Goal: Transaction & Acquisition: Purchase product/service

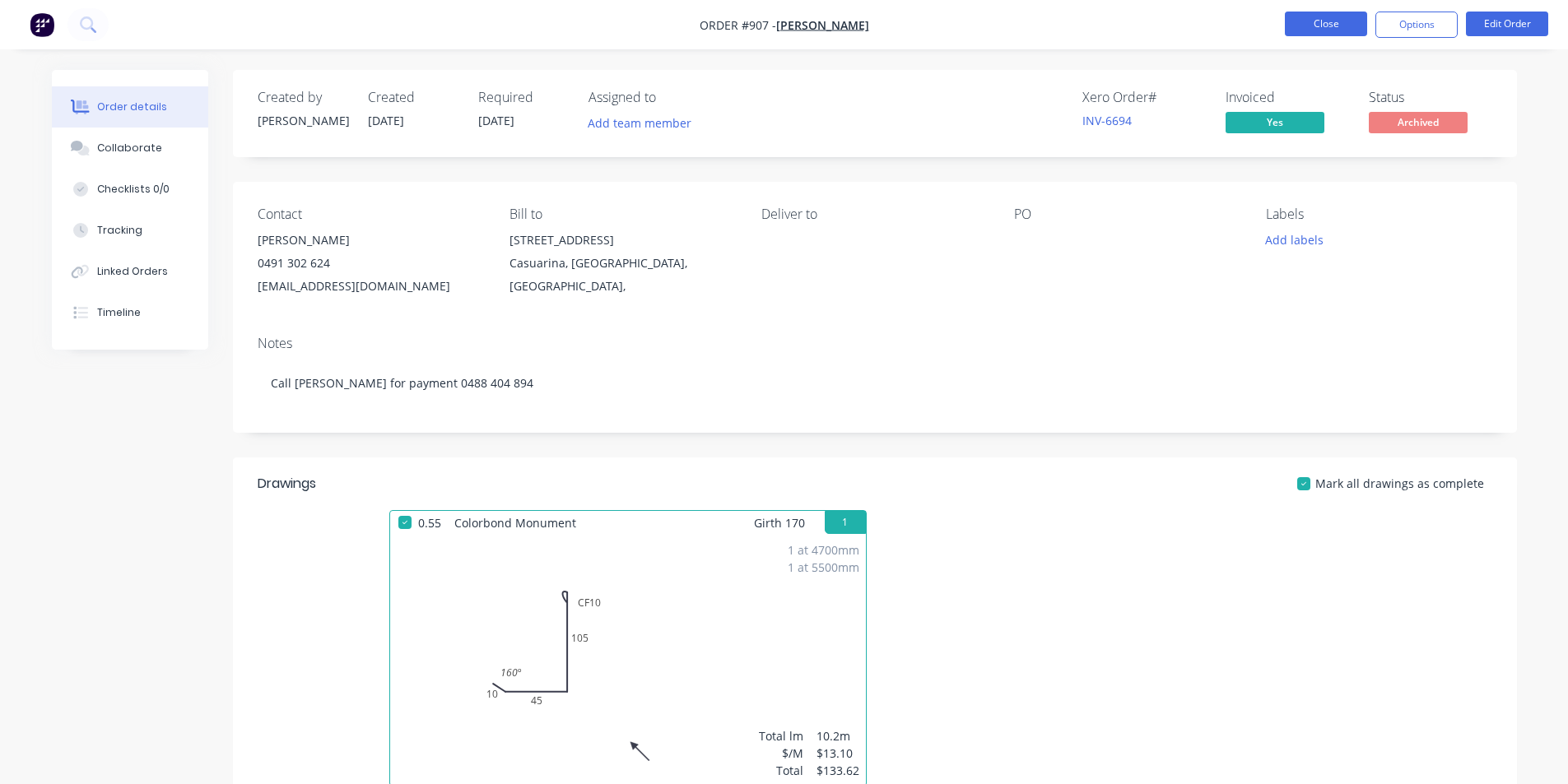
click at [1310, 26] on button "Close" at bounding box center [1326, 23] width 82 height 25
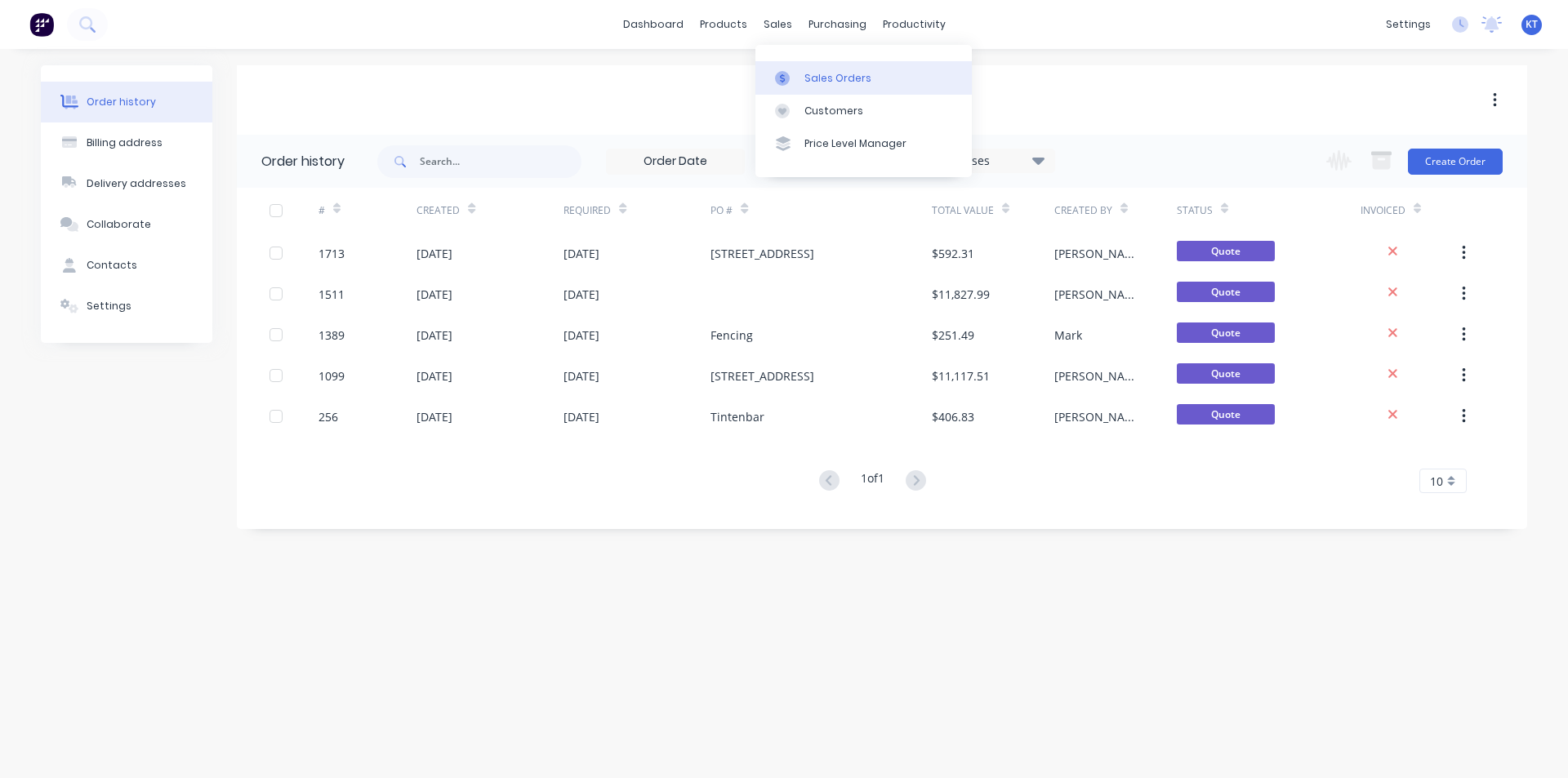
click at [802, 84] on link "Sales Orders" at bounding box center [864, 77] width 216 height 32
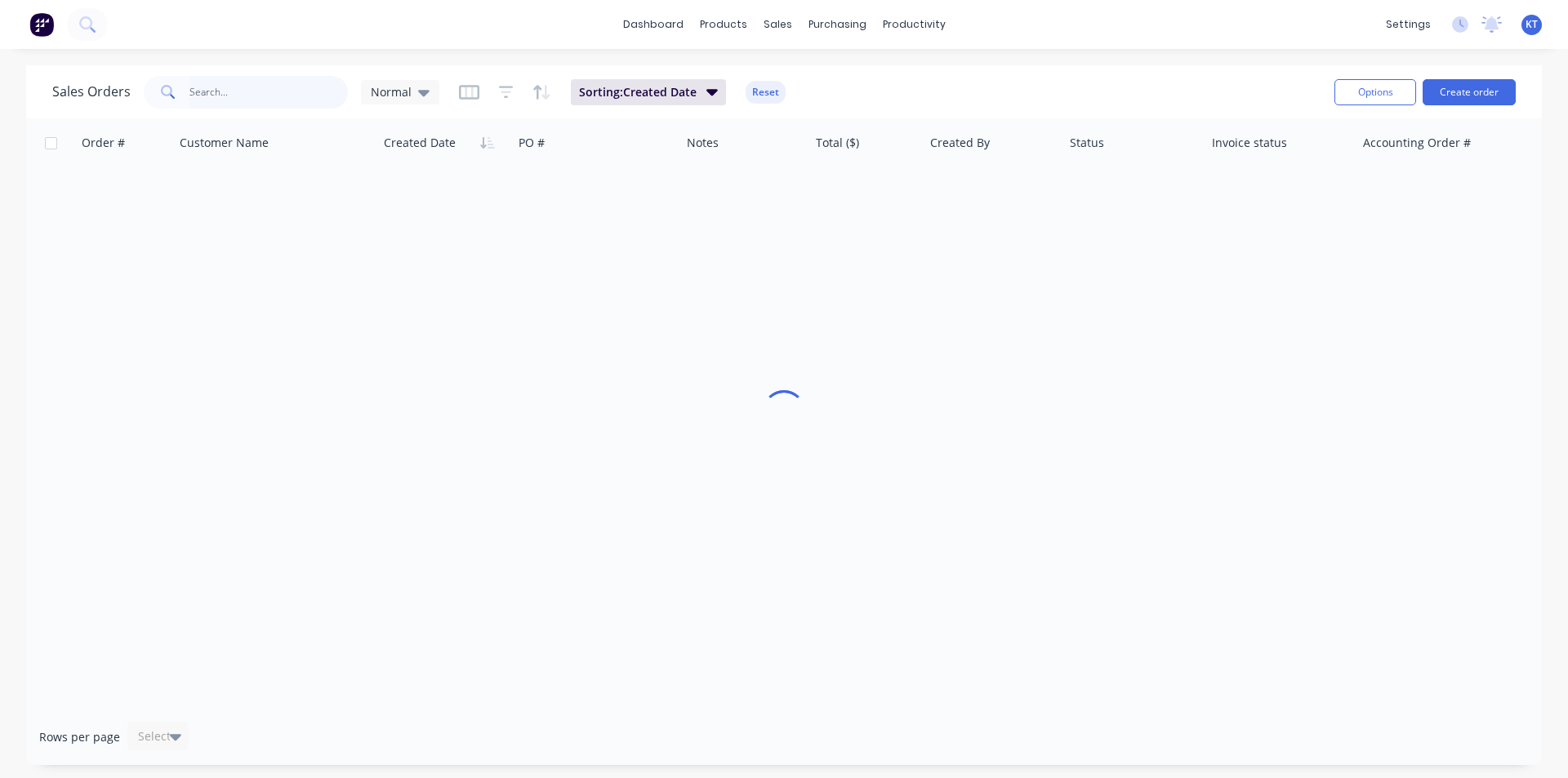
click at [253, 89] on input "text" at bounding box center [269, 91] width 159 height 32
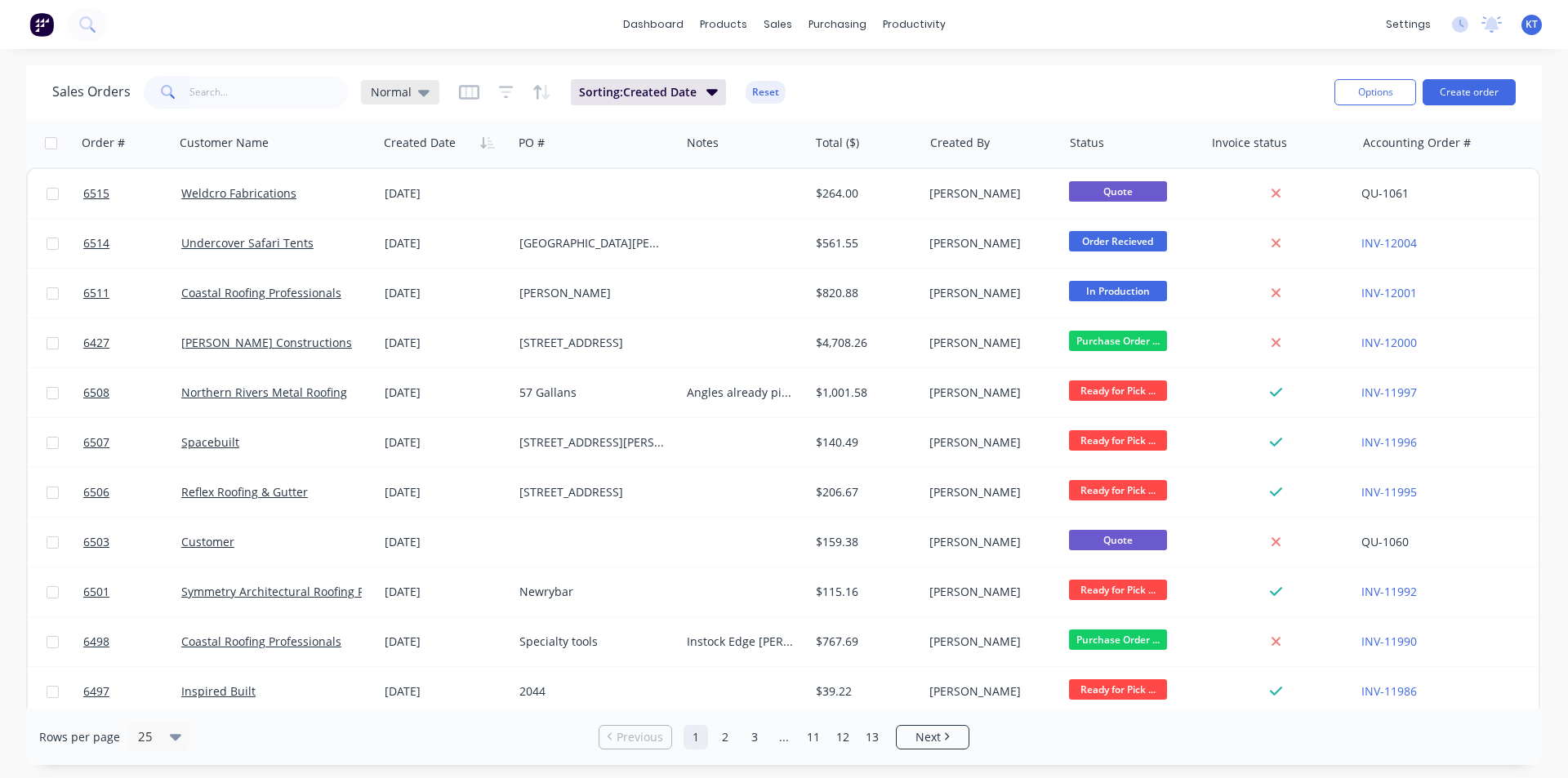
click at [423, 92] on icon at bounding box center [424, 92] width 11 height 6
click at [420, 306] on button "archived" at bounding box center [459, 297] width 187 height 18
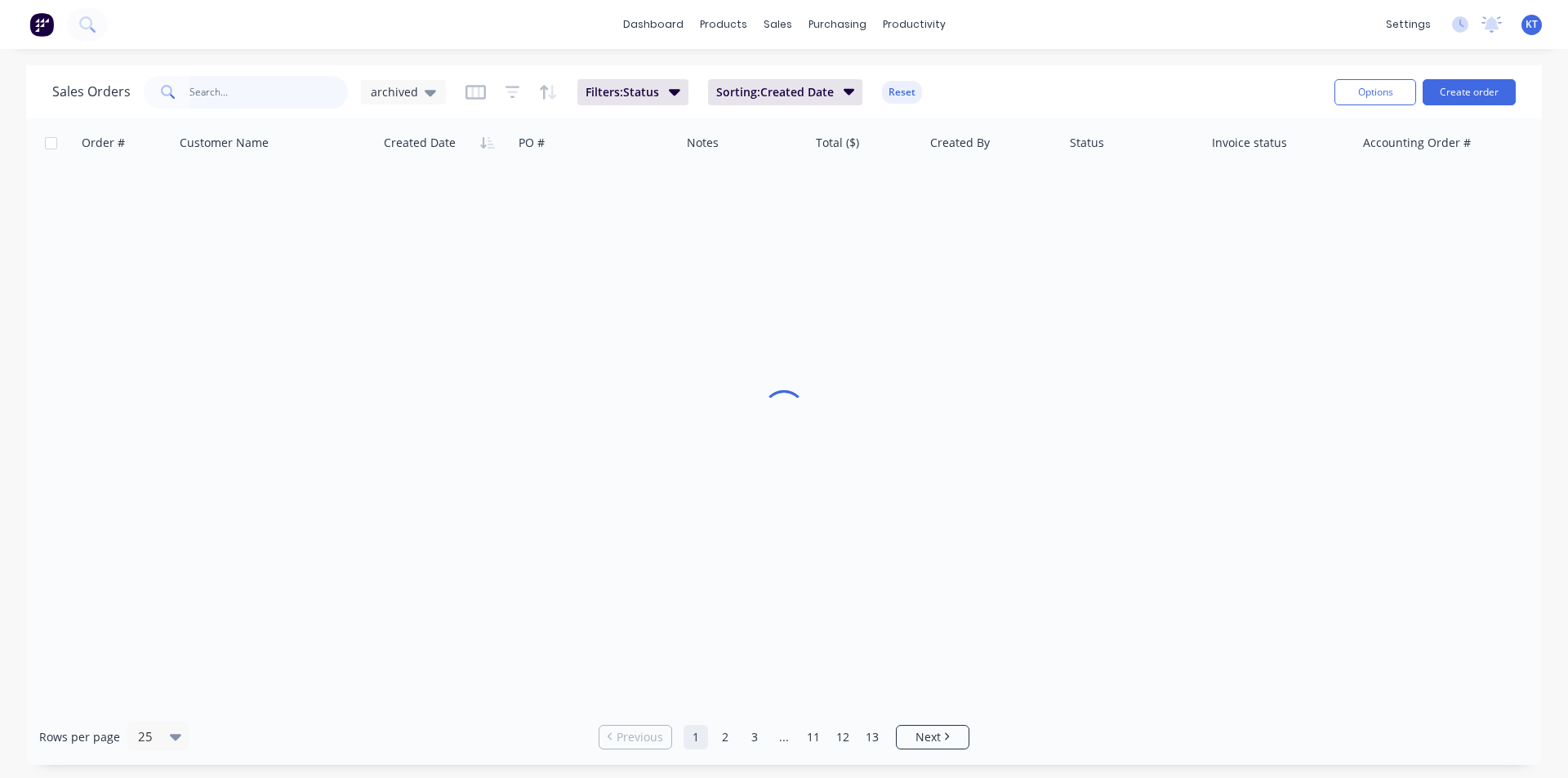
click at [214, 89] on input "text" at bounding box center [269, 91] width 159 height 32
type input "abitat"
click at [188, 90] on div "abitat" at bounding box center [246, 91] width 204 height 32
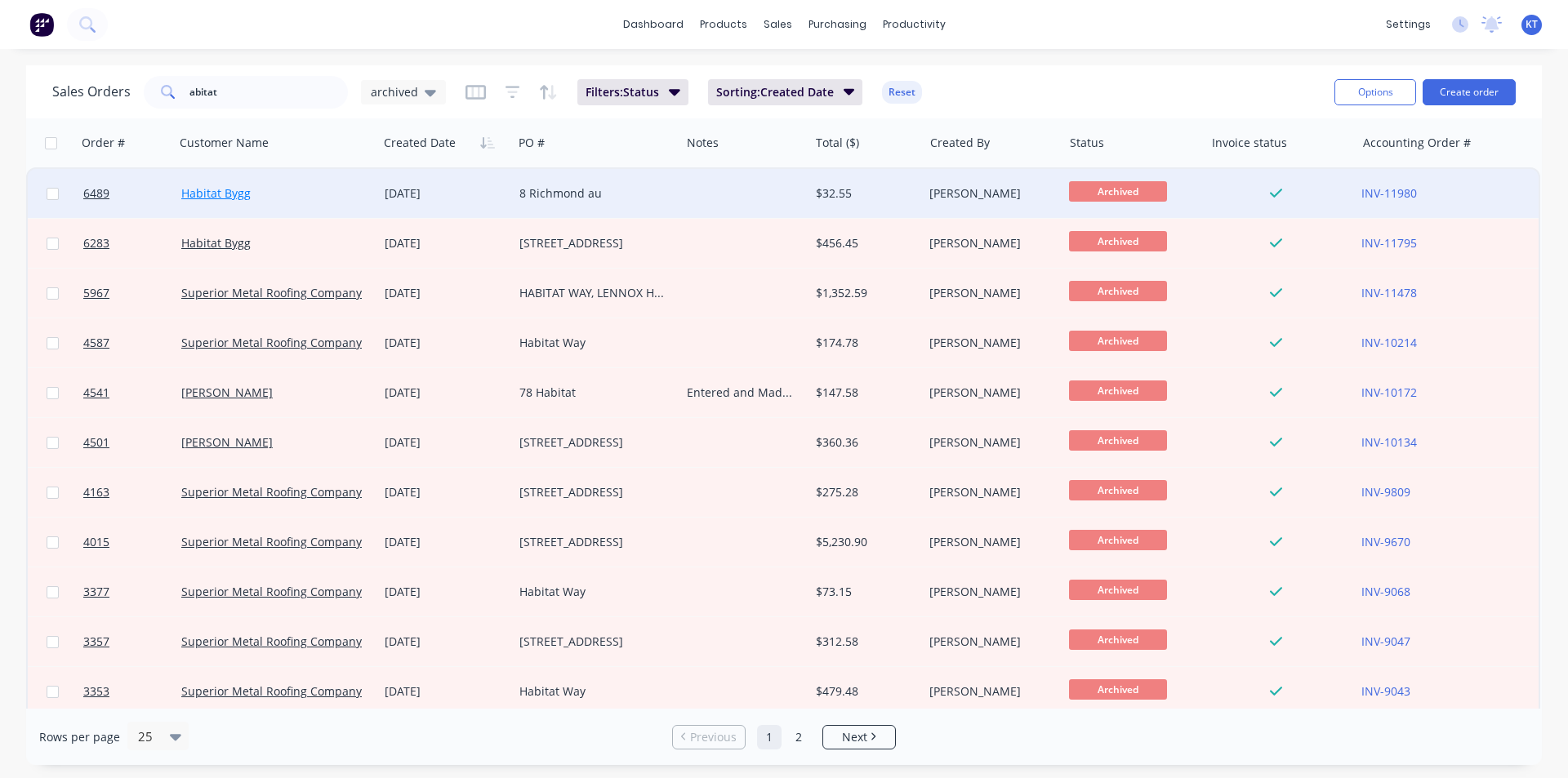
click at [214, 196] on link "Habitat Bygg" at bounding box center [215, 193] width 69 height 16
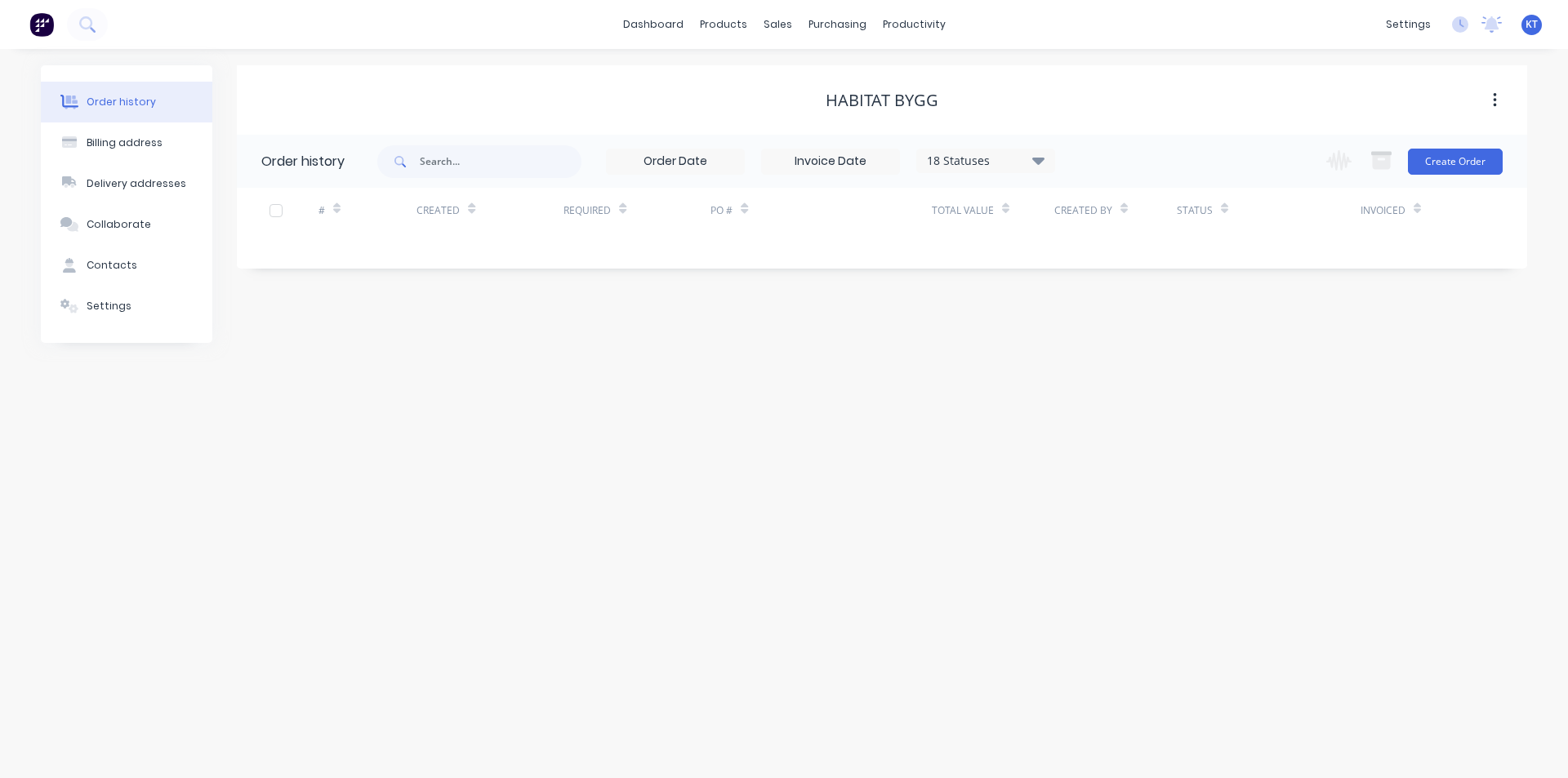
click at [868, 171] on input at bounding box center [831, 162] width 138 height 25
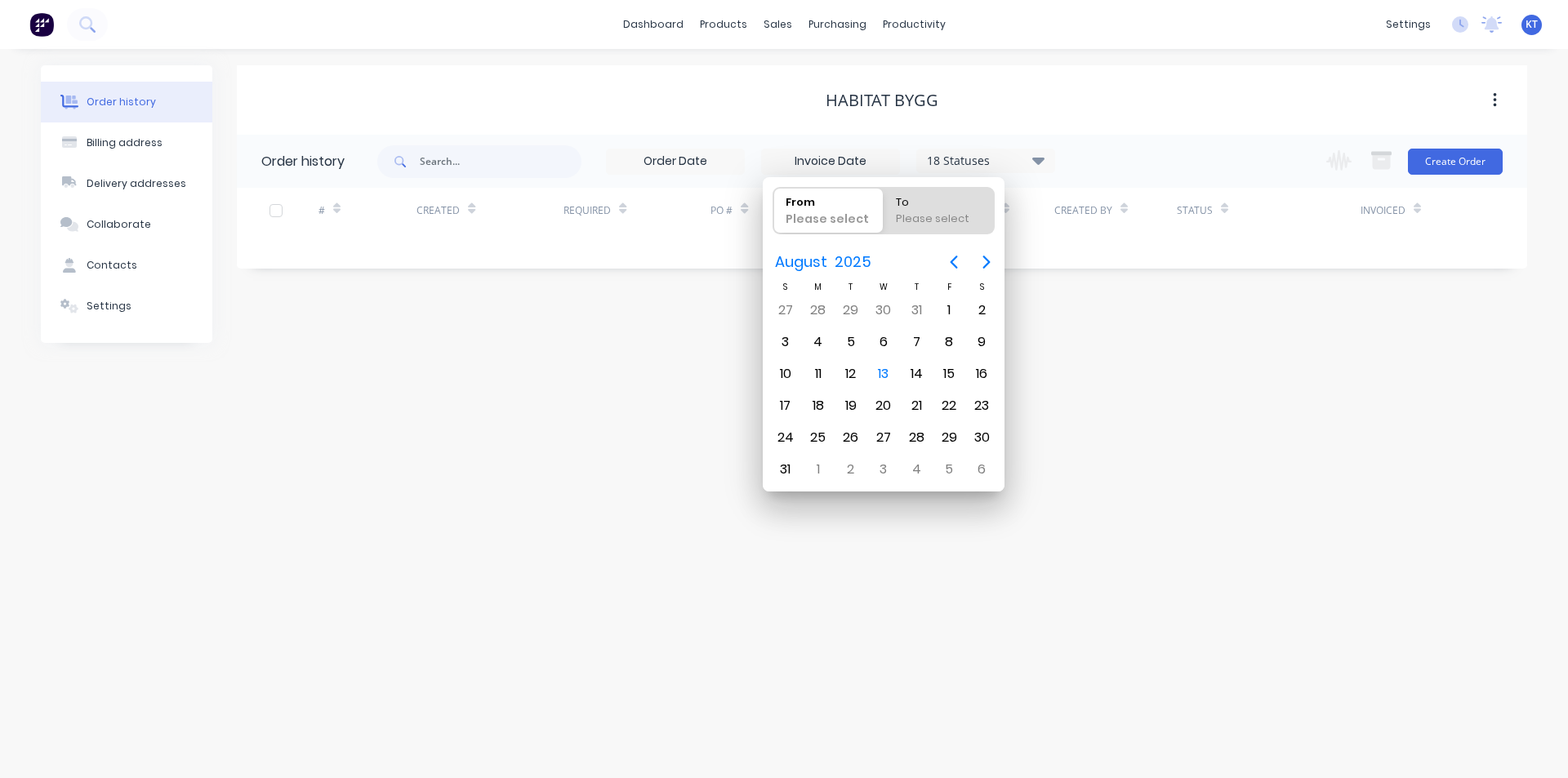
click at [1031, 149] on div "18 Statuses Invoice Status Invoiced Not Invoiced Partial Order Status All Archi…" at bounding box center [986, 161] width 139 height 25
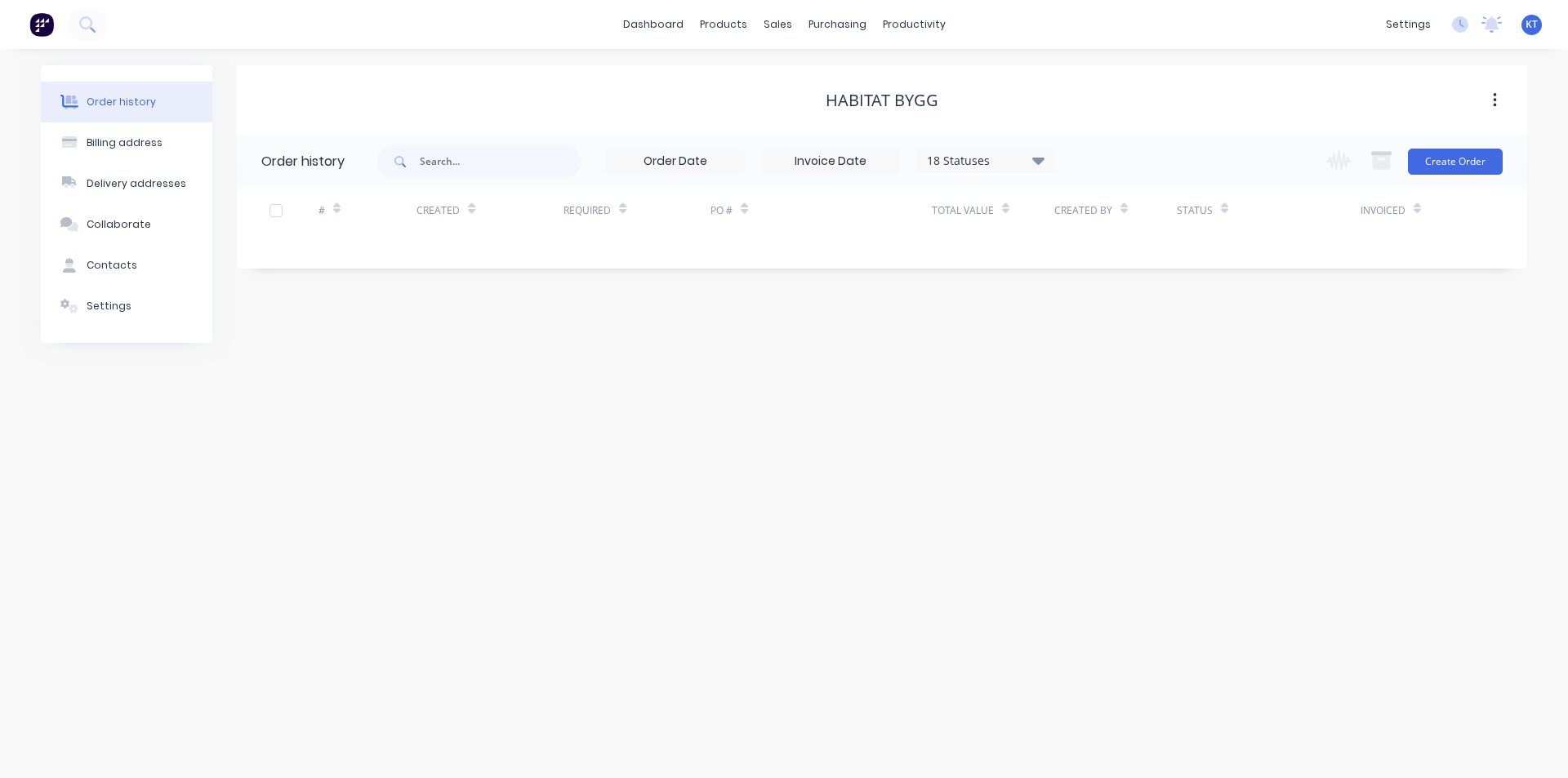
click at [1034, 164] on icon at bounding box center [1038, 160] width 12 height 19
click at [1102, 383] on div "Archived" at bounding box center [1019, 390] width 204 height 32
click at [1121, 382] on label at bounding box center [1121, 382] width 0 height 0
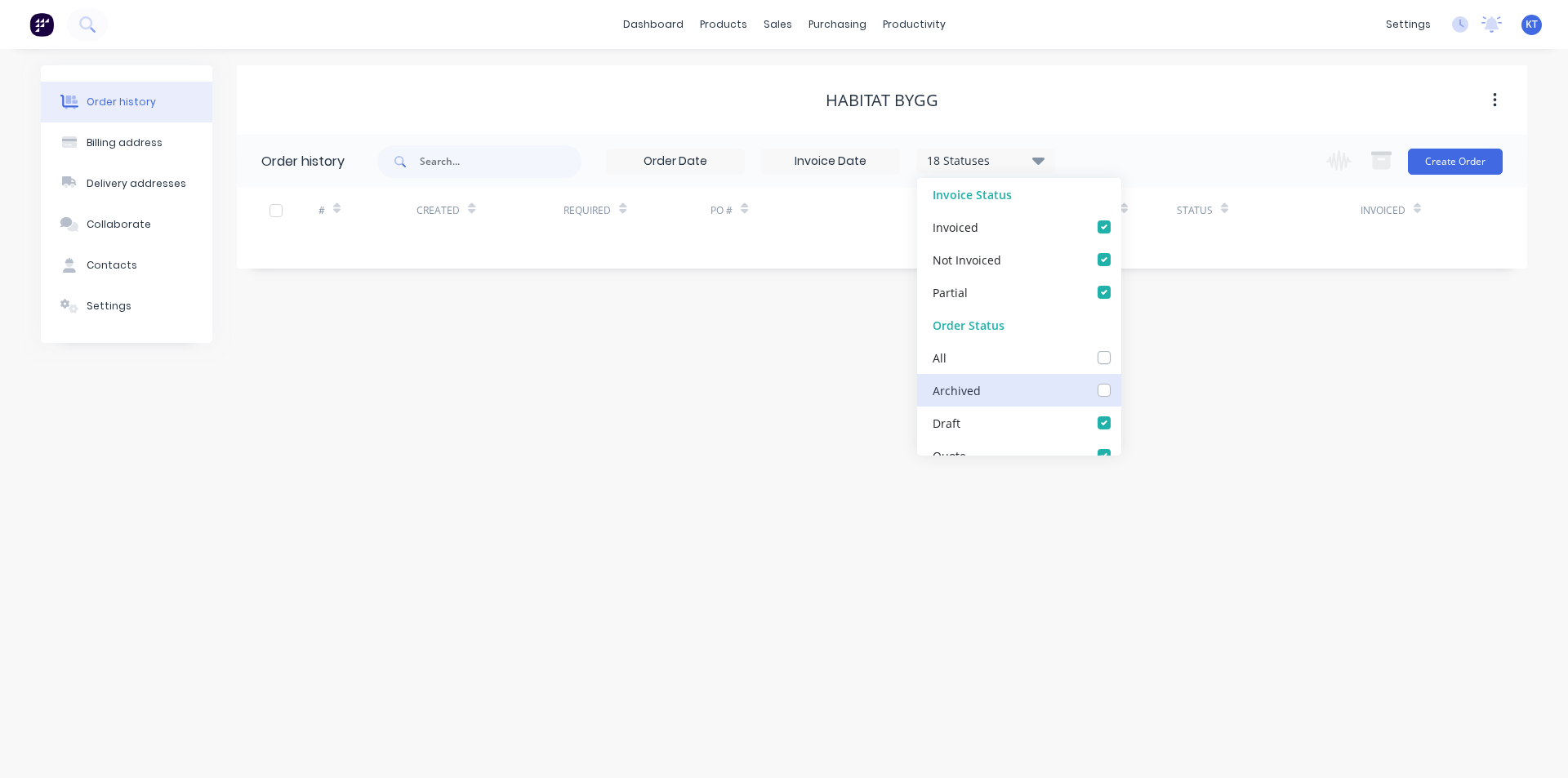
click at [1121, 389] on input "checkbox" at bounding box center [1127, 389] width 13 height 16
checkbox input "true"
click at [1246, 400] on div "Order history Billing address Delivery addresses Collaborate Contacts Settings …" at bounding box center [784, 413] width 1568 height 729
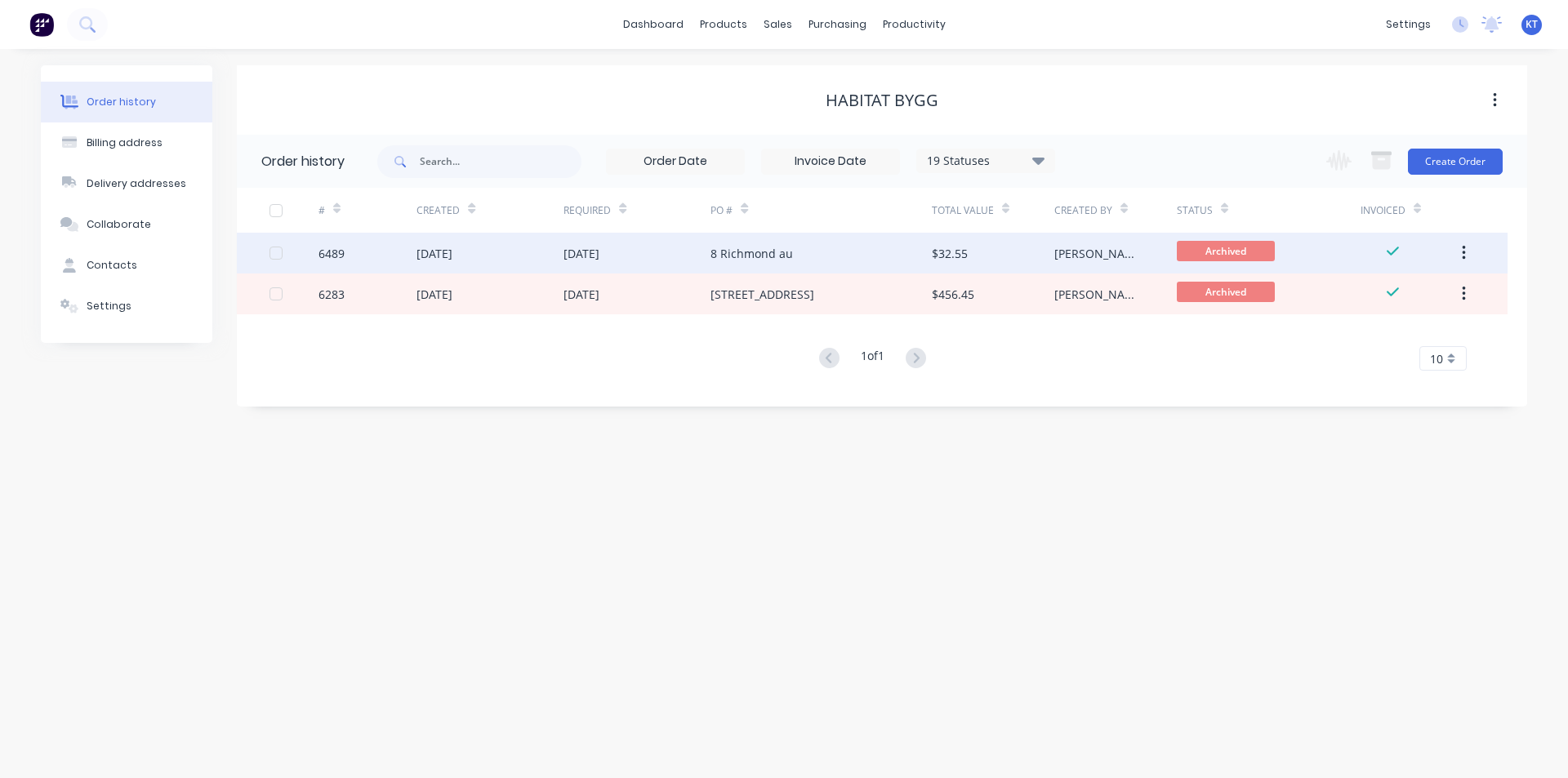
click at [701, 249] on div "[DATE]" at bounding box center [637, 253] width 147 height 41
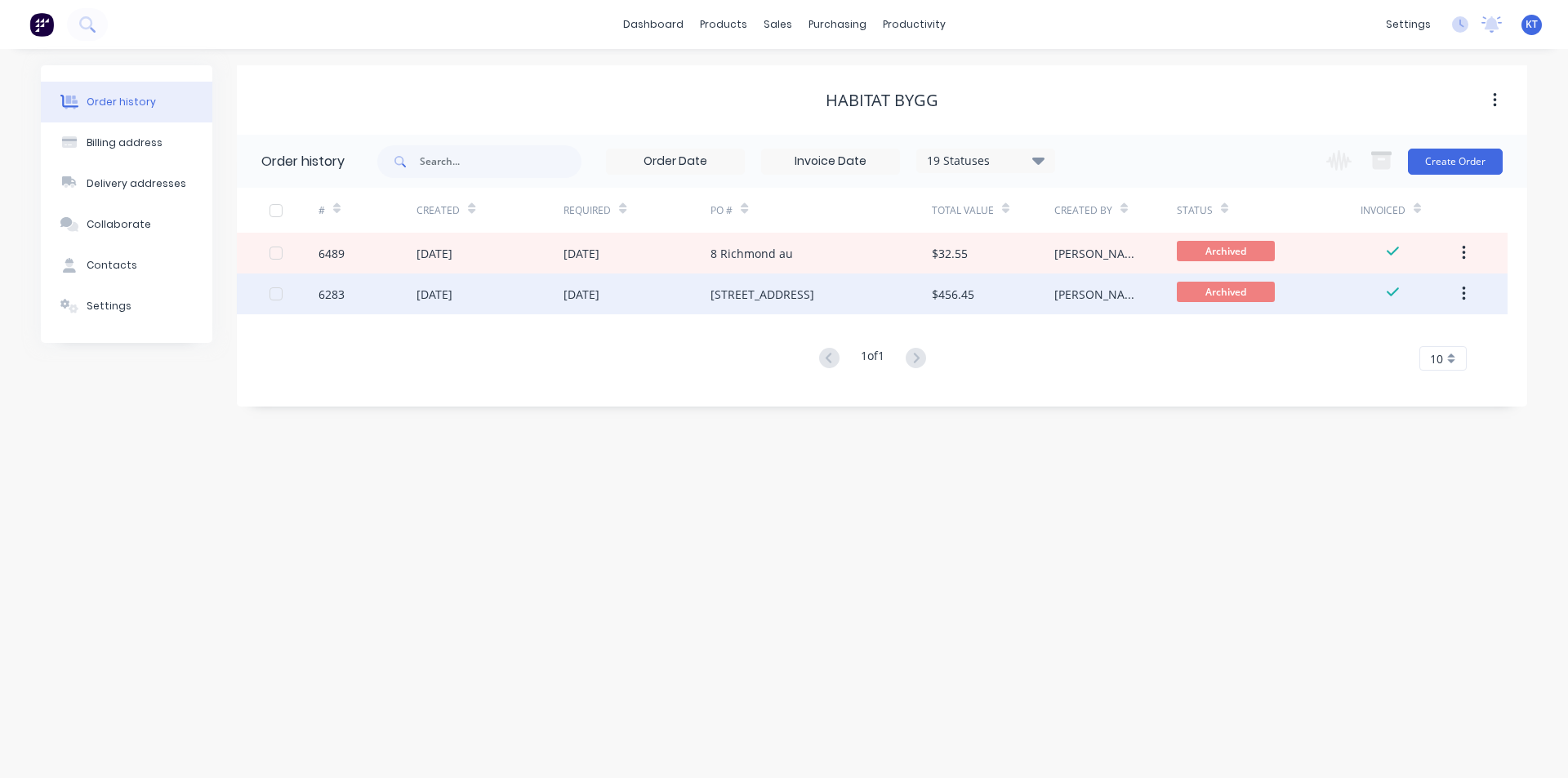
click at [694, 294] on div "[DATE]" at bounding box center [637, 294] width 147 height 41
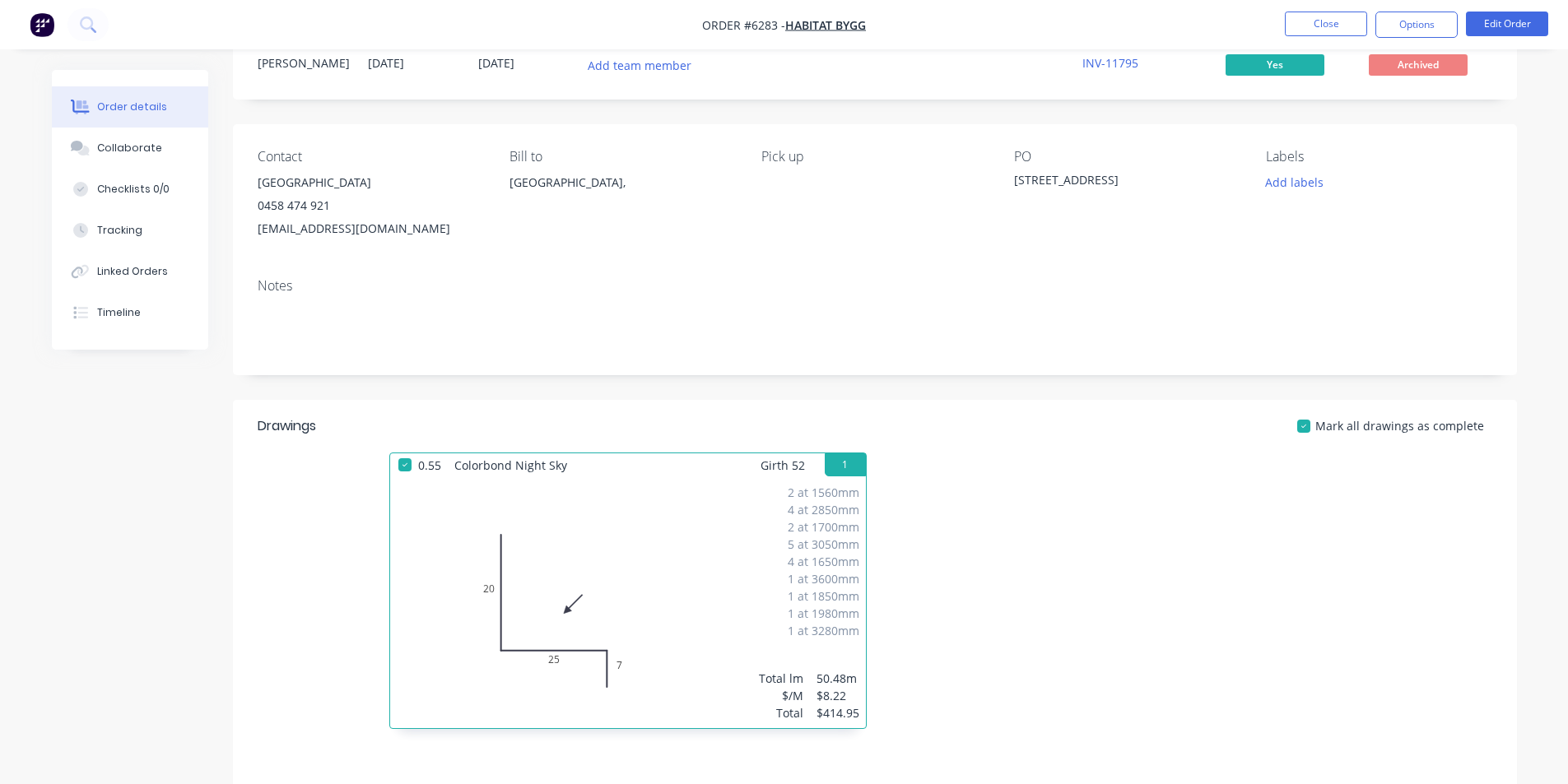
scroll to position [82, 0]
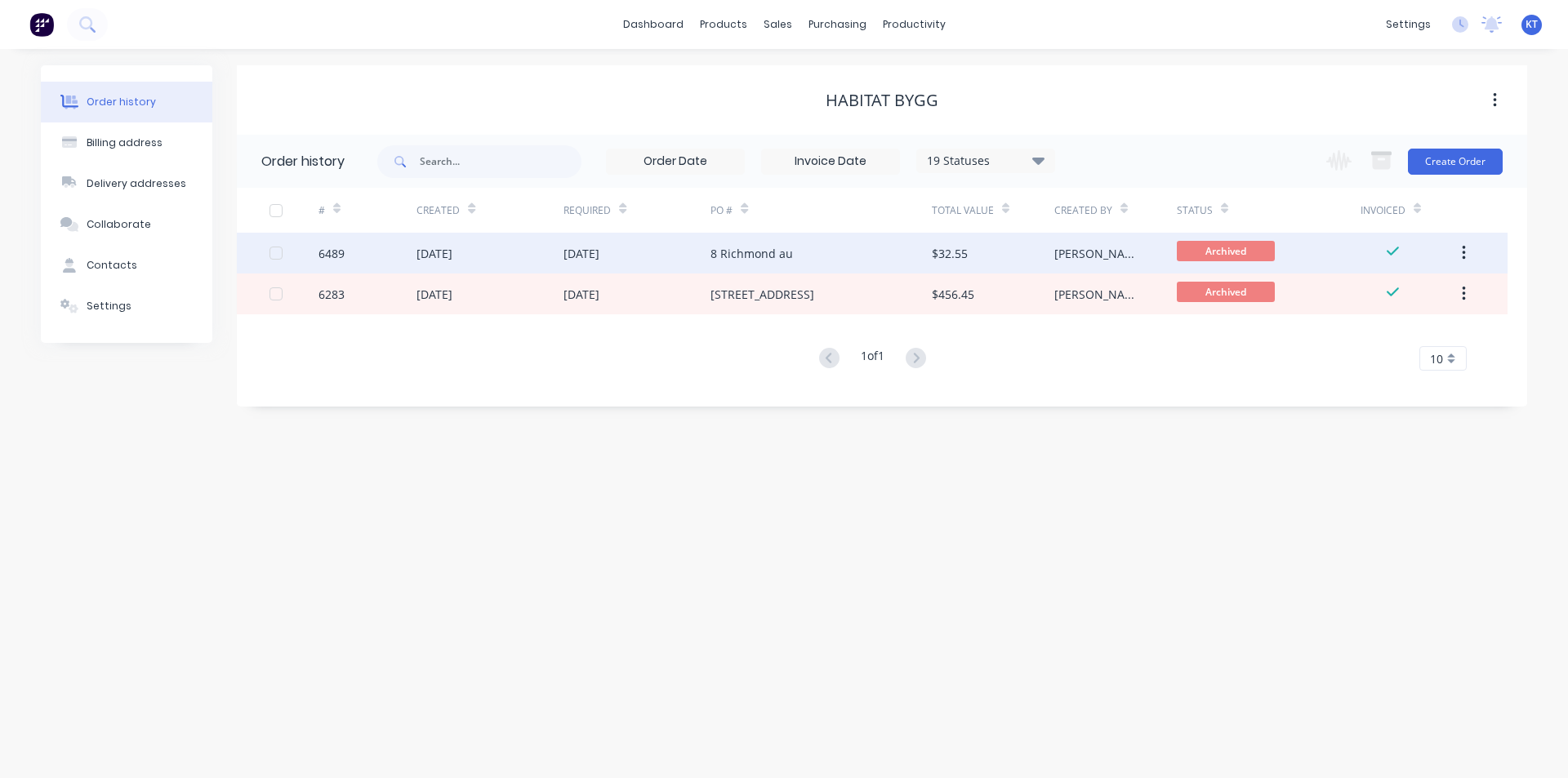
click at [482, 250] on div "[DATE]" at bounding box center [490, 253] width 147 height 41
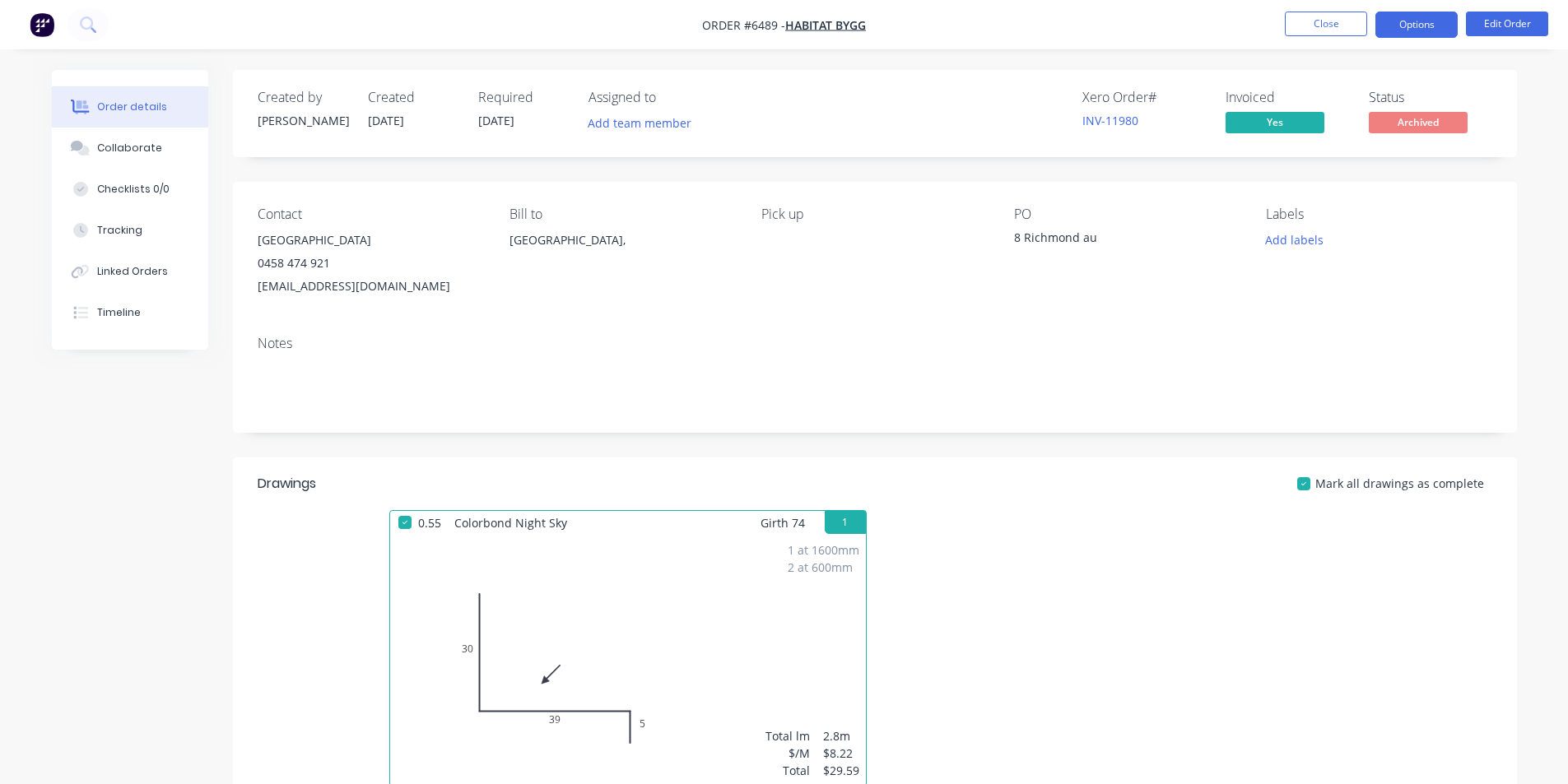
click at [1409, 26] on button "Options" at bounding box center [1416, 24] width 82 height 26
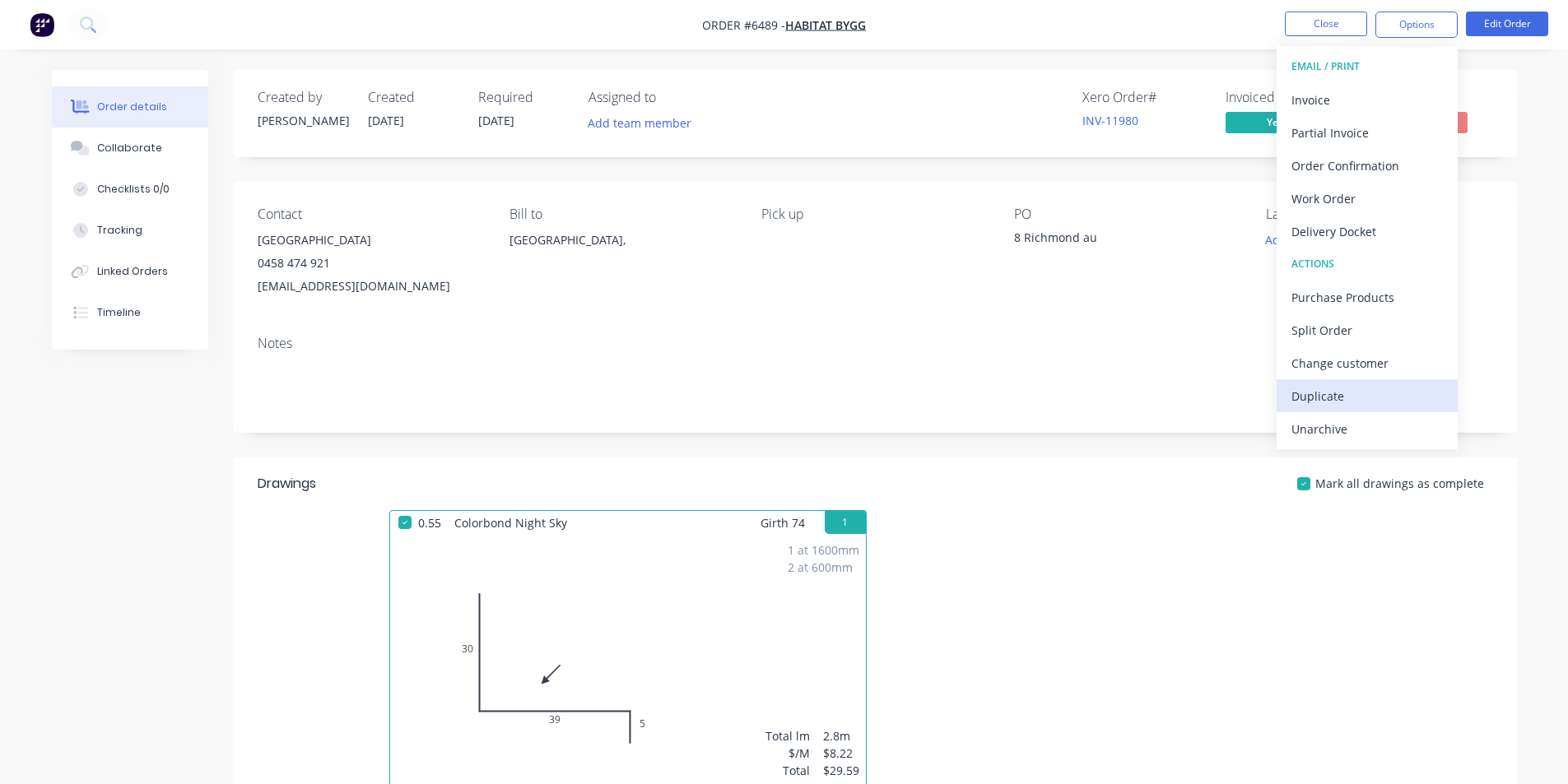
click at [1380, 406] on div "Duplicate" at bounding box center [1367, 397] width 152 height 24
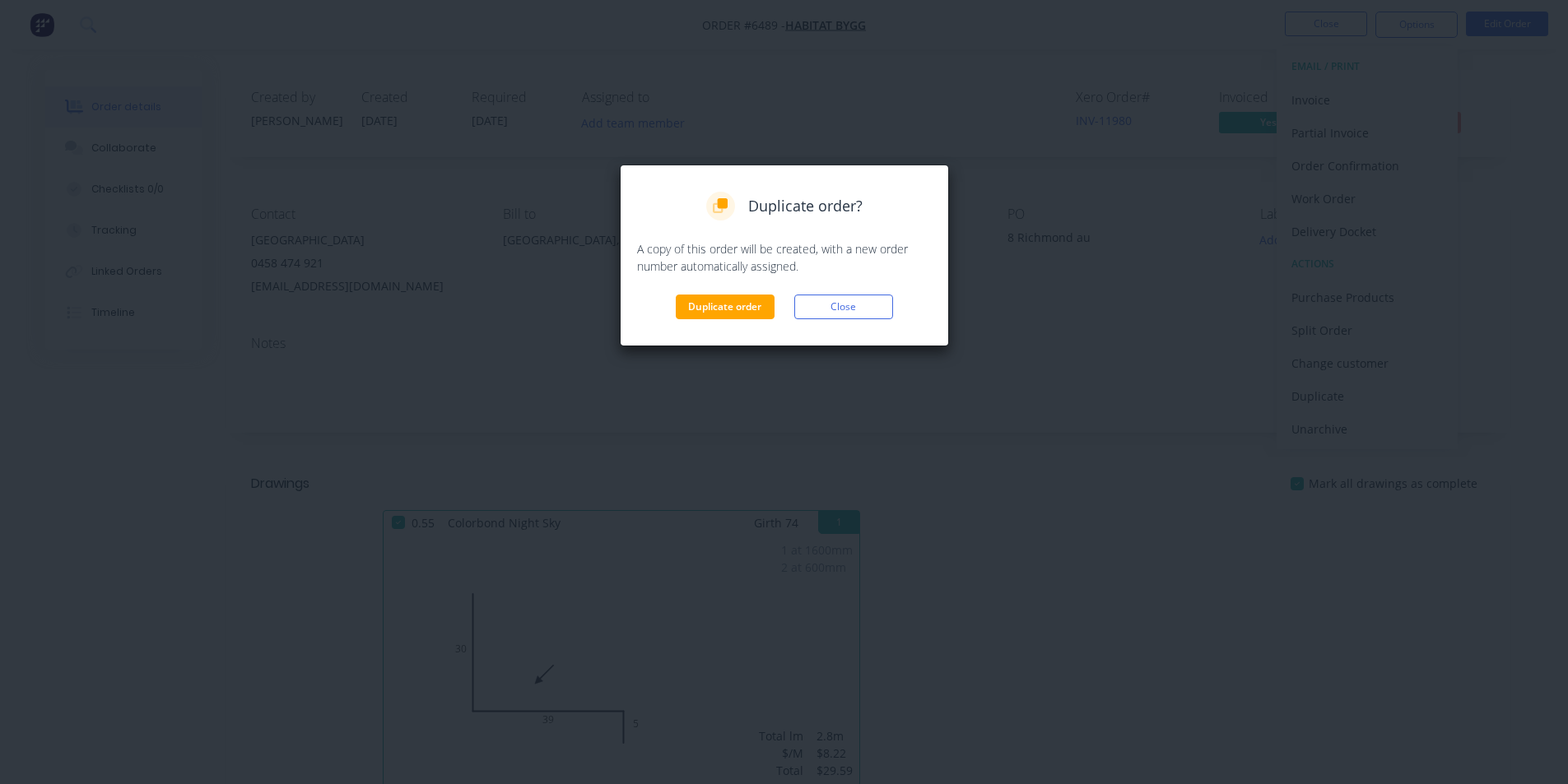
click at [706, 321] on div "Duplicate order? A copy of this order will be created, with a new order number …" at bounding box center [785, 255] width 330 height 182
click at [727, 305] on button "Duplicate order" at bounding box center [725, 306] width 99 height 25
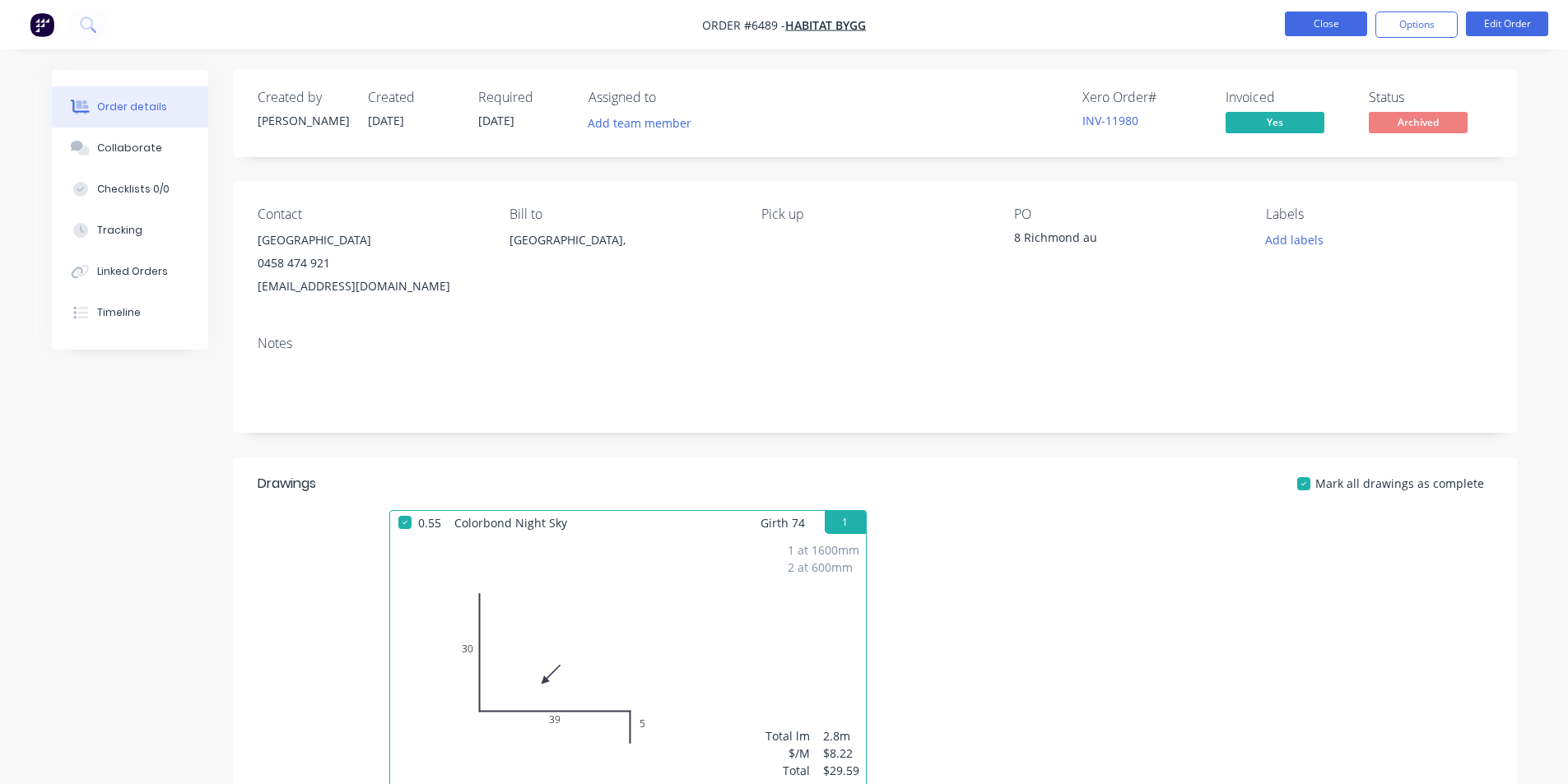
click at [1346, 22] on button "Close" at bounding box center [1326, 23] width 82 height 25
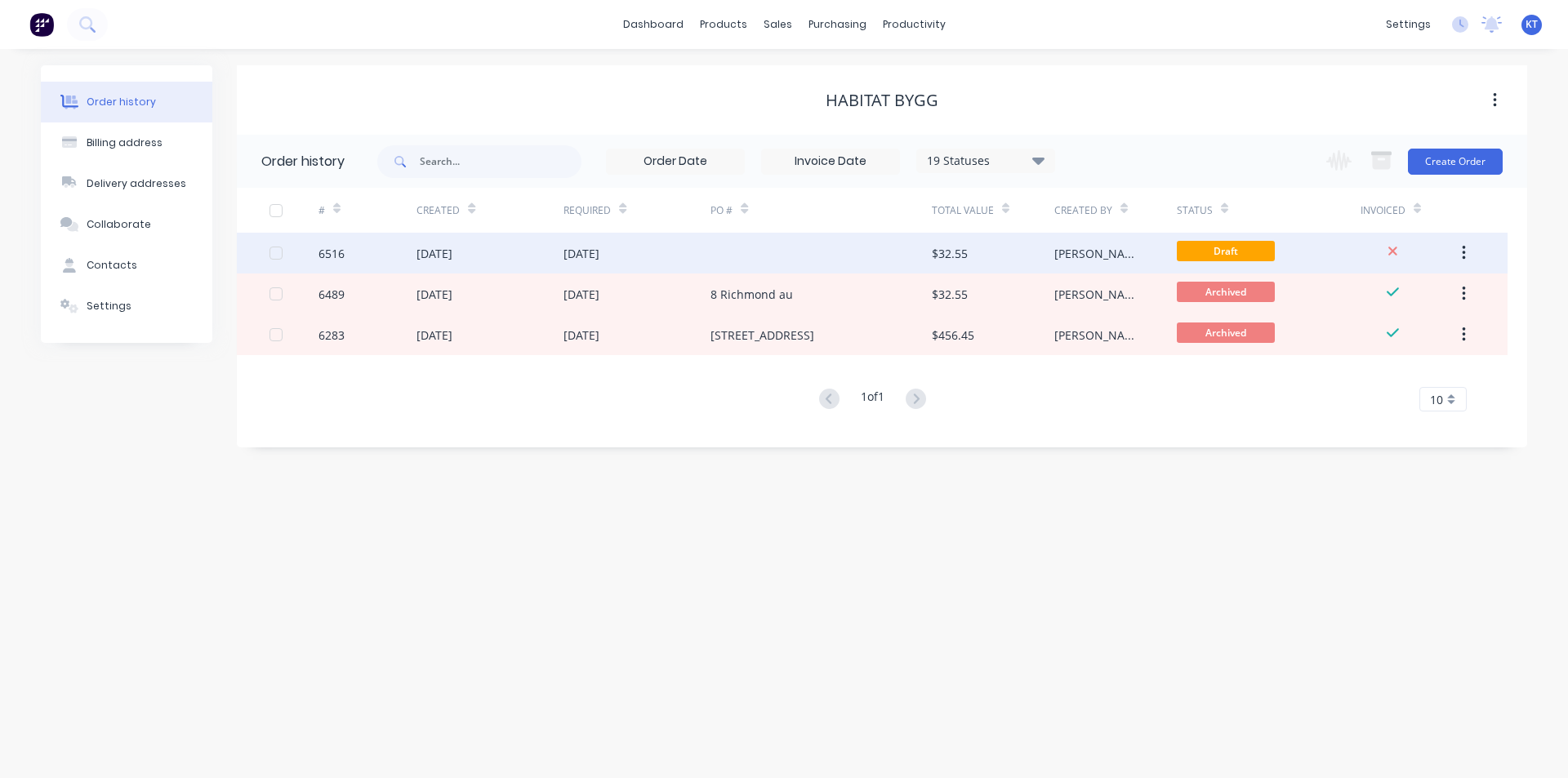
click at [866, 249] on div at bounding box center [820, 253] width 221 height 41
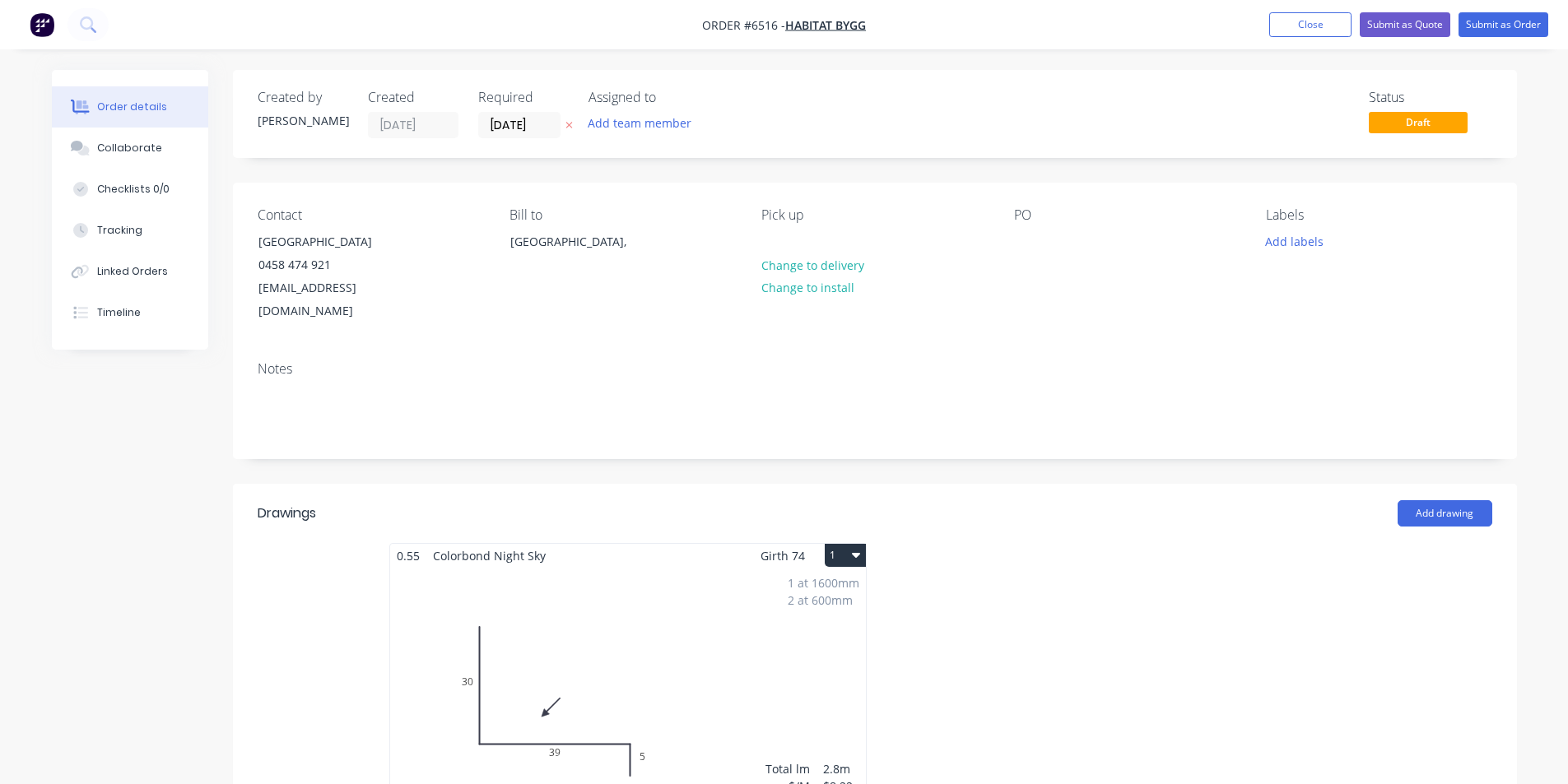
click at [617, 588] on div "1 at 1600mm 2 at 600mm Total lm $/M Total 2.8m $8.22 $29.59" at bounding box center [628, 694] width 476 height 251
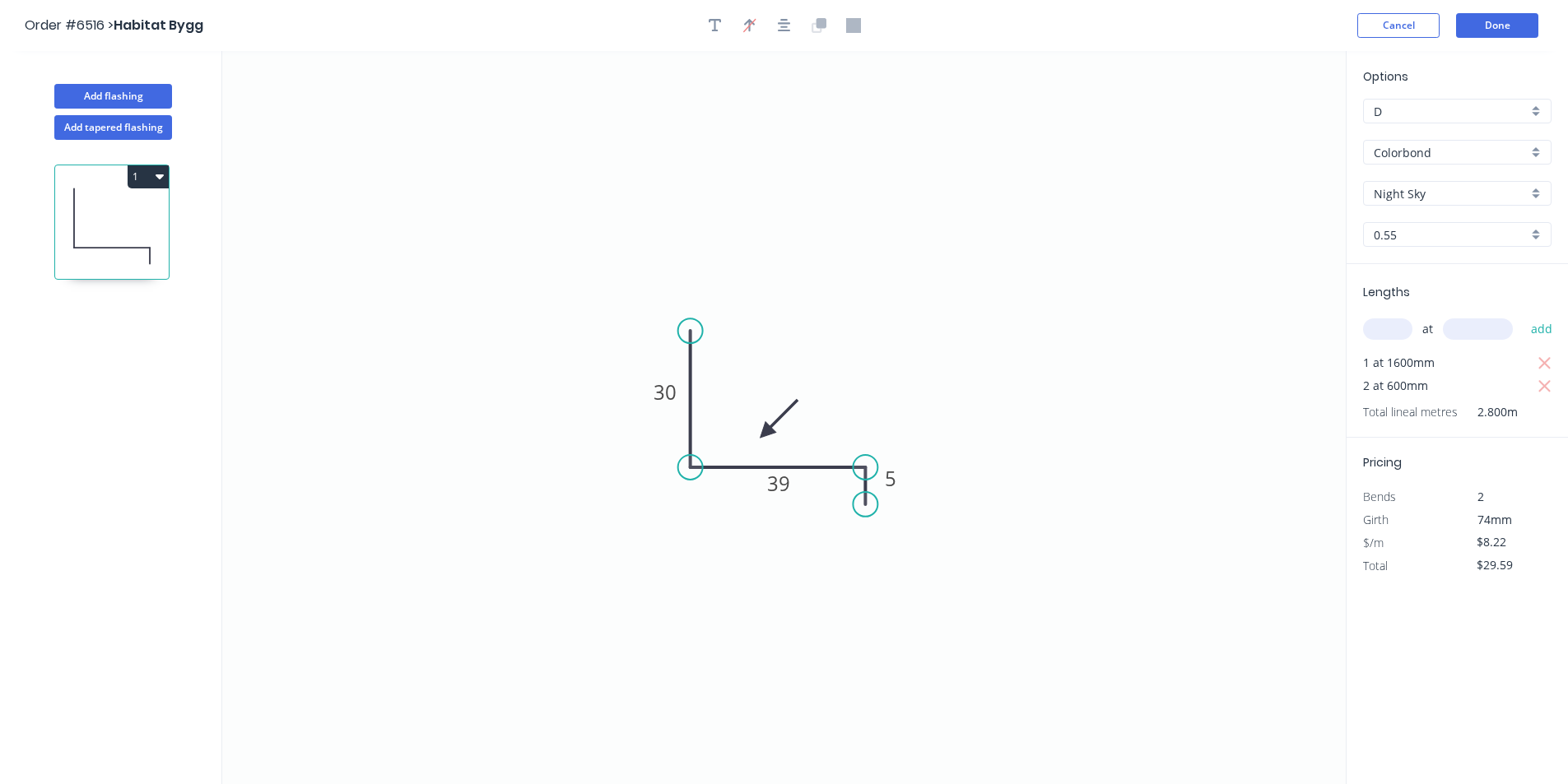
drag, startPoint x: 1549, startPoint y: 386, endPoint x: 1551, endPoint y: 379, distance: 7.3
click at [1550, 386] on icon "button" at bounding box center [1545, 386] width 15 height 20
click at [1552, 362] on button "button" at bounding box center [1545, 362] width 20 height 23
type input "$0.00"
click at [1415, 331] on div "at add" at bounding box center [1459, 330] width 192 height 28
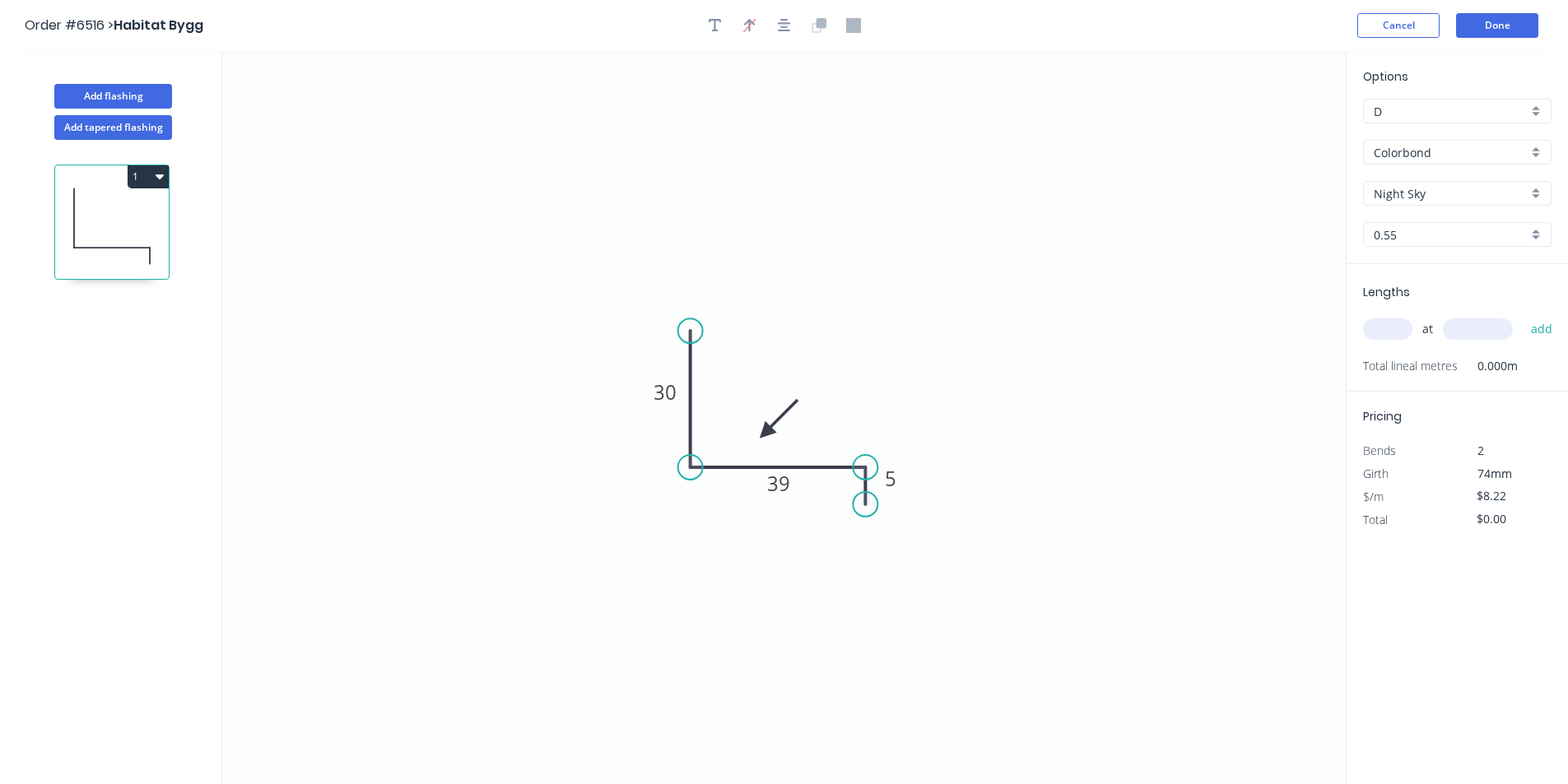
click at [1401, 327] on input "text" at bounding box center [1387, 329] width 49 height 21
type input "2"
type input "1520"
click at [1522, 316] on button "add" at bounding box center [1542, 330] width 39 height 28
type input "$24.99"
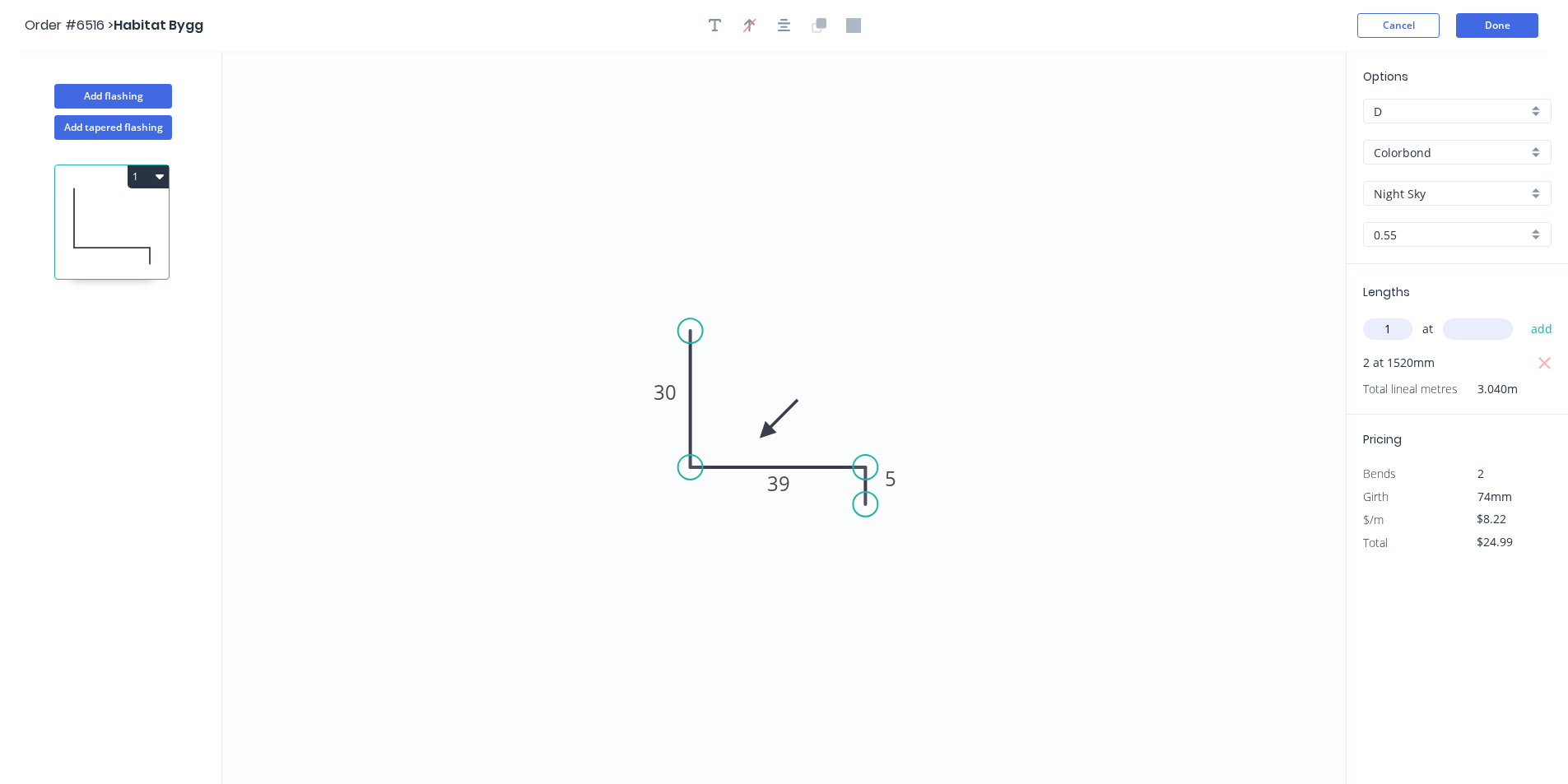
type input "1"
type input "1965"
click at [1522, 316] on button "add" at bounding box center [1542, 330] width 39 height 28
type input "$41.14"
type input "1"
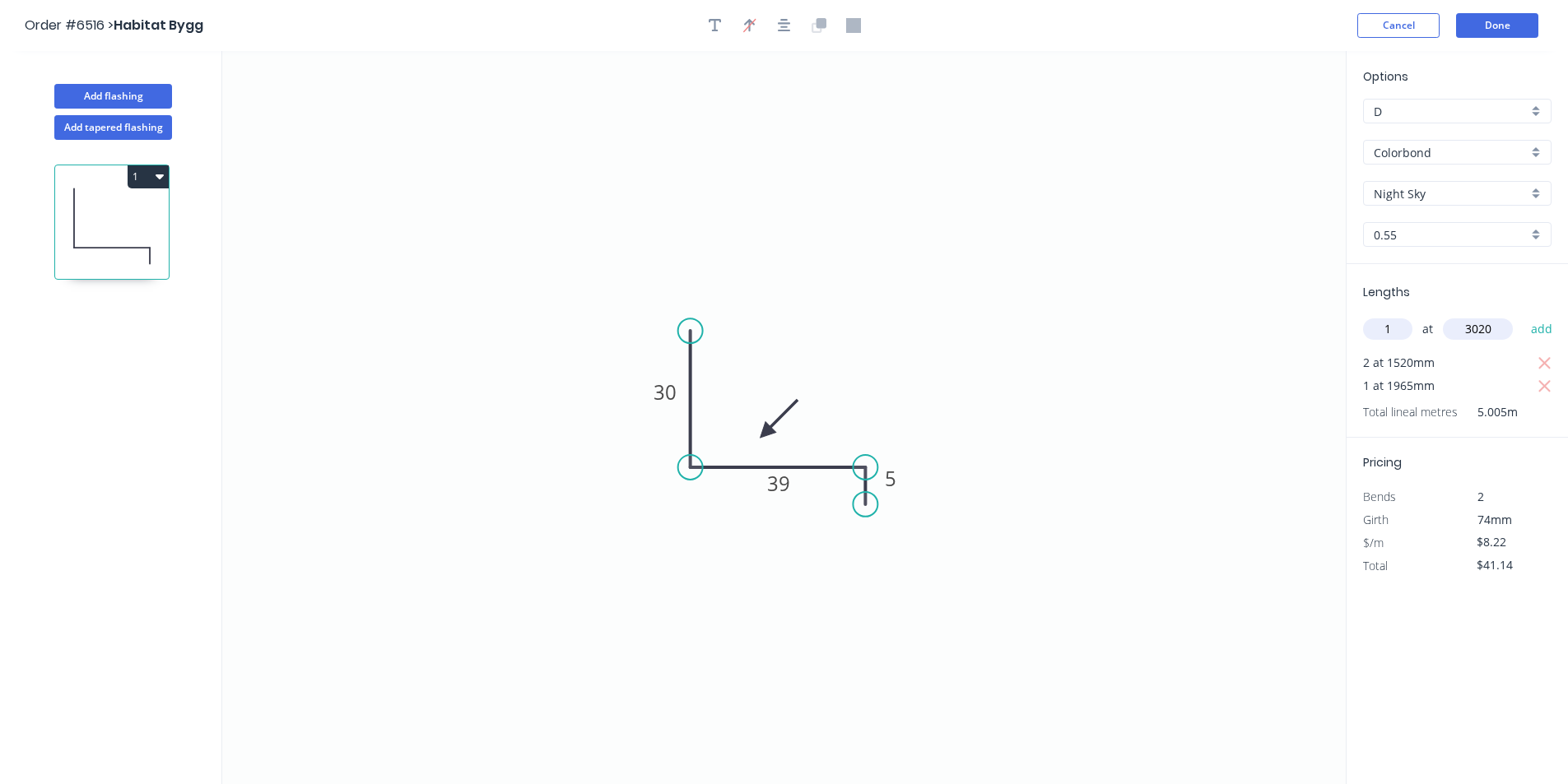
type input "3020"
click at [1522, 316] on button "add" at bounding box center [1542, 330] width 39 height 28
type input "$65.97"
type input "1"
type input "1500"
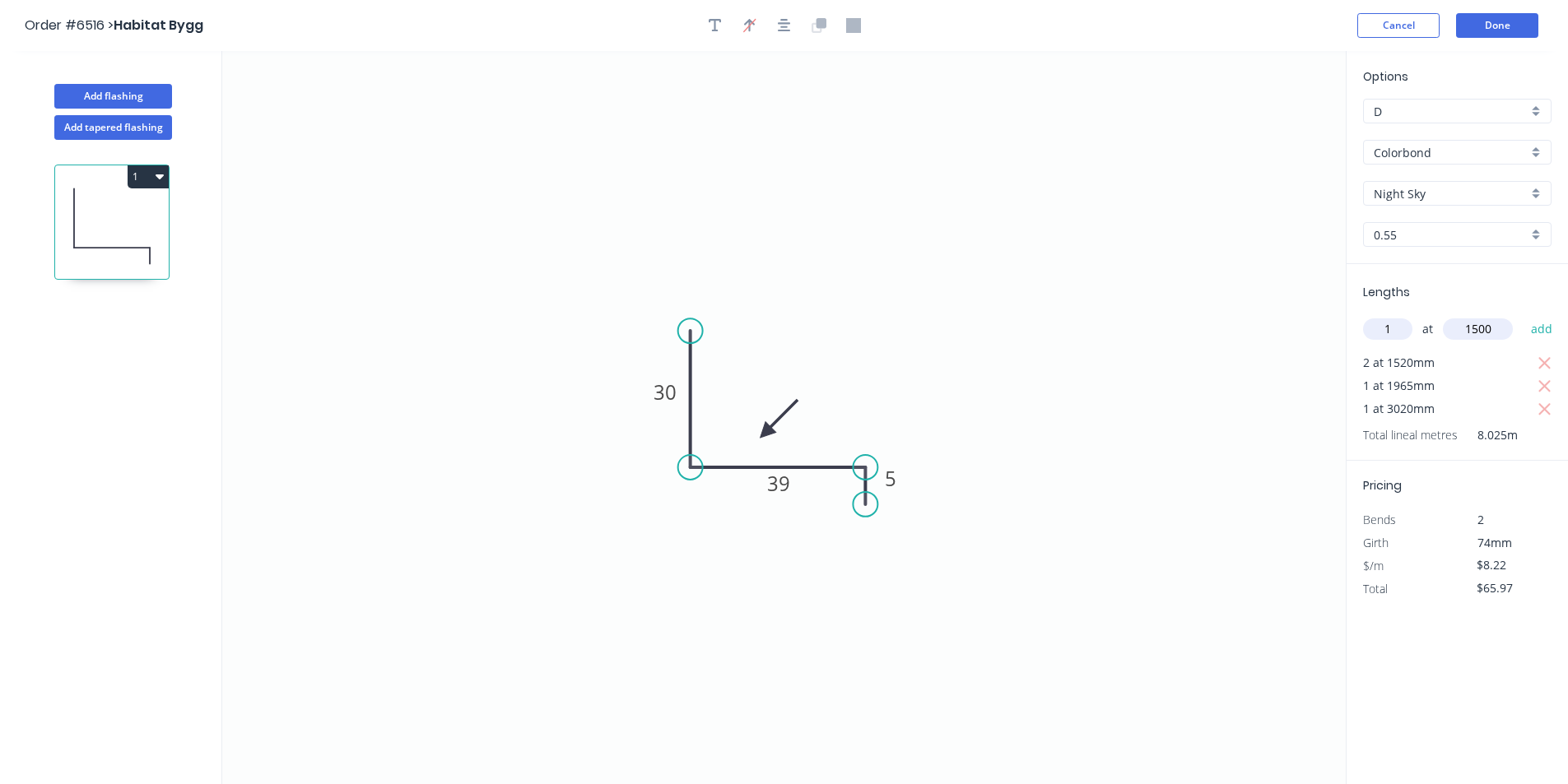
click at [1522, 316] on button "add" at bounding box center [1542, 330] width 39 height 28
type input "$78.30"
type input "1"
type input "2"
type input "890"
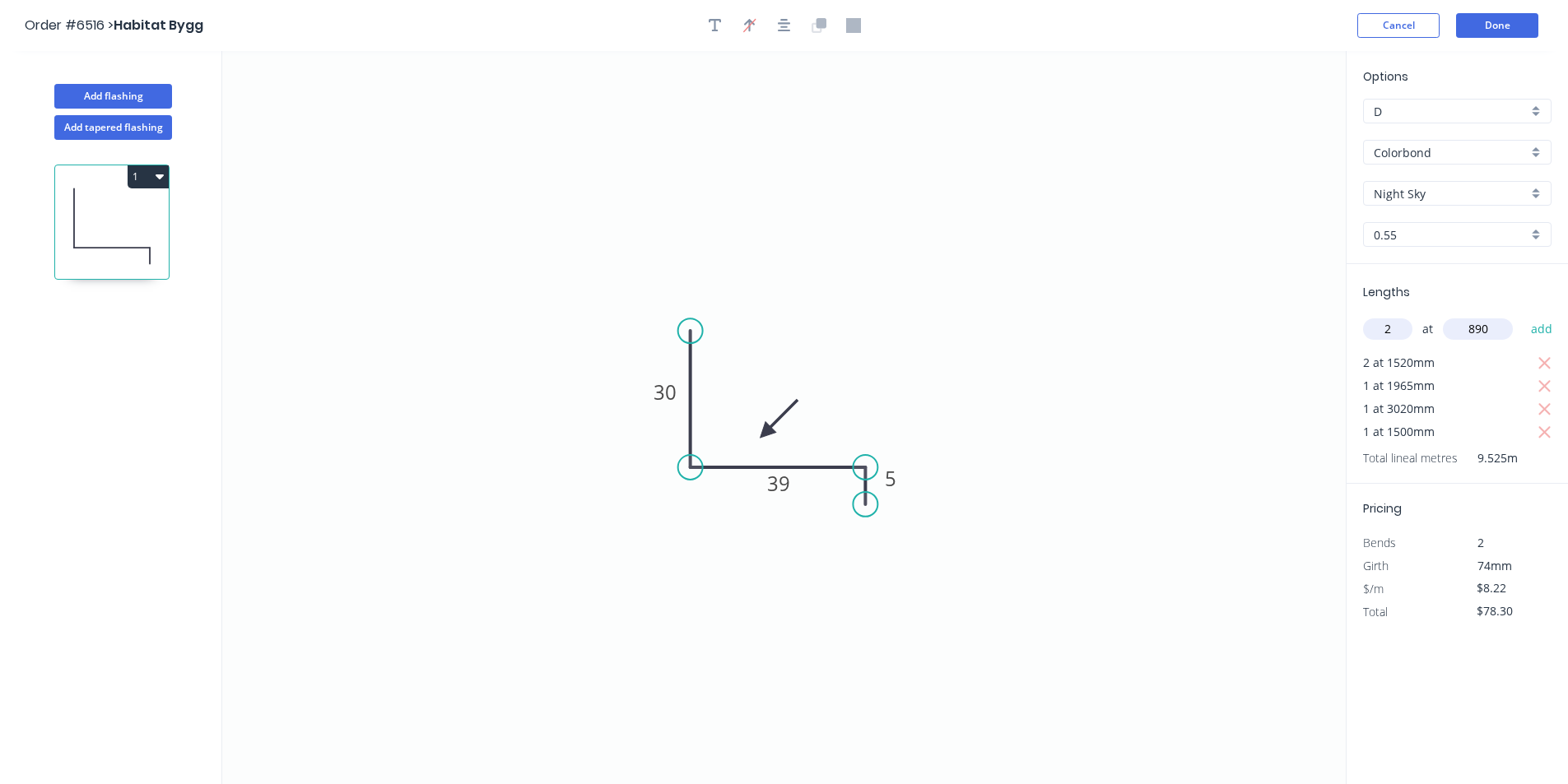
click at [1522, 316] on button "add" at bounding box center [1542, 330] width 39 height 28
type input "$94.74"
click at [1506, 33] on button "Done" at bounding box center [1497, 25] width 82 height 25
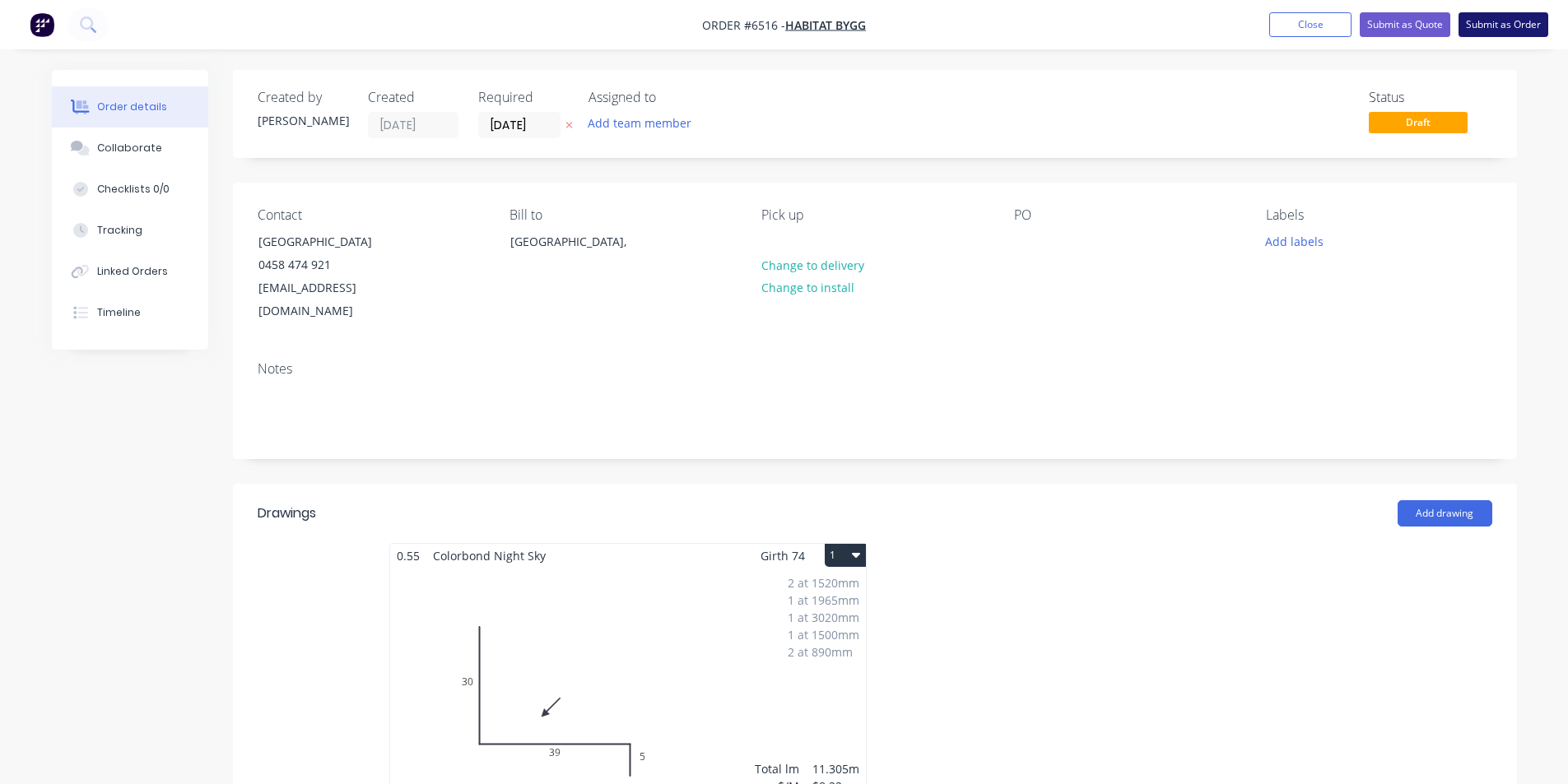
click at [1501, 18] on button "Submit as Order" at bounding box center [1504, 24] width 89 height 25
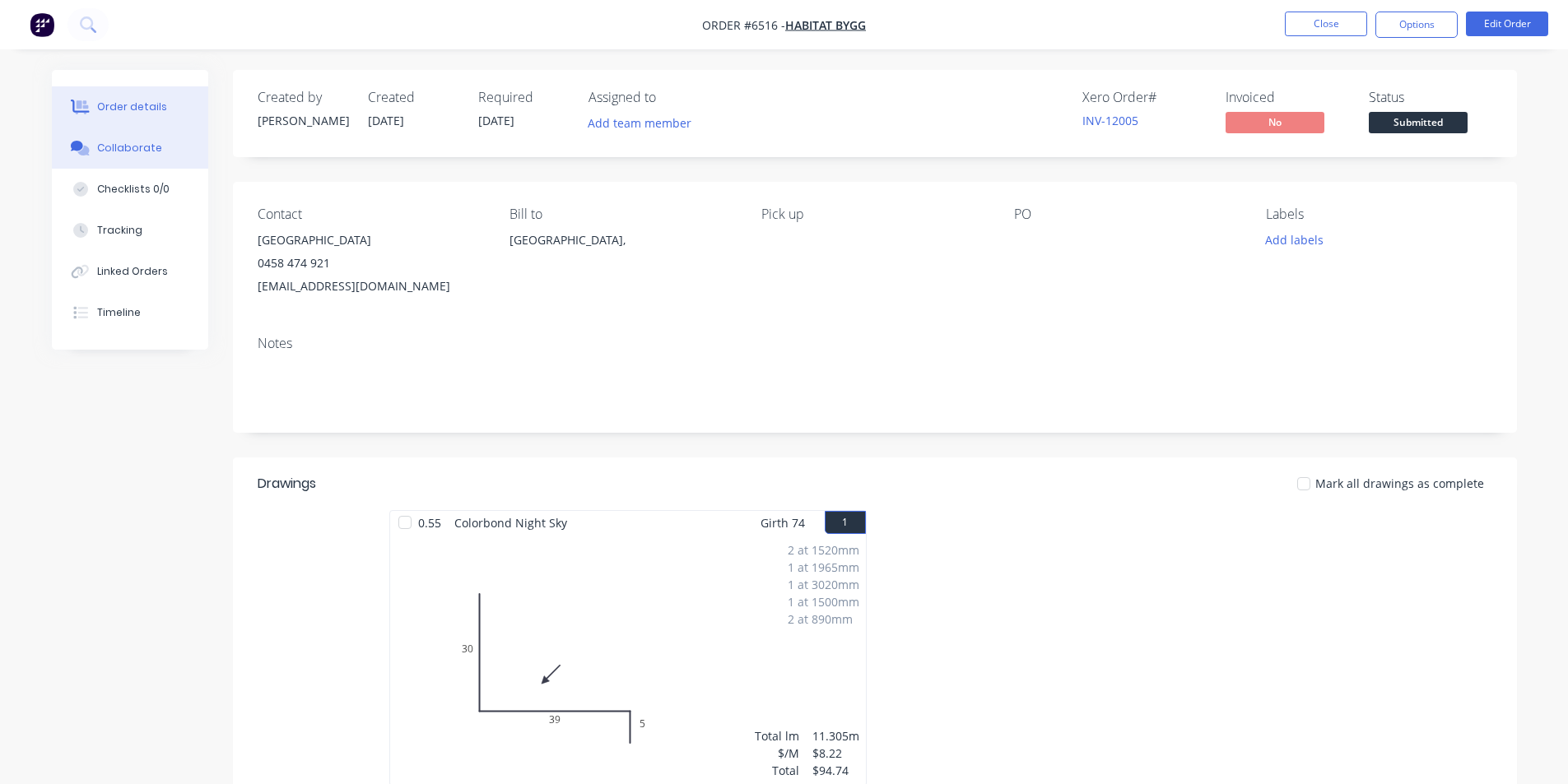
click at [88, 143] on icon at bounding box center [80, 148] width 19 height 15
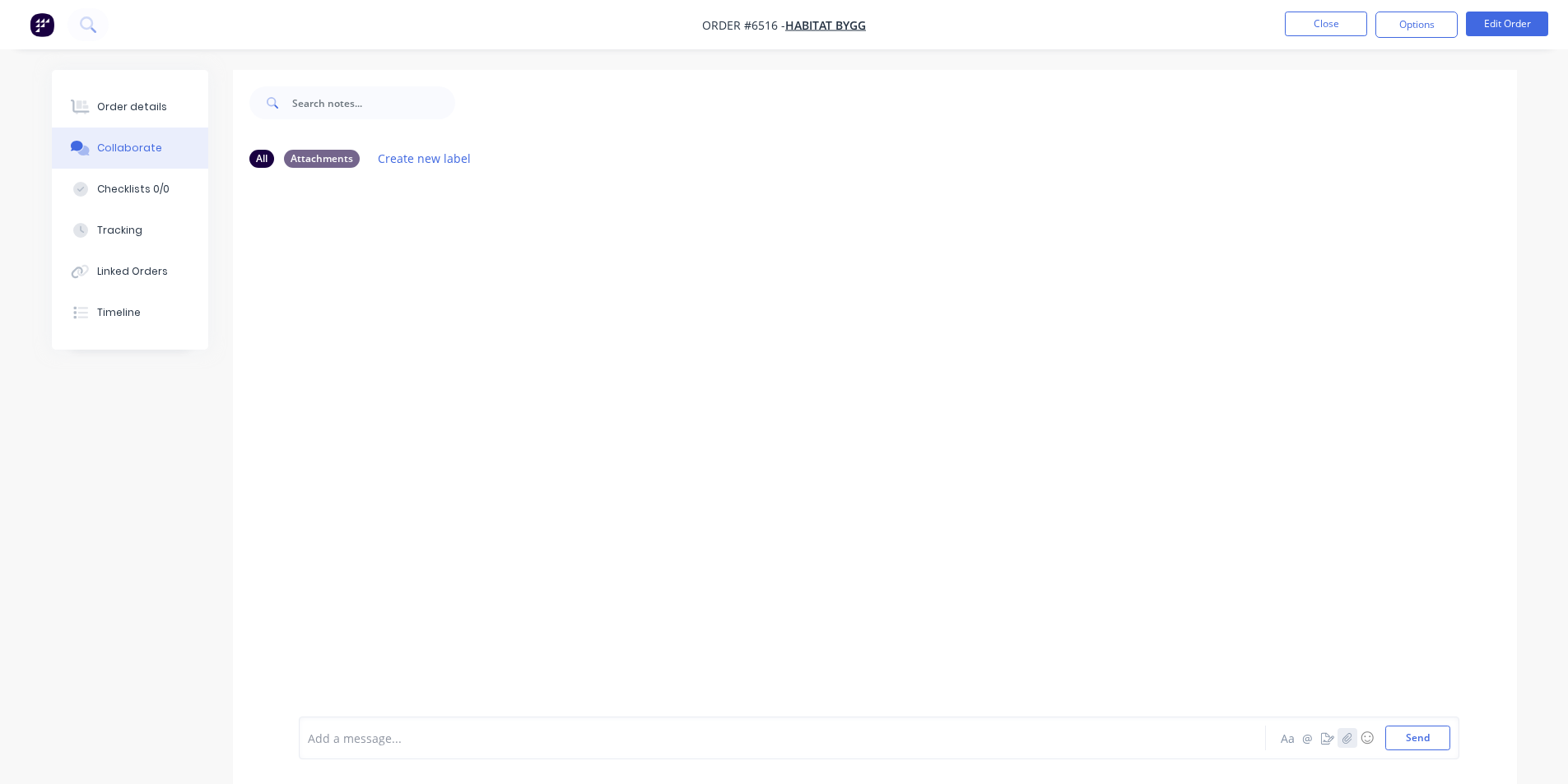
click at [1349, 737] on icon "button" at bounding box center [1346, 738] width 10 height 11
click at [1399, 742] on button "Send" at bounding box center [1418, 738] width 65 height 25
click at [86, 97] on button "Order details" at bounding box center [130, 107] width 156 height 41
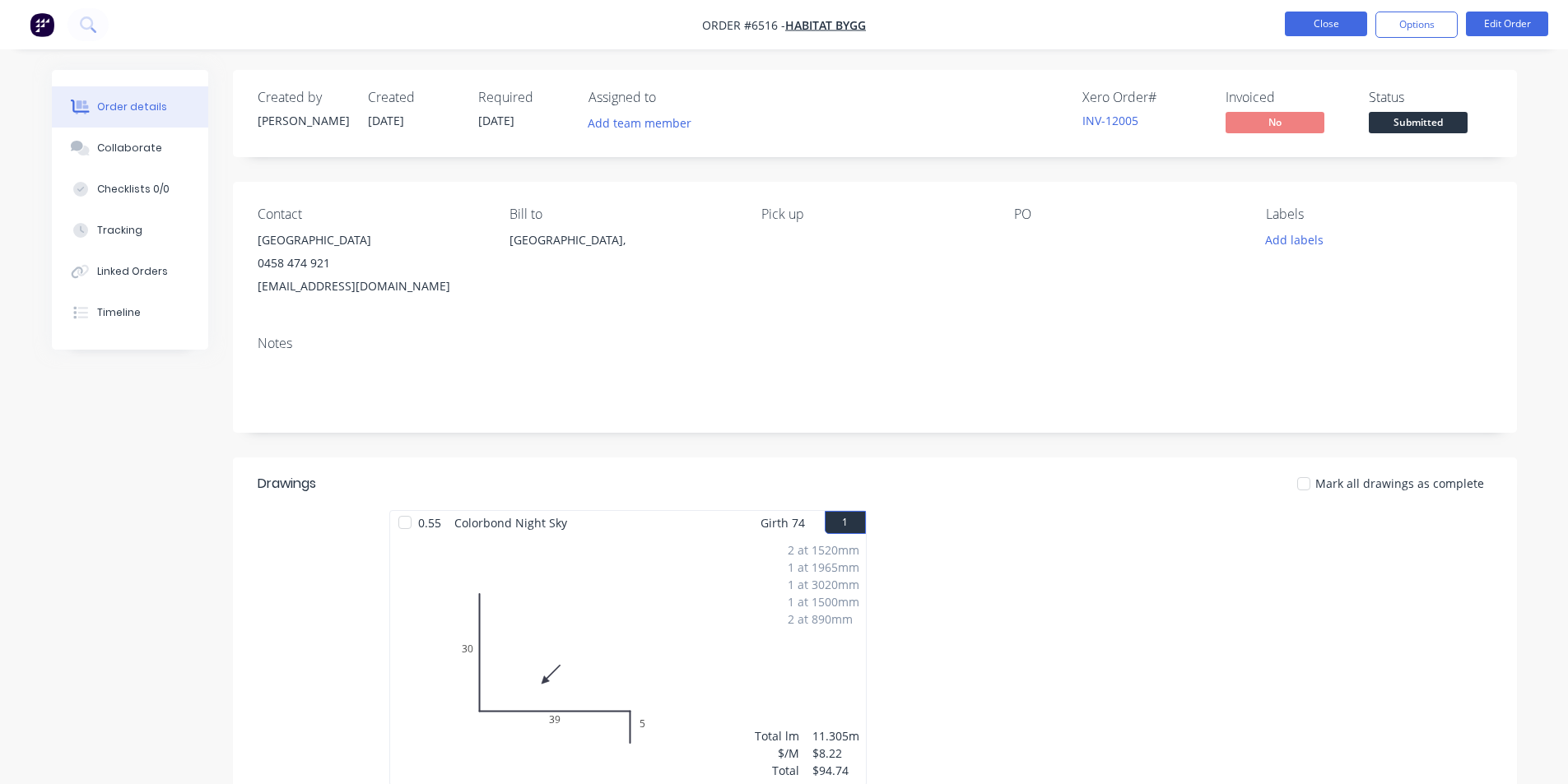
click at [1327, 34] on button "Close" at bounding box center [1326, 23] width 82 height 25
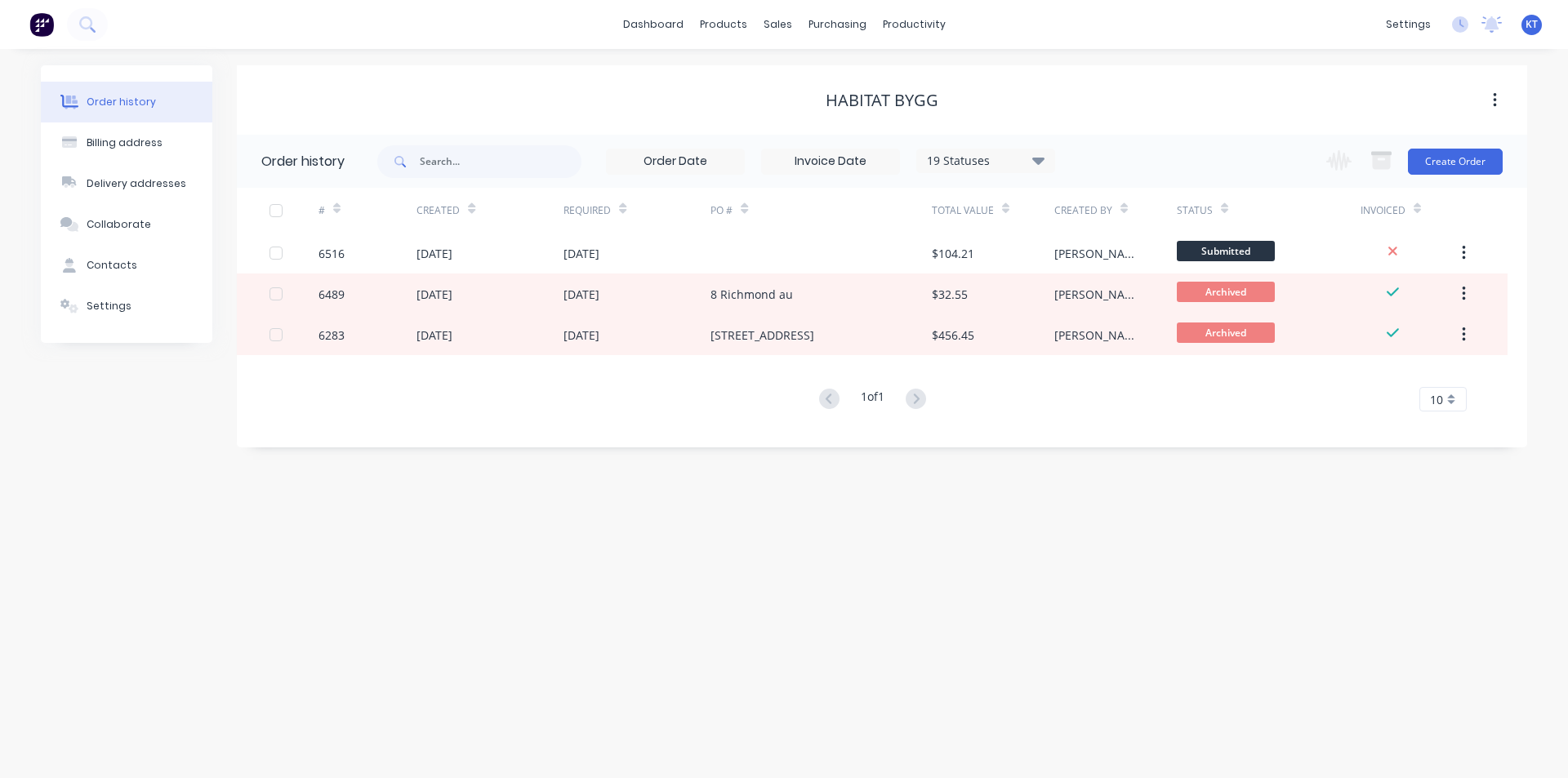
click at [744, 272] on div at bounding box center [820, 253] width 221 height 41
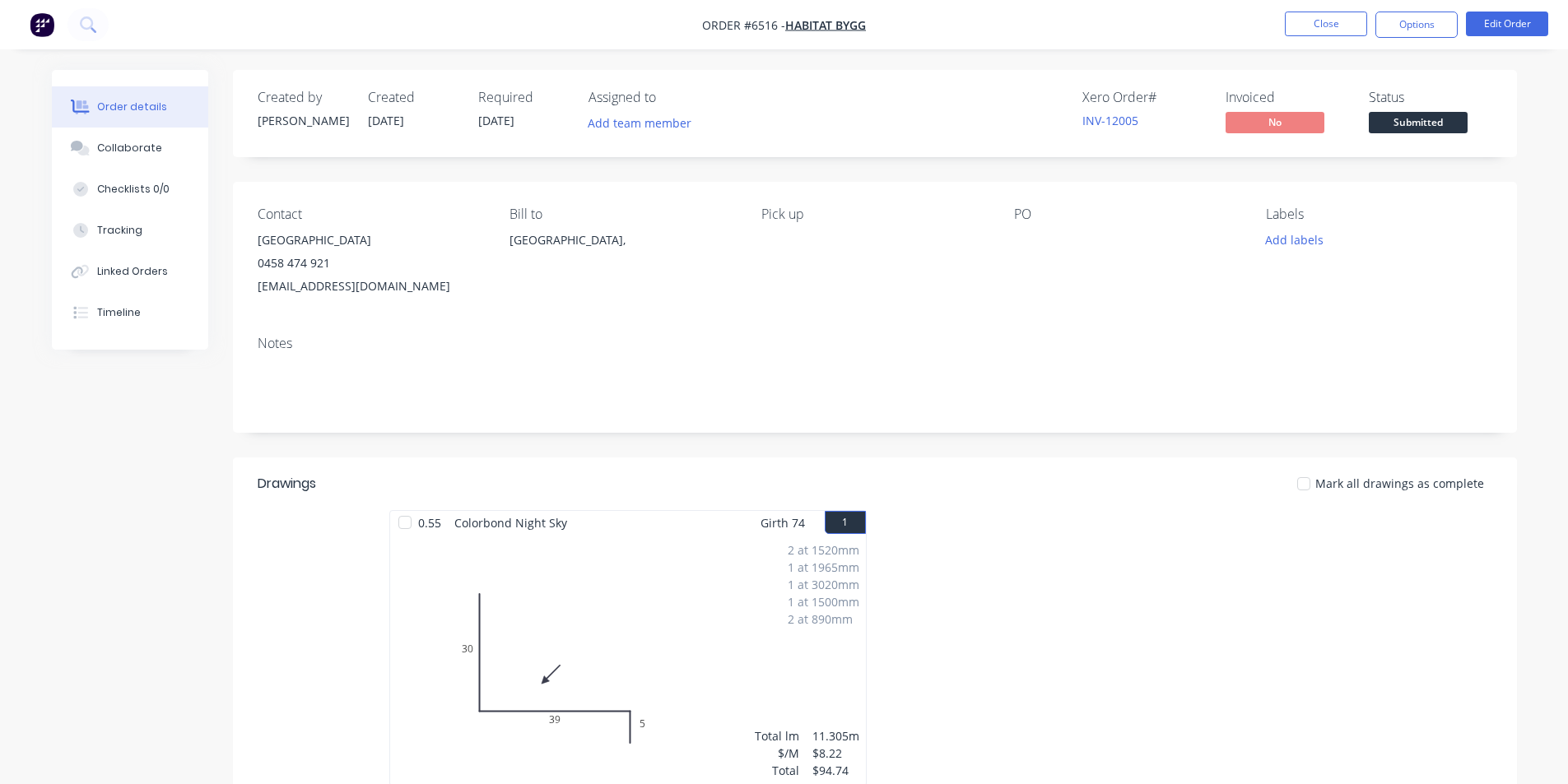
click at [1452, 118] on span "Submitted" at bounding box center [1418, 122] width 99 height 20
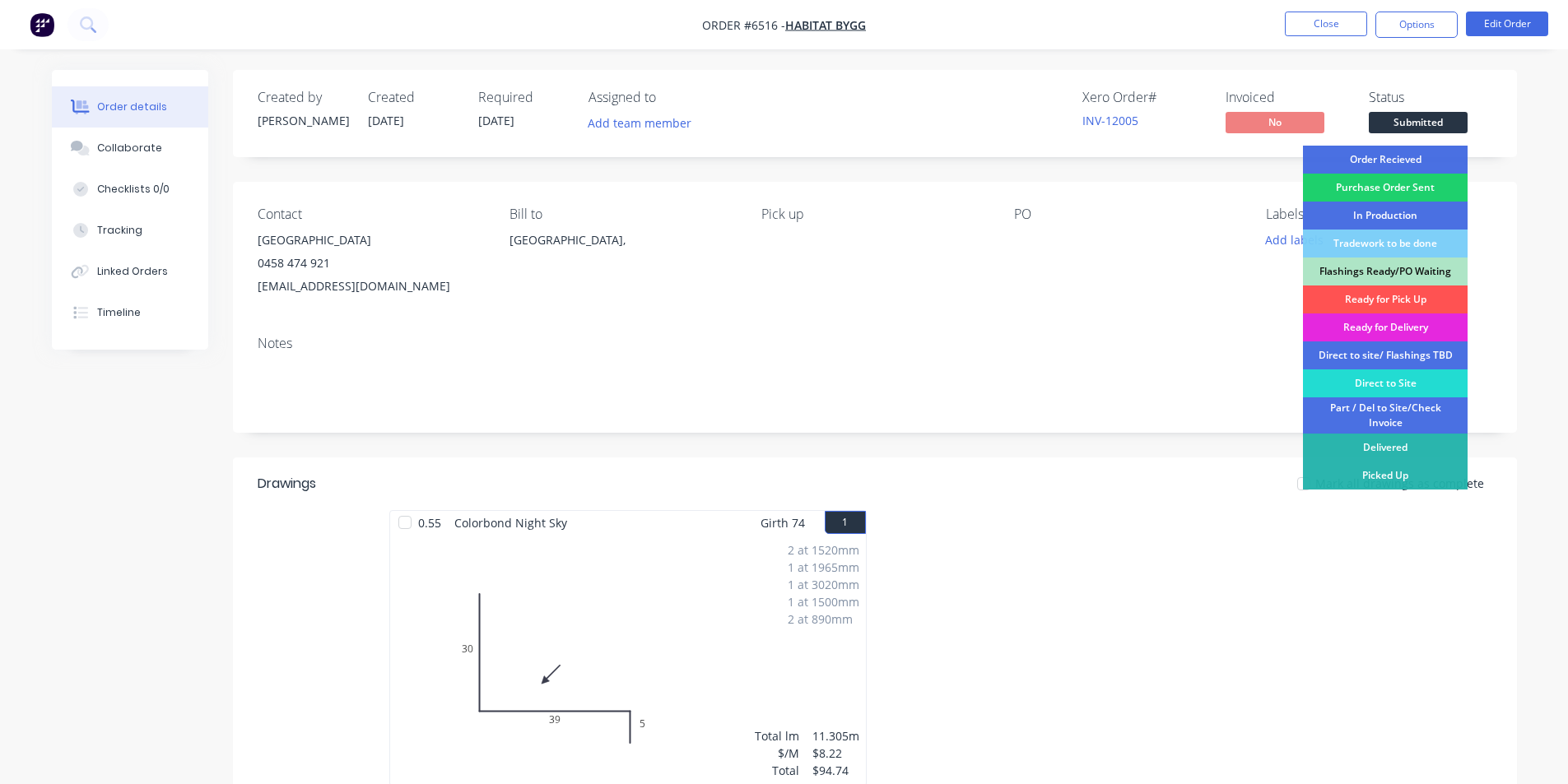
click at [1451, 153] on div "Order Recieved" at bounding box center [1385, 159] width 165 height 28
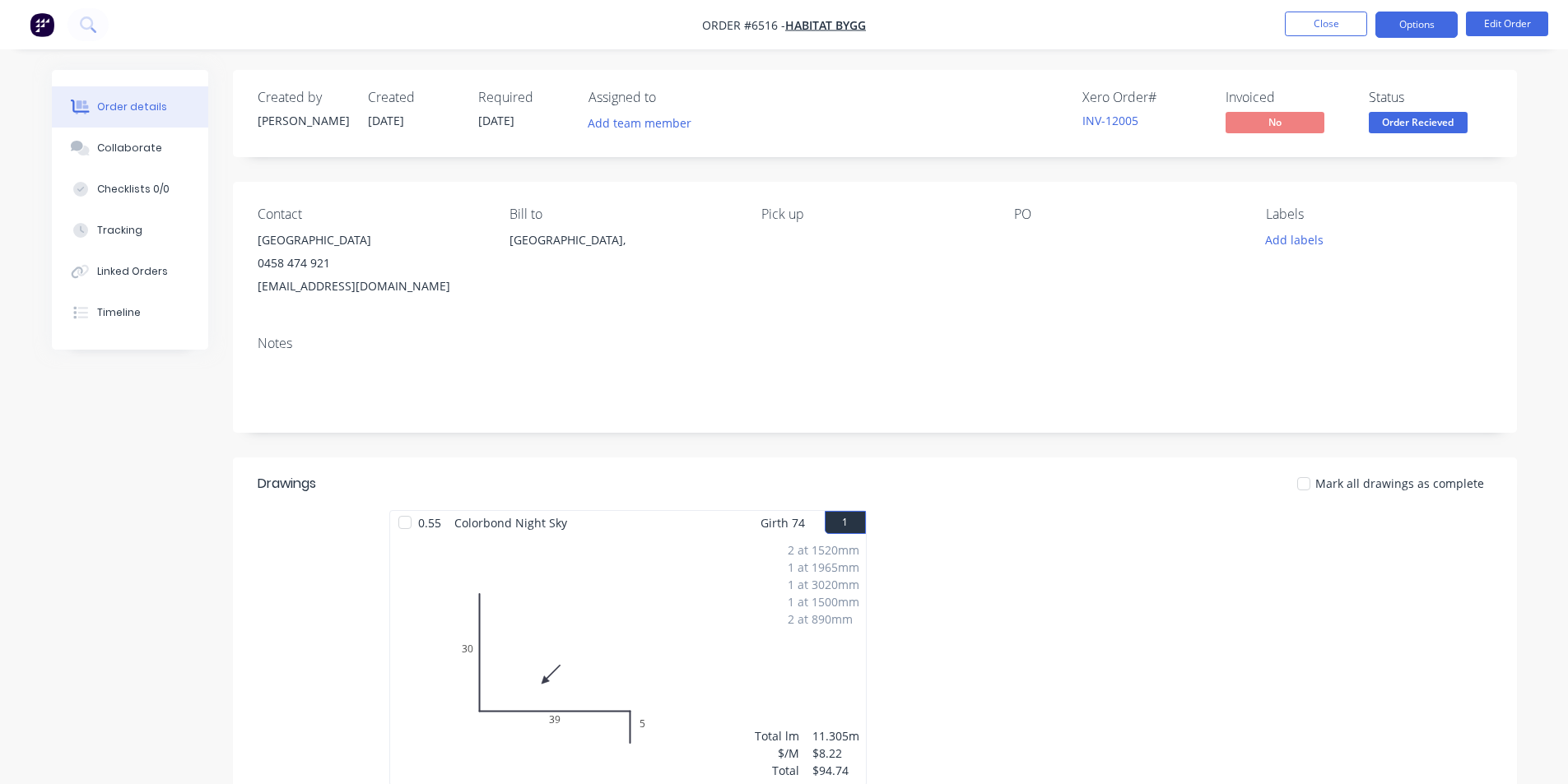
click at [1396, 17] on button "Options" at bounding box center [1416, 24] width 82 height 26
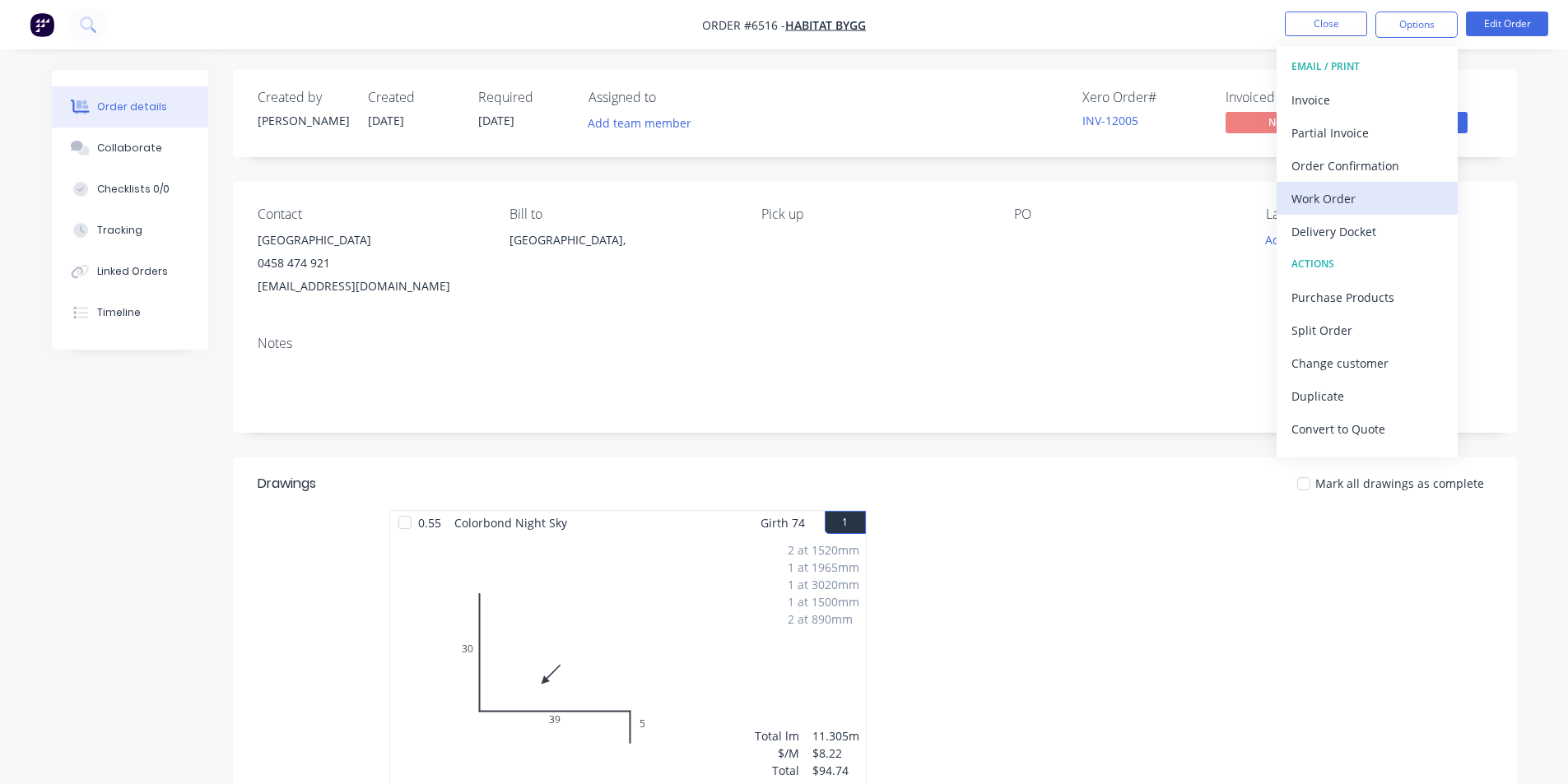
click at [1381, 187] on div "Work Order" at bounding box center [1367, 199] width 152 height 24
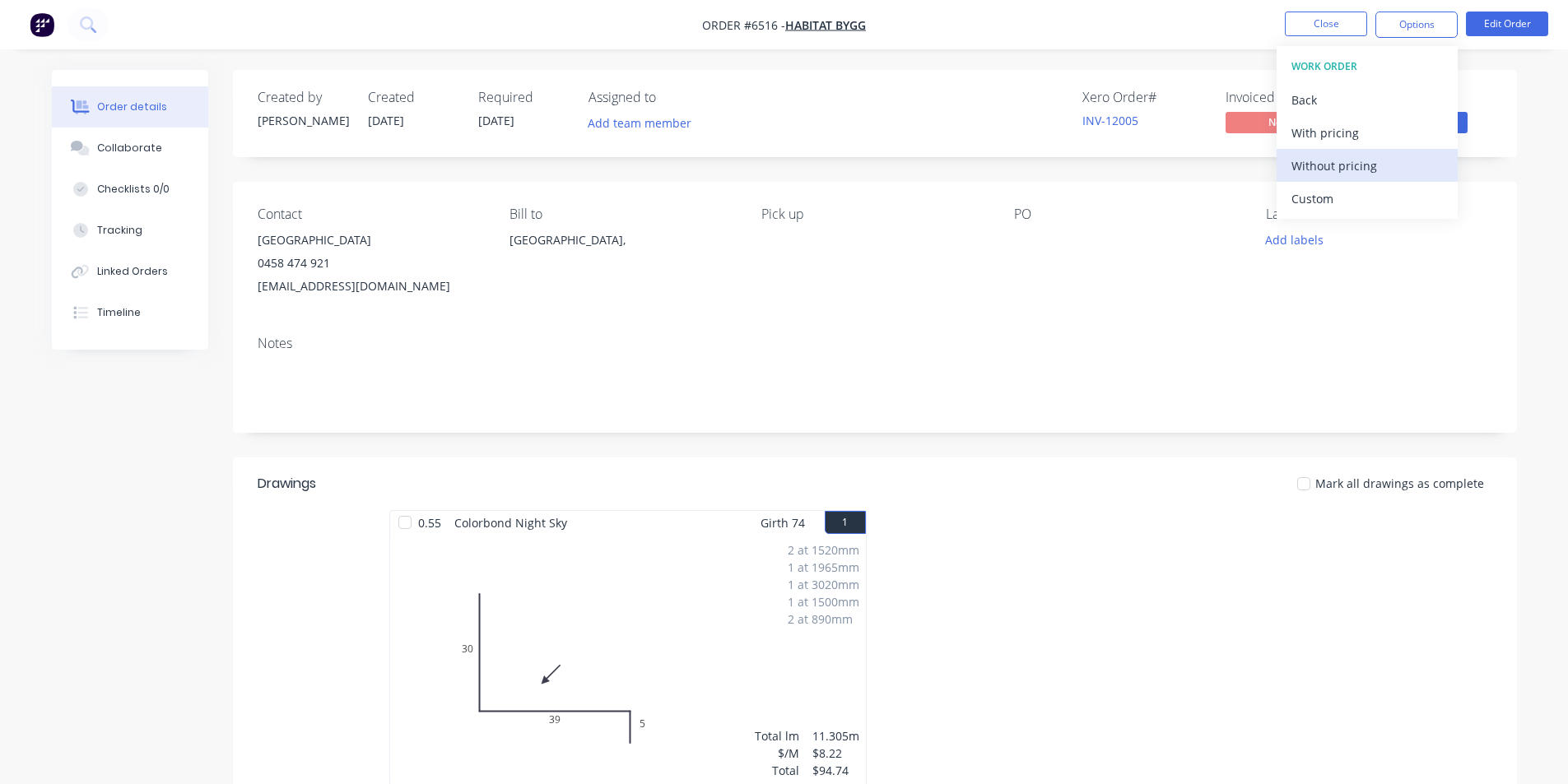
click at [1365, 164] on div "Without pricing" at bounding box center [1367, 166] width 152 height 24
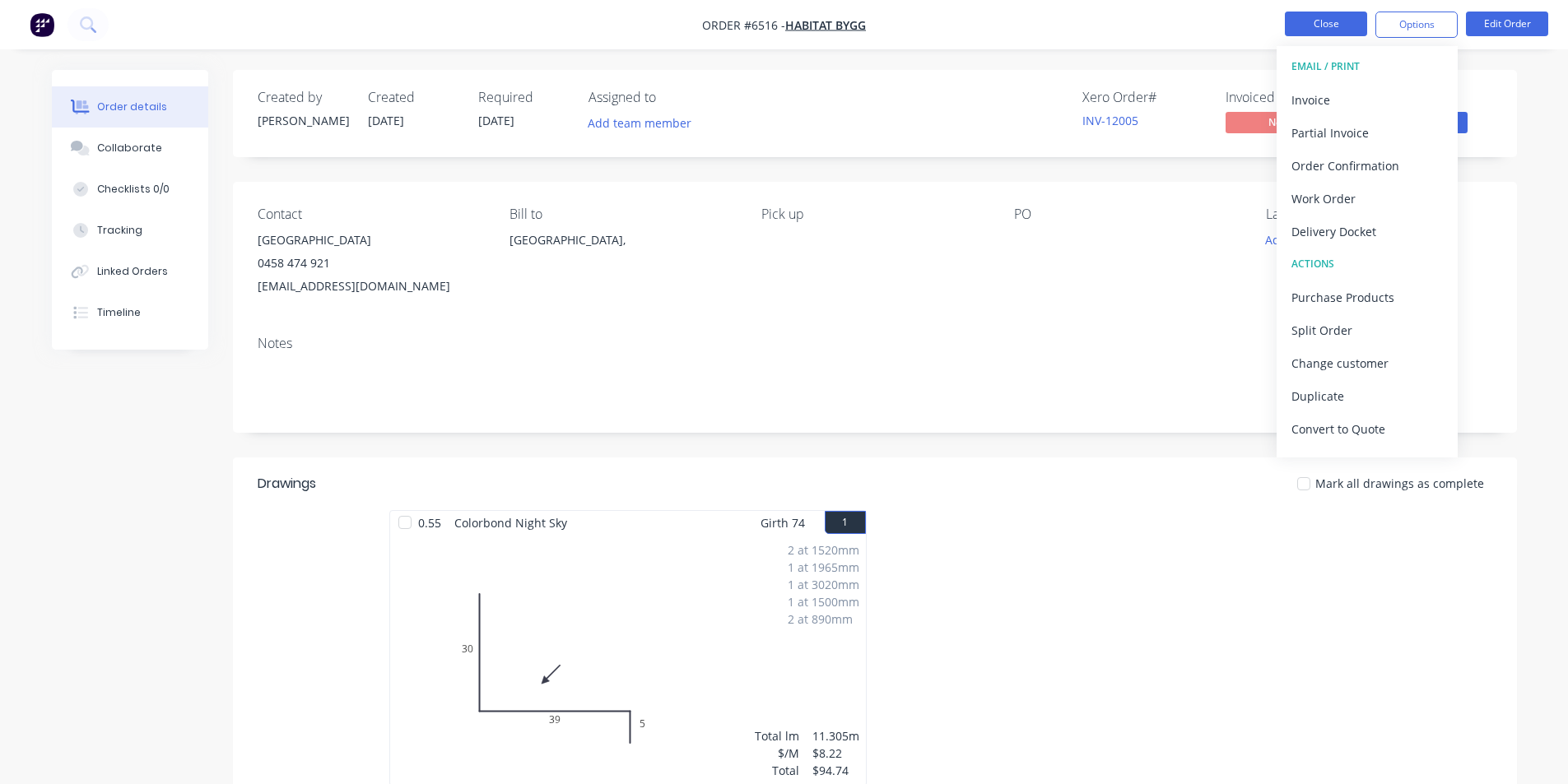
click at [1361, 28] on button "Close" at bounding box center [1326, 23] width 82 height 25
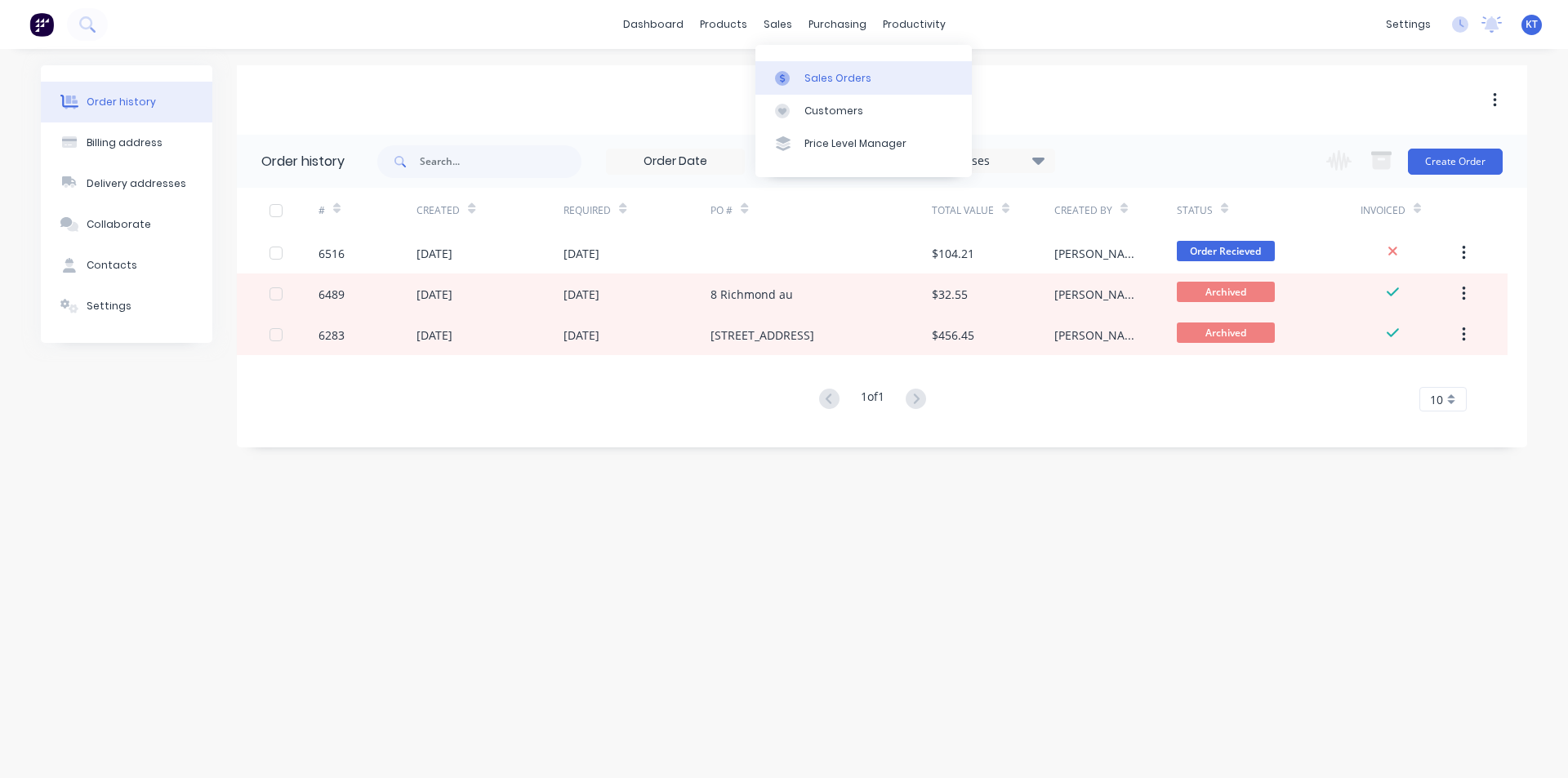
click at [798, 79] on div at bounding box center [787, 79] width 25 height 15
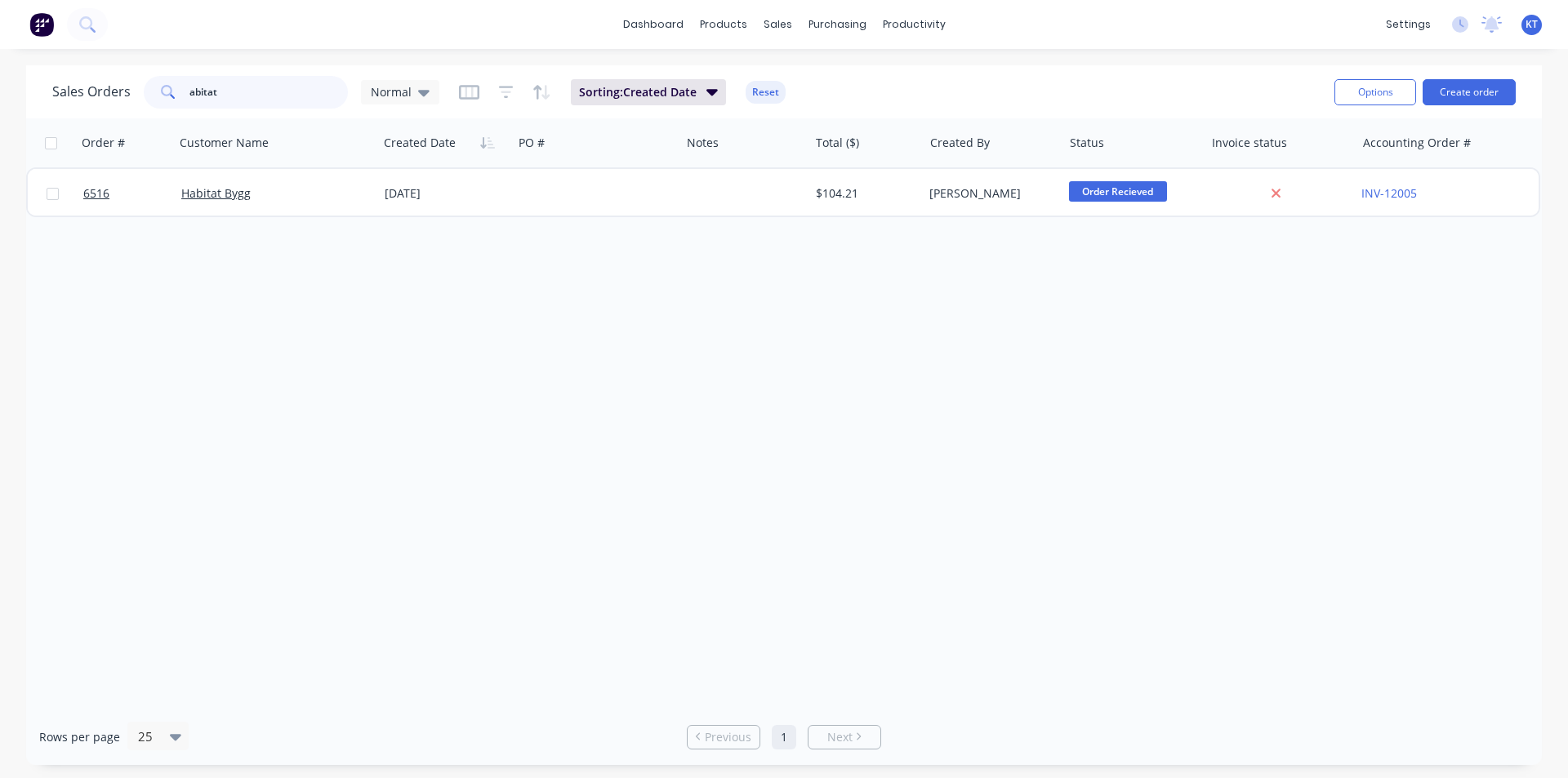
click at [316, 103] on input "abitat" at bounding box center [269, 91] width 159 height 32
click at [1482, 100] on button "Create order" at bounding box center [1469, 92] width 93 height 26
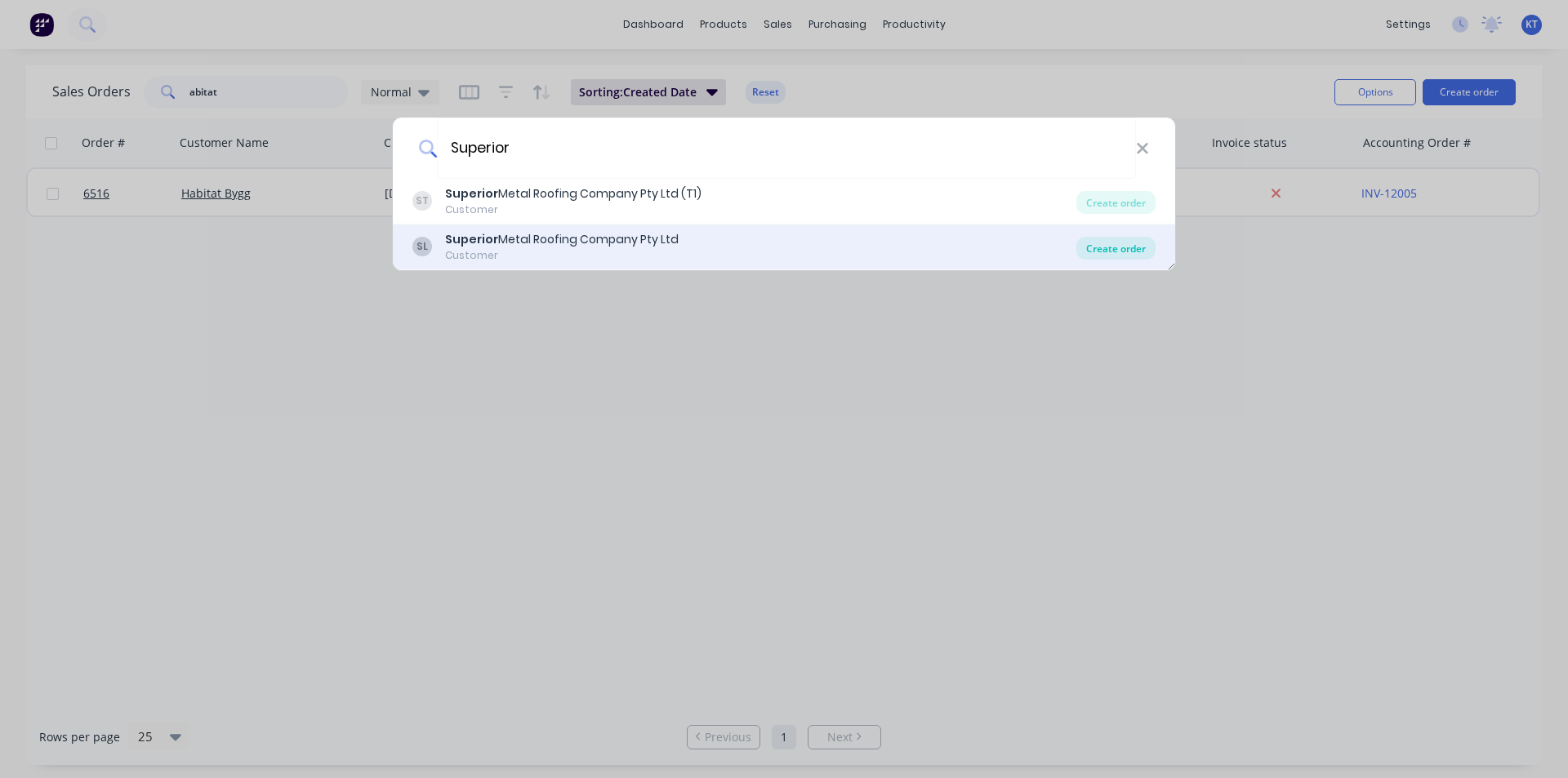
type input "Superior"
click at [1131, 248] on div "Create order" at bounding box center [1116, 248] width 79 height 23
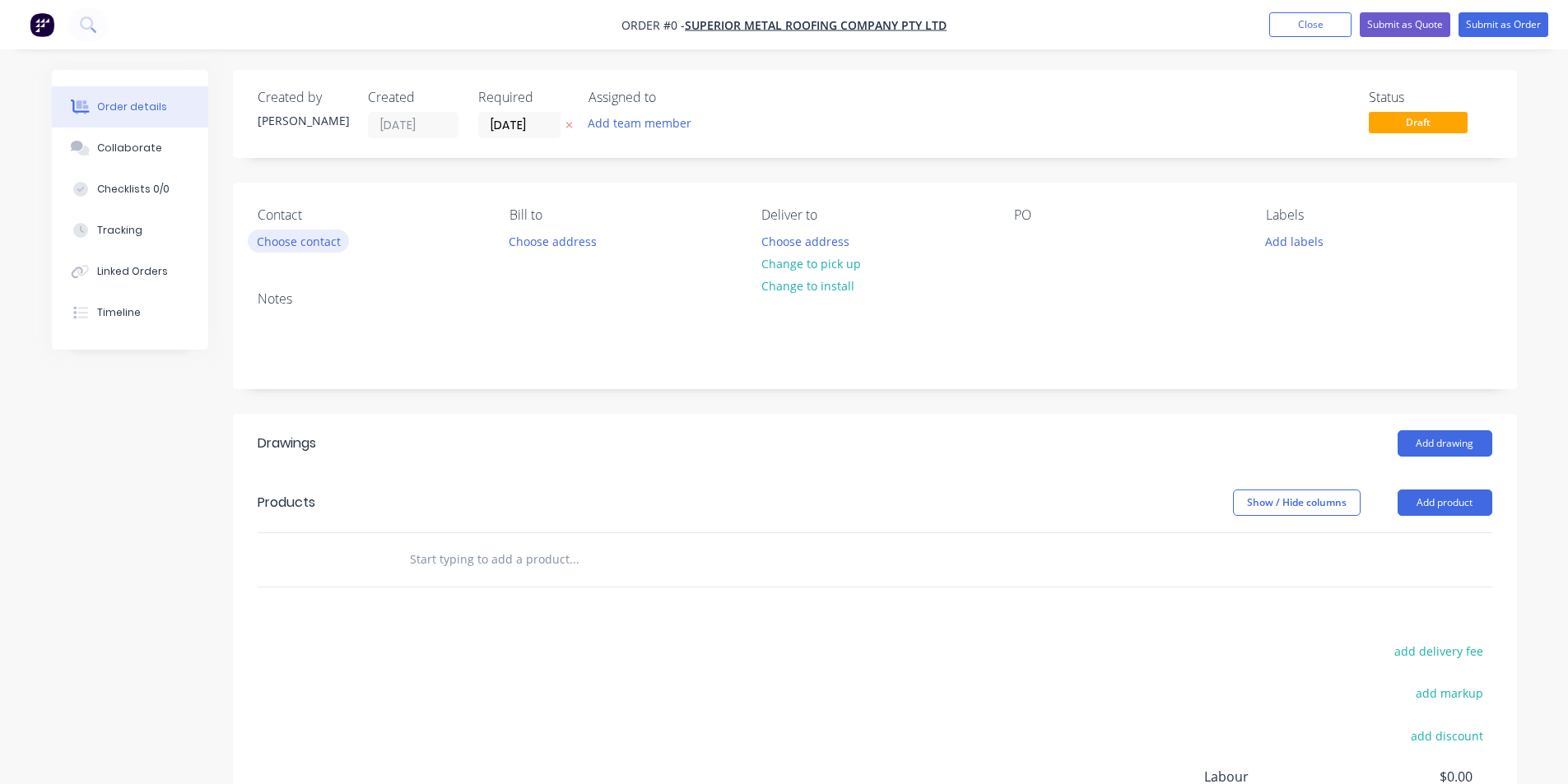
click at [285, 241] on button "Choose contact" at bounding box center [298, 241] width 101 height 22
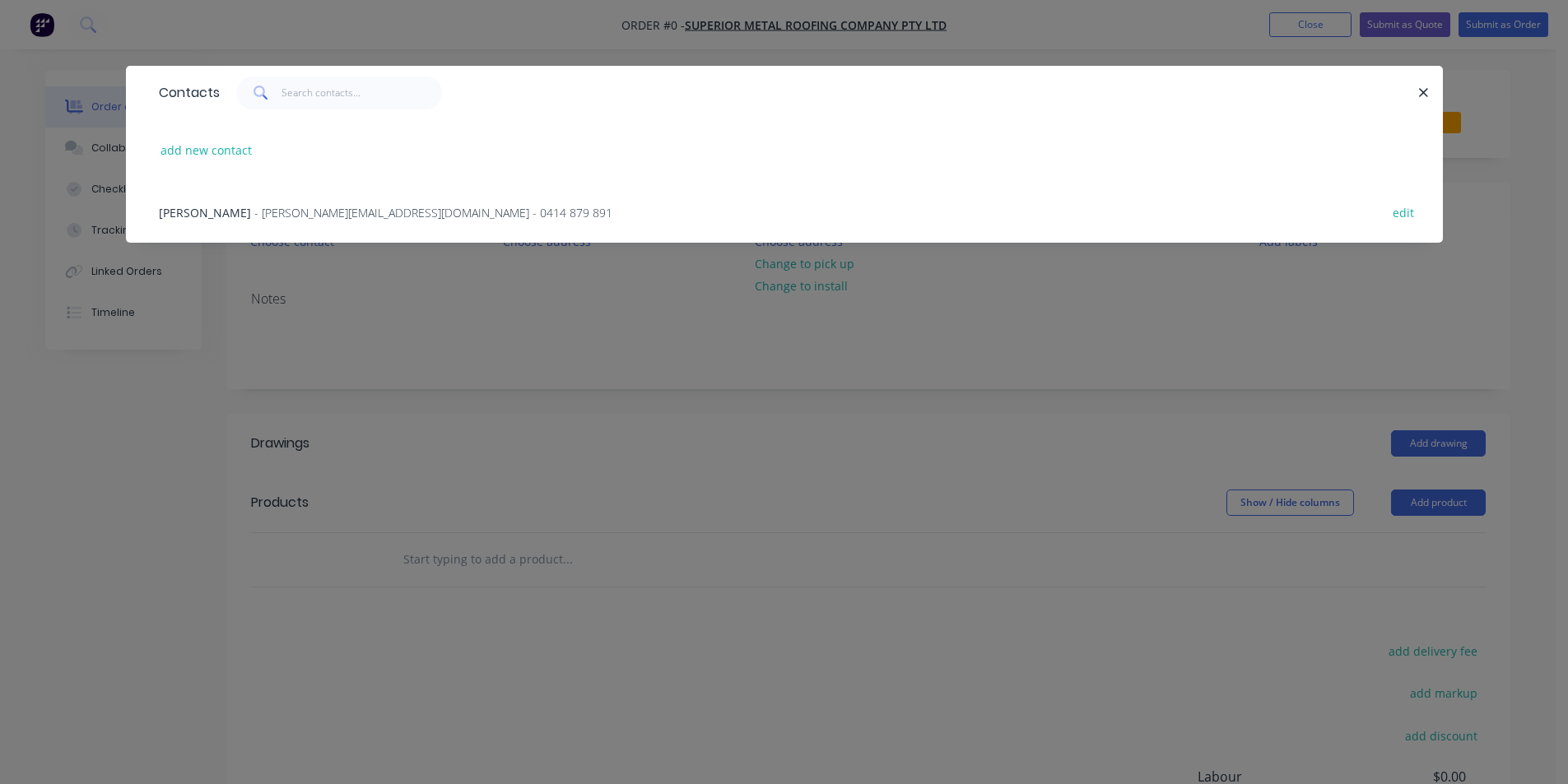
click at [320, 216] on span "- [PERSON_NAME][EMAIL_ADDRESS][DOMAIN_NAME] - 0414 879 891" at bounding box center [433, 212] width 358 height 16
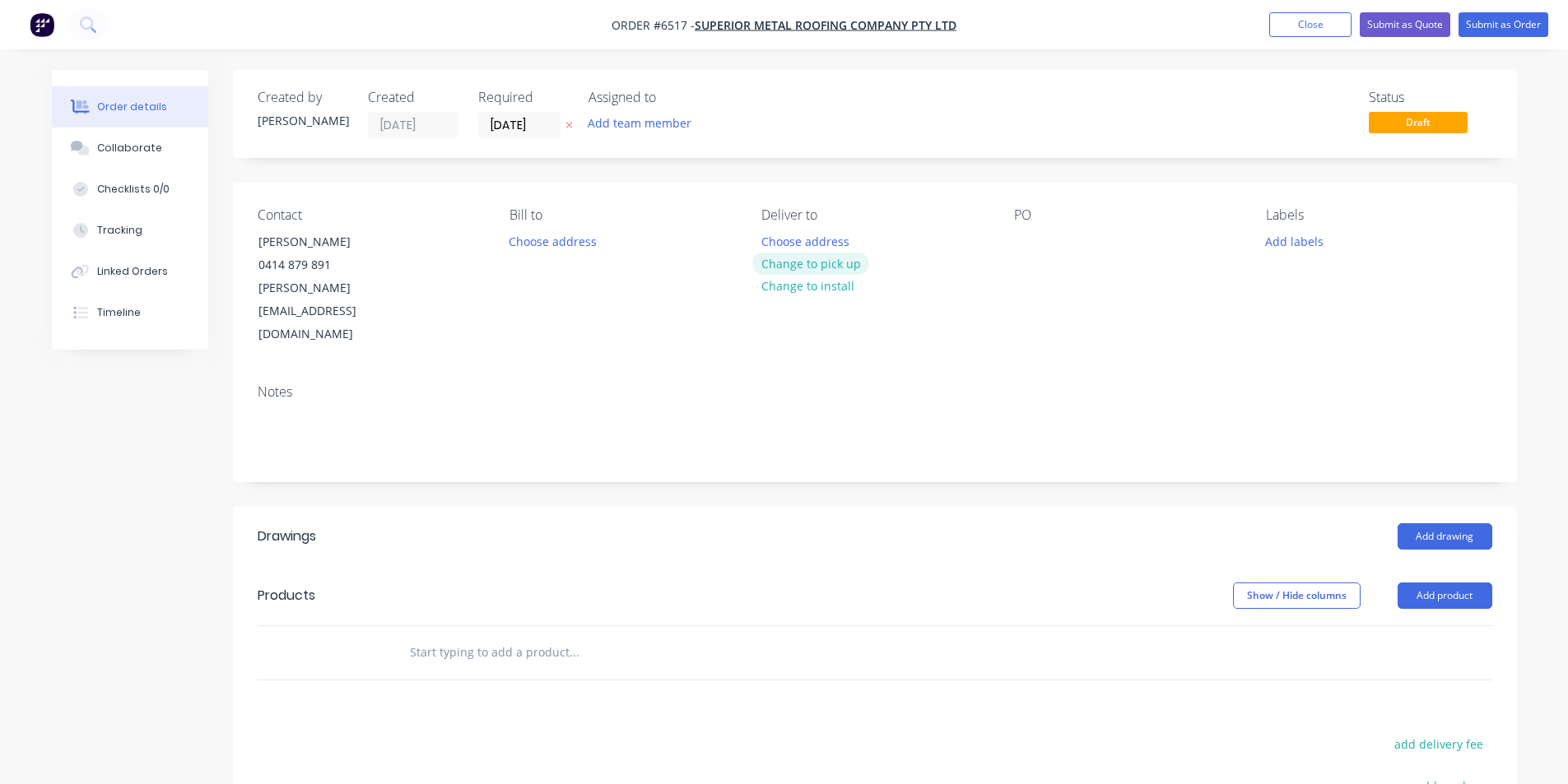
click at [832, 266] on button "Change to pick up" at bounding box center [811, 264] width 117 height 22
click at [1033, 233] on div at bounding box center [1027, 242] width 26 height 24
click at [1443, 523] on button "Add drawing" at bounding box center [1445, 536] width 95 height 26
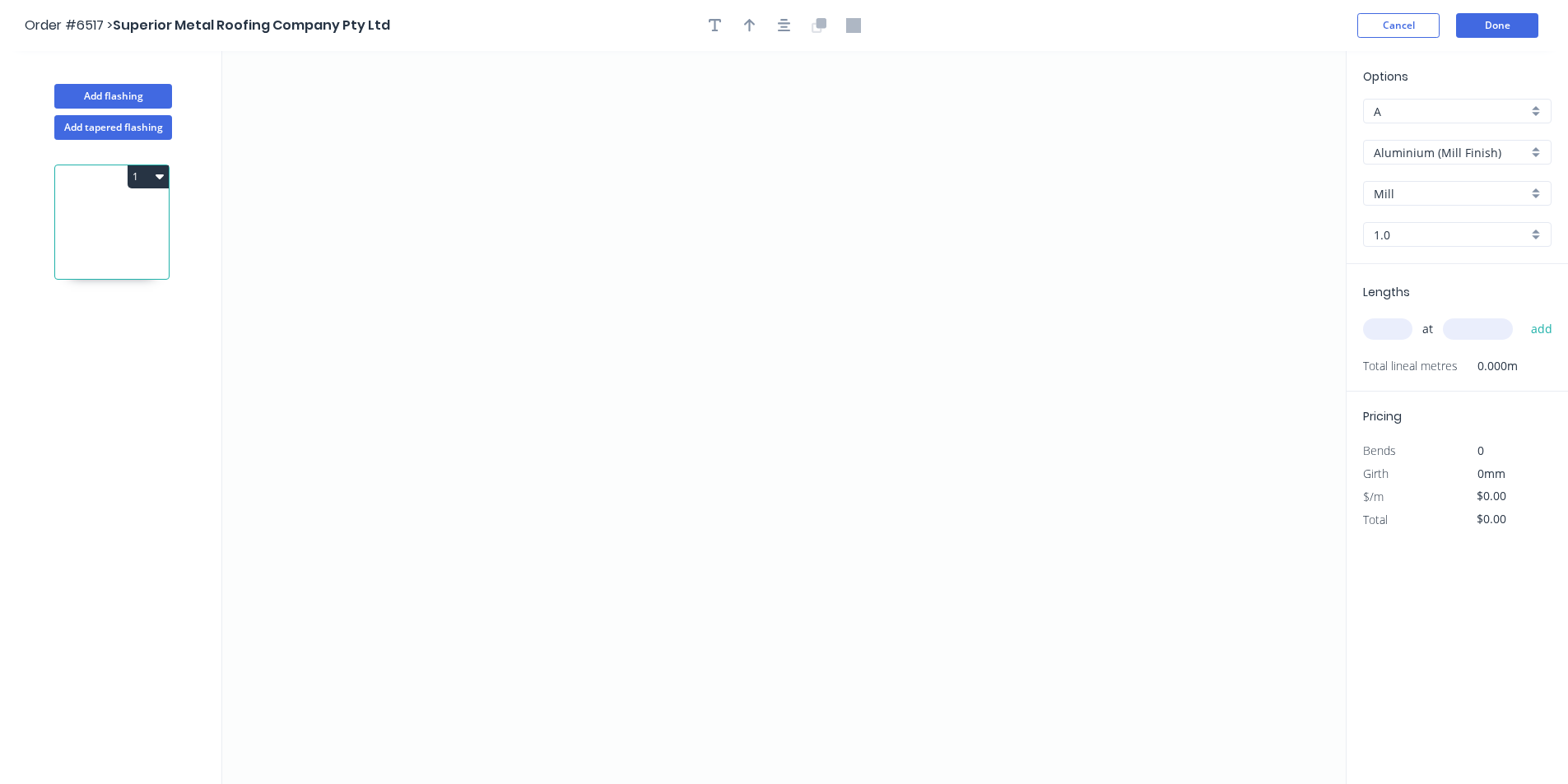
click at [1508, 153] on input "Aluminium (Mill Finish)" at bounding box center [1450, 153] width 154 height 18
click at [1491, 250] on div "Colorbond" at bounding box center [1457, 241] width 187 height 29
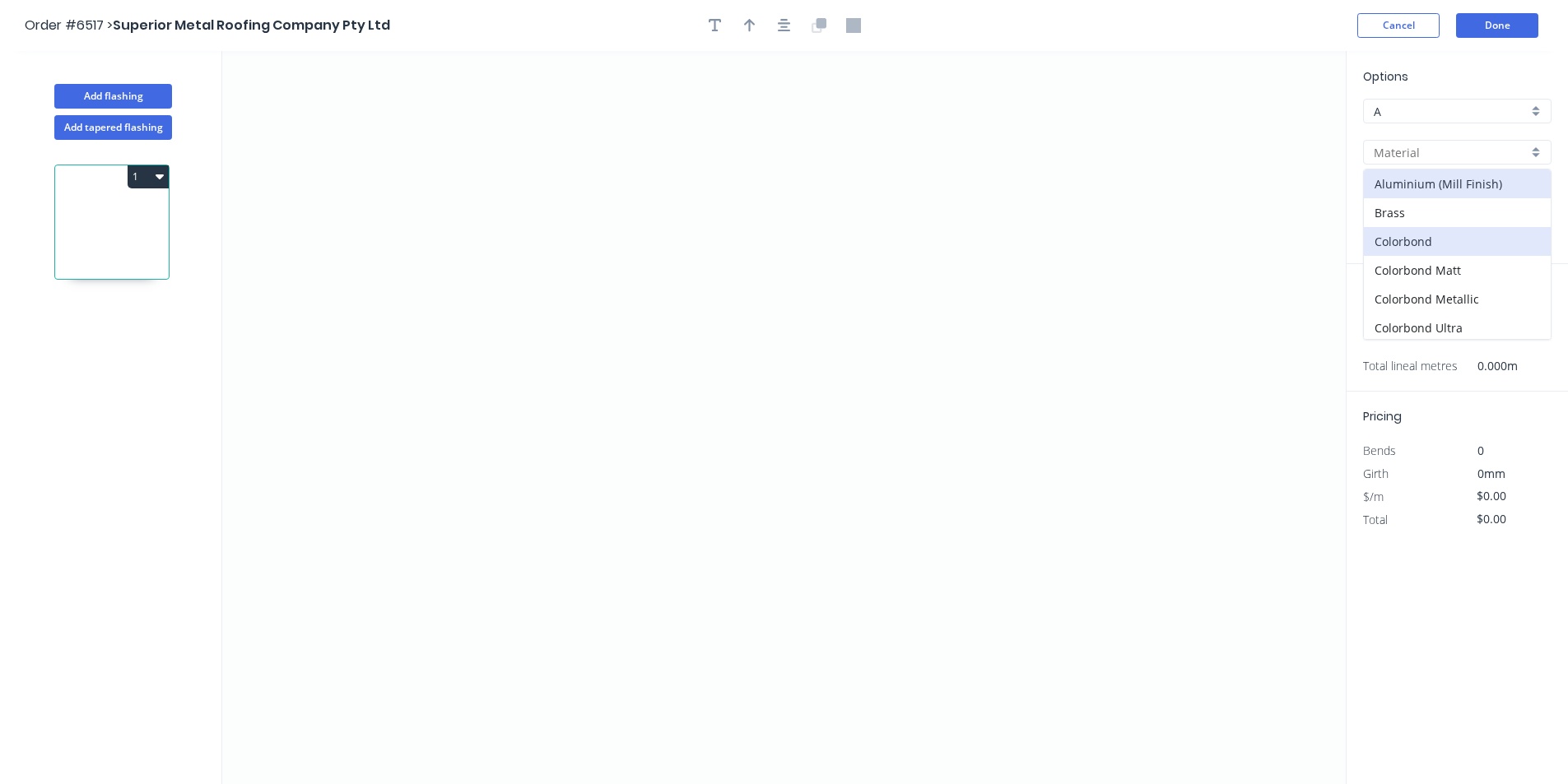
type input "Colorbond"
type input "Basalt"
type input "0.55"
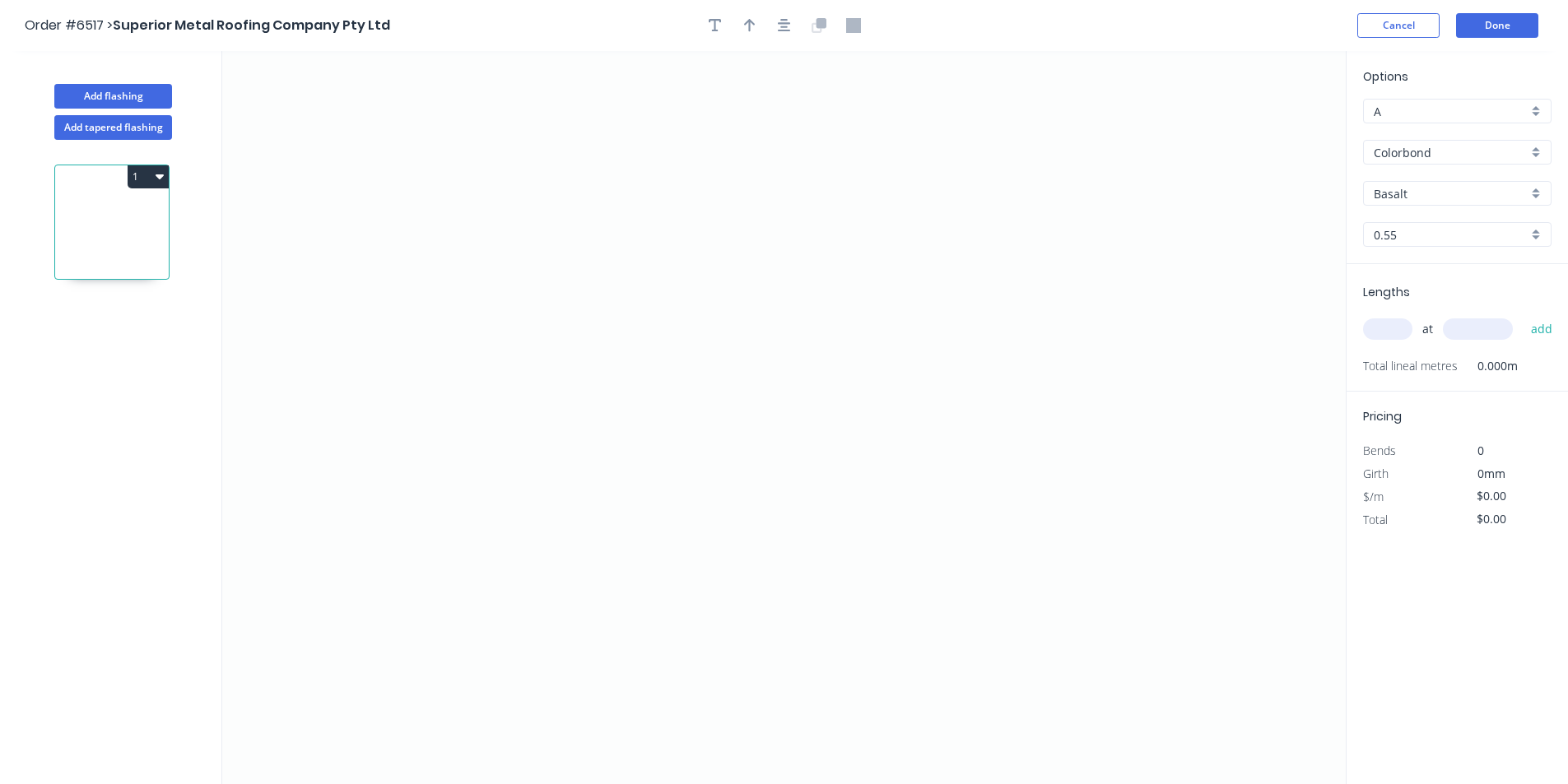
click at [1486, 196] on input "Basalt" at bounding box center [1450, 194] width 154 height 18
click at [1431, 334] on div "Windspray" at bounding box center [1457, 337] width 187 height 29
type input "Windspray"
click at [518, 500] on icon "0" at bounding box center [784, 418] width 1124 height 734
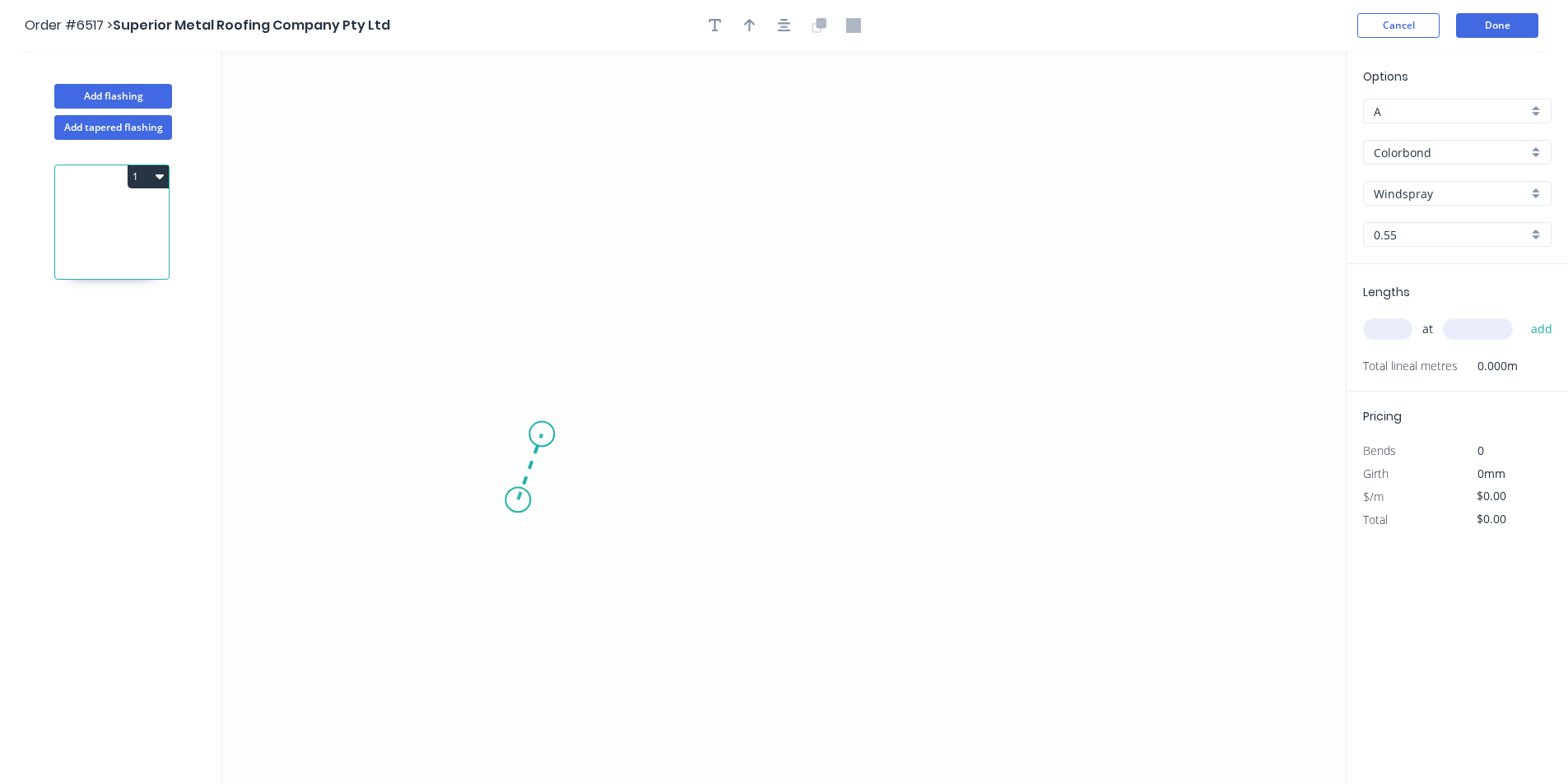
click at [542, 435] on icon at bounding box center [530, 466] width 24 height 66
click at [1005, 440] on icon "0 ?" at bounding box center [784, 418] width 1124 height 734
drag, startPoint x: 1030, startPoint y: 502, endPoint x: 1571, endPoint y: 408, distance: 549.1
click at [1031, 502] on icon "0 ? ? ? º" at bounding box center [784, 418] width 1124 height 734
click at [522, 450] on rect at bounding box center [507, 452] width 33 height 23
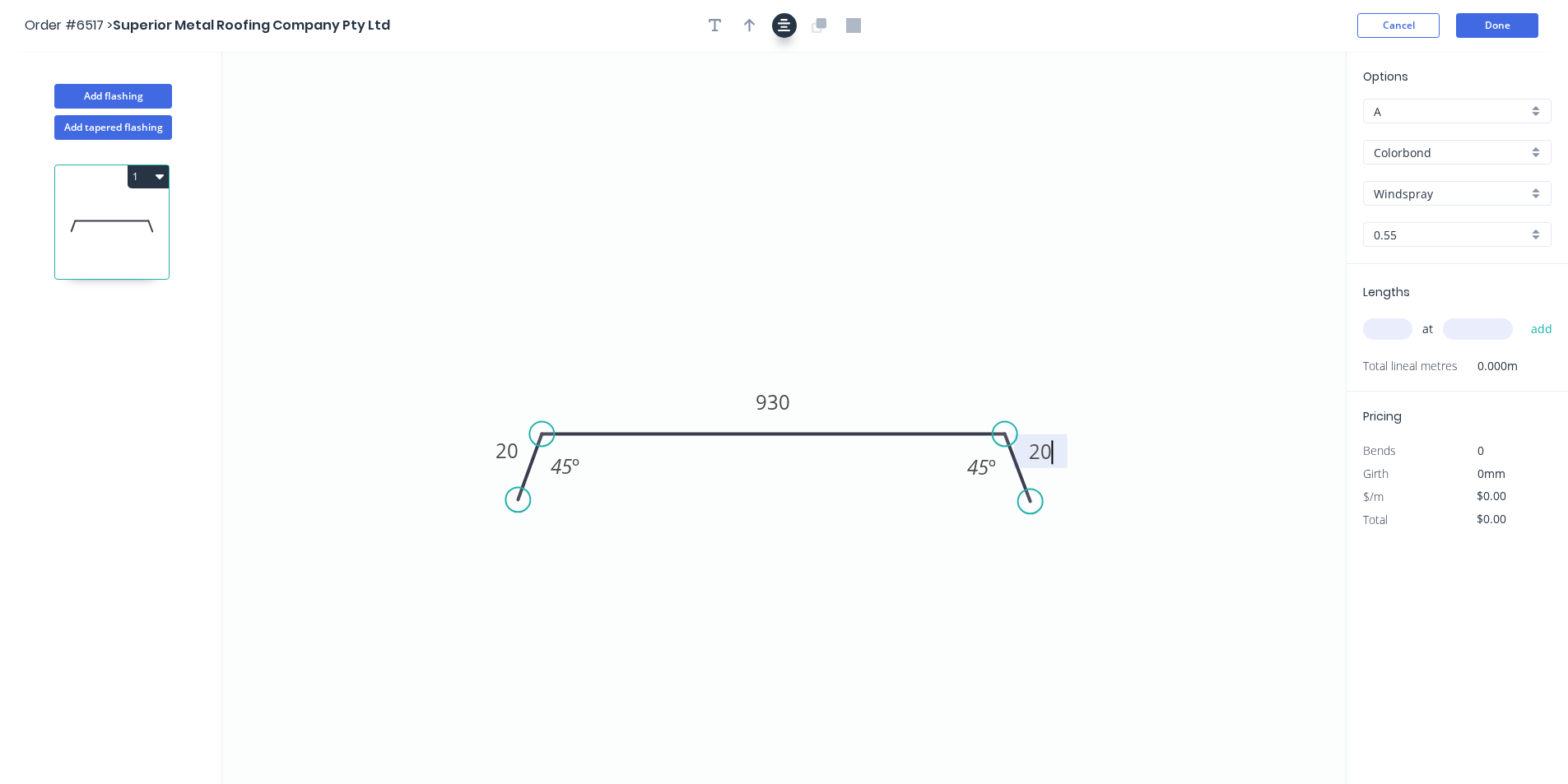
click at [777, 17] on button "button" at bounding box center [784, 25] width 25 height 25
type input "$31.78"
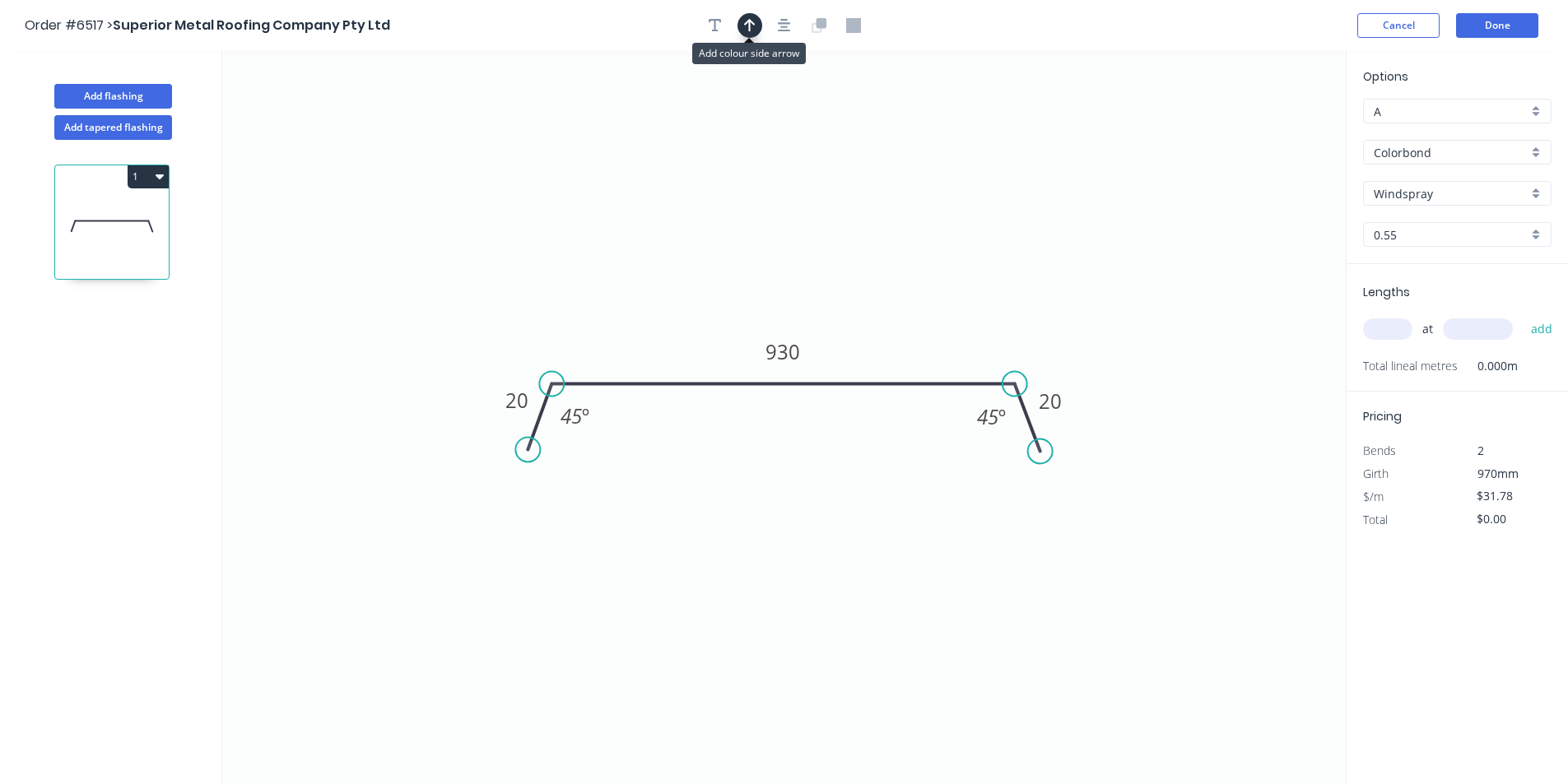
click at [745, 32] on icon "button" at bounding box center [750, 25] width 11 height 15
drag, startPoint x: 1266, startPoint y: 131, endPoint x: 836, endPoint y: 345, distance: 480.3
click at [836, 345] on icon at bounding box center [836, 324] width 15 height 53
click at [718, 29] on icon "button" at bounding box center [715, 25] width 13 height 15
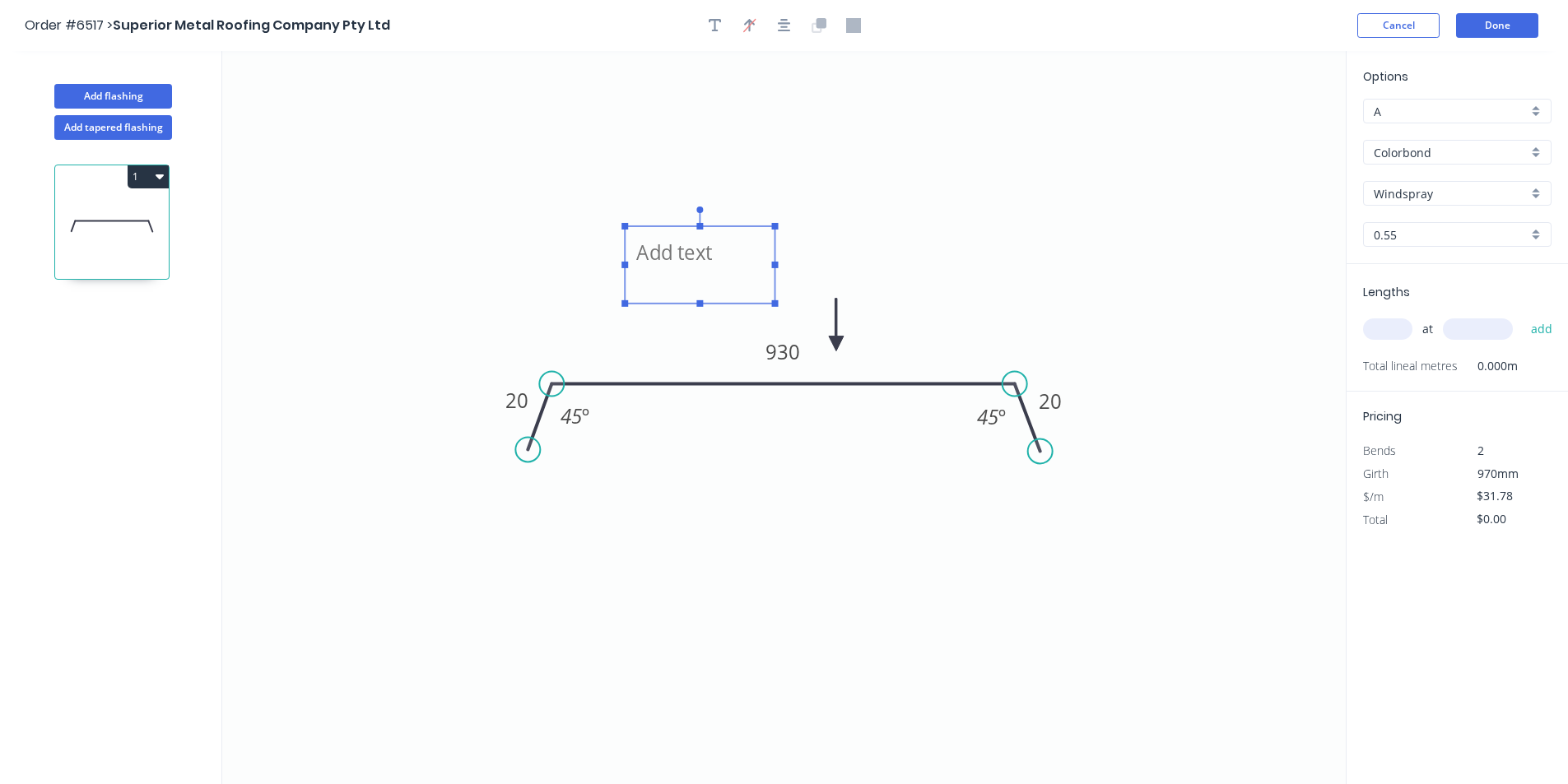
drag, startPoint x: 332, startPoint y: 124, endPoint x: 704, endPoint y: 274, distance: 401.1
click at [704, 274] on textarea at bounding box center [699, 264] width 133 height 61
click at [778, 266] on icon "95mm 20 930 20 45 º 45 º" at bounding box center [784, 418] width 1124 height 734
click at [696, 263] on textarea "95mm" at bounding box center [699, 264] width 133 height 61
drag, startPoint x: 773, startPoint y: 265, endPoint x: 1061, endPoint y: 293, distance: 289.4
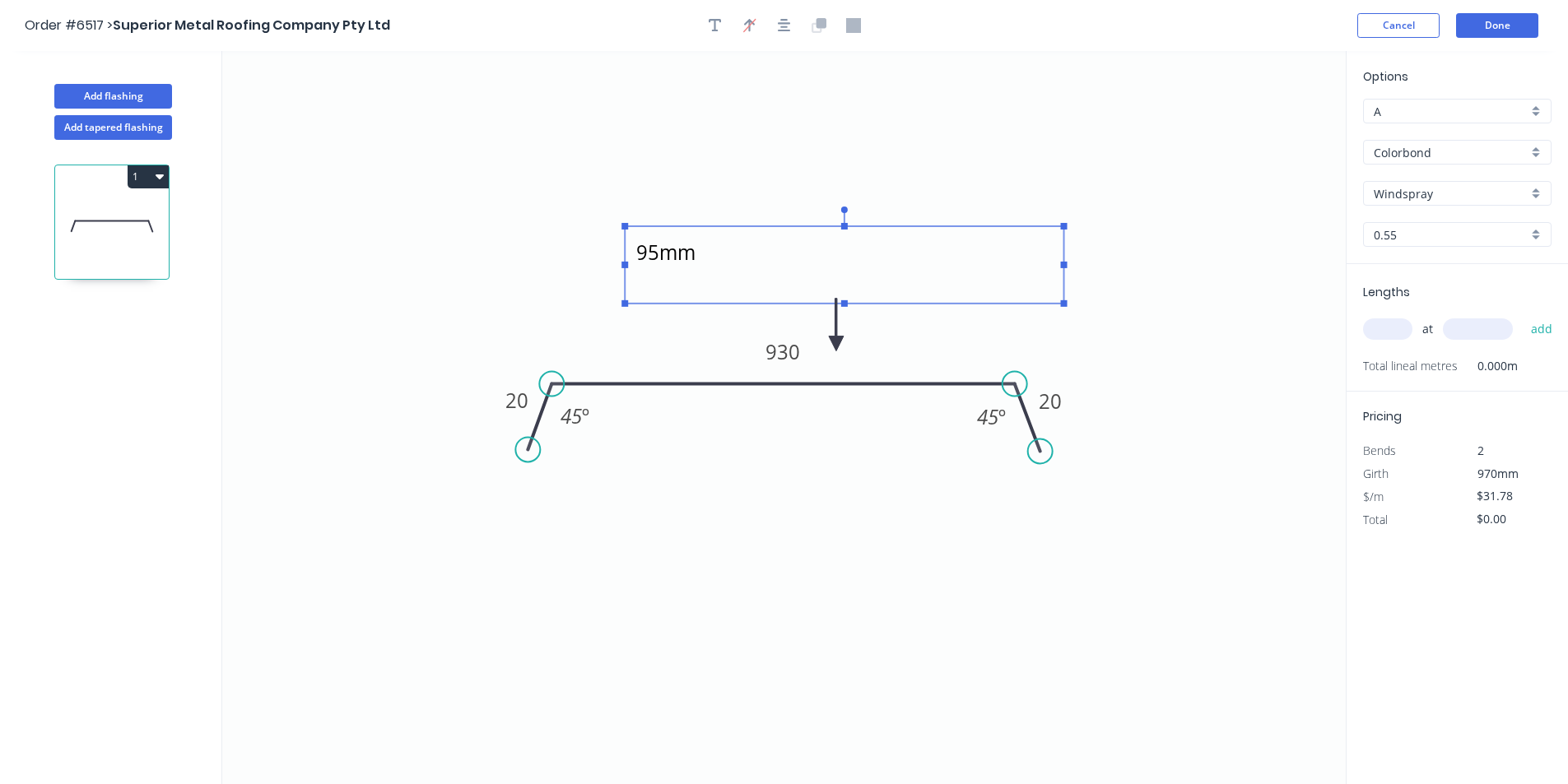
click at [1061, 293] on icon "95mm 20 930 20 45 º 45 º" at bounding box center [784, 418] width 1124 height 734
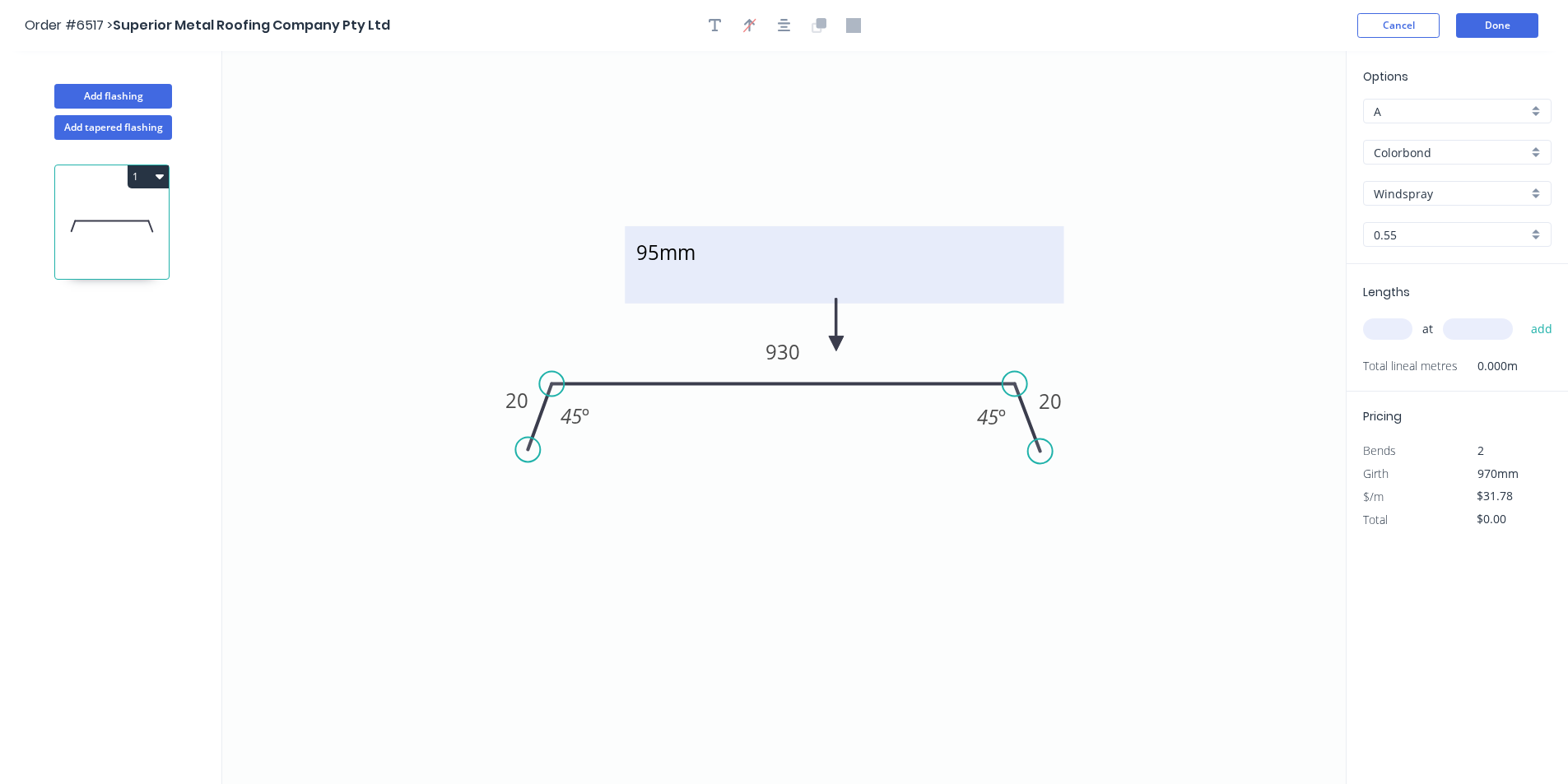
click at [797, 274] on textarea "95mm" at bounding box center [845, 264] width 423 height 61
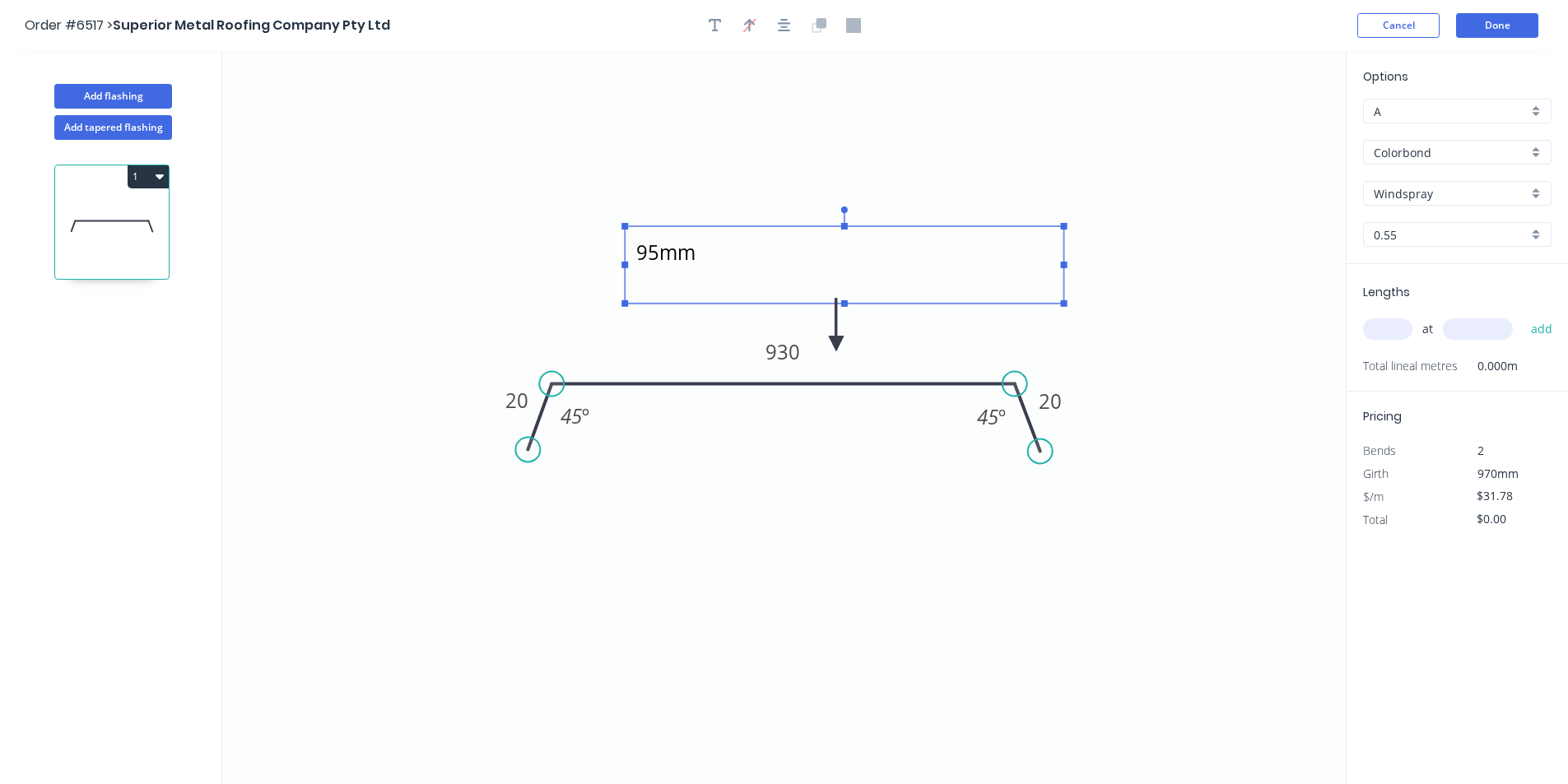
click at [790, 259] on textarea "95mm" at bounding box center [845, 264] width 423 height 61
click at [1191, 425] on icon "95mm turned up on one end. 800mm finished length 20 930 20 45 º 45 º" at bounding box center [784, 418] width 1124 height 734
type textarea "95mm turned up on one end. 800mm finished length"
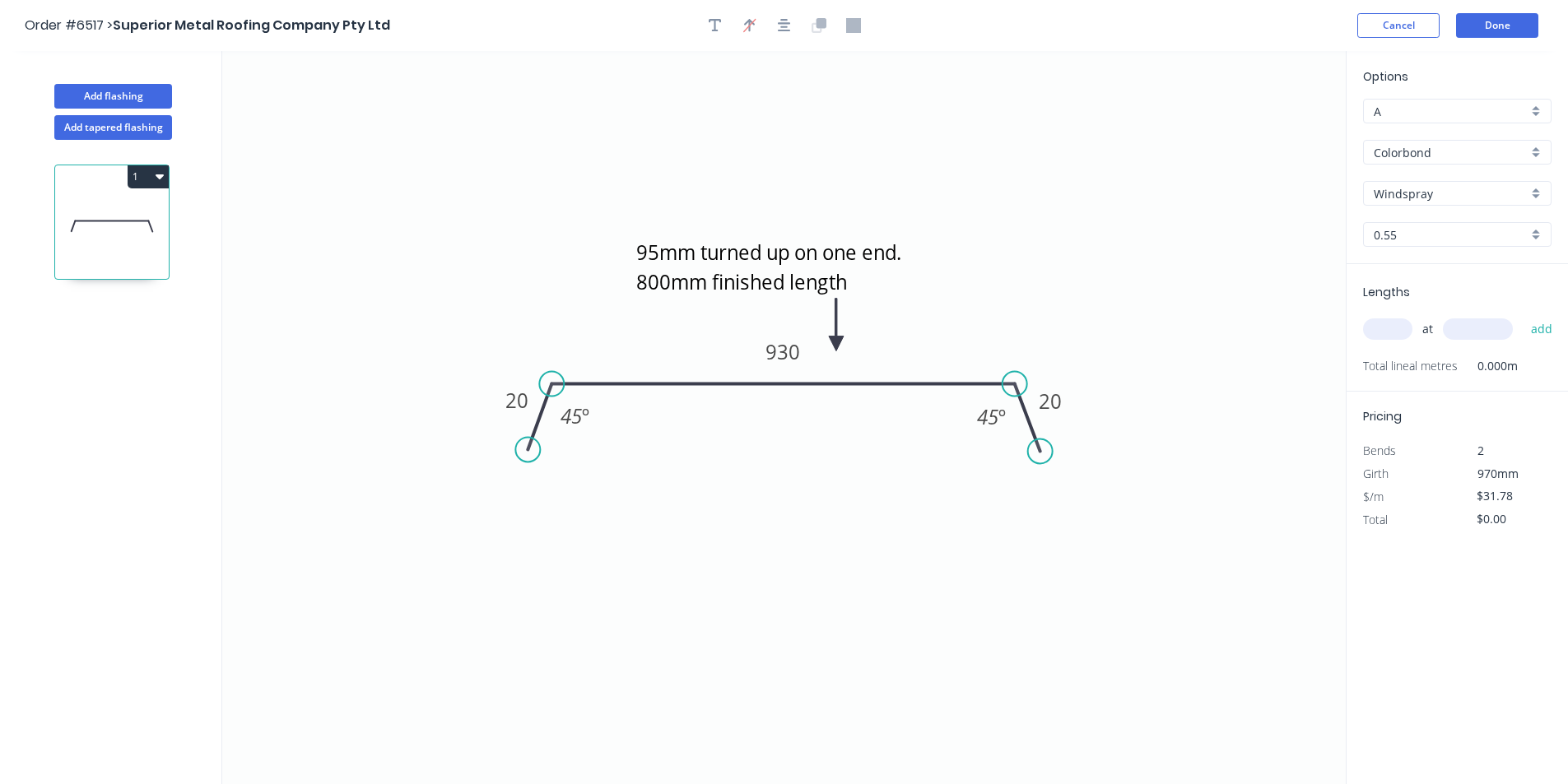
click at [1415, 331] on div "at add" at bounding box center [1459, 330] width 192 height 28
click at [1402, 331] on input "text" at bounding box center [1387, 329] width 49 height 21
type input "1"
type input "895"
click at [1522, 316] on button "add" at bounding box center [1542, 330] width 39 height 28
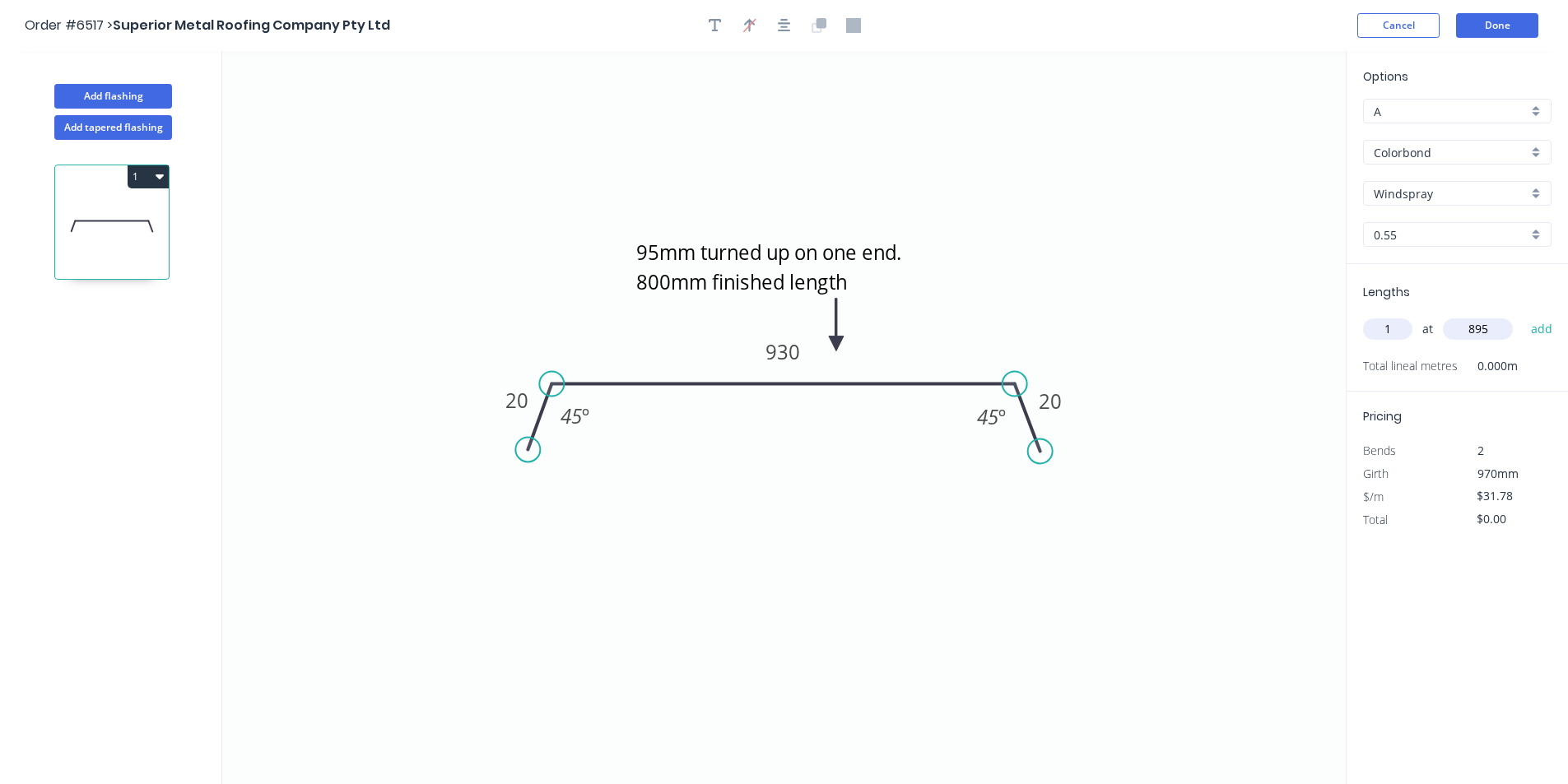
type input "$31.78"
drag, startPoint x: 99, startPoint y: 92, endPoint x: 216, endPoint y: 115, distance: 119.2
click at [99, 93] on button "Add flashing" at bounding box center [113, 96] width 117 height 25
type input "$0.00"
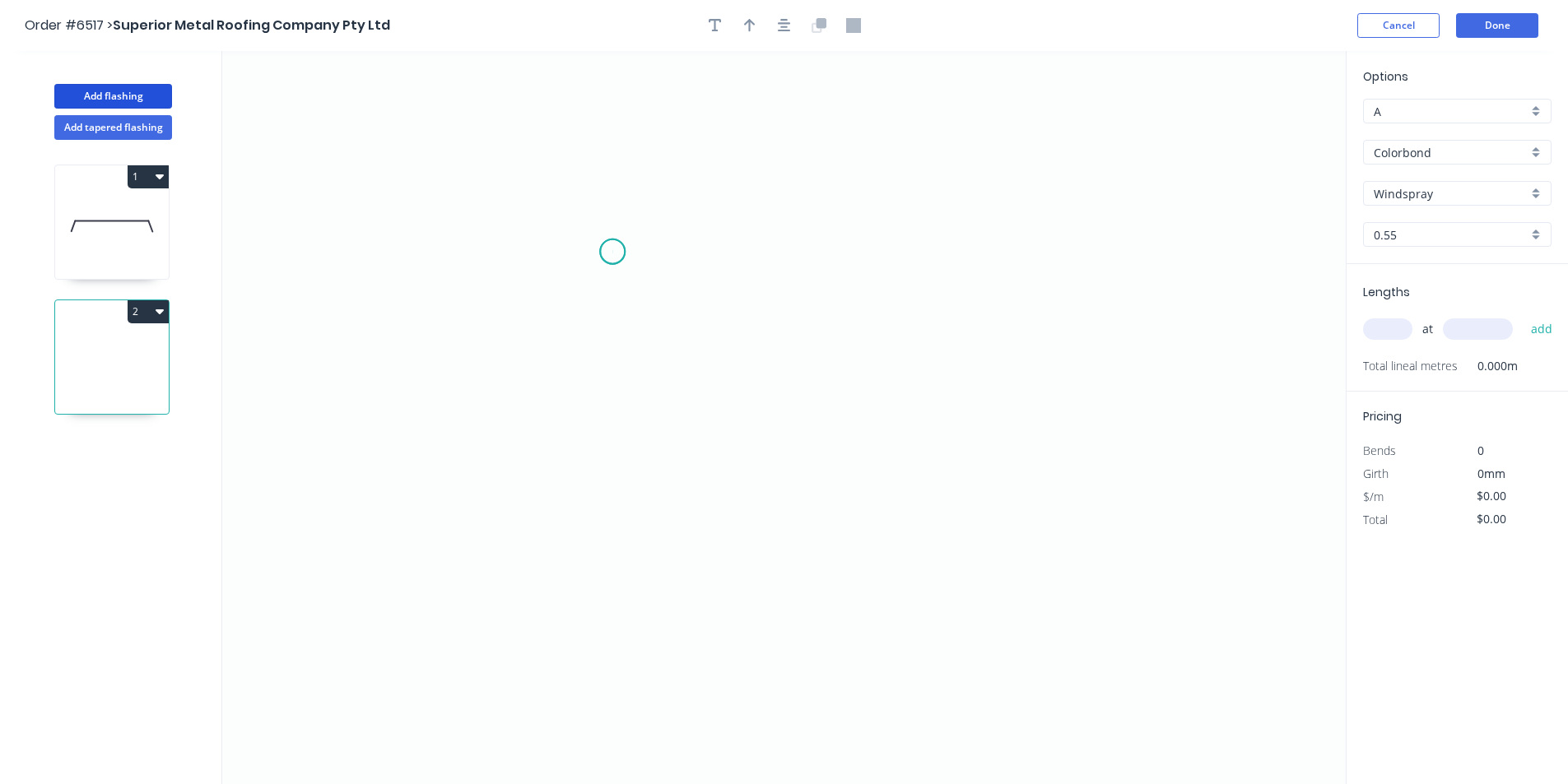
click at [613, 252] on icon "0" at bounding box center [784, 418] width 1124 height 734
click at [621, 466] on icon "0" at bounding box center [784, 418] width 1124 height 734
click at [956, 457] on icon "0 ?" at bounding box center [784, 418] width 1124 height 734
click at [999, 525] on icon "0 ? ?" at bounding box center [784, 418] width 1124 height 734
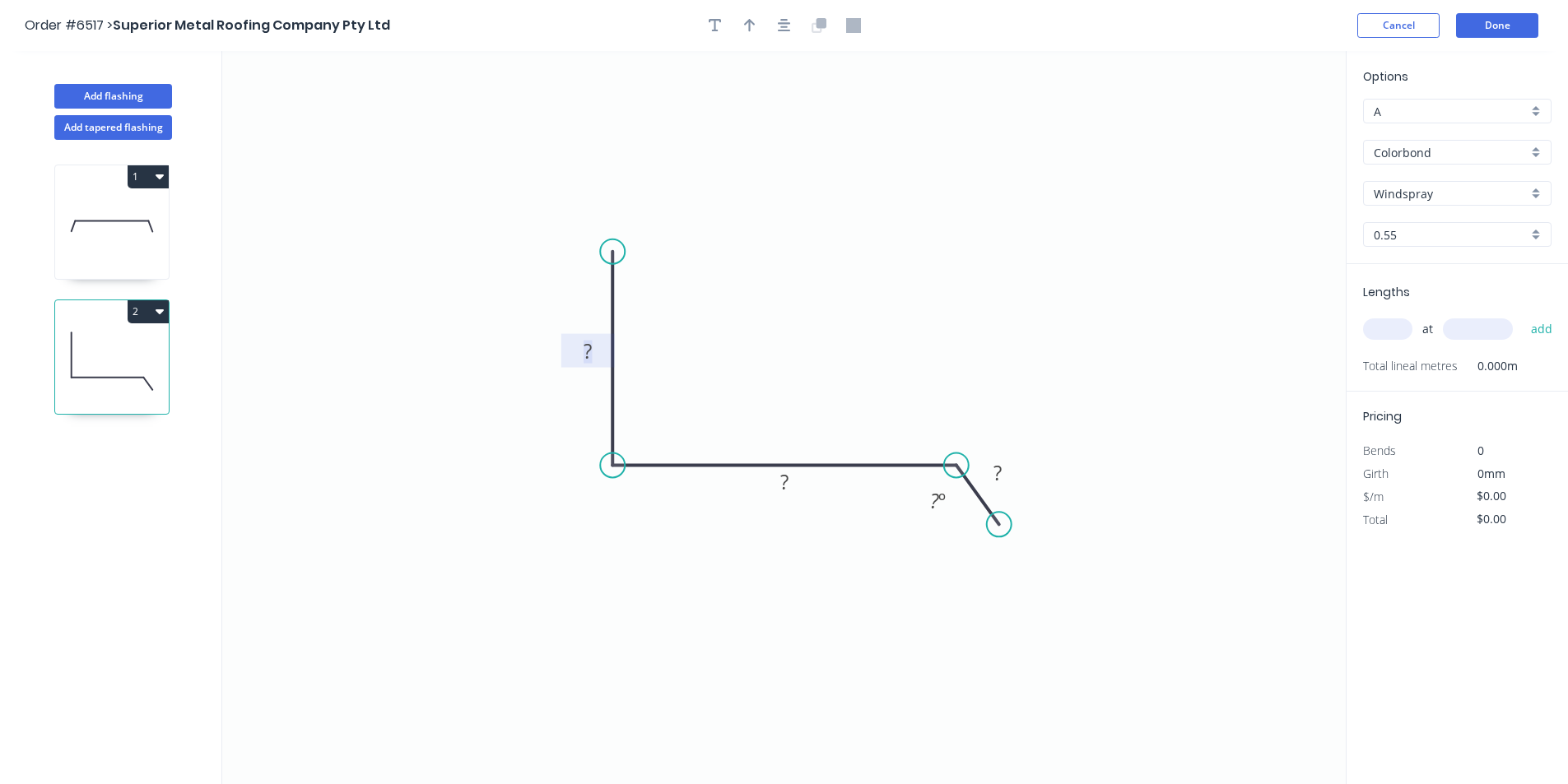
click at [575, 363] on rect at bounding box center [588, 352] width 33 height 23
type input "$14.19"
drag, startPoint x: 789, startPoint y: 38, endPoint x: 793, endPoint y: 31, distance: 8.1
click at [789, 36] on header "Order #6517 > Superior Metal Roofing Company Pty Ltd Cancel Done" at bounding box center [784, 25] width 1568 height 51
click at [793, 31] on button "button" at bounding box center [784, 25] width 25 height 25
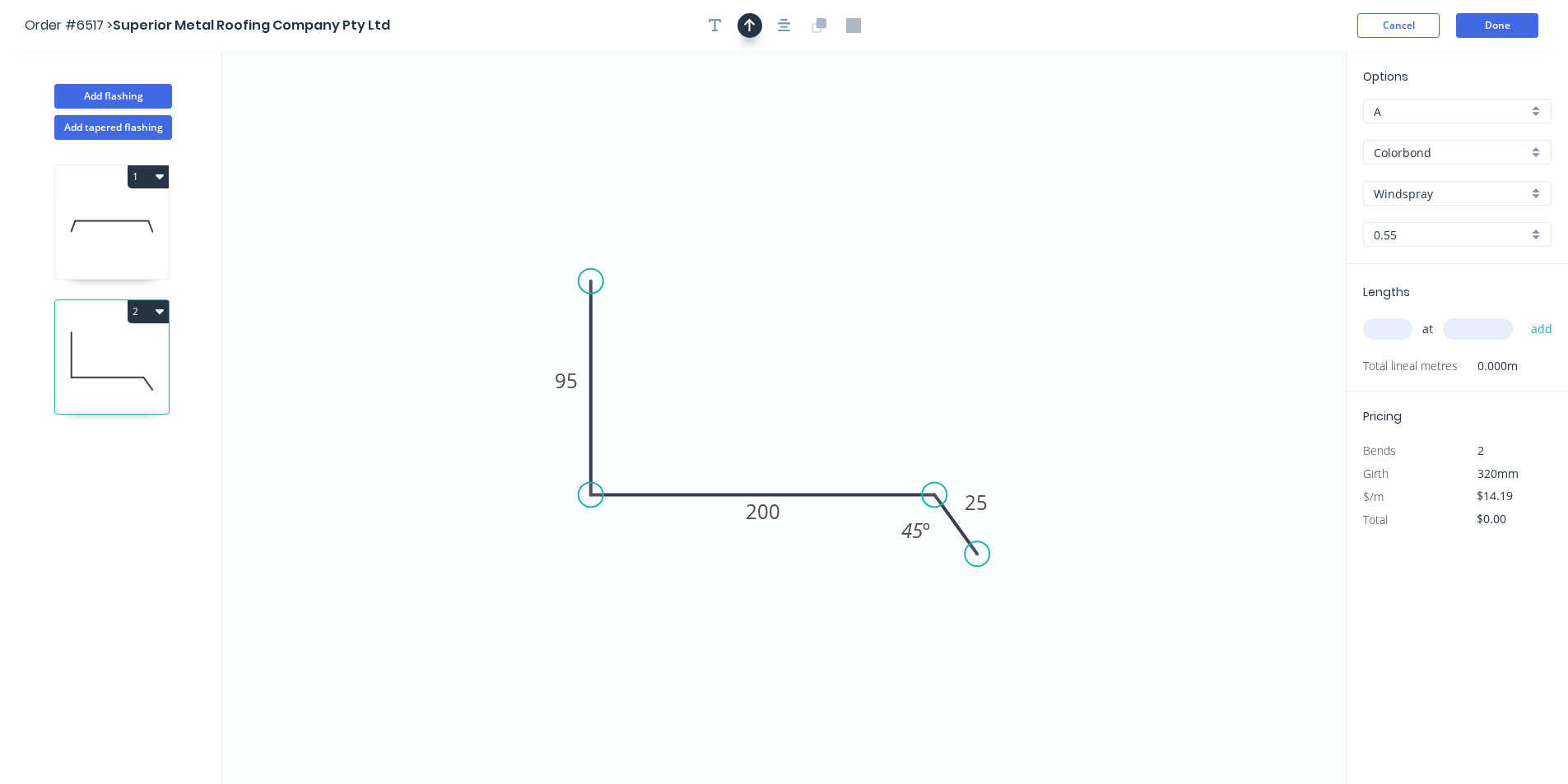
drag, startPoint x: 752, startPoint y: 20, endPoint x: 765, endPoint y: 25, distance: 13.9
click at [752, 20] on icon "button" at bounding box center [750, 25] width 11 height 15
drag, startPoint x: 1263, startPoint y: 129, endPoint x: 767, endPoint y: 453, distance: 592.4
click at [767, 453] on icon at bounding box center [767, 434] width 15 height 53
click at [1399, 324] on input "text" at bounding box center [1387, 329] width 49 height 21
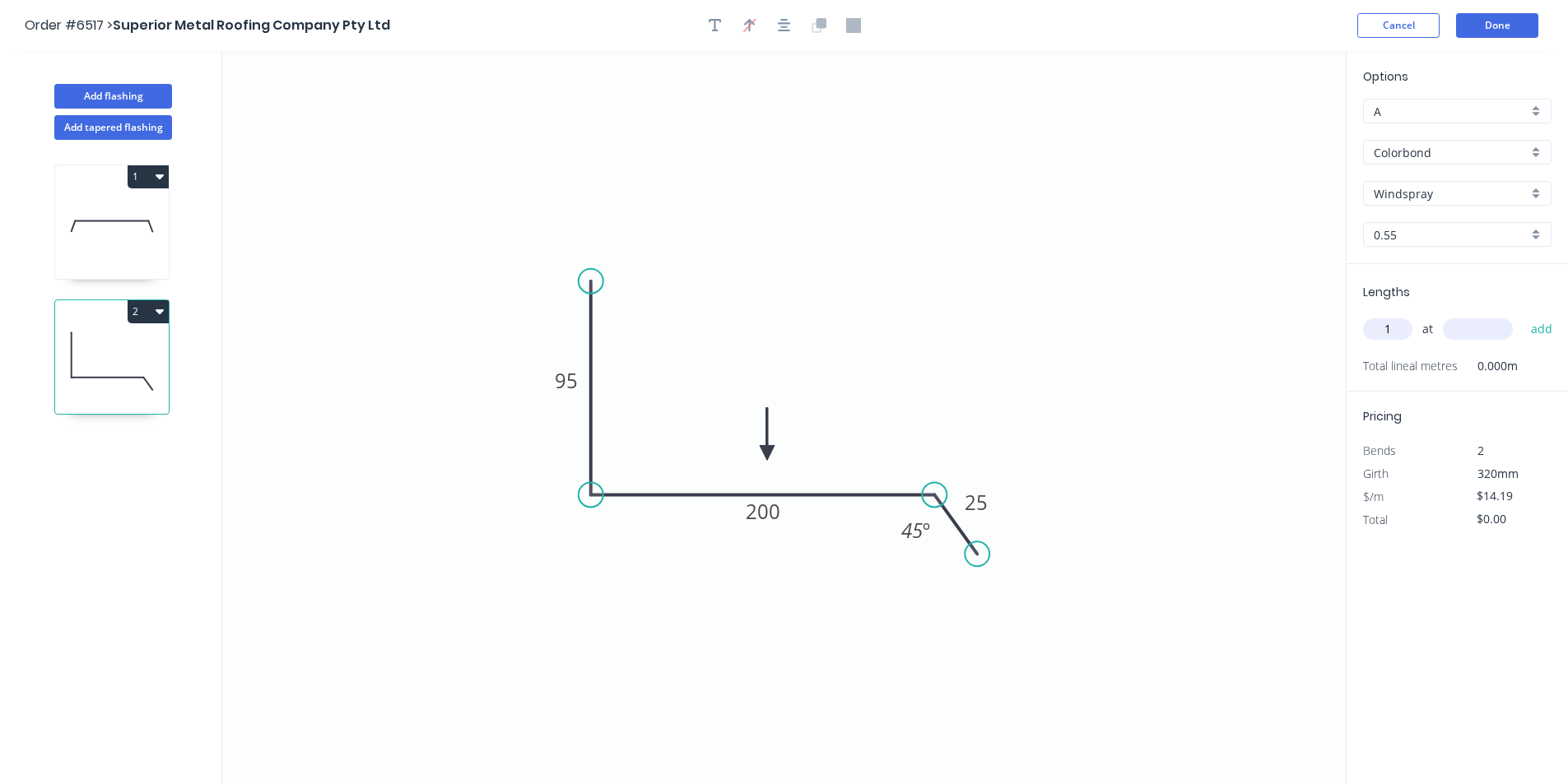
type input "1"
type input "1000"
click at [1522, 316] on button "add" at bounding box center [1542, 330] width 39 height 28
click at [138, 316] on button "2" at bounding box center [148, 312] width 41 height 23
click at [110, 362] on div "Duplicate" at bounding box center [90, 353] width 127 height 24
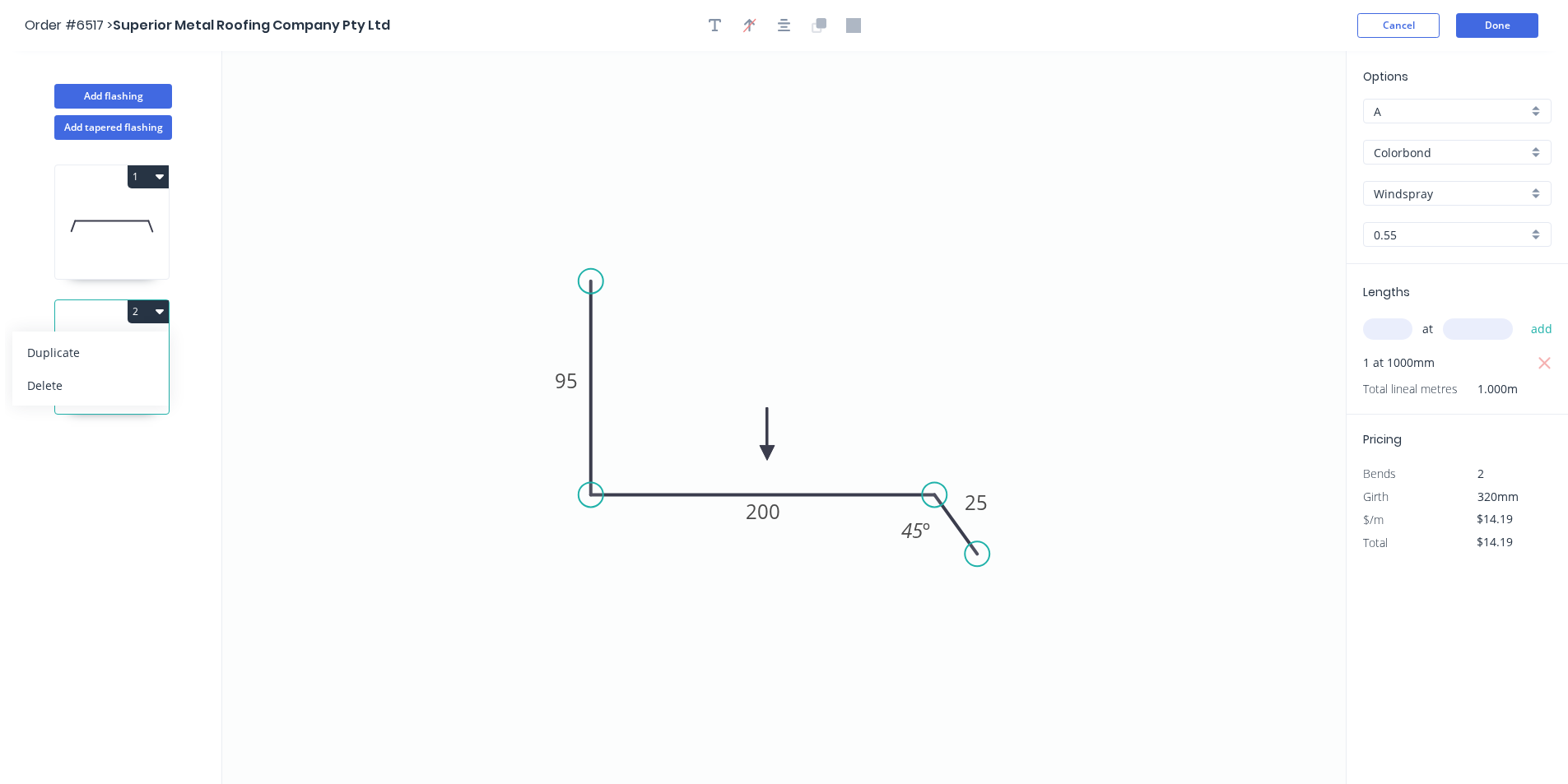
type input "$0.00"
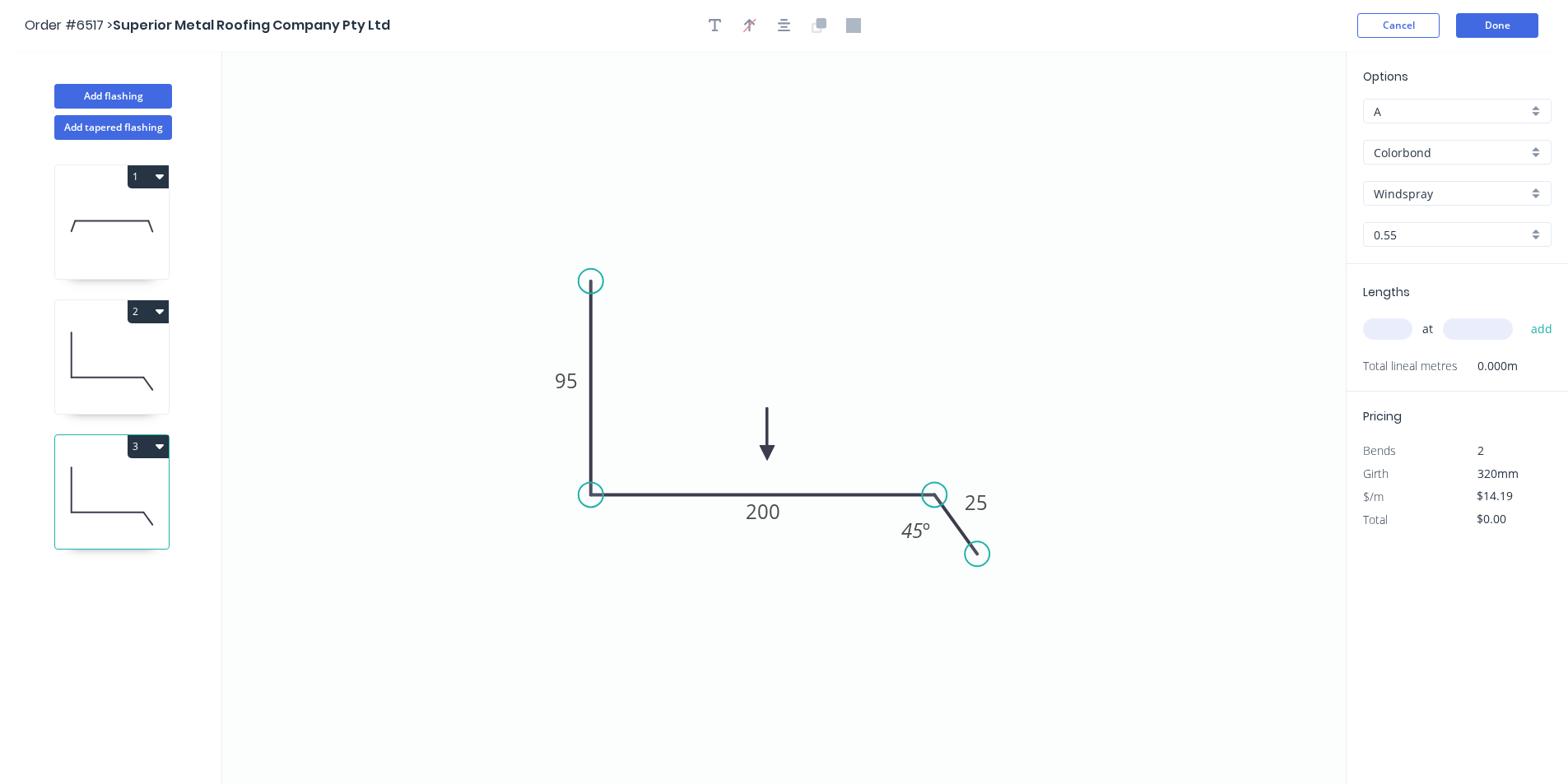
click at [805, 520] on icon "0 95 200 25 45 º" at bounding box center [784, 418] width 1124 height 734
click at [785, 524] on rect at bounding box center [762, 511] width 54 height 34
click at [776, 515] on tspan "200" at bounding box center [763, 511] width 34 height 27
type input "$11.44"
click at [1387, 333] on input "text" at bounding box center [1387, 329] width 49 height 21
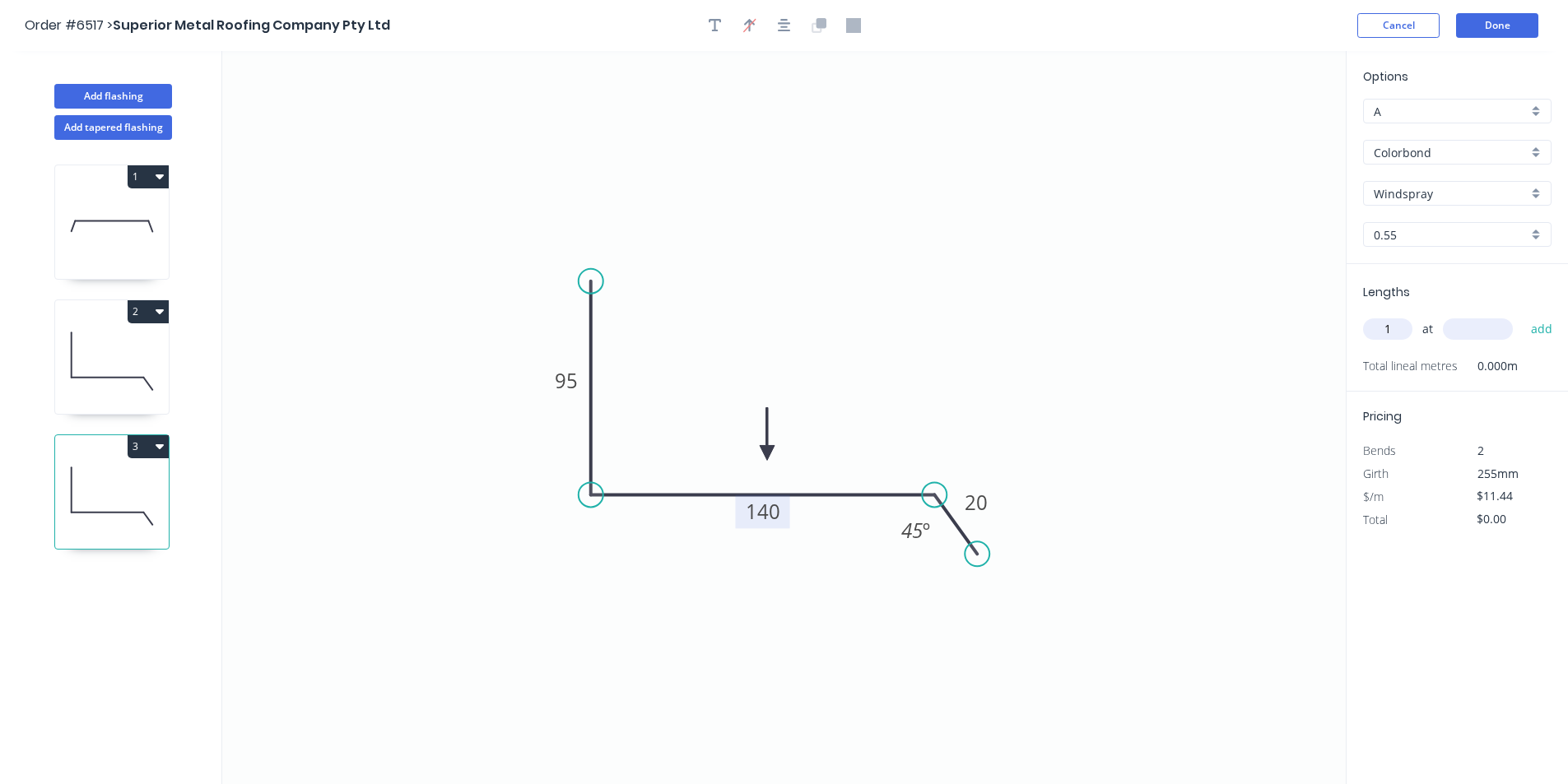
type input "1"
type input "1700"
click at [1522, 316] on button "add" at bounding box center [1542, 330] width 39 height 28
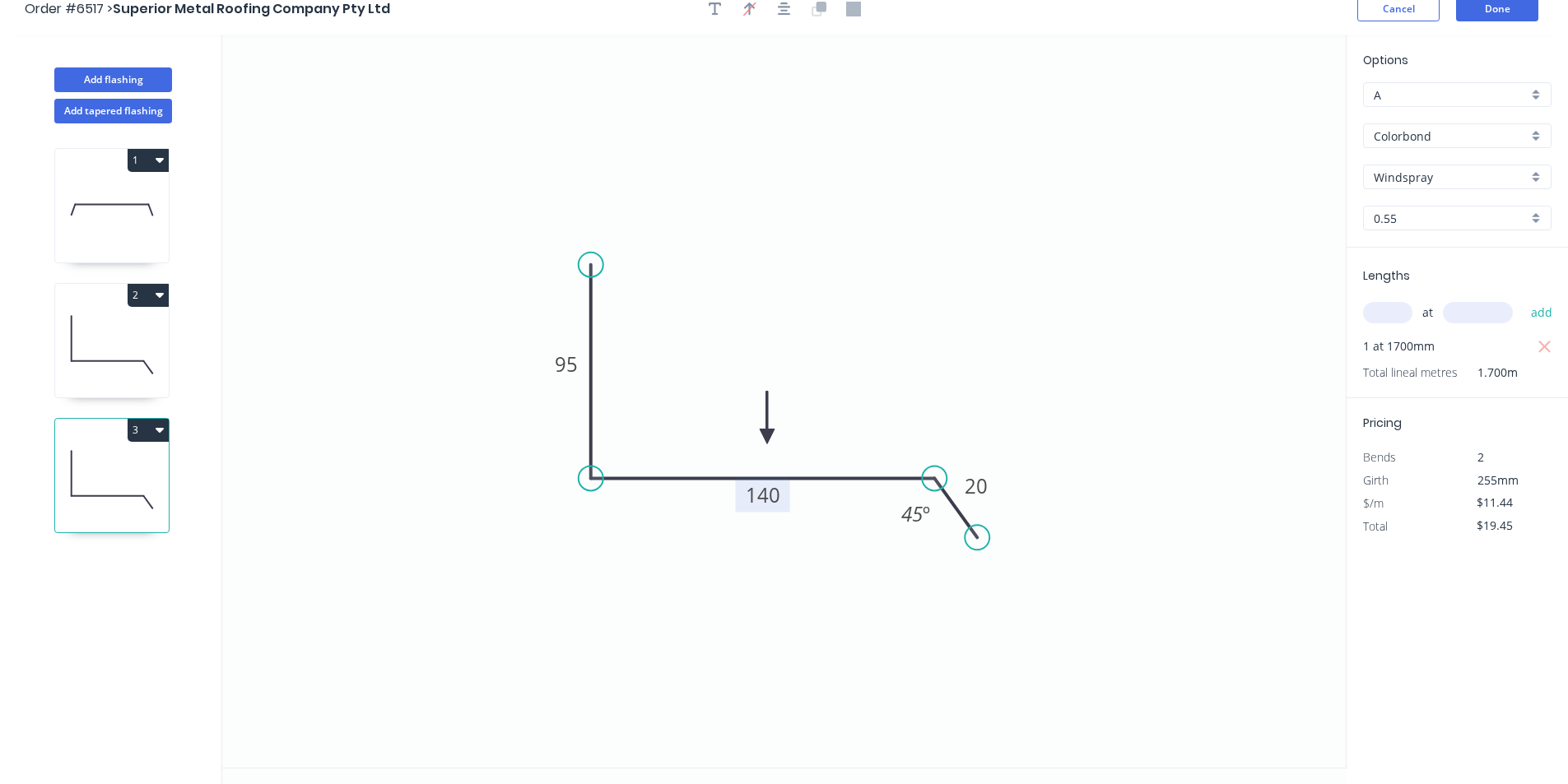
scroll to position [31, 0]
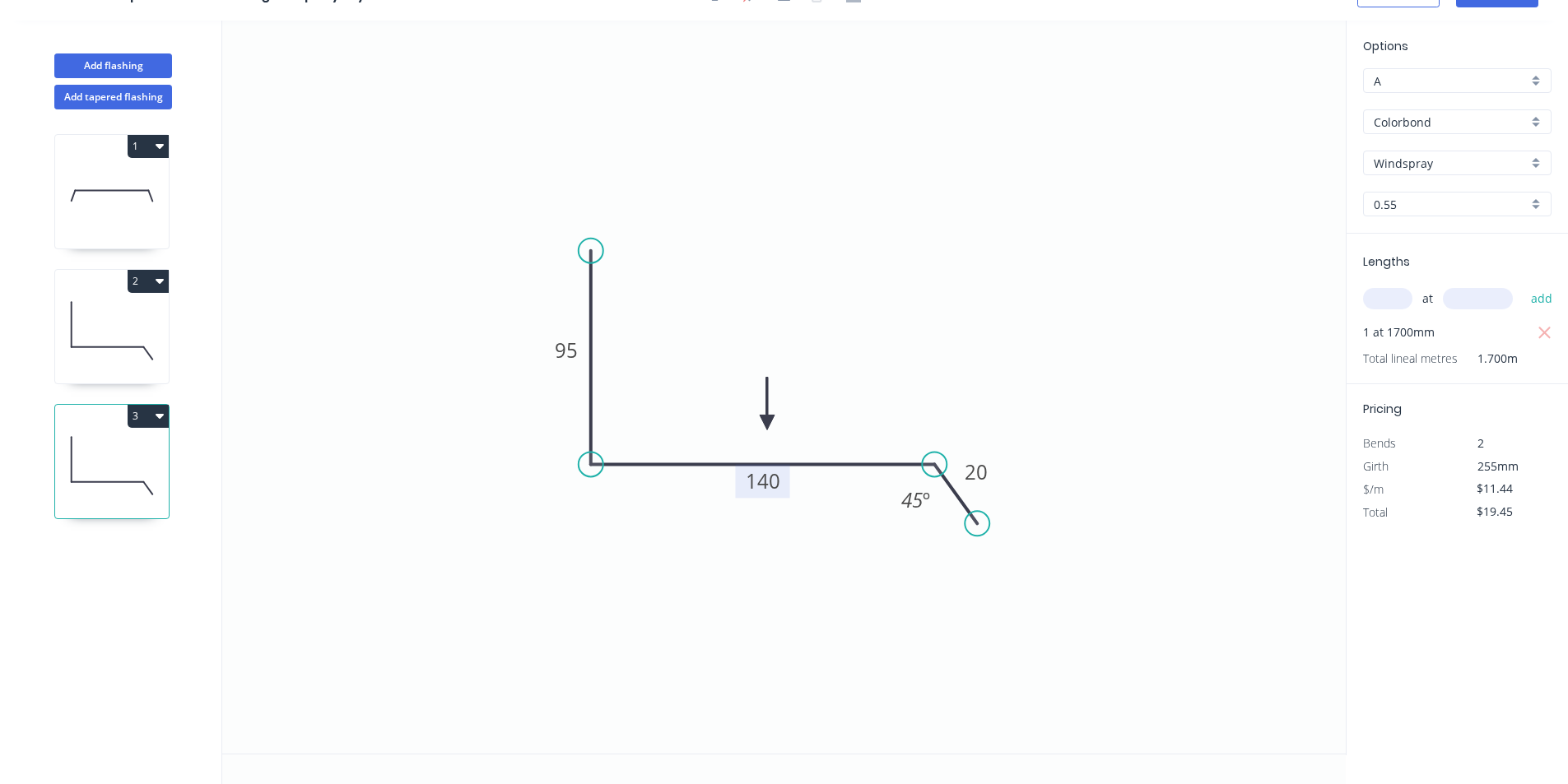
click at [149, 414] on button "3" at bounding box center [148, 416] width 41 height 23
click at [115, 465] on div "Duplicate" at bounding box center [90, 457] width 127 height 24
type input "$0.00"
click at [760, 486] on tspan "140" at bounding box center [763, 480] width 34 height 27
click at [985, 580] on icon "0 95 115 20 45 º" at bounding box center [784, 387] width 1124 height 734
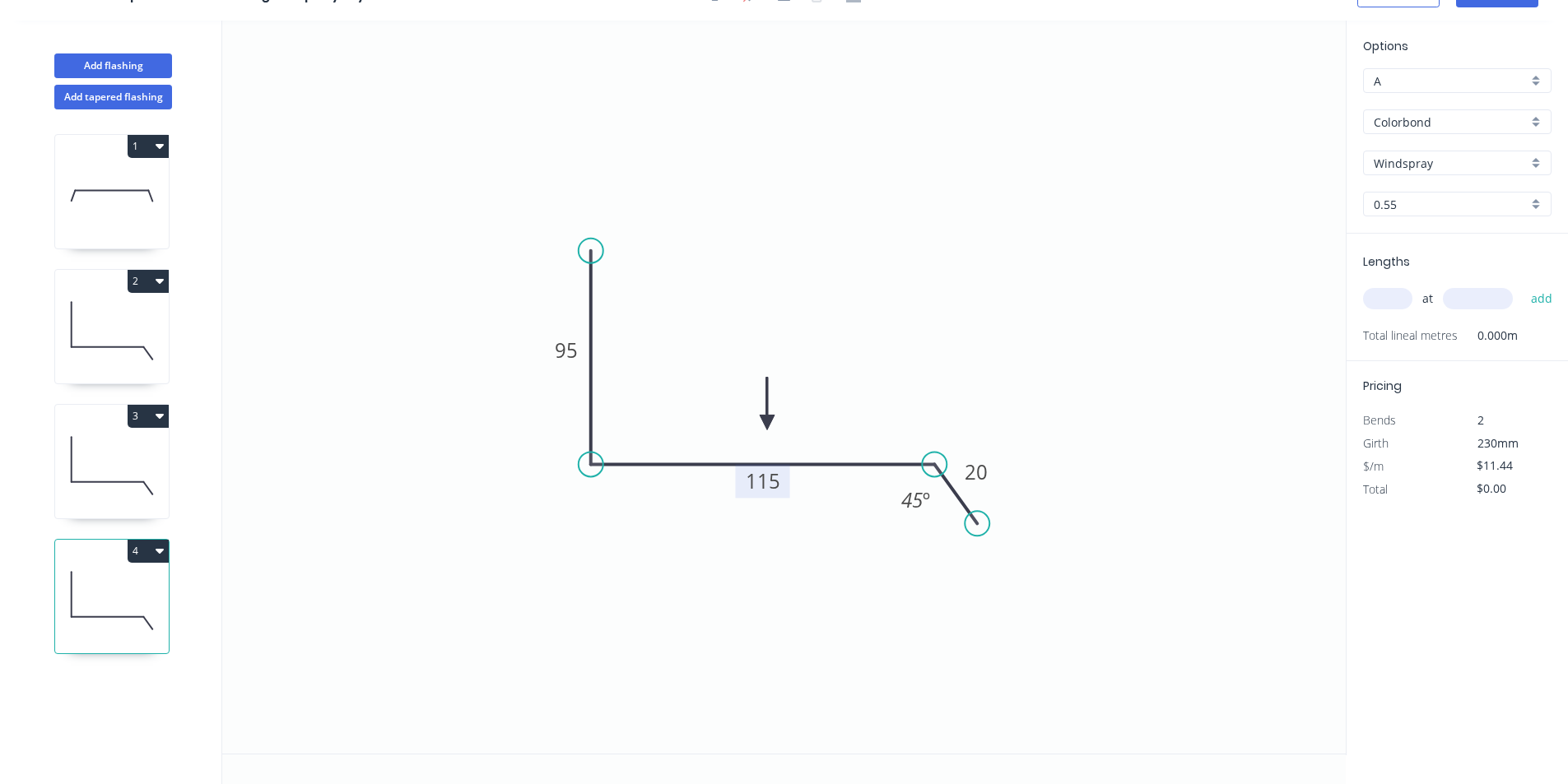
click at [1384, 291] on input "text" at bounding box center [1387, 298] width 49 height 21
type input "1"
type input "1700"
click at [1522, 285] on button "add" at bounding box center [1542, 299] width 39 height 28
type input "$19.45"
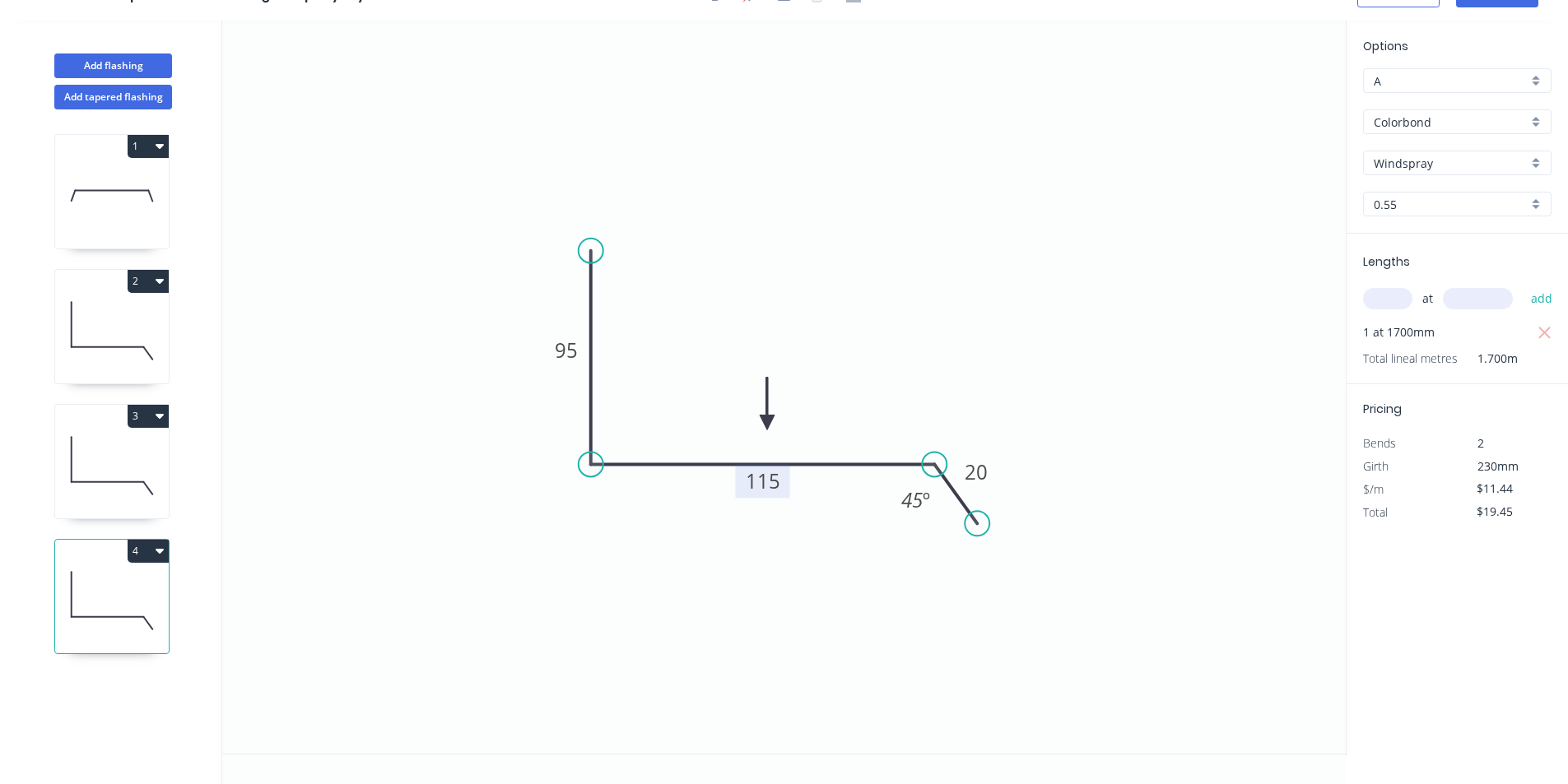
click at [116, 203] on icon at bounding box center [112, 196] width 114 height 105
type input "$31.78"
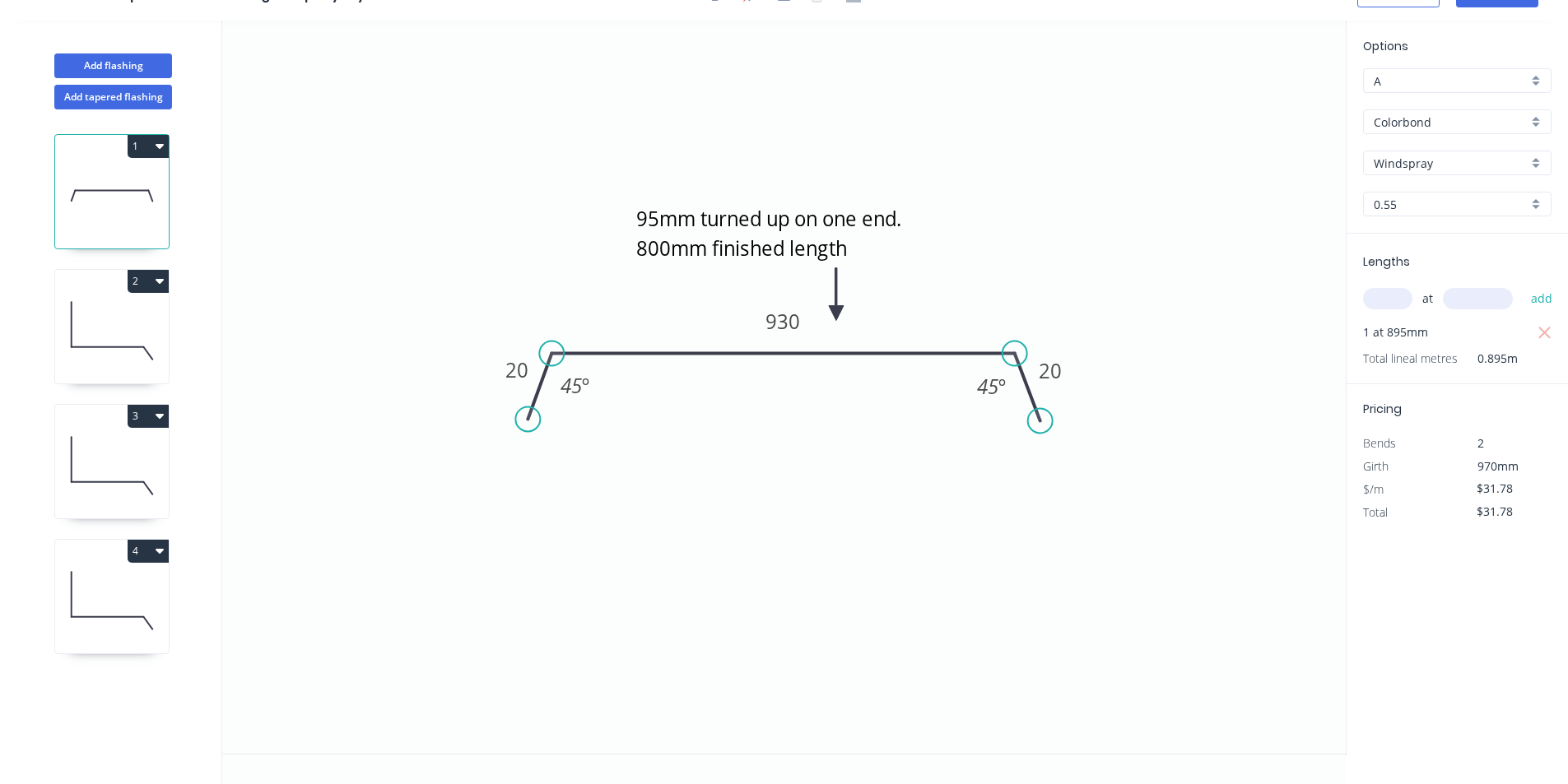
click at [87, 325] on icon at bounding box center [112, 331] width 114 height 105
type input "$14.19"
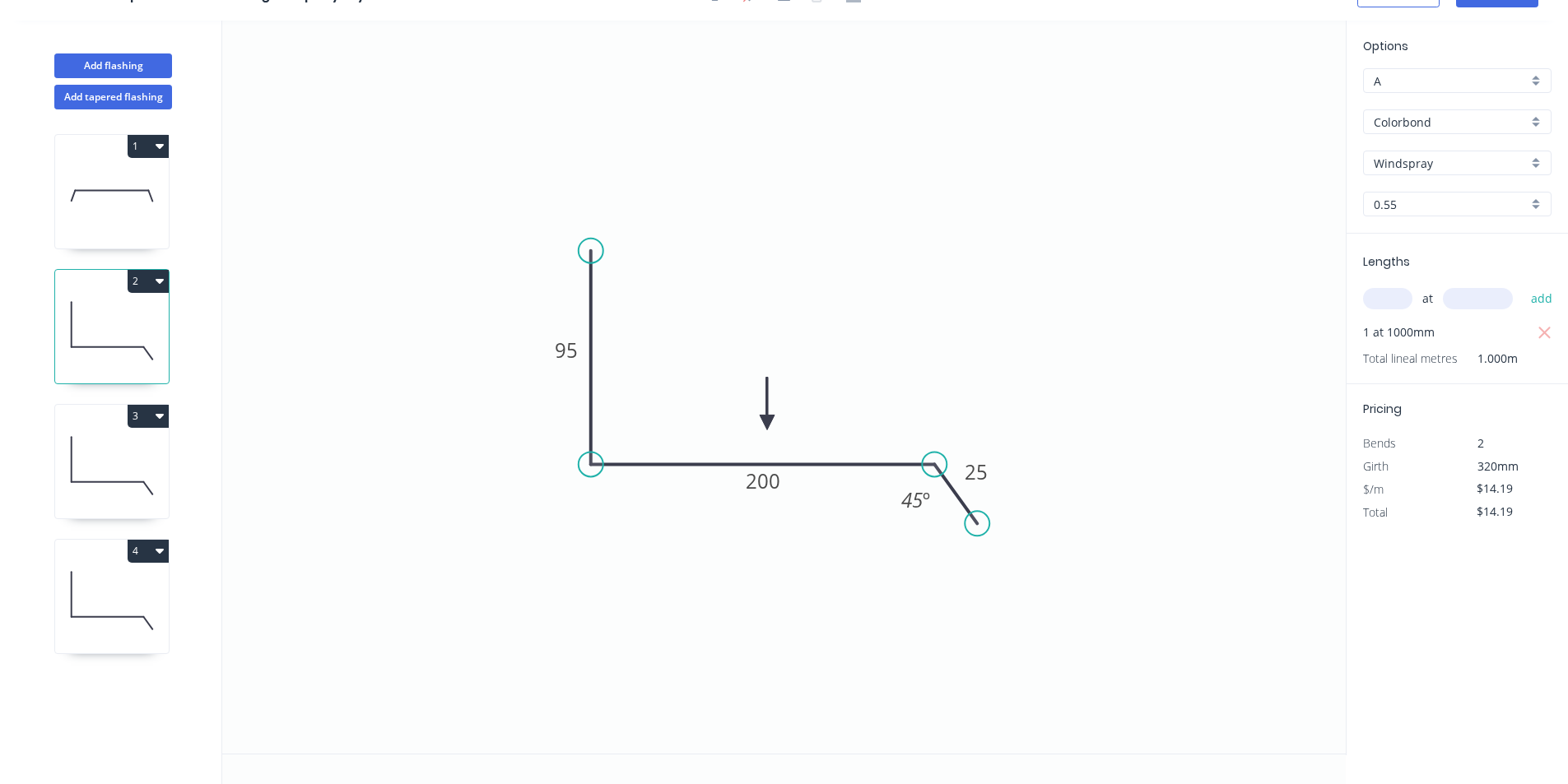
click at [79, 465] on icon at bounding box center [112, 466] width 114 height 105
type input "$11.44"
type input "$19.45"
click at [124, 594] on icon at bounding box center [112, 601] width 114 height 105
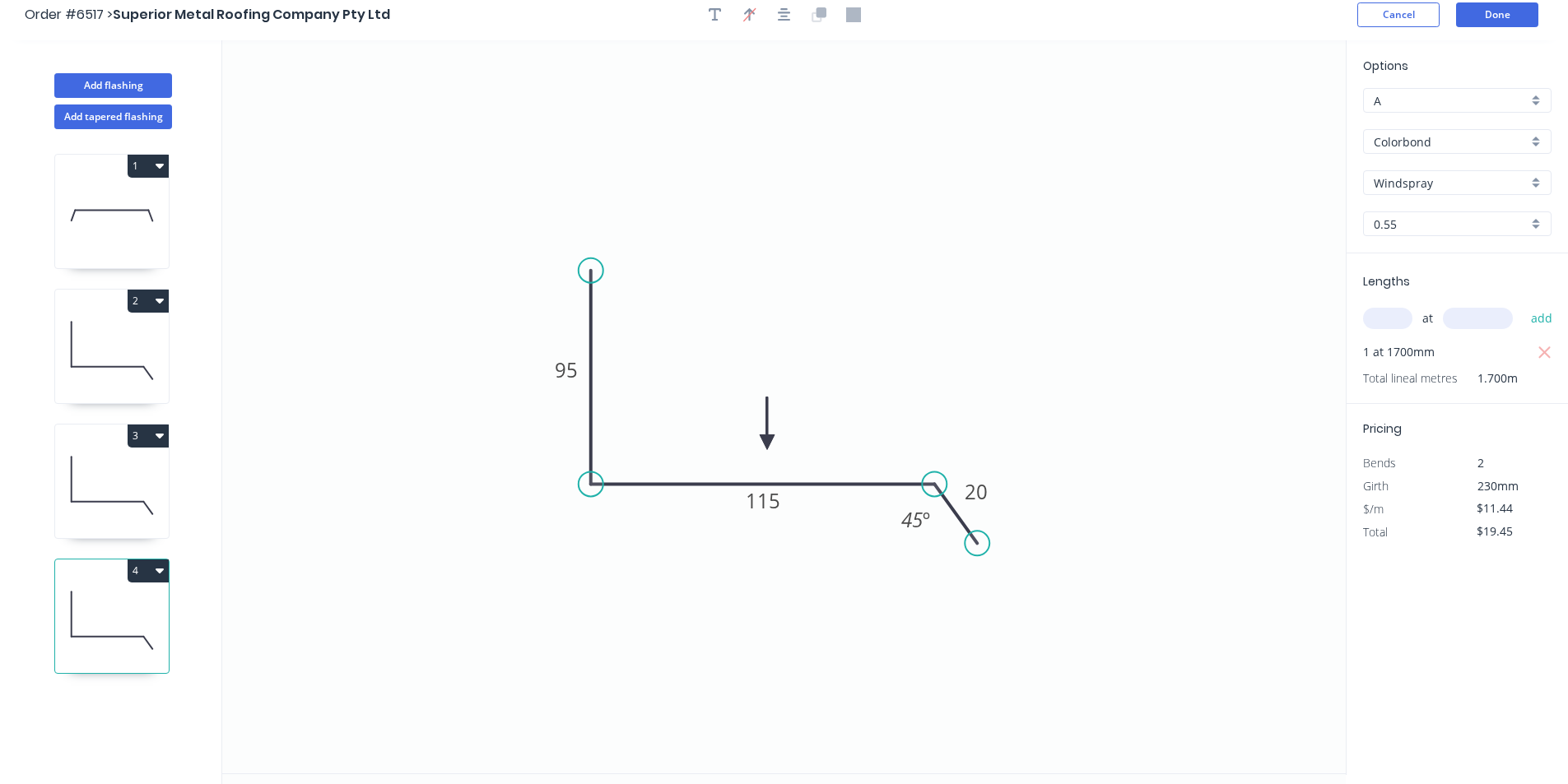
scroll to position [0, 0]
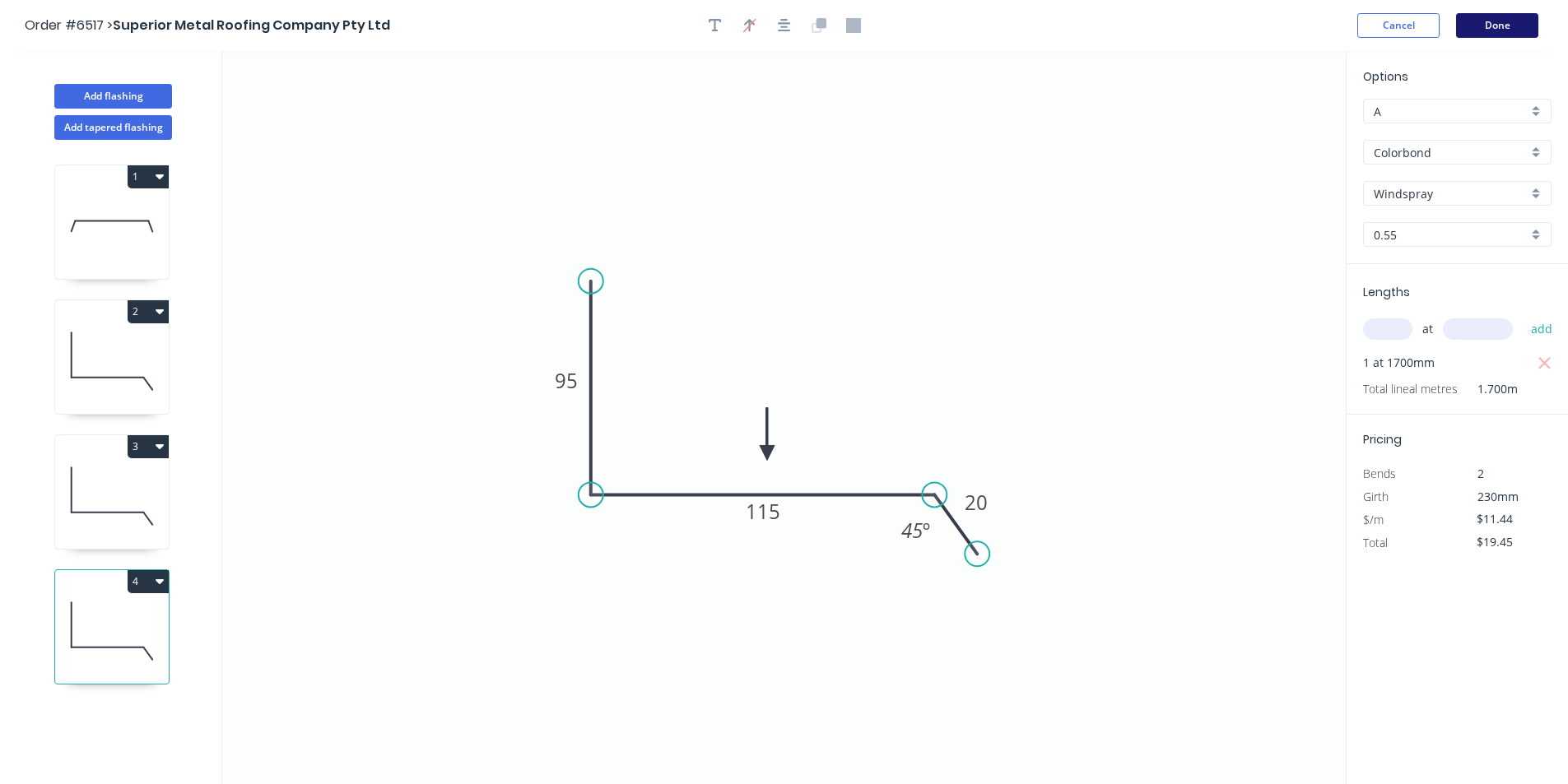
click at [1519, 18] on button "Done" at bounding box center [1497, 25] width 82 height 25
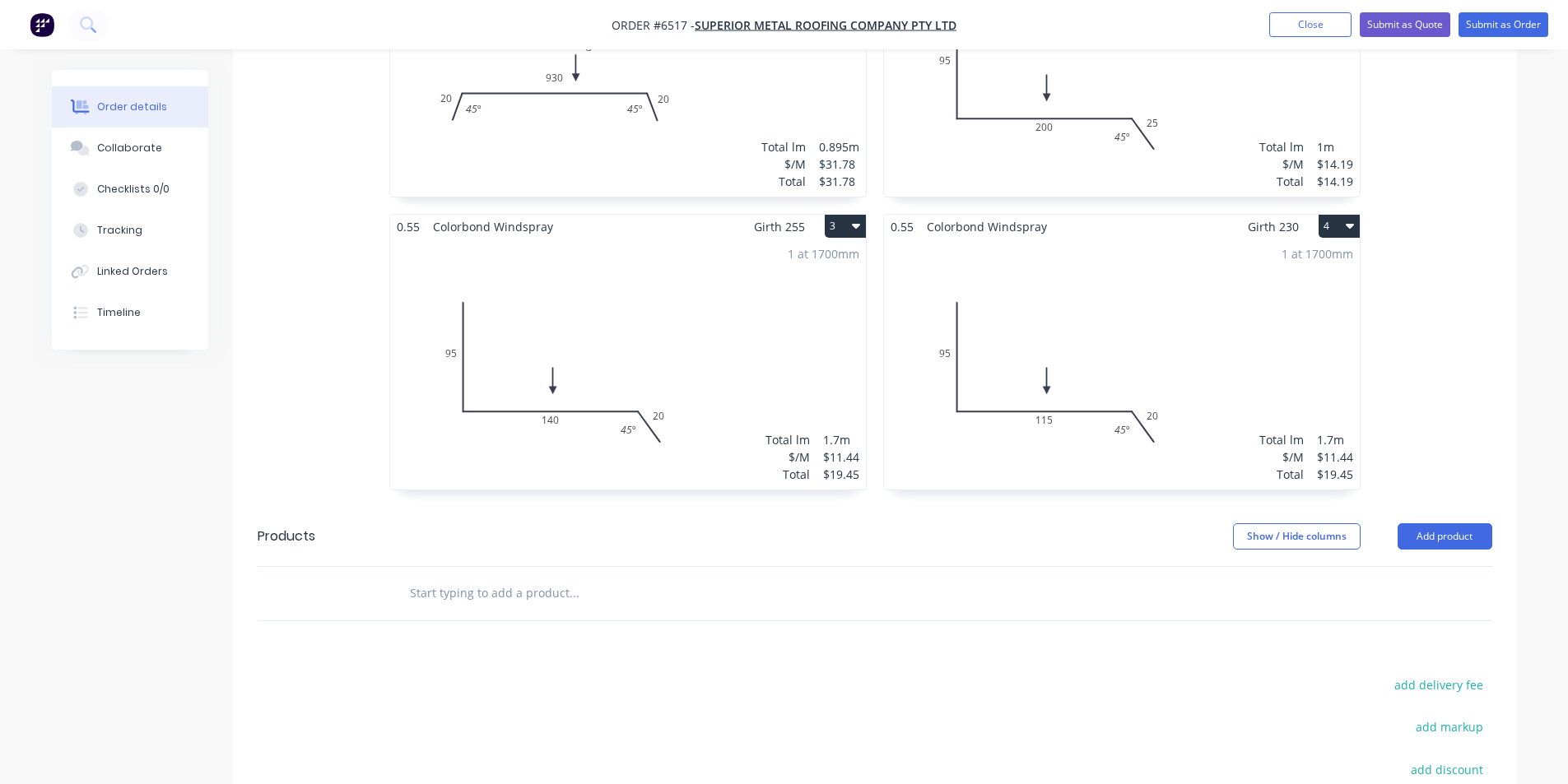
scroll to position [741, 0]
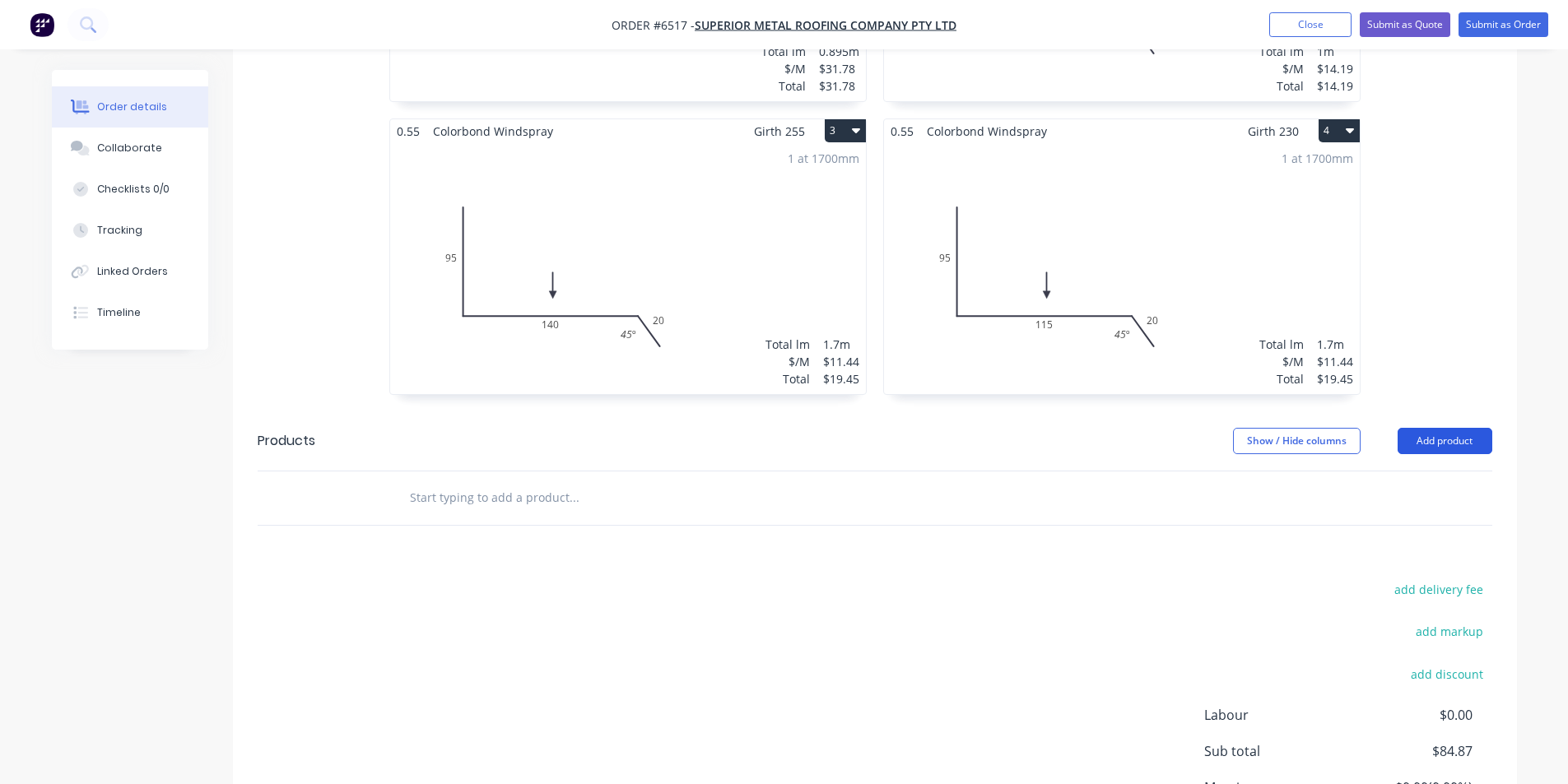
click at [1416, 428] on button "Add product" at bounding box center [1445, 441] width 95 height 26
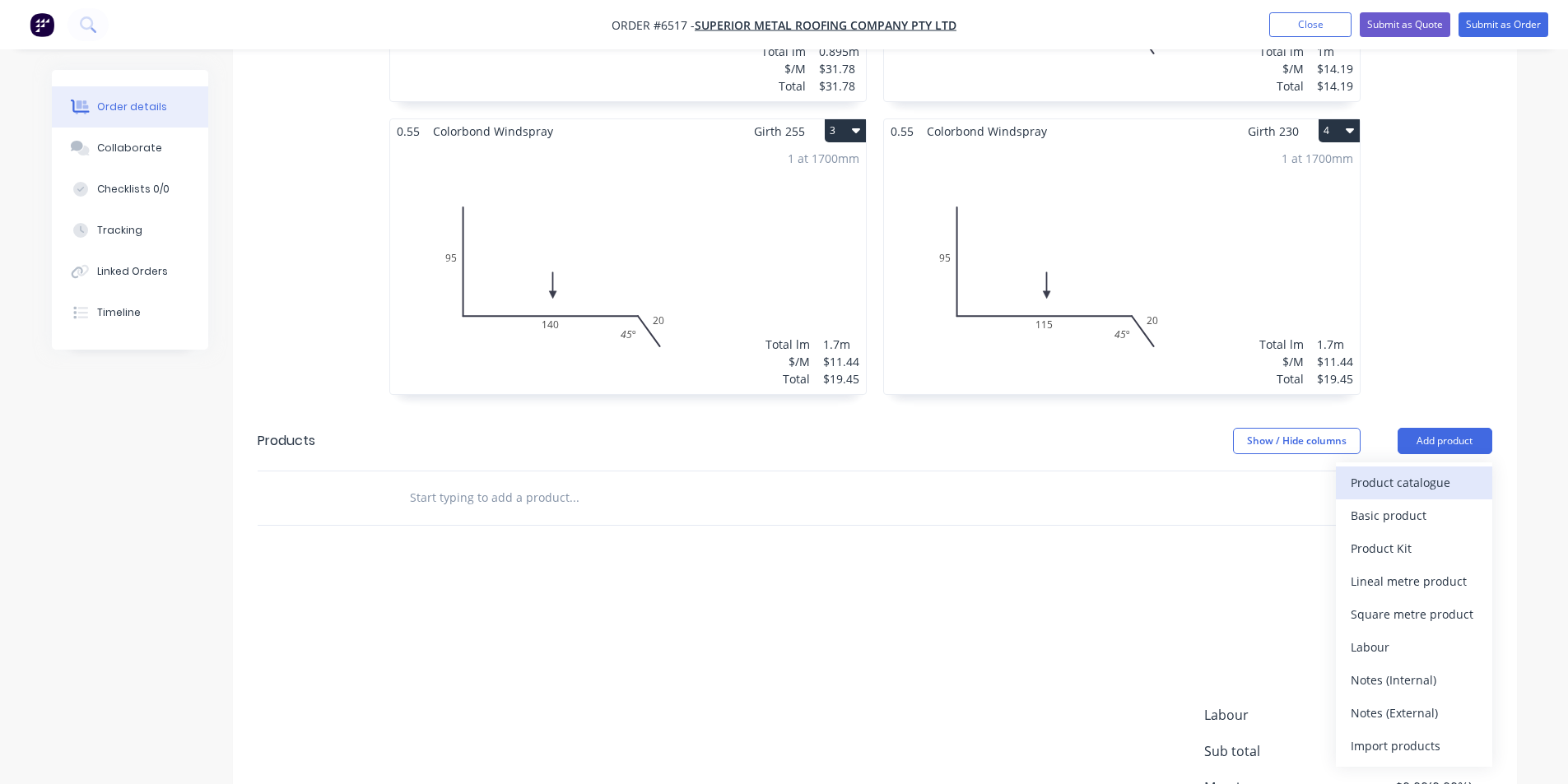
click at [1381, 471] on div "Product catalogue" at bounding box center [1414, 483] width 127 height 24
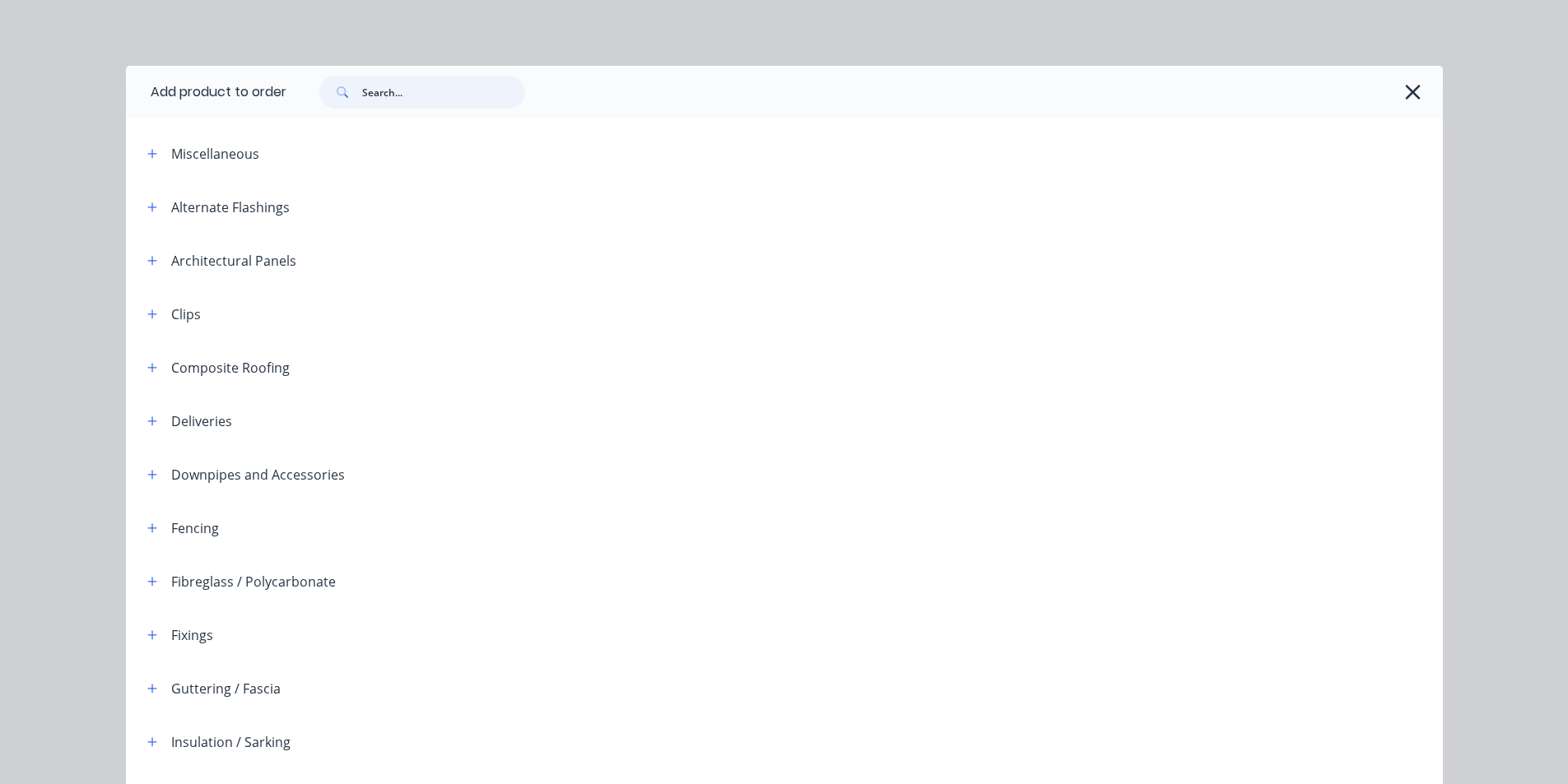
click at [467, 82] on input "text" at bounding box center [443, 91] width 163 height 33
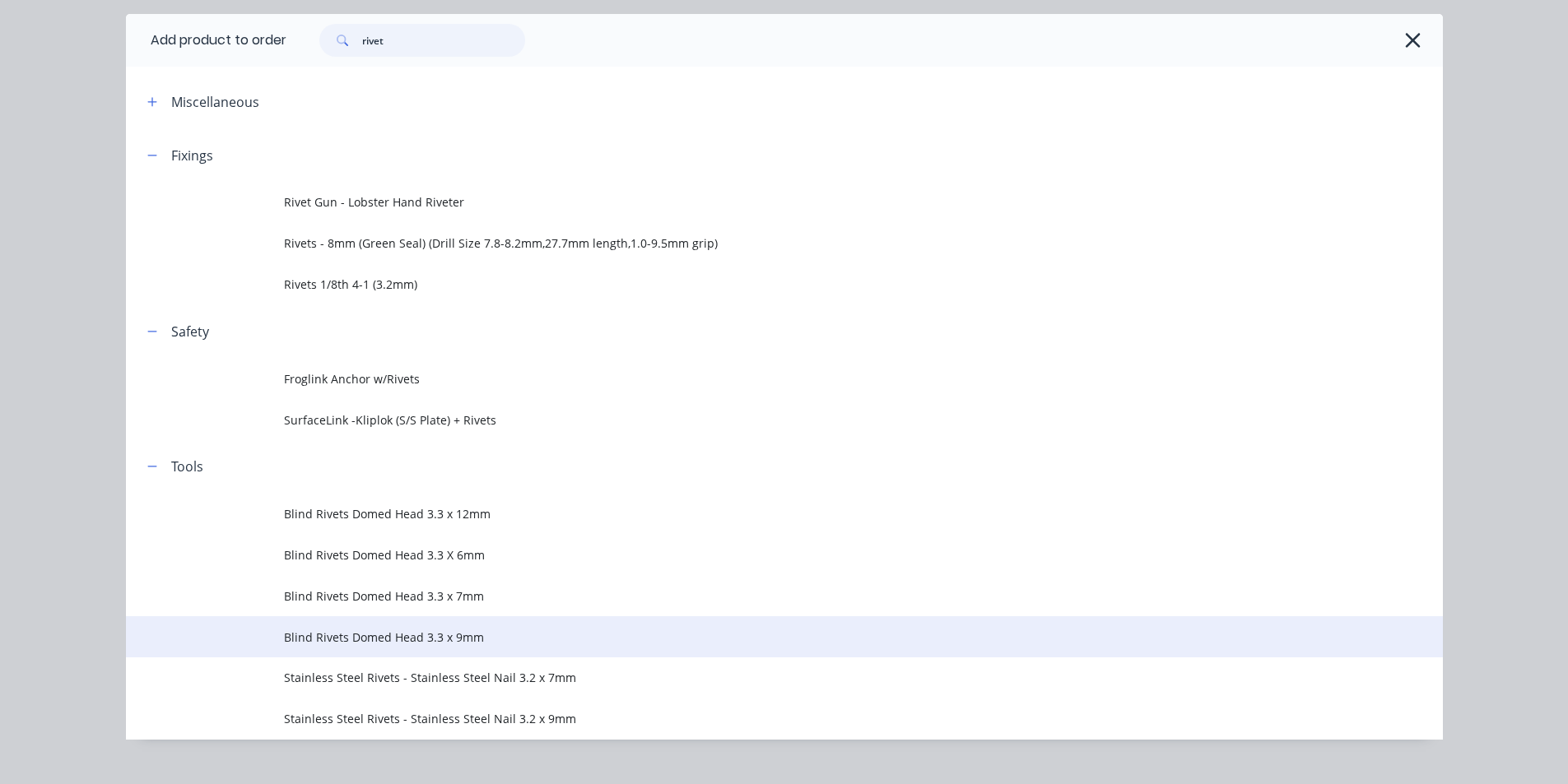
scroll to position [80, 0]
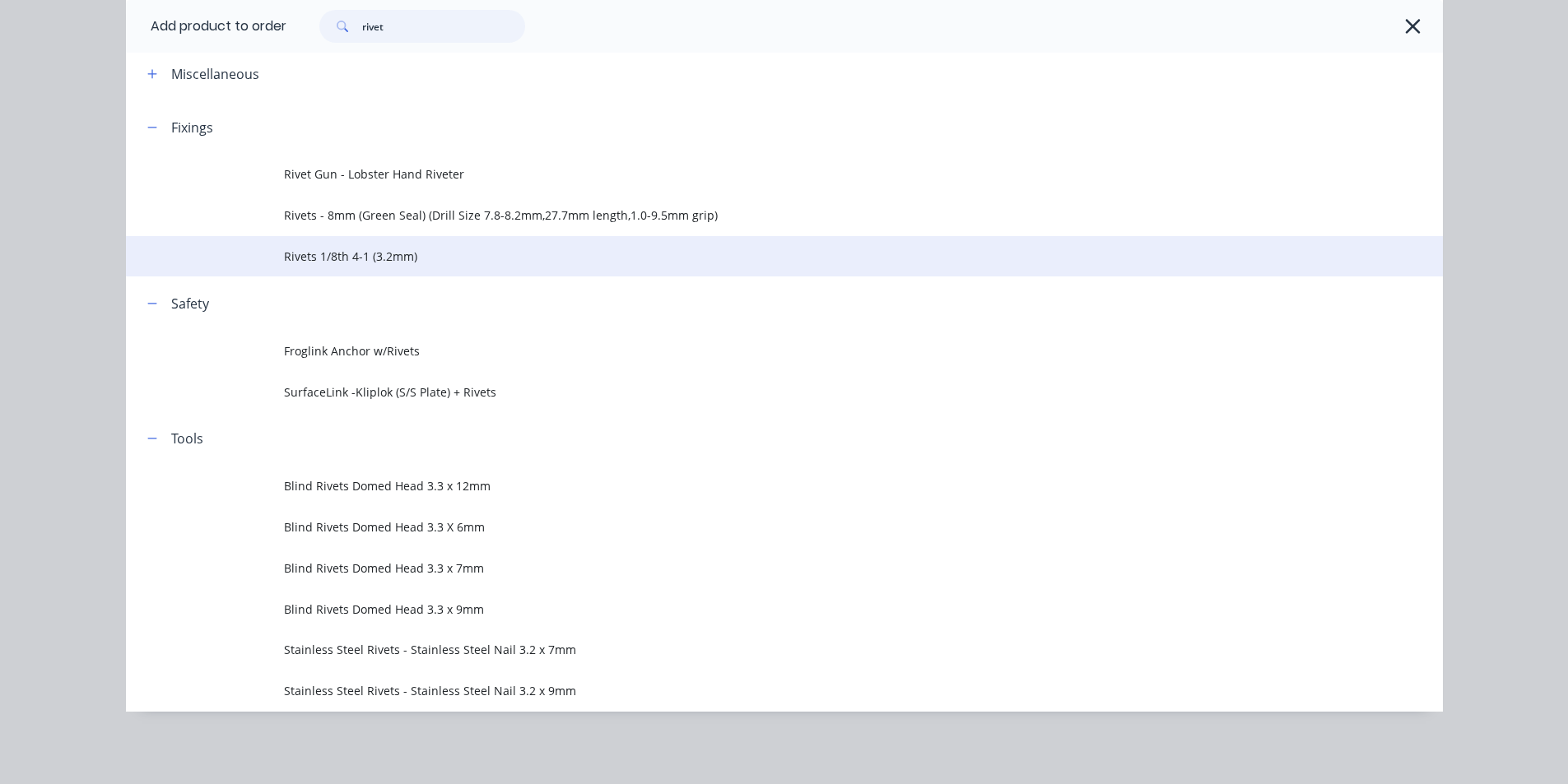
type input "rivet"
click at [407, 243] on td "Rivets 1/8th 4-1 (3.2mm)" at bounding box center [863, 257] width 1159 height 41
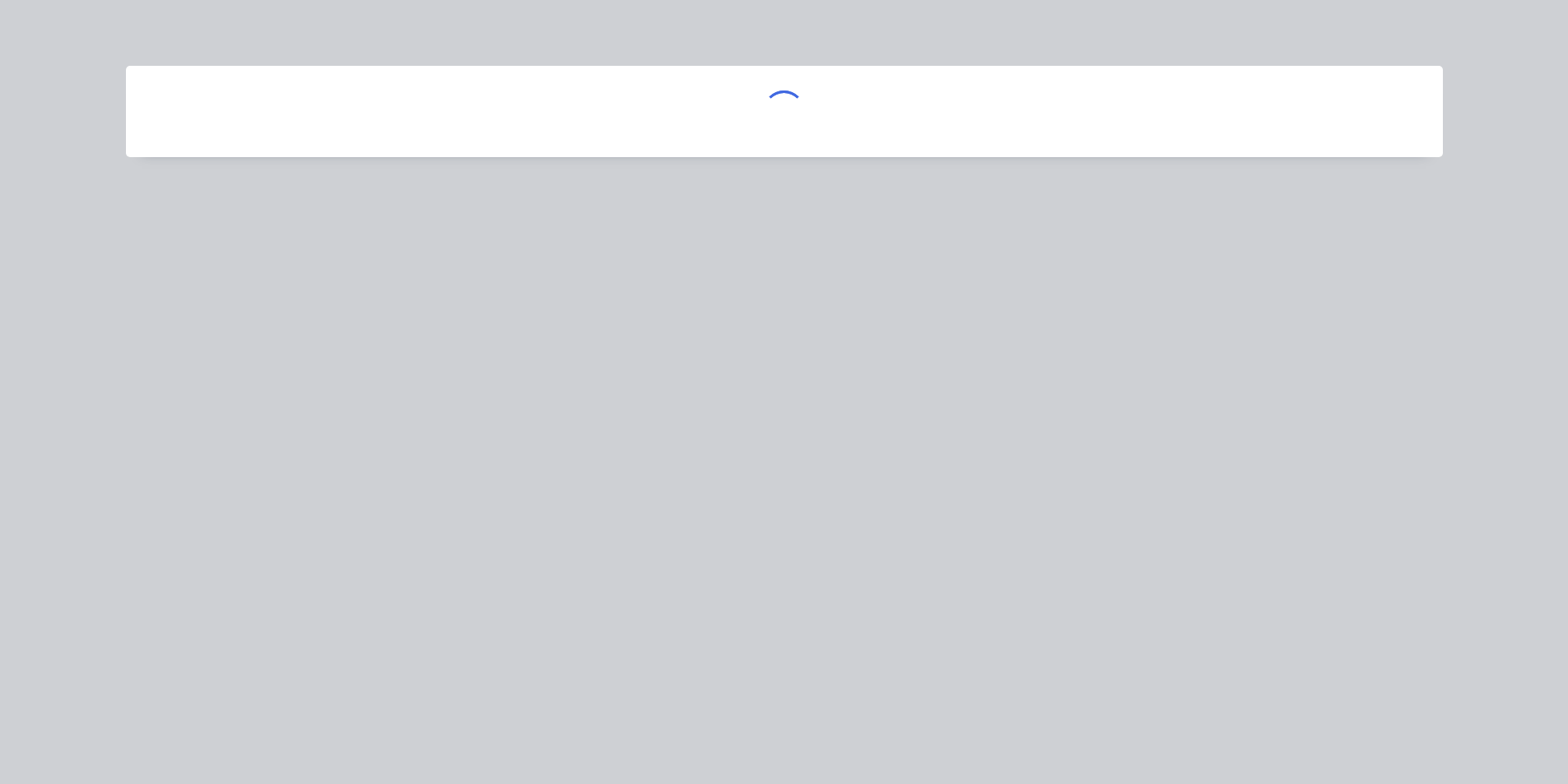
scroll to position [0, 0]
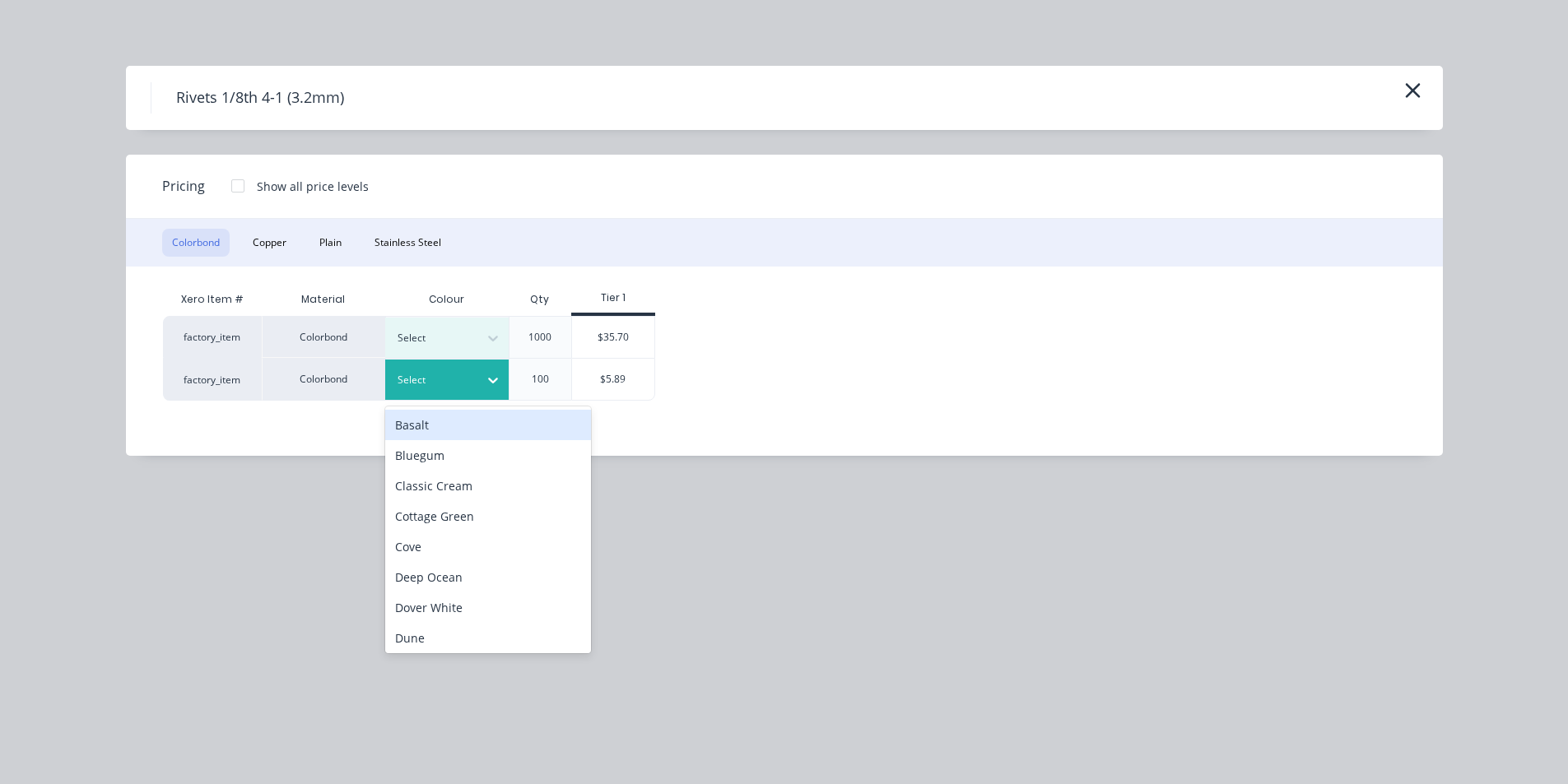
click at [496, 391] on div at bounding box center [493, 380] width 30 height 26
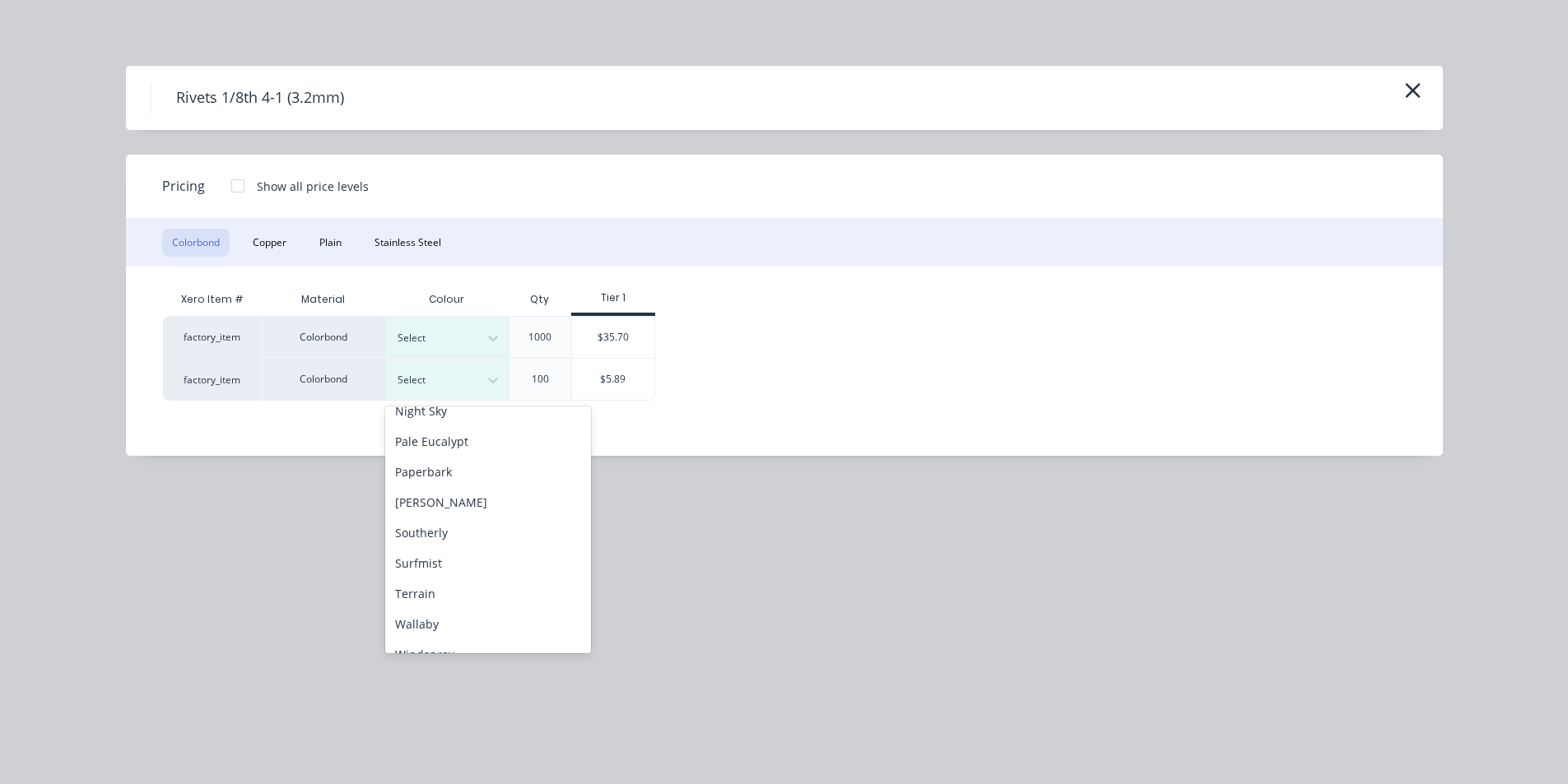
scroll to position [493, 0]
click at [485, 629] on div "Windspray" at bounding box center [488, 631] width 206 height 31
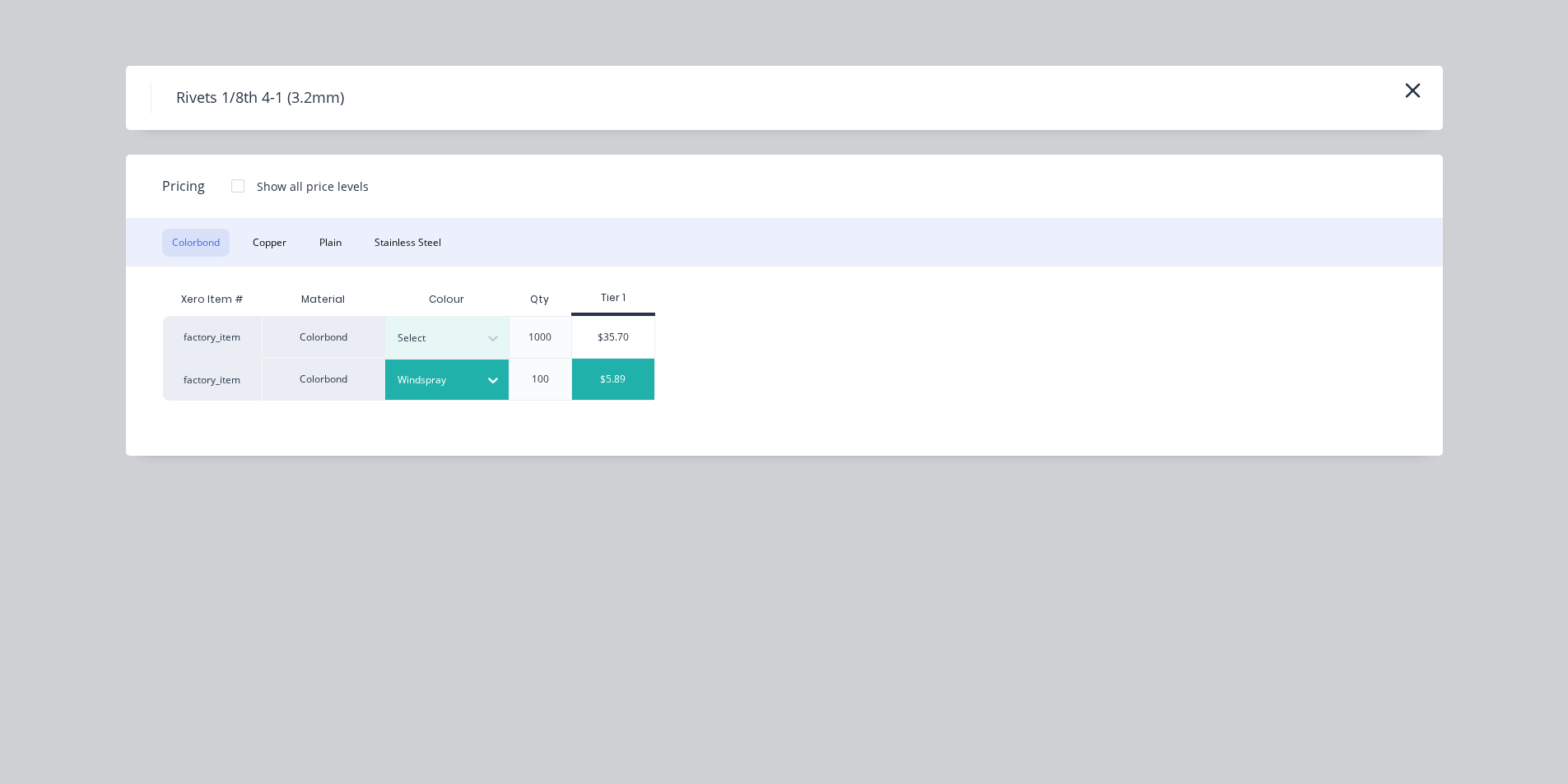
click at [602, 363] on div "$5.89" at bounding box center [613, 379] width 82 height 41
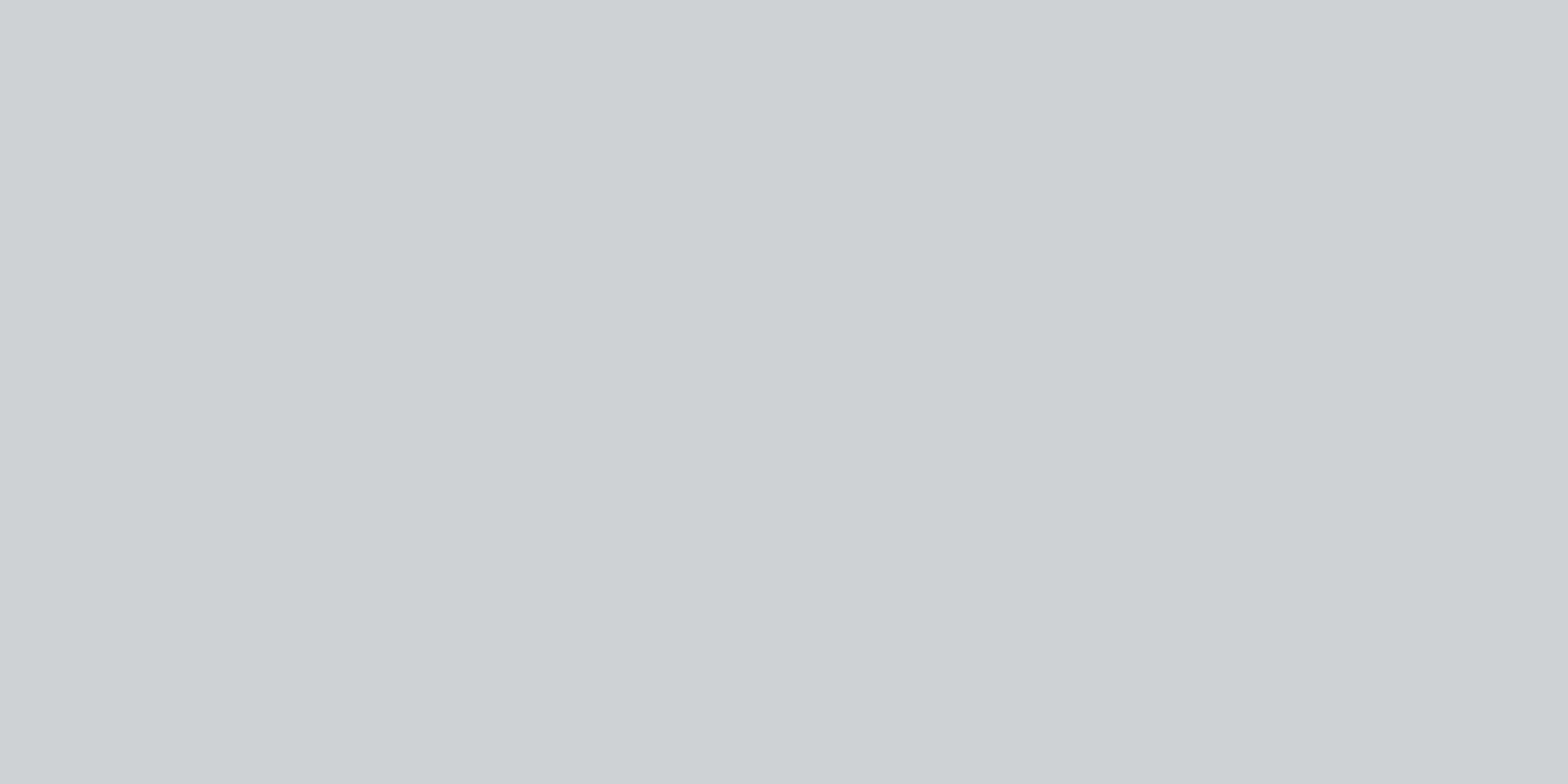
type input "$5.89"
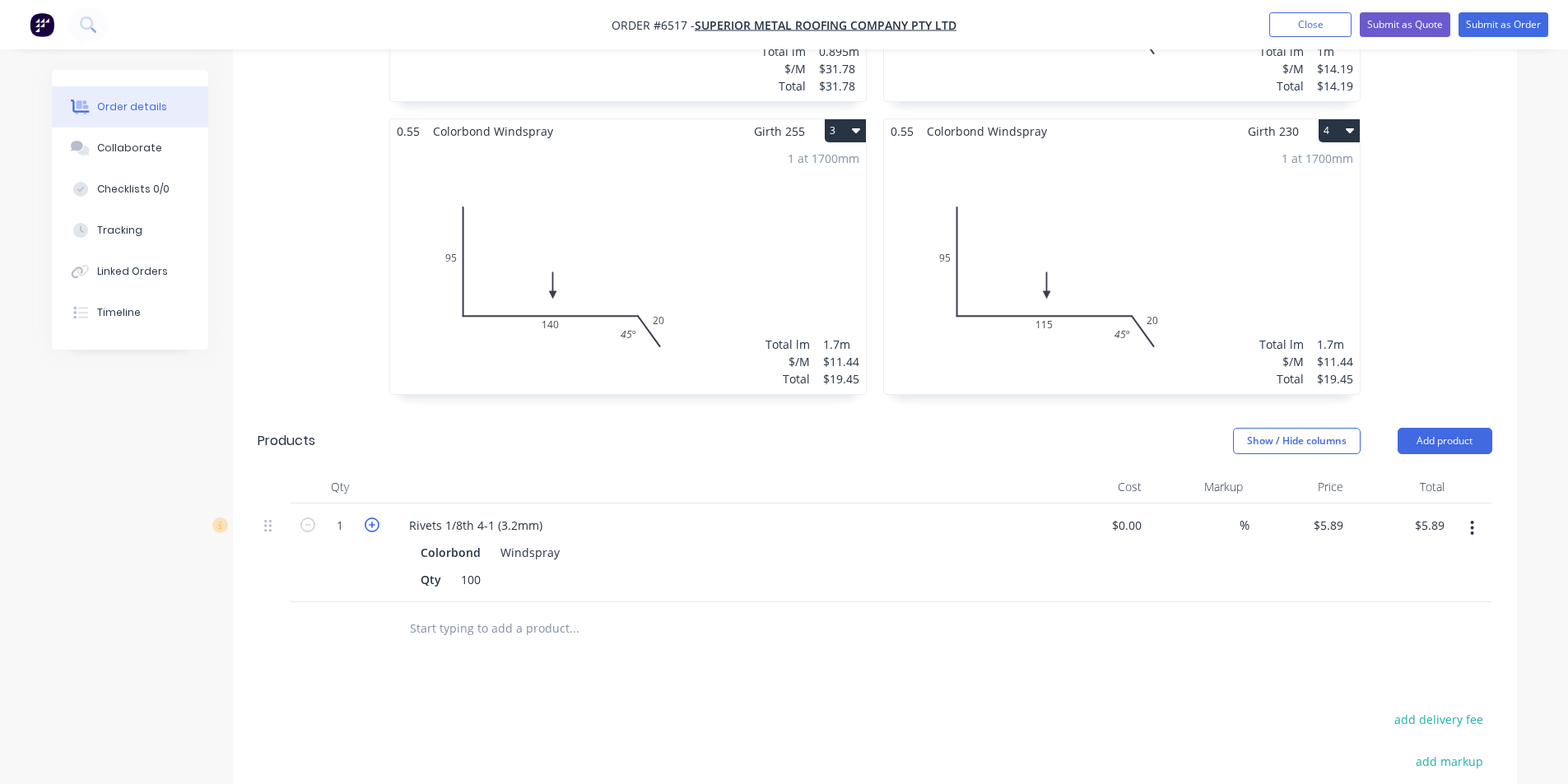
click at [366, 518] on icon "button" at bounding box center [372, 525] width 15 height 15
type input "2"
type input "$11.78"
click at [1466, 428] on button "Add product" at bounding box center [1445, 441] width 95 height 26
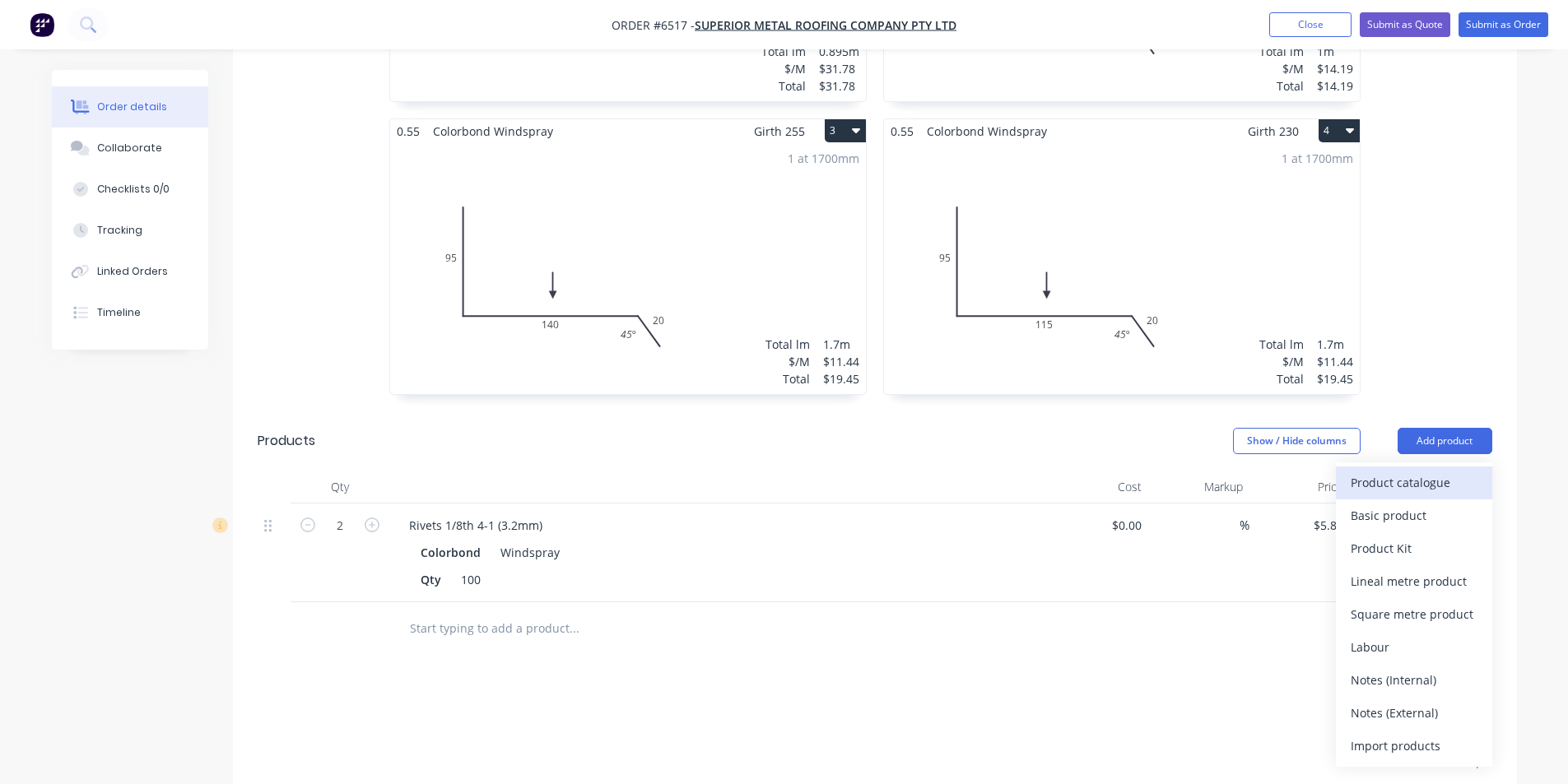
click at [1452, 471] on div "Product catalogue" at bounding box center [1414, 483] width 127 height 24
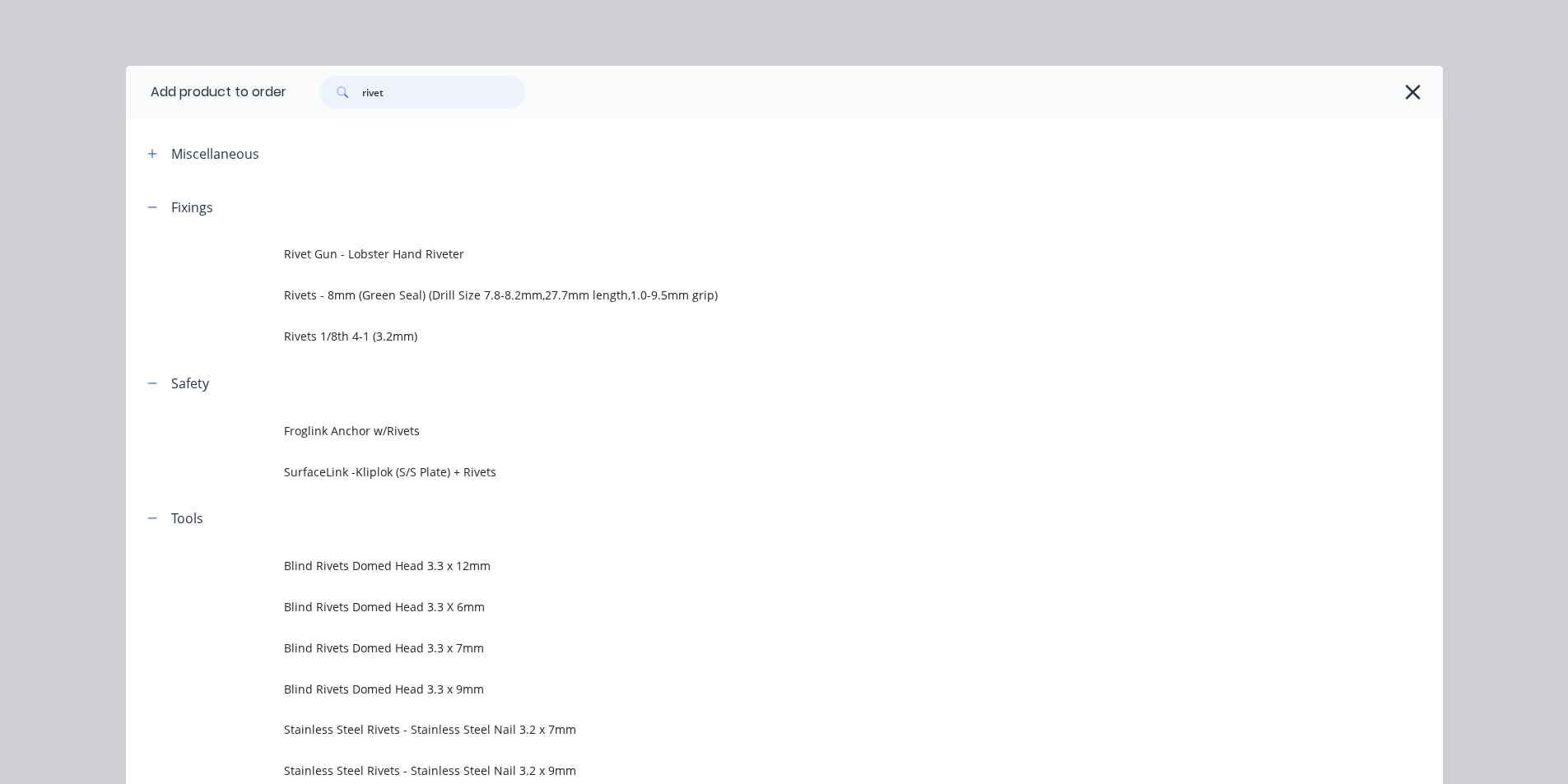
click at [423, 101] on input "rivet" at bounding box center [443, 91] width 163 height 33
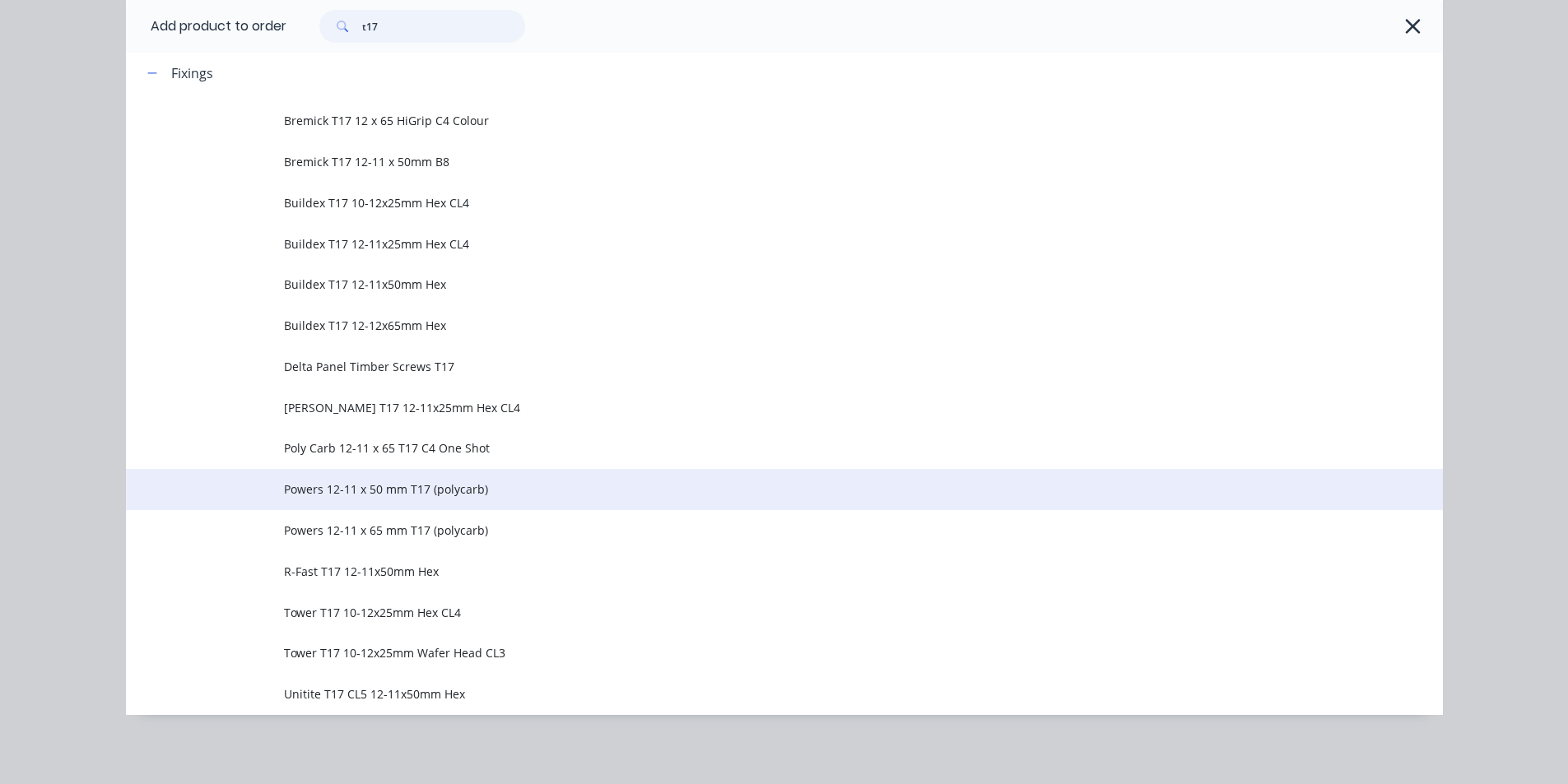
scroll to position [178, 0]
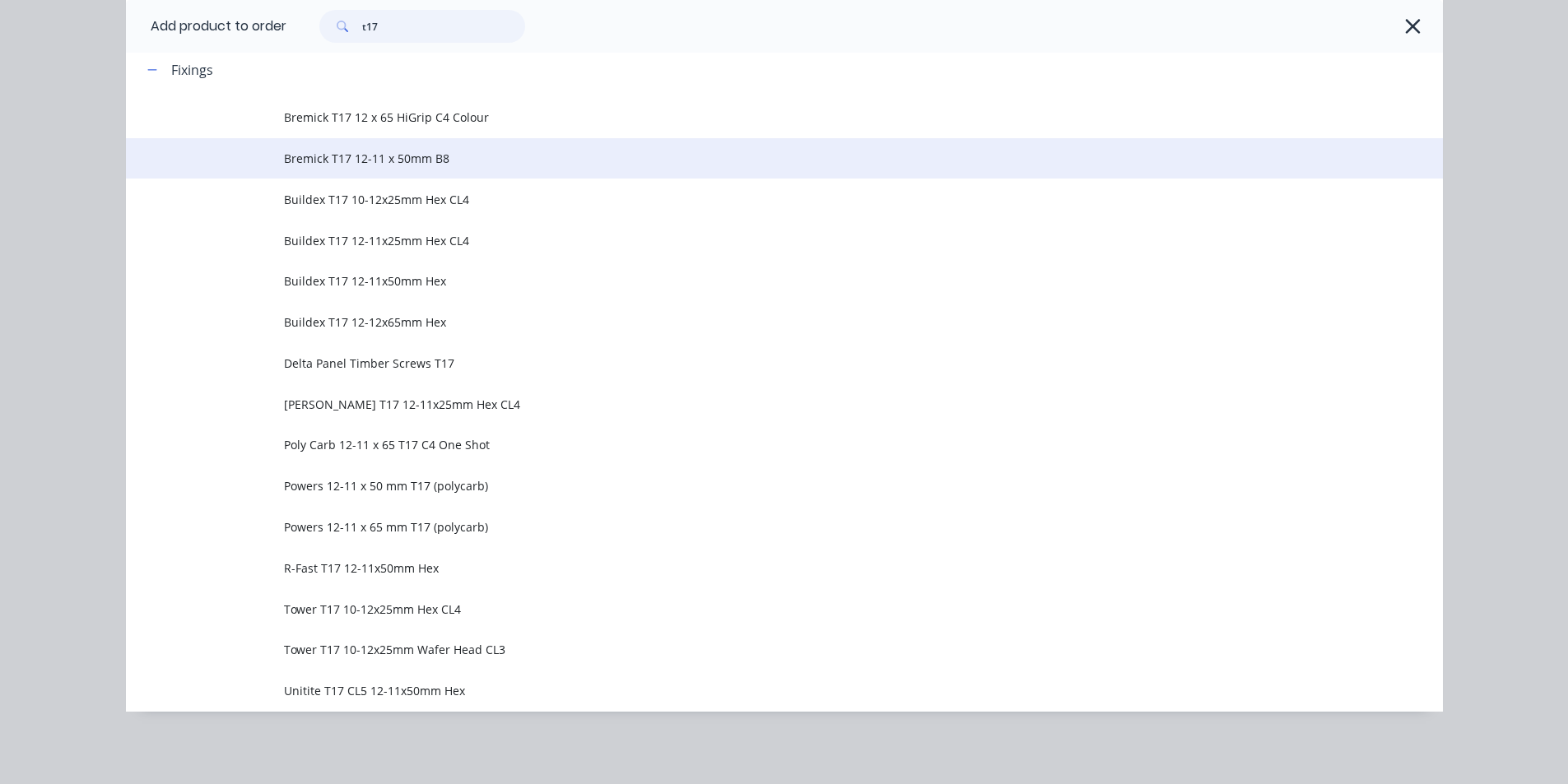
type input "t17"
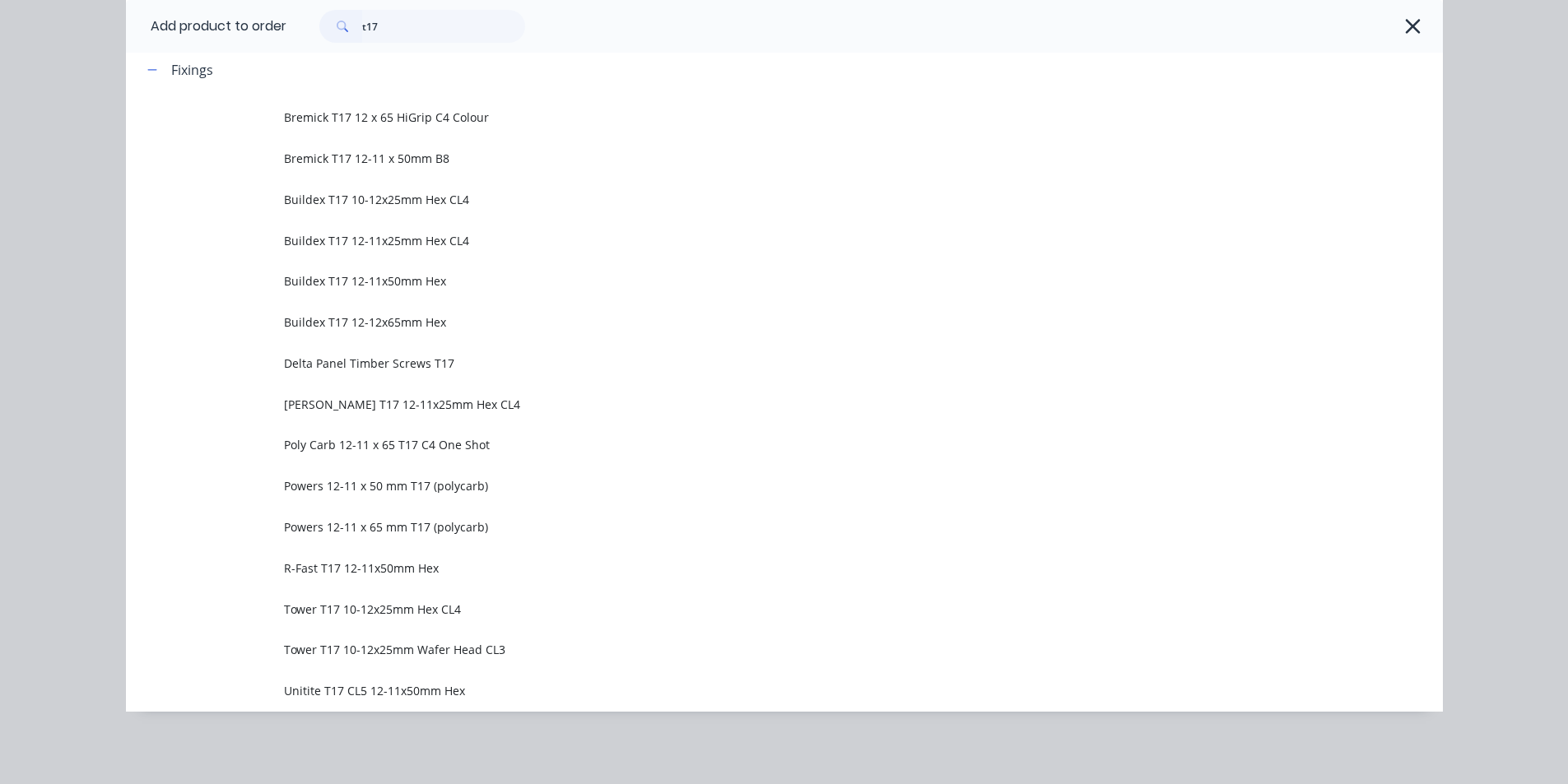
drag, startPoint x: 395, startPoint y: 167, endPoint x: 596, endPoint y: 262, distance: 222.3
click at [396, 167] on span "Bremick T17 12-11 x 50mm B8" at bounding box center [747, 158] width 926 height 18
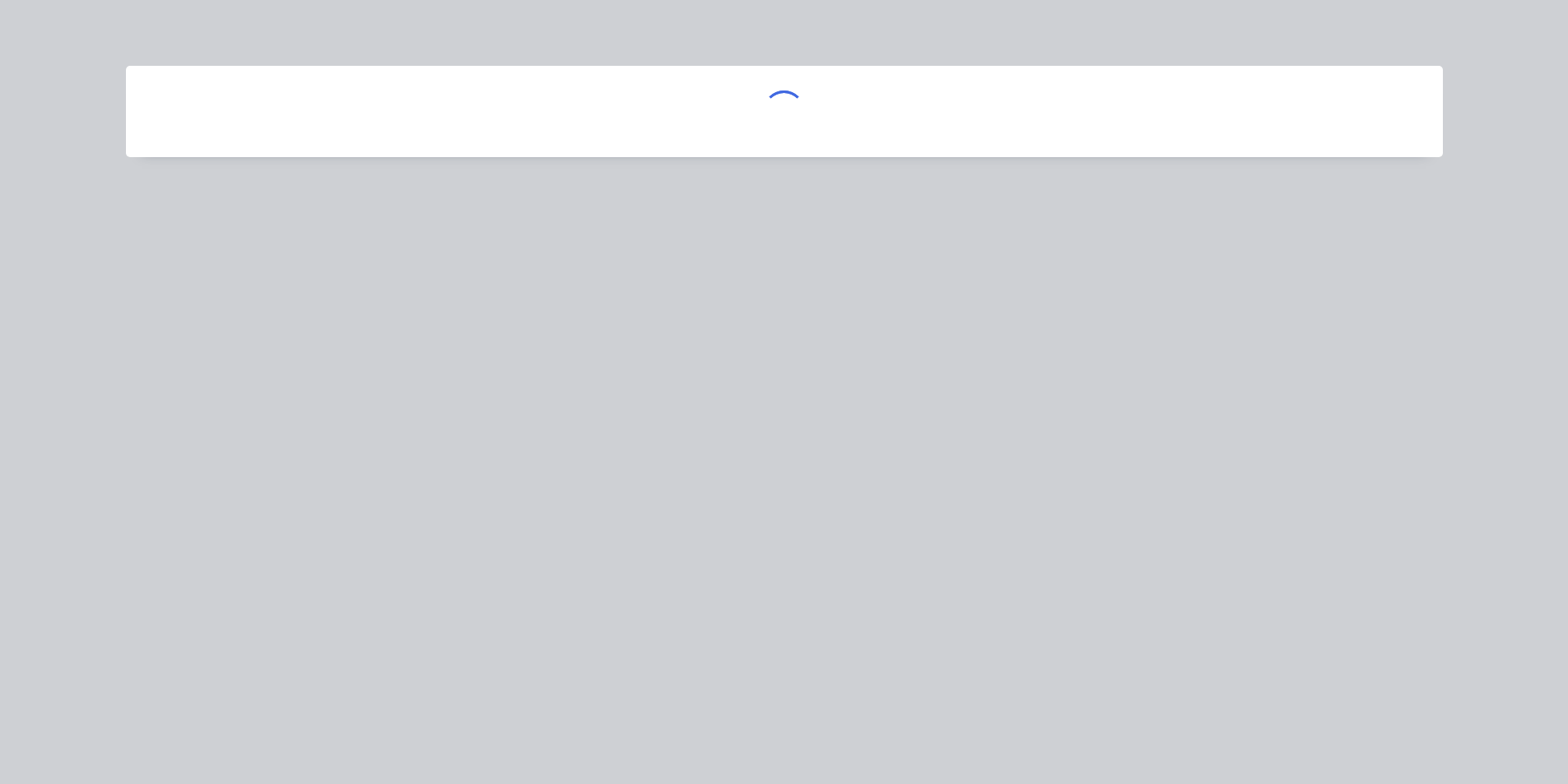
scroll to position [0, 0]
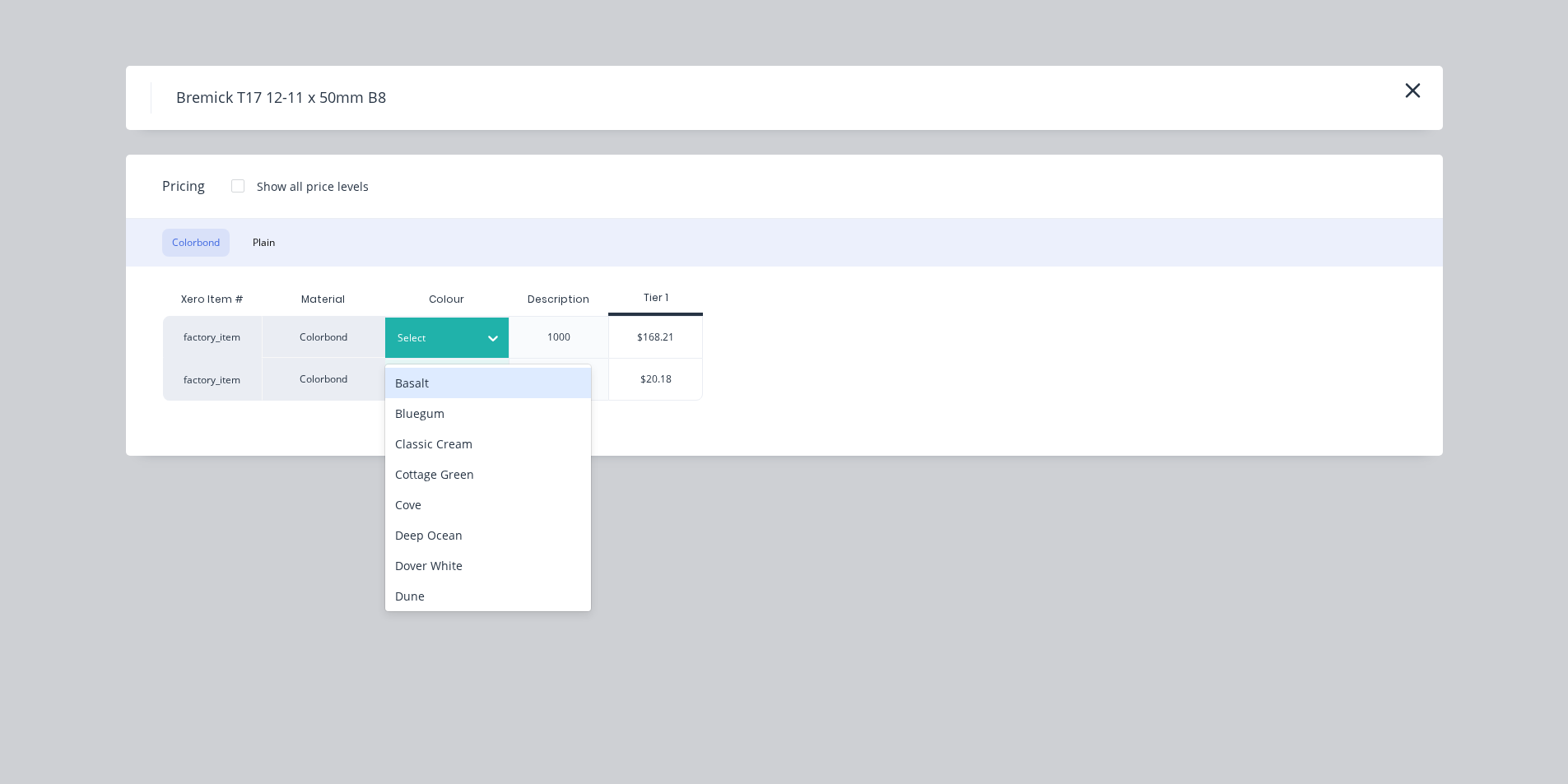
click at [475, 349] on div "Select" at bounding box center [447, 337] width 124 height 40
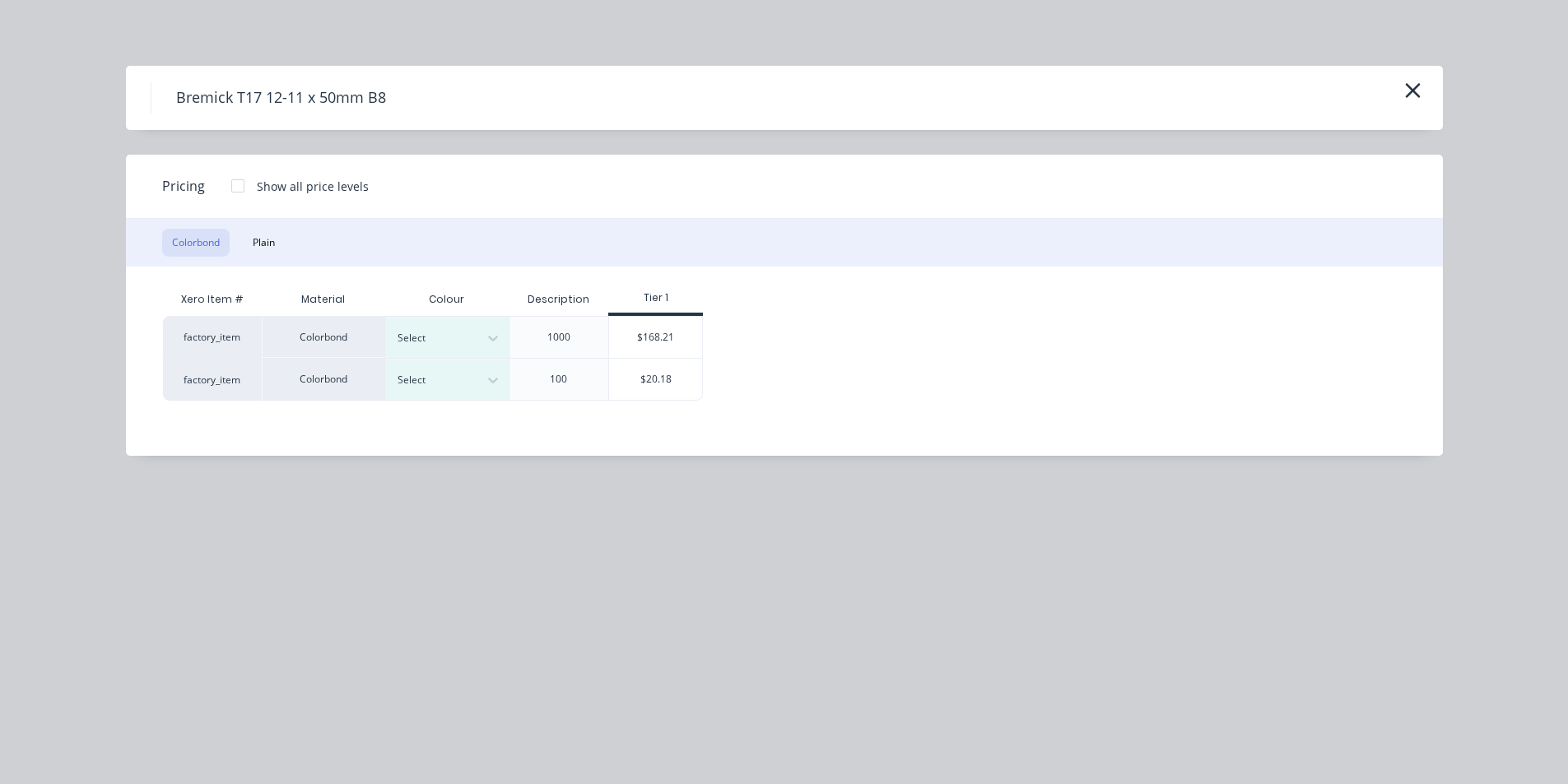
click at [316, 393] on div "Colorbond" at bounding box center [323, 380] width 124 height 43
click at [453, 384] on div at bounding box center [435, 380] width 74 height 18
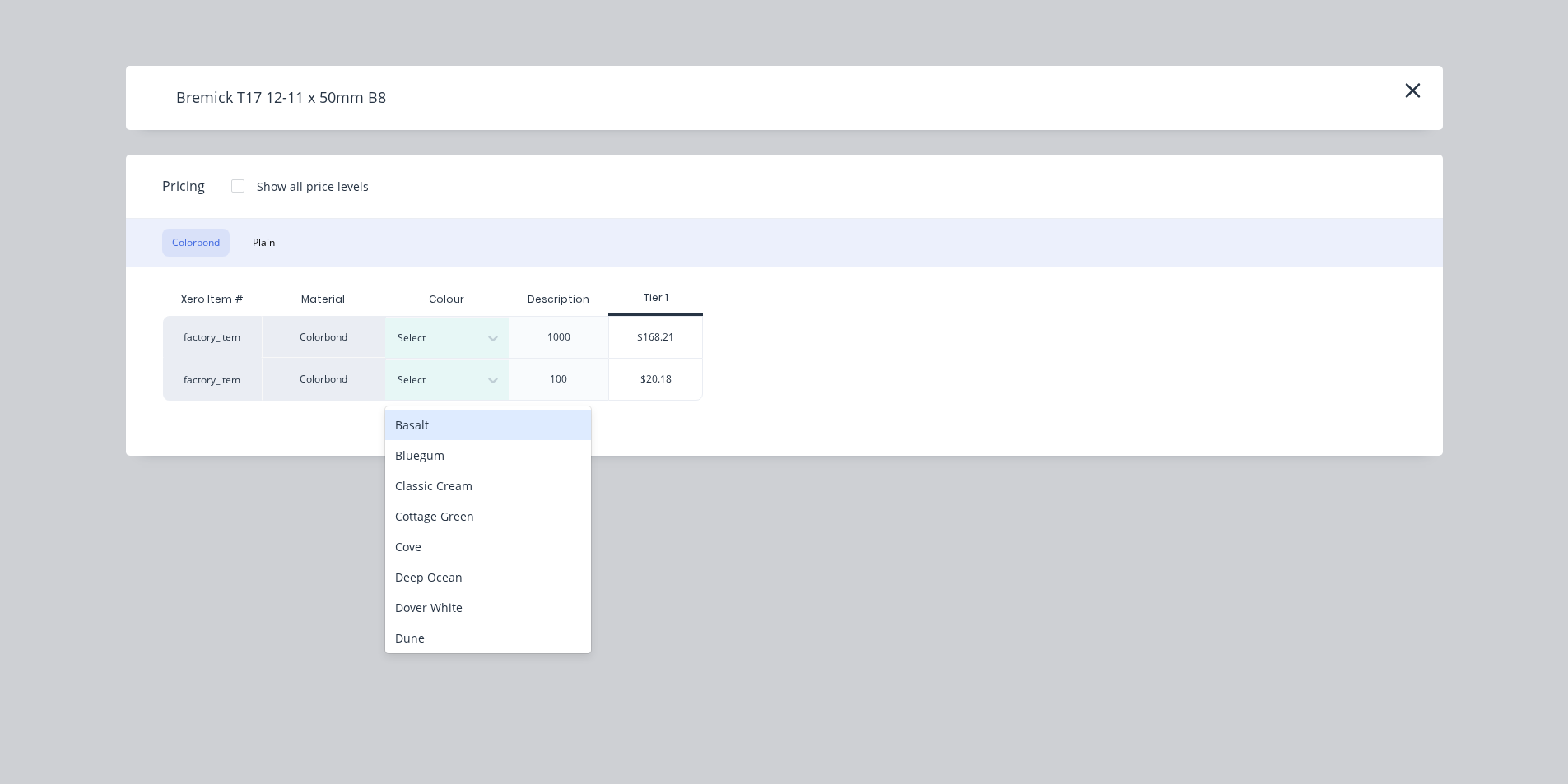
drag, startPoint x: 435, startPoint y: 507, endPoint x: 438, endPoint y: 518, distance: 11.4
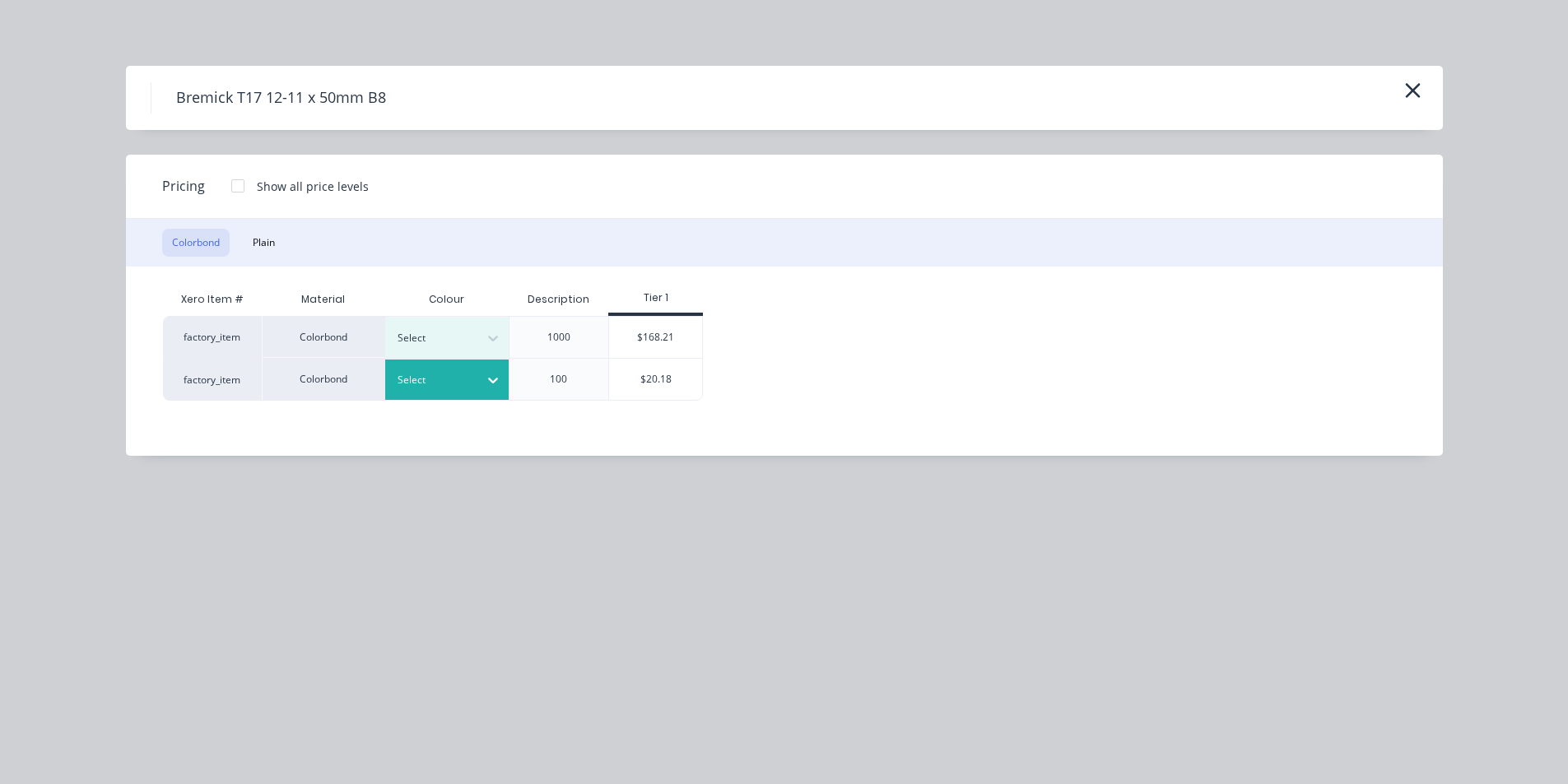
drag, startPoint x: 438, startPoint y: 518, endPoint x: 433, endPoint y: 392, distance: 126.1
click at [421, 392] on div "Select" at bounding box center [447, 379] width 124 height 40
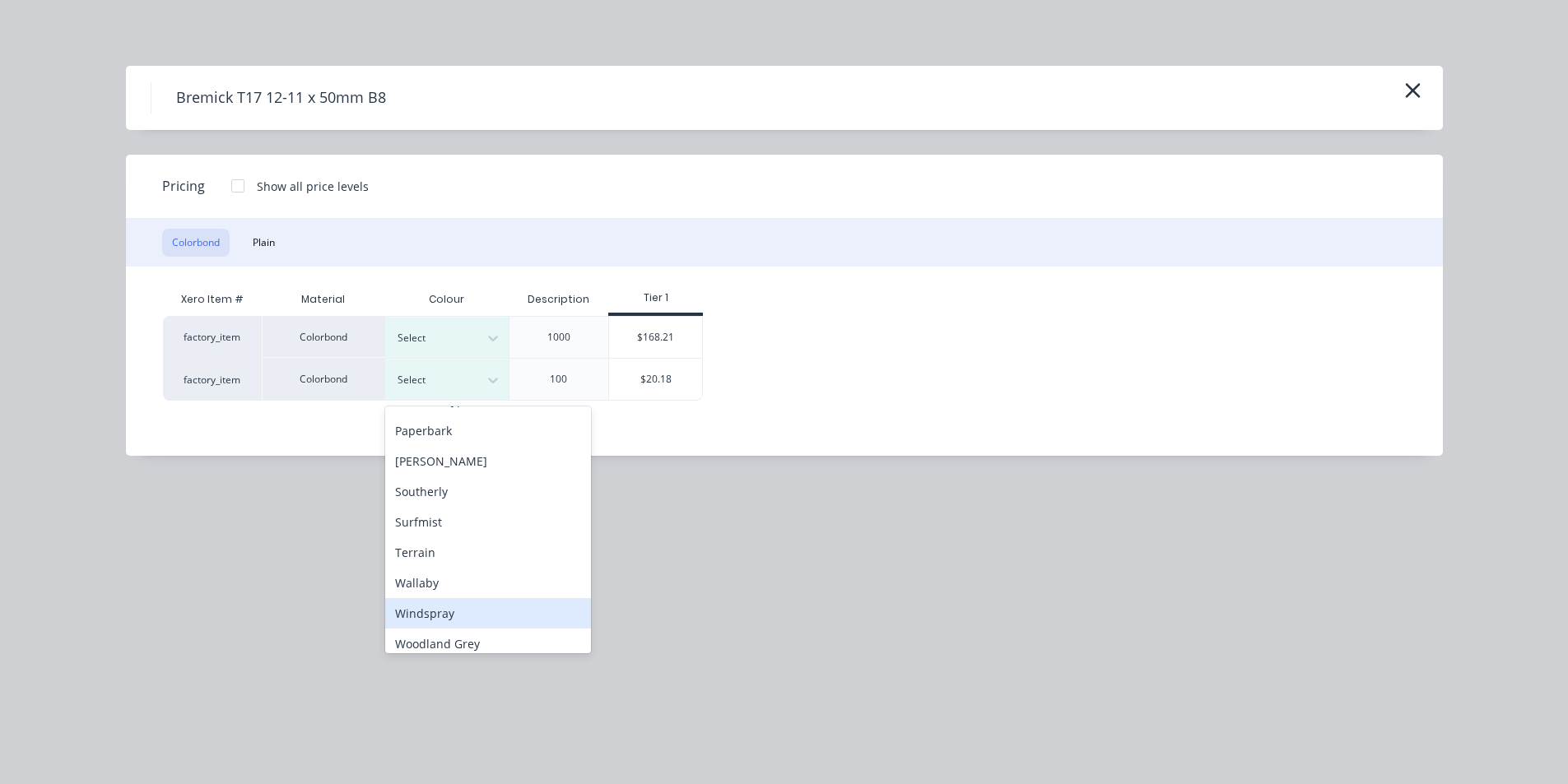
scroll to position [521, 0]
click at [443, 609] on div "Windspray" at bounding box center [488, 604] width 206 height 31
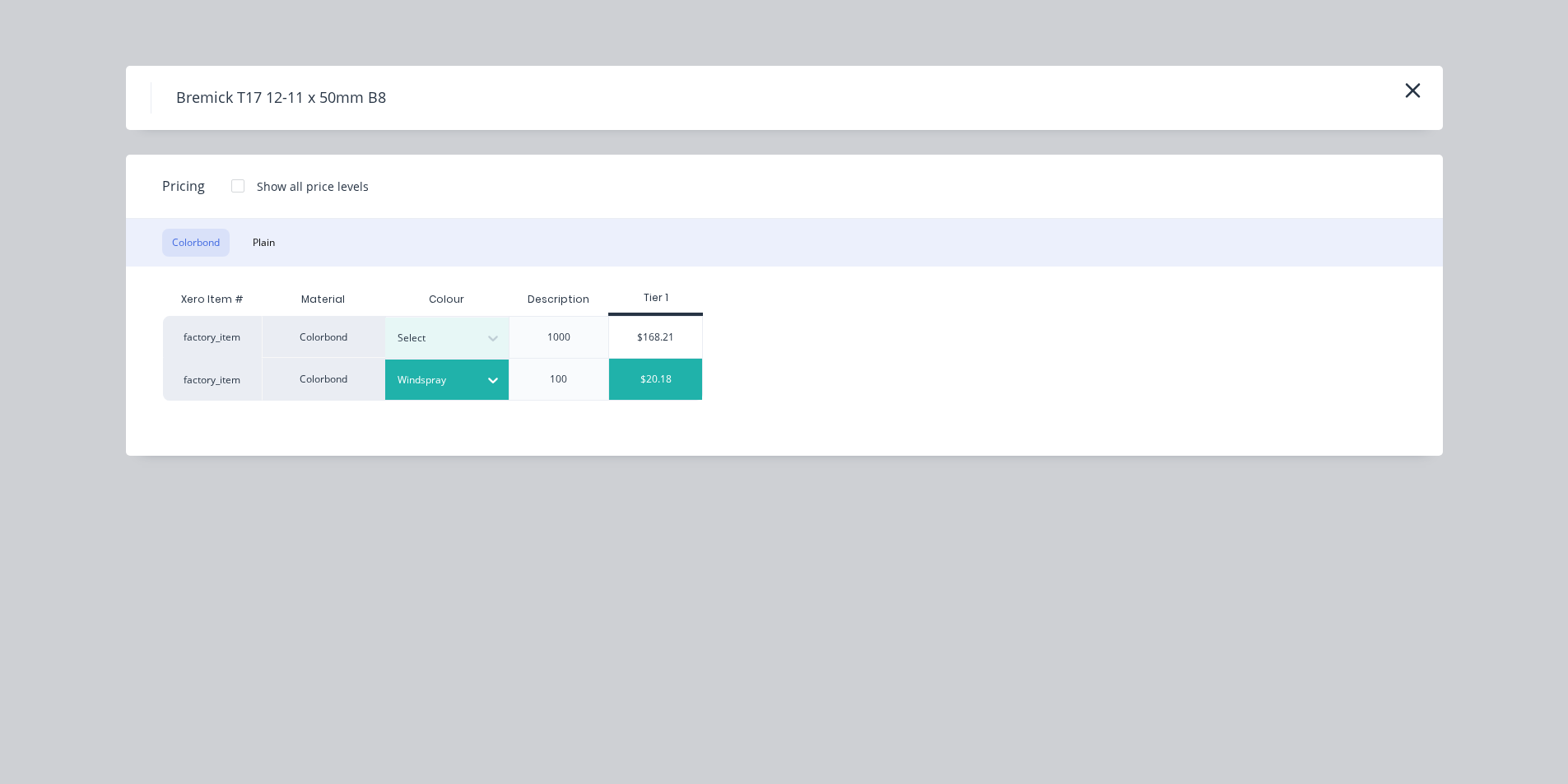
click at [661, 380] on div "$20.18" at bounding box center [656, 379] width 93 height 41
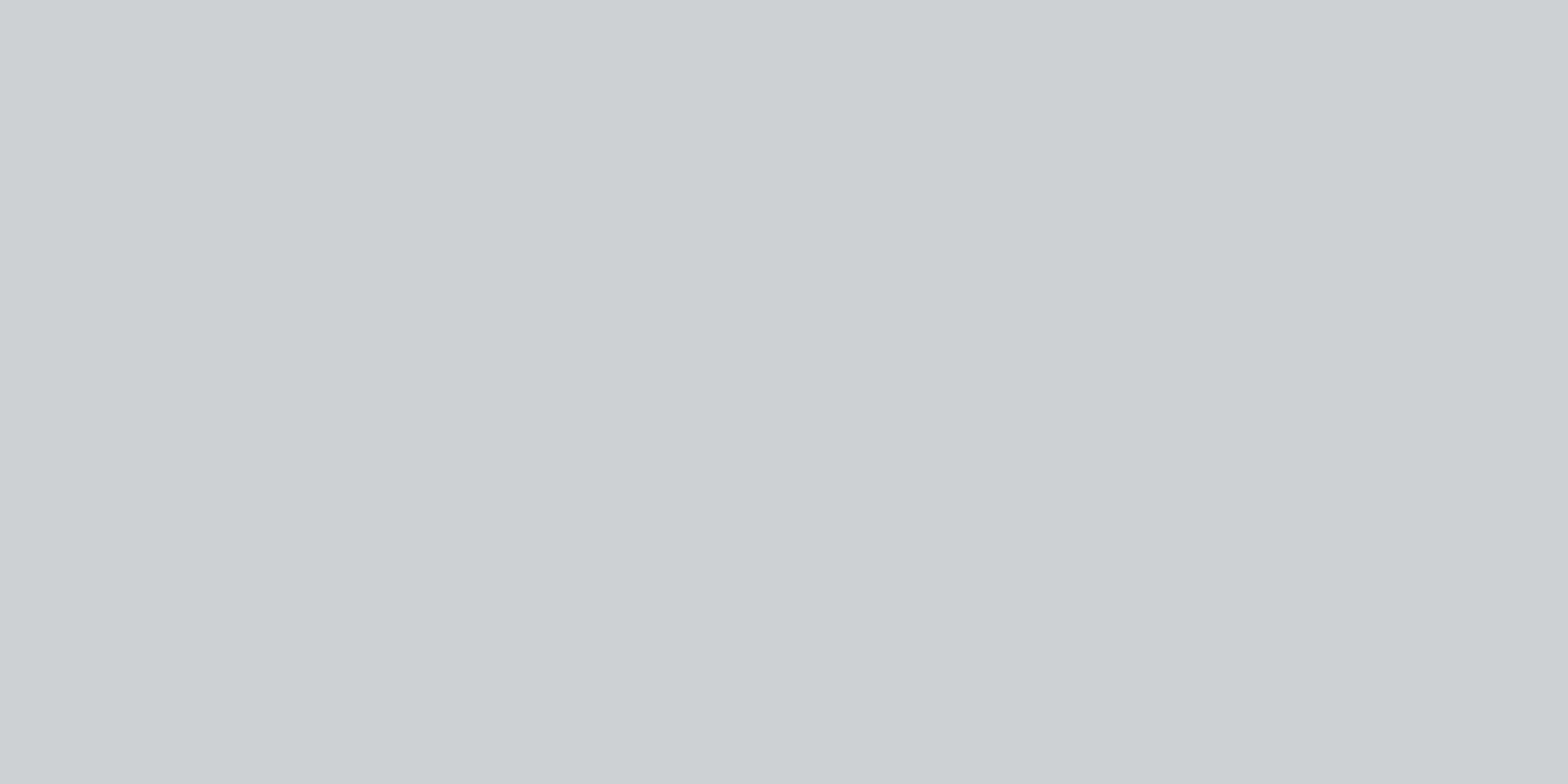
type input "$20.18"
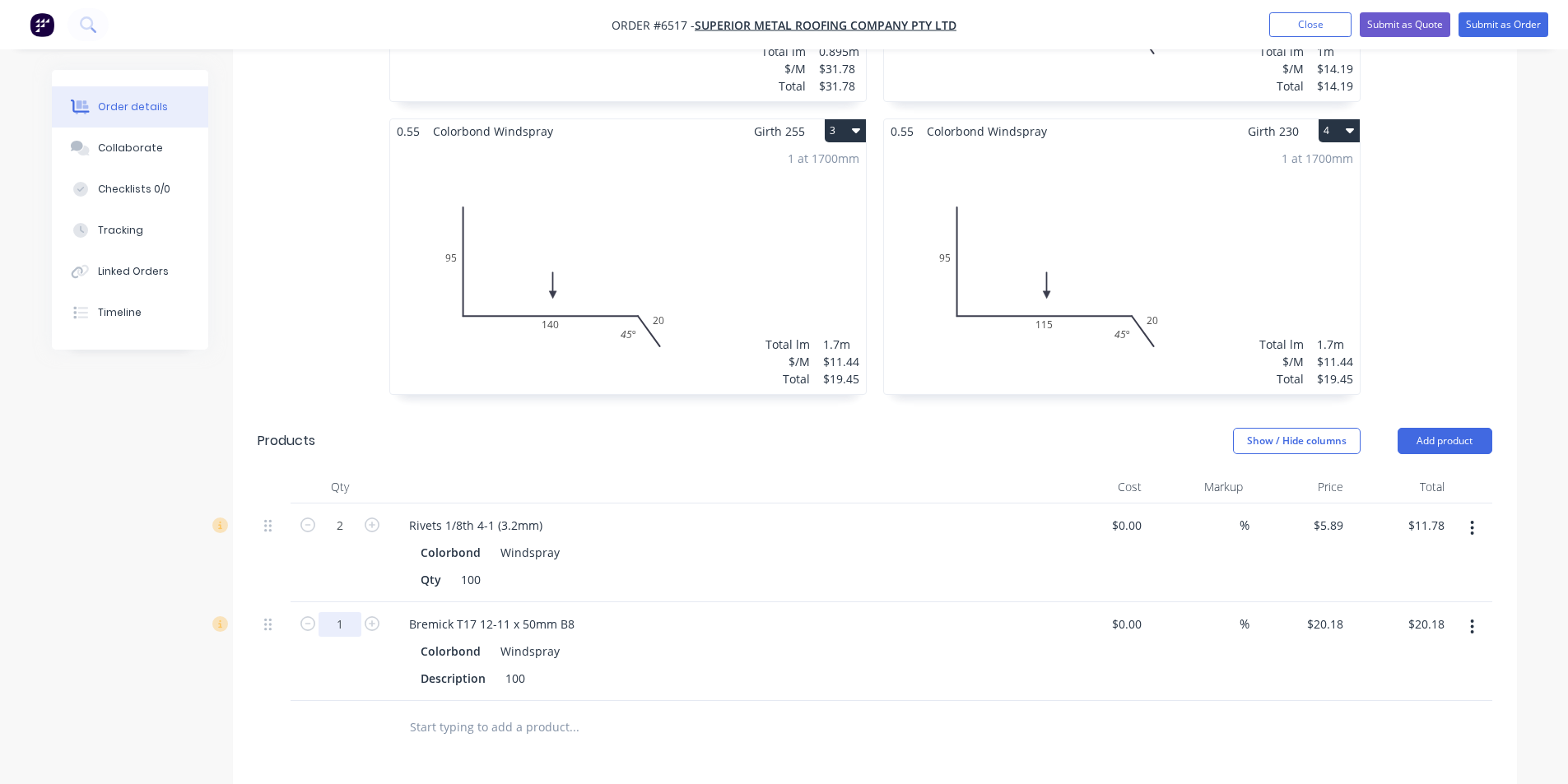
click at [357, 538] on input "1" at bounding box center [340, 526] width 43 height 25
type input "5"
type input "$100.90"
click at [919, 640] on div "Colorbond Windspray" at bounding box center [719, 652] width 596 height 24
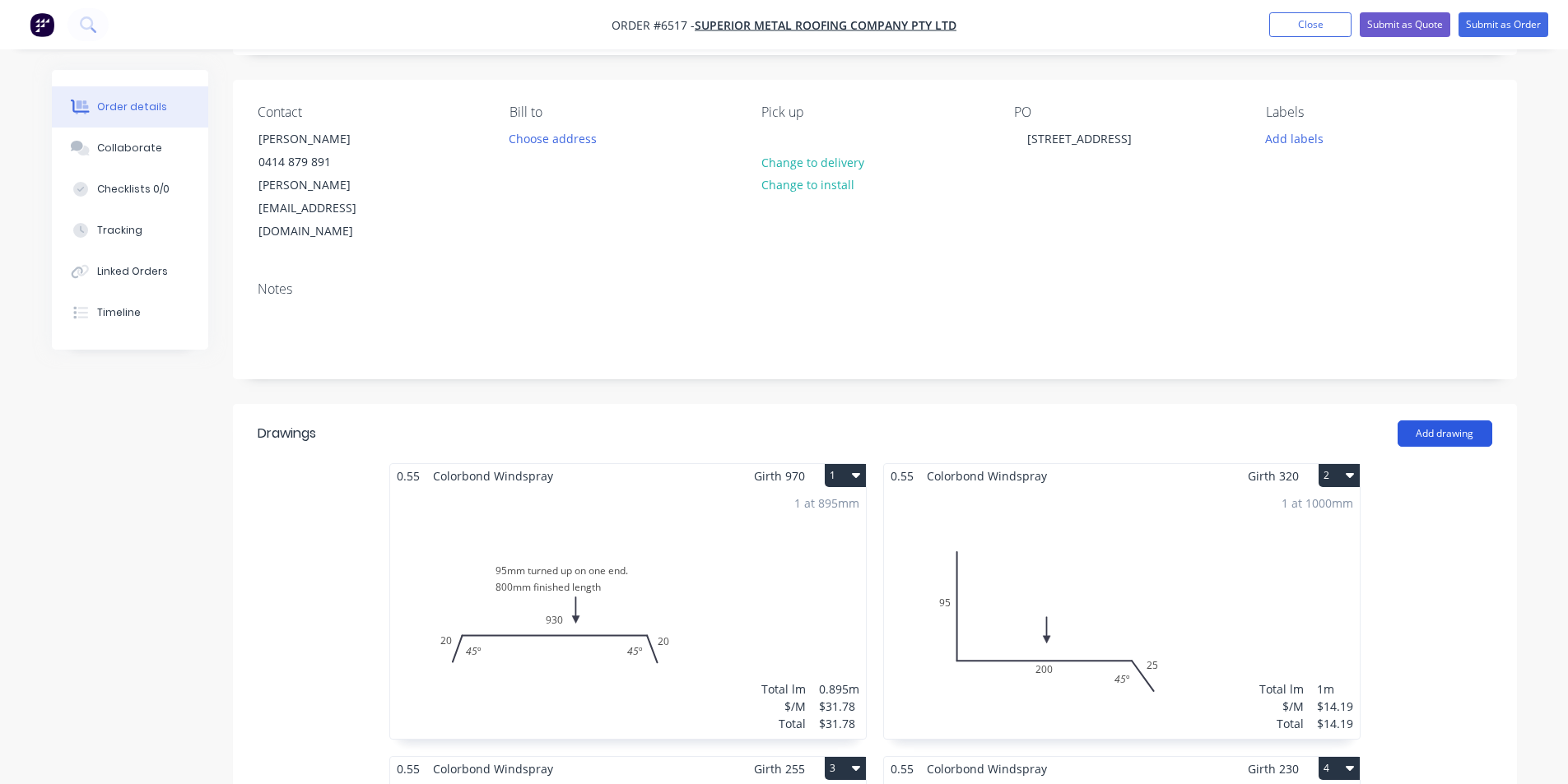
scroll to position [0, 0]
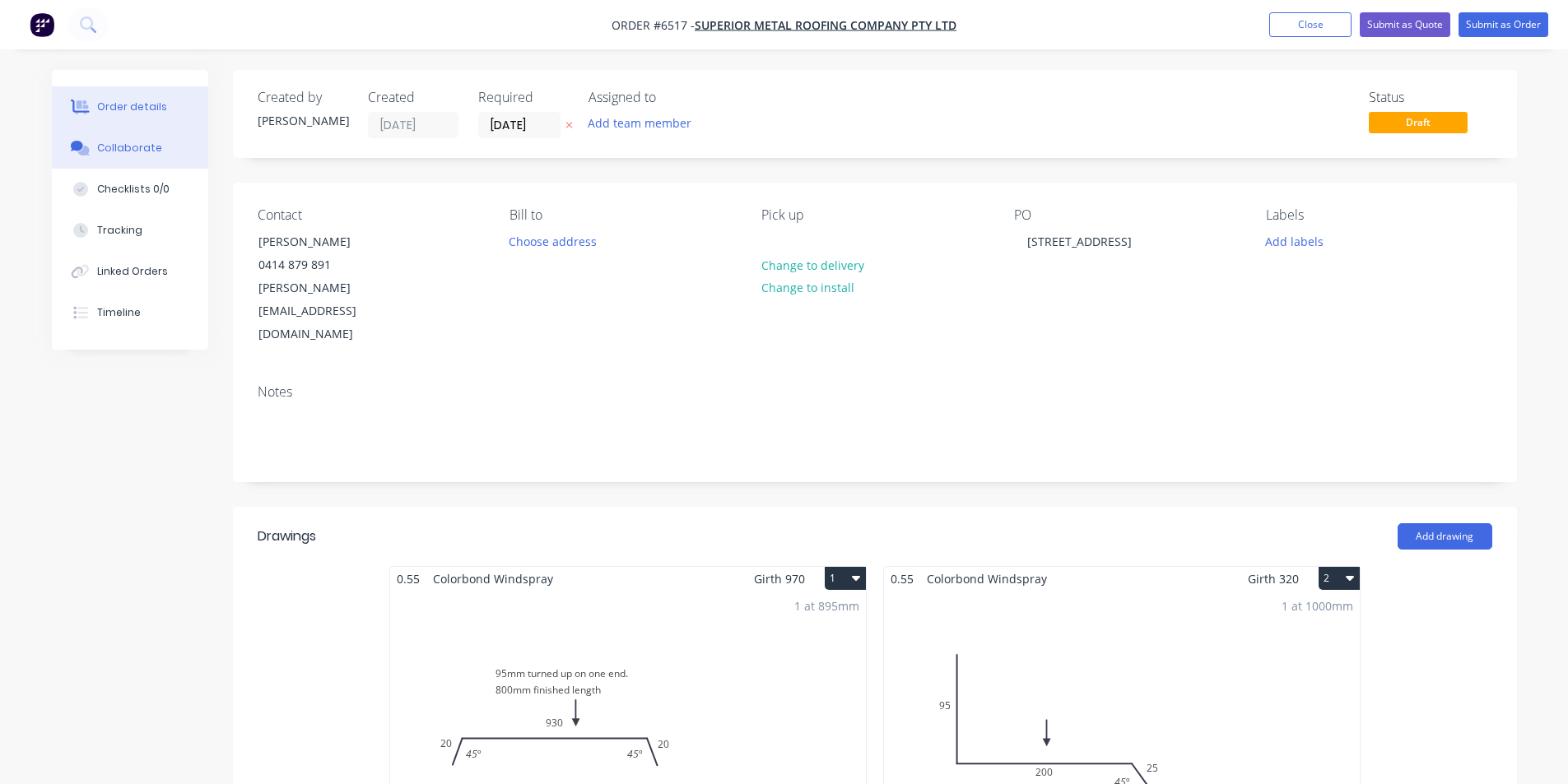
click at [110, 142] on div "Collaborate" at bounding box center [129, 148] width 65 height 15
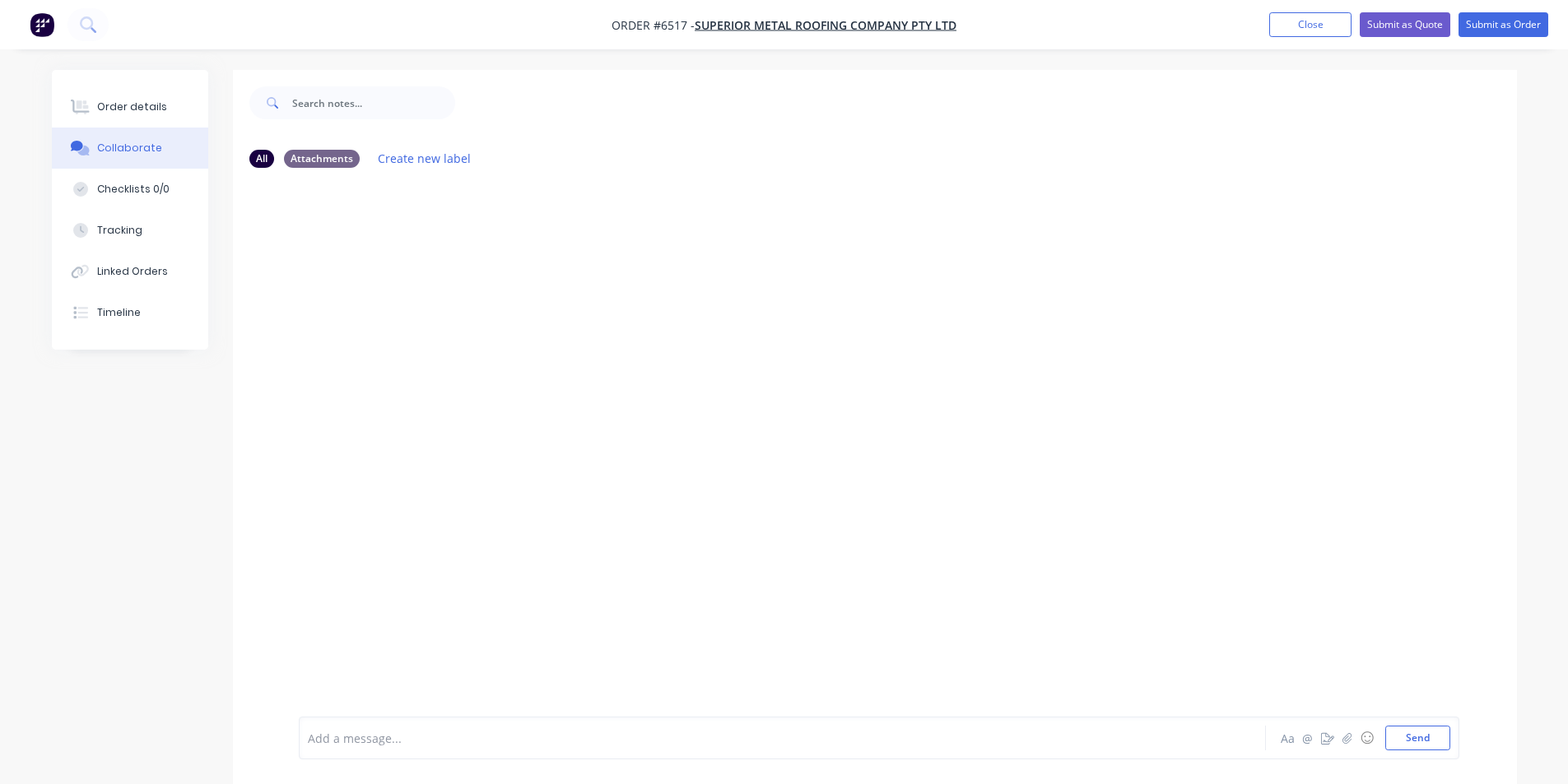
click at [1036, 753] on div "Add a message... Aa @ ☺ Send" at bounding box center [879, 738] width 1160 height 43
click at [1097, 741] on div at bounding box center [737, 738] width 856 height 18
click at [1556, 772] on div at bounding box center [1556, 772] width 0 height 0
click at [1338, 737] on button "button" at bounding box center [1347, 737] width 20 height 20
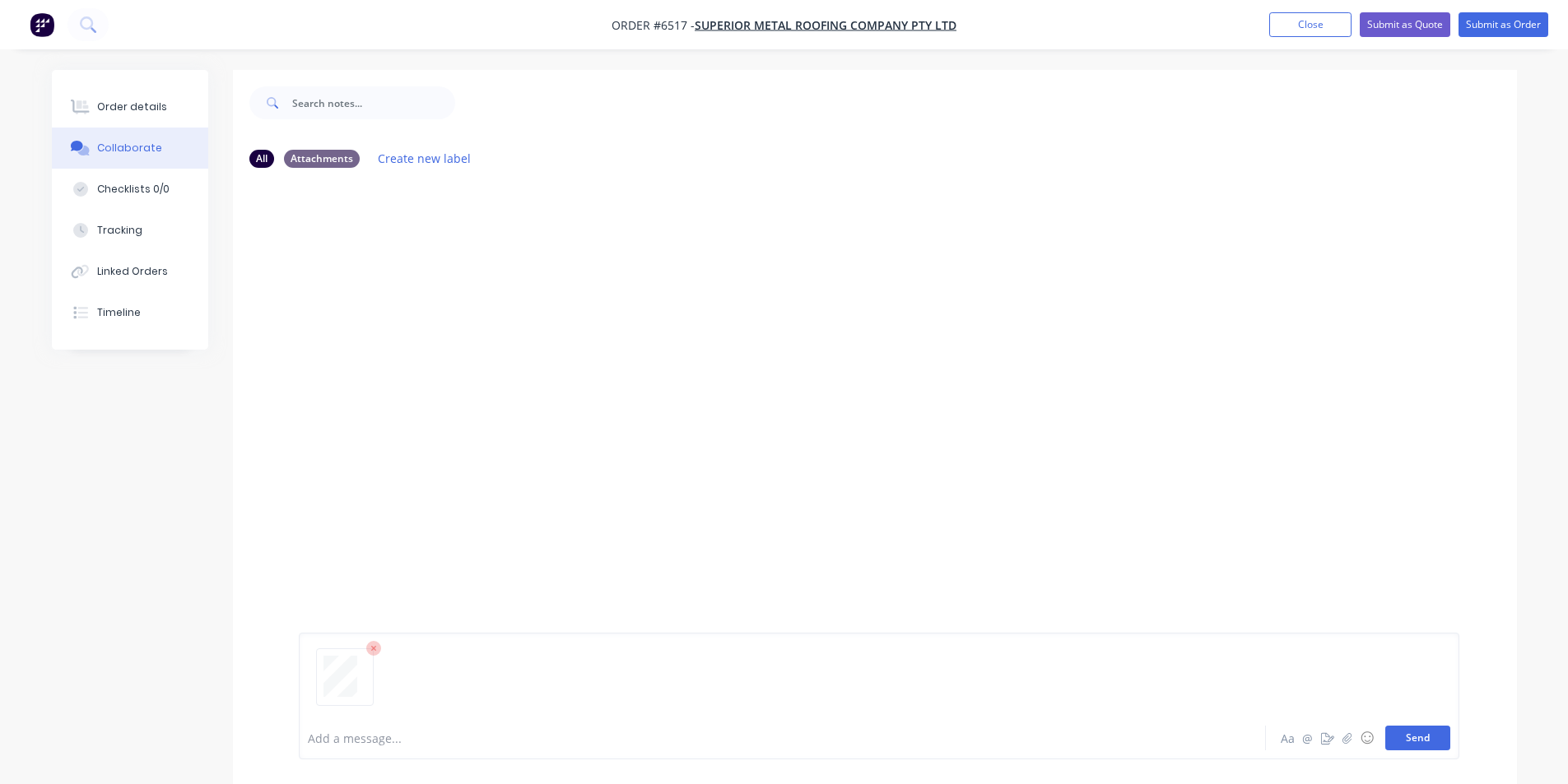
click at [1438, 740] on button "Send" at bounding box center [1418, 738] width 65 height 25
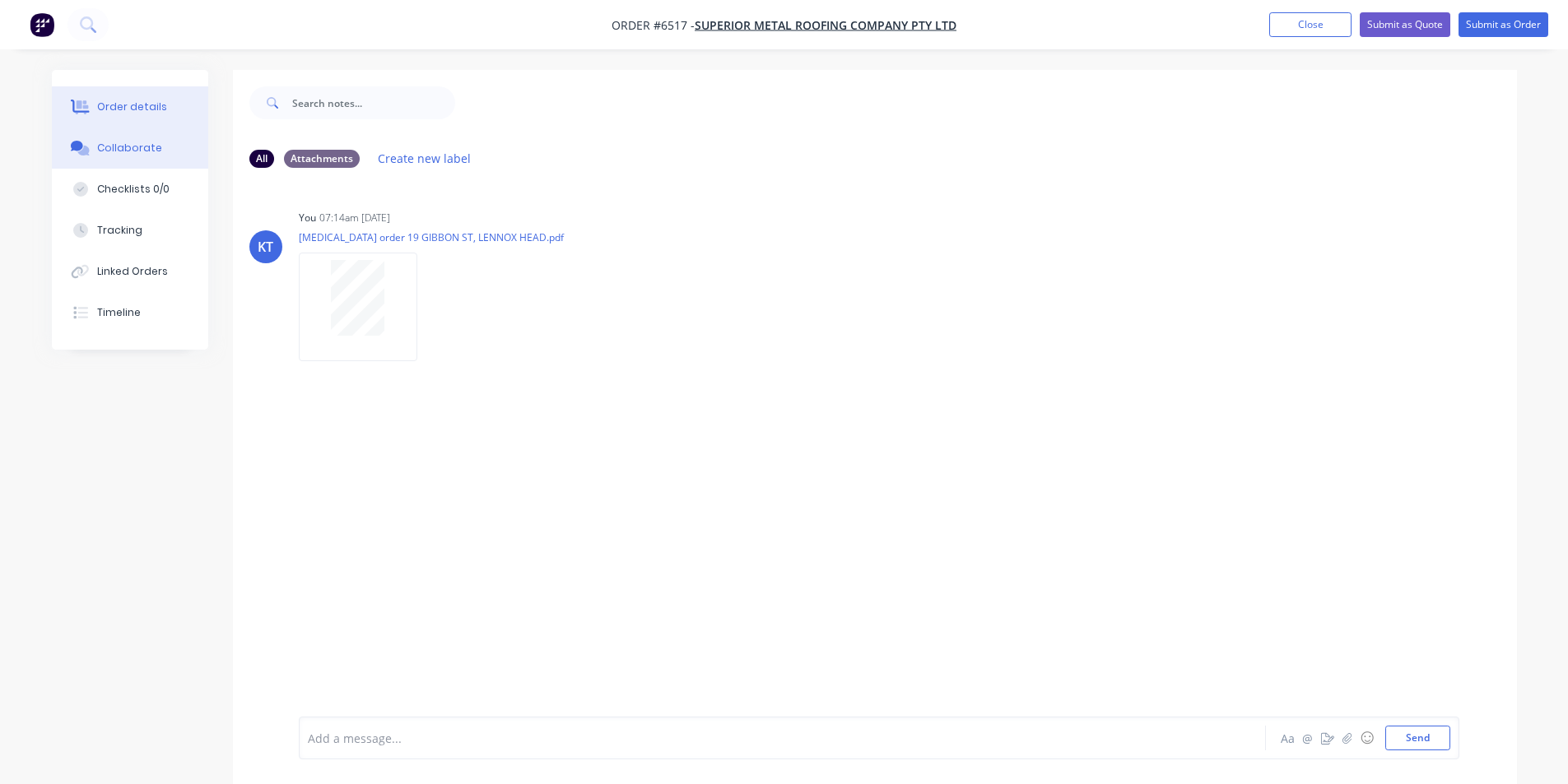
click at [123, 115] on button "Order details" at bounding box center [130, 107] width 156 height 41
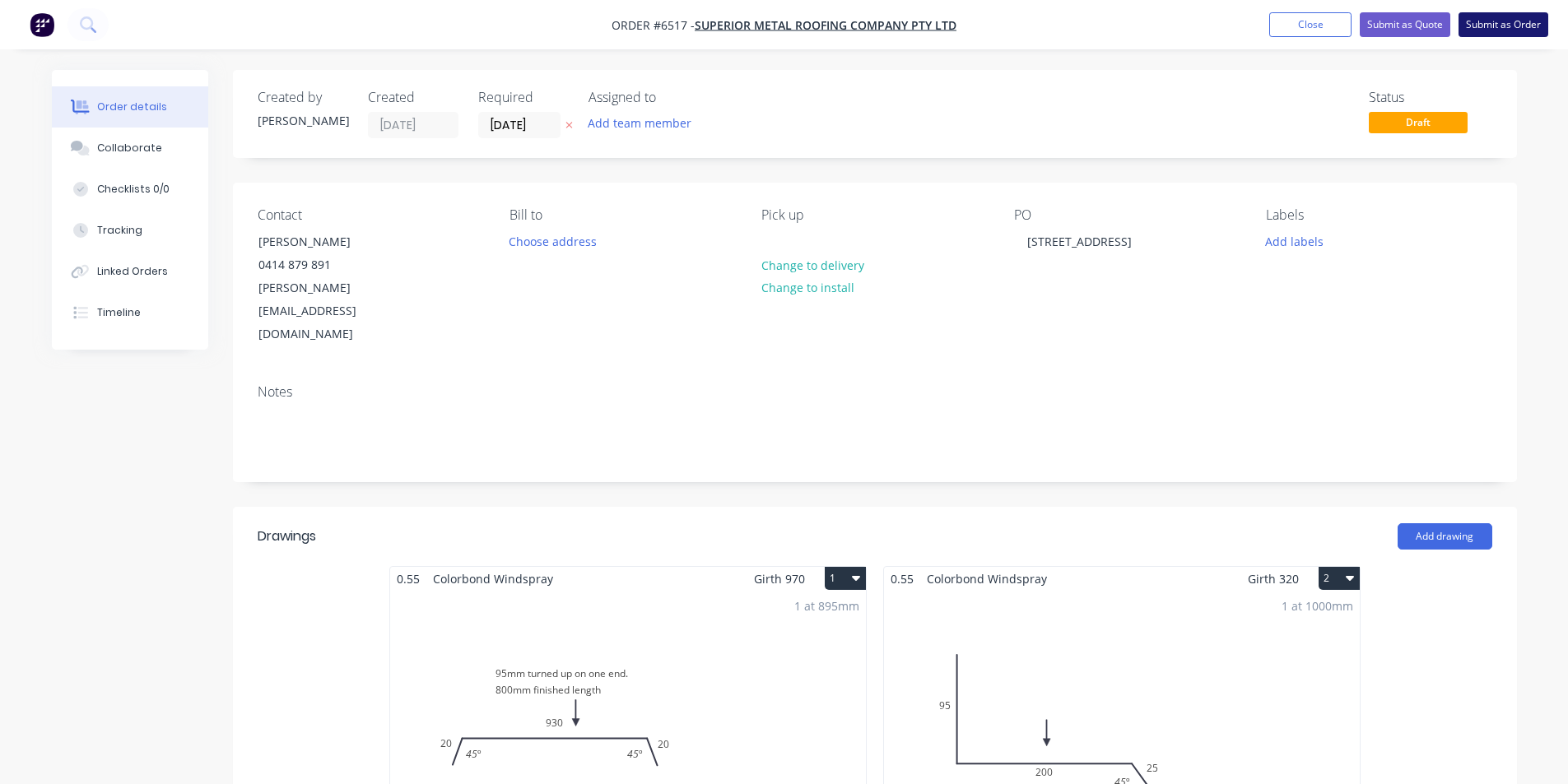
click at [1496, 25] on button "Submit as Order" at bounding box center [1504, 24] width 89 height 25
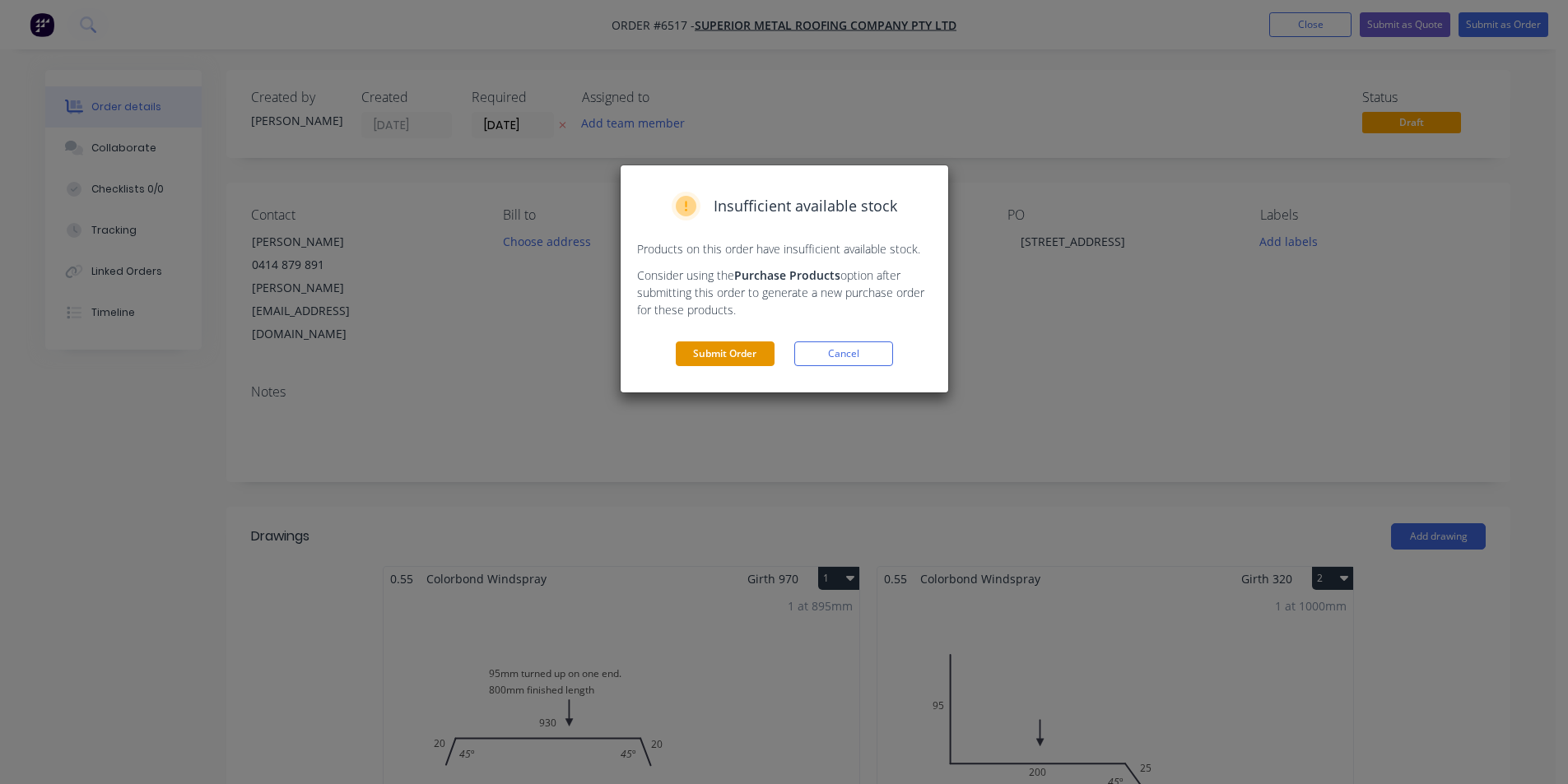
click at [754, 352] on button "Submit Order" at bounding box center [725, 354] width 99 height 25
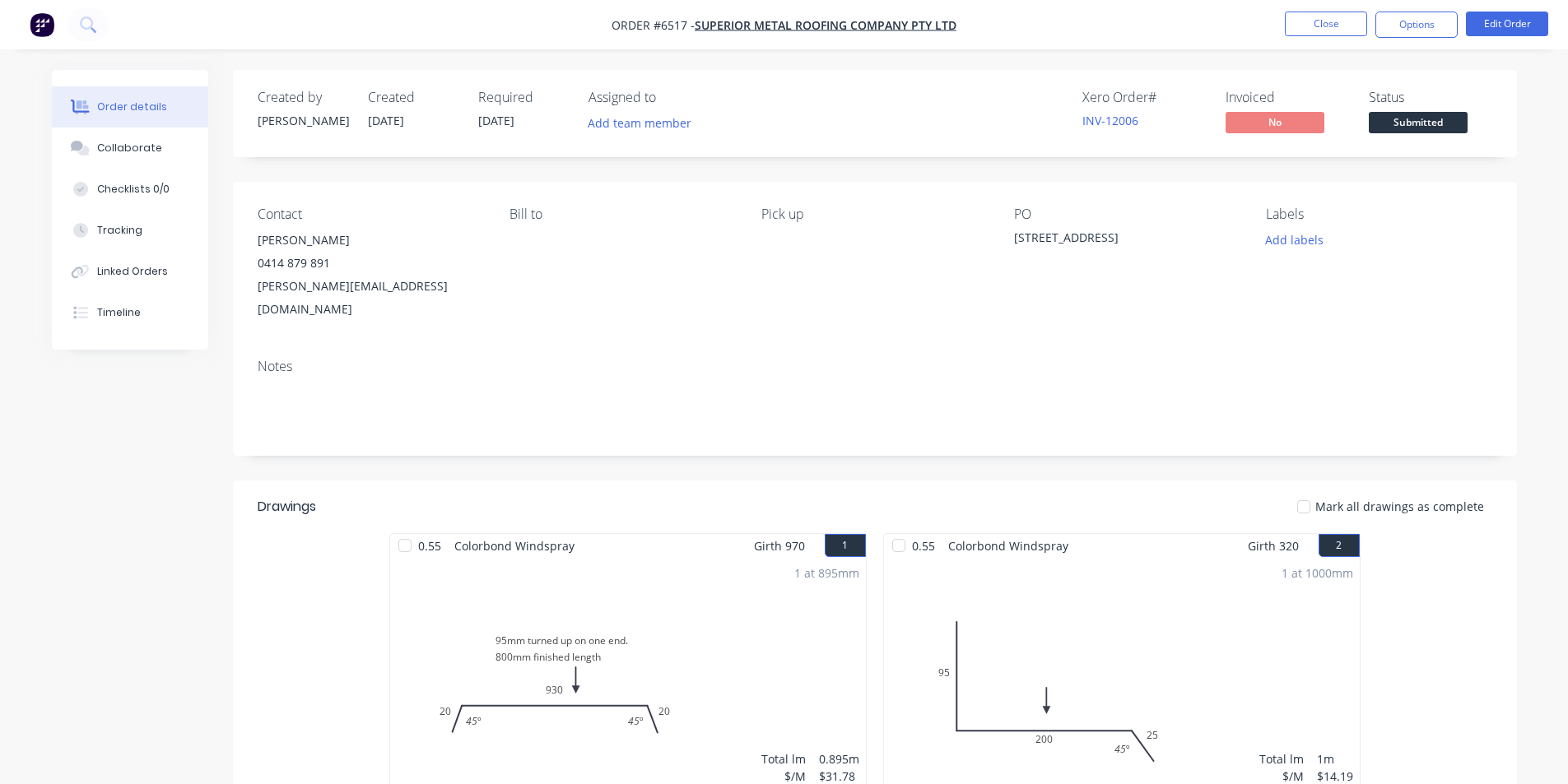
click at [1438, 128] on span "Submitted" at bounding box center [1418, 122] width 99 height 20
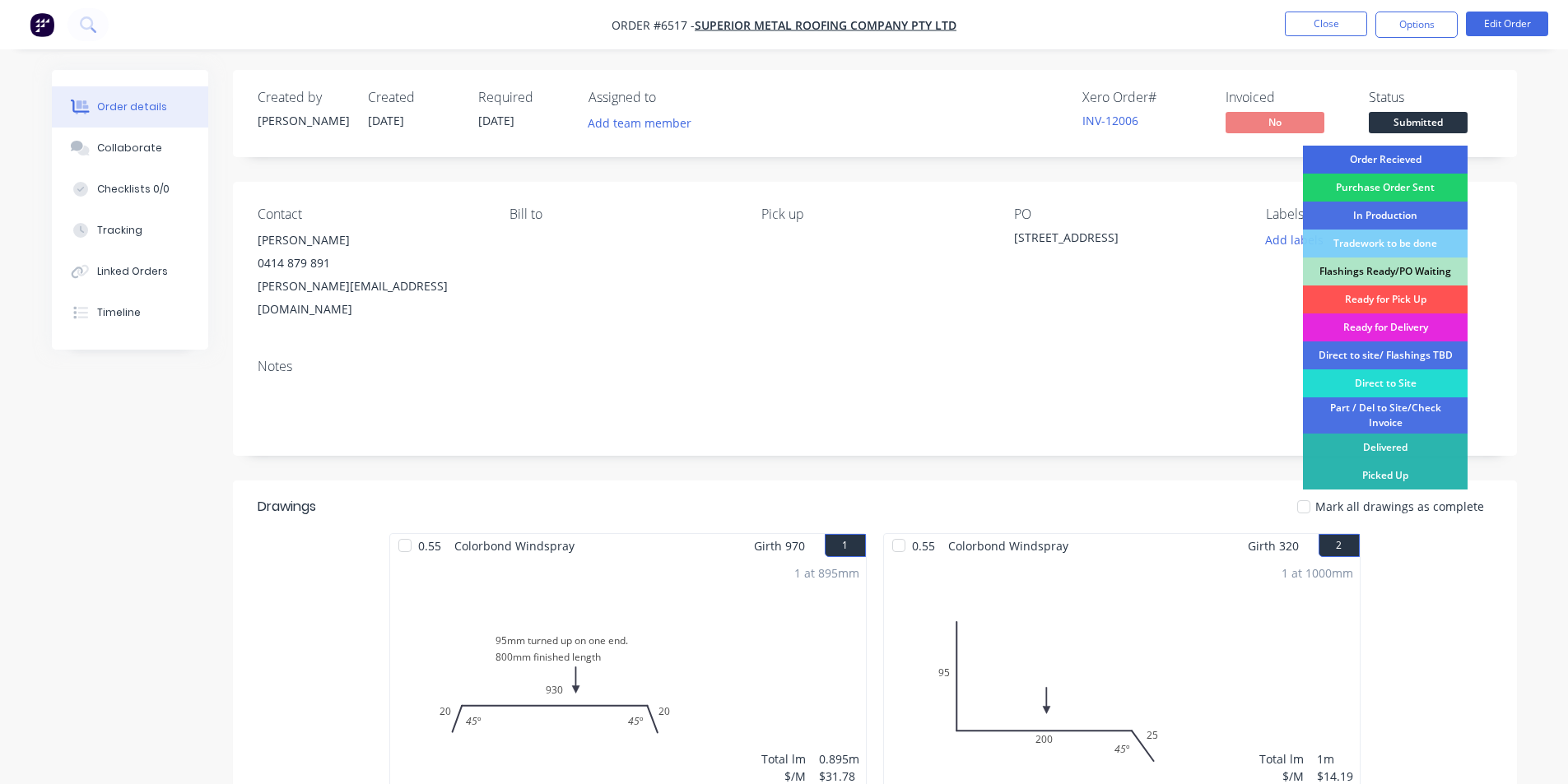
click at [1426, 163] on div "Order Recieved" at bounding box center [1385, 159] width 165 height 28
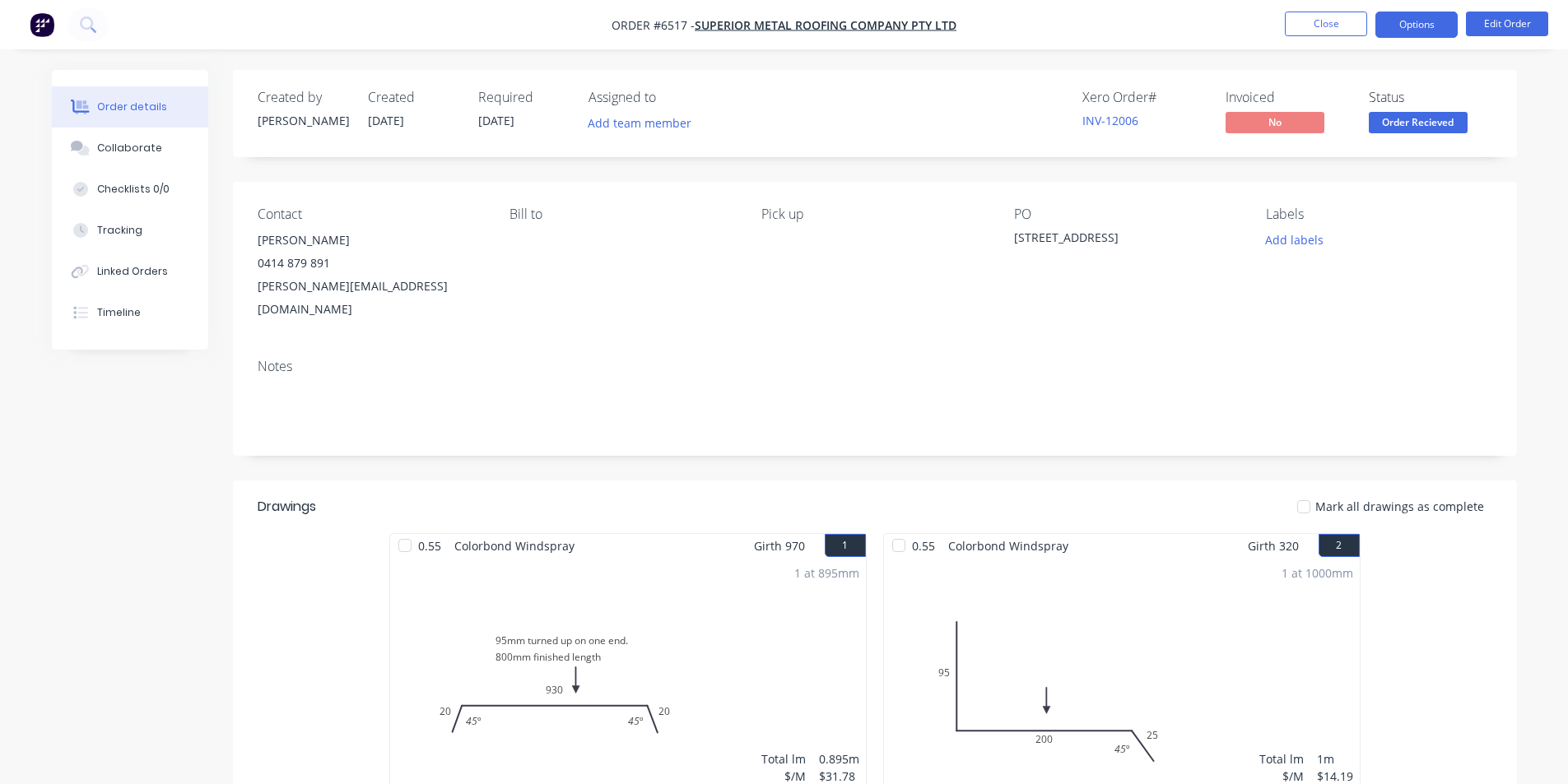
click at [1417, 19] on button "Options" at bounding box center [1416, 24] width 82 height 26
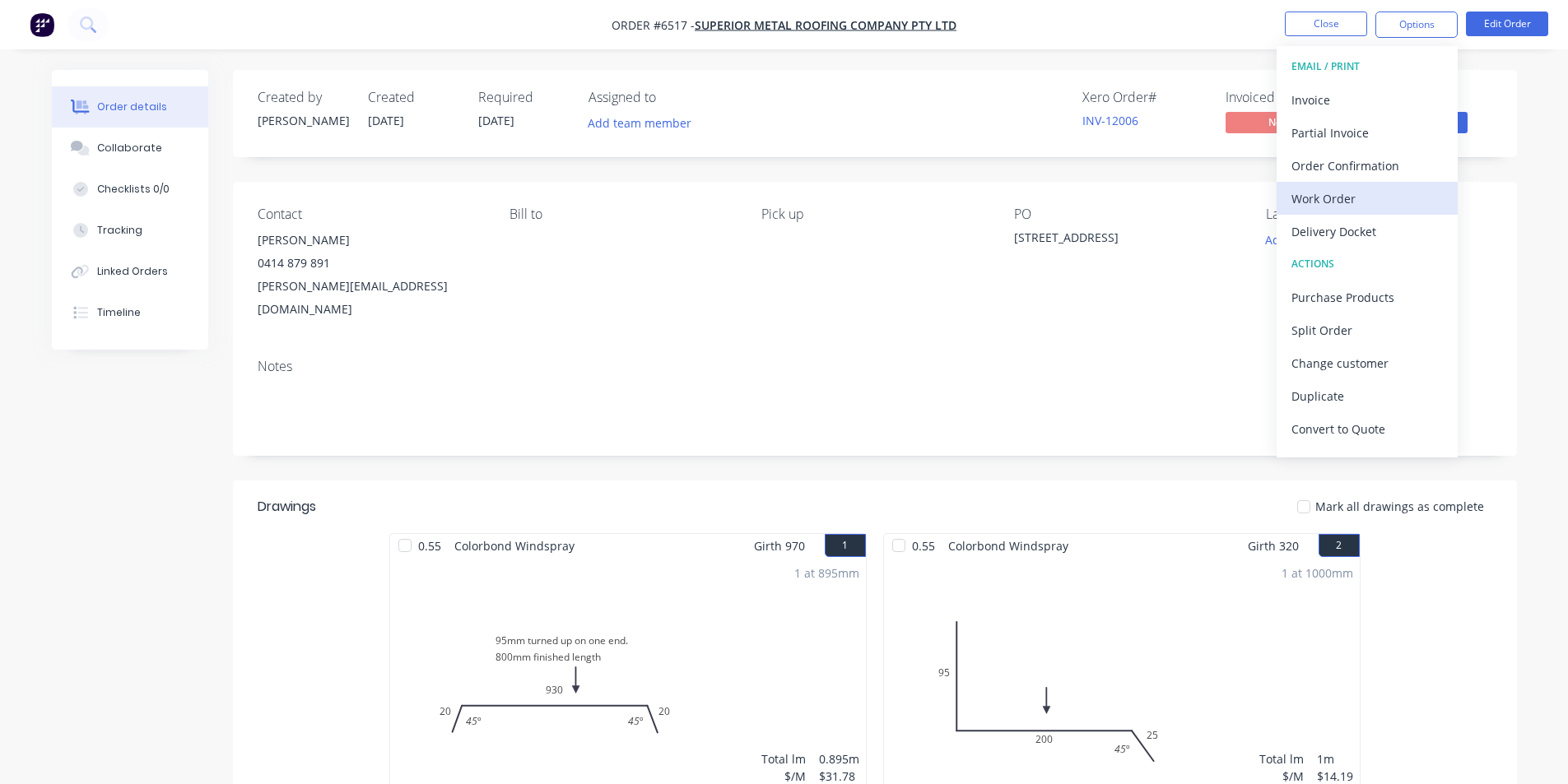
click at [1336, 198] on div "Work Order" at bounding box center [1367, 199] width 152 height 24
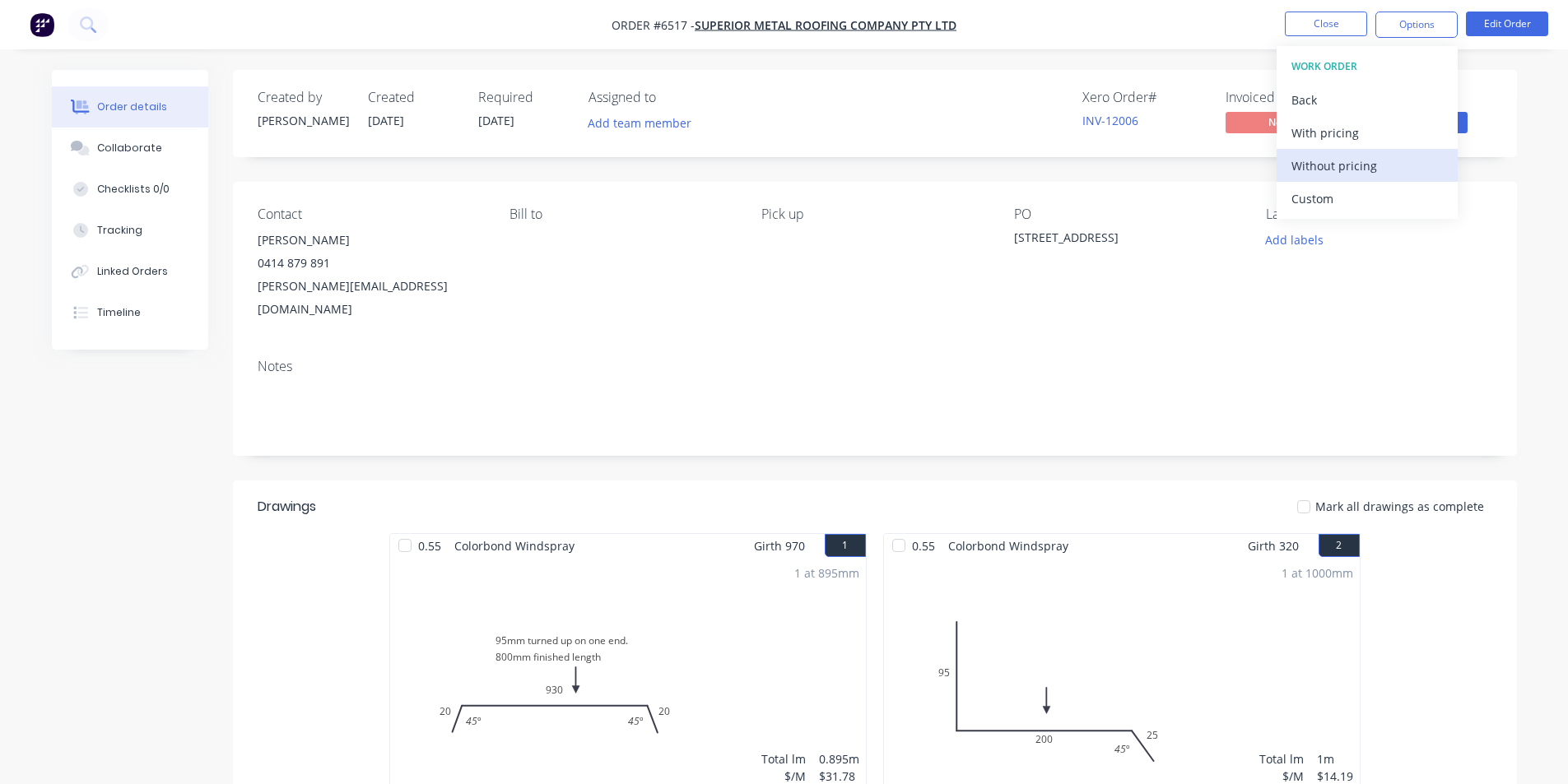
click at [1345, 176] on div "Without pricing" at bounding box center [1367, 166] width 152 height 24
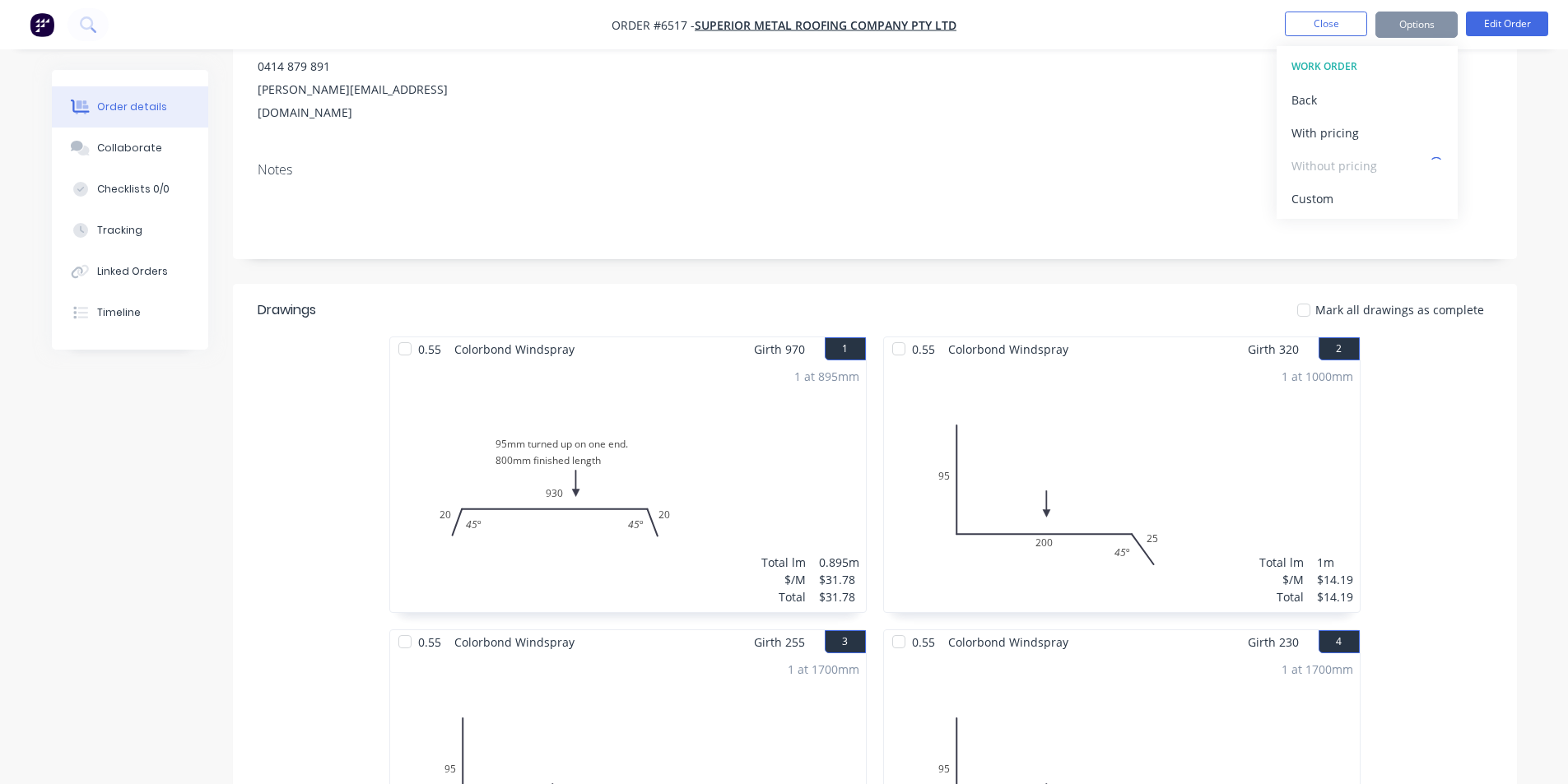
scroll to position [576, 0]
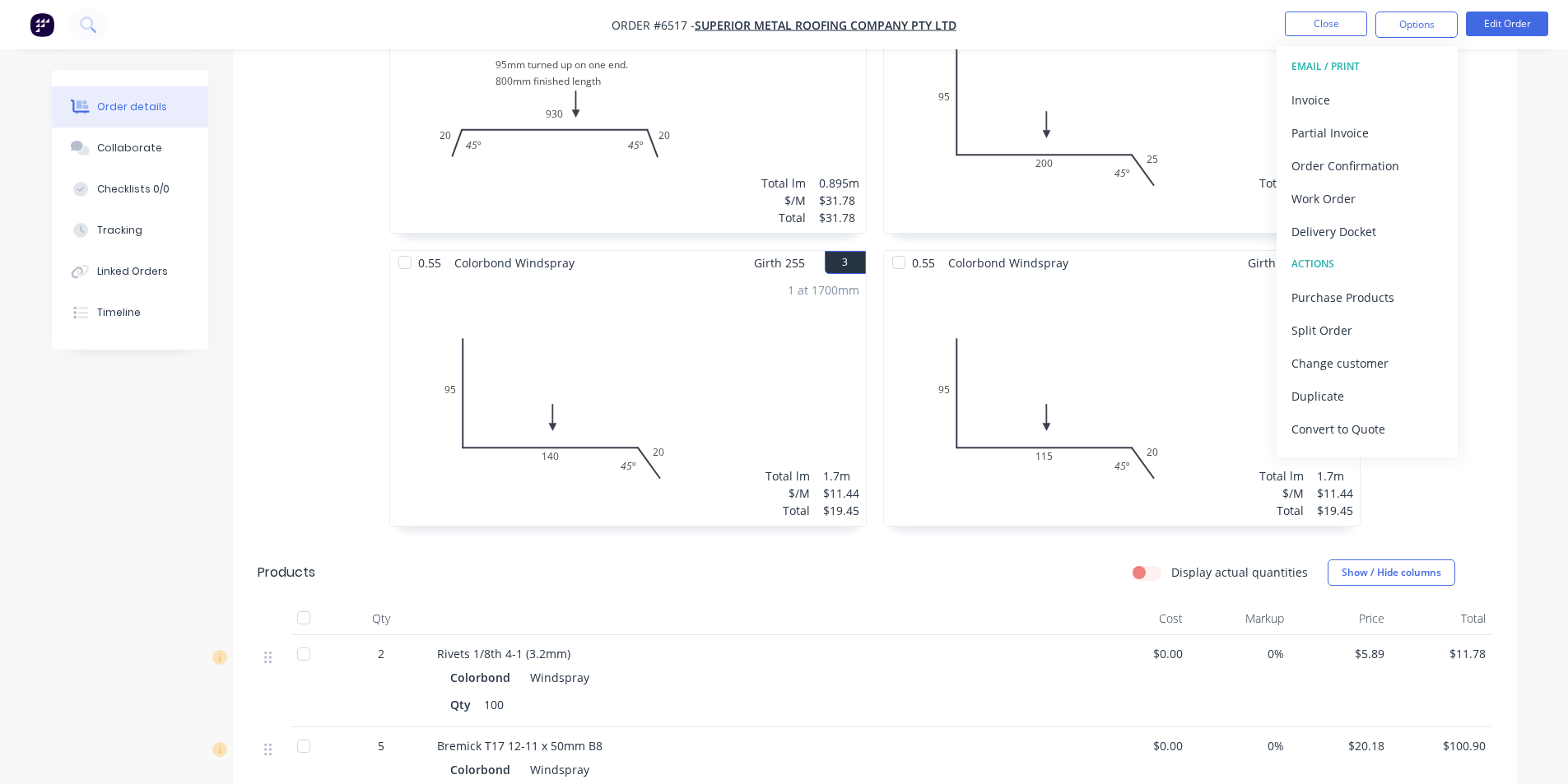
click at [1460, 179] on div "0.55 Colorbond Windspray Girth 970 1 95mm turned up on one end. 800mm finished …" at bounding box center [874, 250] width 1284 height 586
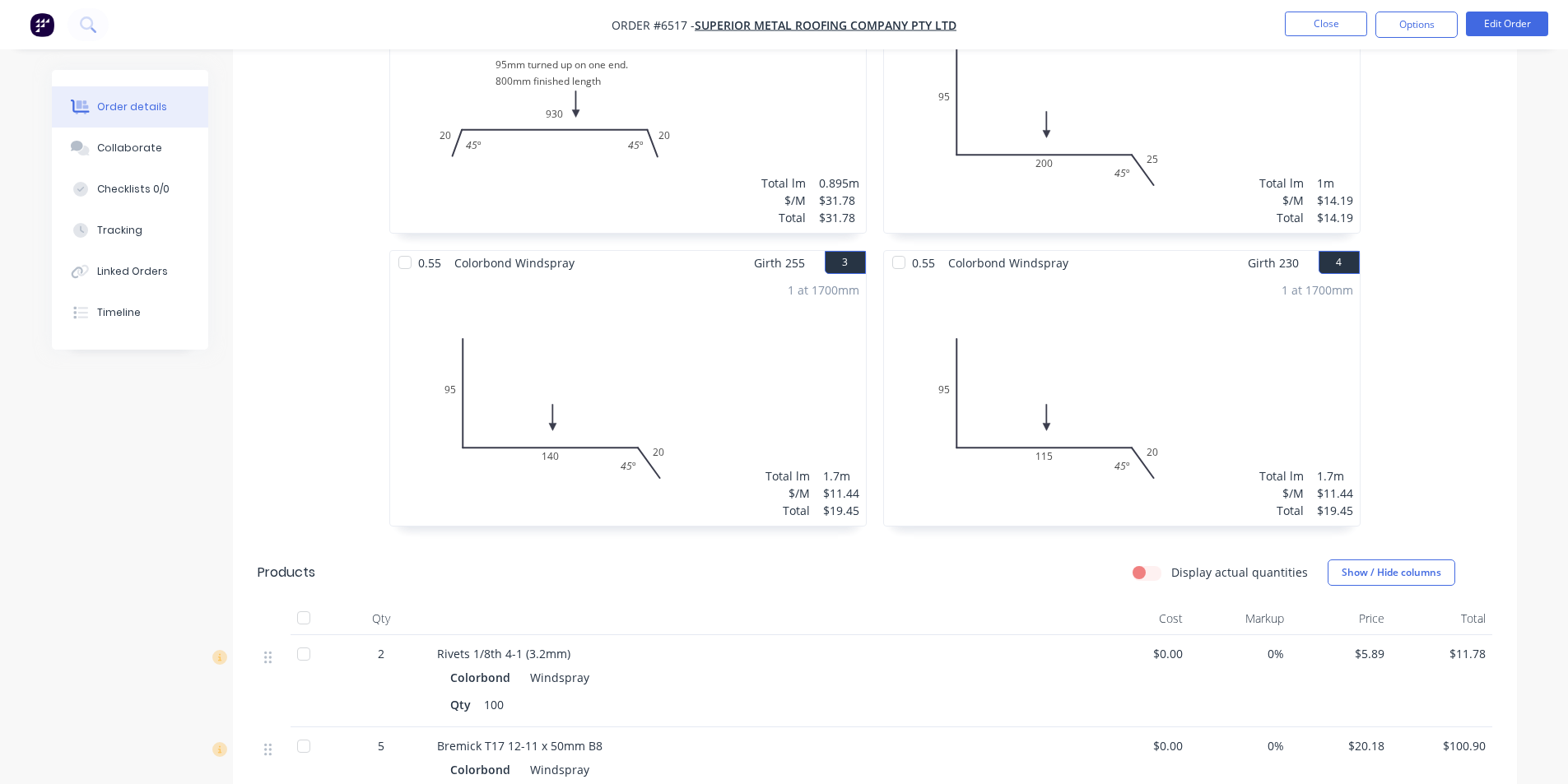
click at [1470, 174] on div "0.55 Colorbond Windspray Girth 970 1 95mm turned up on one end. 800mm finished …" at bounding box center [874, 250] width 1284 height 586
click at [1332, 11] on button "Close" at bounding box center [1326, 23] width 82 height 25
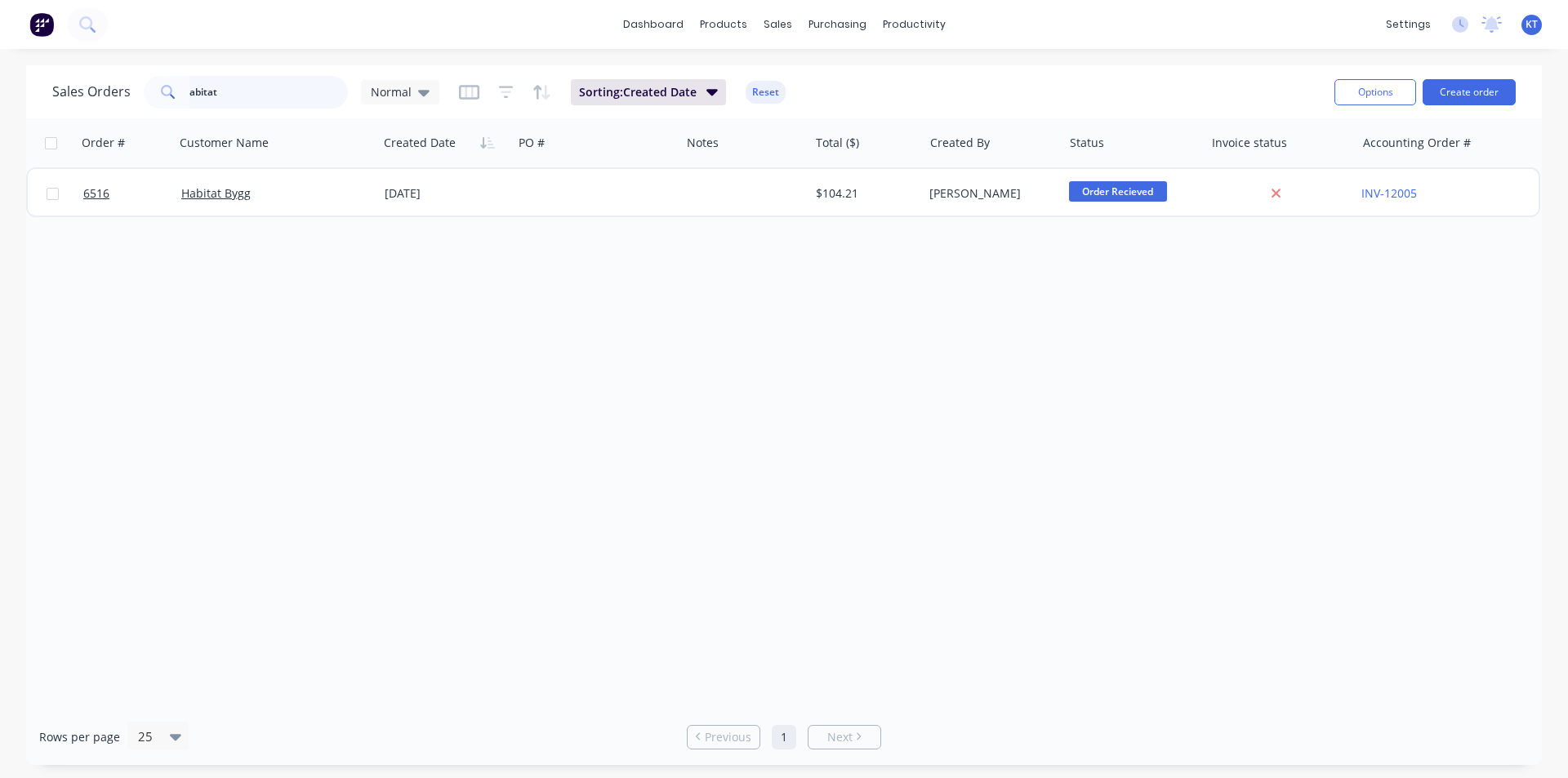
click at [230, 99] on input "abitat" at bounding box center [269, 91] width 159 height 32
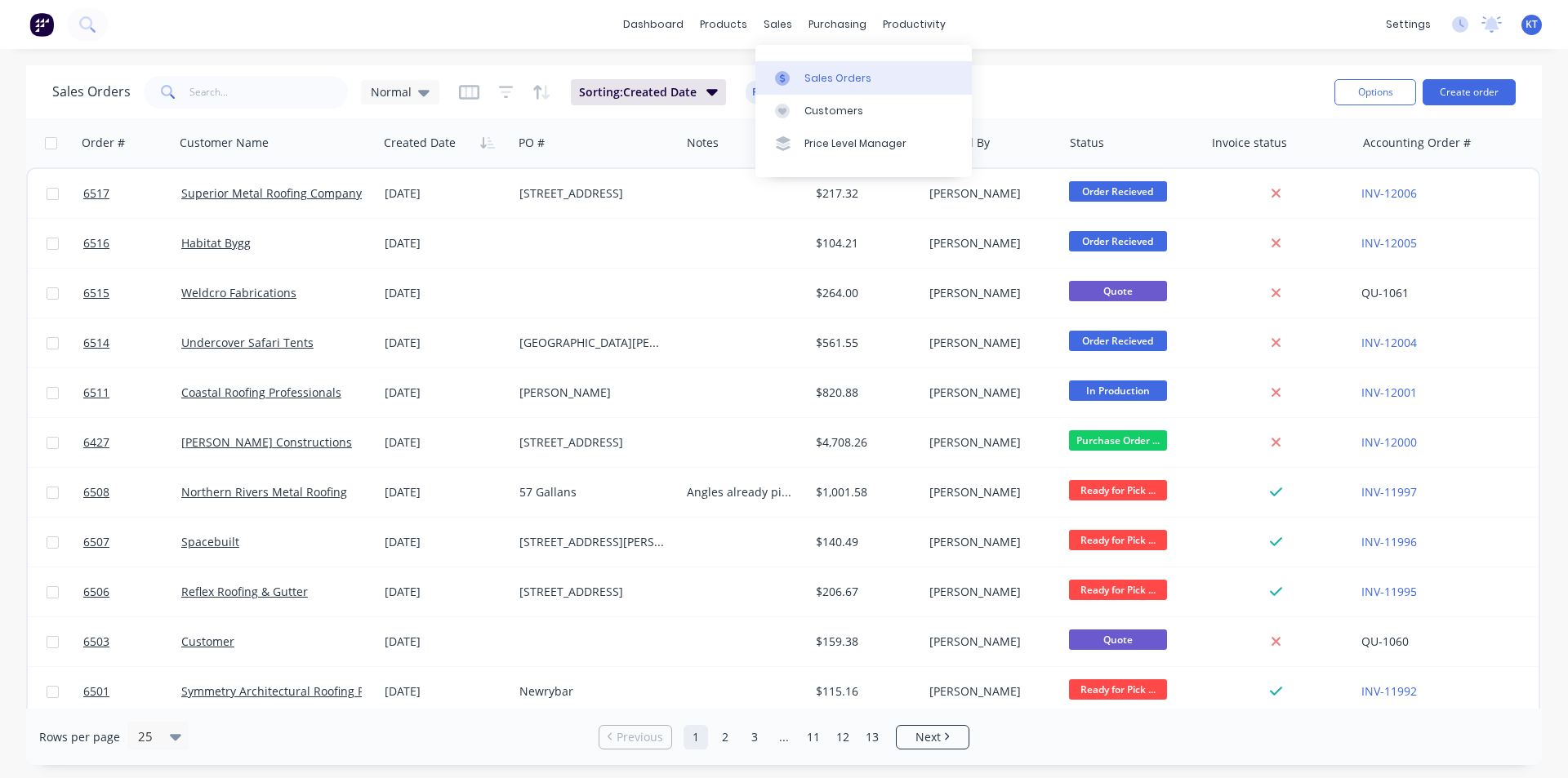
click at [811, 90] on link "Sales Orders" at bounding box center [864, 77] width 216 height 32
click at [1456, 84] on button "Create order" at bounding box center [1469, 92] width 93 height 26
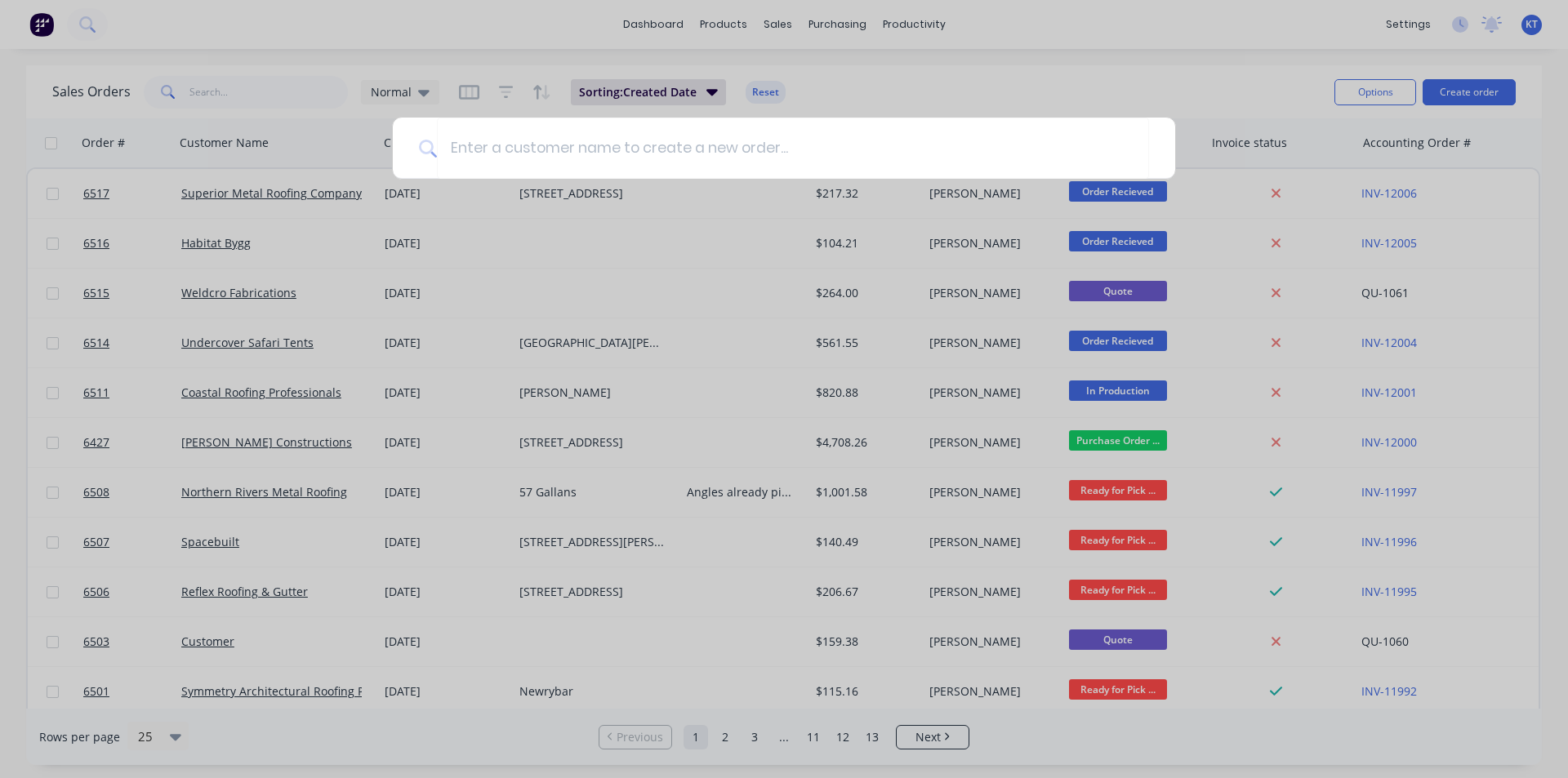
drag, startPoint x: 969, startPoint y: 69, endPoint x: 735, endPoint y: 56, distance: 234.4
click at [969, 70] on div at bounding box center [784, 389] width 1568 height 778
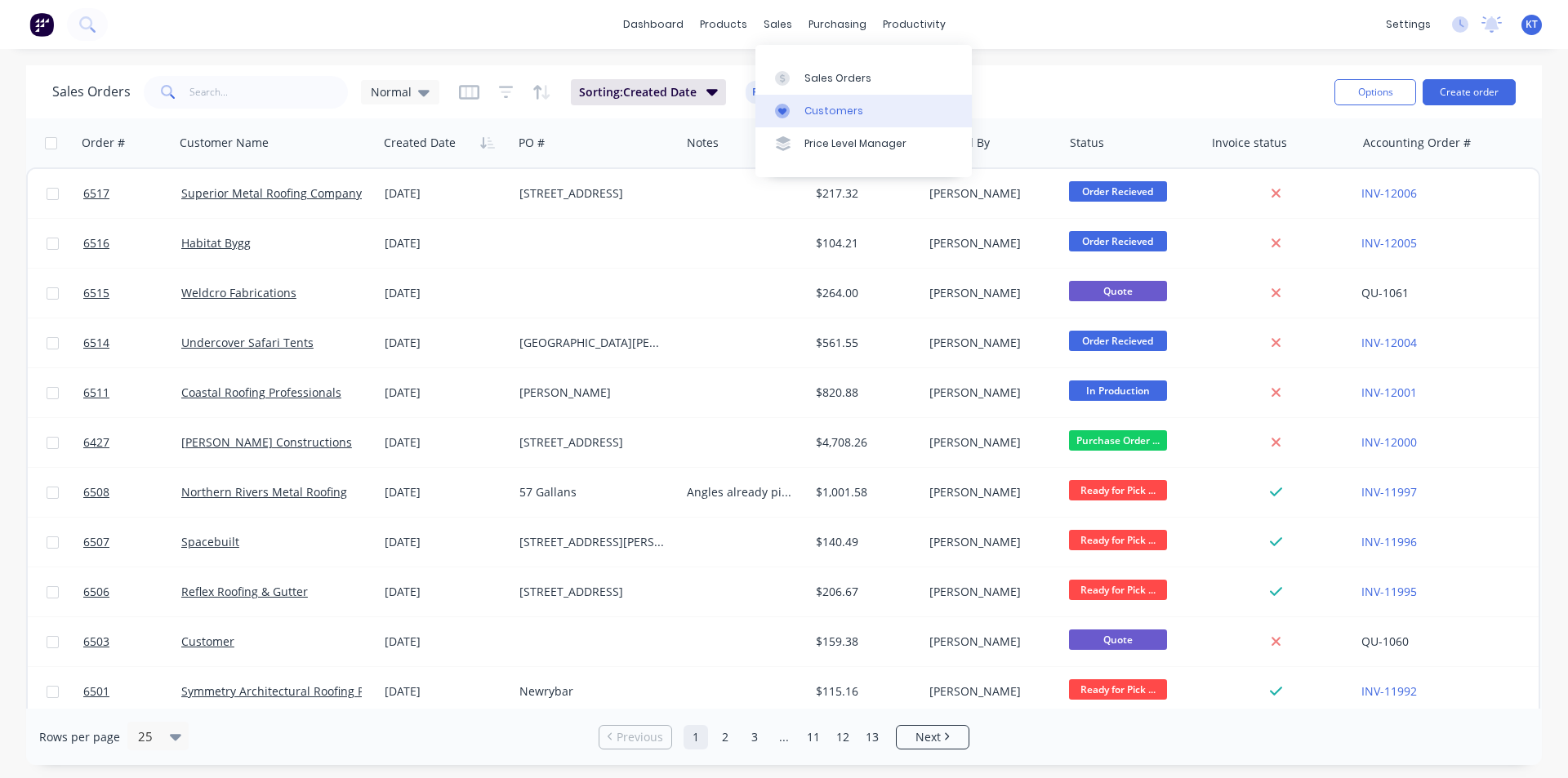
click at [796, 115] on div at bounding box center [787, 111] width 25 height 15
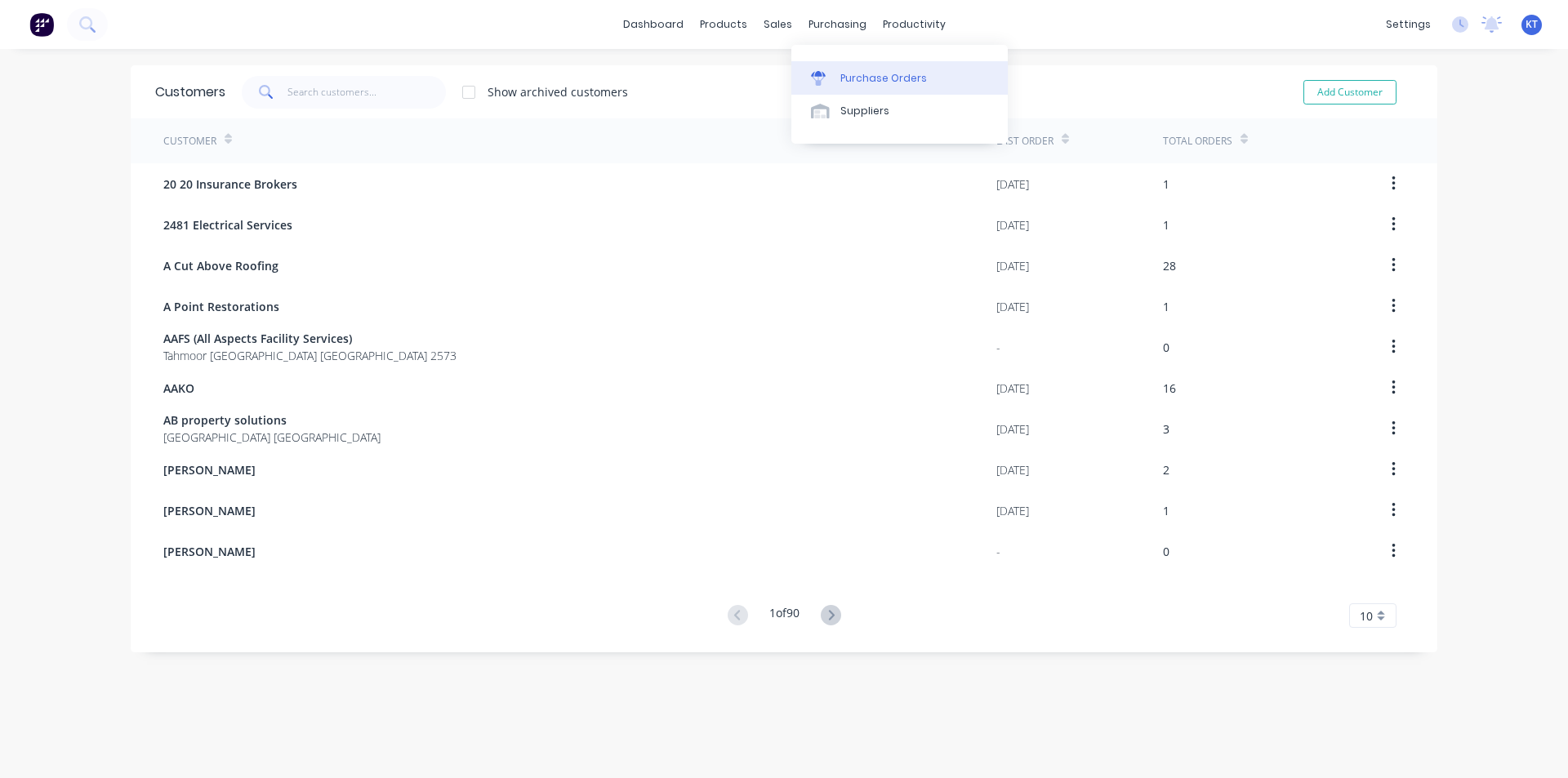
click at [839, 79] on link "Purchase Orders" at bounding box center [900, 77] width 216 height 32
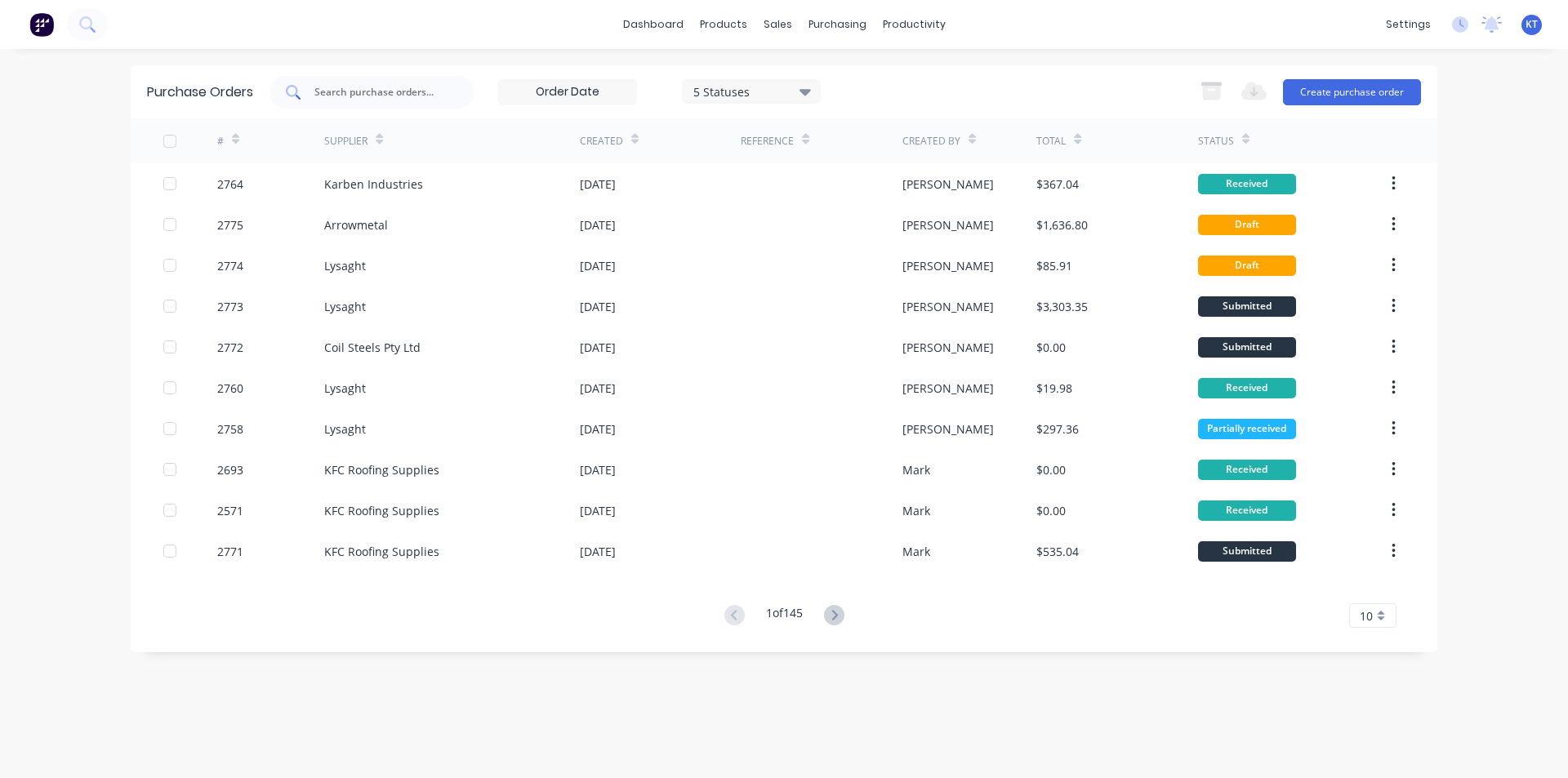
click at [442, 96] on input "text" at bounding box center [381, 92] width 136 height 17
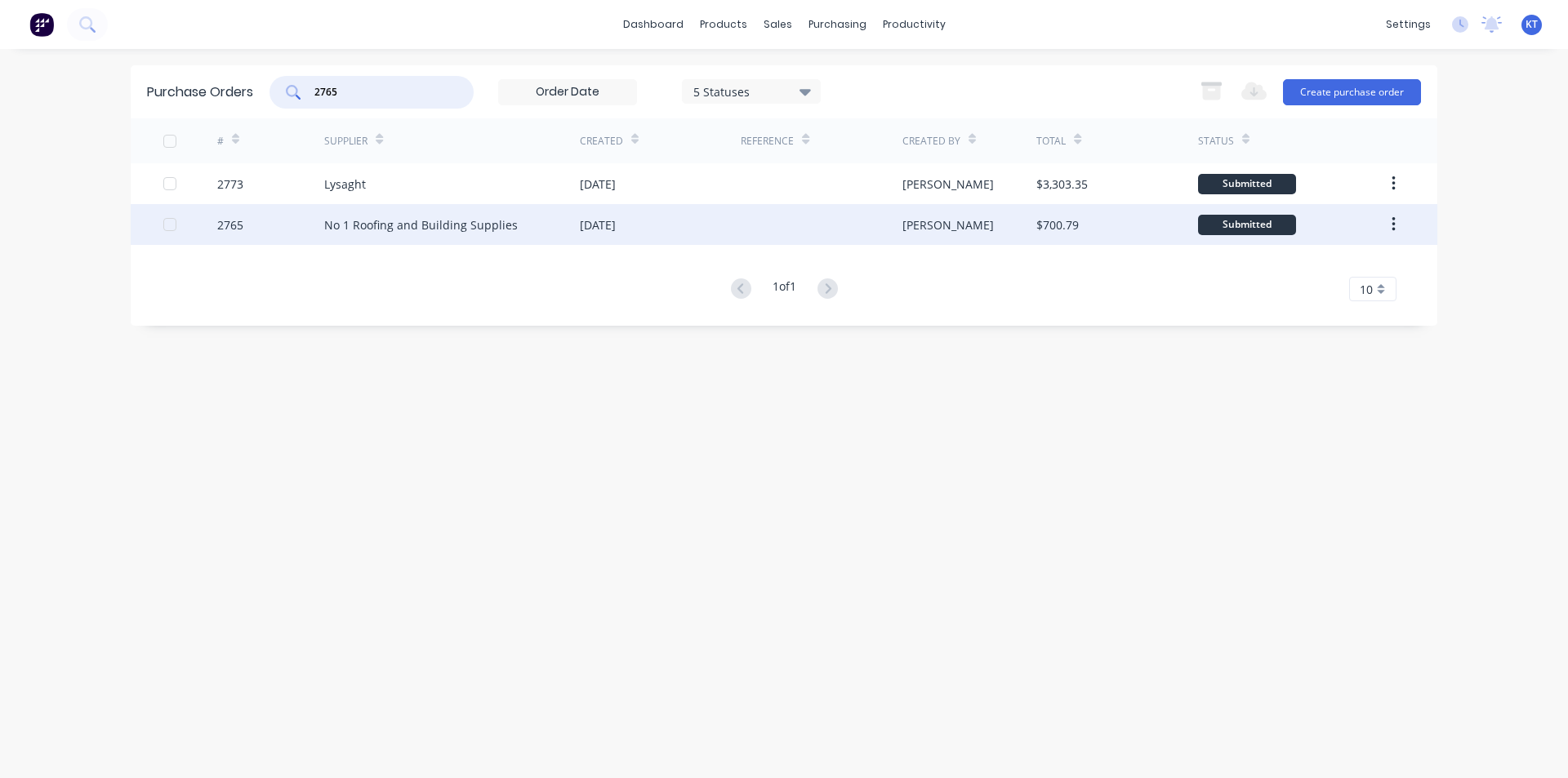
type input "2765"
click at [527, 219] on div "No 1 Roofing and Building Supplies" at bounding box center [452, 225] width 256 height 41
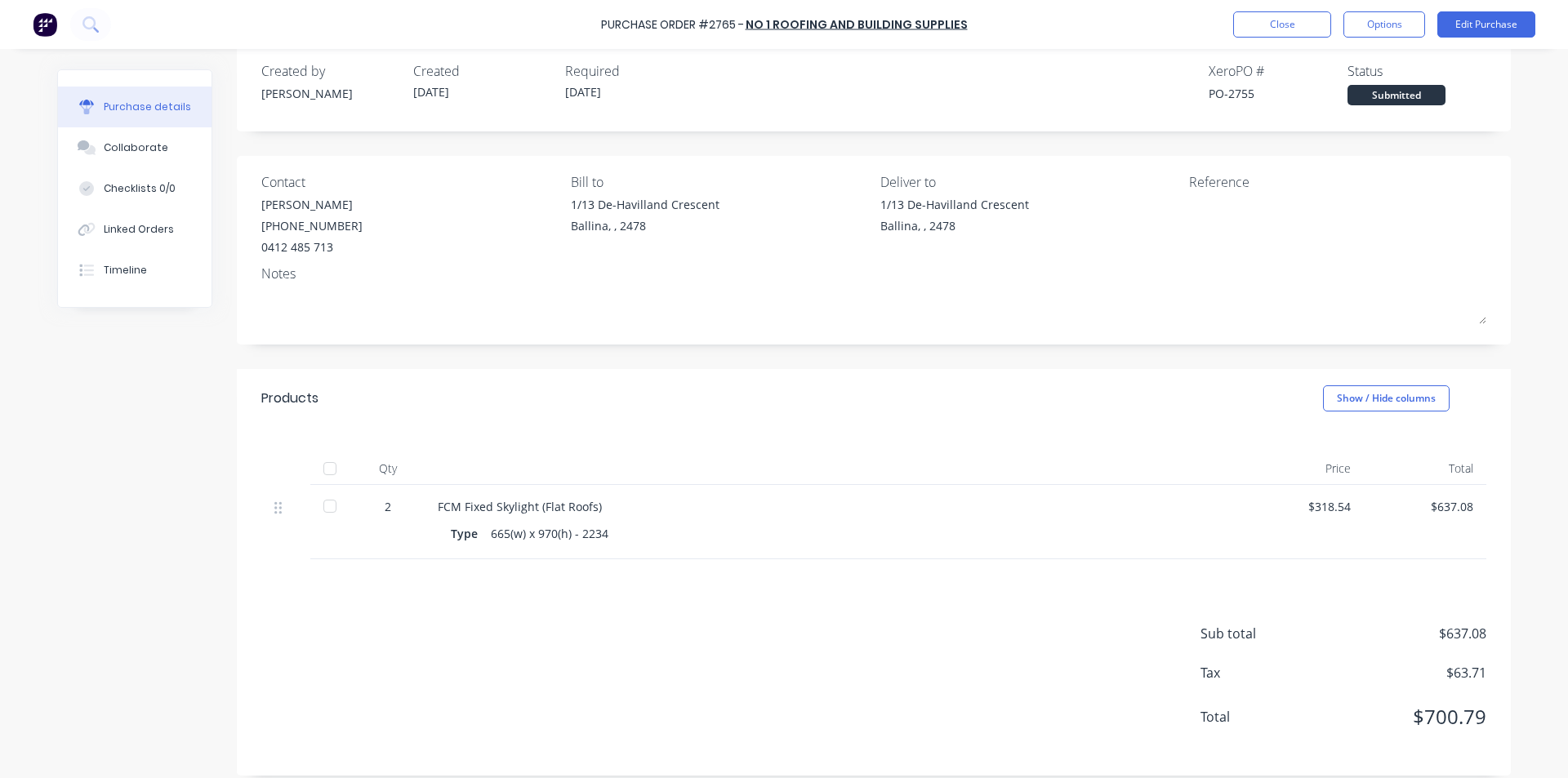
scroll to position [39, 0]
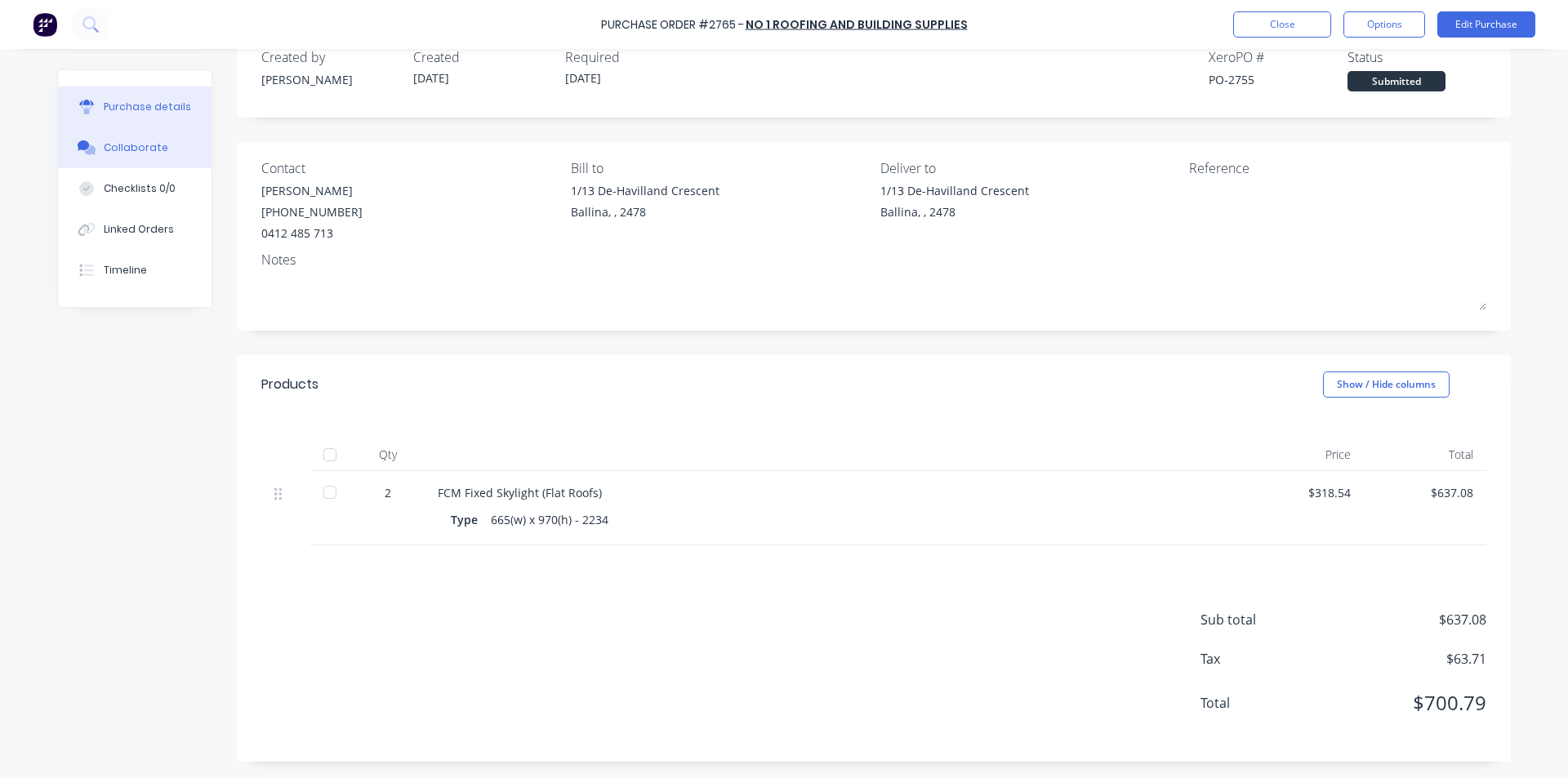
click at [131, 159] on button "Collaborate" at bounding box center [135, 148] width 153 height 41
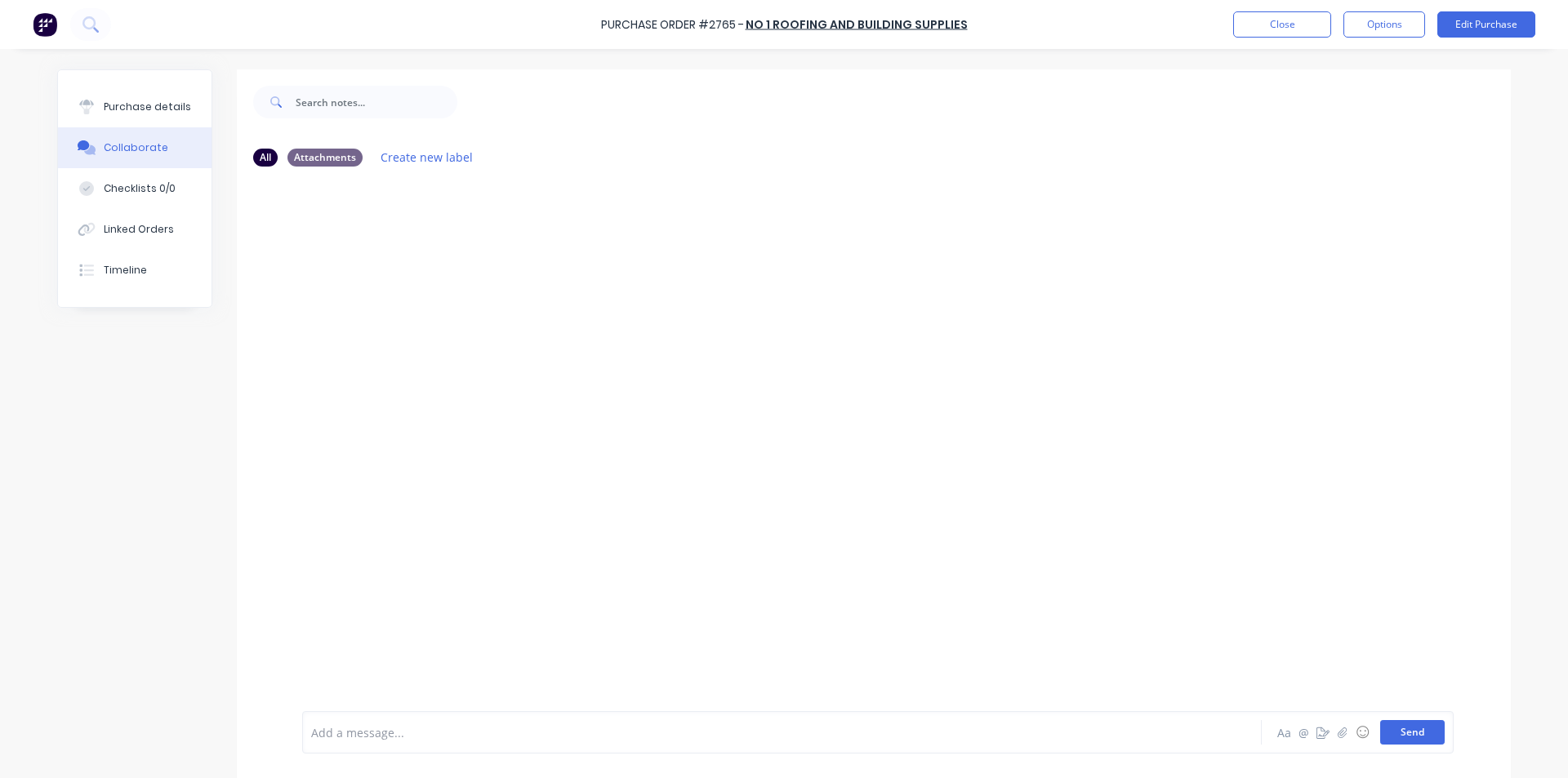
drag, startPoint x: 1399, startPoint y: 715, endPoint x: 1401, endPoint y: 735, distance: 20.1
drag, startPoint x: 1401, startPoint y: 735, endPoint x: 1453, endPoint y: 630, distance: 117.2
click at [1463, 613] on div at bounding box center [873, 445] width 1274 height 532
click at [1338, 733] on icon "button" at bounding box center [1343, 733] width 10 height 11
click at [1410, 731] on button "Send" at bounding box center [1413, 733] width 65 height 25
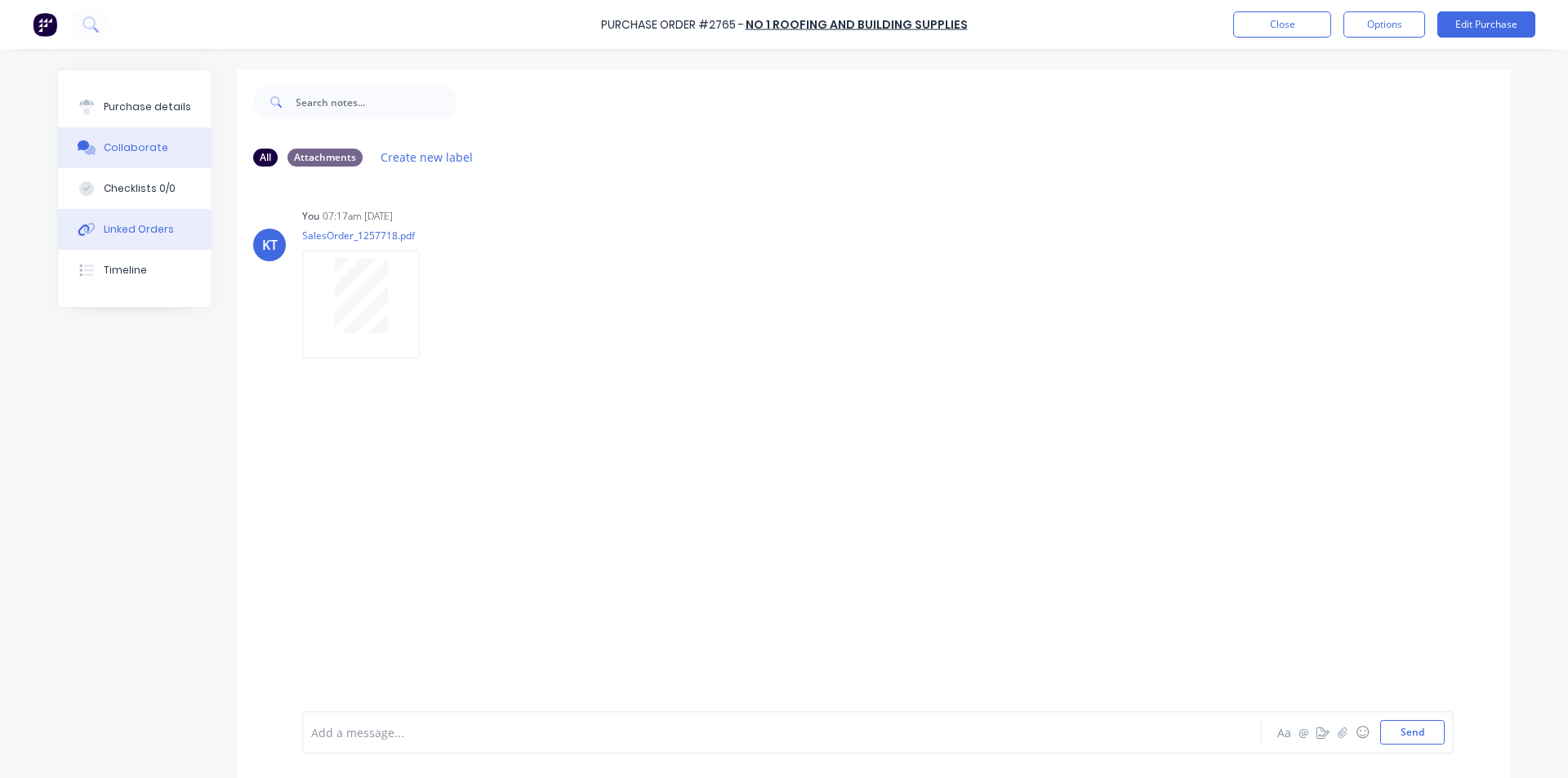
click at [78, 227] on icon at bounding box center [83, 230] width 11 height 11
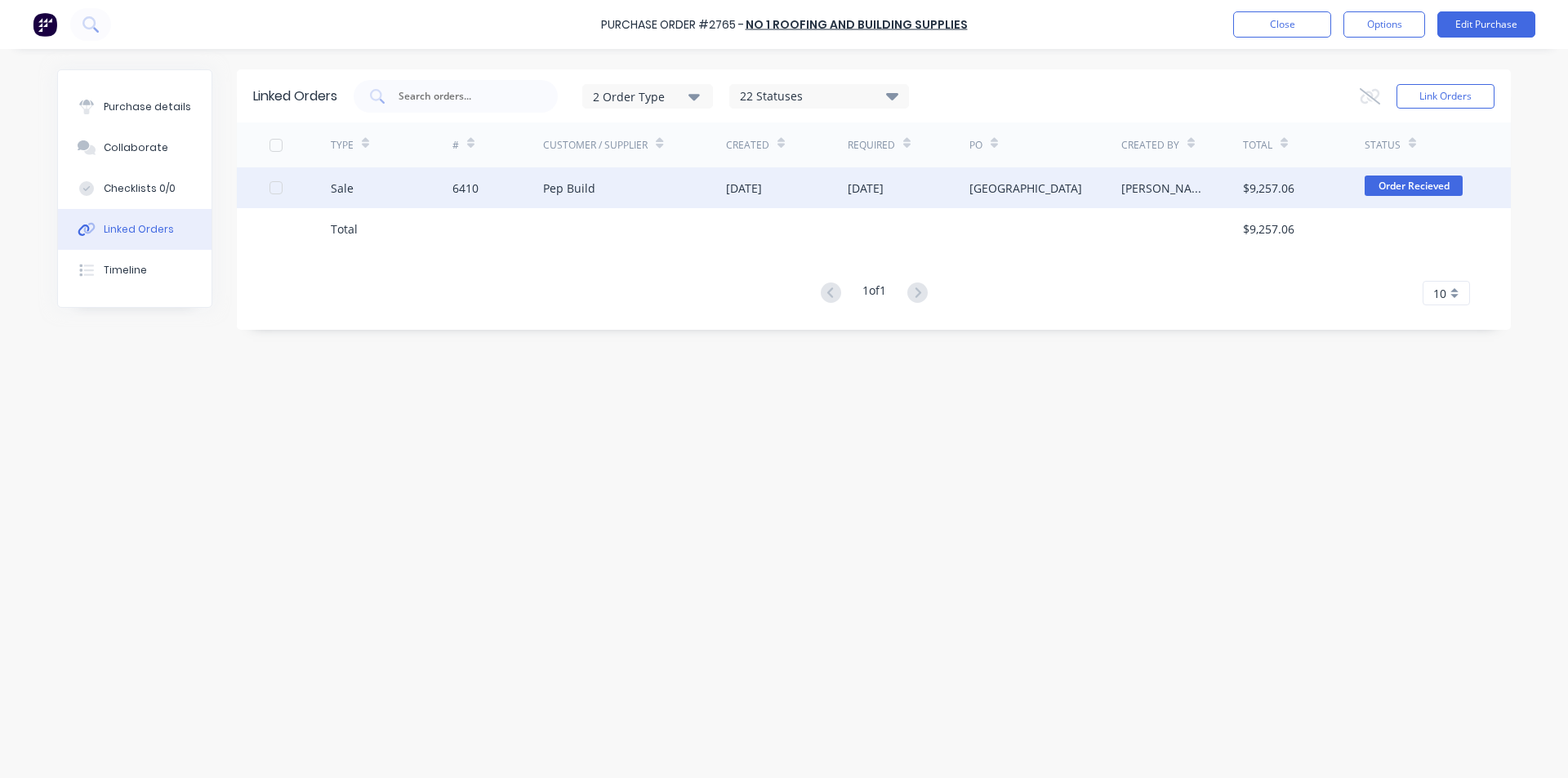
click at [532, 182] on div "6410" at bounding box center [498, 188] width 91 height 41
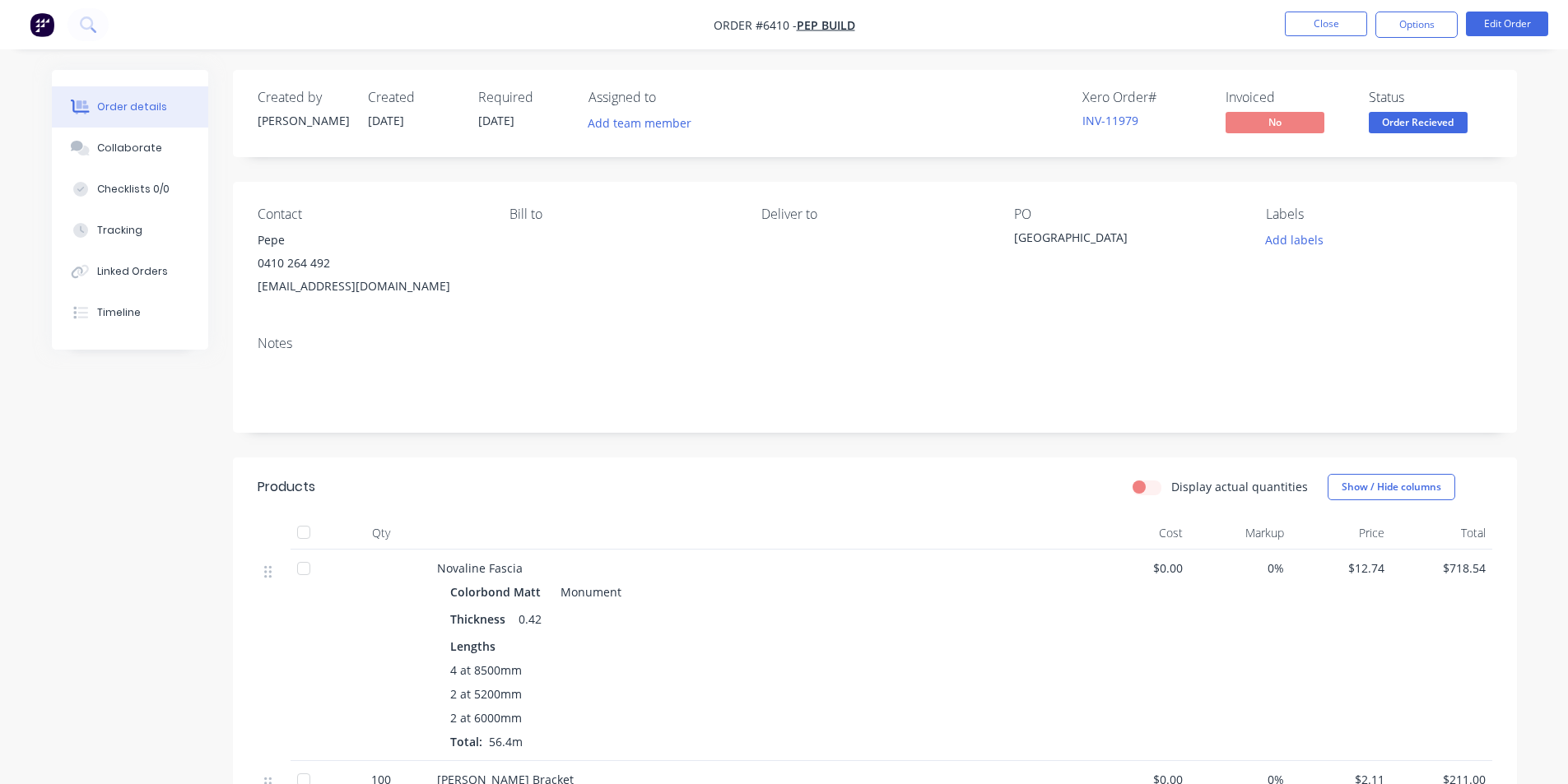
click at [1282, 10] on nav "Order #6410 - Pep Build Close Options Edit Order" at bounding box center [784, 24] width 1568 height 49
click at [1299, 23] on button "Close" at bounding box center [1326, 23] width 82 height 25
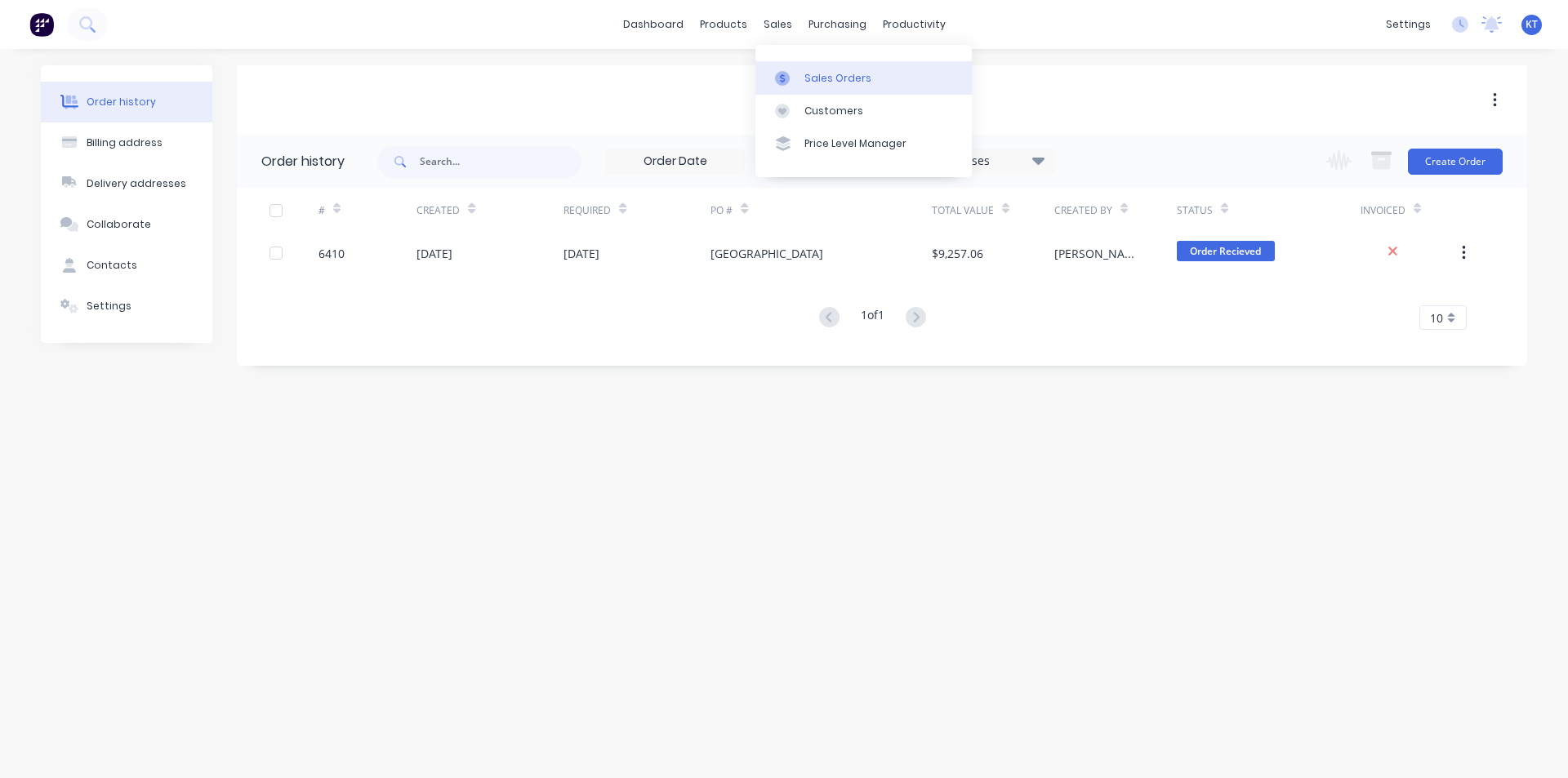
click at [828, 74] on div "Sales Orders" at bounding box center [838, 79] width 67 height 15
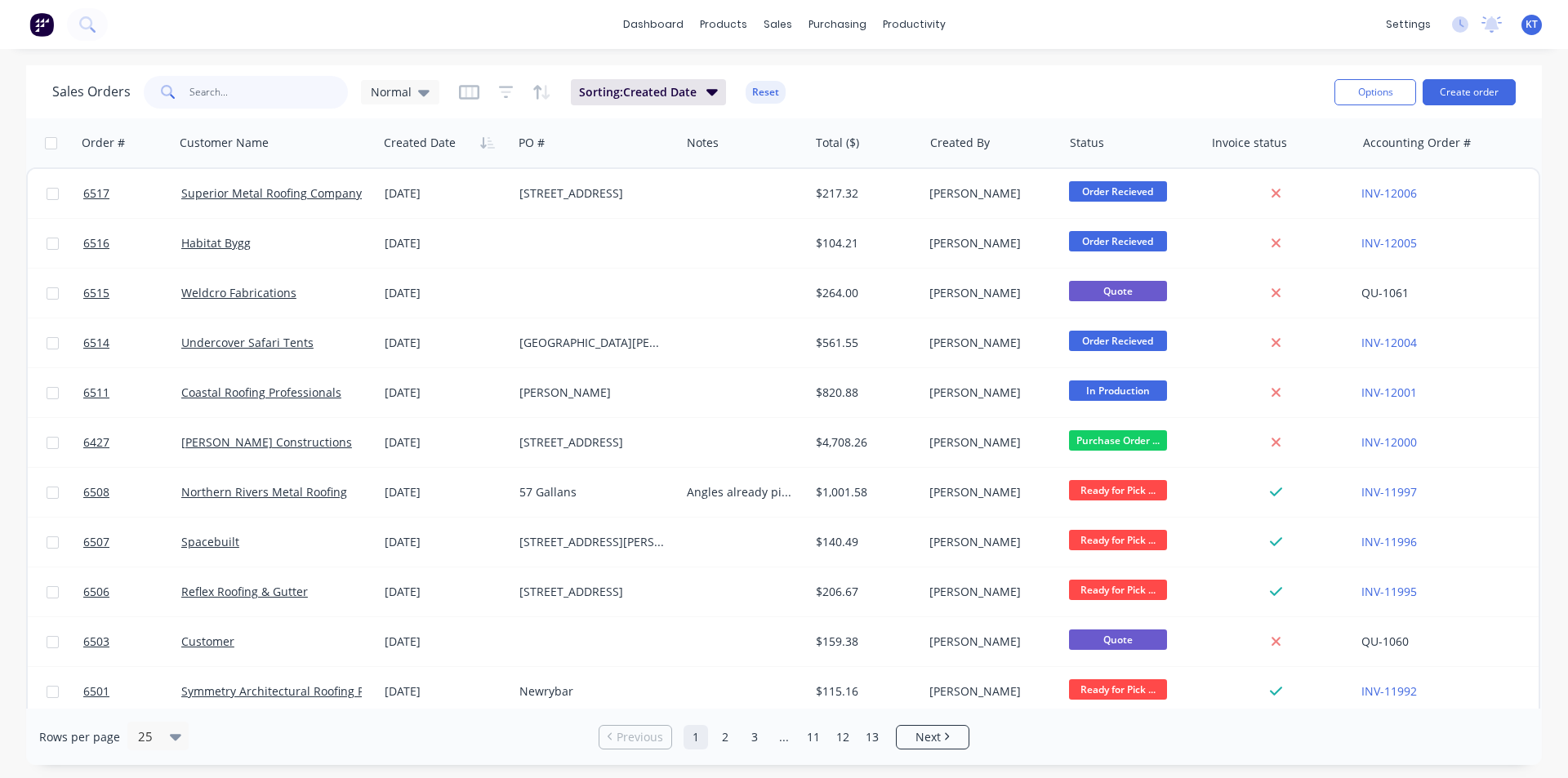
click at [238, 86] on input "text" at bounding box center [269, 91] width 159 height 32
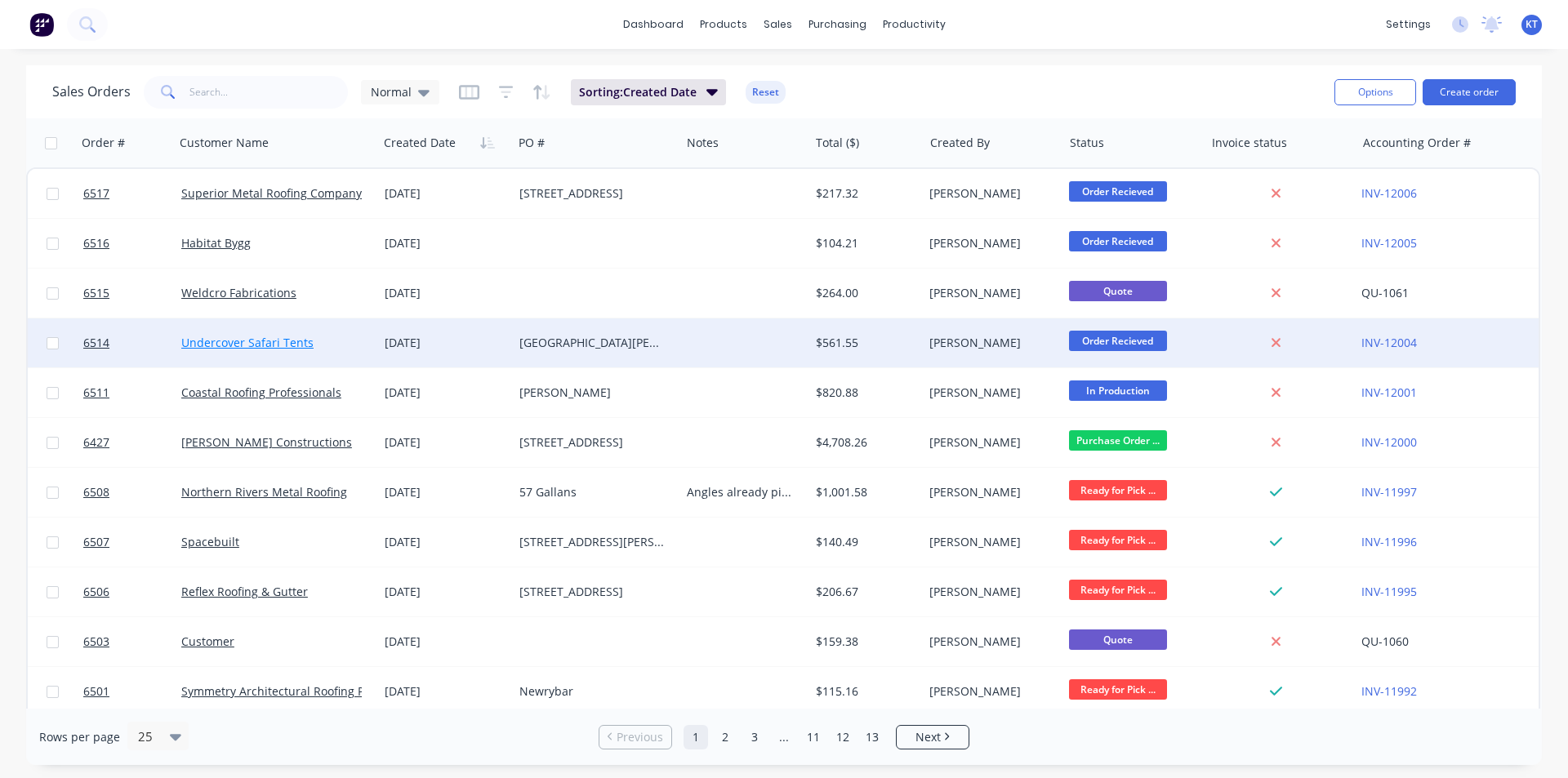
click at [282, 342] on link "Undercover Safari Tents" at bounding box center [247, 342] width 132 height 16
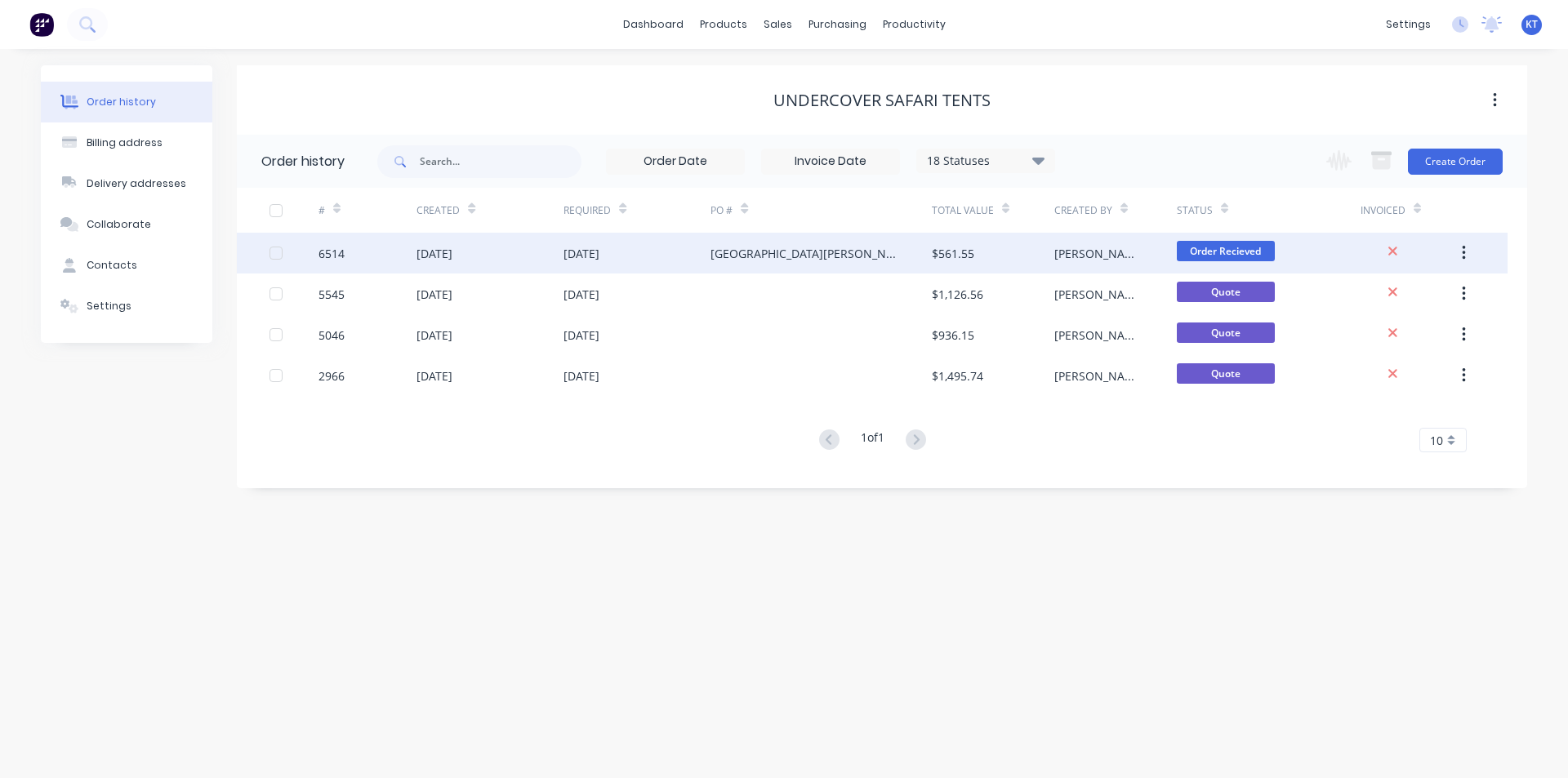
click at [568, 272] on div "[DATE]" at bounding box center [637, 253] width 147 height 41
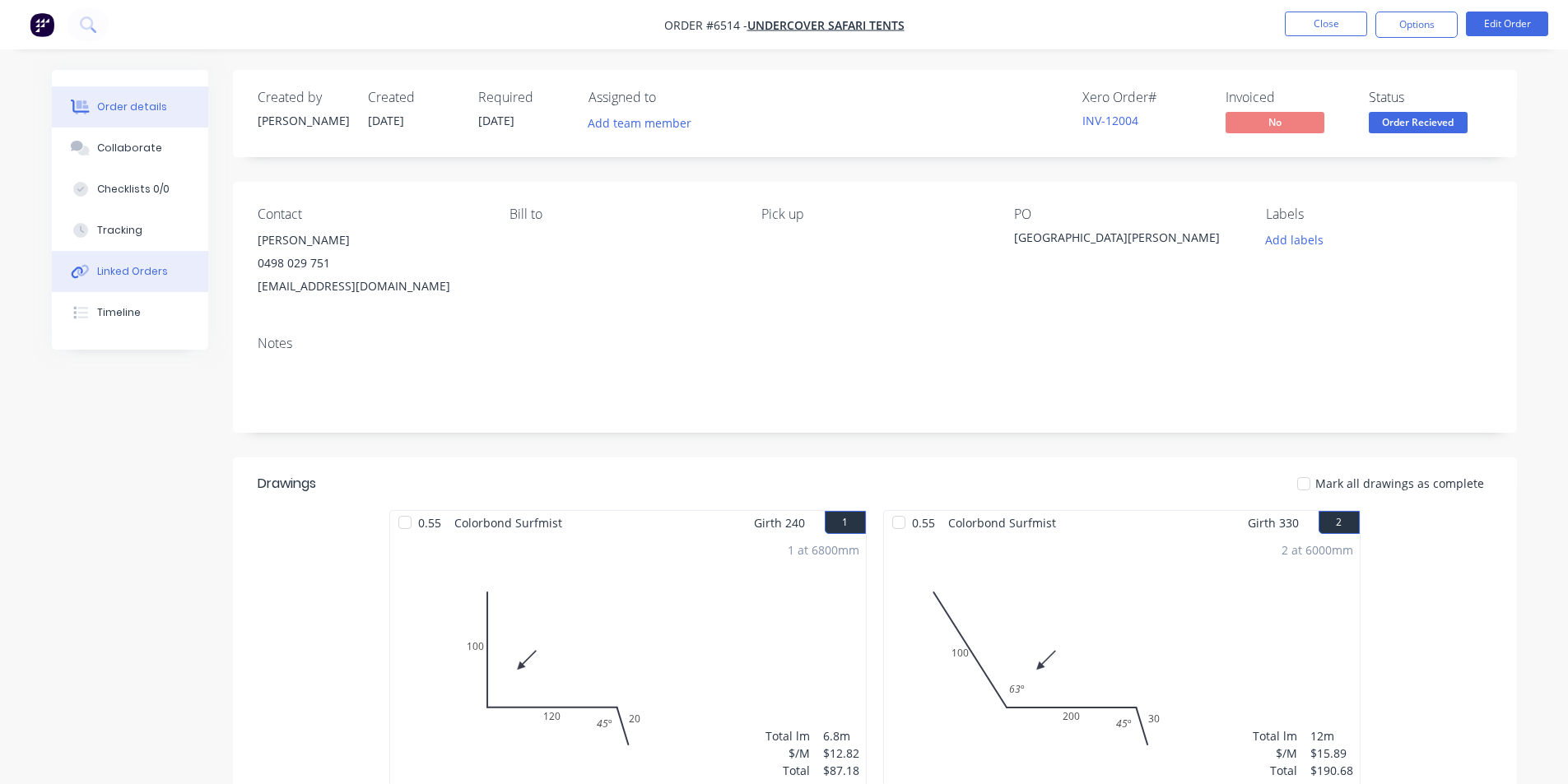
click at [101, 271] on div "Linked Orders" at bounding box center [132, 272] width 71 height 15
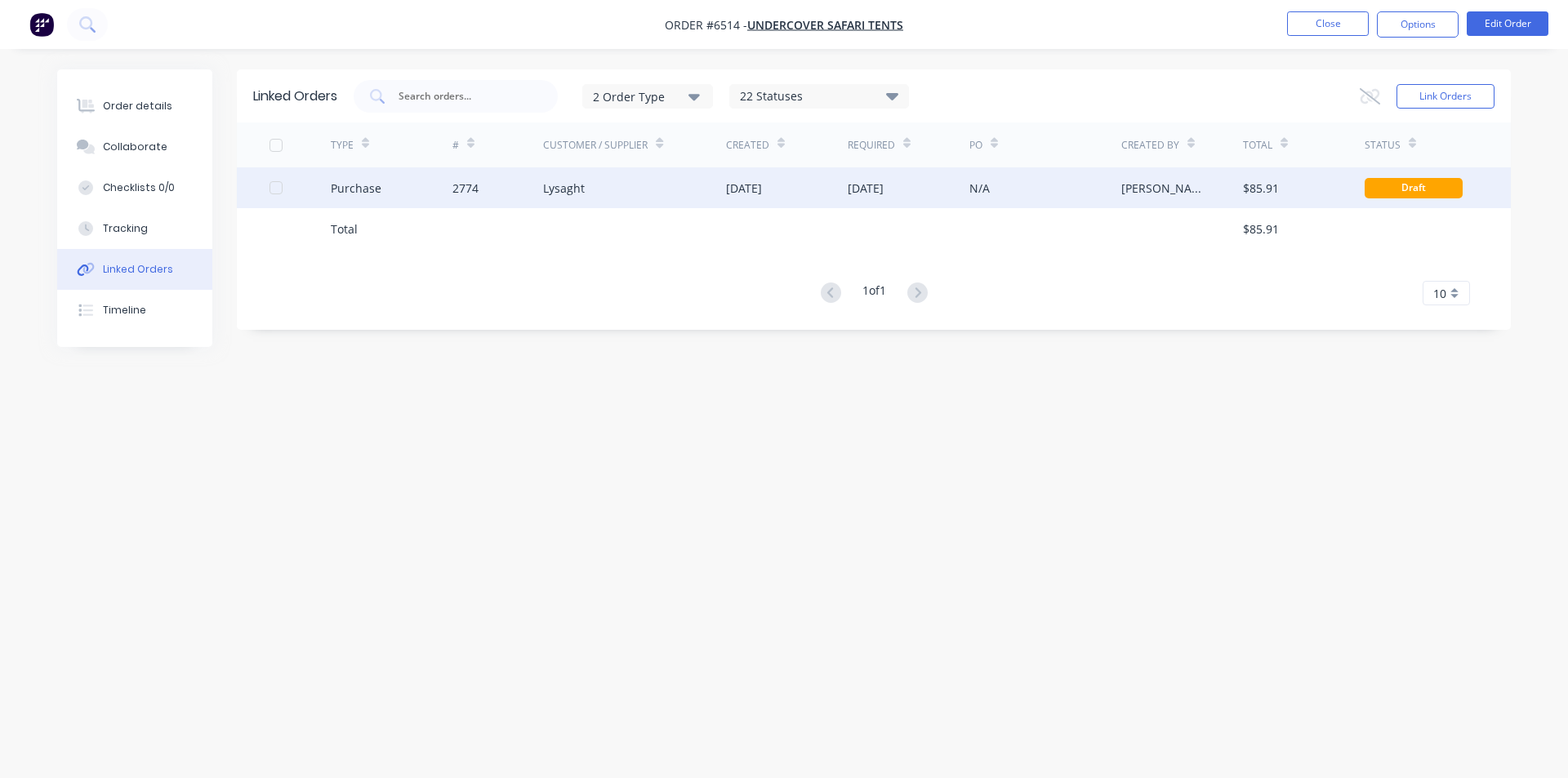
click at [884, 188] on div "[DATE]" at bounding box center [866, 188] width 36 height 18
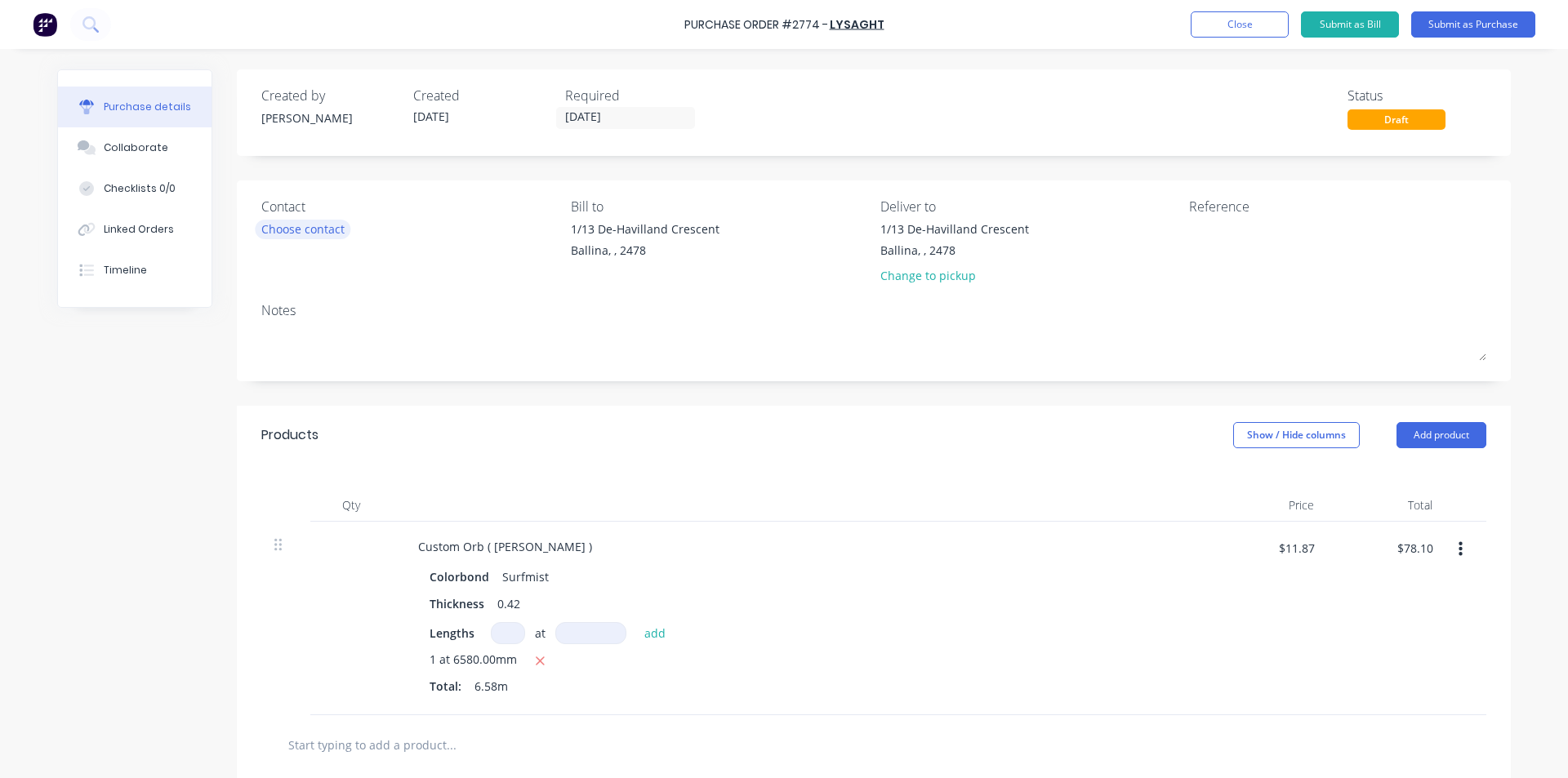
click at [278, 235] on div "Choose contact" at bounding box center [303, 229] width 83 height 18
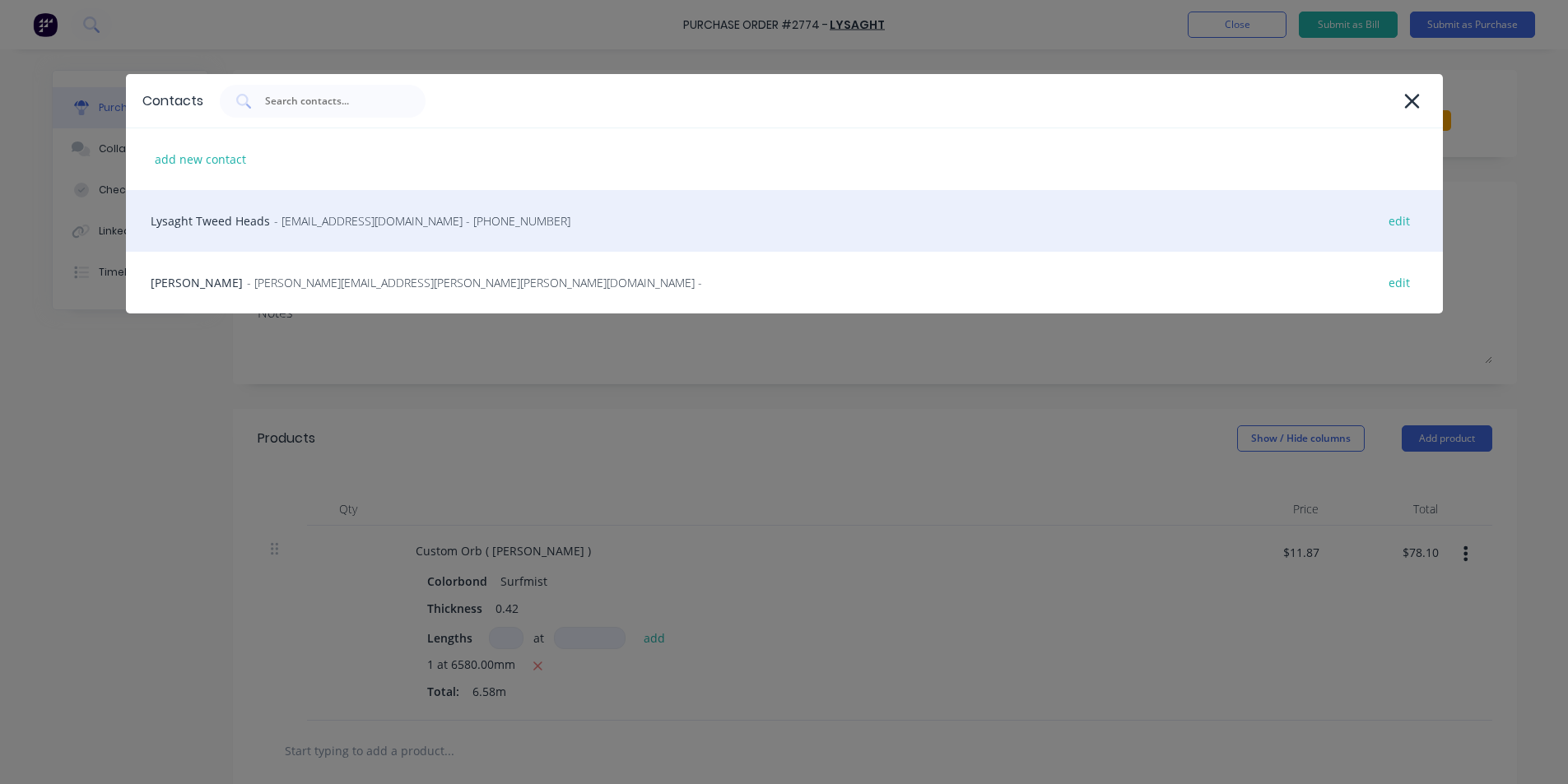
click at [291, 223] on span "- gcnsales@lysaght.com - (02) 6674 7100" at bounding box center [422, 221] width 296 height 18
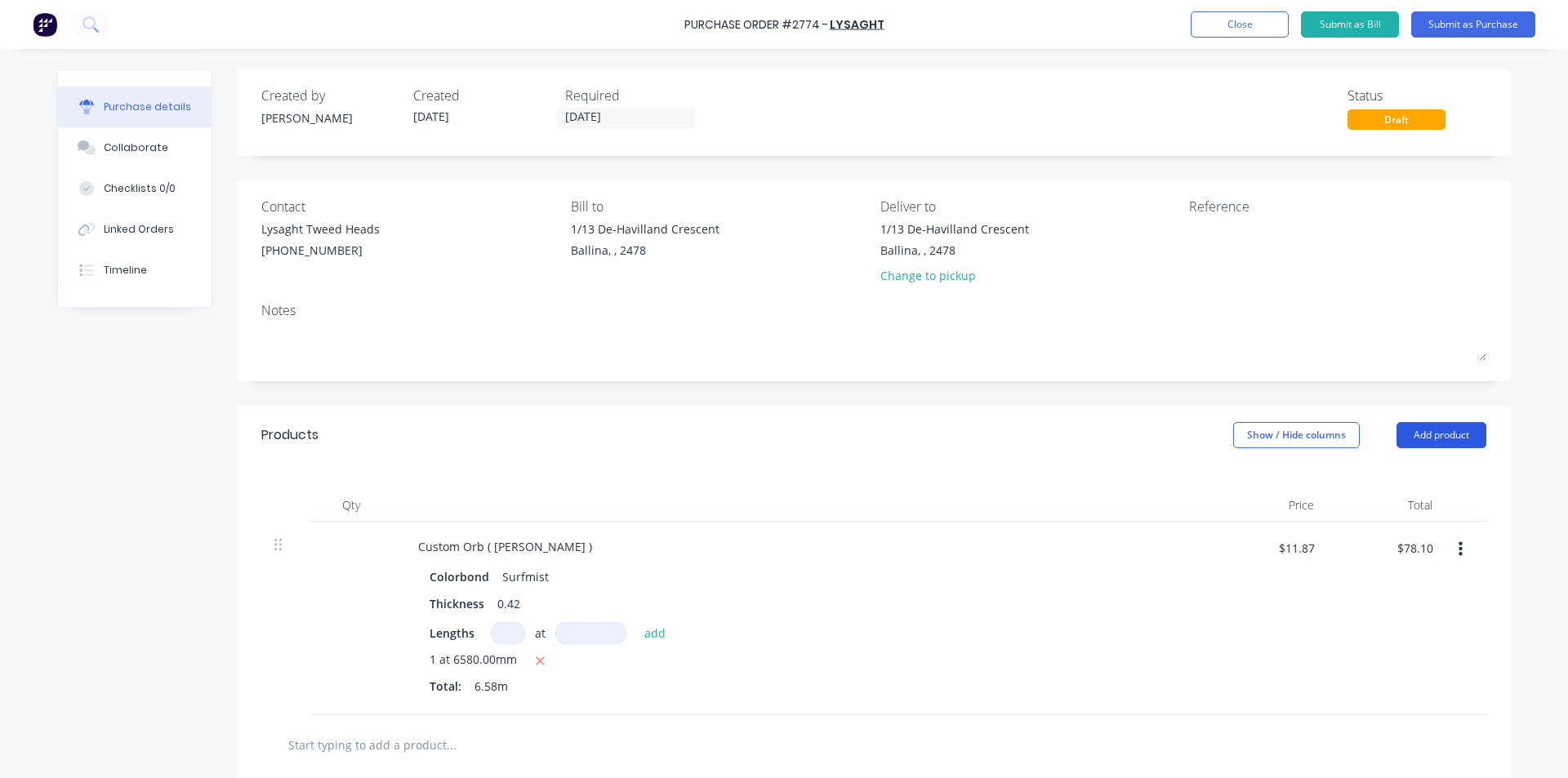
click at [1406, 433] on button "Add product" at bounding box center [1441, 435] width 90 height 26
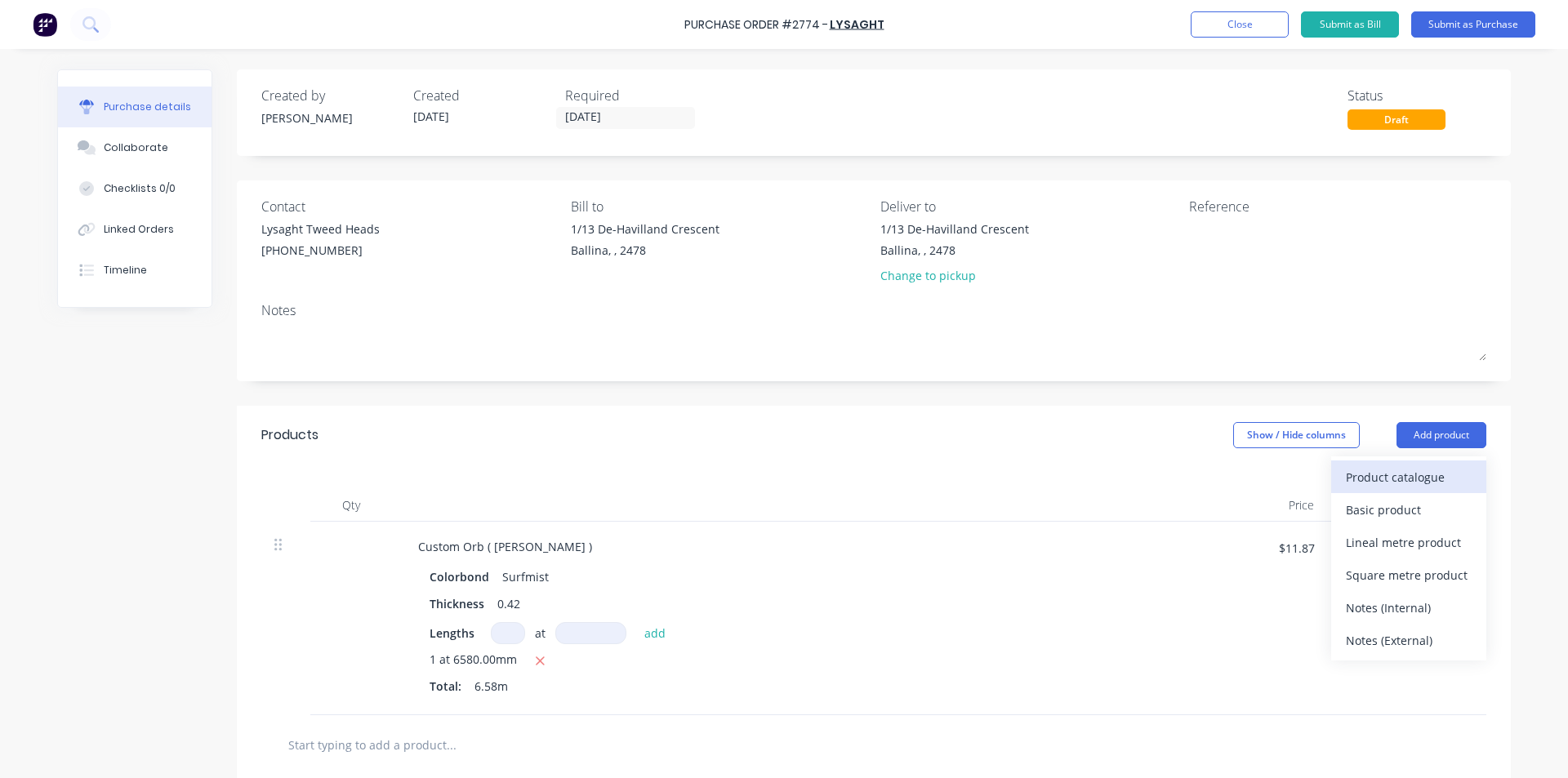
click at [1399, 479] on div "Product catalogue" at bounding box center [1409, 478] width 126 height 24
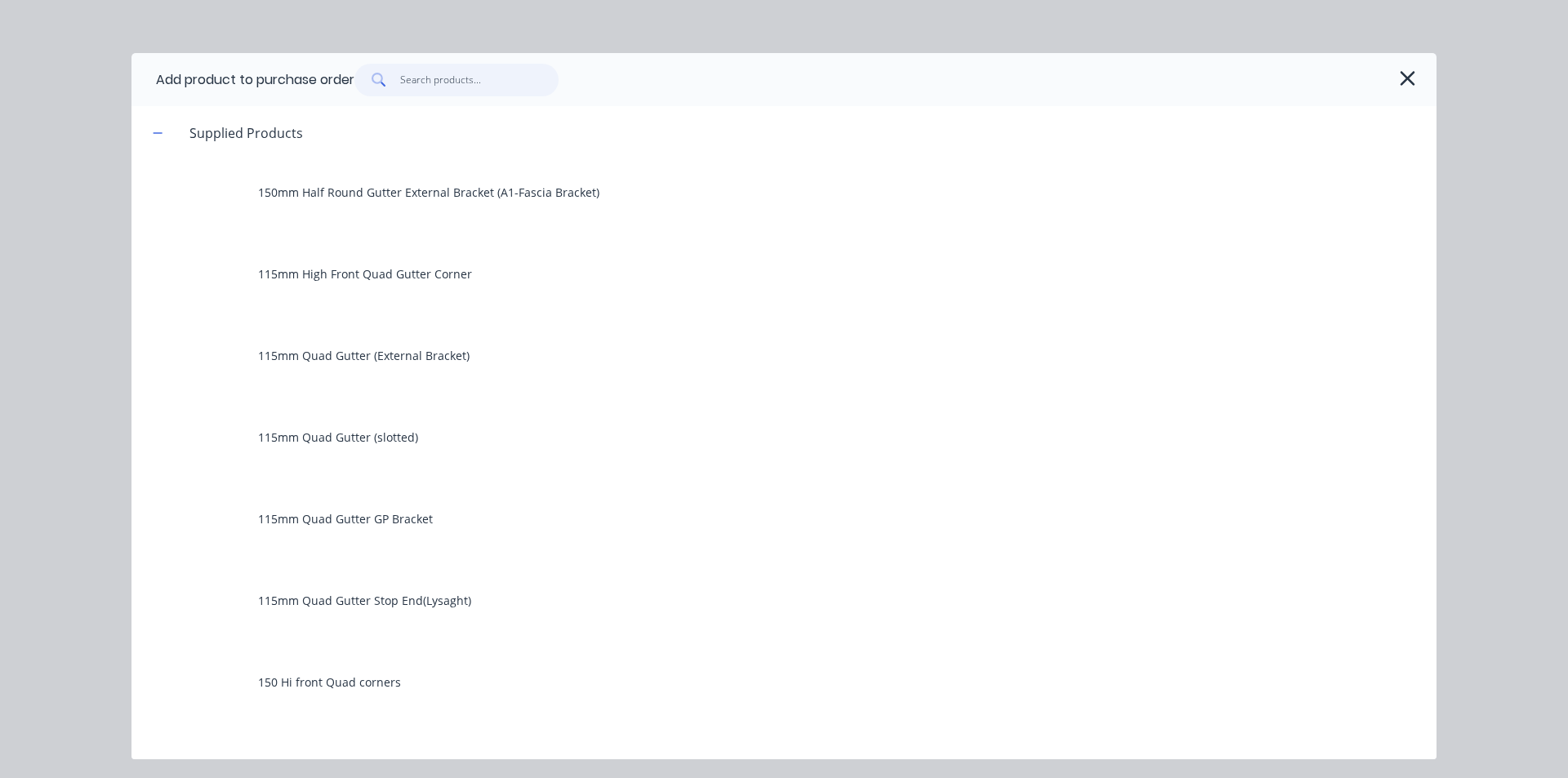
click at [406, 70] on input "text" at bounding box center [480, 79] width 159 height 32
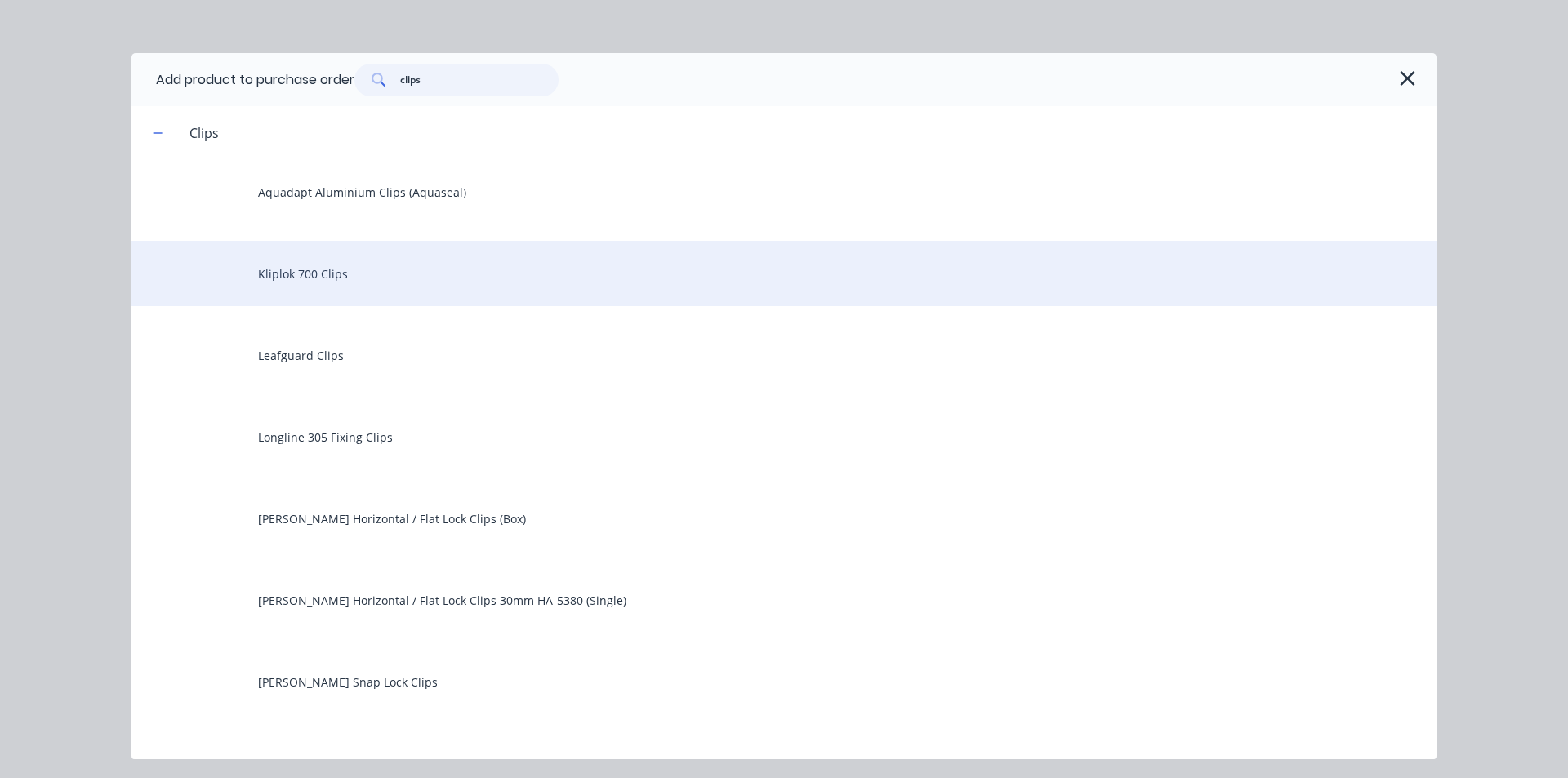
type input "clips"
click at [489, 273] on div "Kliplok 700 Clips" at bounding box center [784, 274] width 1306 height 66
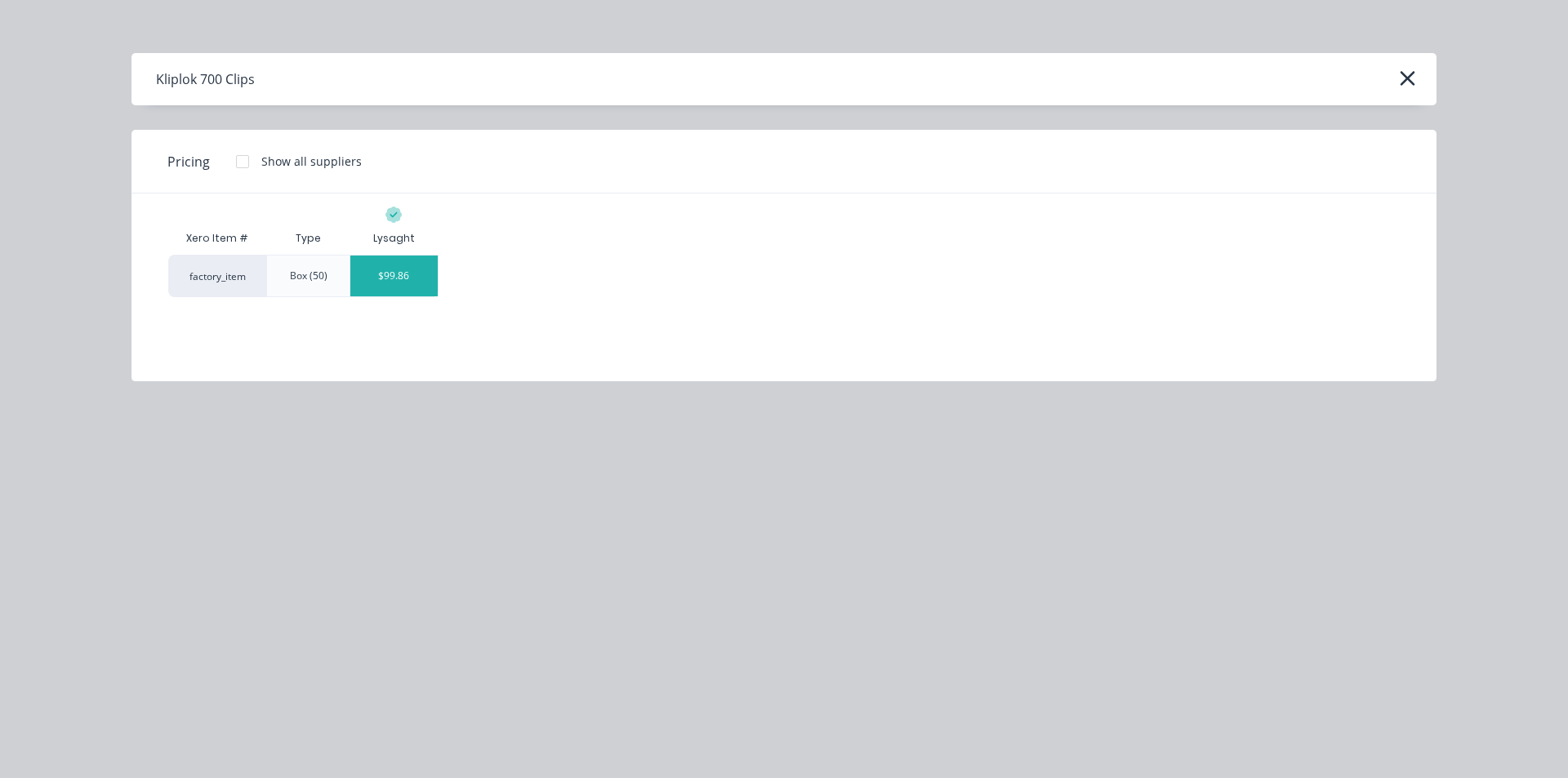
click at [415, 279] on div "$99.86" at bounding box center [394, 276] width 88 height 41
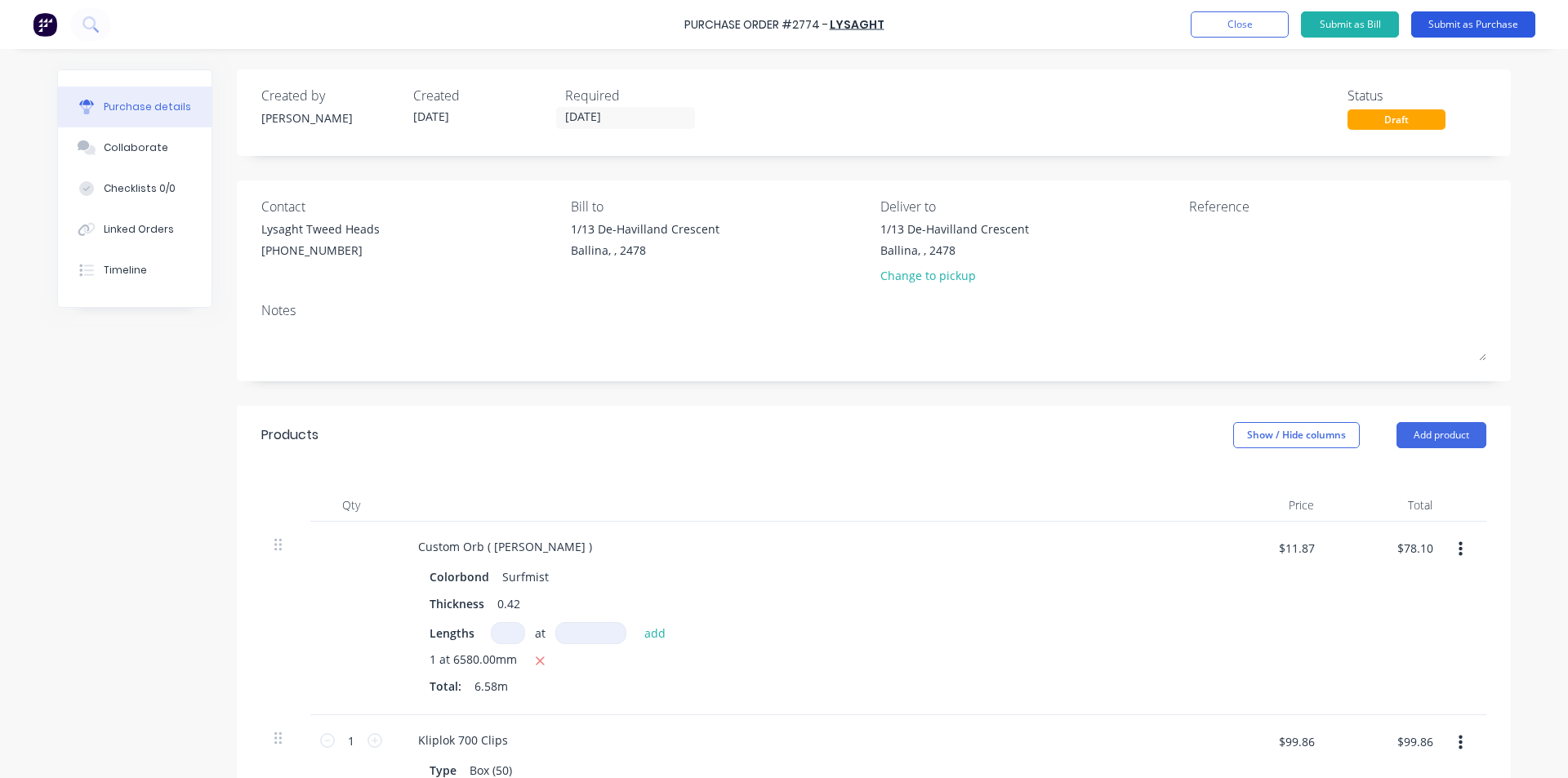
click at [1470, 31] on button "Submit as Purchase" at bounding box center [1474, 24] width 124 height 26
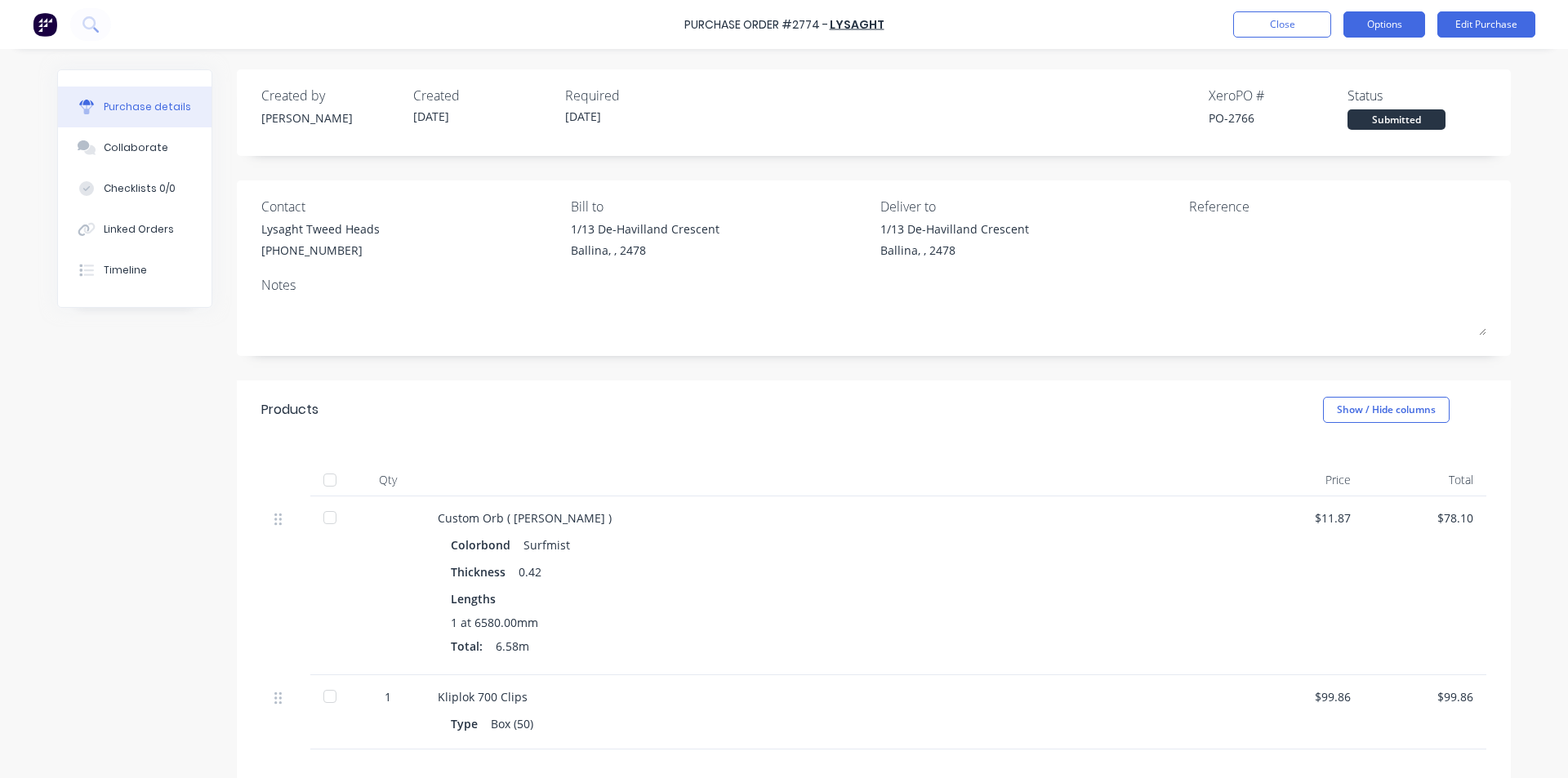
click at [1391, 12] on button "Options" at bounding box center [1384, 24] width 81 height 26
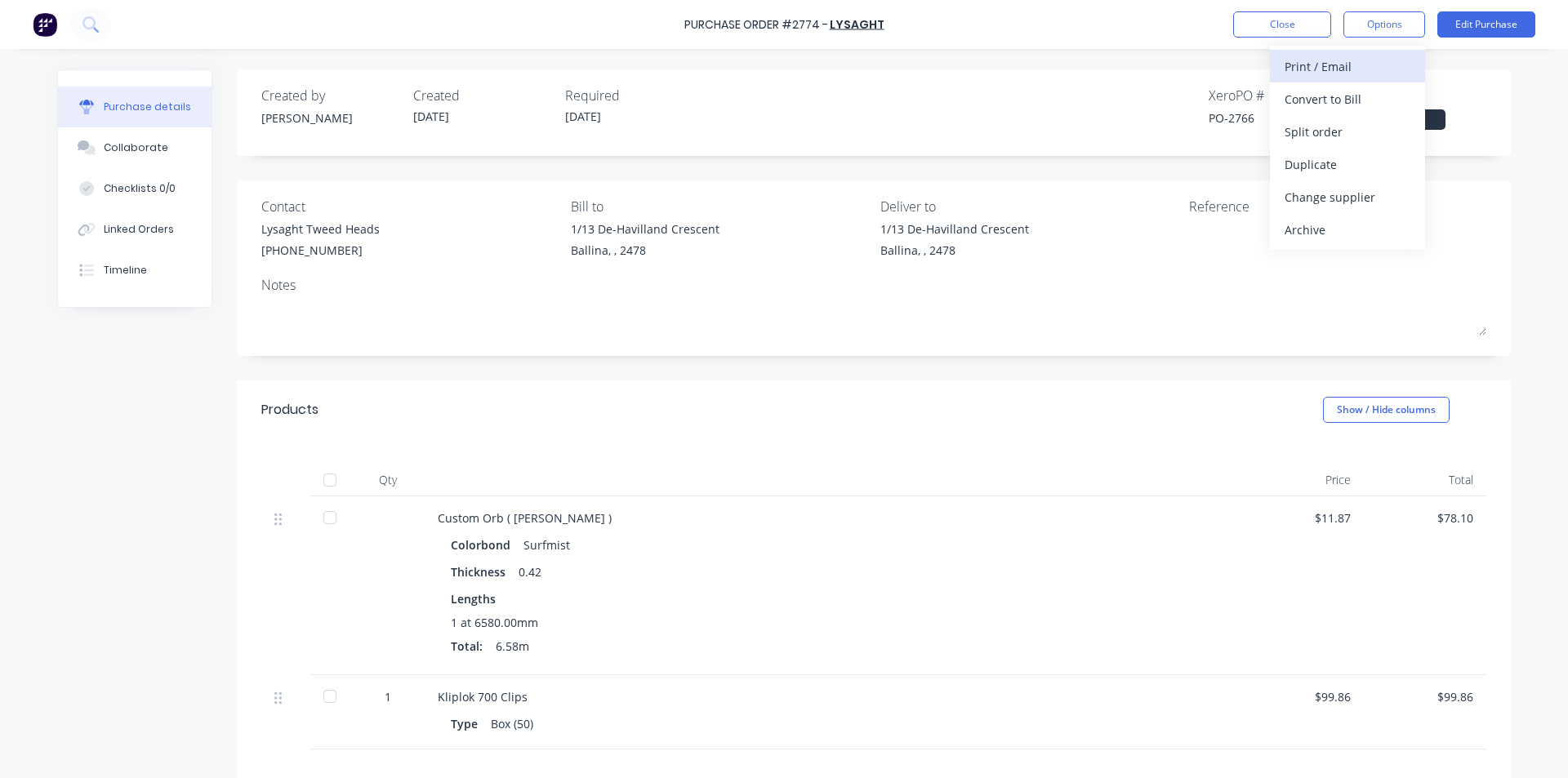
click at [1333, 68] on div "Print / Email" at bounding box center [1348, 67] width 126 height 24
click at [1308, 134] on div "Without pricing" at bounding box center [1348, 132] width 126 height 24
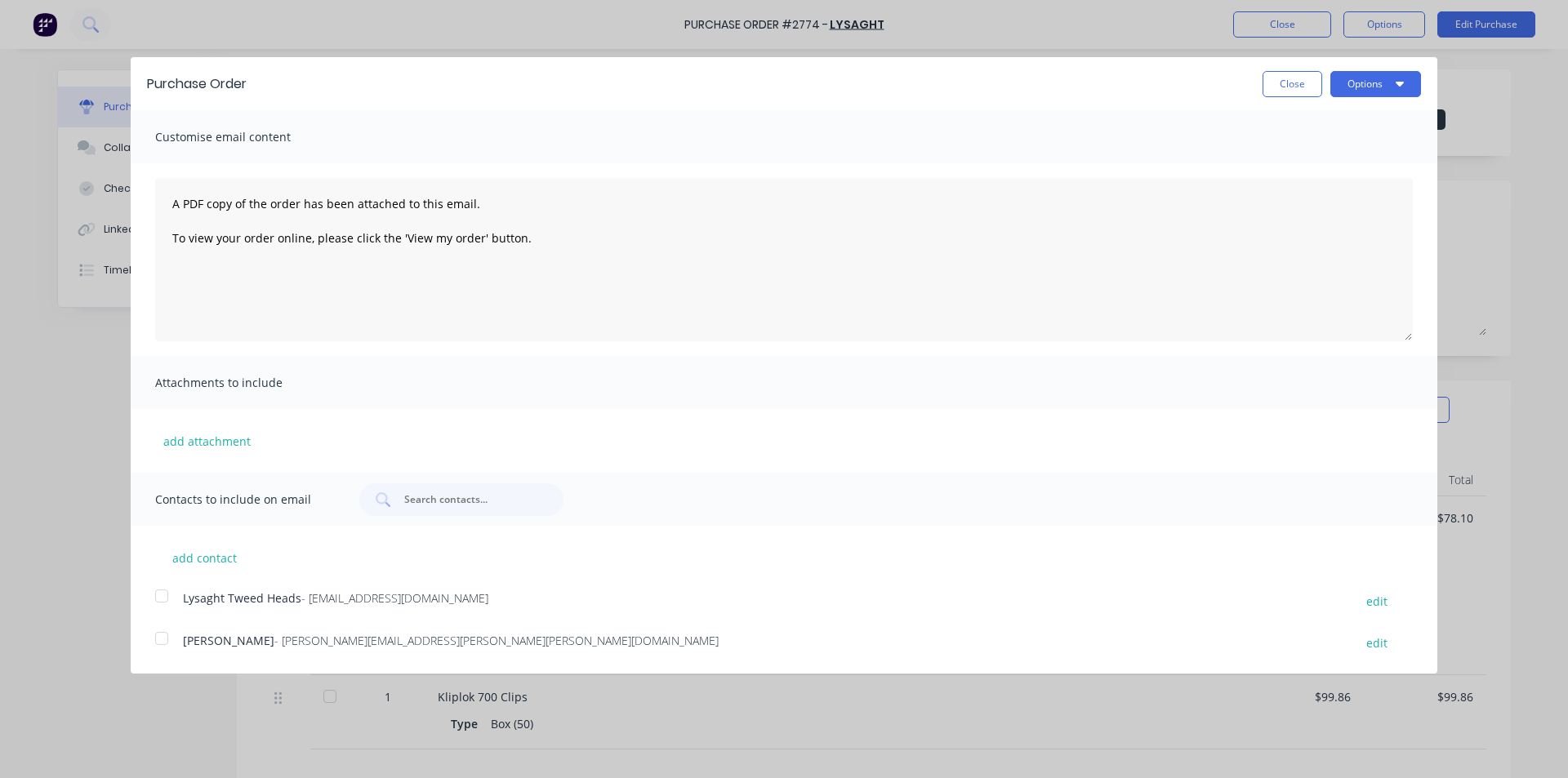
drag, startPoint x: 143, startPoint y: 602, endPoint x: 176, endPoint y: 602, distance: 33.0
click at [146, 602] on div "add contact Lysaght Tweed Heads - gcnsales@lysaght.com edit Steve - Stephen.mar…" at bounding box center [784, 590] width 1307 height 128
click at [164, 590] on div at bounding box center [161, 596] width 32 height 32
click at [1356, 72] on button "Options" at bounding box center [1376, 84] width 91 height 26
drag, startPoint x: 1364, startPoint y: 156, endPoint x: 1383, endPoint y: 171, distance: 24.2
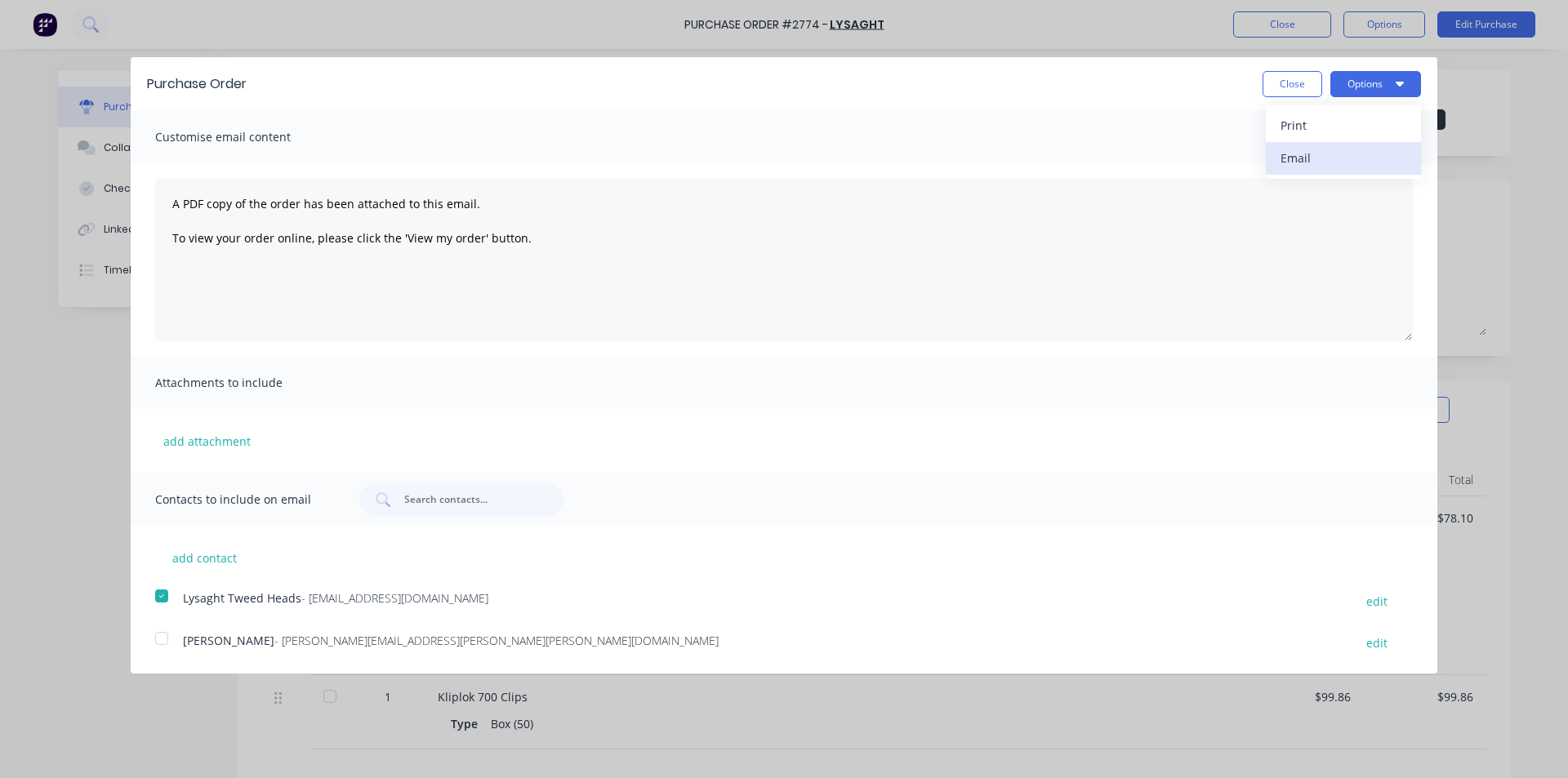
click at [1363, 156] on div "Email" at bounding box center [1343, 158] width 126 height 24
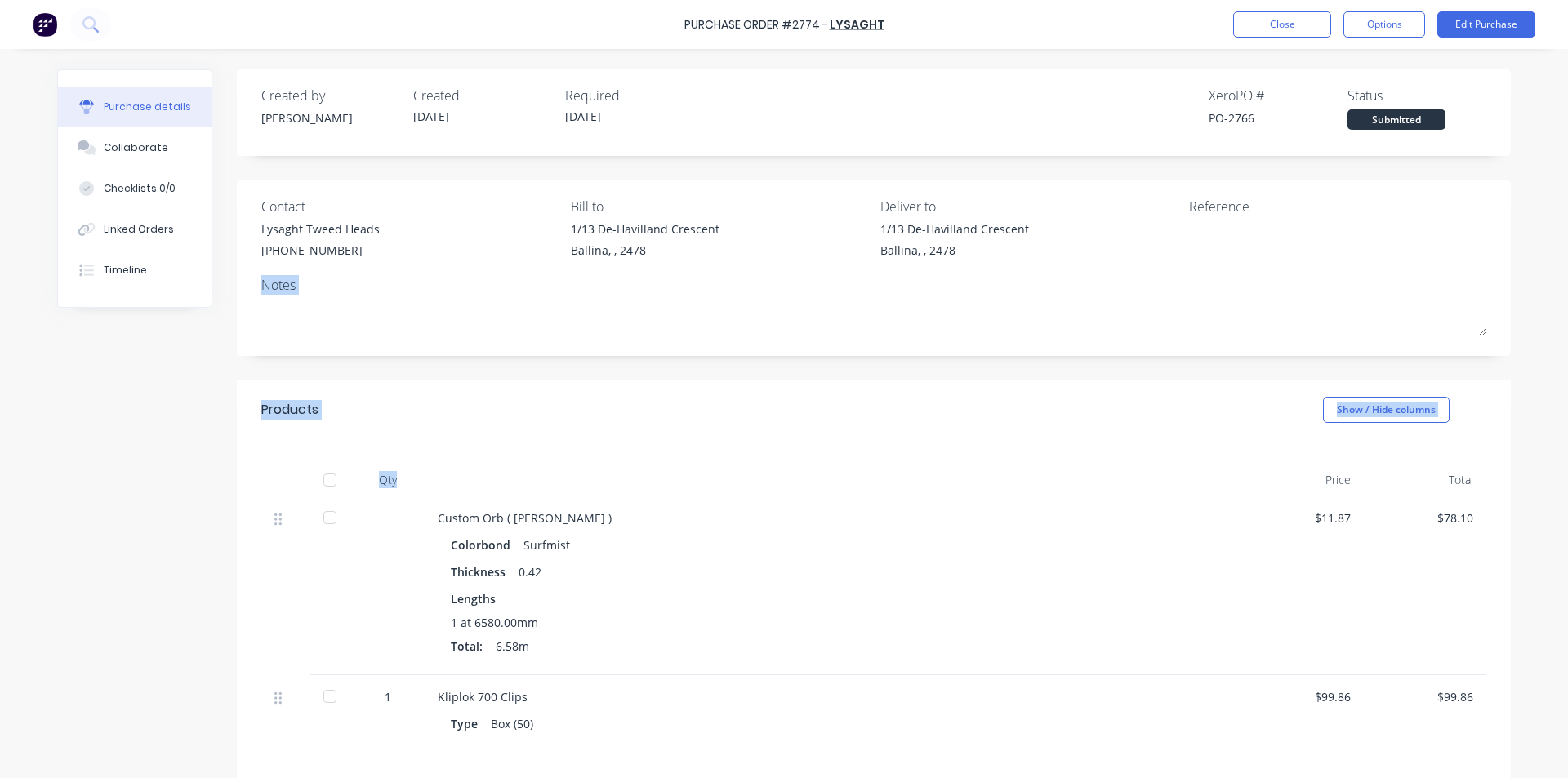
drag, startPoint x: 1253, startPoint y: 207, endPoint x: 1145, endPoint y: 701, distance: 505.7
click at [1194, 627] on div "Created by Katie Created 12/08/25 Required 12/08/25 Xero PO # PO-2766 Status Su…" at bounding box center [873, 517] width 1274 height 897
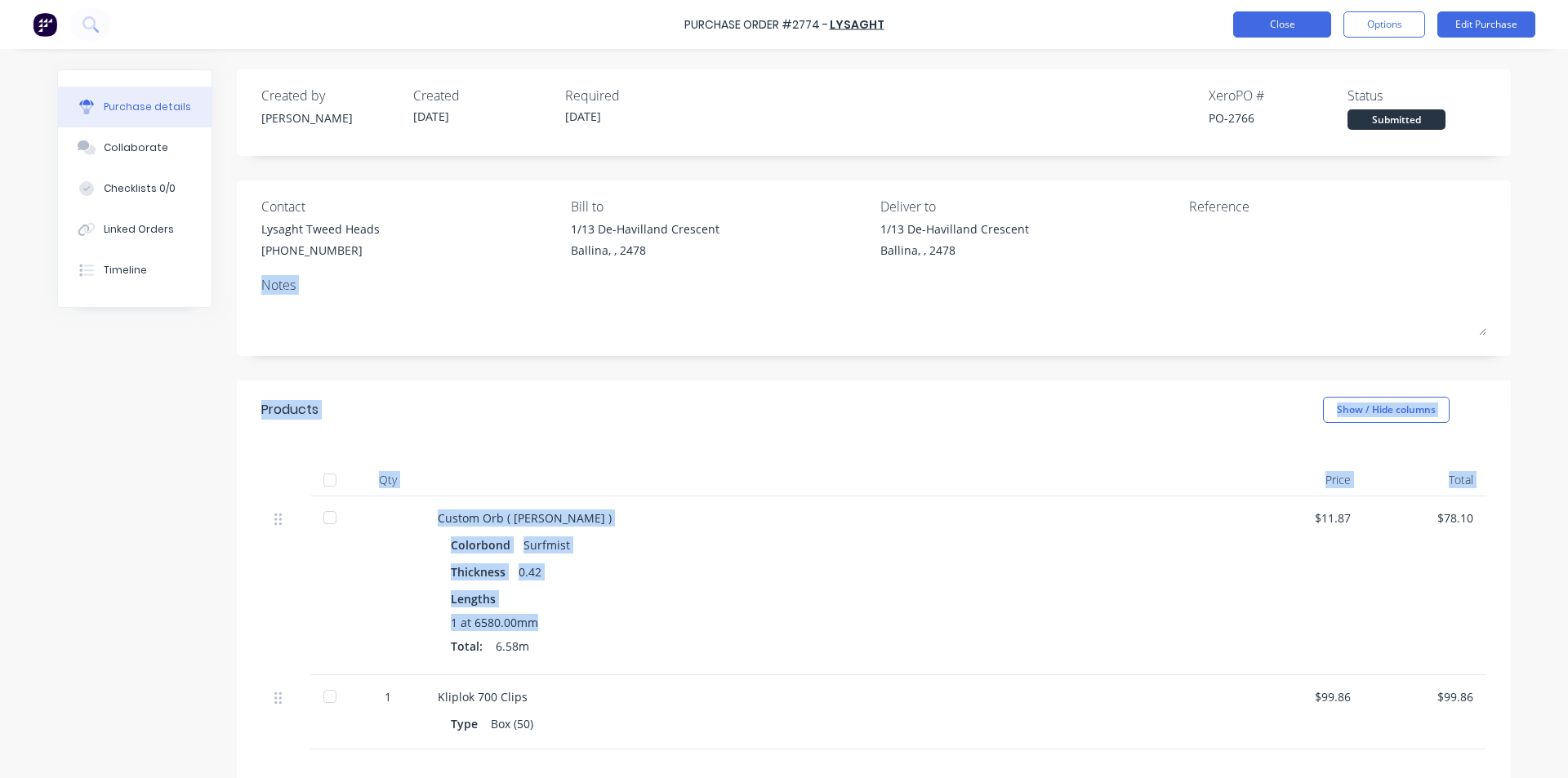
click at [1276, 17] on button "Close" at bounding box center [1282, 24] width 98 height 26
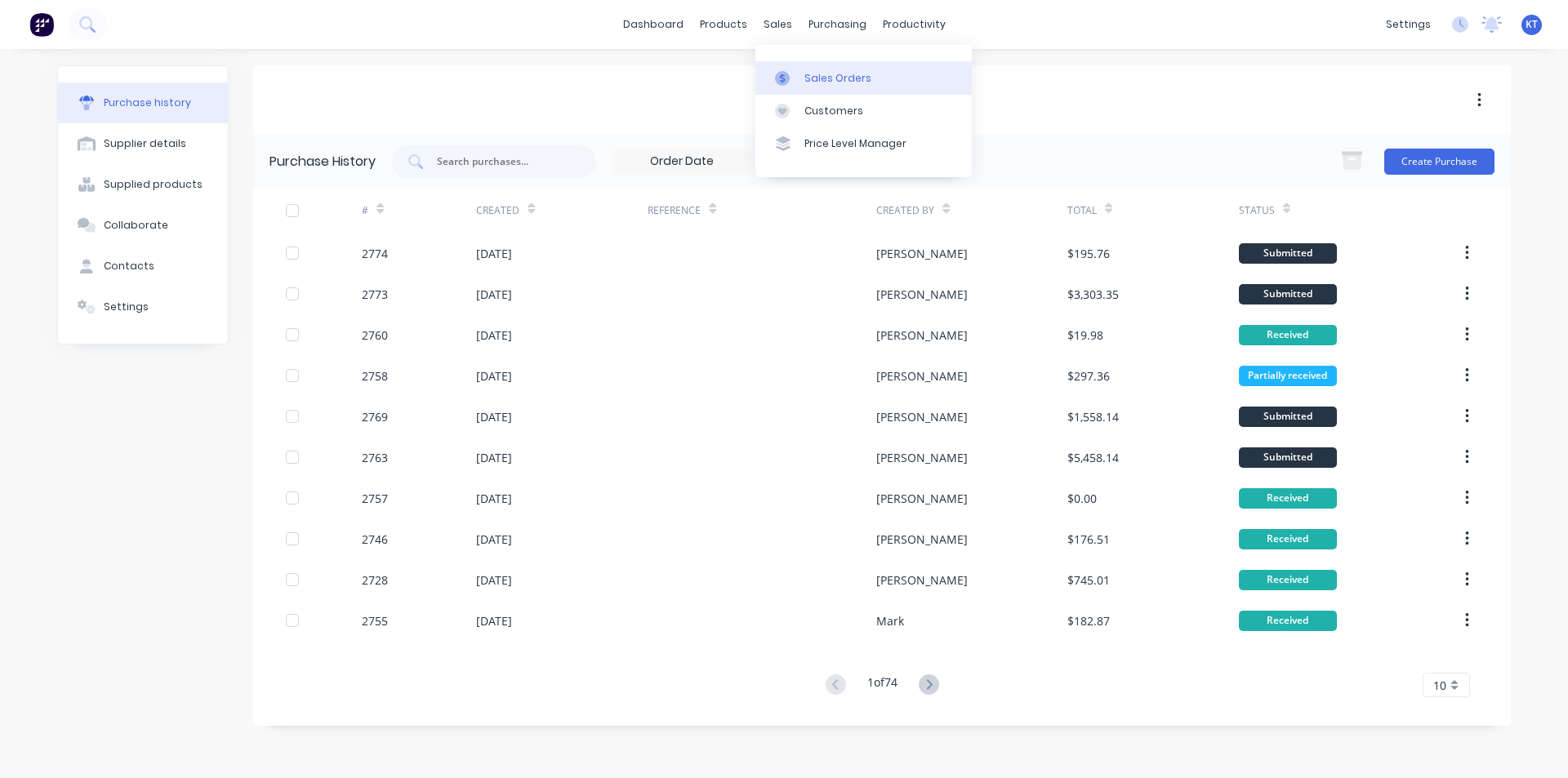
click at [798, 67] on link "Sales Orders" at bounding box center [864, 77] width 216 height 32
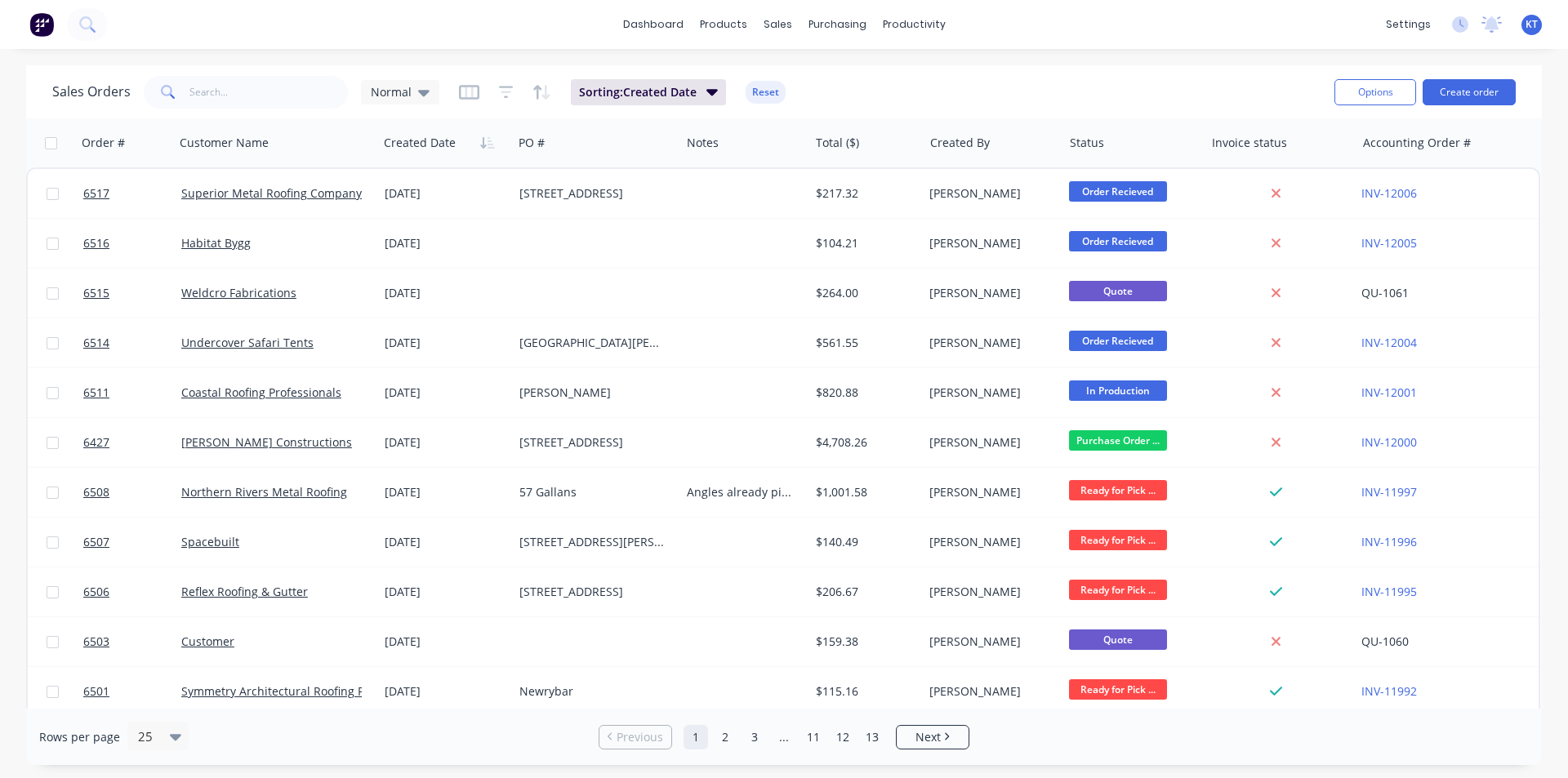
click at [171, 87] on icon at bounding box center [168, 92] width 15 height 15
click at [242, 94] on input "text" at bounding box center [269, 91] width 159 height 32
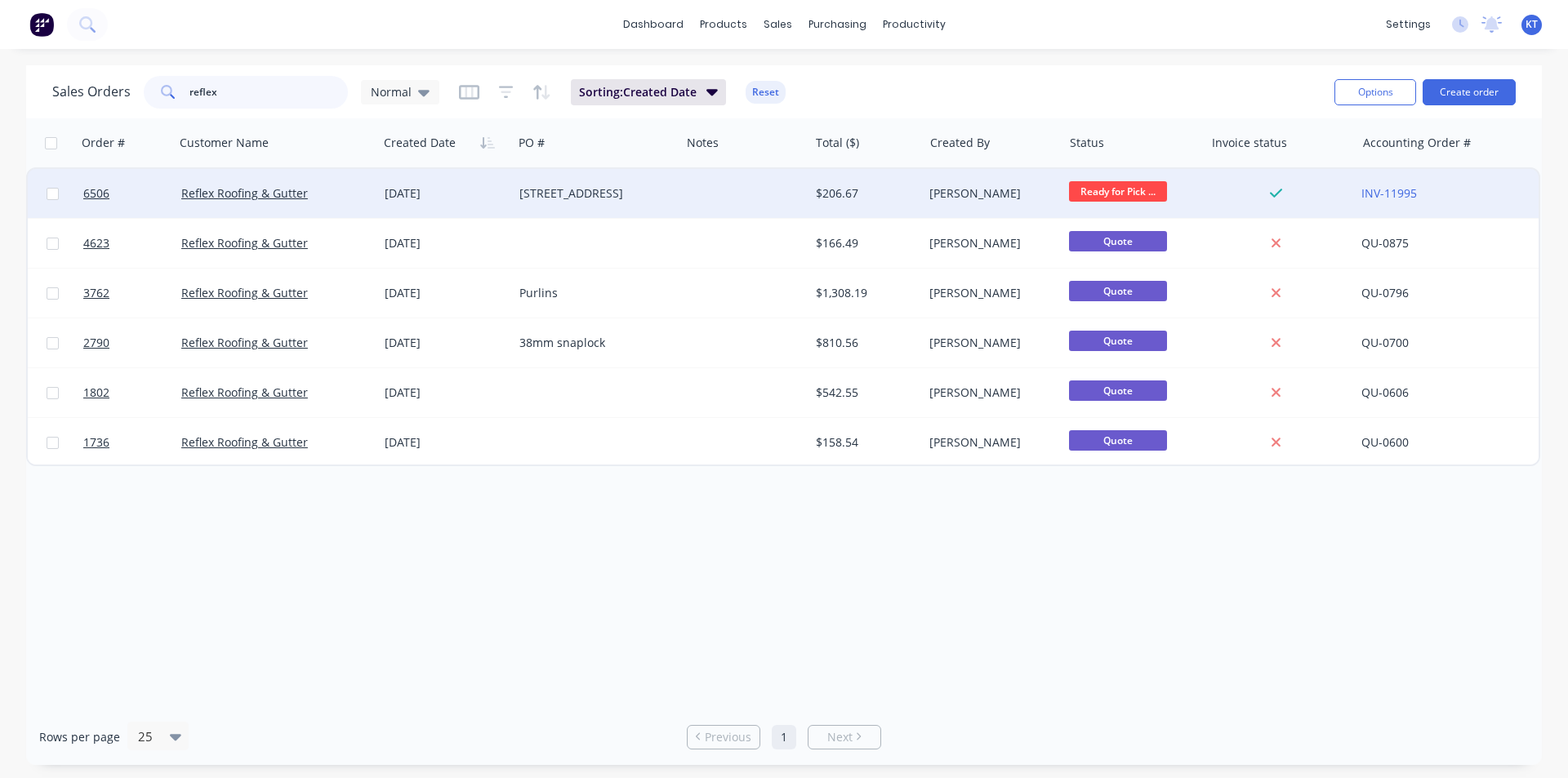
type input "reflex"
click at [775, 192] on div at bounding box center [744, 193] width 128 height 49
click at [578, 189] on div "15 Hill St" at bounding box center [592, 194] width 147 height 17
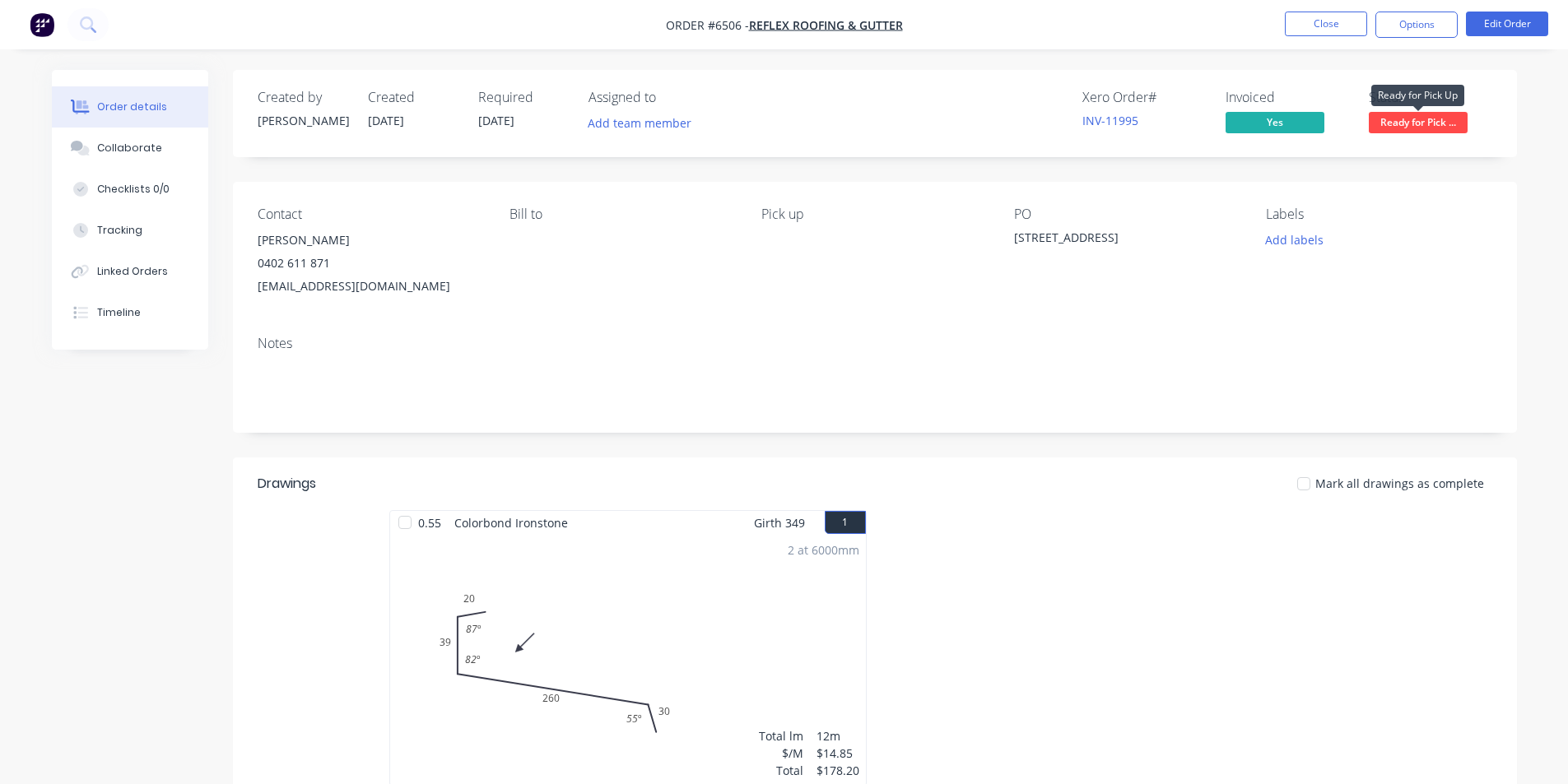
click at [1440, 115] on span "Ready for Pick ..." at bounding box center [1418, 122] width 99 height 20
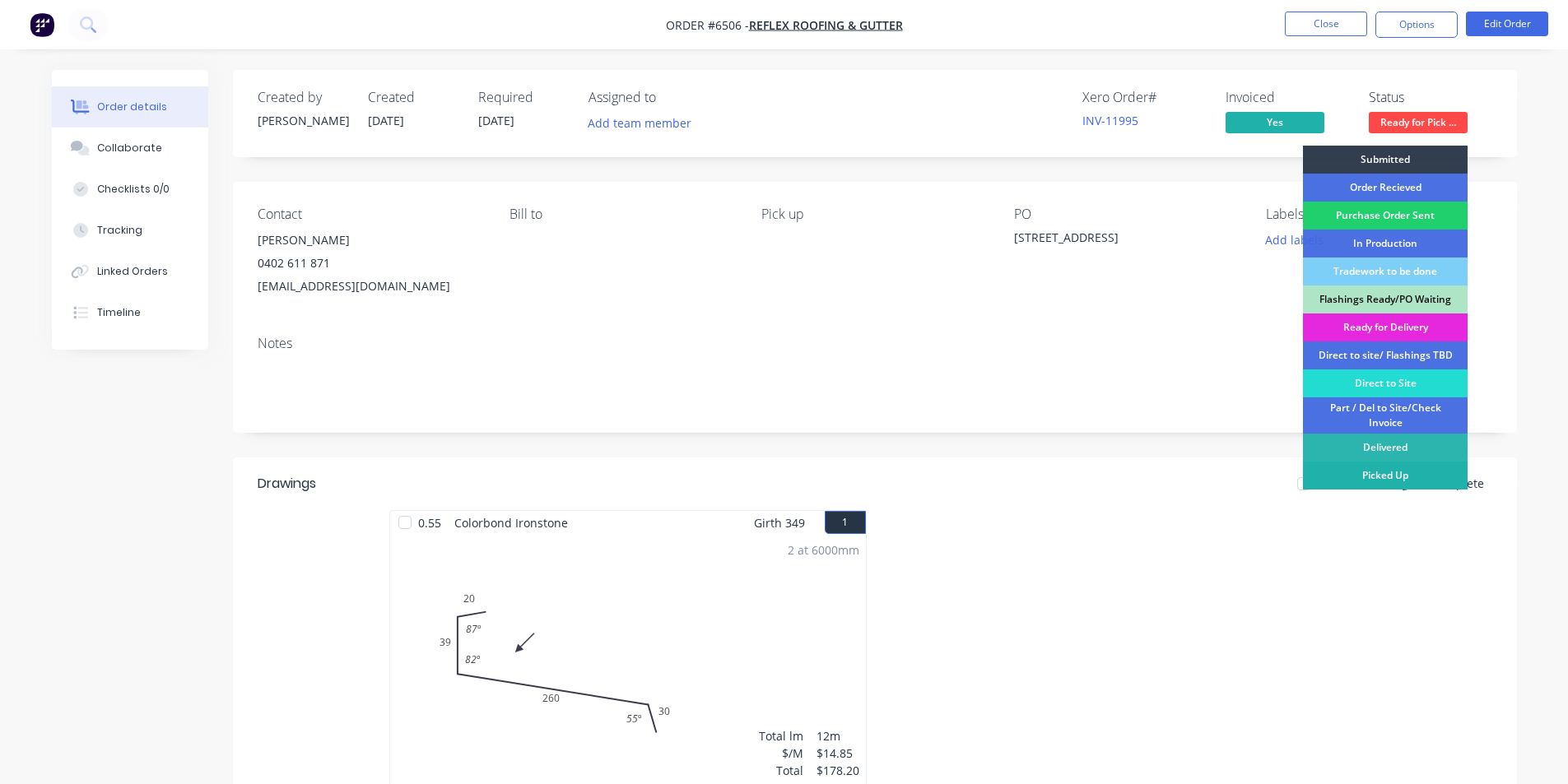
click at [1401, 478] on div "Picked Up" at bounding box center [1385, 476] width 165 height 28
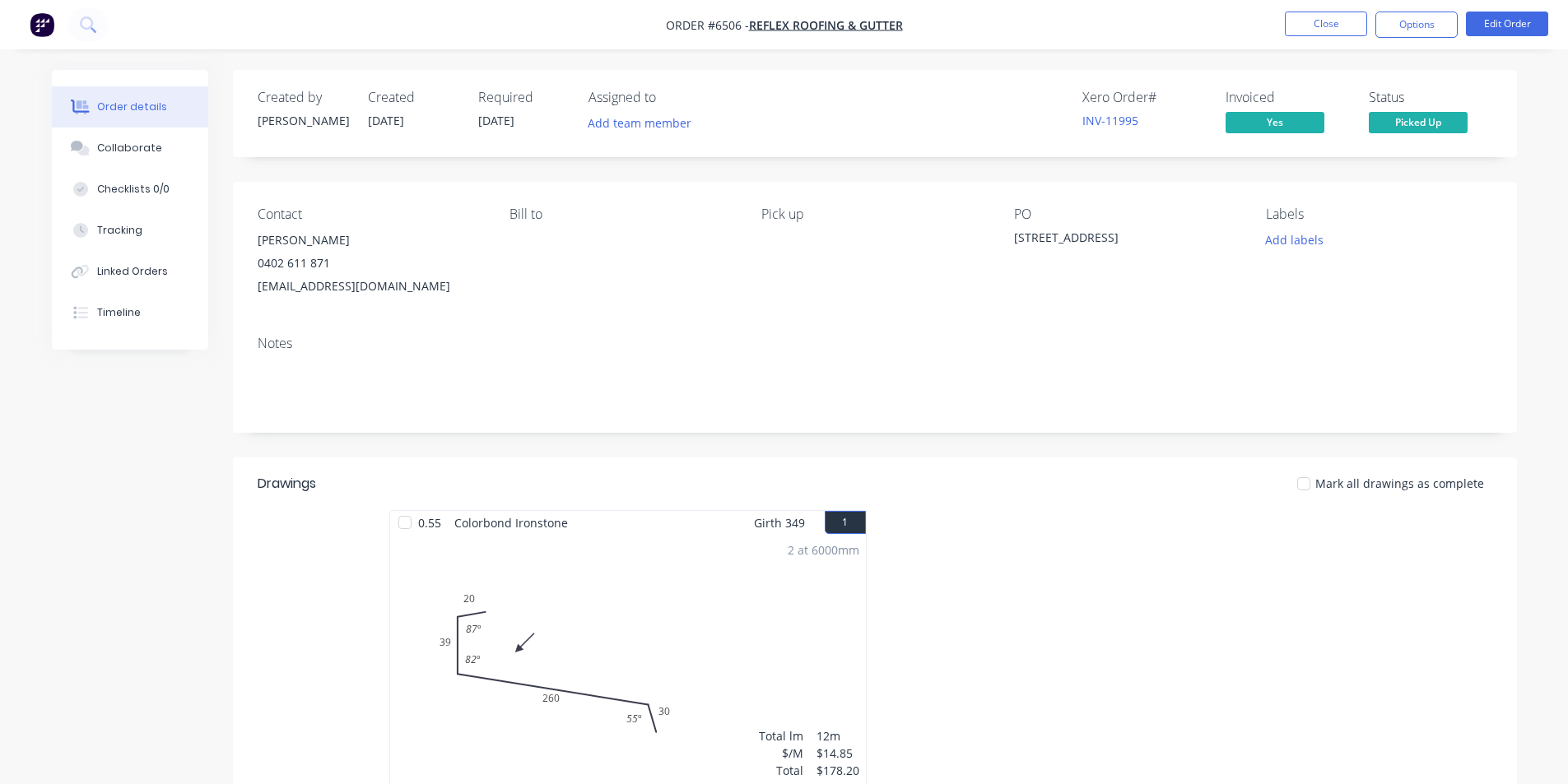
click at [1302, 488] on div at bounding box center [1304, 483] width 33 height 33
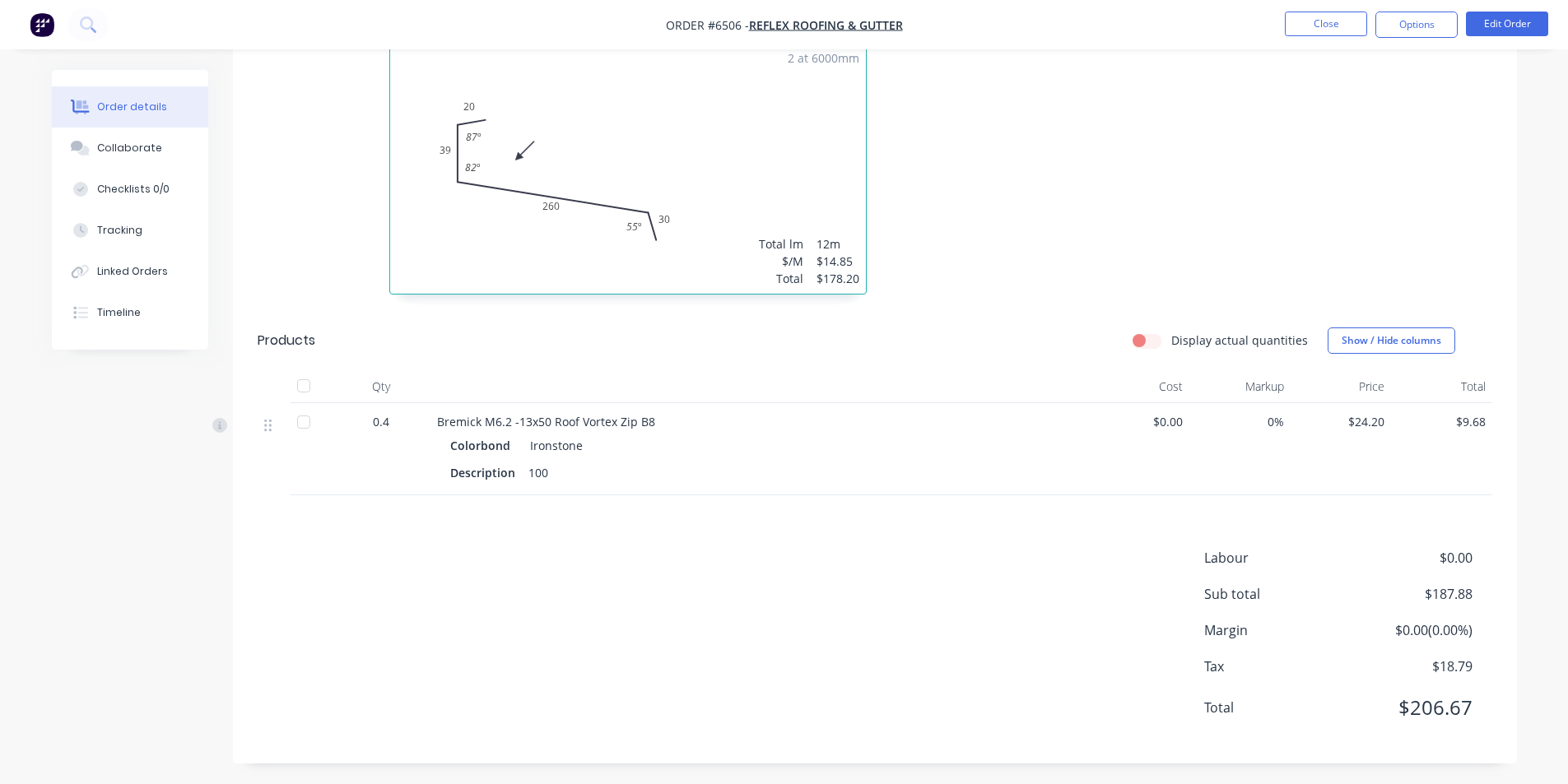
scroll to position [496, 0]
click at [277, 408] on div at bounding box center [274, 445] width 33 height 92
click at [295, 386] on div at bounding box center [304, 382] width 33 height 33
click at [1396, 25] on button "Options" at bounding box center [1416, 24] width 82 height 26
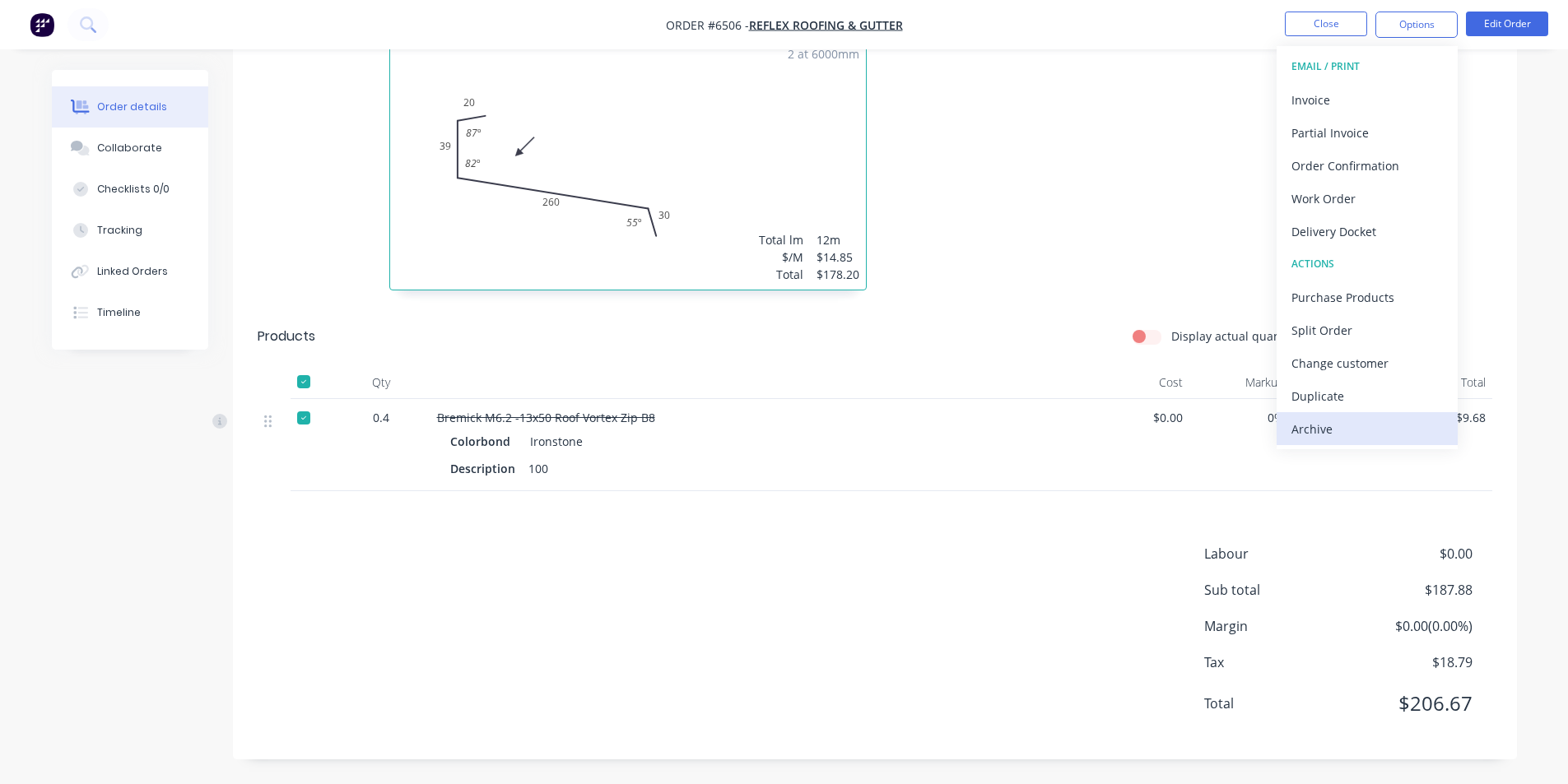
click at [1331, 423] on div "Archive" at bounding box center [1367, 429] width 152 height 24
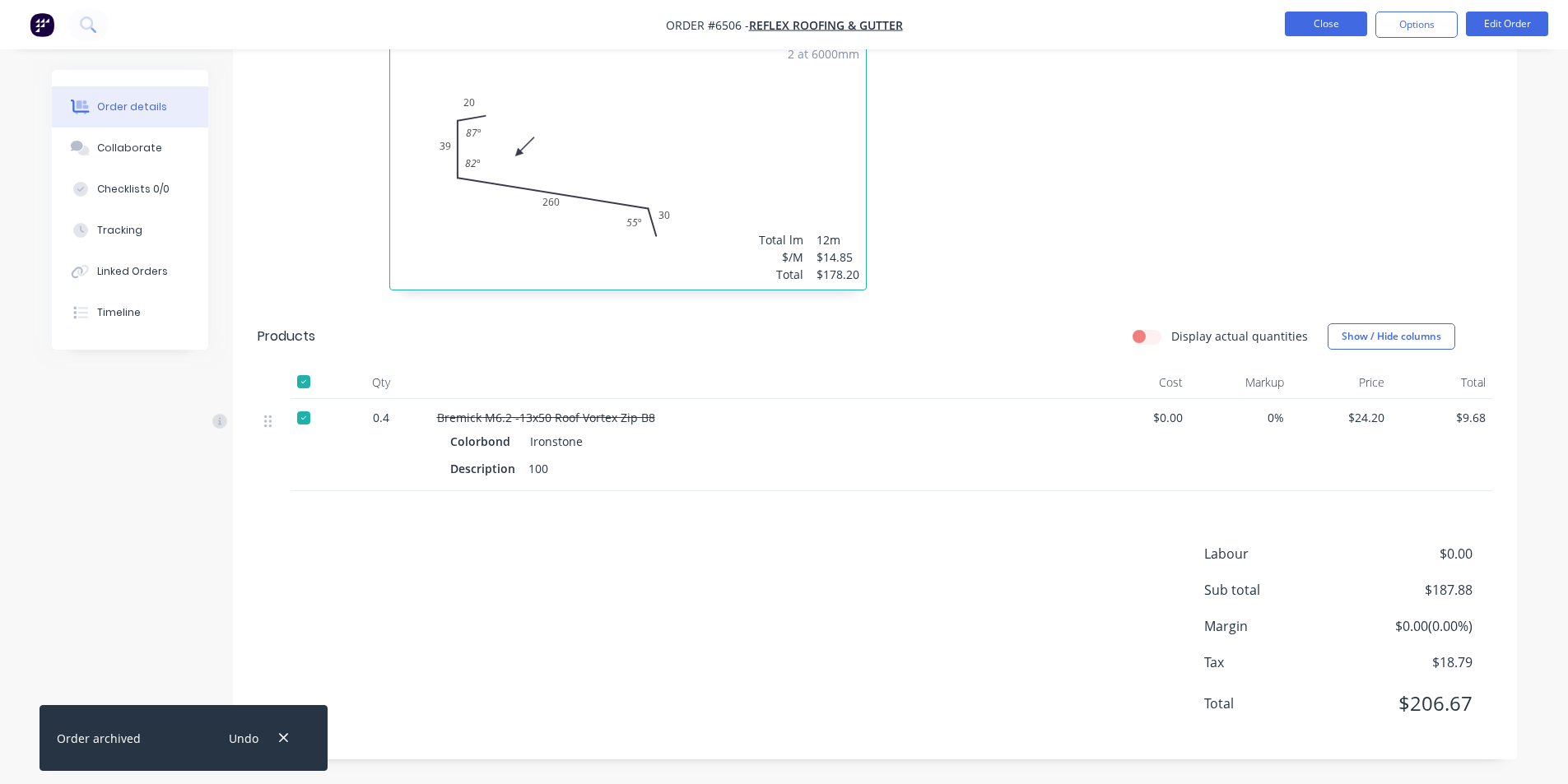
click at [1318, 20] on button "Close" at bounding box center [1326, 23] width 82 height 25
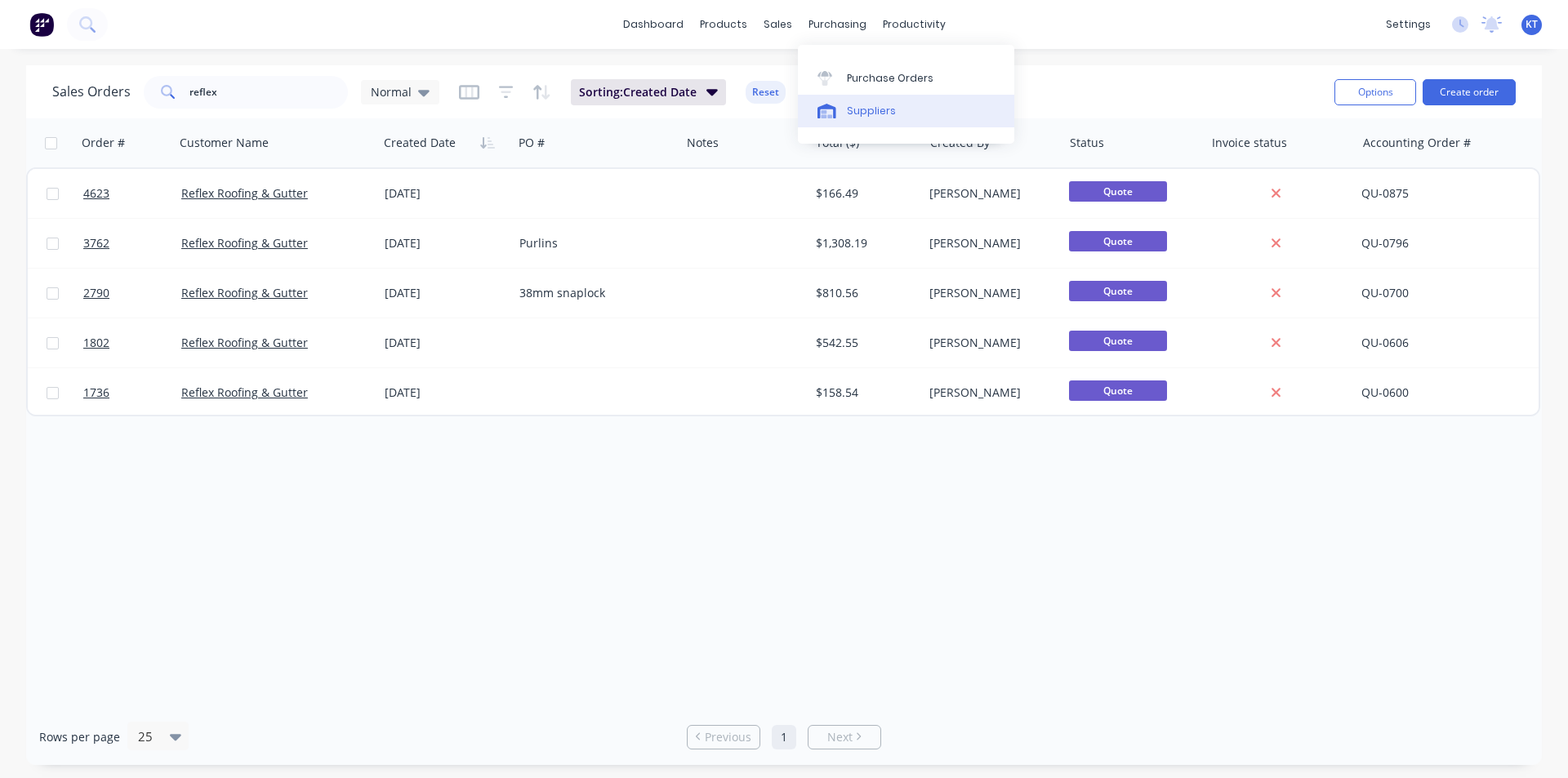
click at [869, 116] on div "Suppliers" at bounding box center [871, 111] width 49 height 15
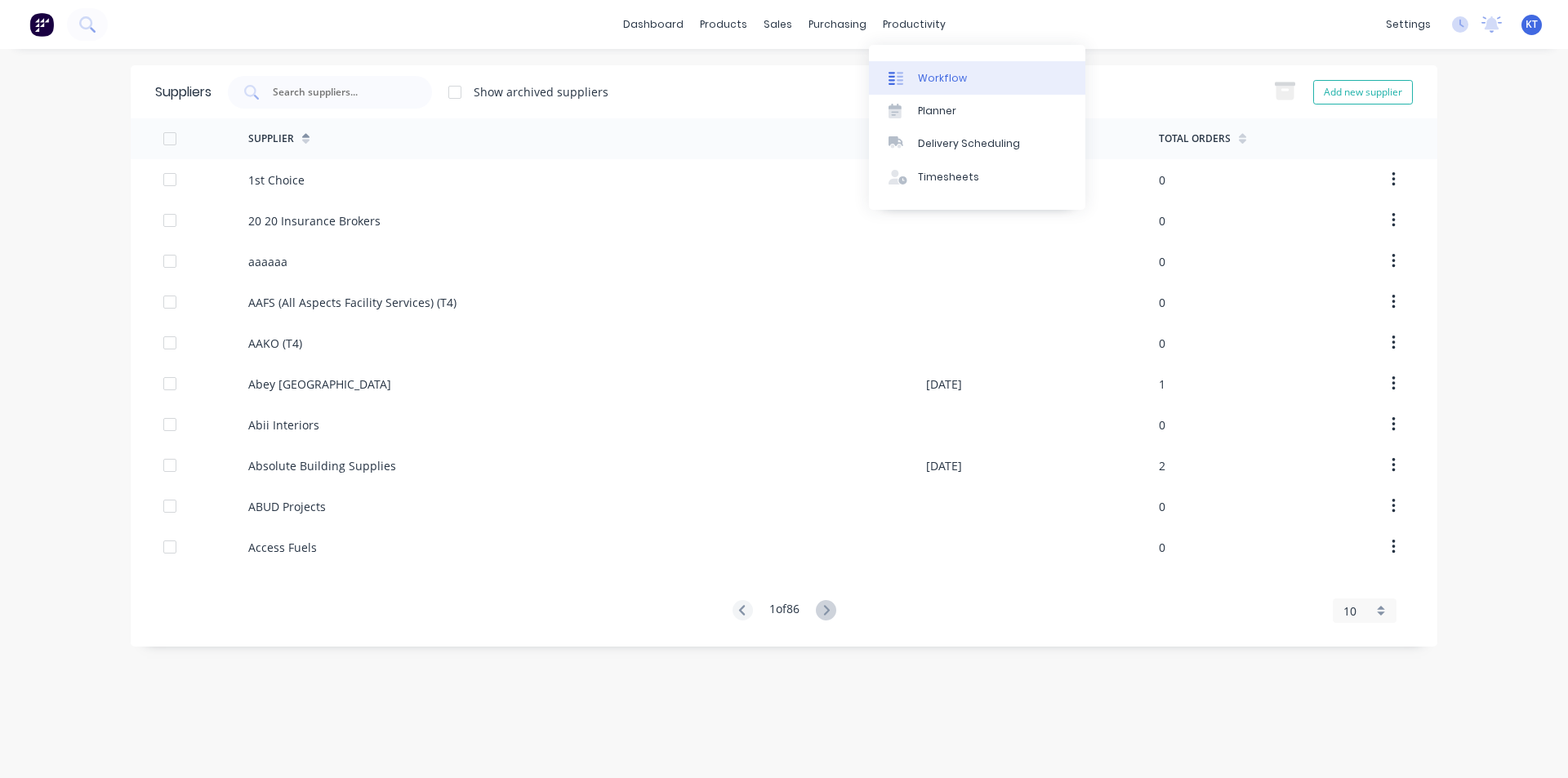
click at [922, 85] on div "Workflow" at bounding box center [942, 79] width 49 height 15
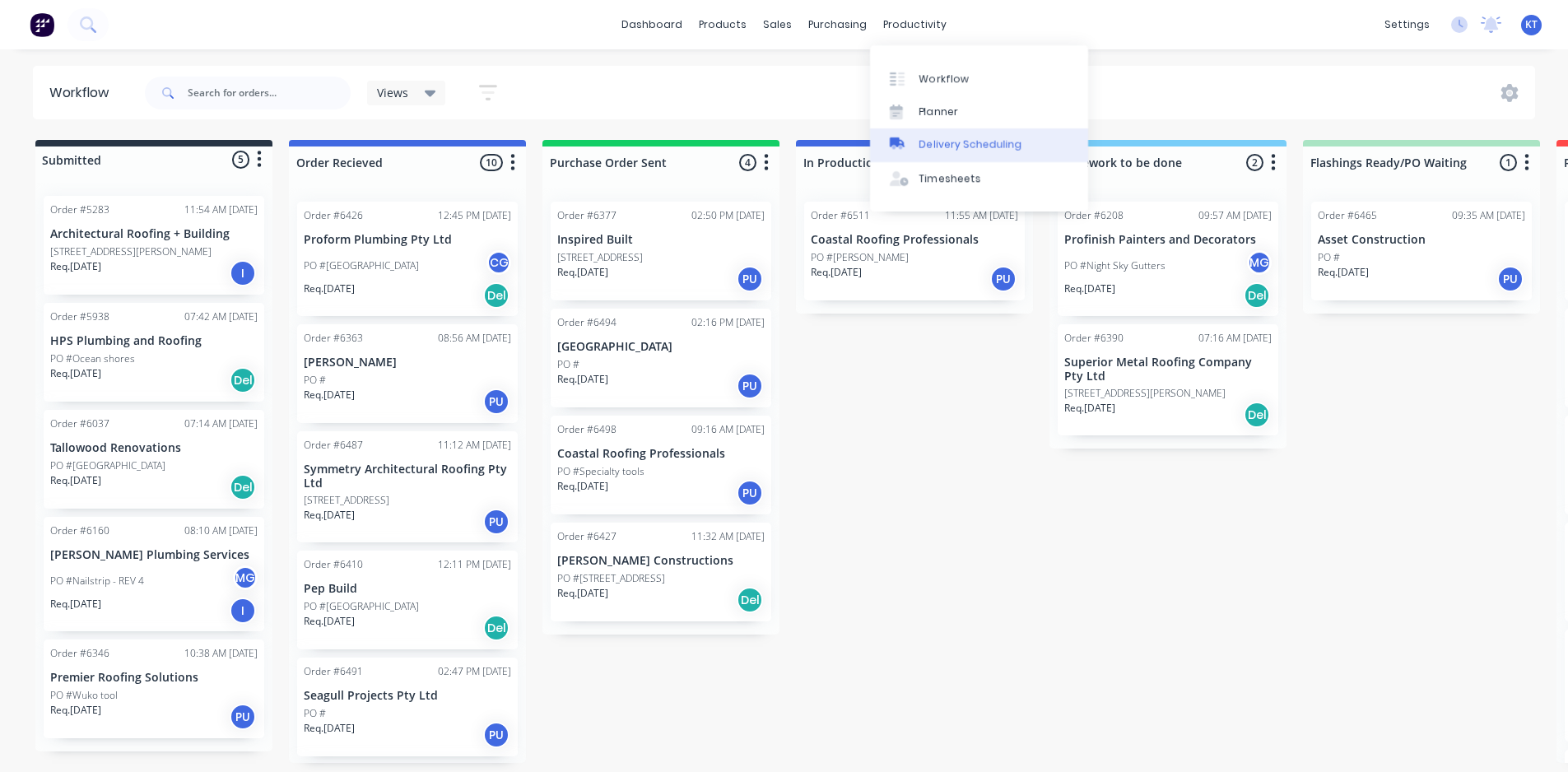
click at [930, 149] on div "Delivery Scheduling" at bounding box center [970, 145] width 103 height 15
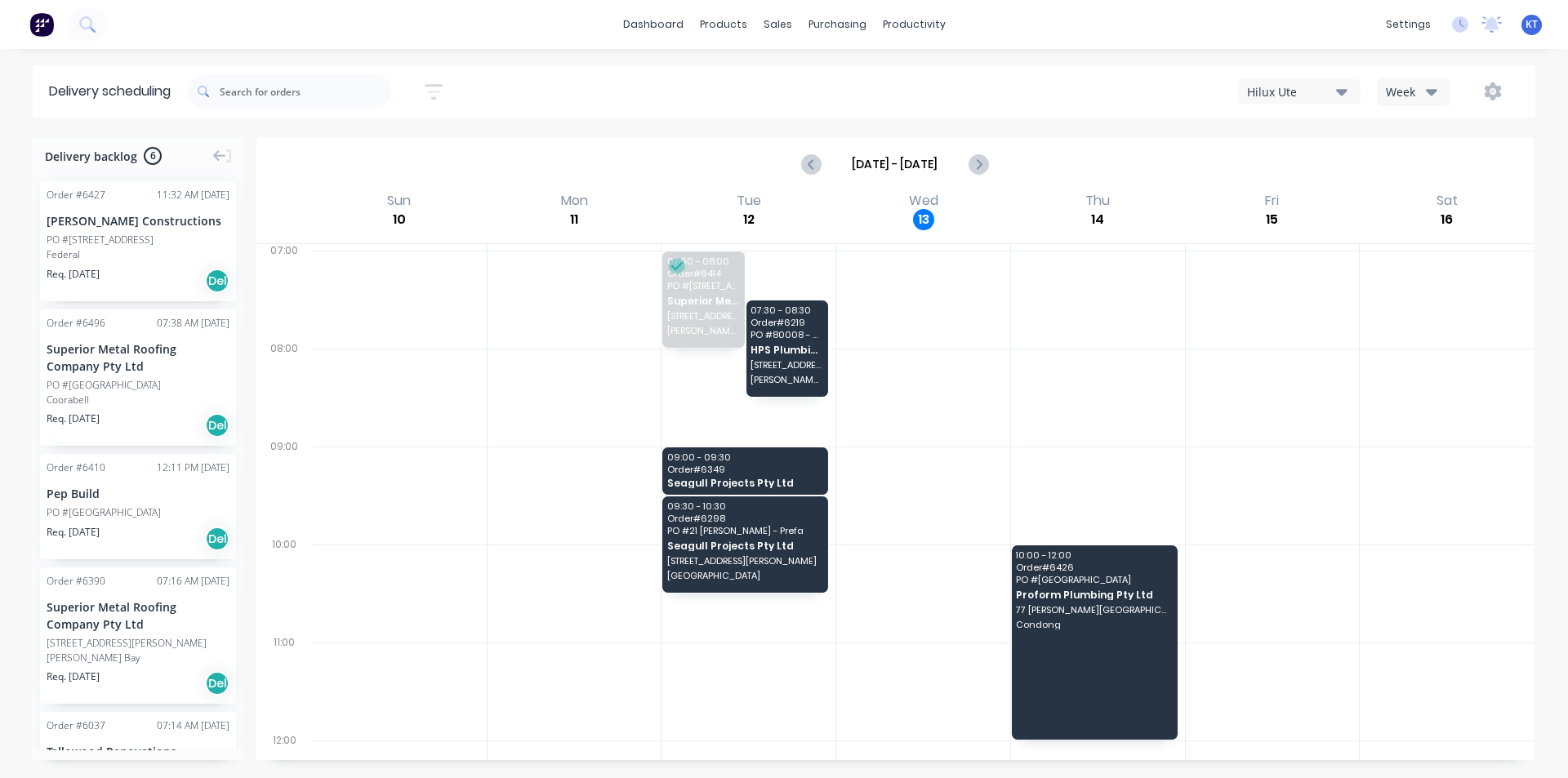
click at [128, 395] on div "Coorabell" at bounding box center [138, 400] width 183 height 15
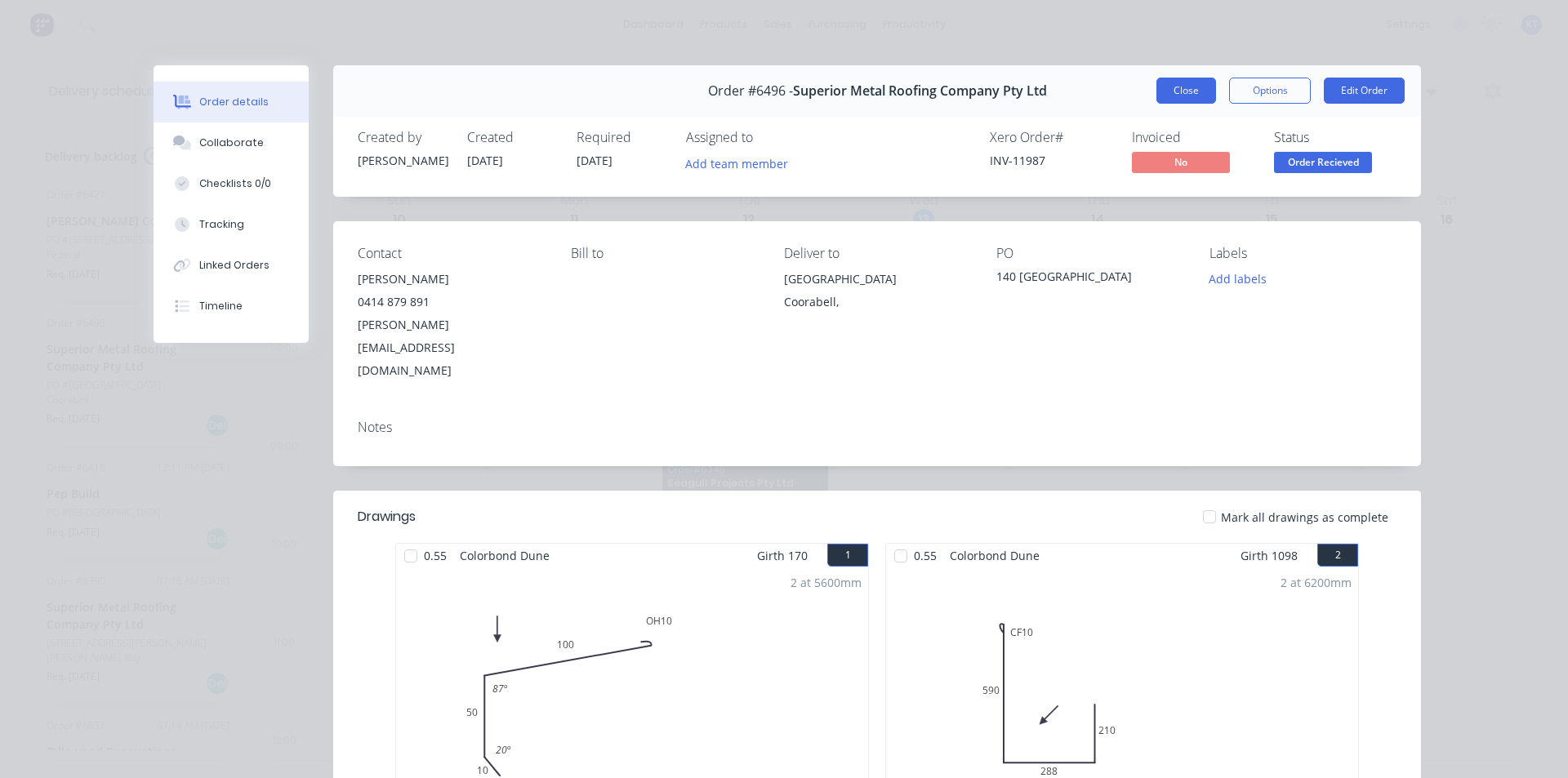
click at [1165, 91] on button "Close" at bounding box center [1186, 91] width 60 height 26
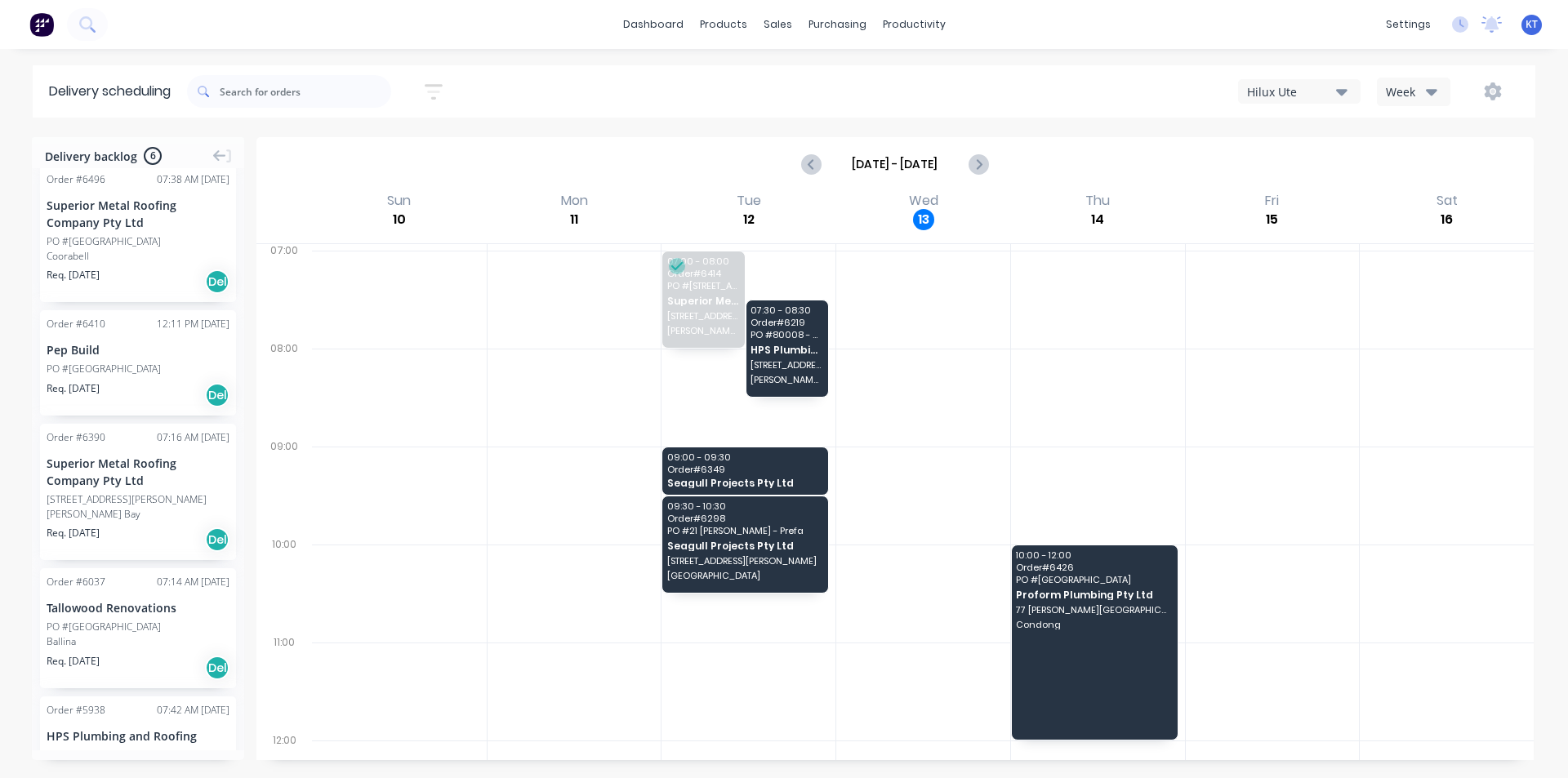
scroll to position [164, 0]
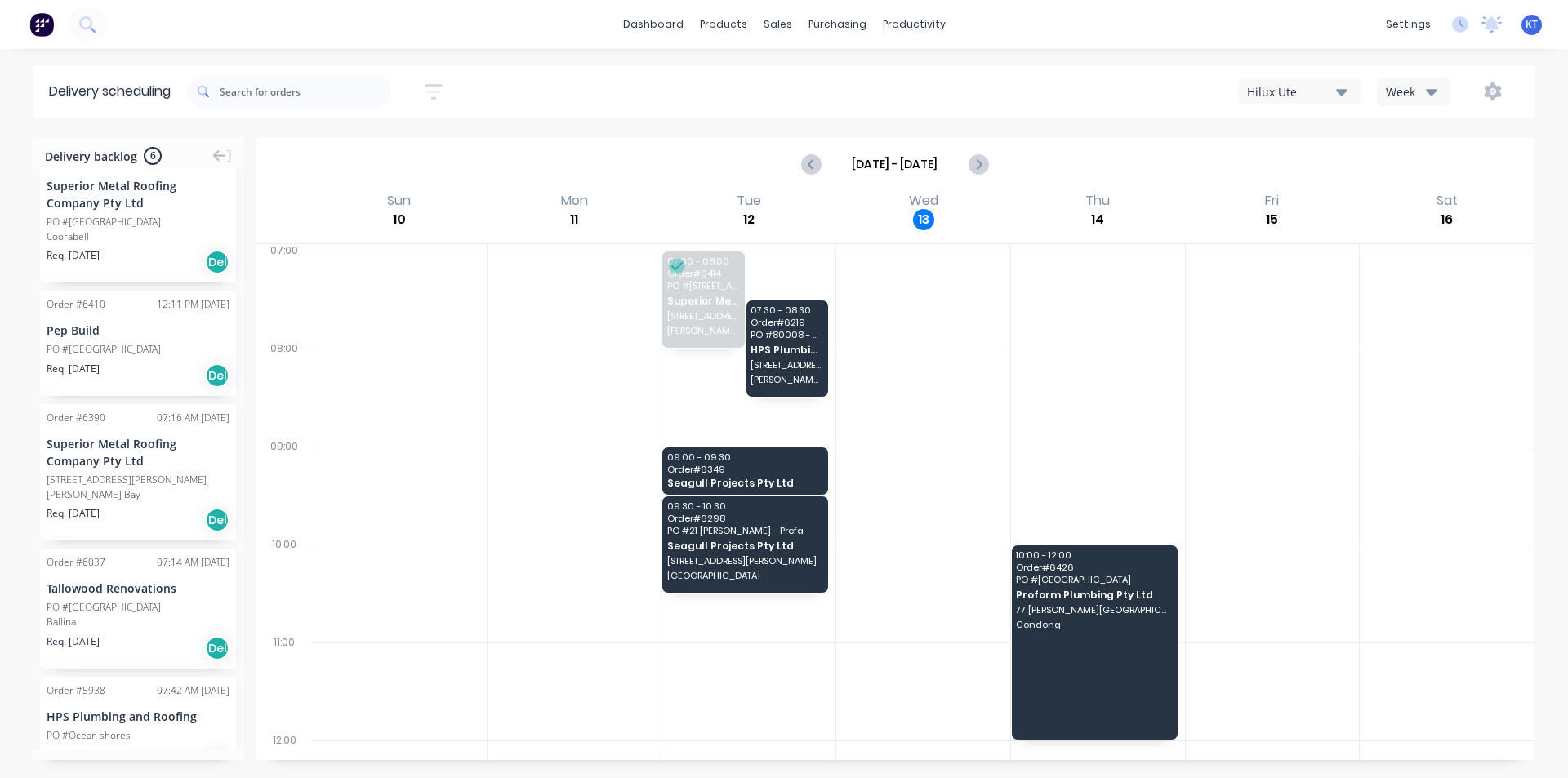
click at [93, 476] on div "[STREET_ADDRESS][PERSON_NAME]" at bounding box center [126, 480] width 160 height 15
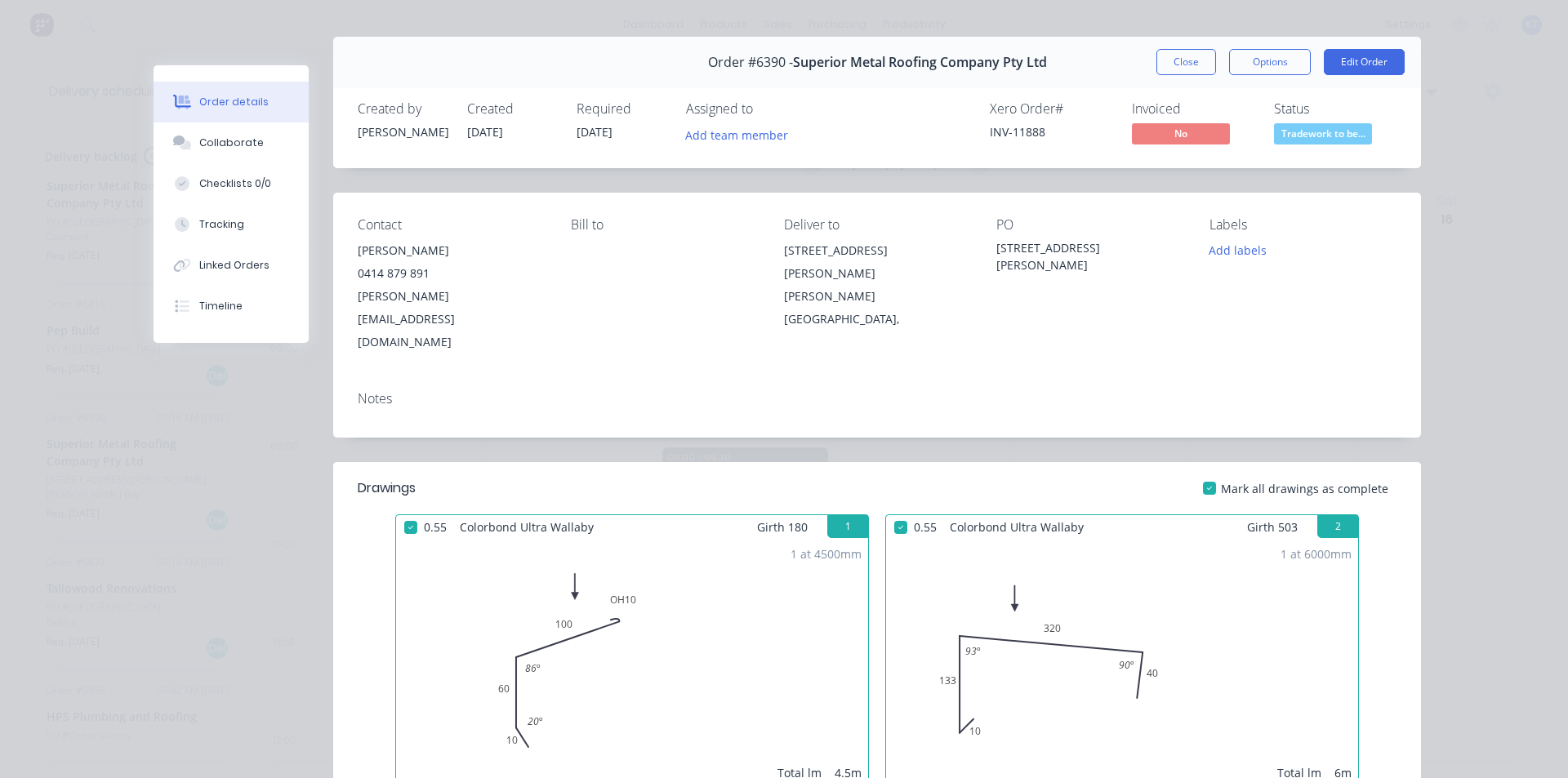
scroll to position [0, 0]
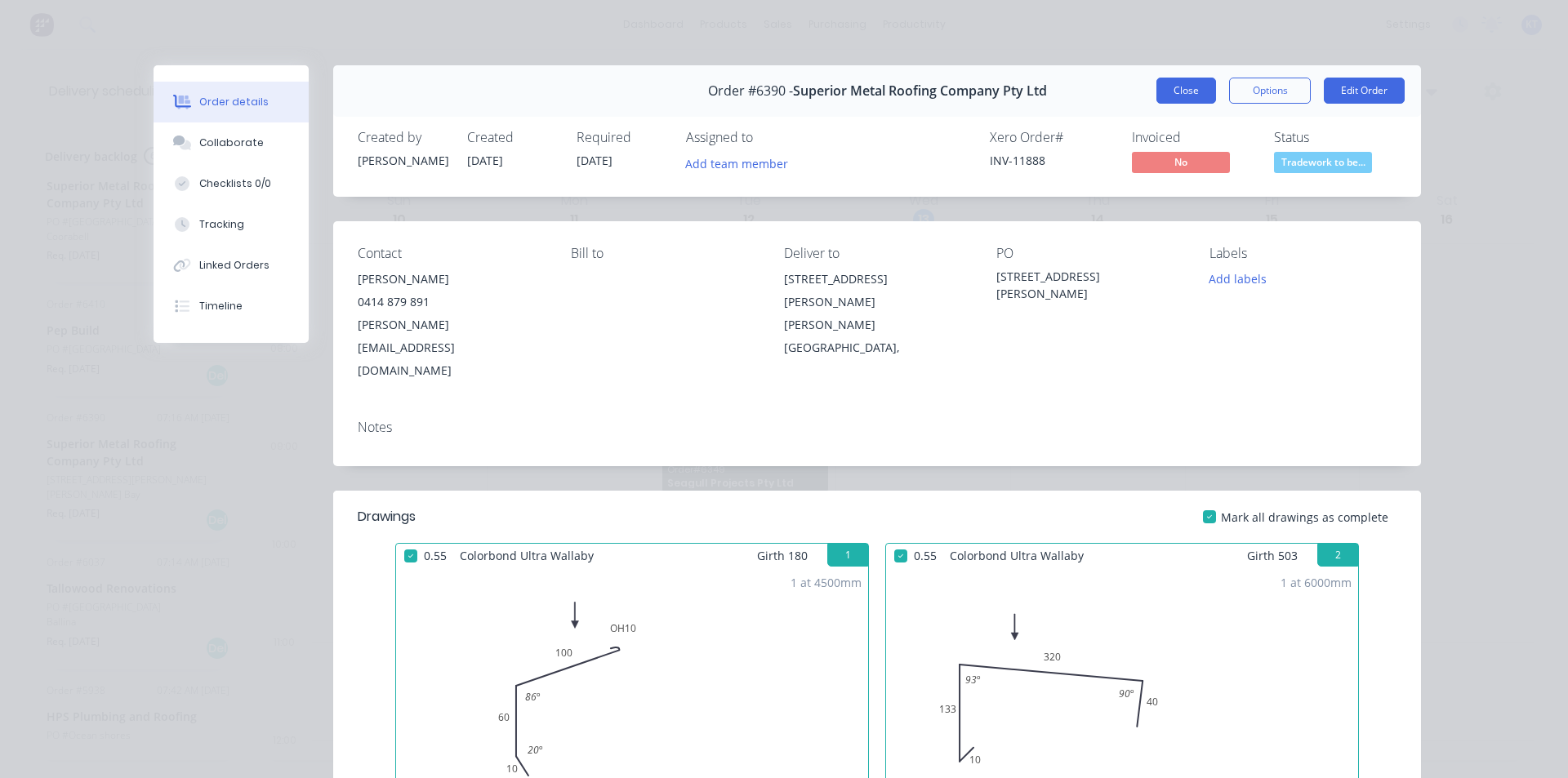
click at [1187, 95] on button "Close" at bounding box center [1186, 91] width 60 height 26
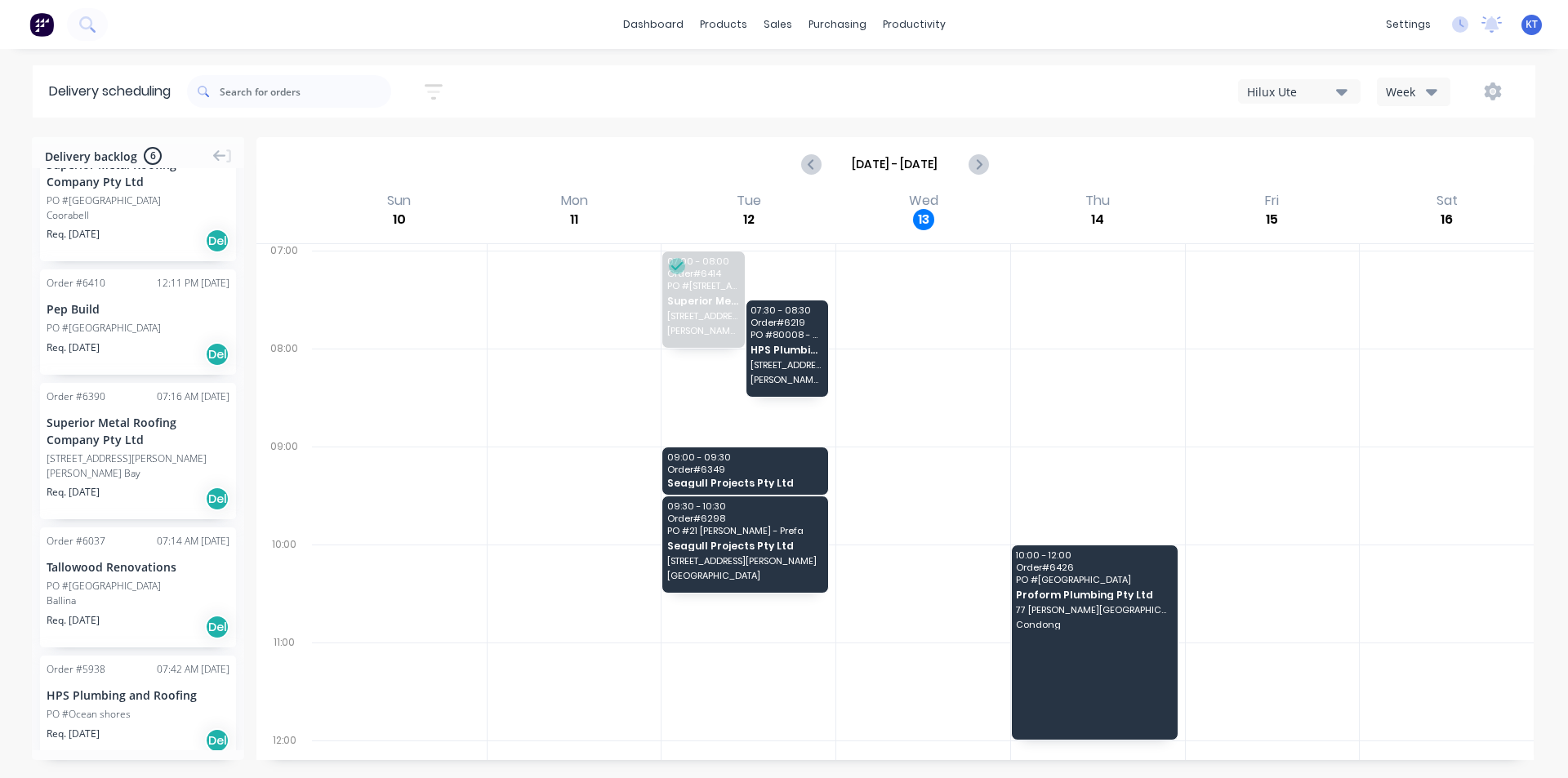
scroll to position [203, 0]
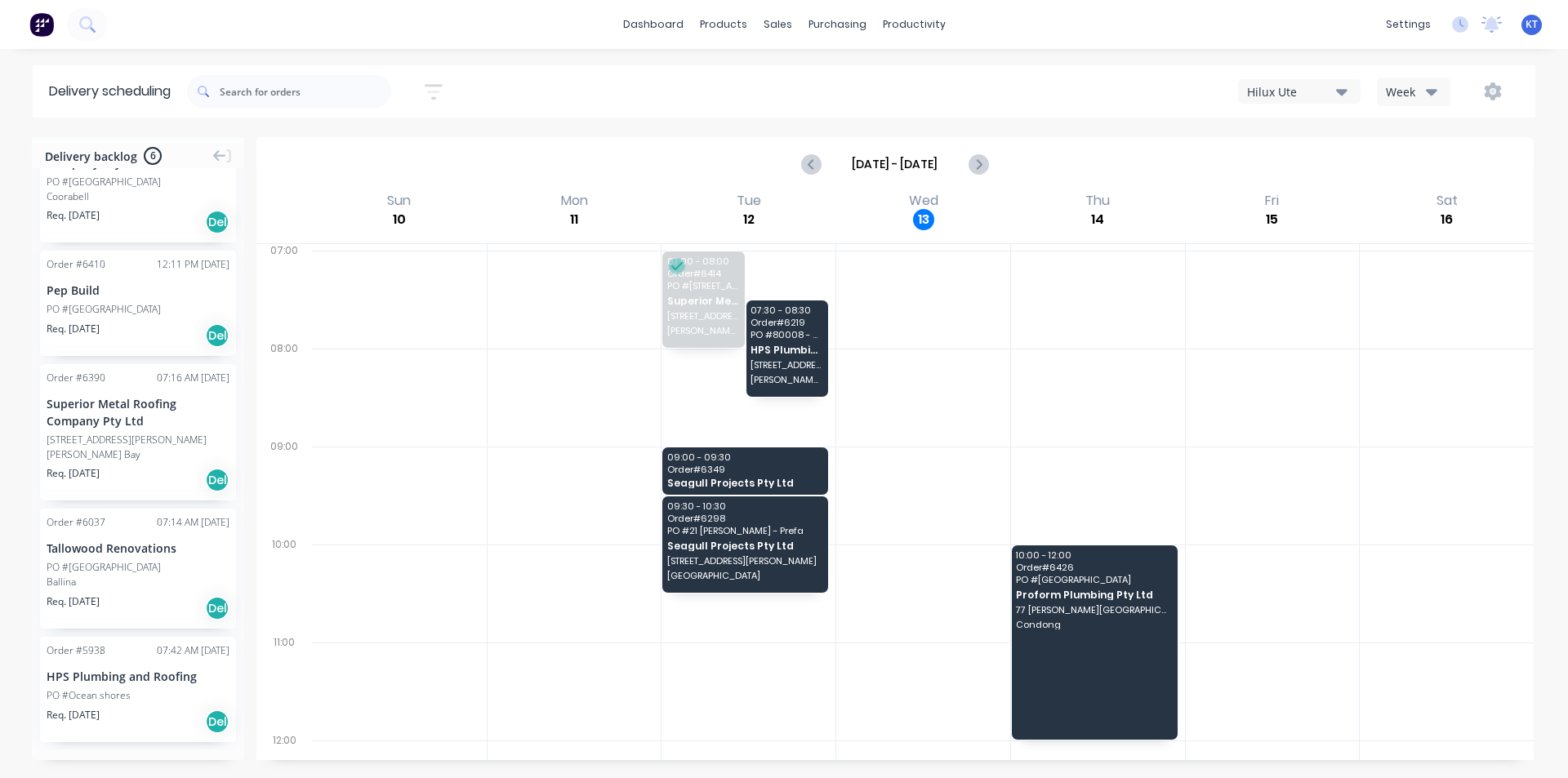
click at [76, 685] on div "HPS Plumbing and Roofing" at bounding box center [138, 676] width 183 height 18
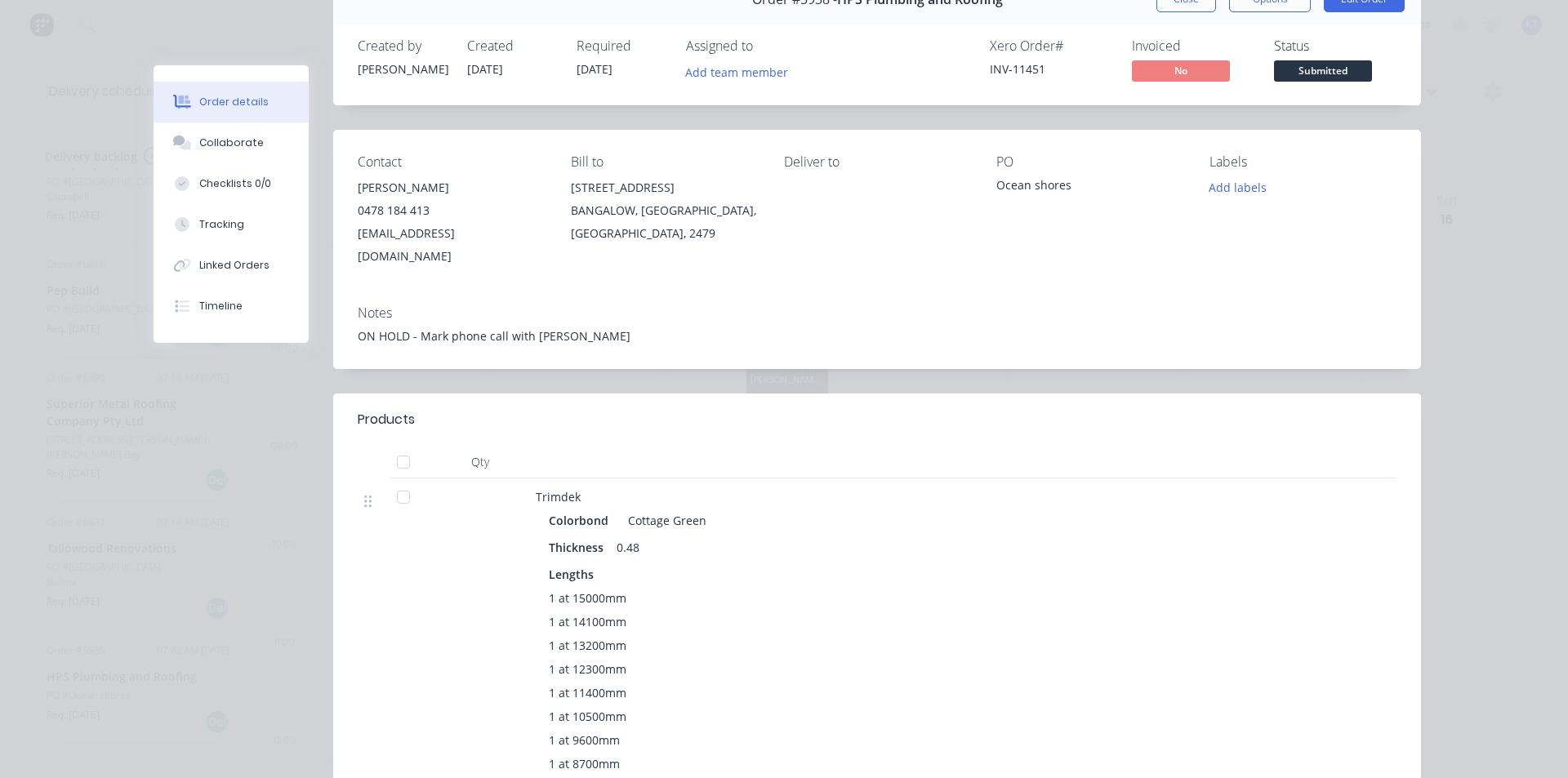
scroll to position [0, 0]
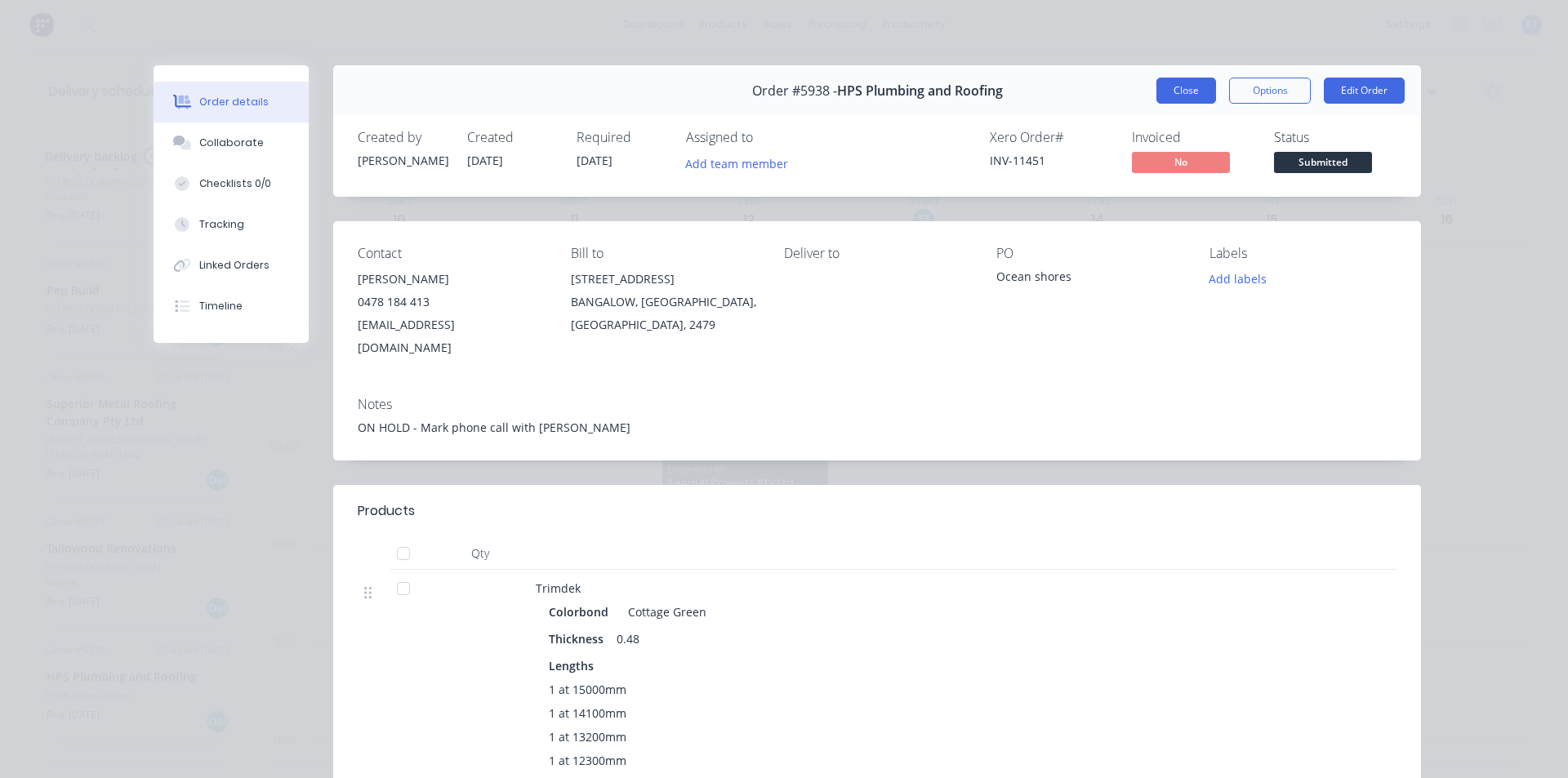
click at [1159, 88] on button "Close" at bounding box center [1186, 91] width 60 height 26
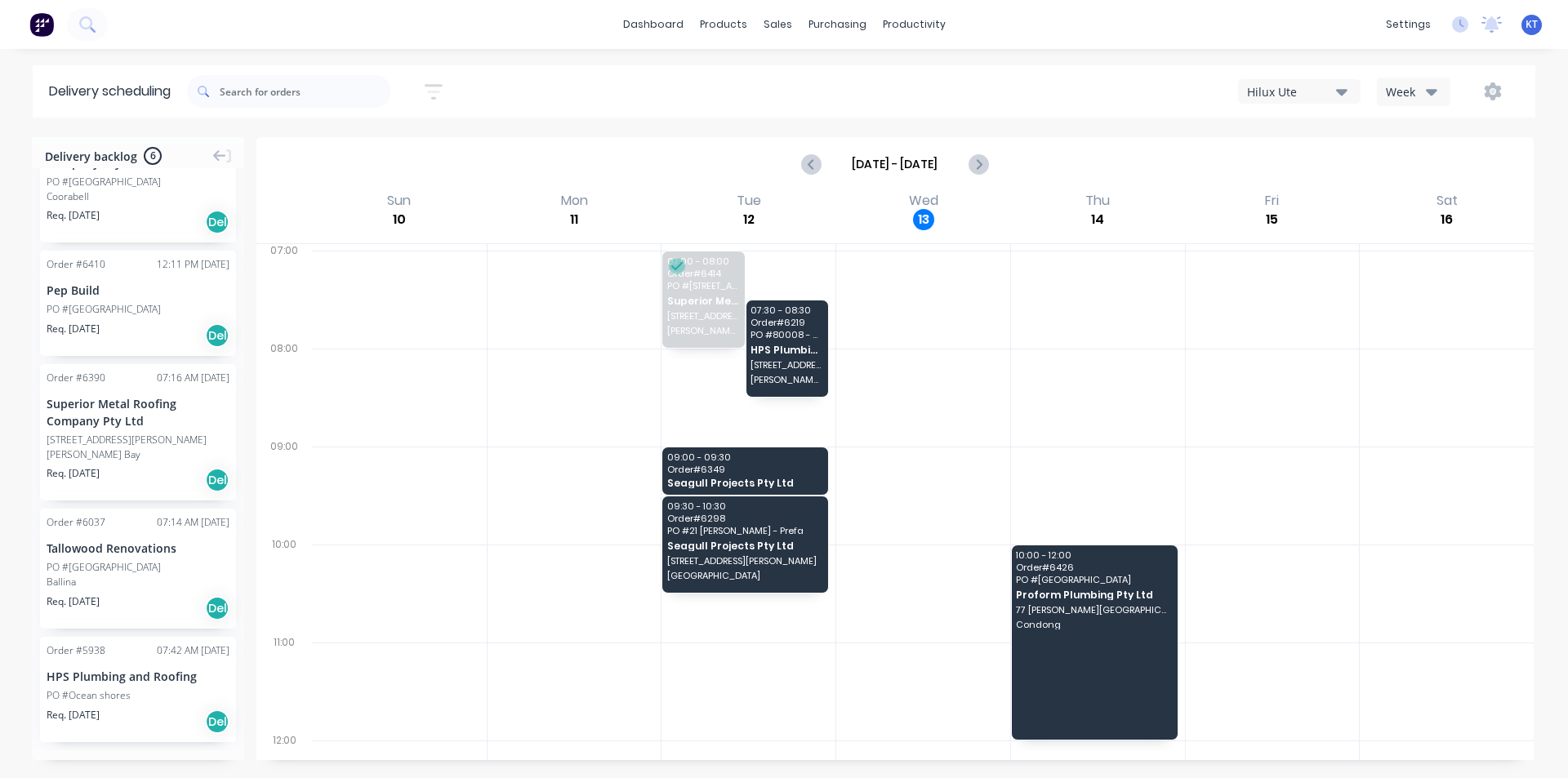
click at [103, 565] on div "PO #[GEOGRAPHIC_DATA]" at bounding box center [103, 567] width 115 height 15
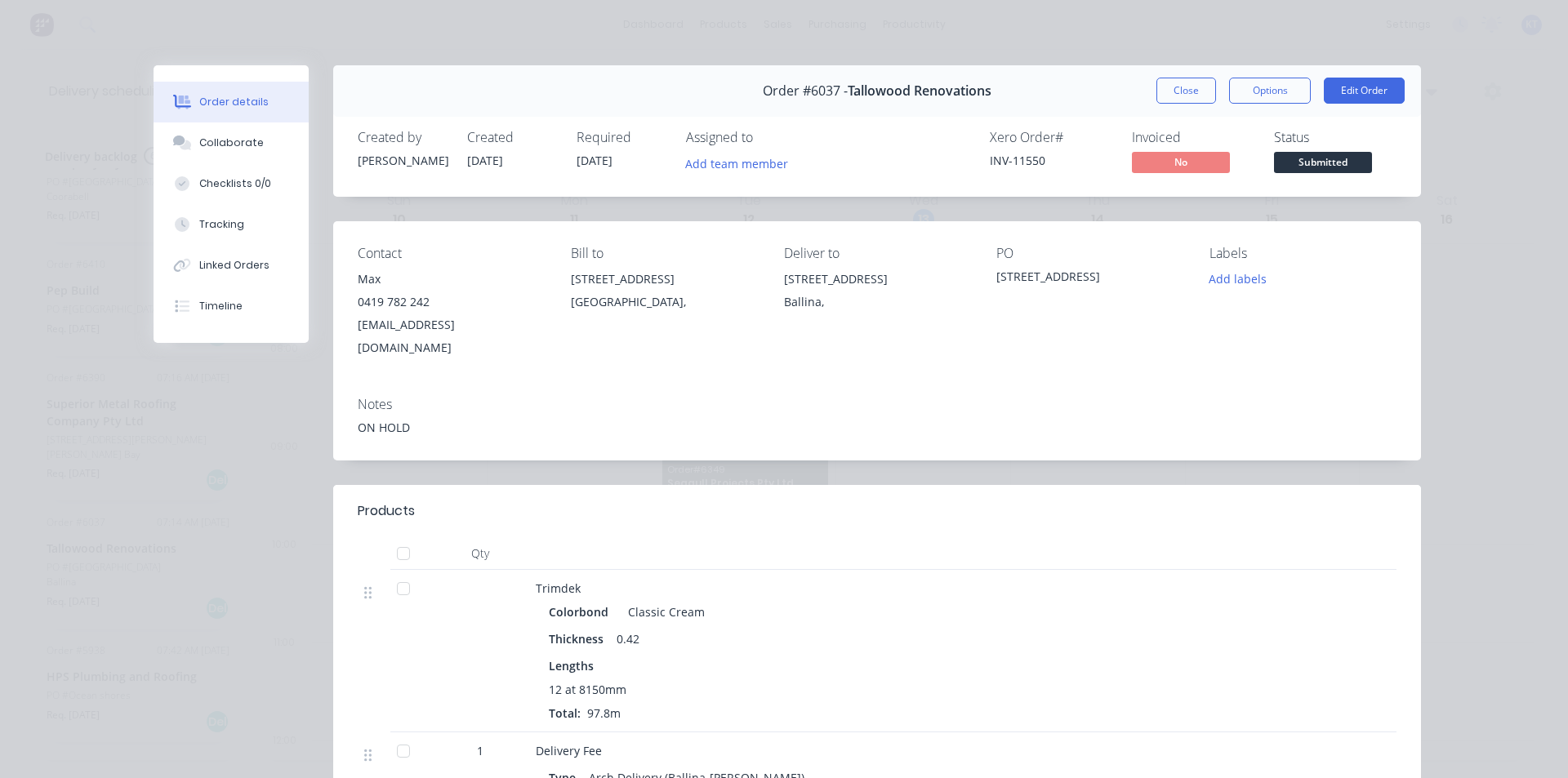
click at [311, 521] on div "Order #6037 - Tallowood Renovations Close Options Edit Order Created by Katie C…" at bounding box center [787, 666] width 1268 height 1202
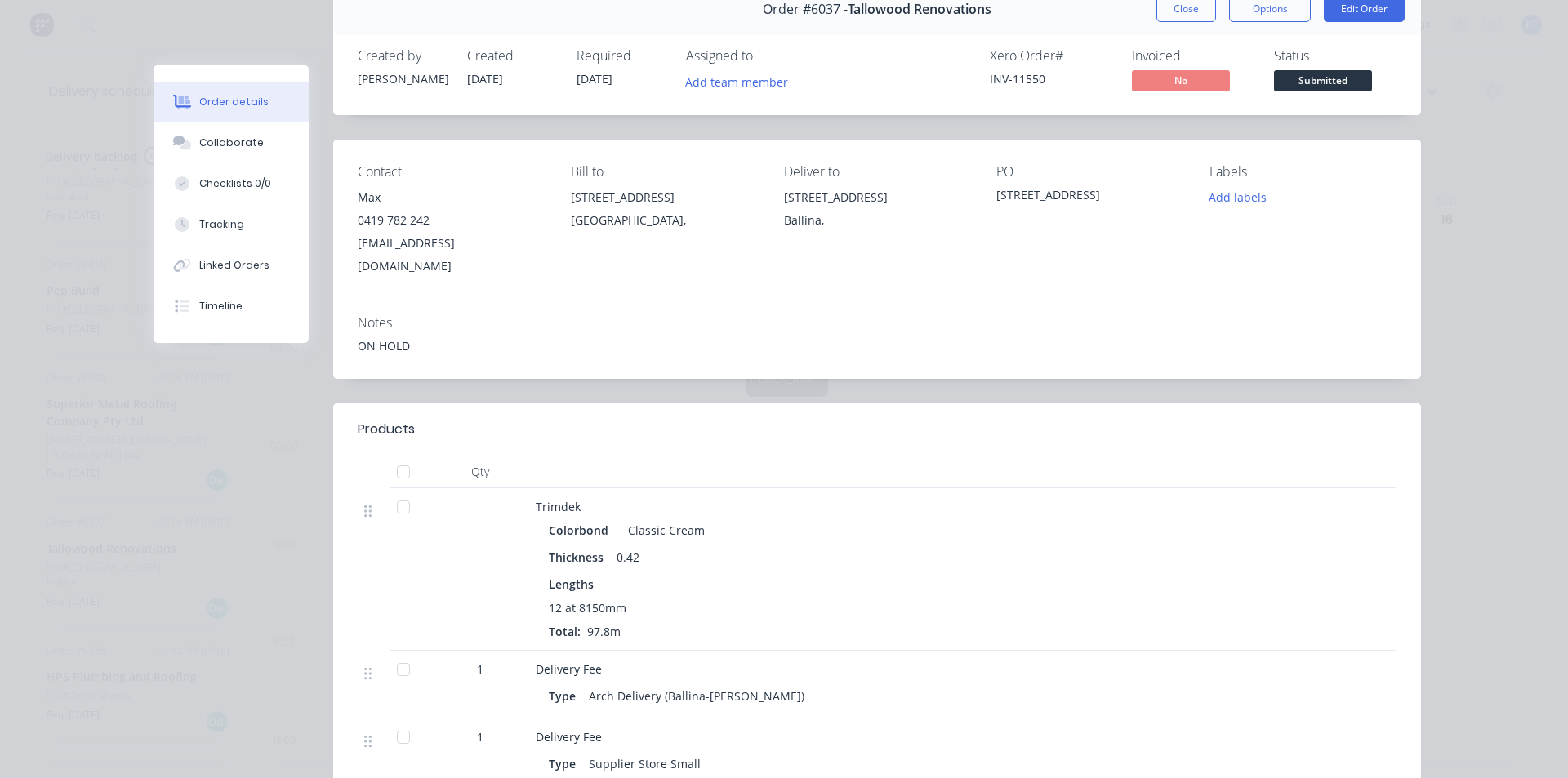
click at [283, 679] on div "Order #6037 - Tallowood Renovations Close Options Edit Order Created by Katie C…" at bounding box center [787, 584] width 1268 height 1202
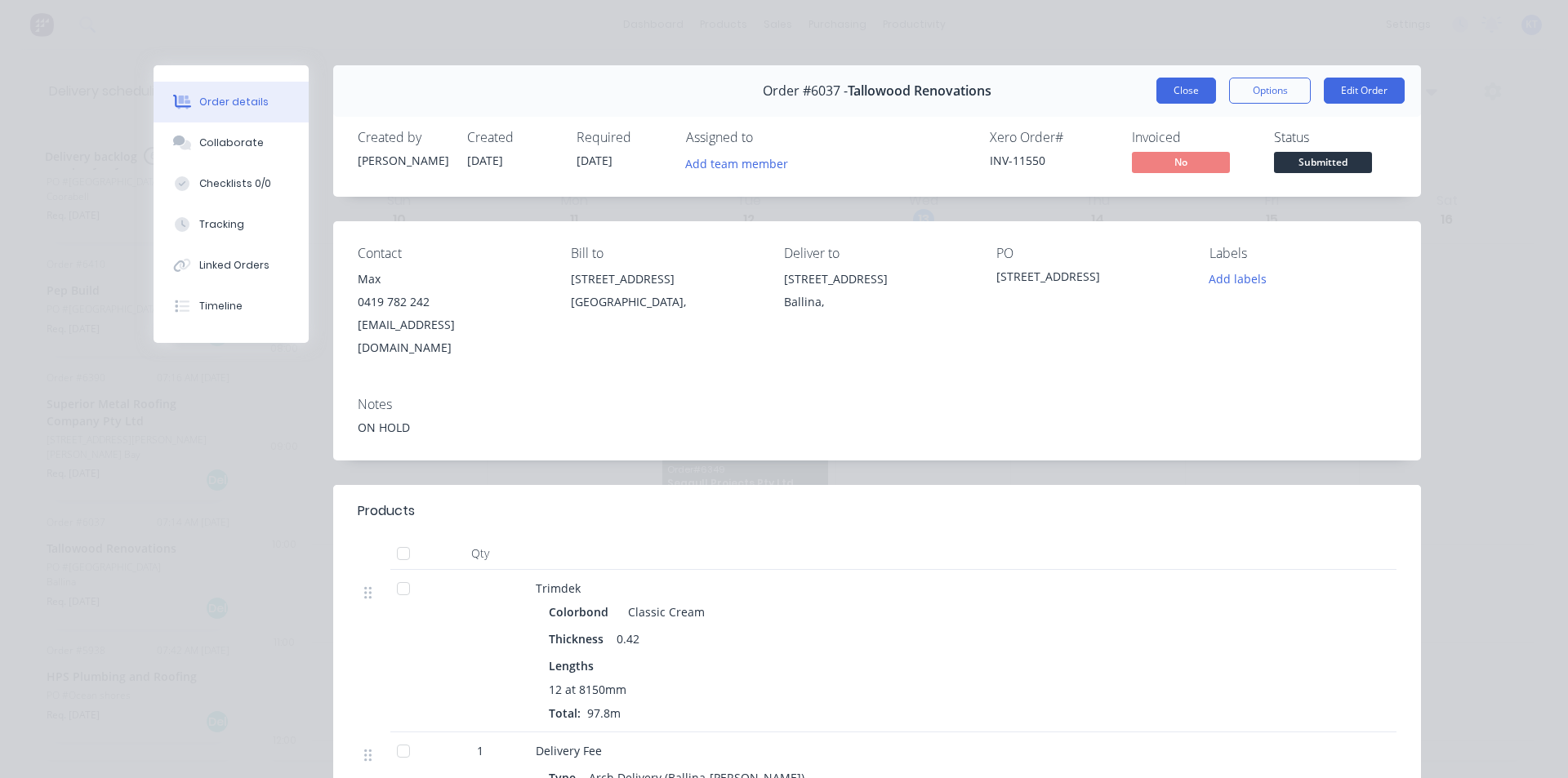
click at [1191, 102] on button "Close" at bounding box center [1186, 91] width 60 height 26
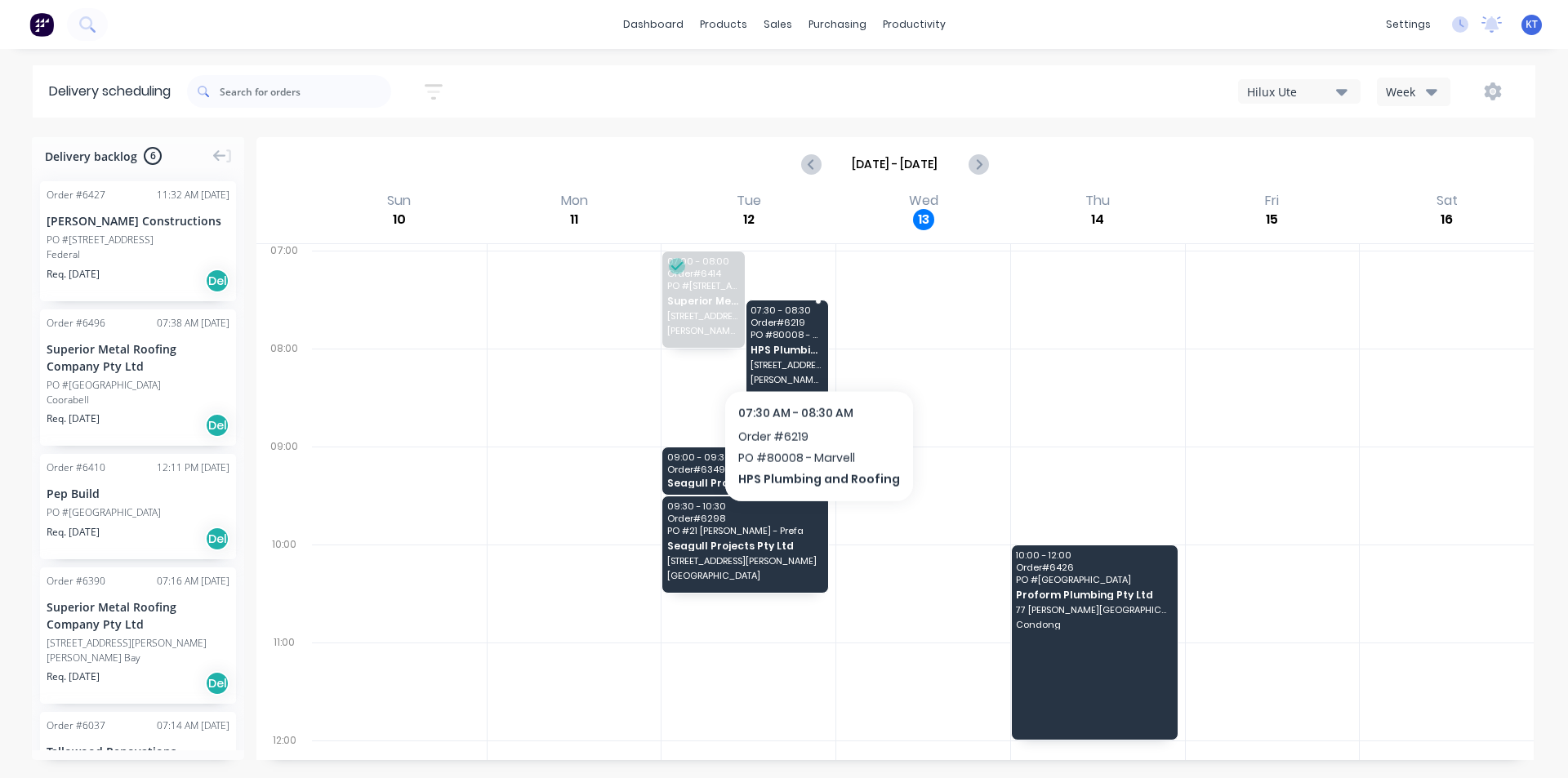
click at [814, 347] on span "HPS Plumbing and Roofing" at bounding box center [786, 349] width 72 height 10
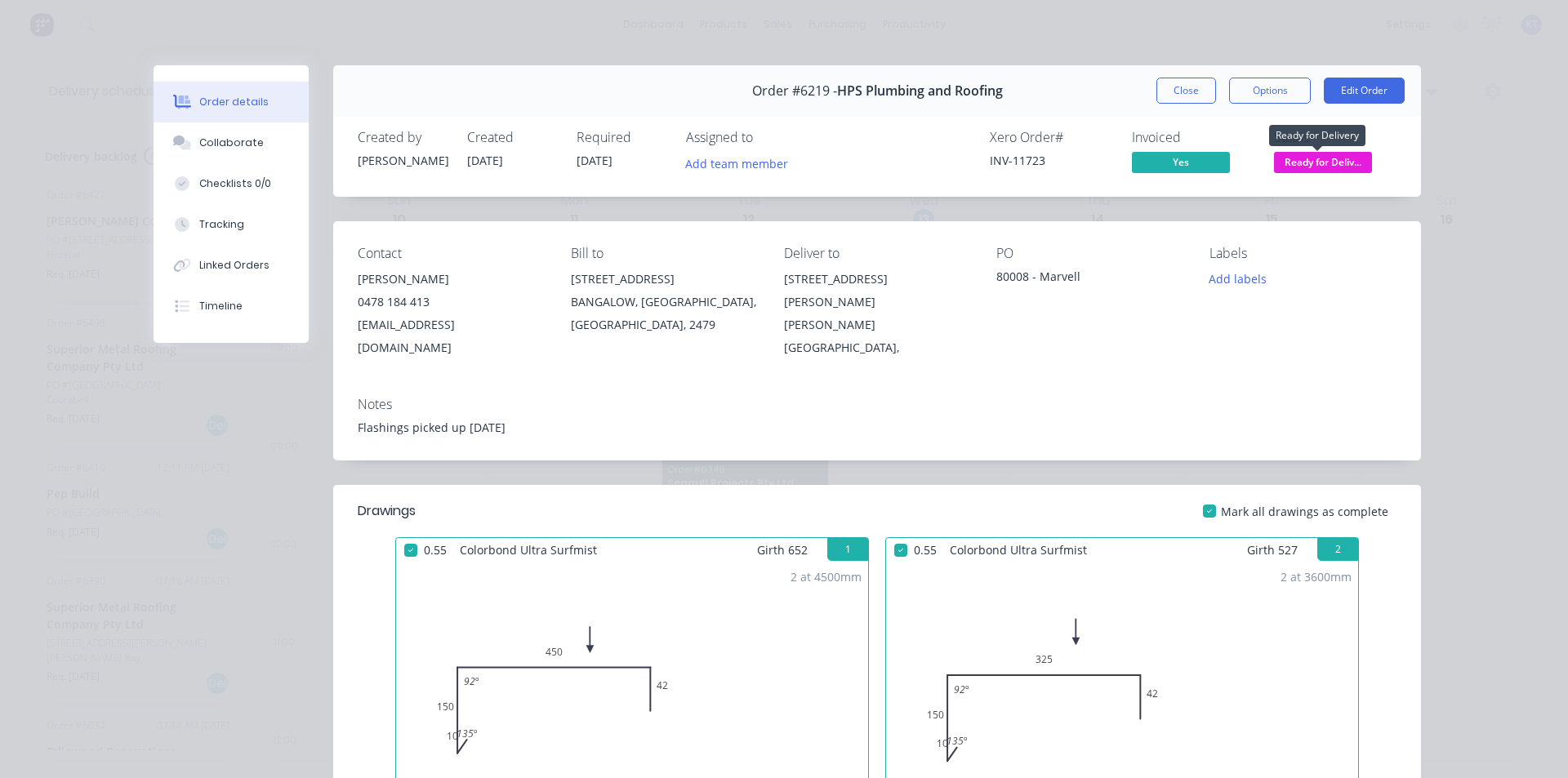
click at [1343, 161] on span "Ready for Deliv..." at bounding box center [1323, 162] width 98 height 20
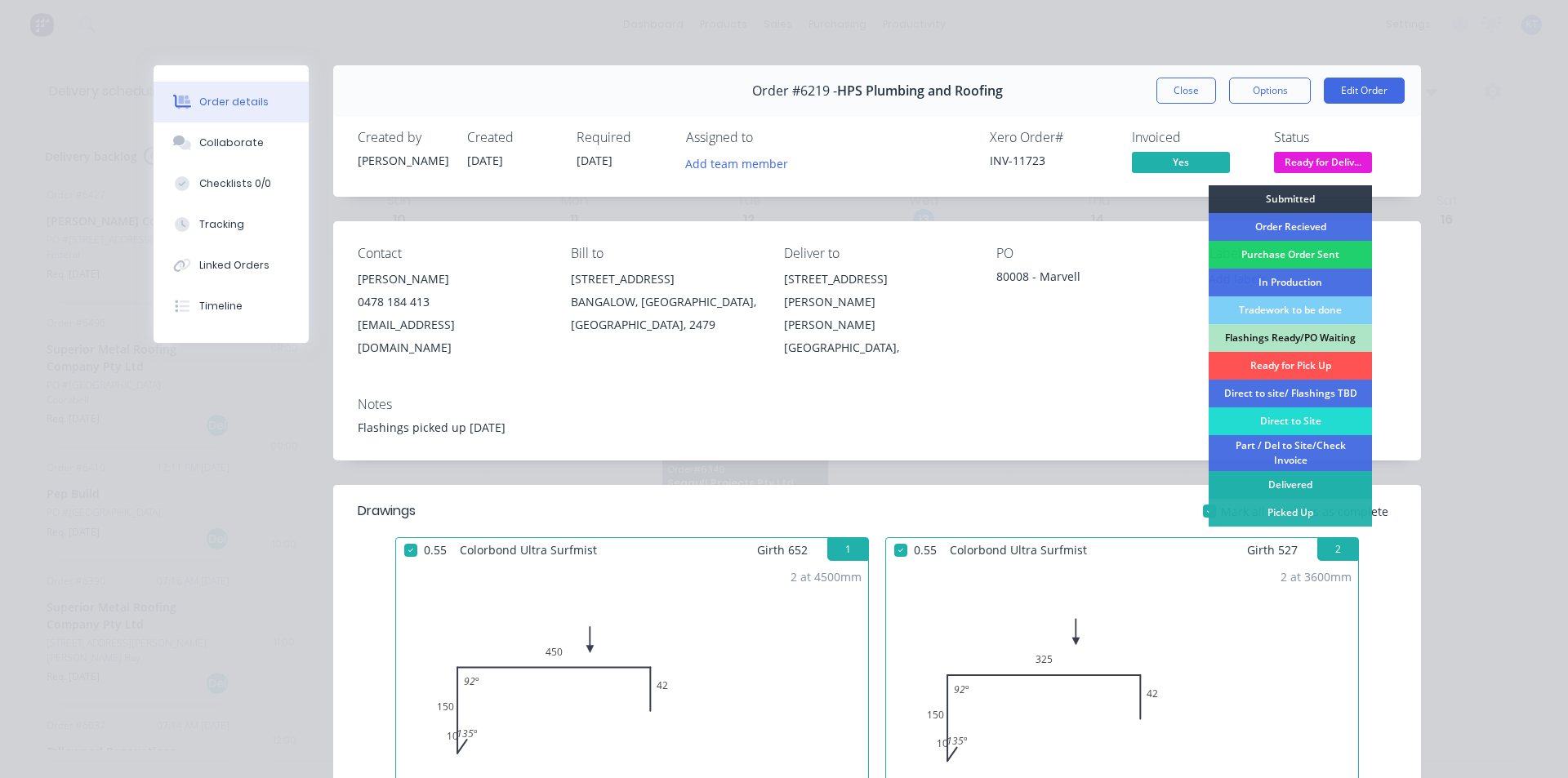
click at [1278, 490] on div "Delivered" at bounding box center [1290, 485] width 164 height 28
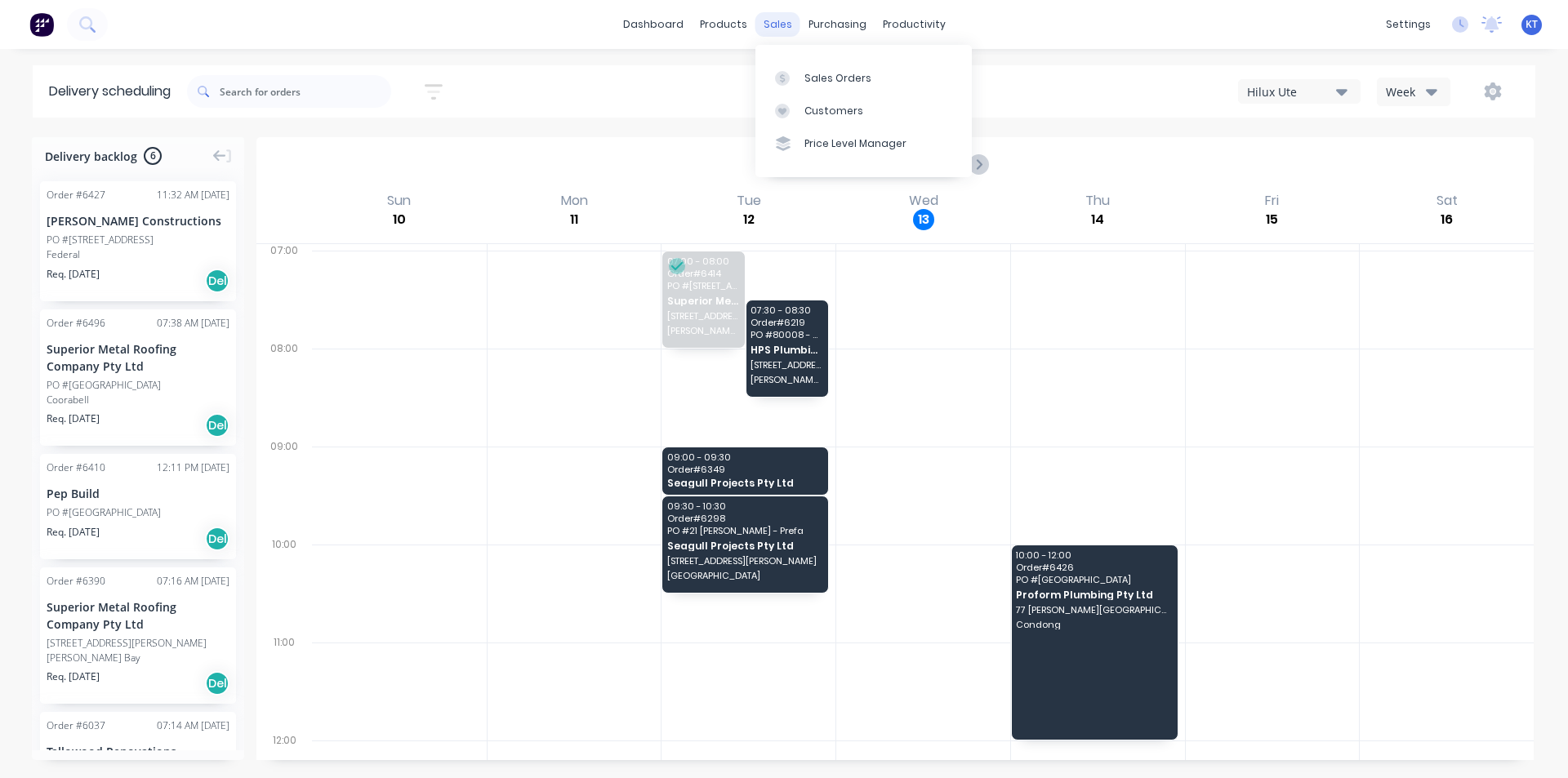
click at [778, 30] on div "sales" at bounding box center [778, 24] width 45 height 25
click at [796, 85] on div at bounding box center [787, 79] width 25 height 15
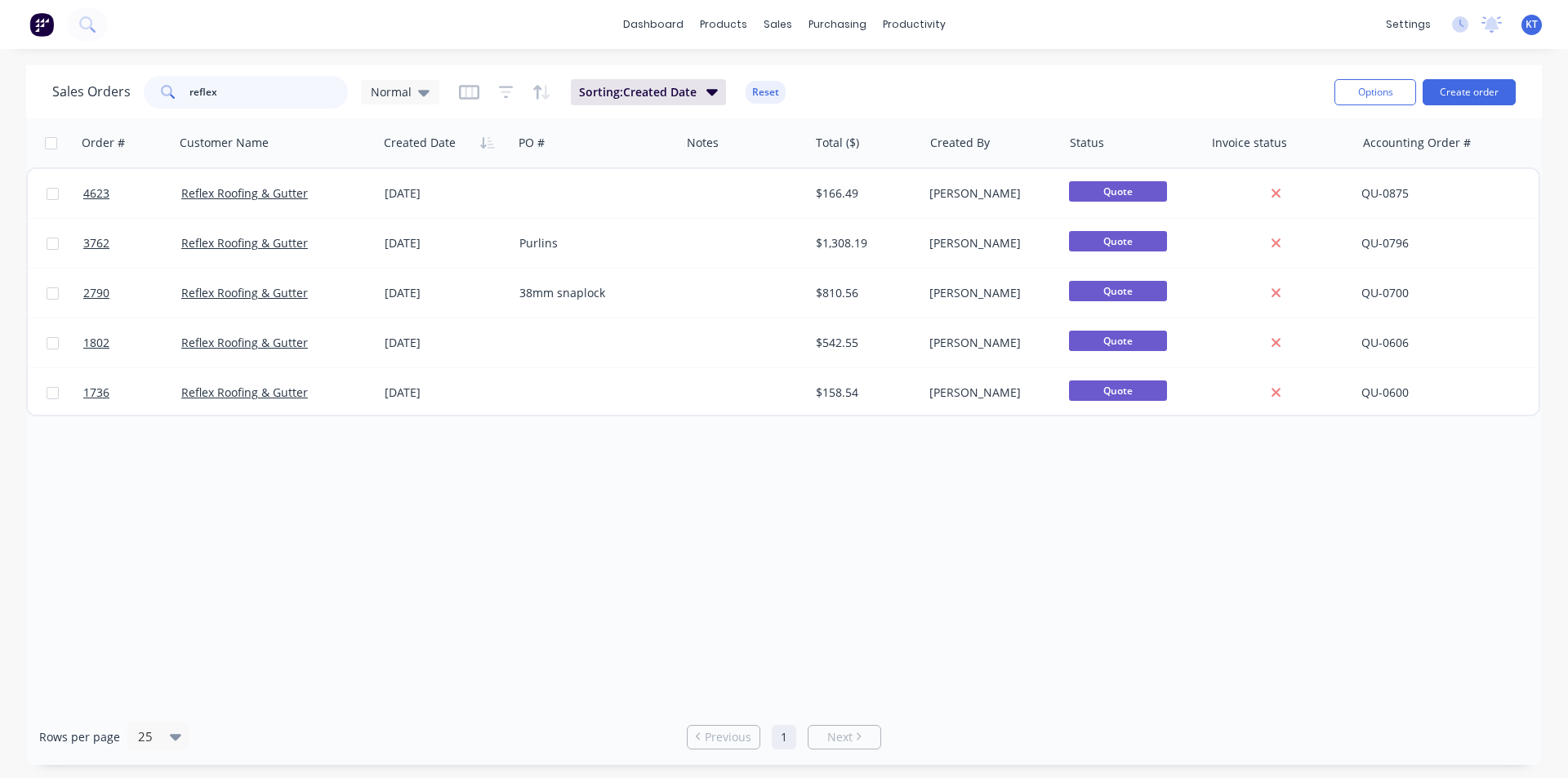
click at [298, 90] on input "reflex" at bounding box center [269, 91] width 159 height 32
type input "hps"
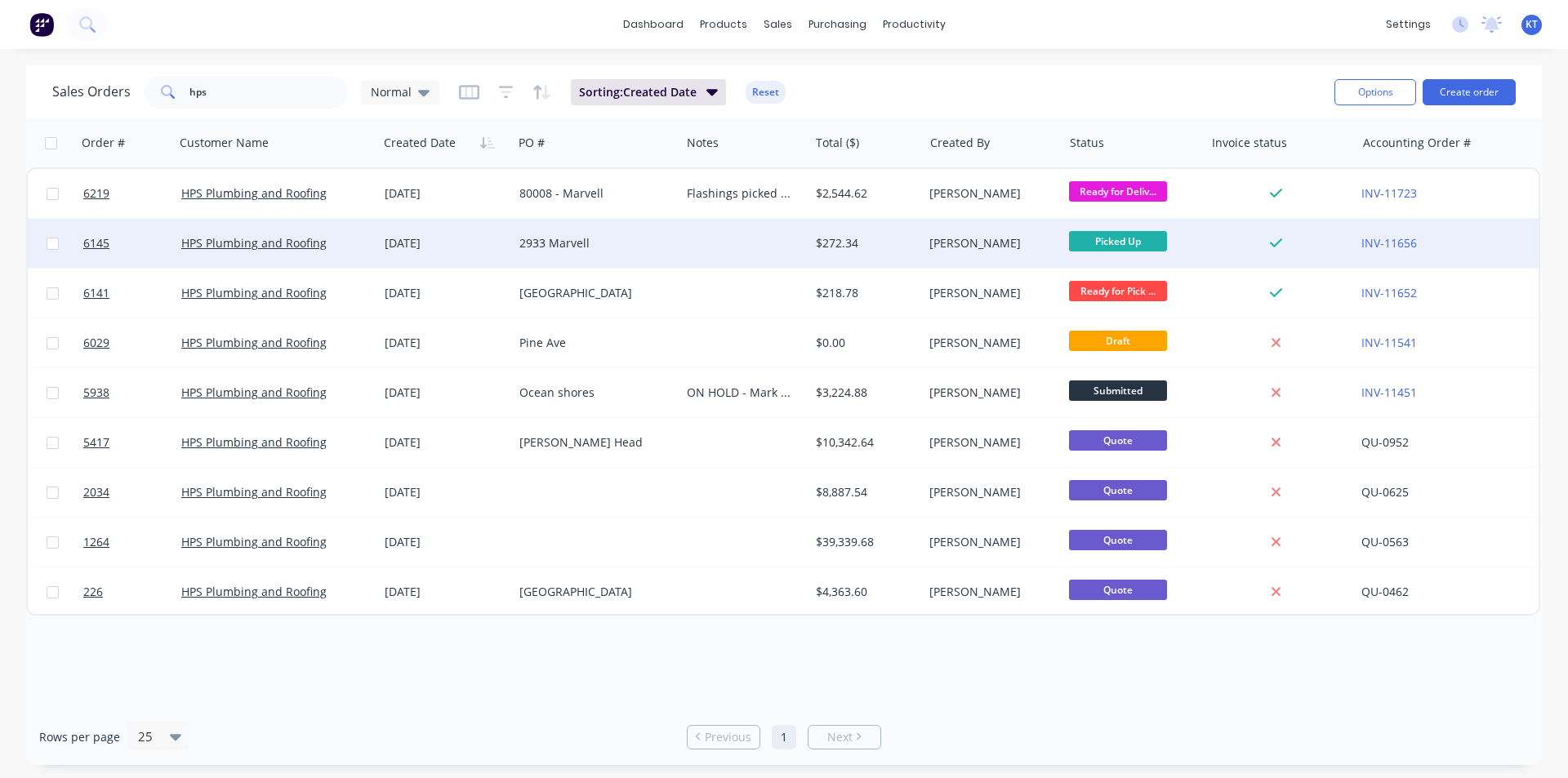
click at [555, 267] on div "2933 Marvell" at bounding box center [596, 243] width 167 height 49
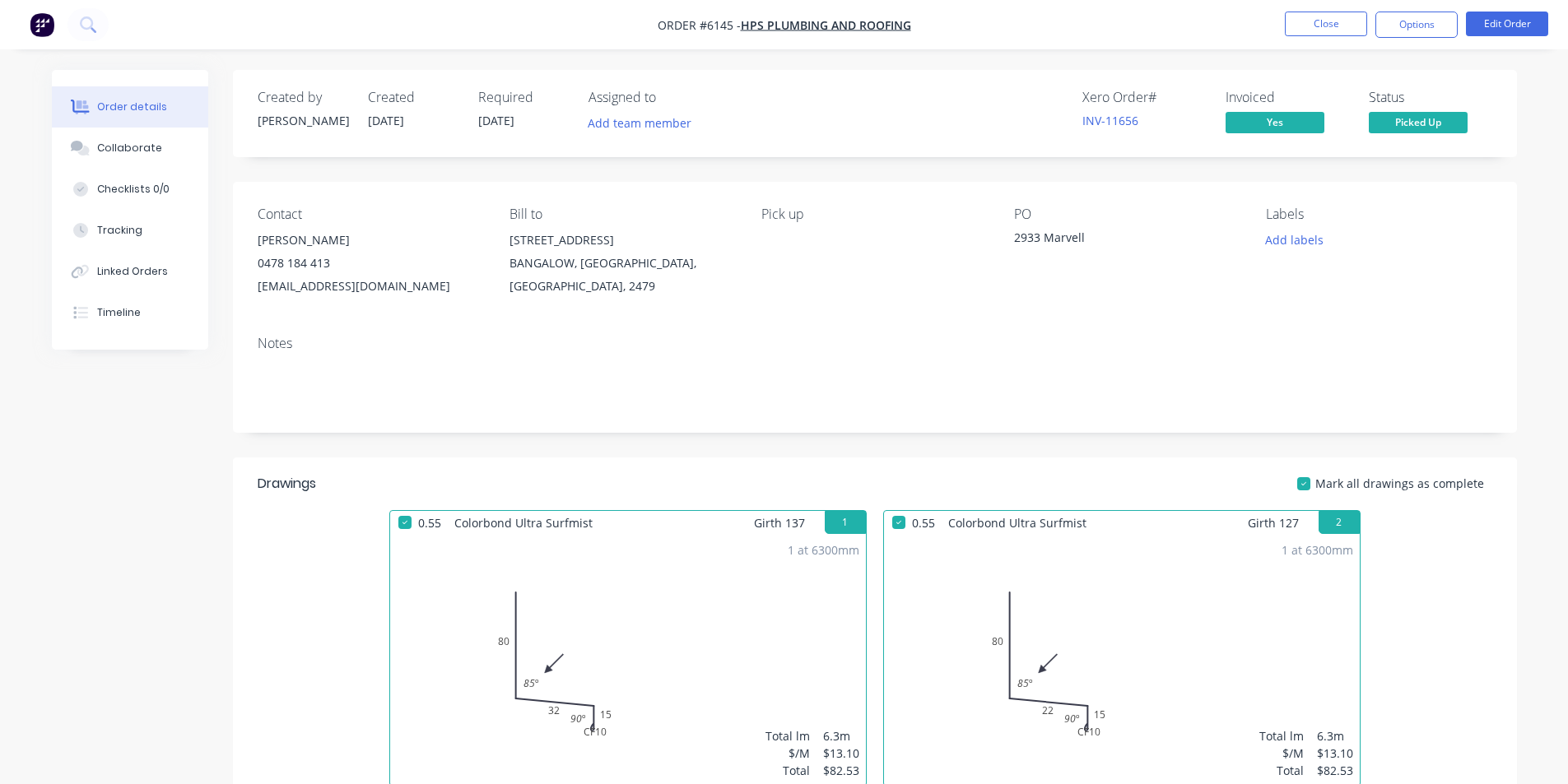
click at [1458, 26] on ul "Close Options Edit Order" at bounding box center [1416, 24] width 303 height 26
click at [1424, 35] on button "Options" at bounding box center [1416, 24] width 82 height 26
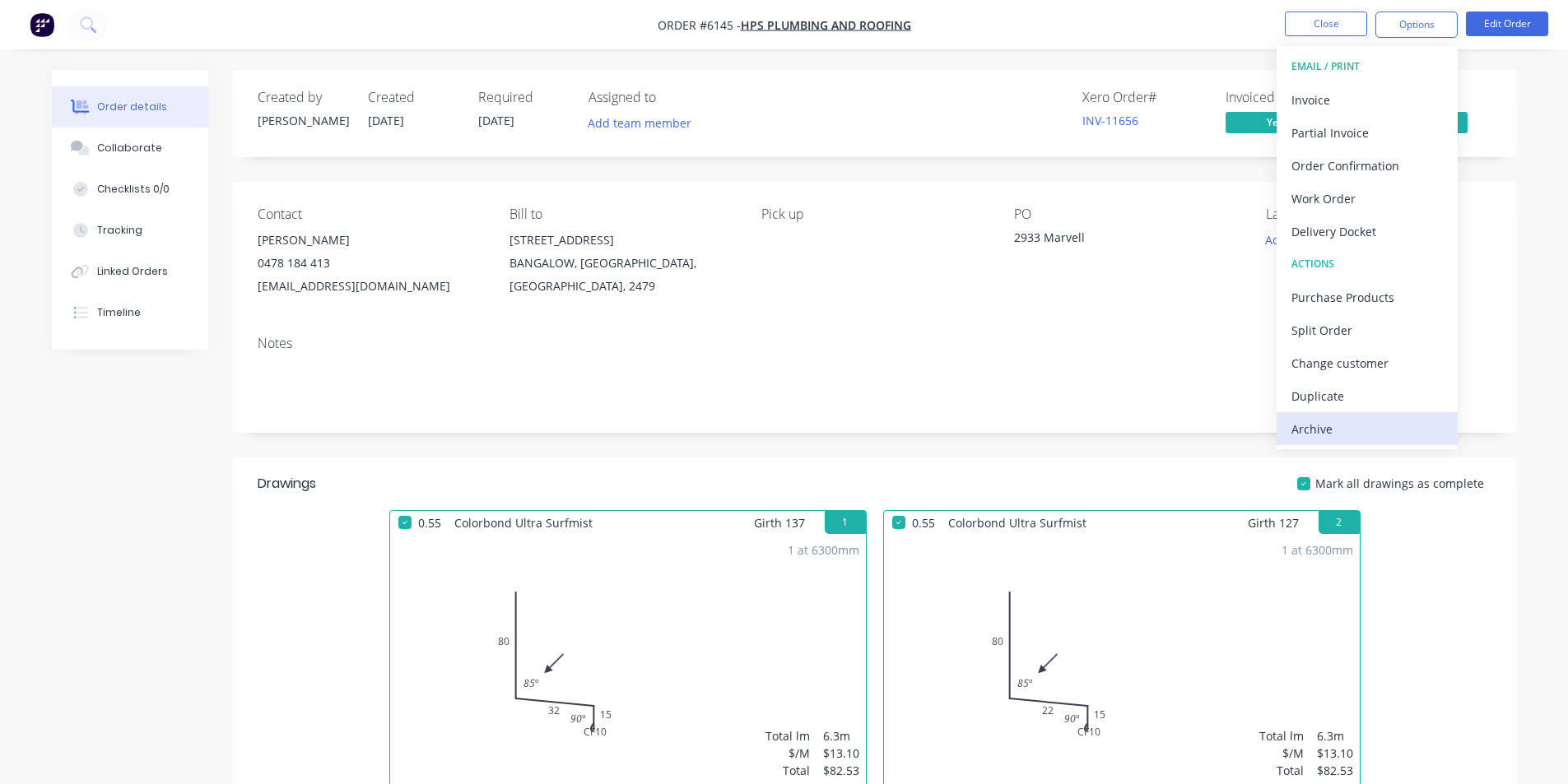
click at [1374, 435] on div "Archive" at bounding box center [1367, 429] width 152 height 24
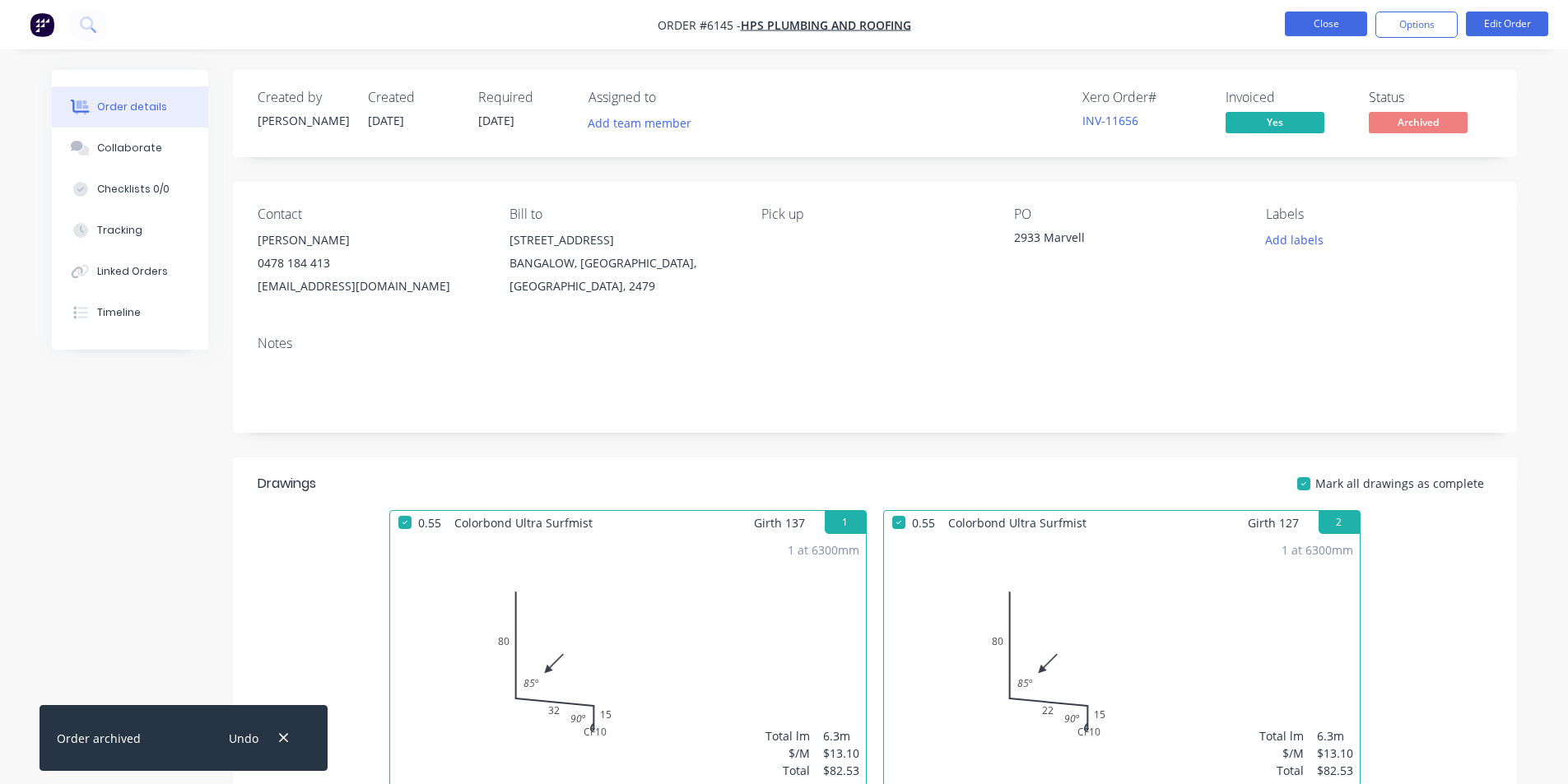
click at [1332, 23] on button "Close" at bounding box center [1326, 23] width 82 height 25
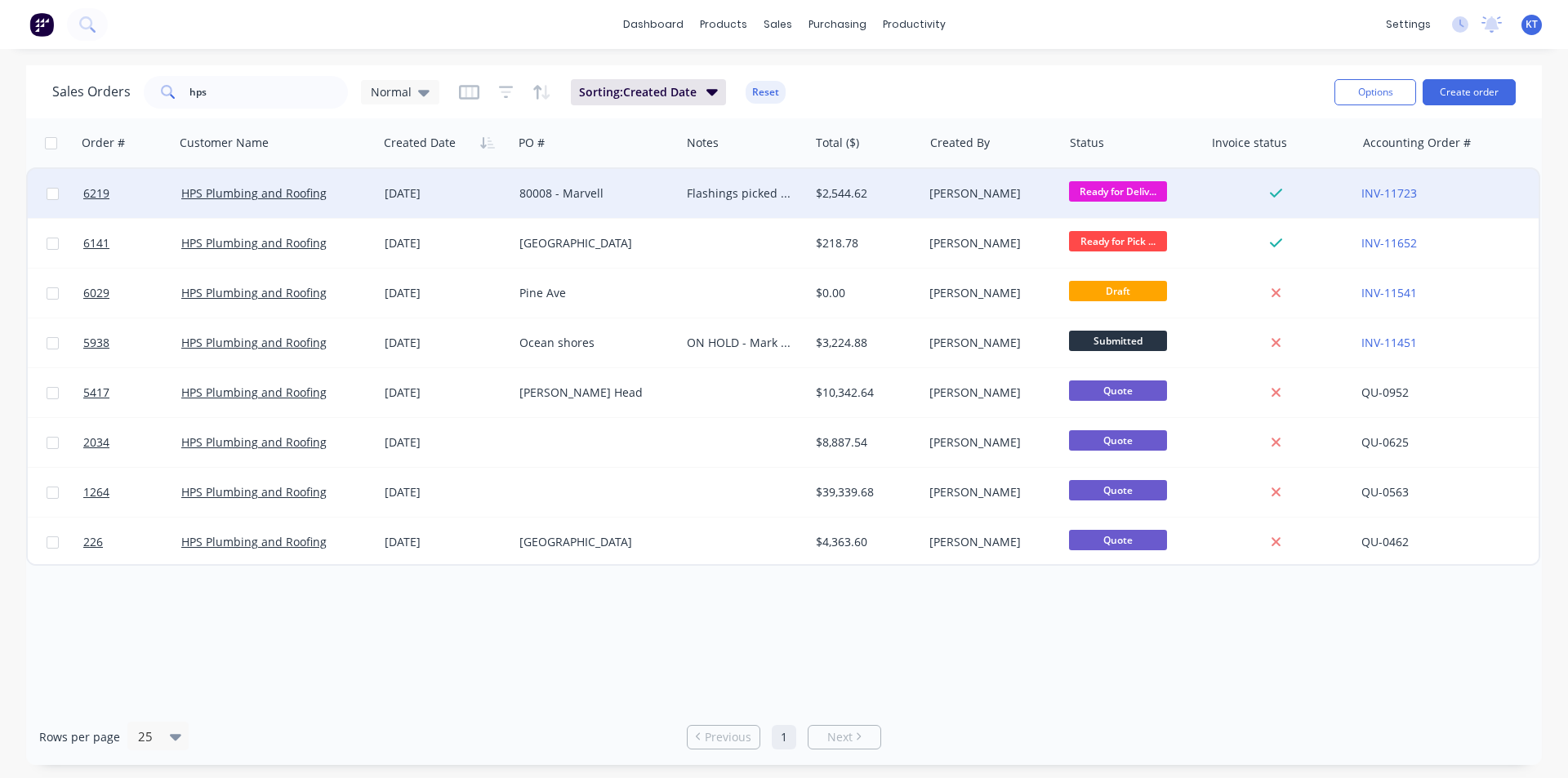
click at [986, 212] on div "[PERSON_NAME]" at bounding box center [992, 193] width 139 height 49
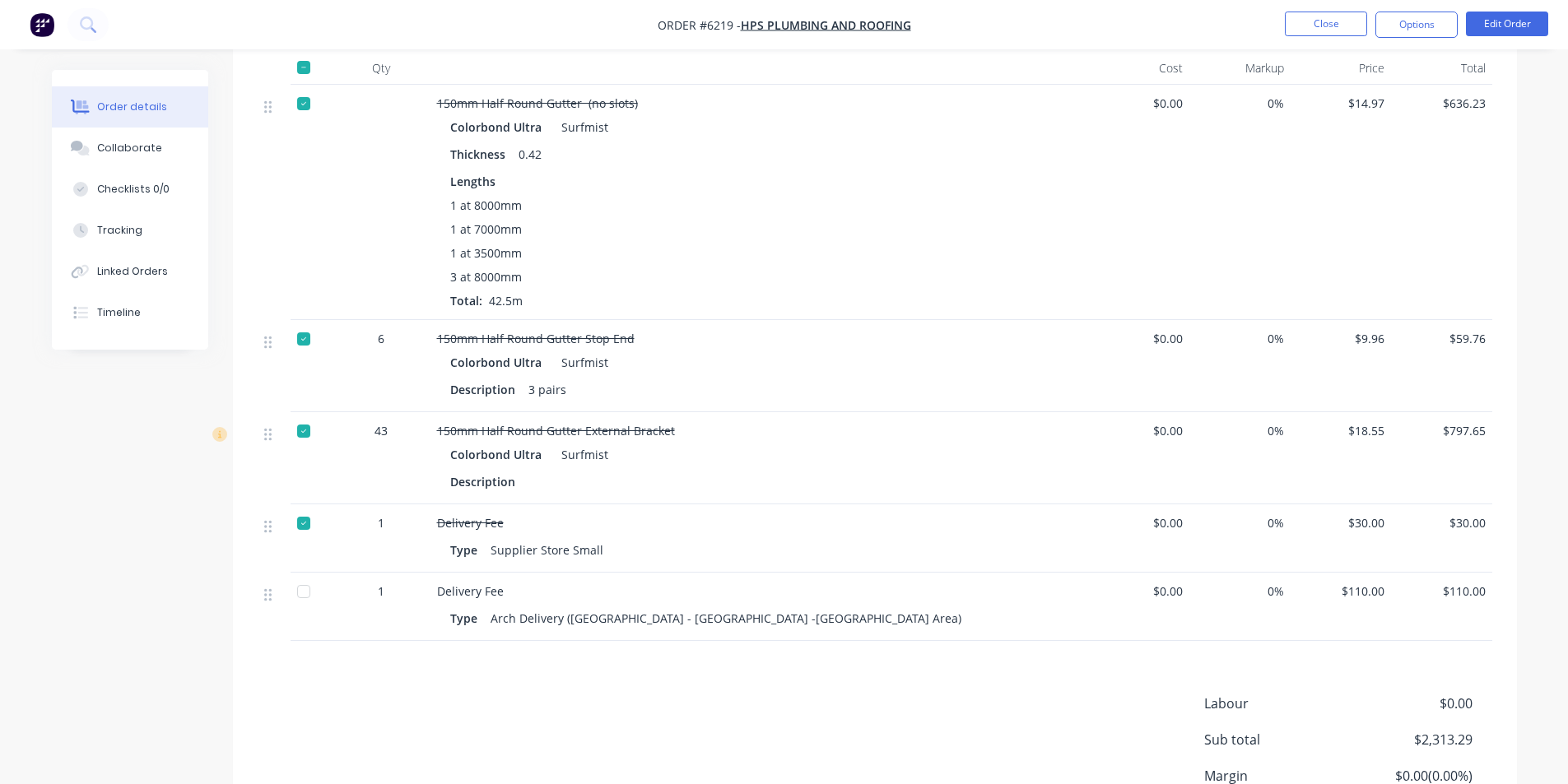
scroll to position [1171, 0]
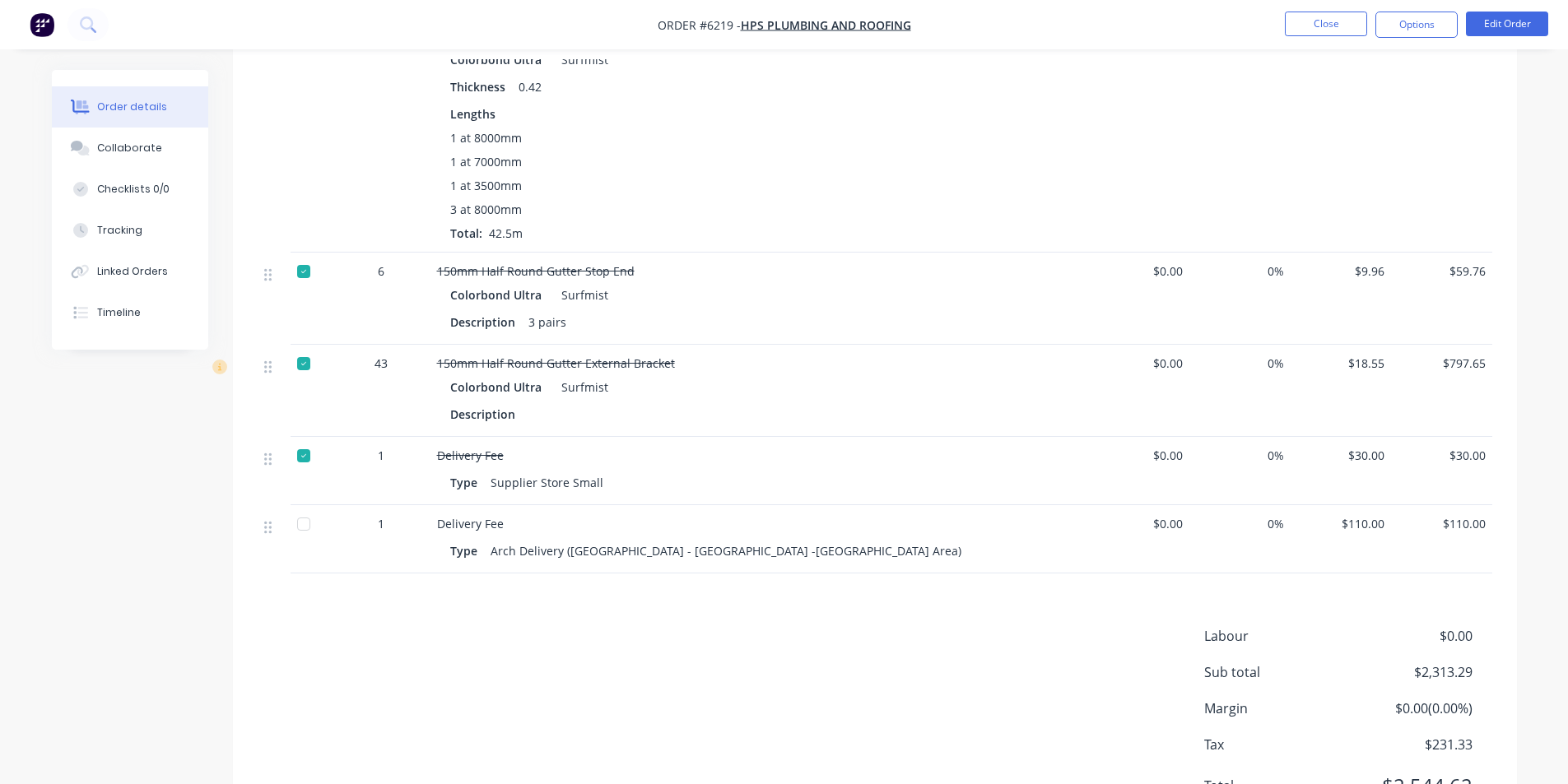
click at [295, 520] on div at bounding box center [304, 523] width 33 height 33
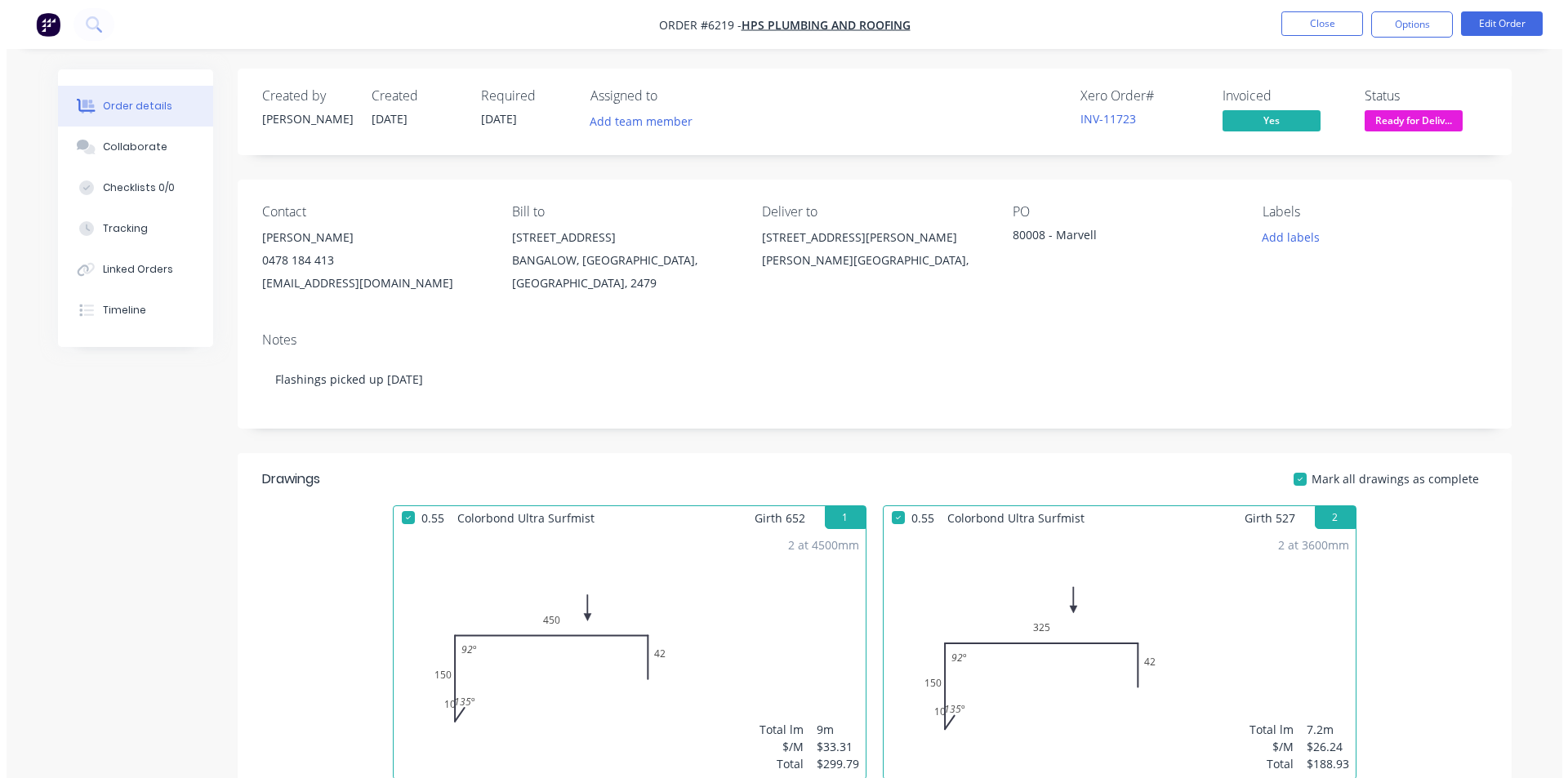
scroll to position [0, 0]
click at [1405, 134] on button "Ready for Deliv..." at bounding box center [1407, 123] width 98 height 25
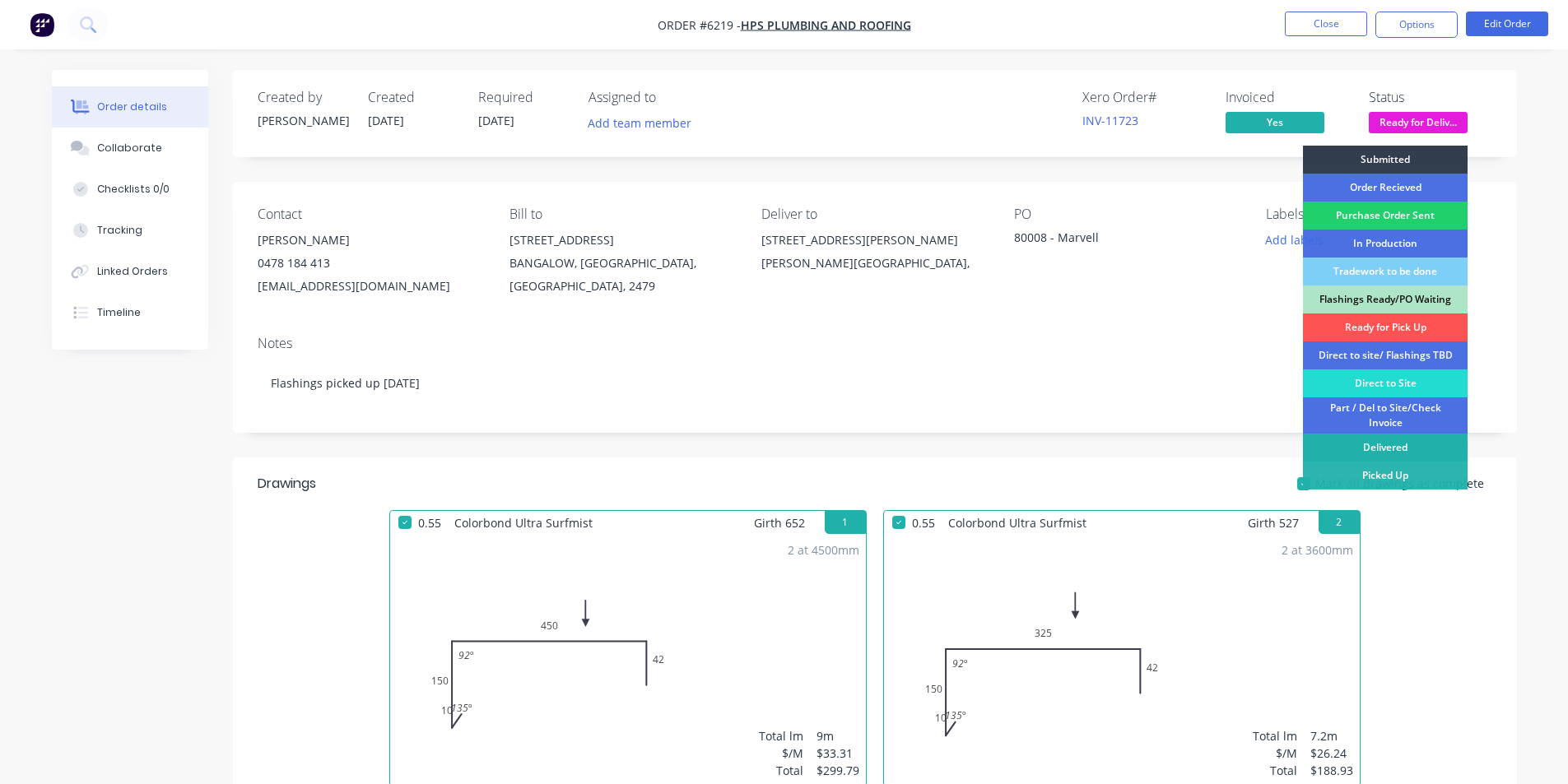
click at [1427, 446] on div "Delivered" at bounding box center [1385, 448] width 165 height 28
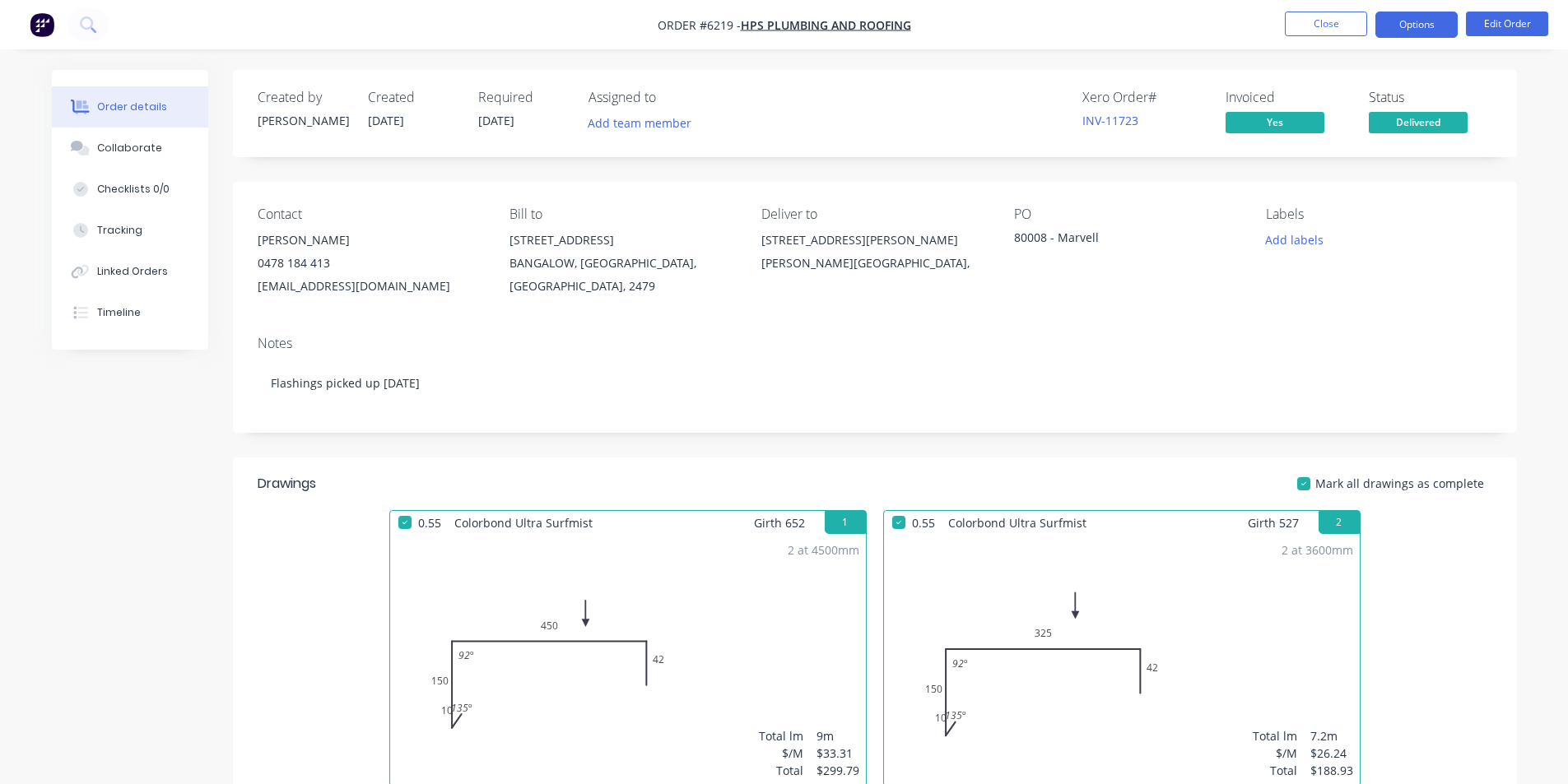
click at [1395, 33] on button "Options" at bounding box center [1416, 24] width 82 height 26
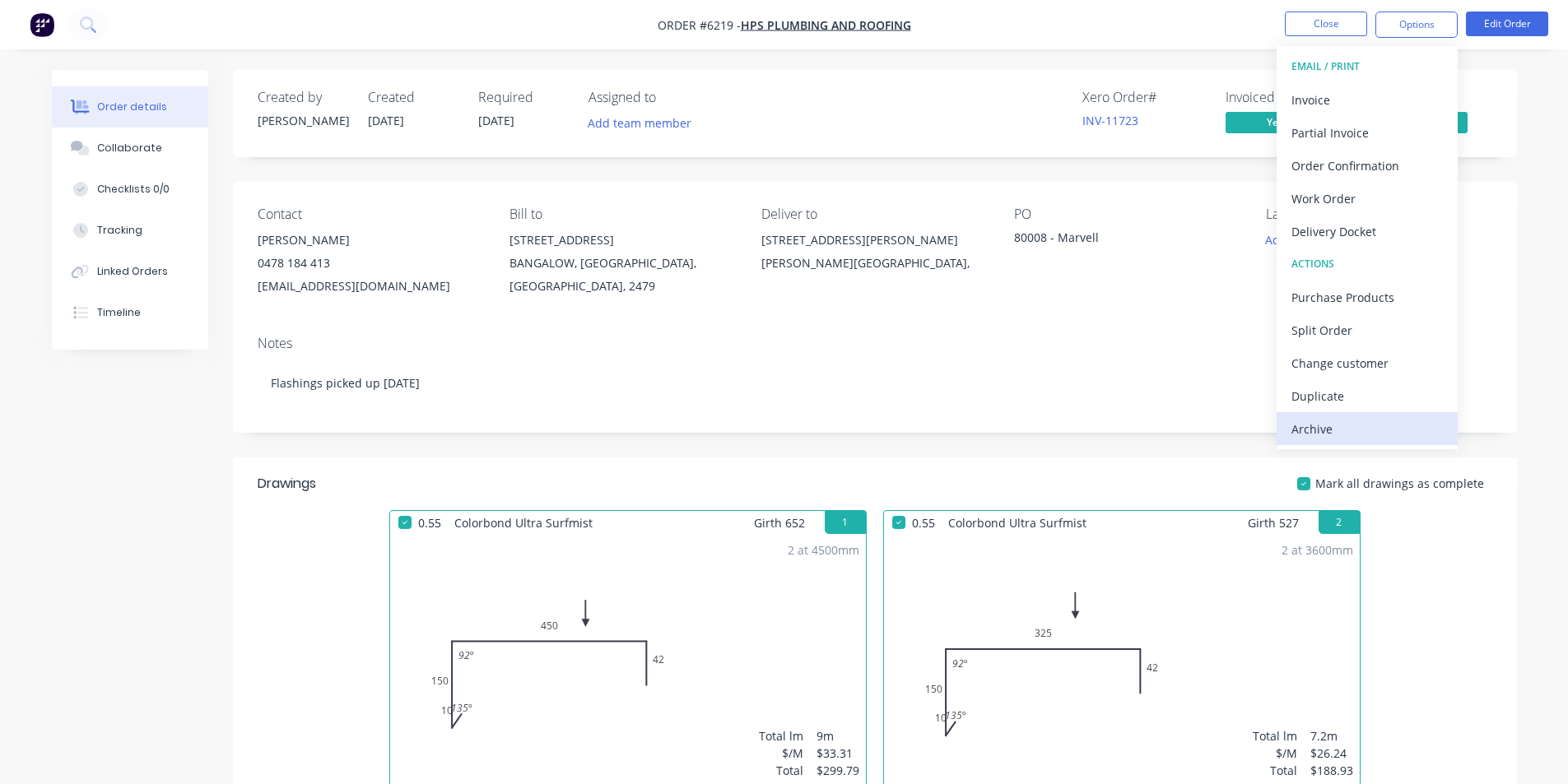
click at [1429, 434] on div "Archive" at bounding box center [1367, 429] width 152 height 24
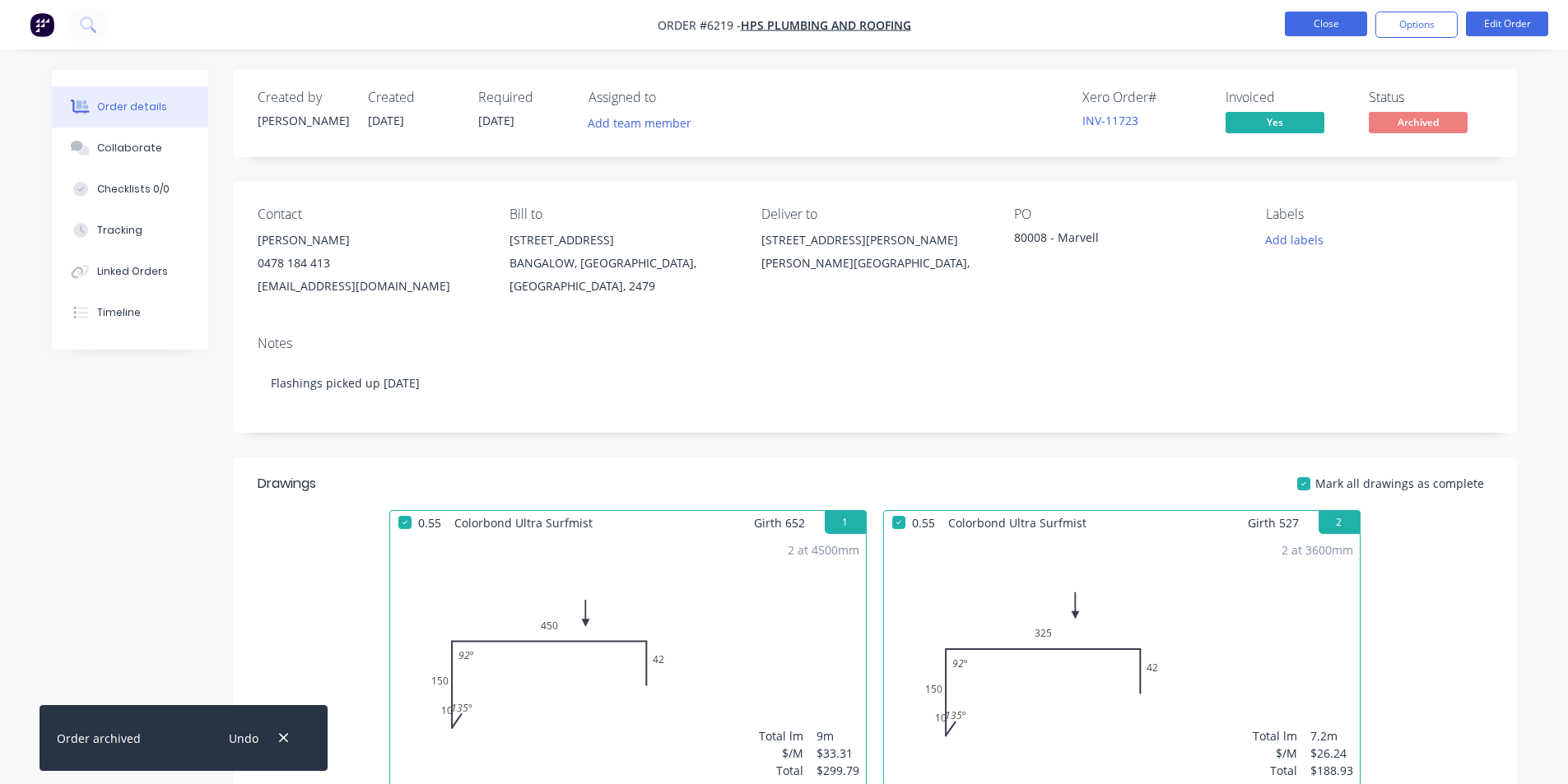
click at [1338, 24] on button "Close" at bounding box center [1326, 23] width 82 height 25
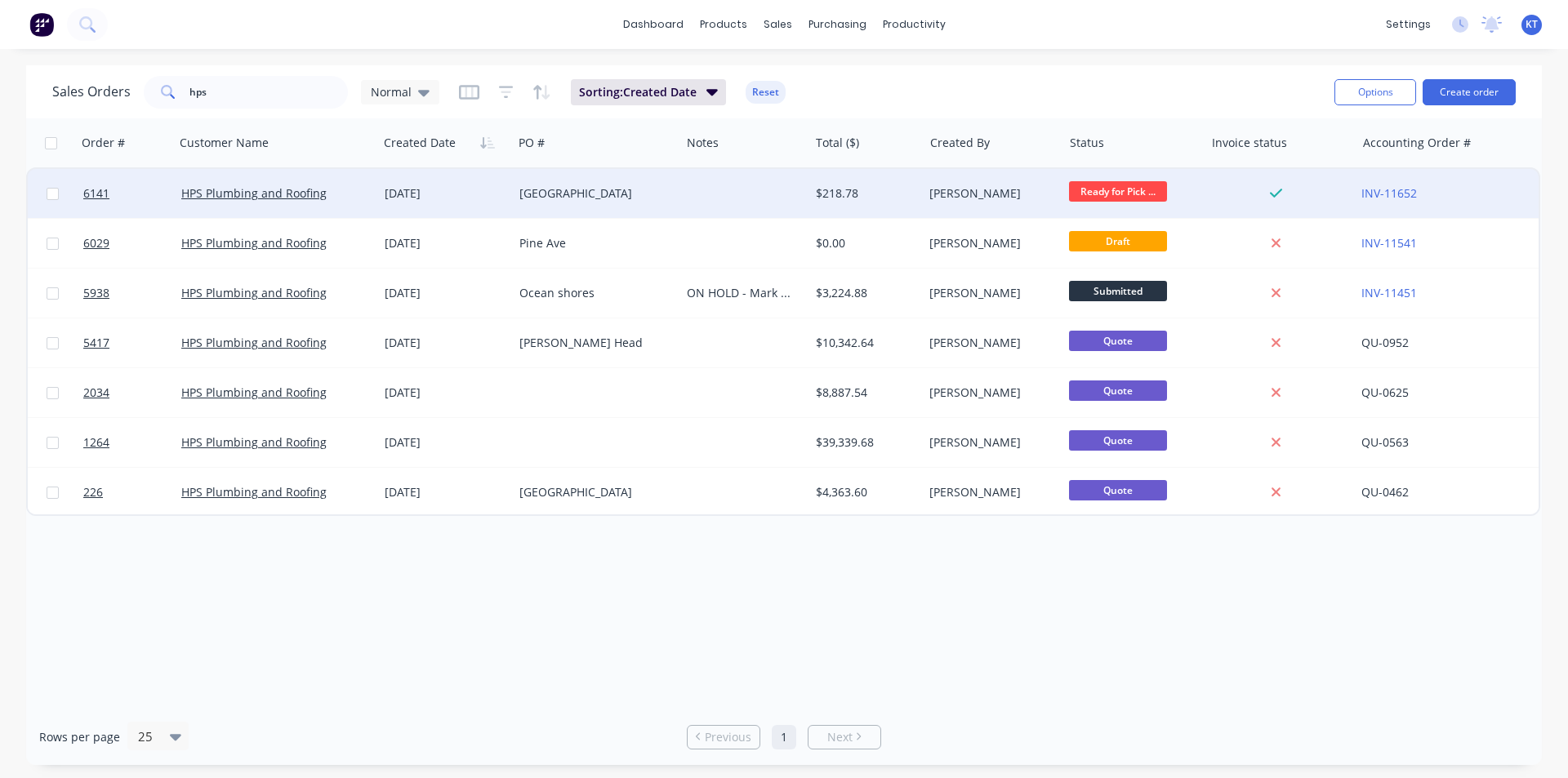
click at [675, 205] on div "2927 Beach Cafe" at bounding box center [596, 193] width 167 height 49
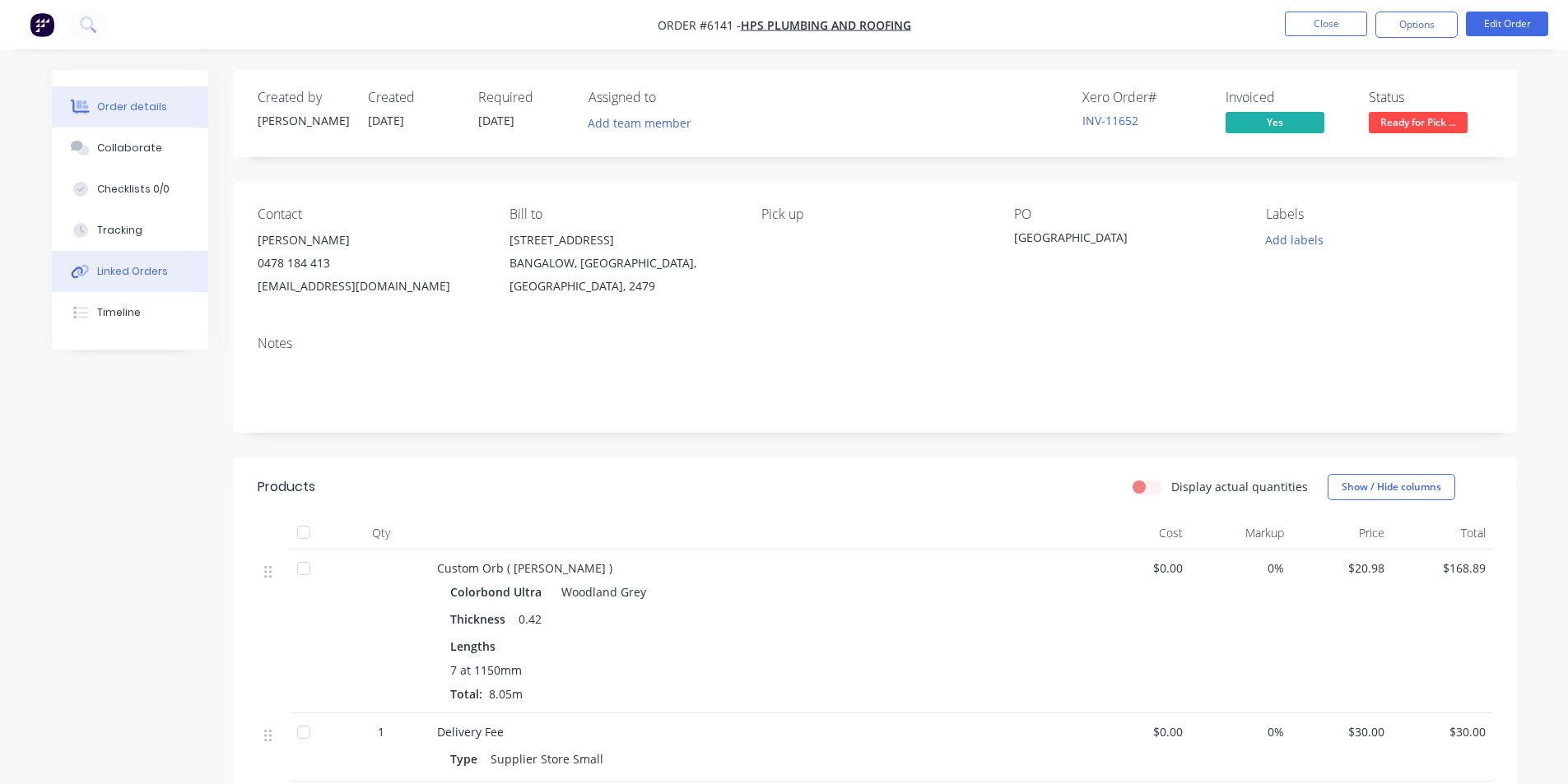
click at [102, 265] on div "Linked Orders" at bounding box center [132, 272] width 71 height 15
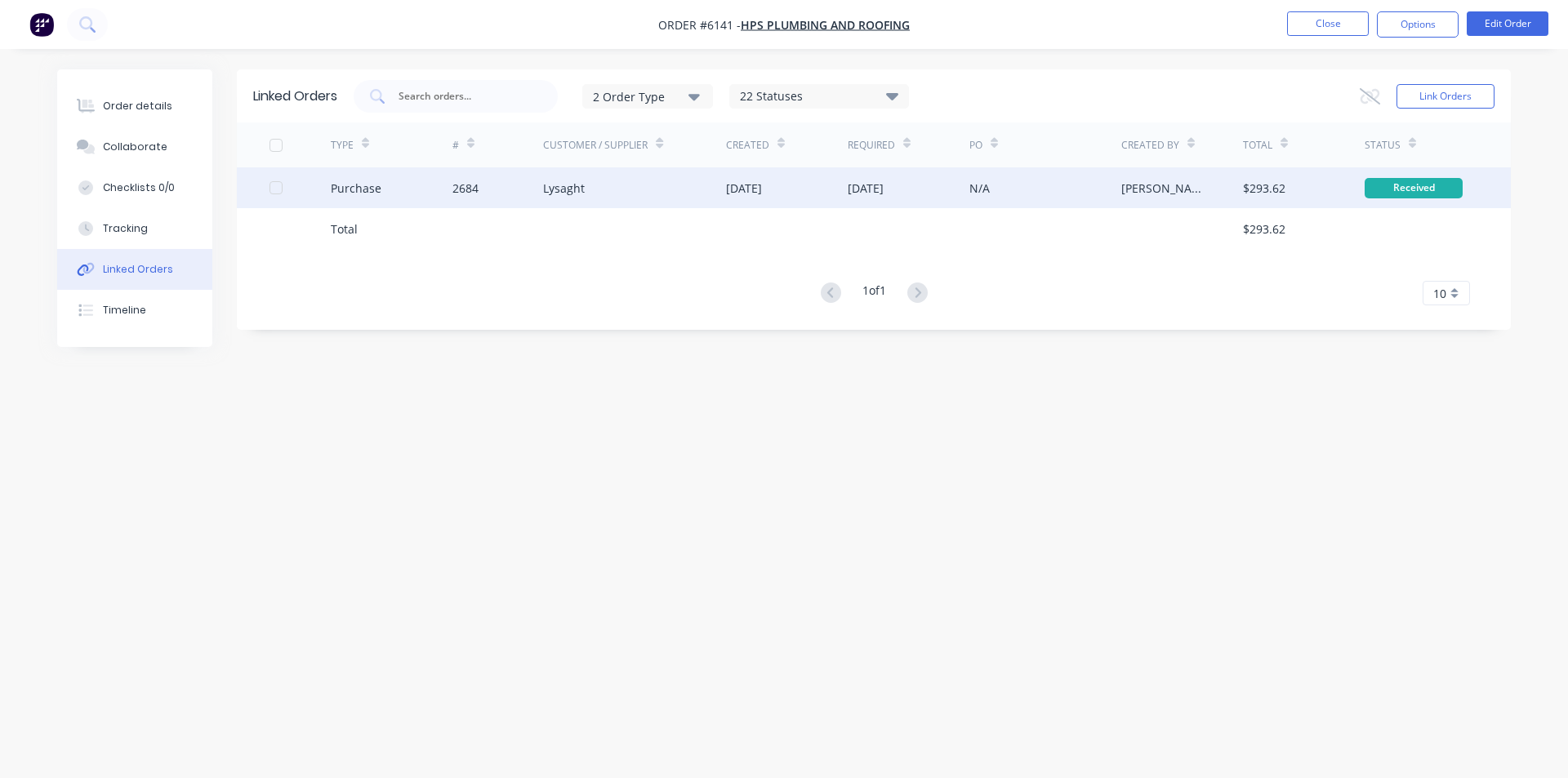
click at [529, 193] on div "2684" at bounding box center [498, 188] width 91 height 41
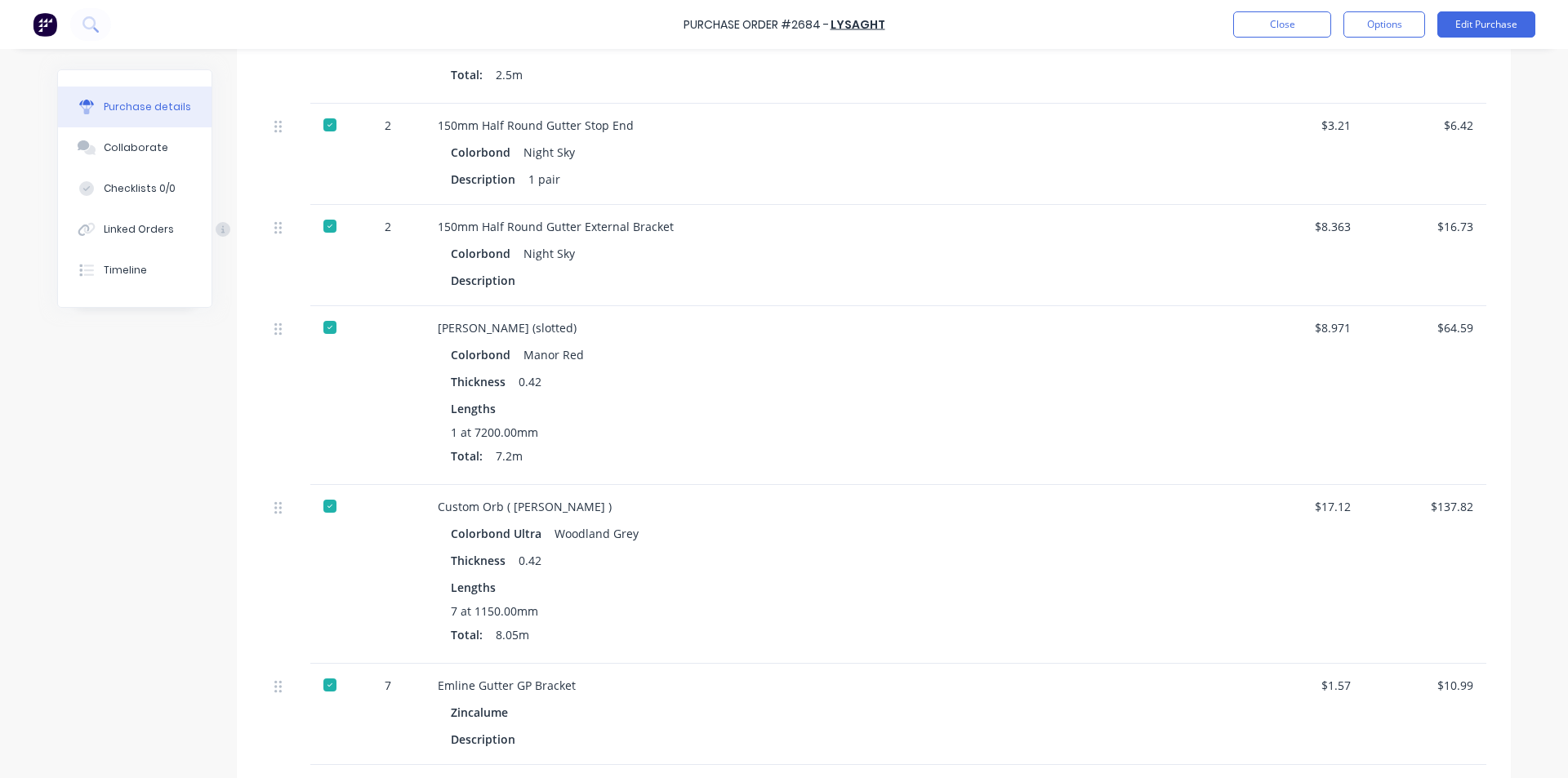
scroll to position [893, 0]
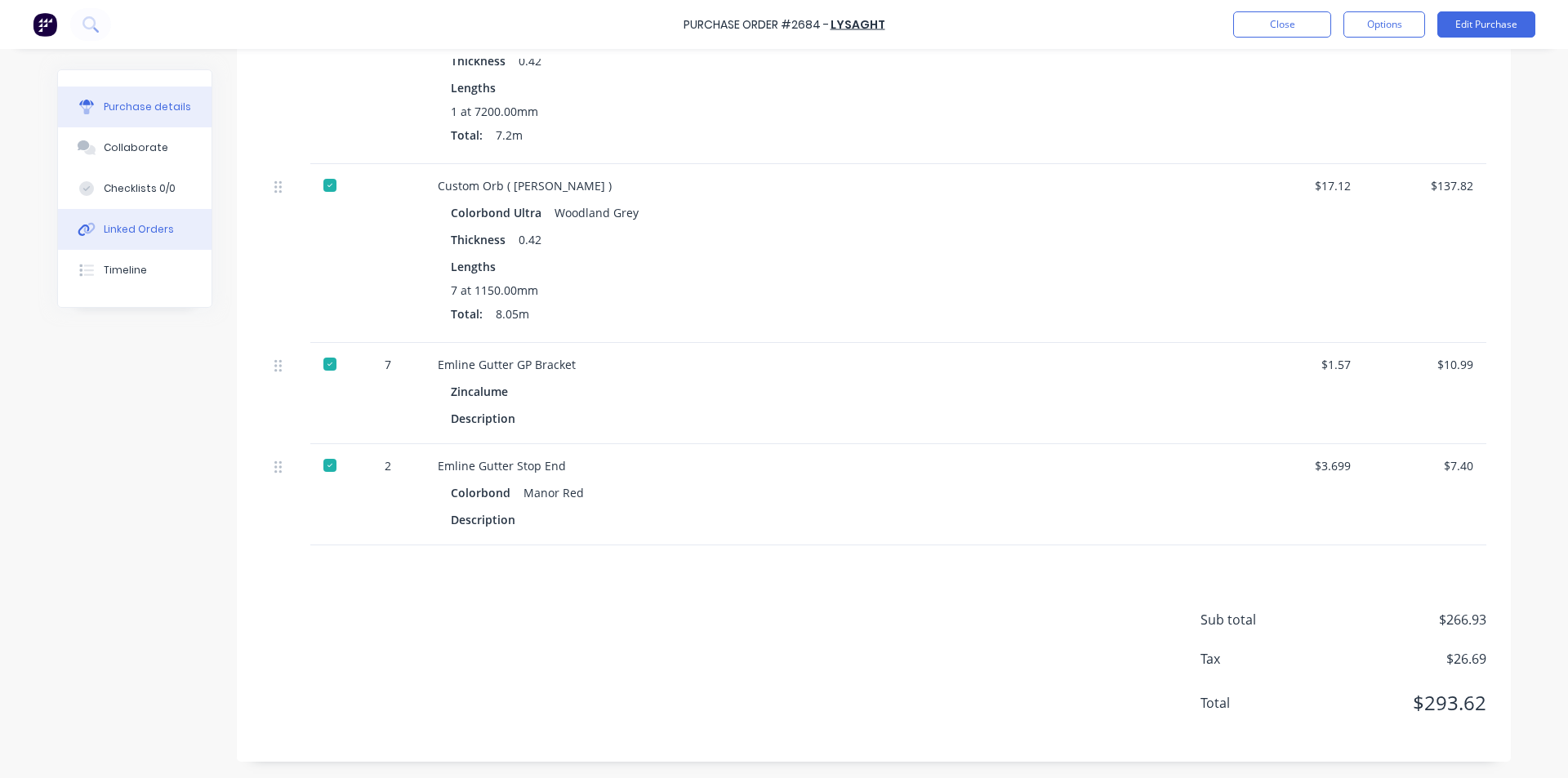
click at [161, 232] on button "Linked Orders" at bounding box center [135, 229] width 153 height 41
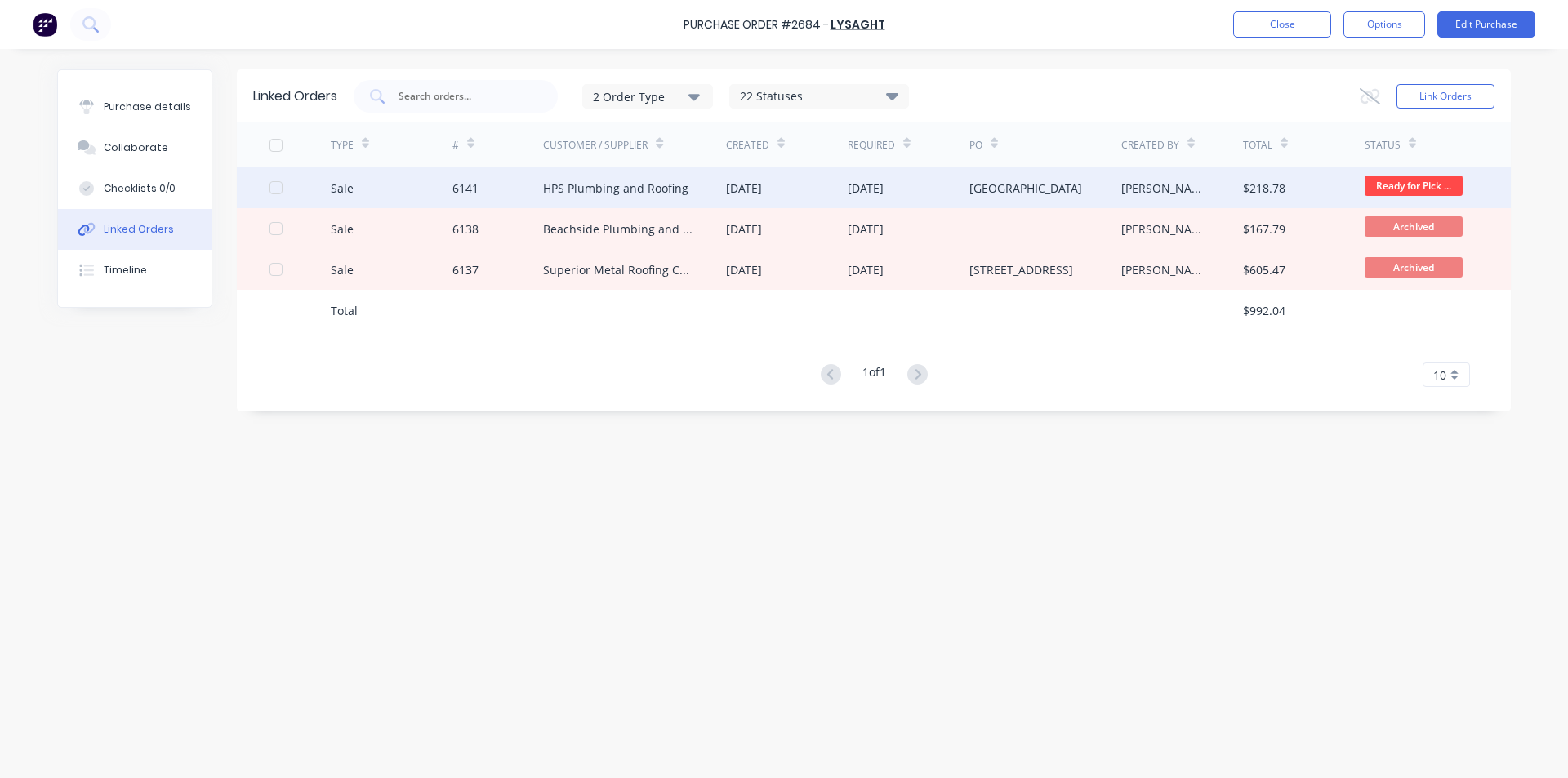
click at [464, 190] on div "6141" at bounding box center [466, 188] width 26 height 18
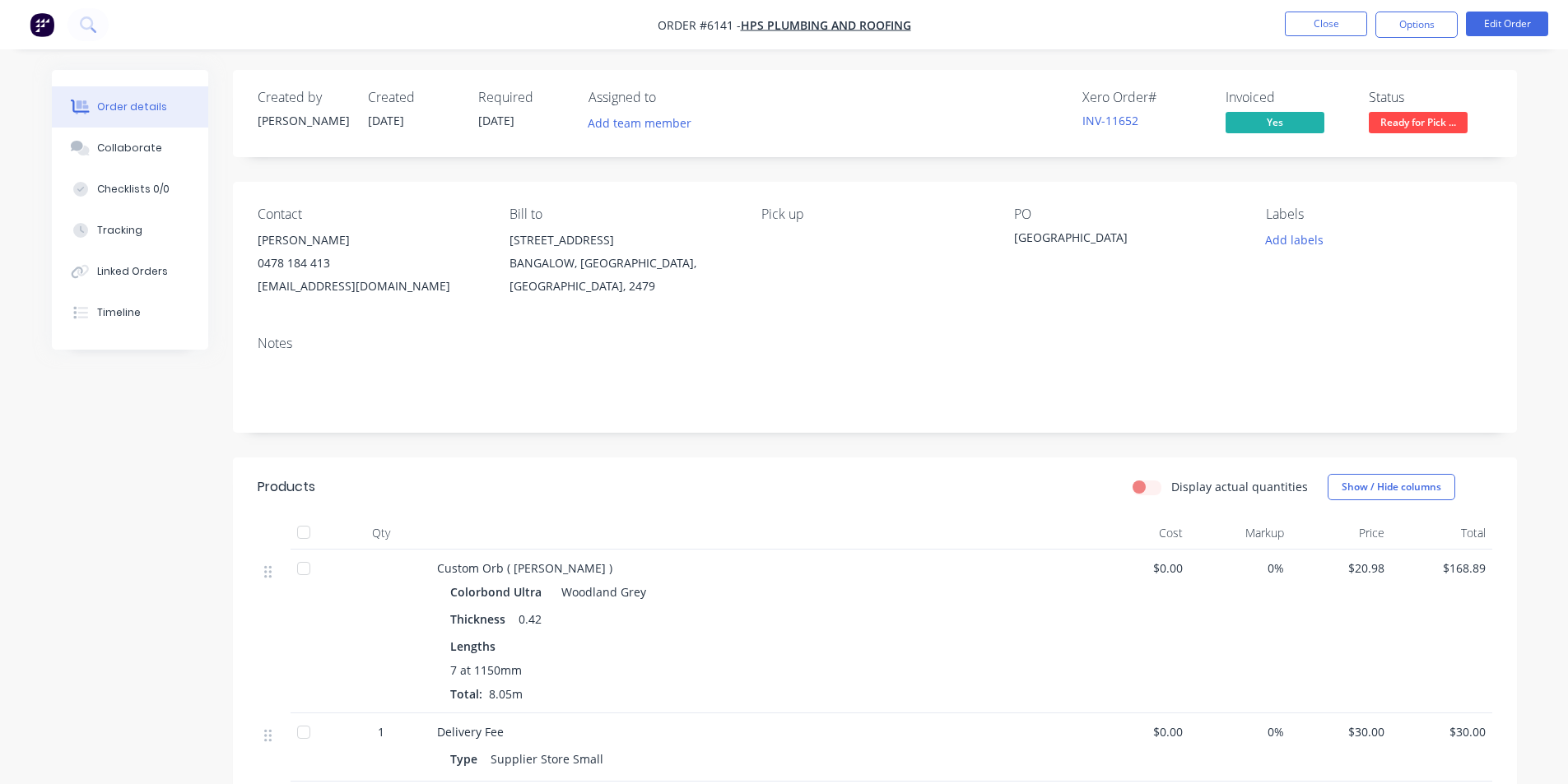
click at [296, 521] on div at bounding box center [304, 532] width 33 height 33
click at [1440, 121] on span "Ready for Pick ..." at bounding box center [1418, 122] width 99 height 20
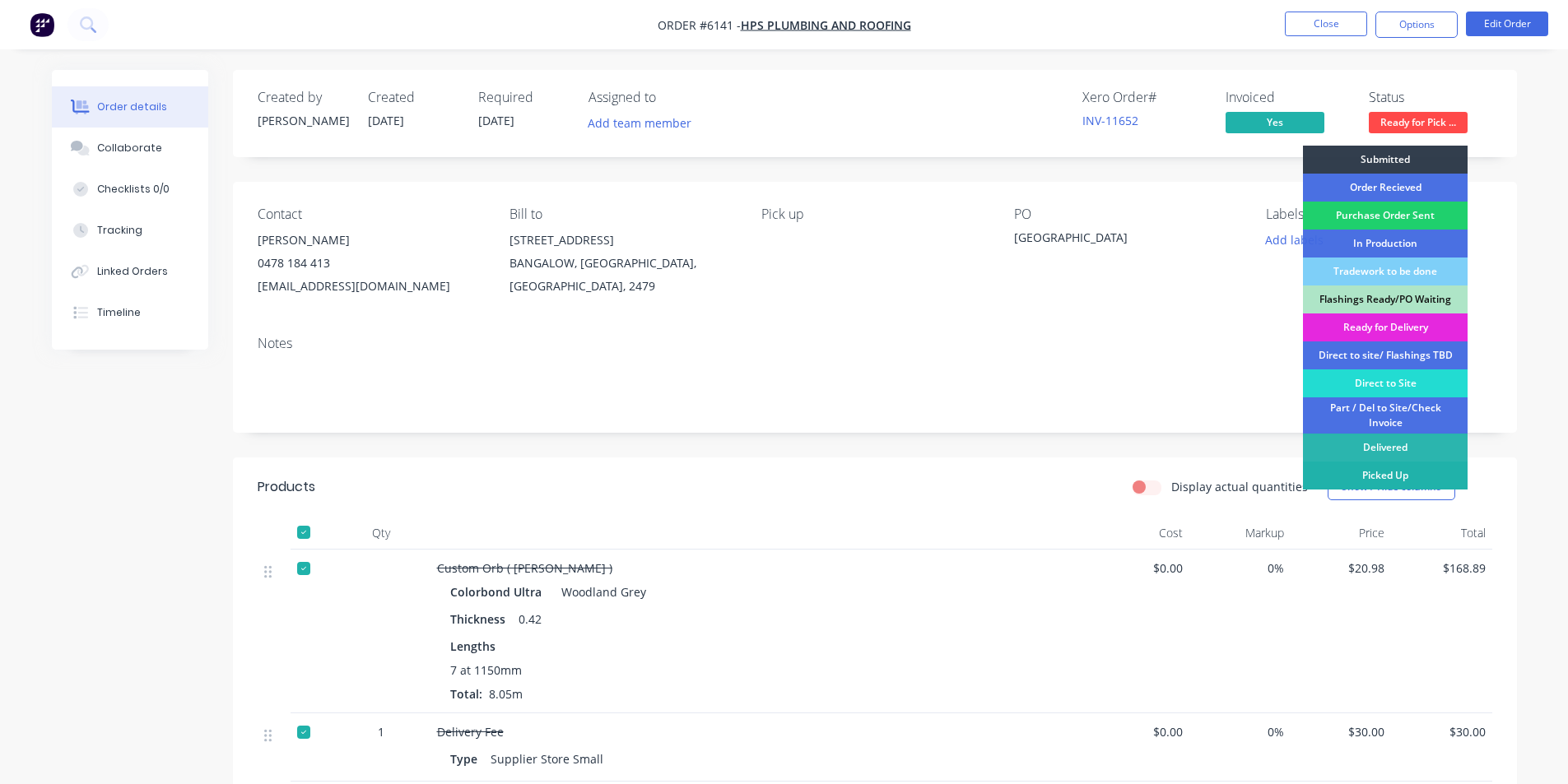
click at [1383, 483] on div "Picked Up" at bounding box center [1385, 476] width 165 height 28
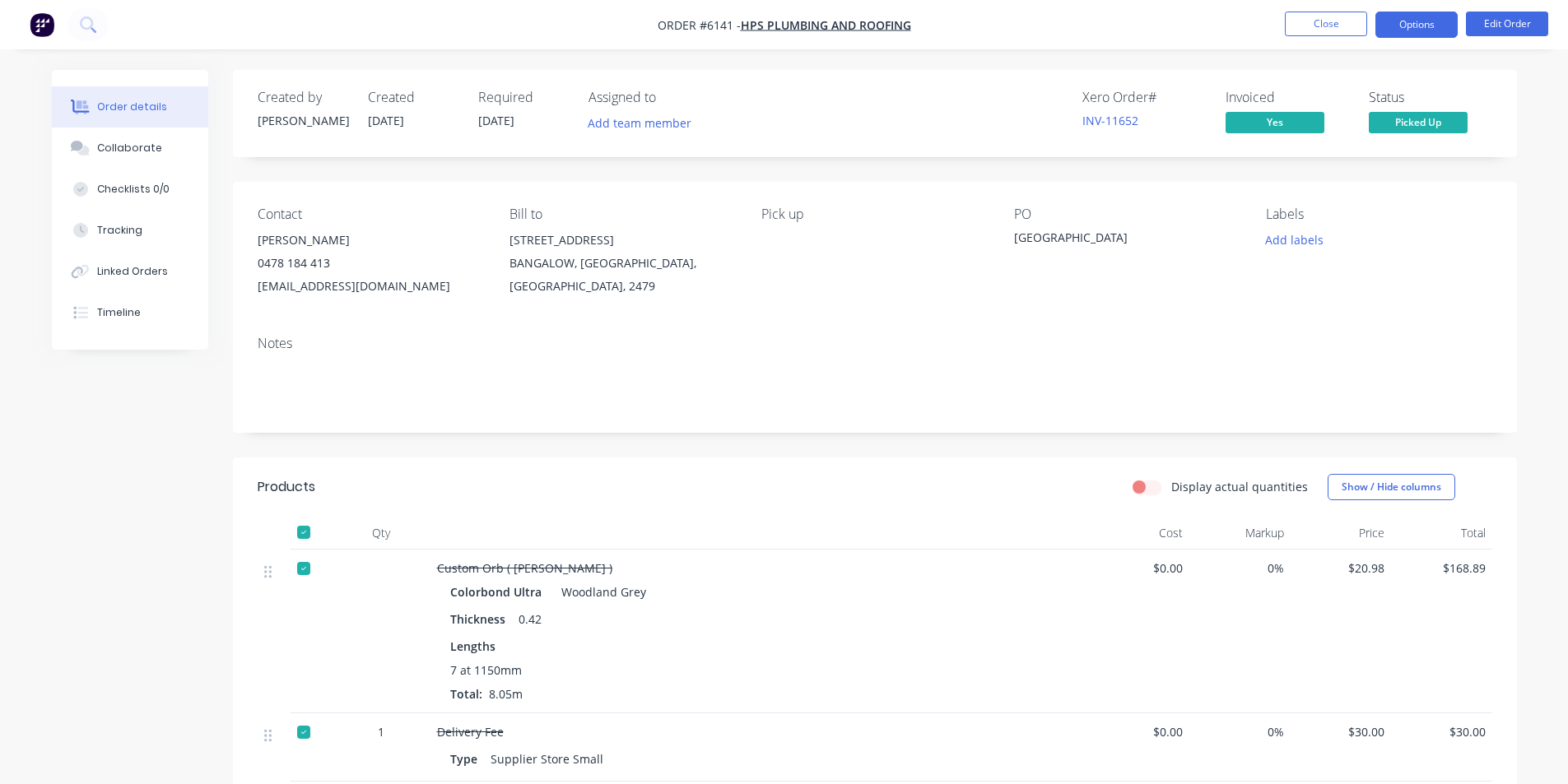
click at [1432, 22] on button "Options" at bounding box center [1416, 24] width 82 height 26
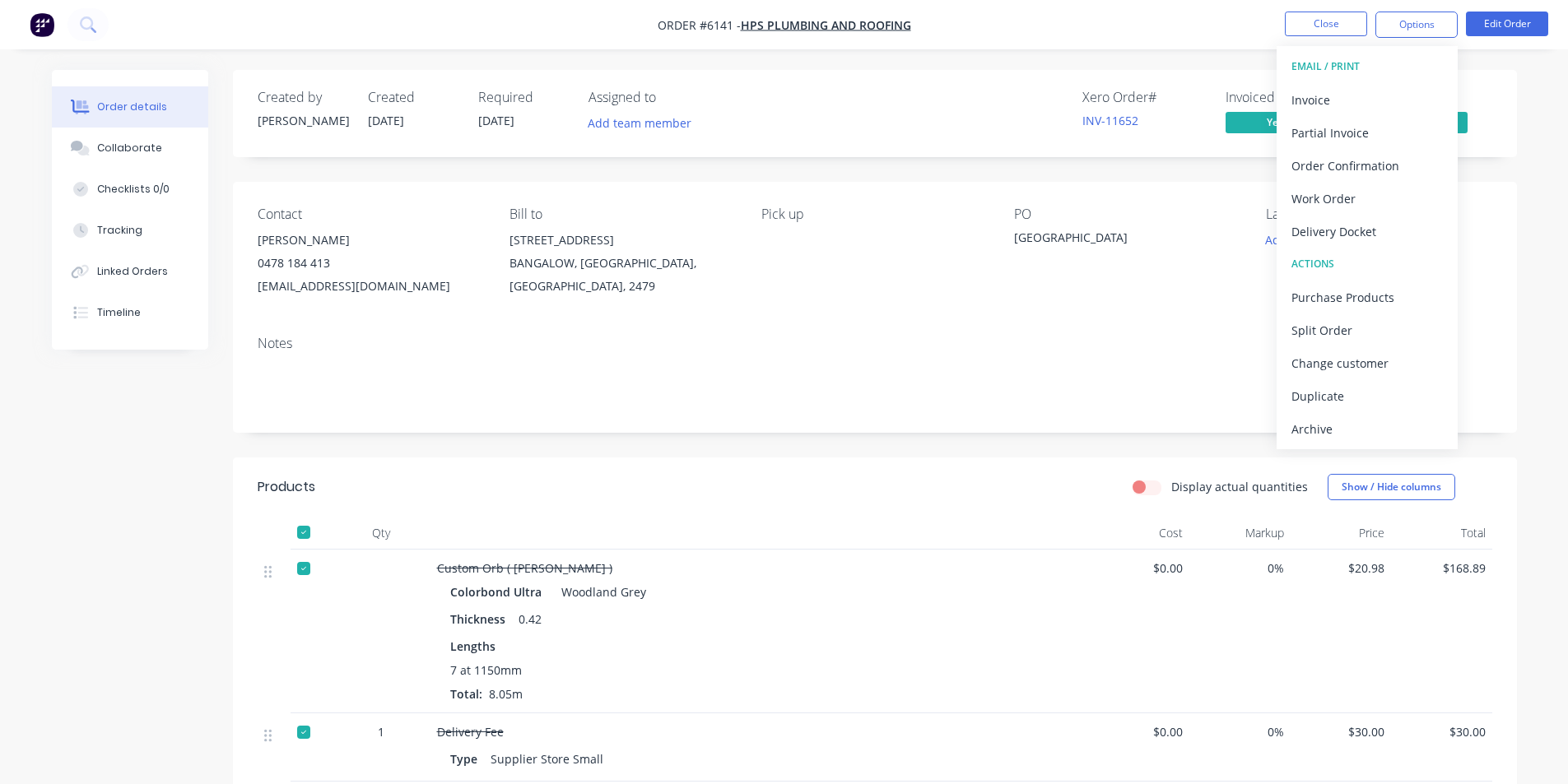
click at [1347, 433] on div "Archive" at bounding box center [1367, 429] width 152 height 24
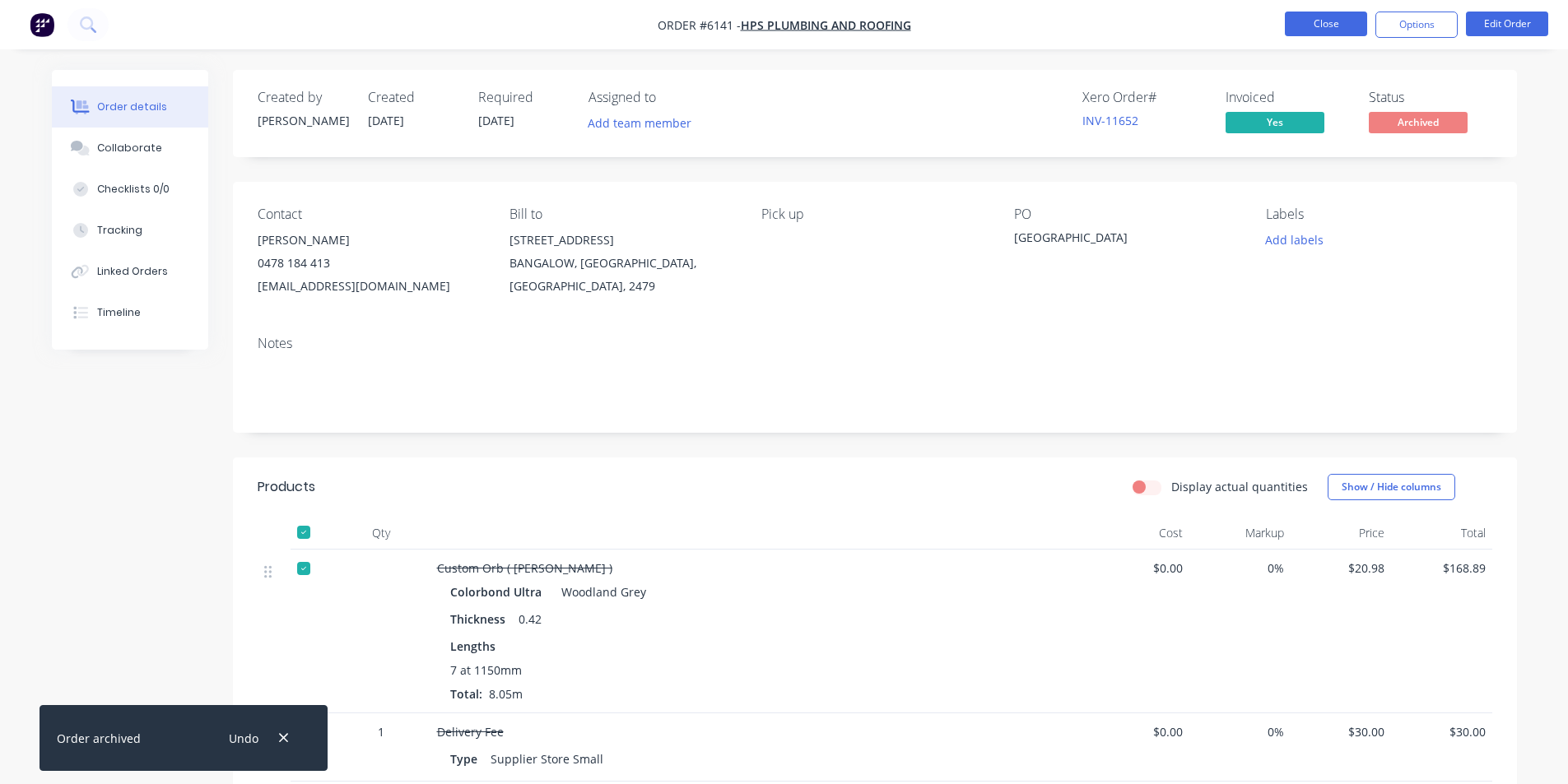
click at [1341, 26] on button "Close" at bounding box center [1326, 23] width 82 height 25
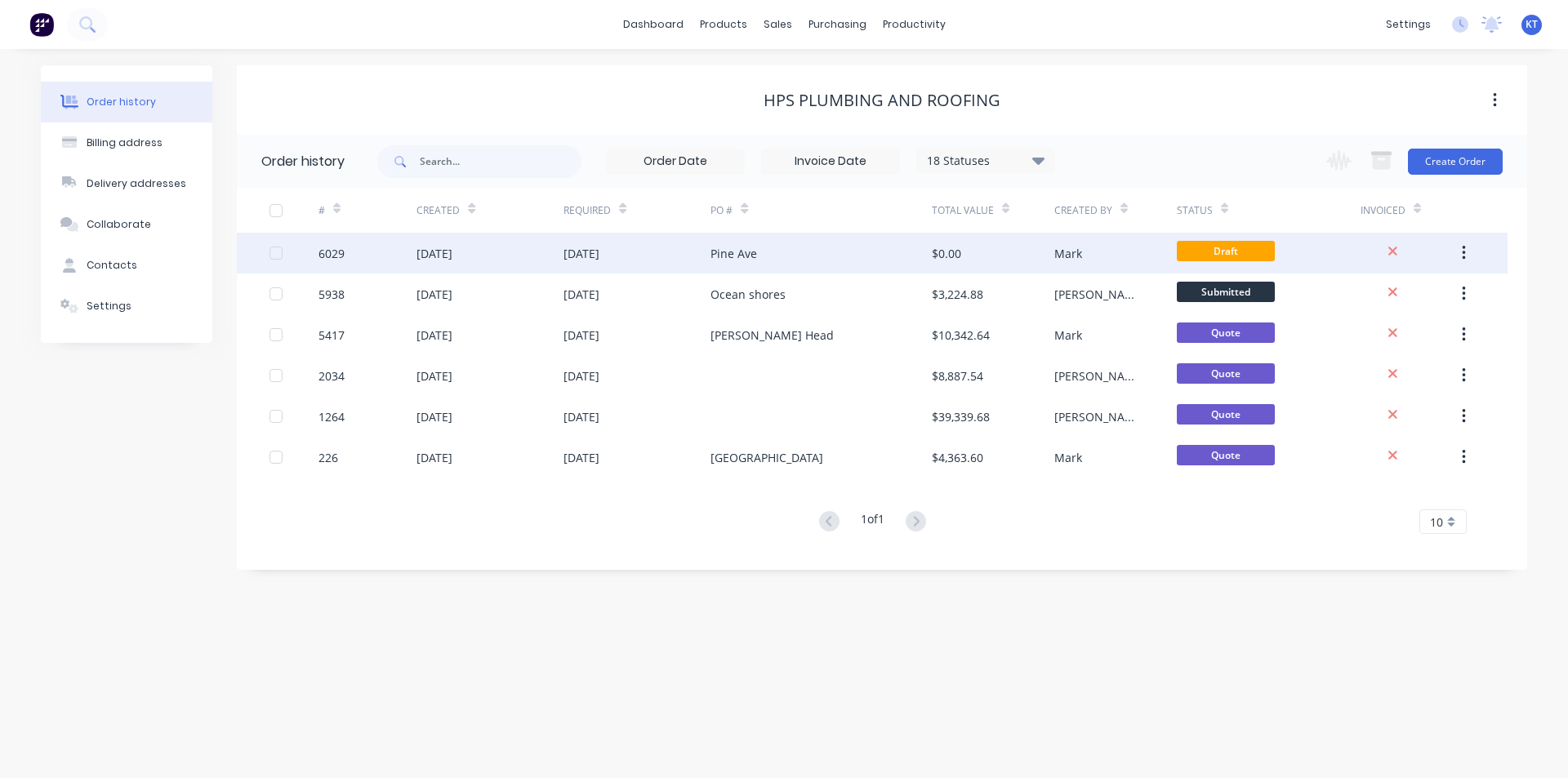
click at [891, 236] on div "Pine Ave" at bounding box center [820, 253] width 221 height 41
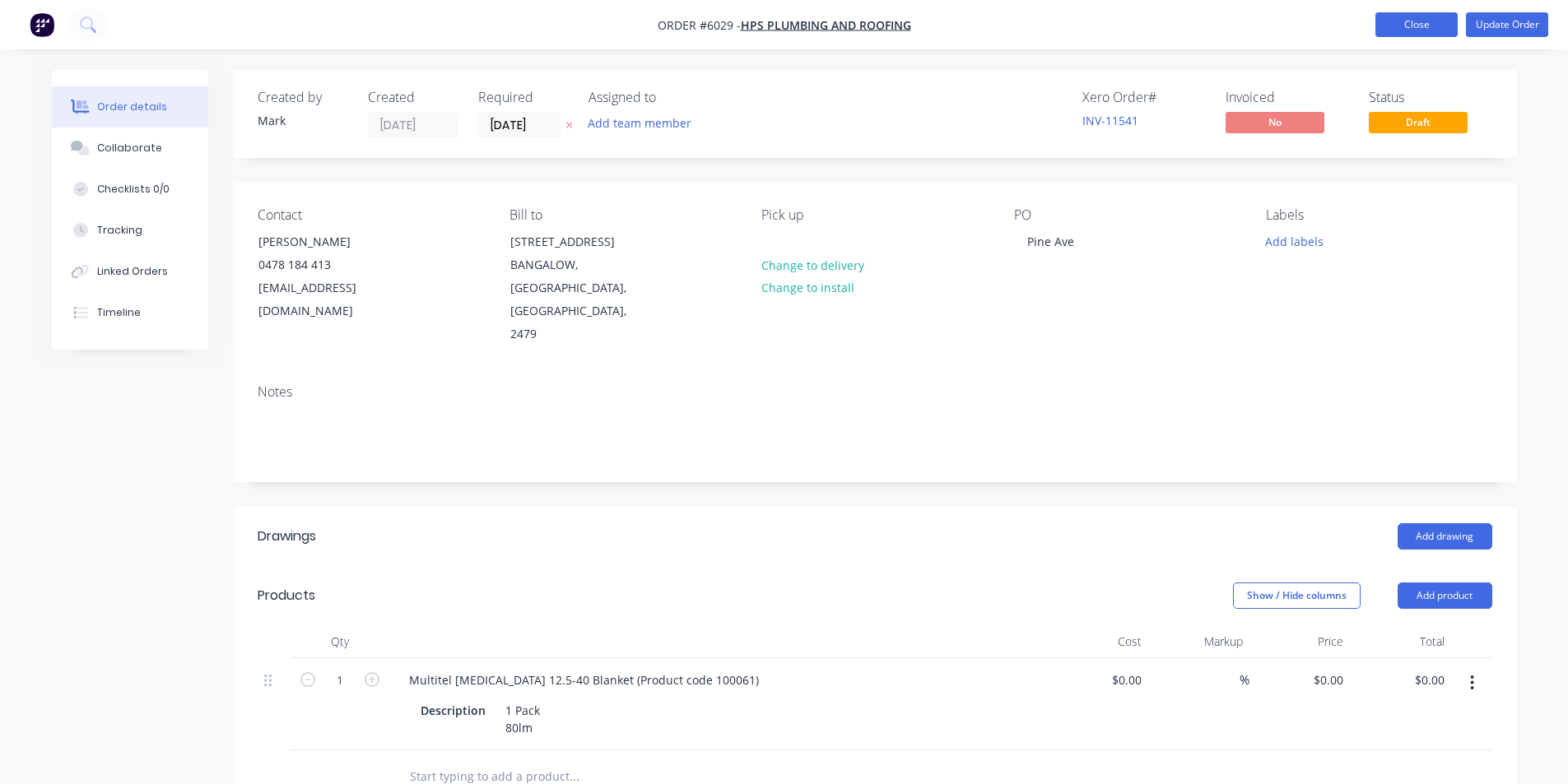
click at [1399, 19] on button "Close" at bounding box center [1416, 24] width 82 height 25
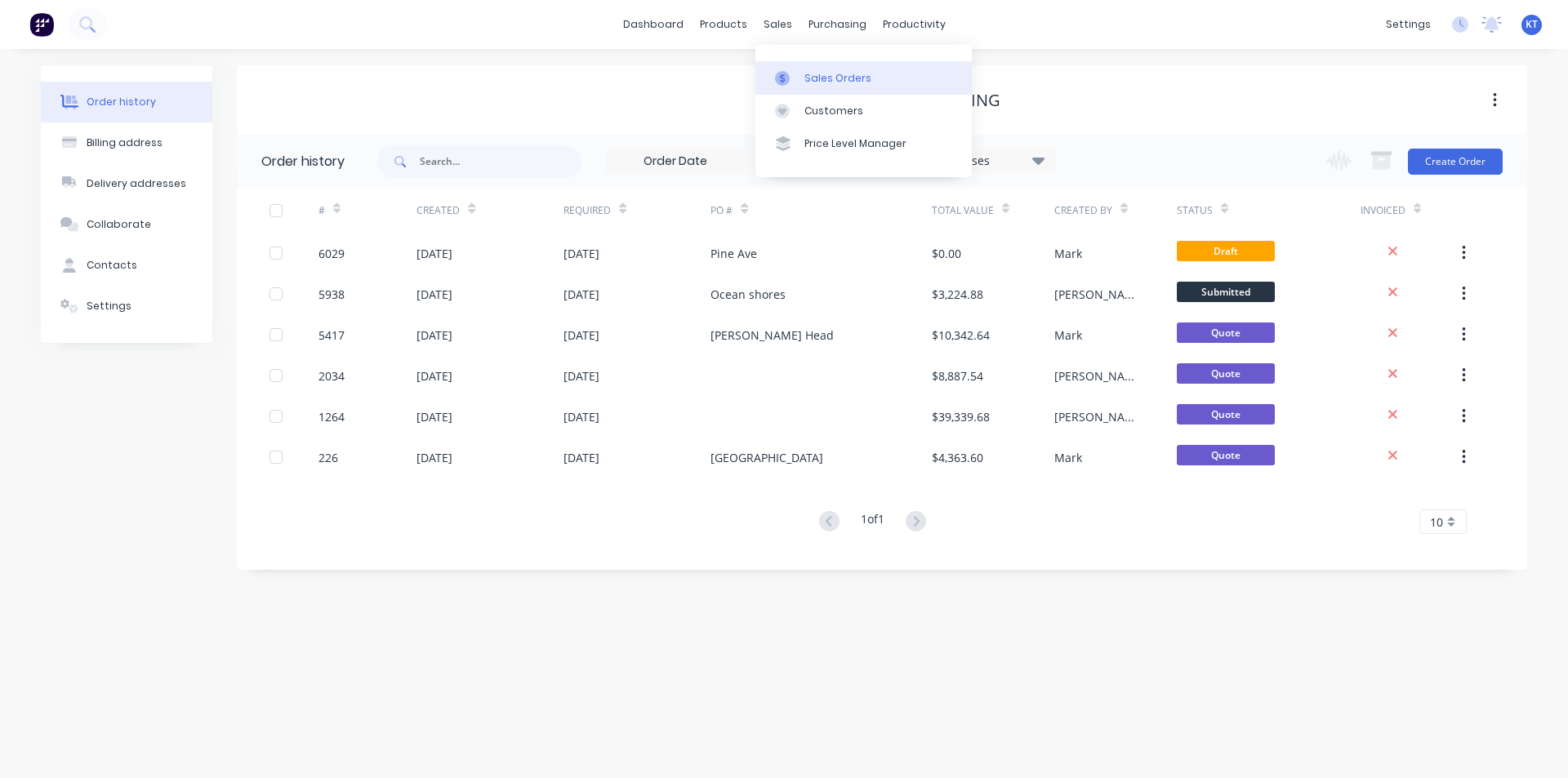
click at [785, 72] on icon at bounding box center [783, 79] width 15 height 15
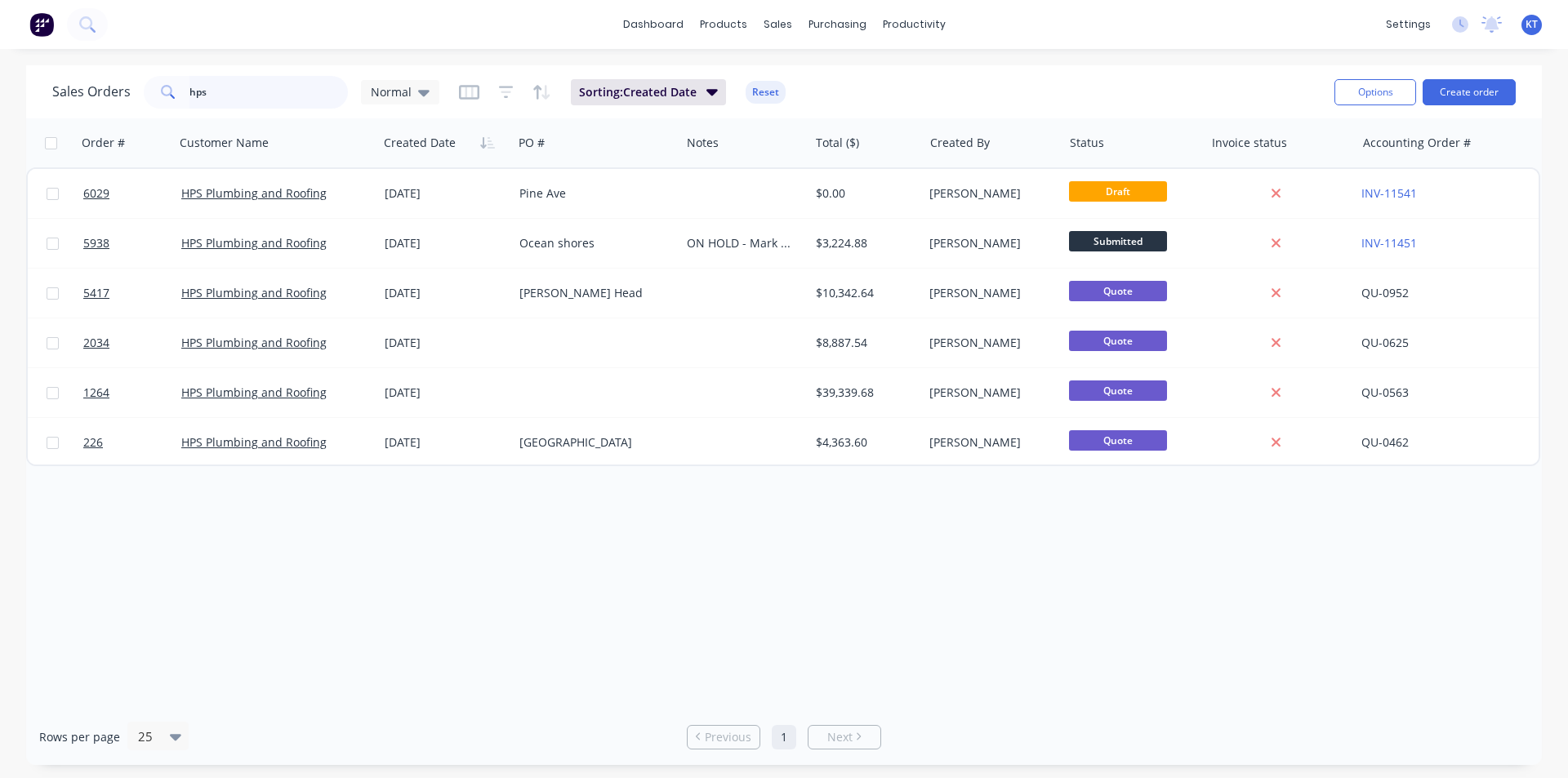
click at [326, 92] on input "hps" at bounding box center [269, 91] width 159 height 32
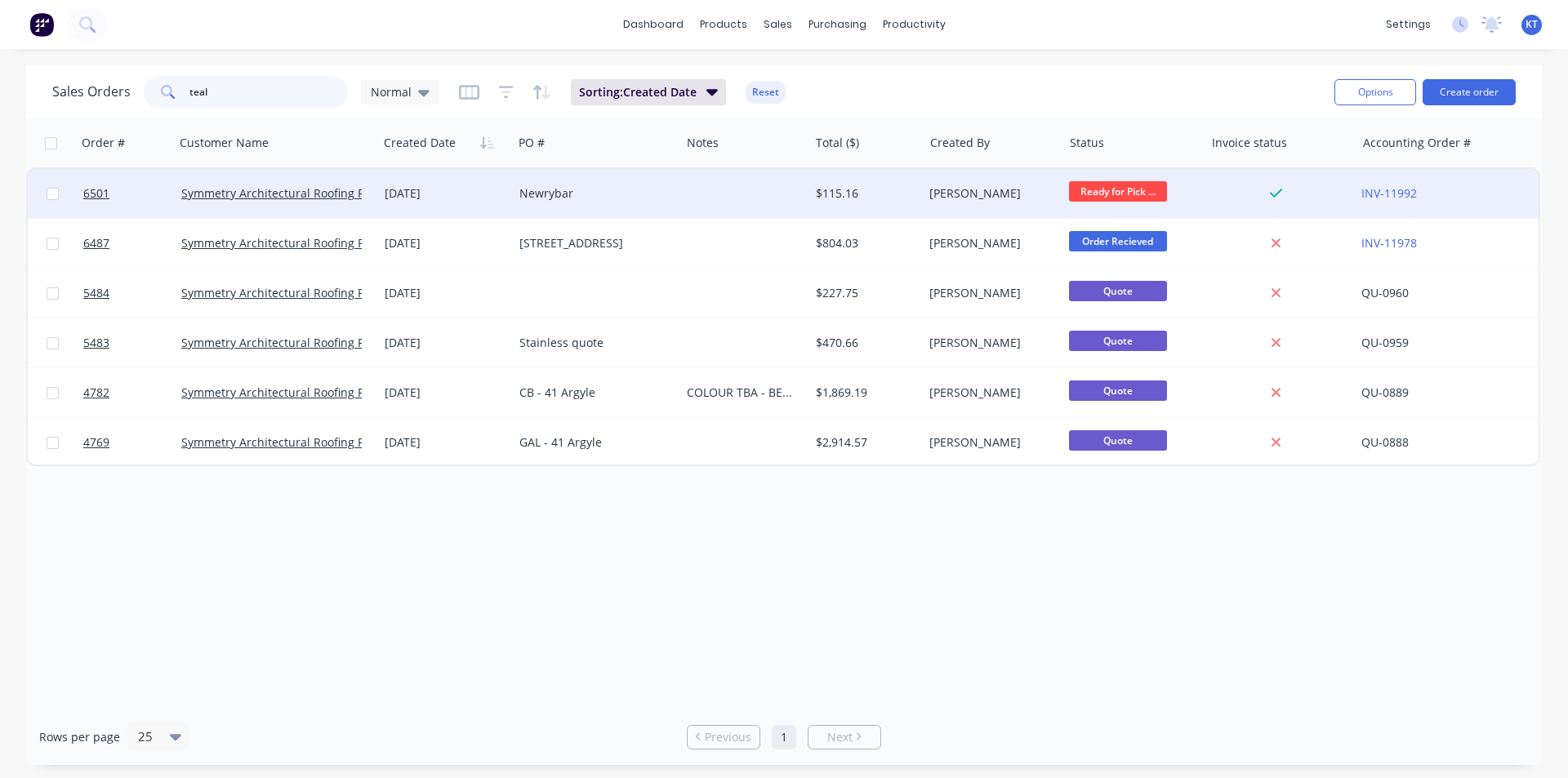
type input "teal"
click at [671, 207] on div "Newrybar" at bounding box center [596, 193] width 167 height 49
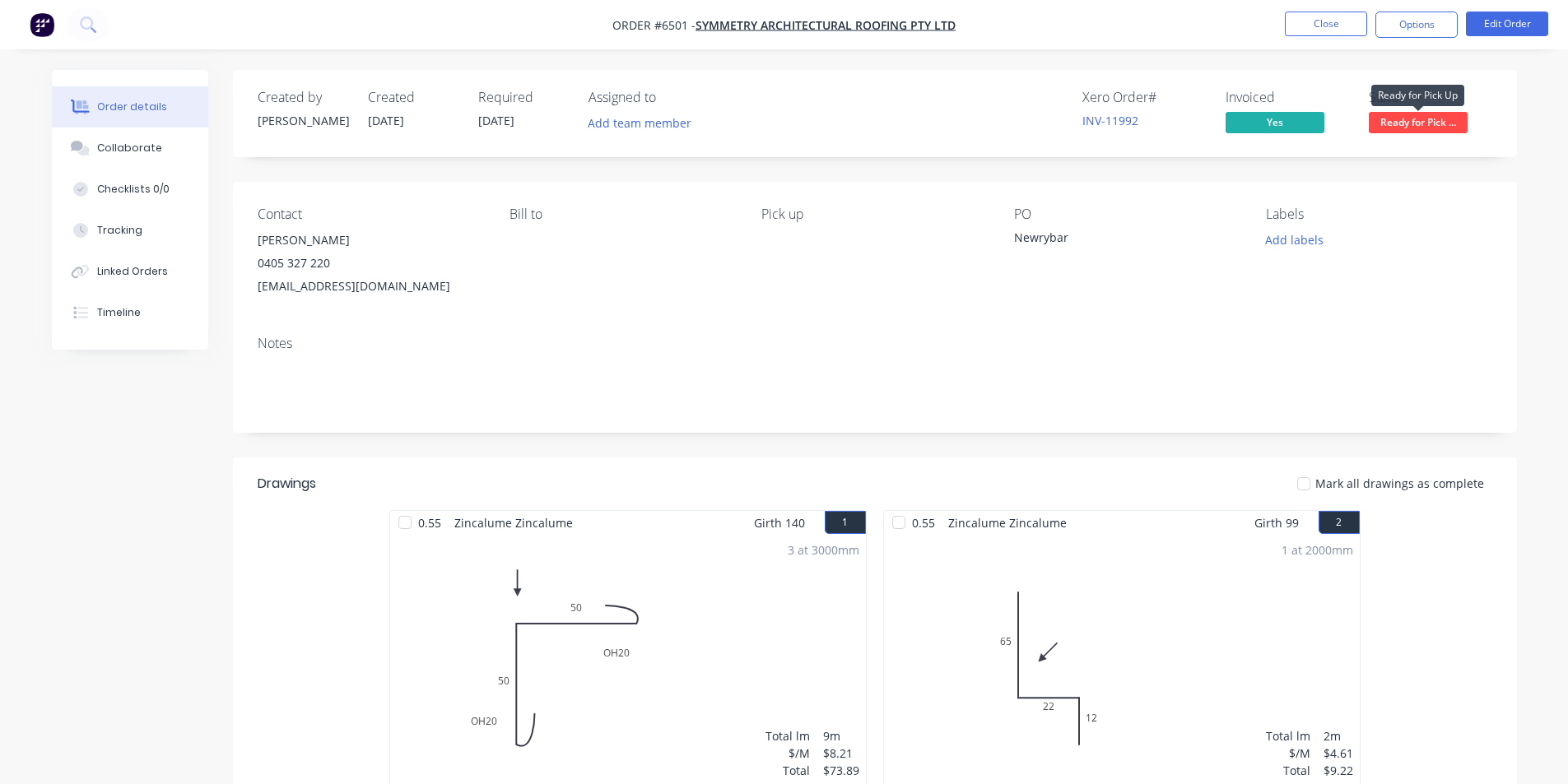
click at [1413, 129] on span "Ready for Pick ..." at bounding box center [1418, 122] width 99 height 20
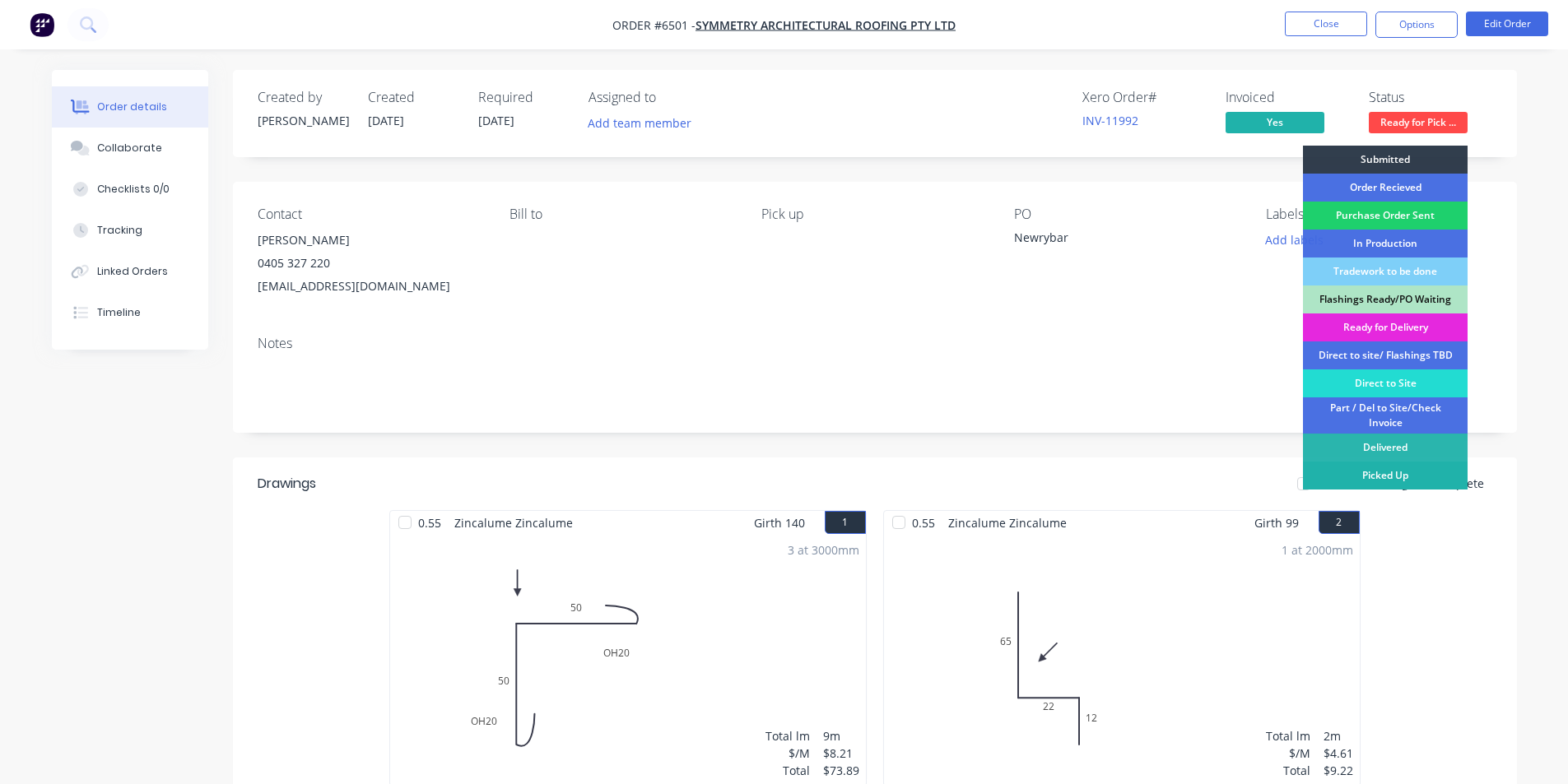
click at [1388, 480] on div "Picked Up" at bounding box center [1385, 476] width 165 height 28
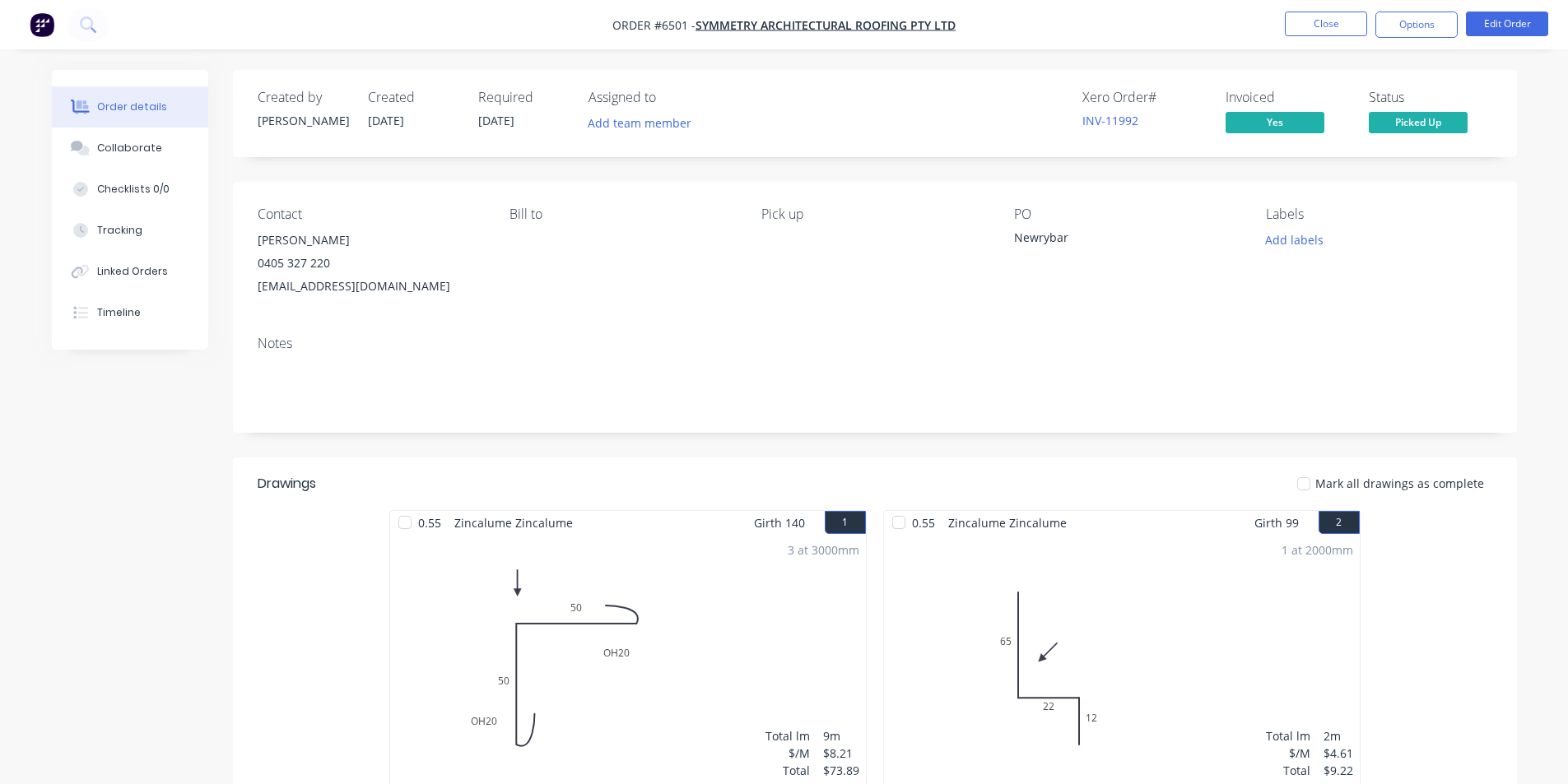
click at [1317, 482] on div at bounding box center [1304, 483] width 33 height 33
click at [1409, 42] on nav "Order #6501 - Symmetry Architectural Roofing Pty Ltd Close Options Edit Order" at bounding box center [784, 24] width 1568 height 49
click at [1407, 28] on button "Options" at bounding box center [1416, 24] width 82 height 26
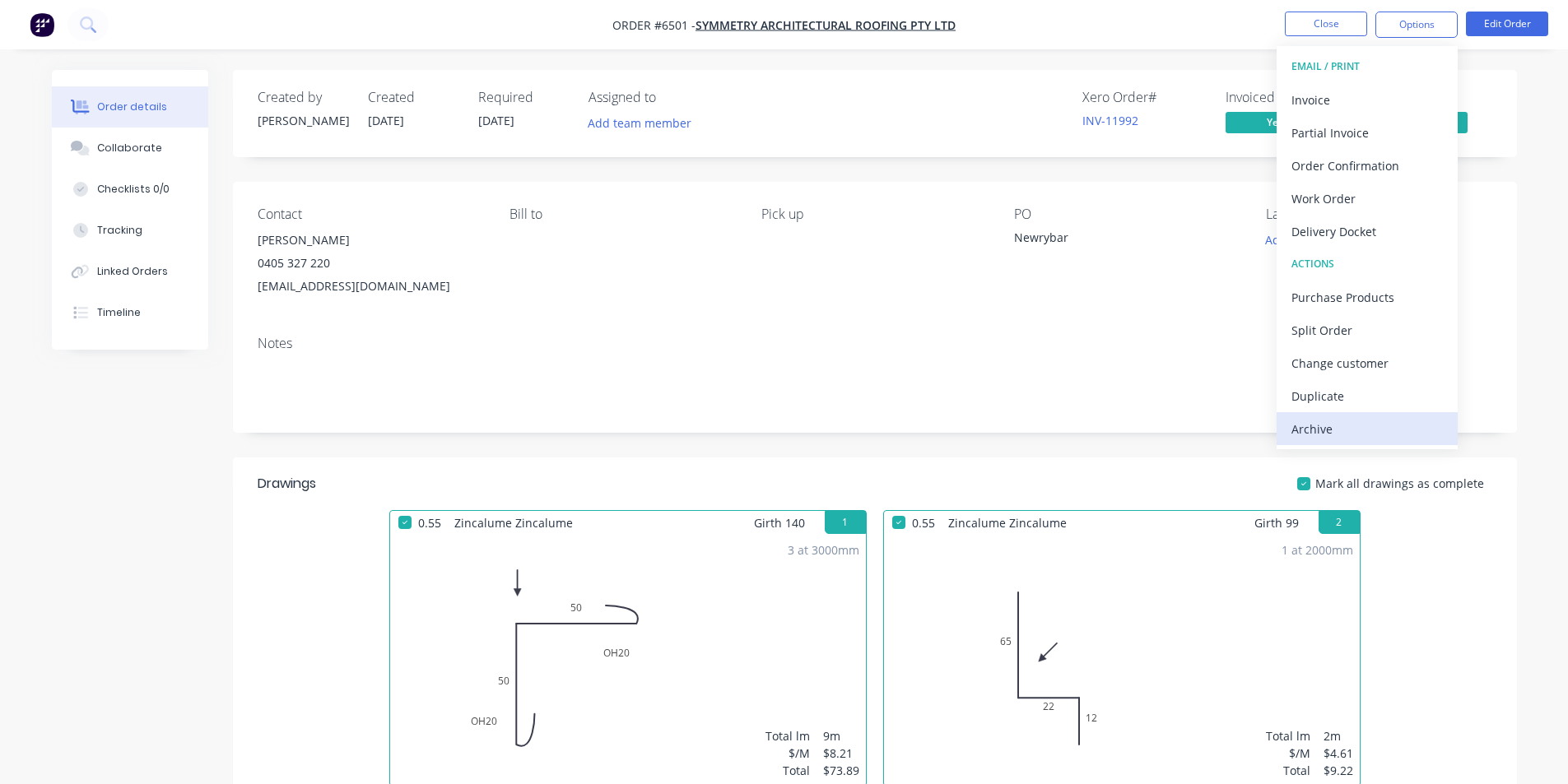
click at [1347, 431] on div "Archive" at bounding box center [1367, 429] width 152 height 24
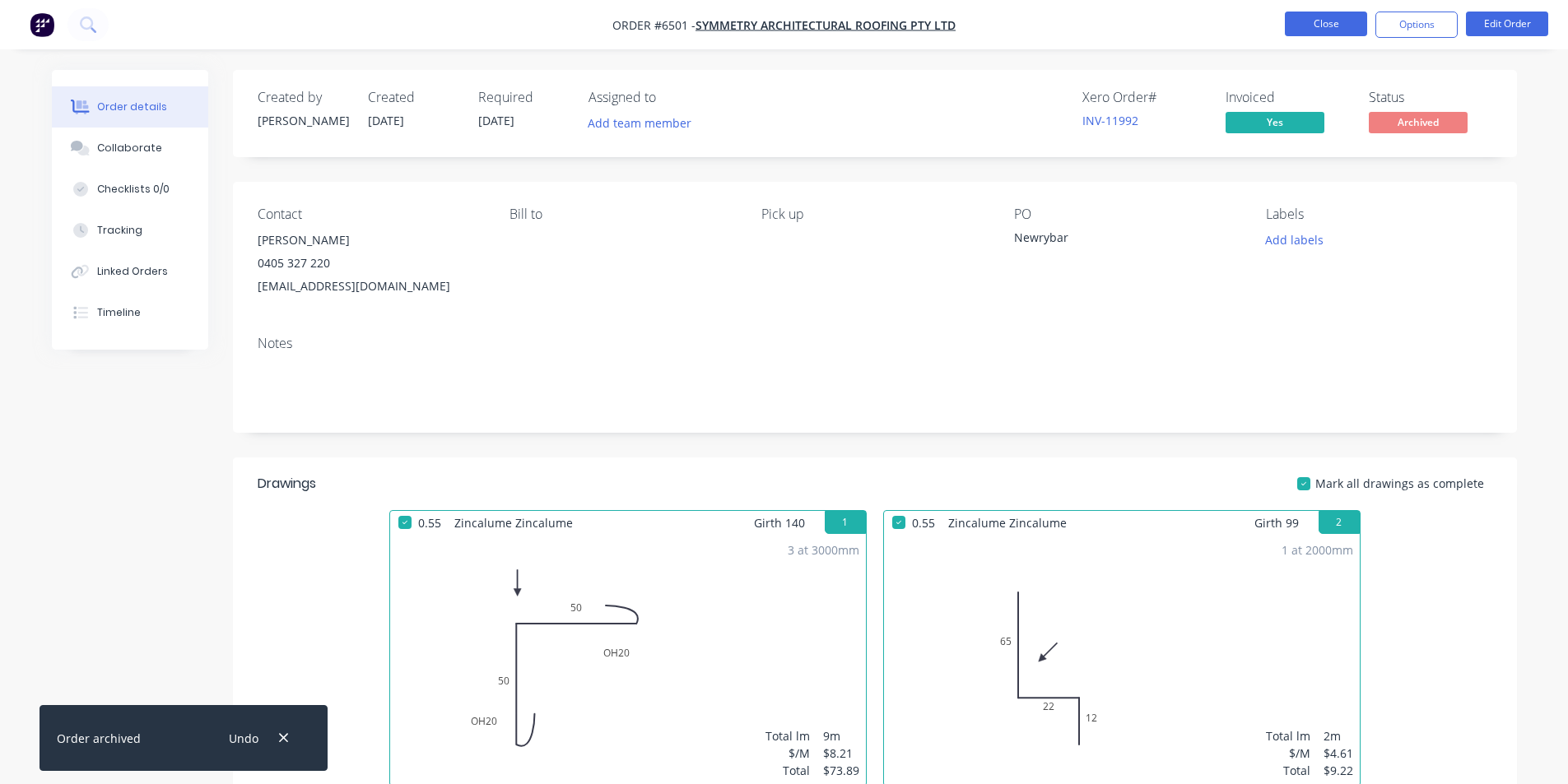
click at [1301, 25] on button "Close" at bounding box center [1326, 23] width 82 height 25
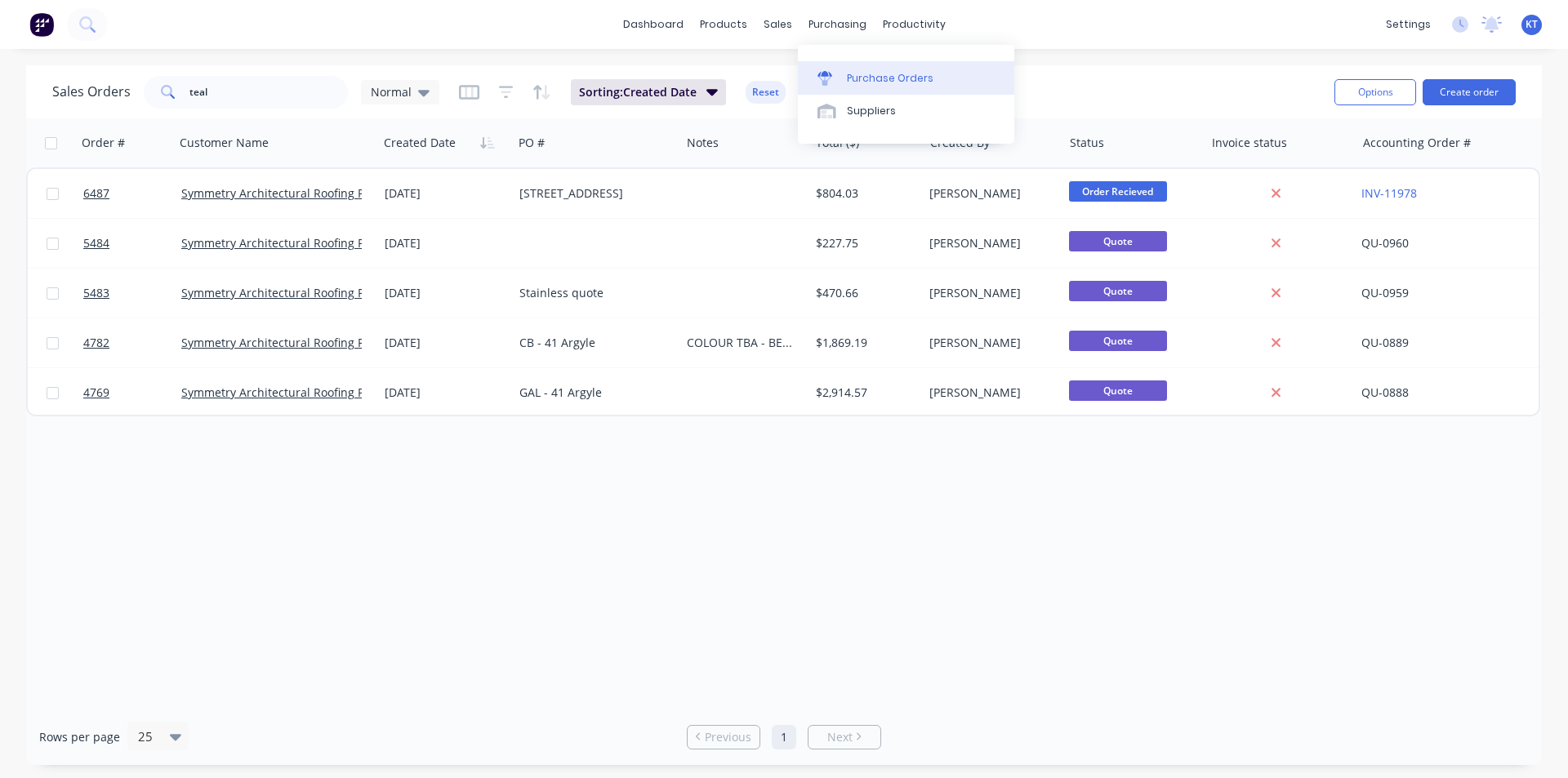
click at [847, 74] on div "Purchase Orders" at bounding box center [891, 79] width 87 height 15
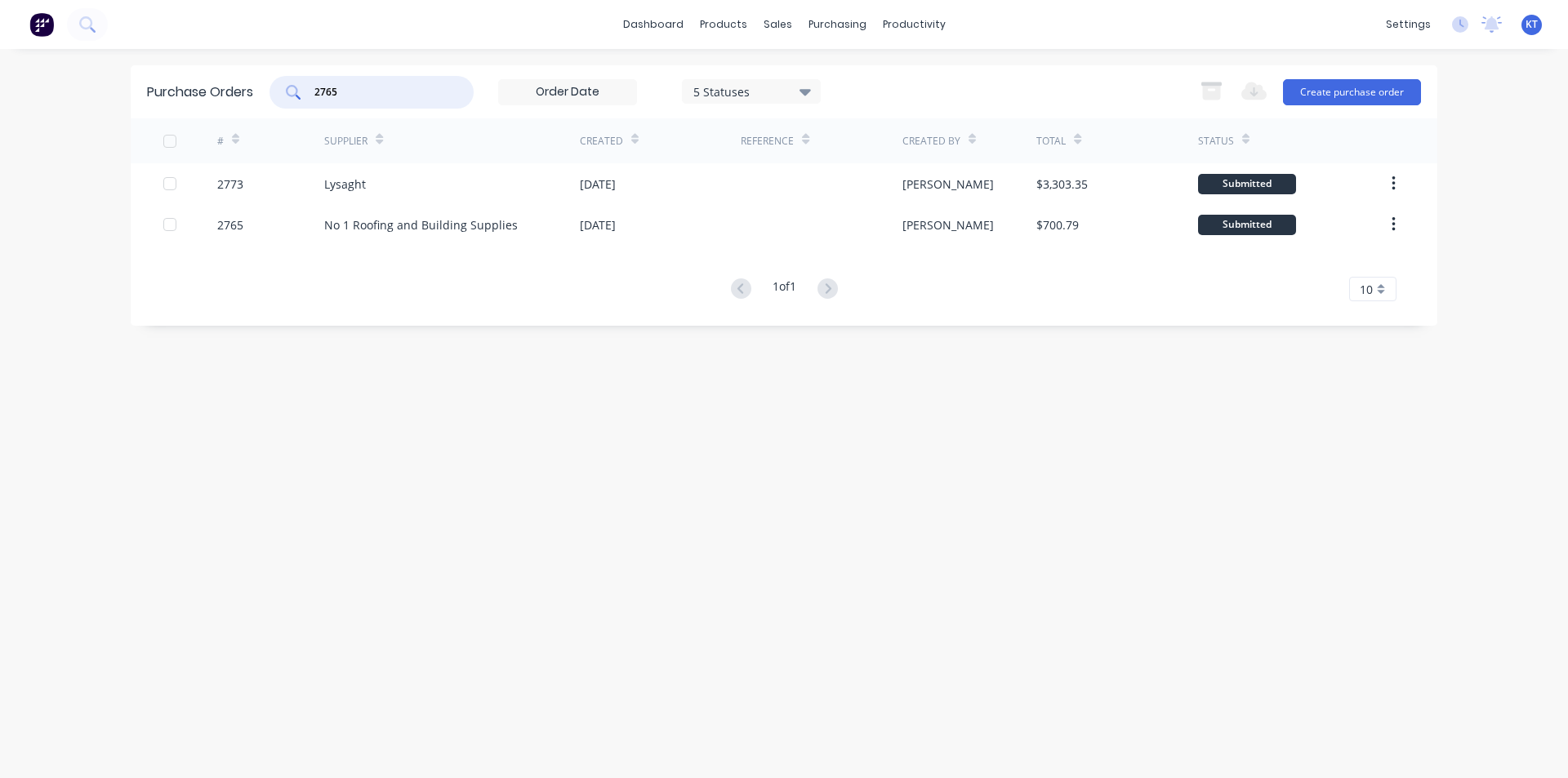
drag, startPoint x: 372, startPoint y: 85, endPoint x: 194, endPoint y: 87, distance: 178.0
click at [194, 87] on div "Purchase Orders 2765 5 Statuses 5 Statuses Export to Excel (XLSX) Create purcha…" at bounding box center [784, 91] width 1307 height 53
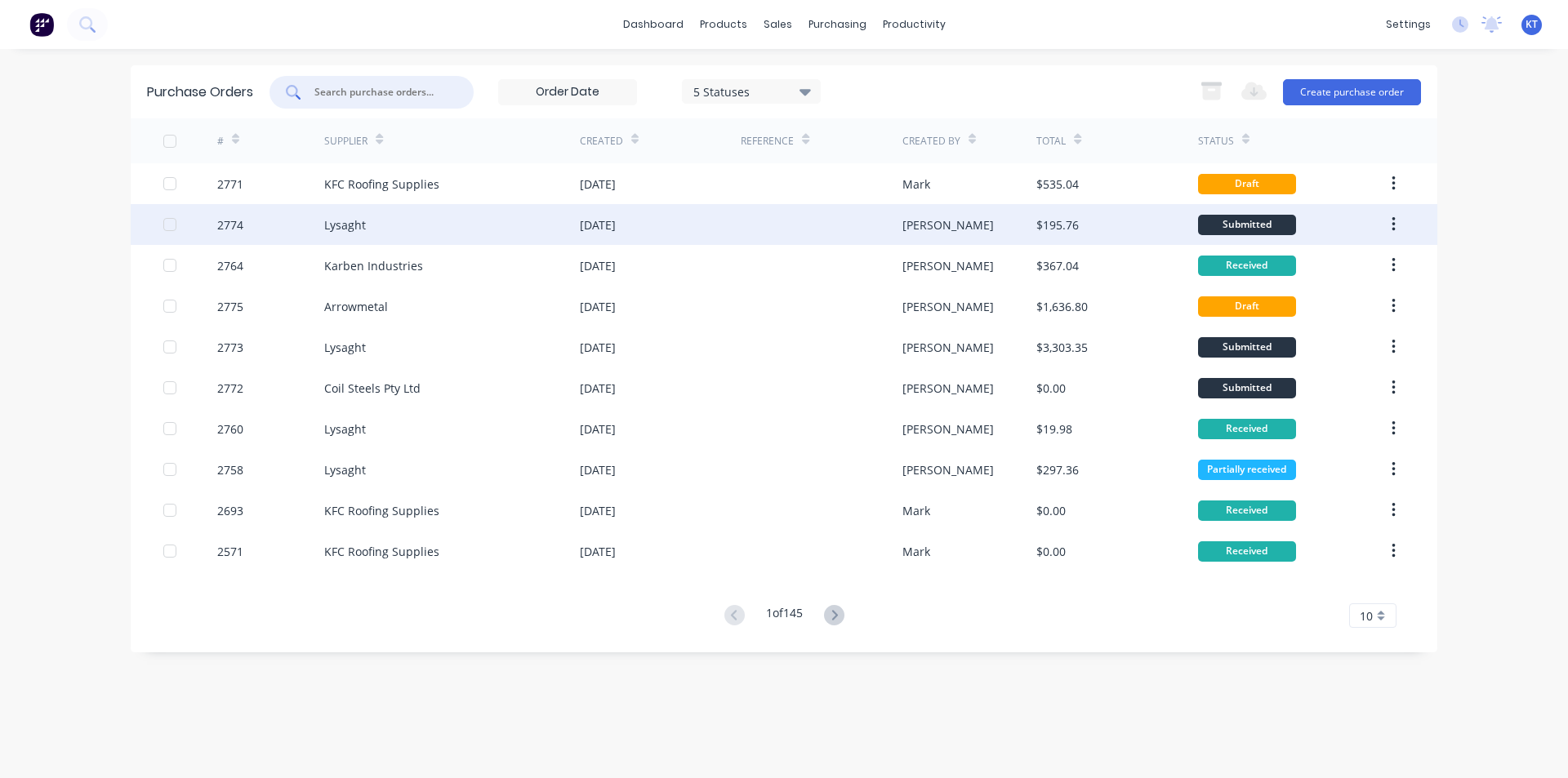
click at [412, 221] on div "Lysaght" at bounding box center [452, 225] width 256 height 41
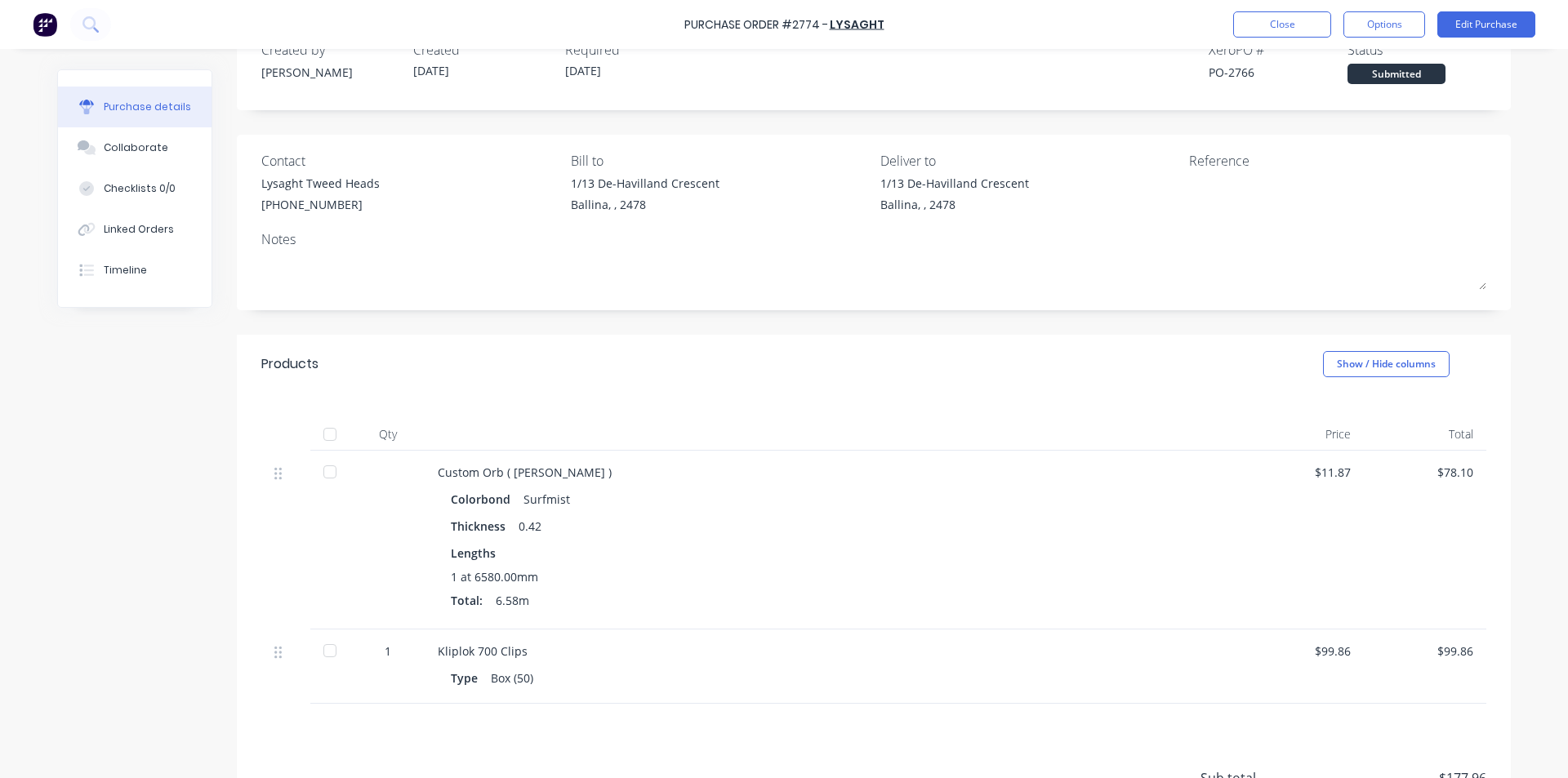
scroll to position [81, 0]
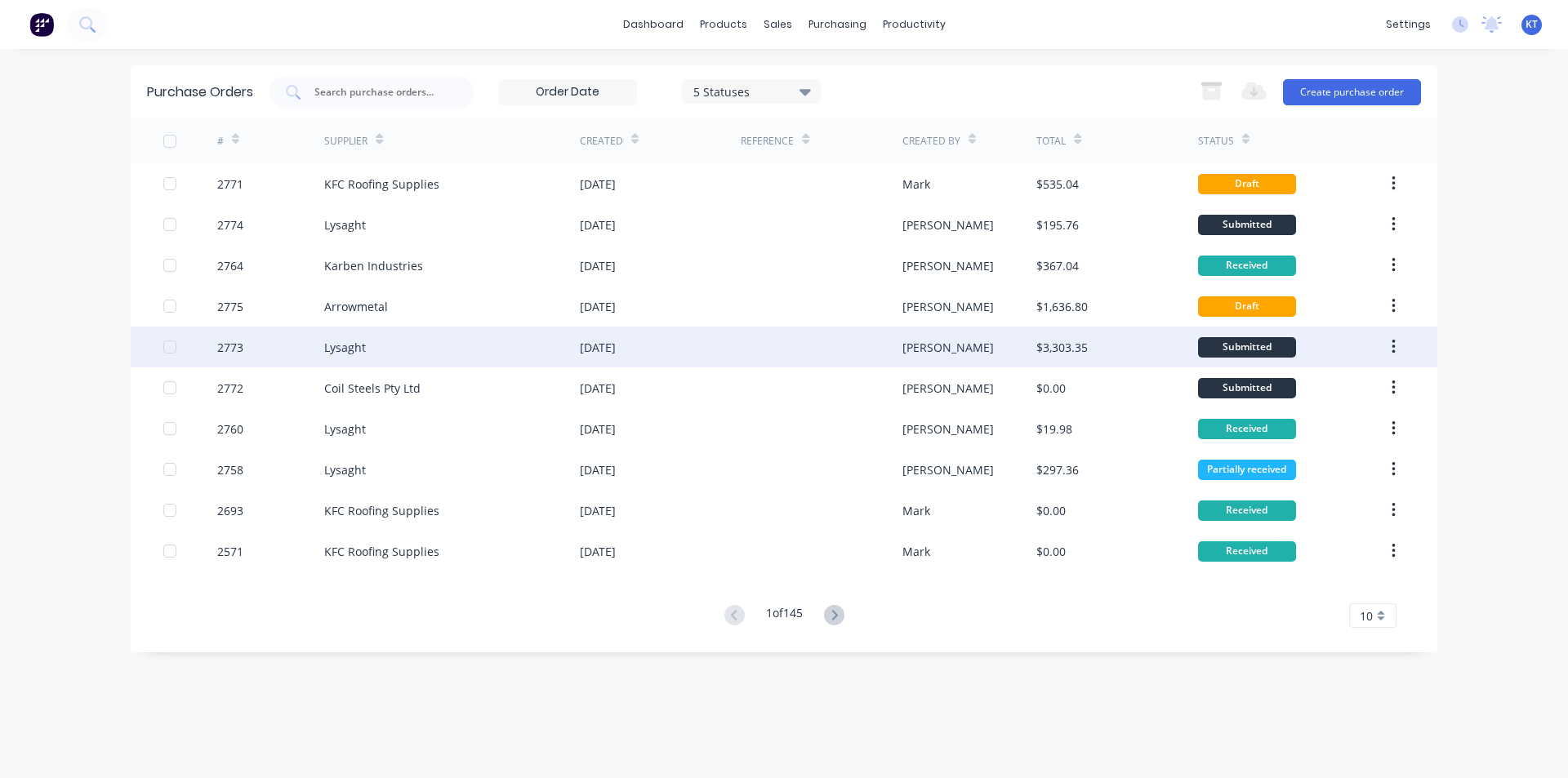
click at [683, 343] on div "[DATE]" at bounding box center [661, 347] width 161 height 41
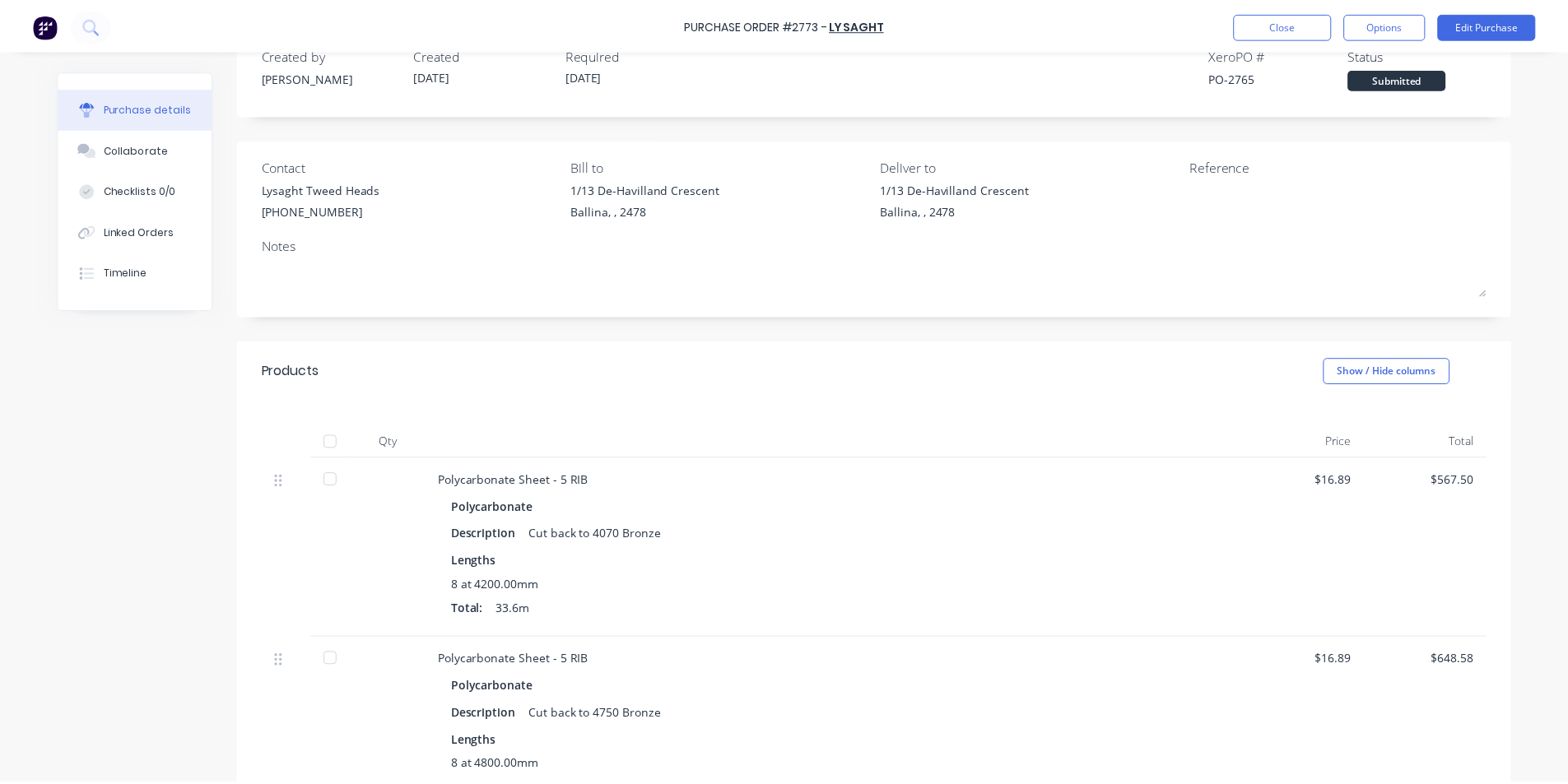
scroll to position [82, 0]
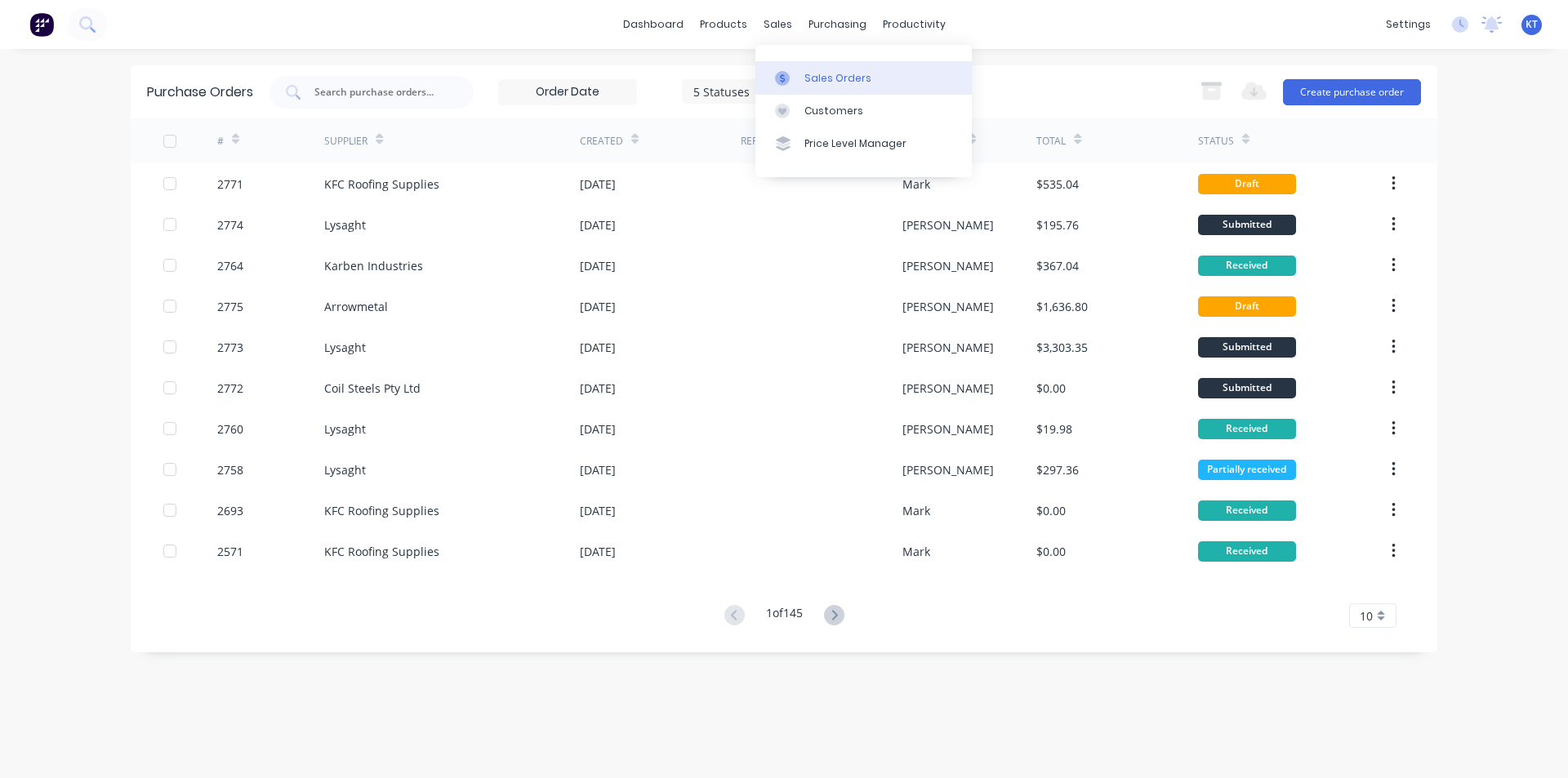
click at [785, 68] on link "Sales Orders" at bounding box center [864, 77] width 216 height 32
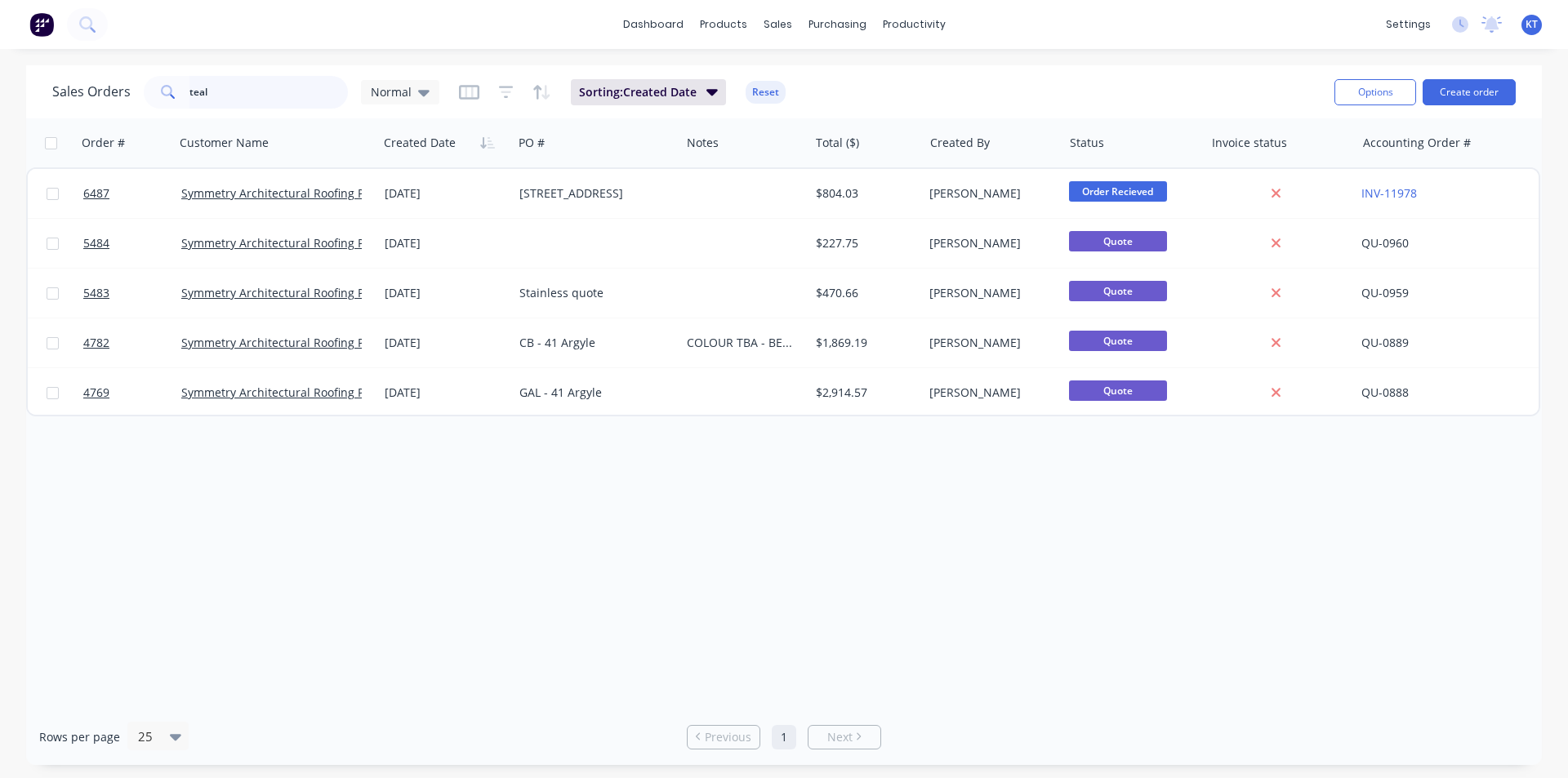
click at [281, 94] on input "teal" at bounding box center [269, 91] width 159 height 32
type input "superior"
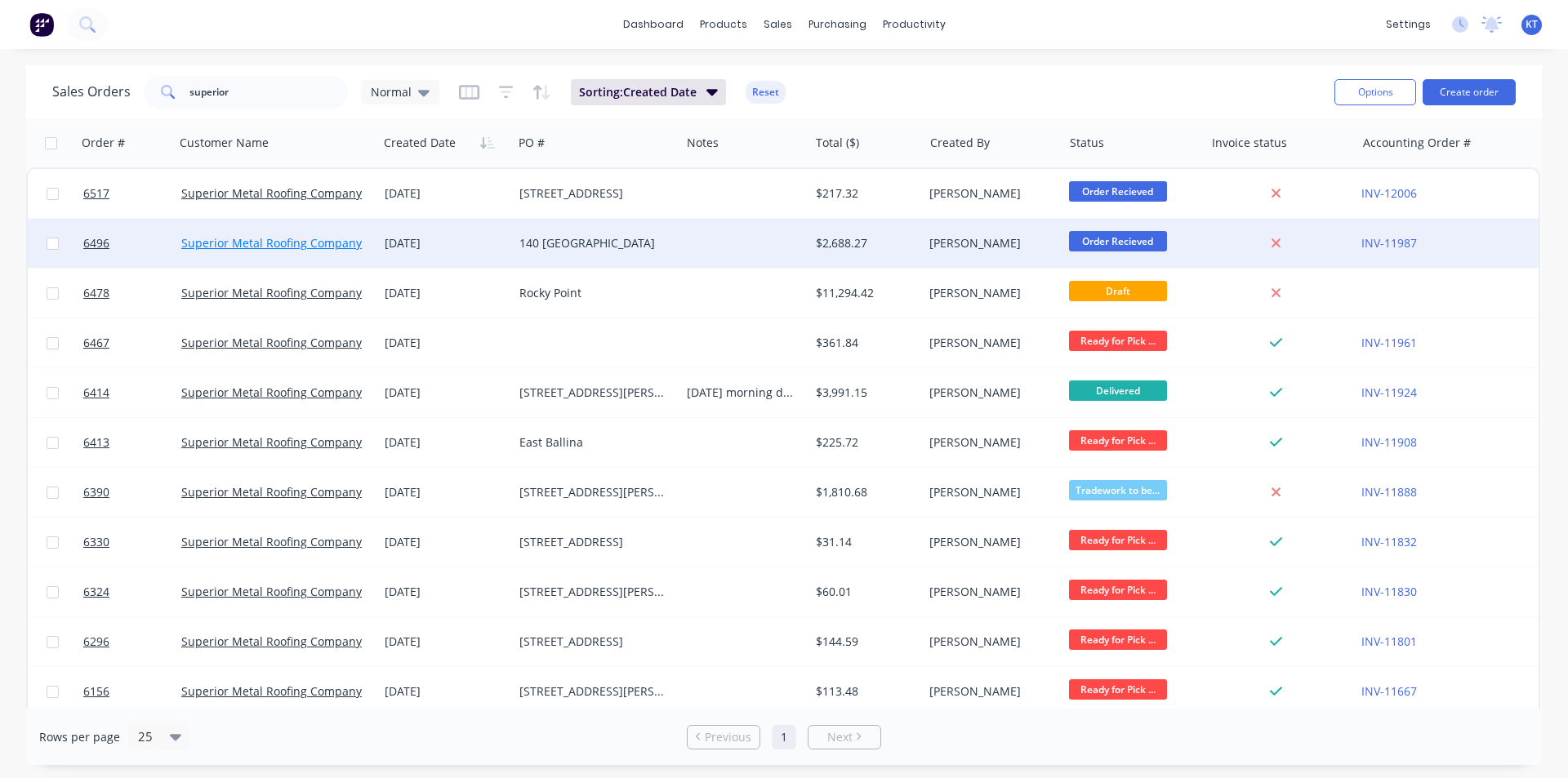
click at [316, 242] on link "Superior Metal Roofing Company Pty Ltd" at bounding box center [291, 243] width 221 height 16
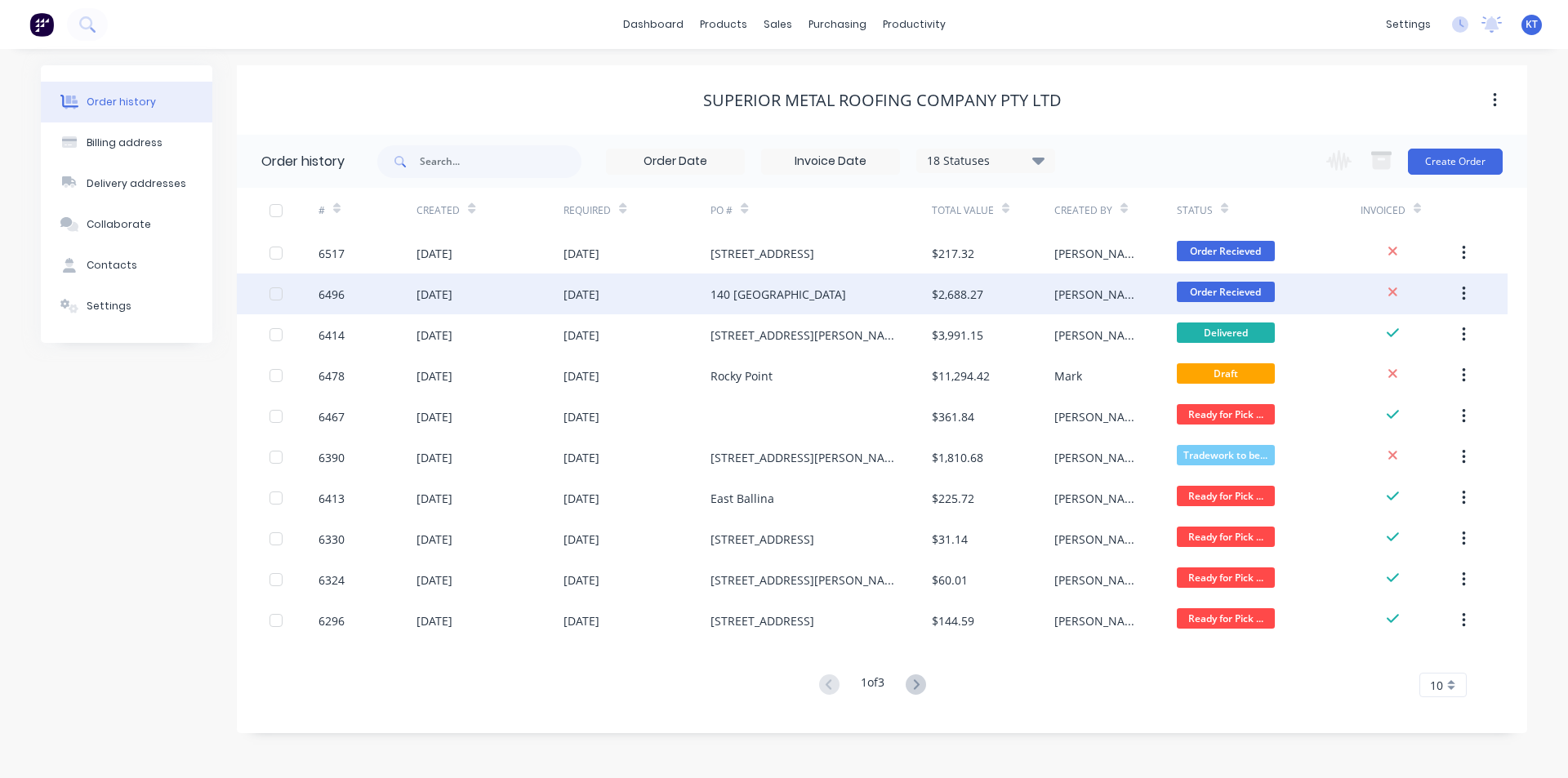
click at [851, 300] on div "140 [GEOGRAPHIC_DATA]" at bounding box center [820, 294] width 221 height 41
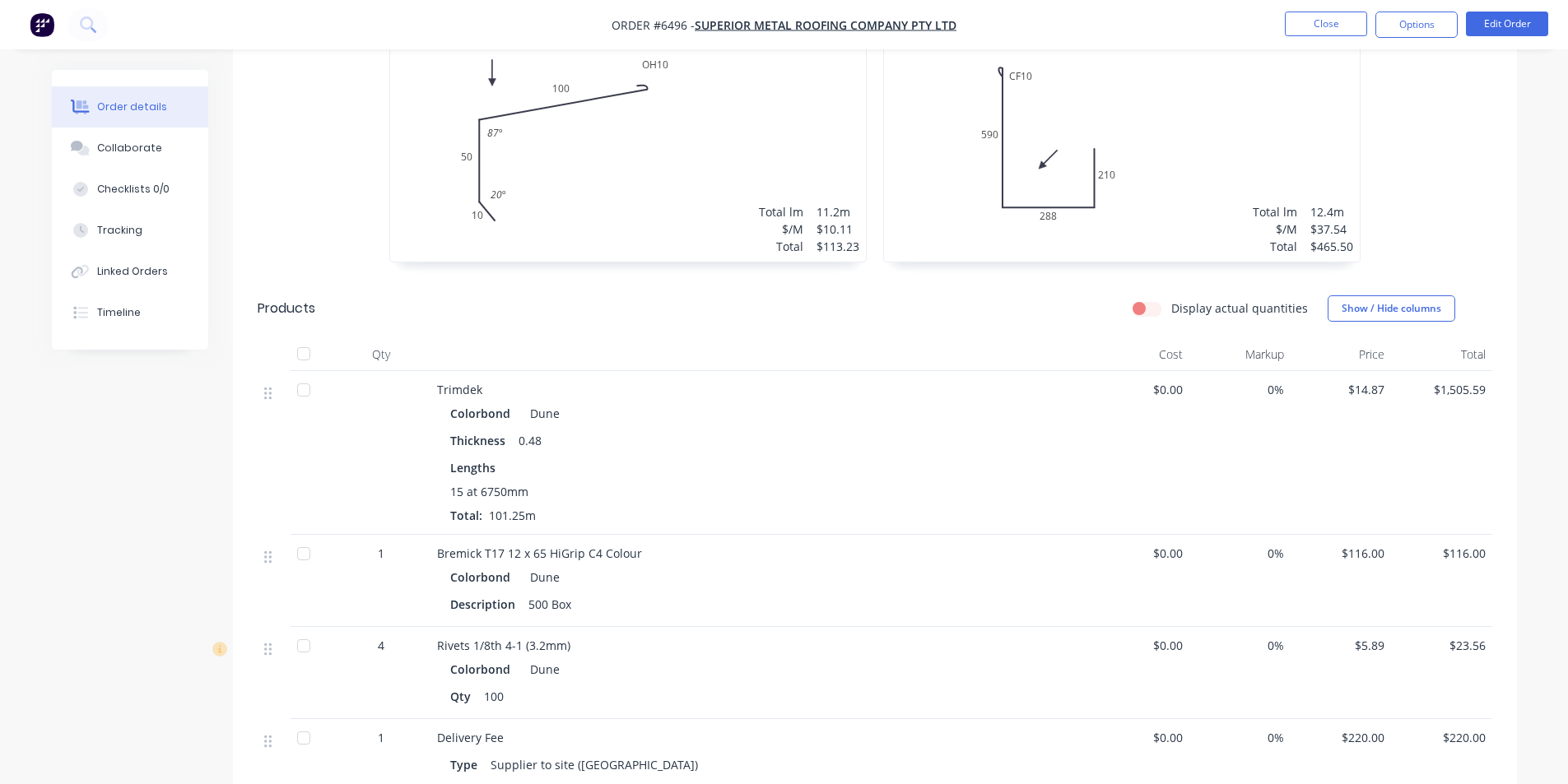
scroll to position [576, 0]
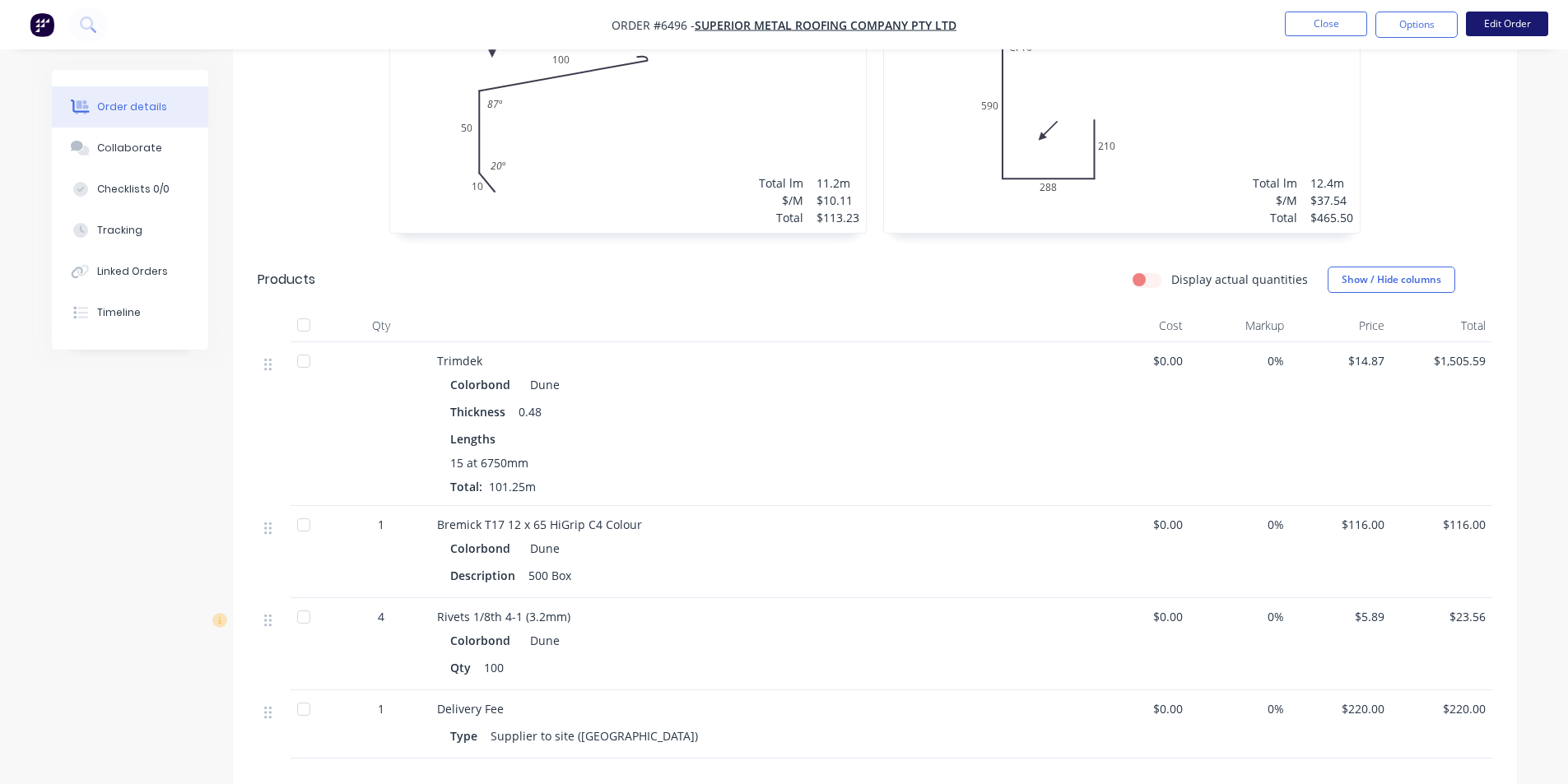
click at [1483, 22] on button "Edit Order" at bounding box center [1507, 23] width 82 height 25
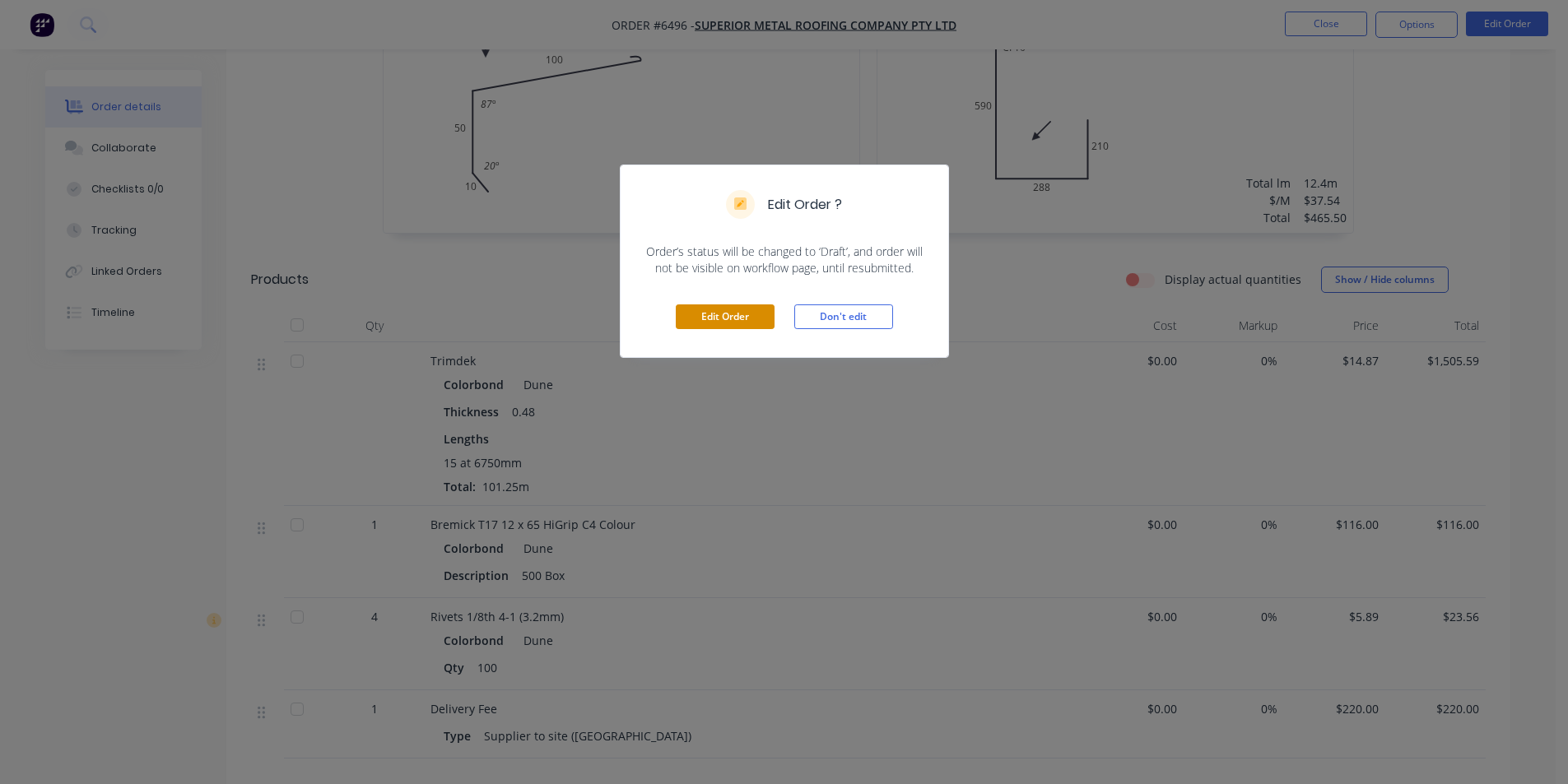
click at [742, 318] on button "Edit Order" at bounding box center [725, 317] width 99 height 25
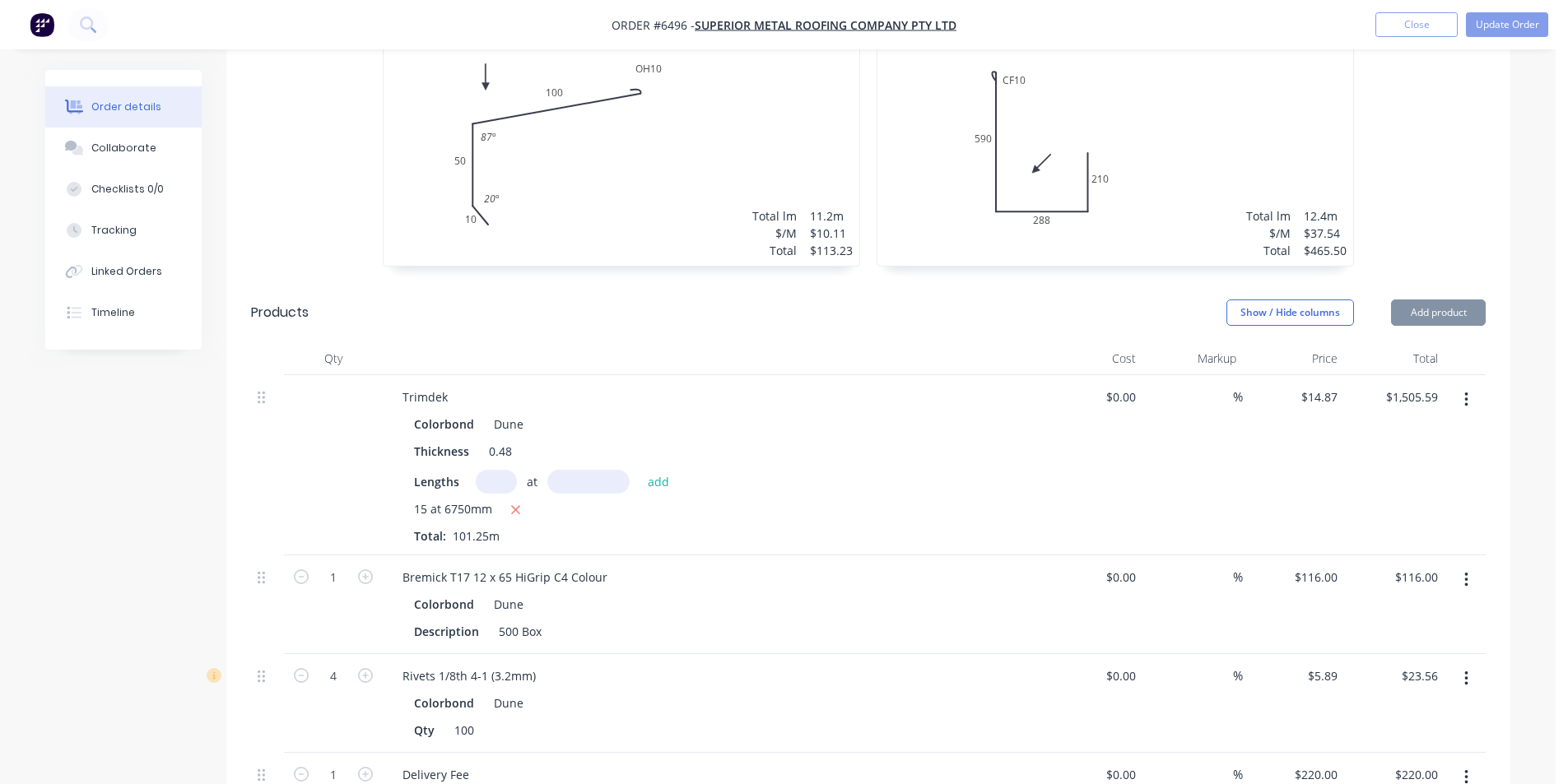
type input "$14.87"
type input "$1,505.59"
type input "$116.00"
type input "$5.89"
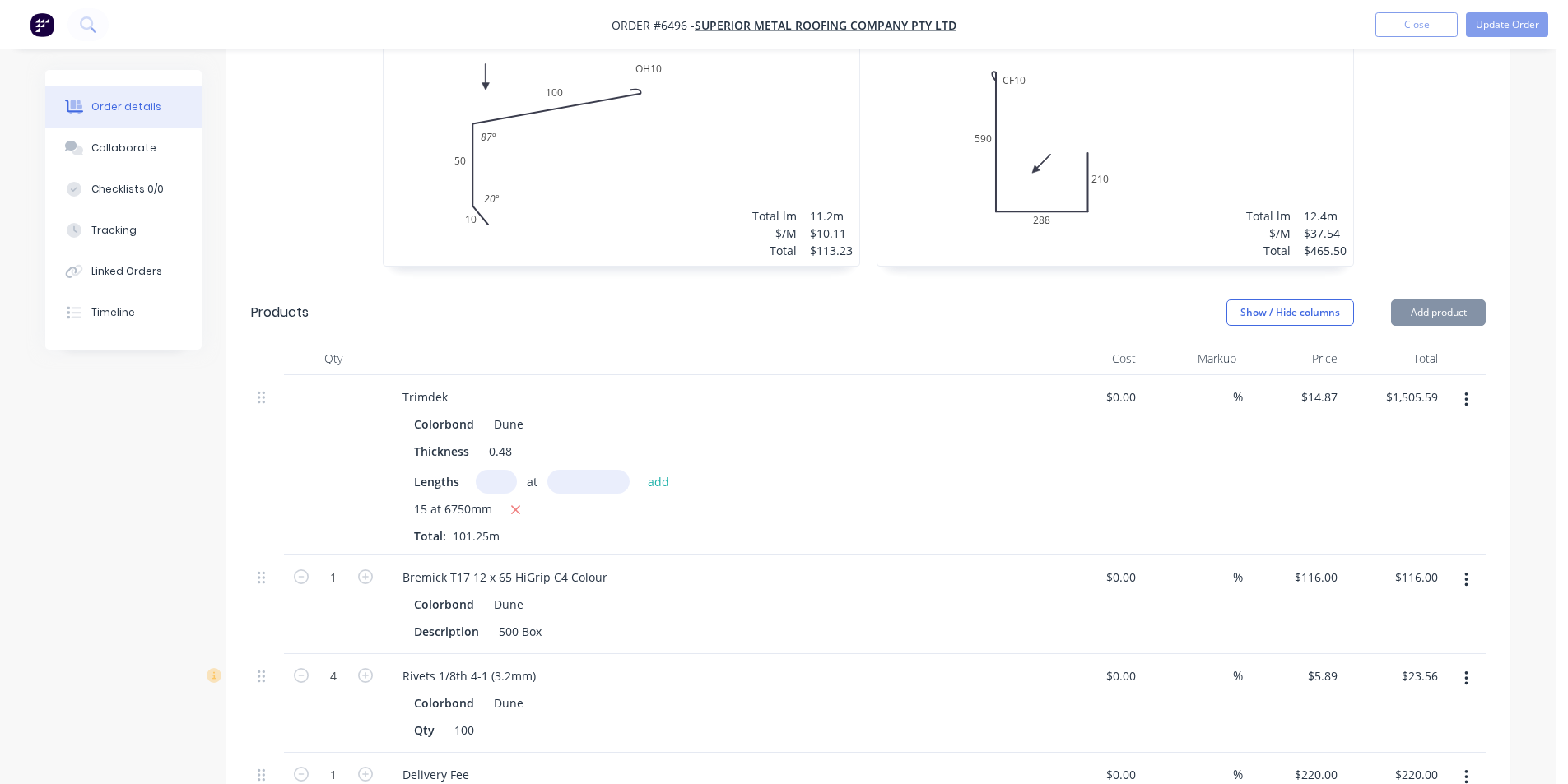
type input "$23.56"
type input "$220.00"
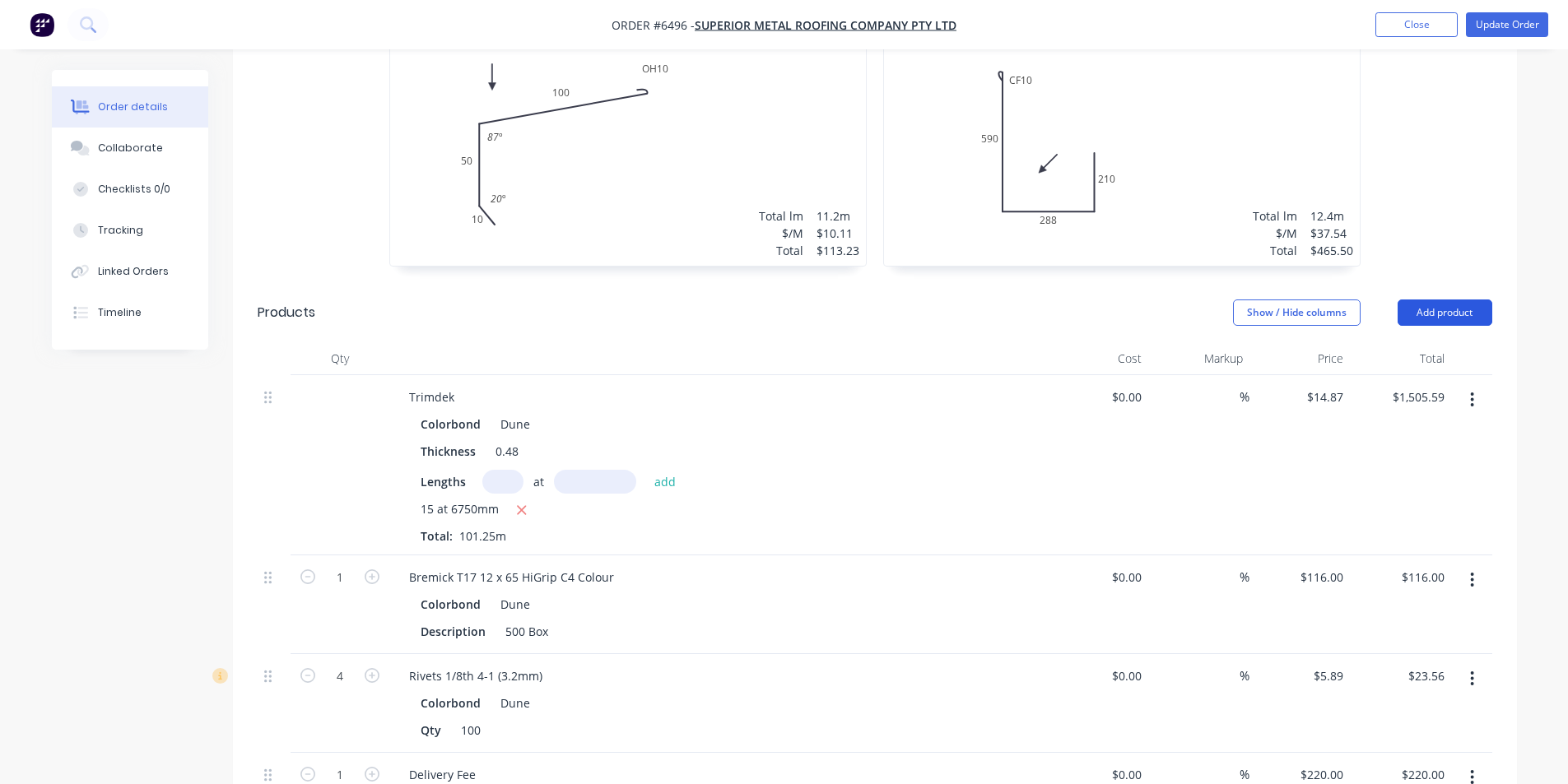
click at [1432, 300] on button "Add product" at bounding box center [1445, 313] width 95 height 26
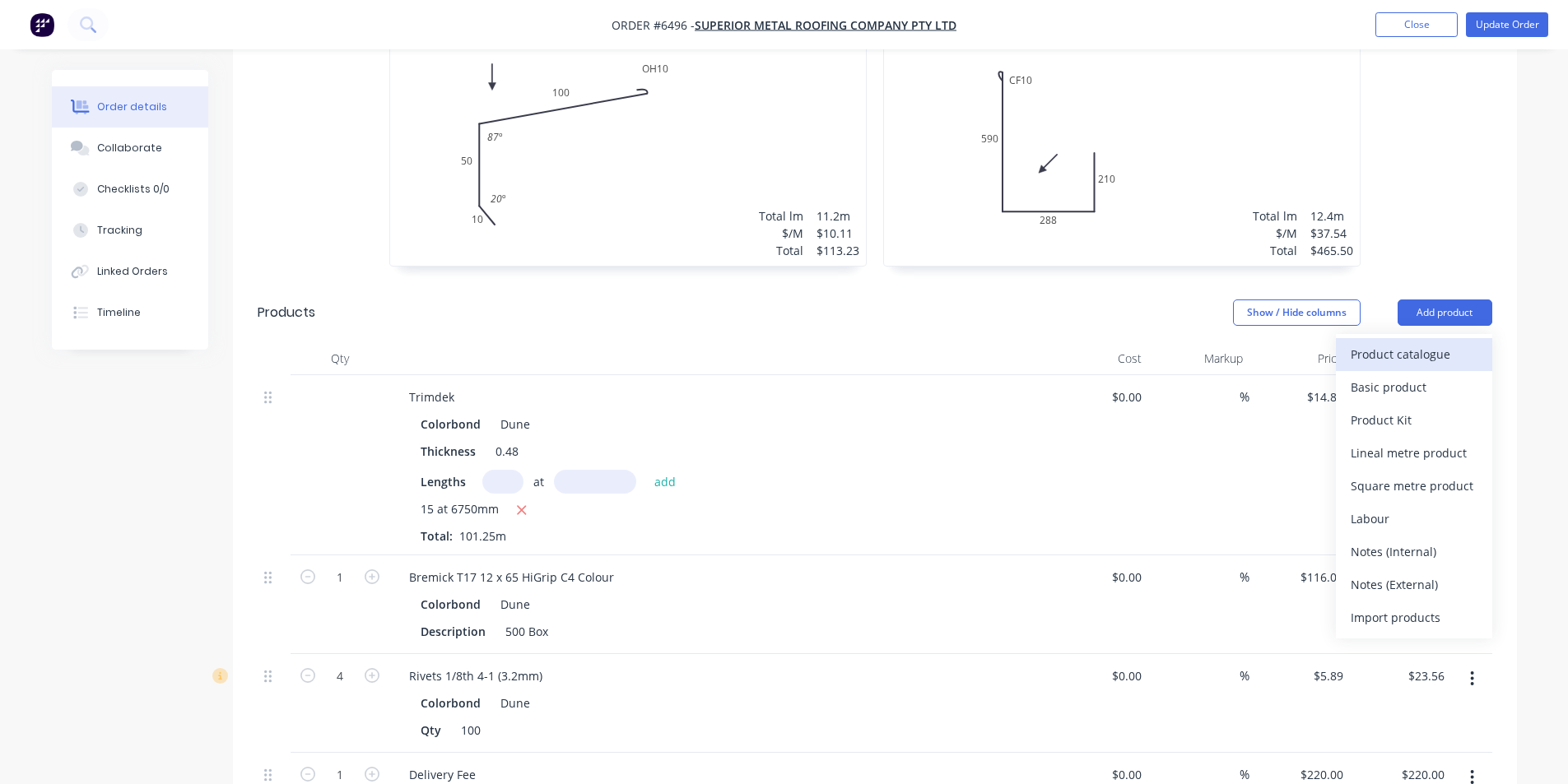
click at [1370, 343] on div "Product catalogue" at bounding box center [1414, 355] width 127 height 24
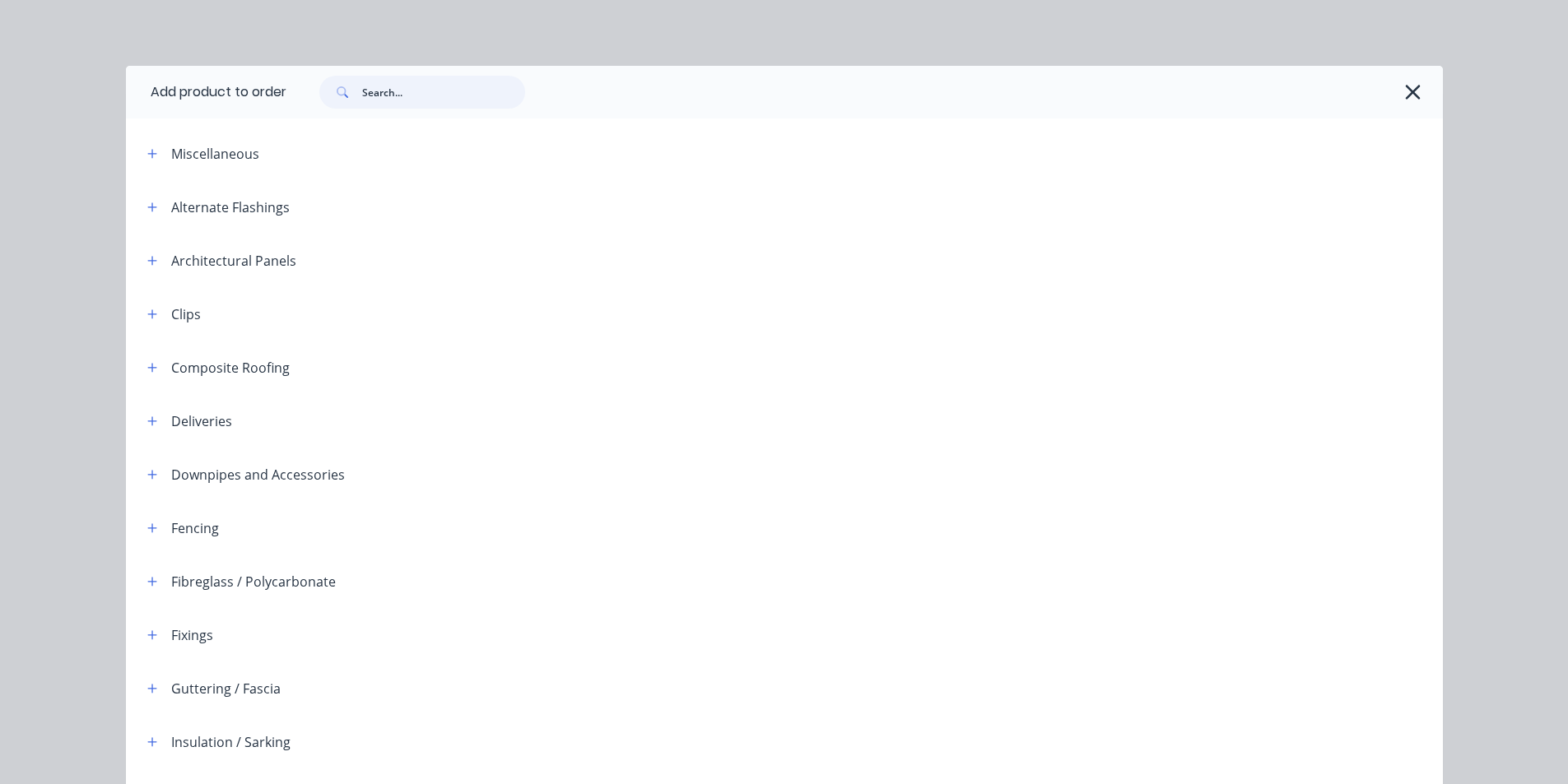
click at [426, 92] on input "text" at bounding box center [443, 91] width 163 height 33
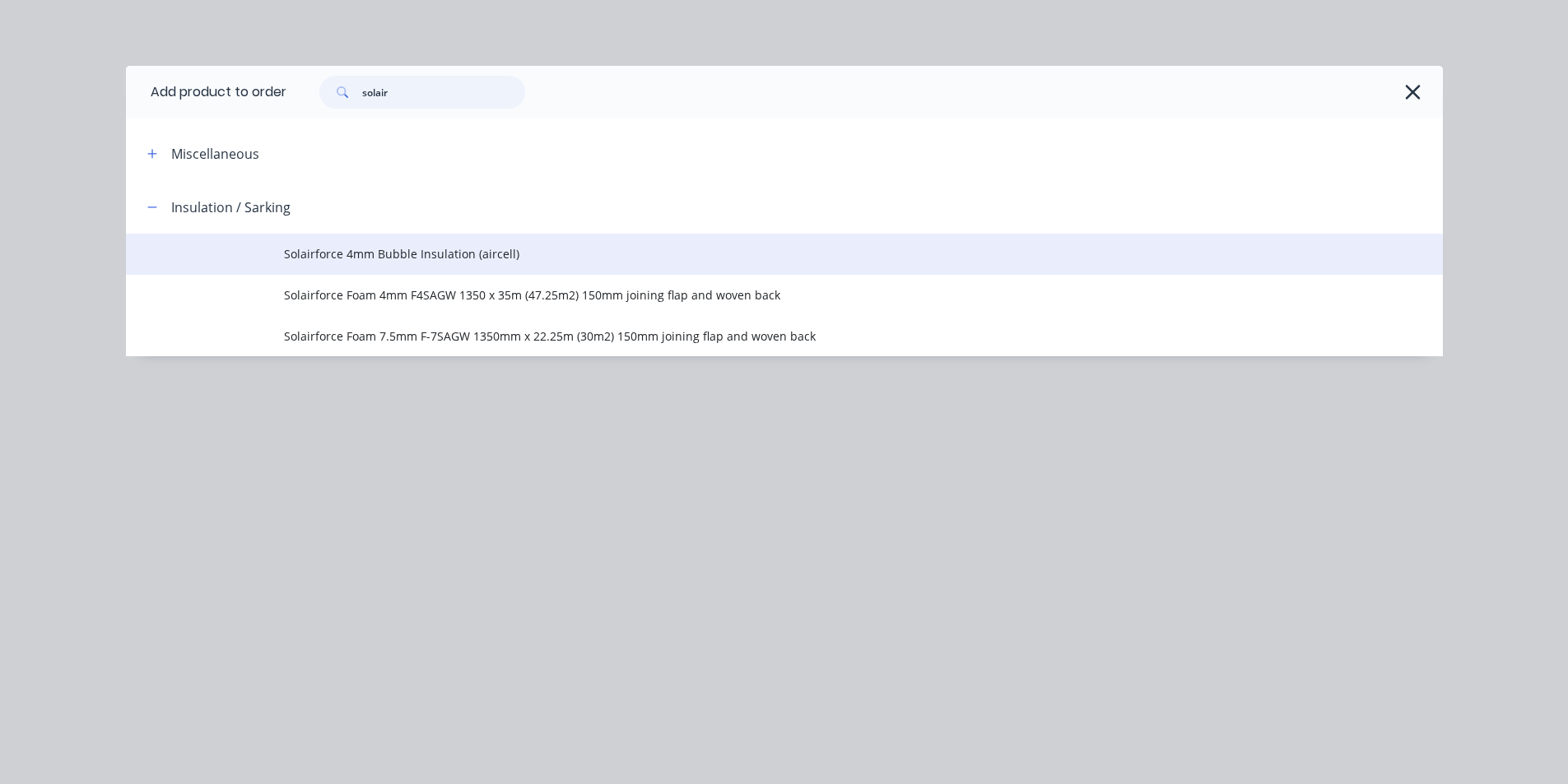
type input "solair"
click at [382, 258] on span "Solairforce 4mm Bubble Insulation (aircell)" at bounding box center [747, 253] width 926 height 18
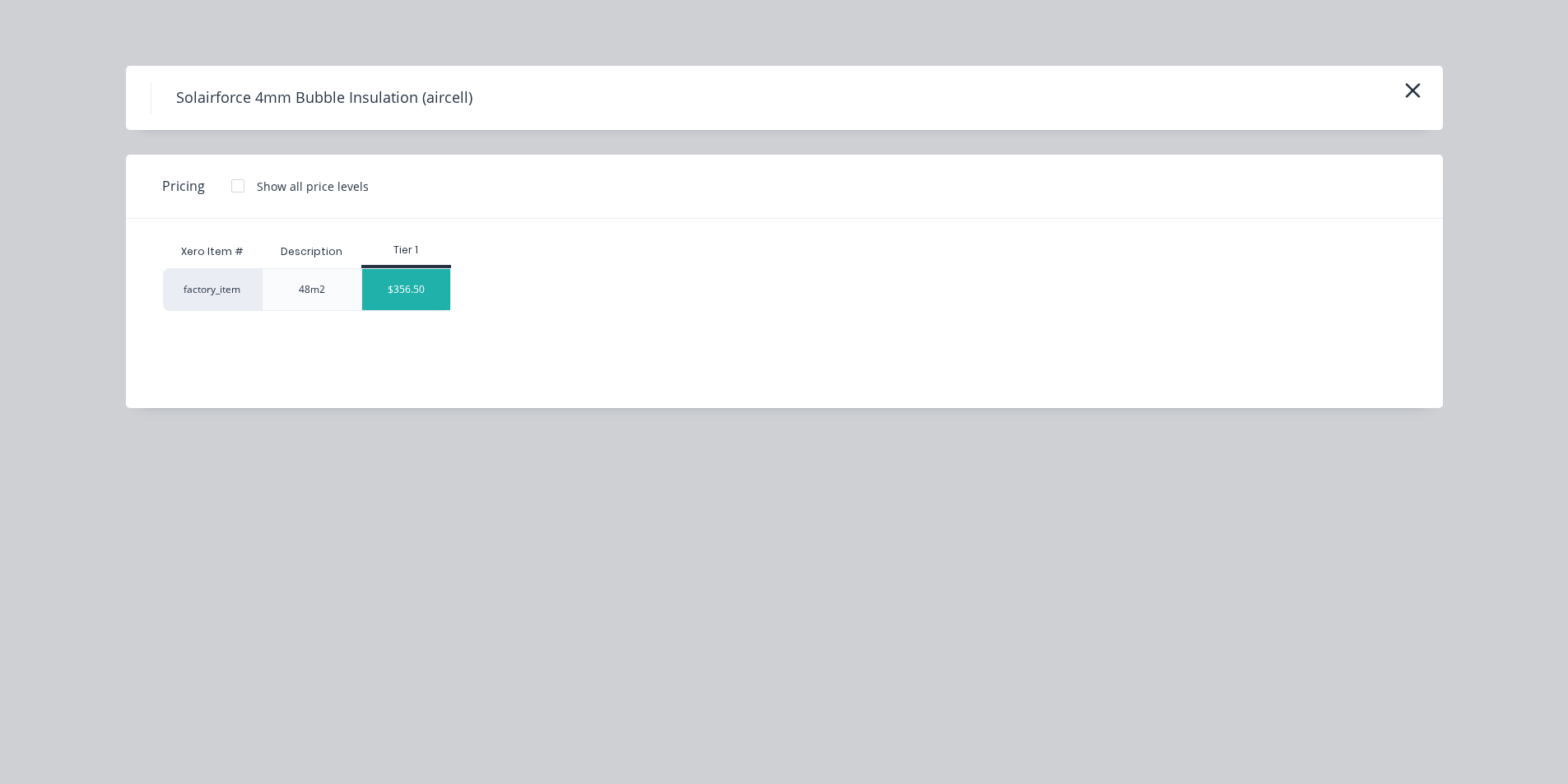
click at [410, 280] on div "$356.50" at bounding box center [406, 290] width 88 height 41
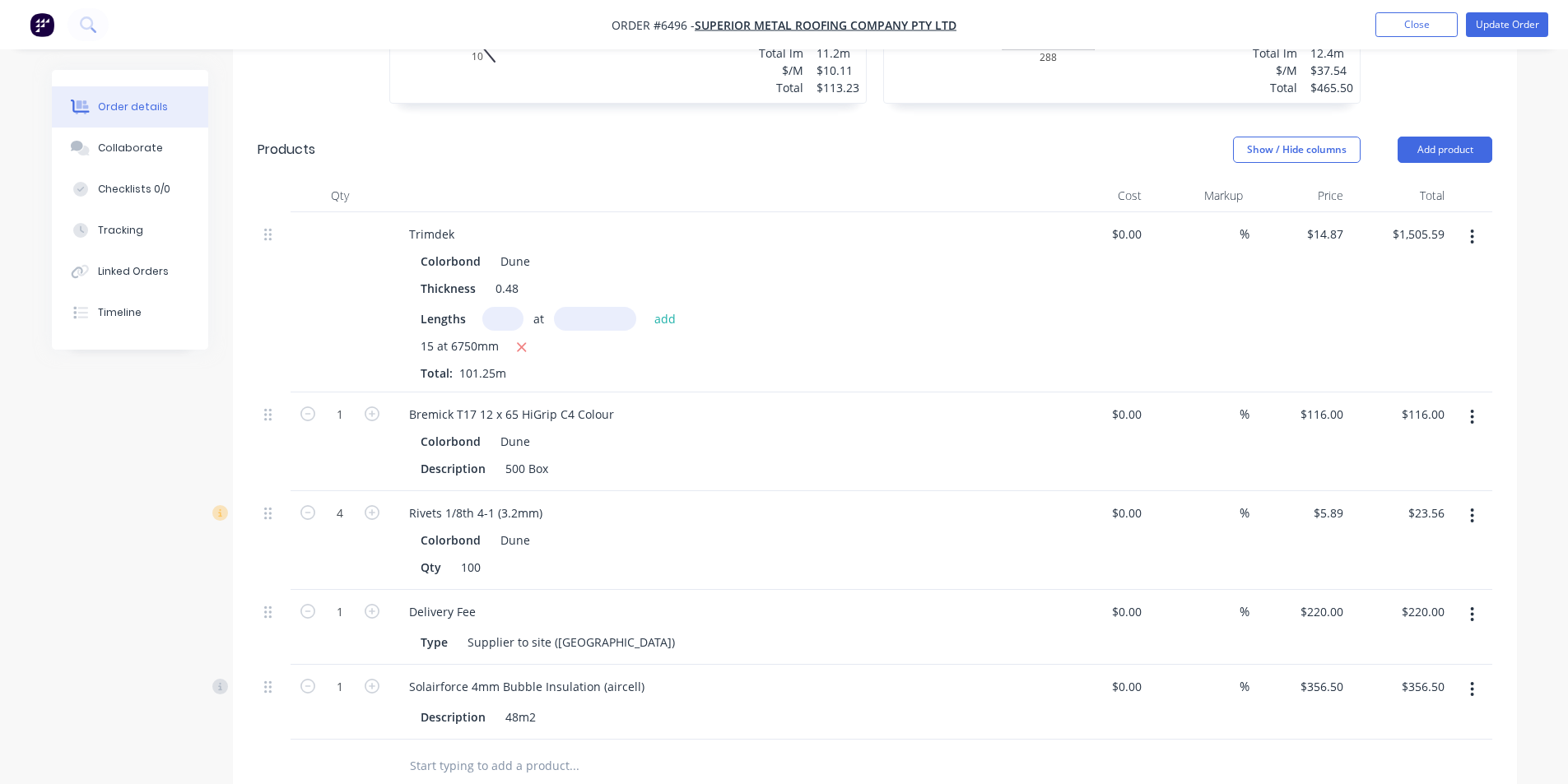
scroll to position [741, 0]
click at [375, 678] on icon "button" at bounding box center [372, 685] width 15 height 15
type input "2"
type input "$713.00"
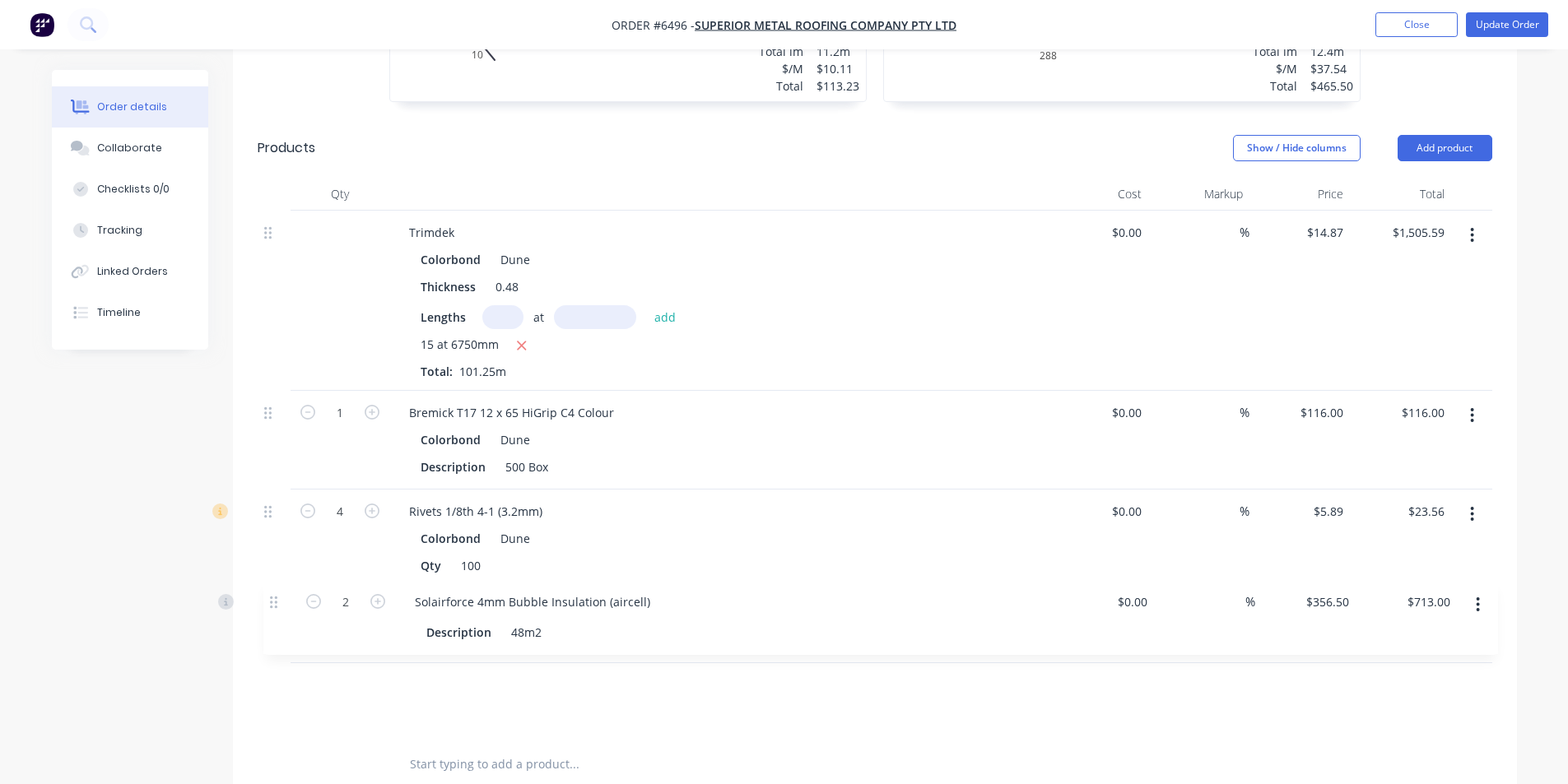
scroll to position [744, 0]
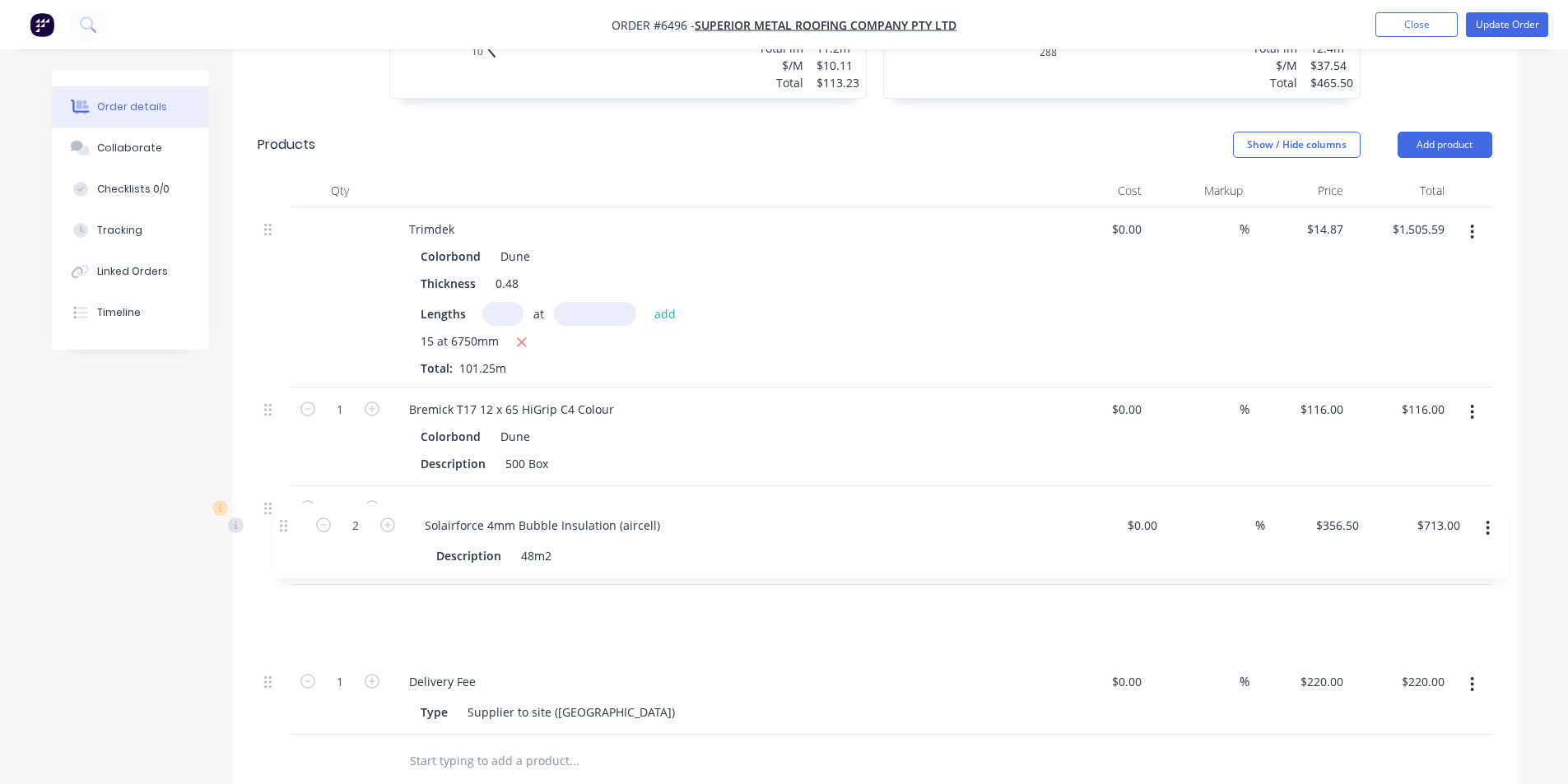
drag, startPoint x: 265, startPoint y: 644, endPoint x: 280, endPoint y: 522, distance: 122.9
click at [280, 522] on div "Trimdek Colorbond Dune Thickness 0.48 Lengths at add 15 at 6750mm Total: 101.25…" at bounding box center [875, 471] width 1235 height 528
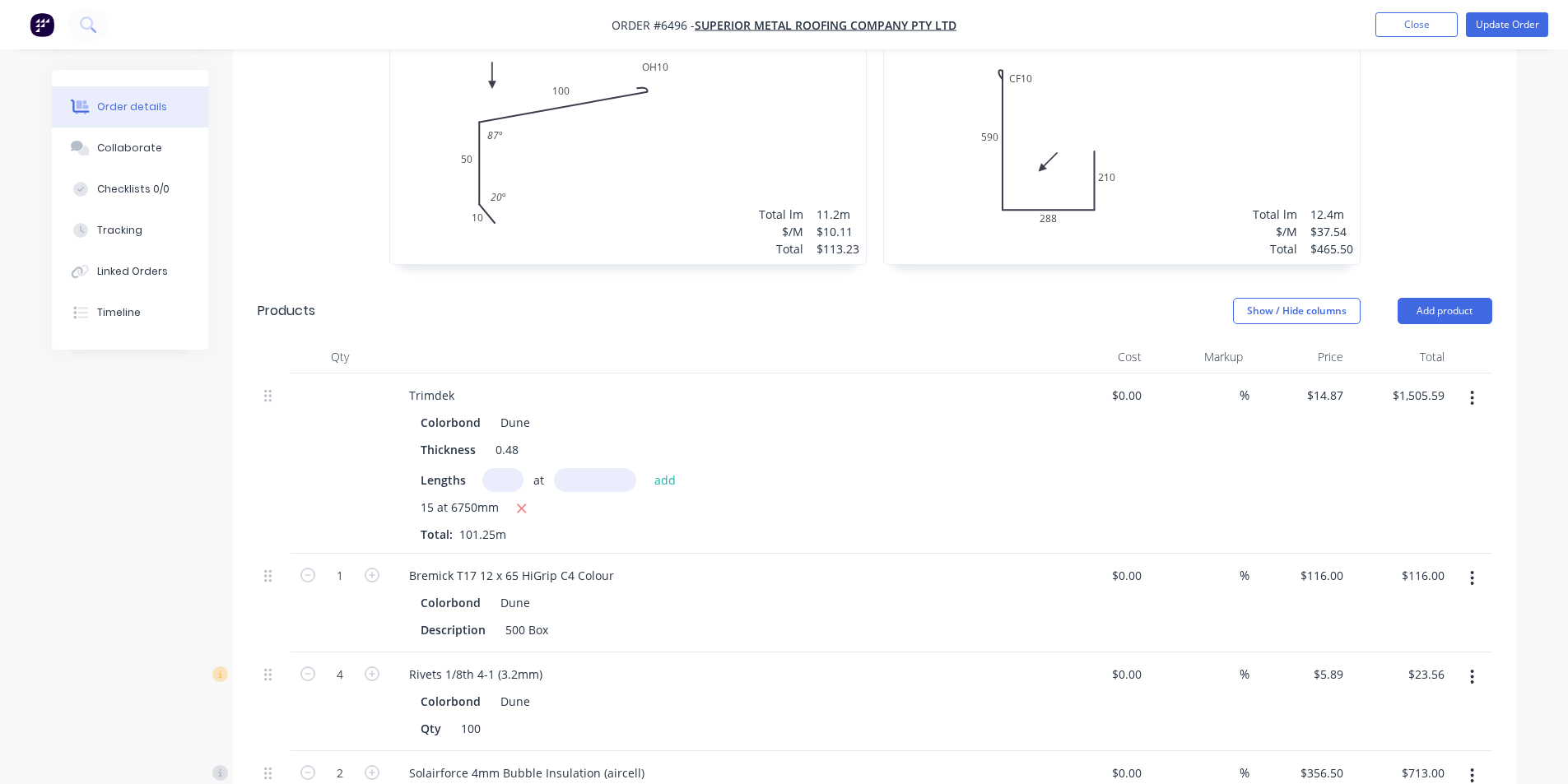
scroll to position [332, 0]
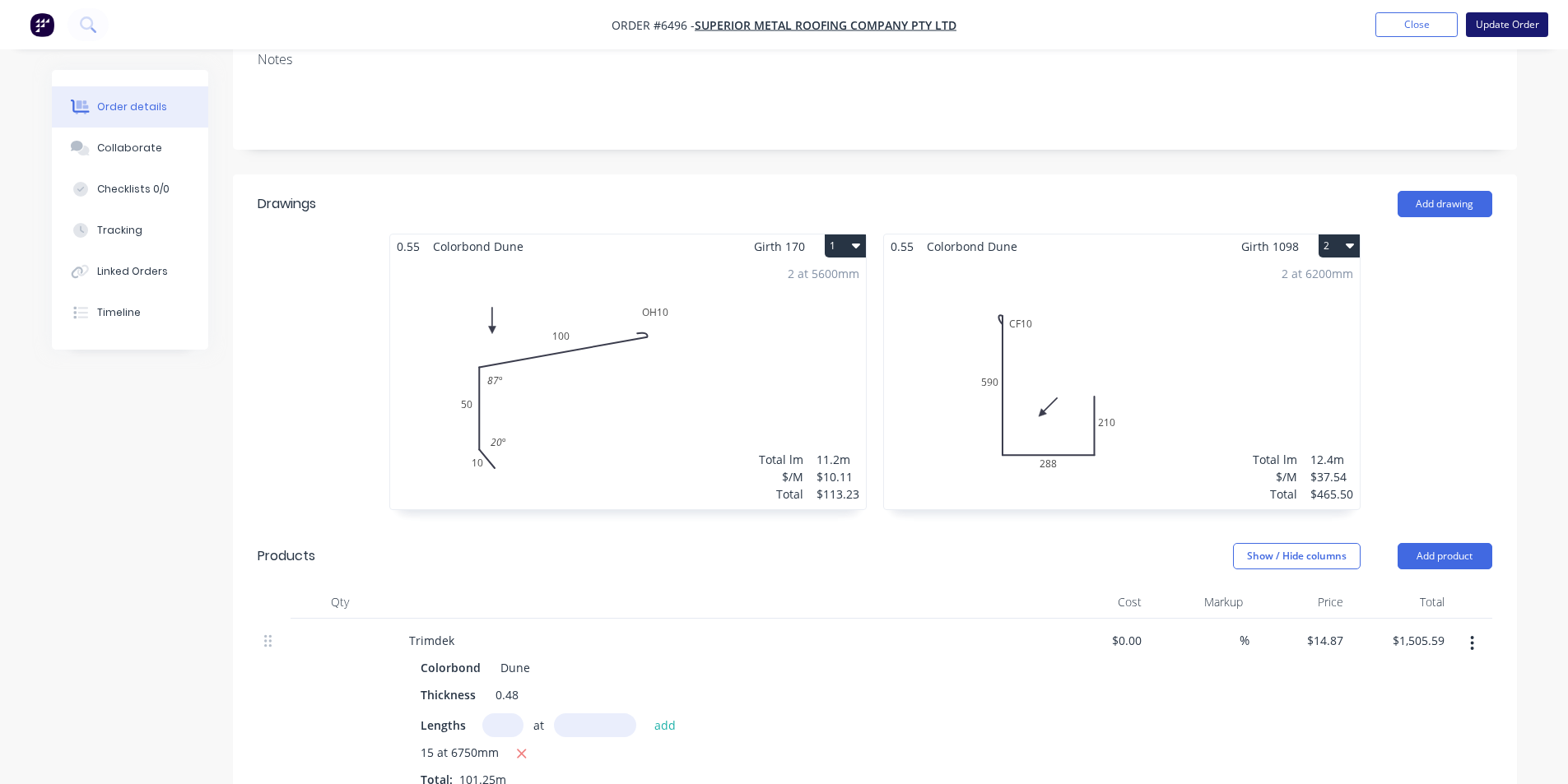
click at [1510, 25] on button "Update Order" at bounding box center [1507, 24] width 82 height 25
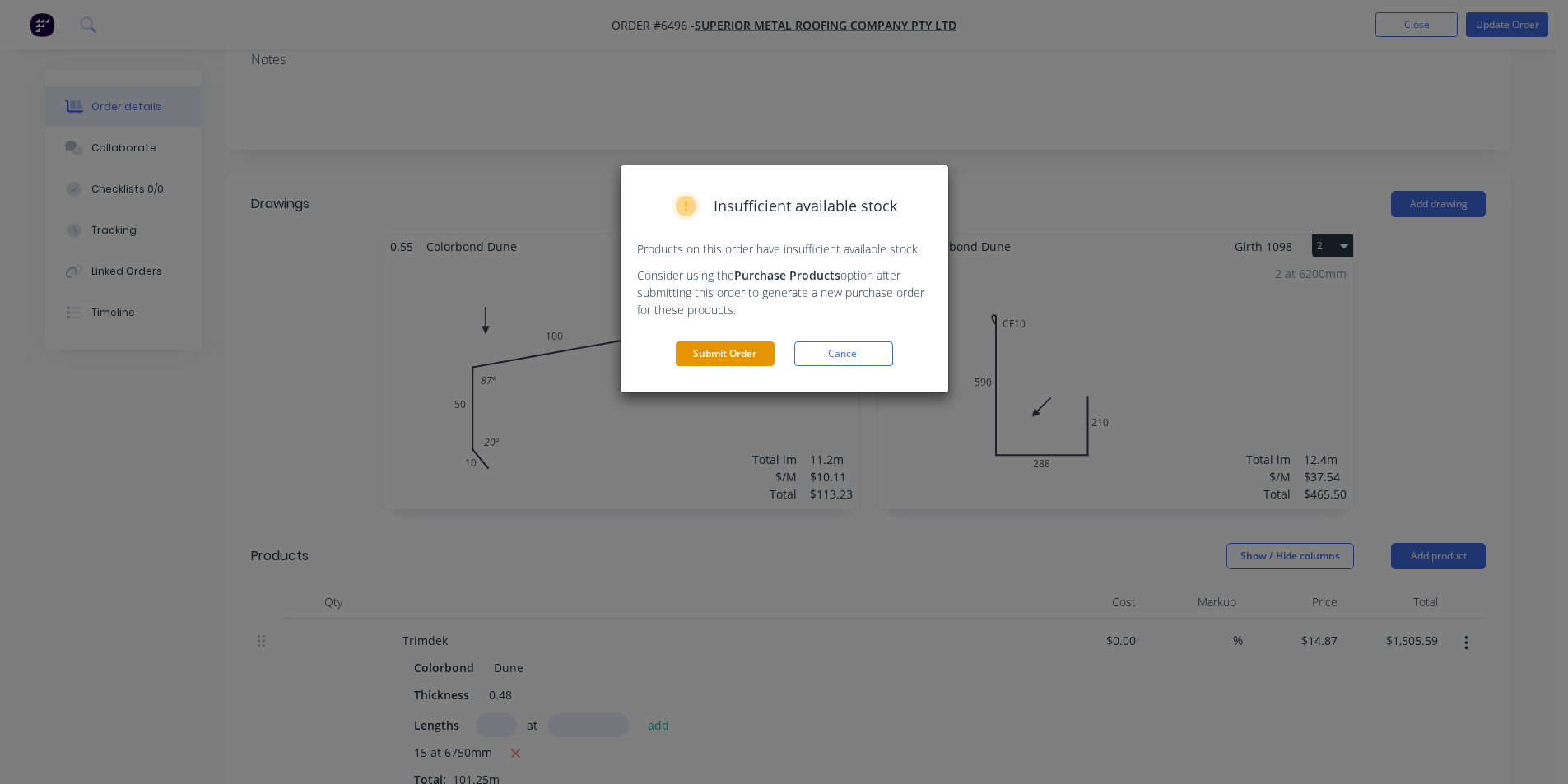
click at [705, 357] on button "Submit Order" at bounding box center [725, 354] width 99 height 25
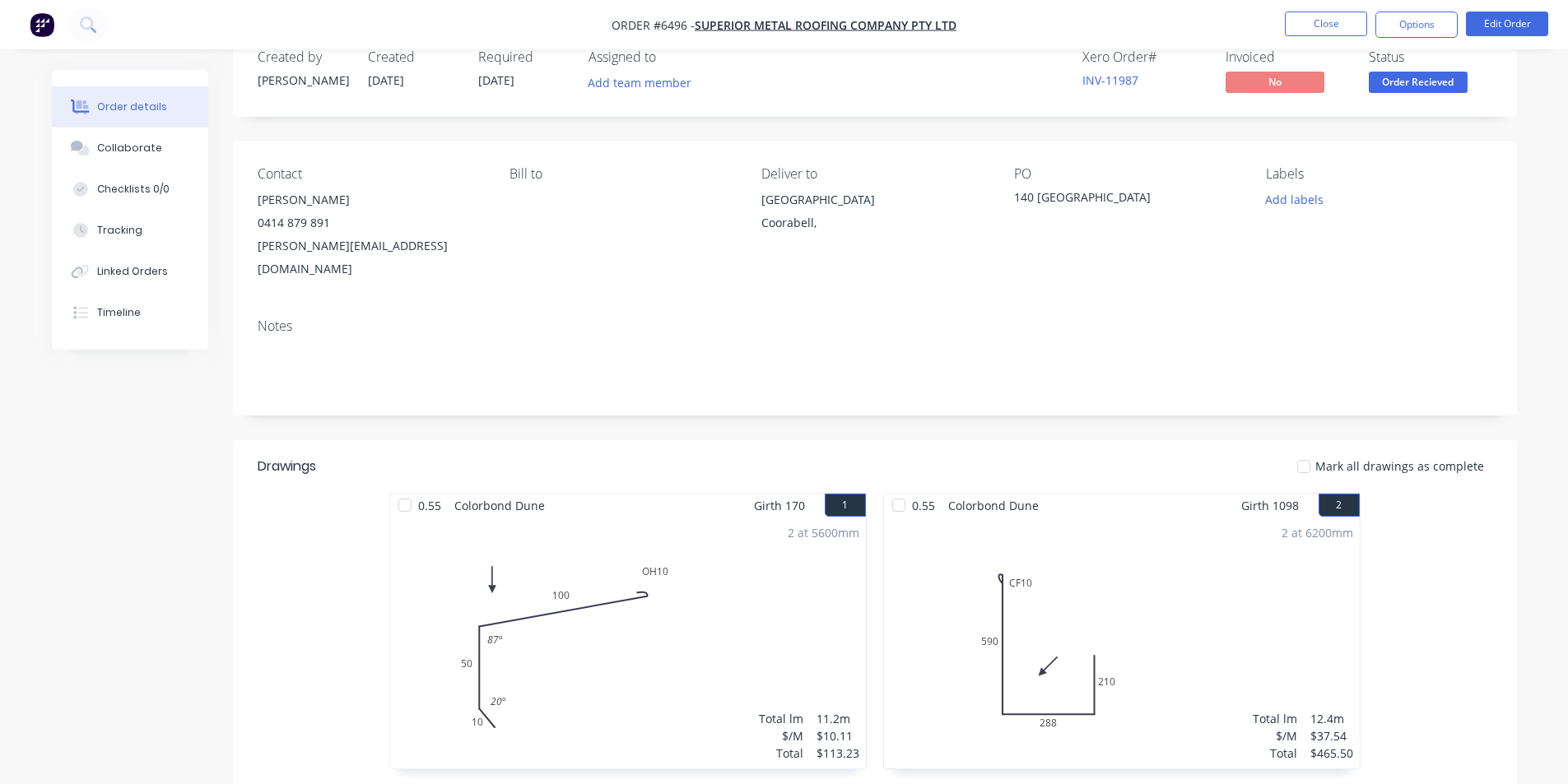
scroll to position [0, 0]
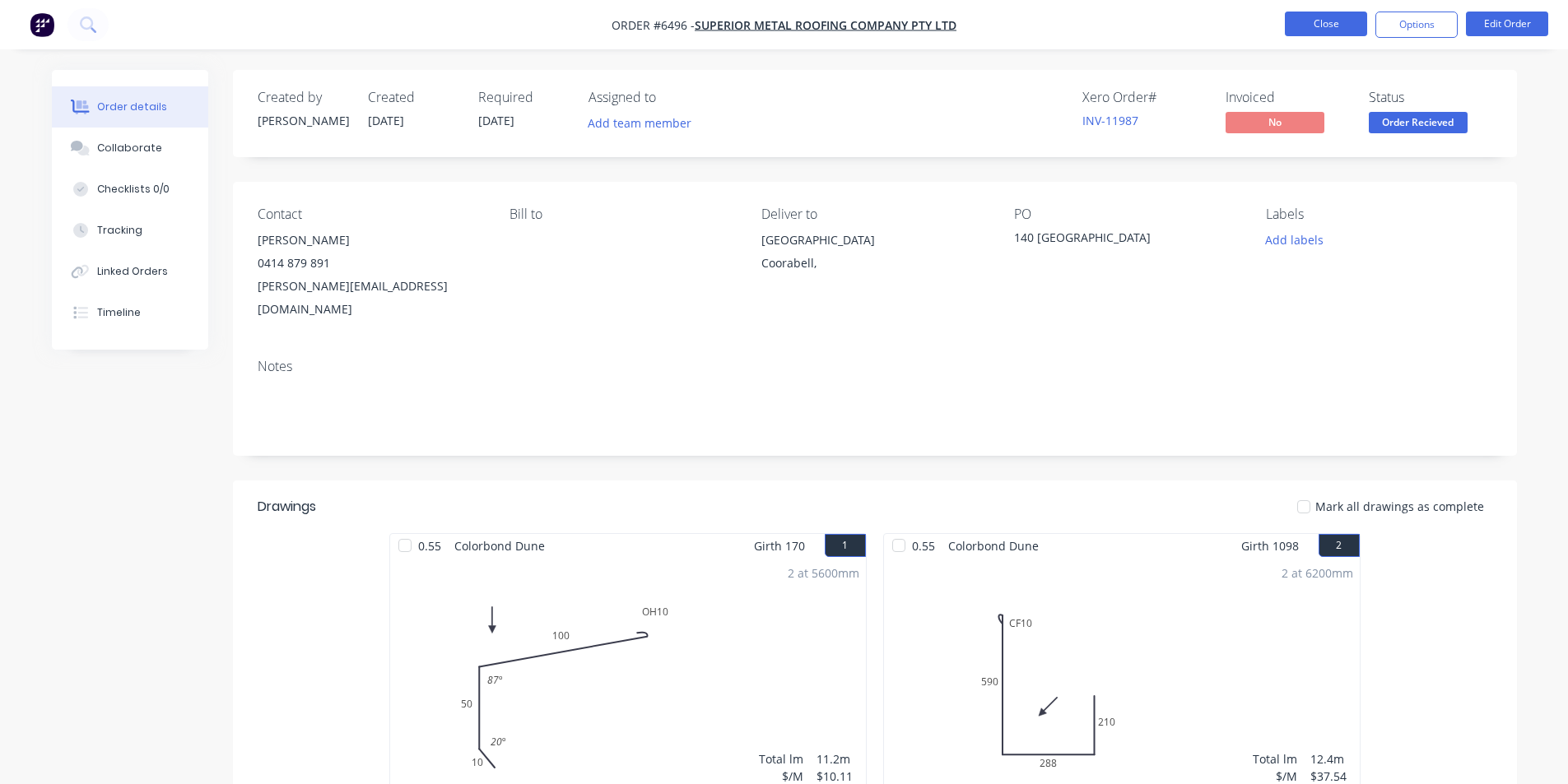
click at [1297, 20] on button "Close" at bounding box center [1326, 23] width 82 height 25
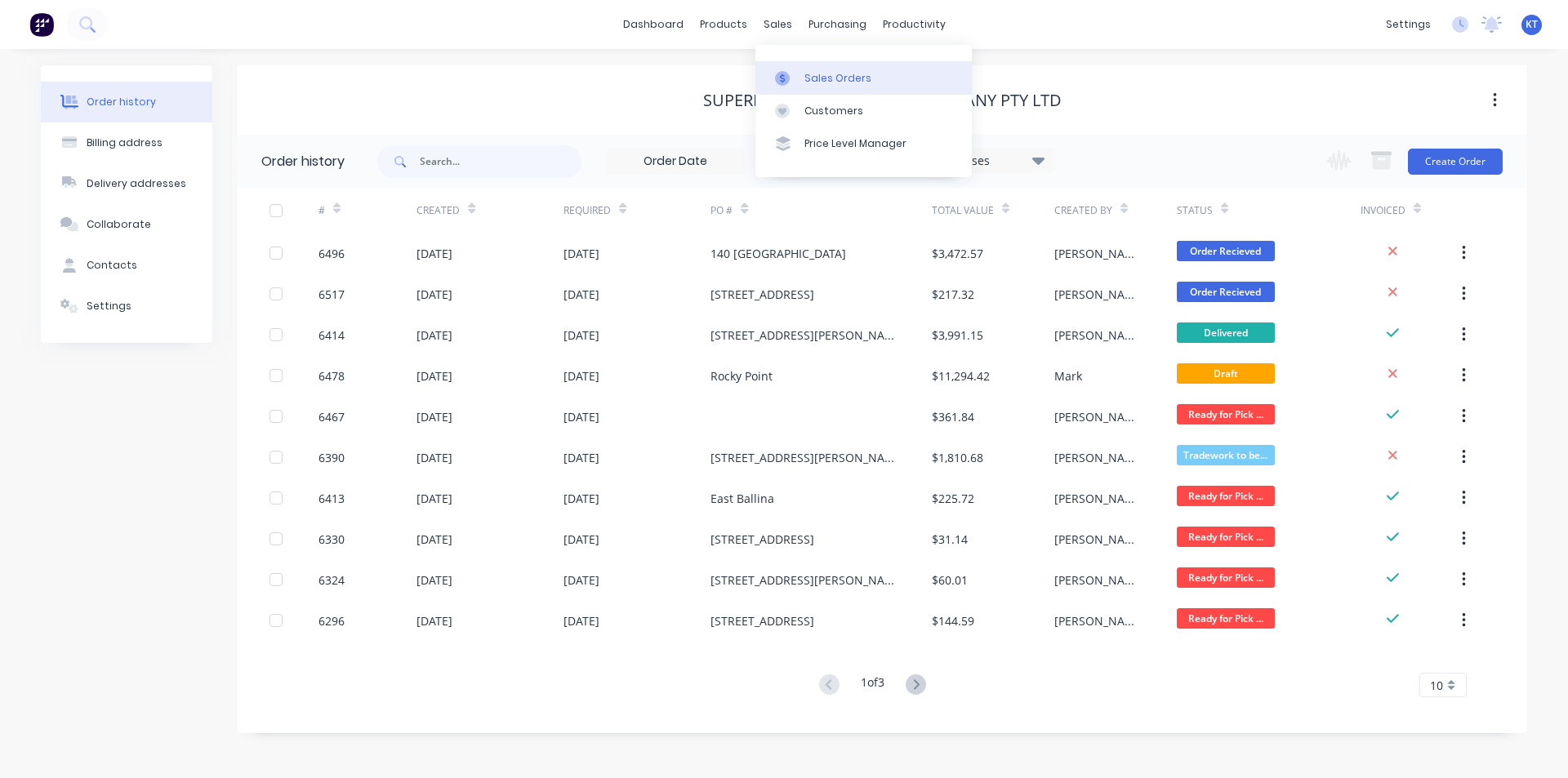
click at [814, 81] on div "Sales Orders" at bounding box center [838, 79] width 67 height 15
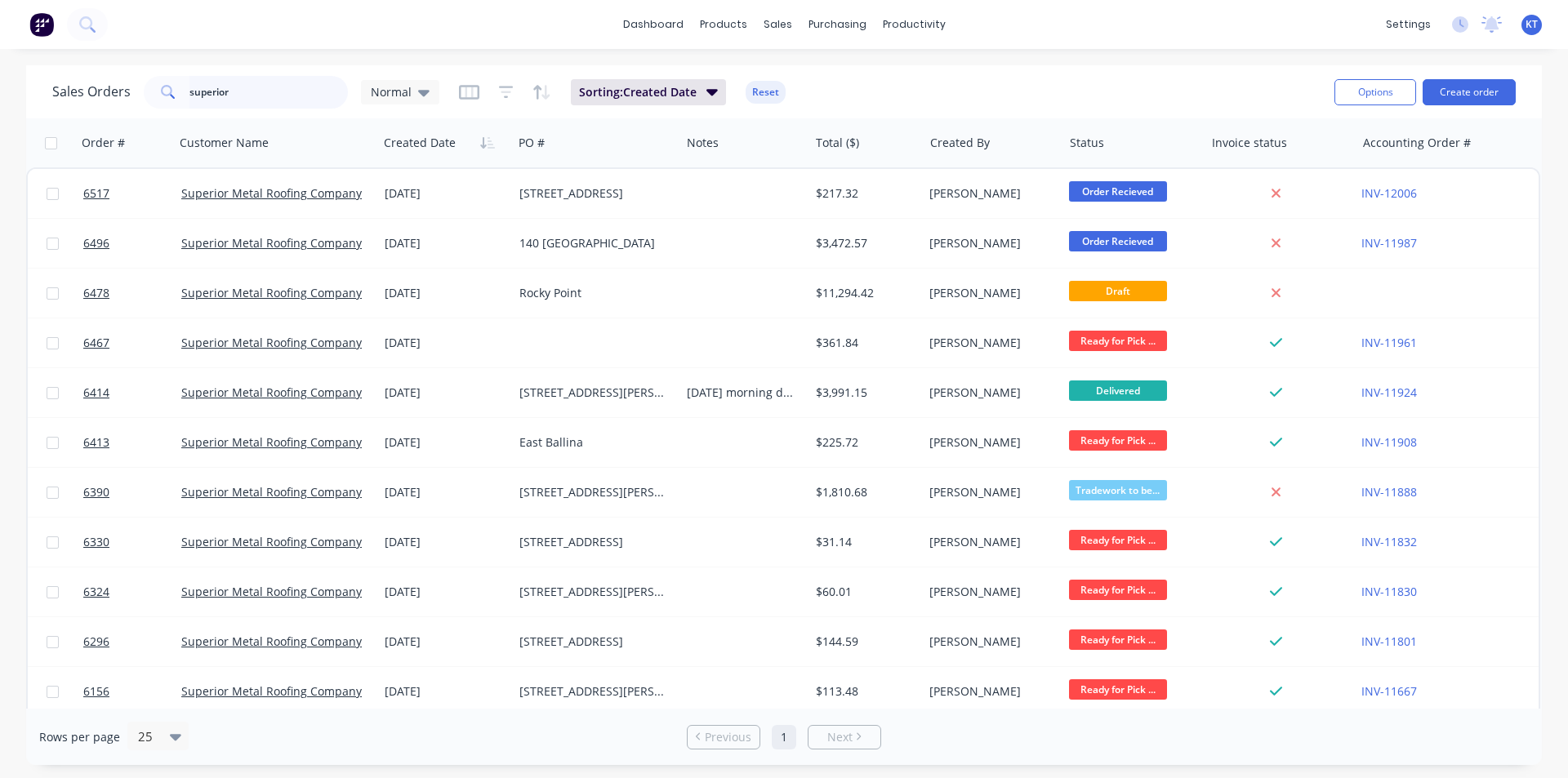
click at [242, 93] on input "superior" at bounding box center [269, 91] width 159 height 32
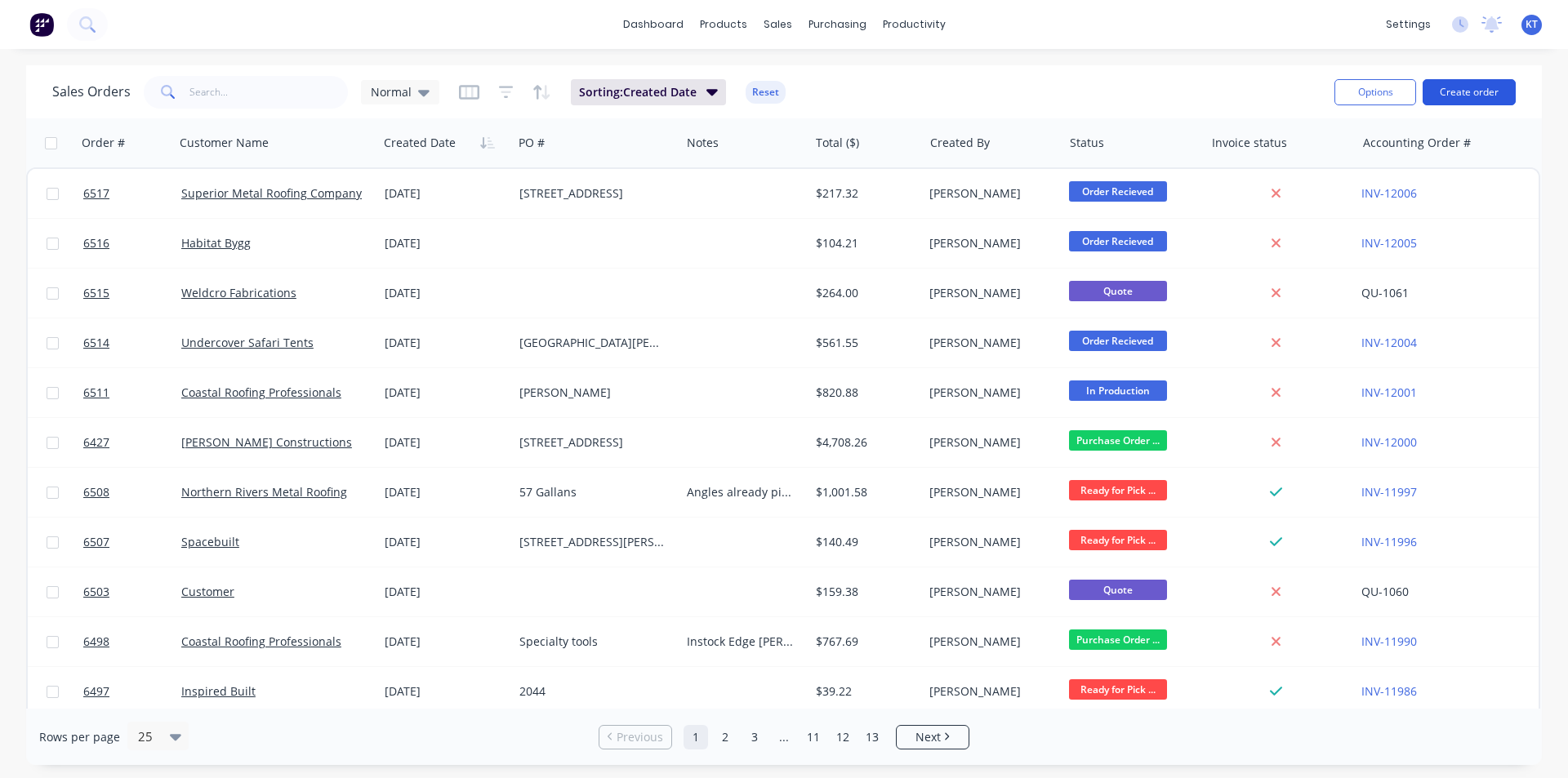
click at [1458, 95] on button "Create order" at bounding box center [1469, 92] width 93 height 26
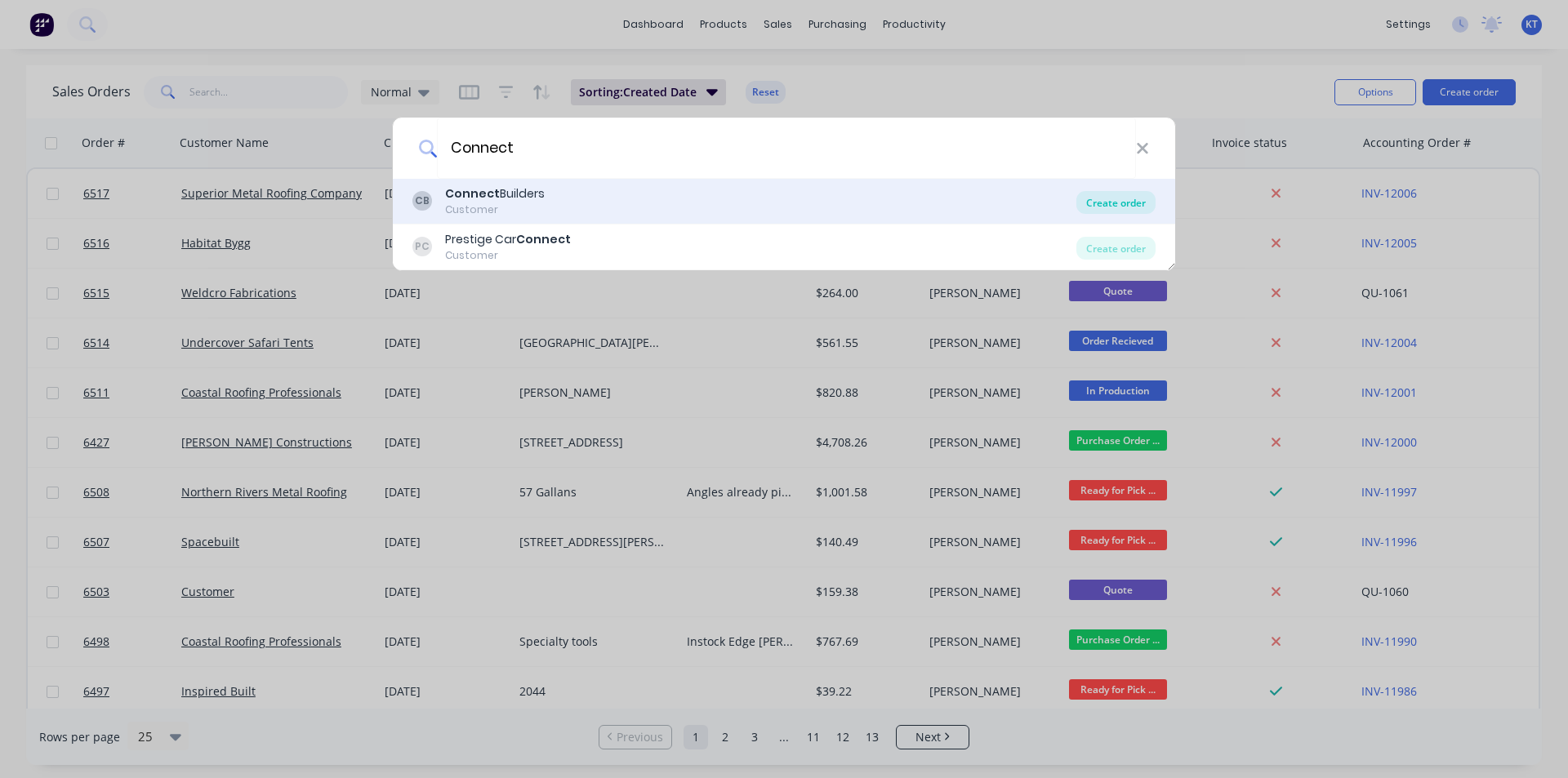
type input "Connect"
click at [1079, 199] on div "Create order" at bounding box center [1116, 202] width 79 height 23
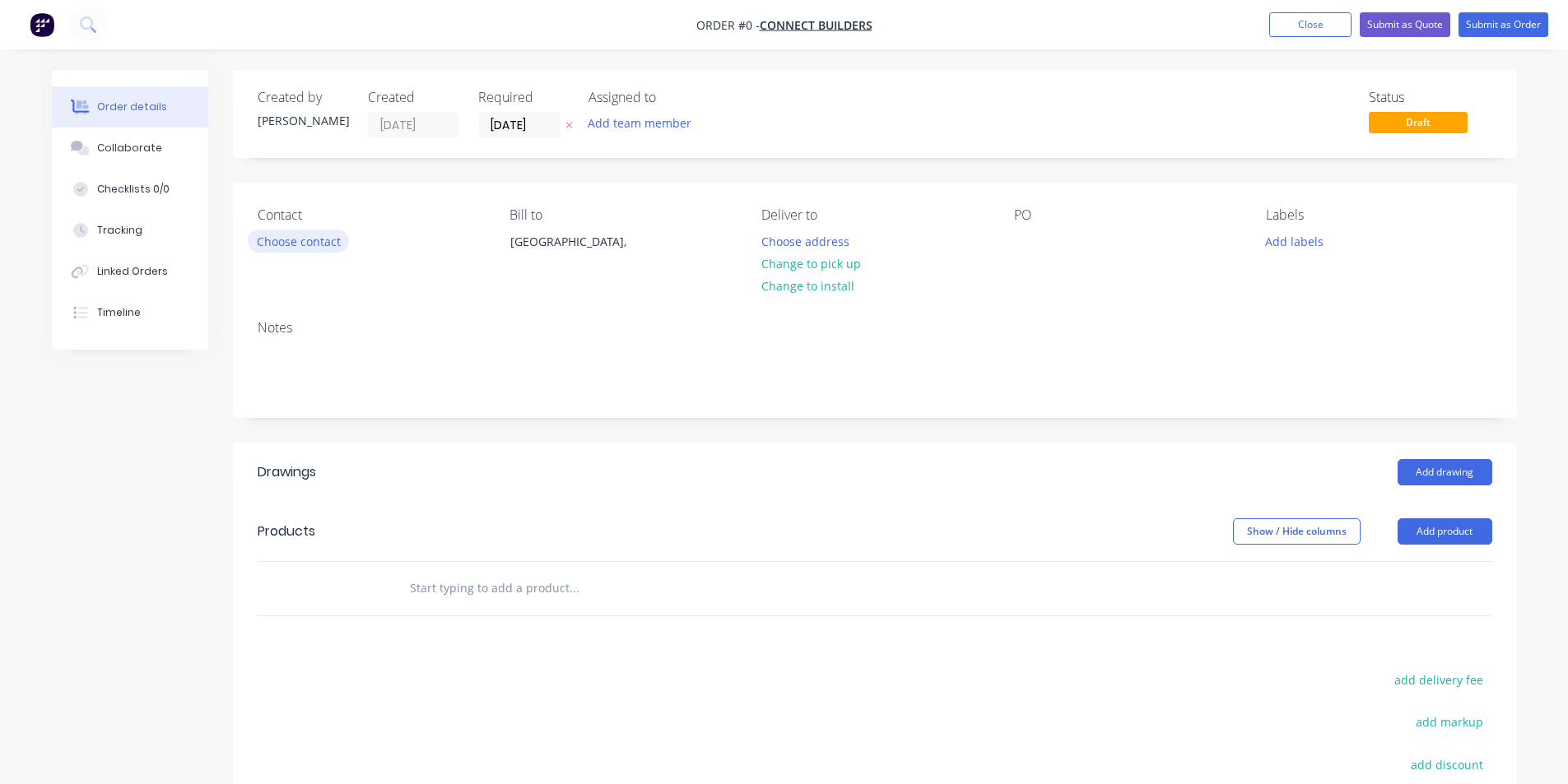
click at [317, 237] on button "Choose contact" at bounding box center [298, 241] width 101 height 22
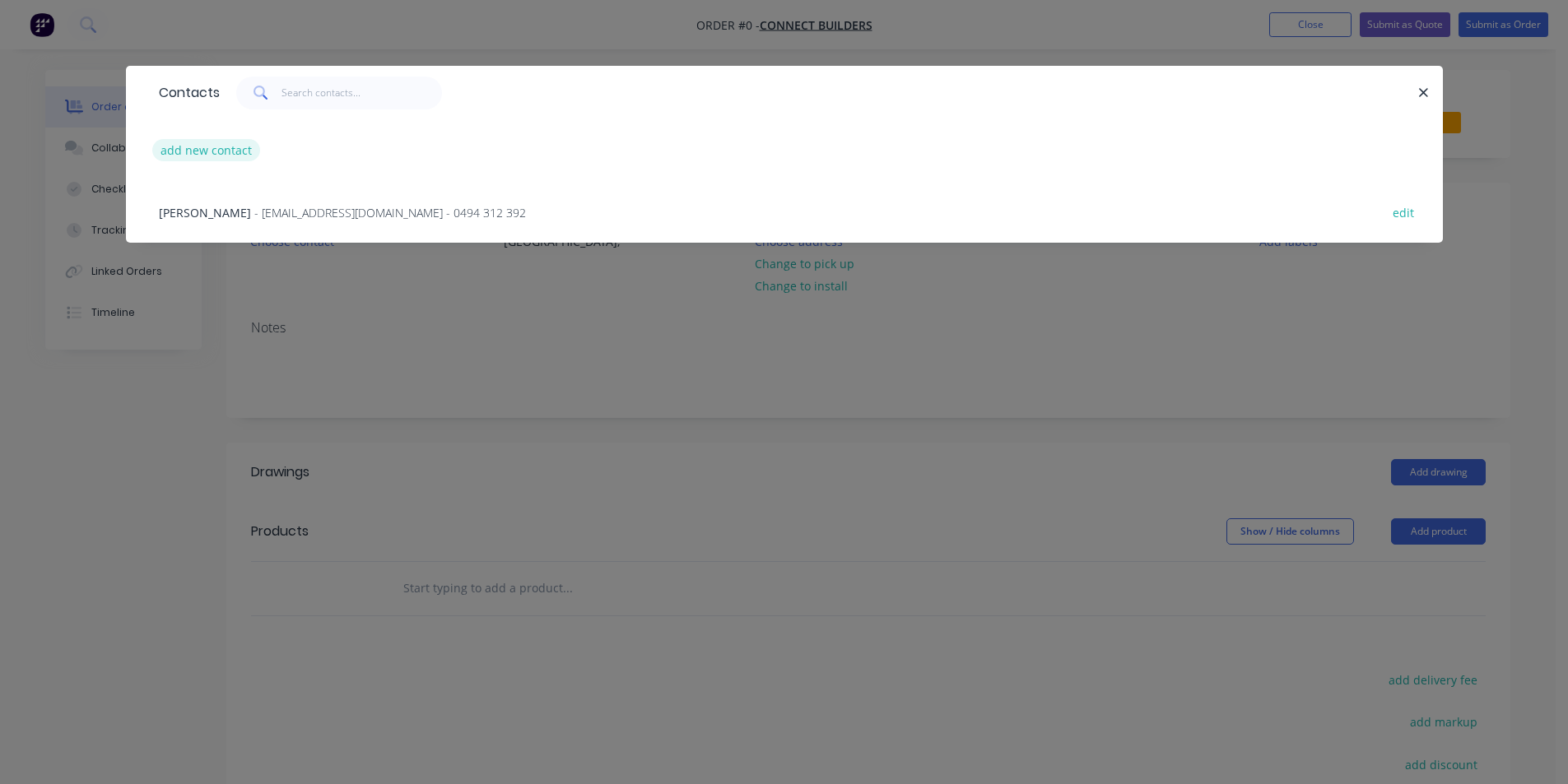
click at [192, 149] on button "add new contact" at bounding box center [207, 150] width 109 height 22
select select "AU"
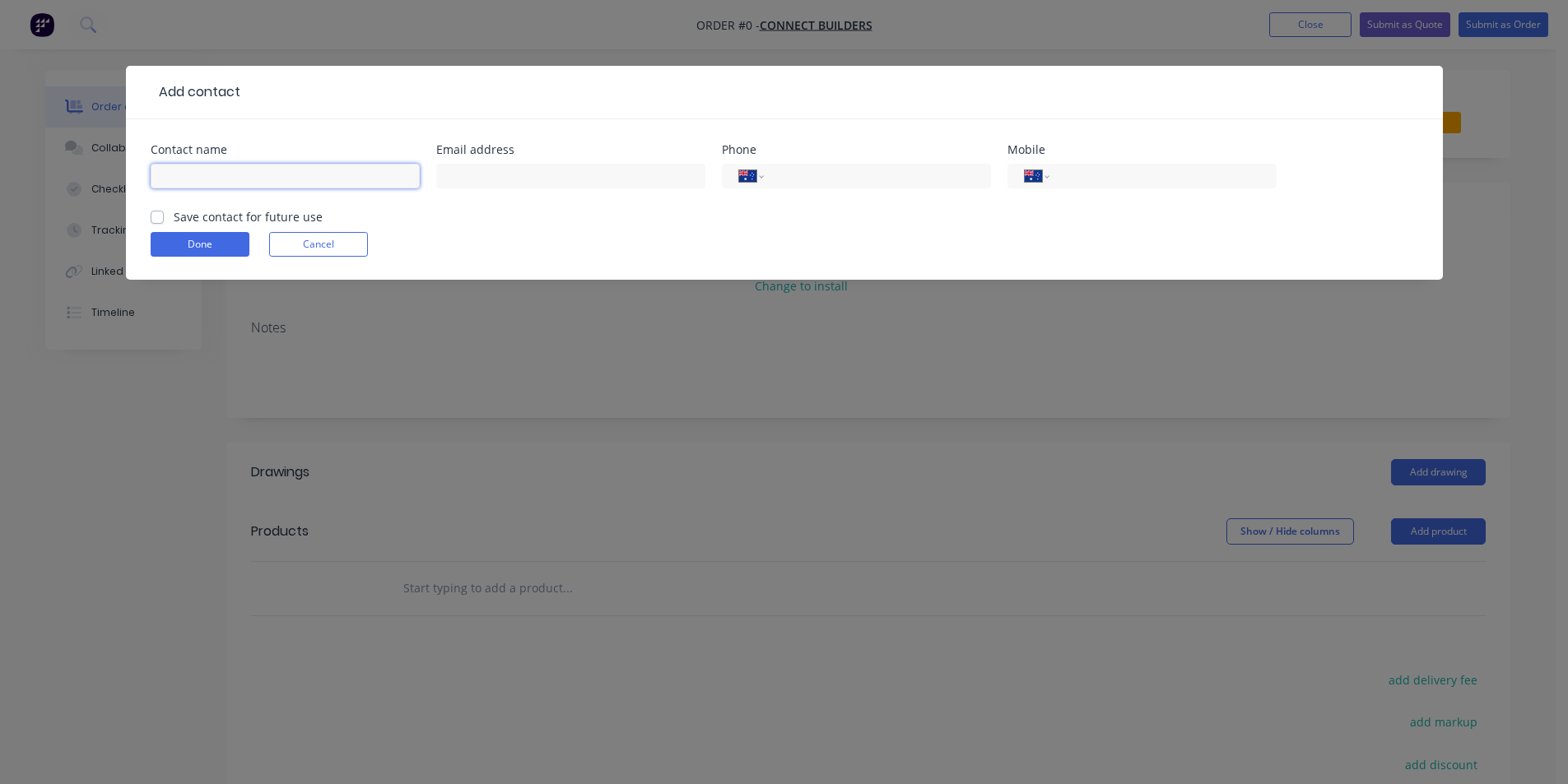
drag, startPoint x: 246, startPoint y: 182, endPoint x: 257, endPoint y: 185, distance: 11.4
click at [257, 185] on input "text" at bounding box center [285, 176] width 269 height 25
type input "A"
type input "Zac"
click at [629, 174] on input "text" at bounding box center [571, 176] width 269 height 25
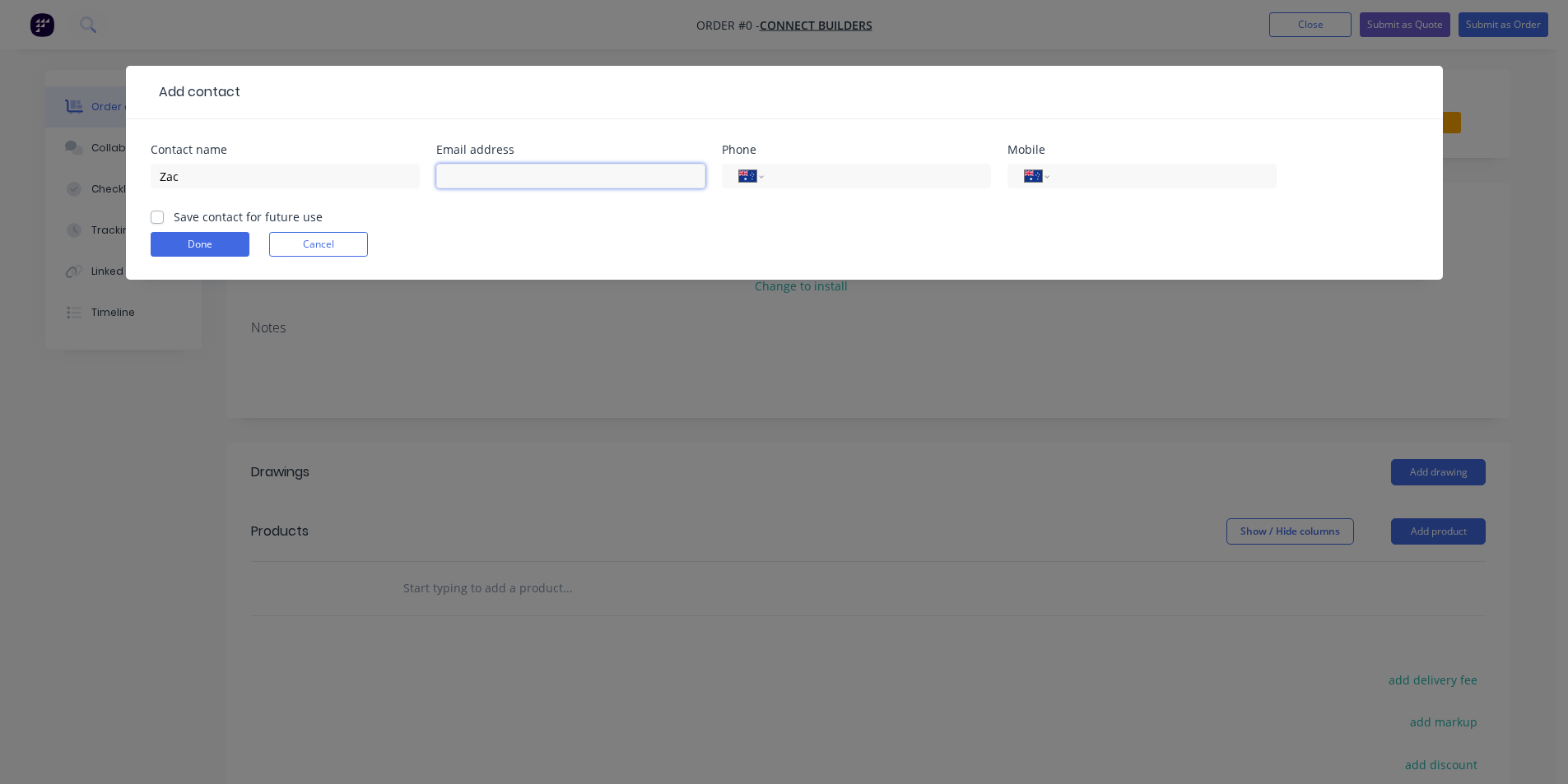
click at [493, 173] on input "text" at bounding box center [571, 176] width 269 height 25
paste input "Zac@connectbuilders.com.au"
type input "Zac@connectbuilders.com.au"
click at [1137, 181] on input "tel" at bounding box center [1160, 176] width 197 height 19
type input "0401 843 825"
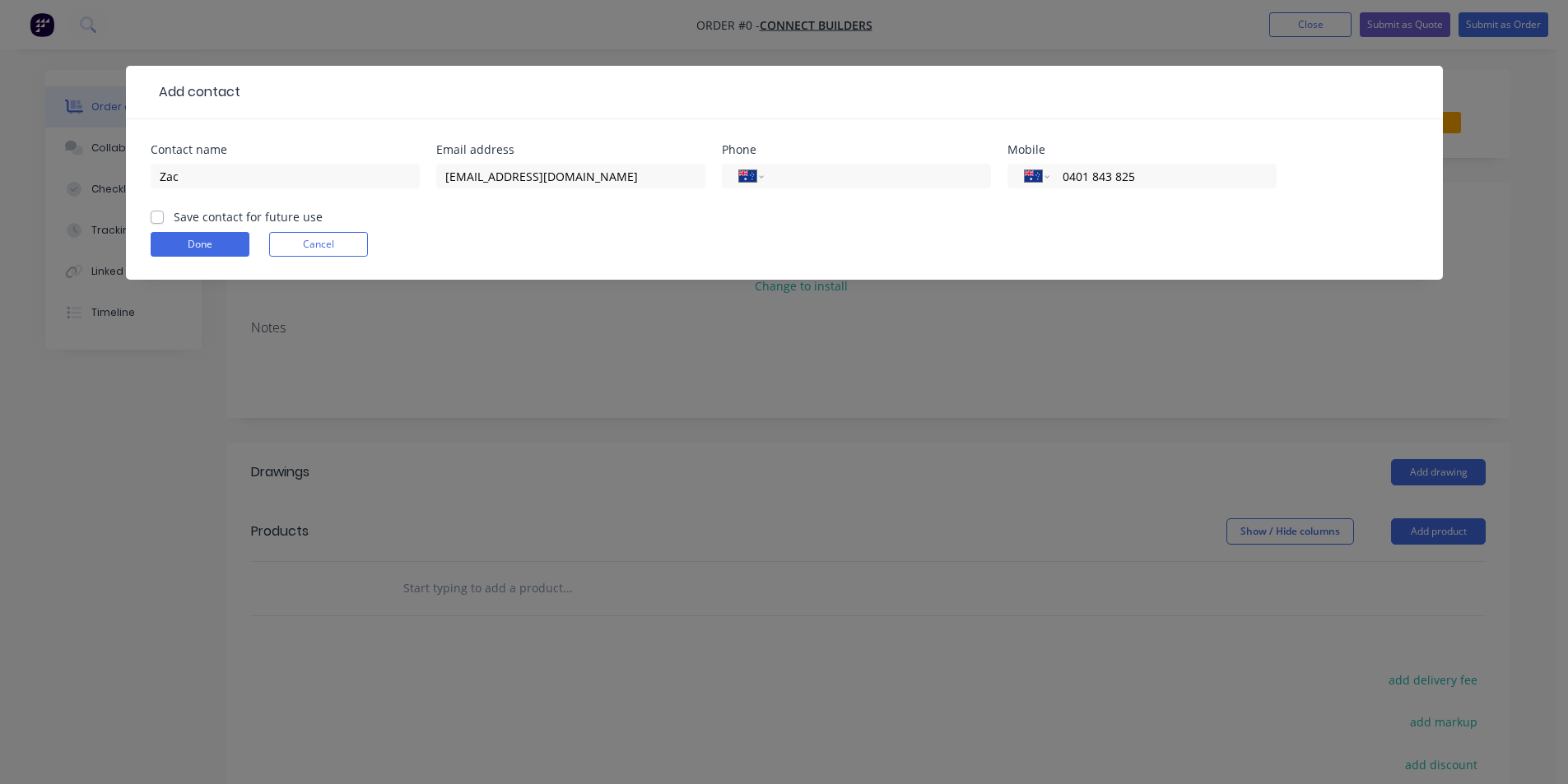
click at [174, 218] on label "Save contact for future use" at bounding box center [249, 217] width 149 height 18
click at [155, 218] on input "Save contact for future use" at bounding box center [157, 216] width 13 height 16
checkbox input "true"
click at [177, 237] on button "Done" at bounding box center [200, 244] width 99 height 25
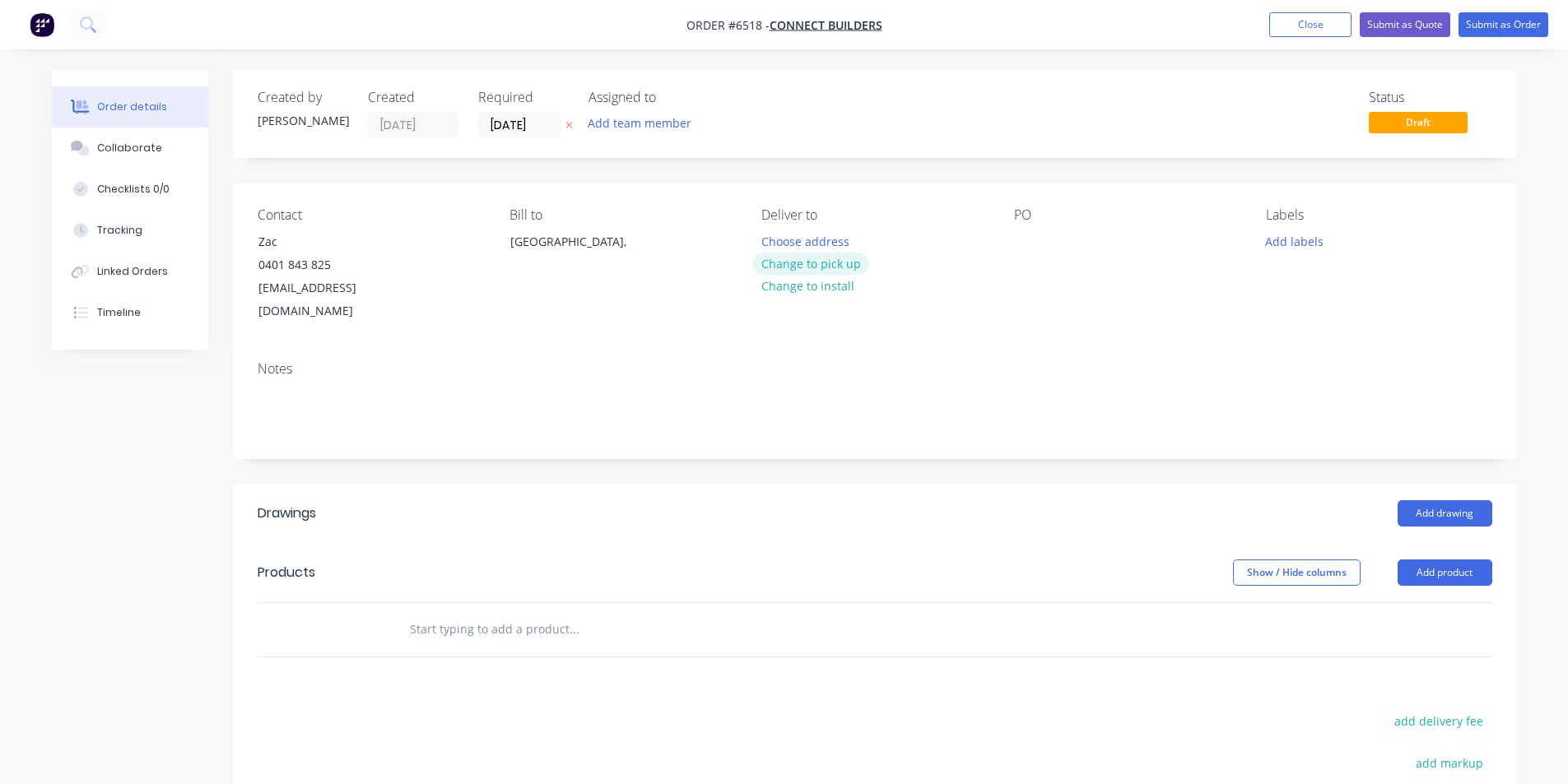
click at [796, 260] on button "Change to pick up" at bounding box center [811, 264] width 117 height 22
click at [1444, 500] on button "Add drawing" at bounding box center [1445, 513] width 95 height 26
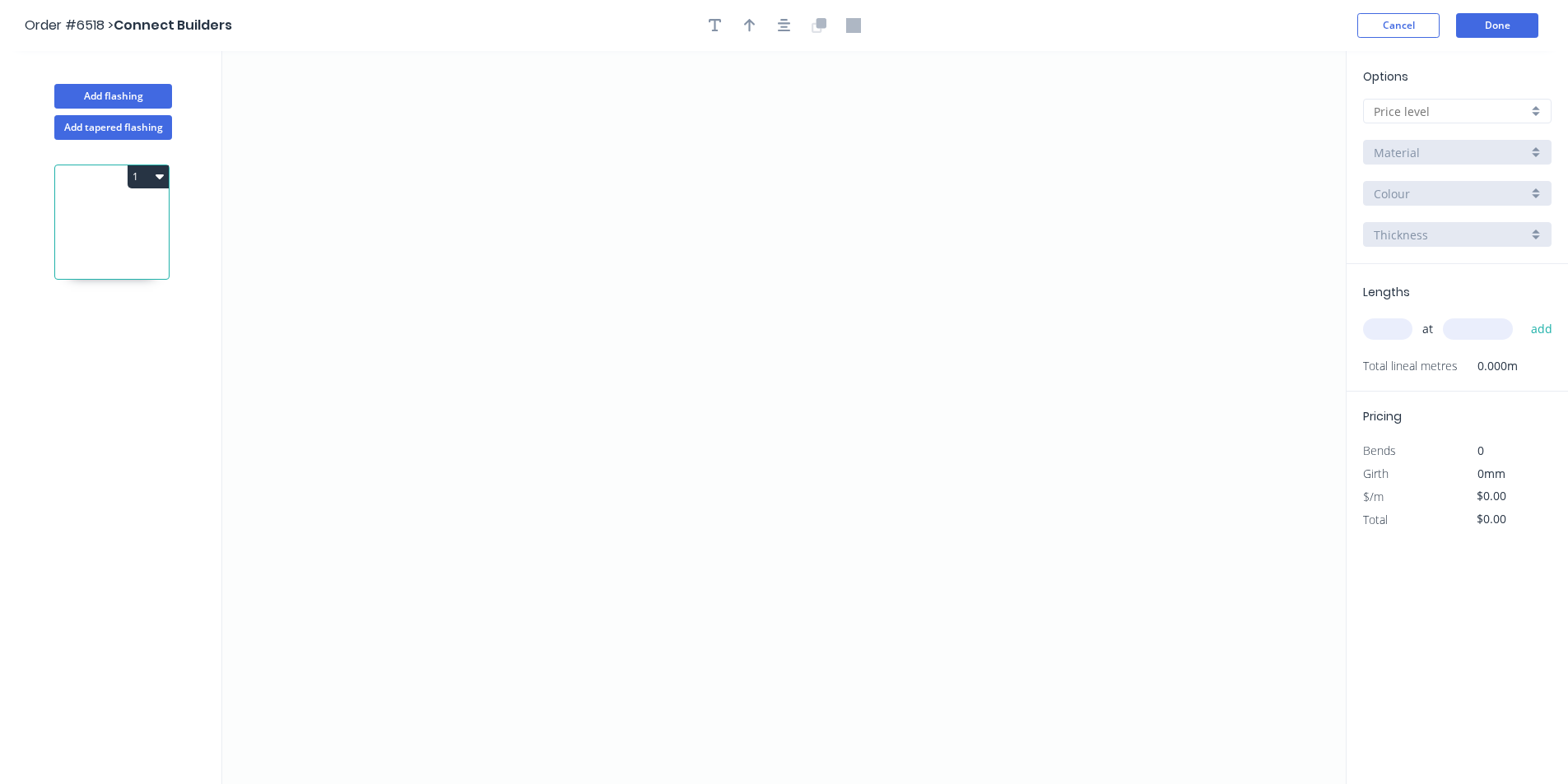
click at [1425, 100] on div at bounding box center [1457, 111] width 188 height 25
click at [1400, 222] on div "D" at bounding box center [1457, 229] width 187 height 29
type input "D"
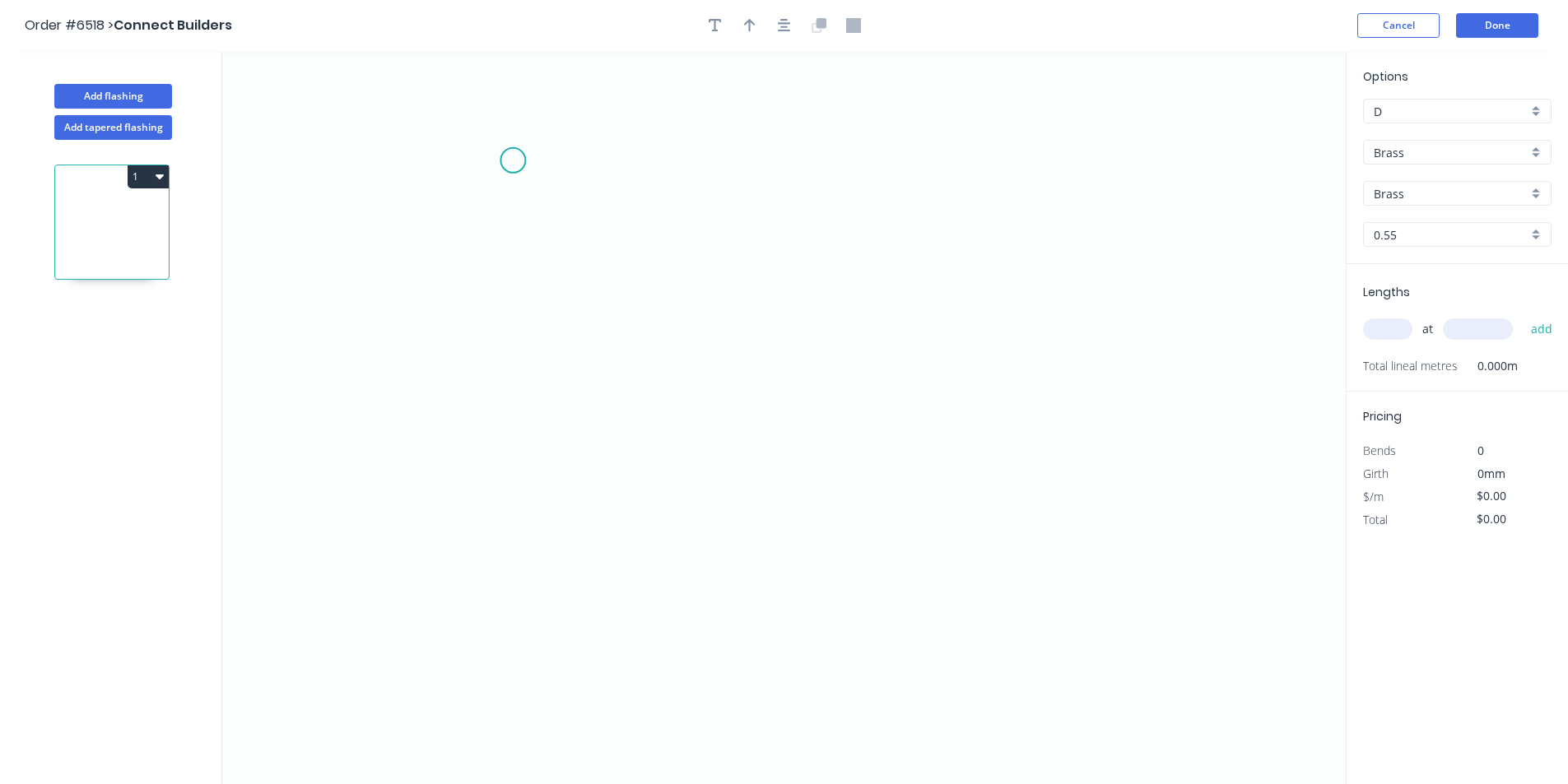
click at [513, 160] on icon "0" at bounding box center [784, 418] width 1124 height 734
click at [530, 426] on icon "0" at bounding box center [784, 418] width 1124 height 734
click at [642, 441] on icon "0 ?" at bounding box center [784, 418] width 1124 height 734
click at [632, 680] on icon "0 ? ? ? º" at bounding box center [784, 418] width 1124 height 734
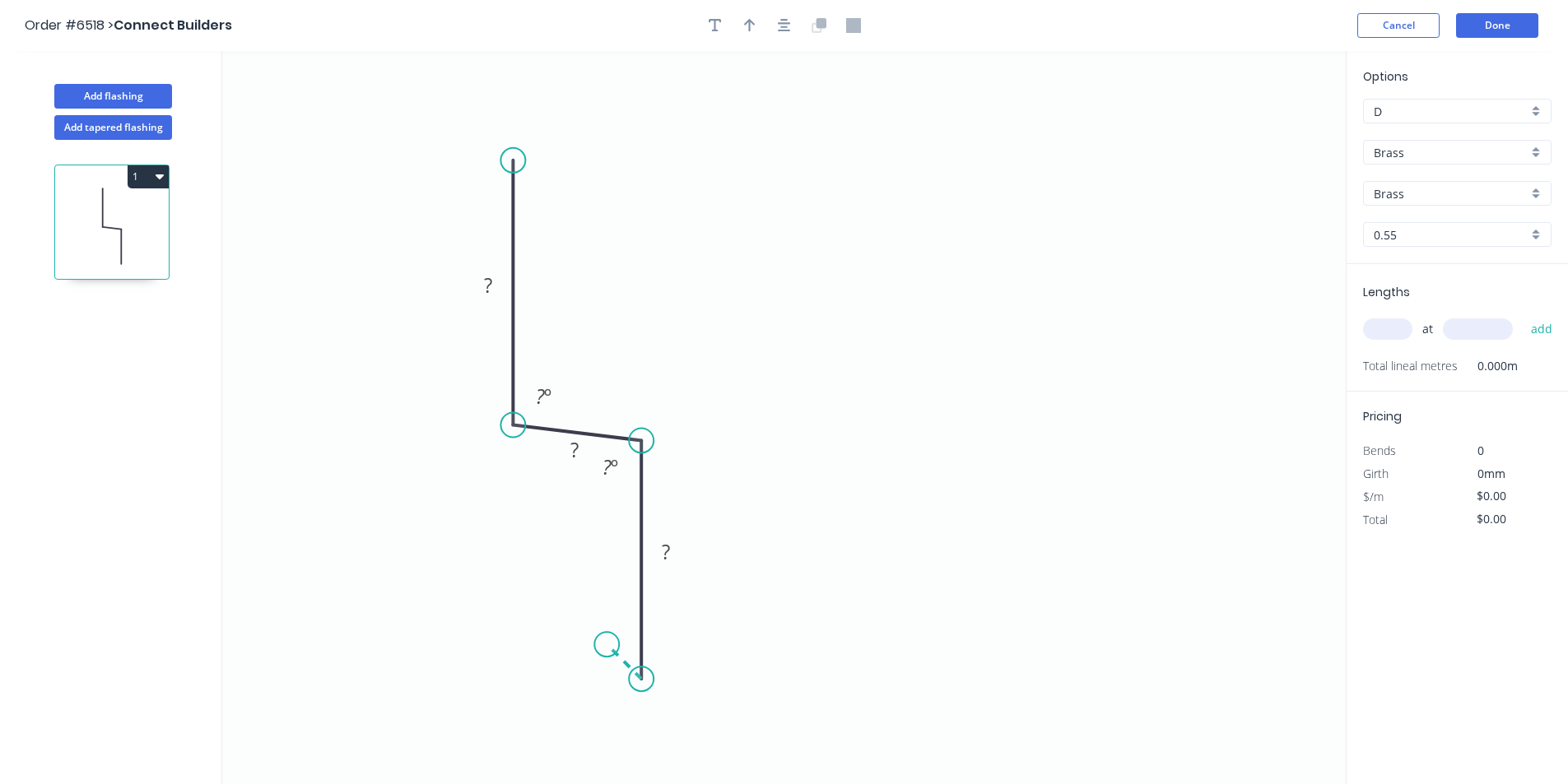
click at [607, 648] on icon "0 ? ? ? ? º ? º" at bounding box center [784, 418] width 1124 height 734
click at [783, 23] on icon "button" at bounding box center [784, 25] width 13 height 13
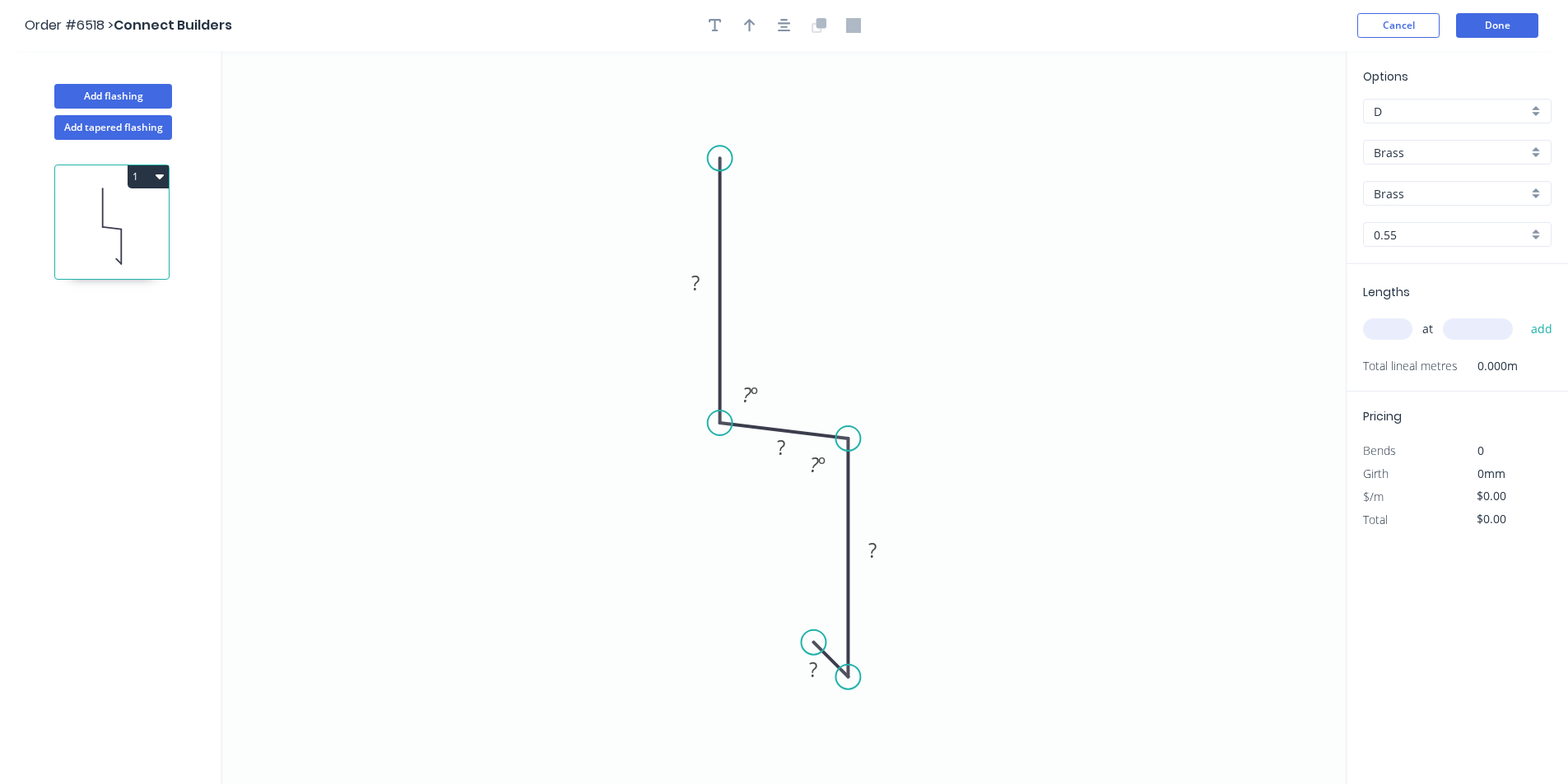
click at [767, 12] on header "Order #6518 > Connect Builders Cancel Done" at bounding box center [784, 25] width 1568 height 51
click at [781, 18] on icon "button" at bounding box center [784, 25] width 13 height 15
click at [744, 27] on icon "button" at bounding box center [750, 25] width 11 height 15
click at [1260, 128] on icon at bounding box center [1263, 115] width 15 height 53
drag, startPoint x: 1259, startPoint y: 139, endPoint x: 847, endPoint y: 386, distance: 480.4
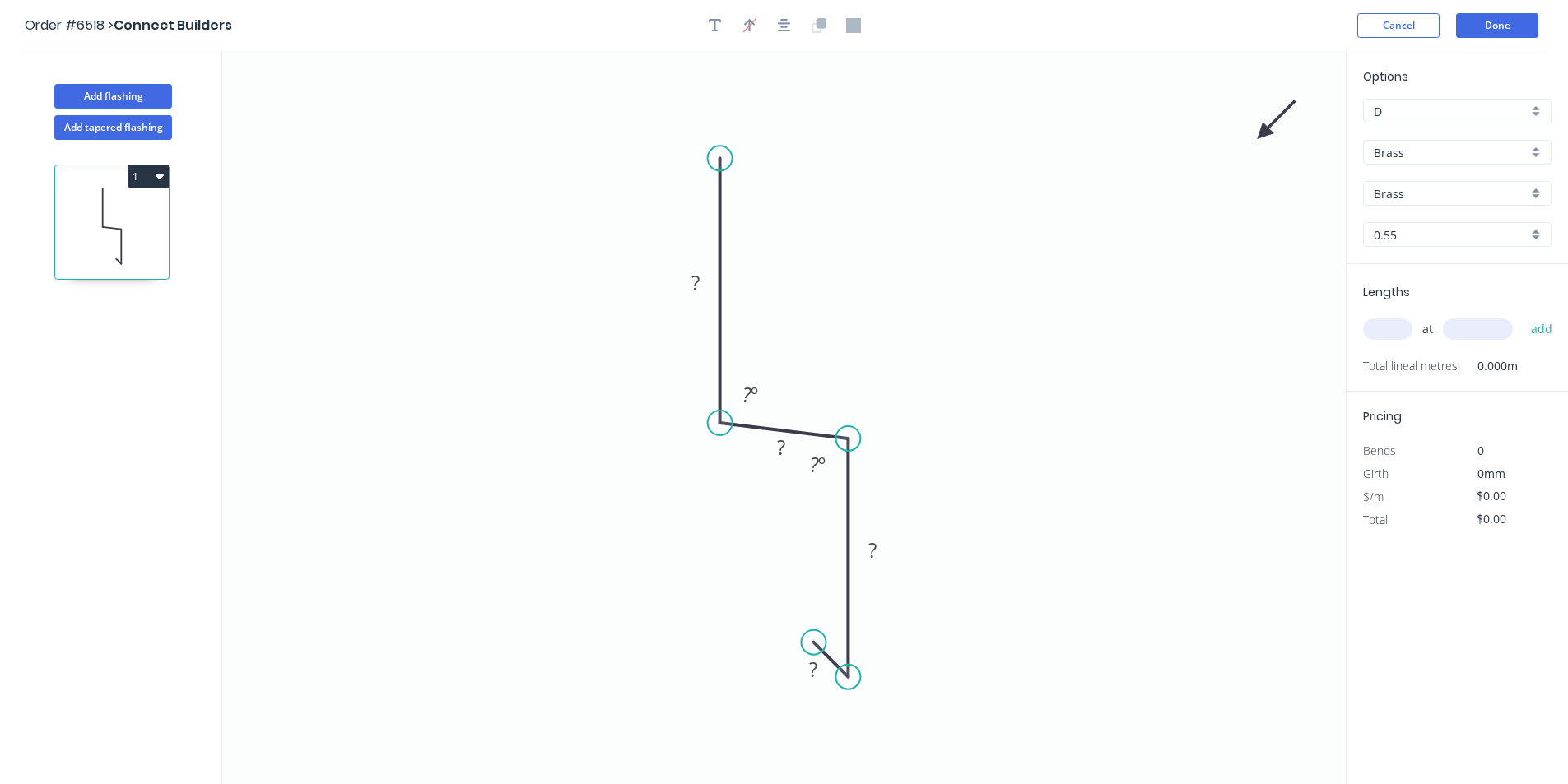
click at [848, 392] on icon "0 ? ? ? ? ? º ? º" at bounding box center [784, 418] width 1124 height 734
drag, startPoint x: 1164, startPoint y: 187, endPoint x: 814, endPoint y: 367, distance: 393.6
click at [818, 369] on icon at bounding box center [825, 353] width 47 height 47
click at [1420, 163] on div "Brass" at bounding box center [1457, 152] width 188 height 25
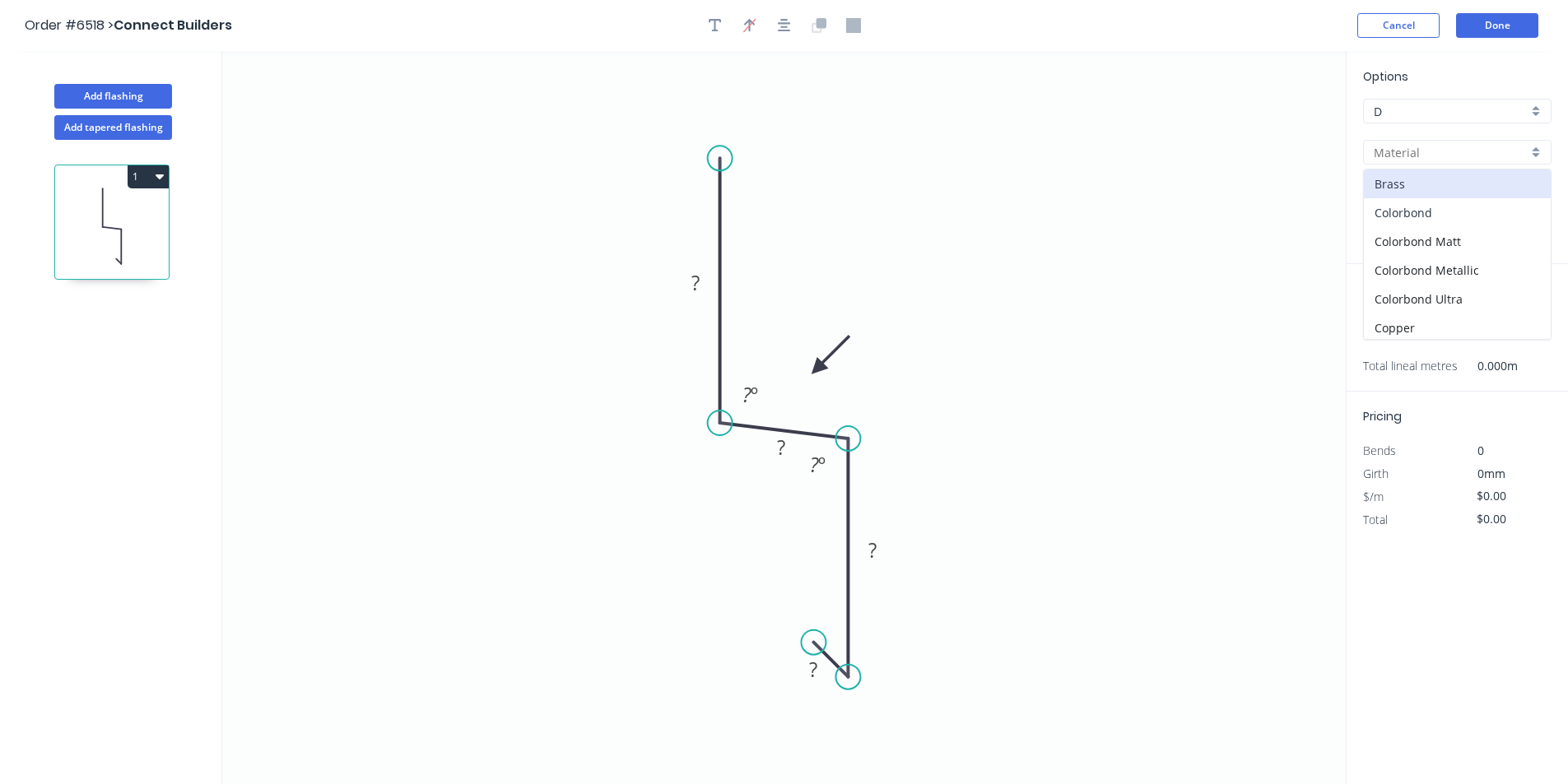
click at [1413, 212] on div "Colorbond" at bounding box center [1457, 212] width 187 height 29
type input "Colorbond"
type input "Basalt"
click at [1436, 199] on input "Basalt" at bounding box center [1450, 194] width 154 height 18
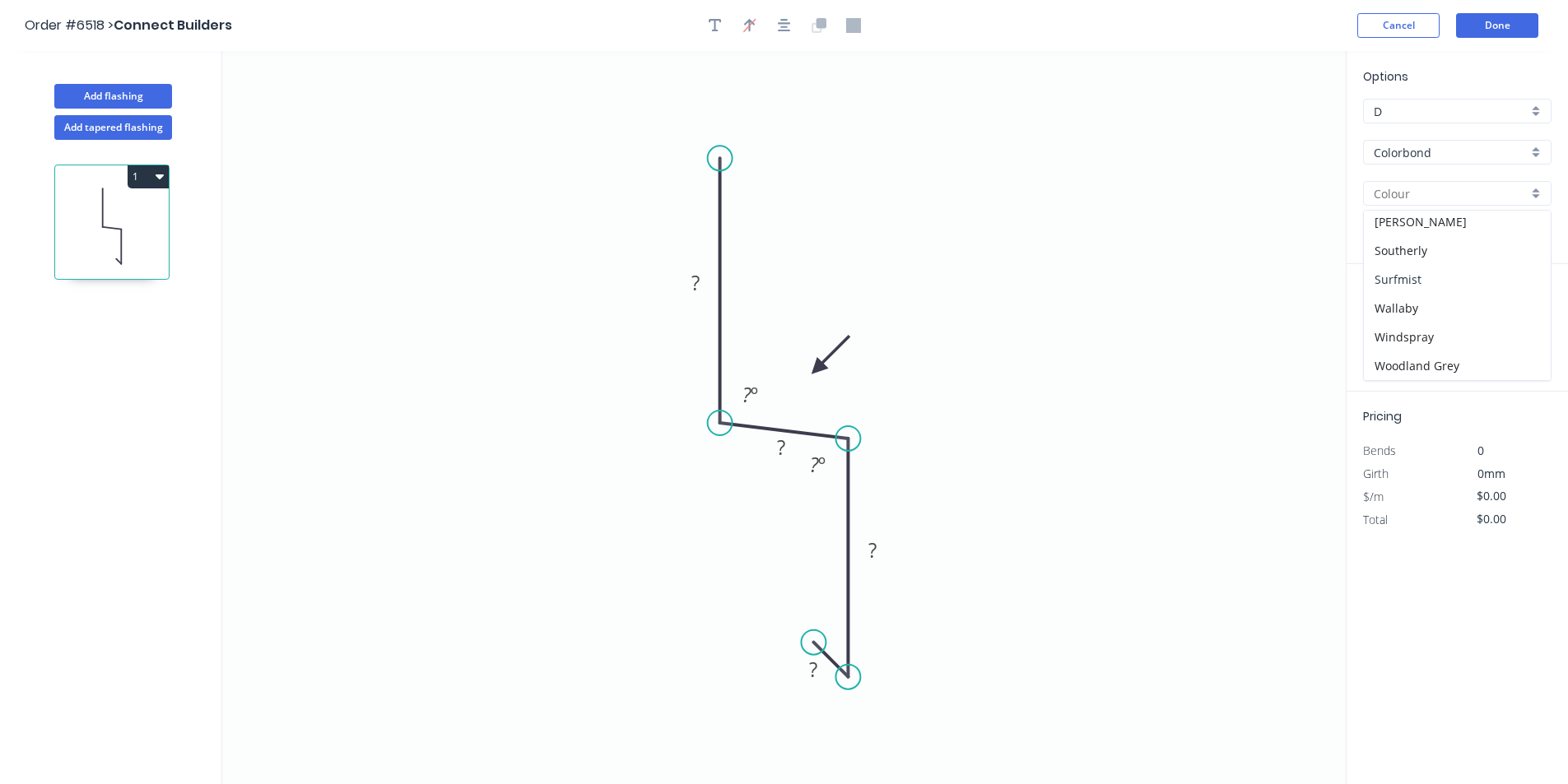
click at [1402, 278] on div "Surfmist" at bounding box center [1457, 279] width 187 height 29
type input "Surfmist"
click at [702, 281] on rect at bounding box center [695, 284] width 33 height 23
click at [764, 397] on tspan "º" at bounding box center [761, 394] width 7 height 27
click at [824, 398] on icon "0 100 ? ? ? 80 º ? º" at bounding box center [784, 418] width 1124 height 734
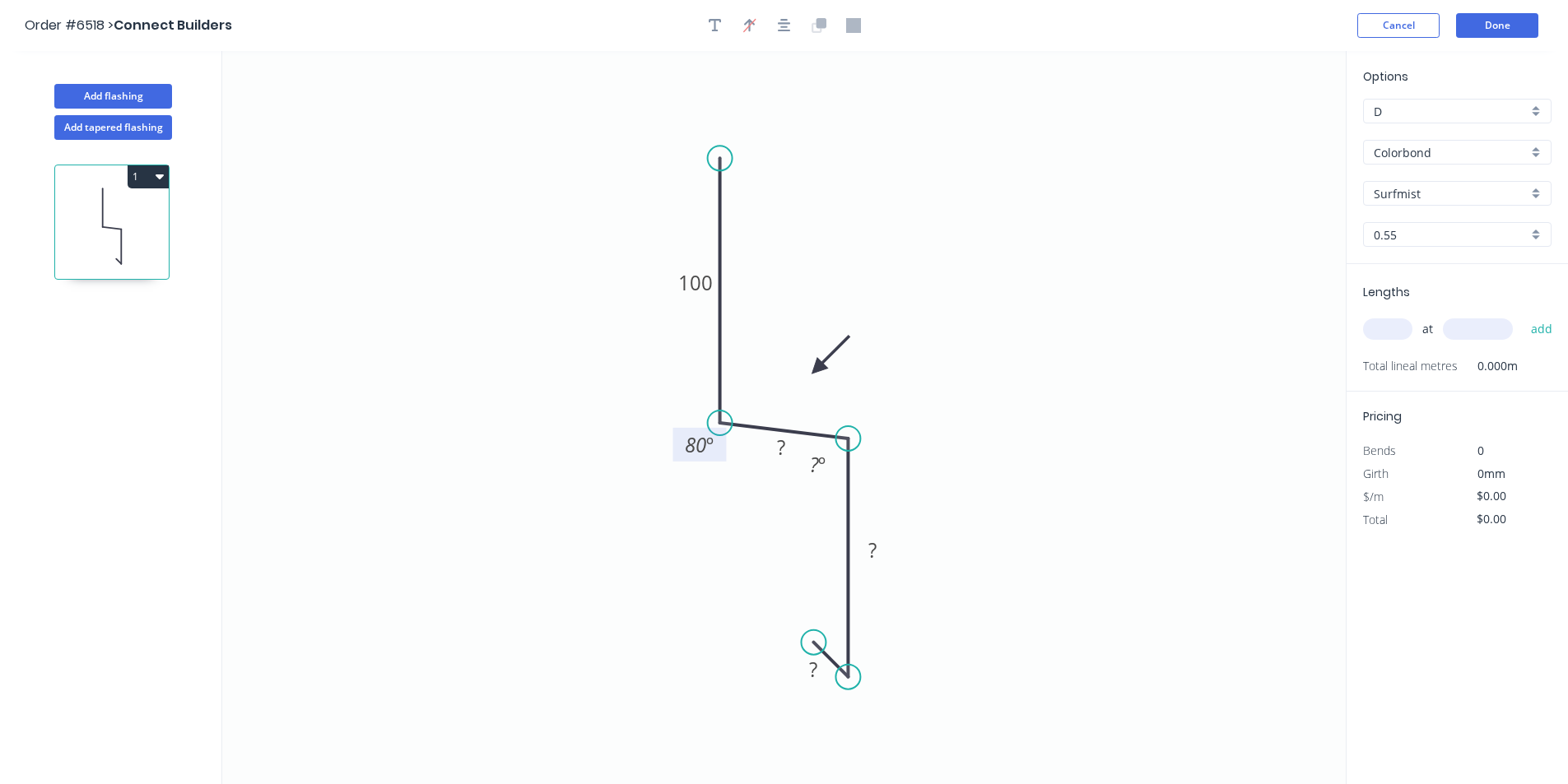
drag, startPoint x: 743, startPoint y: 410, endPoint x: 692, endPoint y: 460, distance: 71.4
click at [692, 460] on rect at bounding box center [699, 445] width 53 height 34
click at [828, 459] on rect at bounding box center [817, 466] width 33 height 23
click at [791, 480] on icon "0 100 ? ? ? 80 º 80 º" at bounding box center [784, 418] width 1124 height 734
drag, startPoint x: 837, startPoint y: 459, endPoint x: 911, endPoint y: 420, distance: 83.6
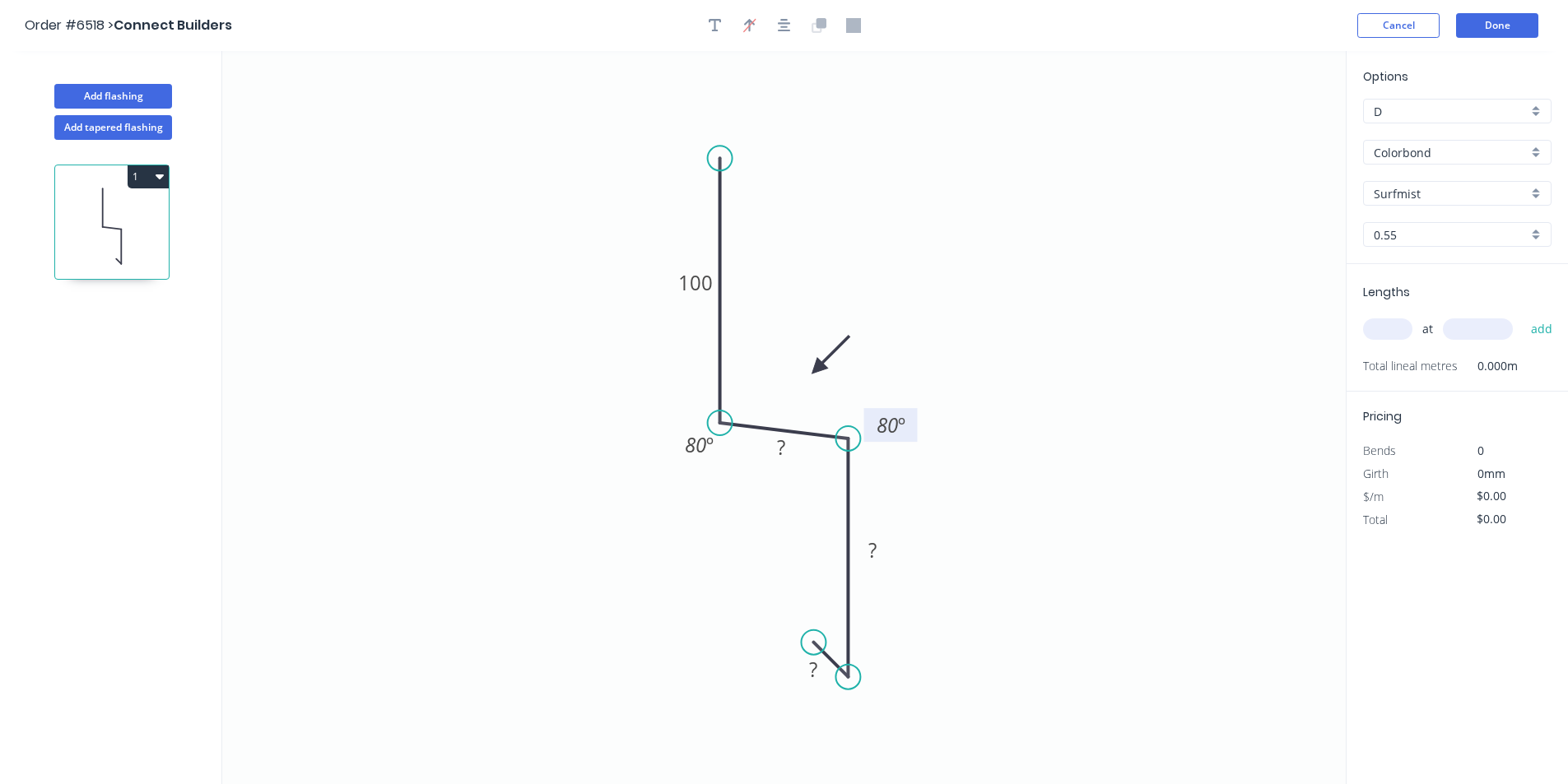
click at [911, 420] on rect at bounding box center [890, 425] width 53 height 34
click at [817, 449] on icon "0 100 ? ? ? 80 º 80 º" at bounding box center [784, 418] width 1124 height 734
click at [775, 450] on rect at bounding box center [780, 448] width 33 height 23
type input "$16.46"
click at [1414, 342] on div "at add" at bounding box center [1459, 330] width 192 height 28
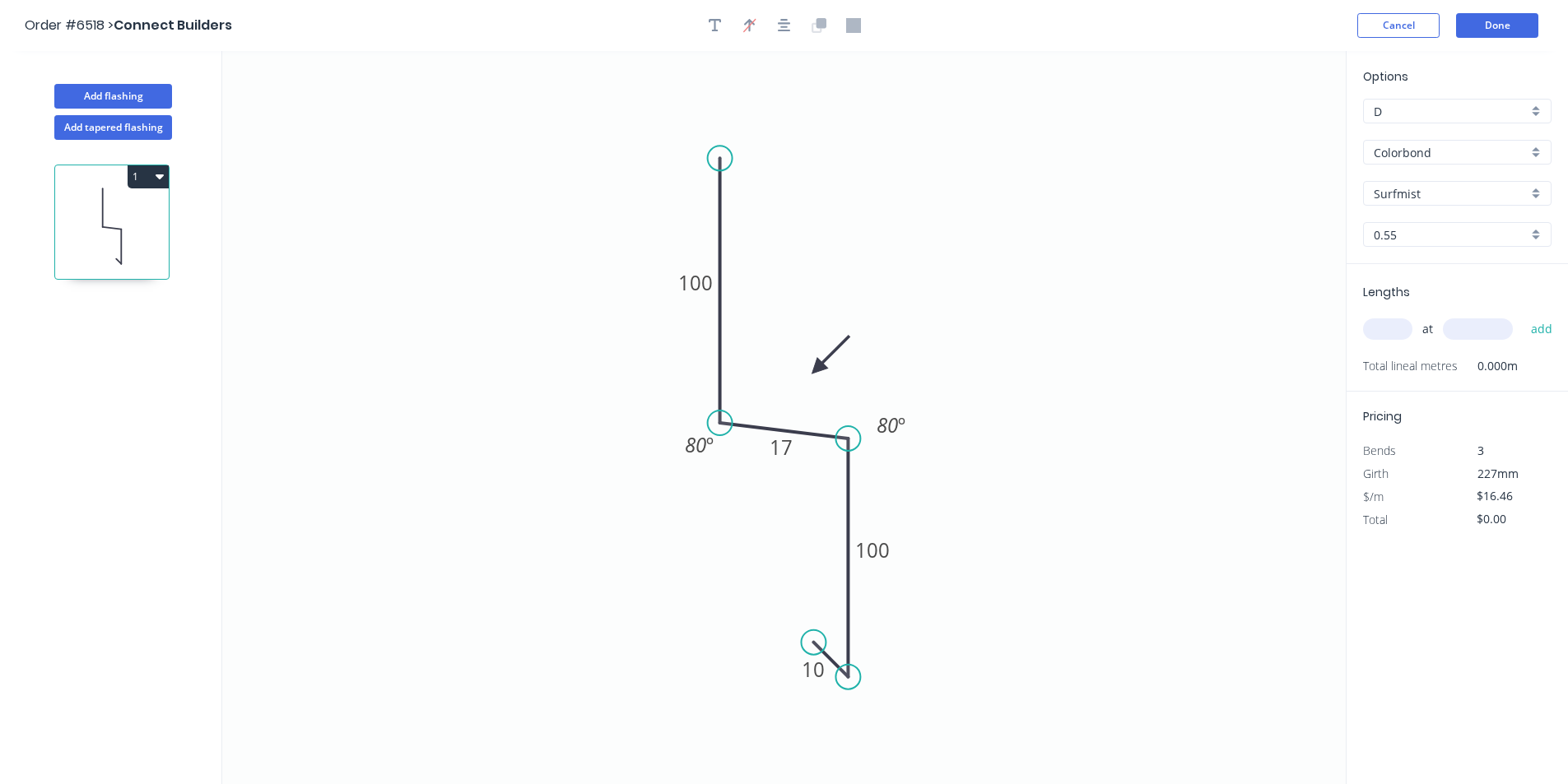
click at [1408, 331] on input "text" at bounding box center [1387, 329] width 49 height 21
type input "4"
type input "3400"
click at [1522, 316] on button "add" at bounding box center [1542, 330] width 39 height 28
type input "$223.86"
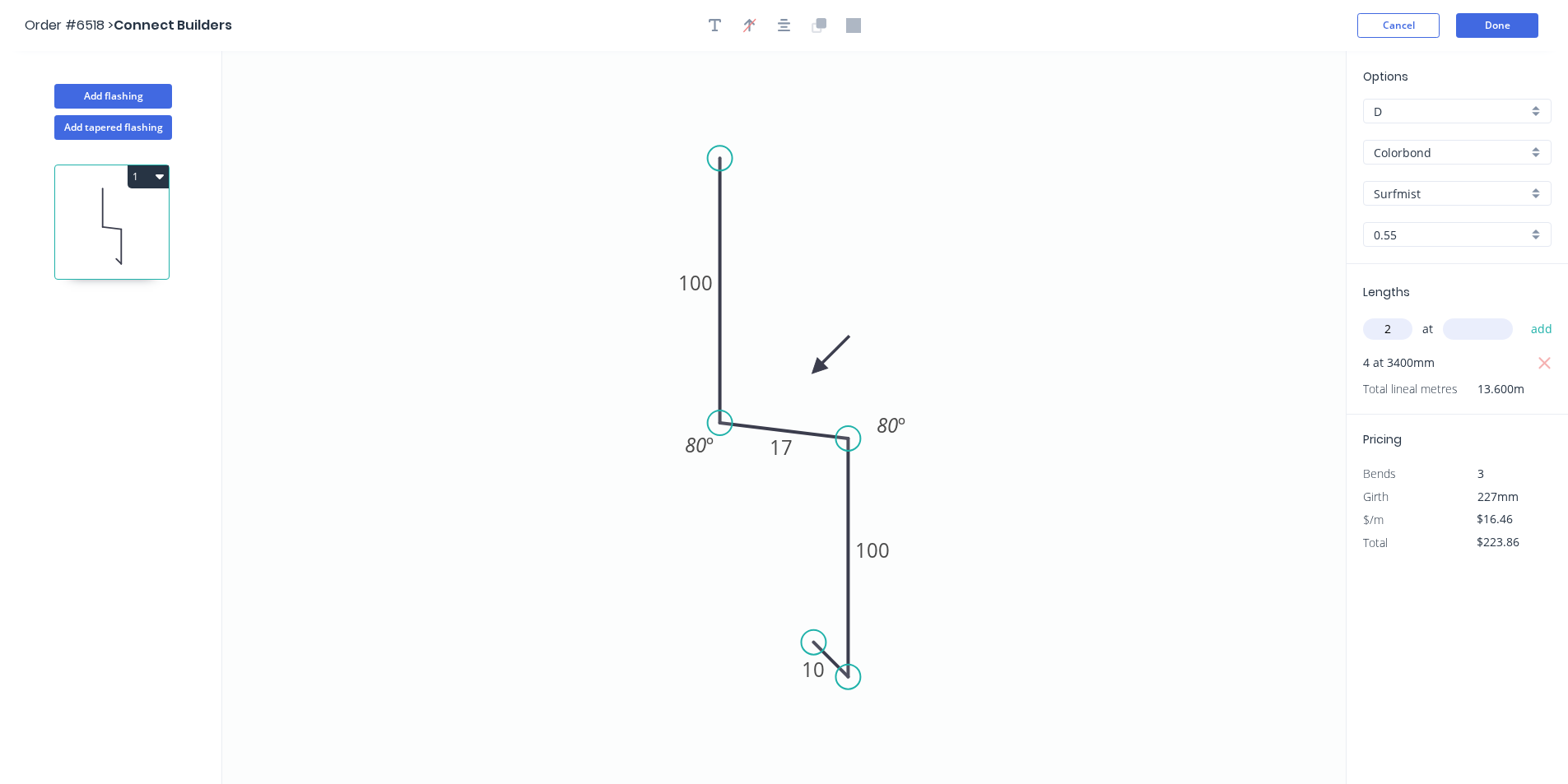
type input "2"
type input "2400"
click at [1522, 316] on button "add" at bounding box center [1542, 330] width 39 height 28
click at [158, 184] on button "1" at bounding box center [148, 177] width 41 height 23
click at [158, 210] on button "Duplicate" at bounding box center [90, 217] width 156 height 33
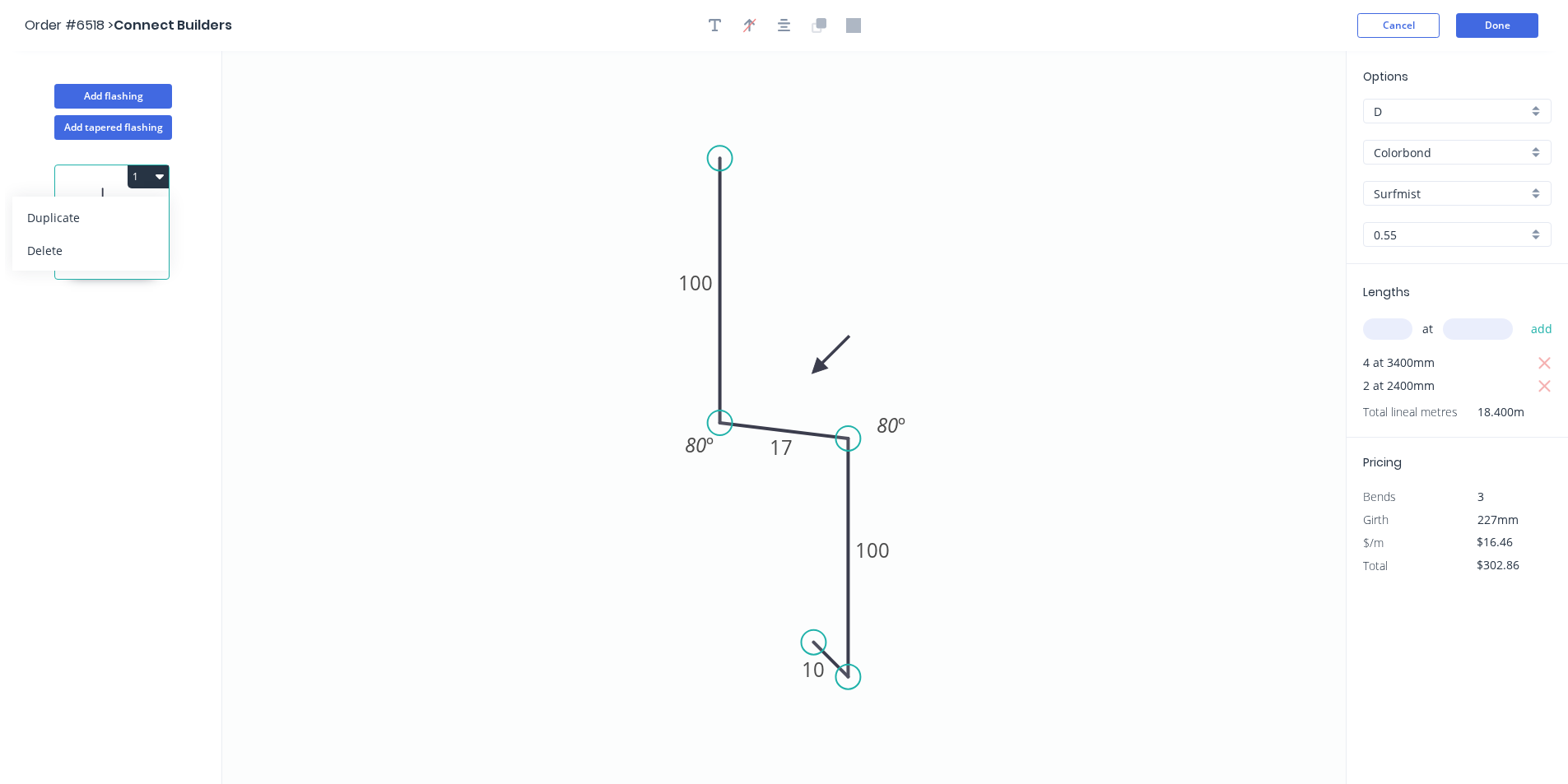
type input "$0.00"
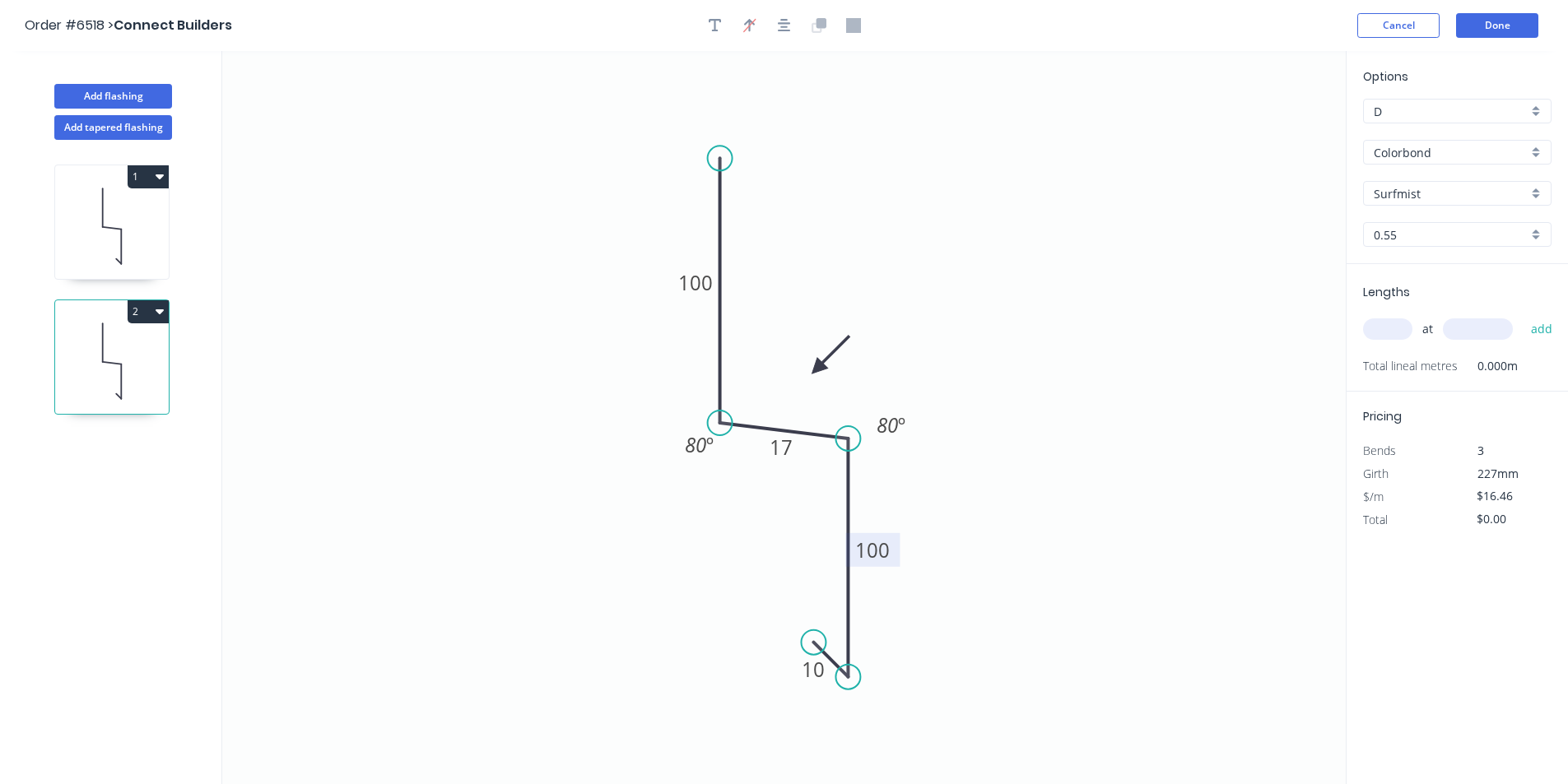
click at [890, 550] on rect at bounding box center [872, 550] width 54 height 34
click at [895, 555] on rect at bounding box center [872, 550] width 54 height 34
click at [891, 552] on icon "0 100 17 100 10 80 º 80 º" at bounding box center [784, 418] width 1124 height 734
click at [889, 552] on tspan "100" at bounding box center [872, 549] width 34 height 27
type input "$12.84"
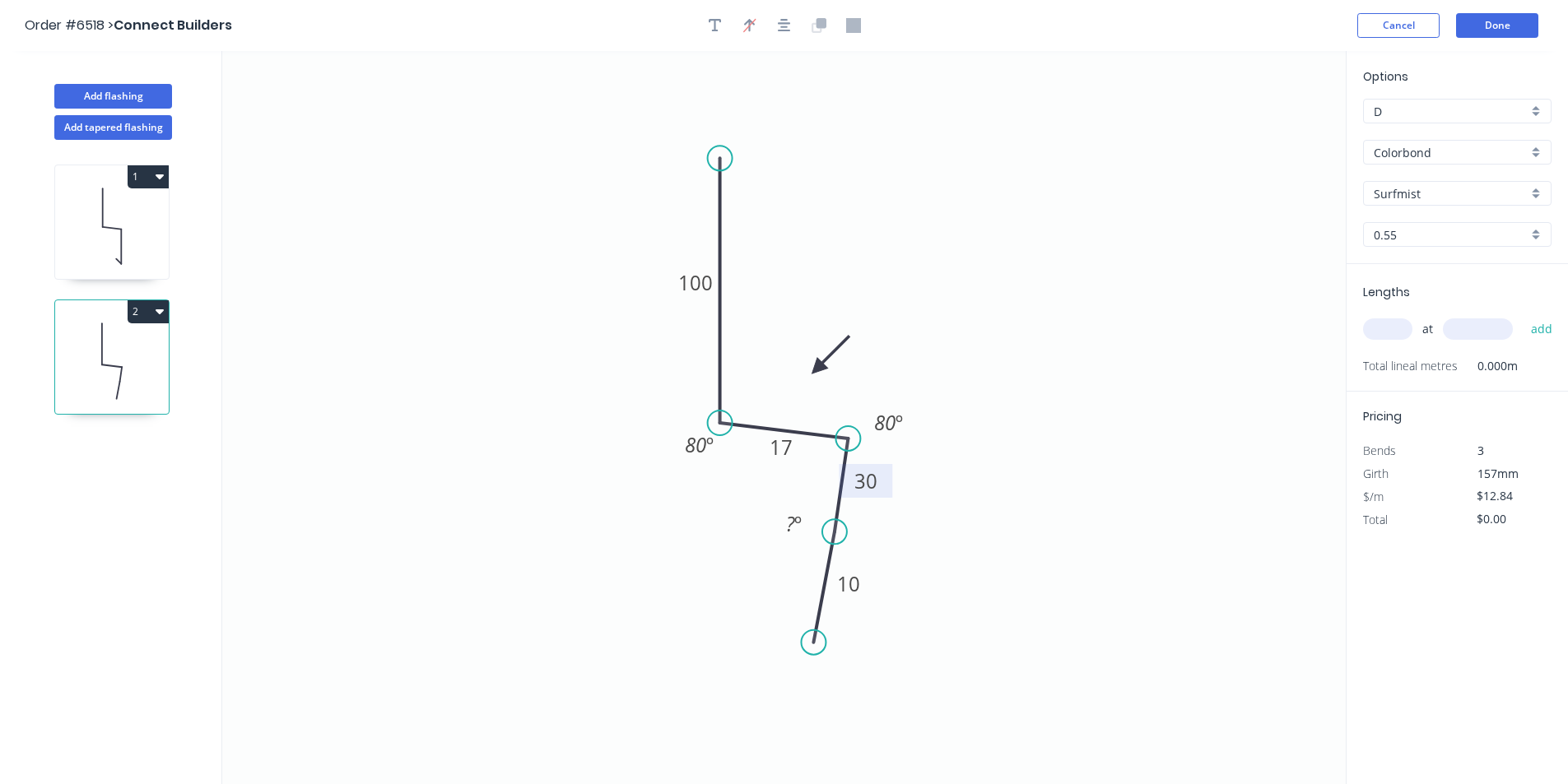
drag, startPoint x: 850, startPoint y: 679, endPoint x: 834, endPoint y: 532, distance: 147.9
click at [834, 532] on circle at bounding box center [834, 532] width 25 height 25
drag, startPoint x: 810, startPoint y: 642, endPoint x: 818, endPoint y: 521, distance: 121.3
click at [818, 521] on circle at bounding box center [818, 520] width 25 height 25
drag, startPoint x: 839, startPoint y: 531, endPoint x: 849, endPoint y: 536, distance: 11.2
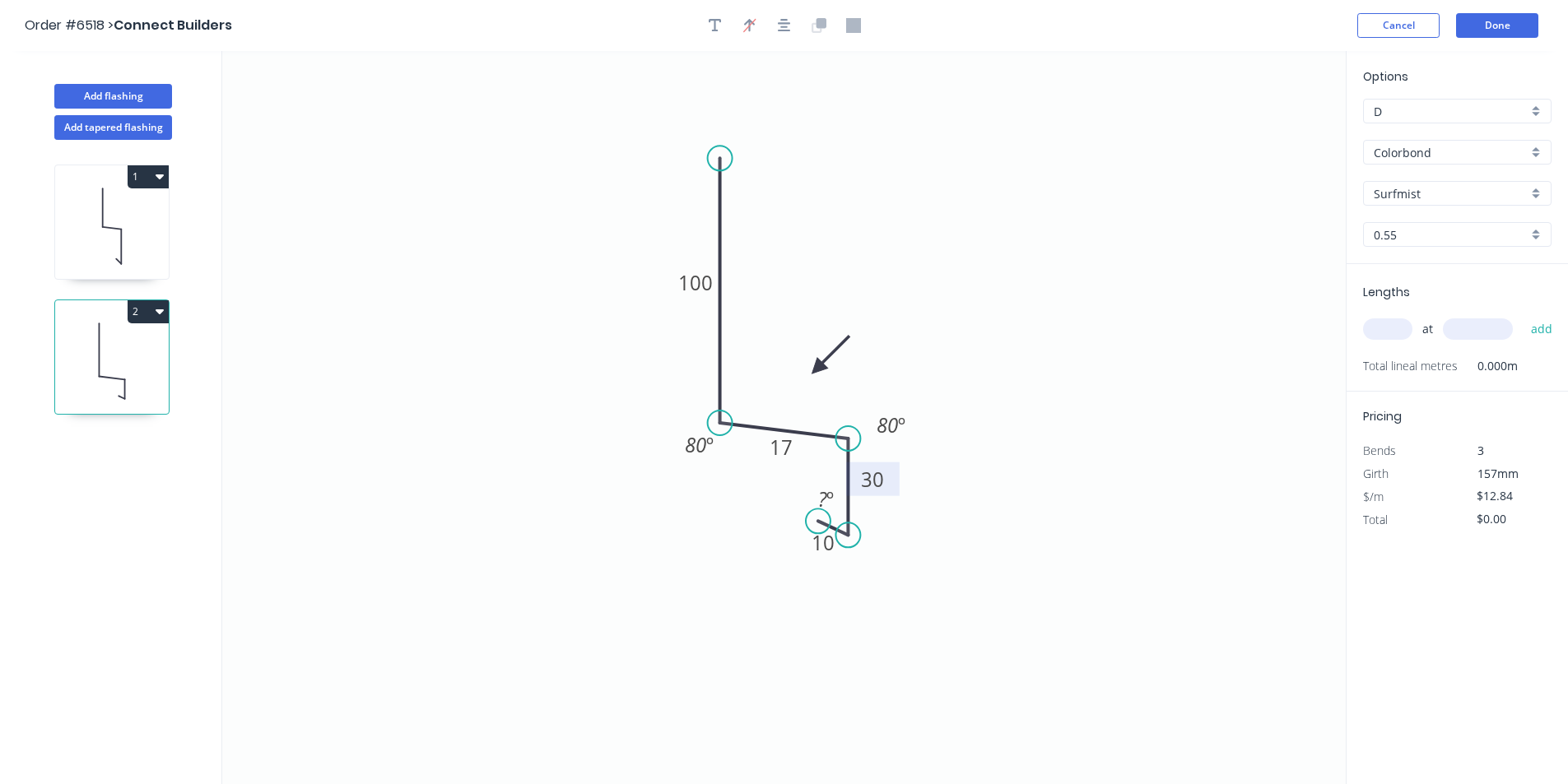
click at [849, 536] on circle at bounding box center [847, 534] width 25 height 25
click at [843, 539] on circle at bounding box center [847, 538] width 25 height 25
drag, startPoint x: 815, startPoint y: 526, endPoint x: 822, endPoint y: 515, distance: 13.0
click at [822, 515] on circle at bounding box center [822, 512] width 25 height 25
click at [785, 449] on tspan "17" at bounding box center [781, 447] width 23 height 27
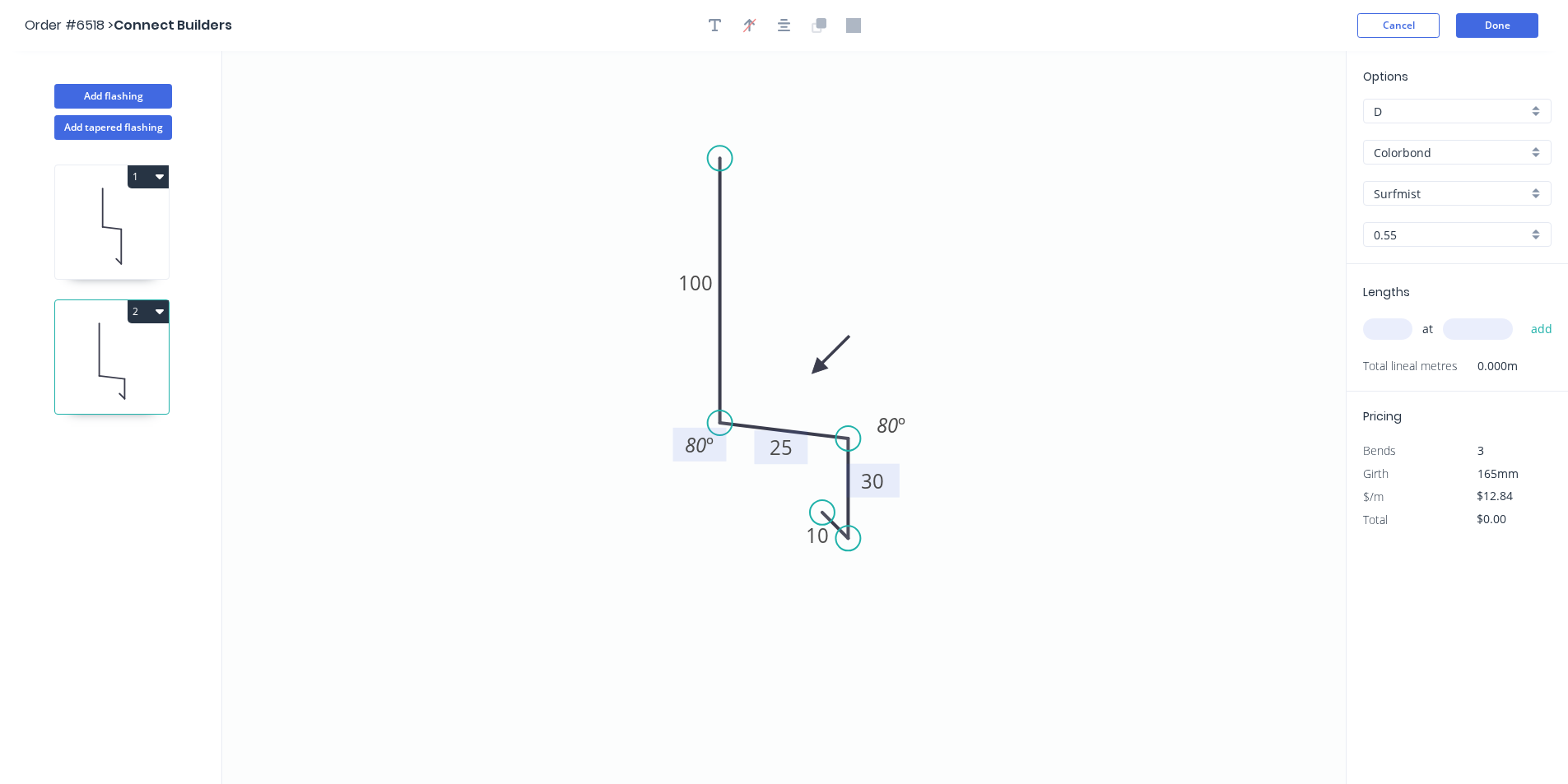
click at [719, 438] on rect at bounding box center [699, 445] width 53 height 34
click at [696, 443] on tspan "80" at bounding box center [696, 444] width 21 height 27
click at [696, 439] on tspan "?" at bounding box center [696, 444] width 9 height 27
click at [1517, 15] on button "Done" at bounding box center [1497, 25] width 82 height 25
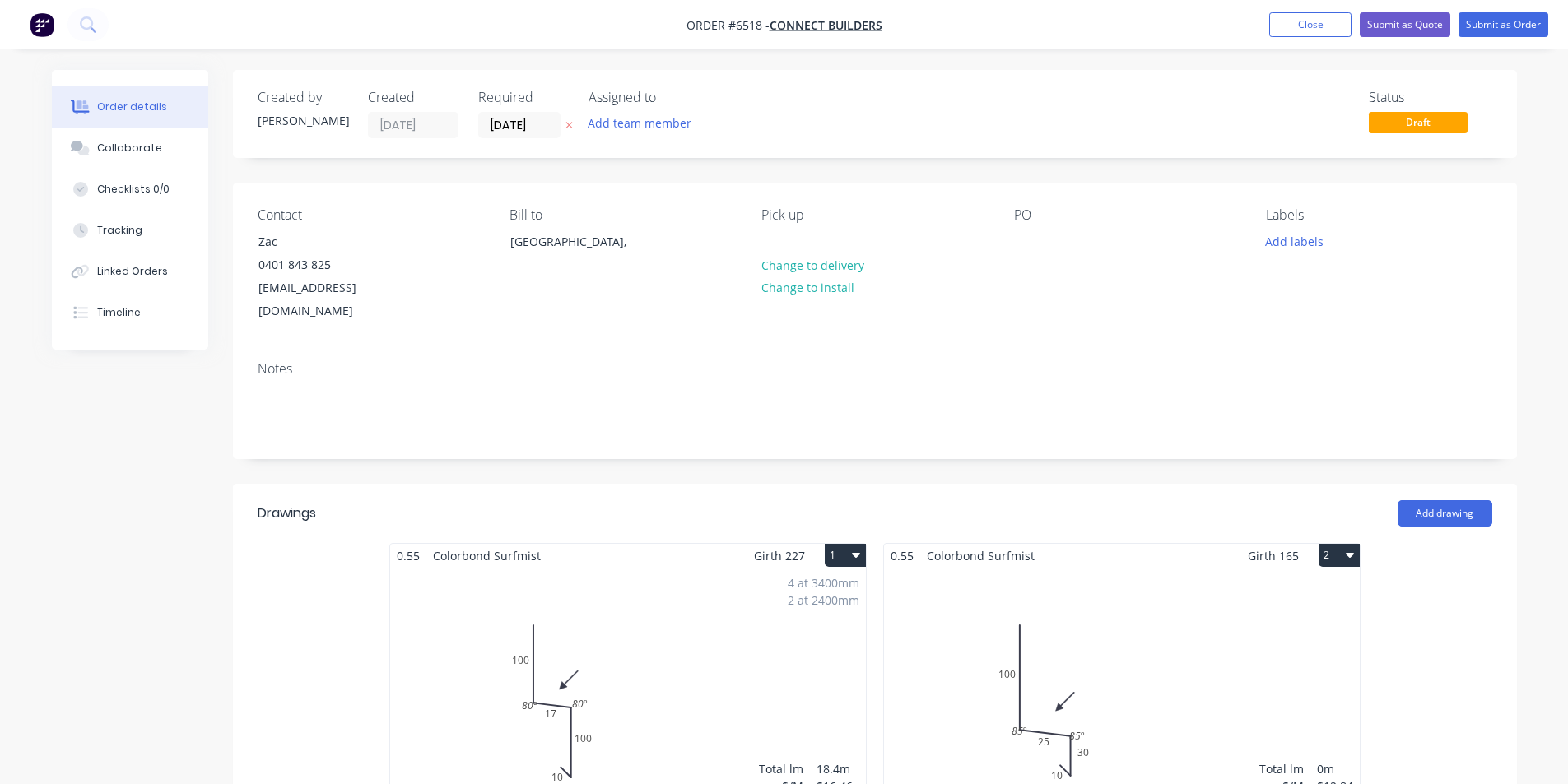
click at [1296, 43] on nav "Order #6518 - Connect Builders Add product Close Submit as Quote Submit as Order" at bounding box center [784, 24] width 1568 height 49
click at [1300, 25] on button "Close" at bounding box center [1310, 24] width 82 height 25
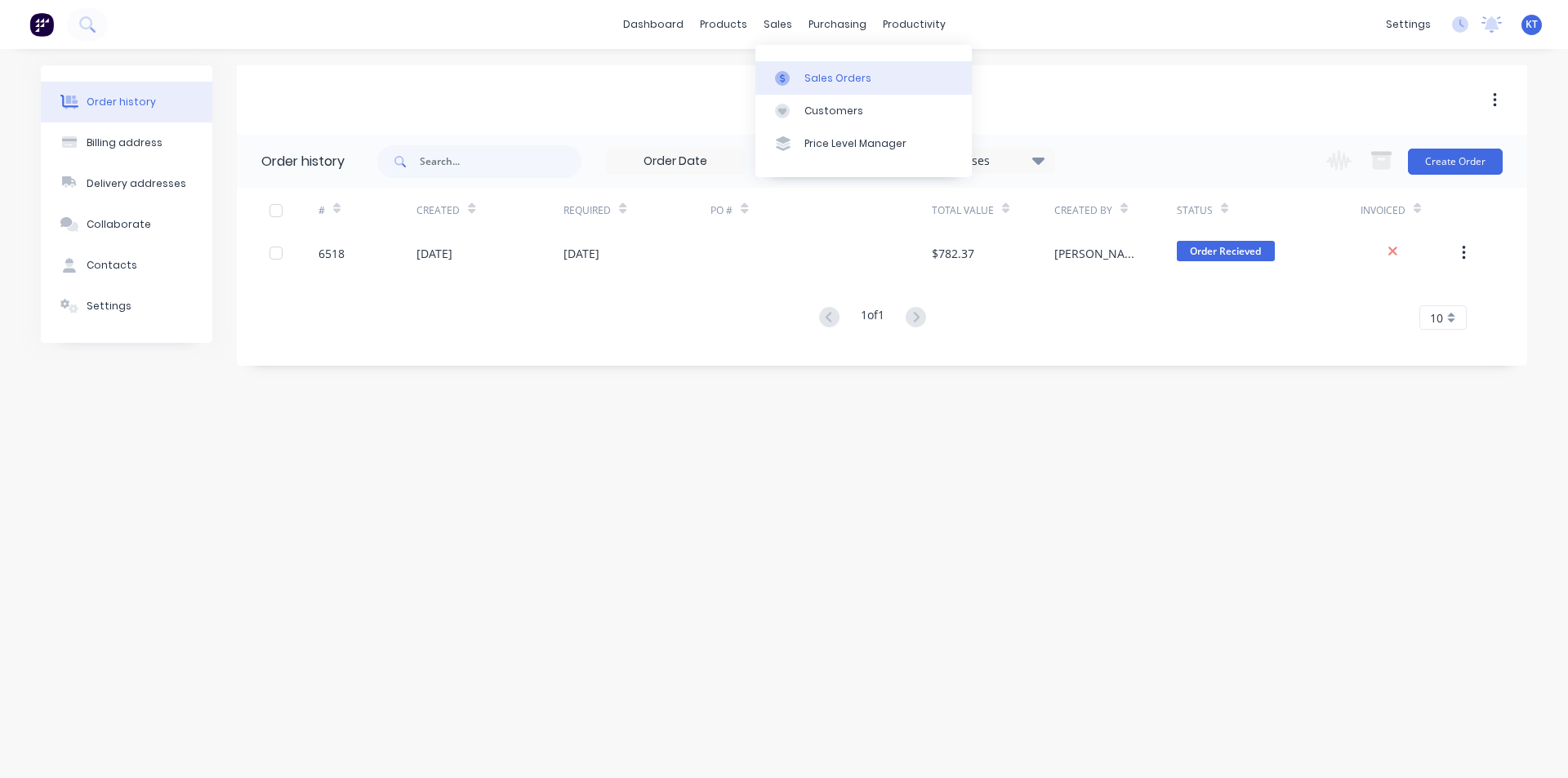
click at [780, 73] on icon at bounding box center [783, 79] width 15 height 15
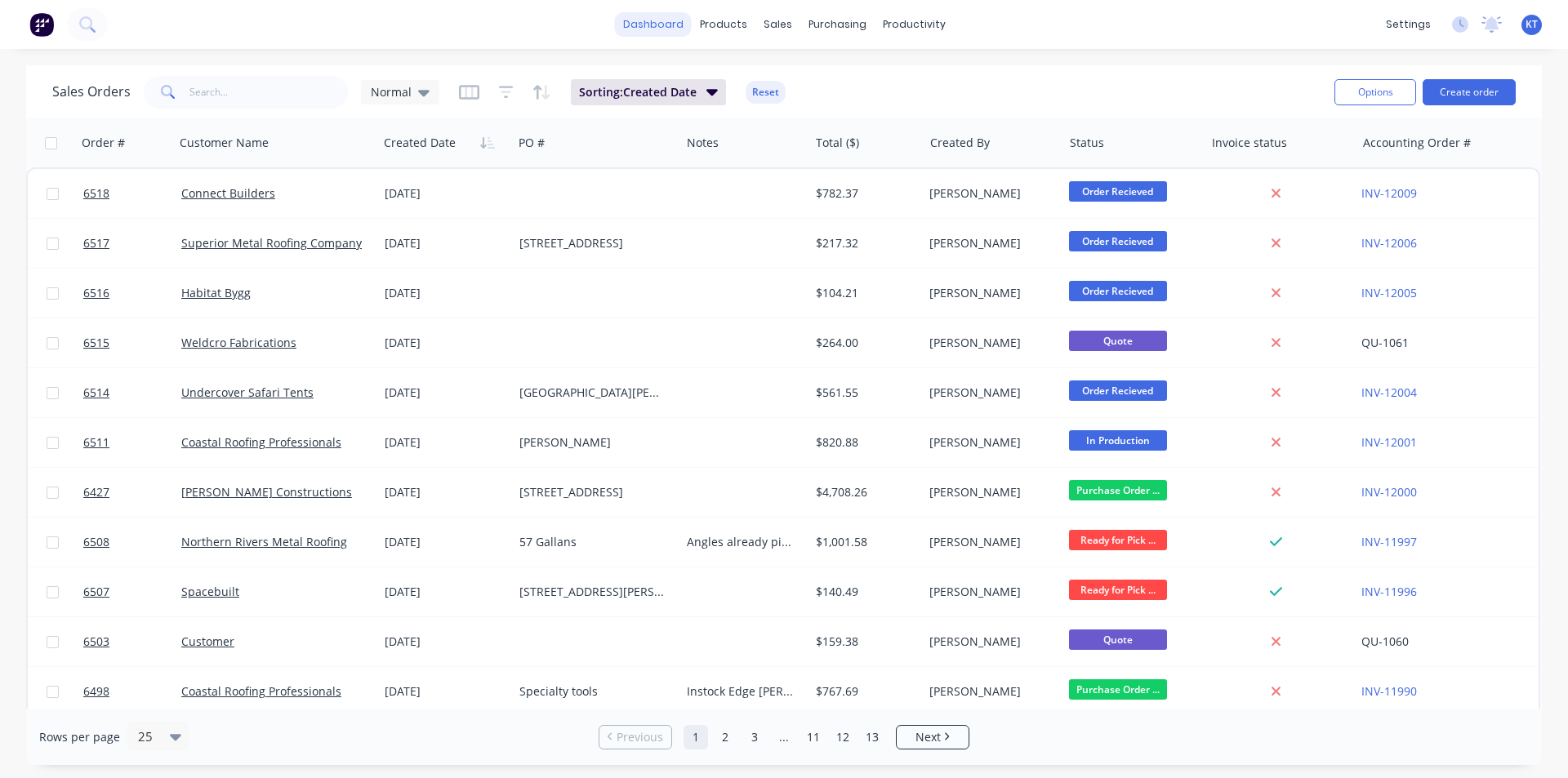
click at [638, 30] on link "dashboard" at bounding box center [653, 24] width 77 height 25
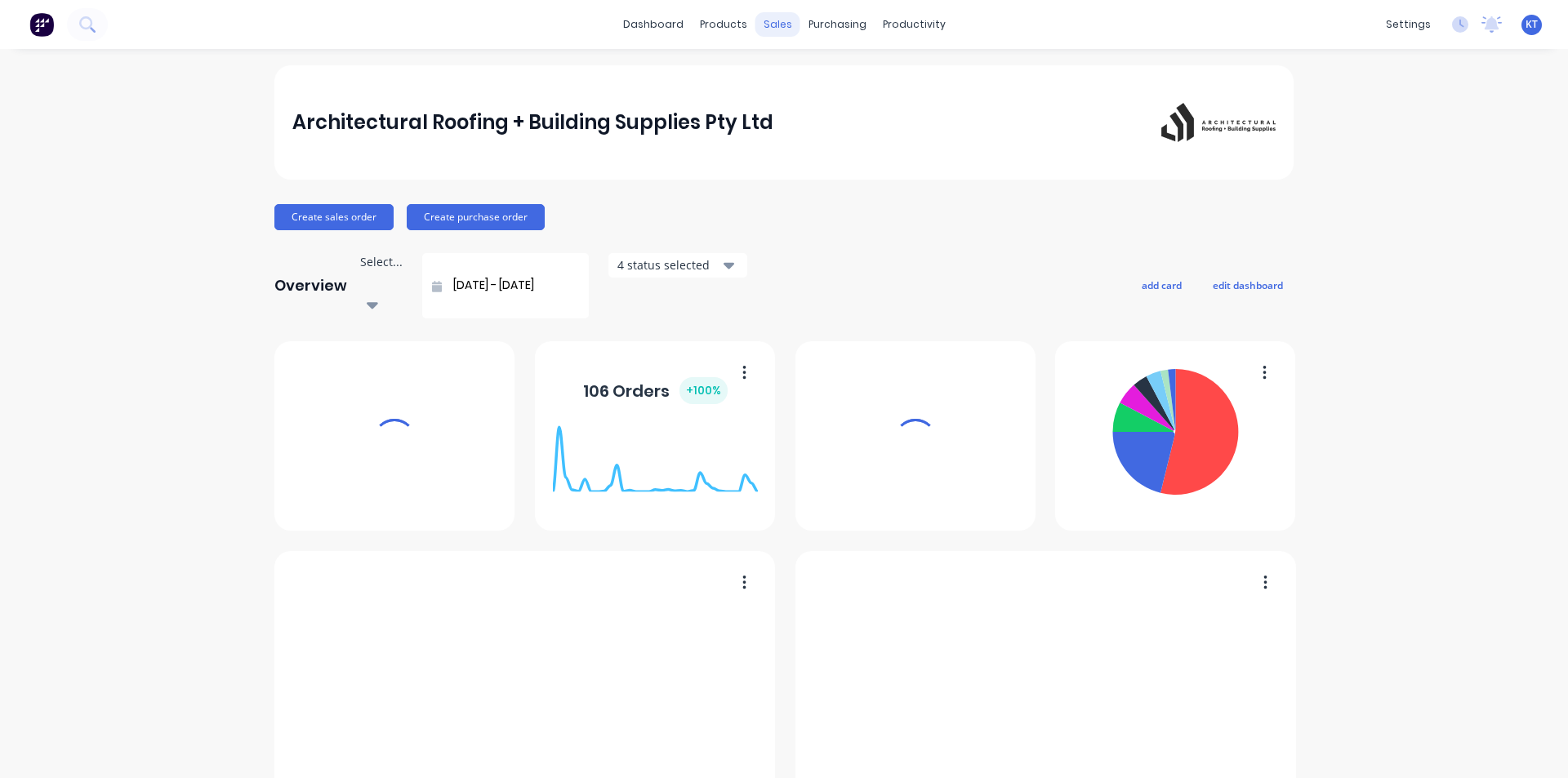
click at [776, 34] on div "sales" at bounding box center [778, 24] width 45 height 25
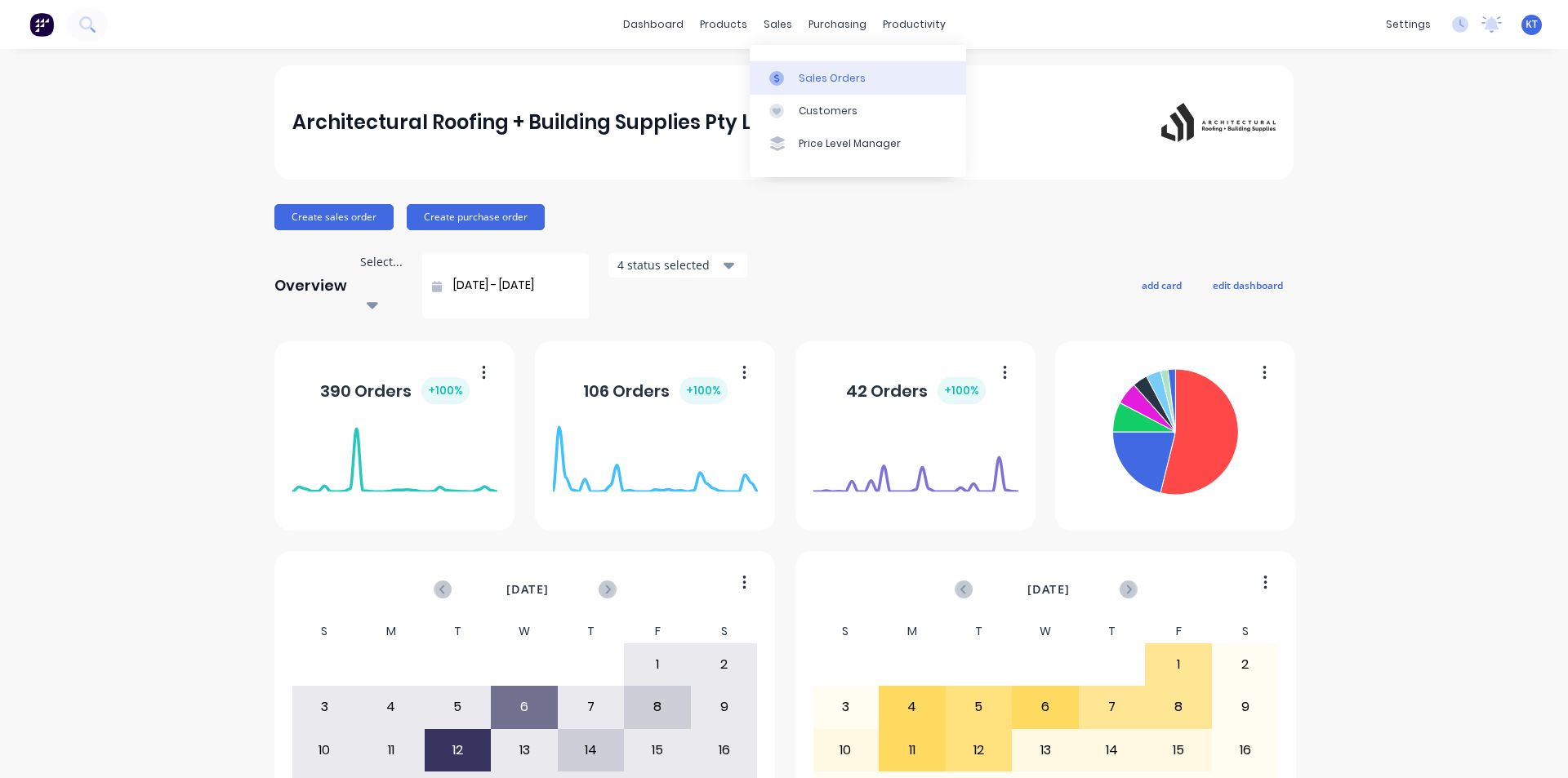
click at [794, 64] on link "Sales Orders" at bounding box center [858, 77] width 216 height 32
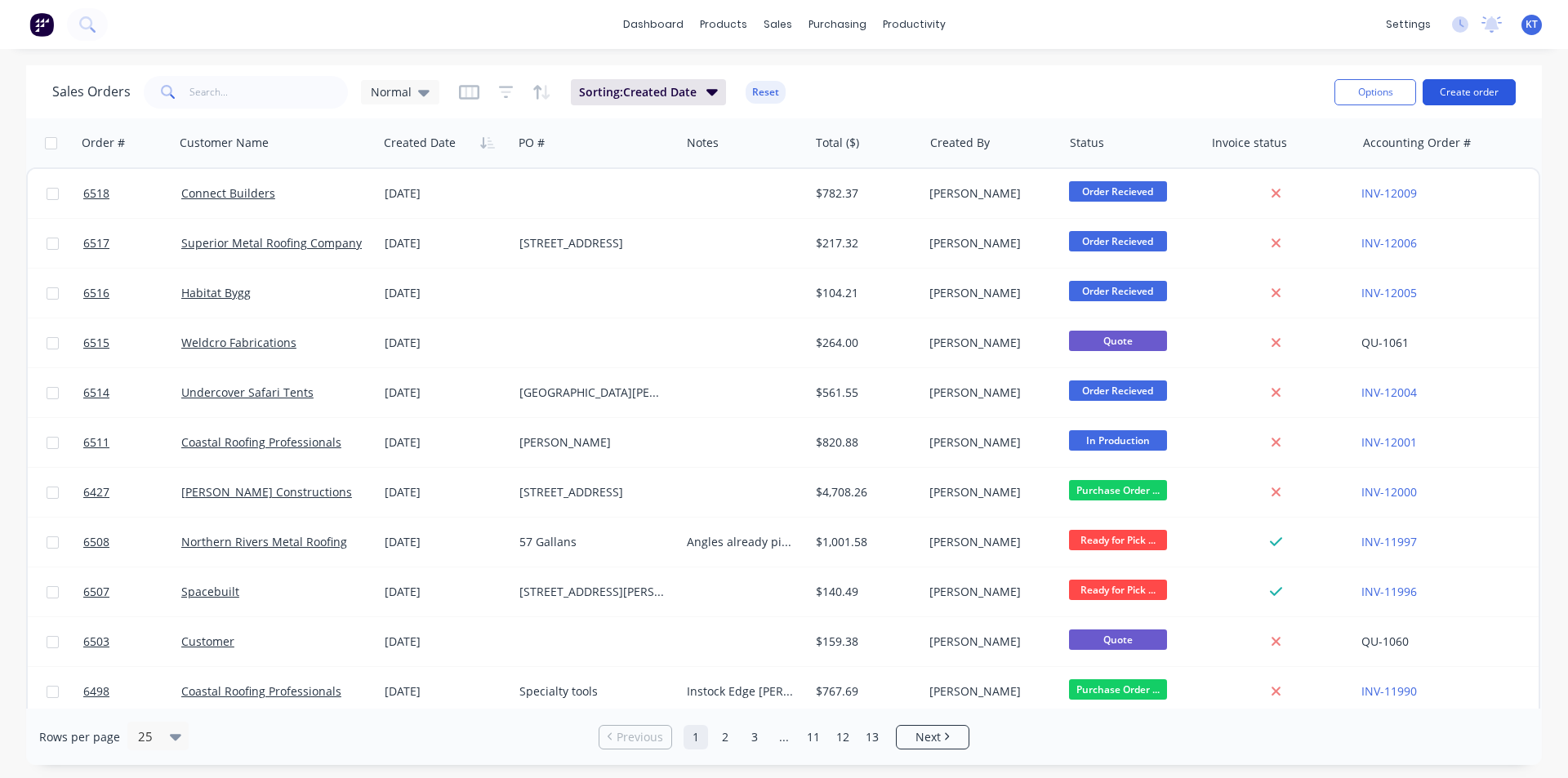
click at [1459, 90] on button "Create order" at bounding box center [1469, 92] width 93 height 26
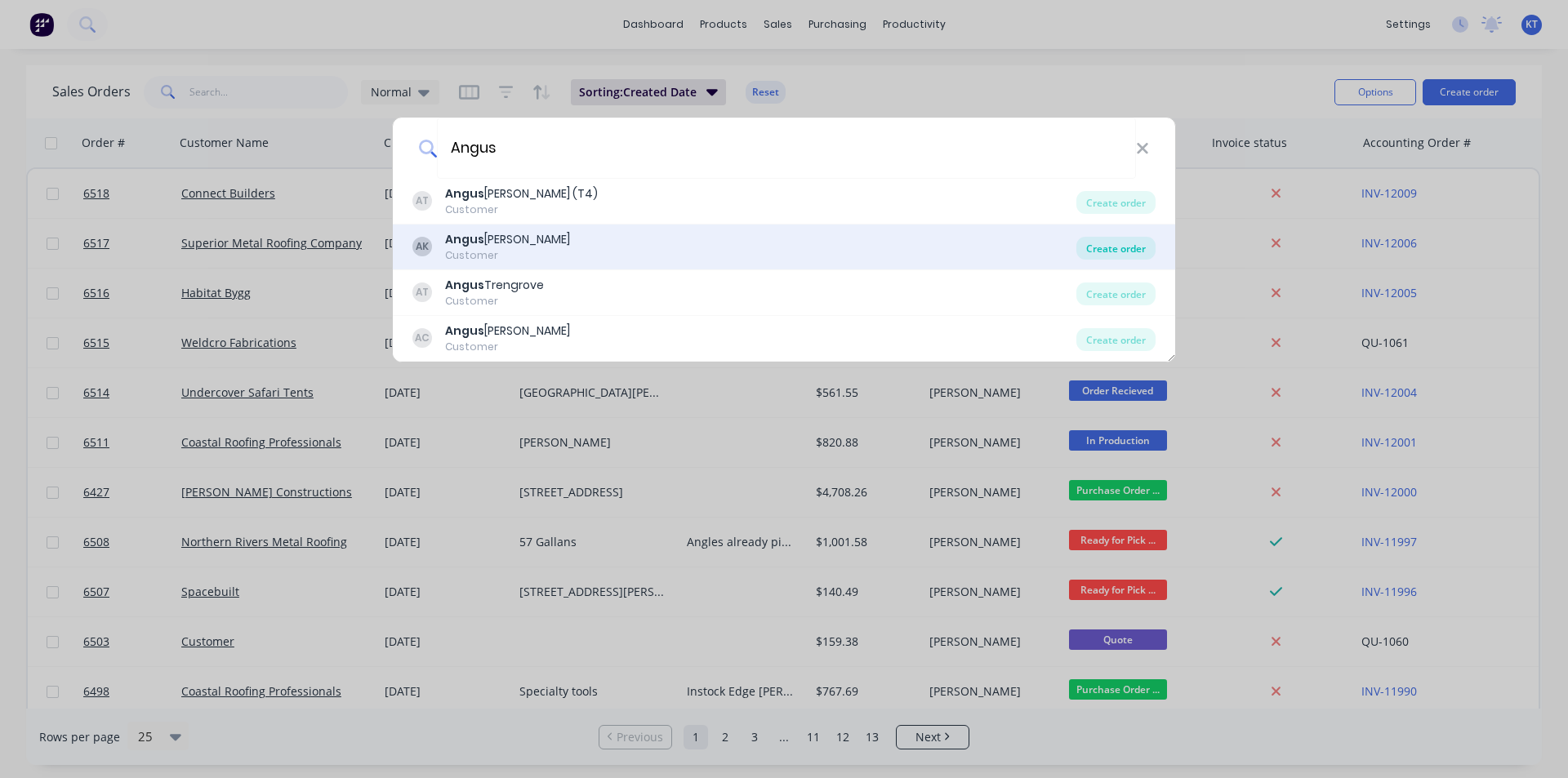
type input "Angus"
click at [1126, 256] on div "Create order" at bounding box center [1116, 248] width 79 height 23
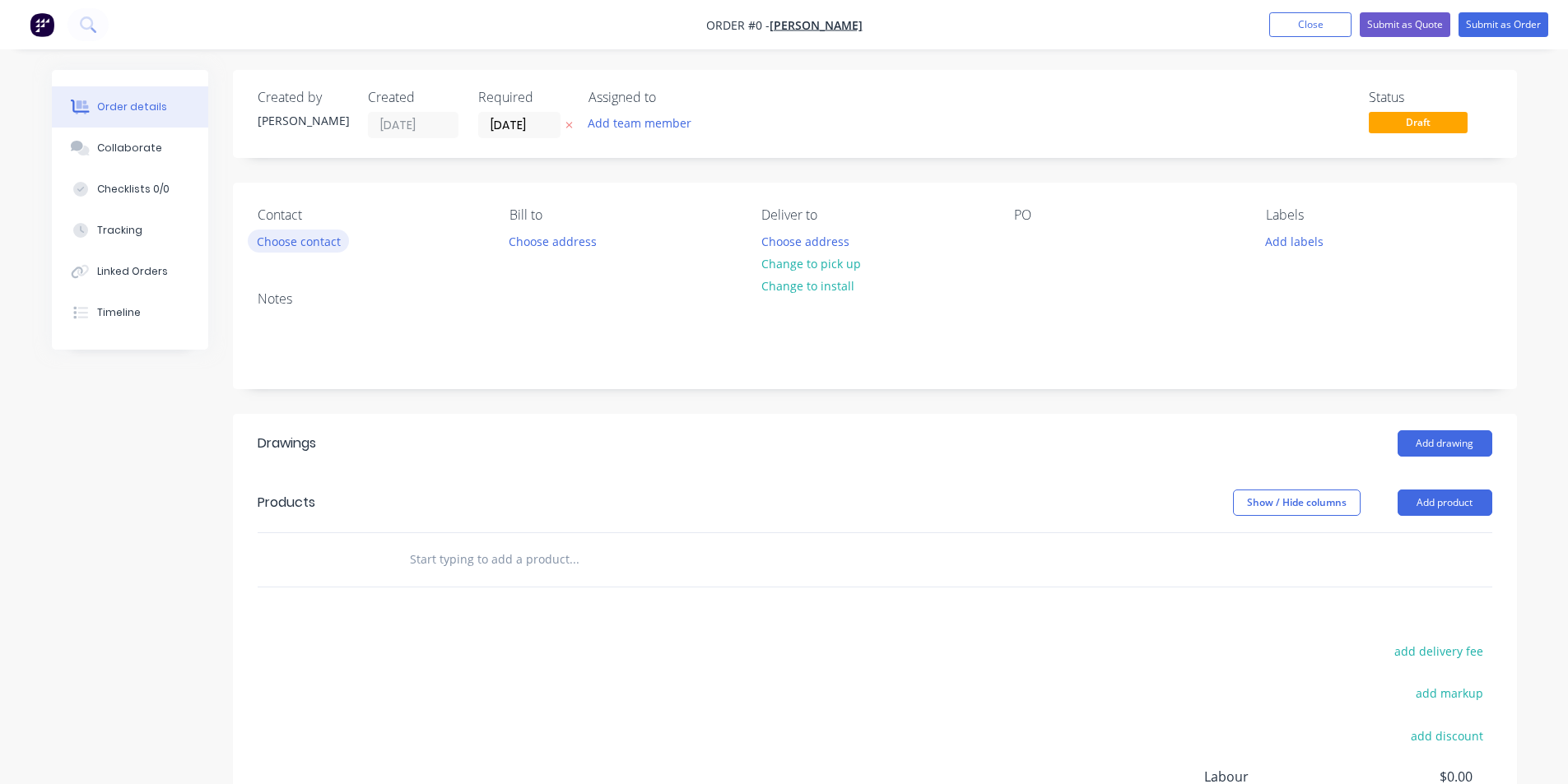
click at [307, 232] on button "Choose contact" at bounding box center [298, 241] width 101 height 22
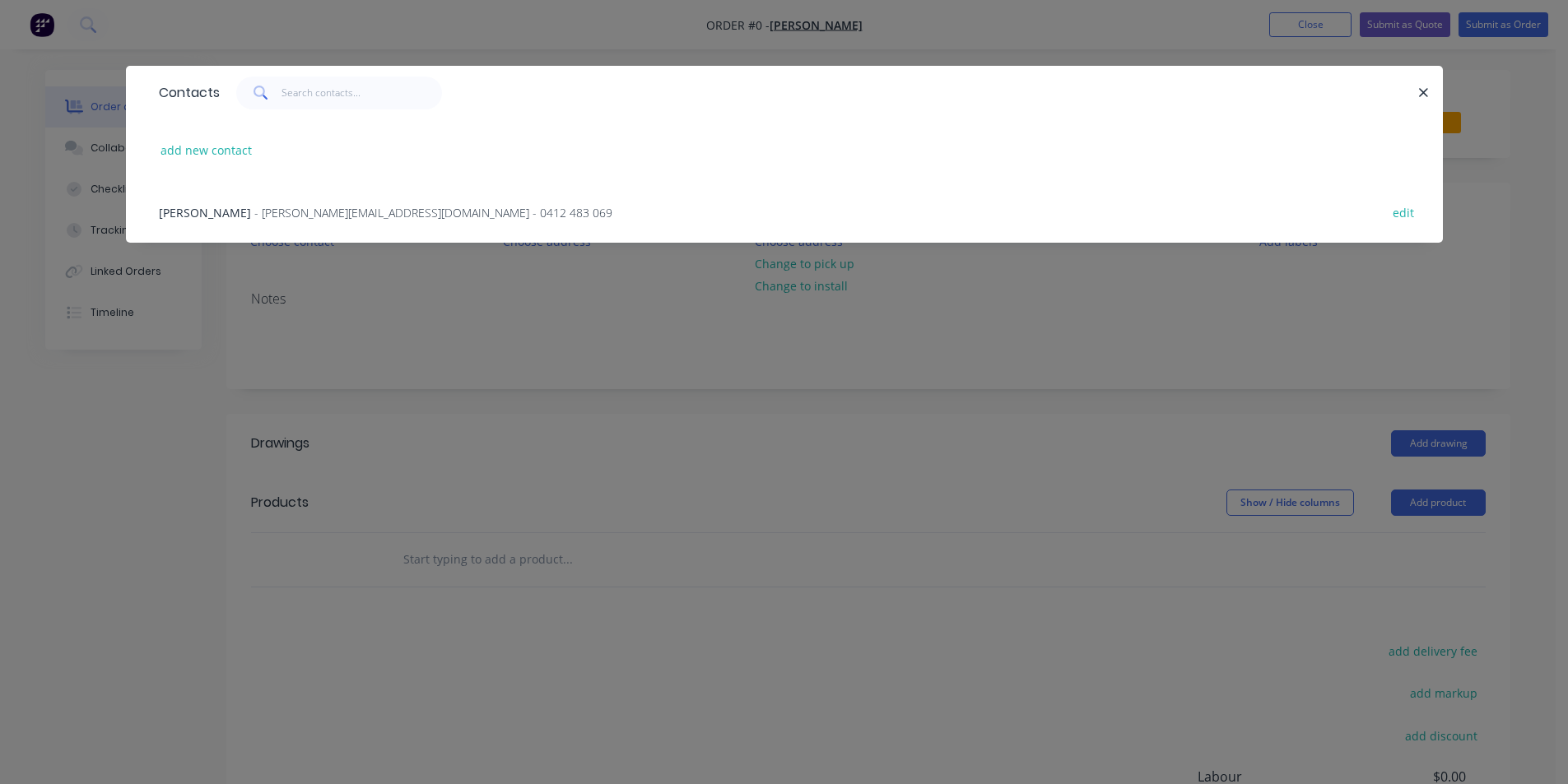
click at [331, 196] on div "Angus Kay - angus.kay@live.com - 0412 483 069 edit" at bounding box center [784, 211] width 1267 height 61
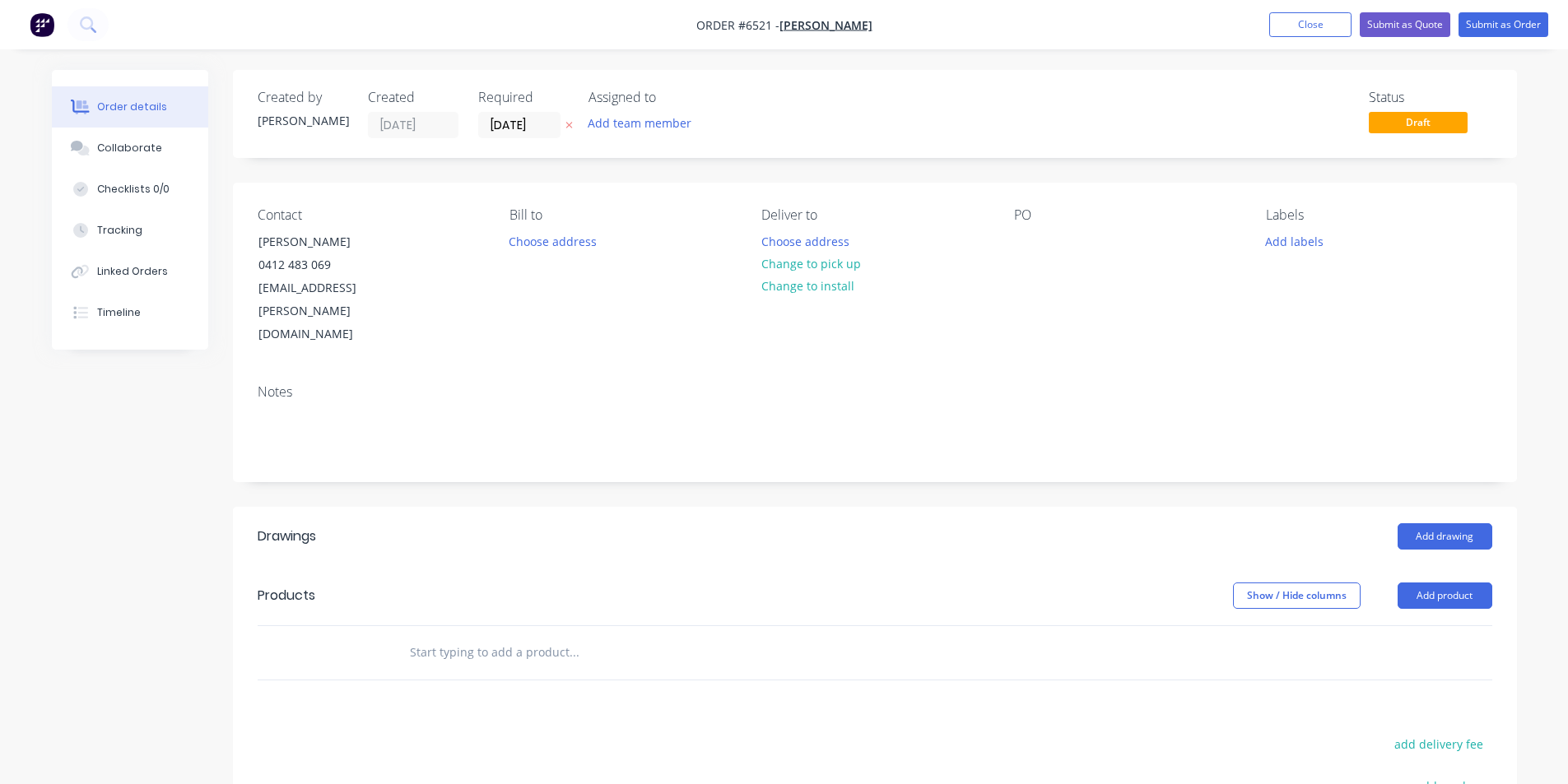
drag, startPoint x: 804, startPoint y: 260, endPoint x: 1205, endPoint y: 304, distance: 403.4
click at [805, 260] on button "Change to pick up" at bounding box center [811, 264] width 117 height 22
click at [1027, 241] on div at bounding box center [1027, 242] width 26 height 24
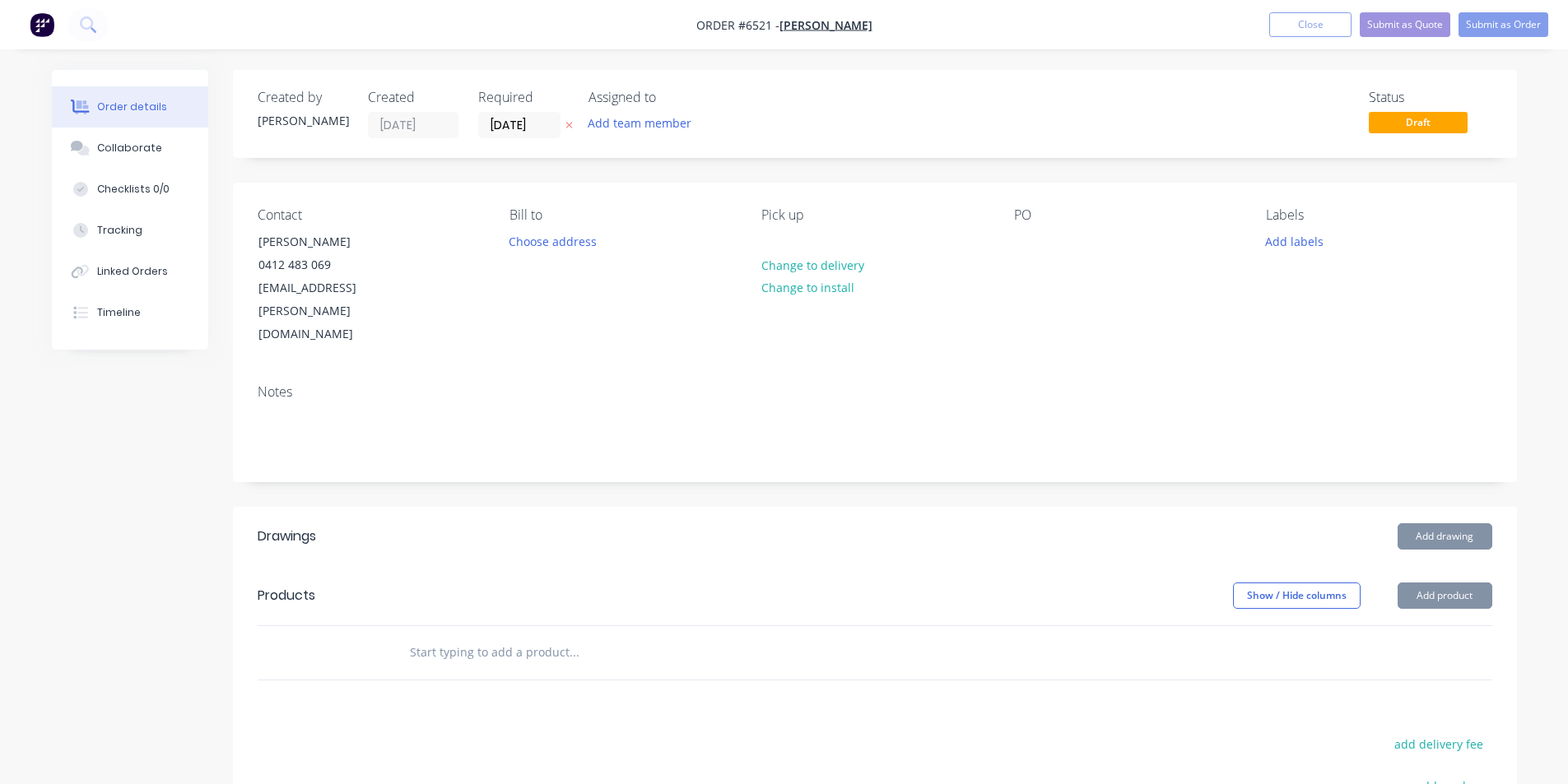
click at [1424, 507] on header "Drawings Add drawing" at bounding box center [874, 537] width 1284 height 60
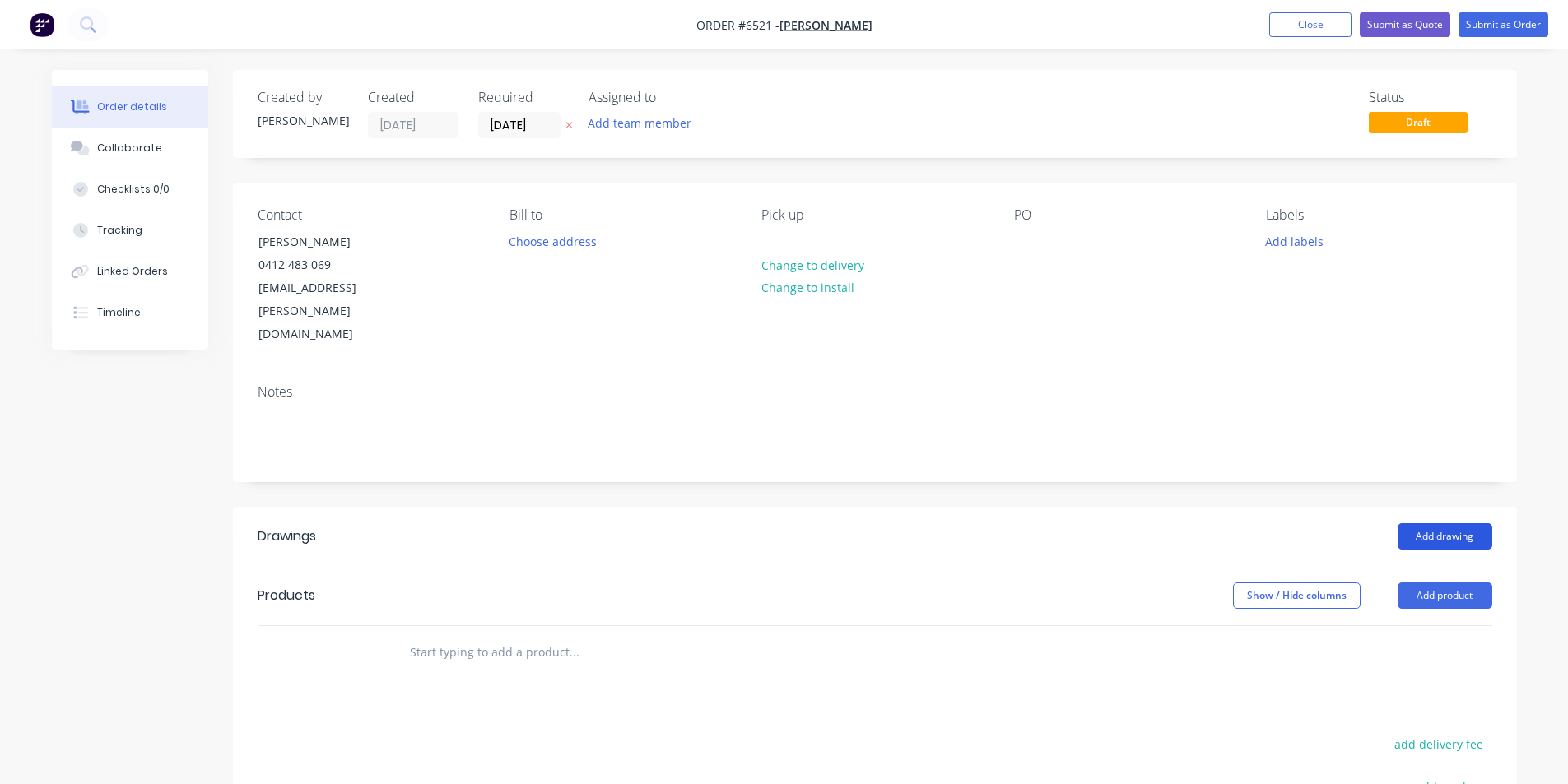
click at [1426, 523] on button "Add drawing" at bounding box center [1445, 536] width 95 height 26
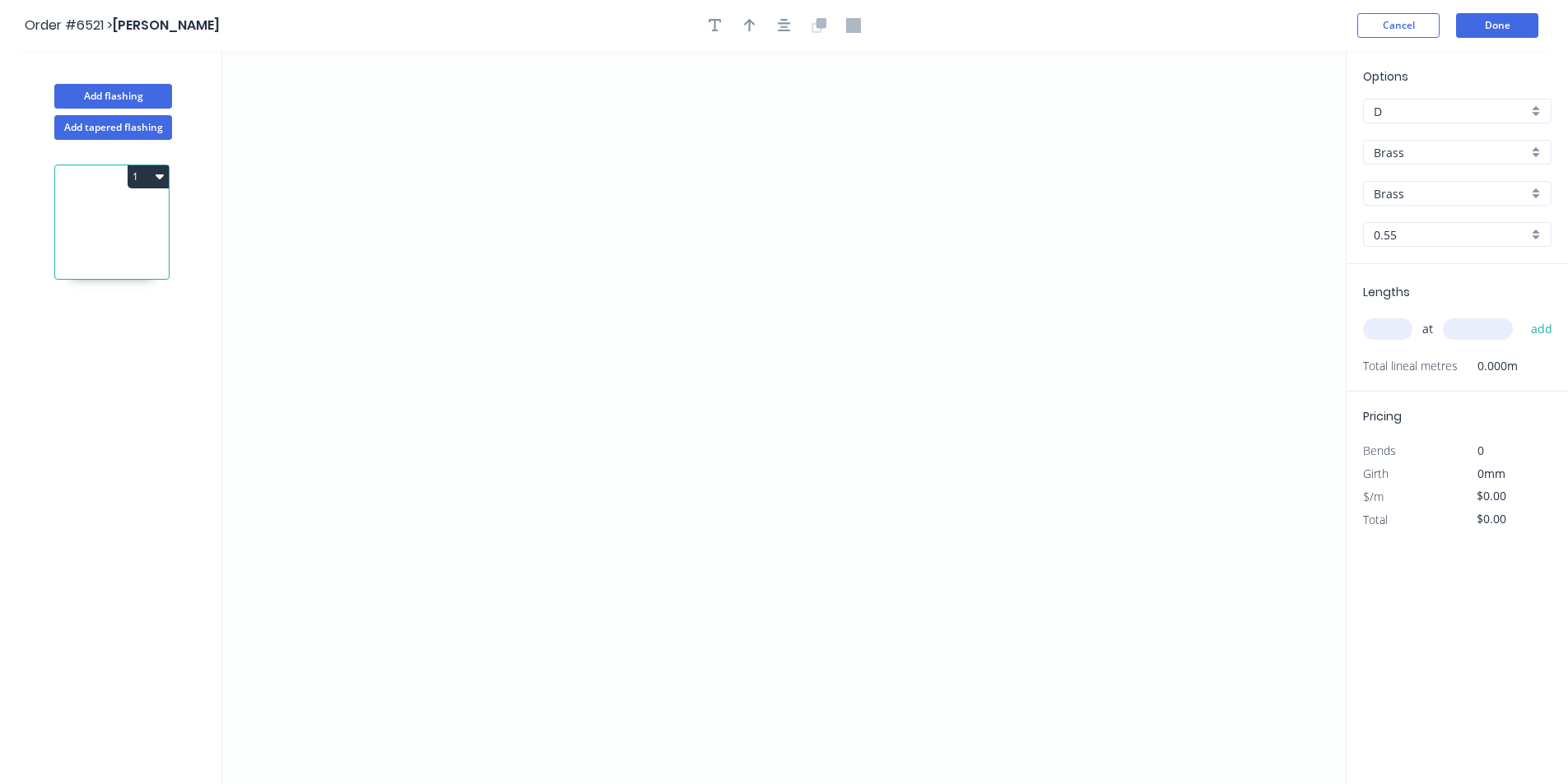
click at [1405, 158] on input "Brass" at bounding box center [1450, 153] width 154 height 18
click at [1413, 296] on div "Colorbond Ultra" at bounding box center [1457, 299] width 187 height 29
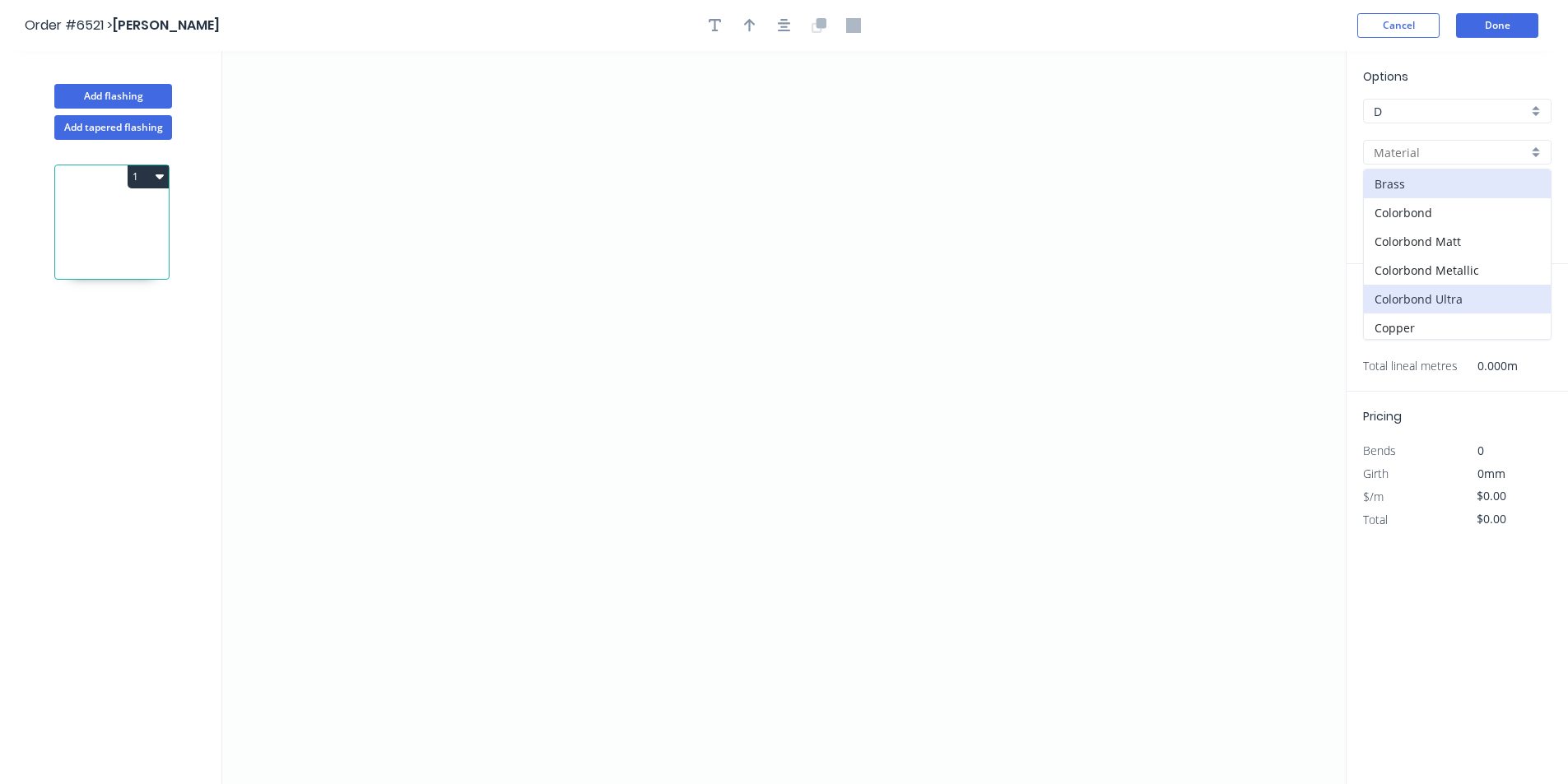
type input "Colorbond Ultra"
type input "Dune"
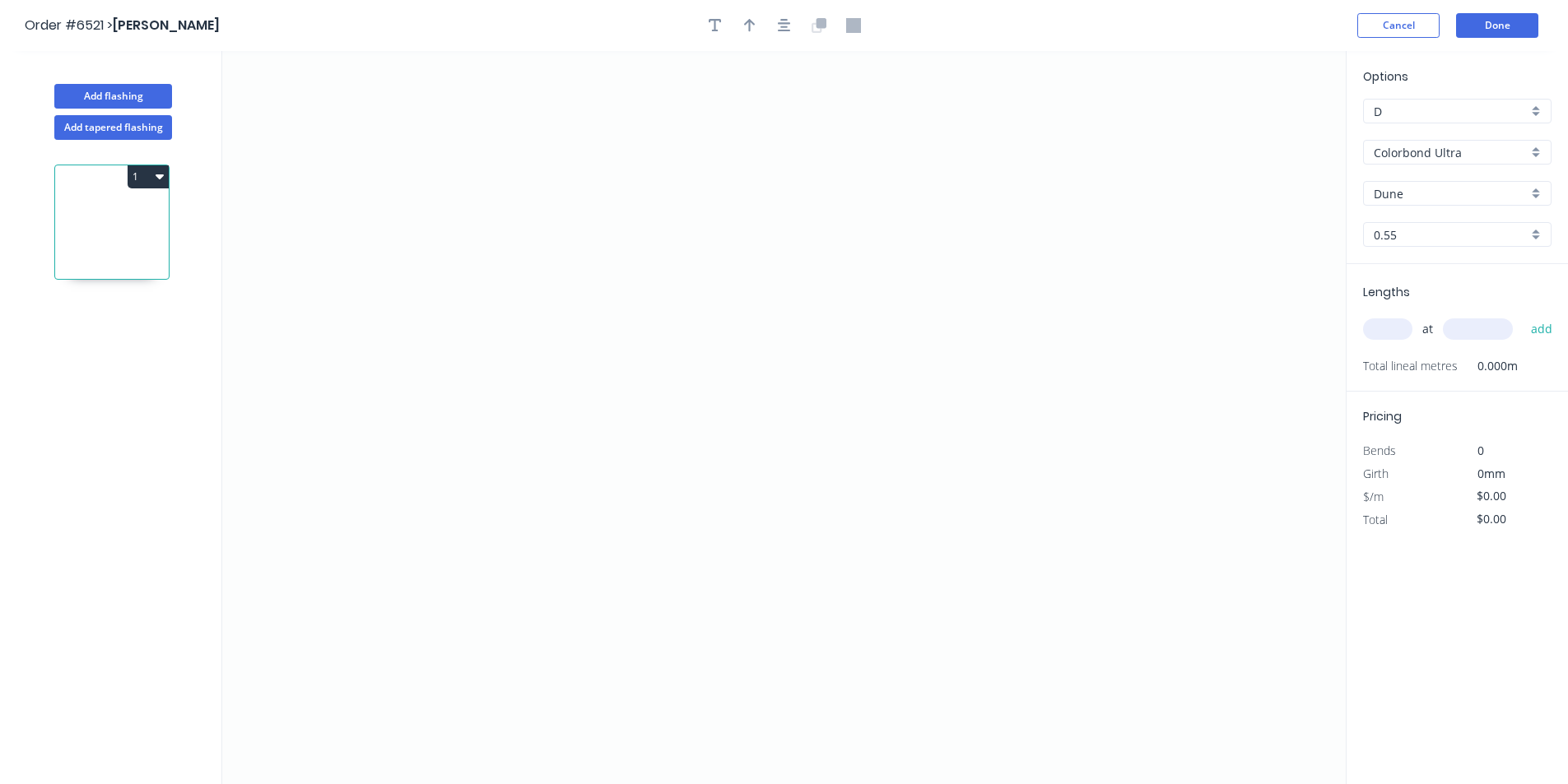
click at [1413, 177] on div "Options D D Colorbond Ultra Colorbond Ultra Dune Dune 0.55 0.55" at bounding box center [1457, 165] width 222 height 196
click at [1414, 196] on input "Dune" at bounding box center [1450, 194] width 154 height 18
click at [1448, 369] on div "Windspray" at bounding box center [1457, 369] width 187 height 29
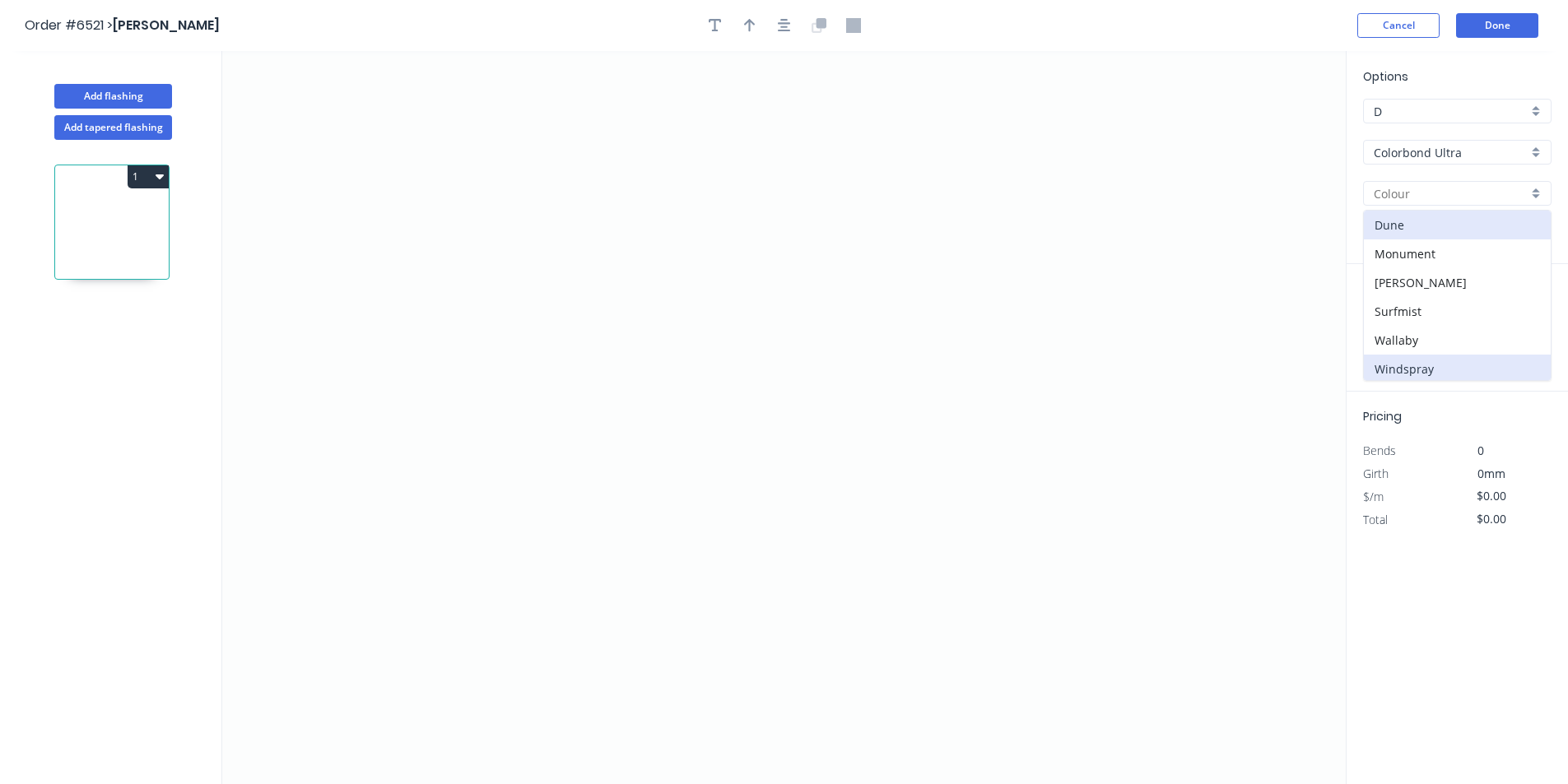
type input "Windspray"
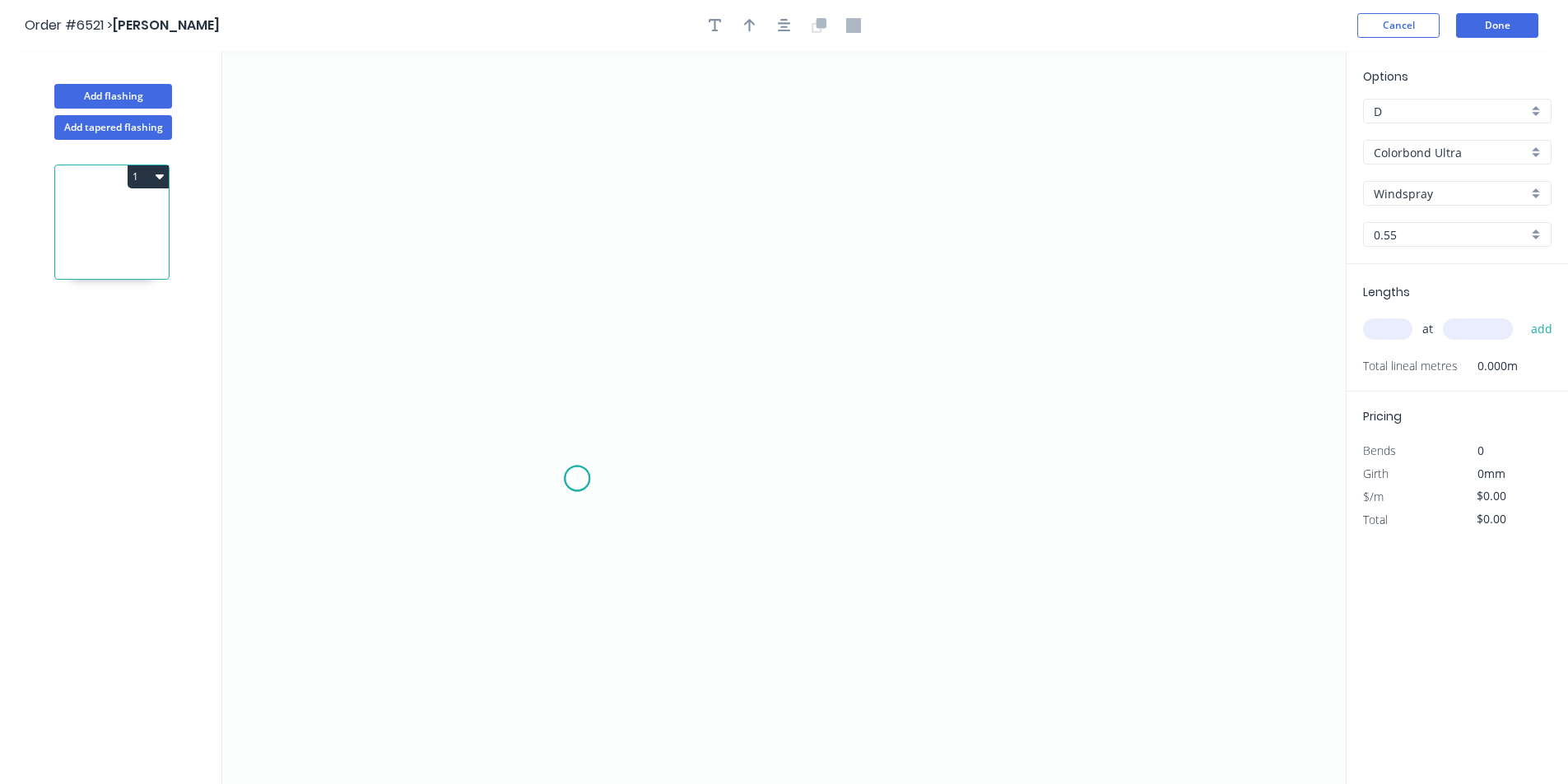
click at [577, 480] on icon "0" at bounding box center [784, 418] width 1124 height 734
click at [580, 431] on icon "0" at bounding box center [784, 418] width 1124 height 734
click at [529, 429] on icon "0 ?" at bounding box center [784, 418] width 1124 height 734
click at [528, 255] on icon "0 ? ?" at bounding box center [784, 418] width 1124 height 734
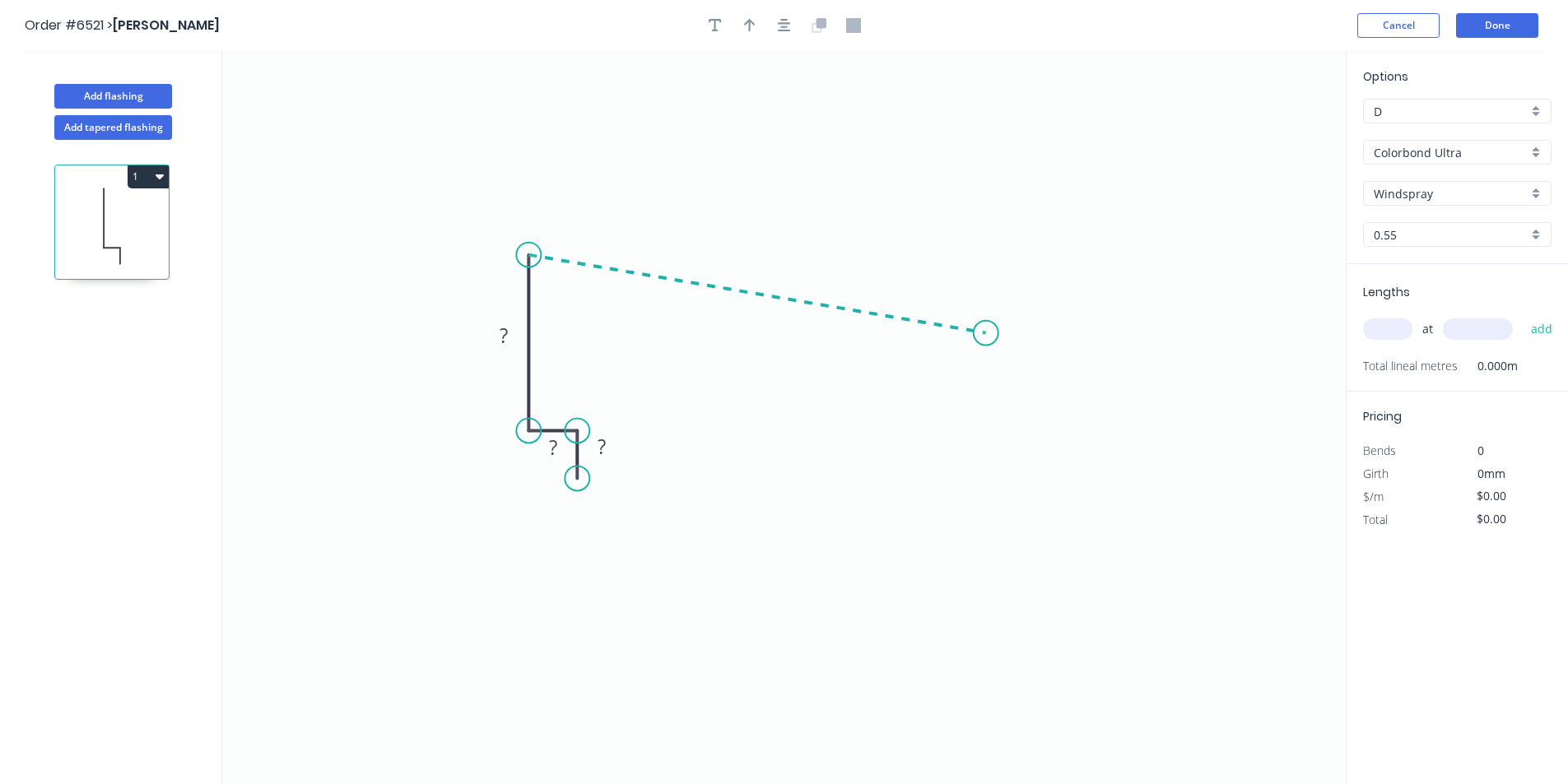
click at [986, 333] on icon "0 ? ? ?" at bounding box center [784, 418] width 1124 height 734
click at [1008, 407] on icon "0 ? ? ? ? ? º" at bounding box center [784, 418] width 1124 height 734
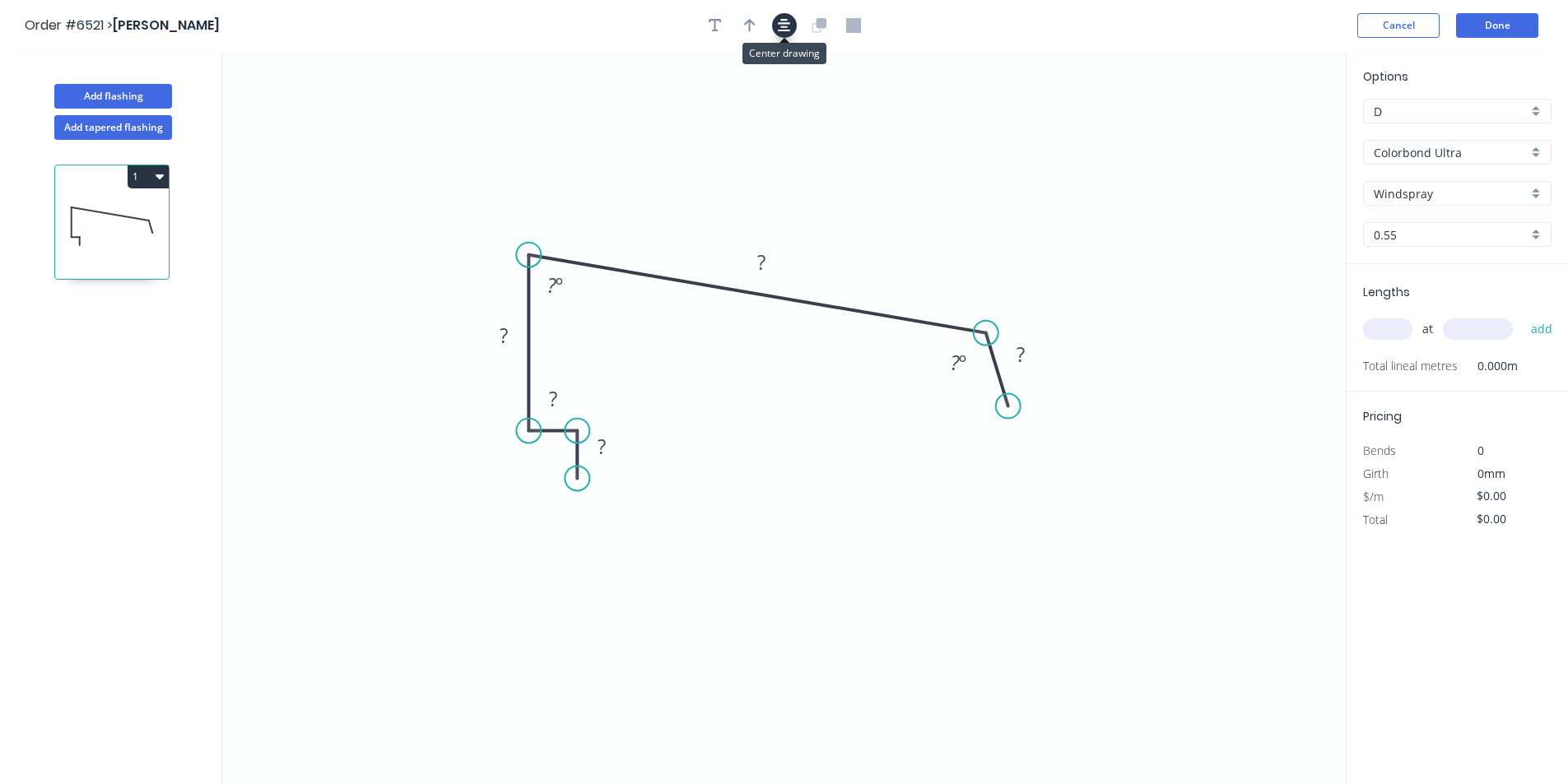
click at [777, 31] on icon "button" at bounding box center [784, 25] width 13 height 15
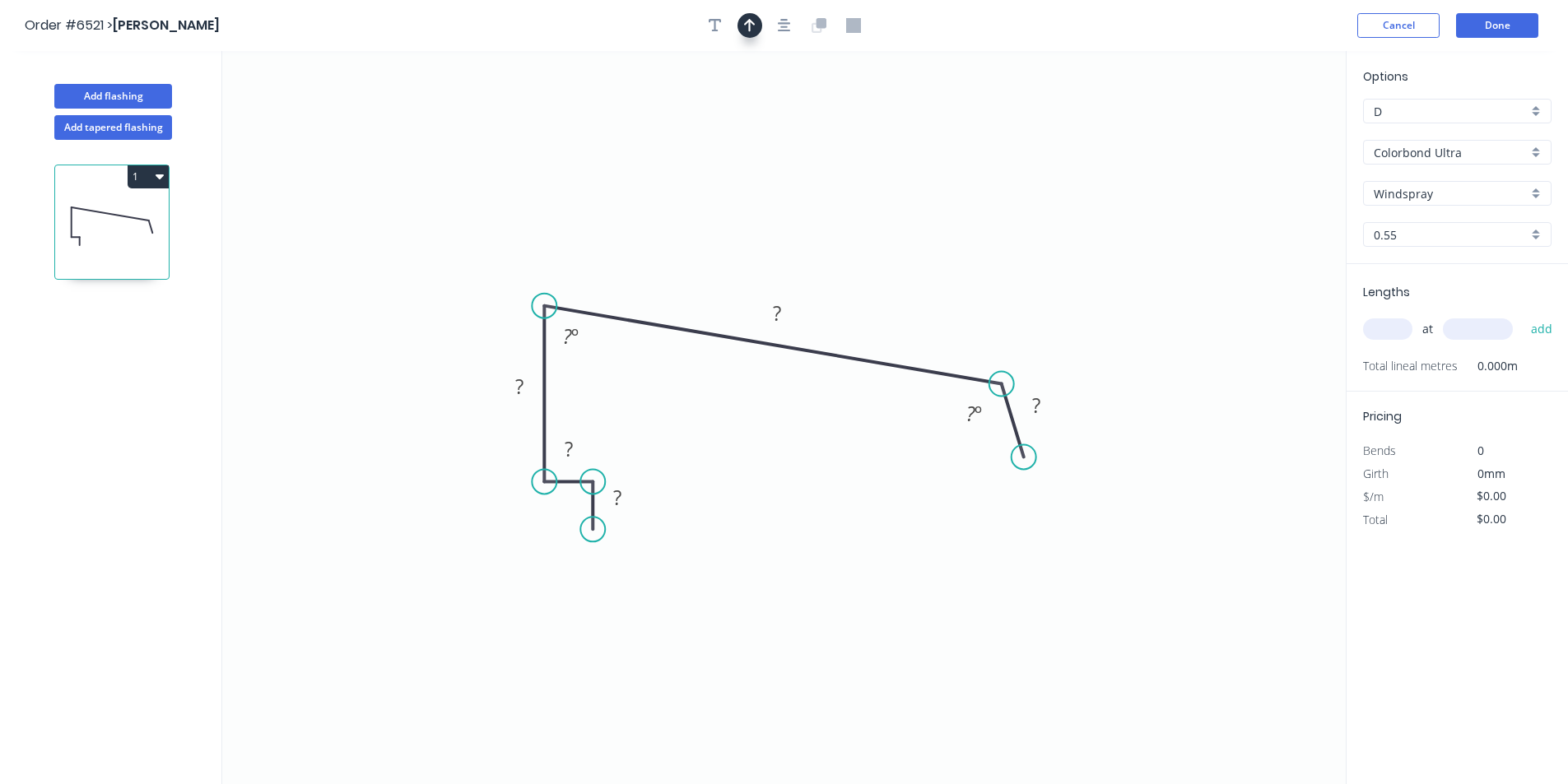
click at [758, 30] on button "button" at bounding box center [750, 25] width 25 height 25
drag, startPoint x: 1261, startPoint y: 128, endPoint x: 735, endPoint y: 248, distance: 539.5
click at [740, 246] on icon at bounding box center [748, 220] width 15 height 53
click at [641, 500] on rect at bounding box center [617, 497] width 53 height 34
drag, startPoint x: 629, startPoint y: 496, endPoint x: 1475, endPoint y: 480, distance: 846.2
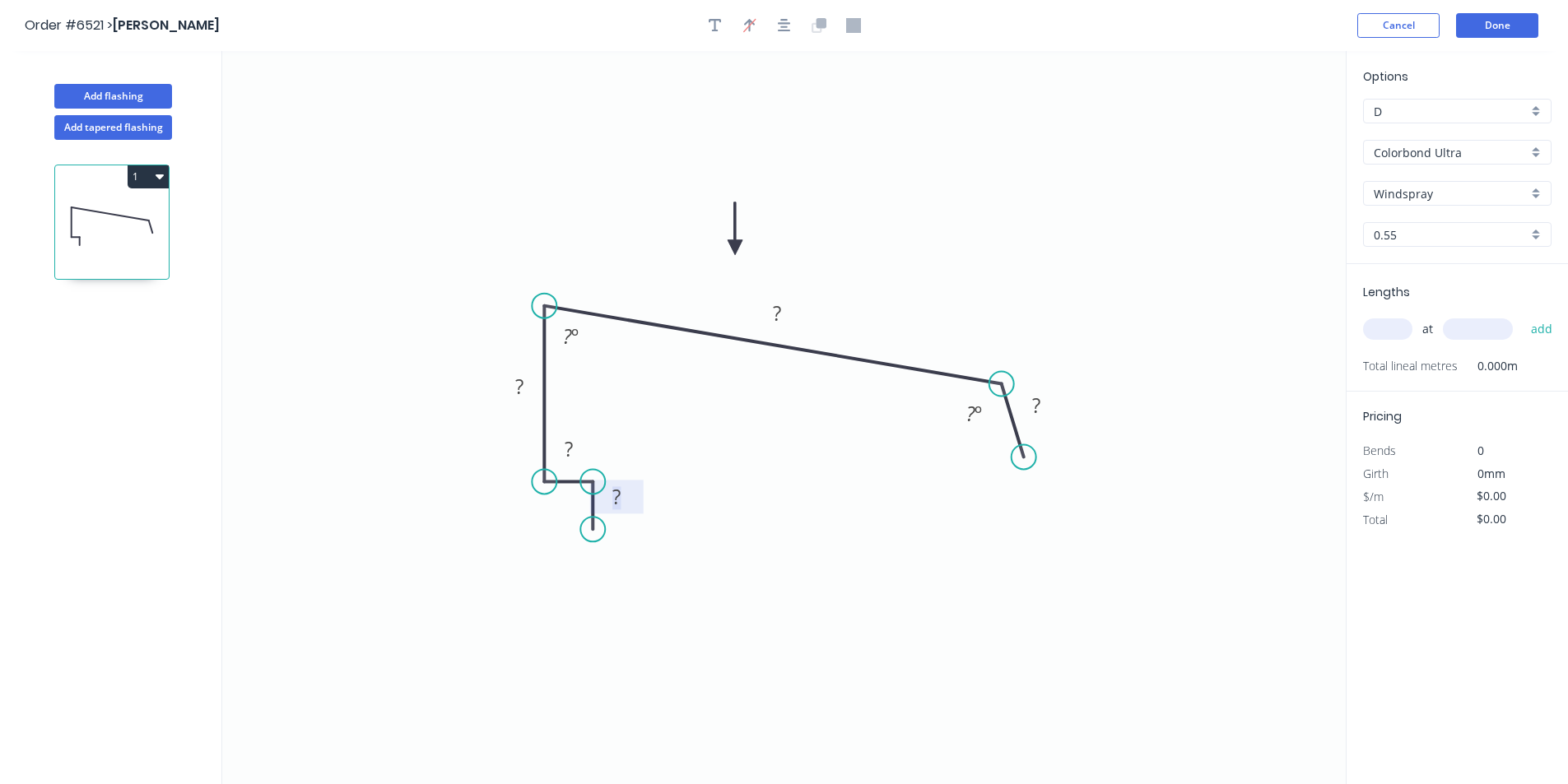
click at [629, 496] on rect at bounding box center [615, 497] width 33 height 23
click at [579, 333] on tspan "º" at bounding box center [582, 336] width 7 height 27
type input "$27.33"
click at [1388, 323] on input "text" at bounding box center [1387, 329] width 49 height 21
type input "1"
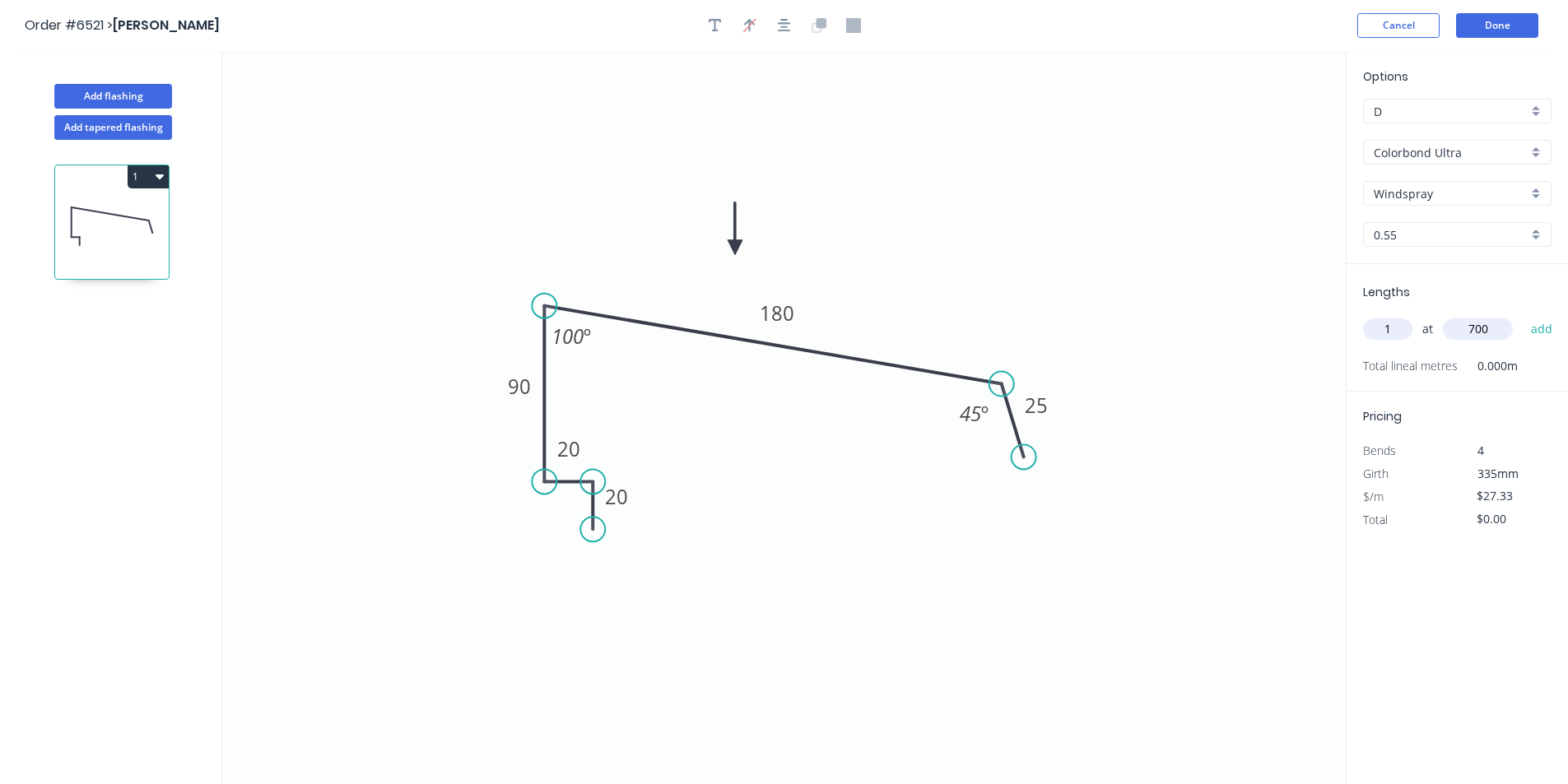
type input "700"
click at [1522, 316] on button "add" at bounding box center [1542, 330] width 39 height 28
type input "$27.33"
click at [141, 104] on button "Add flashing" at bounding box center [113, 96] width 117 height 25
type input "$0.00"
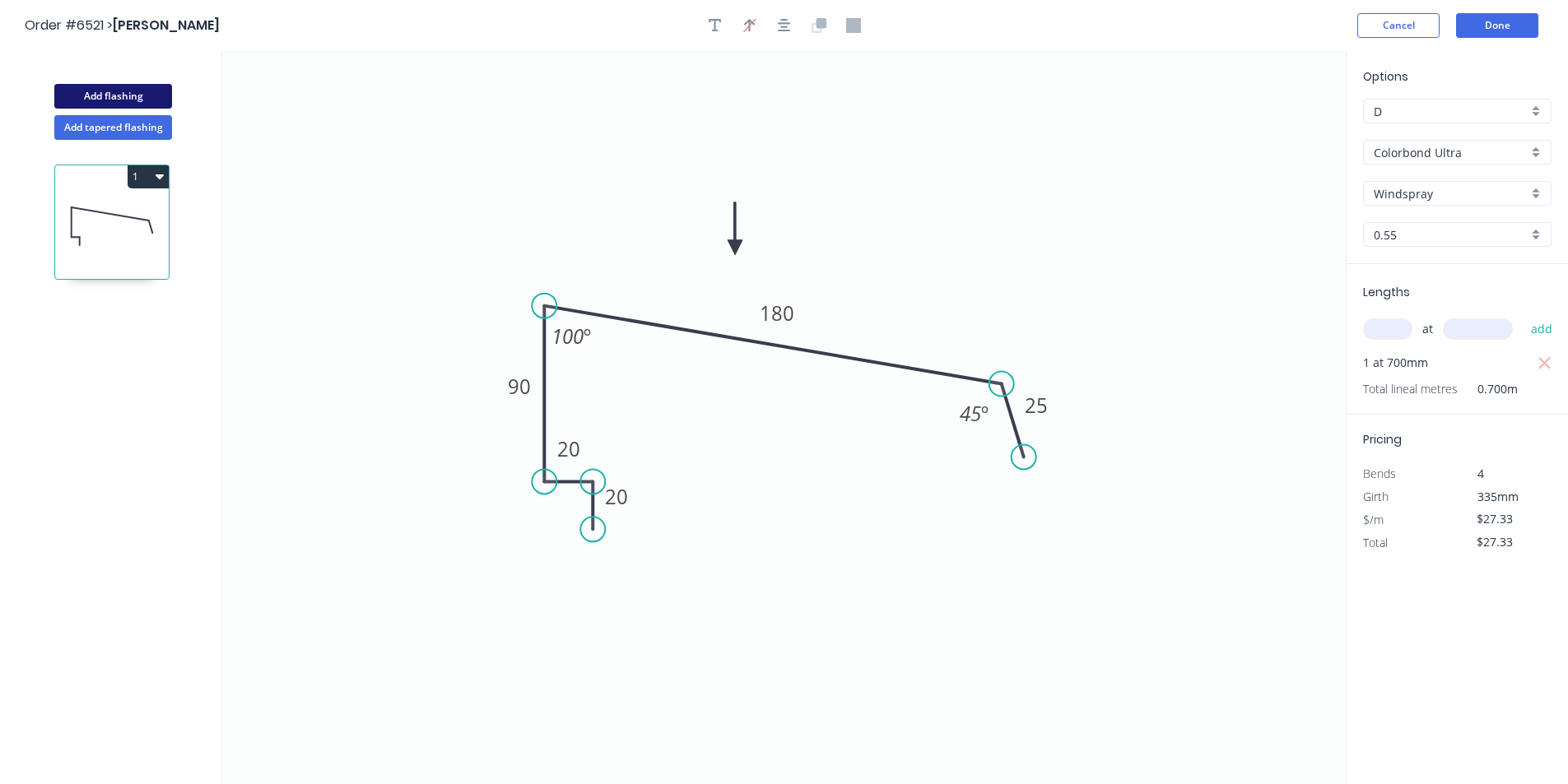
type input "$0.00"
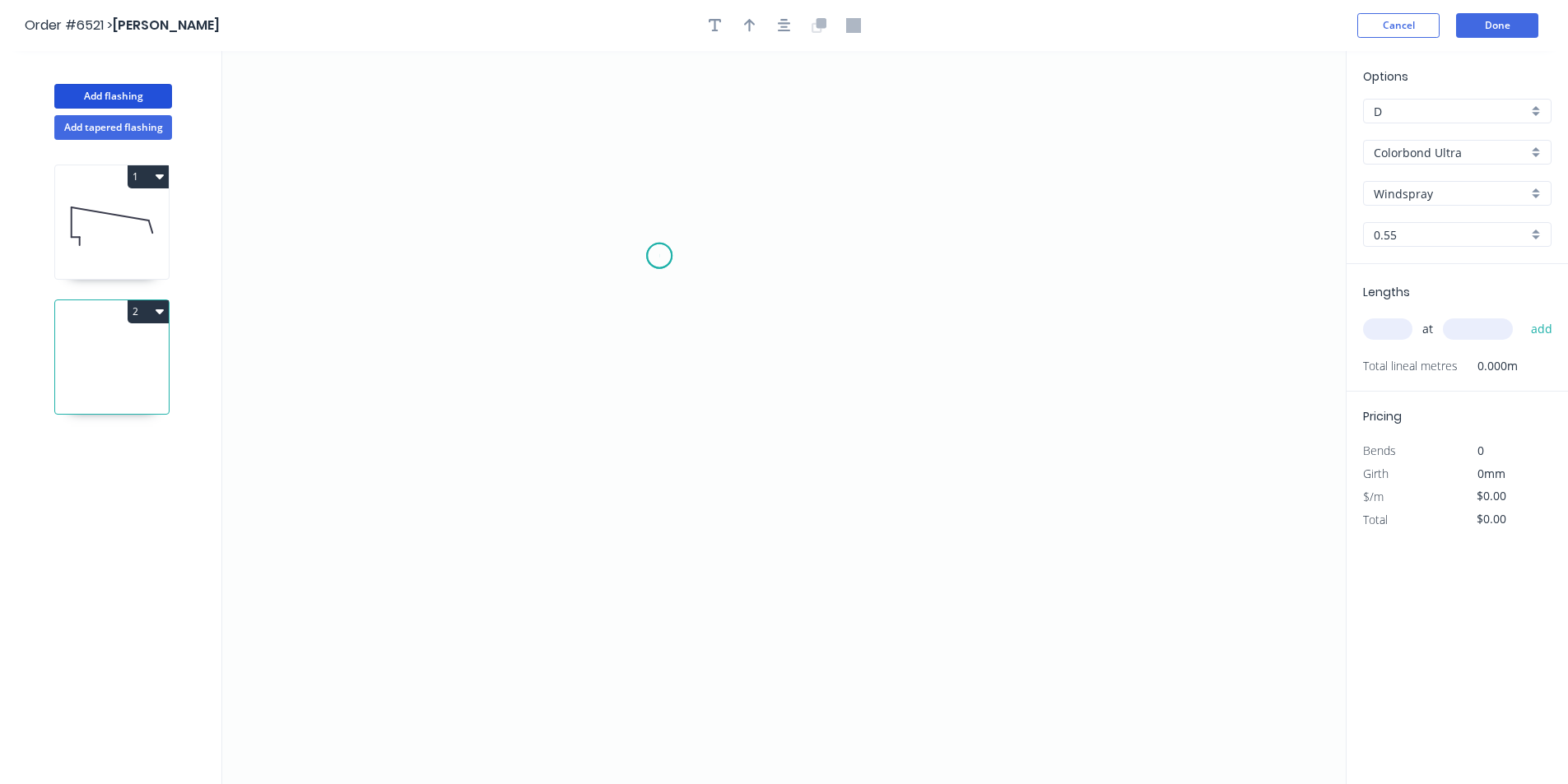
click at [659, 256] on icon "0" at bounding box center [784, 418] width 1124 height 734
drag, startPoint x: 668, startPoint y: 479, endPoint x: 848, endPoint y: 466, distance: 180.5
click at [669, 479] on icon "0" at bounding box center [784, 418] width 1124 height 734
click at [1061, 457] on icon "0 ?" at bounding box center [784, 418] width 1124 height 734
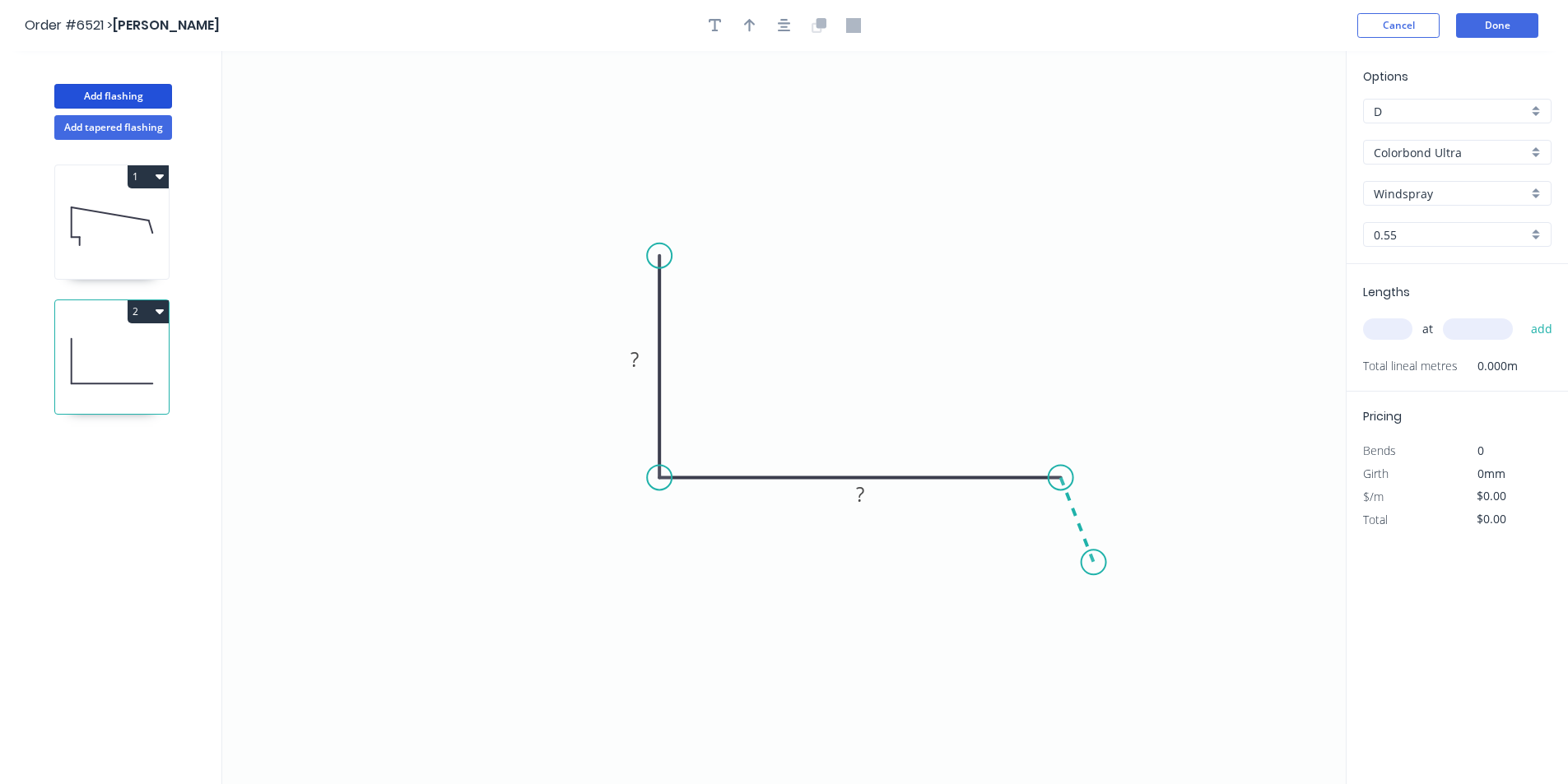
click at [1094, 563] on icon "0 ? ?" at bounding box center [784, 418] width 1124 height 734
click at [780, 18] on icon "button" at bounding box center [784, 25] width 13 height 15
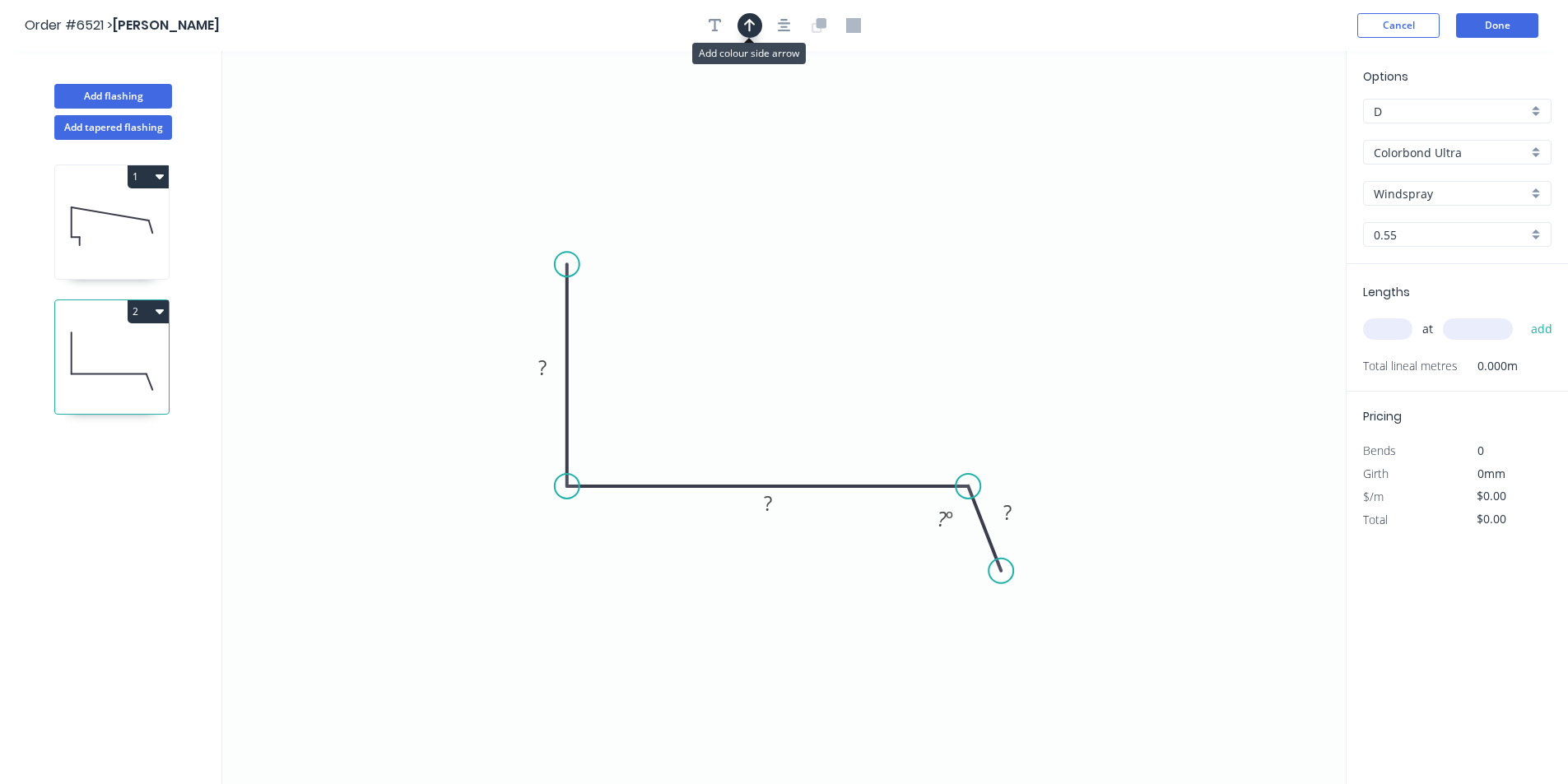
click at [749, 20] on icon "button" at bounding box center [750, 25] width 11 height 13
drag, startPoint x: 1269, startPoint y: 132, endPoint x: 692, endPoint y: 338, distance: 612.7
click at [685, 340] on icon "0 ? ? ? ? º" at bounding box center [784, 418] width 1124 height 734
drag, startPoint x: 1264, startPoint y: 125, endPoint x: 886, endPoint y: 318, distance: 424.4
click at [852, 331] on icon "0 ? ? ? ? º" at bounding box center [784, 418] width 1124 height 734
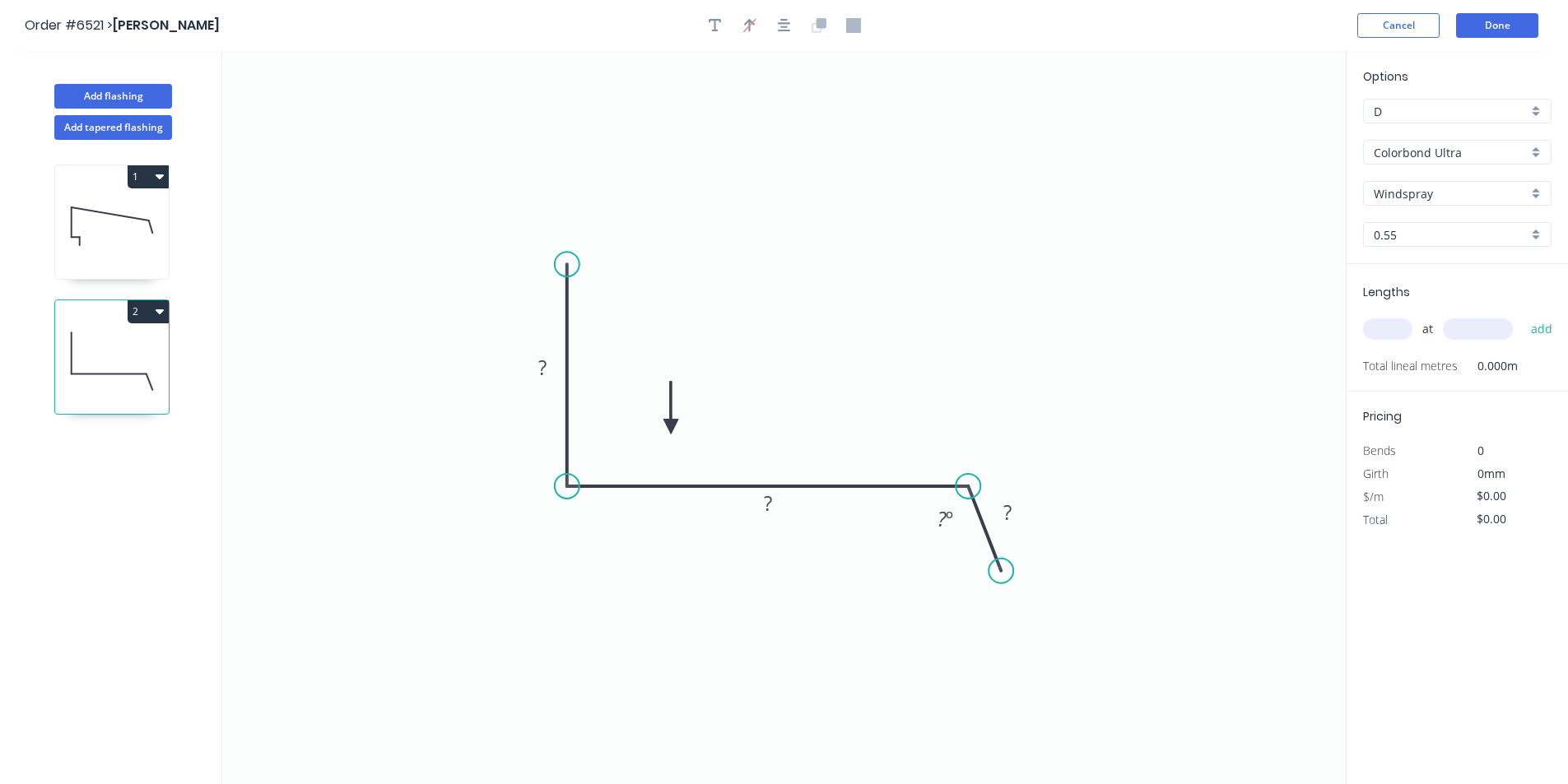
drag, startPoint x: 1240, startPoint y: 144, endPoint x: 670, endPoint y: 427, distance: 636.4
click at [670, 427] on icon at bounding box center [671, 408] width 15 height 53
click at [548, 359] on g "?" at bounding box center [542, 367] width 33 height 27
type input "$20.16"
click at [1395, 343] on div "at add" at bounding box center [1459, 330] width 192 height 28
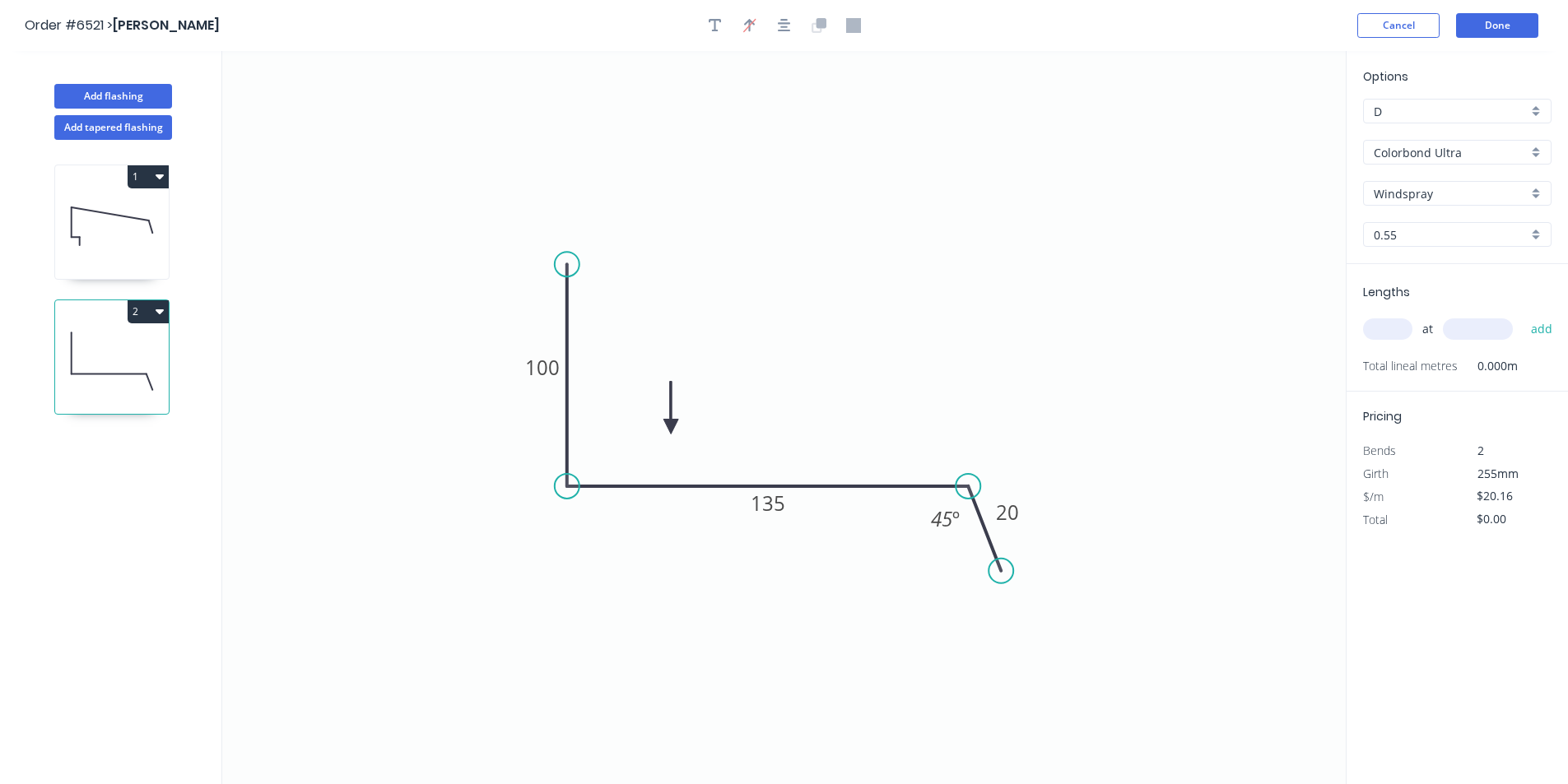
click at [1399, 336] on input "text" at bounding box center [1387, 329] width 49 height 21
type input "1"
type input "1500"
click at [1522, 316] on button "add" at bounding box center [1542, 330] width 39 height 28
type input "$30.24"
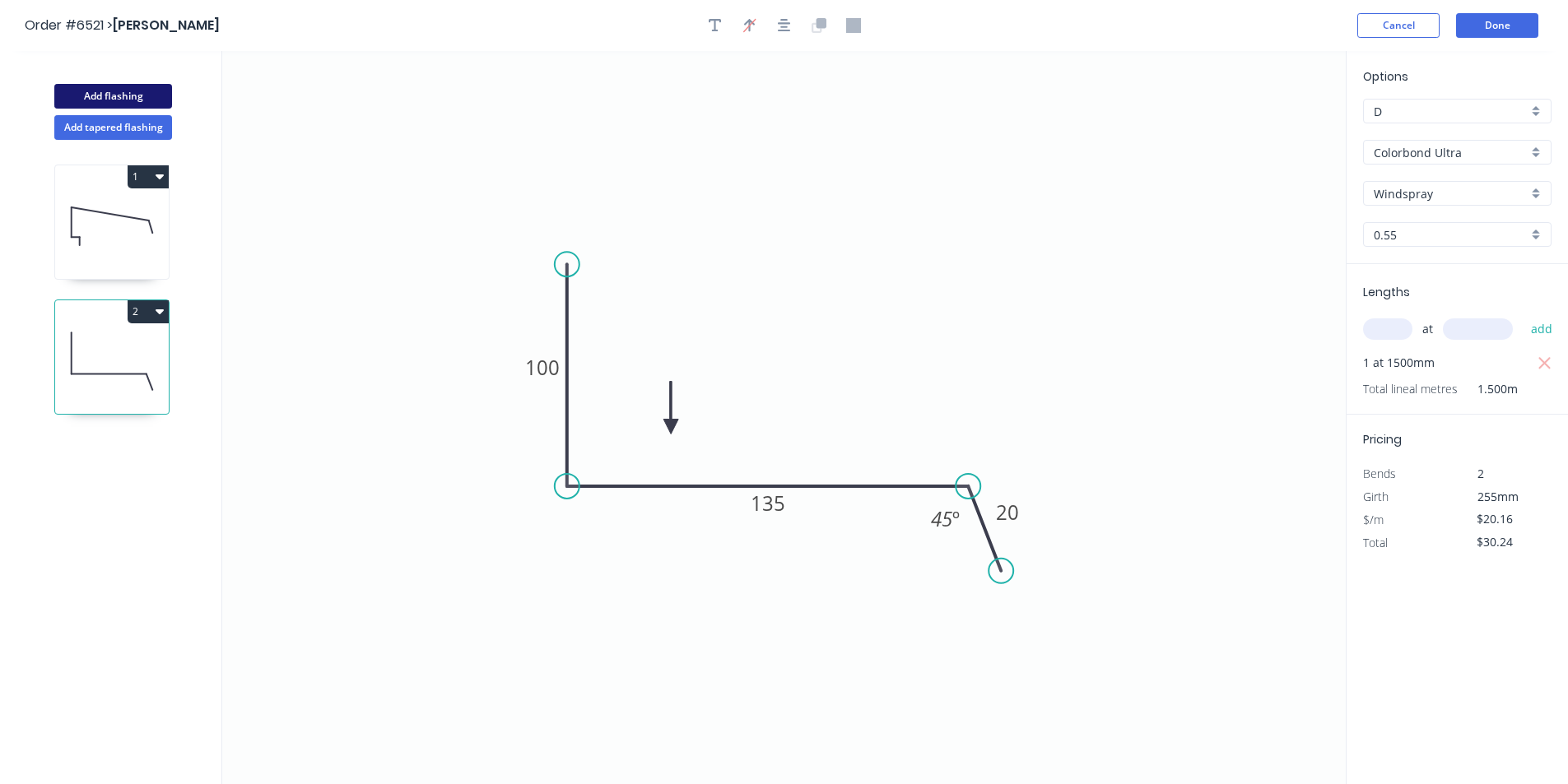
click at [101, 88] on button "Add flashing" at bounding box center [113, 96] width 117 height 25
type input "$0.00"
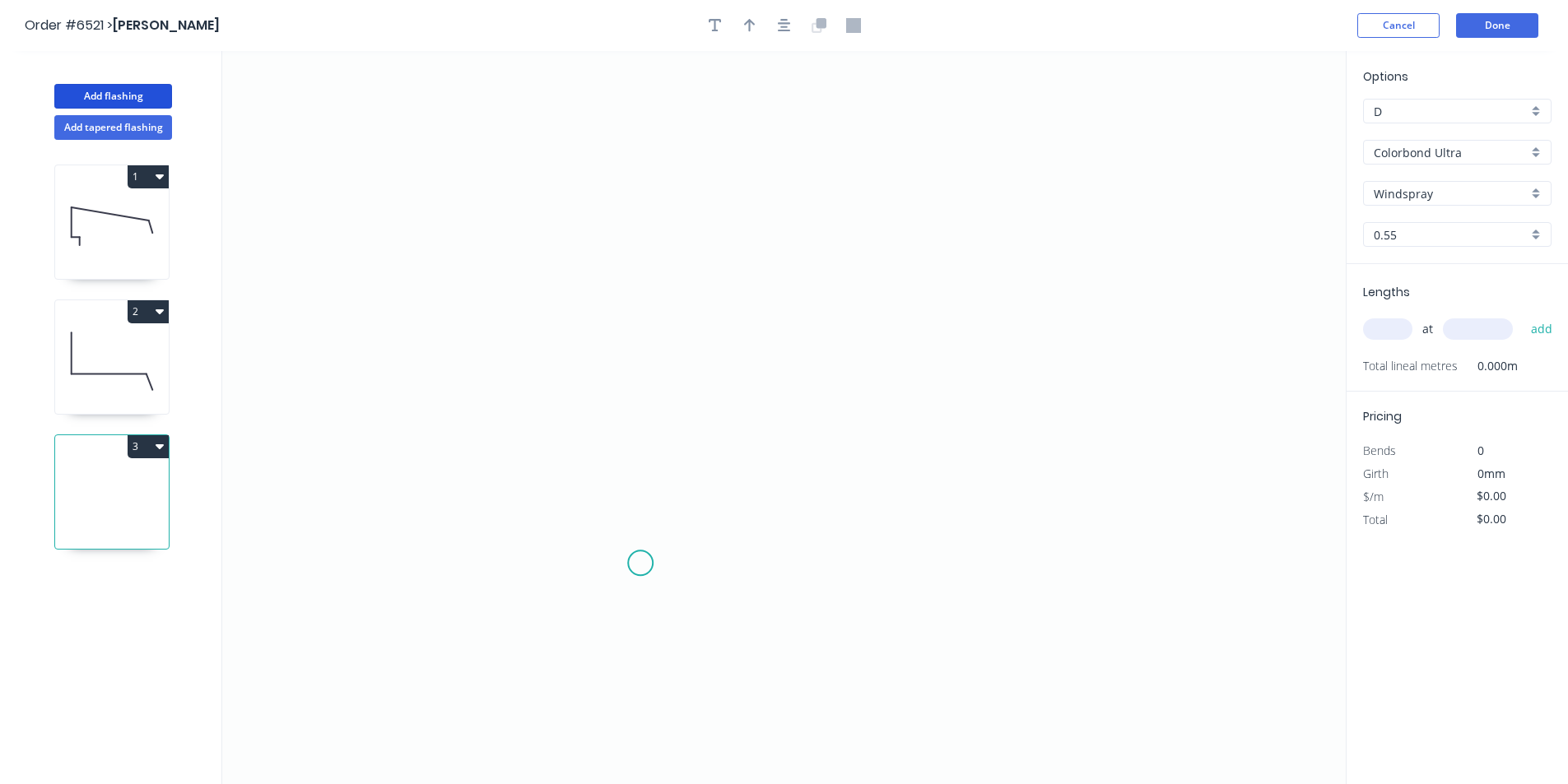
click at [640, 561] on icon "0" at bounding box center [784, 418] width 1124 height 734
click at [643, 504] on icon "0" at bounding box center [784, 418] width 1124 height 734
click at [567, 502] on icon "0 ?" at bounding box center [784, 418] width 1124 height 734
click at [558, 323] on icon "0 ? ?" at bounding box center [784, 418] width 1124 height 734
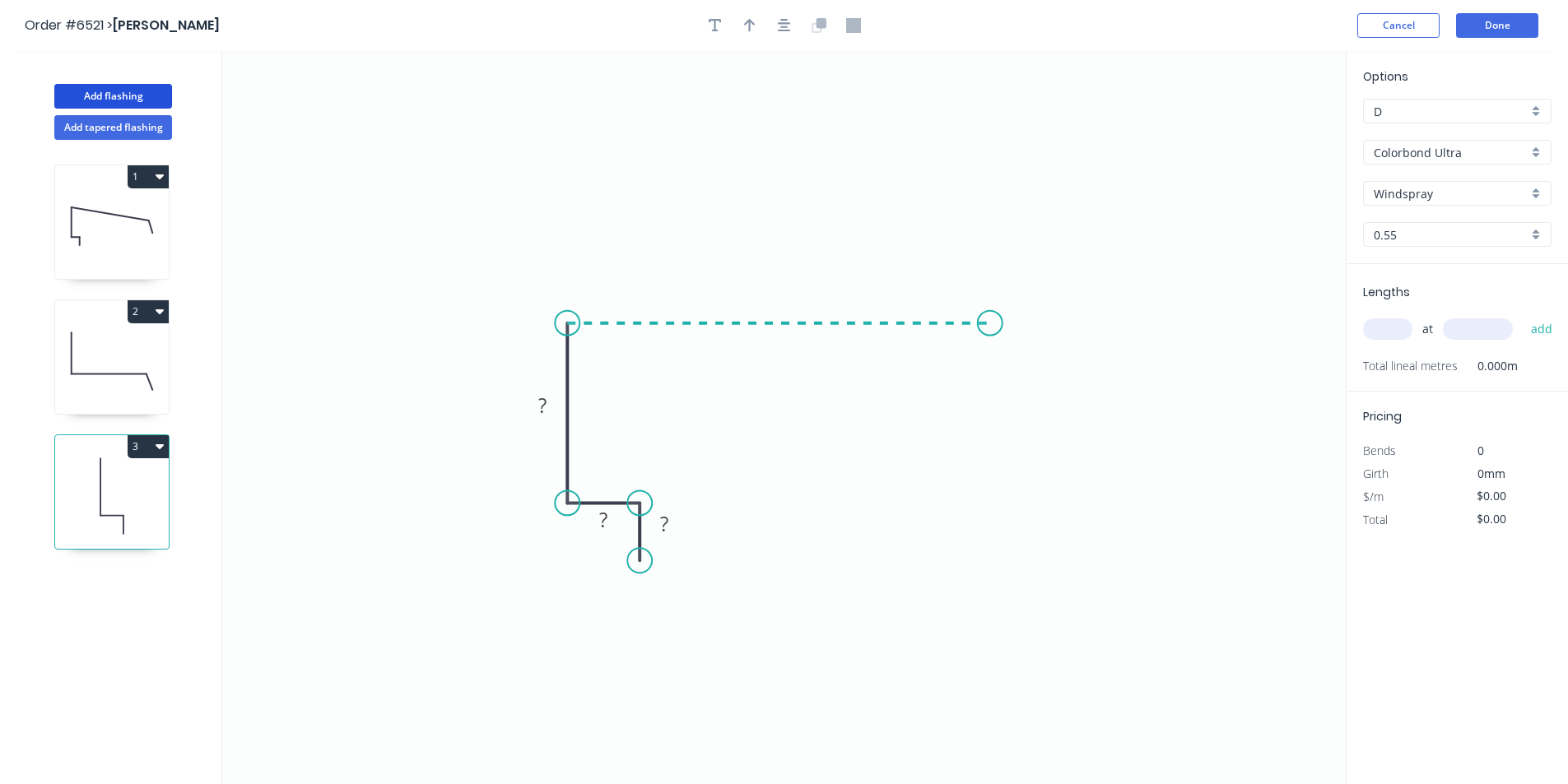
click at [991, 322] on icon "0 ? ? ?" at bounding box center [784, 418] width 1124 height 734
click at [1016, 386] on icon "0 ? ? ? ?" at bounding box center [784, 418] width 1124 height 734
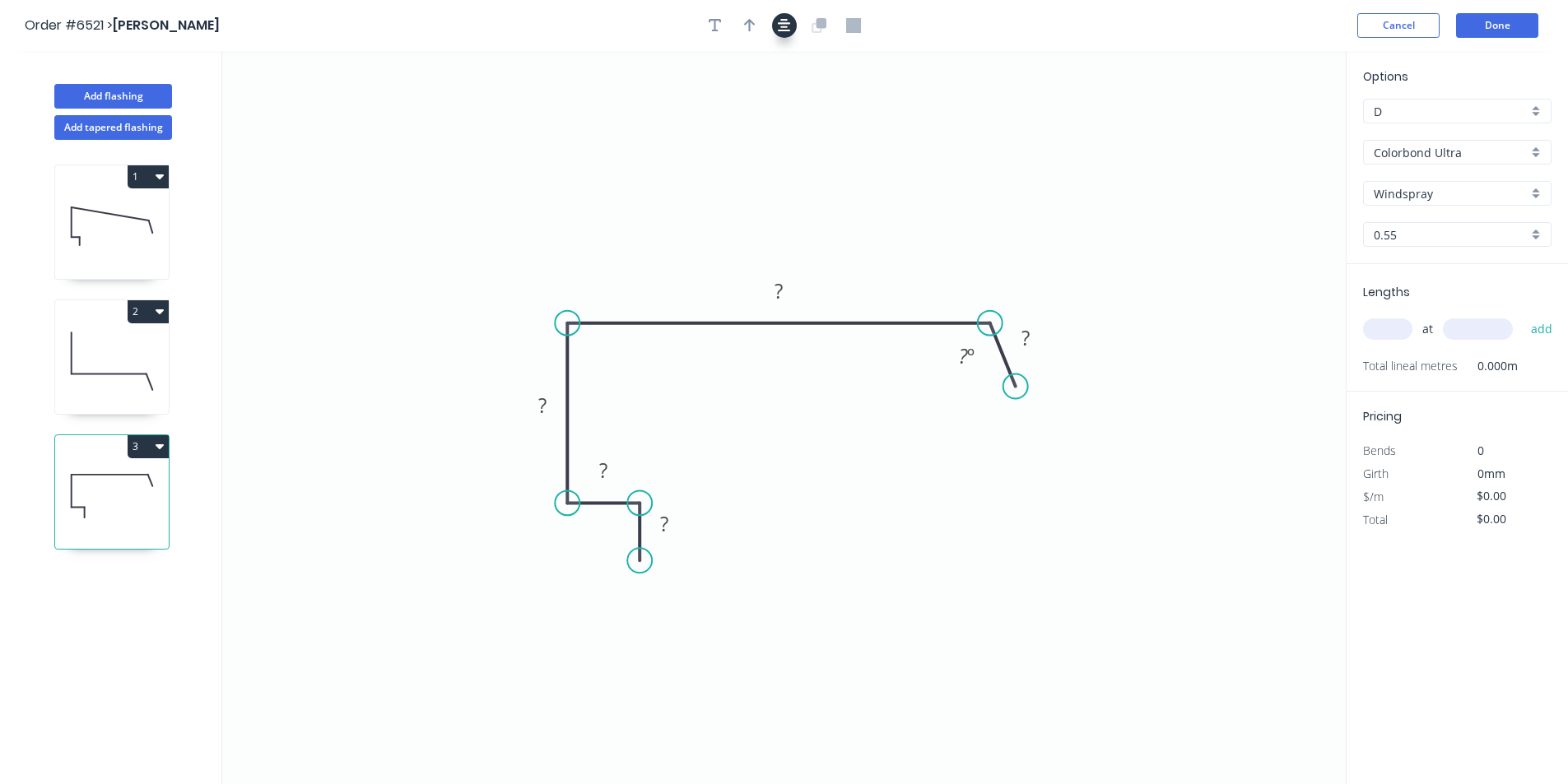
click at [779, 18] on icon "button" at bounding box center [784, 25] width 13 height 15
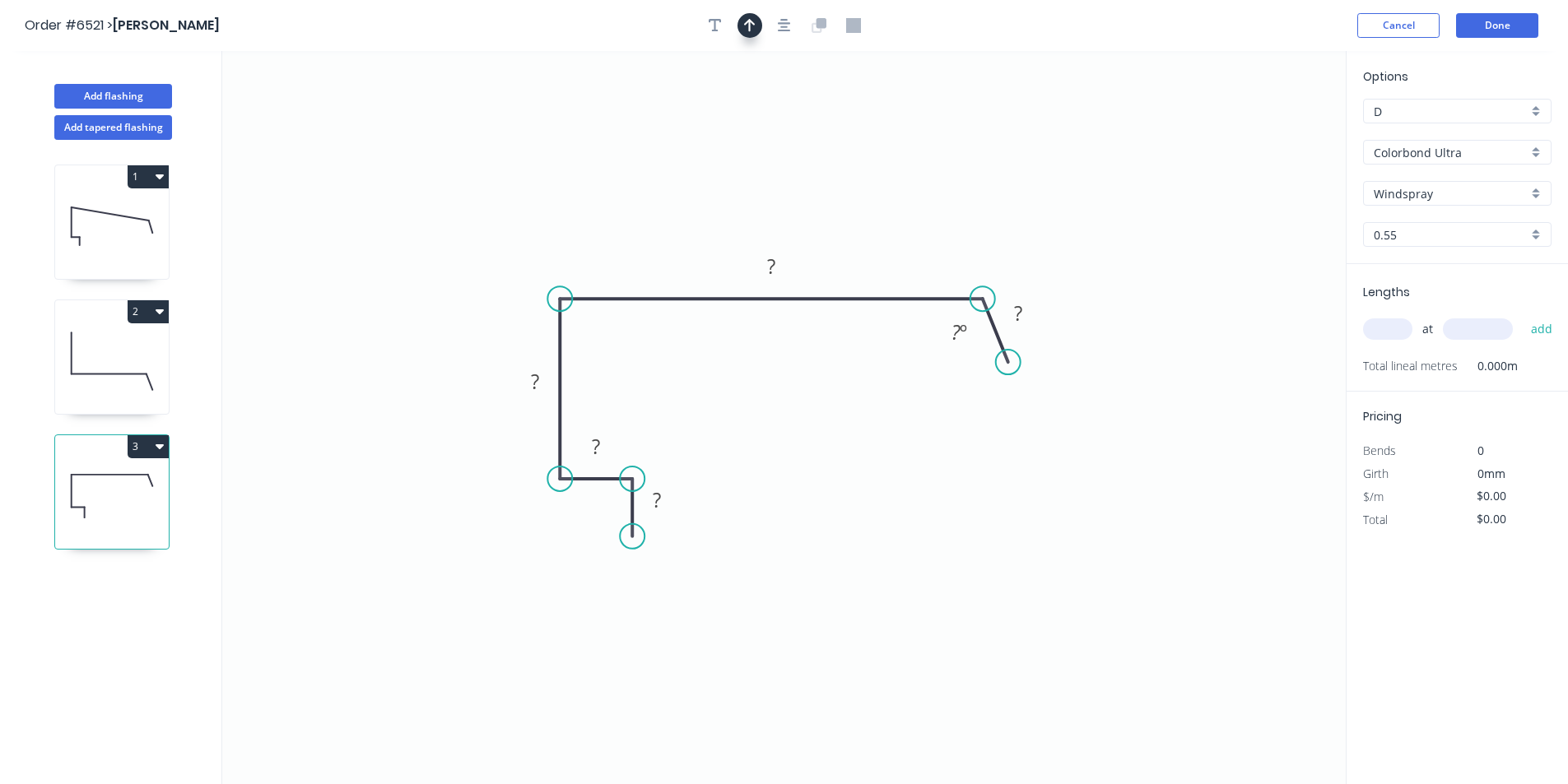
click at [757, 22] on button "button" at bounding box center [750, 25] width 25 height 25
drag, startPoint x: 1196, startPoint y: 151, endPoint x: 642, endPoint y: 223, distance: 558.7
click at [649, 211] on icon at bounding box center [656, 185] width 15 height 53
click at [1018, 310] on tspan "?" at bounding box center [1018, 313] width 8 height 27
type input "$22.50"
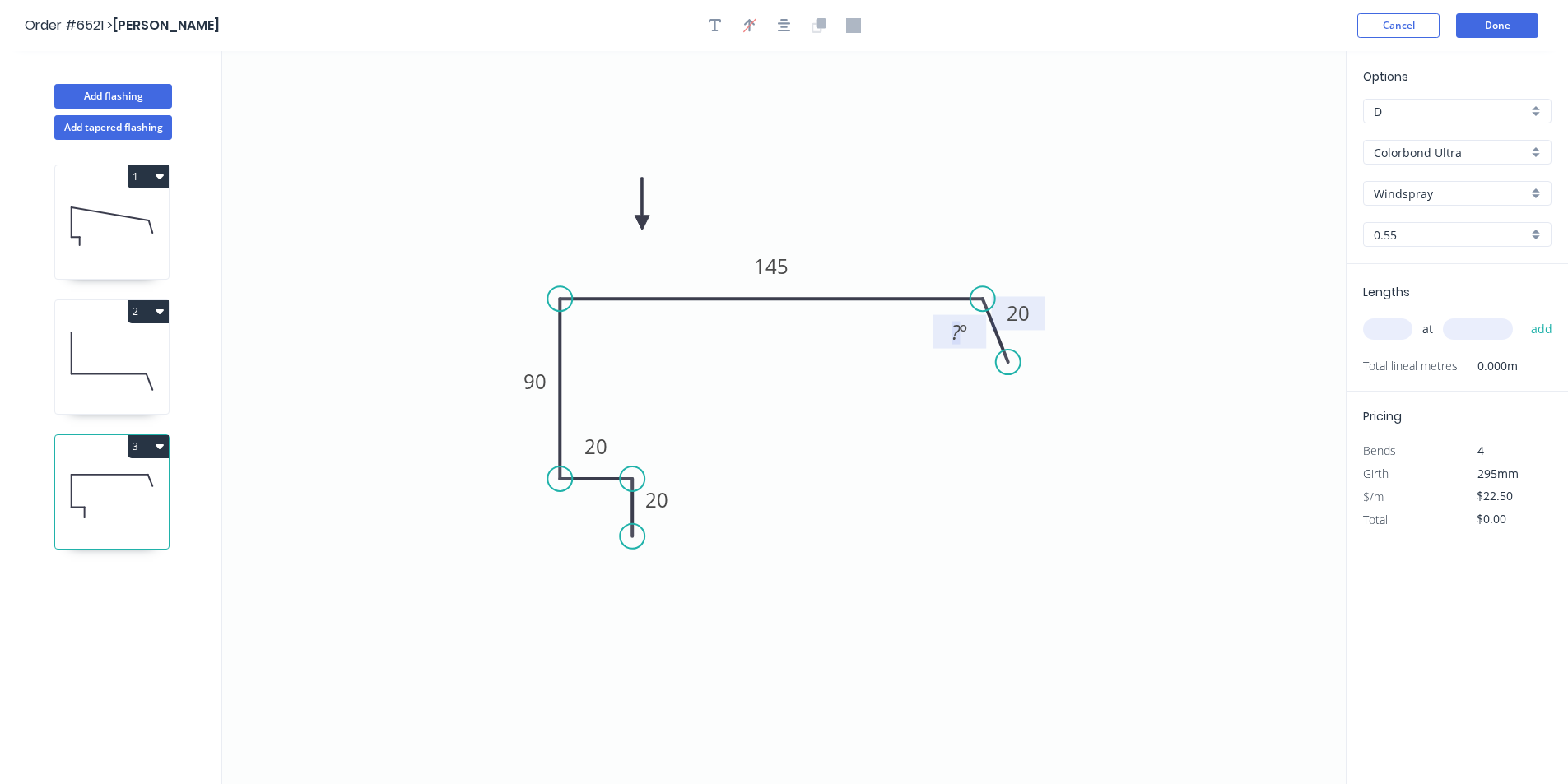
click at [962, 343] on tspan "º" at bounding box center [964, 331] width 7 height 27
drag, startPoint x: 1363, startPoint y: 330, endPoint x: 1376, endPoint y: 332, distance: 13.2
click at [1365, 330] on input "text" at bounding box center [1387, 329] width 49 height 21
type input "1"
type input "2850"
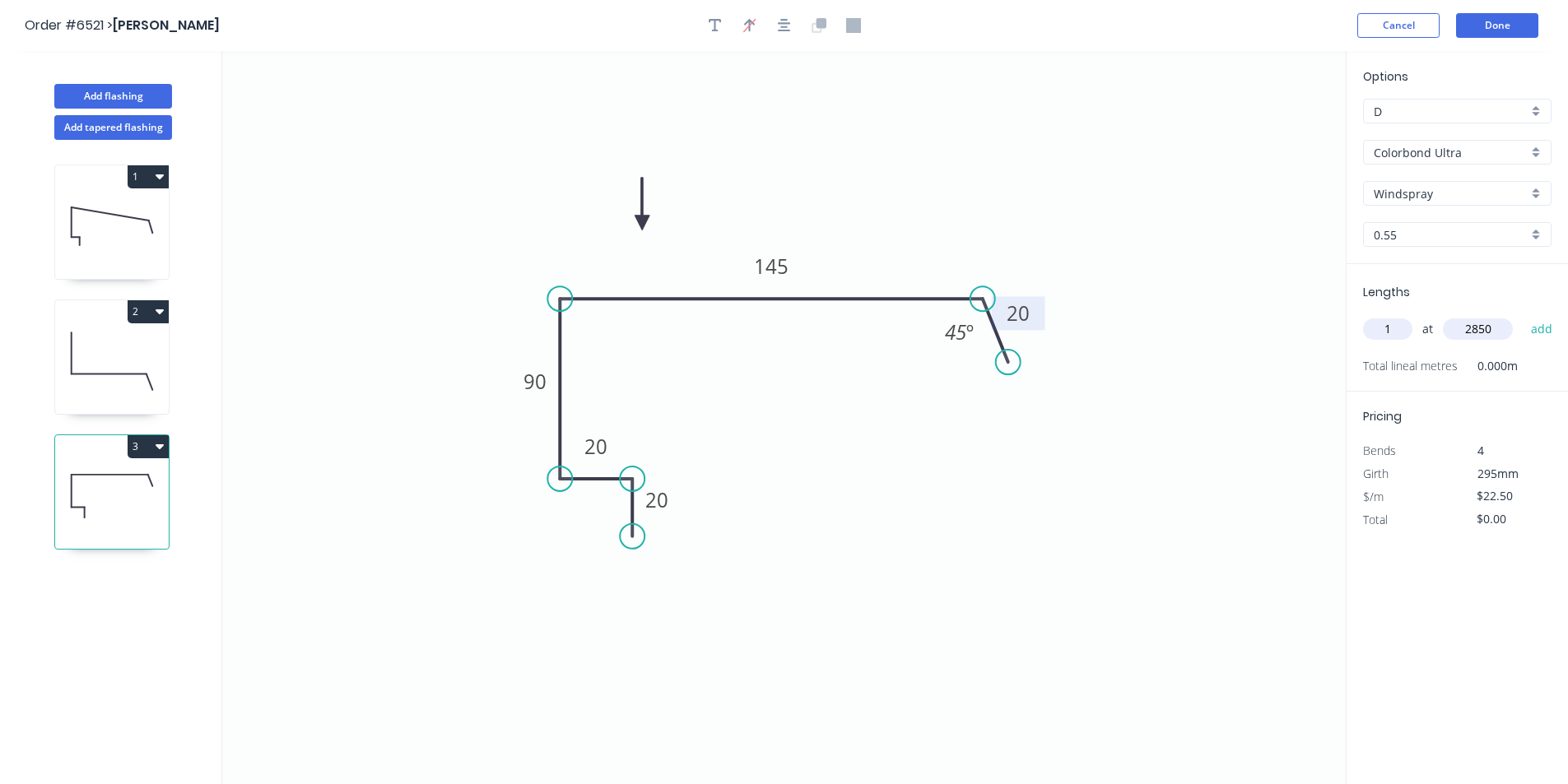
click at [1522, 316] on button "add" at bounding box center [1542, 330] width 39 height 28
type input "$64.13"
click at [1479, 29] on button "Done" at bounding box center [1497, 25] width 82 height 25
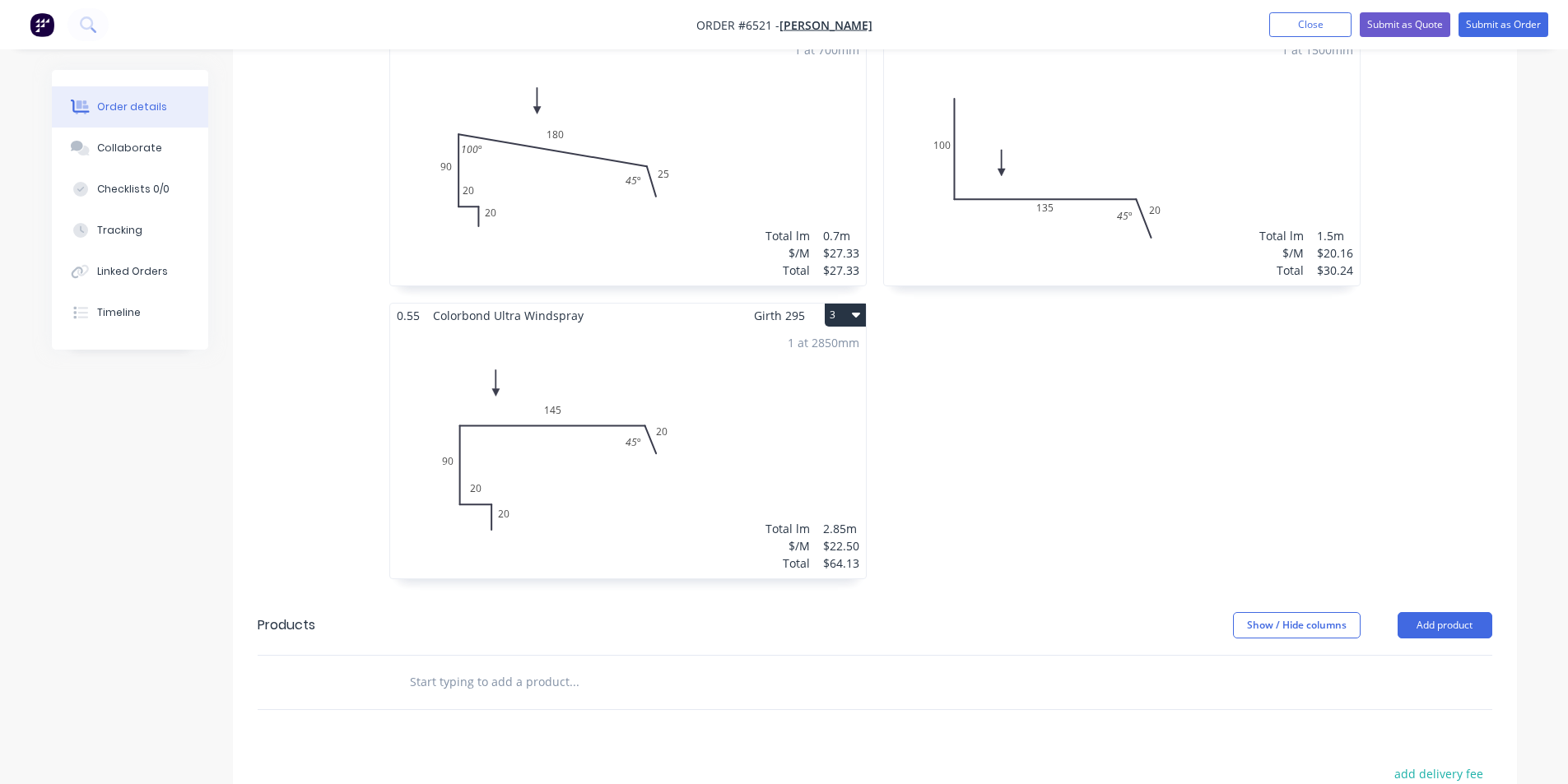
scroll to position [658, 0]
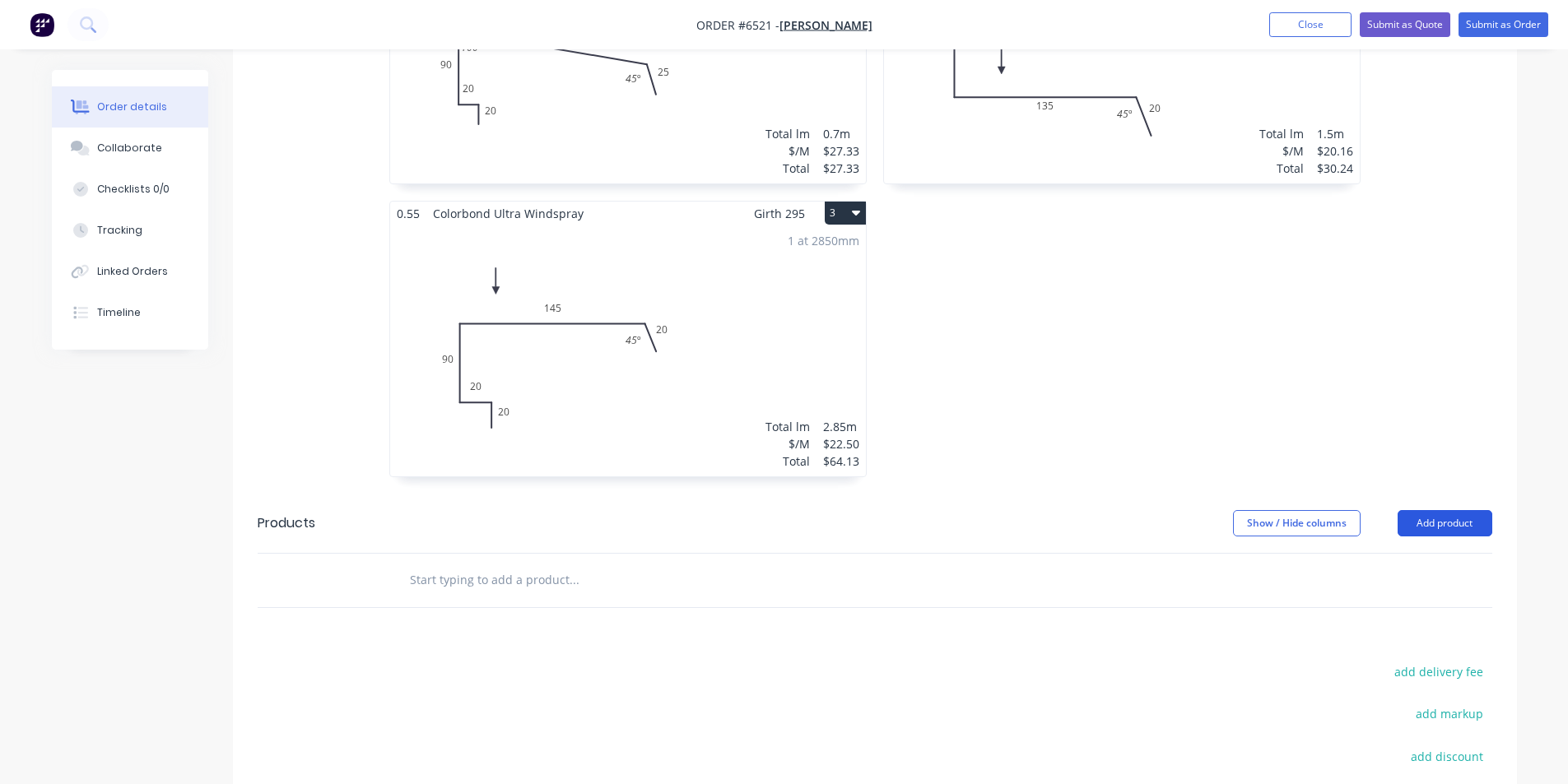
click at [1444, 510] on button "Add product" at bounding box center [1445, 523] width 95 height 26
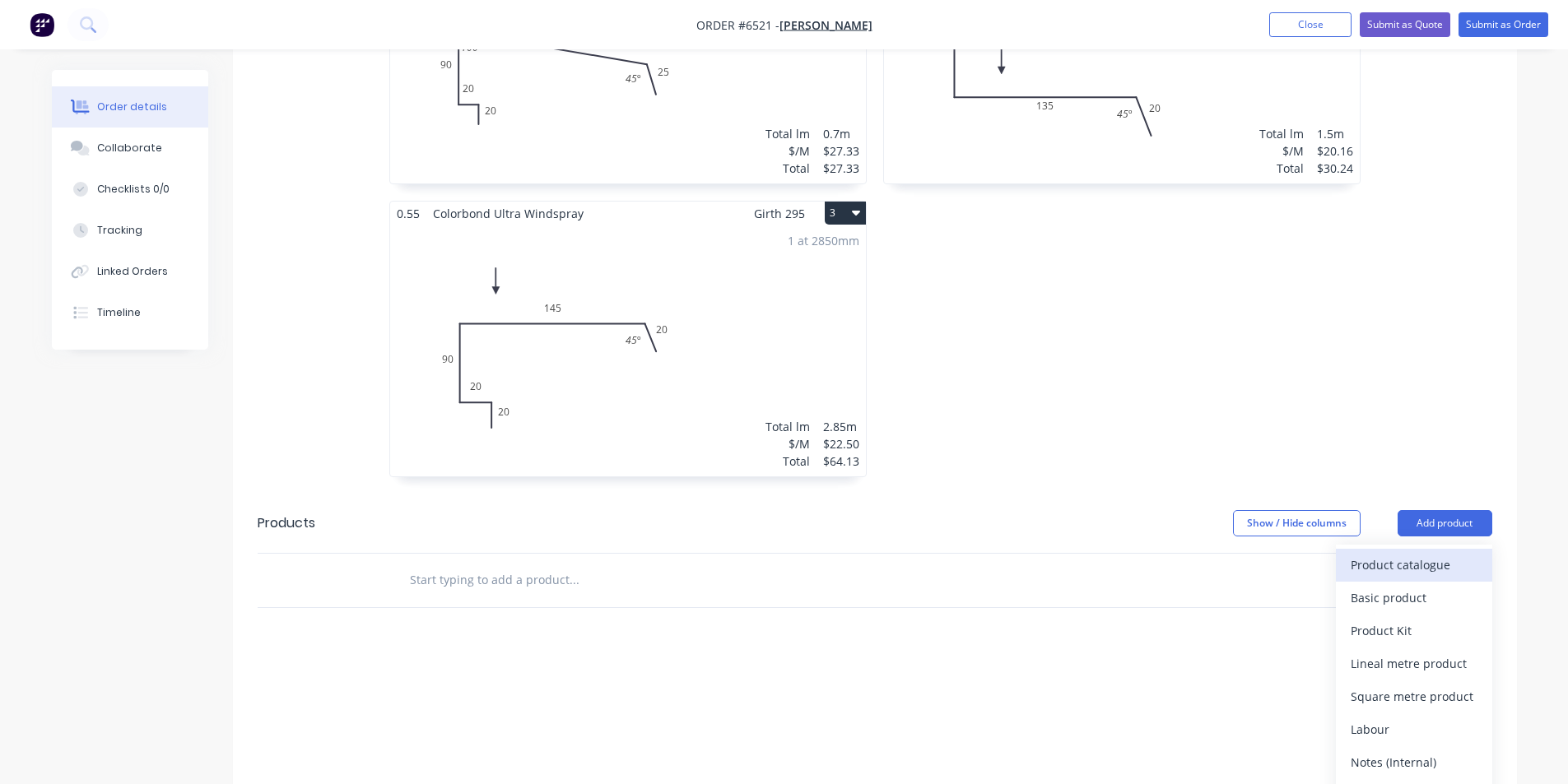
click at [1424, 553] on div "Product catalogue" at bounding box center [1414, 565] width 127 height 24
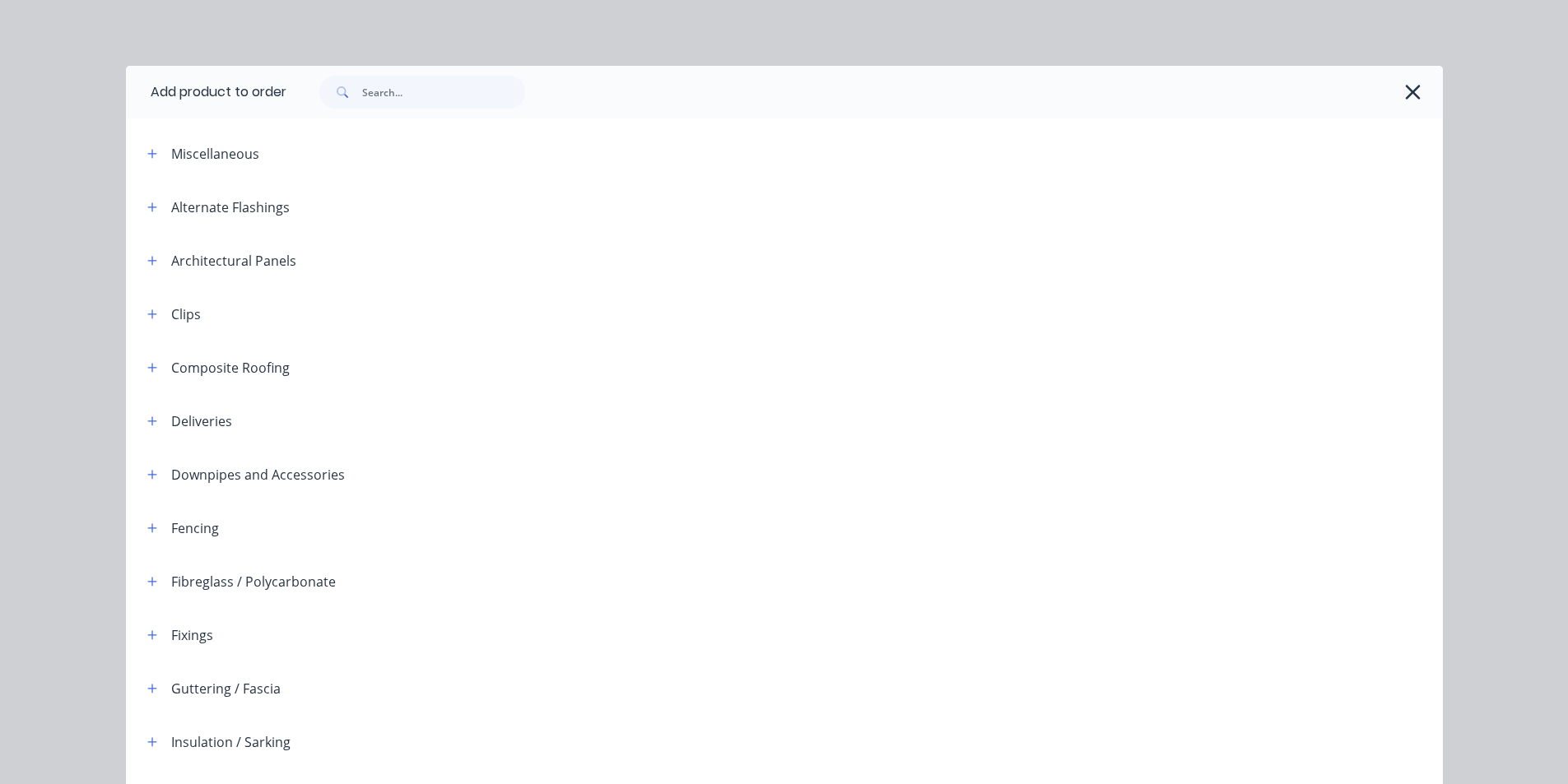
click at [414, 117] on div at bounding box center [865, 92] width 1156 height 53
click at [413, 115] on div at bounding box center [865, 92] width 1156 height 53
click at [412, 101] on input "text" at bounding box center [443, 91] width 163 height 33
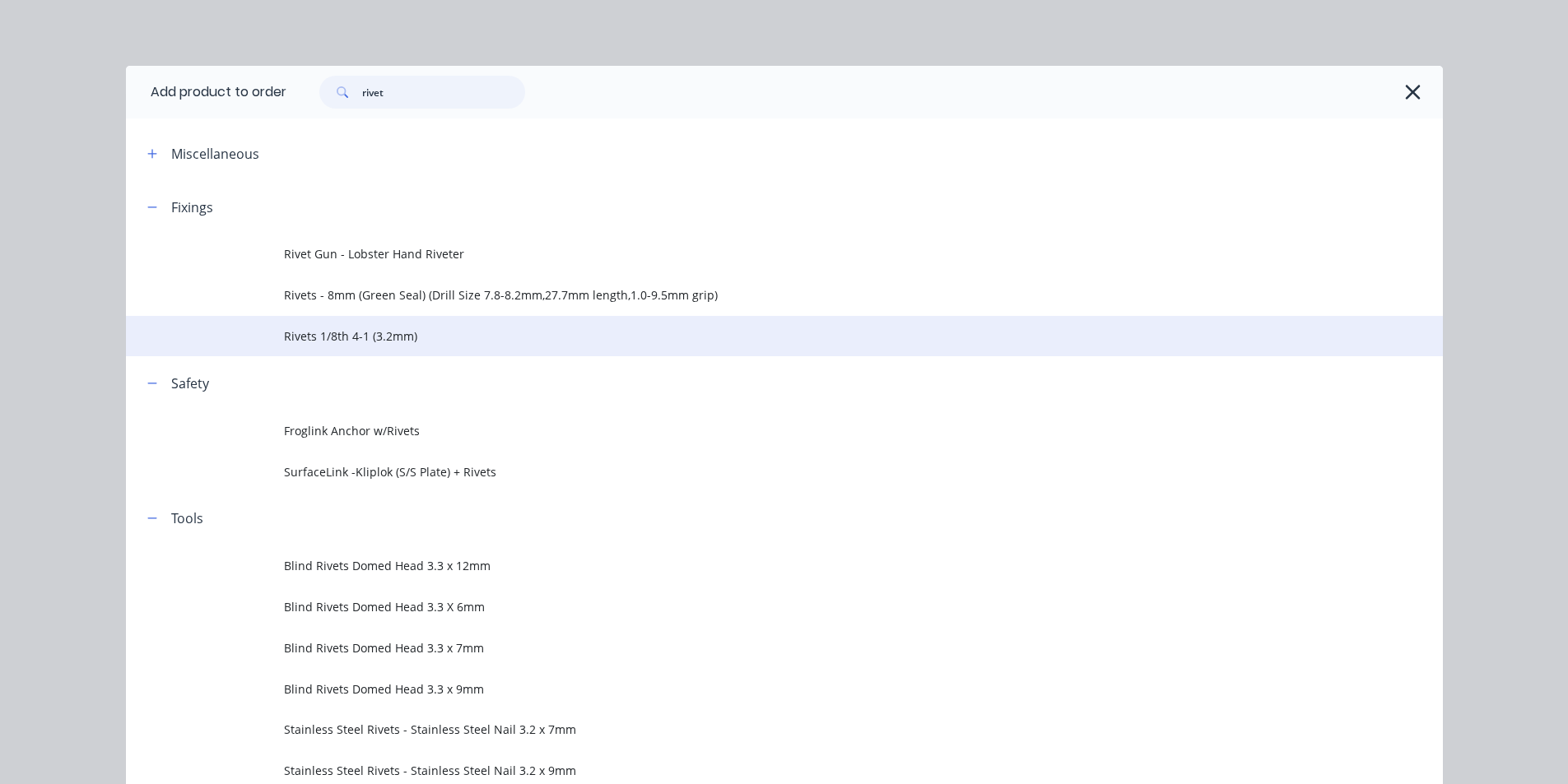
type input "rivet"
click at [389, 345] on td "Rivets 1/8th 4-1 (3.2mm)" at bounding box center [863, 336] width 1159 height 41
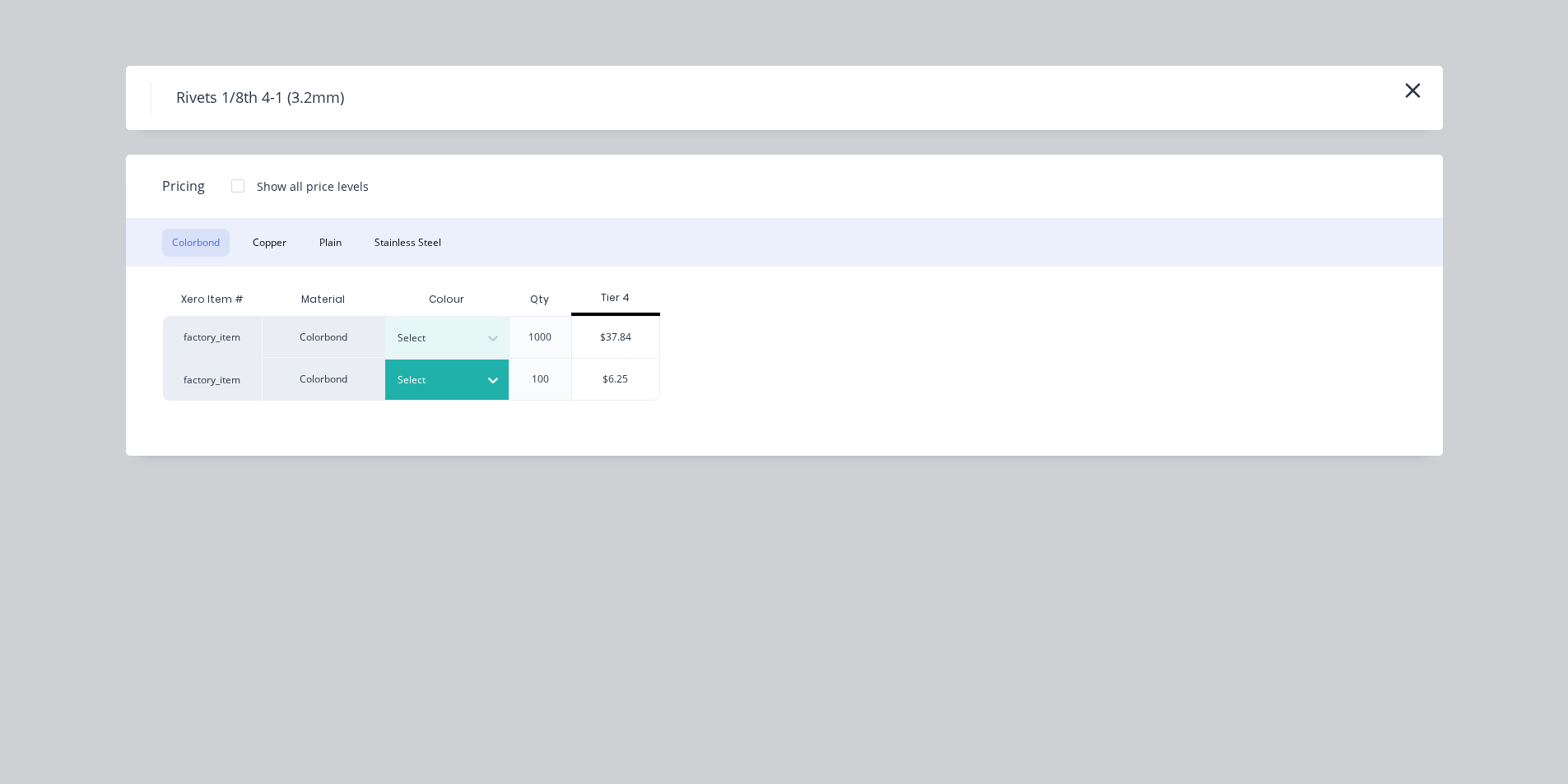
click at [502, 360] on div at bounding box center [493, 380] width 30 height 40
click at [206, 367] on div "Terrain" at bounding box center [102, 352] width 206 height 31
click at [465, 399] on div "Terrain" at bounding box center [447, 379] width 124 height 40
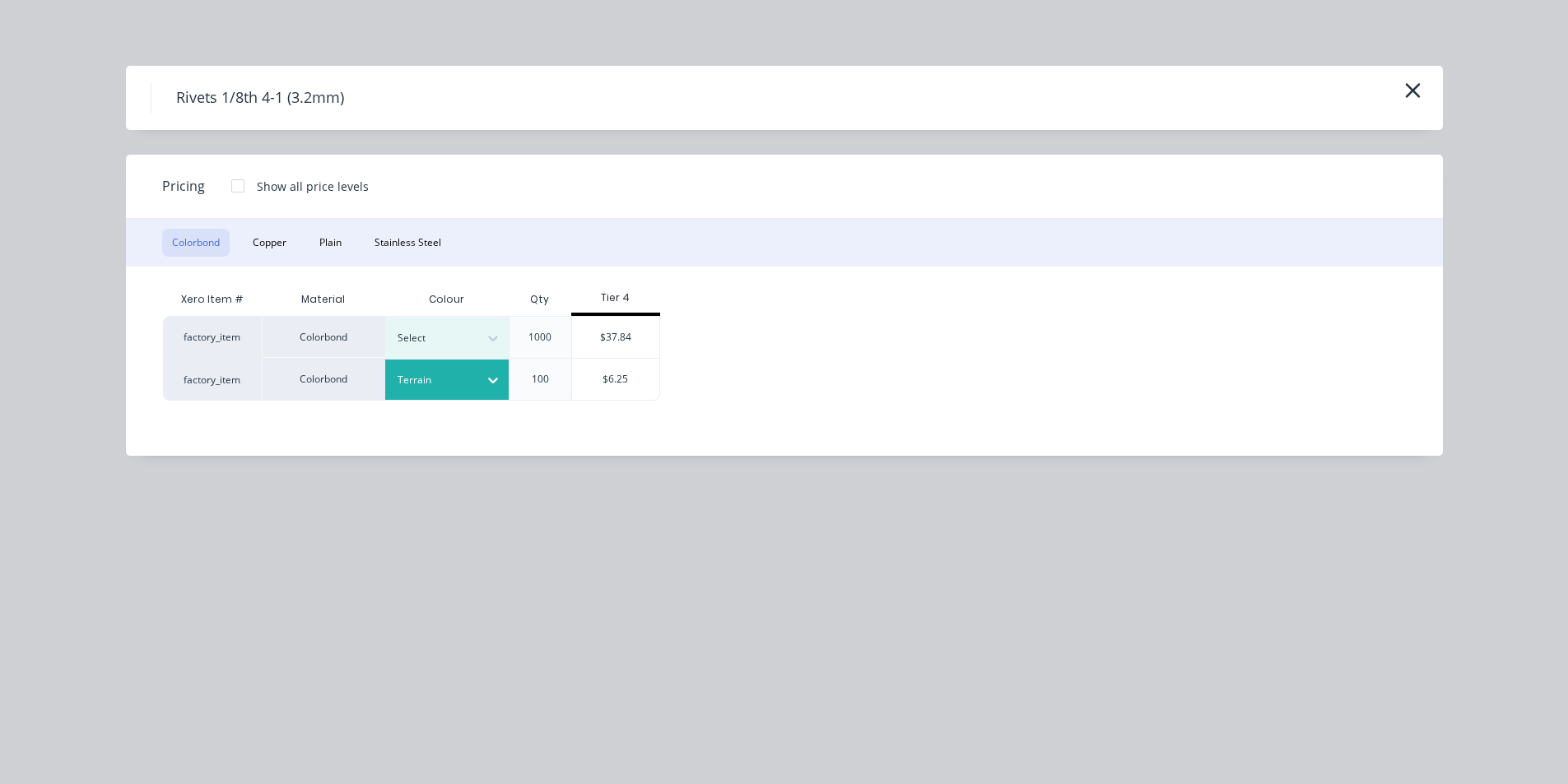
click at [206, 139] on div "Windspray" at bounding box center [102, 124] width 206 height 31
click at [636, 378] on div "$6.25" at bounding box center [615, 379] width 88 height 41
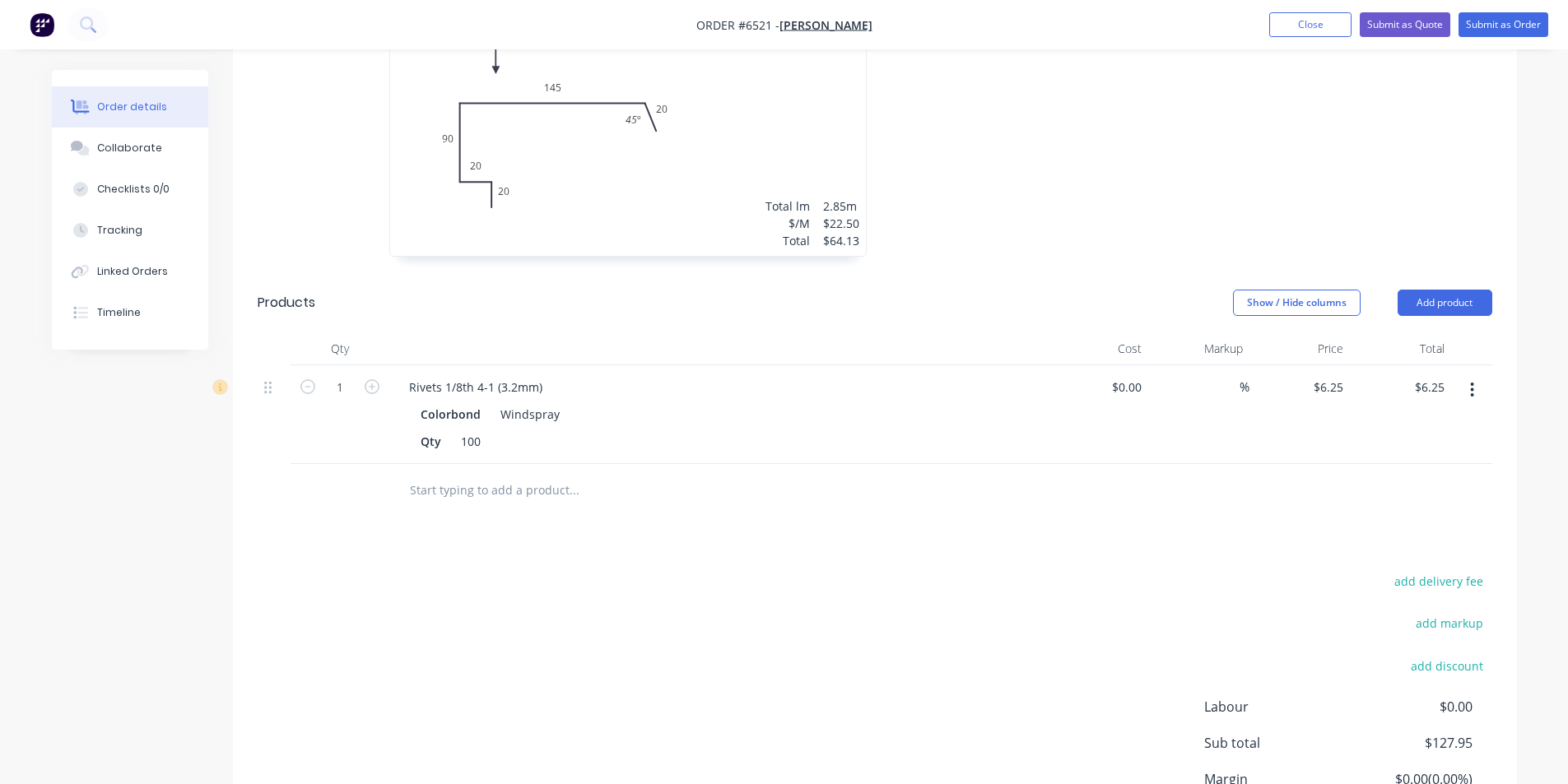
click at [1480, 274] on header "Products Show / Hide columns Add product" at bounding box center [874, 304] width 1284 height 60
click at [1479, 290] on button "Add product" at bounding box center [1445, 303] width 95 height 26
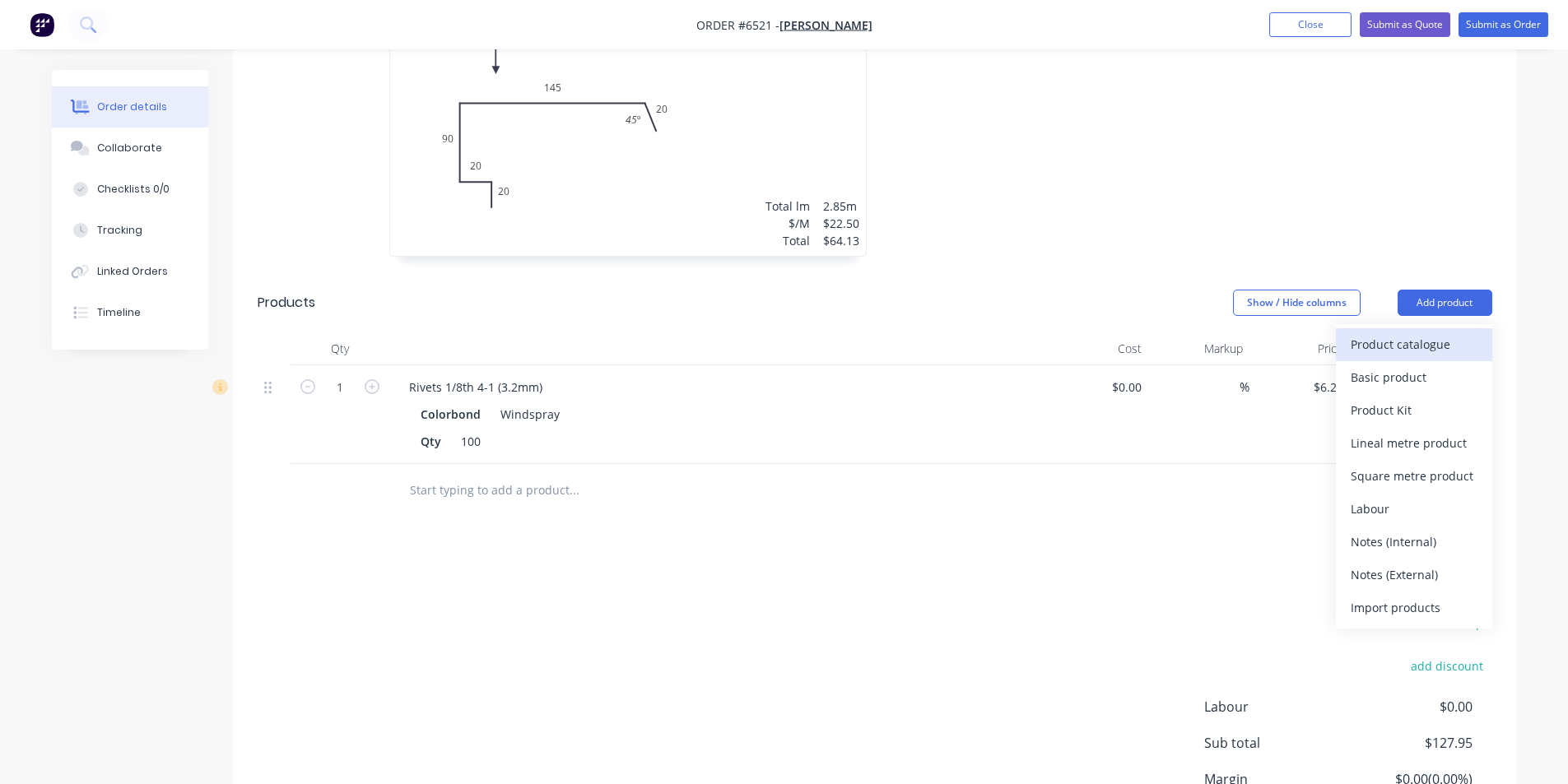
click at [1460, 332] on div "Product catalogue" at bounding box center [1414, 345] width 127 height 24
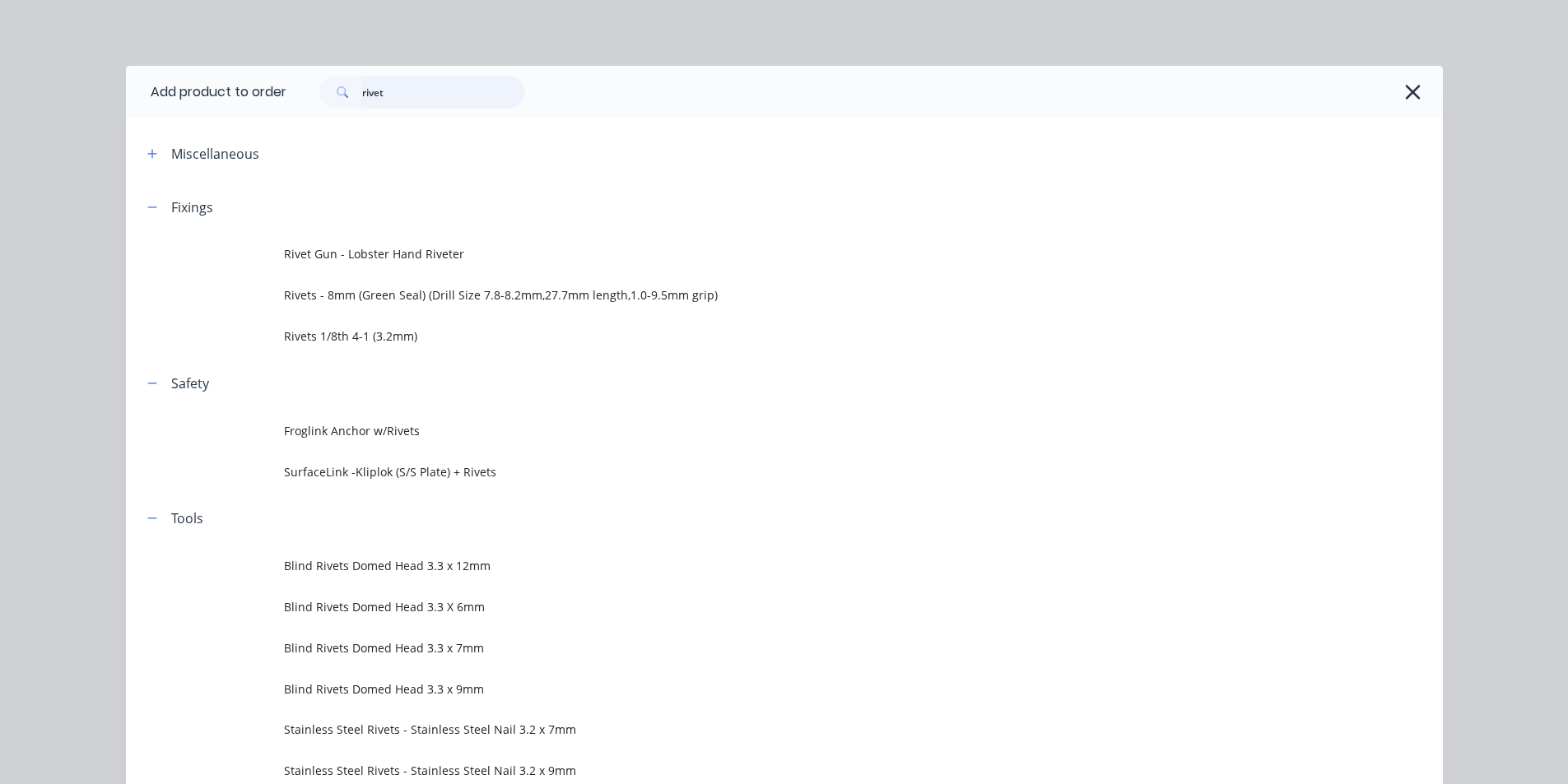
click at [397, 99] on input "rivet" at bounding box center [443, 91] width 163 height 33
click at [396, 98] on input "rivet" at bounding box center [443, 91] width 163 height 33
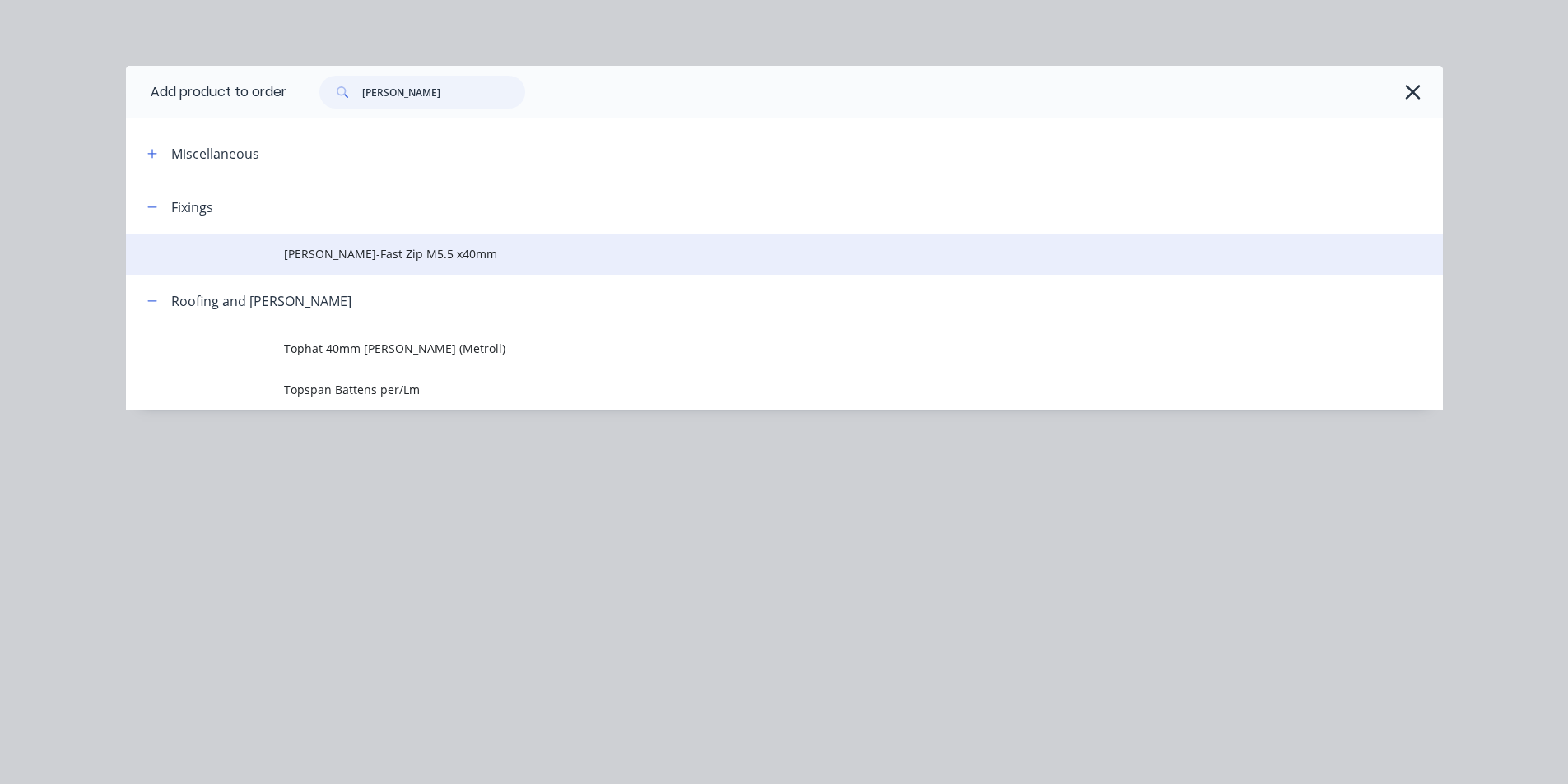
type input "batten"
click at [391, 257] on span "Batten-Fast Zip M5.5 x40mm" at bounding box center [747, 253] width 926 height 18
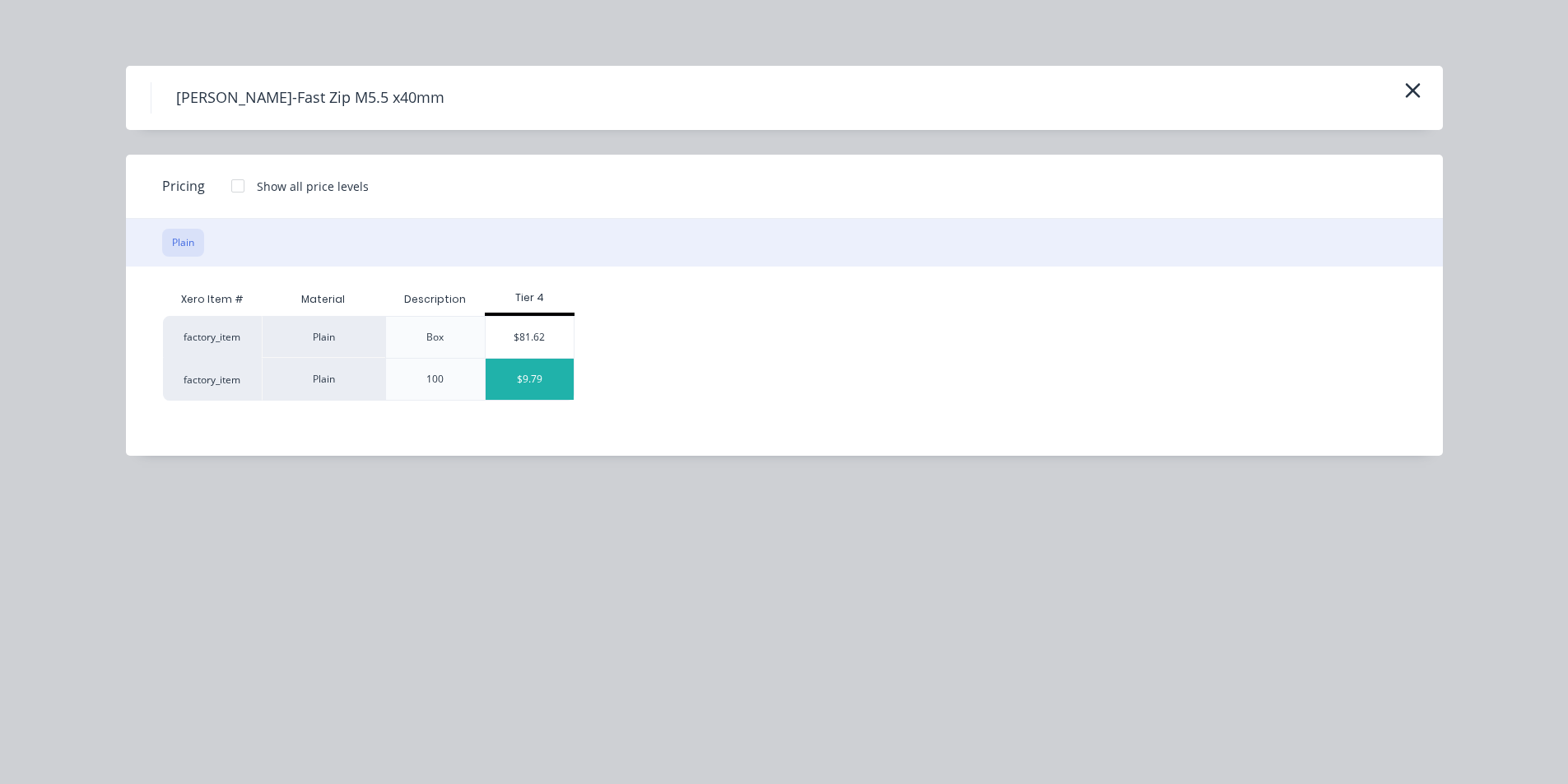
click at [528, 374] on div "$9.79" at bounding box center [530, 379] width 88 height 41
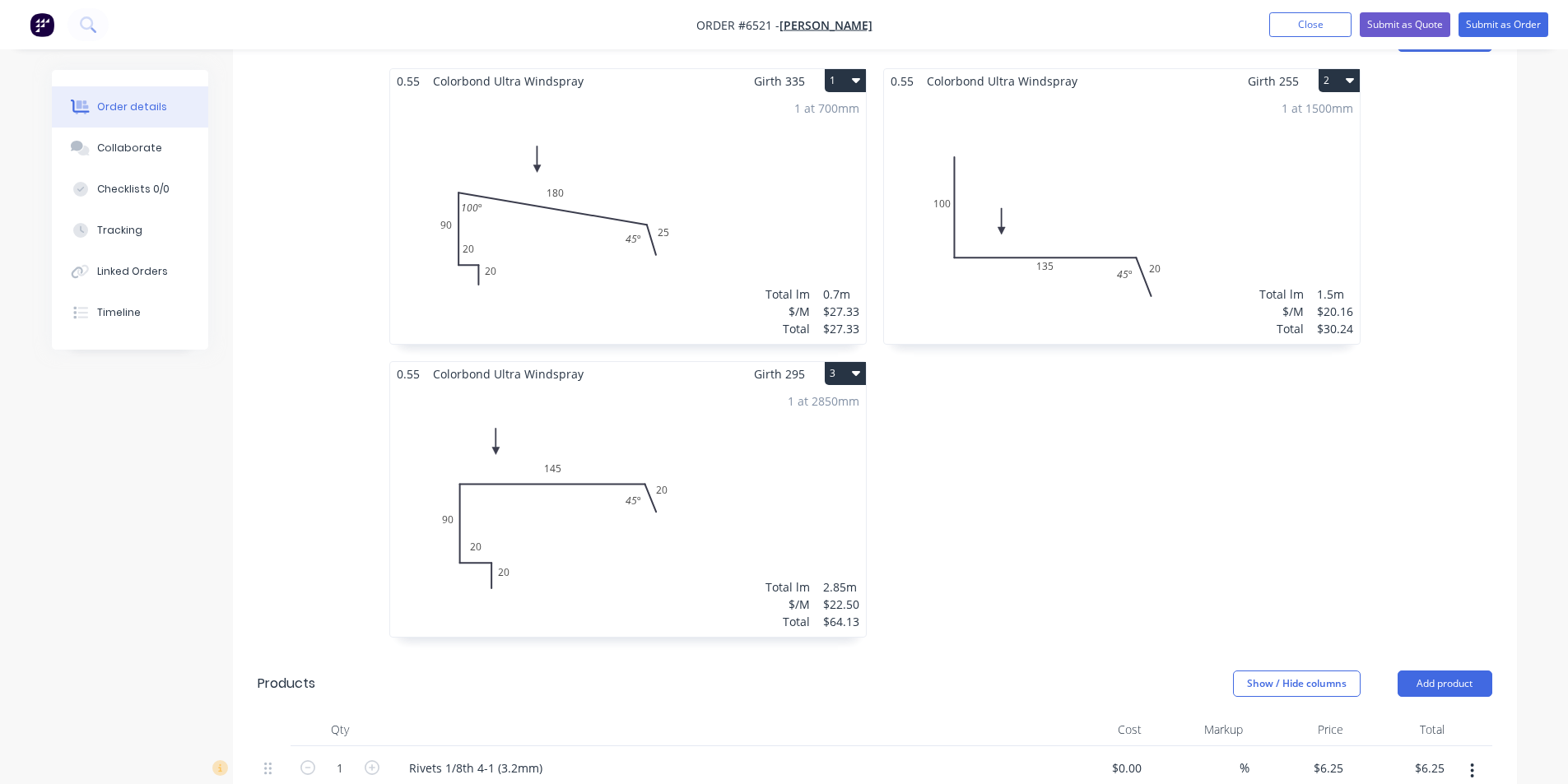
scroll to position [467, 0]
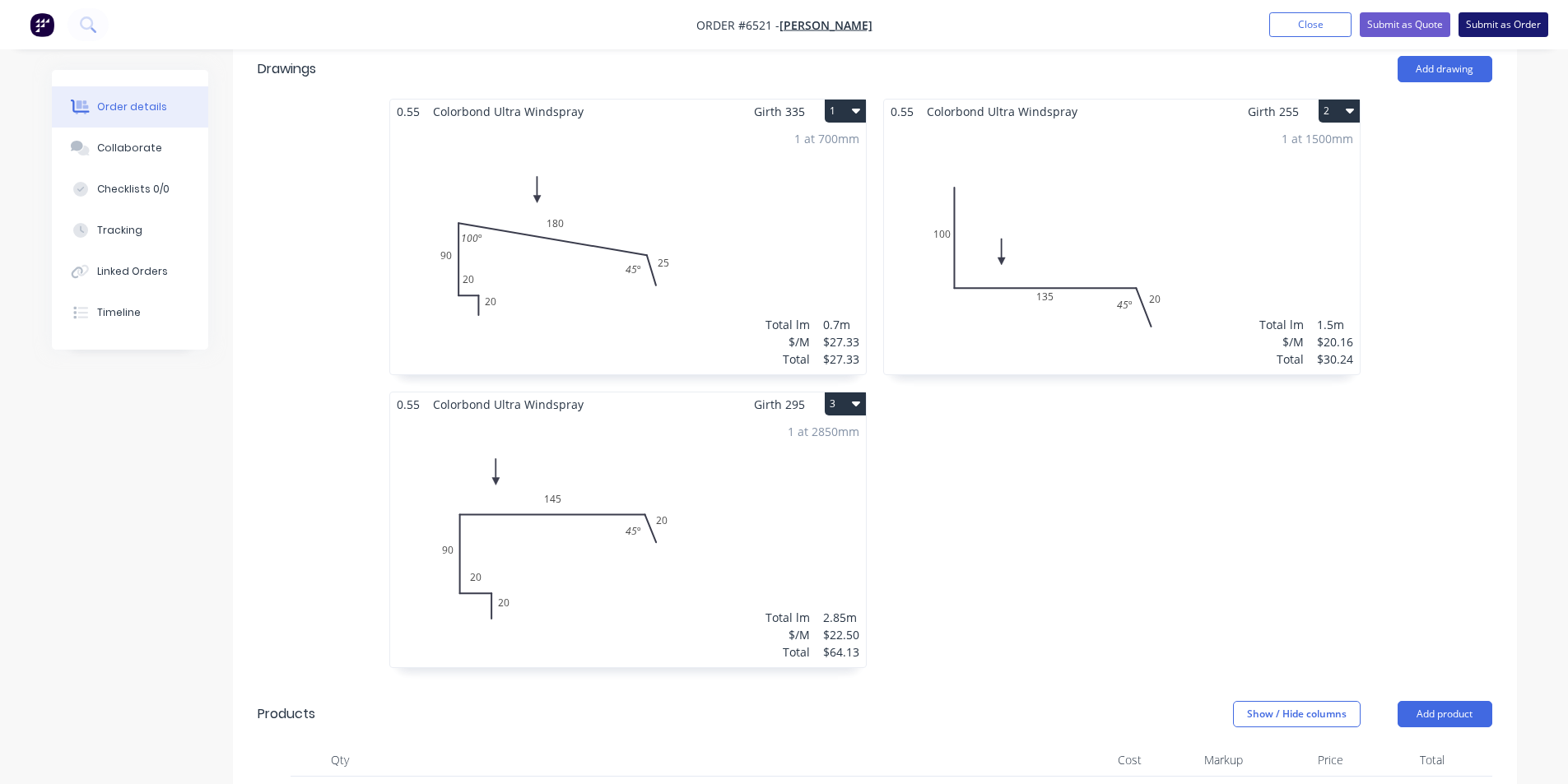
click at [1544, 32] on button "Submit as Order" at bounding box center [1504, 24] width 89 height 25
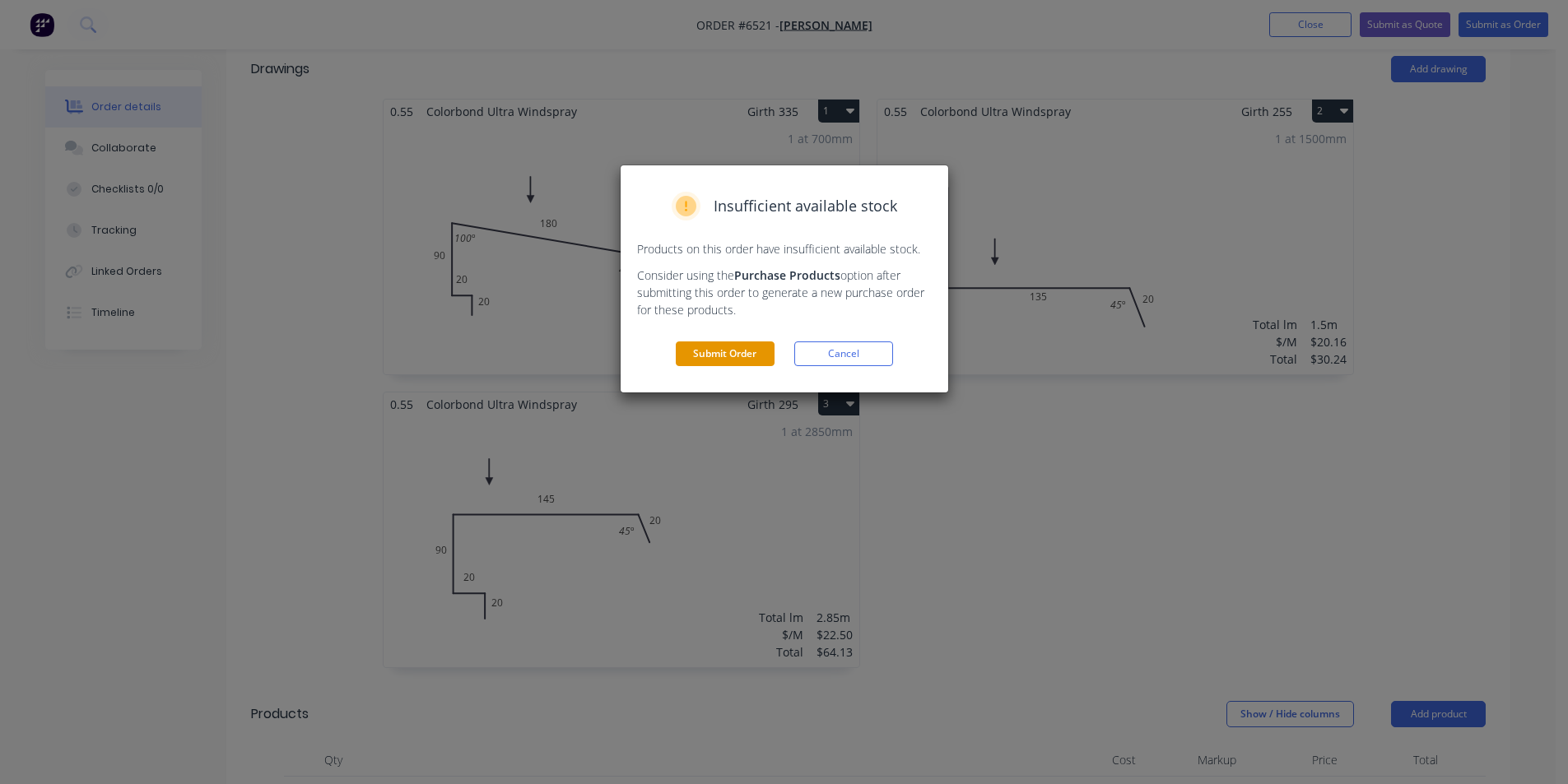
click at [742, 344] on button "Submit Order" at bounding box center [725, 354] width 99 height 25
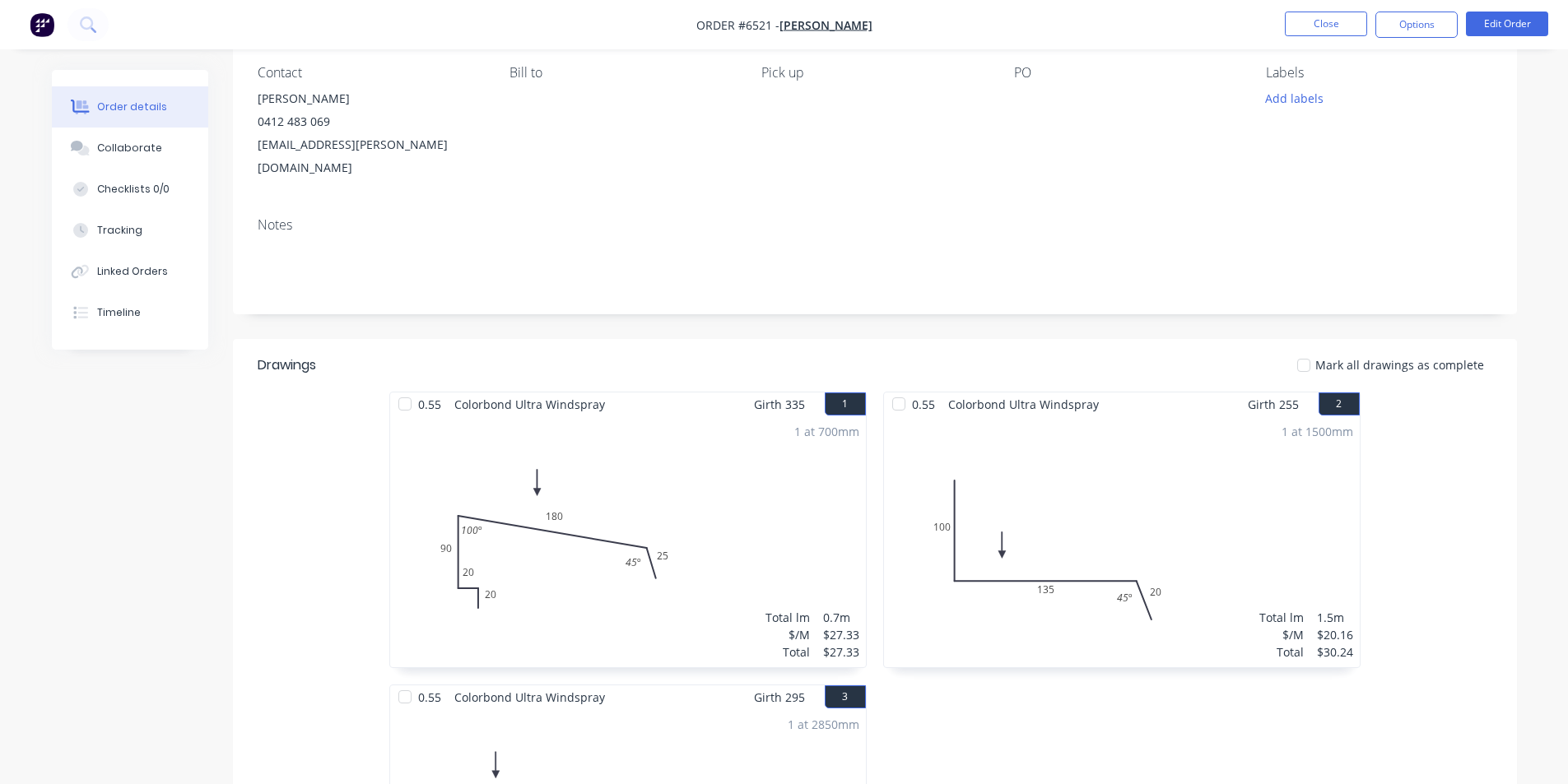
scroll to position [0, 0]
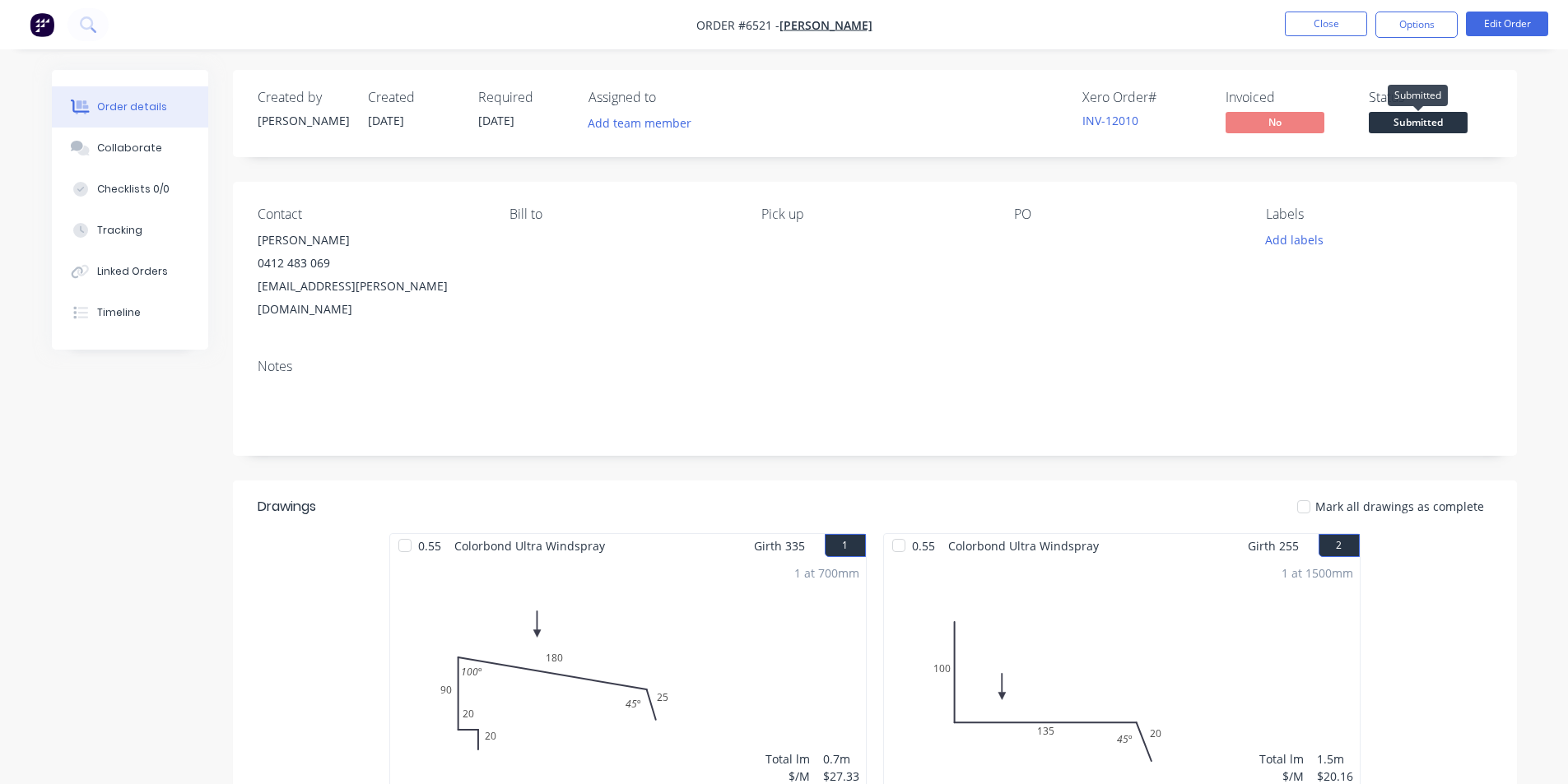
click at [1442, 116] on span "Submitted" at bounding box center [1418, 122] width 99 height 20
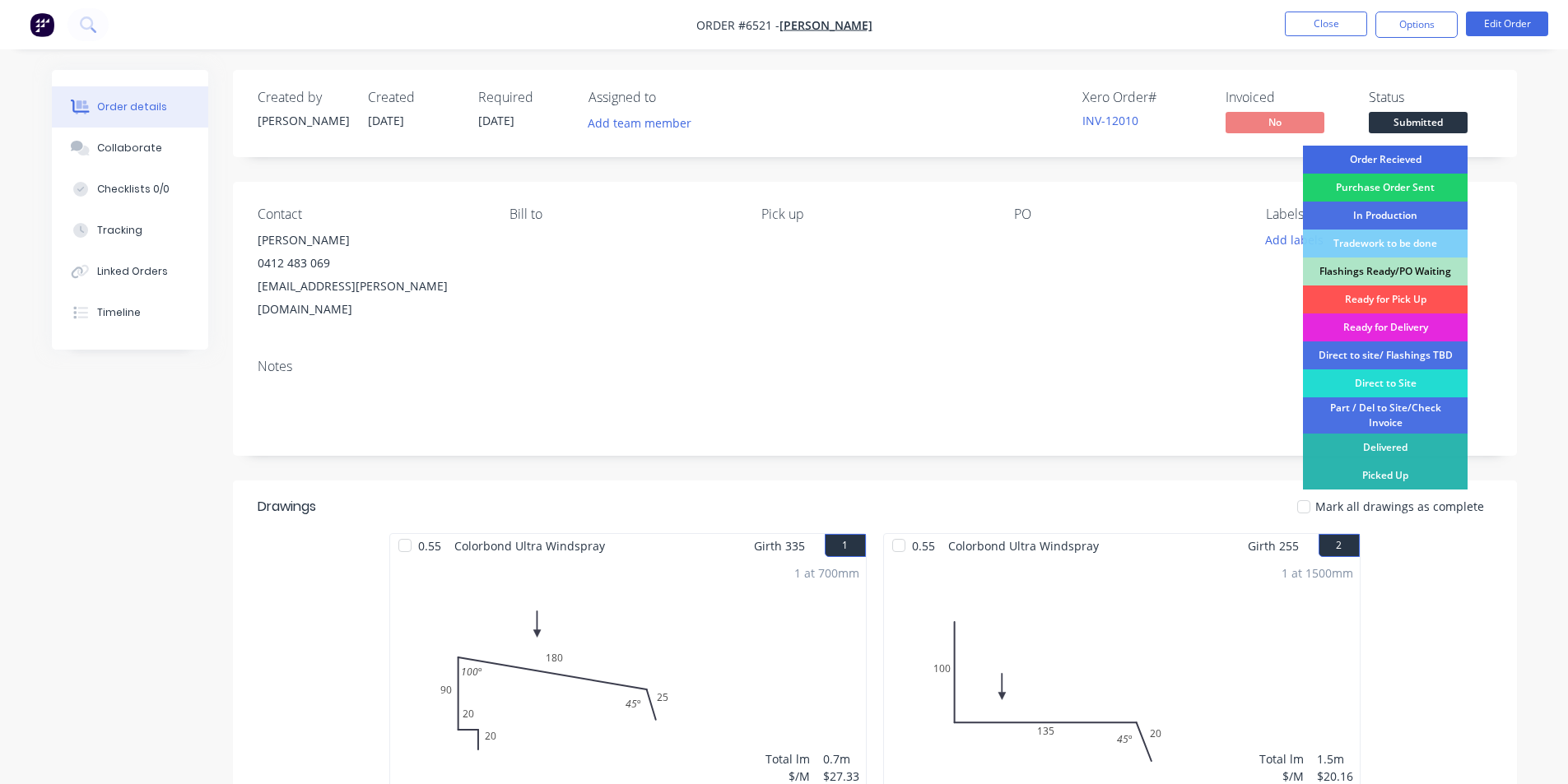
click at [1439, 165] on div "Order Recieved" at bounding box center [1385, 159] width 165 height 28
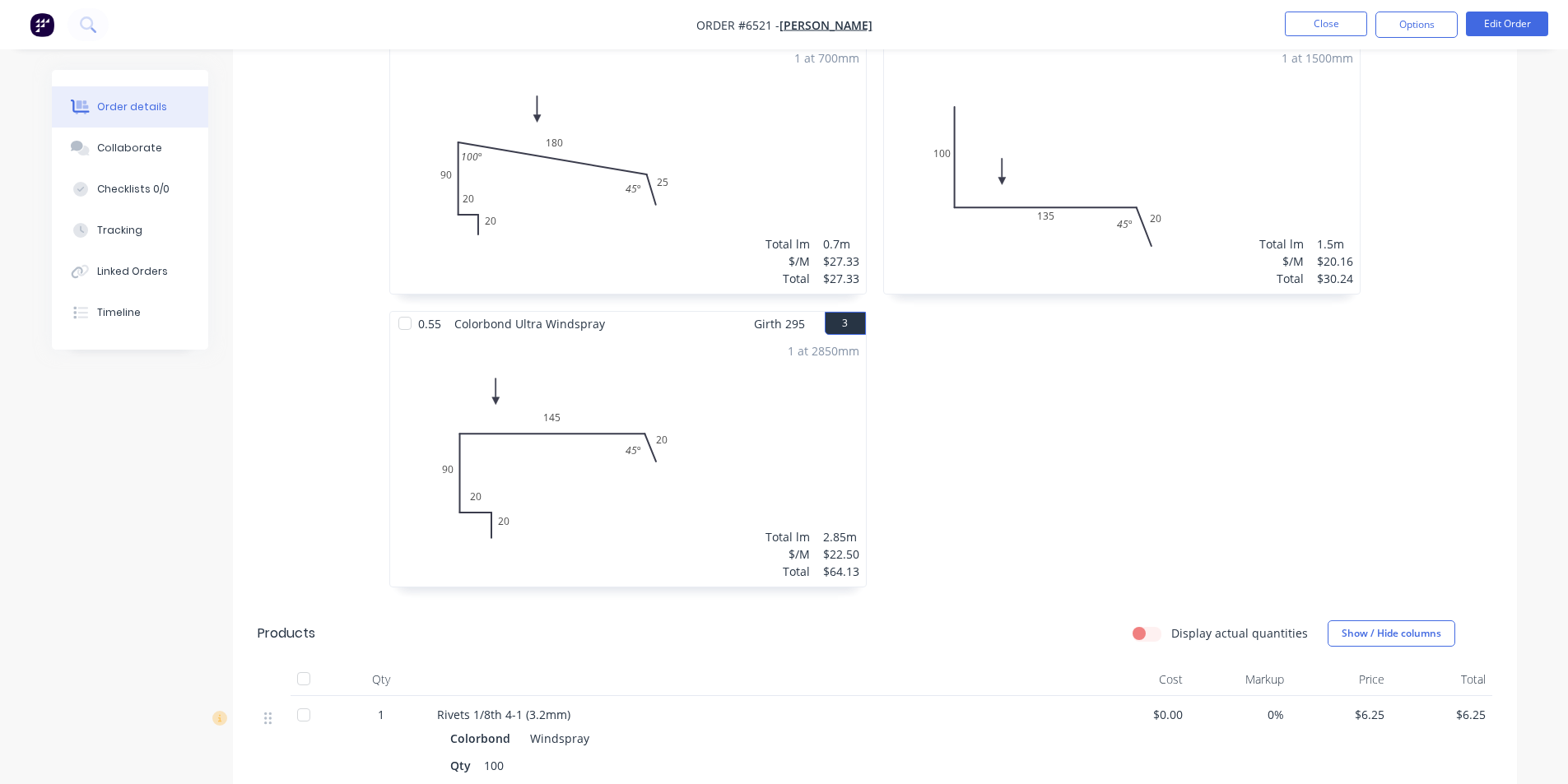
scroll to position [741, 0]
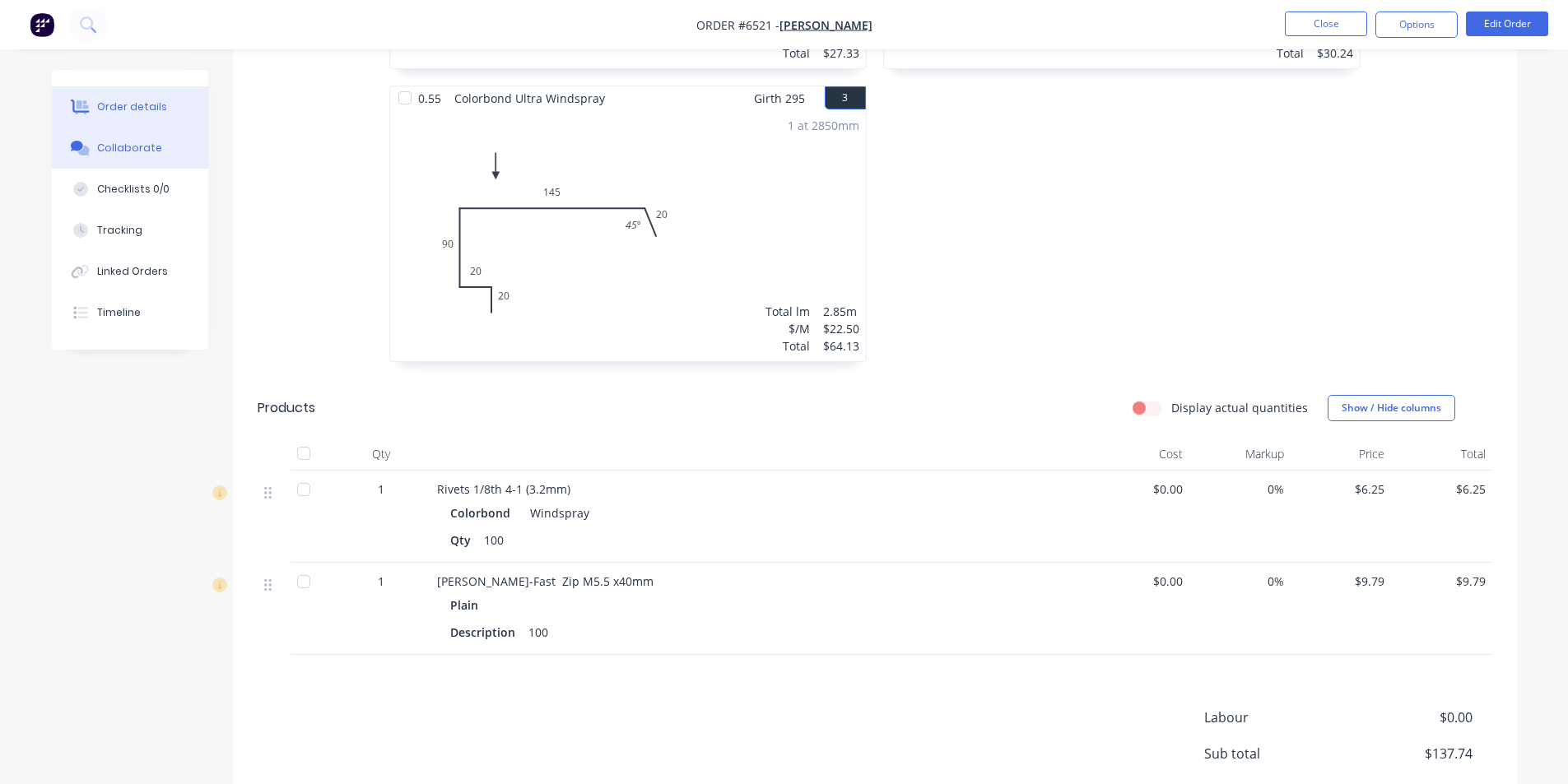
click at [103, 151] on div "Collaborate" at bounding box center [129, 148] width 65 height 15
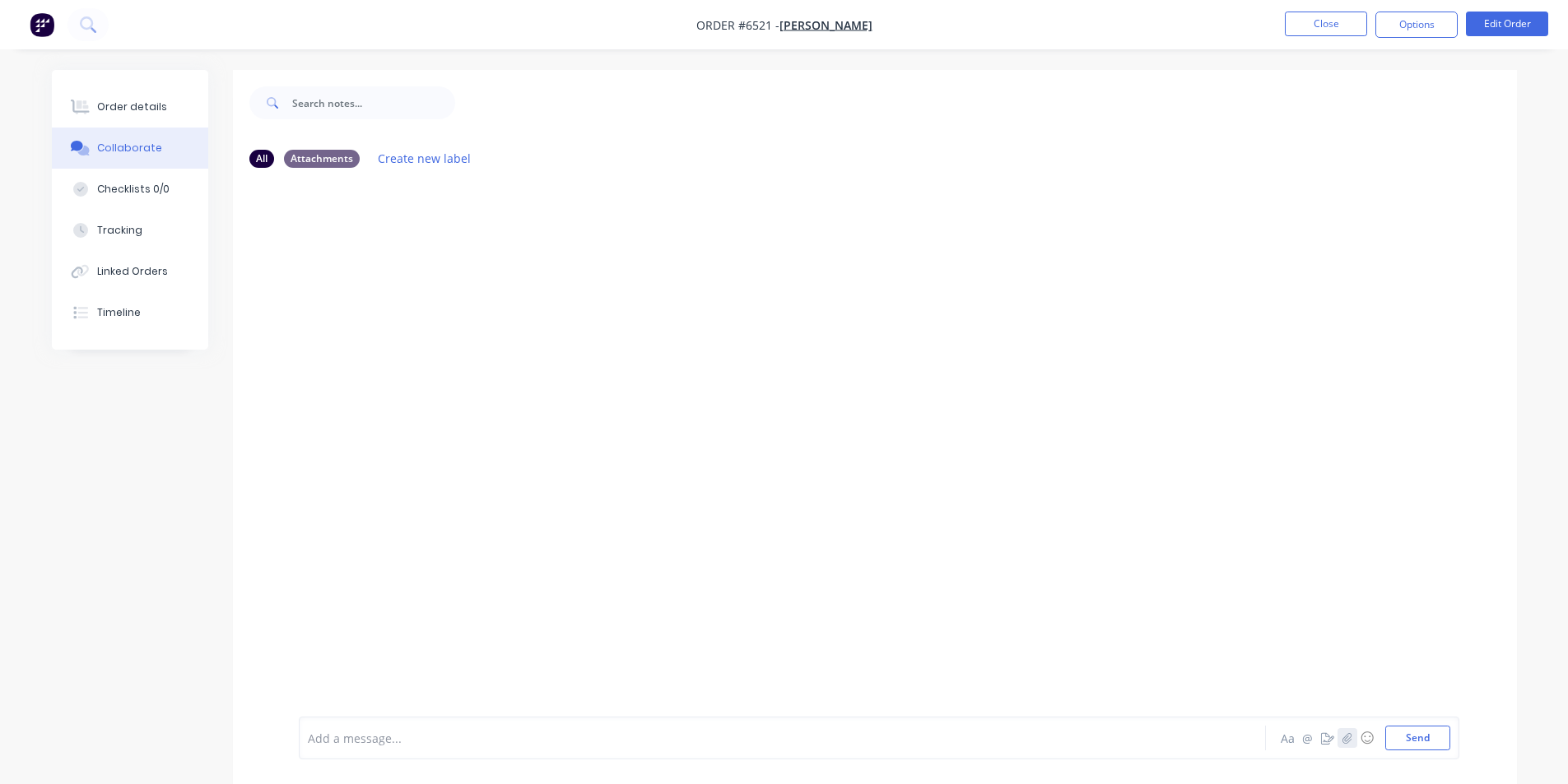
click at [1344, 737] on icon "button" at bounding box center [1346, 738] width 10 height 11
click at [1407, 744] on button "Send" at bounding box center [1418, 738] width 65 height 25
click at [73, 74] on div "Order details Collaborate Checklists 0/0 Tracking Linked Orders Timeline Order …" at bounding box center [784, 404] width 1568 height 809
drag, startPoint x: 96, startPoint y: 96, endPoint x: 110, endPoint y: 138, distance: 44.3
click at [96, 96] on button "Order details" at bounding box center [130, 107] width 156 height 41
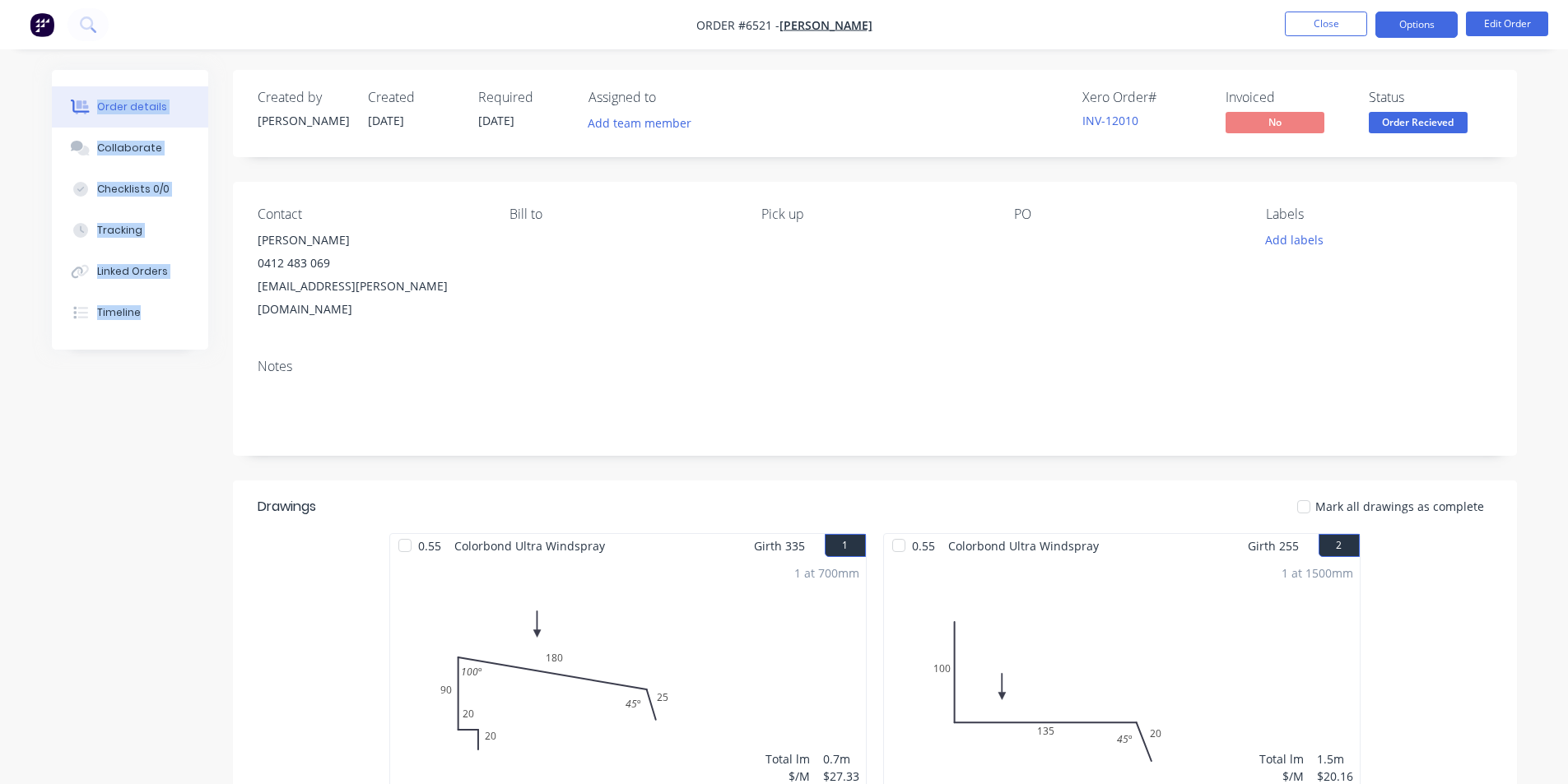
click at [1405, 35] on button "Options" at bounding box center [1416, 24] width 82 height 26
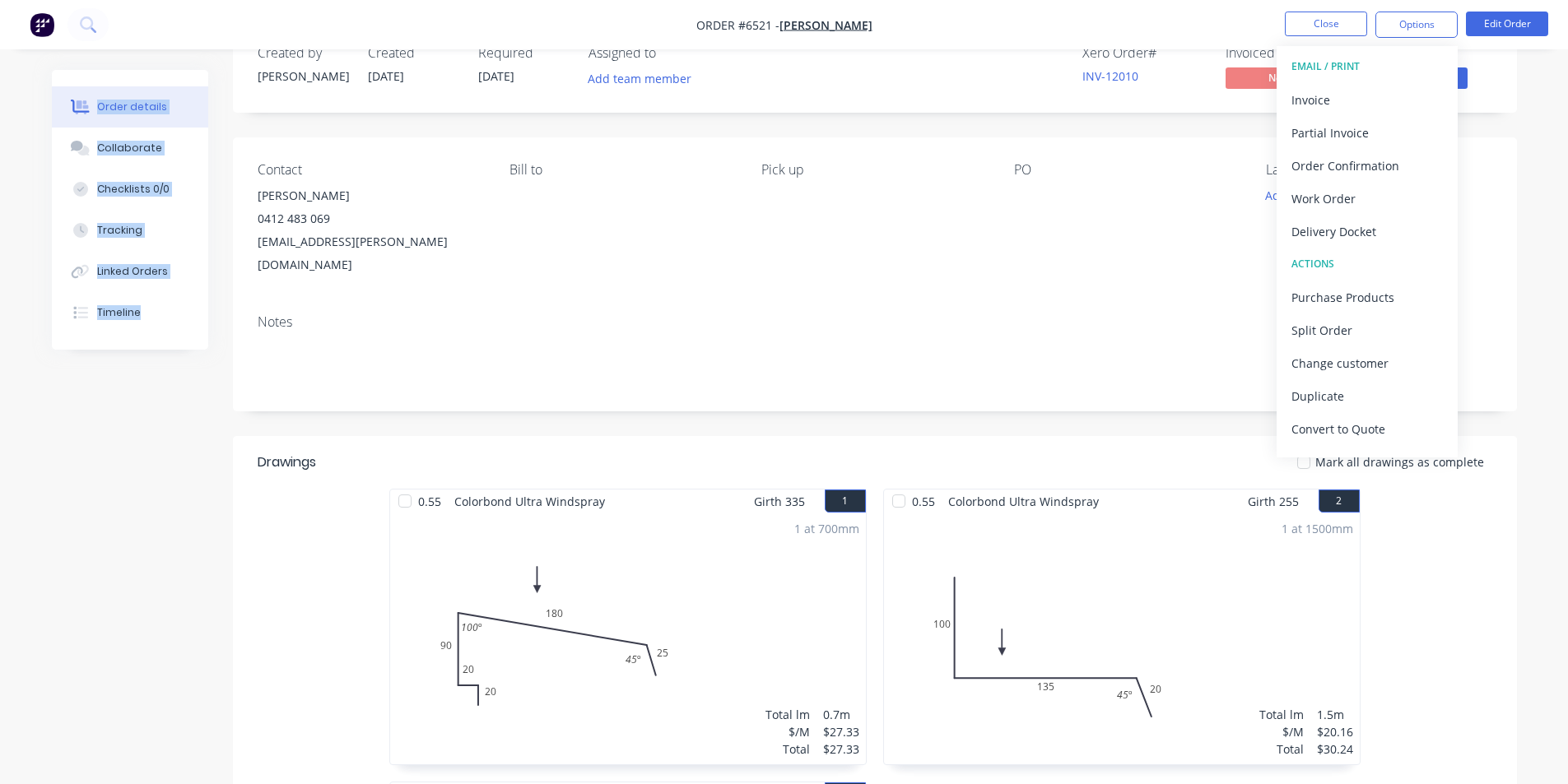
scroll to position [82, 0]
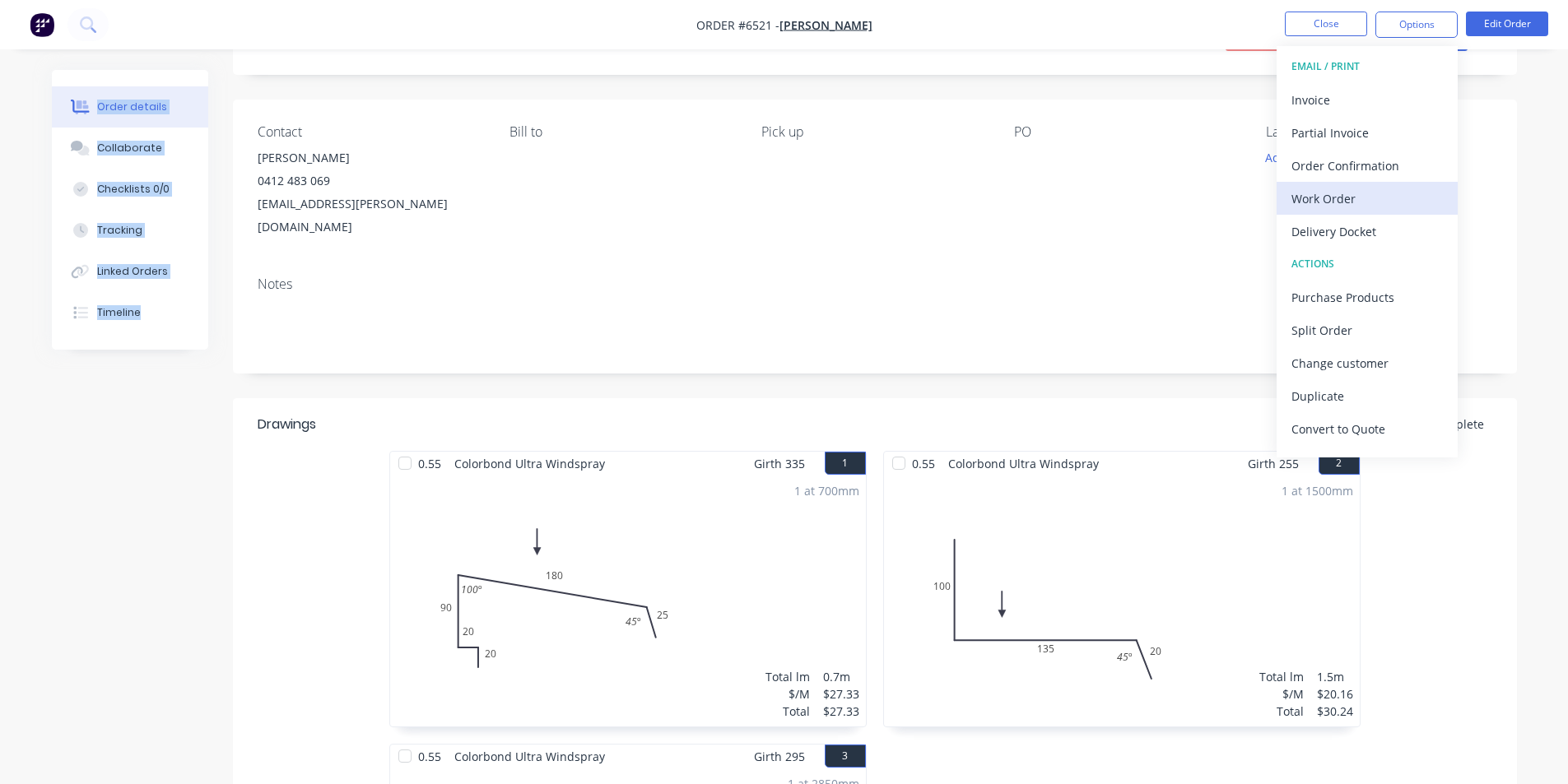
click at [1394, 195] on div "Work Order" at bounding box center [1367, 199] width 152 height 24
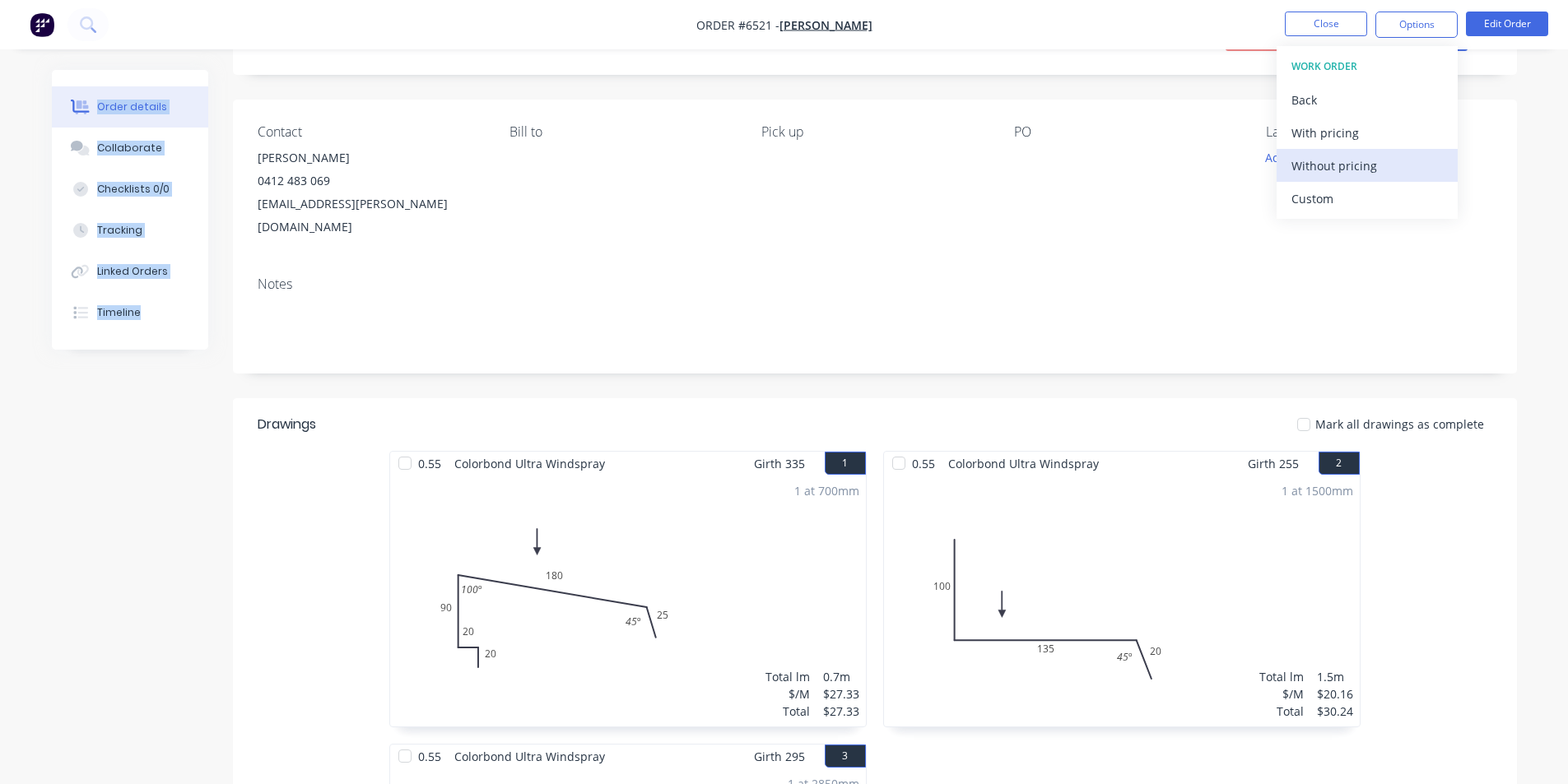
click at [1391, 166] on div "Without pricing" at bounding box center [1367, 166] width 152 height 24
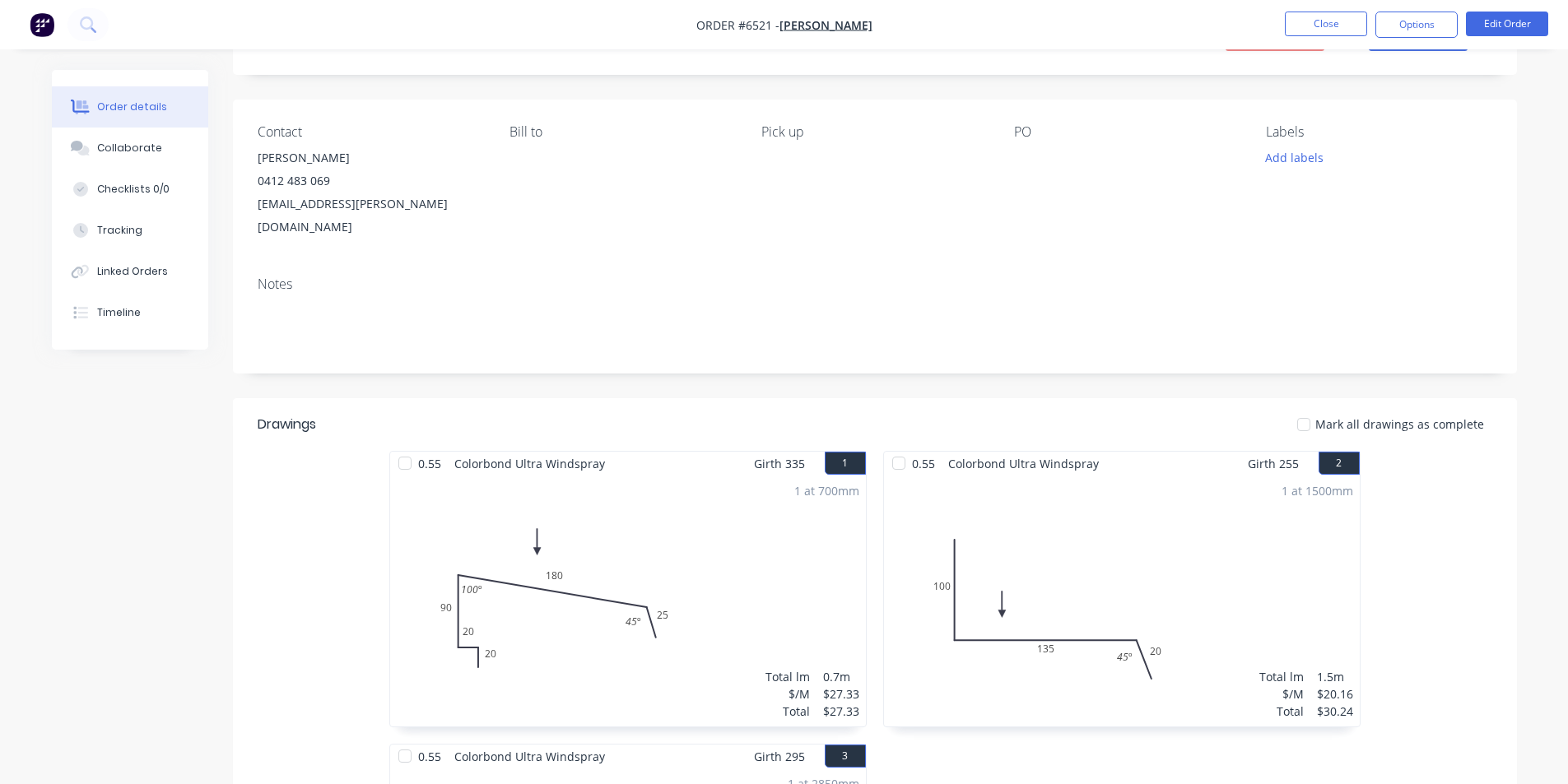
click at [1530, 307] on div "Order details Collaborate Checklists 0/0 Tracking Linked Orders Timeline Order …" at bounding box center [784, 797] width 1498 height 1619
click at [1340, 13] on button "Close" at bounding box center [1326, 23] width 82 height 25
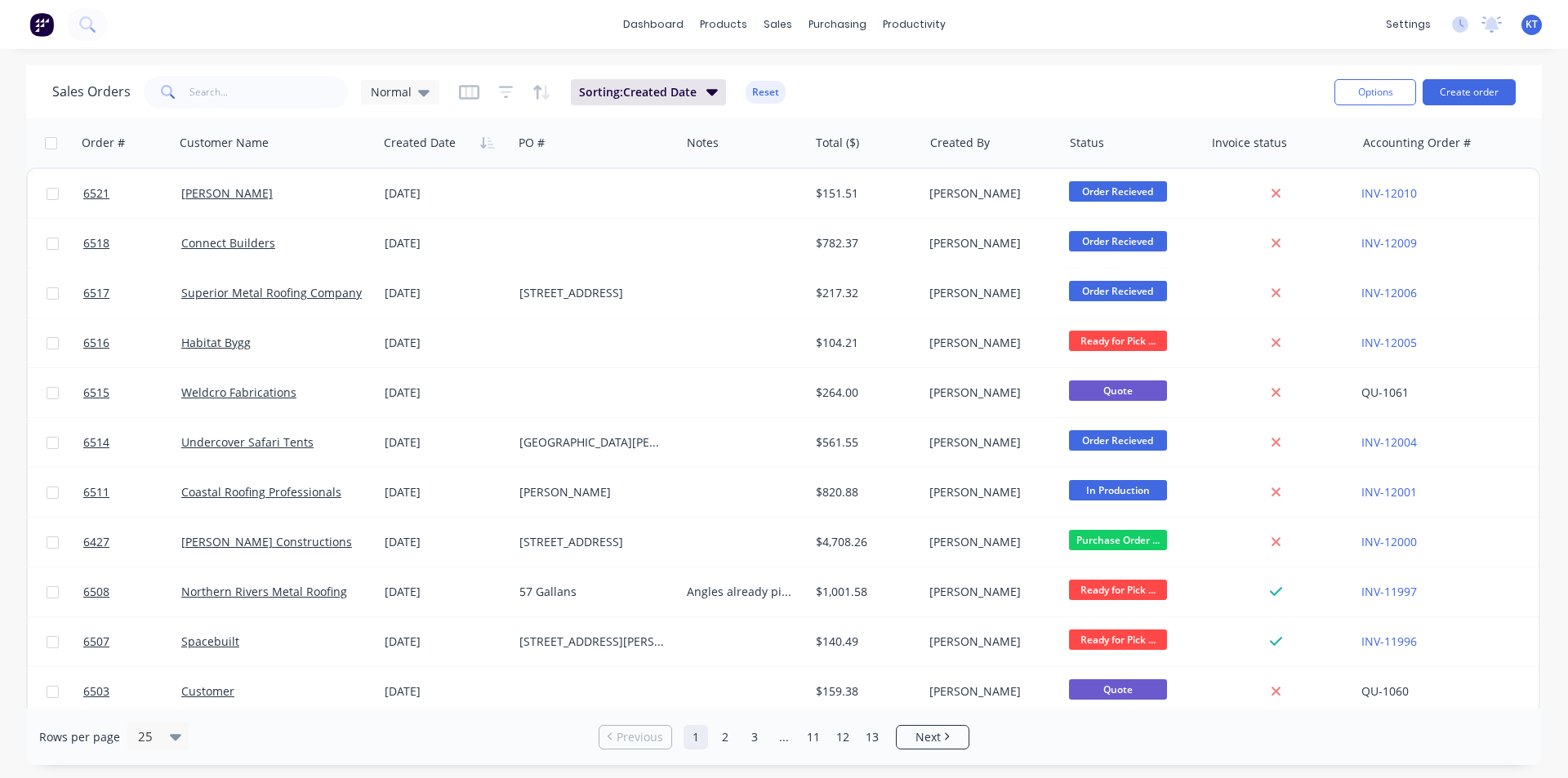
click at [1532, 86] on div "Sales Orders Normal Sorting: Created Date Reset Options Create order" at bounding box center [784, 91] width 1516 height 53
click at [1483, 88] on button "Create order" at bounding box center [1469, 92] width 93 height 26
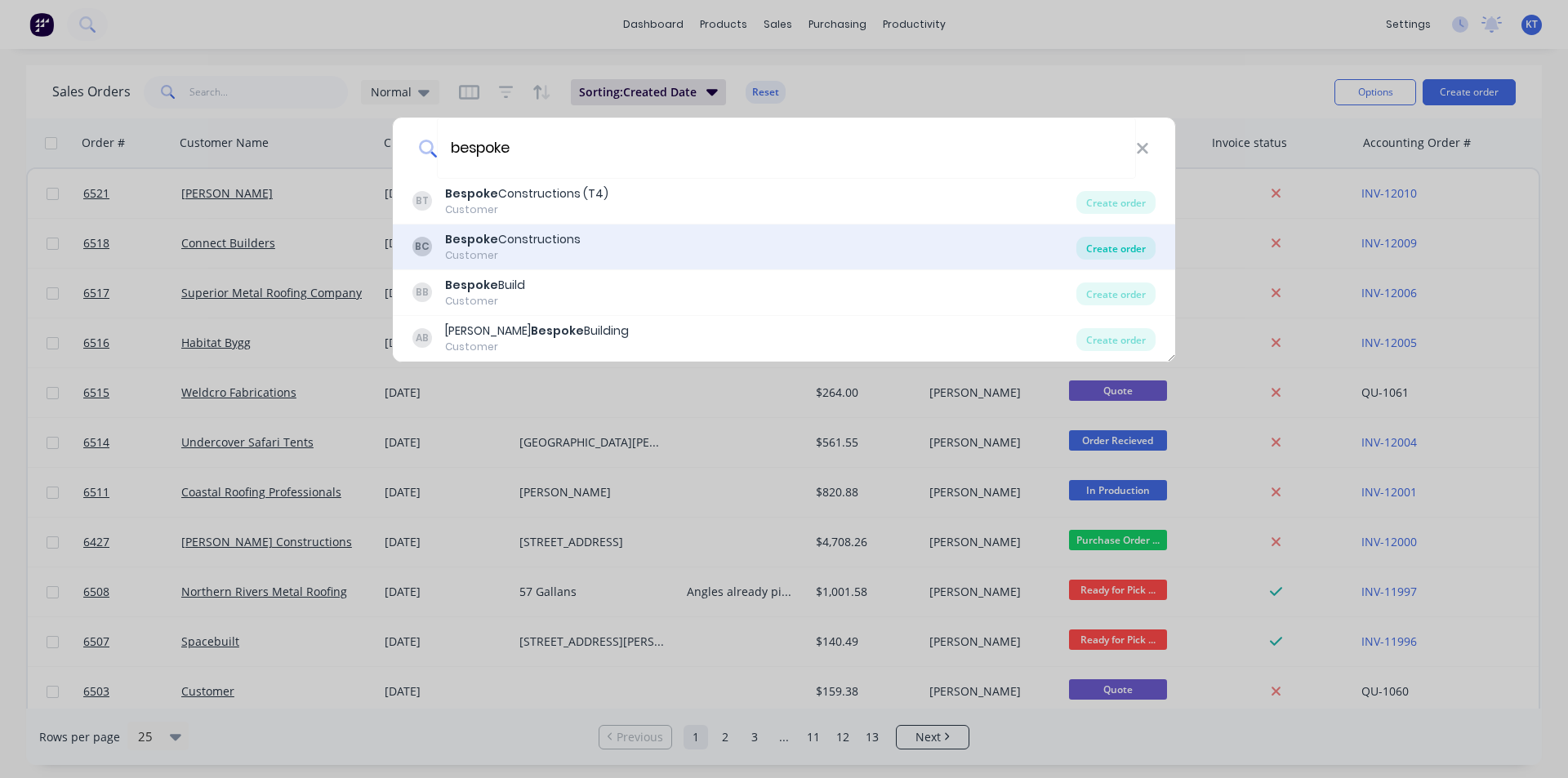
type input "bespoke"
click at [1109, 249] on div "Create order" at bounding box center [1116, 248] width 79 height 23
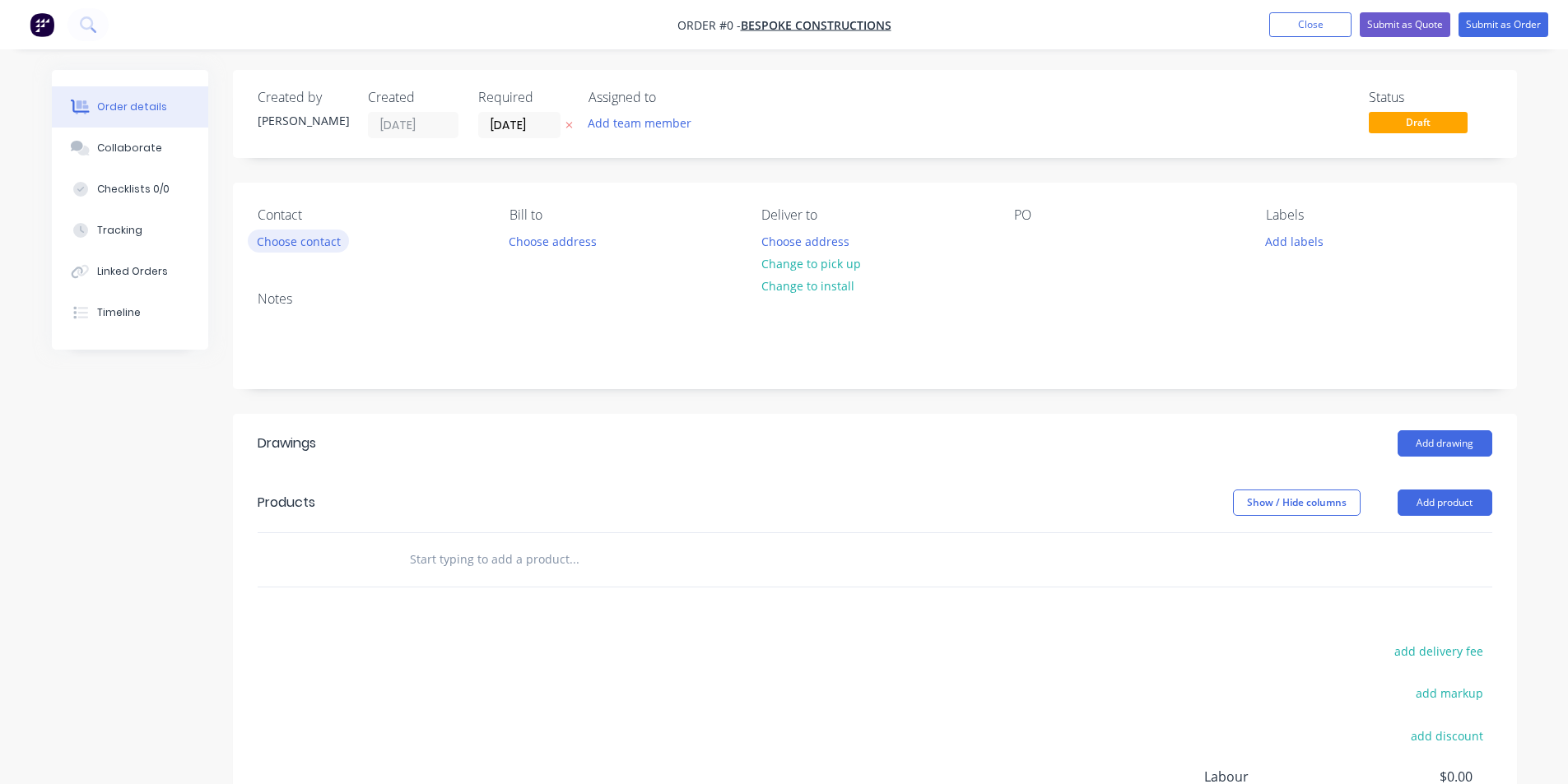
click at [301, 233] on button "Choose contact" at bounding box center [298, 241] width 101 height 22
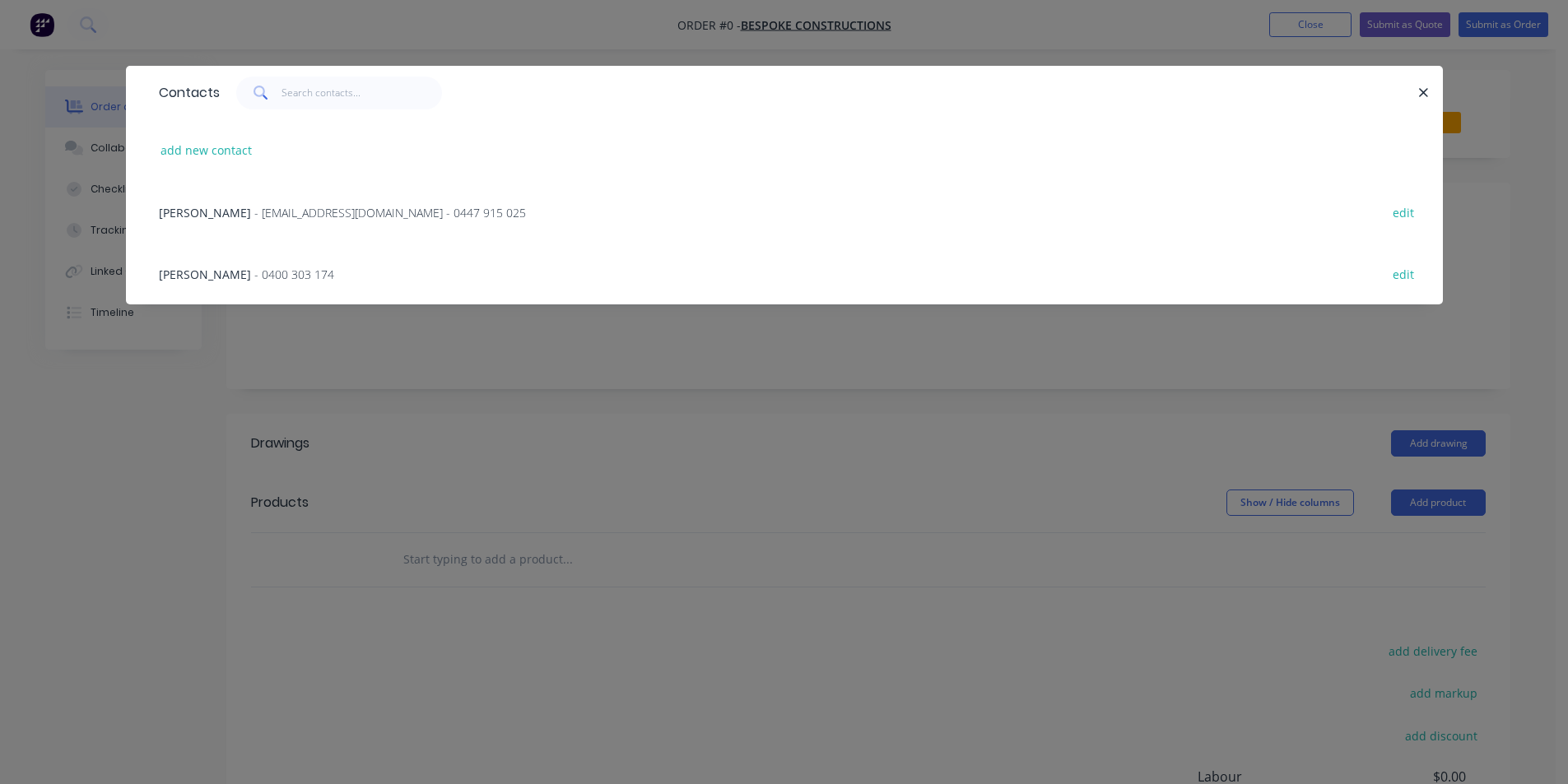
click at [299, 224] on div "Brenton Williams - accounts@bespokeconstructionco.au - 0447 915 025 edit" at bounding box center [784, 211] width 1267 height 61
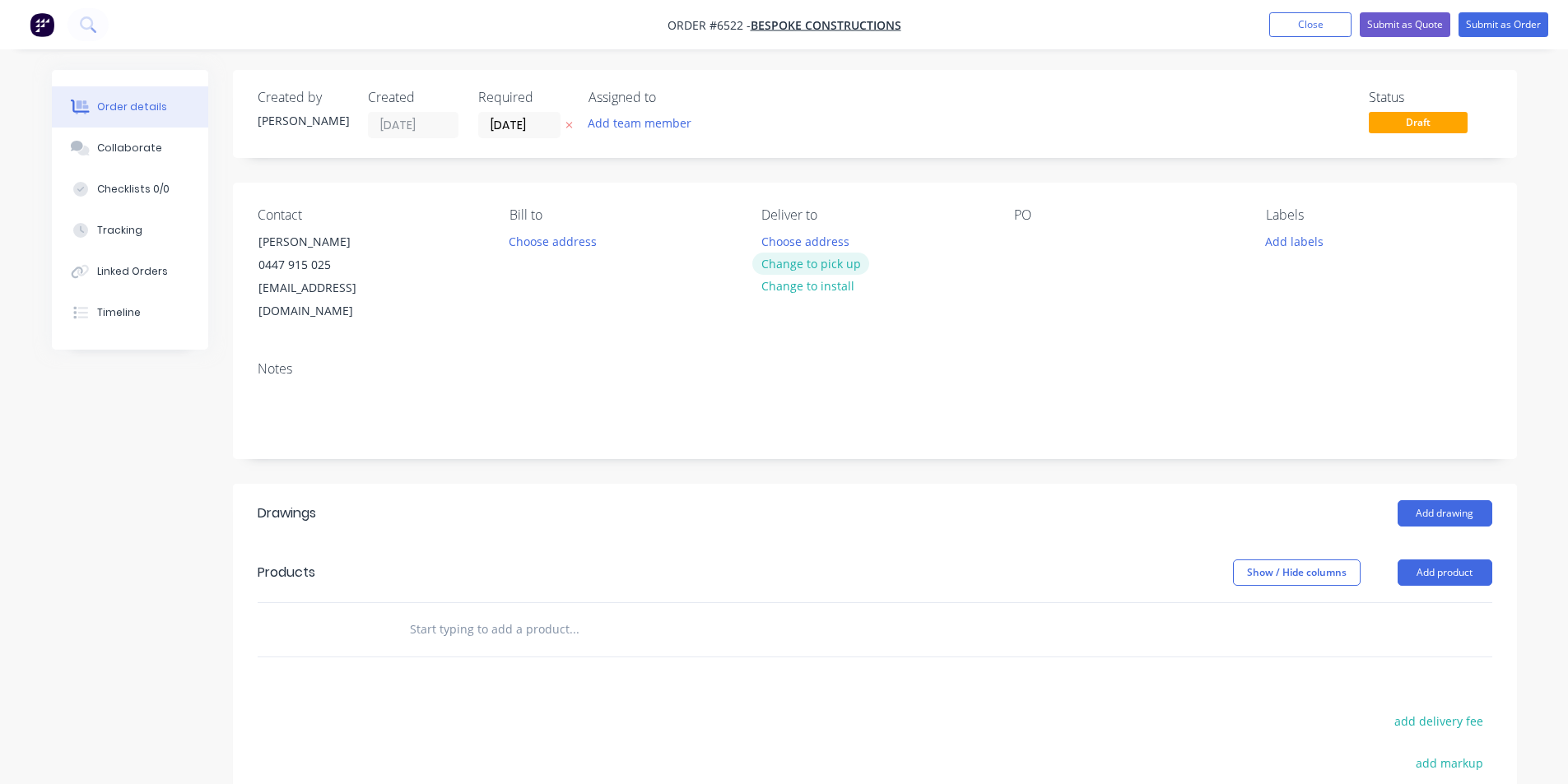
click at [821, 266] on button "Change to pick up" at bounding box center [811, 264] width 117 height 22
click at [1047, 225] on div "PO" at bounding box center [1127, 265] width 225 height 116
click at [1029, 234] on div at bounding box center [1027, 242] width 26 height 24
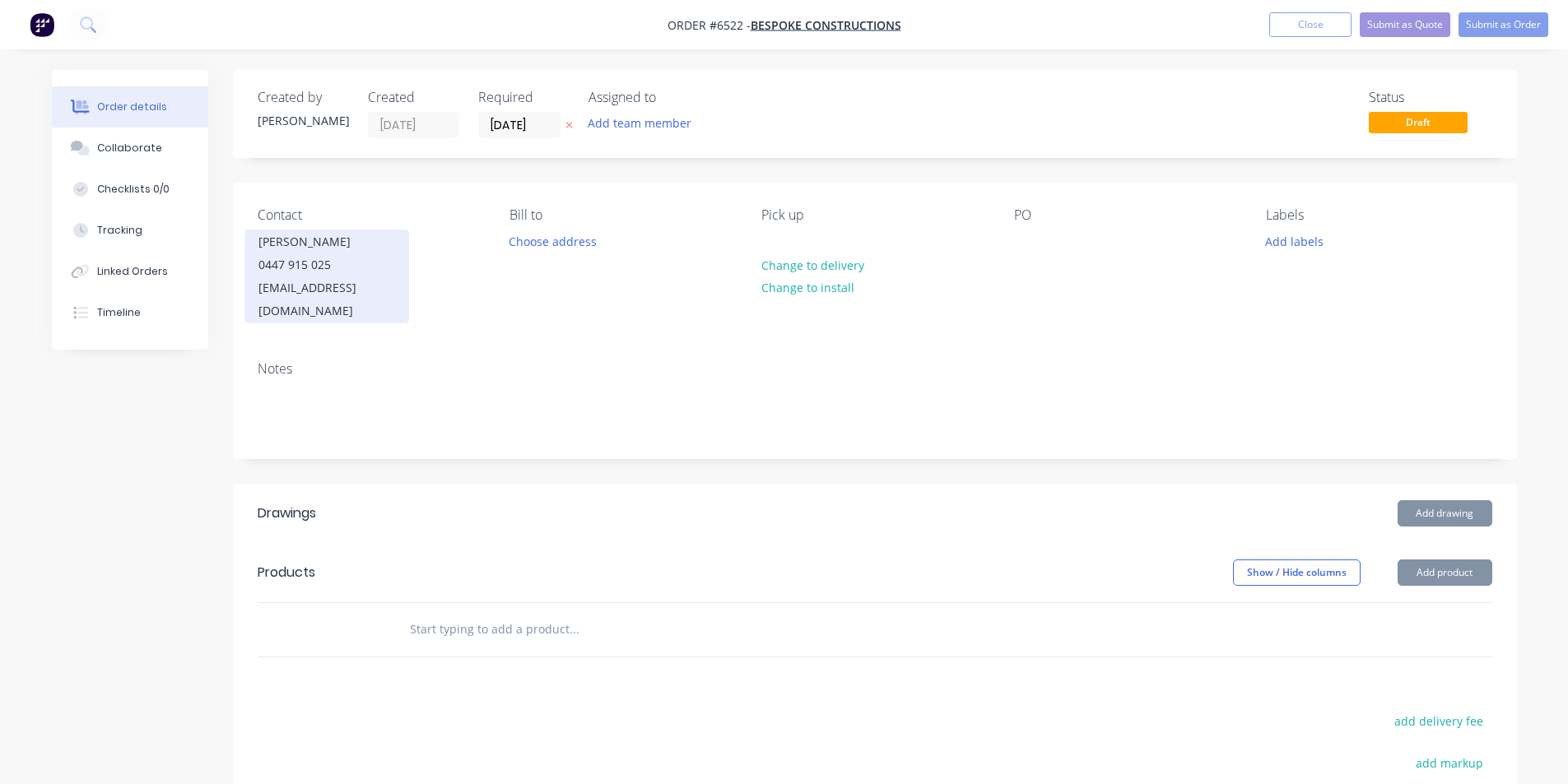
click at [320, 246] on div "Brenton Williams" at bounding box center [327, 242] width 137 height 23
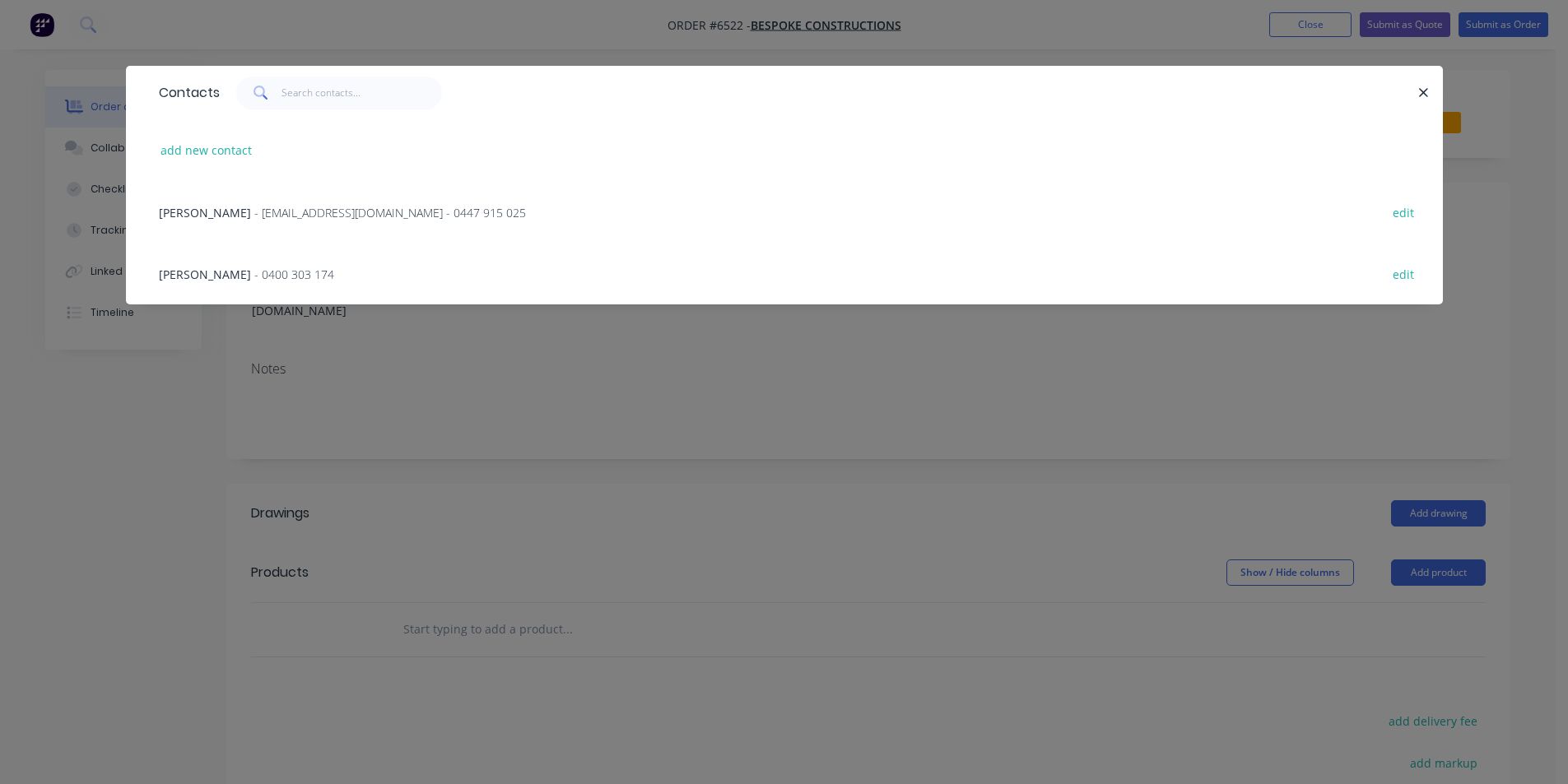
click at [256, 278] on span "- 0400 303 174" at bounding box center [294, 274] width 80 height 16
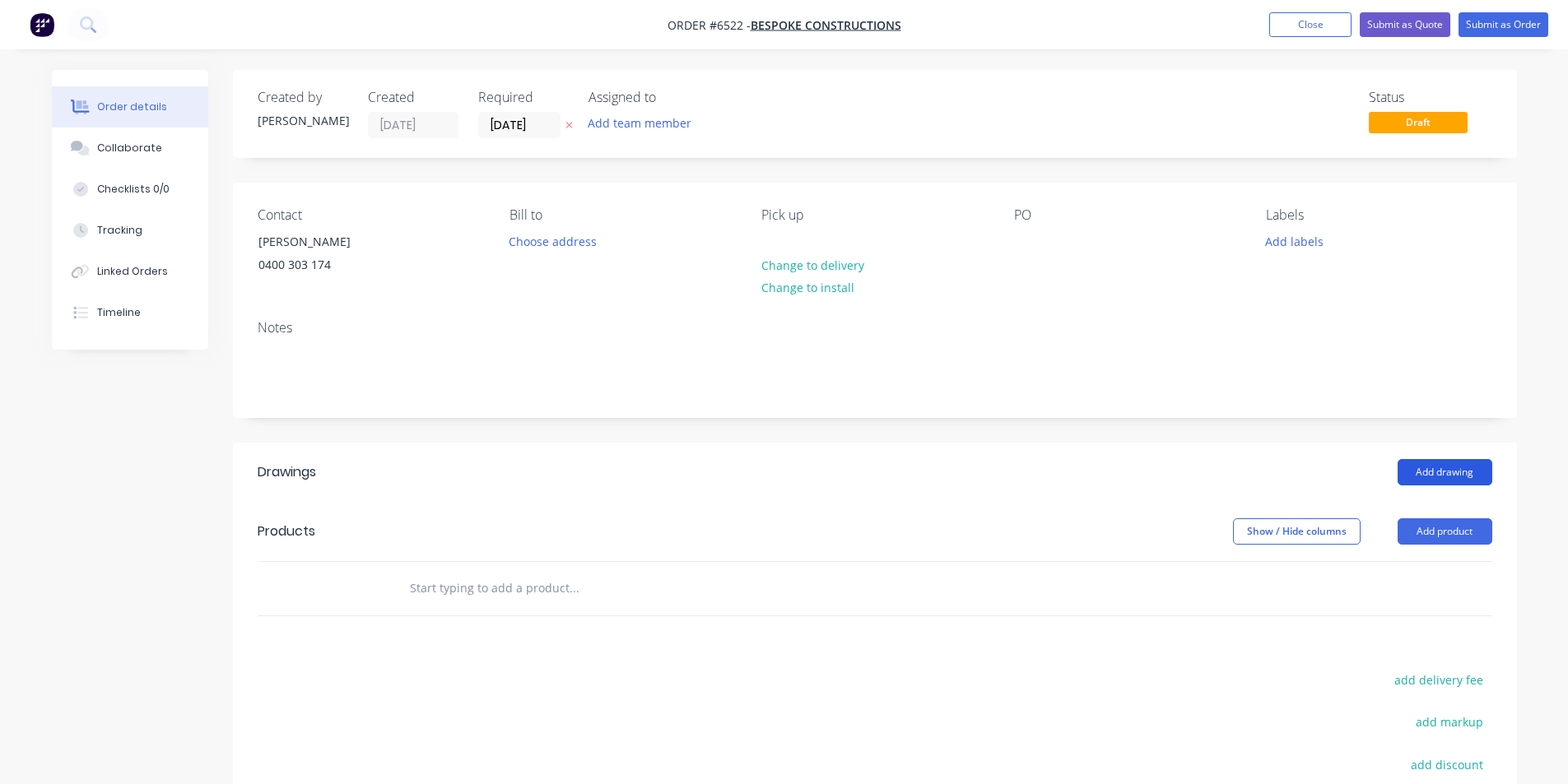
click at [1471, 469] on button "Add drawing" at bounding box center [1445, 472] width 95 height 26
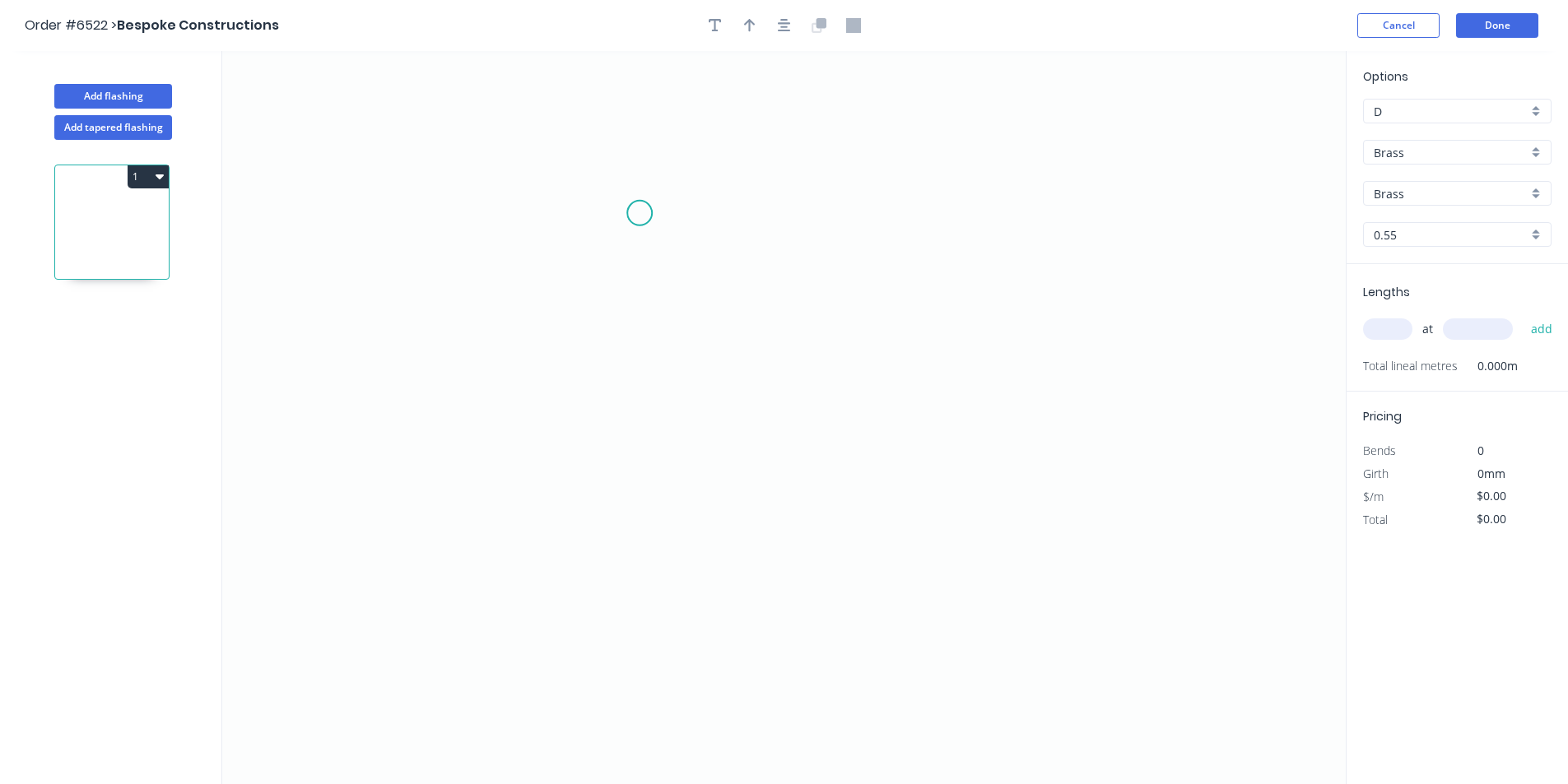
click at [640, 213] on icon "0" at bounding box center [784, 418] width 1124 height 734
click at [629, 386] on icon "0" at bounding box center [784, 418] width 1124 height 734
click at [925, 450] on icon "0 ?" at bounding box center [784, 418] width 1124 height 734
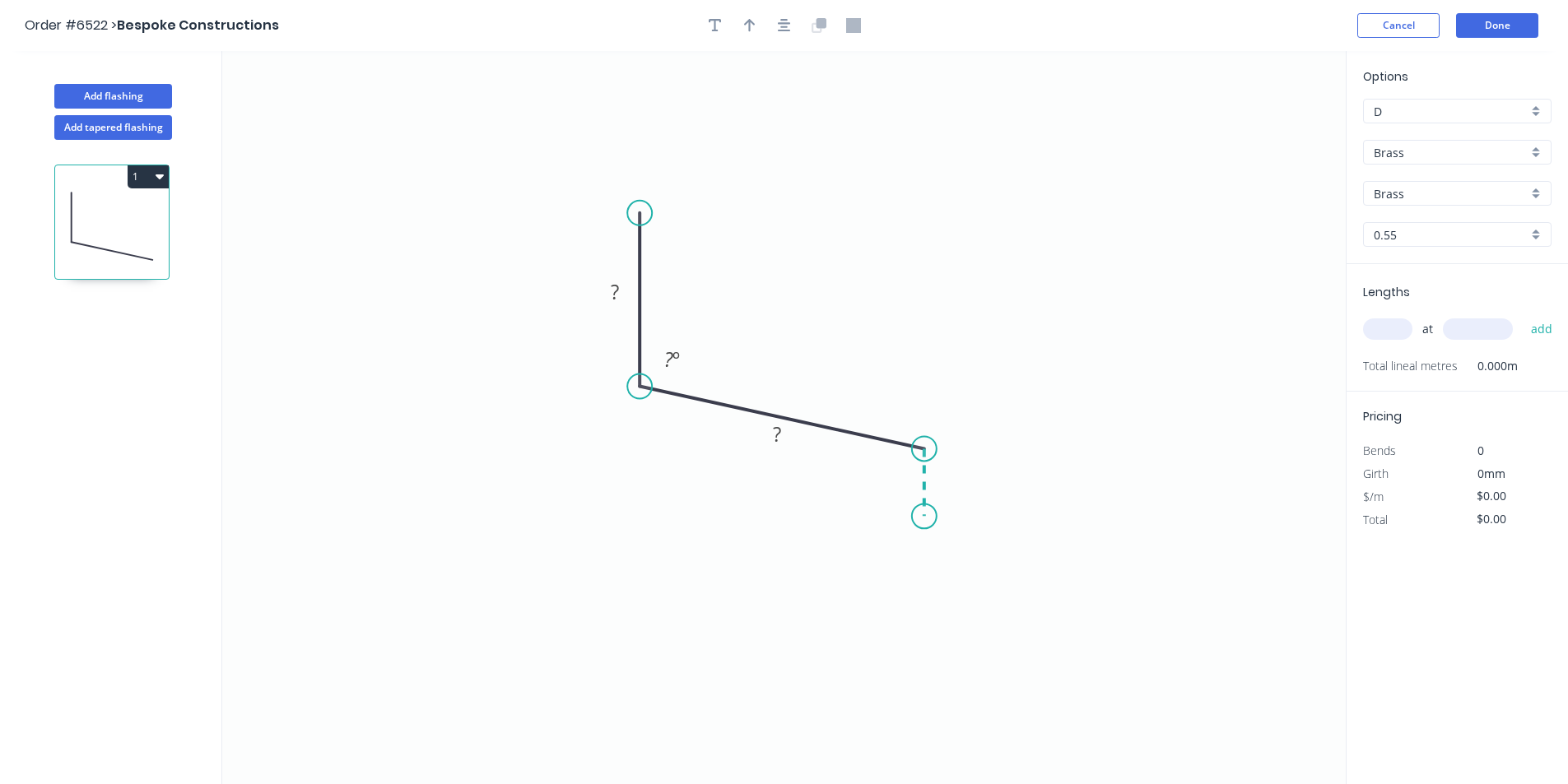
click at [925, 517] on icon "0 ? ? ? º" at bounding box center [784, 418] width 1124 height 734
drag, startPoint x: 1500, startPoint y: 129, endPoint x: 1480, endPoint y: 155, distance: 32.8
click at [1498, 129] on div "Options D D Brass Brass Brass Brass 0.55 0.55" at bounding box center [1457, 165] width 222 height 196
drag, startPoint x: 1471, startPoint y: 160, endPoint x: 1459, endPoint y: 167, distance: 13.9
click at [1470, 160] on input "Brass" at bounding box center [1450, 153] width 154 height 18
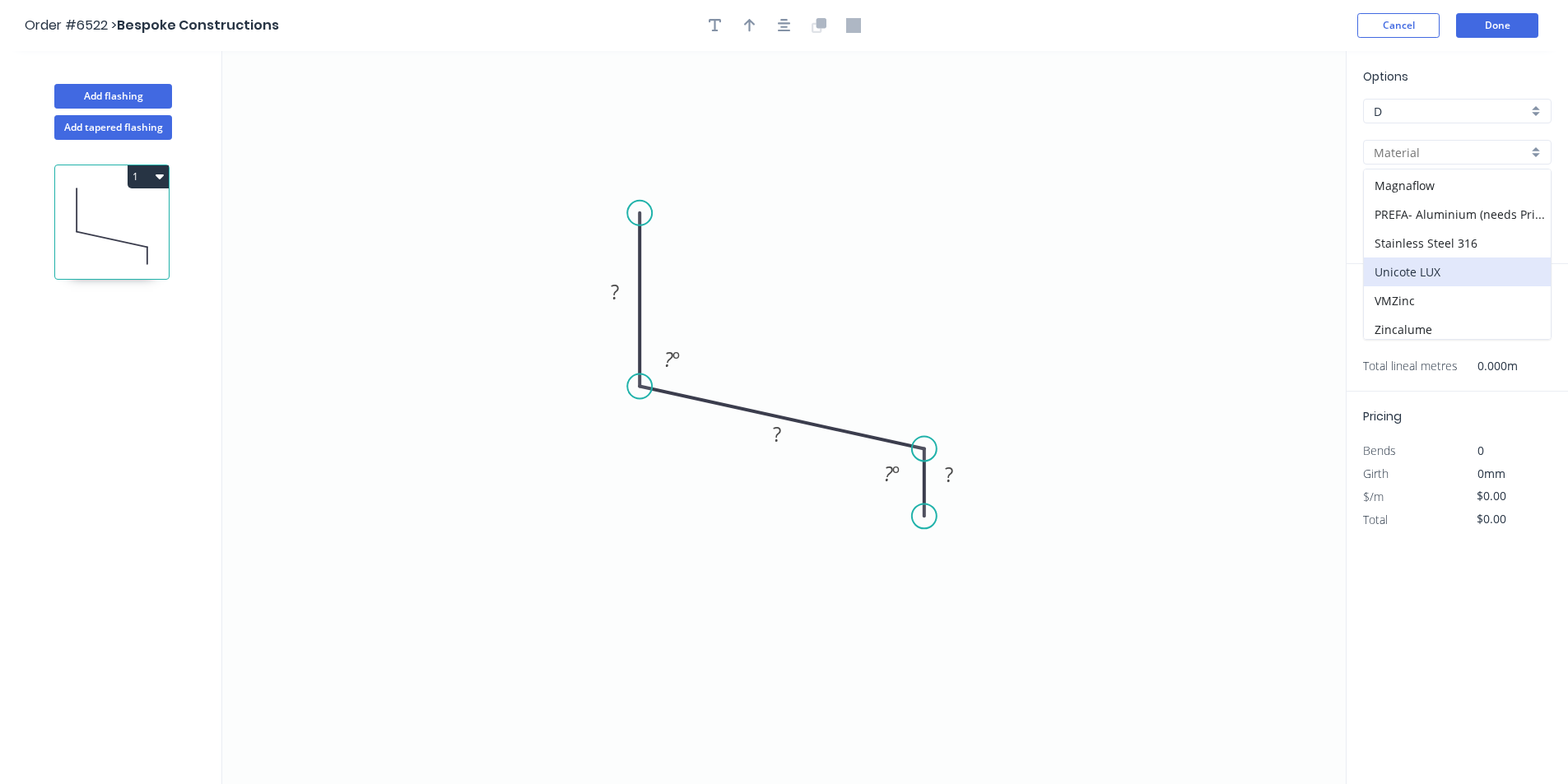
scroll to position [263, 0]
click at [1427, 315] on div "Zincalume" at bounding box center [1457, 324] width 187 height 29
type input "Zincalume"
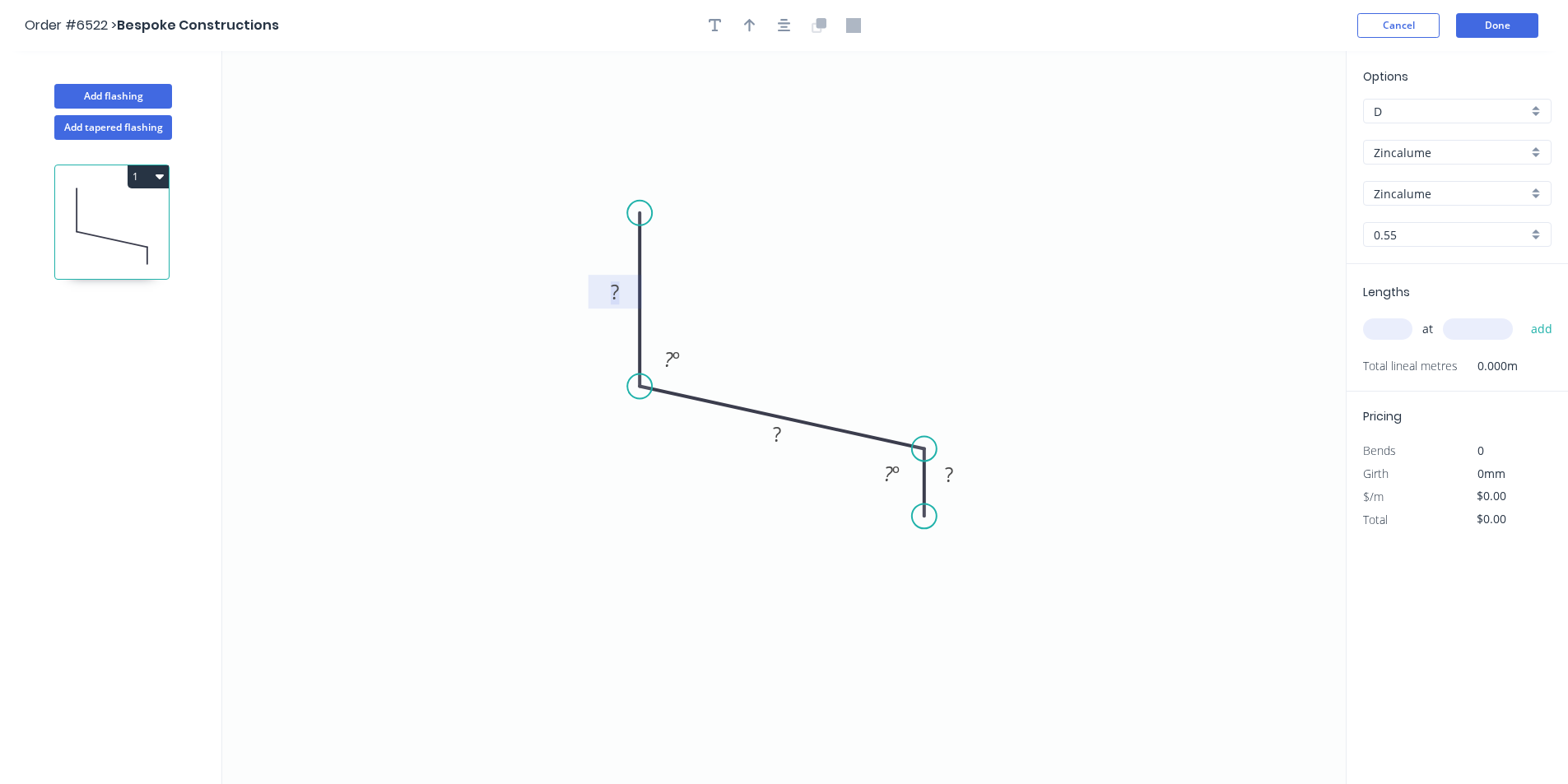
click at [630, 290] on rect at bounding box center [615, 292] width 33 height 23
click at [674, 366] on tspan "80" at bounding box center [668, 358] width 21 height 27
click at [949, 469] on tspan "250" at bounding box center [949, 474] width 34 height 27
click at [981, 570] on div "Crush & Fold" at bounding box center [1008, 572] width 166 height 34
type input "$13.25"
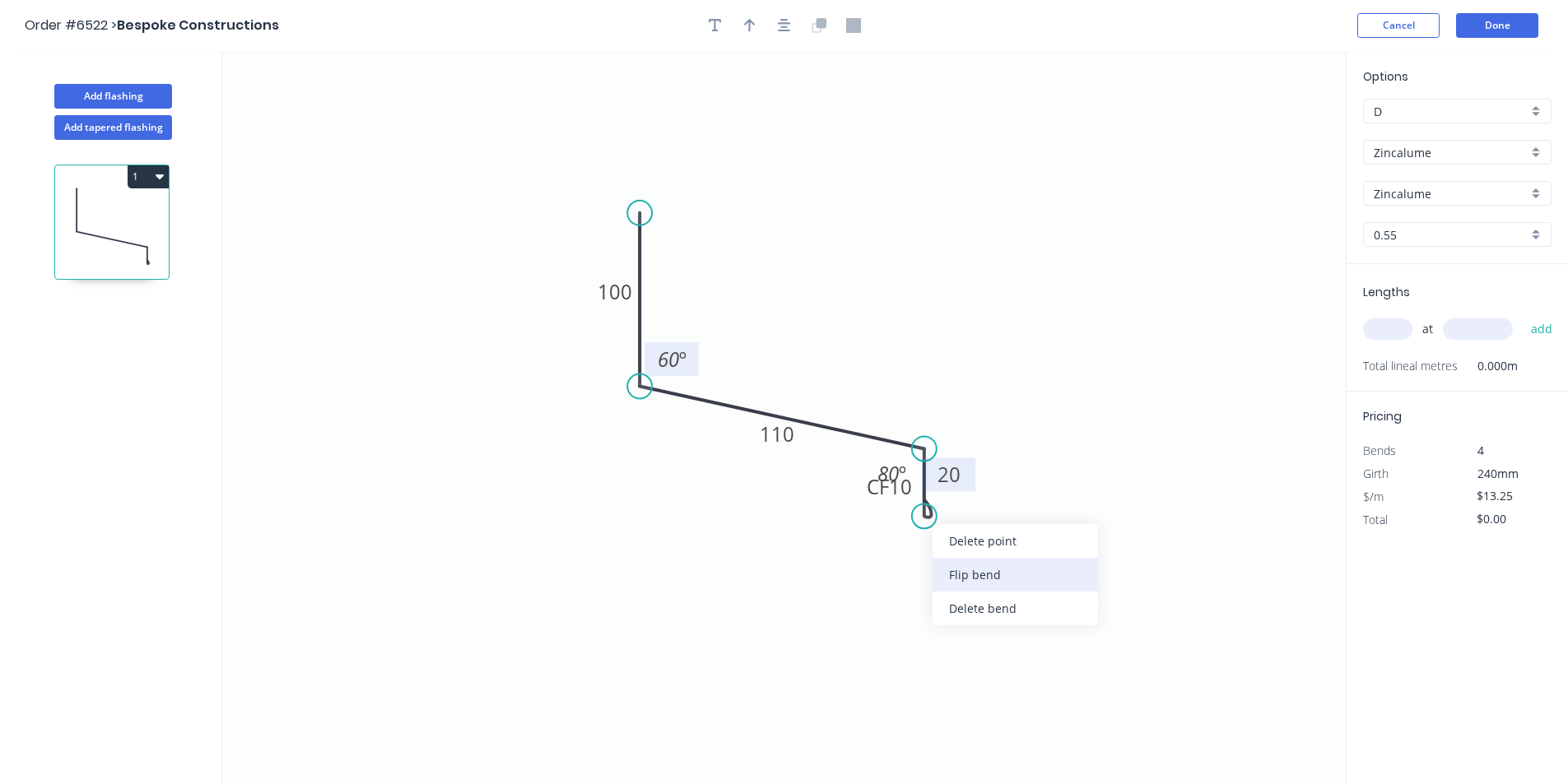
click at [983, 578] on div "Flip bend" at bounding box center [1016, 574] width 166 height 34
click at [793, 24] on button "button" at bounding box center [784, 25] width 25 height 25
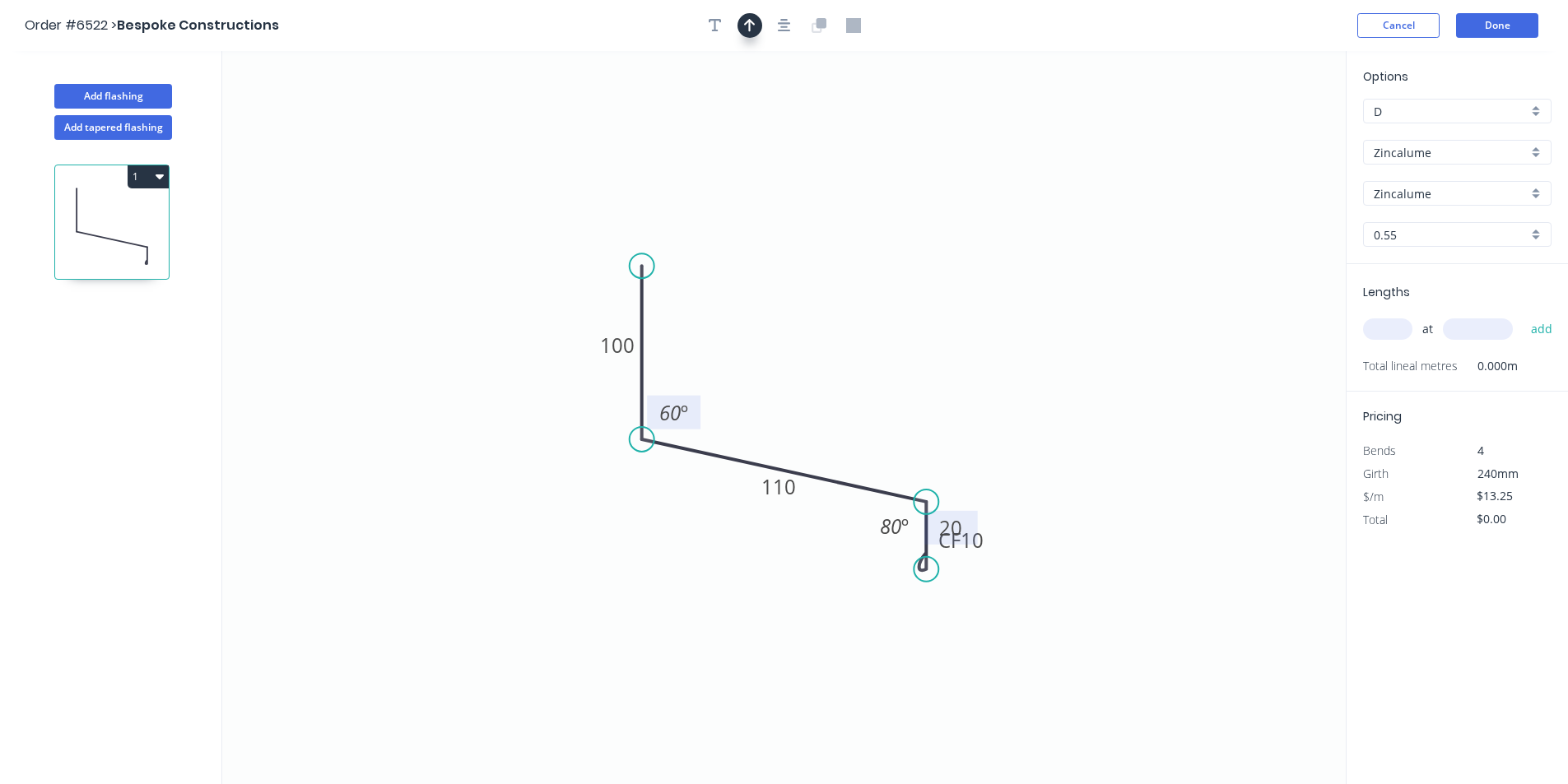
click at [750, 19] on icon "button" at bounding box center [750, 25] width 11 height 15
drag, startPoint x: 1257, startPoint y: 133, endPoint x: 788, endPoint y: 417, distance: 548.3
click at [788, 417] on icon at bounding box center [781, 398] width 15 height 53
drag, startPoint x: 643, startPoint y: 264, endPoint x: 635, endPoint y: 213, distance: 51.6
click at [635, 253] on circle at bounding box center [642, 265] width 25 height 25
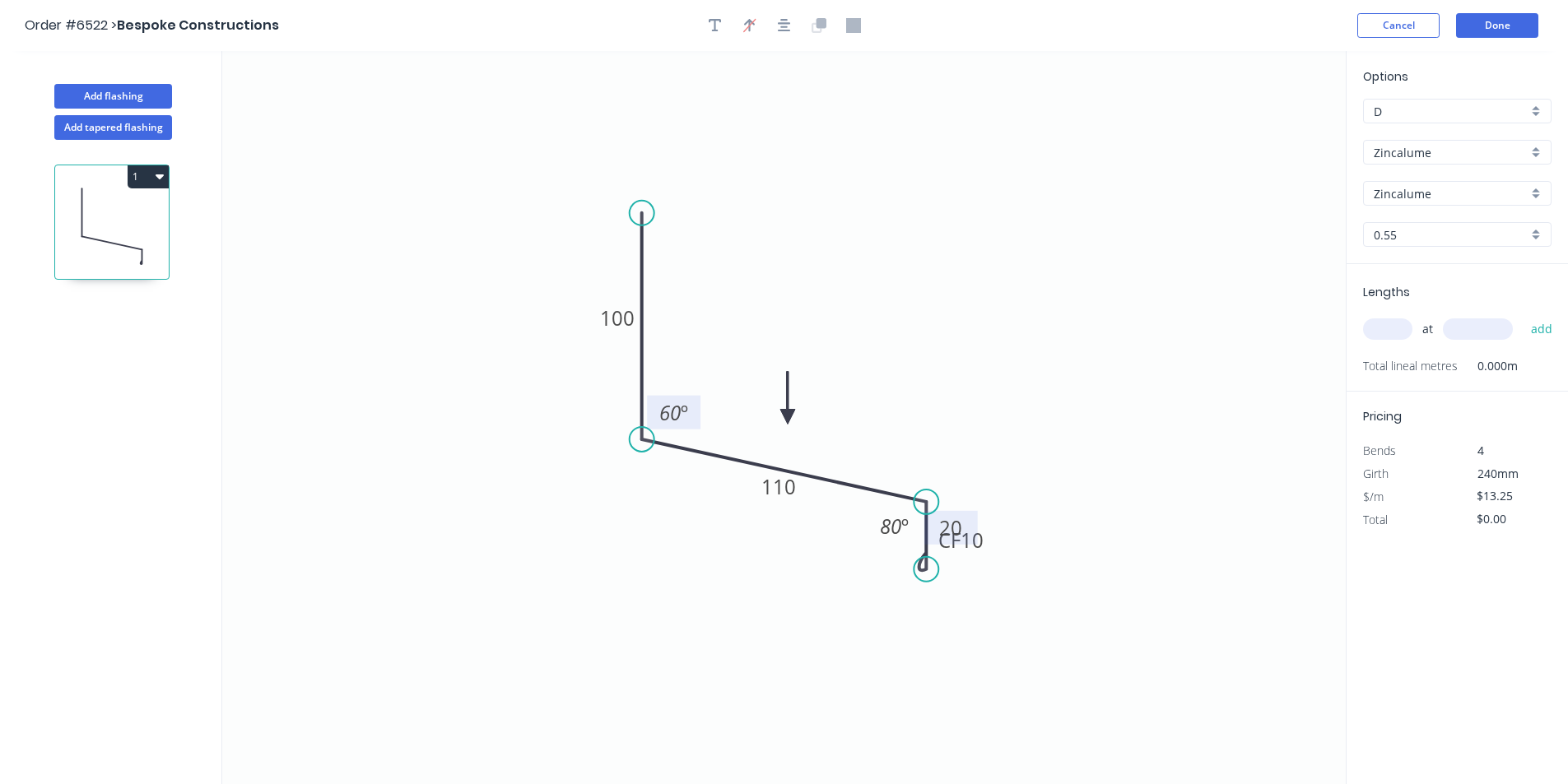
drag, startPoint x: 1391, startPoint y: 309, endPoint x: 1387, endPoint y: 322, distance: 13.6
click at [1387, 321] on div "at add" at bounding box center [1459, 330] width 192 height 45
click at [1391, 327] on input "text" at bounding box center [1387, 329] width 49 height 21
type input "6"
type input "03000"
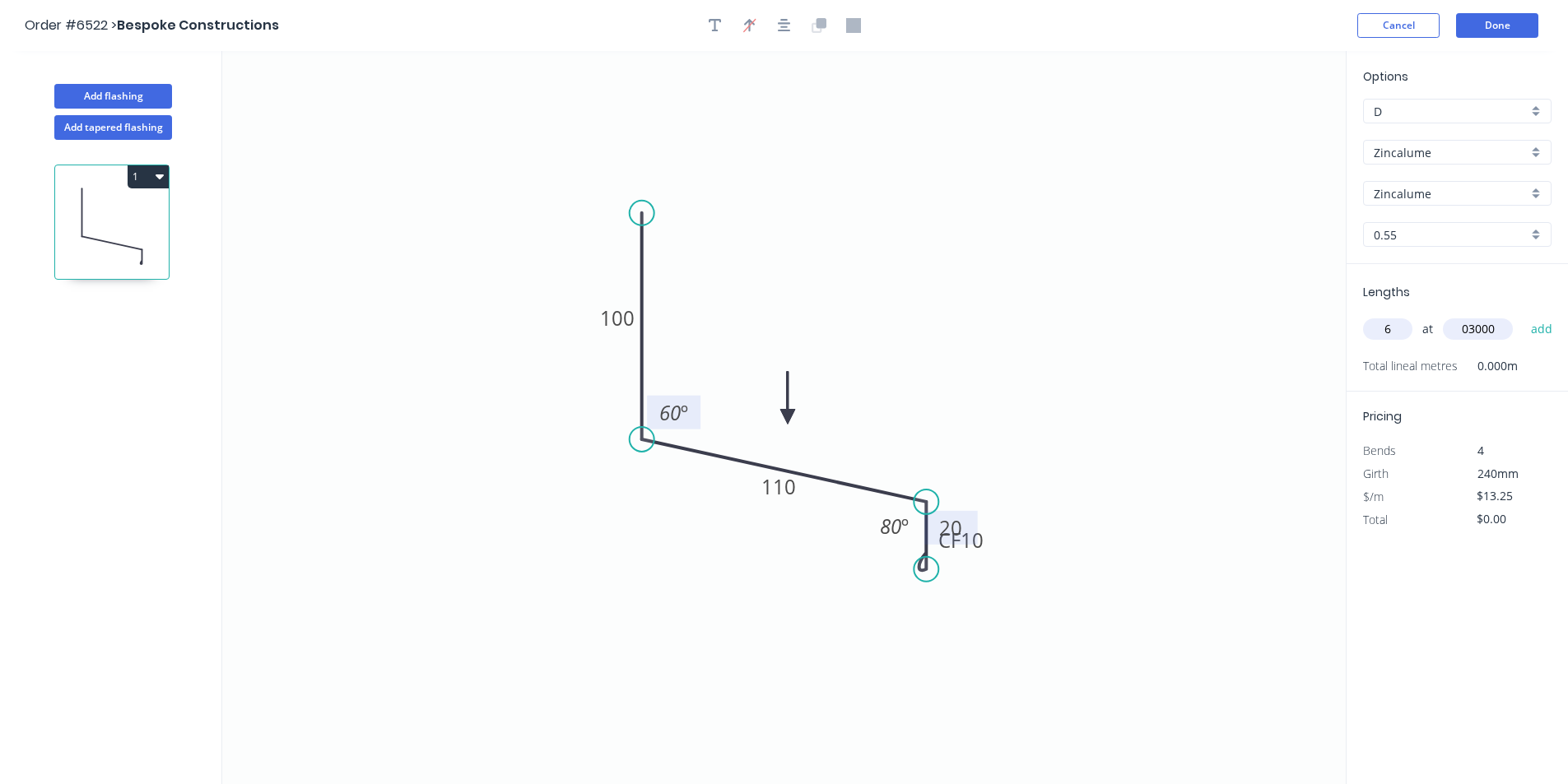
click at [1522, 316] on button "add" at bounding box center [1542, 330] width 39 height 28
type input "."
type input "$238.50"
type input "."
click at [1494, 25] on button "Done" at bounding box center [1497, 25] width 82 height 25
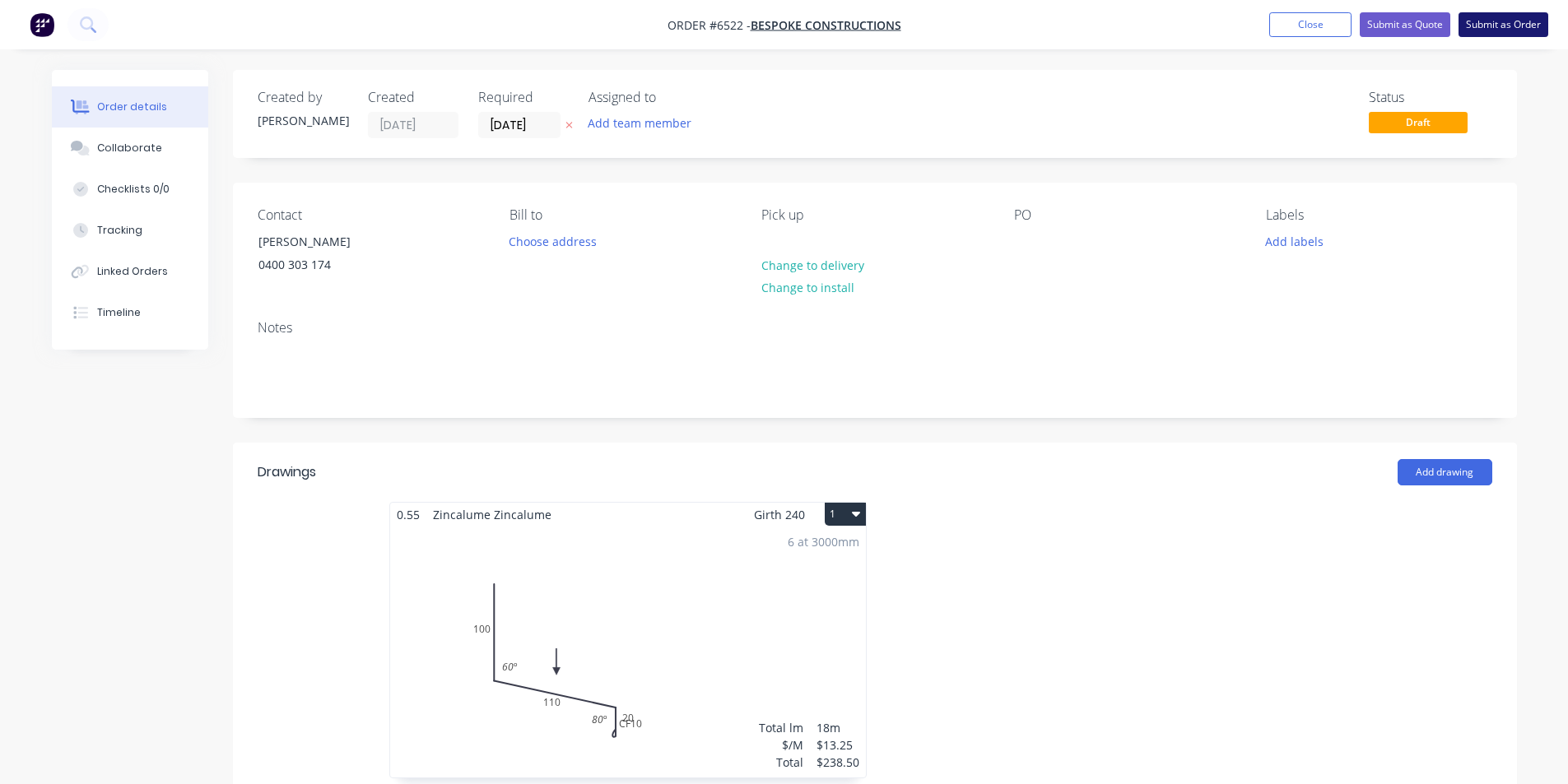
click at [1494, 24] on button "Submit as Order" at bounding box center [1504, 24] width 89 height 25
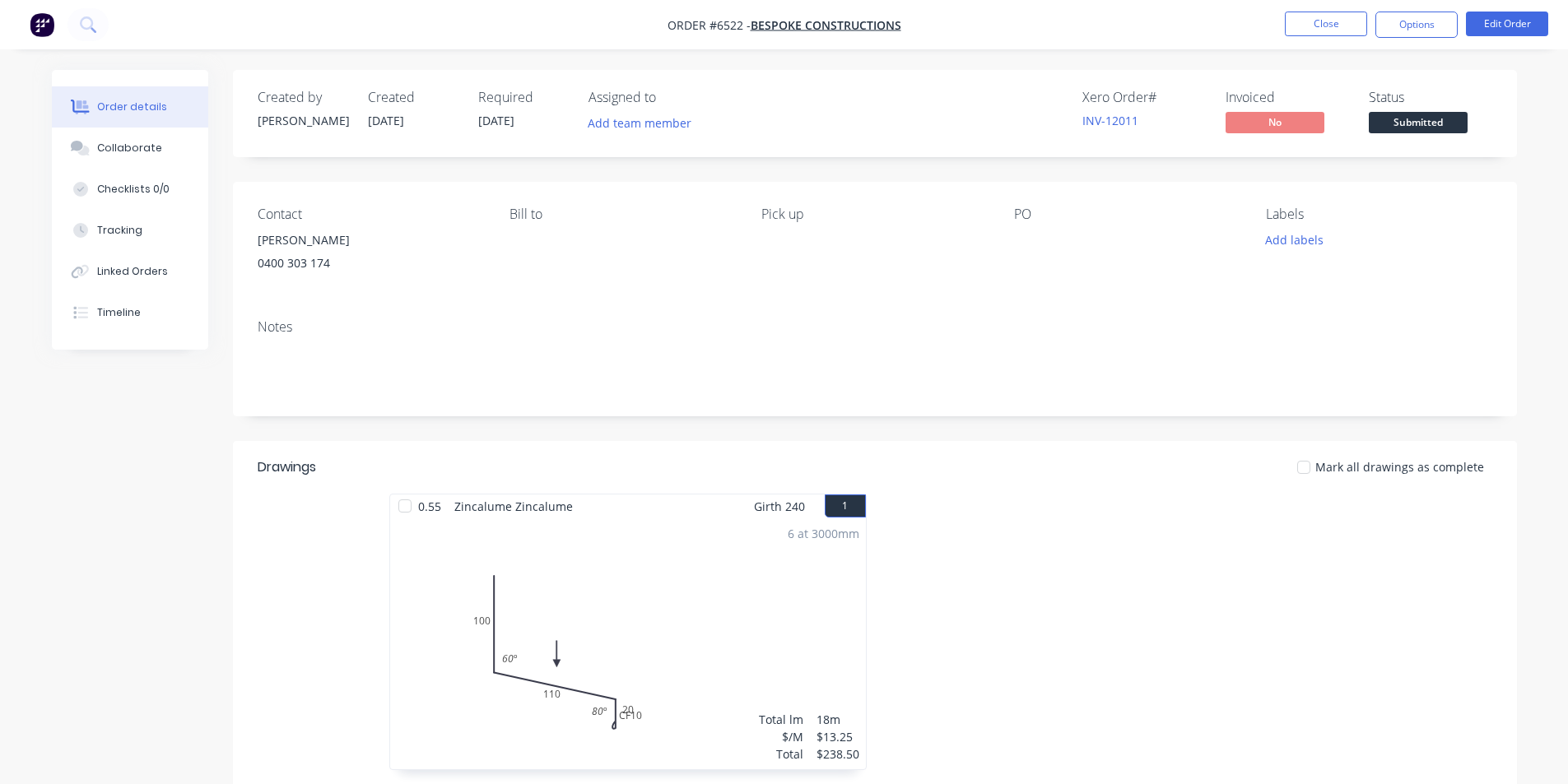
click at [1200, 492] on header "Drawings Mark all drawings as complete" at bounding box center [874, 467] width 1284 height 53
click at [1423, 124] on span "Submitted" at bounding box center [1418, 122] width 99 height 20
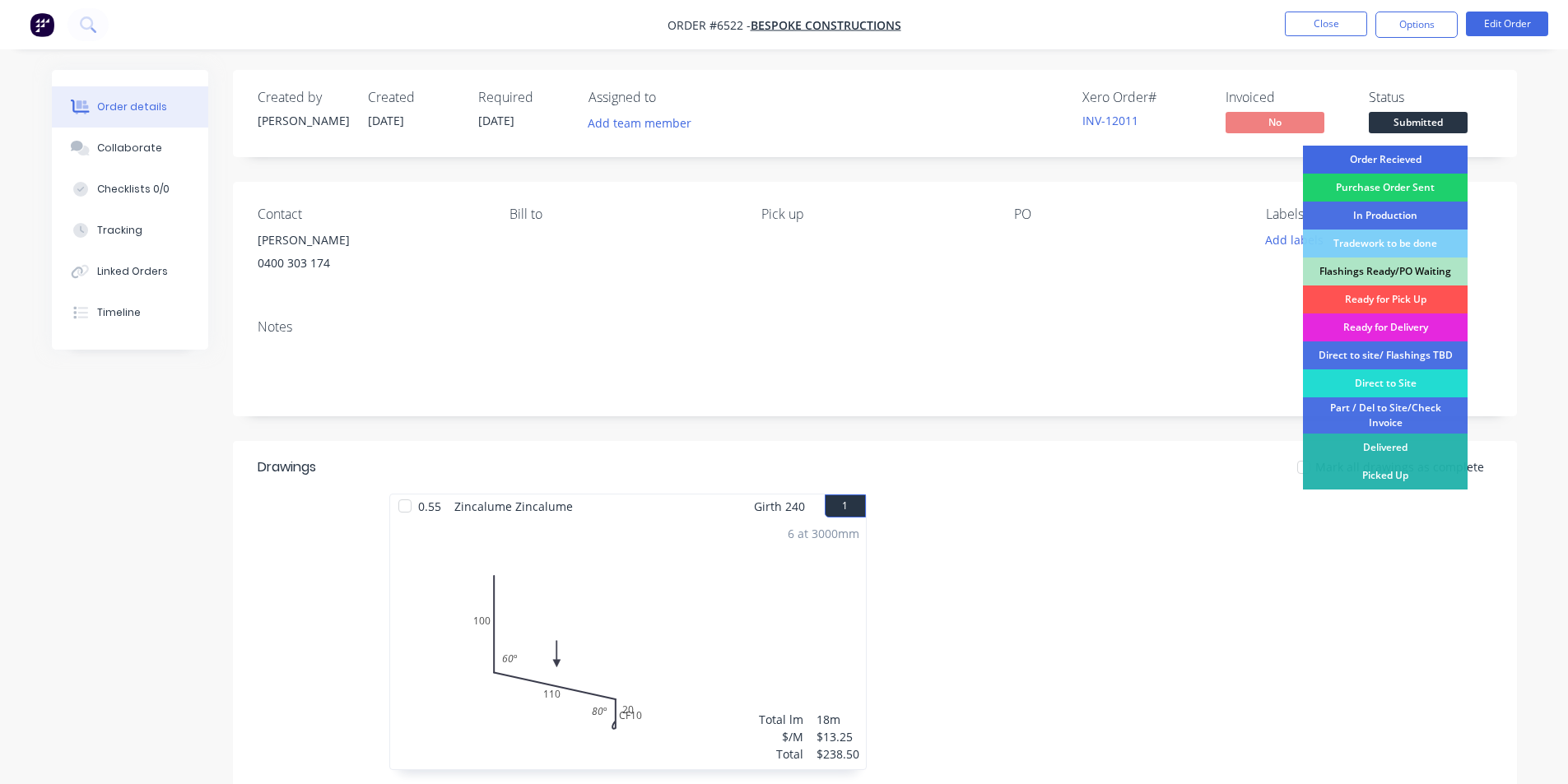
click at [1424, 165] on div "Order Recieved" at bounding box center [1385, 159] width 165 height 28
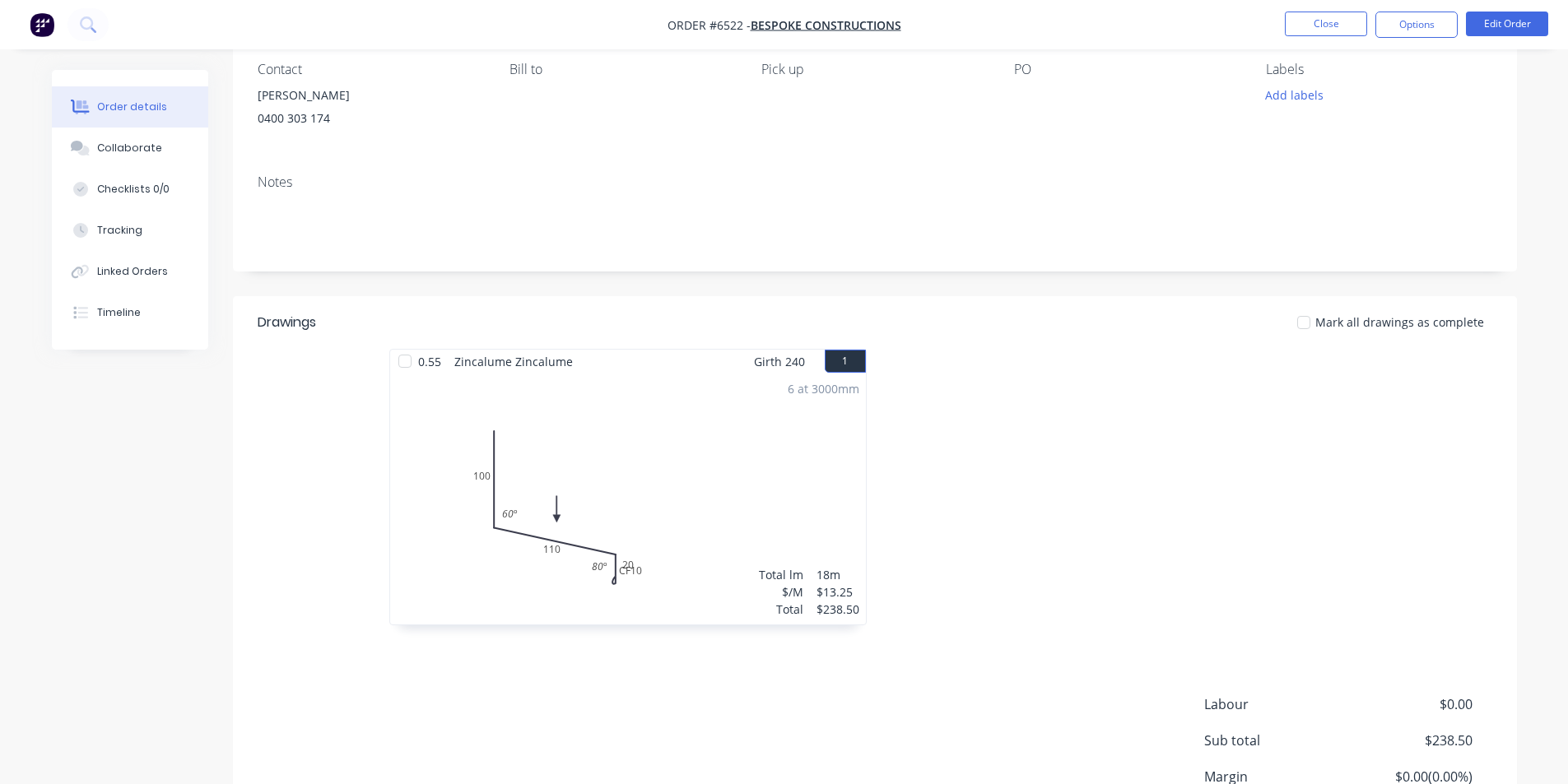
scroll to position [165, 0]
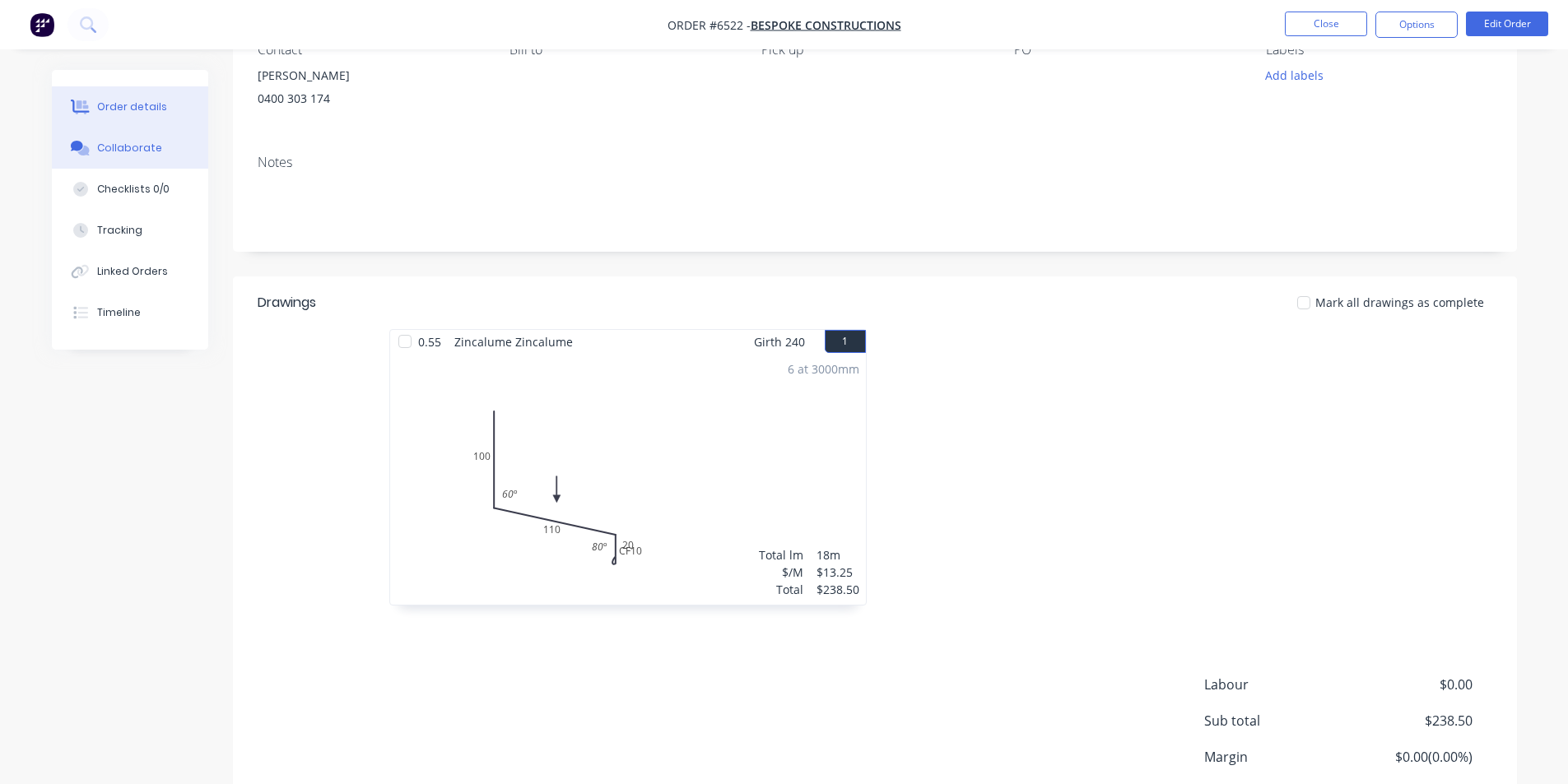
click at [131, 148] on div "Collaborate" at bounding box center [129, 148] width 65 height 15
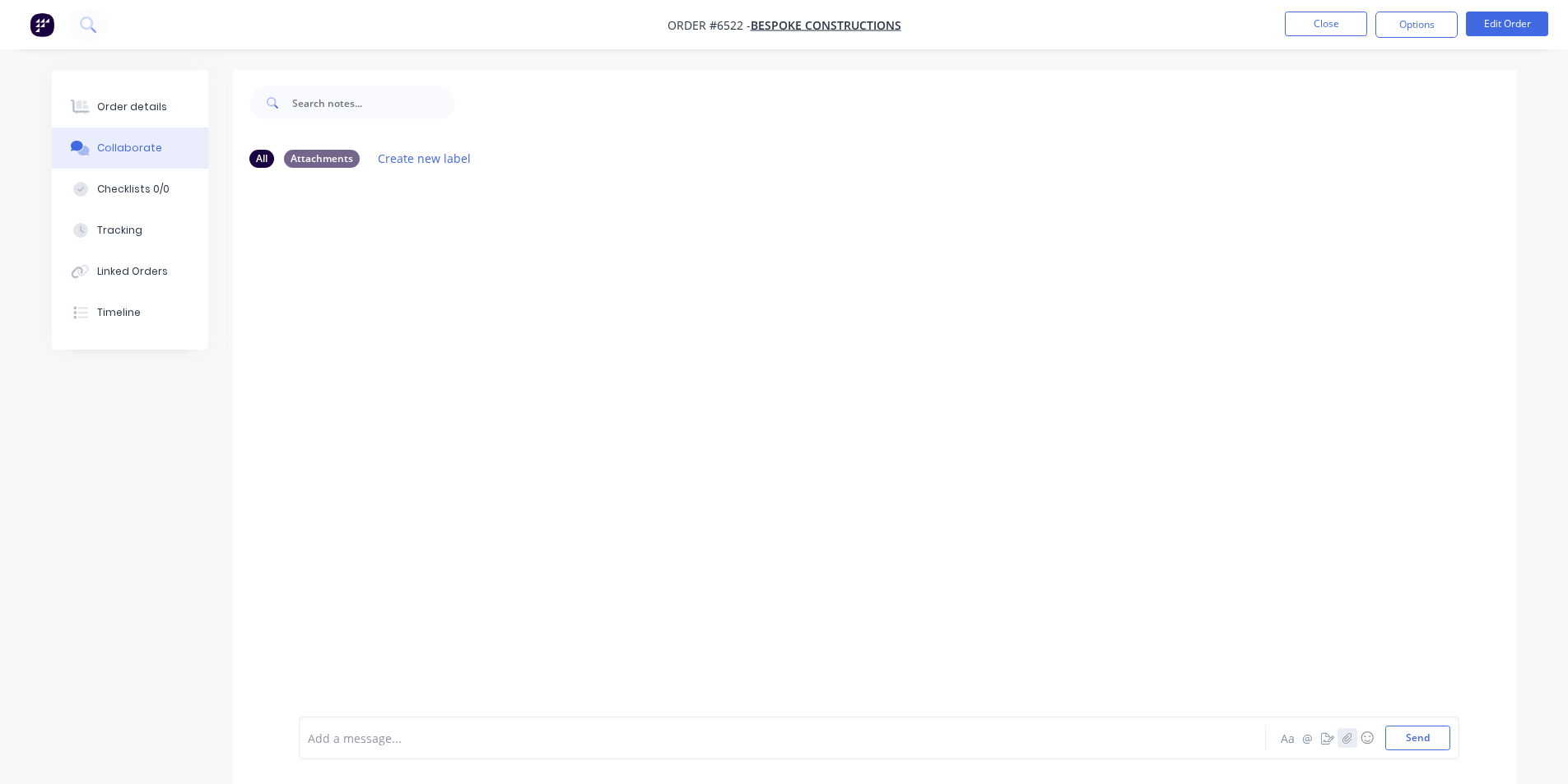
click at [1339, 740] on button "button" at bounding box center [1347, 737] width 20 height 20
click at [1421, 737] on button "Send" at bounding box center [1418, 738] width 65 height 25
click at [121, 99] on button "Order details" at bounding box center [130, 107] width 156 height 41
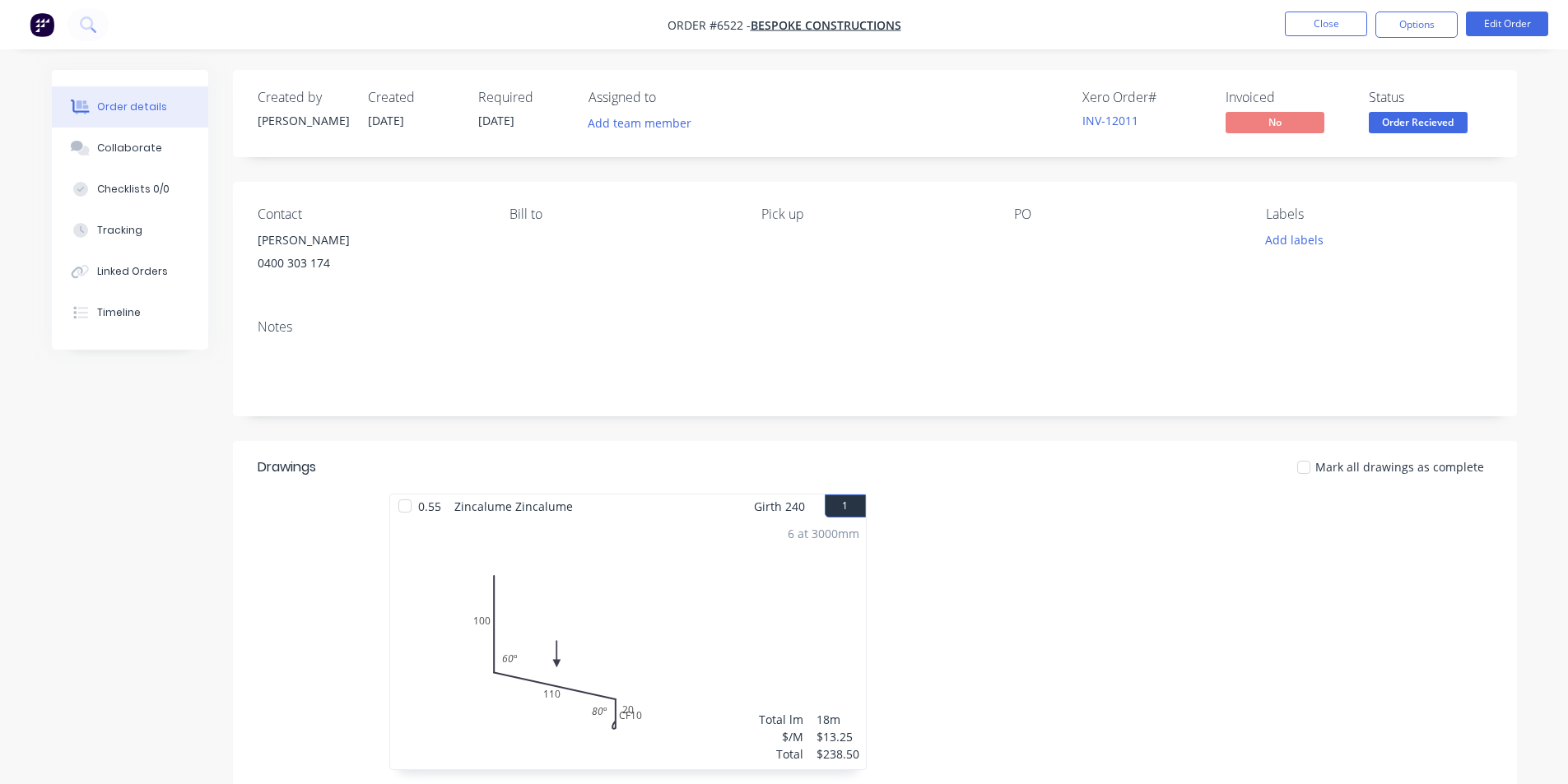
drag, startPoint x: 162, startPoint y: 160, endPoint x: 280, endPoint y: 333, distance: 209.4
click at [163, 161] on button "Collaborate" at bounding box center [130, 148] width 156 height 41
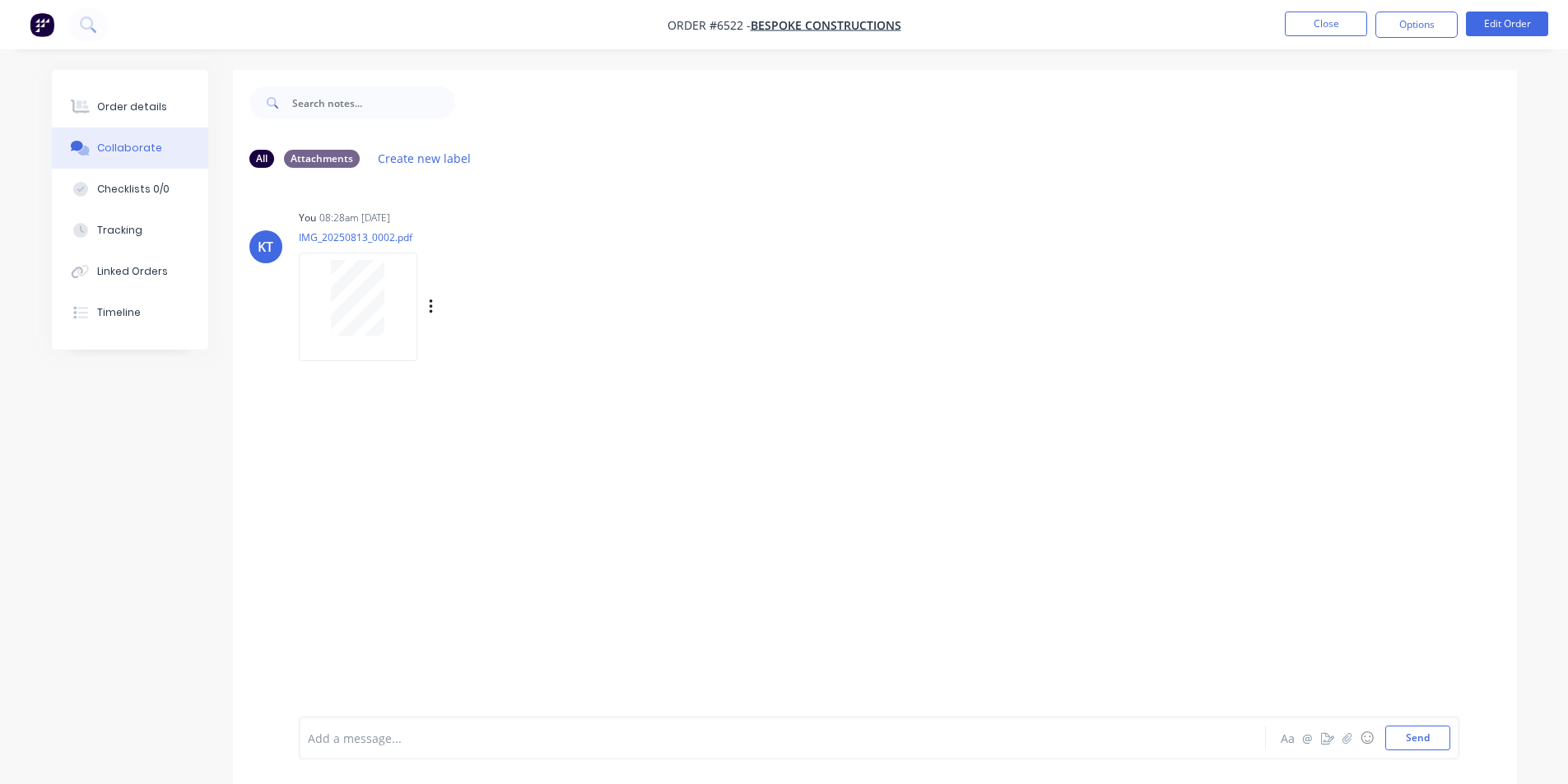
click at [378, 345] on div at bounding box center [358, 306] width 118 height 108
click at [151, 103] on div "Order details" at bounding box center [131, 107] width 70 height 15
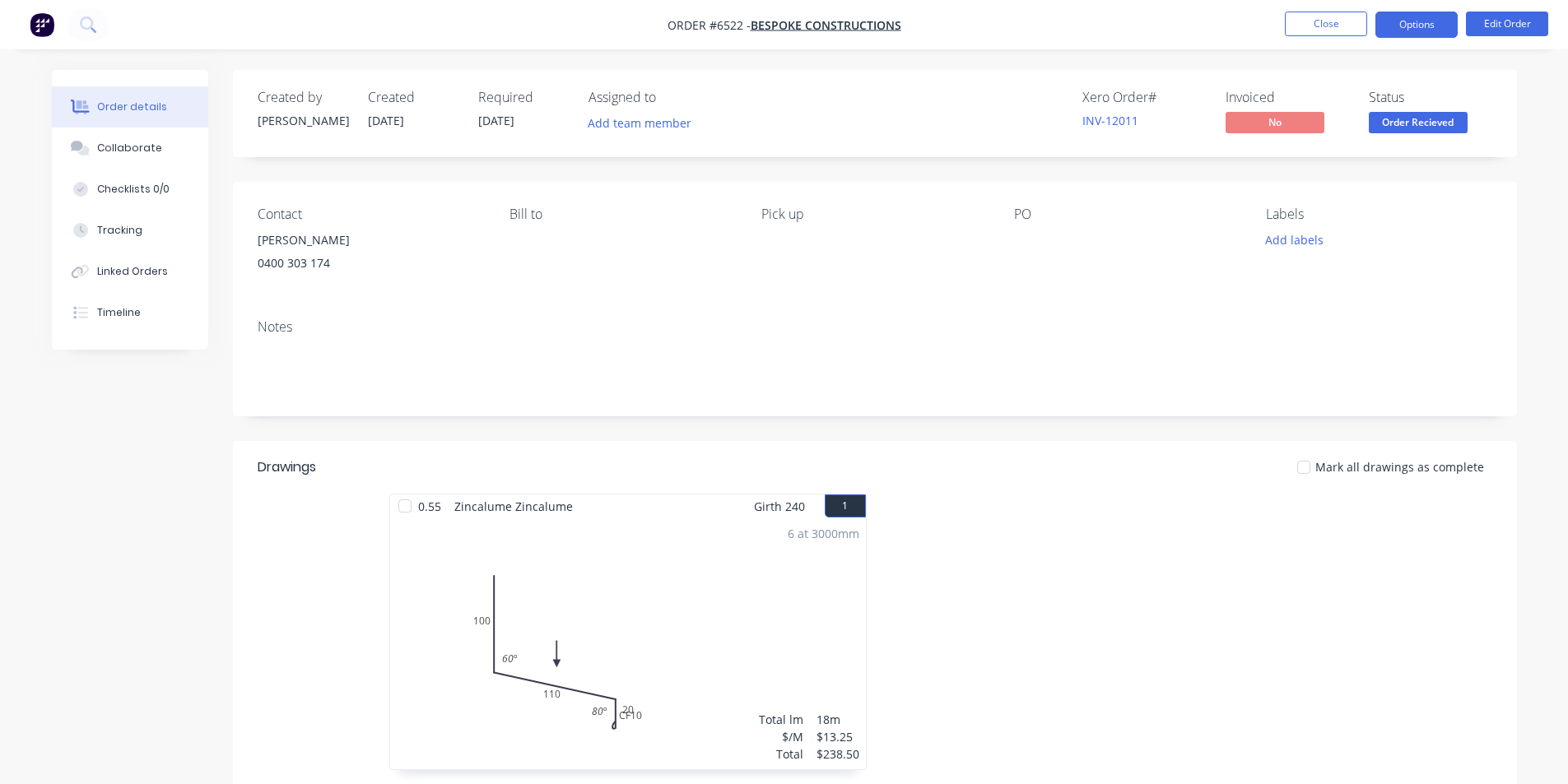
click at [1419, 30] on button "Options" at bounding box center [1416, 24] width 82 height 26
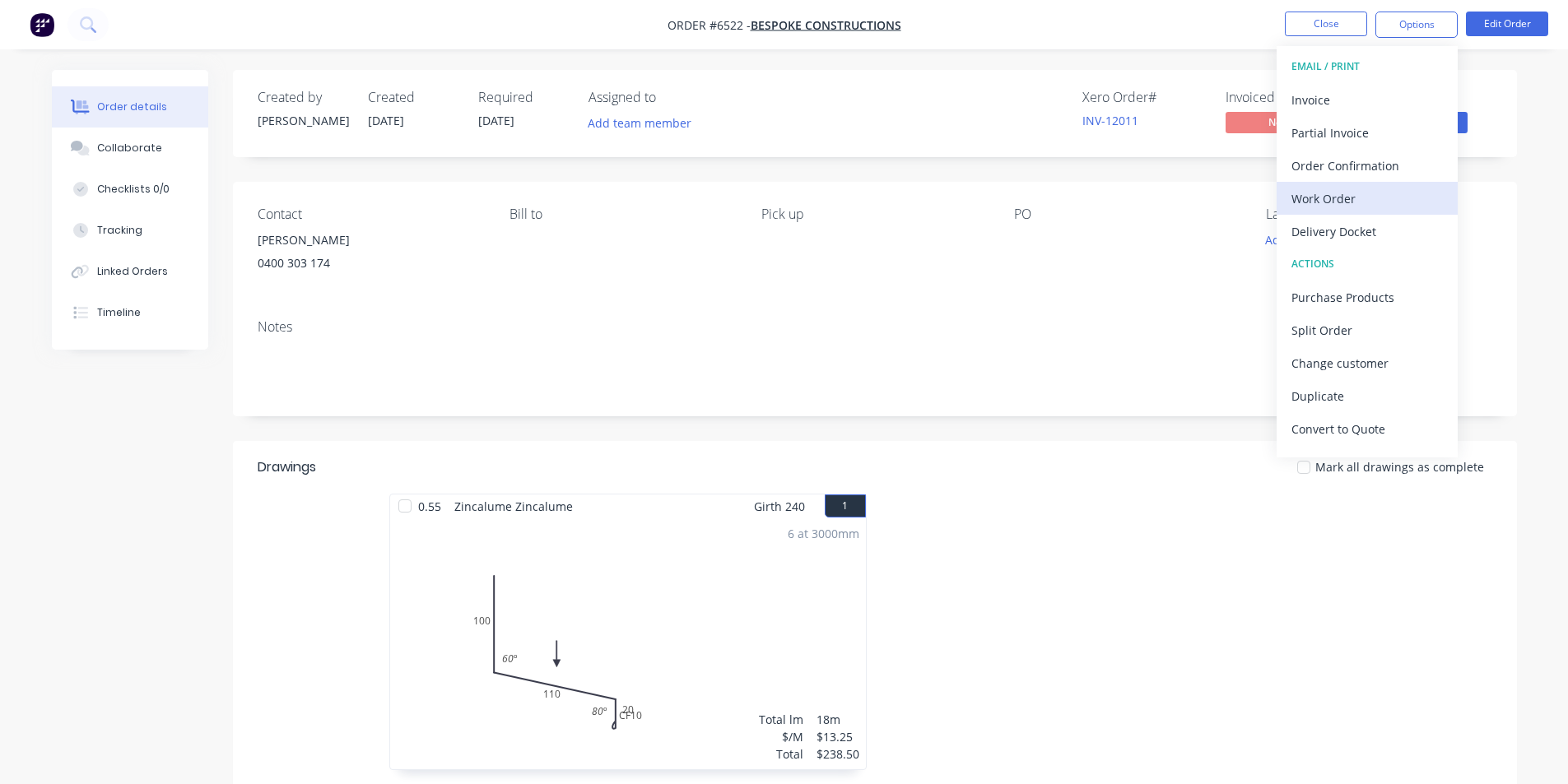
click at [1322, 196] on div "Work Order" at bounding box center [1367, 199] width 152 height 24
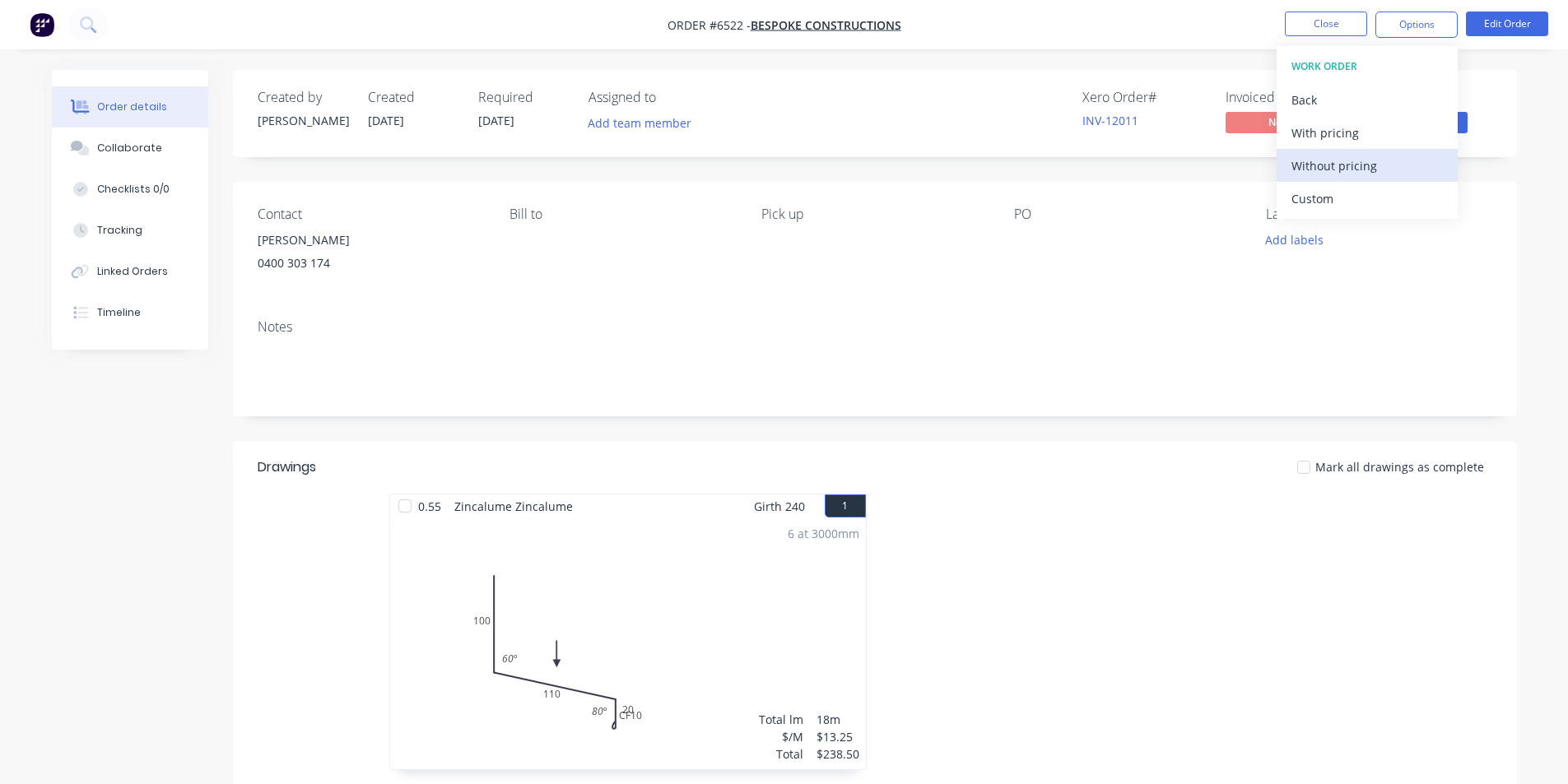
click at [1345, 150] on button "Without pricing" at bounding box center [1367, 165] width 181 height 33
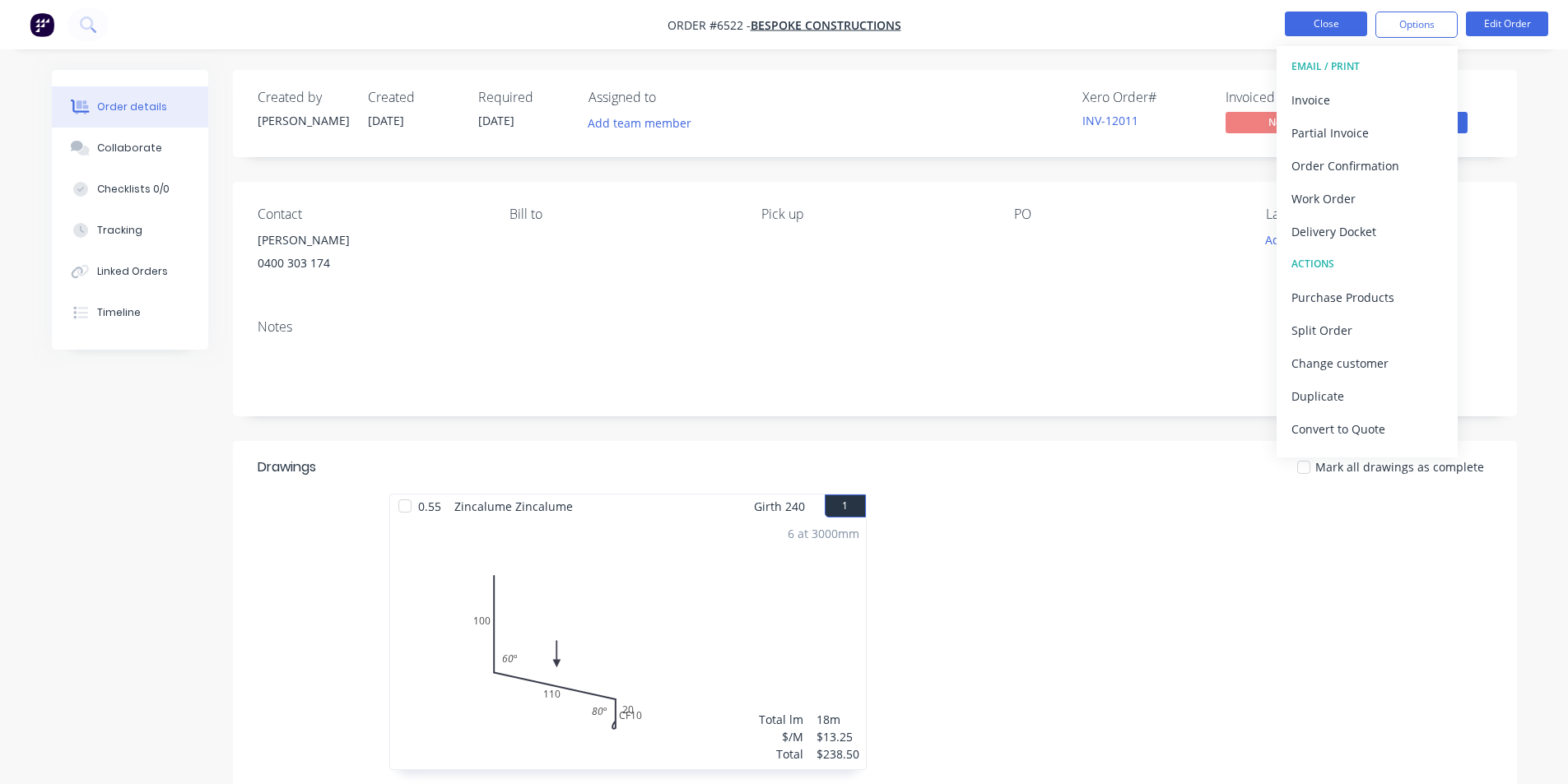
click at [1336, 20] on button "Close" at bounding box center [1326, 23] width 82 height 25
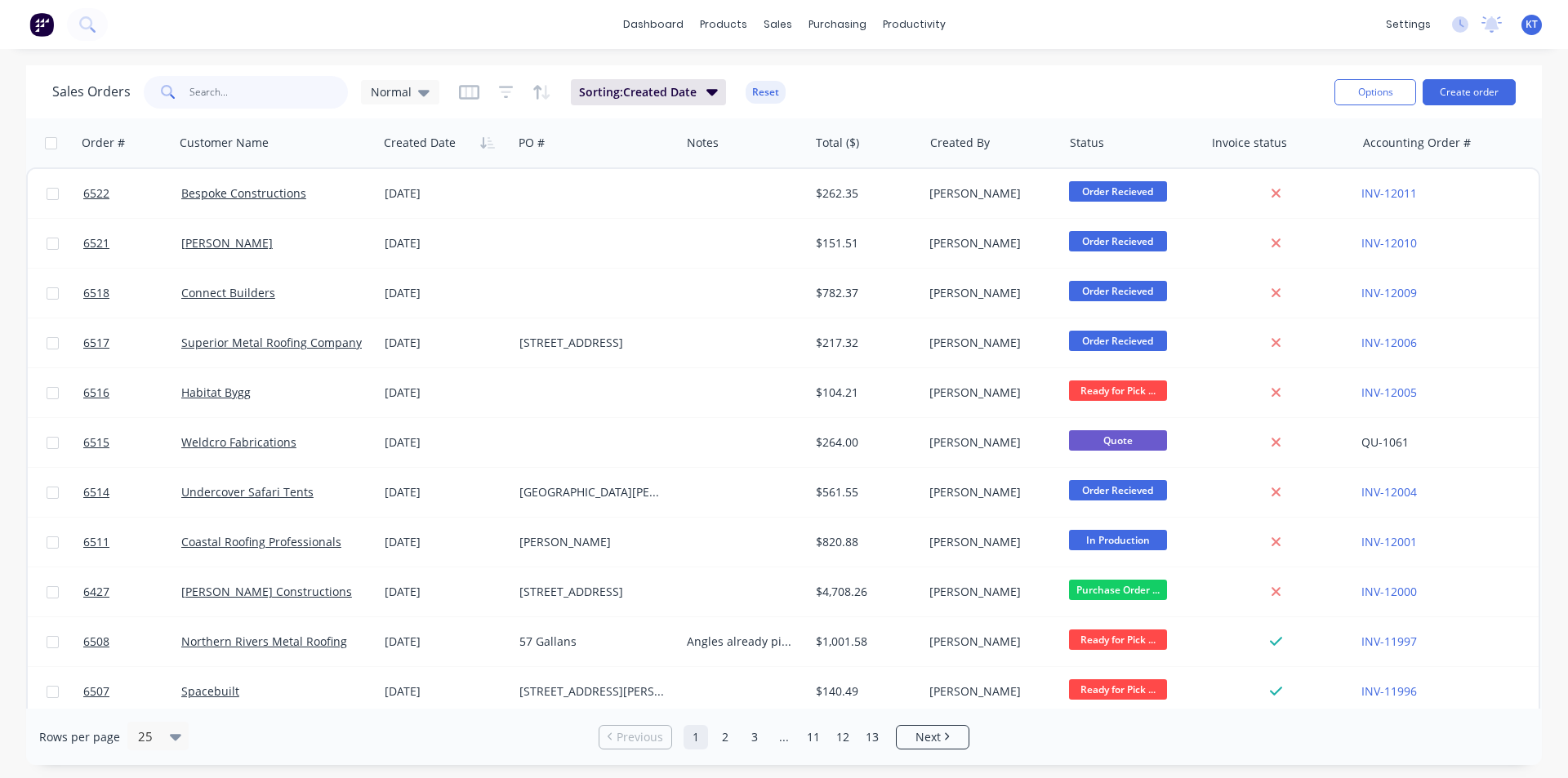
click at [208, 85] on input "text" at bounding box center [269, 91] width 159 height 32
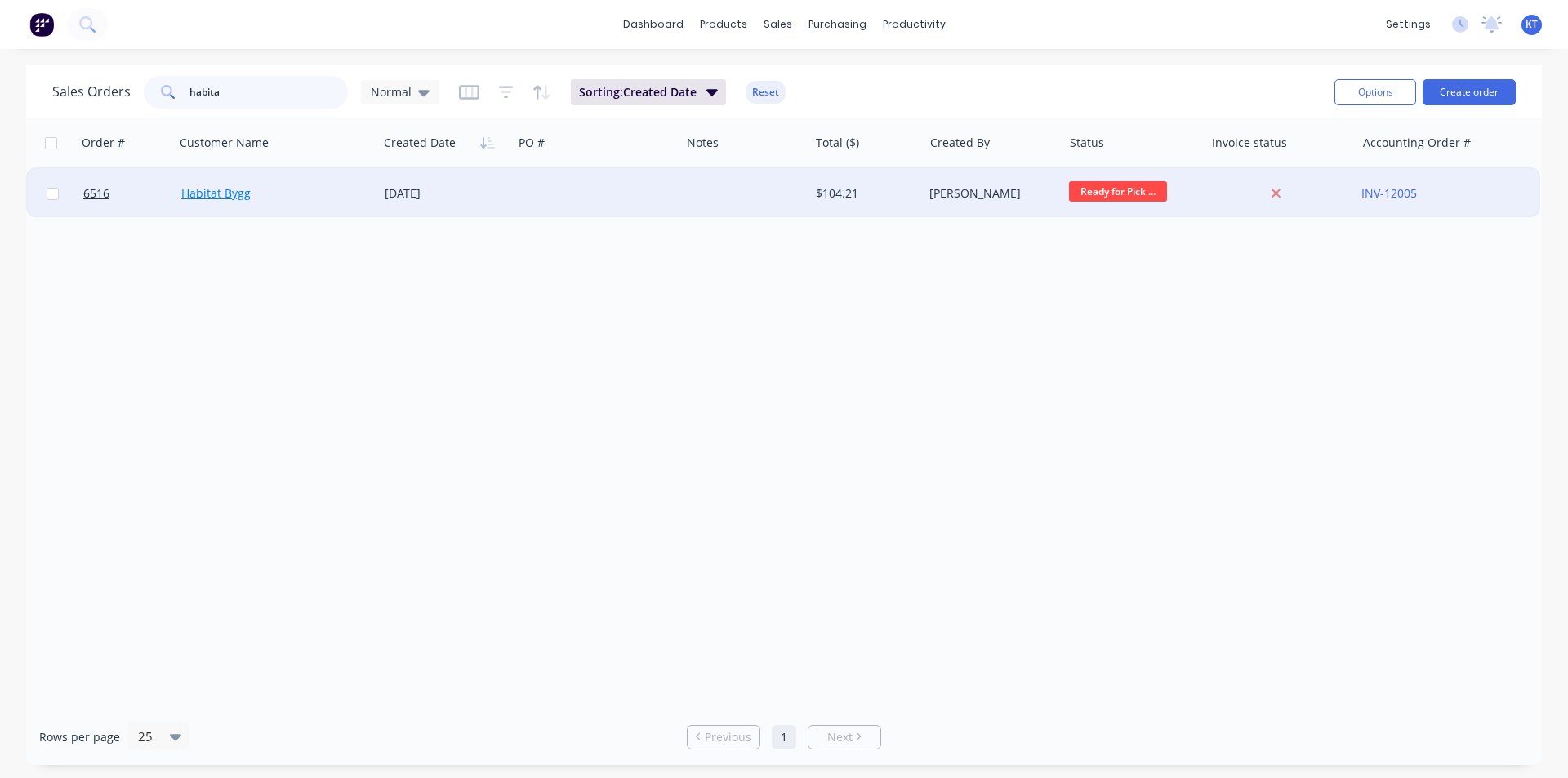
type input "habita"
click at [247, 194] on link "Habitat Bygg" at bounding box center [215, 193] width 69 height 16
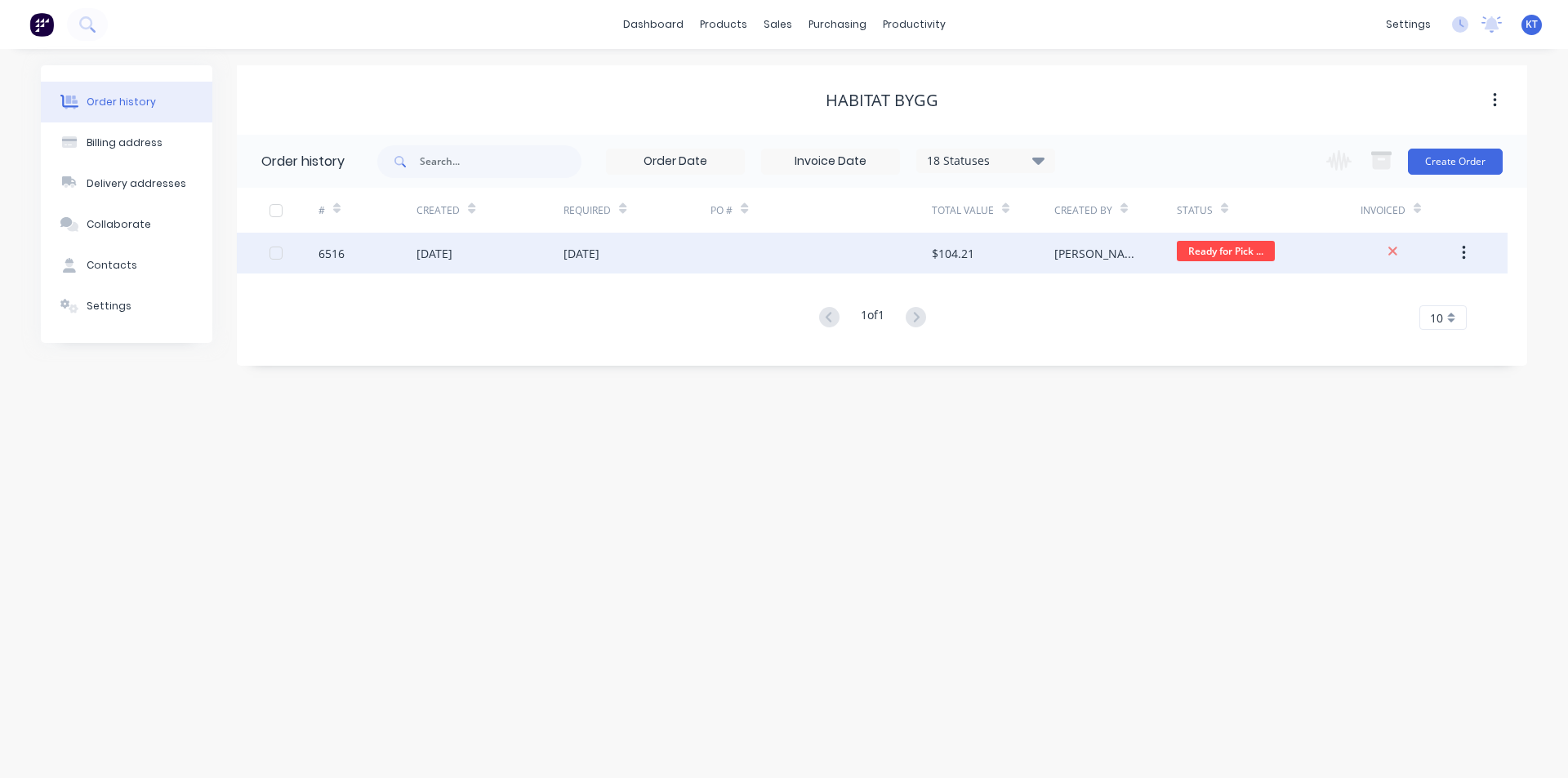
click at [496, 258] on div "[DATE]" at bounding box center [490, 253] width 147 height 41
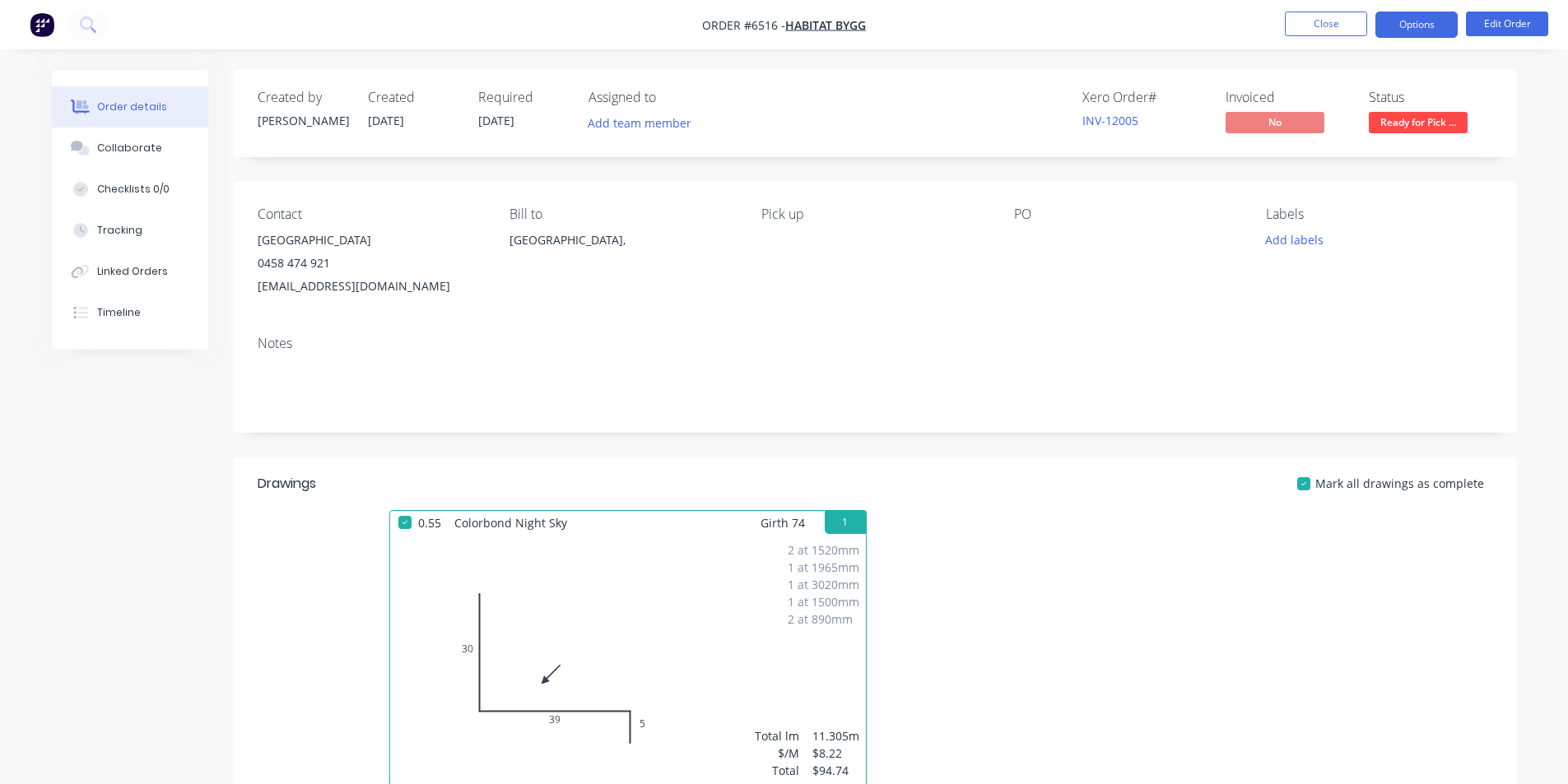
click at [1439, 31] on button "Options" at bounding box center [1416, 24] width 82 height 26
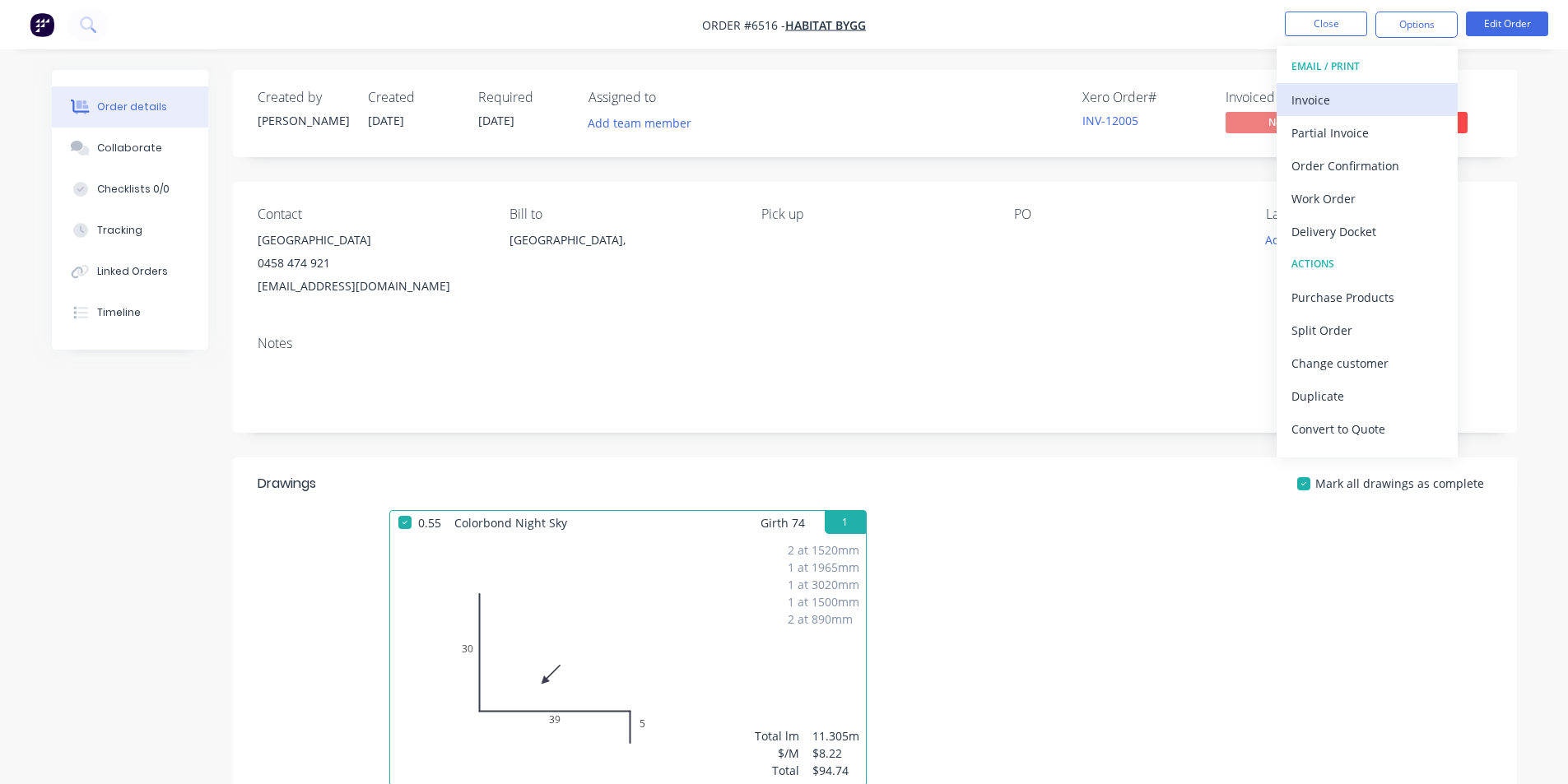
click at [1300, 93] on div "Invoice" at bounding box center [1367, 101] width 152 height 24
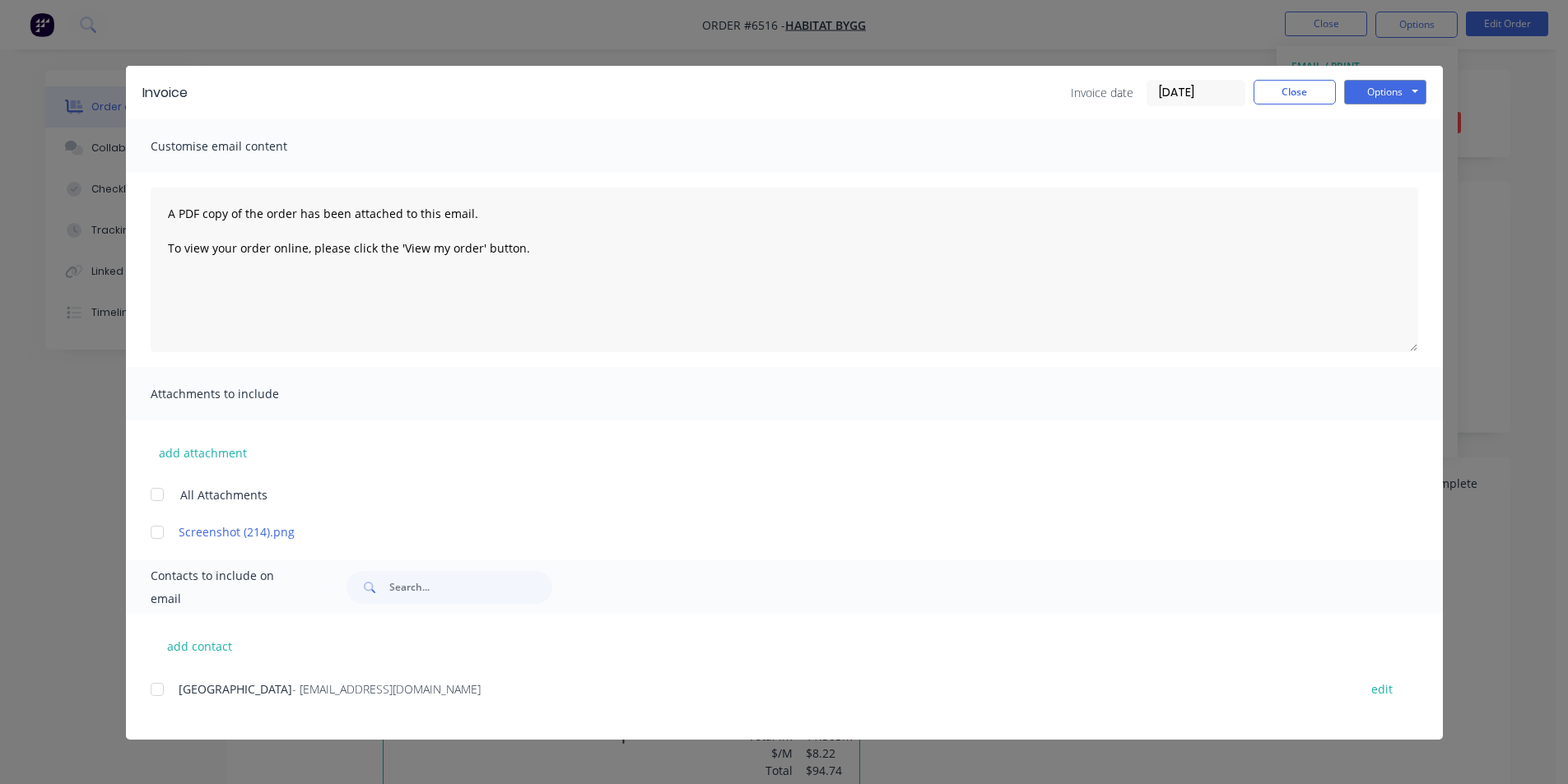
click at [158, 694] on div at bounding box center [156, 689] width 33 height 33
click at [1378, 83] on button "Options" at bounding box center [1386, 92] width 82 height 25
click at [1417, 167] on button "Email" at bounding box center [1397, 175] width 105 height 27
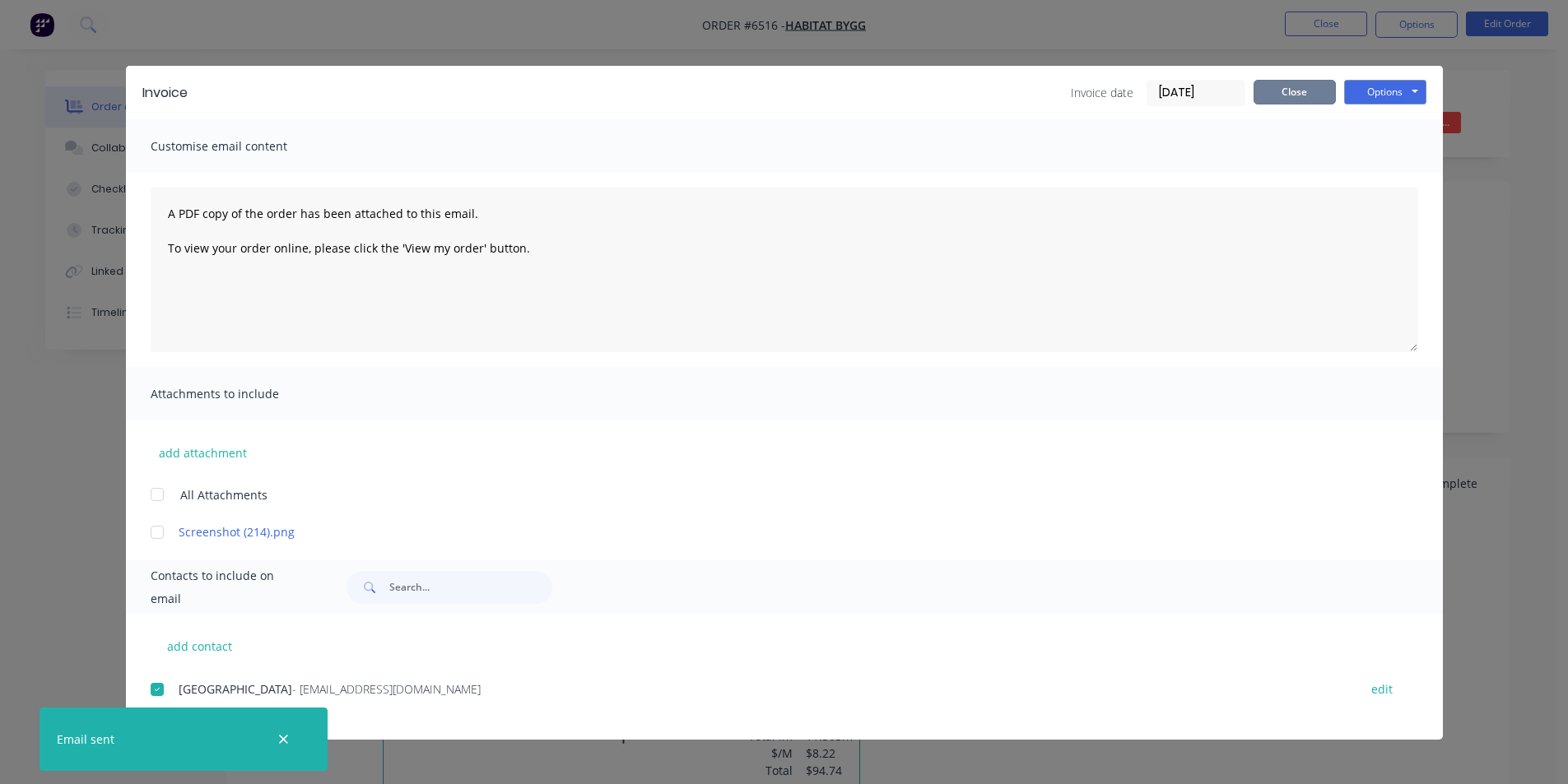
drag, startPoint x: 1289, startPoint y: 100, endPoint x: 1297, endPoint y: 79, distance: 22.5
click at [1289, 100] on button "Close" at bounding box center [1294, 92] width 82 height 25
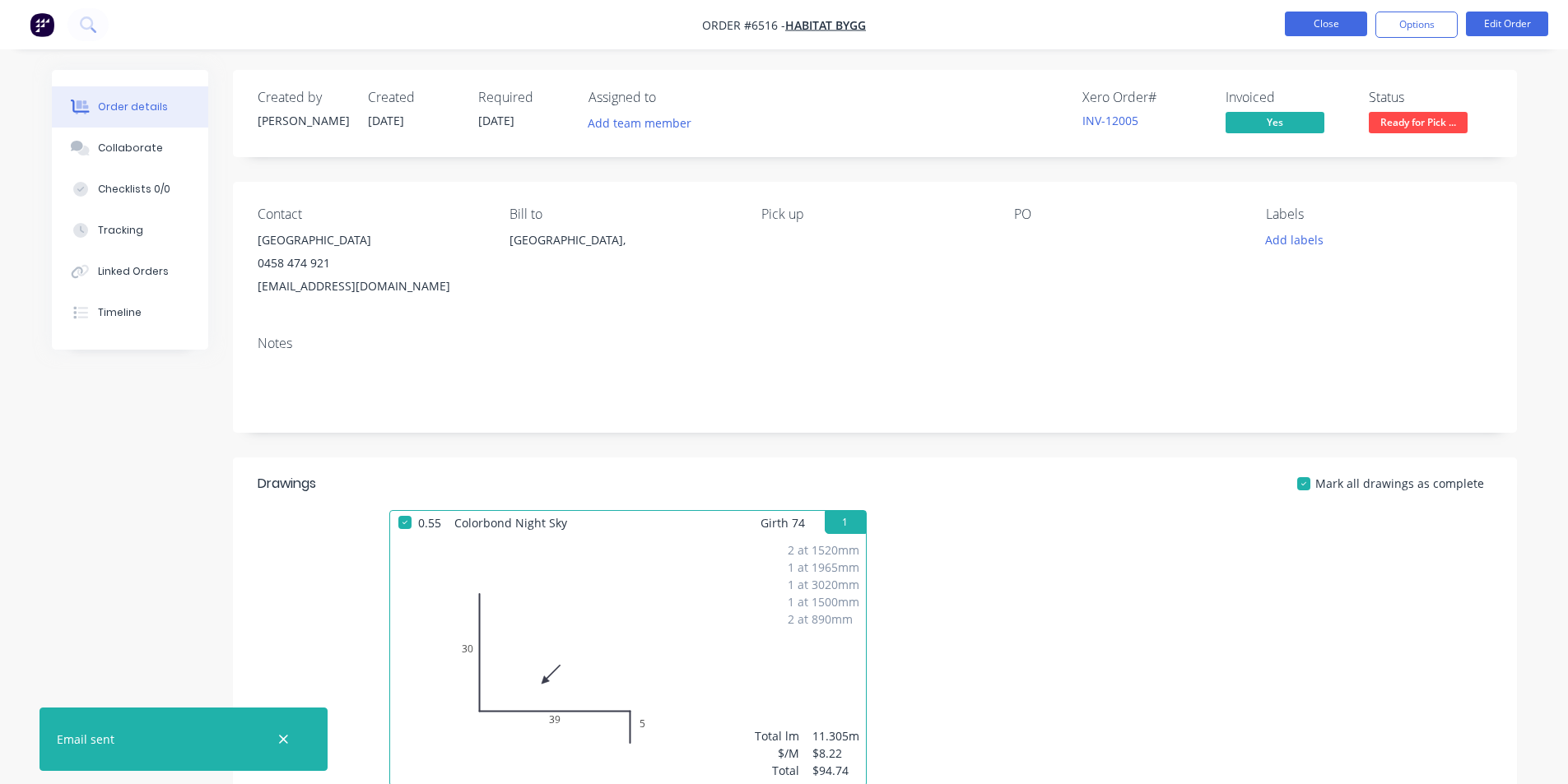
click at [1313, 24] on button "Close" at bounding box center [1326, 23] width 82 height 25
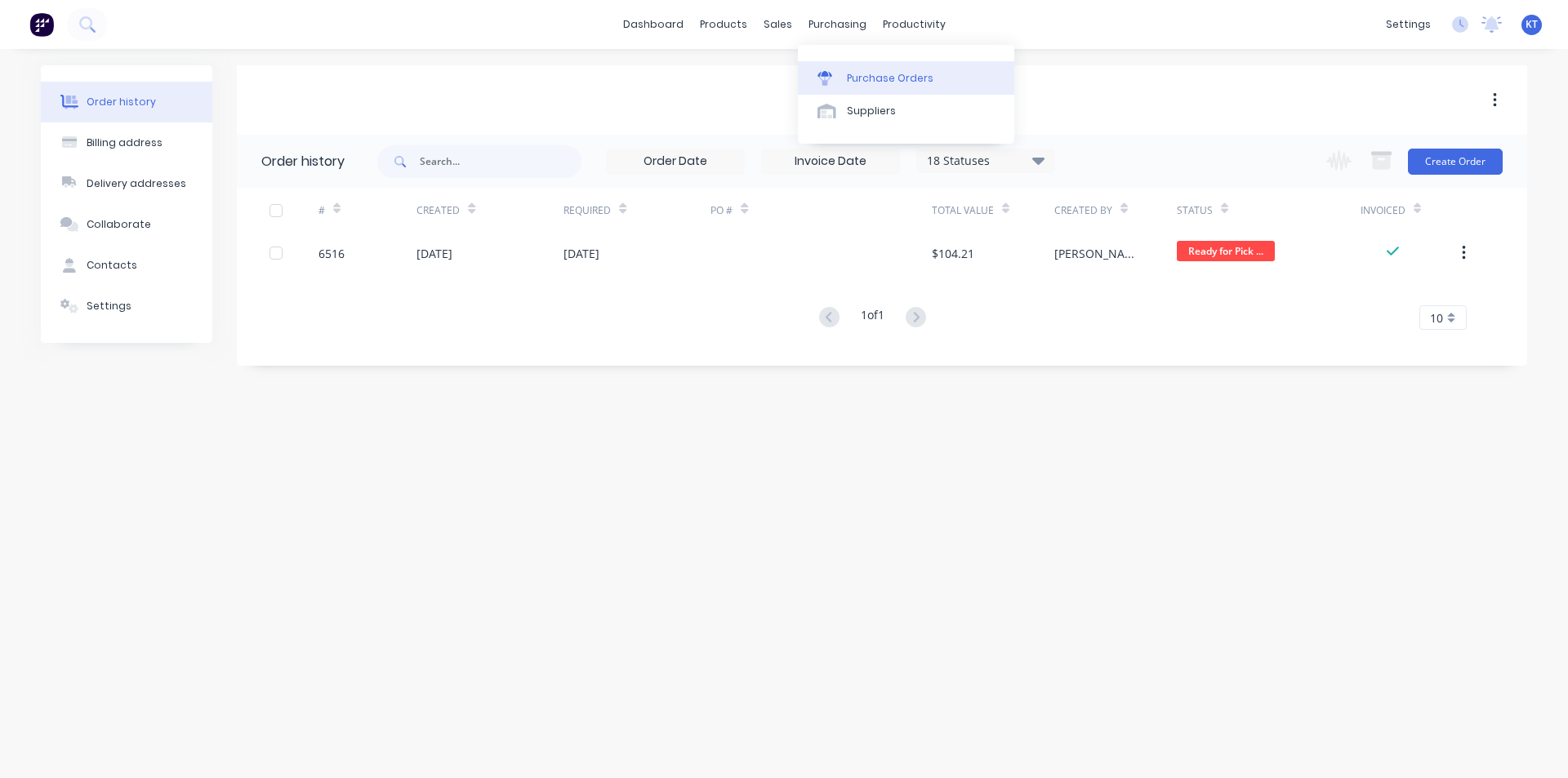
click at [851, 79] on div "Purchase Orders" at bounding box center [891, 79] width 87 height 15
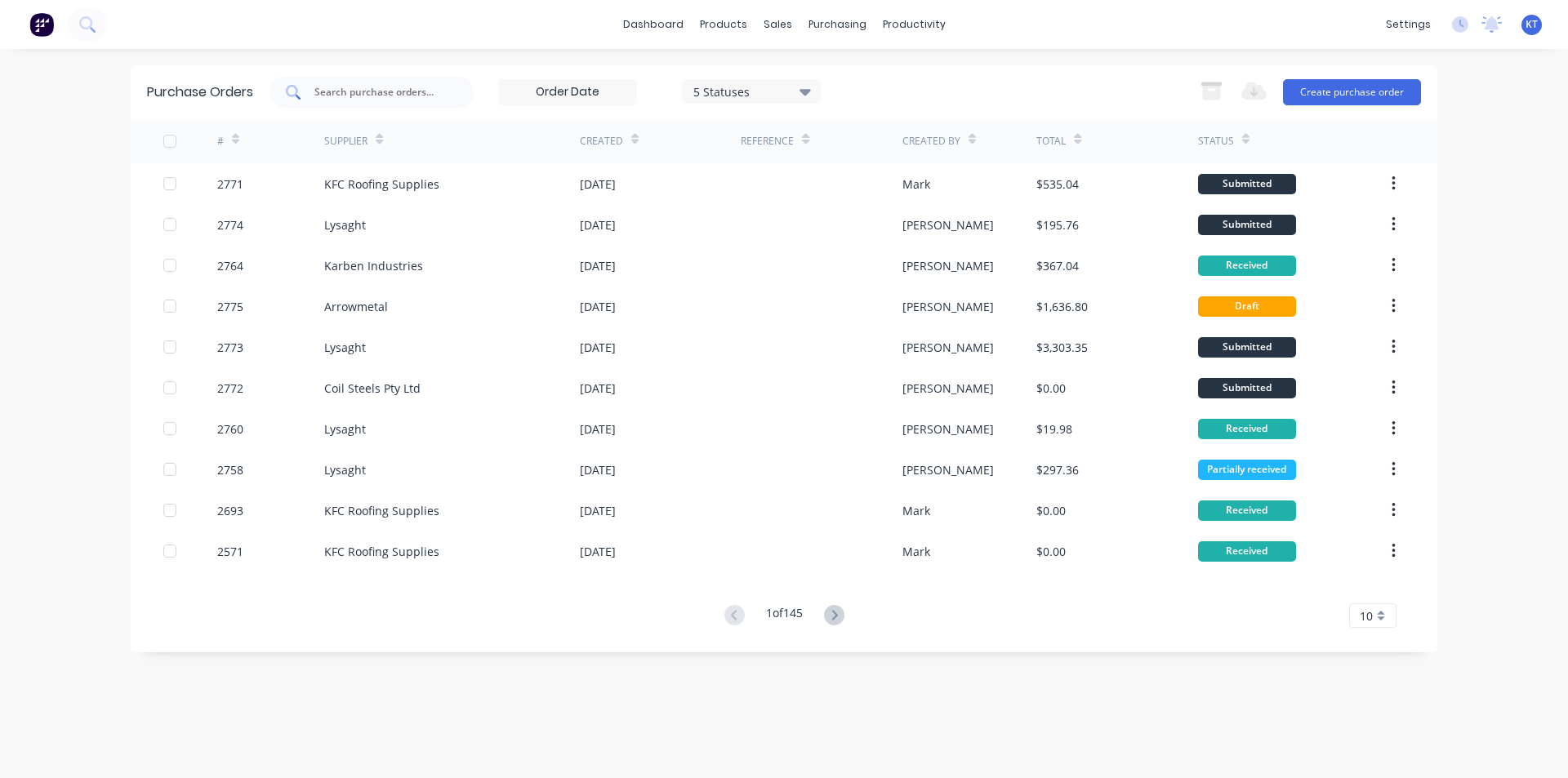
click at [398, 78] on div at bounding box center [371, 91] width 204 height 32
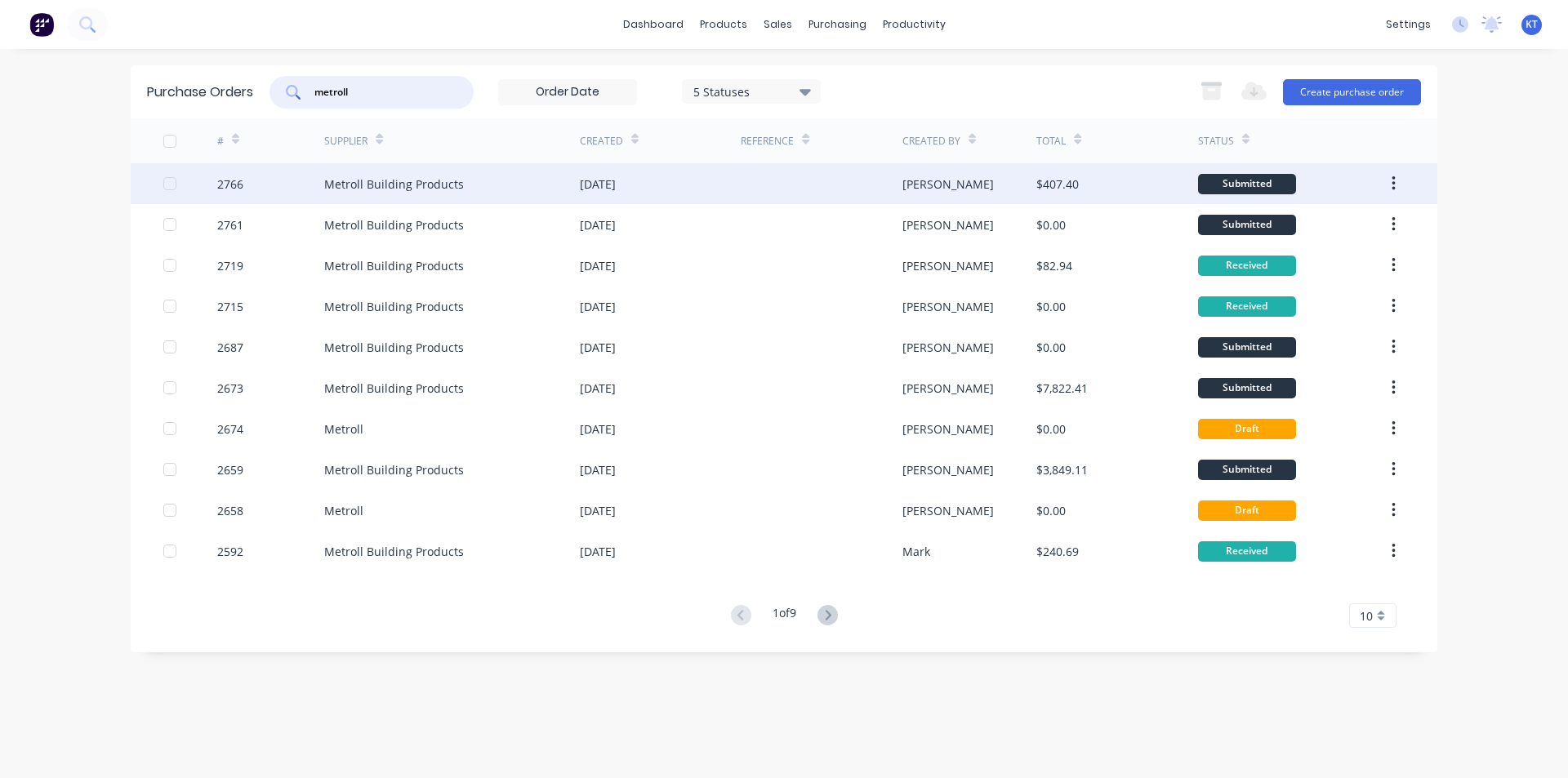
type input "metroll"
click at [501, 179] on div "Metroll Building Products" at bounding box center [452, 184] width 256 height 41
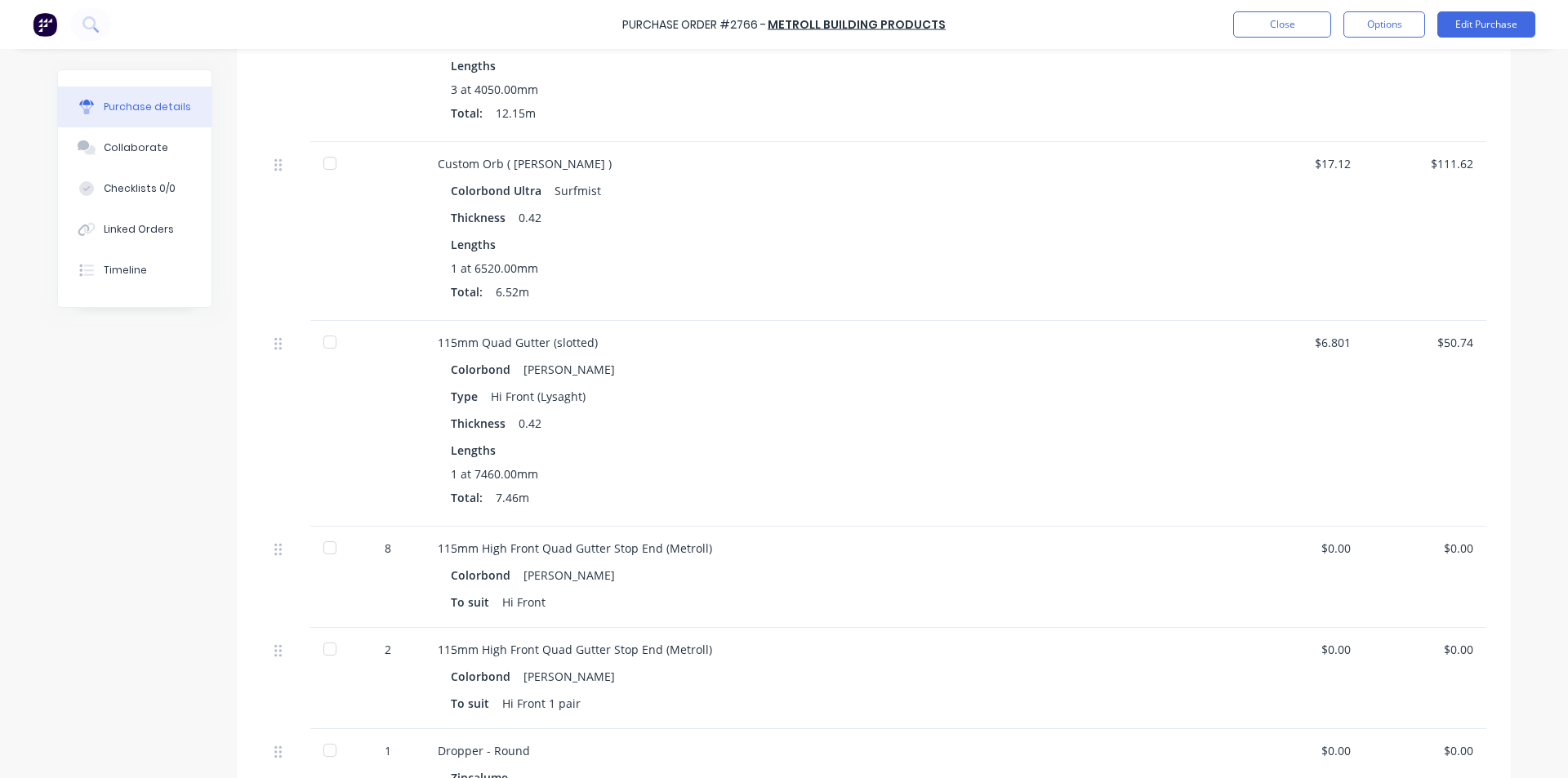
scroll to position [574, 0]
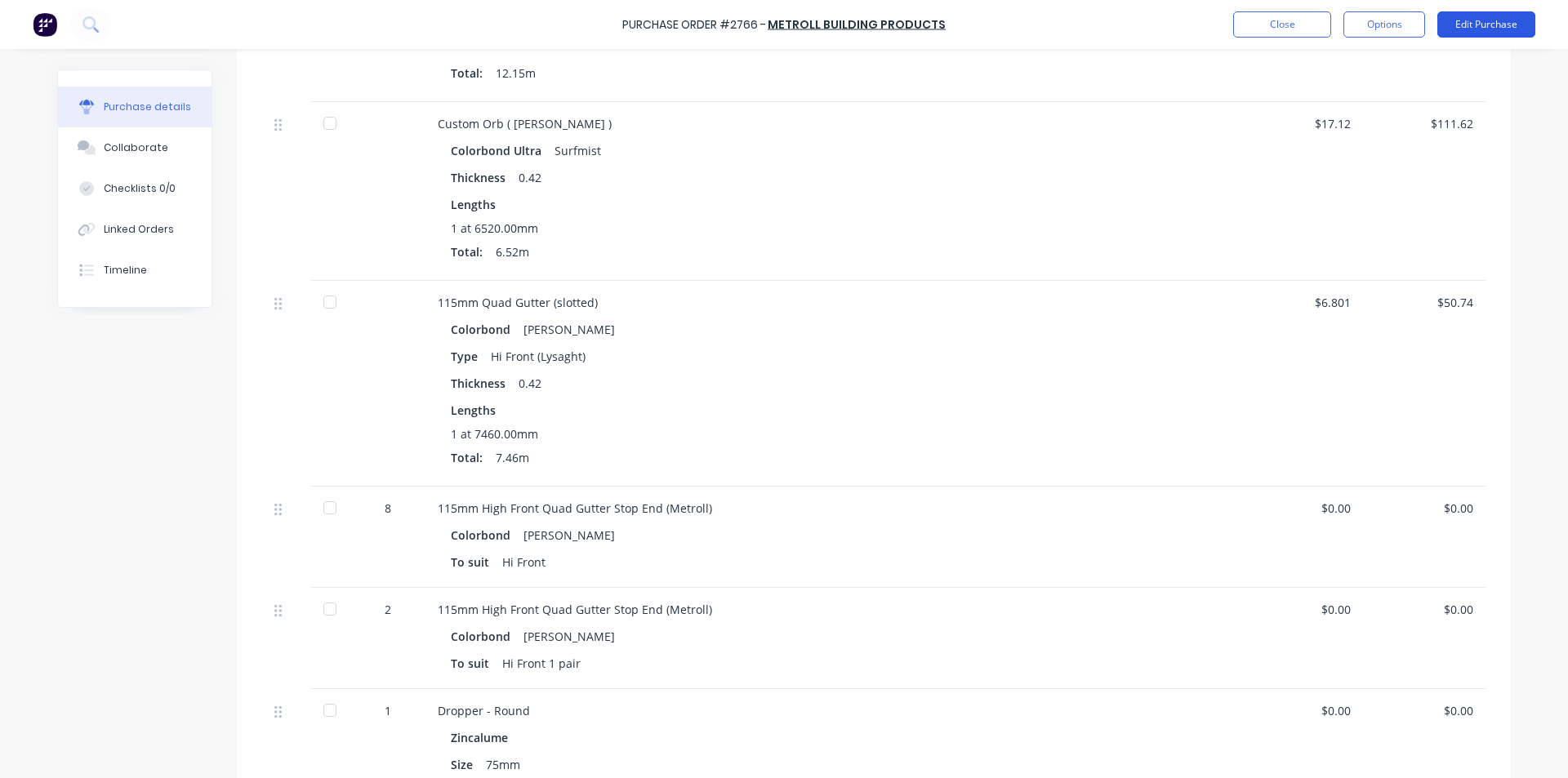
click at [1482, 30] on button "Edit Purchase" at bounding box center [1487, 24] width 98 height 26
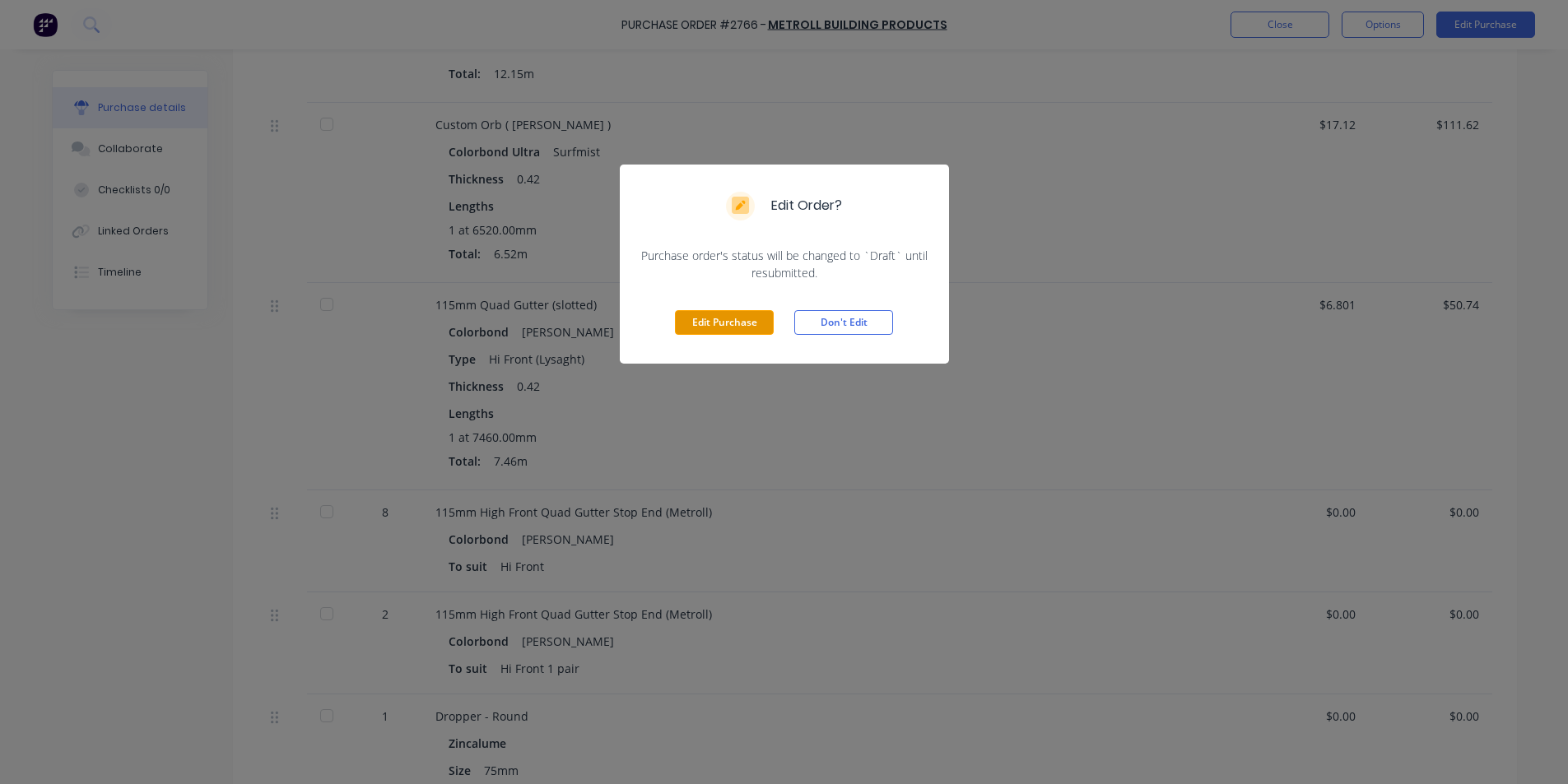
click at [727, 324] on button "Edit Purchase" at bounding box center [724, 322] width 99 height 25
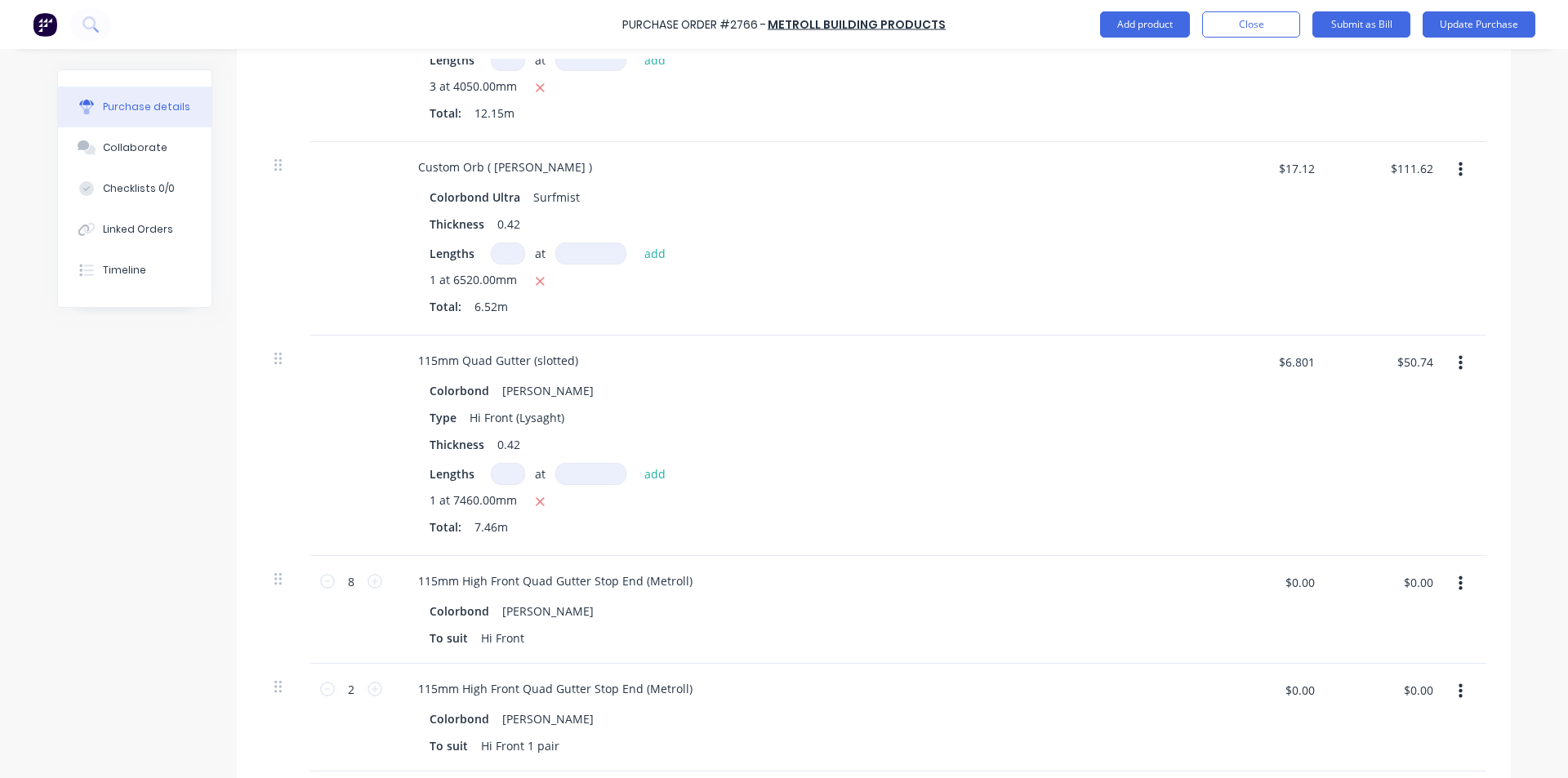
scroll to position [599, 0]
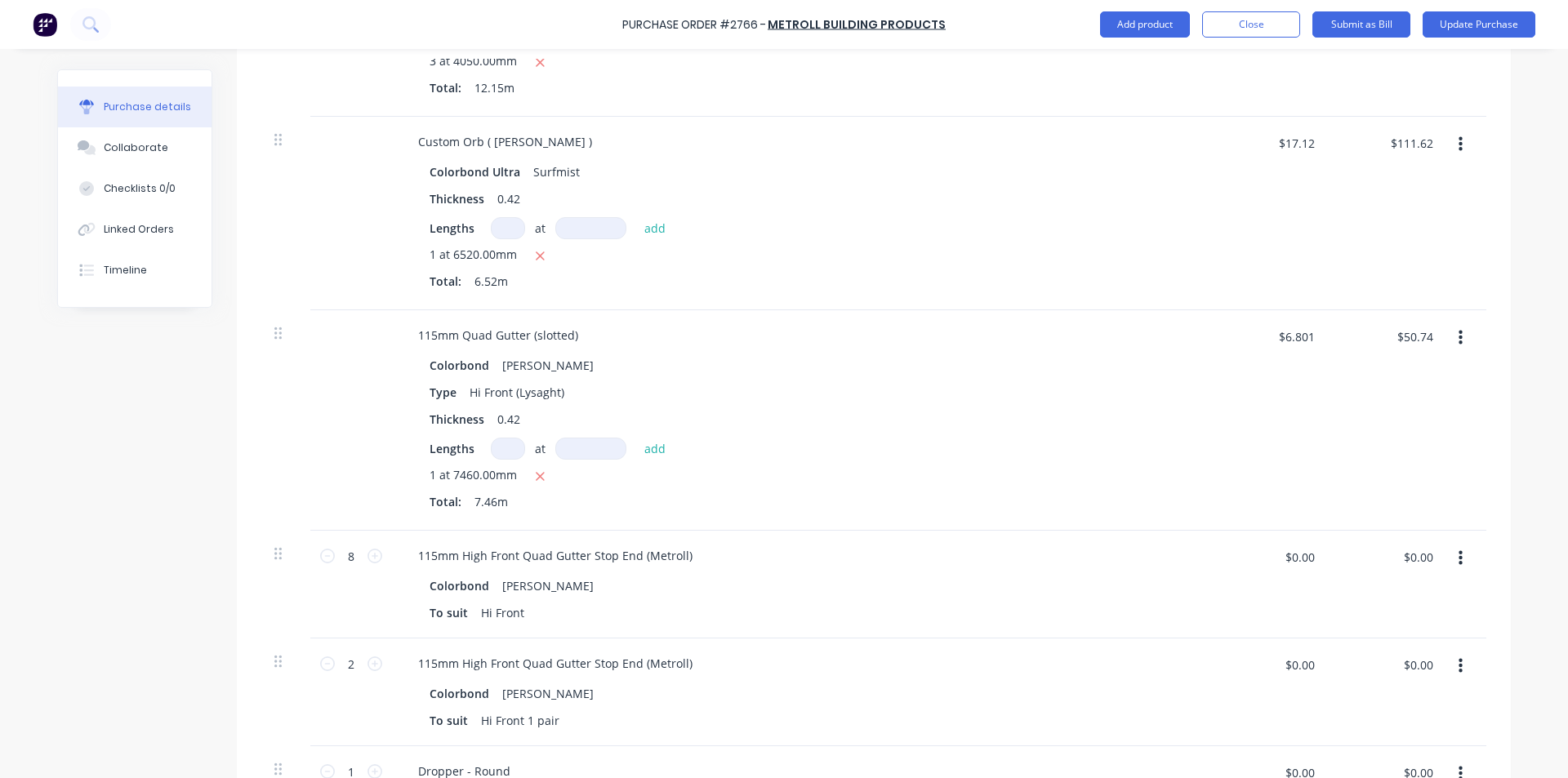
click at [1458, 560] on button "button" at bounding box center [1461, 559] width 39 height 30
click at [1394, 614] on button "Edit" at bounding box center [1411, 602] width 139 height 32
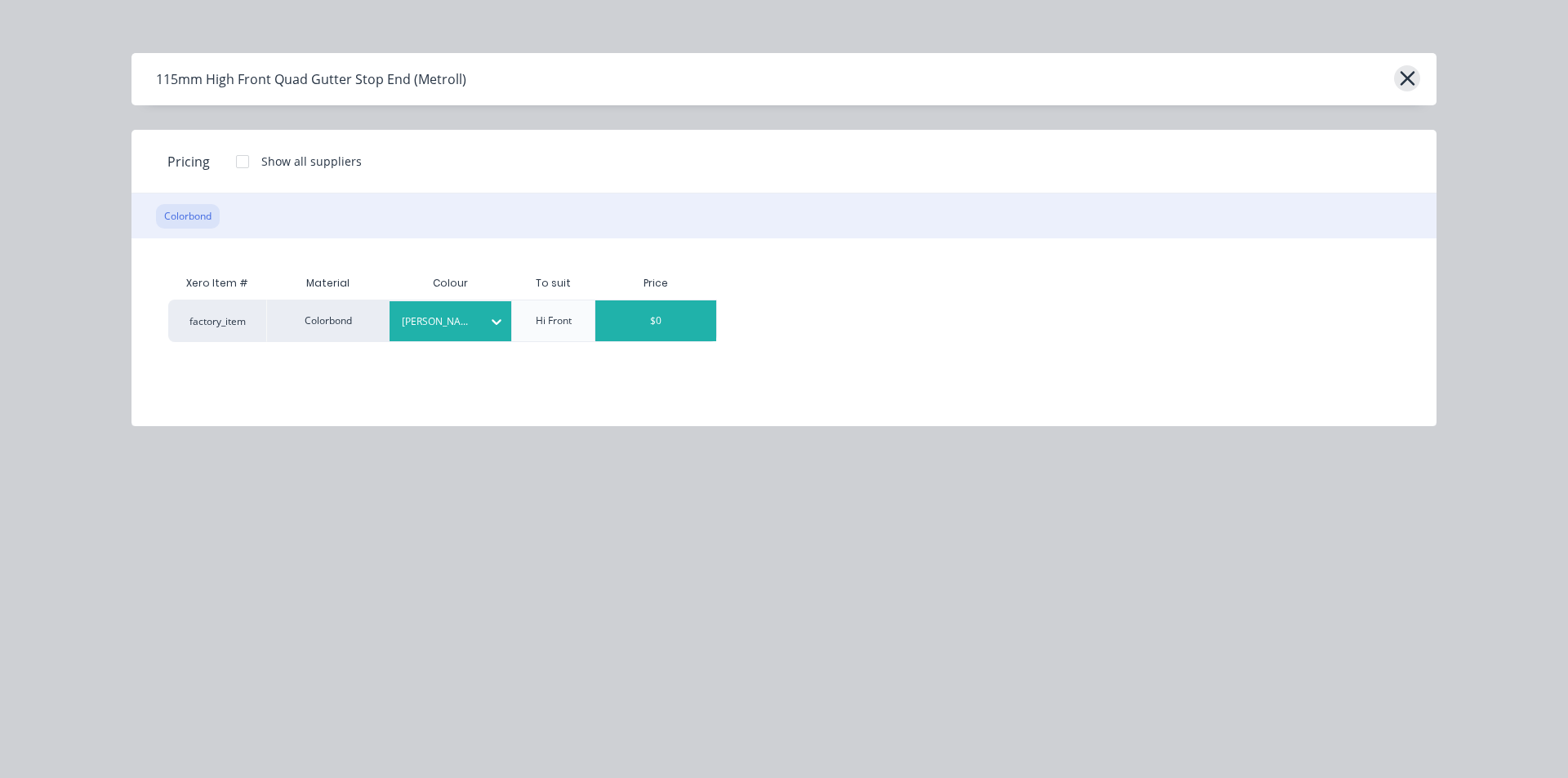
click at [1400, 77] on icon "button" at bounding box center [1407, 78] width 18 height 23
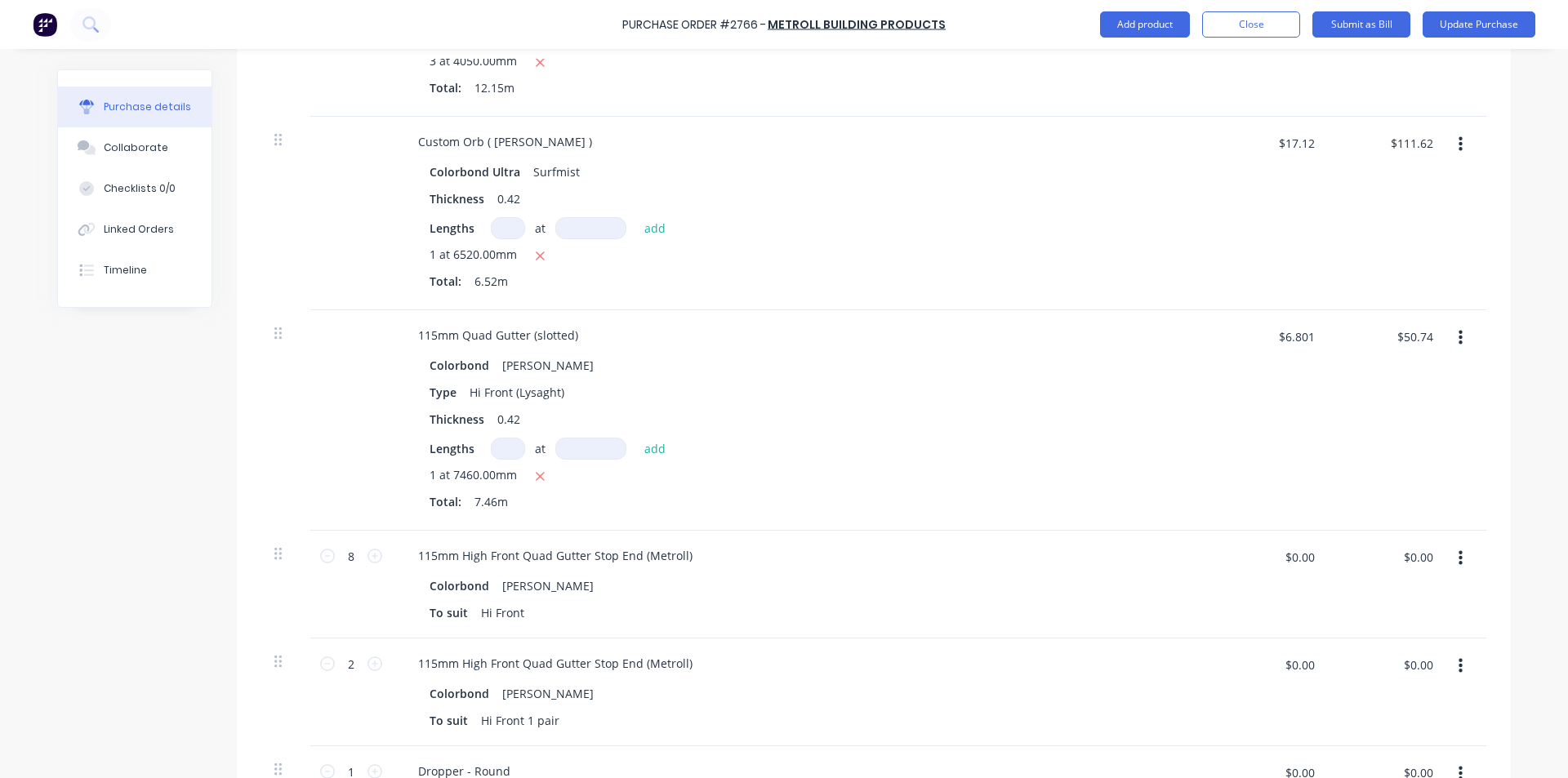
click at [1452, 554] on button "button" at bounding box center [1461, 559] width 39 height 30
click at [1431, 697] on button "Delete" at bounding box center [1411, 699] width 139 height 32
click at [1116, 22] on button "Add product" at bounding box center [1145, 24] width 90 height 26
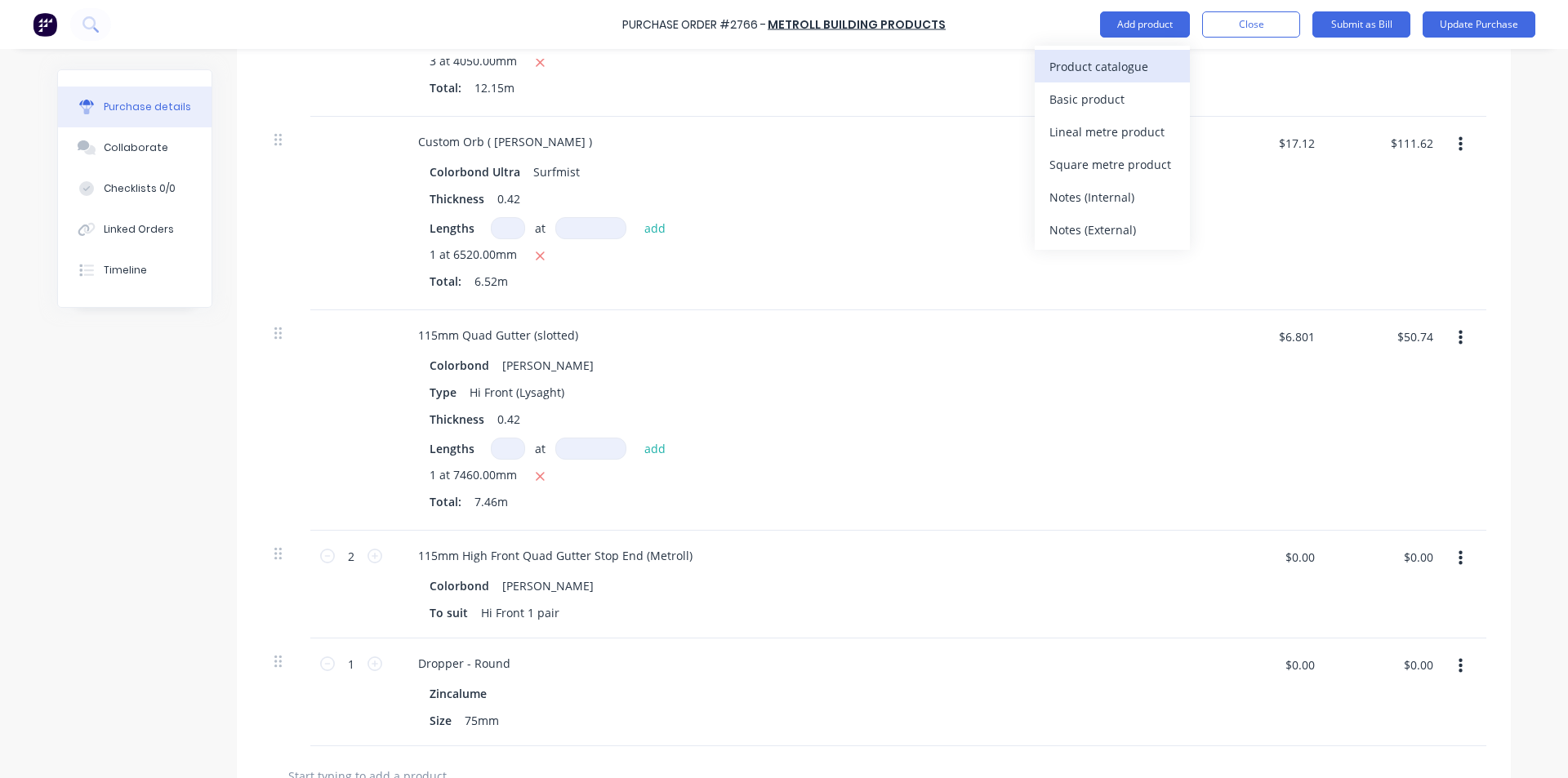
click at [1095, 67] on div "Product catalogue" at bounding box center [1112, 67] width 126 height 24
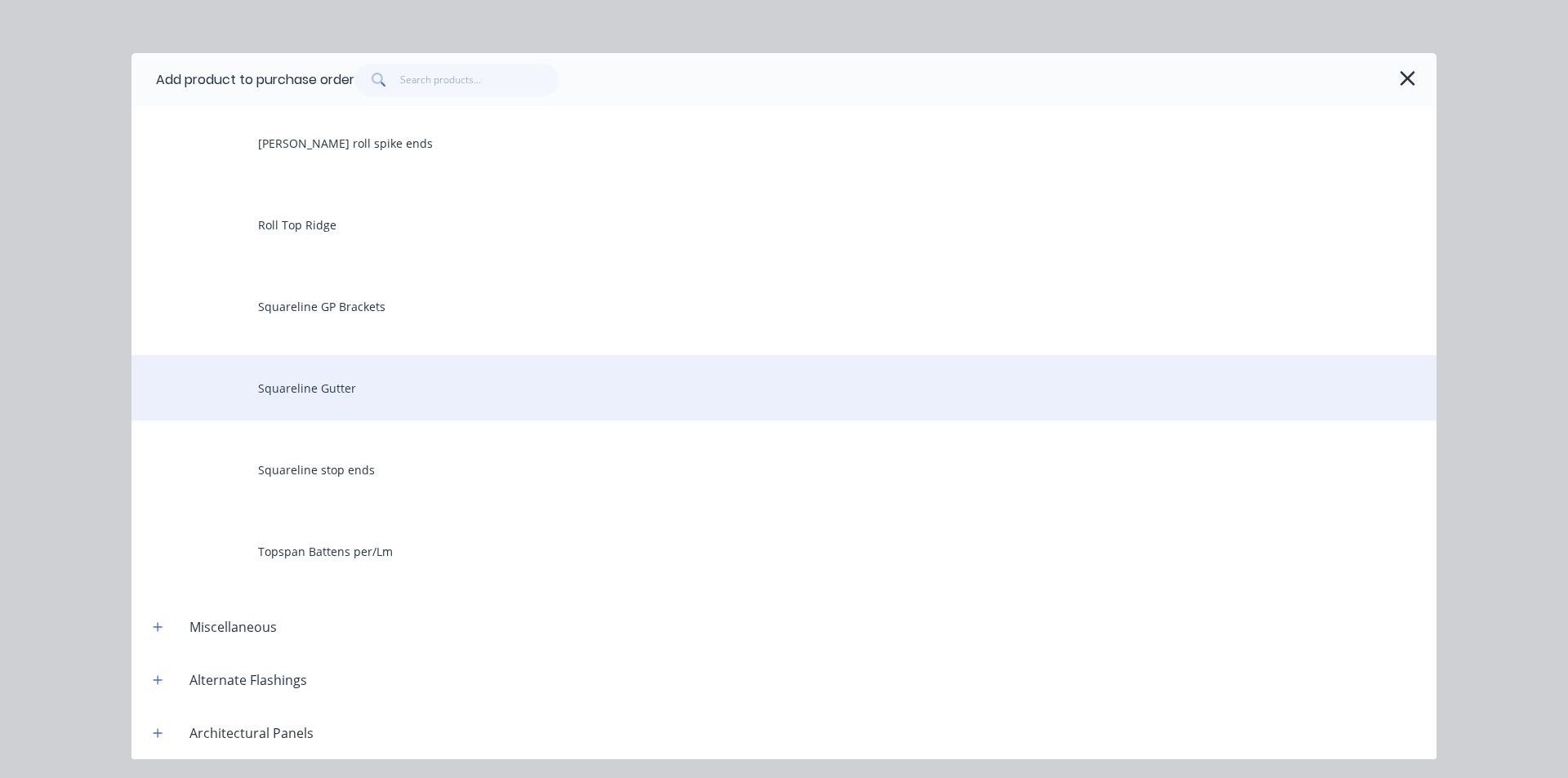
scroll to position [842, 0]
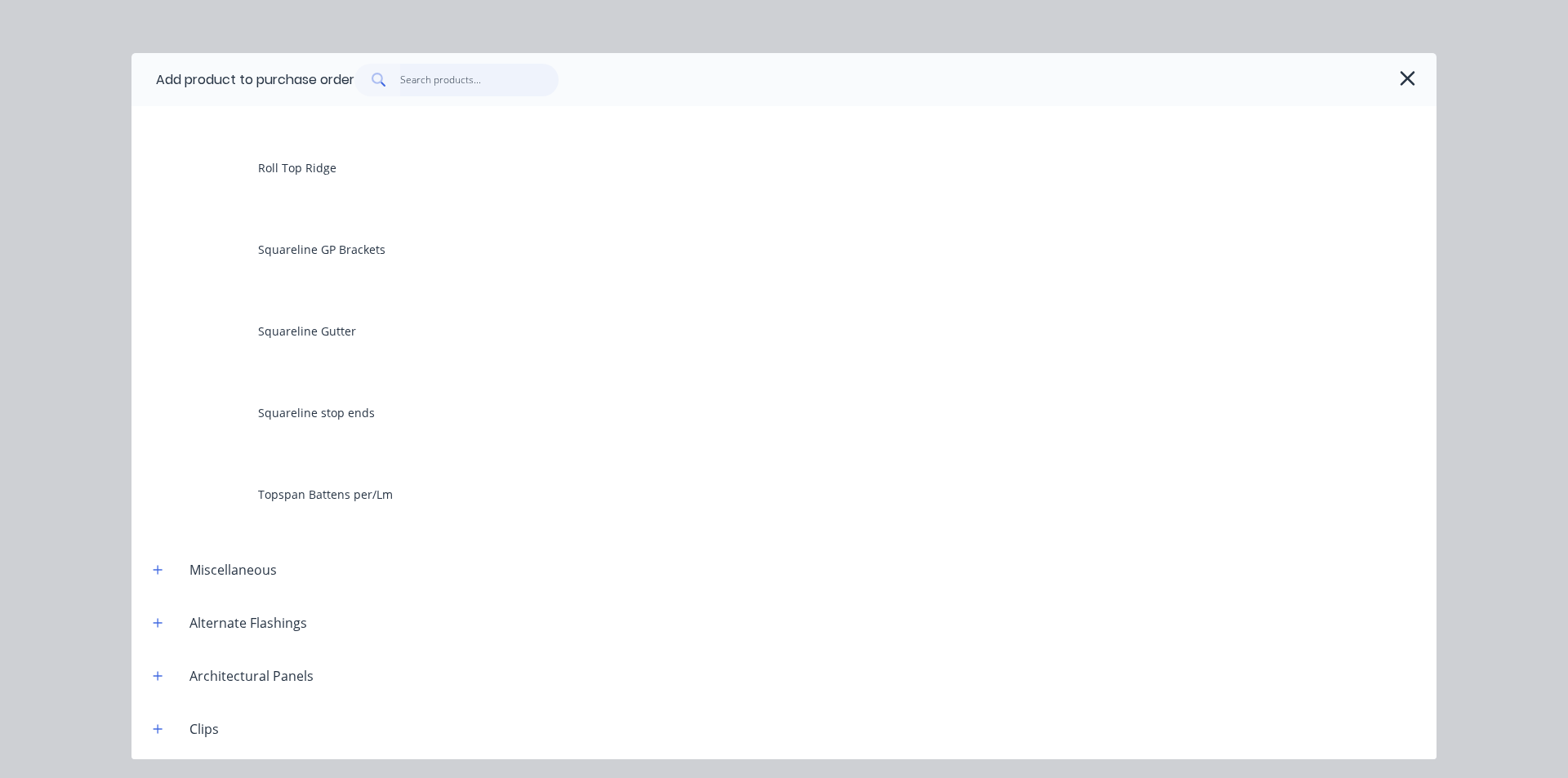
click at [460, 81] on input "text" at bounding box center [480, 79] width 159 height 32
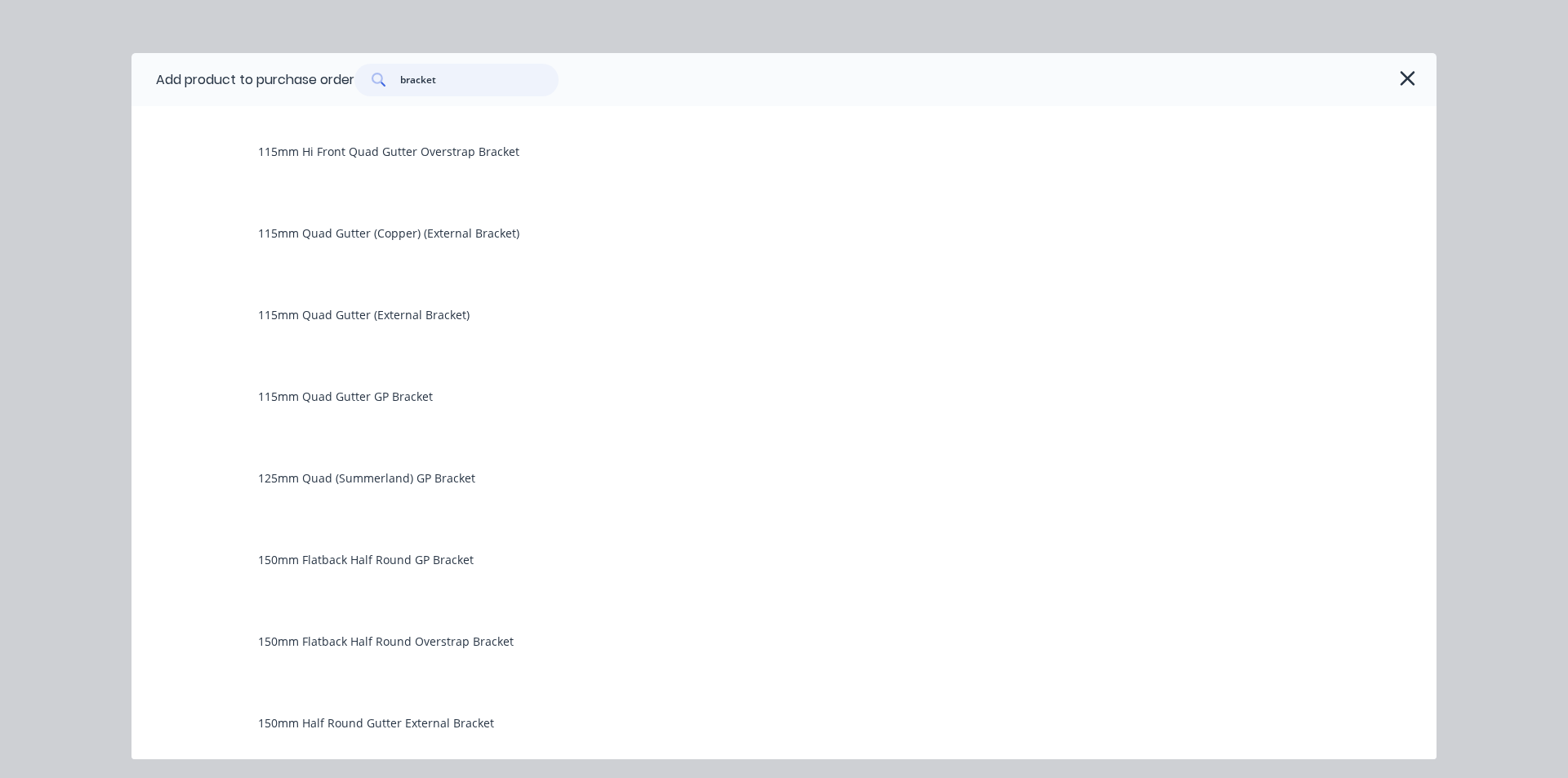
scroll to position [980, 0]
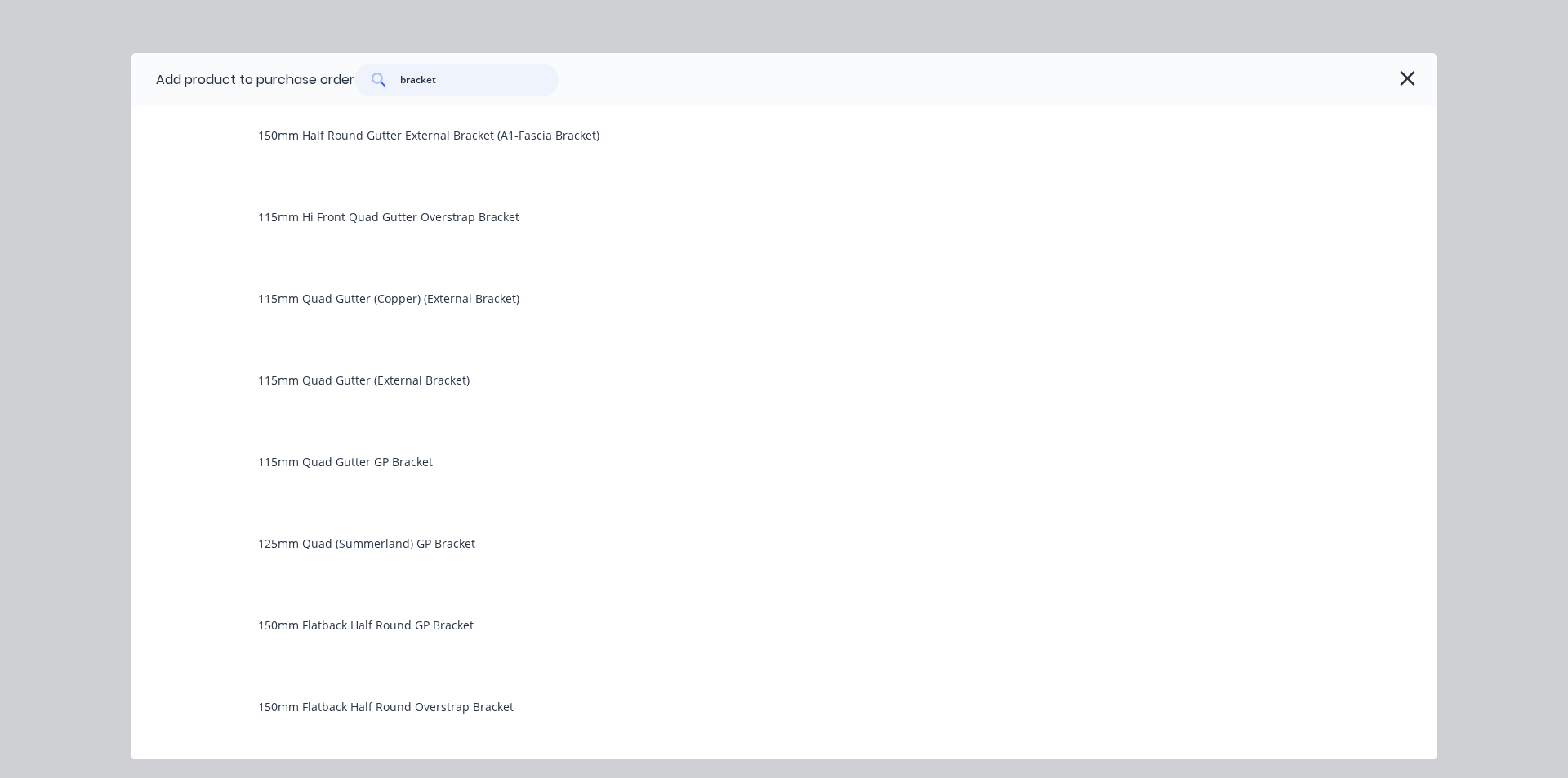
type input "bracket"
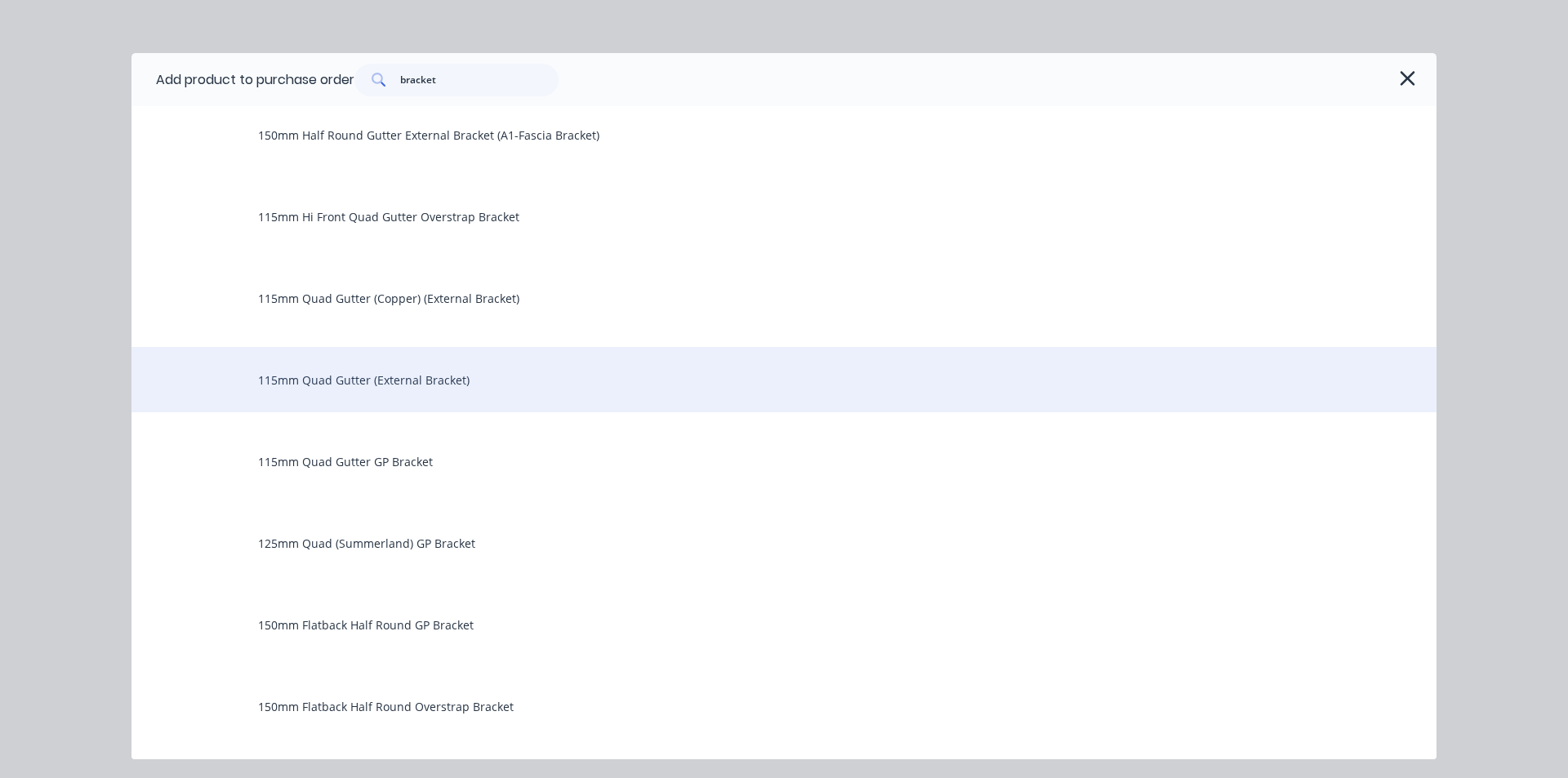
click at [383, 378] on div "115mm Quad Gutter (External Bracket)" at bounding box center [784, 380] width 1306 height 66
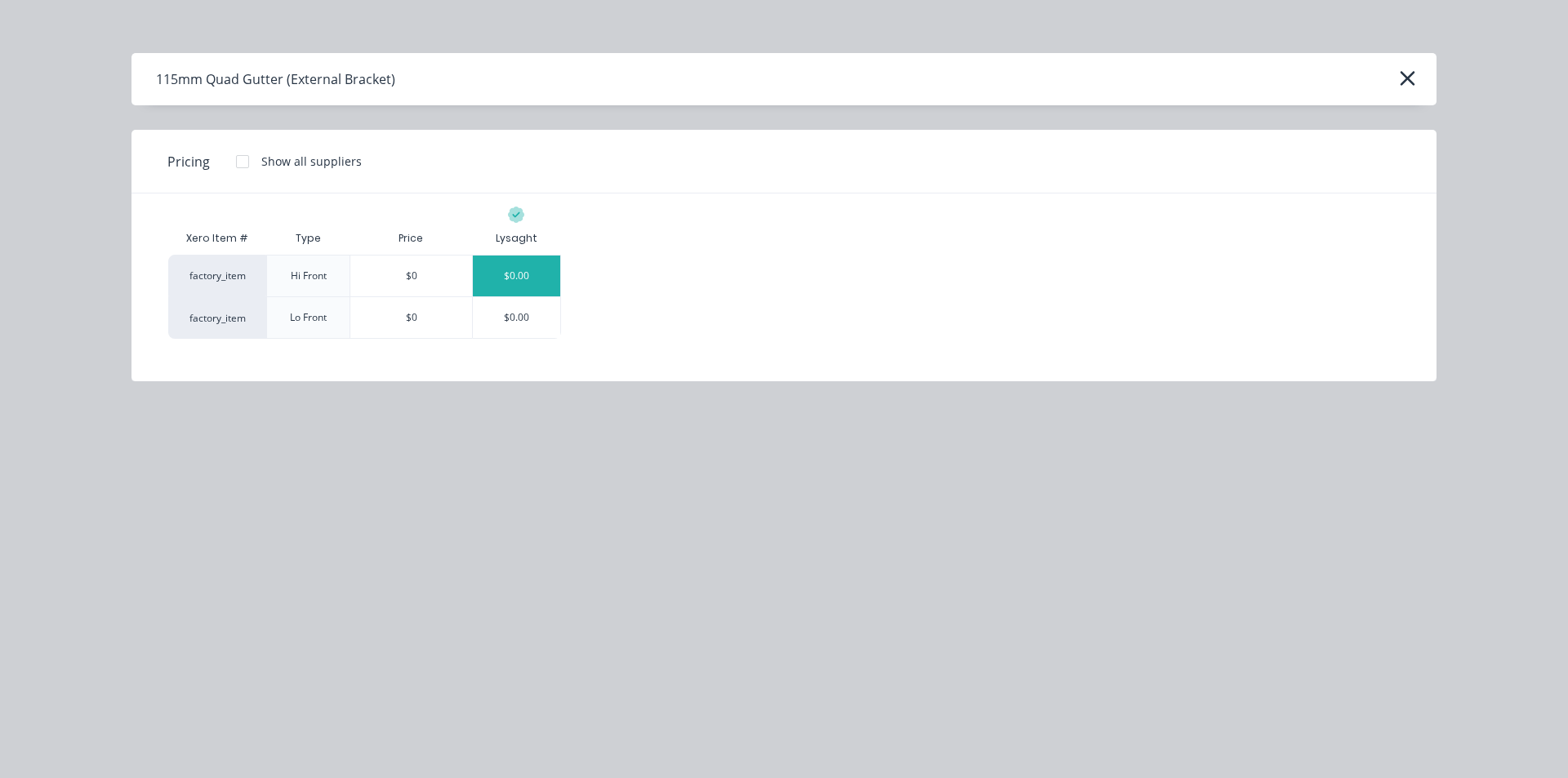
click at [515, 266] on div "$0.00" at bounding box center [517, 276] width 88 height 41
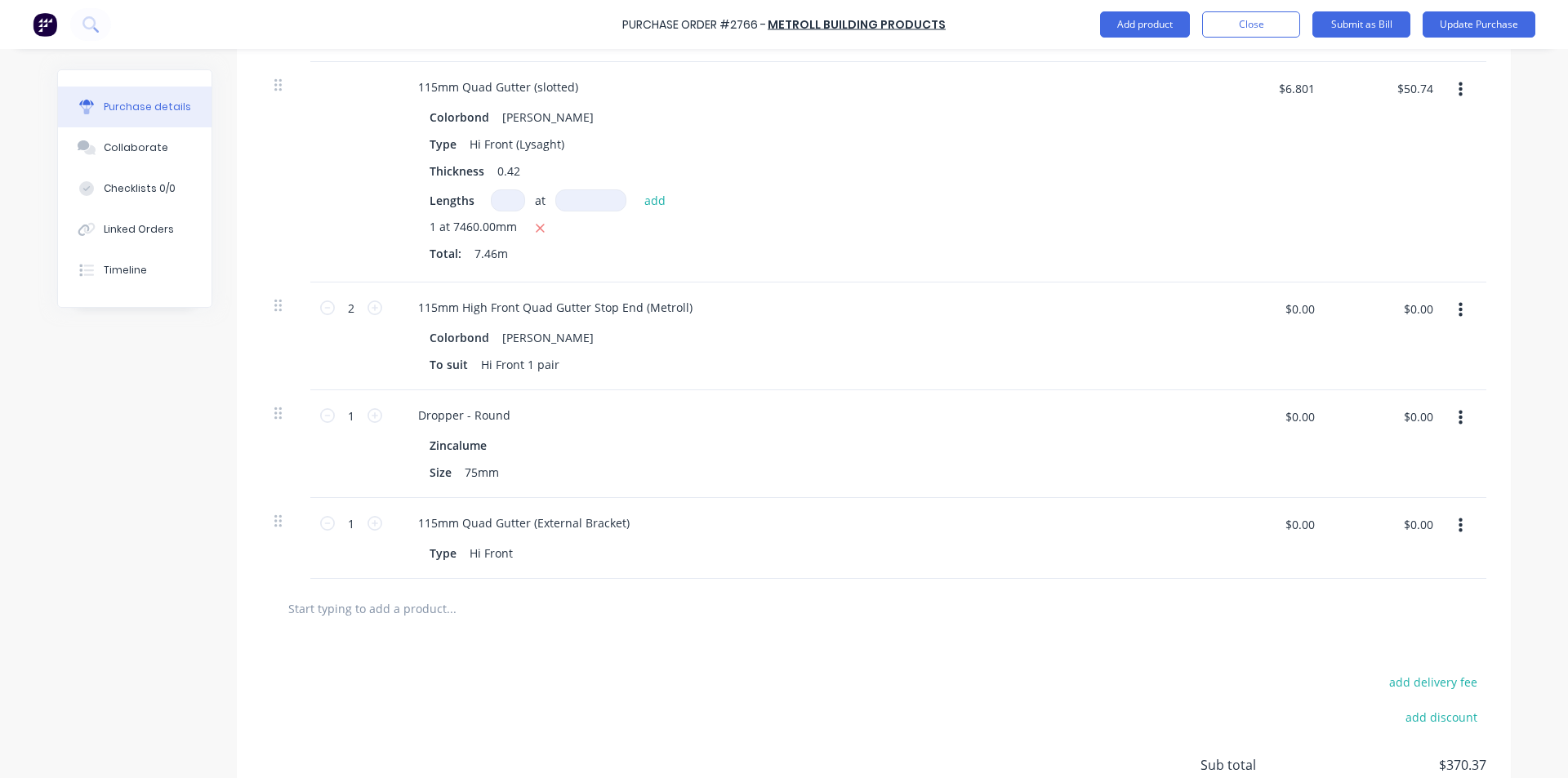
scroll to position [844, 0]
click at [371, 528] on icon at bounding box center [375, 527] width 15 height 15
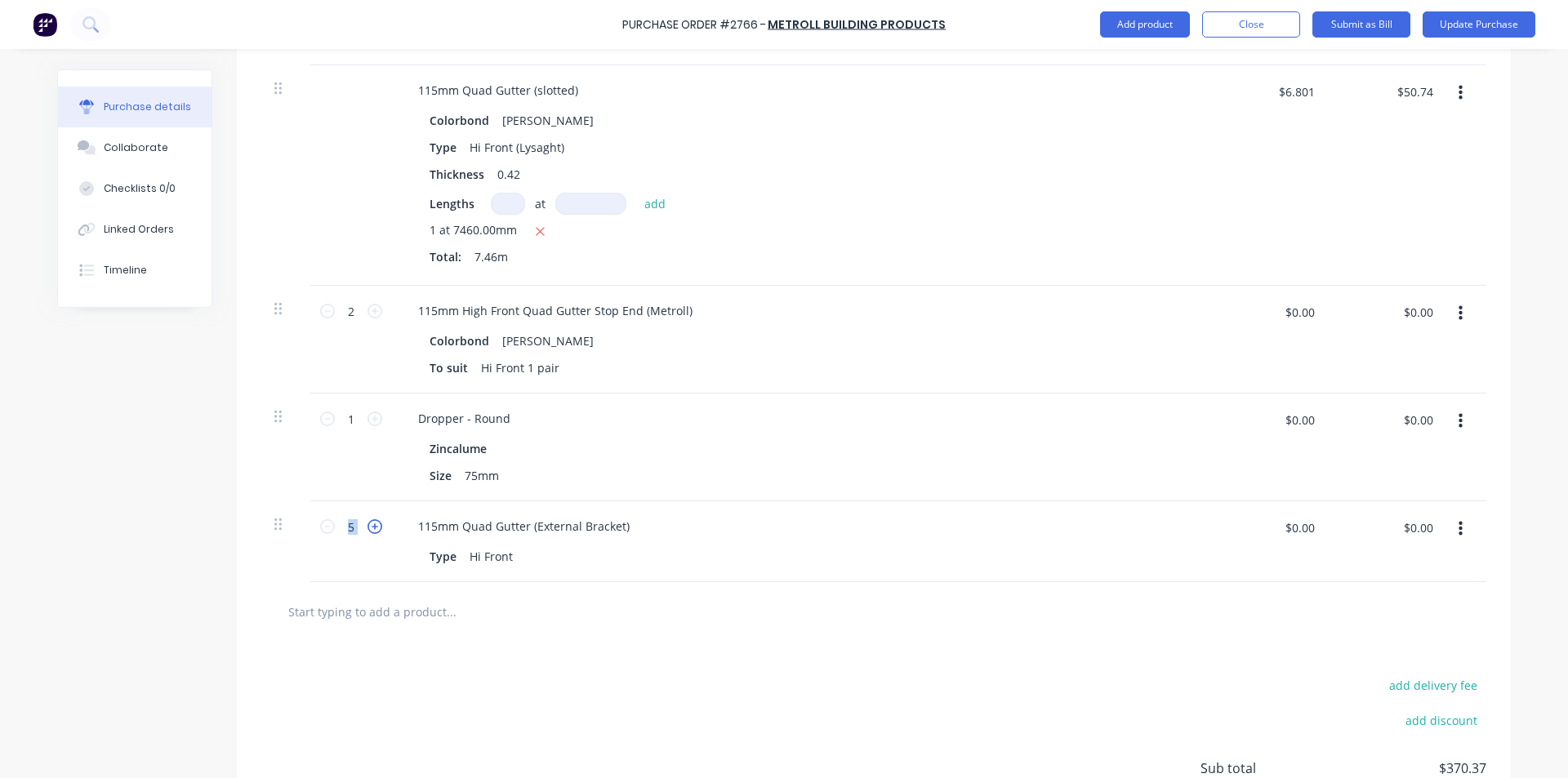
click at [371, 528] on icon at bounding box center [375, 527] width 15 height 15
type input "8"
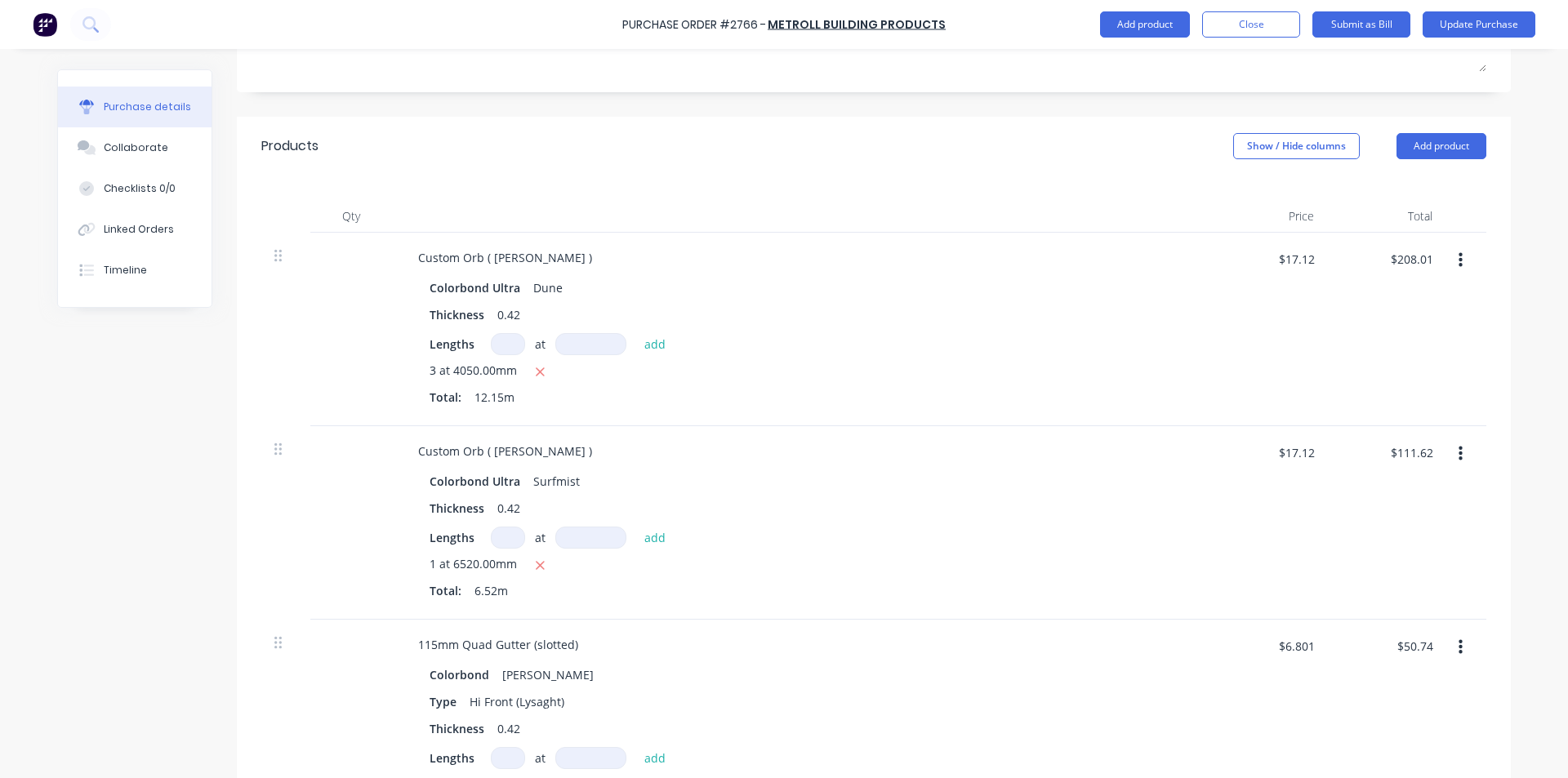
scroll to position [272, 0]
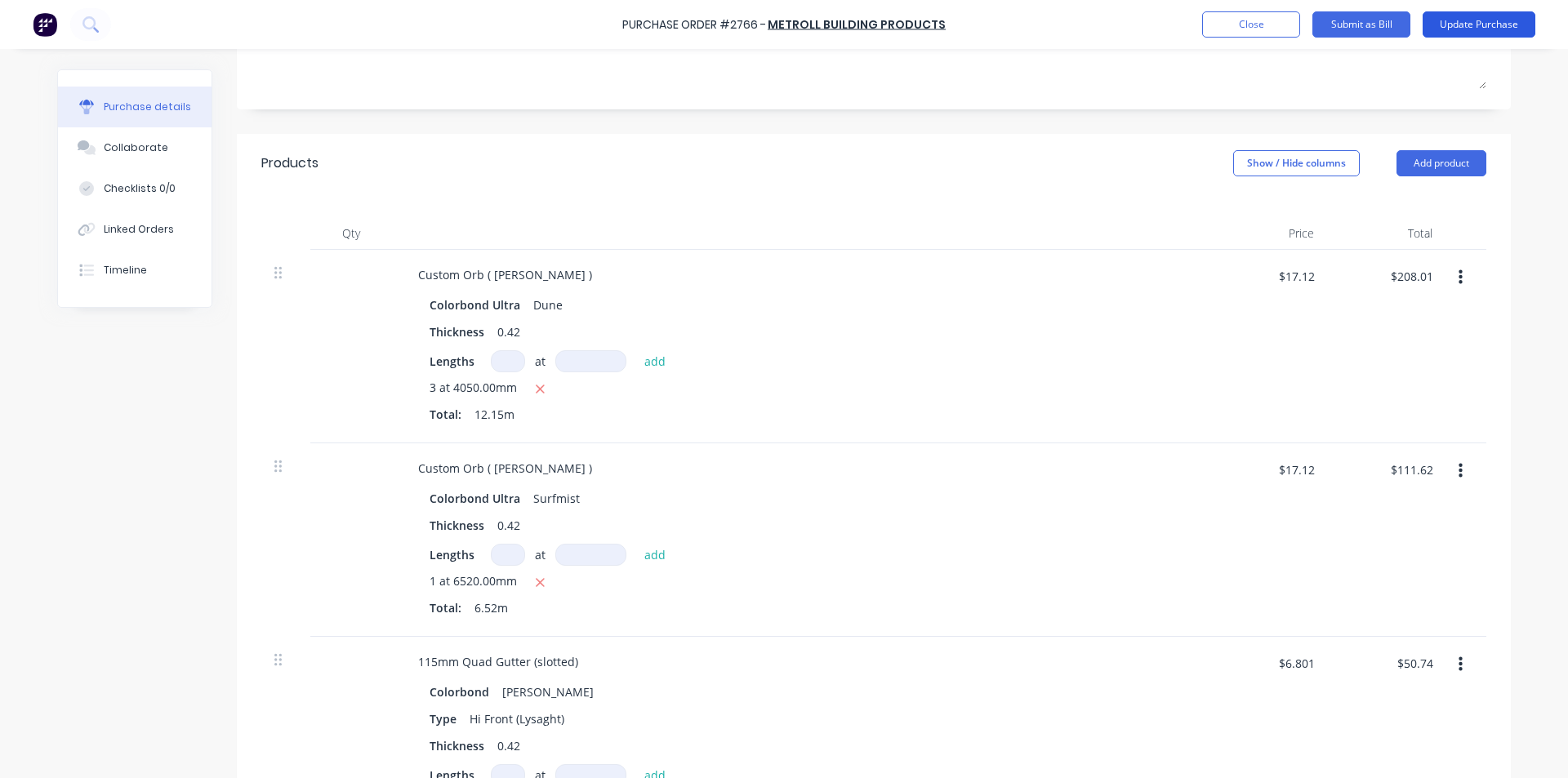
click at [1482, 20] on button "Update Purchase" at bounding box center [1479, 24] width 113 height 26
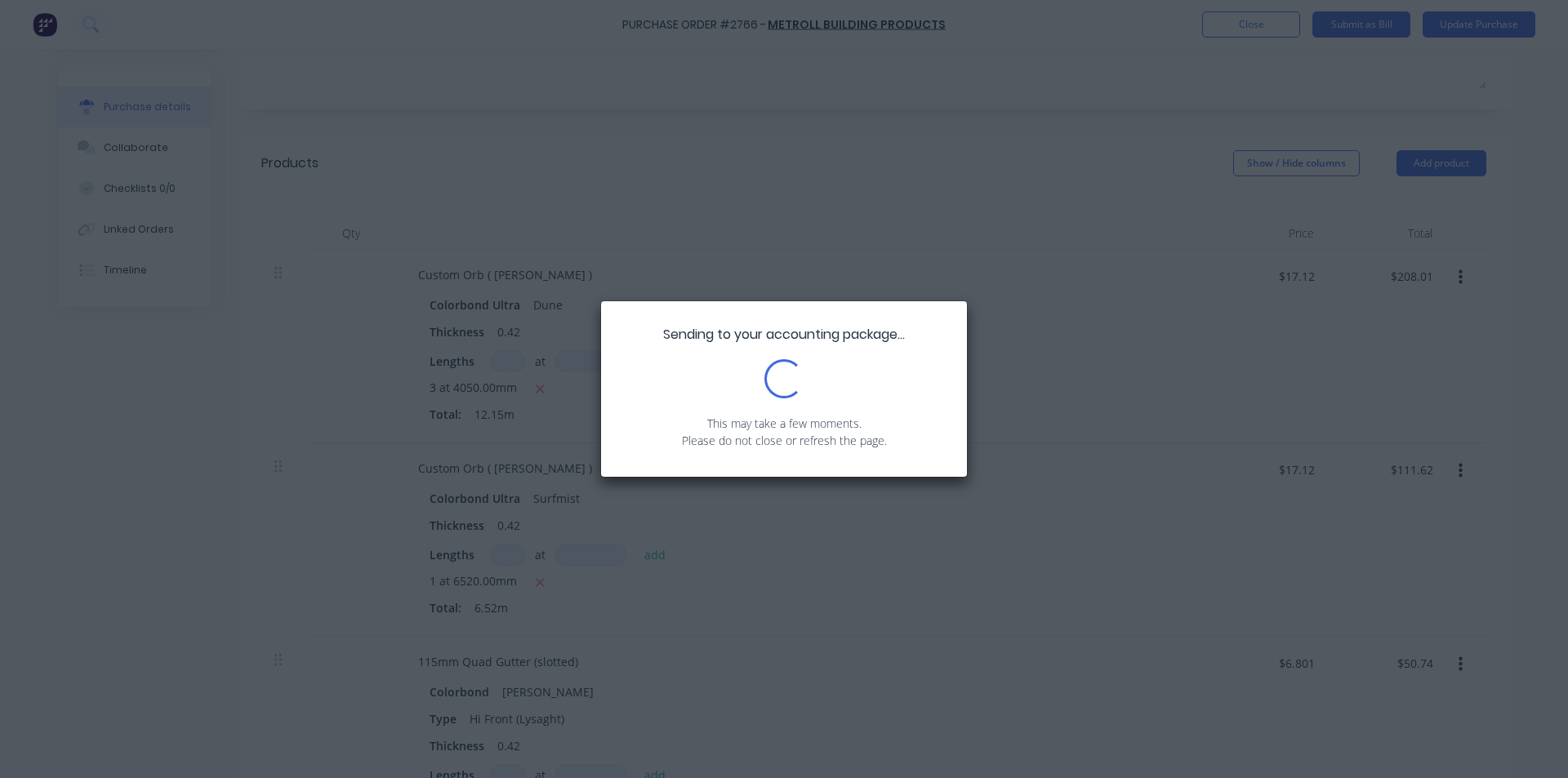
scroll to position [0, 0]
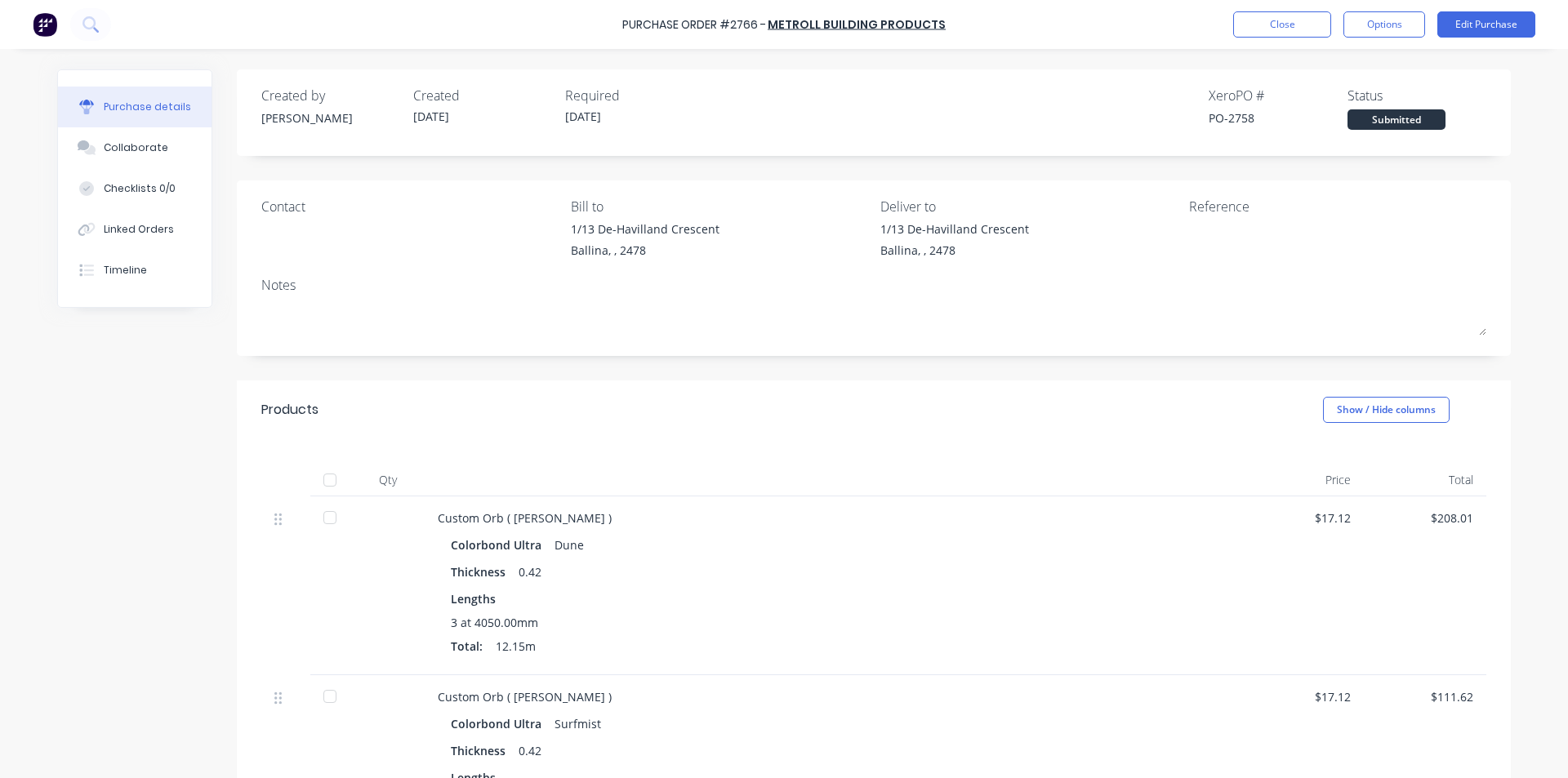
click at [329, 480] on div at bounding box center [329, 480] width 32 height 32
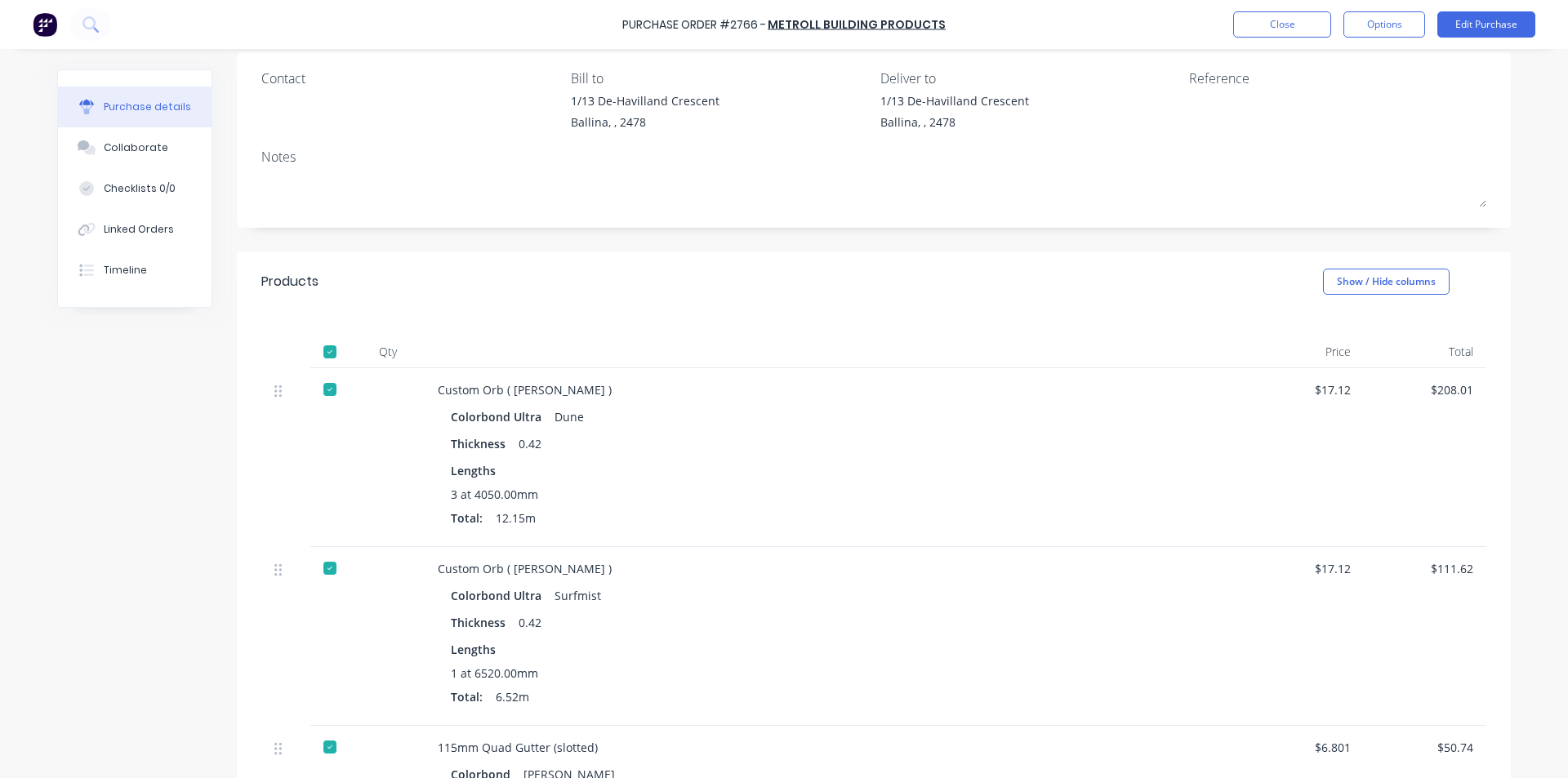
scroll to position [164, 0]
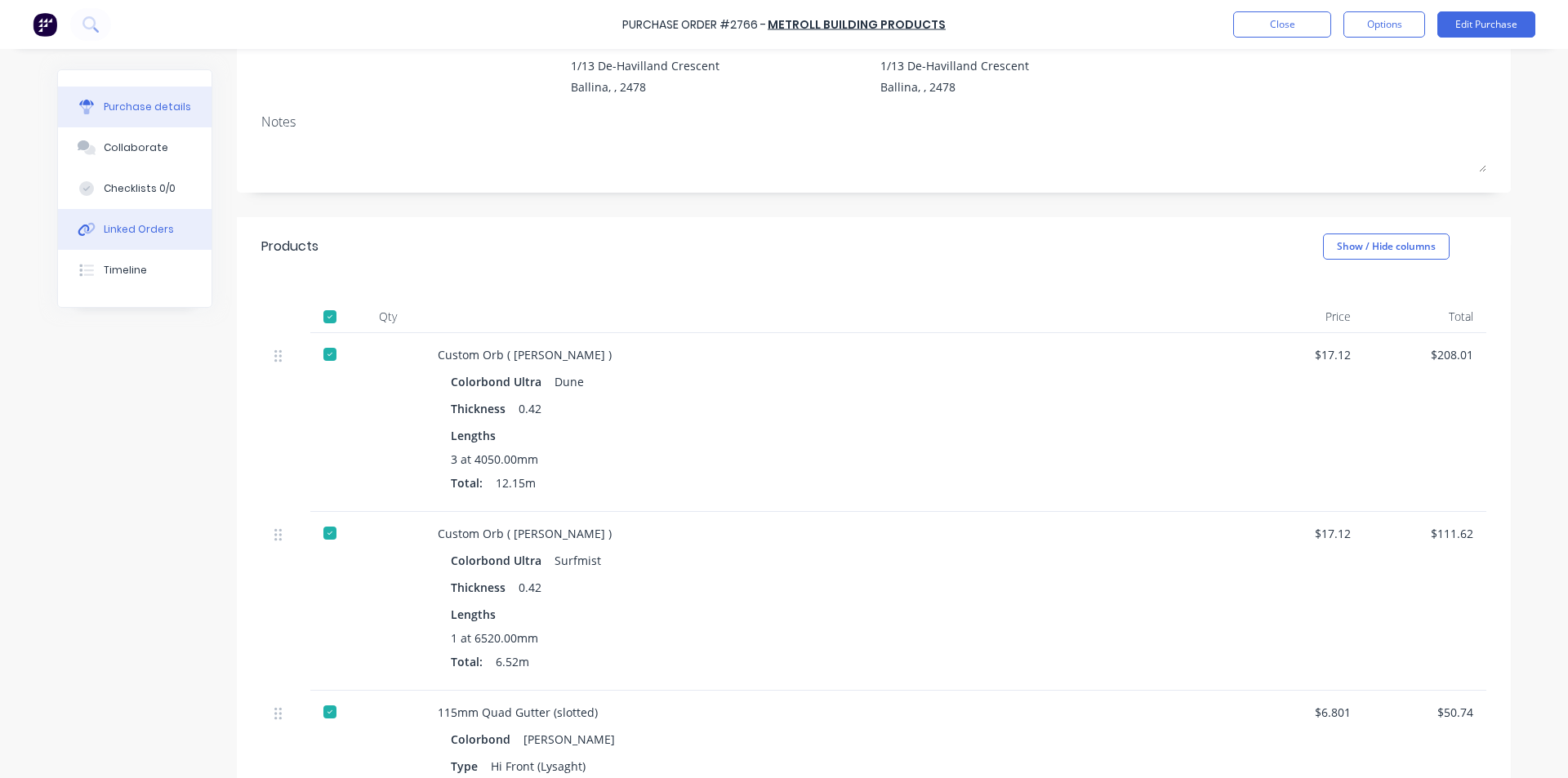
click at [179, 233] on button "Linked Orders" at bounding box center [135, 229] width 153 height 41
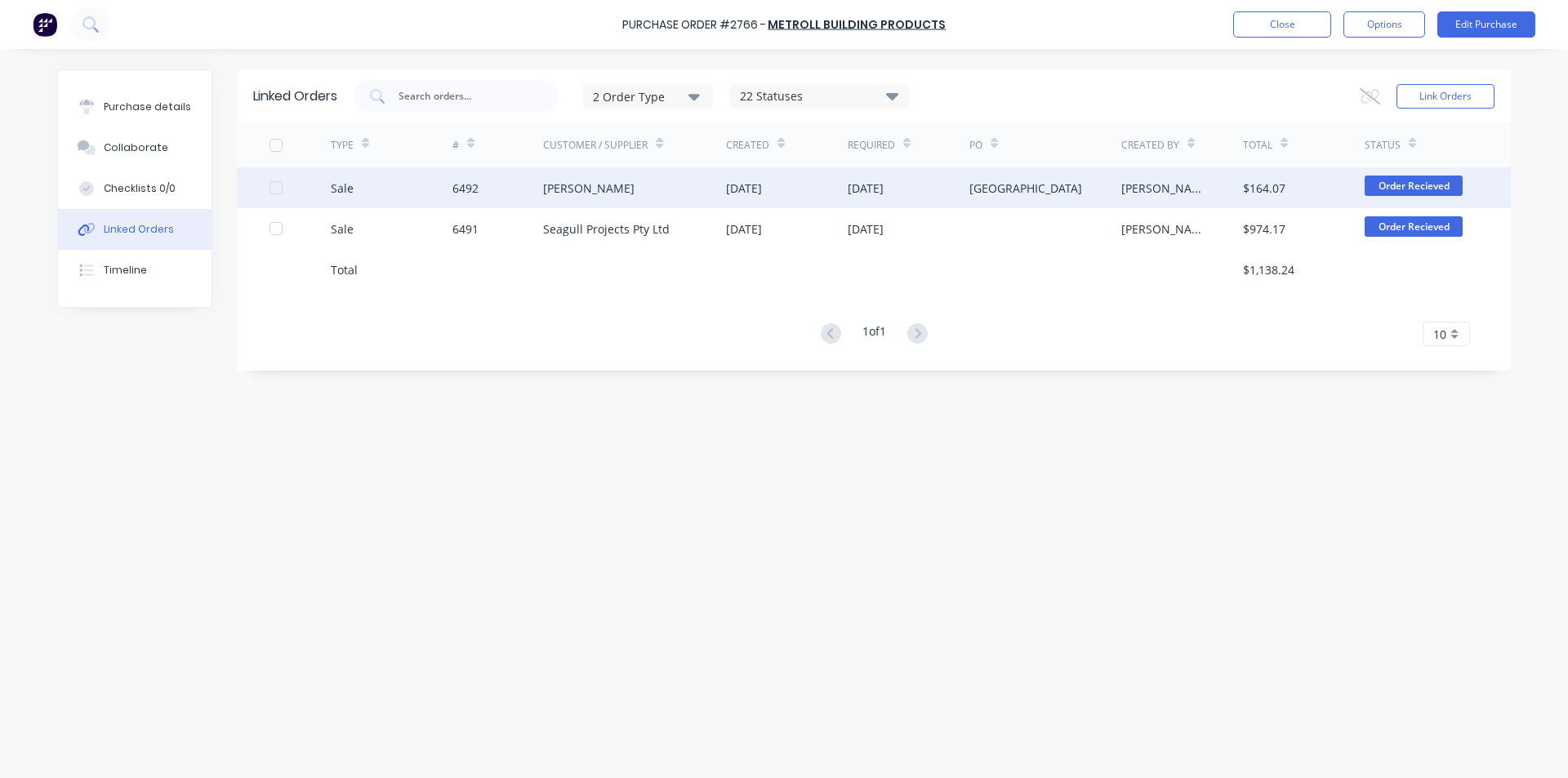
click at [434, 173] on div "Sale" at bounding box center [392, 188] width 122 height 41
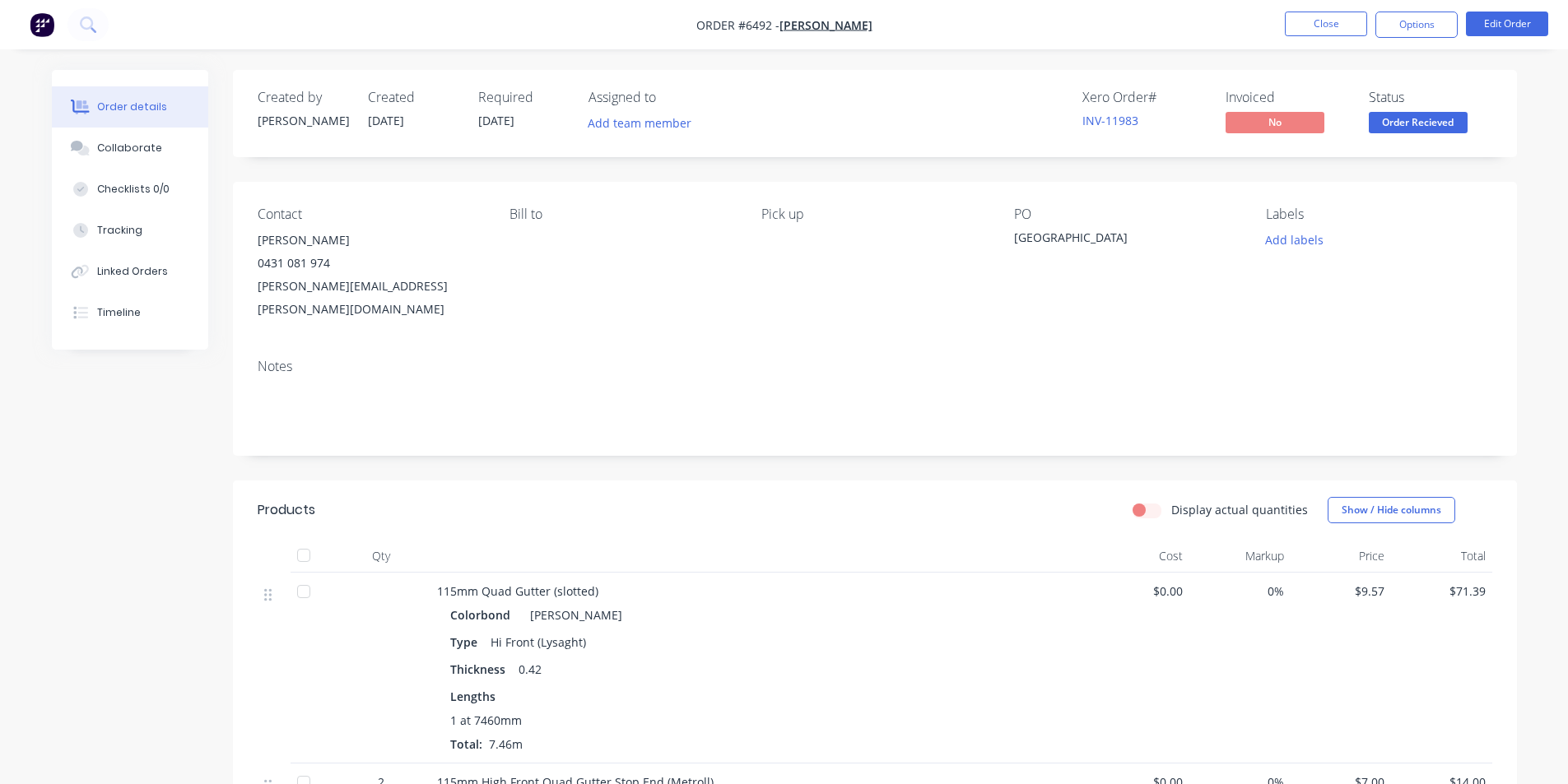
click at [1386, 118] on span "Order Recieved" at bounding box center [1418, 122] width 99 height 20
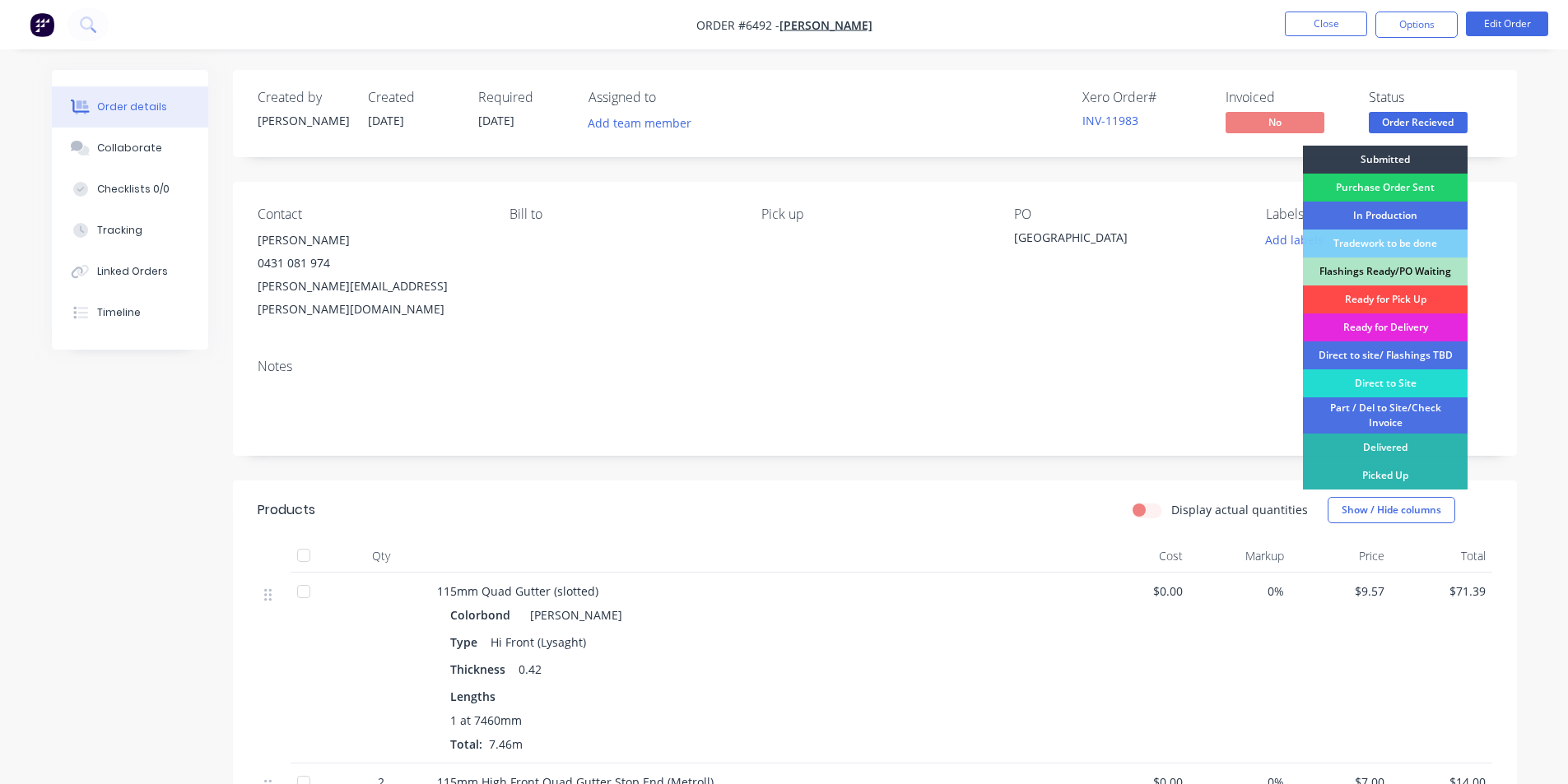
click at [1437, 301] on div "Ready for Pick Up" at bounding box center [1385, 300] width 165 height 28
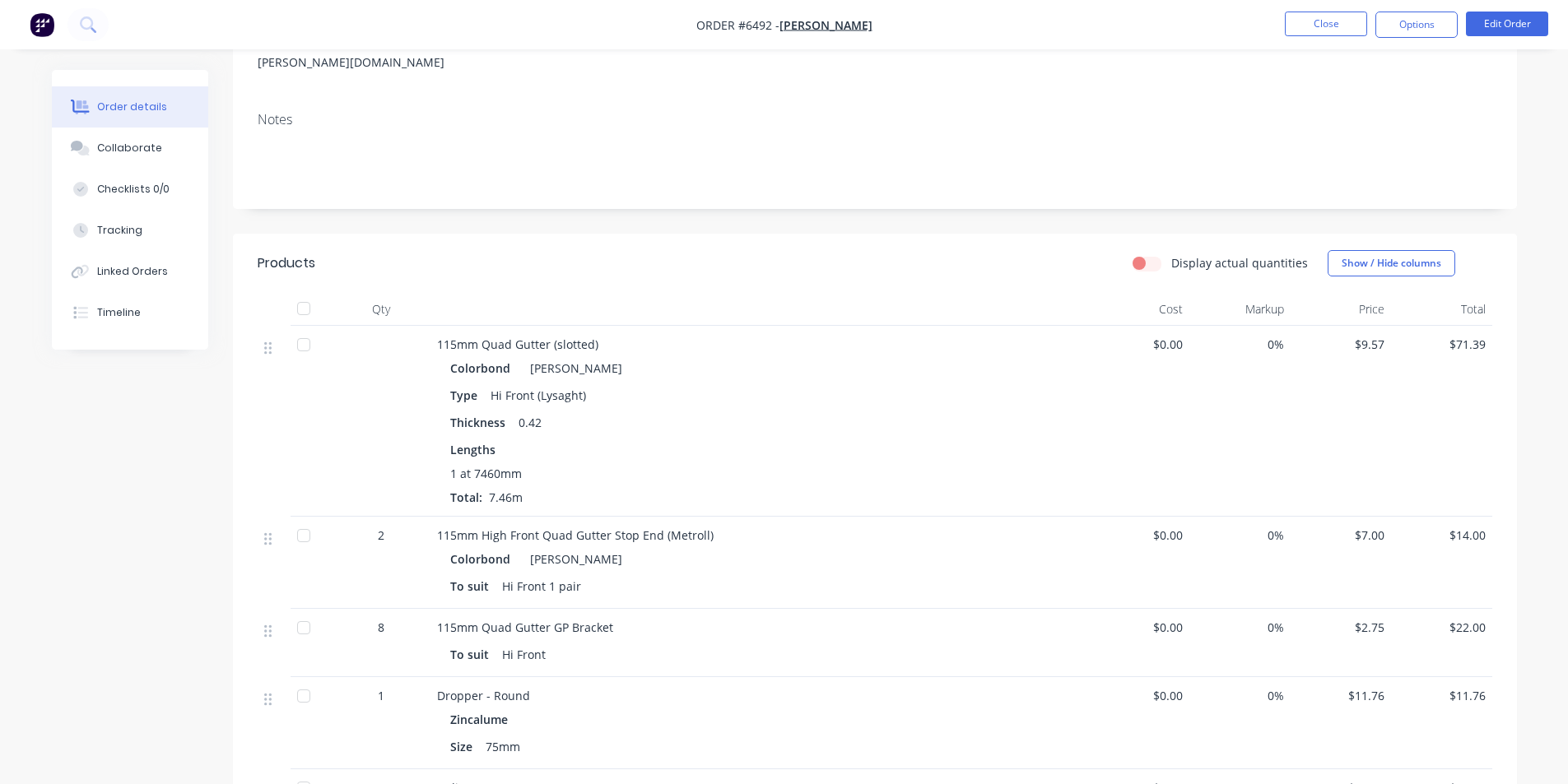
scroll to position [571, 0]
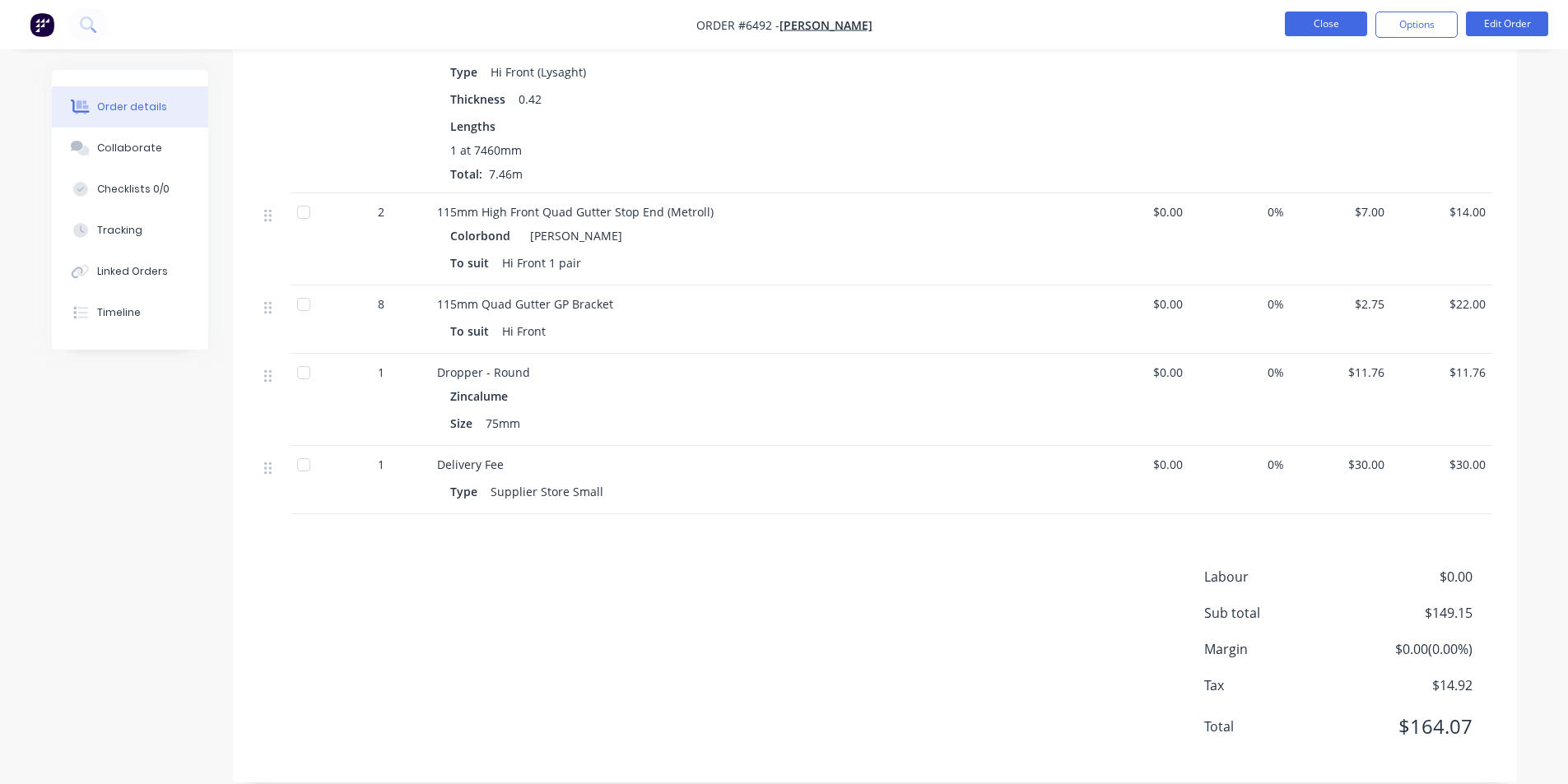
click at [1295, 24] on button "Close" at bounding box center [1326, 23] width 82 height 25
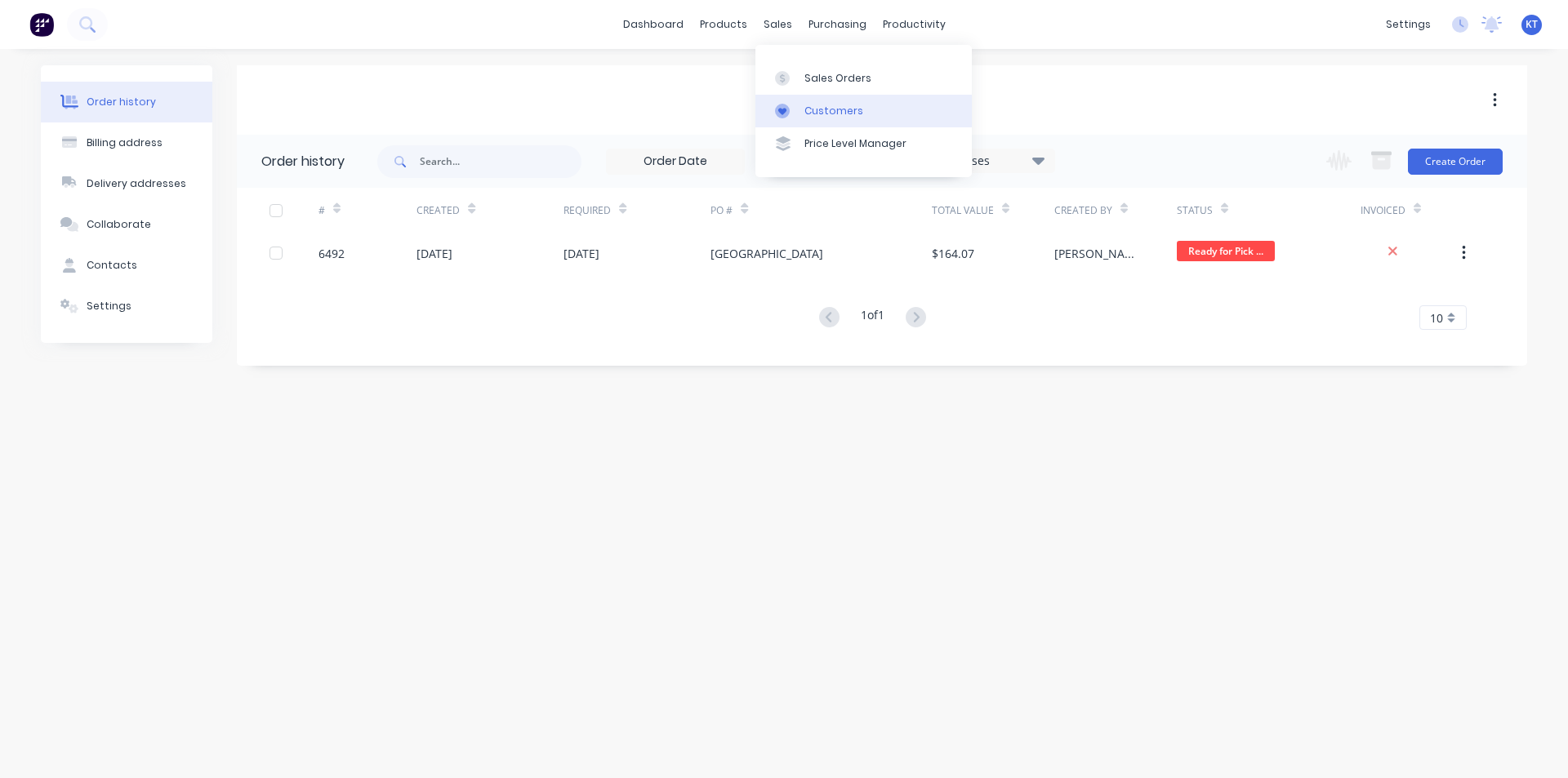
click at [794, 103] on link "Customers" at bounding box center [864, 111] width 216 height 32
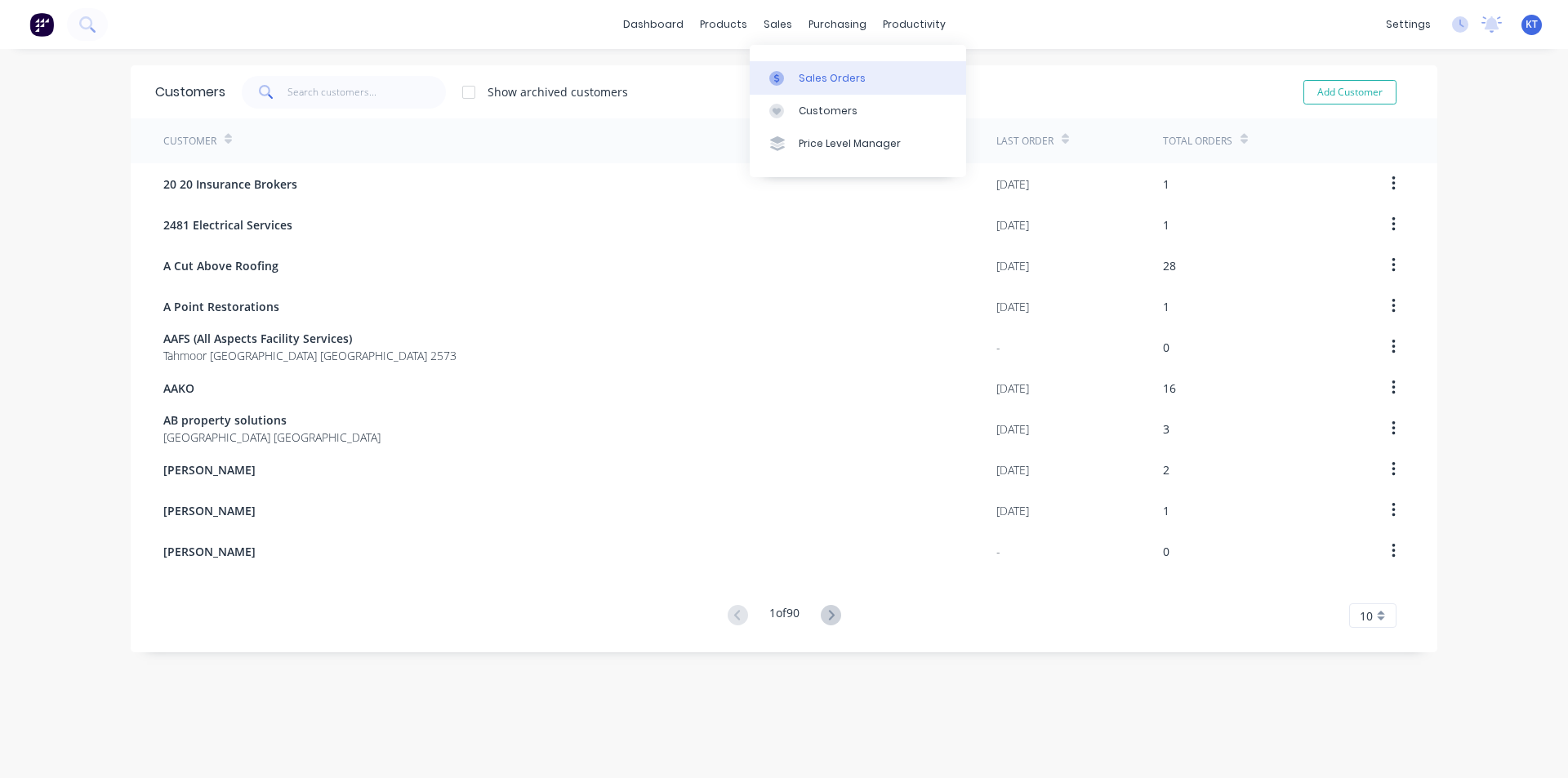
click at [801, 87] on link "Sales Orders" at bounding box center [858, 77] width 216 height 32
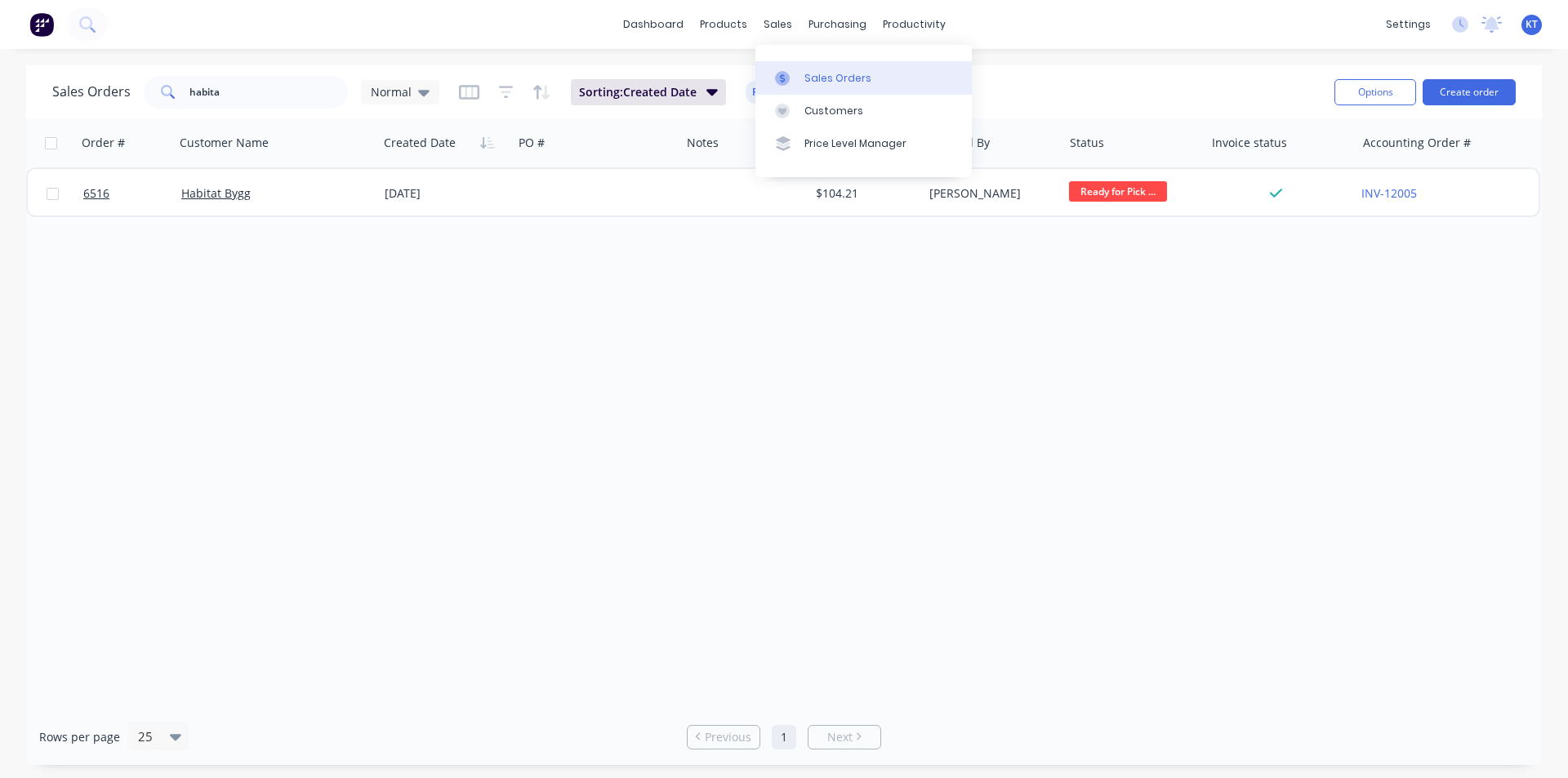
click at [793, 81] on div at bounding box center [787, 79] width 25 height 15
click at [271, 101] on input "habita" at bounding box center [269, 91] width 159 height 32
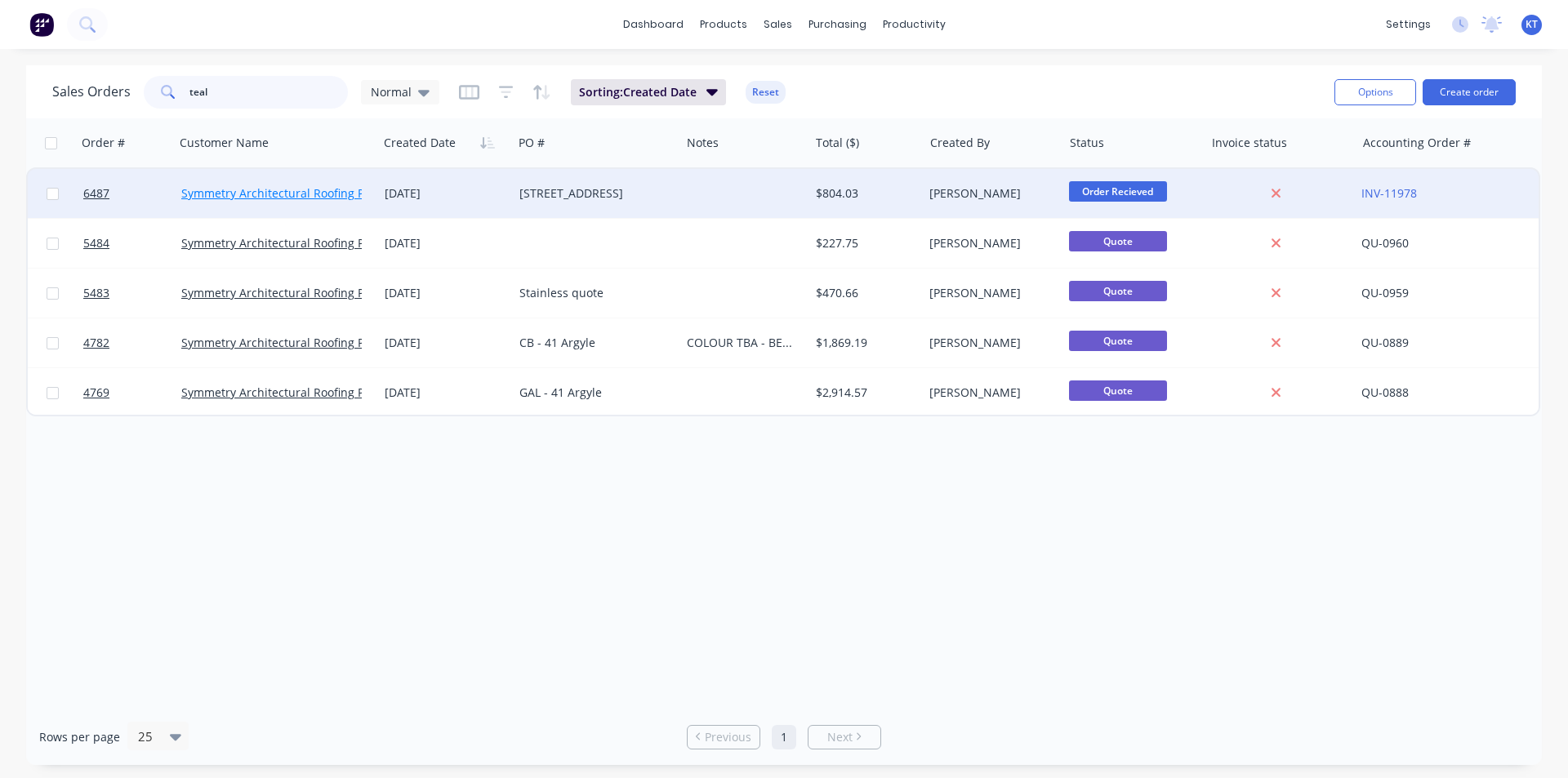
type input "teal"
click at [333, 194] on link "Symmetry Architectural Roofing Pty Ltd" at bounding box center [287, 193] width 213 height 16
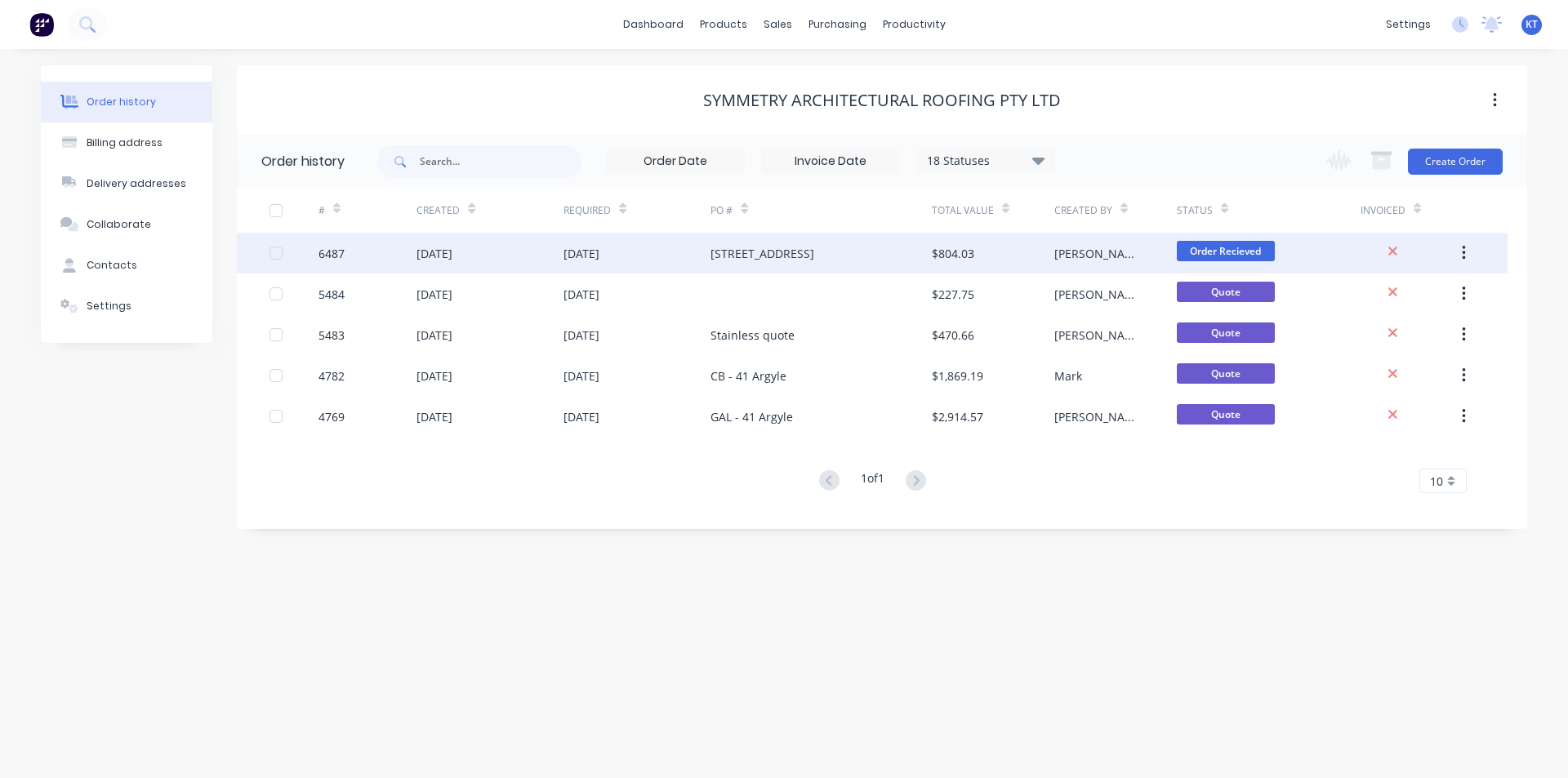
click at [773, 252] on div "6 Barrawan Place, Bangalow" at bounding box center [762, 253] width 103 height 18
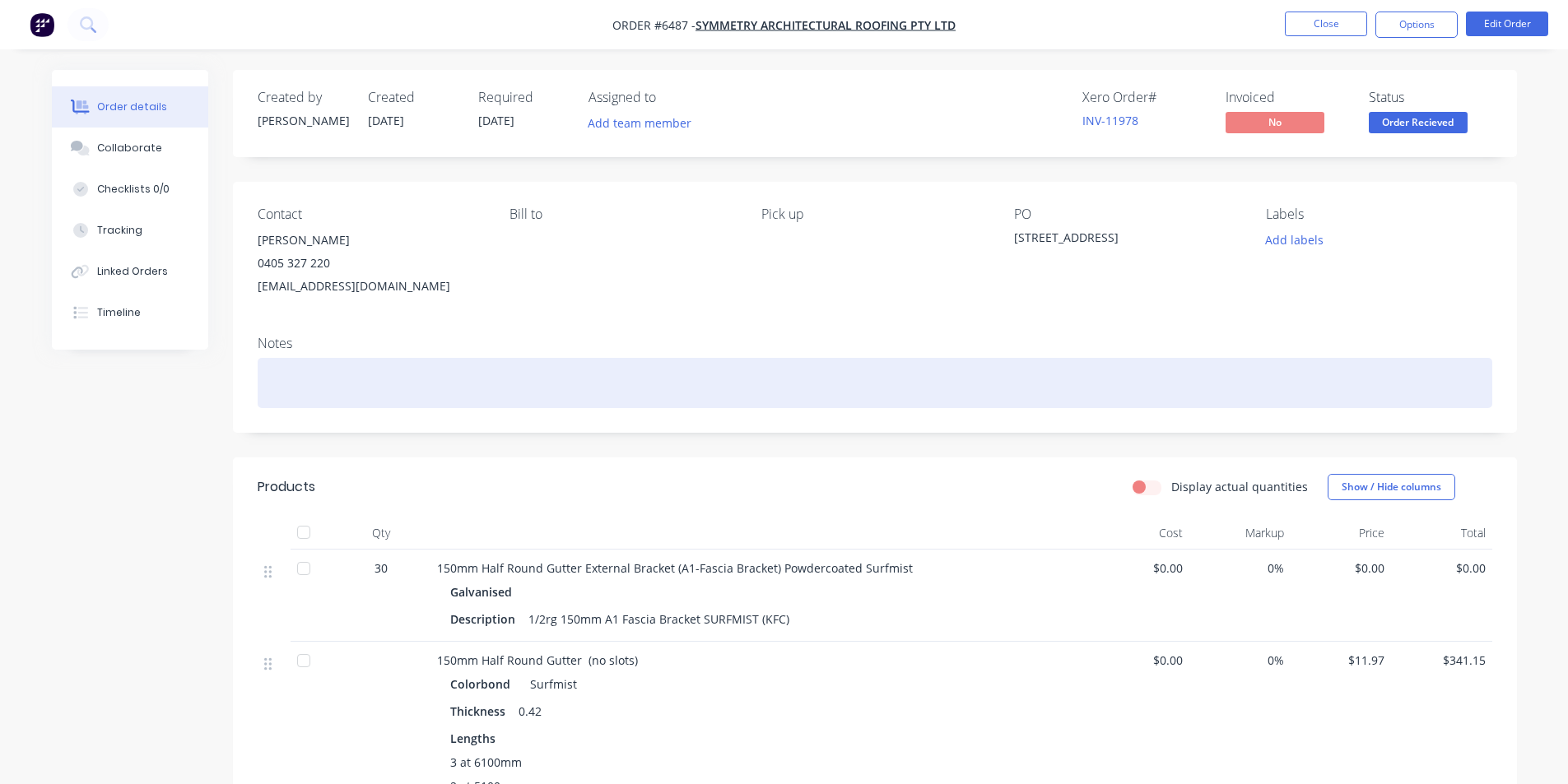
scroll to position [247, 0]
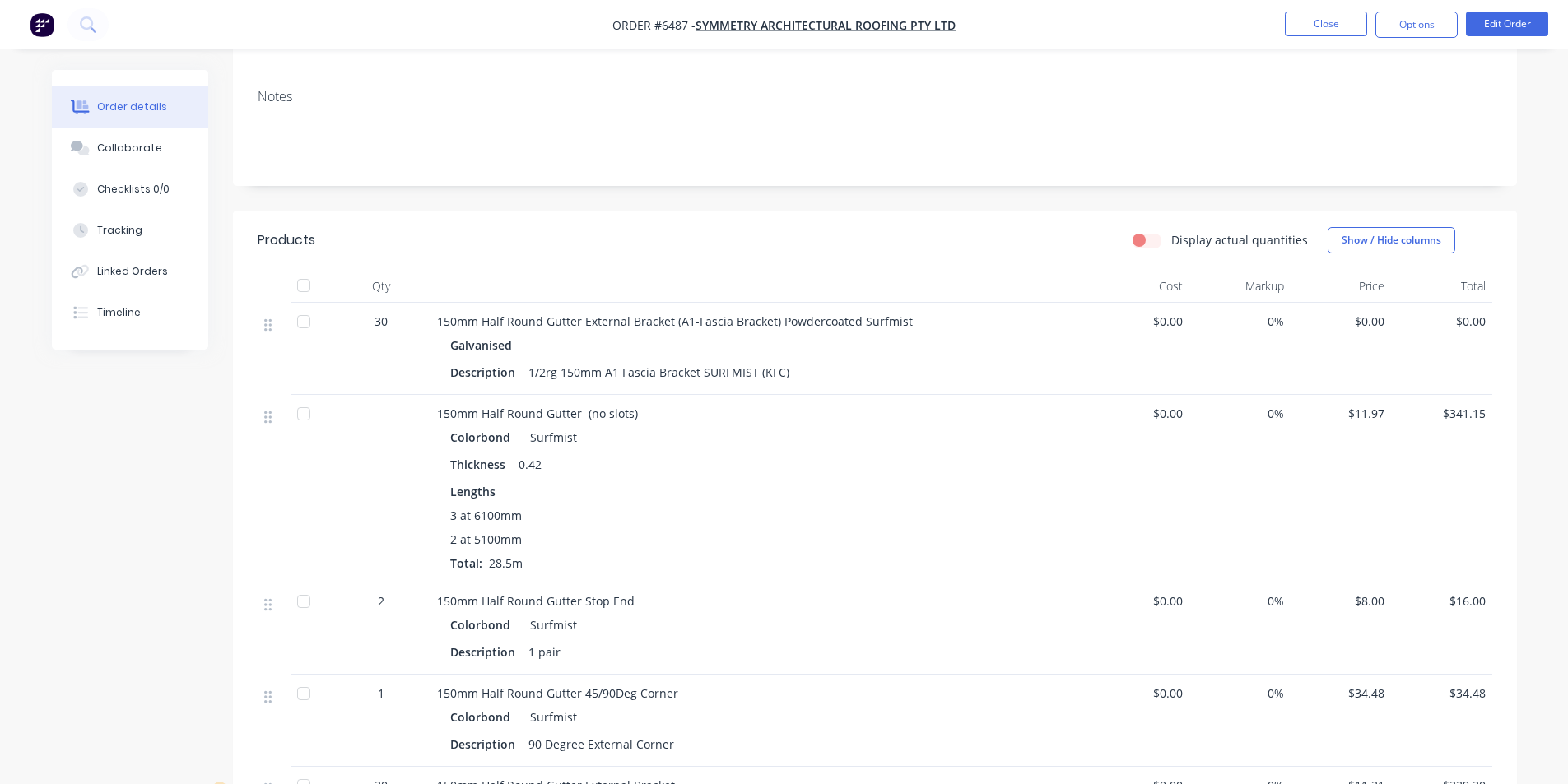
click at [309, 325] on div at bounding box center [304, 321] width 33 height 33
click at [303, 318] on div at bounding box center [304, 321] width 33 height 33
click at [306, 413] on div at bounding box center [304, 413] width 33 height 33
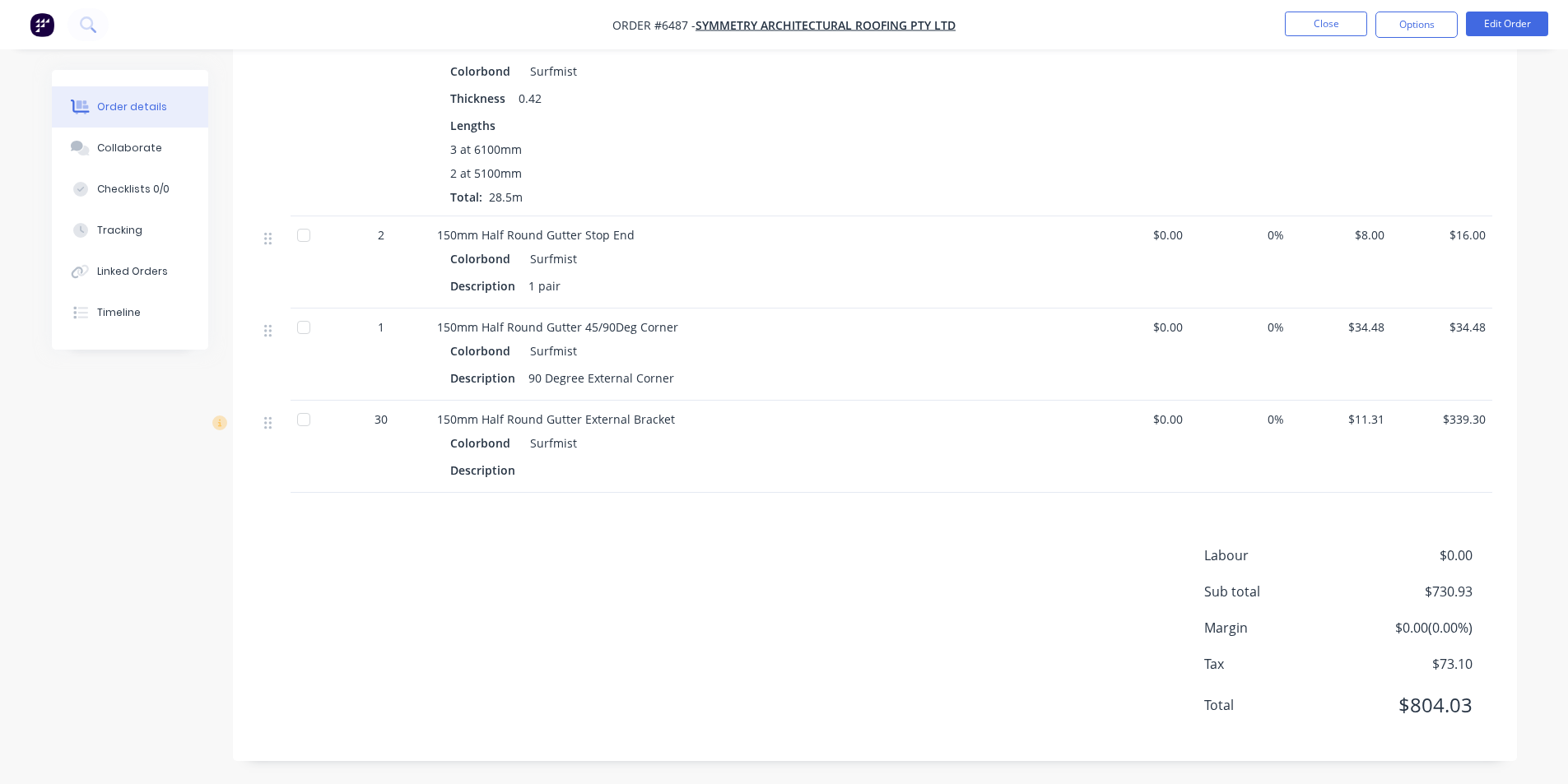
scroll to position [615, 0]
click at [306, 240] on div at bounding box center [304, 233] width 33 height 33
click at [299, 328] on div at bounding box center [304, 325] width 33 height 33
click at [299, 414] on div at bounding box center [304, 417] width 33 height 33
drag, startPoint x: 124, startPoint y: 277, endPoint x: 172, endPoint y: 292, distance: 50.3
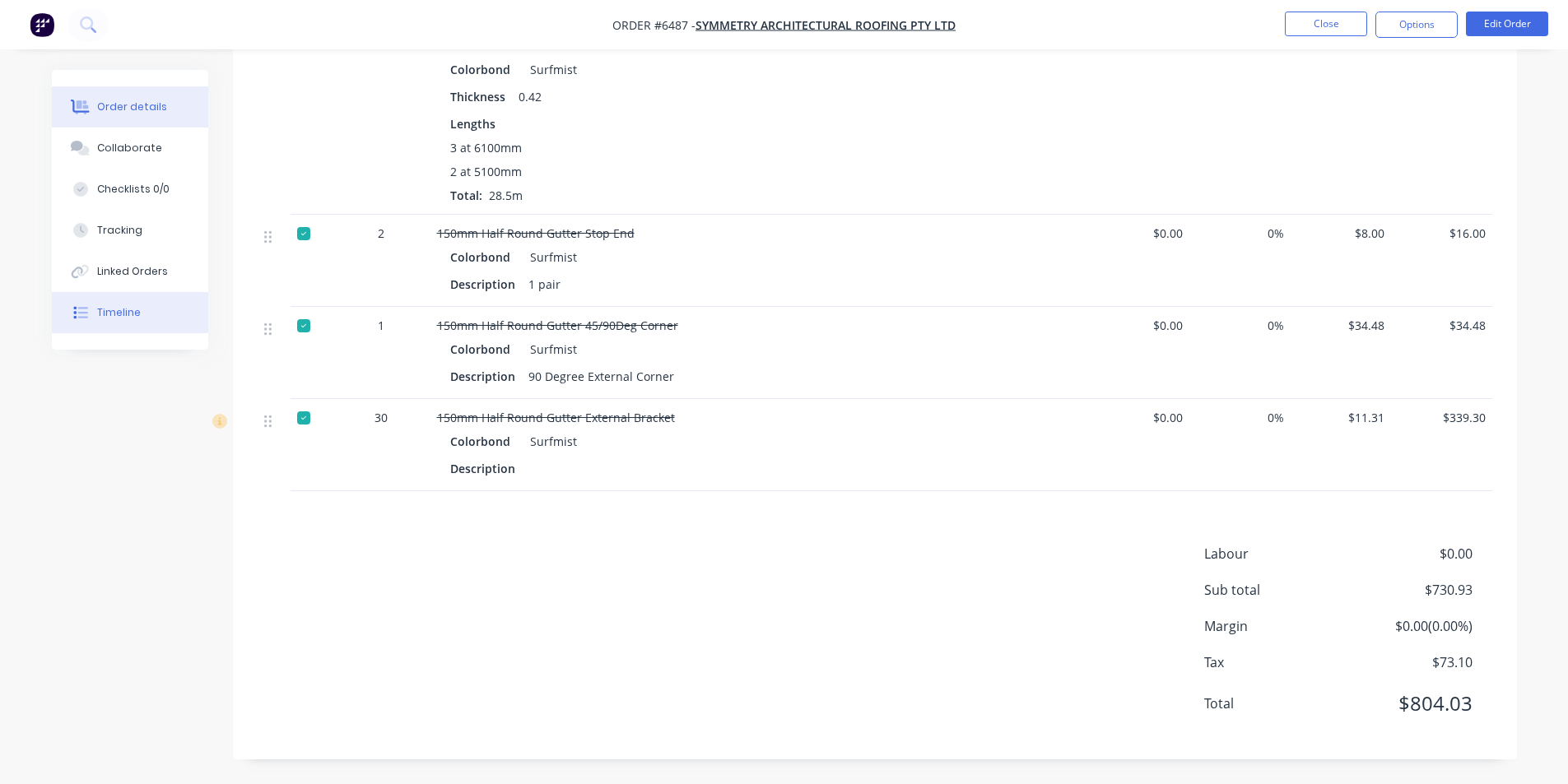
click at [124, 277] on div "Linked Orders" at bounding box center [132, 272] width 71 height 15
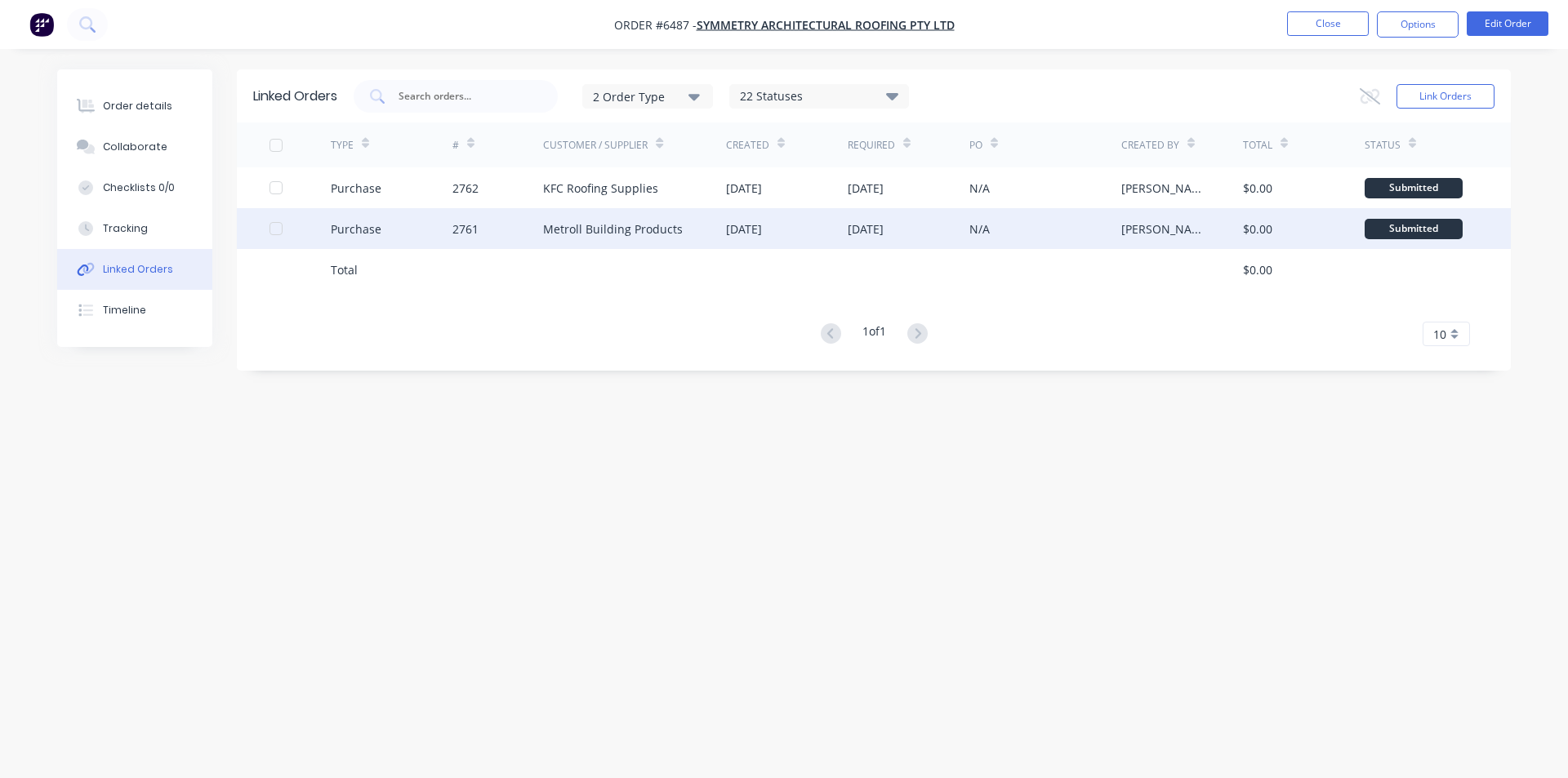
click at [348, 233] on div "Purchase" at bounding box center [356, 229] width 51 height 18
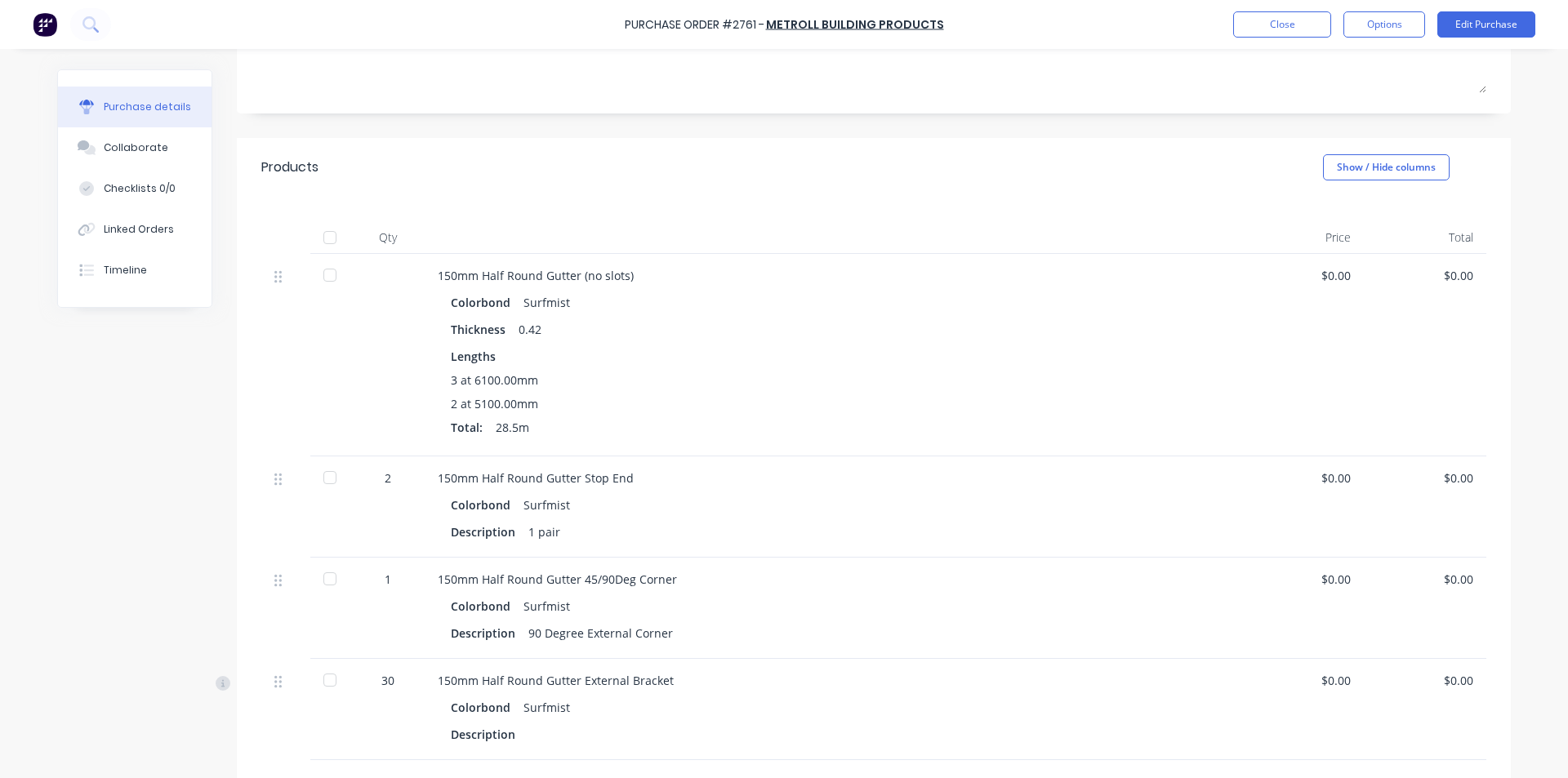
scroll to position [245, 0]
click at [321, 238] on div at bounding box center [329, 235] width 32 height 32
click at [1051, 310] on div "Colorbond Surfmist" at bounding box center [833, 300] width 764 height 24
drag, startPoint x: 122, startPoint y: 154, endPoint x: 138, endPoint y: 169, distance: 21.9
click at [122, 154] on div "Collaborate" at bounding box center [136, 148] width 65 height 15
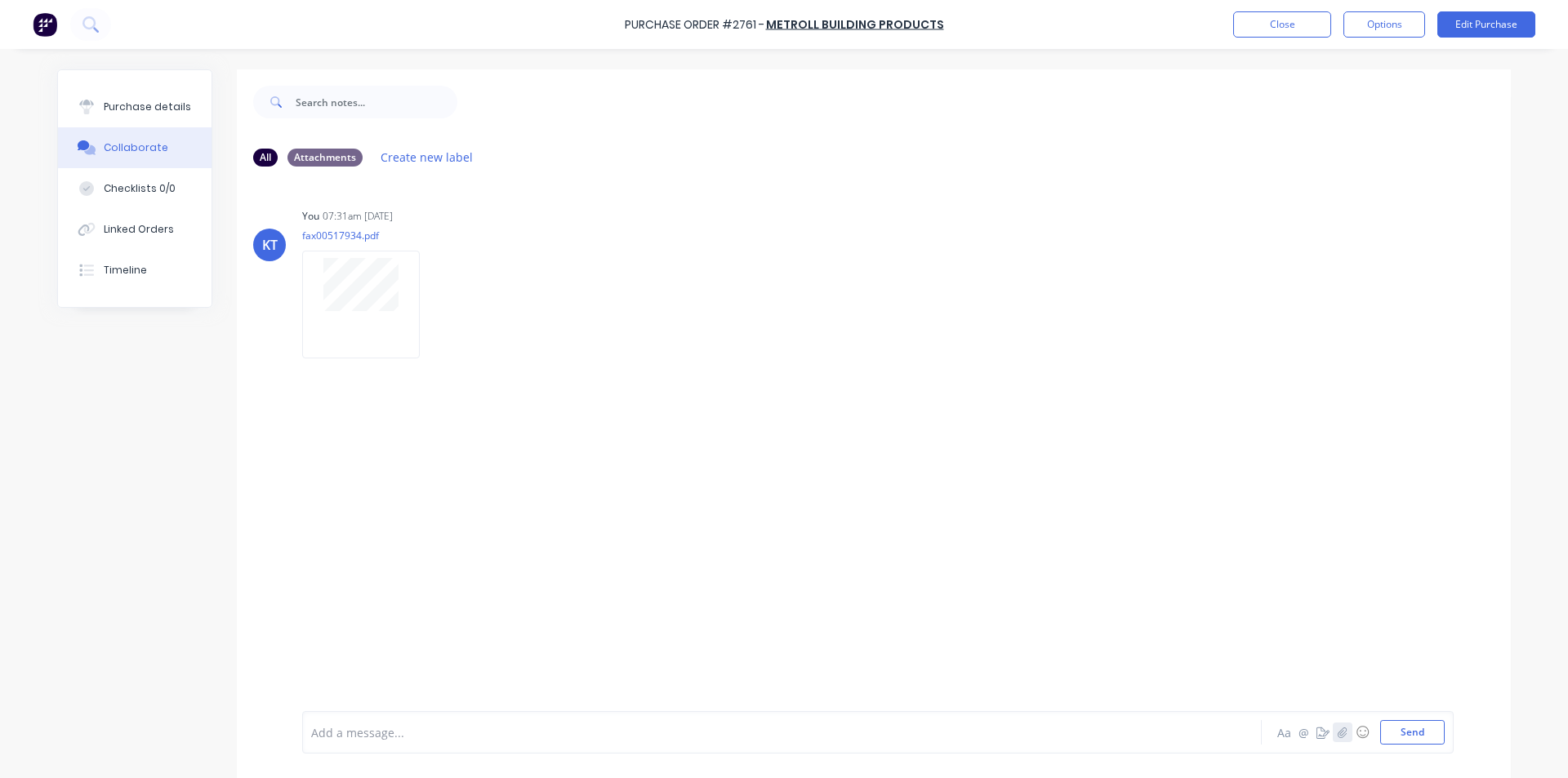
click at [1339, 732] on icon "button" at bounding box center [1343, 733] width 10 height 11
click at [1412, 735] on button "Send" at bounding box center [1413, 733] width 65 height 25
click at [1330, 568] on div "KT You 07:31am 12/08/25 fax00517934.pdf Labels Download Delete KT You 08:48am 1…" at bounding box center [873, 445] width 1274 height 532
click at [1338, 729] on icon "button" at bounding box center [1343, 733] width 10 height 11
click at [1399, 738] on button "Send" at bounding box center [1413, 733] width 65 height 25
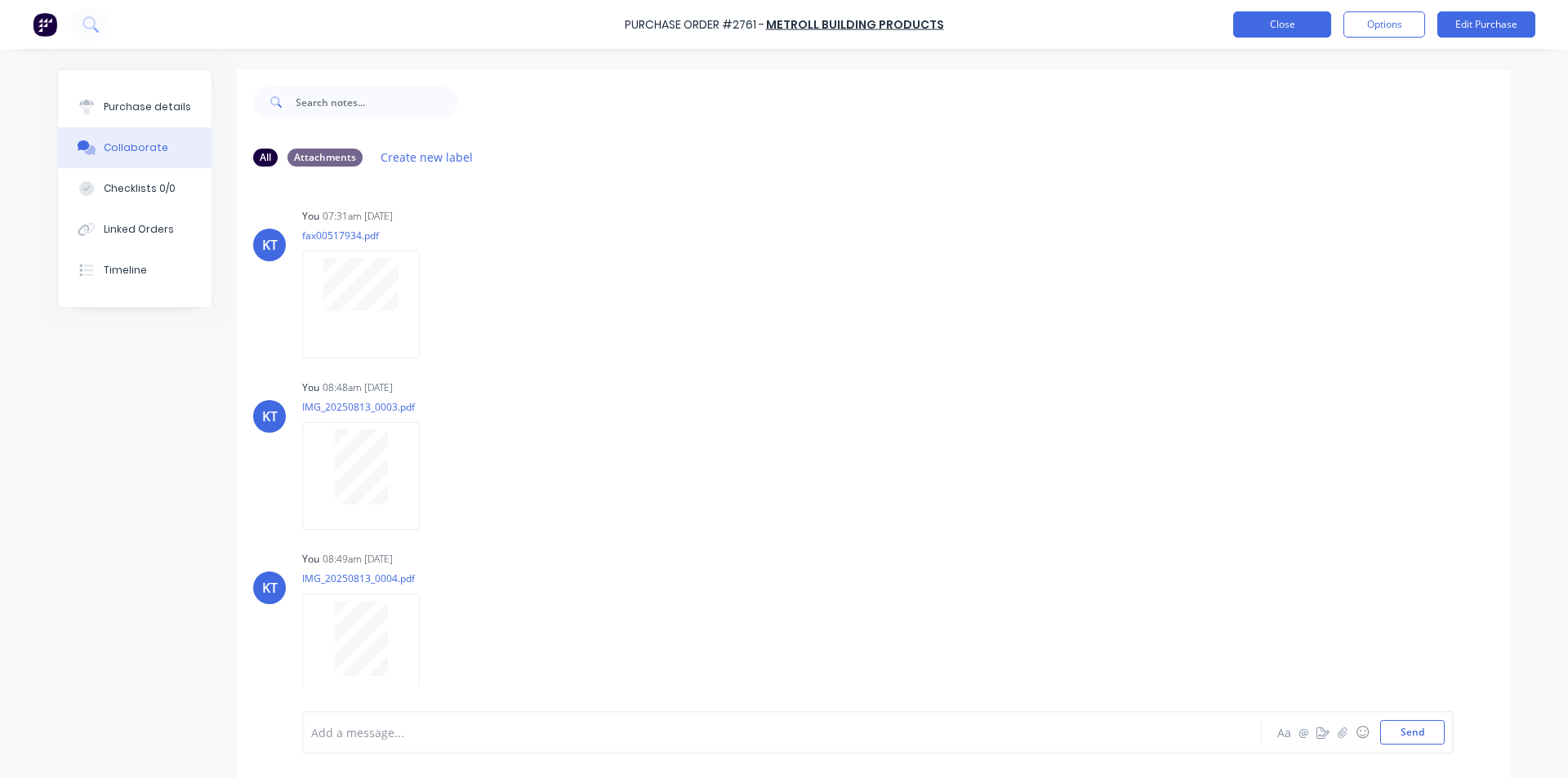
click at [1259, 18] on button "Close" at bounding box center [1282, 24] width 98 height 26
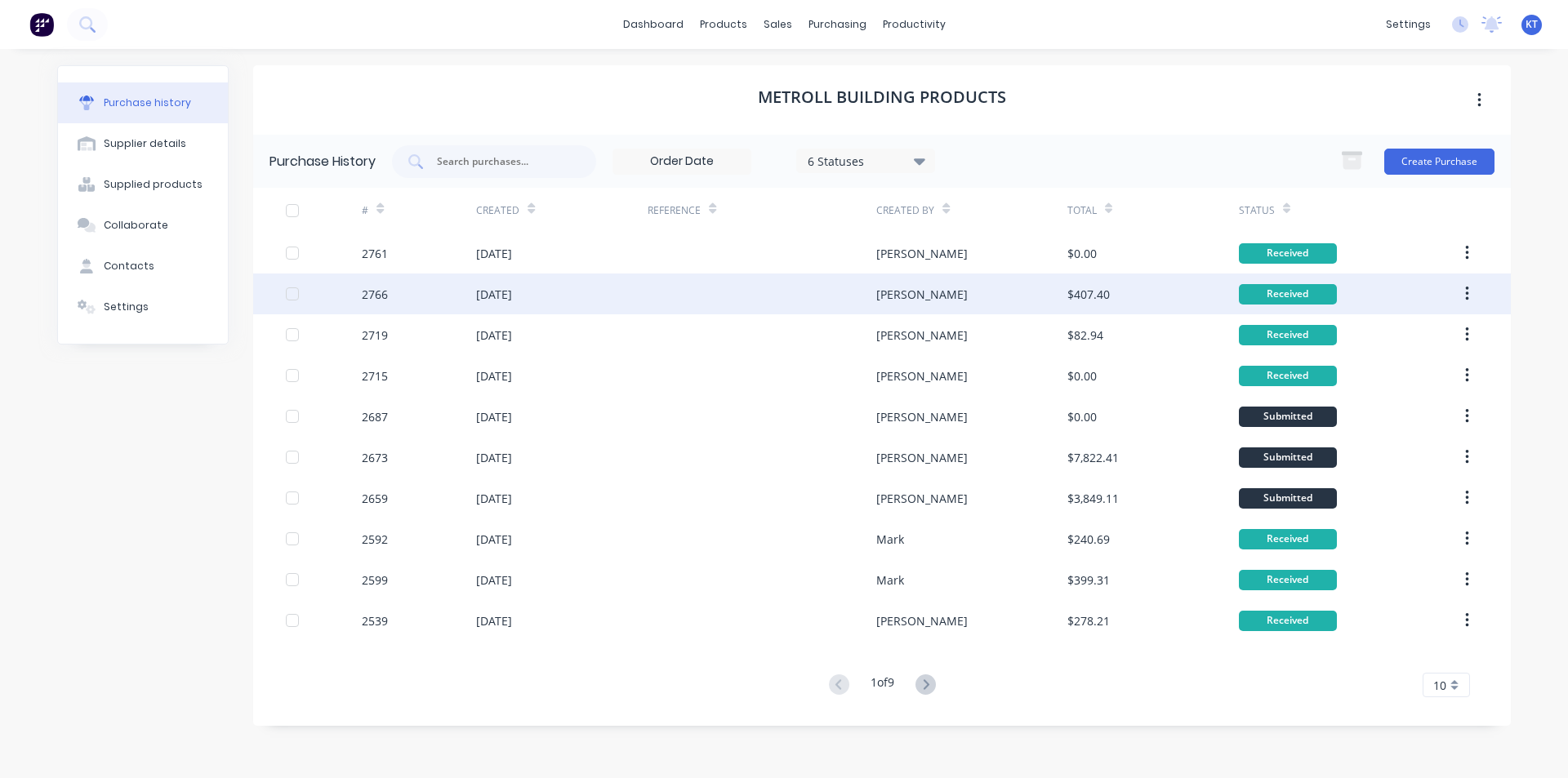
click at [695, 288] on div at bounding box center [762, 294] width 229 height 41
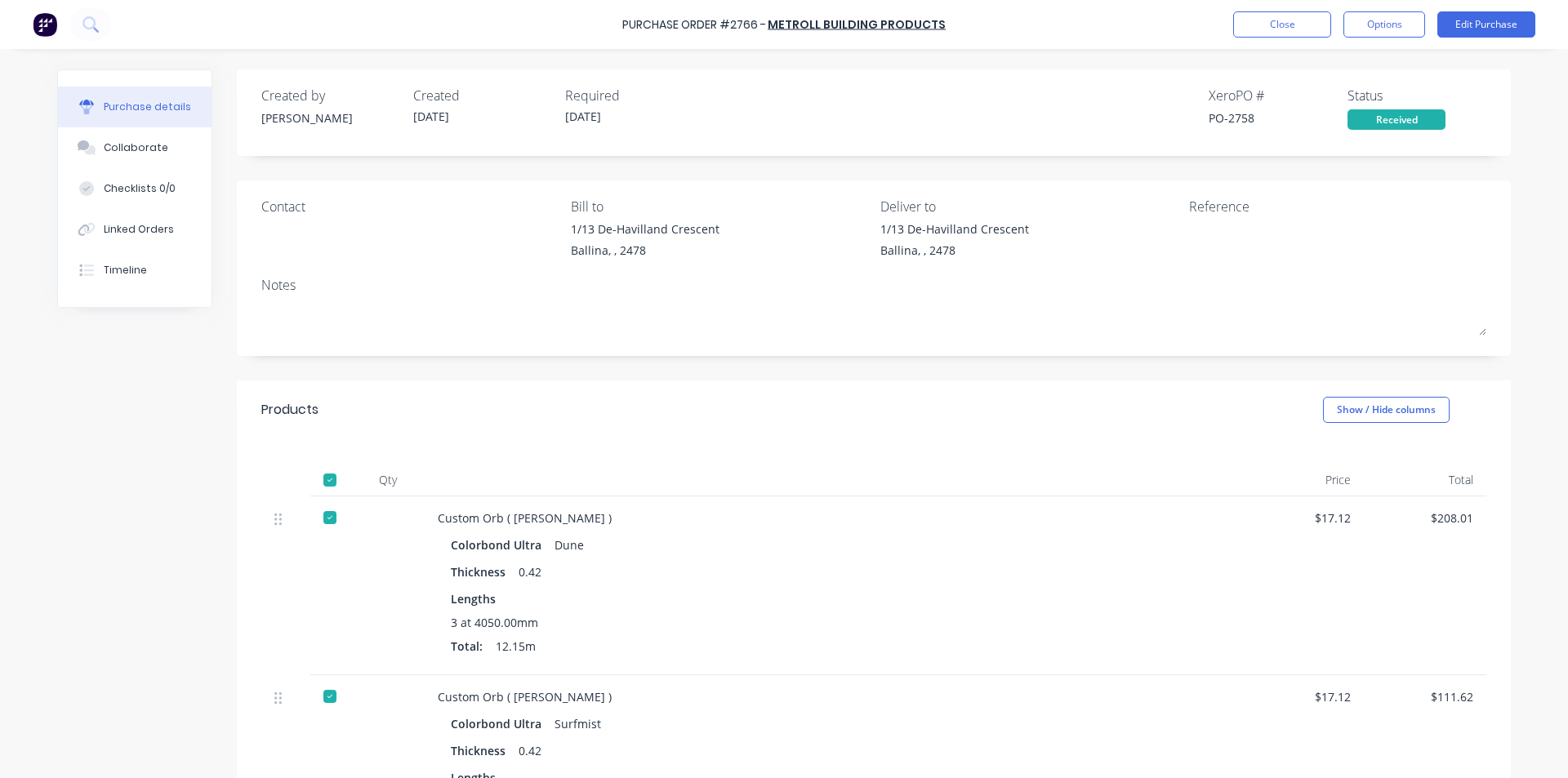
scroll to position [327, 0]
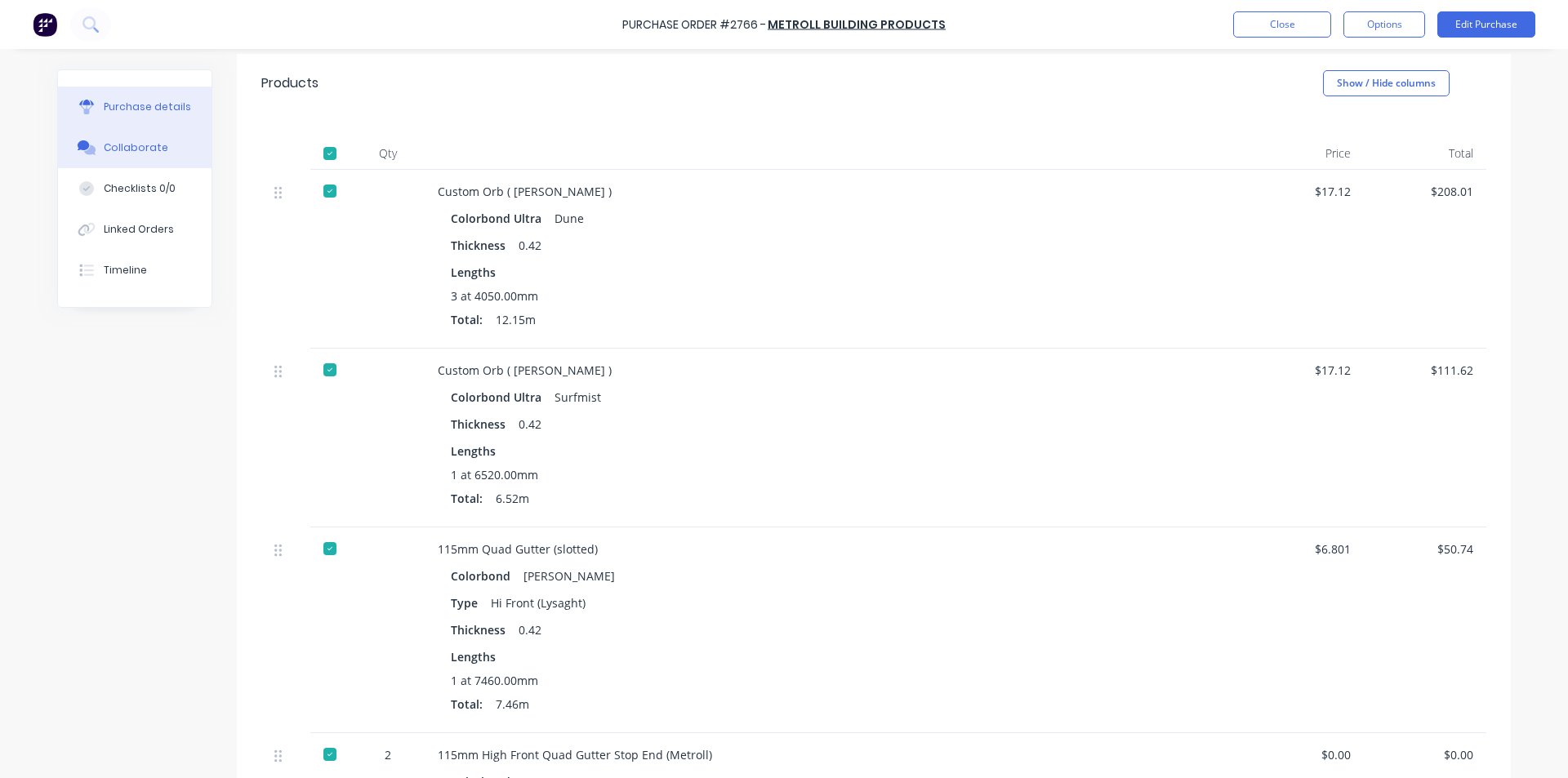
click at [123, 139] on button "Collaborate" at bounding box center [135, 148] width 153 height 41
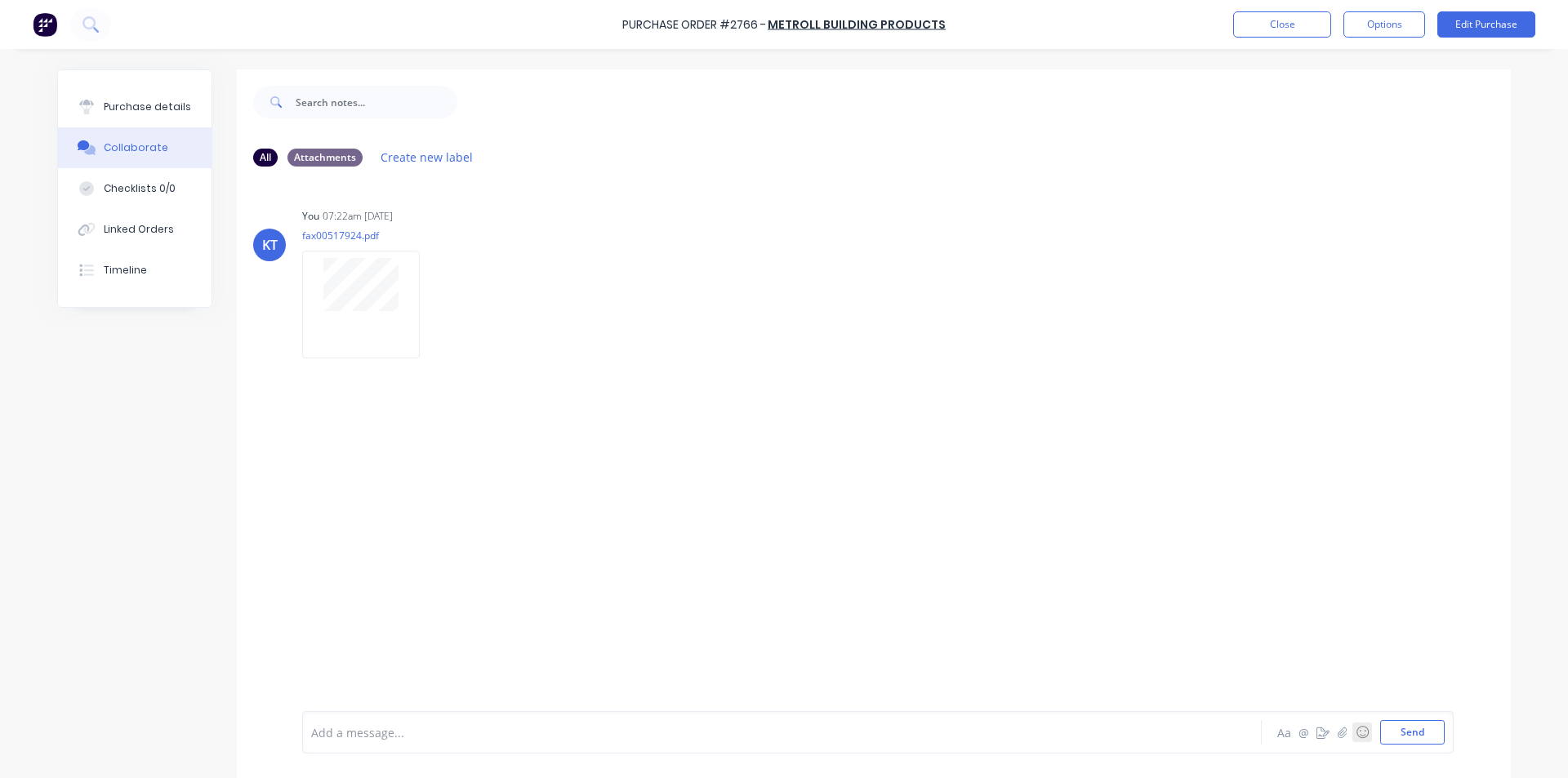
click at [1353, 736] on button "☺" at bounding box center [1362, 732] width 19 height 19
click at [1337, 734] on div "Add a message... Aa @ ☺ Send" at bounding box center [878, 733] width 1151 height 43
click at [1338, 727] on icon "button" at bounding box center [1343, 733] width 10 height 11
click at [1415, 733] on button "Send" at bounding box center [1413, 733] width 65 height 25
click at [1236, 17] on button "Close" at bounding box center [1282, 24] width 98 height 26
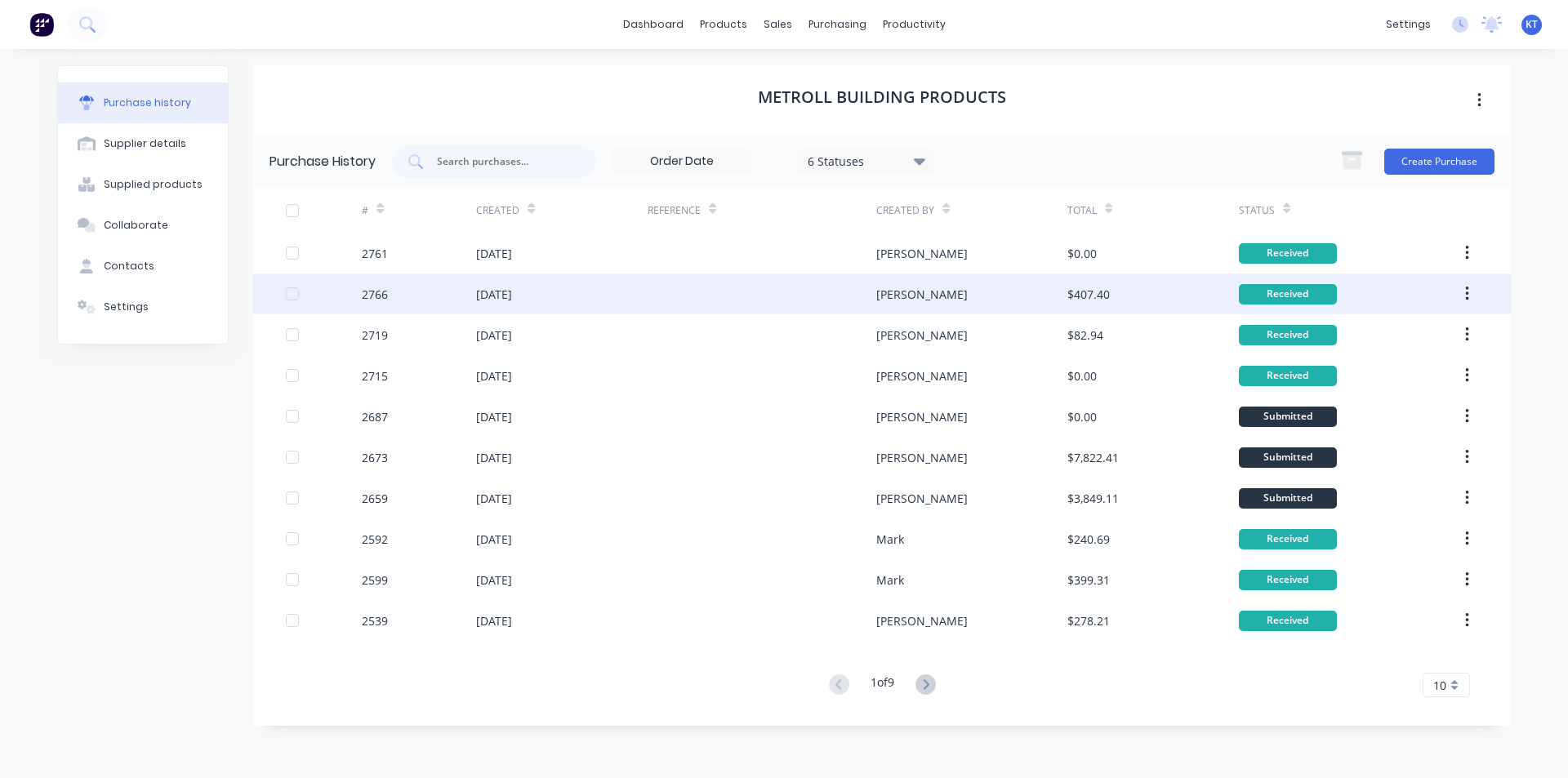
click at [884, 291] on div "[PERSON_NAME]" at bounding box center [922, 294] width 91 height 18
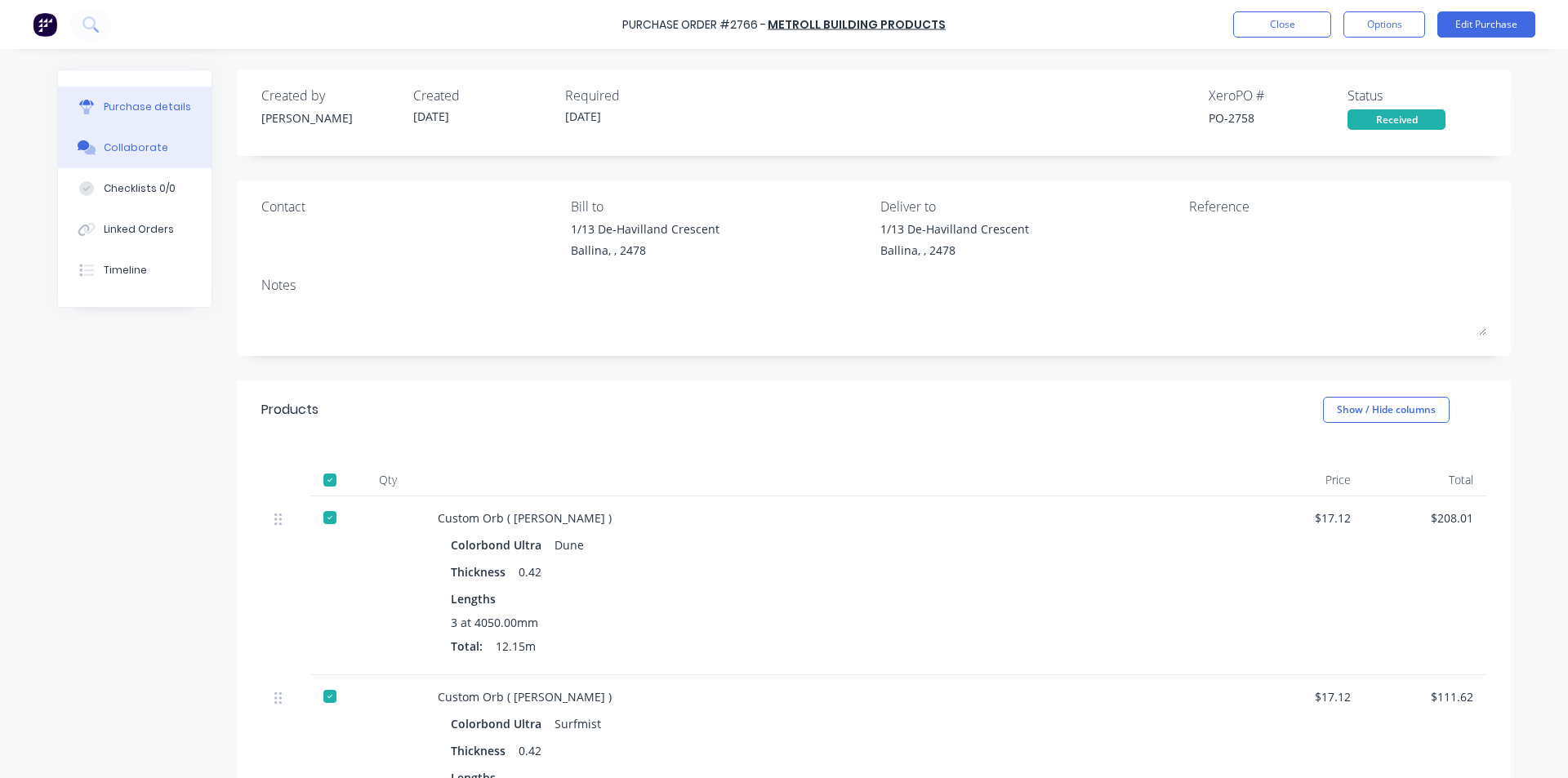
click at [116, 148] on div "Collaborate" at bounding box center [136, 148] width 65 height 15
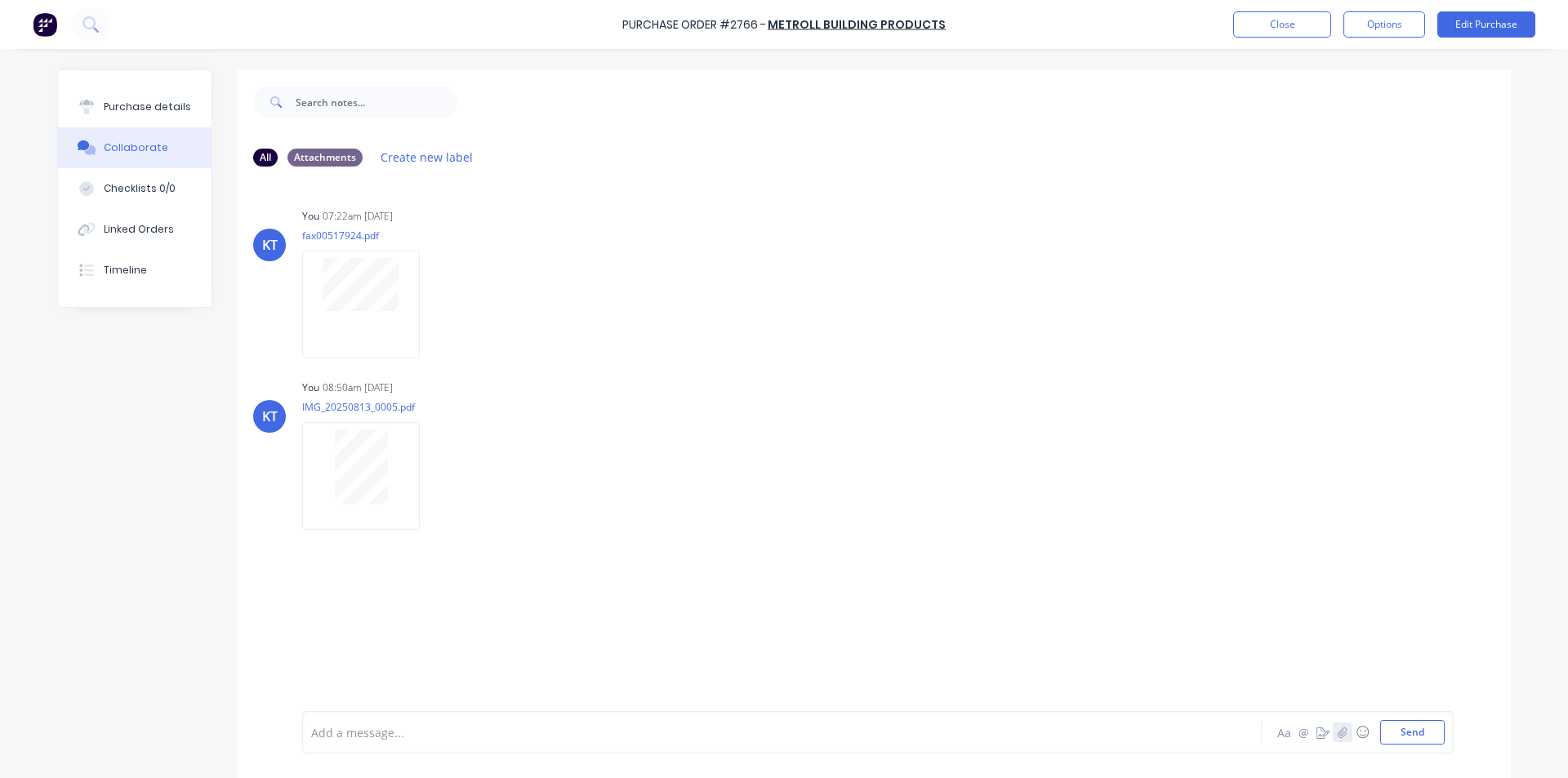
click at [1338, 731] on icon "button" at bounding box center [1343, 733] width 10 height 11
click at [1405, 737] on button "Send" at bounding box center [1413, 733] width 65 height 25
click at [1282, 43] on div "Purchase Order #2766 - Metroll Building Products Close Options Edit Purchase" at bounding box center [784, 24] width 1568 height 49
click at [1300, 28] on button "Close" at bounding box center [1282, 24] width 98 height 26
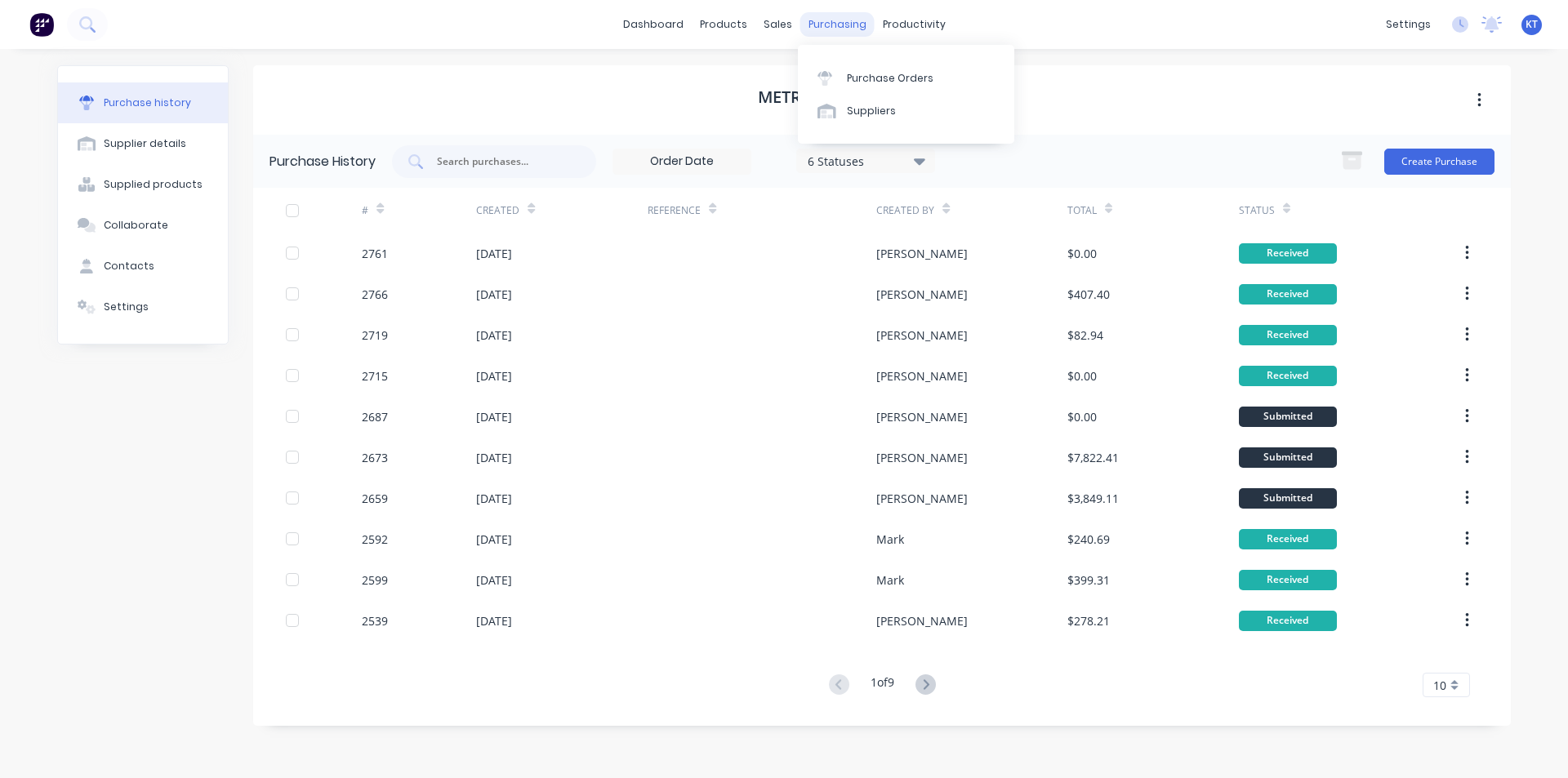
click at [836, 26] on div "purchasing" at bounding box center [837, 24] width 74 height 25
click at [839, 89] on link "Purchase Orders" at bounding box center [906, 77] width 216 height 32
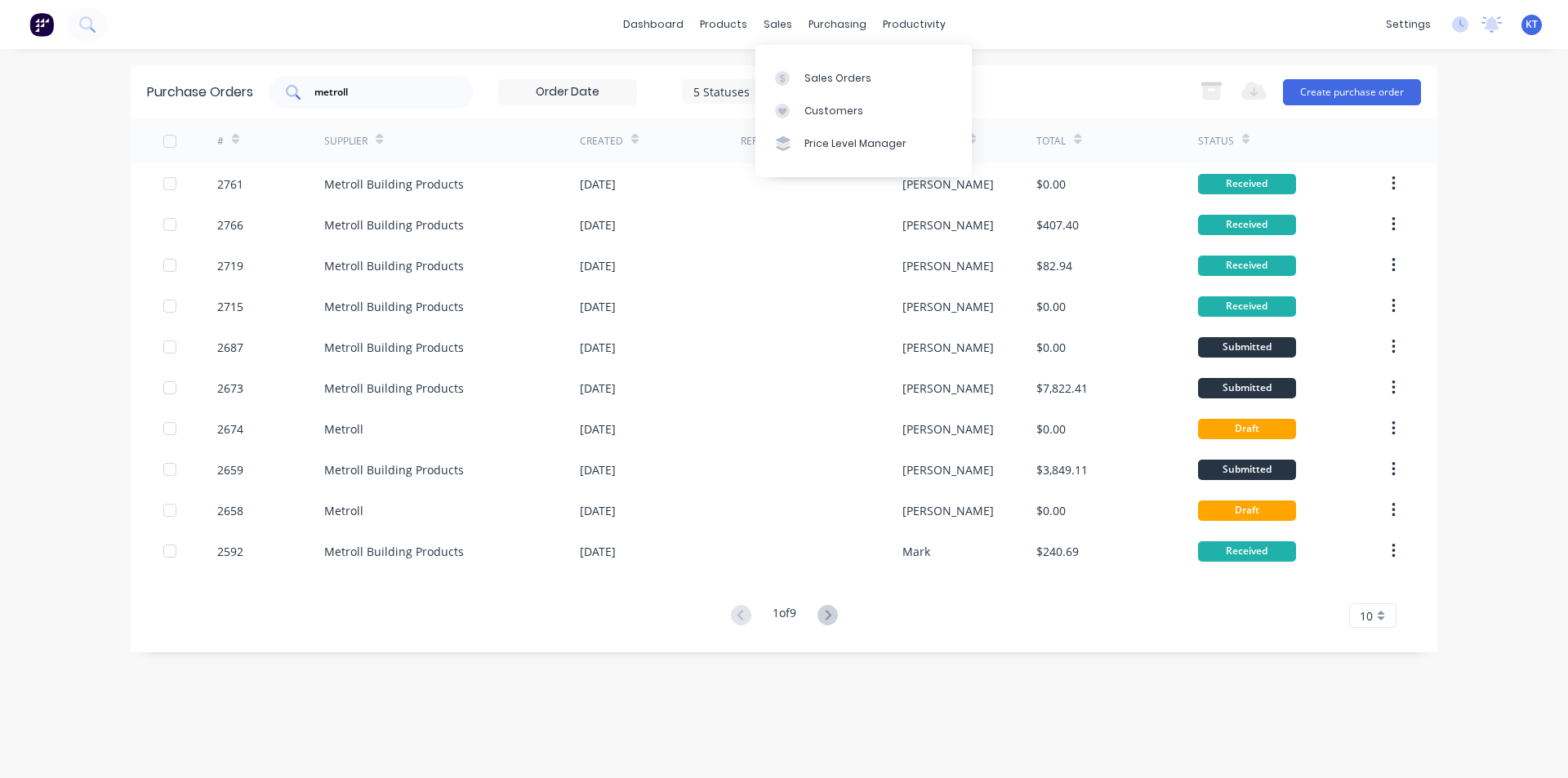
click at [451, 99] on div "metroll" at bounding box center [371, 91] width 204 height 32
click at [450, 101] on div "metroll" at bounding box center [371, 91] width 204 height 32
click at [784, 69] on link "Sales Orders" at bounding box center [864, 77] width 216 height 32
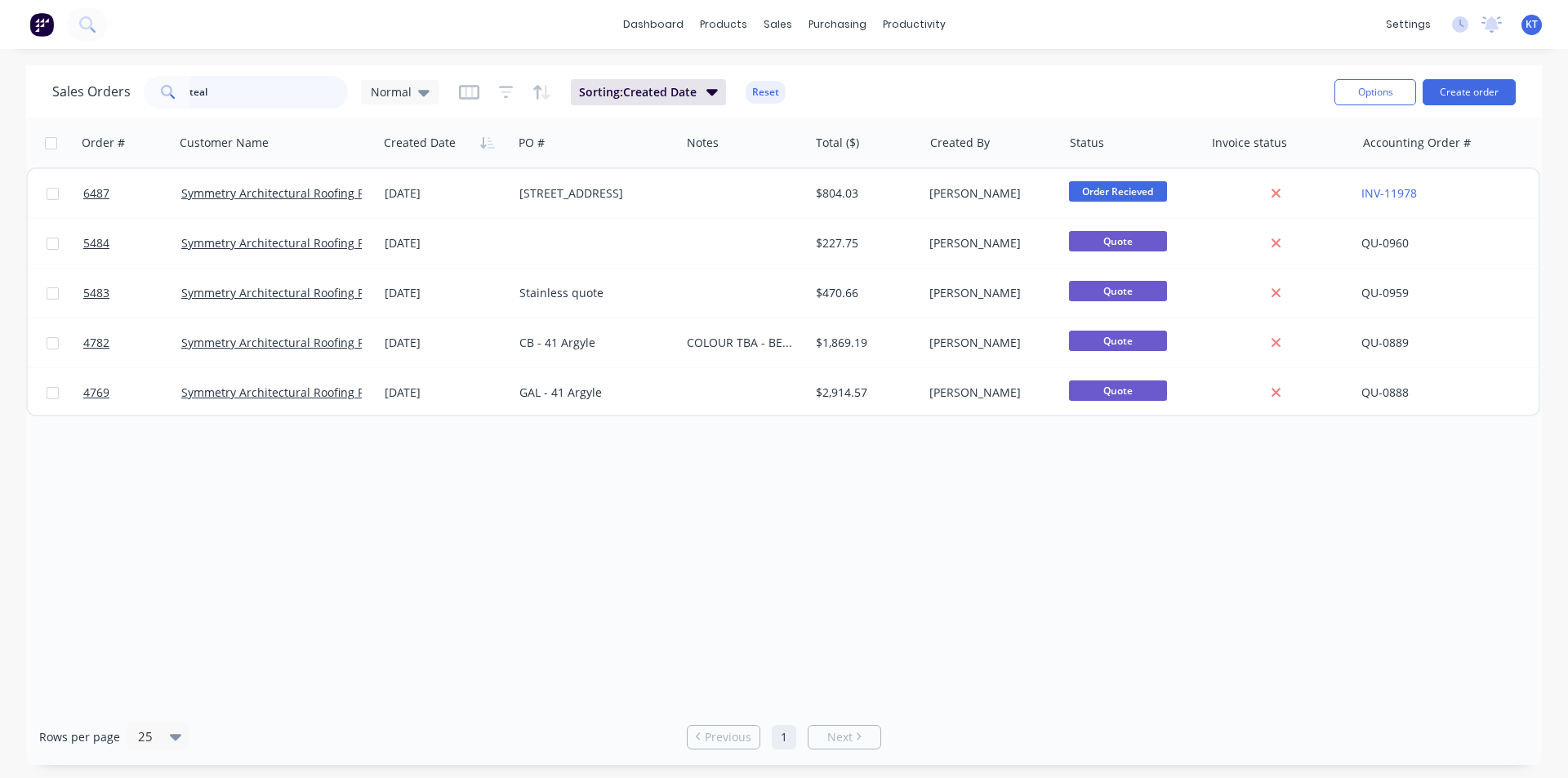
click at [304, 92] on input "teal" at bounding box center [269, 91] width 159 height 32
click at [301, 94] on input "teal" at bounding box center [269, 91] width 159 height 32
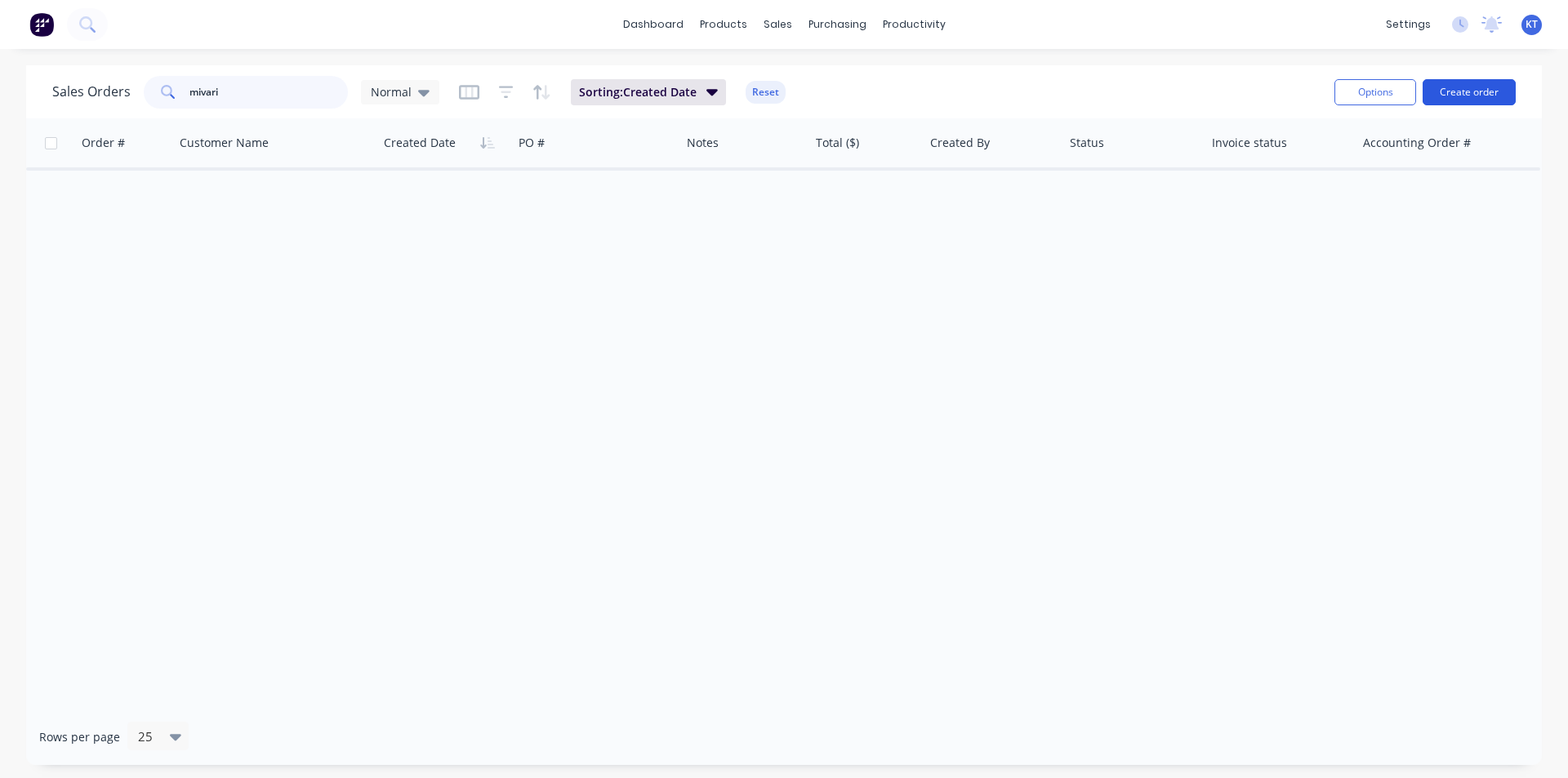
type input "mivari"
click at [1501, 87] on button "Create order" at bounding box center [1469, 92] width 93 height 26
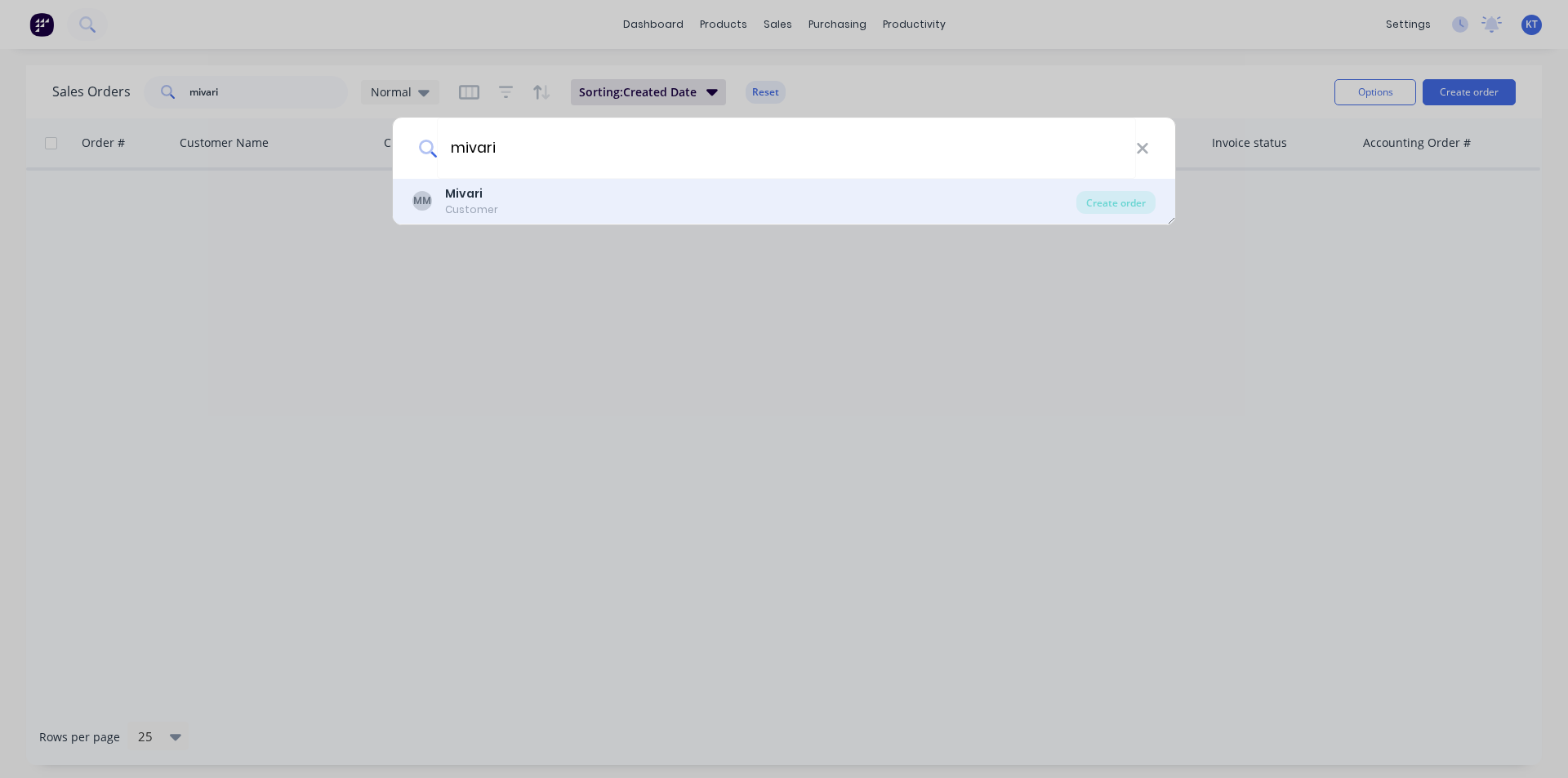
type input "mivari"
click at [448, 197] on b "Mivari" at bounding box center [464, 194] width 38 height 17
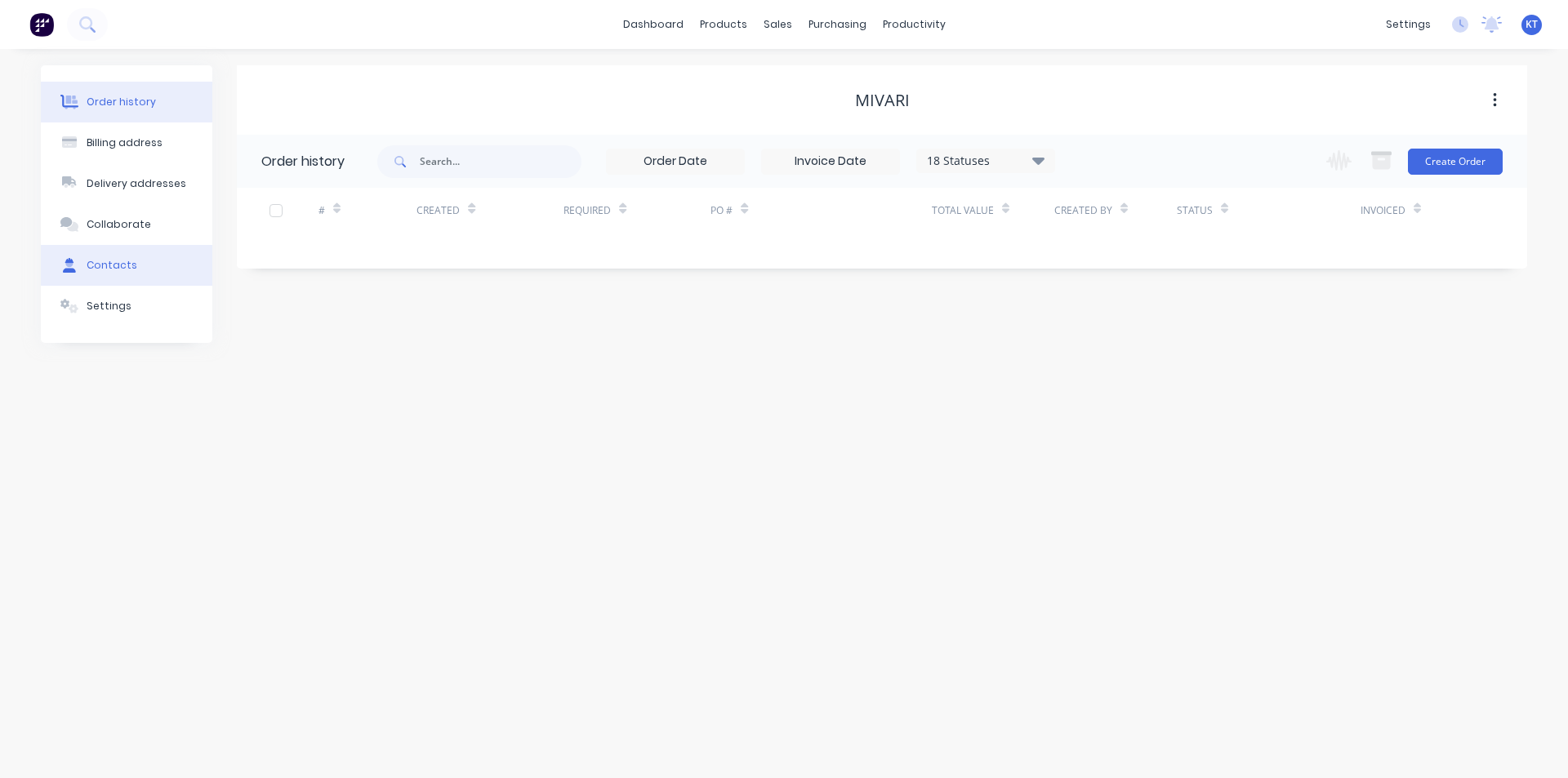
click at [151, 266] on button "Contacts" at bounding box center [127, 265] width 172 height 41
select select "AU"
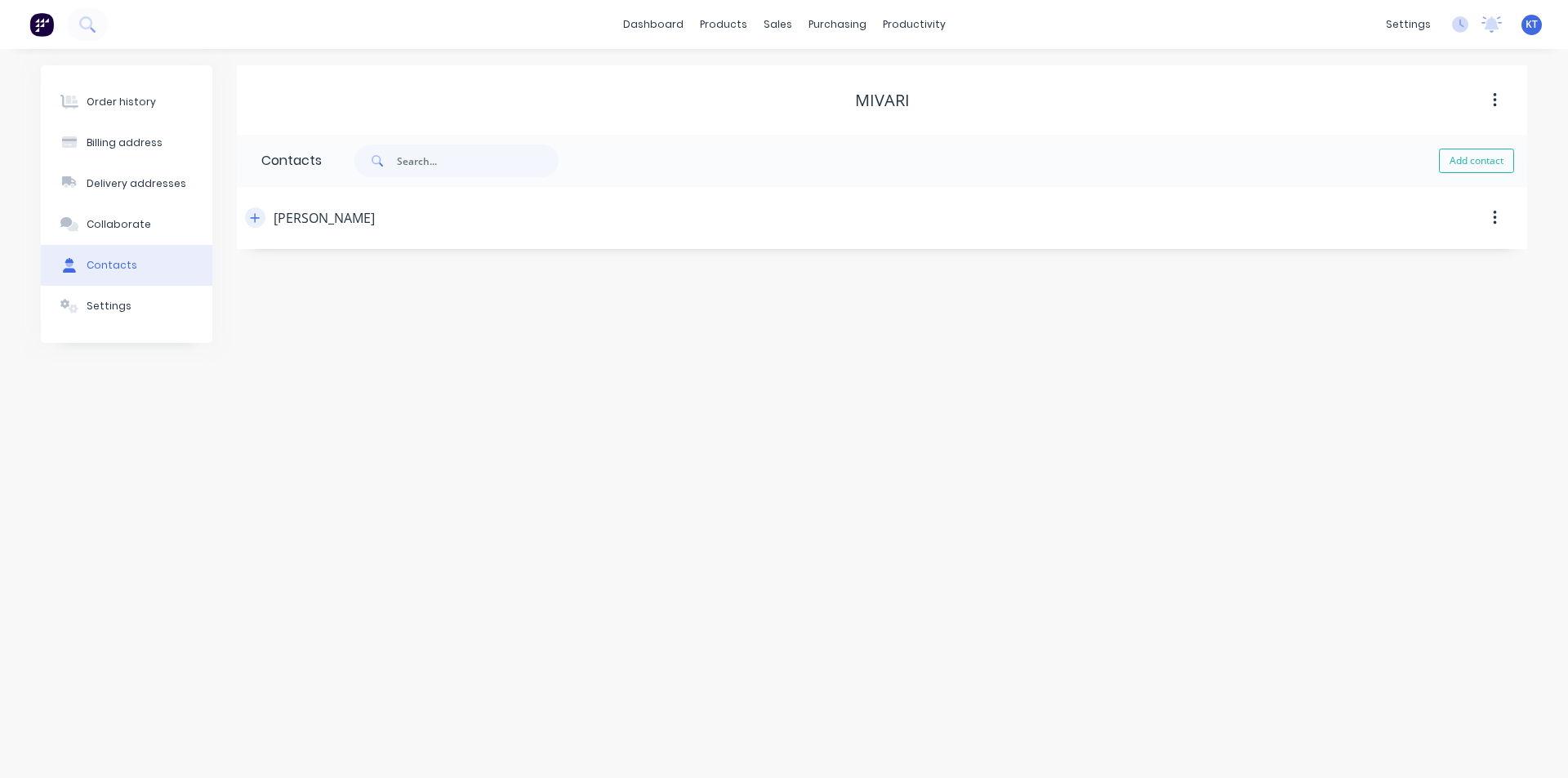
click at [262, 217] on button "button" at bounding box center [255, 218] width 20 height 20
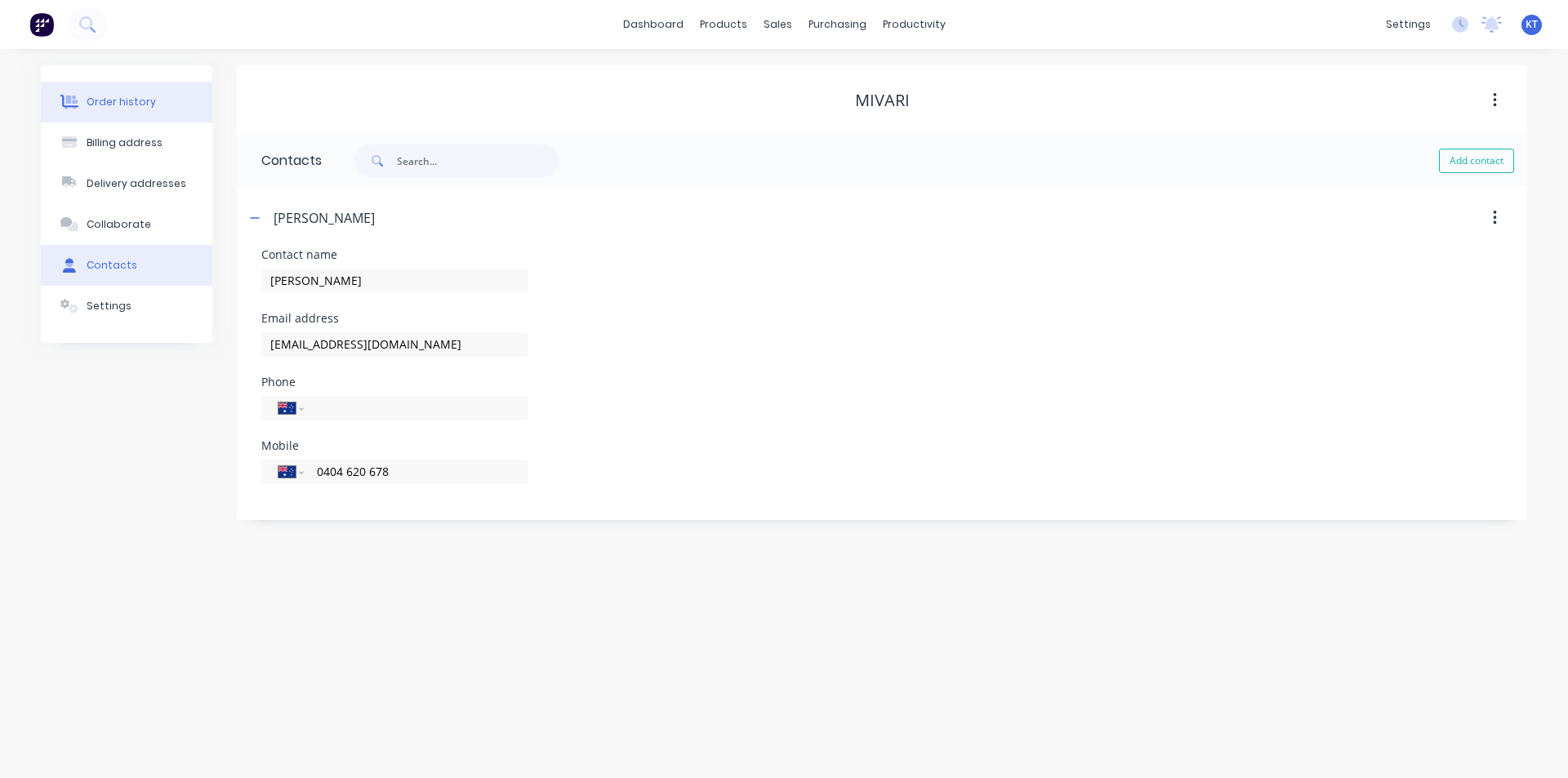
click at [151, 109] on button "Order history" at bounding box center [127, 102] width 172 height 41
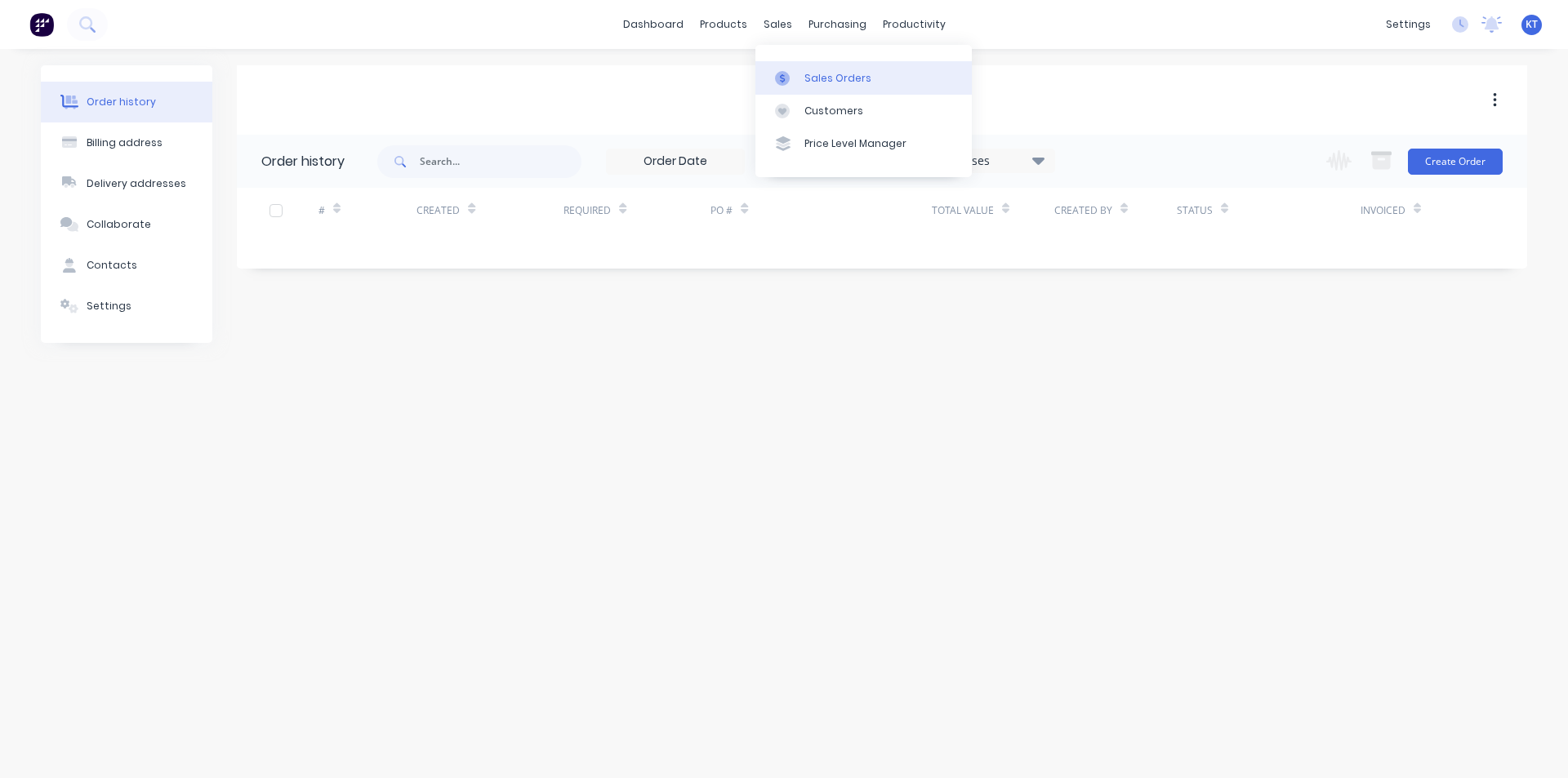
click at [796, 73] on div at bounding box center [787, 79] width 25 height 15
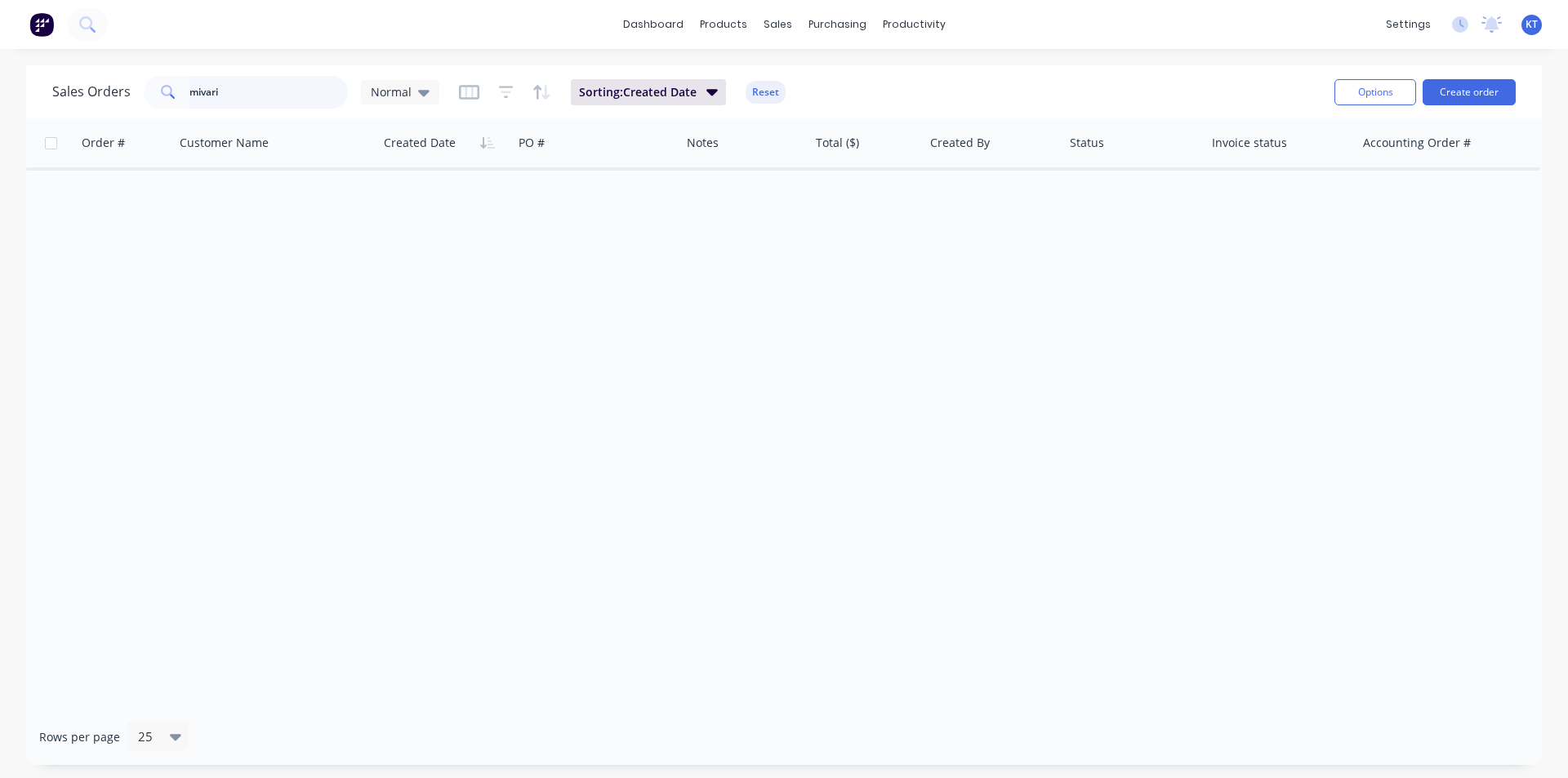
click at [287, 88] on input "mivari" at bounding box center [269, 91] width 159 height 32
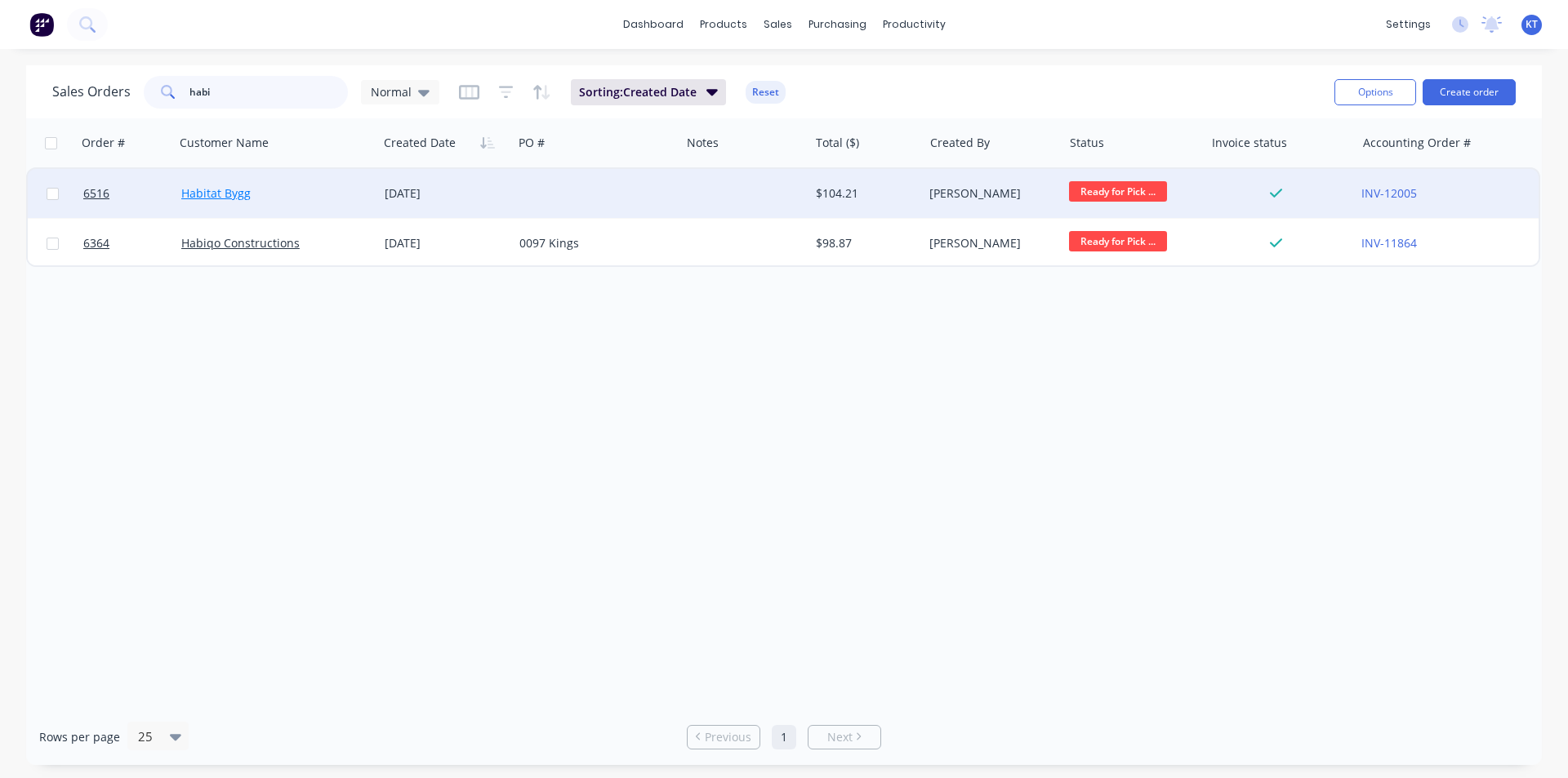
type input "habi"
click at [226, 201] on link "Habitat Bygg" at bounding box center [215, 193] width 69 height 16
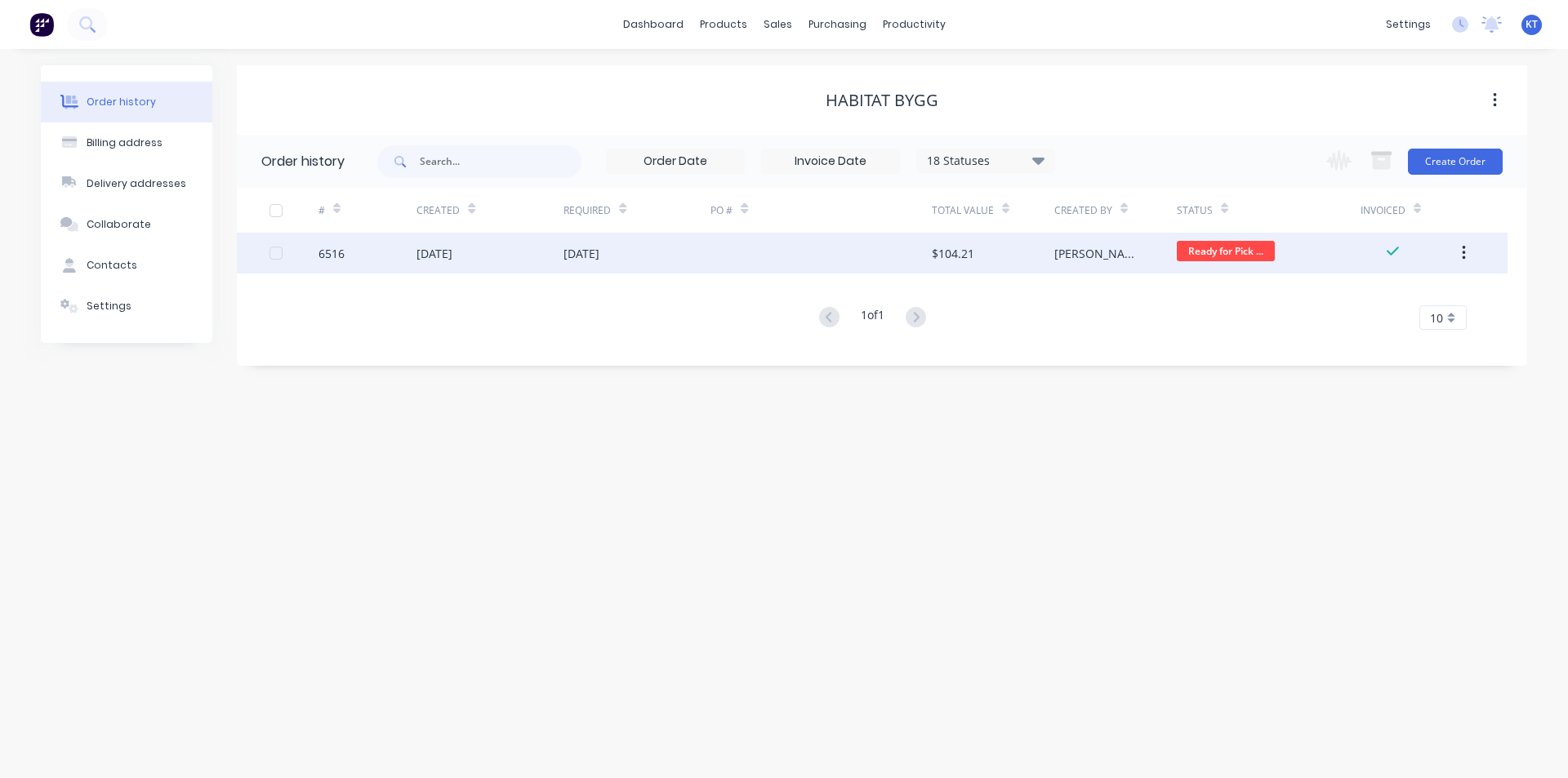
click at [879, 255] on div at bounding box center [820, 253] width 221 height 41
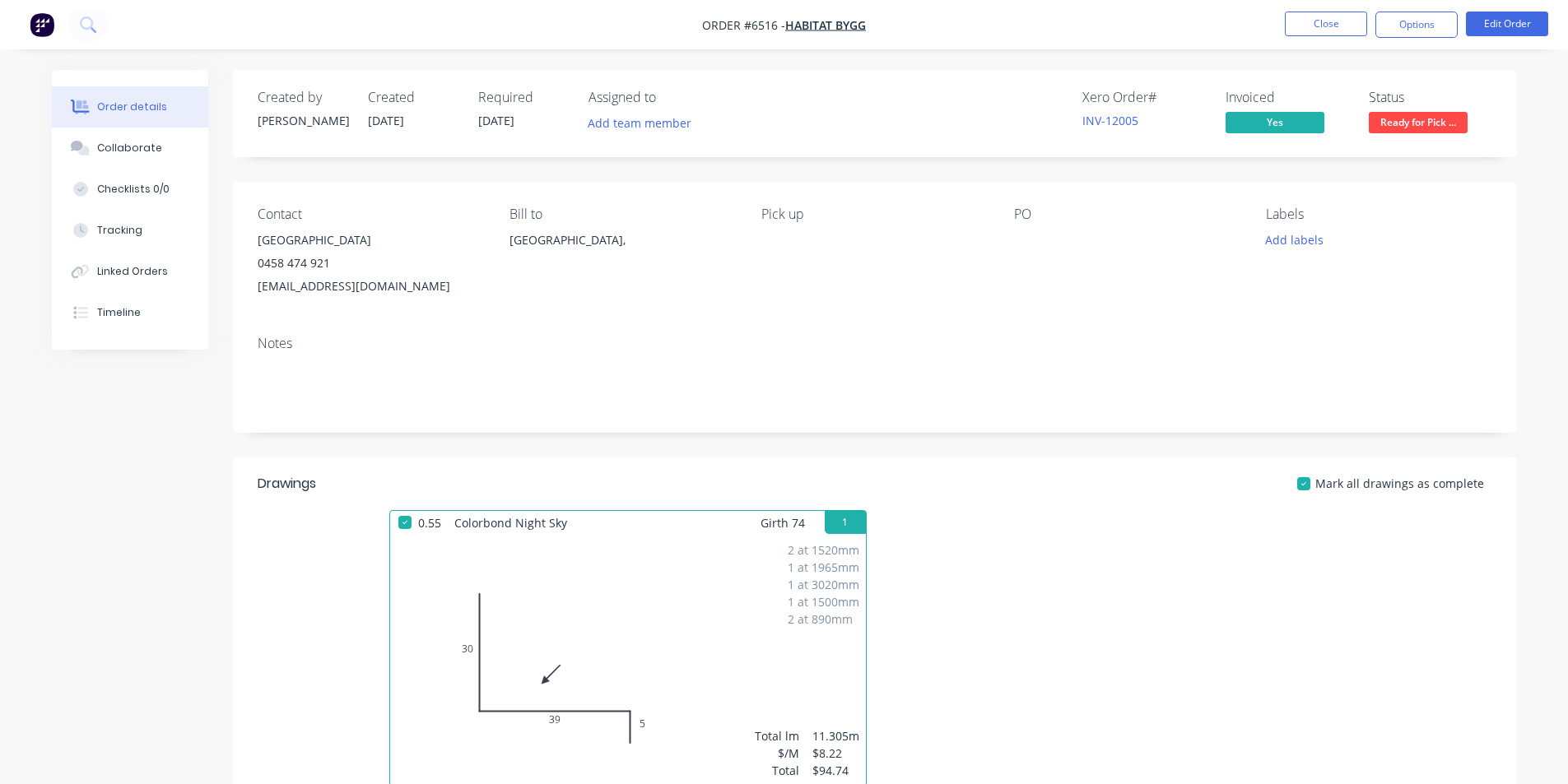
click at [1457, 88] on div "Ready for Pick Up" at bounding box center [1418, 95] width 93 height 21
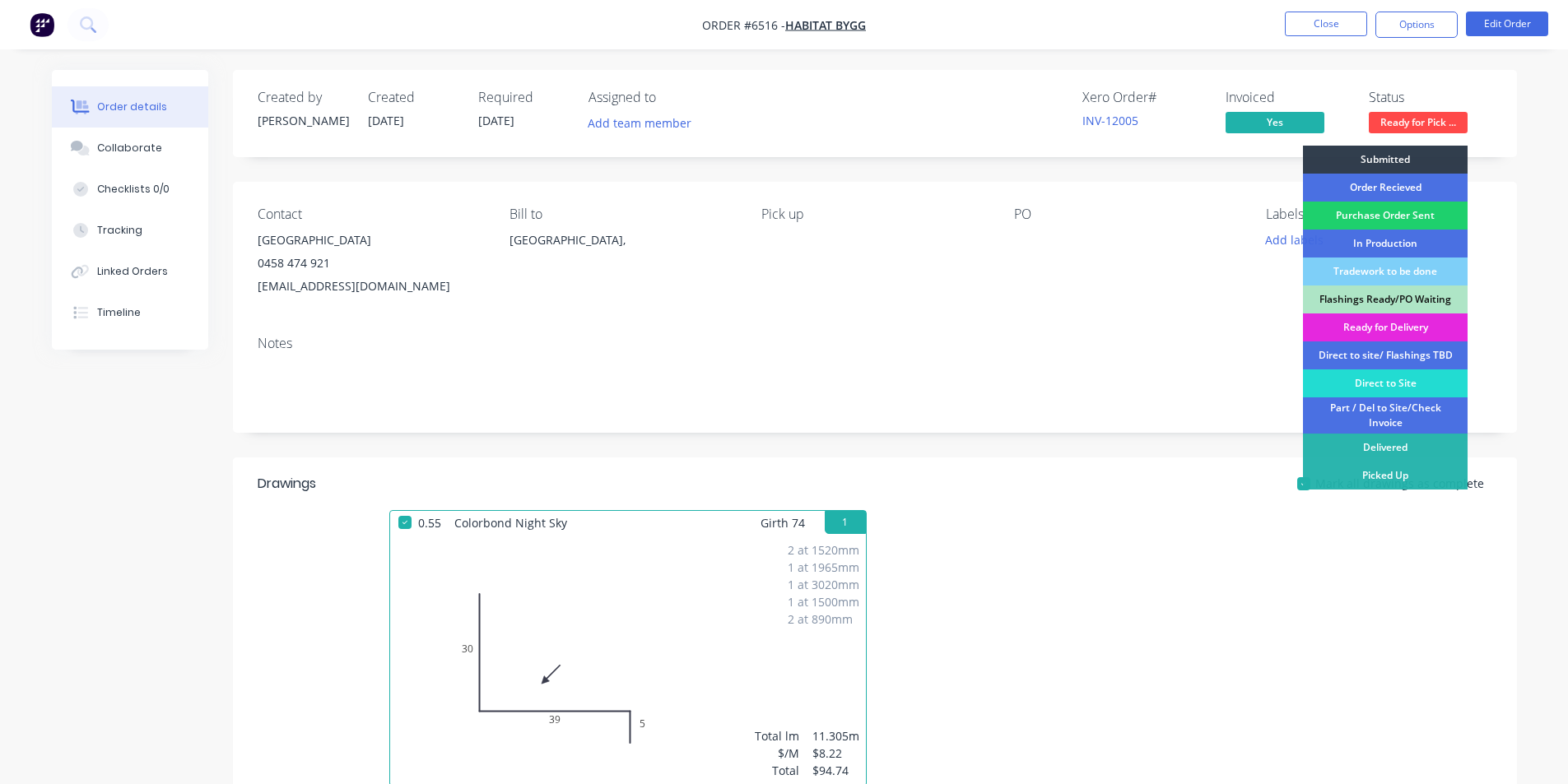
click at [1461, 123] on span "Ready for Pick ..." at bounding box center [1418, 122] width 99 height 20
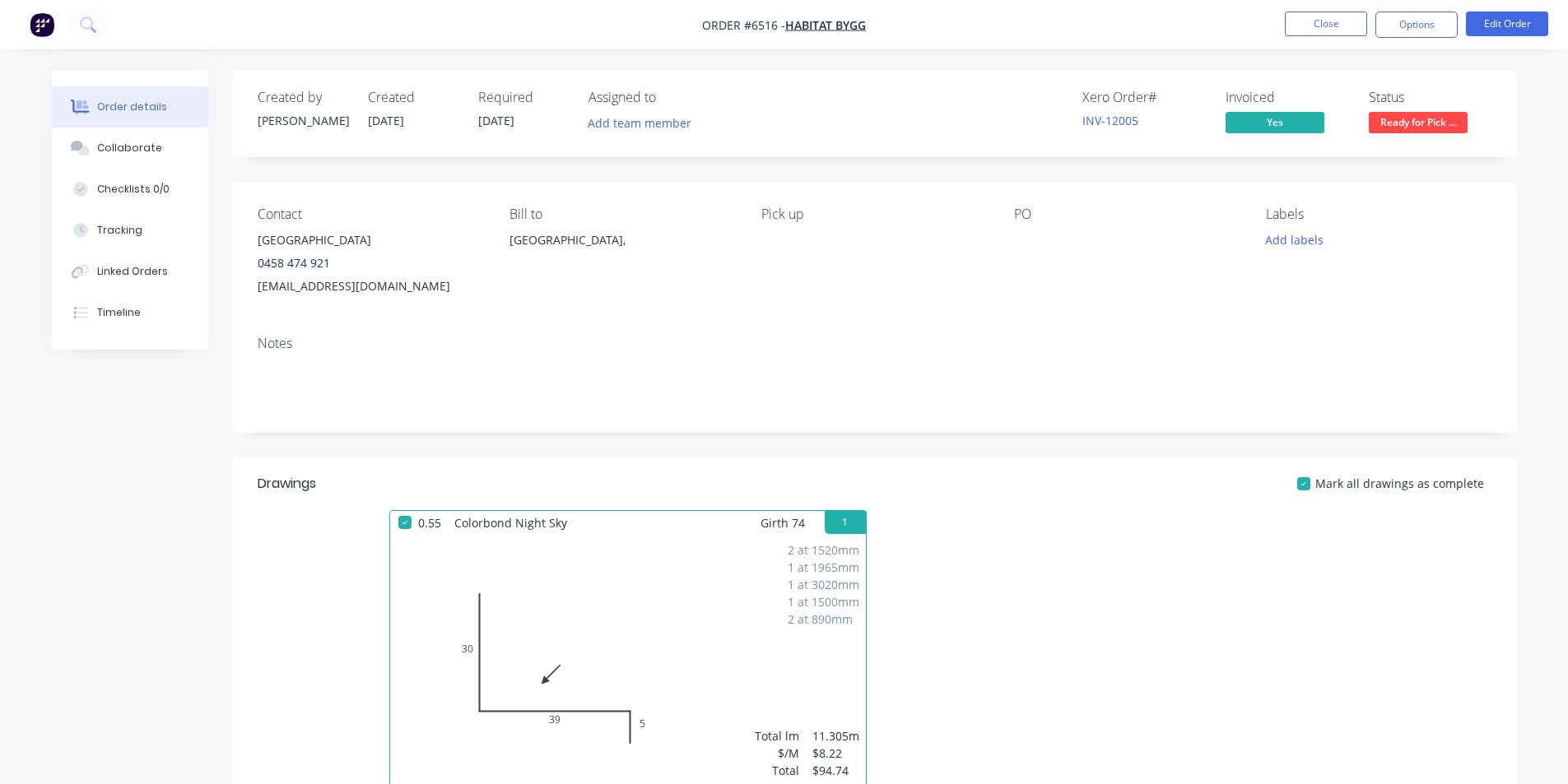
click at [1407, 124] on span "Ready for Pick ..." at bounding box center [1418, 122] width 99 height 20
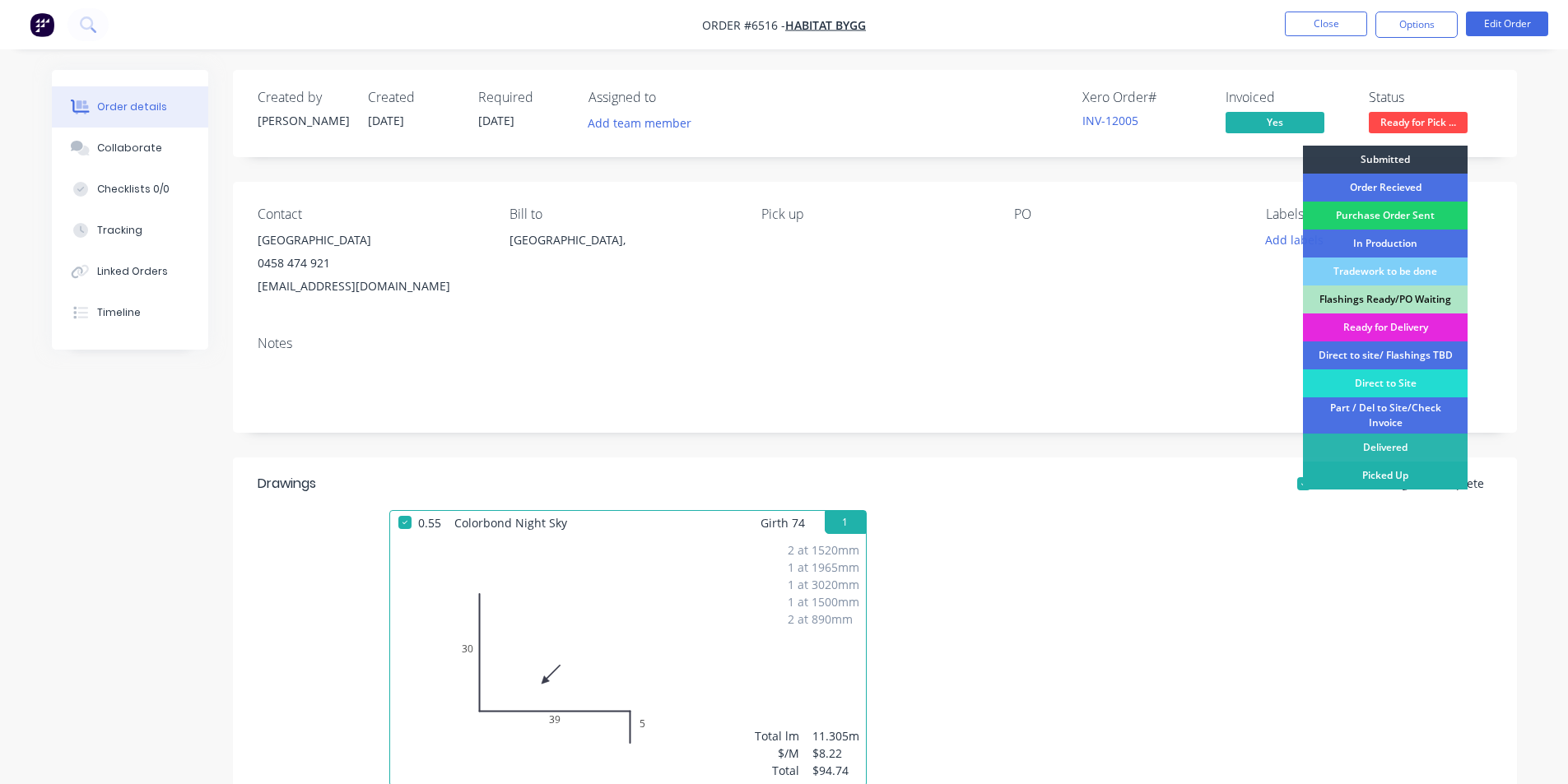
click at [1382, 481] on div "Picked Up" at bounding box center [1385, 476] width 165 height 28
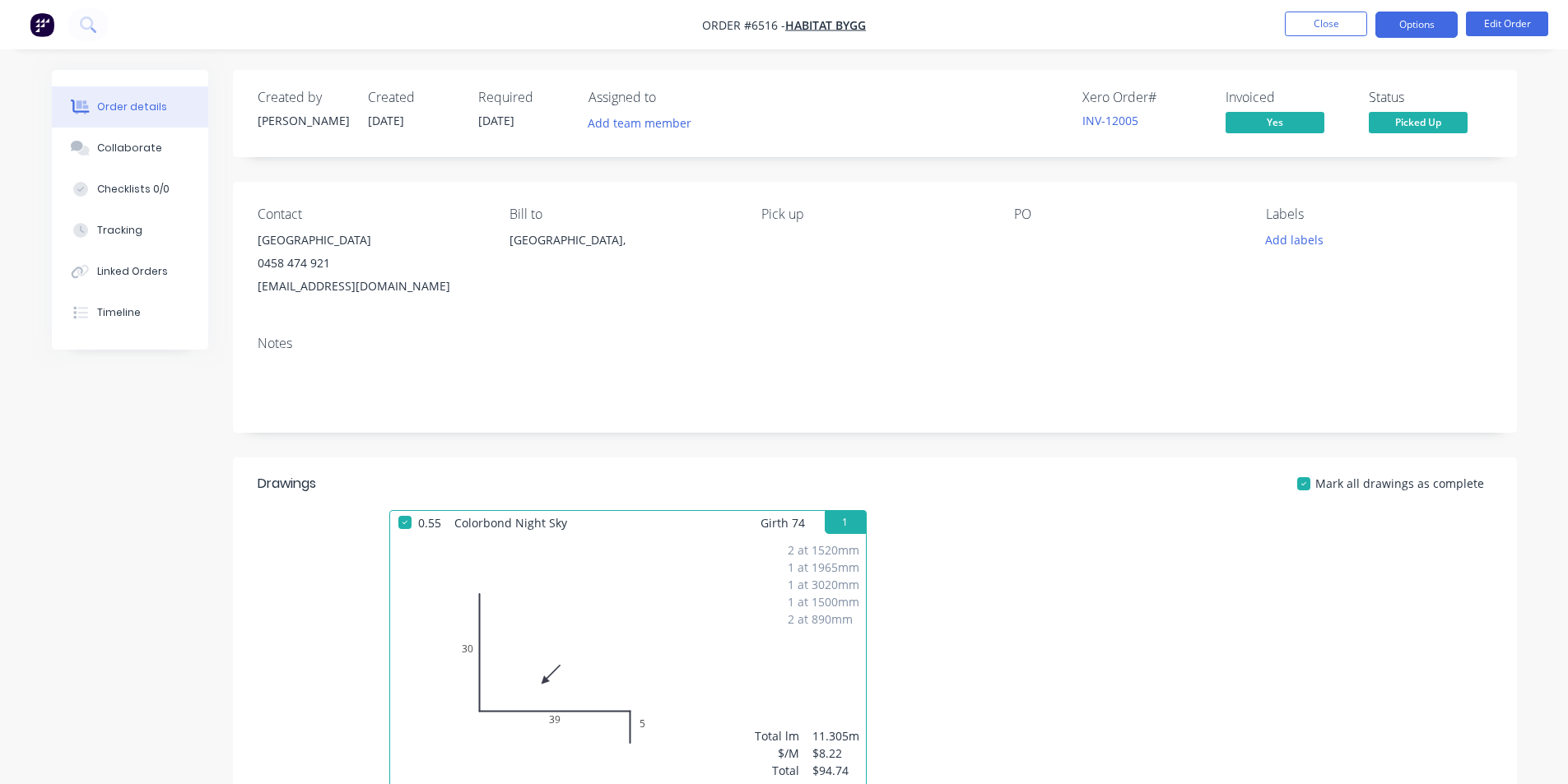
click at [1407, 15] on button "Options" at bounding box center [1416, 24] width 82 height 26
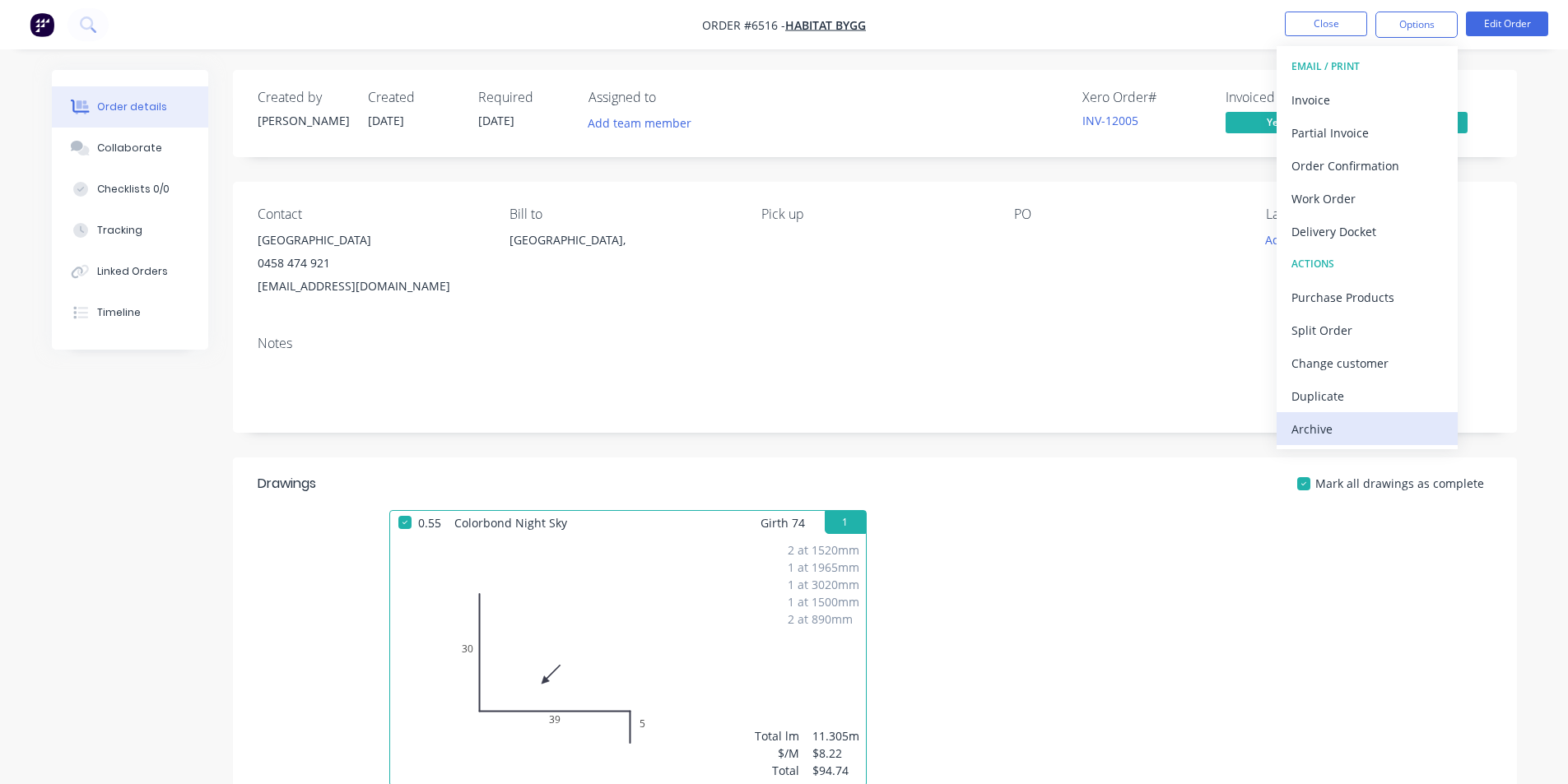
click at [1348, 419] on div "Archive" at bounding box center [1367, 429] width 152 height 24
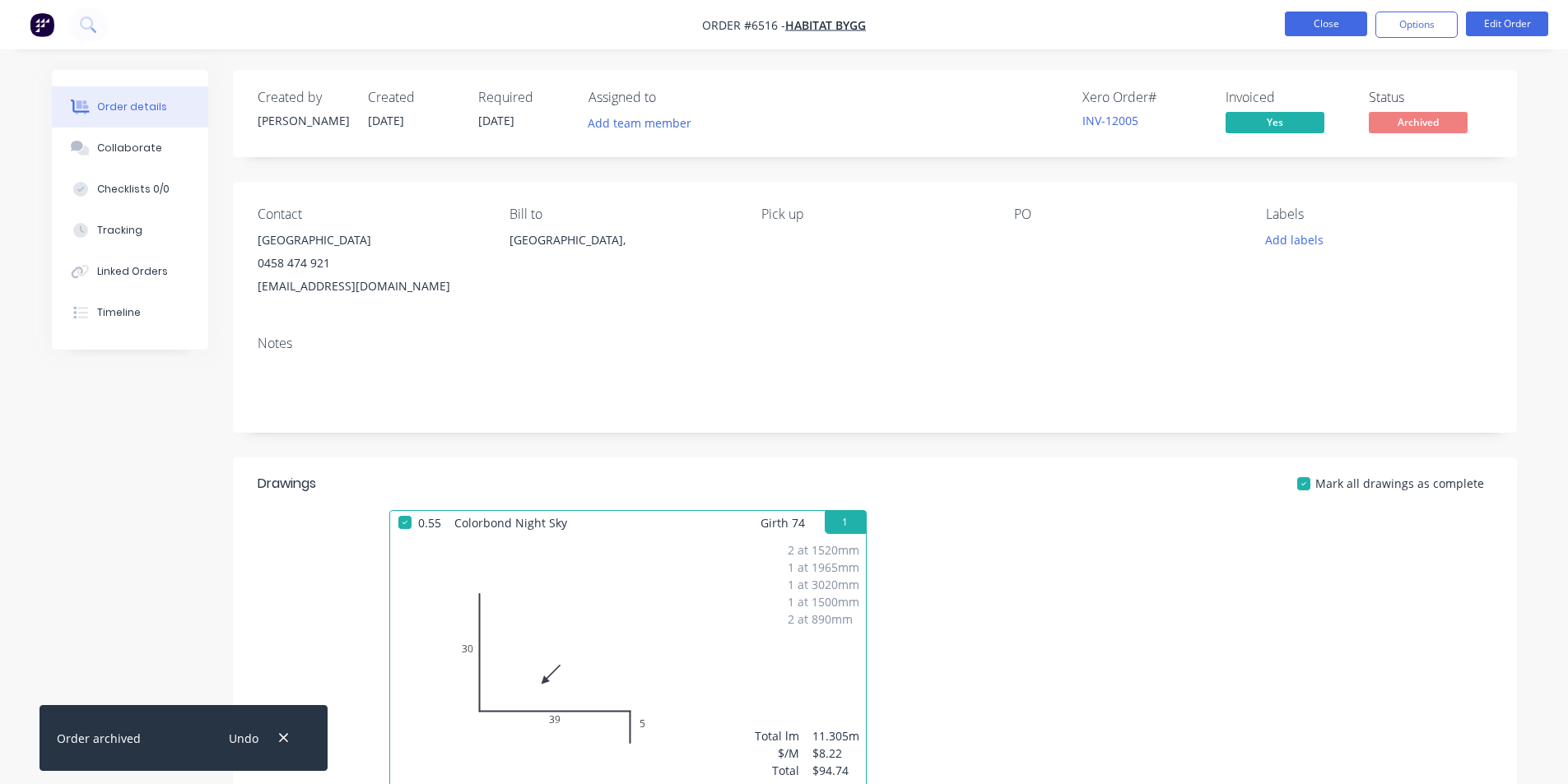
click at [1334, 15] on button "Close" at bounding box center [1326, 23] width 82 height 25
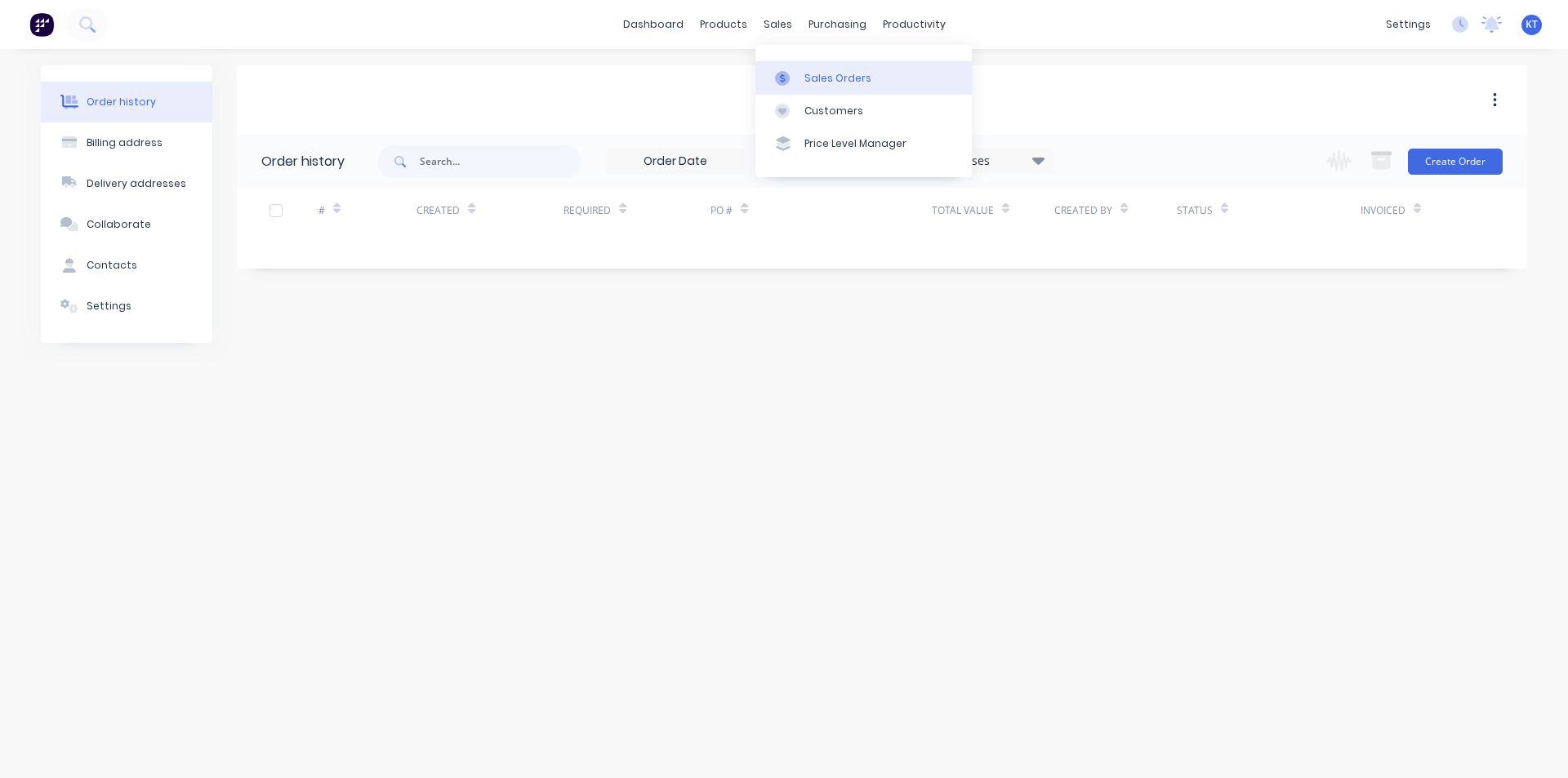
click at [873, 78] on link "Sales Orders" at bounding box center [864, 77] width 216 height 32
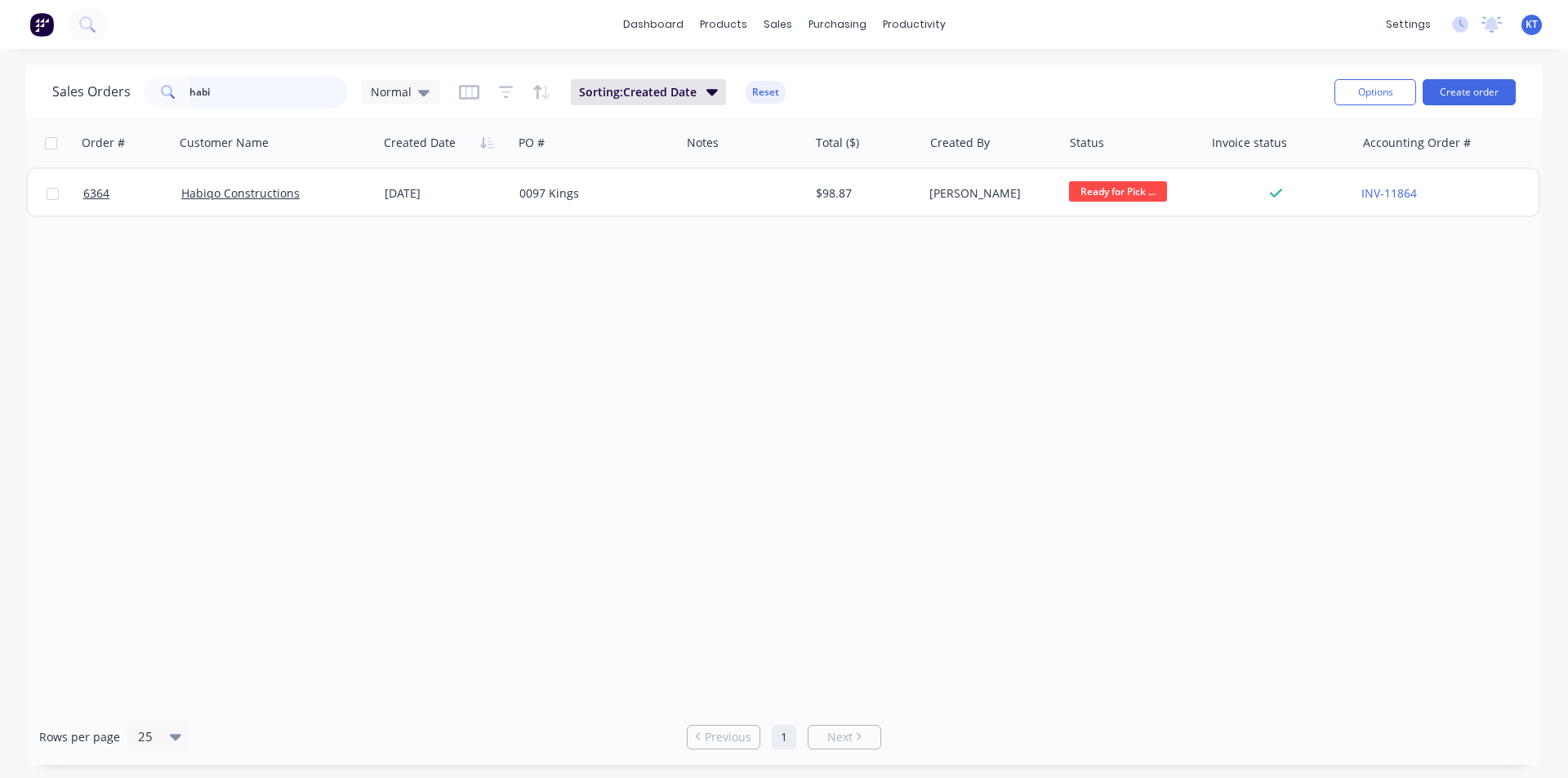
click at [293, 101] on input "habi" at bounding box center [269, 91] width 159 height 32
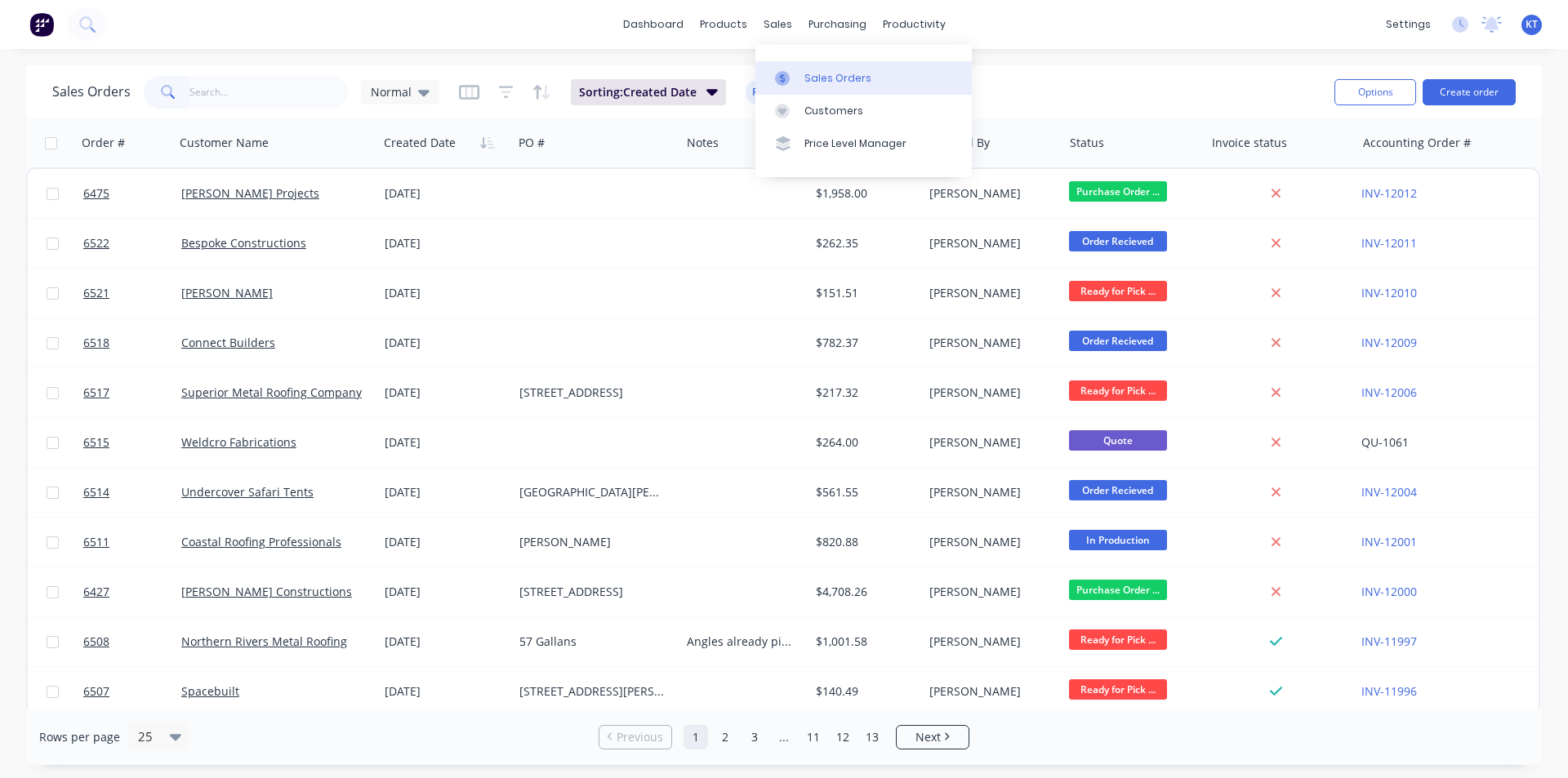
click at [785, 76] on icon at bounding box center [783, 79] width 15 height 15
click at [820, 79] on div "Sales Orders" at bounding box center [838, 79] width 67 height 15
click at [1034, 88] on div "Sales Orders Normal Sorting: Created Date Reset" at bounding box center [687, 91] width 1270 height 40
click at [1101, 100] on div "Sales Orders Normal Sorting: Created Date Reset" at bounding box center [687, 91] width 1270 height 40
click at [867, 69] on link "Purchase Orders" at bounding box center [906, 77] width 216 height 32
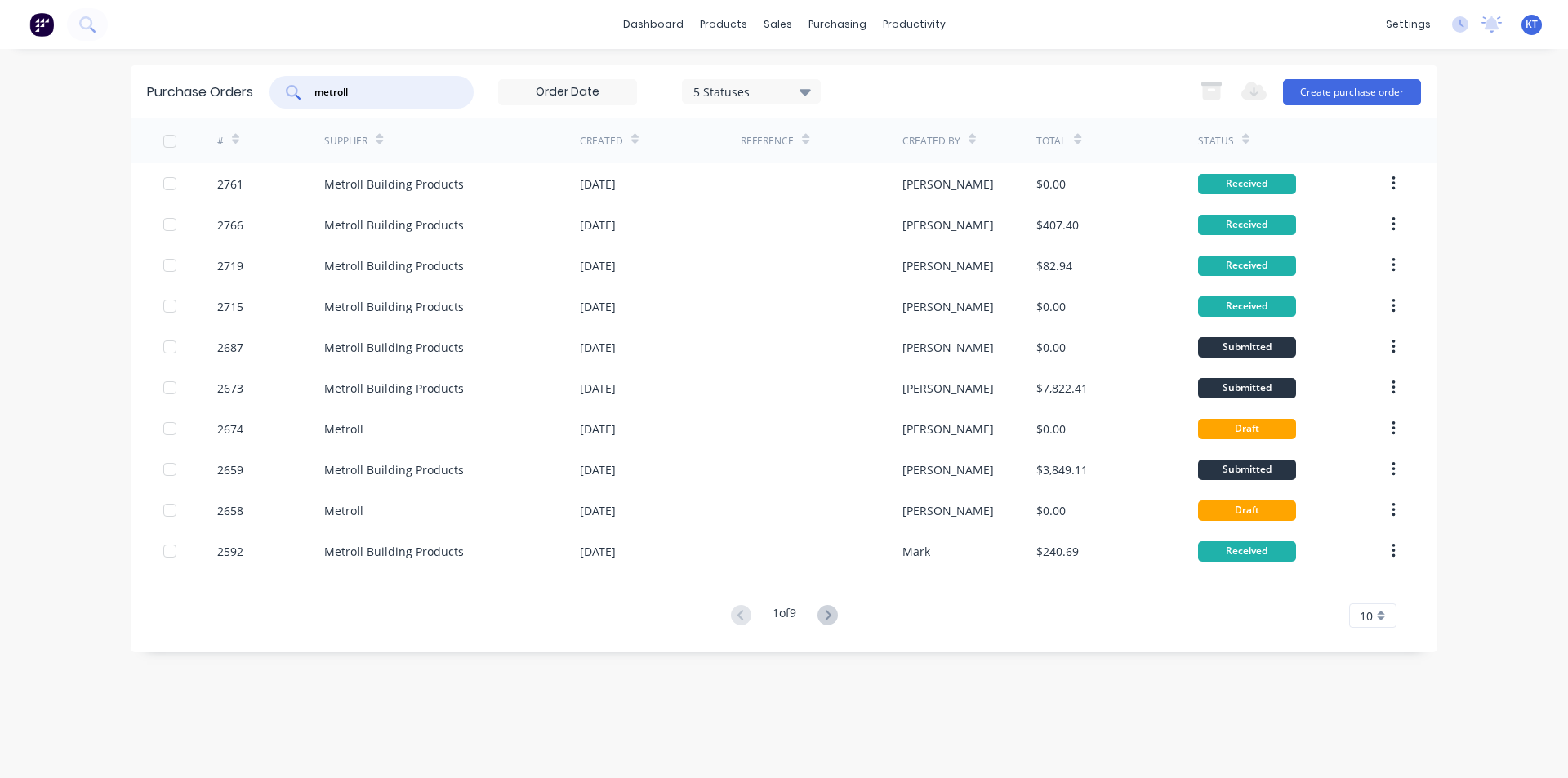
click at [401, 87] on input "metroll" at bounding box center [381, 92] width 136 height 17
type input "2754"
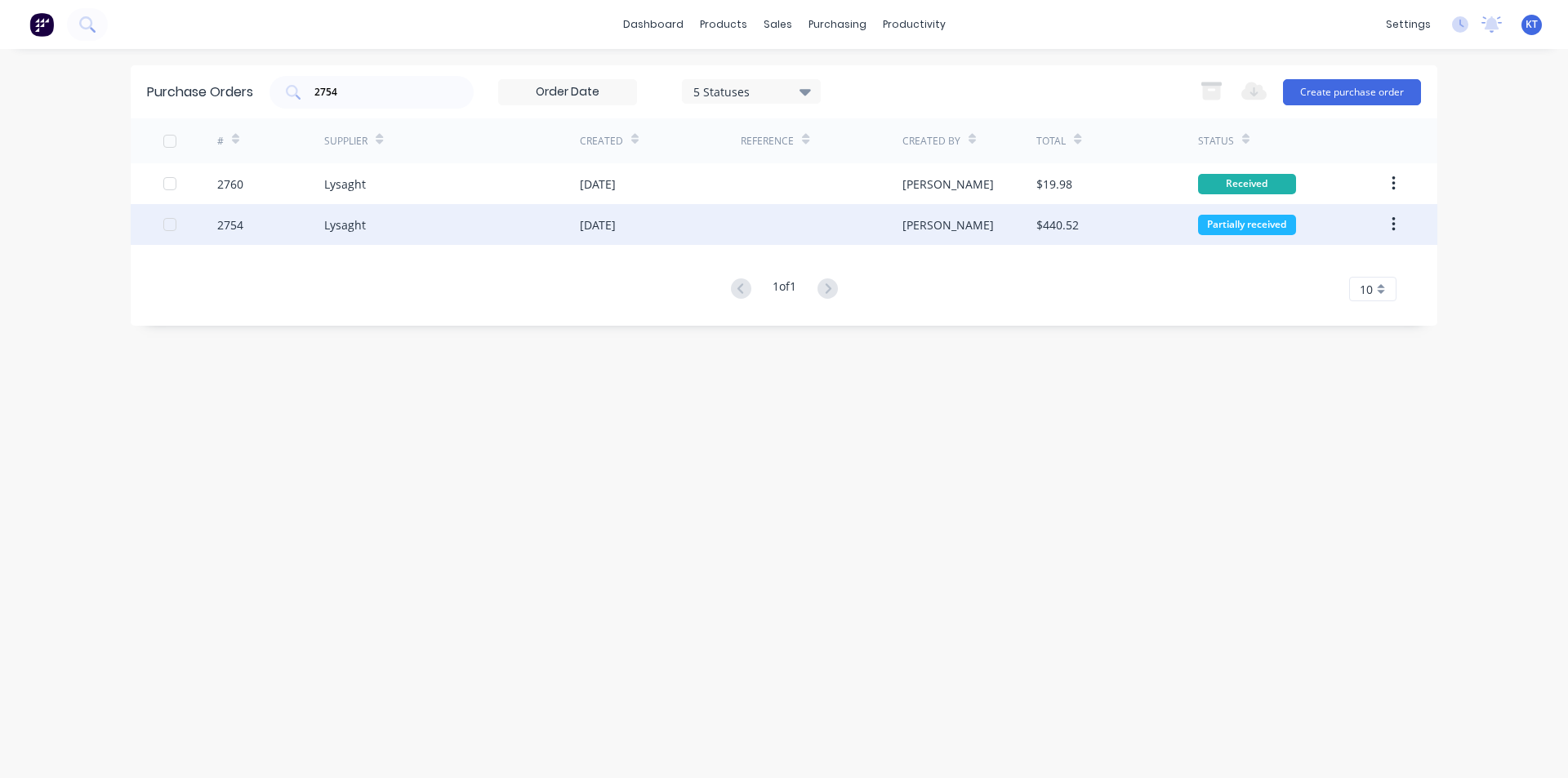
click at [268, 214] on div "2754" at bounding box center [271, 225] width 108 height 41
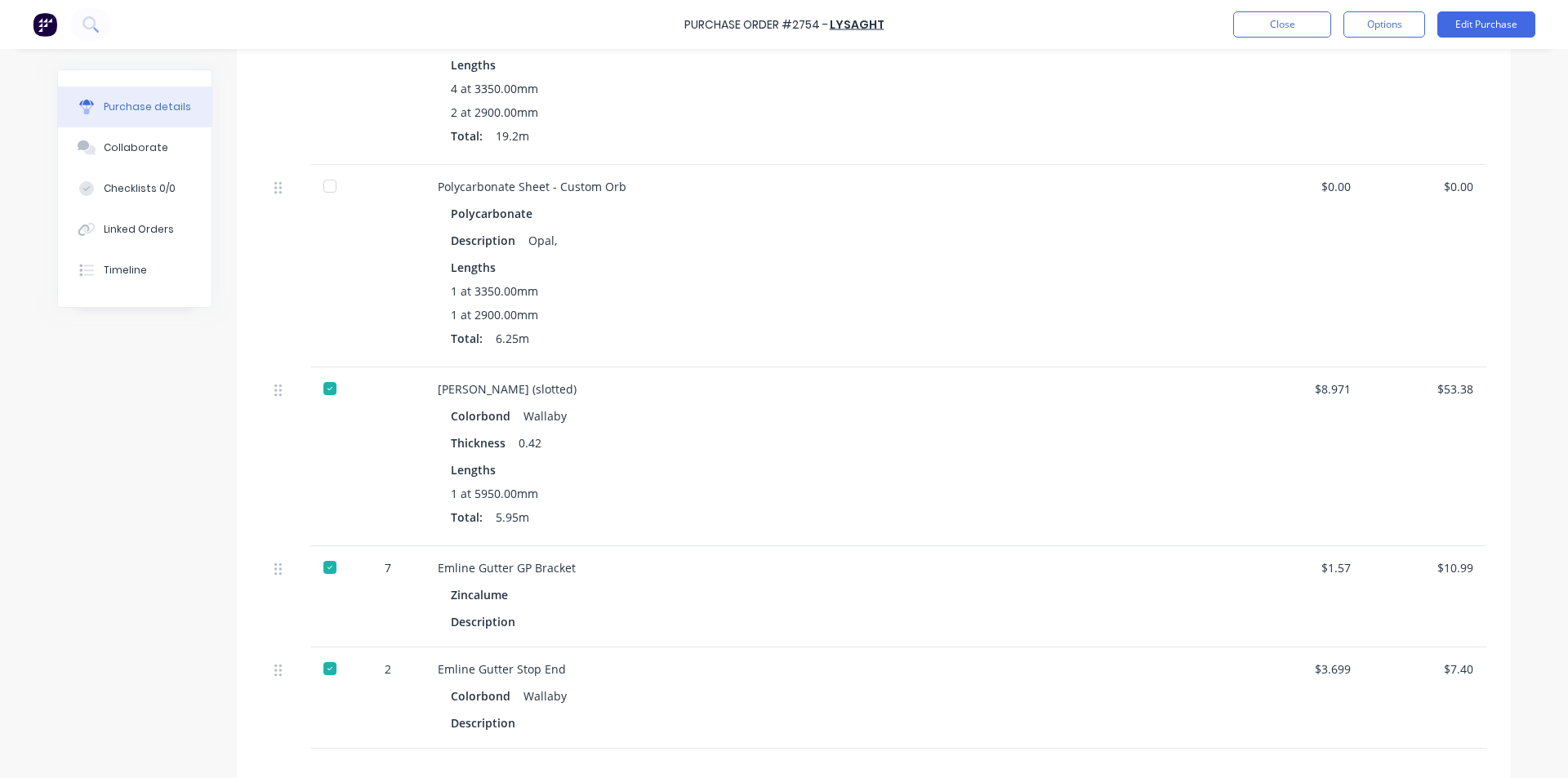
scroll to position [572, 0]
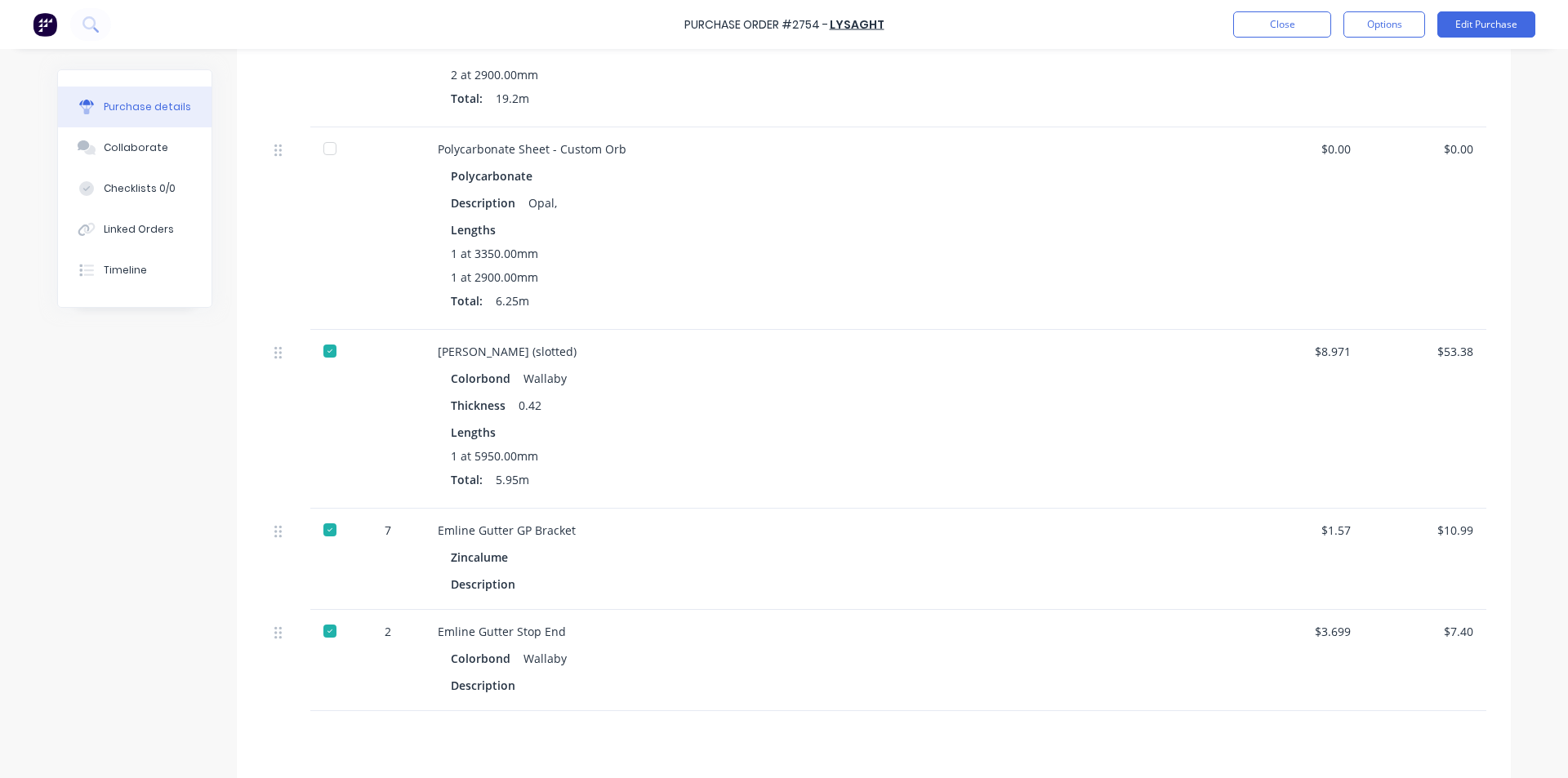
click at [327, 145] on div at bounding box center [329, 148] width 32 height 32
click at [119, 221] on button "Linked Orders" at bounding box center [135, 229] width 153 height 41
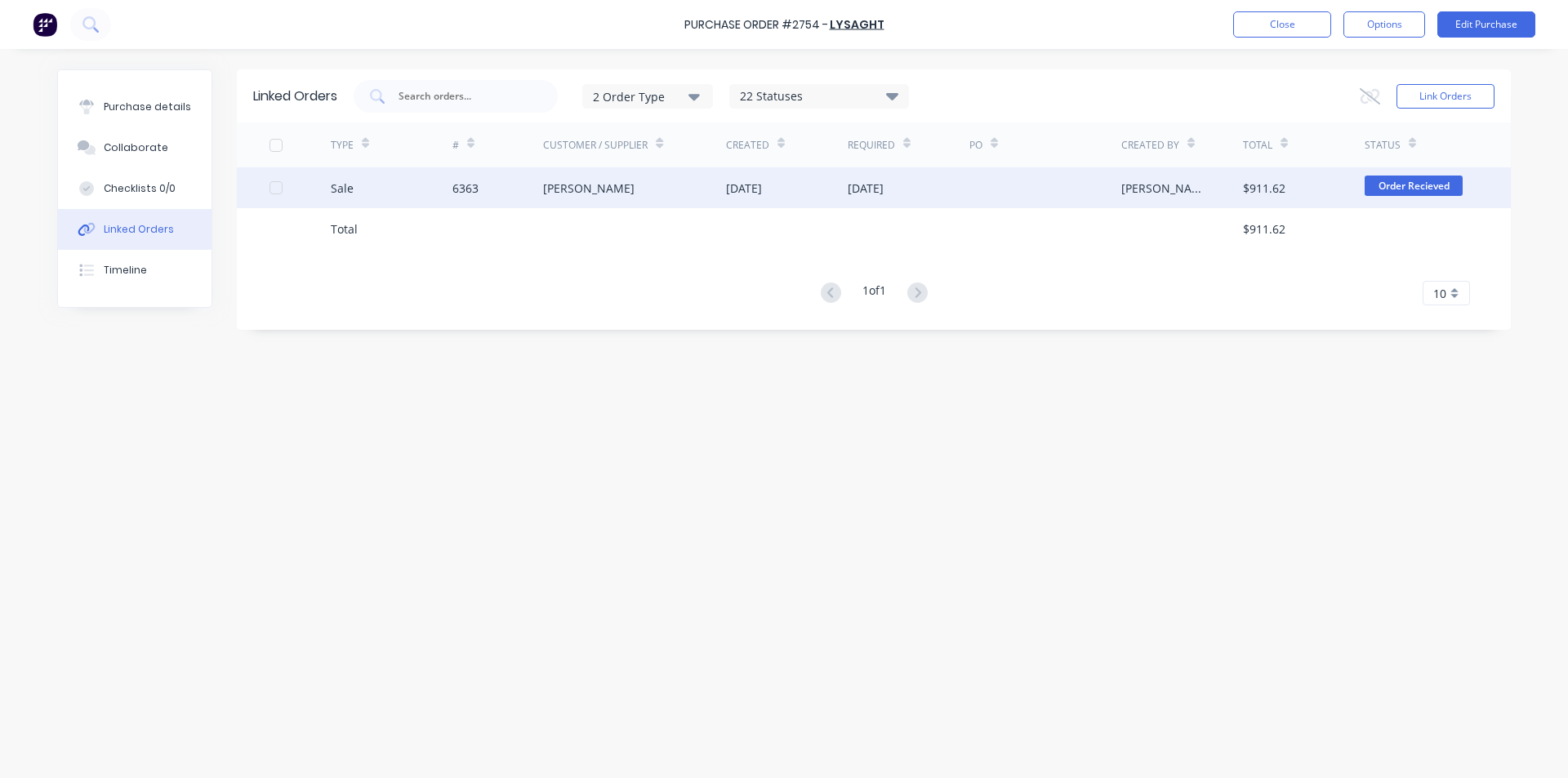
click at [541, 169] on div "6363" at bounding box center [498, 188] width 91 height 41
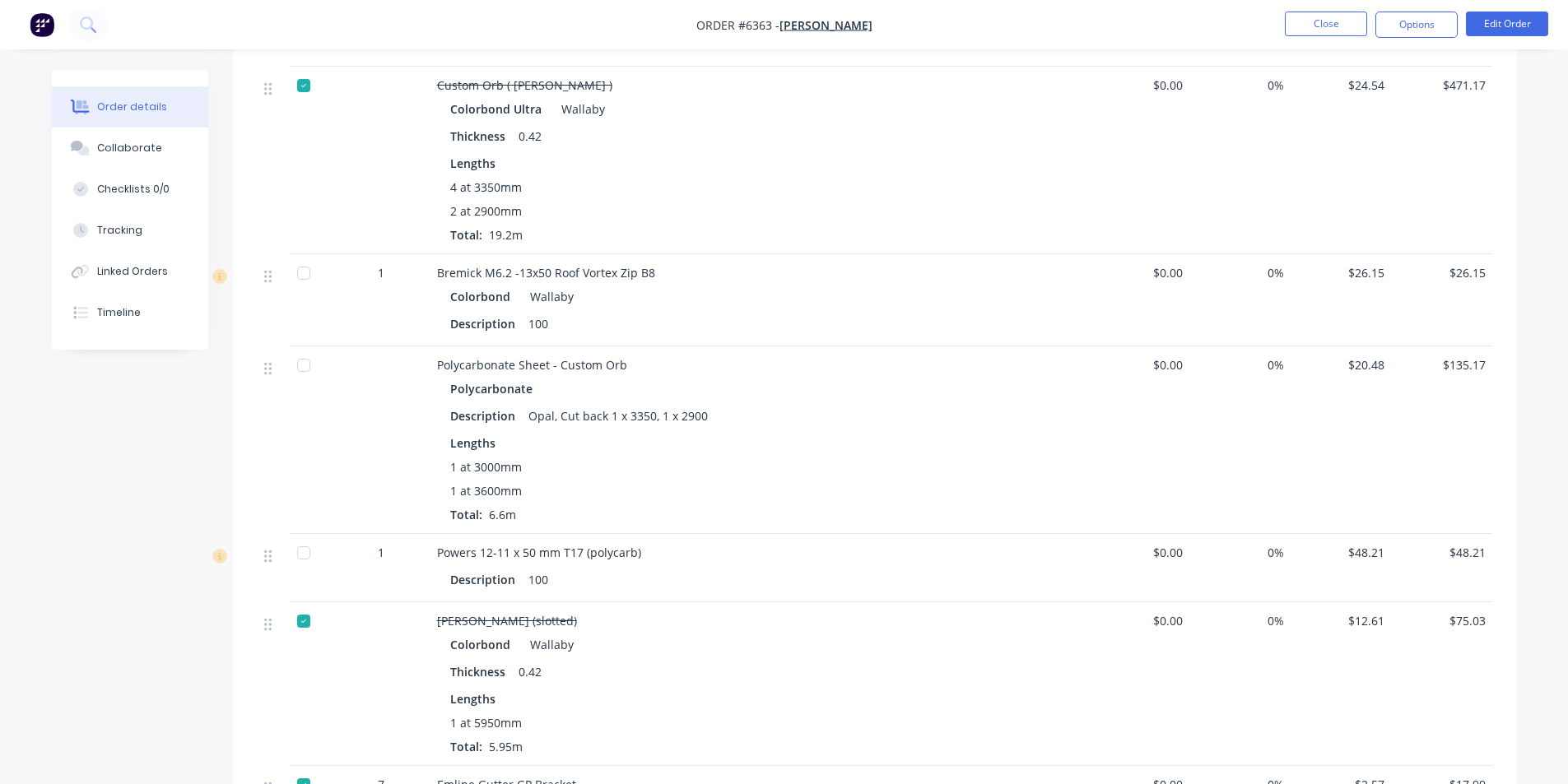
scroll to position [493, 0]
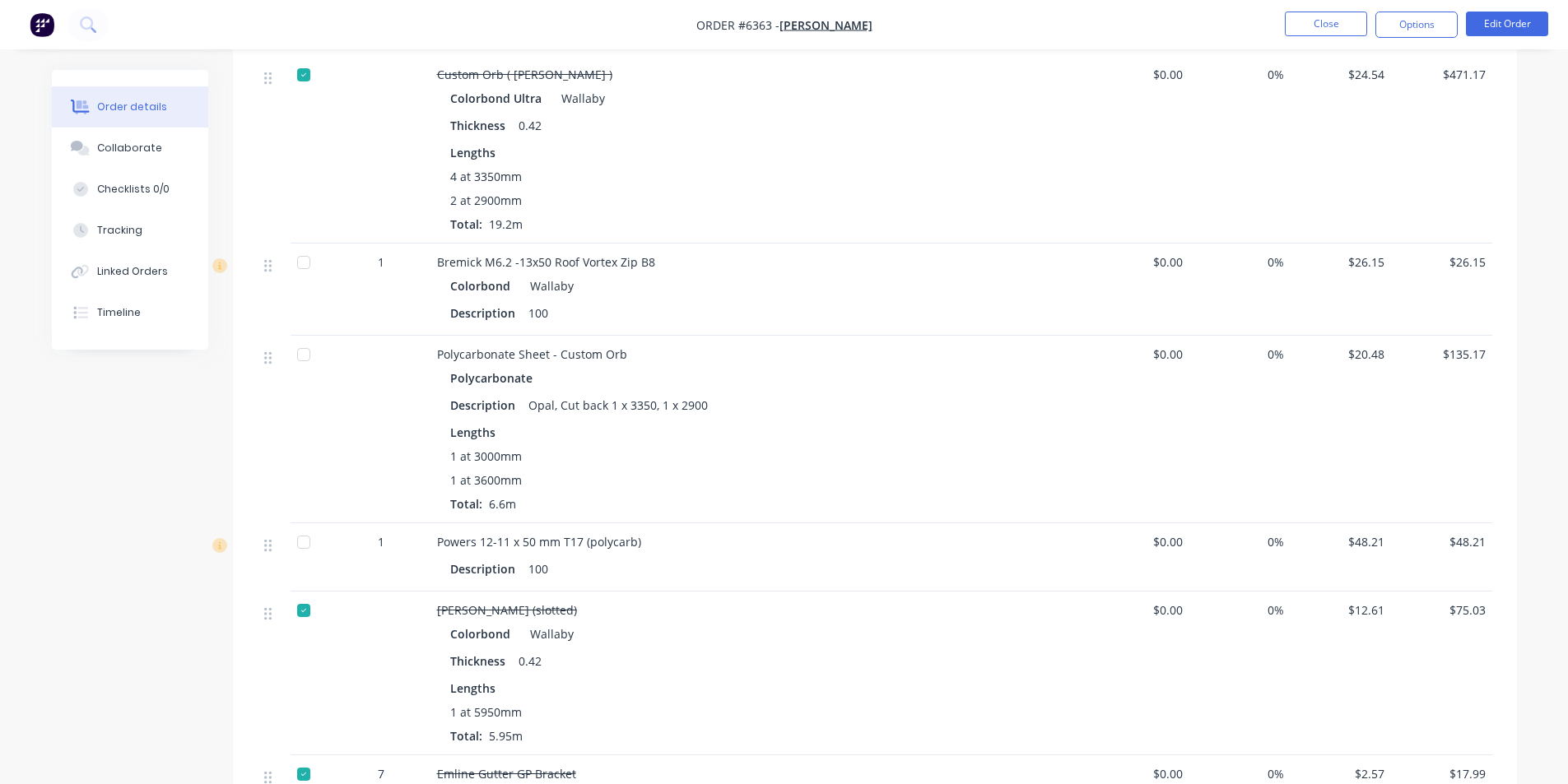
click at [304, 251] on div at bounding box center [304, 262] width 33 height 33
click at [296, 338] on div at bounding box center [304, 354] width 33 height 33
click at [302, 528] on div at bounding box center [304, 542] width 33 height 33
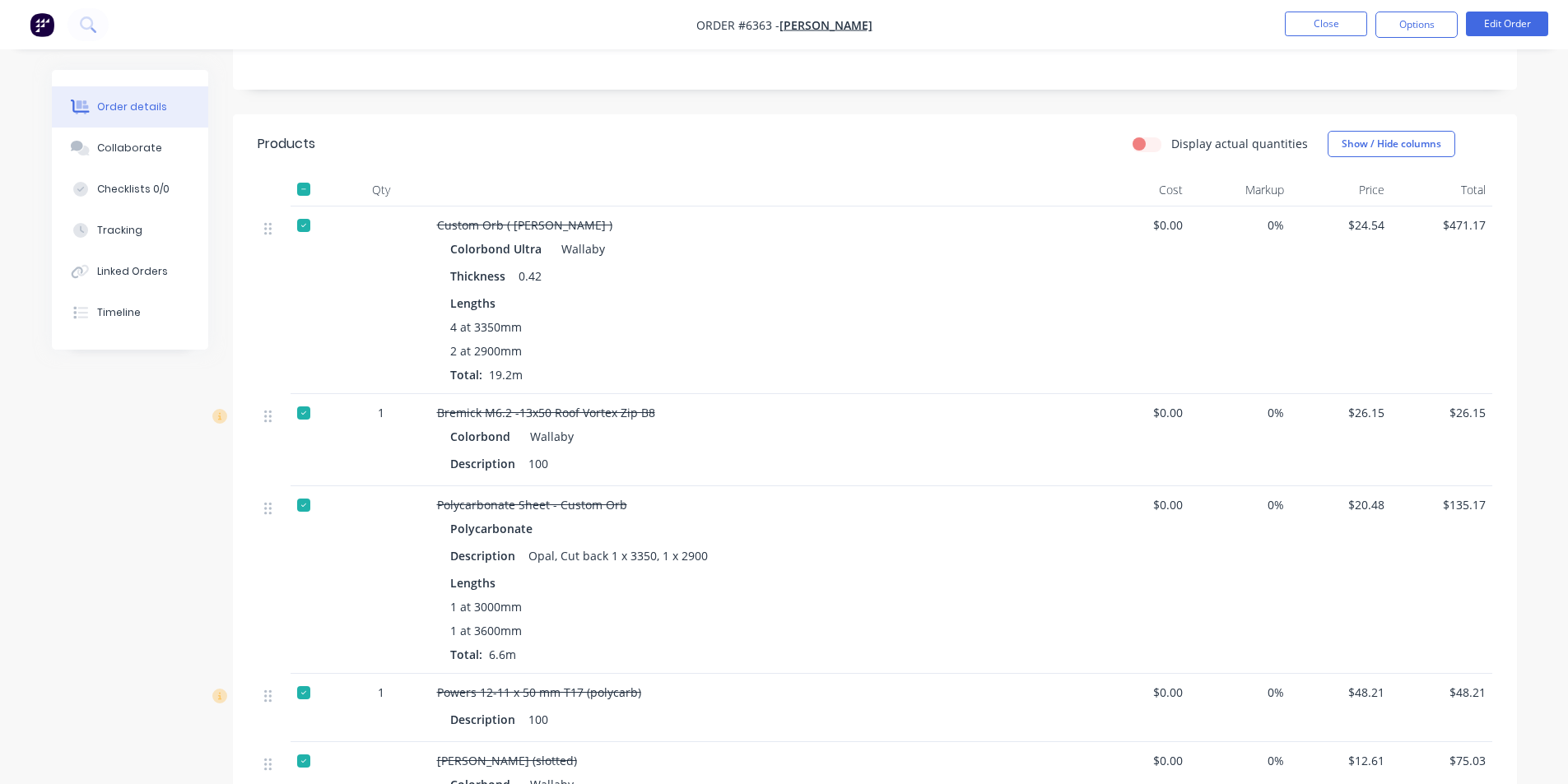
scroll to position [0, 0]
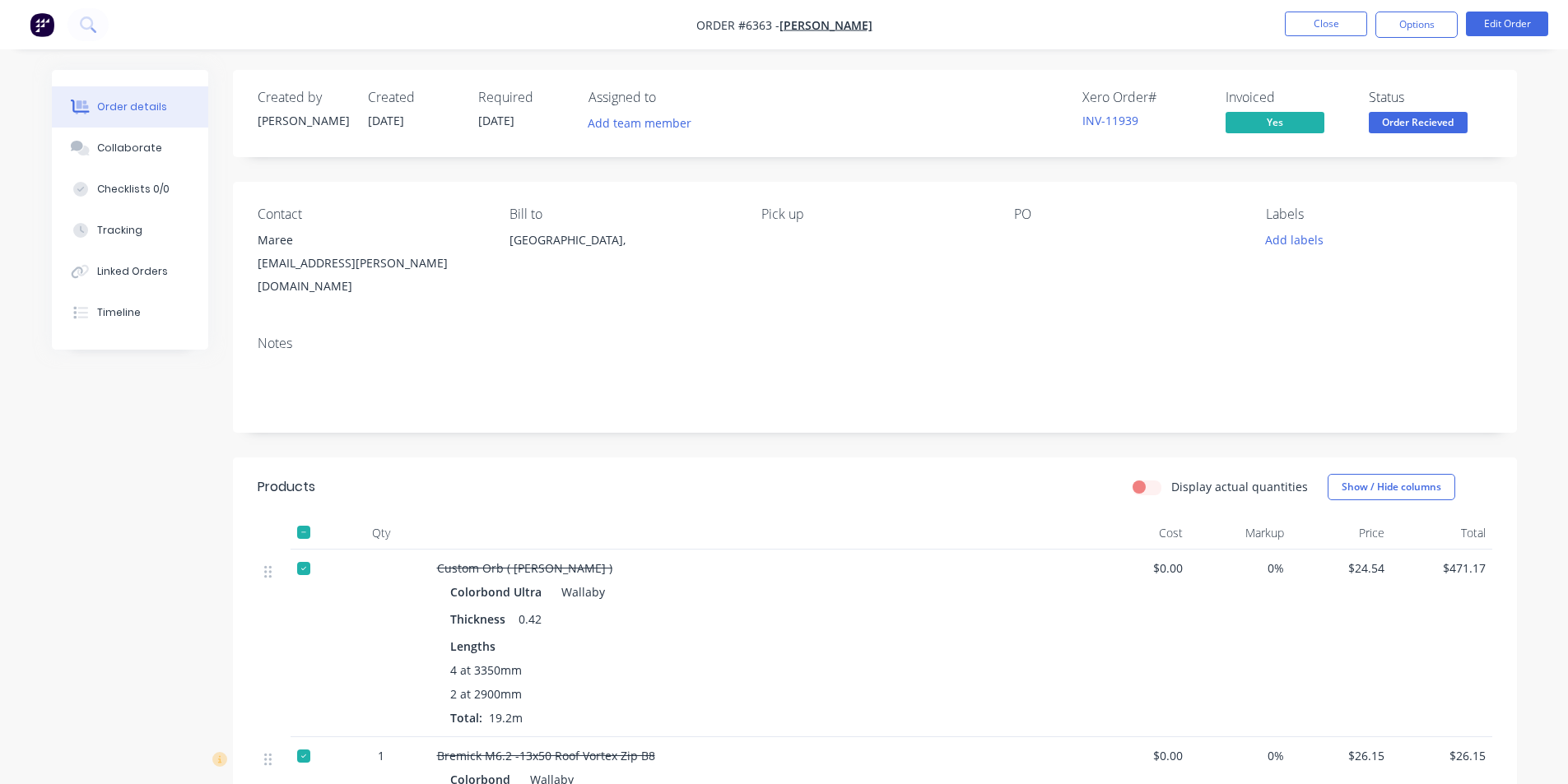
click at [1427, 126] on span "Order Recieved" at bounding box center [1418, 122] width 99 height 20
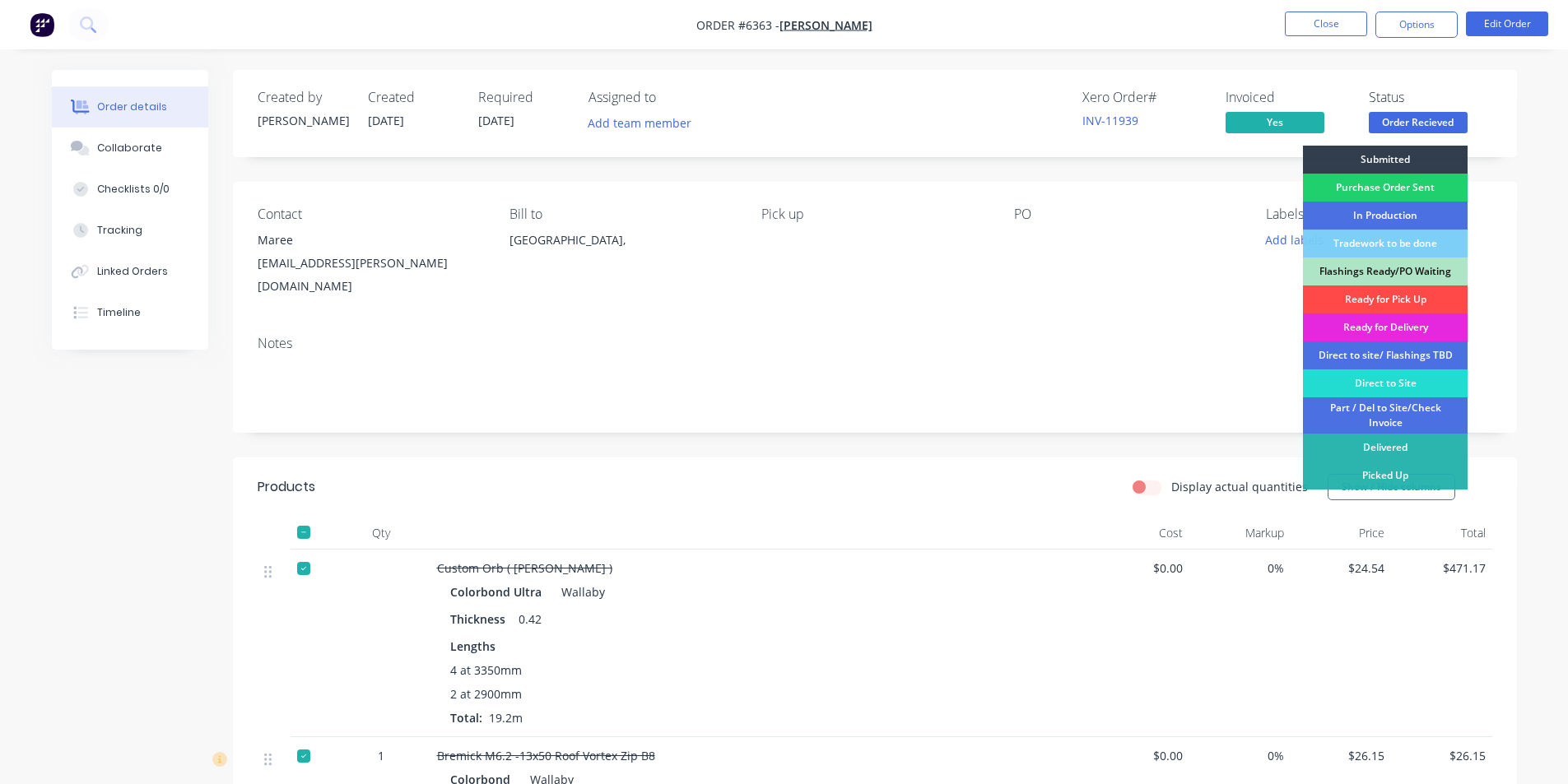
click at [1435, 292] on div "Ready for Pick Up" at bounding box center [1385, 300] width 165 height 28
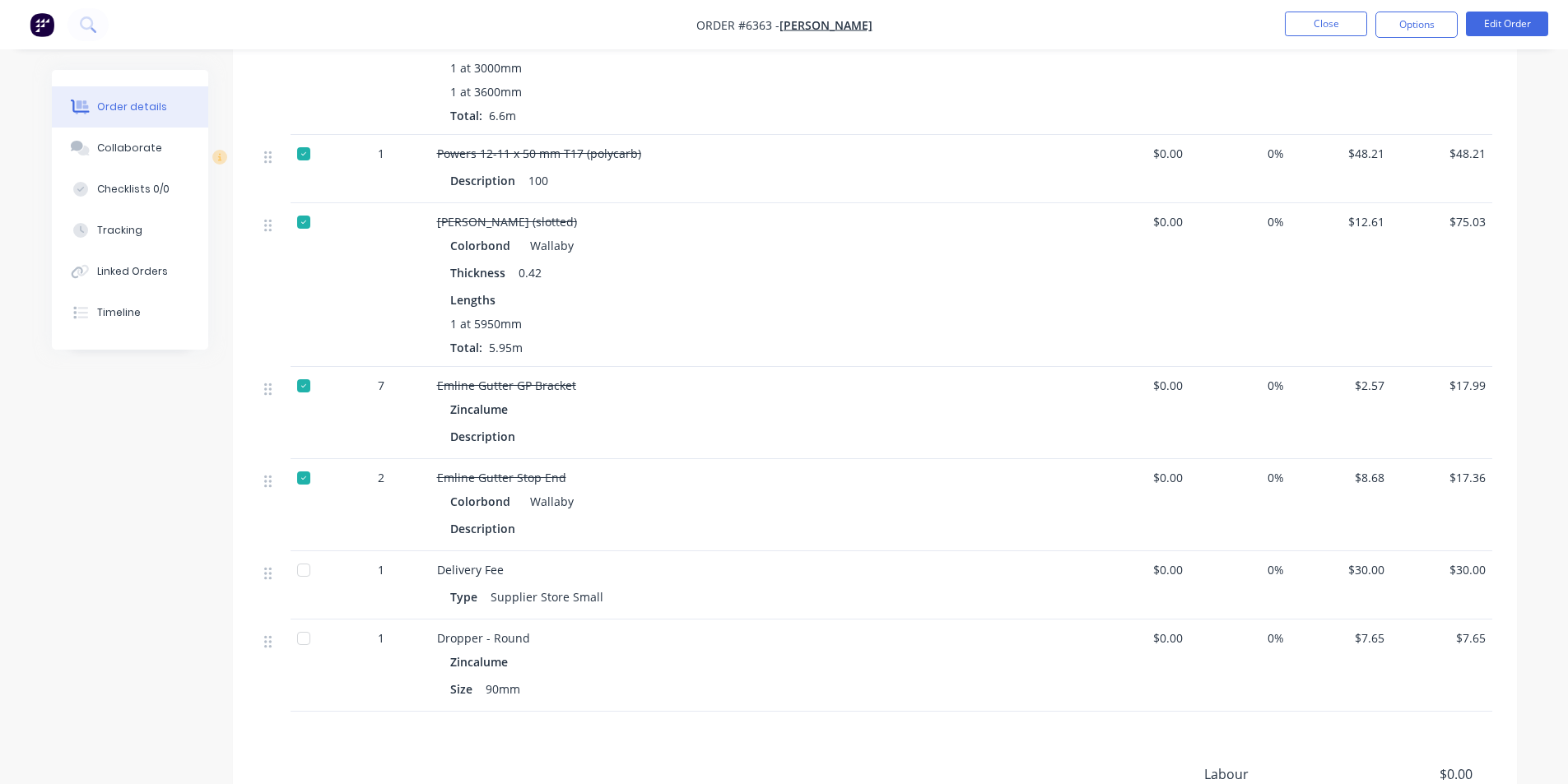
scroll to position [905, 0]
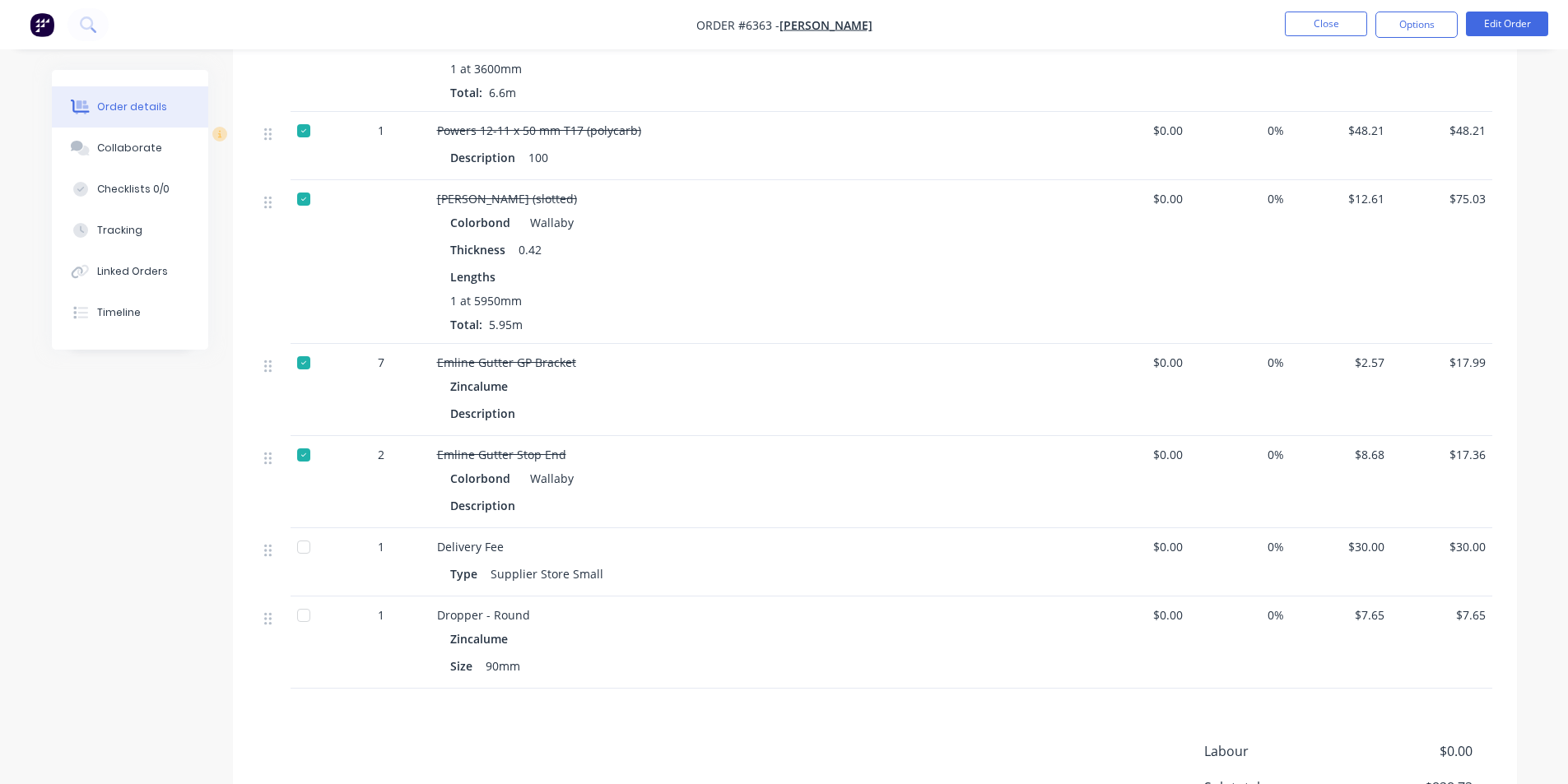
click at [300, 533] on div at bounding box center [304, 547] width 33 height 33
click at [309, 600] on div at bounding box center [304, 615] width 33 height 33
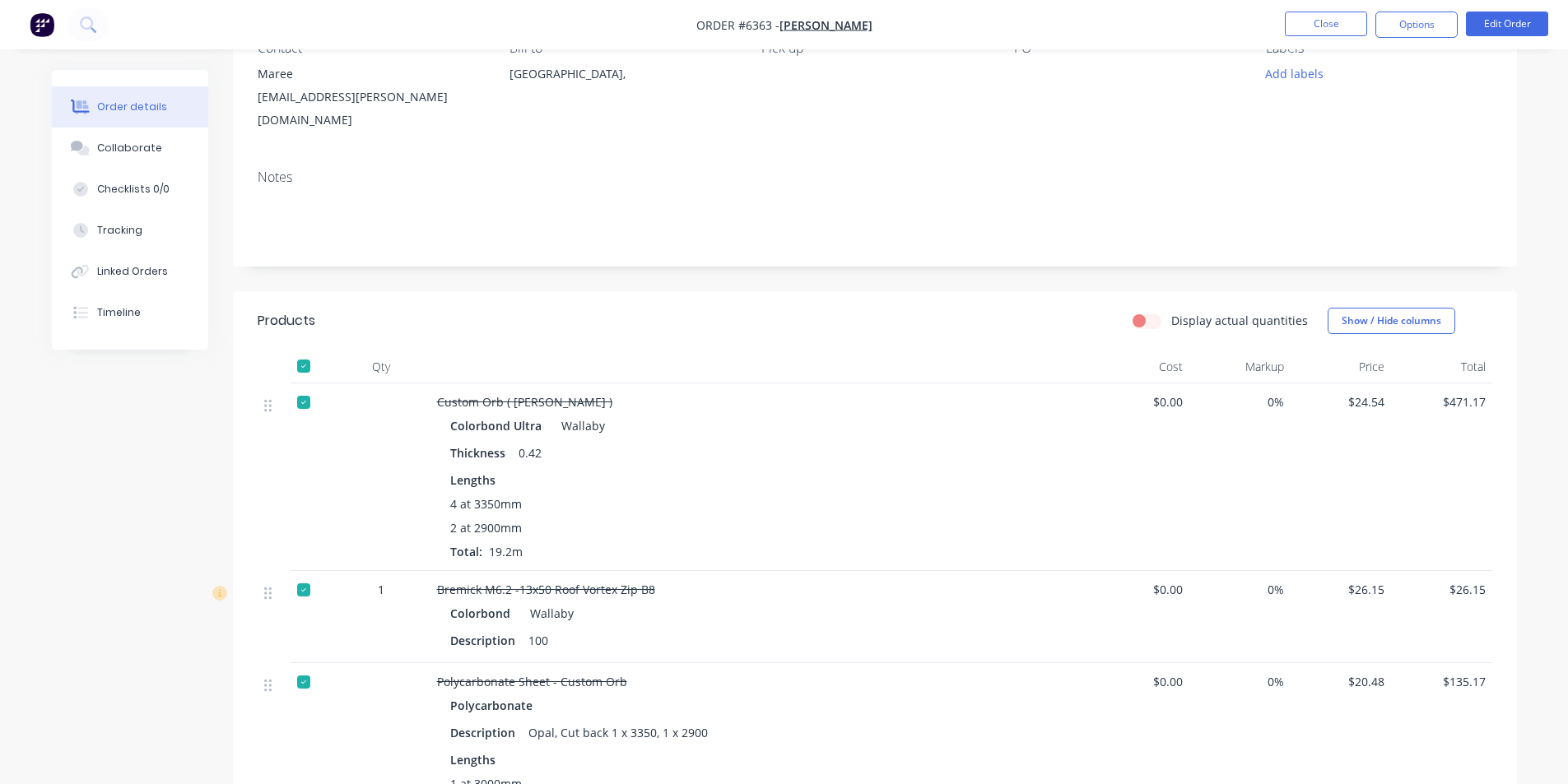
scroll to position [165, 0]
click at [83, 274] on icon at bounding box center [80, 272] width 19 height 15
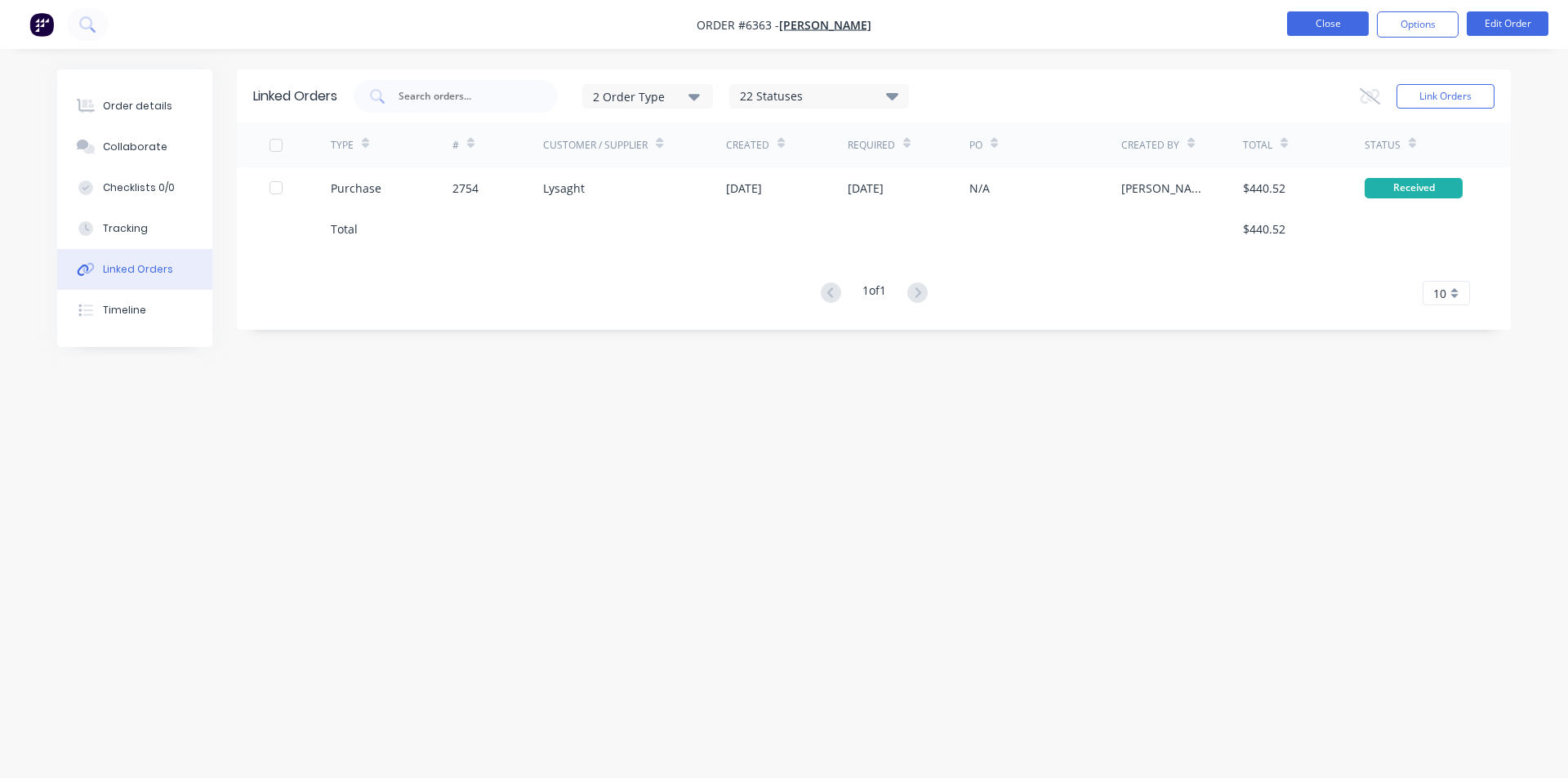
click at [1304, 20] on button "Close" at bounding box center [1328, 23] width 81 height 25
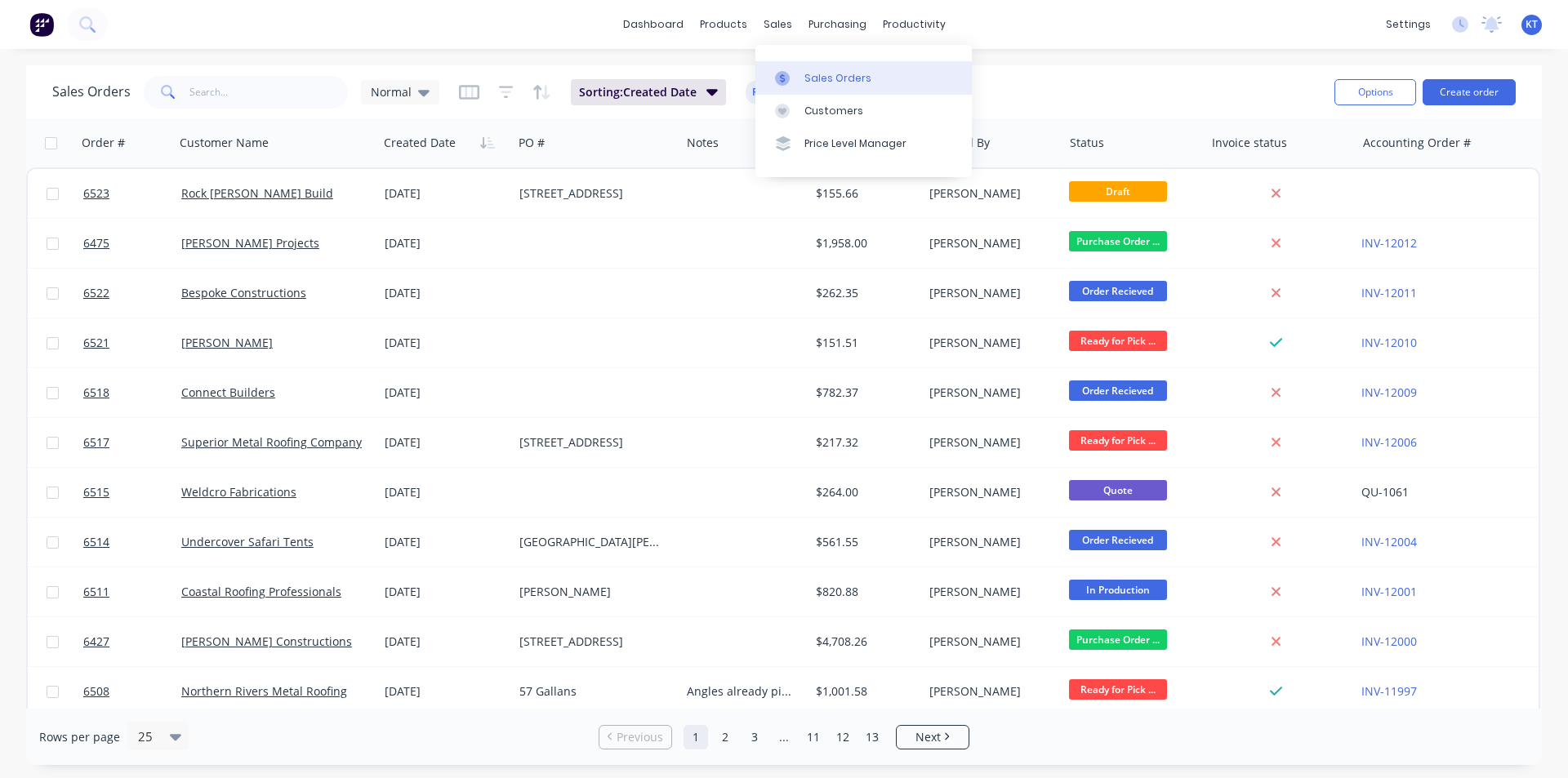
click at [792, 75] on div at bounding box center [787, 79] width 25 height 15
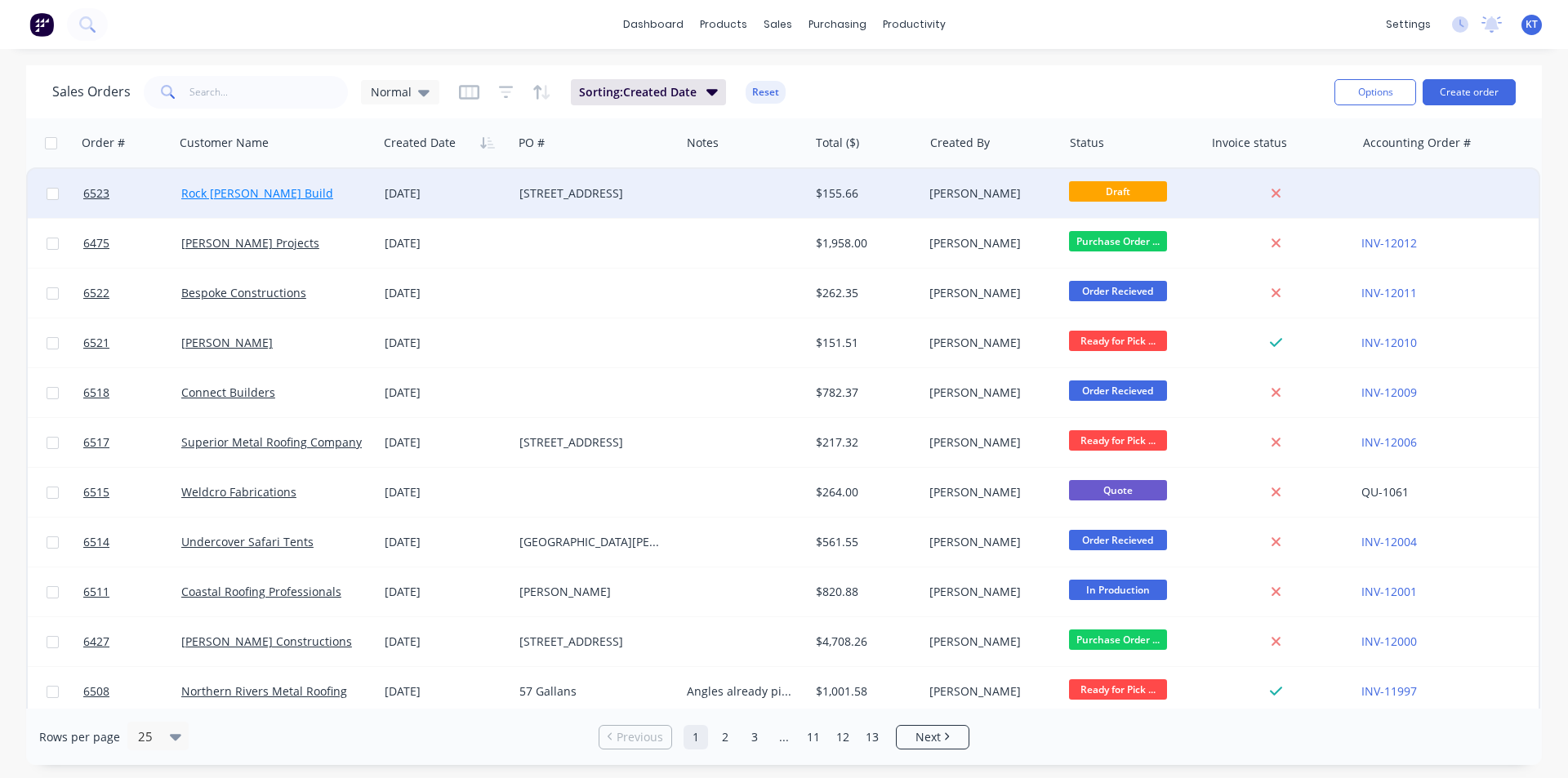
click at [253, 186] on link "Rock [PERSON_NAME] Build" at bounding box center [257, 193] width 152 height 16
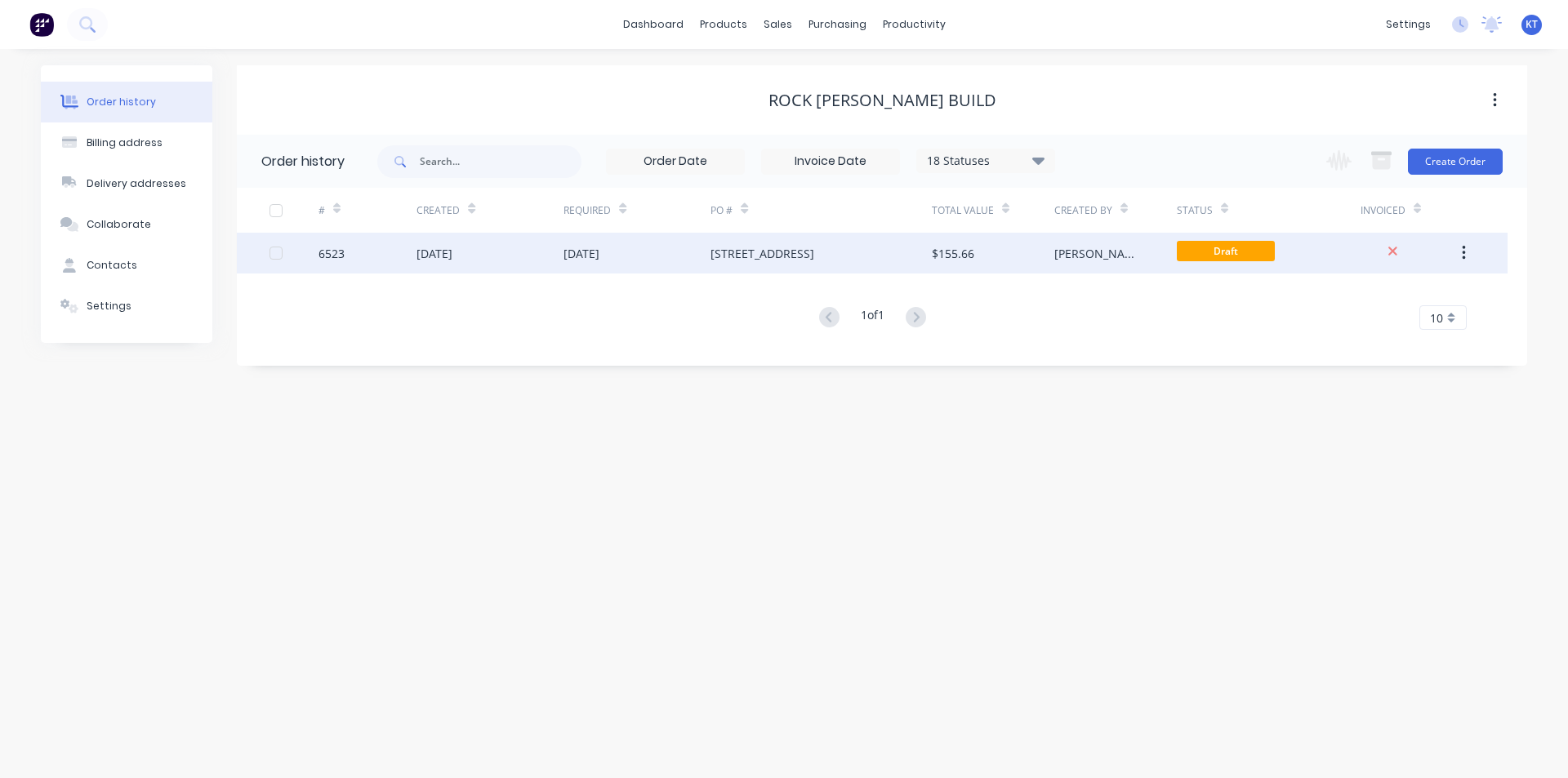
click at [666, 256] on div "[DATE]" at bounding box center [637, 253] width 147 height 41
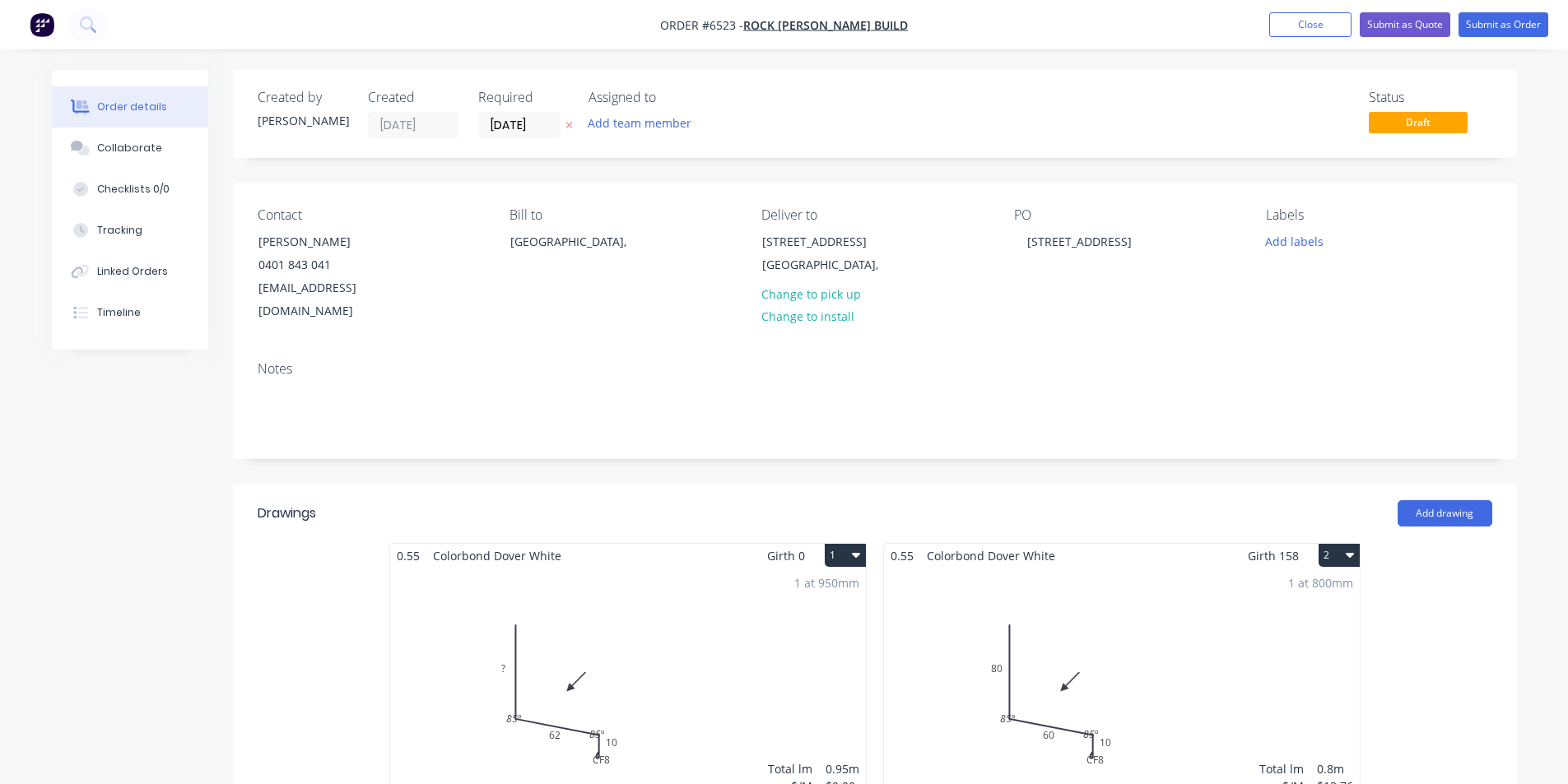
click at [755, 575] on div "1 at 950mm Total lm $/M Total 0.95m $0.00 $0.00" at bounding box center [628, 694] width 476 height 251
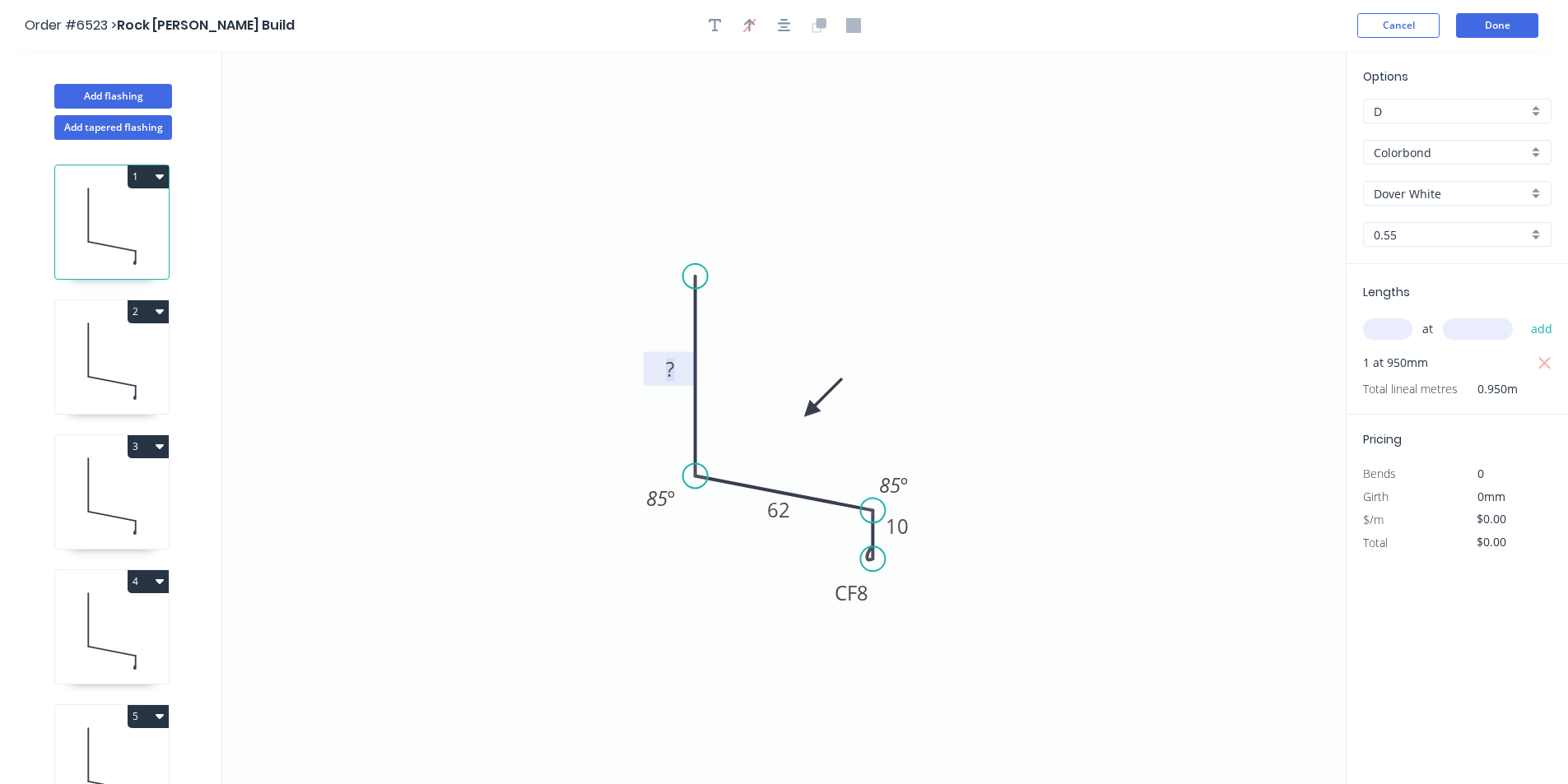
click at [676, 372] on rect at bounding box center [669, 370] width 33 height 23
click at [86, 358] on icon at bounding box center [112, 361] width 114 height 105
type input "$13.76"
click at [160, 490] on icon at bounding box center [112, 495] width 114 height 105
type input "$15.14"
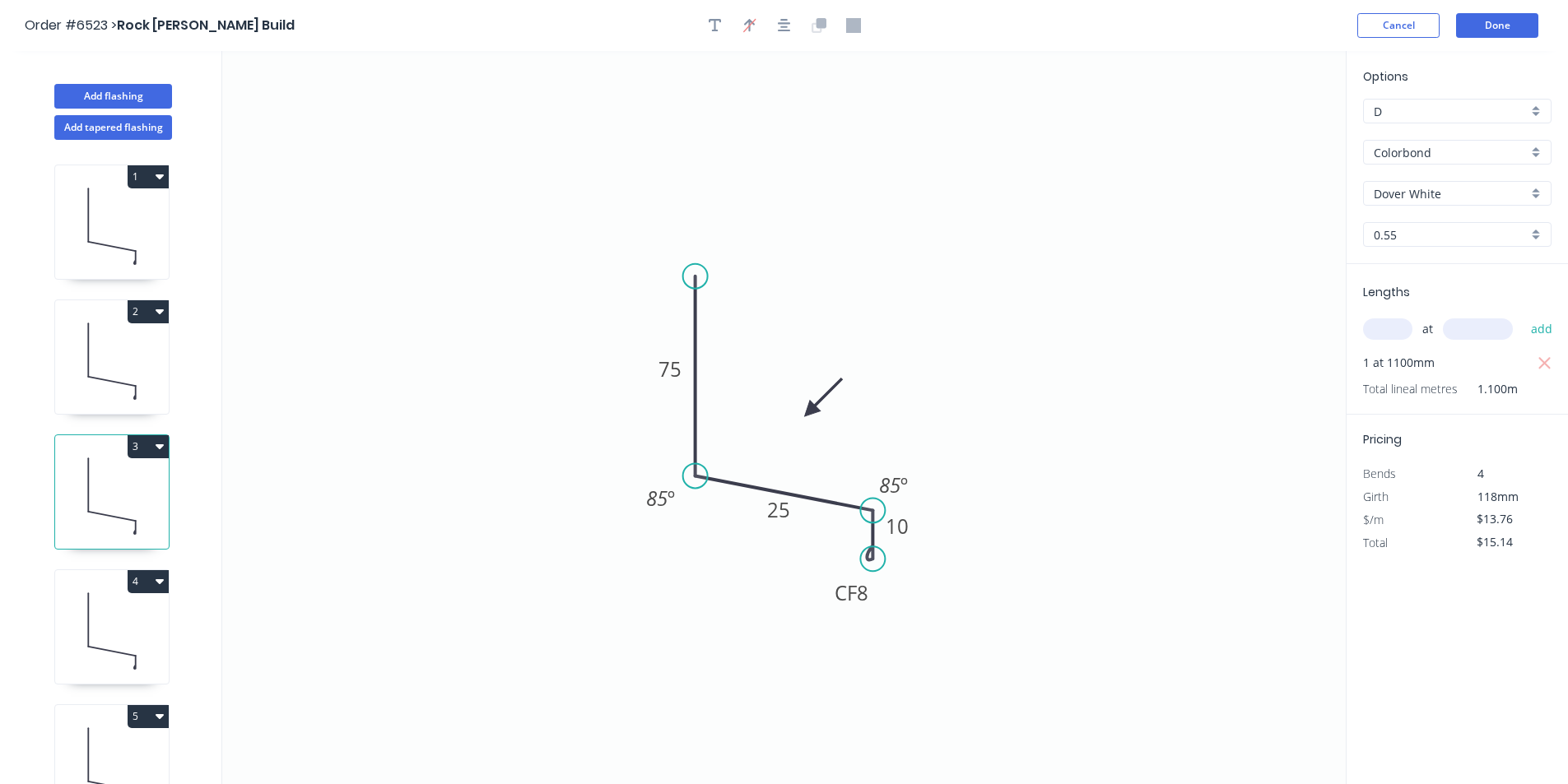
click at [115, 246] on icon at bounding box center [112, 226] width 114 height 105
type input "$0.00"
click at [683, 372] on rect at bounding box center [669, 370] width 33 height 23
type input "$13.76"
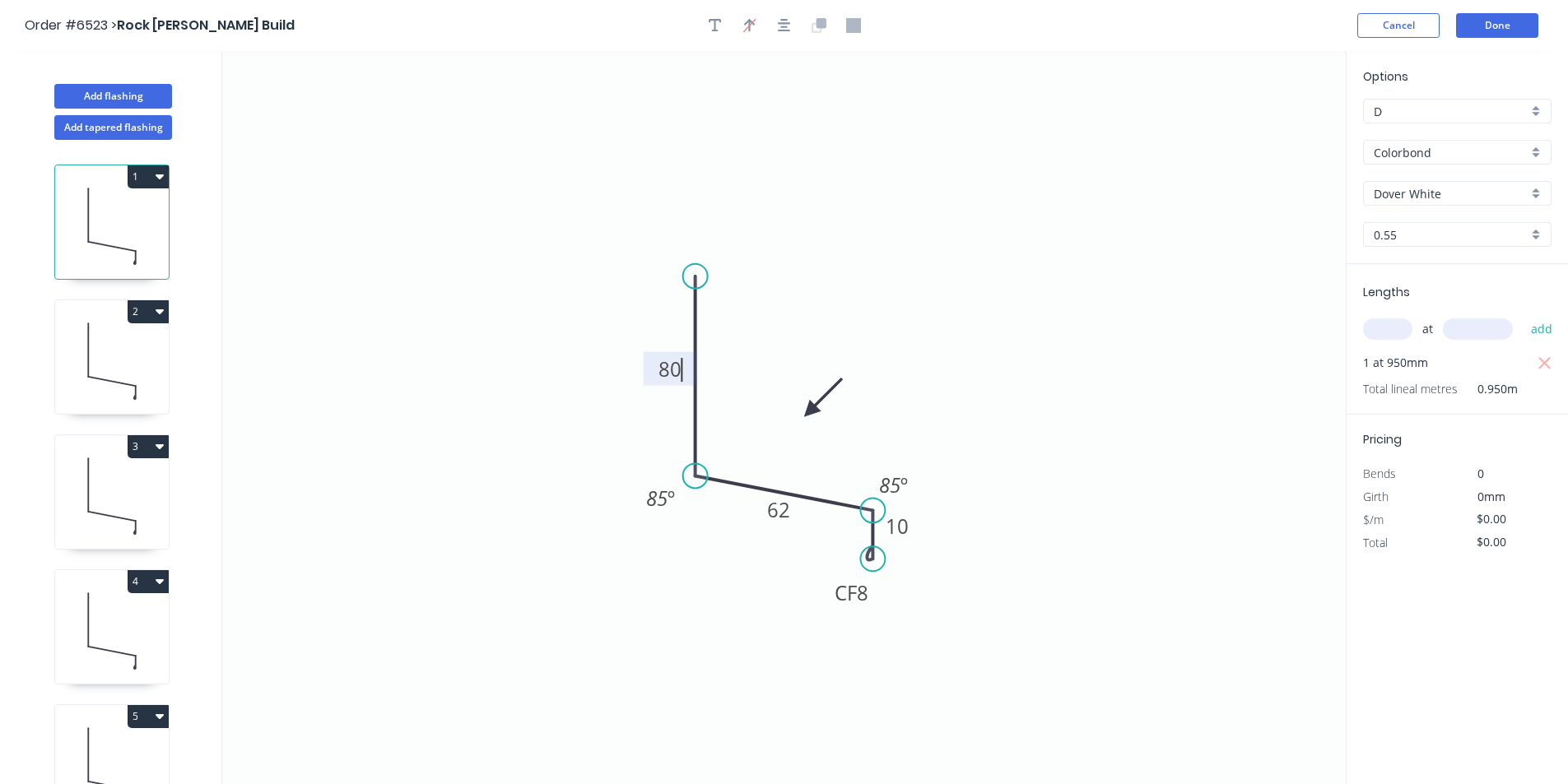
type input "$13.76"
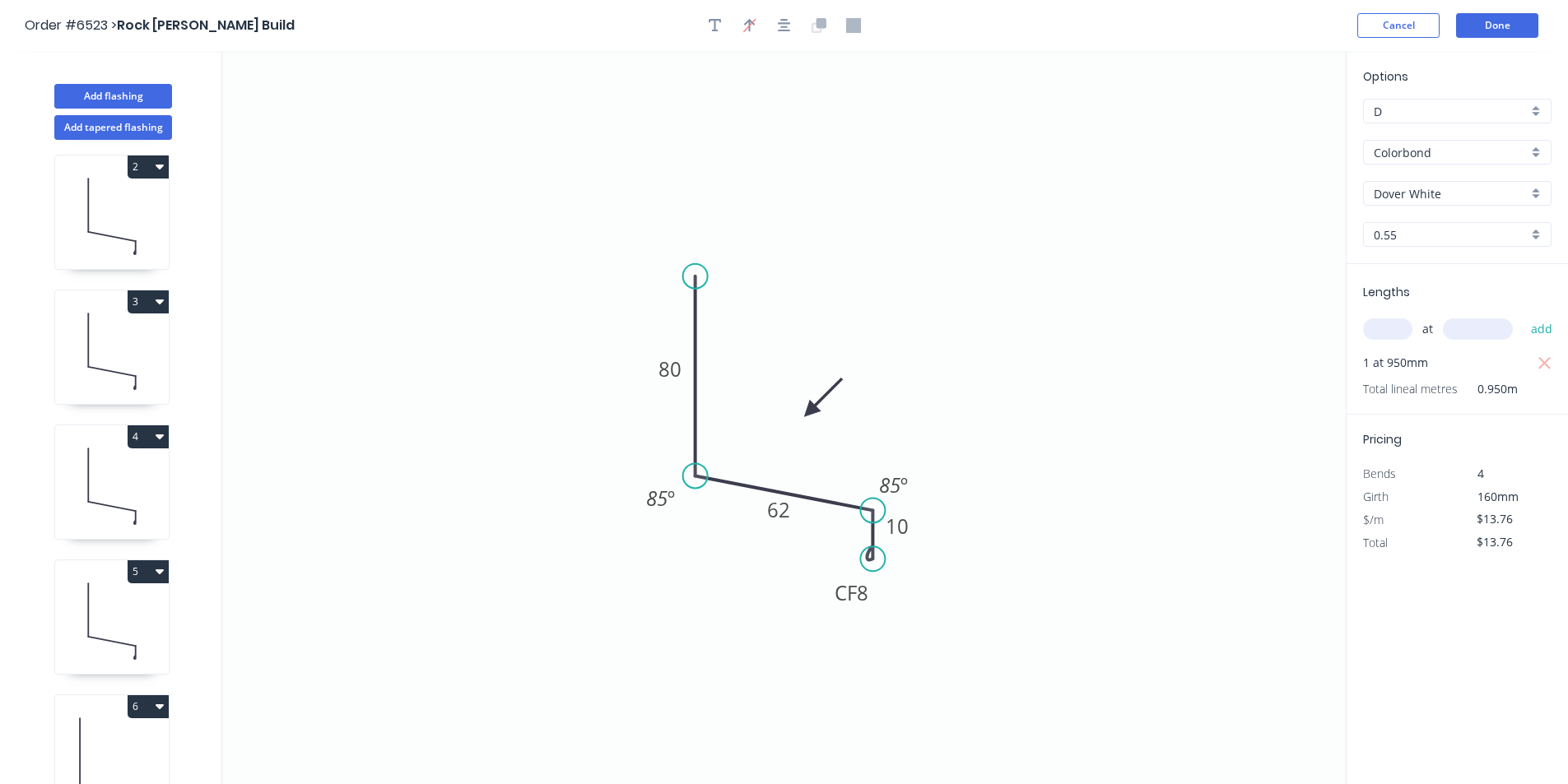
scroll to position [247, 0]
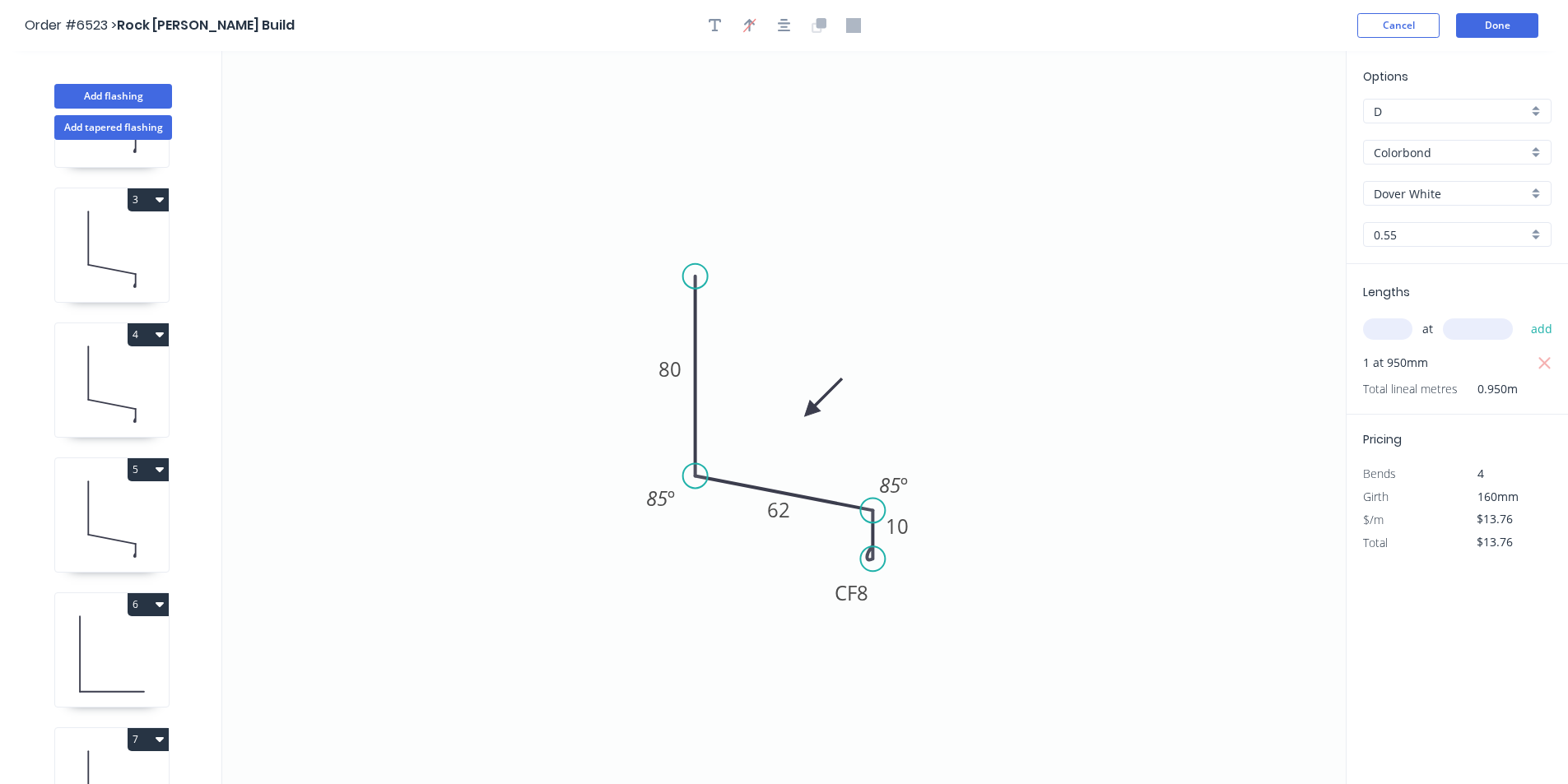
drag, startPoint x: 139, startPoint y: 653, endPoint x: 151, endPoint y: 652, distance: 12.0
click at [139, 653] on icon at bounding box center [112, 654] width 114 height 105
type input "$7.34"
type input "$20.55"
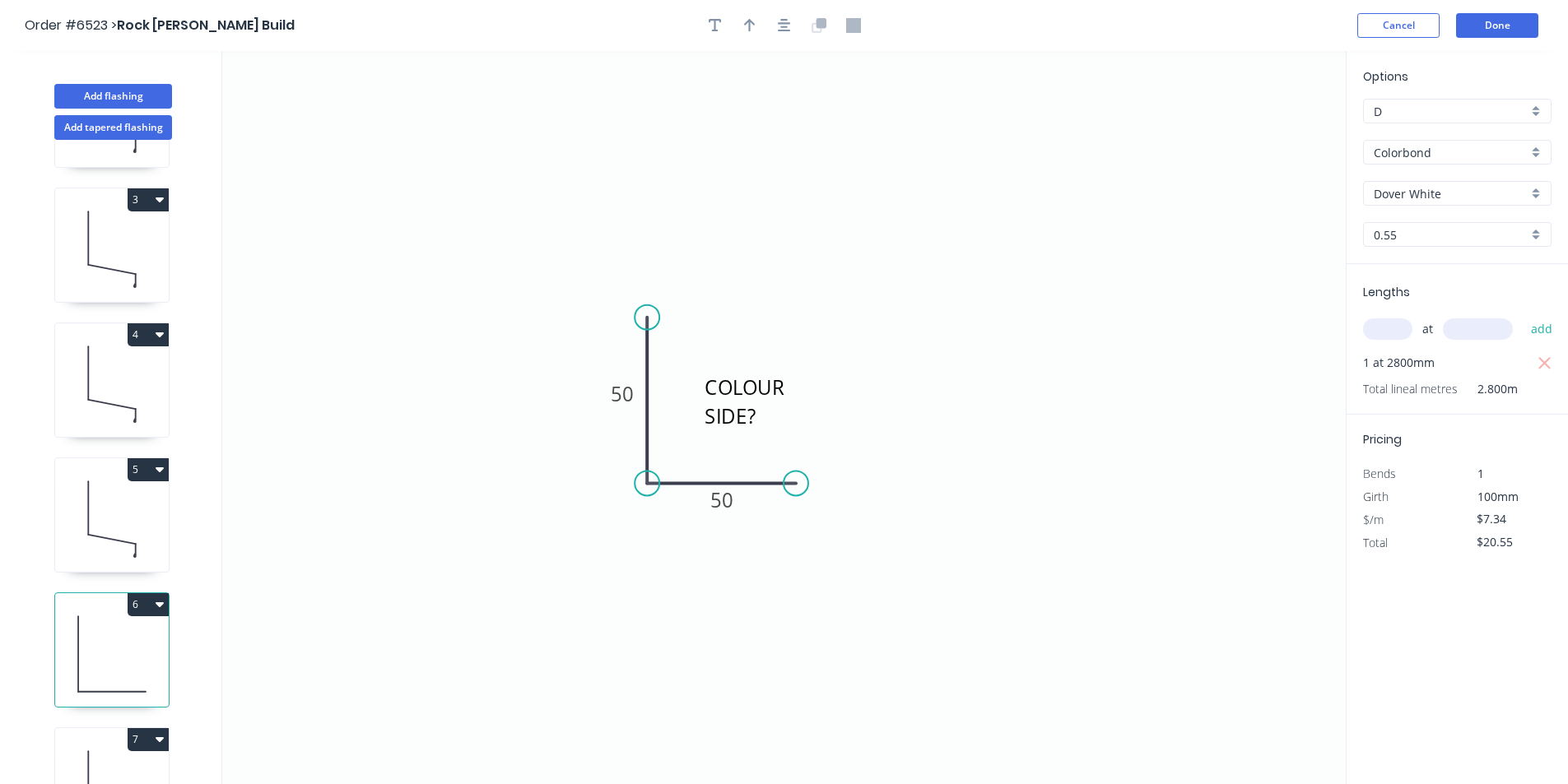
click at [796, 483] on circle at bounding box center [796, 483] width 25 height 25
drag, startPoint x: 714, startPoint y: 455, endPoint x: 528, endPoint y: 498, distance: 190.9
click at [528, 498] on textarea "COLOUR SIDE?" at bounding box center [516, 493] width 133 height 61
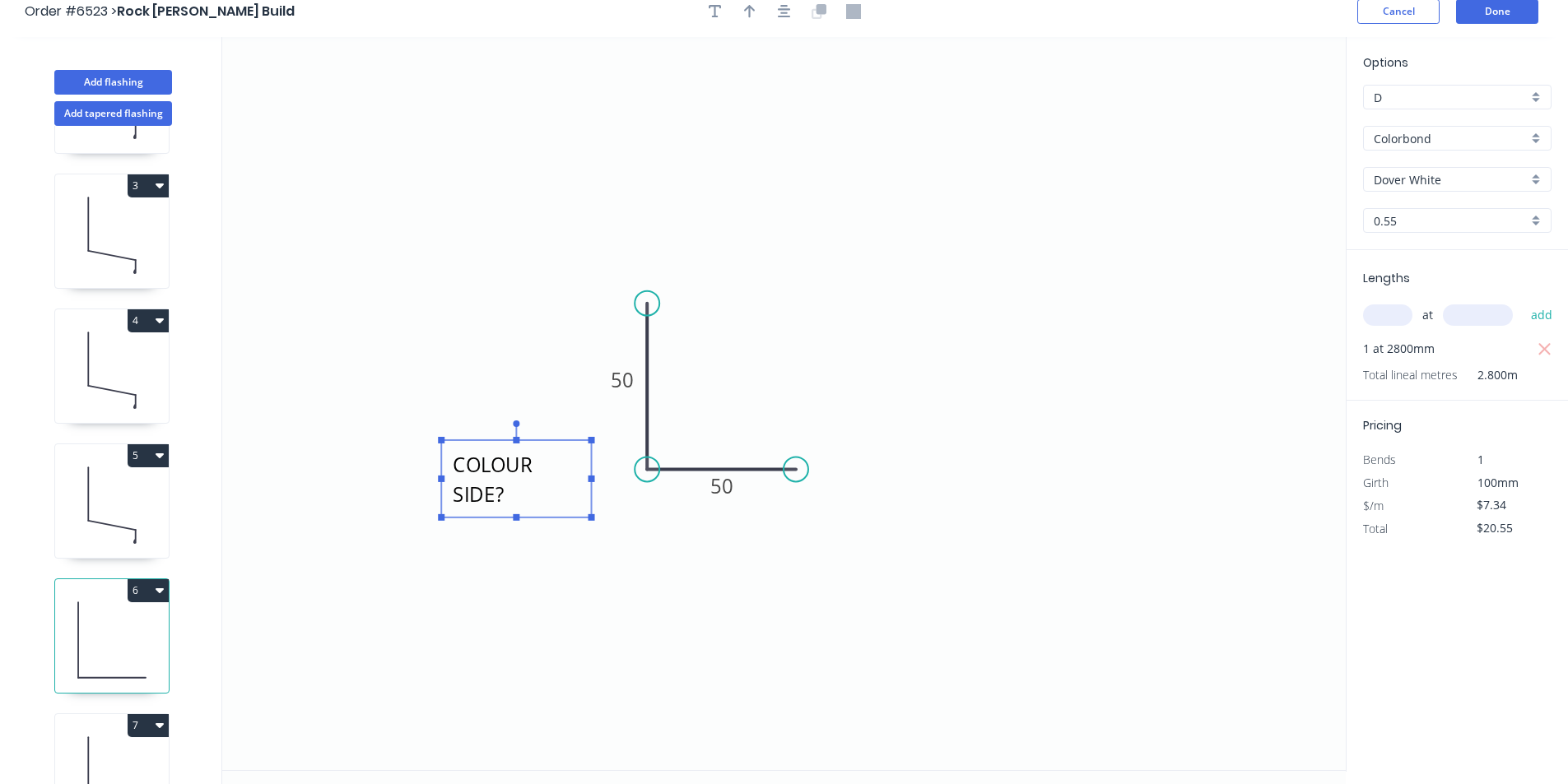
scroll to position [0, 0]
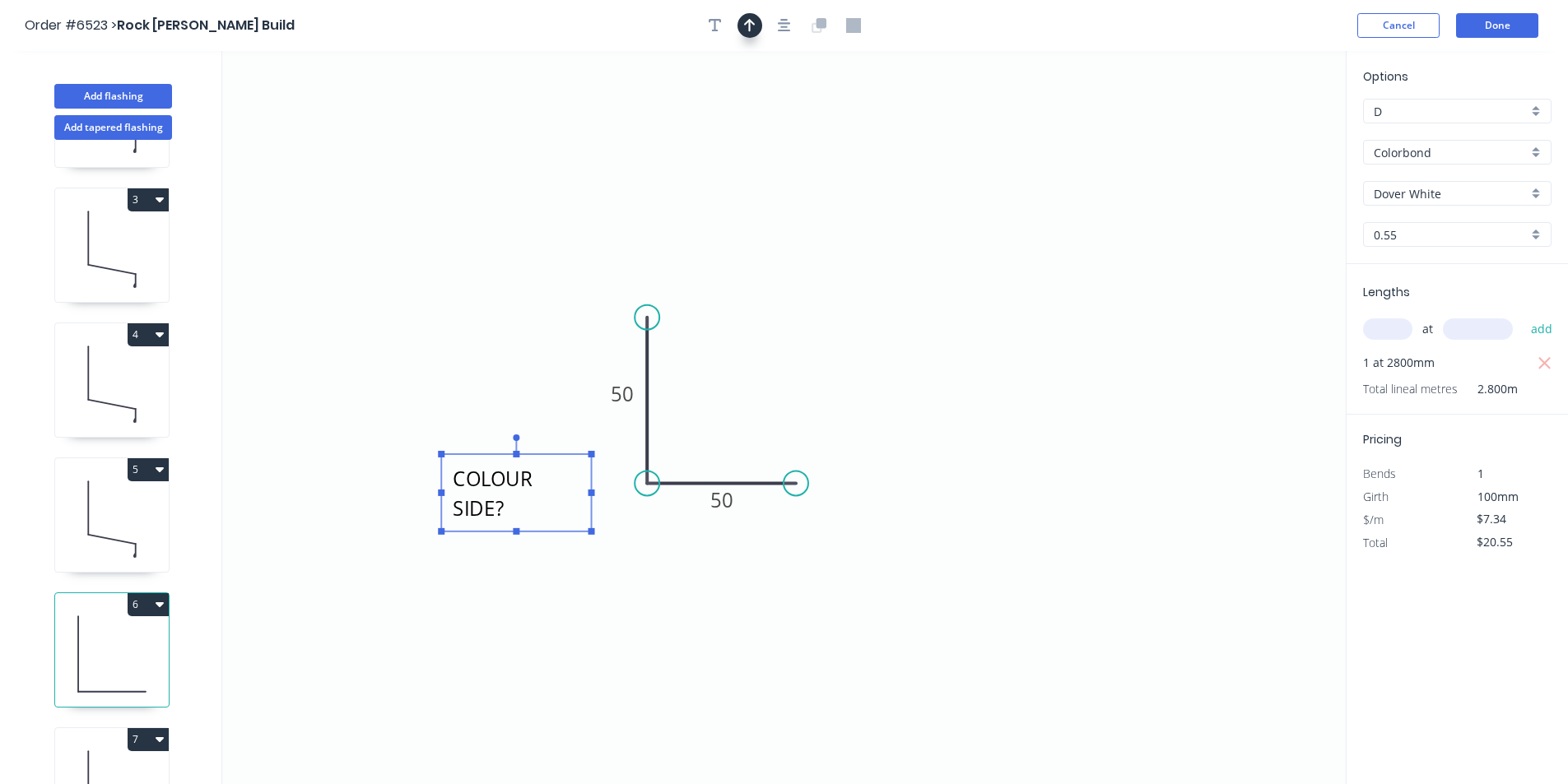
click at [749, 21] on icon "button" at bounding box center [750, 25] width 11 height 13
click at [738, 26] on button "button" at bounding box center [750, 25] width 25 height 25
click at [1265, 127] on icon at bounding box center [1263, 115] width 15 height 53
drag, startPoint x: 1265, startPoint y: 127, endPoint x: 710, endPoint y: 423, distance: 629.0
click at [717, 425] on icon at bounding box center [699, 426] width 47 height 47
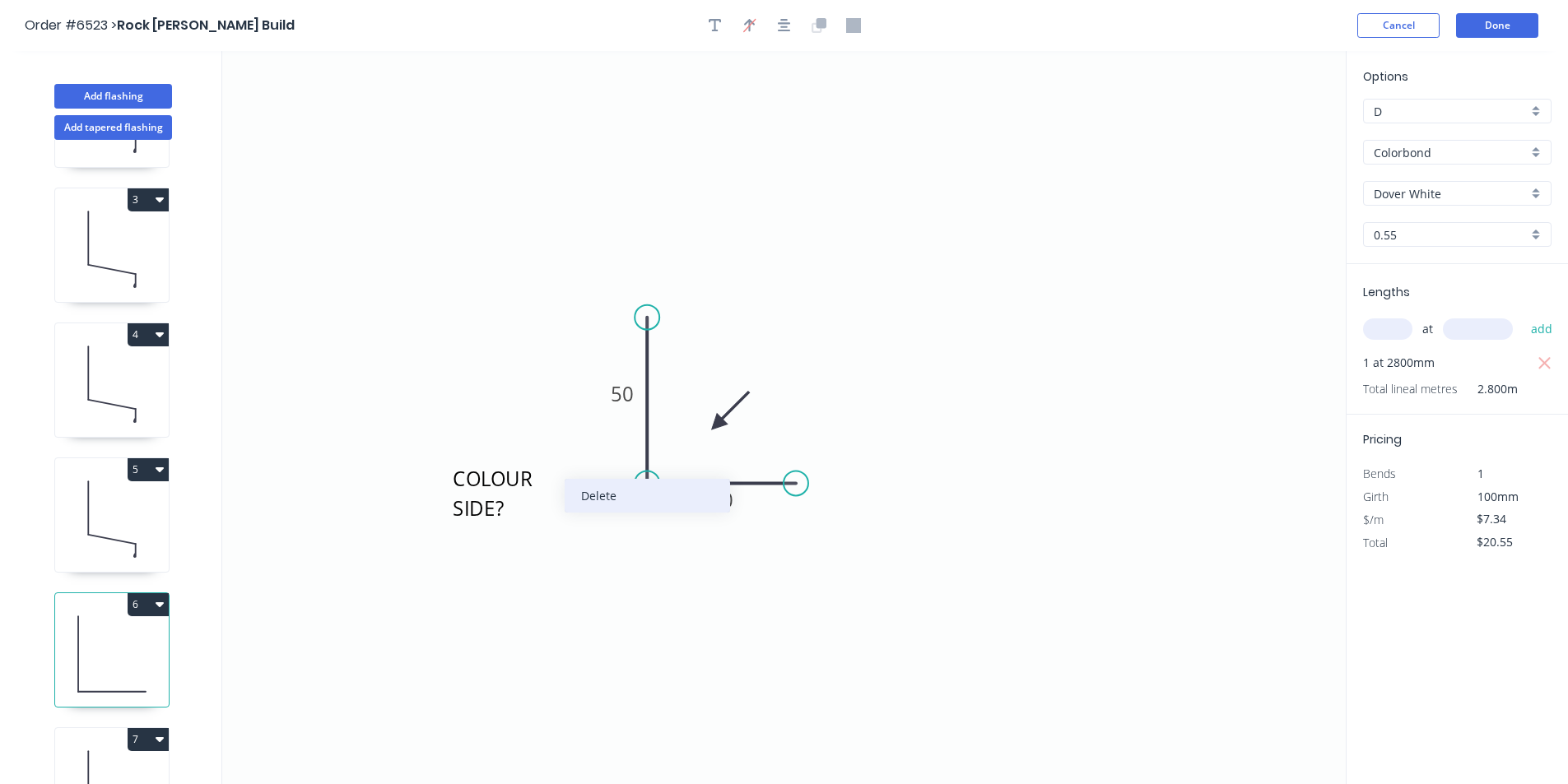
click at [586, 512] on div "Delete" at bounding box center [647, 496] width 166 height 34
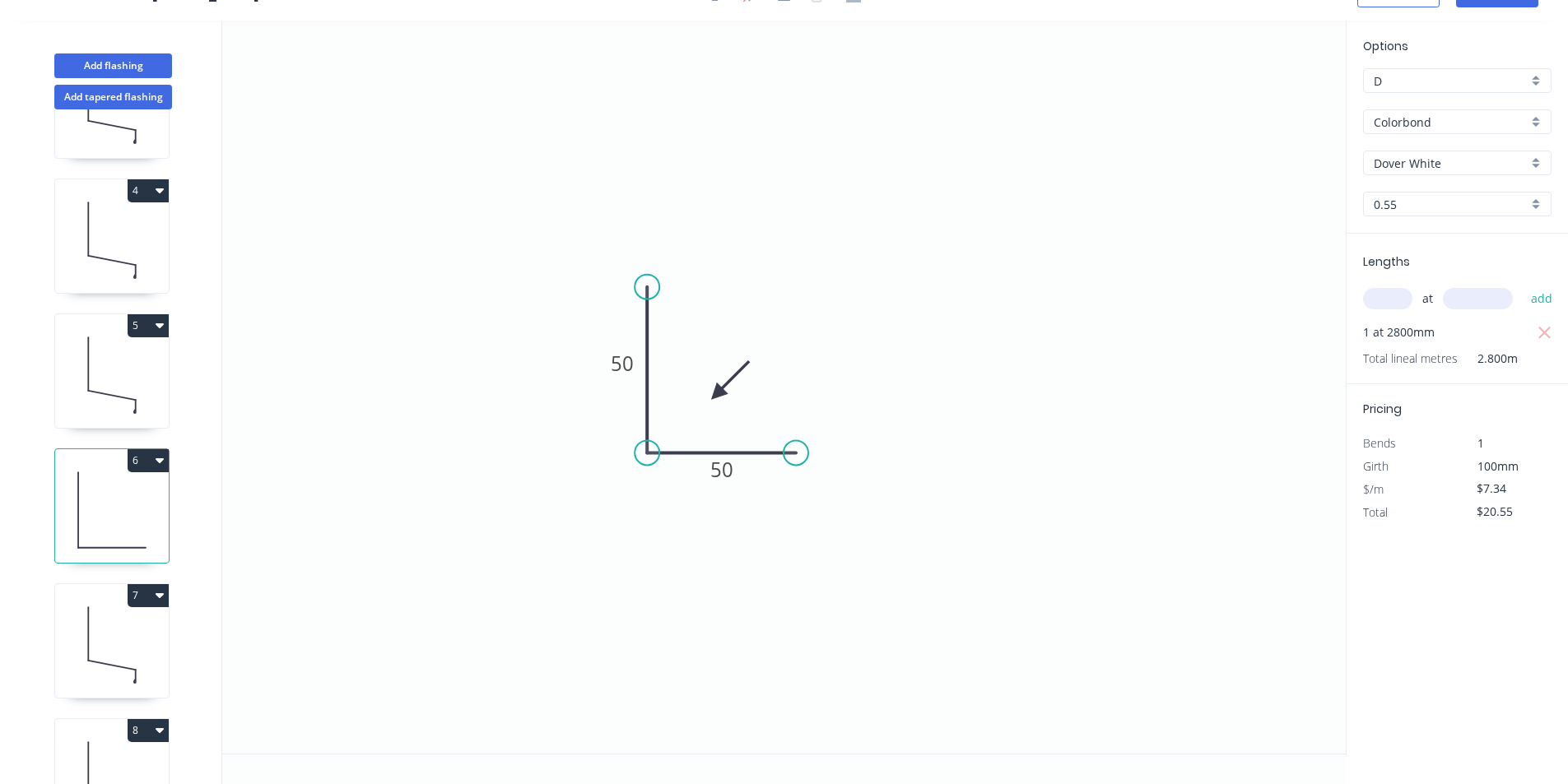
scroll to position [442, 0]
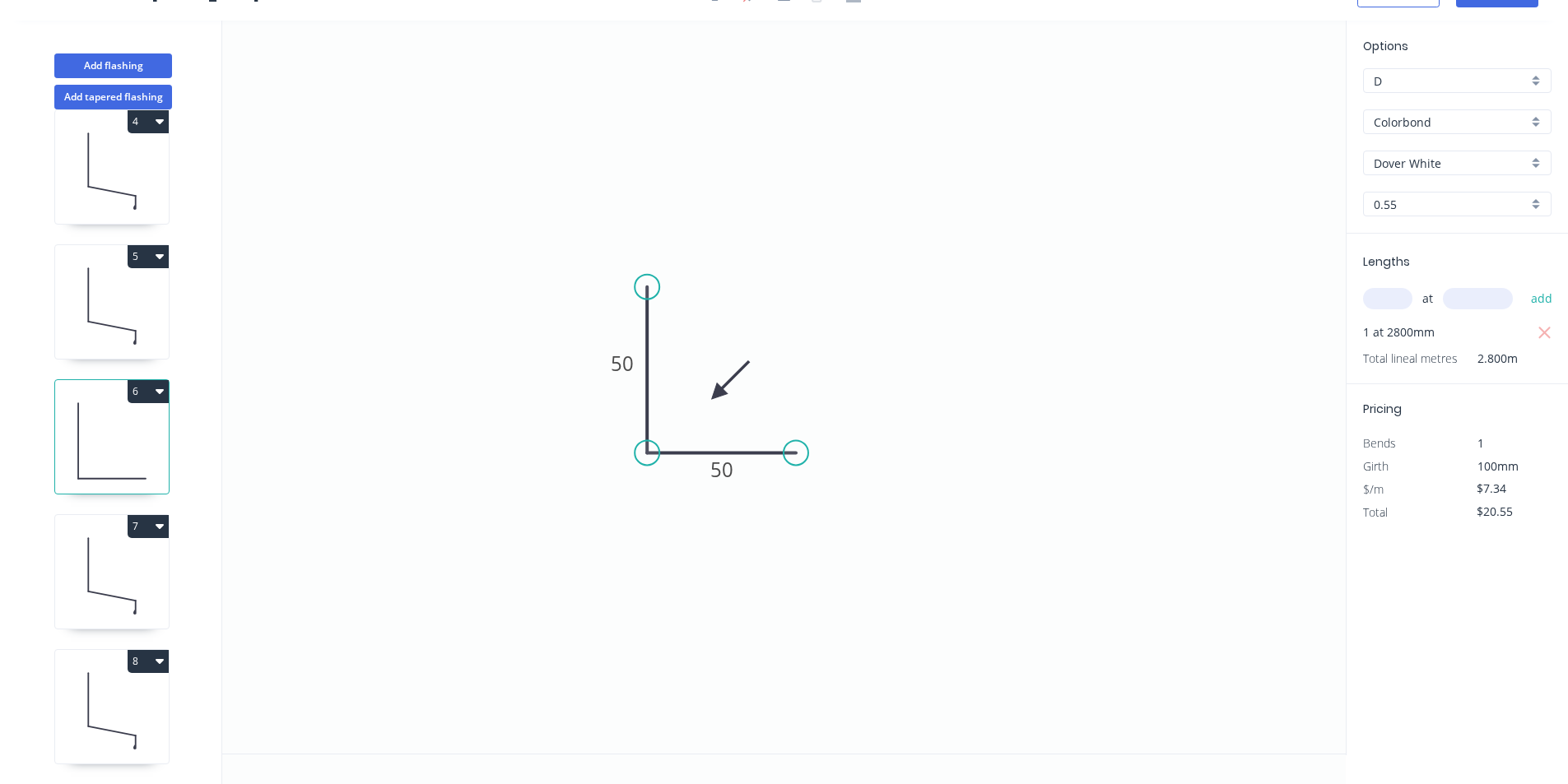
drag, startPoint x: 100, startPoint y: 677, endPoint x: 123, endPoint y: 671, distance: 23.8
click at [100, 677] on icon at bounding box center [112, 710] width 114 height 105
type input "$0.00"
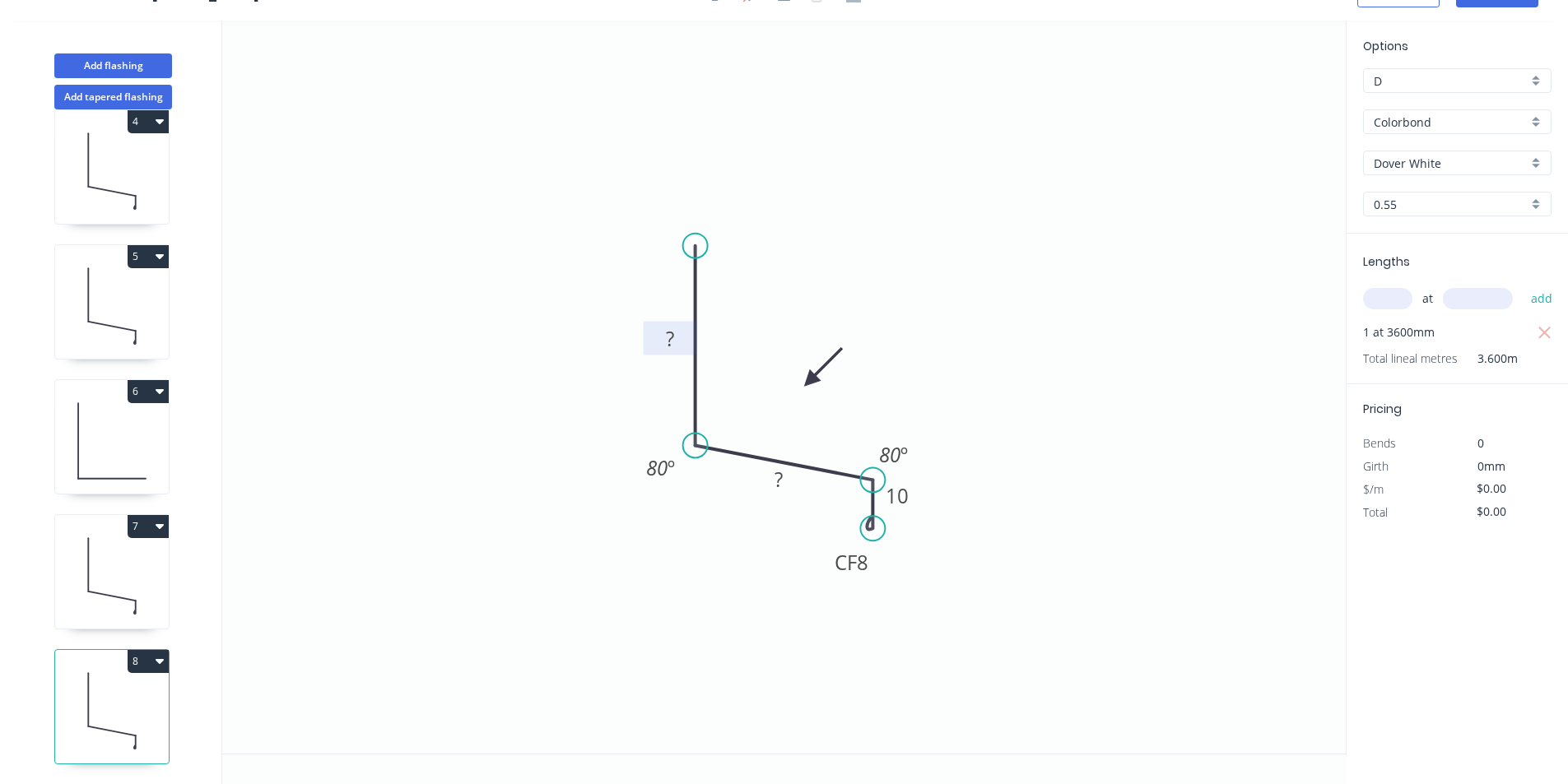
click at [675, 340] on rect at bounding box center [669, 340] width 33 height 23
click at [783, 479] on tspan "?" at bounding box center [778, 479] width 8 height 27
type input "$13.76"
type input "$49.54"
click at [1267, 397] on icon "0 50 95 CF 8 10 80 º 80 º" at bounding box center [784, 387] width 1124 height 734
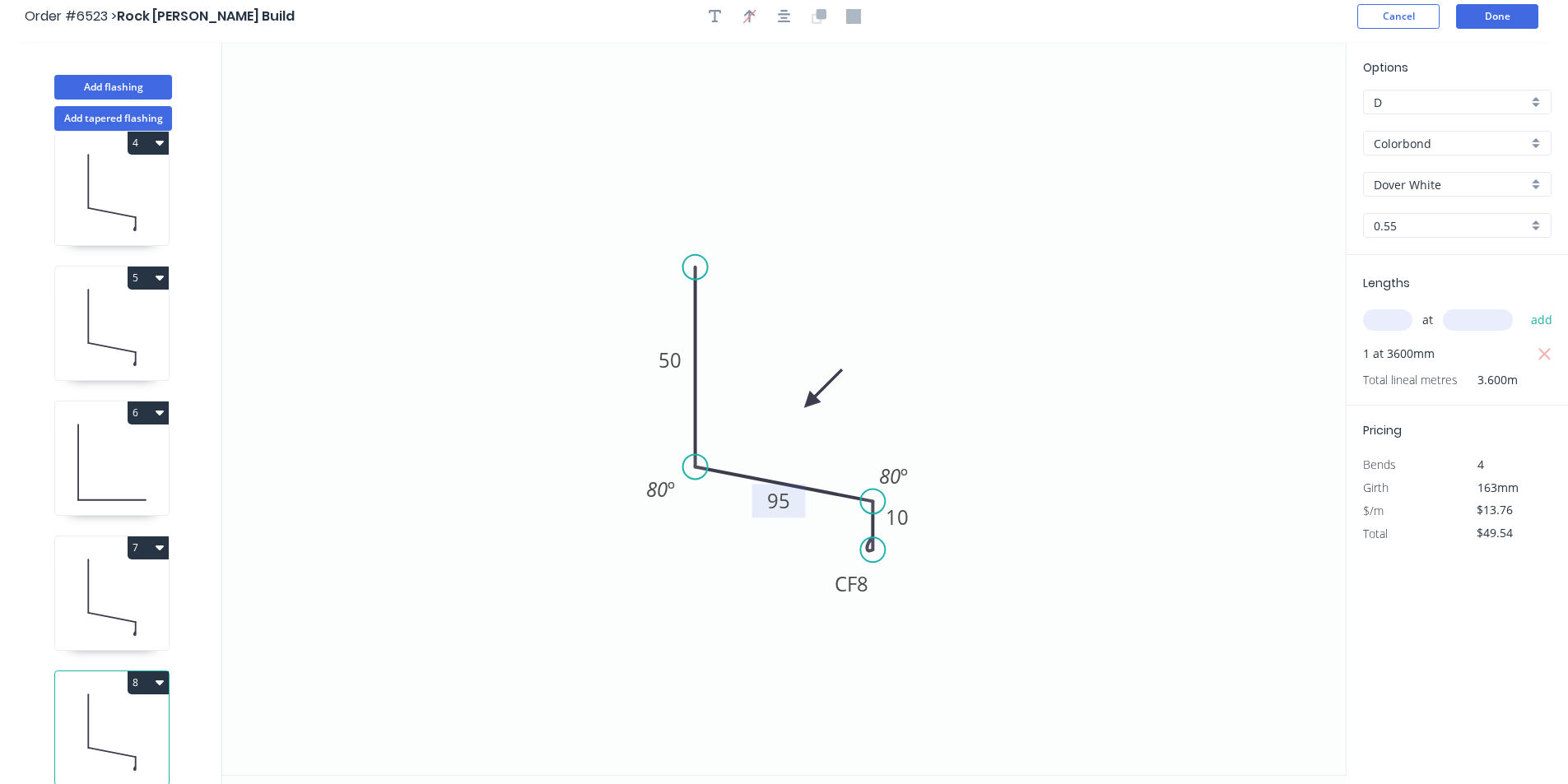
scroll to position [0, 0]
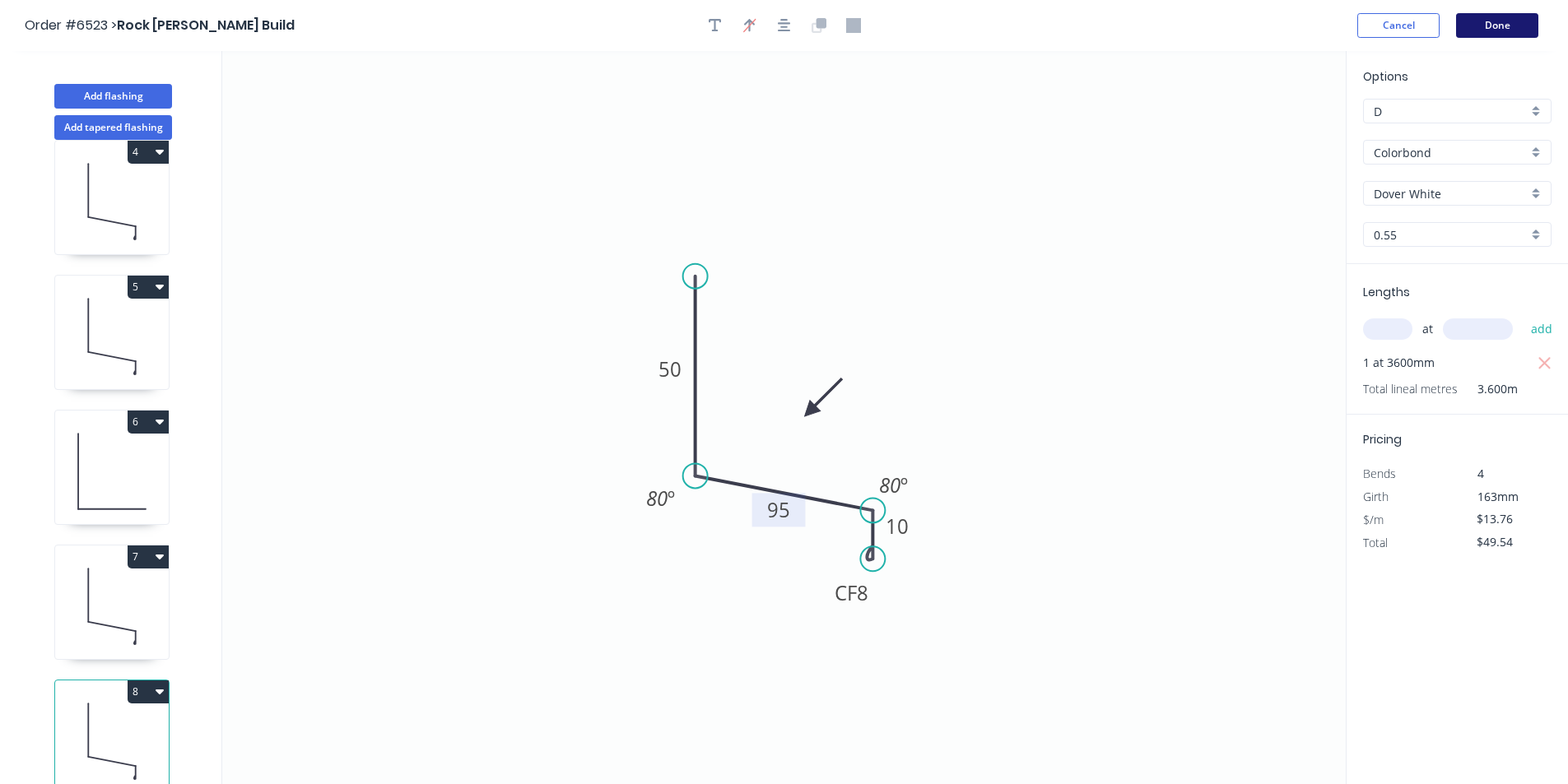
click at [1471, 33] on button "Done" at bounding box center [1497, 25] width 82 height 25
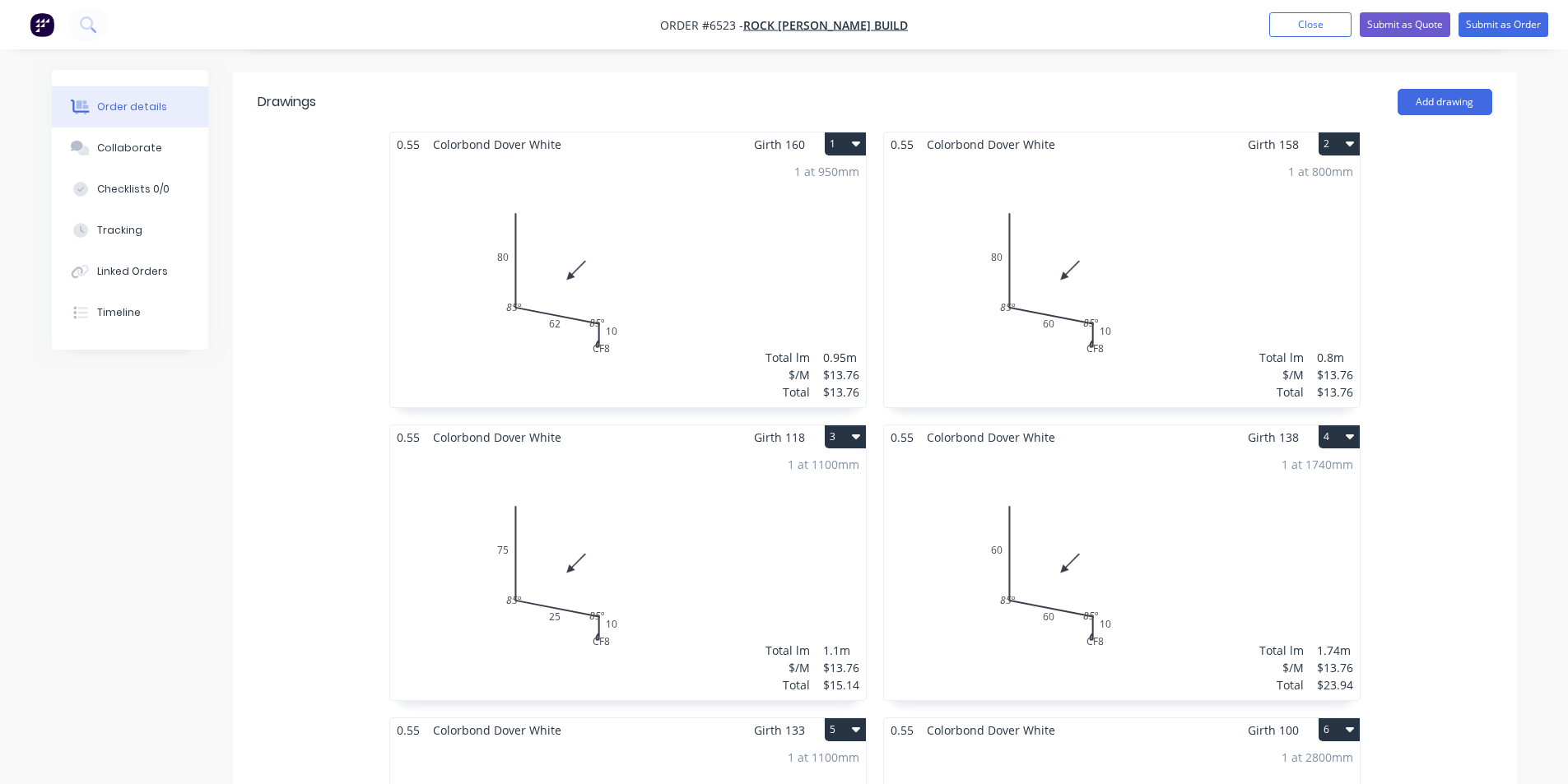
click at [606, 225] on div "1 at 950mm Total lm $/M Total 0.95m $13.76 $13.76" at bounding box center [628, 282] width 476 height 251
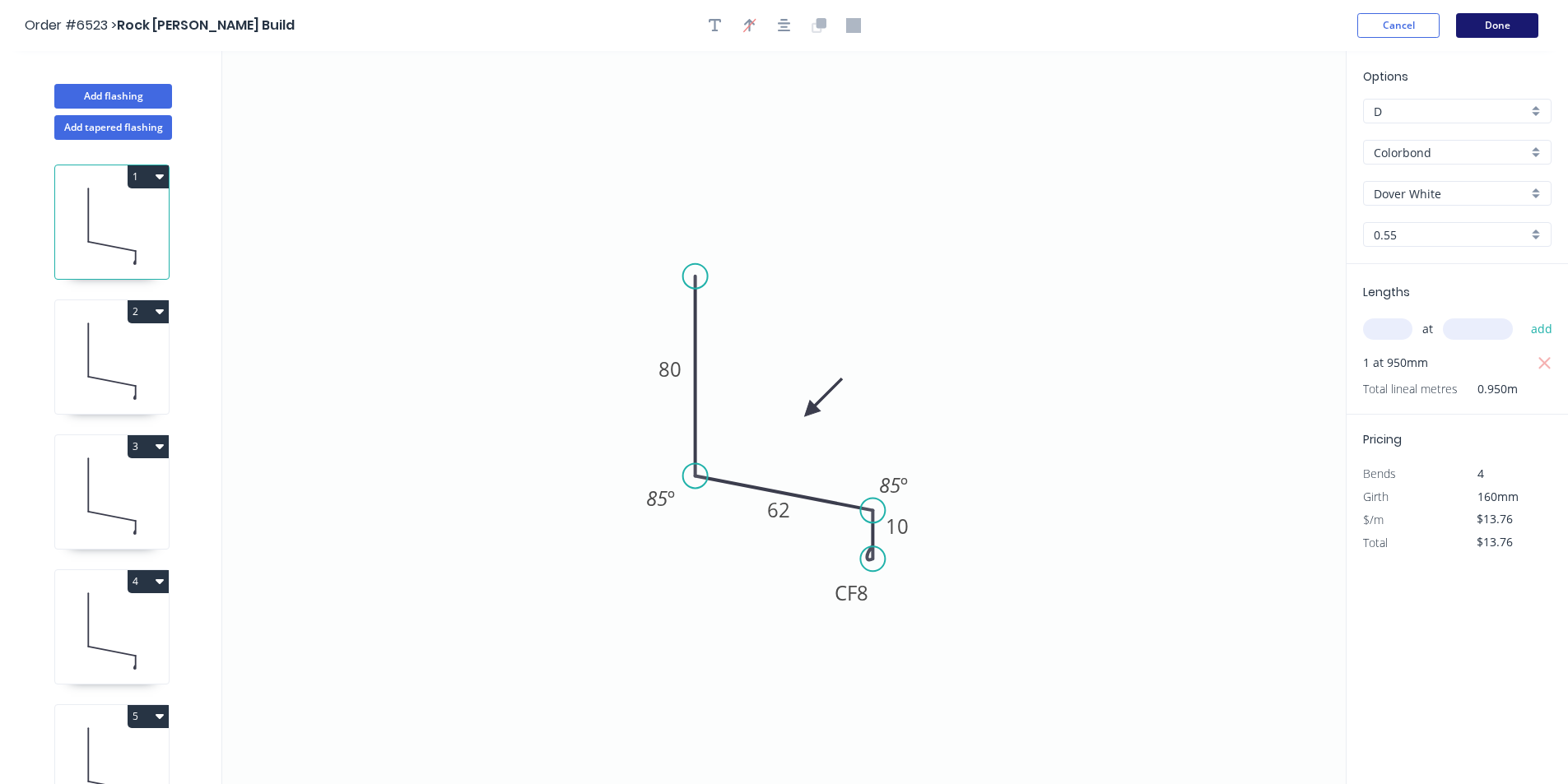
click at [1518, 25] on button "Done" at bounding box center [1497, 25] width 82 height 25
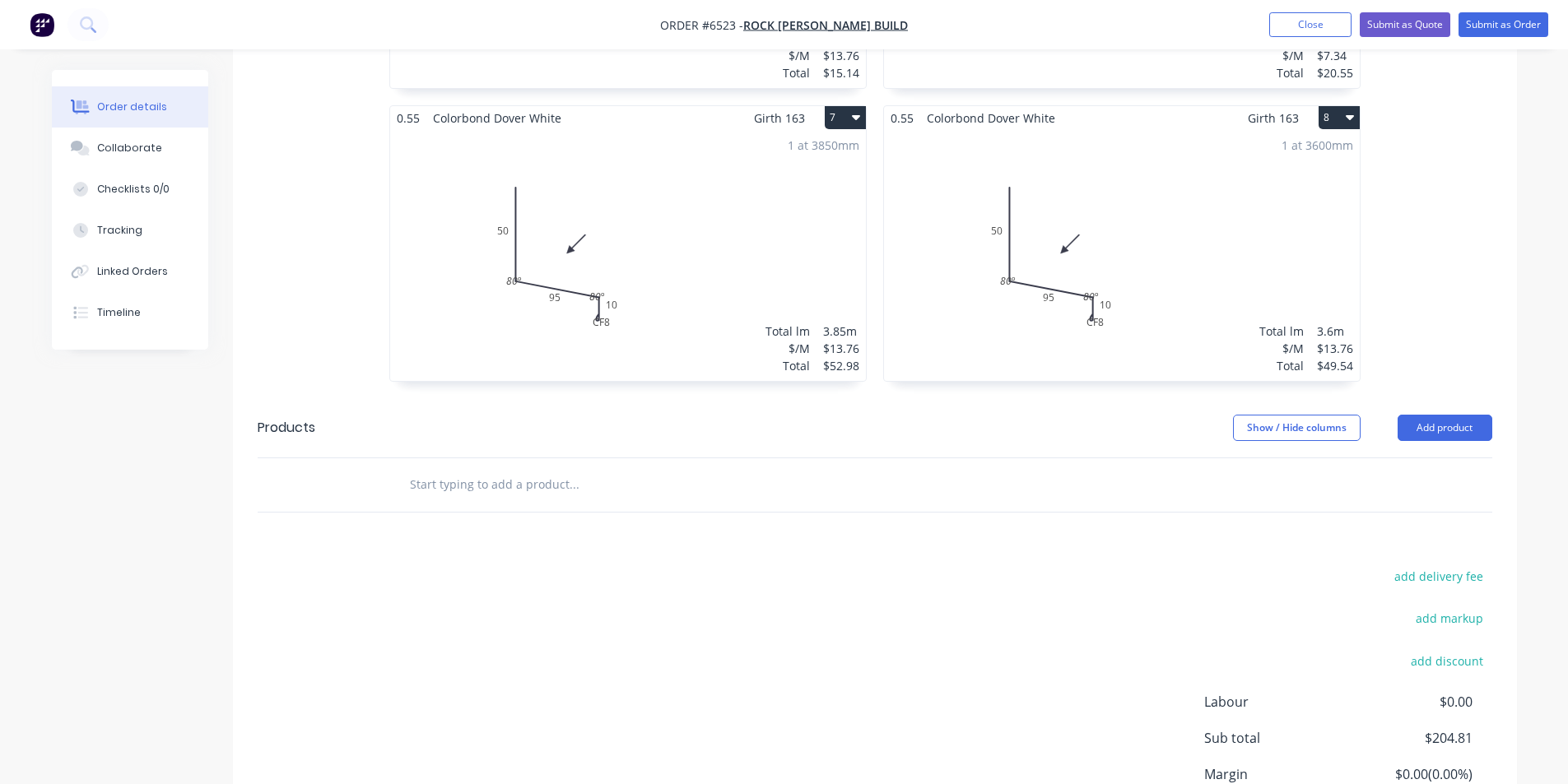
scroll to position [1442, 0]
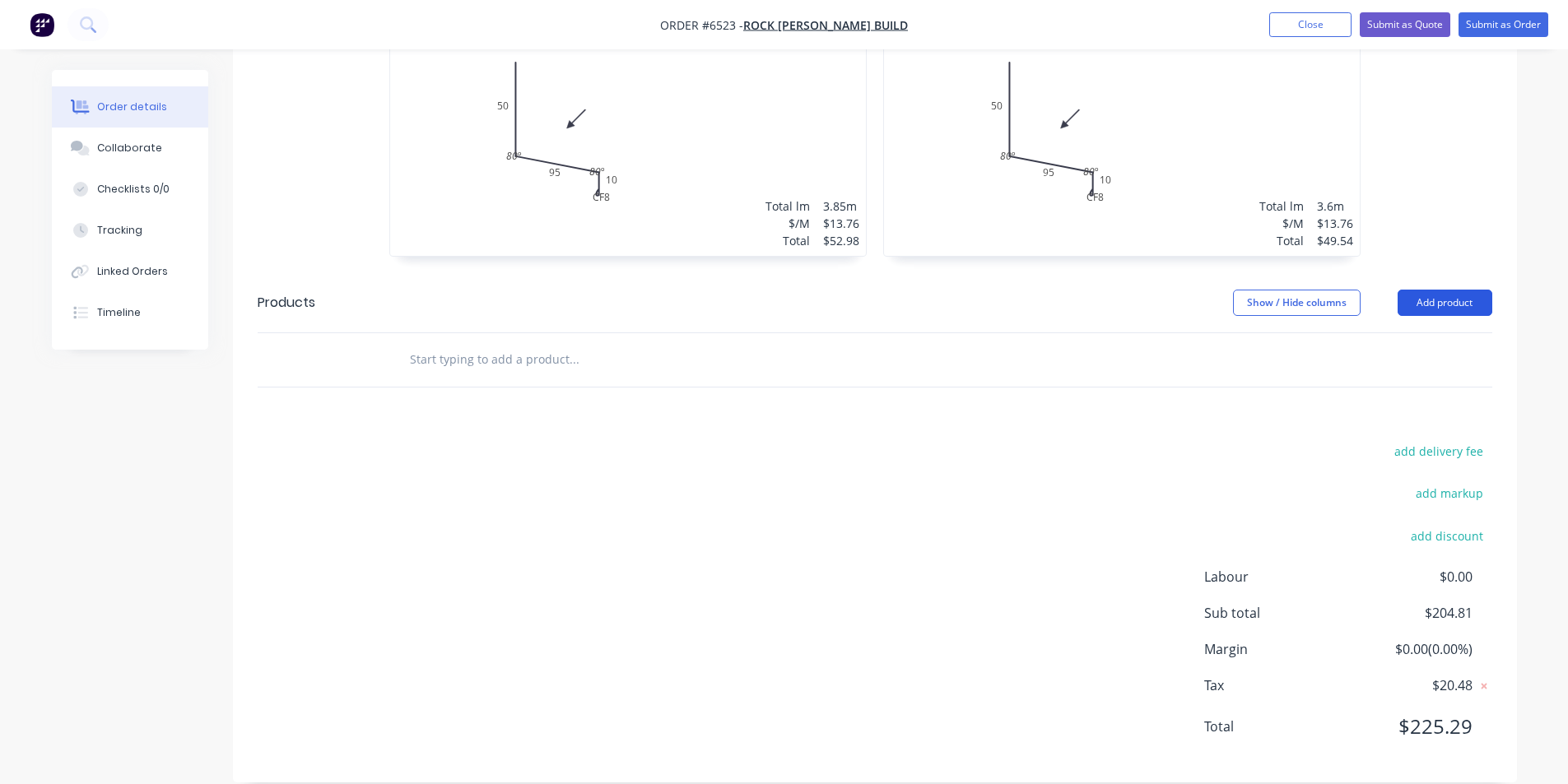
click at [1453, 290] on button "Add product" at bounding box center [1445, 303] width 95 height 26
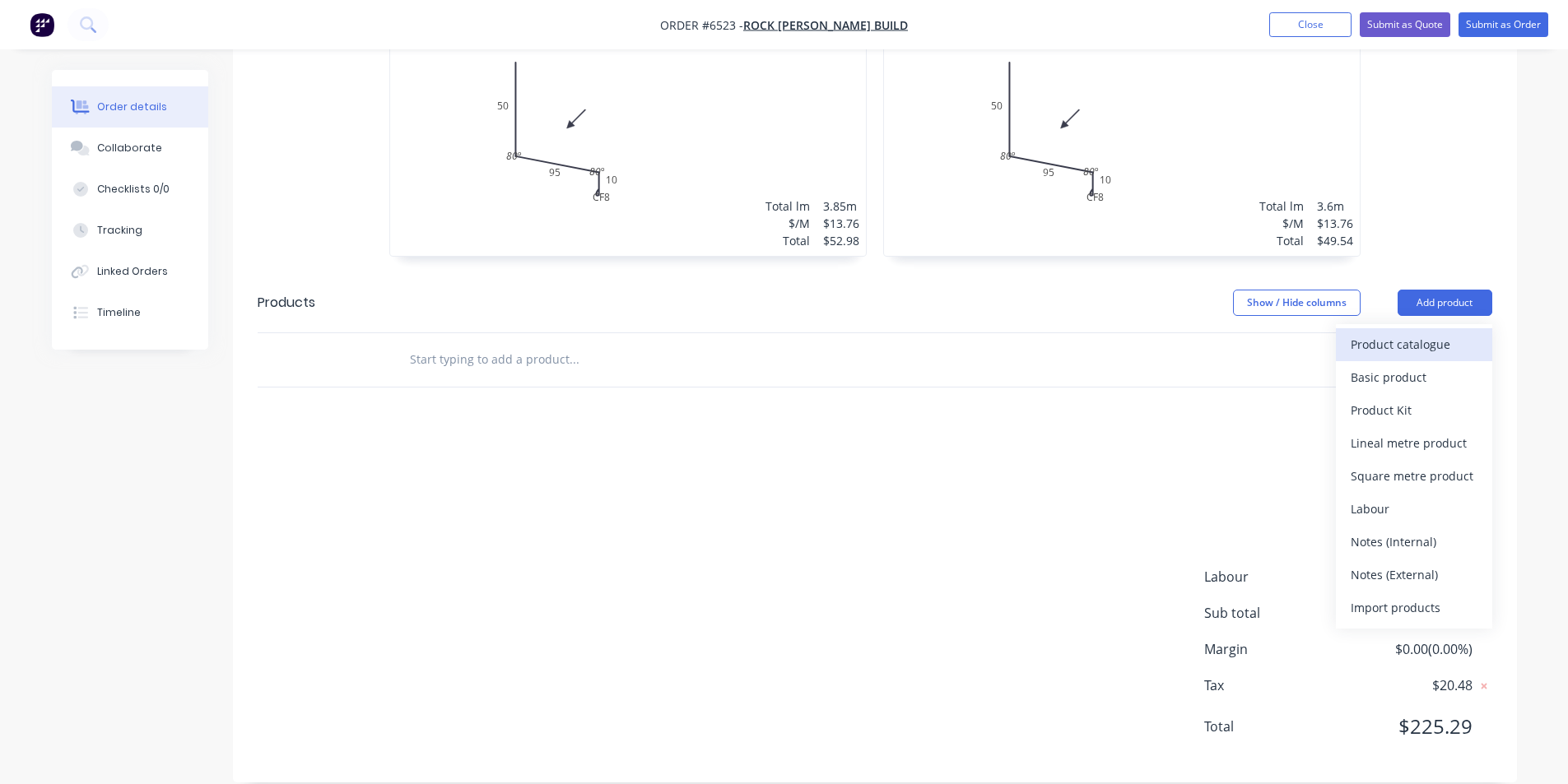
click at [1439, 332] on div "Product catalogue" at bounding box center [1414, 345] width 127 height 24
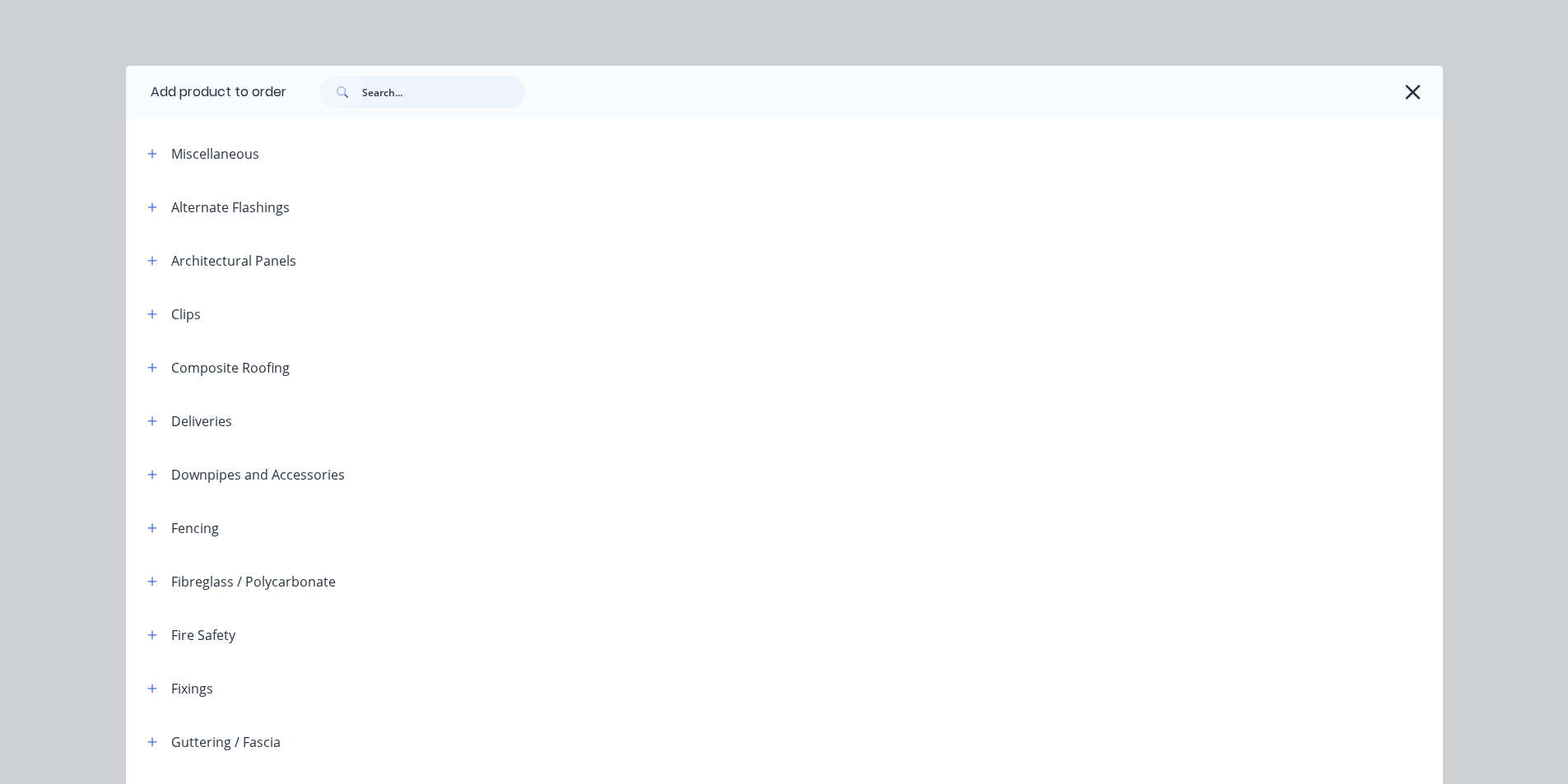
click at [415, 103] on input "text" at bounding box center [443, 91] width 163 height 33
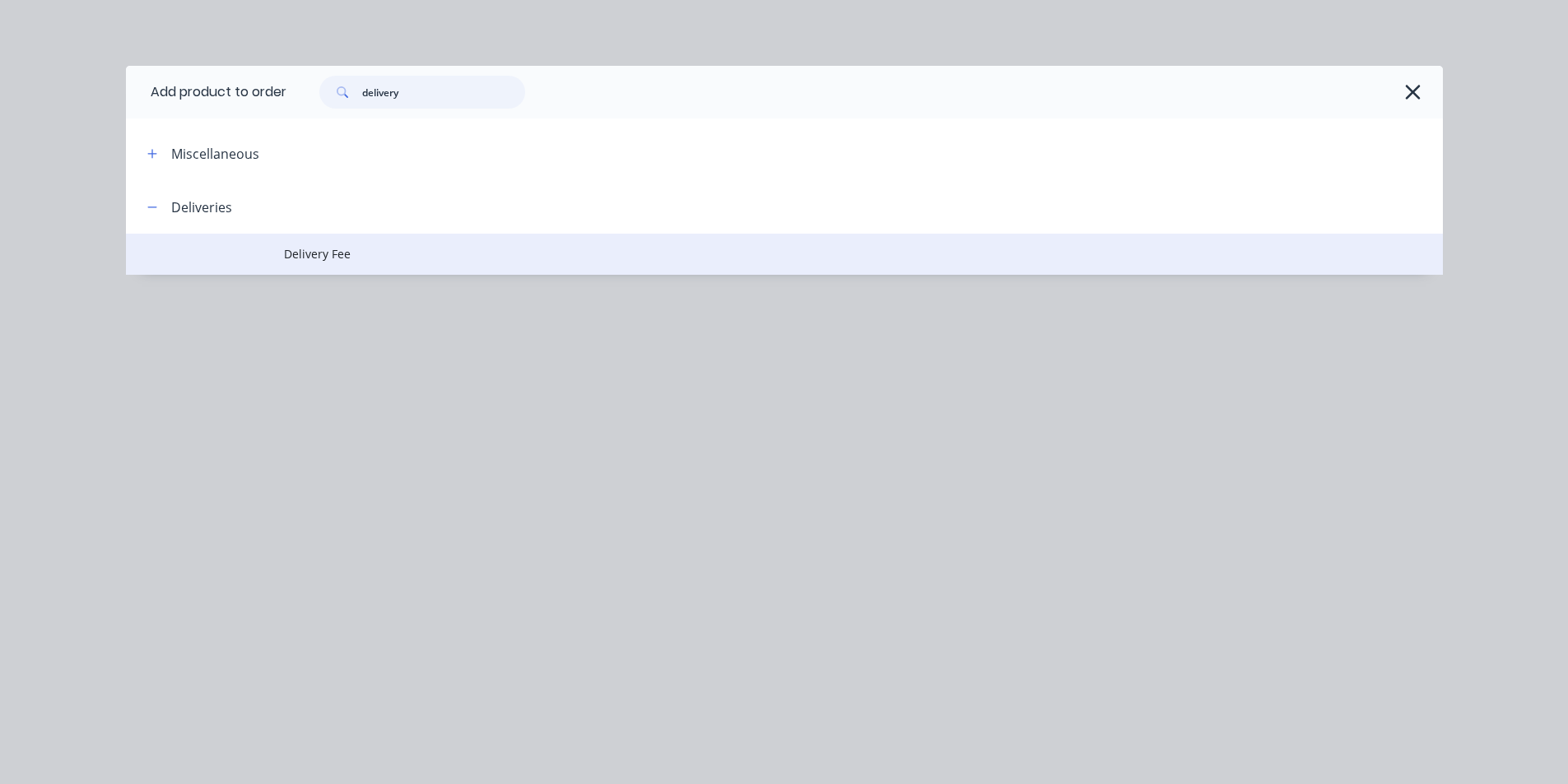
type input "delivery"
click at [561, 253] on span "Delivery Fee" at bounding box center [747, 253] width 926 height 18
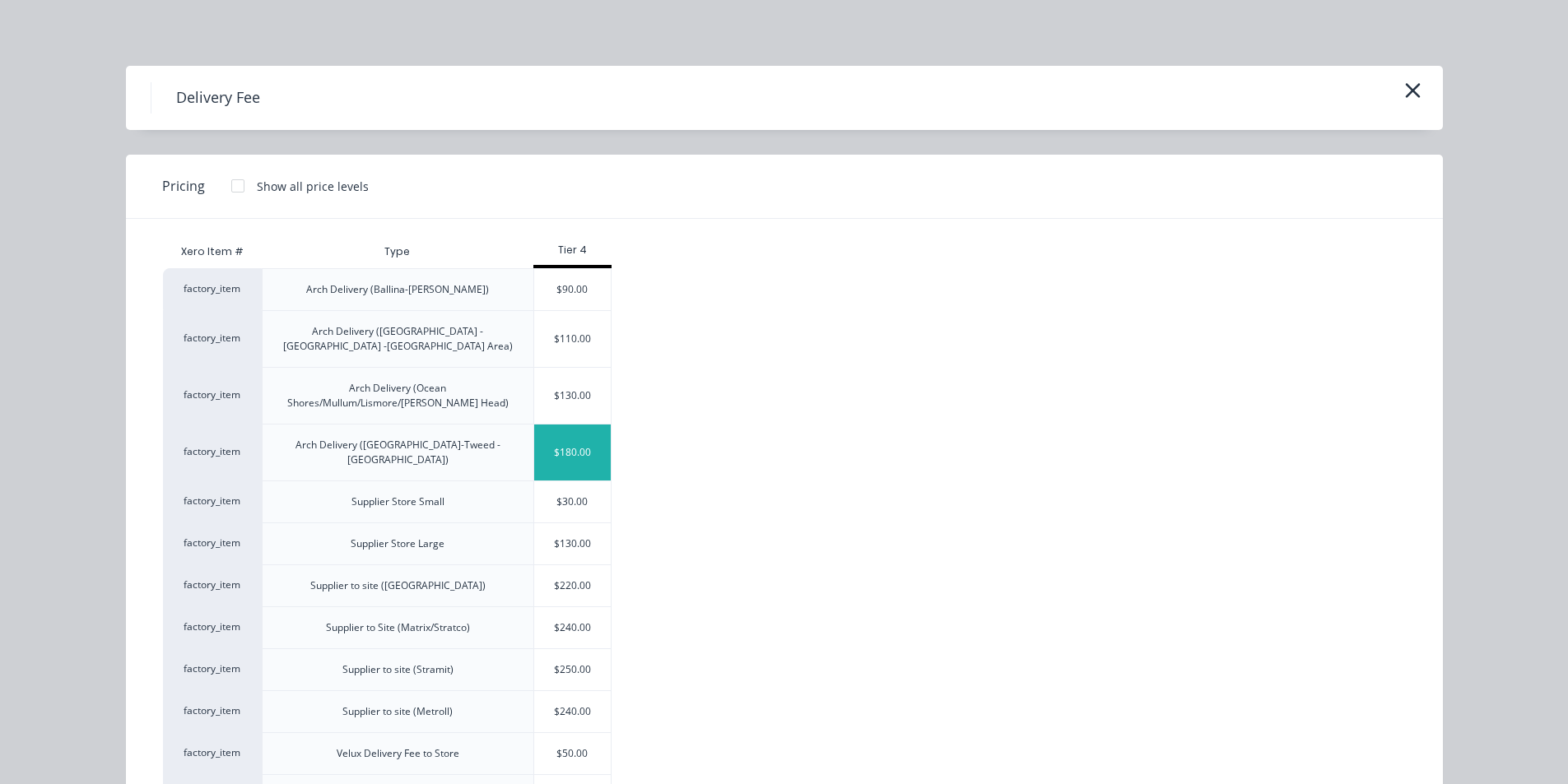
click at [575, 439] on div "$180.00" at bounding box center [573, 453] width 77 height 56
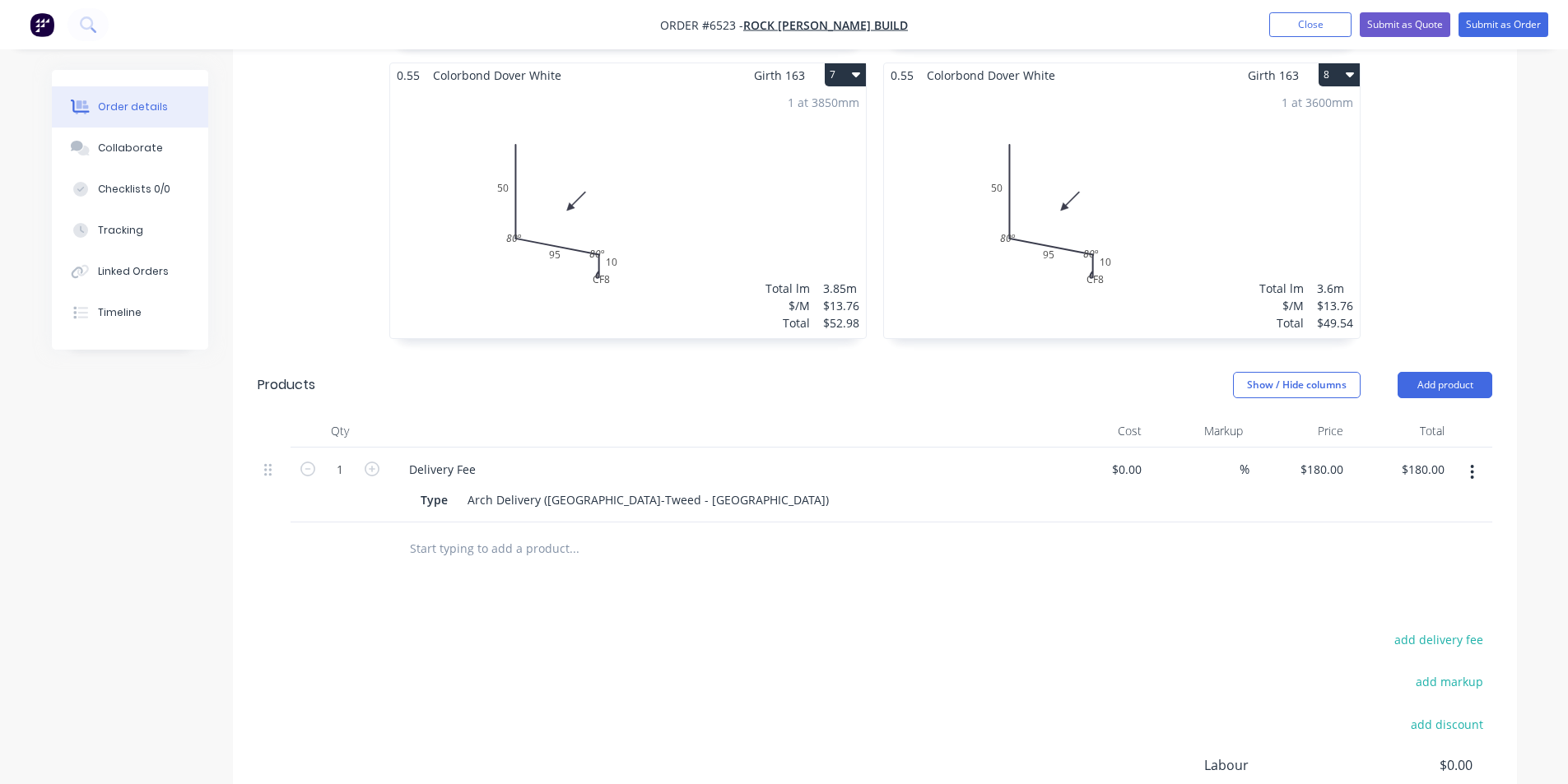
scroll to position [1442, 0]
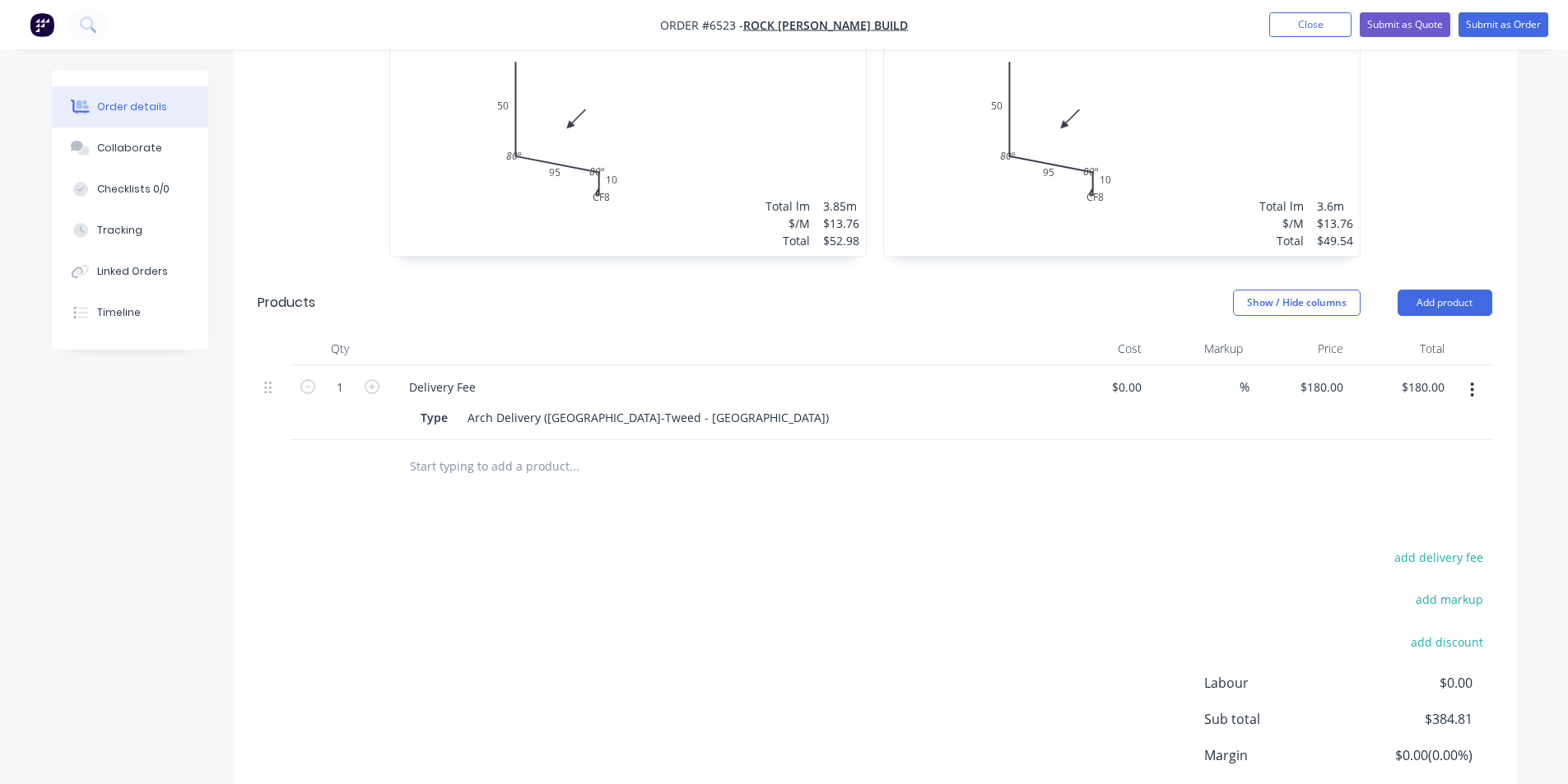
click at [1448, 274] on header "Products Show / Hide columns Add product" at bounding box center [874, 304] width 1284 height 60
click at [1448, 290] on button "Add product" at bounding box center [1445, 303] width 95 height 26
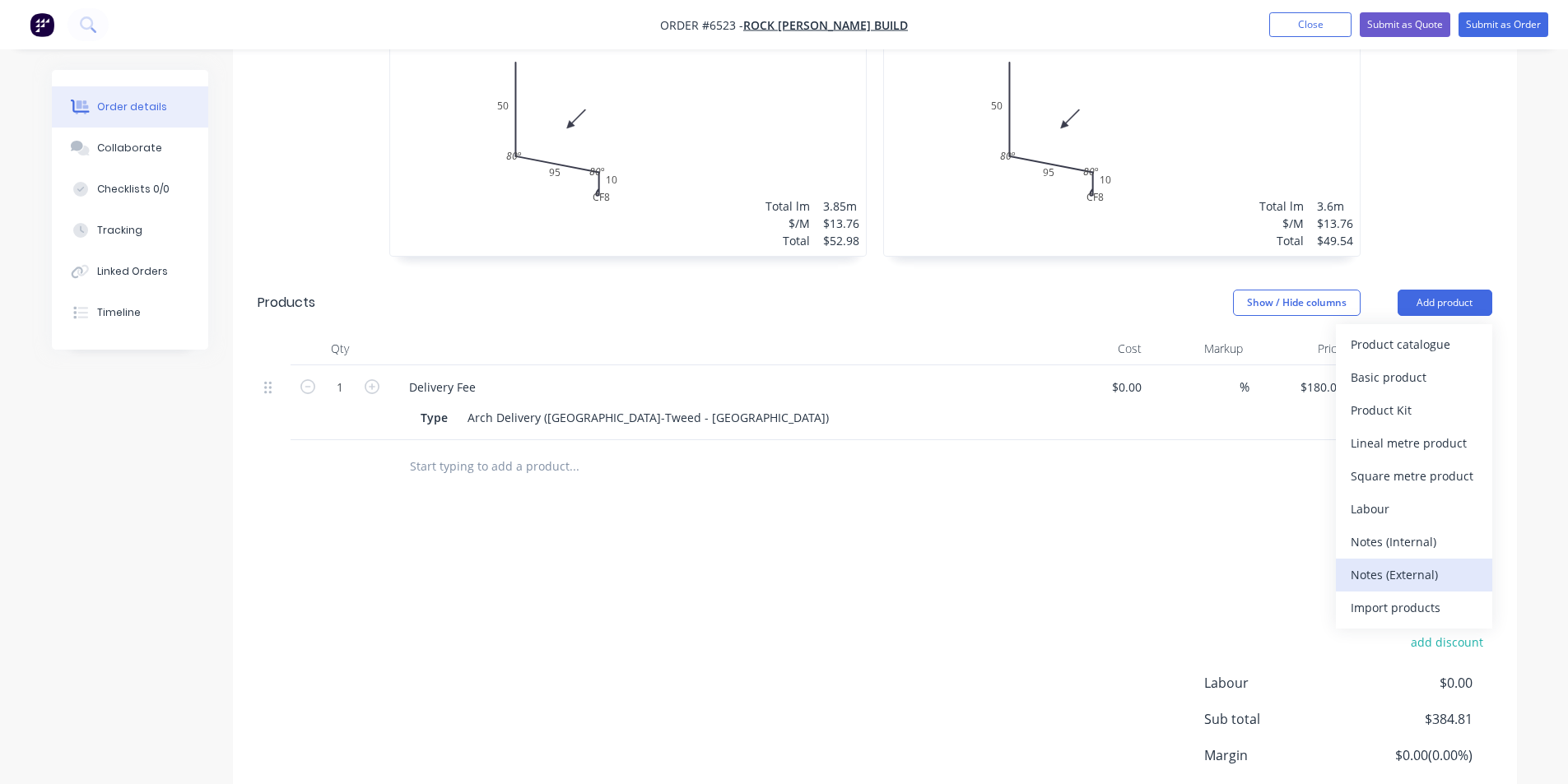
click at [1420, 563] on div "Notes (External)" at bounding box center [1414, 575] width 127 height 24
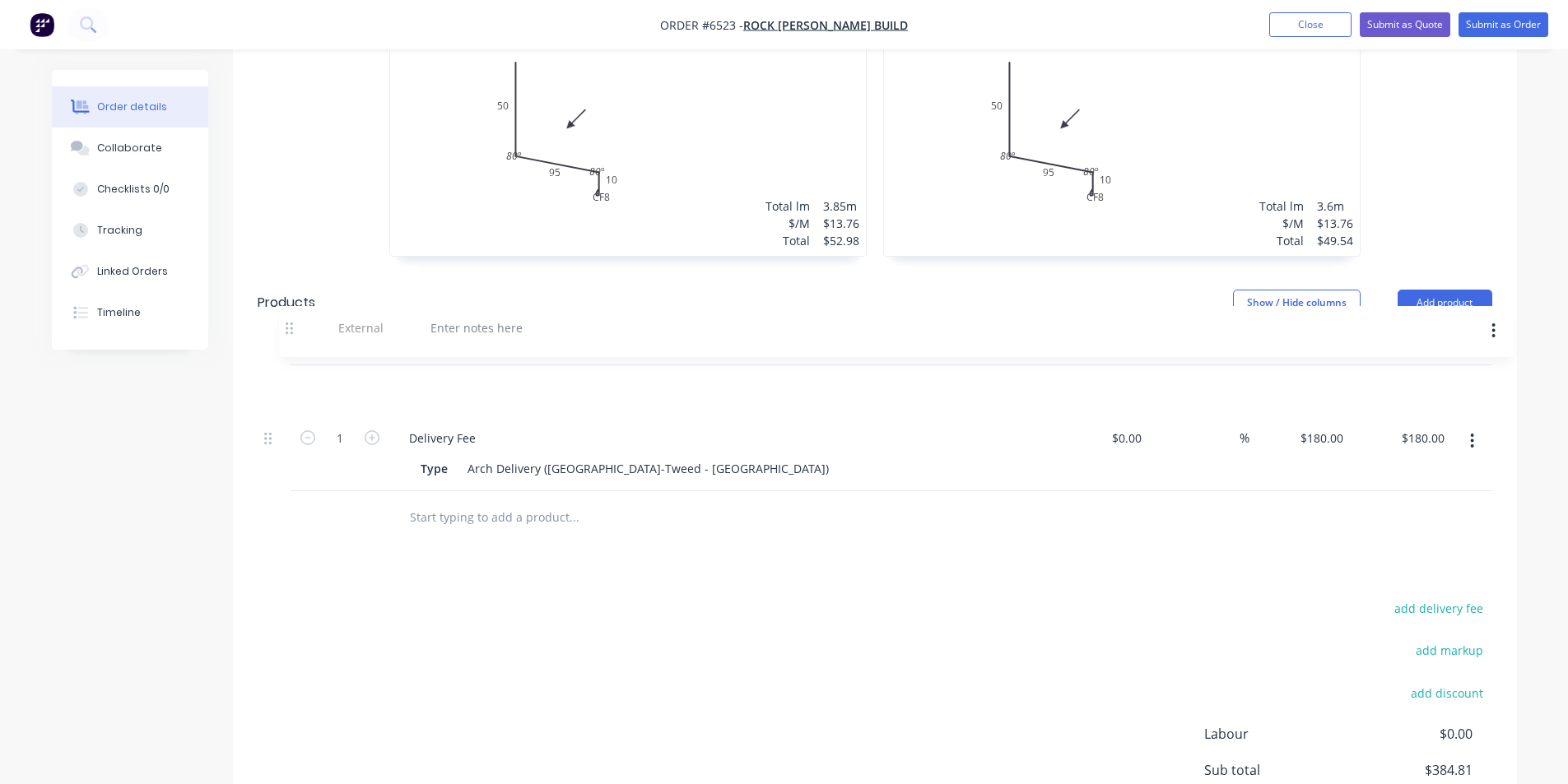
drag, startPoint x: 266, startPoint y: 441, endPoint x: 291, endPoint y: 324, distance: 119.6
click at [291, 332] on div "Qty Cost Markup Price Total 1 Delivery Fee Type Arch Delivery (Pottsville-Tweed…" at bounding box center [875, 412] width 1235 height 159
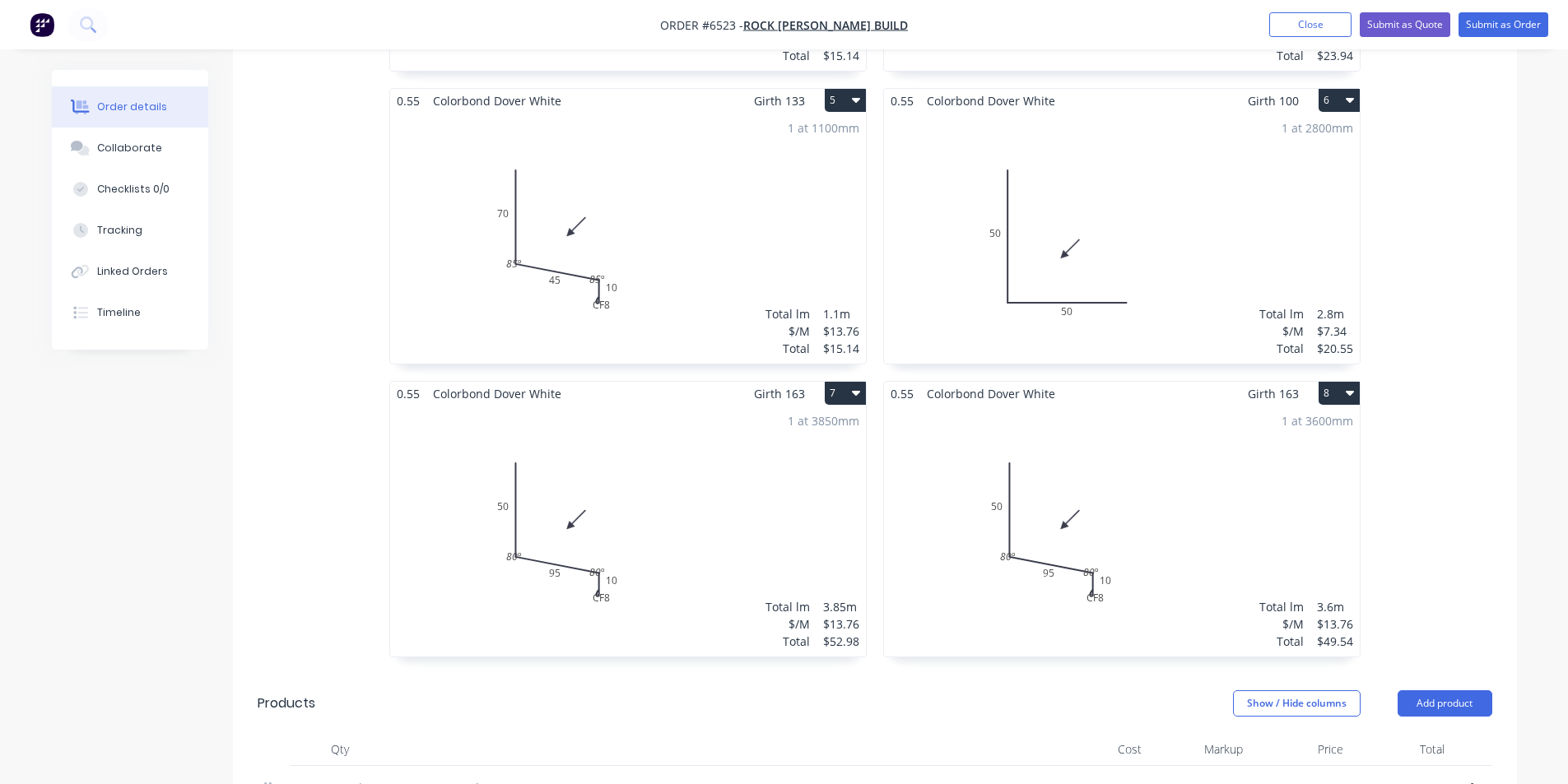
scroll to position [1070, 0]
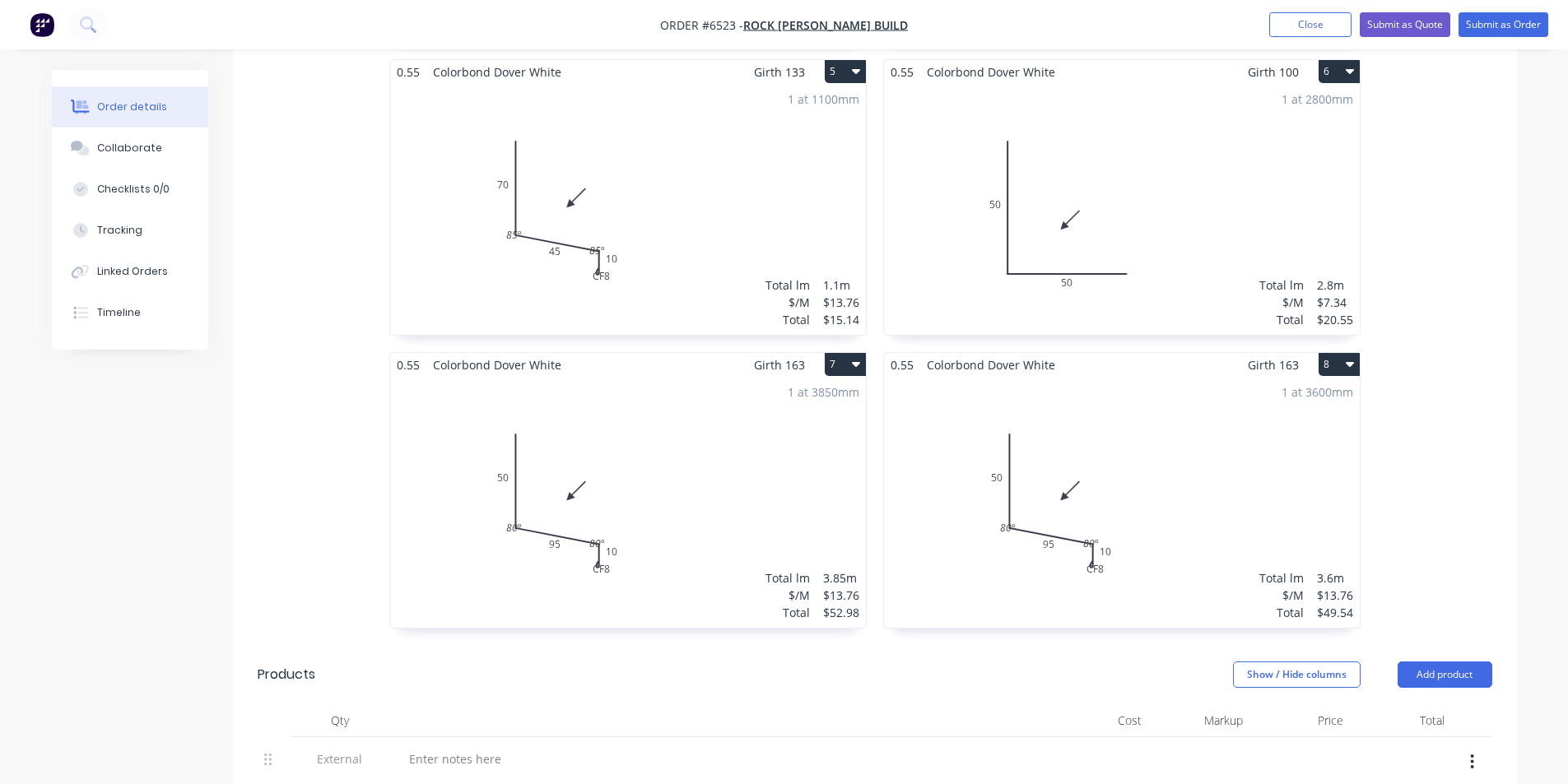
click at [1065, 205] on div "1 at 2800mm Total lm $/M Total 2.8m $7.34 $20.55" at bounding box center [1121, 210] width 476 height 251
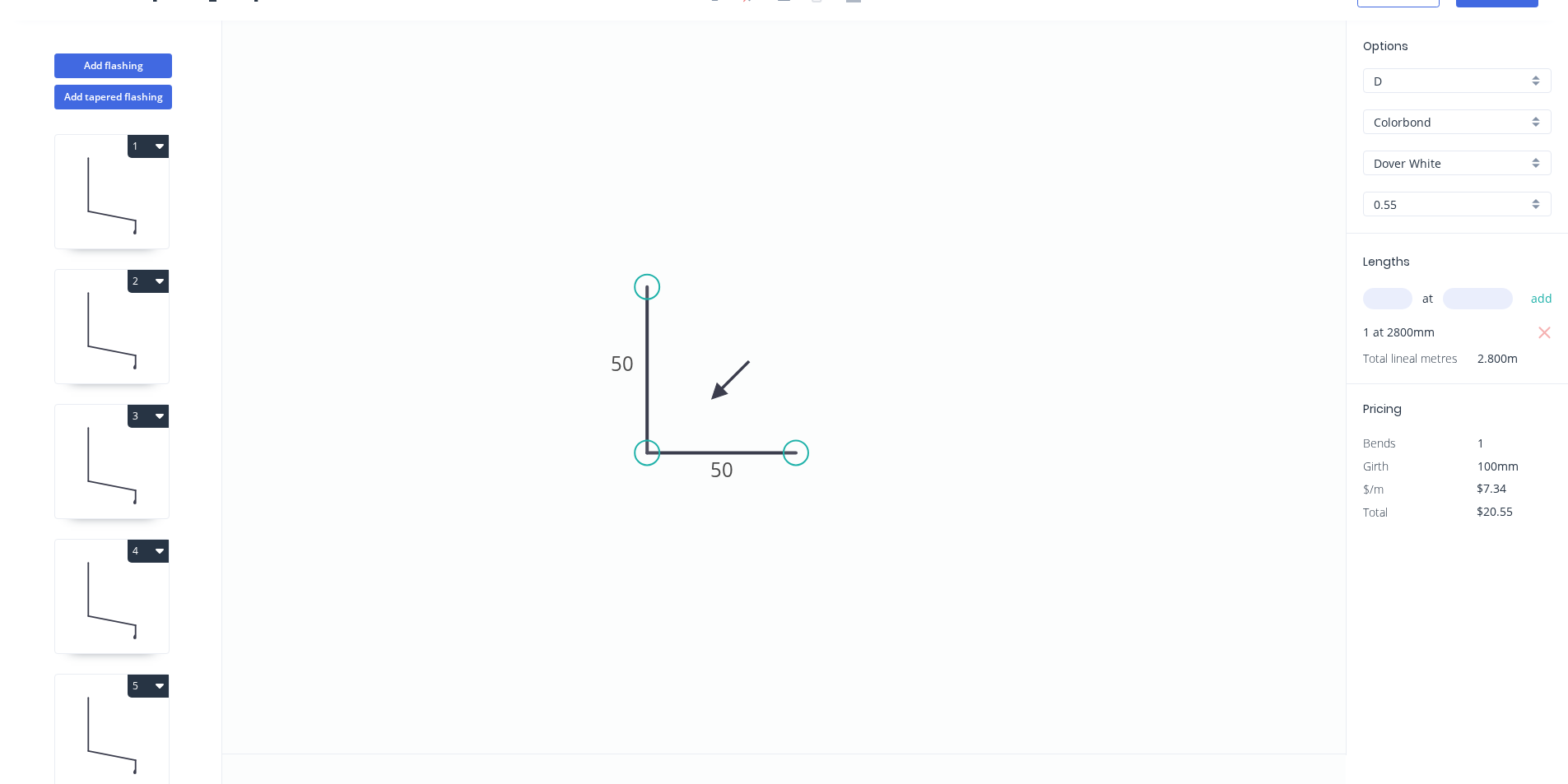
scroll to position [31, 0]
click at [1407, 298] on input "text" at bounding box center [1387, 298] width 49 height 21
type input "1"
type input "3700"
click at [1522, 285] on button "add" at bounding box center [1542, 299] width 39 height 28
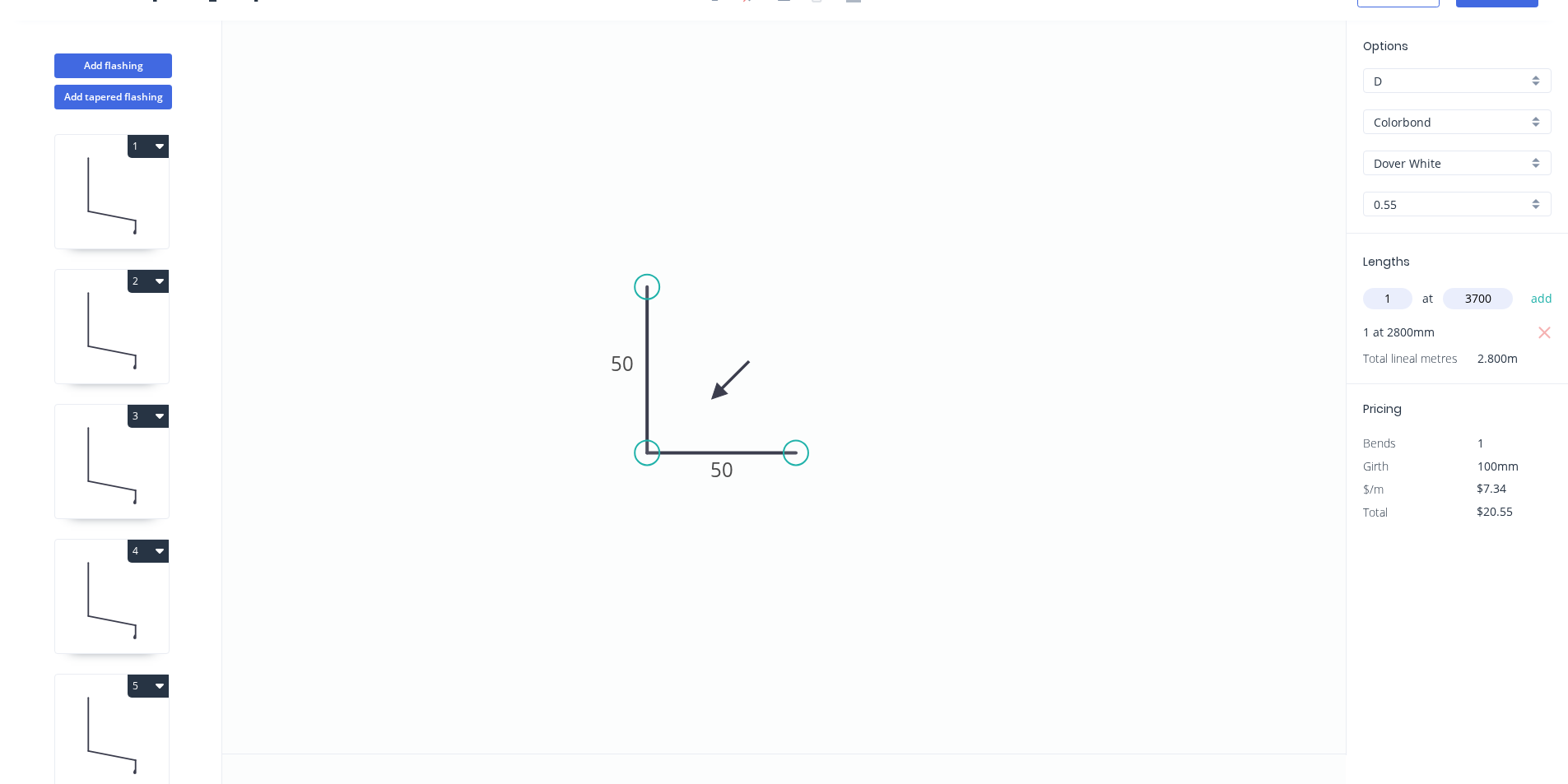
type input "$47.71"
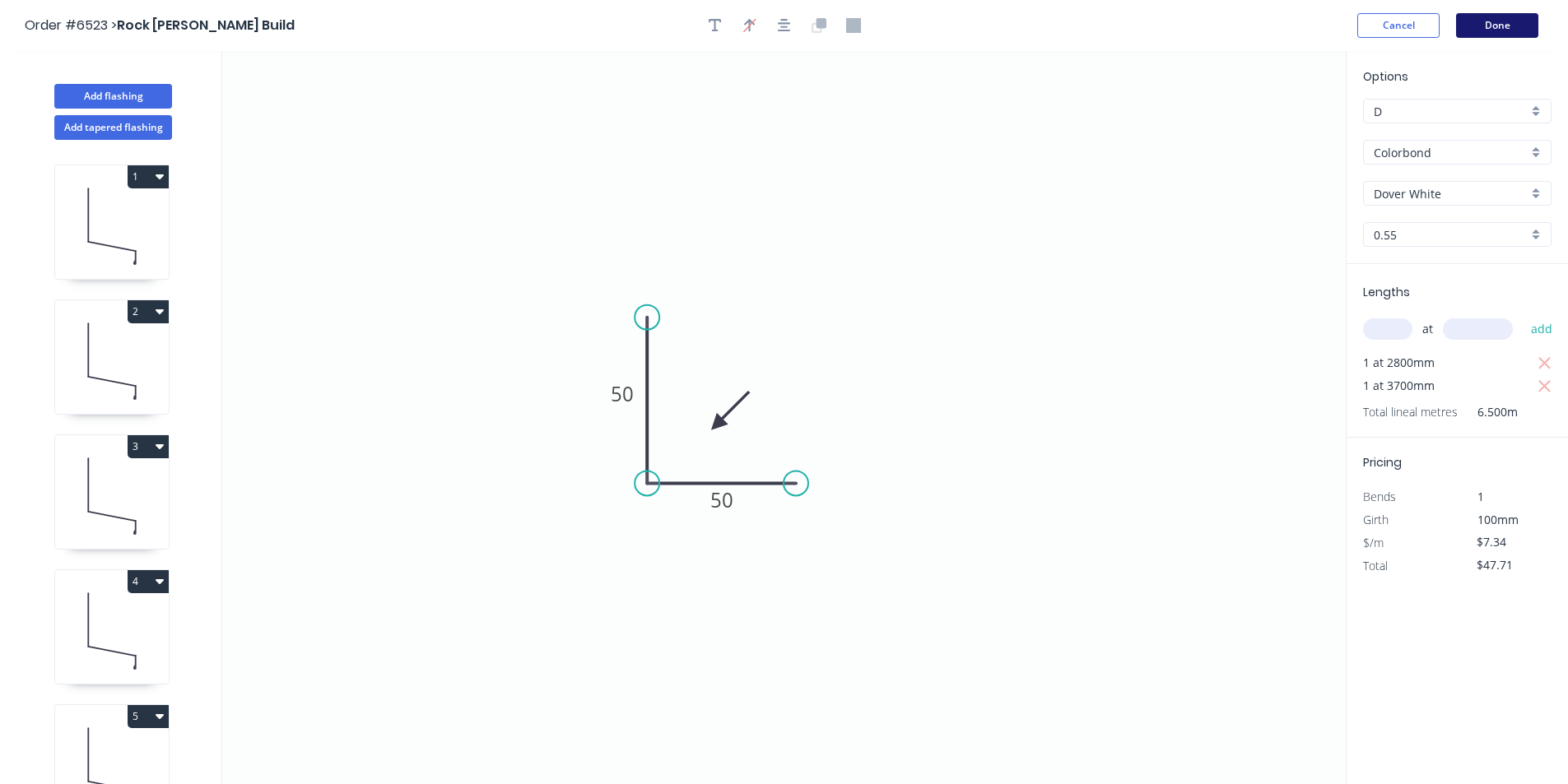
click at [1513, 26] on button "Done" at bounding box center [1497, 25] width 82 height 25
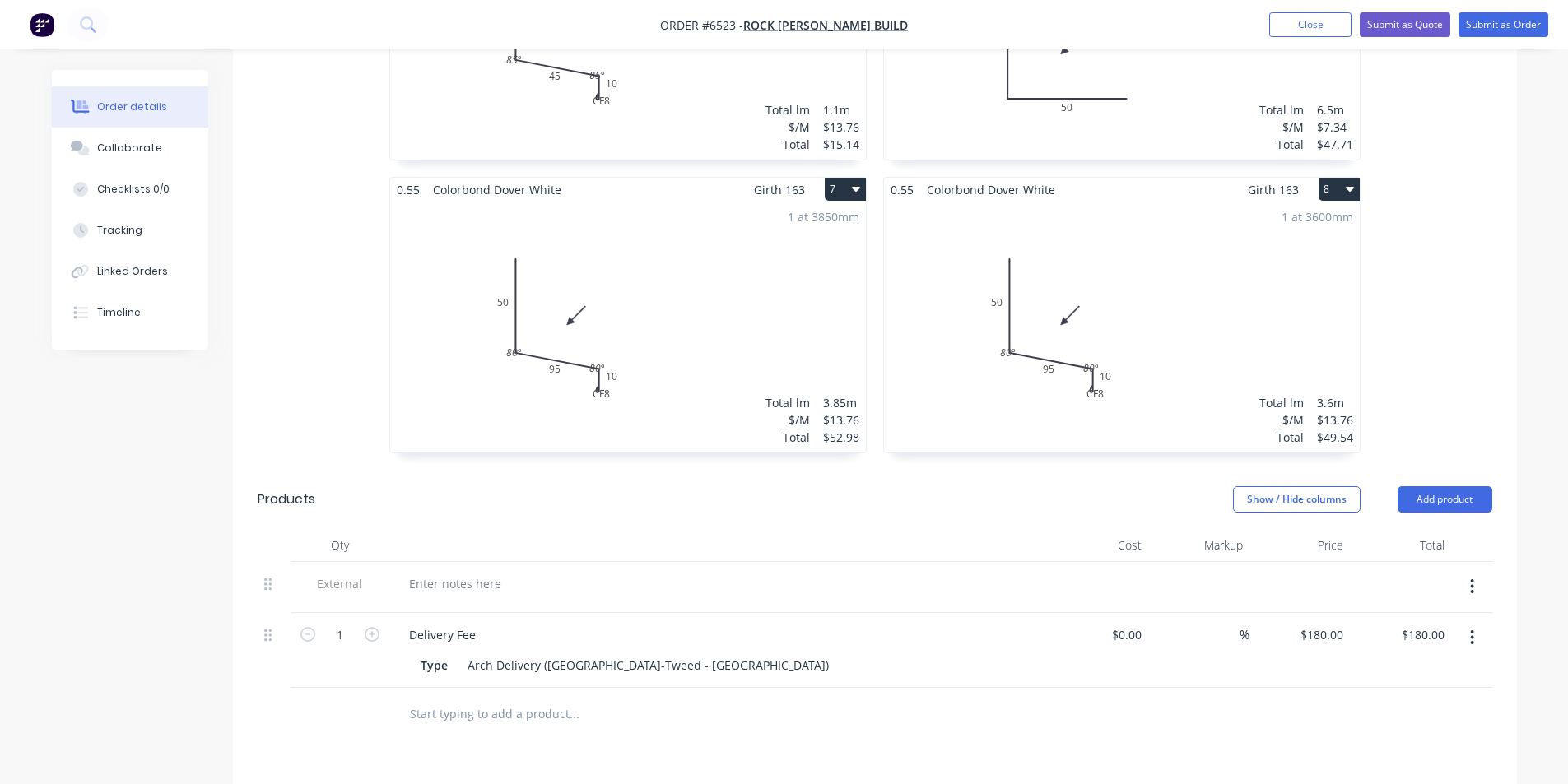
click at [431, 543] on div "Qty Cost Markup Price Total External 1 Delivery Fee Type Arch Delivery (Pottsvi…" at bounding box center [875, 608] width 1235 height 159
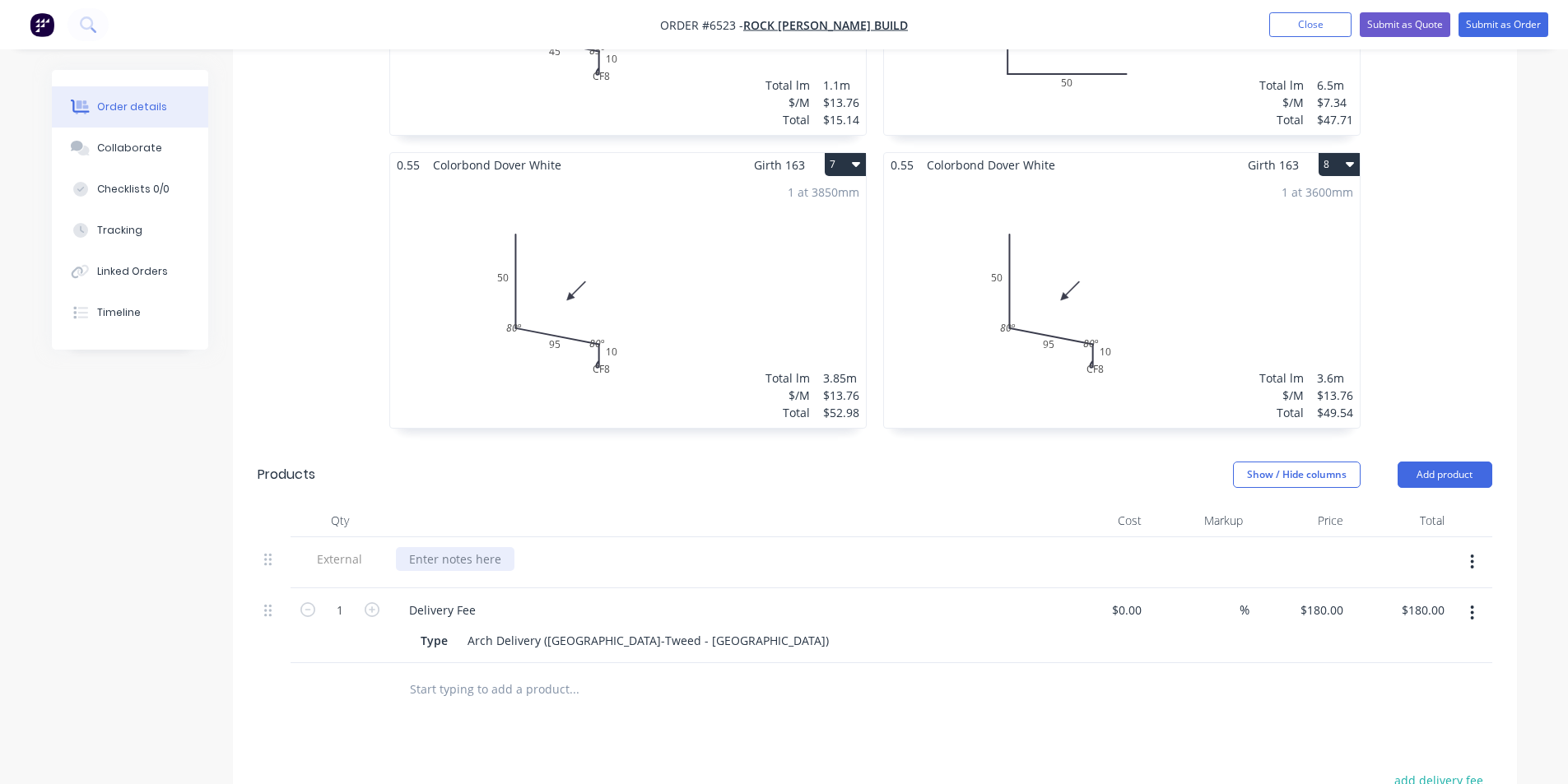
click at [409, 547] on div at bounding box center [454, 560] width 118 height 24
click at [408, 547] on div "ALL MEASUREMENTS ON WINDOW FLASHINGS NEED TO WORK OUT THE FALL***" at bounding box center [631, 560] width 472 height 24
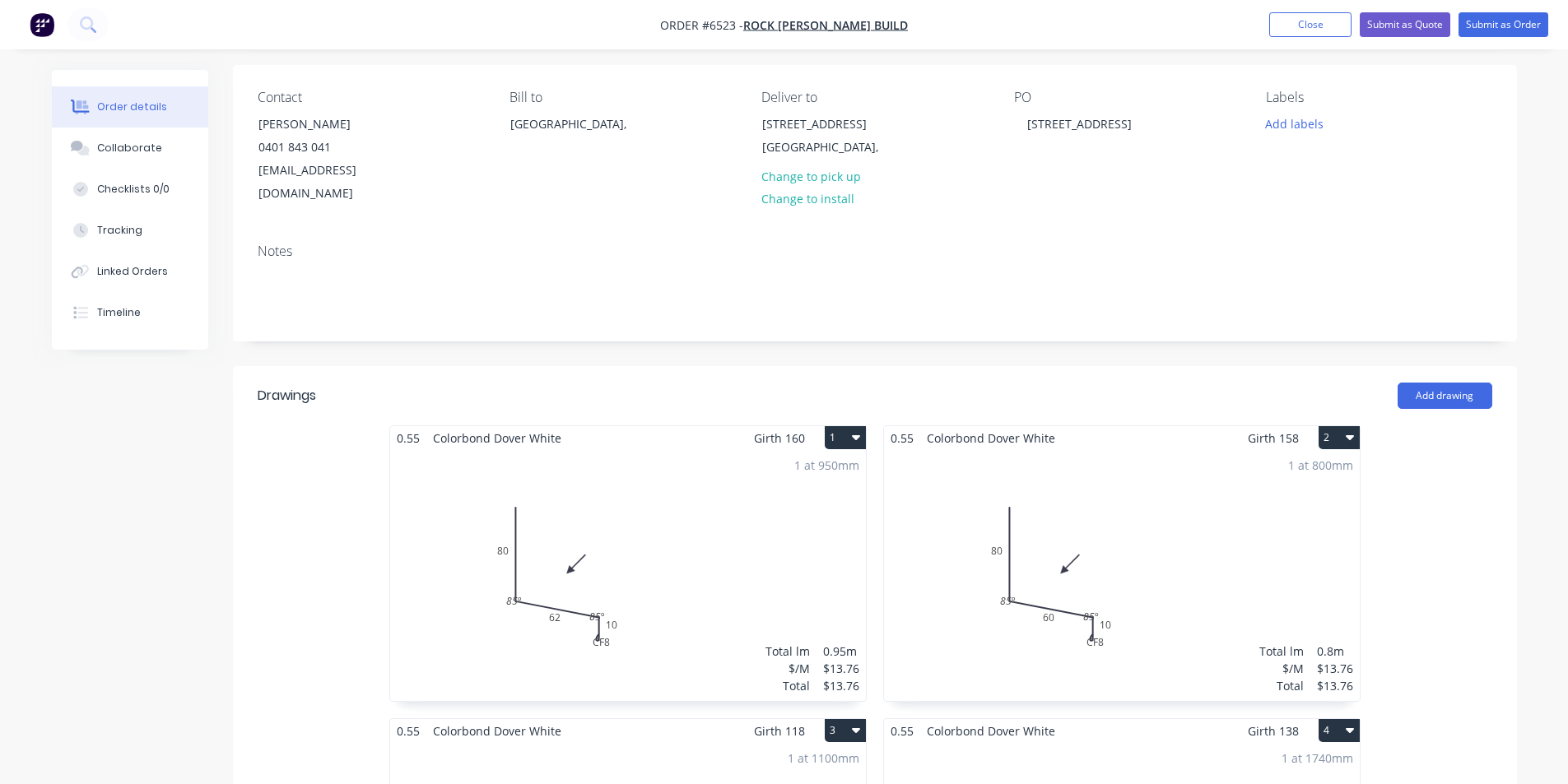
scroll to position [0, 0]
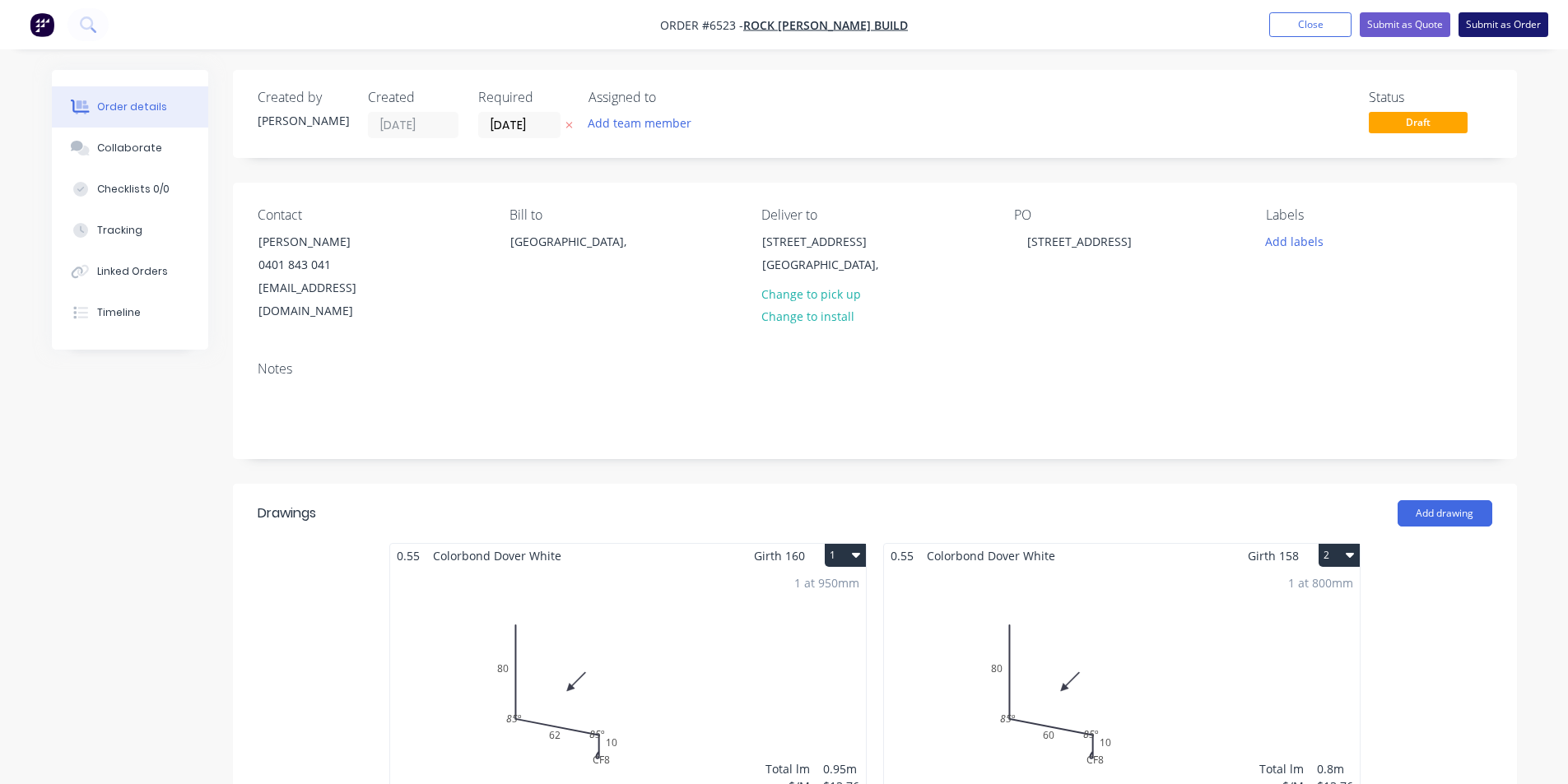
click at [1498, 23] on button "Submit as Order" at bounding box center [1504, 24] width 89 height 25
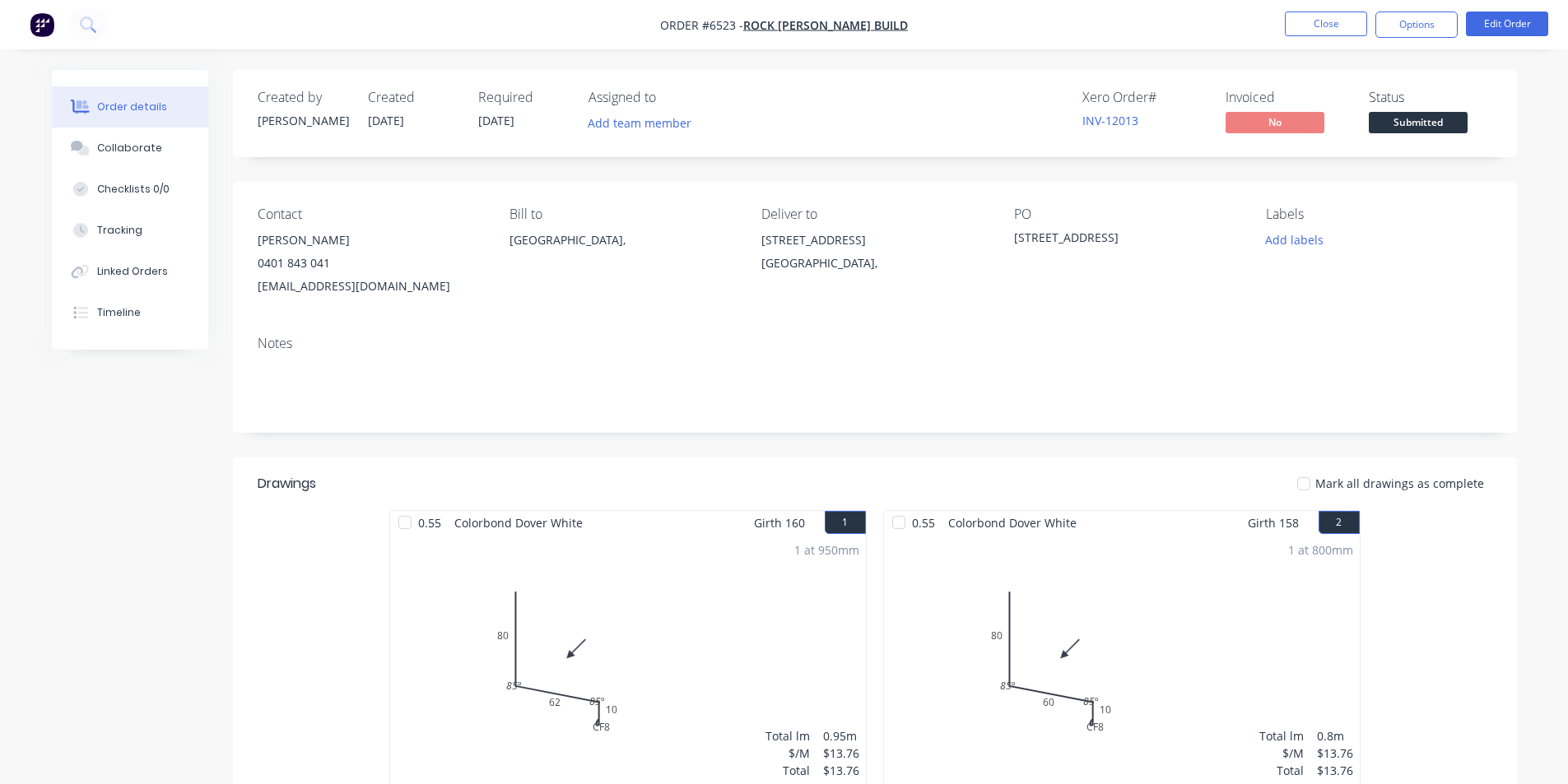
click at [1409, 119] on span "Submitted" at bounding box center [1418, 122] width 99 height 20
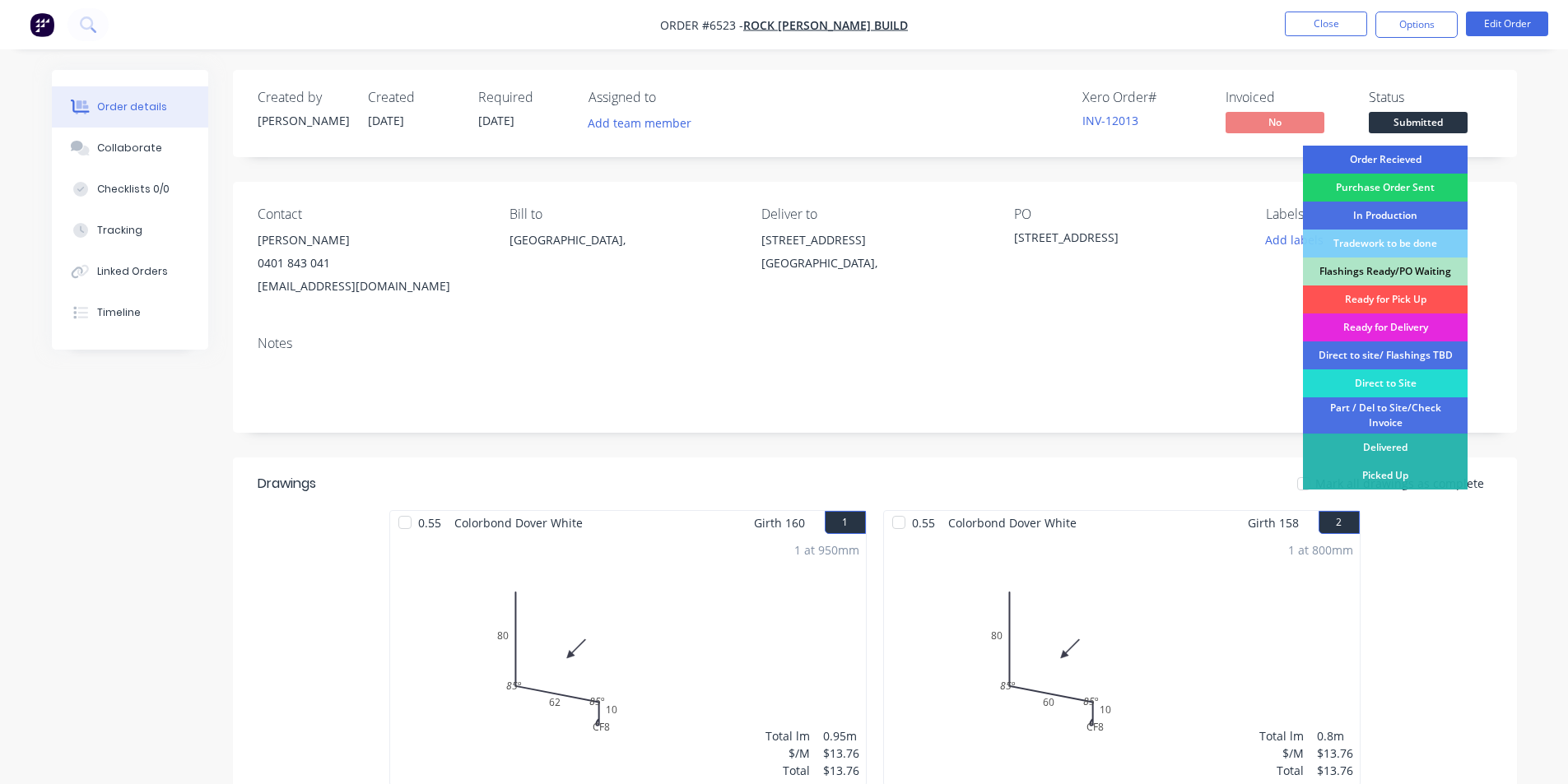
click at [1413, 162] on div "Order Recieved" at bounding box center [1385, 159] width 165 height 28
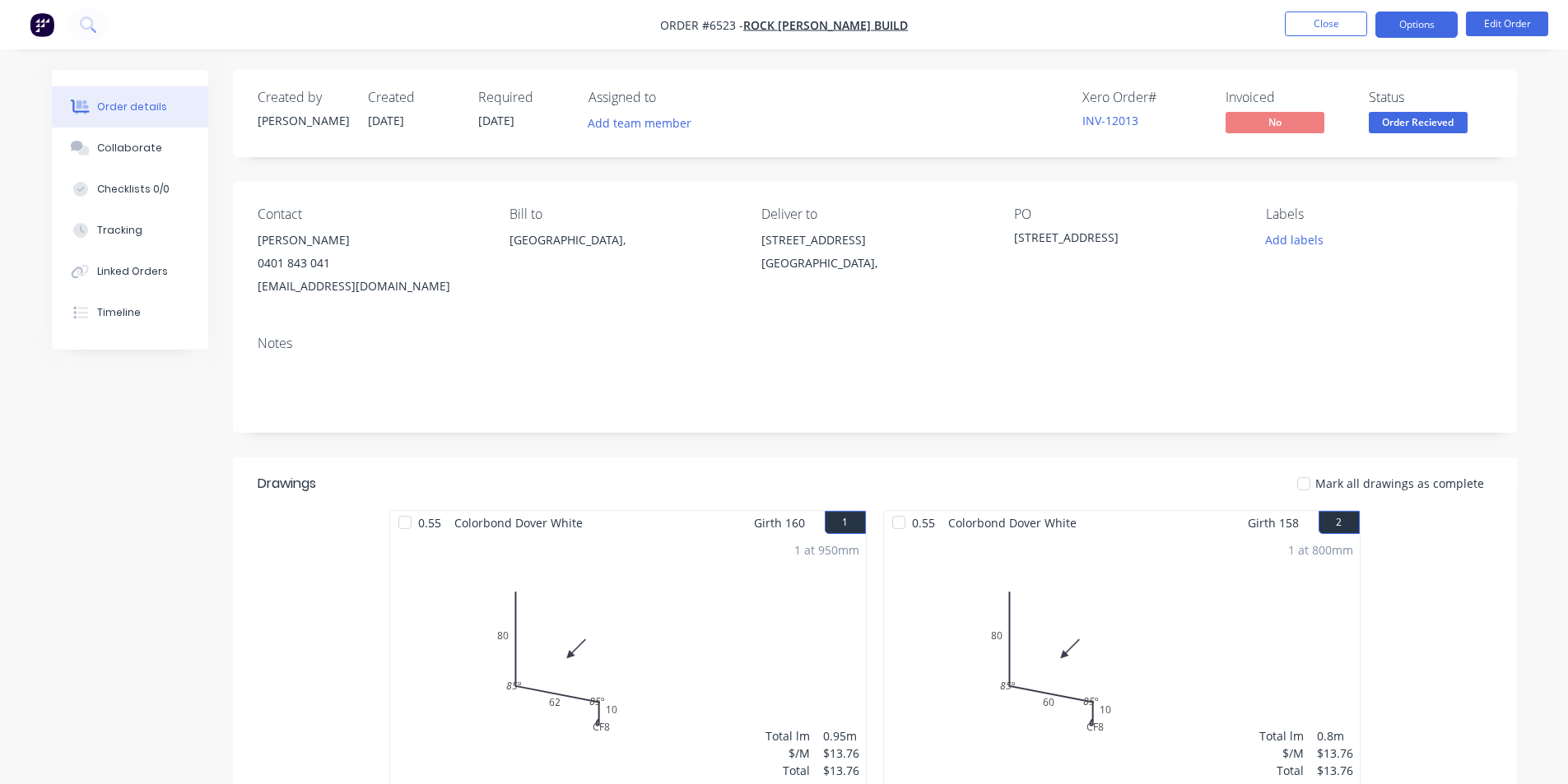
click at [1417, 22] on button "Options" at bounding box center [1416, 24] width 82 height 26
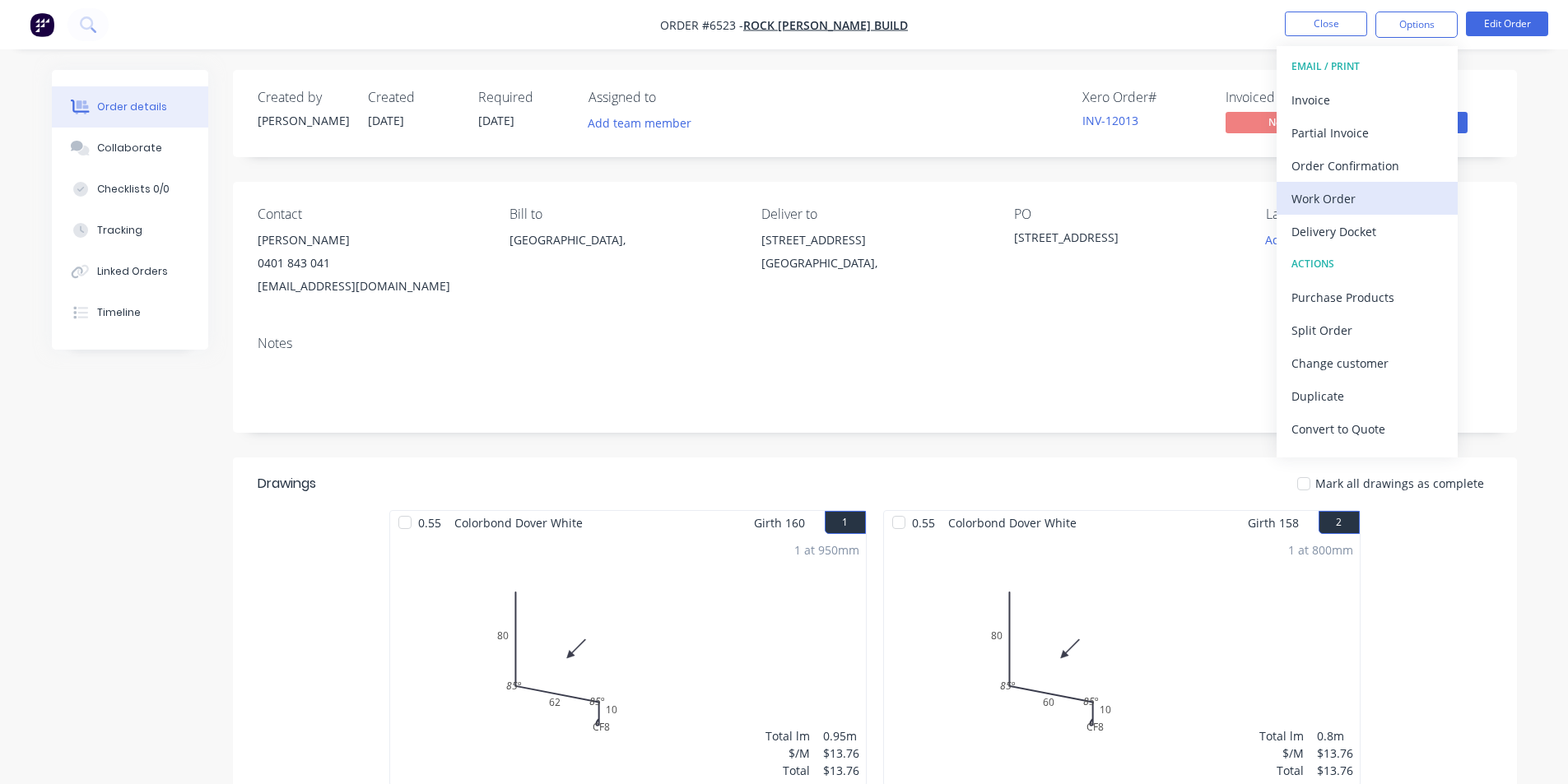
click at [1367, 210] on button "Work Order" at bounding box center [1367, 197] width 181 height 33
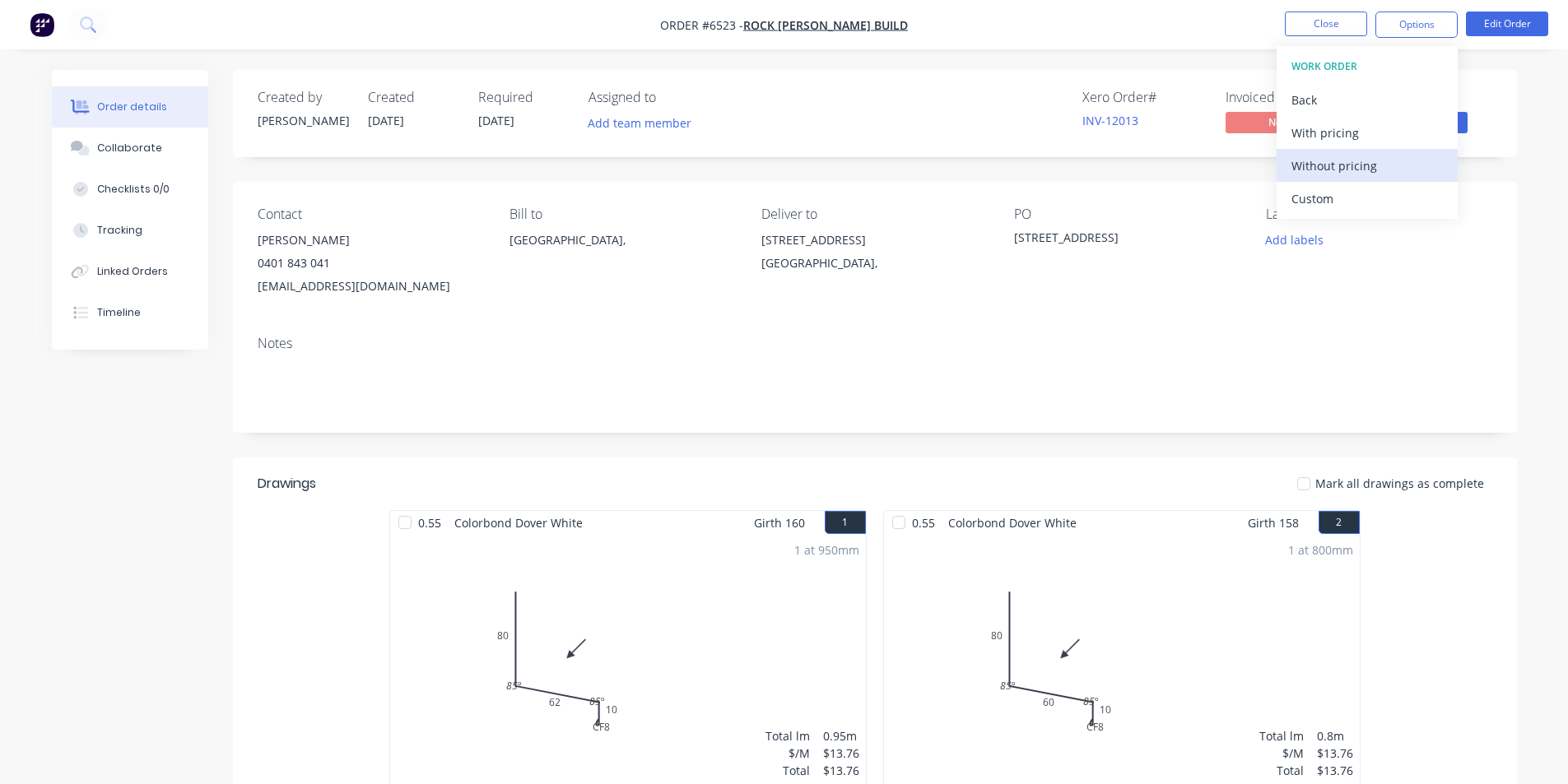
click at [1368, 160] on div "Without pricing" at bounding box center [1367, 166] width 152 height 24
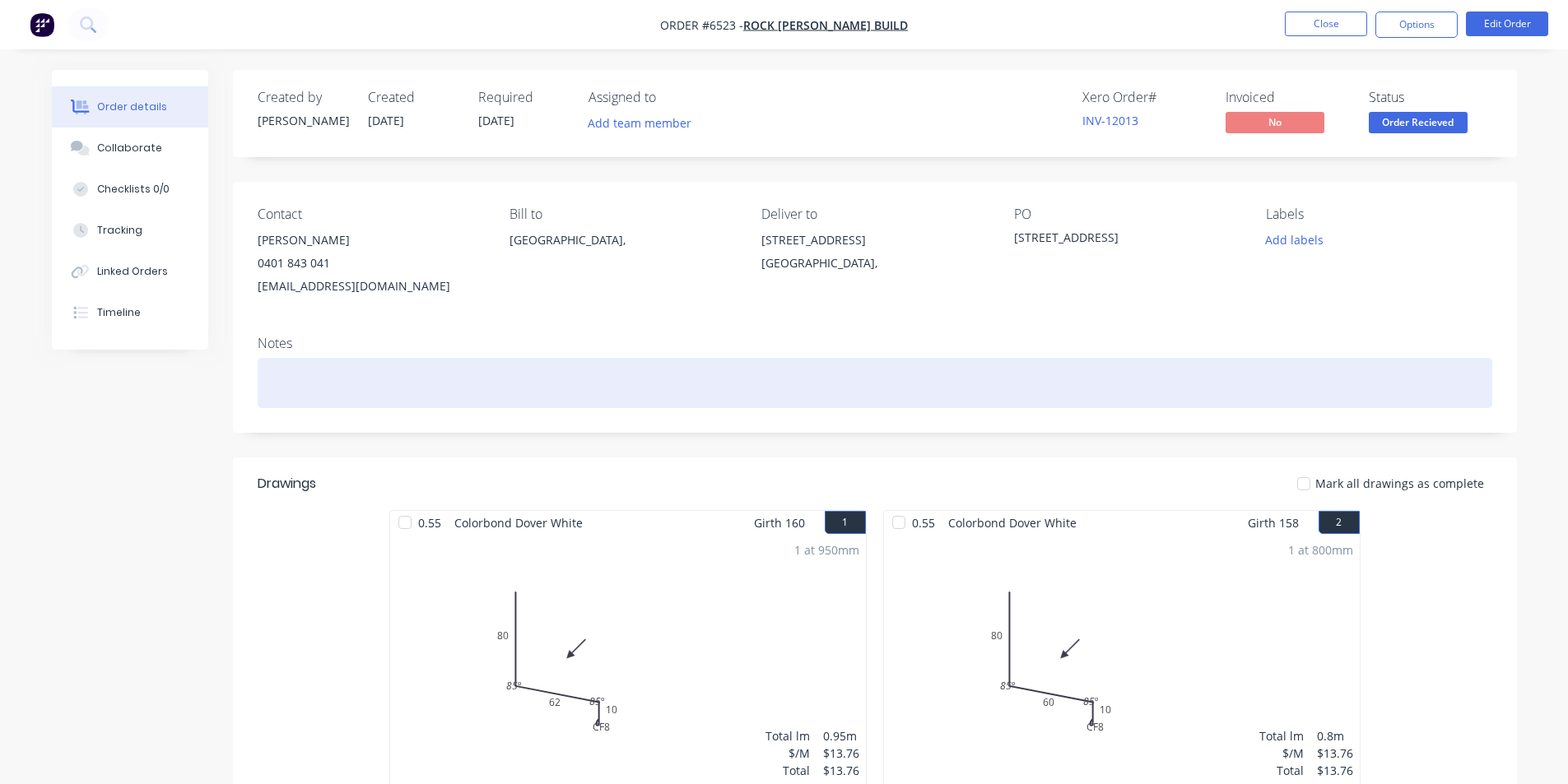
click at [955, 385] on div at bounding box center [875, 384] width 1235 height 50
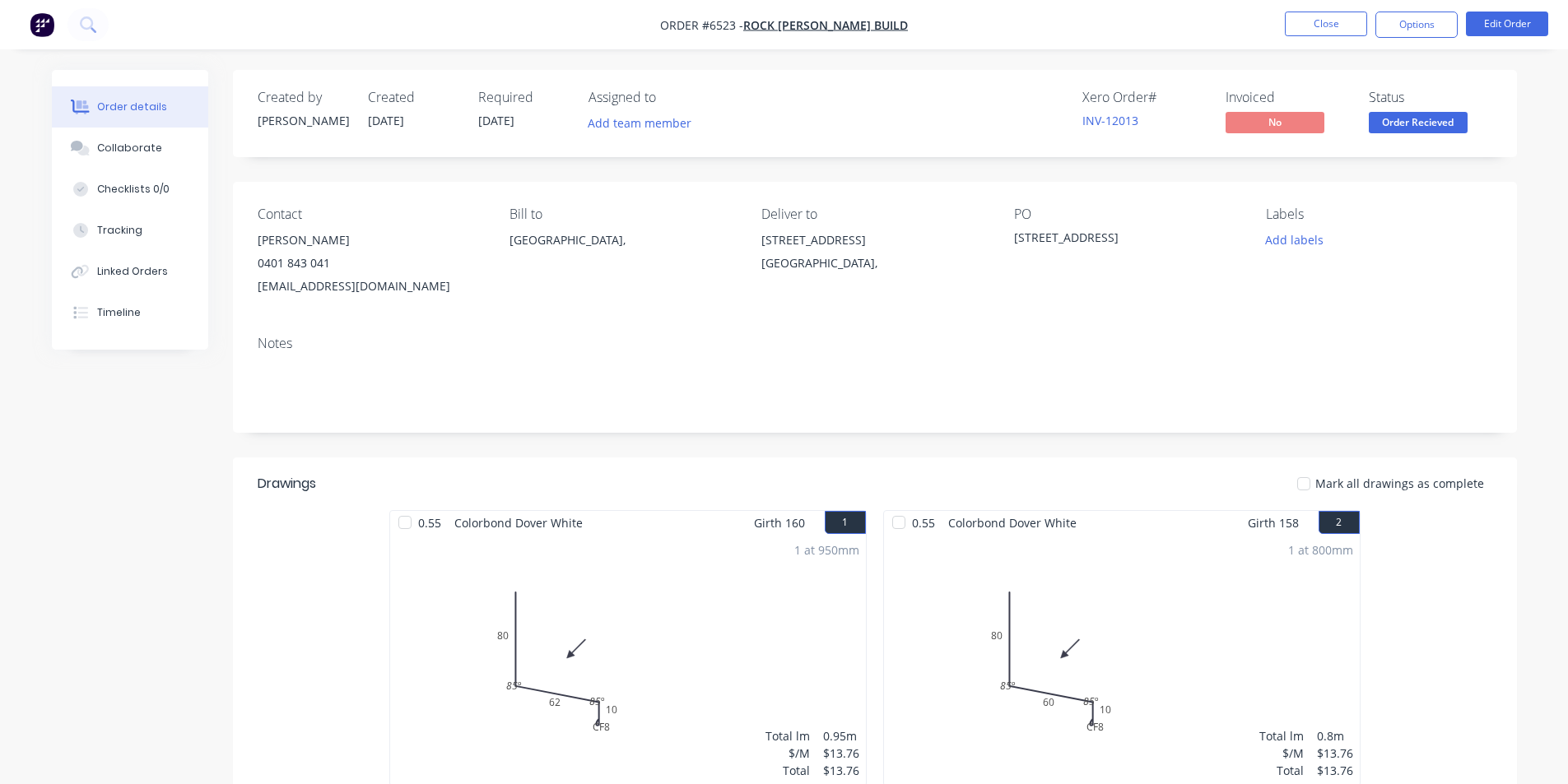
click at [1340, 21] on button "Close" at bounding box center [1326, 23] width 82 height 25
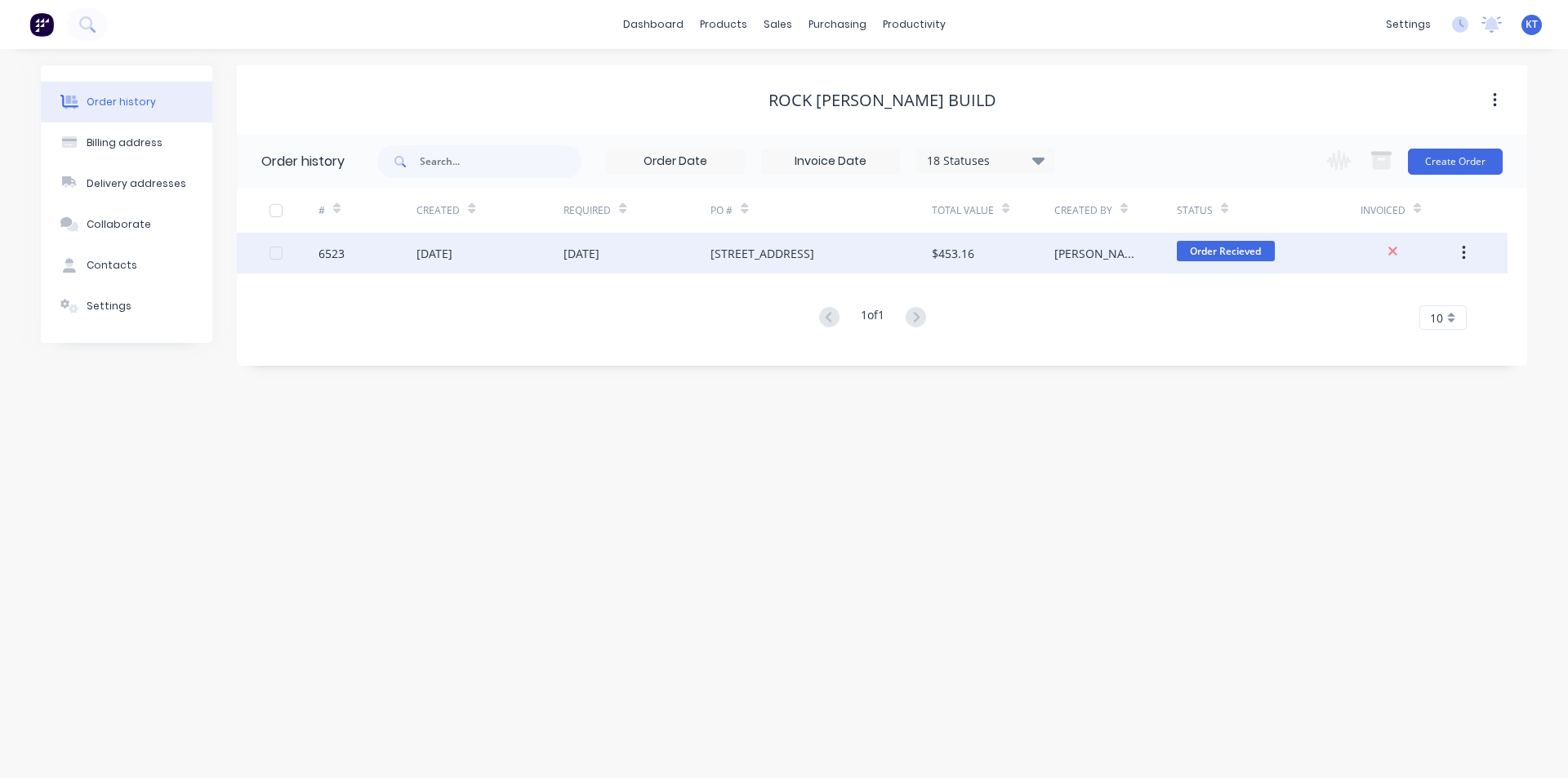
click at [514, 254] on div "[DATE]" at bounding box center [490, 253] width 147 height 41
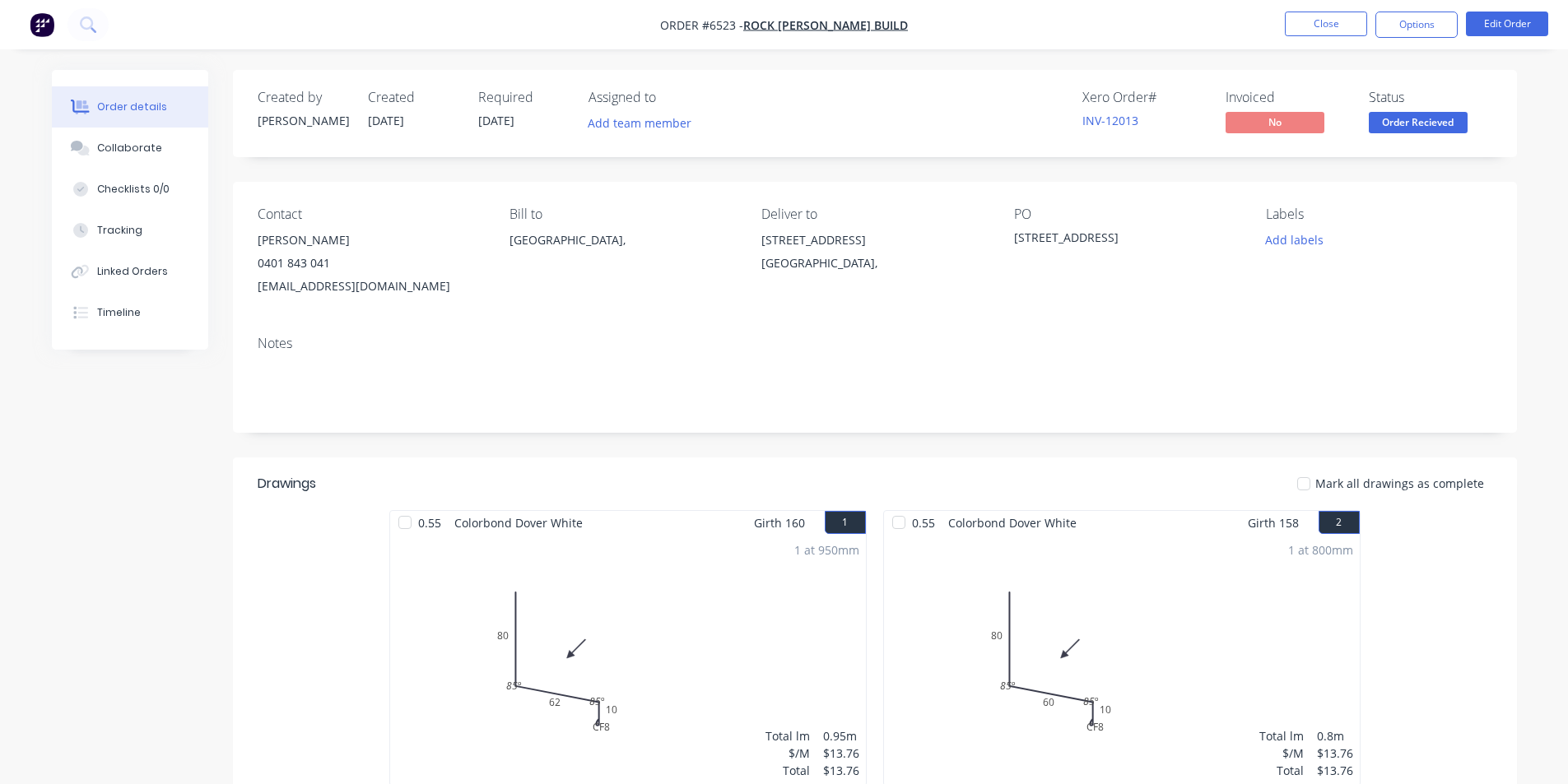
click at [1448, 33] on button "Options" at bounding box center [1416, 24] width 82 height 26
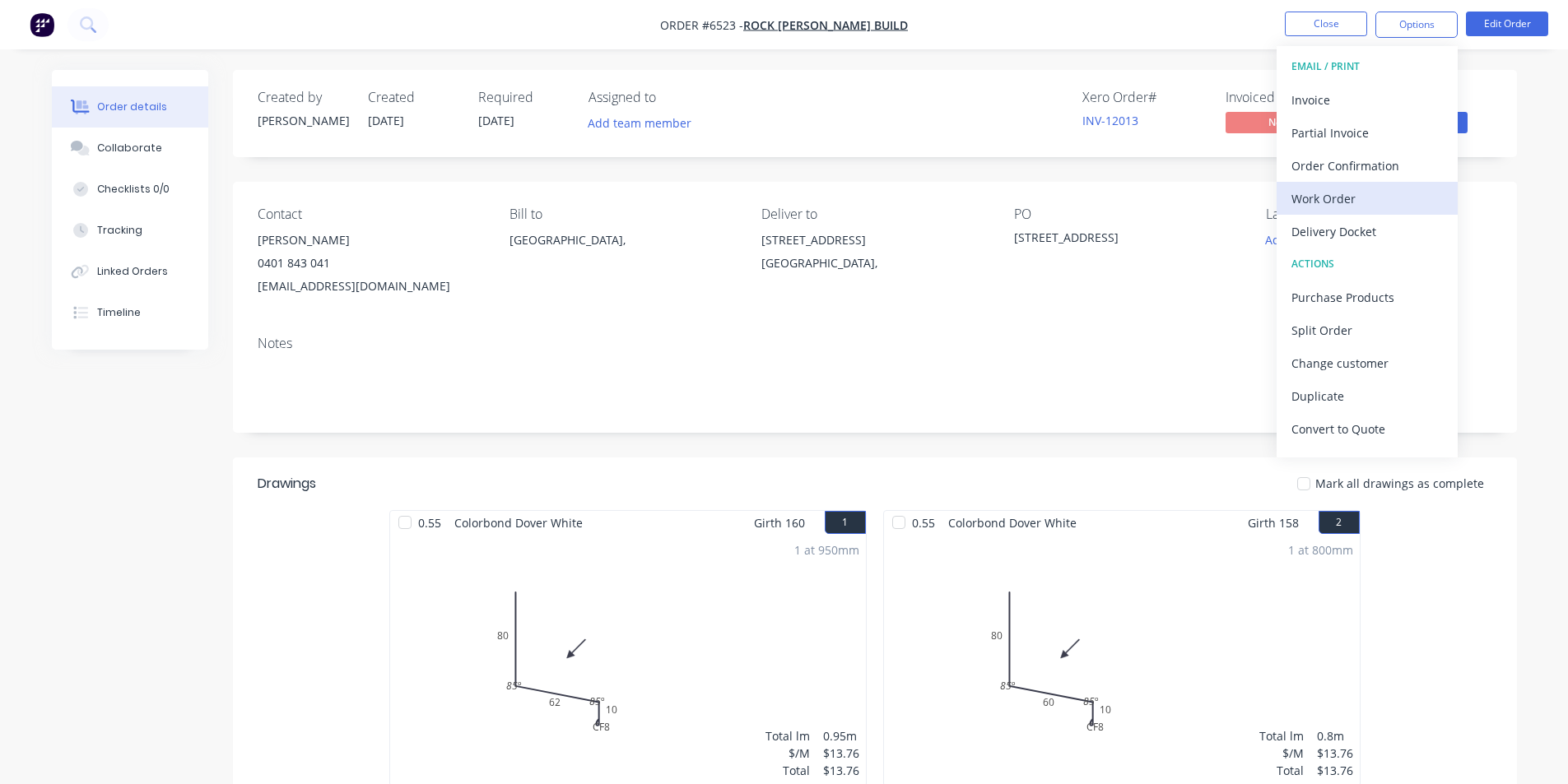
click at [1364, 196] on div "Work Order" at bounding box center [1367, 199] width 152 height 24
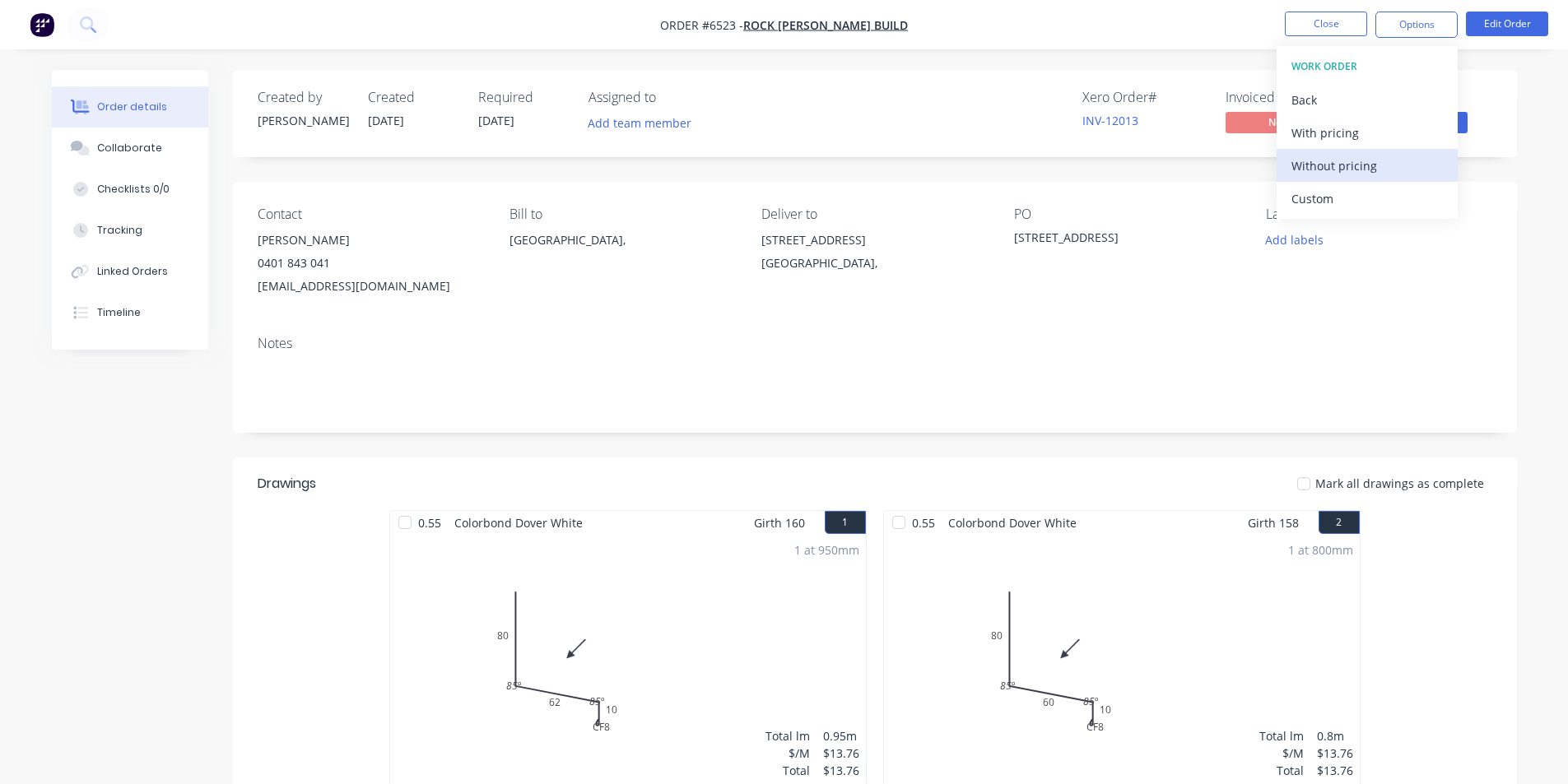
click at [1371, 165] on div "Without pricing" at bounding box center [1367, 166] width 152 height 24
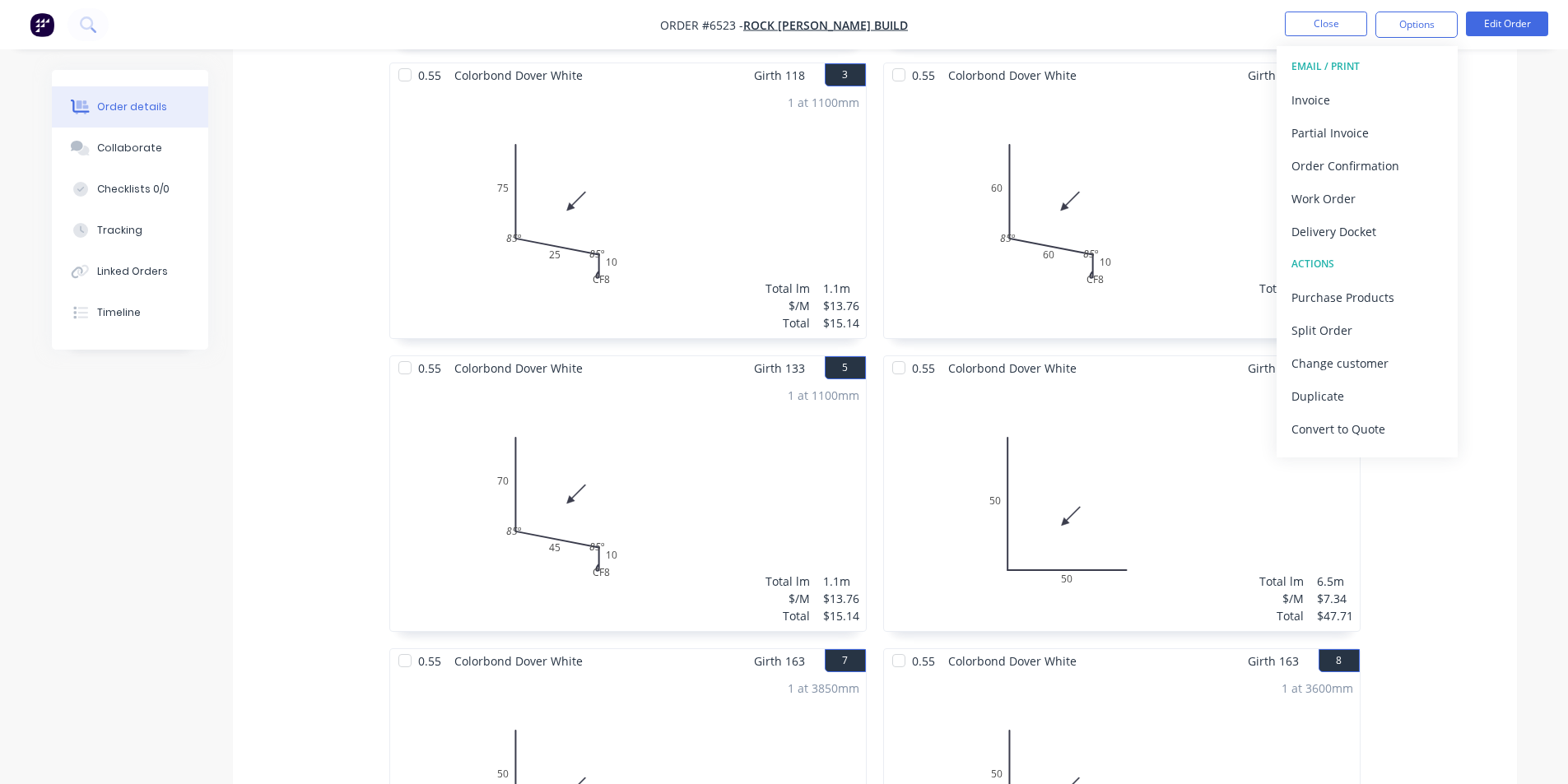
scroll to position [1070, 0]
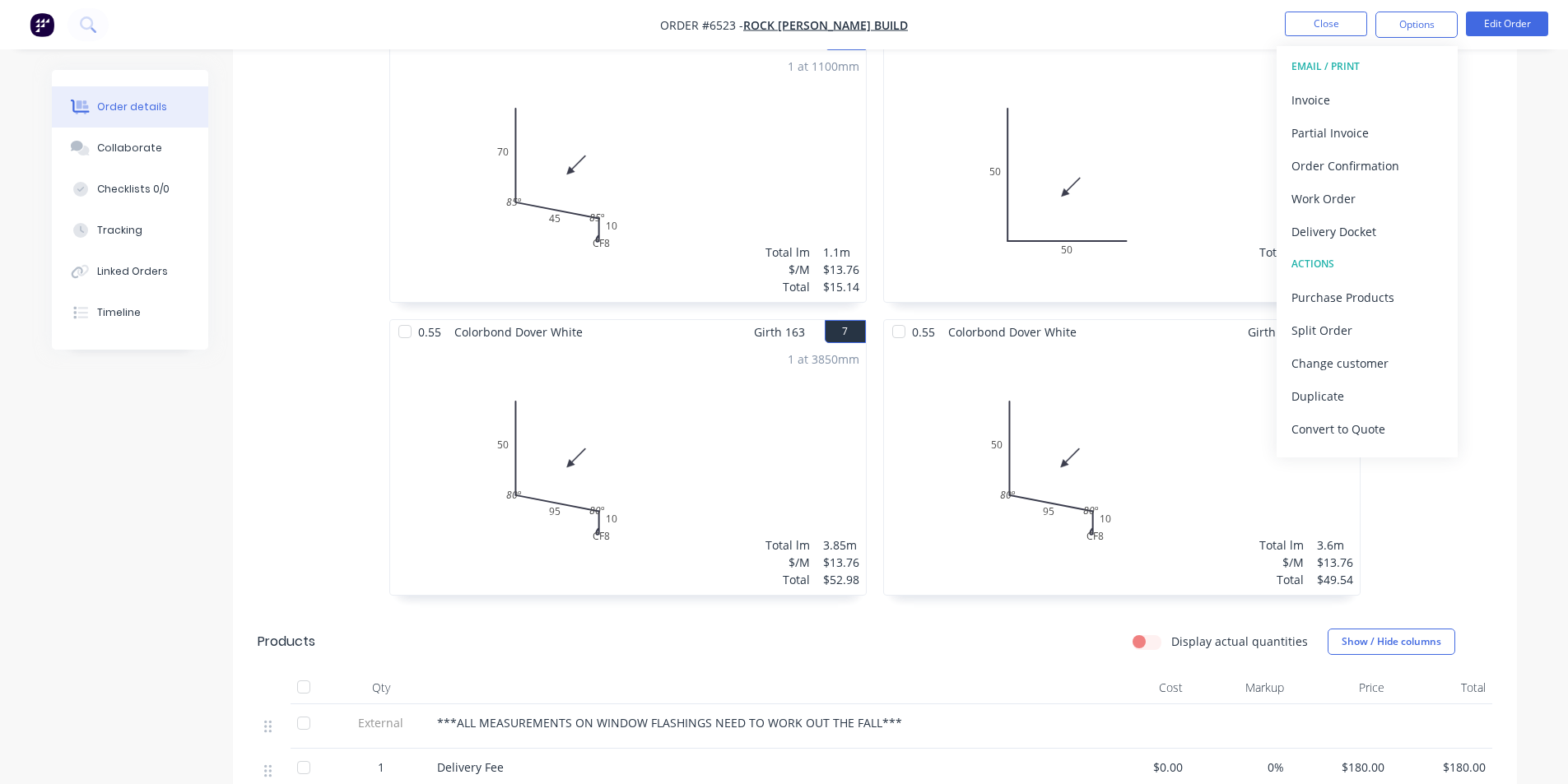
click at [1039, 454] on div "1 at 3600mm Total lm $/M Total 3.6m $13.76 $49.54" at bounding box center [1121, 470] width 476 height 251
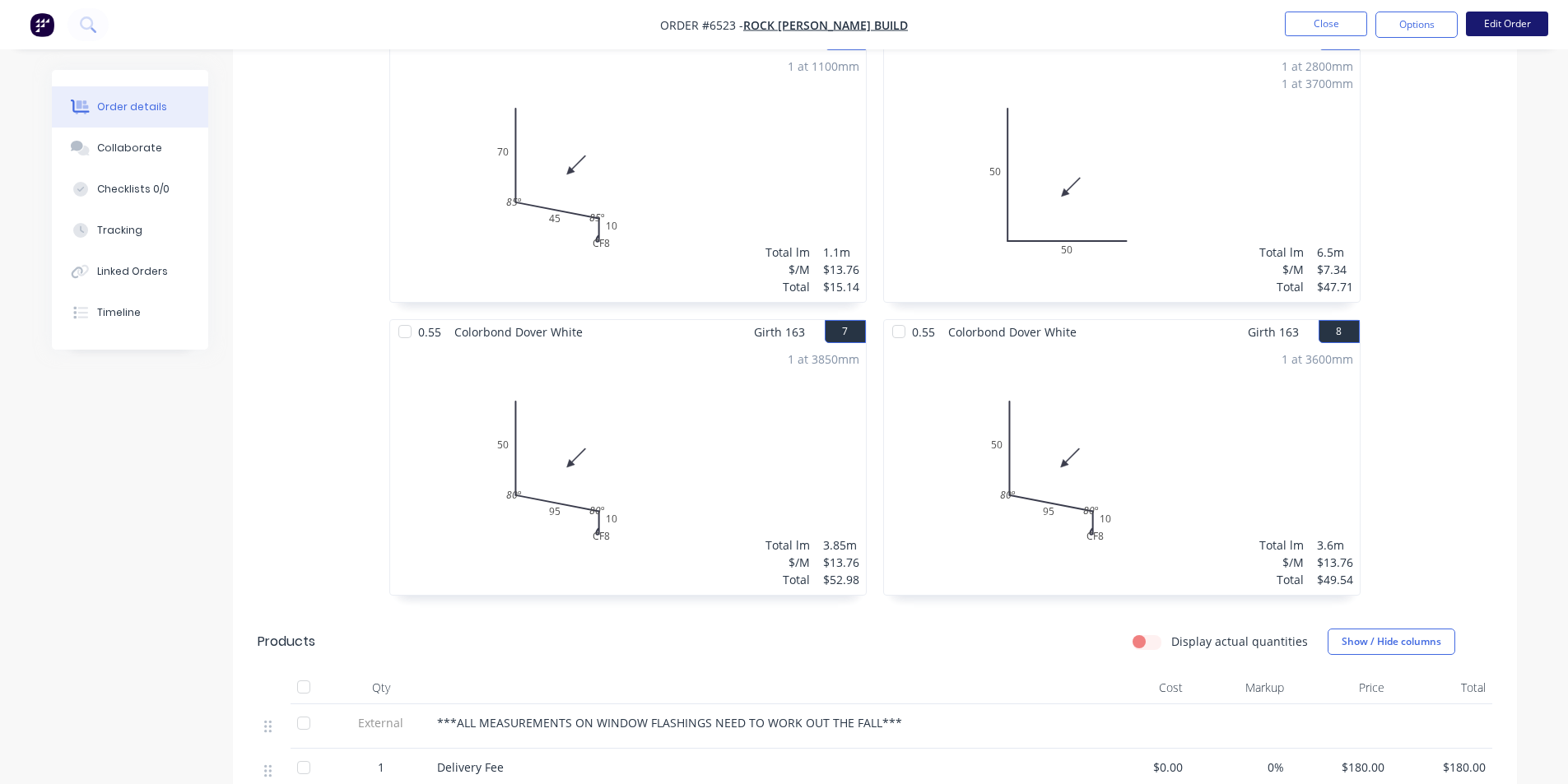
click at [1508, 35] on button "Edit Order" at bounding box center [1507, 23] width 82 height 25
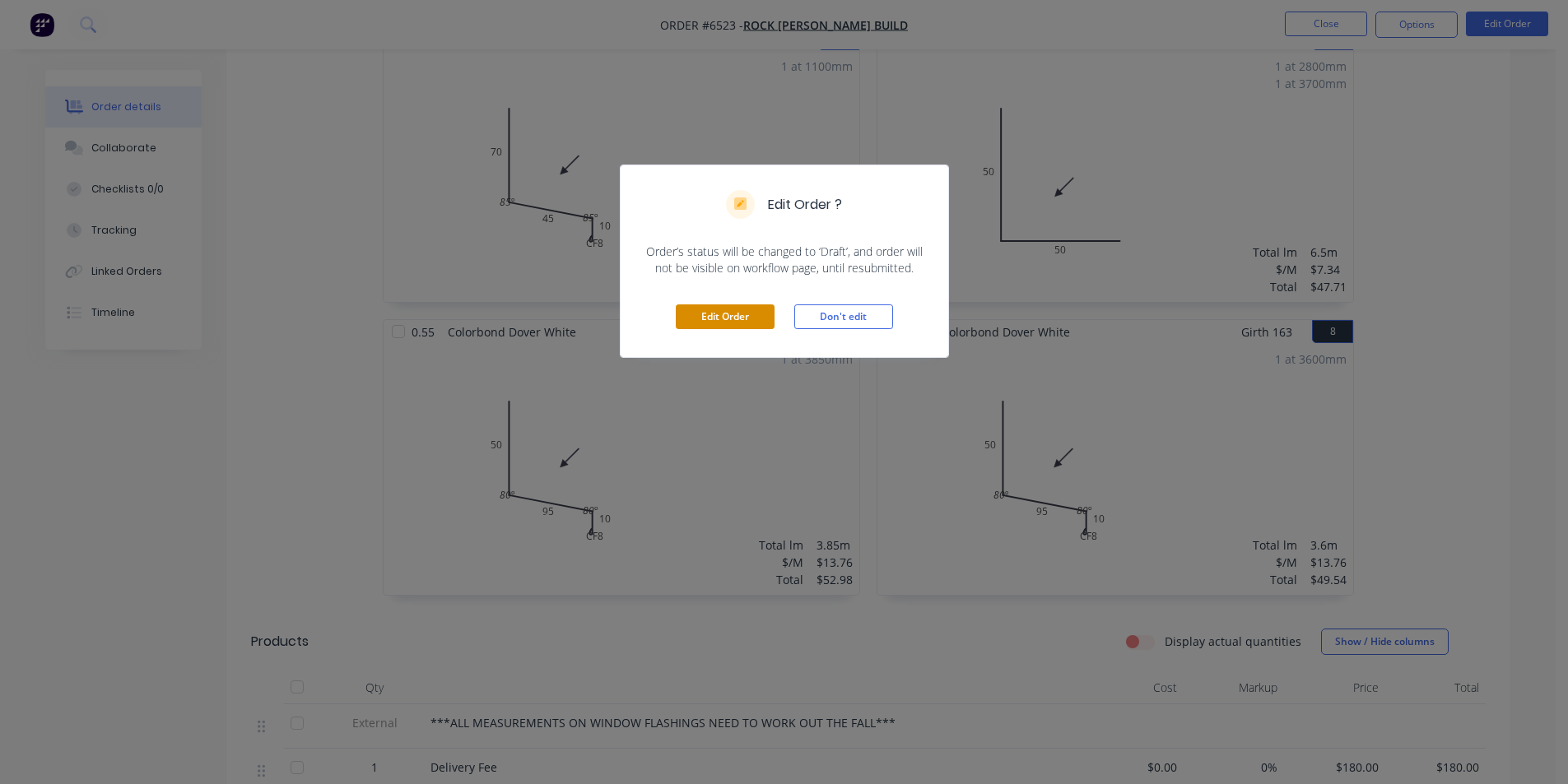
click at [756, 330] on button "Edit Order" at bounding box center [725, 317] width 99 height 25
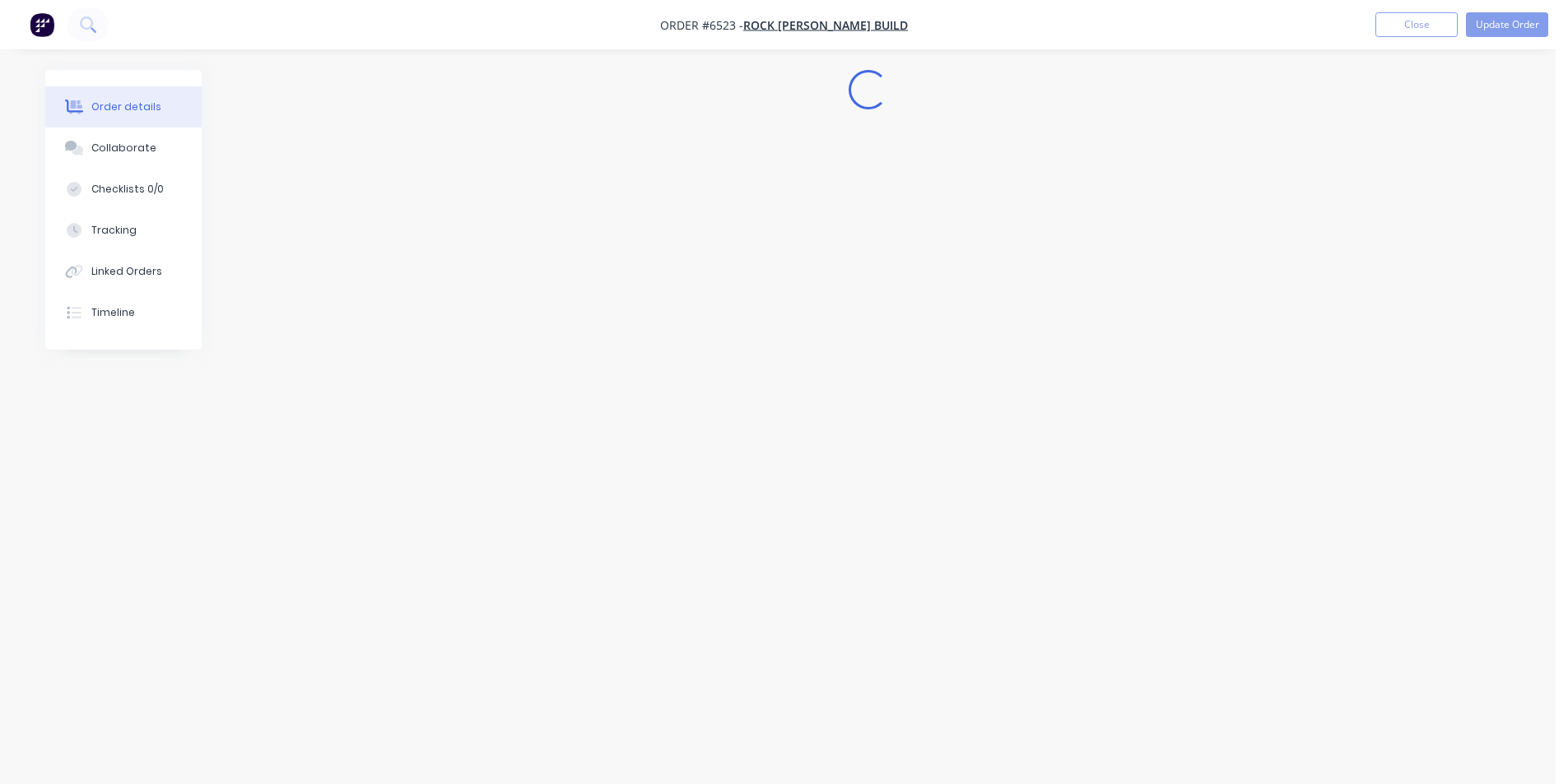
scroll to position [0, 0]
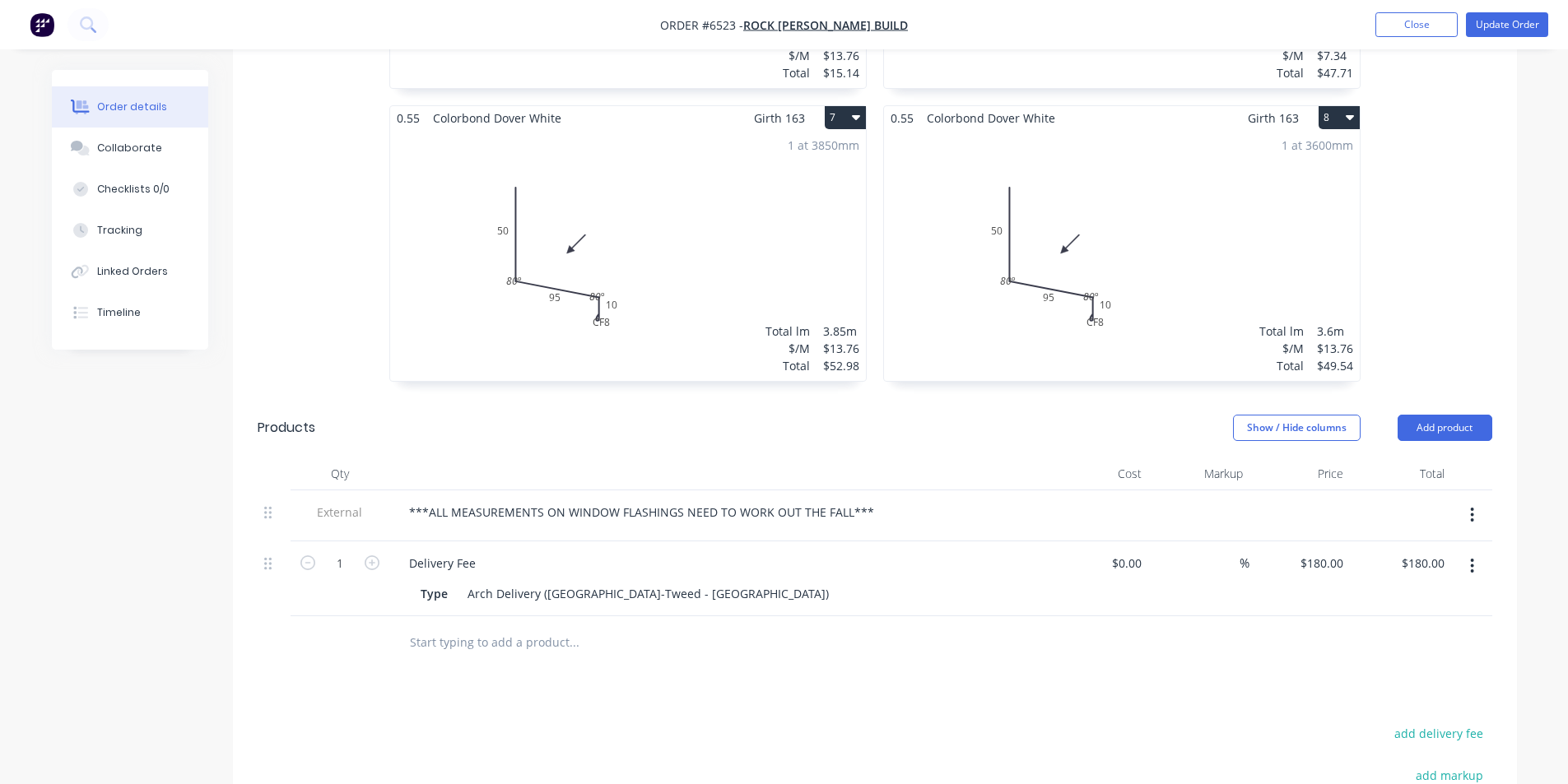
click at [1066, 291] on div "1 at 3600mm Total lm $/M Total 3.6m $13.76 $49.54" at bounding box center [1121, 256] width 476 height 251
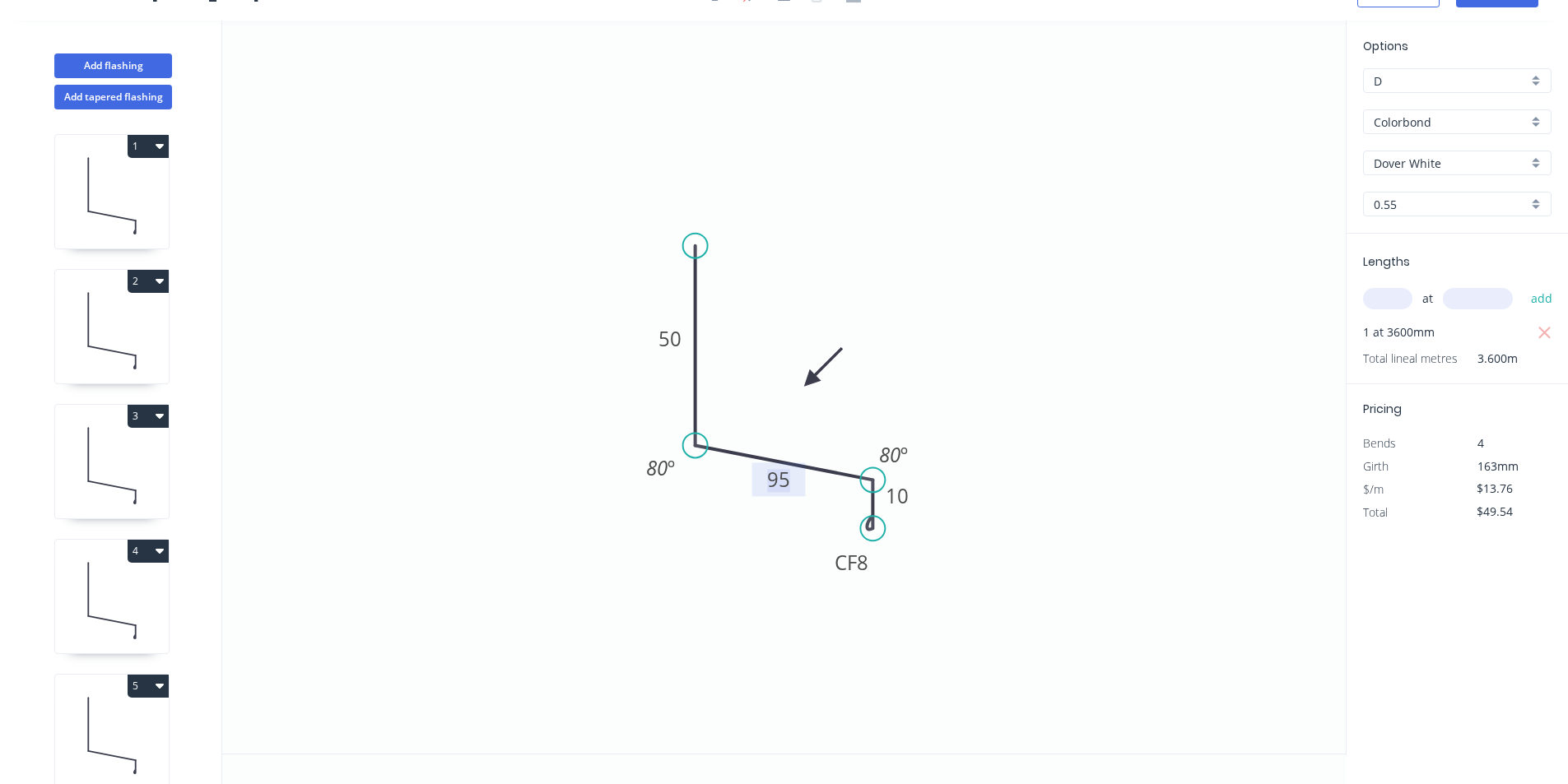
click at [781, 483] on tspan "95" at bounding box center [778, 479] width 23 height 27
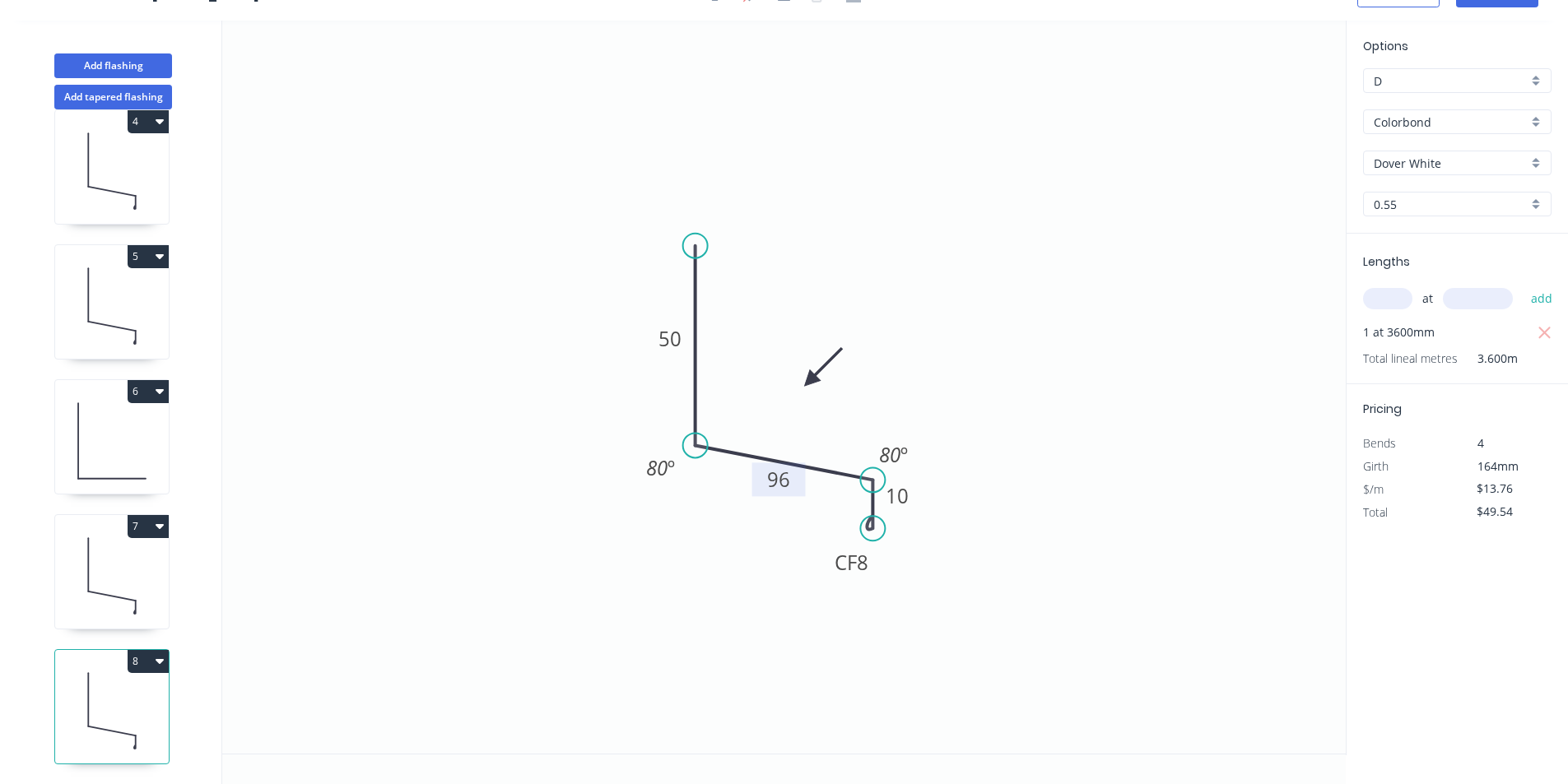
scroll to position [442, 0]
click at [124, 539] on icon at bounding box center [112, 575] width 114 height 105
type input "$52.98"
click at [784, 488] on tspan "95" at bounding box center [778, 479] width 23 height 27
click at [1118, 586] on icon "0 50 96 CF 8 10 80 º 80 º" at bounding box center [784, 387] width 1124 height 734
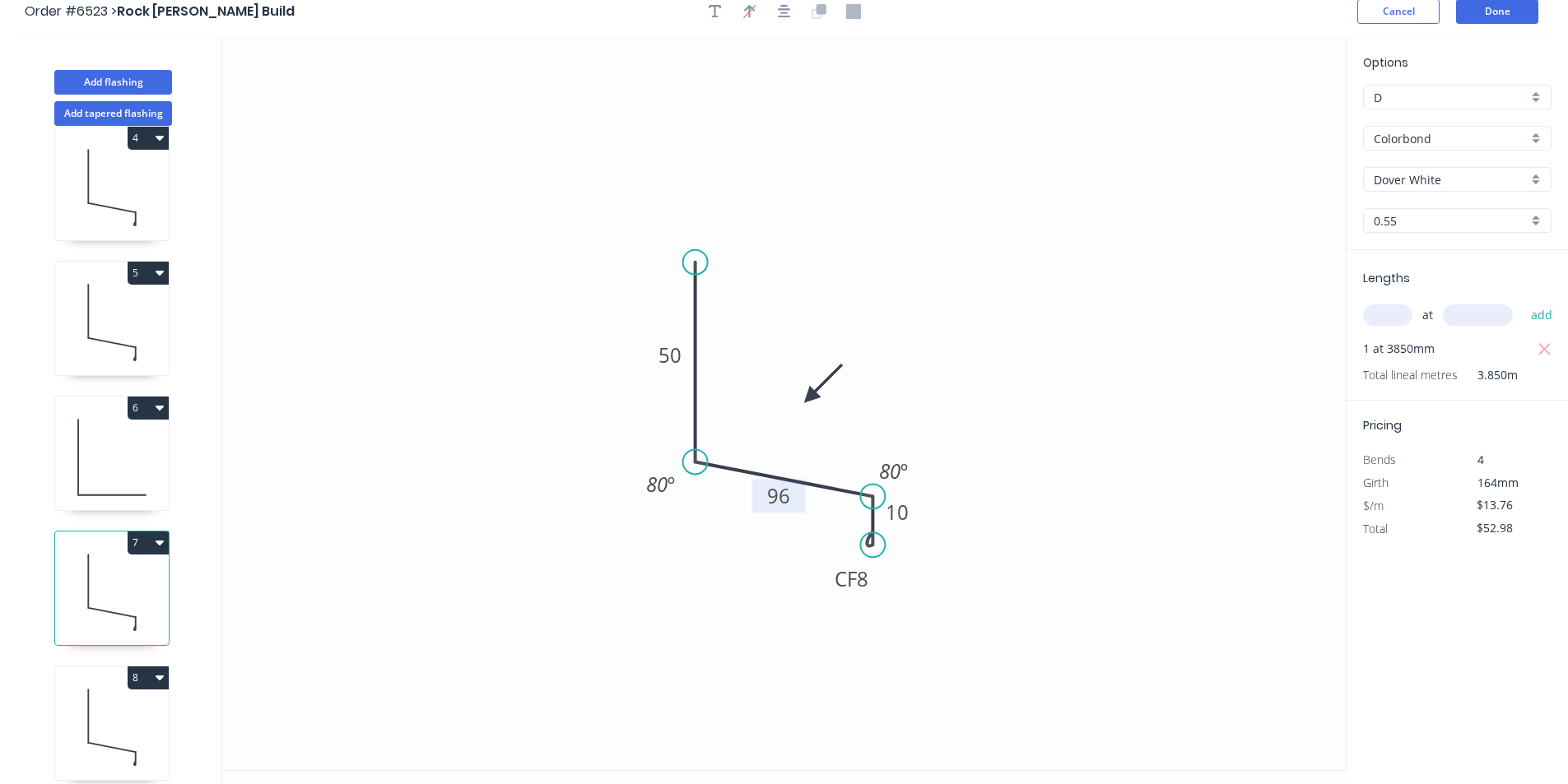
scroll to position [0, 0]
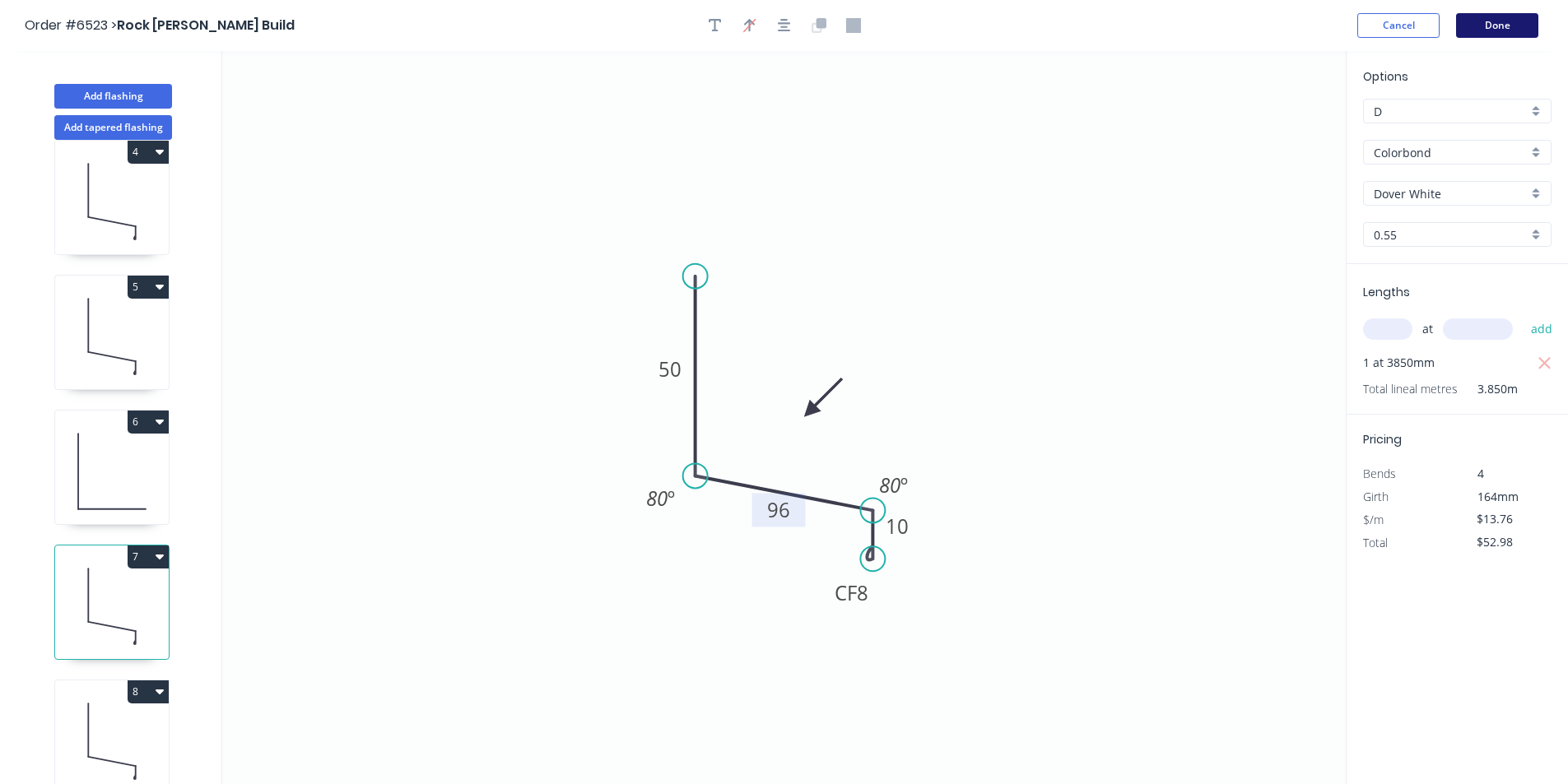
click at [1489, 19] on button "Done" at bounding box center [1497, 25] width 82 height 25
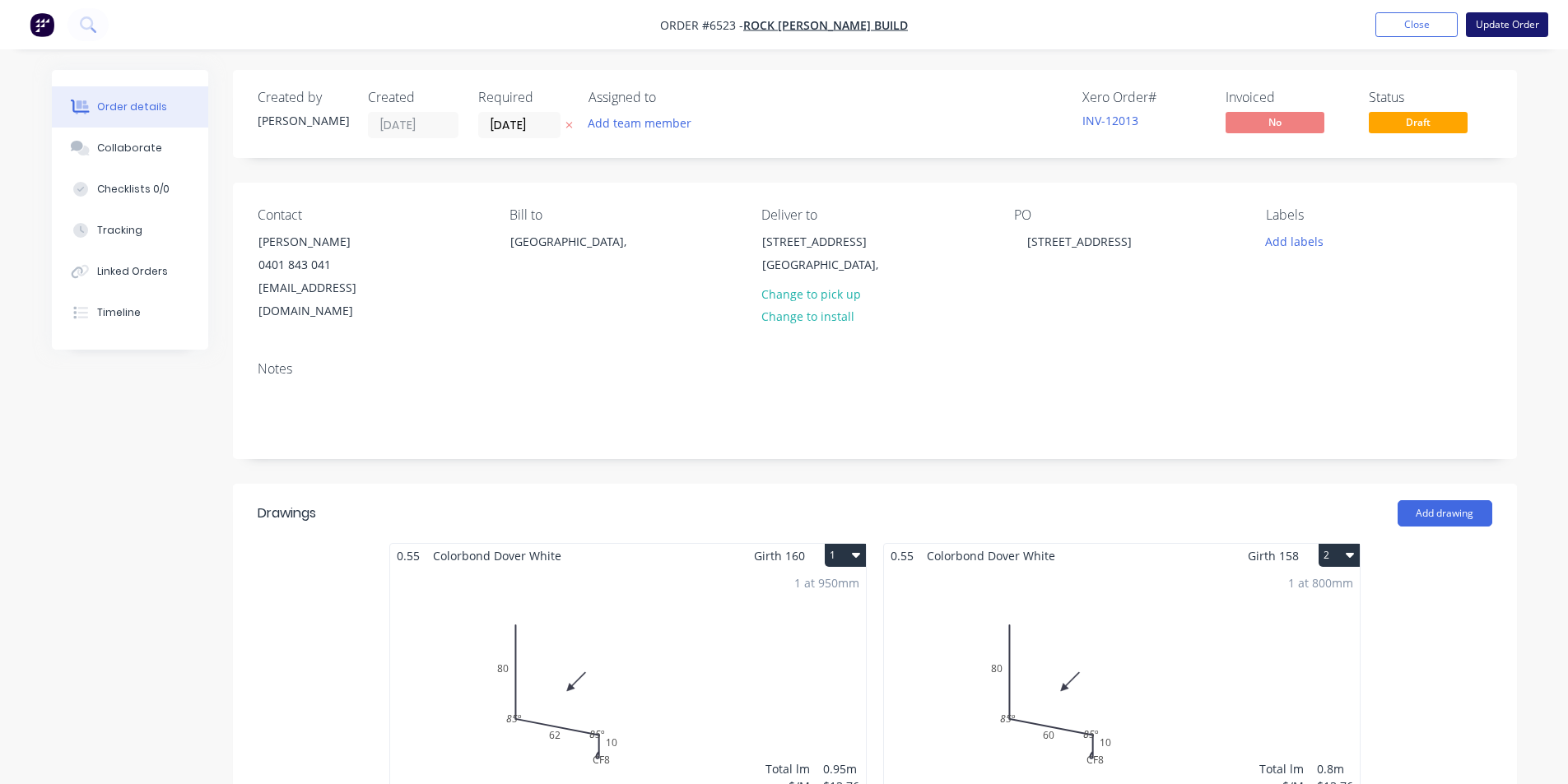
click at [1505, 25] on button "Update Order" at bounding box center [1507, 24] width 82 height 25
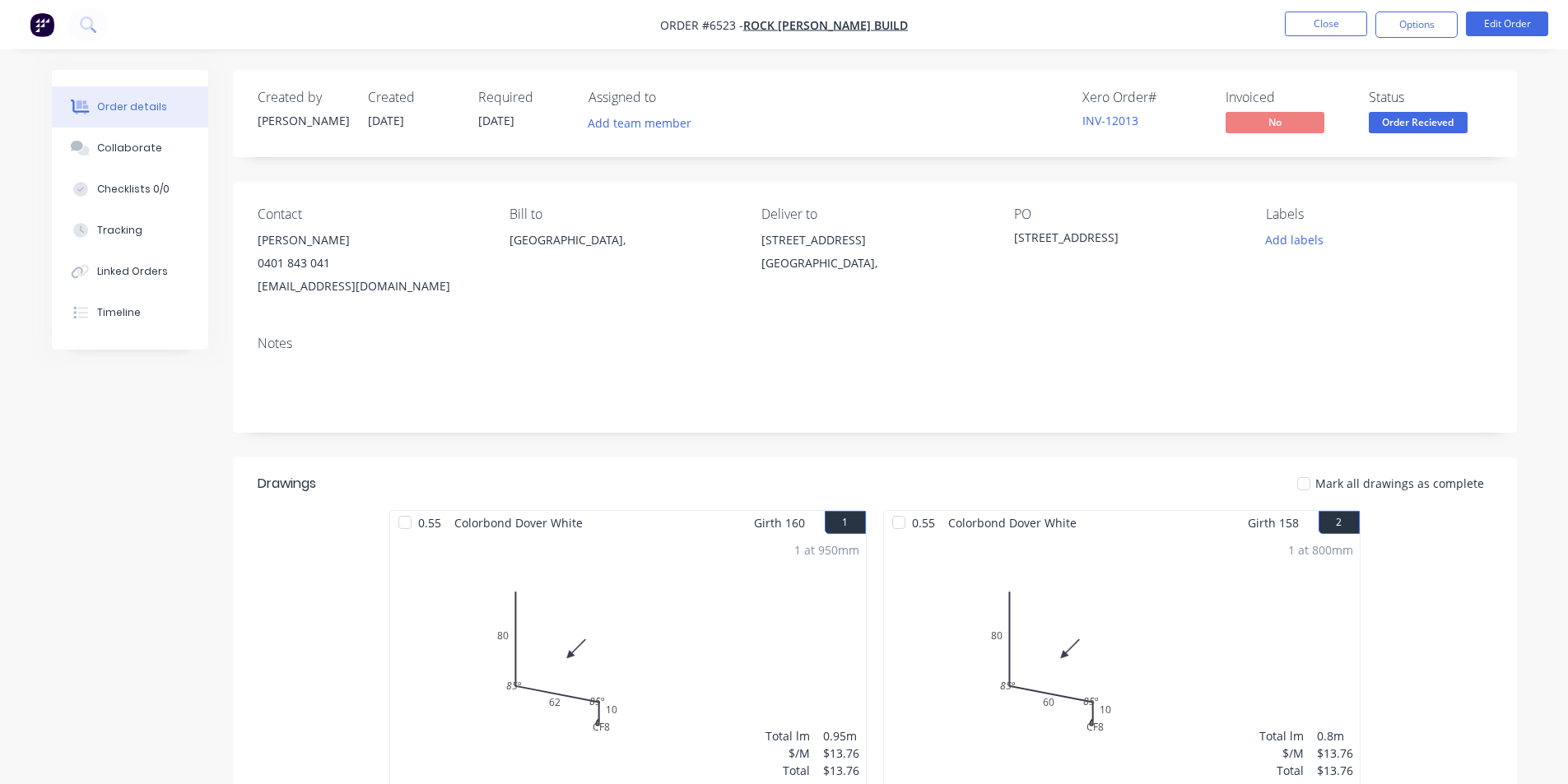
click at [1533, 10] on nav "Order #6523 - Rock Havir Build Close Options Edit Order" at bounding box center [784, 24] width 1568 height 49
click at [1528, 19] on button "Edit Order" at bounding box center [1507, 23] width 82 height 25
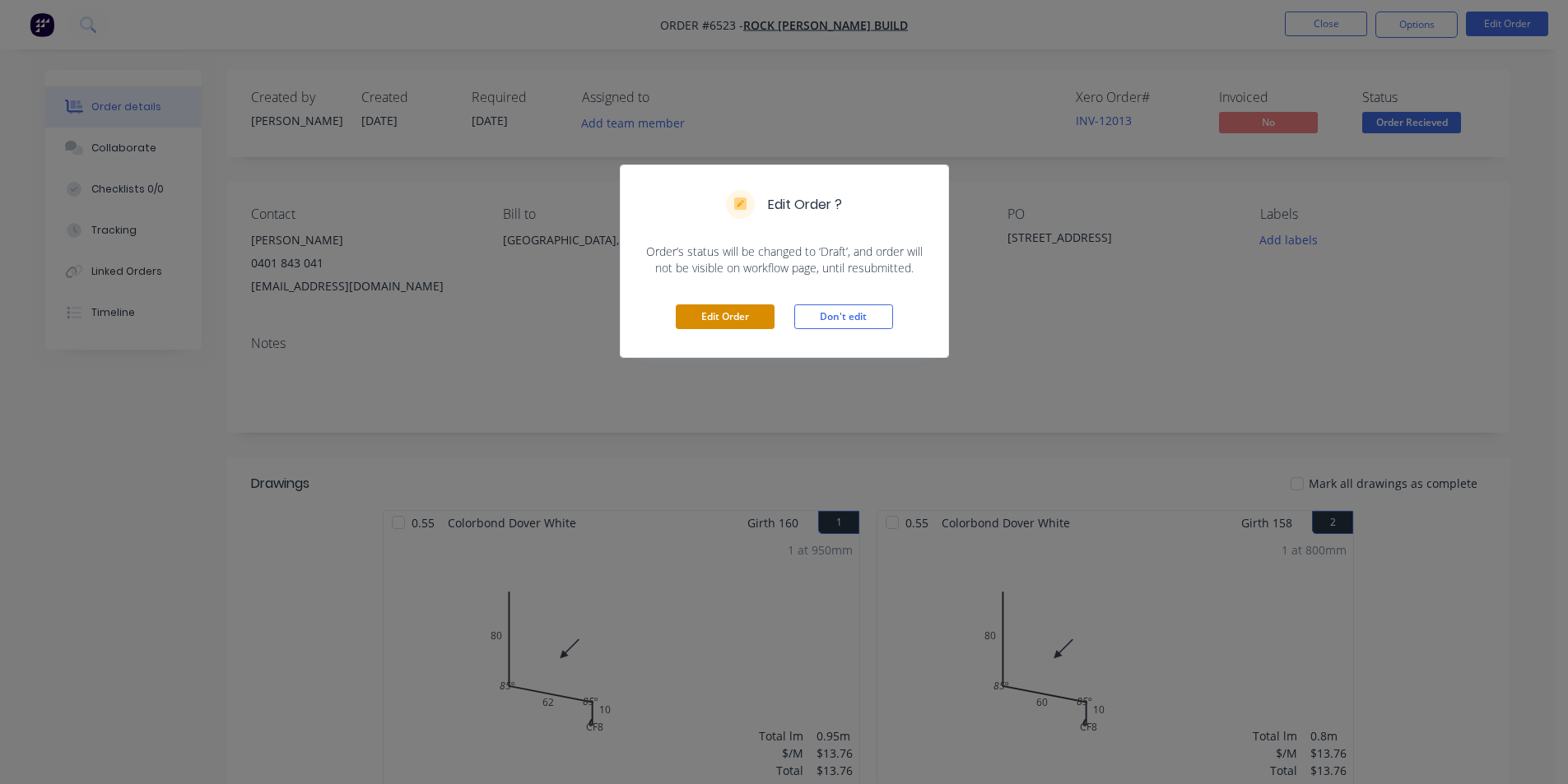
click at [745, 321] on button "Edit Order" at bounding box center [725, 317] width 99 height 25
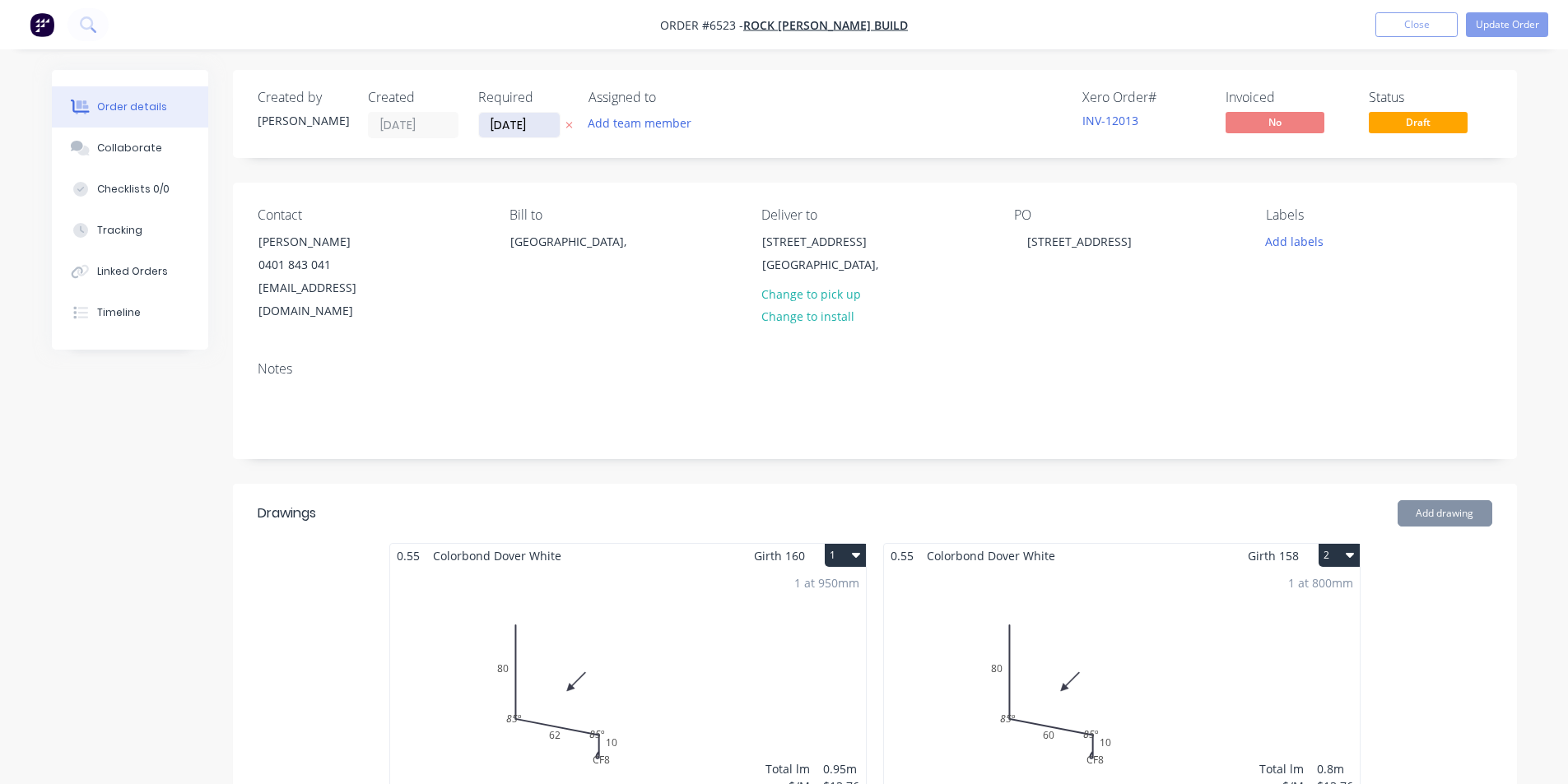
click at [485, 126] on input "[DATE]" at bounding box center [520, 125] width 81 height 25
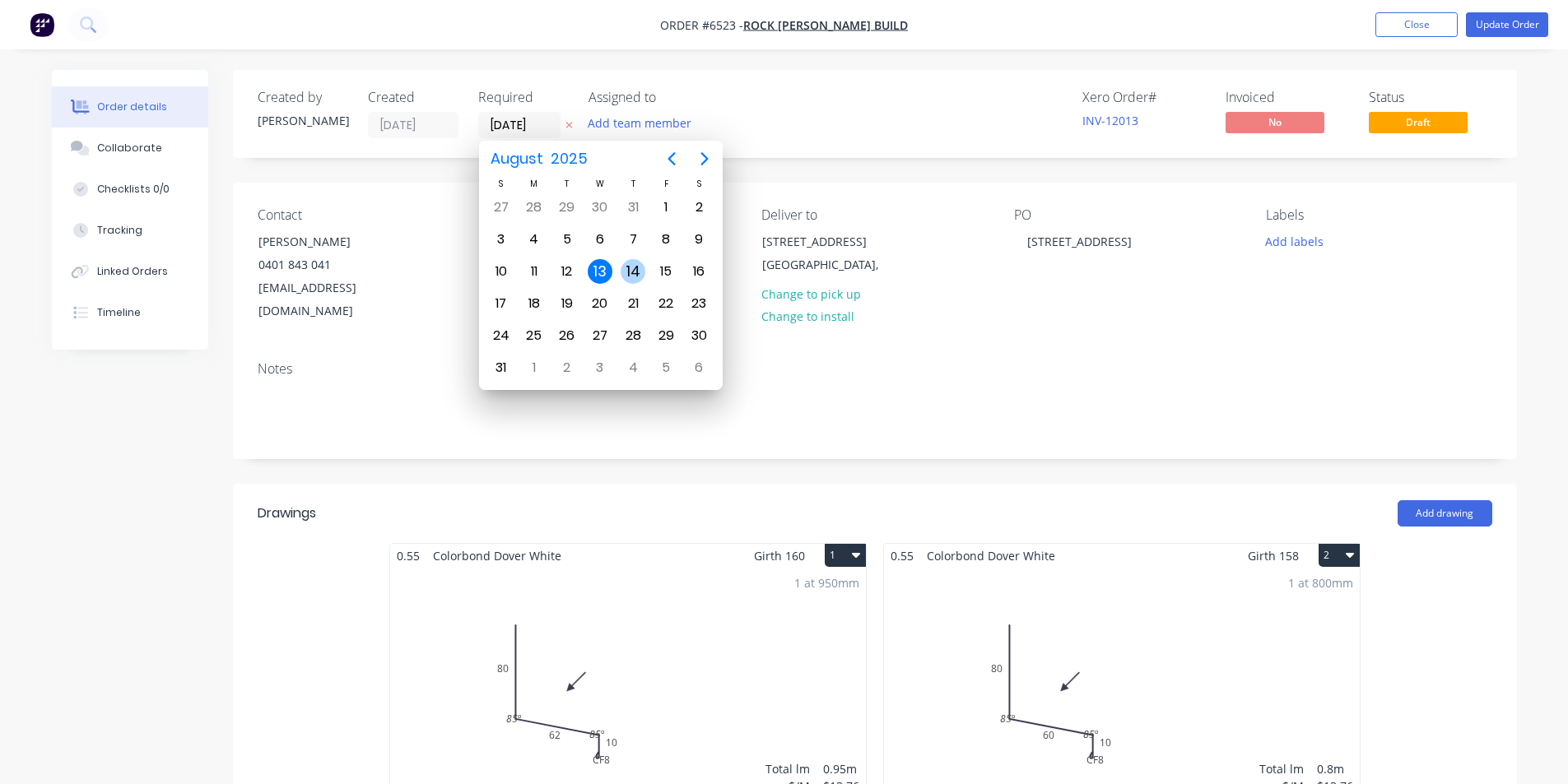
click at [626, 271] on div "14" at bounding box center [633, 271] width 25 height 25
type input "[DATE]"
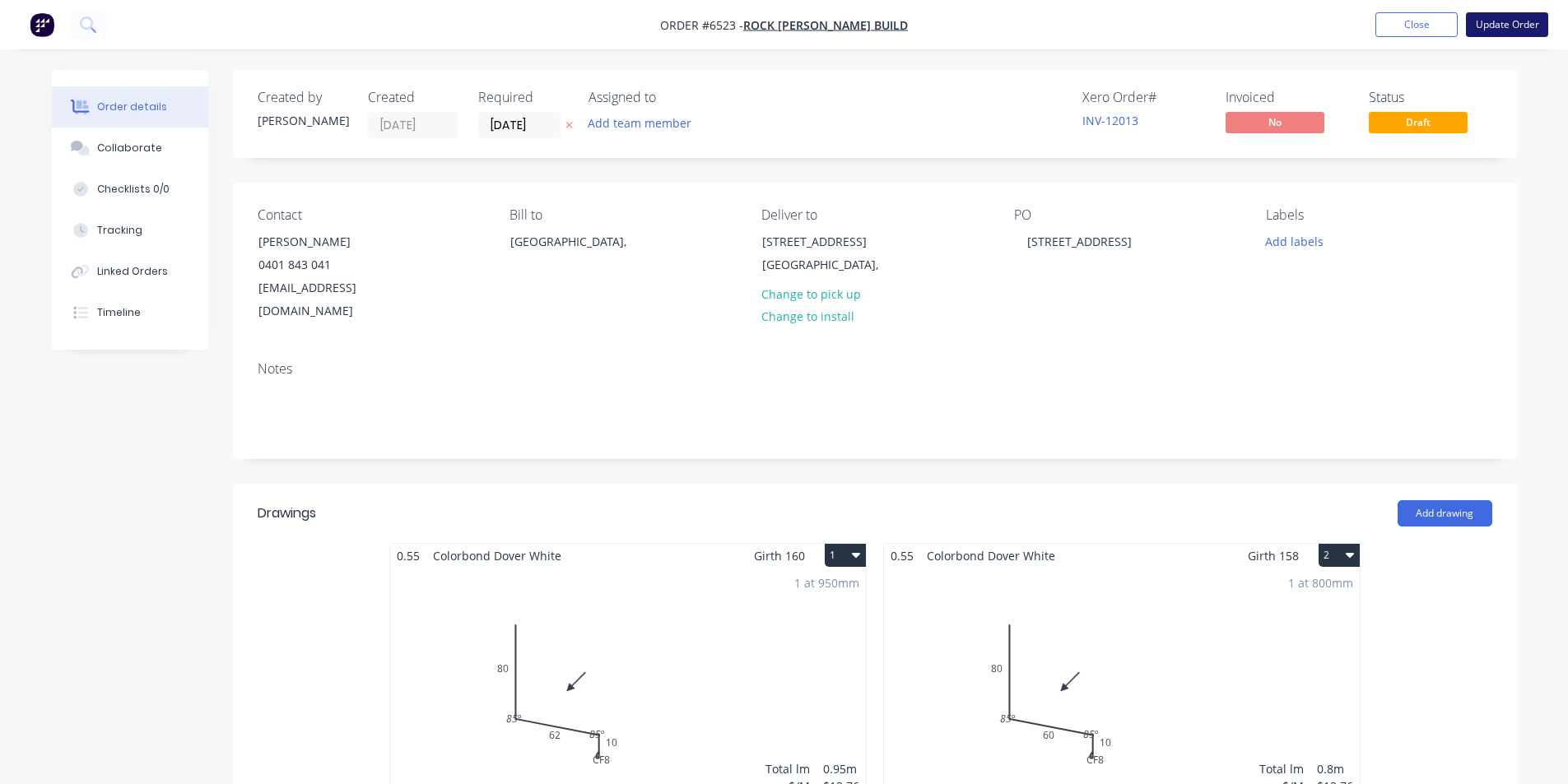
click at [1473, 23] on button "Update Order" at bounding box center [1507, 24] width 82 height 25
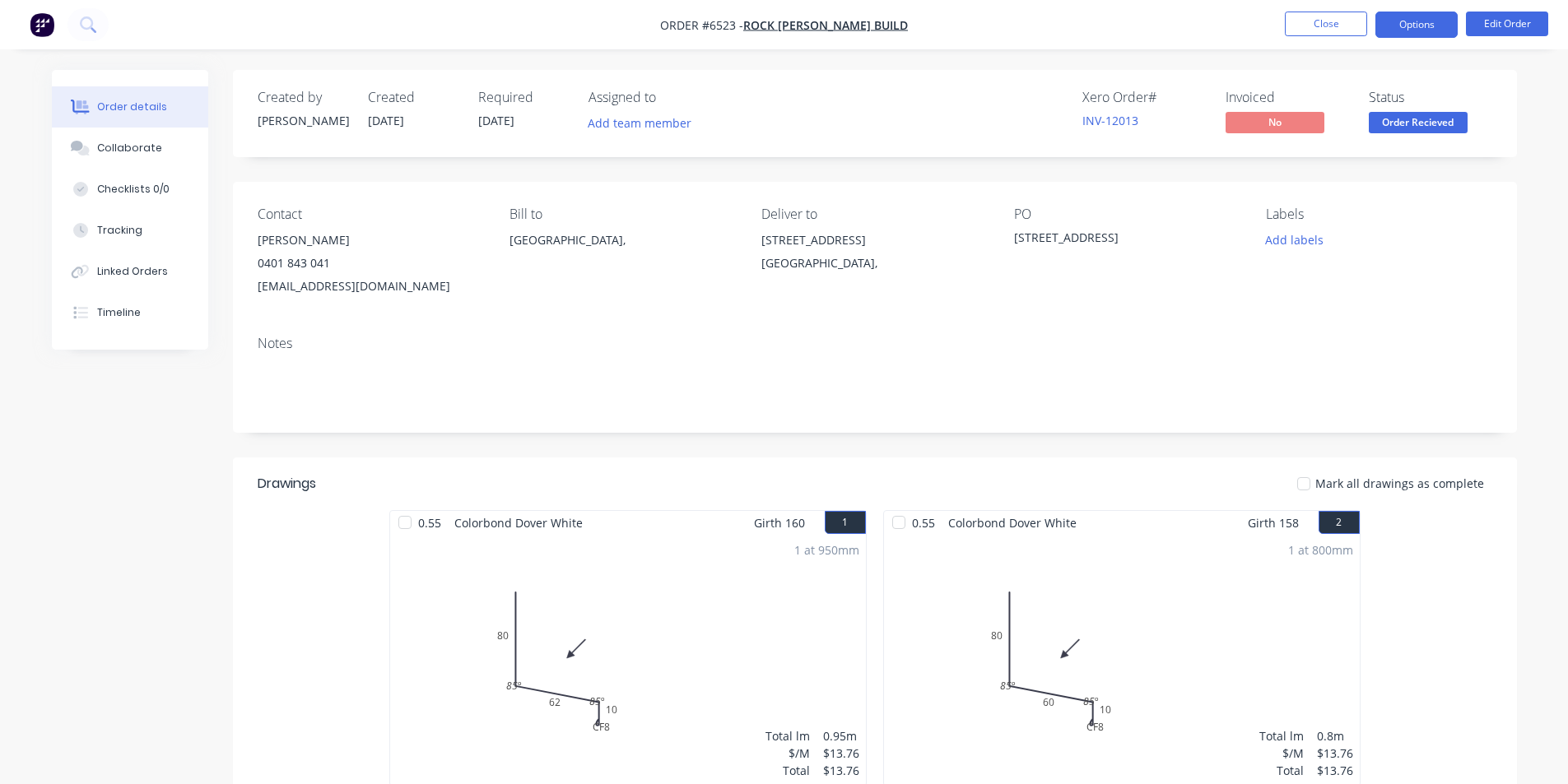
click at [1427, 32] on button "Options" at bounding box center [1416, 24] width 82 height 26
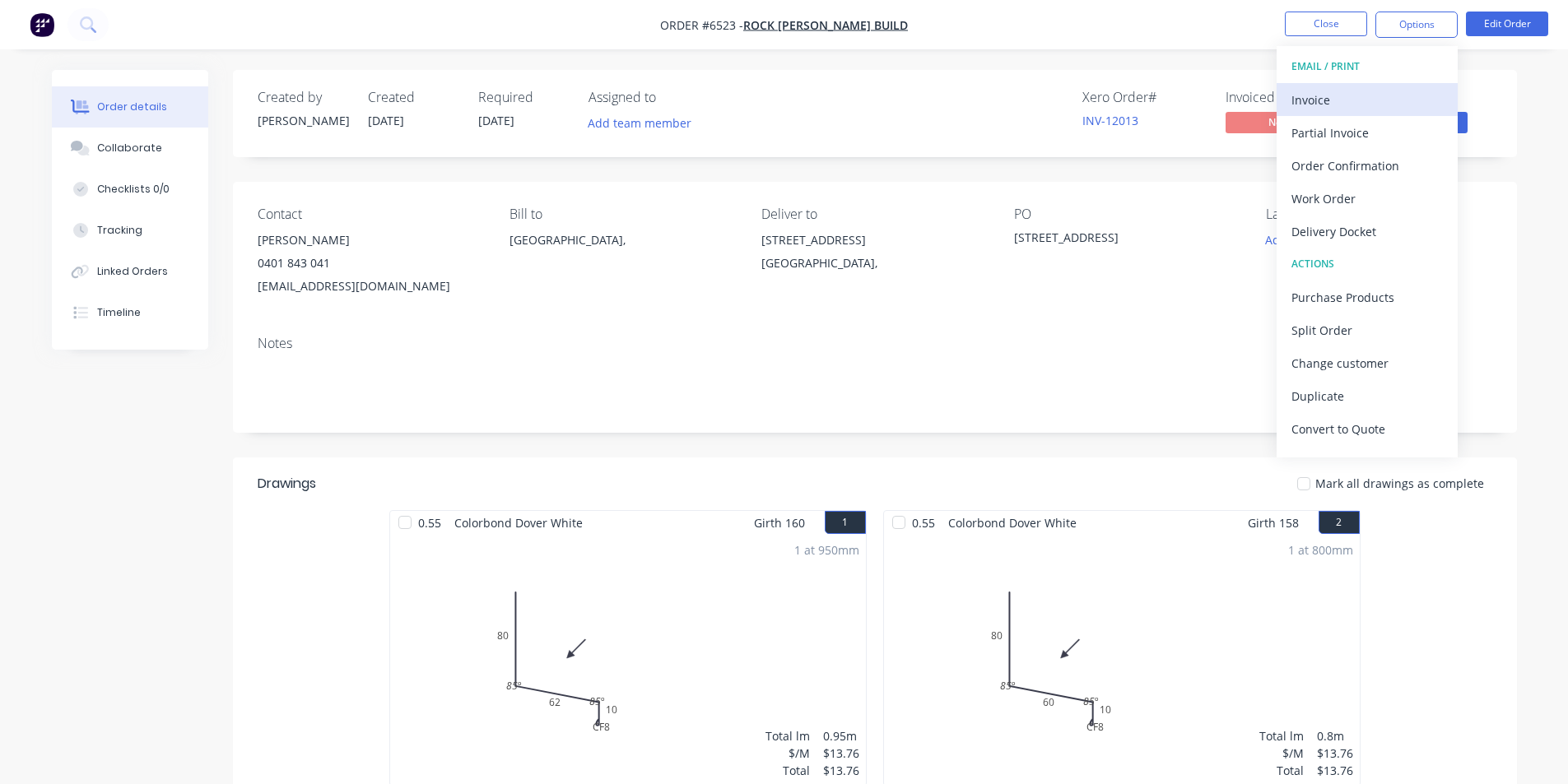
click at [1358, 95] on div "Invoice" at bounding box center [1367, 101] width 152 height 24
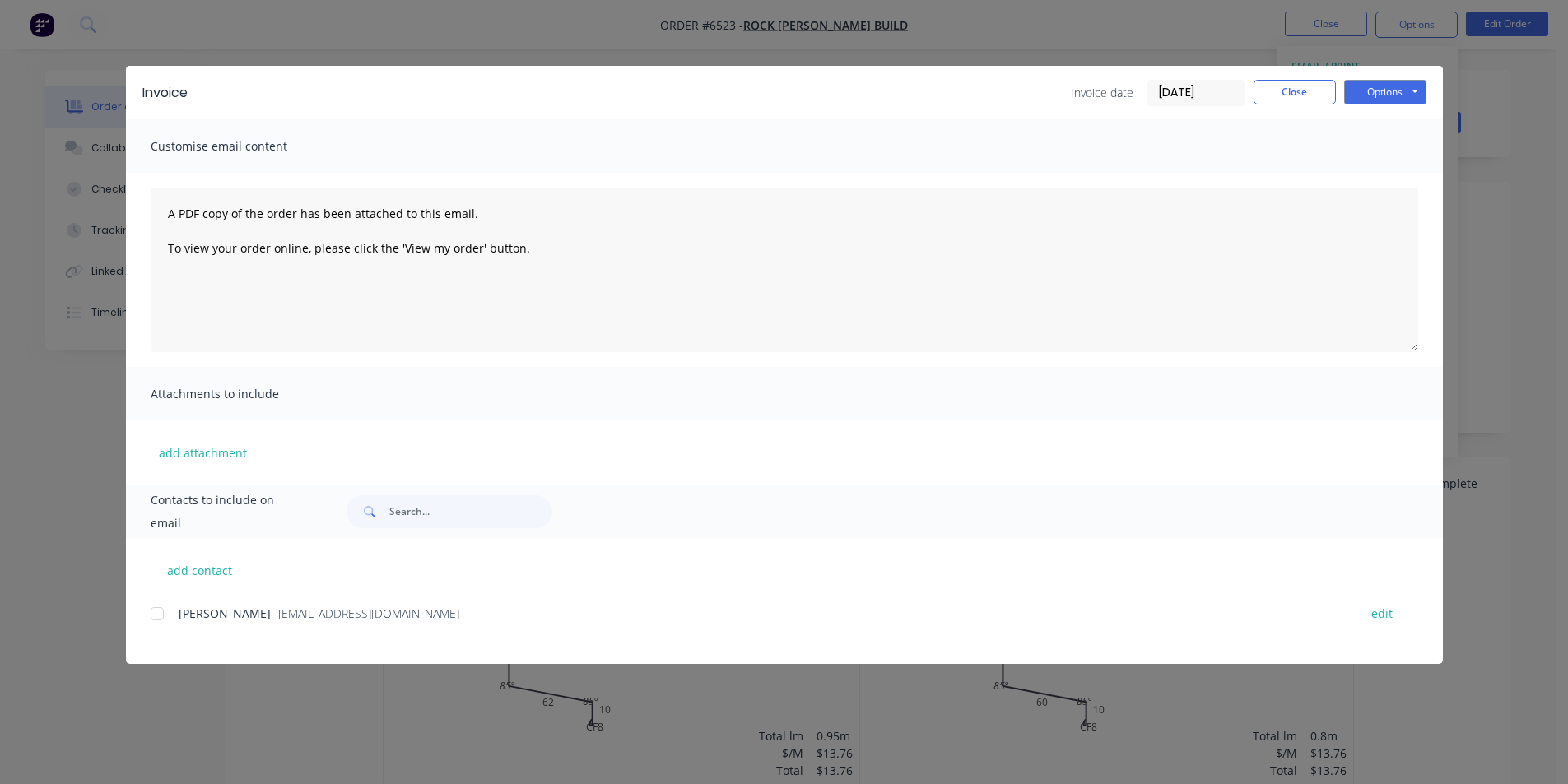
drag, startPoint x: 160, startPoint y: 619, endPoint x: 173, endPoint y: 617, distance: 13.2
click at [161, 619] on div at bounding box center [156, 614] width 33 height 33
click at [1364, 88] on button "Options" at bounding box center [1386, 92] width 82 height 25
click at [1369, 175] on button "Email" at bounding box center [1397, 175] width 105 height 27
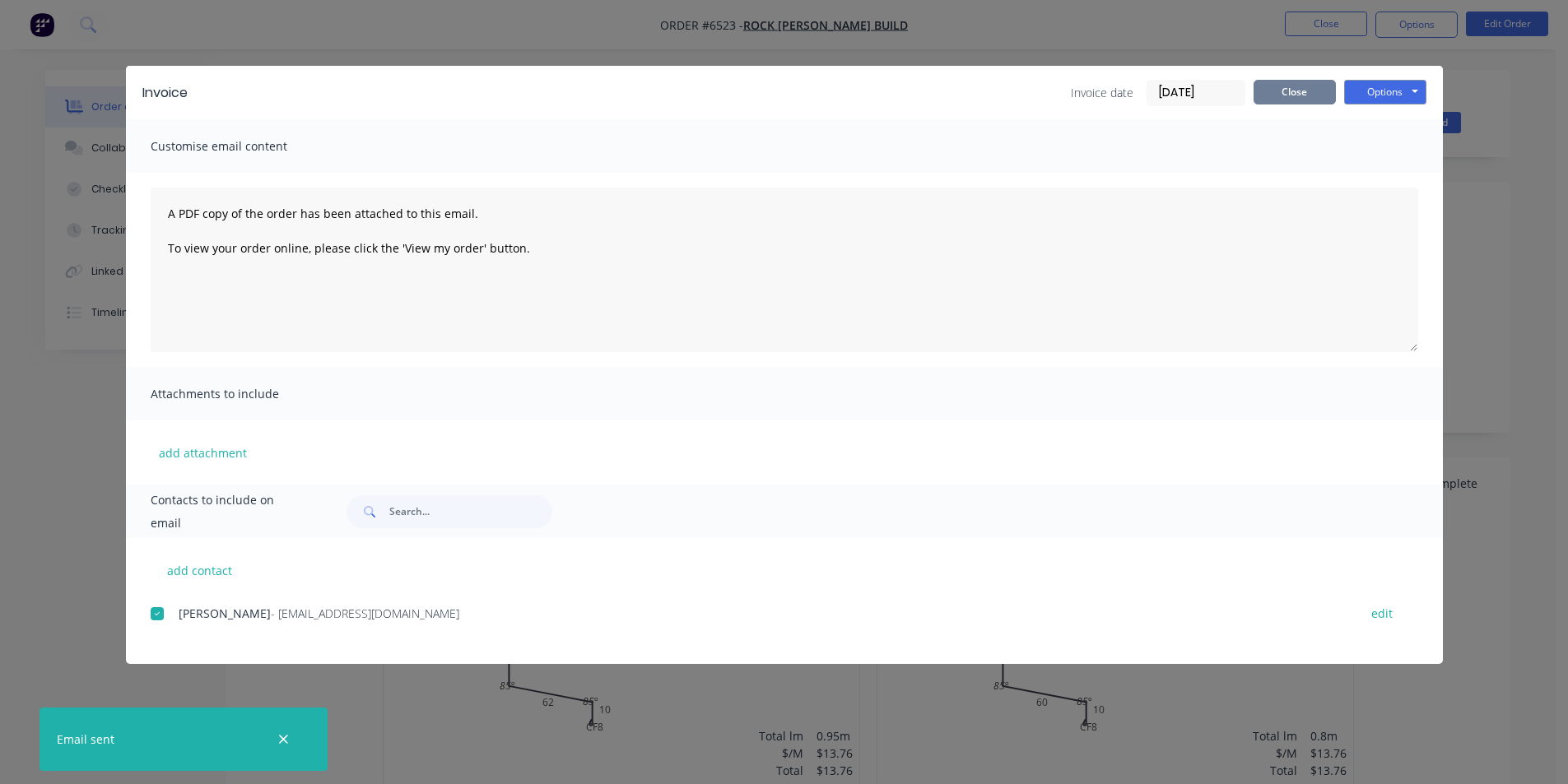
click at [1311, 89] on button "Close" at bounding box center [1294, 92] width 82 height 25
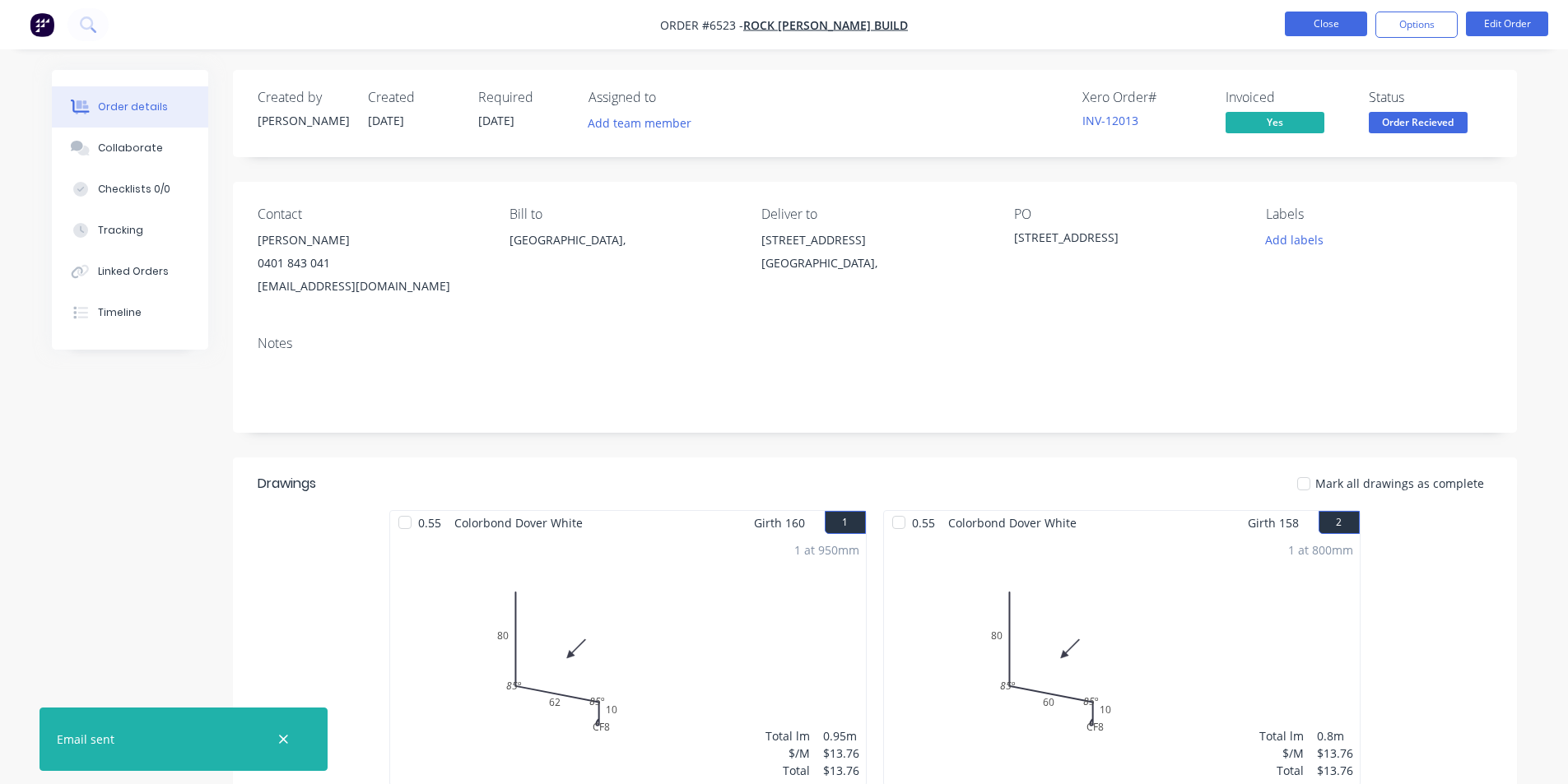
click at [1345, 18] on button "Close" at bounding box center [1326, 23] width 82 height 25
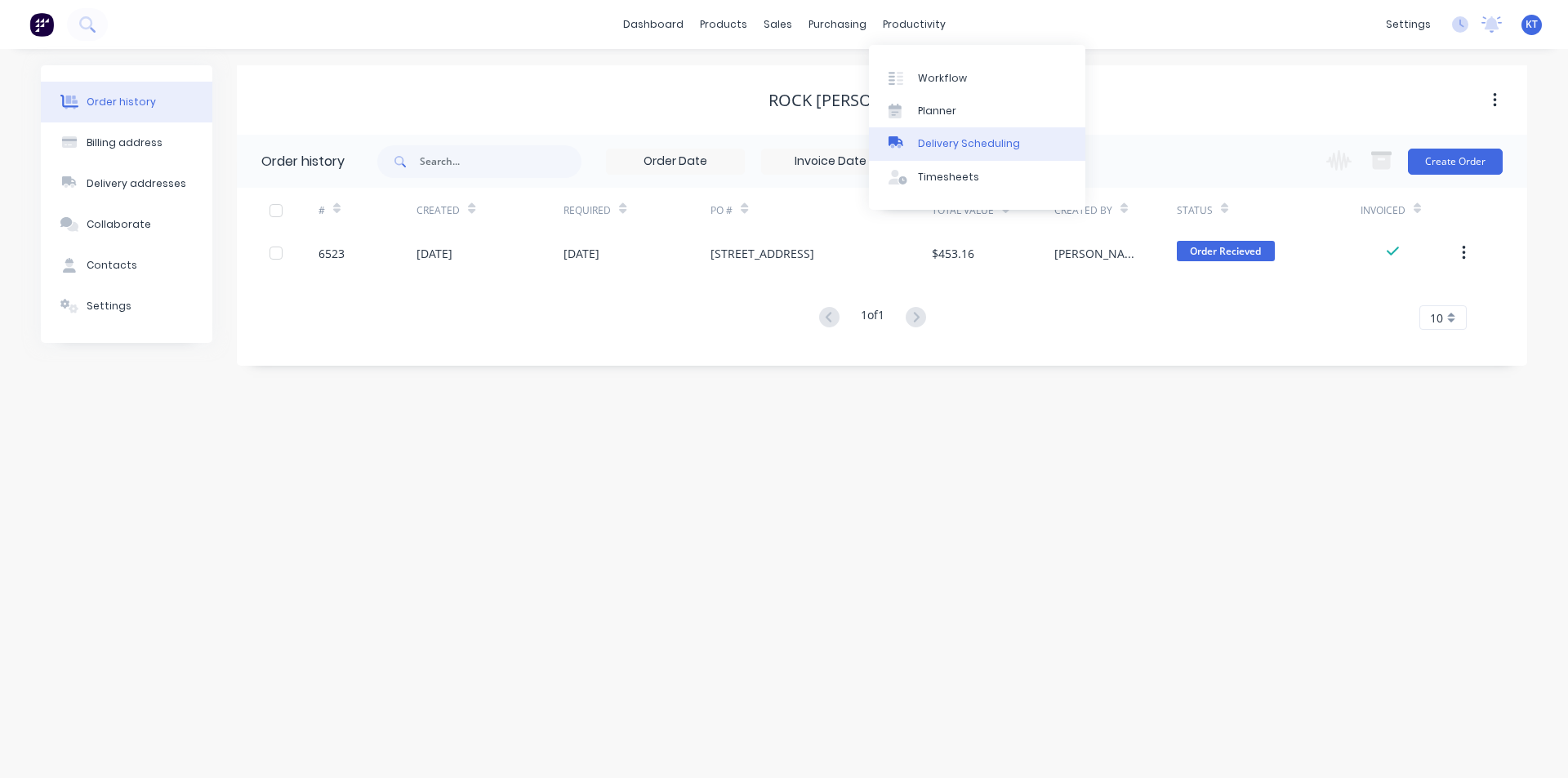
click at [942, 146] on div "Delivery Scheduling" at bounding box center [969, 144] width 103 height 15
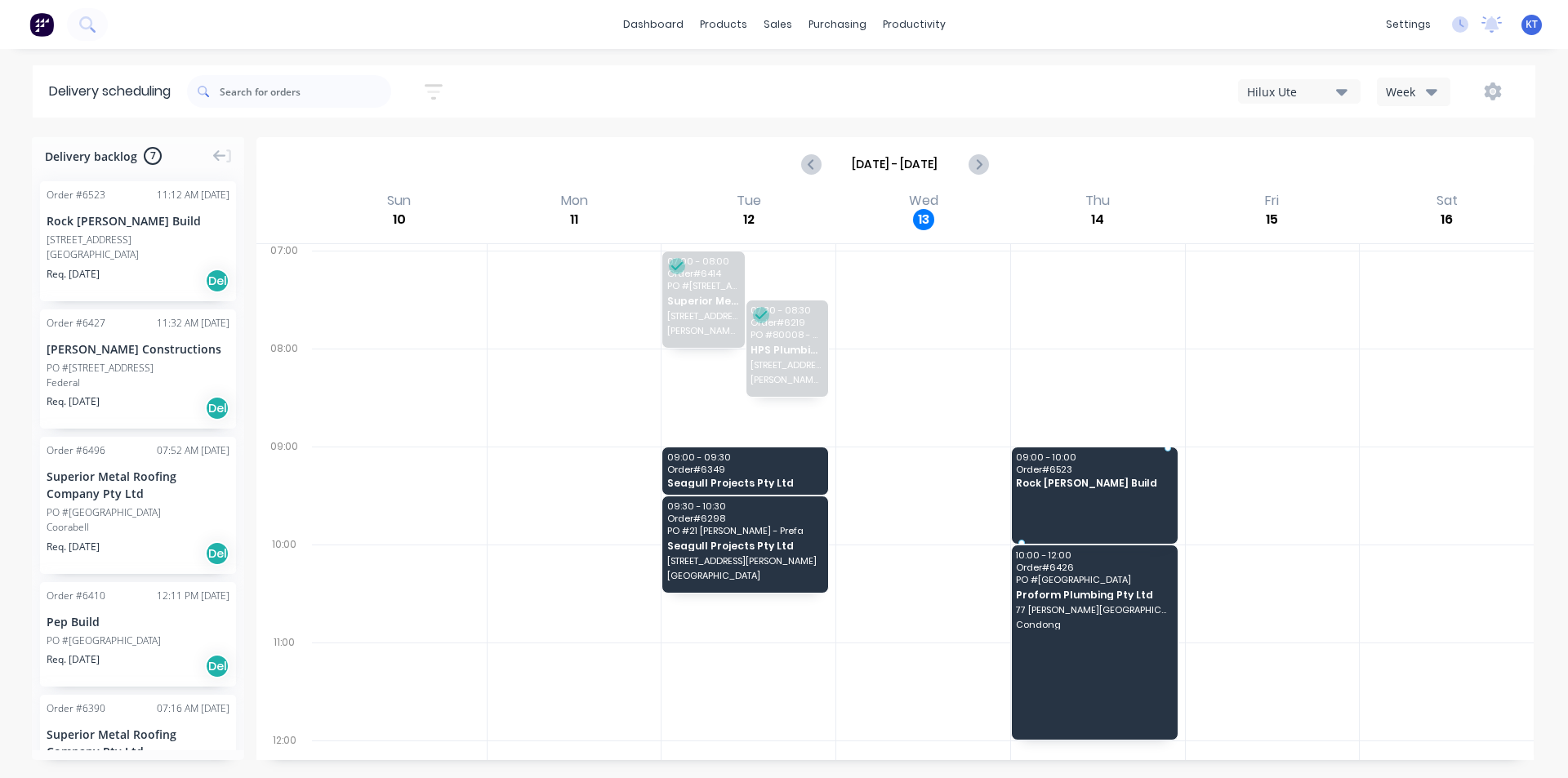
drag, startPoint x: 104, startPoint y: 243, endPoint x: 1058, endPoint y: 474, distance: 981.6
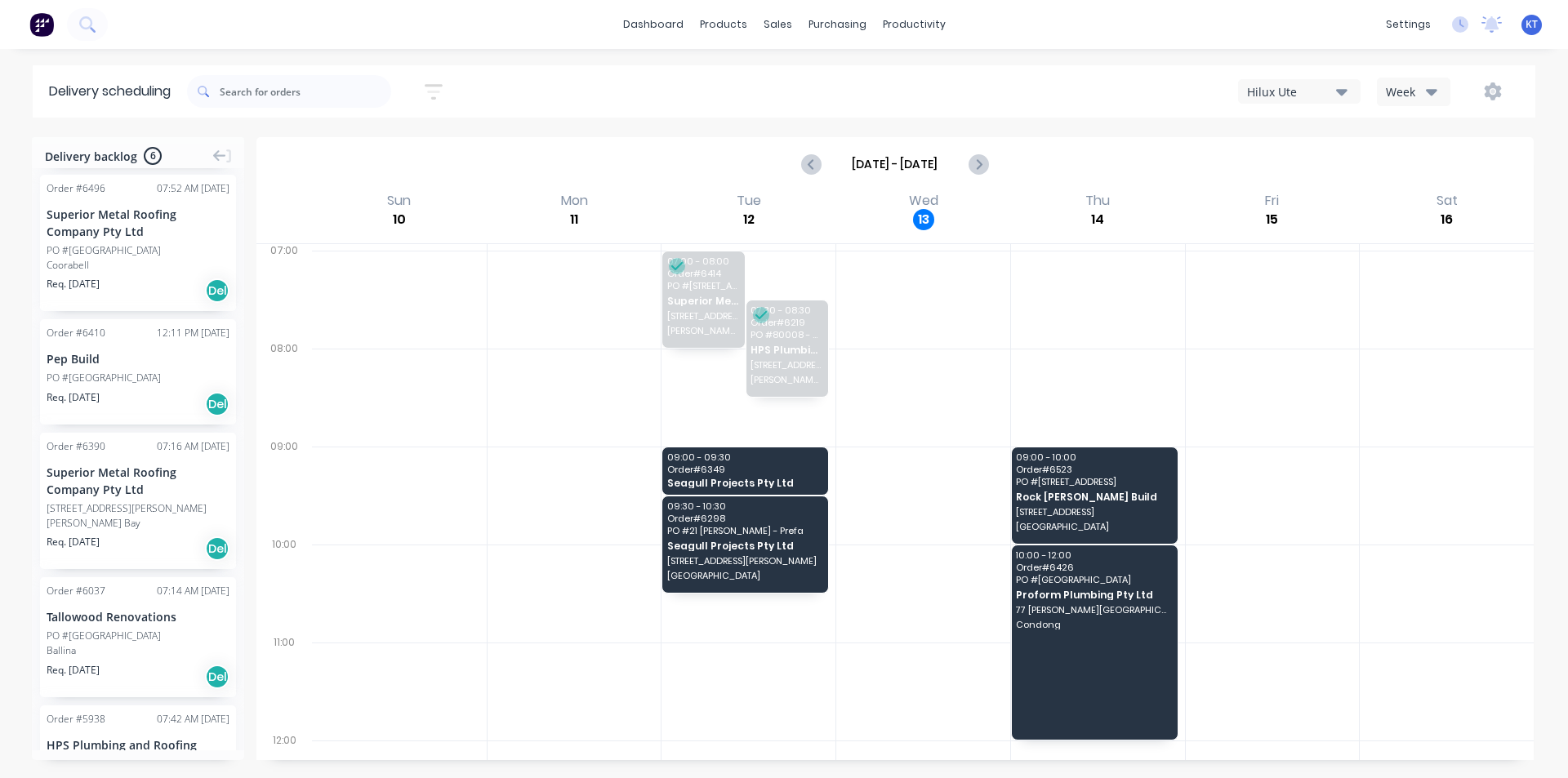
scroll to position [203, 0]
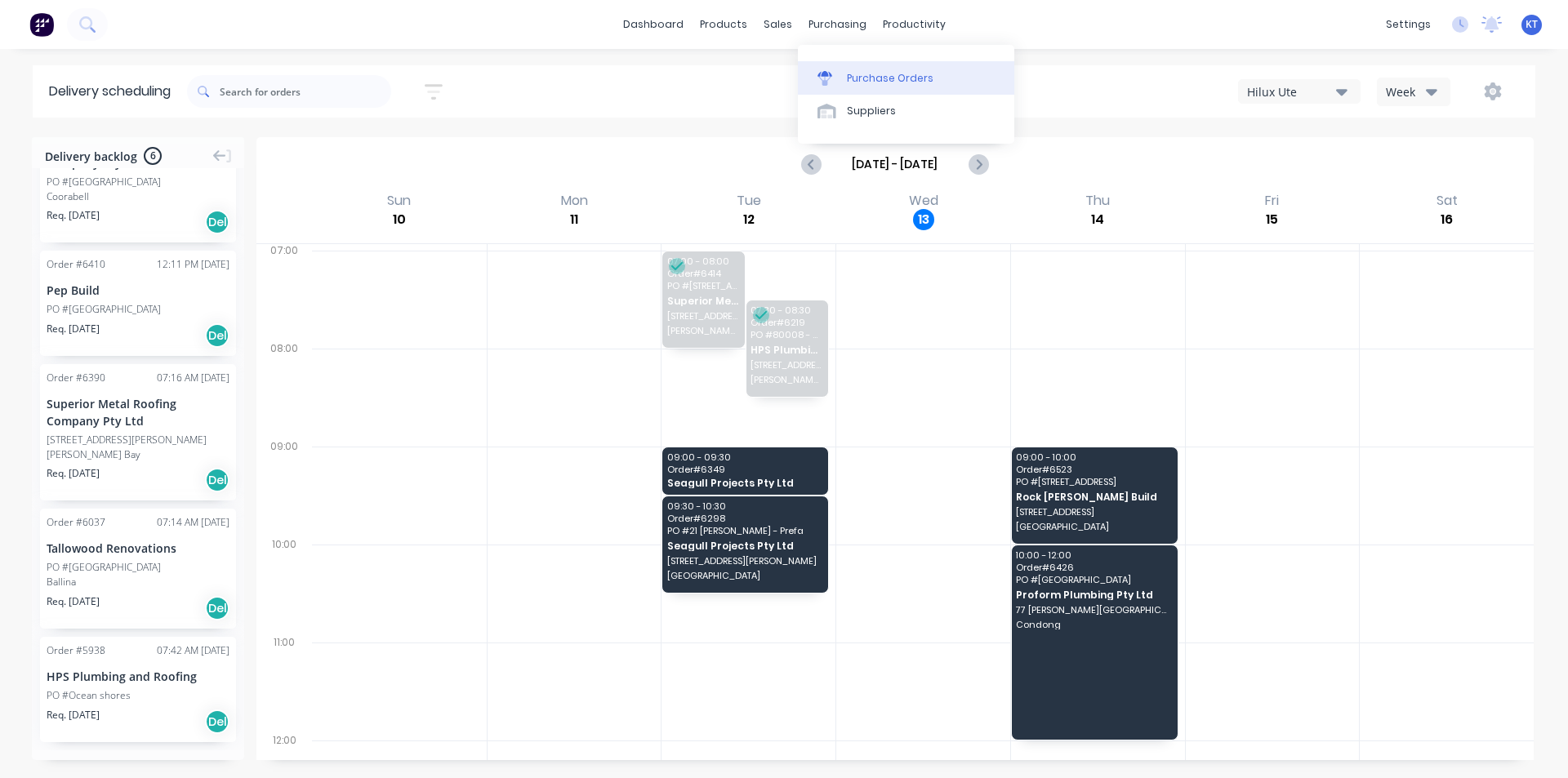
click at [863, 67] on link "Purchase Orders" at bounding box center [906, 77] width 216 height 32
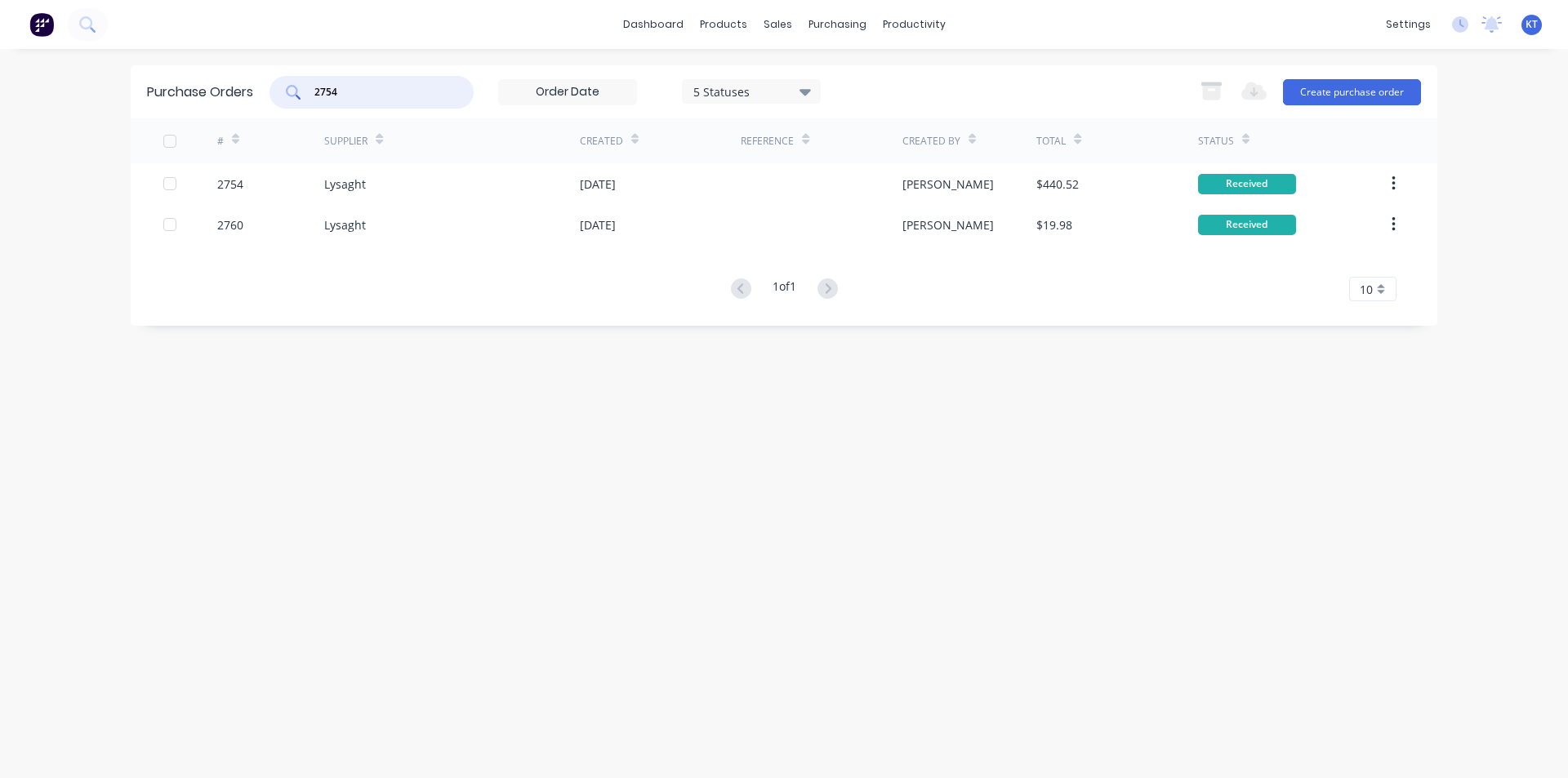
click at [398, 97] on input "2754" at bounding box center [381, 92] width 136 height 17
click at [398, 96] on input "2754" at bounding box center [381, 92] width 136 height 17
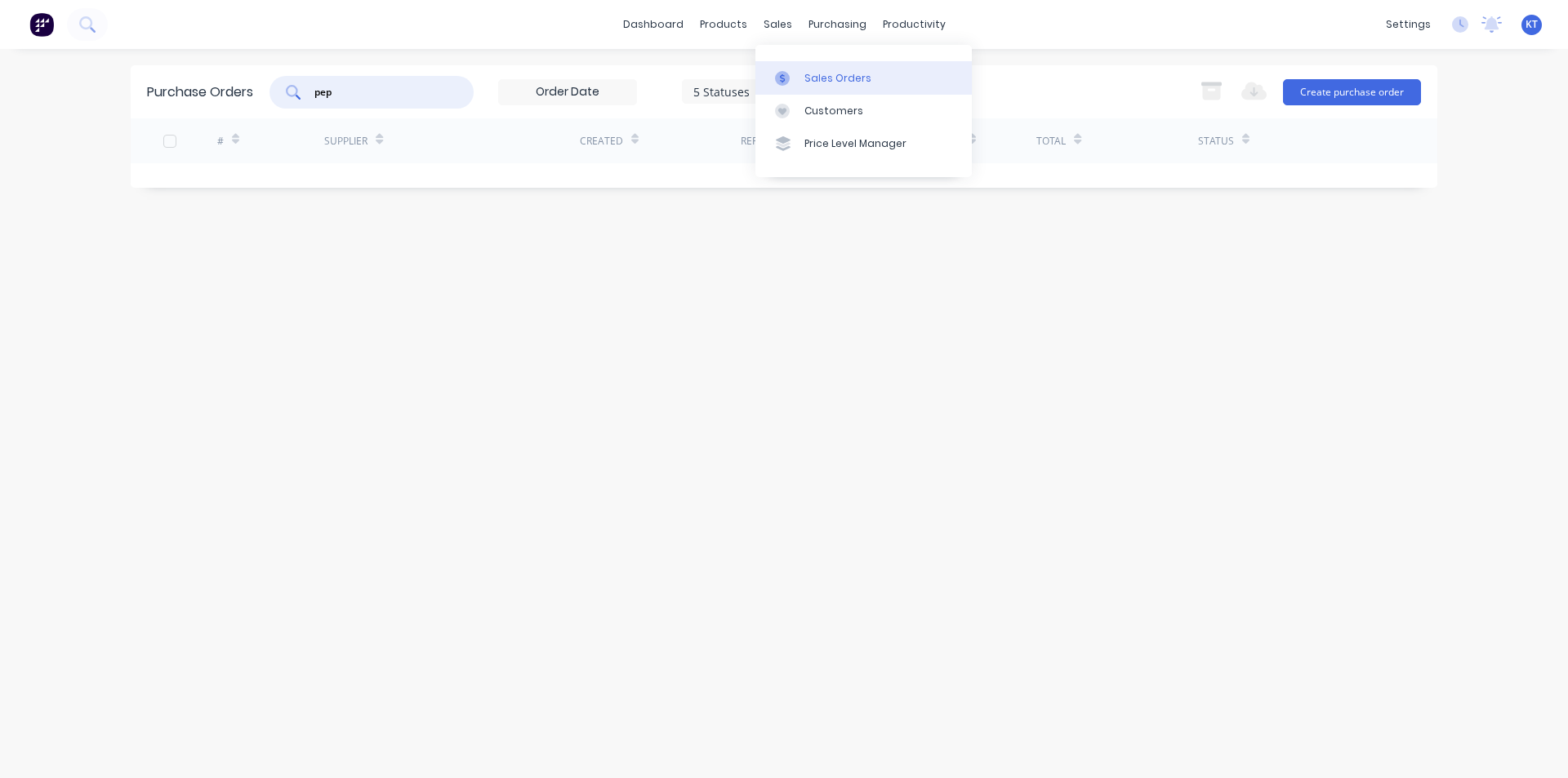
type input "pep"
click at [784, 66] on link "Sales Orders" at bounding box center [864, 77] width 216 height 32
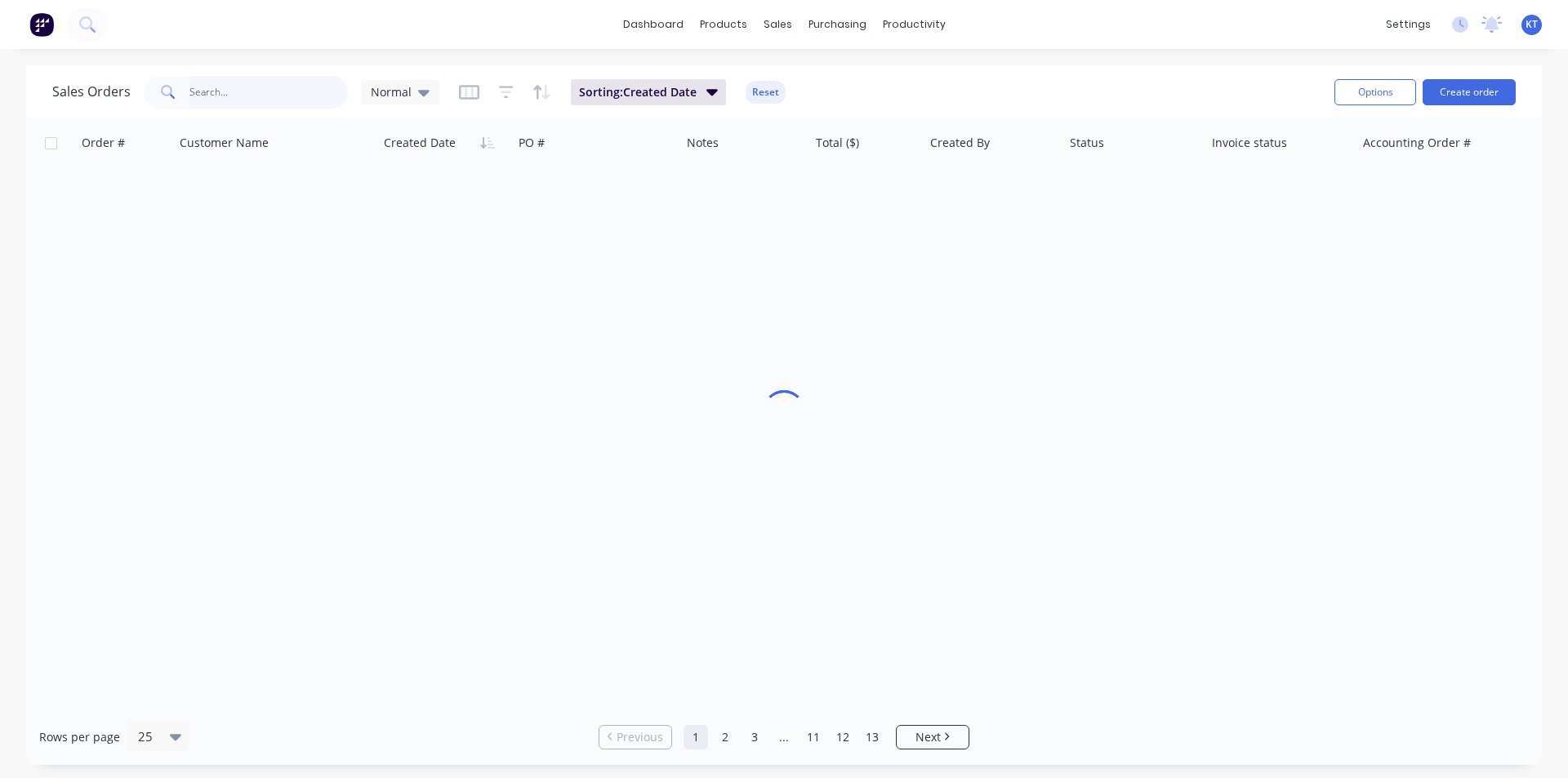
click at [255, 93] on input "text" at bounding box center [269, 91] width 159 height 32
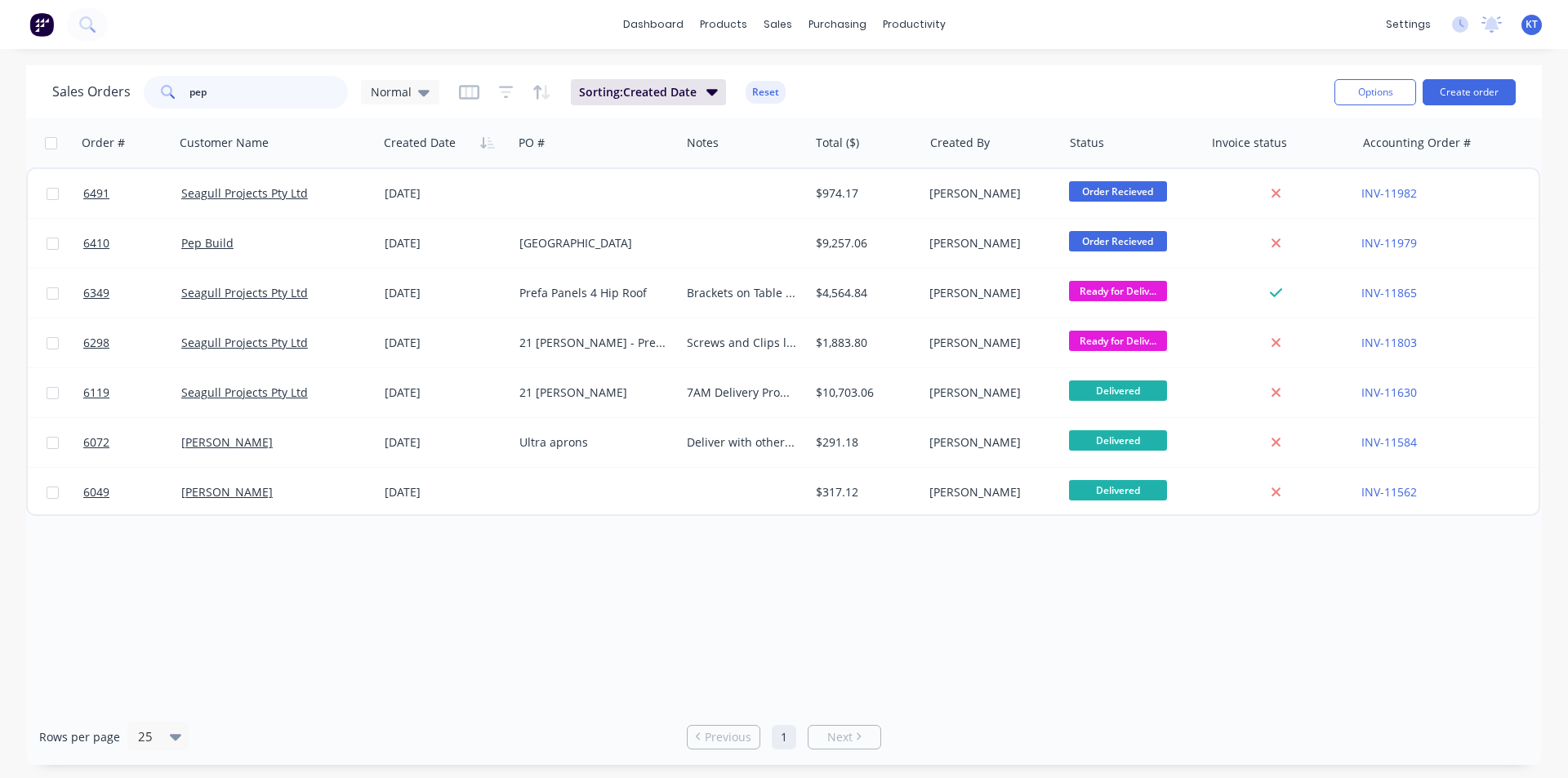
type input "pep"
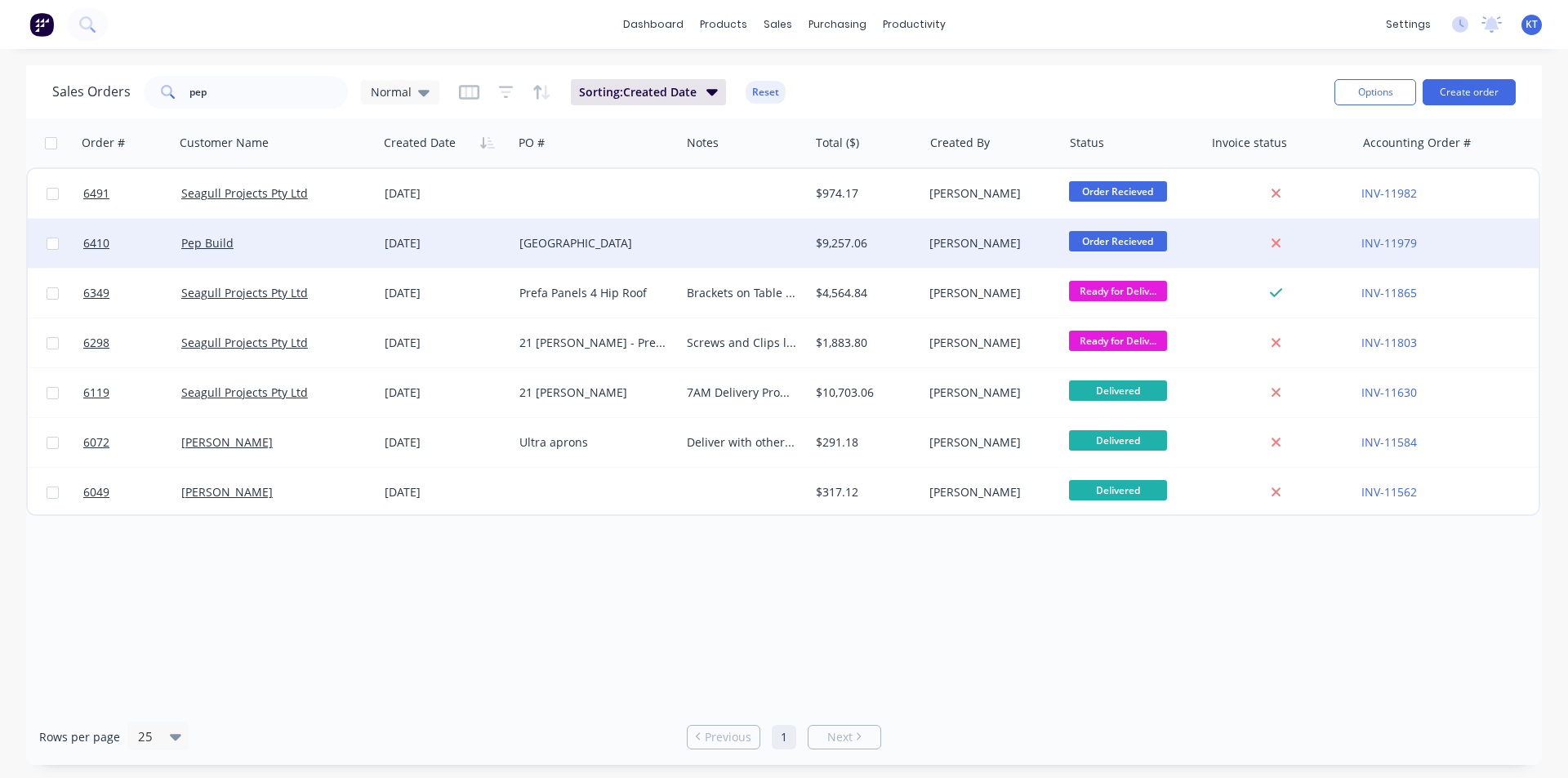
click at [248, 243] on div "Pep Build" at bounding box center [271, 244] width 180 height 17
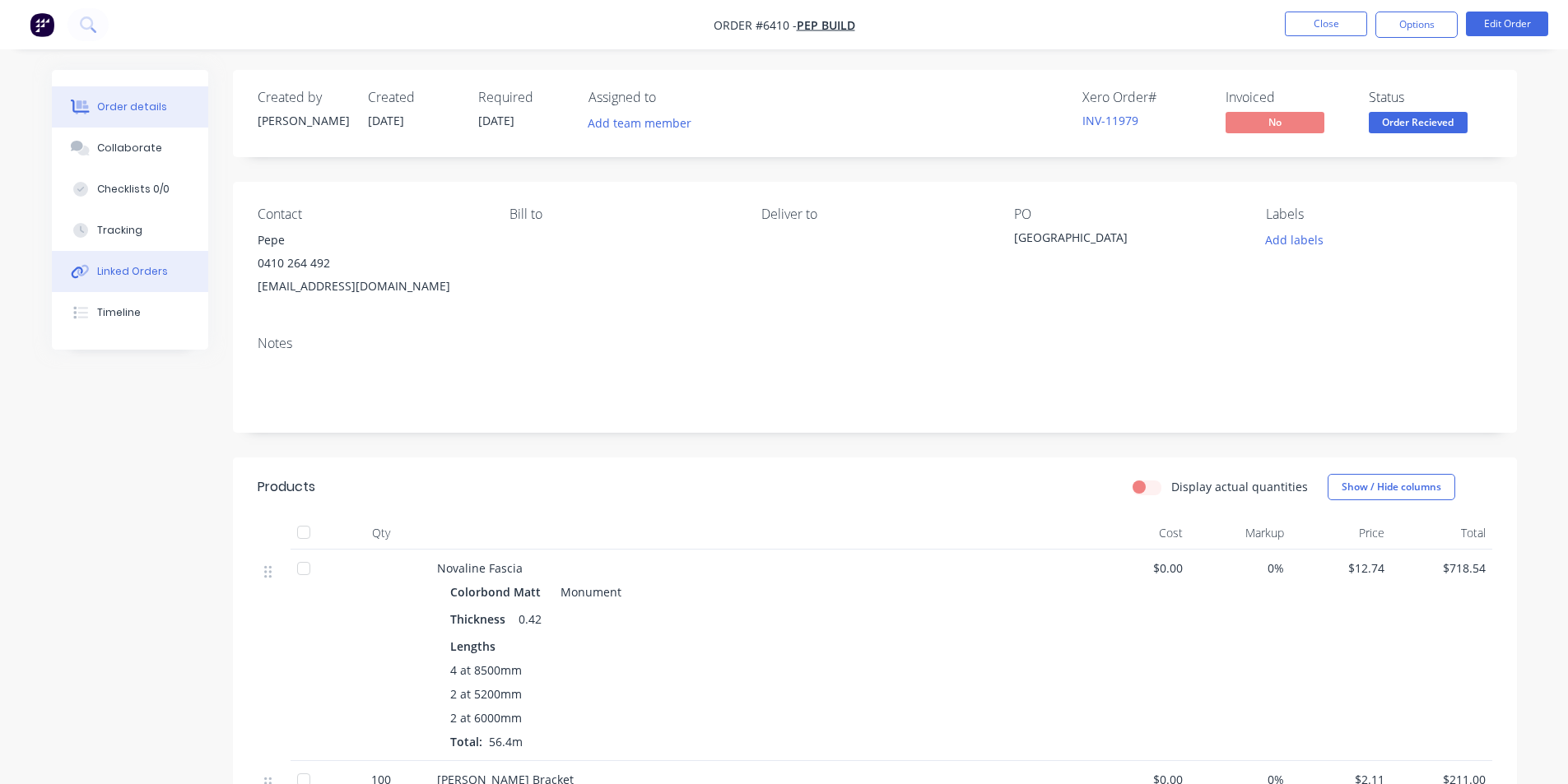
click at [136, 275] on div "Linked Orders" at bounding box center [132, 272] width 71 height 15
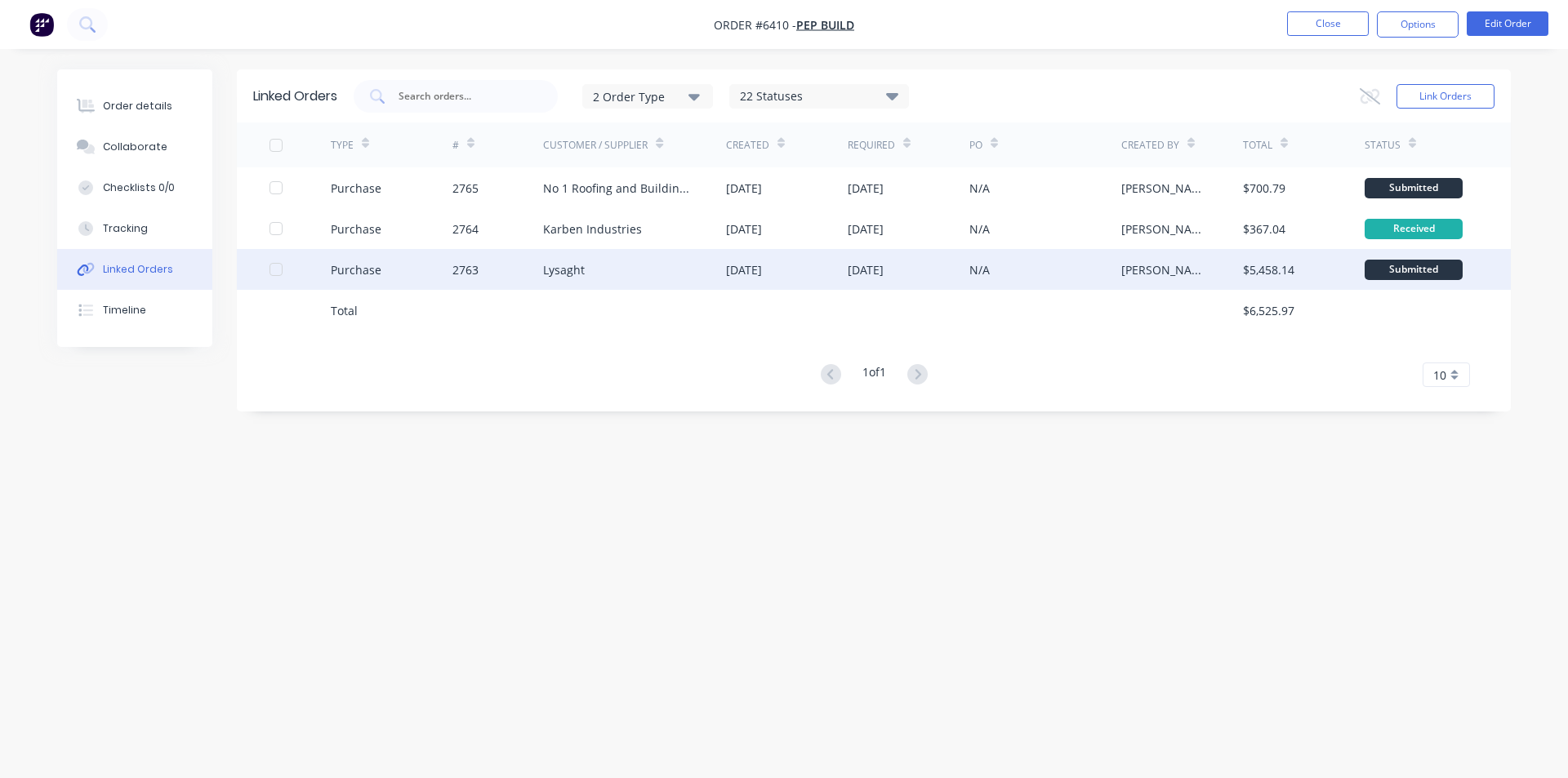
click at [569, 278] on div "Lysaght" at bounding box center [564, 270] width 42 height 18
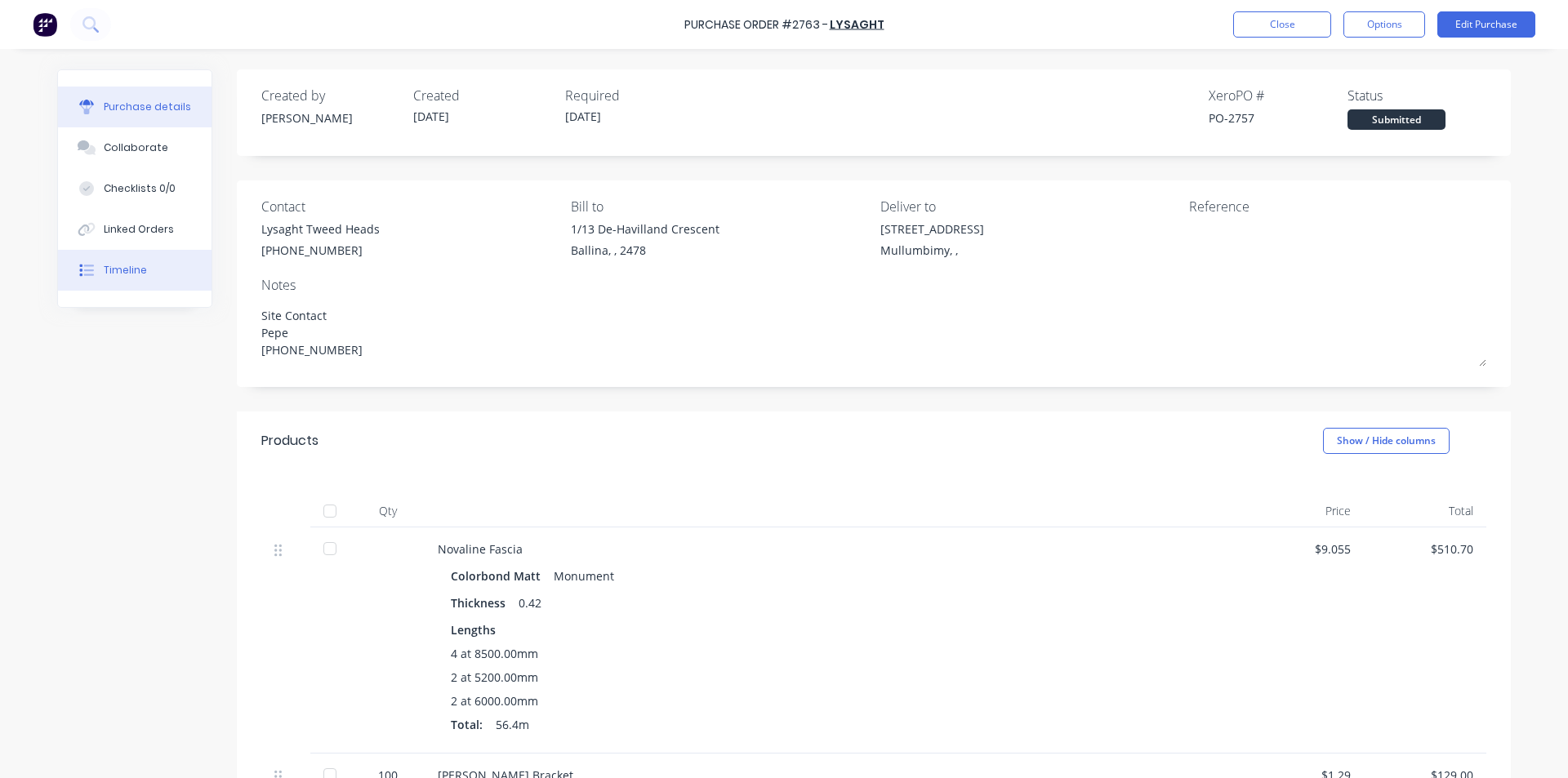
click at [108, 265] on div "Timeline" at bounding box center [125, 271] width 43 height 15
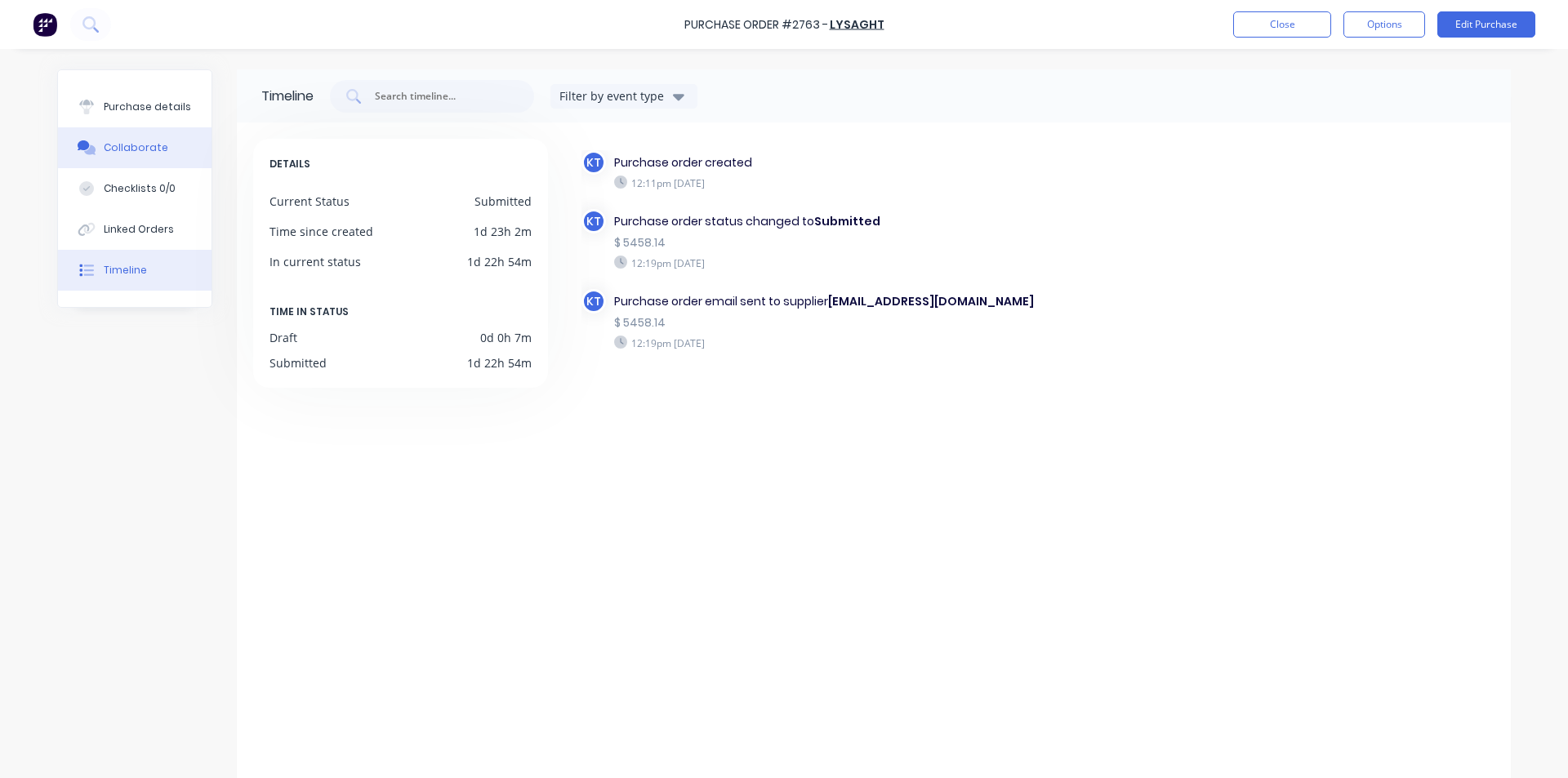
click at [139, 155] on button "Collaborate" at bounding box center [135, 148] width 153 height 41
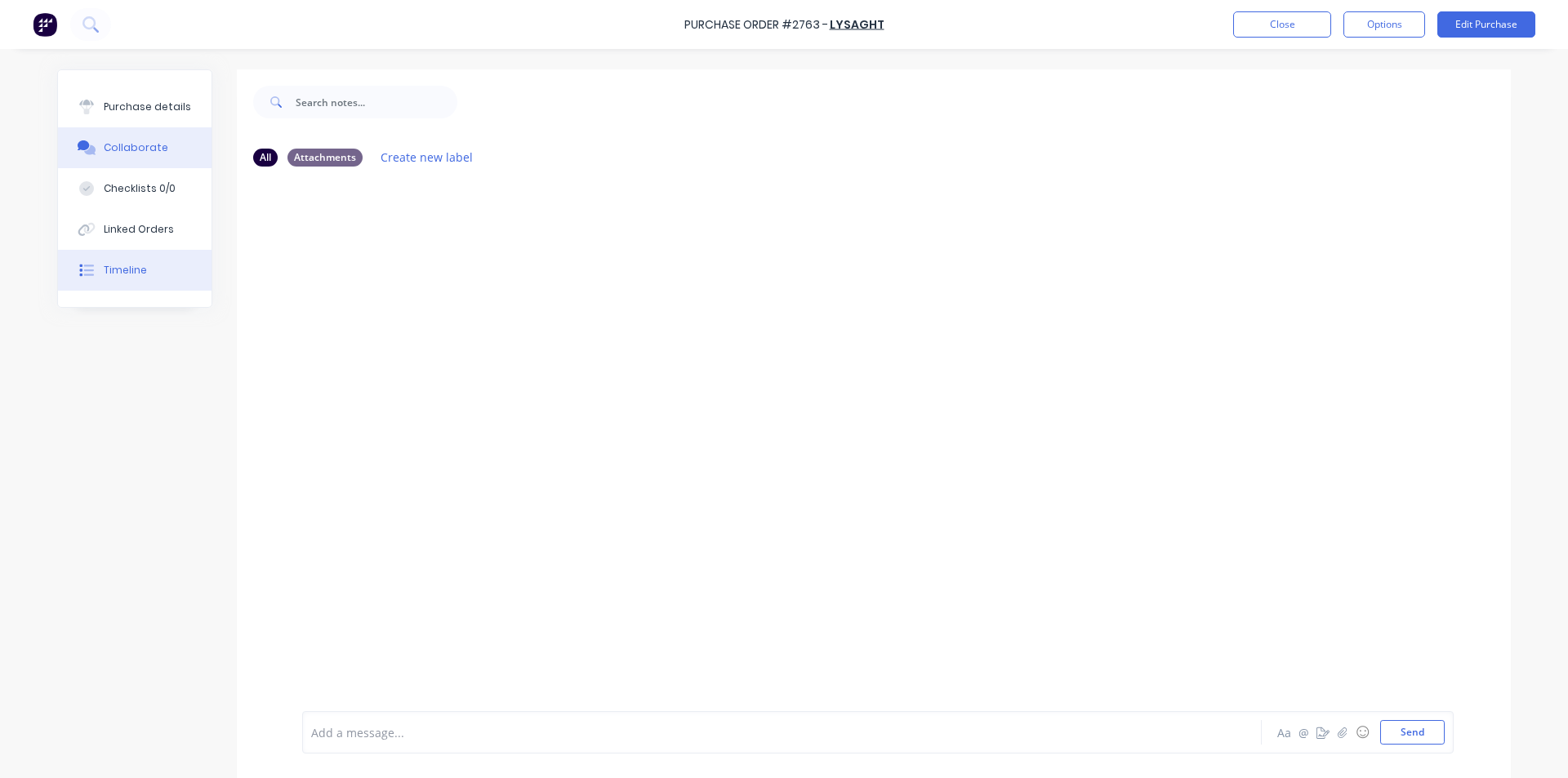
click at [128, 269] on div "Timeline" at bounding box center [125, 271] width 43 height 15
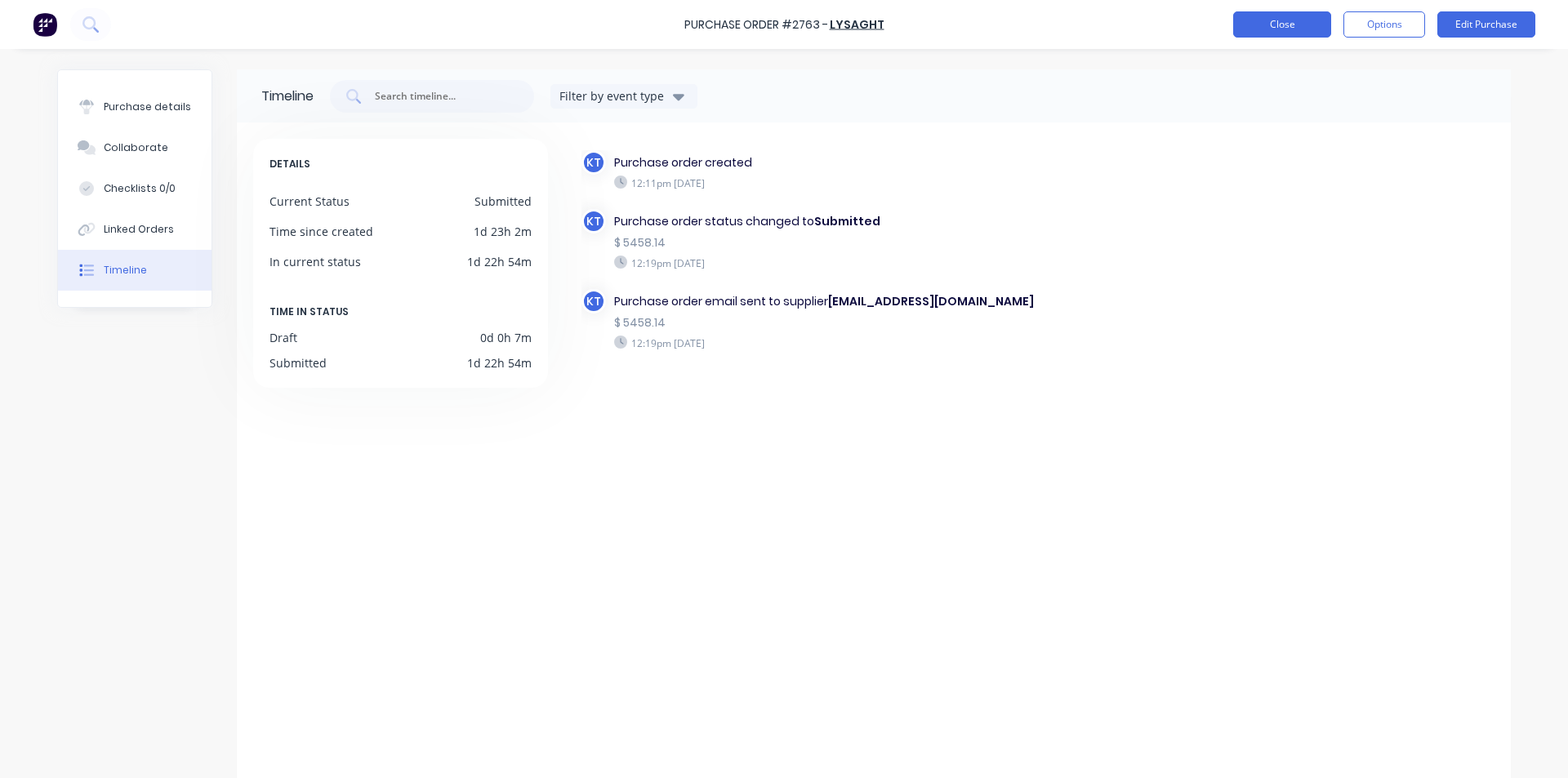
click at [1293, 19] on button "Close" at bounding box center [1282, 24] width 98 height 26
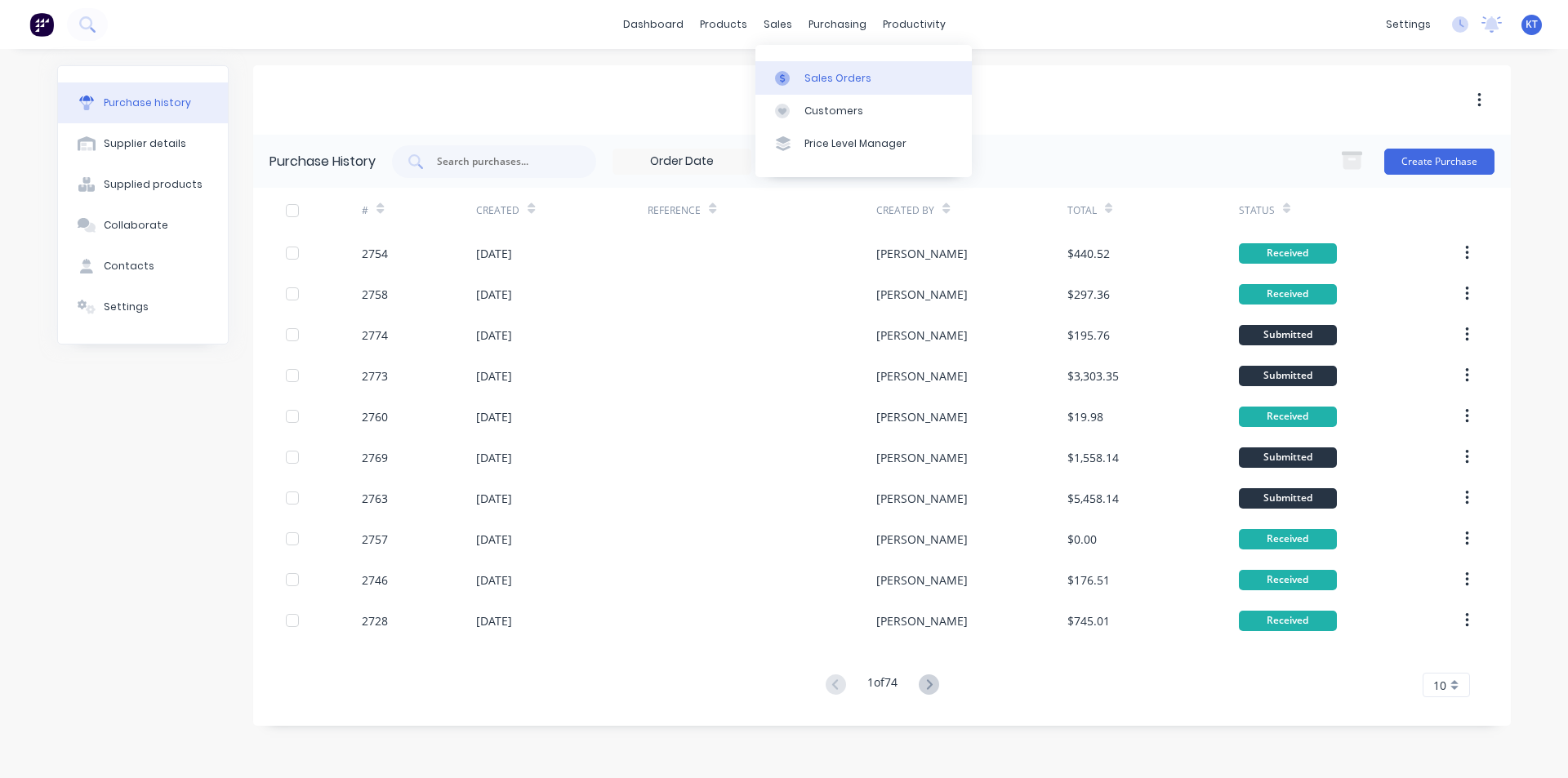
click at [845, 80] on div "Sales Orders" at bounding box center [838, 79] width 67 height 15
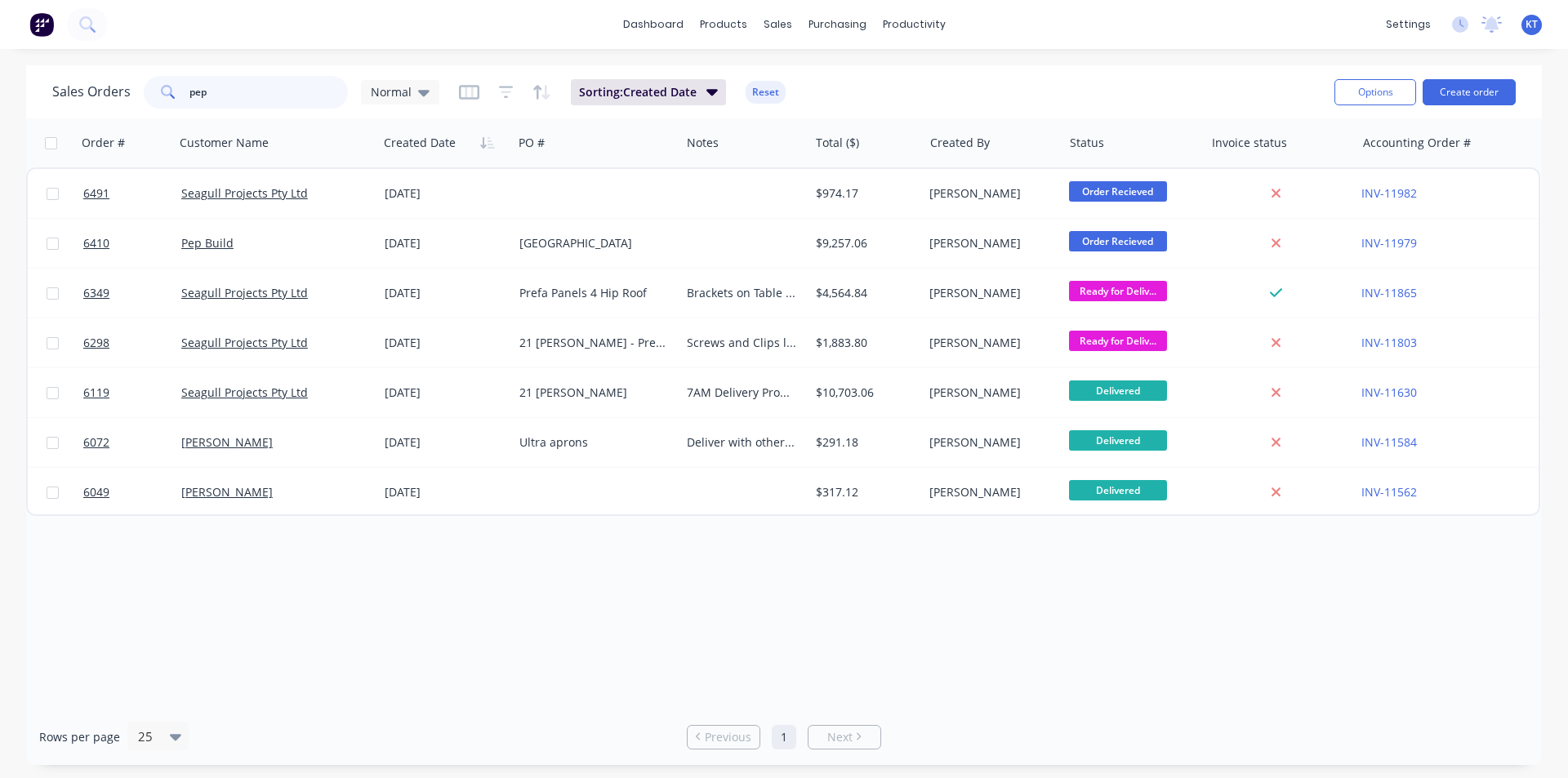
click at [260, 78] on input "pep" at bounding box center [269, 91] width 159 height 32
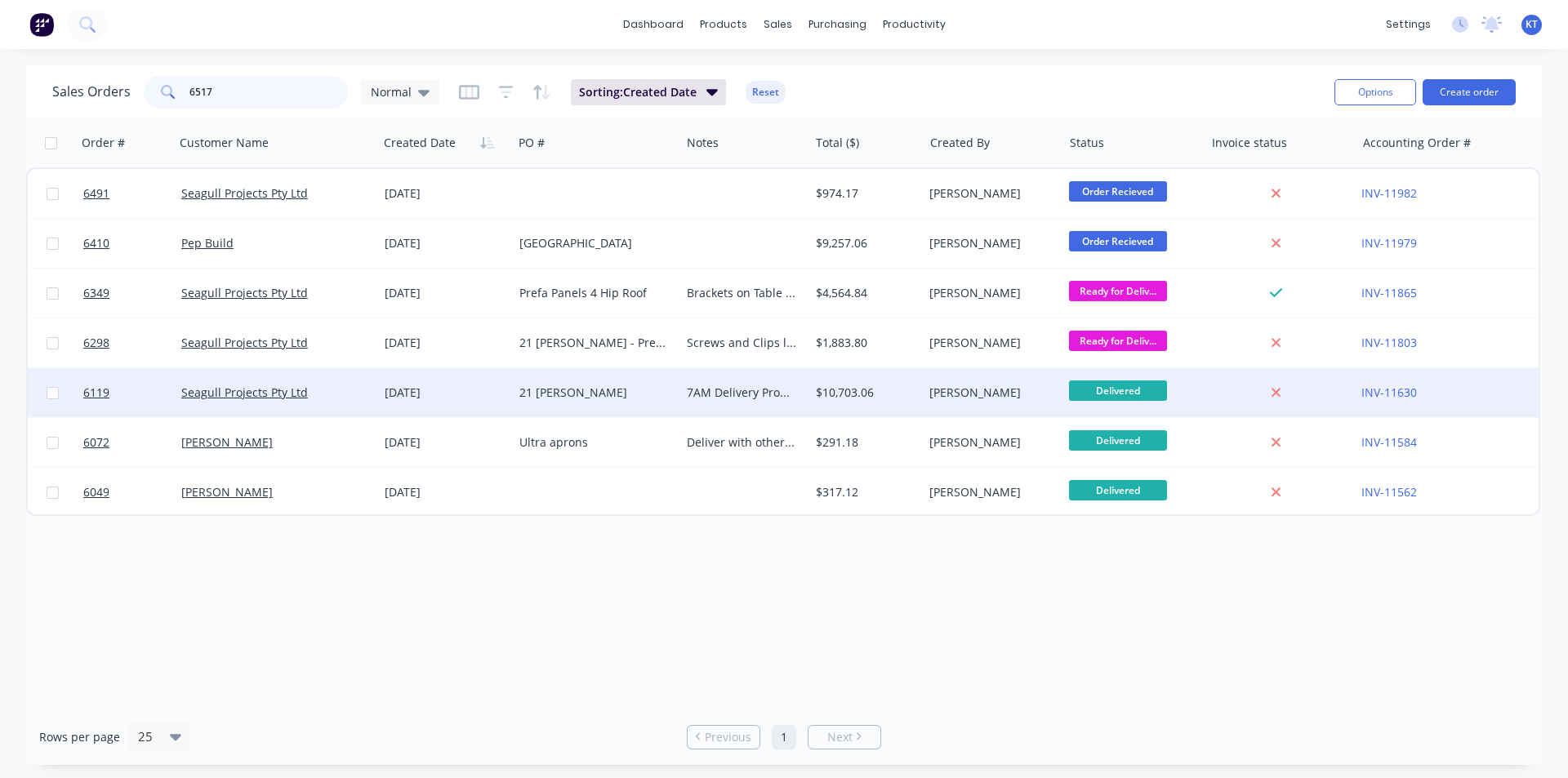
type input "6517"
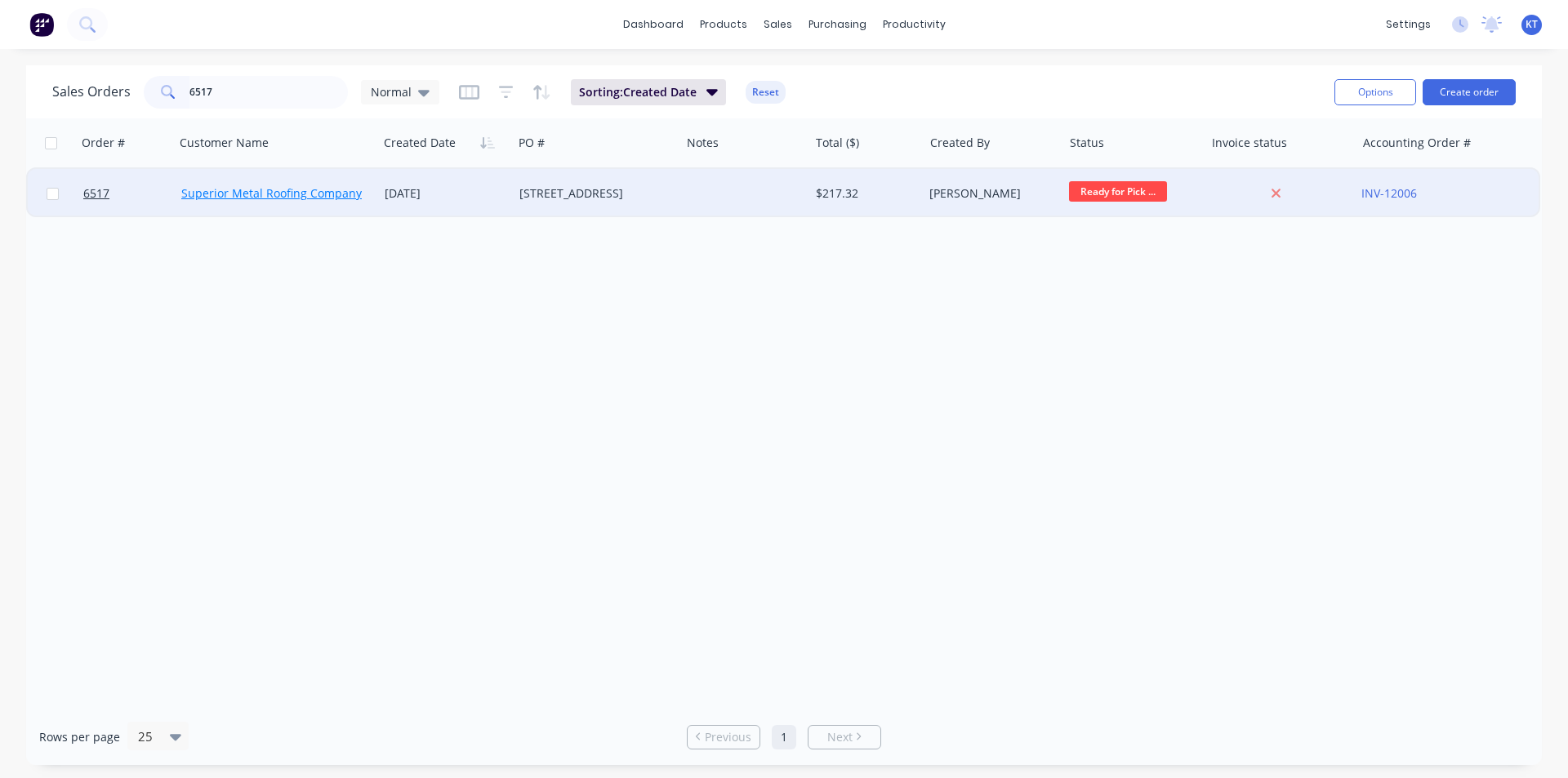
click at [339, 194] on link "Superior Metal Roofing Company Pty Ltd" at bounding box center [291, 193] width 221 height 16
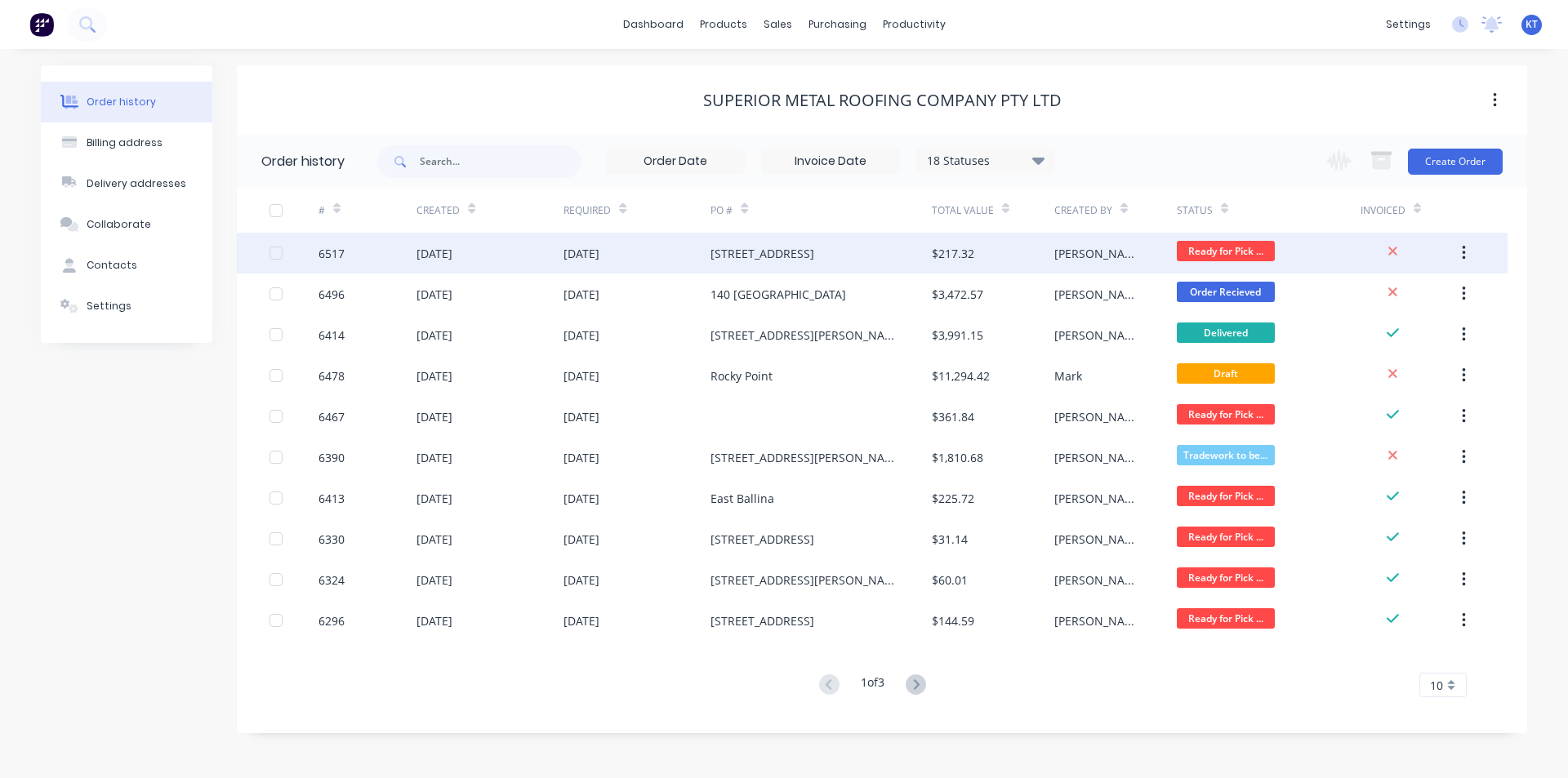
click at [884, 265] on div "[STREET_ADDRESS]" at bounding box center [820, 253] width 221 height 41
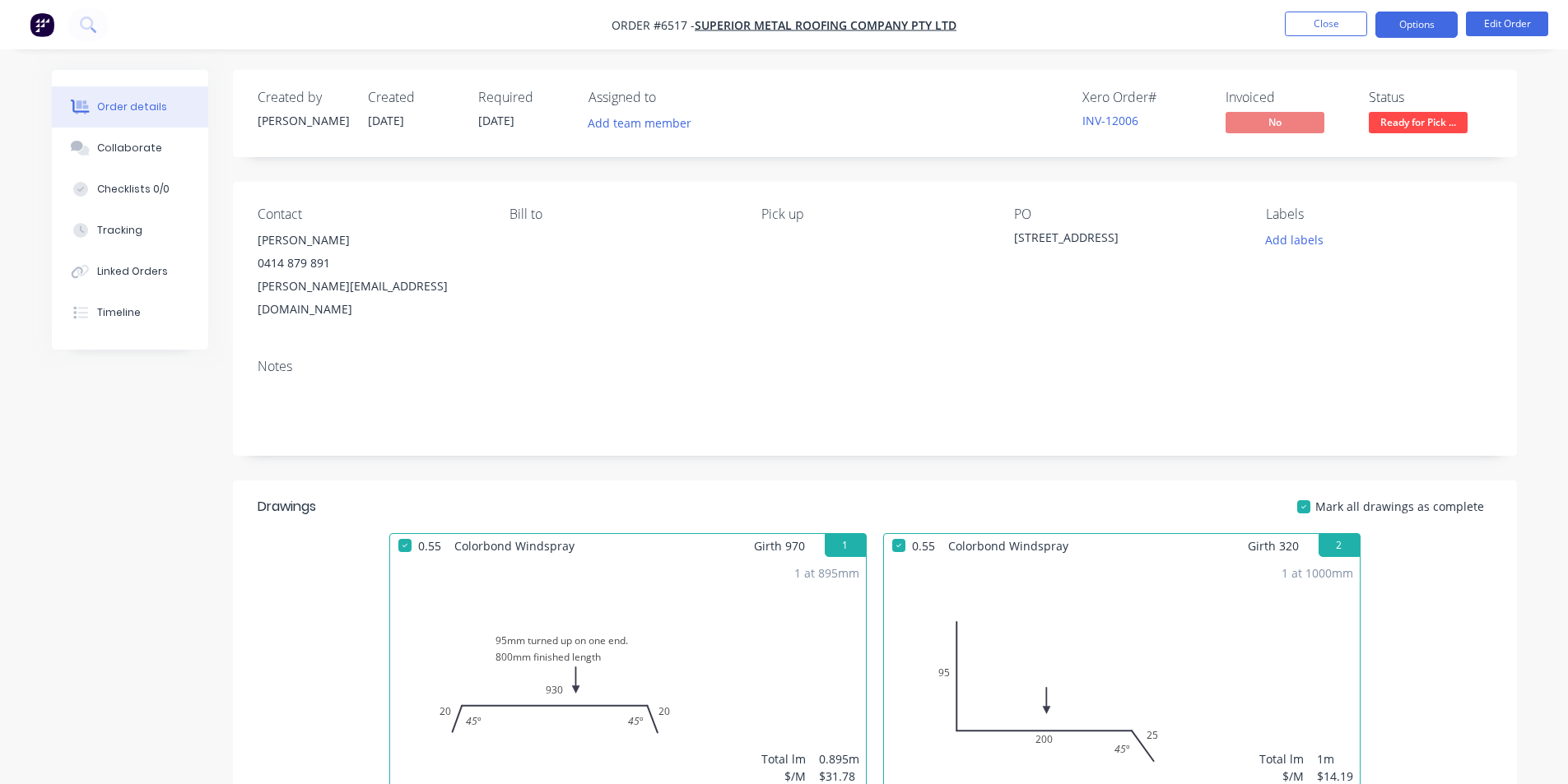
click at [1434, 18] on button "Options" at bounding box center [1416, 24] width 82 height 26
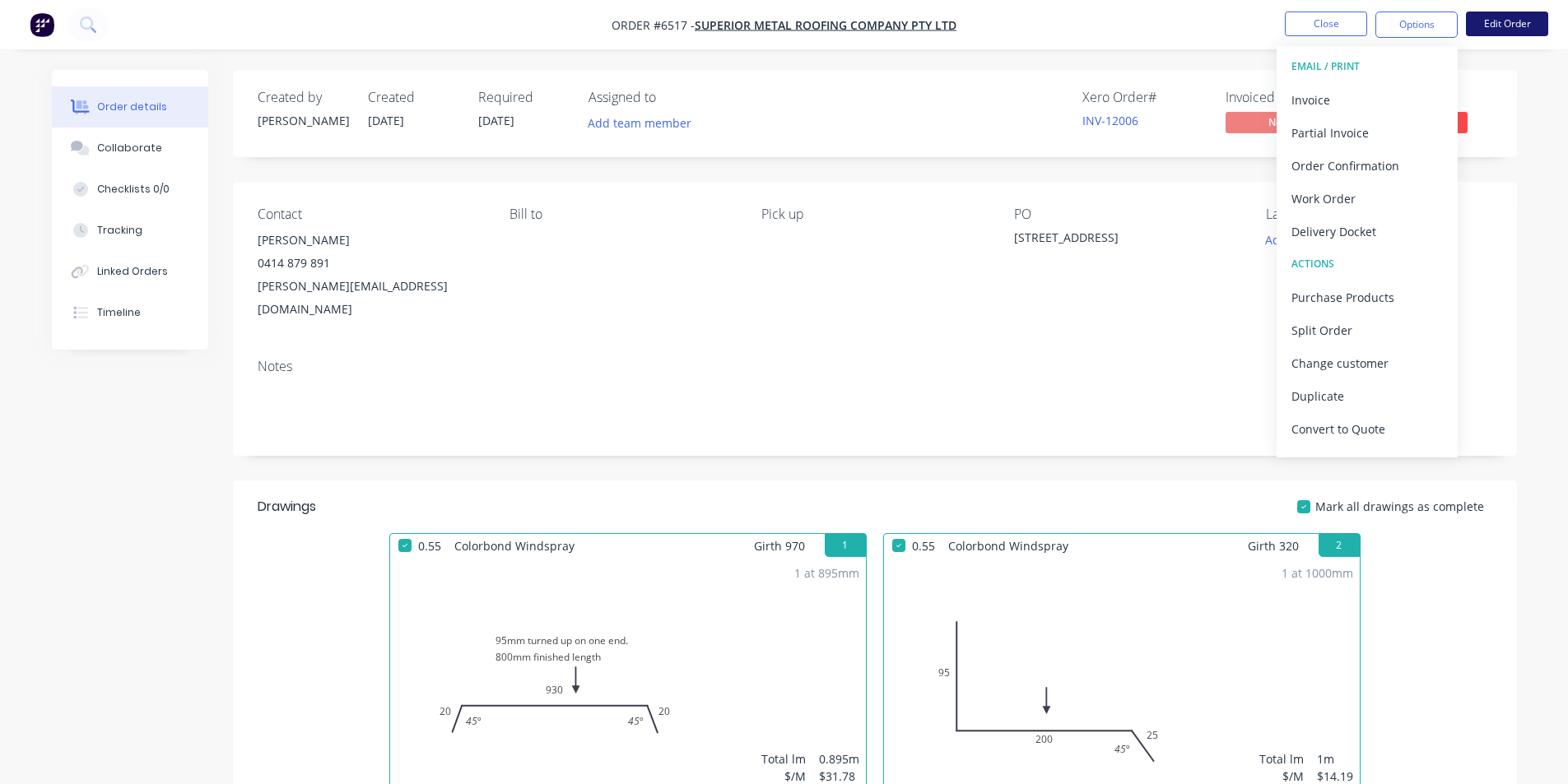
click at [1498, 26] on button "Edit Order" at bounding box center [1507, 23] width 82 height 25
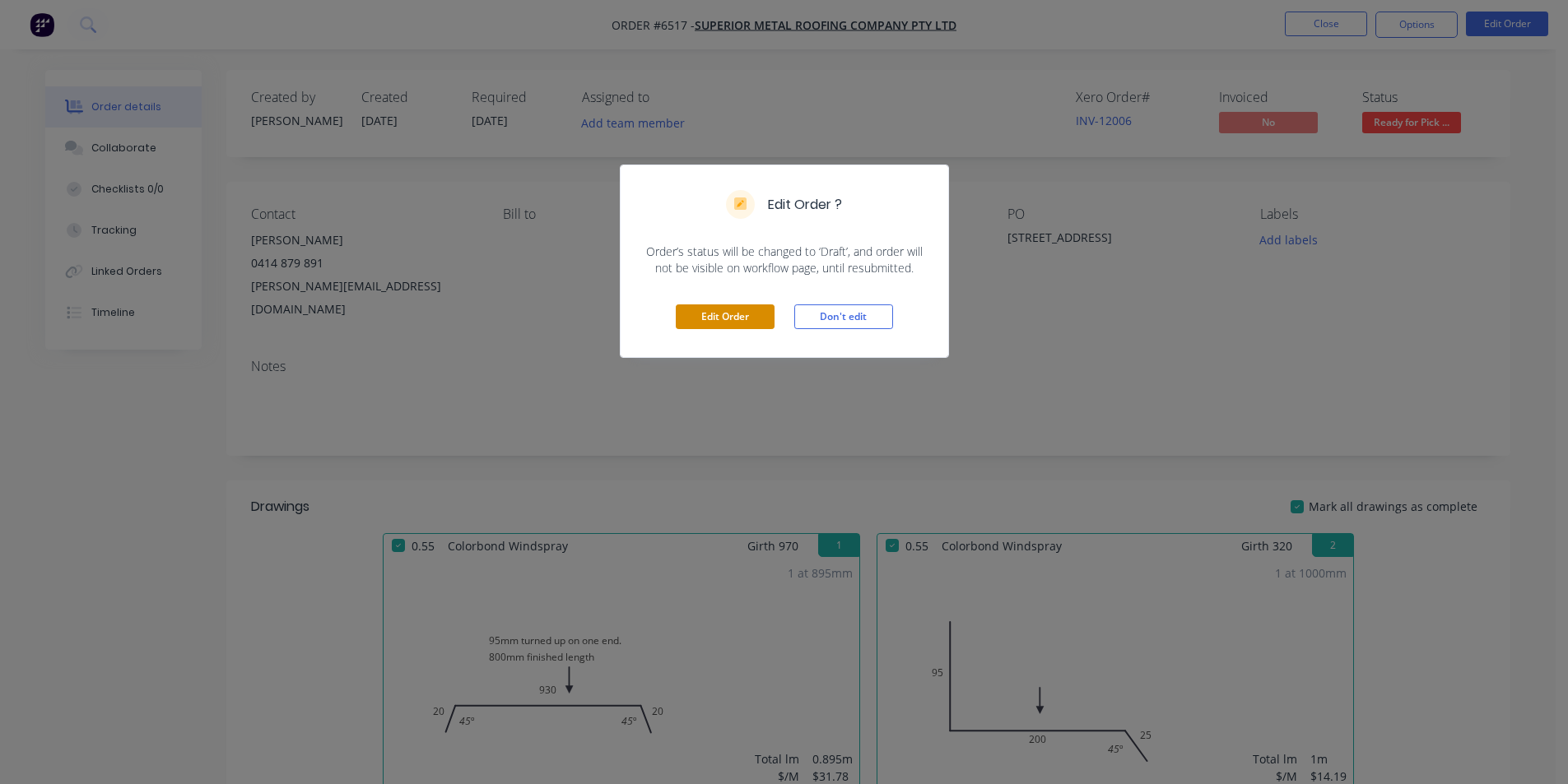
click at [750, 326] on button "Edit Order" at bounding box center [725, 317] width 99 height 25
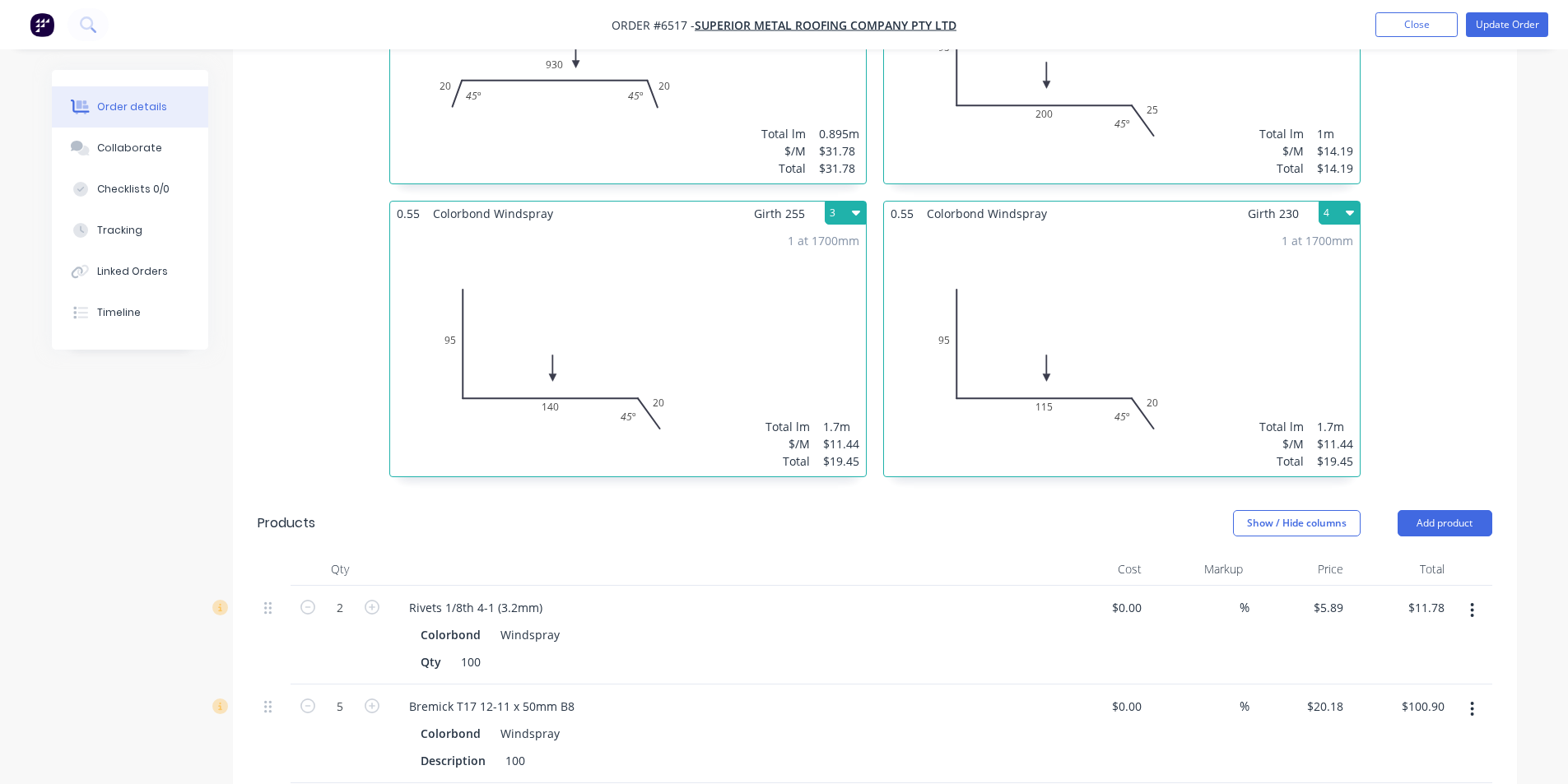
scroll to position [1085, 0]
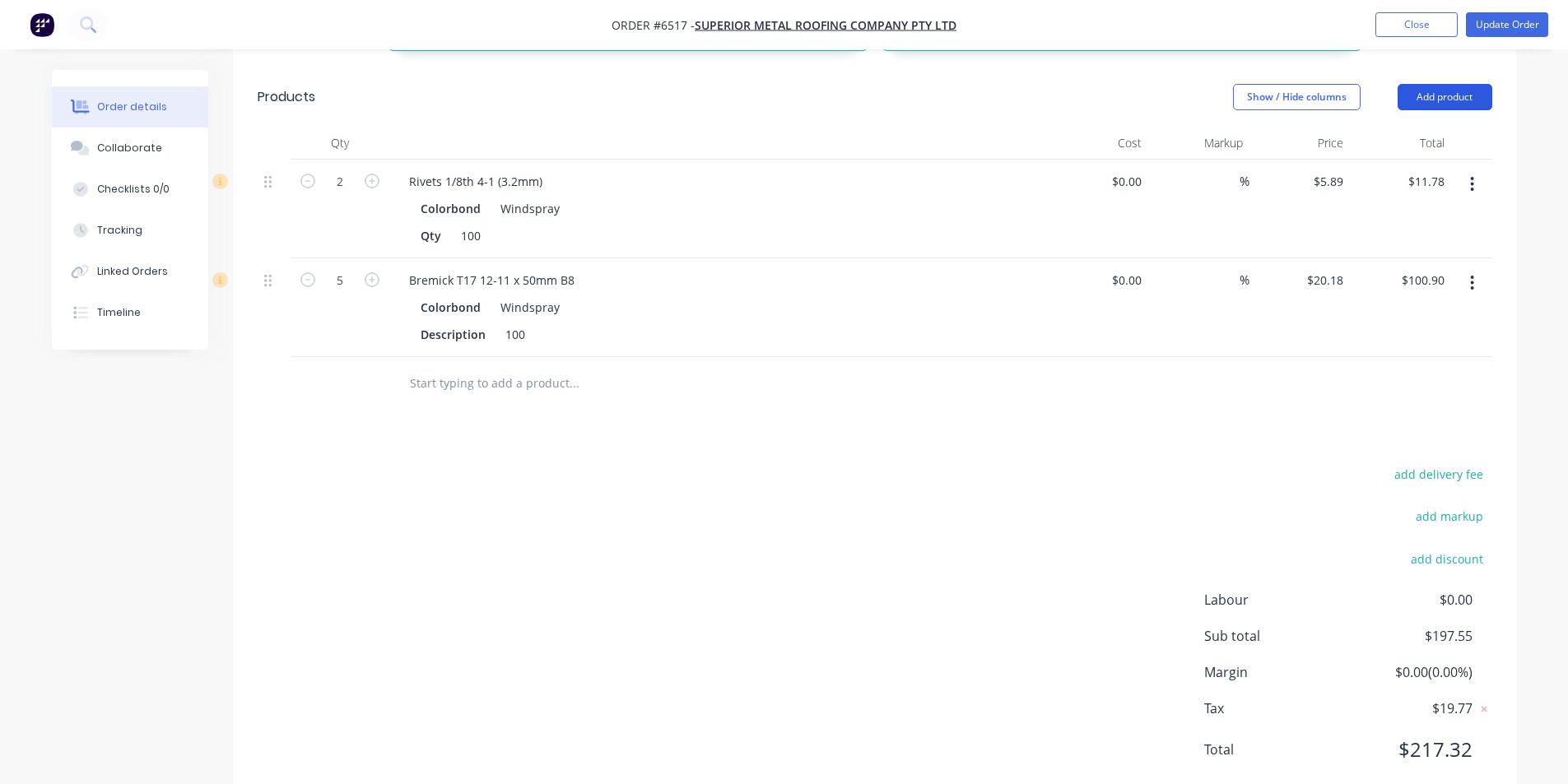
click at [1466, 84] on button "Add product" at bounding box center [1445, 97] width 95 height 26
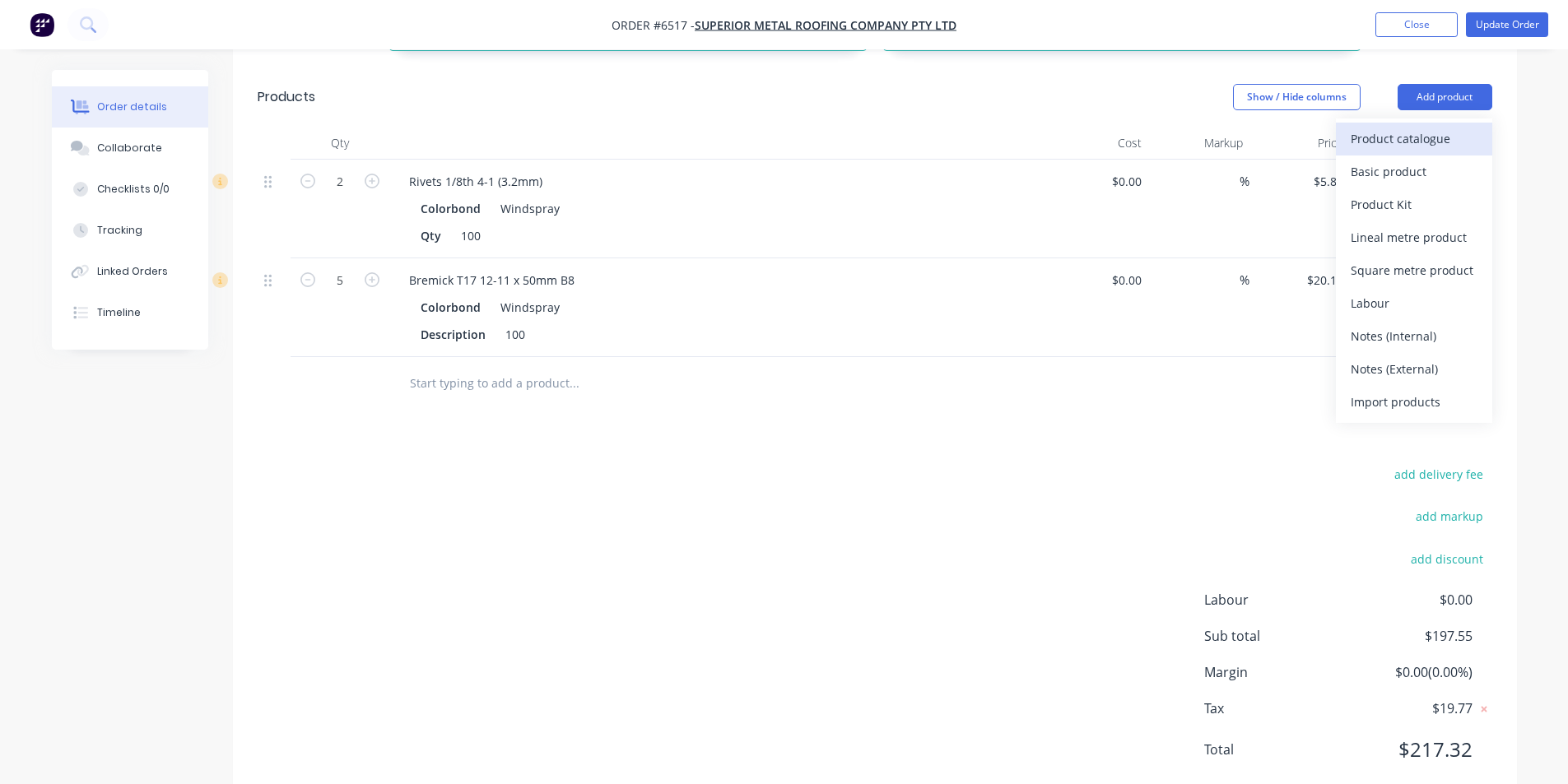
click at [1400, 127] on div "Product catalogue" at bounding box center [1414, 139] width 127 height 24
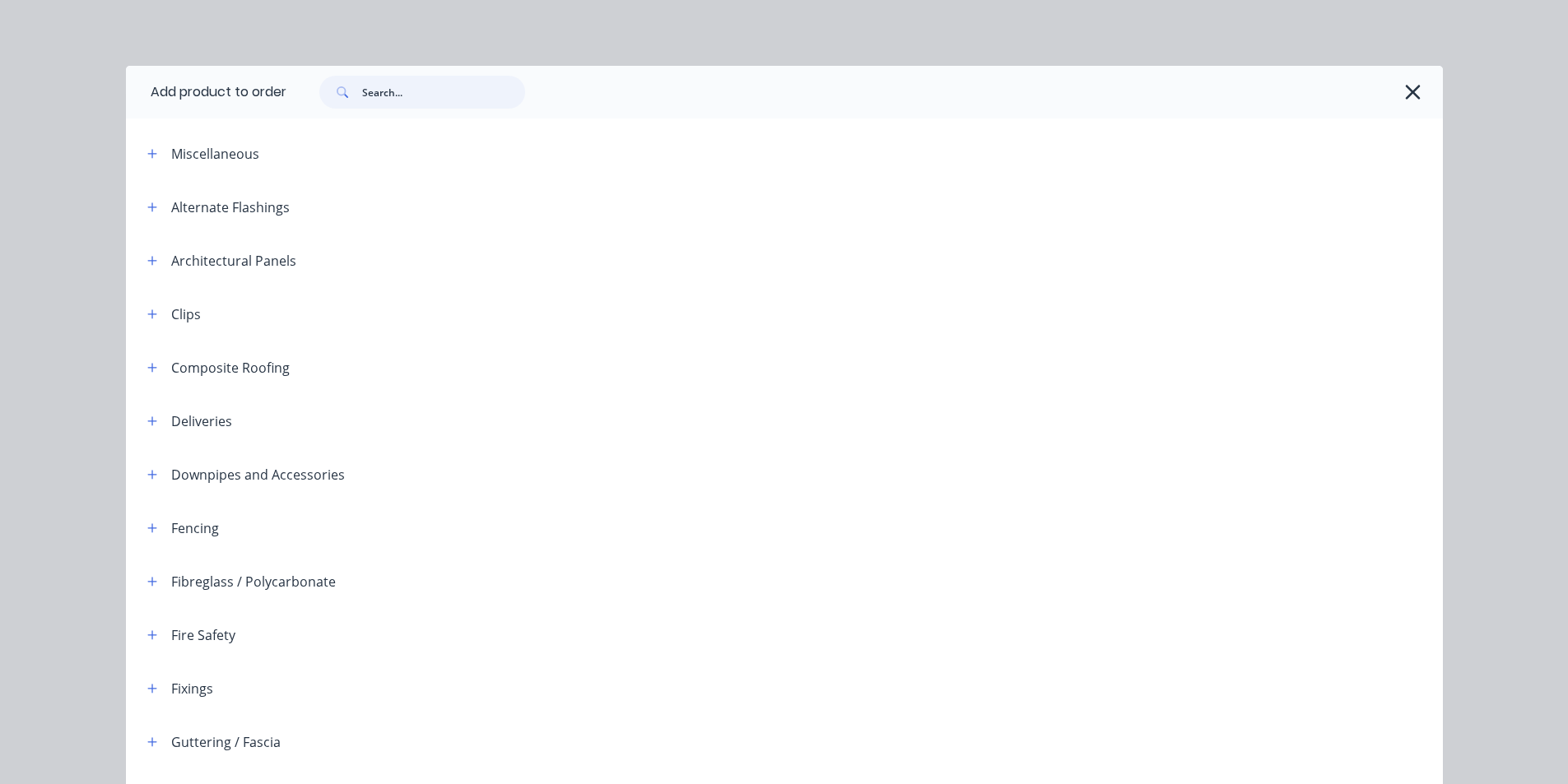
click at [458, 85] on input "text" at bounding box center [443, 91] width 163 height 33
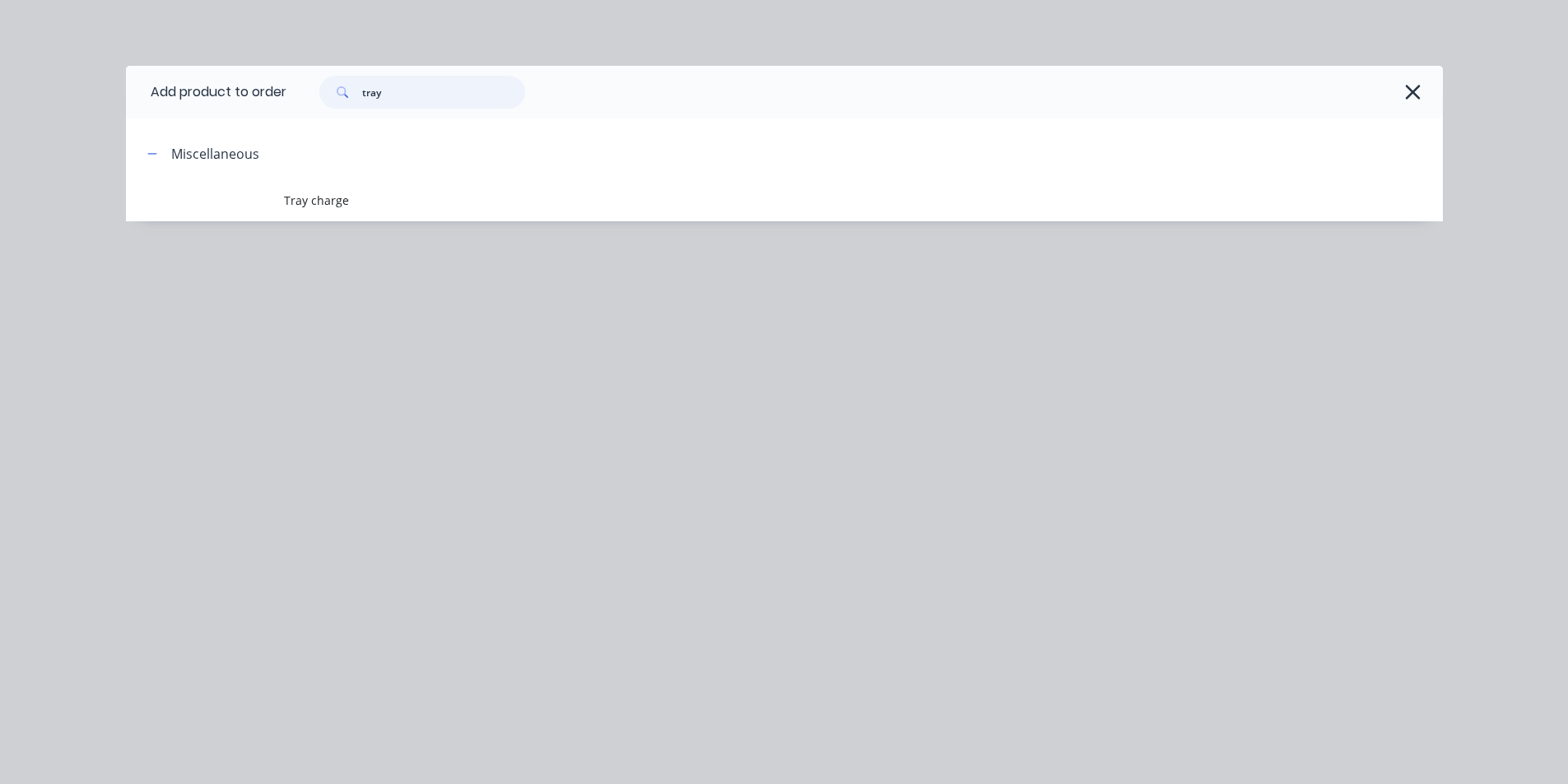
type input "tray"
click at [300, 208] on span "Tray charge" at bounding box center [747, 200] width 926 height 18
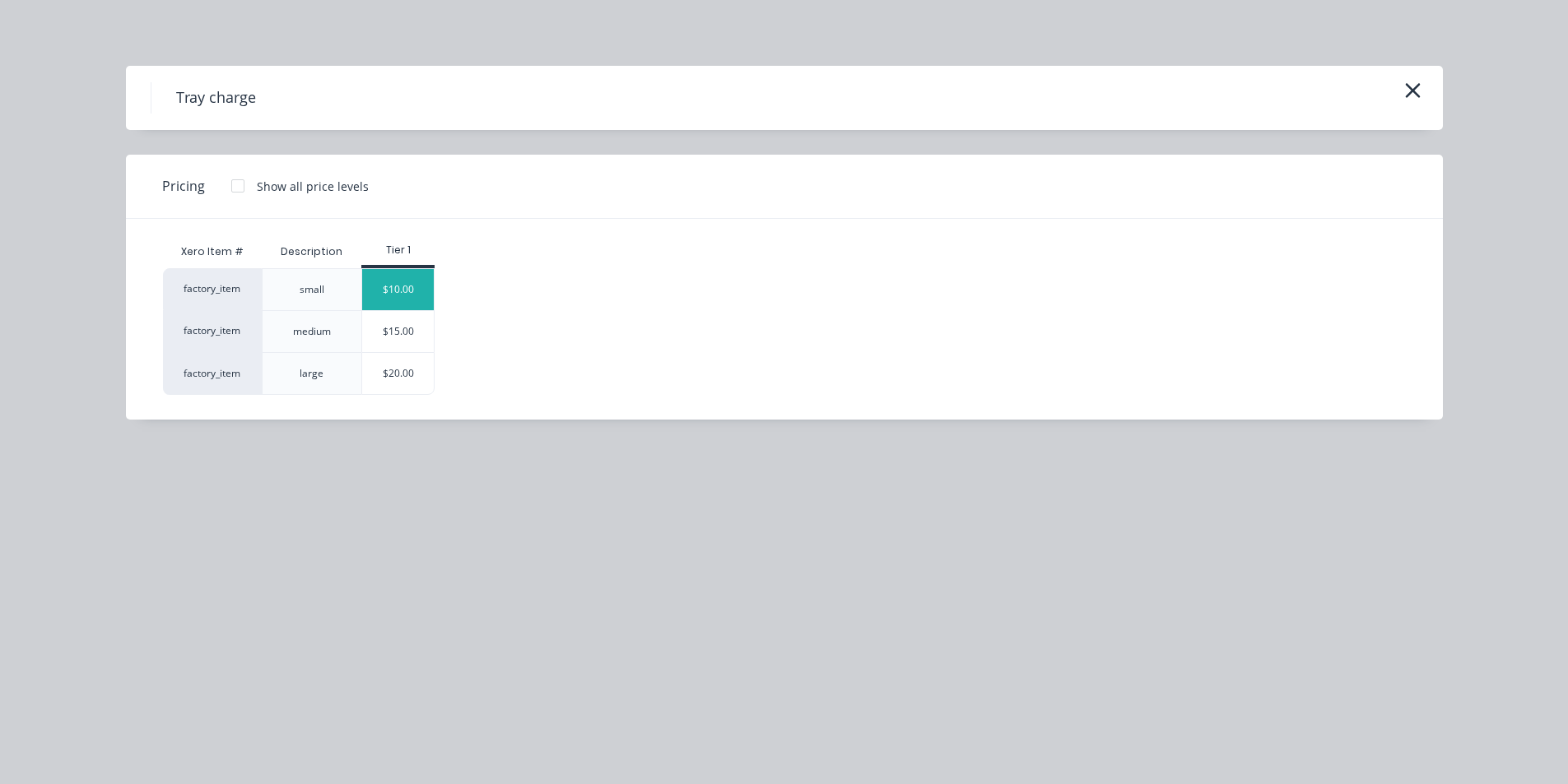
click at [401, 275] on div "$10.00" at bounding box center [398, 290] width 72 height 41
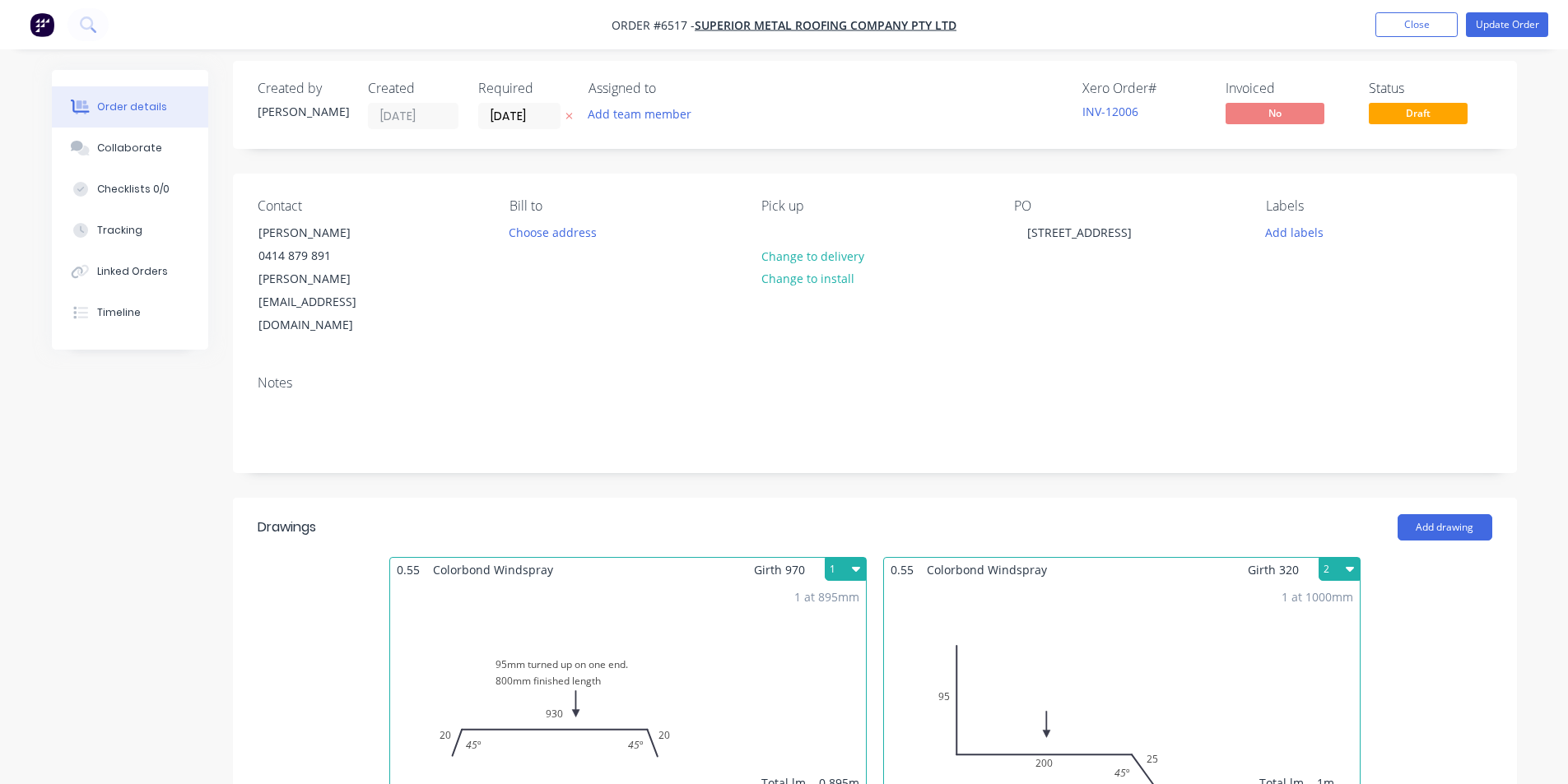
scroll to position [0, 0]
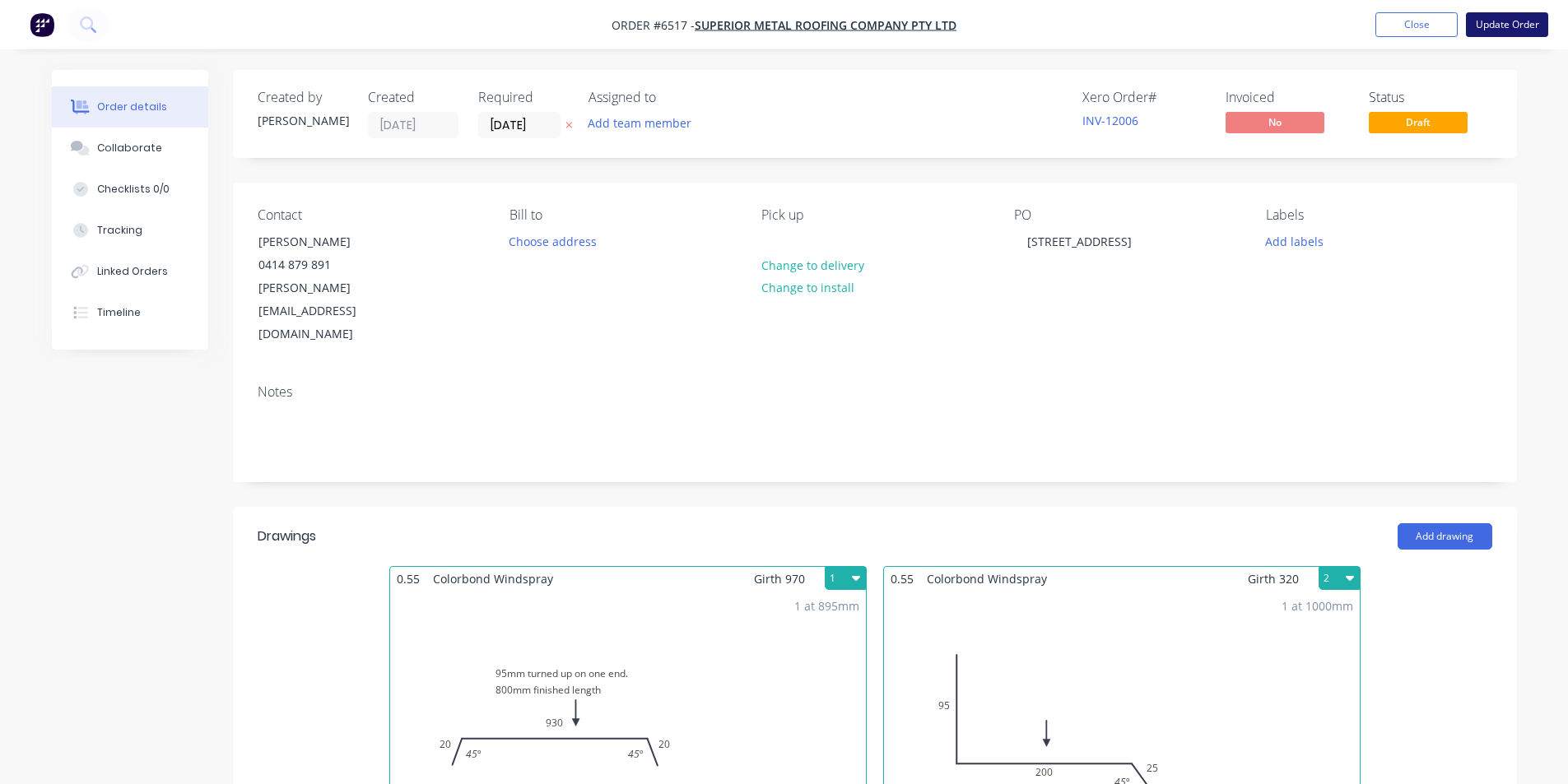
click at [1497, 24] on button "Update Order" at bounding box center [1507, 24] width 82 height 25
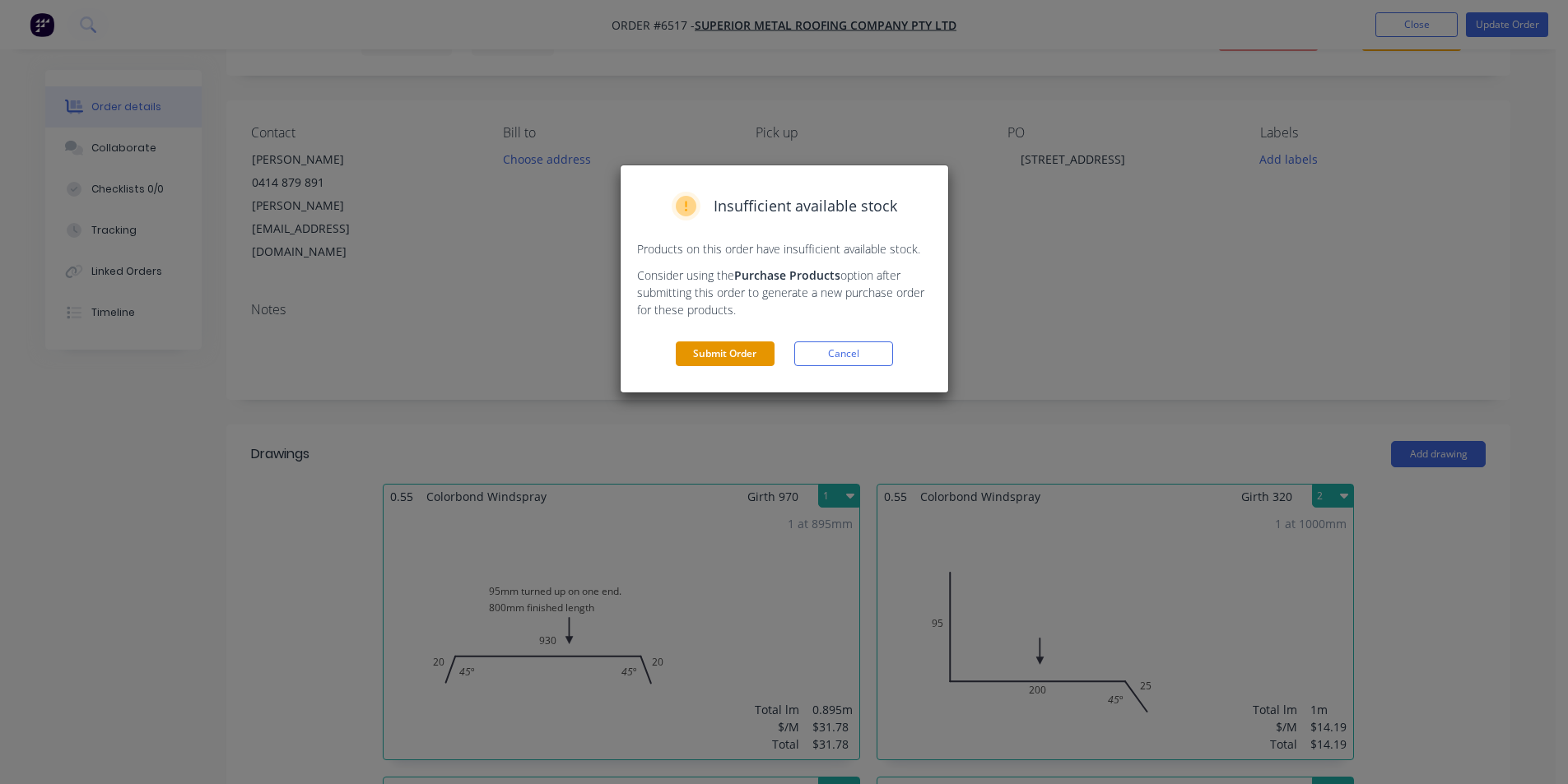
click at [726, 359] on button "Submit Order" at bounding box center [725, 354] width 99 height 25
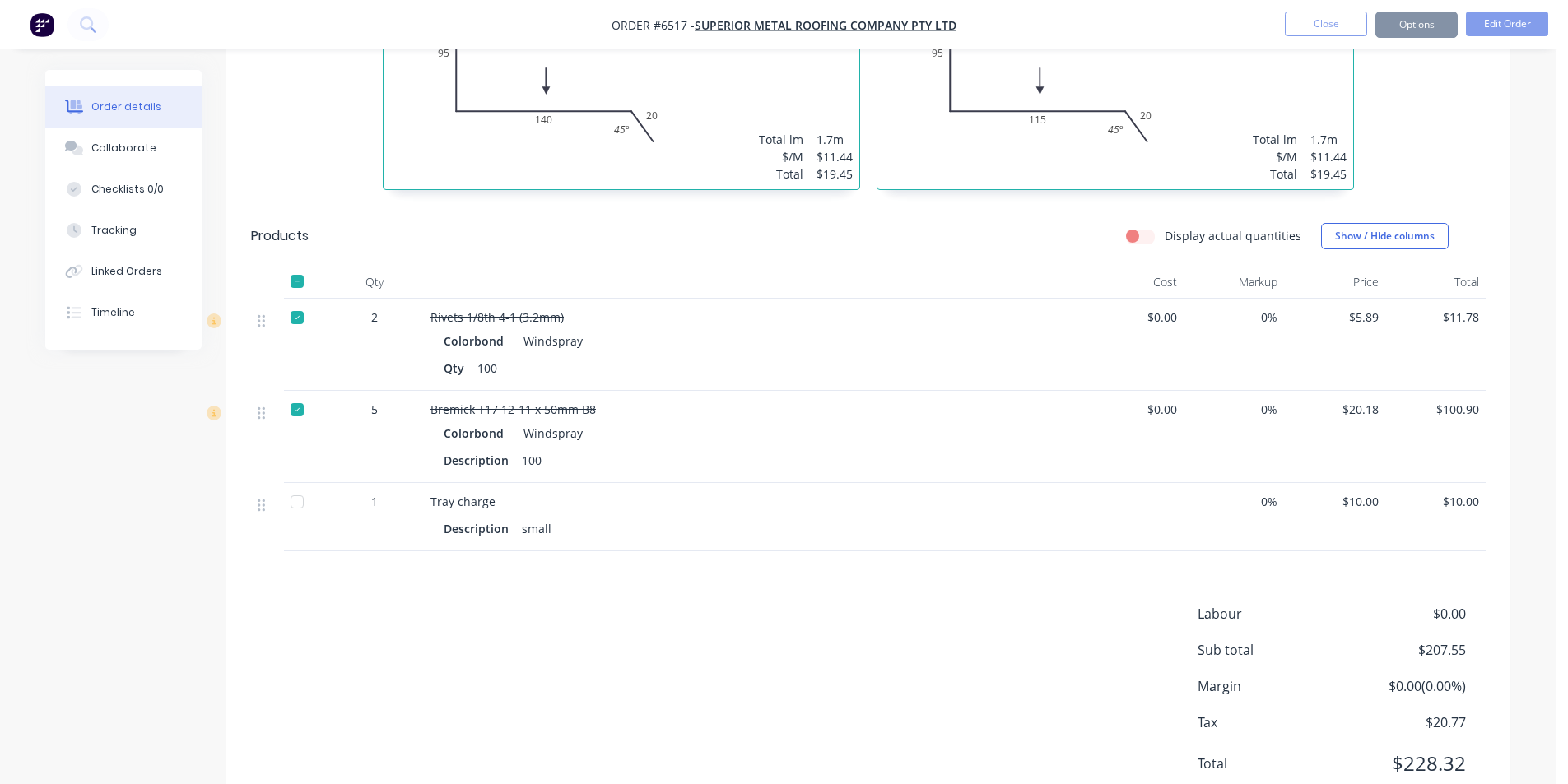
scroll to position [950, 0]
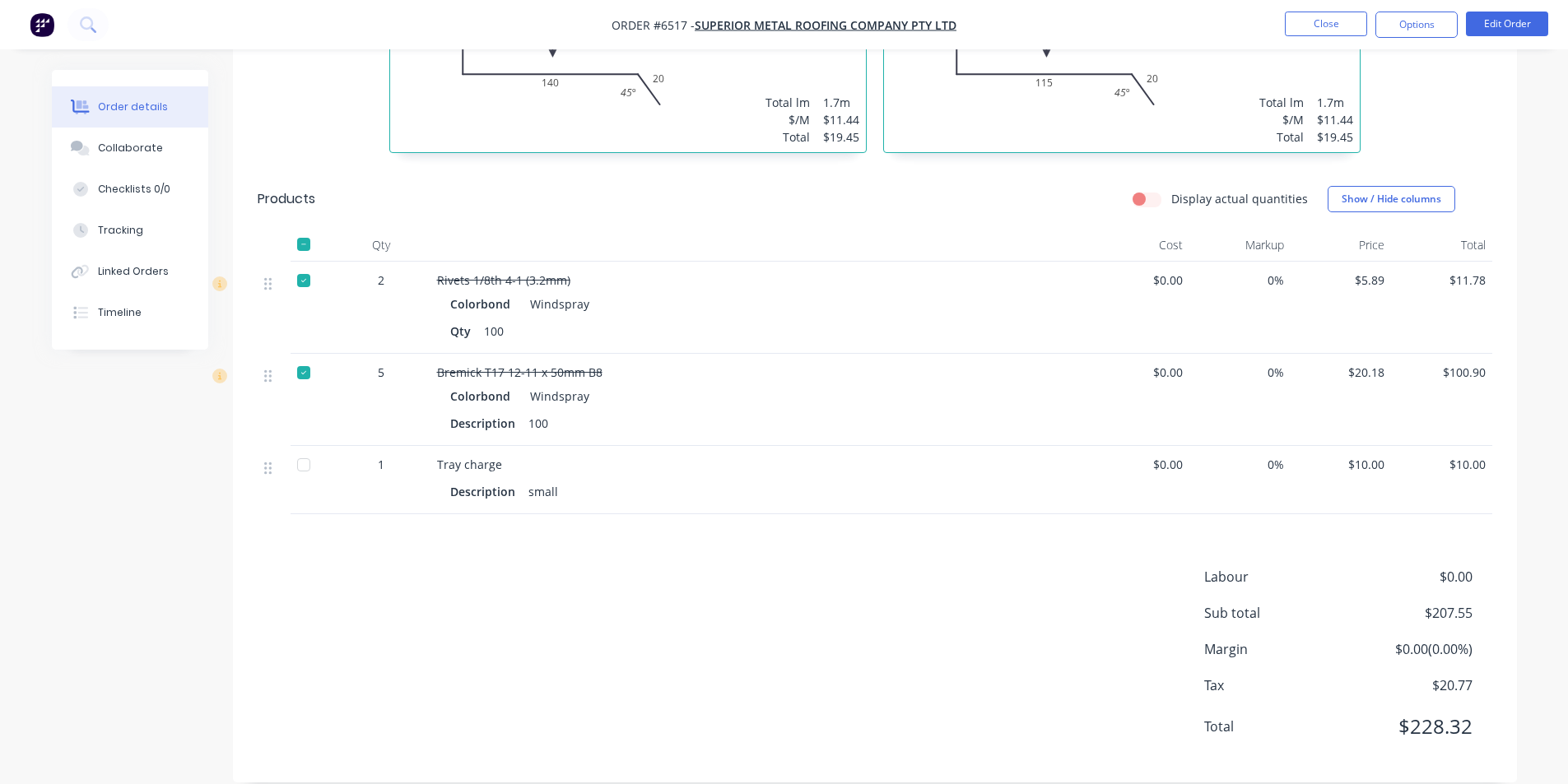
click at [302, 451] on div at bounding box center [304, 465] width 33 height 33
click at [1402, 38] on nav "Order #6517 - Superior Metal Roofing Company Pty Ltd Close Options Edit Order" at bounding box center [784, 24] width 1568 height 49
click at [1413, 21] on button "Options" at bounding box center [1416, 24] width 82 height 26
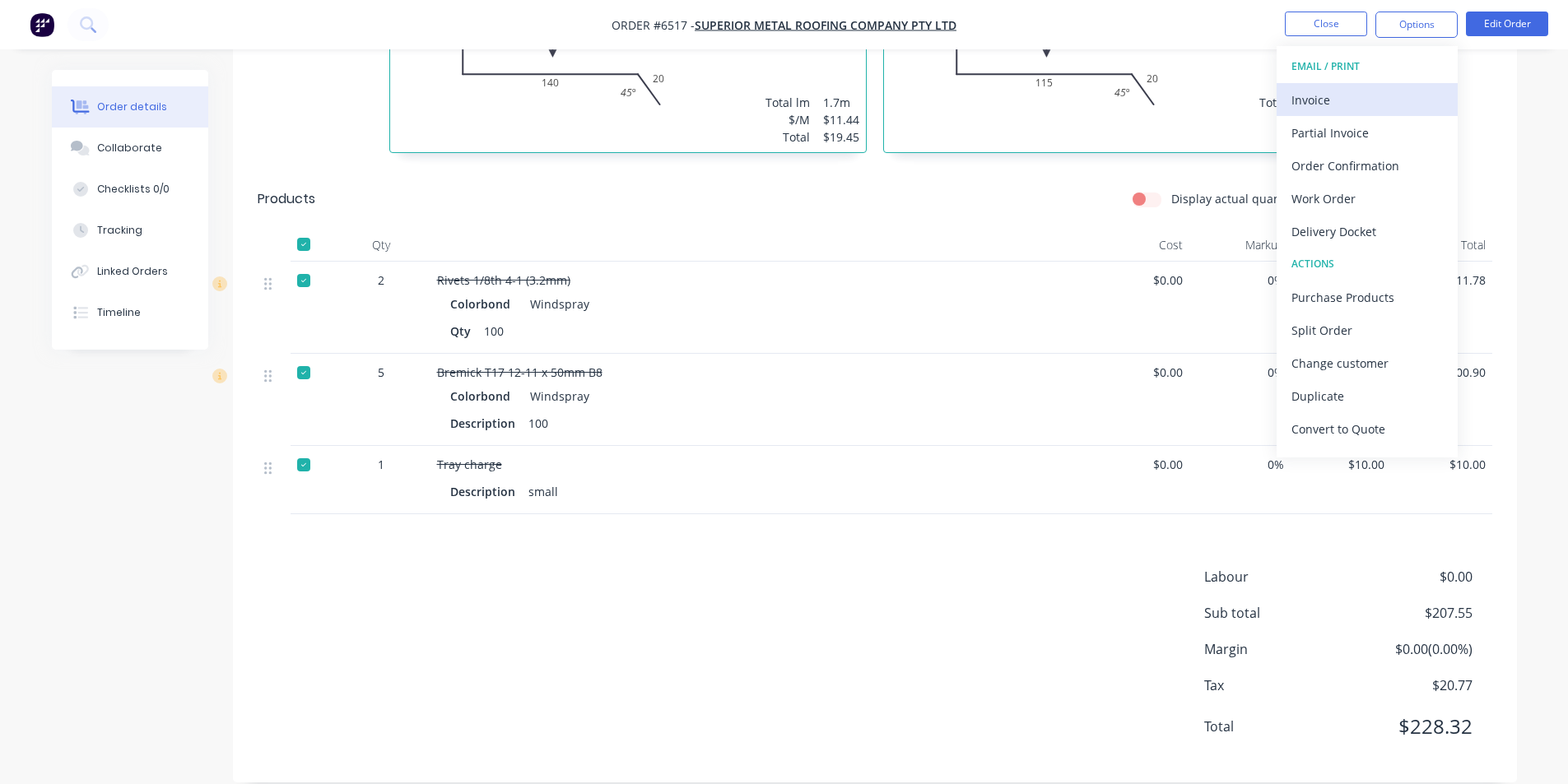
click at [1356, 90] on div "Invoice" at bounding box center [1367, 101] width 152 height 24
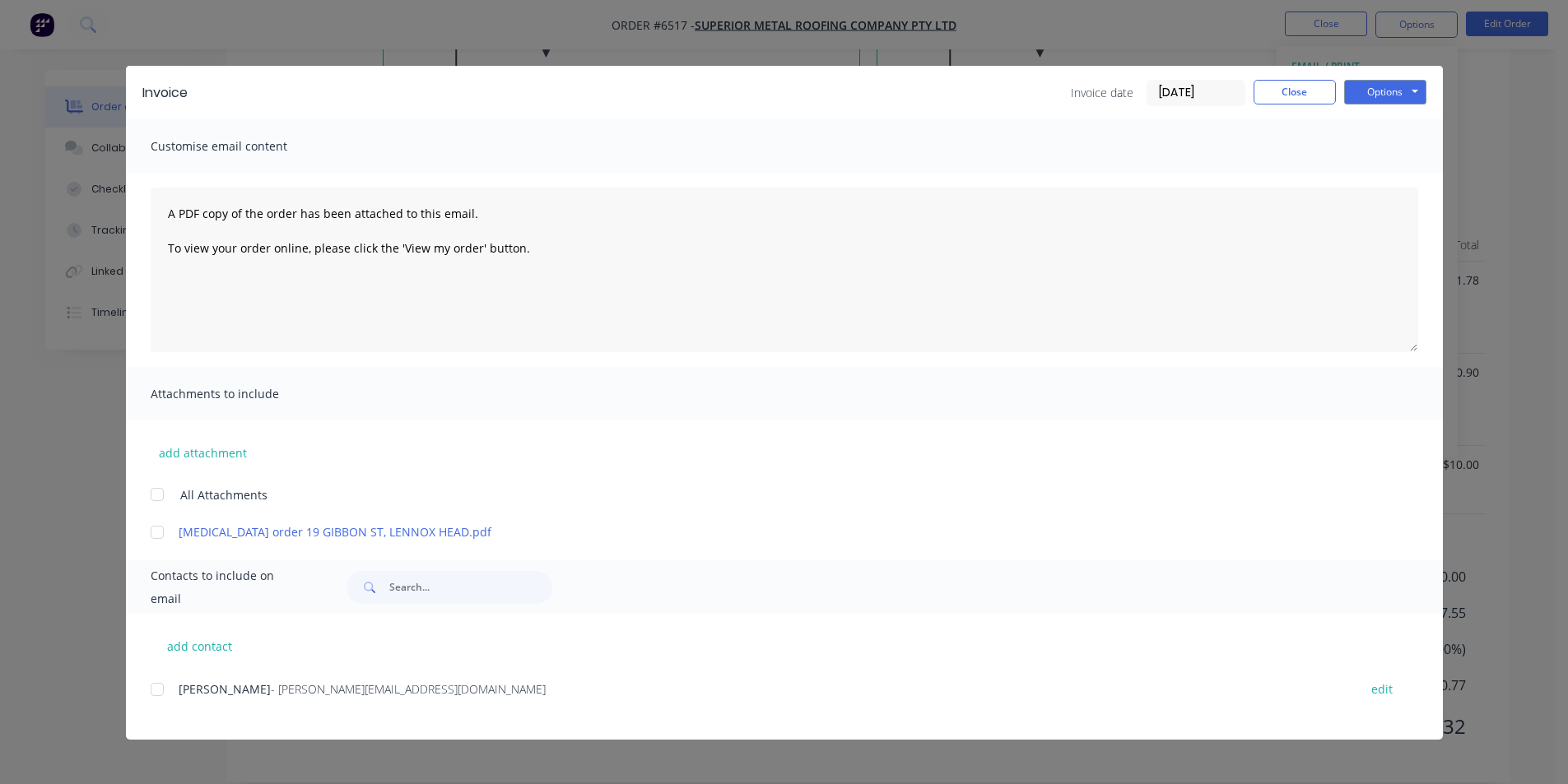
click at [182, 692] on span "[PERSON_NAME]" at bounding box center [224, 689] width 92 height 16
click at [149, 688] on div "add contact Mitchell Gyde - mitch@superiormetalroofing.co edit" at bounding box center [784, 676] width 1317 height 126
click at [144, 692] on div "add contact Mitchell Gyde - mitch@superiormetalroofing.co edit" at bounding box center [784, 676] width 1317 height 126
click at [167, 681] on div at bounding box center [156, 689] width 33 height 33
click at [1409, 91] on button "Options" at bounding box center [1386, 92] width 82 height 25
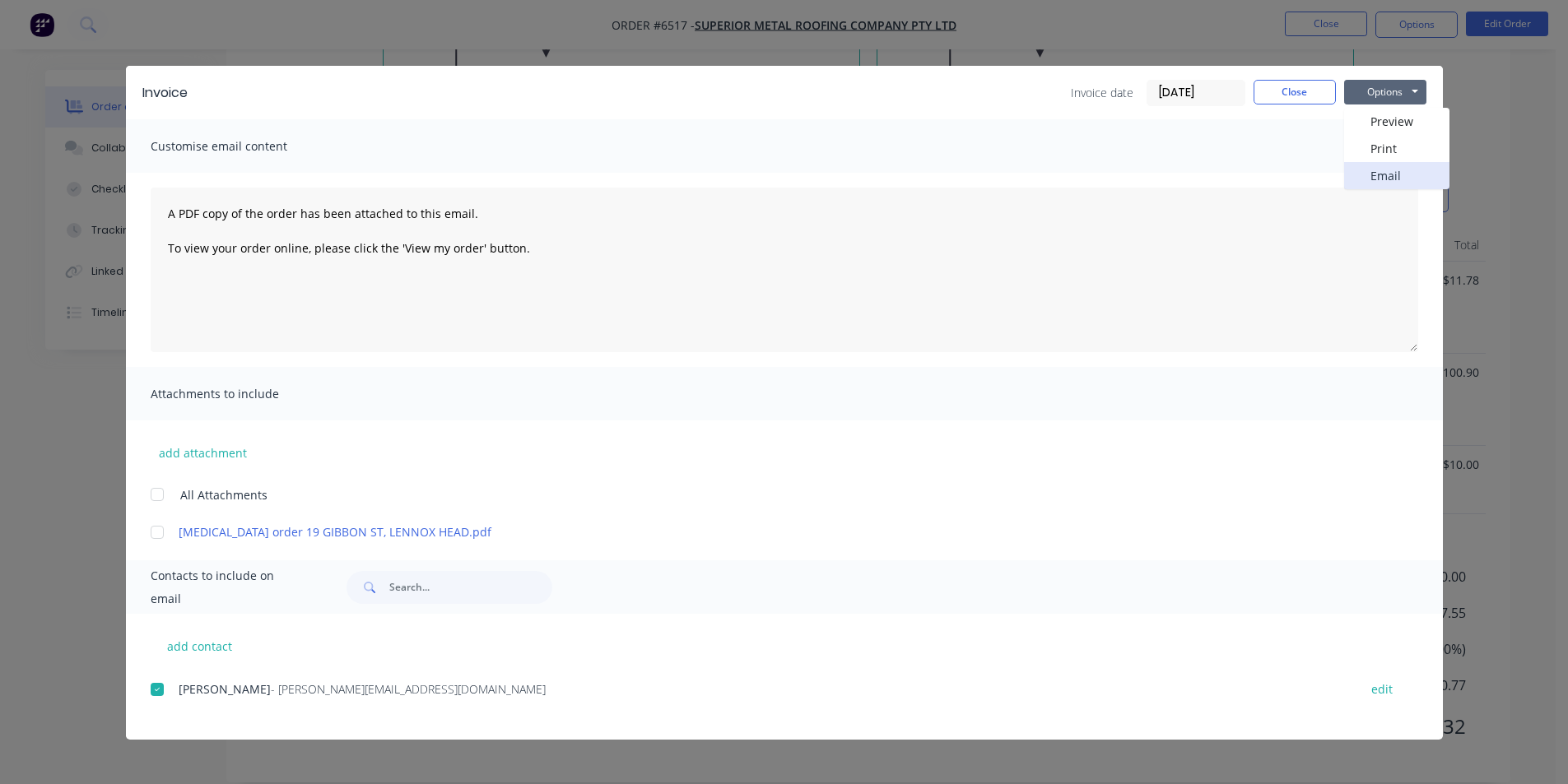
click at [1415, 169] on button "Email" at bounding box center [1397, 175] width 105 height 27
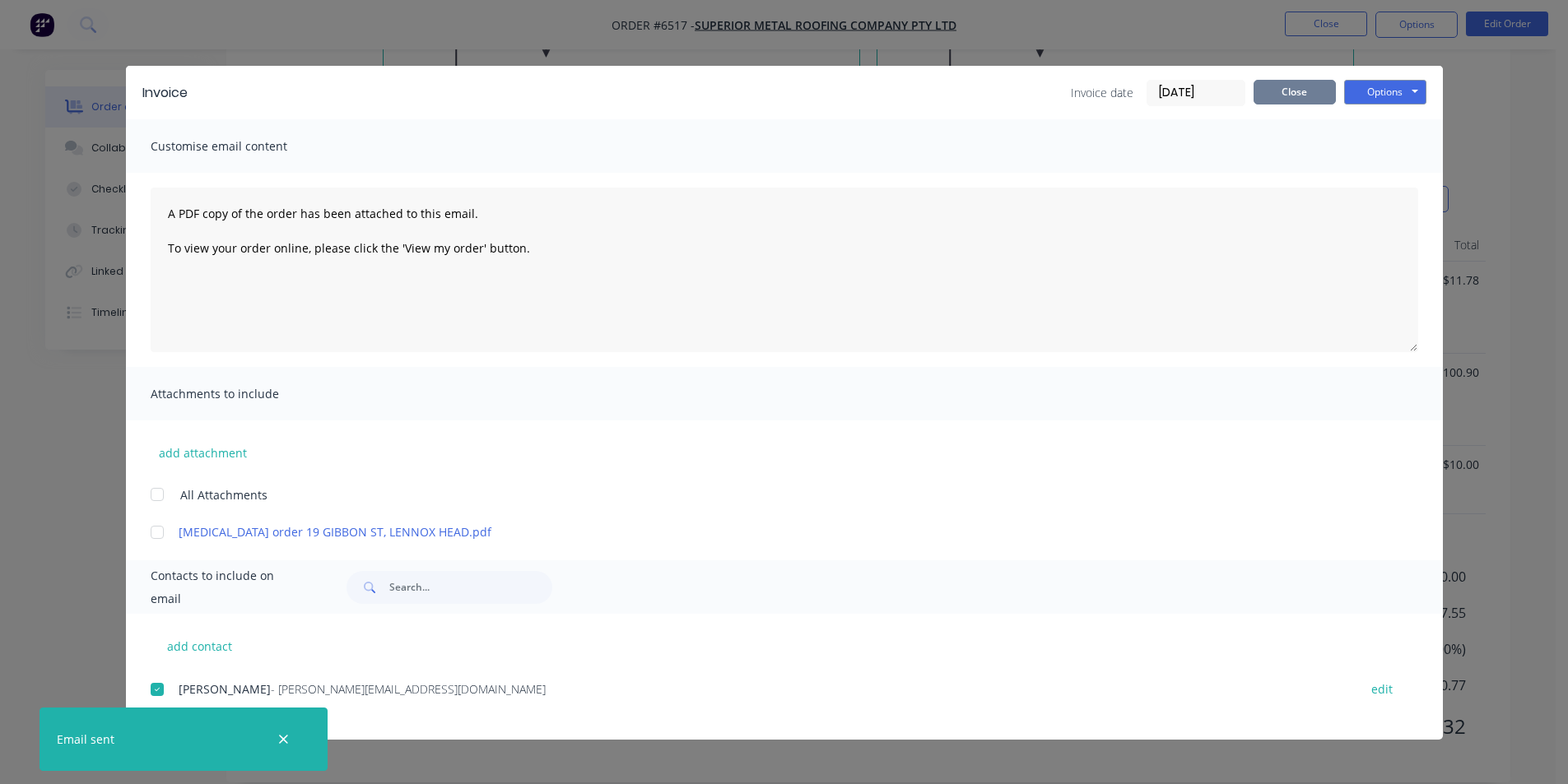
click at [1320, 84] on button "Close" at bounding box center [1294, 92] width 82 height 25
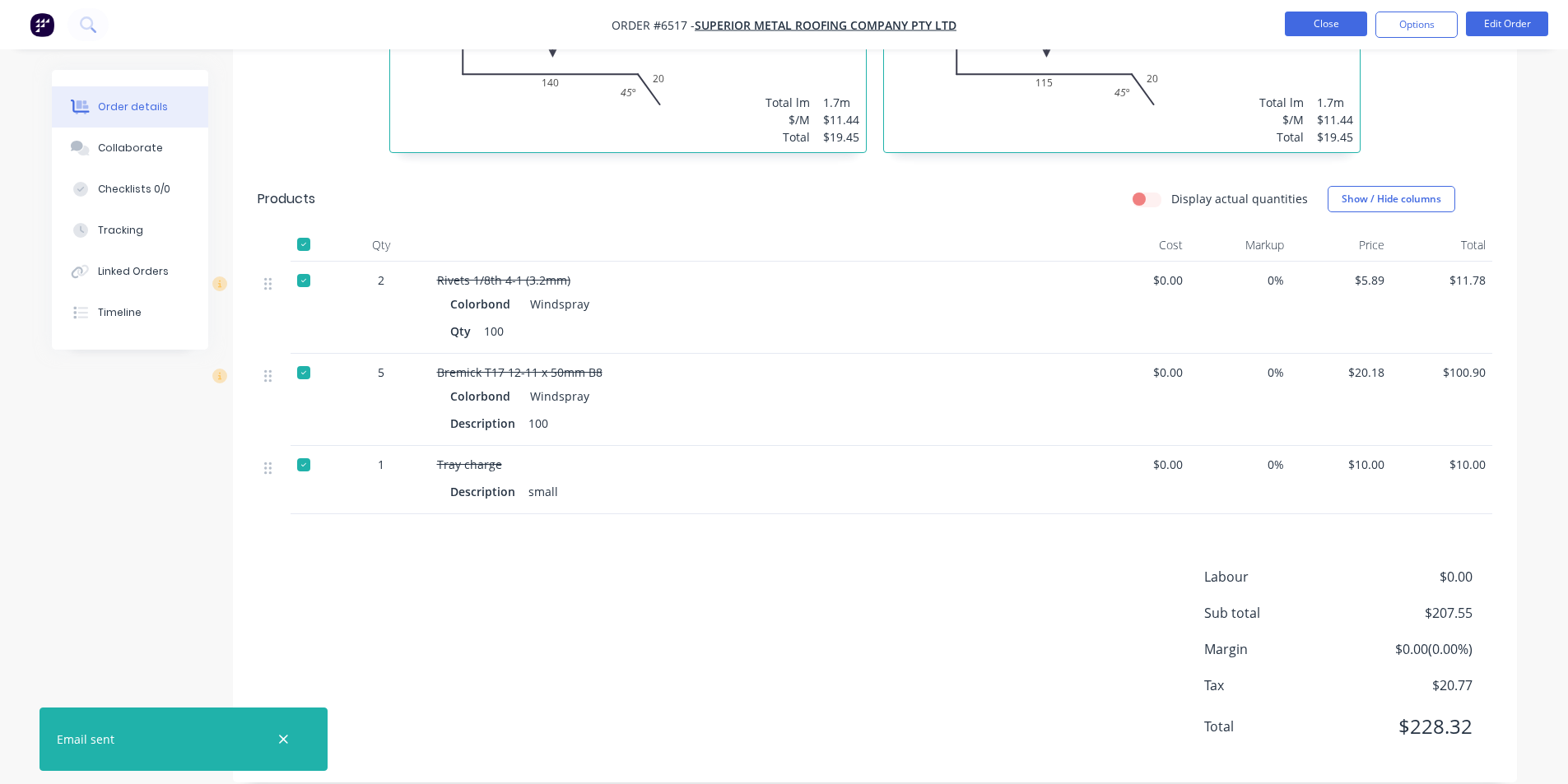
click at [1317, 32] on button "Close" at bounding box center [1326, 23] width 82 height 25
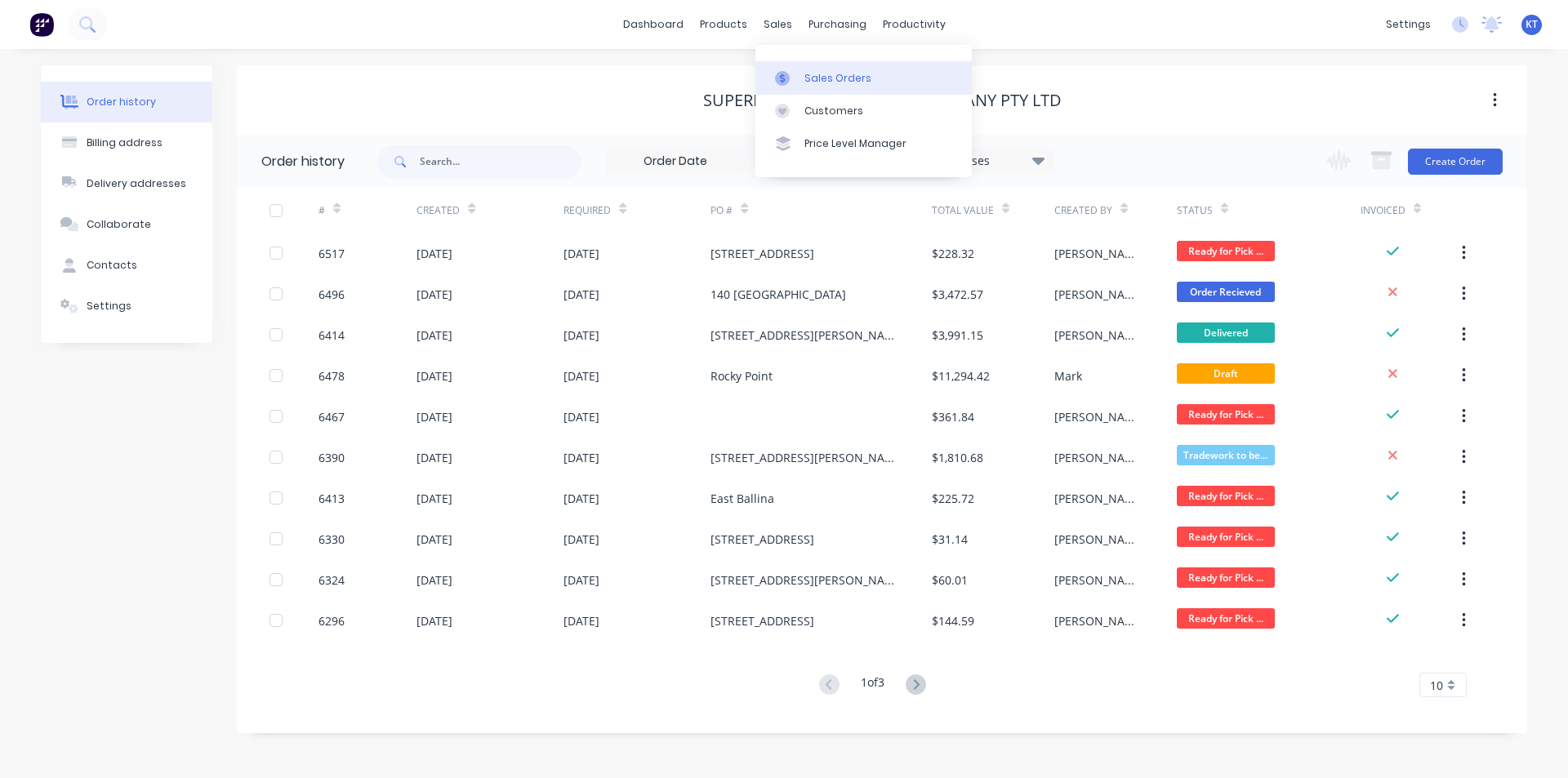
click at [793, 67] on link "Sales Orders" at bounding box center [864, 77] width 216 height 32
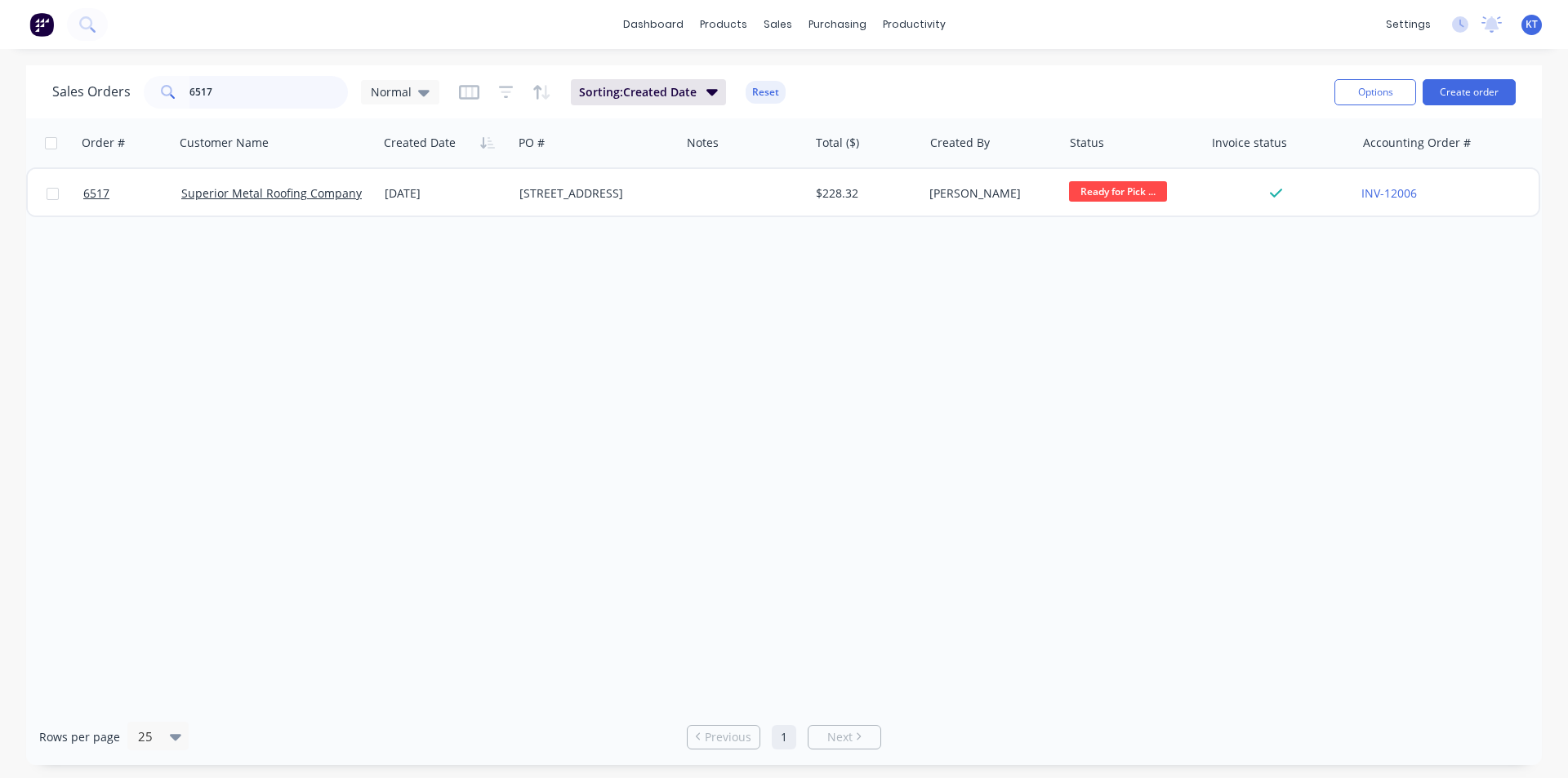
click at [258, 83] on input "6517" at bounding box center [269, 91] width 159 height 32
click at [257, 83] on input "6517" at bounding box center [269, 91] width 159 height 32
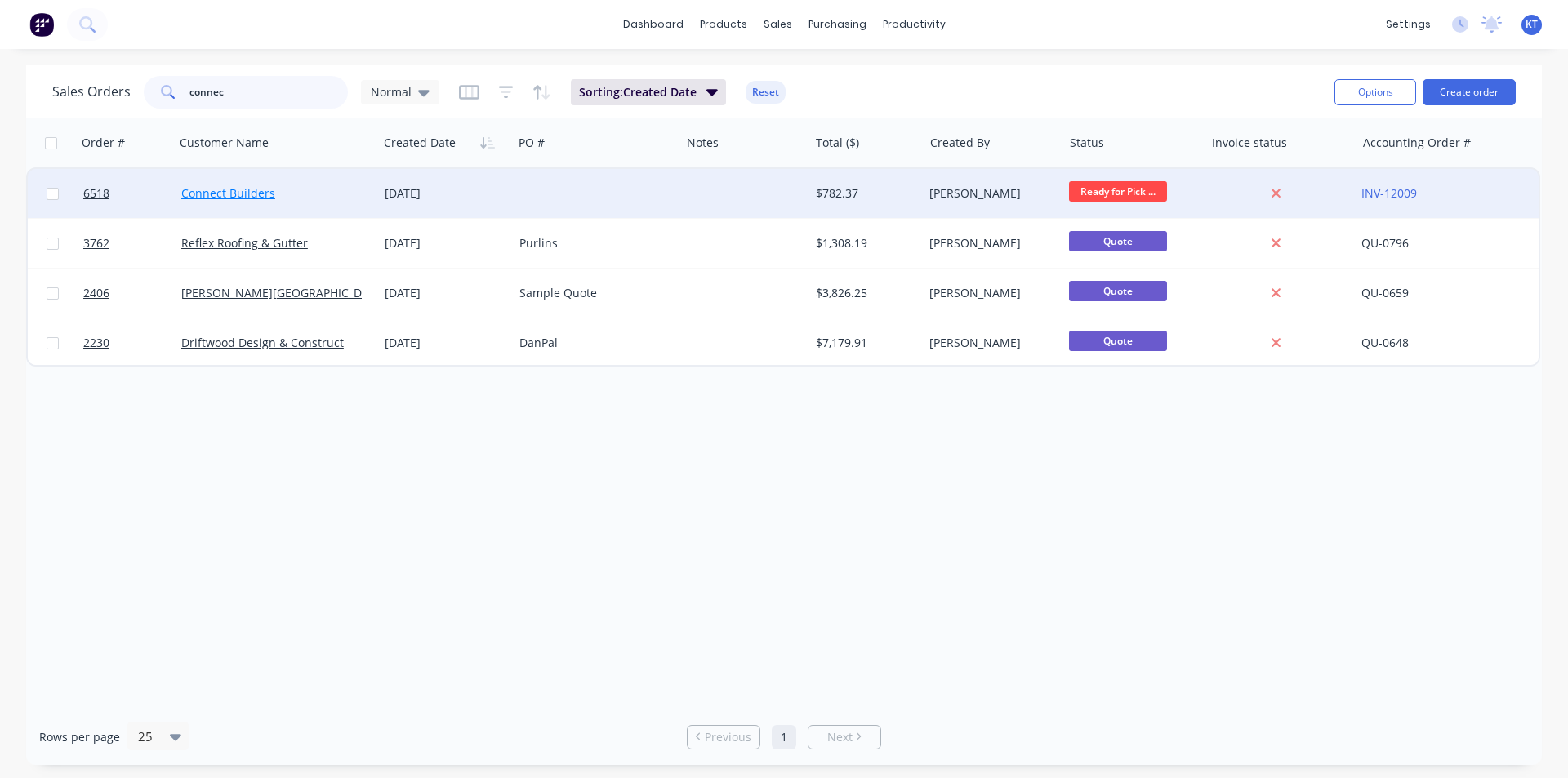
type input "connec"
click at [263, 189] on link "Connect Builders" at bounding box center [228, 193] width 94 height 16
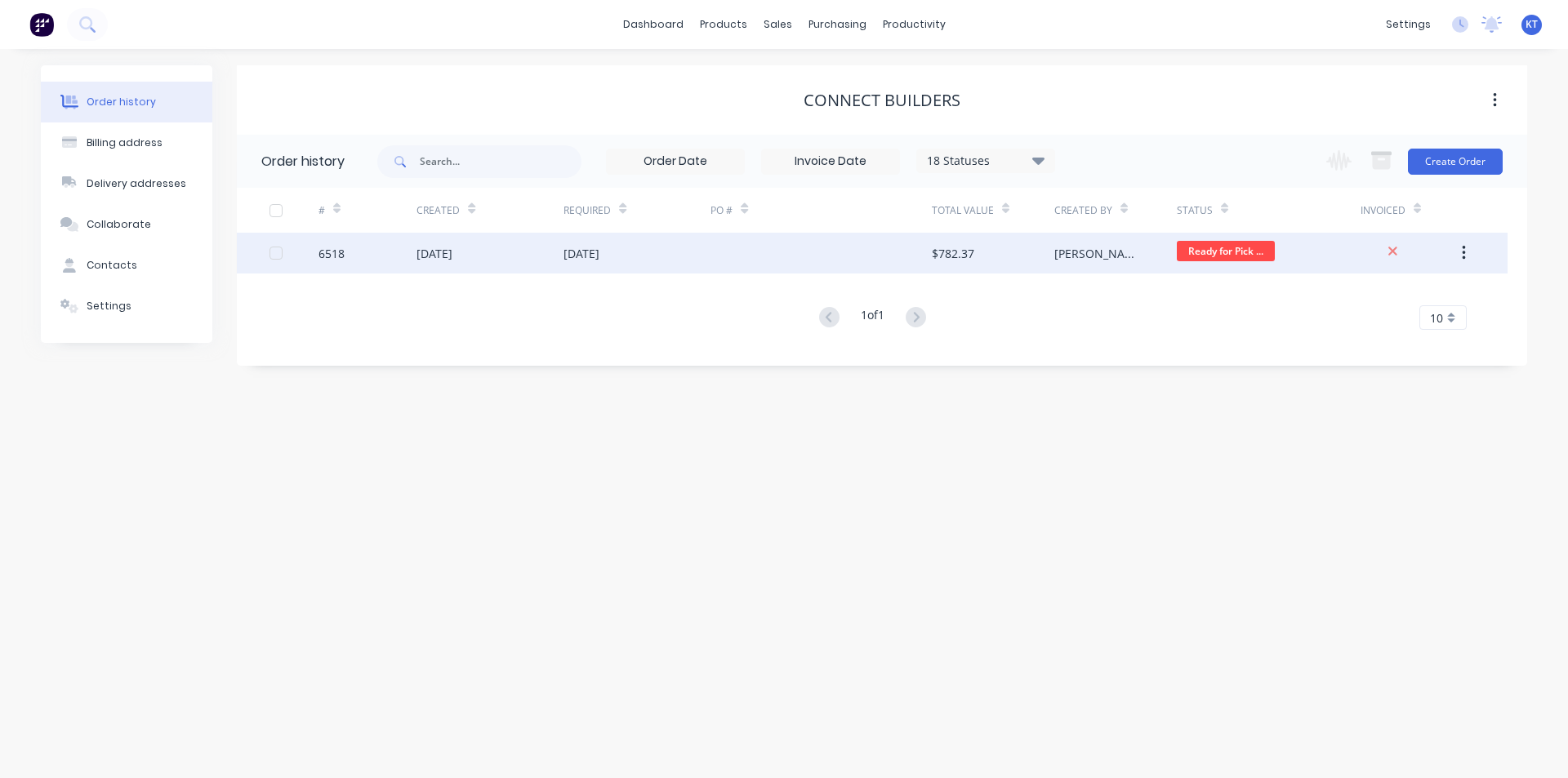
click at [1027, 237] on div "$782.37" at bounding box center [993, 253] width 123 height 41
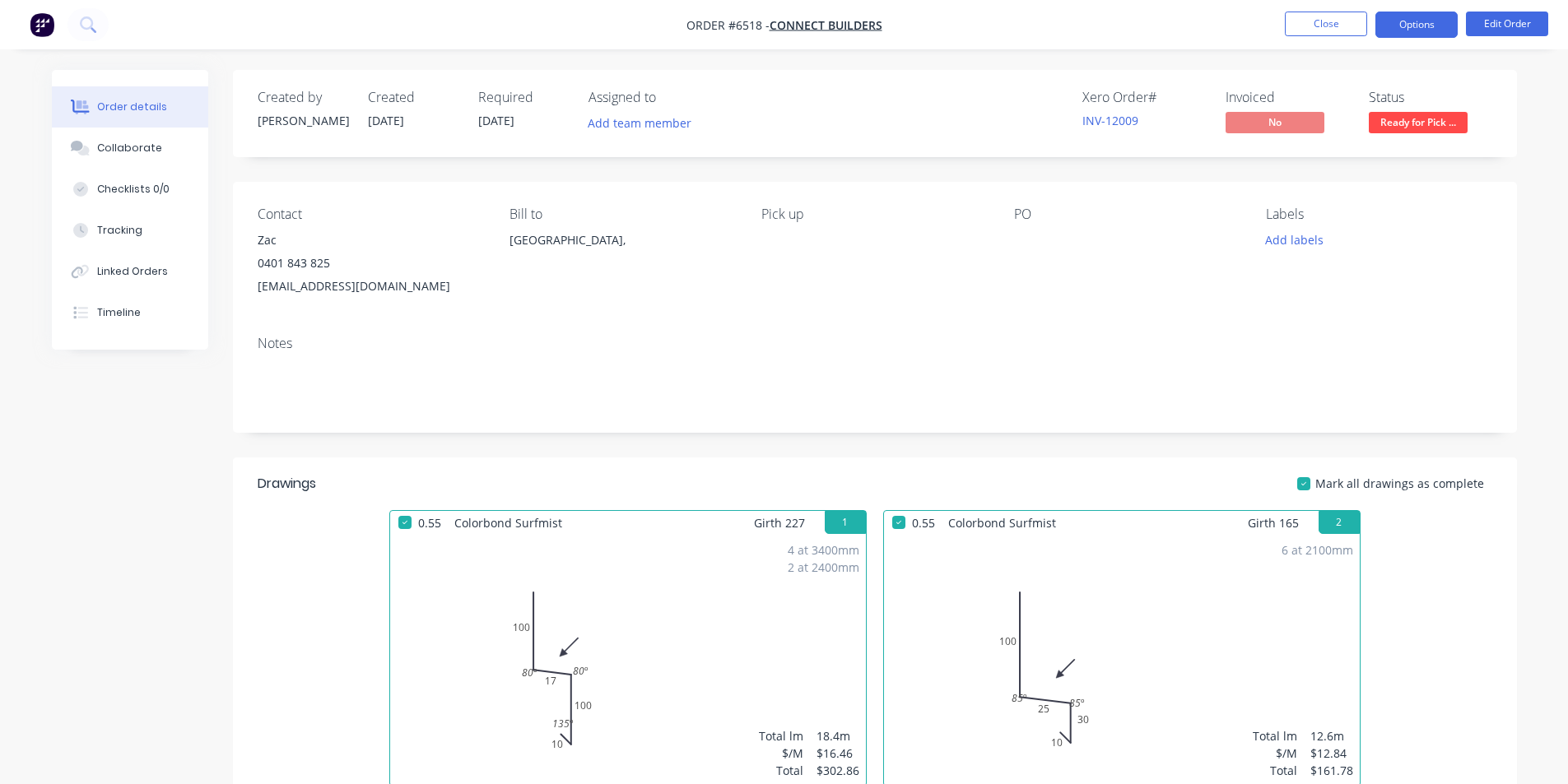
click at [1438, 30] on button "Options" at bounding box center [1416, 24] width 82 height 26
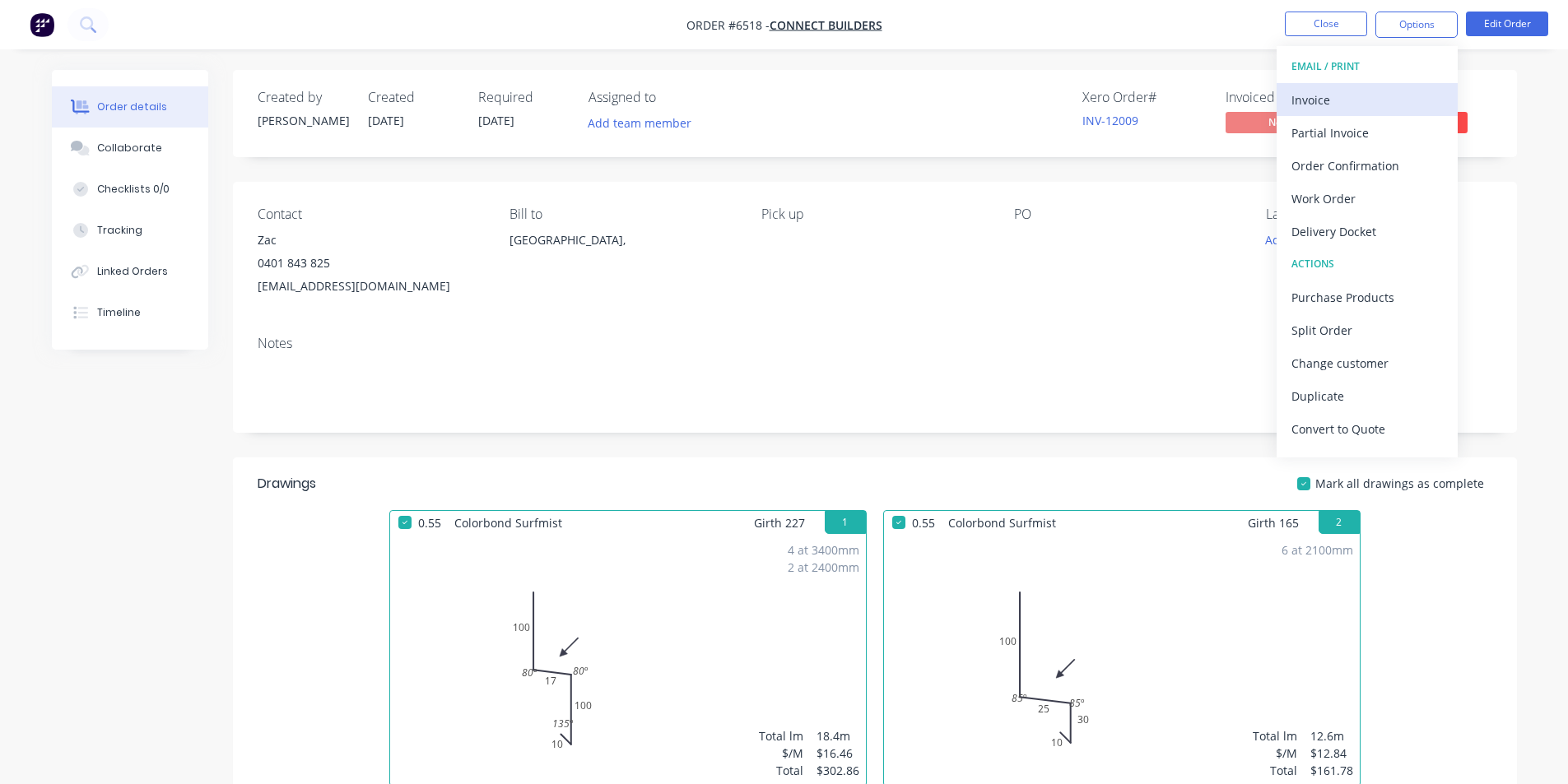
click at [1402, 114] on button "Invoice" at bounding box center [1367, 99] width 181 height 33
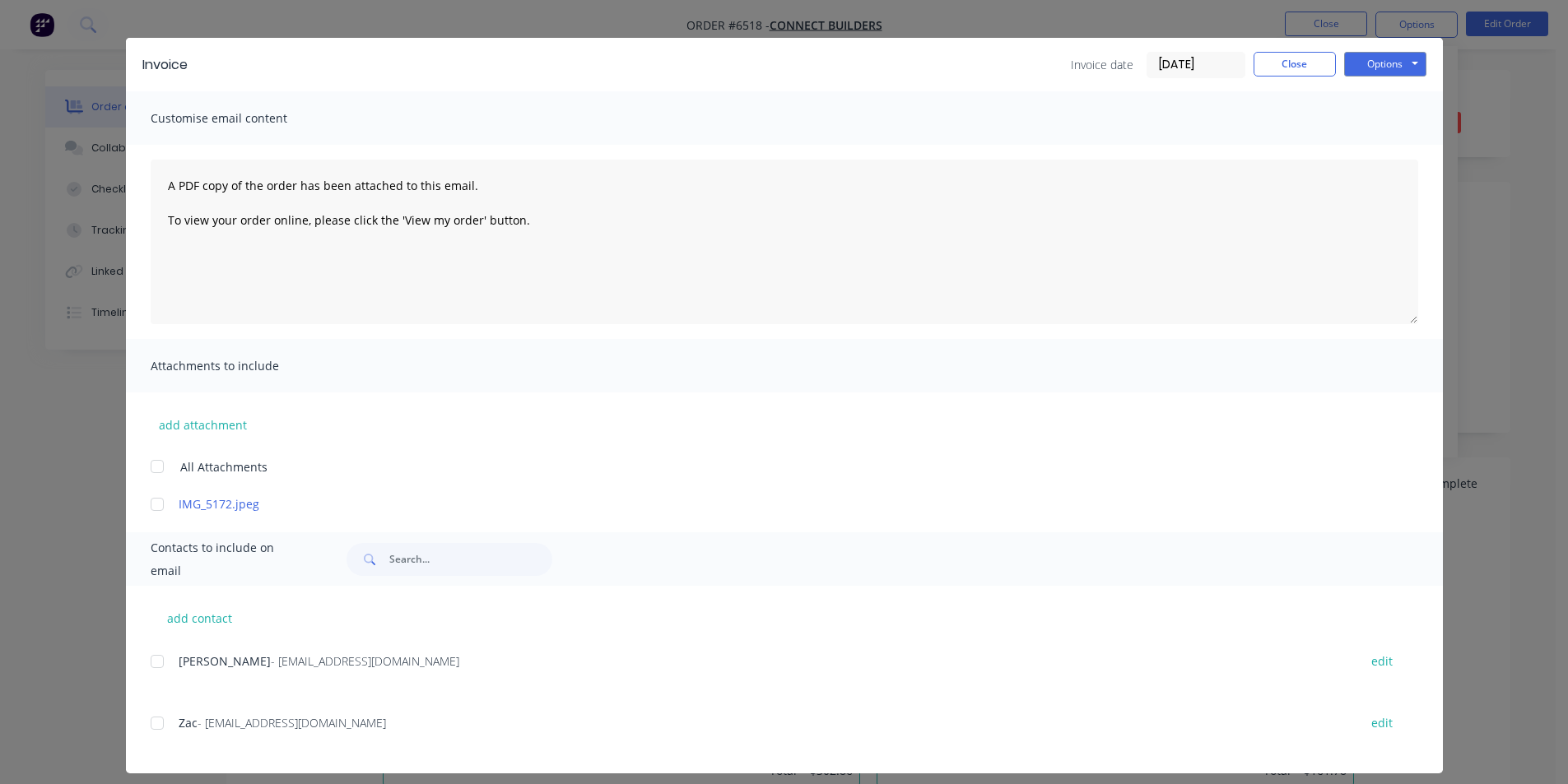
scroll to position [40, 0]
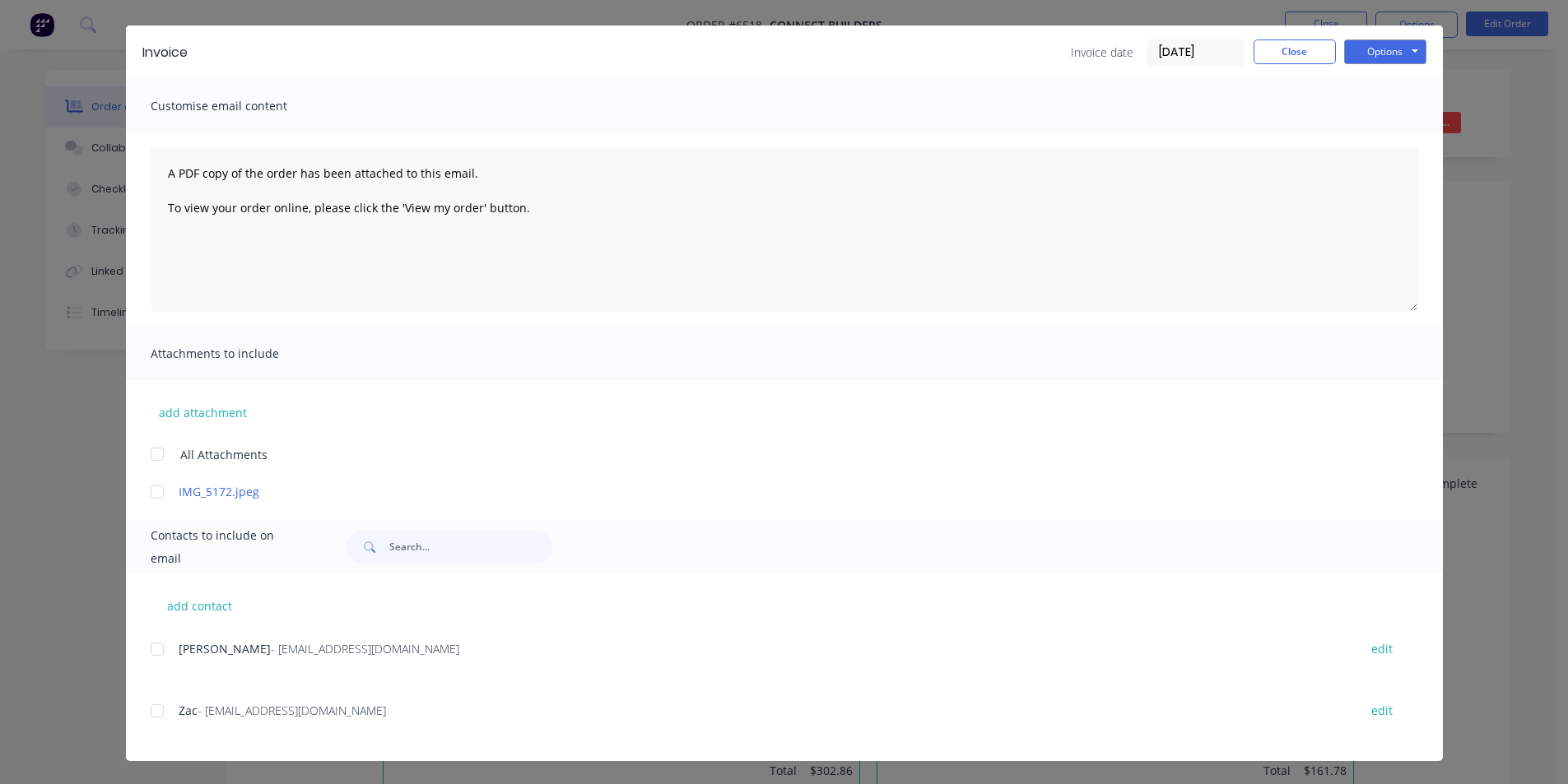
click at [143, 708] on div "add contact Rich Johnson - rich@connectbuilders.com.au edit Zac - Zac@connectbu…" at bounding box center [784, 668] width 1317 height 188
click at [147, 707] on div at bounding box center [156, 710] width 33 height 33
click at [1358, 62] on button "Options" at bounding box center [1386, 51] width 82 height 25
click at [1366, 131] on button "Email" at bounding box center [1397, 135] width 105 height 27
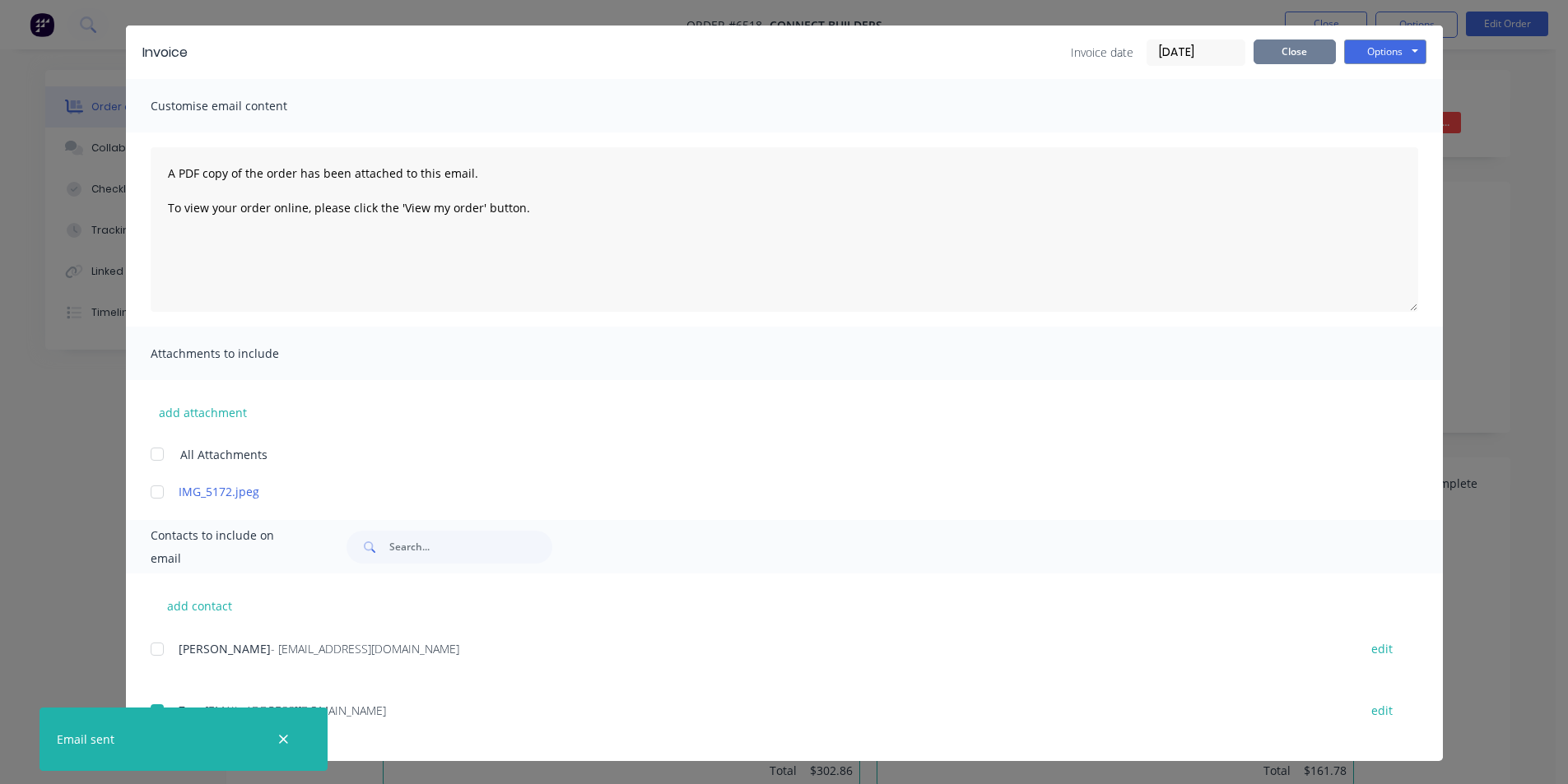
click at [1296, 52] on button "Close" at bounding box center [1294, 51] width 82 height 25
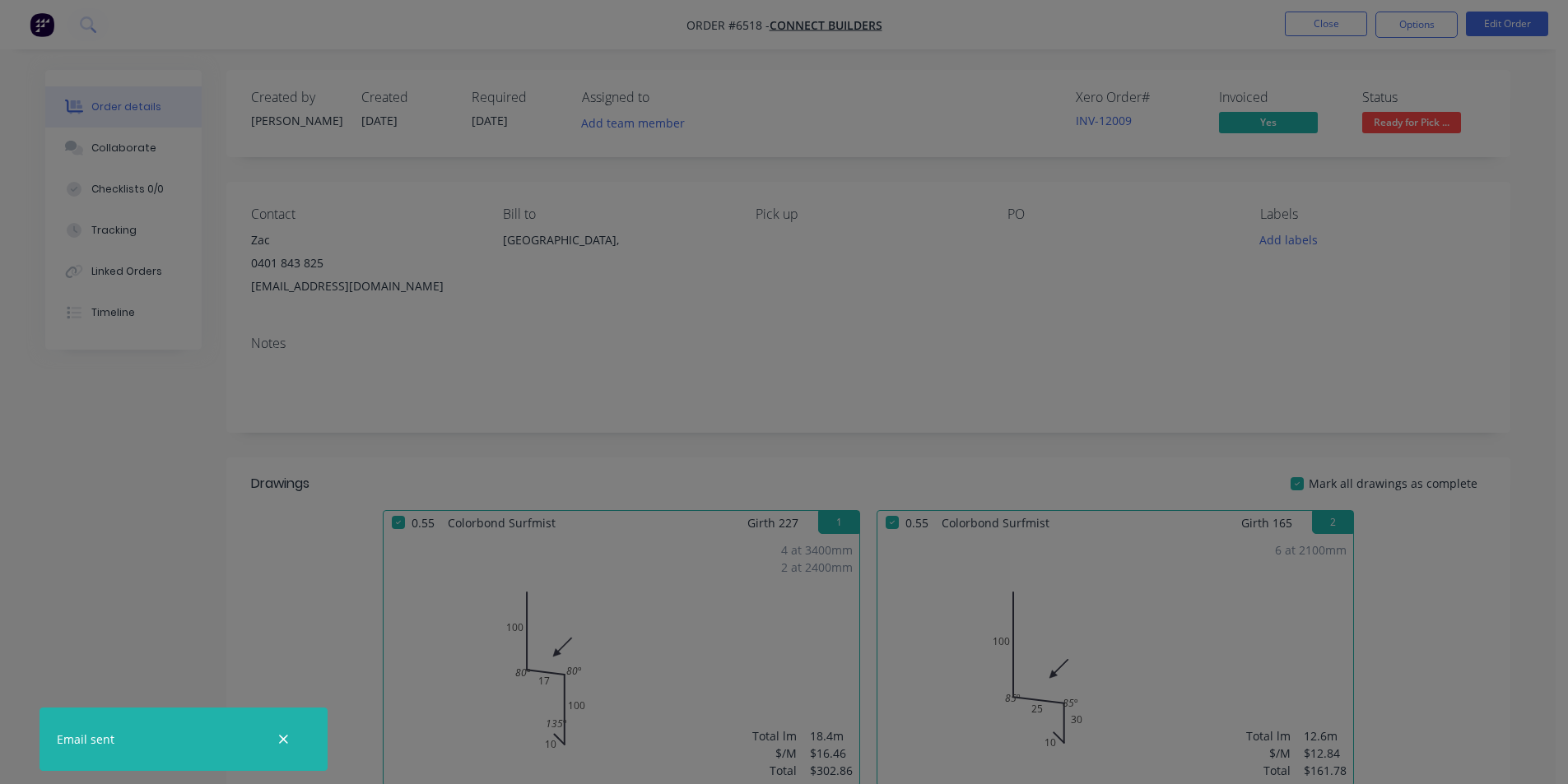
scroll to position [0, 0]
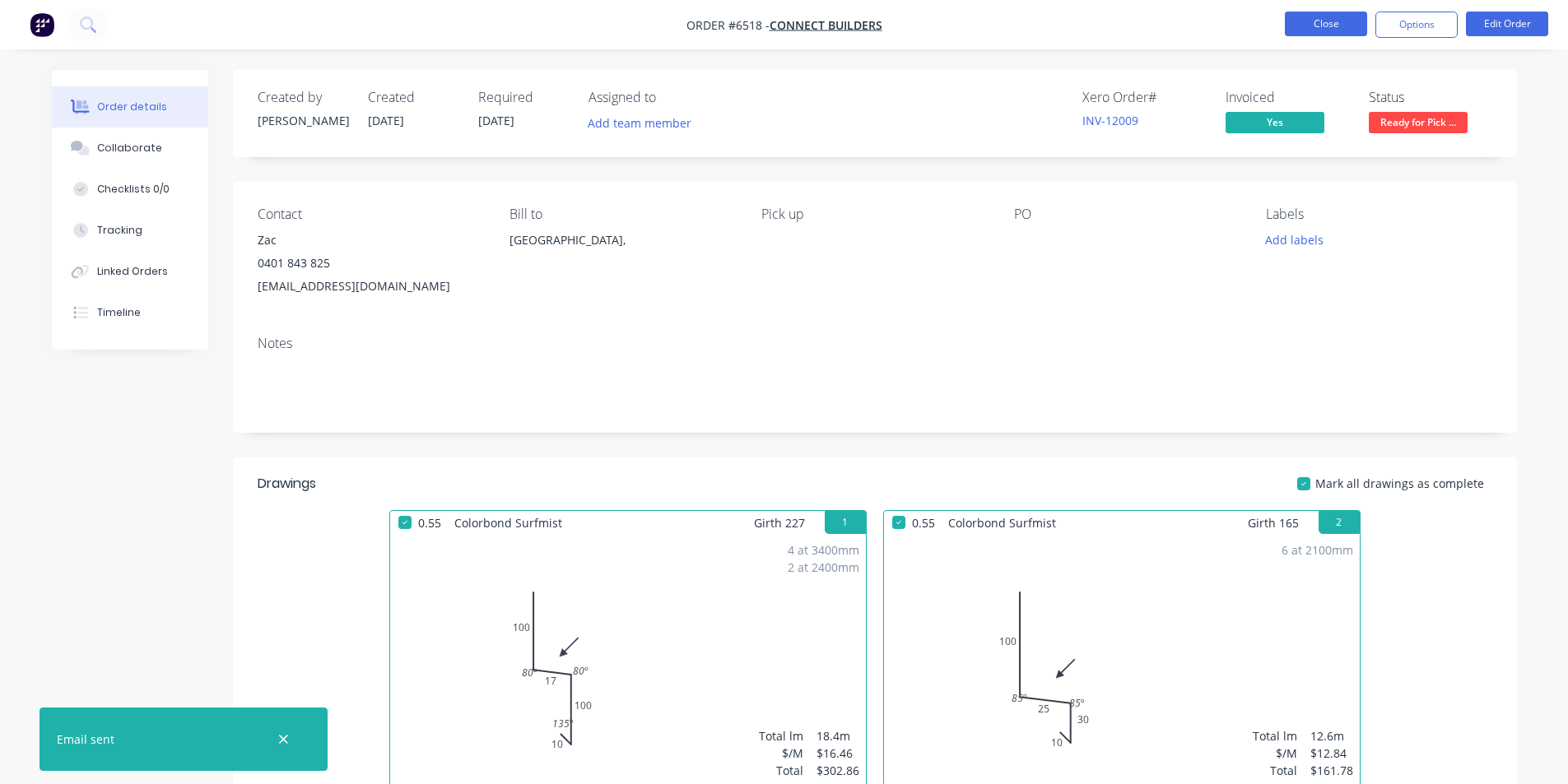
click at [1331, 15] on button "Close" at bounding box center [1326, 23] width 82 height 25
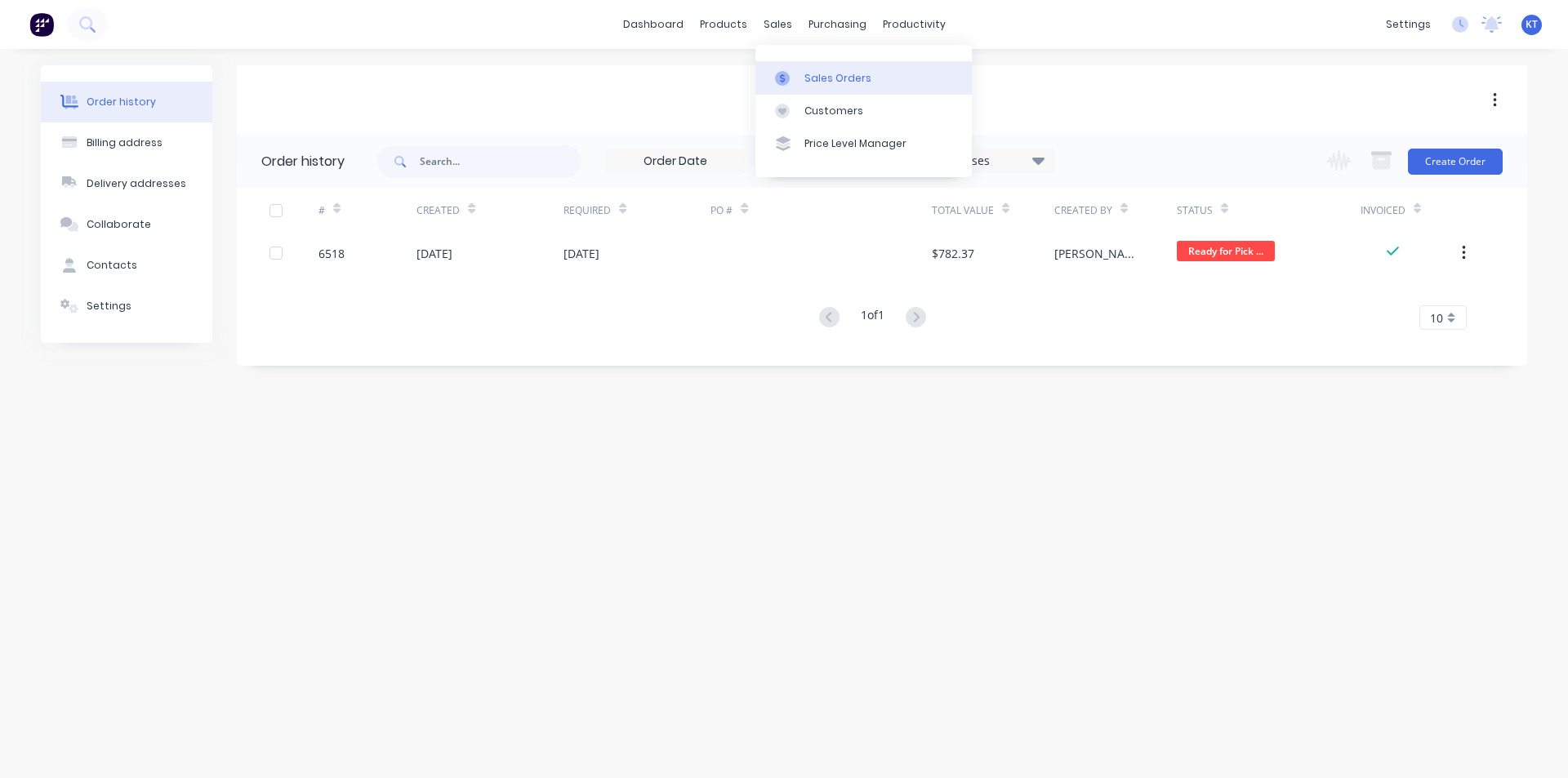
click at [799, 79] on div at bounding box center [787, 79] width 25 height 15
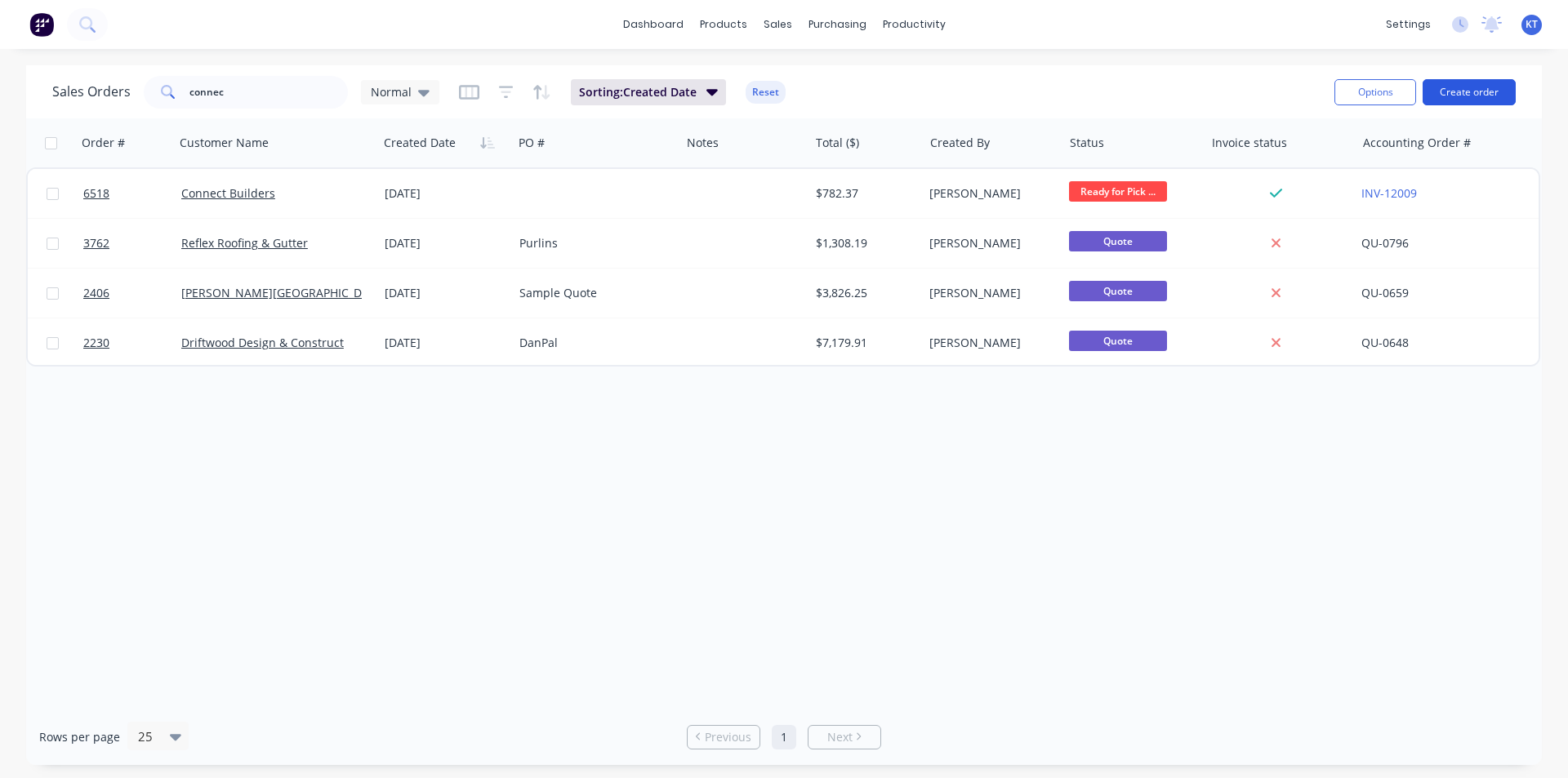
click at [1469, 95] on button "Create order" at bounding box center [1469, 92] width 93 height 26
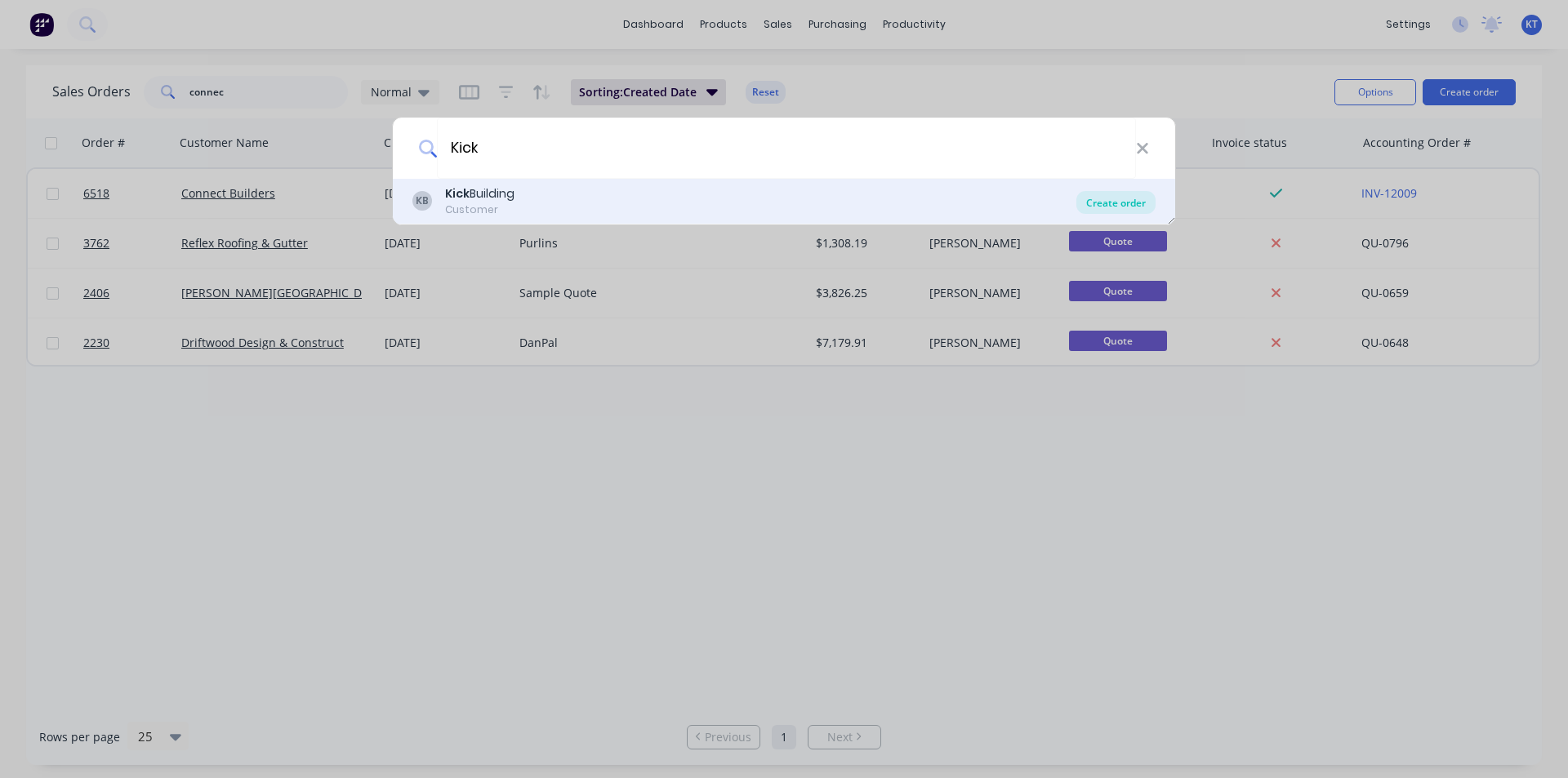
type input "Kick"
click at [1108, 205] on div "Create order" at bounding box center [1116, 202] width 79 height 23
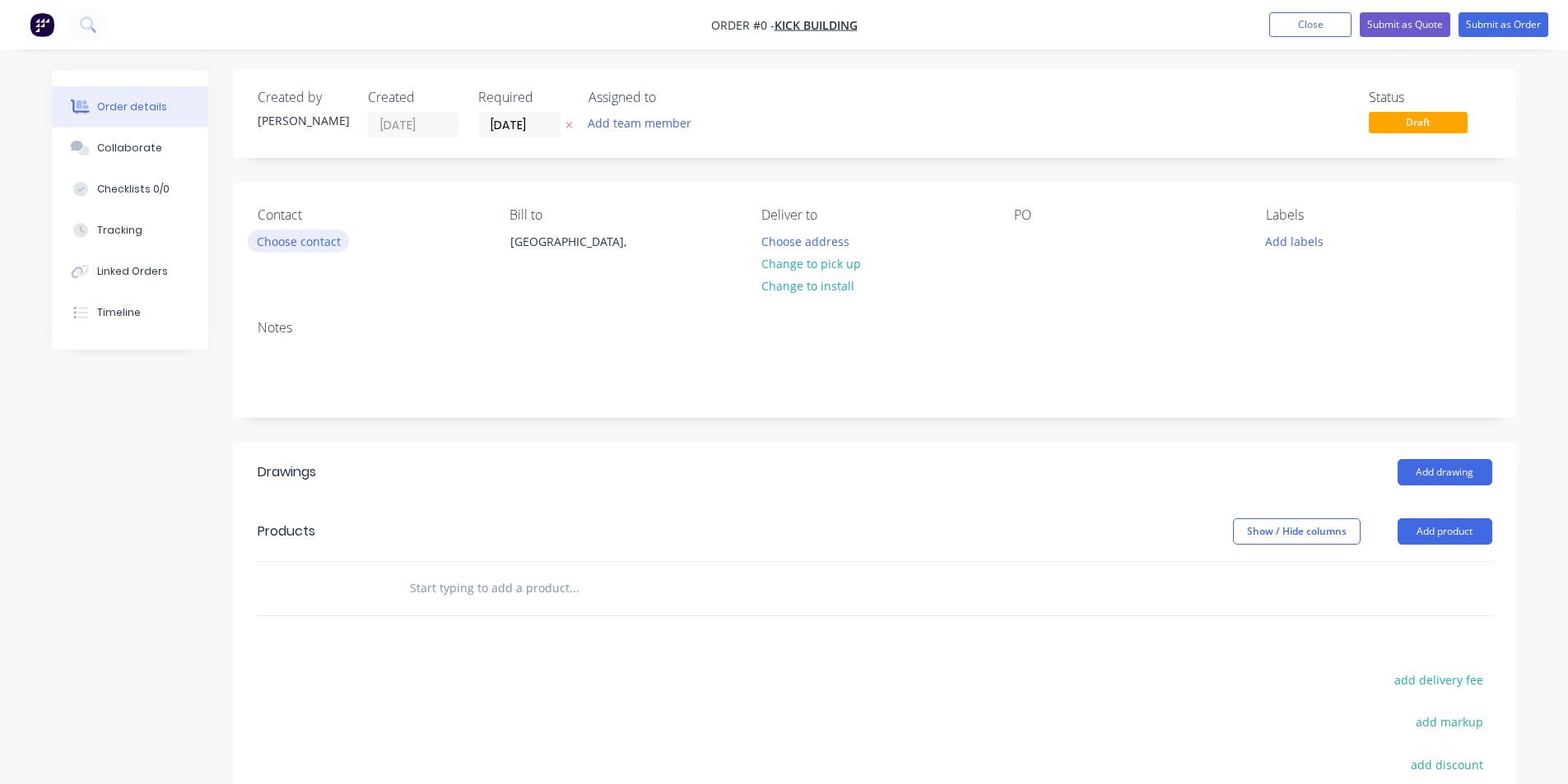
click at [322, 237] on button "Choose contact" at bounding box center [298, 241] width 101 height 22
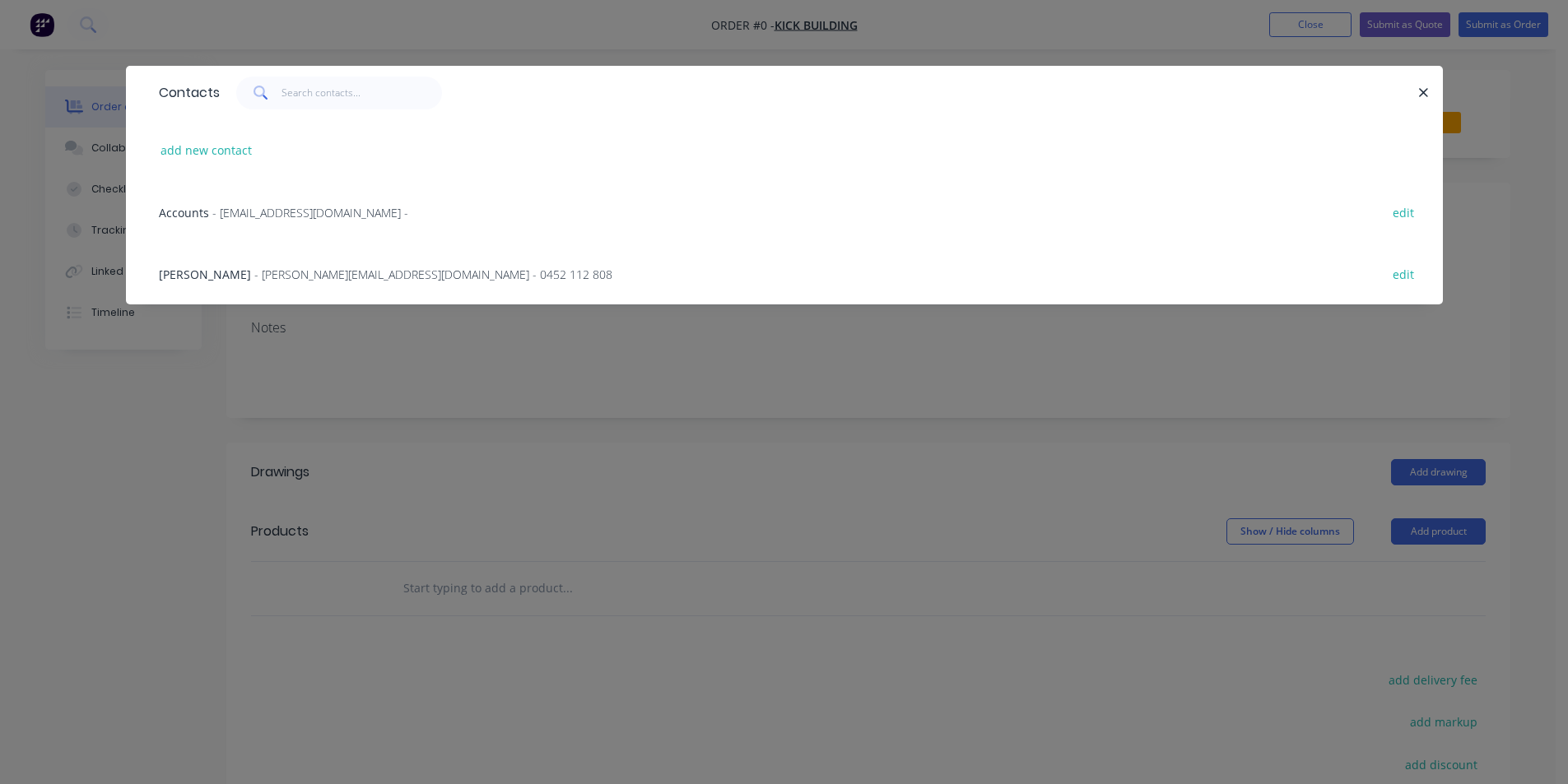
click at [395, 270] on span "- martin@kickbuilding.com - 0452 112 808" at bounding box center [433, 274] width 358 height 16
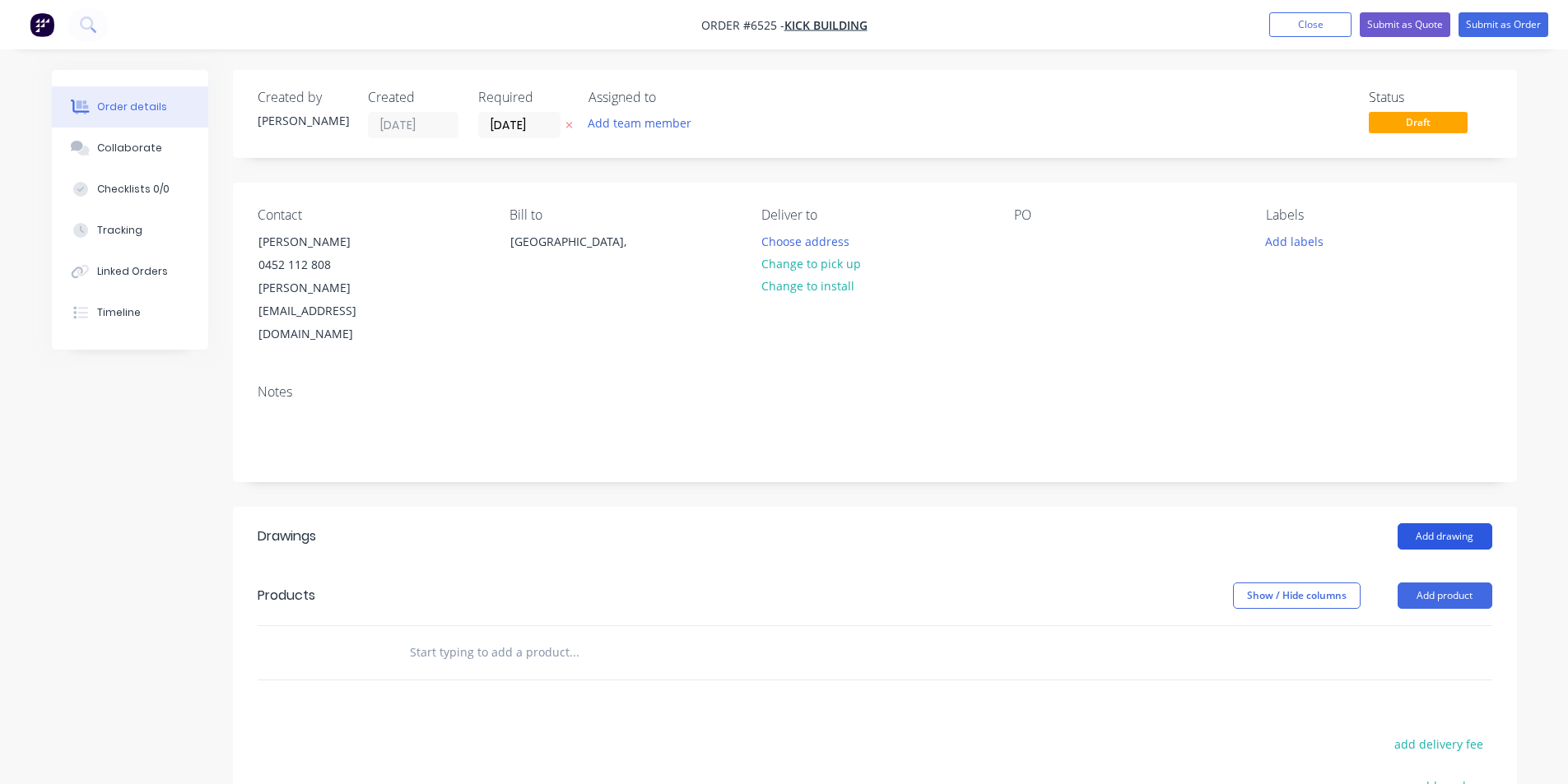
click at [1450, 523] on button "Add drawing" at bounding box center [1445, 536] width 95 height 26
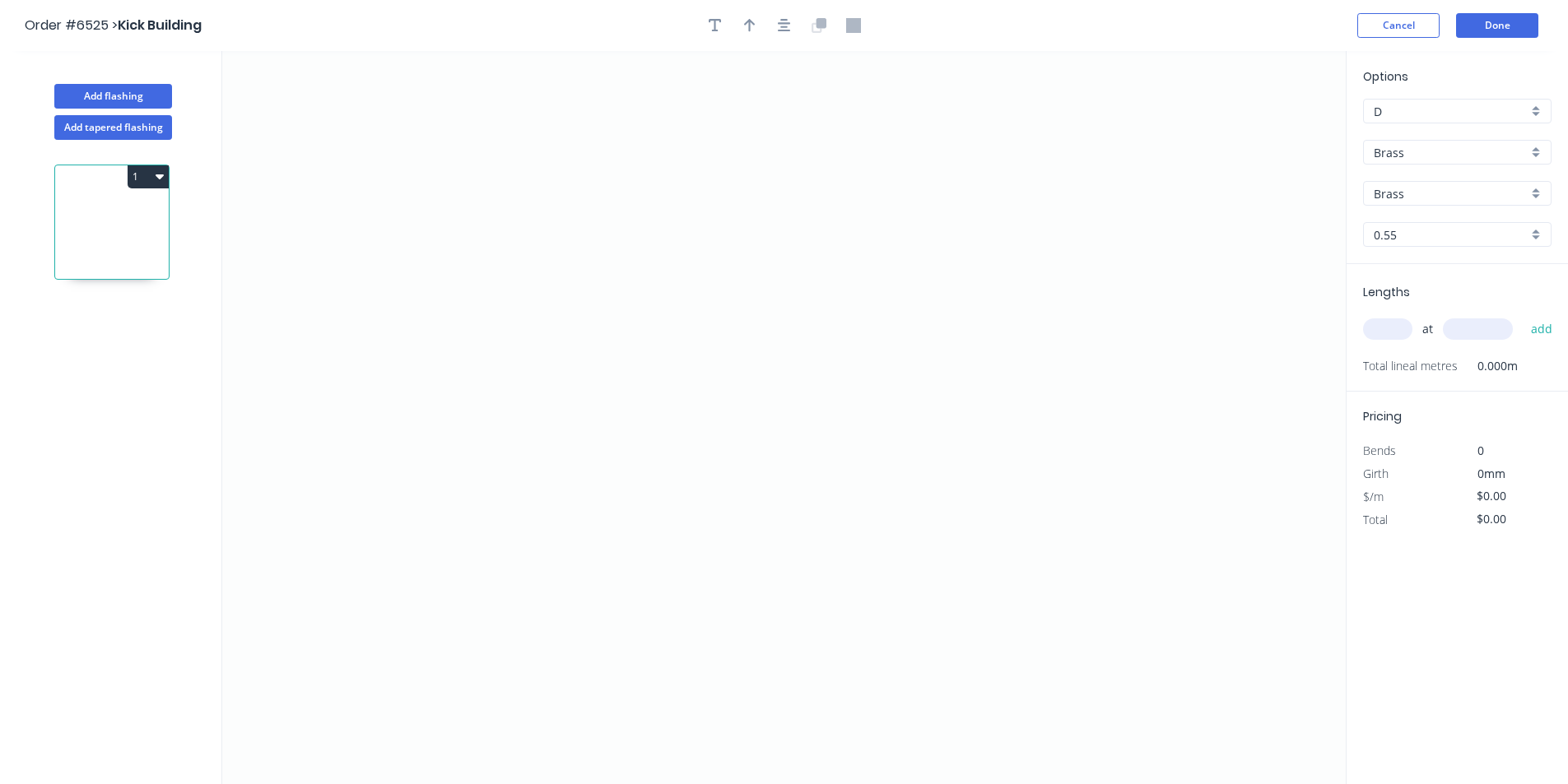
click at [1533, 150] on div "Brass" at bounding box center [1457, 152] width 188 height 25
click at [1494, 215] on div "Colorbond" at bounding box center [1457, 212] width 187 height 29
click at [1515, 194] on input "Basalt" at bounding box center [1450, 194] width 154 height 18
click at [1416, 278] on div "[PERSON_NAME]" at bounding box center [1457, 274] width 187 height 29
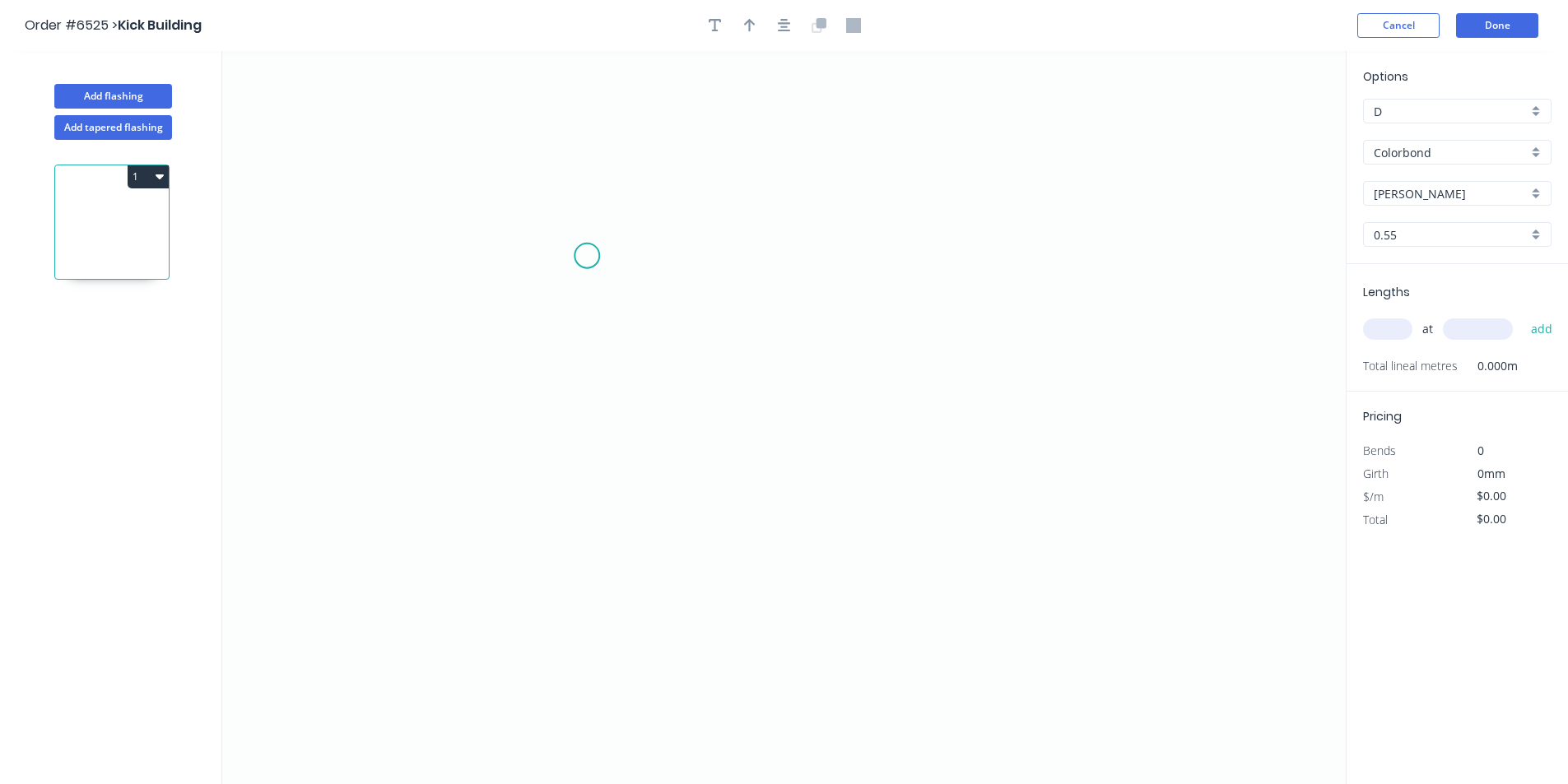
click at [587, 256] on icon "0" at bounding box center [784, 418] width 1124 height 734
click at [587, 376] on icon "0" at bounding box center [784, 418] width 1124 height 734
click at [801, 372] on icon "0 ?" at bounding box center [784, 418] width 1124 height 734
click at [802, 437] on icon "0 ? ?" at bounding box center [784, 418] width 1124 height 734
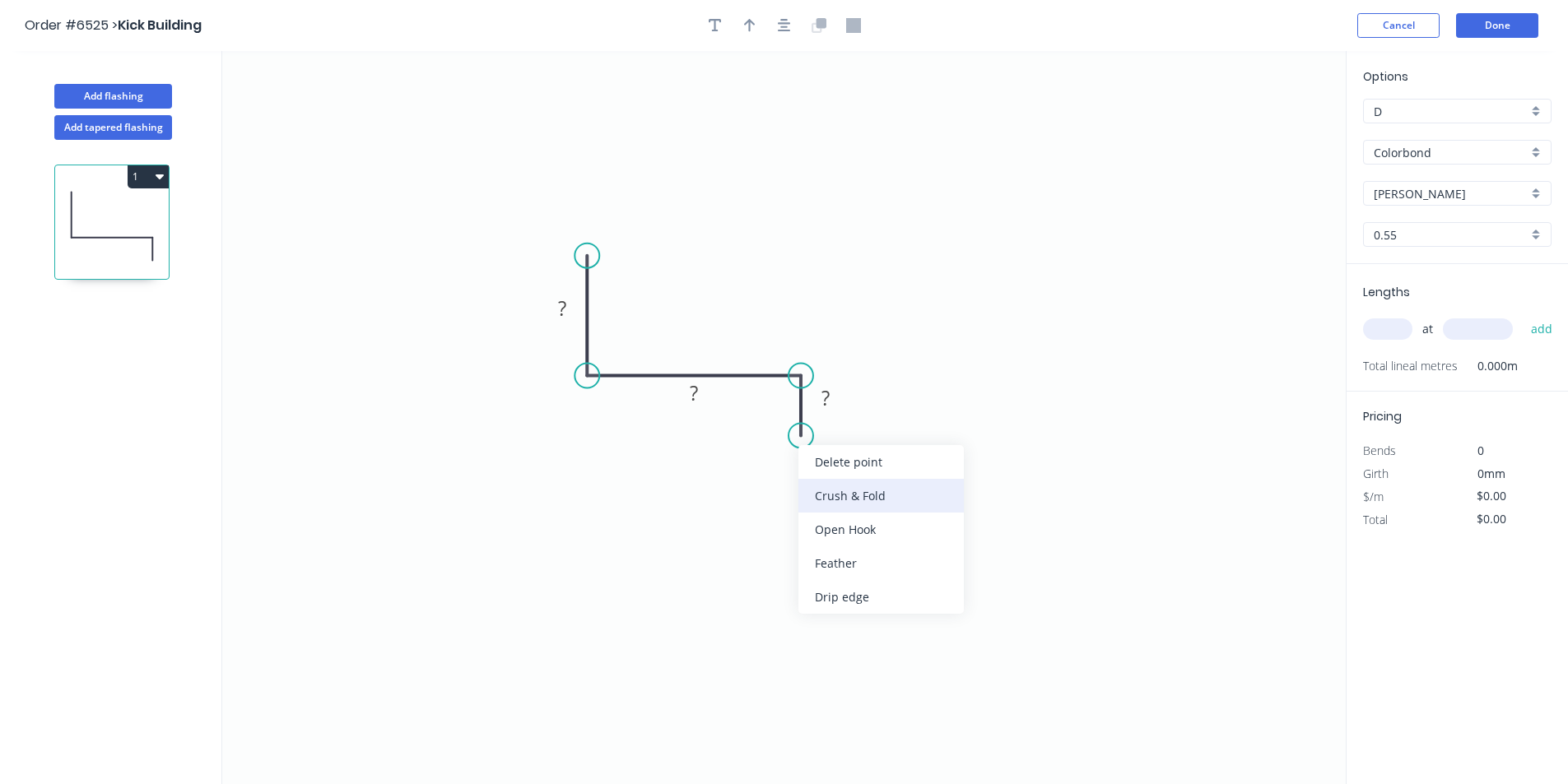
click at [854, 505] on div "Crush & Fold" at bounding box center [882, 496] width 166 height 34
click at [843, 482] on div "Flip bend" at bounding box center [891, 489] width 166 height 34
drag, startPoint x: 864, startPoint y: 418, endPoint x: 813, endPoint y: 481, distance: 81.1
click at [813, 482] on rect at bounding box center [796, 474] width 66 height 34
click at [789, 468] on tspan "10" at bounding box center [795, 470] width 23 height 27
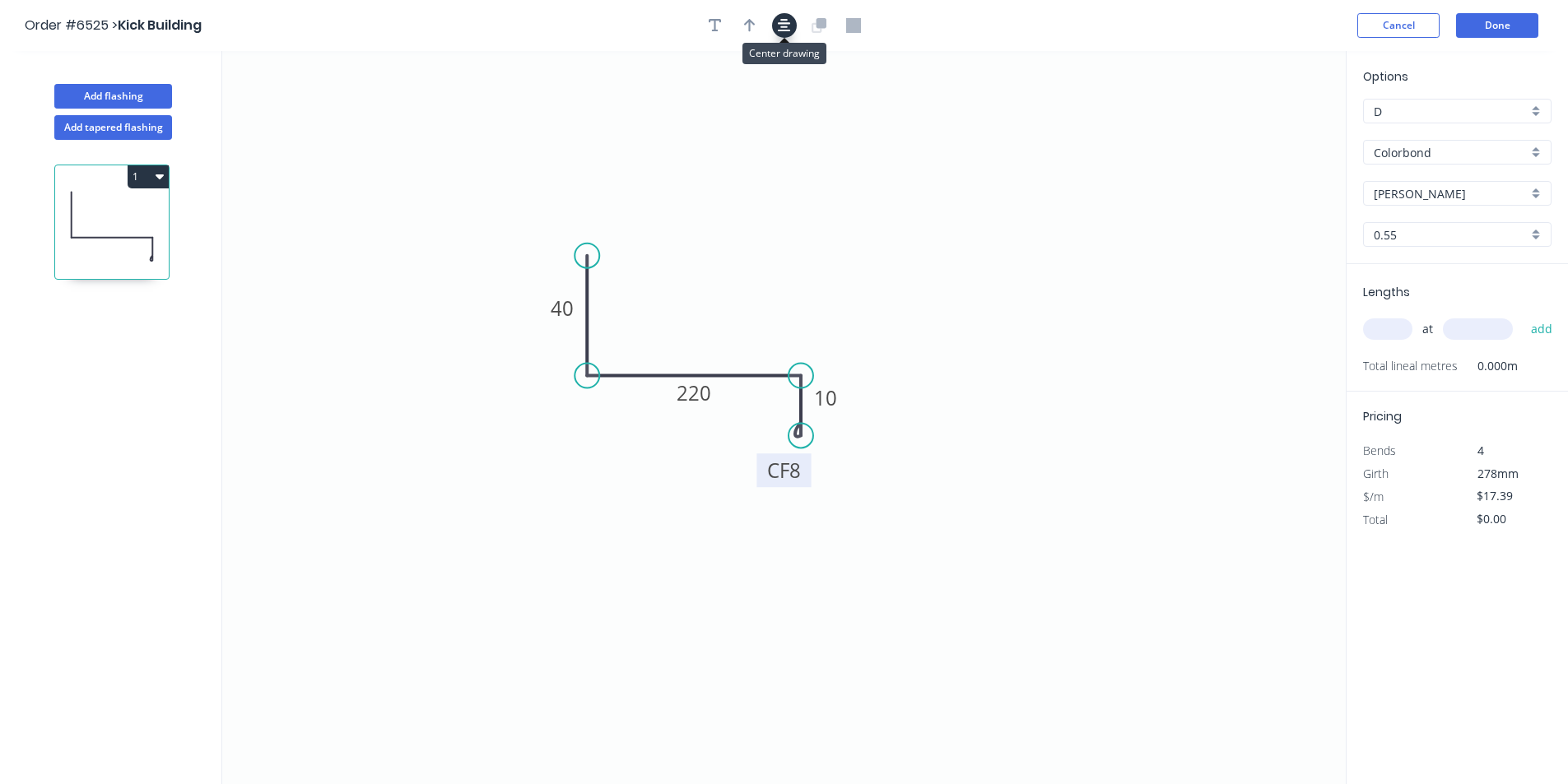
click at [780, 32] on icon "button" at bounding box center [784, 25] width 13 height 13
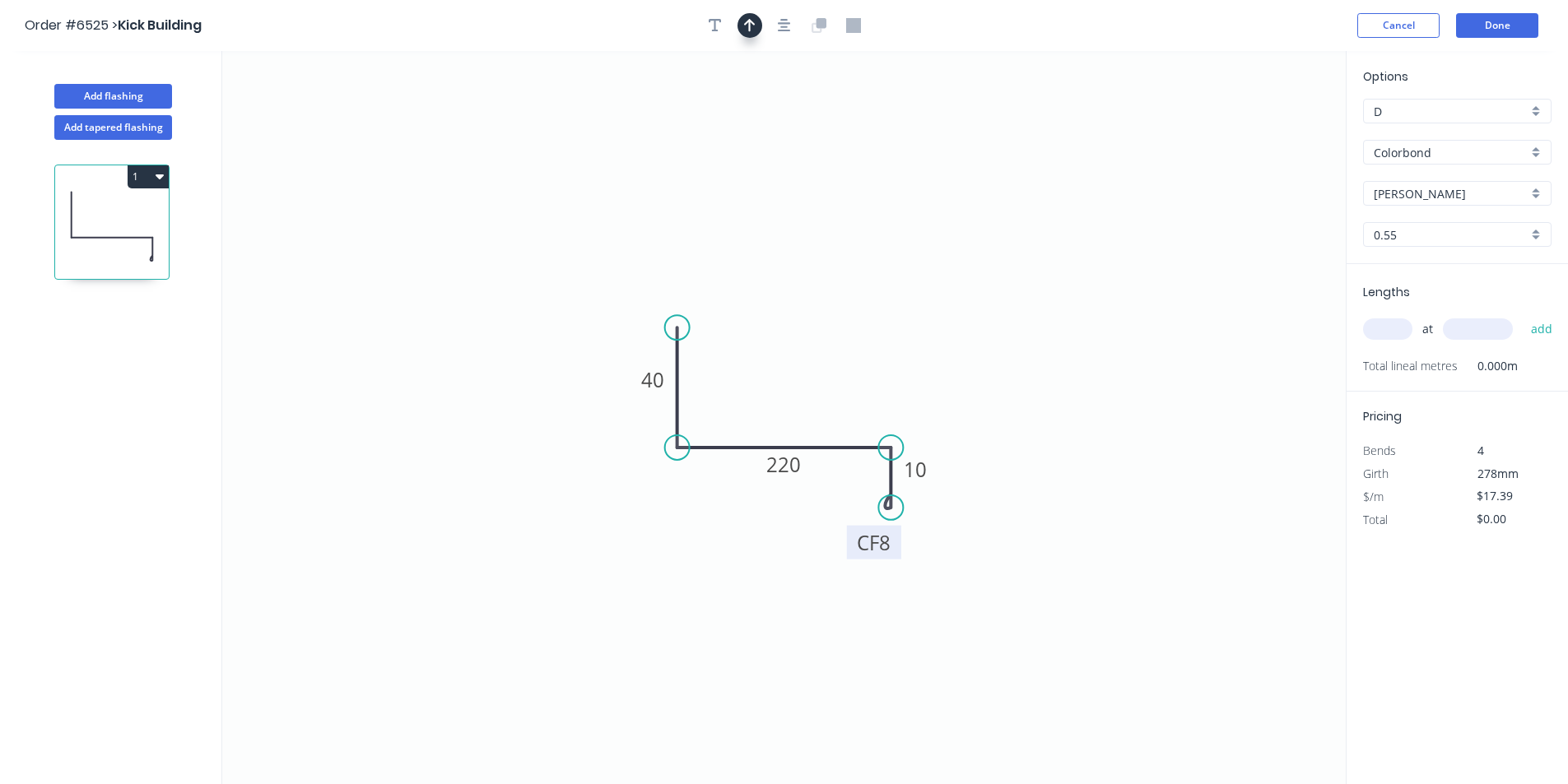
click at [752, 27] on icon "button" at bounding box center [750, 25] width 11 height 15
drag, startPoint x: 1267, startPoint y: 130, endPoint x: 766, endPoint y: 374, distance: 557.3
click at [766, 374] on icon at bounding box center [771, 351] width 15 height 53
click at [766, 374] on icon at bounding box center [766, 356] width 15 height 53
click at [720, 26] on icon "button" at bounding box center [715, 25] width 13 height 15
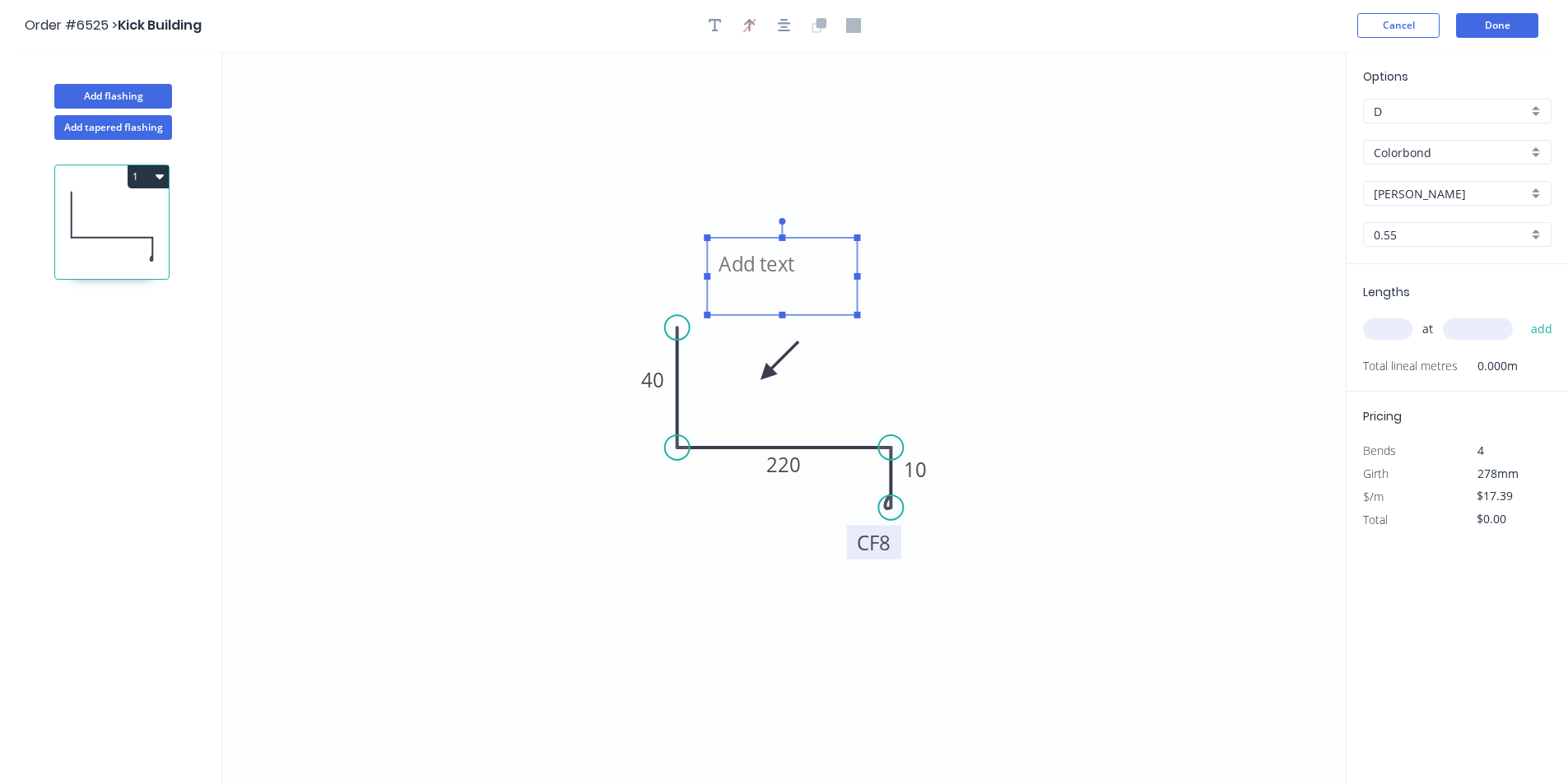
drag, startPoint x: 327, startPoint y: 112, endPoint x: 780, endPoint y: 274, distance: 481.1
click at [780, 274] on textarea at bounding box center [781, 276] width 133 height 61
click at [780, 274] on textarea at bounding box center [781, 277] width 133 height 61
click at [718, 264] on textarea "D01" at bounding box center [781, 277] width 133 height 61
click at [1390, 327] on input "text" at bounding box center [1387, 329] width 49 height 21
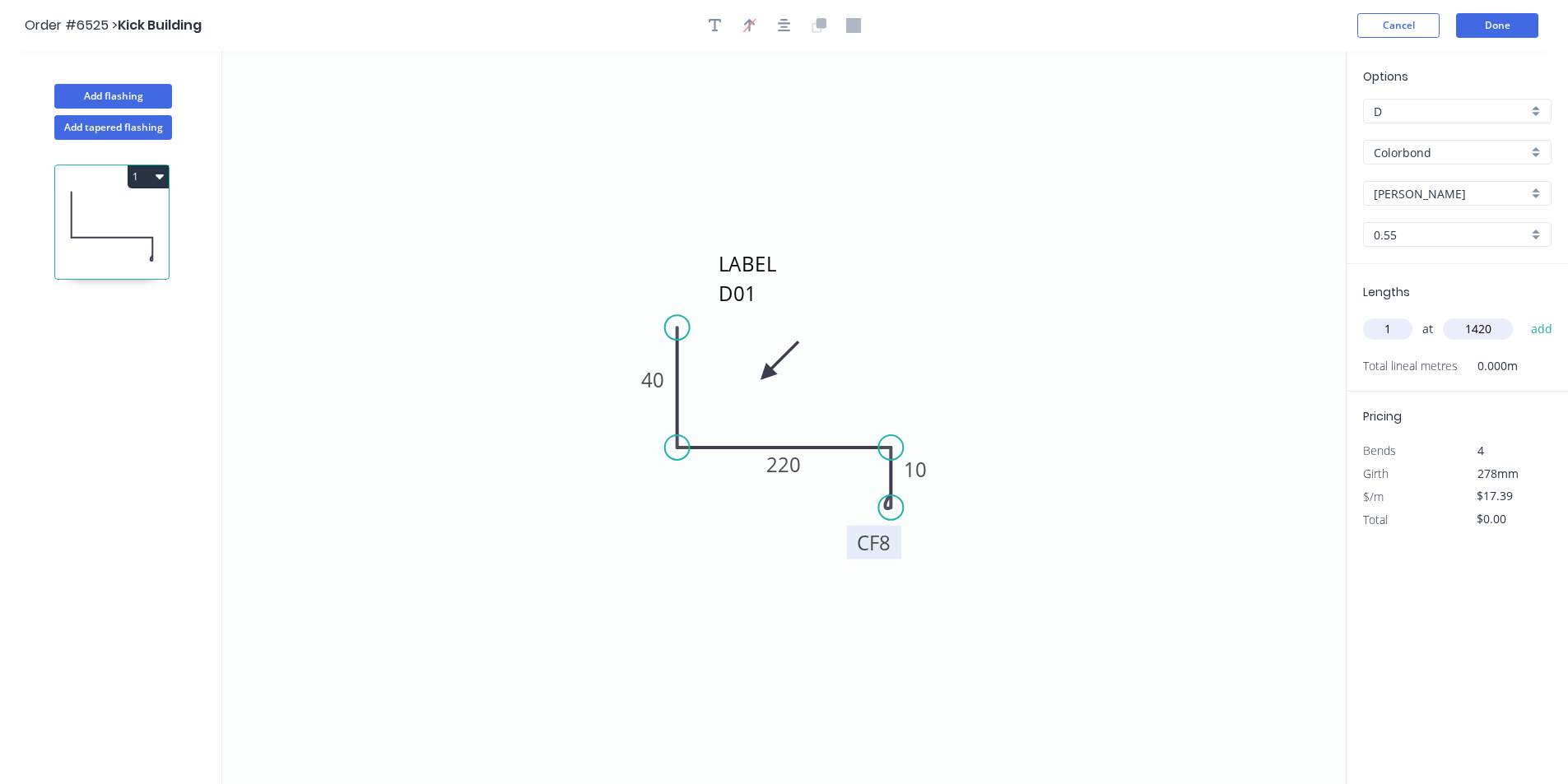
click at [1522, 316] on button "add" at bounding box center [1542, 330] width 39 height 28
click at [148, 165] on div "1" at bounding box center [112, 223] width 115 height 115
click at [140, 175] on button "1" at bounding box center [148, 177] width 41 height 23
click at [124, 211] on div "Duplicate" at bounding box center [90, 218] width 127 height 24
click at [798, 463] on tspan "220" at bounding box center [784, 464] width 34 height 27
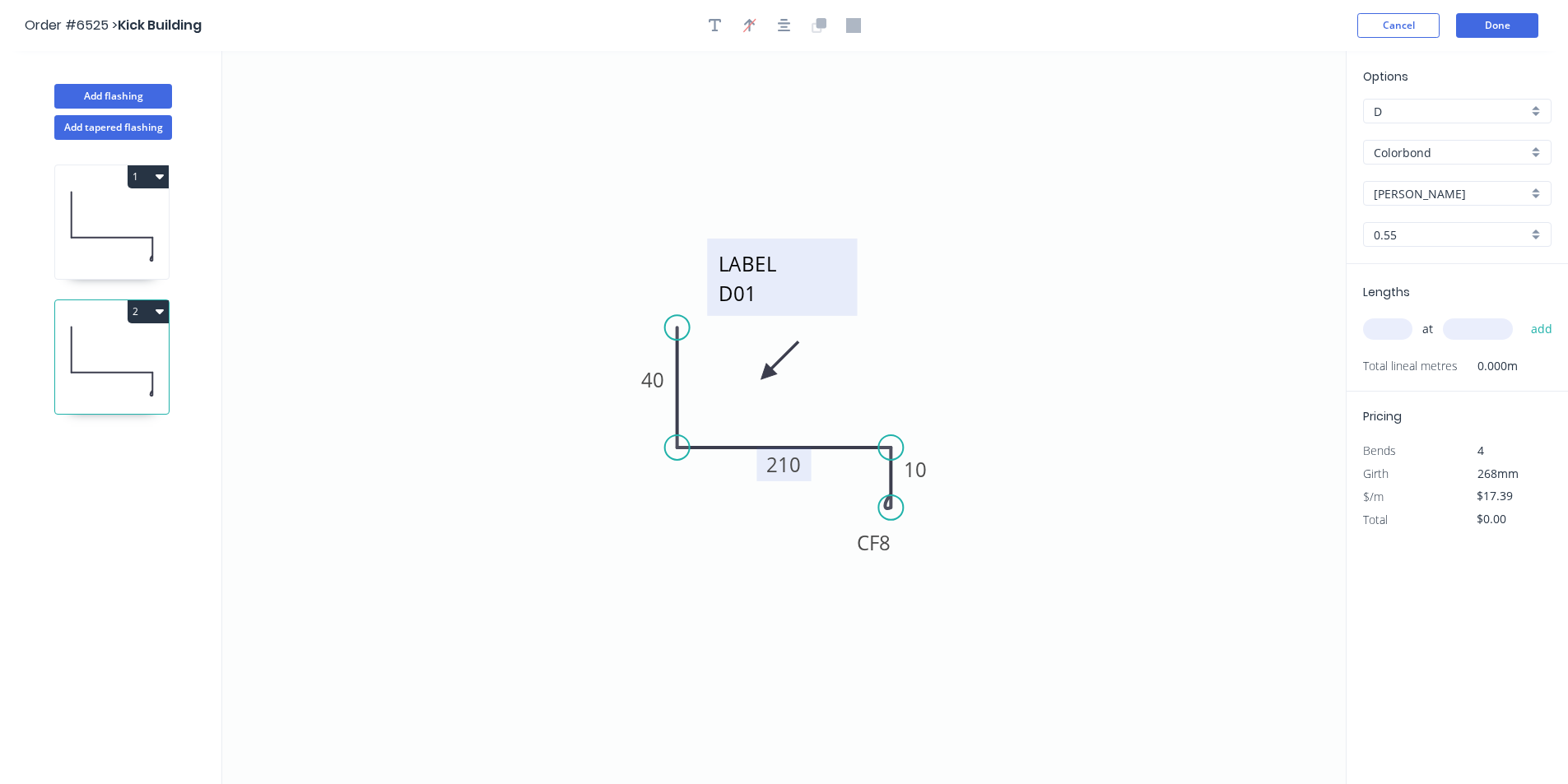
click at [742, 290] on textarea "LABEL D01" at bounding box center [781, 277] width 133 height 61
click at [780, 299] on textarea "LABEL D01" at bounding box center [781, 277] width 133 height 61
click at [1129, 394] on icon "LABEL D02 40 210 CF 8 10" at bounding box center [784, 418] width 1124 height 734
click at [1393, 332] on input "text" at bounding box center [1387, 329] width 49 height 21
click at [1522, 316] on button "add" at bounding box center [1542, 330] width 39 height 28
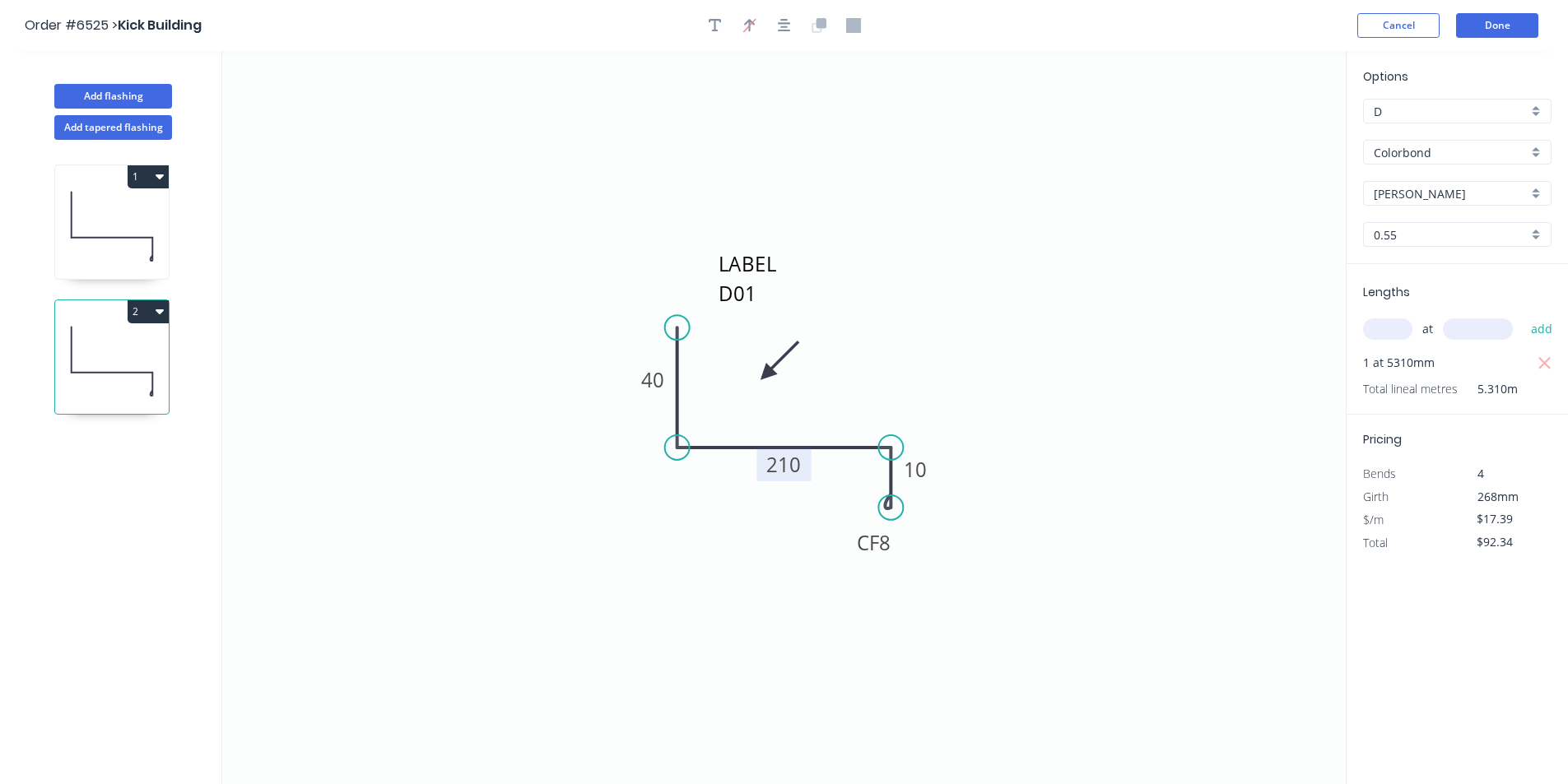
click at [145, 311] on button "2" at bounding box center [148, 312] width 41 height 23
click at [129, 347] on div "Duplicate" at bounding box center [90, 353] width 127 height 24
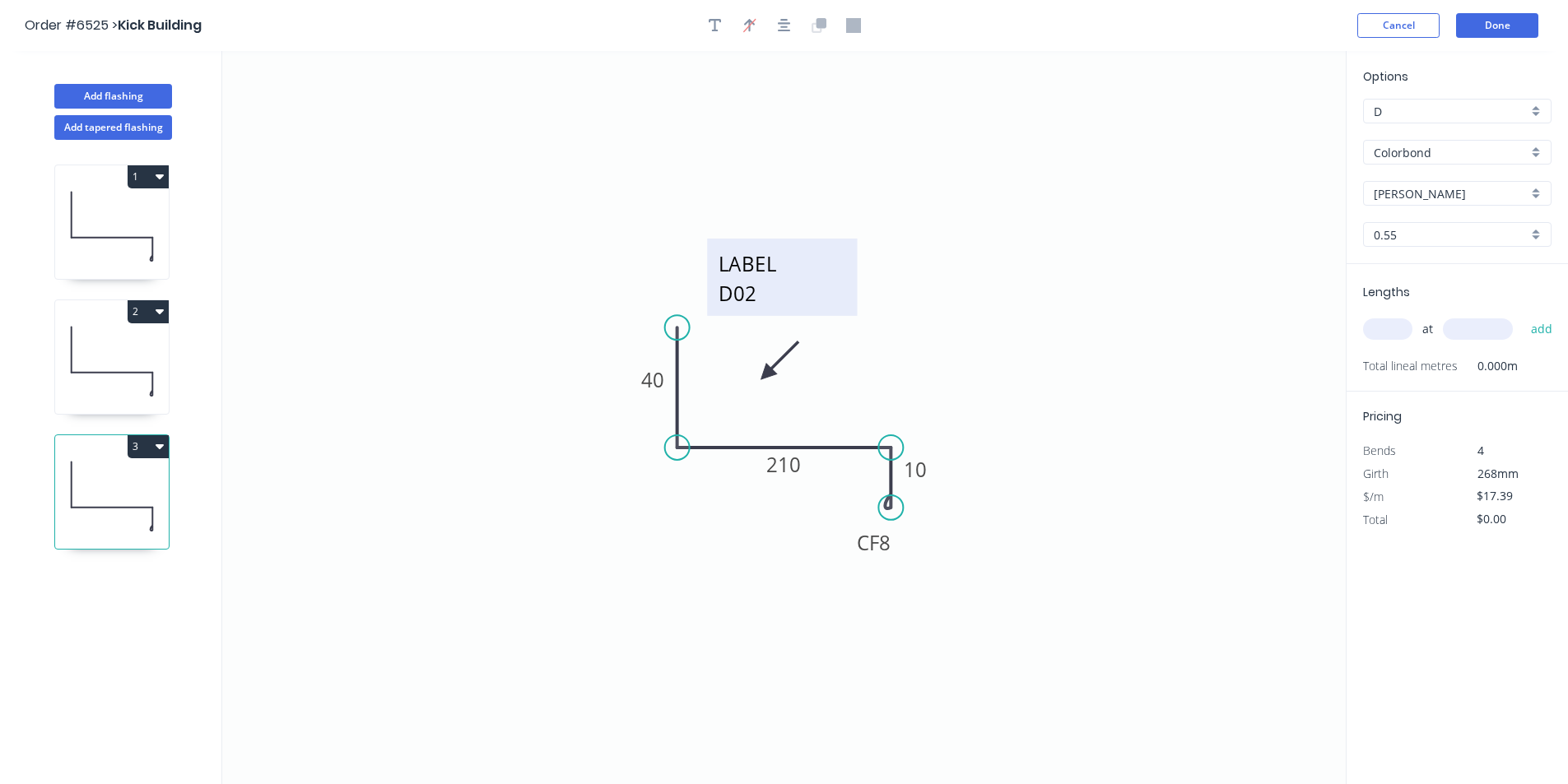
click at [764, 297] on textarea "LABEL D02" at bounding box center [781, 277] width 133 height 61
click at [768, 284] on textarea "LABEL D02" at bounding box center [781, 277] width 133 height 61
drag, startPoint x: 1420, startPoint y: 317, endPoint x: 1400, endPoint y: 317, distance: 20.0
click at [1408, 317] on div "at add" at bounding box center [1459, 330] width 192 height 28
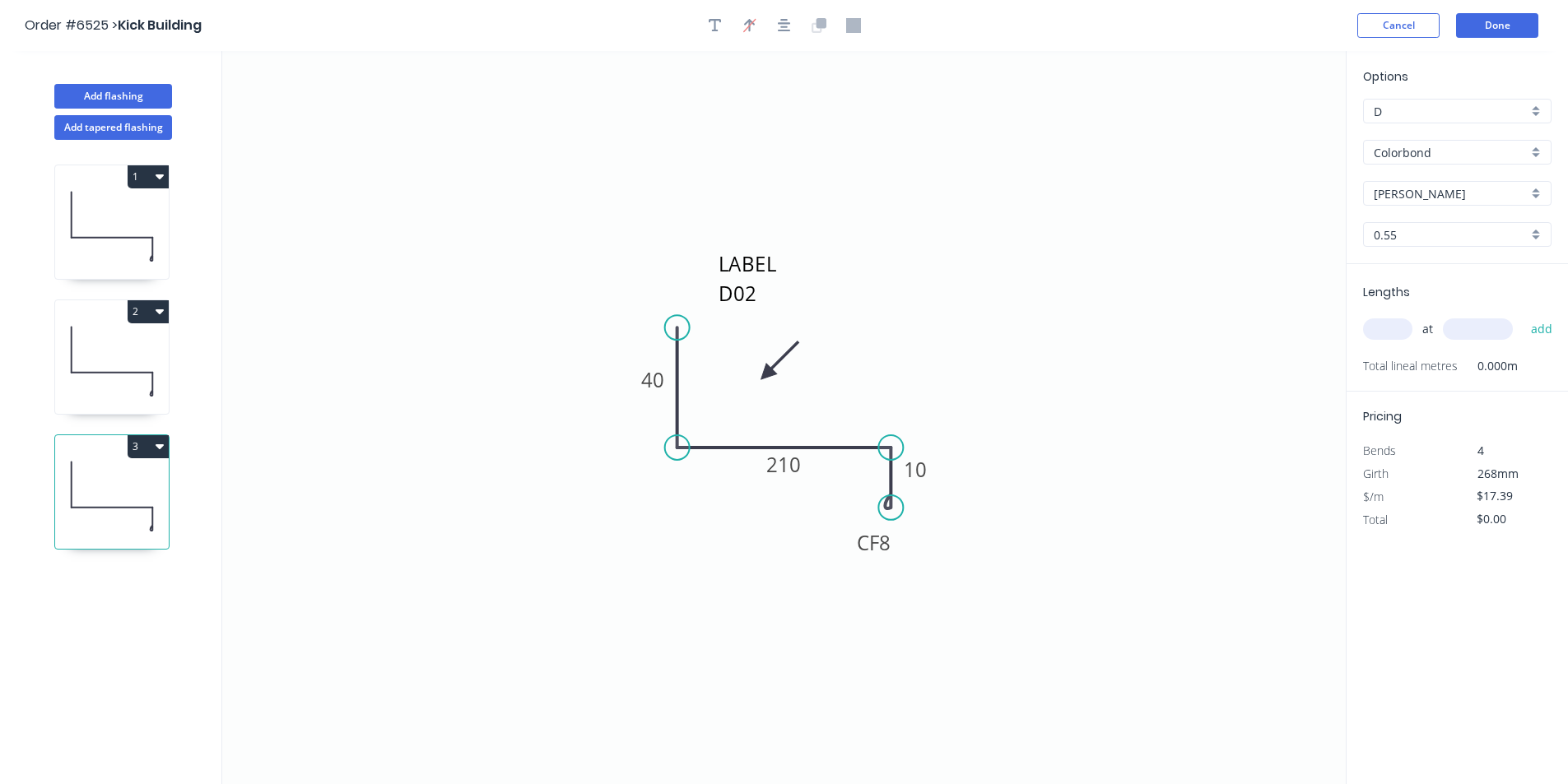
click at [1399, 317] on div "at add" at bounding box center [1459, 330] width 192 height 28
click at [1396, 332] on input "text" at bounding box center [1387, 329] width 49 height 21
click at [800, 467] on tspan "210" at bounding box center [784, 464] width 34 height 27
drag, startPoint x: 1171, startPoint y: 458, endPoint x: 1353, endPoint y: 330, distance: 222.5
click at [1172, 458] on icon "LABEL D03 40 222 CF 8 10" at bounding box center [784, 418] width 1124 height 734
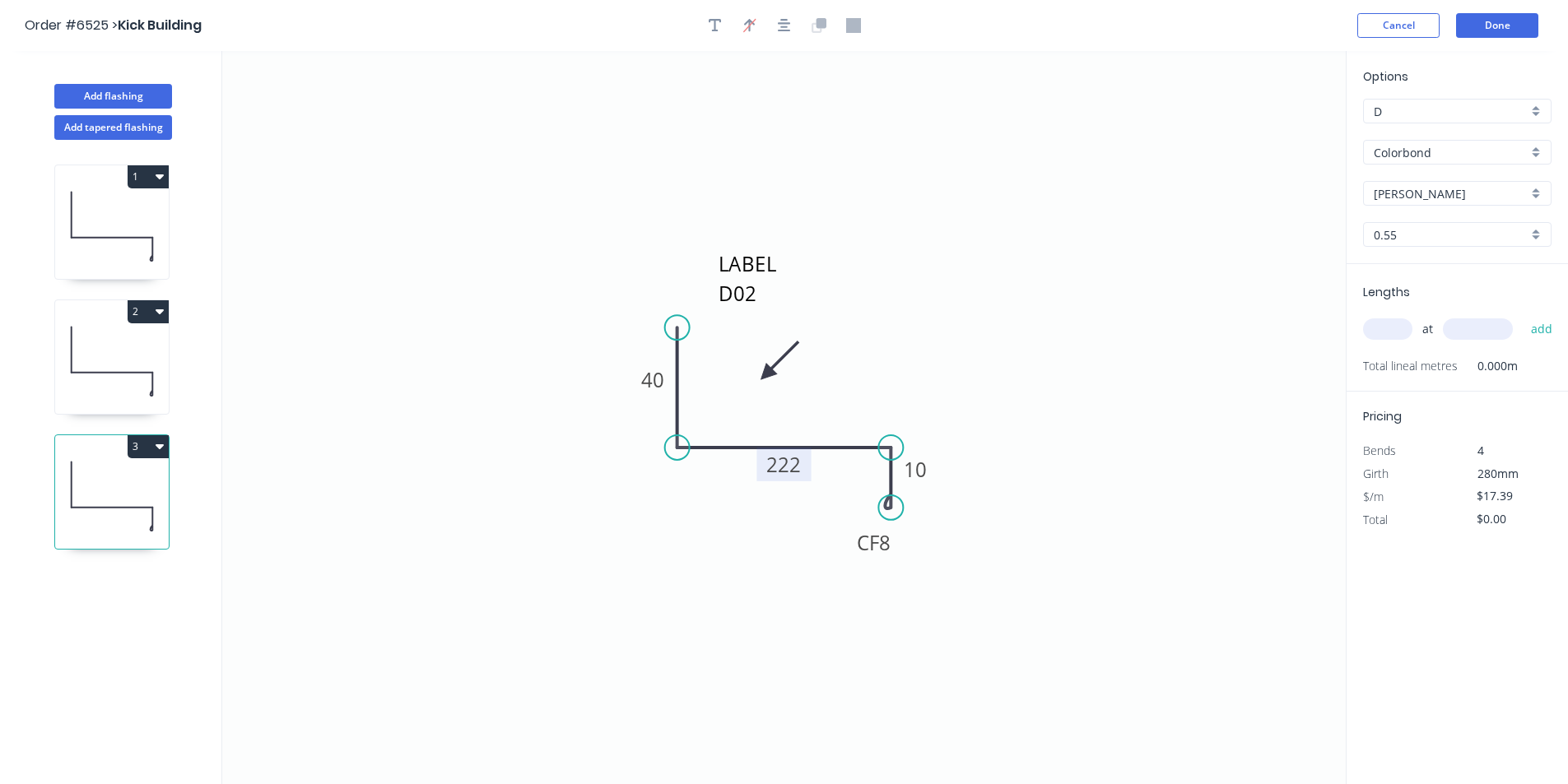
drag, startPoint x: 1361, startPoint y: 320, endPoint x: 1391, endPoint y: 328, distance: 31.0
click at [1362, 320] on div "Lengths at add Total lineal metres 0.000m" at bounding box center [1457, 328] width 222 height 128
click at [1391, 328] on input "text" at bounding box center [1387, 329] width 49 height 21
click at [1522, 316] on button "add" at bounding box center [1542, 330] width 39 height 28
click at [135, 454] on button "3" at bounding box center [148, 447] width 41 height 23
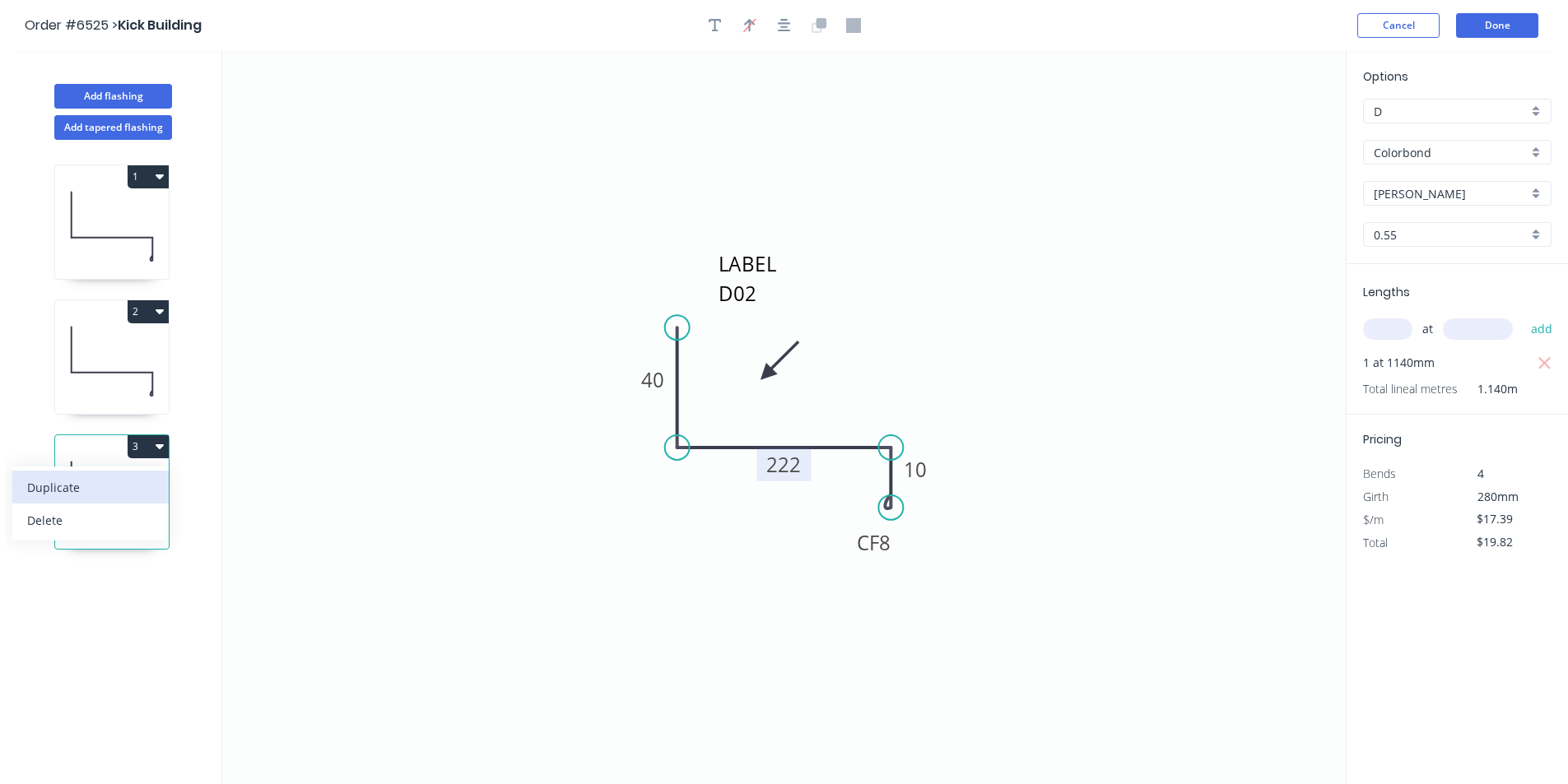
click at [130, 503] on button "Duplicate" at bounding box center [90, 487] width 156 height 33
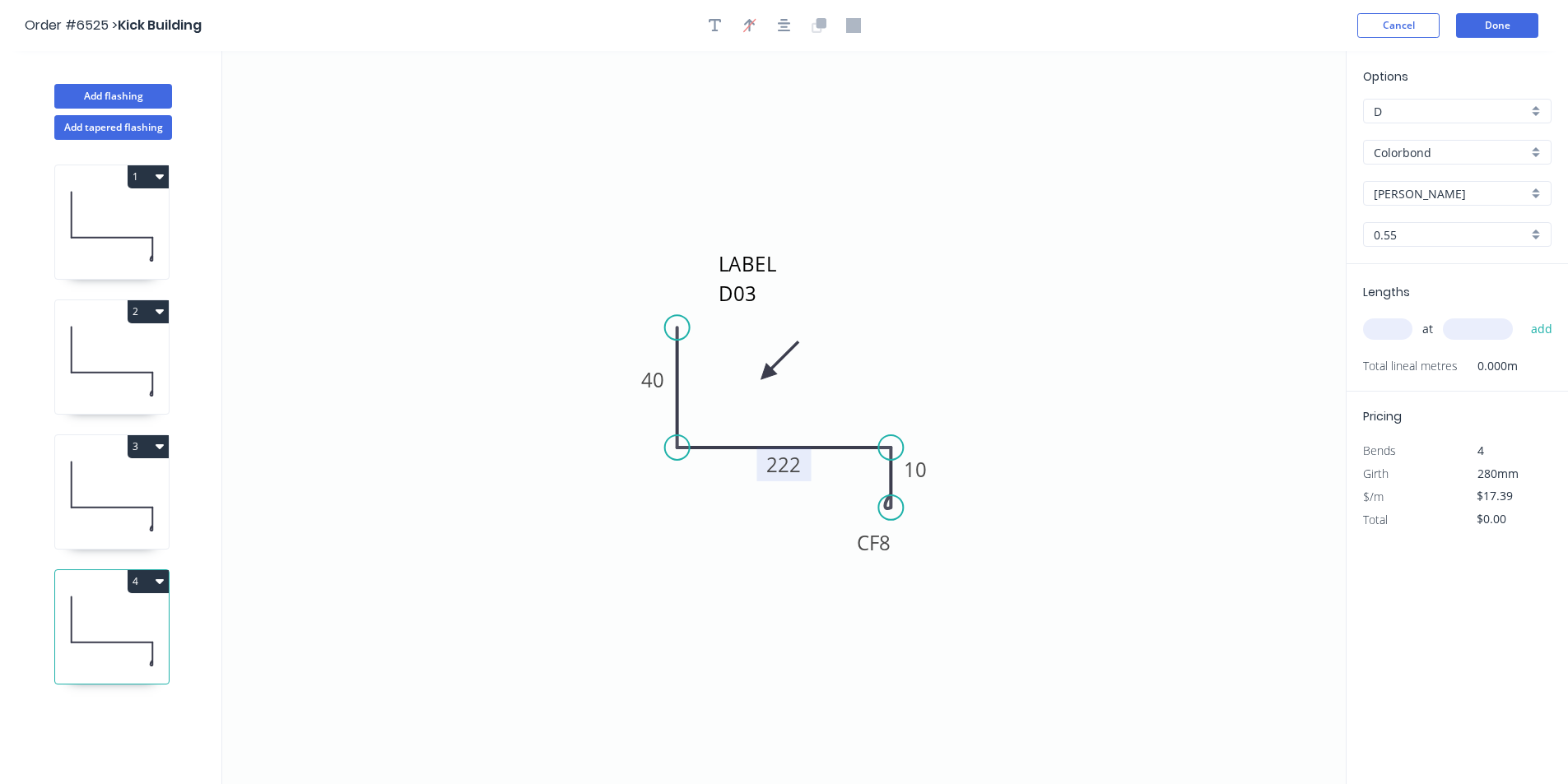
click at [784, 467] on tspan "222" at bounding box center [784, 464] width 34 height 27
click at [768, 294] on textarea "LABEL D03" at bounding box center [780, 279] width 133 height 61
click at [767, 301] on textarea "LABEL D03" at bounding box center [780, 279] width 133 height 61
click at [790, 466] on tspan "222" at bounding box center [784, 464] width 34 height 27
click at [1178, 535] on icon "LABEL D04 40 255 CF 8 10" at bounding box center [784, 418] width 1124 height 734
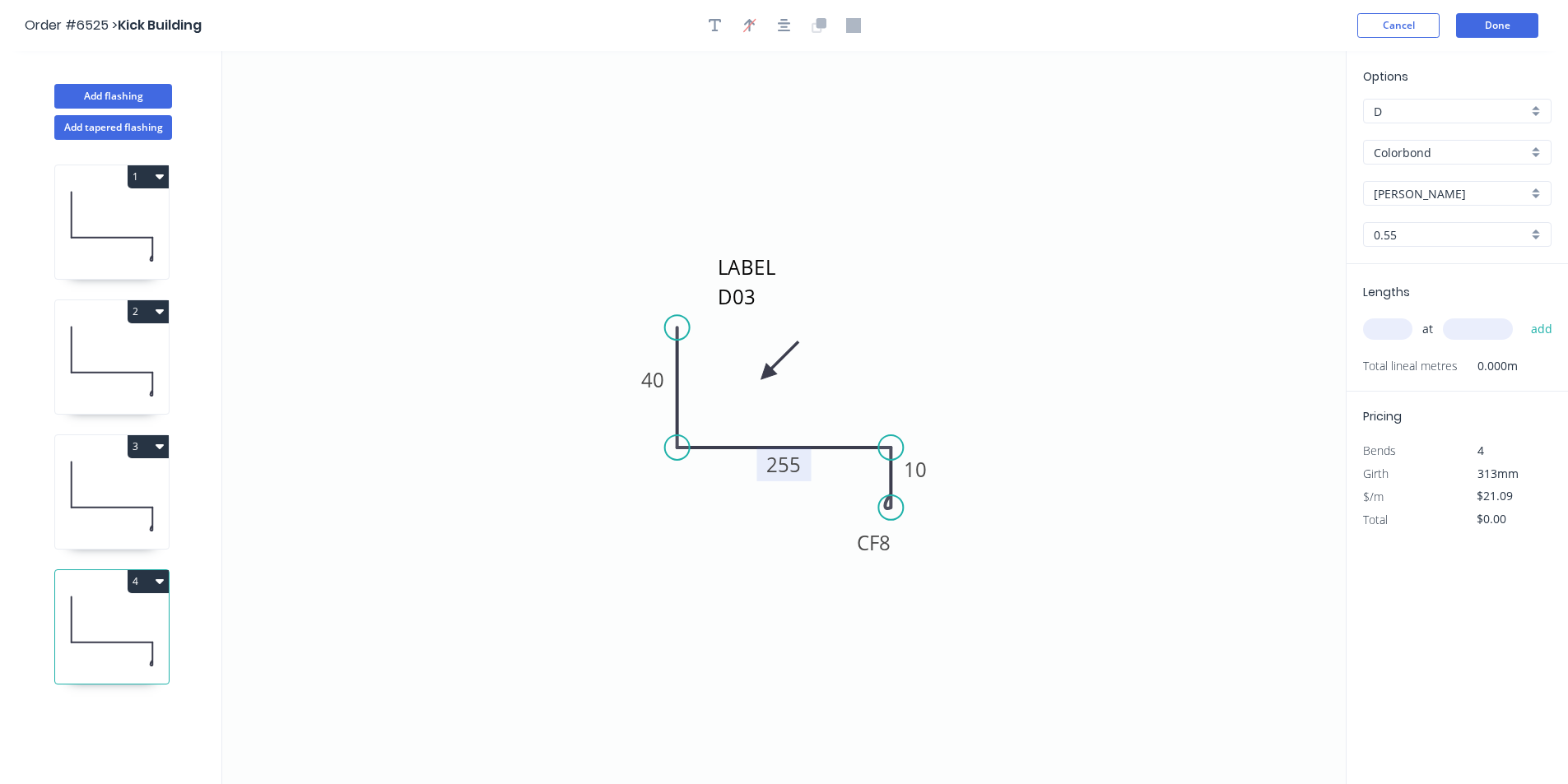
click at [1393, 331] on input "text" at bounding box center [1387, 329] width 49 height 21
click at [1522, 316] on button "add" at bounding box center [1542, 330] width 39 height 28
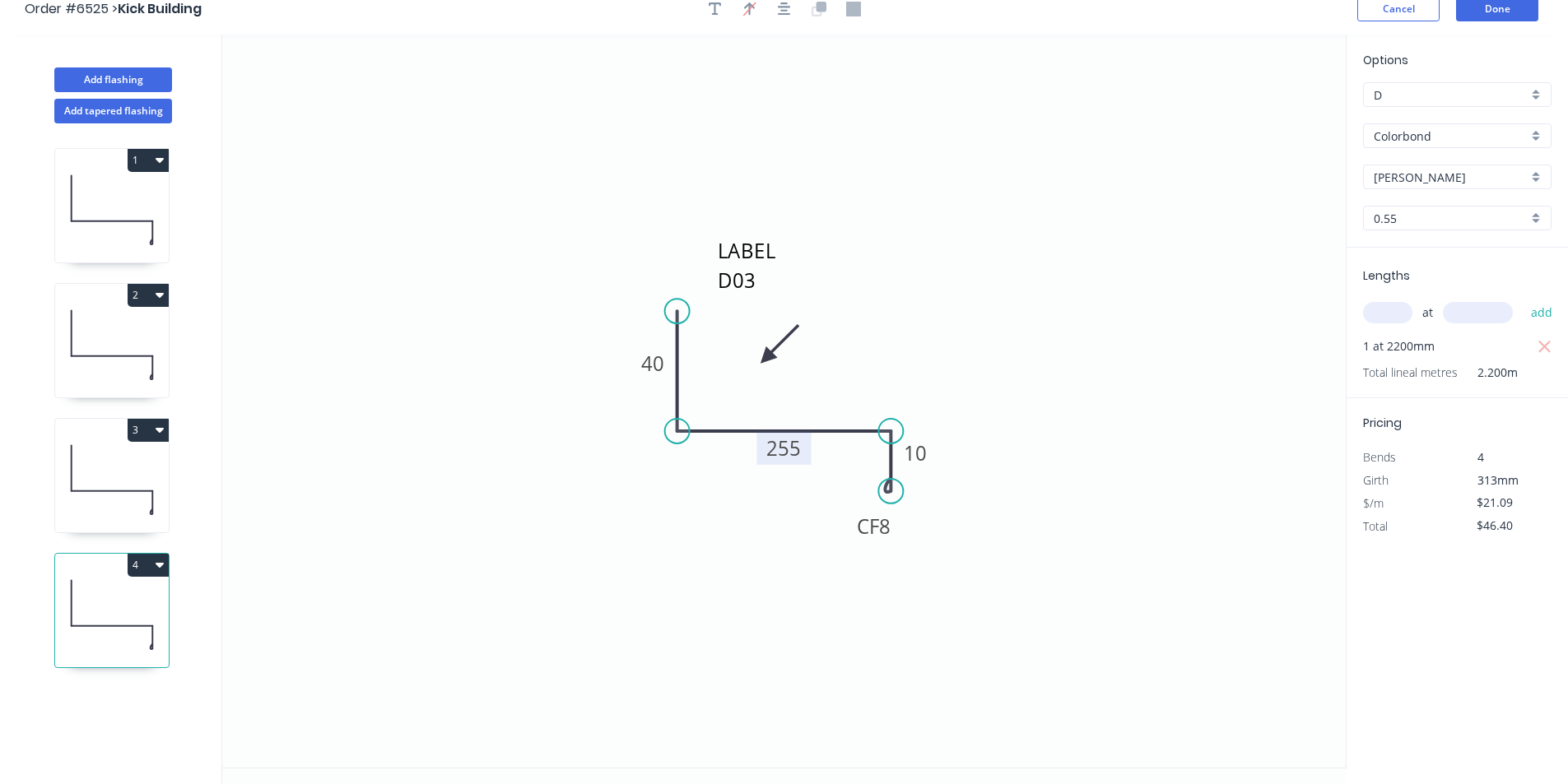
scroll to position [31, 0]
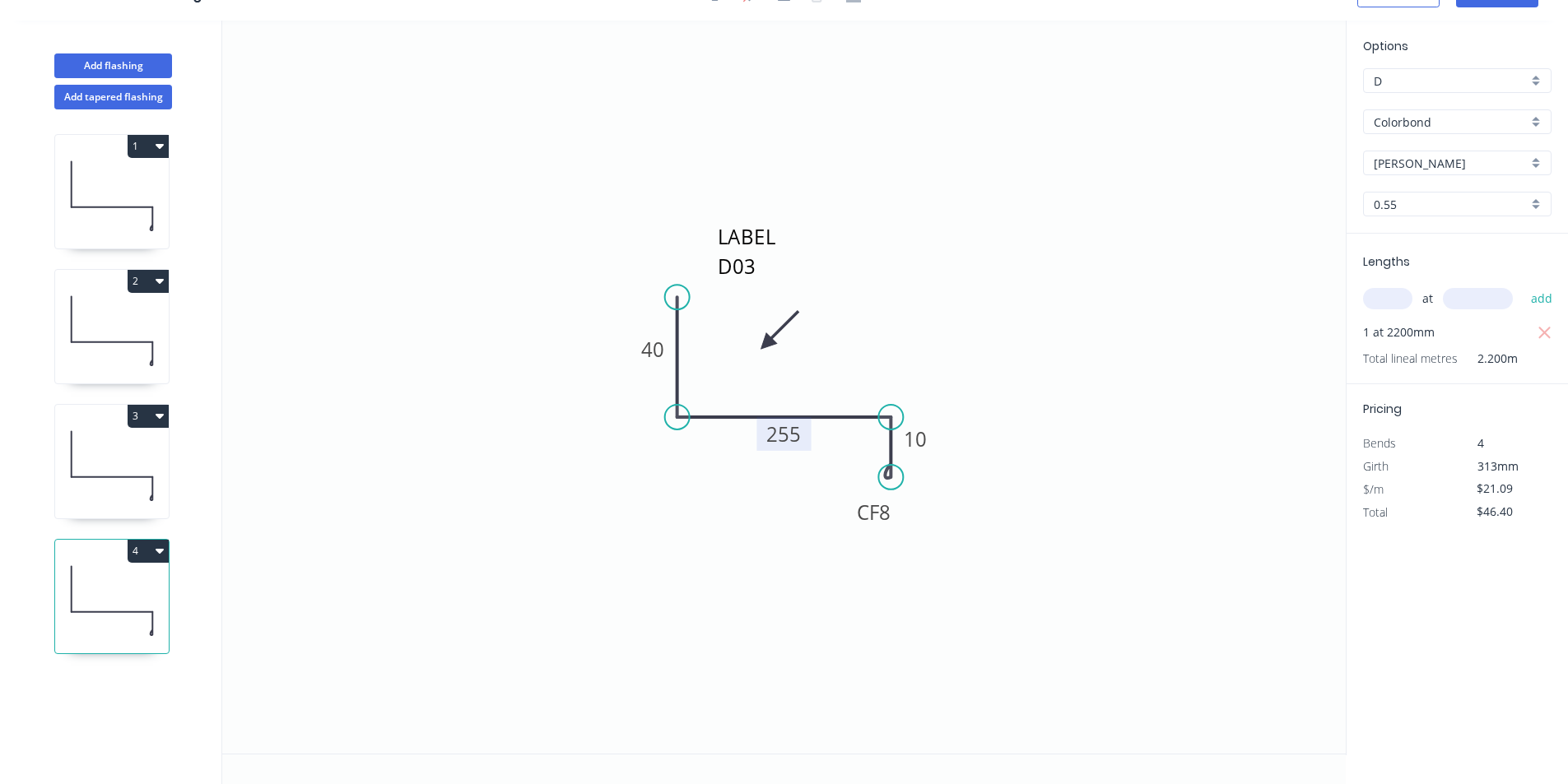
click at [145, 558] on button "4" at bounding box center [148, 551] width 41 height 23
click at [116, 607] on button "Duplicate" at bounding box center [90, 591] width 156 height 33
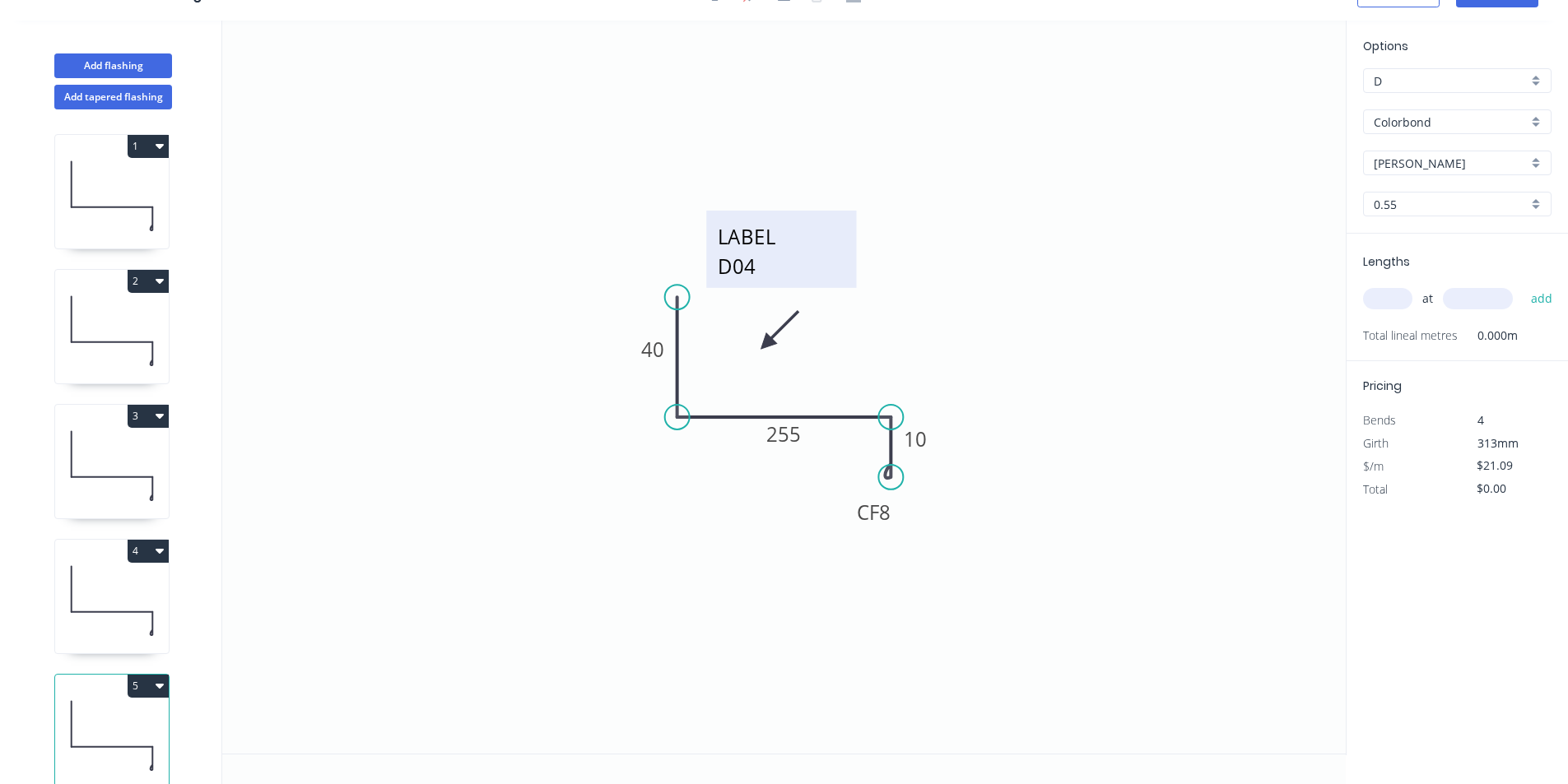
click at [764, 278] on textarea "LABEL D04" at bounding box center [780, 249] width 133 height 61
click at [761, 265] on textarea "LABEL D04" at bounding box center [780, 249] width 133 height 61
click at [1250, 681] on icon "LABEL D05 40 255 CF 8 10" at bounding box center [784, 387] width 1124 height 734
click at [789, 438] on tspan "255" at bounding box center [784, 434] width 34 height 27
click at [1379, 297] on input "text" at bounding box center [1387, 298] width 49 height 21
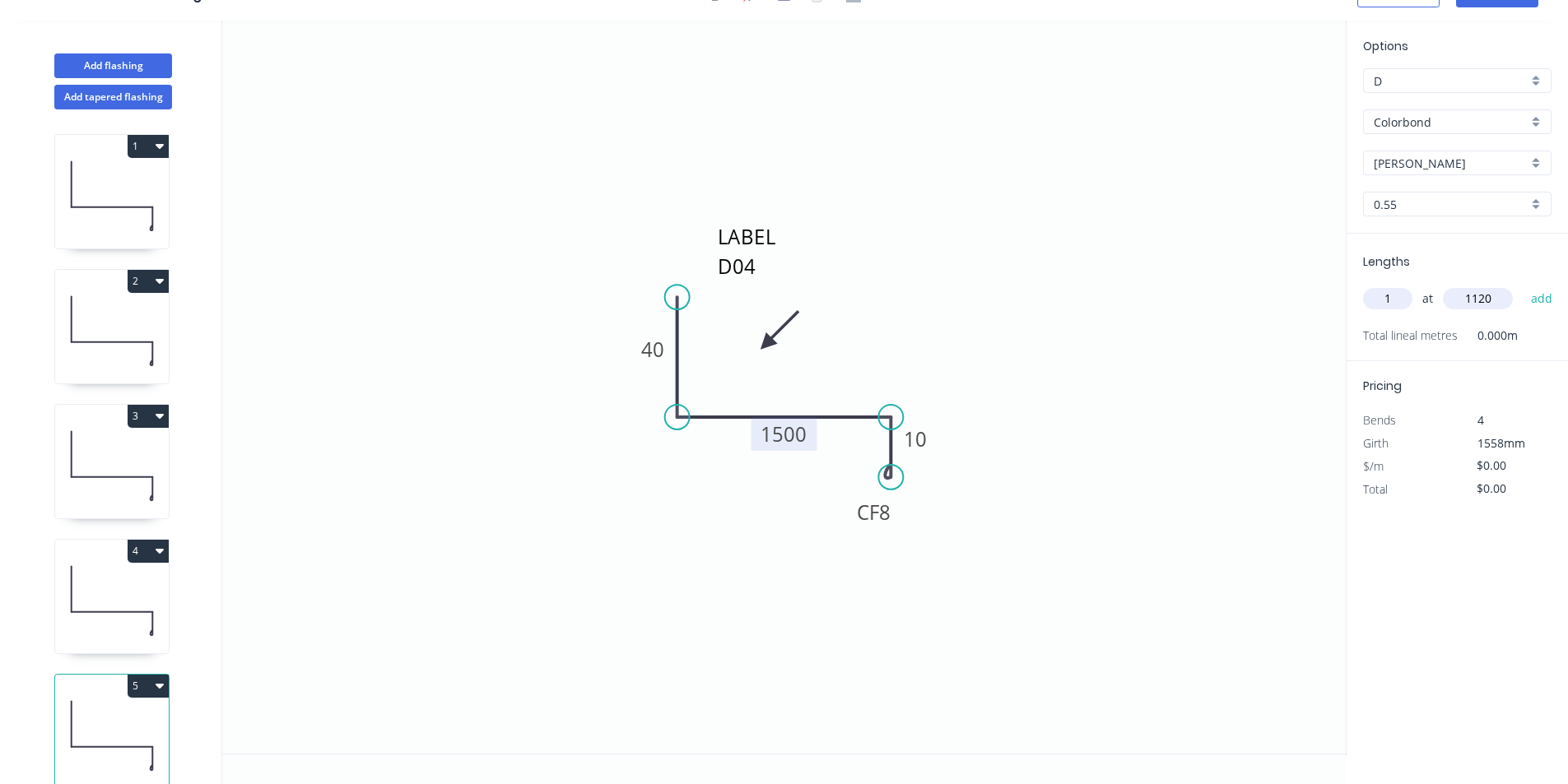
click at [1522, 285] on button "add" at bounding box center [1542, 299] width 39 height 28
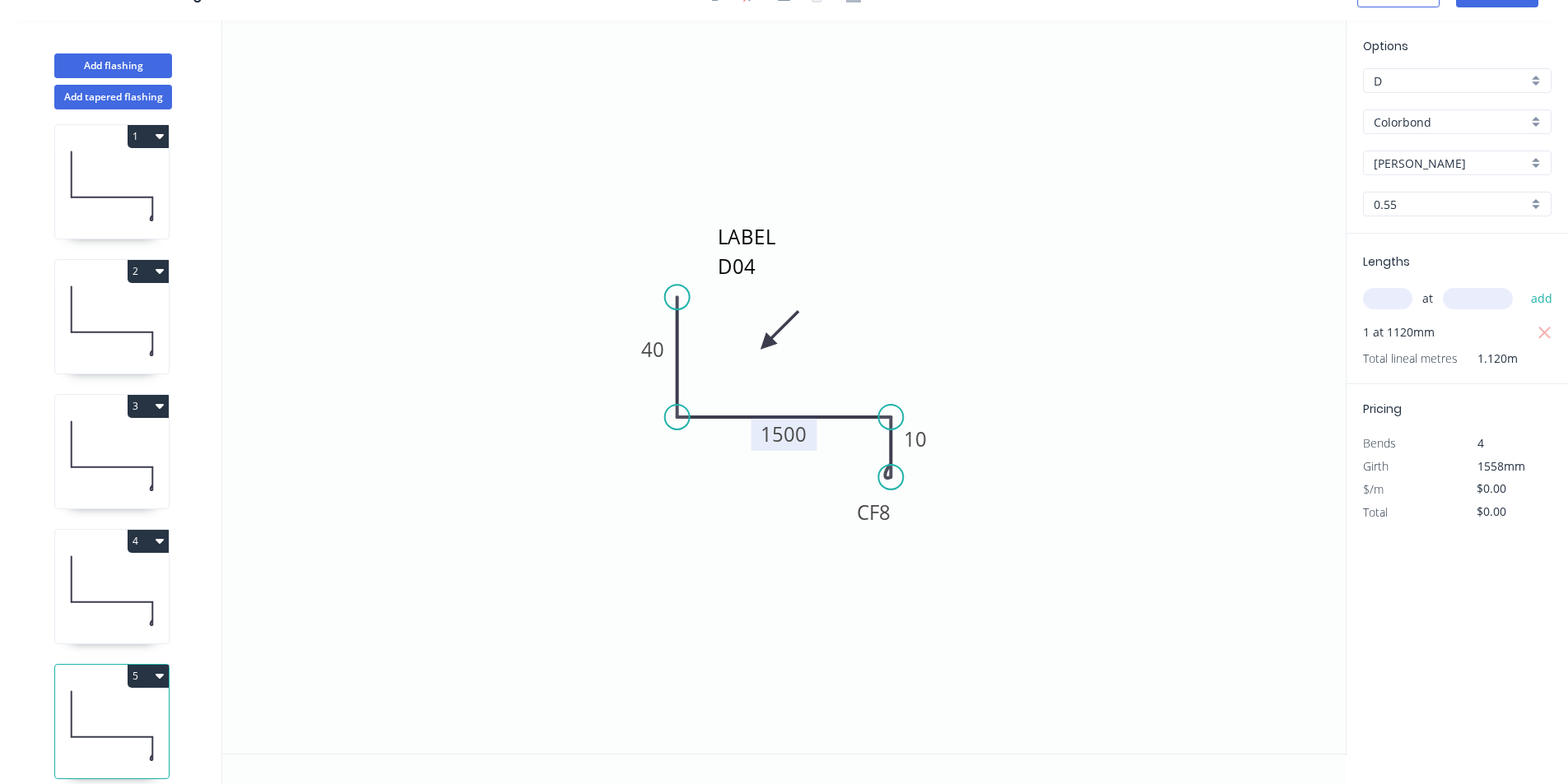
scroll to position [37, 0]
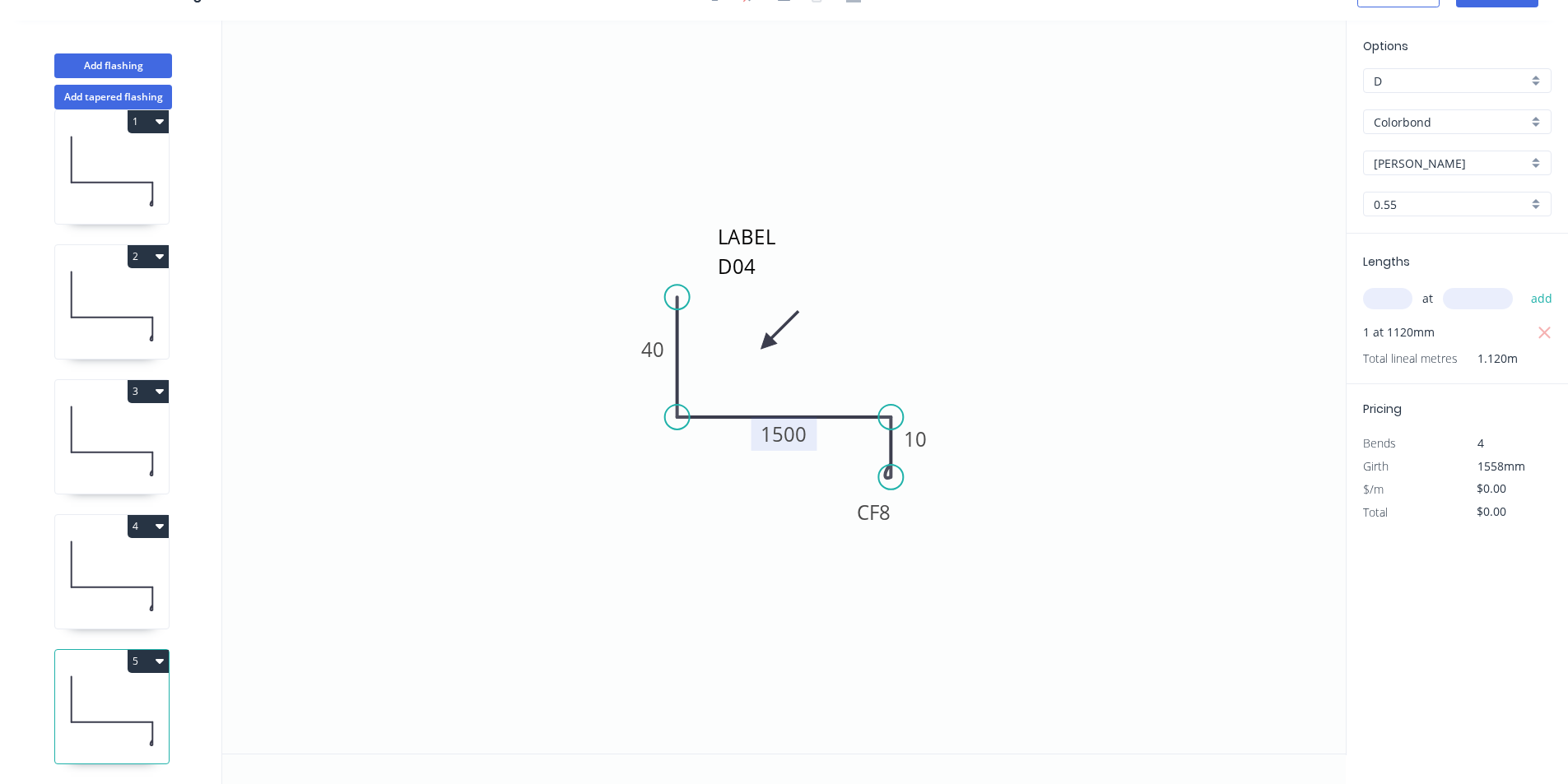
click at [143, 650] on button "5" at bounding box center [148, 661] width 41 height 23
click at [137, 691] on div "Duplicate" at bounding box center [90, 703] width 127 height 24
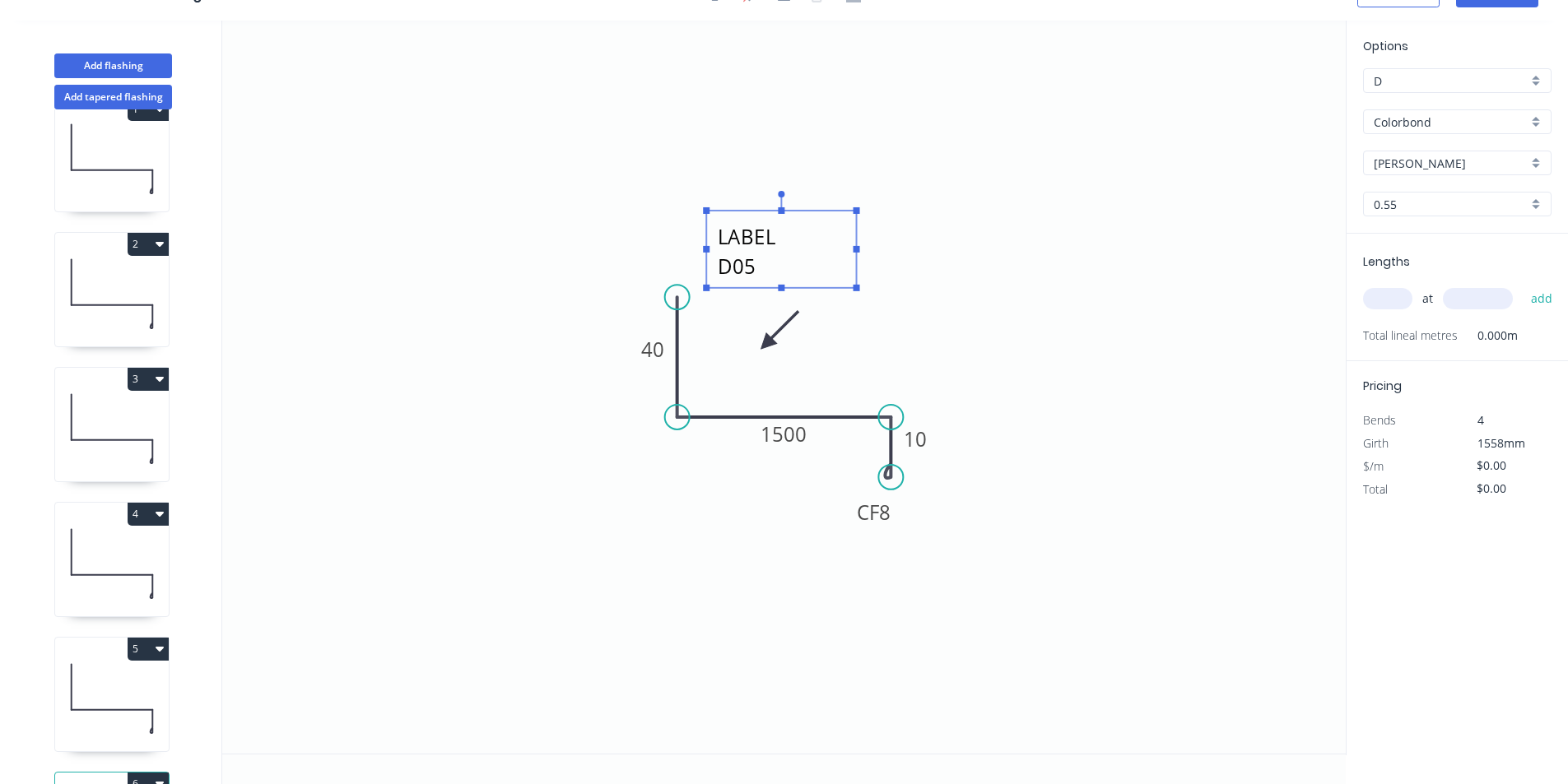
click at [764, 267] on textarea "LABEL D05" at bounding box center [780, 249] width 133 height 61
click at [773, 273] on textarea "LABEL D05" at bounding box center [780, 249] width 133 height 61
click at [1207, 476] on icon "LABEL D06 40 1500 CF 8 10" at bounding box center [784, 387] width 1124 height 734
click at [1388, 288] on input "text" at bounding box center [1387, 298] width 49 height 21
click at [1405, 304] on input "text" at bounding box center [1387, 298] width 49 height 21
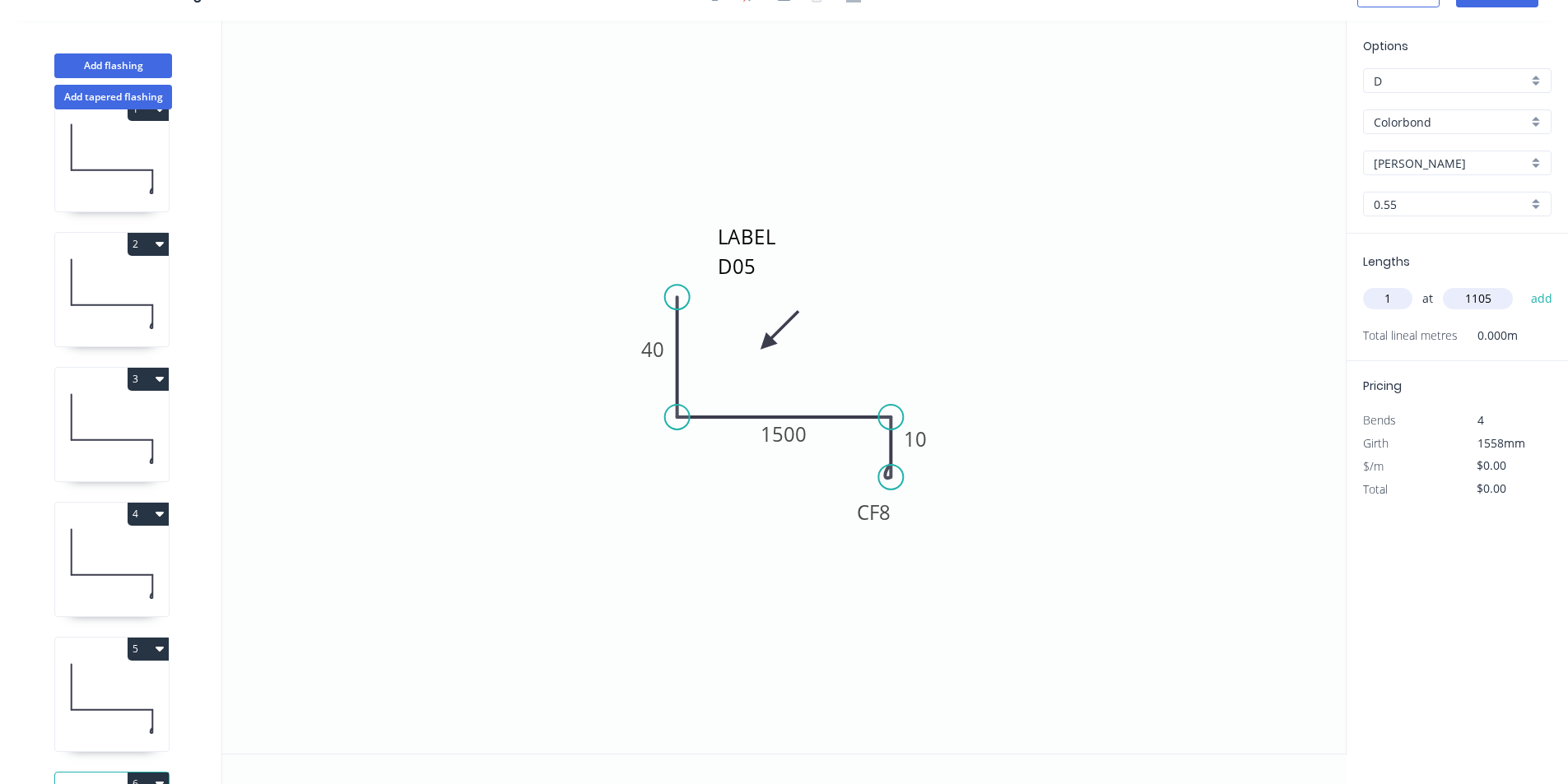
click at [1522, 285] on button "add" at bounding box center [1542, 299] width 39 height 28
click at [807, 422] on rect at bounding box center [784, 434] width 66 height 34
click at [799, 448] on rect at bounding box center [784, 434] width 66 height 34
click at [805, 433] on tspan "1500" at bounding box center [785, 434] width 47 height 27
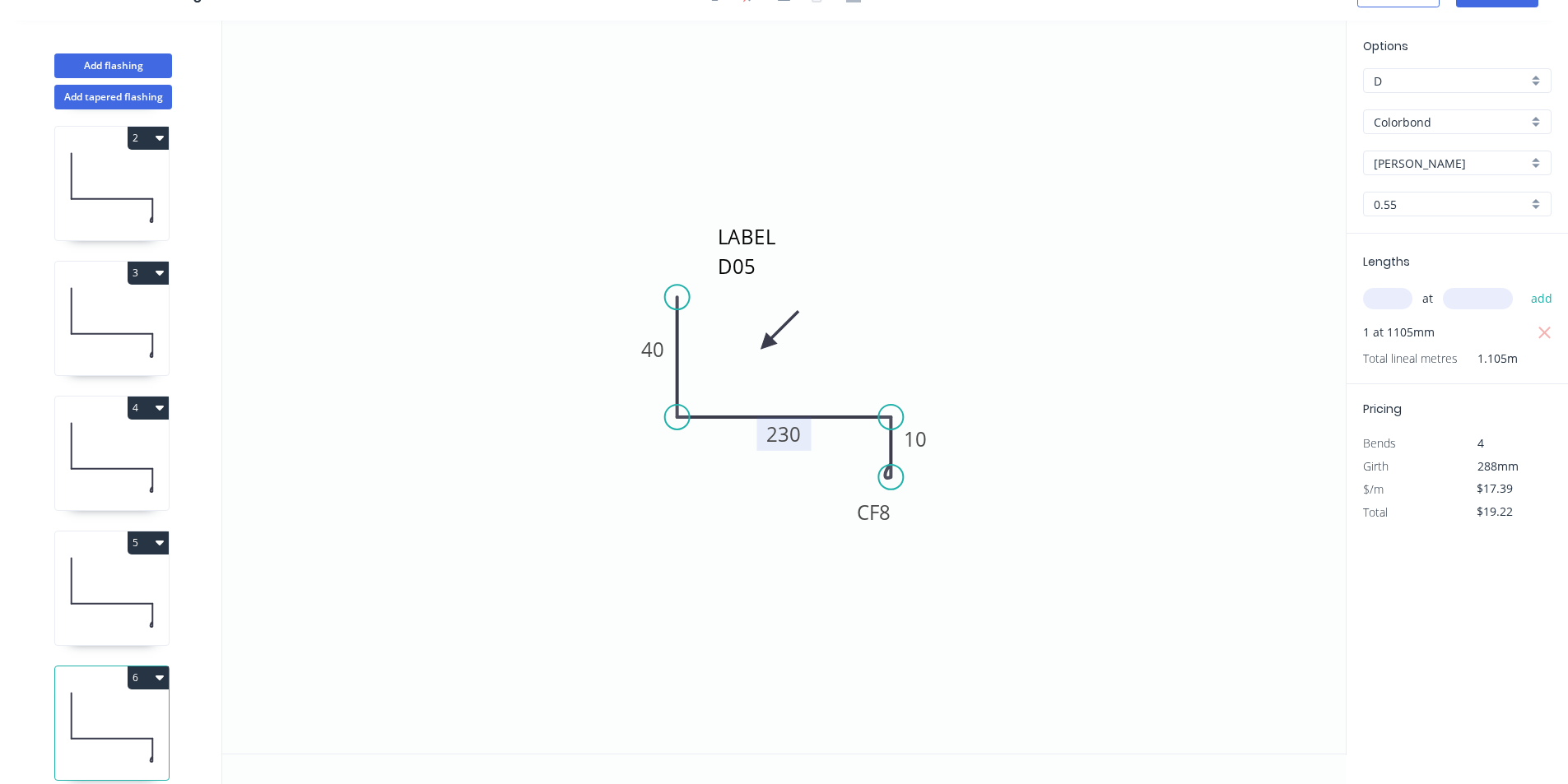
scroll to position [172, 0]
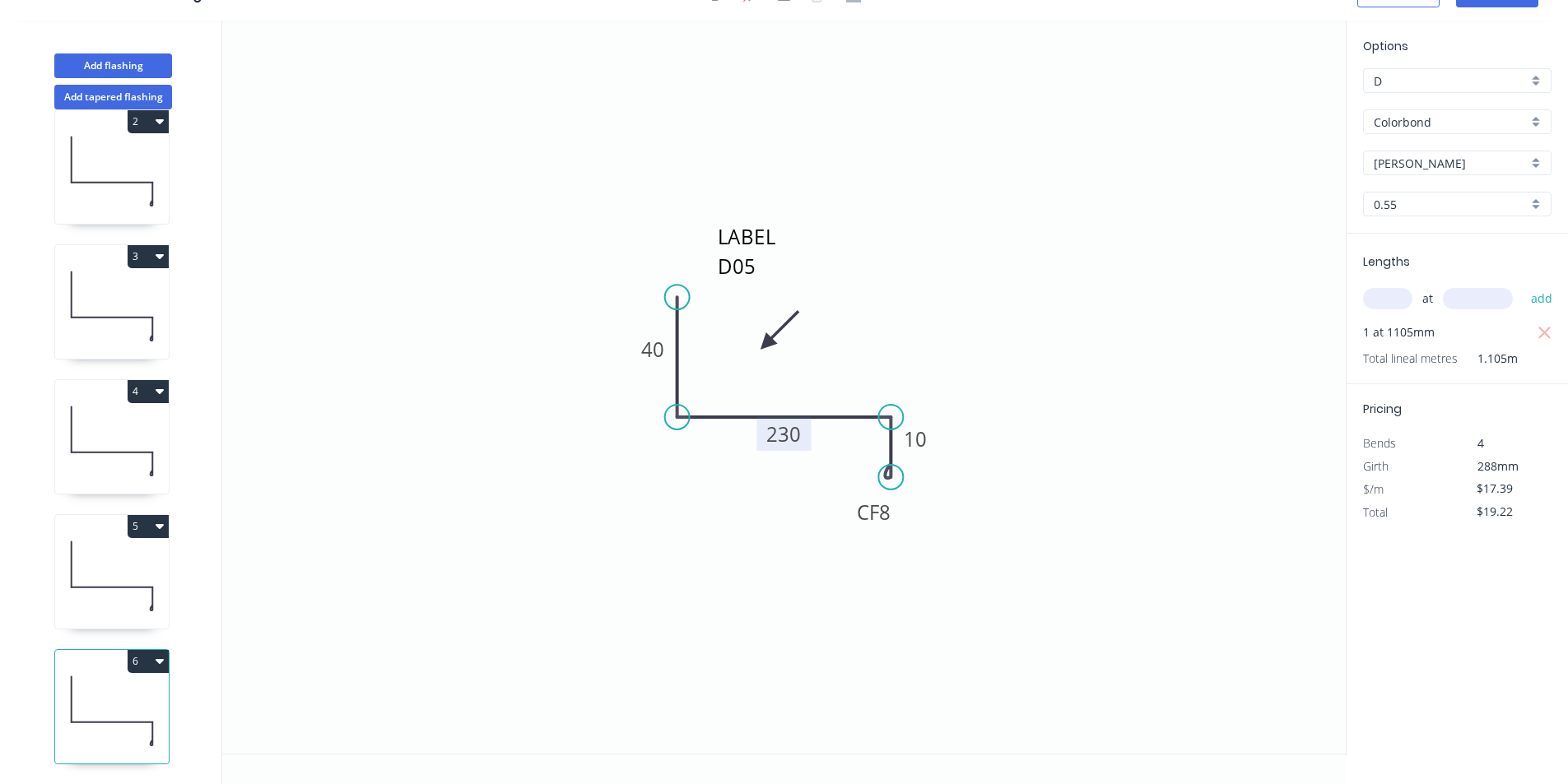
click at [154, 654] on button "6" at bounding box center [148, 661] width 41 height 23
click at [119, 691] on div "Duplicate" at bounding box center [90, 703] width 127 height 24
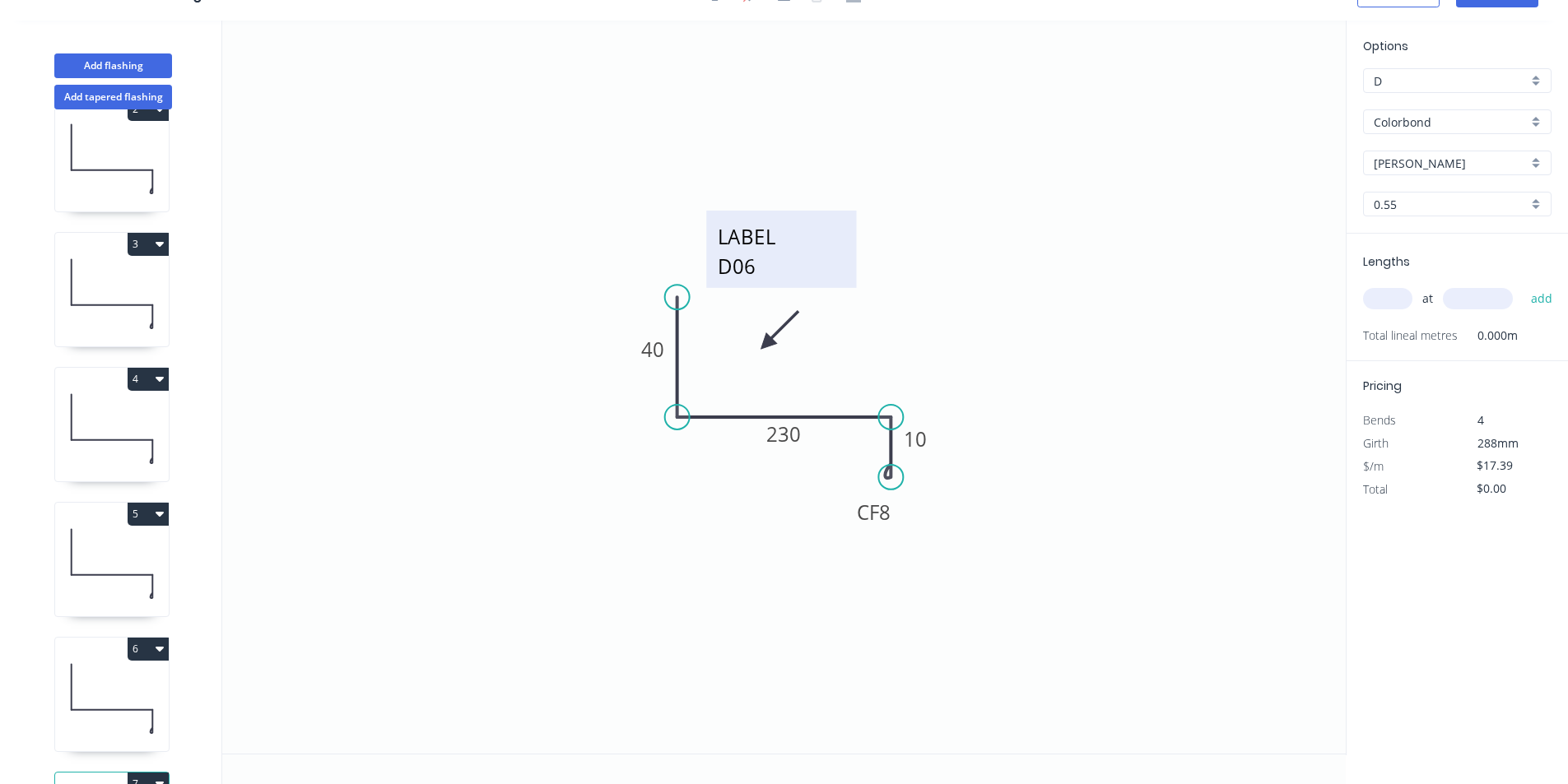
click at [756, 274] on textarea "LABEL D06" at bounding box center [780, 249] width 133 height 61
click at [782, 266] on textarea "LABEL D06" at bounding box center [780, 249] width 133 height 61
click at [803, 431] on rect at bounding box center [783, 434] width 54 height 34
click at [803, 433] on rect at bounding box center [783, 434] width 54 height 34
click at [788, 440] on tspan "230" at bounding box center [784, 434] width 34 height 27
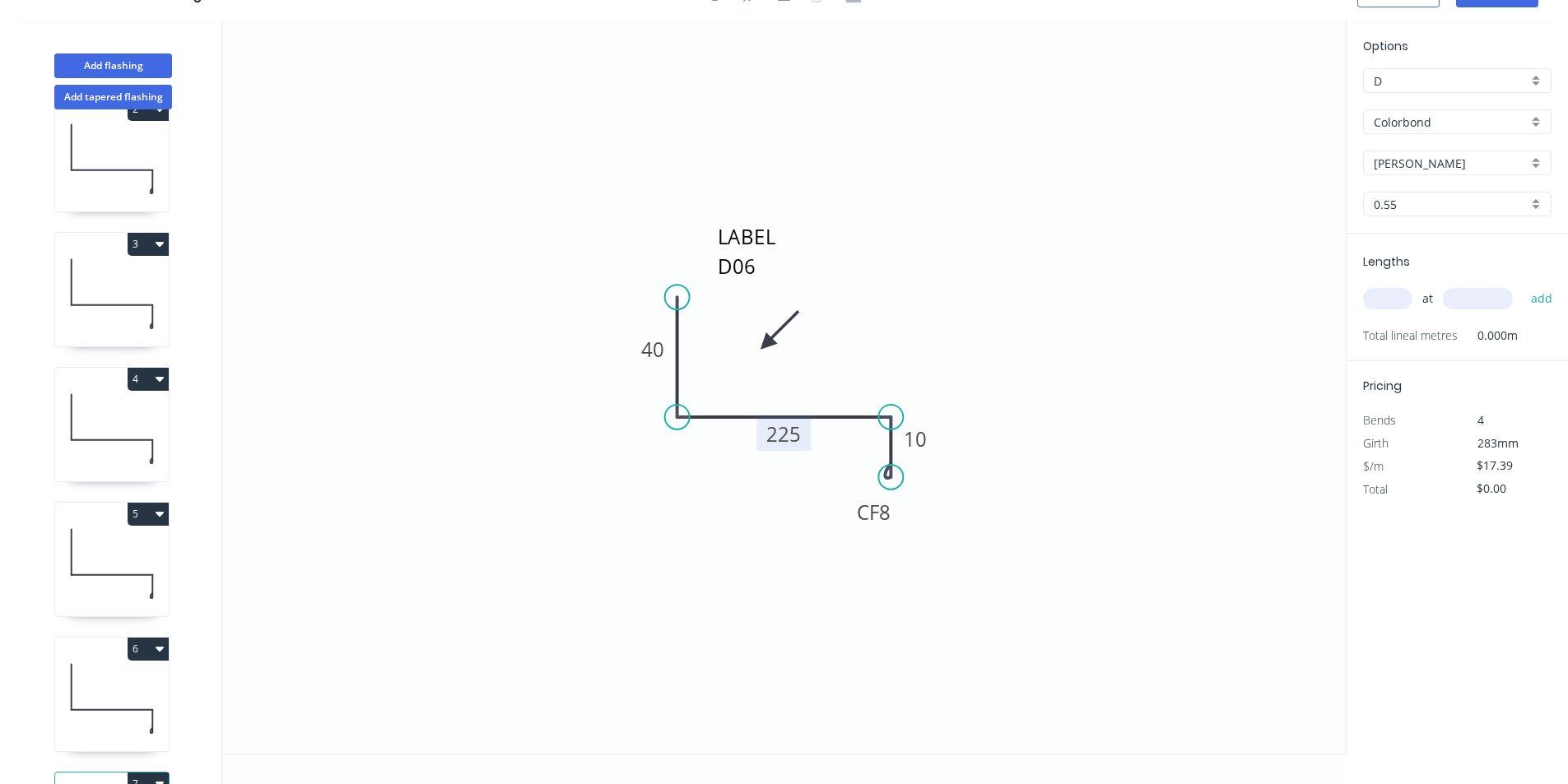
click at [1402, 293] on input "text" at bounding box center [1387, 298] width 49 height 21
click at [1522, 285] on button "add" at bounding box center [1542, 299] width 39 height 28
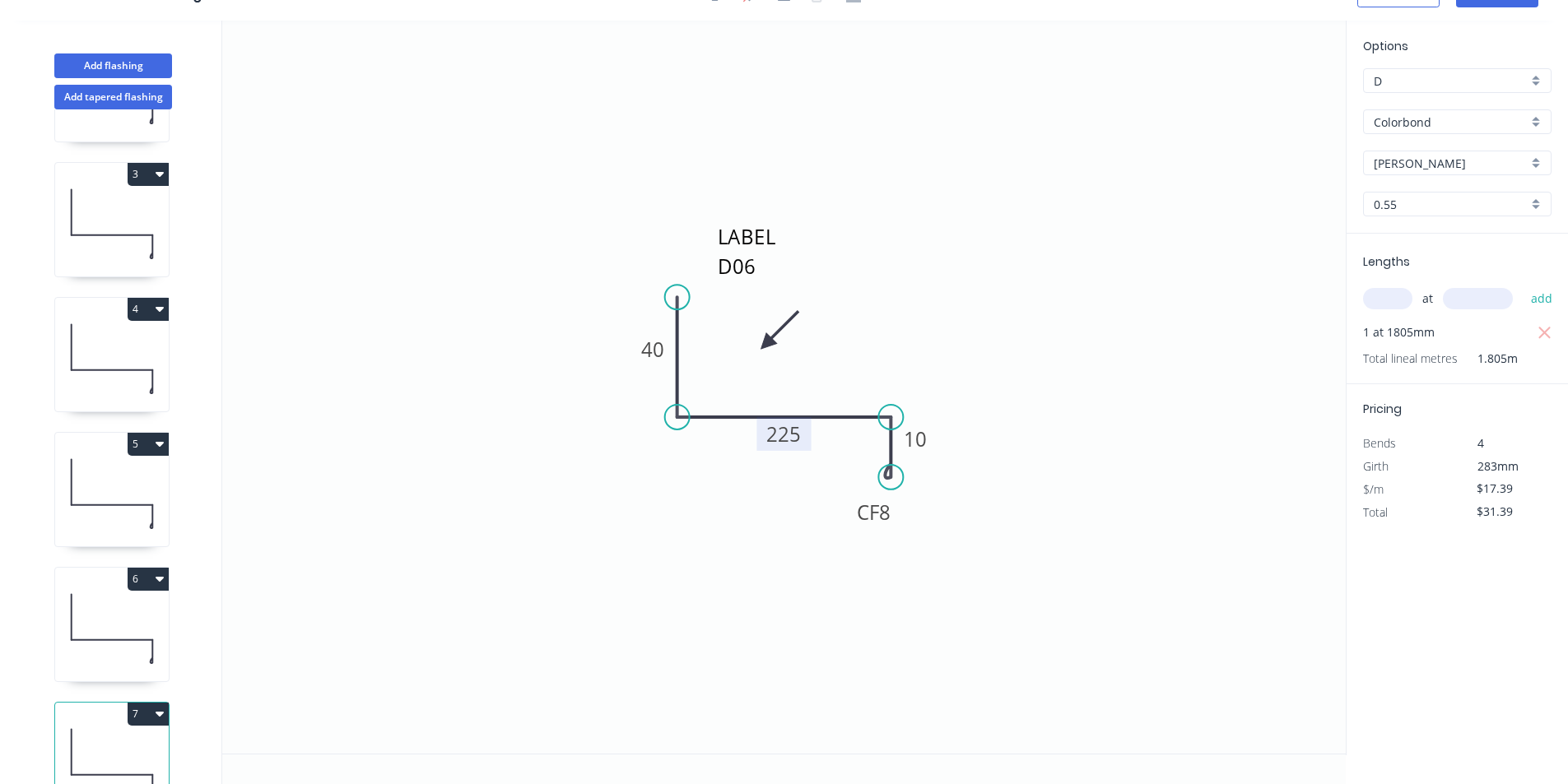
scroll to position [307, 0]
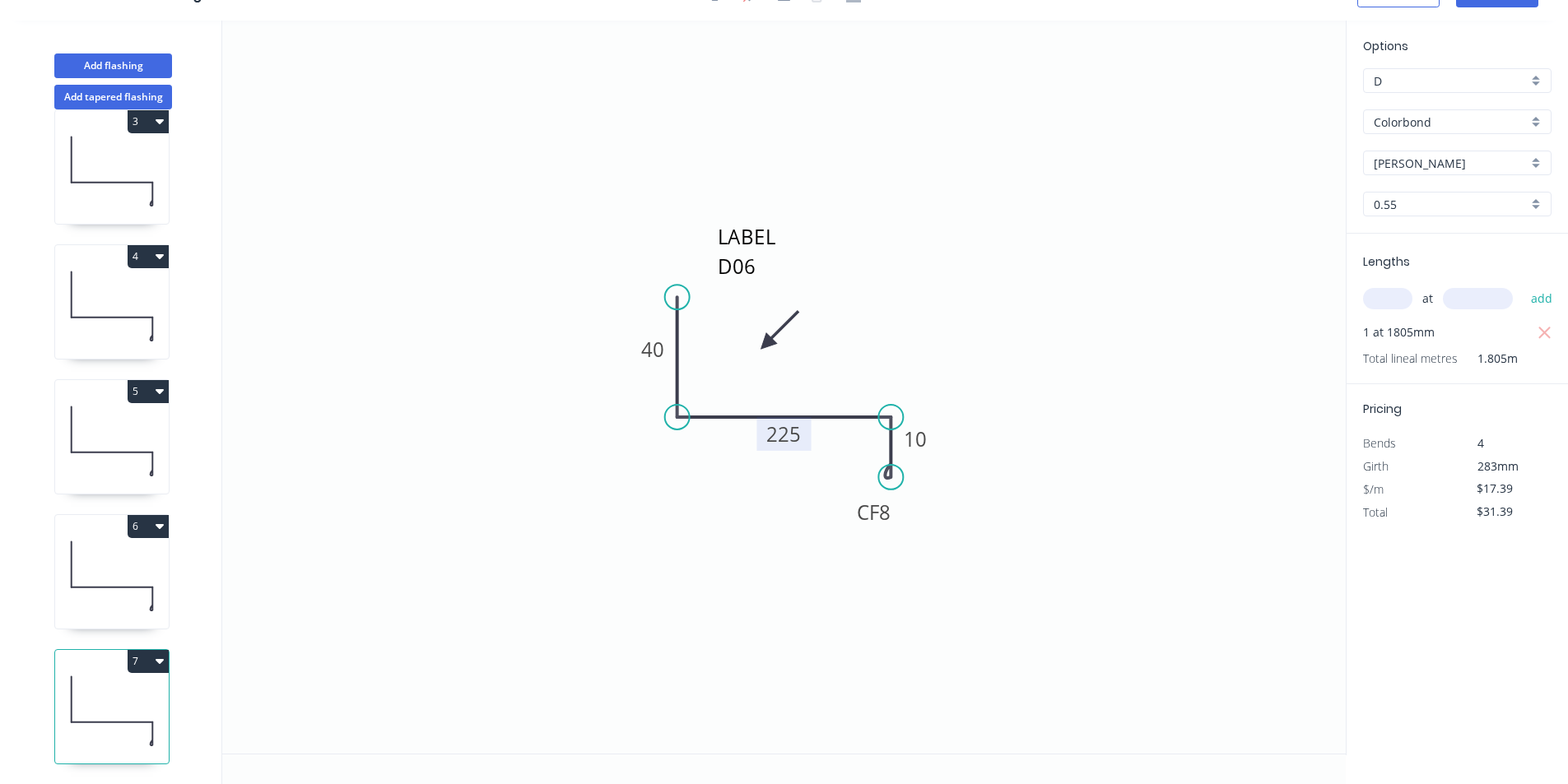
click at [155, 655] on icon "button" at bounding box center [159, 661] width 8 height 13
click at [124, 691] on div "Duplicate" at bounding box center [90, 703] width 127 height 24
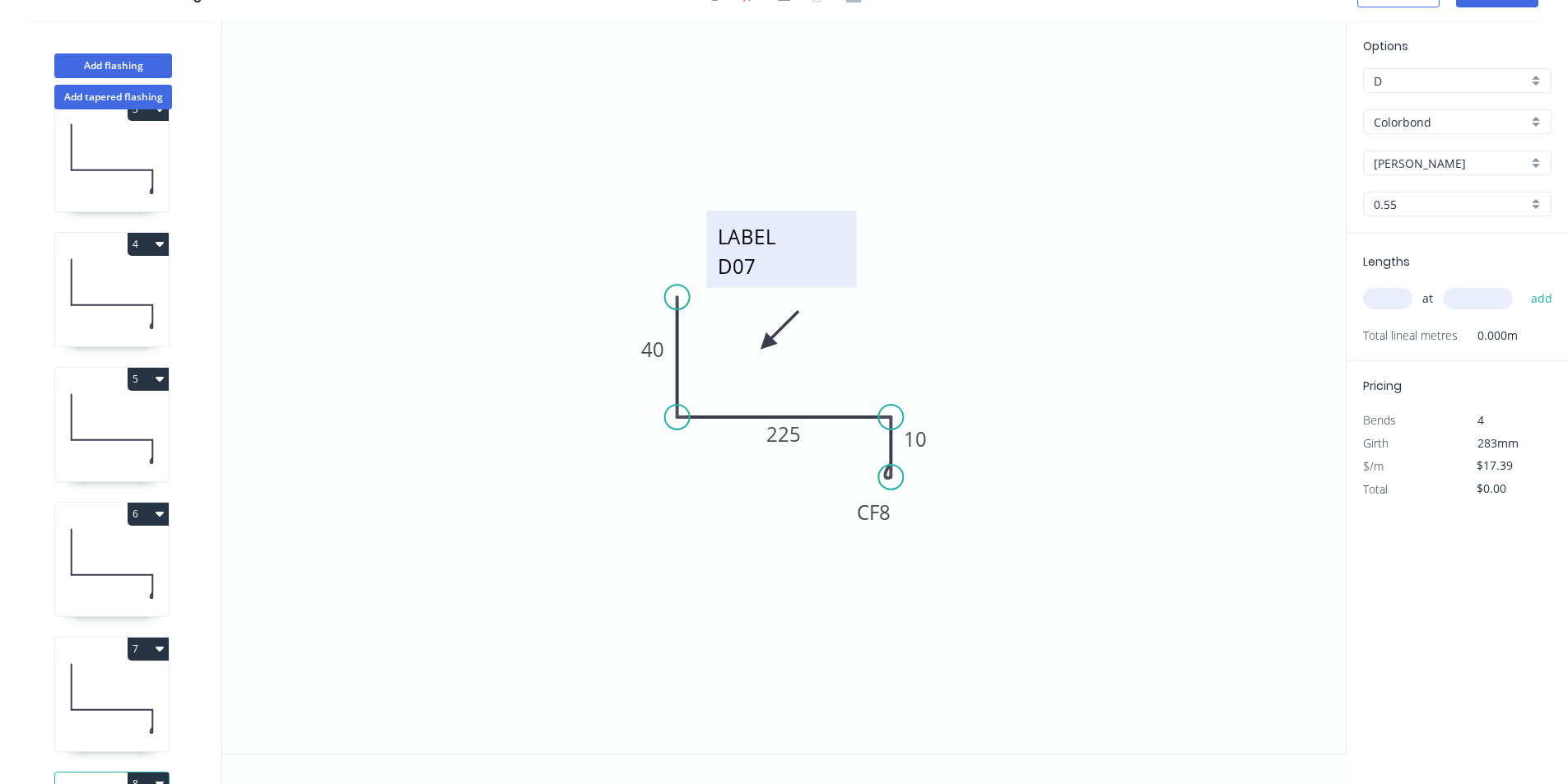
click at [748, 266] on textarea "LABEL D07" at bounding box center [780, 249] width 133 height 61
click at [772, 269] on textarea "LABEL D07" at bounding box center [780, 249] width 133 height 61
click at [1381, 294] on input "text" at bounding box center [1387, 298] width 49 height 21
click at [1522, 285] on button "add" at bounding box center [1542, 299] width 39 height 28
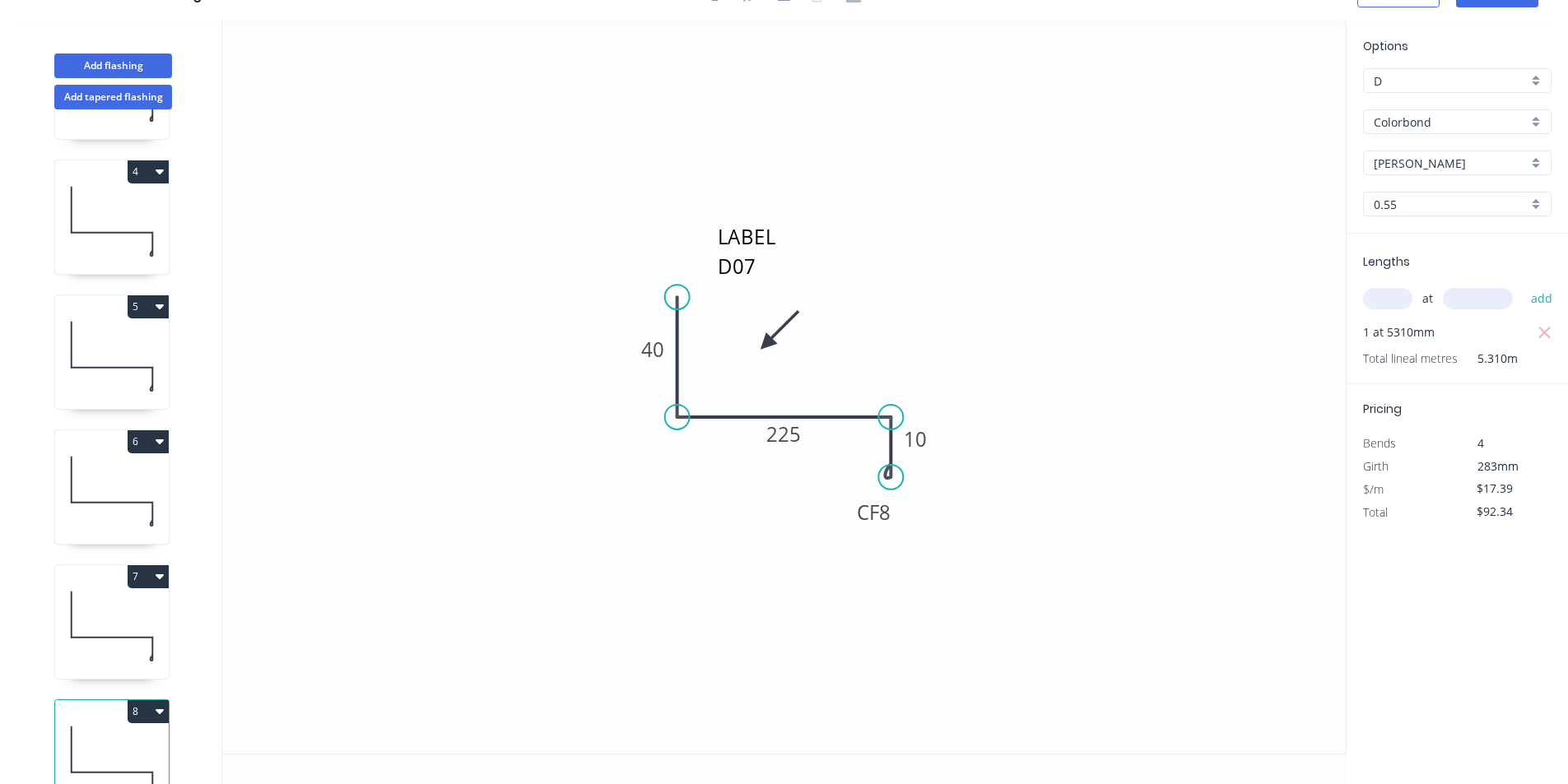
scroll to position [442, 0]
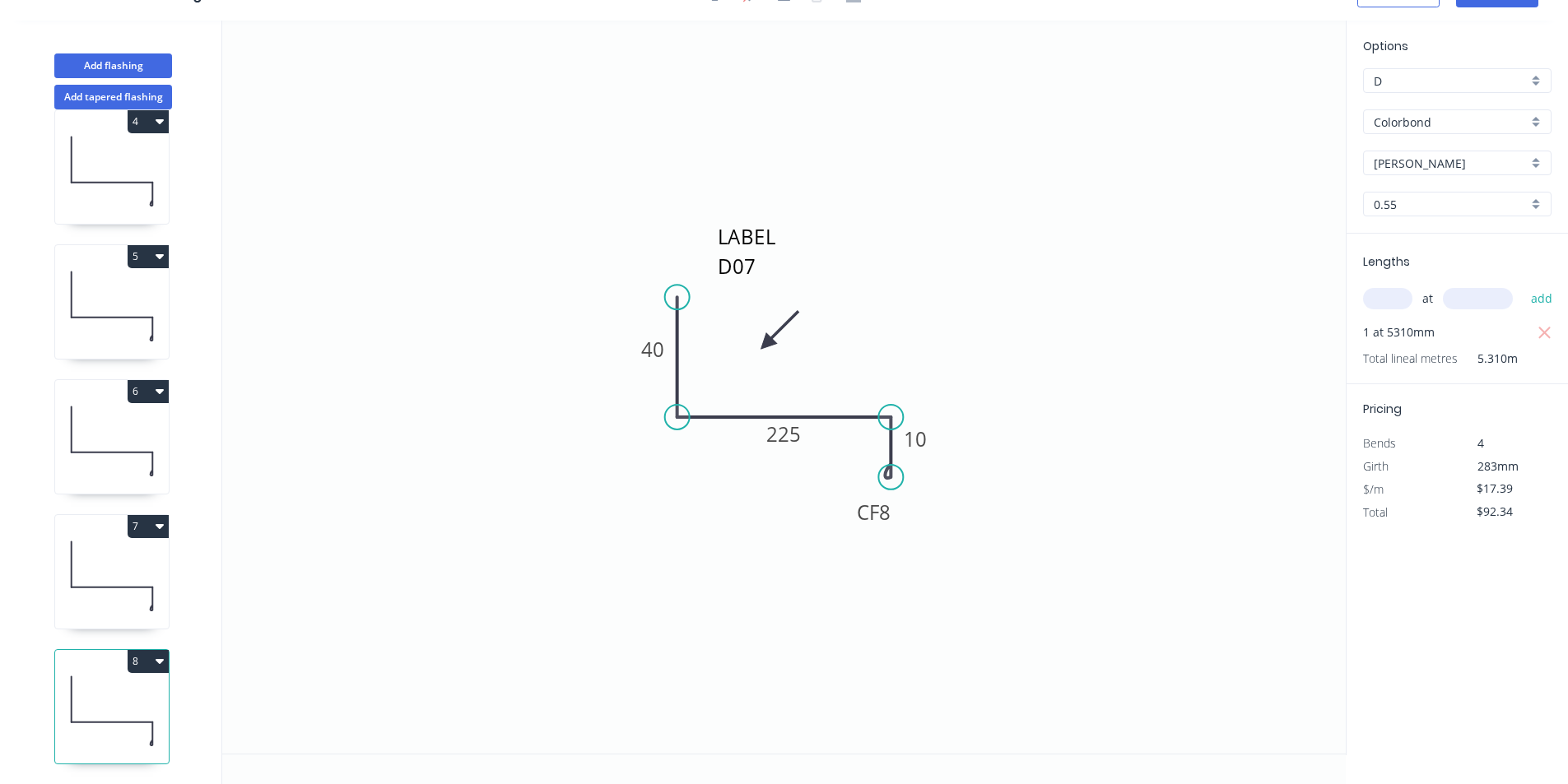
click at [165, 662] on icon at bounding box center [112, 710] width 114 height 105
click at [174, 648] on div "1 2 3 4 5 6 7 8" at bounding box center [113, 447] width 217 height 675
click at [156, 655] on icon "button" at bounding box center [159, 661] width 8 height 13
click at [143, 691] on div "Duplicate" at bounding box center [90, 703] width 127 height 24
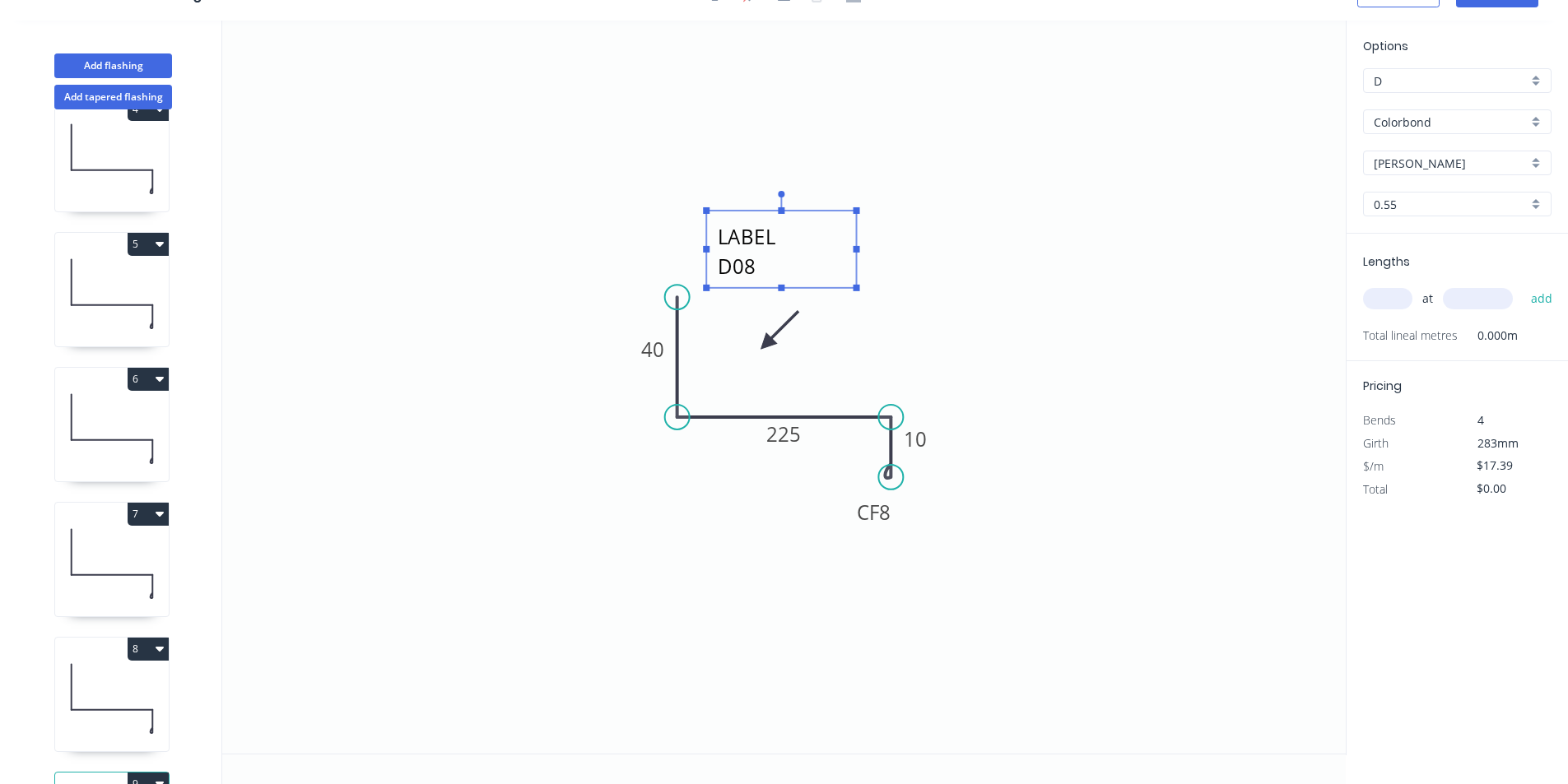
click at [756, 270] on textarea "LABEL D08" at bounding box center [780, 249] width 133 height 61
click at [764, 267] on textarea "LABEL D08" at bounding box center [780, 249] width 133 height 61
click at [805, 436] on rect at bounding box center [783, 434] width 54 height 34
click at [795, 438] on tspan "225" at bounding box center [784, 434] width 34 height 27
click at [1393, 296] on input "text" at bounding box center [1387, 298] width 49 height 21
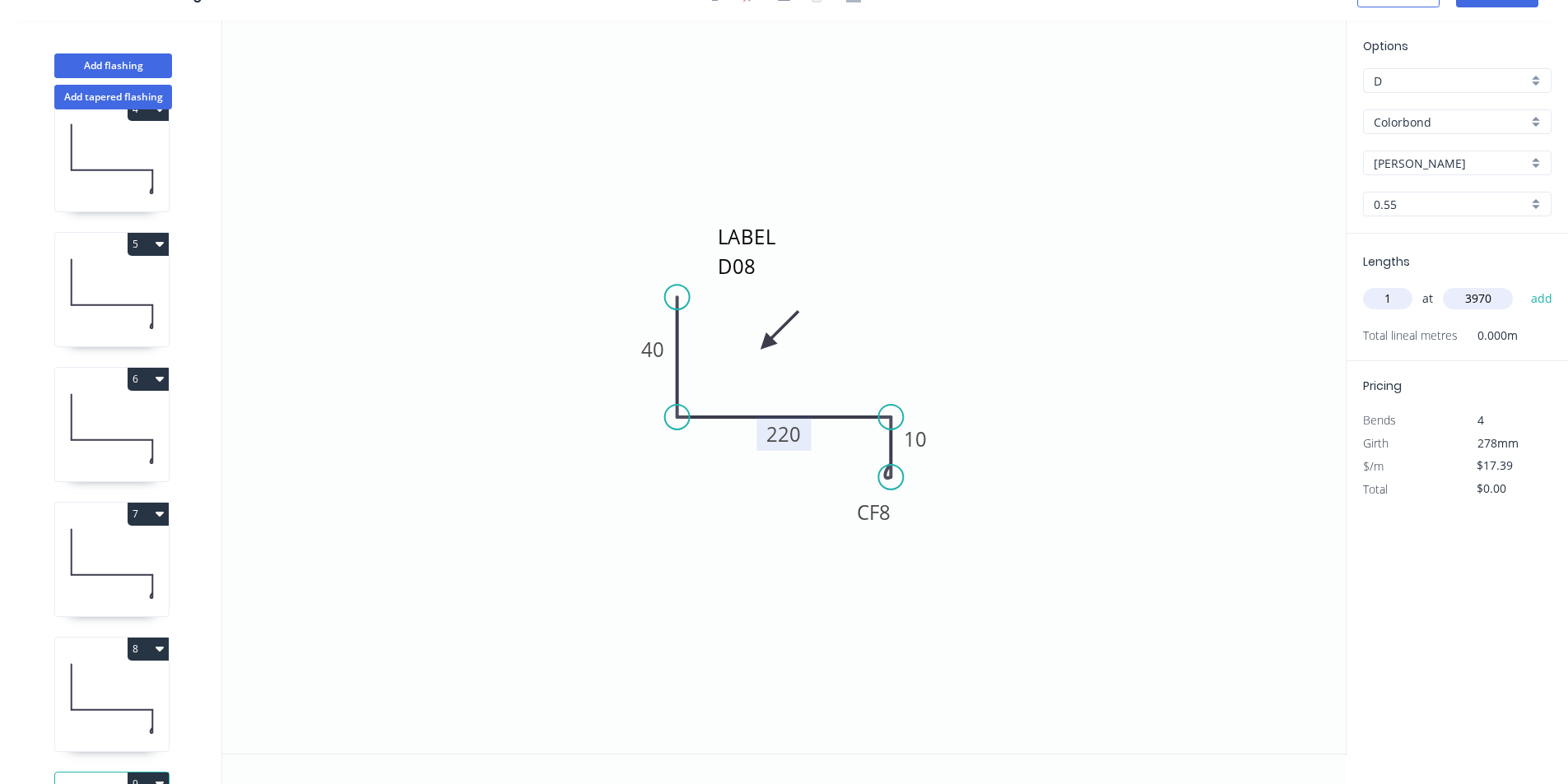
click at [1522, 285] on button "add" at bounding box center [1542, 299] width 39 height 28
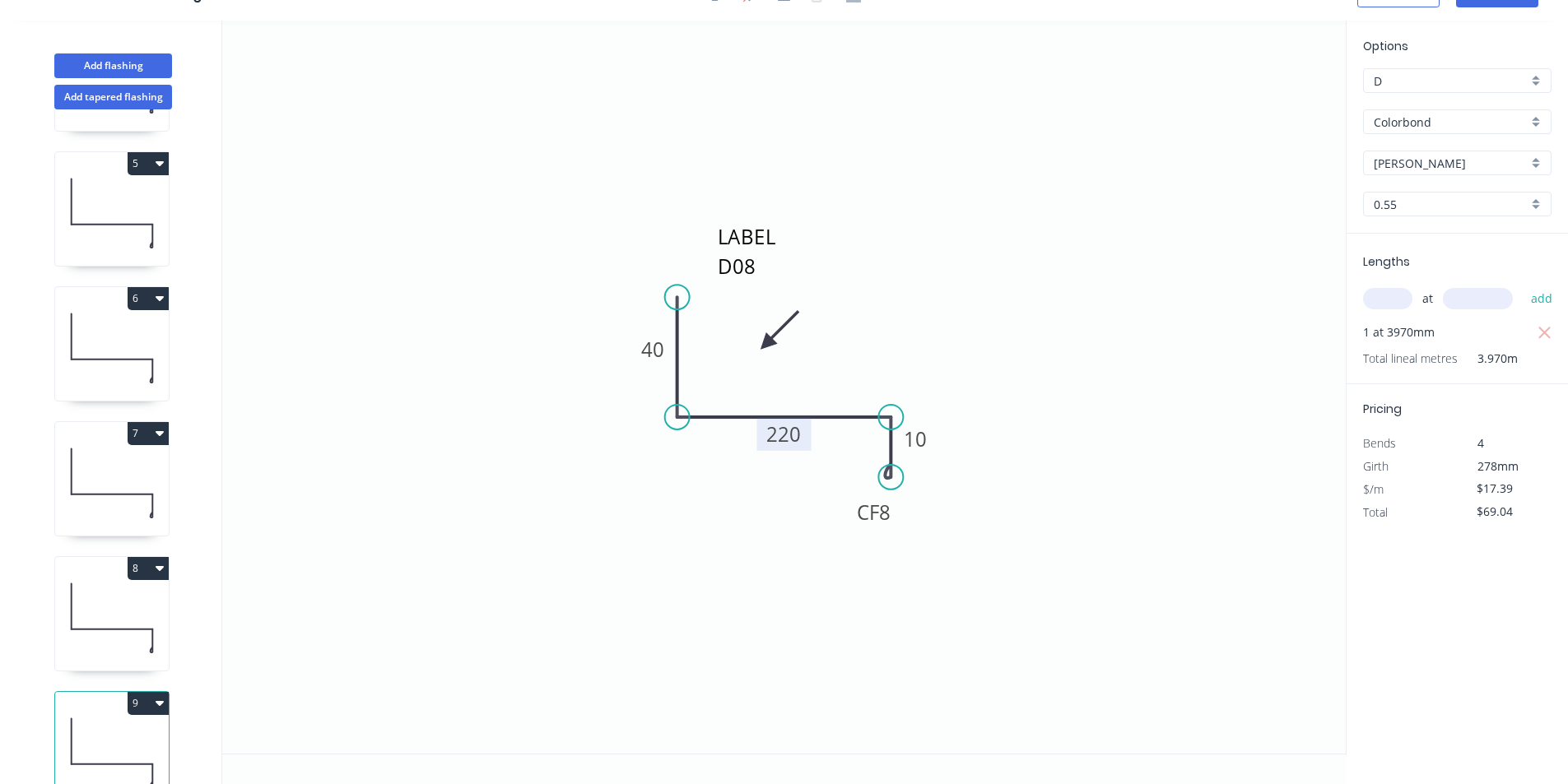
scroll to position [577, 0]
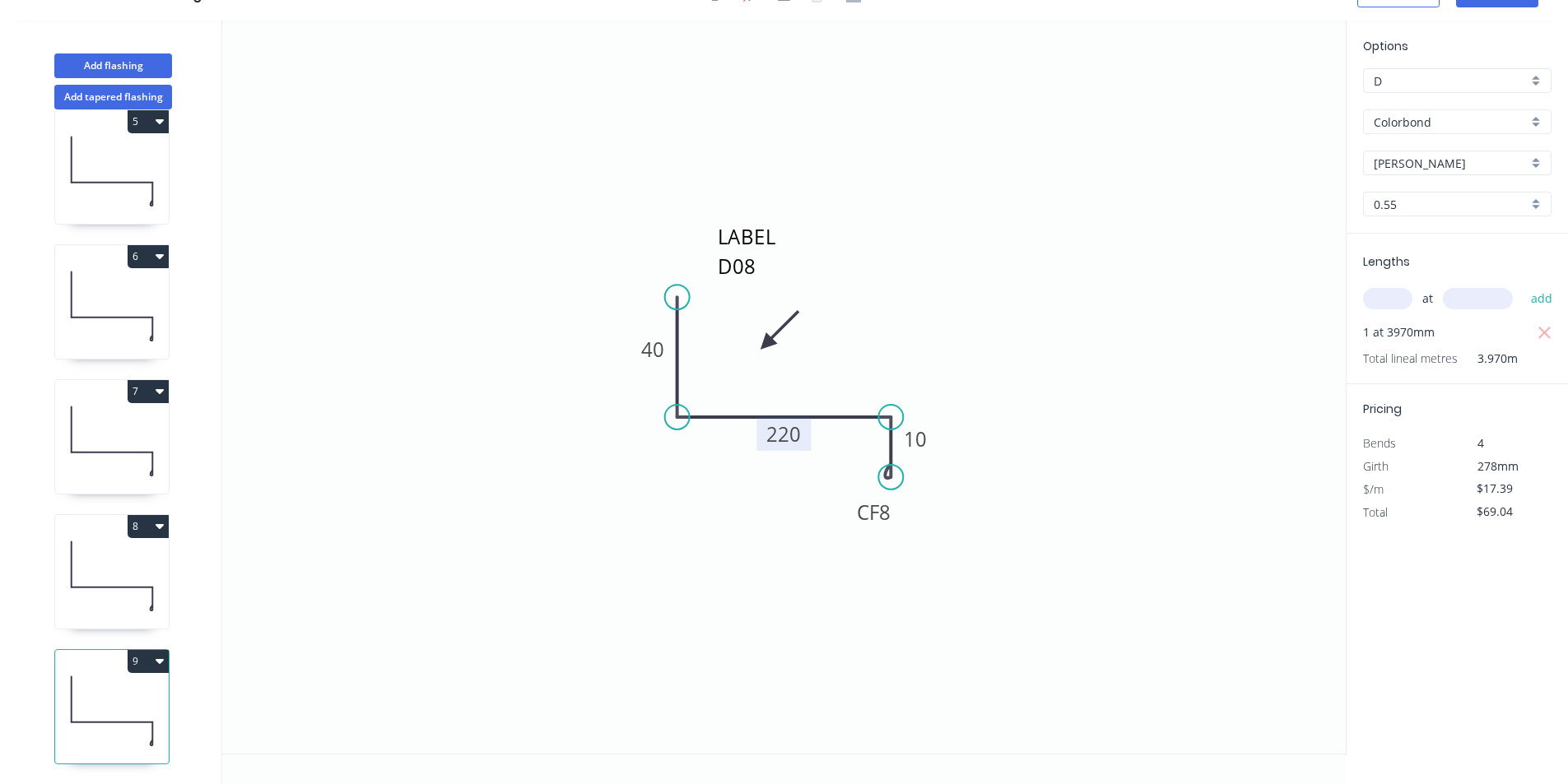
click at [143, 651] on button "9" at bounding box center [148, 661] width 41 height 23
drag, startPoint x: 94, startPoint y: 689, endPoint x: 171, endPoint y: 658, distance: 83.0
click at [91, 691] on div "Duplicate" at bounding box center [90, 703] width 127 height 24
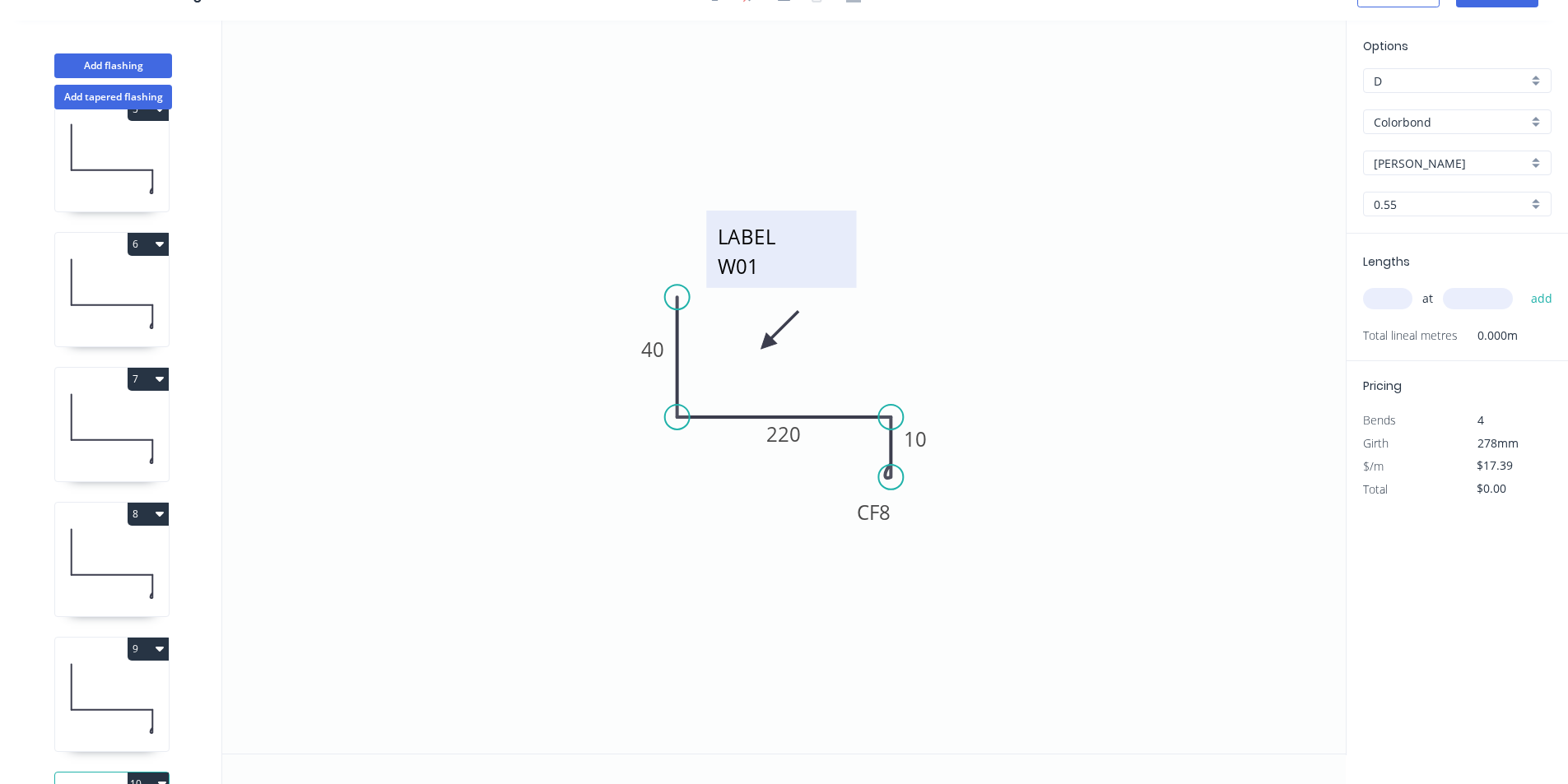
drag, startPoint x: 785, startPoint y: 268, endPoint x: 749, endPoint y: 269, distance: 36.0
click at [784, 267] on textarea "LABEL W01" at bounding box center [780, 249] width 133 height 61
click at [773, 269] on textarea "LABEL W01" at bounding box center [779, 248] width 133 height 61
click at [794, 442] on tspan "220" at bounding box center [784, 434] width 34 height 27
click at [773, 267] on textarea "LABEL W02" at bounding box center [779, 248] width 133 height 61
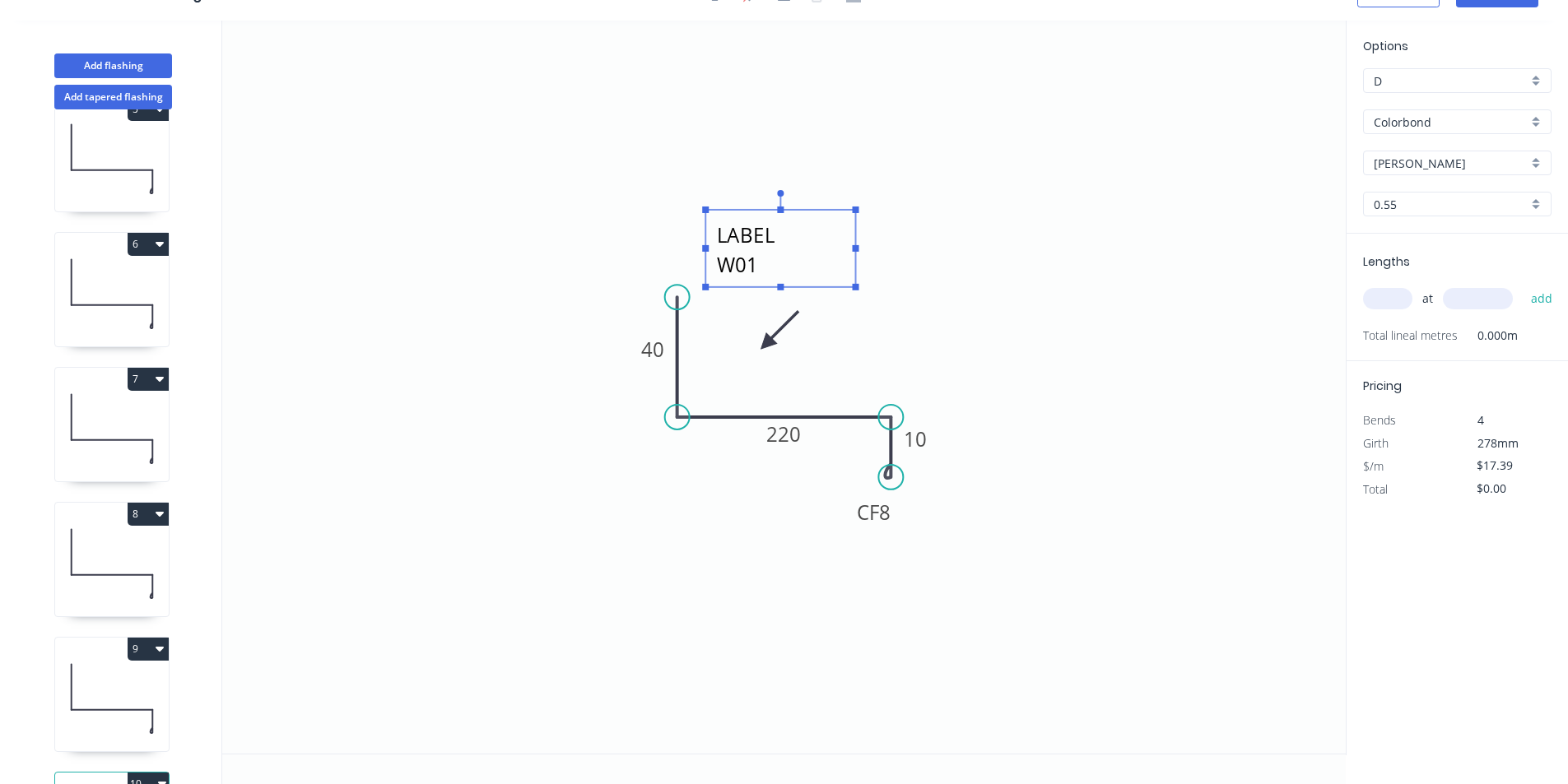
click at [773, 267] on textarea "LABEL W02" at bounding box center [779, 248] width 133 height 61
click at [760, 263] on textarea "LABEL W02" at bounding box center [779, 248] width 133 height 61
click at [793, 418] on rect at bounding box center [783, 434] width 54 height 34
click at [792, 426] on tspan "220" at bounding box center [784, 434] width 34 height 27
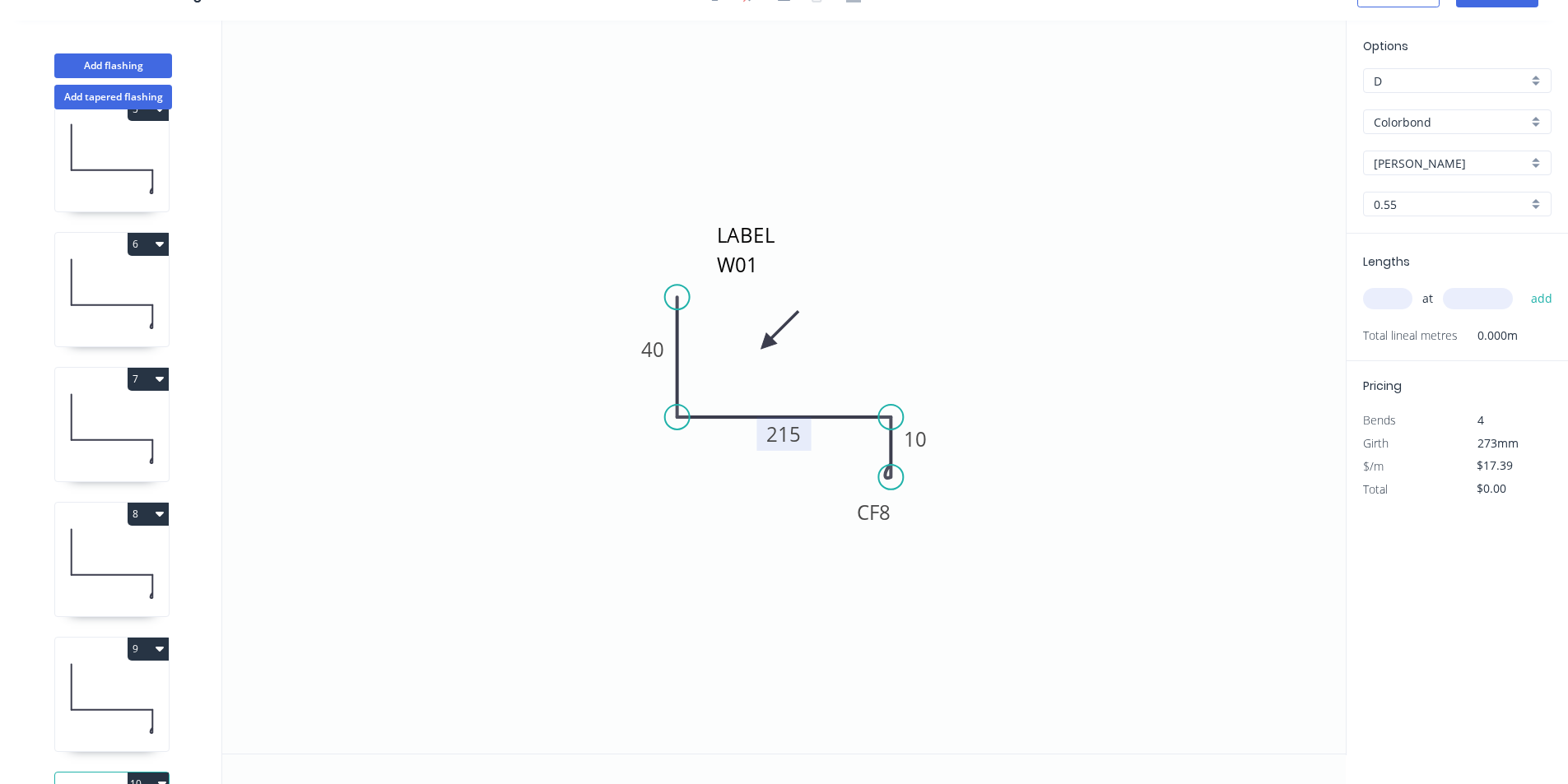
click at [1404, 301] on input "text" at bounding box center [1387, 298] width 49 height 21
click at [1522, 285] on button "add" at bounding box center [1542, 299] width 39 height 28
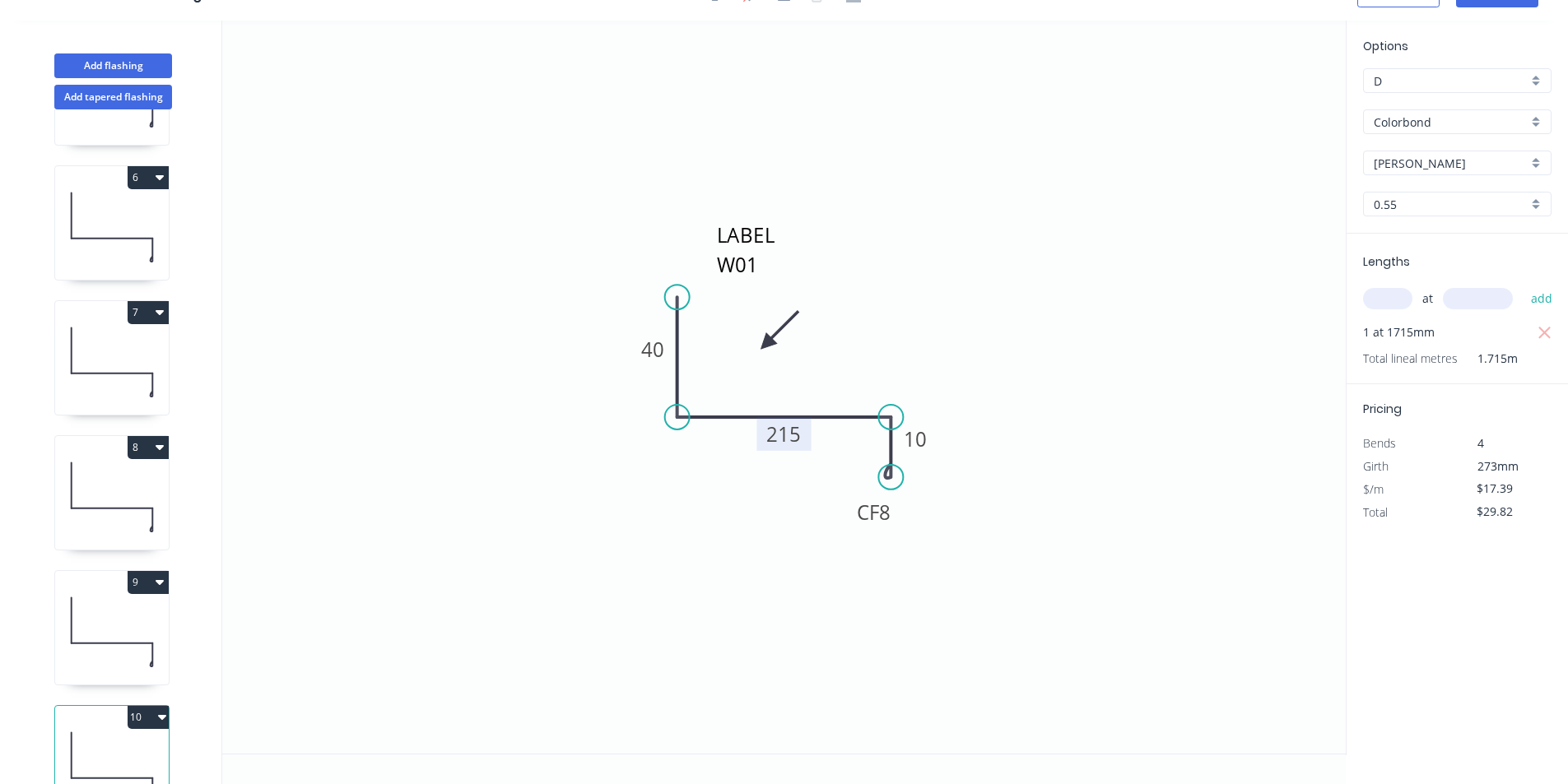
scroll to position [712, 0]
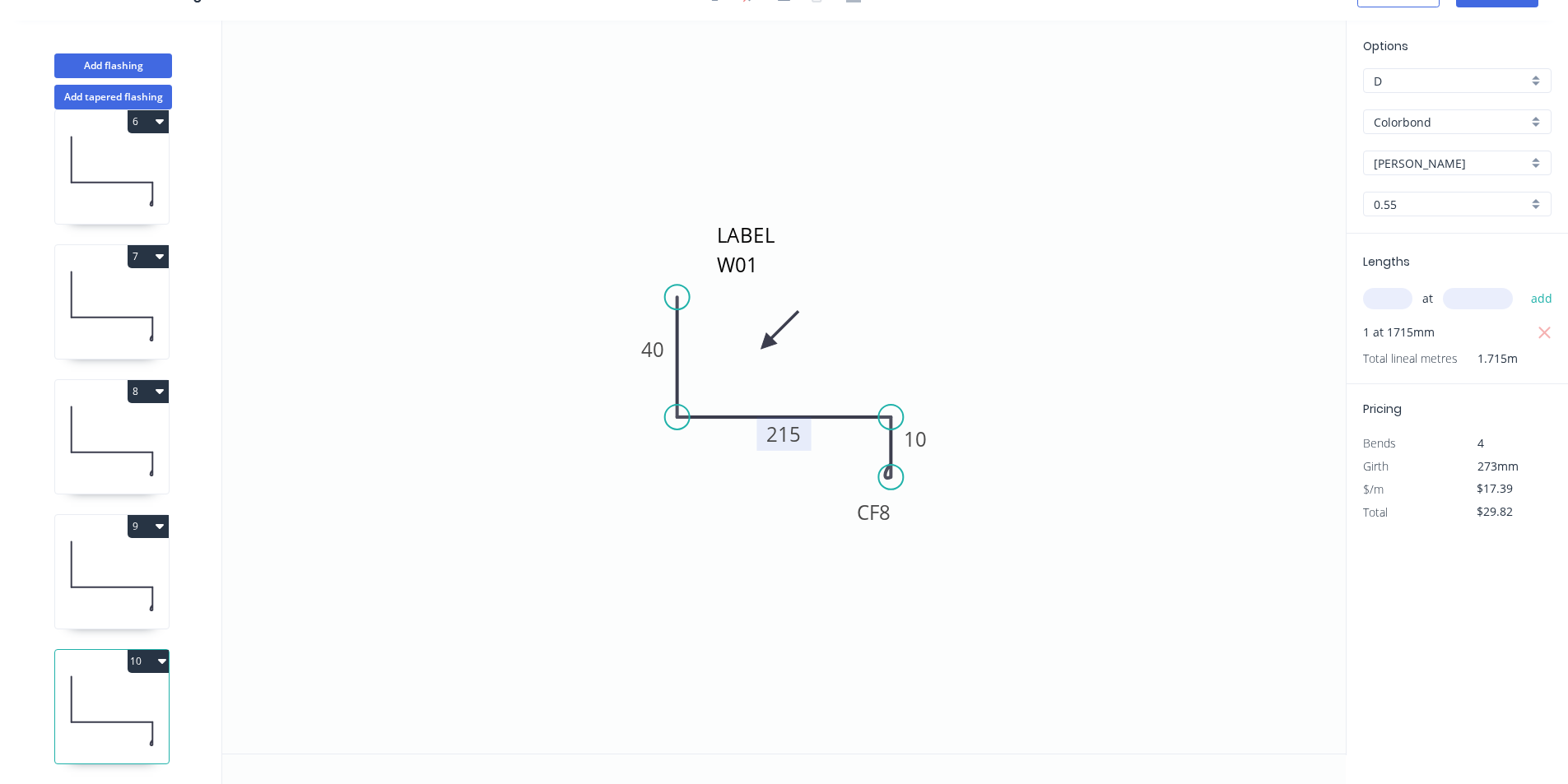
click at [154, 650] on button "10" at bounding box center [148, 661] width 41 height 23
click at [131, 702] on button "Duplicate" at bounding box center [90, 701] width 156 height 33
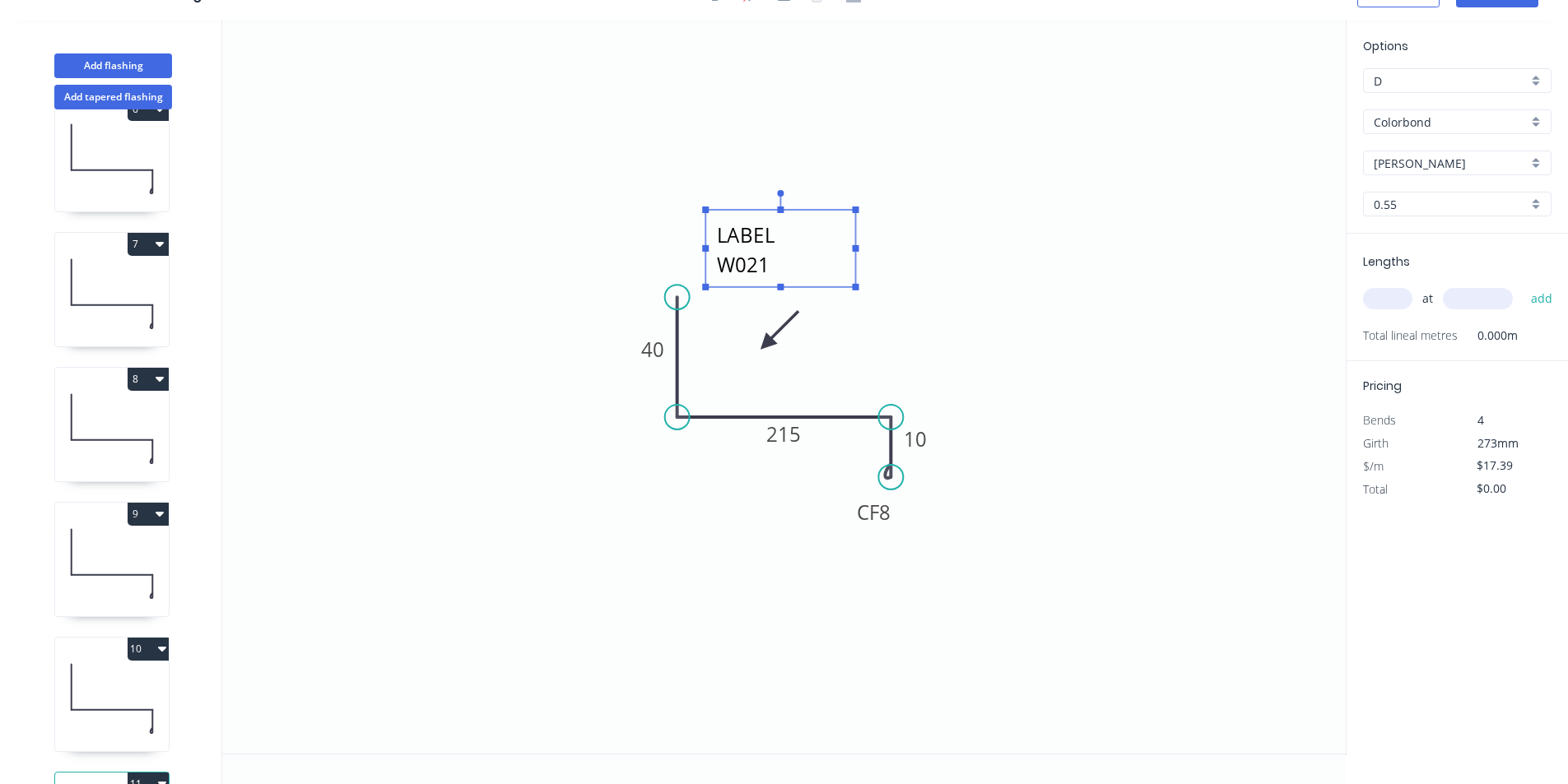
click at [775, 271] on textarea "LABEL W021" at bounding box center [779, 248] width 133 height 61
click at [770, 263] on textarea "LABEL W021" at bounding box center [779, 248] width 133 height 61
drag, startPoint x: 768, startPoint y: 271, endPoint x: 712, endPoint y: 271, distance: 56.0
click at [712, 271] on g "LABEL W021" at bounding box center [780, 240] width 156 height 101
click at [789, 446] on tspan "215" at bounding box center [784, 434] width 34 height 27
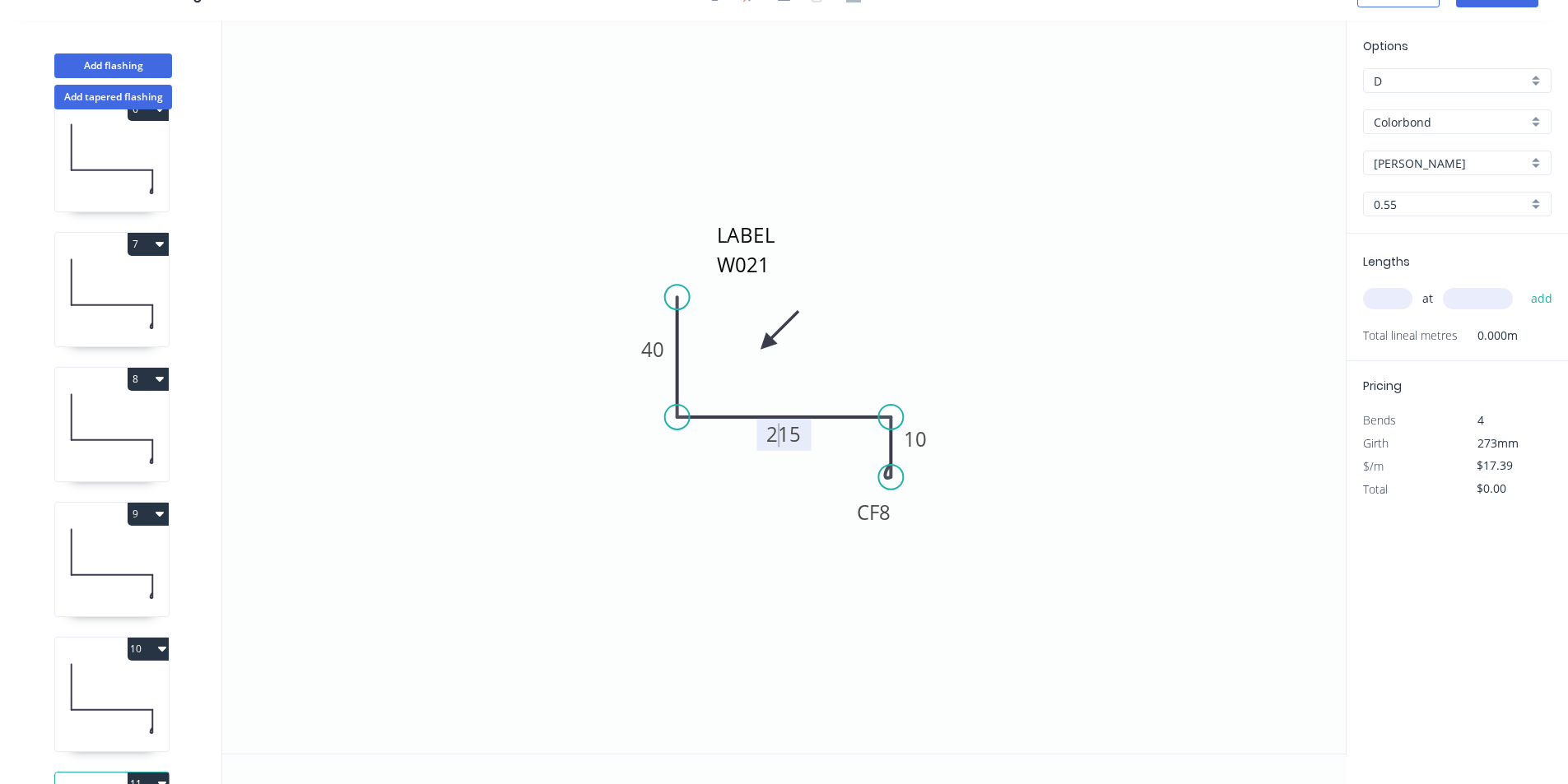
click at [778, 434] on tspan "215" at bounding box center [784, 434] width 34 height 27
click at [804, 441] on rect at bounding box center [783, 434] width 54 height 34
click at [803, 437] on rect at bounding box center [784, 434] width 54 height 34
click at [802, 436] on tspan "215" at bounding box center [785, 434] width 34 height 27
click at [763, 433] on rect at bounding box center [784, 434] width 54 height 34
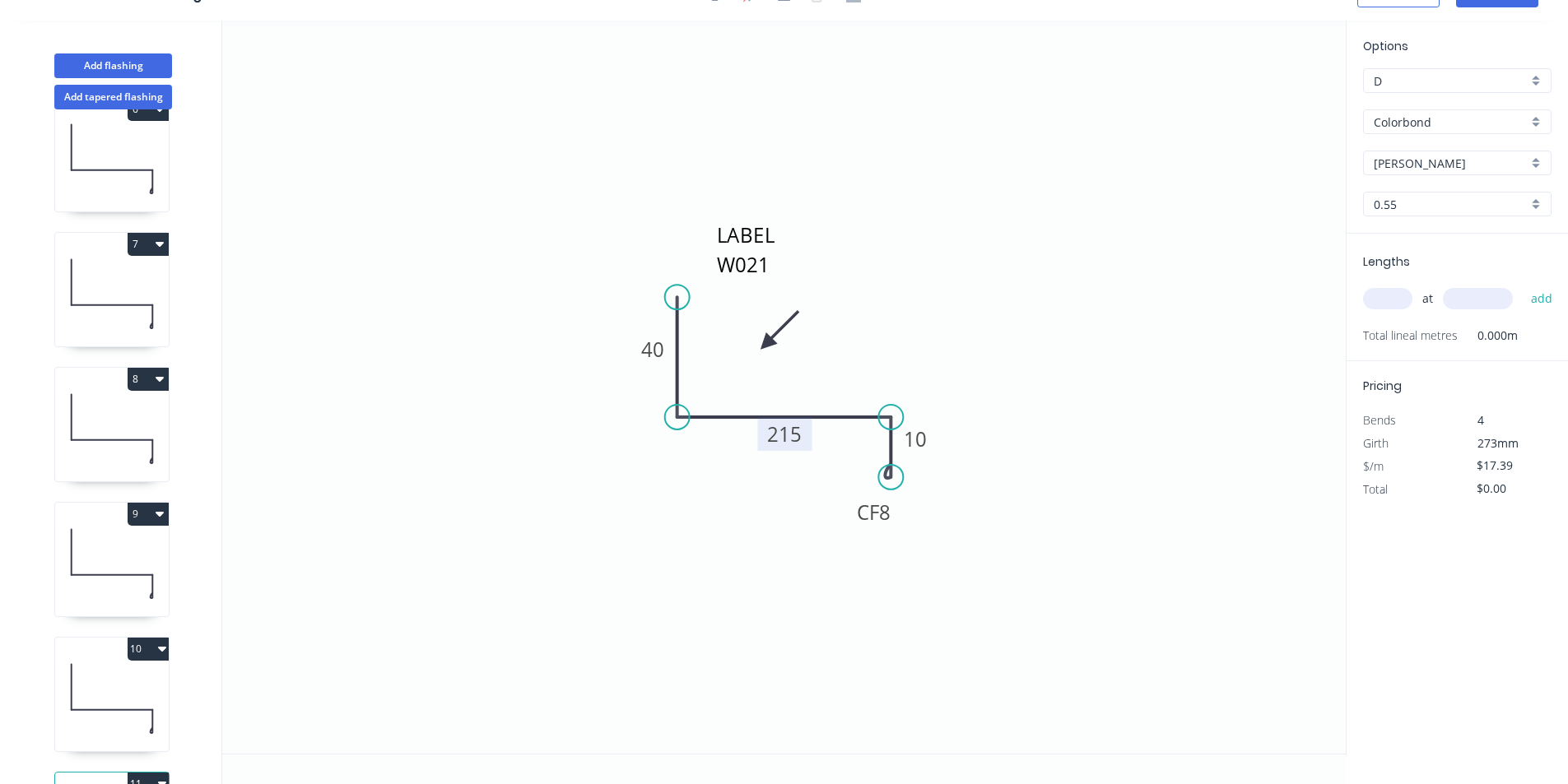
click at [783, 433] on tspan "215" at bounding box center [785, 434] width 34 height 27
click at [854, 439] on icon "LABEL W14 Door 40 215 CF 8 10" at bounding box center [784, 387] width 1124 height 734
click at [818, 426] on icon "LABEL W14 Door 40 215 CF 8 10" at bounding box center [784, 387] width 1124 height 734
click at [804, 437] on rect at bounding box center [784, 434] width 54 height 34
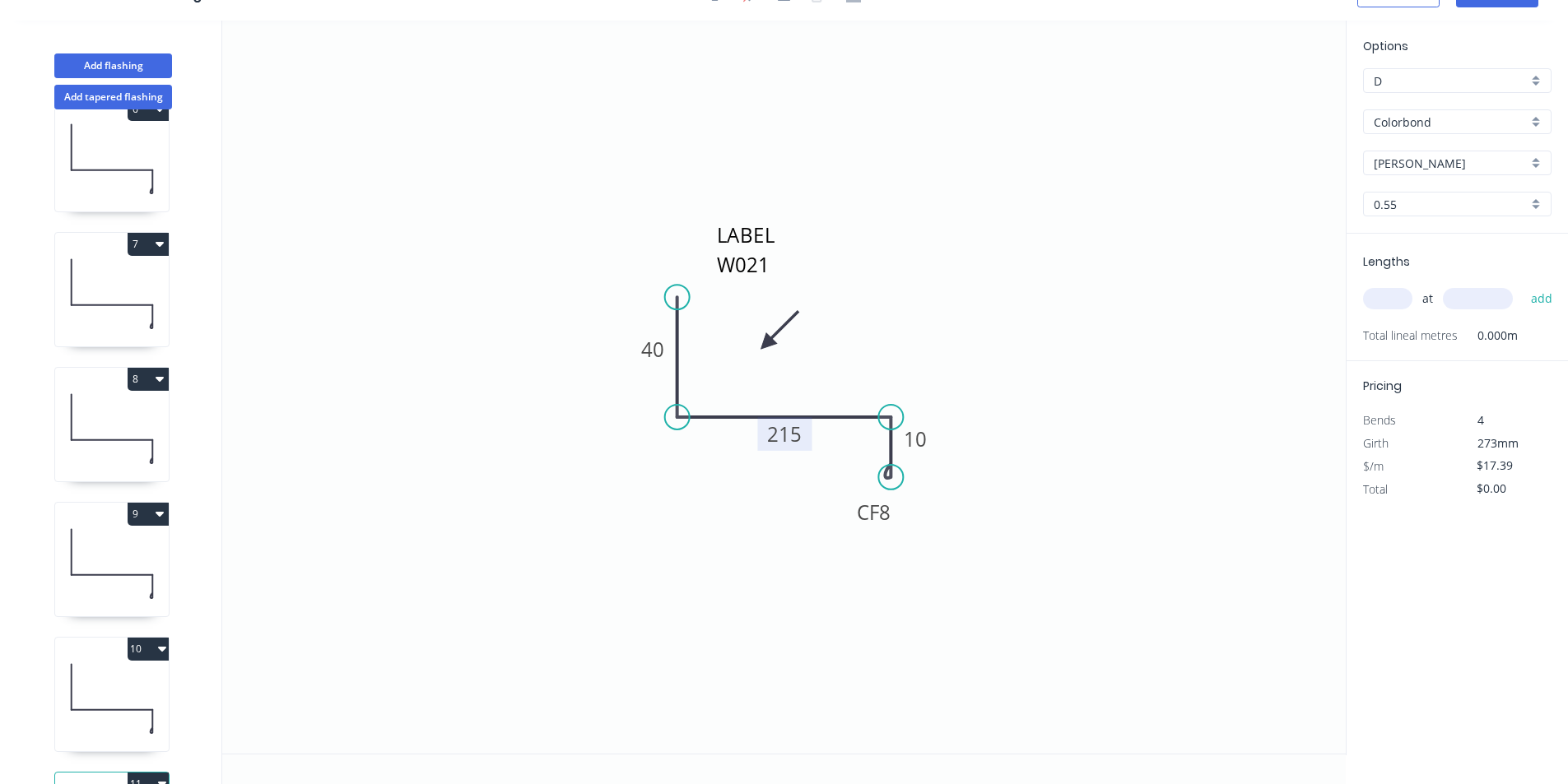
click at [799, 443] on tspan "215" at bounding box center [785, 434] width 34 height 27
click at [1405, 297] on input "text" at bounding box center [1387, 298] width 49 height 21
click at [1522, 285] on button "add" at bounding box center [1542, 299] width 39 height 28
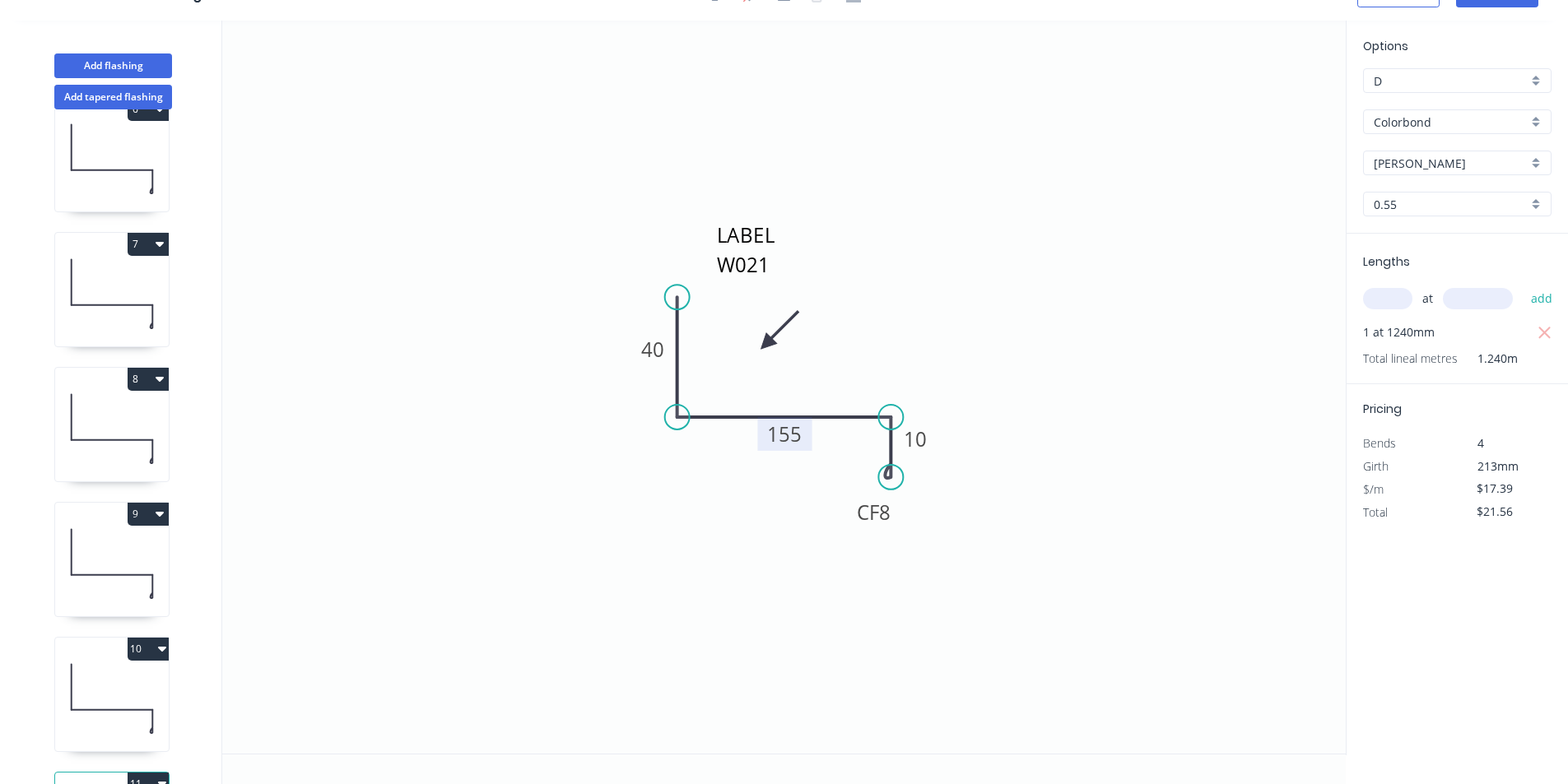
scroll to position [847, 0]
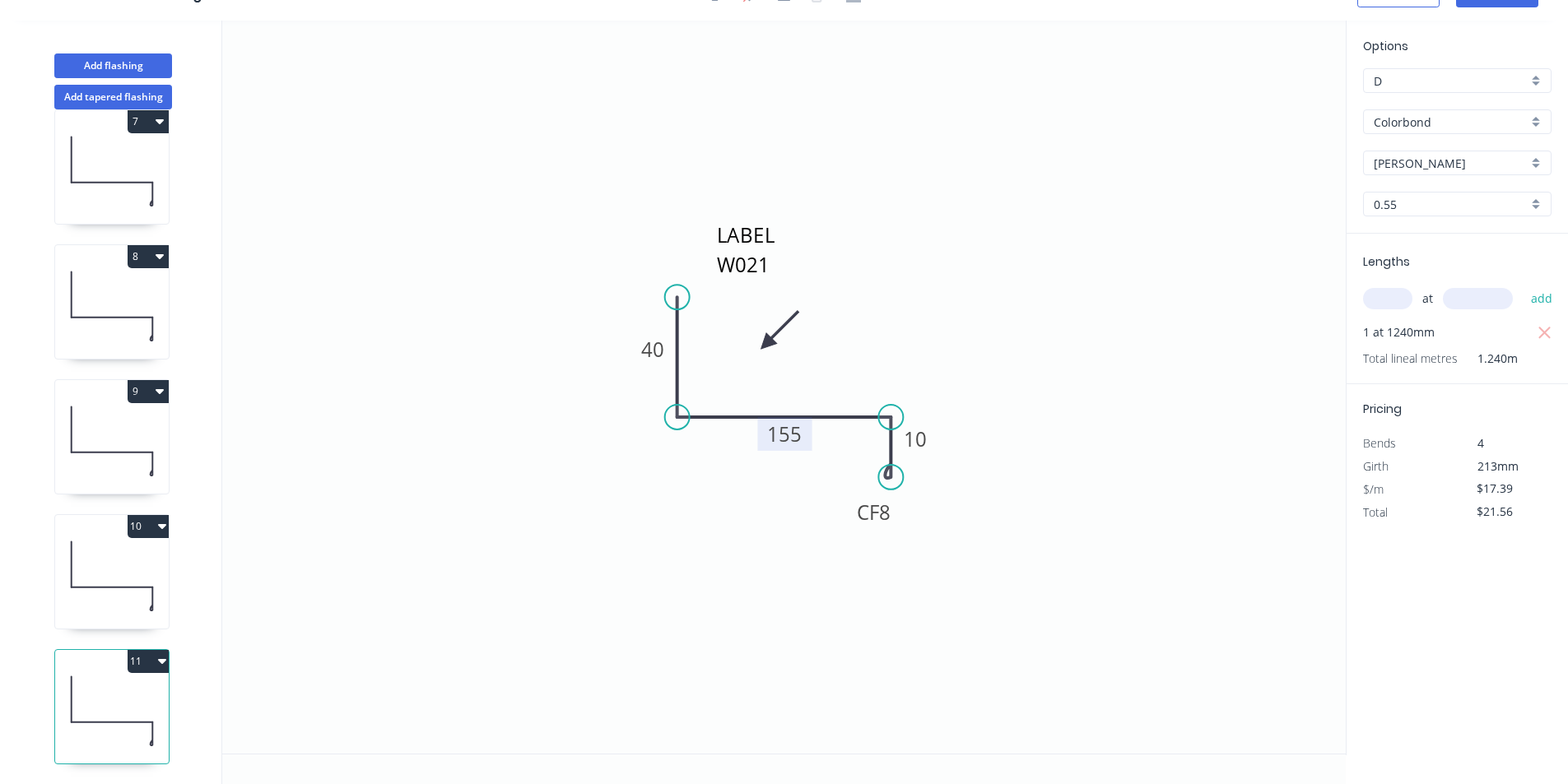
click at [163, 659] on icon "button" at bounding box center [162, 661] width 8 height 5
click at [127, 691] on div "Duplicate" at bounding box center [90, 703] width 127 height 24
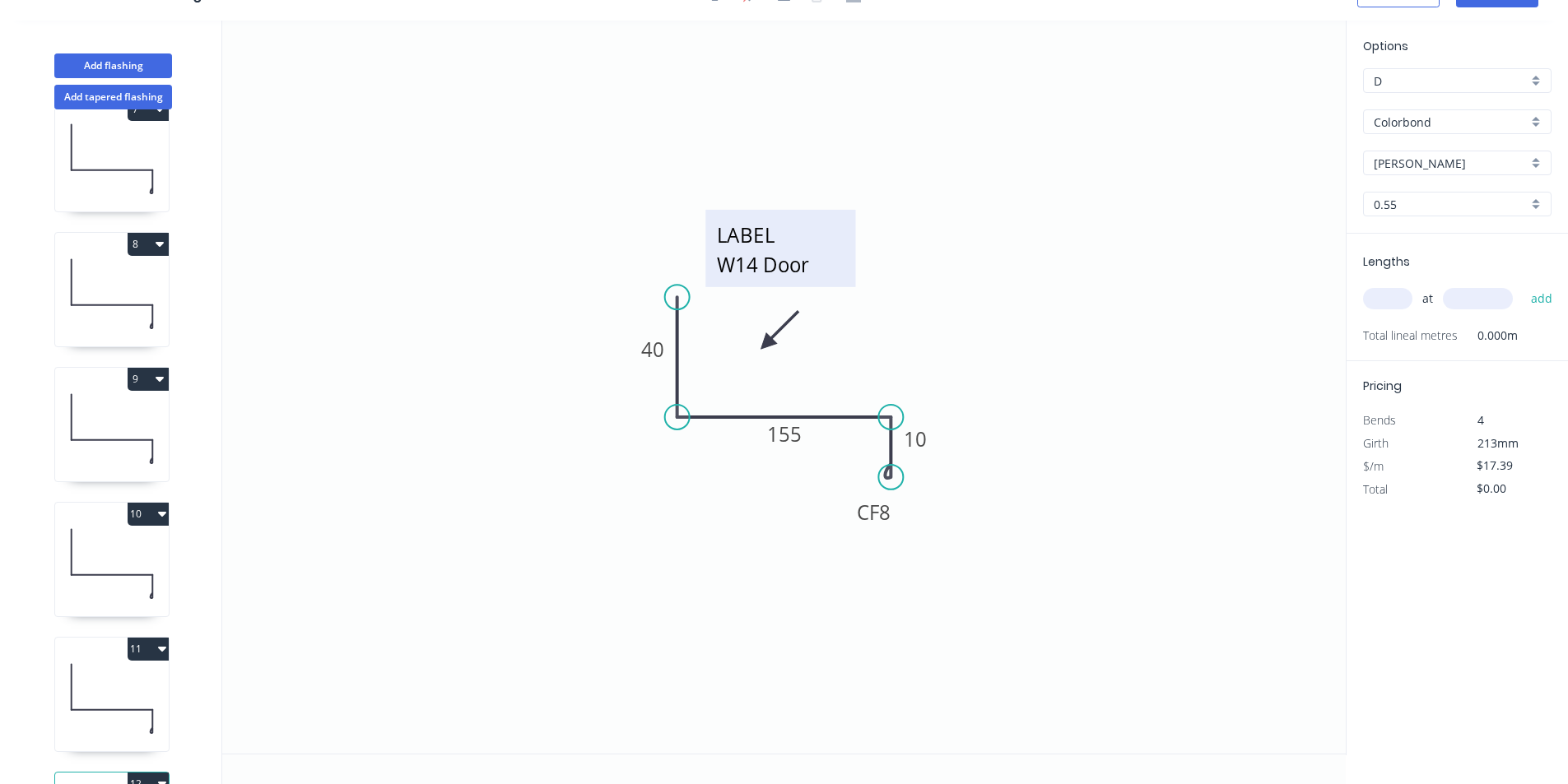
click at [805, 264] on textarea "LABEL W14 Door" at bounding box center [779, 248] width 133 height 61
click at [814, 266] on textarea "LABEL W14 Door" at bounding box center [779, 248] width 133 height 61
click at [1114, 457] on icon "LABEL W09 40 155 CF 8 10" at bounding box center [784, 387] width 1124 height 734
click at [795, 430] on tspan "155" at bounding box center [785, 434] width 34 height 27
click at [1405, 304] on input "text" at bounding box center [1387, 298] width 49 height 21
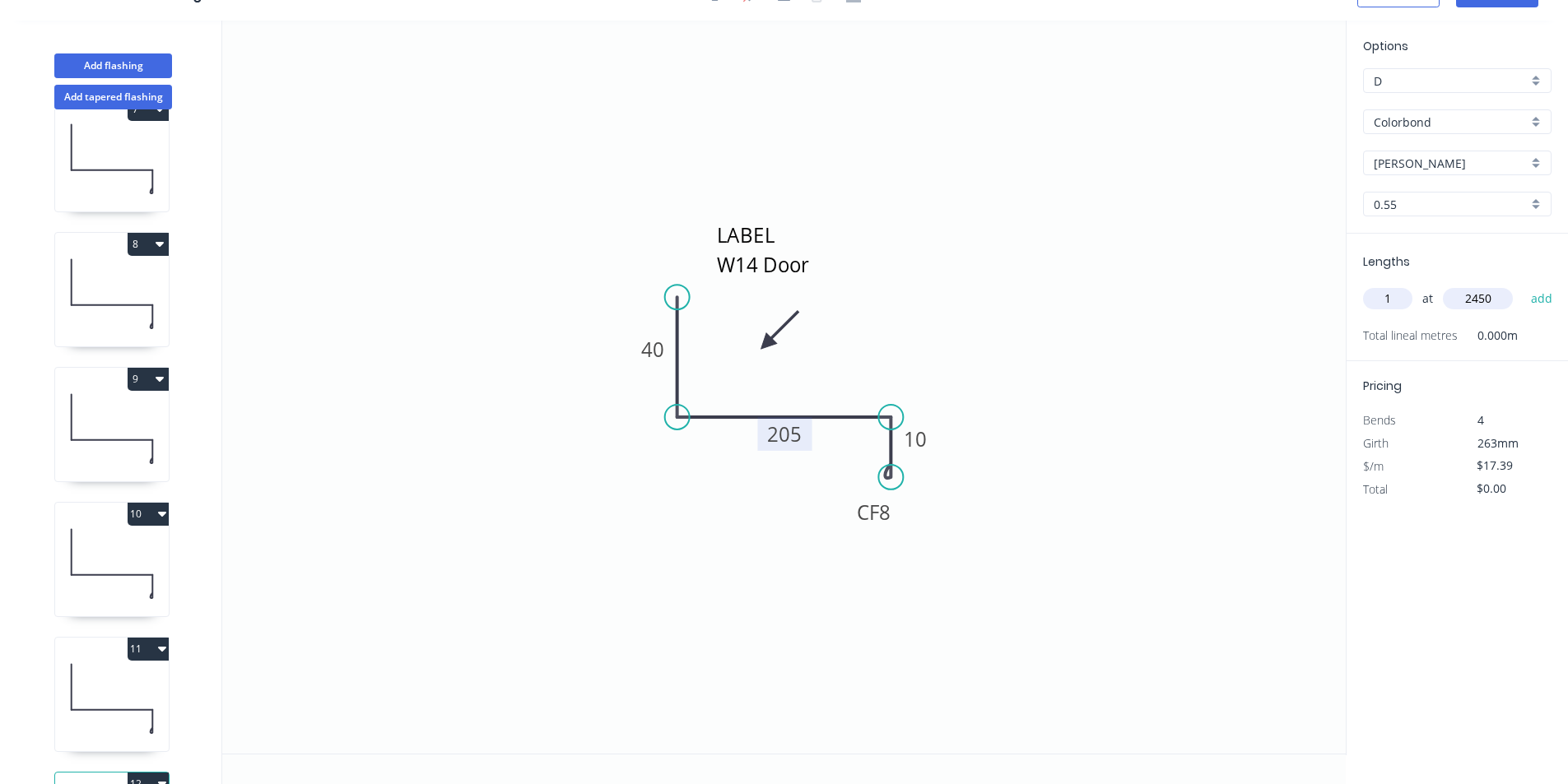
click at [1522, 285] on button "add" at bounding box center [1542, 299] width 39 height 28
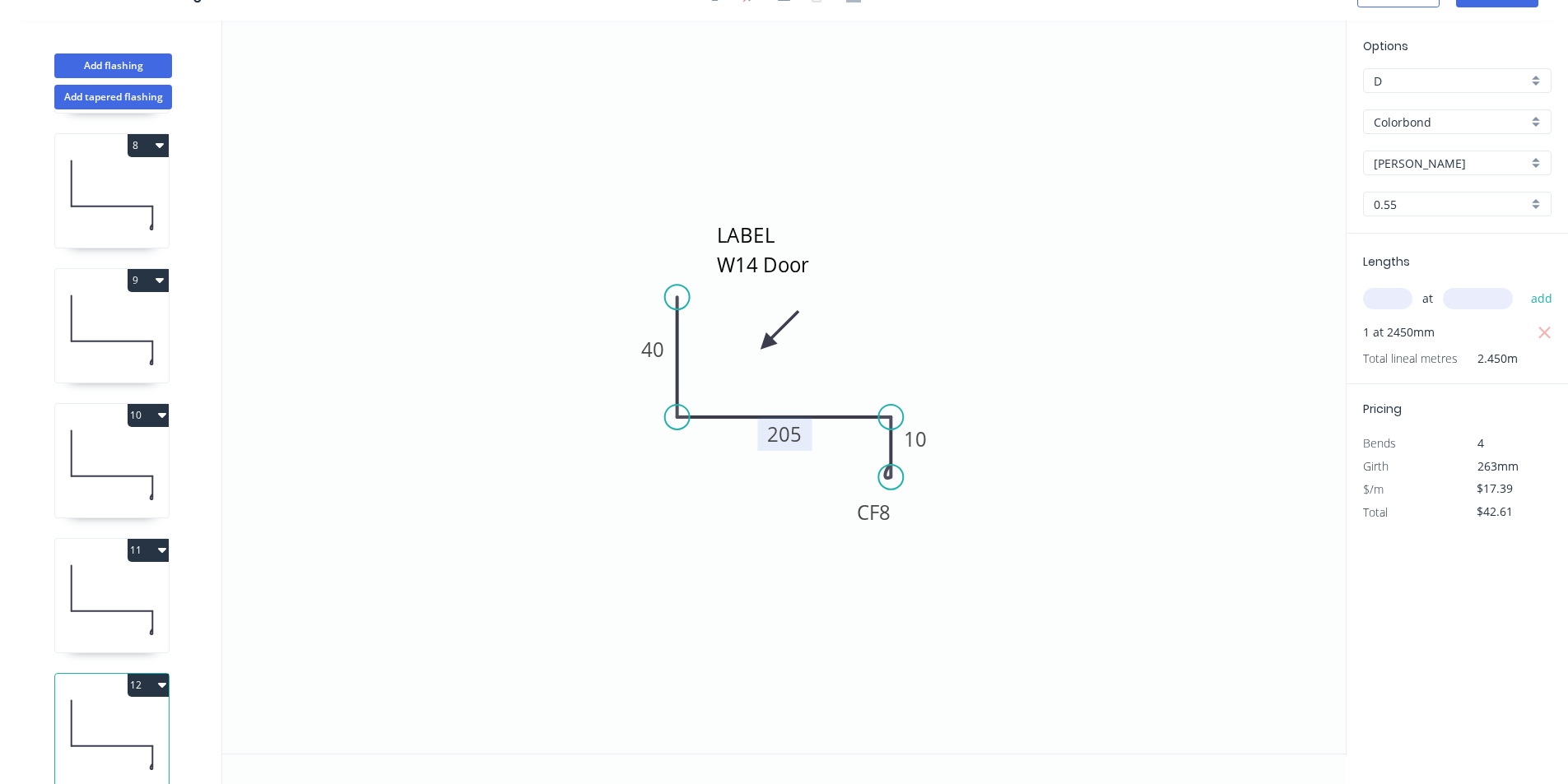
scroll to position [982, 0]
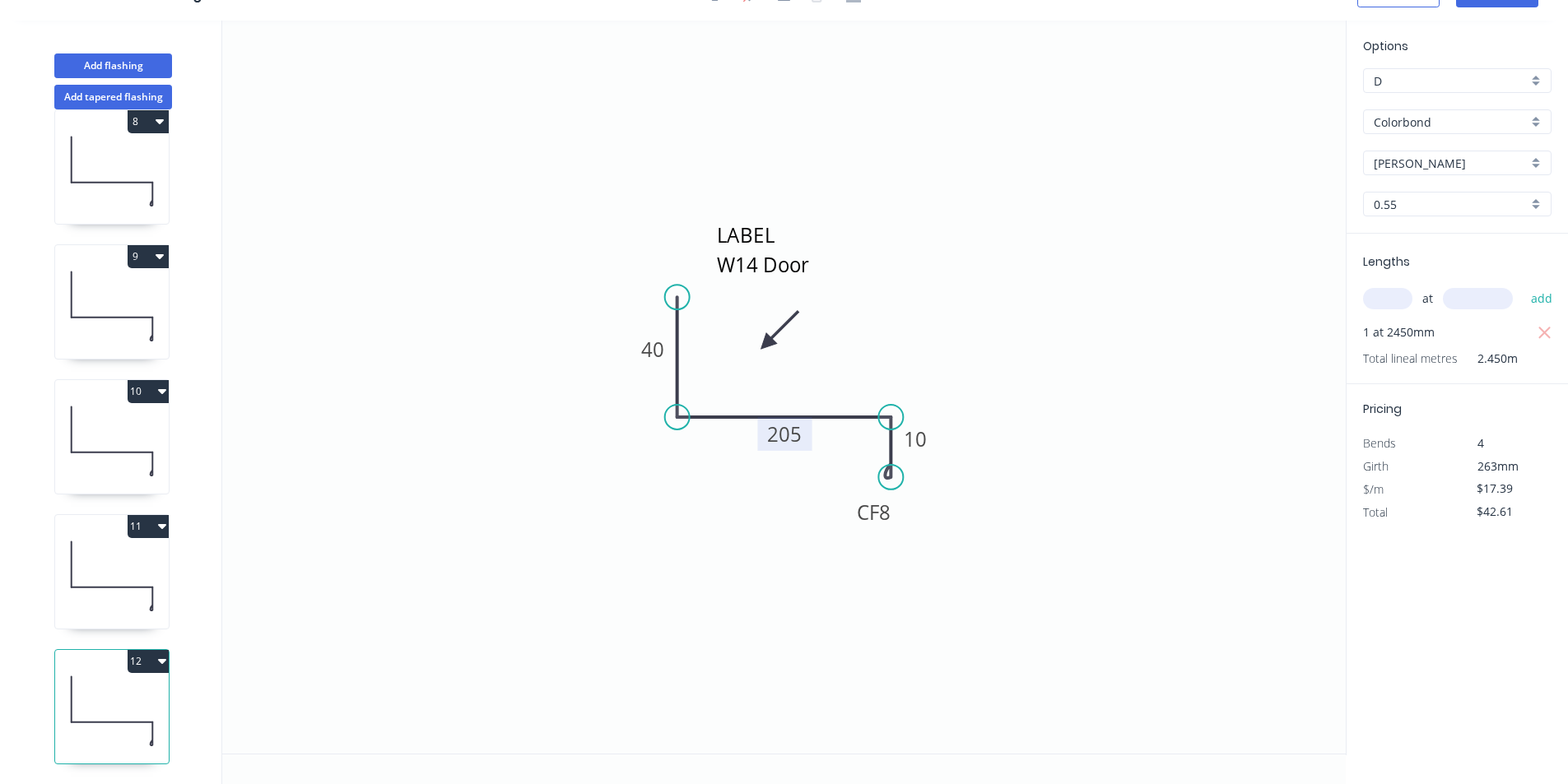
click at [167, 650] on button "12" at bounding box center [148, 661] width 41 height 23
click at [145, 685] on button "Duplicate" at bounding box center [90, 701] width 156 height 33
click at [786, 435] on tspan "205" at bounding box center [785, 434] width 34 height 27
click at [1396, 307] on input "text" at bounding box center [1387, 298] width 49 height 21
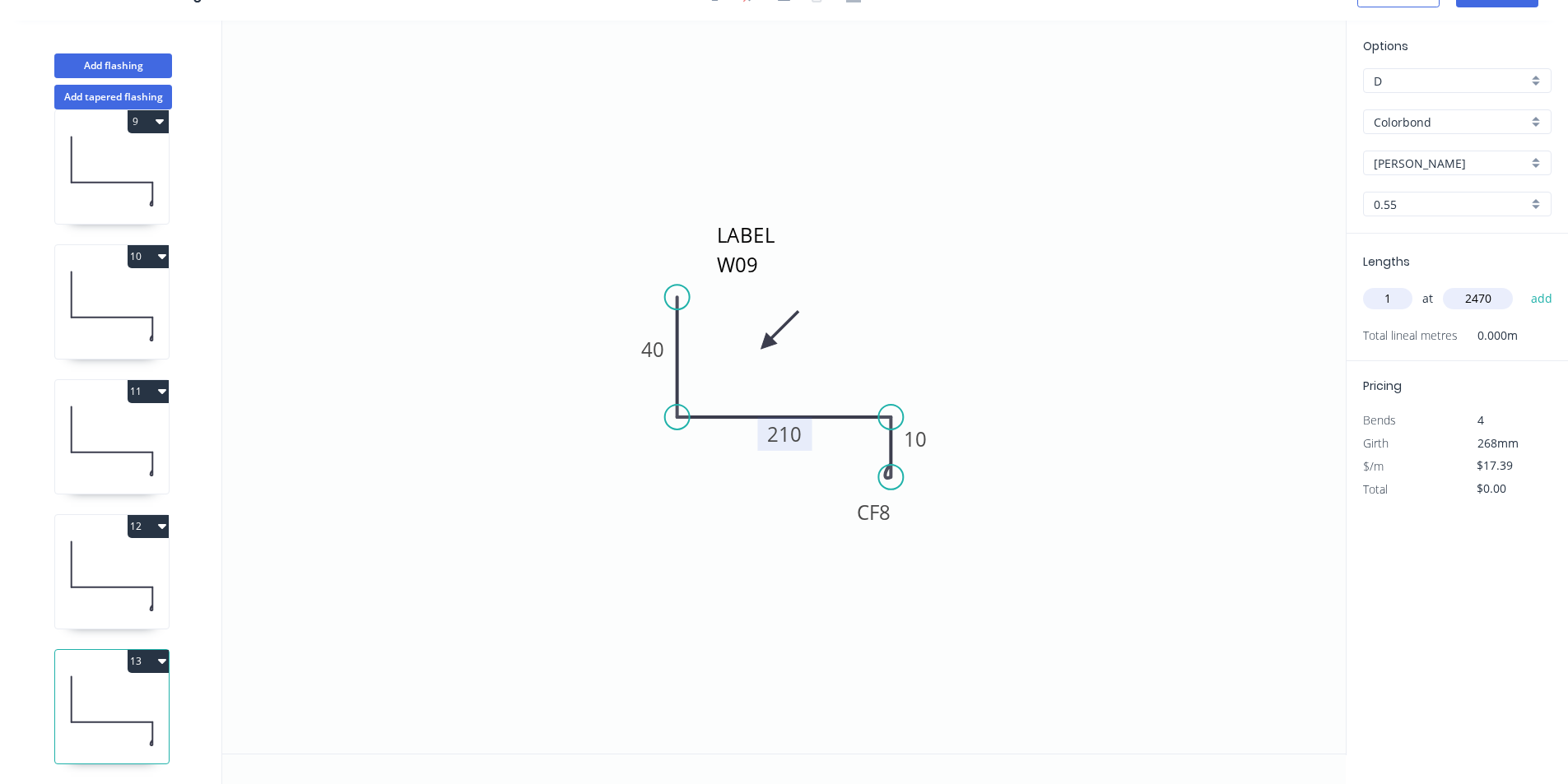
click at [1522, 285] on button "add" at bounding box center [1542, 299] width 39 height 28
click at [133, 650] on button "13" at bounding box center [148, 661] width 41 height 23
click at [119, 691] on div "Duplicate" at bounding box center [90, 703] width 127 height 24
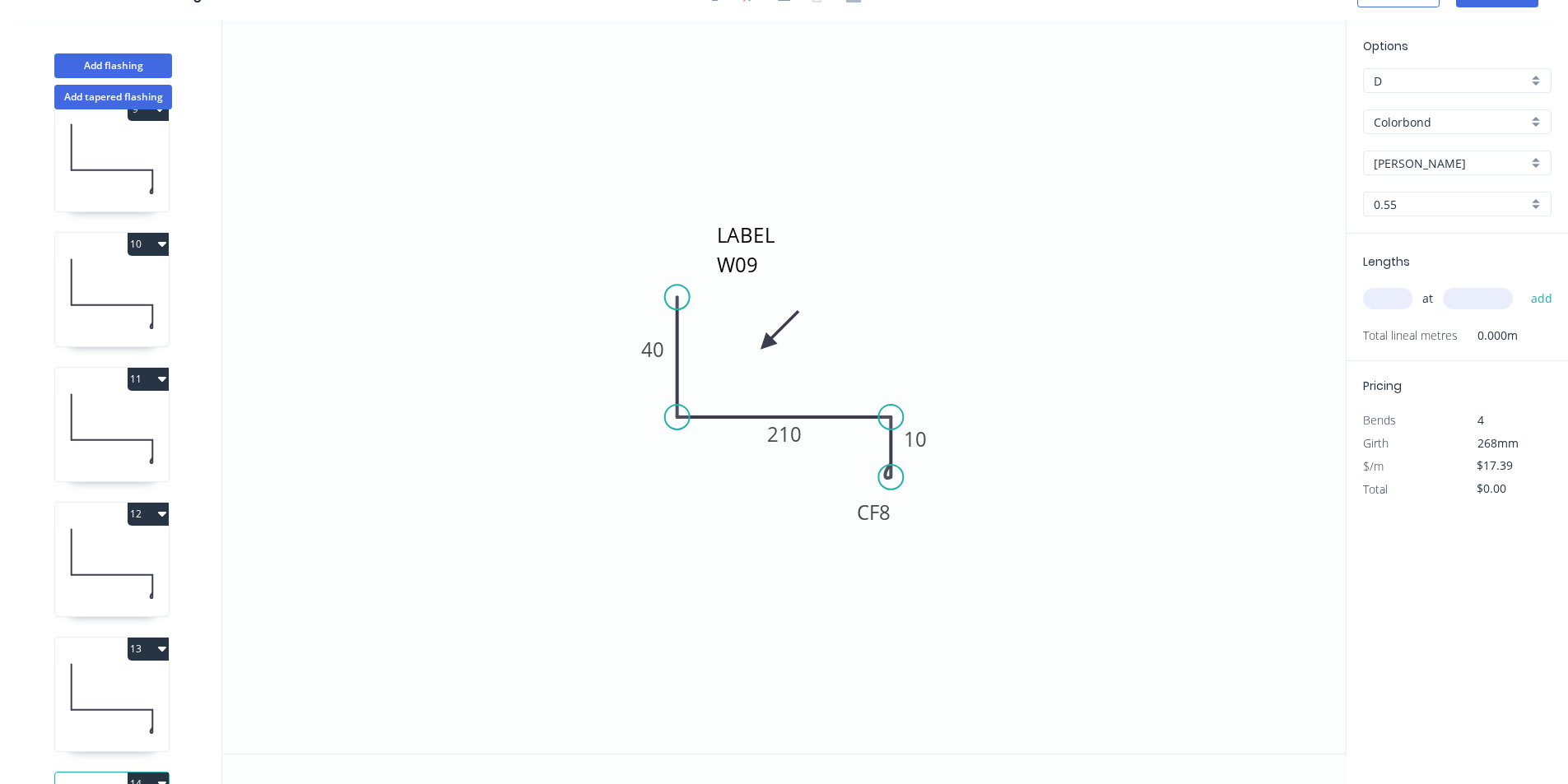
scroll to position [1252, 0]
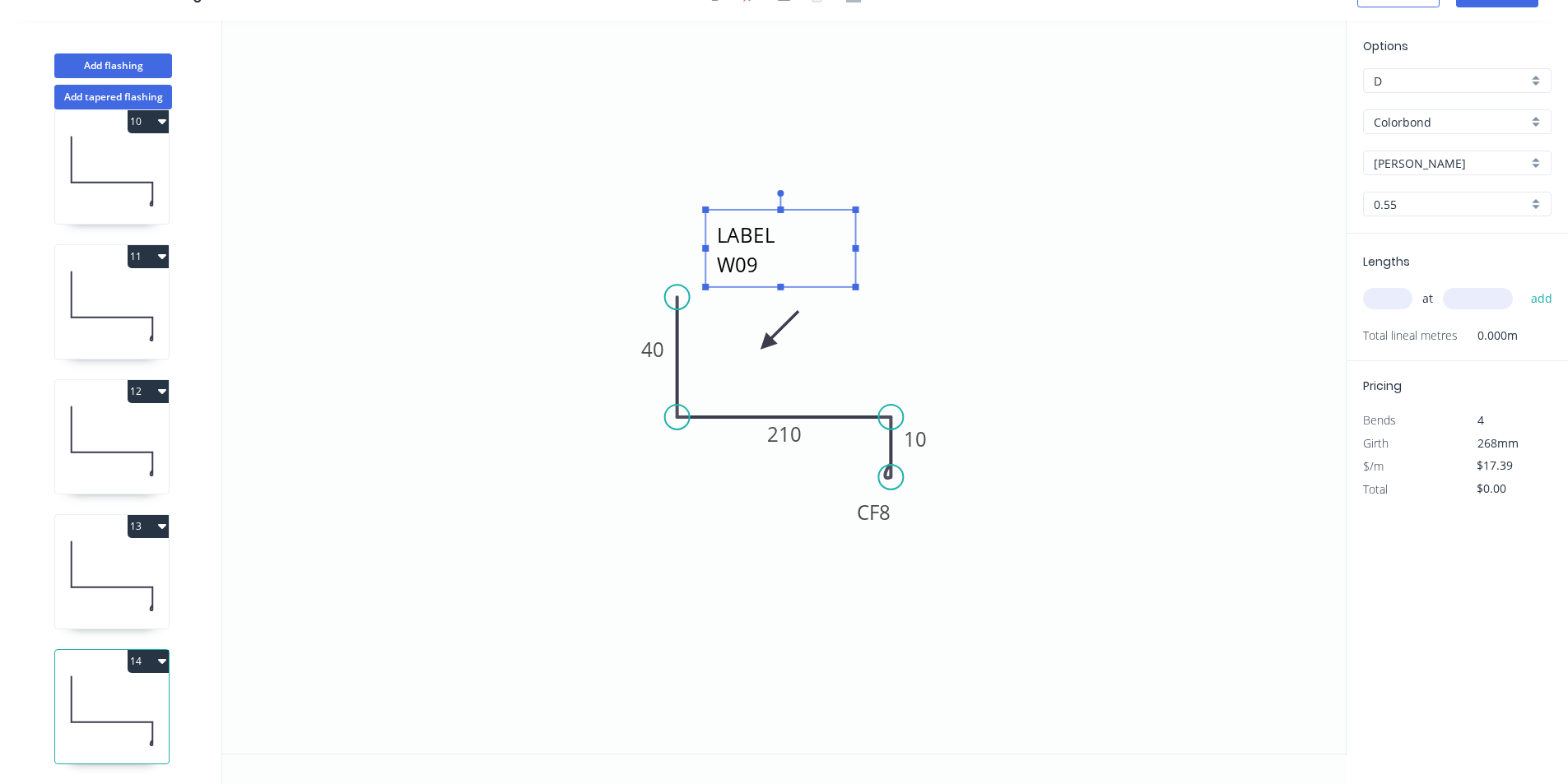
click at [793, 273] on textarea "LABEL W09" at bounding box center [779, 248] width 133 height 61
click at [763, 270] on textarea "LABEL W09" at bounding box center [779, 248] width 133 height 61
click at [799, 438] on tspan "210" at bounding box center [785, 434] width 34 height 27
click at [1378, 298] on input "text" at bounding box center [1387, 298] width 49 height 21
click at [1522, 285] on button "add" at bounding box center [1542, 299] width 39 height 28
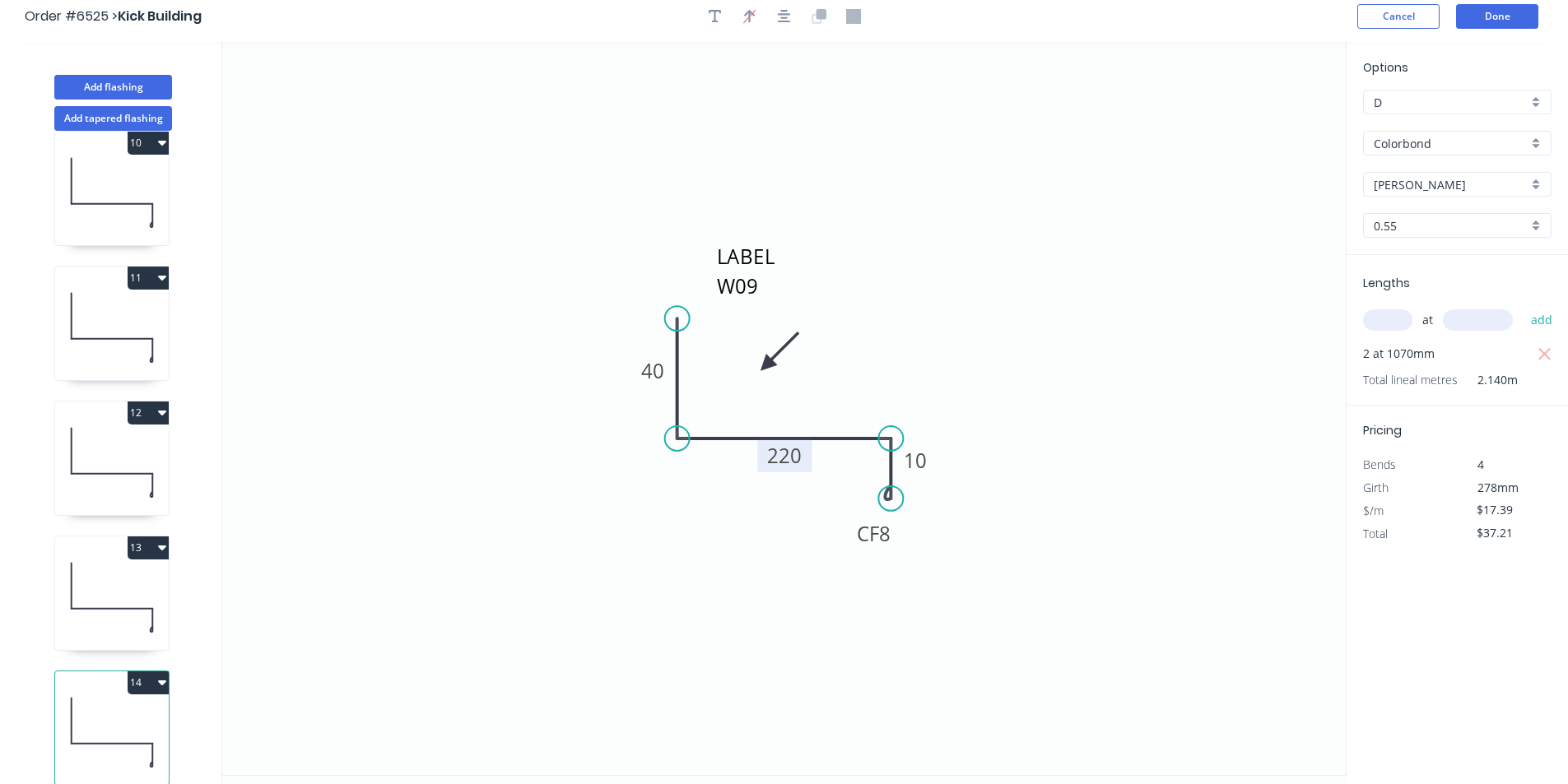
scroll to position [0, 0]
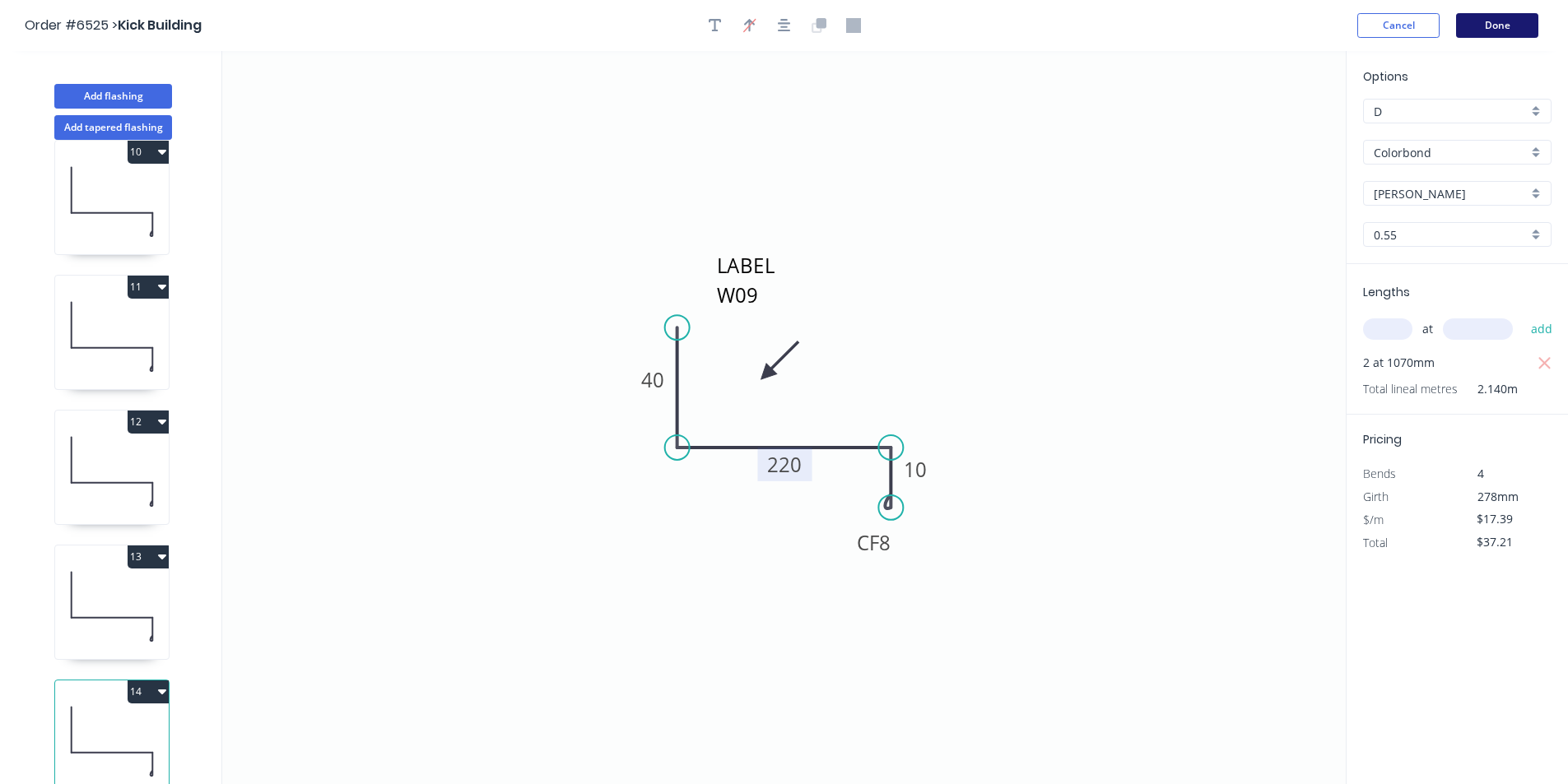
click at [1473, 26] on button "Done" at bounding box center [1497, 25] width 82 height 25
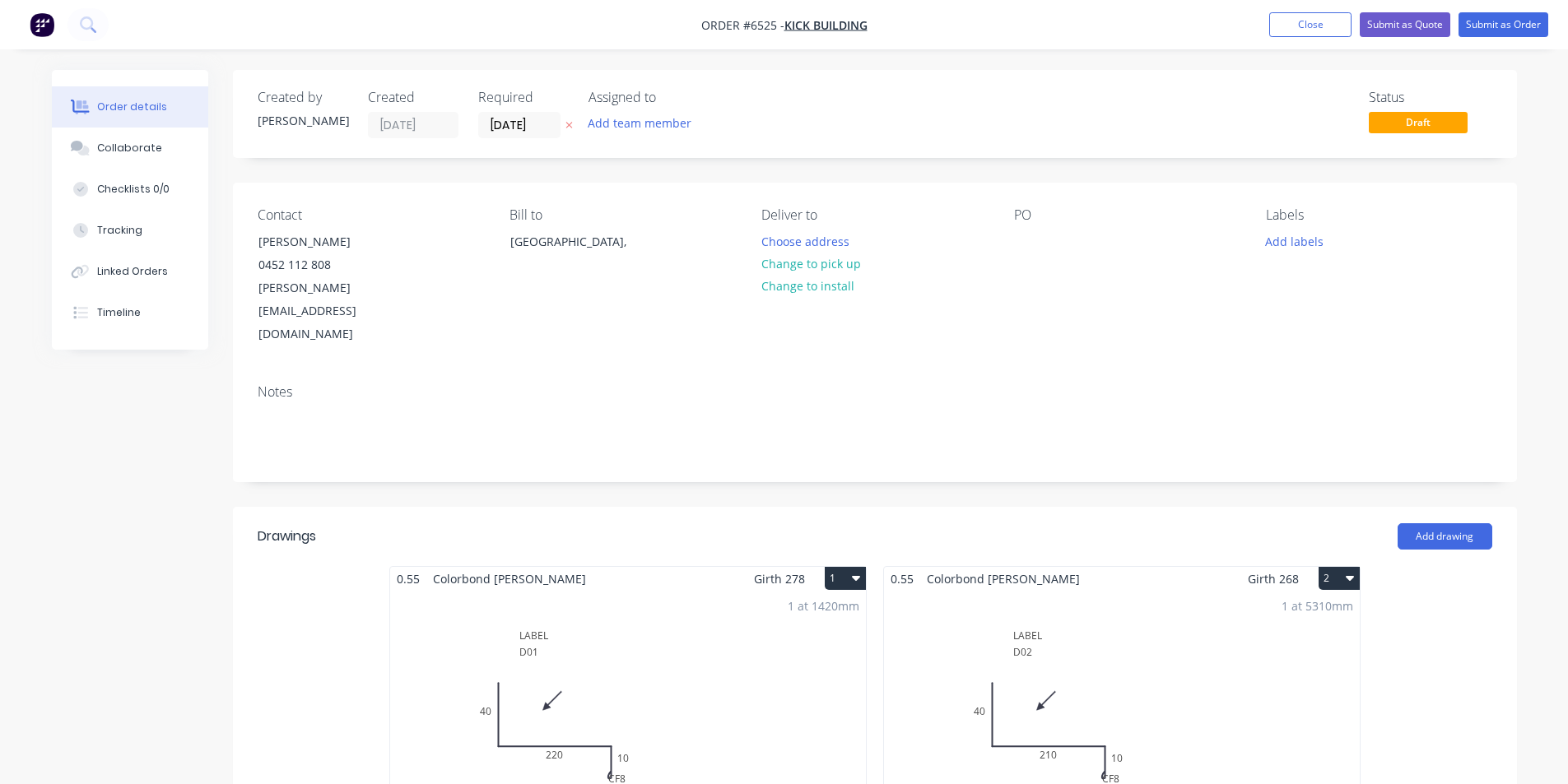
drag, startPoint x: 976, startPoint y: 246, endPoint x: 1052, endPoint y: 227, distance: 78.3
click at [979, 245] on div "Deliver to Choose address Change to pick up Change to install" at bounding box center [874, 277] width 225 height 139
click at [1058, 226] on div "PO" at bounding box center [1127, 277] width 225 height 139
click at [1028, 234] on div at bounding box center [1027, 242] width 26 height 24
click at [824, 264] on button "Change to pick up" at bounding box center [811, 264] width 117 height 22
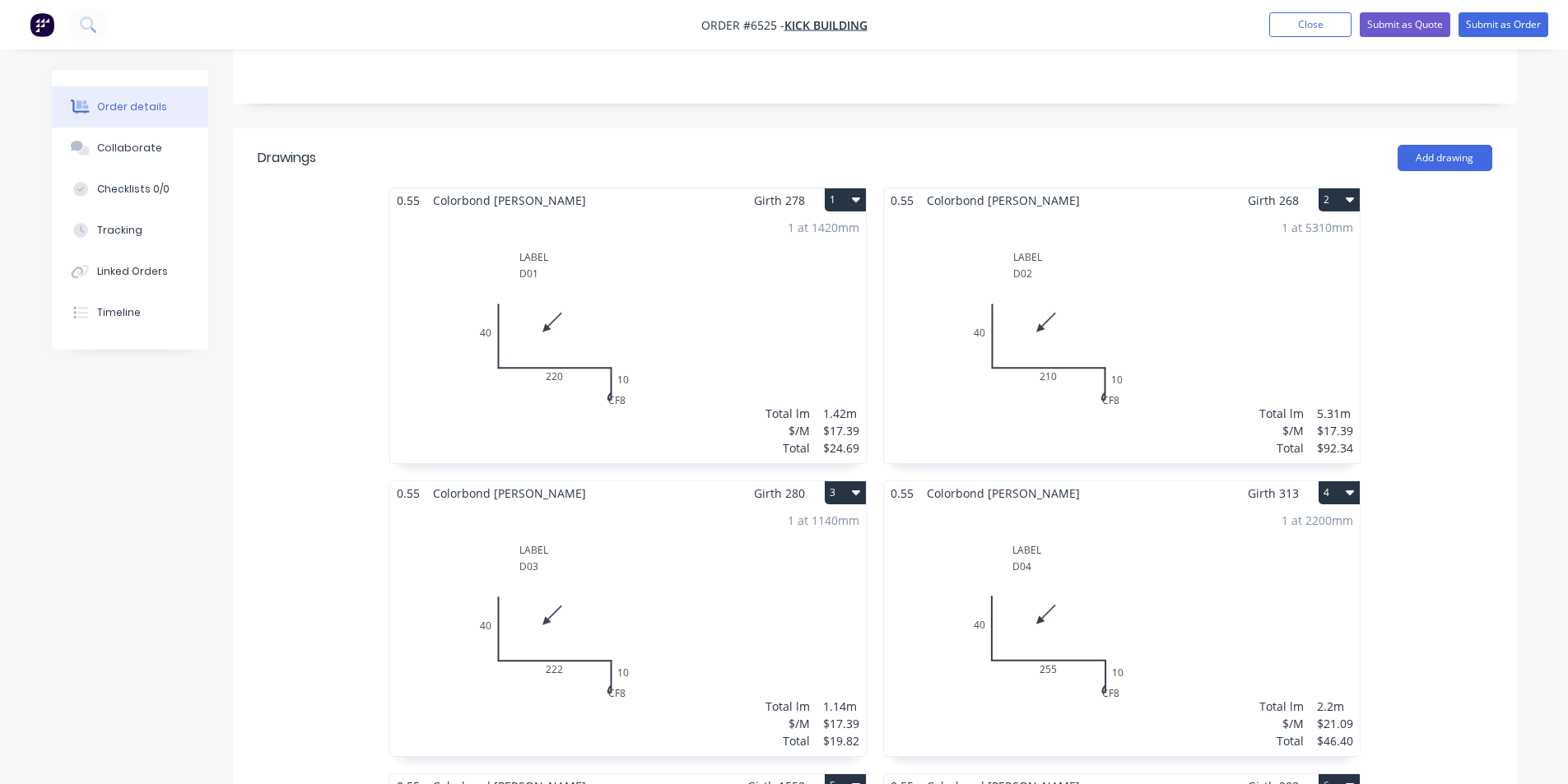
scroll to position [412, 0]
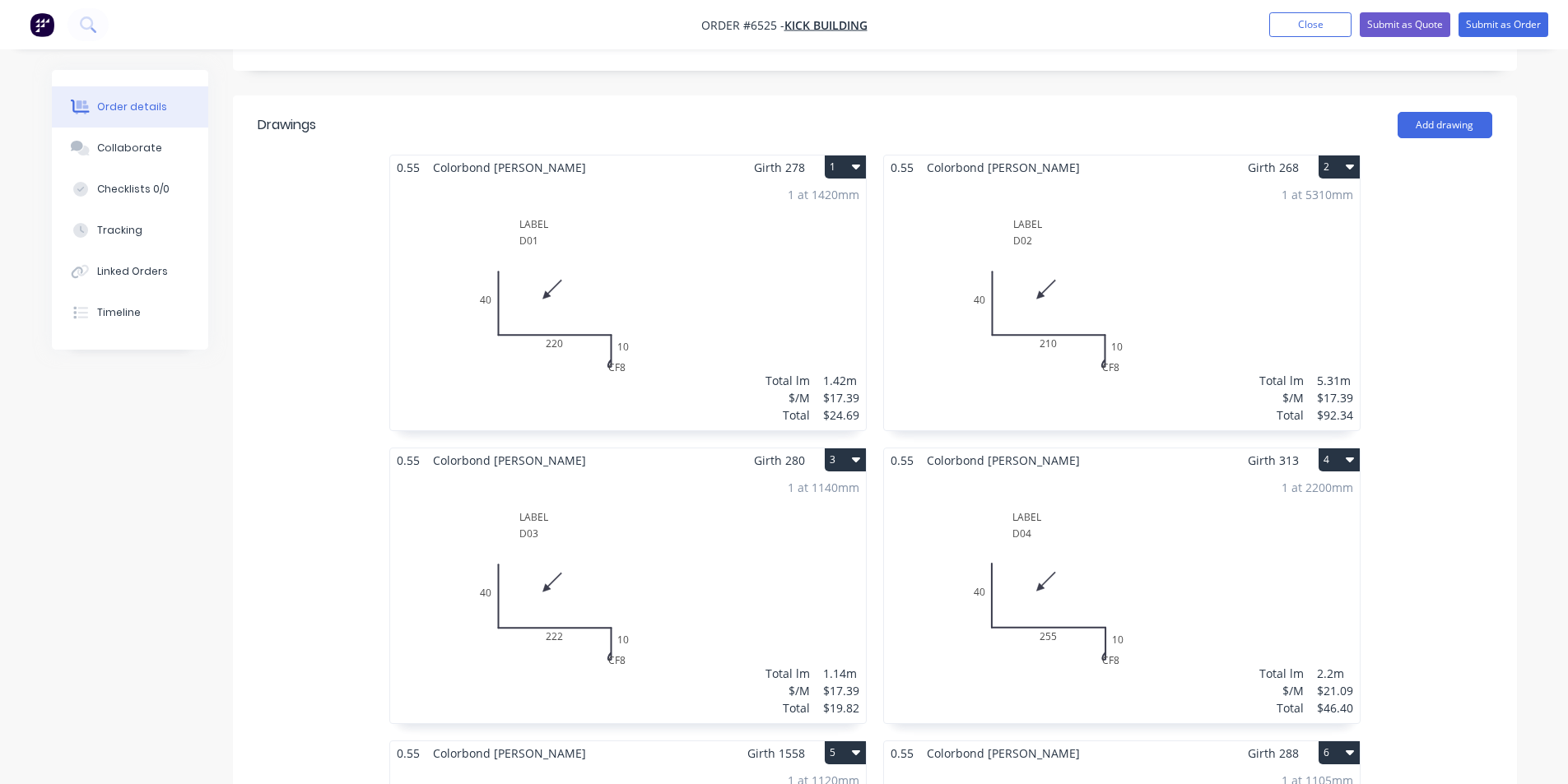
click at [1015, 602] on div "1 at 2200mm Total lm $/M Total 2.2m $21.09 $46.40" at bounding box center [1121, 598] width 476 height 251
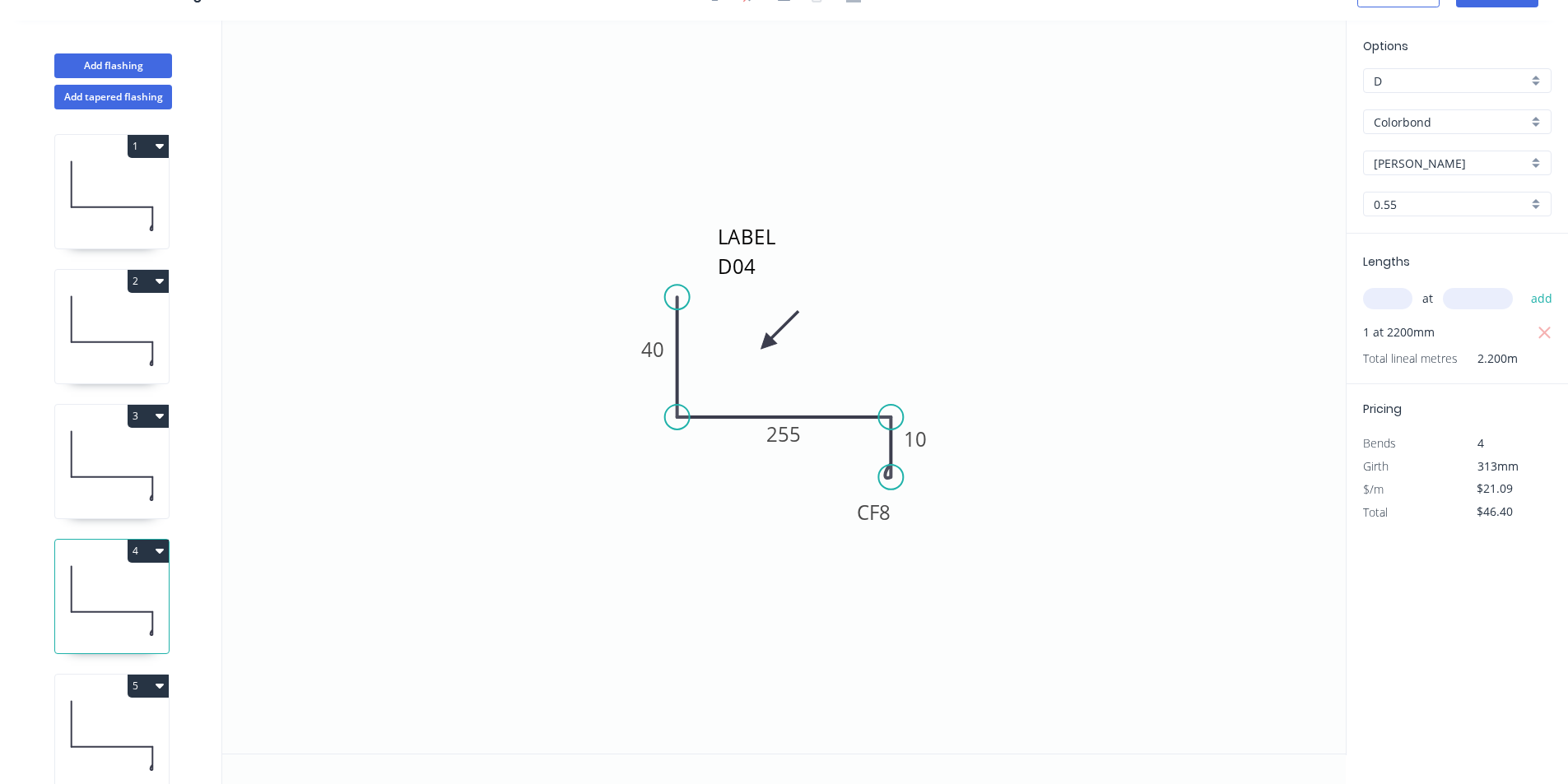
scroll to position [31, 0]
click at [788, 425] on tspan "255" at bounding box center [784, 434] width 34 height 27
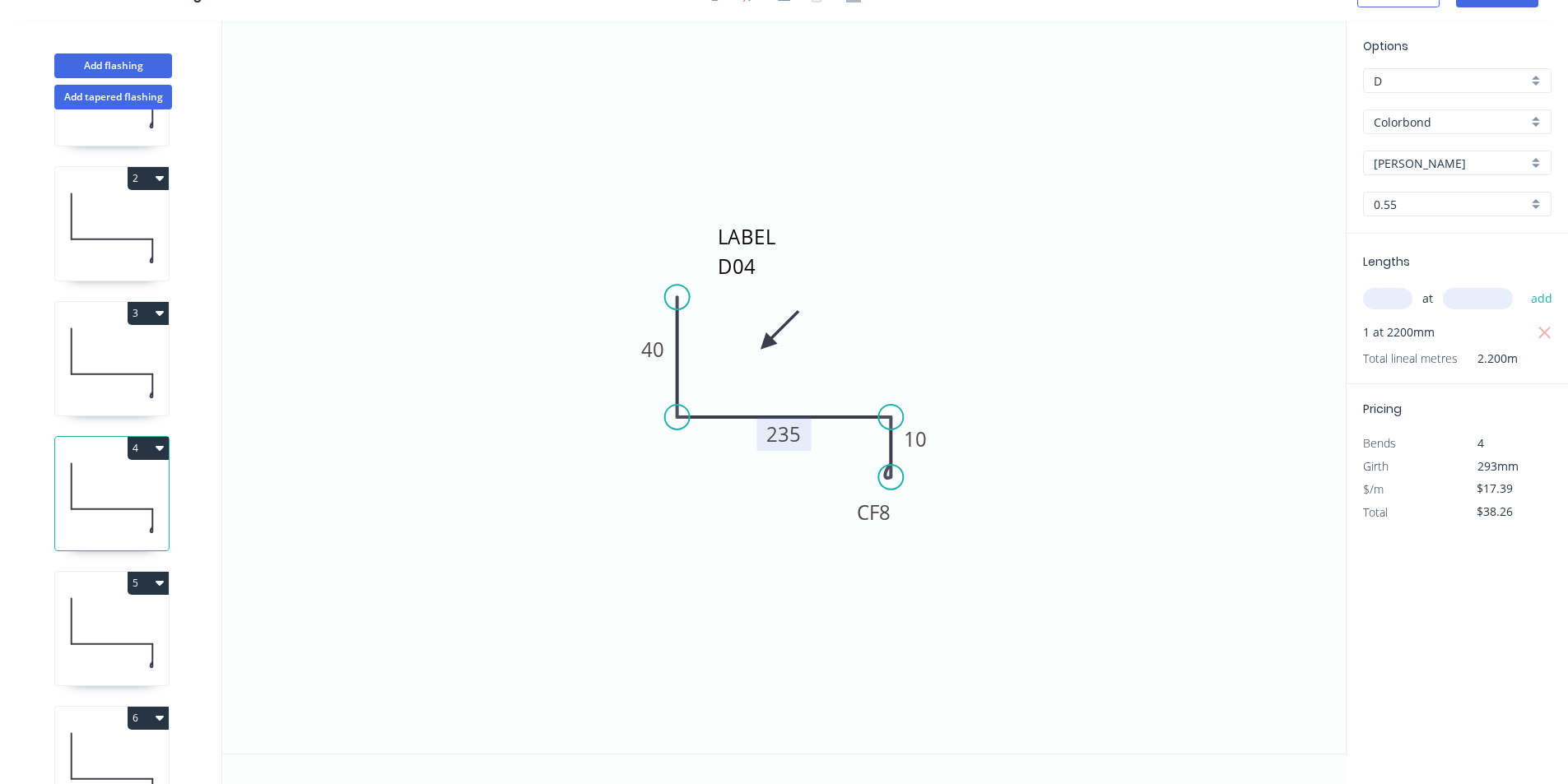
scroll to position [247, 0]
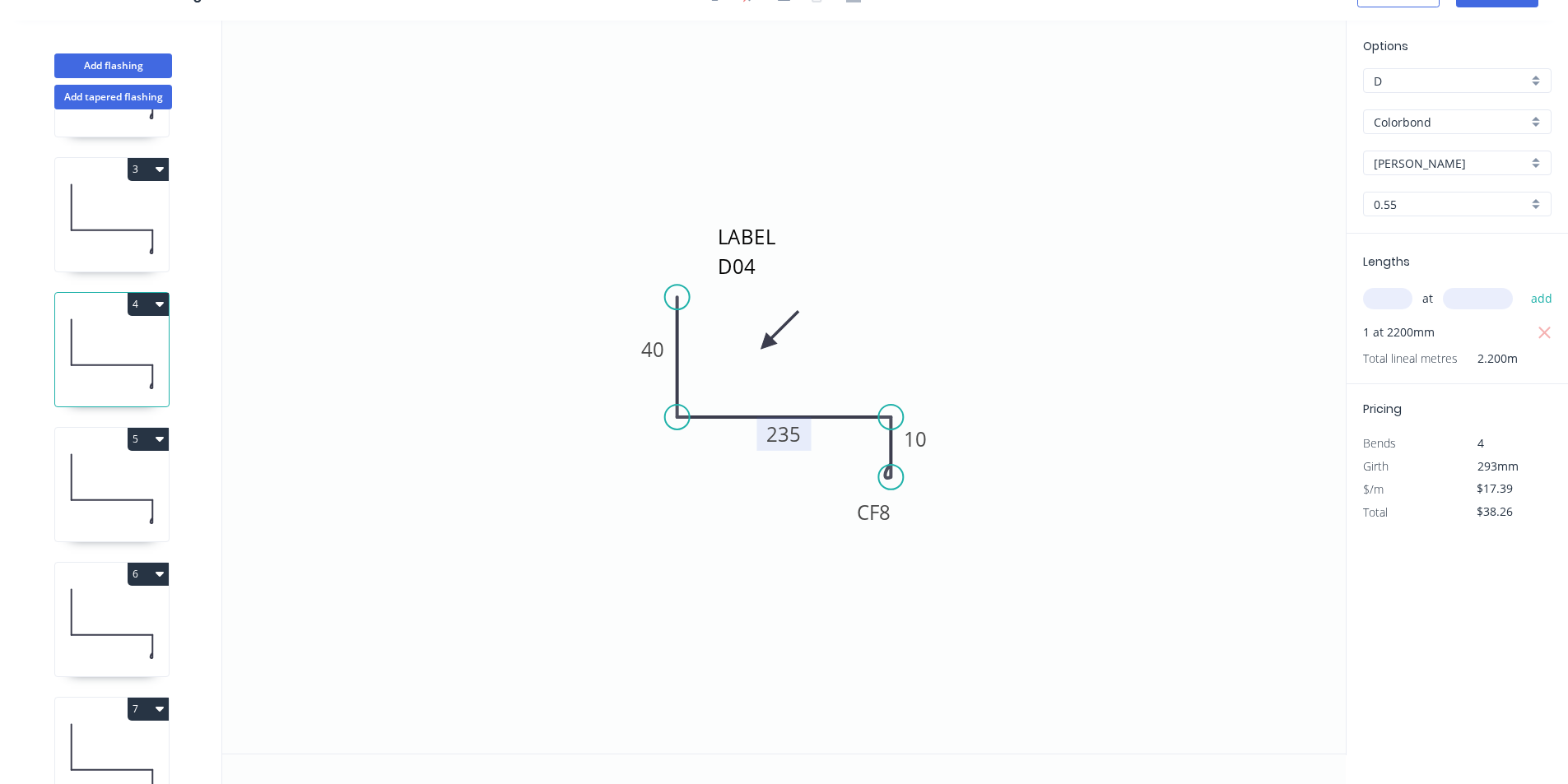
drag, startPoint x: 117, startPoint y: 491, endPoint x: 128, endPoint y: 493, distance: 11.2
click at [117, 491] on icon at bounding box center [112, 489] width 114 height 105
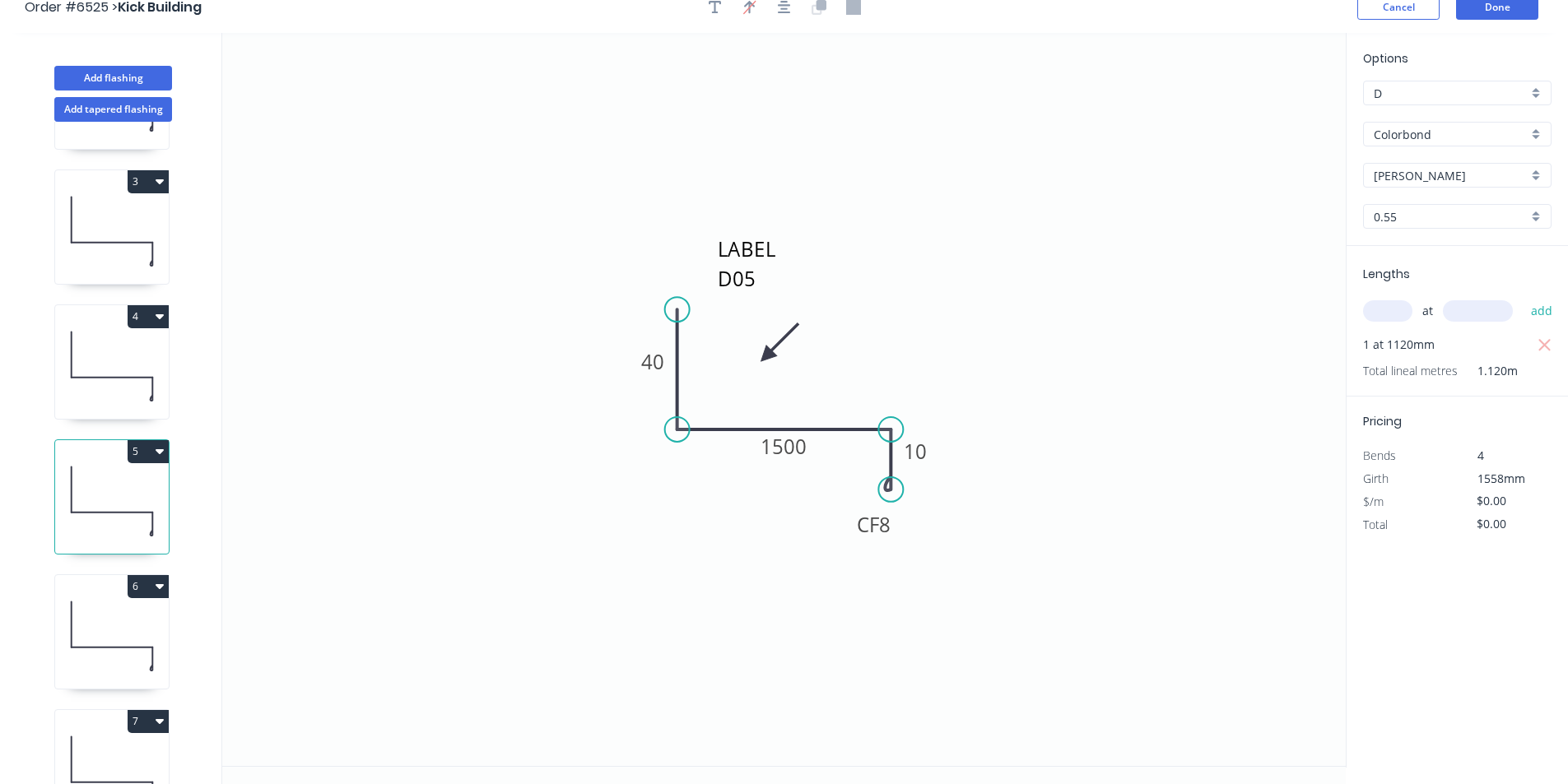
scroll to position [0, 0]
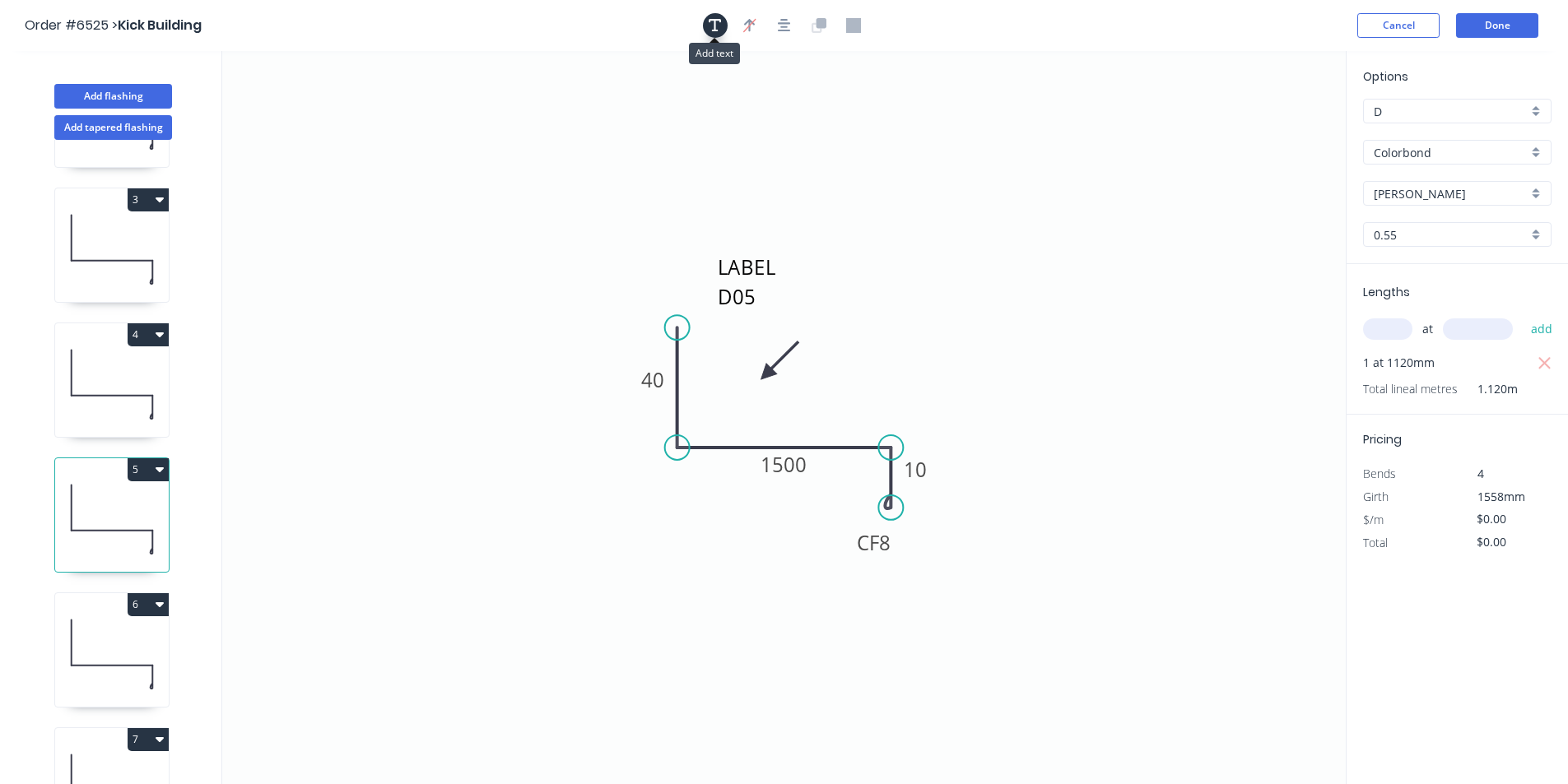
click at [709, 31] on icon "button" at bounding box center [715, 25] width 13 height 15
drag, startPoint x: 297, startPoint y: 129, endPoint x: 744, endPoint y: 495, distance: 577.7
click at [744, 495] on textarea at bounding box center [792, 506] width 133 height 61
click at [1109, 552] on icon "LABEL D05 ?????? 40 1500 CF 8 10" at bounding box center [784, 418] width 1124 height 734
click at [1473, 28] on button "Done" at bounding box center [1497, 25] width 82 height 25
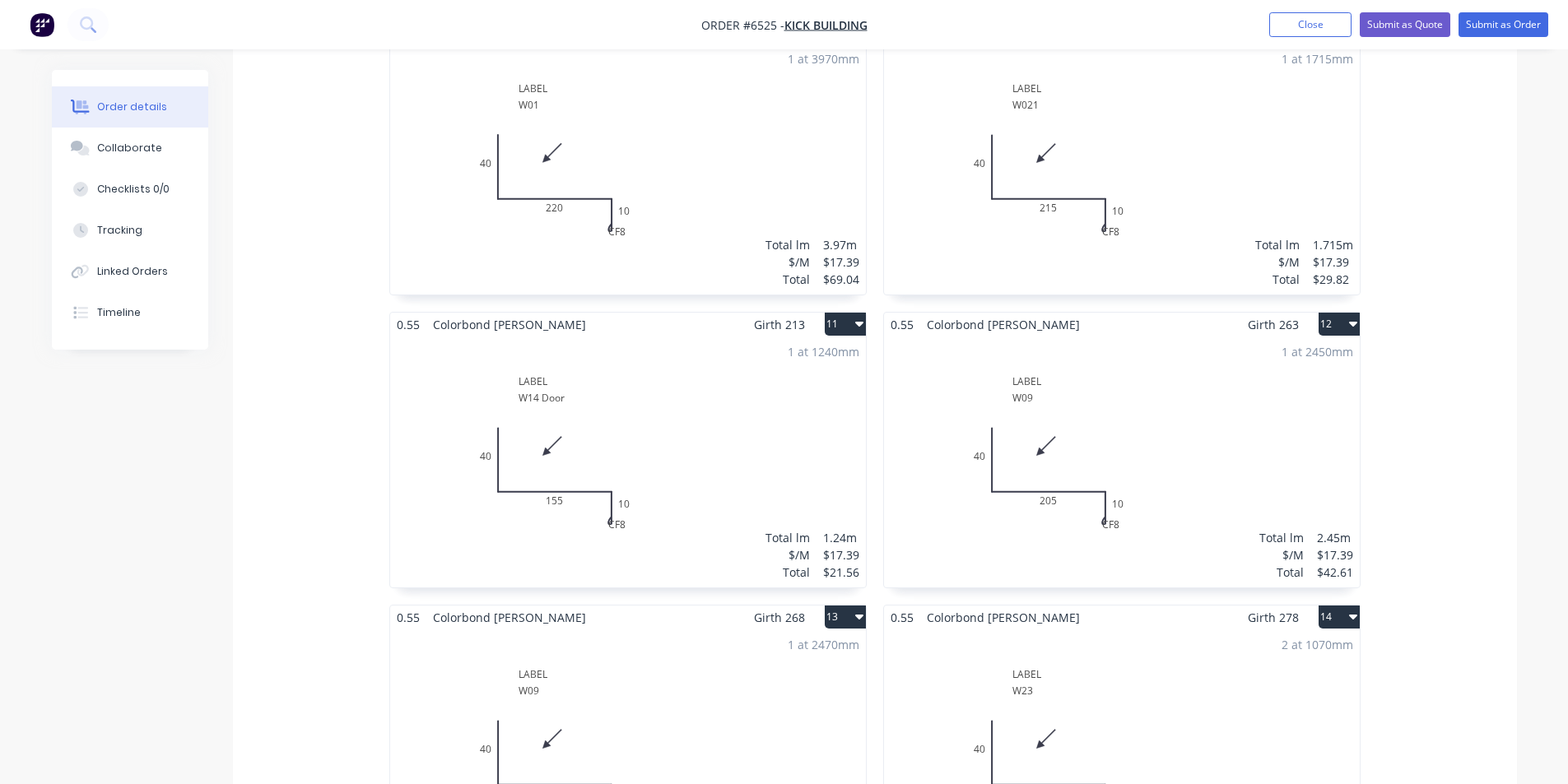
scroll to position [1728, 0]
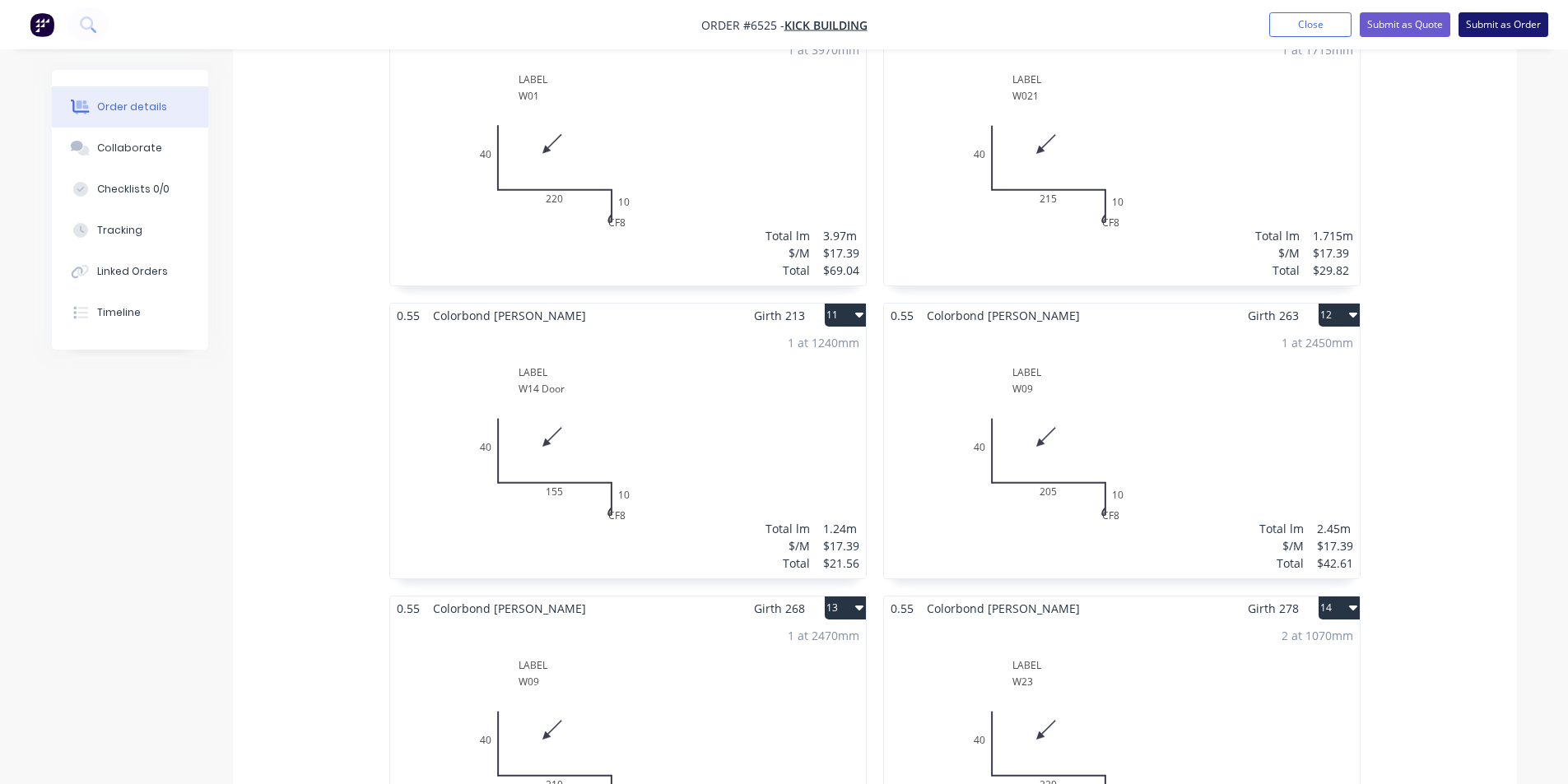
click at [1498, 16] on button "Submit as Order" at bounding box center [1504, 24] width 89 height 25
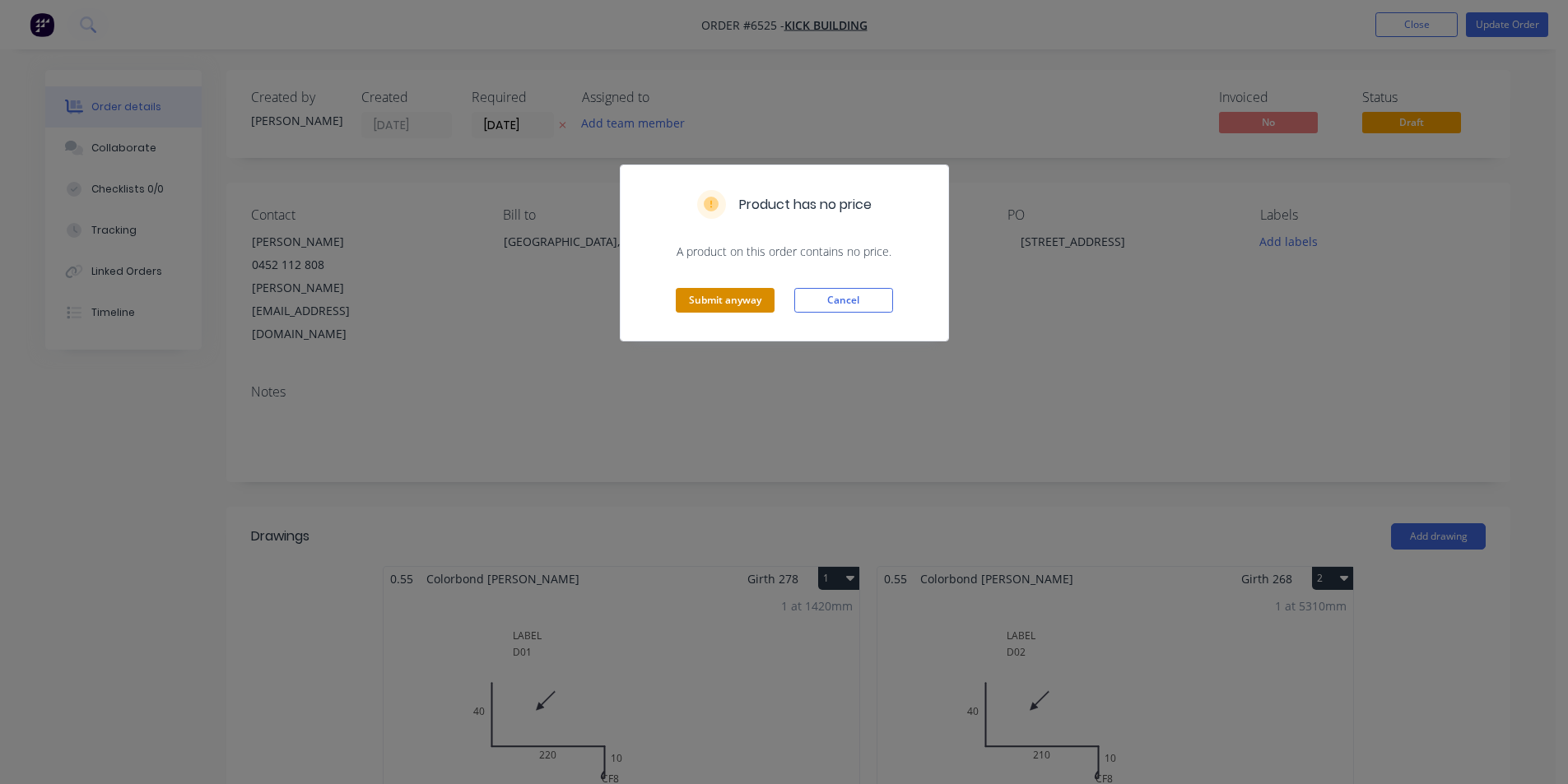
click at [737, 298] on button "Submit anyway" at bounding box center [725, 300] width 99 height 25
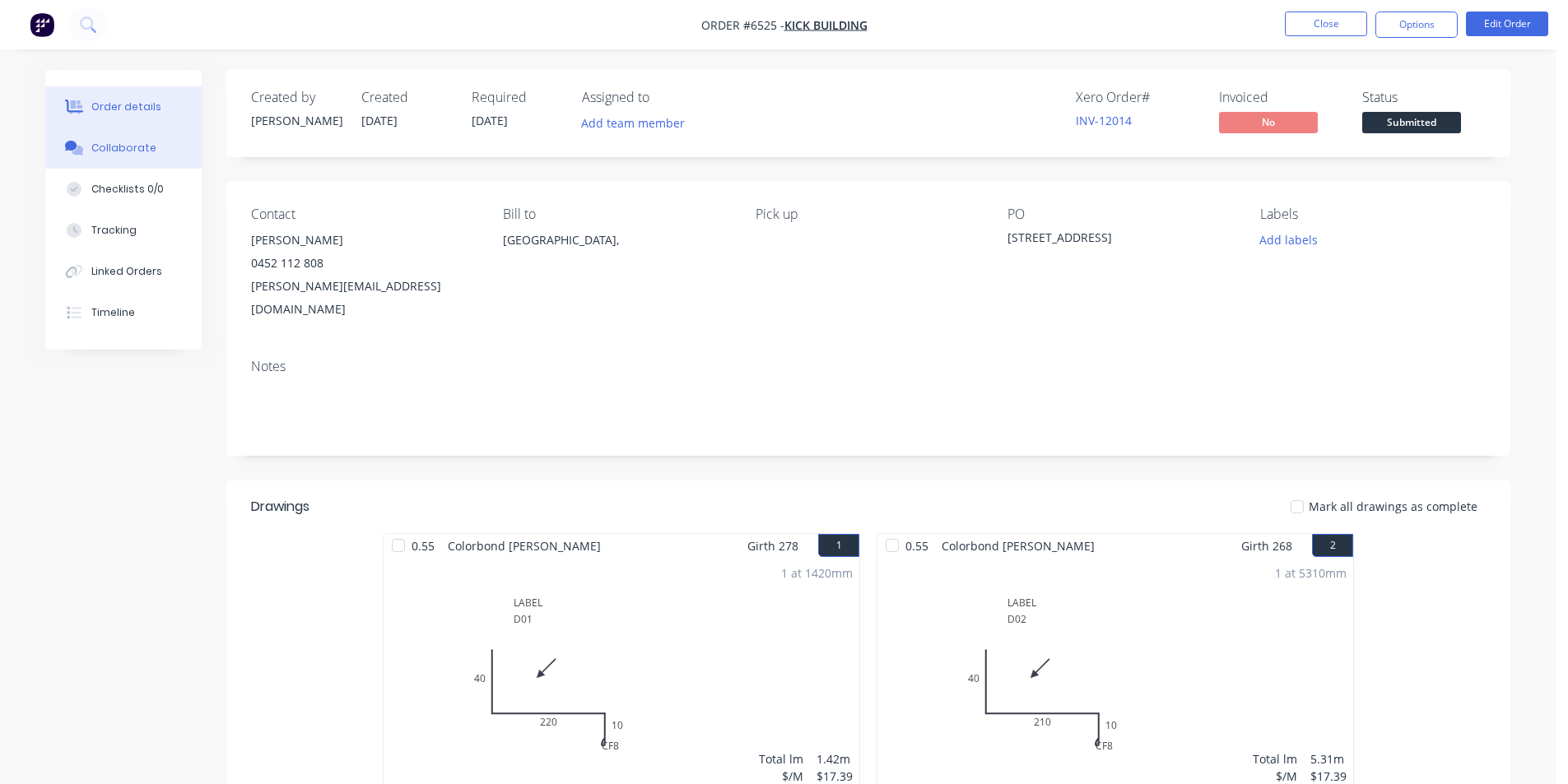
click at [136, 144] on div "Collaborate" at bounding box center [124, 148] width 65 height 15
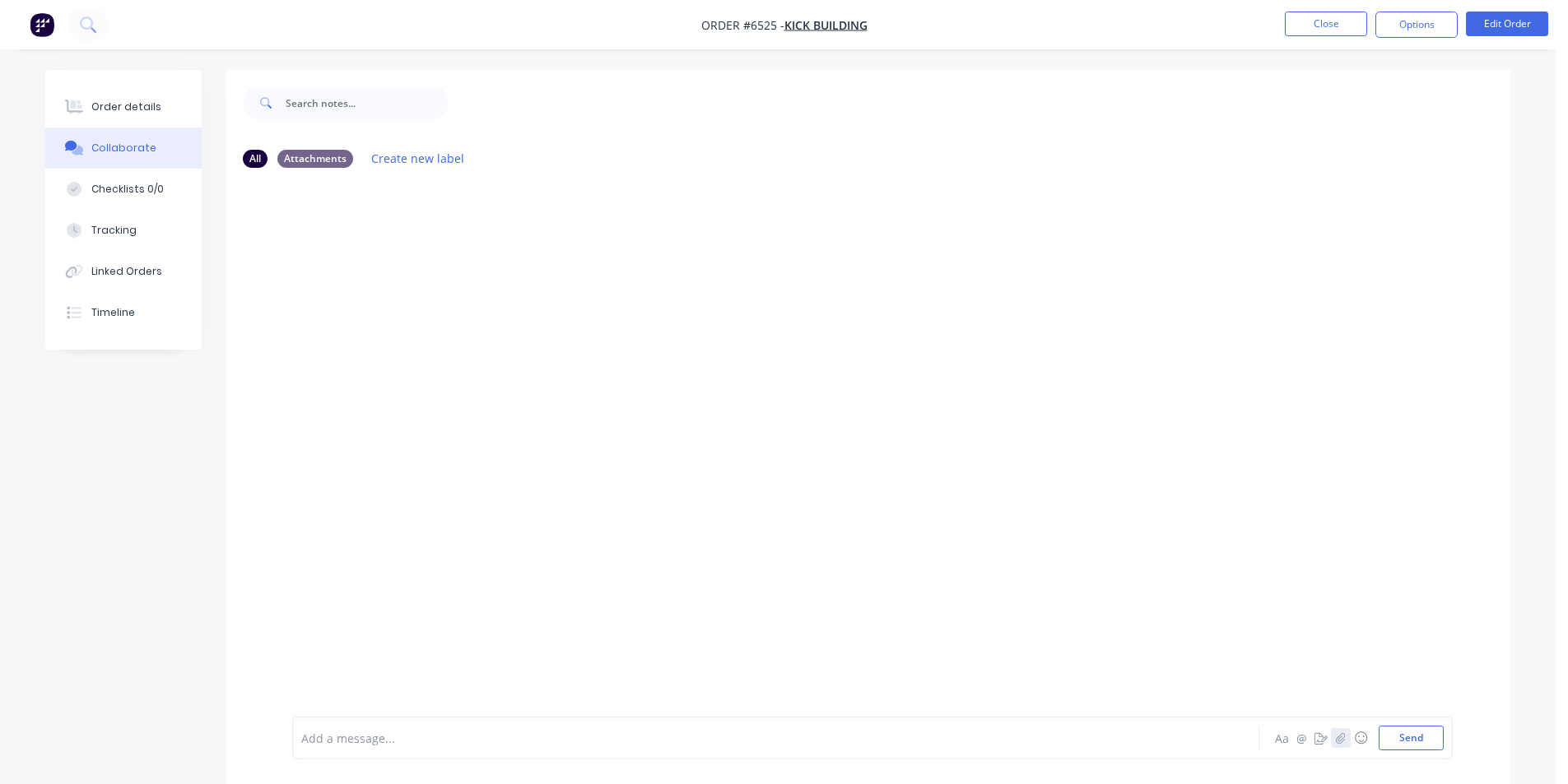
click at [1336, 742] on icon "button" at bounding box center [1341, 738] width 10 height 11
click at [1432, 727] on button "Send" at bounding box center [1412, 738] width 65 height 25
click at [1309, 18] on button "Close" at bounding box center [1326, 23] width 82 height 25
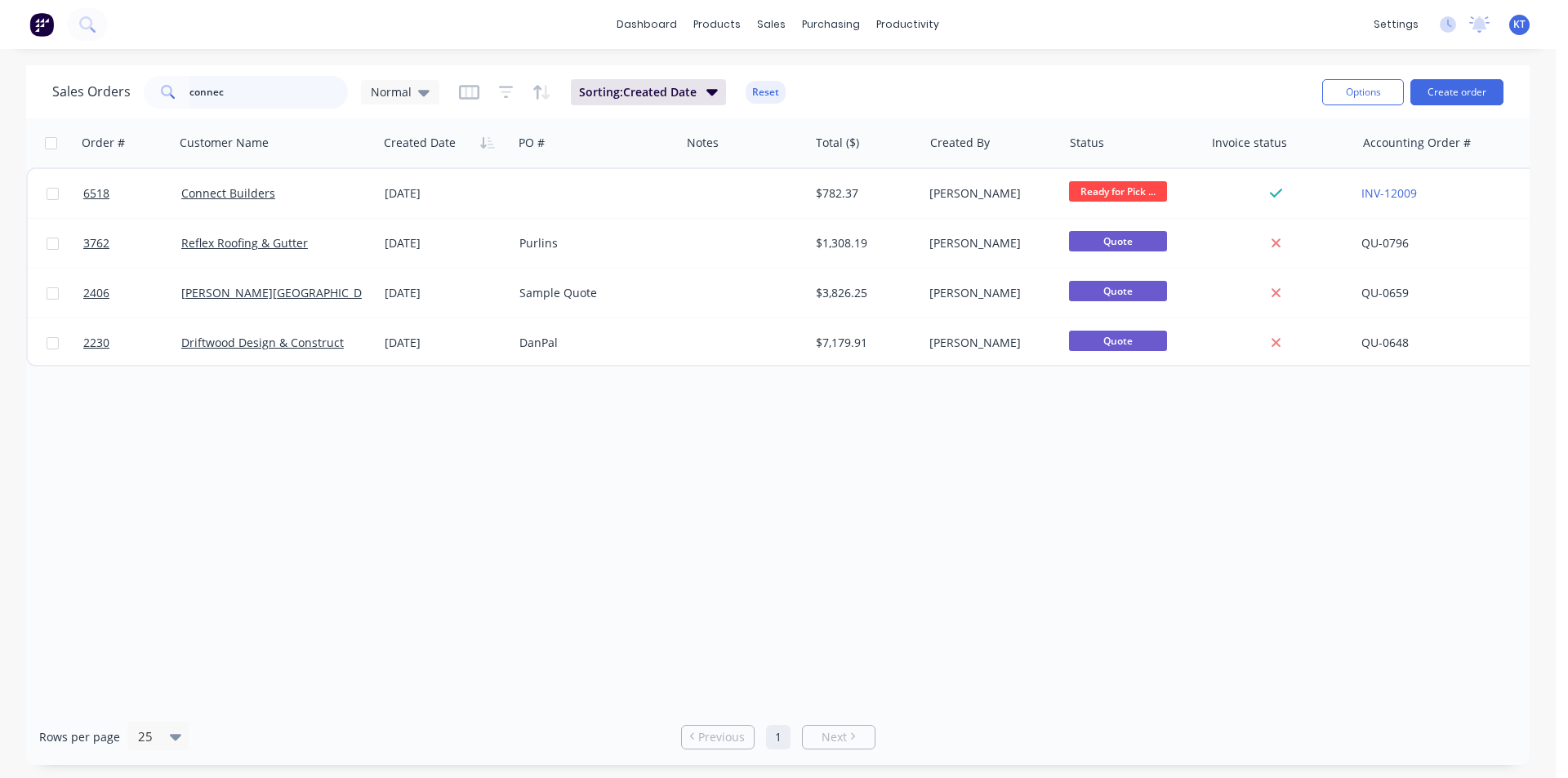
click at [309, 90] on input "connec" at bounding box center [269, 91] width 159 height 32
click at [306, 90] on input "connec" at bounding box center [269, 91] width 159 height 32
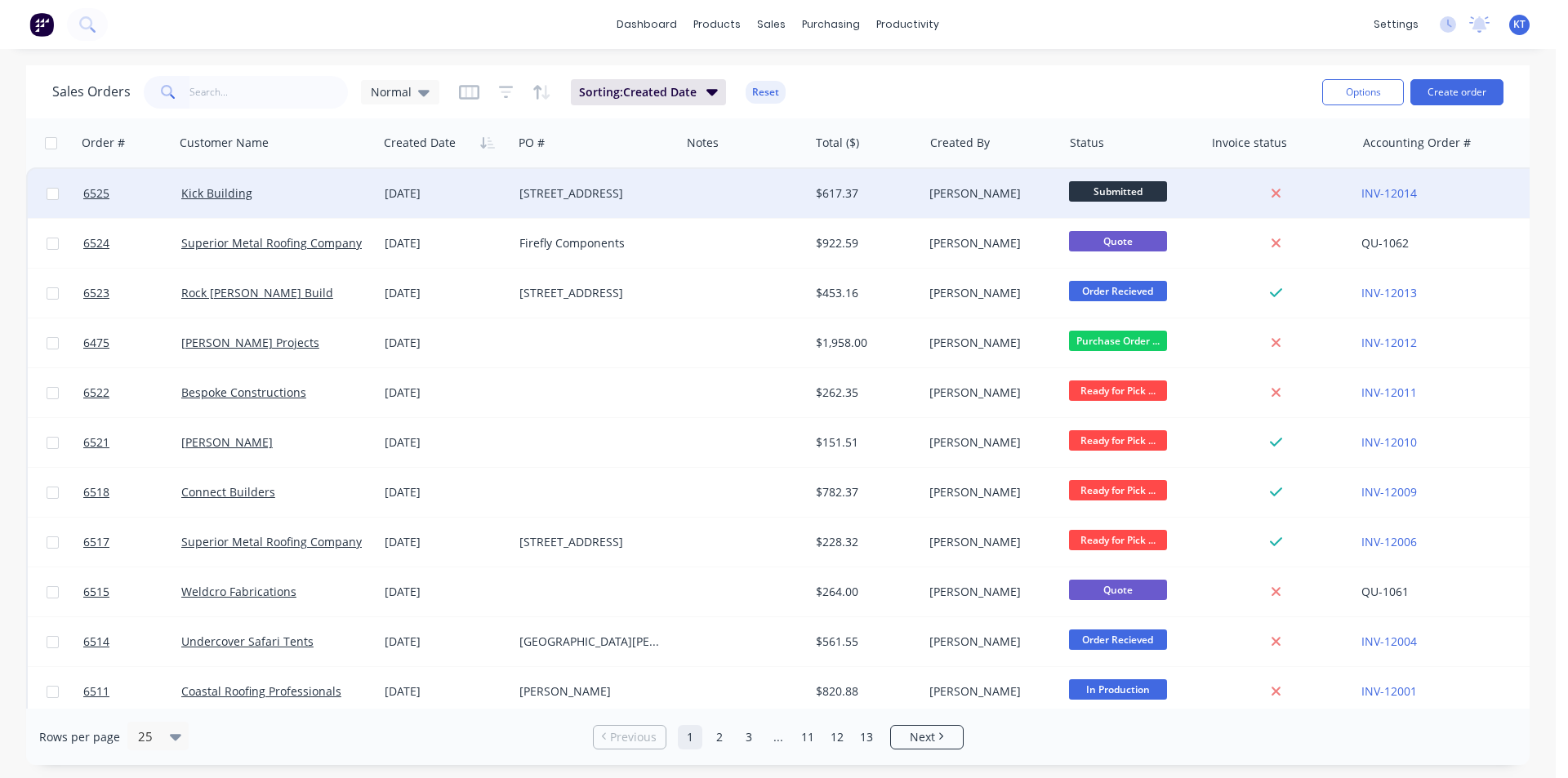
click at [749, 198] on div at bounding box center [744, 193] width 128 height 49
click at [492, 190] on div "[DATE]" at bounding box center [445, 194] width 122 height 17
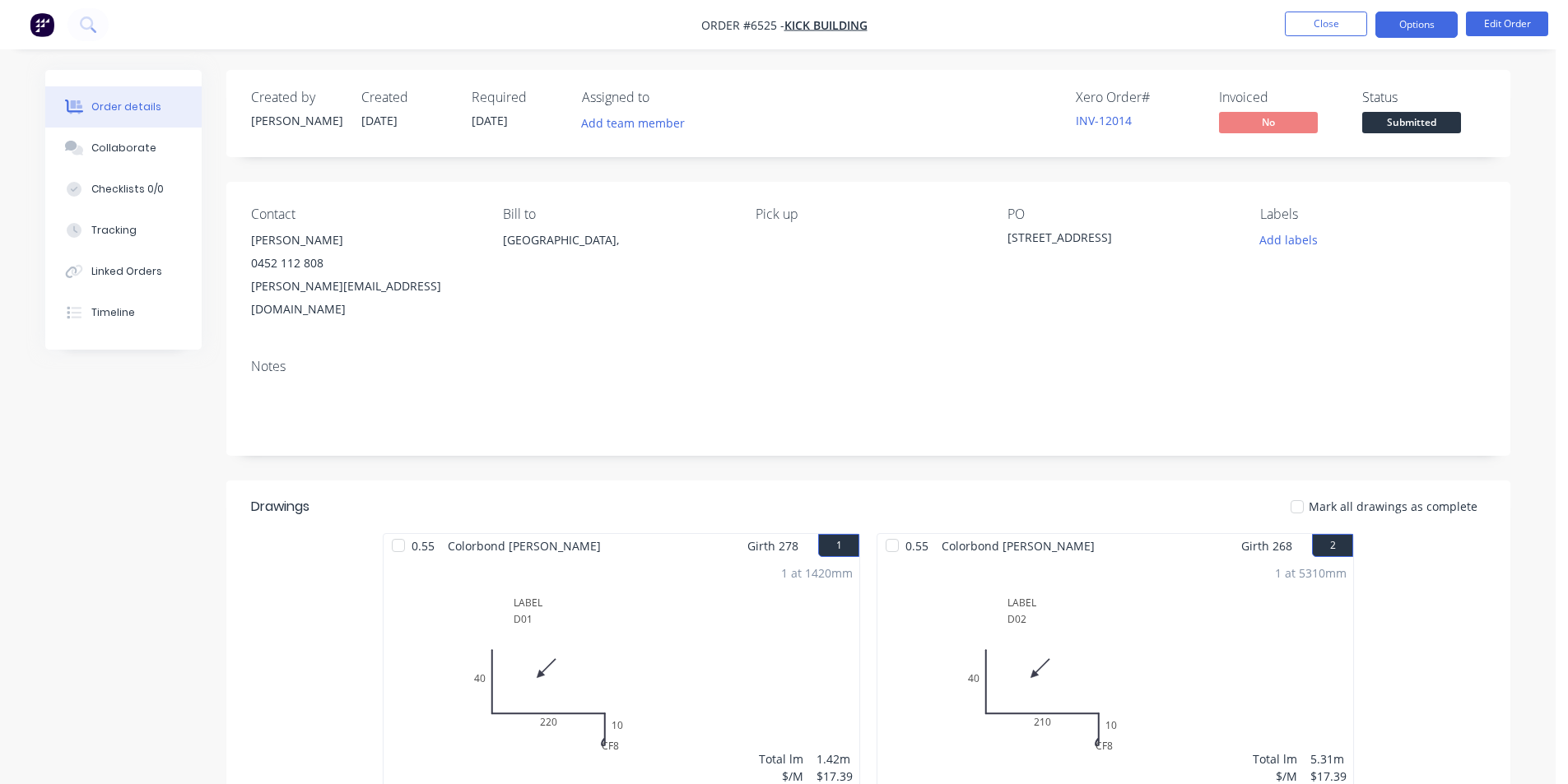
click at [1452, 28] on button "Options" at bounding box center [1416, 24] width 82 height 26
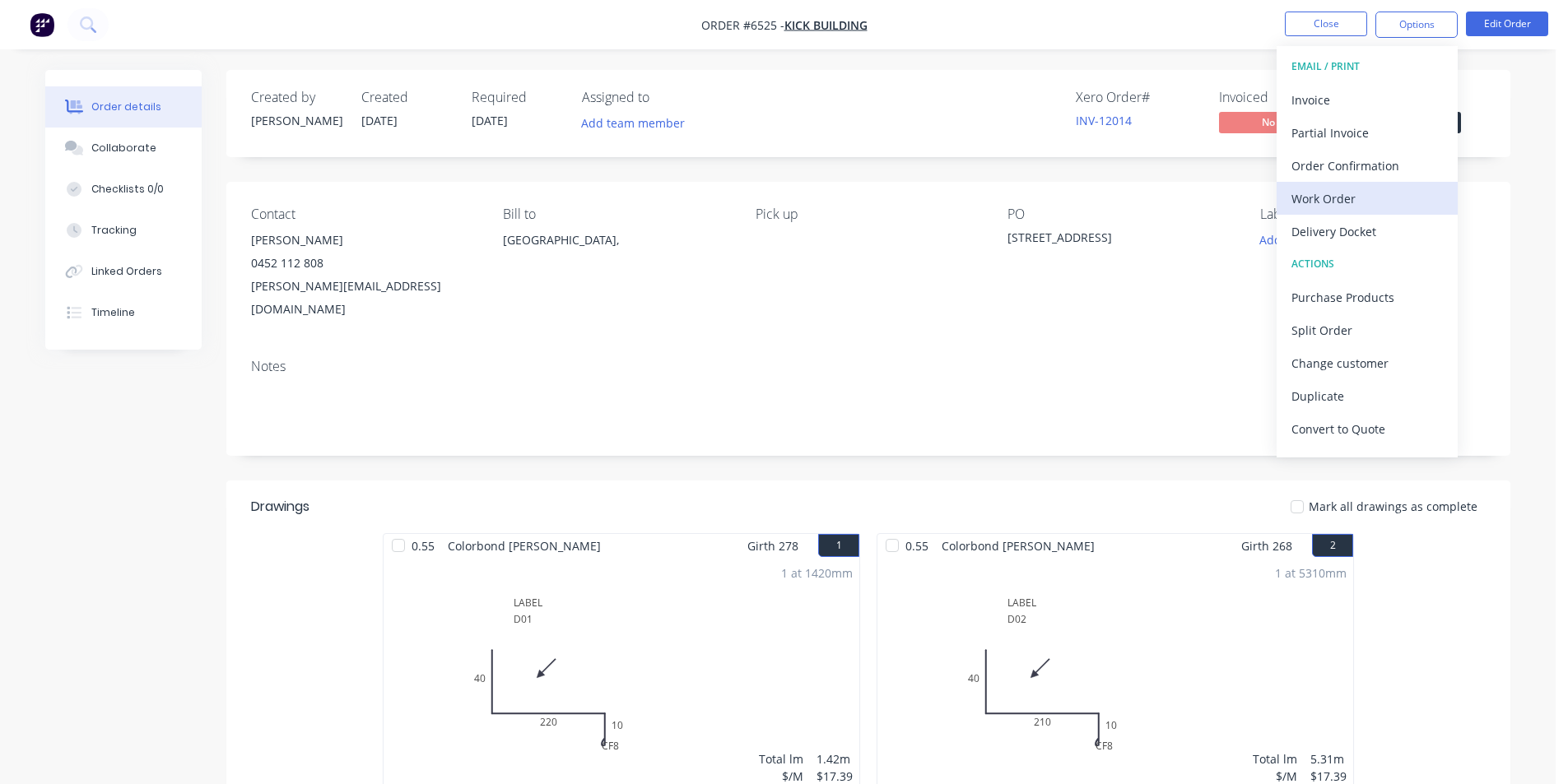
click at [1373, 188] on div "Work Order" at bounding box center [1367, 199] width 152 height 24
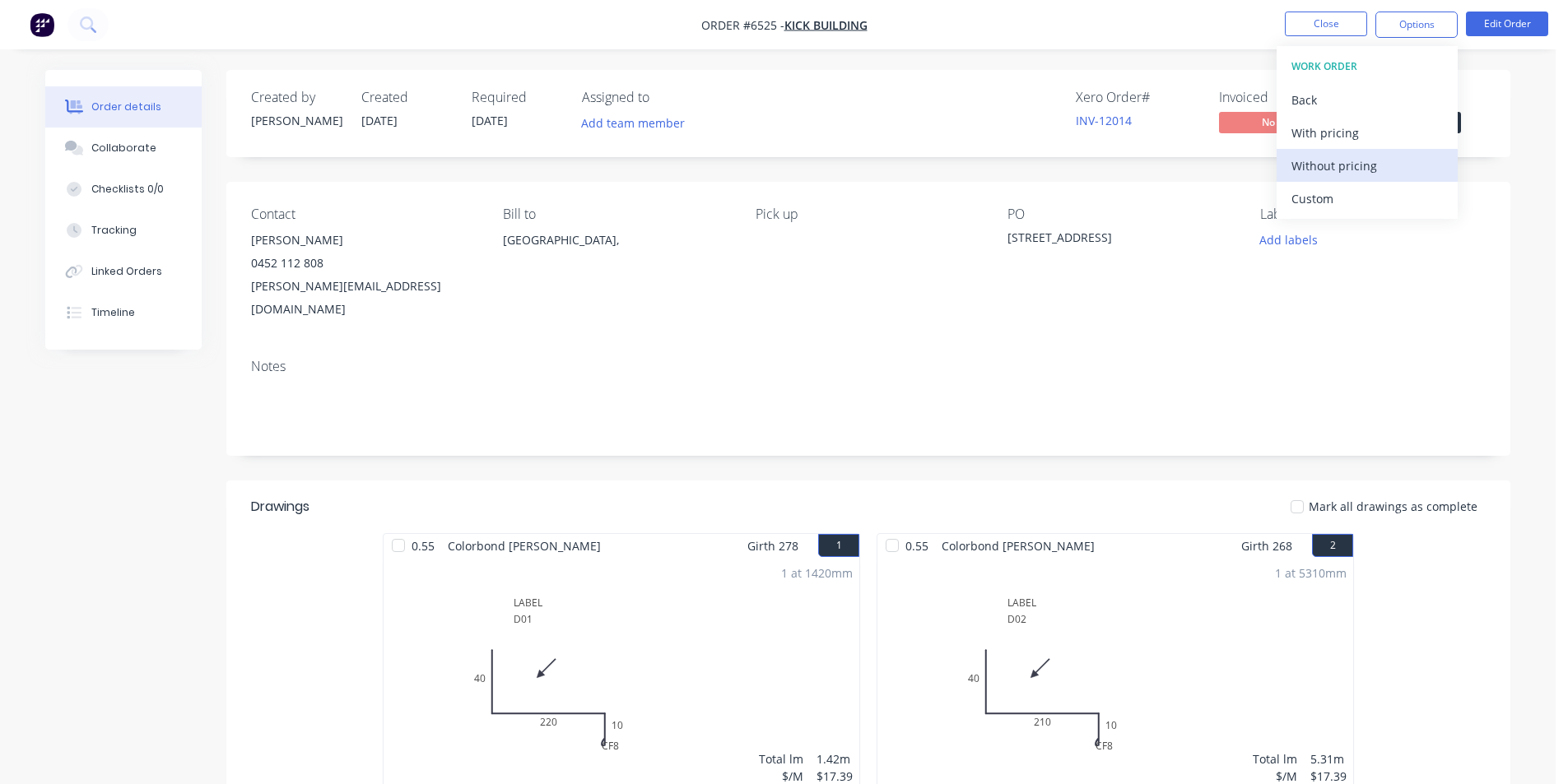
click at [1373, 175] on div "Without pricing" at bounding box center [1367, 166] width 152 height 24
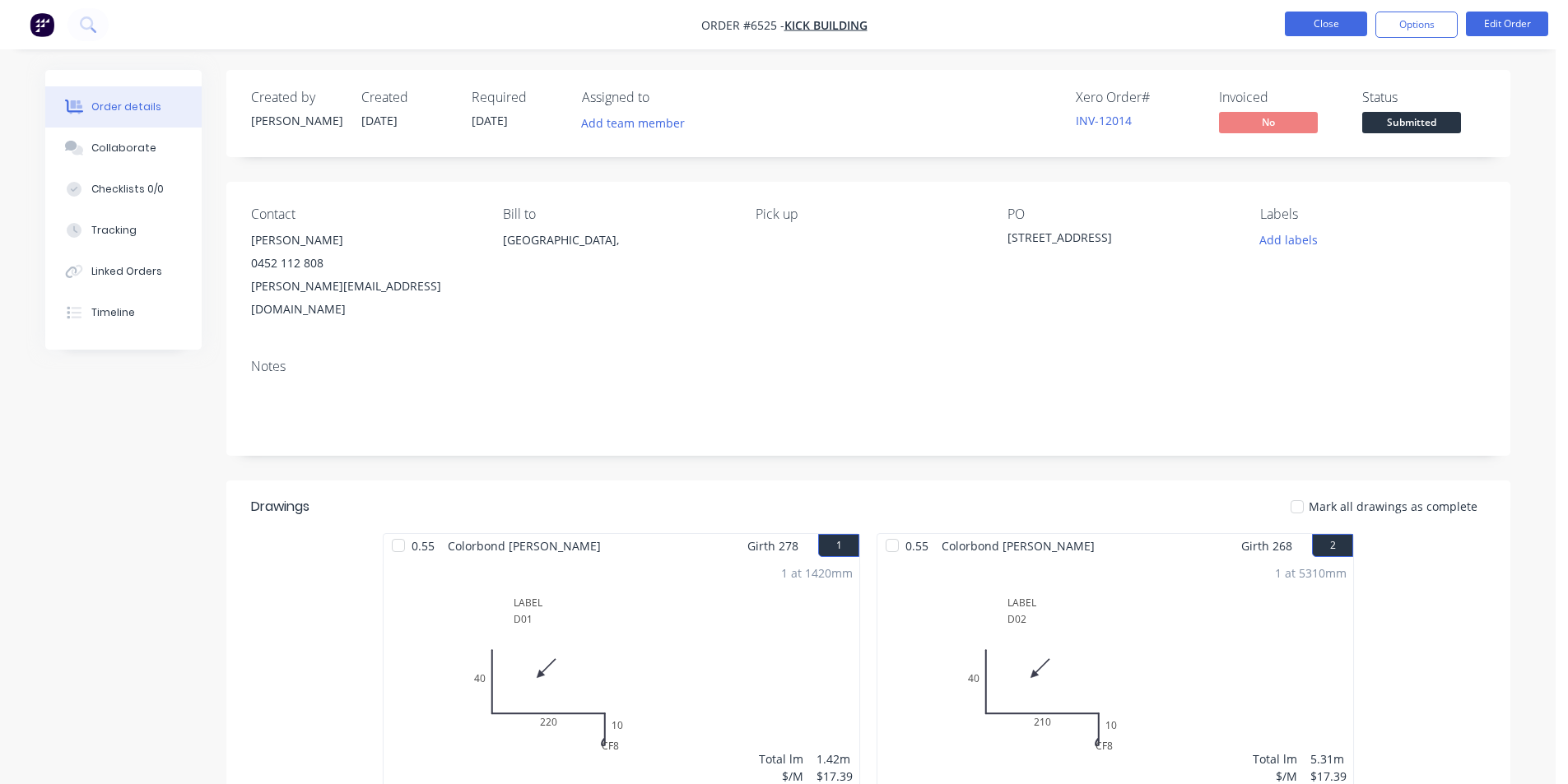
click at [1352, 28] on button "Close" at bounding box center [1326, 23] width 82 height 25
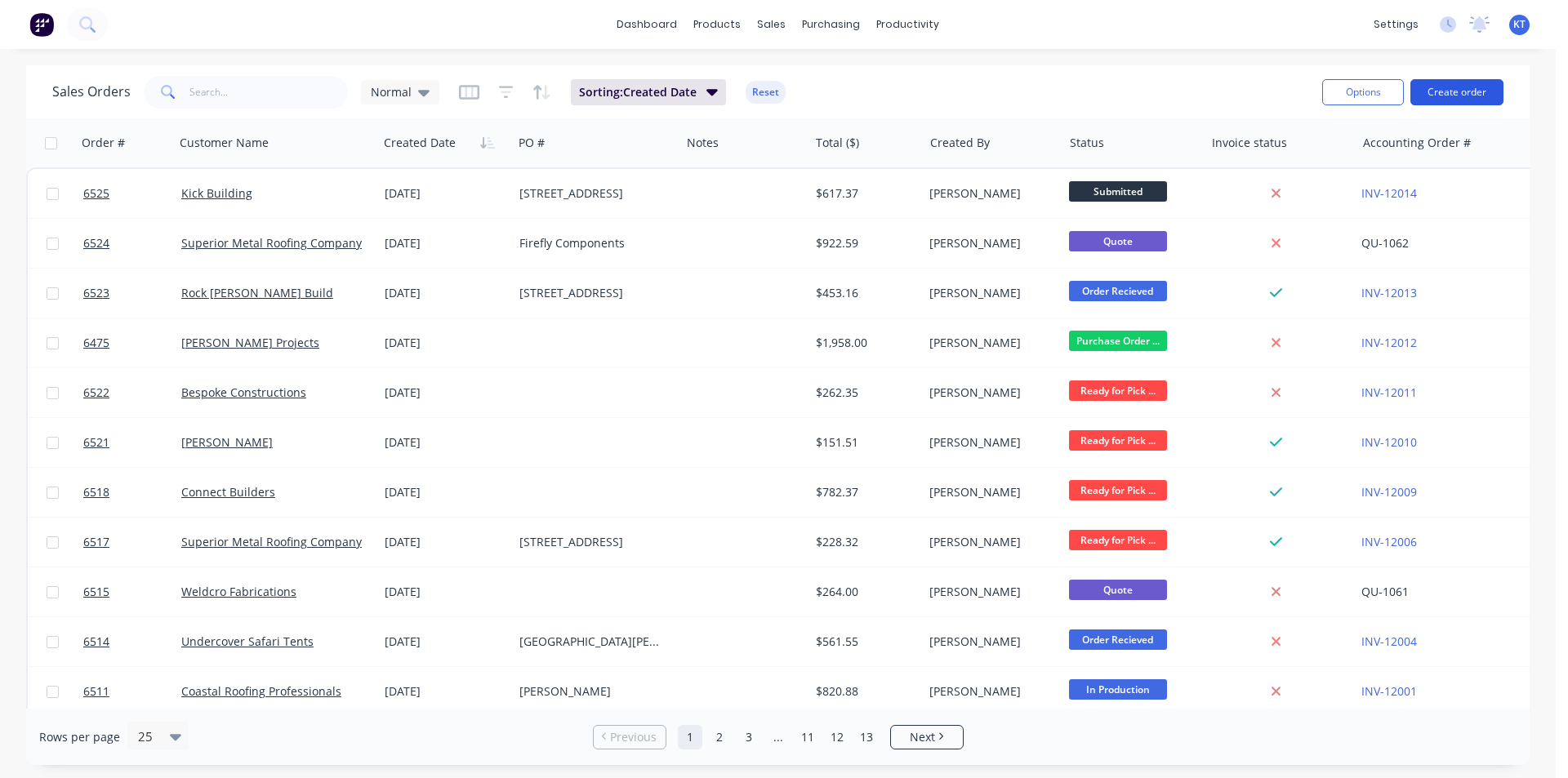
click at [1485, 93] on button "Create order" at bounding box center [1457, 92] width 93 height 26
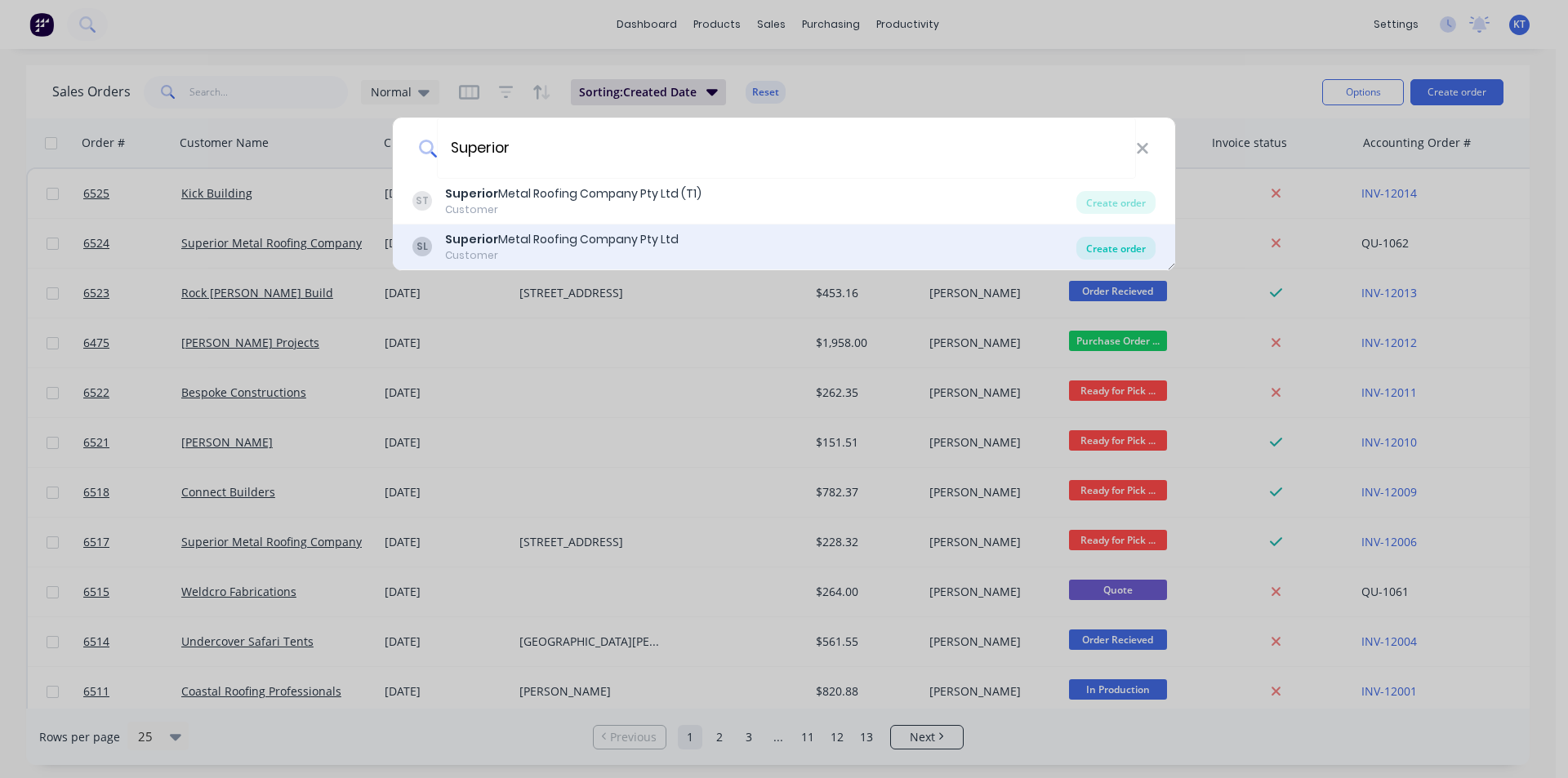
click at [1132, 243] on div "Create order" at bounding box center [1116, 248] width 79 height 23
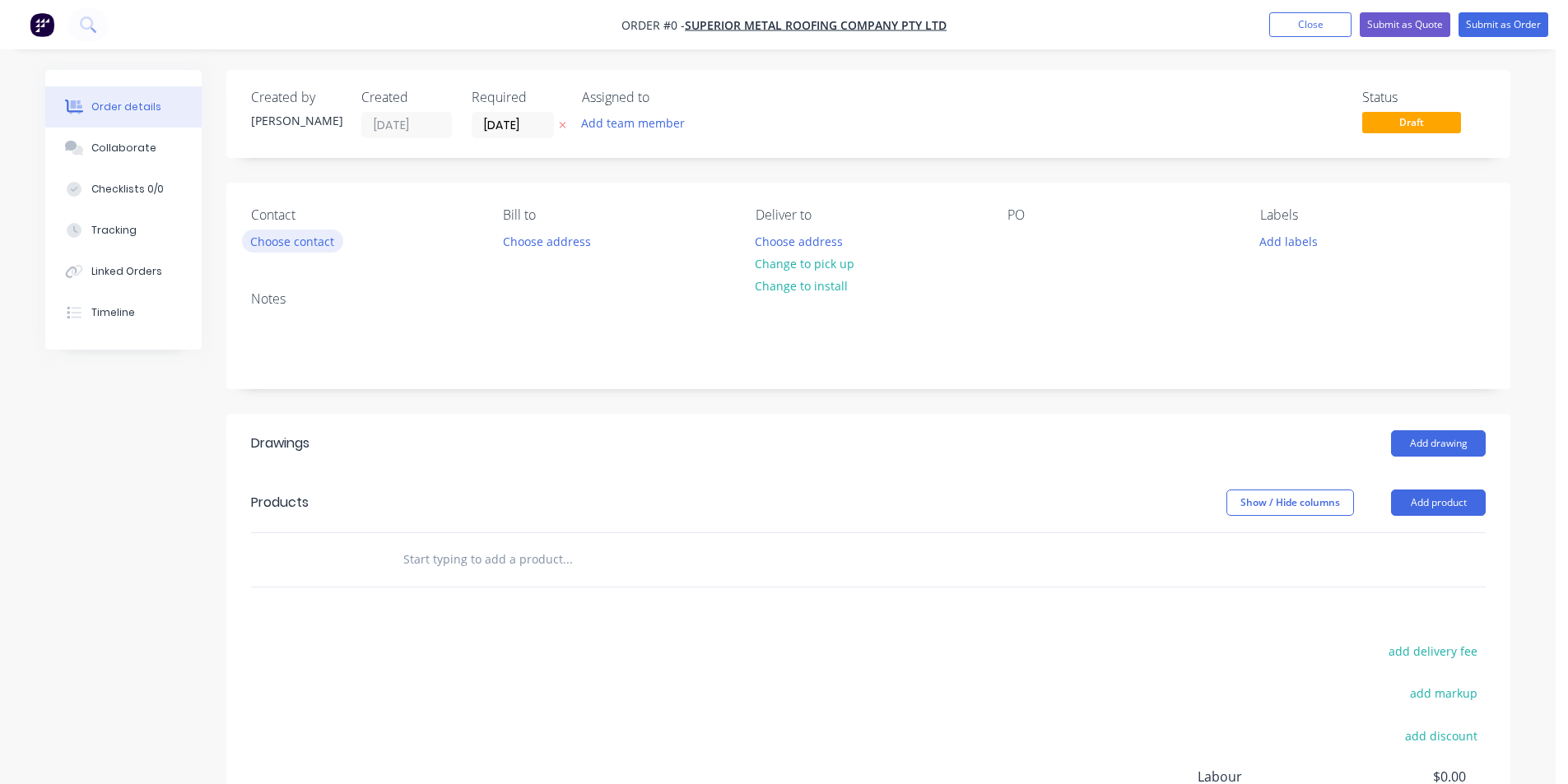
click at [290, 250] on button "Choose contact" at bounding box center [292, 241] width 101 height 22
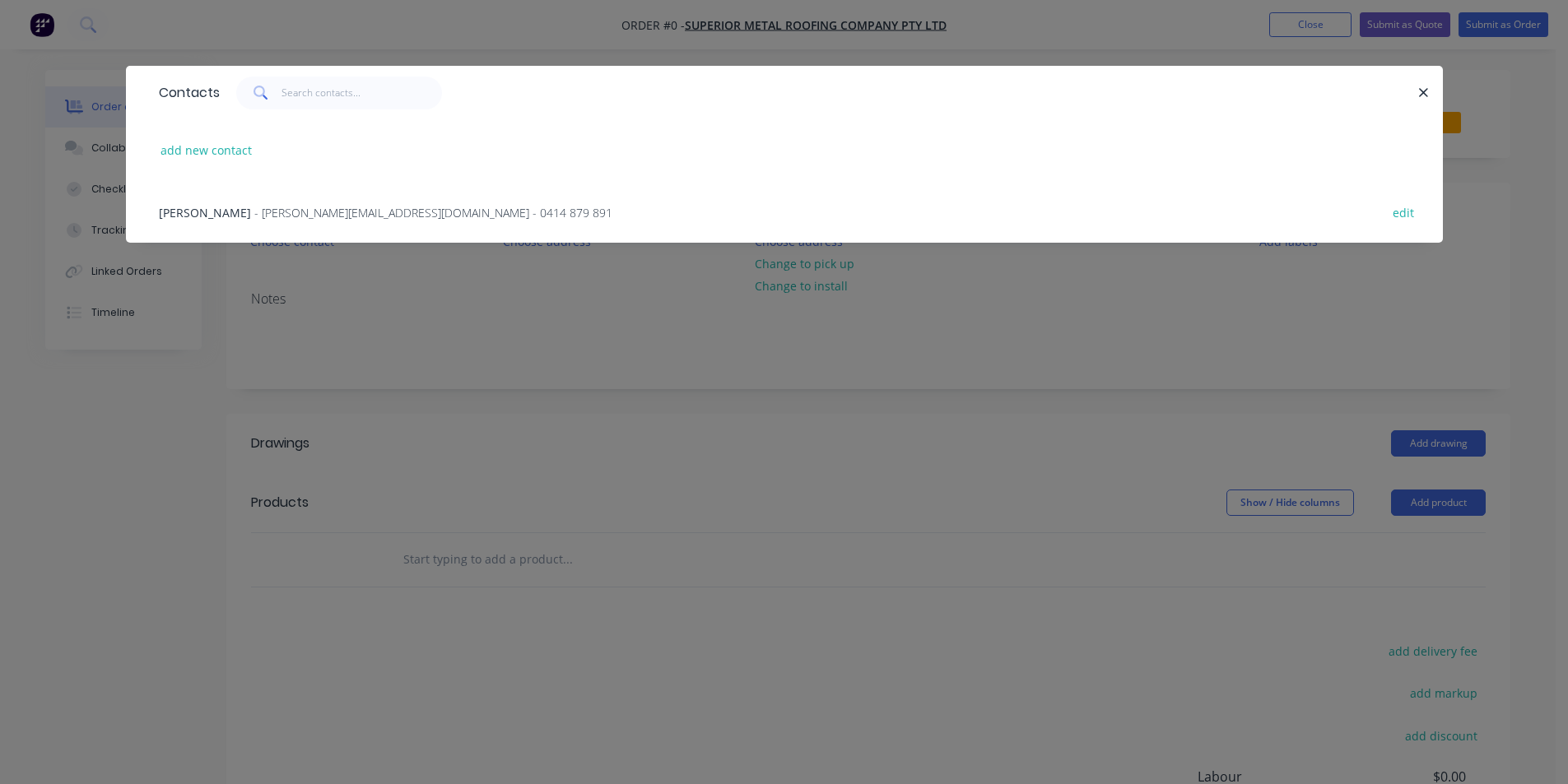
click at [296, 209] on span "- mitch@superiormetalroofing.co - 0414 879 891" at bounding box center [433, 212] width 358 height 16
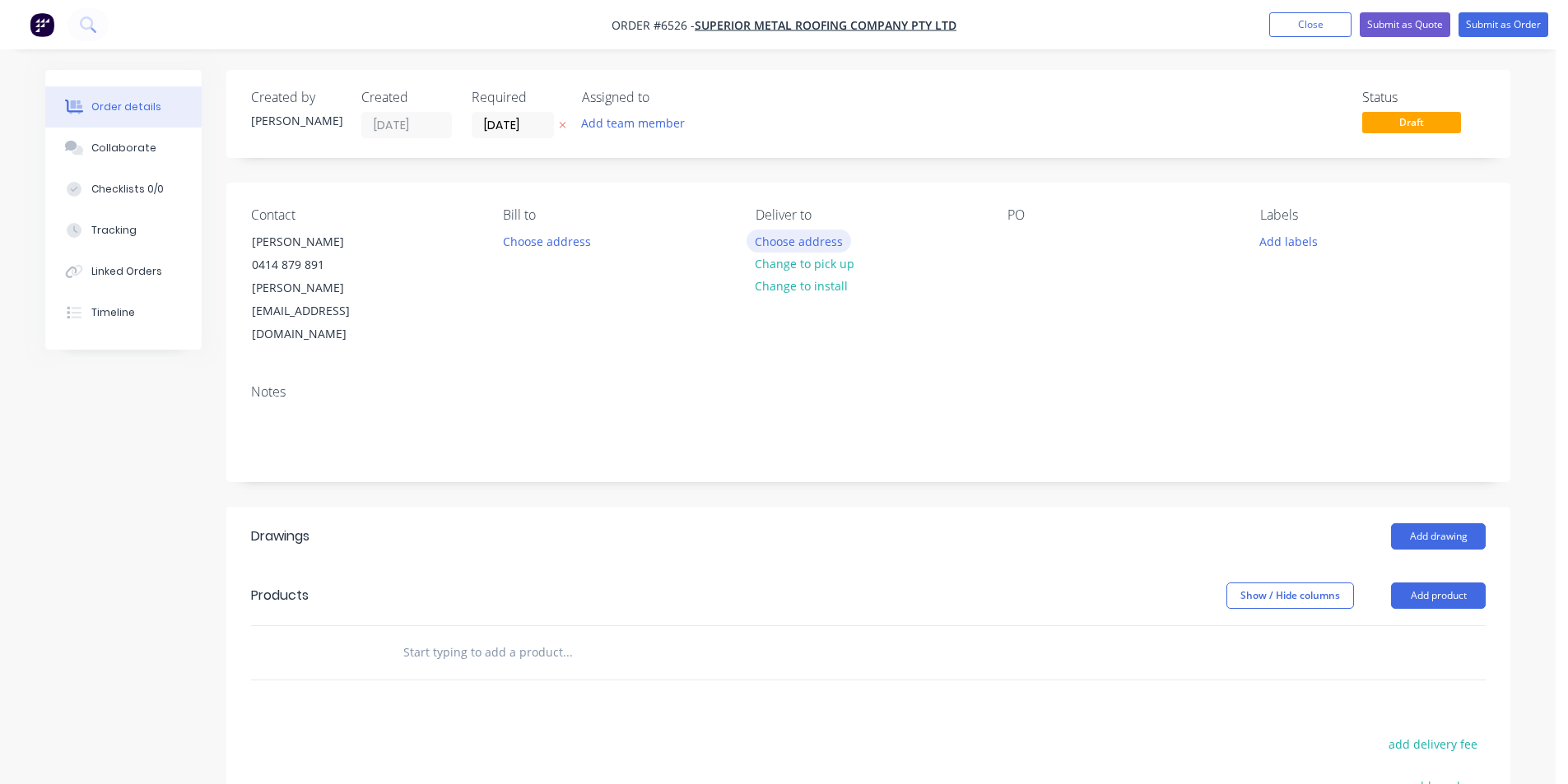
click at [838, 238] on button "Choose address" at bounding box center [799, 241] width 105 height 22
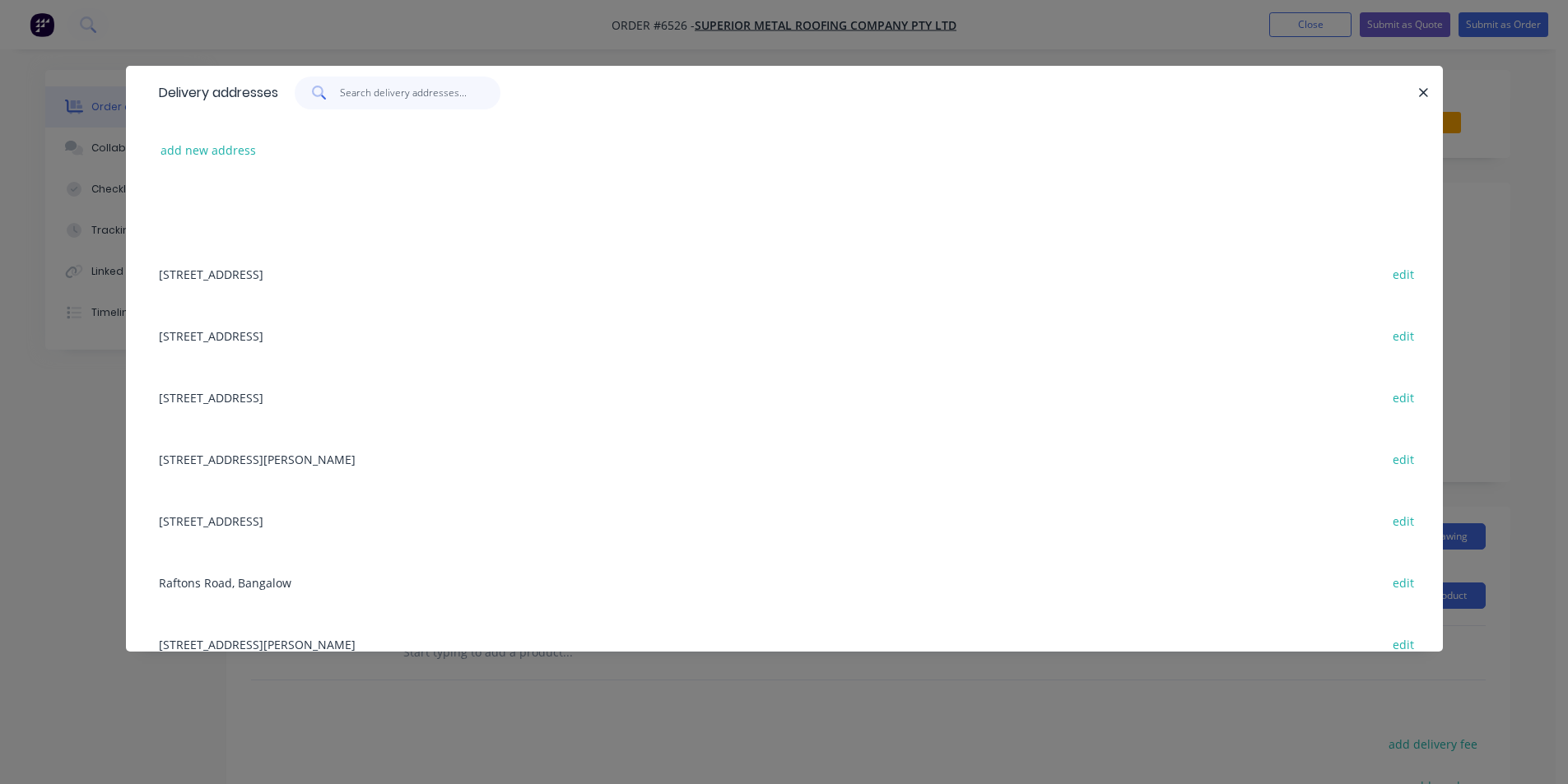
click at [444, 103] on input "text" at bounding box center [420, 92] width 160 height 33
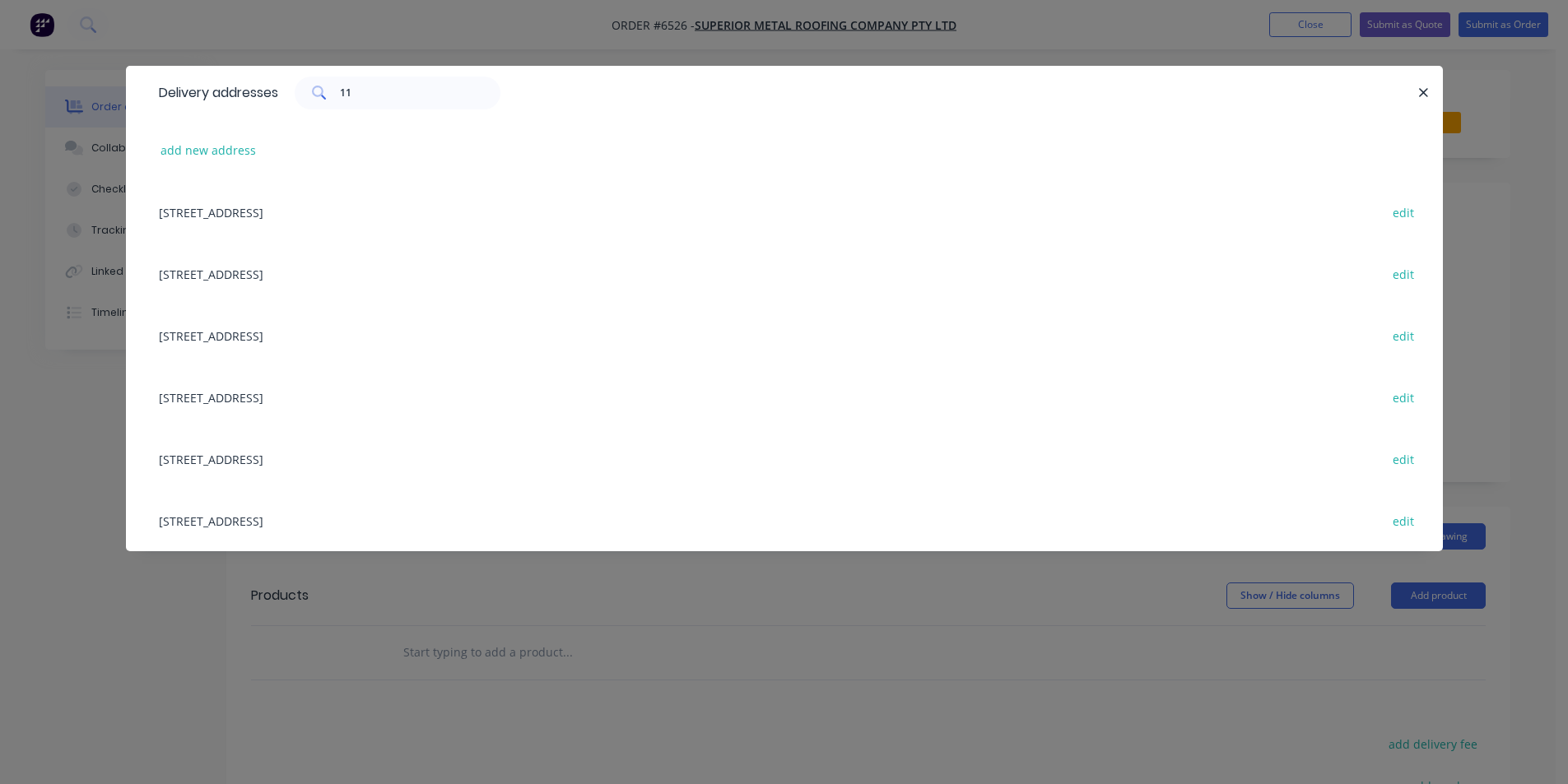
click at [257, 331] on div "11 Davidson Place, Mullumbimby edit" at bounding box center [784, 335] width 1267 height 61
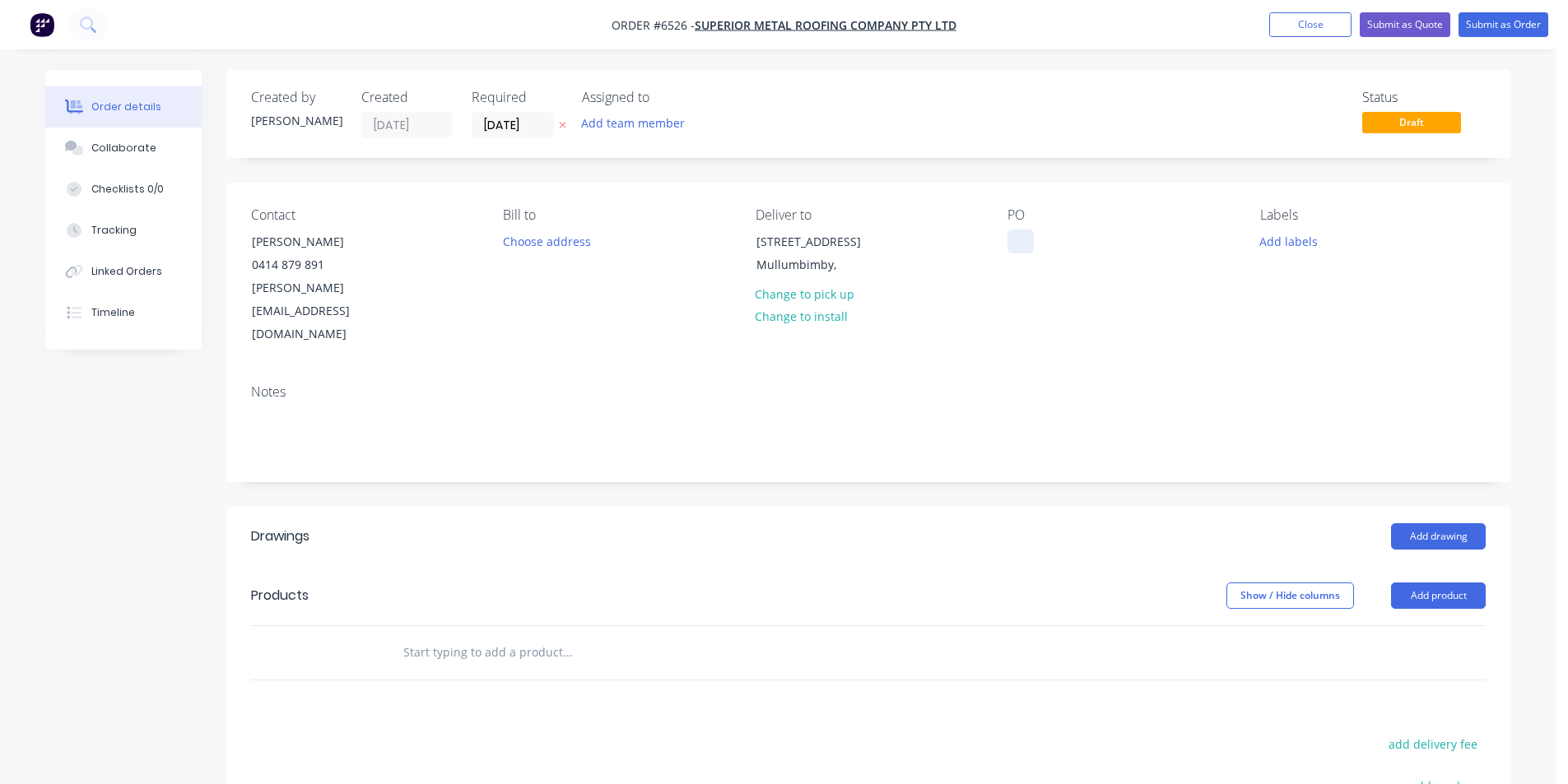
click at [1020, 234] on div at bounding box center [1021, 242] width 26 height 24
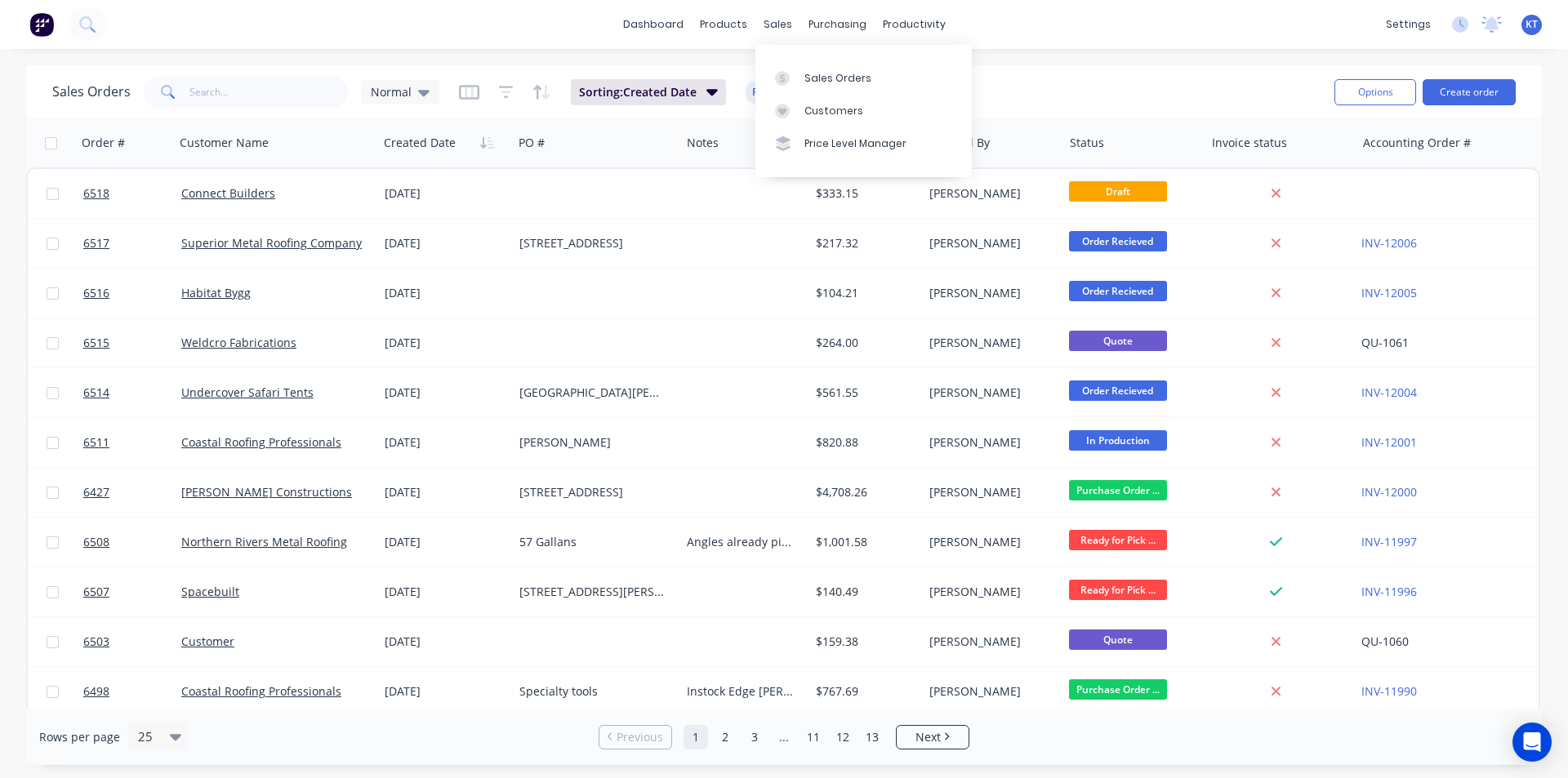
click at [808, 81] on div "Sales Orders" at bounding box center [838, 79] width 67 height 15
click at [1471, 97] on button "Create order" at bounding box center [1469, 92] width 93 height 26
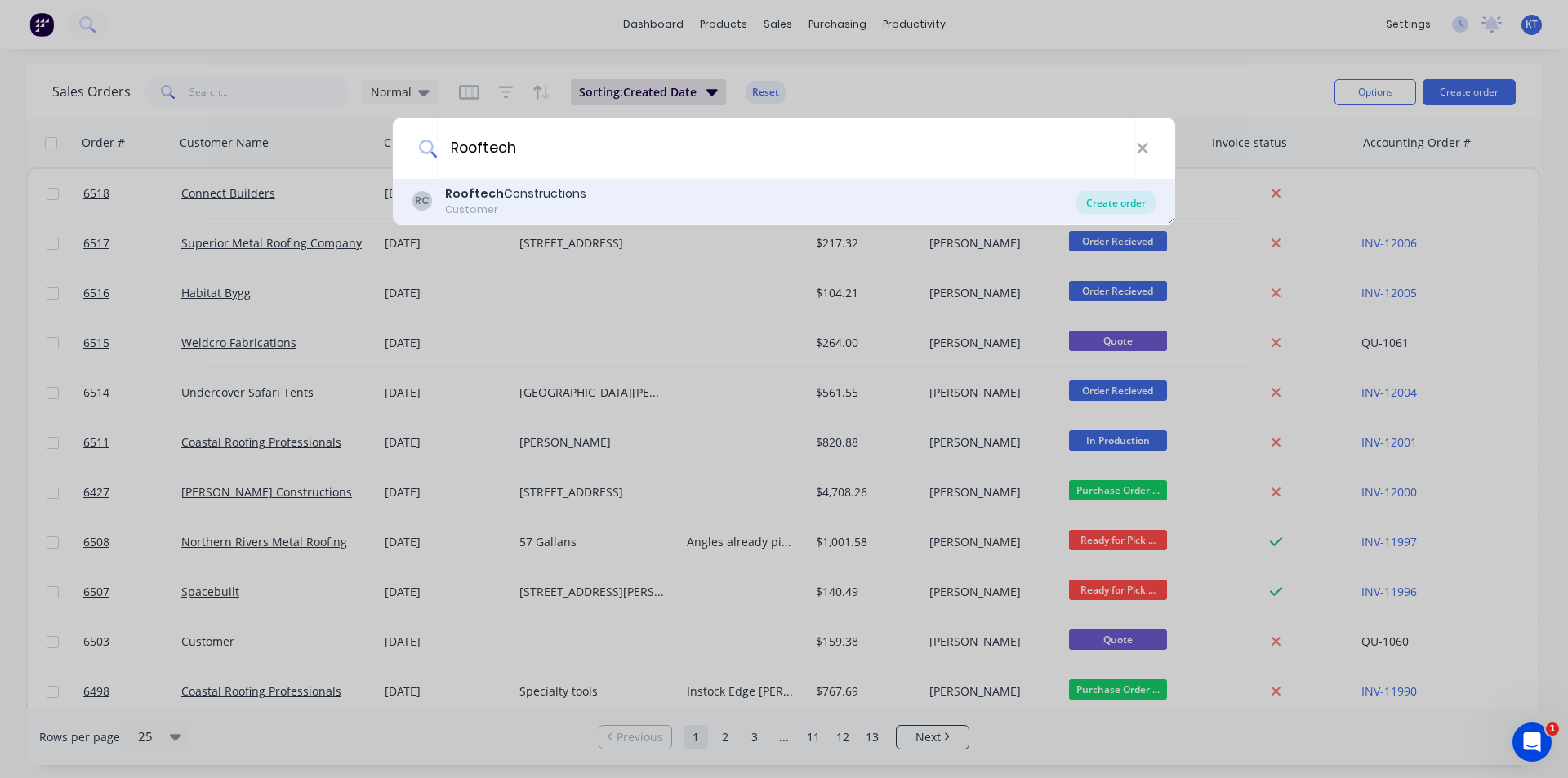
type input "Rooftech"
click at [1128, 195] on div "Create order" at bounding box center [1116, 202] width 79 height 23
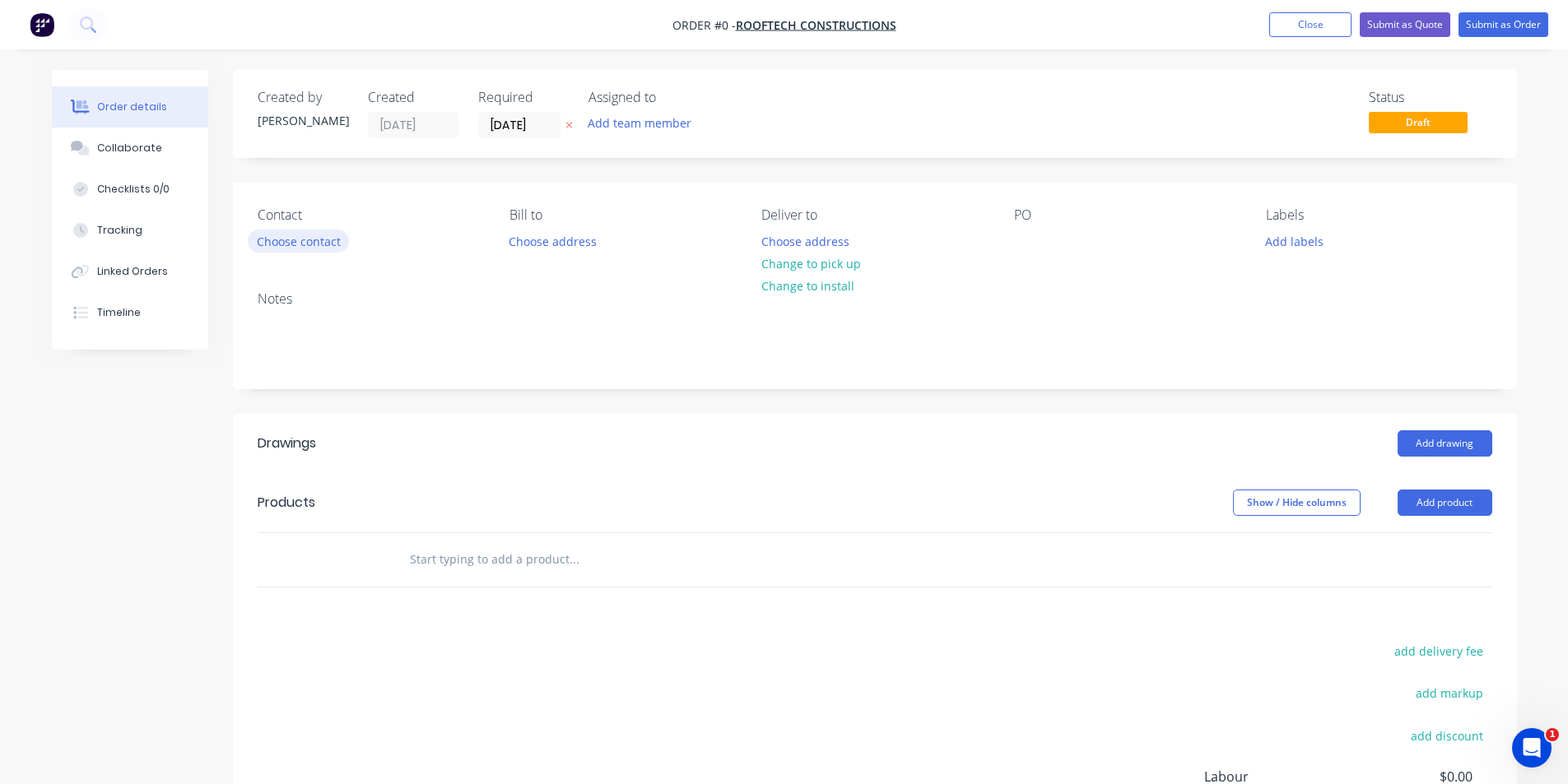
click at [337, 250] on button "Choose contact" at bounding box center [298, 241] width 101 height 22
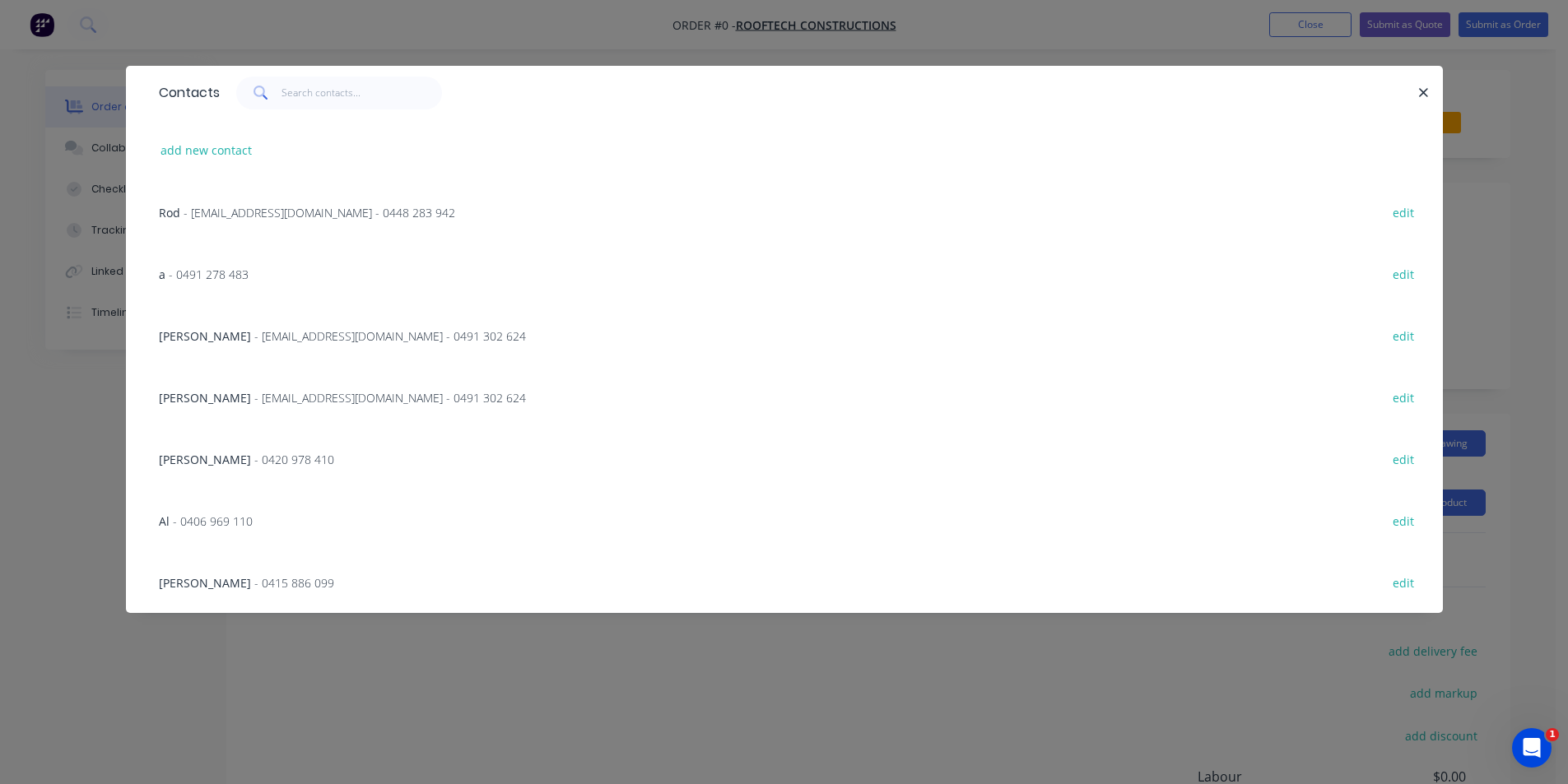
click at [268, 341] on span "- rooftechconstructions@gmail.com - 0491 302 624" at bounding box center [390, 336] width 272 height 16
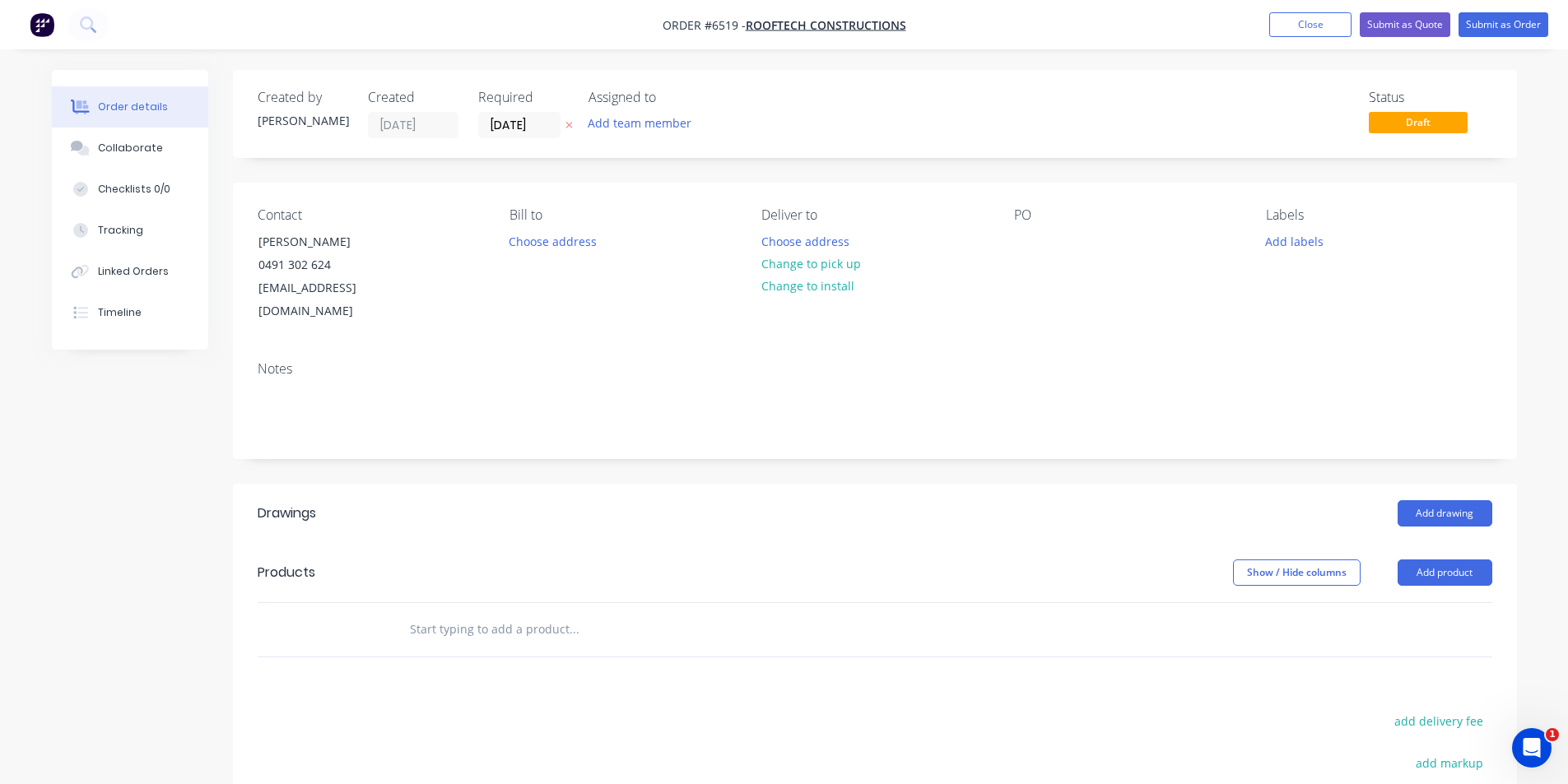
click at [849, 270] on button "Change to pick up" at bounding box center [811, 264] width 117 height 22
click at [1027, 223] on div "PO" at bounding box center [1127, 265] width 225 height 116
click at [1027, 244] on div at bounding box center [1027, 242] width 26 height 24
click at [1480, 561] on button "Add product" at bounding box center [1445, 573] width 95 height 26
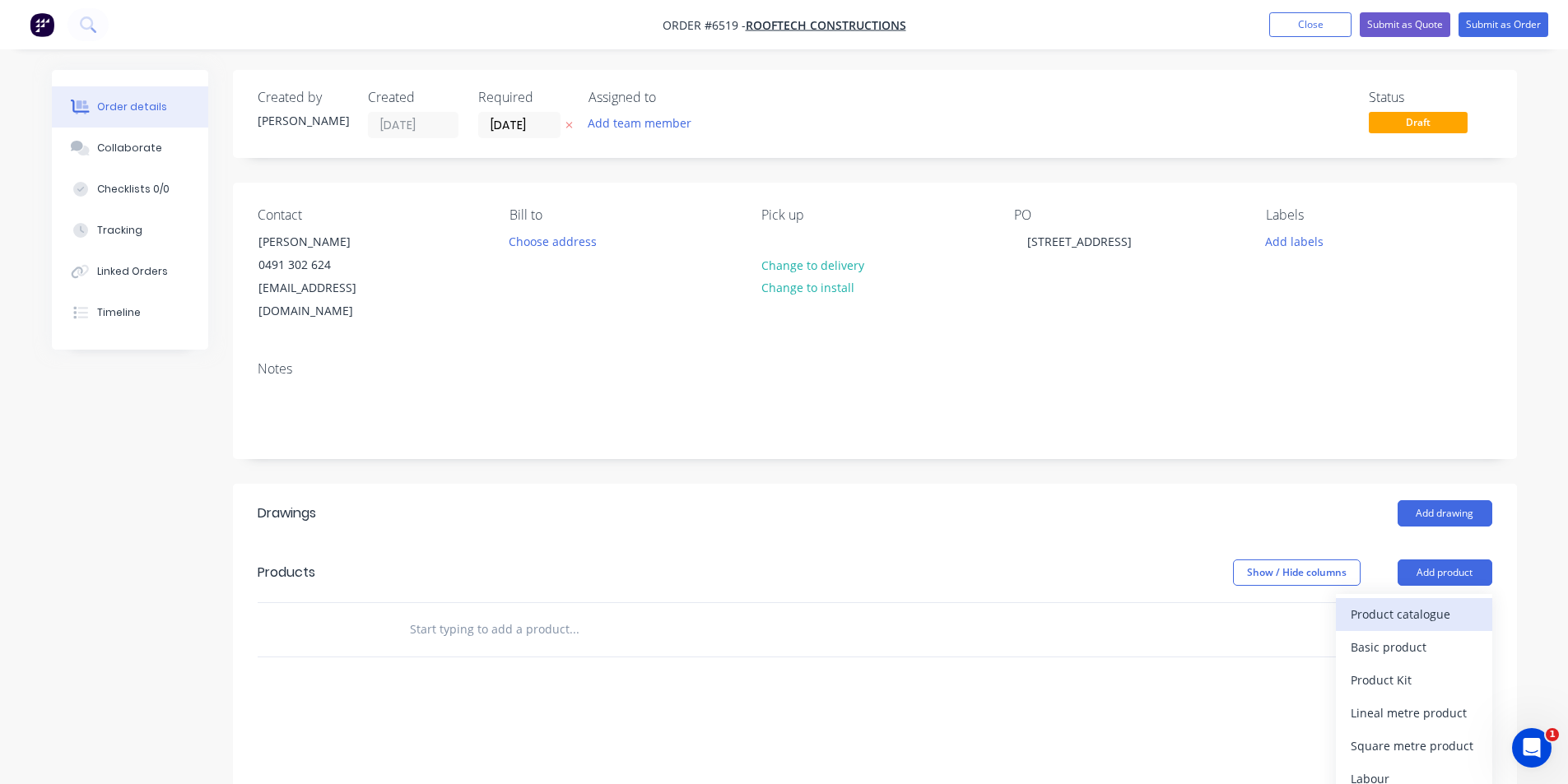
click at [1438, 602] on div "Product catalogue" at bounding box center [1414, 615] width 127 height 24
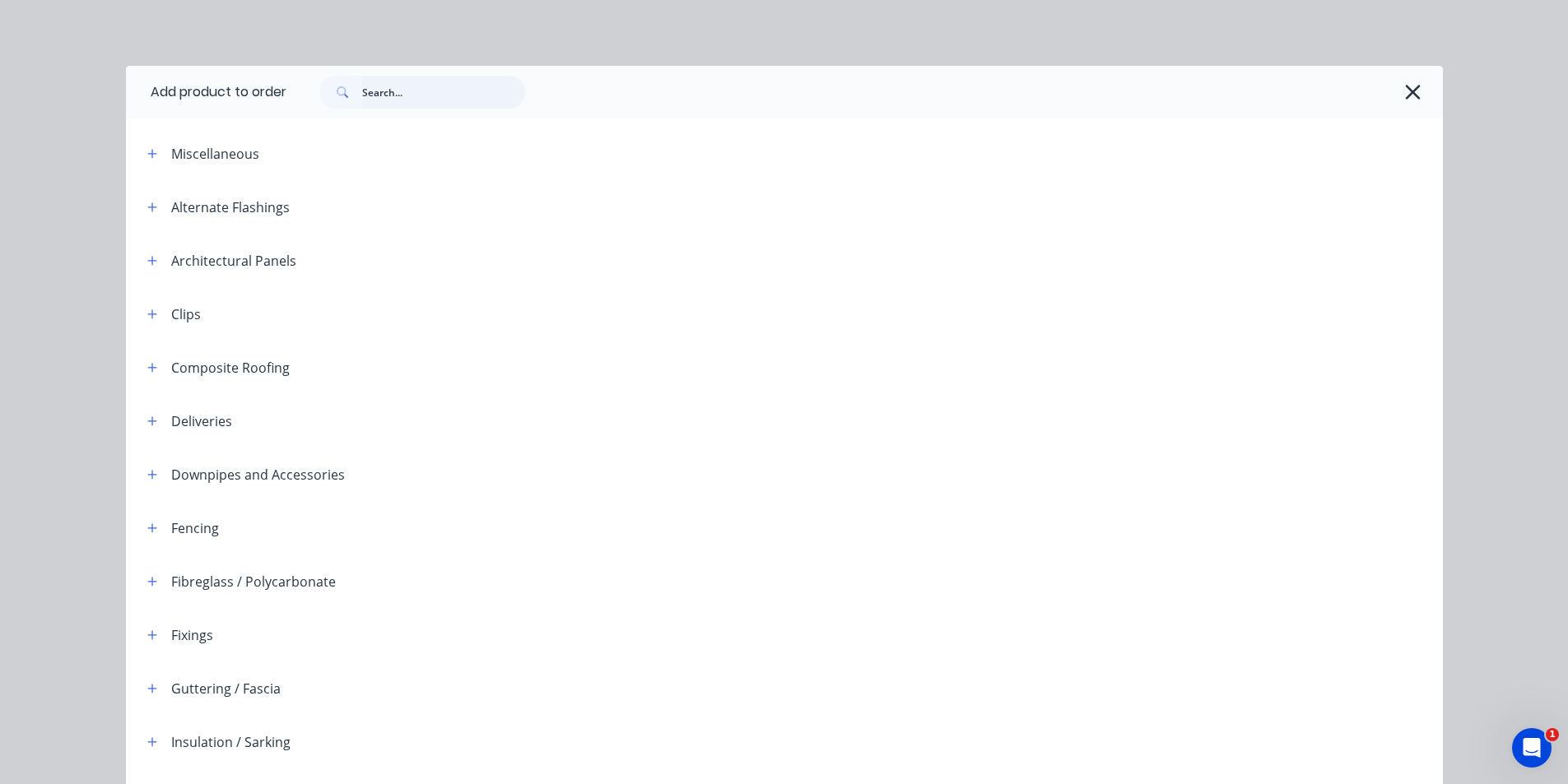
click at [488, 107] on input "text" at bounding box center [443, 91] width 163 height 33
type input "foam"
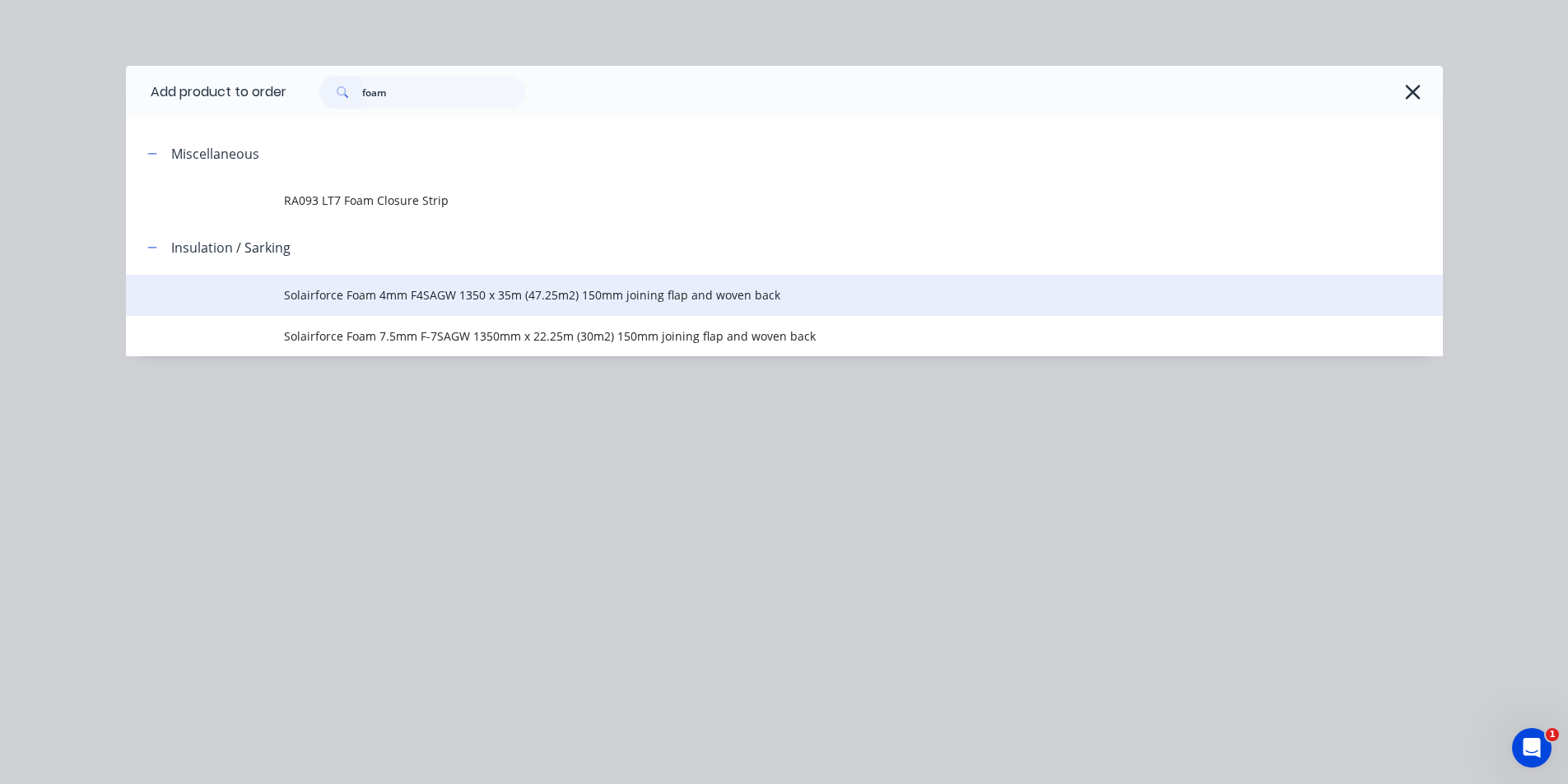
click at [349, 314] on td "Solairforce Foam 4mm F4SAGW 1350 x 35m (47.25m2) 150mm joining flap and woven b…" at bounding box center [863, 295] width 1159 height 41
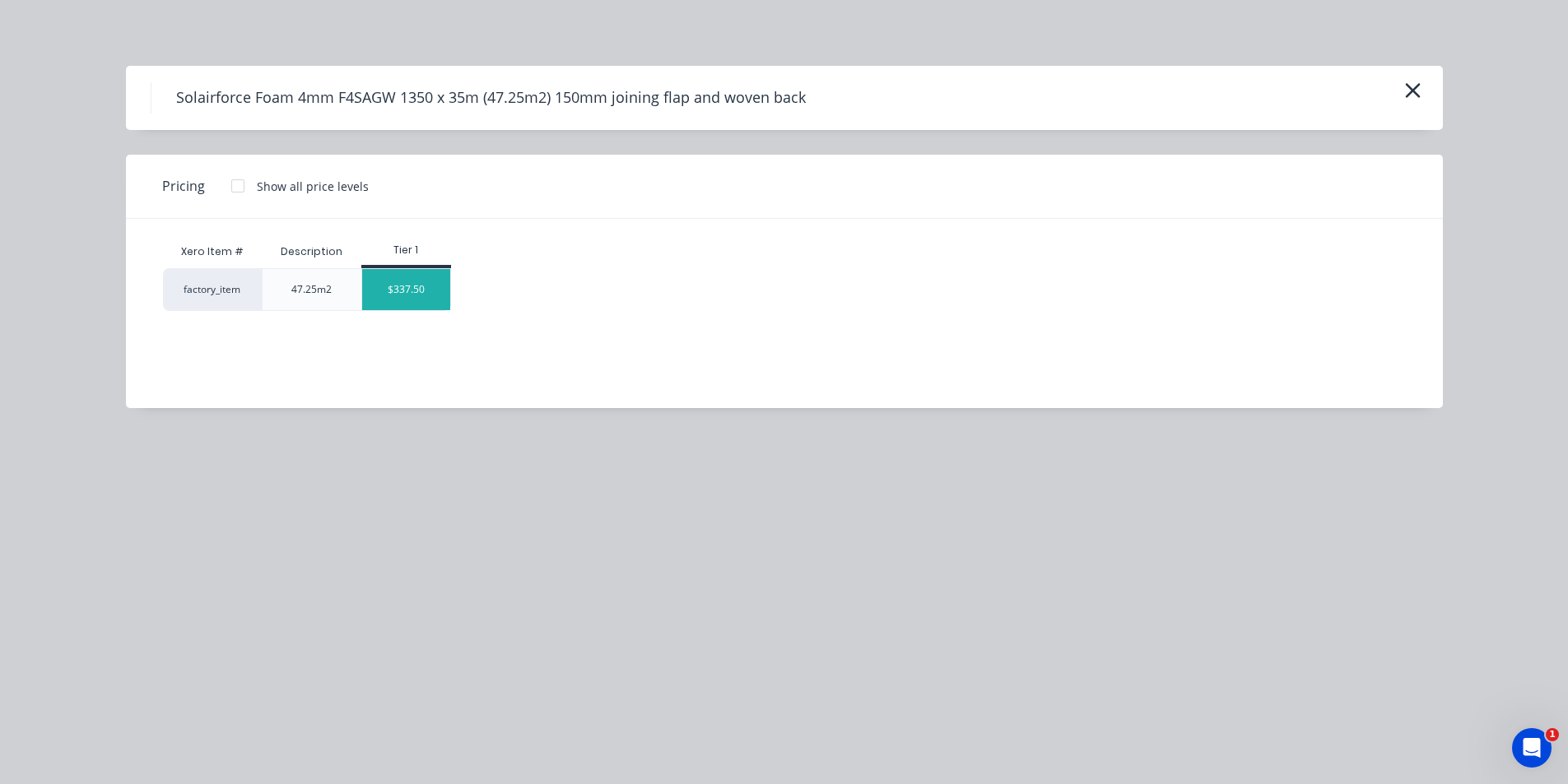
click at [413, 300] on div "$337.50" at bounding box center [406, 290] width 88 height 41
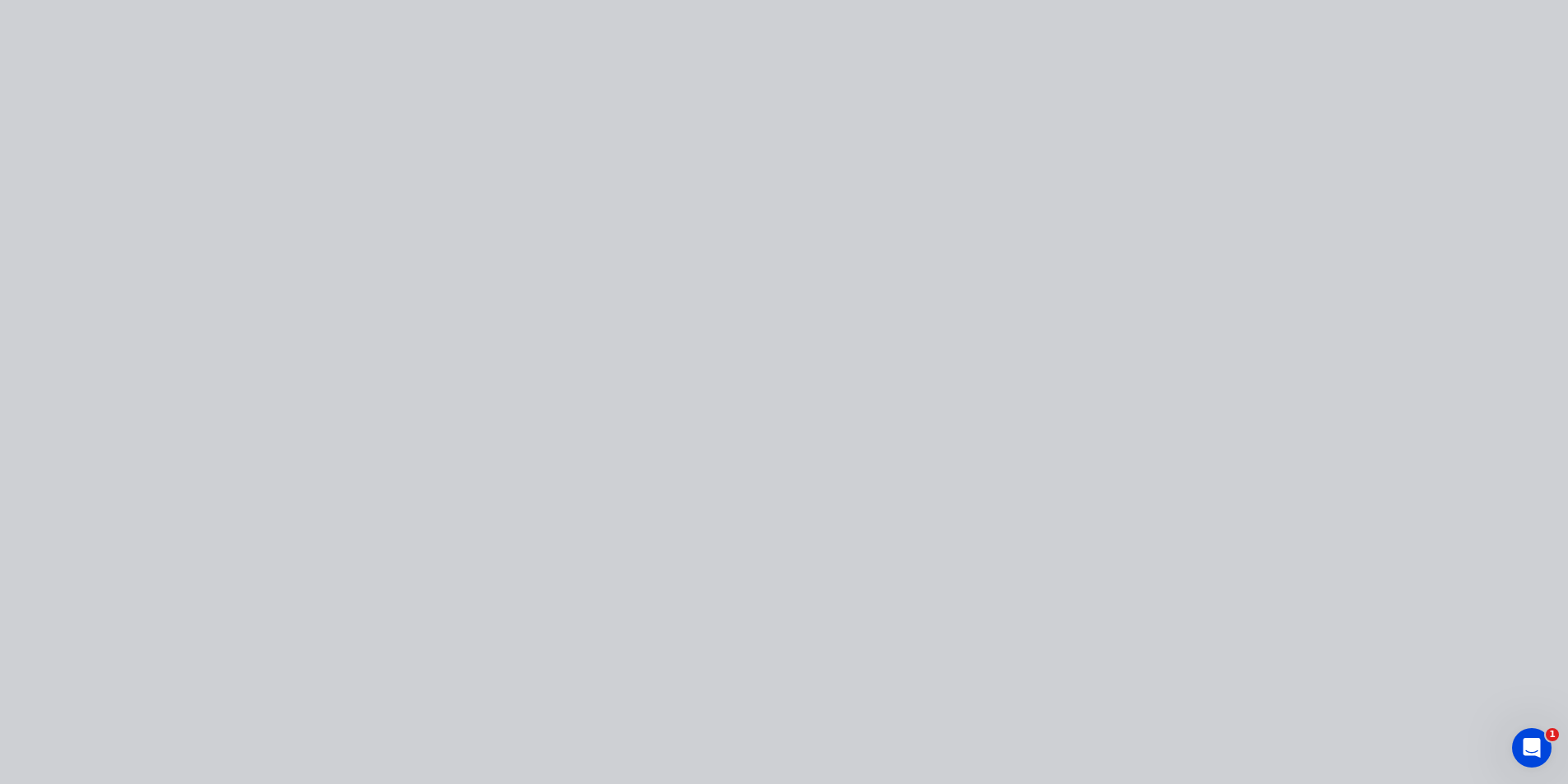
type input "$337.50"
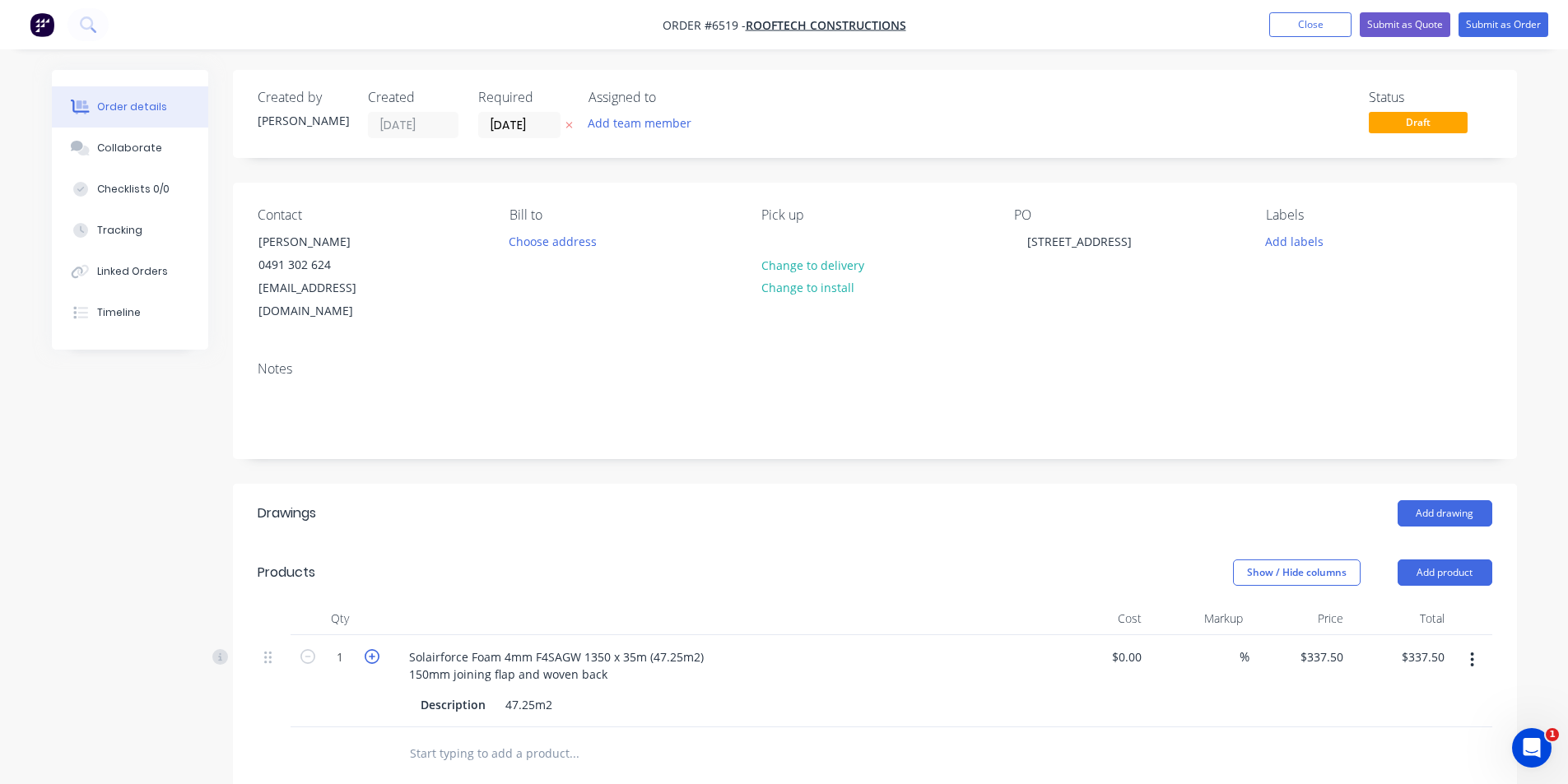
click at [372, 650] on icon "button" at bounding box center [372, 657] width 15 height 15
type input "2"
type input "$675.00"
click at [1499, 41] on nav "Order #6519 - Rooftech Constructions Add product Close Submit as Quote Submit a…" at bounding box center [784, 24] width 1568 height 49
click at [1499, 28] on button "Submit as Order" at bounding box center [1504, 24] width 89 height 25
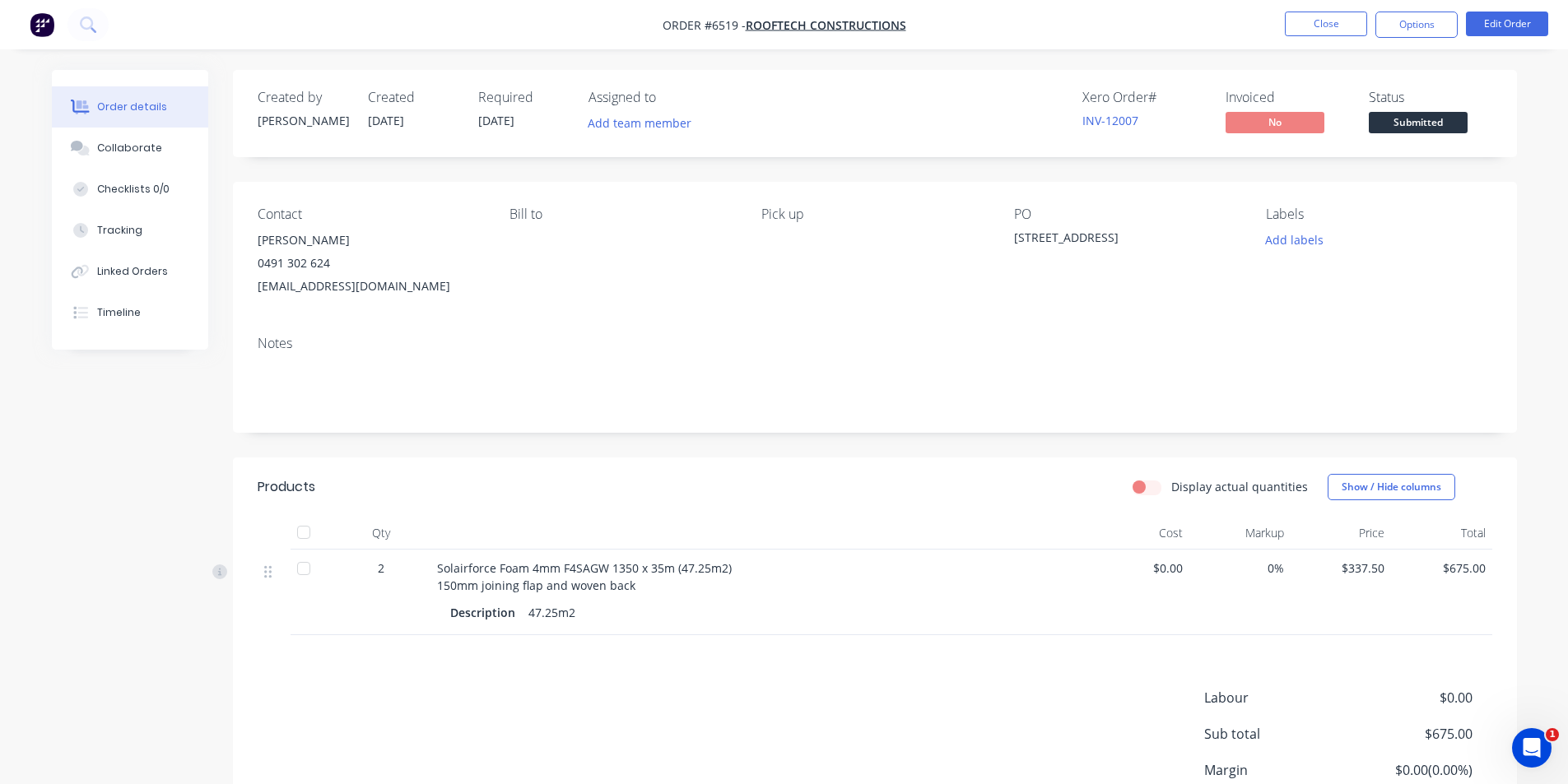
click at [1418, 128] on span "Submitted" at bounding box center [1418, 122] width 99 height 20
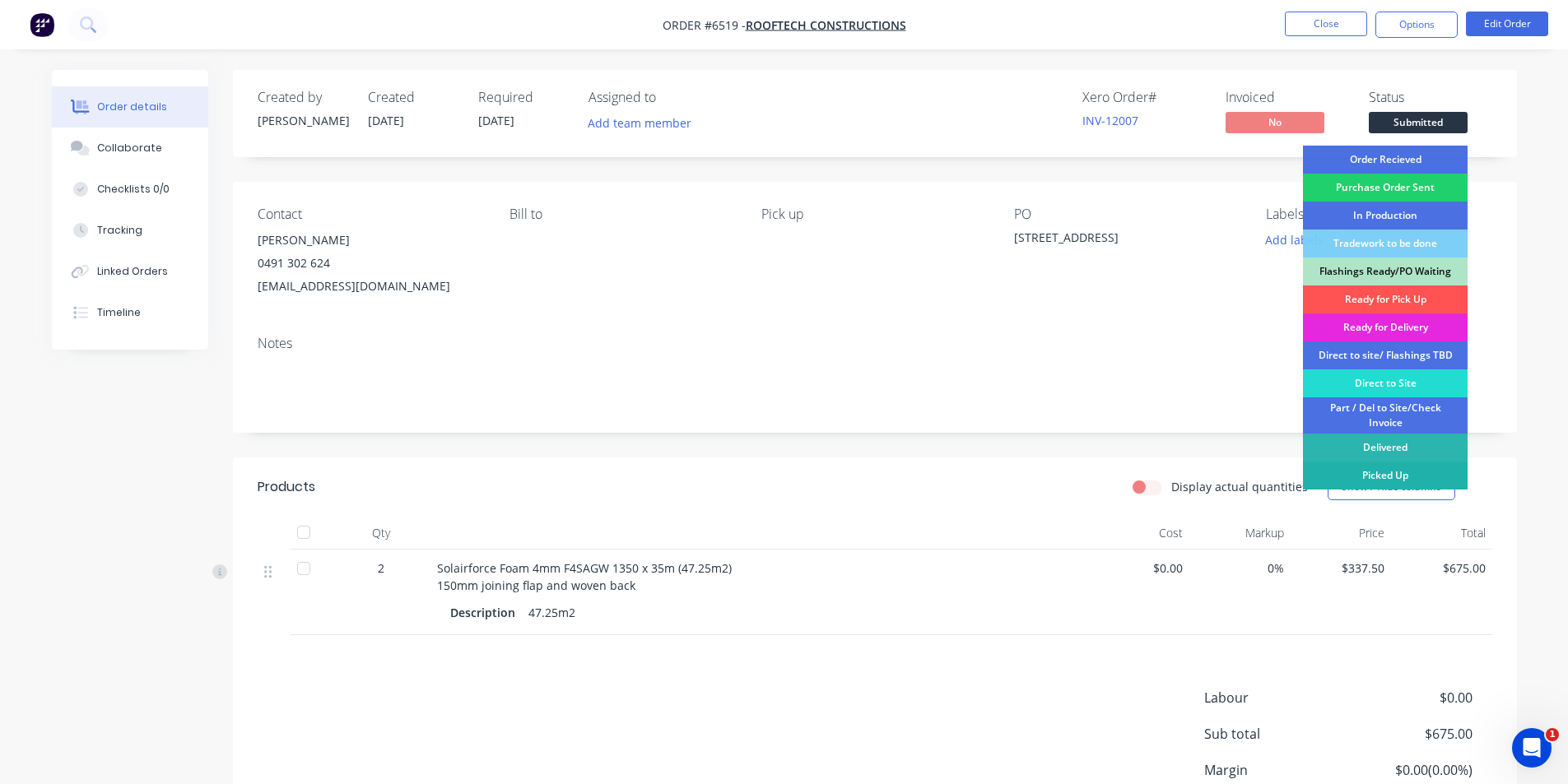
click at [1419, 472] on div "Picked Up" at bounding box center [1385, 476] width 165 height 28
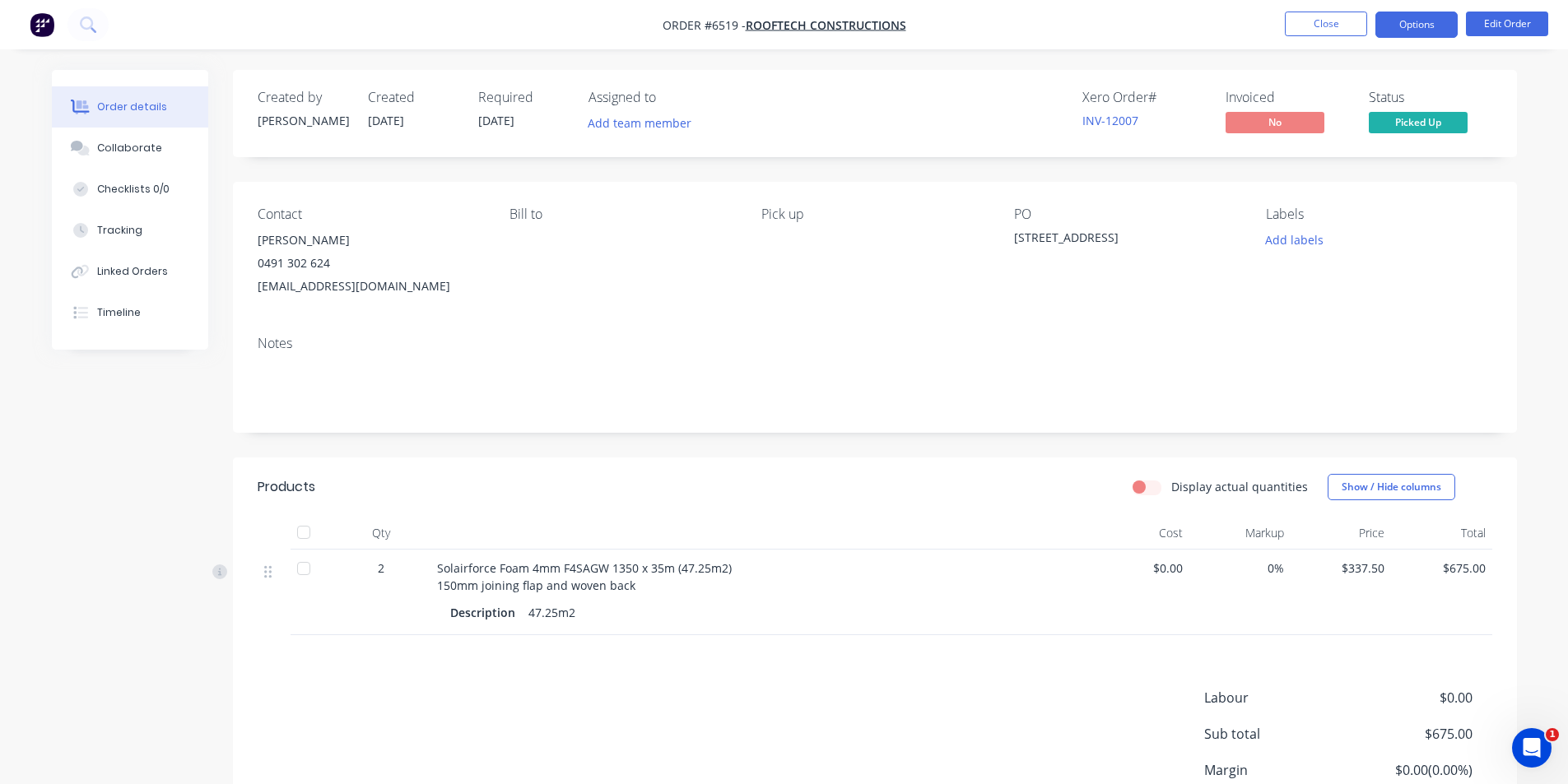
click at [1410, 24] on button "Options" at bounding box center [1416, 24] width 82 height 26
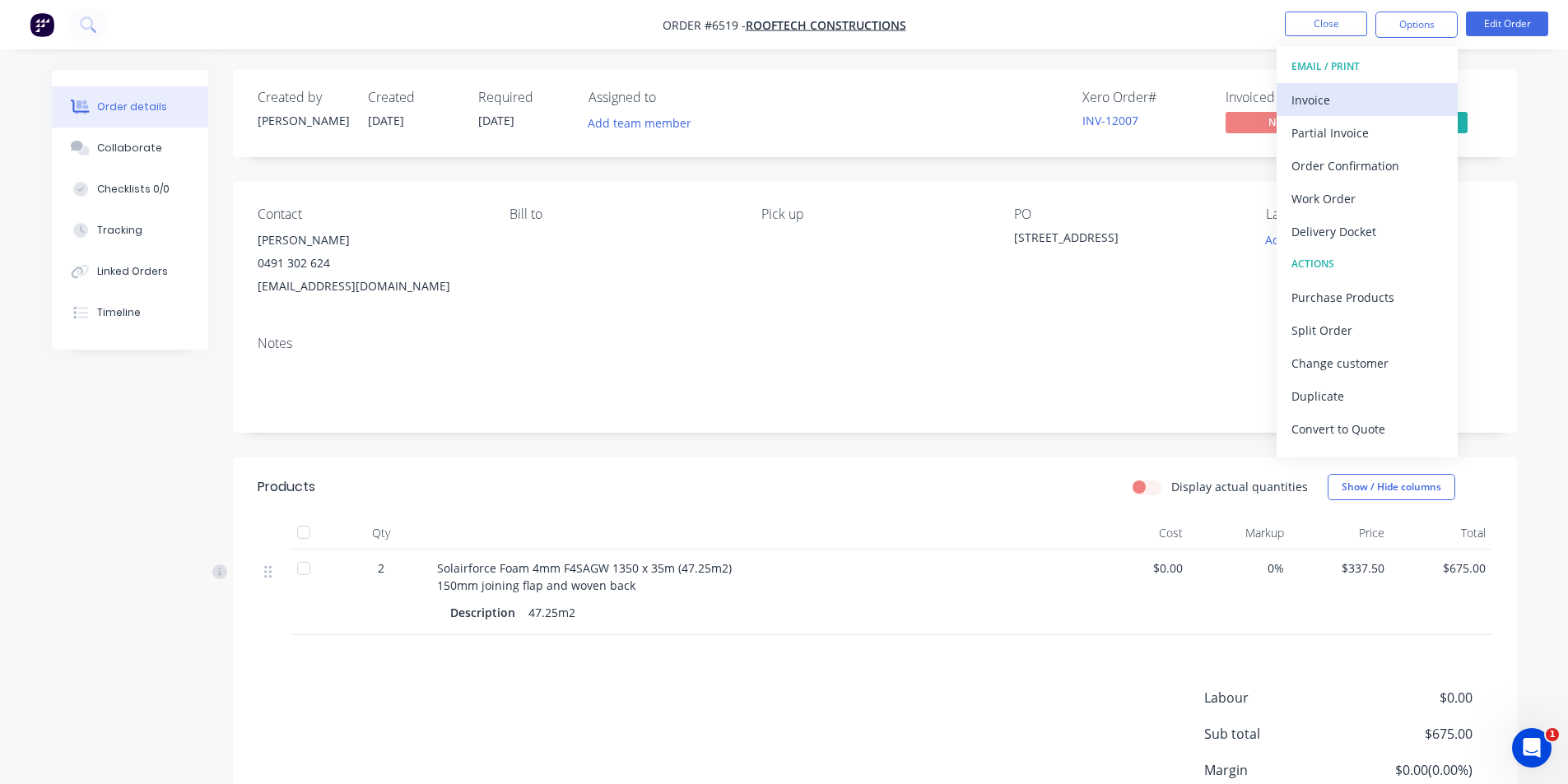
click at [1359, 96] on div "Invoice" at bounding box center [1367, 101] width 152 height 24
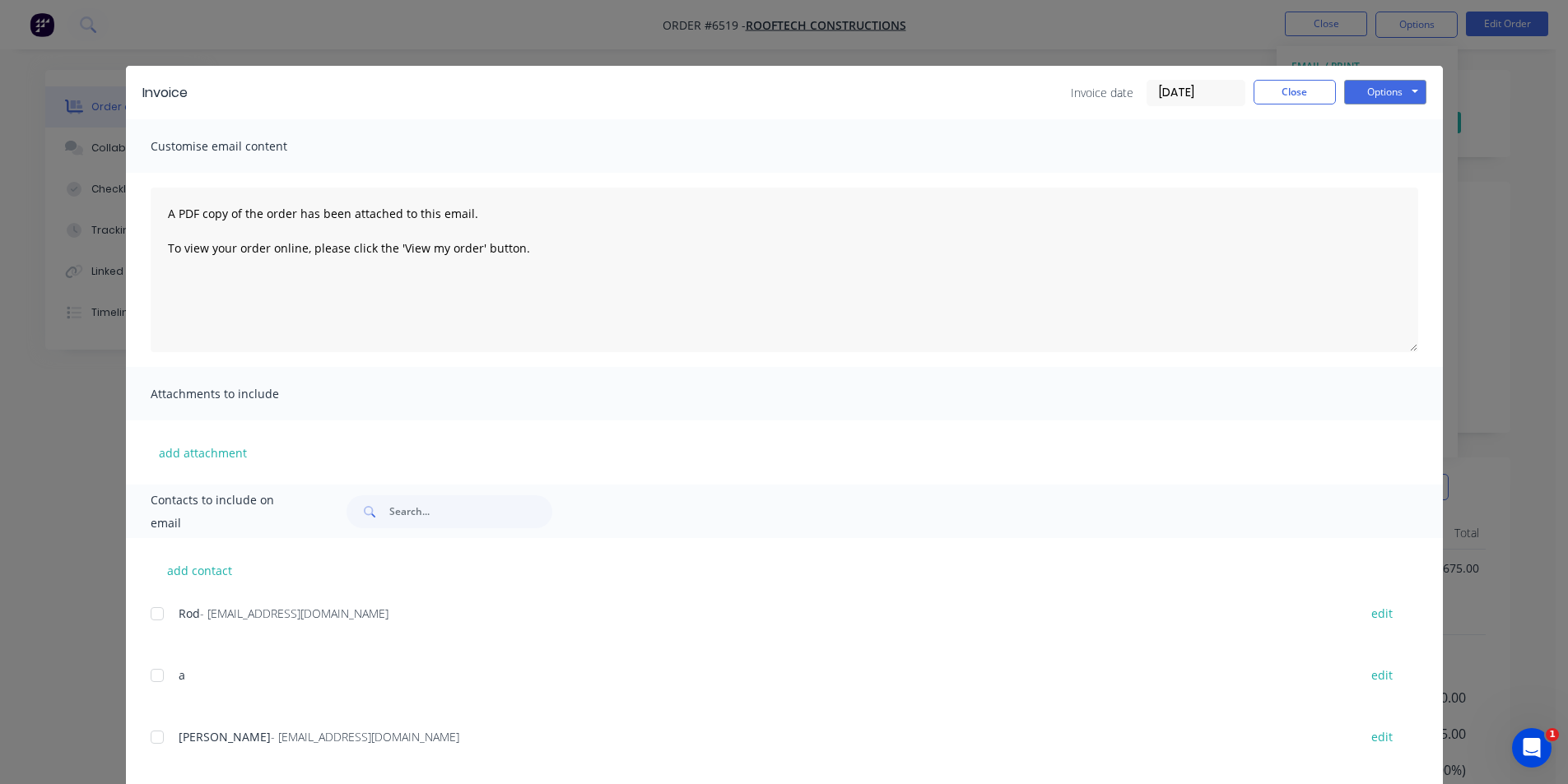
click at [150, 737] on div at bounding box center [156, 737] width 33 height 33
click at [1400, 88] on button "Options" at bounding box center [1386, 92] width 82 height 25
click at [1399, 187] on button "Email" at bounding box center [1397, 175] width 105 height 27
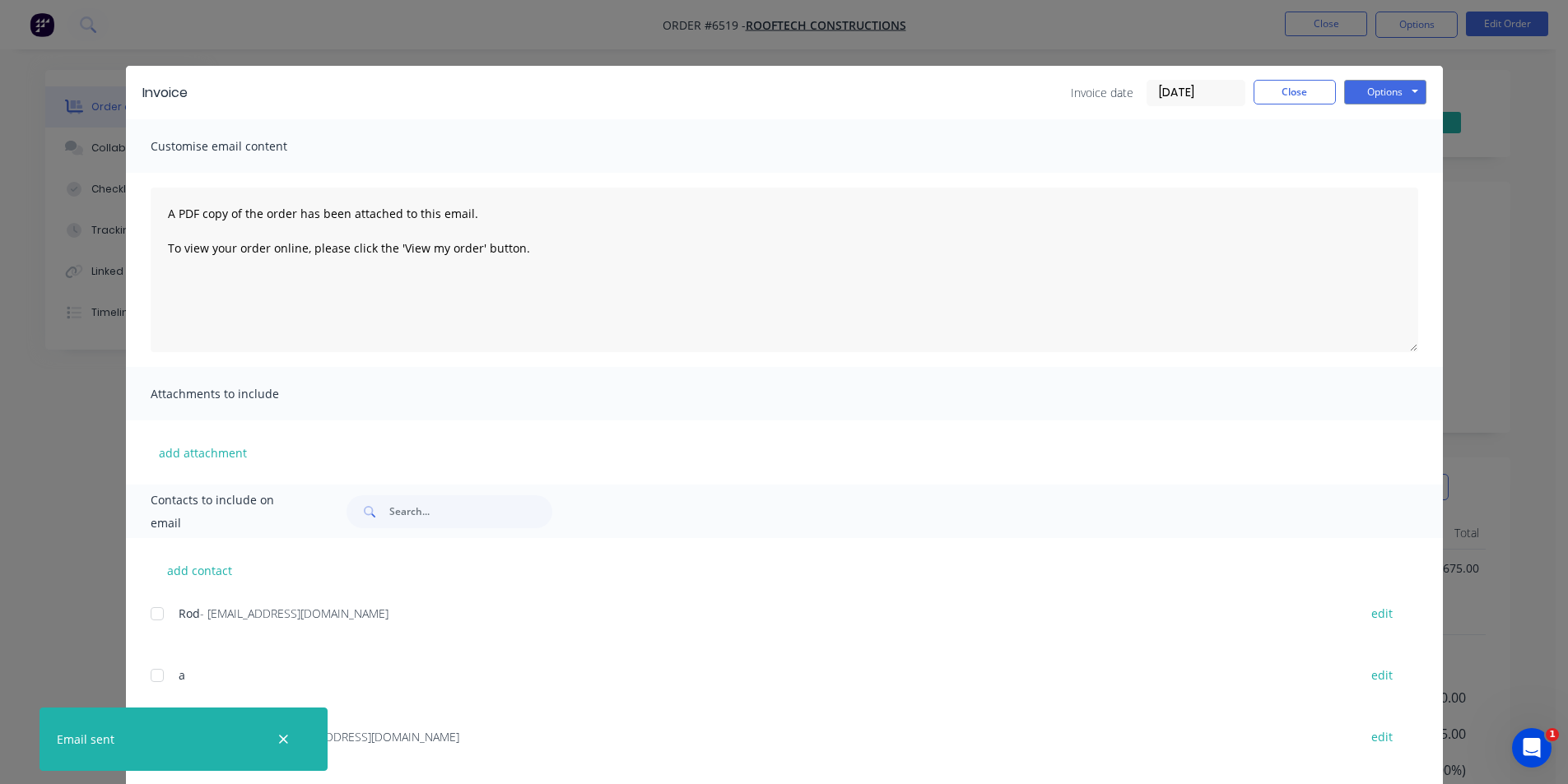
click at [1508, 324] on div "Invoice Invoice date 13/08/25 Close Options Preview Print Email Customise email…" at bounding box center [784, 392] width 1568 height 784
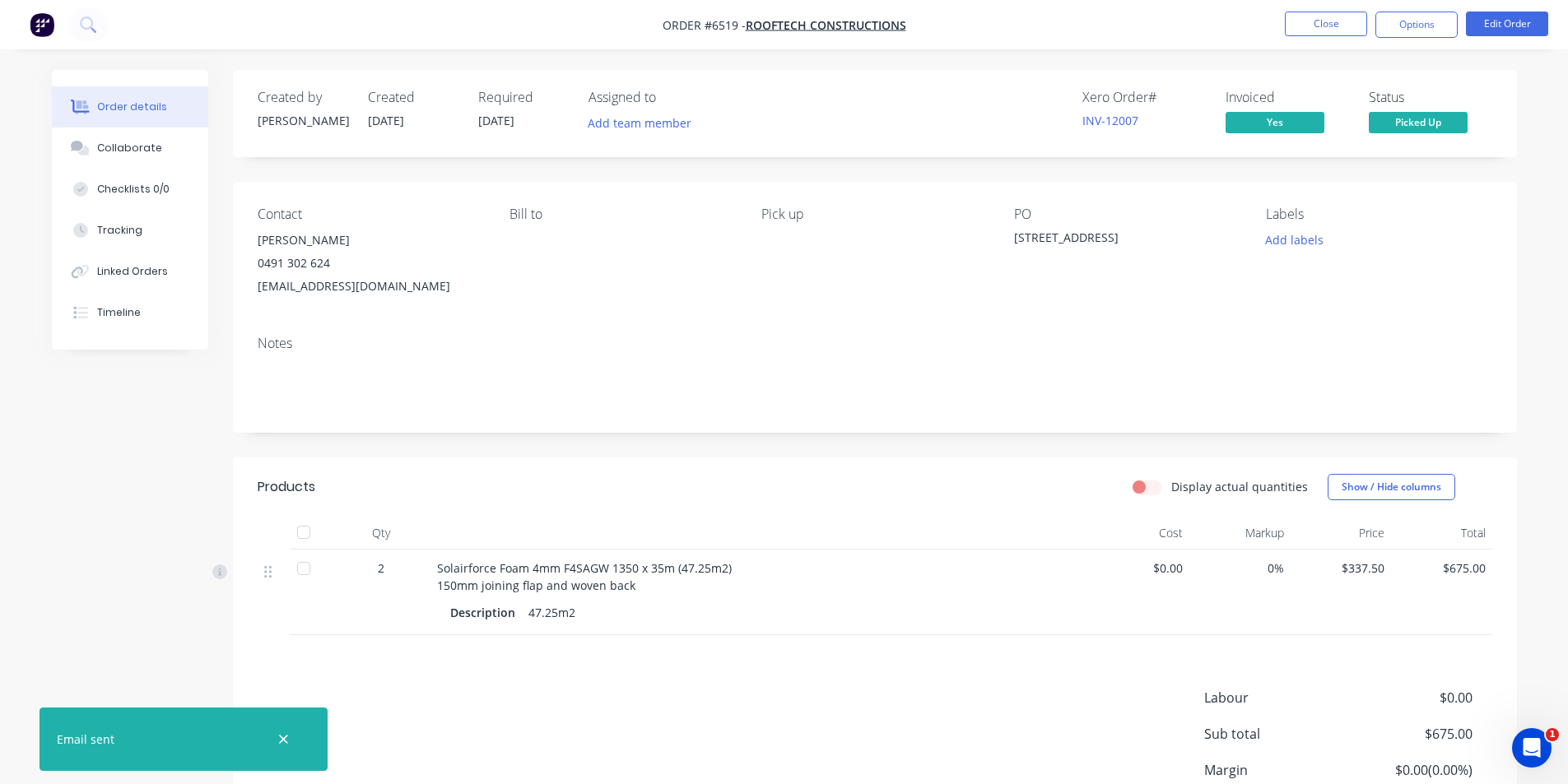
click at [296, 536] on div at bounding box center [304, 532] width 33 height 33
click at [1512, 12] on button "Edit Order" at bounding box center [1507, 23] width 82 height 25
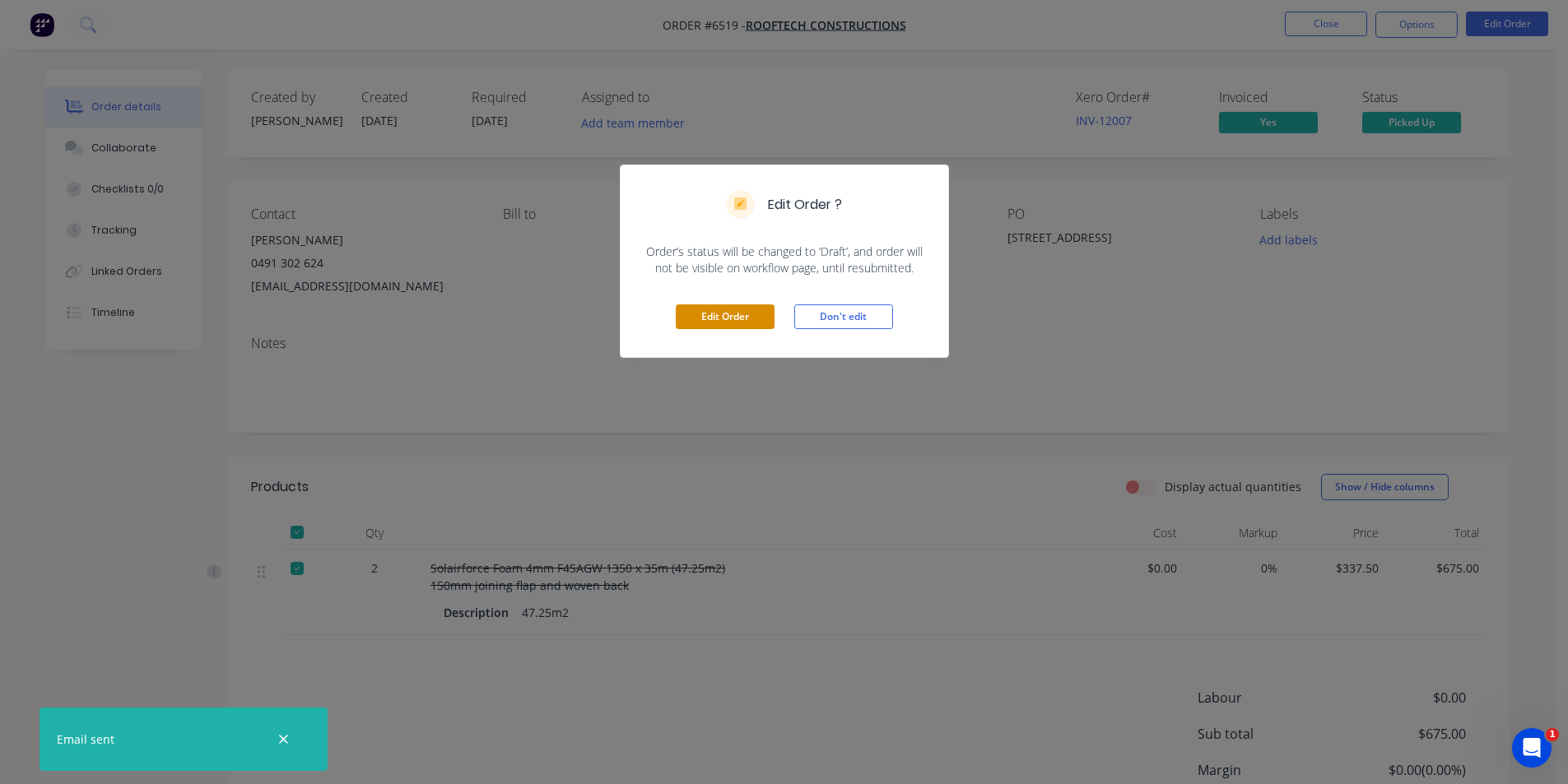
click at [745, 316] on button "Edit Order" at bounding box center [725, 317] width 99 height 25
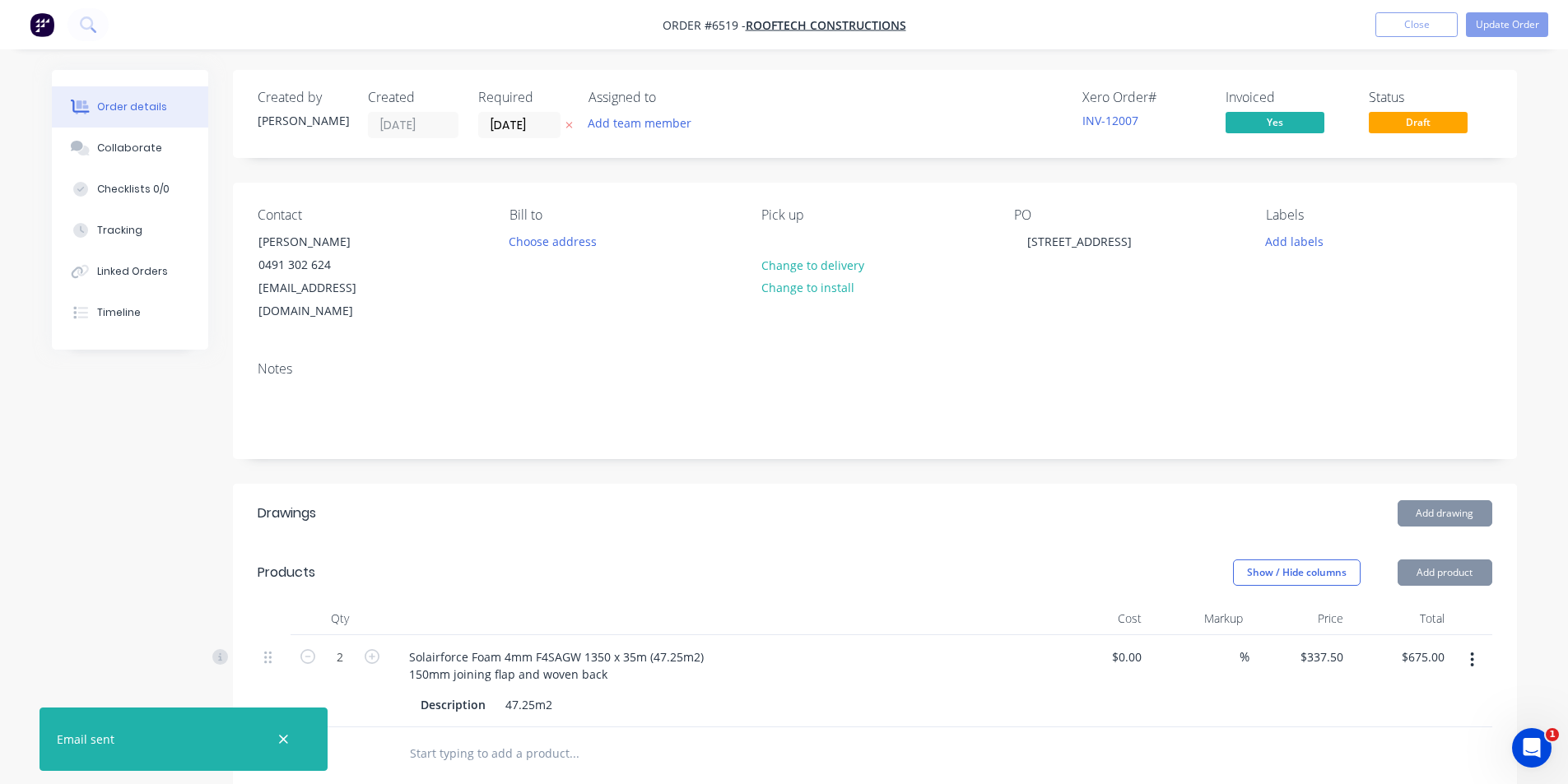
scroll to position [247, 0]
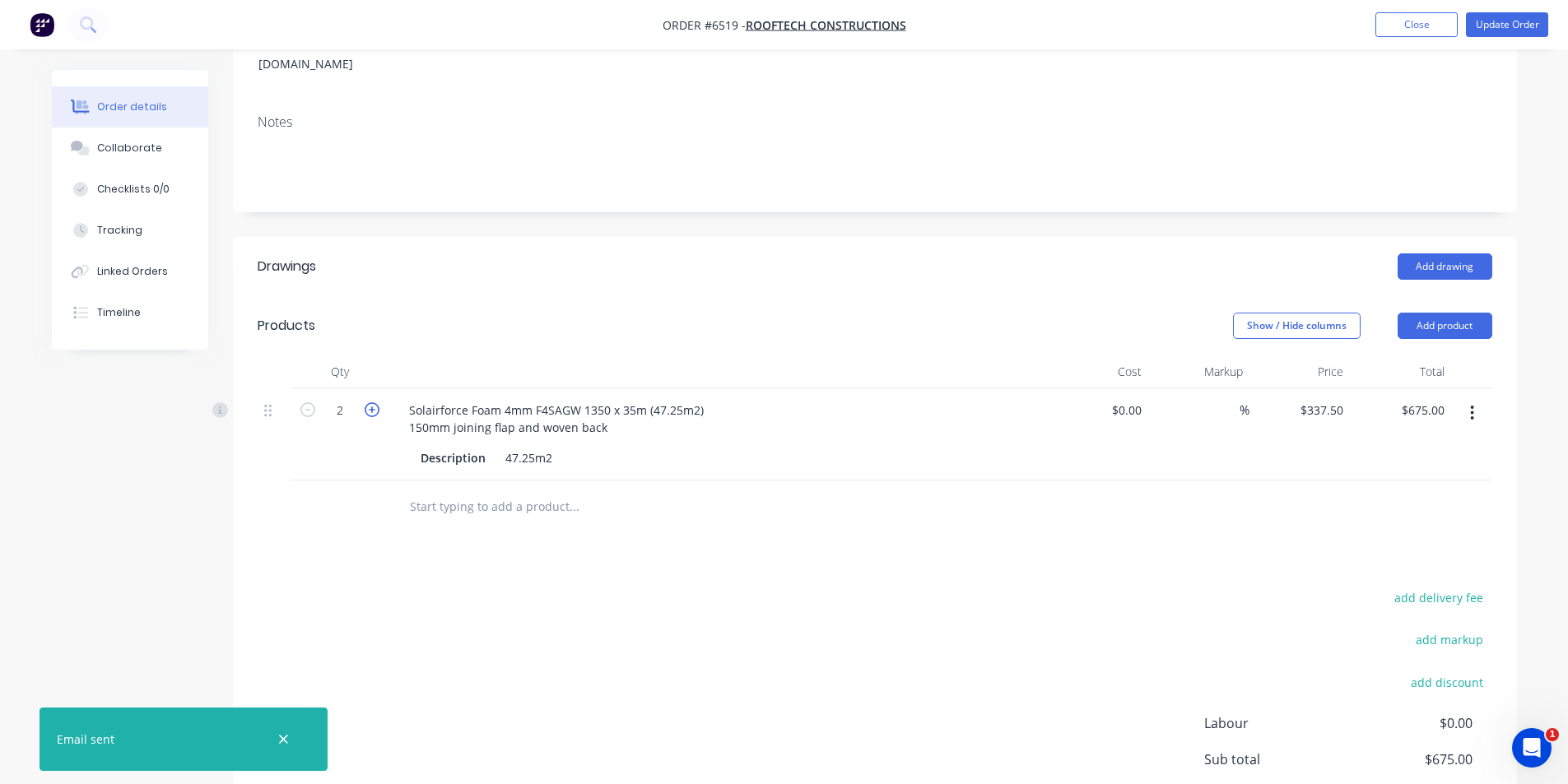
click at [371, 402] on icon "button" at bounding box center [372, 410] width 15 height 15
type input "3"
type input "$1,012.50"
click at [371, 402] on icon "button" at bounding box center [372, 410] width 15 height 15
type input "4"
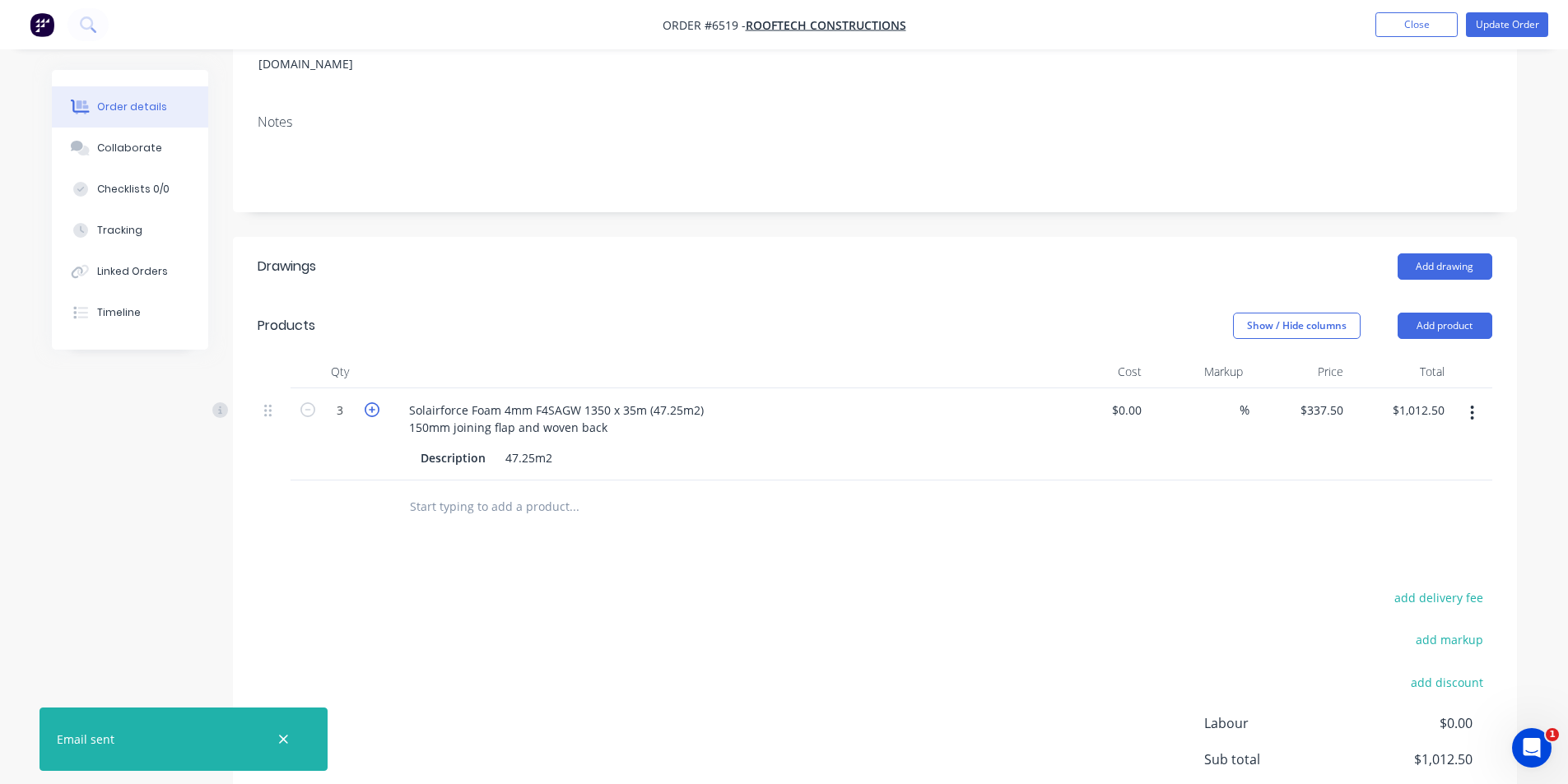
type input "$1,350.00"
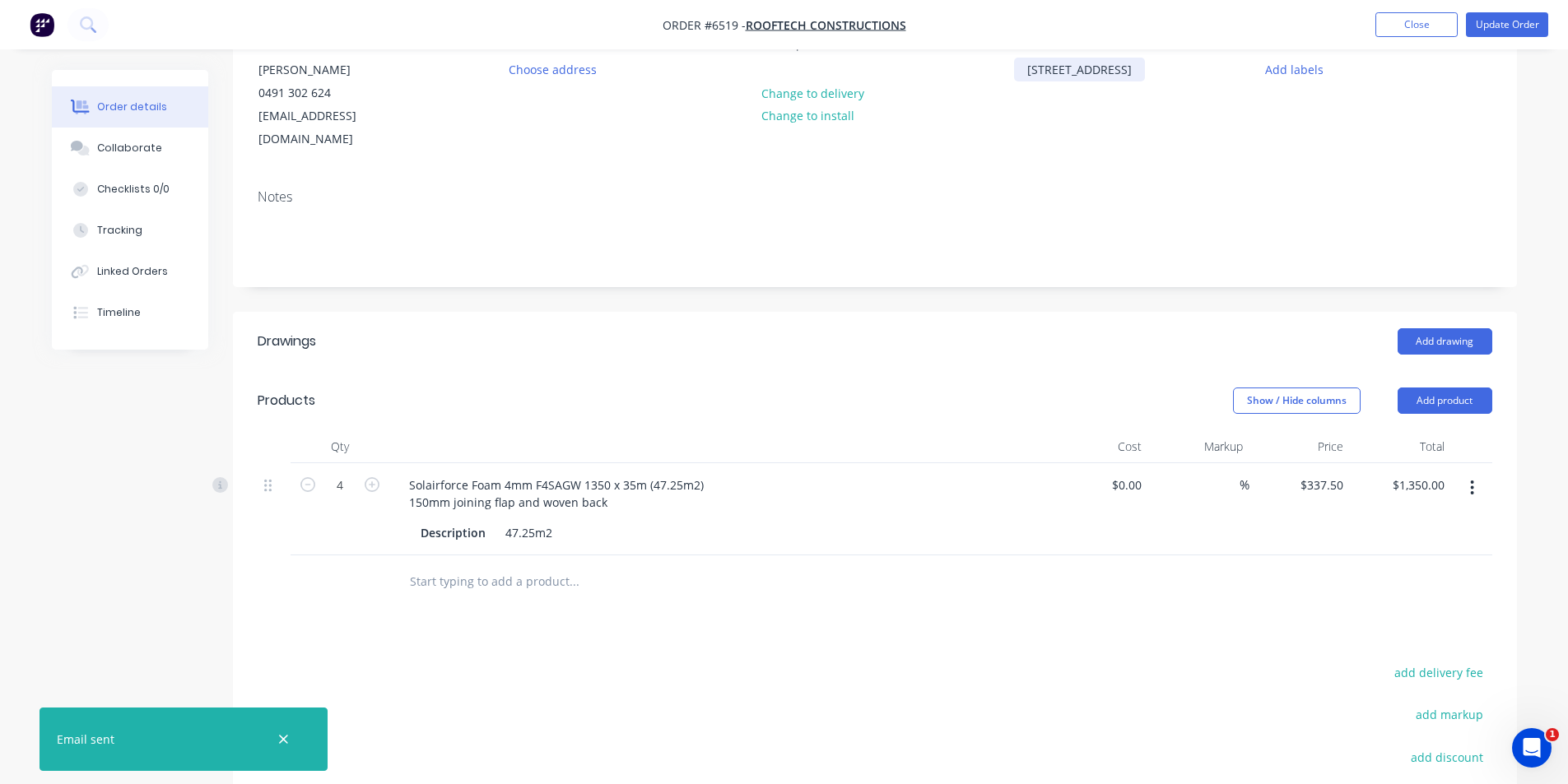
scroll to position [0, 0]
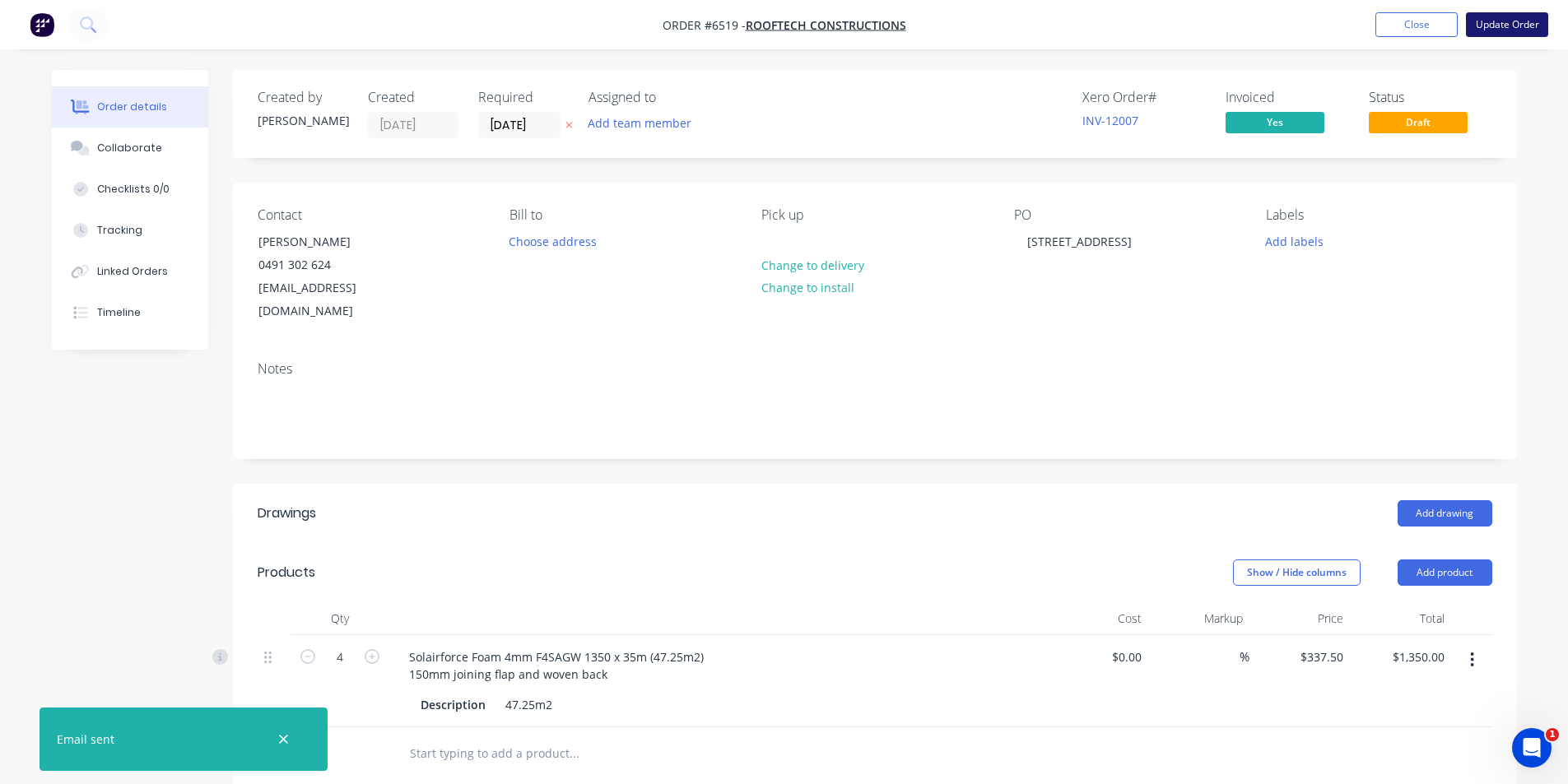
click at [1484, 30] on button "Update Order" at bounding box center [1507, 24] width 82 height 25
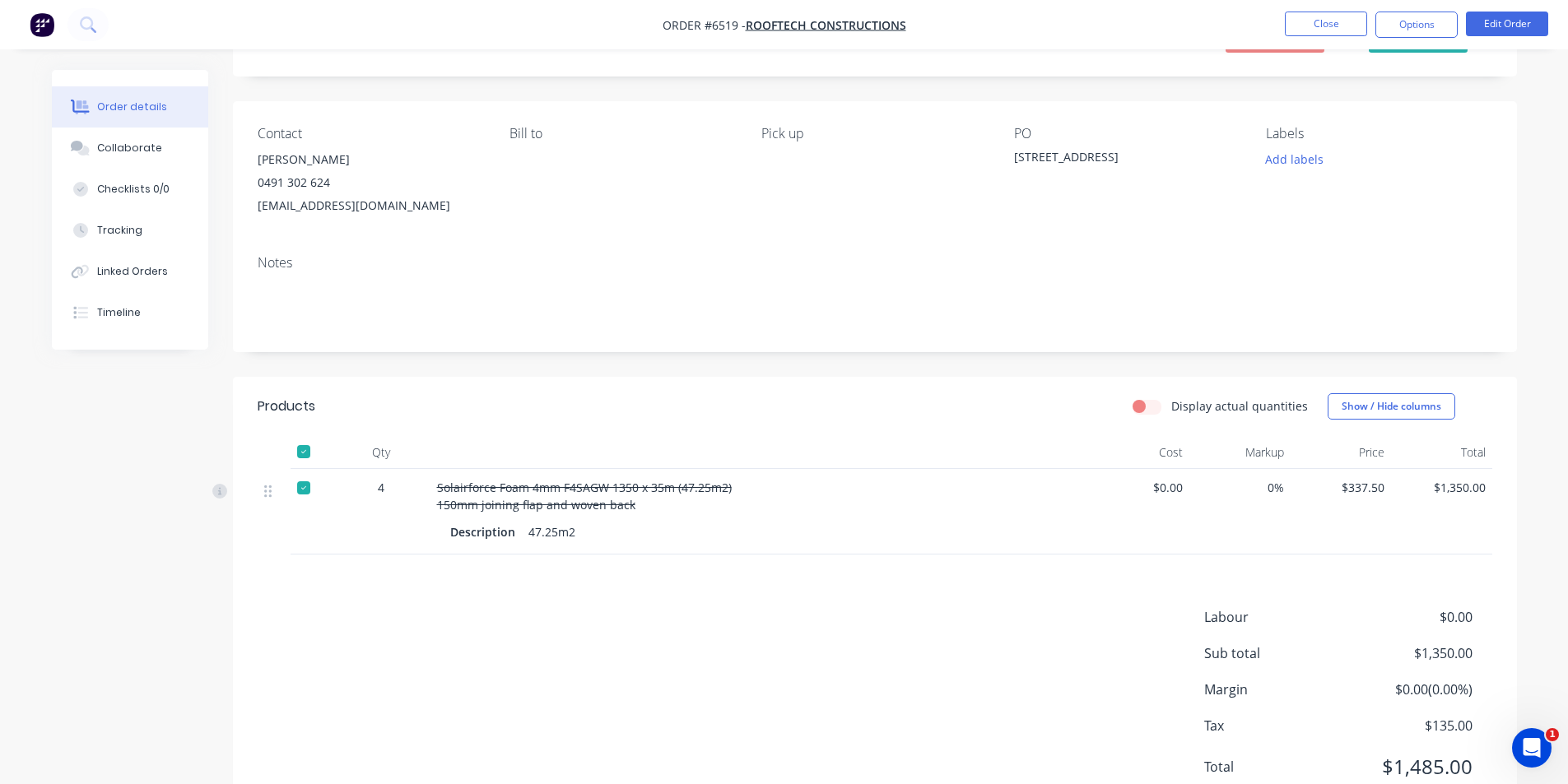
scroll to position [61, 0]
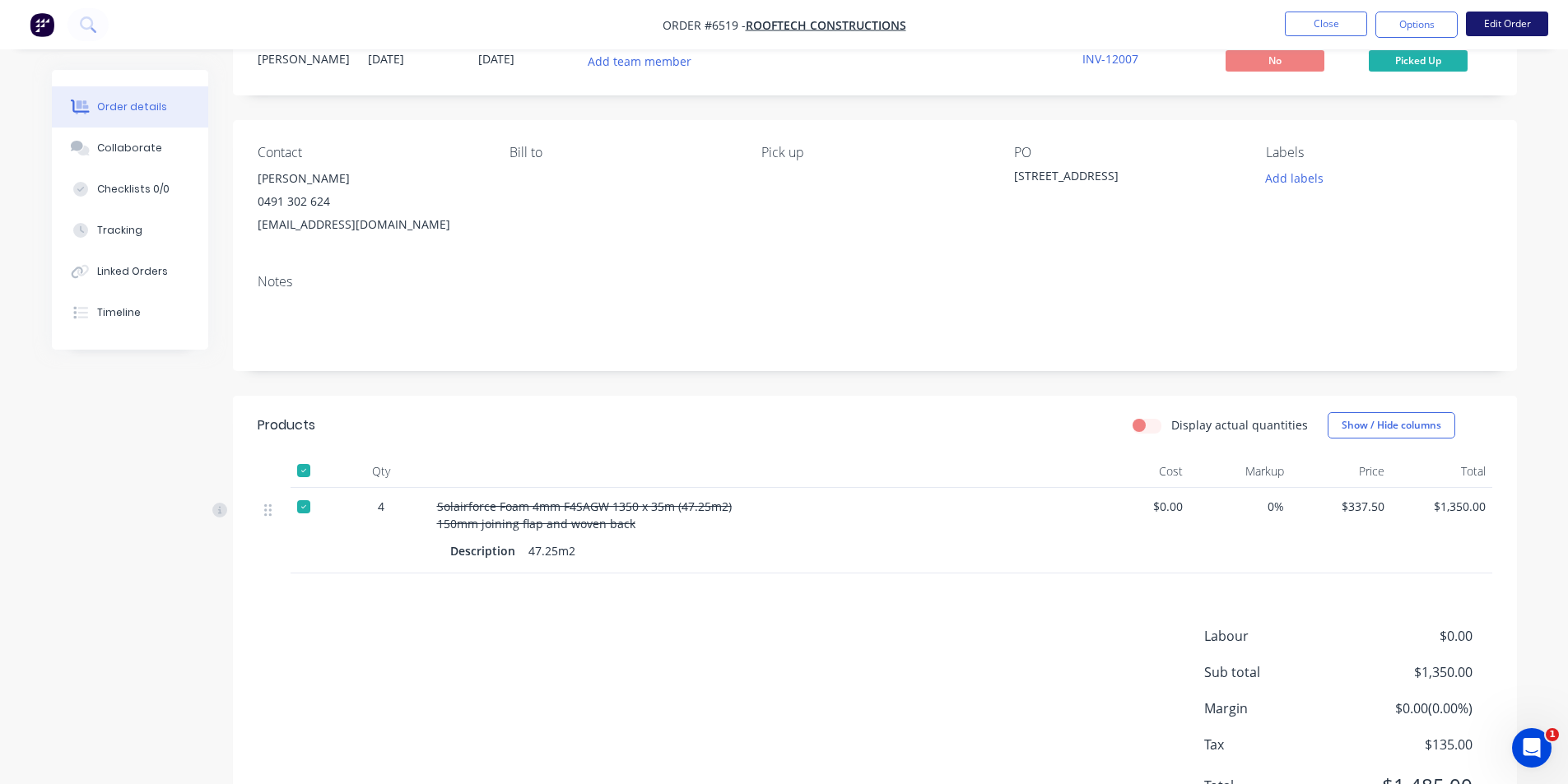
click at [1507, 19] on button "Edit Order" at bounding box center [1507, 23] width 82 height 25
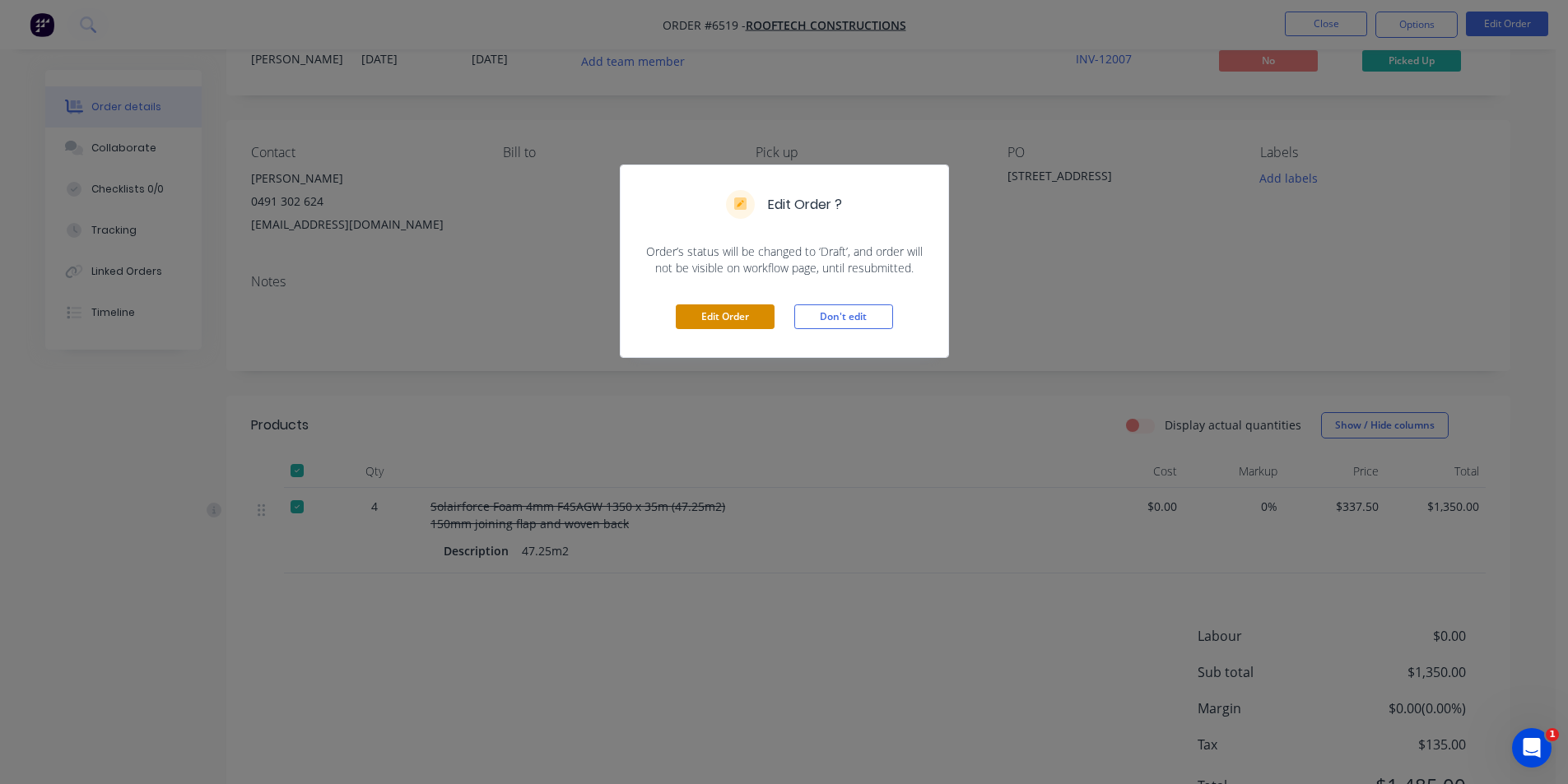
click at [714, 316] on button "Edit Order" at bounding box center [725, 317] width 99 height 25
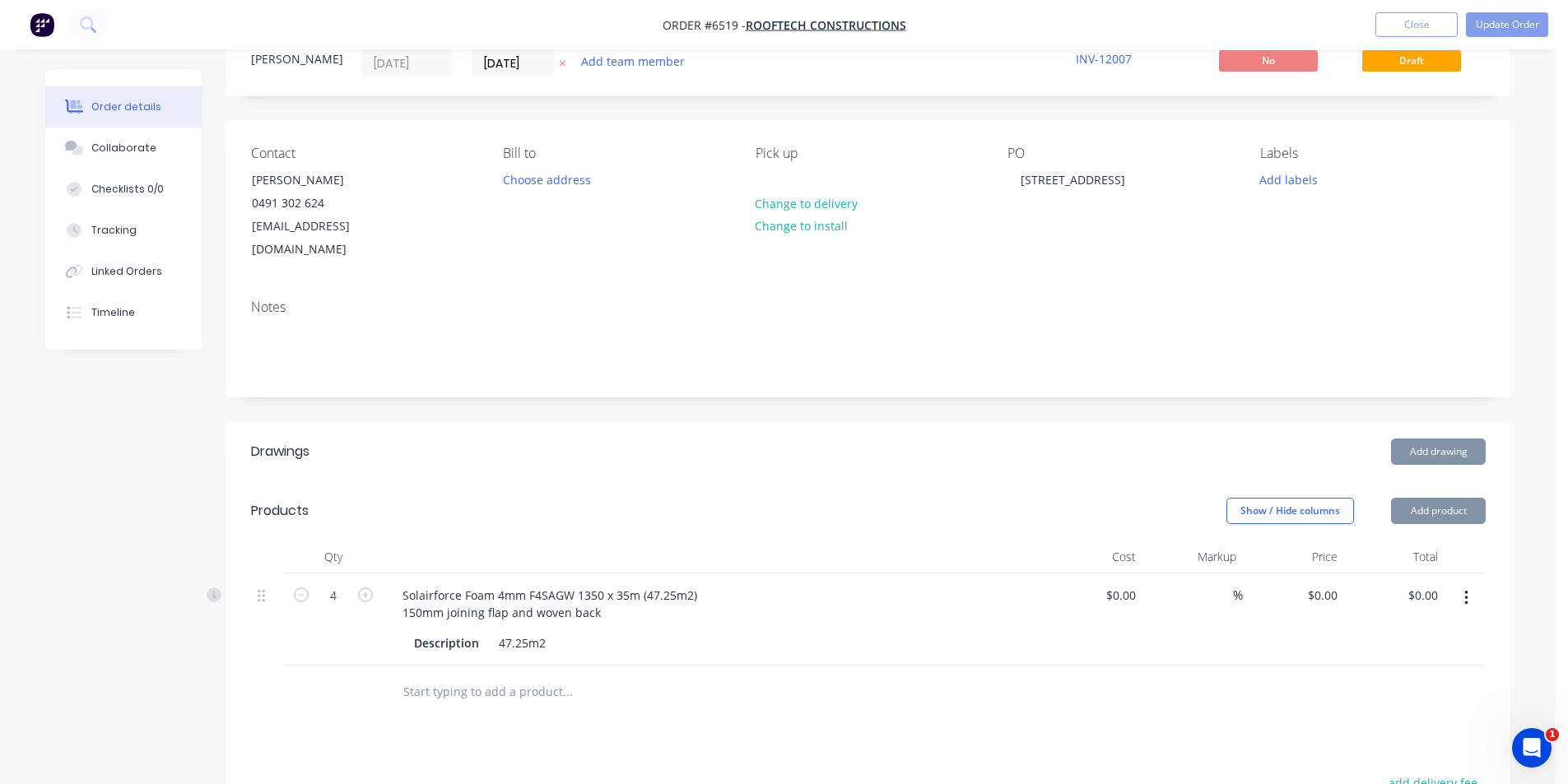
type input "$337.50"
type input "$1,350.00"
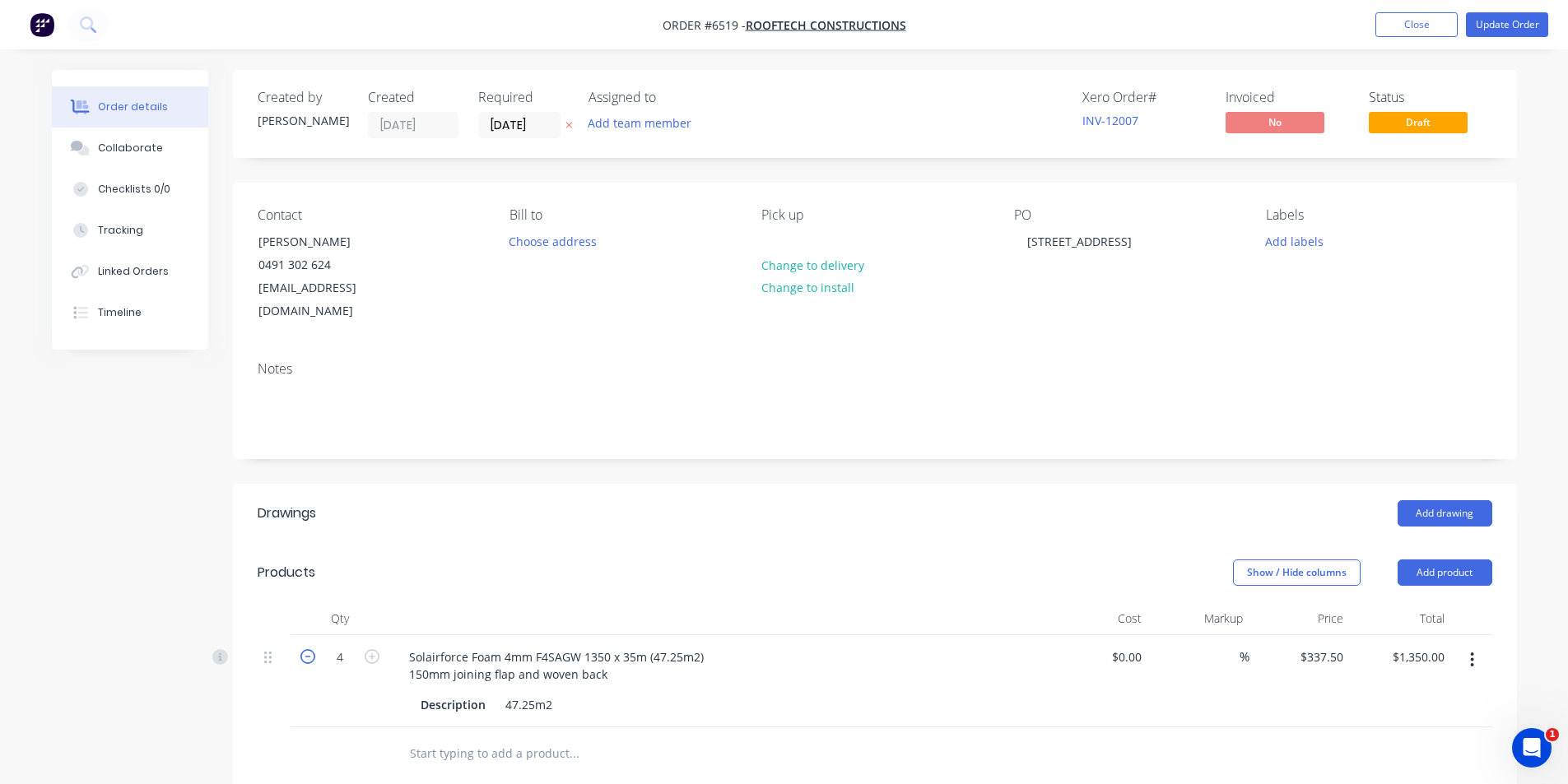
click at [305, 650] on icon "button" at bounding box center [308, 657] width 15 height 15
type input "3"
type input "$1,012.50"
drag, startPoint x: 305, startPoint y: 640, endPoint x: 501, endPoint y: 614, distance: 197.7
click at [306, 650] on icon "button" at bounding box center [308, 657] width 15 height 15
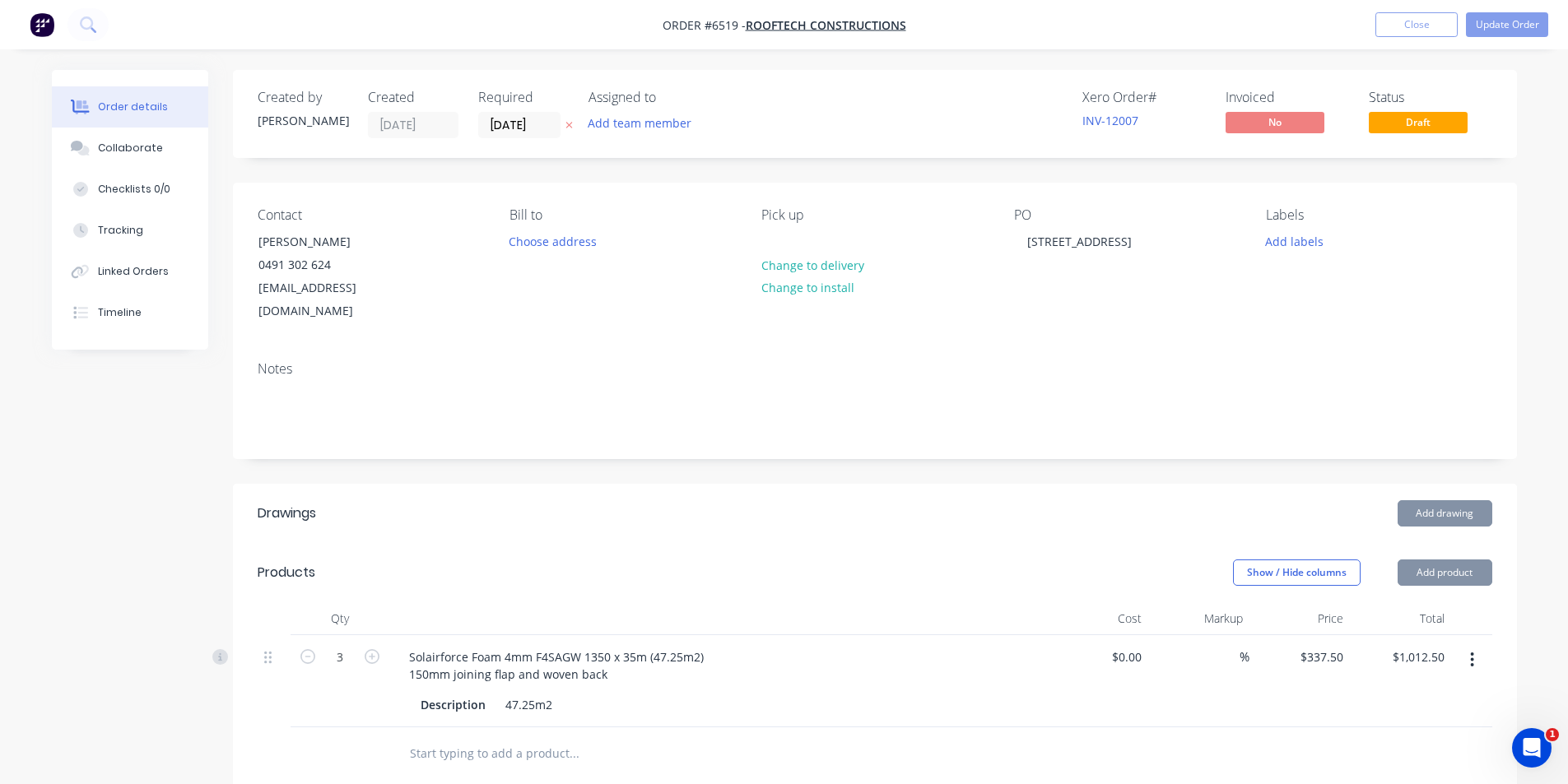
type input "2"
type input "$675.00"
click at [1494, 2] on nav "Order #6519 - Rooftech Constructions Add product Close Update Order" at bounding box center [784, 24] width 1568 height 49
click at [1501, 34] on button "Update Order" at bounding box center [1507, 24] width 82 height 25
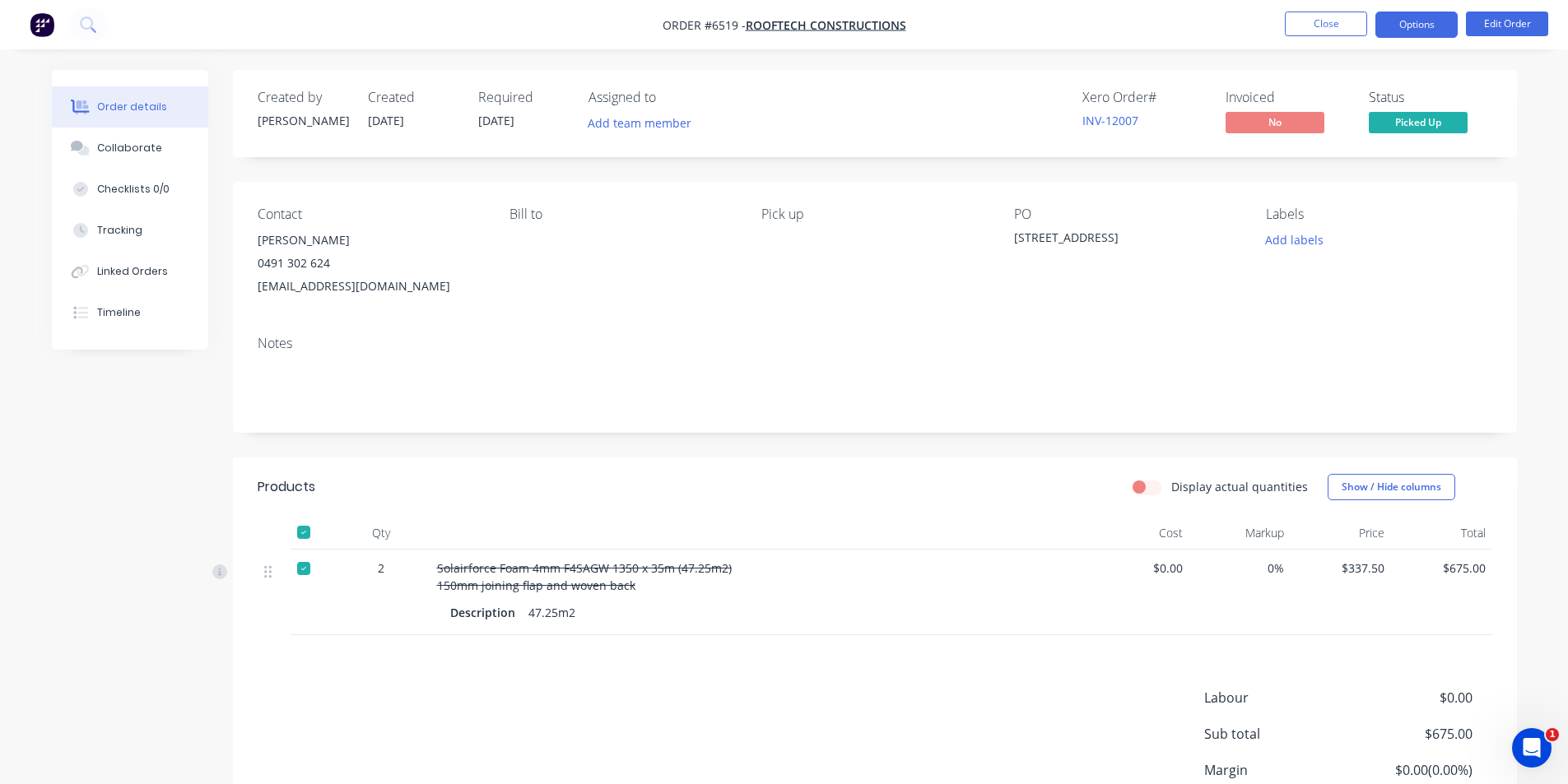
click at [1446, 20] on button "Options" at bounding box center [1416, 24] width 82 height 26
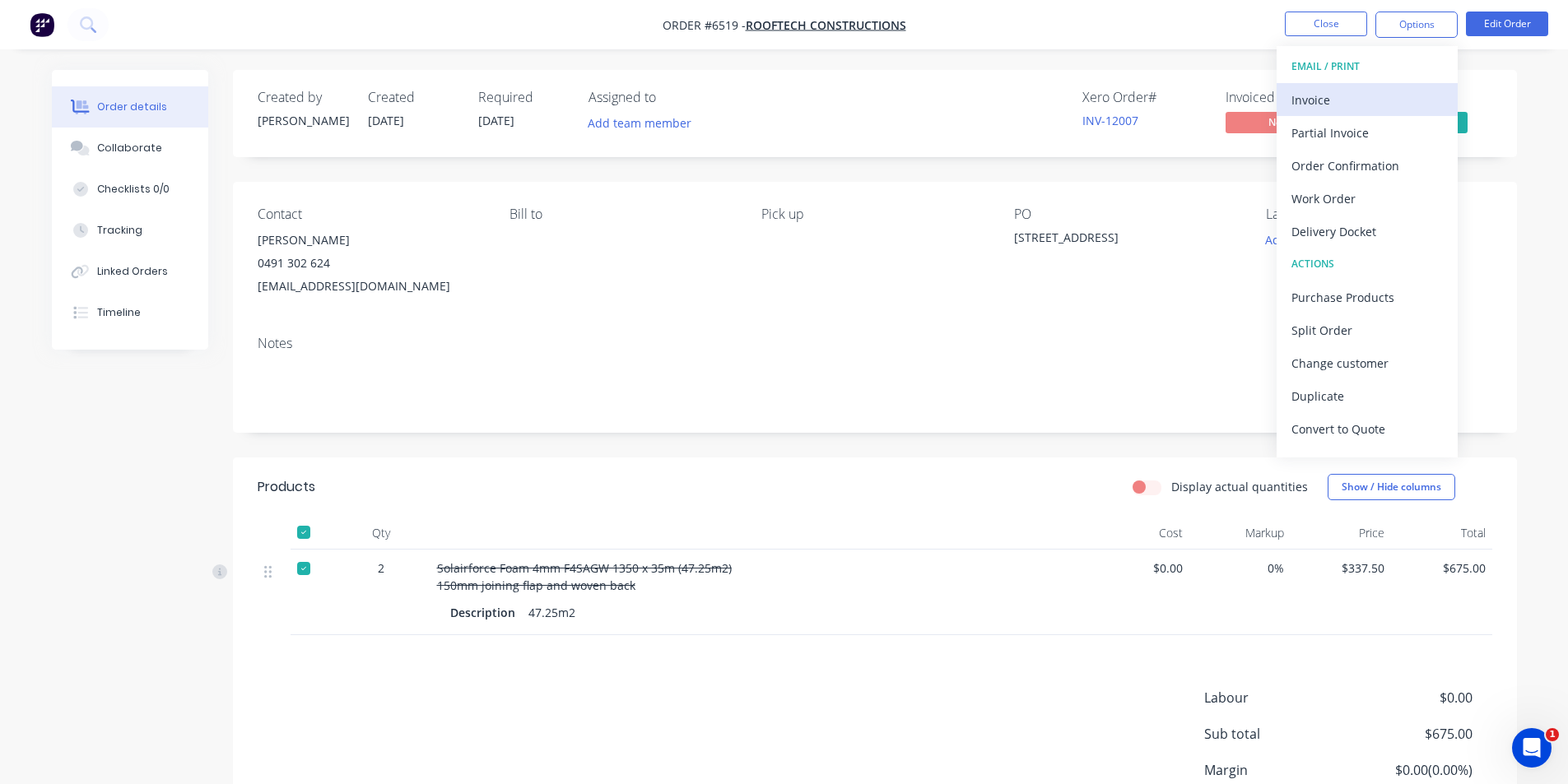
click at [1320, 111] on div "Invoice" at bounding box center [1367, 101] width 152 height 24
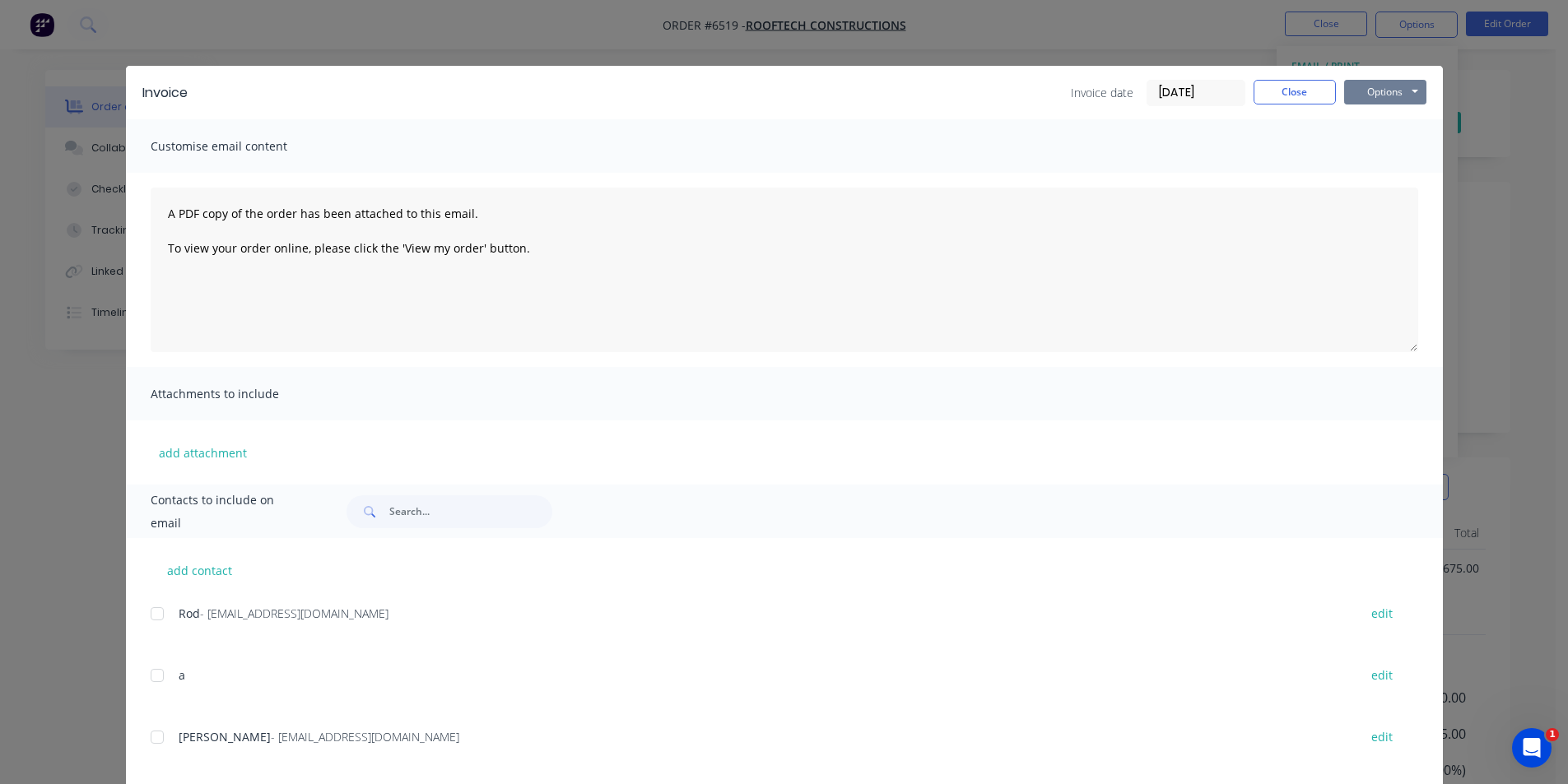
click at [1388, 101] on button "Options" at bounding box center [1386, 92] width 82 height 25
click at [1371, 150] on button "Print" at bounding box center [1397, 148] width 105 height 27
click at [1279, 100] on button "Close" at bounding box center [1294, 92] width 82 height 25
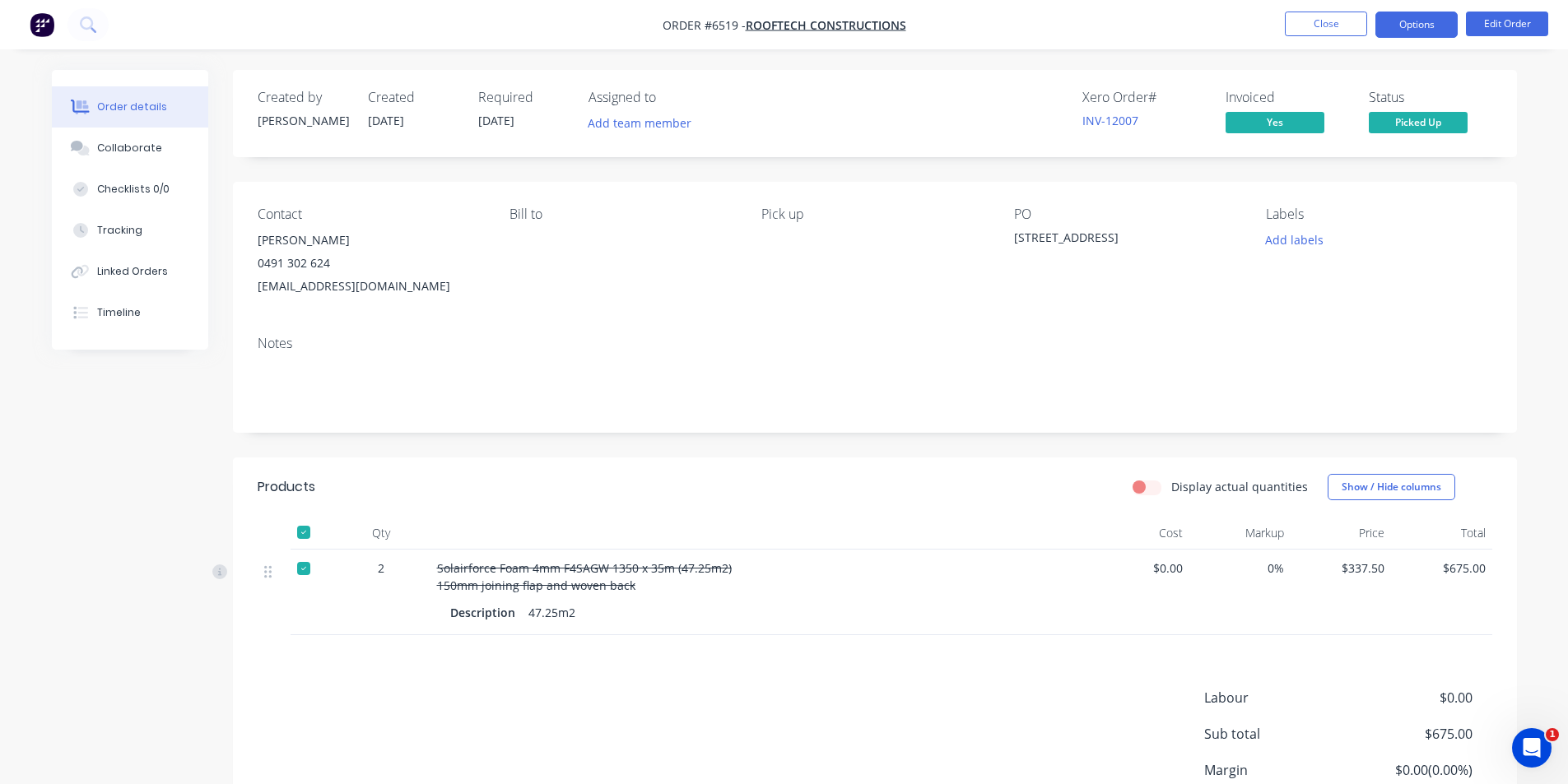
click at [1450, 23] on button "Options" at bounding box center [1416, 24] width 82 height 26
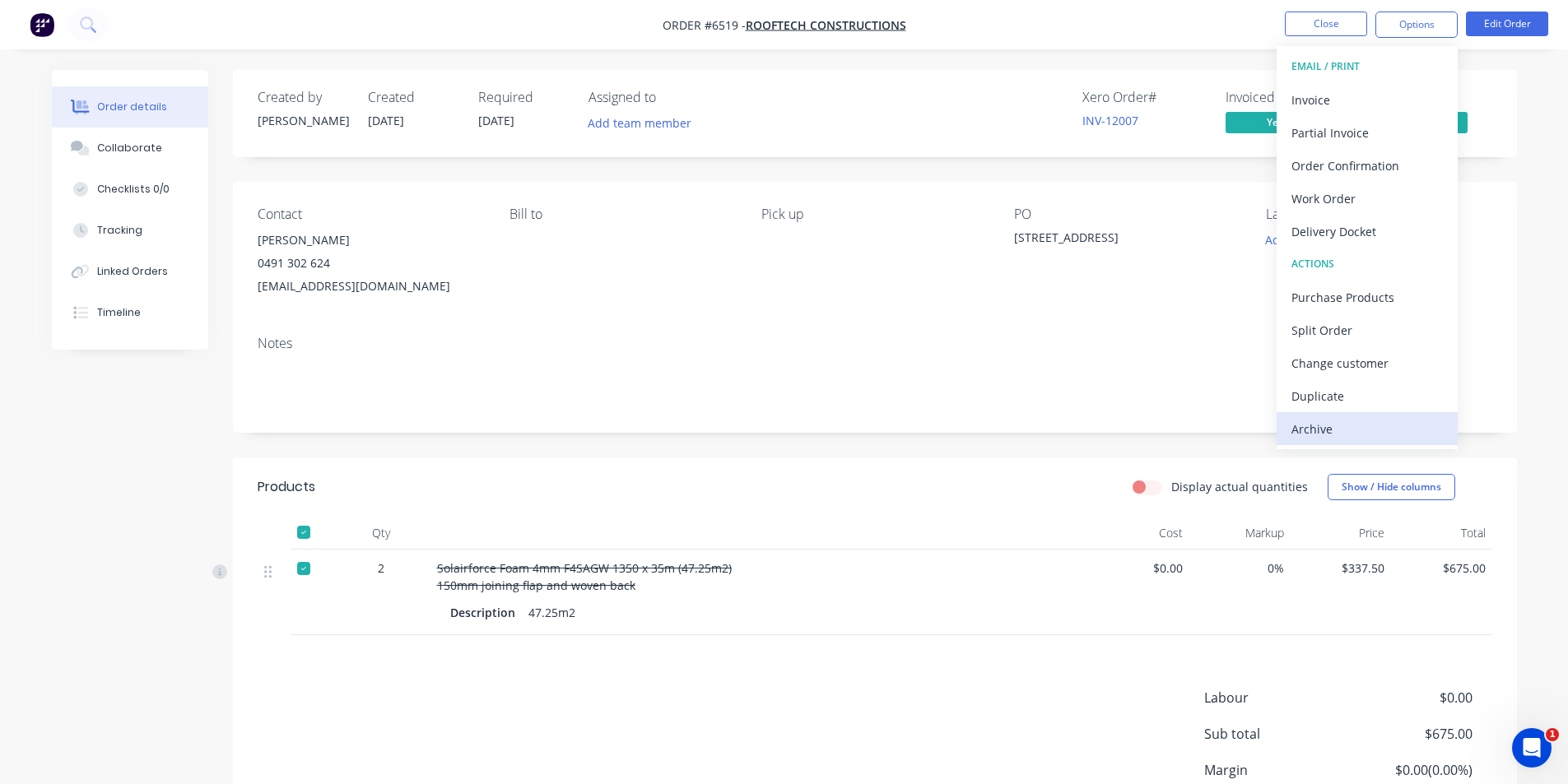
click at [1331, 442] on button "Archive" at bounding box center [1367, 428] width 181 height 33
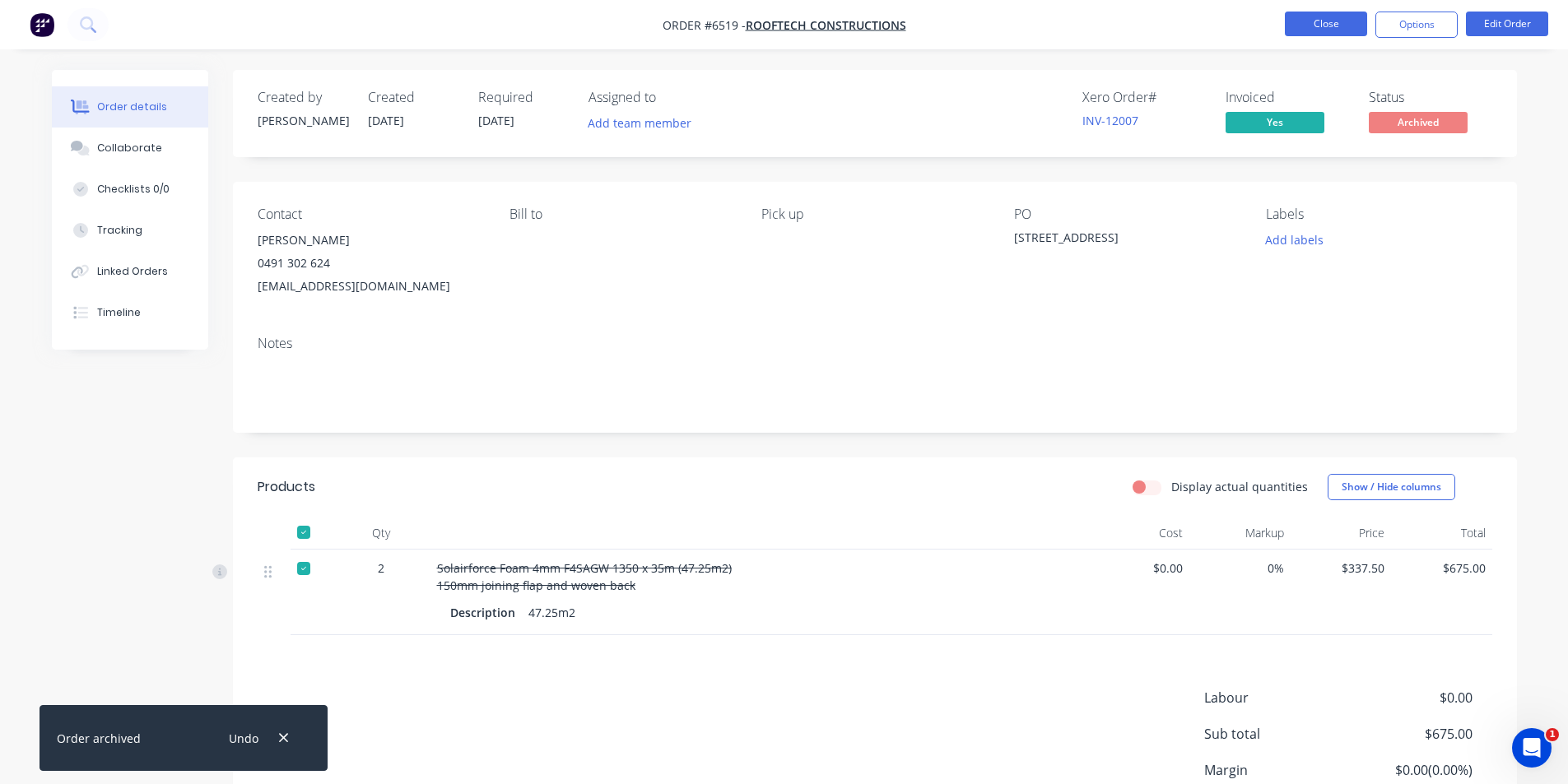
click at [1315, 31] on button "Close" at bounding box center [1326, 23] width 82 height 25
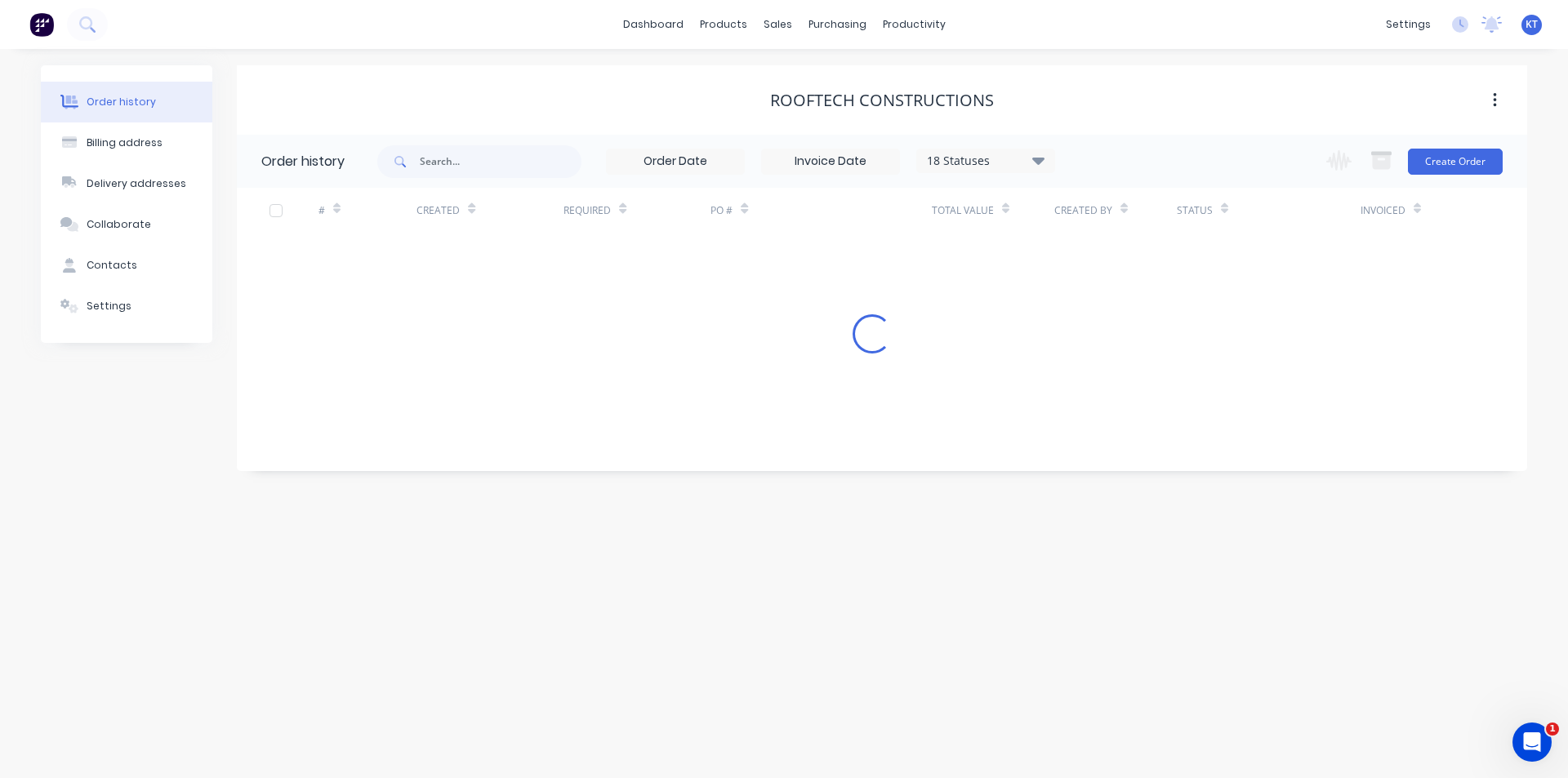
click at [1446, 177] on div "Change order status Submitted Order Recieved Purchase Order Sent In Production …" at bounding box center [1410, 161] width 187 height 53
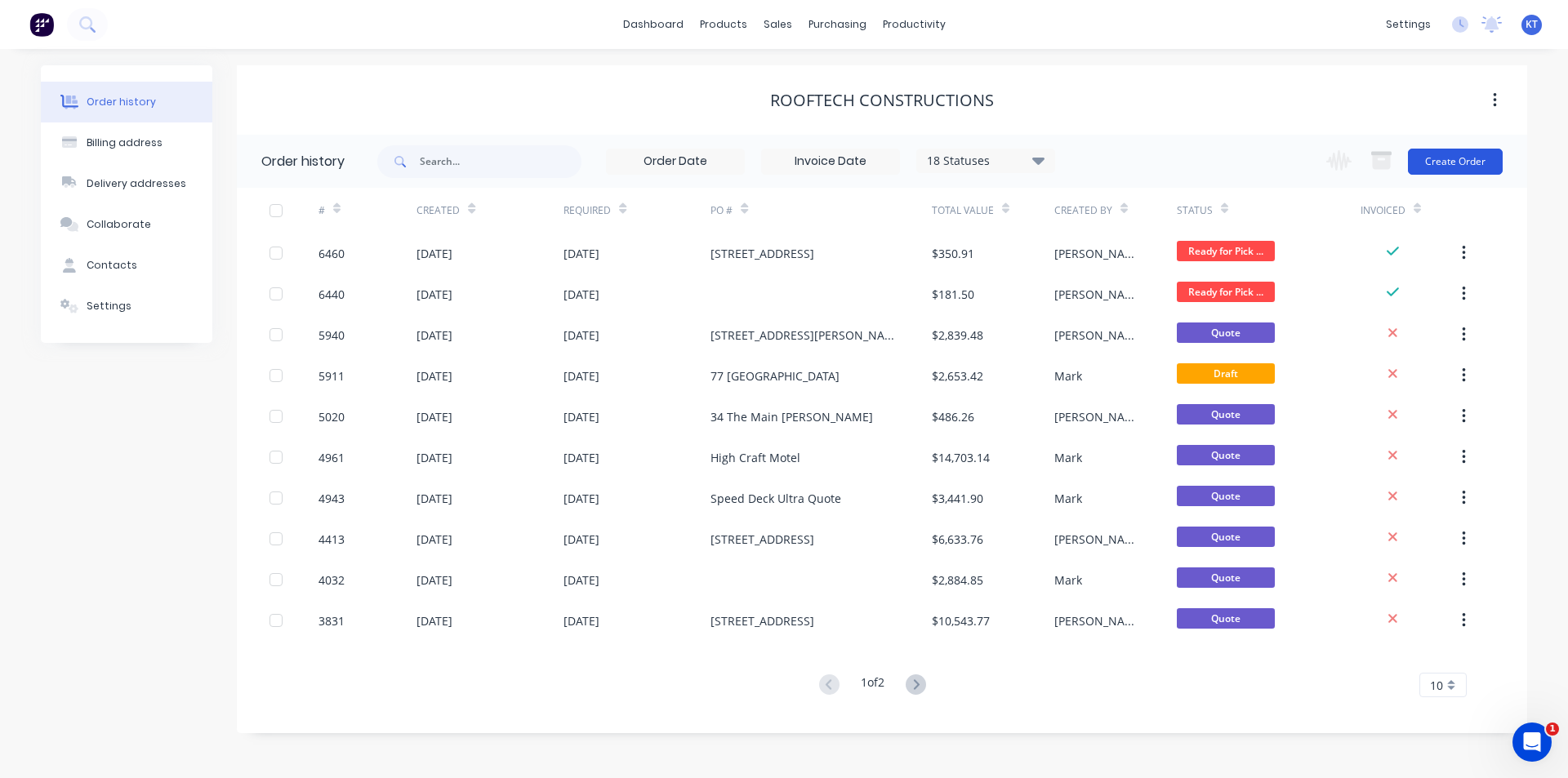
click at [1474, 165] on button "Create Order" at bounding box center [1455, 162] width 95 height 26
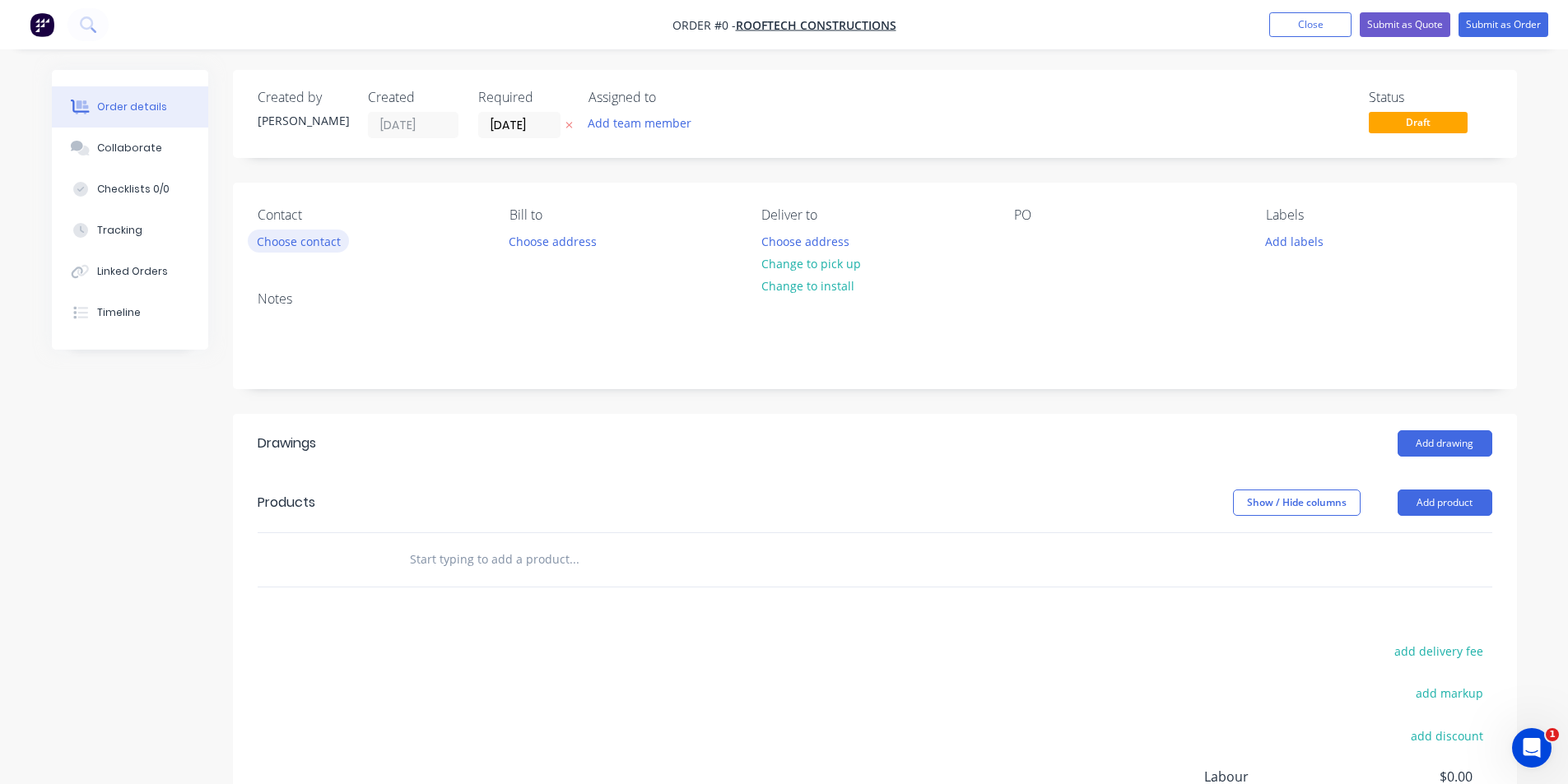
click at [304, 243] on button "Choose contact" at bounding box center [298, 241] width 101 height 22
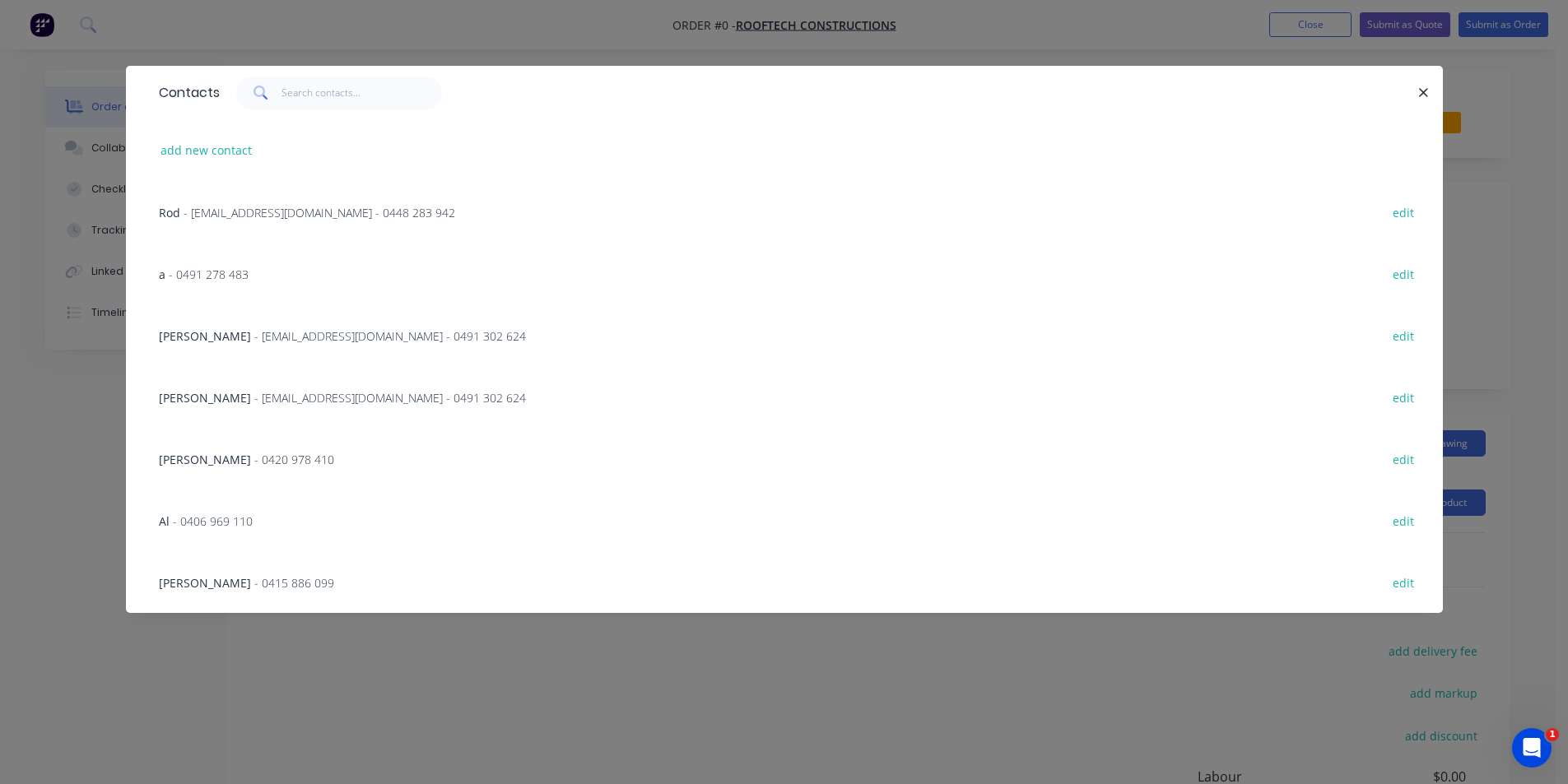
click at [335, 338] on span "- rooftechconstructions@gmail.com - 0491 302 624" at bounding box center [390, 336] width 272 height 16
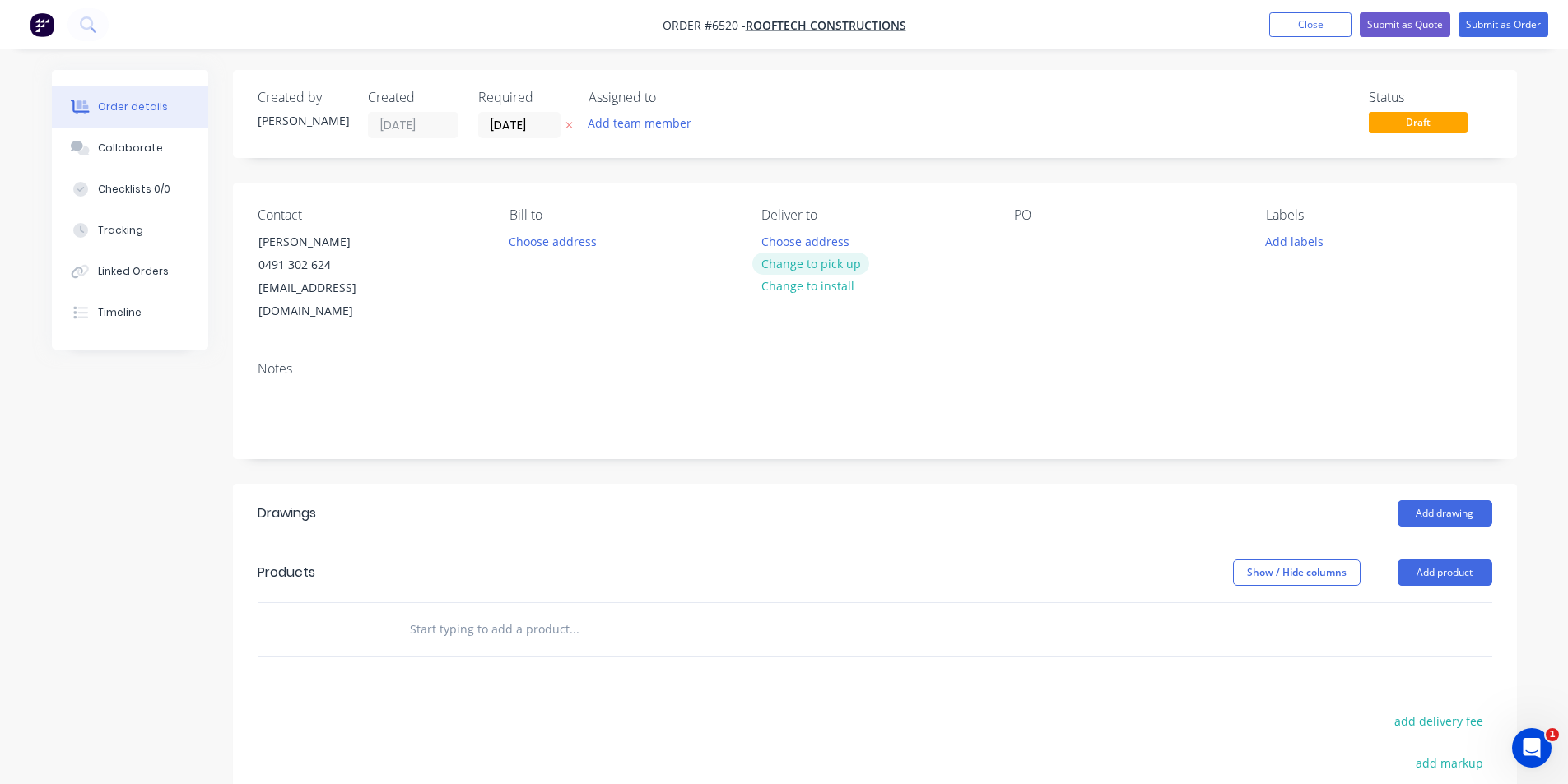
click at [828, 266] on button "Change to pick up" at bounding box center [811, 264] width 117 height 22
click at [1033, 236] on div at bounding box center [1027, 242] width 26 height 24
click at [1444, 560] on button "Add product" at bounding box center [1445, 573] width 95 height 26
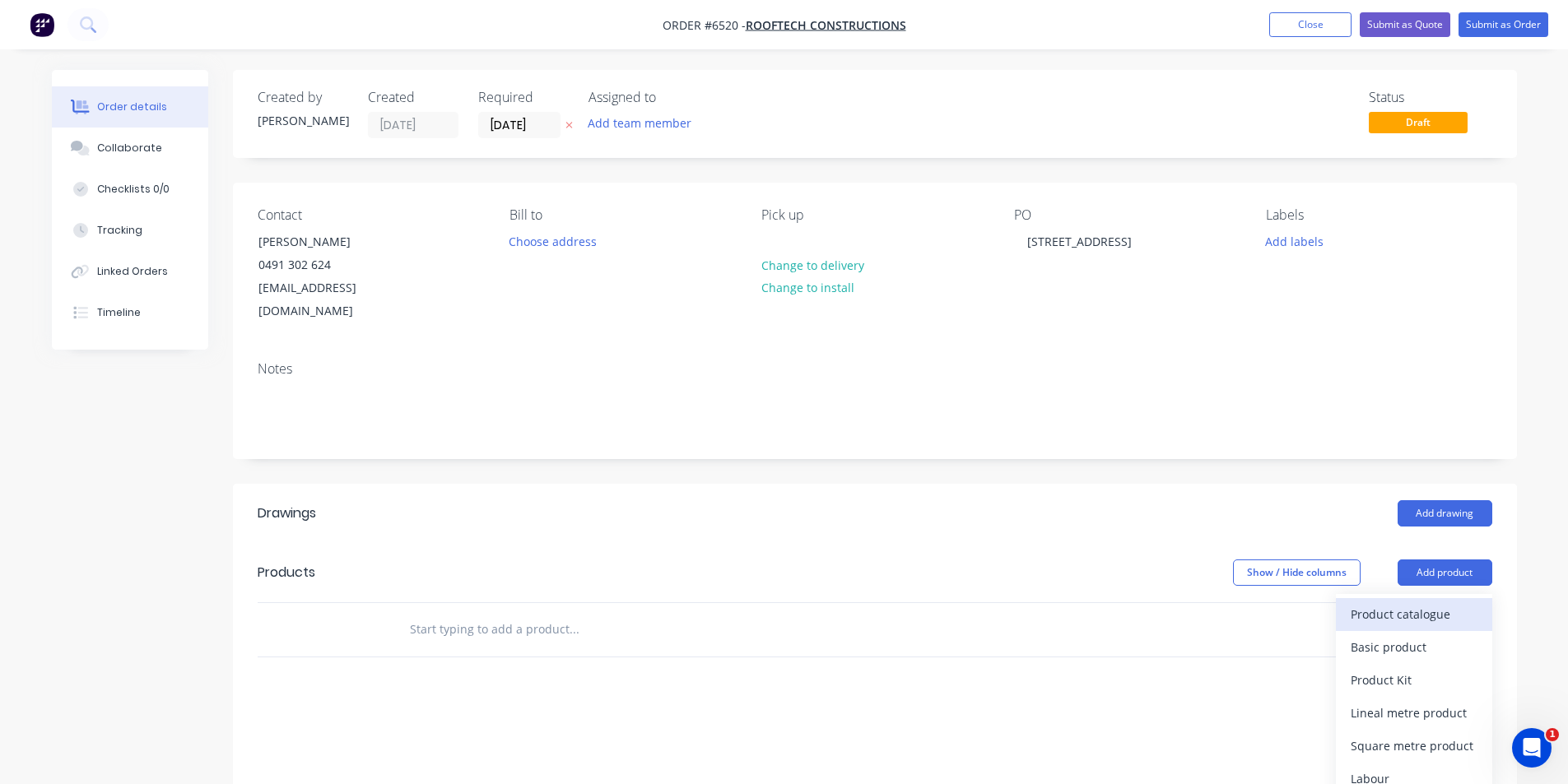
click at [1426, 602] on div "Product catalogue" at bounding box center [1414, 615] width 127 height 24
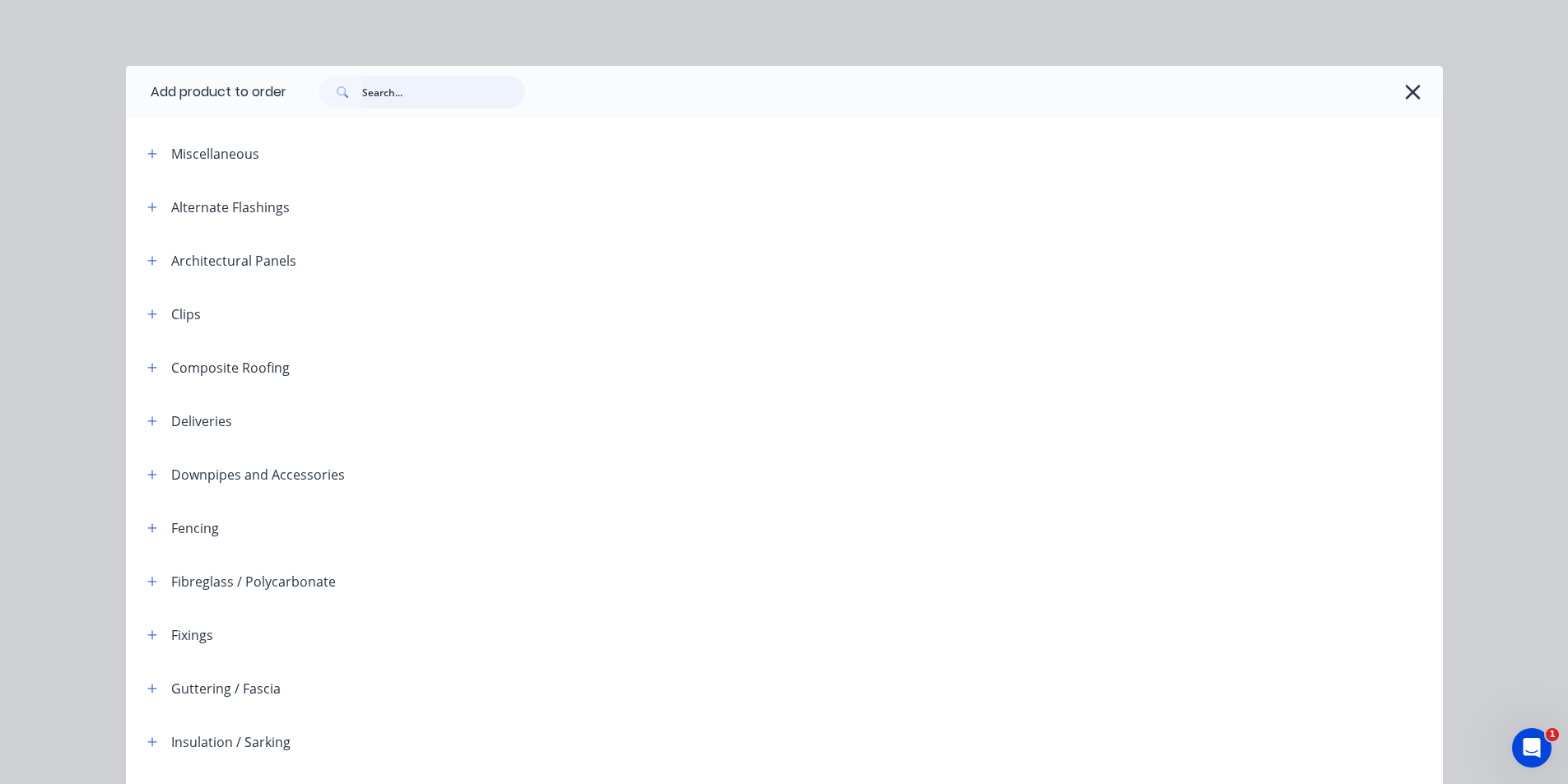
click at [400, 91] on input "text" at bounding box center [443, 91] width 163 height 33
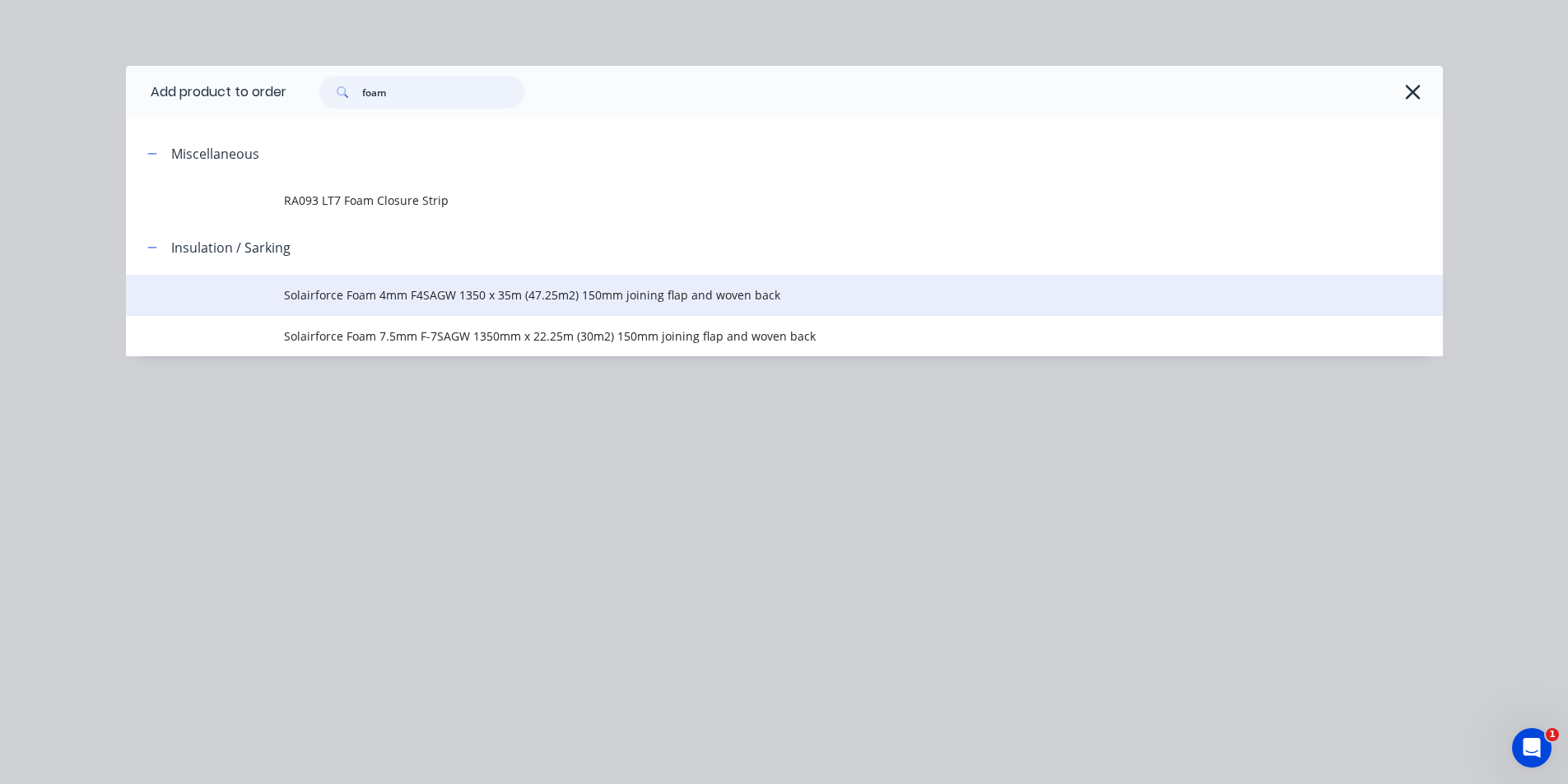
type input "foam"
click at [336, 297] on span "Solairforce Foam 4mm F4SAGW 1350 x 35m (47.25m2) 150mm joining flap and woven b…" at bounding box center [747, 295] width 926 height 18
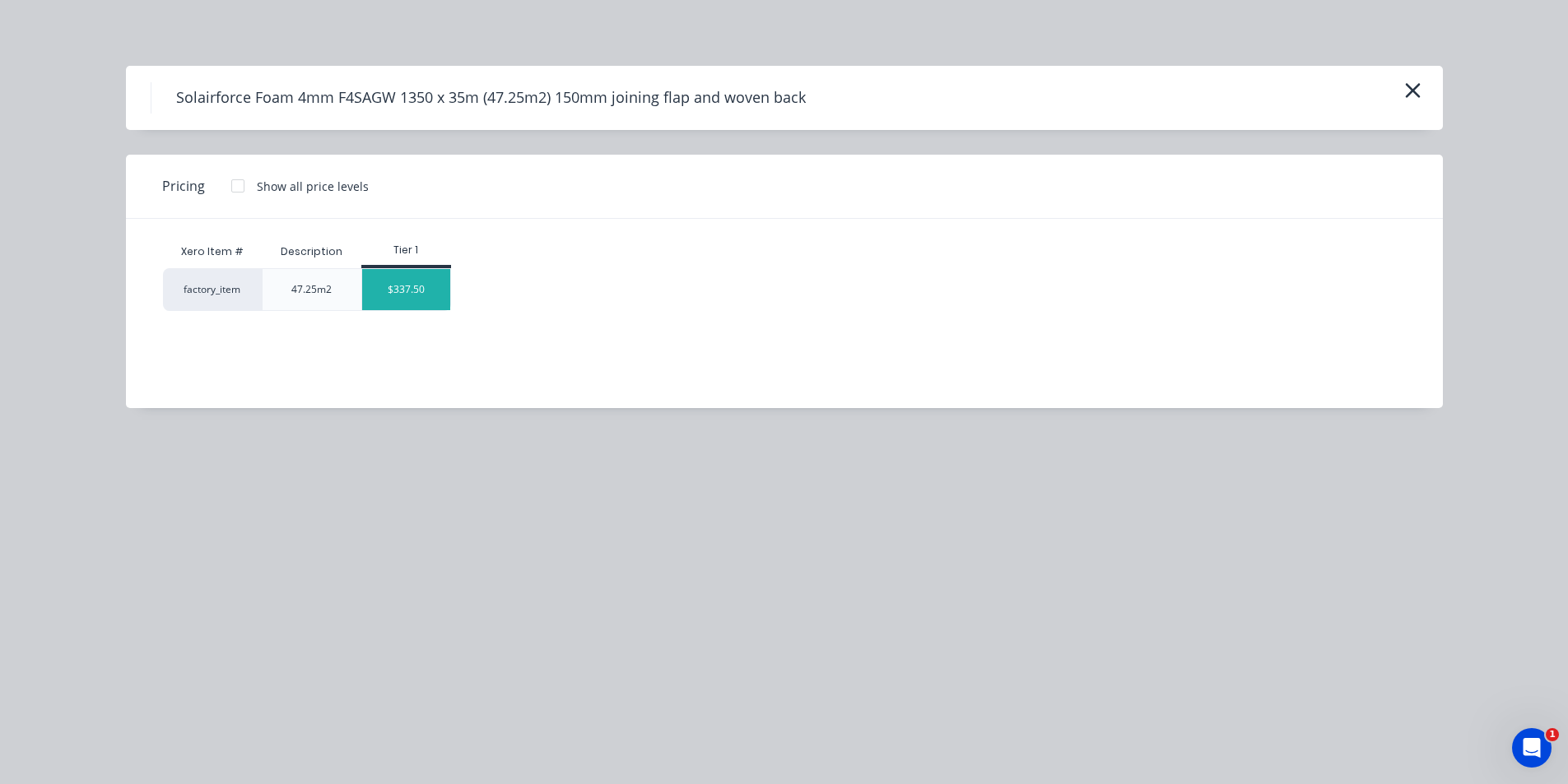
click at [399, 290] on div "$337.50" at bounding box center [406, 290] width 88 height 41
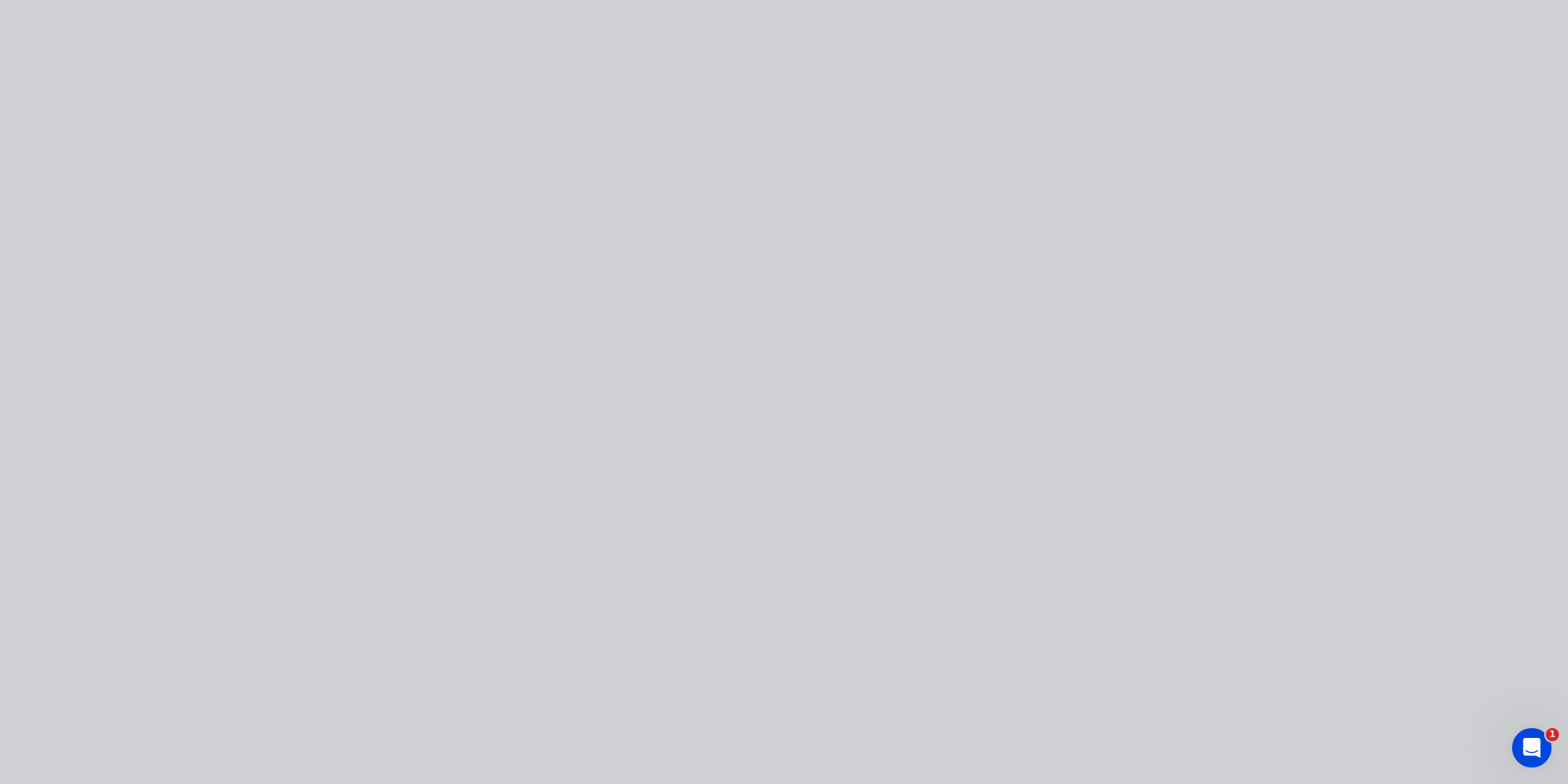
type input "$337.50"
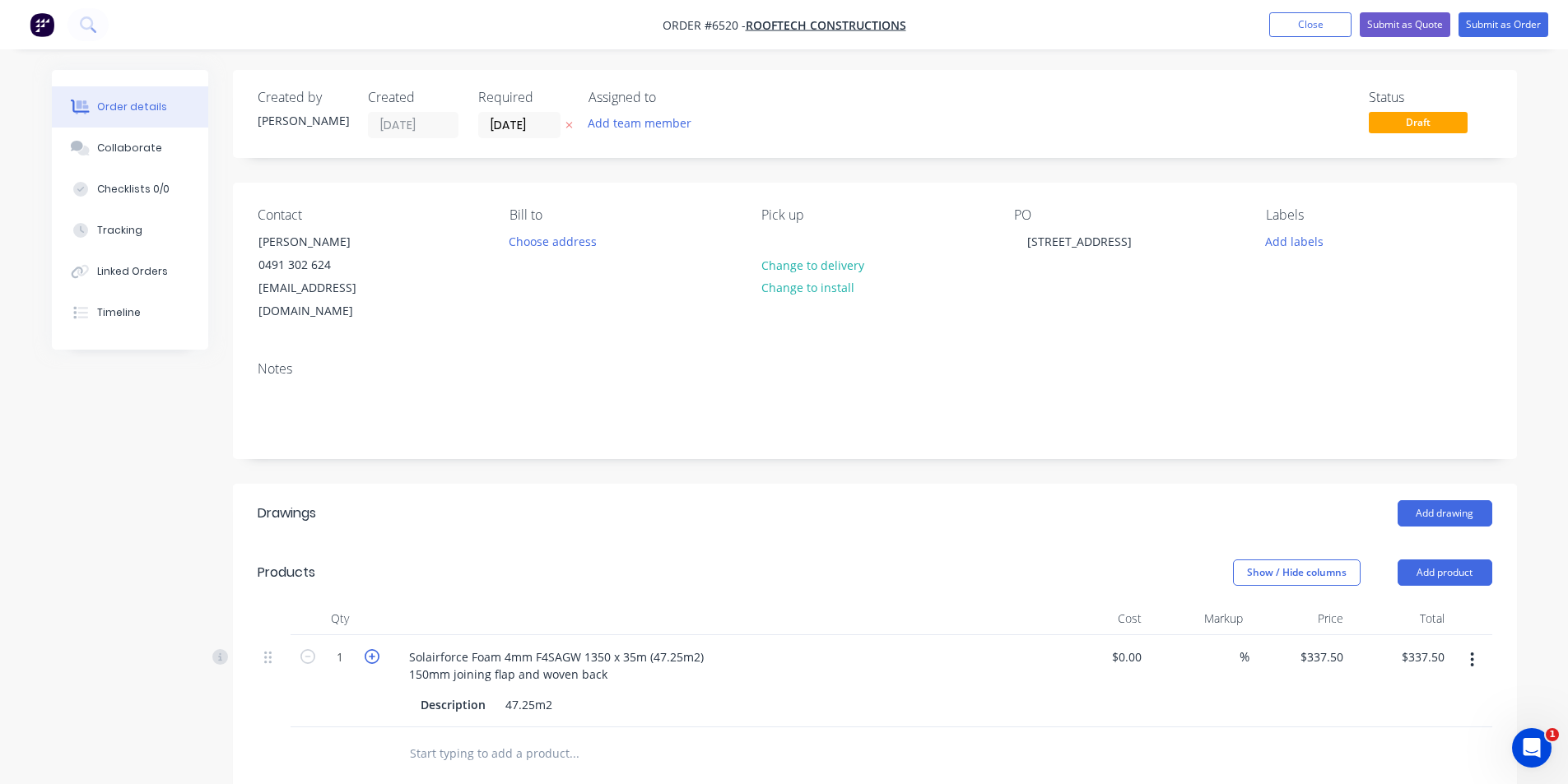
click at [373, 650] on icon "button" at bounding box center [372, 657] width 15 height 15
type input "2"
type input "$675.00"
click at [1531, 29] on button "Submit as Order" at bounding box center [1504, 24] width 89 height 25
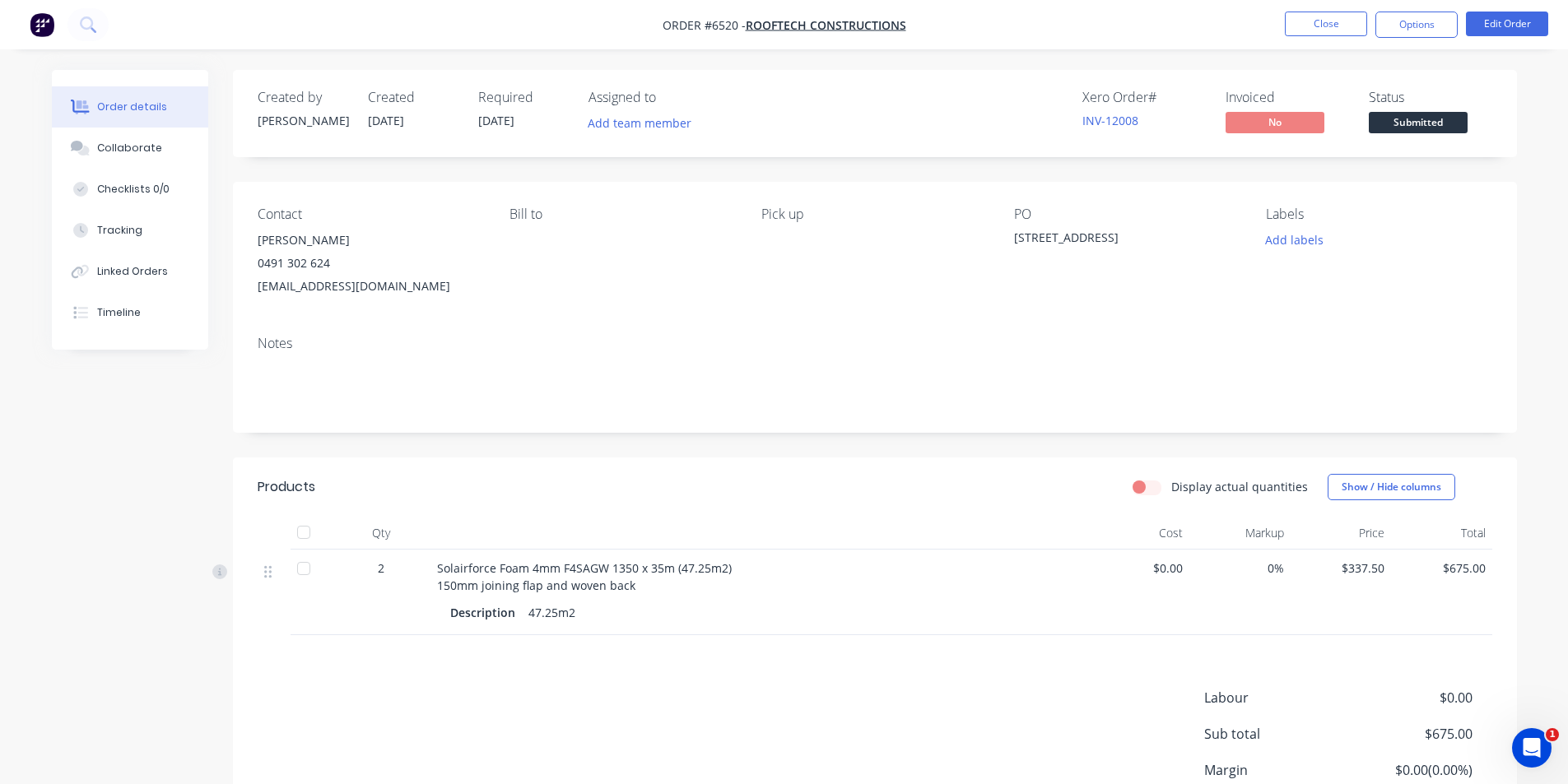
drag, startPoint x: 292, startPoint y: 534, endPoint x: 861, endPoint y: 345, distance: 599.6
click at [303, 533] on div at bounding box center [304, 532] width 33 height 33
click at [1397, 116] on span "Submitted" at bounding box center [1418, 122] width 99 height 20
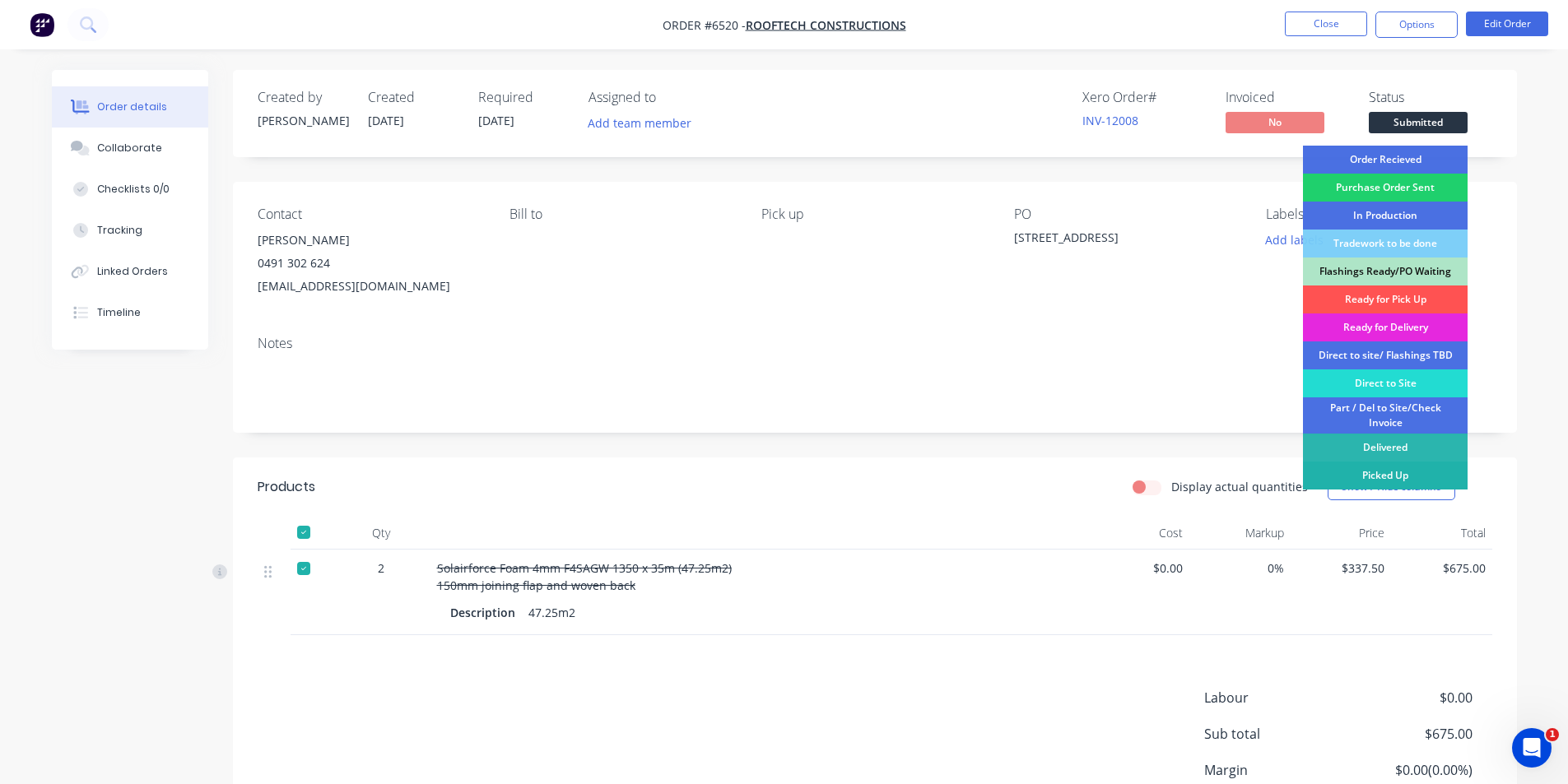
click at [1399, 478] on div "Picked Up" at bounding box center [1385, 476] width 165 height 28
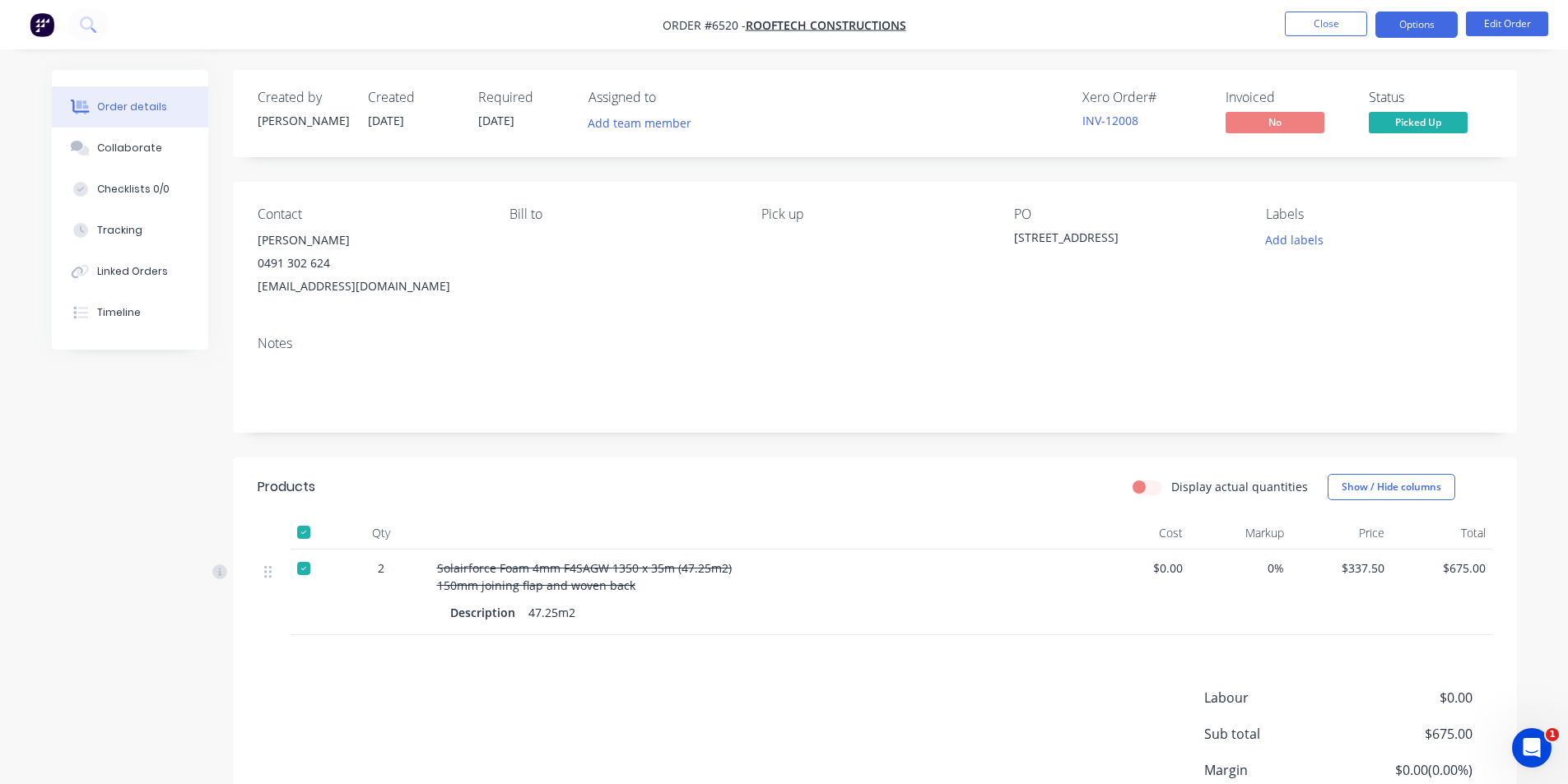
click at [1426, 11] on button "Options" at bounding box center [1416, 24] width 82 height 26
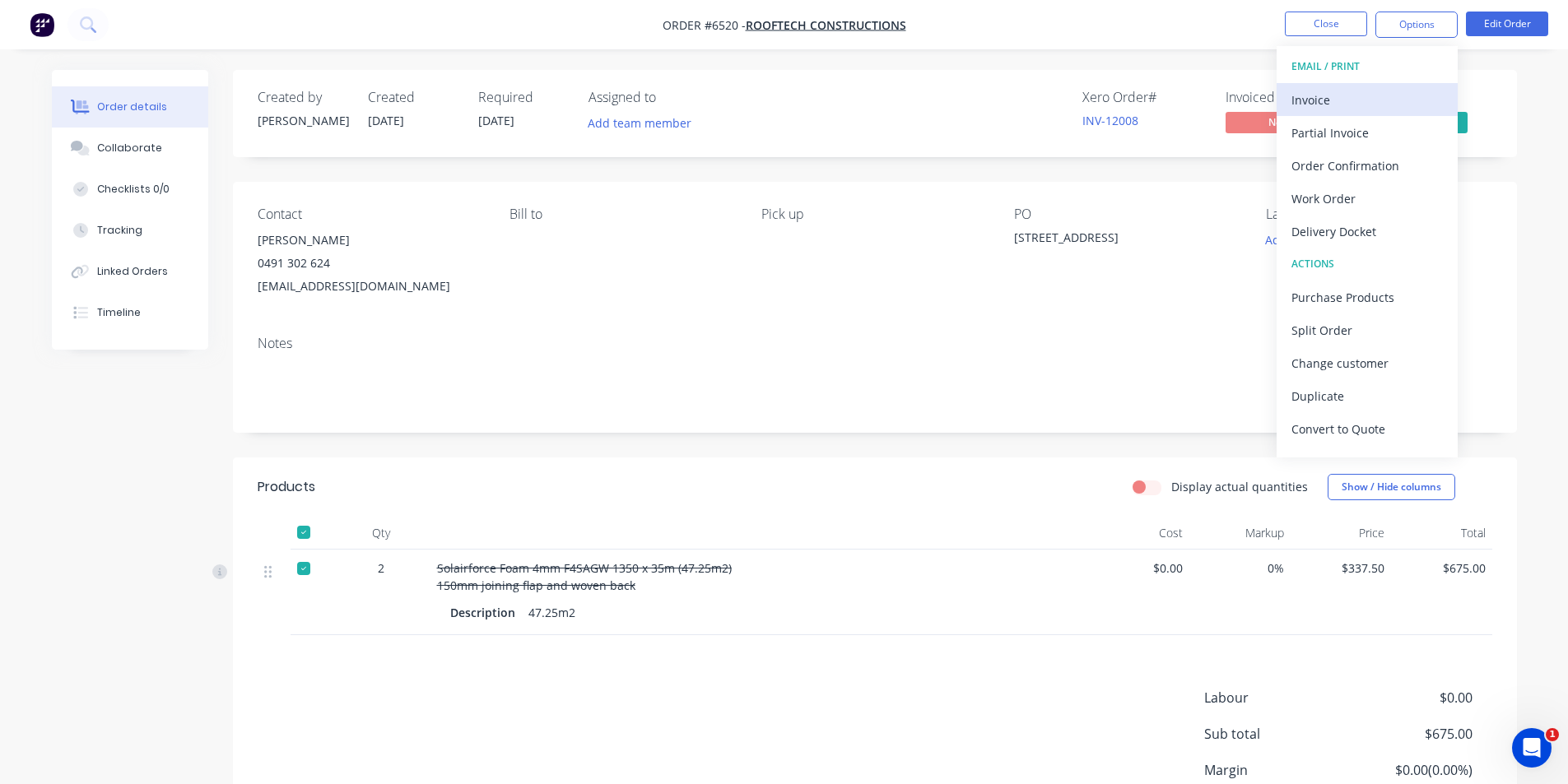
click at [1358, 104] on div "Invoice" at bounding box center [1367, 101] width 152 height 24
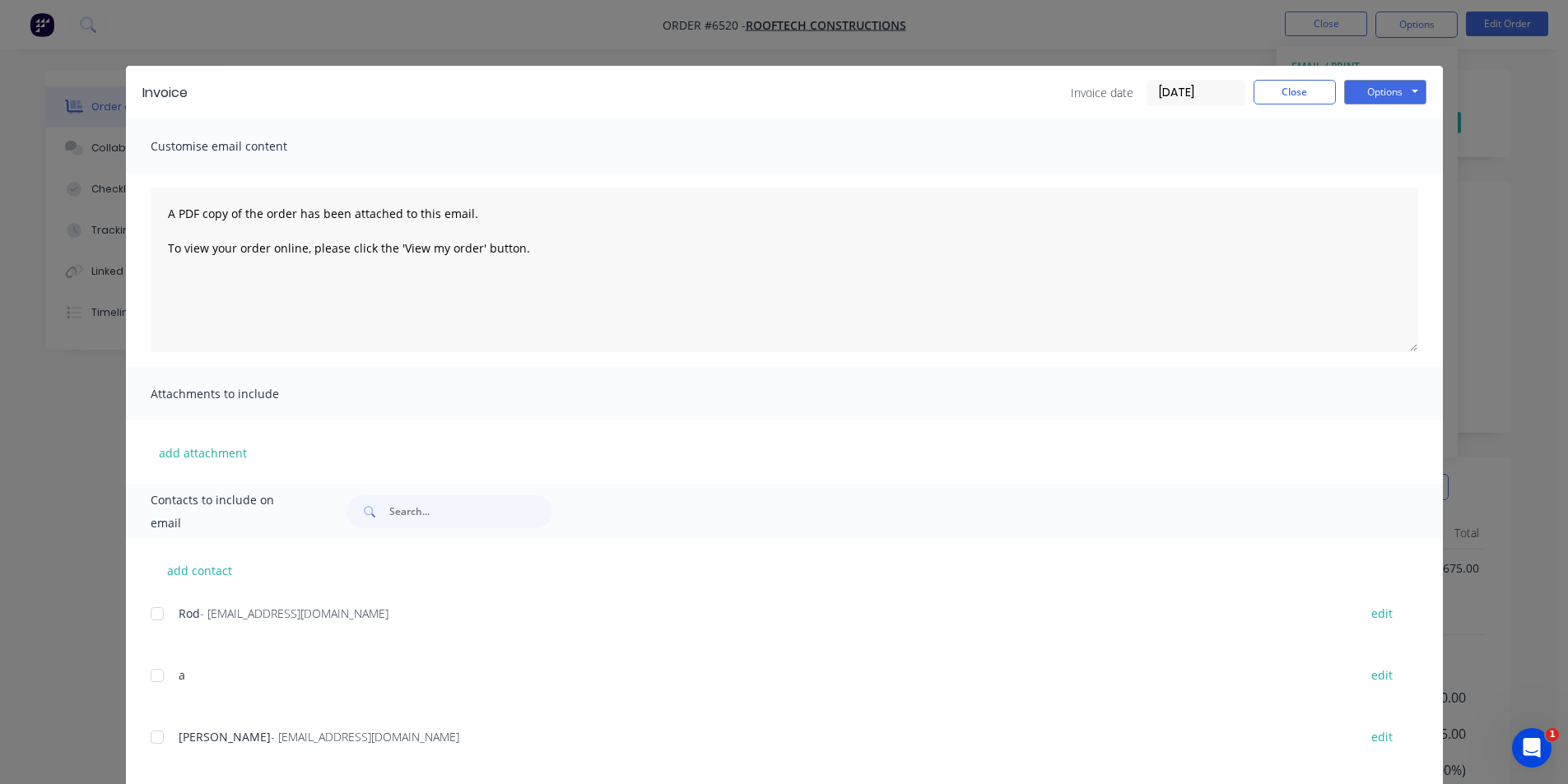
click at [147, 737] on div at bounding box center [156, 737] width 33 height 33
drag, startPoint x: 1350, startPoint y: 79, endPoint x: 1344, endPoint y: 193, distance: 114.2
click at [1351, 82] on button "Options" at bounding box center [1386, 92] width 82 height 25
click at [1387, 169] on button "Email" at bounding box center [1397, 175] width 105 height 27
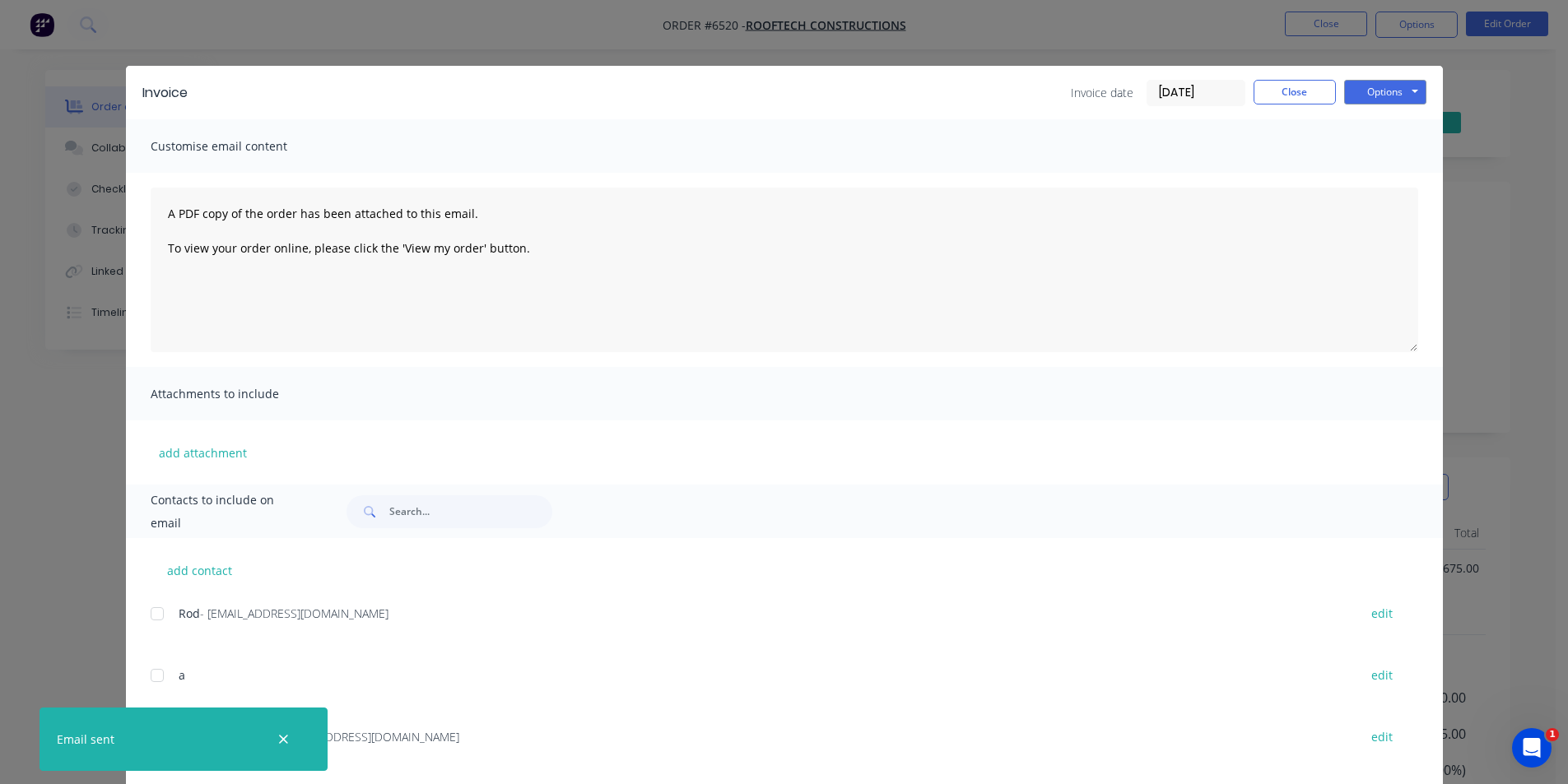
click at [1301, 74] on div "Invoice Invoice date 13/08/25 Close Options Preview Print Email" at bounding box center [784, 92] width 1317 height 53
click at [1301, 95] on button "Close" at bounding box center [1294, 92] width 82 height 25
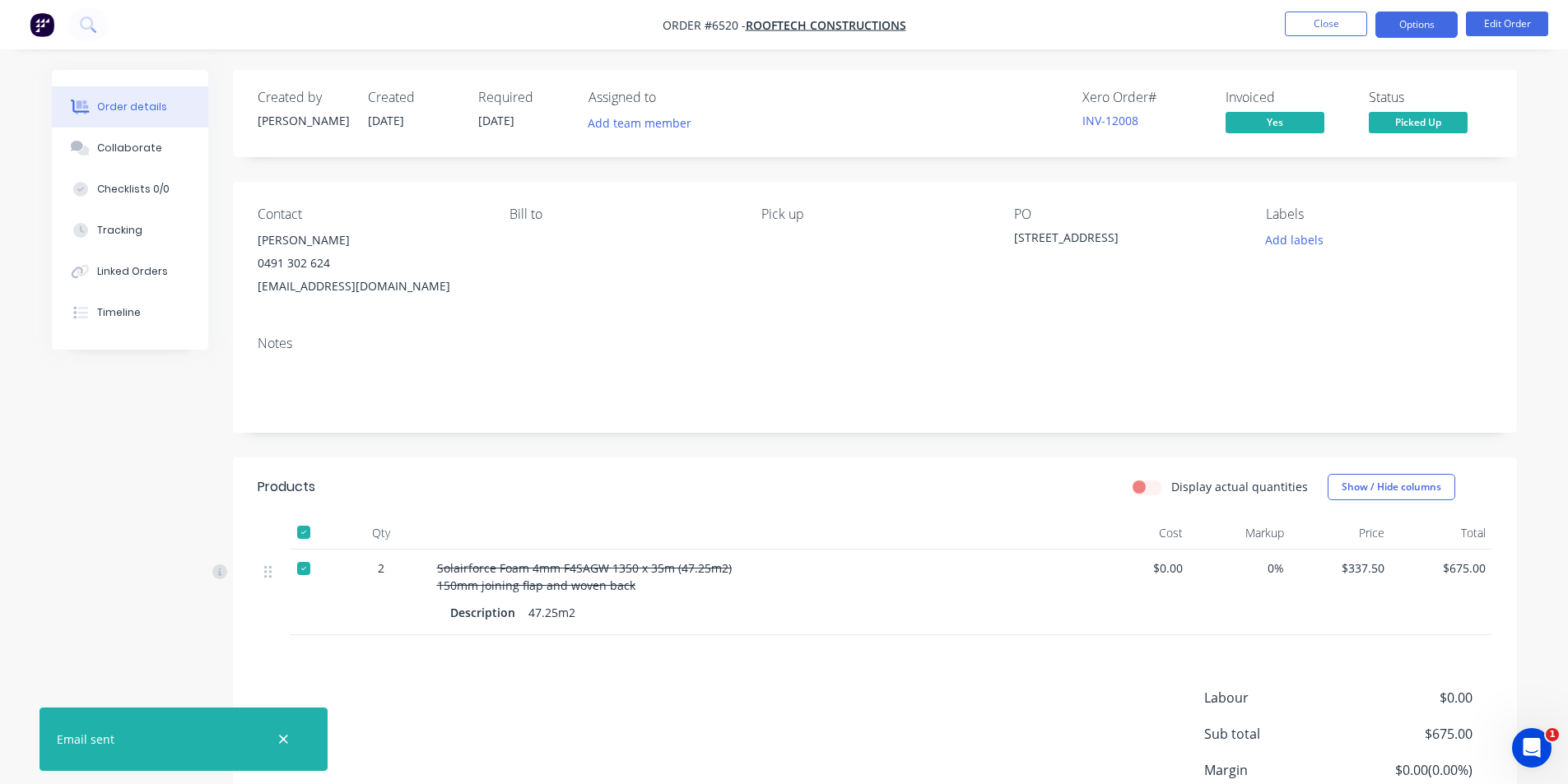
click at [1423, 36] on button "Options" at bounding box center [1416, 24] width 82 height 26
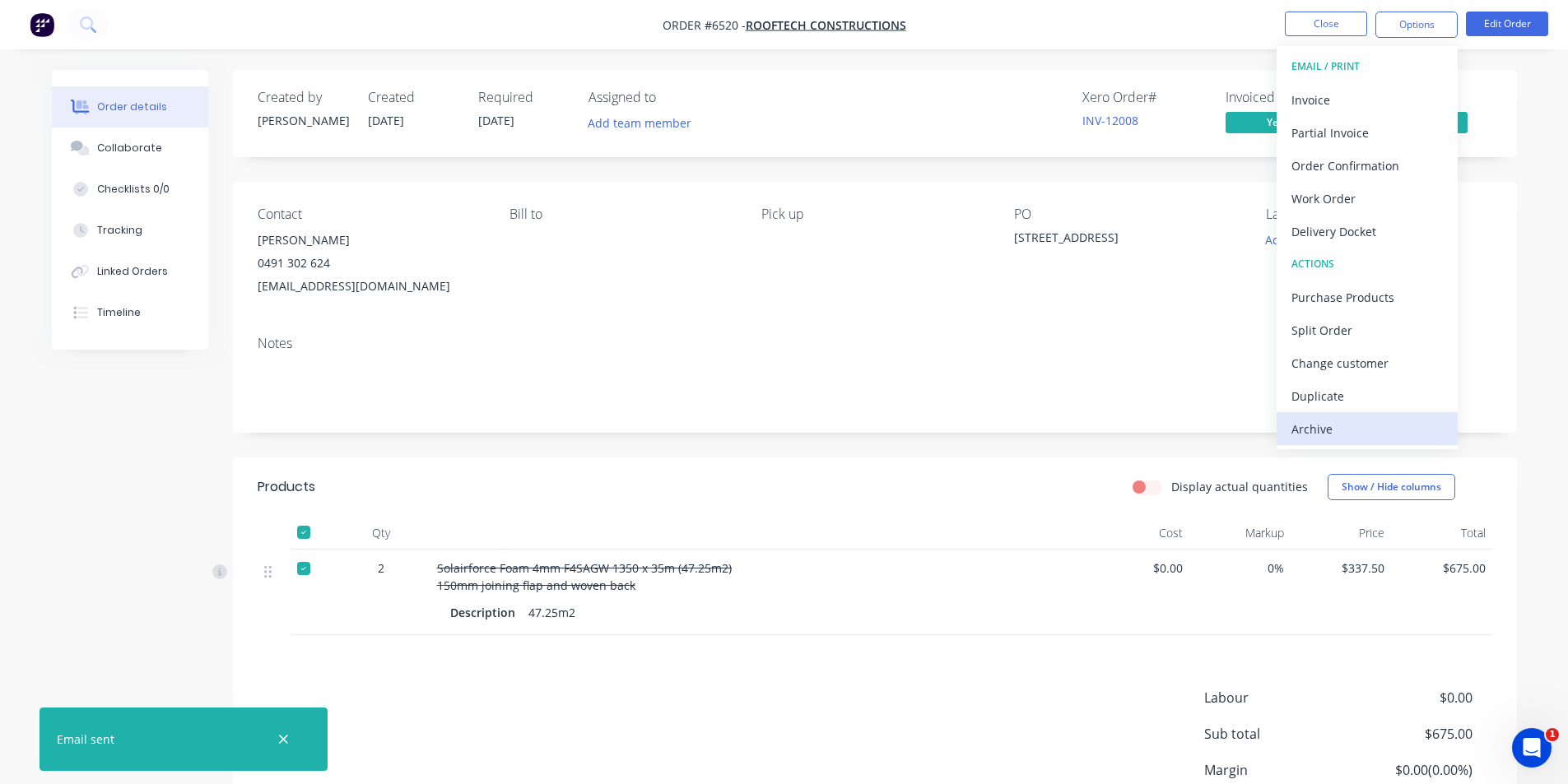
click at [1381, 428] on div "Archive" at bounding box center [1367, 429] width 152 height 24
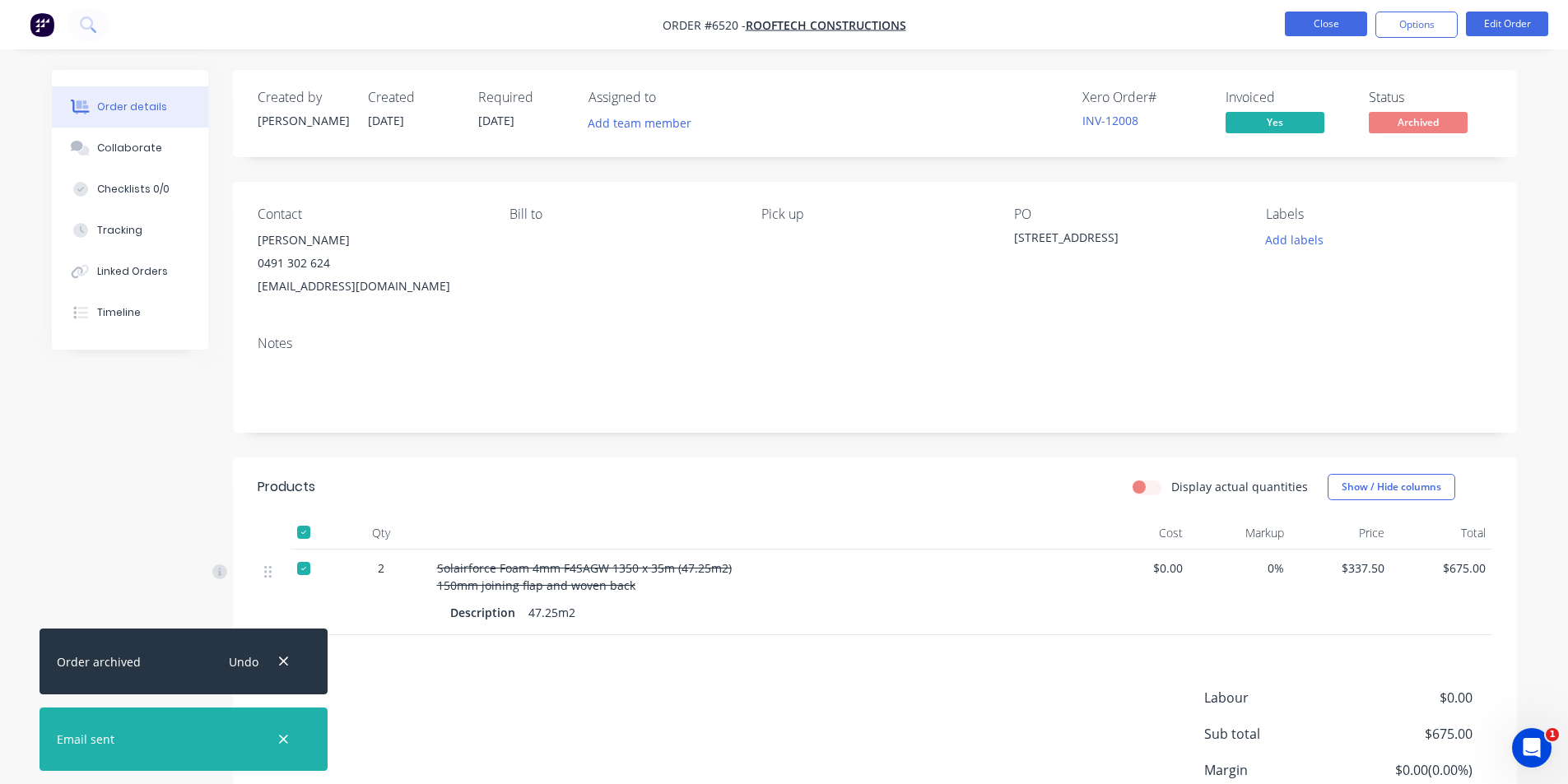
click at [1308, 30] on button "Close" at bounding box center [1326, 23] width 82 height 25
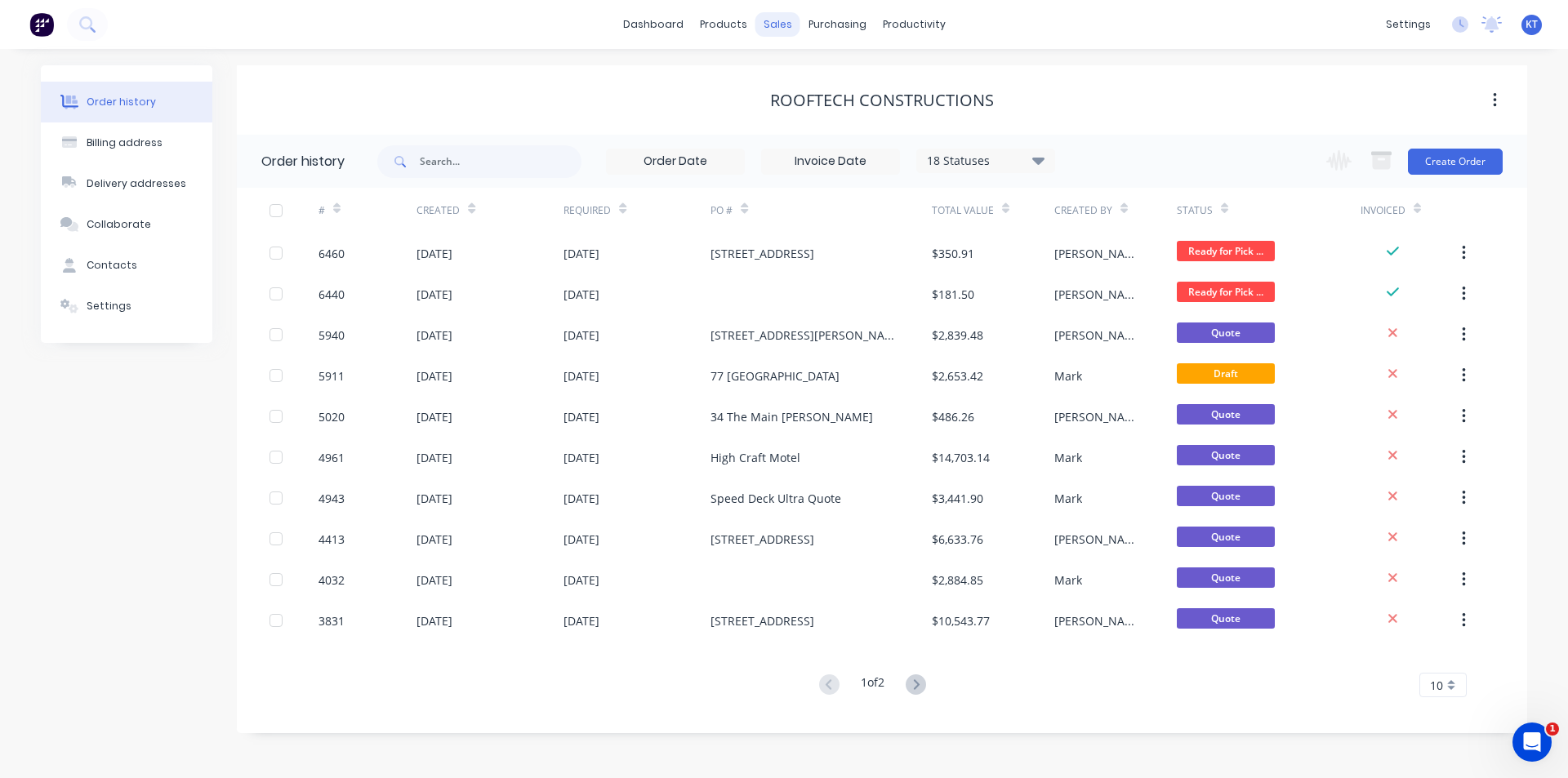
click at [772, 31] on div "sales" at bounding box center [778, 24] width 45 height 25
click at [789, 18] on div "sales" at bounding box center [778, 24] width 45 height 25
click at [801, 81] on link "Sales Orders" at bounding box center [864, 77] width 216 height 32
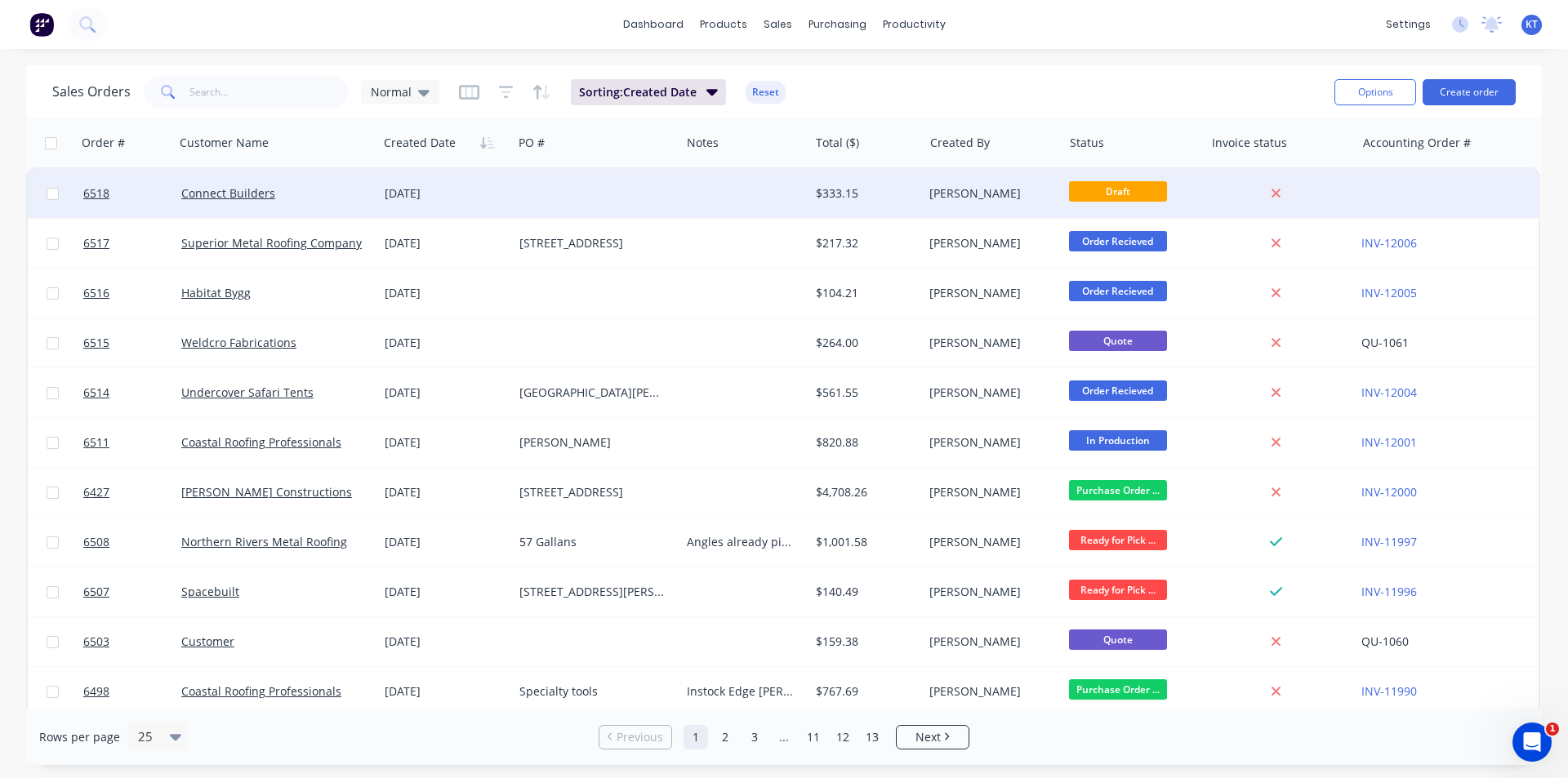
click at [341, 205] on div "Connect Builders" at bounding box center [276, 193] width 203 height 49
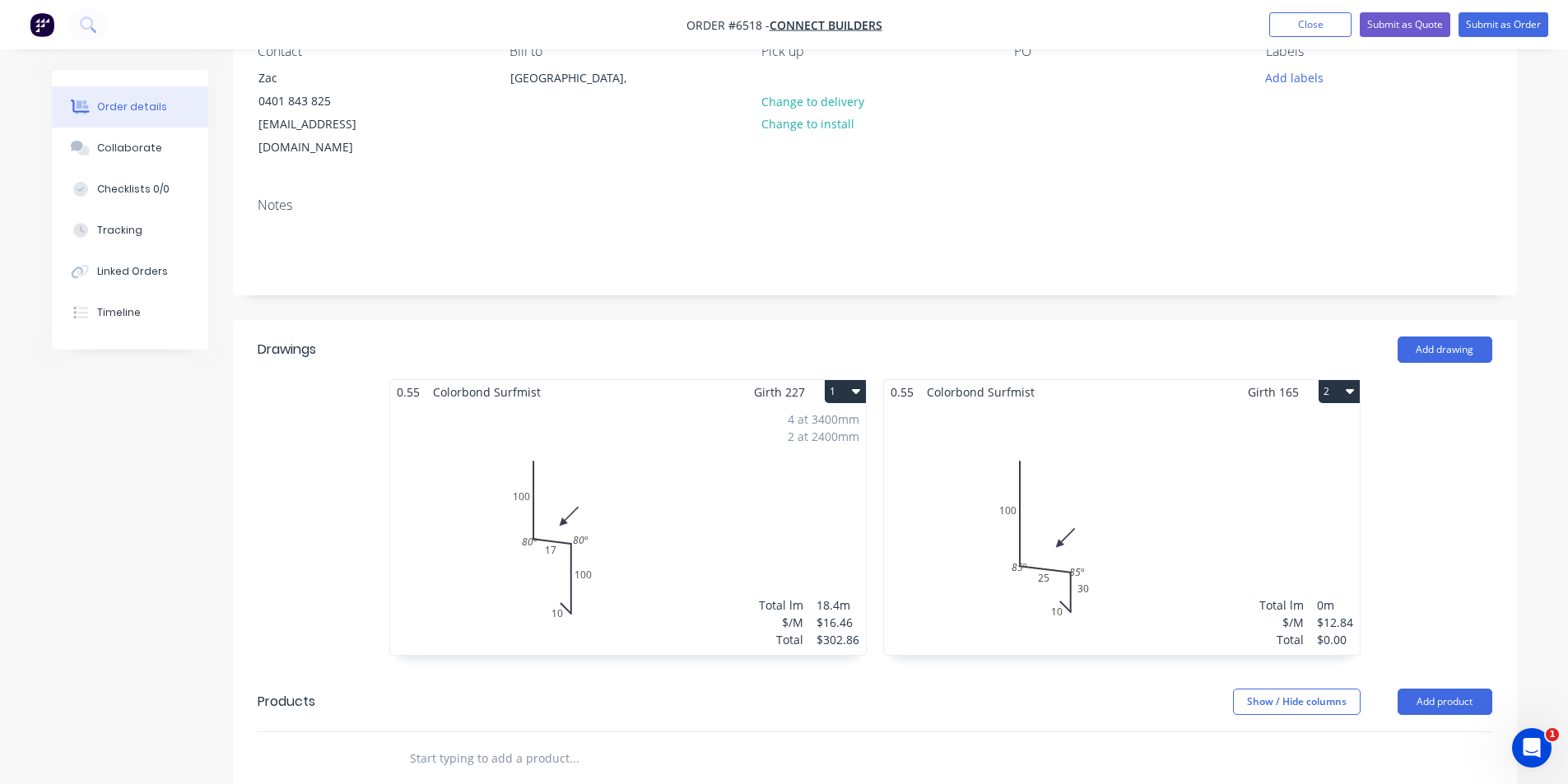
scroll to position [165, 0]
click at [1293, 433] on div "Total lm $/M Total 0m $12.84 $0.00" at bounding box center [1121, 529] width 476 height 251
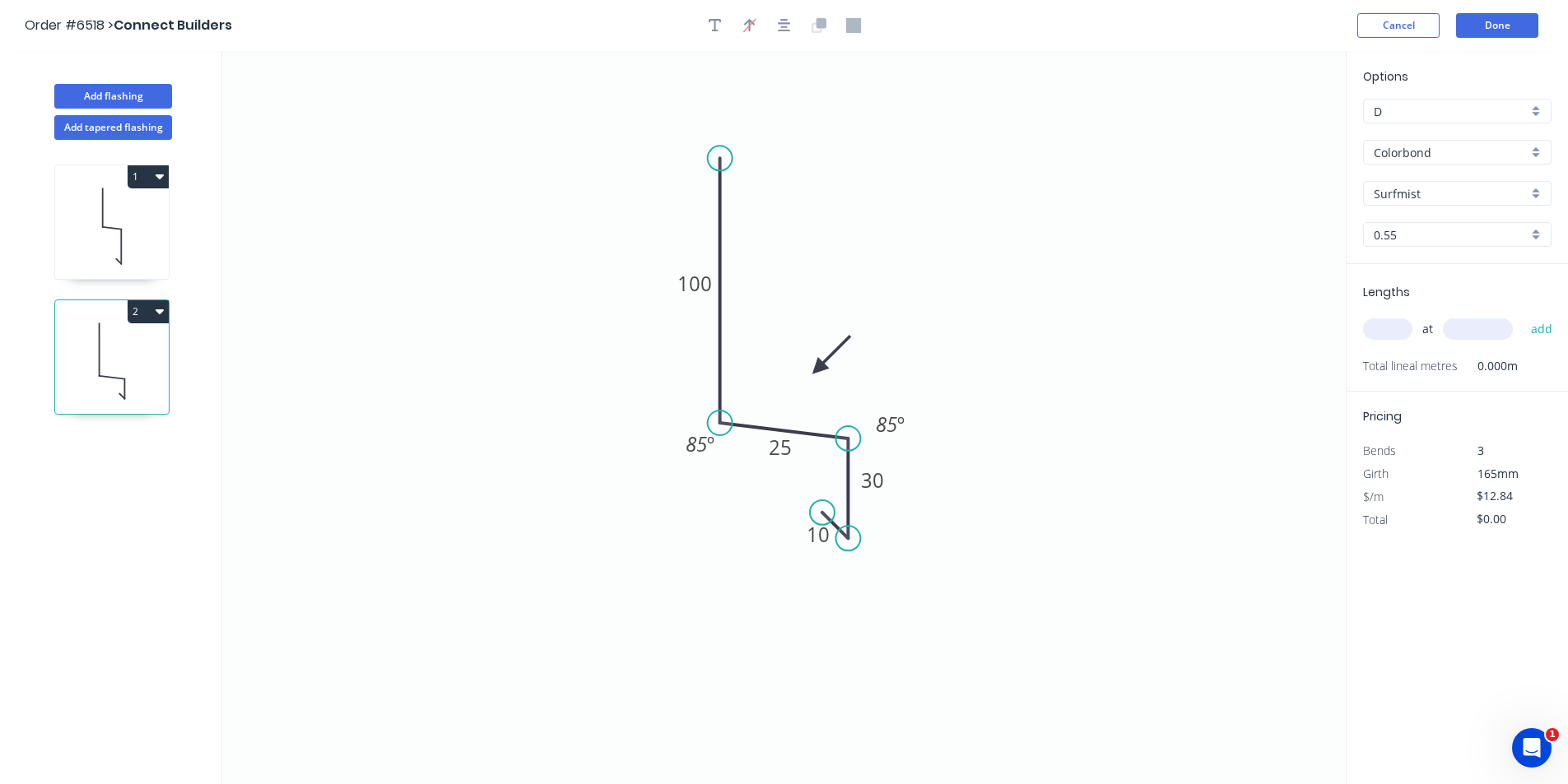
click at [1387, 321] on input "text" at bounding box center [1387, 329] width 49 height 21
type input "6"
type input "2100"
click at [1522, 316] on button "add" at bounding box center [1542, 330] width 39 height 28
type input "$161.78"
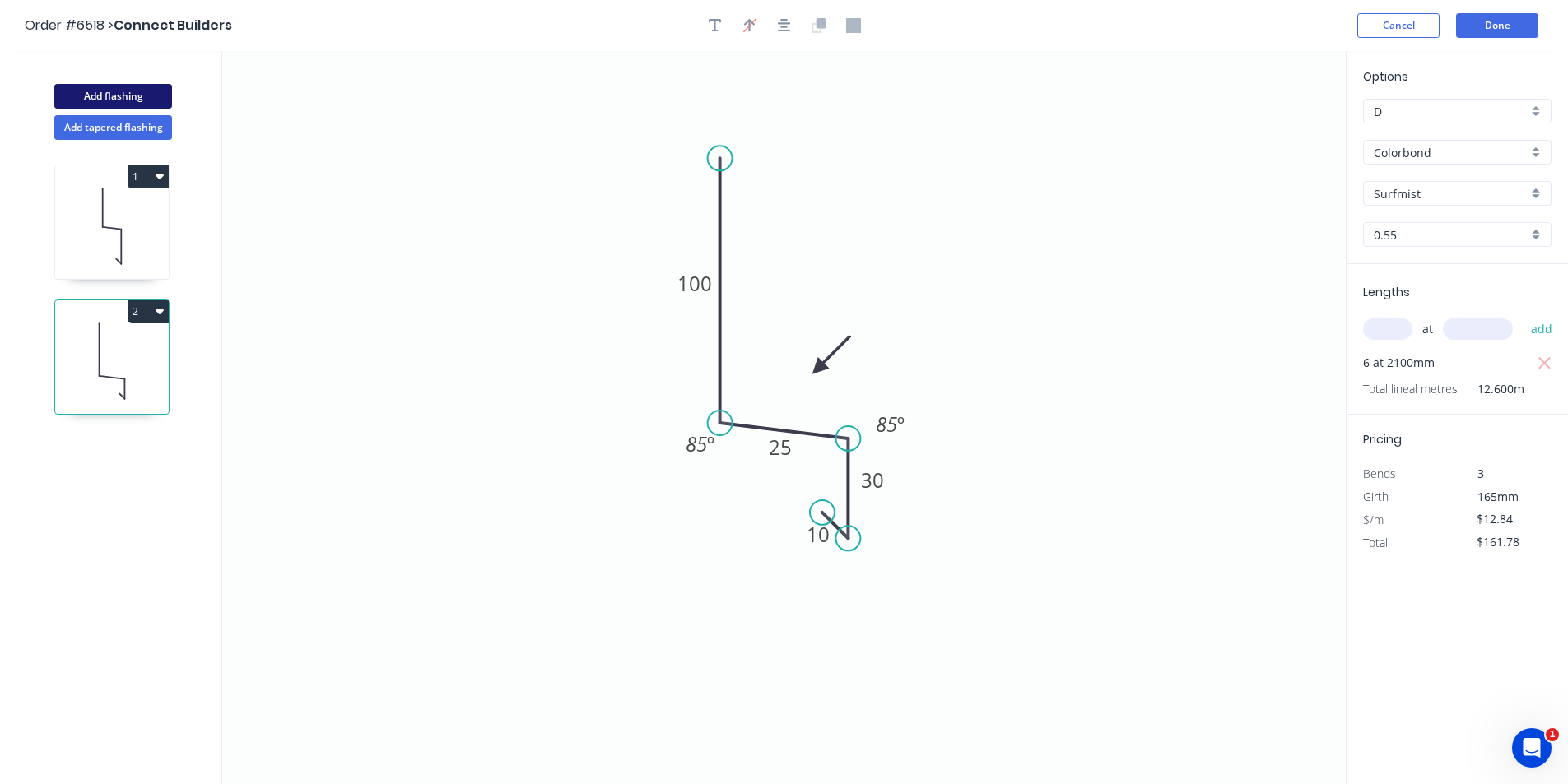
click at [110, 86] on button "Add flashing" at bounding box center [113, 96] width 117 height 25
type input "$0.00"
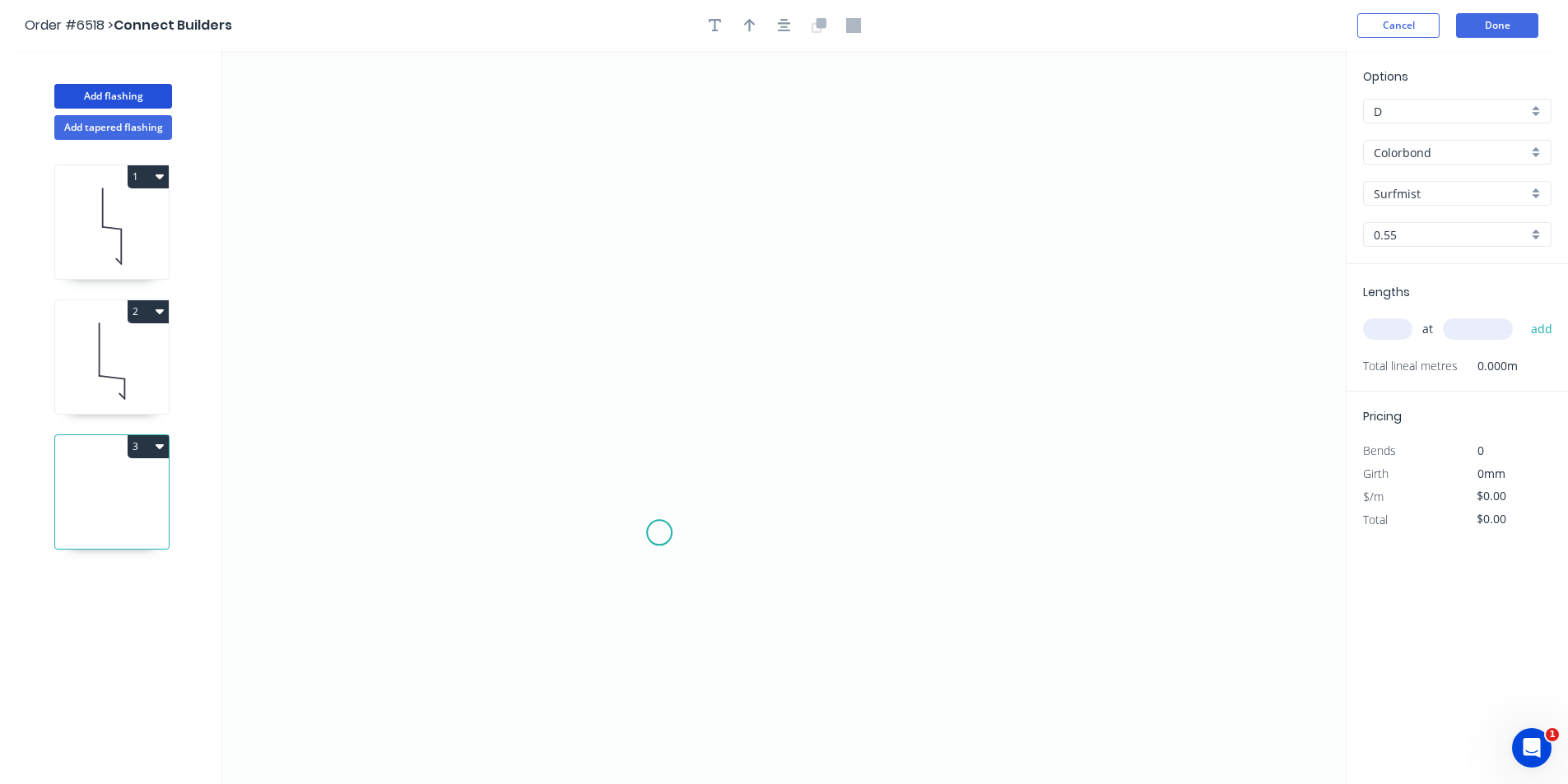
click at [659, 530] on icon "0" at bounding box center [784, 418] width 1124 height 734
click at [662, 376] on icon "0" at bounding box center [784, 418] width 1124 height 734
click at [735, 373] on icon "0 ?" at bounding box center [784, 418] width 1124 height 734
click at [731, 431] on icon "0 ? ?" at bounding box center [784, 418] width 1124 height 734
click at [789, 27] on icon "button" at bounding box center [784, 25] width 13 height 15
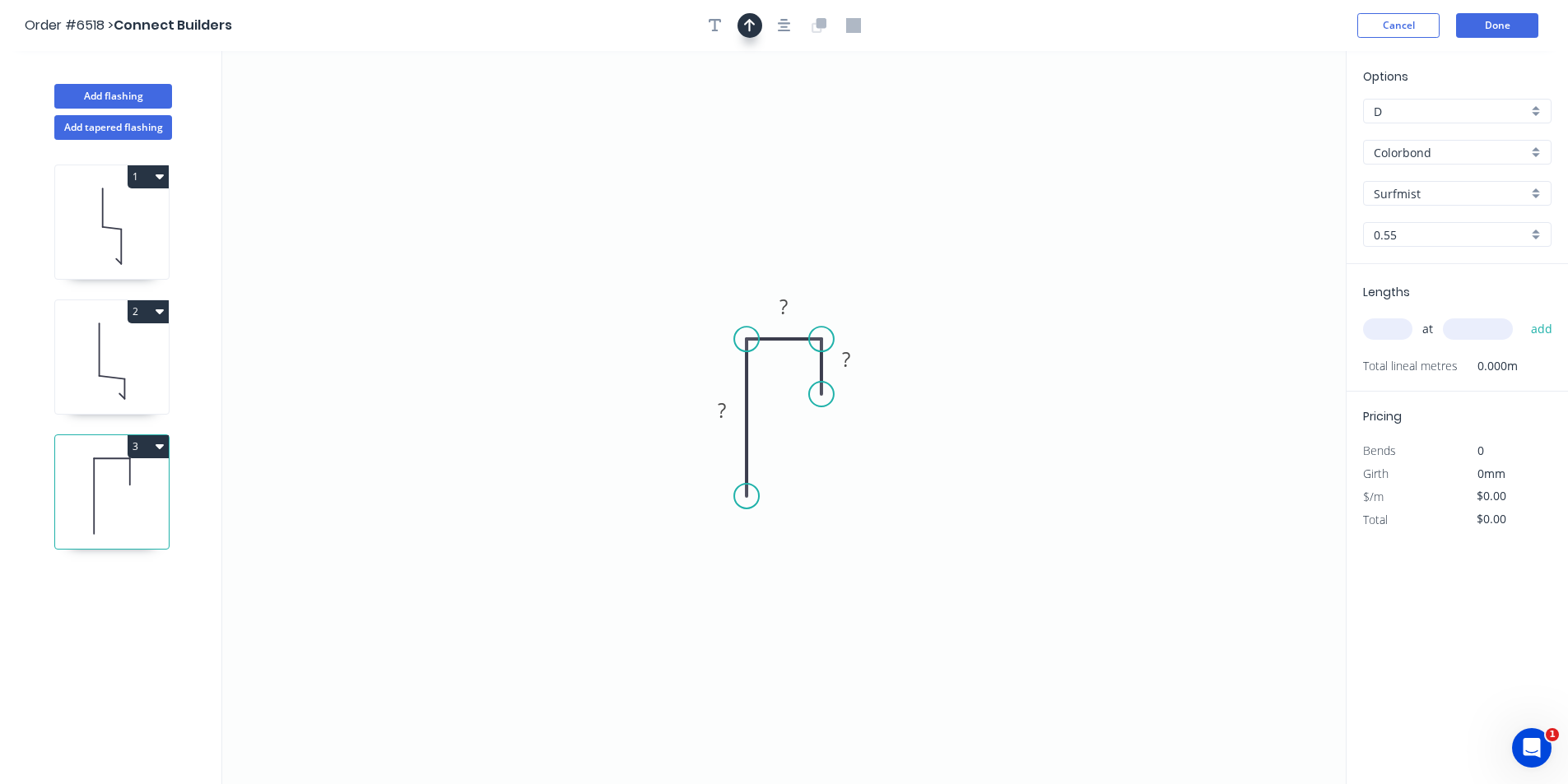
click at [757, 20] on button "button" at bounding box center [750, 25] width 25 height 25
drag, startPoint x: 1267, startPoint y: 127, endPoint x: 764, endPoint y: 267, distance: 522.1
click at [764, 267] on icon at bounding box center [764, 241] width 15 height 53
click at [791, 304] on rect at bounding box center [784, 307] width 33 height 23
type input "$8.22"
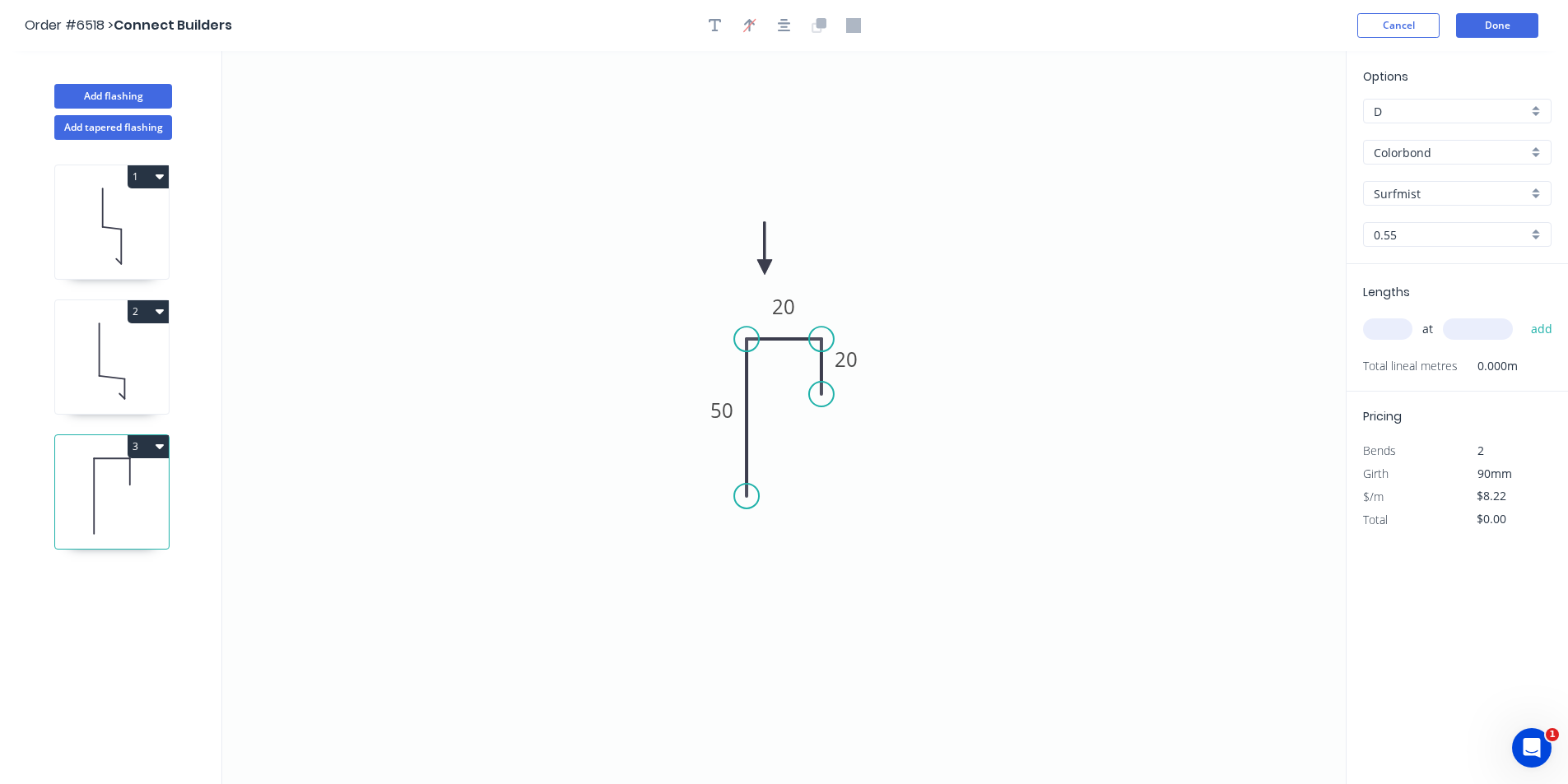
click at [1372, 323] on input "text" at bounding box center [1387, 329] width 49 height 21
type input "12"
type input "2500"
click at [1522, 316] on button "add" at bounding box center [1542, 330] width 39 height 28
type input "$246.60"
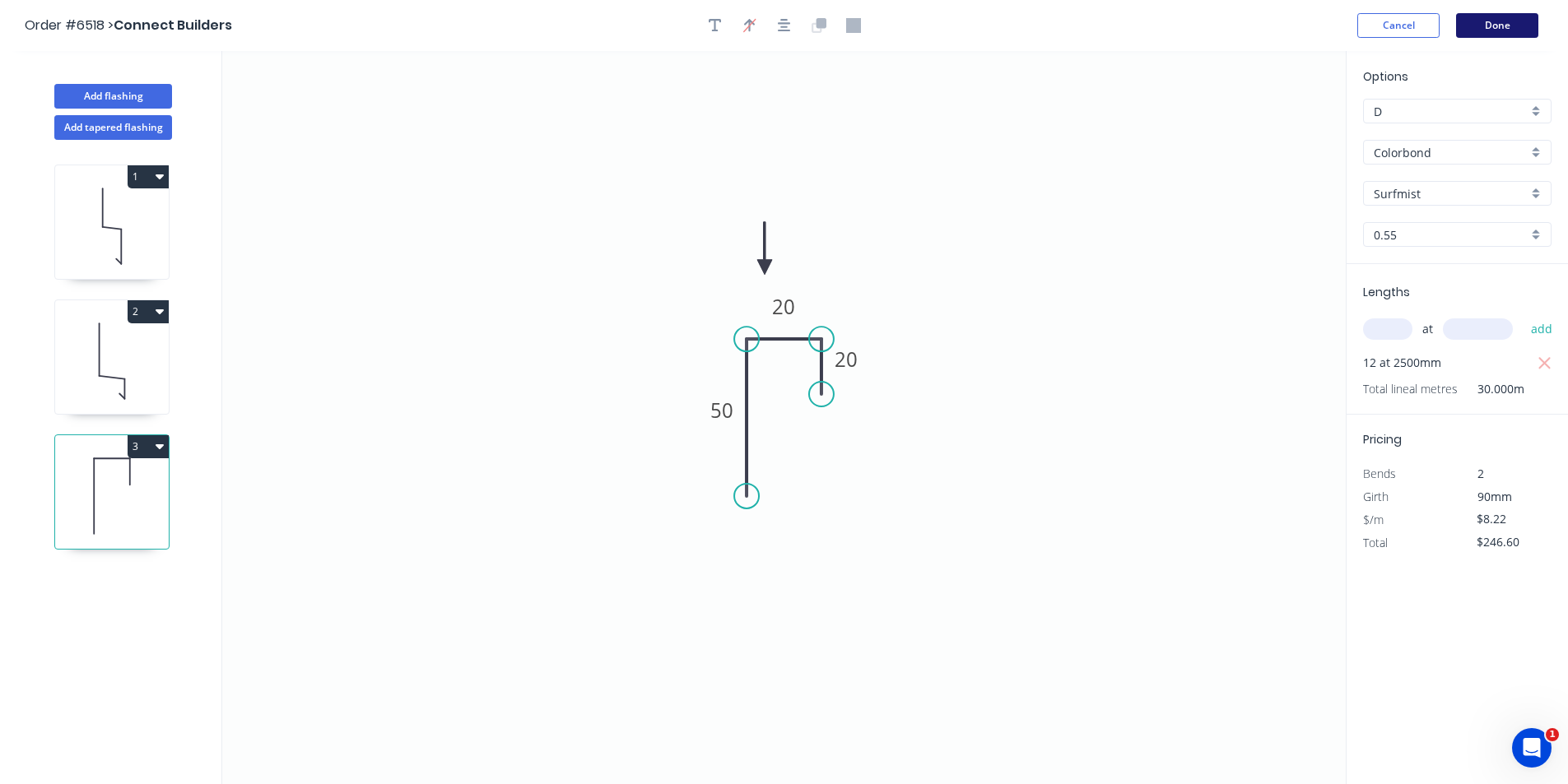
click at [1500, 15] on button "Done" at bounding box center [1497, 25] width 82 height 25
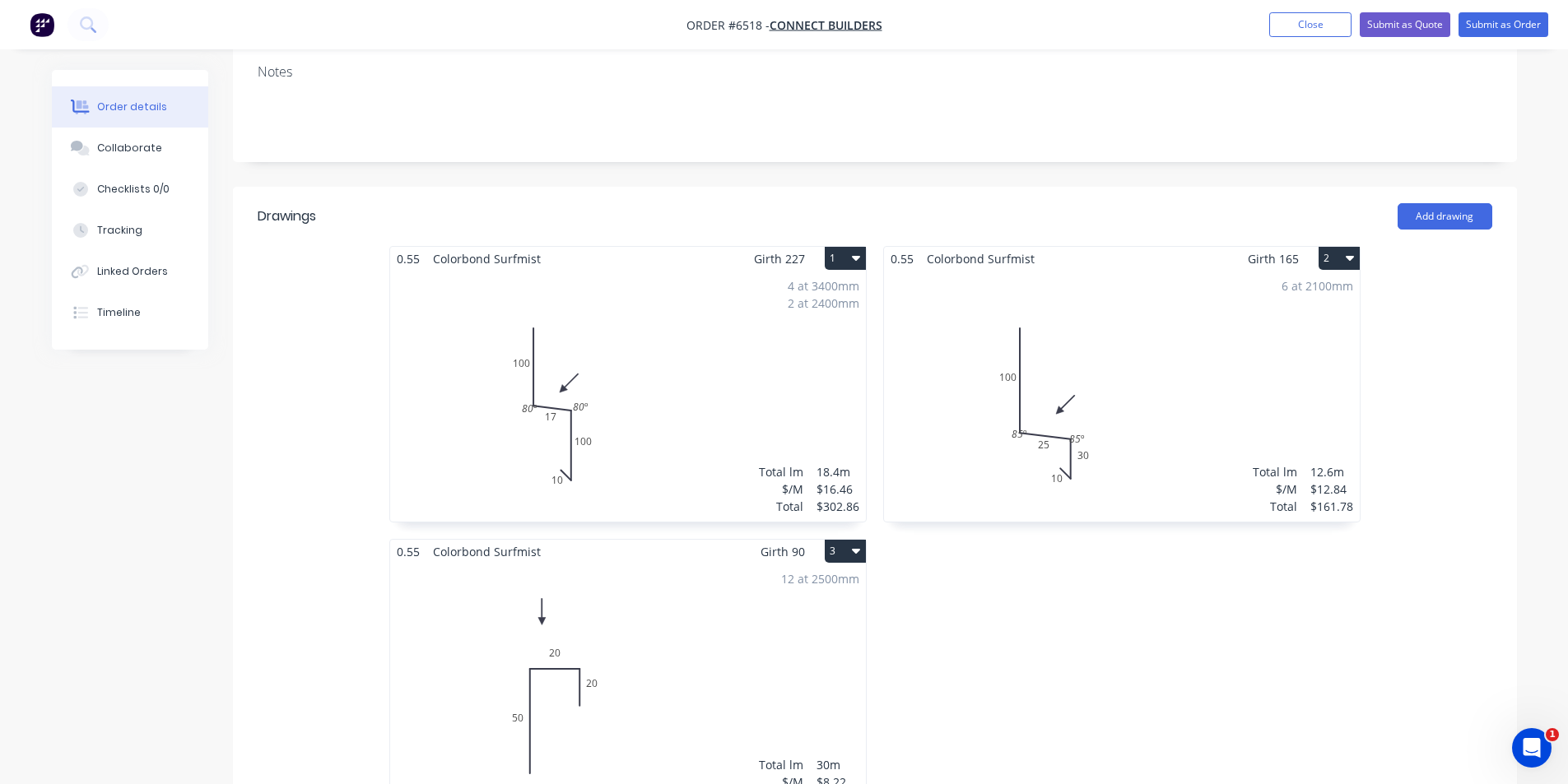
scroll to position [82, 0]
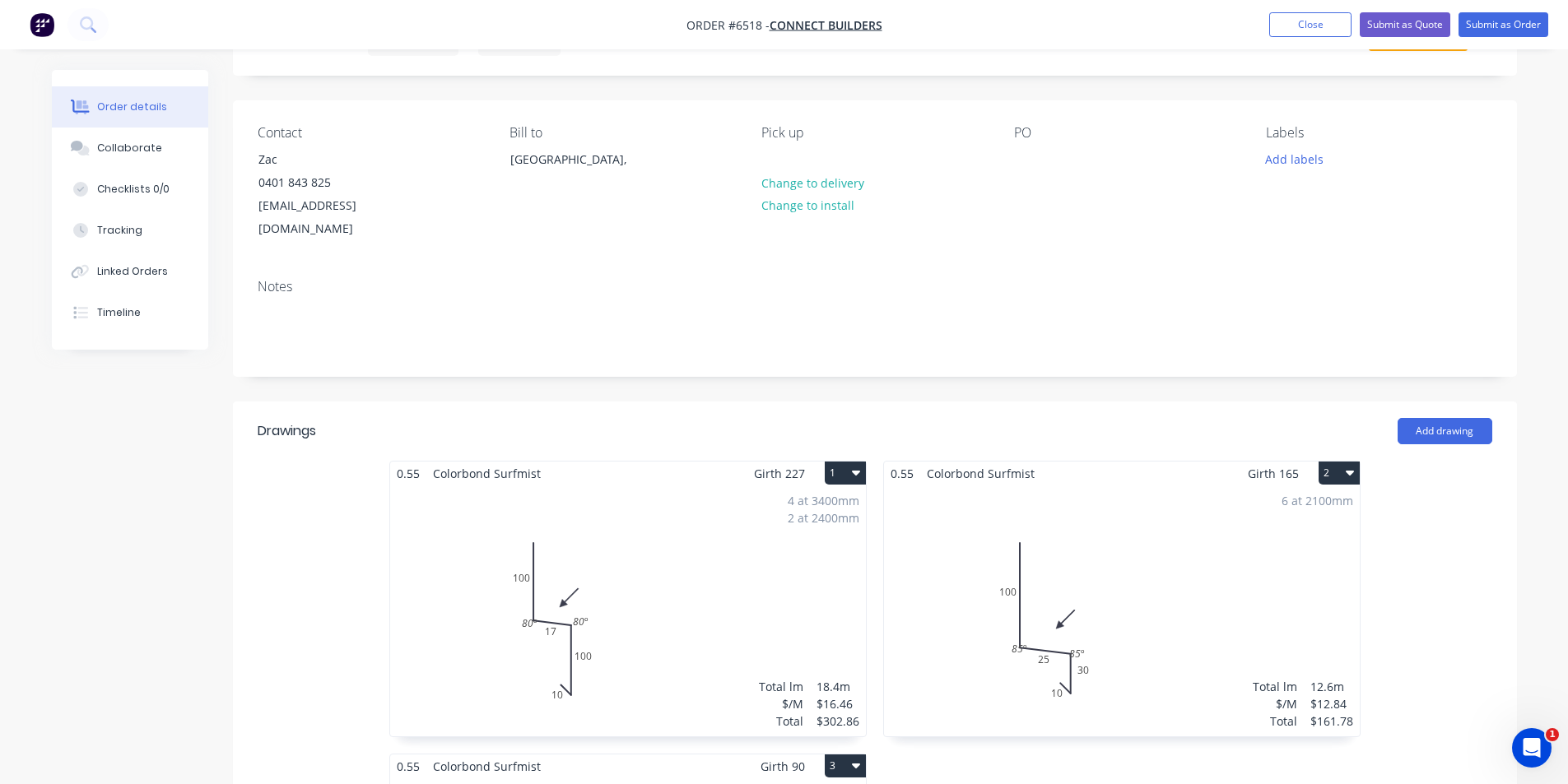
click at [597, 666] on div "4 at 3400mm 2 at 2400mm Total lm $/M Total 18.4m $16.46 $302.86" at bounding box center [628, 612] width 476 height 251
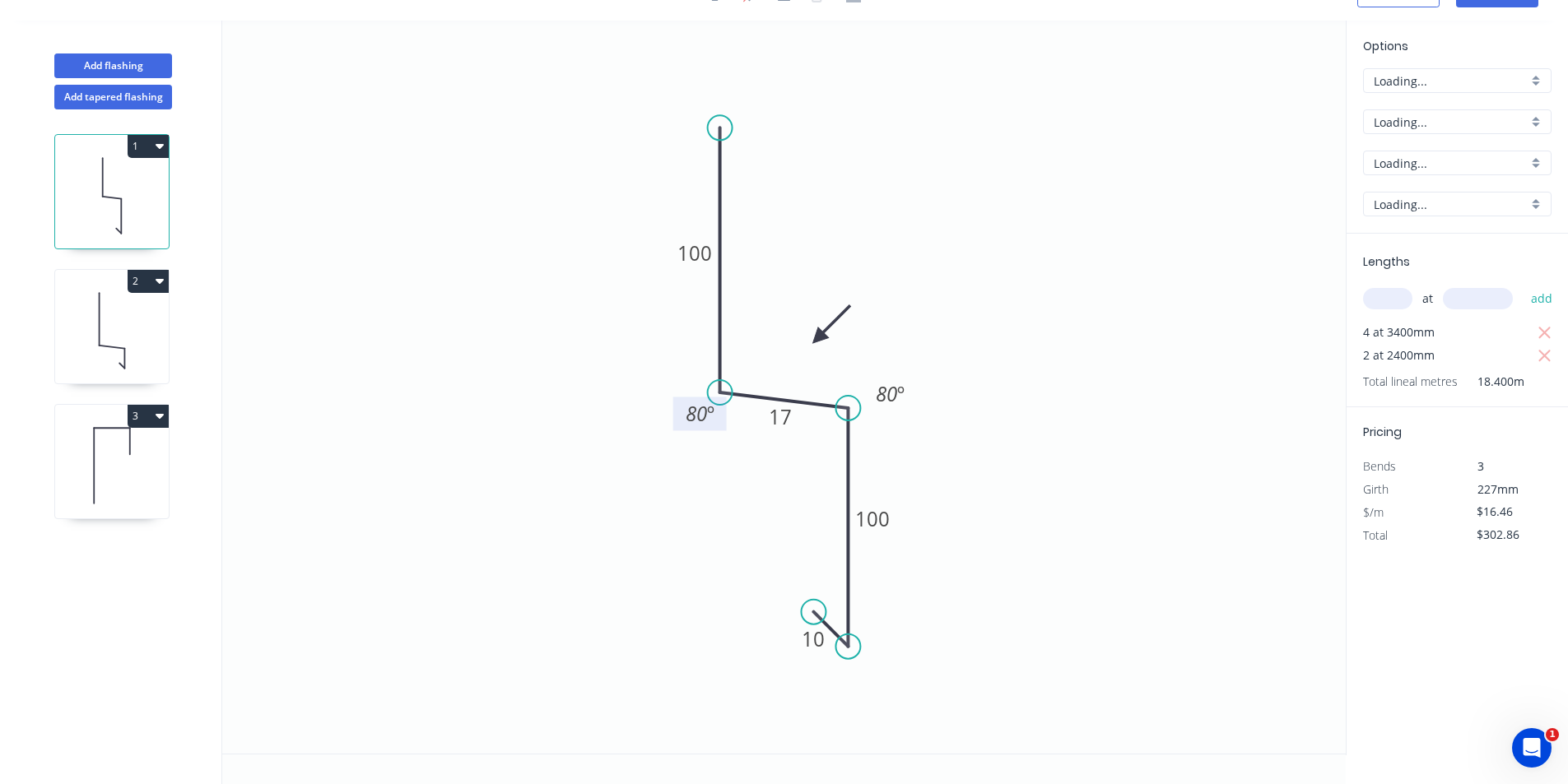
scroll to position [31, 0]
click at [870, 707] on div "Show angle" at bounding box center [931, 704] width 166 height 34
click at [831, 607] on tspan "?" at bounding box center [830, 607] width 9 height 27
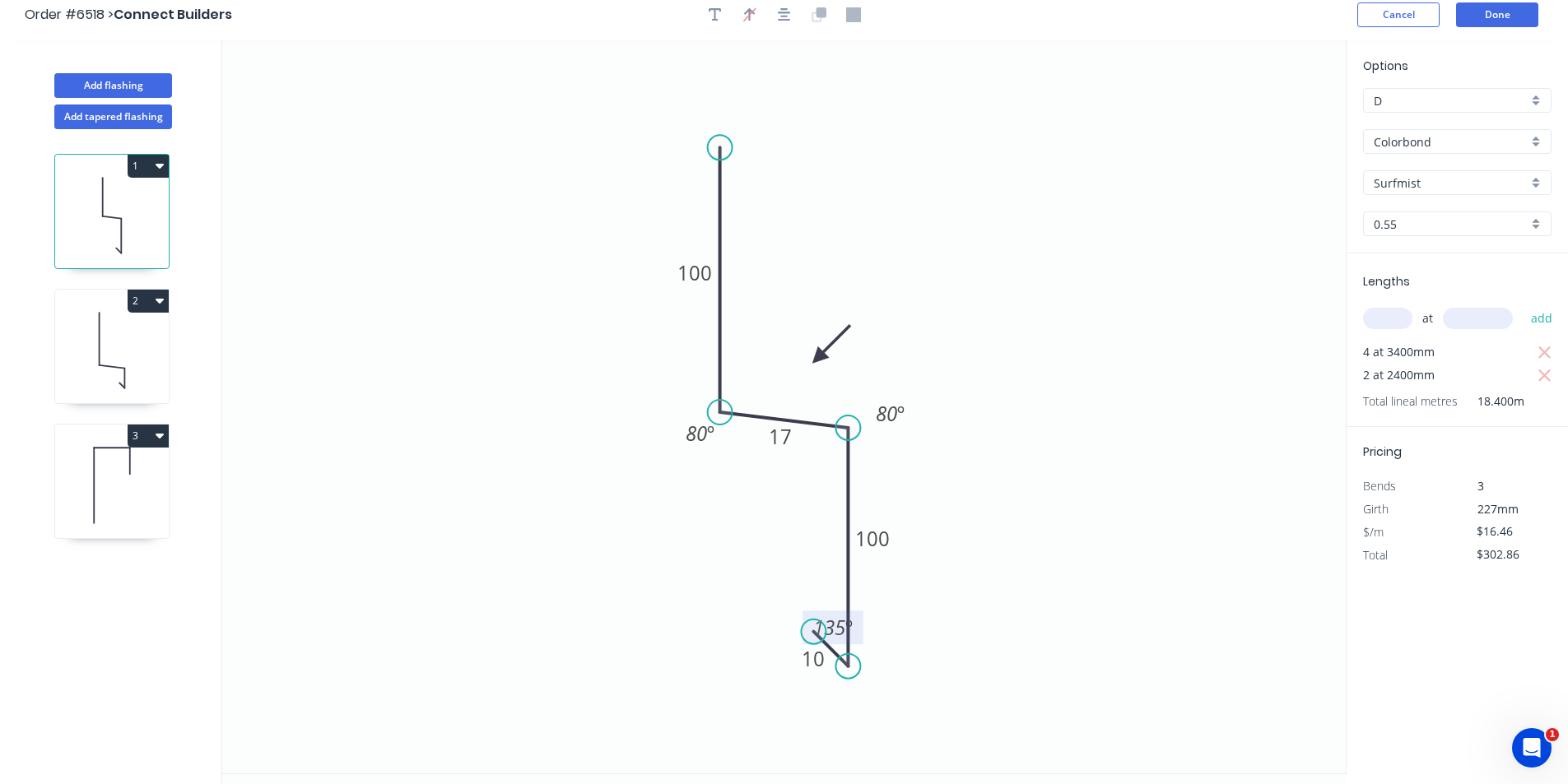
scroll to position [0, 0]
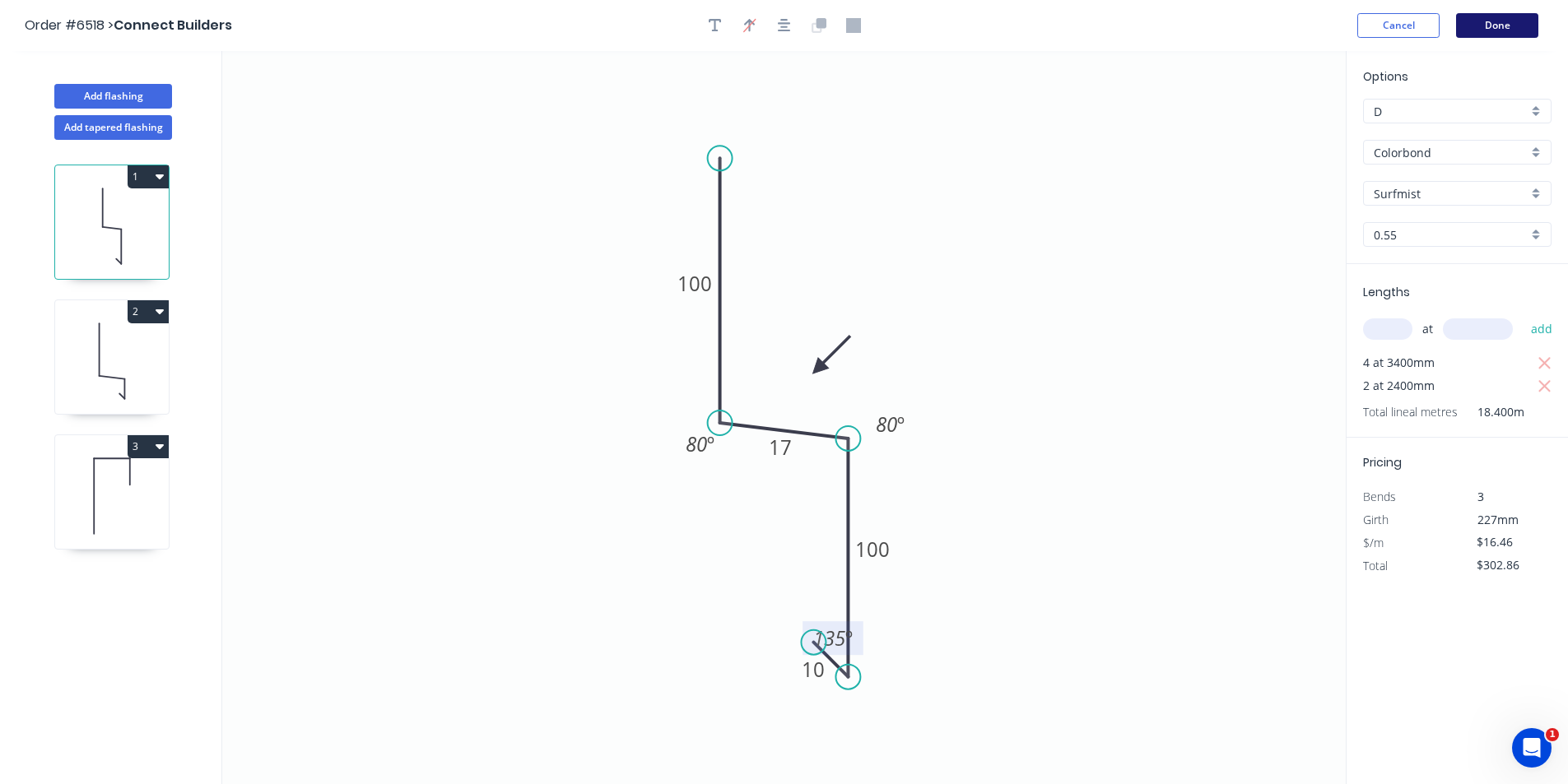
click at [1515, 24] on button "Done" at bounding box center [1497, 25] width 82 height 25
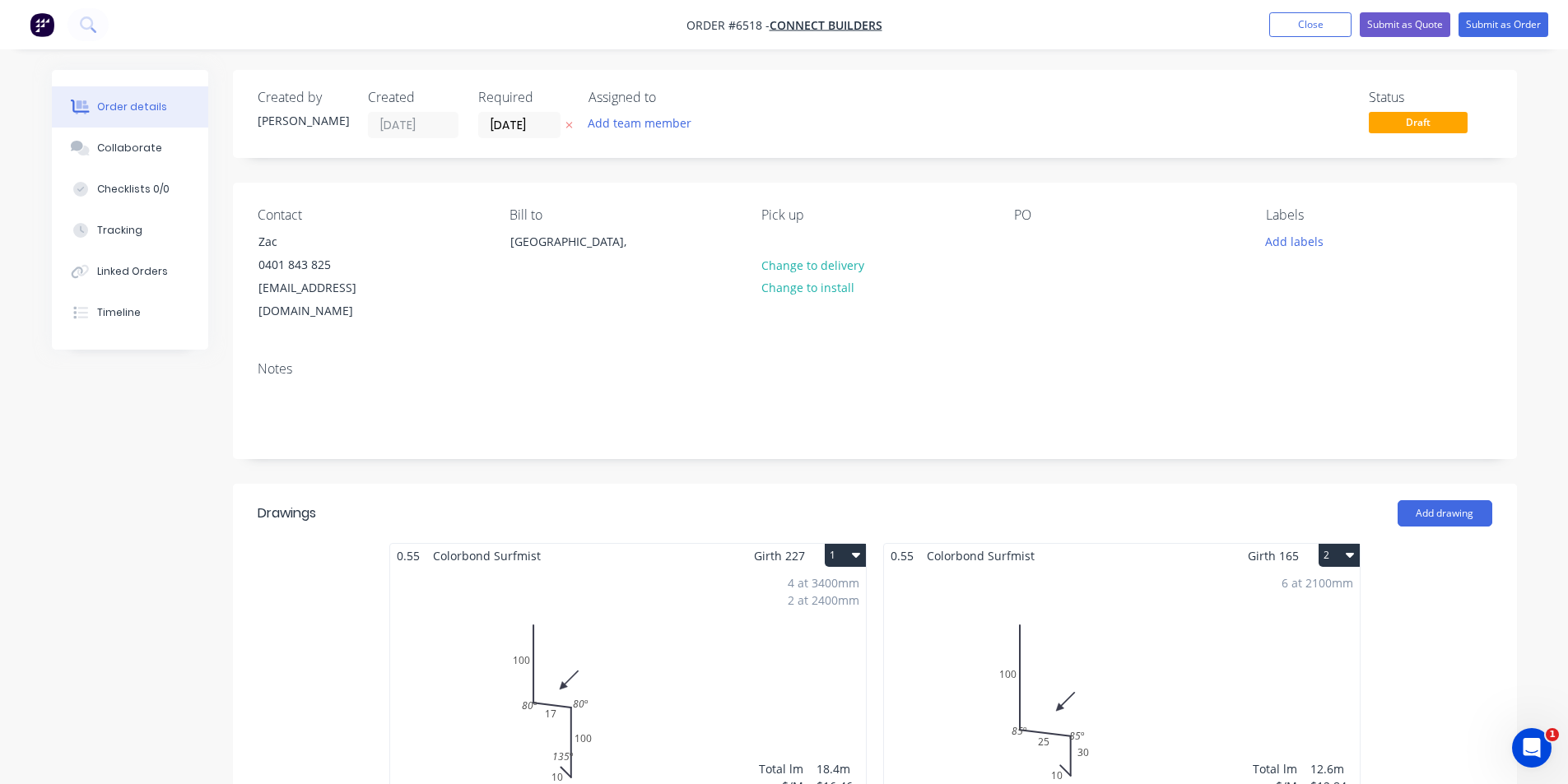
scroll to position [493, 0]
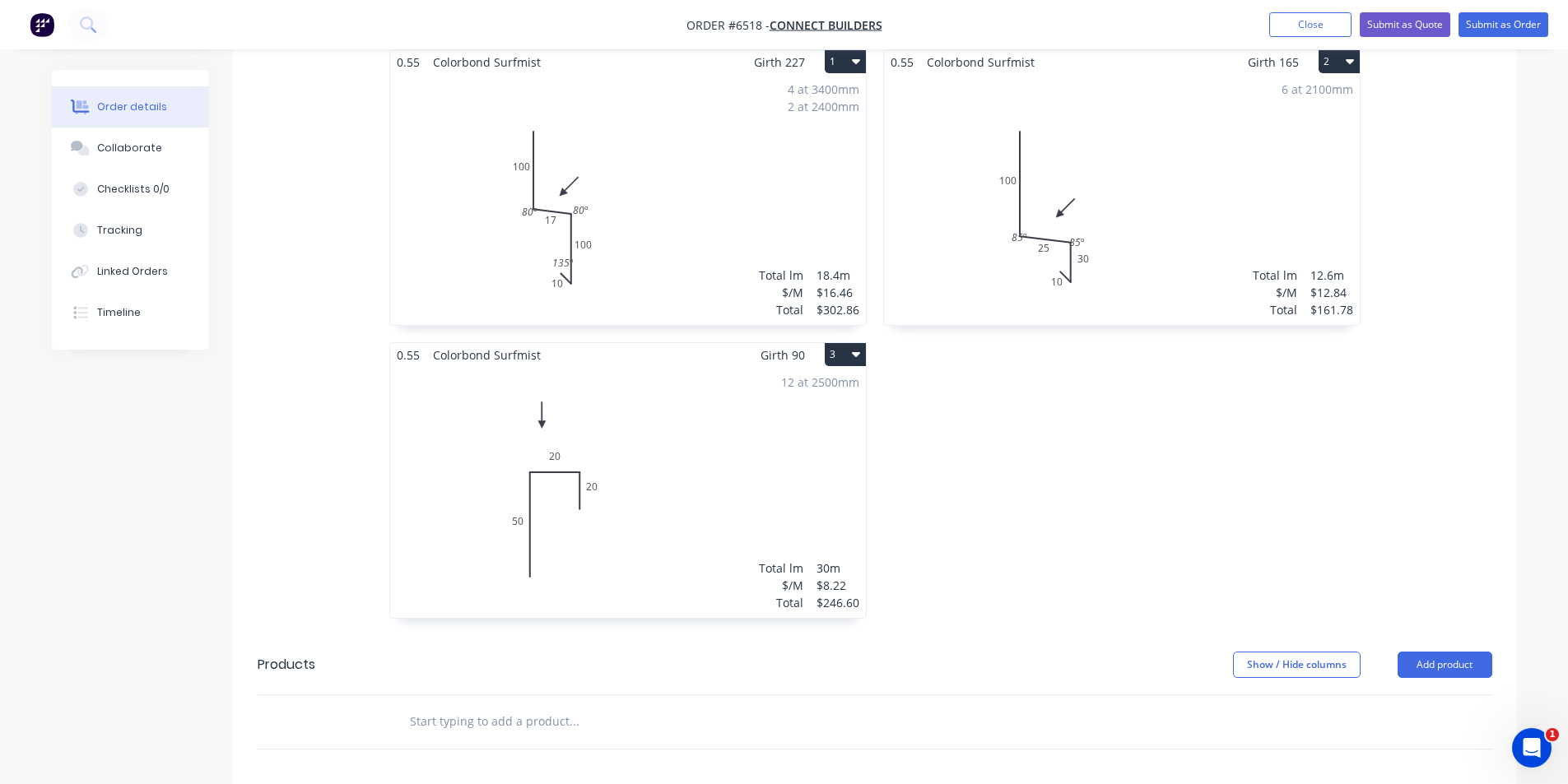
drag, startPoint x: 153, startPoint y: 145, endPoint x: 1565, endPoint y: 656, distance: 1501.6
click at [153, 145] on div "Collaborate" at bounding box center [129, 148] width 65 height 15
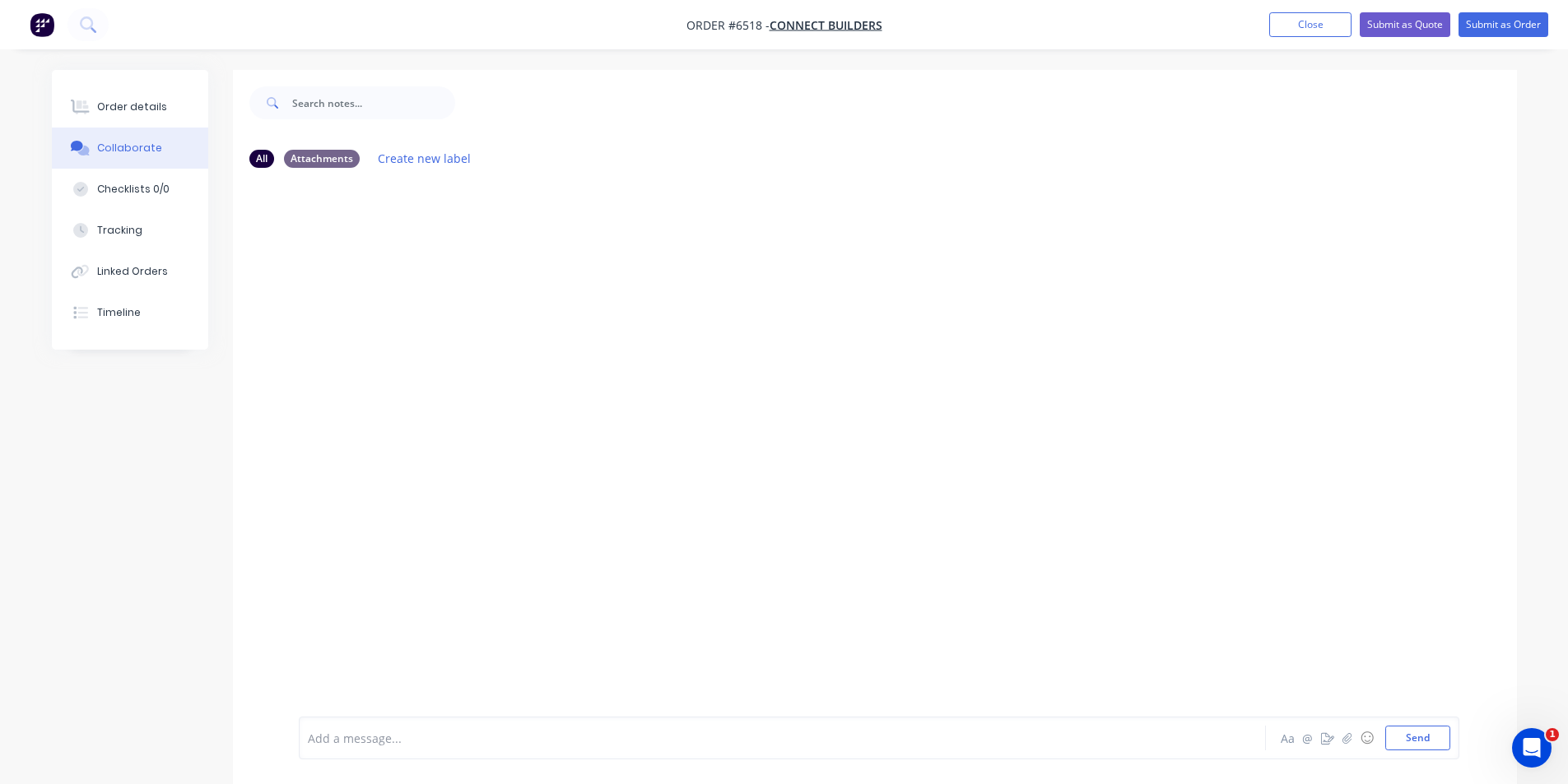
click at [1556, 772] on div at bounding box center [1556, 772] width 0 height 0
click at [1345, 736] on icon "button" at bounding box center [1346, 738] width 10 height 11
click at [1427, 741] on button "Send" at bounding box center [1418, 738] width 65 height 25
click at [1494, 31] on button "Submit as Order" at bounding box center [1504, 24] width 89 height 25
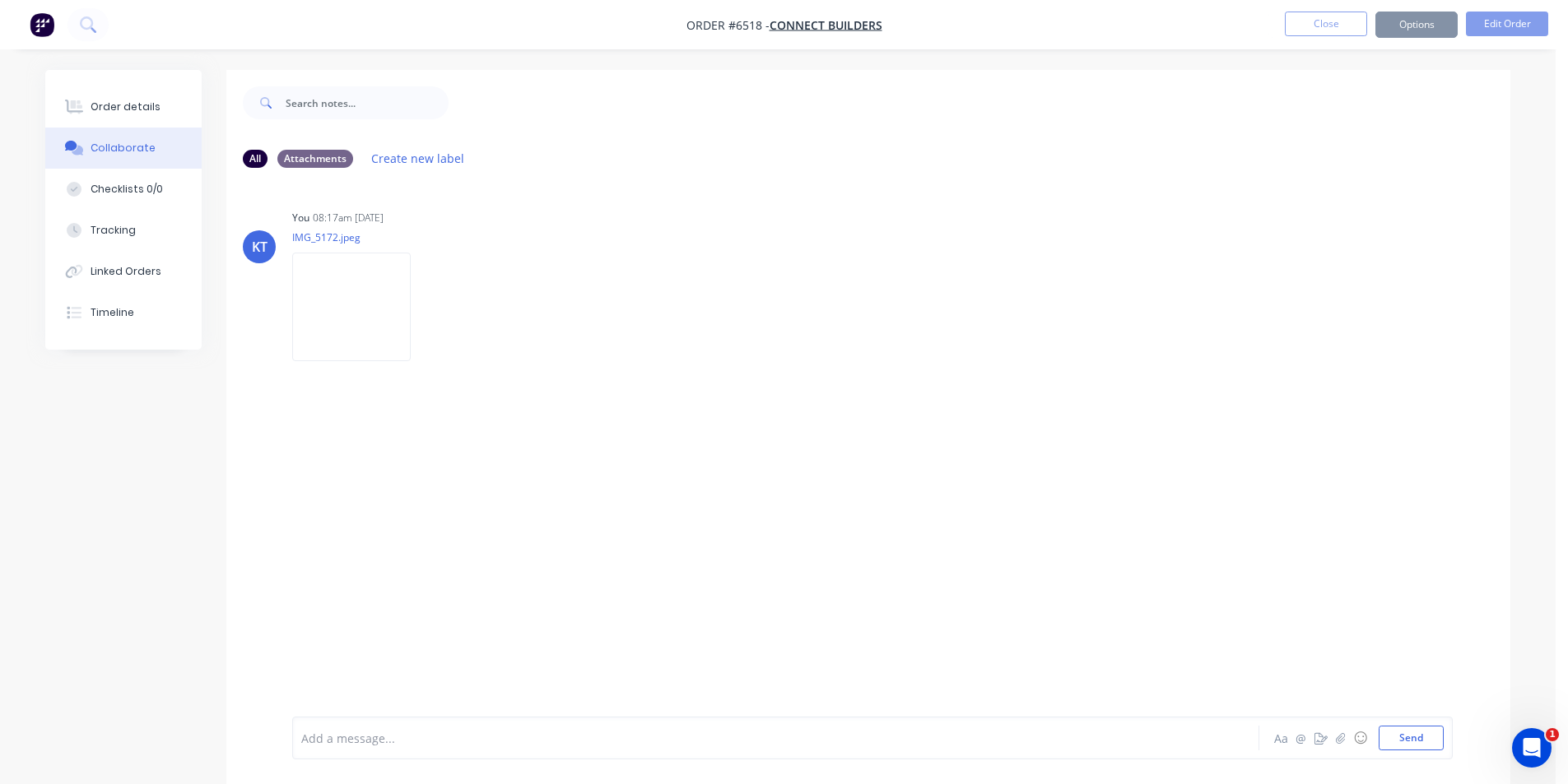
click at [1487, 6] on div "Sending to your accounting package... Loading... This may take a few moments. P…" at bounding box center [784, 392] width 1568 height 784
click at [1487, 26] on div "Sending to your accounting package... Loading... This may take a few moments. P…" at bounding box center [784, 392] width 1568 height 784
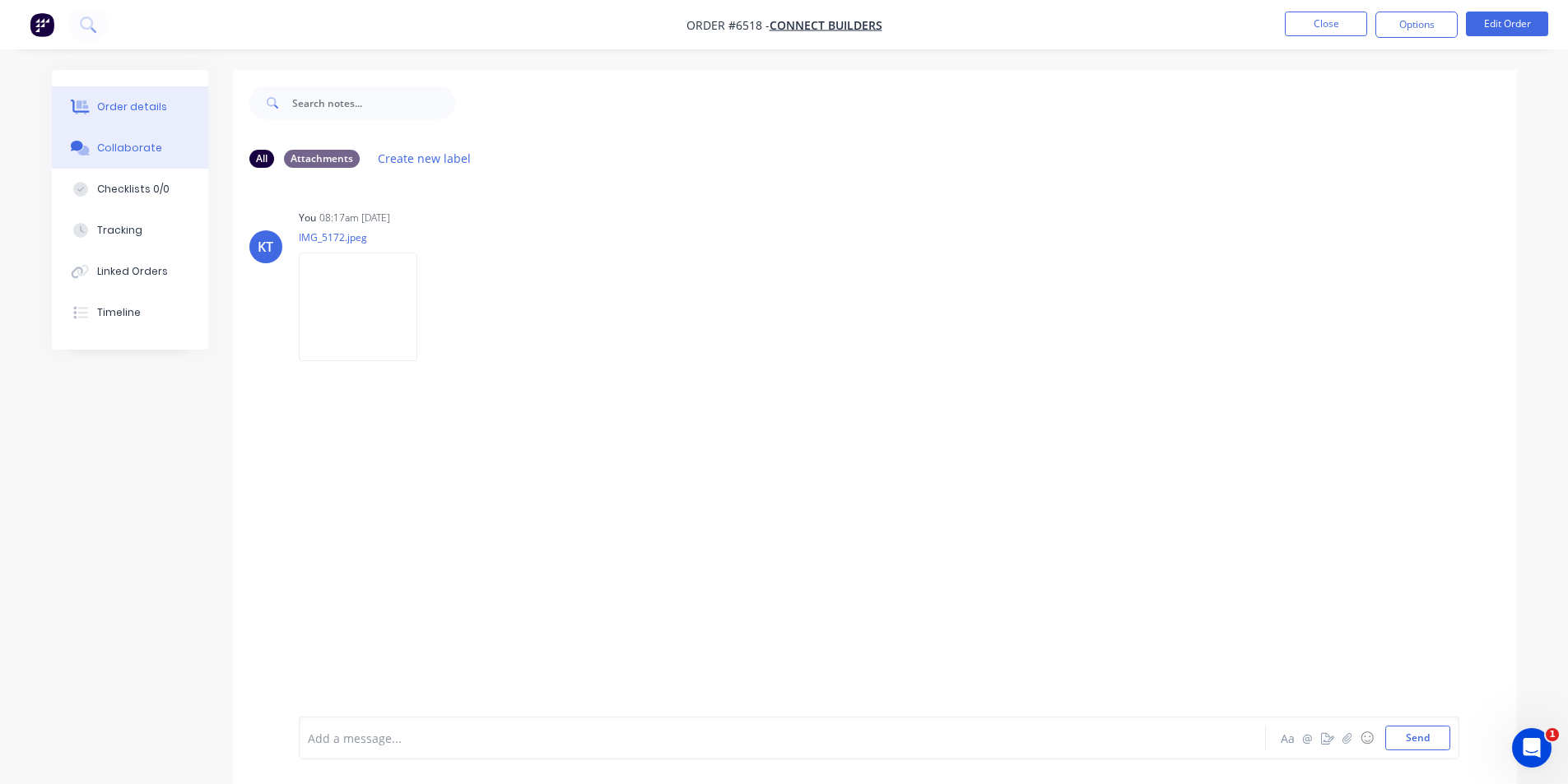
click at [117, 109] on div "Order details" at bounding box center [131, 107] width 70 height 15
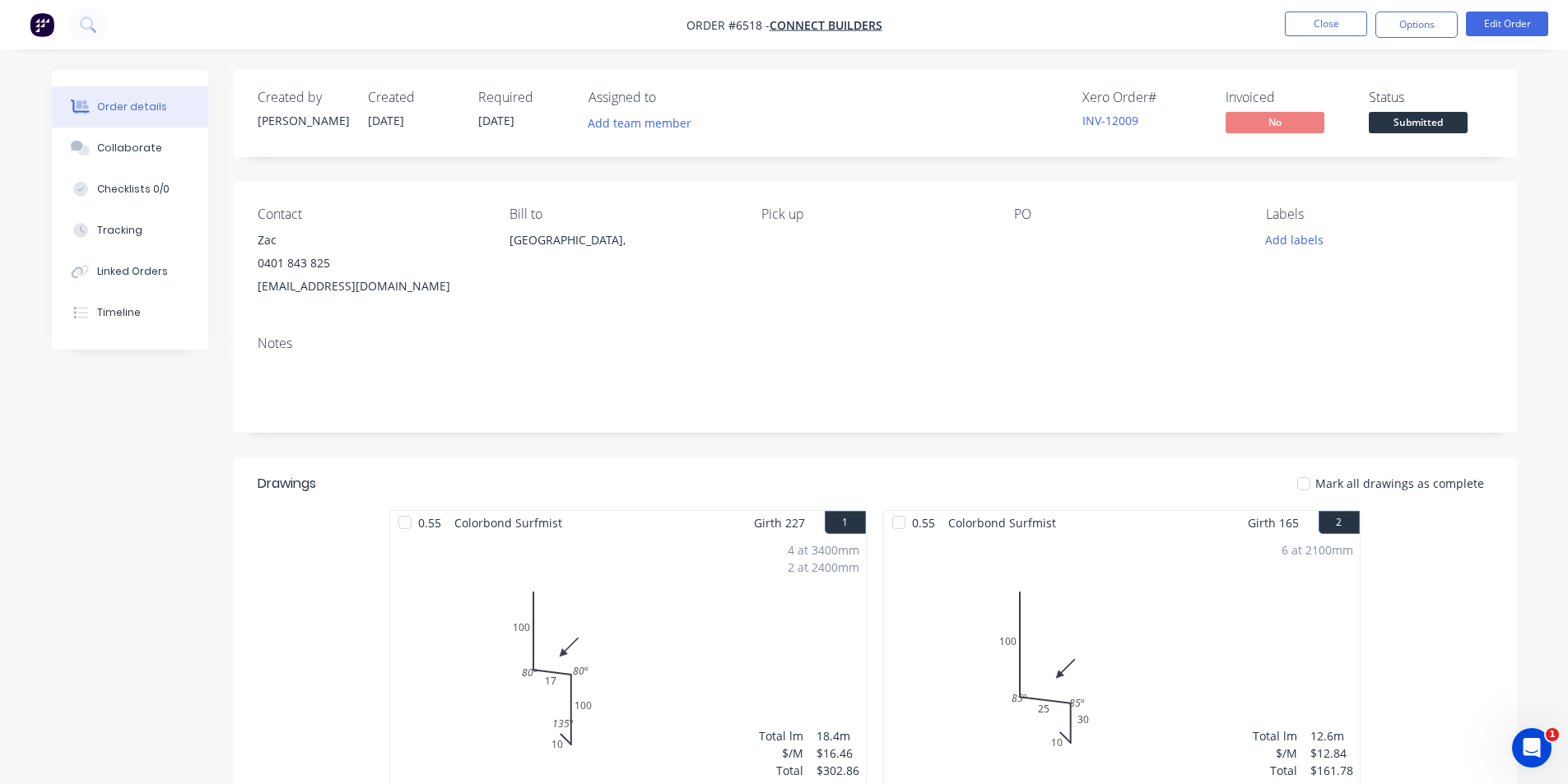
click at [1388, 118] on span "Submitted" at bounding box center [1418, 122] width 99 height 20
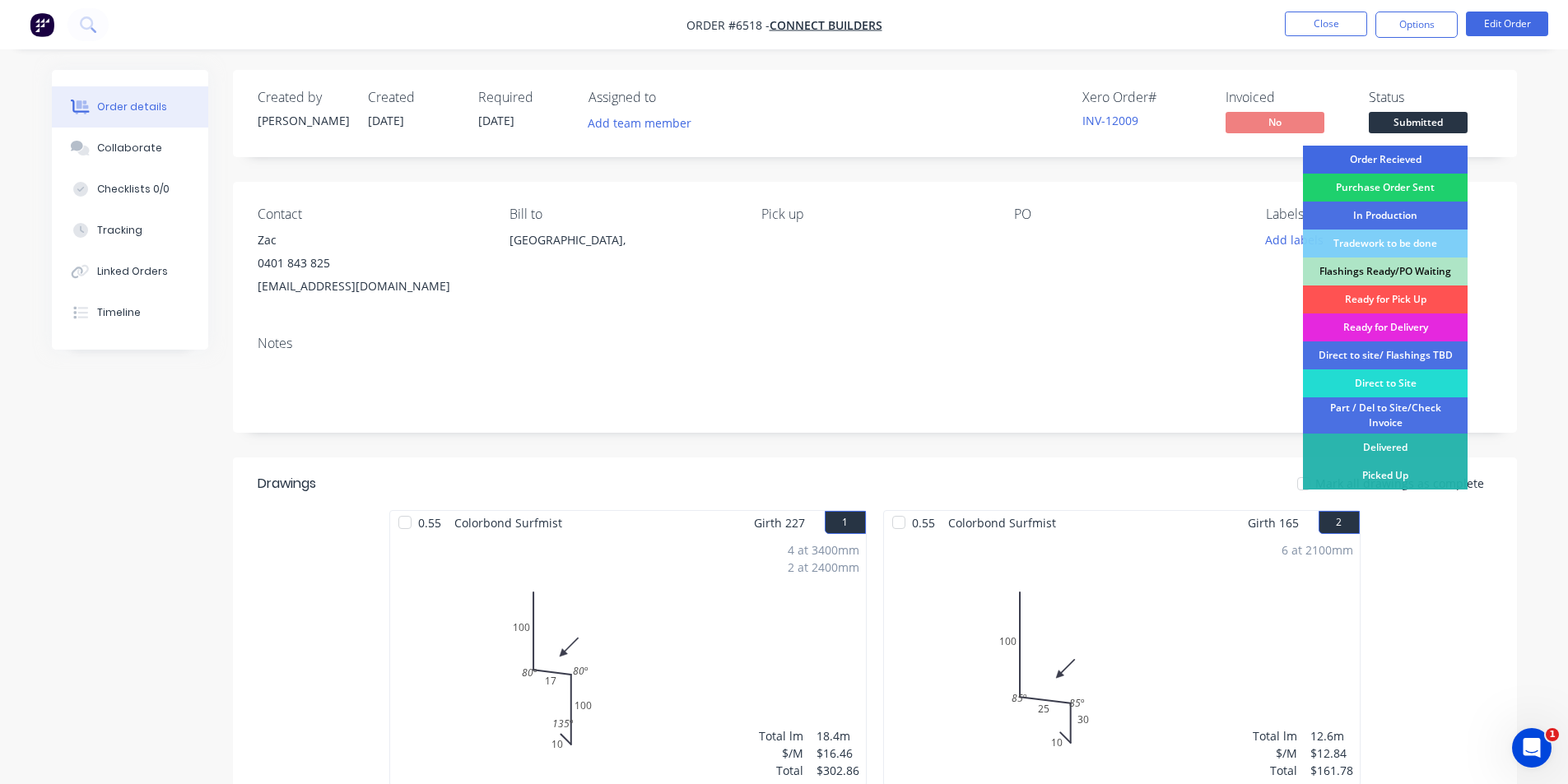
click at [1403, 156] on div "Order Recieved" at bounding box center [1385, 159] width 165 height 28
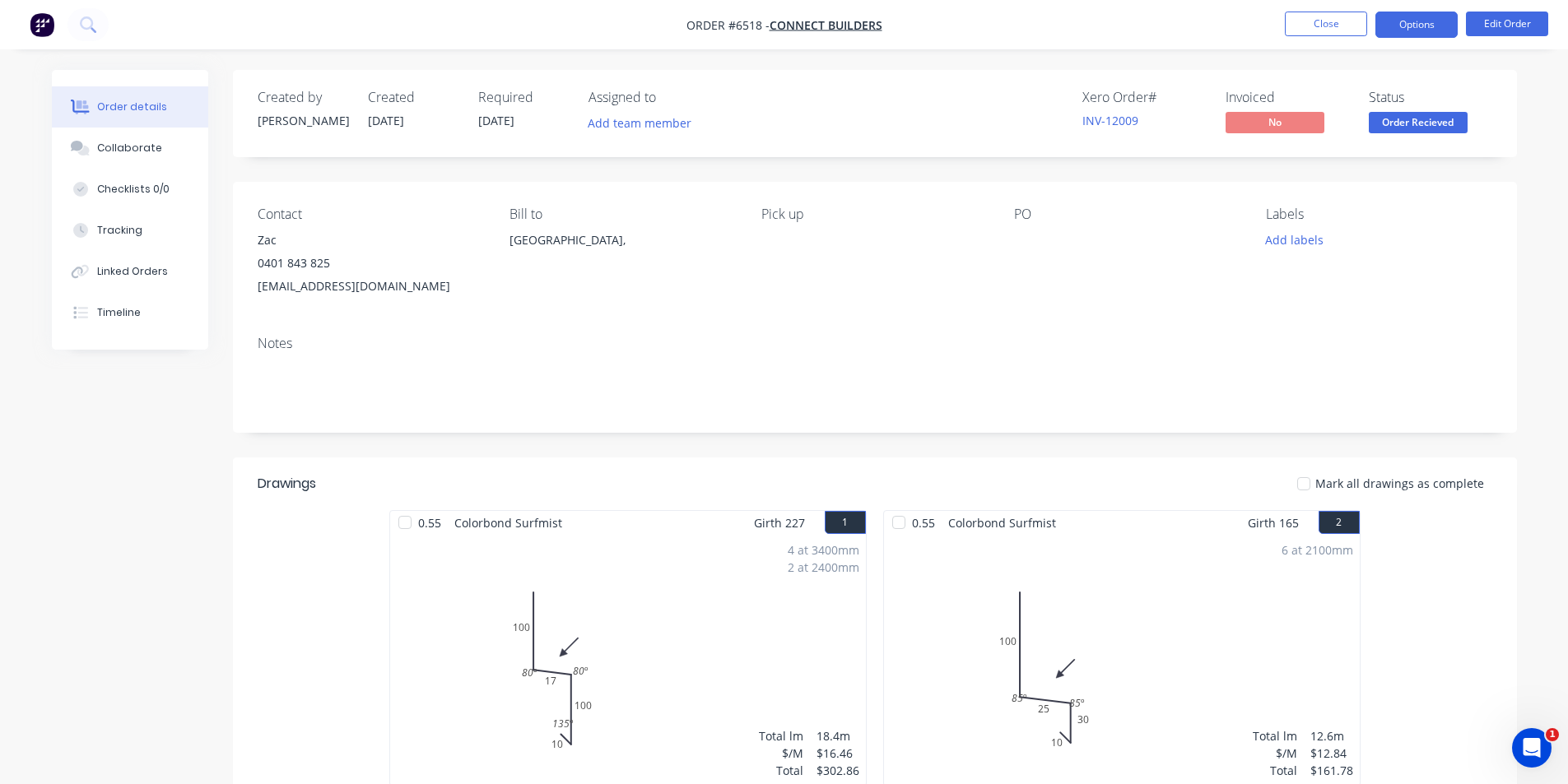
click at [1418, 35] on button "Options" at bounding box center [1416, 24] width 82 height 26
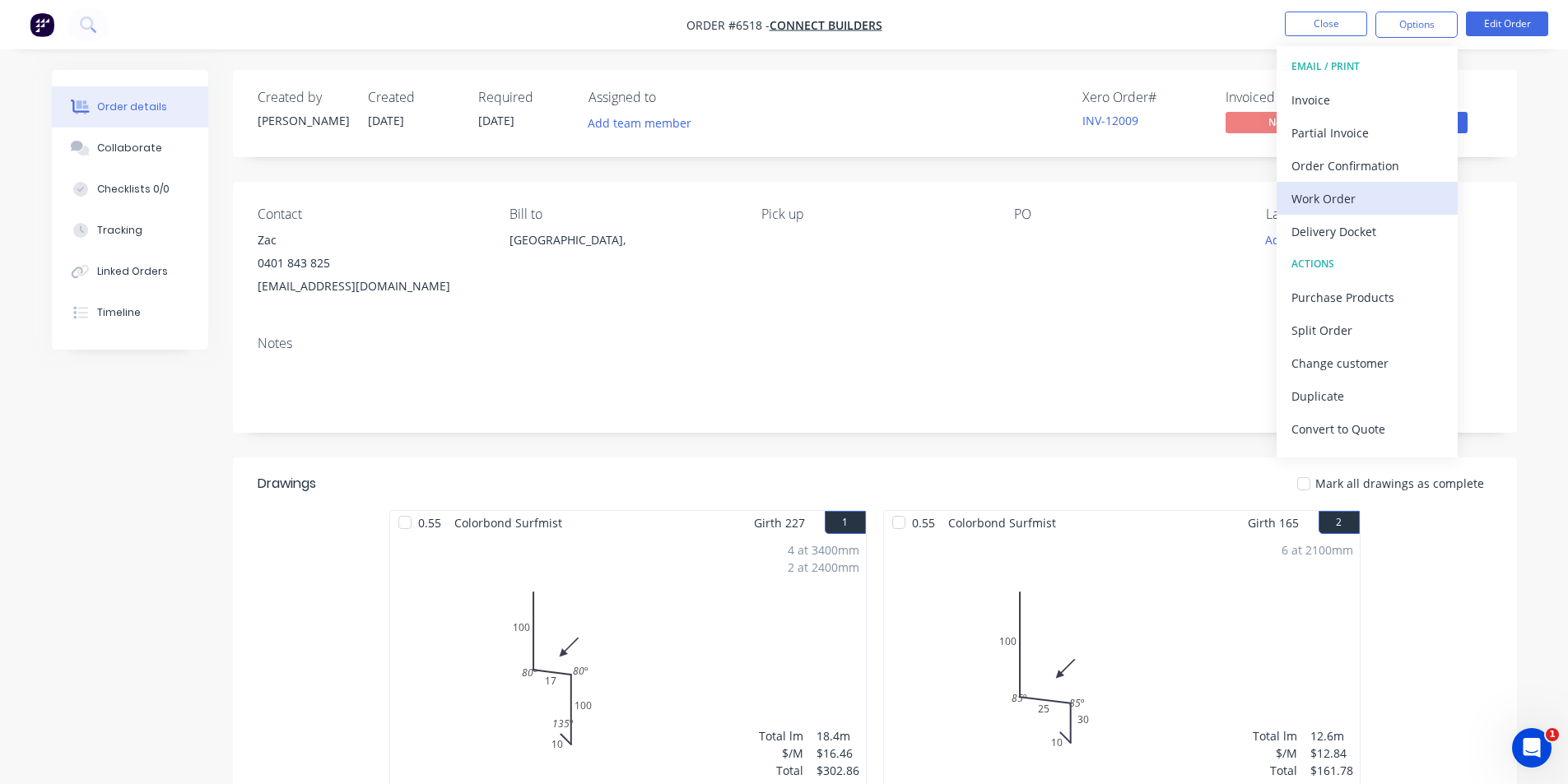
click at [1376, 182] on button "Work Order" at bounding box center [1367, 197] width 181 height 33
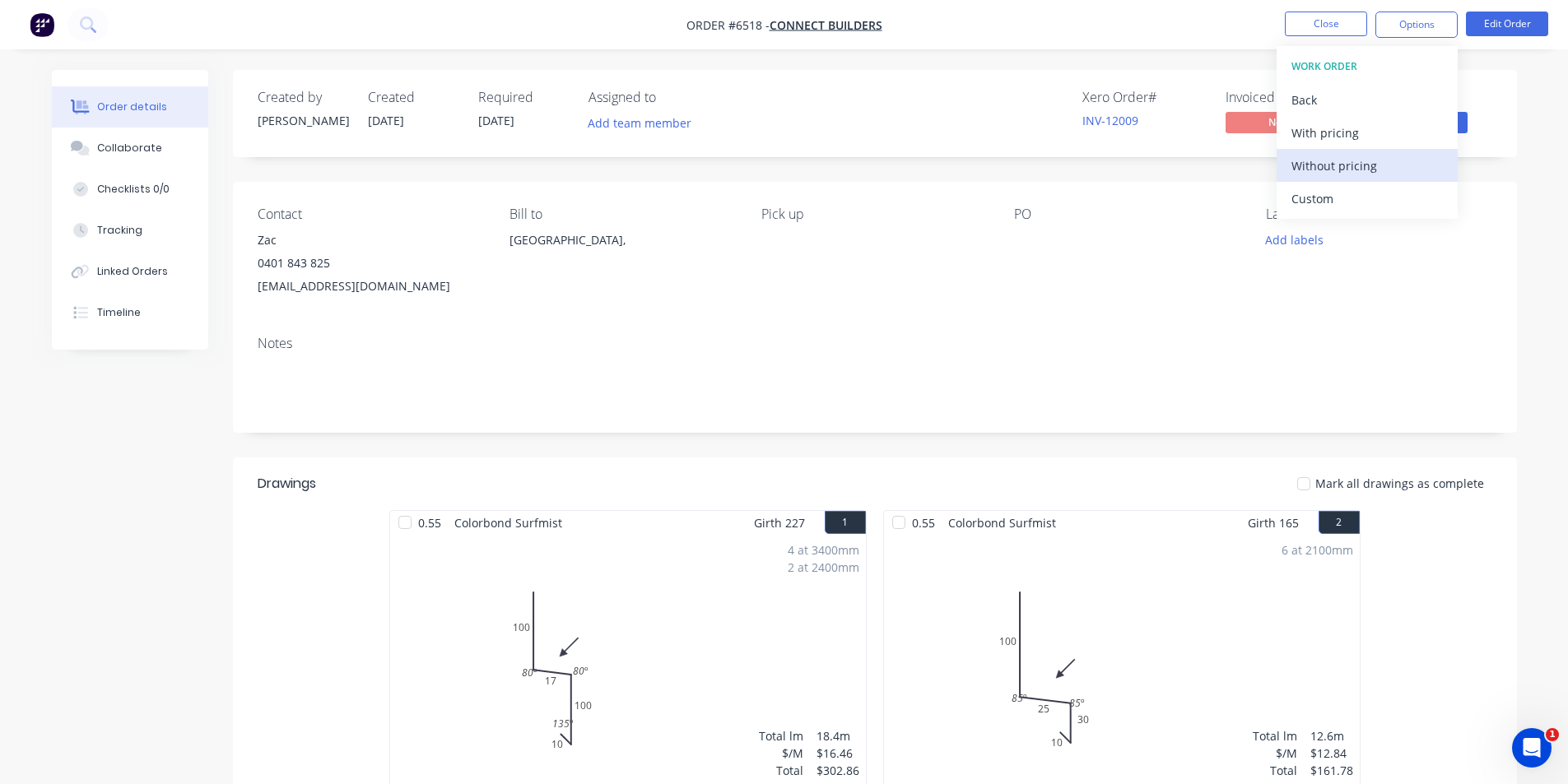
click at [1376, 174] on div "Without pricing" at bounding box center [1367, 166] width 152 height 24
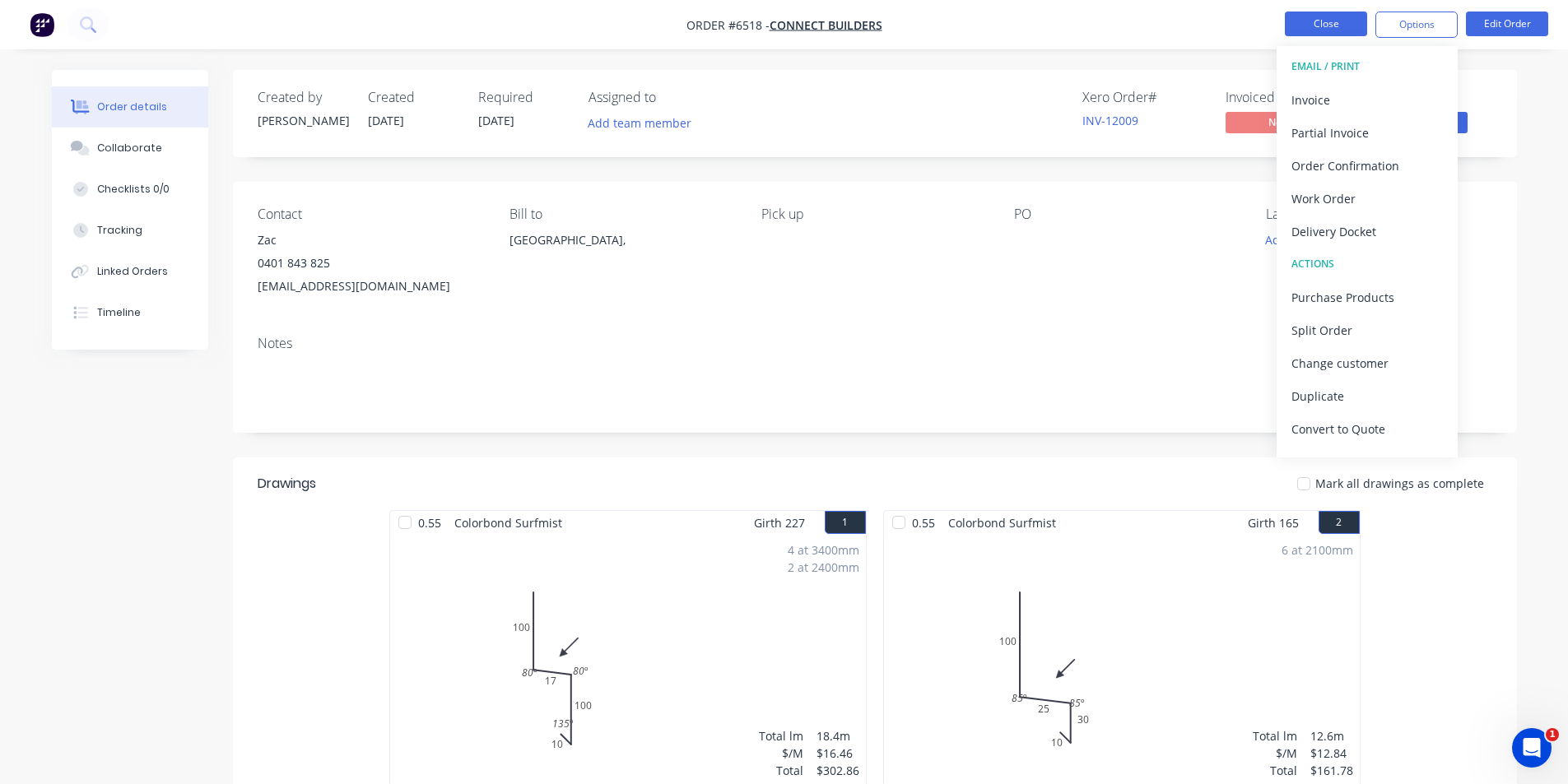
click at [1338, 30] on button "Close" at bounding box center [1326, 23] width 82 height 25
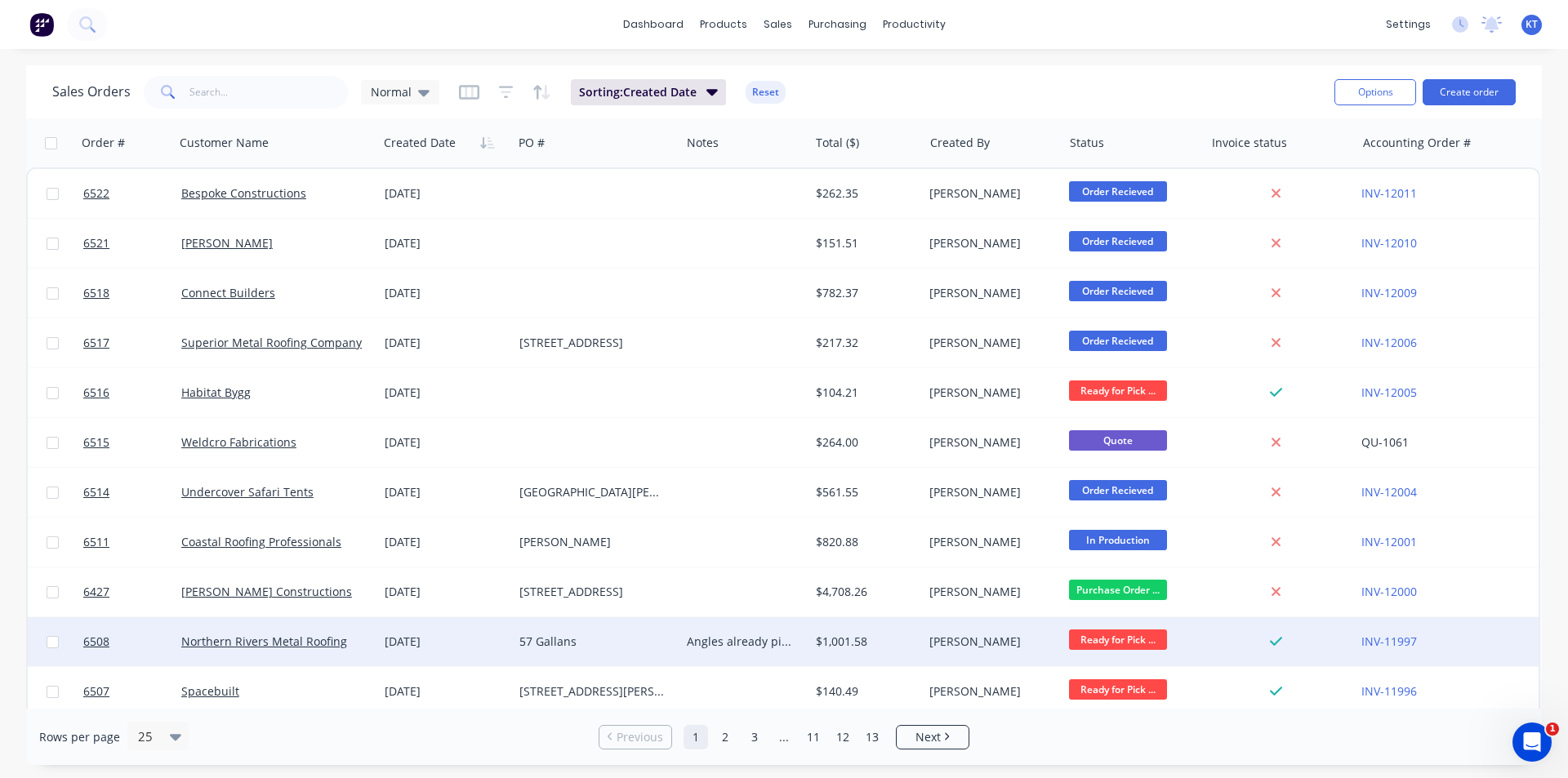
click at [1429, 646] on div "INV-11997" at bounding box center [1443, 642] width 163 height 17
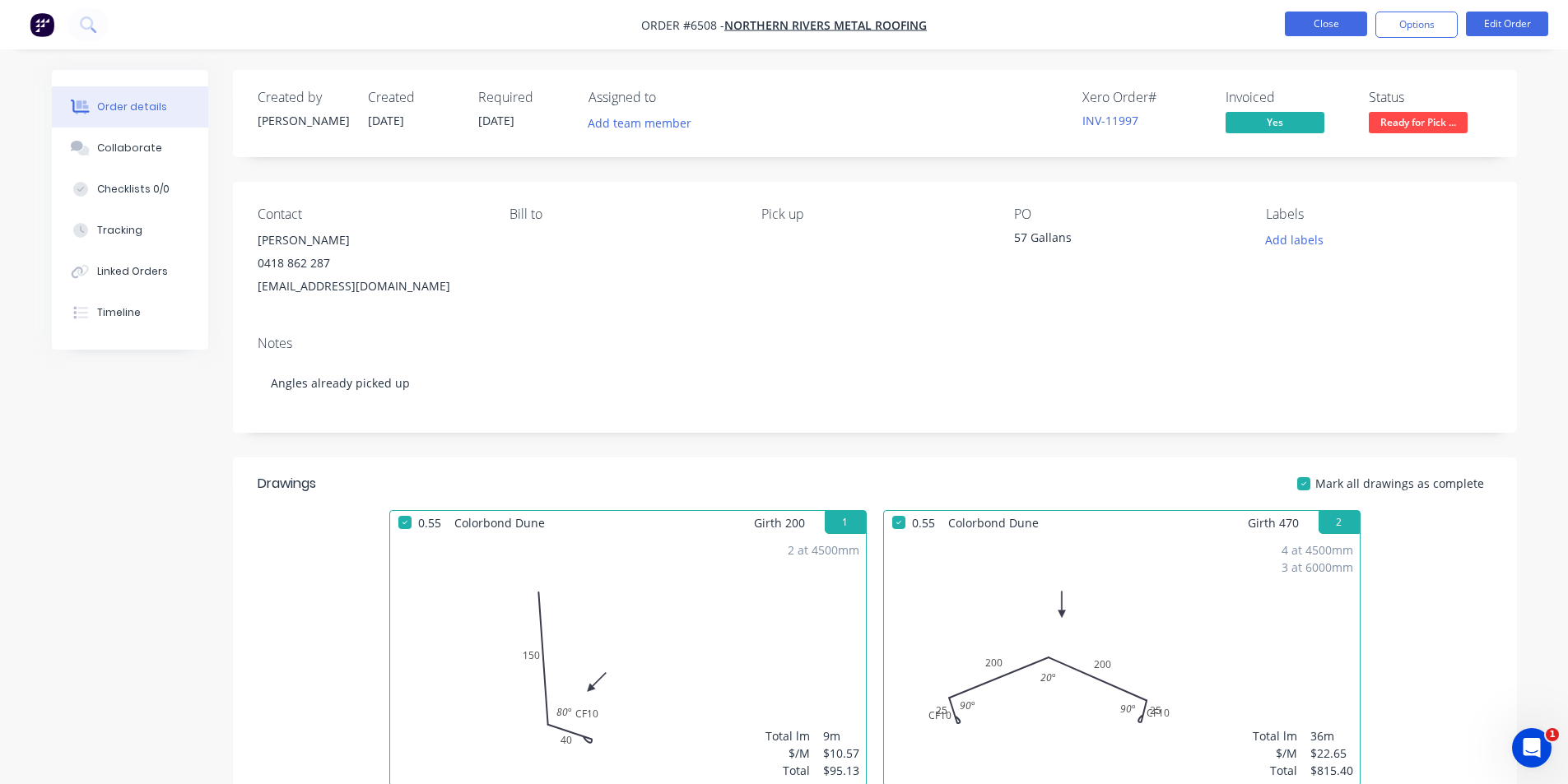
click at [1326, 19] on button "Close" at bounding box center [1326, 23] width 82 height 25
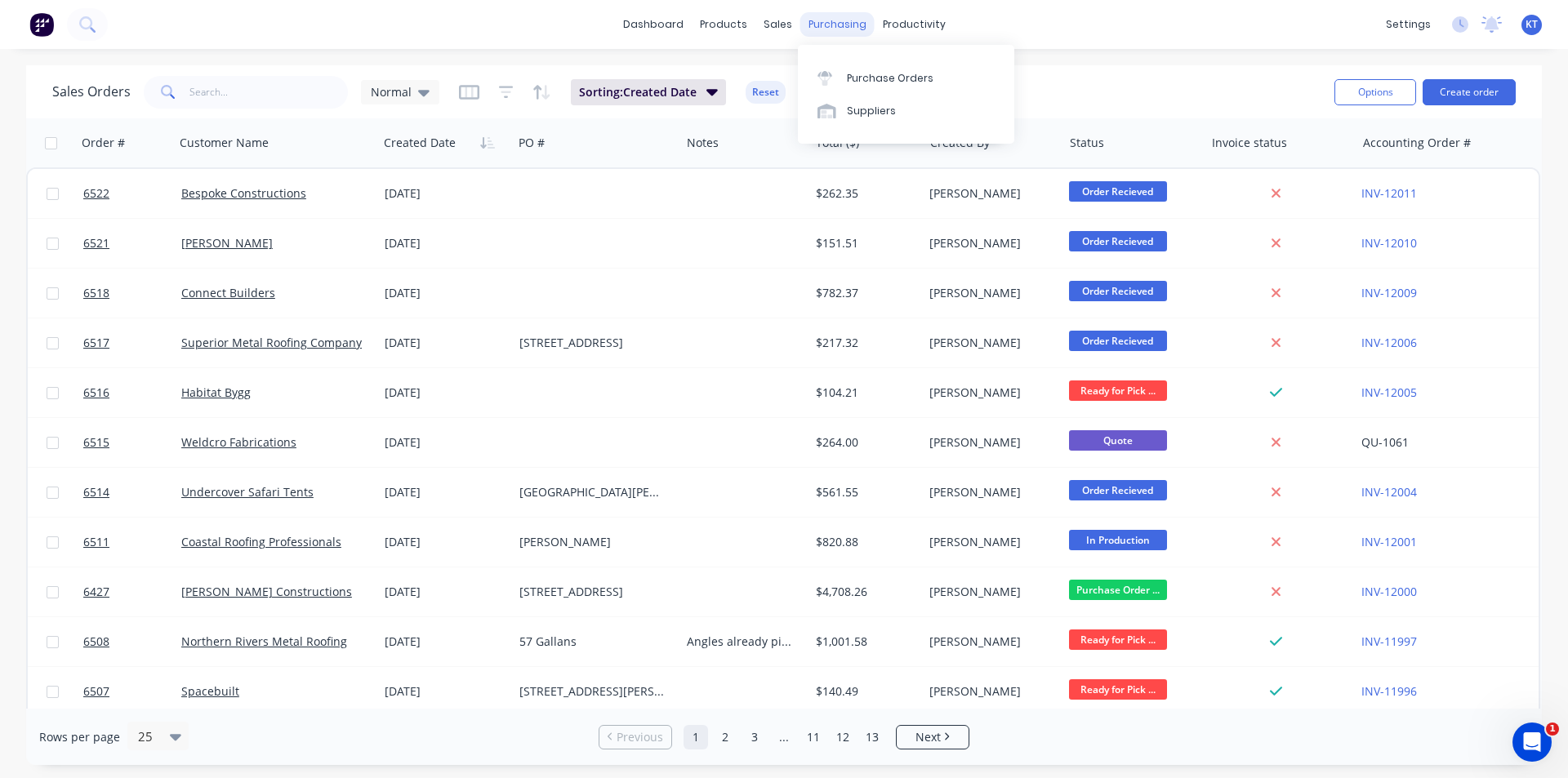
click at [857, 27] on div "purchasing" at bounding box center [837, 24] width 74 height 25
click at [891, 107] on div "Suppliers" at bounding box center [871, 111] width 49 height 15
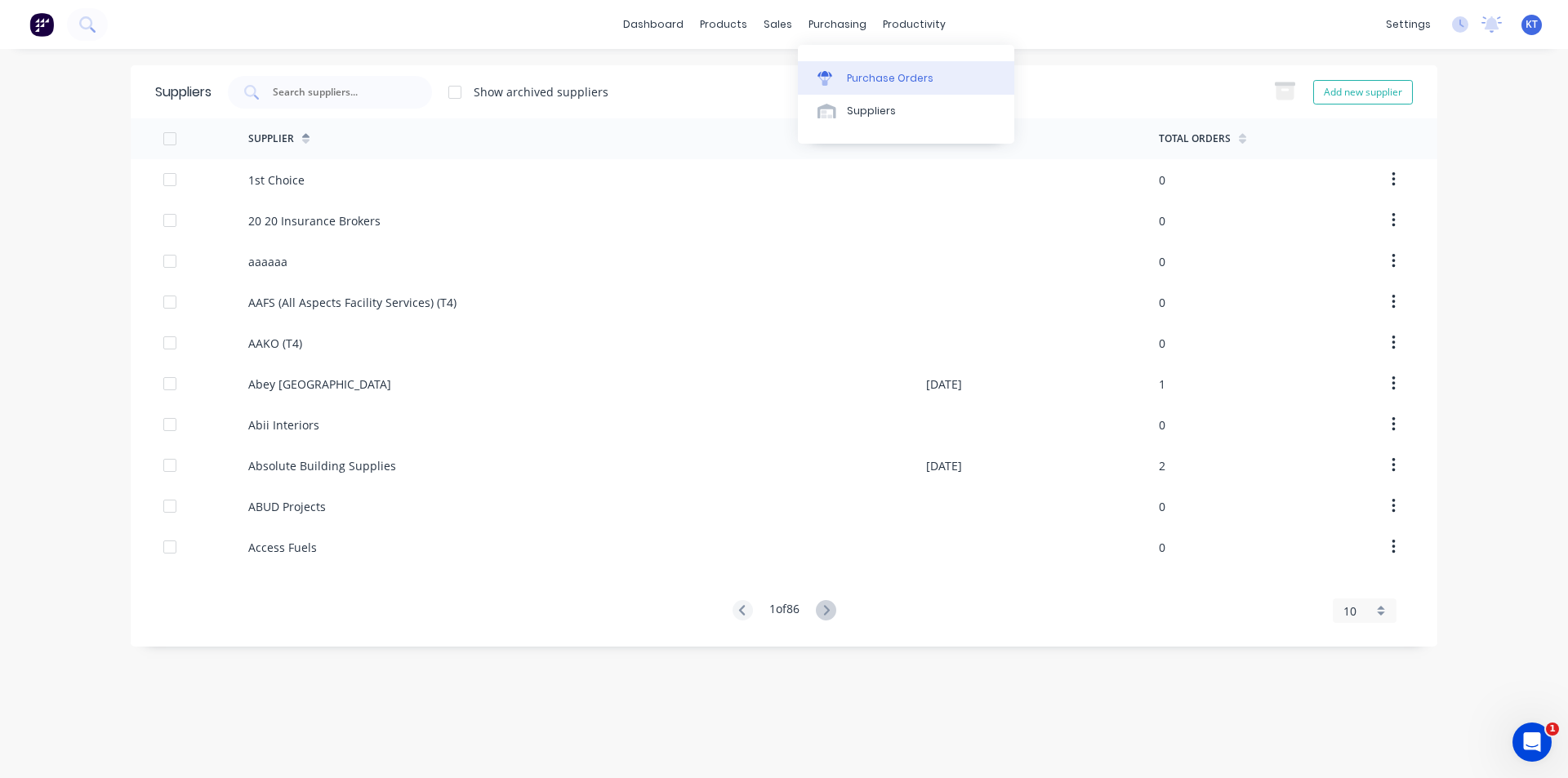
click at [875, 78] on div "Purchase Orders" at bounding box center [891, 79] width 87 height 15
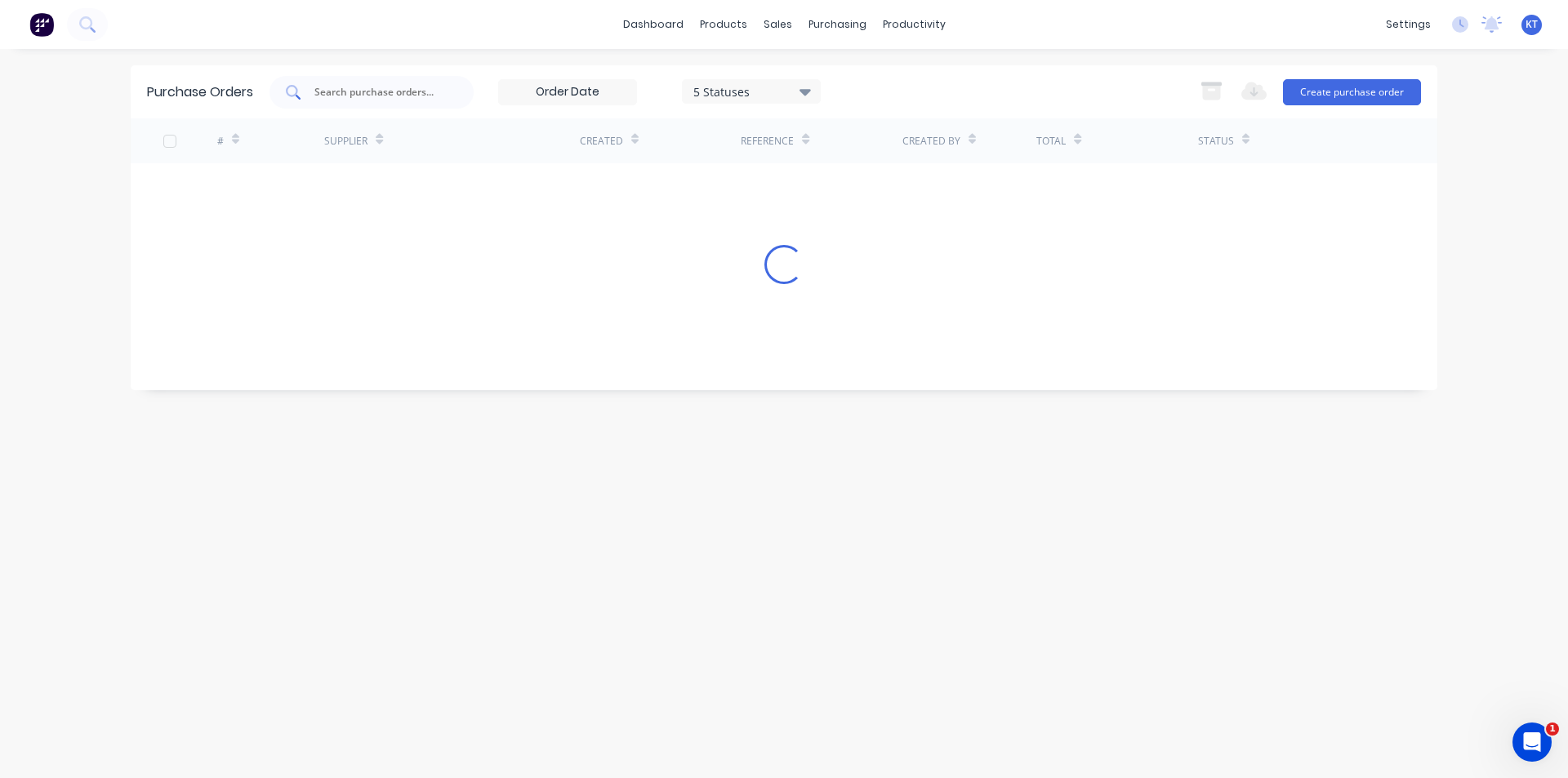
click at [349, 91] on input "text" at bounding box center [381, 92] width 136 height 17
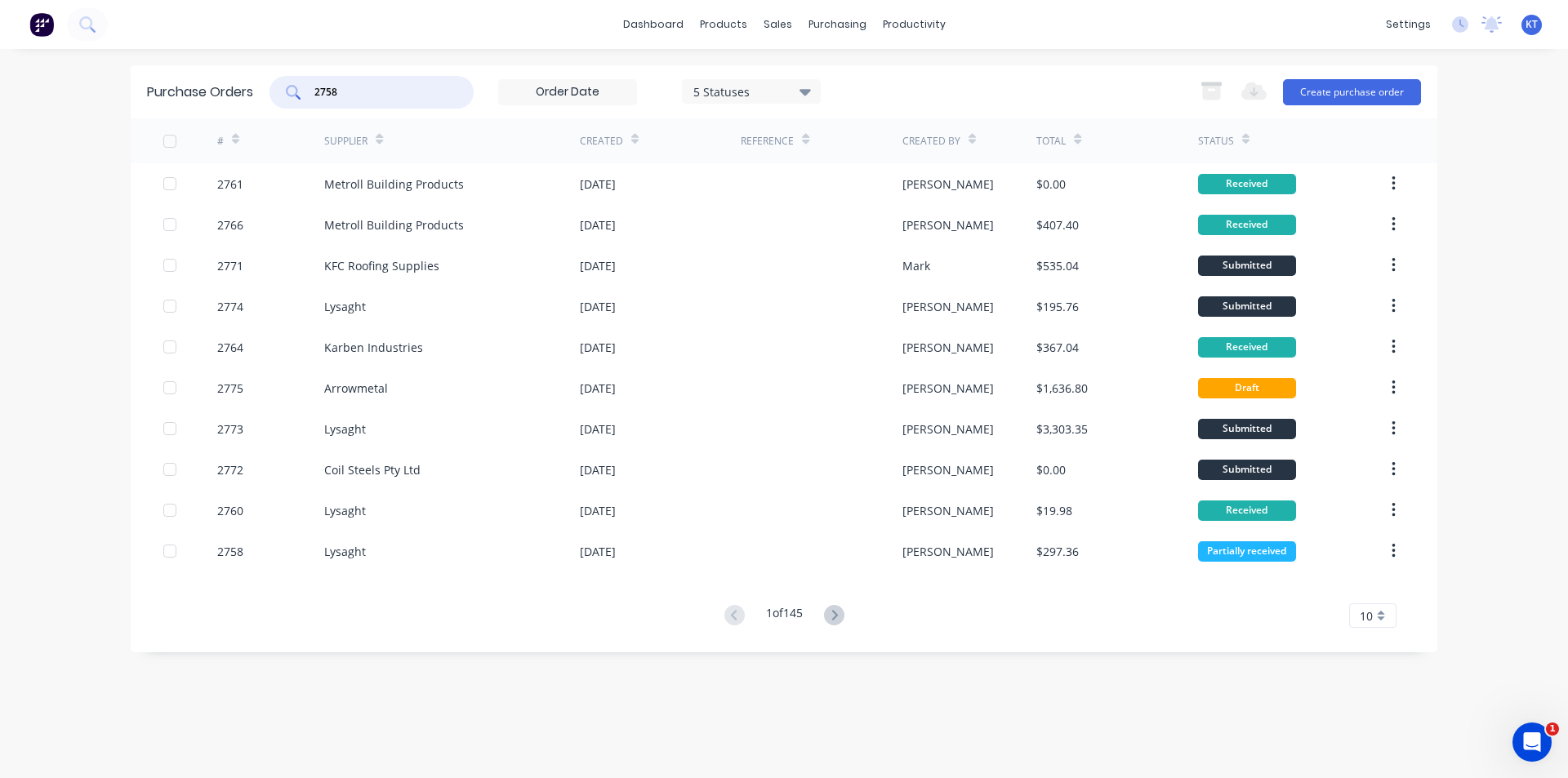
type input "2758"
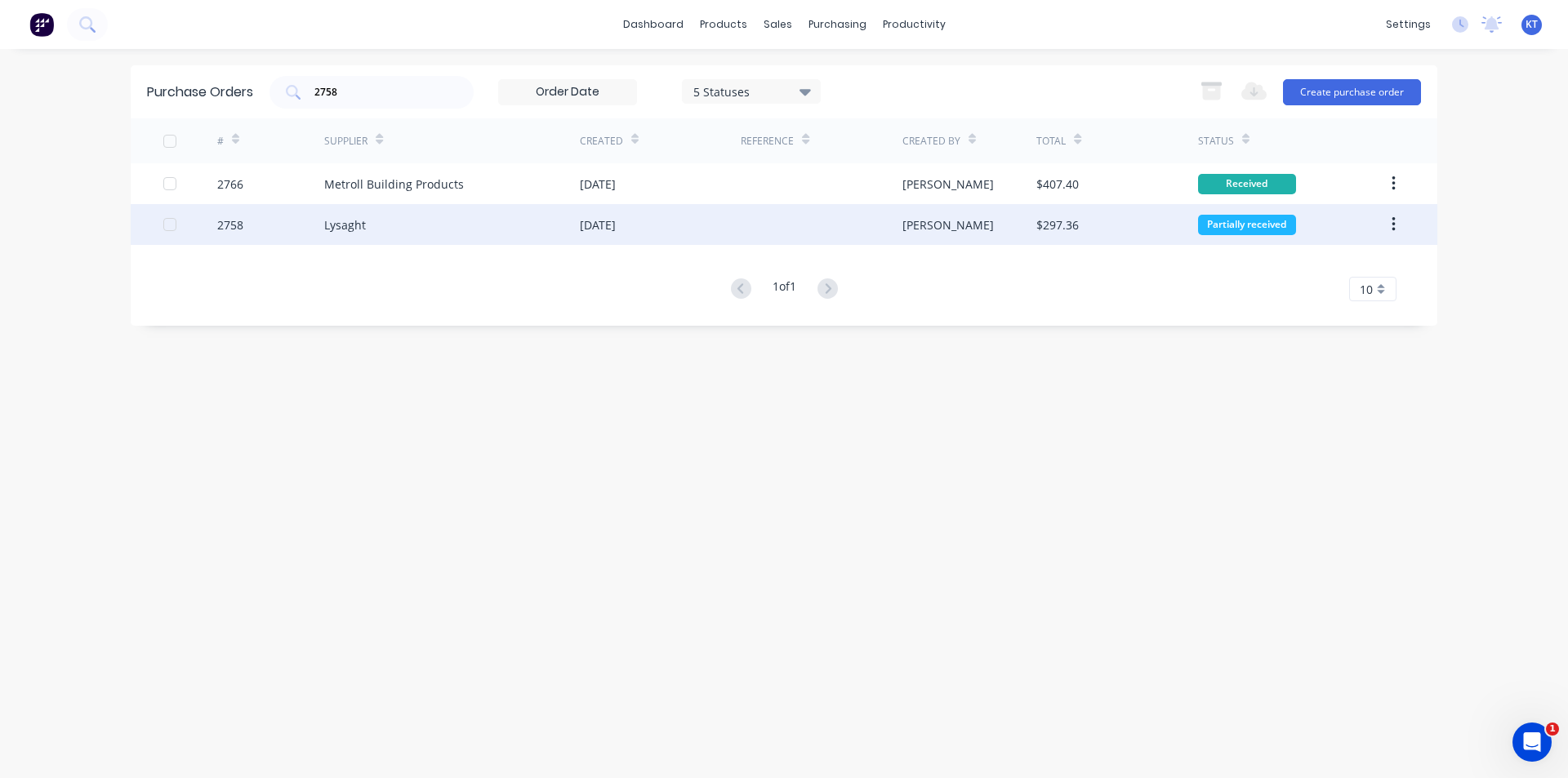
click at [436, 222] on div "Lysaght" at bounding box center [452, 225] width 256 height 41
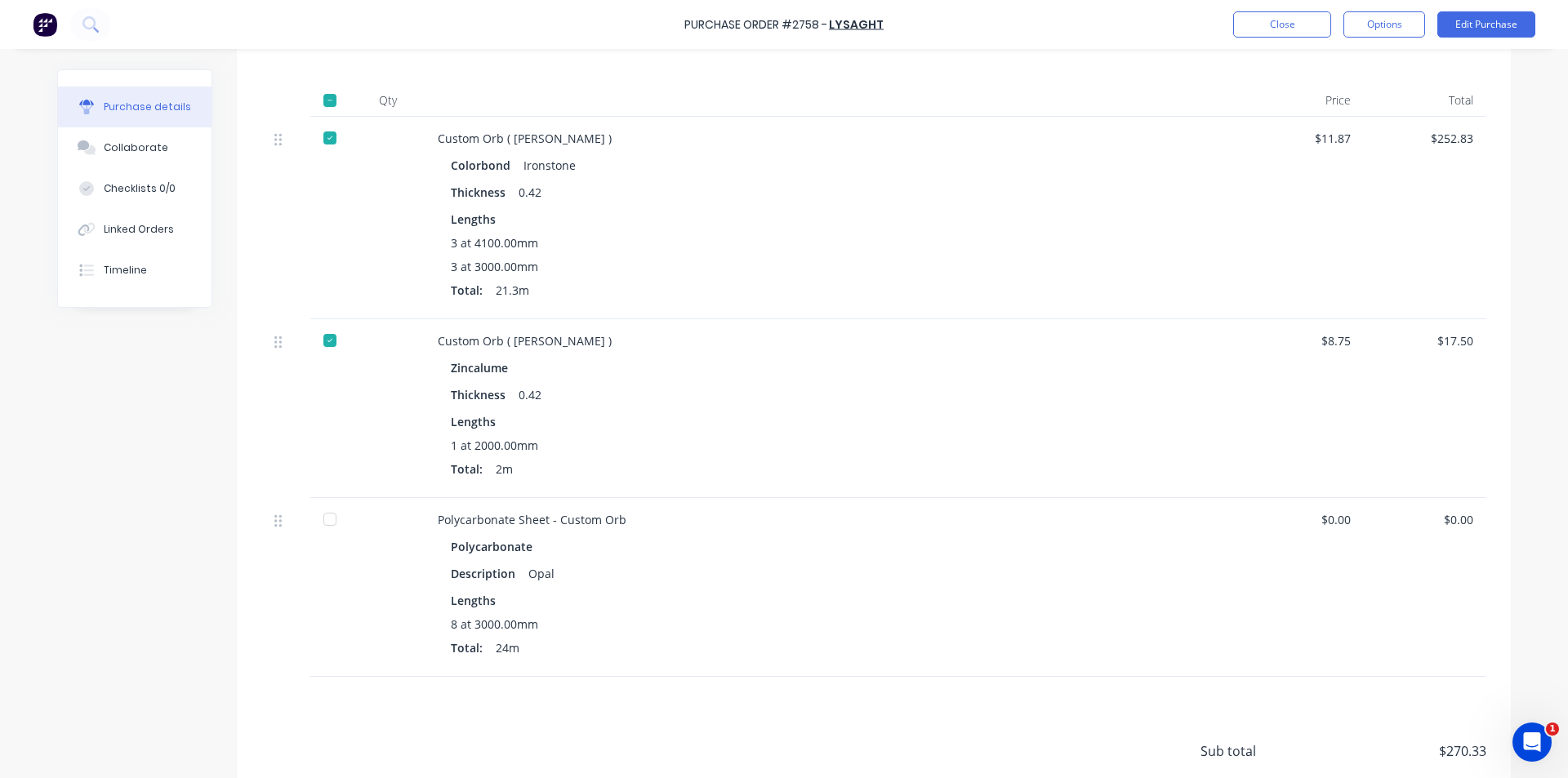
scroll to position [408, 0]
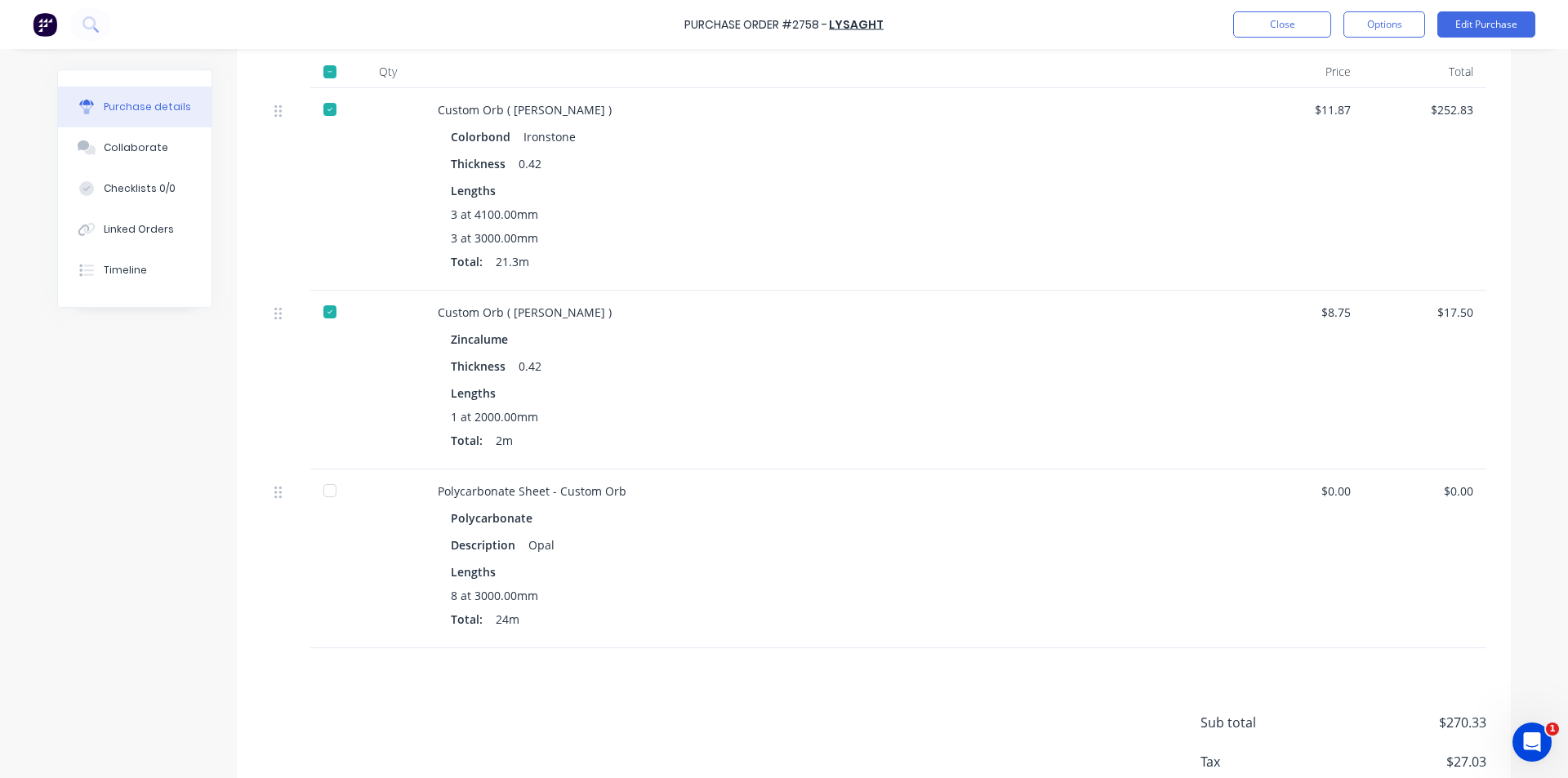
click at [320, 499] on div at bounding box center [329, 491] width 32 height 32
click at [156, 230] on div "Linked Orders" at bounding box center [139, 229] width 70 height 15
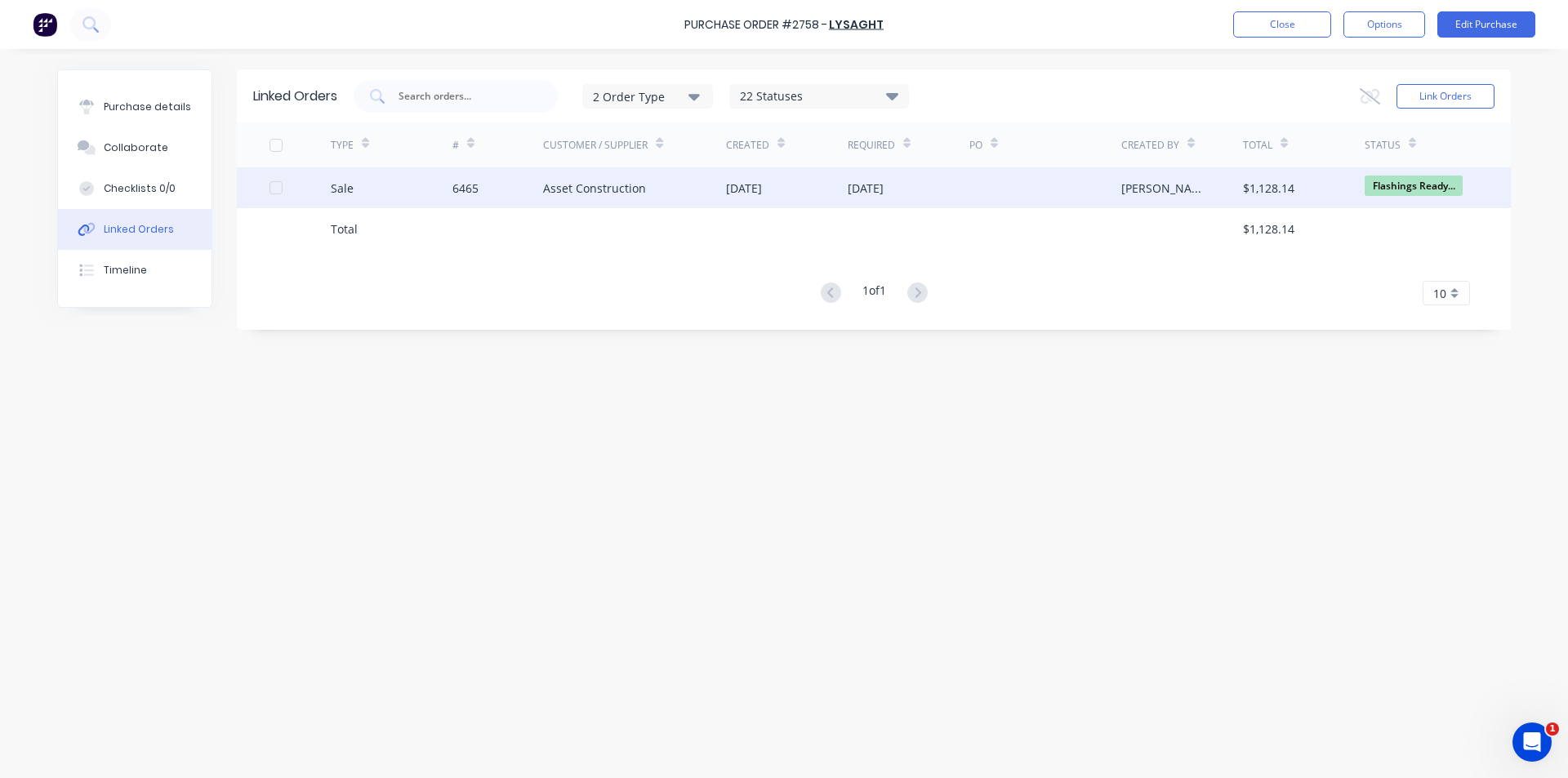
click at [543, 196] on div "Asset Construction" at bounding box center [594, 188] width 103 height 18
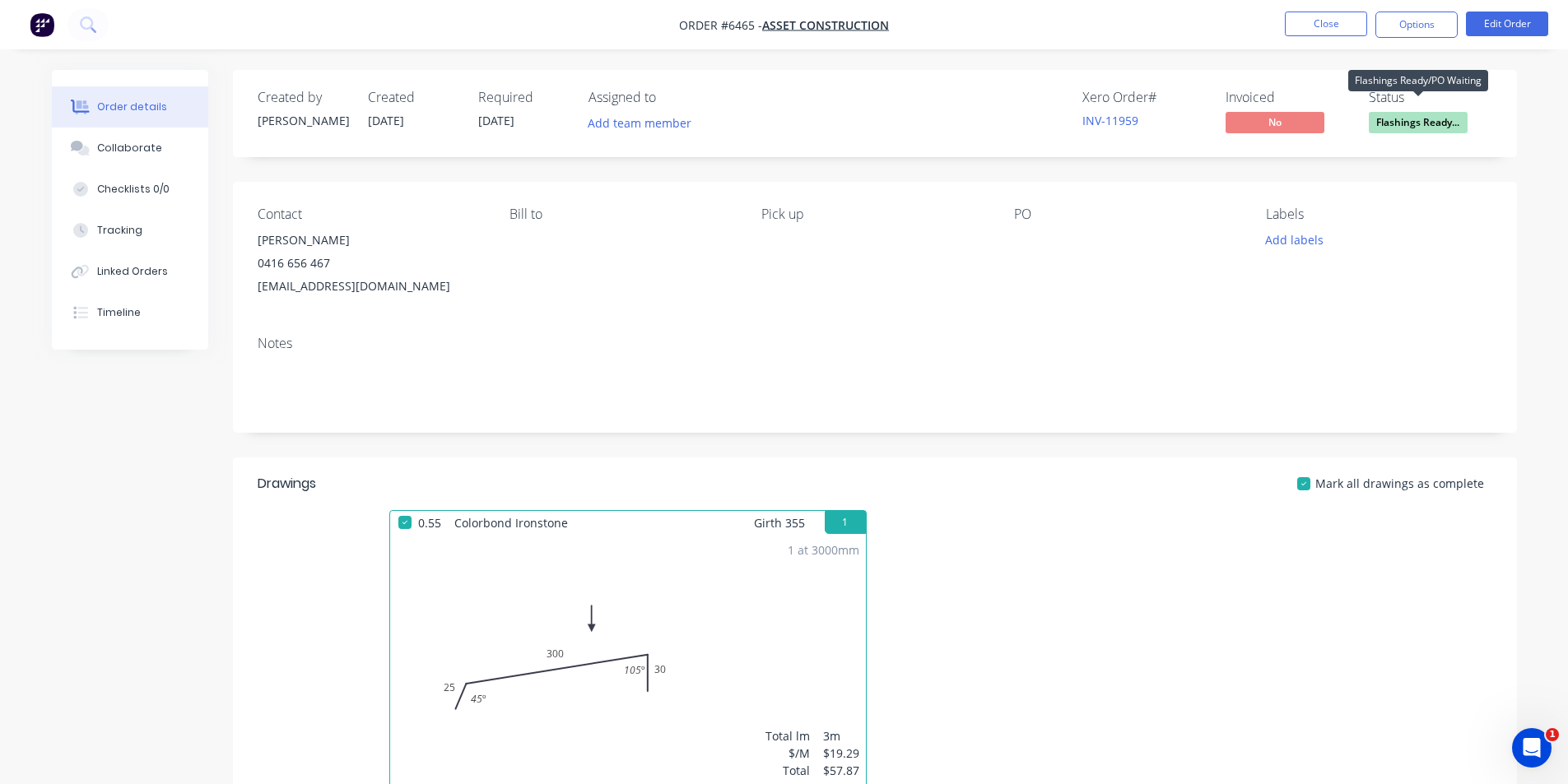
click at [1403, 127] on span "Flashings Ready..." at bounding box center [1418, 122] width 99 height 20
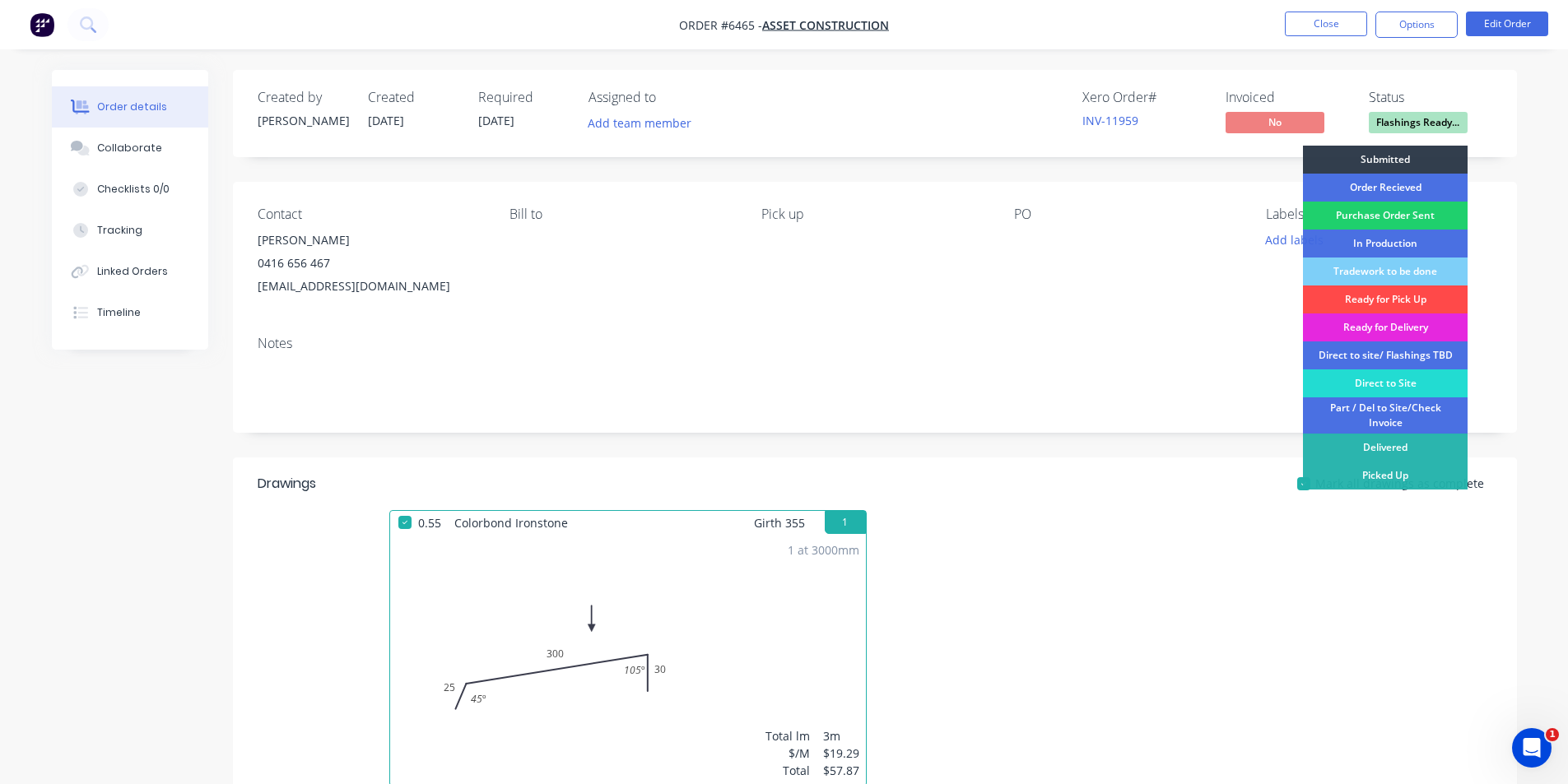
click at [1334, 297] on div "Ready for Pick Up" at bounding box center [1385, 300] width 165 height 28
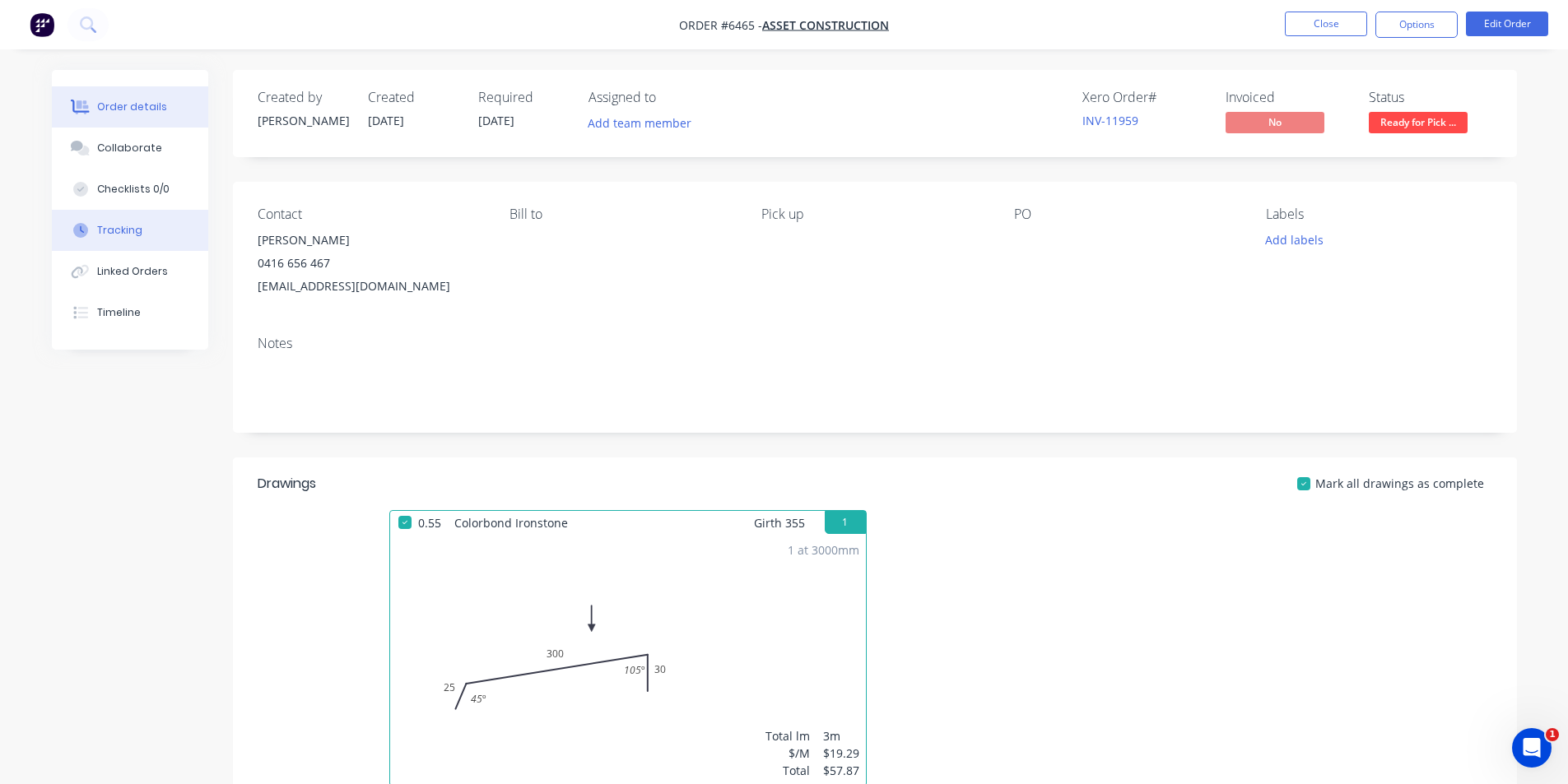
drag, startPoint x: 129, startPoint y: 273, endPoint x: 133, endPoint y: 228, distance: 45.2
click at [129, 273] on div "Linked Orders" at bounding box center [132, 272] width 71 height 15
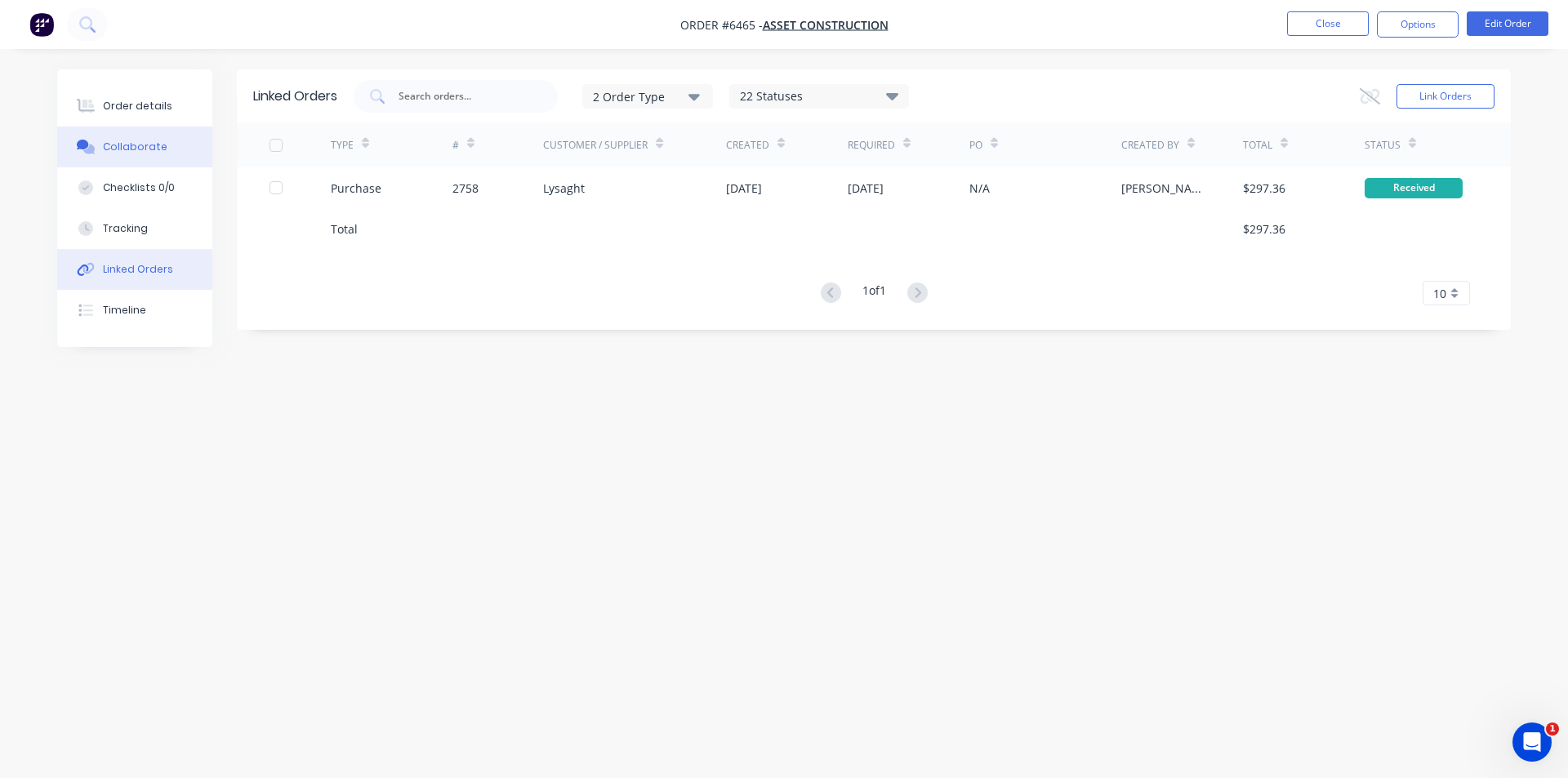
click at [143, 161] on button "Collaborate" at bounding box center [135, 147] width 155 height 41
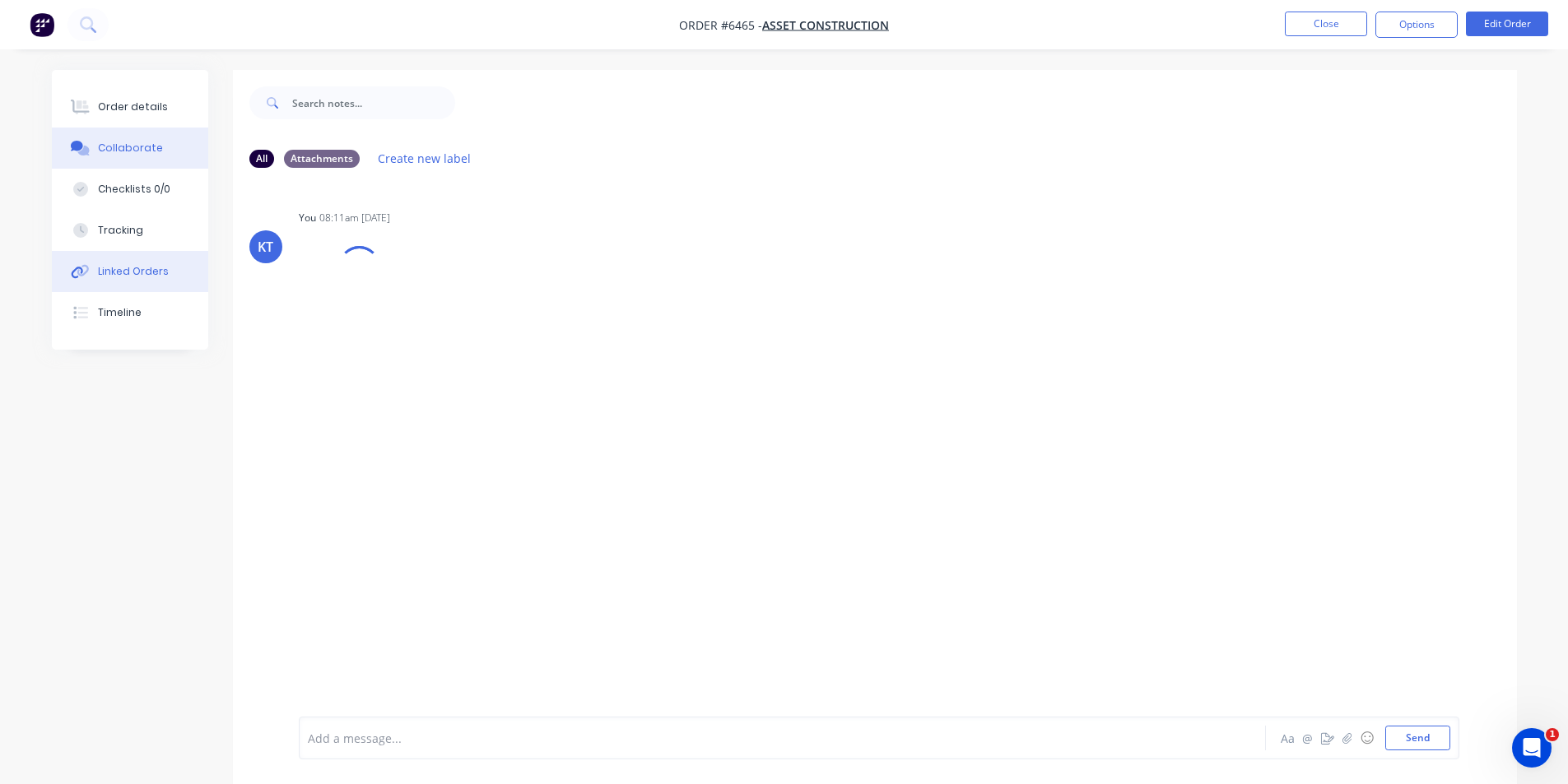
click at [131, 279] on button "Linked Orders" at bounding box center [130, 272] width 156 height 41
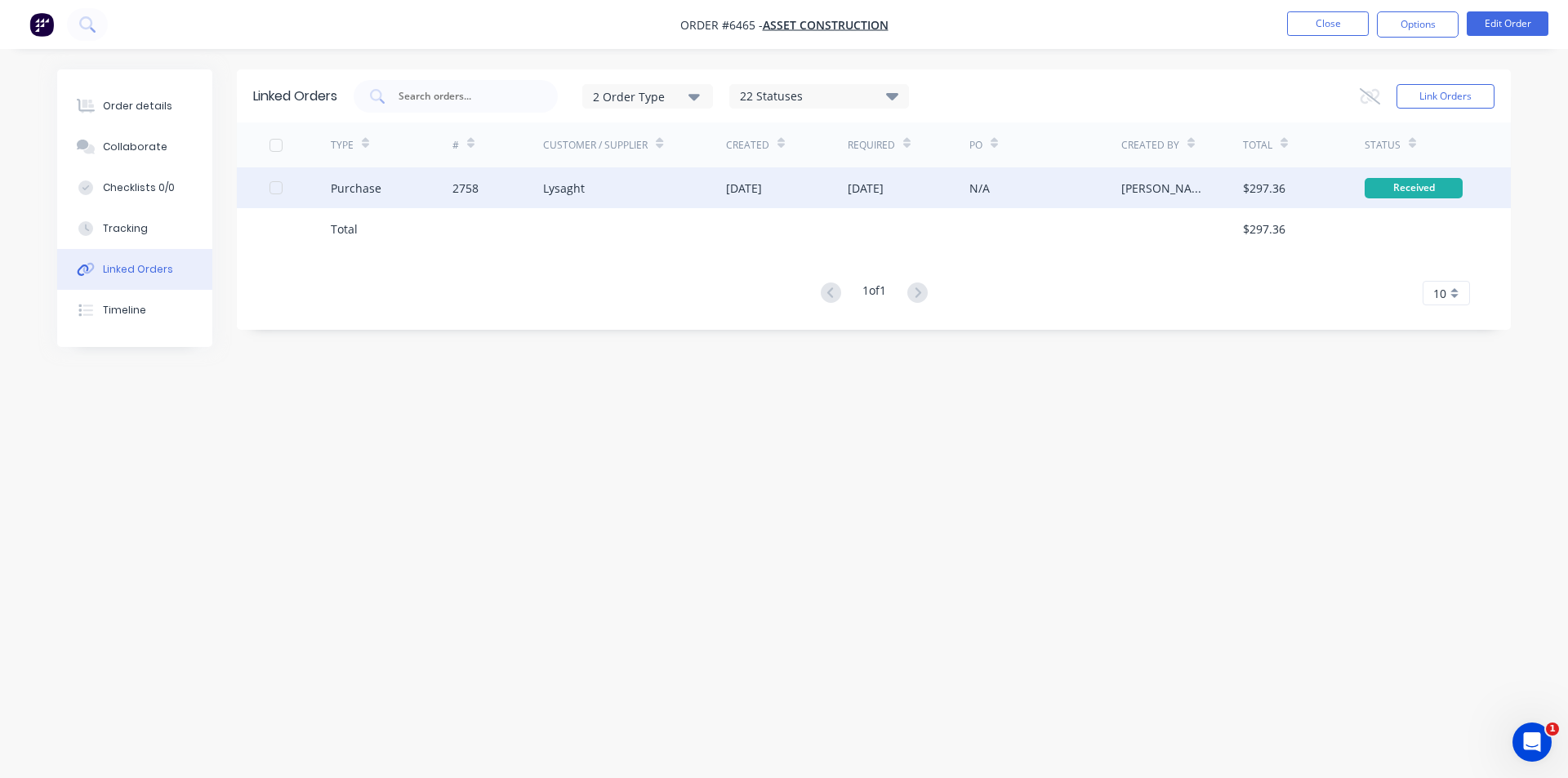
click at [453, 182] on div "2758" at bounding box center [466, 188] width 26 height 18
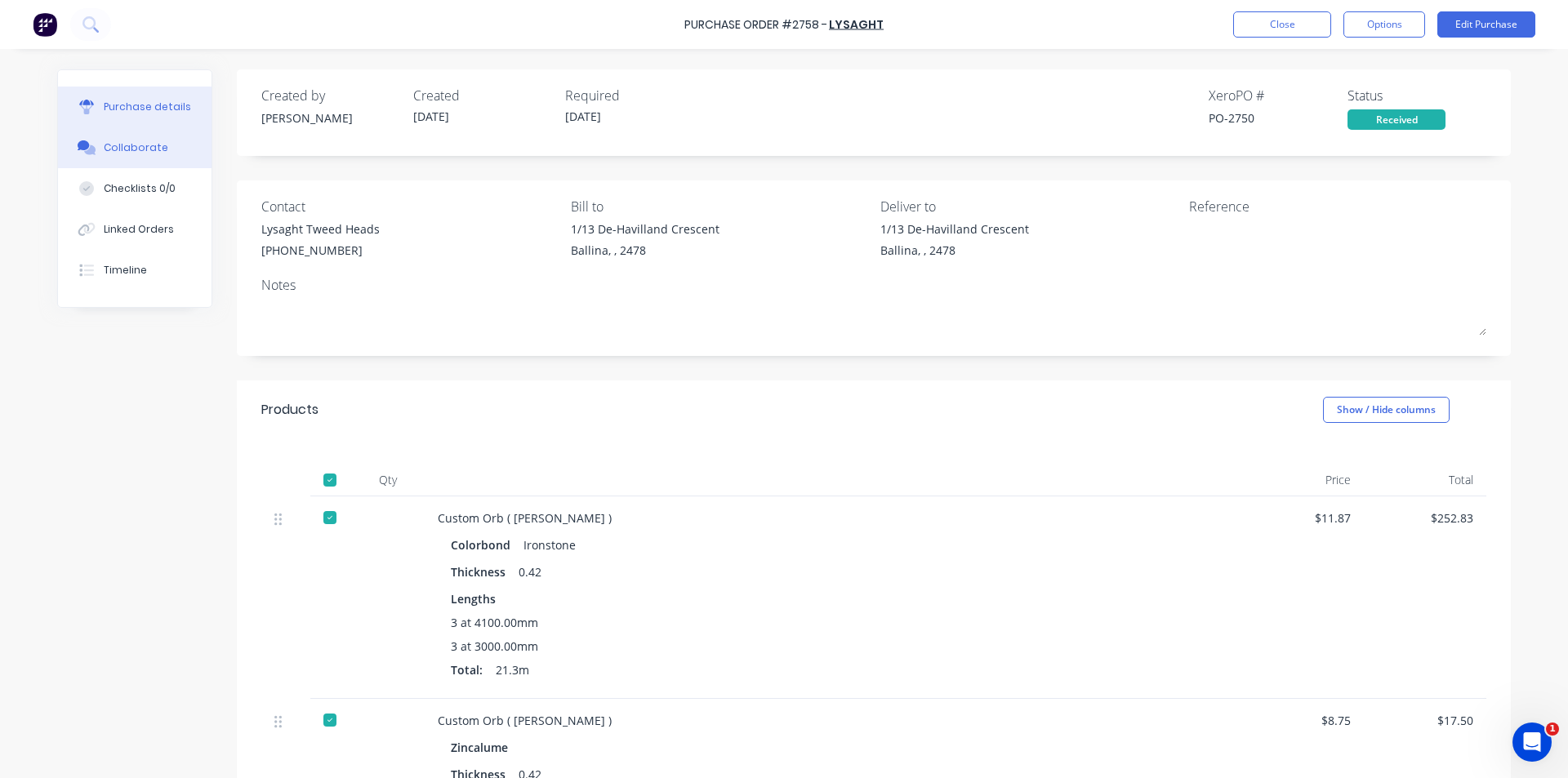
click at [136, 144] on div "Collaborate" at bounding box center [136, 148] width 65 height 15
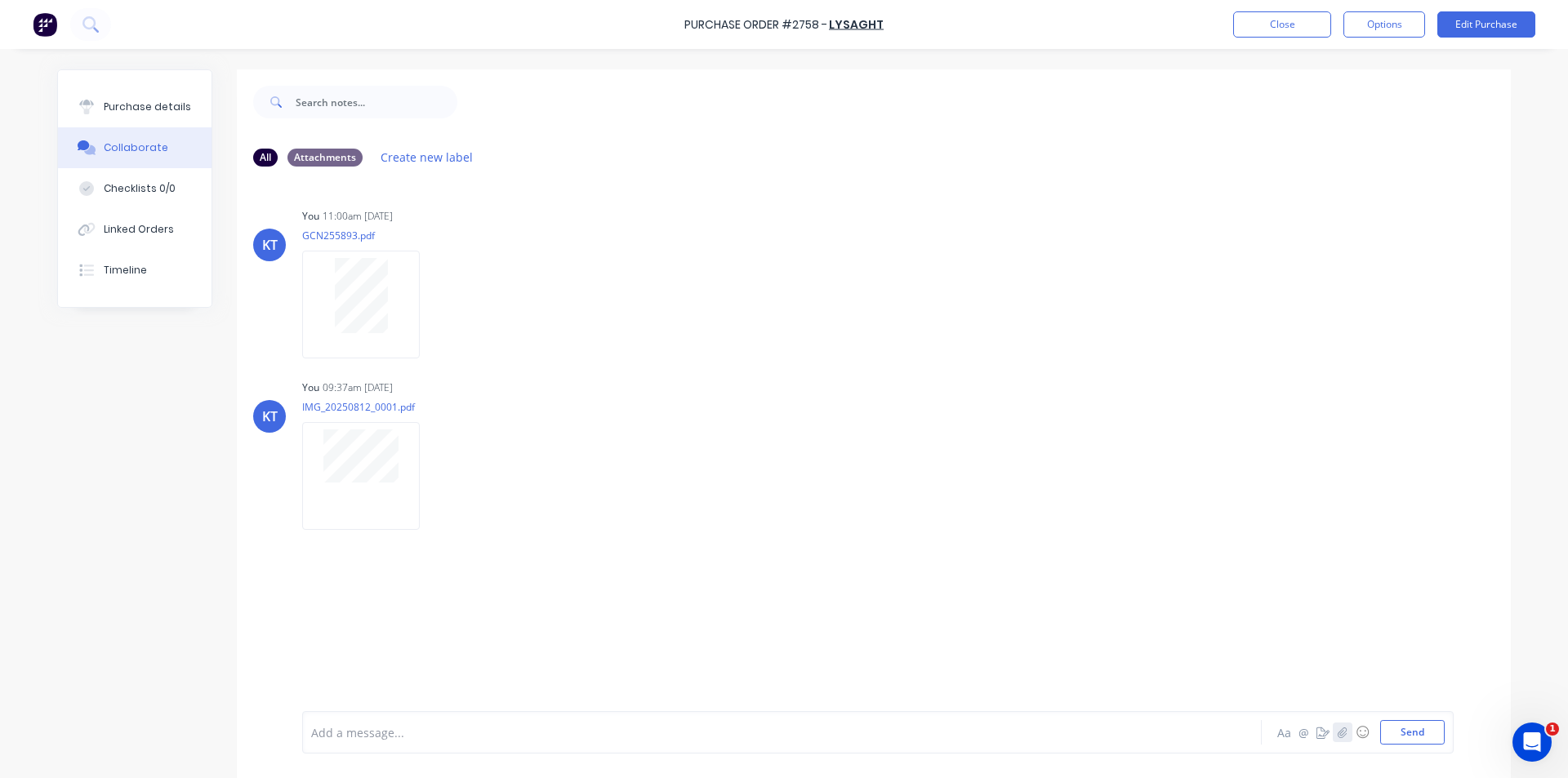
click at [1338, 728] on icon "button" at bounding box center [1343, 733] width 10 height 11
click at [1416, 734] on button "Send" at bounding box center [1413, 733] width 65 height 25
click at [1280, 20] on button "Close" at bounding box center [1282, 24] width 98 height 26
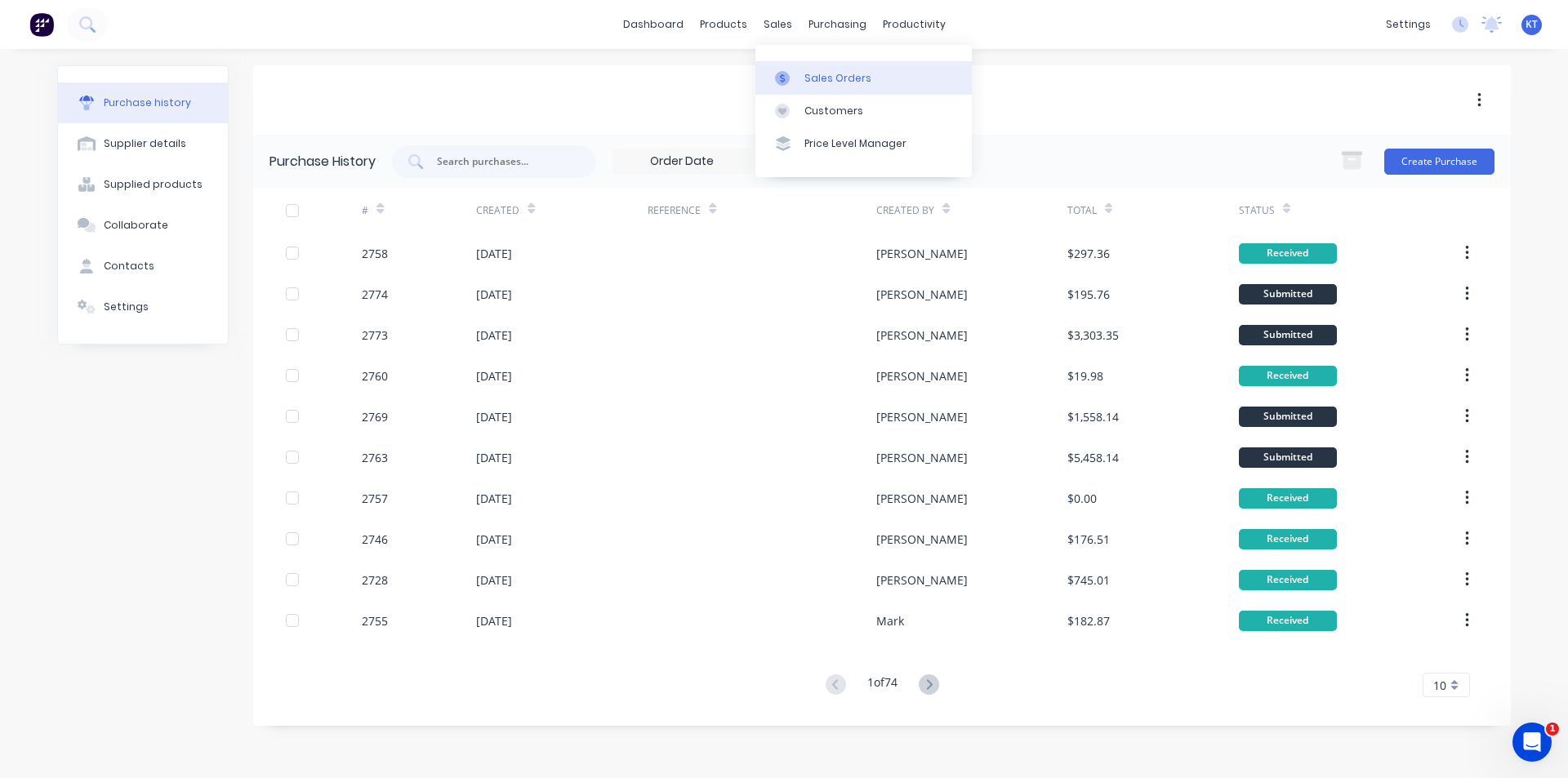
click at [812, 85] on div "Sales Orders" at bounding box center [838, 79] width 67 height 15
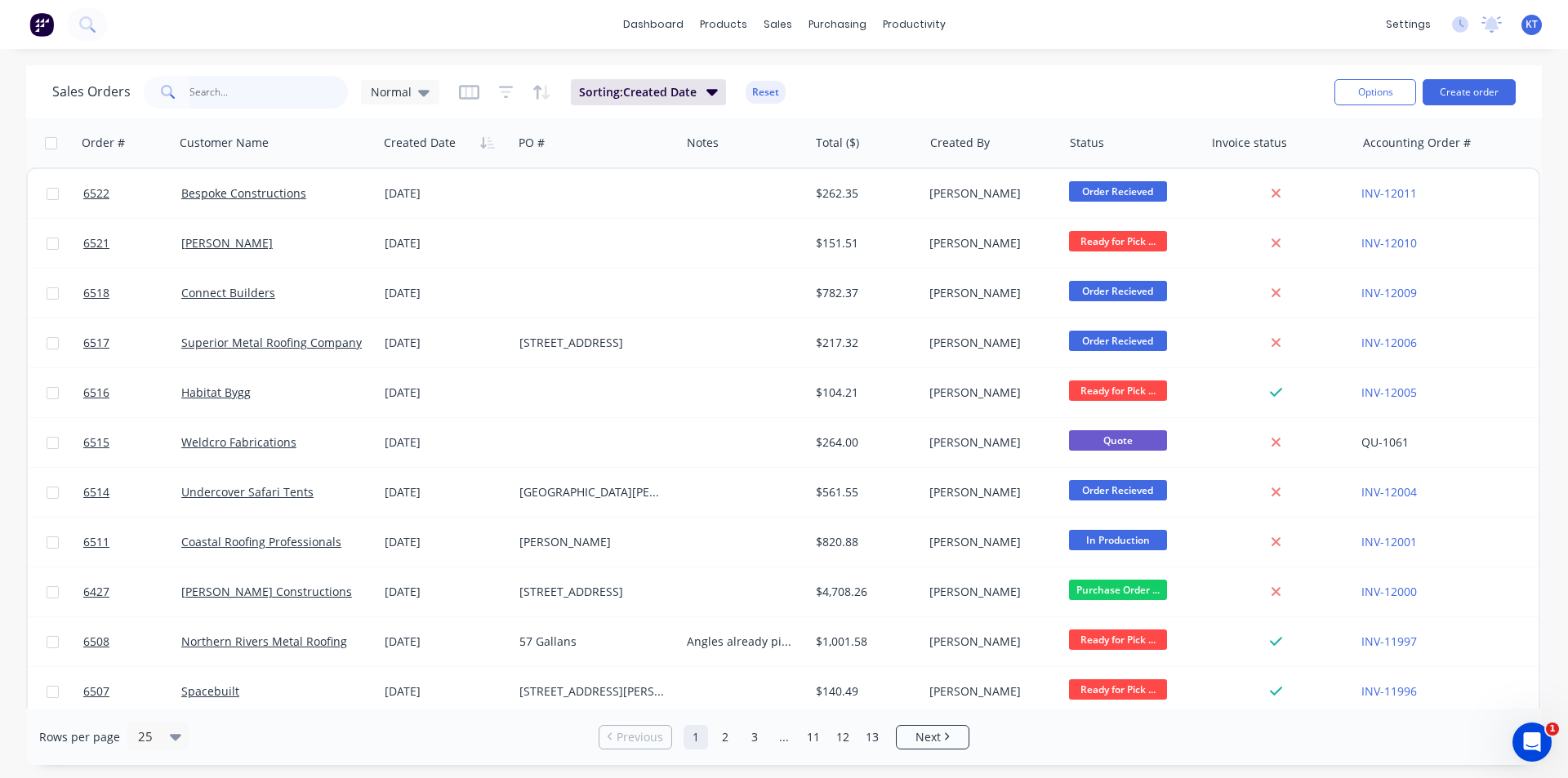
click at [234, 100] on input "text" at bounding box center [269, 91] width 159 height 32
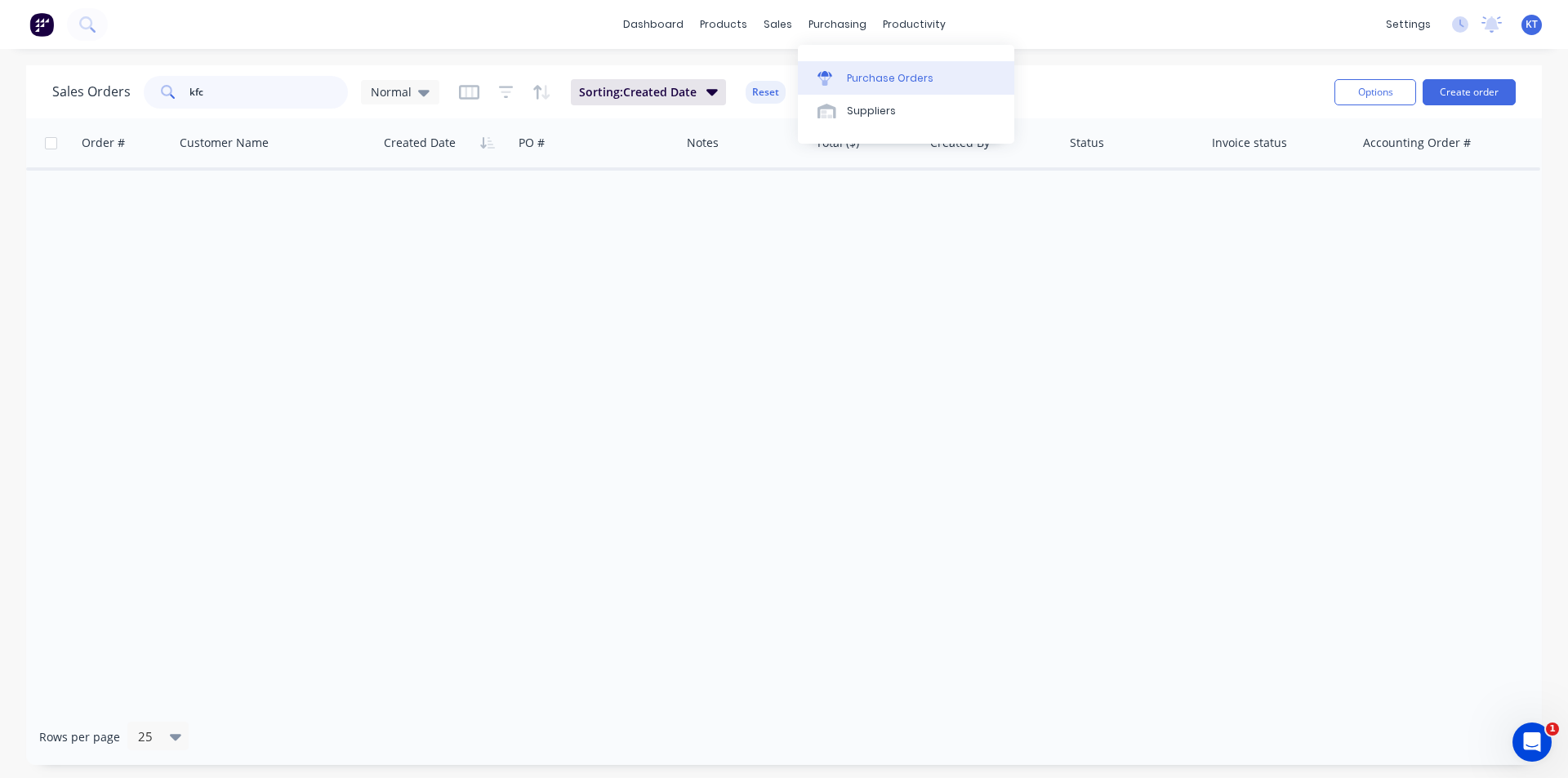
type input "kfc"
click at [833, 80] on div at bounding box center [830, 79] width 25 height 15
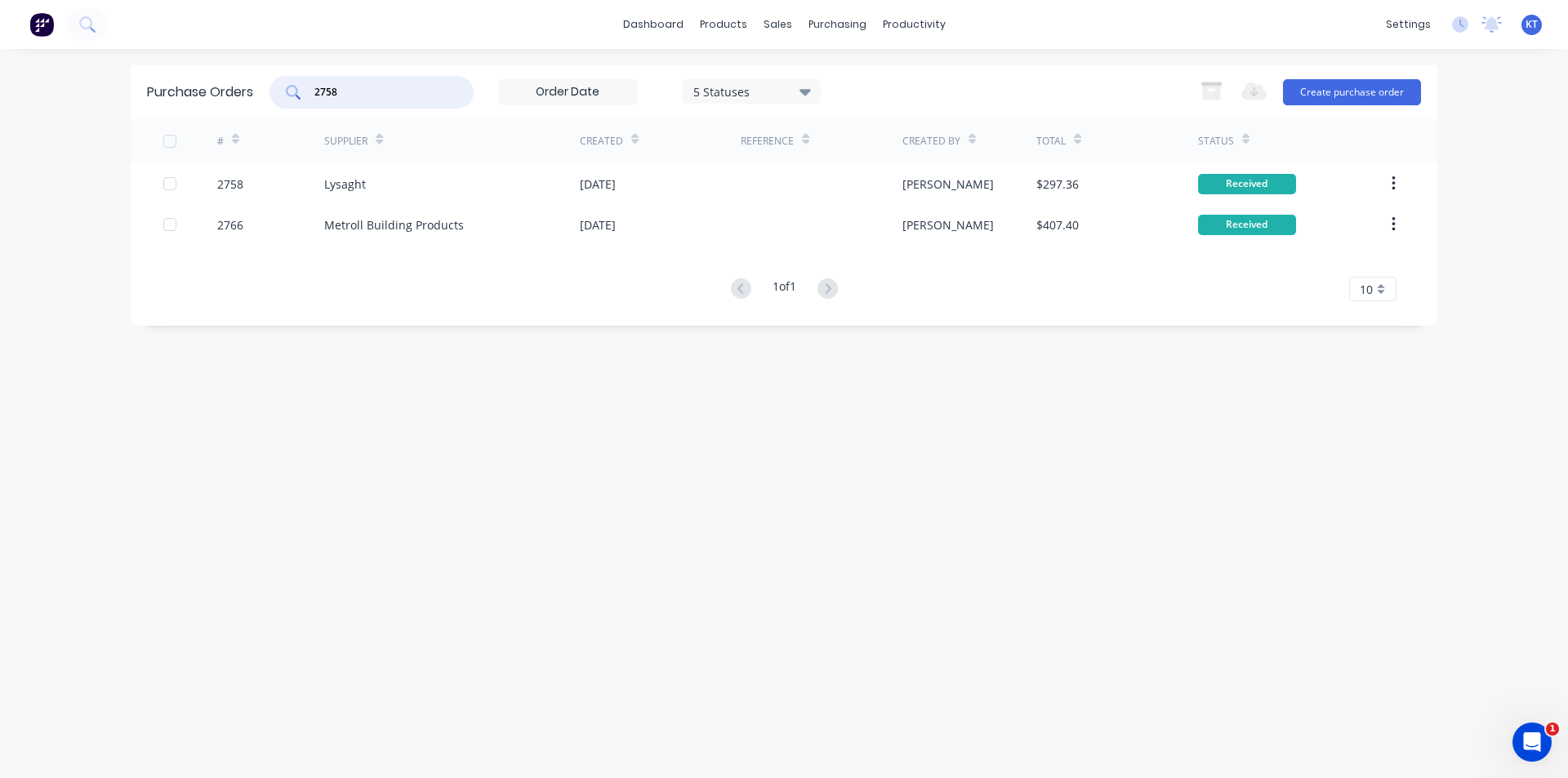
click at [356, 96] on input "2758" at bounding box center [381, 92] width 136 height 17
type input "2"
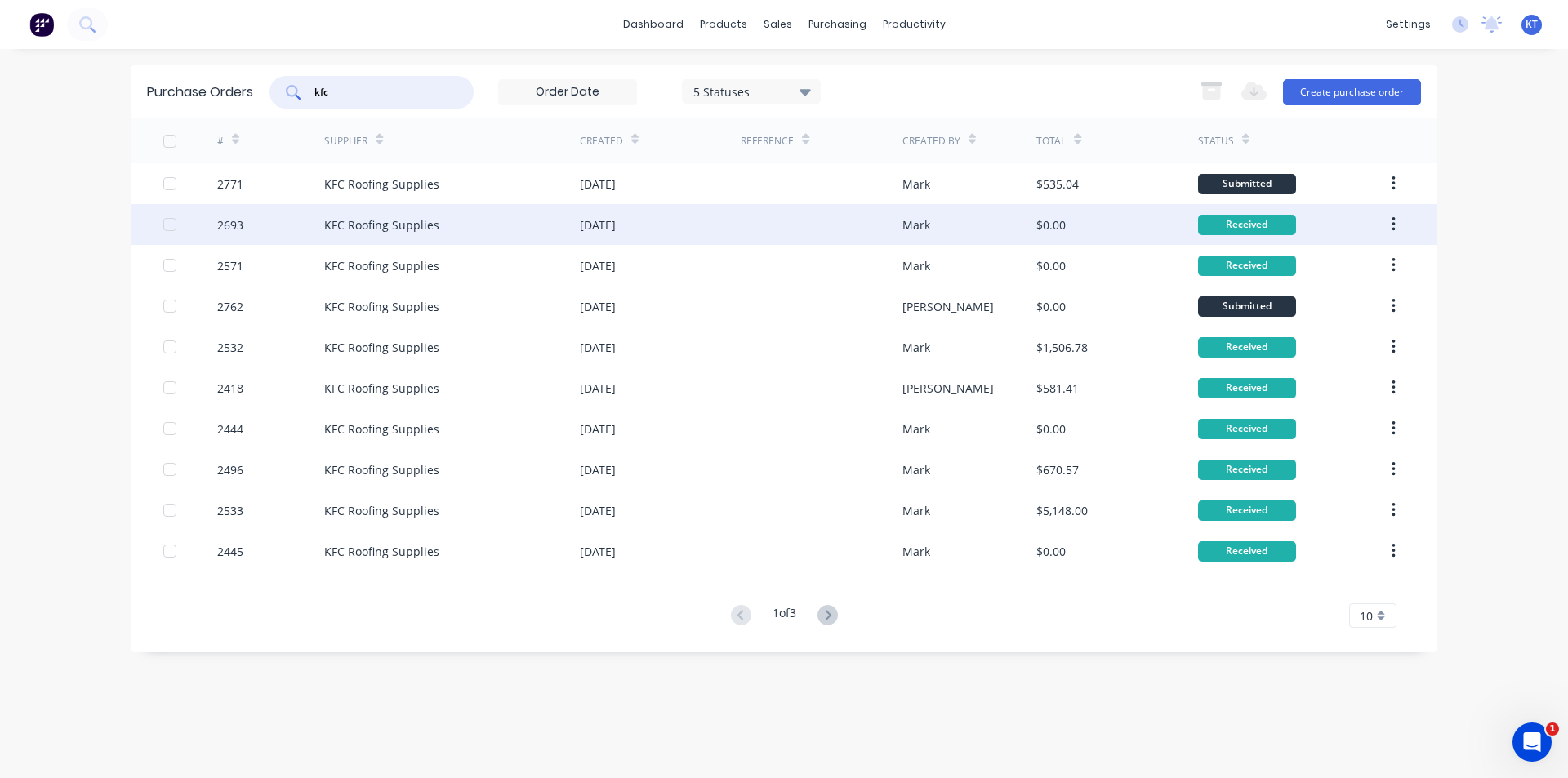
type input "kfc"
click at [445, 235] on div "KFC Roofing Supplies" at bounding box center [452, 225] width 256 height 41
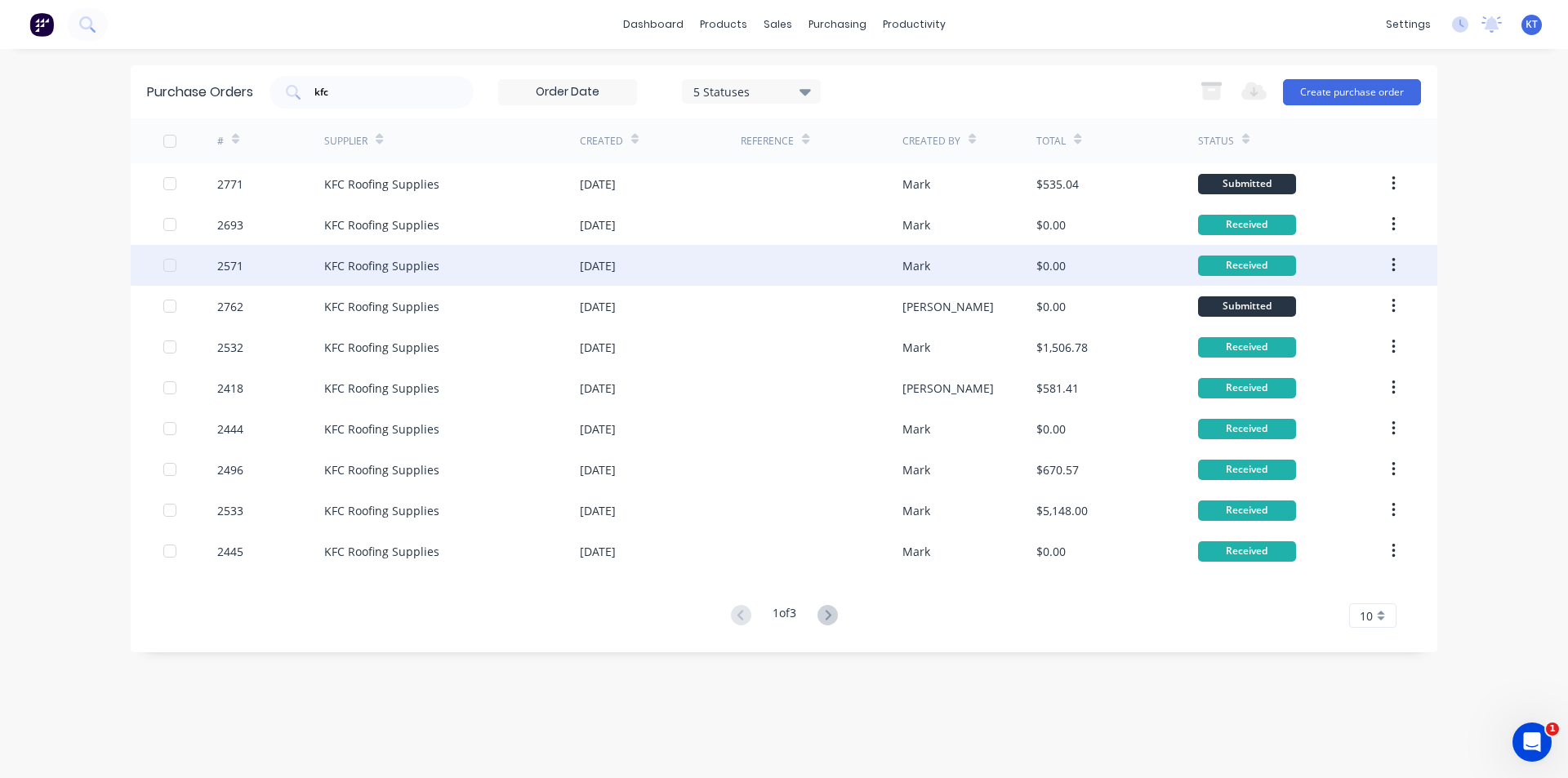
click at [616, 265] on div "[DATE]" at bounding box center [598, 265] width 36 height 18
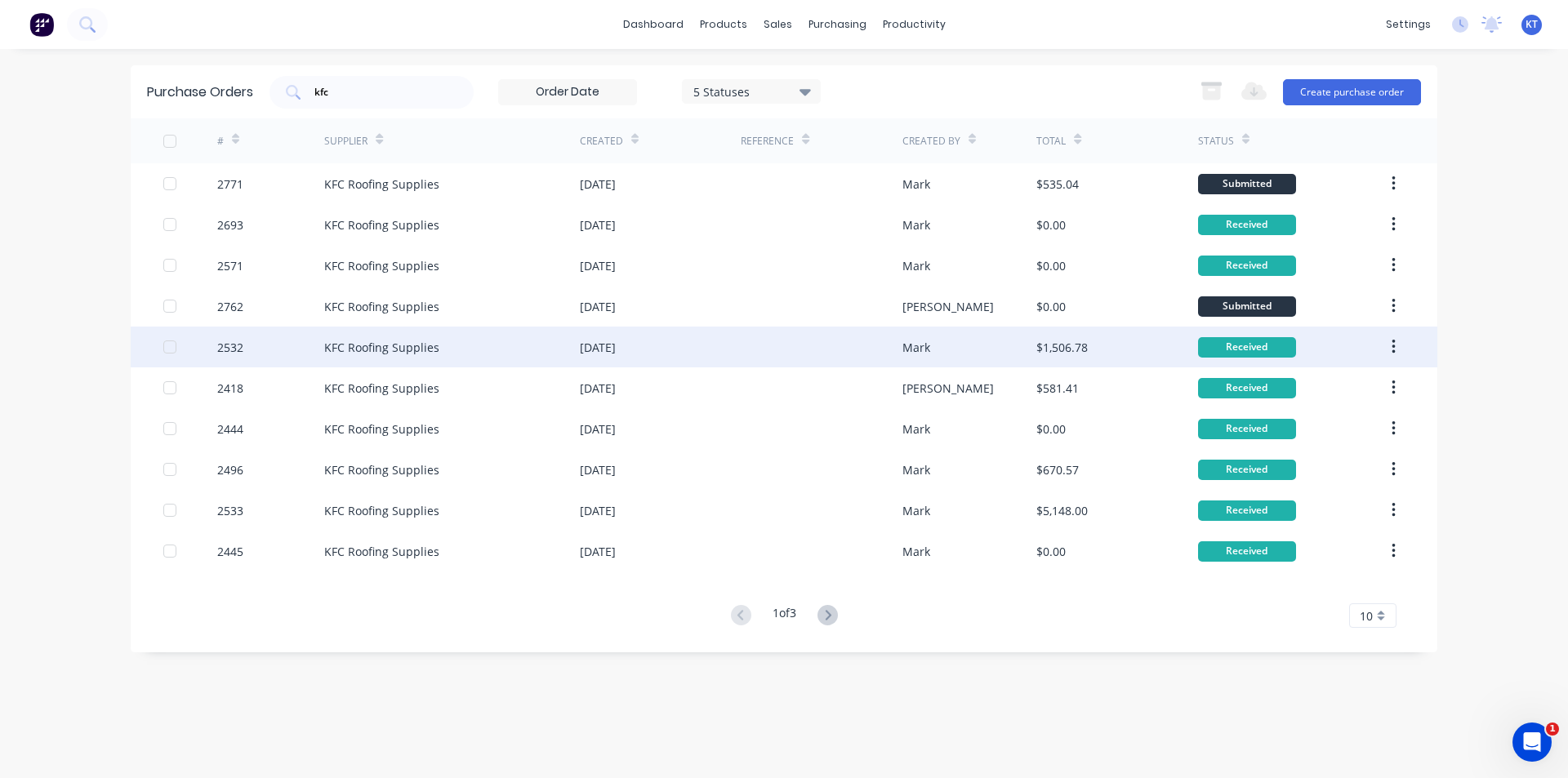
click at [616, 344] on div "28 May 2025" at bounding box center [598, 347] width 36 height 18
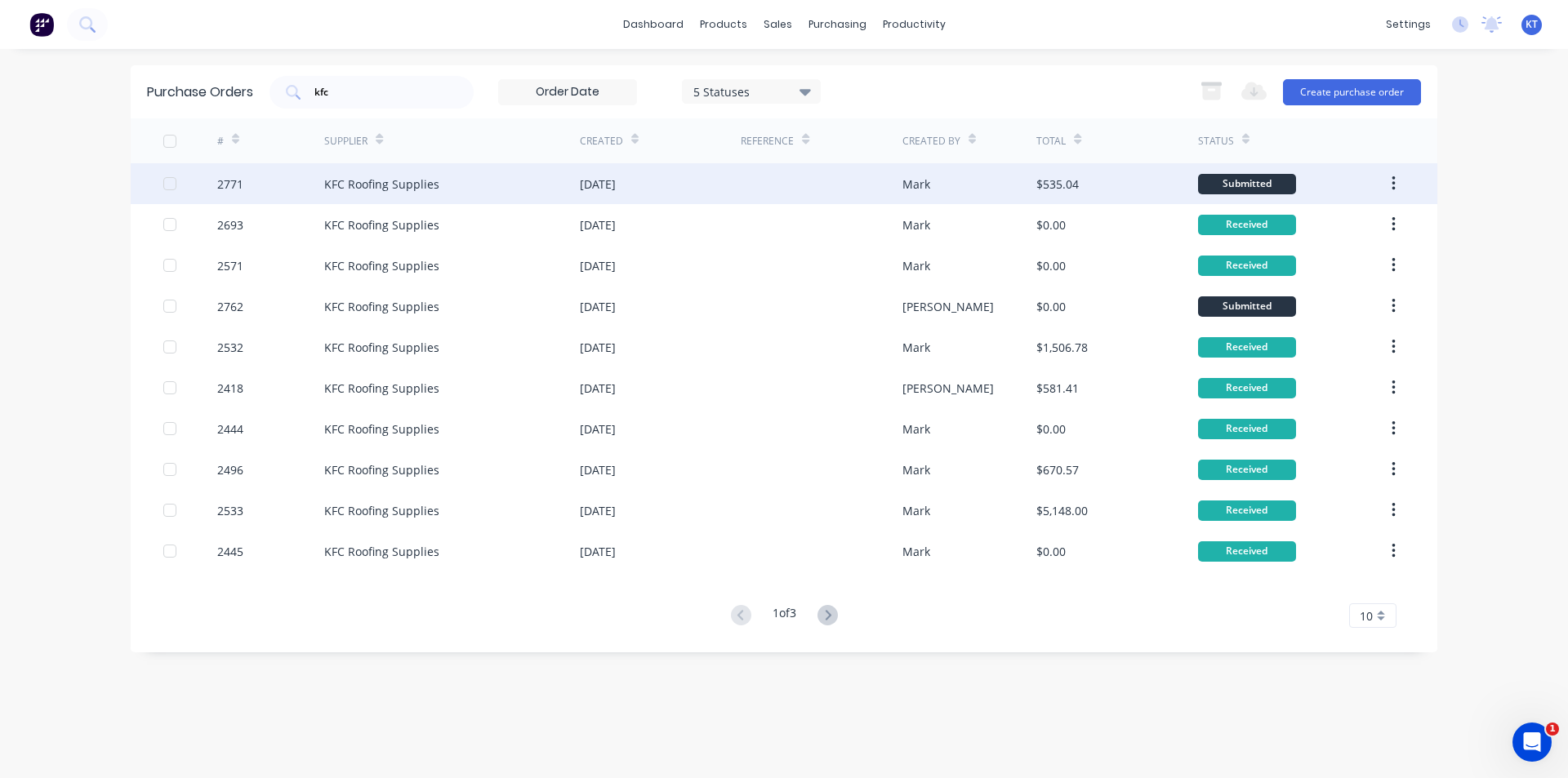
click at [697, 197] on div "[DATE]" at bounding box center [661, 184] width 161 height 41
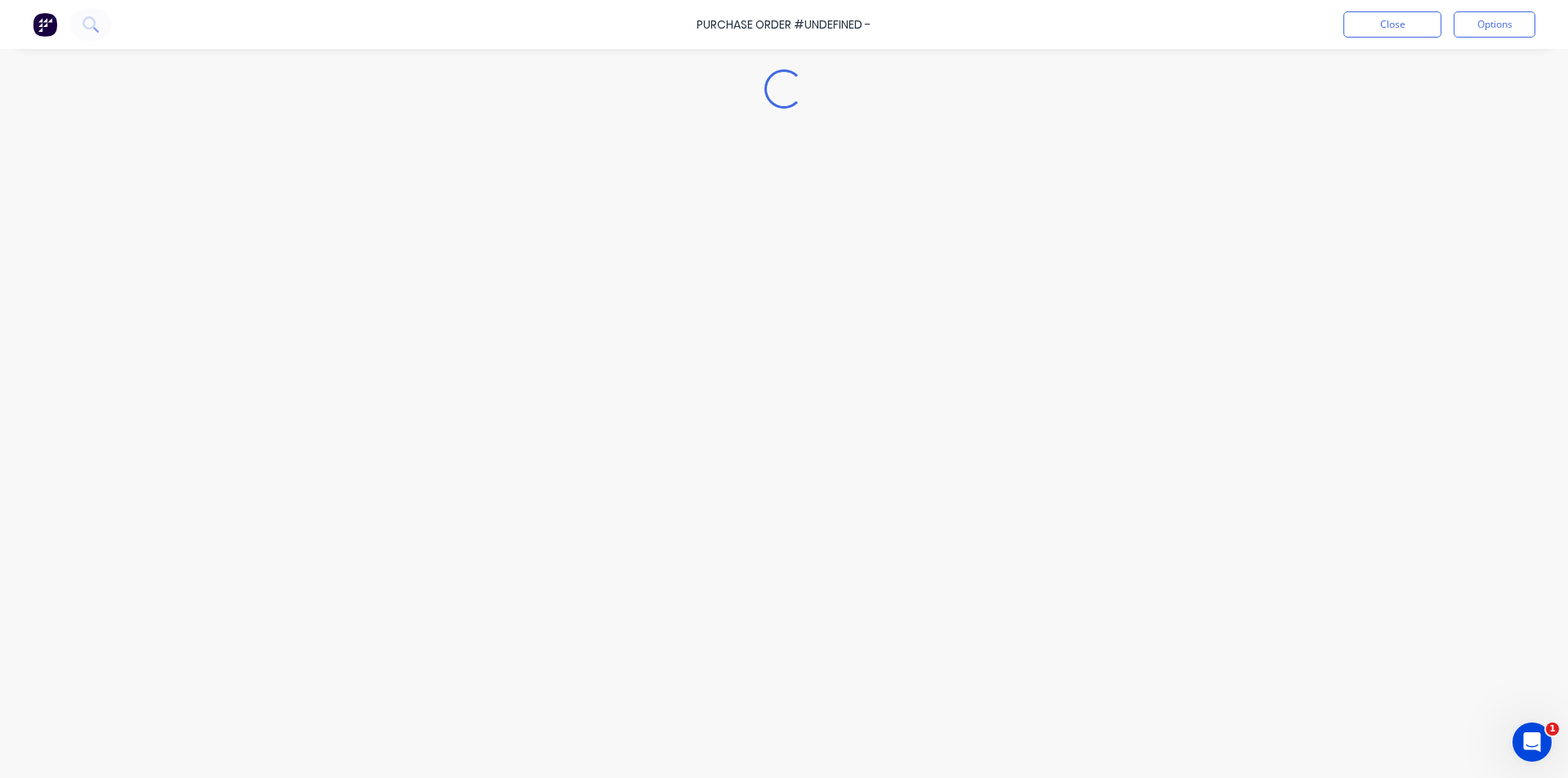
type textarea "x"
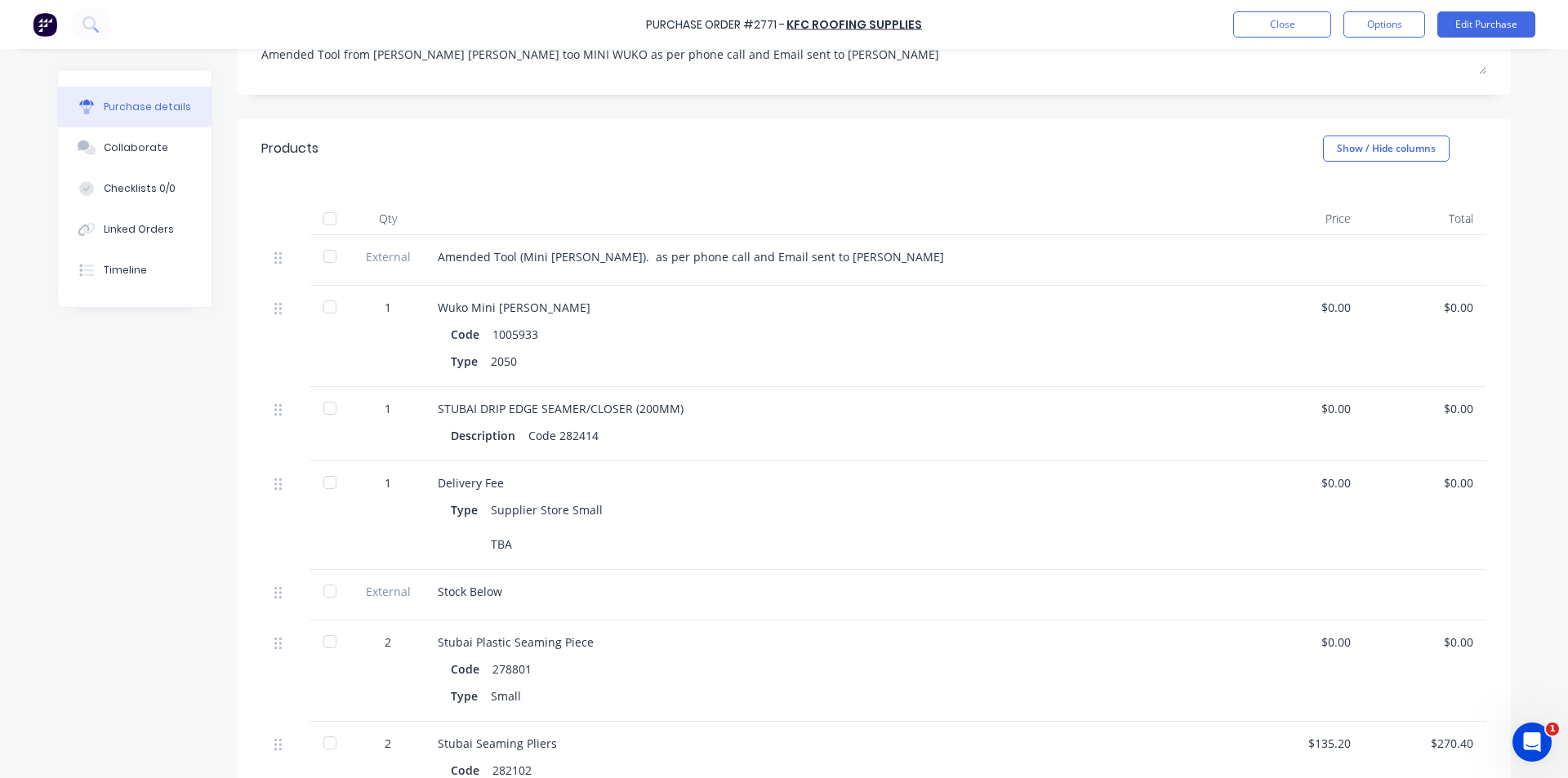
scroll to position [245, 0]
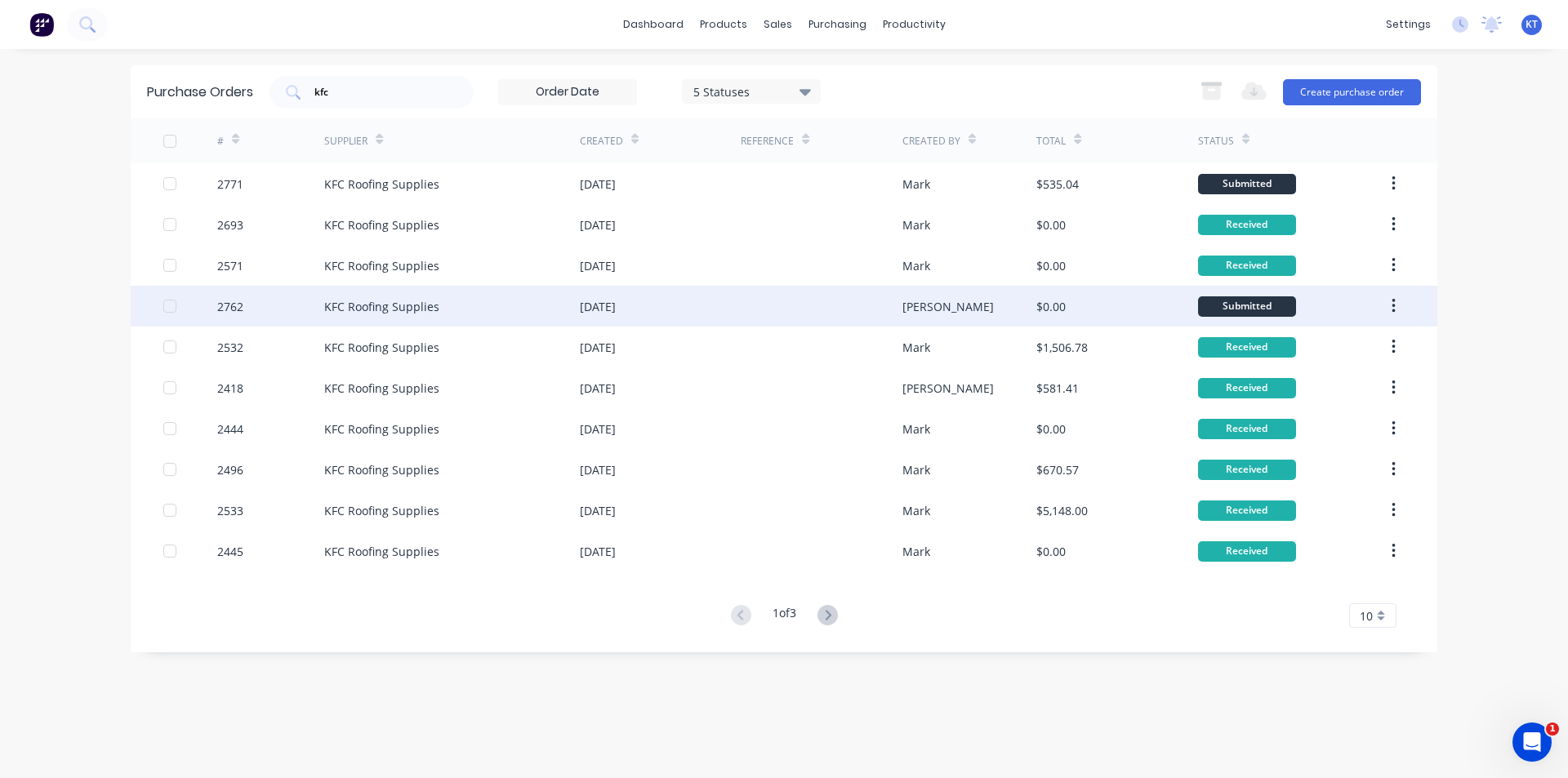
click at [956, 312] on div "[PERSON_NAME]" at bounding box center [970, 306] width 135 height 41
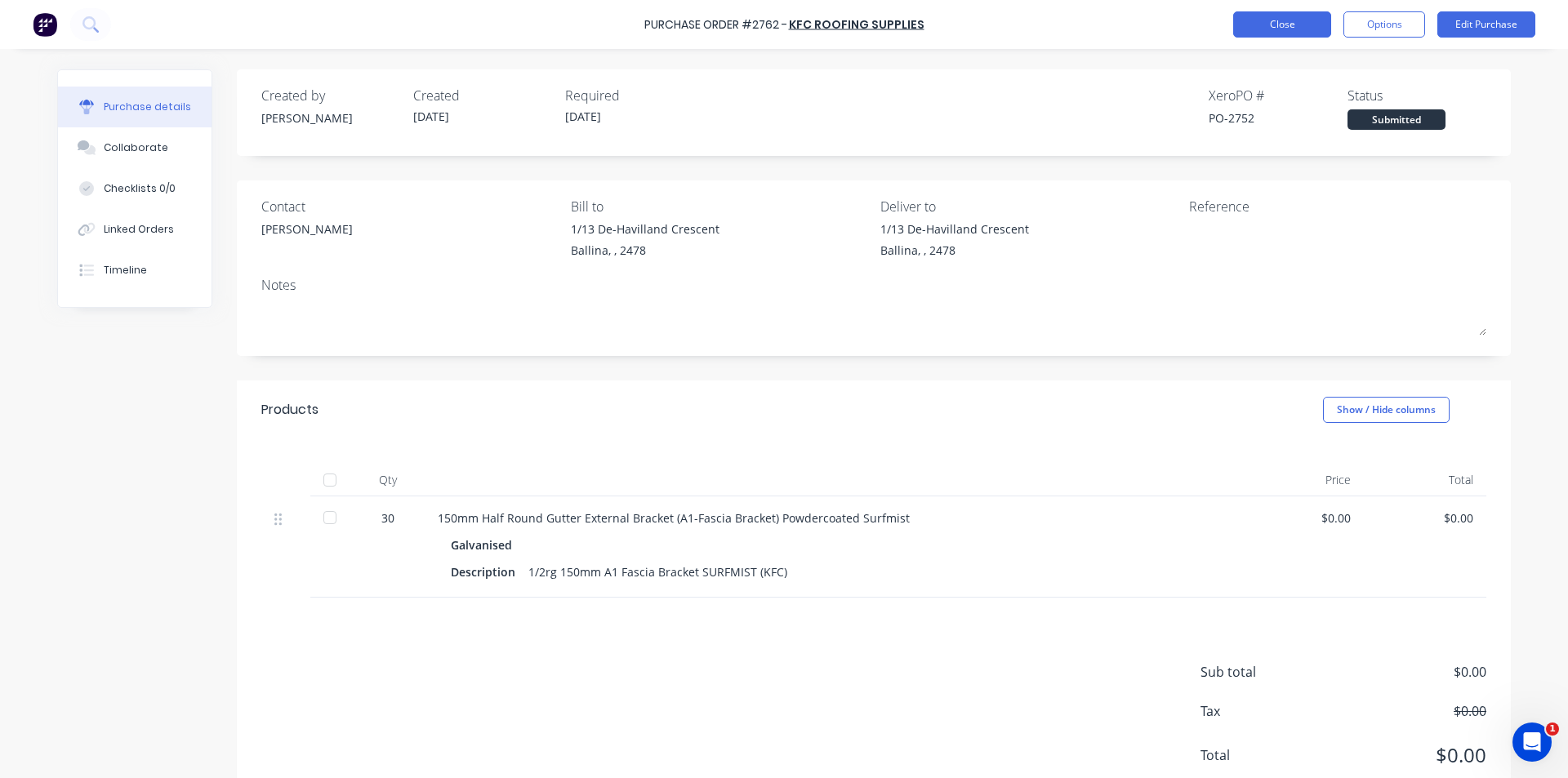
click at [1259, 30] on button "Close" at bounding box center [1282, 24] width 98 height 26
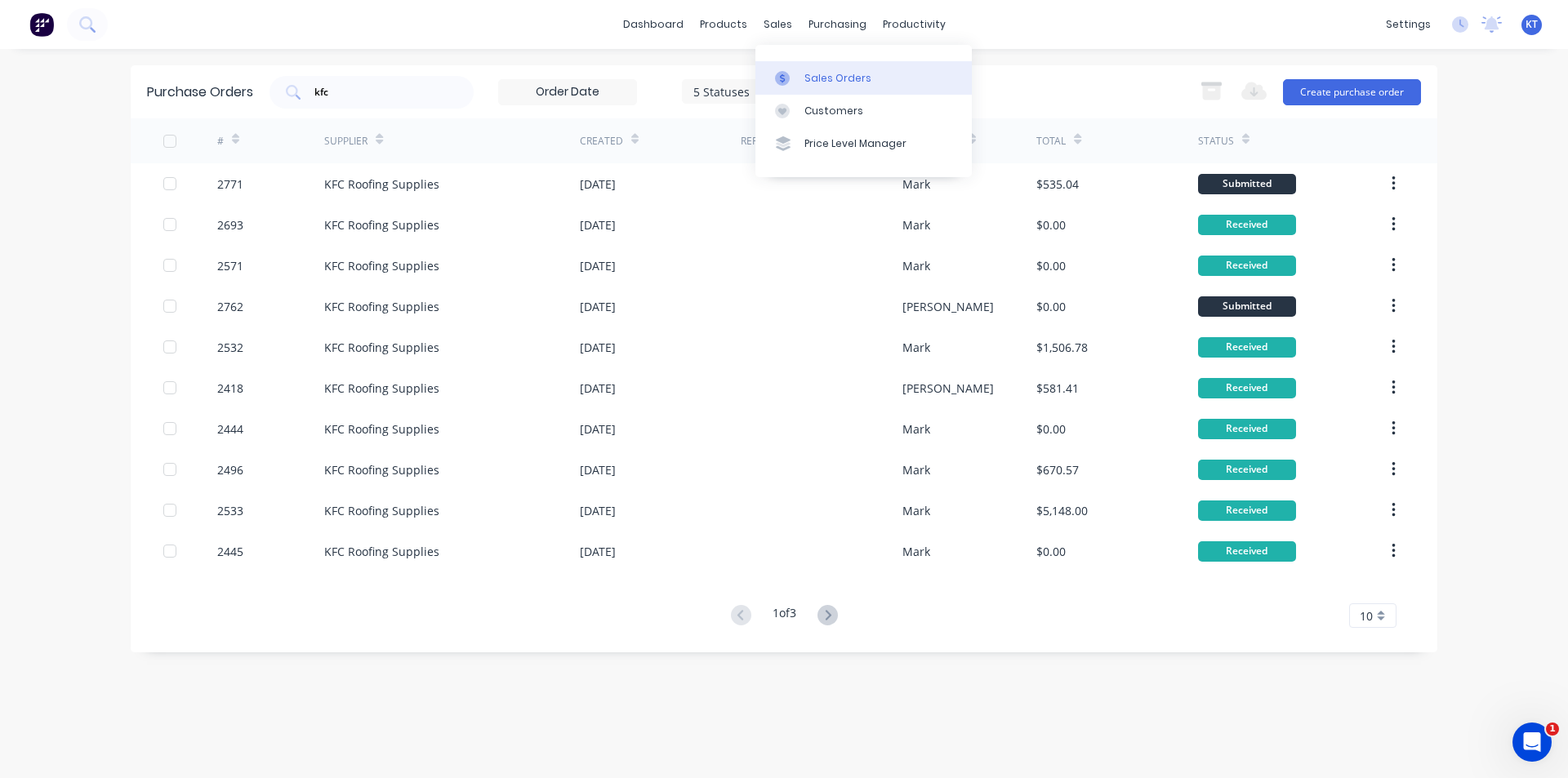
click at [789, 74] on icon at bounding box center [783, 79] width 15 height 15
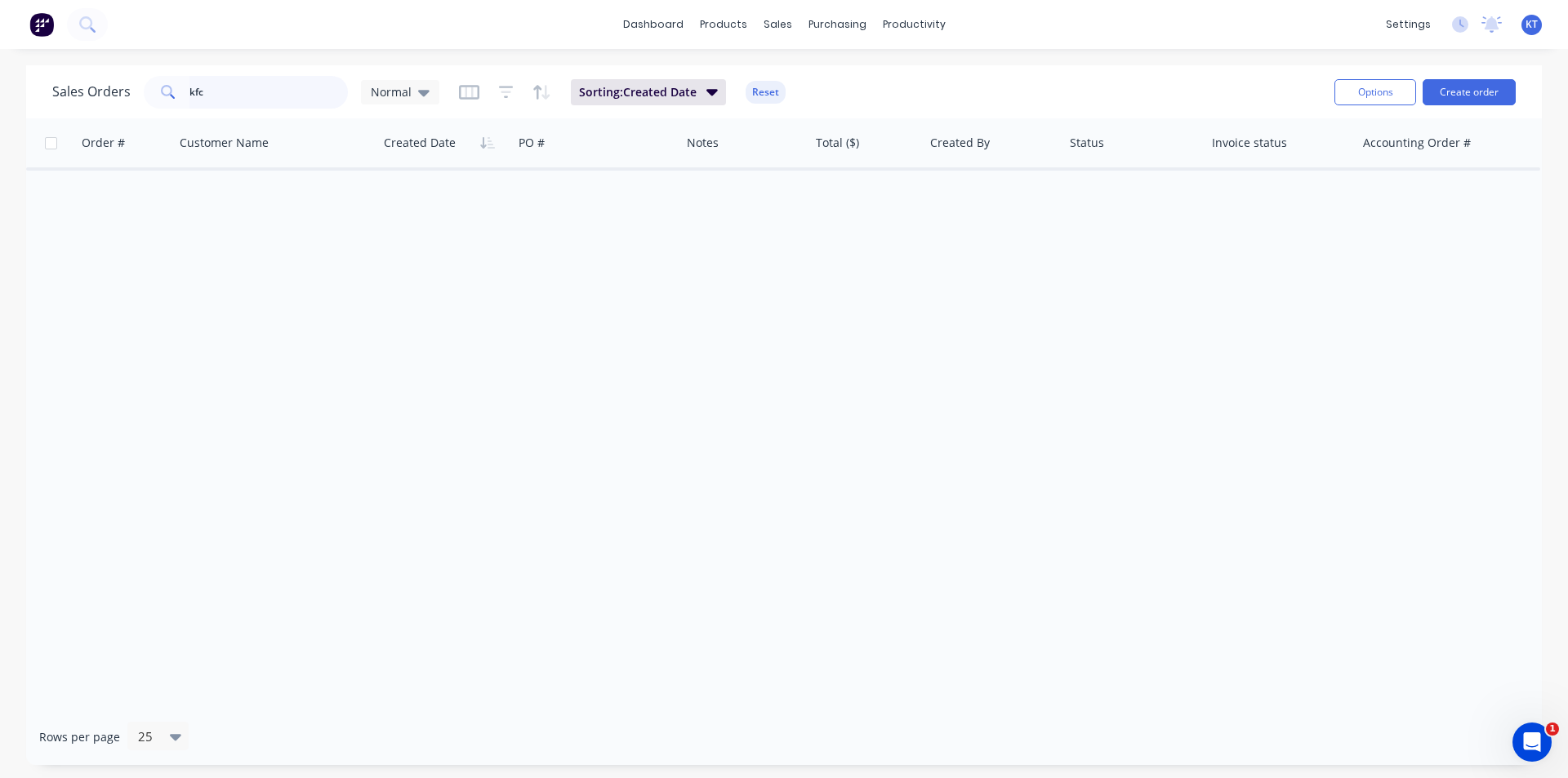
click at [213, 92] on input "kfc" at bounding box center [269, 91] width 159 height 32
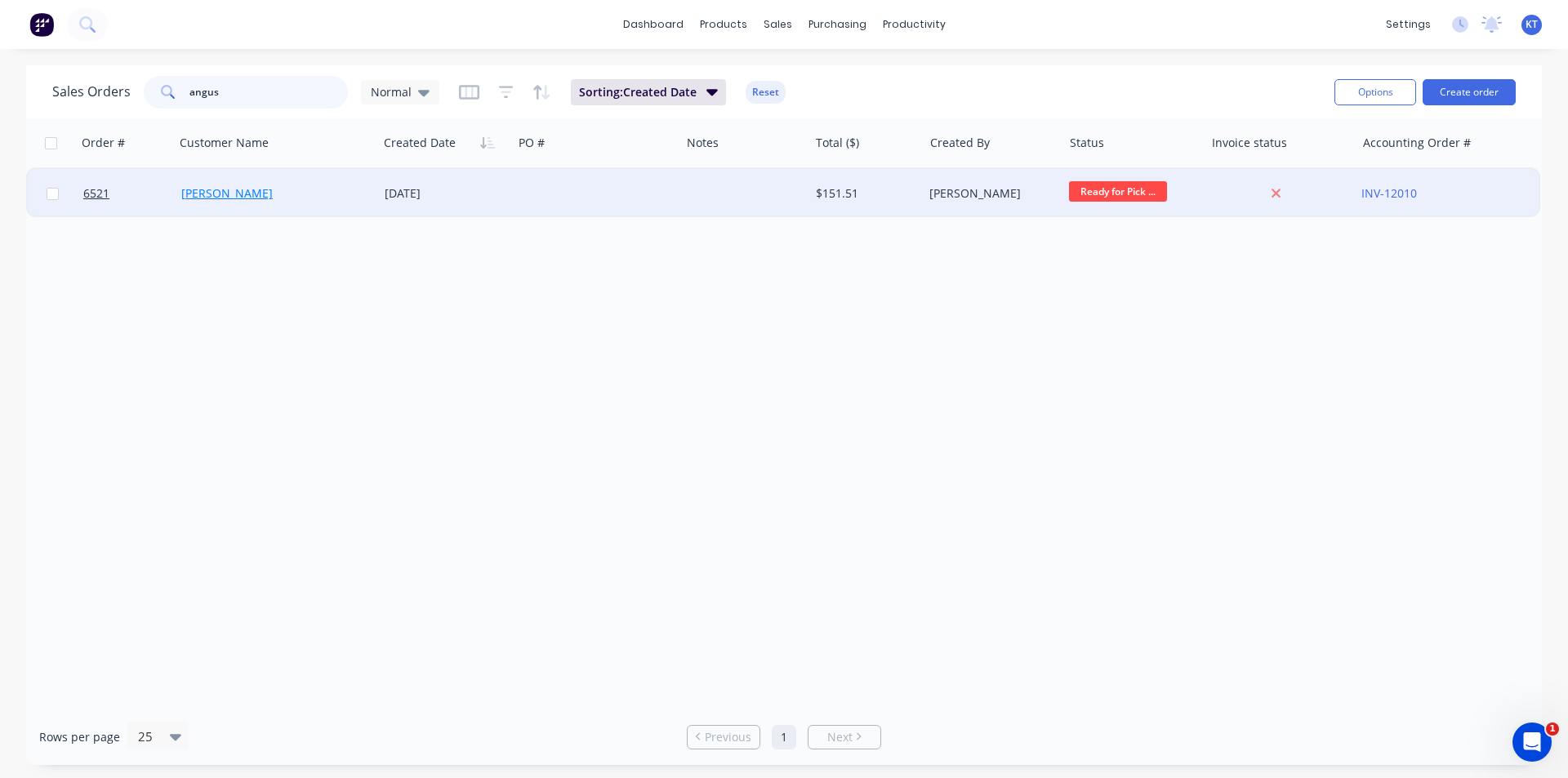
type input "angus"
click at [222, 193] on link "[PERSON_NAME]" at bounding box center [226, 193] width 91 height 16
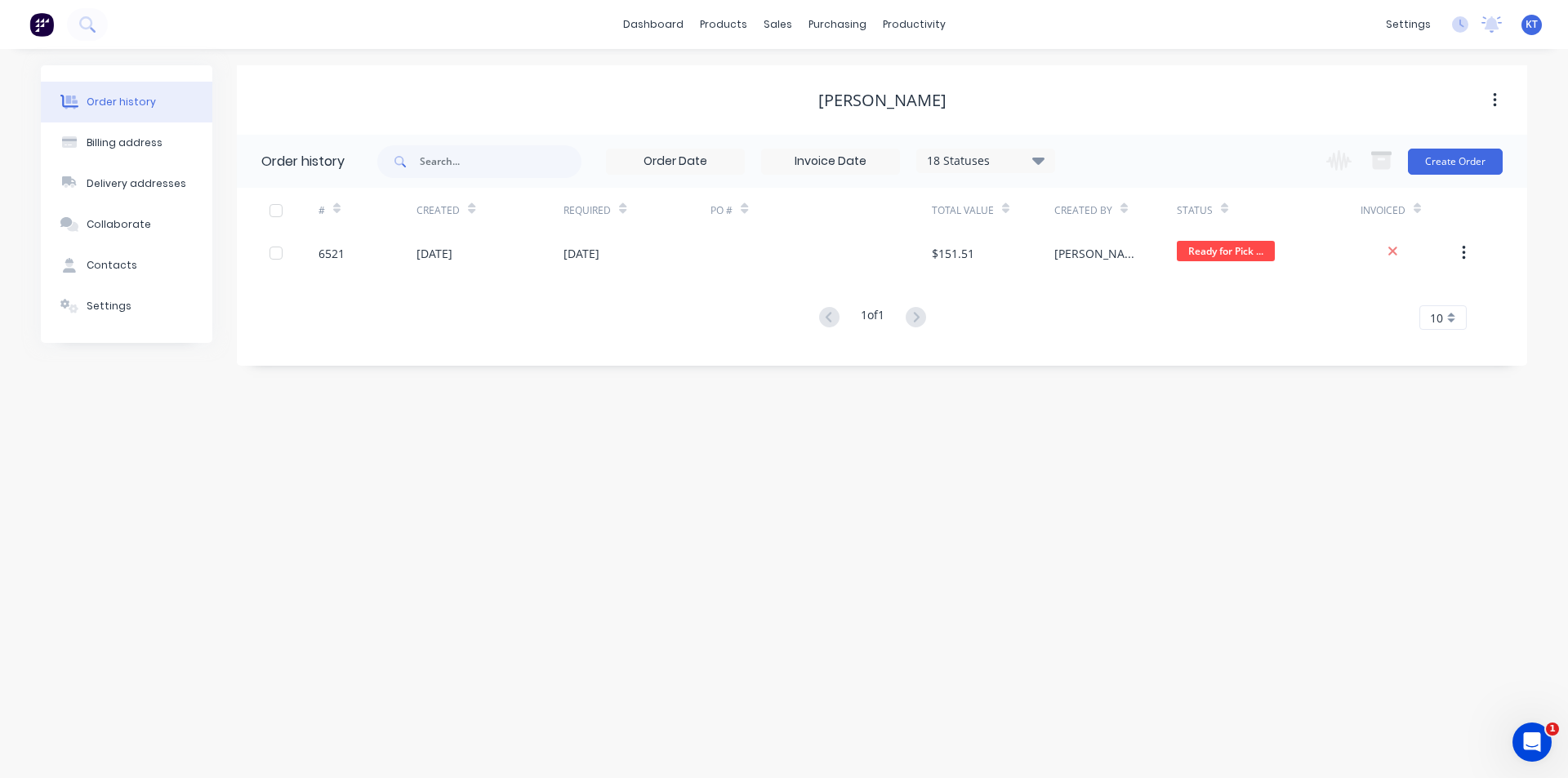
click at [1033, 267] on div "$151.51" at bounding box center [993, 253] width 123 height 41
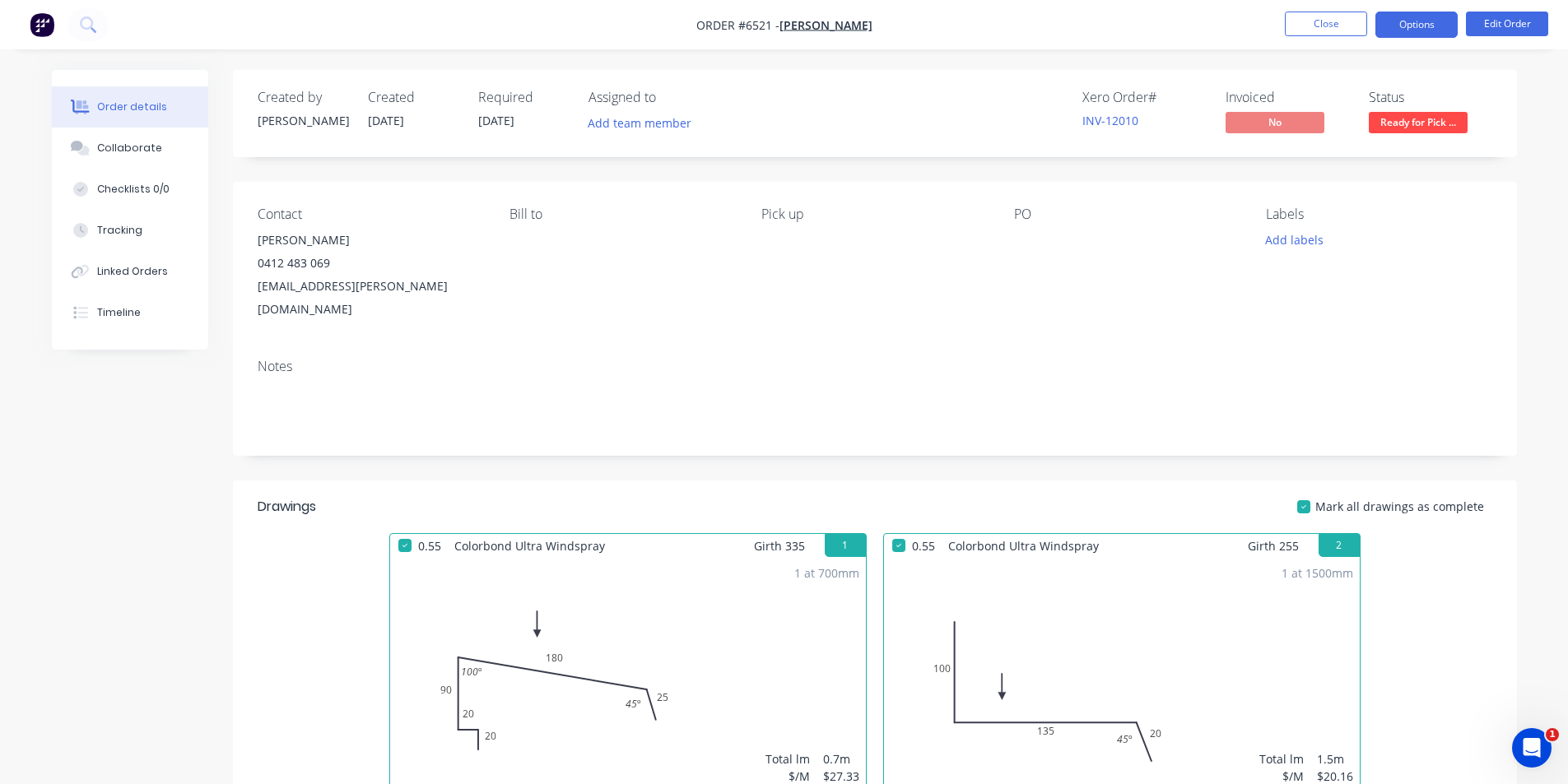
click at [1442, 25] on button "Options" at bounding box center [1416, 24] width 82 height 26
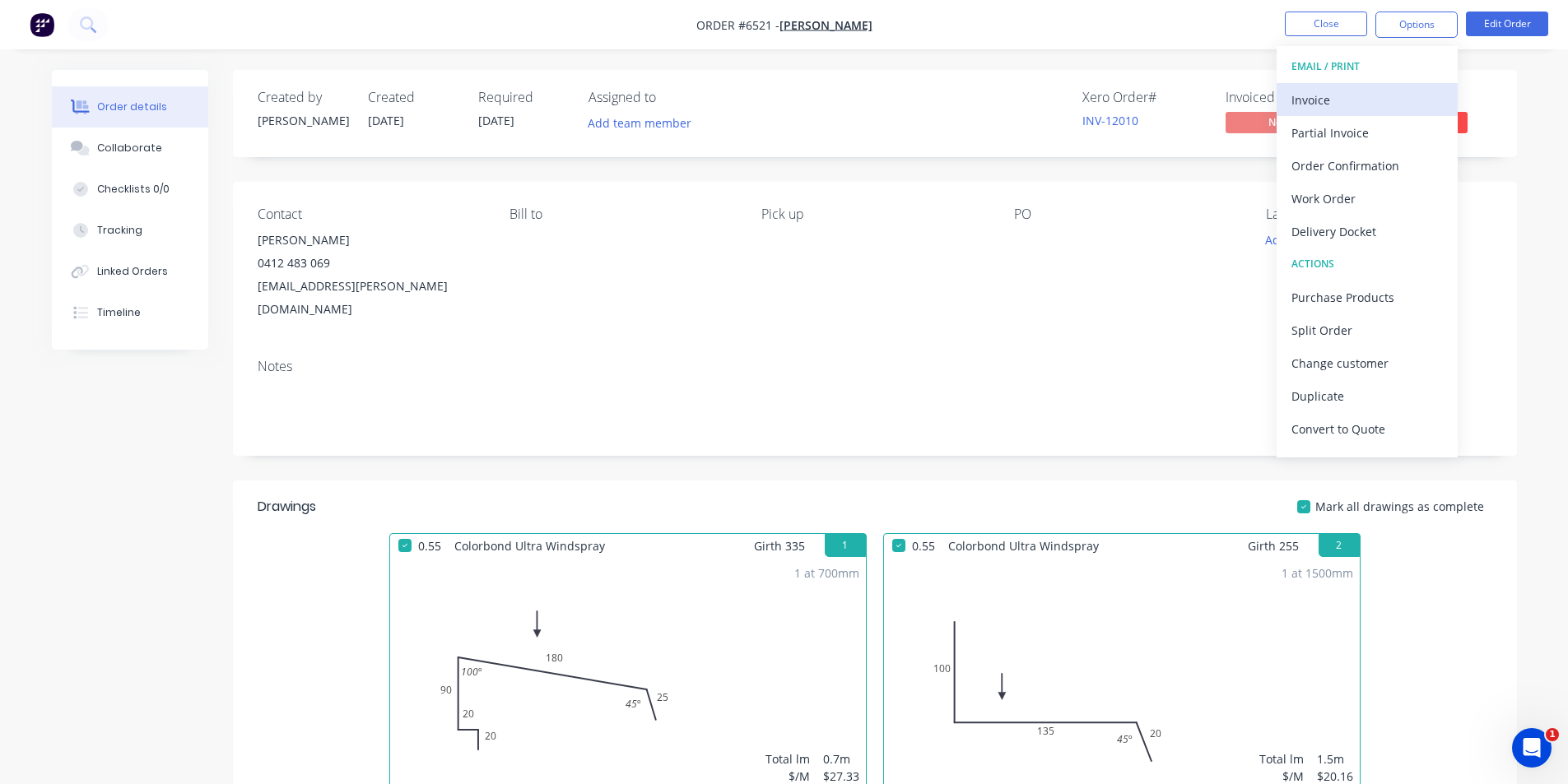
click at [1395, 103] on div "Invoice" at bounding box center [1367, 101] width 152 height 24
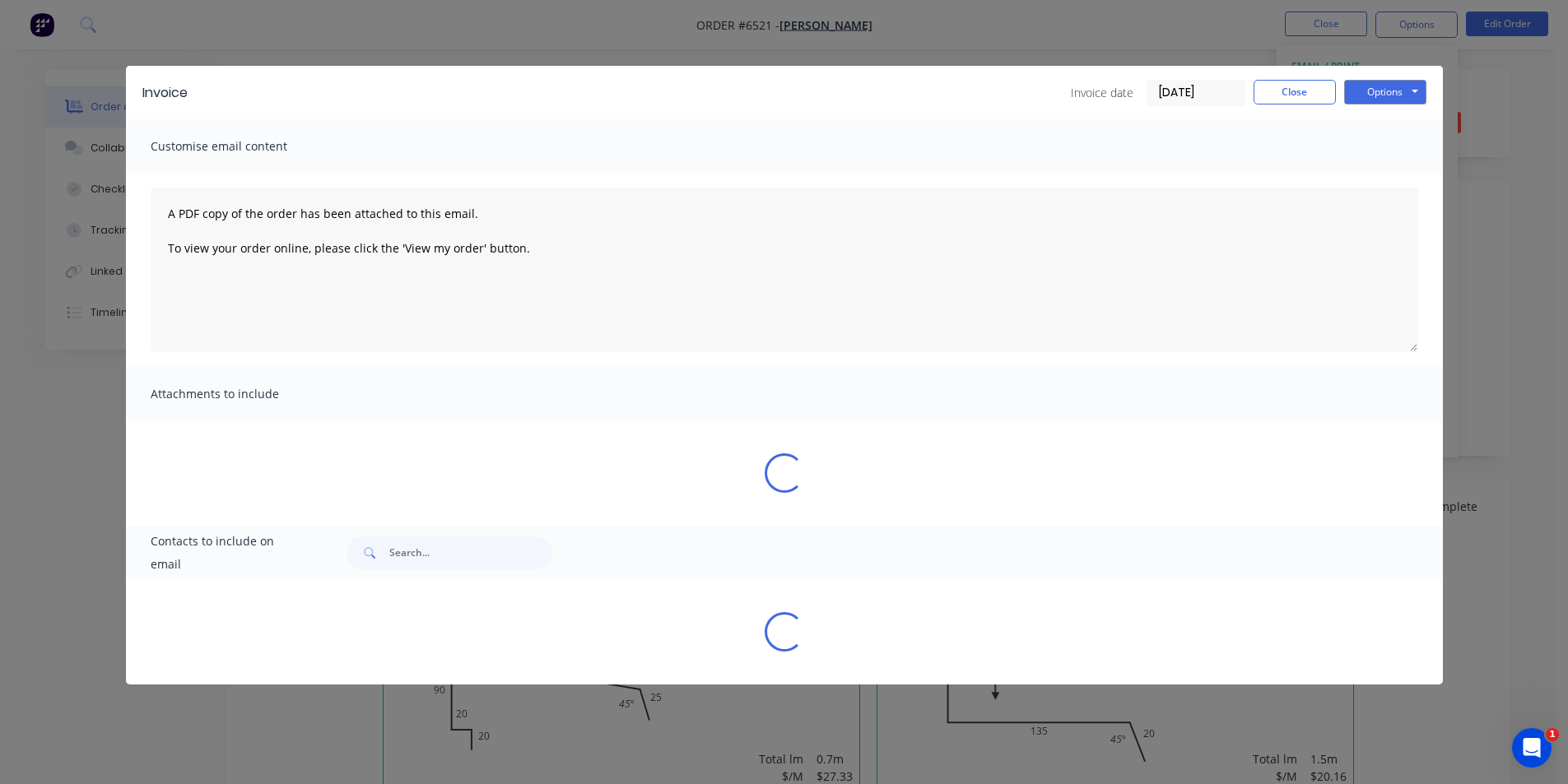
type textarea "A PDF copy of the order has been attached to this email. To view your order onl…"
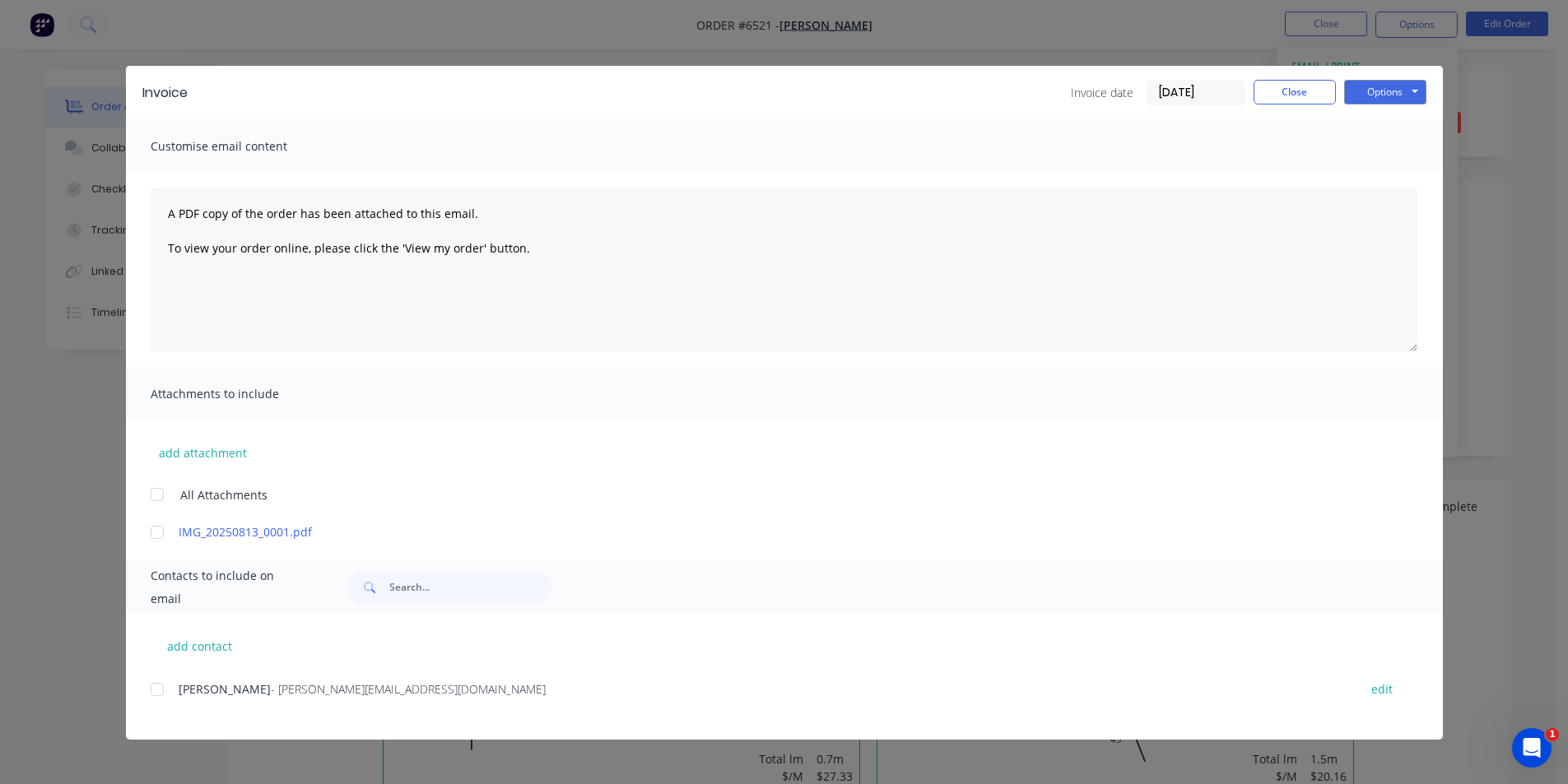
click at [160, 692] on div at bounding box center [156, 689] width 33 height 33
click at [1384, 97] on button "Options" at bounding box center [1386, 92] width 82 height 25
click at [1398, 185] on button "Email" at bounding box center [1397, 175] width 105 height 27
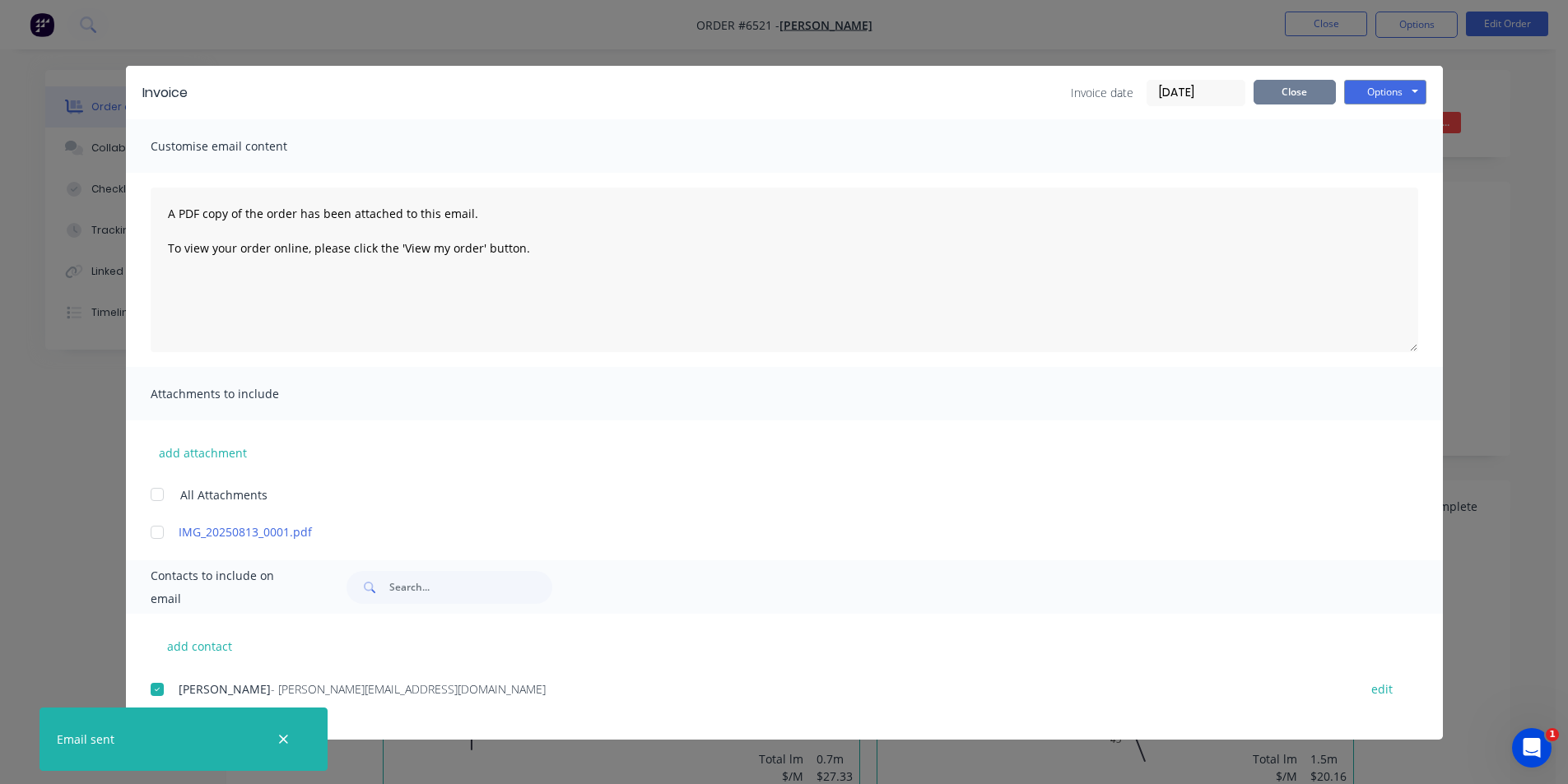
click at [1256, 86] on button "Close" at bounding box center [1294, 92] width 82 height 25
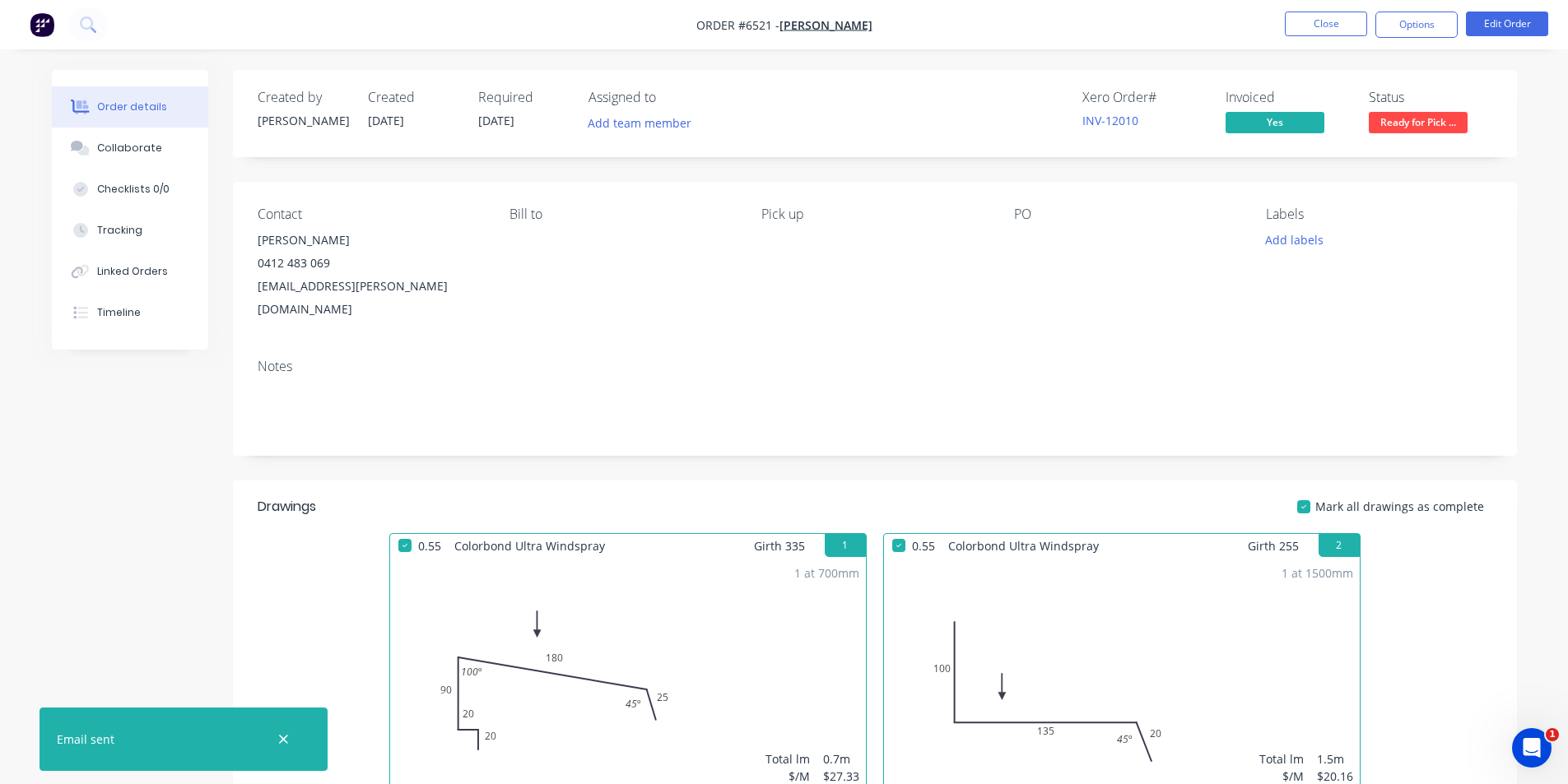
click at [1284, 25] on ul "Close Options Edit Order" at bounding box center [1416, 24] width 303 height 26
click at [1311, 24] on button "Close" at bounding box center [1326, 23] width 82 height 25
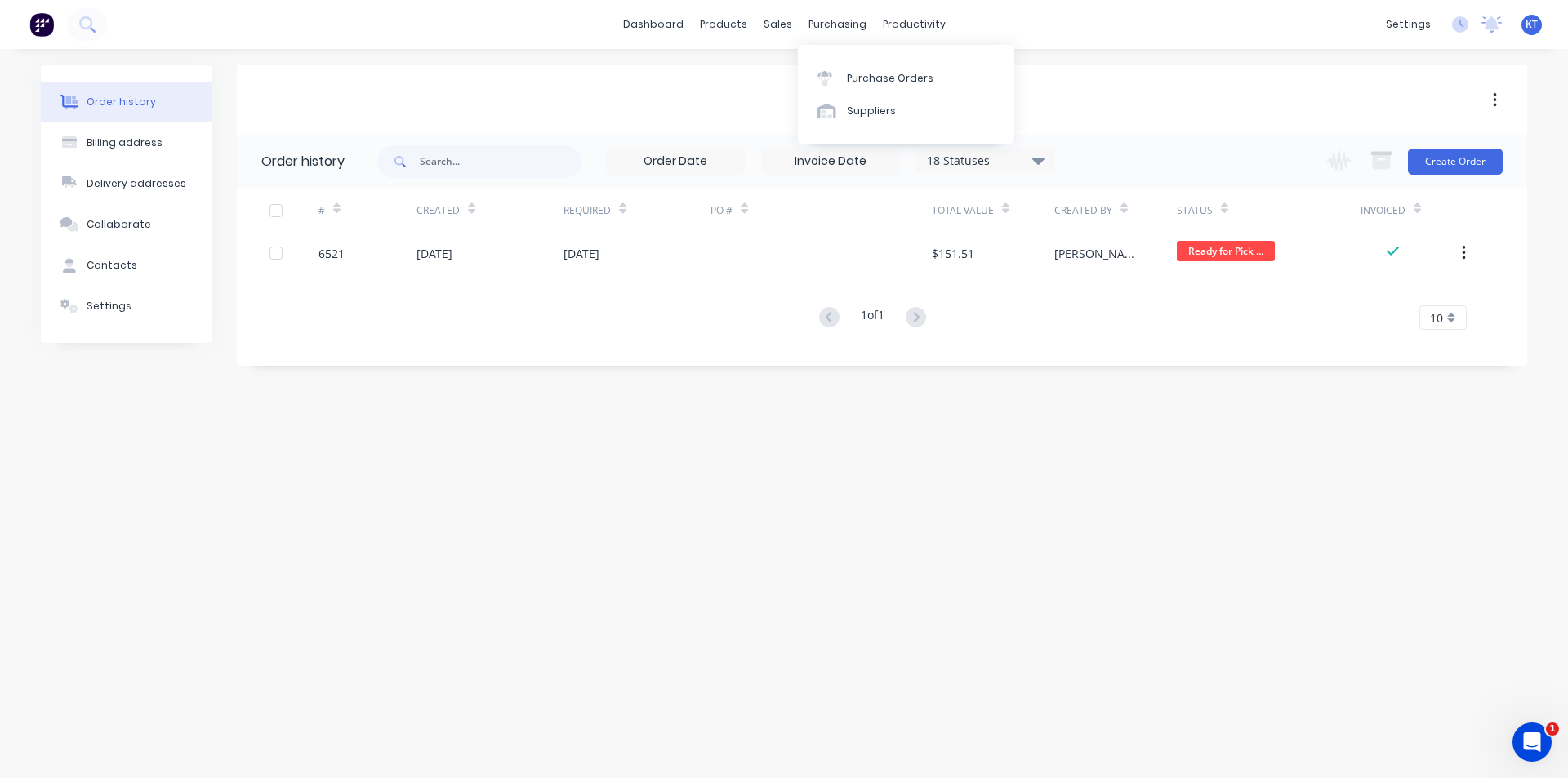
drag, startPoint x: 834, startPoint y: 51, endPoint x: 834, endPoint y: 60, distance: 9.0
click at [834, 51] on div "Purchase Orders Suppliers" at bounding box center [906, 94] width 216 height 99
click at [838, 79] on div at bounding box center [830, 79] width 25 height 15
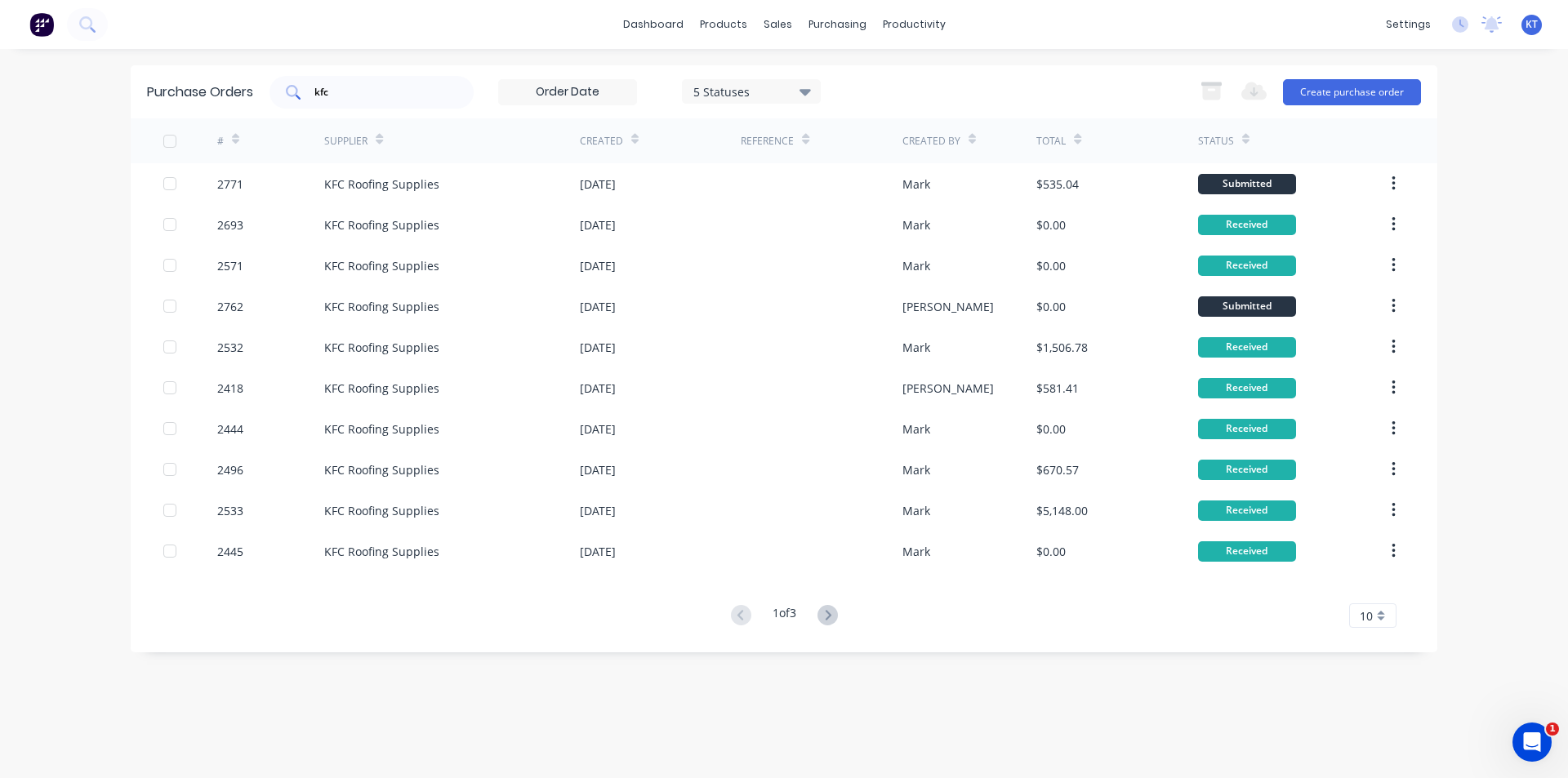
click at [389, 87] on input "kfc" at bounding box center [381, 92] width 136 height 17
type input "2774"
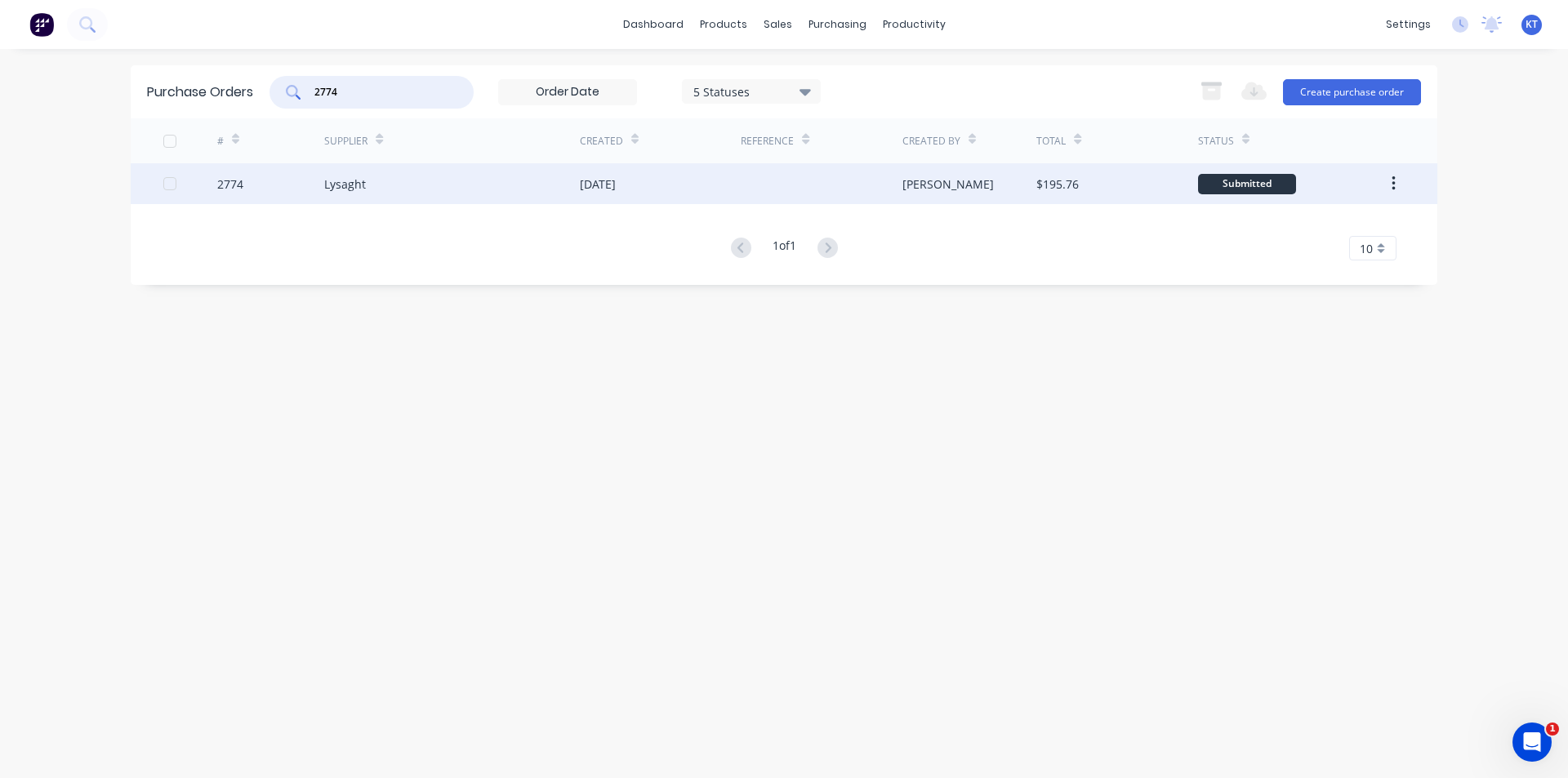
click at [848, 179] on div at bounding box center [821, 184] width 161 height 41
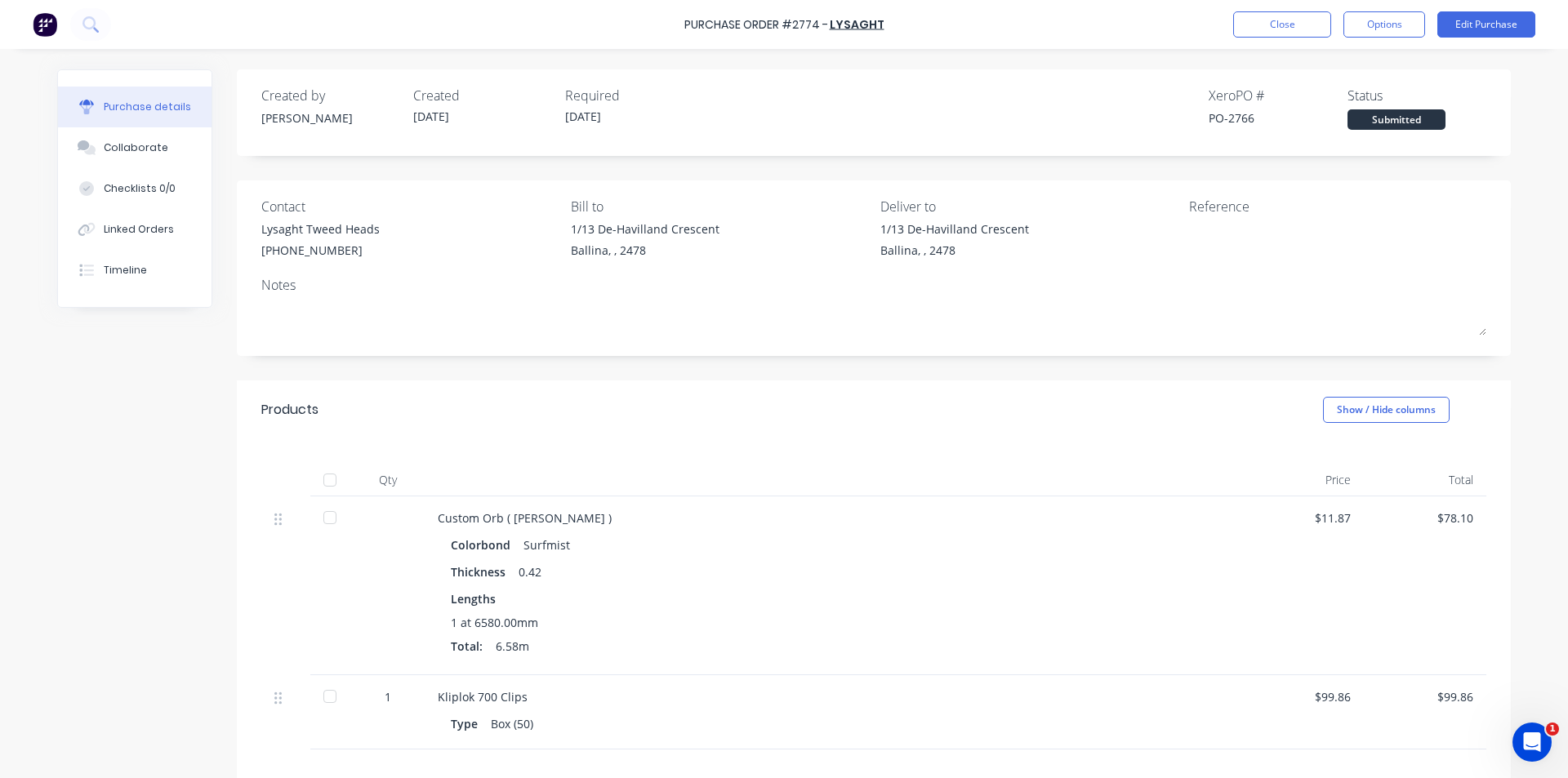
scroll to position [164, 0]
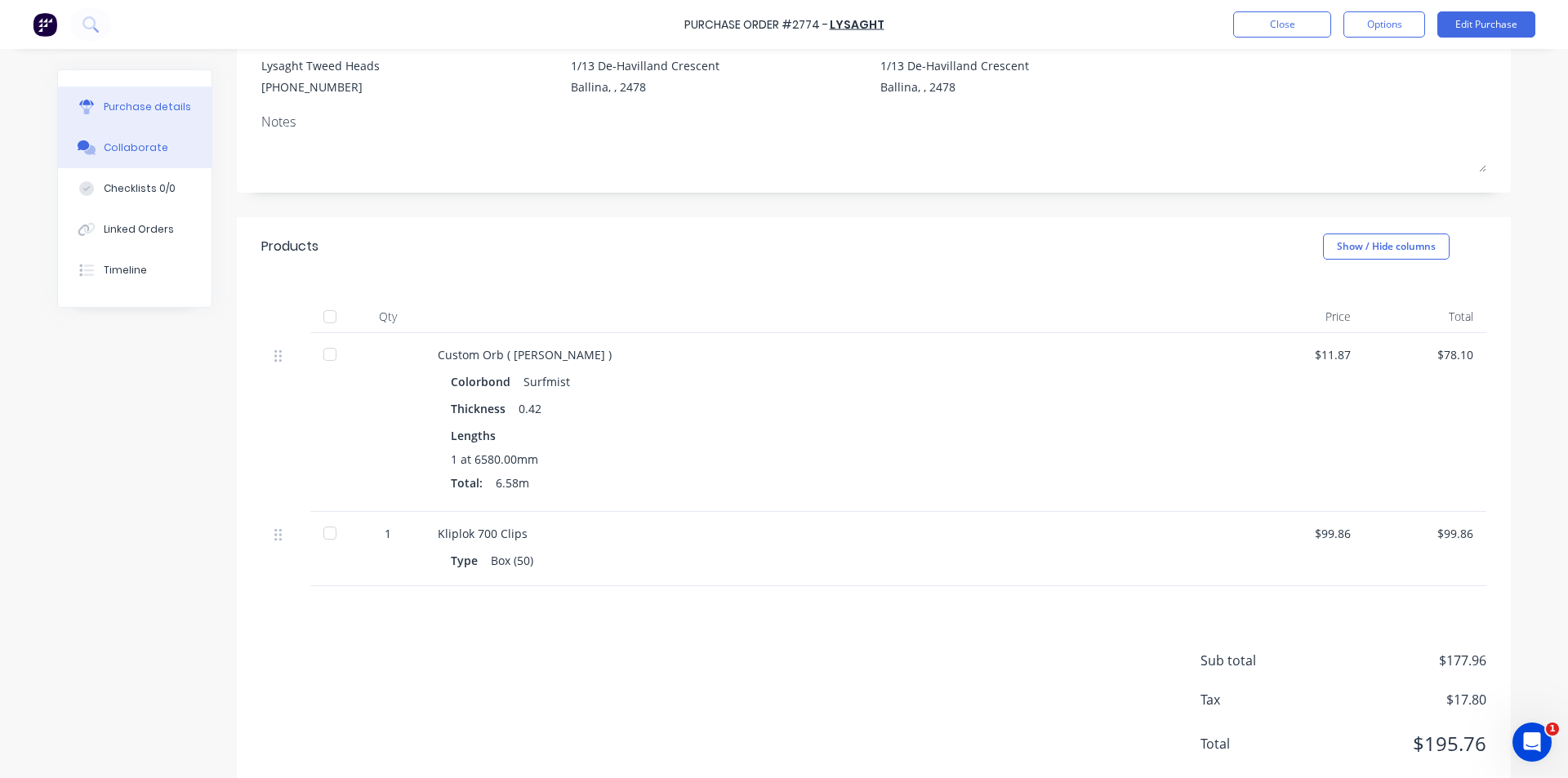
click at [175, 157] on button "Collaborate" at bounding box center [135, 148] width 153 height 41
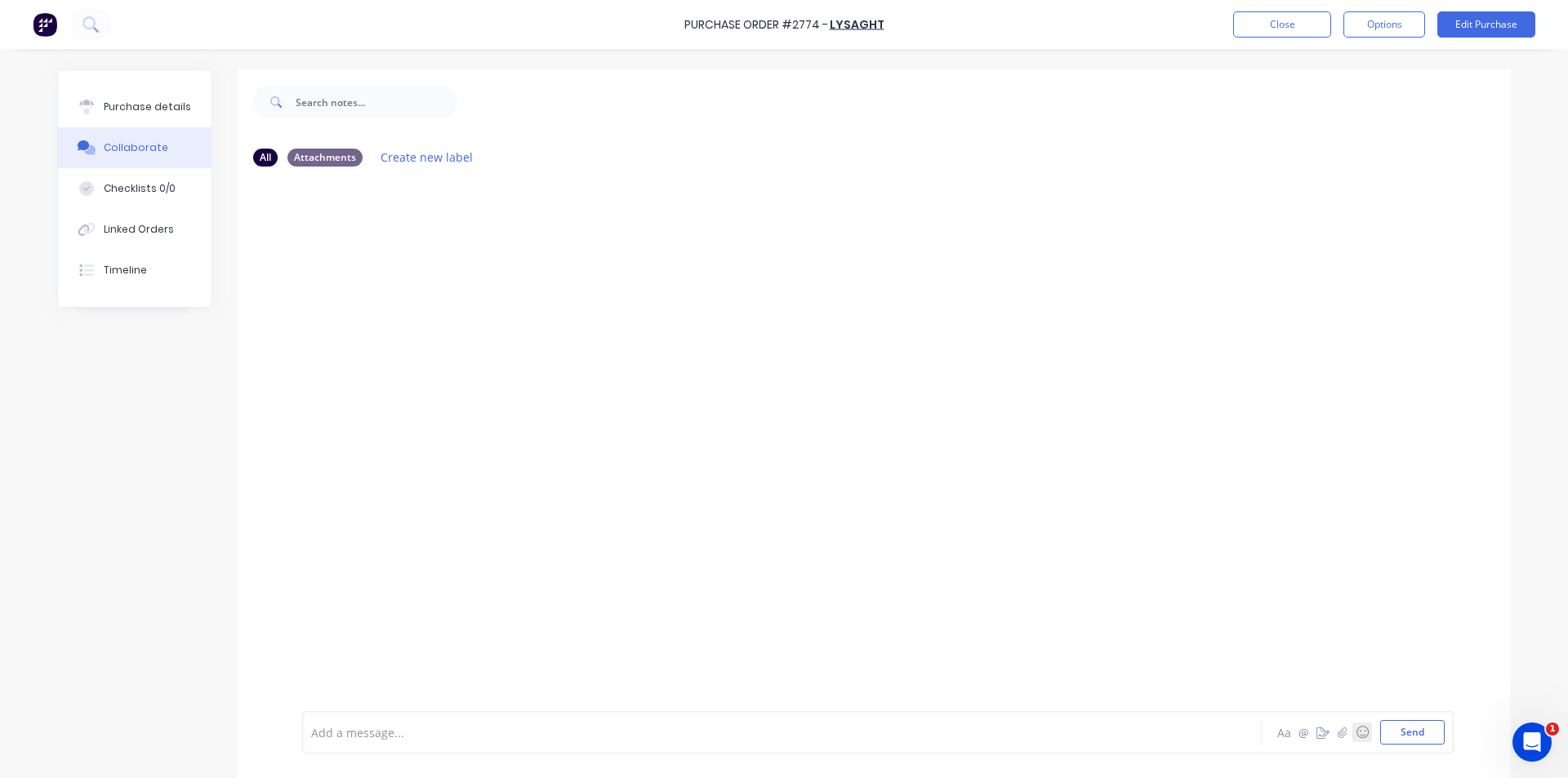
click at [1353, 730] on button "☺" at bounding box center [1362, 732] width 19 height 19
click at [1339, 732] on div "Aa @ ☺ Send" at bounding box center [1359, 733] width 171 height 25
click at [1338, 732] on icon "button" at bounding box center [1343, 732] width 9 height 10
click at [1412, 729] on button "Send" at bounding box center [1413, 733] width 65 height 25
click at [109, 109] on div "Purchase details" at bounding box center [147, 107] width 88 height 15
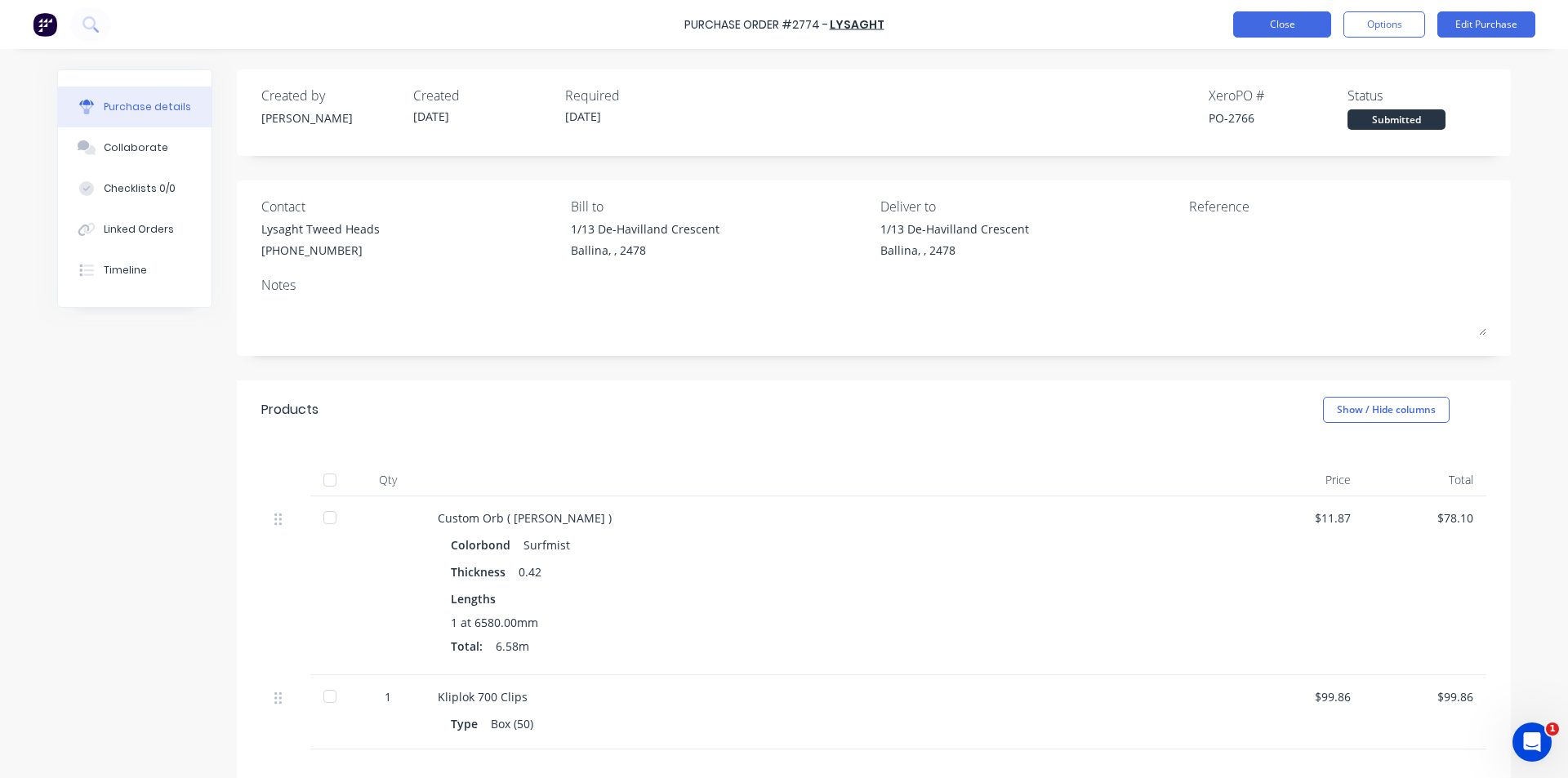
click at [1265, 25] on button "Close" at bounding box center [1282, 24] width 98 height 26
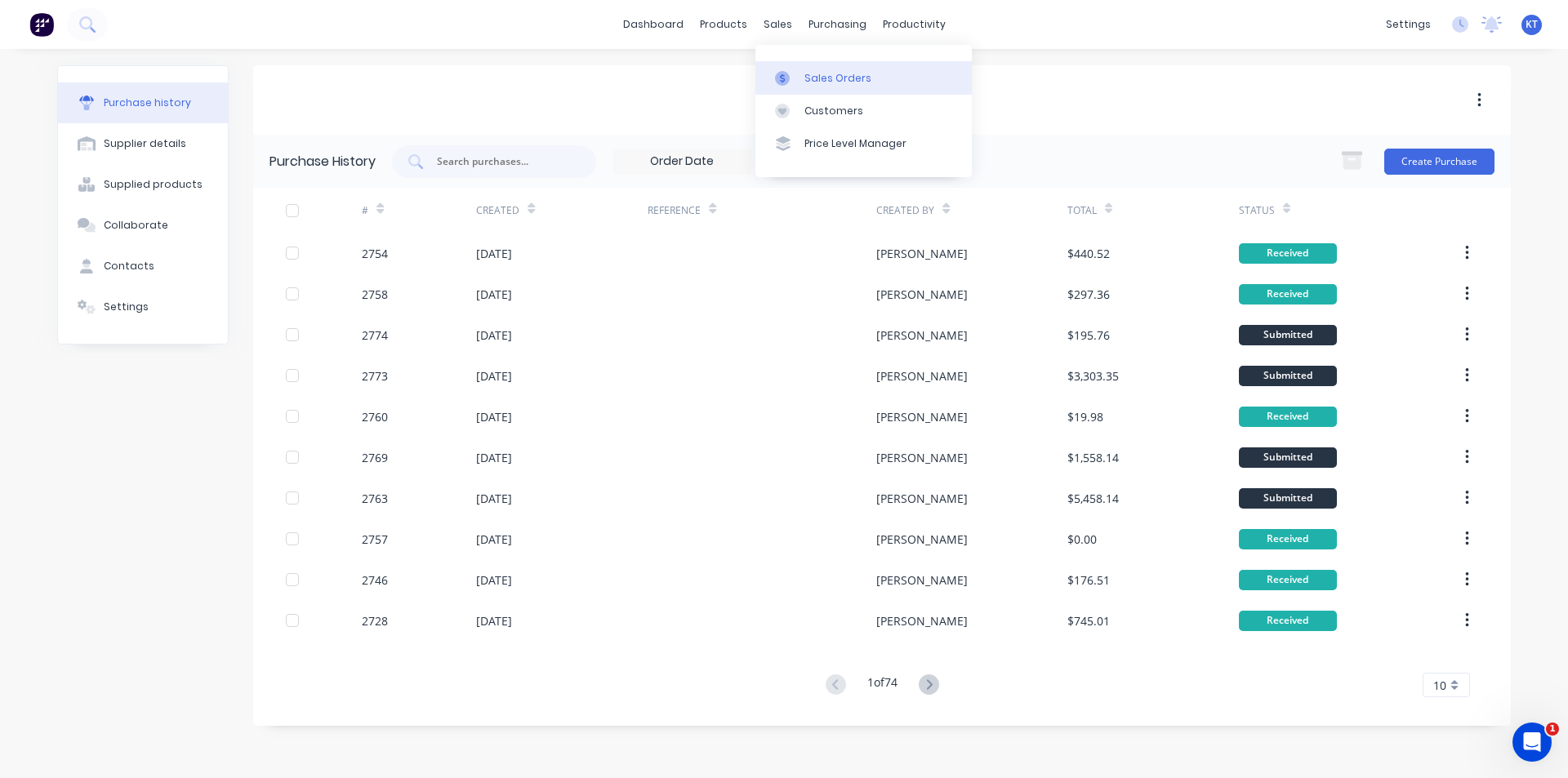
click at [819, 82] on div "Sales Orders" at bounding box center [838, 79] width 67 height 15
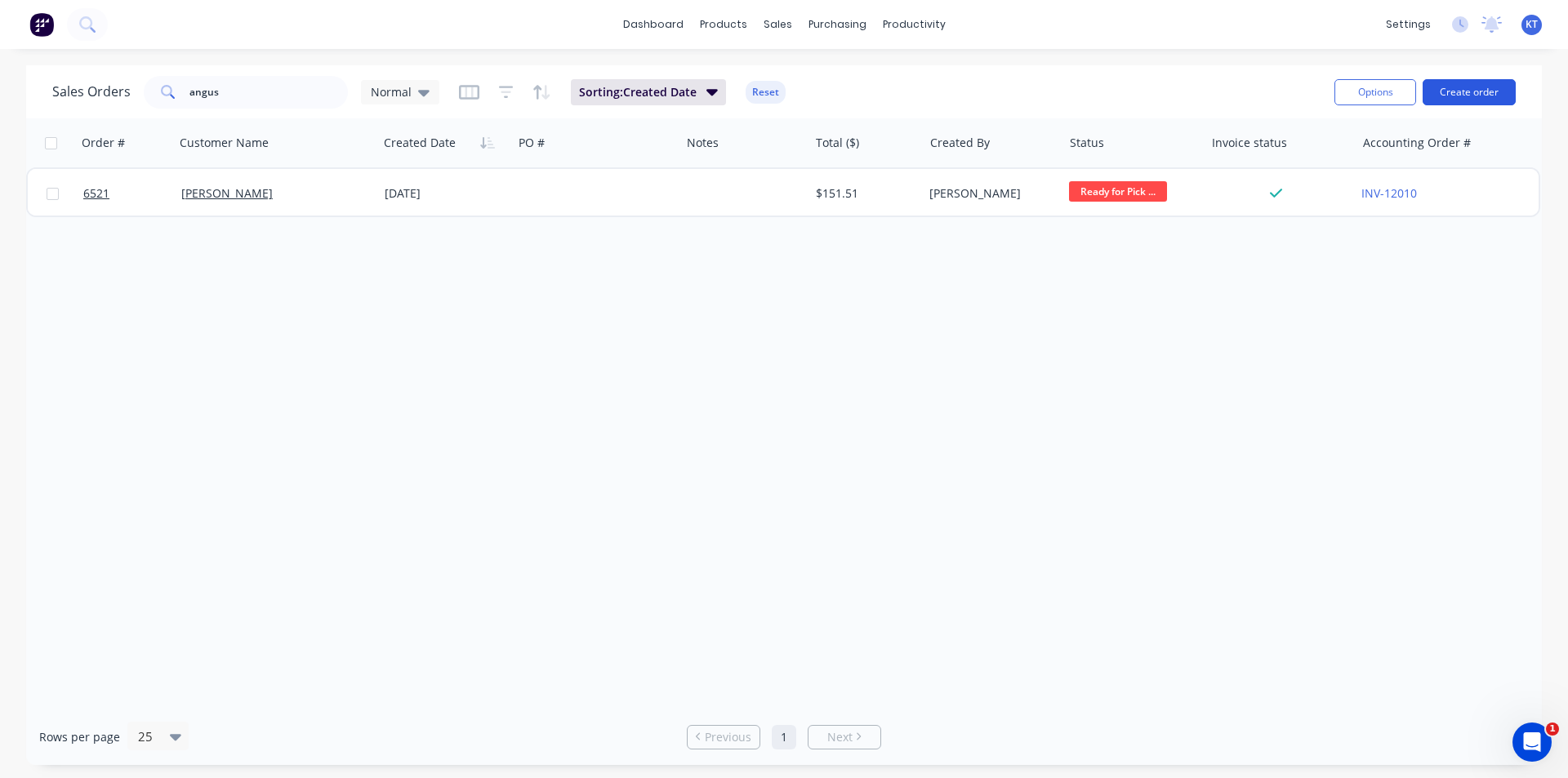
click at [1472, 100] on button "Create order" at bounding box center [1469, 92] width 93 height 26
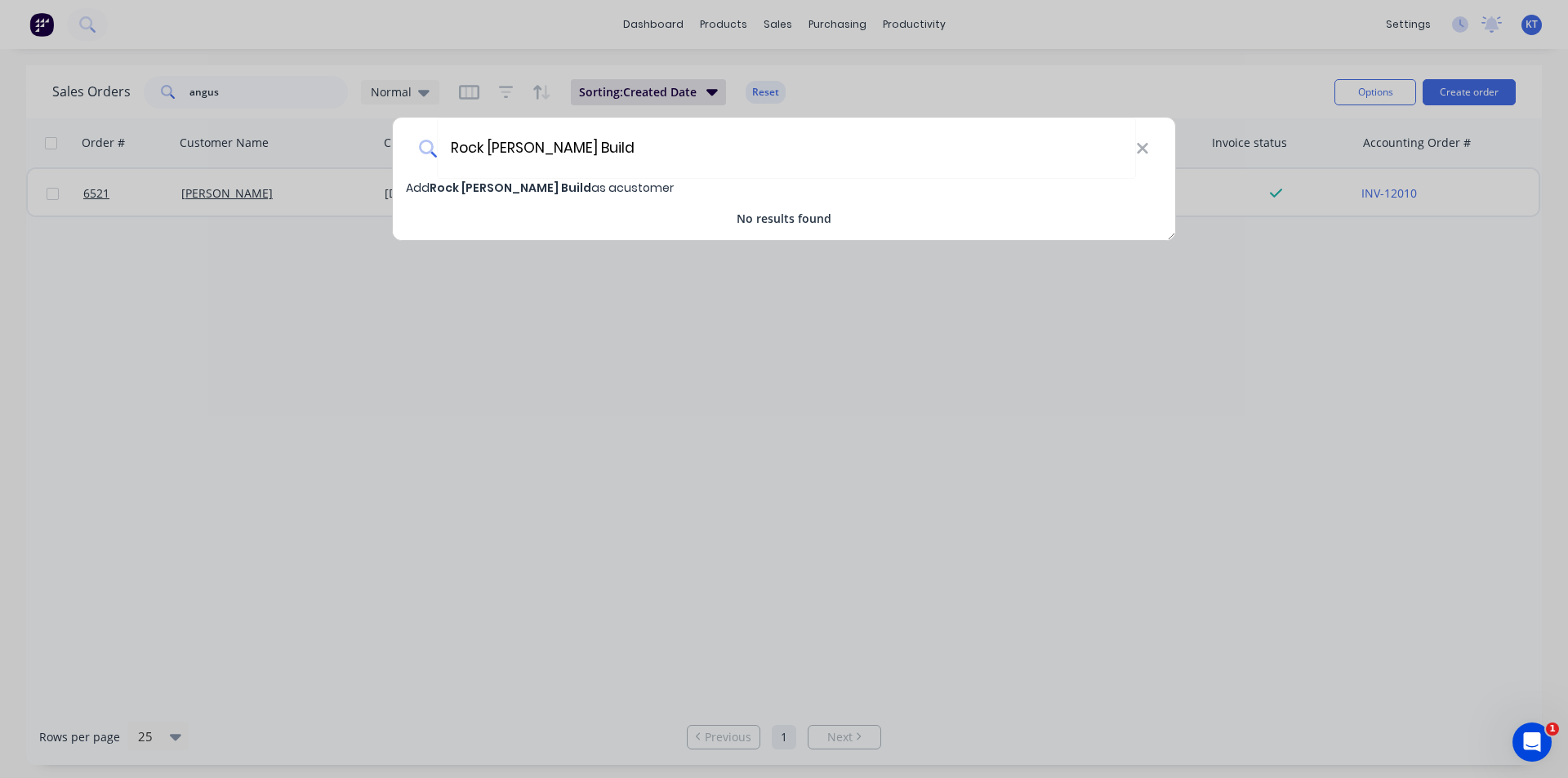
type input "Rock [PERSON_NAME] Build"
click at [483, 187] on span "Rock [PERSON_NAME] Build" at bounding box center [510, 188] width 162 height 17
select select "AU"
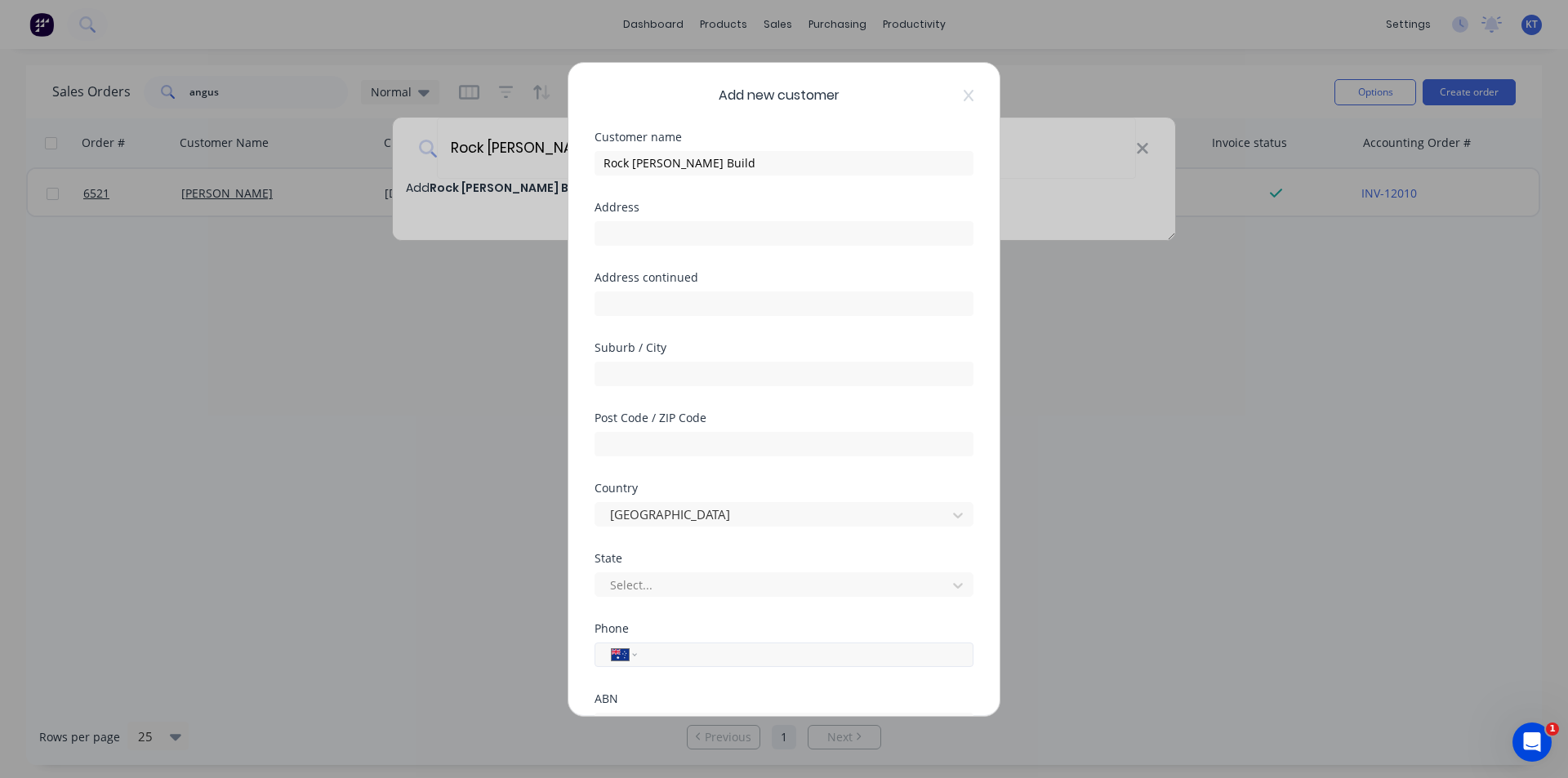
click at [684, 666] on div "International Afghanistan Åland Islands Albania Algeria American Samoa Andorra …" at bounding box center [784, 655] width 379 height 25
click at [696, 651] on input "tel" at bounding box center [802, 654] width 308 height 18
click at [828, 650] on input "tel" at bounding box center [802, 654] width 308 height 18
paste input "0401 843 041"
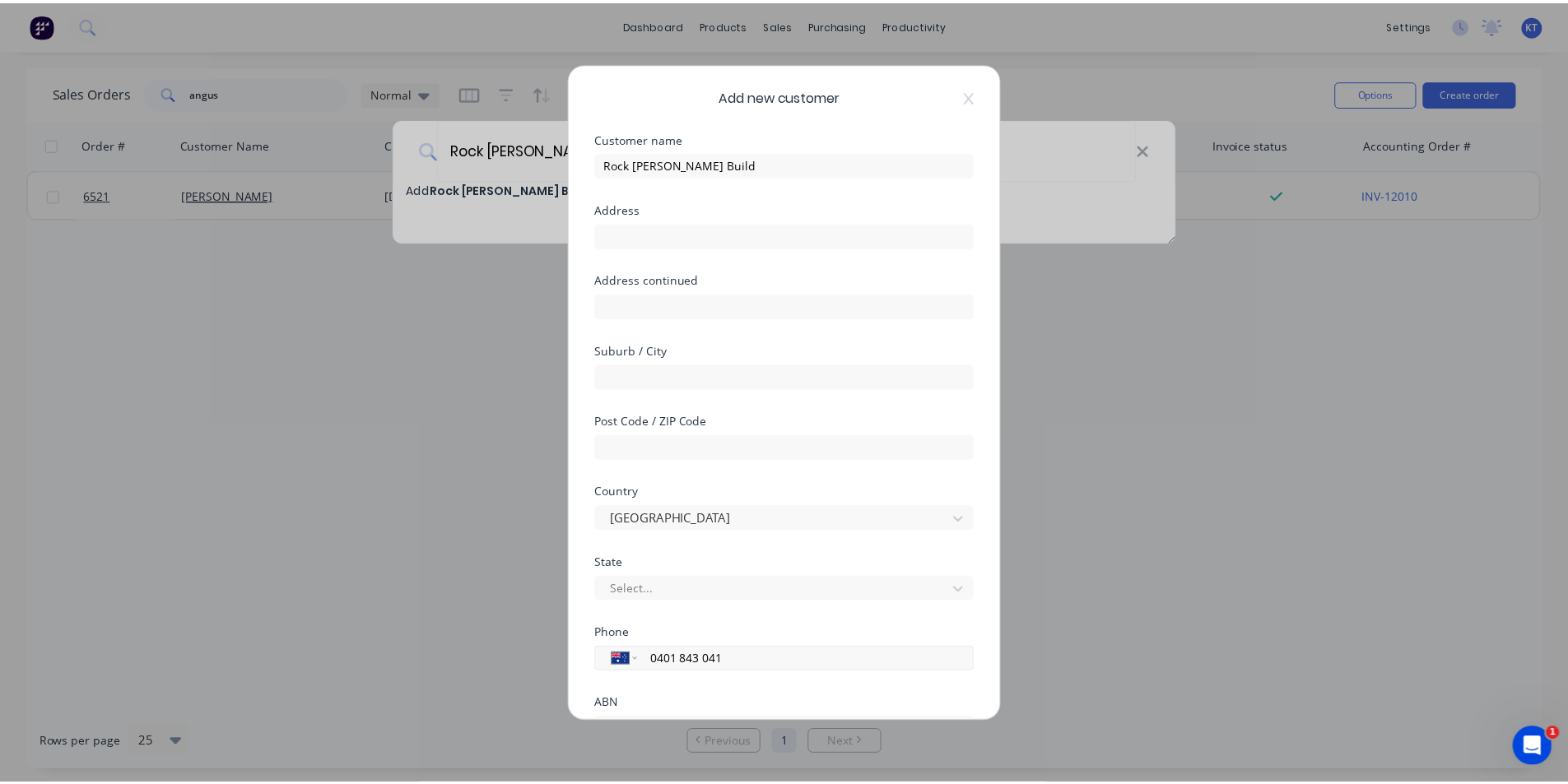
scroll to position [145, 0]
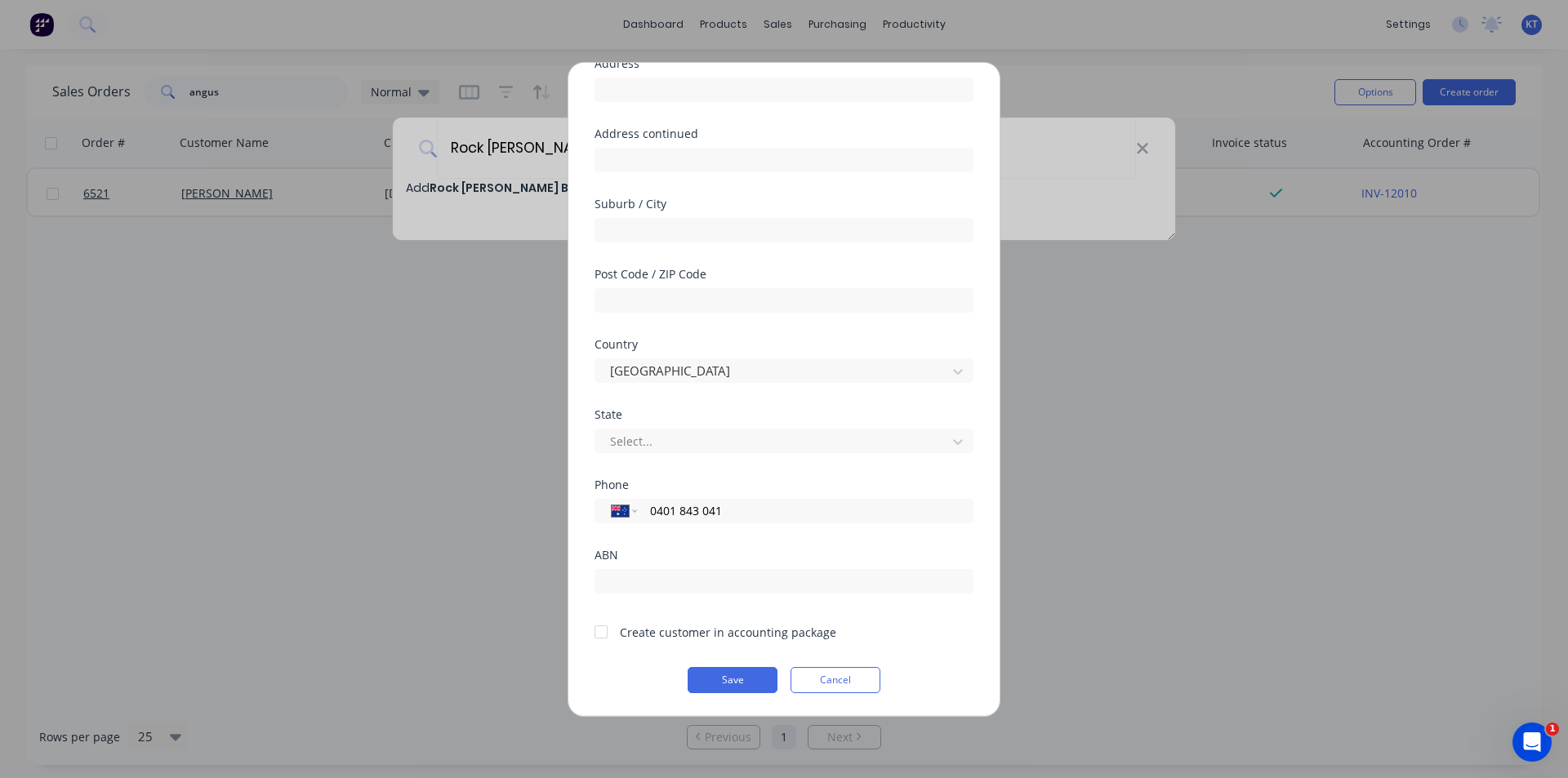
type input "0401 843 041"
click at [602, 630] on div at bounding box center [601, 632] width 32 height 32
click at [736, 679] on button "Save" at bounding box center [732, 680] width 90 height 26
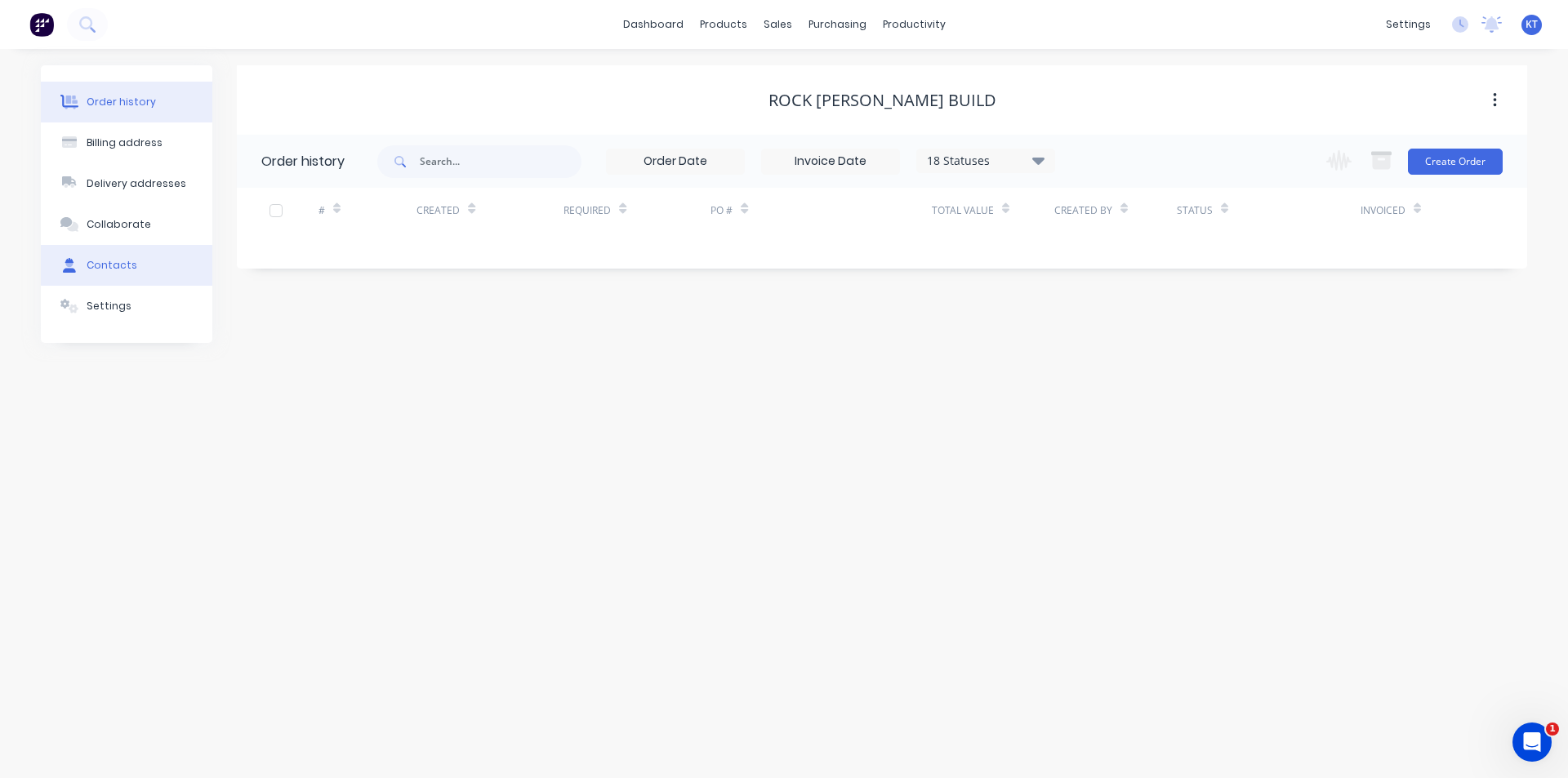
click at [145, 270] on button "Contacts" at bounding box center [127, 265] width 172 height 41
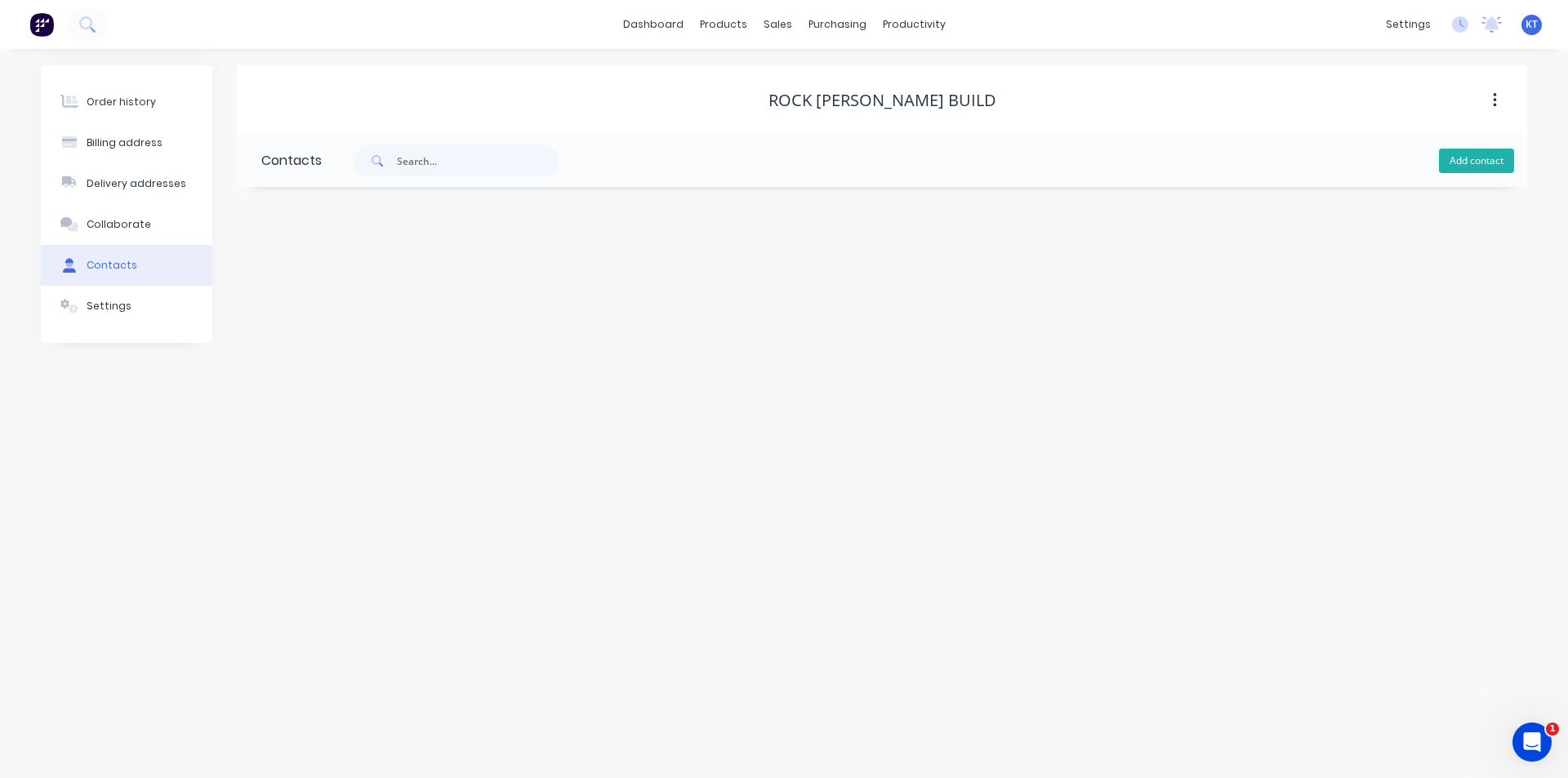
click at [1503, 161] on button "Add contact" at bounding box center [1477, 161] width 75 height 25
select select "AU"
click at [407, 283] on input "text" at bounding box center [395, 281] width 267 height 25
type input "[PERSON_NAME]"
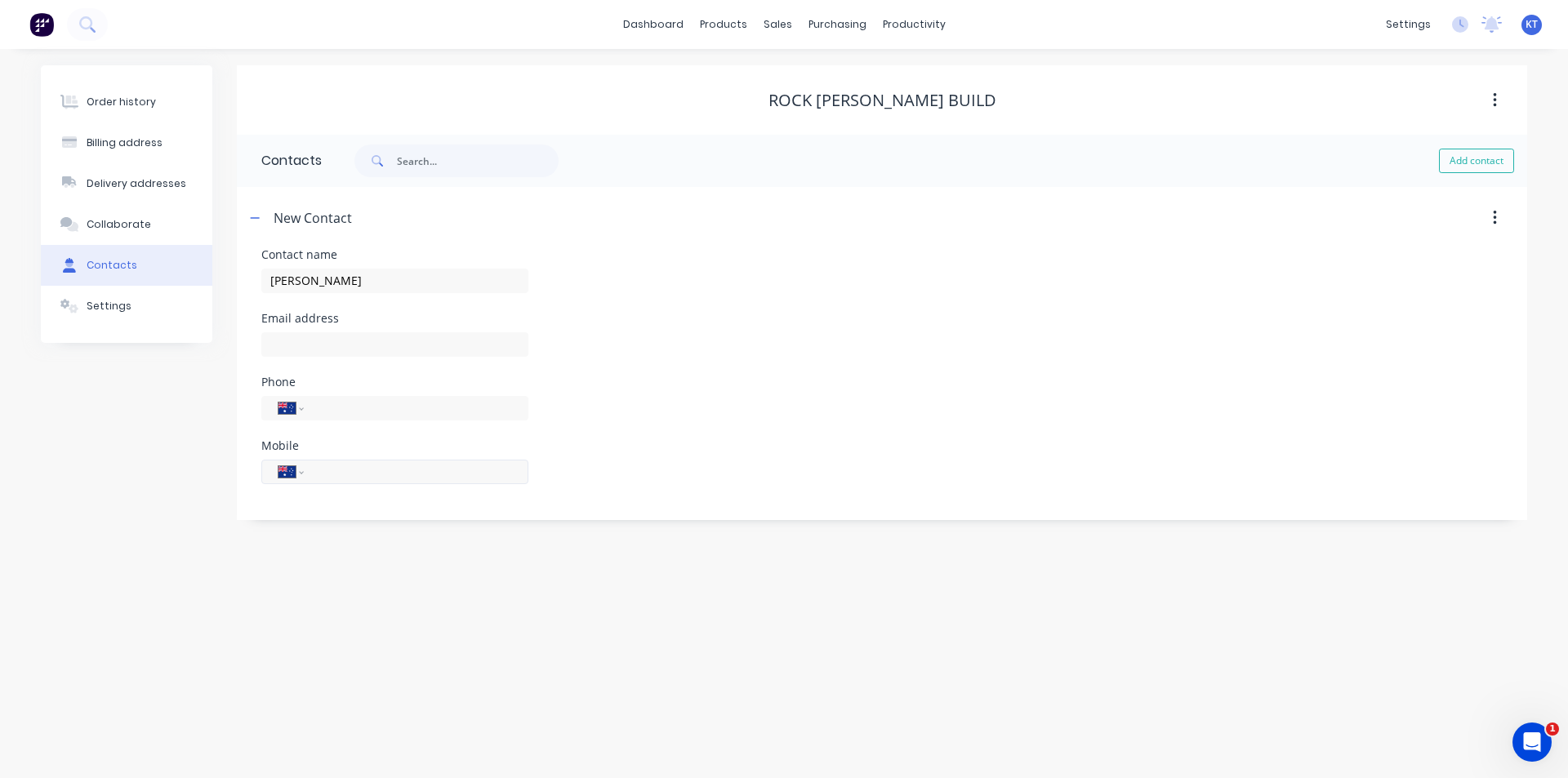
select select "AU"
type input "0401 843 041"
drag, startPoint x: 329, startPoint y: 339, endPoint x: 343, endPoint y: 316, distance: 26.9
click at [329, 339] on input "text" at bounding box center [395, 345] width 267 height 25
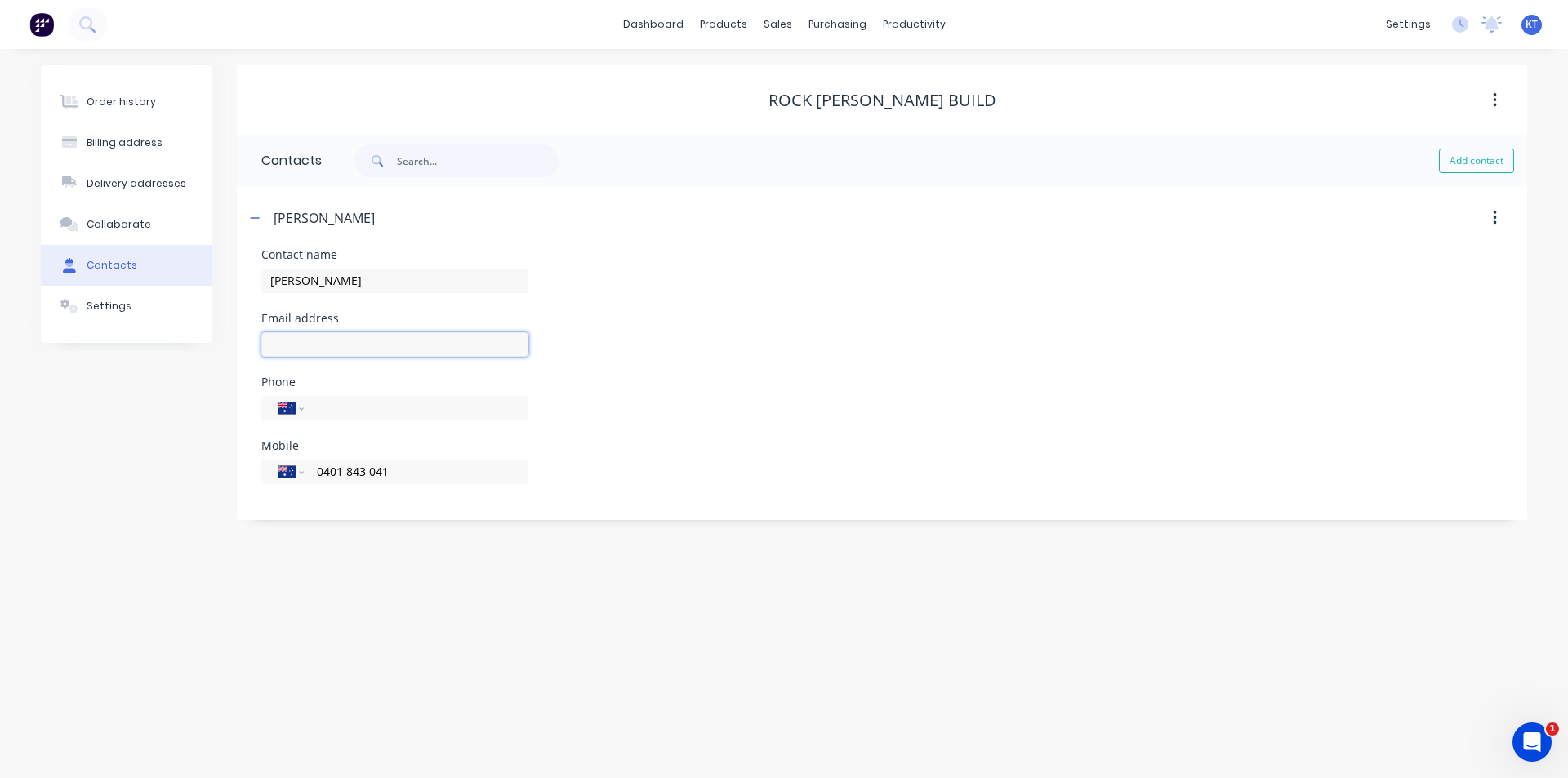
click at [343, 352] on input "text" at bounding box center [395, 345] width 267 height 25
paste input "[EMAIL_ADDRESS][DOMAIN_NAME]"
type input "[EMAIL_ADDRESS][DOMAIN_NAME]"
click at [763, 291] on div "Contact name Alex" at bounding box center [882, 281] width 1242 height 64
click at [114, 214] on button "Collaborate" at bounding box center [127, 225] width 172 height 41
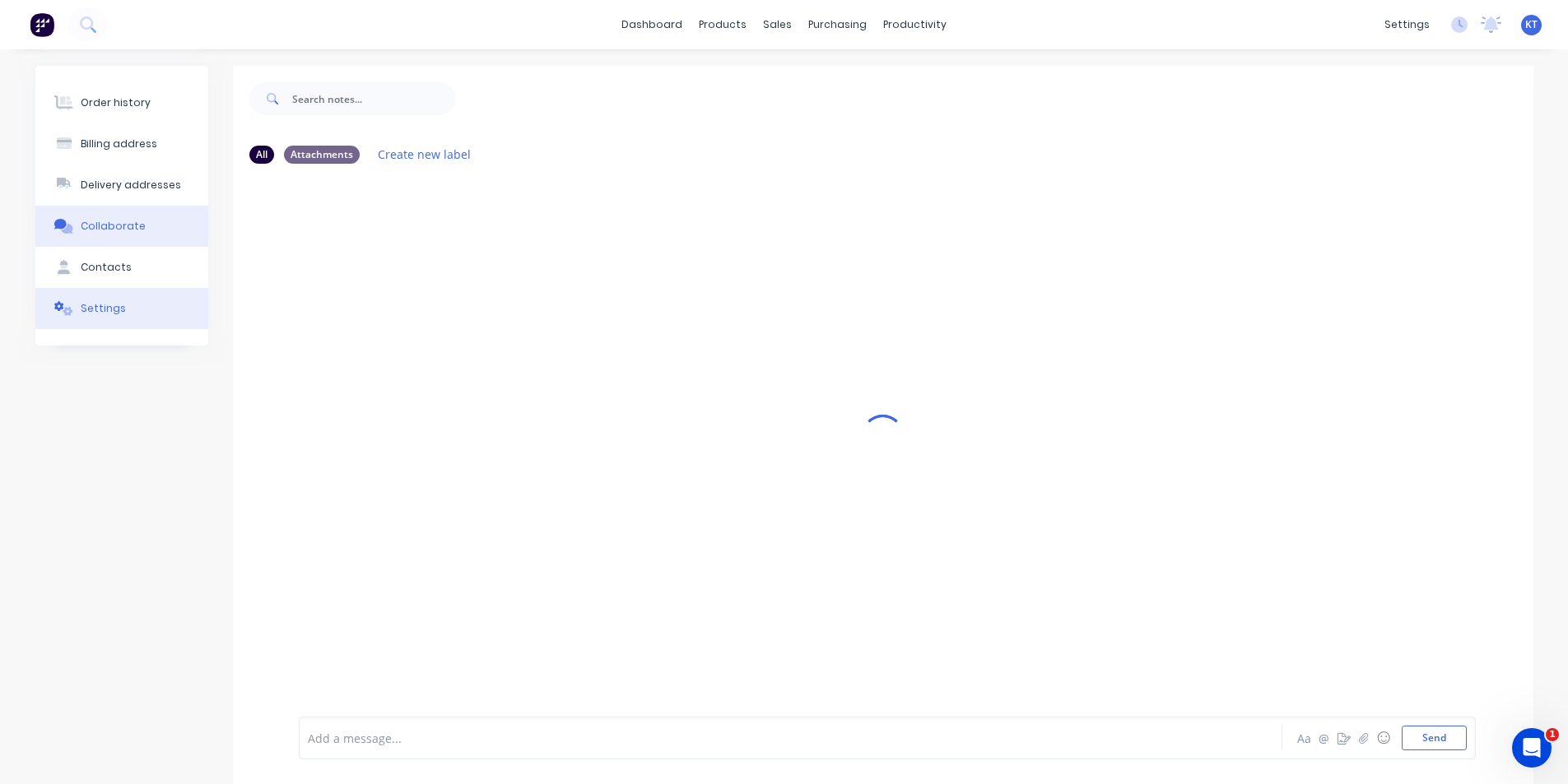
click at [117, 315] on div "Settings" at bounding box center [103, 309] width 46 height 15
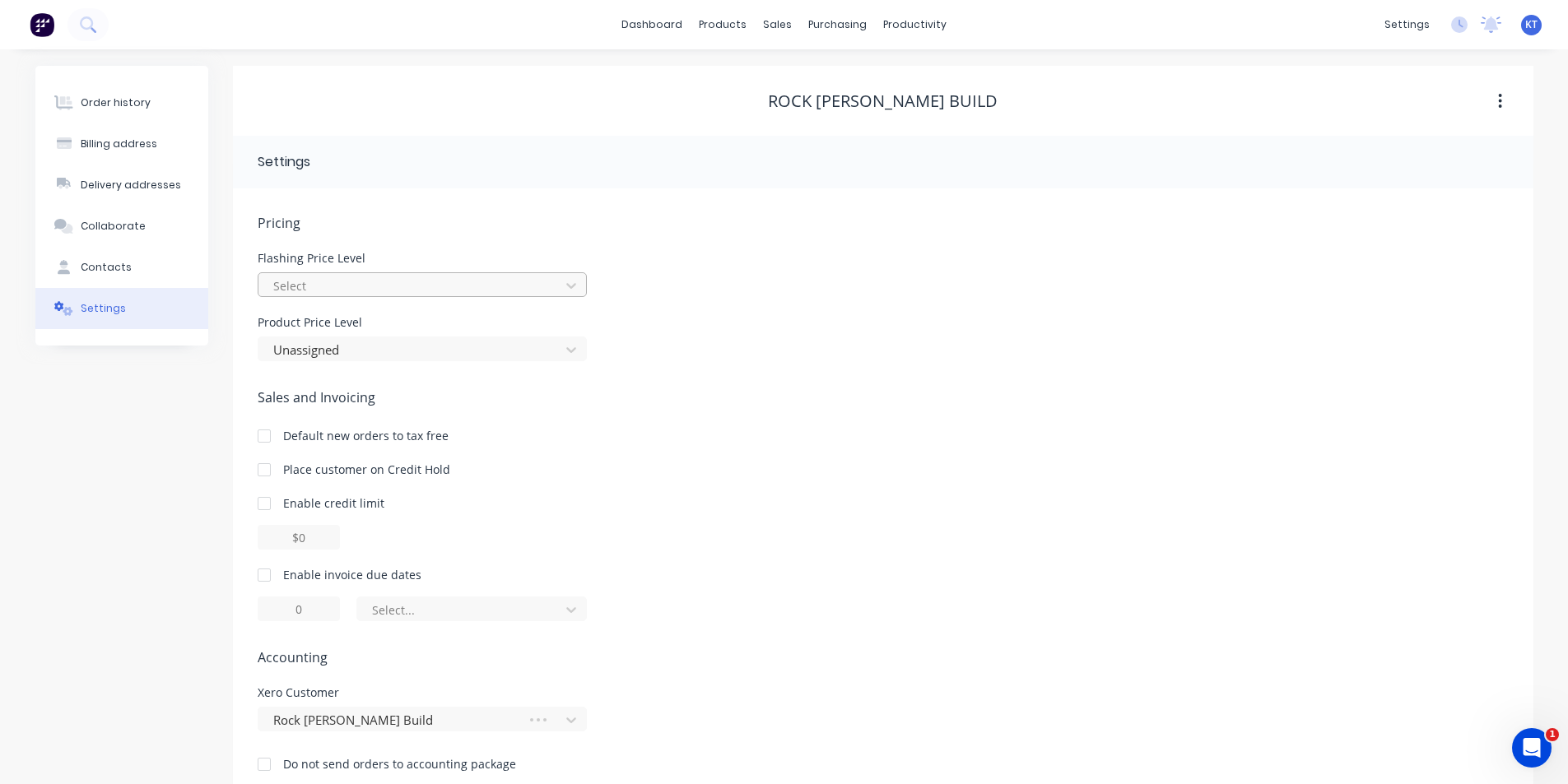
click at [348, 289] on div at bounding box center [412, 286] width 280 height 20
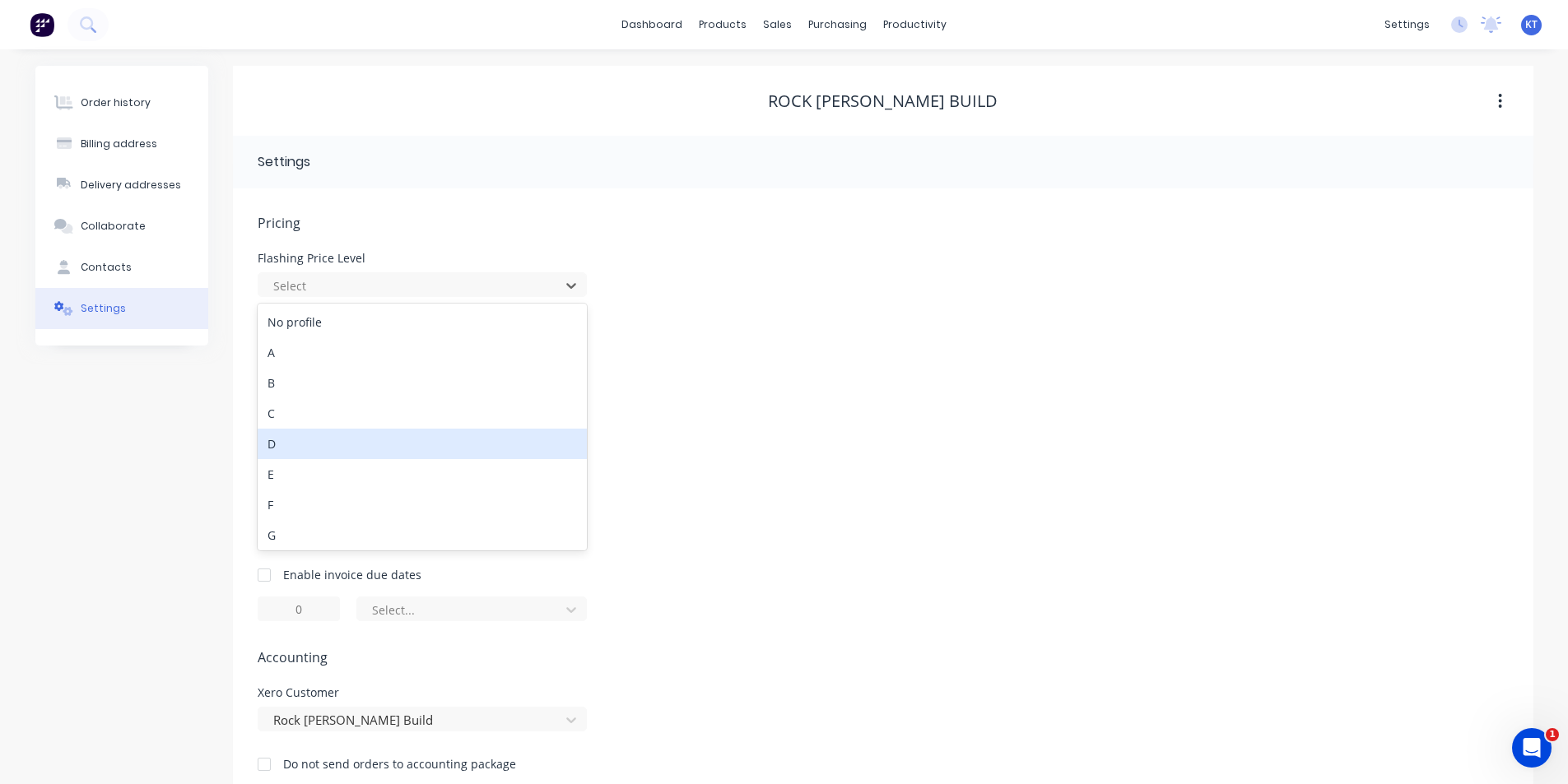
click at [304, 445] on div "D" at bounding box center [423, 444] width 330 height 31
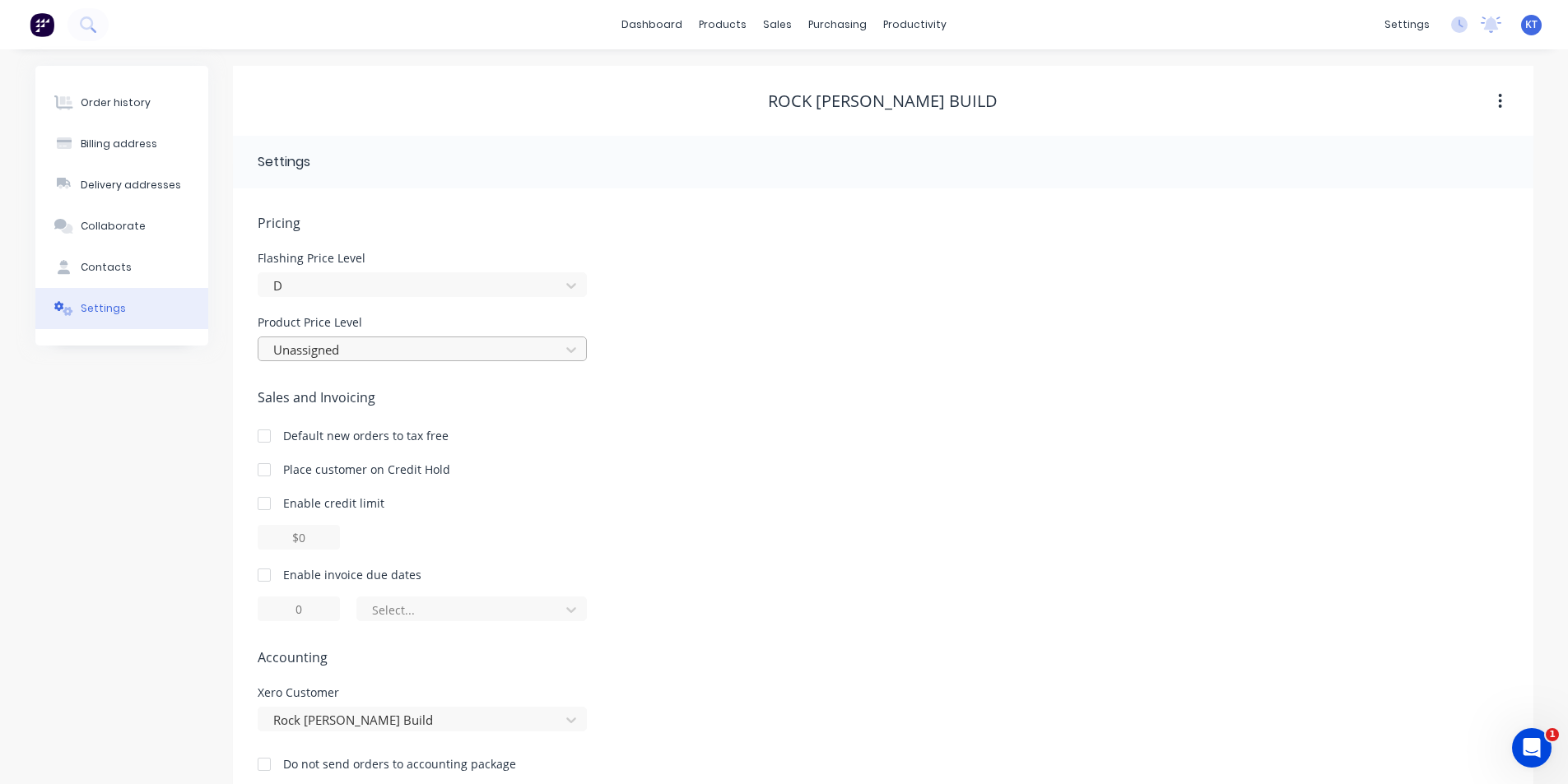
click at [326, 347] on div at bounding box center [412, 350] width 280 height 20
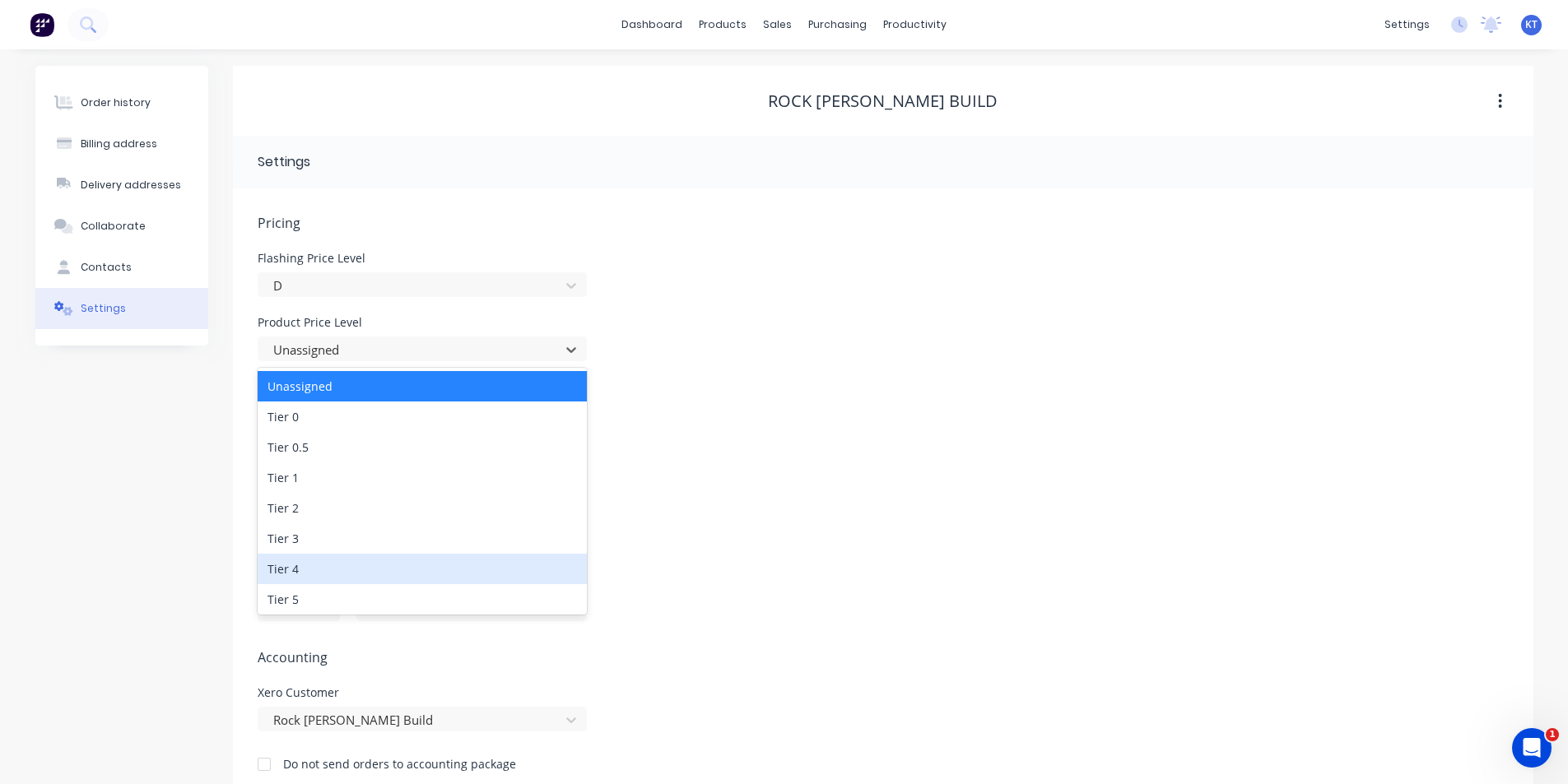
click at [296, 567] on div "Tier 4" at bounding box center [423, 569] width 330 height 31
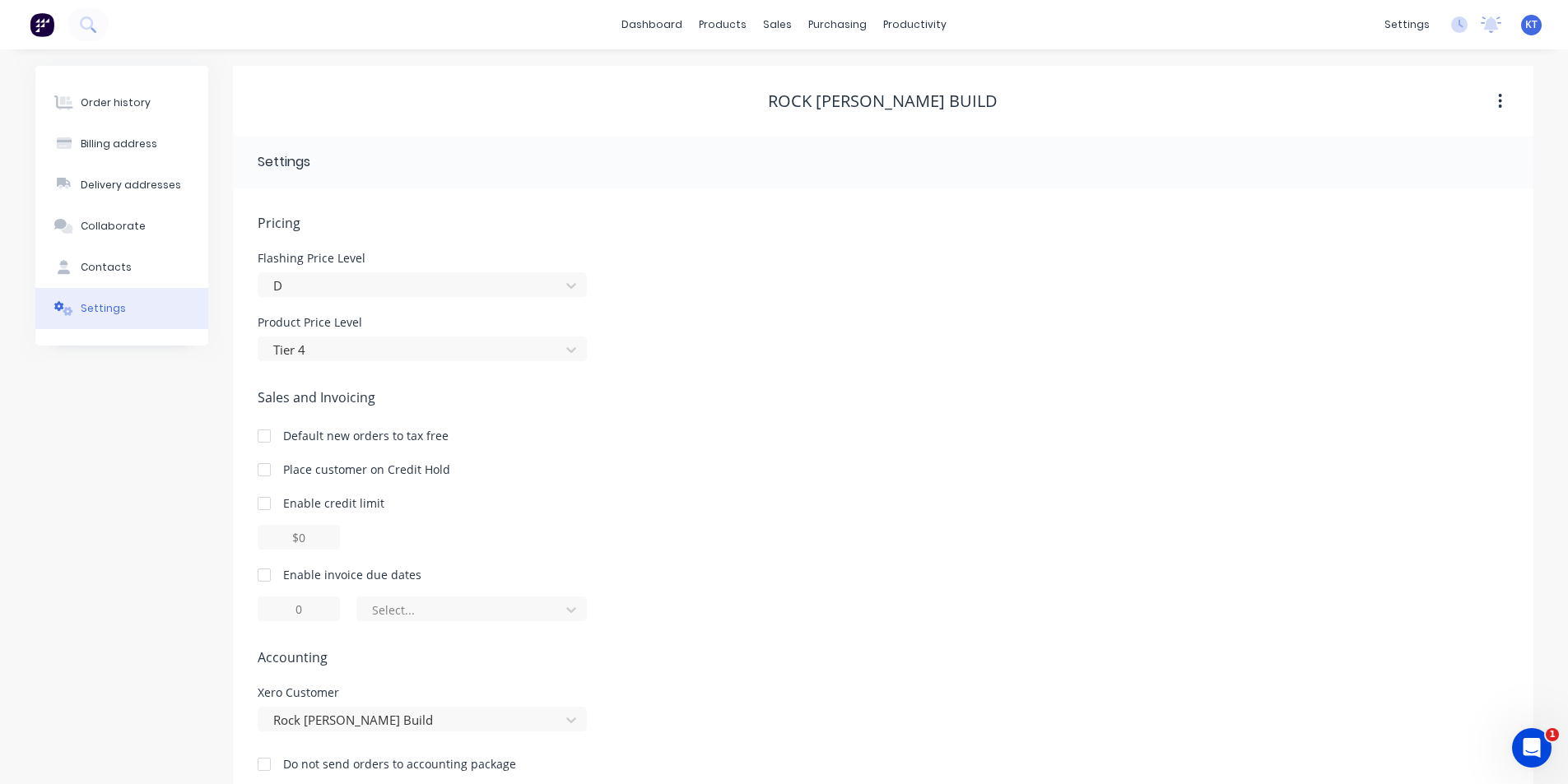
click at [253, 578] on div at bounding box center [264, 574] width 33 height 33
click at [478, 620] on div "Pricing Flashing Price Level D Product Price Level Tier 4 Sales and Invoicing D…" at bounding box center [884, 506] width 1251 height 586
click at [483, 613] on div at bounding box center [461, 610] width 181 height 20
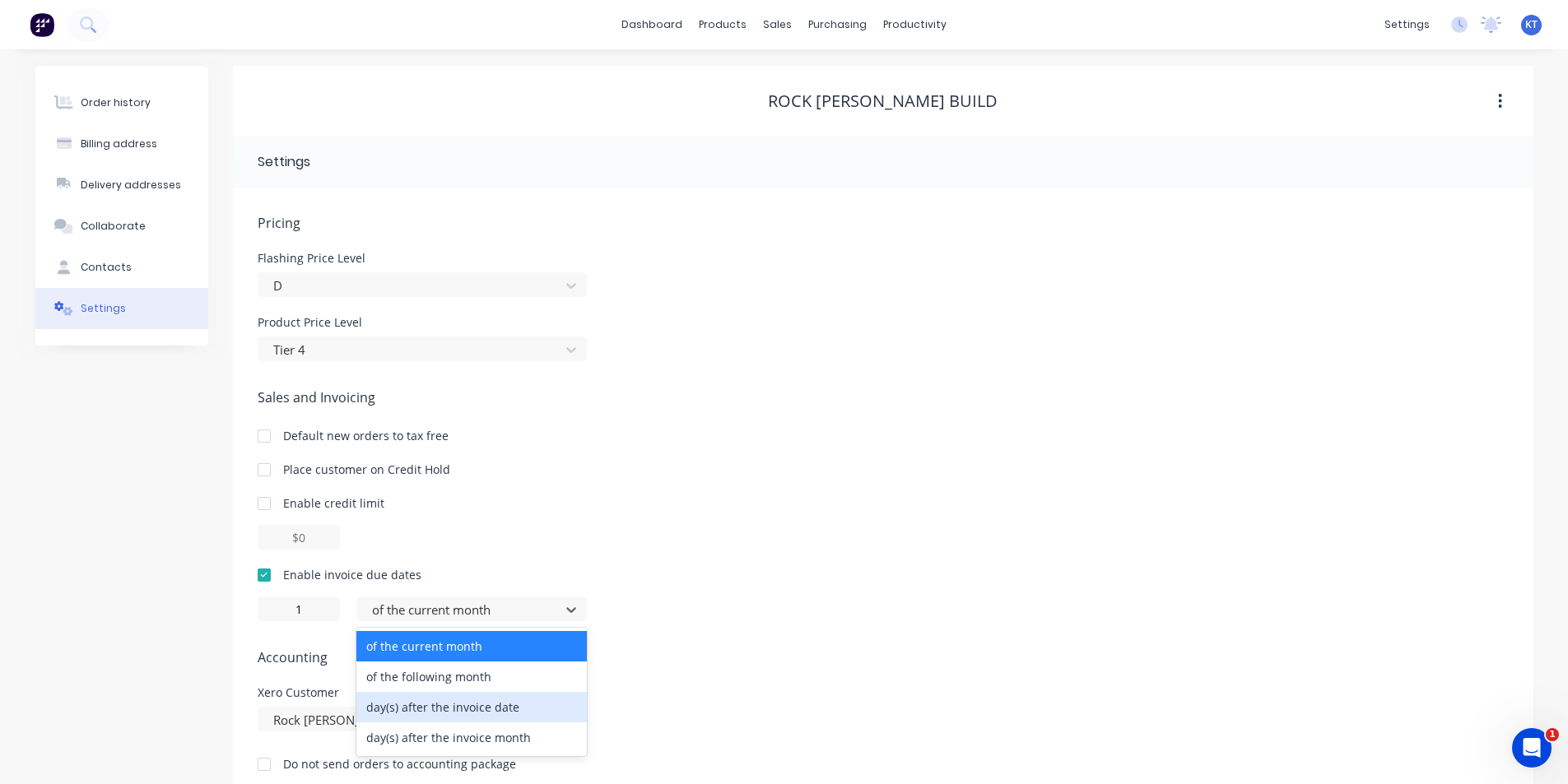
click at [487, 707] on div "day(s) after the invoice date" at bounding box center [472, 707] width 231 height 31
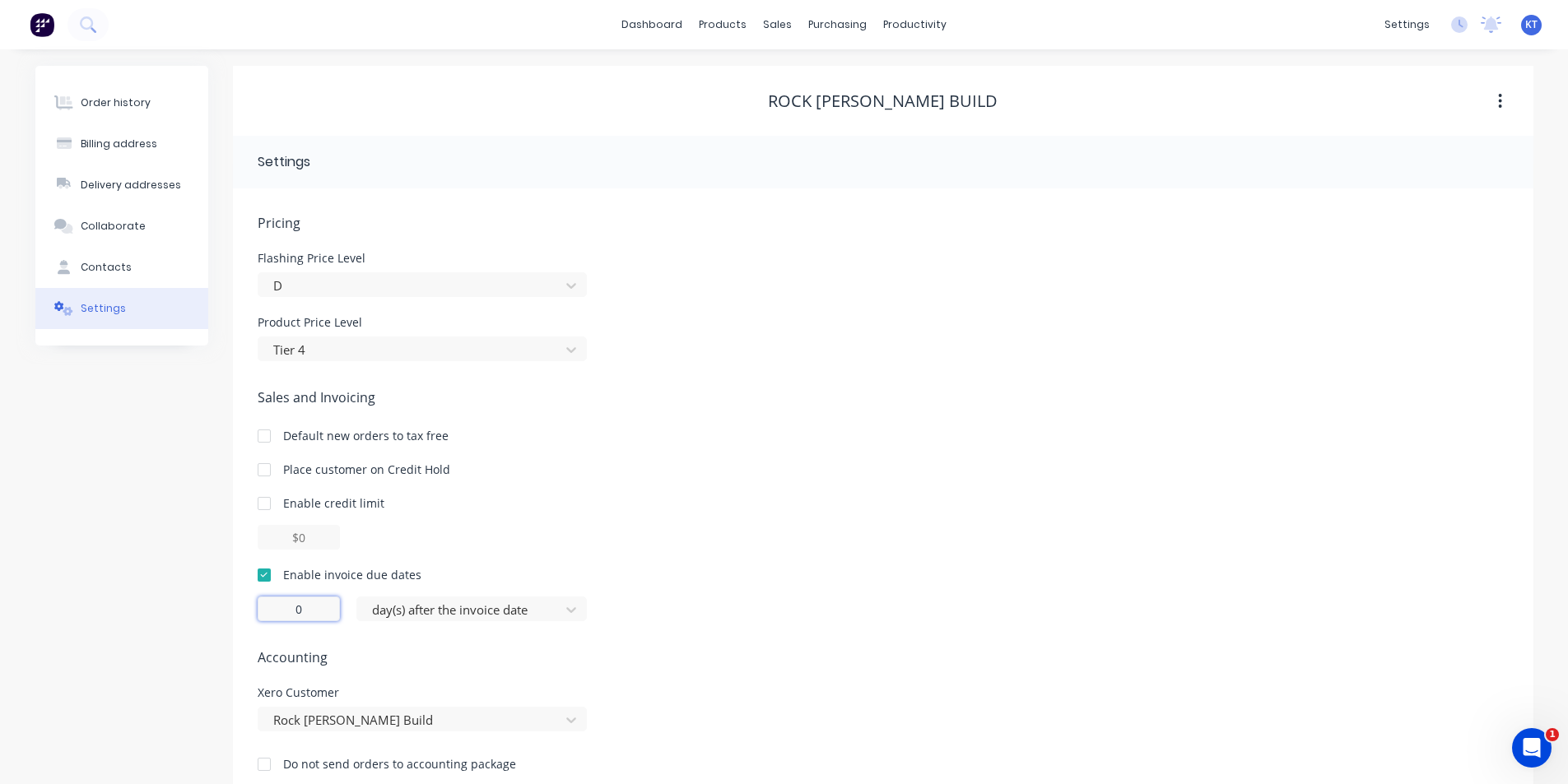
click at [306, 603] on input "0" at bounding box center [299, 609] width 82 height 25
click at [976, 612] on div "01 day(s) after the invoice date" at bounding box center [884, 609] width 1251 height 25
type input "1"
click at [158, 104] on button "Order history" at bounding box center [122, 102] width 173 height 41
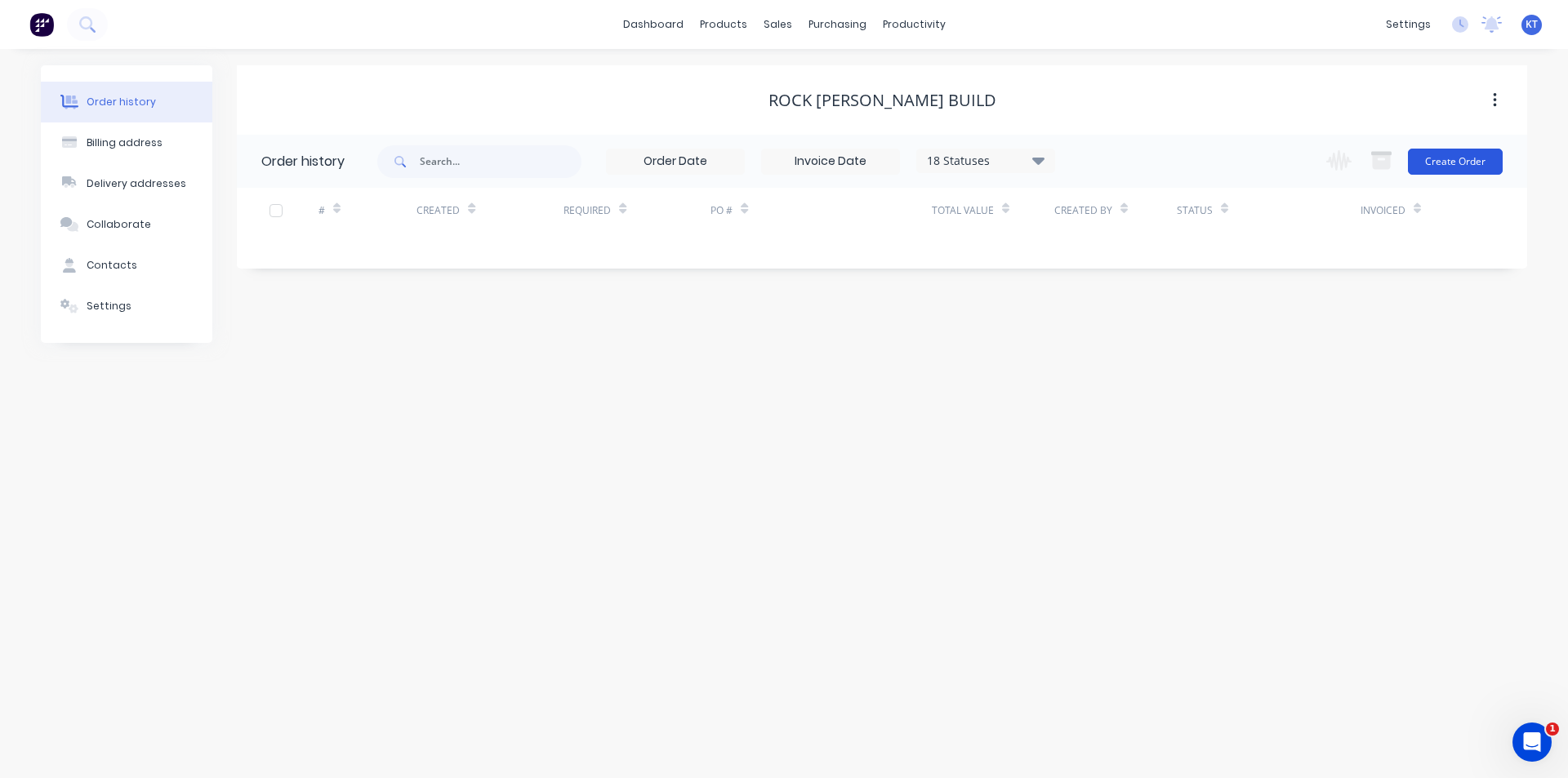
click at [1444, 165] on button "Create Order" at bounding box center [1455, 162] width 95 height 26
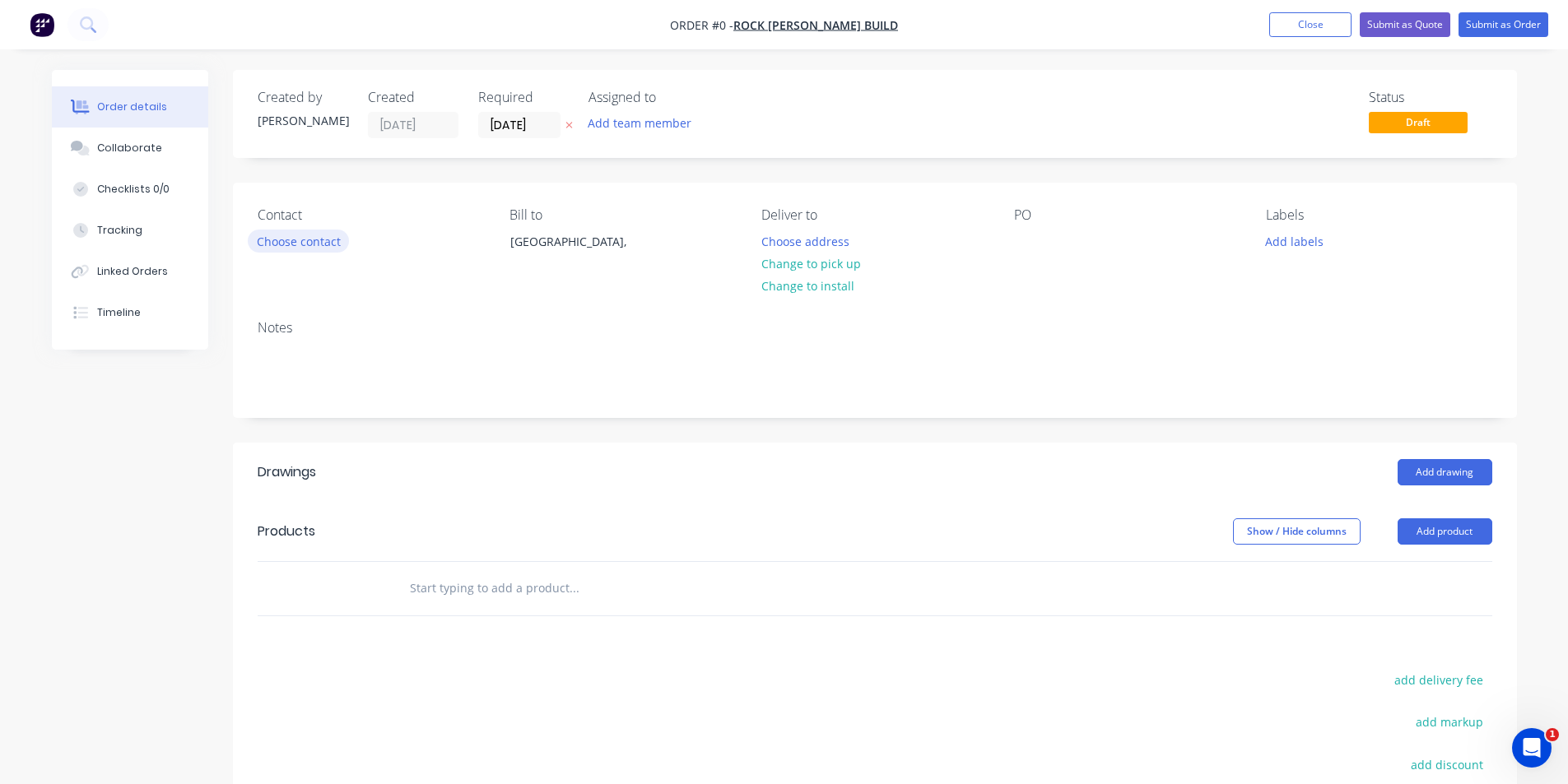
click at [297, 239] on button "Choose contact" at bounding box center [298, 241] width 101 height 22
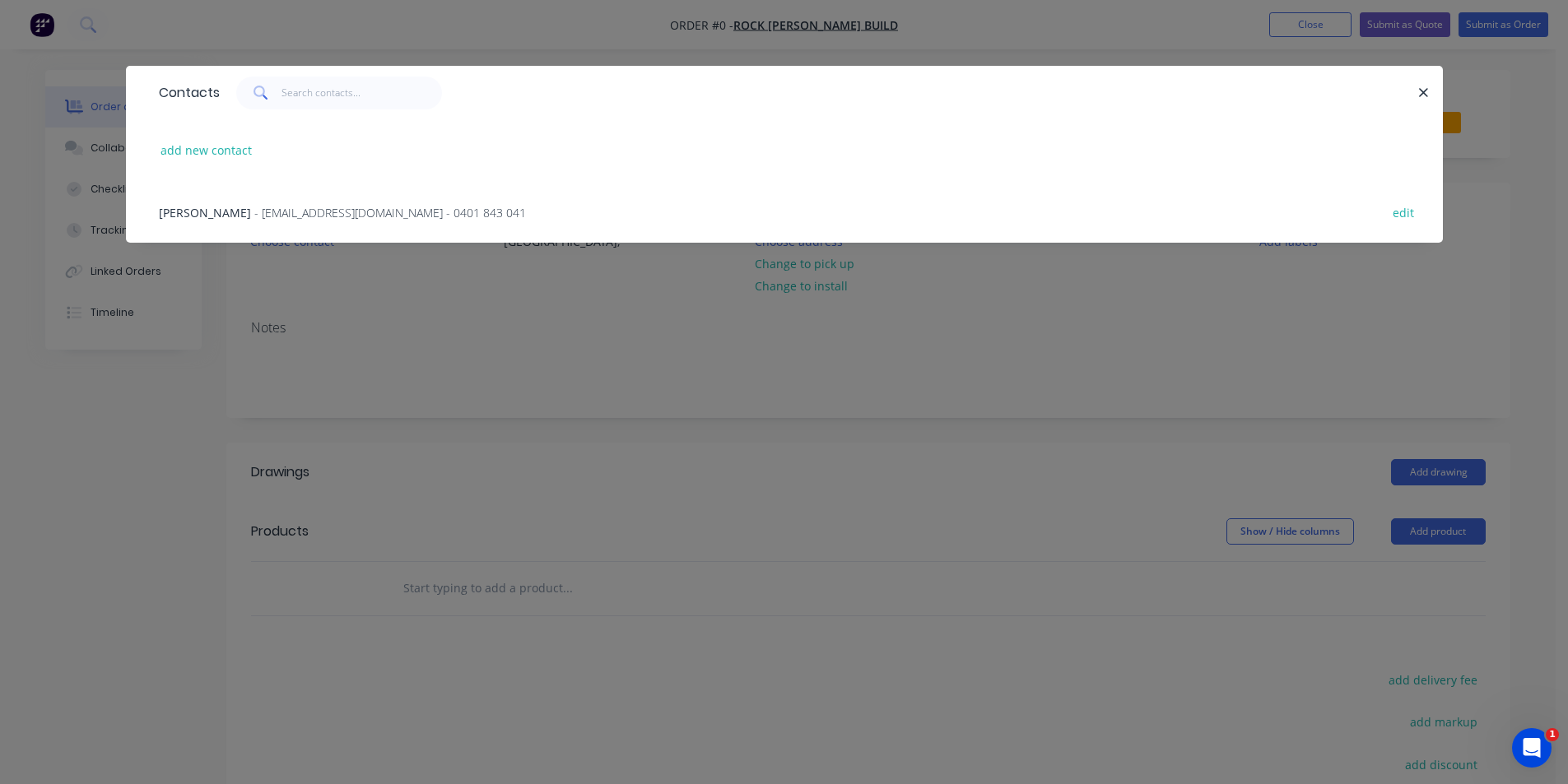
click at [288, 216] on span "- accounts@rockhavirbuild.com - 0401 843 041" at bounding box center [390, 212] width 272 height 16
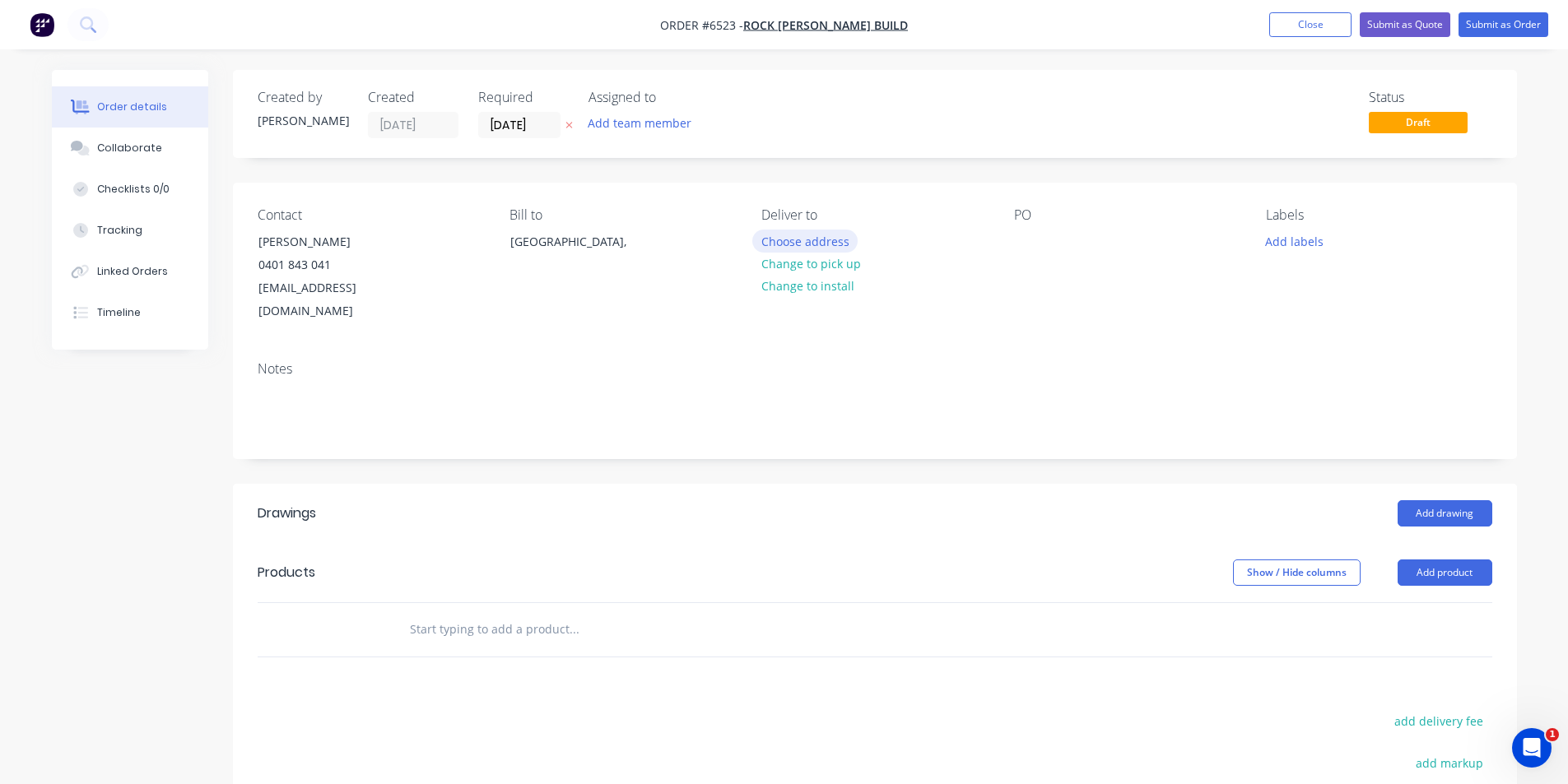
click at [811, 245] on button "Choose address" at bounding box center [804, 241] width 105 height 22
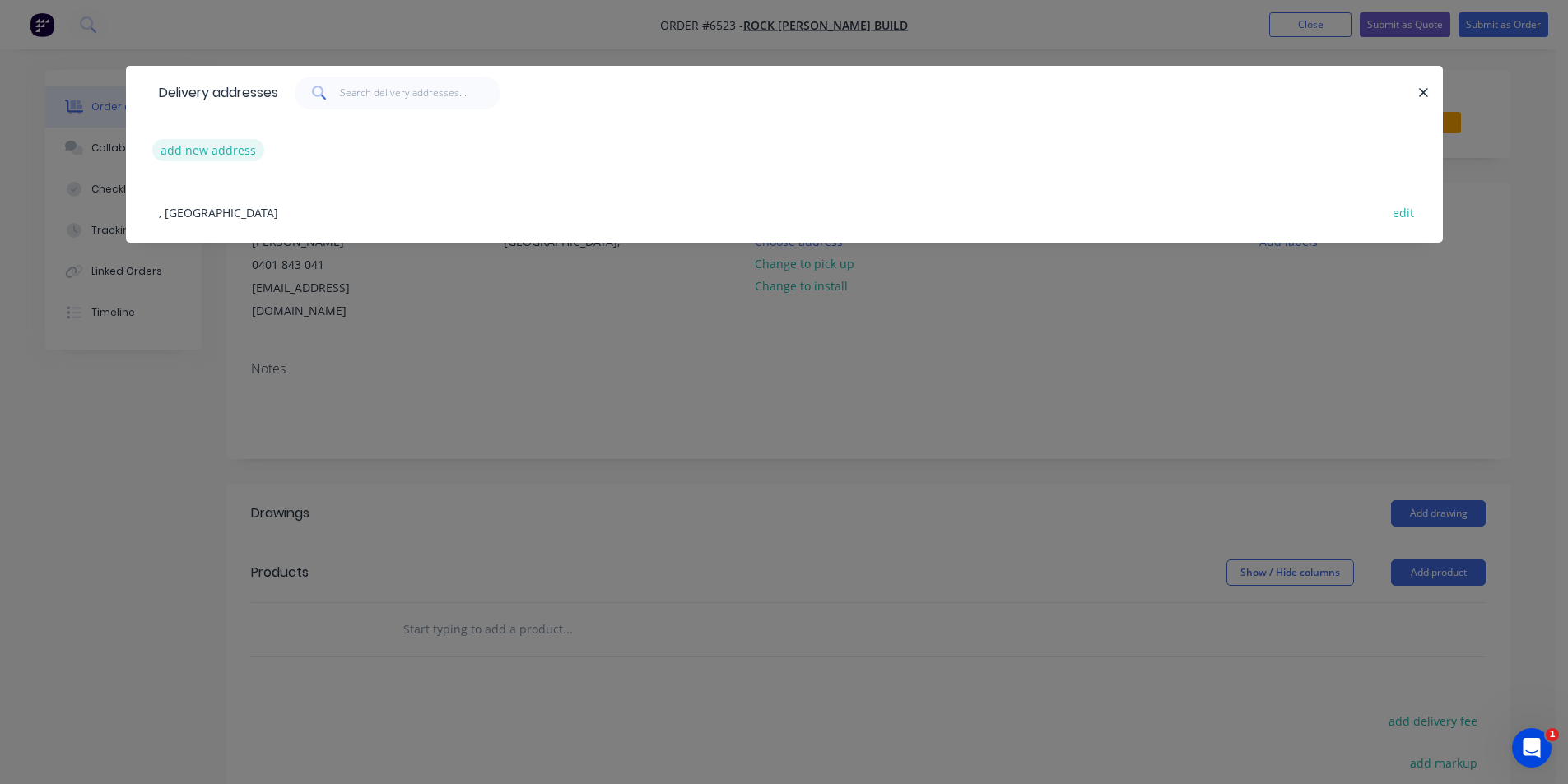
click at [221, 150] on button "add new address" at bounding box center [209, 150] width 113 height 22
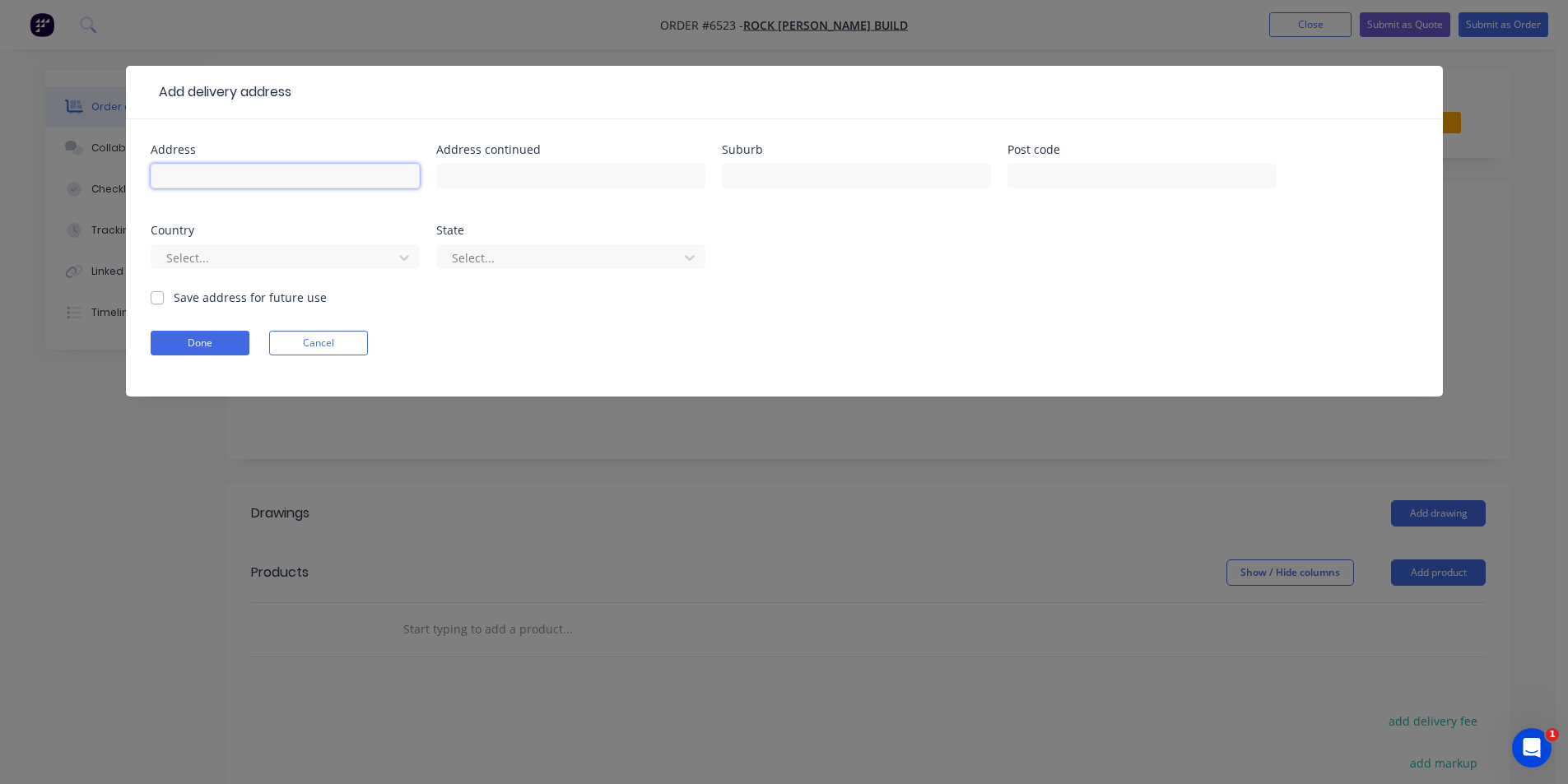
click at [210, 182] on input "text" at bounding box center [285, 176] width 269 height 25
type input "[STREET_ADDRESS]"
click at [898, 185] on input "text" at bounding box center [856, 176] width 269 height 25
type input "[GEOGRAPHIC_DATA]"
click at [174, 291] on label "Save address for future use" at bounding box center [250, 297] width 153 height 18
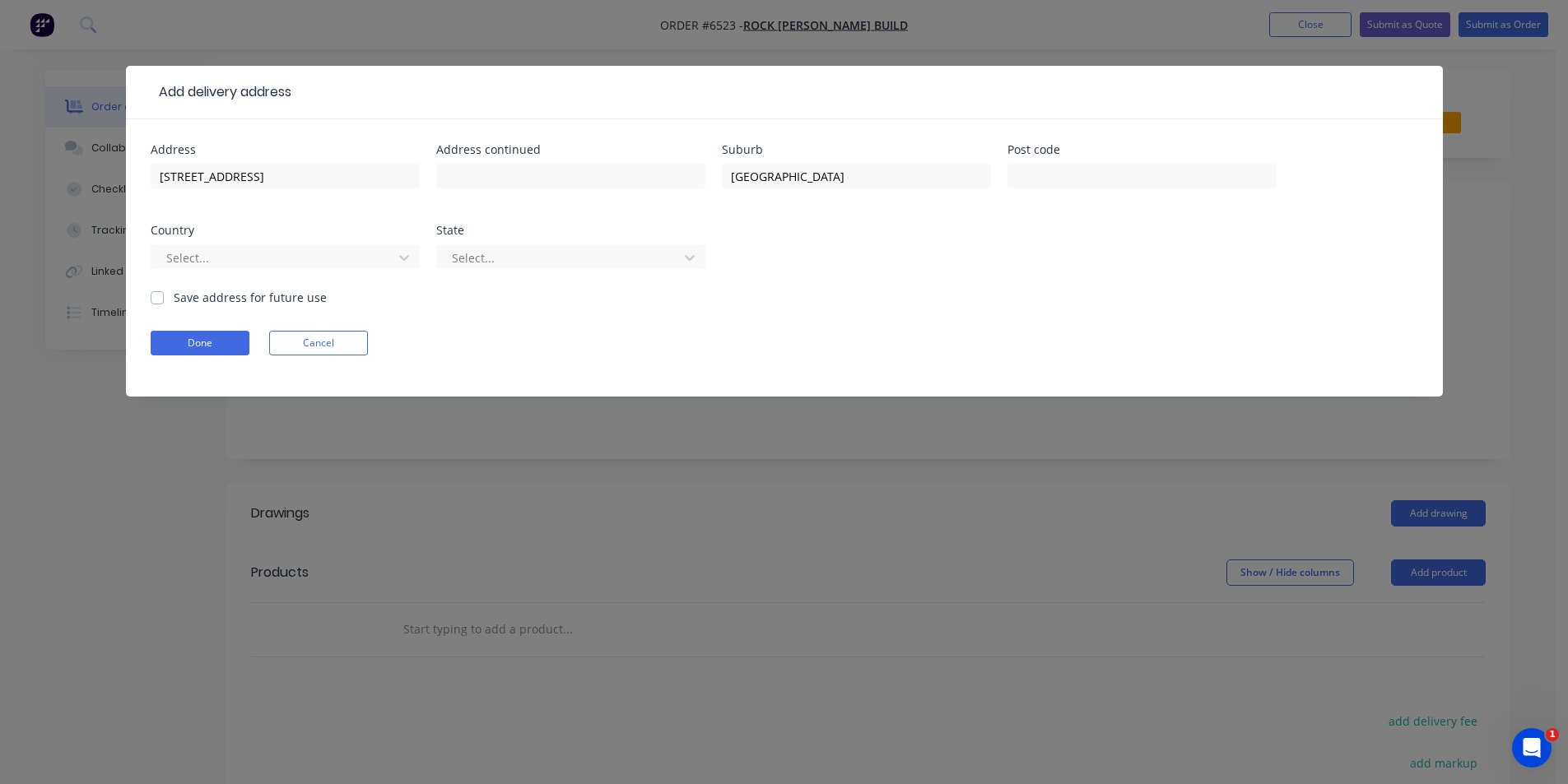
click at [154, 291] on input "Save address for future use" at bounding box center [157, 296] width 13 height 16
checkbox input "true"
click at [192, 351] on button "Done" at bounding box center [200, 343] width 99 height 25
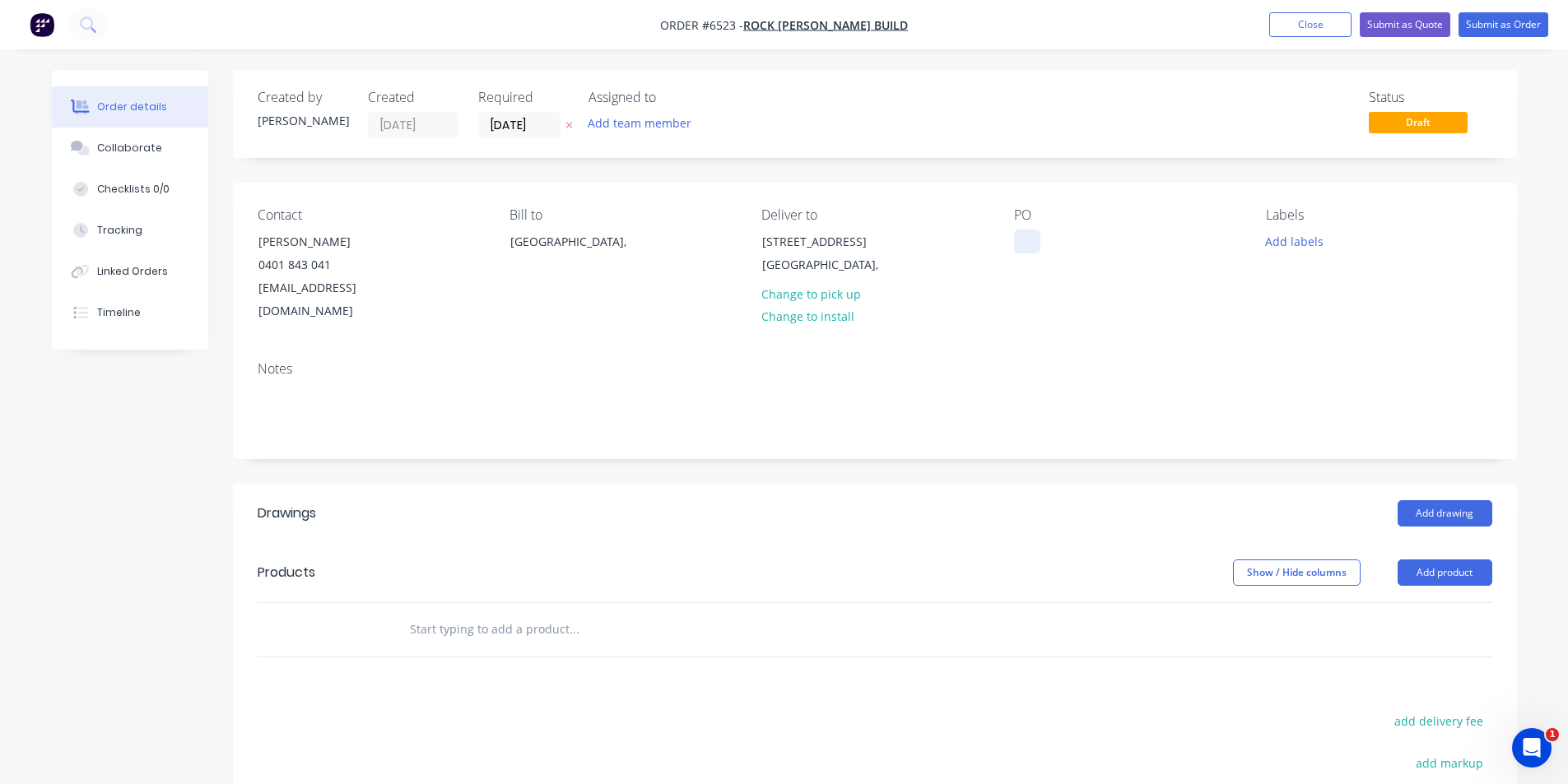
click at [1029, 232] on div at bounding box center [1027, 242] width 26 height 24
click at [1453, 500] on button "Add drawing" at bounding box center [1445, 513] width 95 height 26
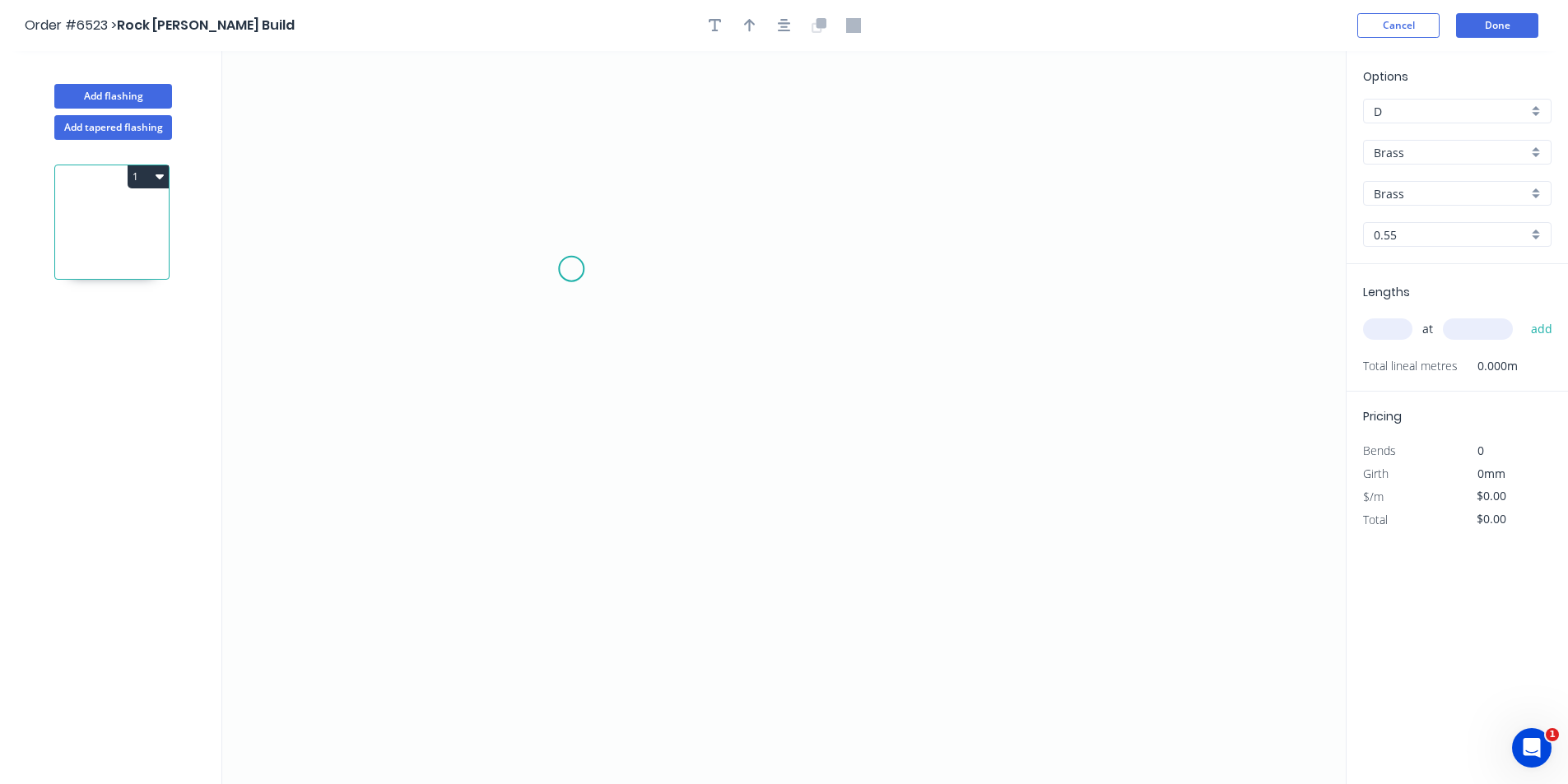
click at [572, 269] on icon "0" at bounding box center [784, 418] width 1124 height 734
click at [576, 469] on icon "0" at bounding box center [784, 418] width 1124 height 734
click at [749, 504] on icon "0 ?" at bounding box center [784, 418] width 1124 height 734
click at [748, 552] on icon "0 ? ? ? º" at bounding box center [784, 418] width 1124 height 734
drag, startPoint x: 596, startPoint y: 443, endPoint x: 635, endPoint y: 438, distance: 39.3
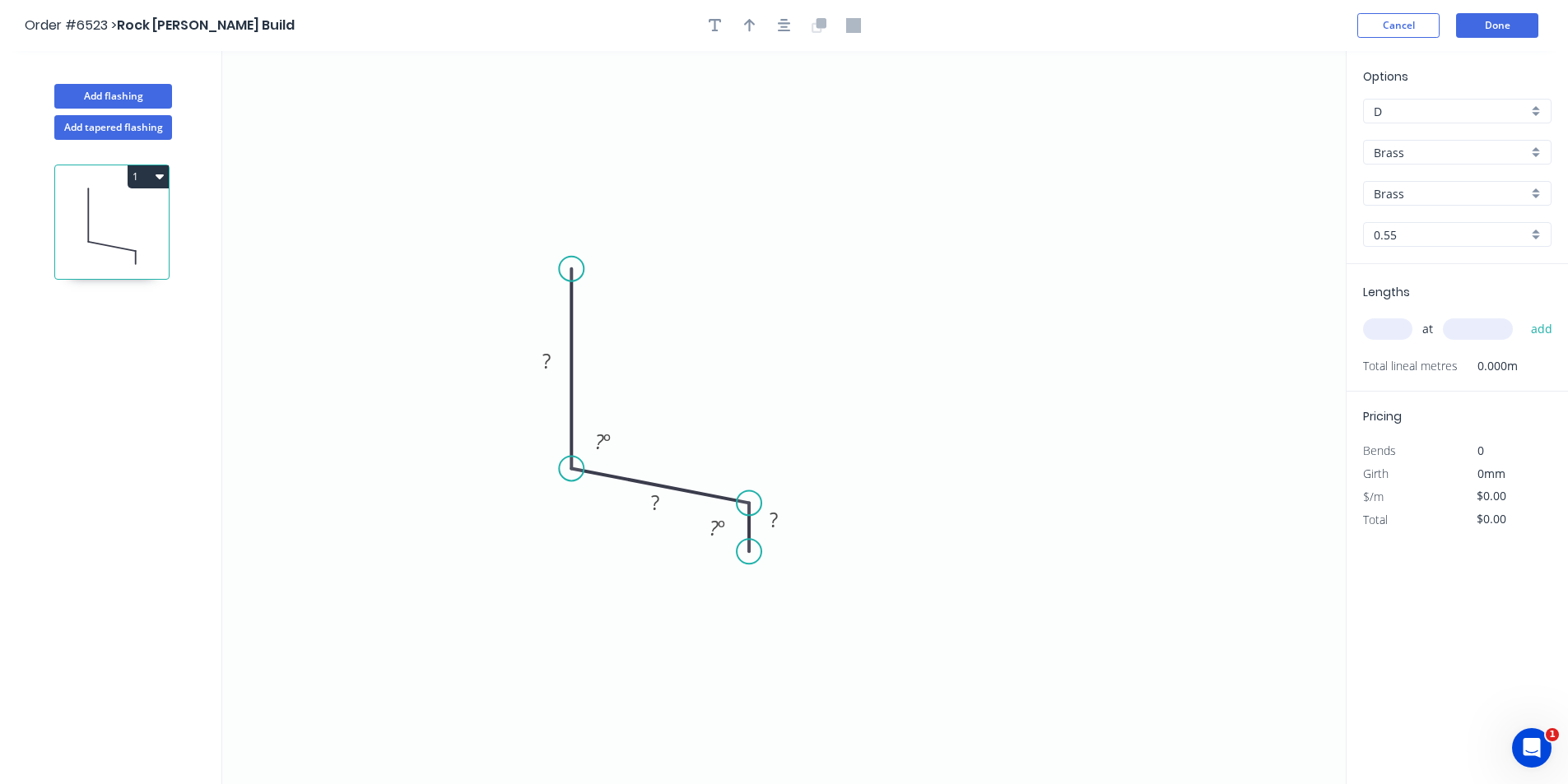
click at [596, 443] on tspan "?" at bounding box center [600, 441] width 9 height 27
click at [618, 445] on rect at bounding box center [602, 442] width 33 height 23
drag, startPoint x: 586, startPoint y: 455, endPoint x: 520, endPoint y: 505, distance: 82.8
click at [520, 505] on rect at bounding box center [536, 491] width 53 height 34
click at [655, 507] on tspan "?" at bounding box center [655, 502] width 8 height 27
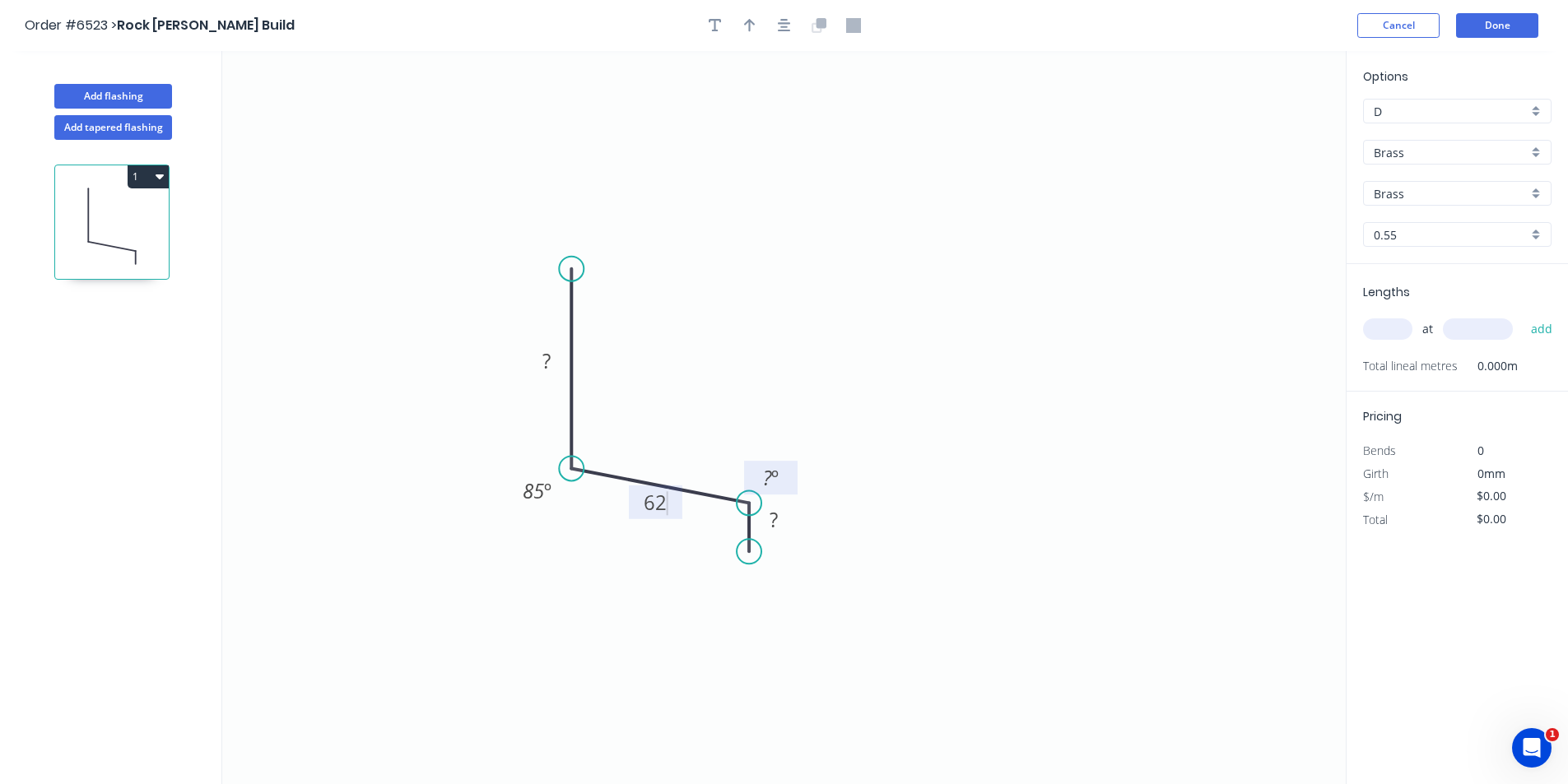
drag, startPoint x: 735, startPoint y: 520, endPoint x: 789, endPoint y: 469, distance: 74.3
click at [789, 469] on rect at bounding box center [770, 478] width 53 height 34
drag, startPoint x: 778, startPoint y: 472, endPoint x: 770, endPoint y: 481, distance: 12.0
click at [770, 481] on text "? º" at bounding box center [771, 478] width 16 height 27
click at [758, 520] on rect at bounding box center [773, 520] width 33 height 23
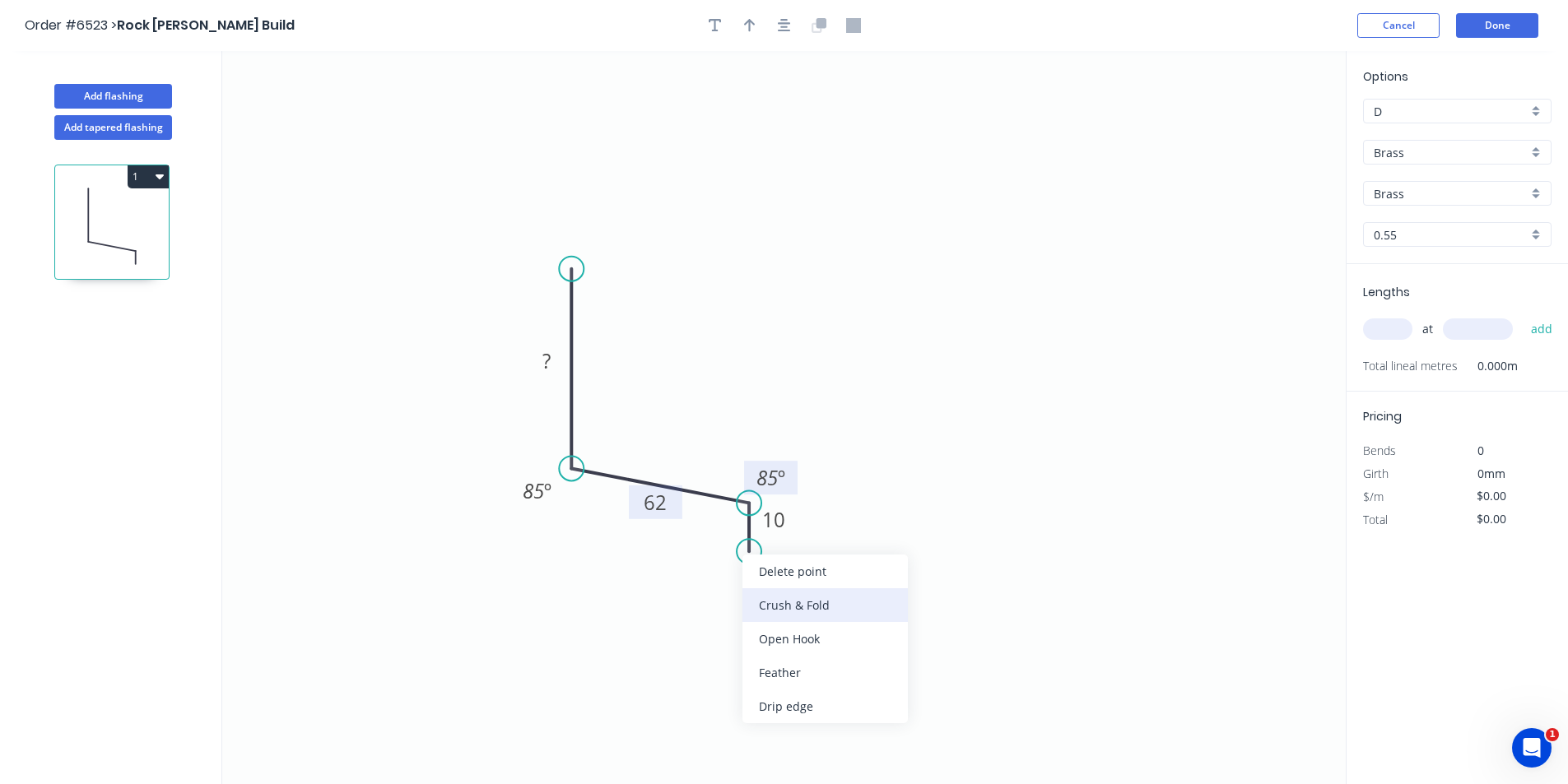
click at [800, 611] on div "Crush & Fold" at bounding box center [825, 605] width 166 height 34
click at [801, 613] on div "Flip bend" at bounding box center [831, 616] width 166 height 34
drag, startPoint x: 805, startPoint y: 525, endPoint x: 810, endPoint y: 586, distance: 61.2
click at [810, 586] on icon "0 ? 62 CF 10 10 85 º 85 º" at bounding box center [784, 418] width 1124 height 734
click at [822, 532] on icon "0 ? 62 CF 10 10 85 º 85 º" at bounding box center [784, 418] width 1124 height 734
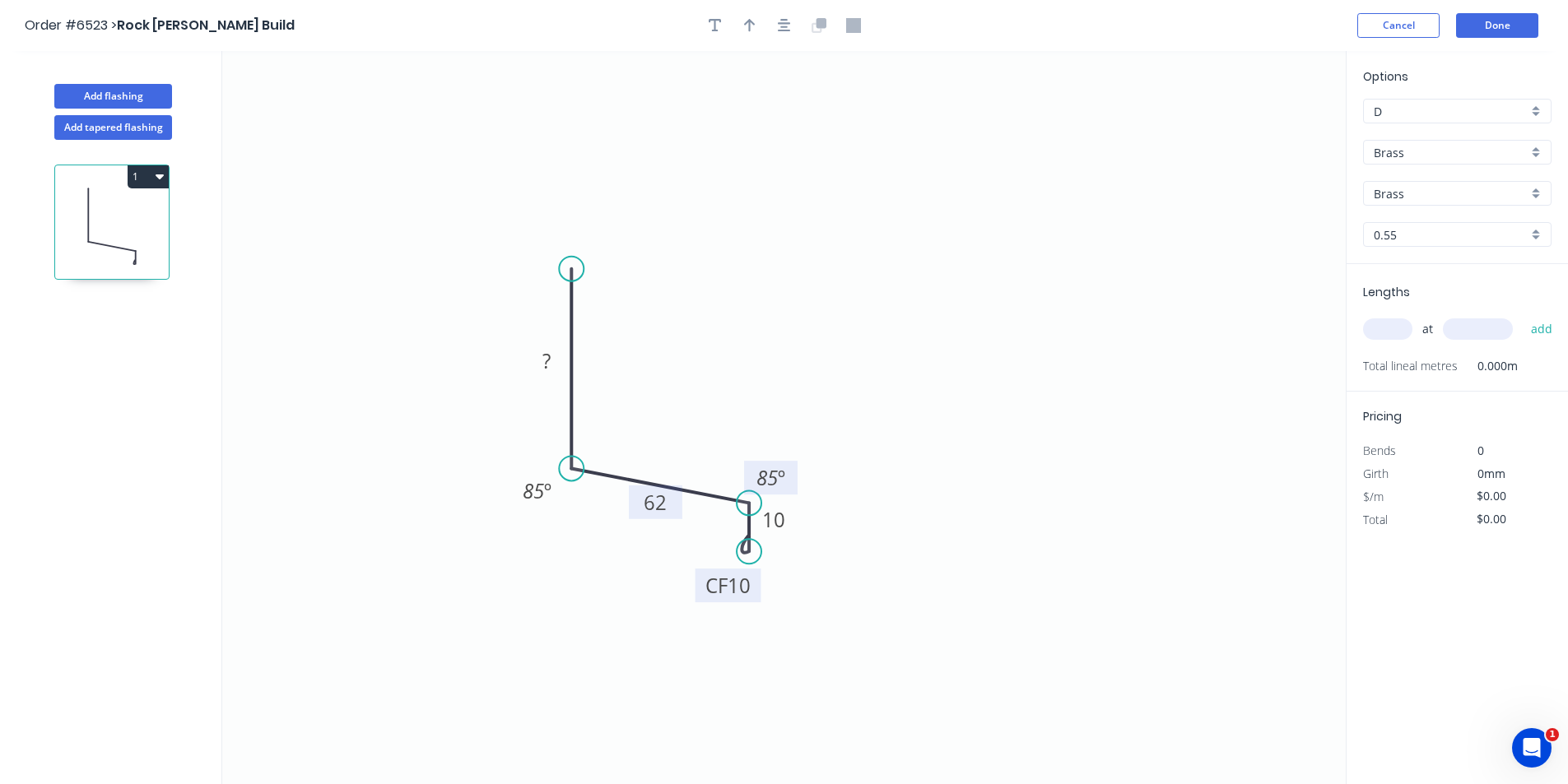
drag, startPoint x: 816, startPoint y: 545, endPoint x: 759, endPoint y: 595, distance: 75.8
click at [759, 595] on rect at bounding box center [728, 586] width 66 height 34
click at [748, 591] on tspan "10" at bounding box center [738, 585] width 23 height 27
click at [791, 20] on button "button" at bounding box center [784, 25] width 25 height 25
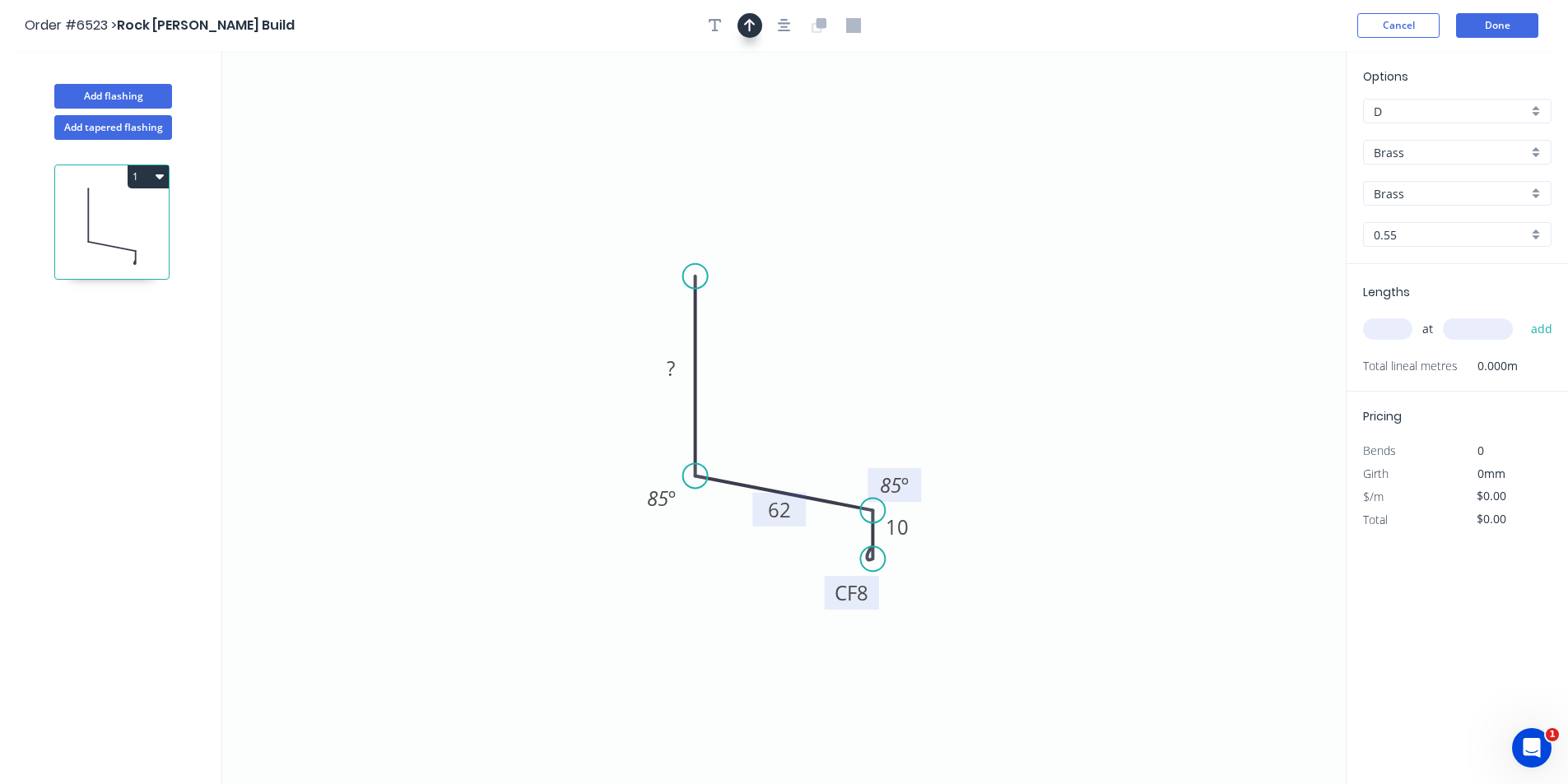
click at [754, 21] on icon "button" at bounding box center [750, 25] width 11 height 15
click at [1262, 128] on icon at bounding box center [1263, 115] width 15 height 53
drag, startPoint x: 1262, startPoint y: 128, endPoint x: 809, endPoint y: 412, distance: 534.7
click at [809, 412] on icon at bounding box center [822, 397] width 47 height 47
click at [1398, 146] on input "Brass" at bounding box center [1450, 153] width 154 height 18
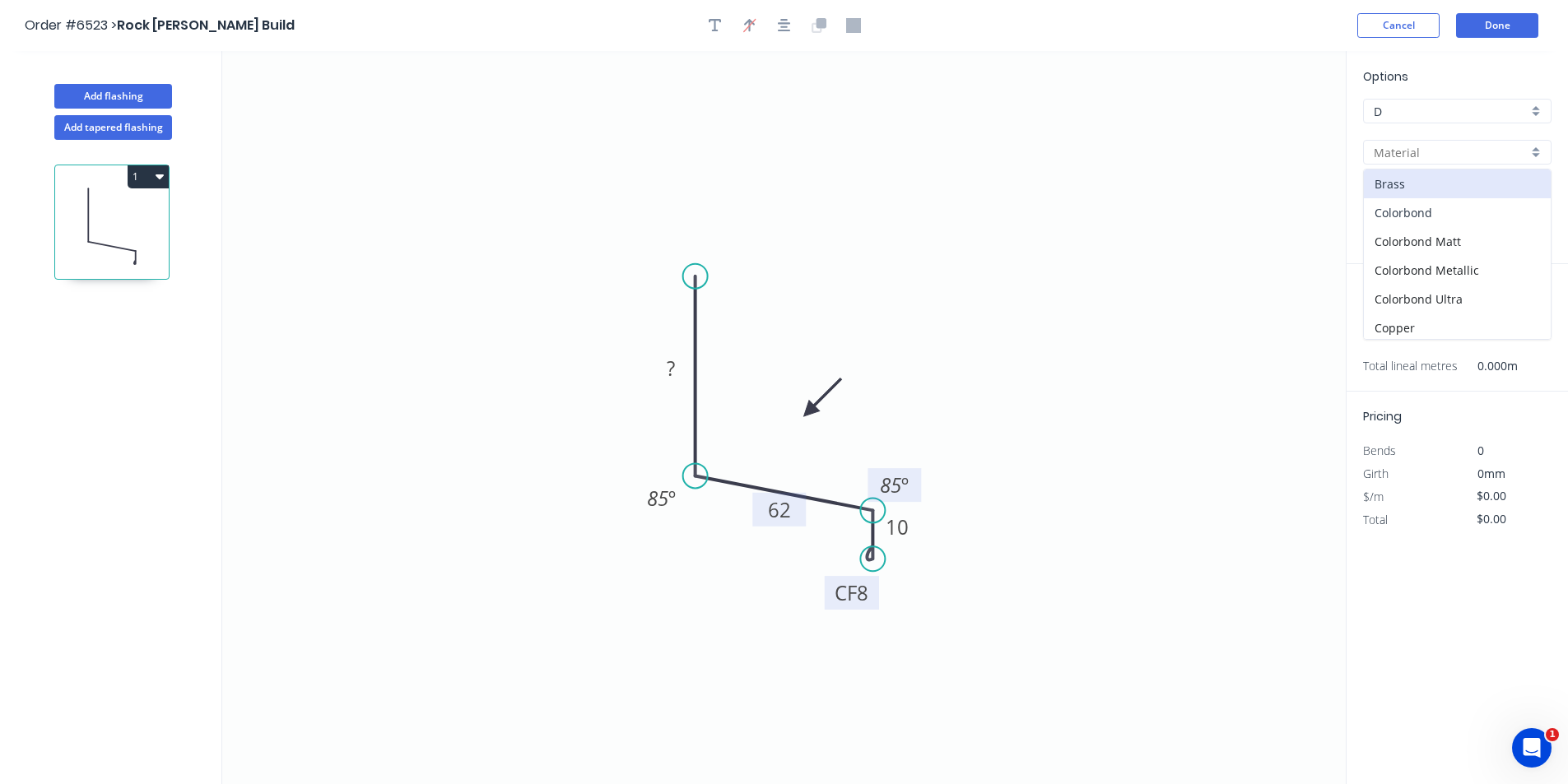
click at [1414, 216] on div "Colorbond" at bounding box center [1457, 212] width 187 height 29
type input "Colorbond"
type input "Basalt"
click at [1411, 196] on input "Basalt" at bounding box center [1450, 194] width 154 height 18
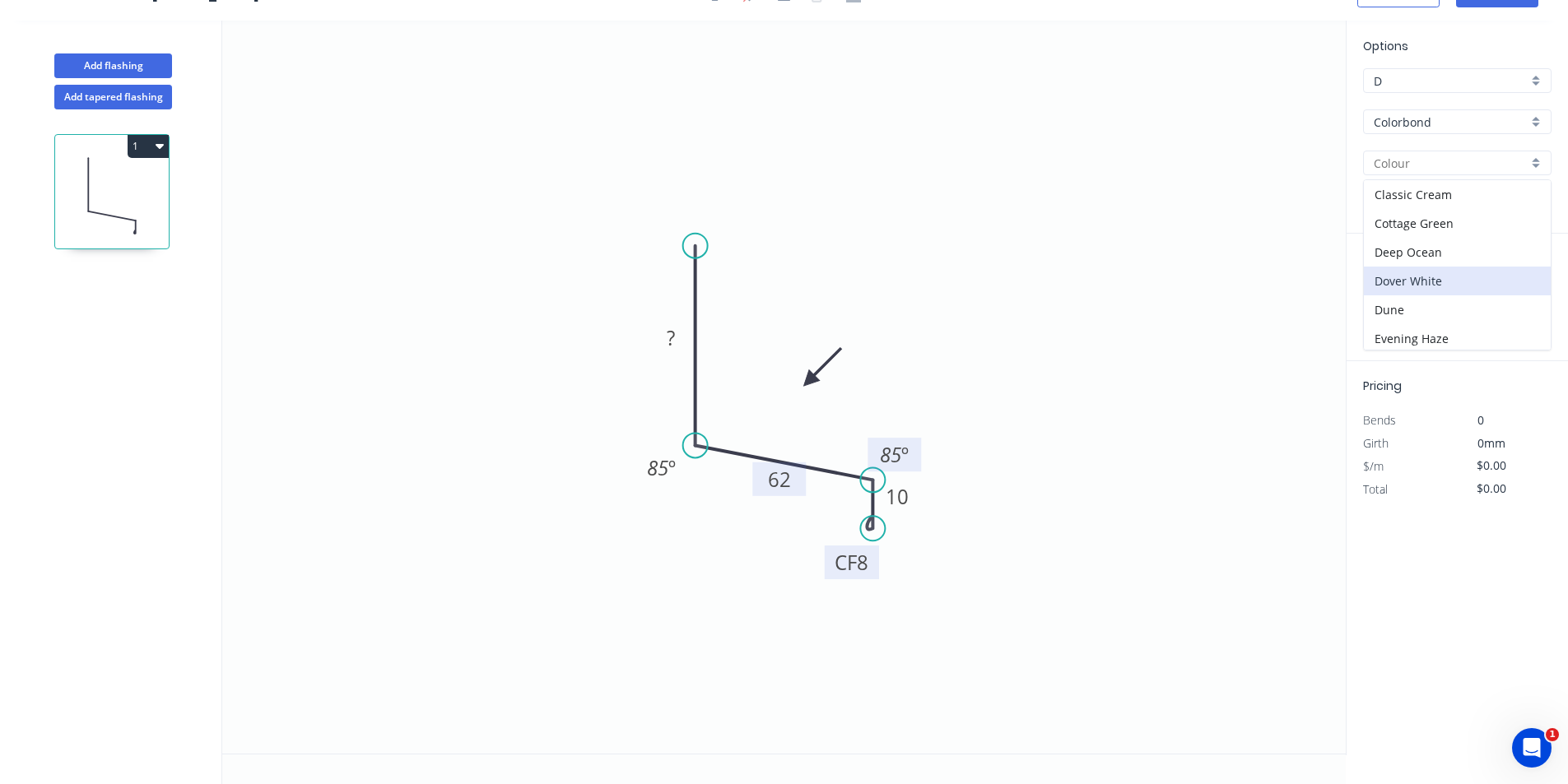
scroll to position [82, 0]
click at [1426, 259] on div "Dover White" at bounding box center [1457, 256] width 187 height 29
type input "Dover White"
click at [1395, 289] on input "text" at bounding box center [1387, 298] width 49 height 21
type input "1"
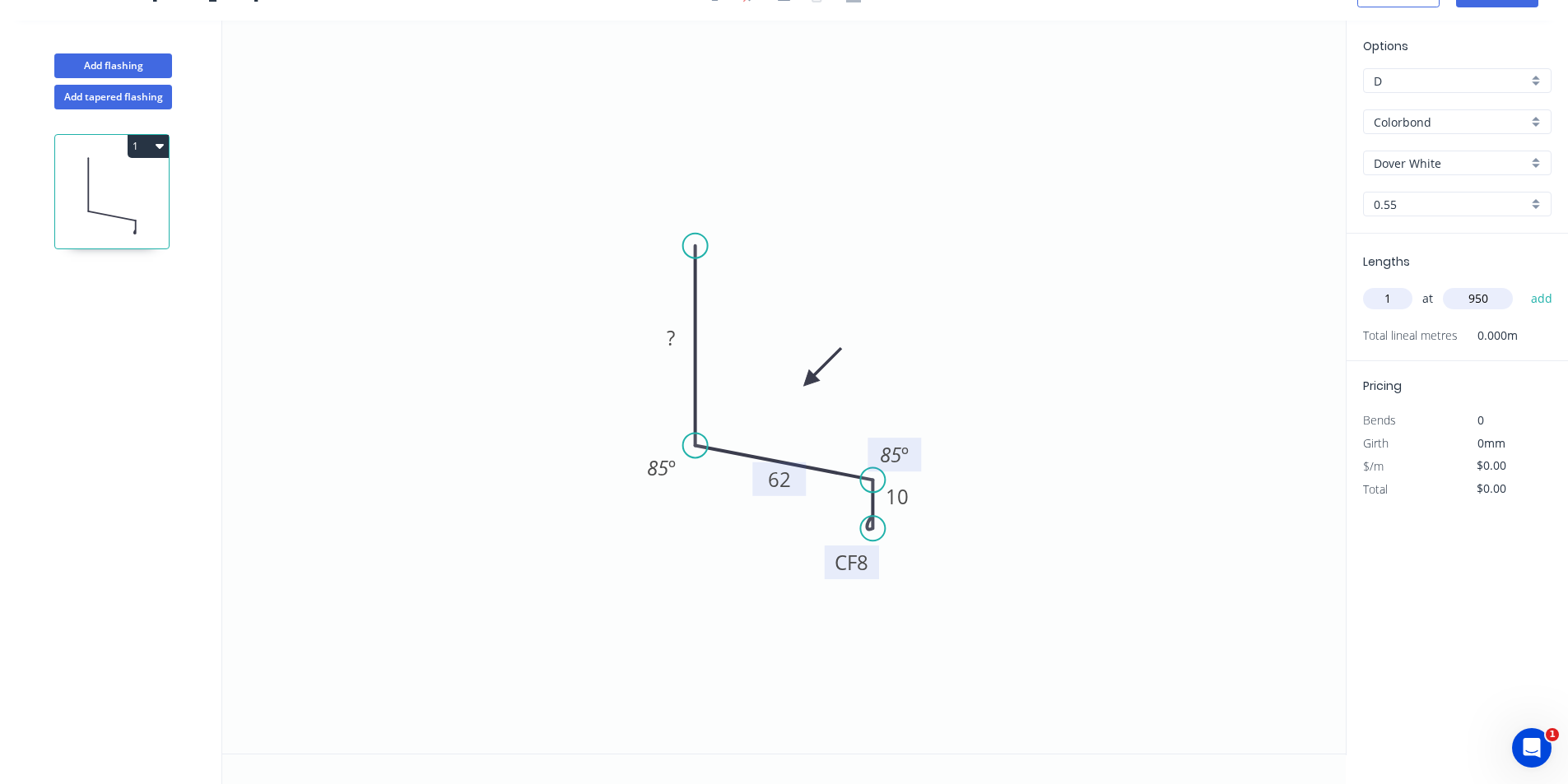
type input "950"
click at [1522, 285] on button "add" at bounding box center [1542, 299] width 39 height 28
click at [155, 155] on button "1" at bounding box center [148, 146] width 41 height 23
click at [141, 191] on div "Duplicate" at bounding box center [90, 187] width 127 height 24
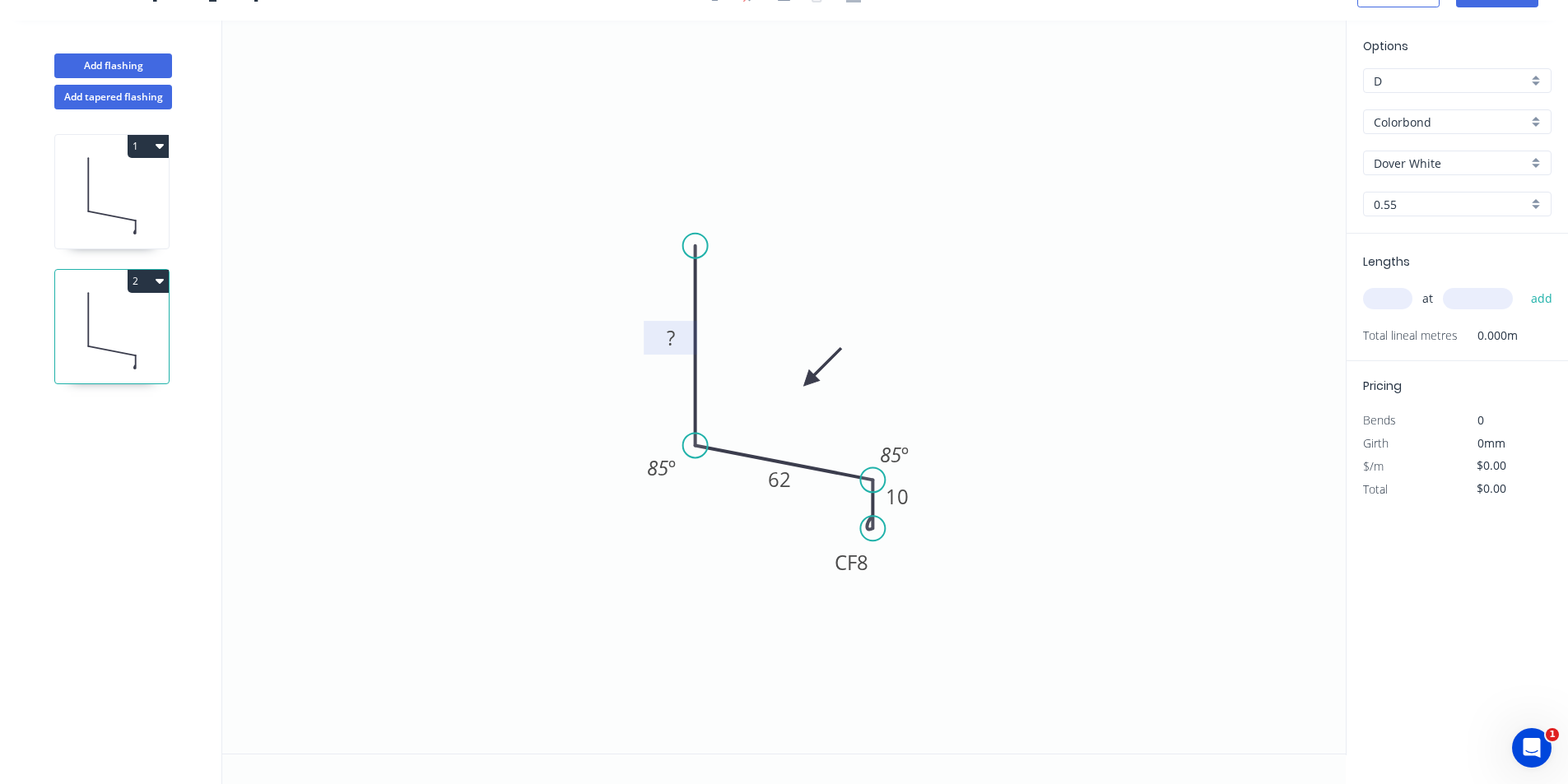
click at [673, 334] on tspan "?" at bounding box center [670, 337] width 8 height 27
type input "$13.76"
click at [1382, 291] on input "text" at bounding box center [1387, 298] width 49 height 21
type input "1"
type input "800"
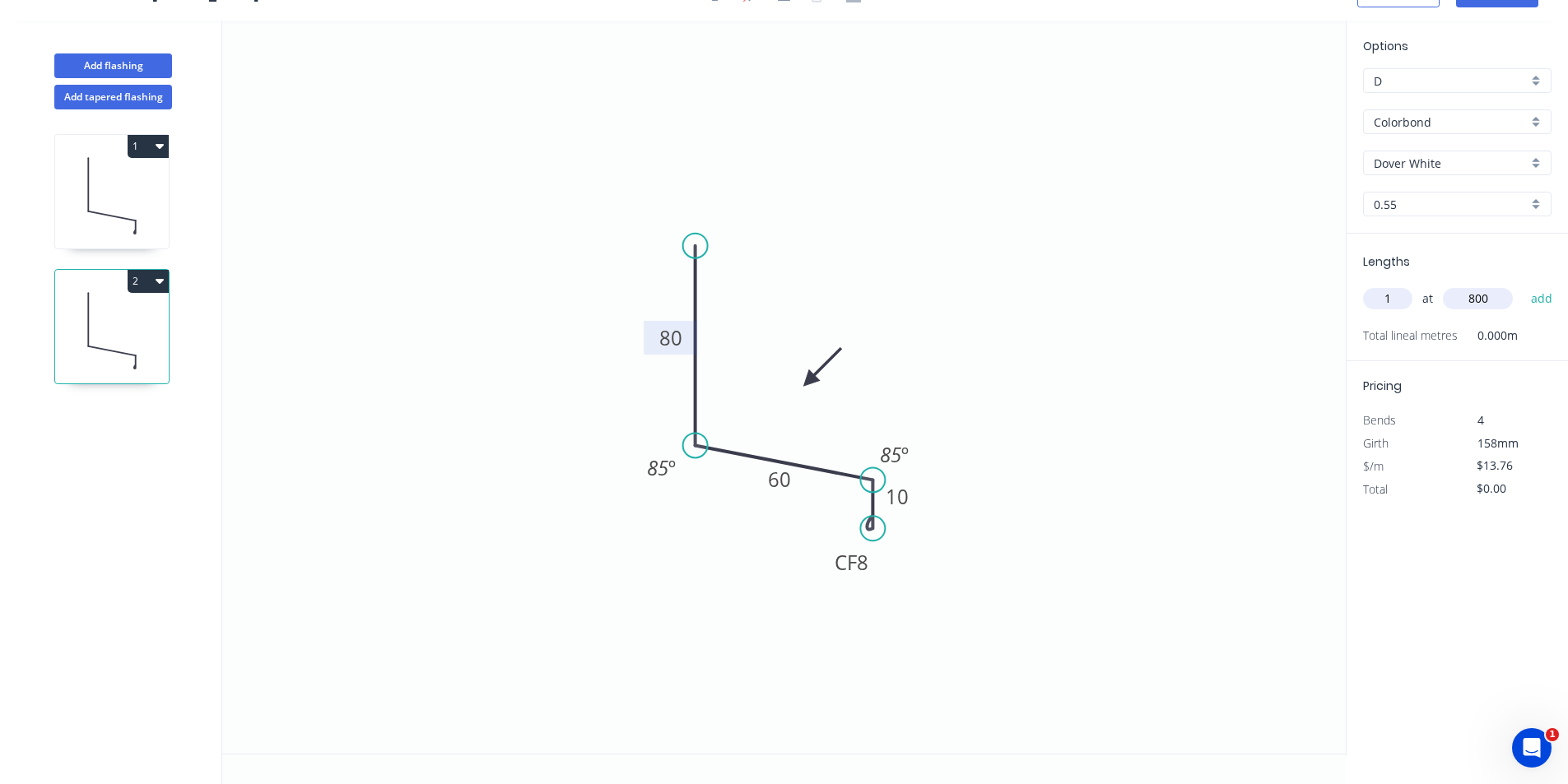
click at [1522, 285] on button "add" at bounding box center [1542, 299] width 39 height 28
click at [134, 279] on button "2" at bounding box center [148, 281] width 41 height 23
click at [123, 322] on div "Duplicate" at bounding box center [90, 322] width 127 height 24
type input "$0.00"
click at [672, 327] on tspan "80" at bounding box center [670, 337] width 23 height 27
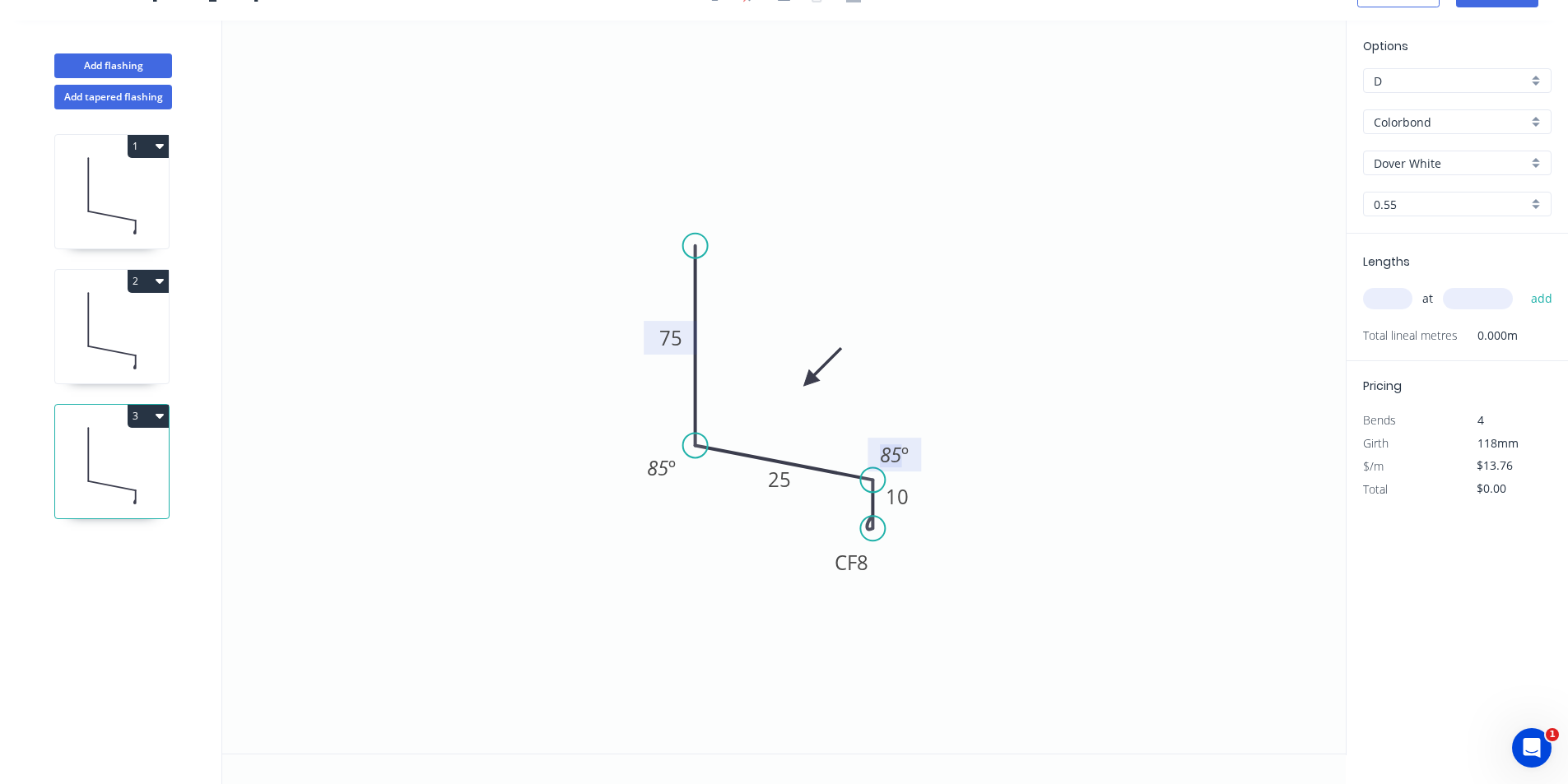
click at [1394, 302] on input "text" at bounding box center [1387, 298] width 49 height 21
type input "1"
type input "1100"
click at [1522, 285] on button "add" at bounding box center [1542, 299] width 39 height 28
type input "$15.14"
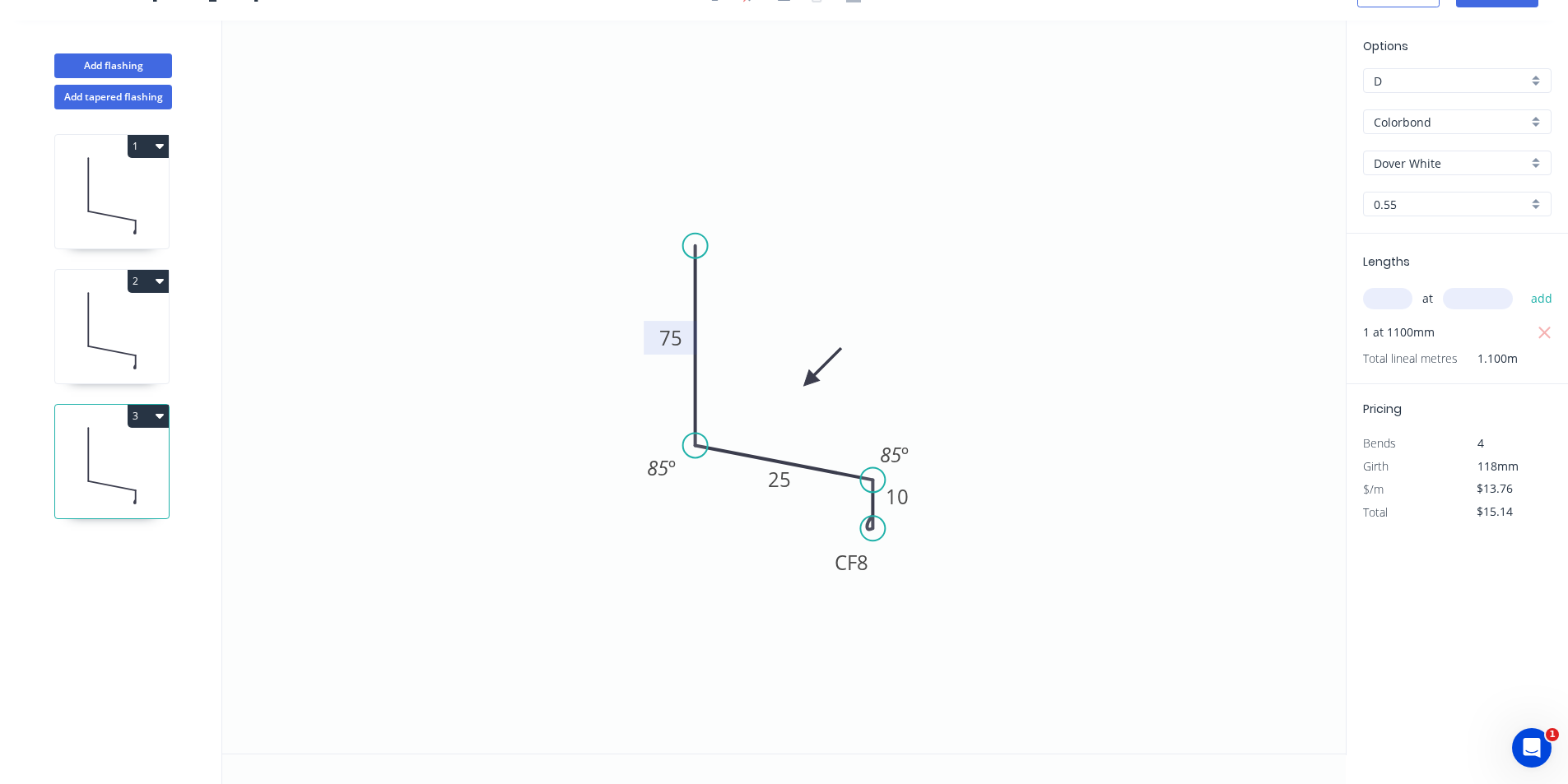
click at [136, 143] on button "1" at bounding box center [148, 146] width 41 height 23
click at [155, 194] on button "Duplicate" at bounding box center [90, 186] width 156 height 33
type input "$0.00"
drag, startPoint x: 672, startPoint y: 331, endPoint x: 1203, endPoint y: 447, distance: 543.5
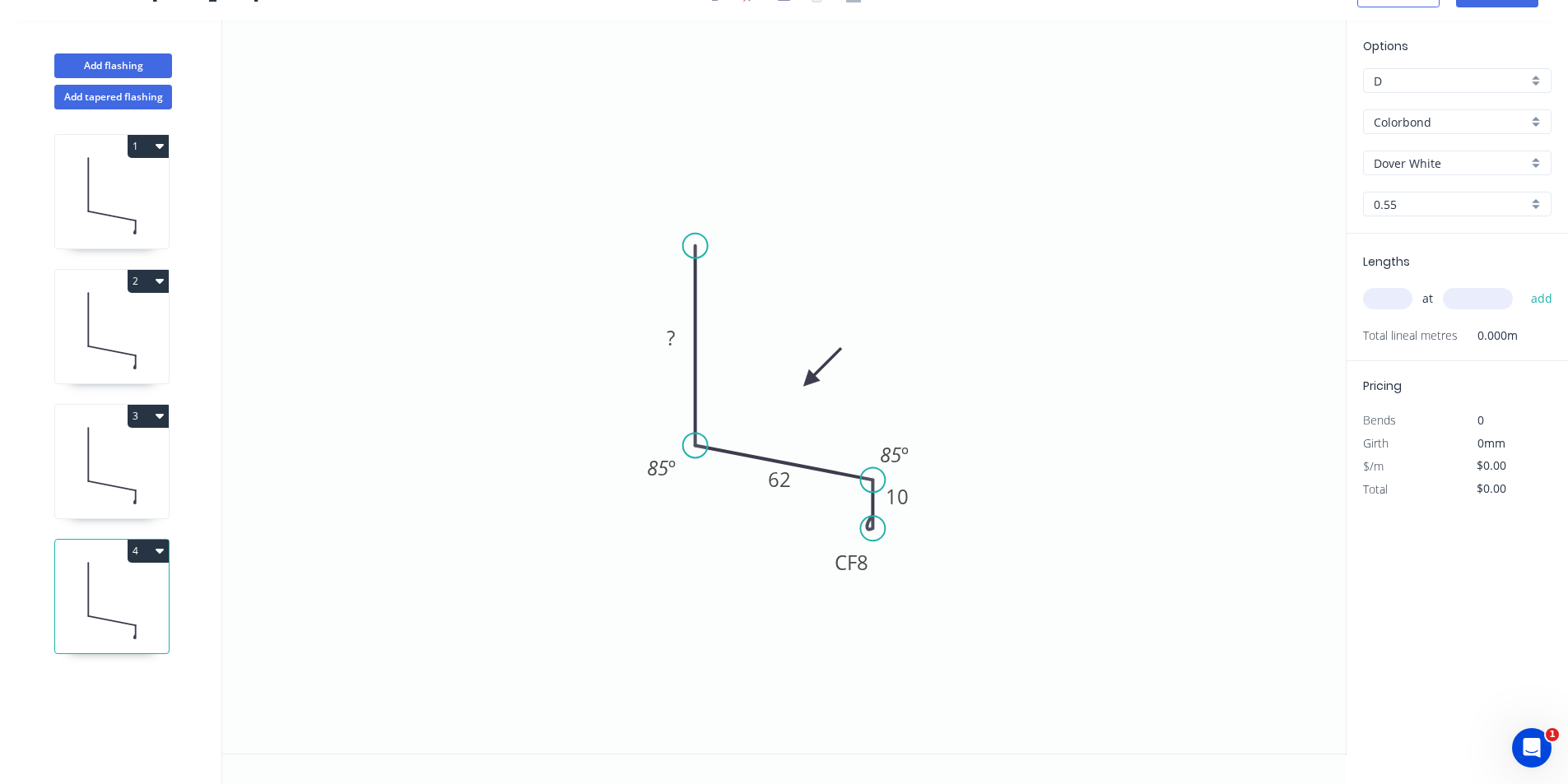
click at [672, 331] on tspan "?" at bounding box center [670, 337] width 8 height 27
type input "$13.76"
click at [1413, 294] on div "at add" at bounding box center [1459, 299] width 192 height 28
click at [1399, 299] on input "text" at bounding box center [1387, 298] width 49 height 21
type input "1"
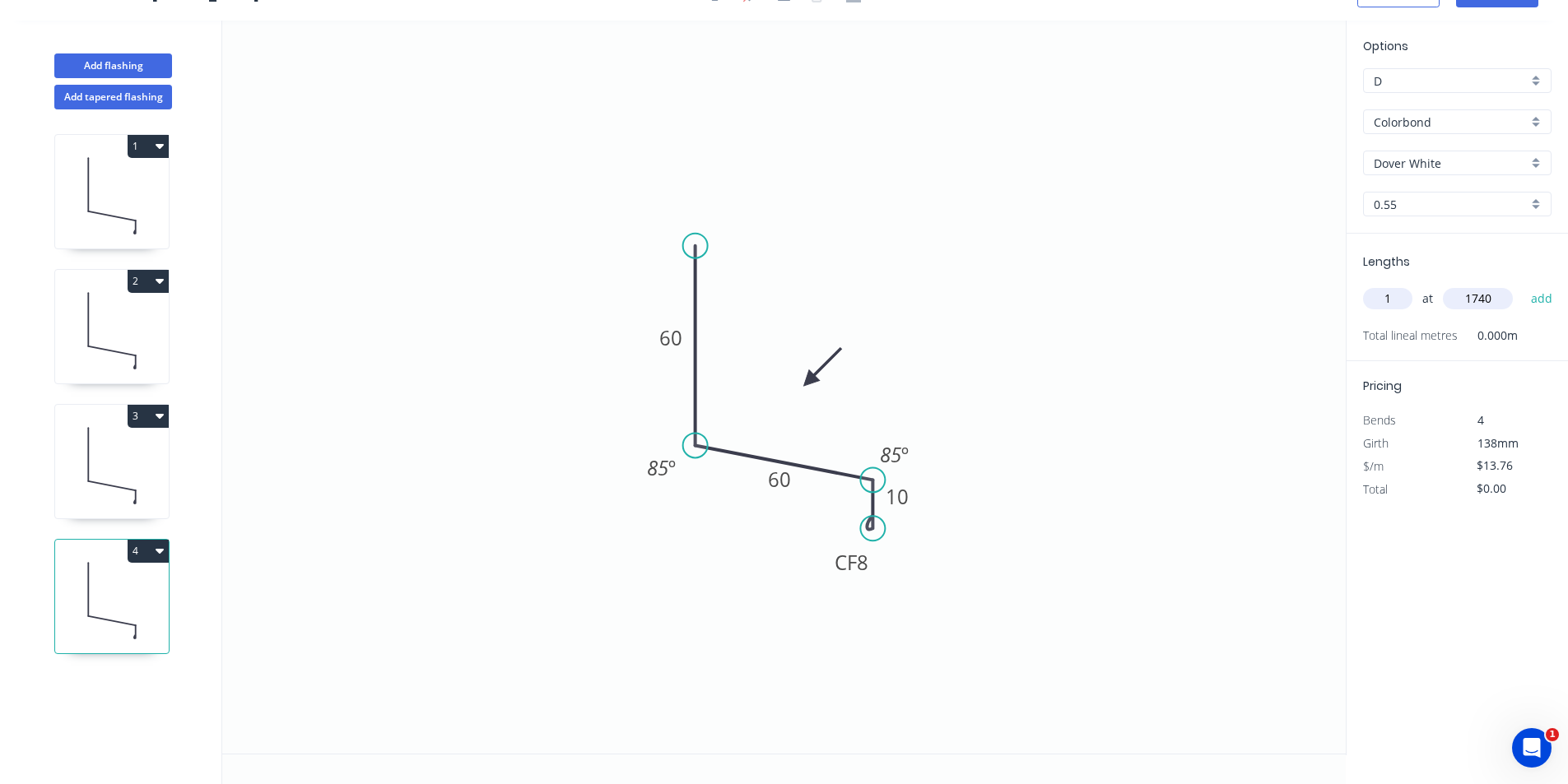
type input "1740"
click at [1522, 285] on button "add" at bounding box center [1542, 299] width 39 height 28
click at [153, 543] on button "4" at bounding box center [148, 551] width 41 height 23
click at [150, 580] on div "Duplicate" at bounding box center [90, 592] width 127 height 24
type input "$0.00"
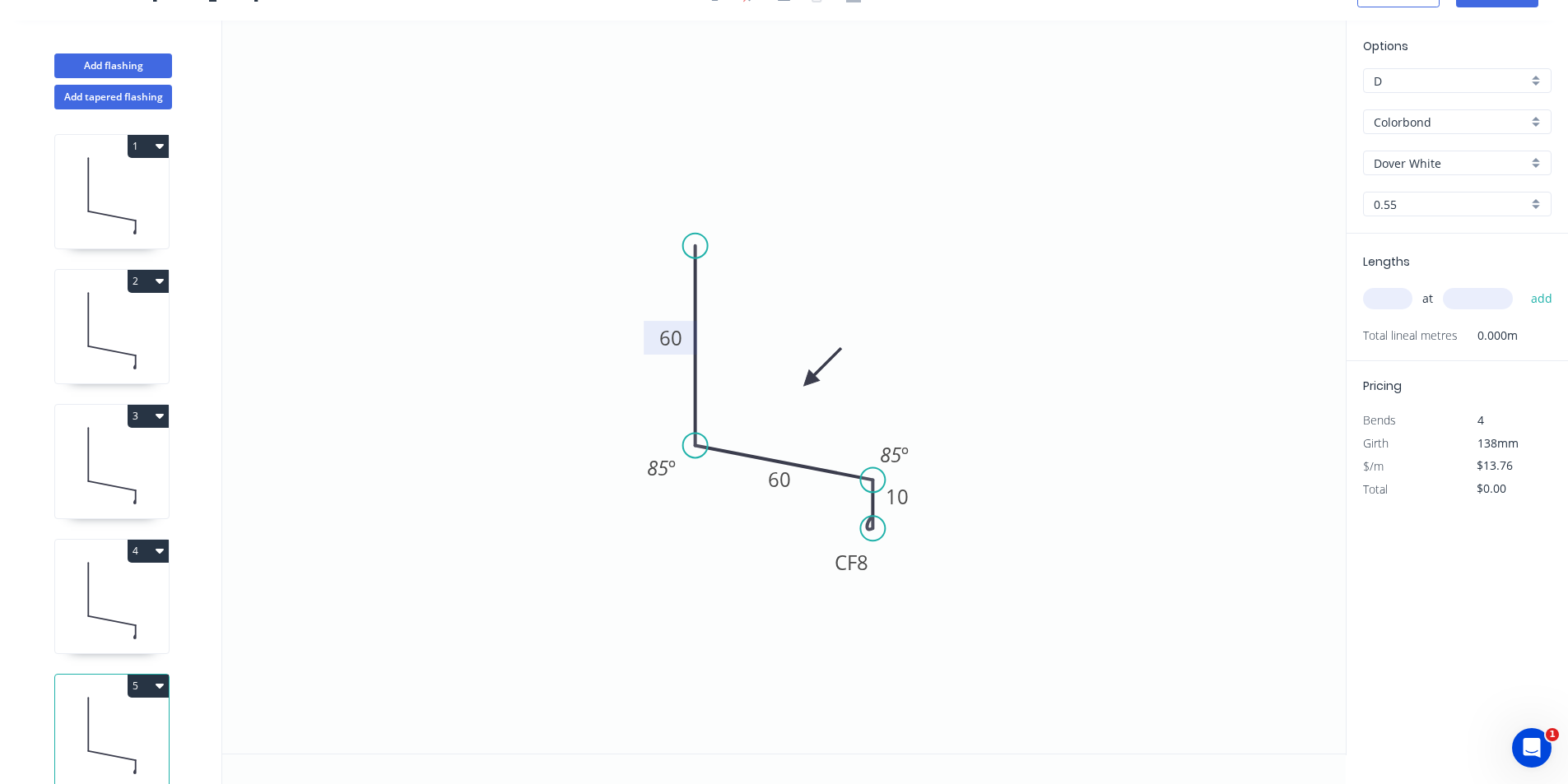
click at [677, 337] on tspan "60" at bounding box center [670, 337] width 23 height 27
click at [1409, 292] on input "text" at bounding box center [1387, 298] width 49 height 21
type input "1"
type input "1100"
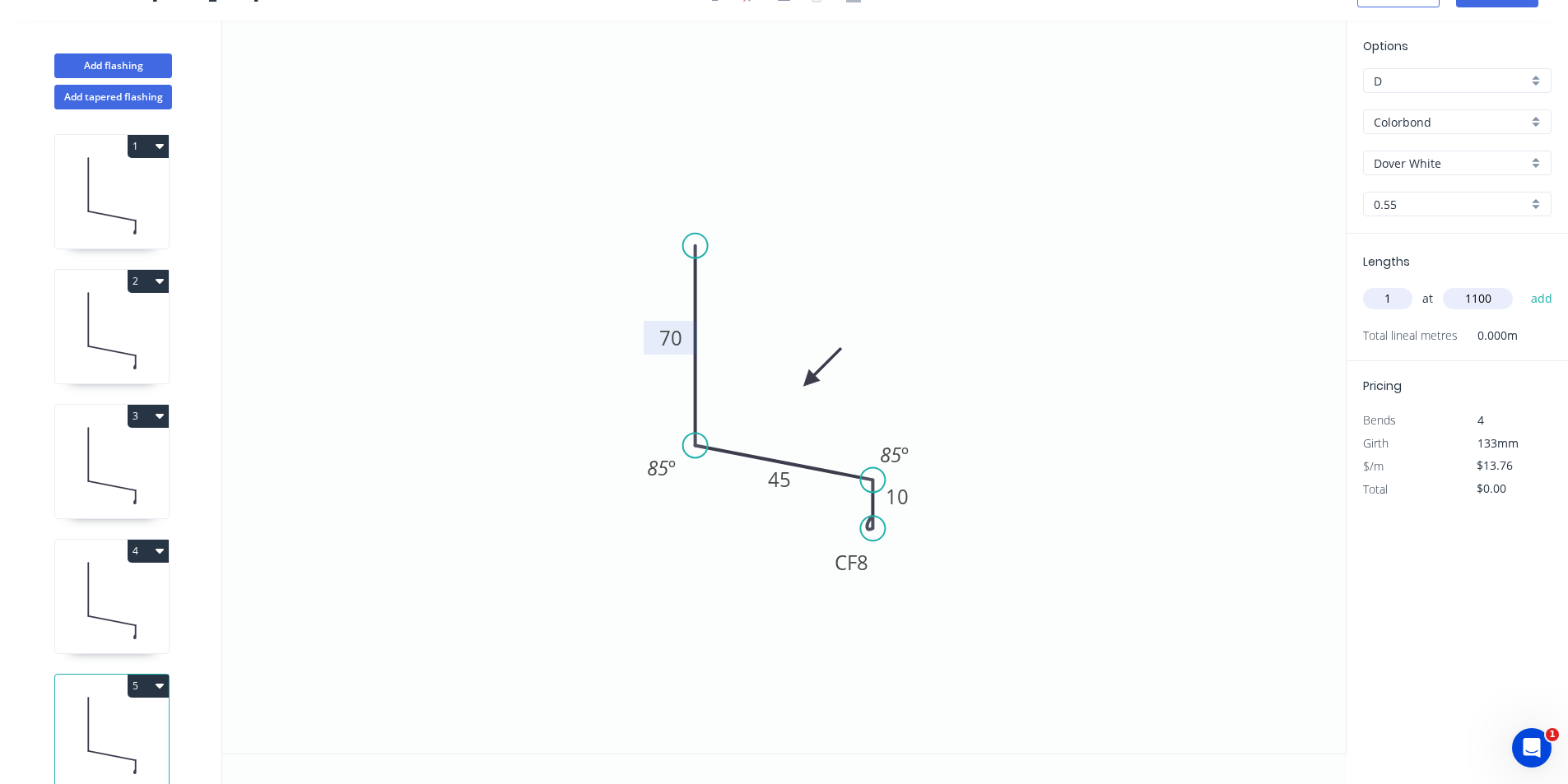
click at [1522, 285] on button "add" at bounding box center [1542, 299] width 39 height 28
type input "$15.14"
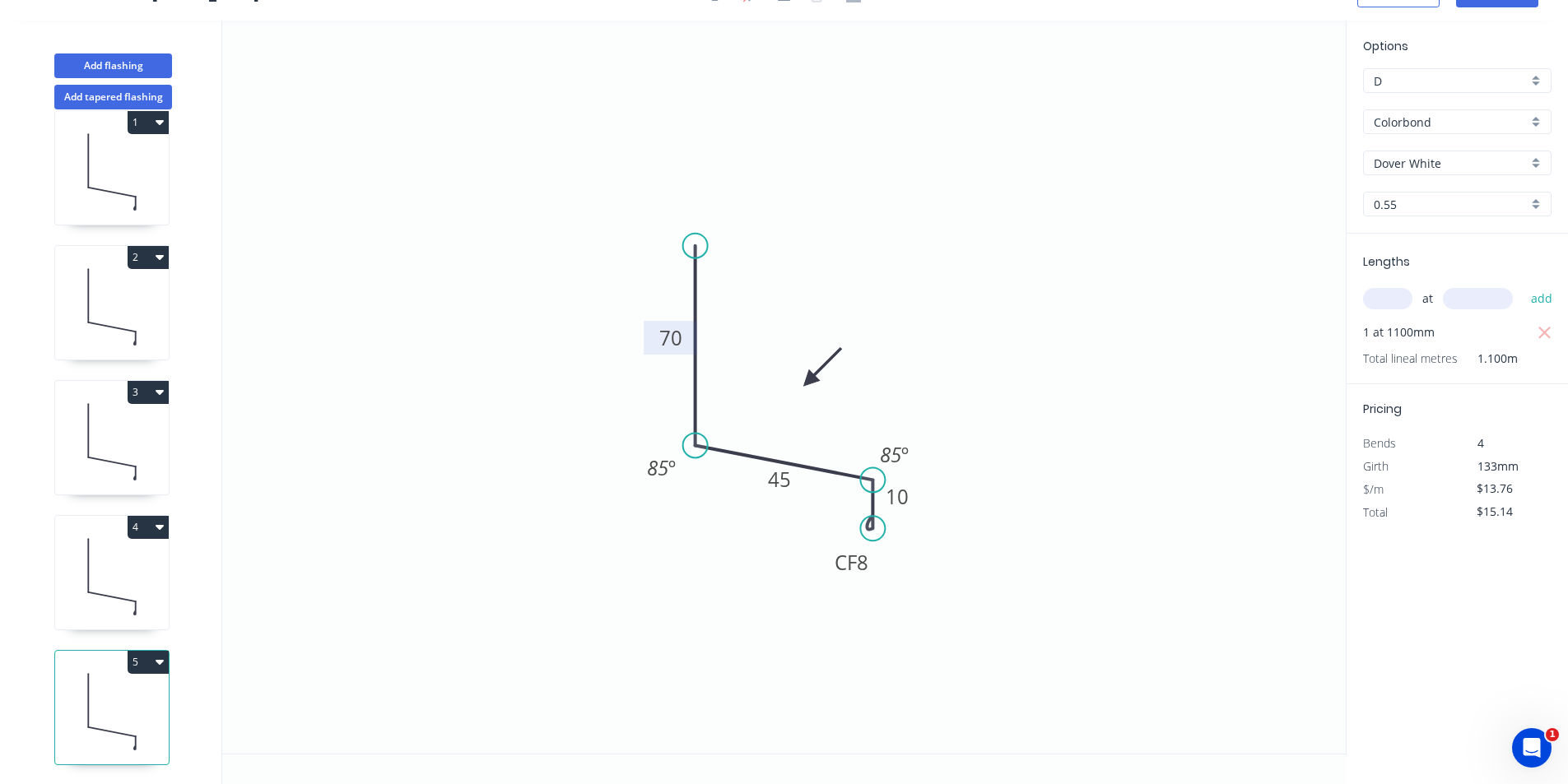
scroll to position [37, 0]
click at [134, 74] on button "Add flashing" at bounding box center [113, 65] width 117 height 25
type input "$0.00"
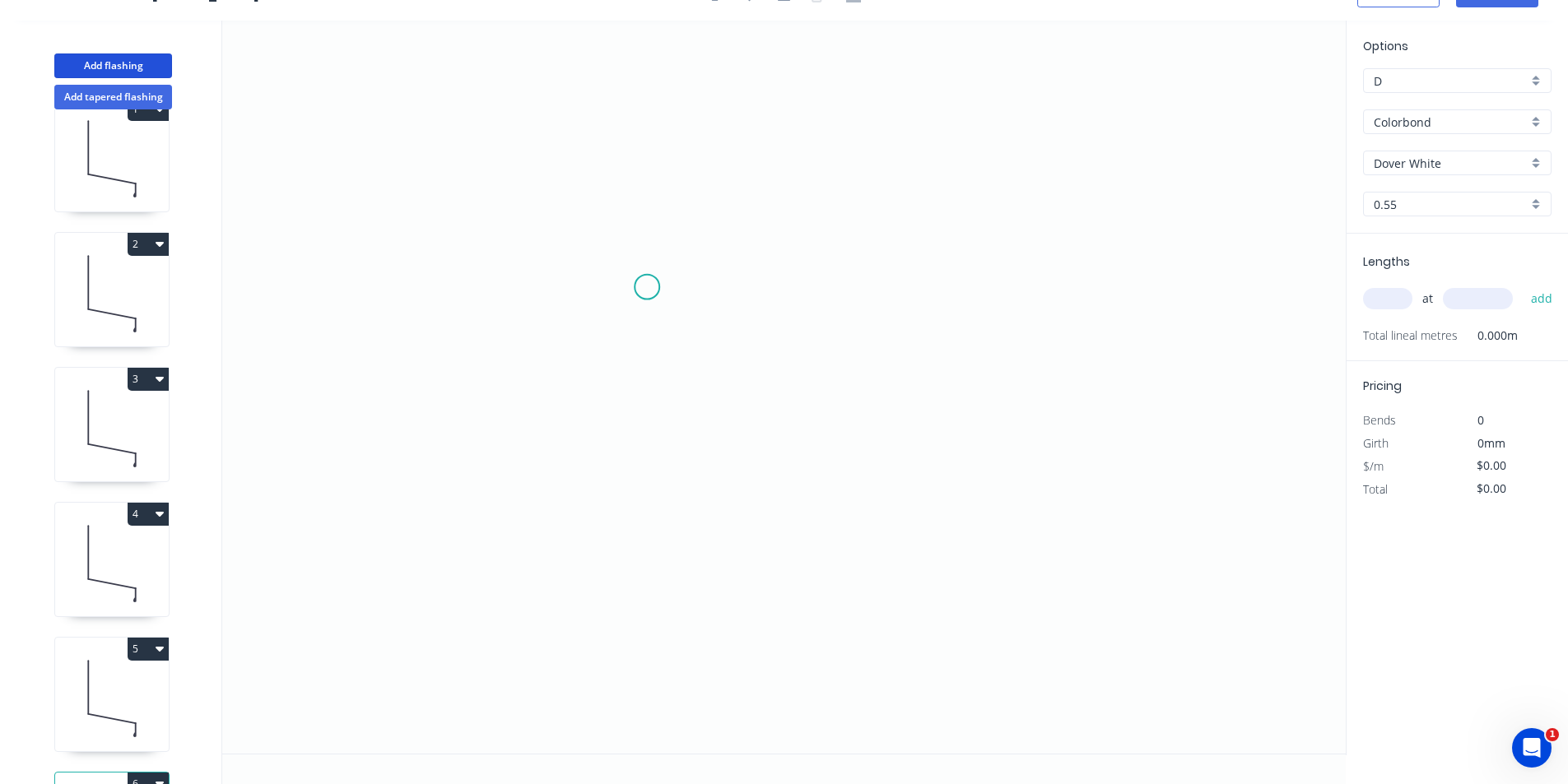
click at [647, 288] on icon "0" at bounding box center [784, 387] width 1124 height 734
click at [652, 453] on icon "0" at bounding box center [784, 387] width 1124 height 734
click at [789, 452] on icon "0 ?" at bounding box center [784, 387] width 1124 height 734
drag, startPoint x: 647, startPoint y: 365, endPoint x: 637, endPoint y: 364, distance: 10.0
click at [647, 364] on rect at bounding box center [622, 362] width 53 height 34
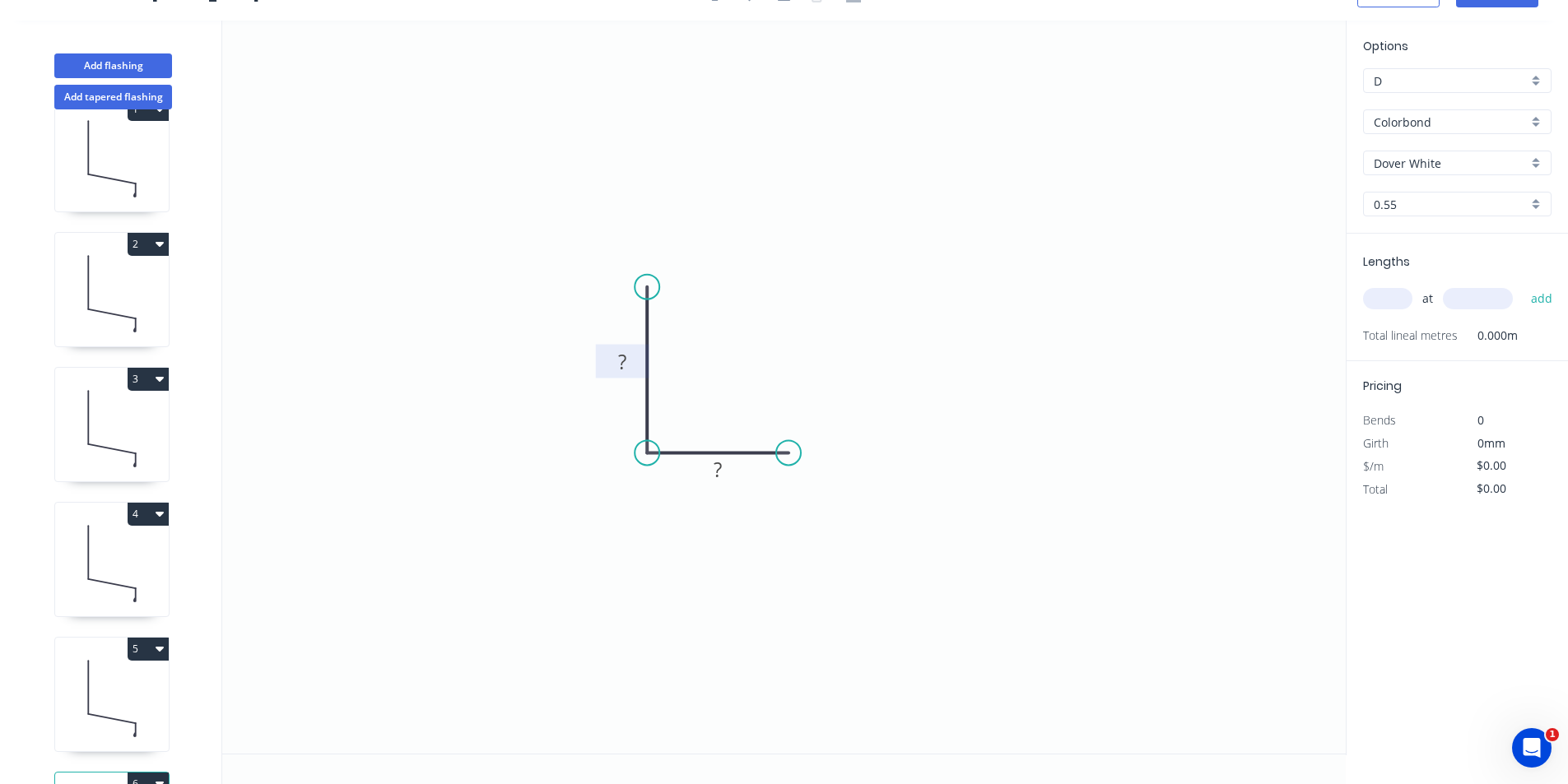
click at [635, 363] on rect at bounding box center [622, 362] width 33 height 23
type input "$7.34"
click at [1396, 298] on input "text" at bounding box center [1387, 298] width 49 height 21
type input "1"
type input "2800"
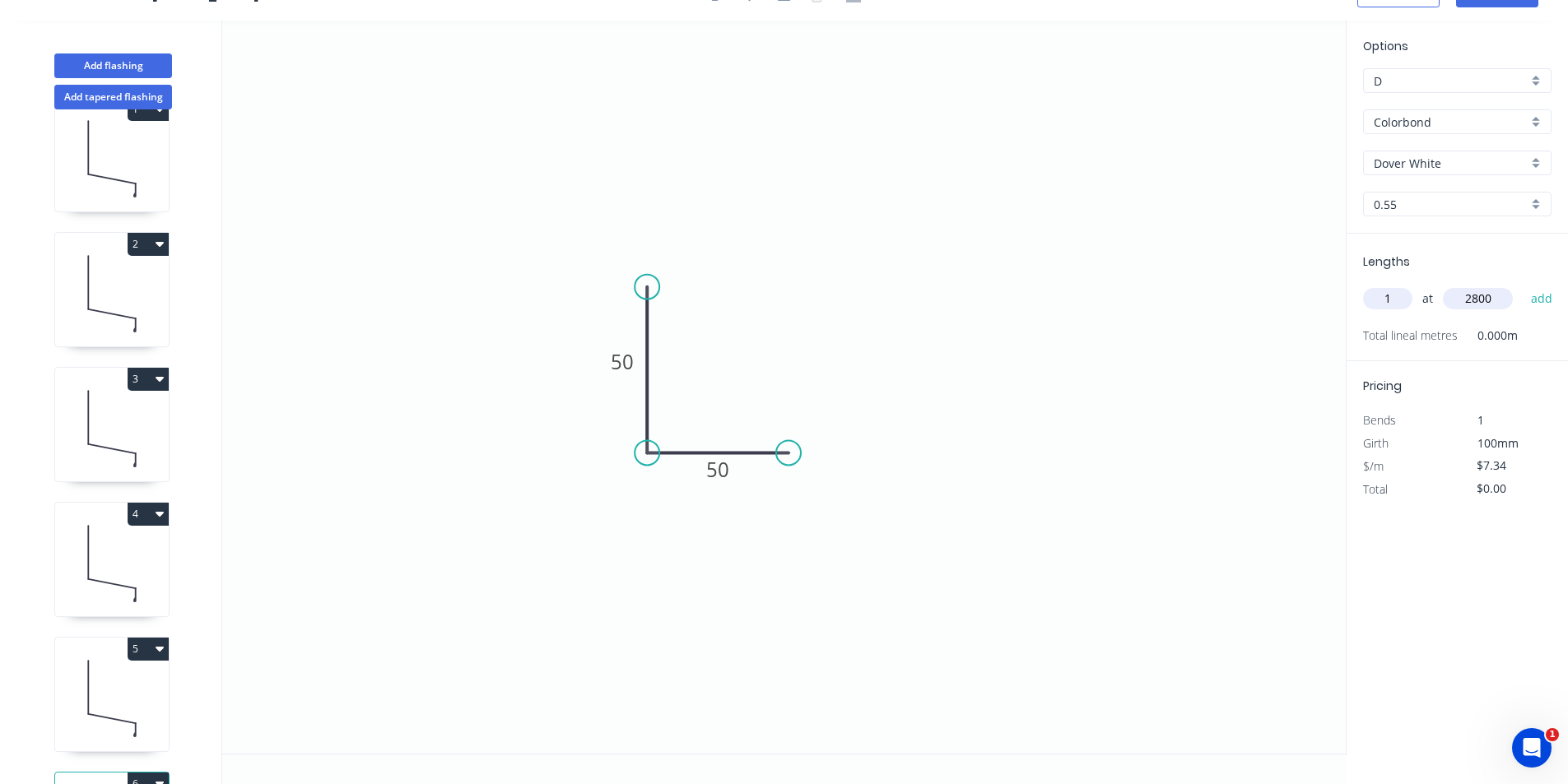
click at [1522, 285] on button "add" at bounding box center [1542, 299] width 39 height 28
type input "$20.55"
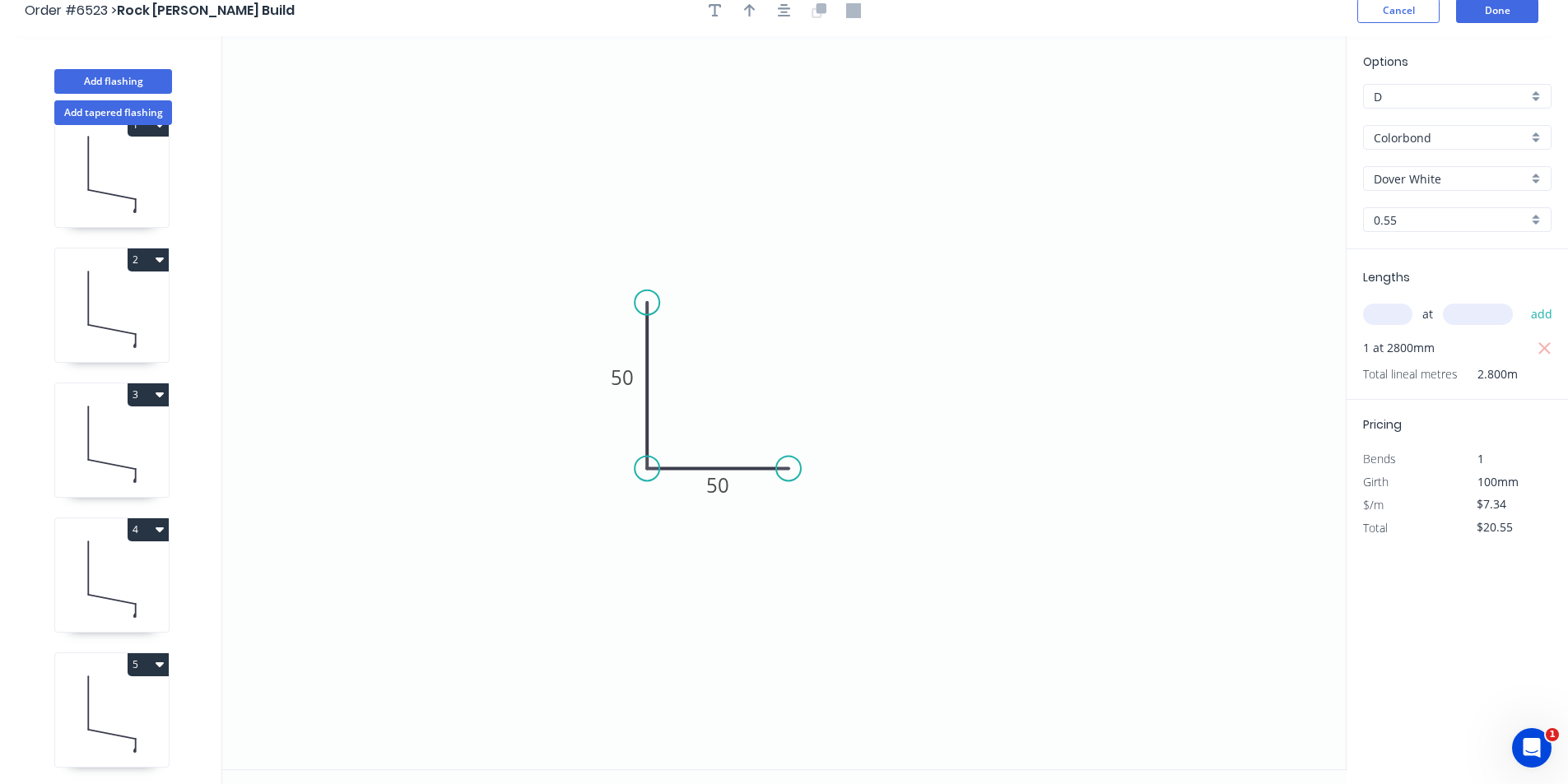
scroll to position [0, 0]
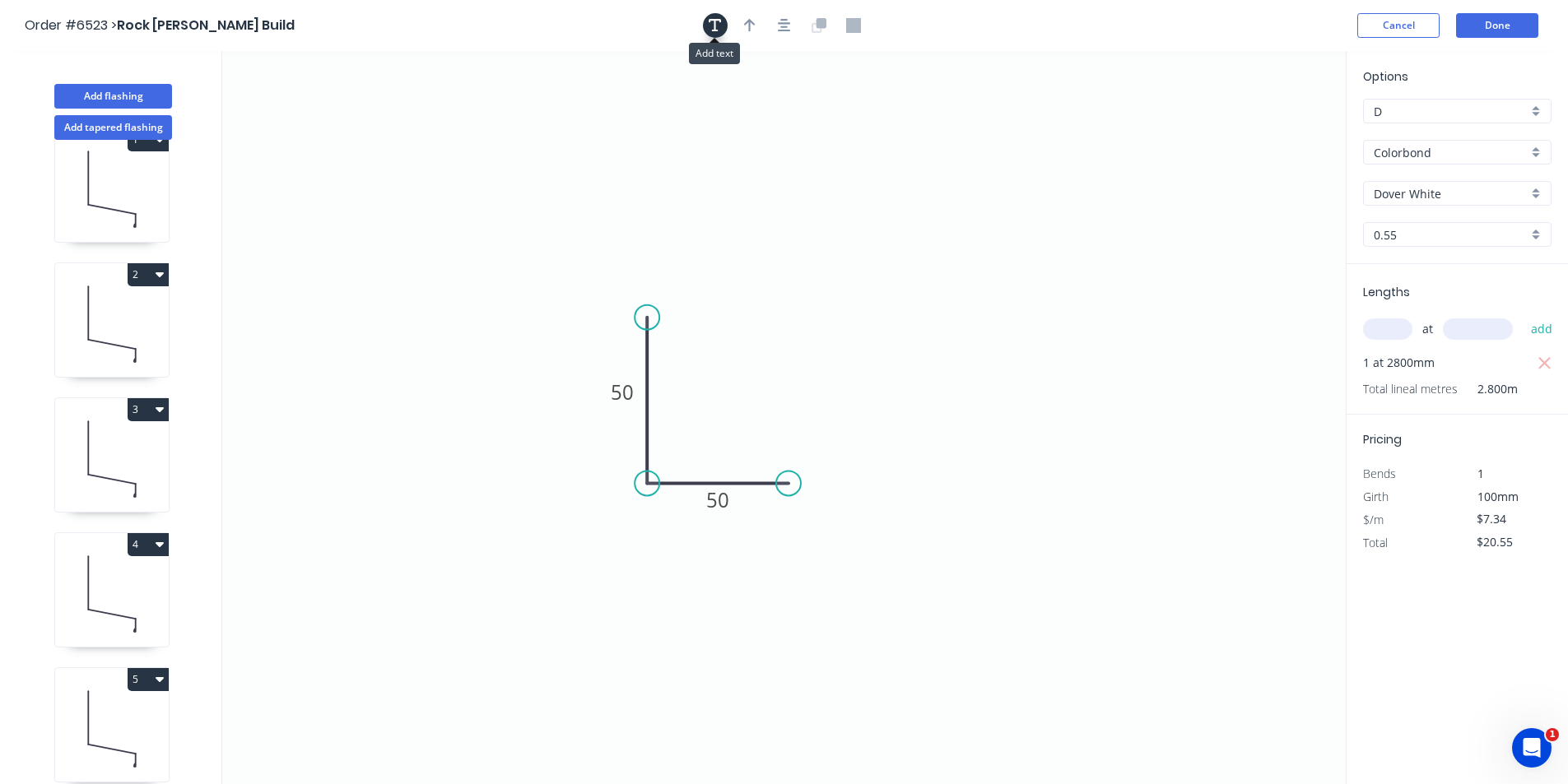
click at [718, 25] on icon "button" at bounding box center [715, 25] width 13 height 15
drag, startPoint x: 331, startPoint y: 131, endPoint x: 755, endPoint y: 385, distance: 494.3
click at [755, 385] on textarea at bounding box center [767, 399] width 133 height 61
click at [1261, 517] on icon "COLOUR SIDE? 50 50" at bounding box center [784, 418] width 1124 height 734
type textarea "COLOUR SIDE?"
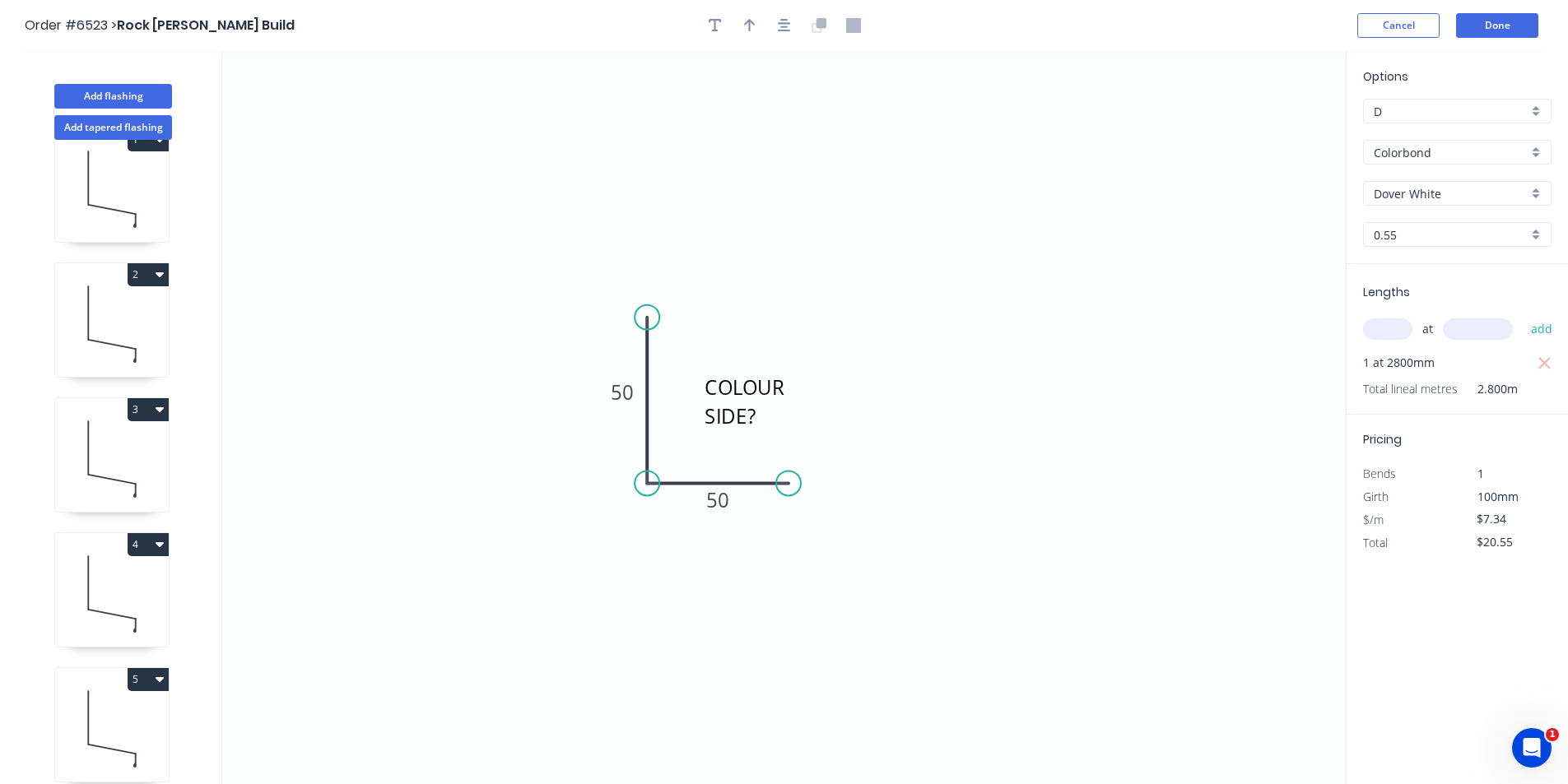
click at [151, 541] on button "4" at bounding box center [148, 545] width 41 height 23
click at [139, 586] on div "Duplicate" at bounding box center [90, 586] width 127 height 24
type input "$13.76"
type input "$0.00"
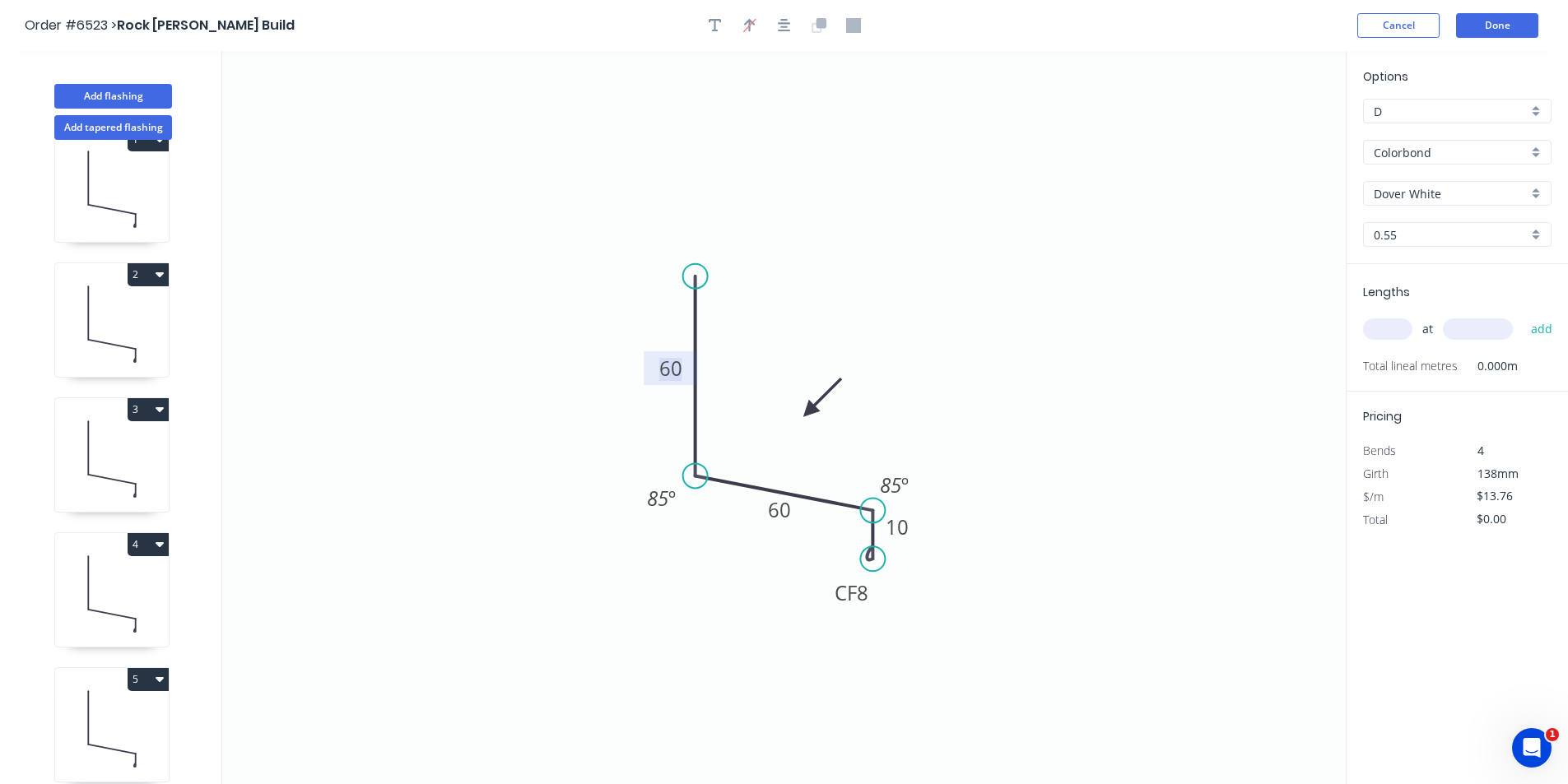
click at [670, 379] on tspan "60" at bounding box center [670, 368] width 23 height 27
click at [1385, 338] on input "text" at bounding box center [1387, 329] width 49 height 21
type input "1"
type input "3850"
click at [1522, 316] on button "add" at bounding box center [1542, 330] width 39 height 28
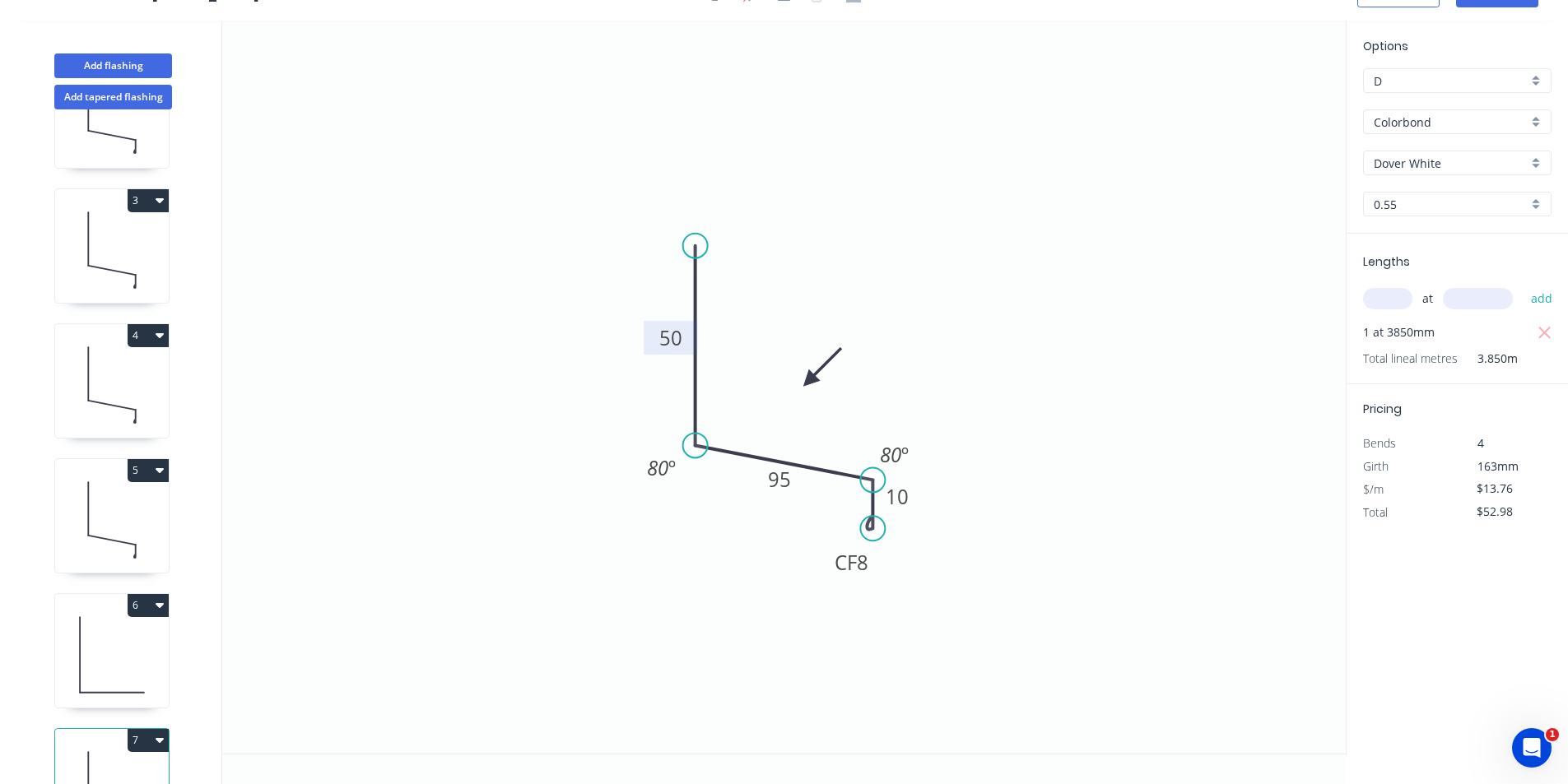
scroll to position [307, 0]
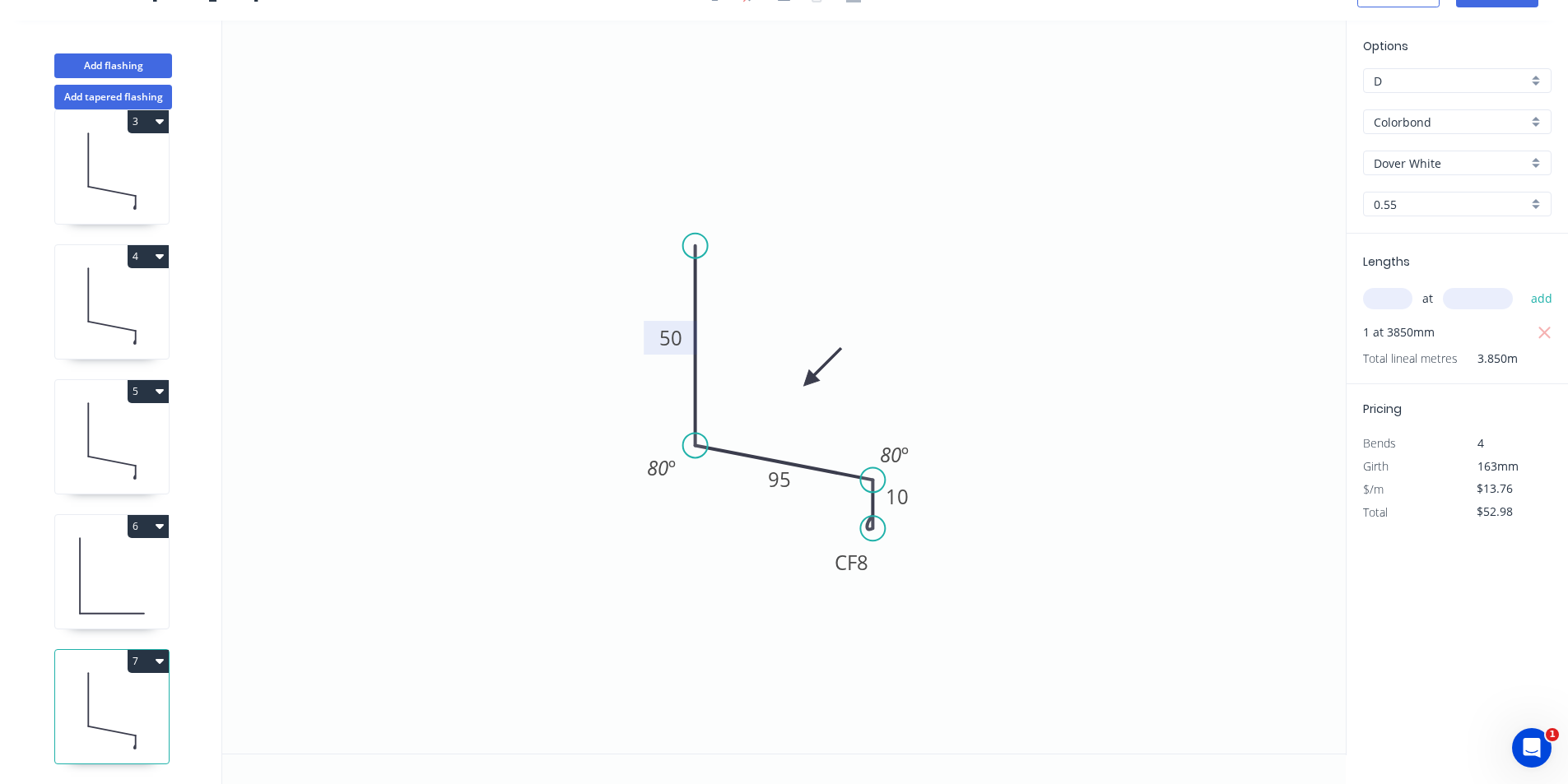
click at [114, 653] on div "7" at bounding box center [112, 661] width 114 height 23
click at [155, 655] on icon "button" at bounding box center [159, 661] width 8 height 13
click at [114, 691] on div "Duplicate" at bounding box center [90, 703] width 127 height 24
type input "$0.00"
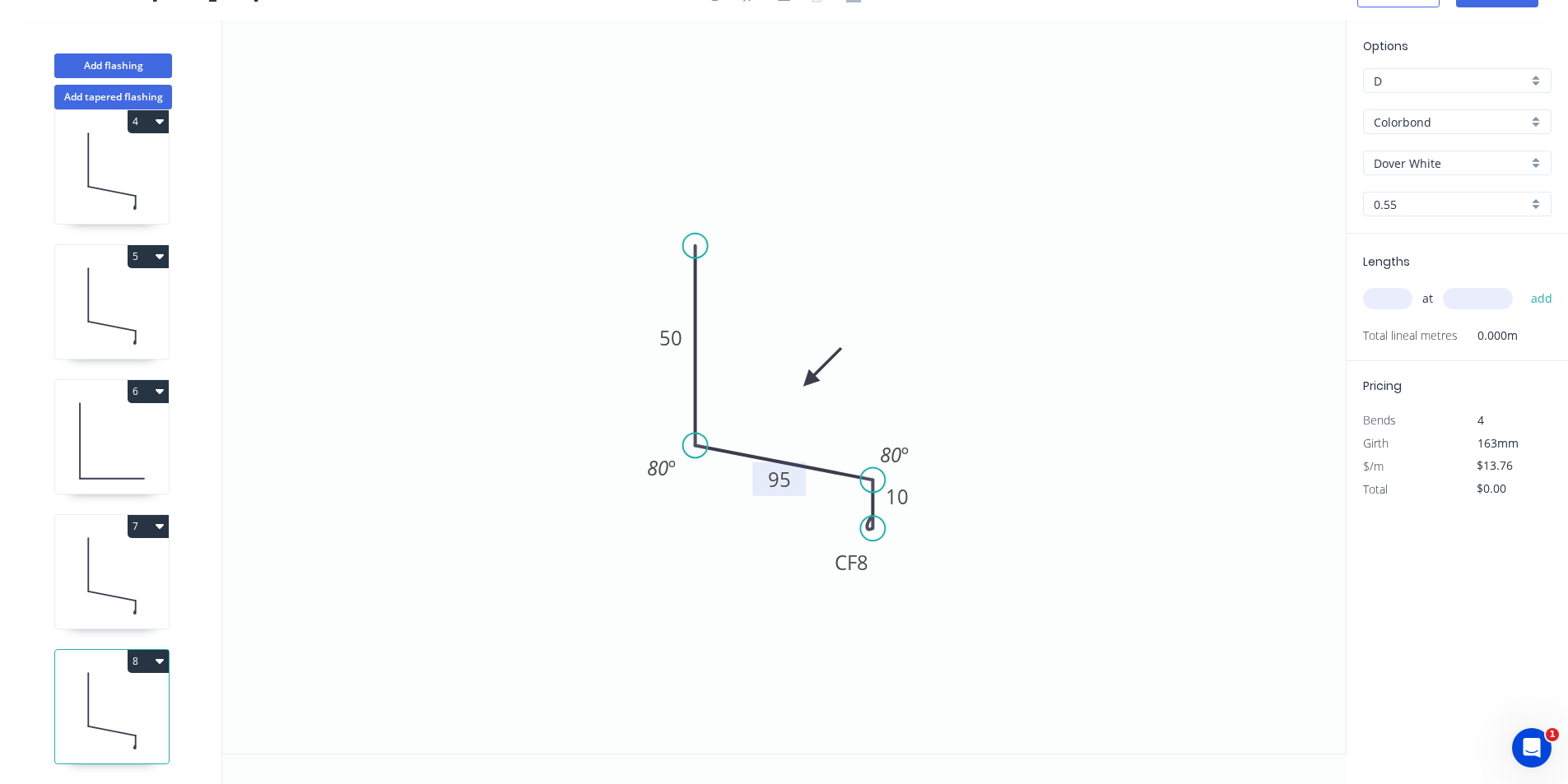
click at [795, 483] on rect at bounding box center [779, 480] width 33 height 23
type input "$0.00"
click at [676, 332] on tspan "50" at bounding box center [670, 337] width 23 height 27
click at [1408, 297] on input "text" at bounding box center [1387, 298] width 49 height 21
type input "1"
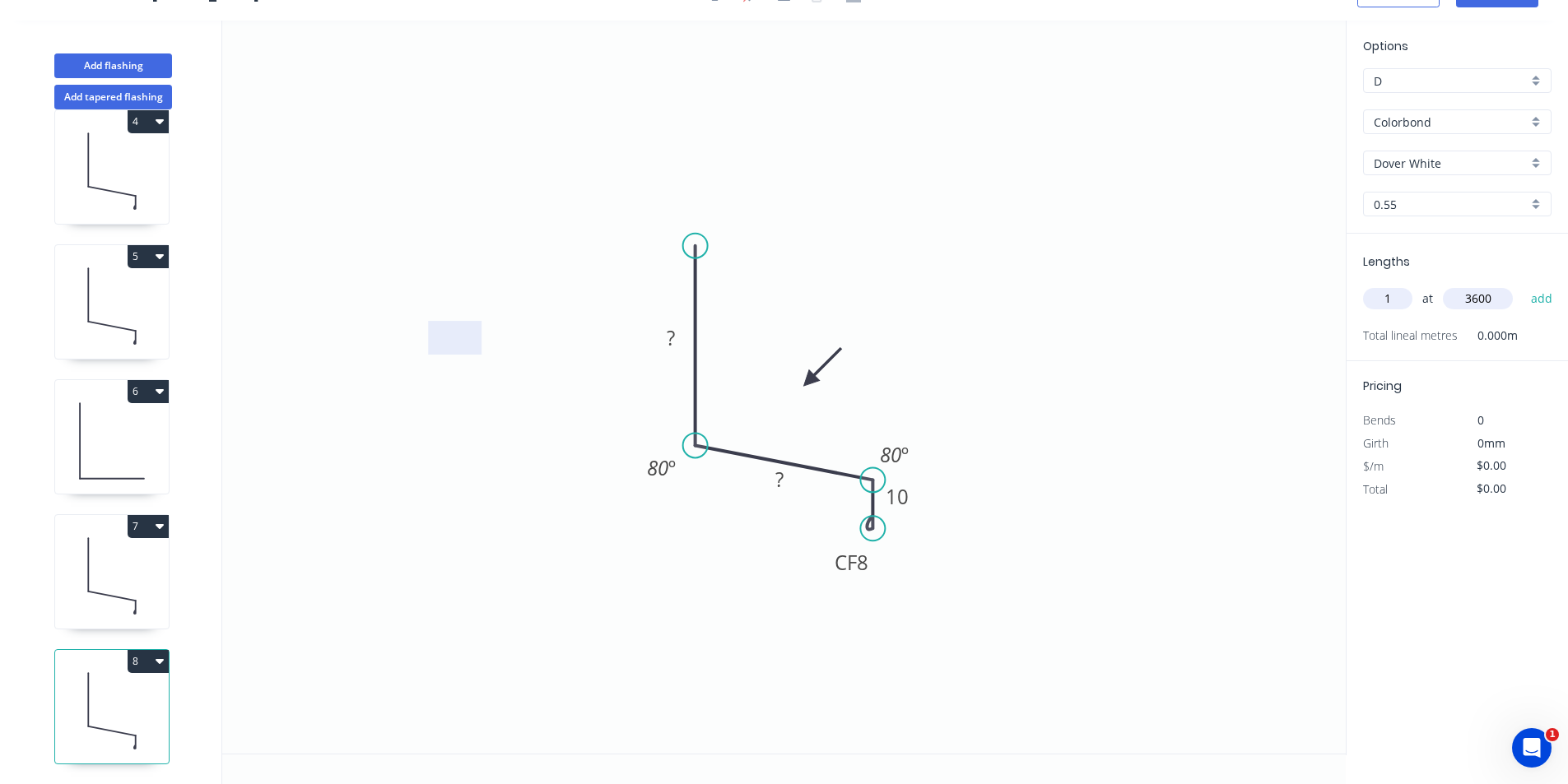
type input "3600"
click at [1522, 285] on button "add" at bounding box center [1542, 299] width 39 height 28
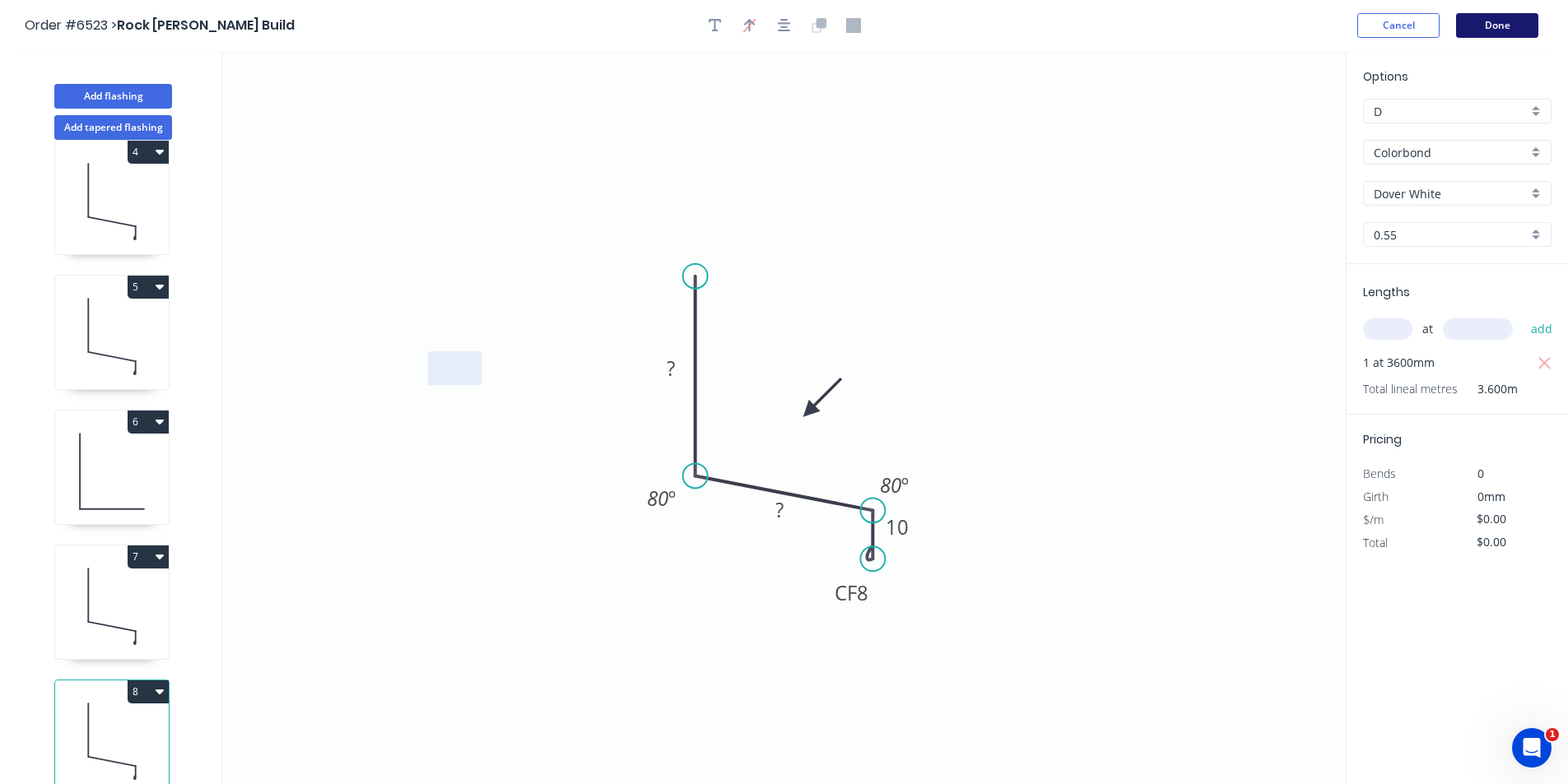
click at [1502, 26] on button "Done" at bounding box center [1497, 25] width 82 height 25
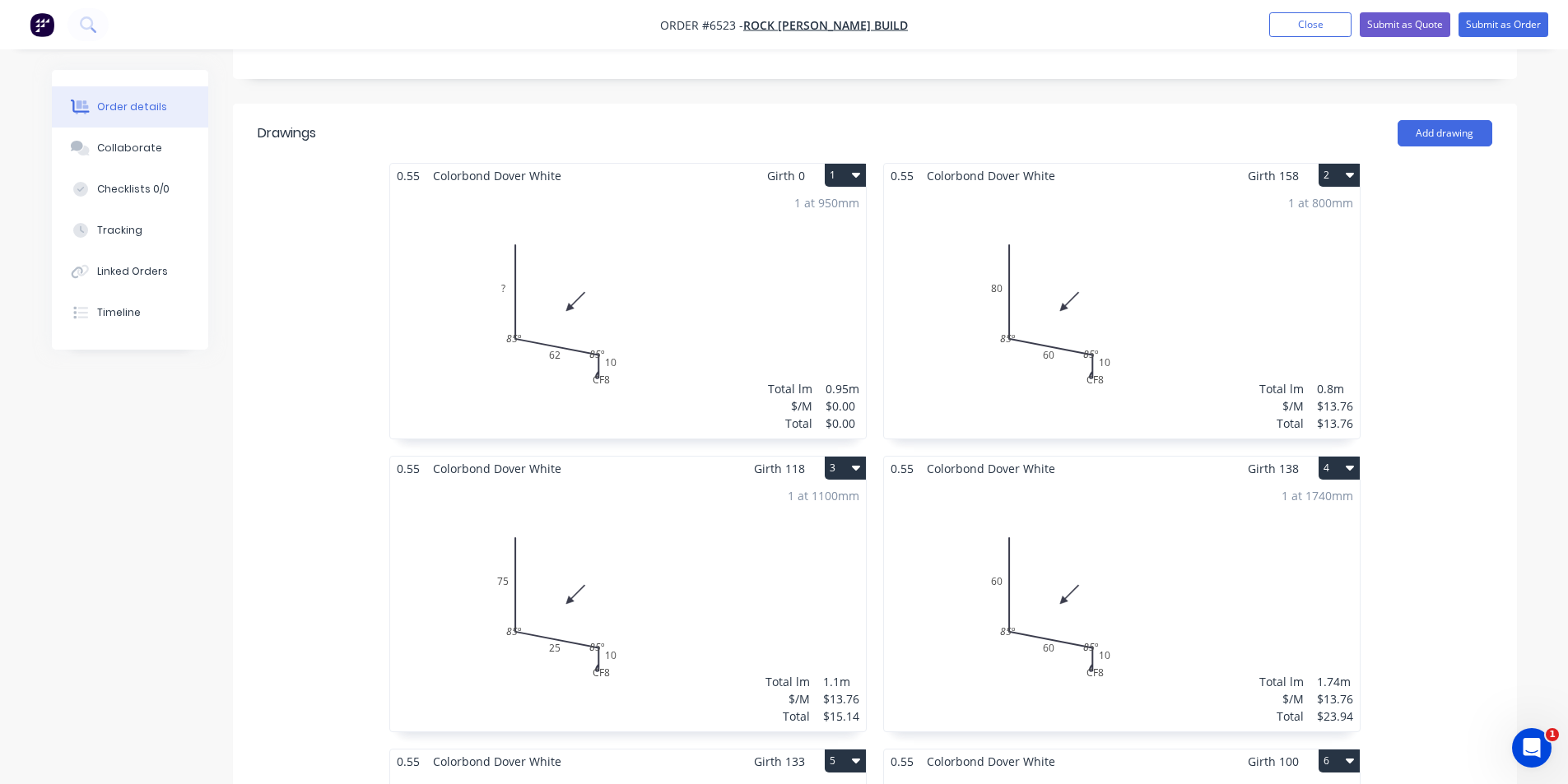
scroll to position [330, 0]
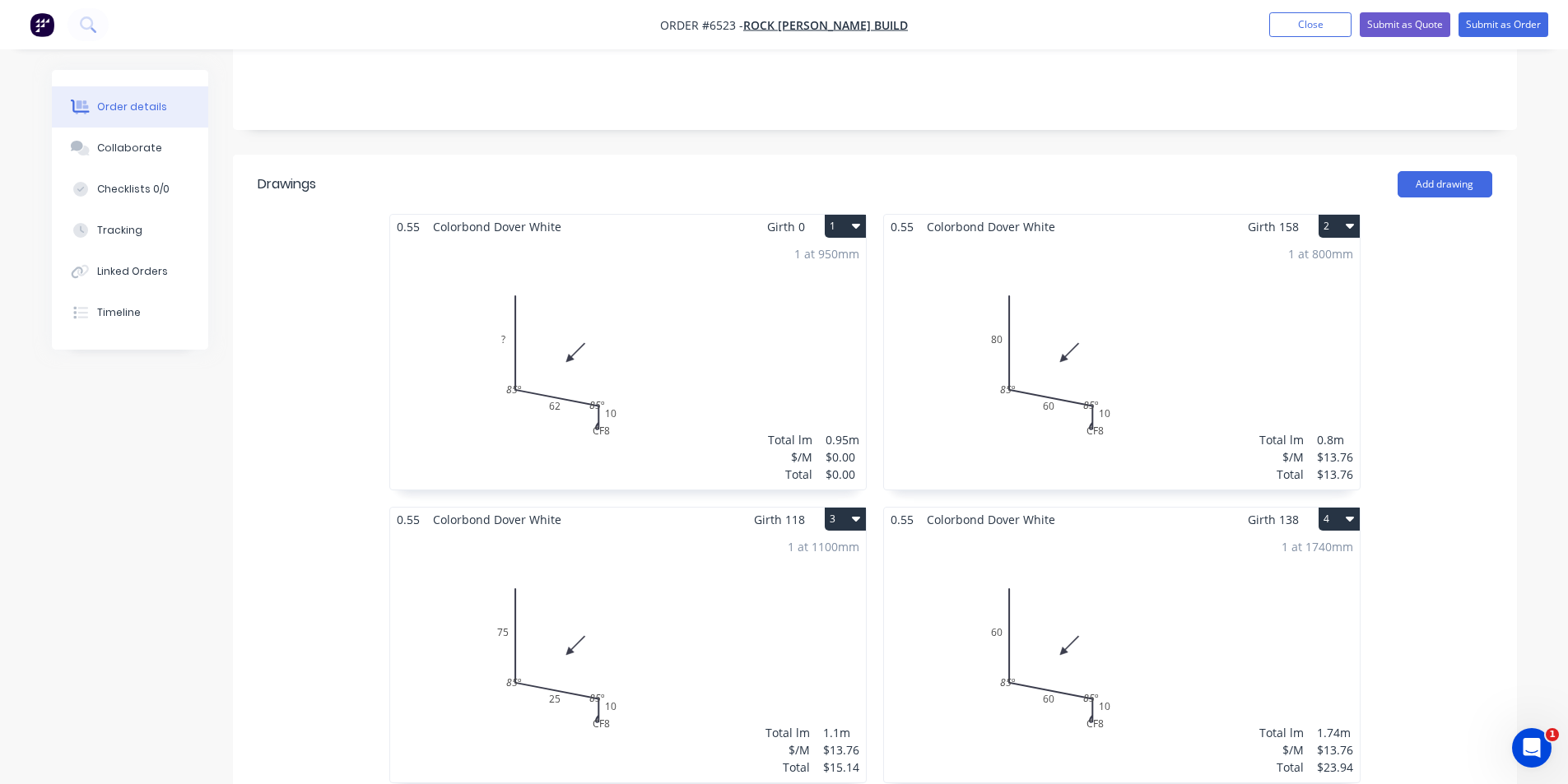
click at [654, 256] on div "1 at 950mm Total lm $/M Total 0.95m $0.00 $0.00" at bounding box center [628, 364] width 476 height 251
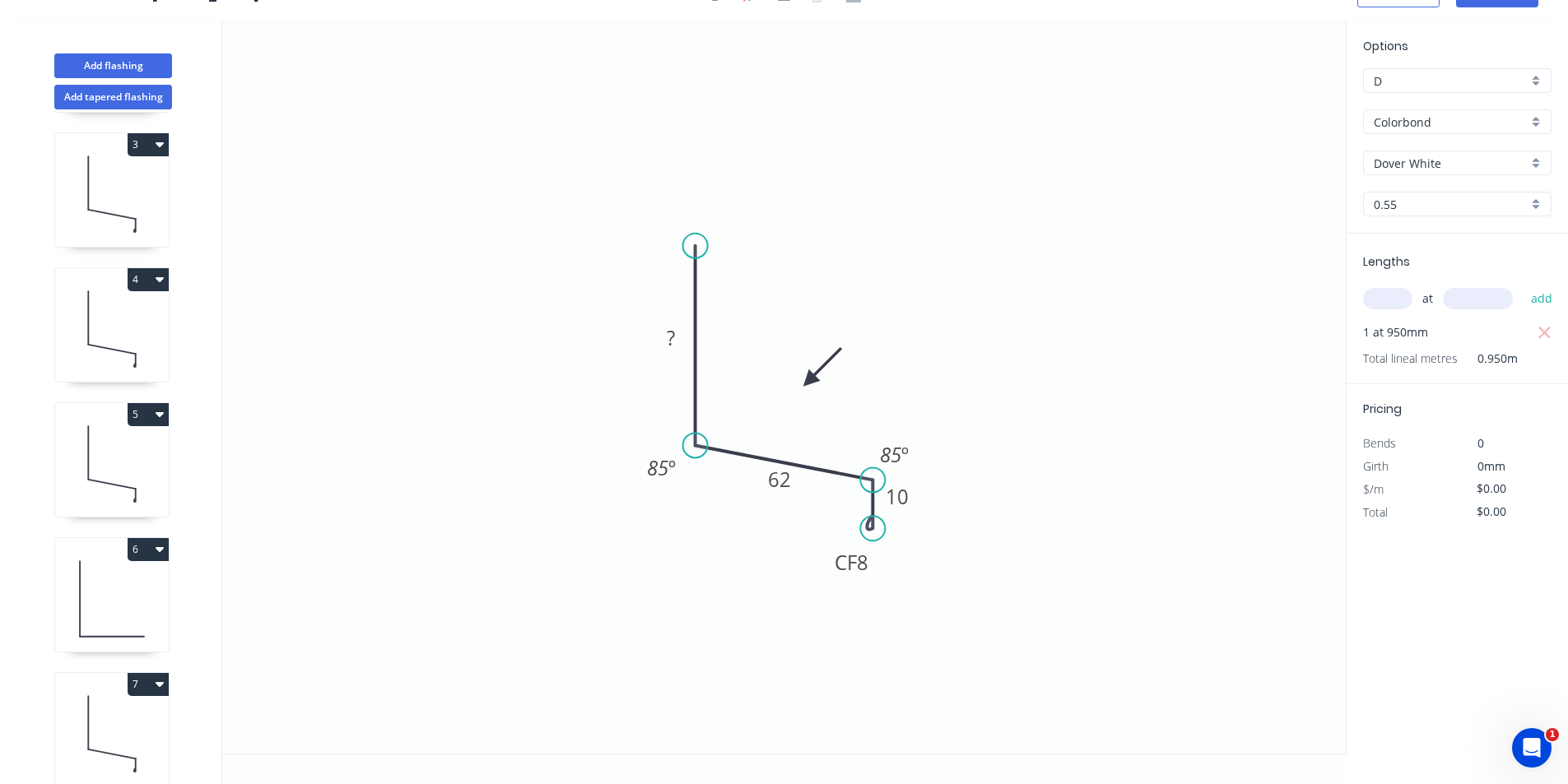
scroll to position [330, 0]
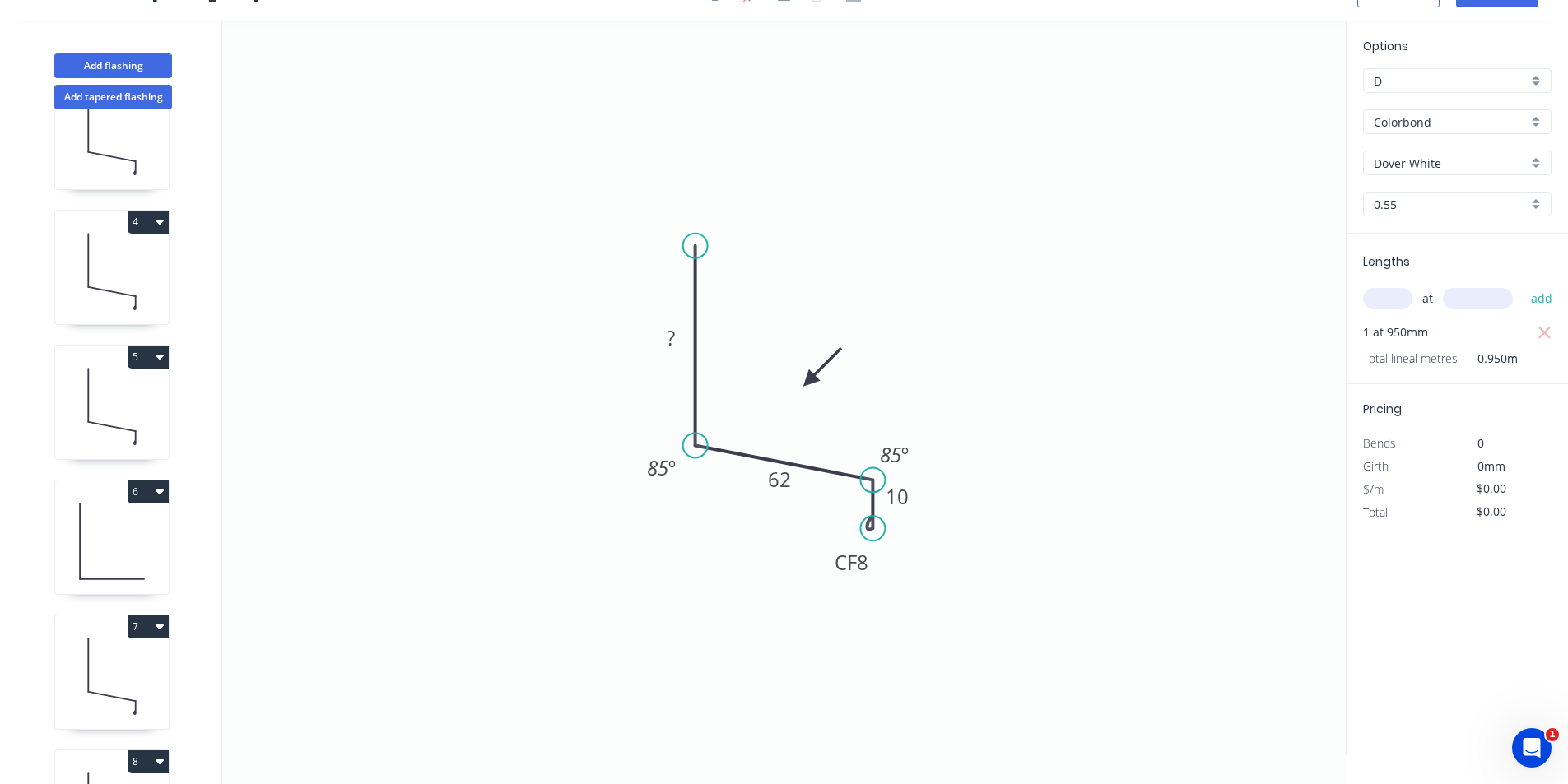
click at [71, 574] on icon at bounding box center [112, 541] width 114 height 105
type input "$7.34"
type input "$20.55"
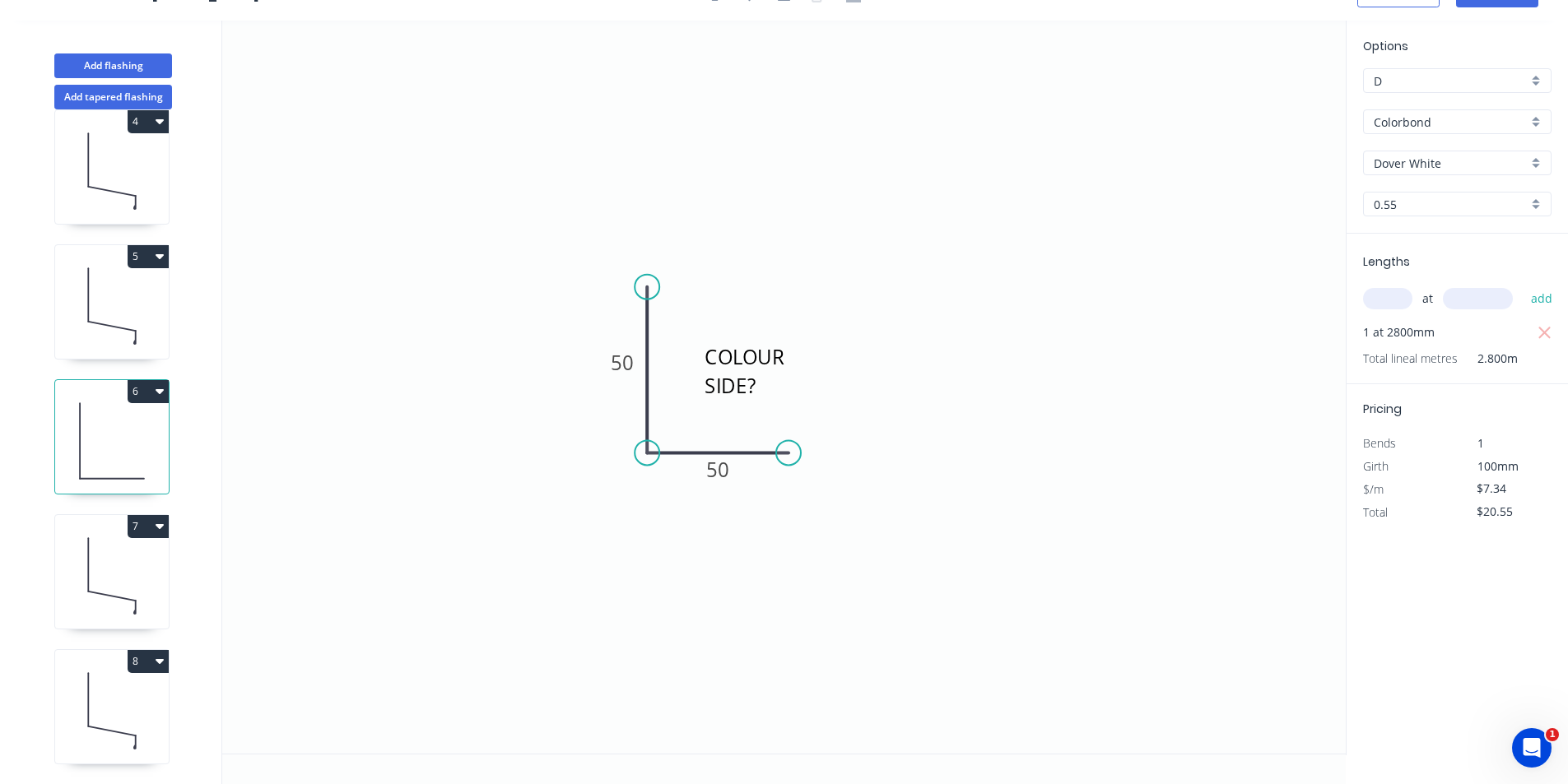
scroll to position [442, 0]
click at [116, 734] on icon at bounding box center [112, 710] width 114 height 105
type input "$0.00"
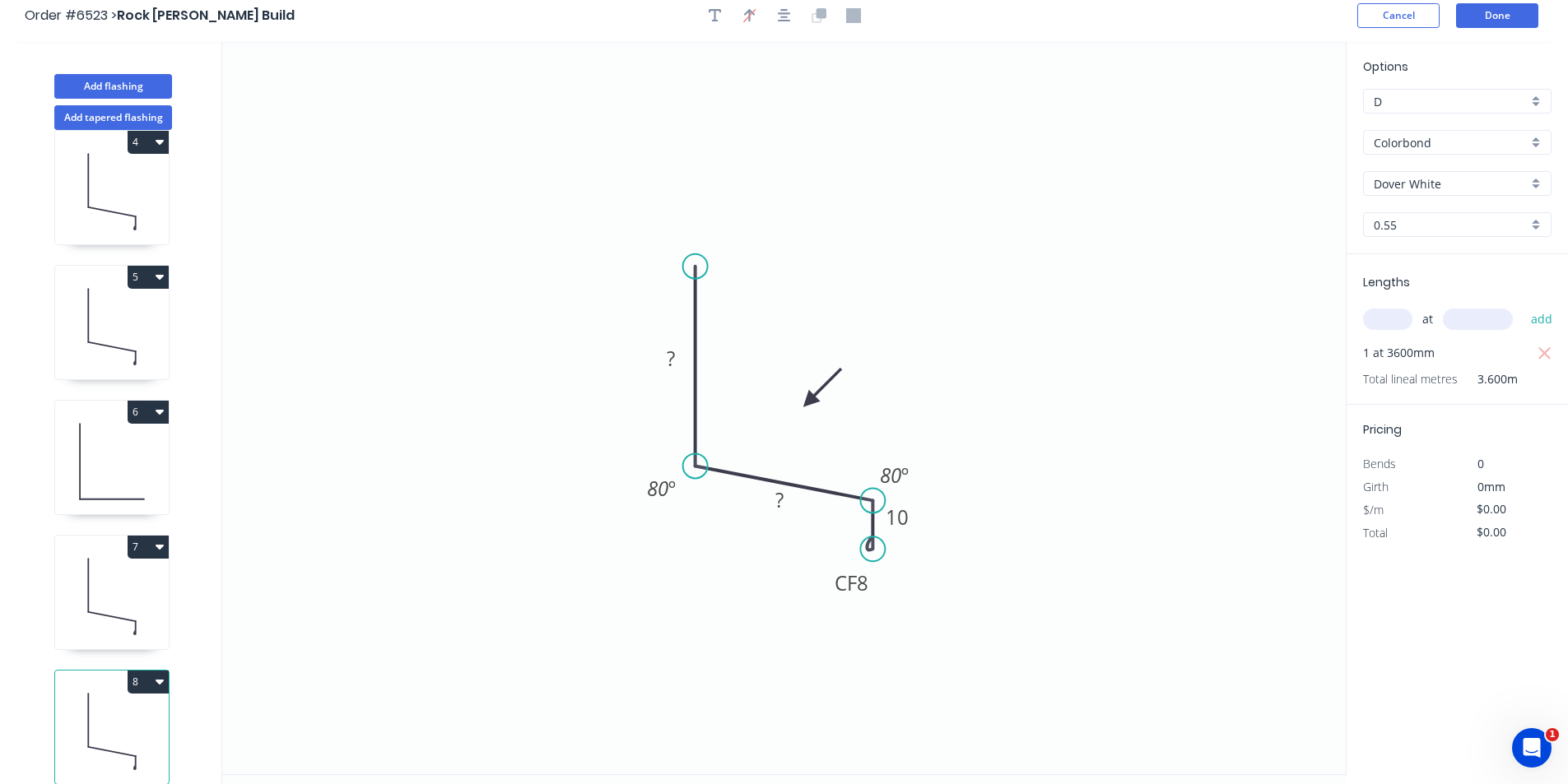
scroll to position [0, 0]
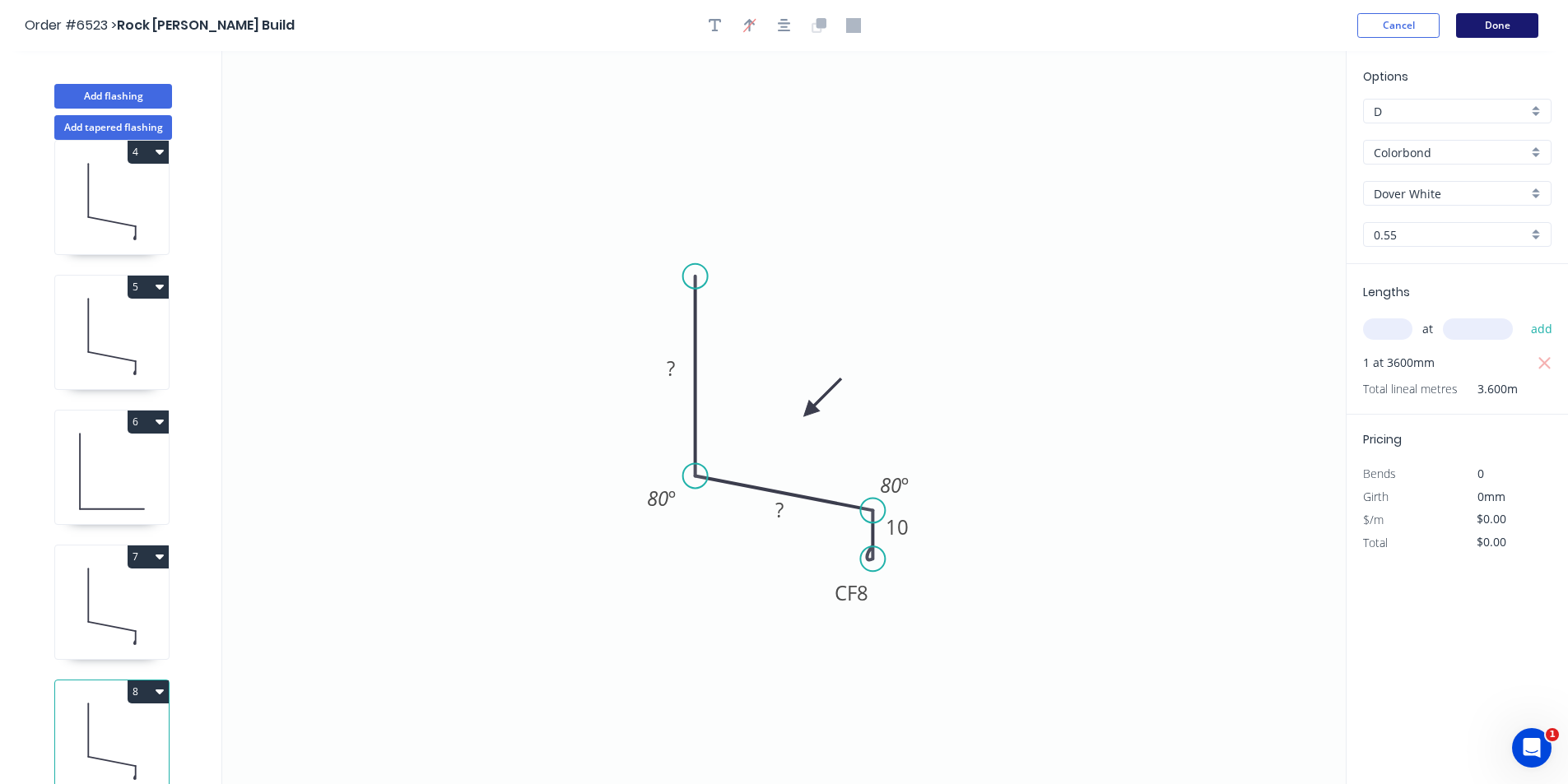
click at [1525, 14] on button "Done" at bounding box center [1497, 25] width 82 height 25
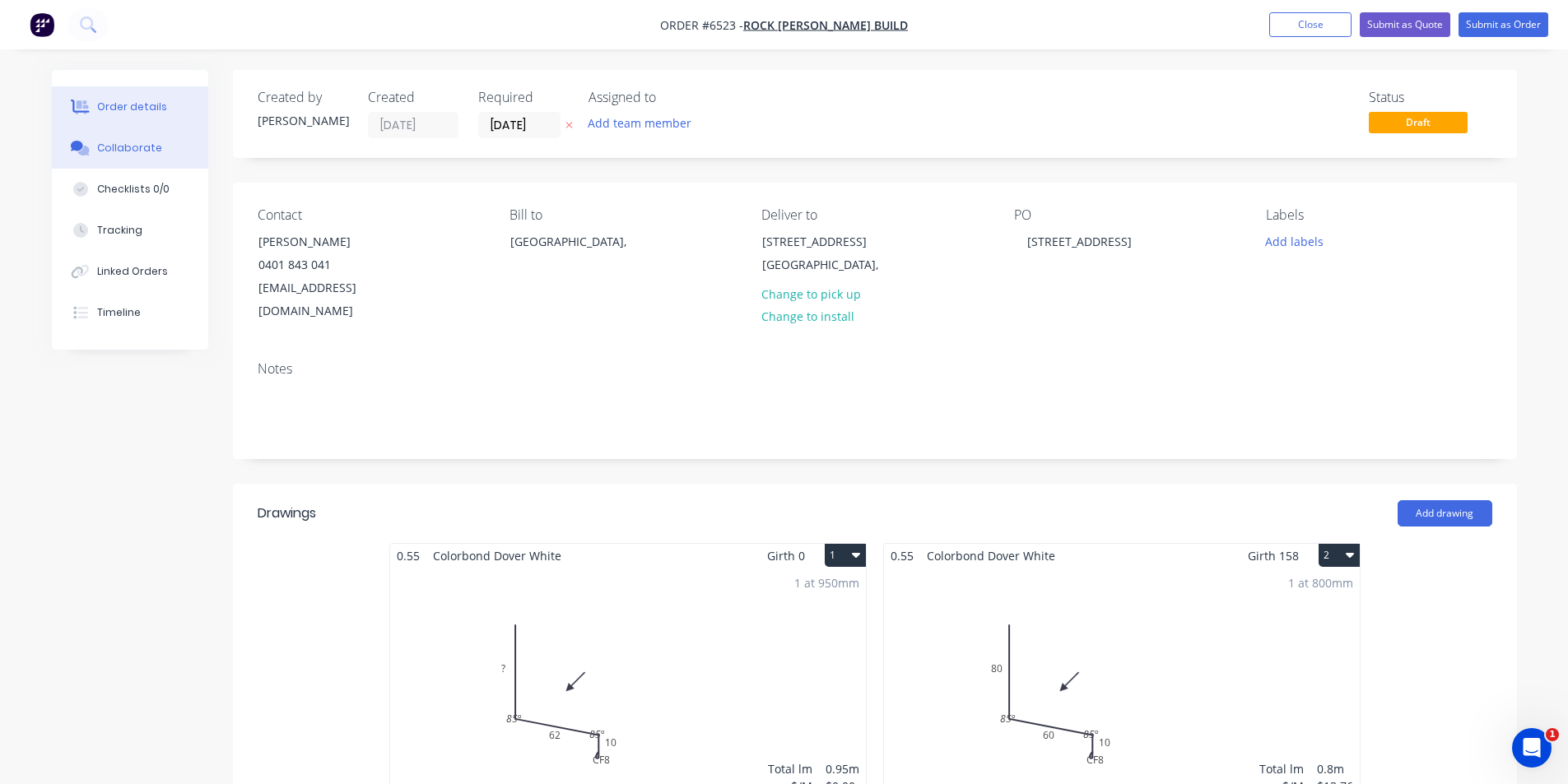
click at [154, 153] on div "Collaborate" at bounding box center [129, 148] width 65 height 15
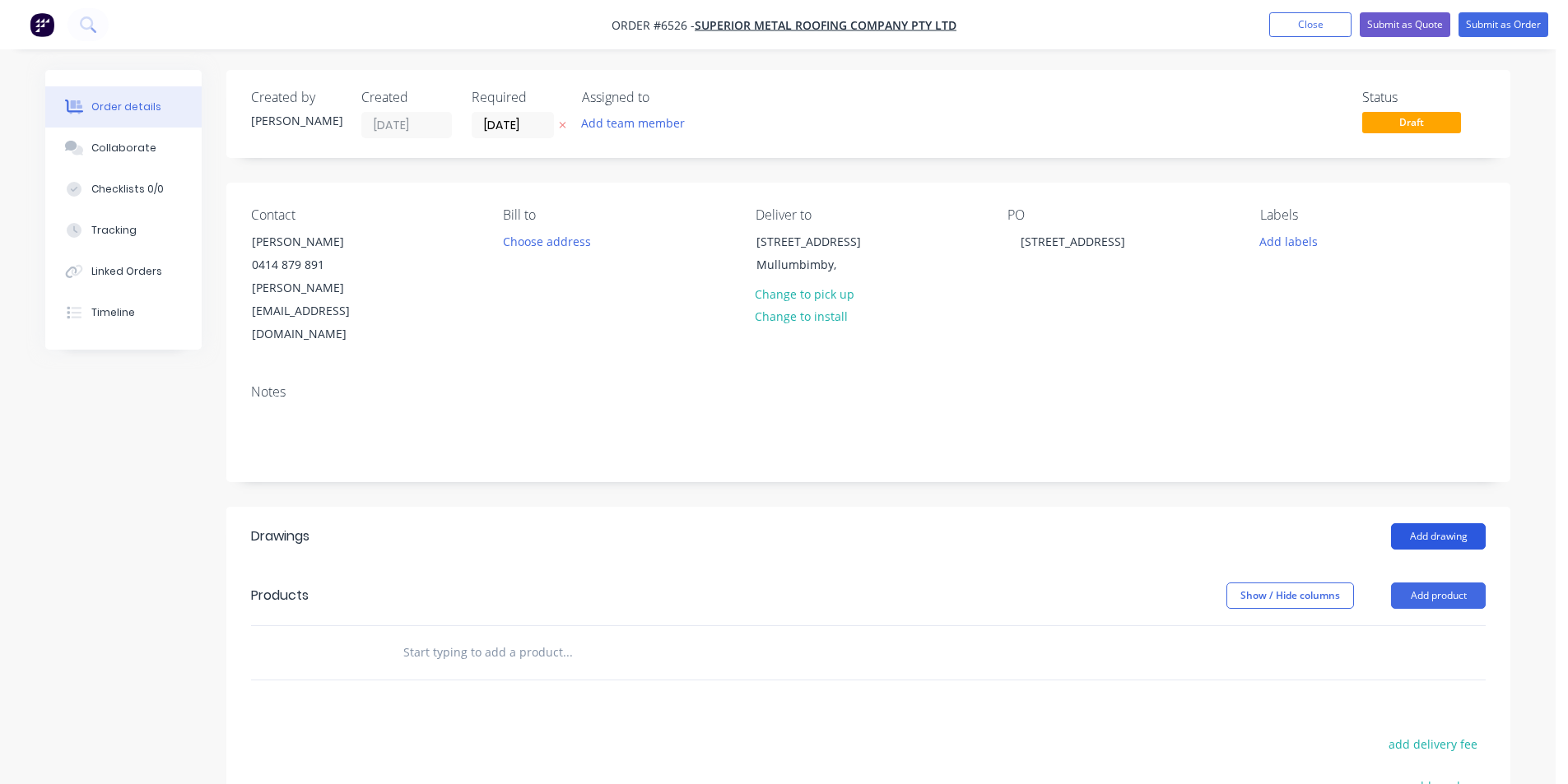
click at [1474, 523] on button "Add drawing" at bounding box center [1439, 536] width 95 height 26
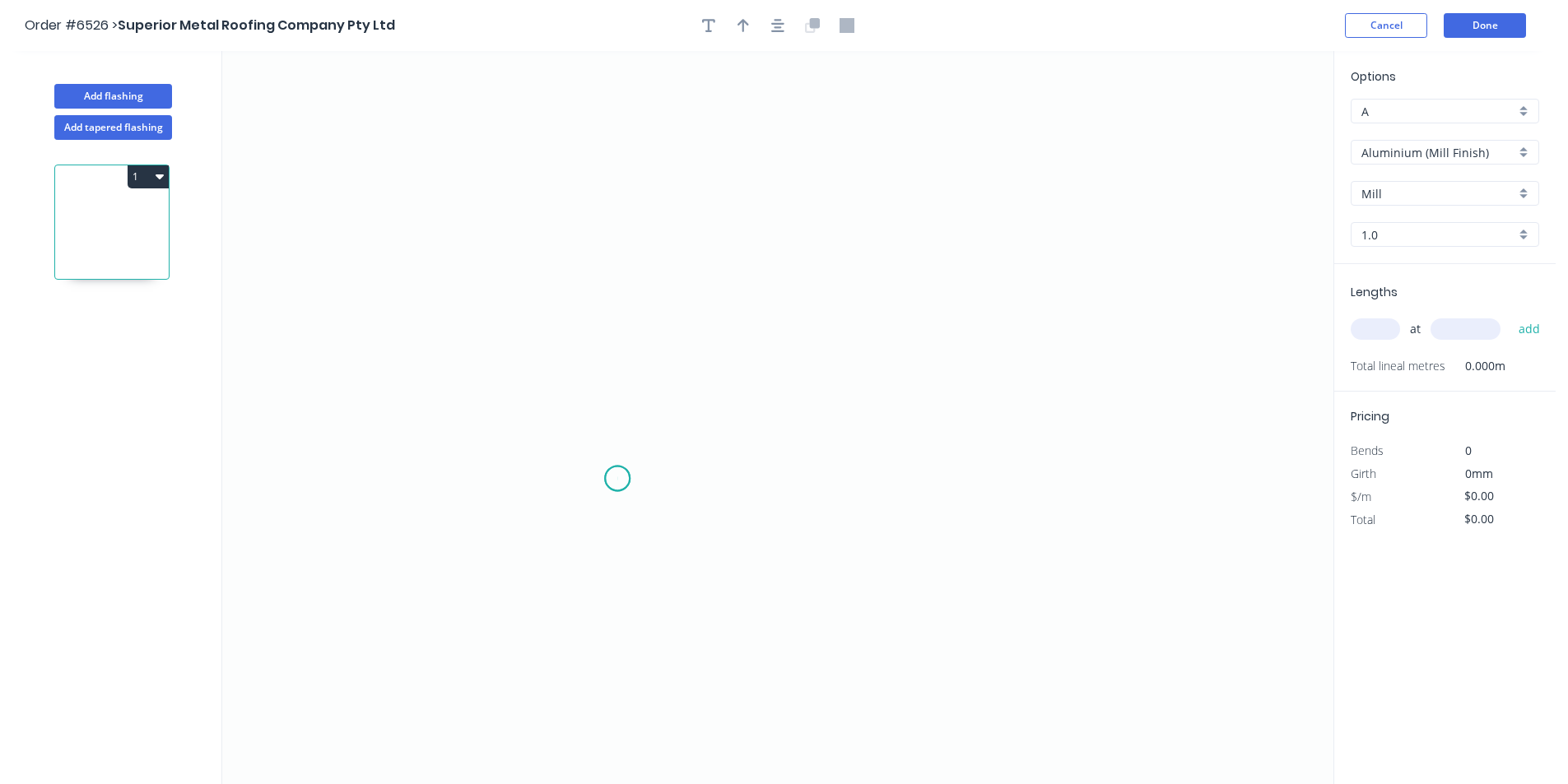
click at [617, 480] on icon "0" at bounding box center [777, 418] width 1111 height 734
click at [621, 572] on icon "0" at bounding box center [777, 418] width 1111 height 734
click at [938, 586] on icon "0 ?" at bounding box center [777, 418] width 1111 height 734
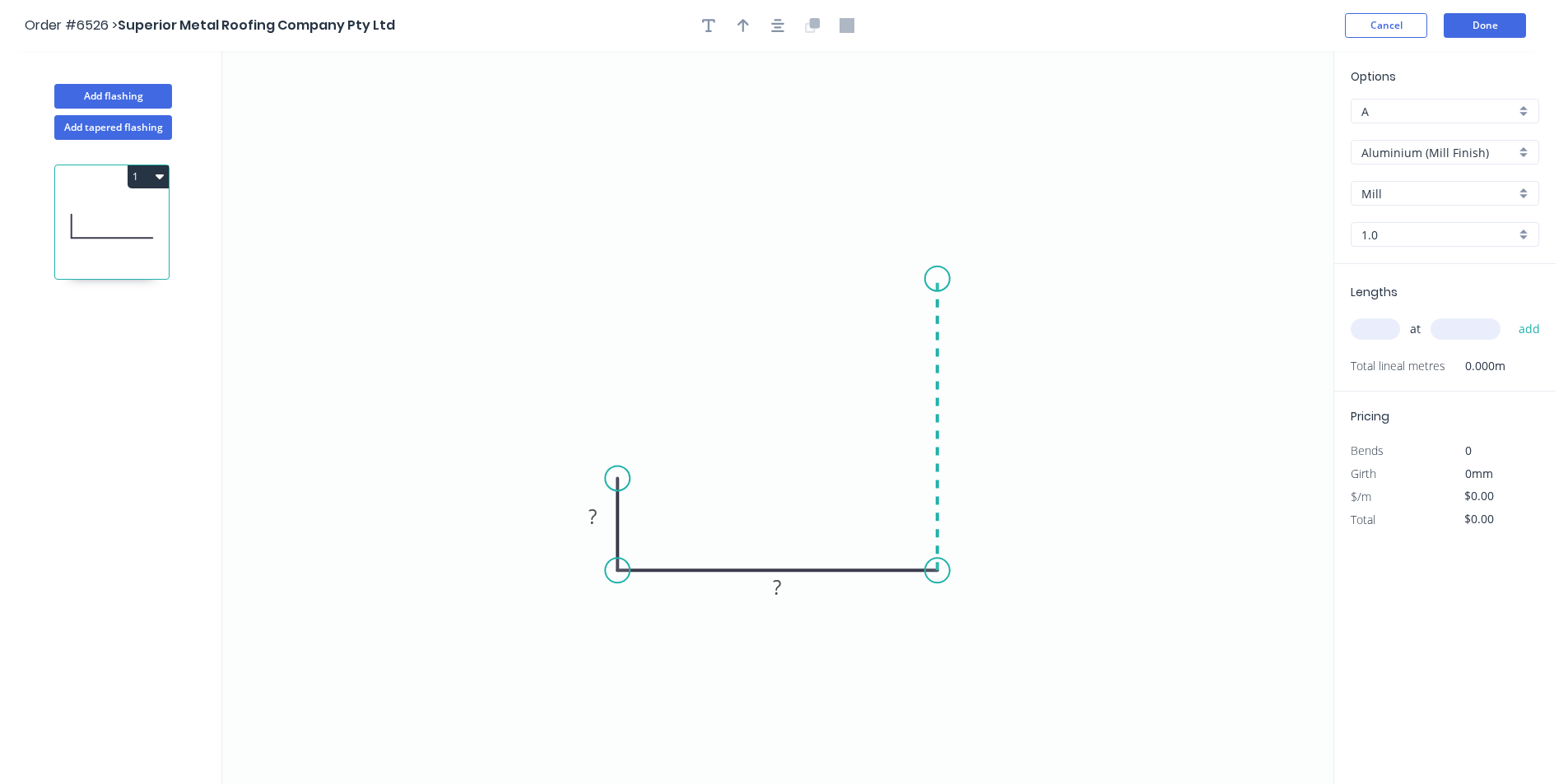
click at [939, 279] on icon "0 ? ?" at bounding box center [777, 418] width 1111 height 734
click at [1516, 150] on div "Aluminium (Mill Finish)" at bounding box center [1445, 152] width 188 height 25
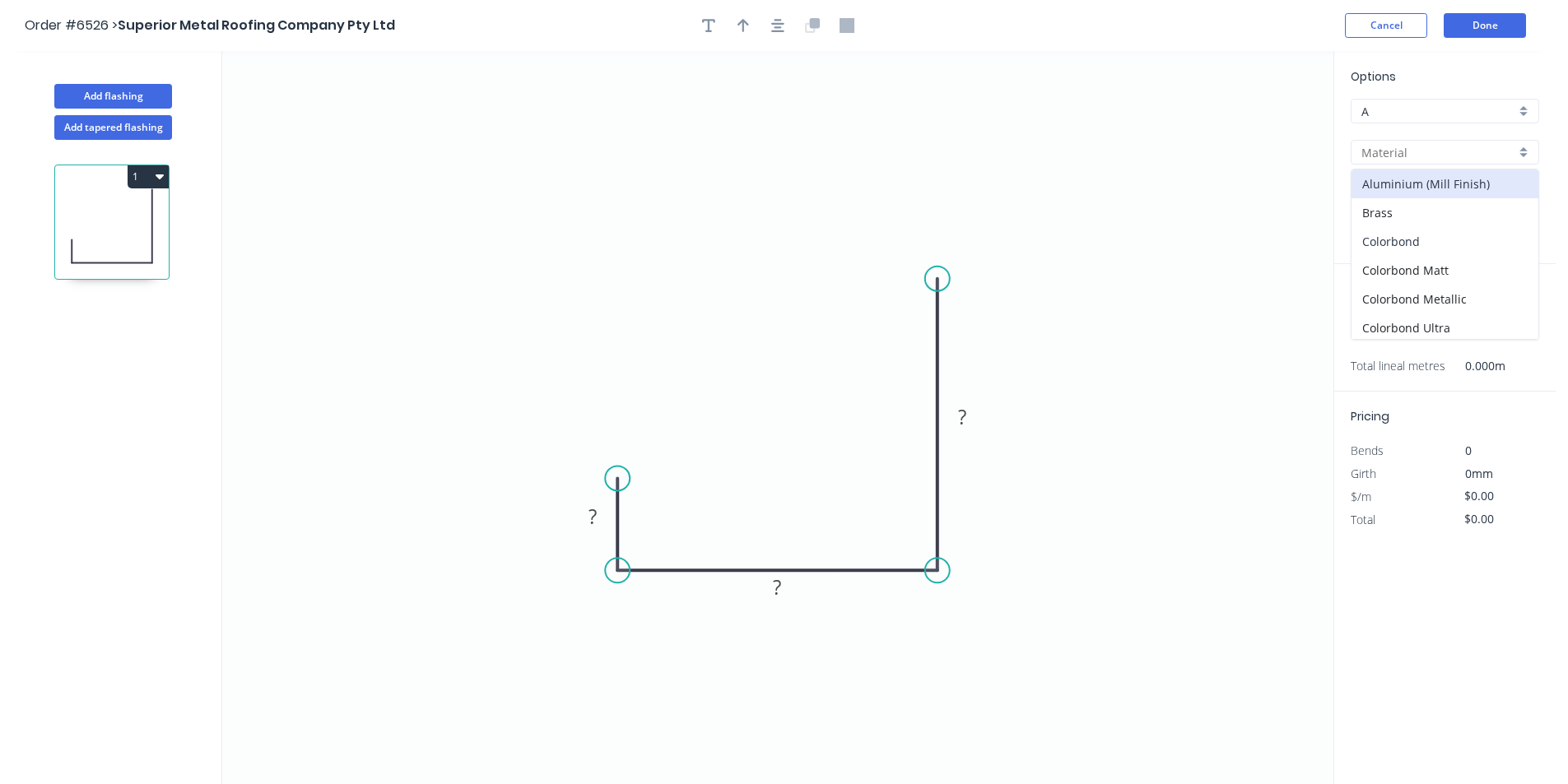
click at [1486, 245] on div "Colorbond" at bounding box center [1445, 241] width 187 height 29
type input "Colorbond"
type input "Basalt"
type input "0.55"
click at [1471, 185] on input "Basalt" at bounding box center [1438, 194] width 154 height 18
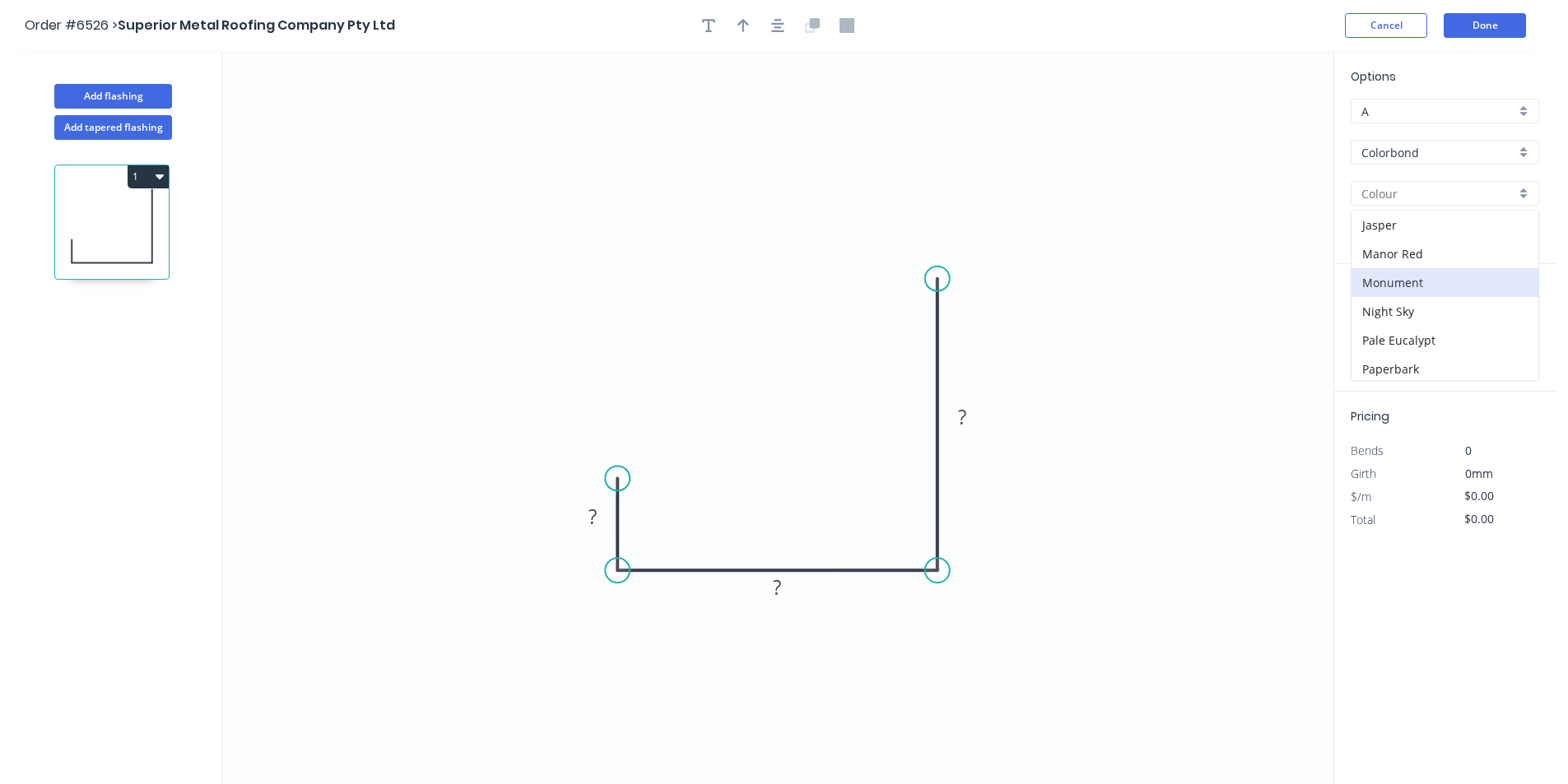
scroll to position [247, 0]
click at [1420, 316] on div "Monument" at bounding box center [1445, 323] width 187 height 29
type input "Monument"
click at [593, 521] on tspan "?" at bounding box center [592, 516] width 8 height 27
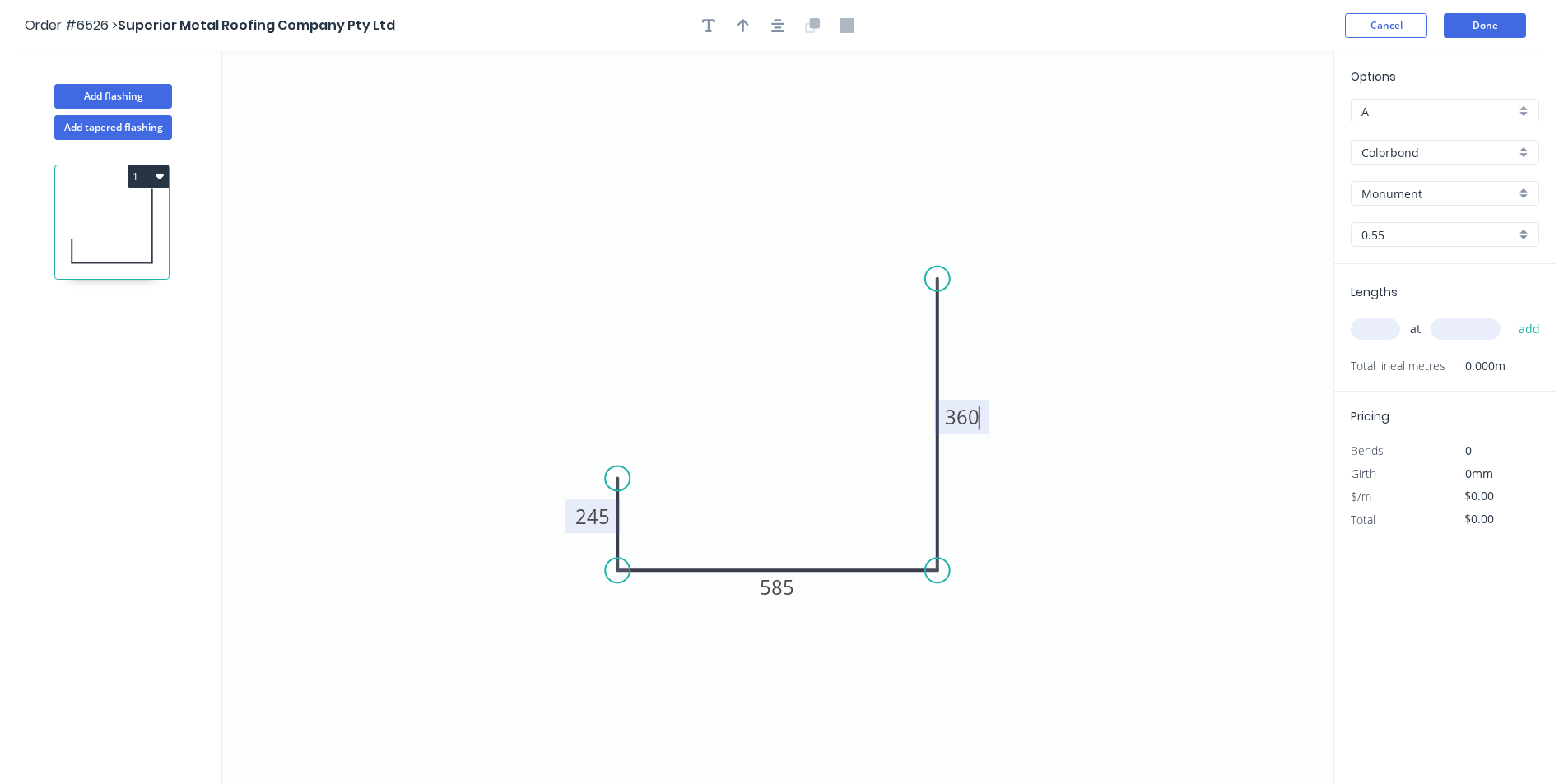
type input "$36.20"
click at [1372, 331] on input "text" at bounding box center [1375, 329] width 49 height 21
type input "1"
type input "3600"
click at [1510, 316] on button "add" at bounding box center [1530, 330] width 39 height 28
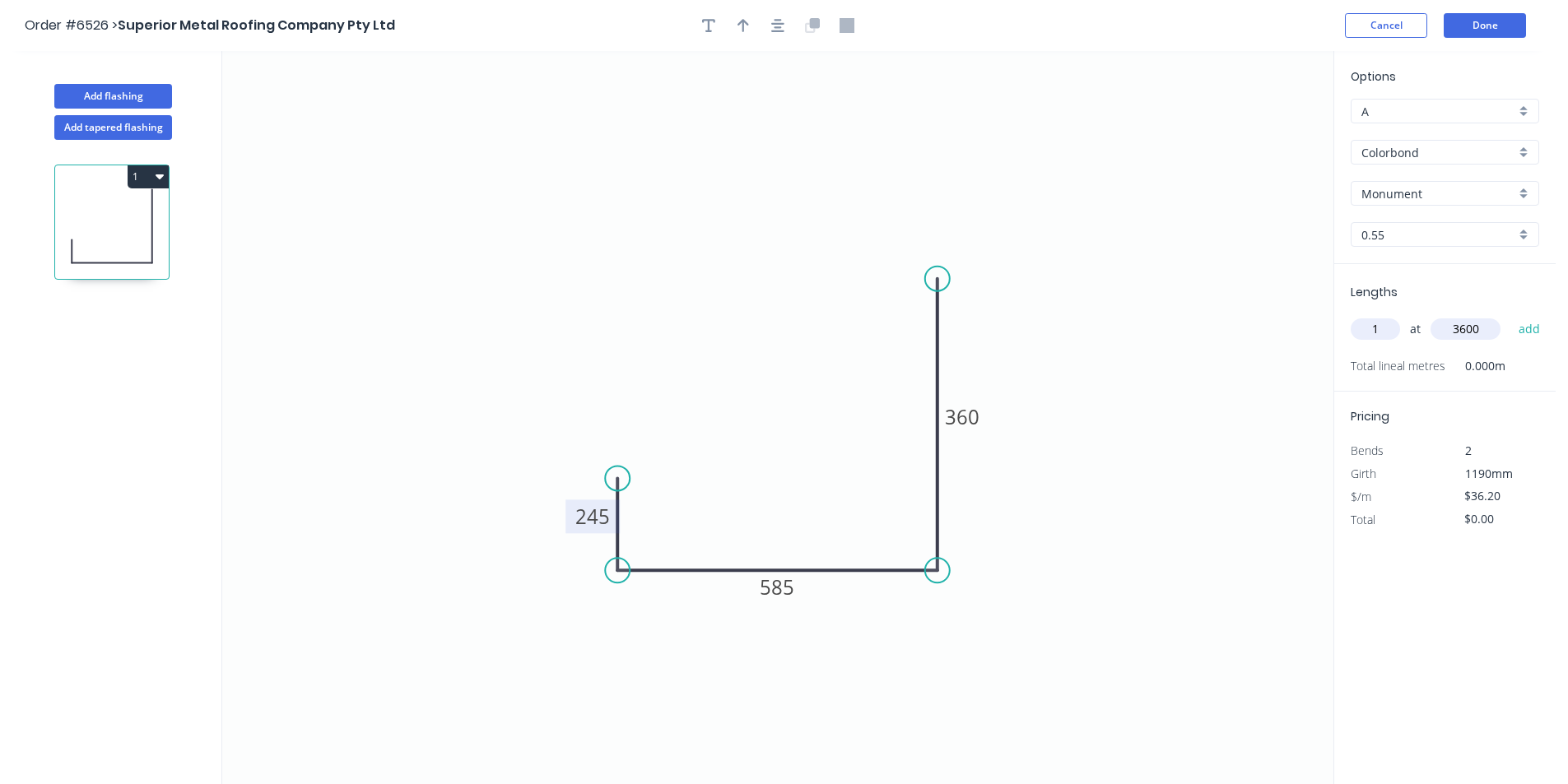
type input "$130.32"
type input "2"
type input "5800"
click at [1510, 316] on button "add" at bounding box center [1530, 330] width 39 height 28
type input "$550.24"
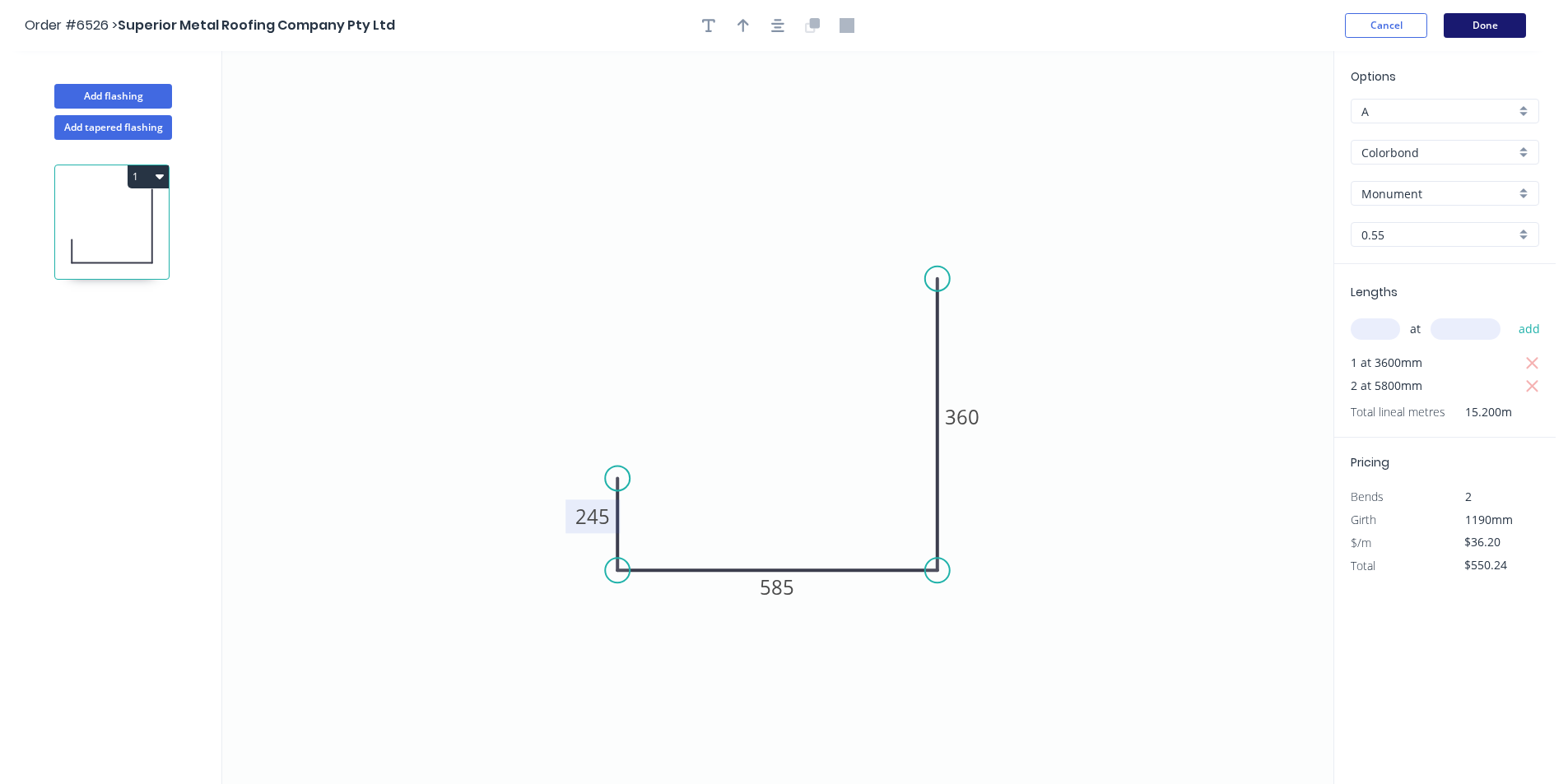
click at [1465, 20] on button "Done" at bounding box center [1485, 25] width 82 height 25
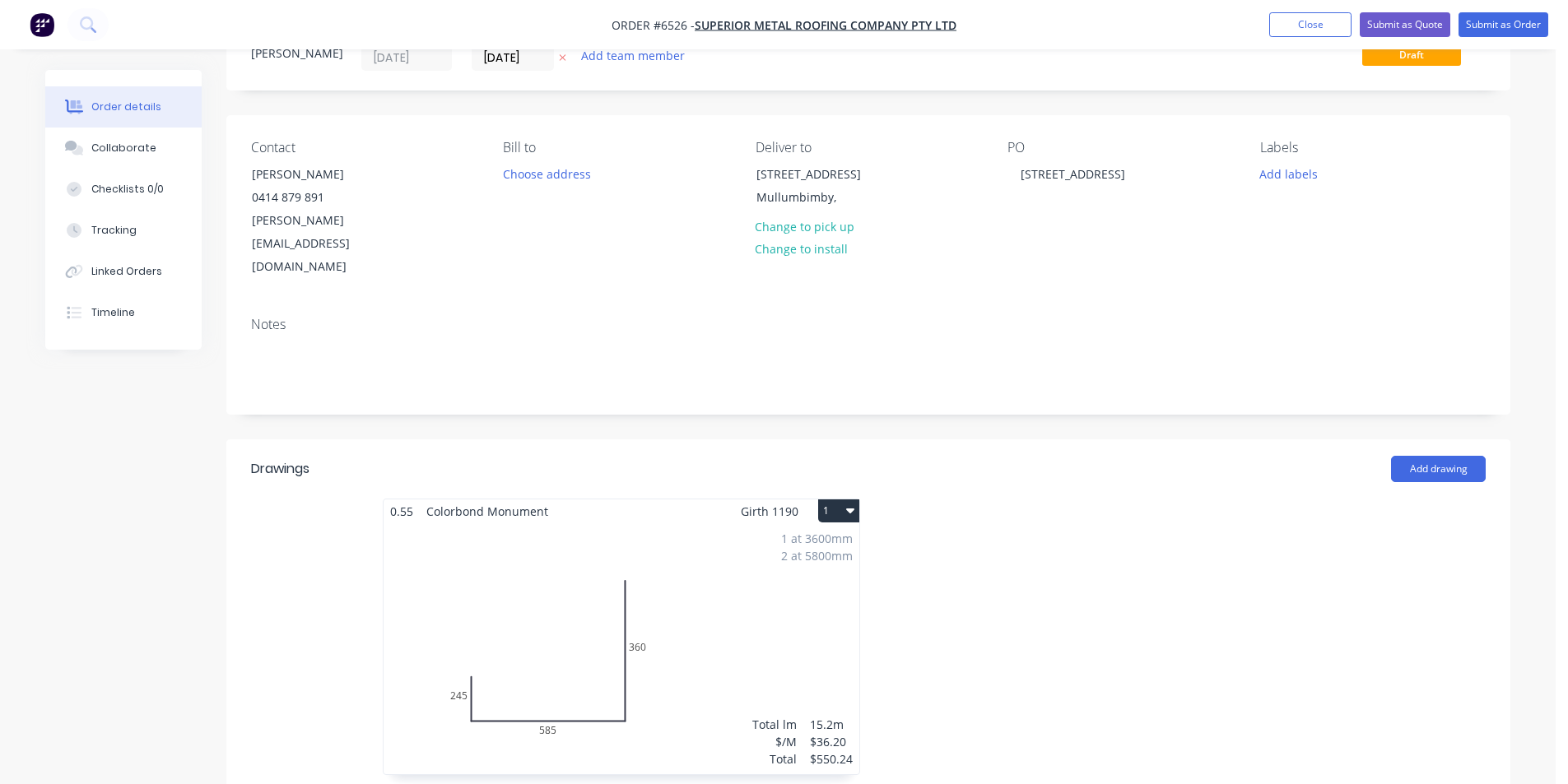
scroll to position [493, 0]
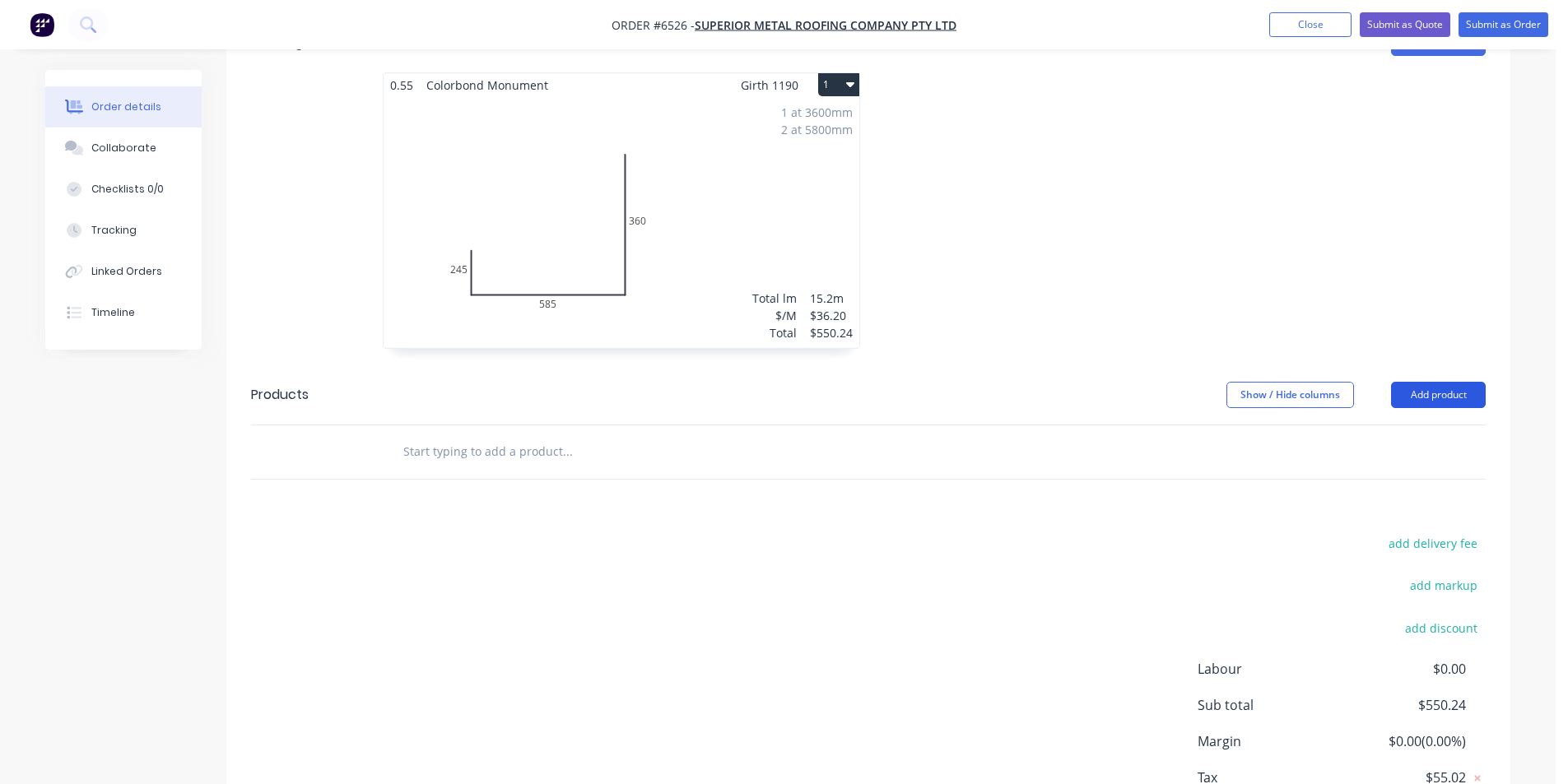
click at [1420, 382] on button "Add product" at bounding box center [1439, 395] width 95 height 26
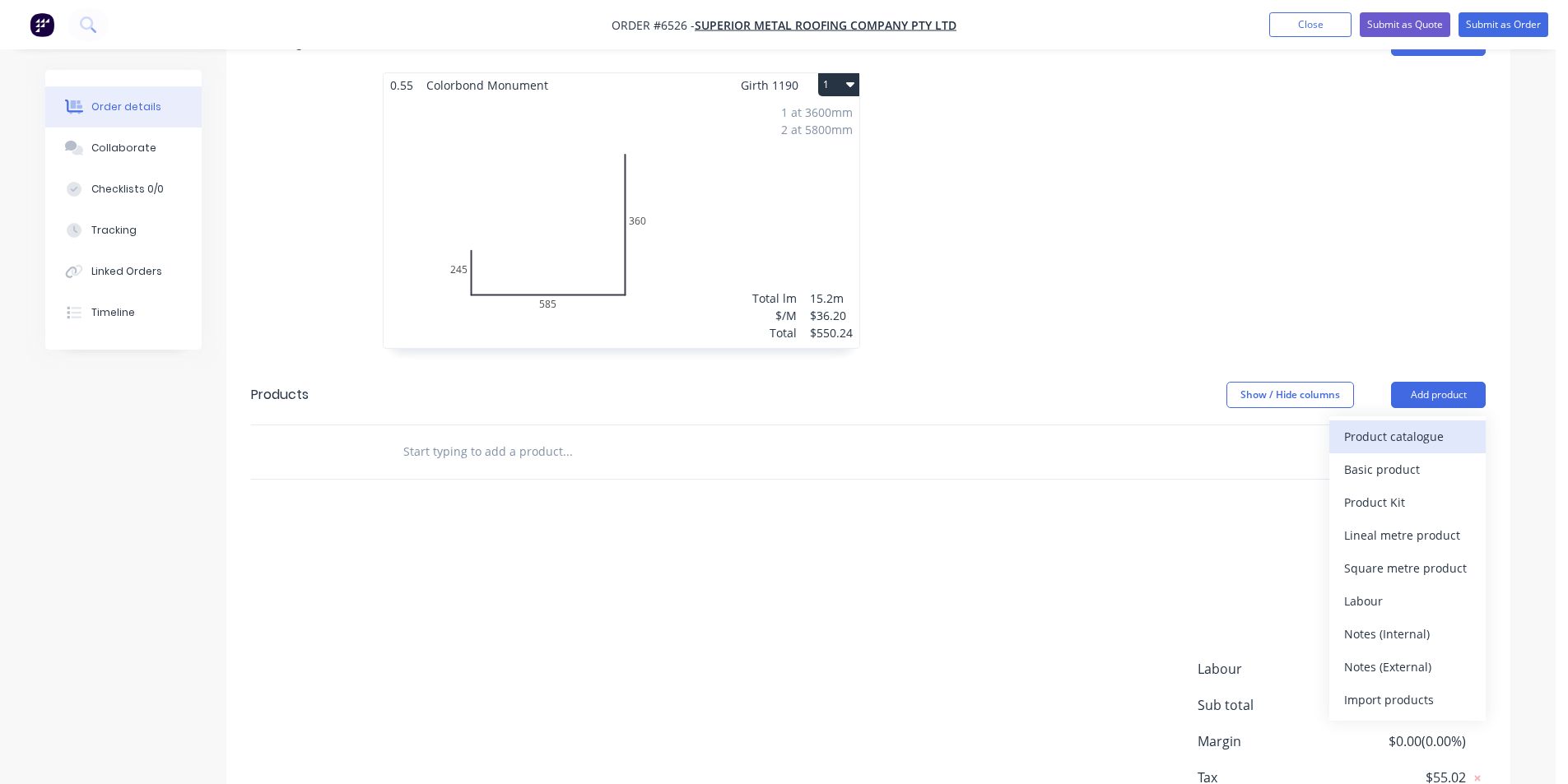
click at [1408, 425] on div "Product catalogue" at bounding box center [1408, 437] width 127 height 24
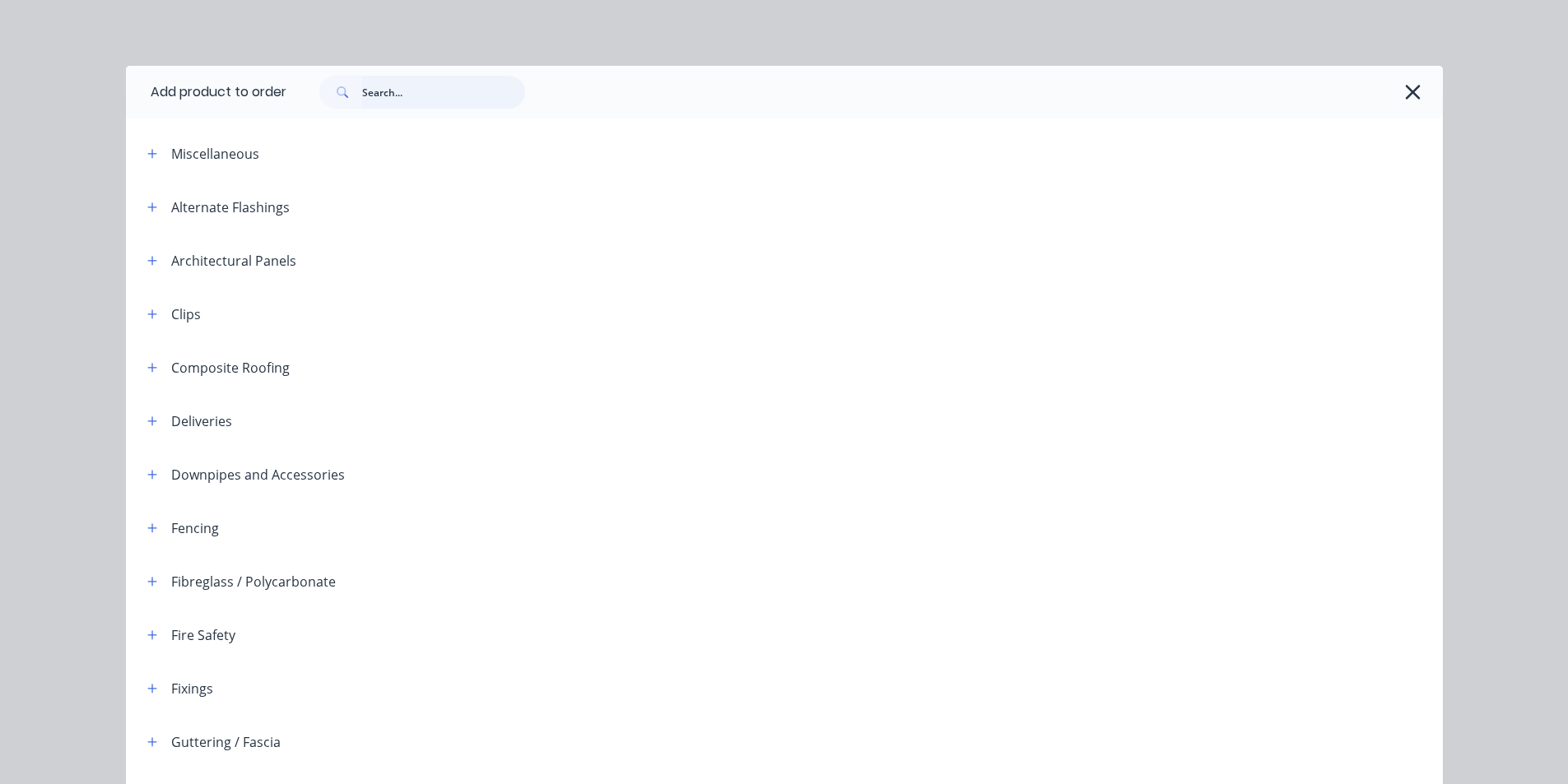
click at [380, 89] on input "text" at bounding box center [443, 91] width 163 height 33
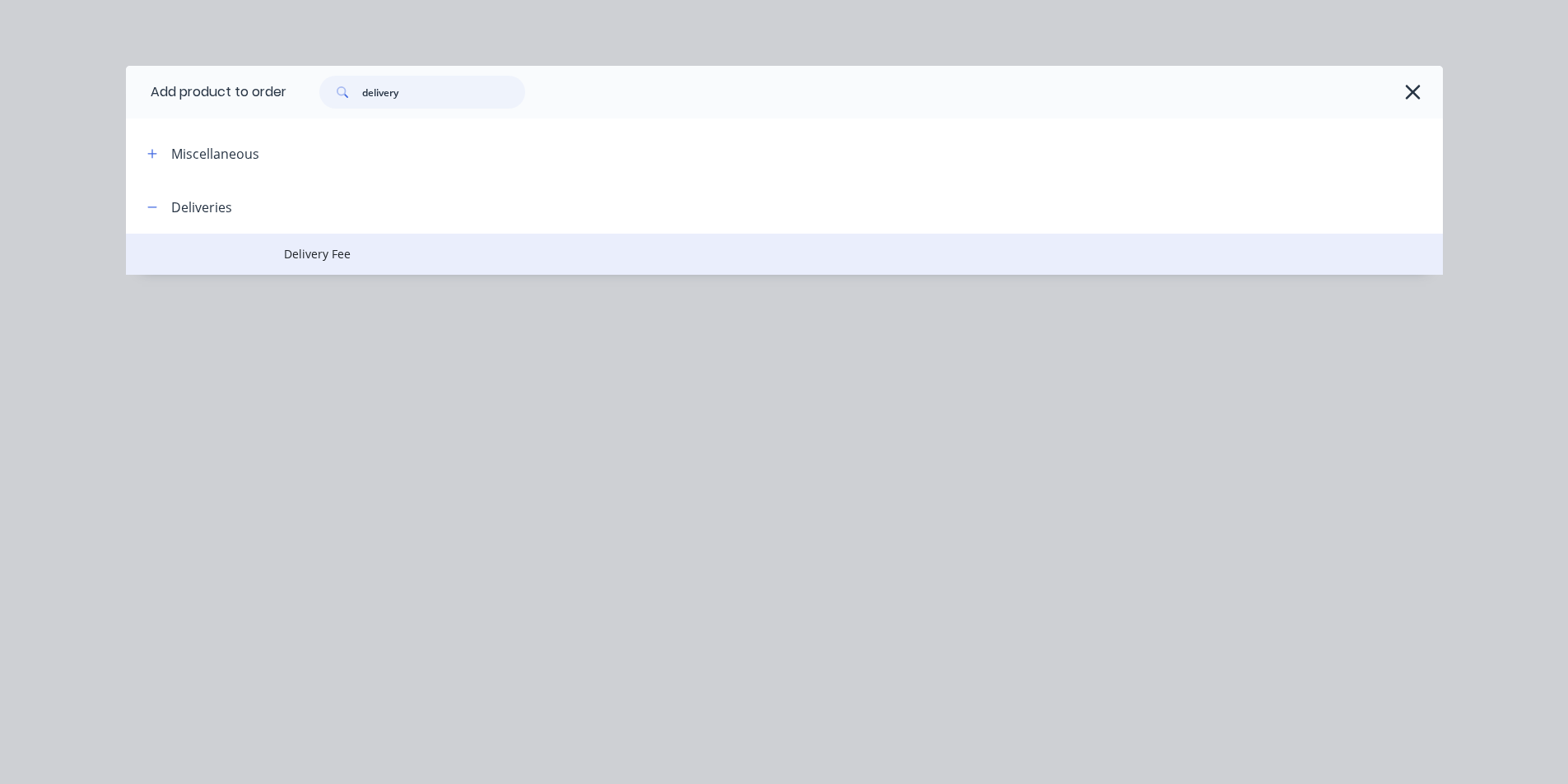
type input "delivery"
click at [323, 258] on span "Delivery Fee" at bounding box center [747, 253] width 926 height 18
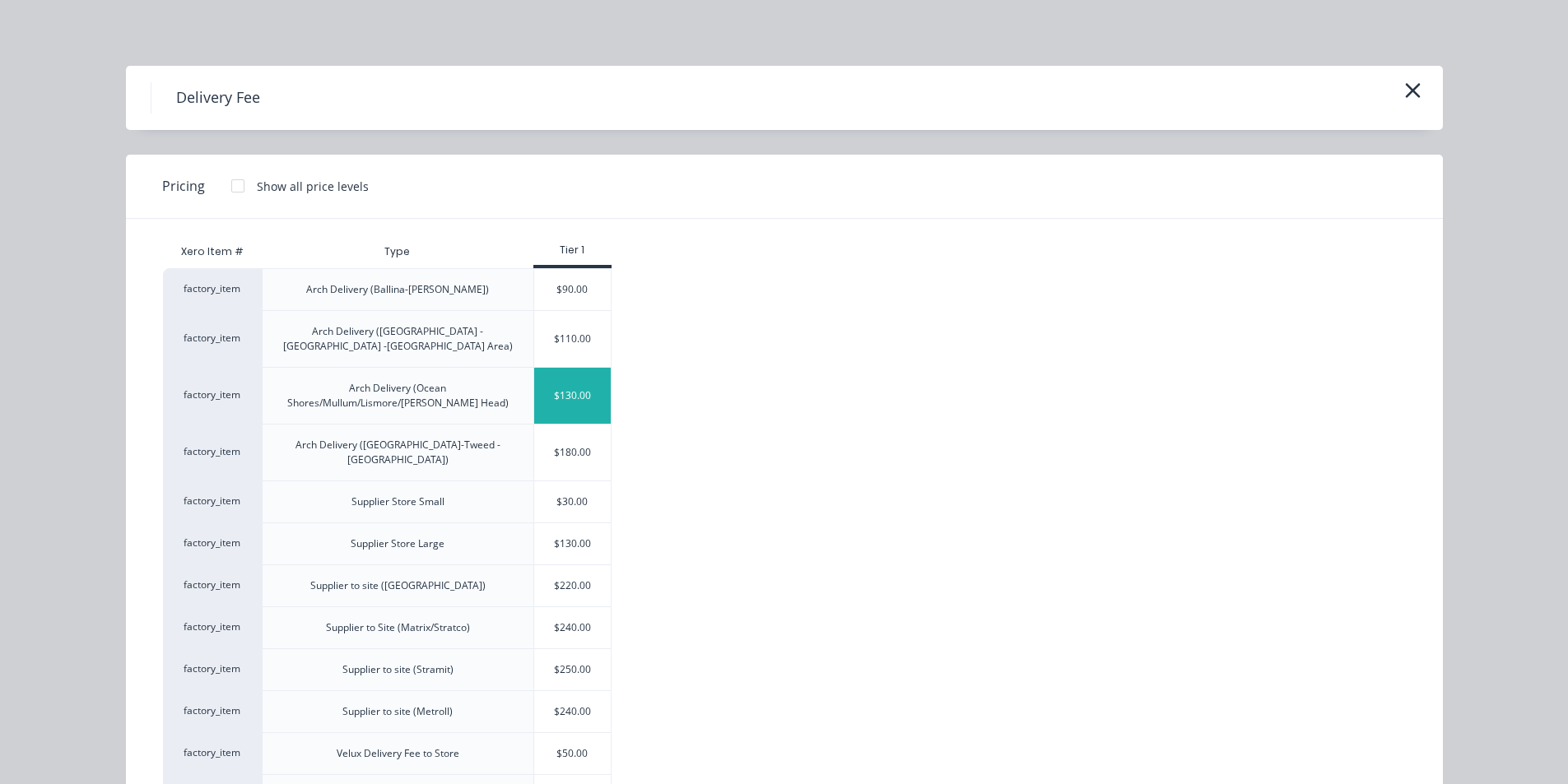
click at [573, 388] on div "$130.00" at bounding box center [573, 396] width 77 height 56
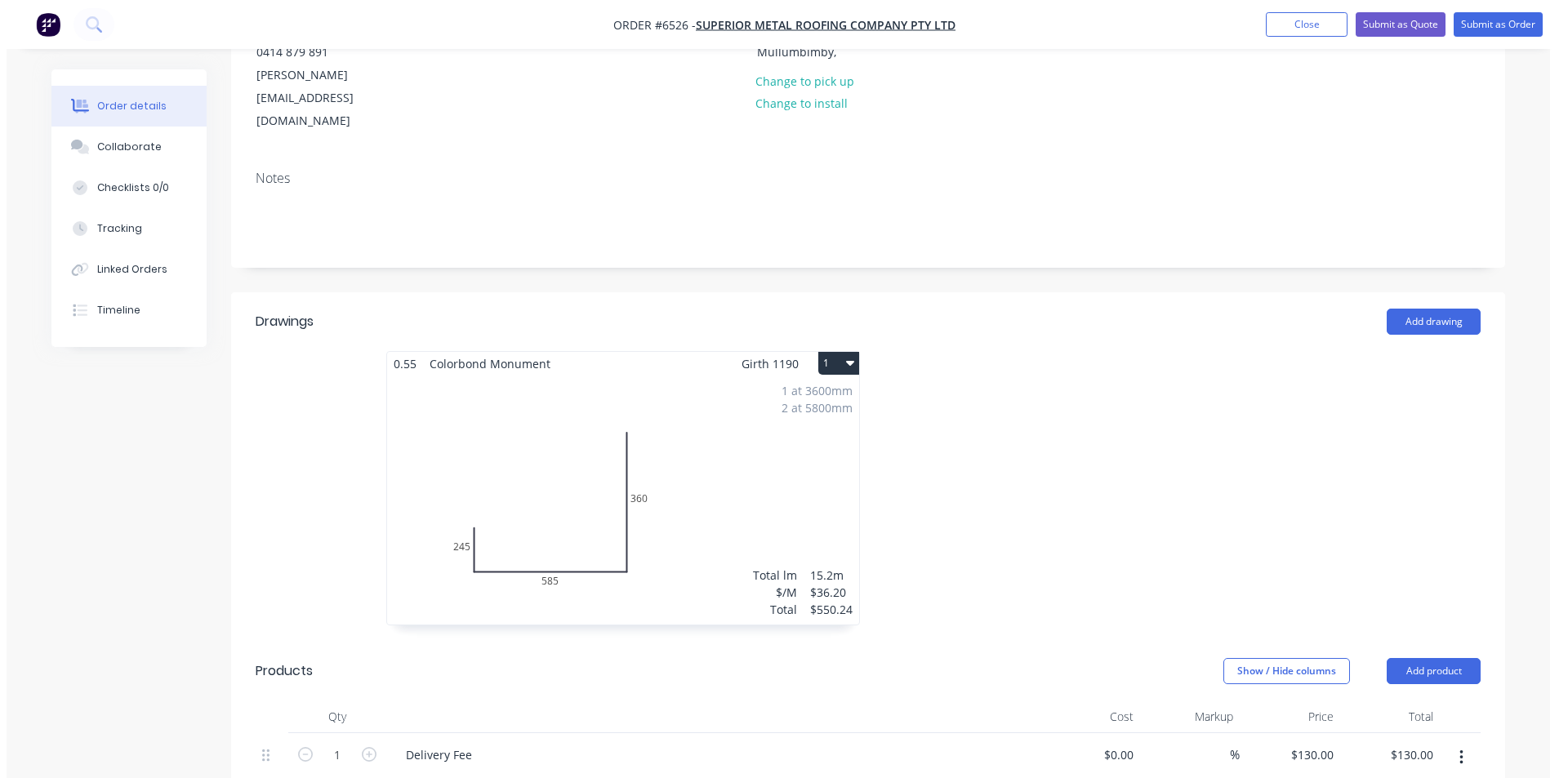
scroll to position [0, 0]
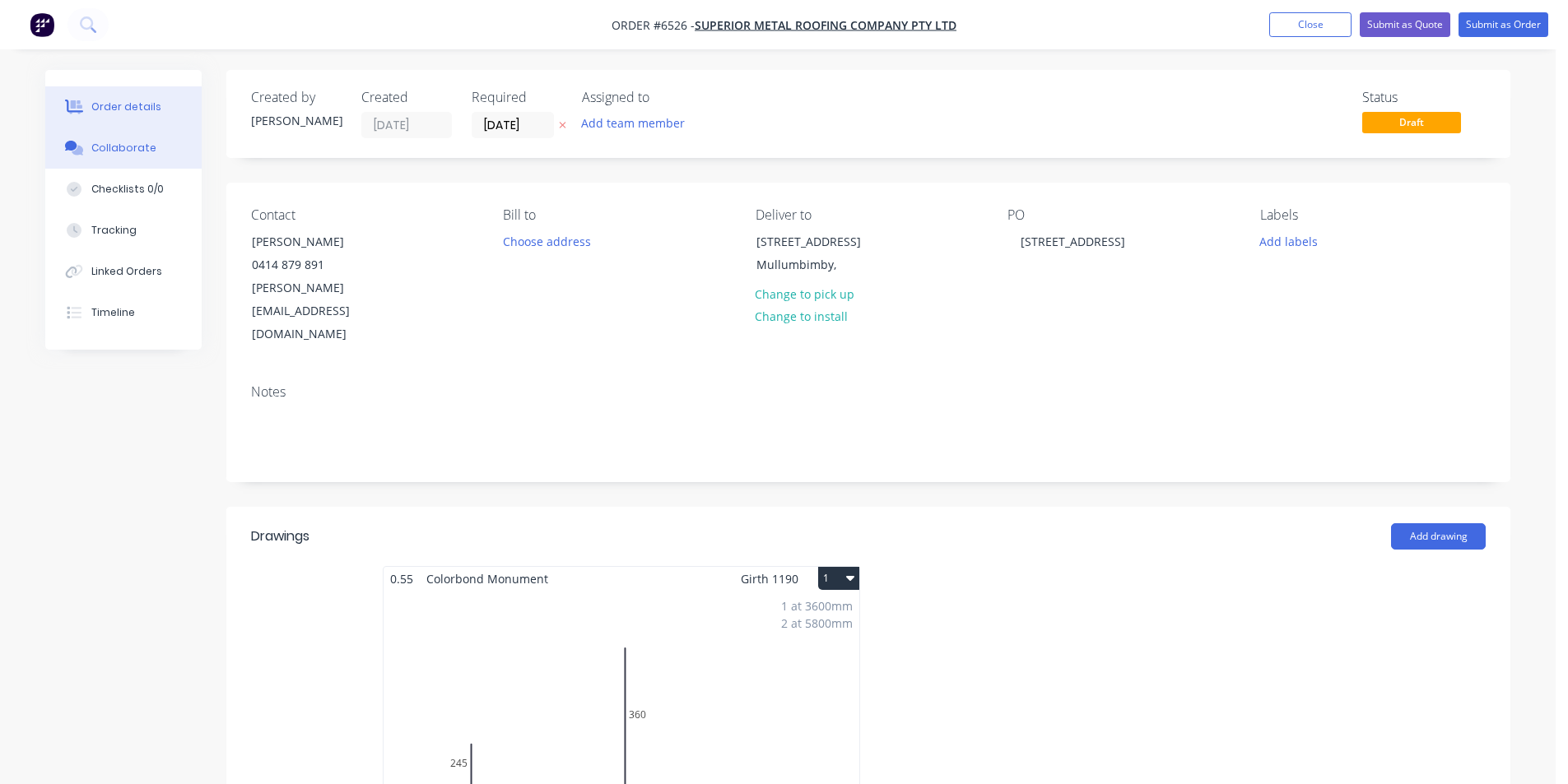
drag, startPoint x: 120, startPoint y: 139, endPoint x: 130, endPoint y: 158, distance: 21.5
click at [120, 139] on button "Collaborate" at bounding box center [124, 148] width 156 height 41
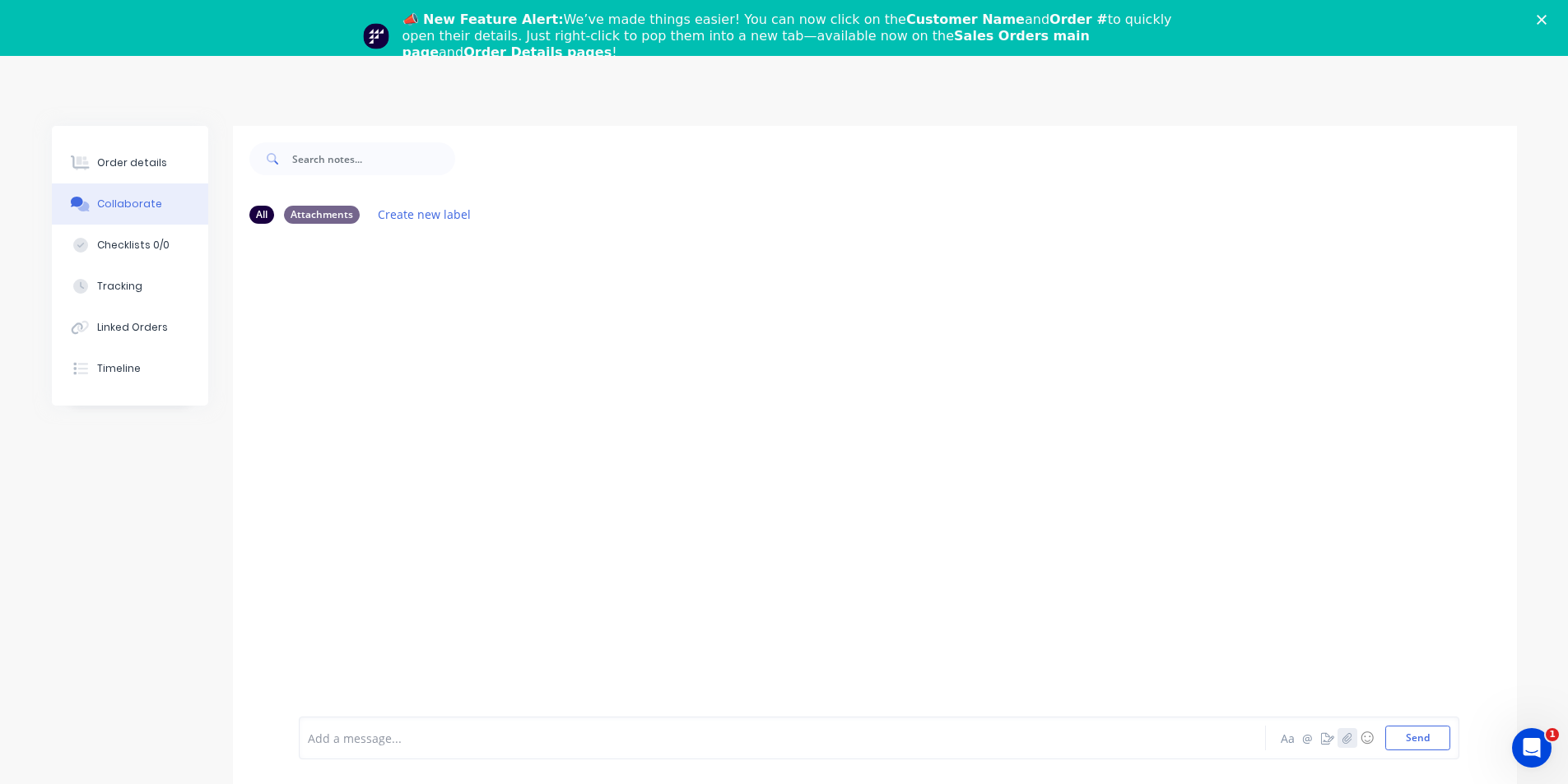
click at [1352, 739] on button "button" at bounding box center [1347, 737] width 20 height 20
click at [1443, 743] on button "Send" at bounding box center [1418, 738] width 65 height 25
drag, startPoint x: 106, startPoint y: 130, endPoint x: 102, endPoint y: 142, distance: 12.6
click at [105, 130] on div "Order details Collaborate Checklists 0/0 Tracking Linked Orders Timeline" at bounding box center [130, 265] width 156 height 280
drag, startPoint x: 100, startPoint y: 160, endPoint x: 698, endPoint y: 45, distance: 609.0
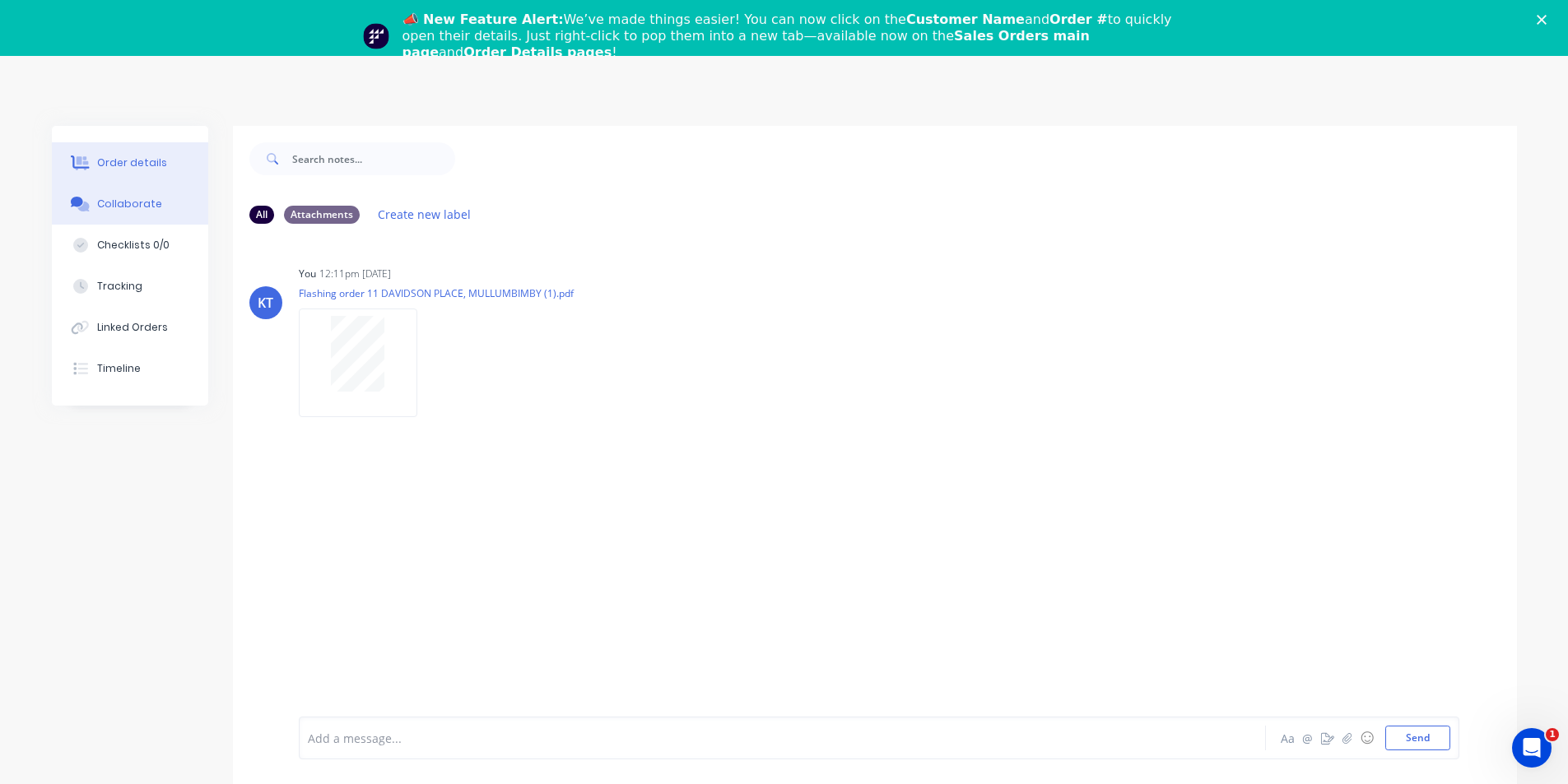
click at [100, 160] on div "Order details" at bounding box center [131, 163] width 70 height 15
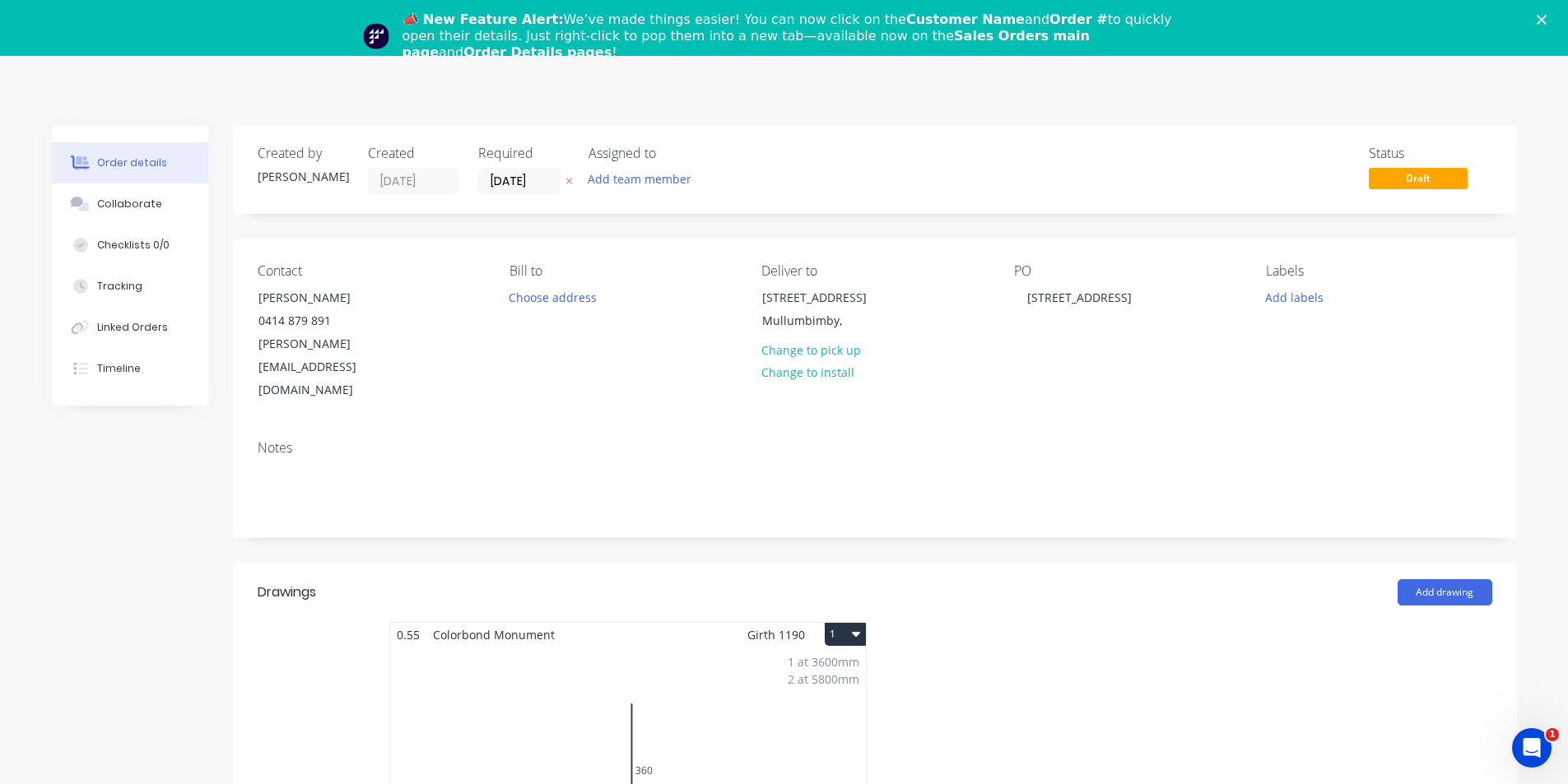
click at [1558, 11] on div "📣 New Feature Alert: We’ve made things easier! You can now click on the Custome…" at bounding box center [784, 36] width 1568 height 60
click at [1547, 16] on icon "Close" at bounding box center [1542, 20] width 10 height 10
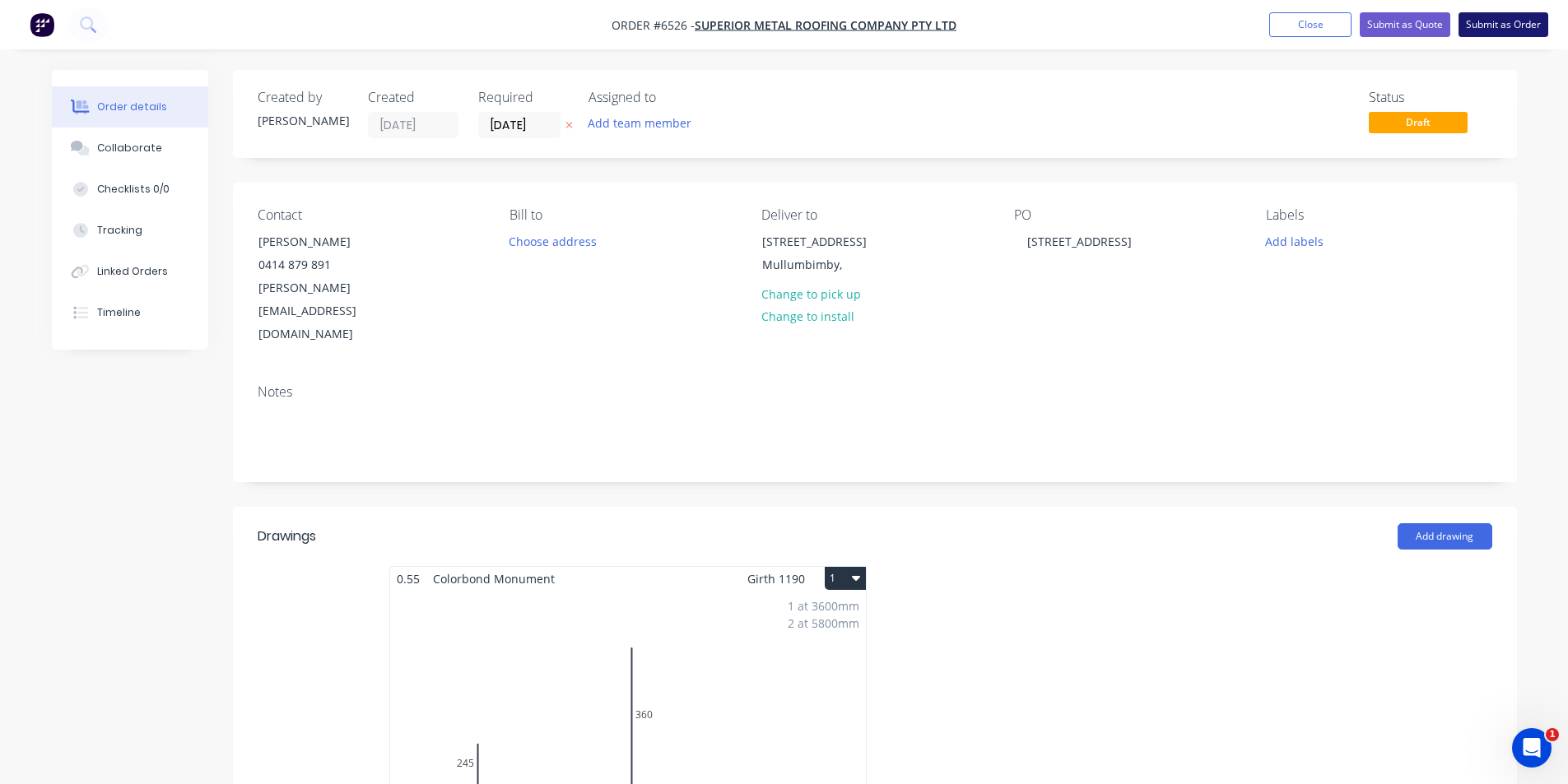
click at [1504, 23] on button "Submit as Order" at bounding box center [1504, 24] width 89 height 25
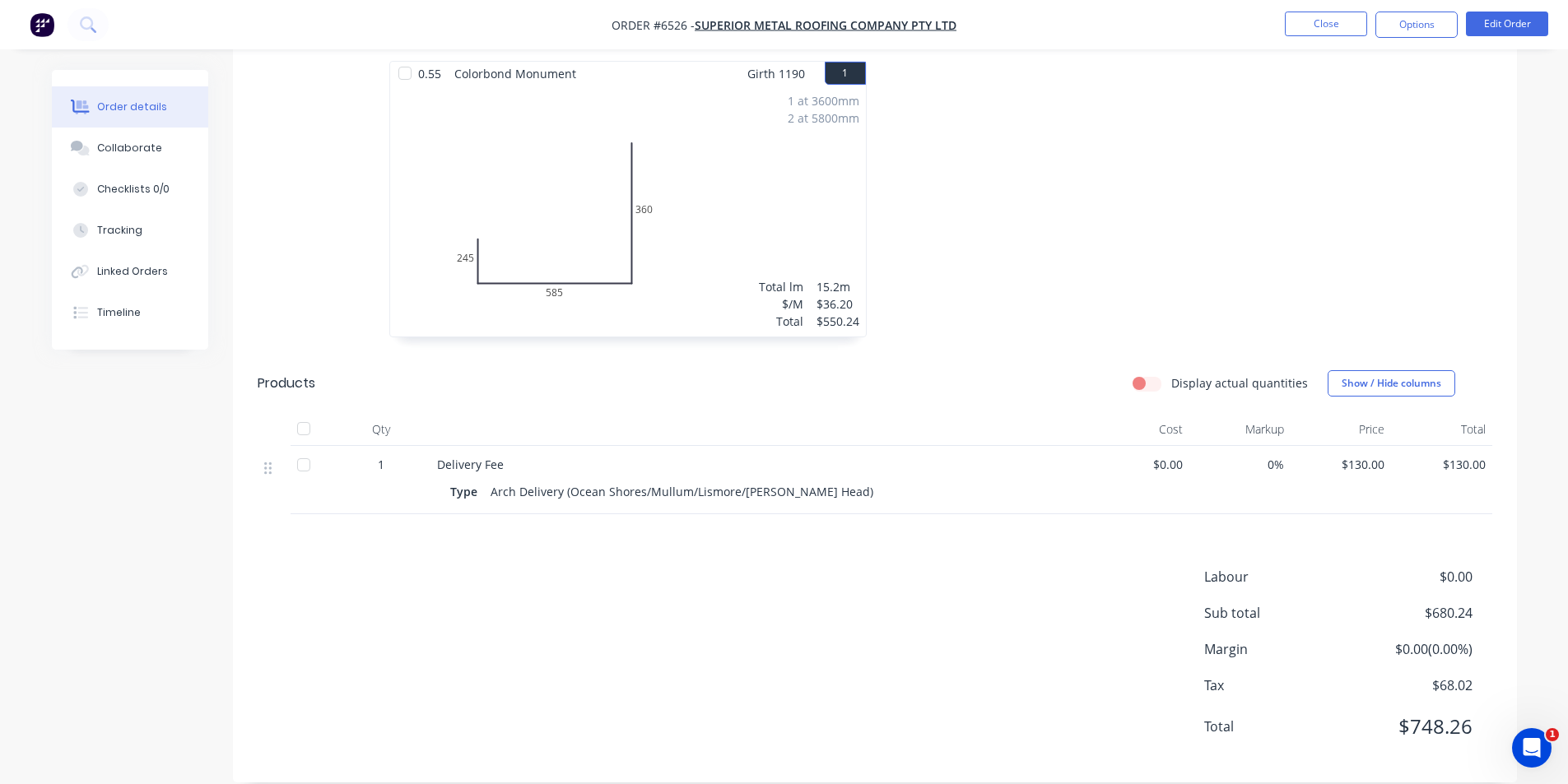
scroll to position [143, 0]
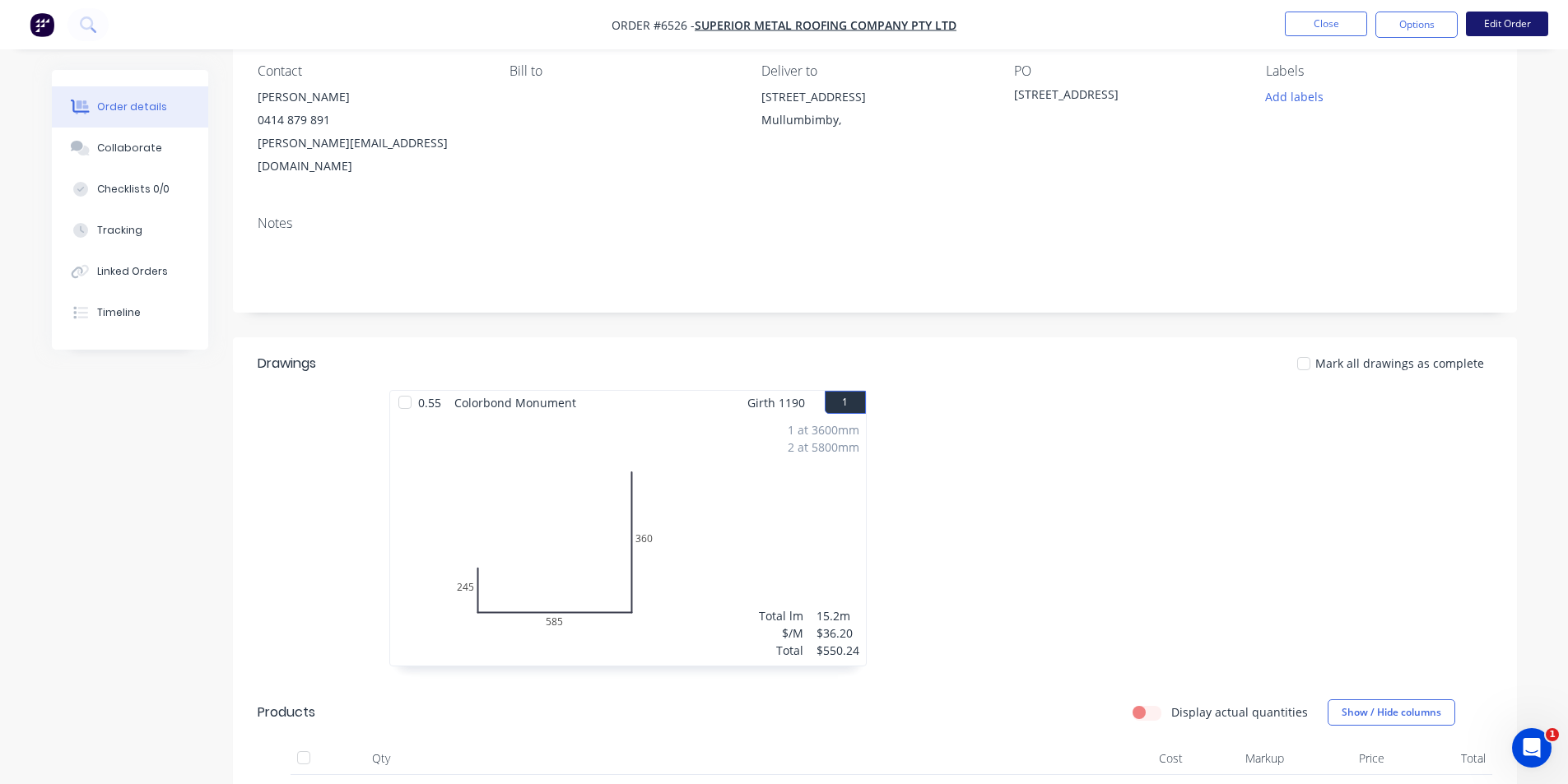
click at [1530, 21] on button "Edit Order" at bounding box center [1507, 23] width 82 height 25
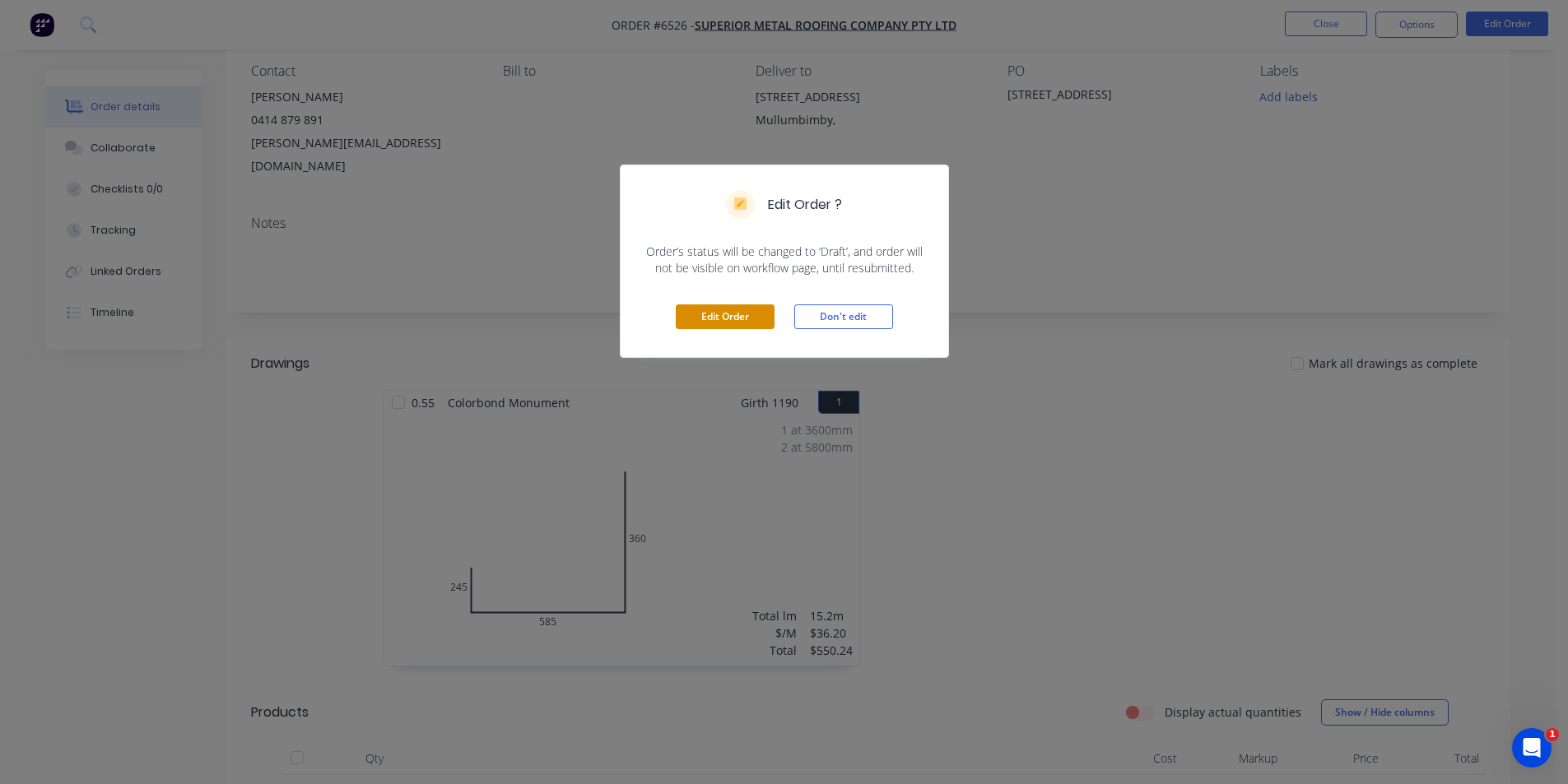
click at [701, 314] on button "Edit Order" at bounding box center [725, 317] width 99 height 25
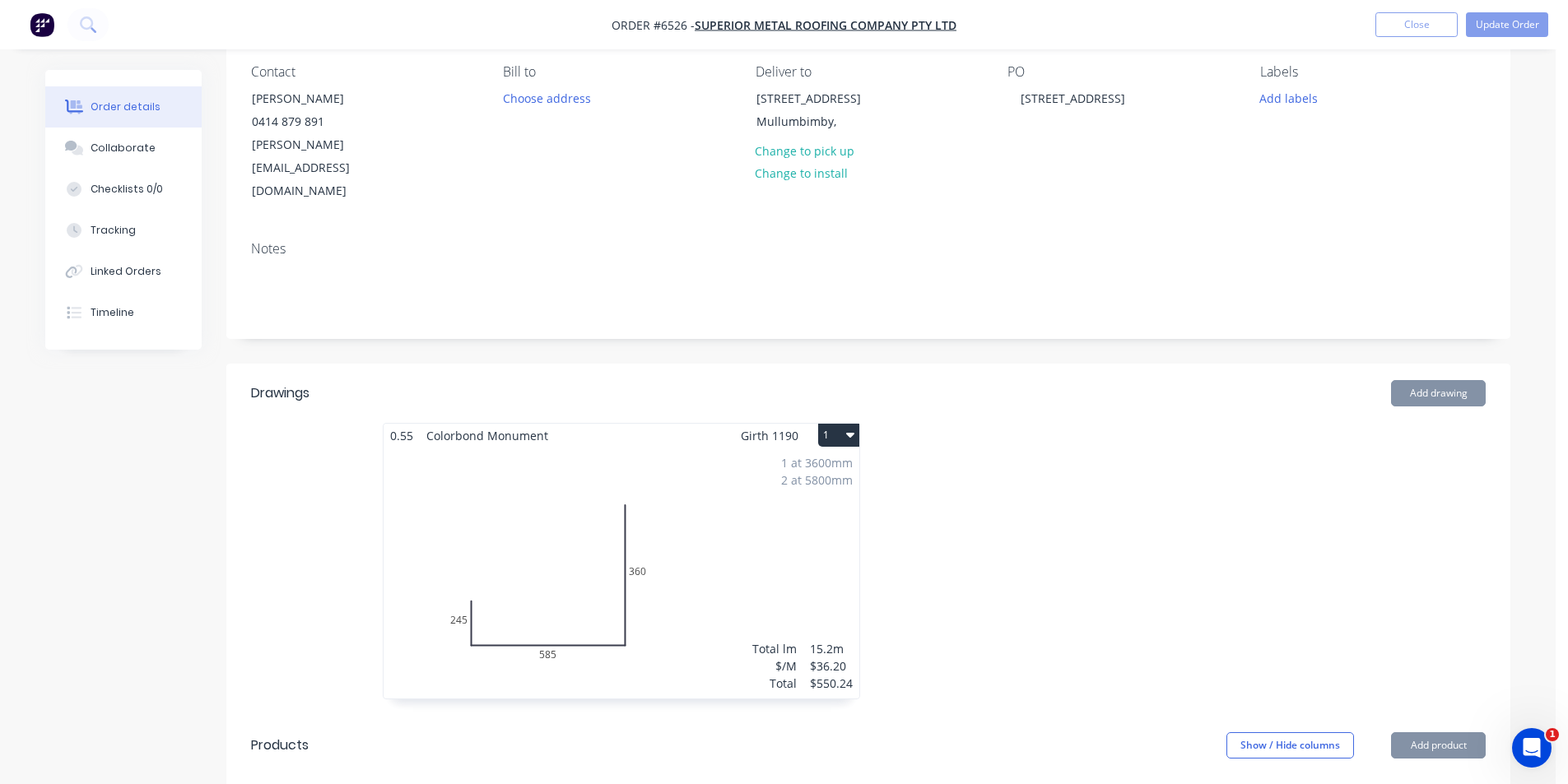
click at [601, 490] on div "Edit Order ? Order’s status will be changed to ‘Draft’, and order will not be v…" at bounding box center [784, 392] width 1568 height 784
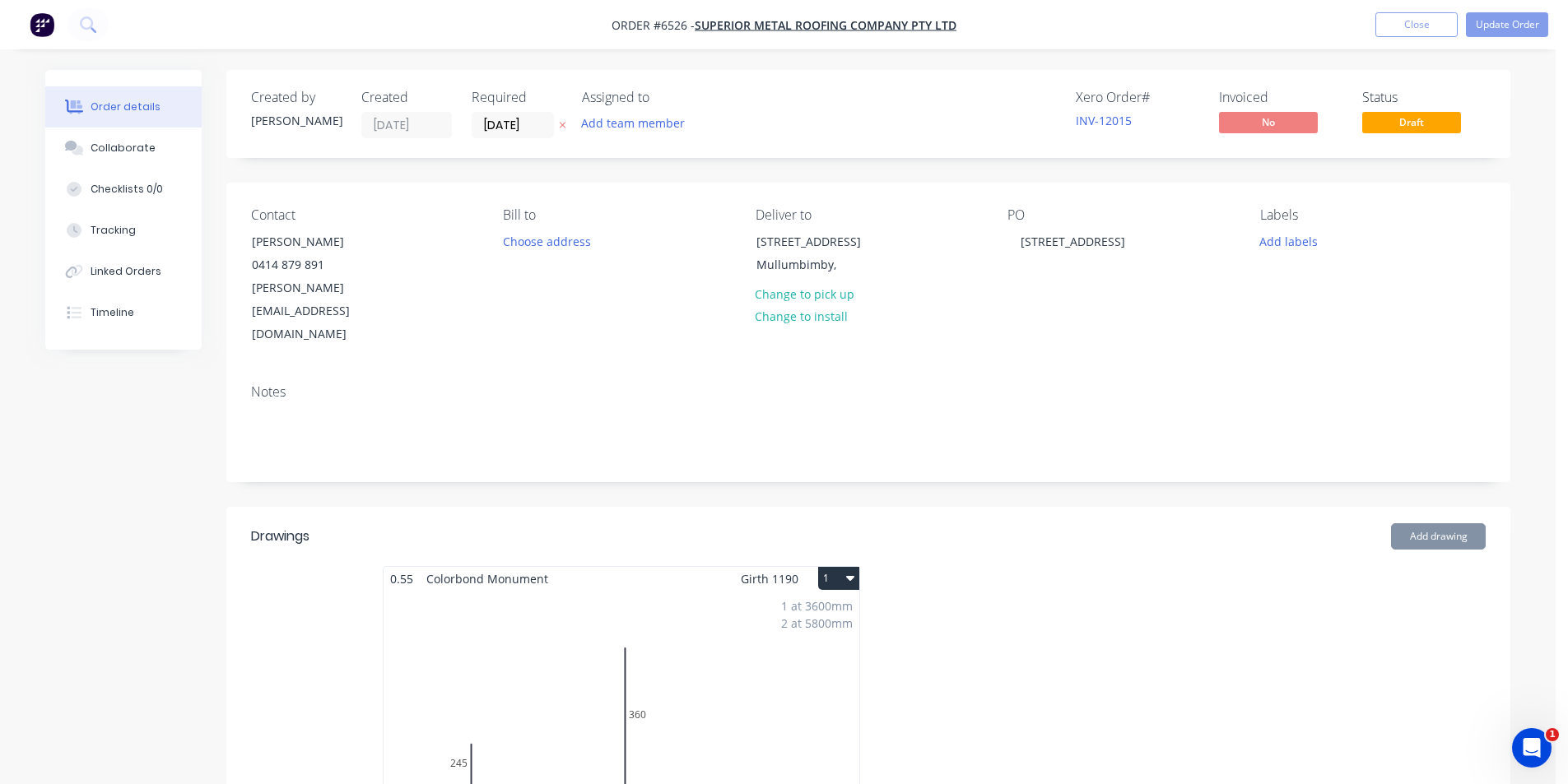
type input "$130.00"
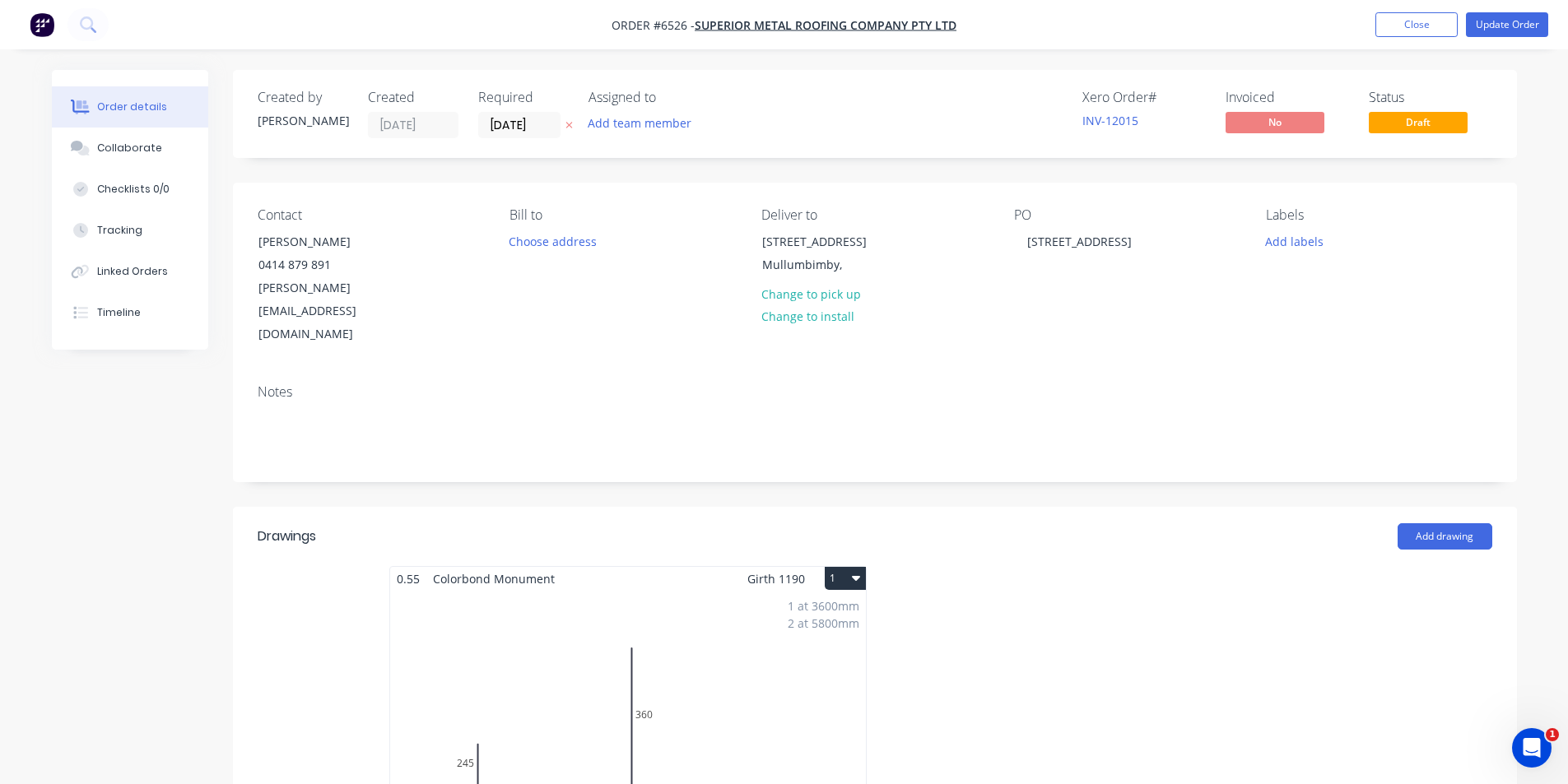
click at [635, 635] on div "1 at 3600mm 2 at 5800mm Total lm $/M Total 15.2m $36.20 $550.24" at bounding box center [628, 717] width 476 height 251
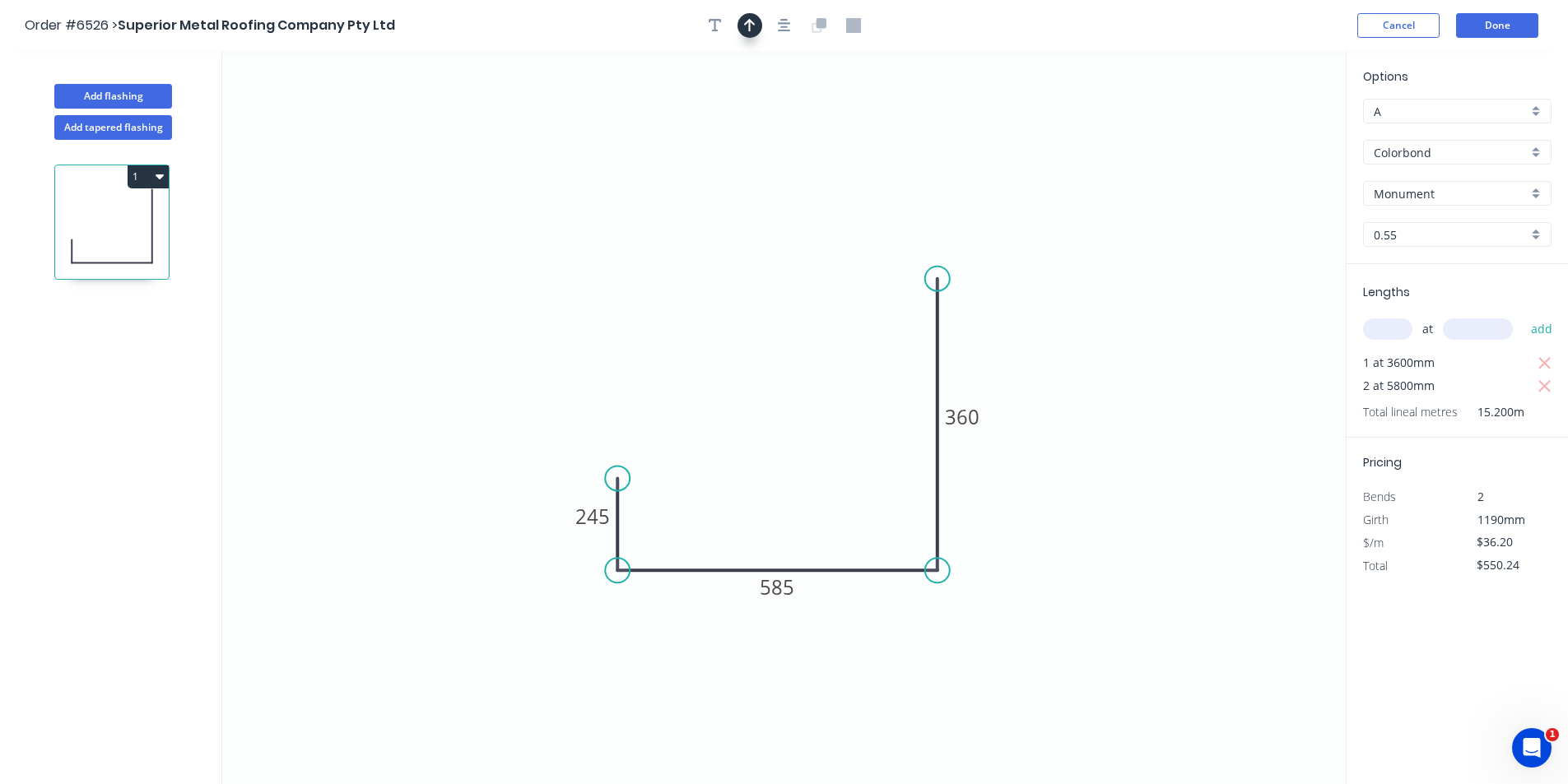
click at [752, 23] on icon "button" at bounding box center [750, 25] width 11 height 13
drag, startPoint x: 1264, startPoint y: 131, endPoint x: 618, endPoint y: 480, distance: 734.2
click at [690, 446] on icon at bounding box center [690, 426] width 15 height 53
drag, startPoint x: 614, startPoint y: 408, endPoint x: 614, endPoint y: 389, distance: 19.0
click at [614, 396] on circle at bounding box center [617, 408] width 25 height 25
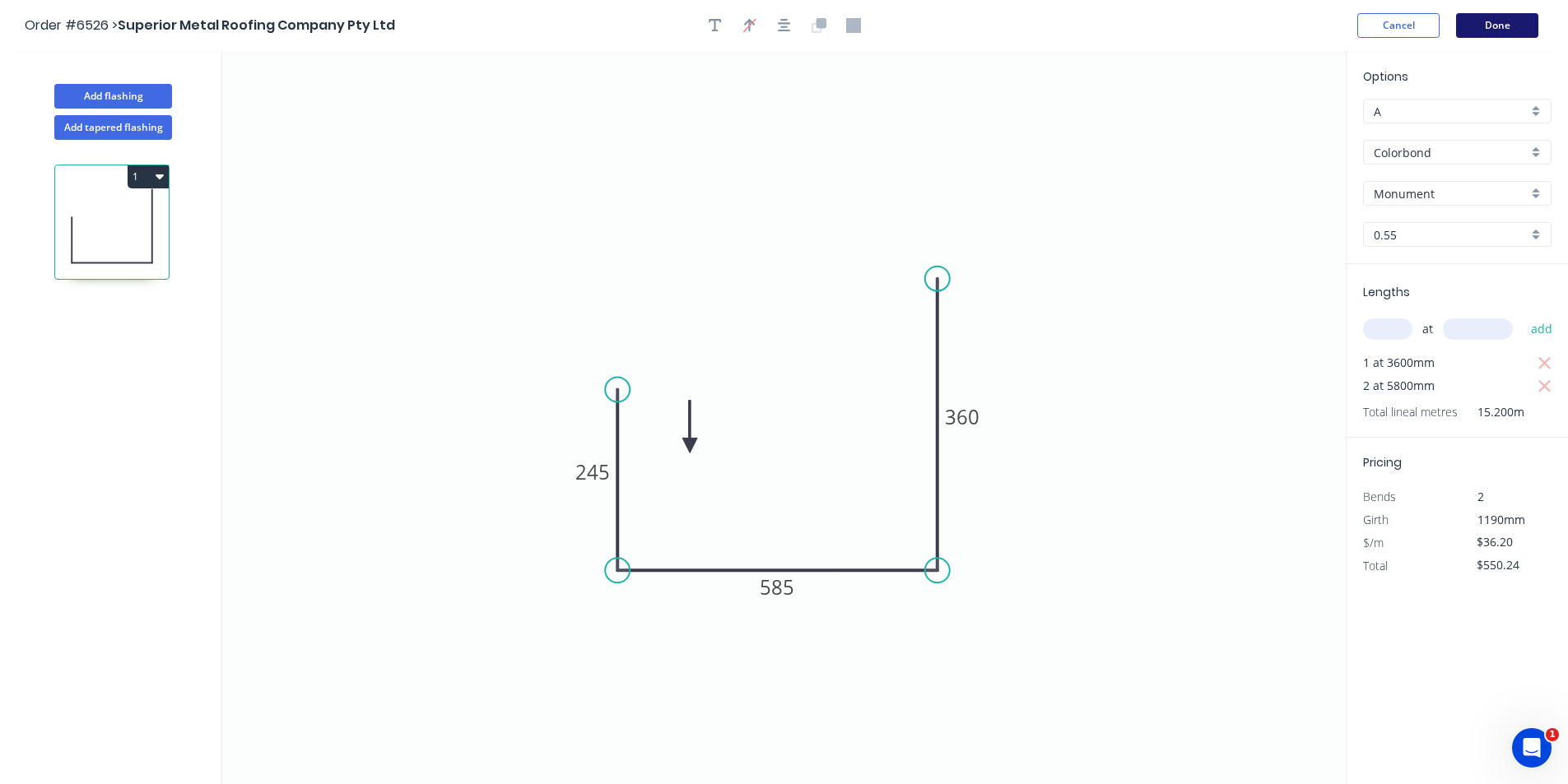
click at [1480, 28] on button "Done" at bounding box center [1497, 25] width 82 height 25
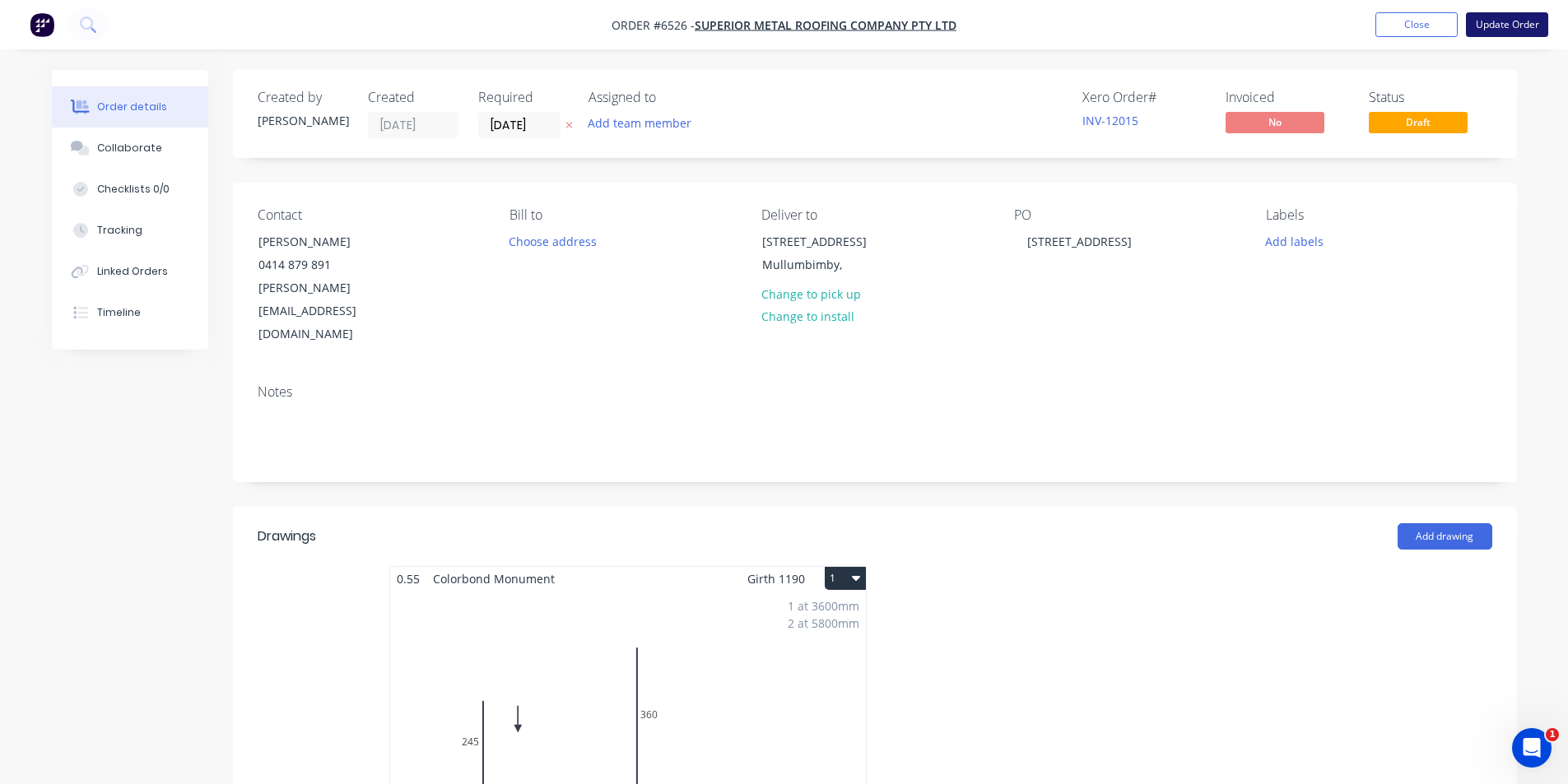
type input "$130.00"
click at [1502, 23] on button "Update Order" at bounding box center [1507, 24] width 82 height 25
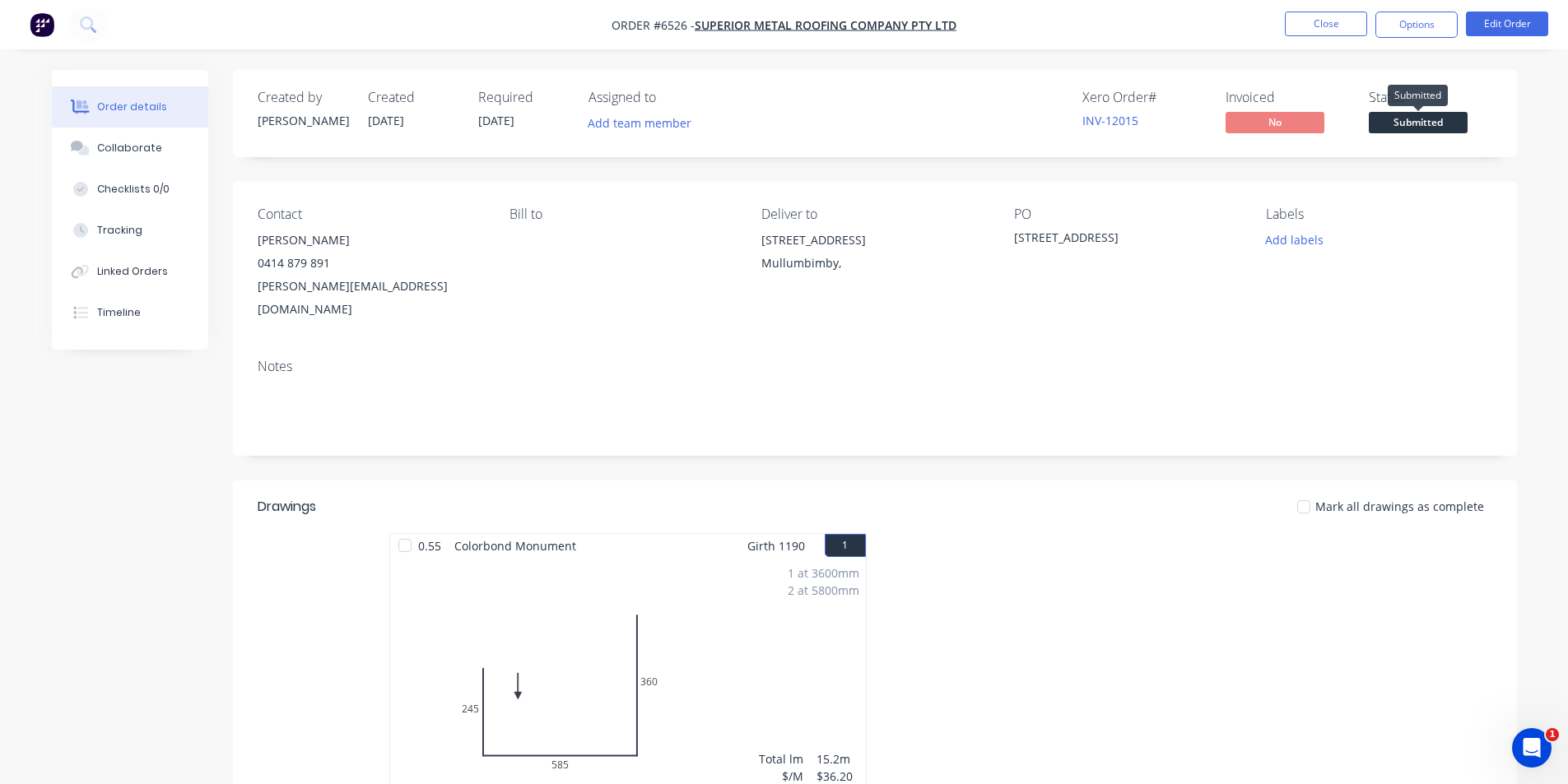
click at [1409, 103] on div "Submitted" at bounding box center [1417, 95] width 61 height 21
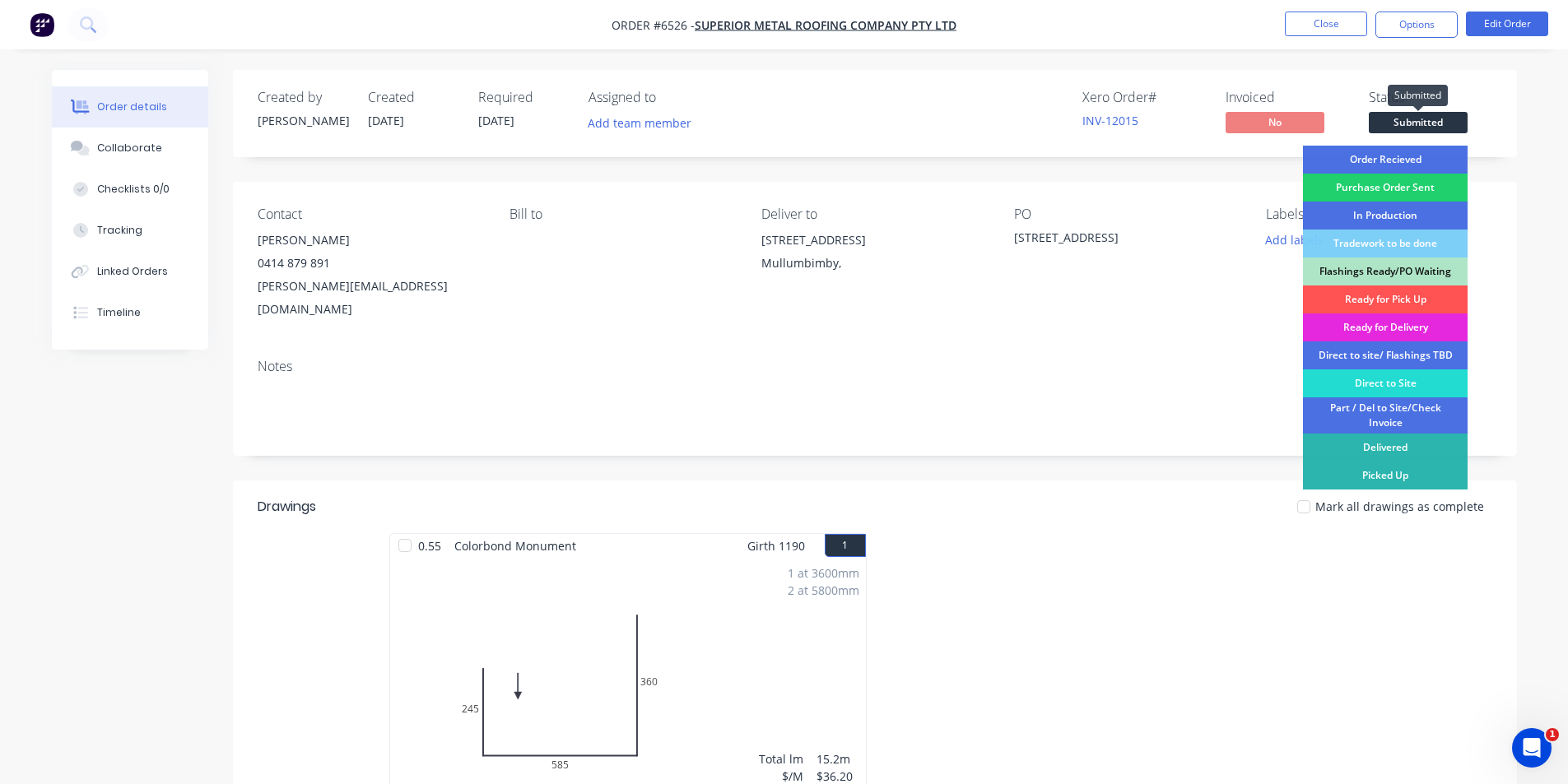
drag, startPoint x: 1406, startPoint y: 161, endPoint x: 1402, endPoint y: 88, distance: 73.1
click at [1404, 161] on div "Order Recieved" at bounding box center [1385, 159] width 165 height 28
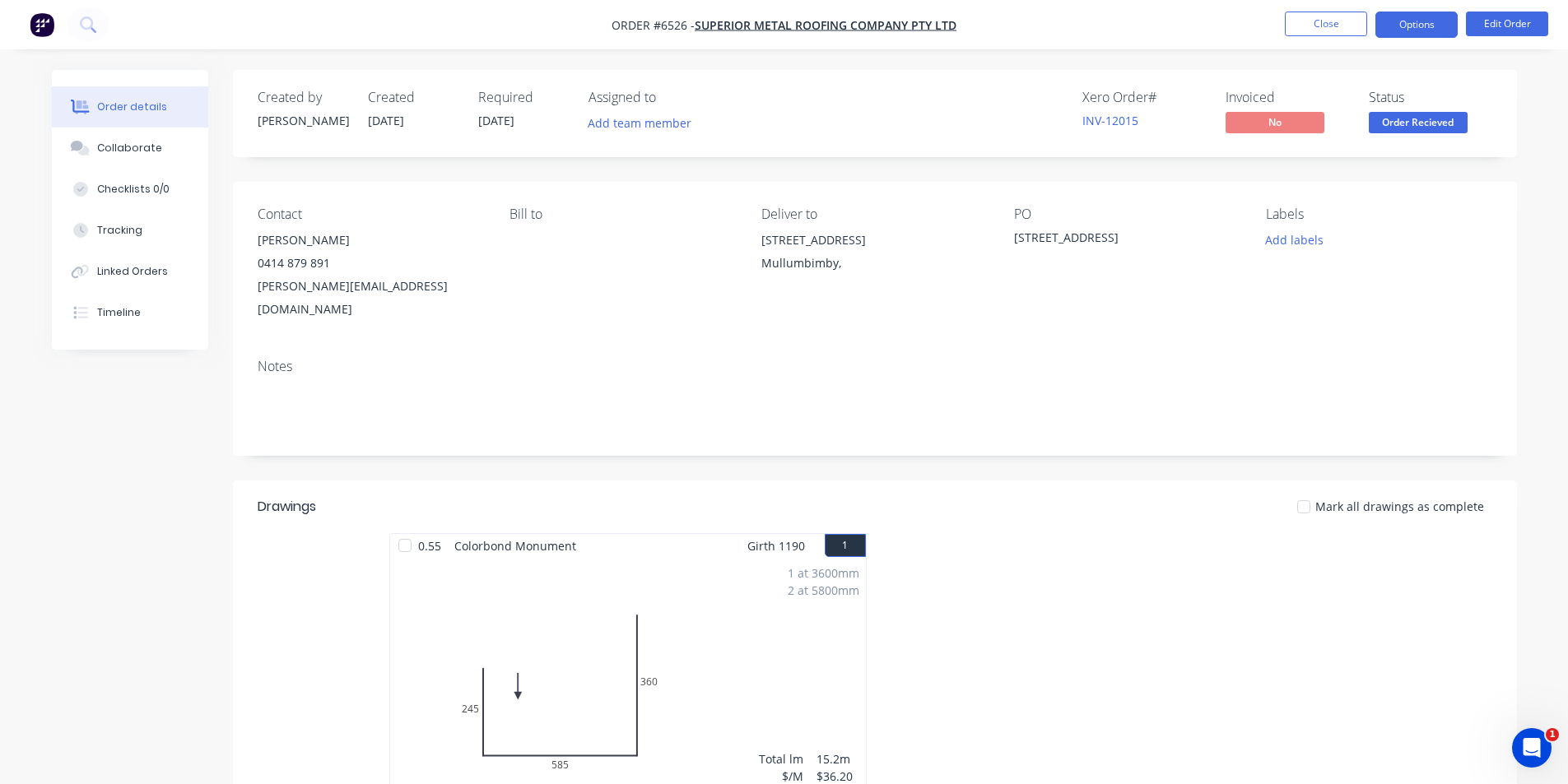
click at [1402, 18] on button "Options" at bounding box center [1416, 24] width 82 height 26
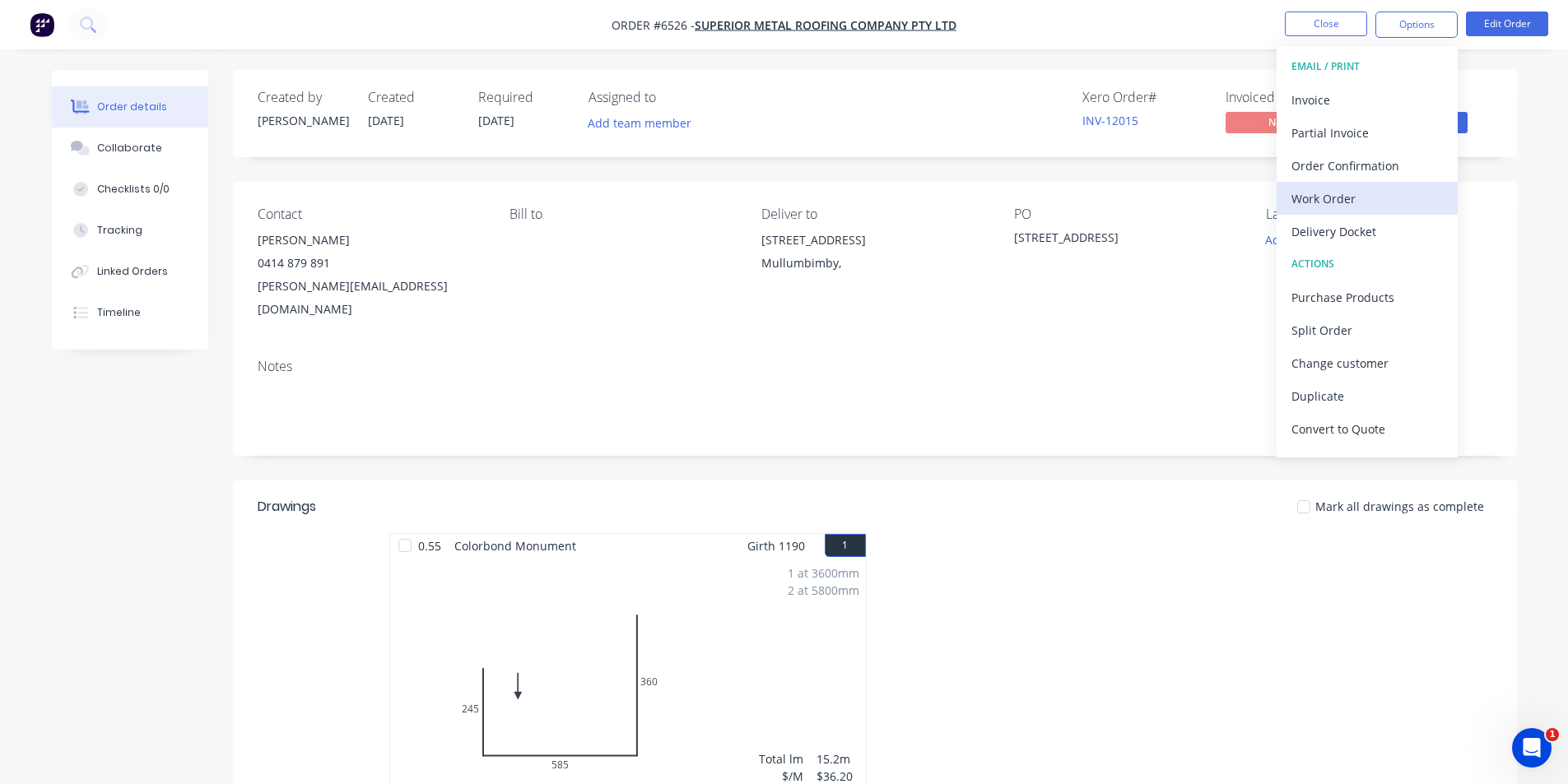
click at [1343, 200] on div "Work Order" at bounding box center [1367, 199] width 152 height 24
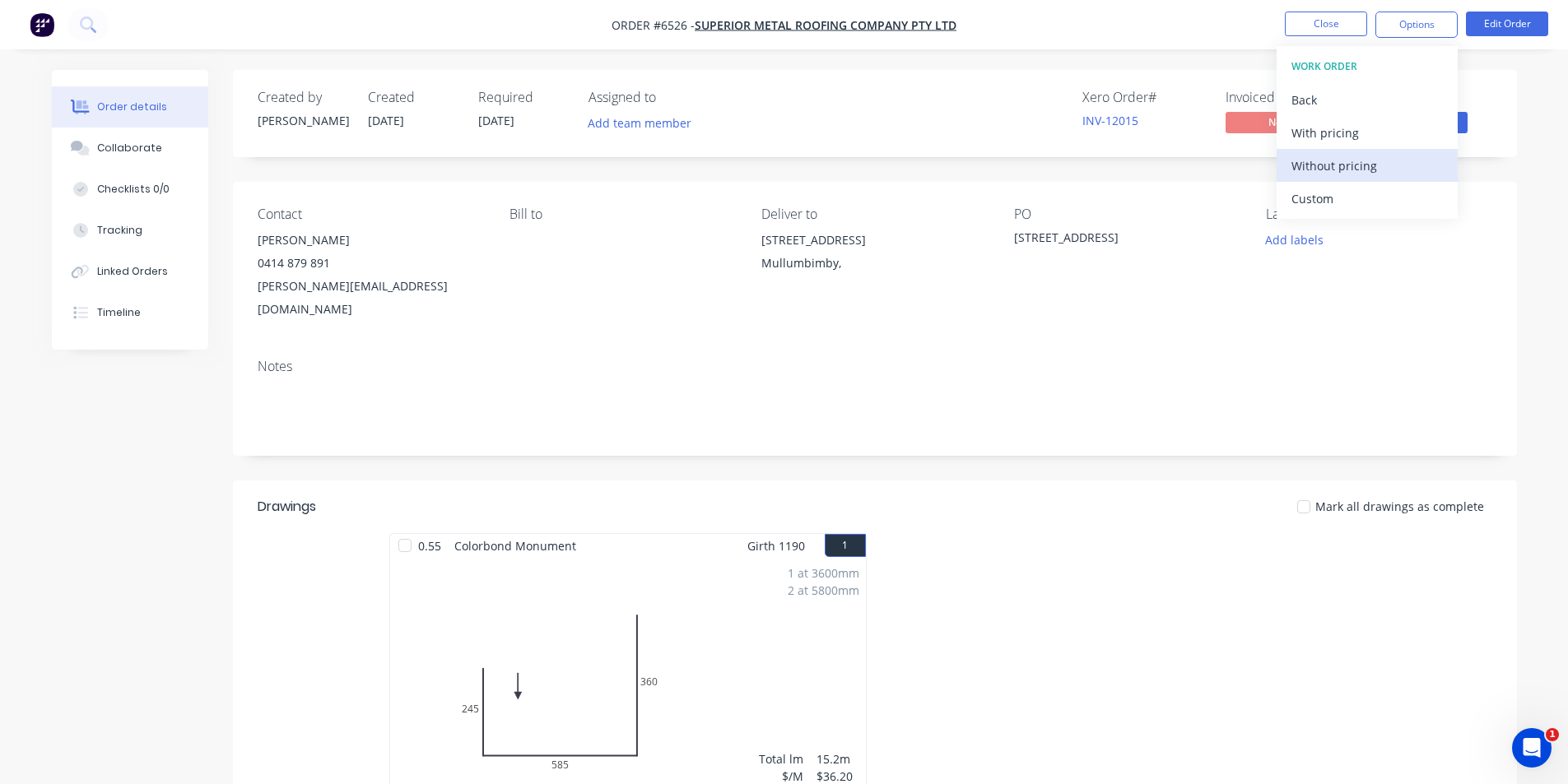
click at [1351, 173] on div "Without pricing" at bounding box center [1367, 166] width 152 height 24
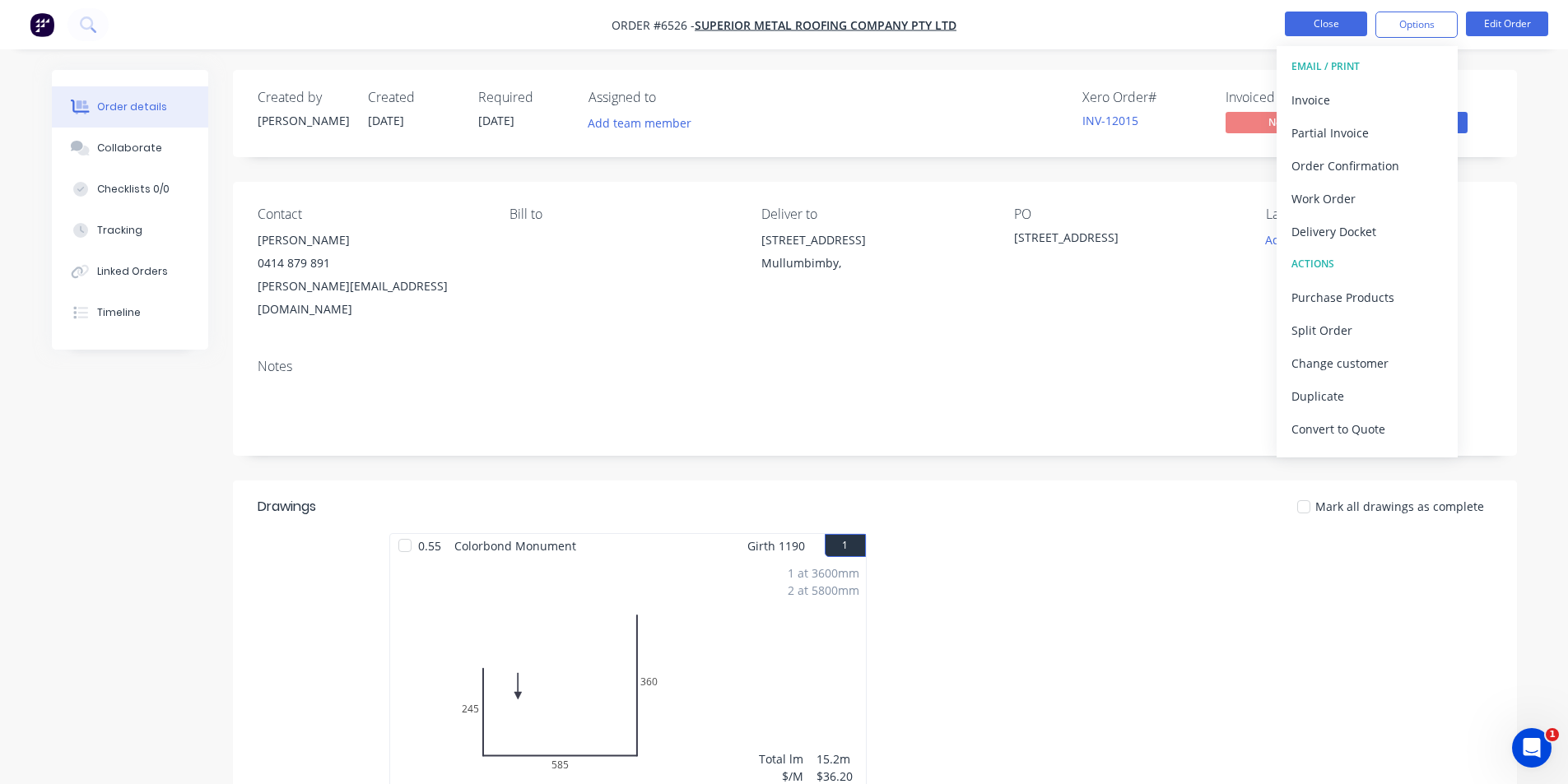
click at [1327, 25] on button "Close" at bounding box center [1326, 23] width 82 height 25
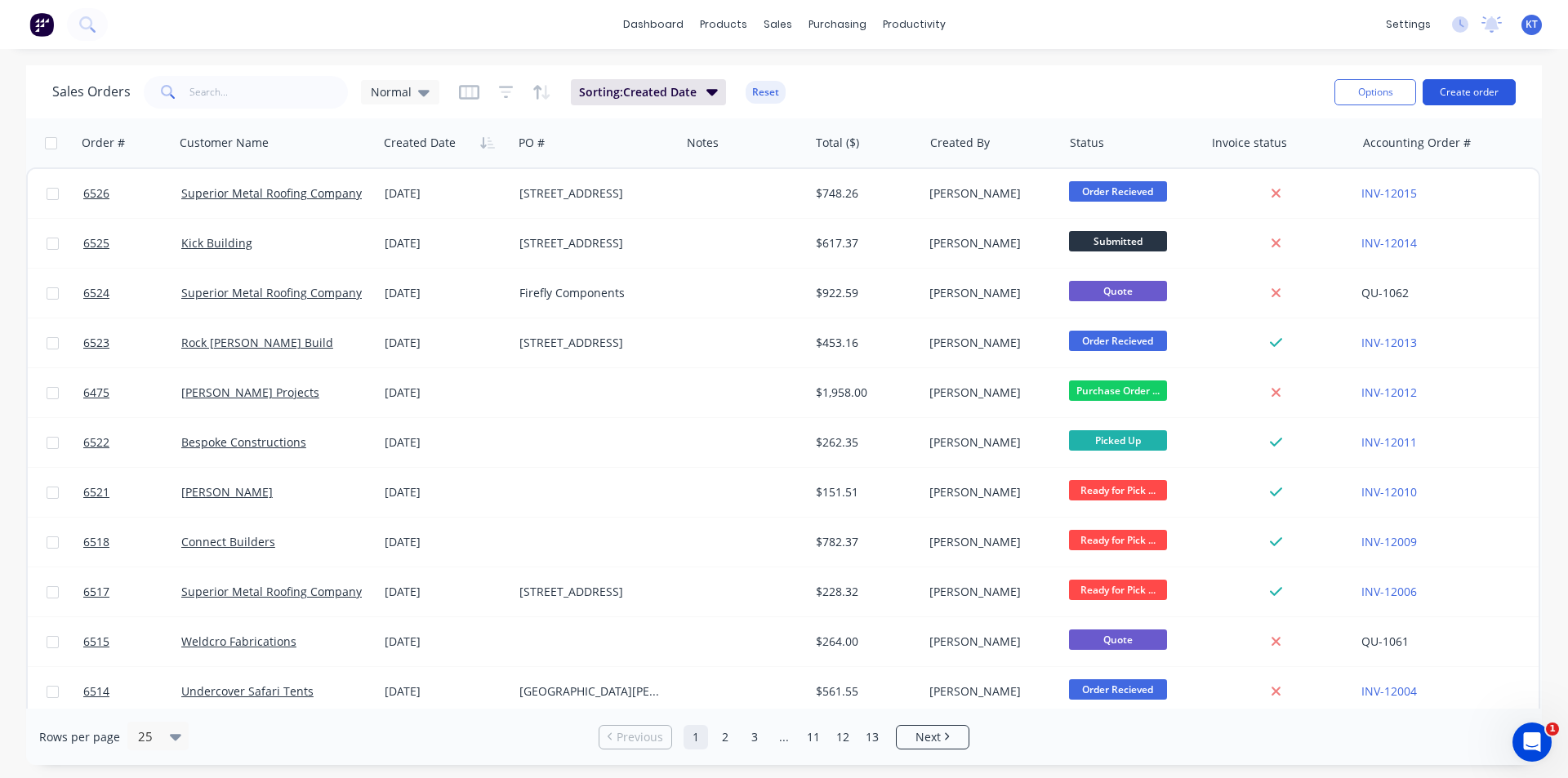
click at [1473, 81] on button "Create order" at bounding box center [1469, 92] width 93 height 26
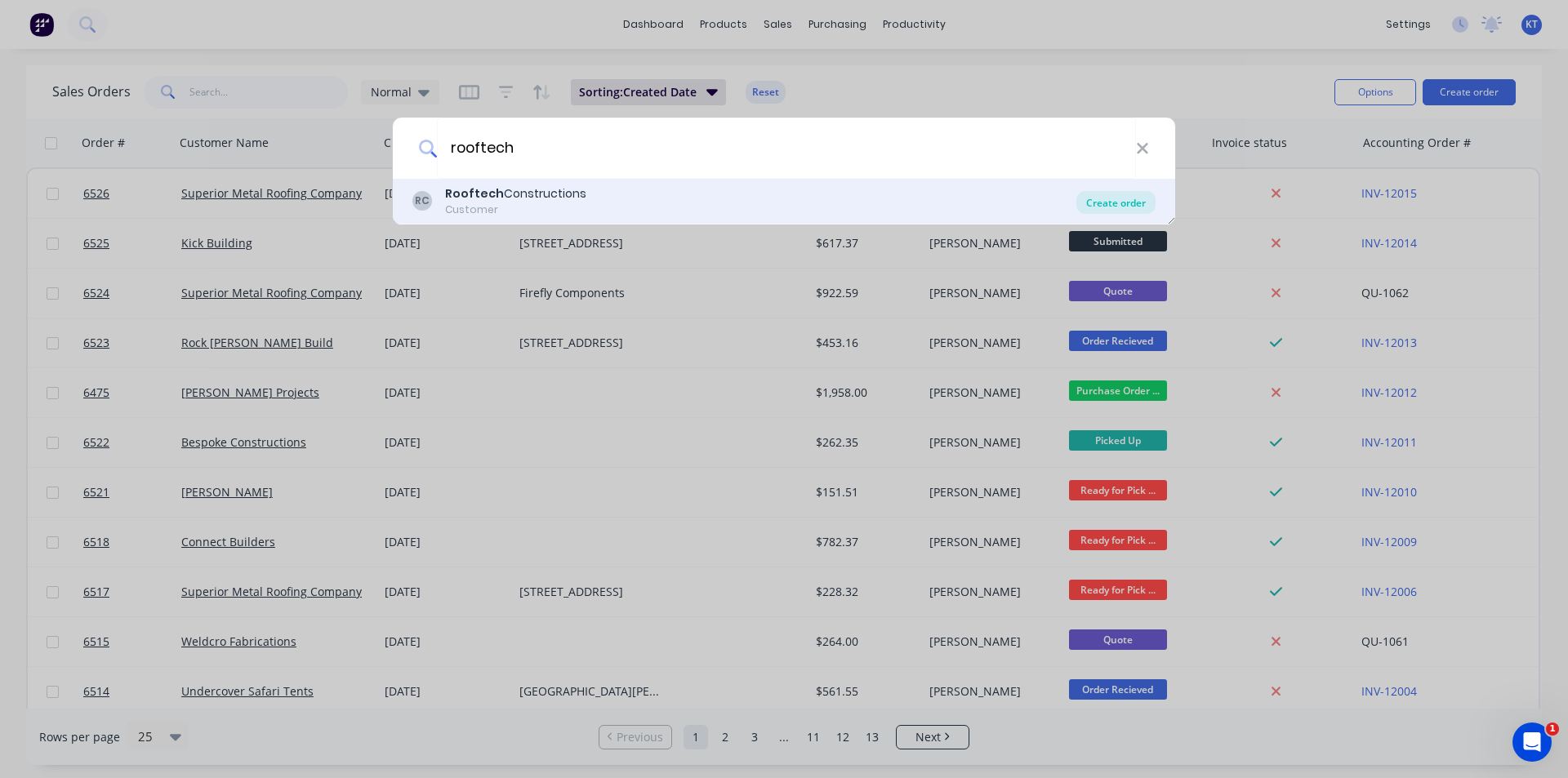
type input "rooftech"
click at [1128, 212] on div "Create order" at bounding box center [1116, 202] width 79 height 23
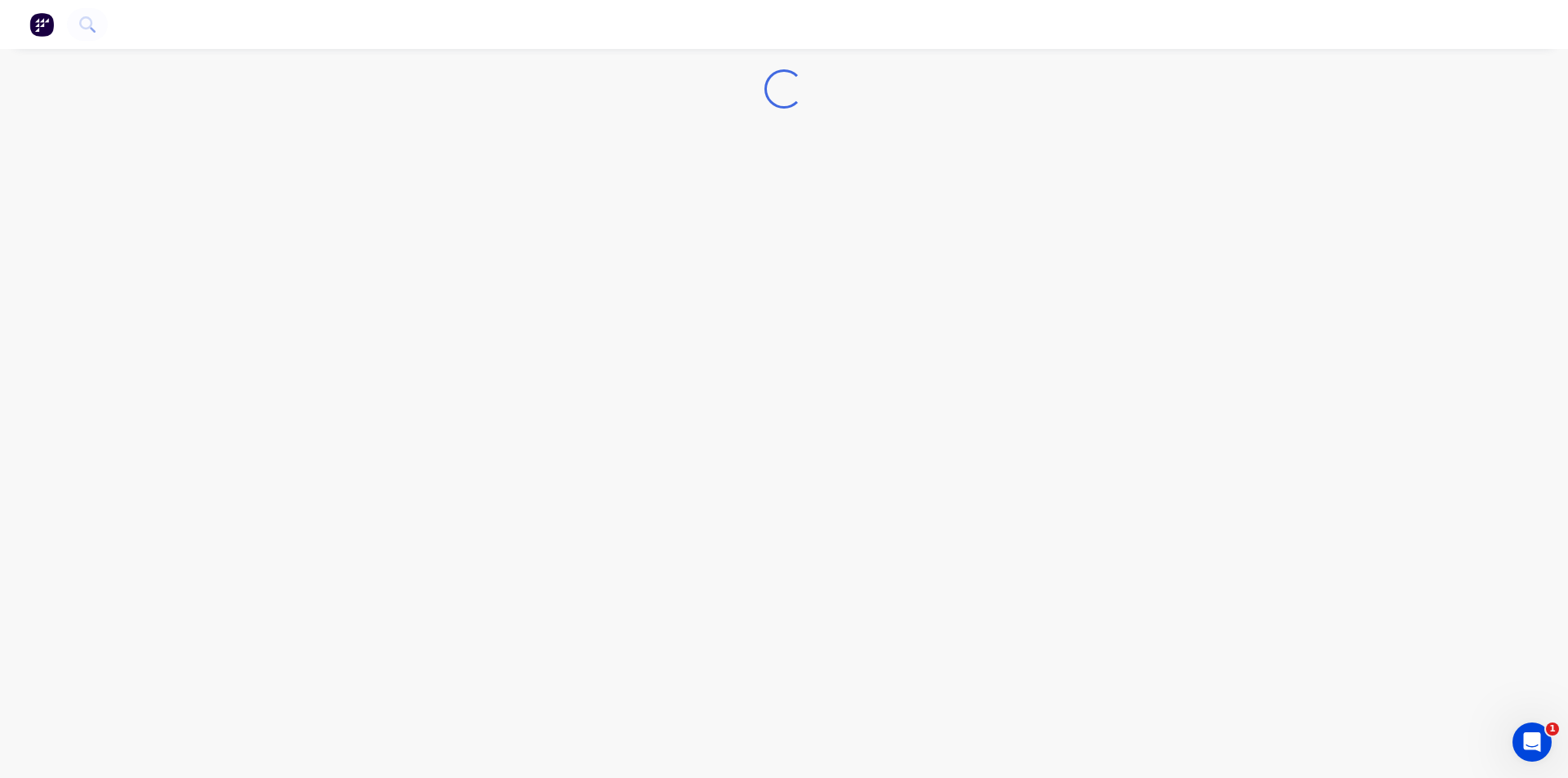
click at [1124, 196] on div "Loading..." at bounding box center [784, 389] width 1568 height 778
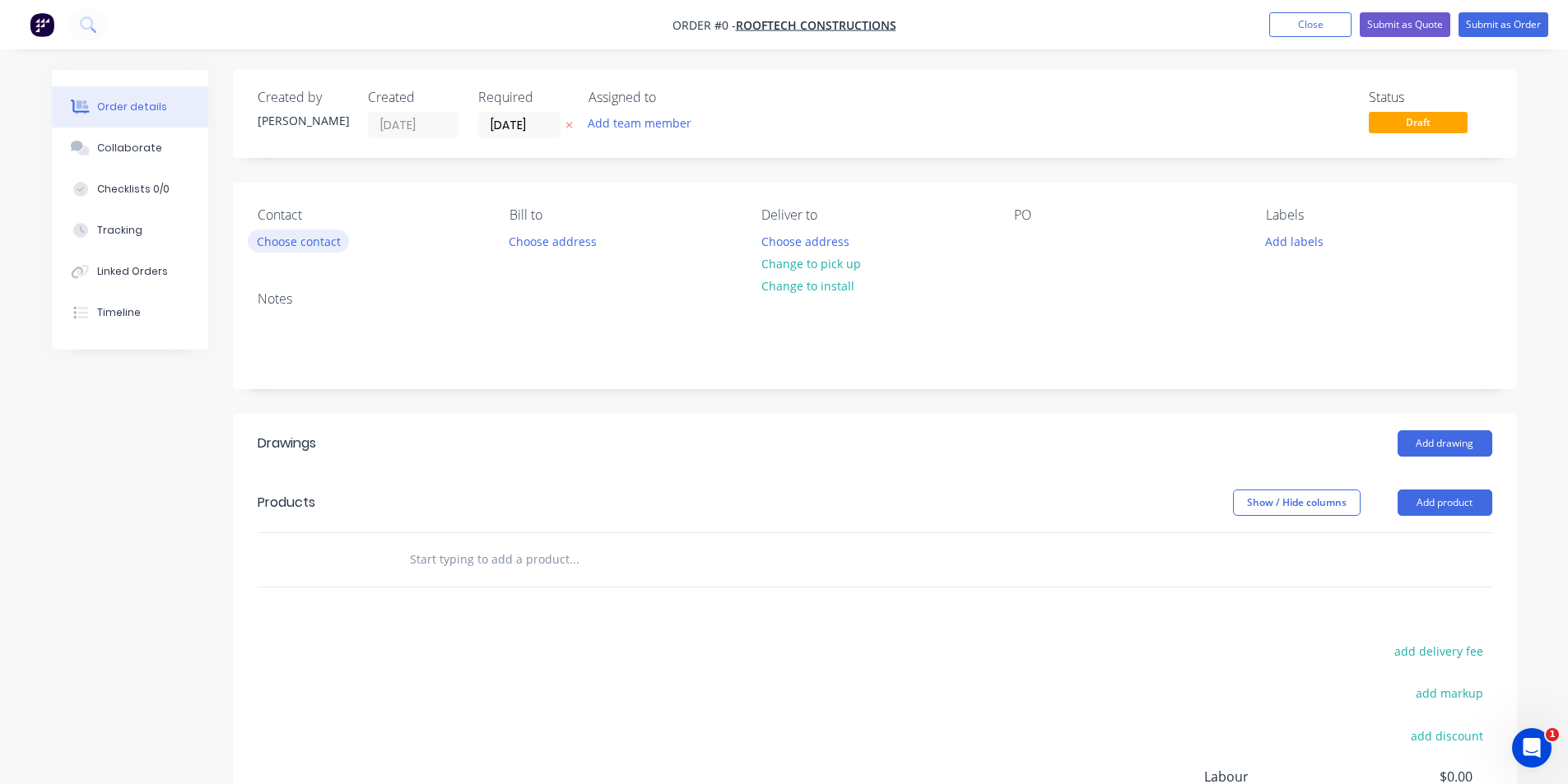
click at [305, 245] on button "Choose contact" at bounding box center [298, 241] width 101 height 22
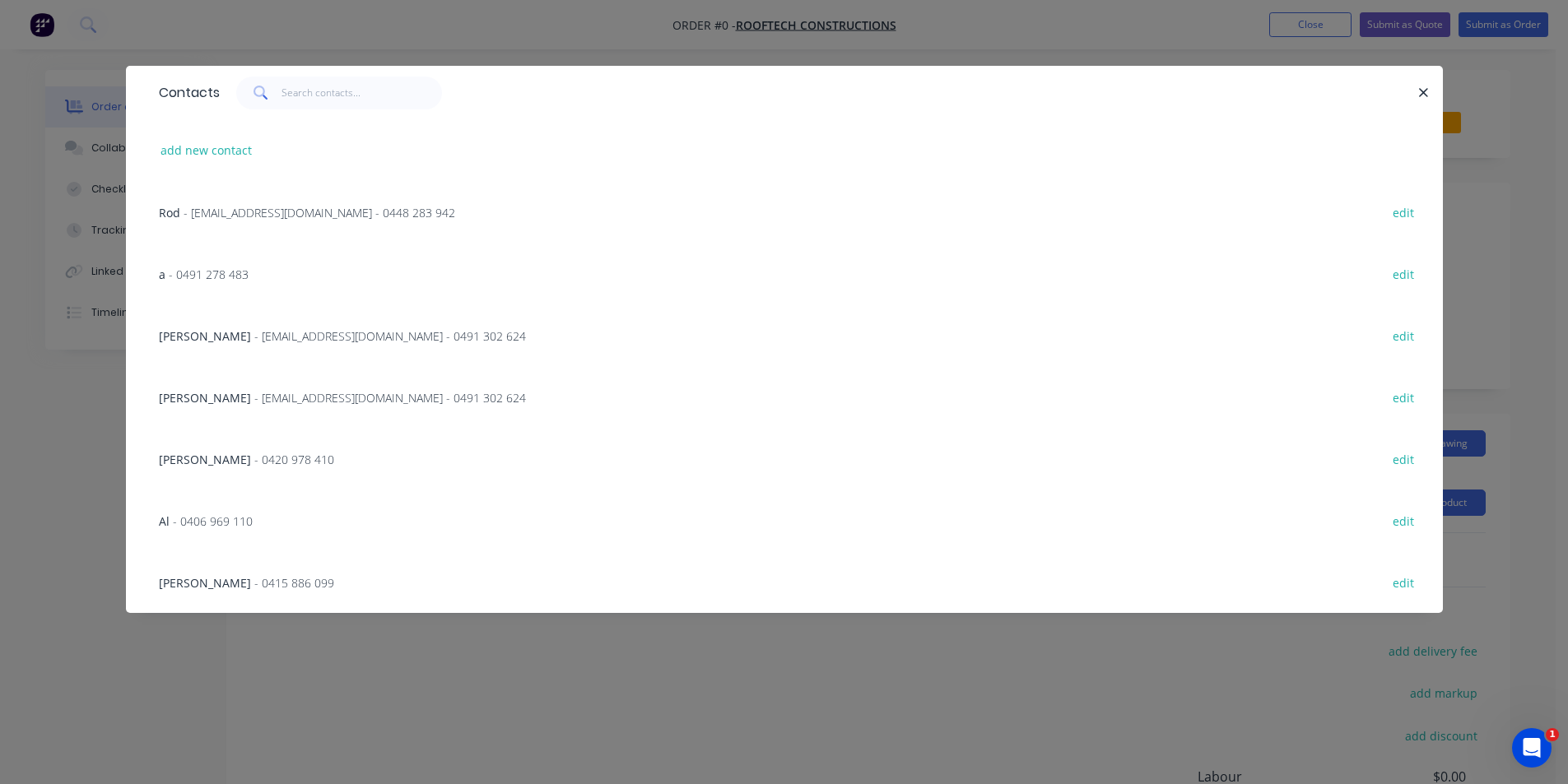
click at [322, 409] on div "[PERSON_NAME] - [EMAIL_ADDRESS][DOMAIN_NAME] - 0491 302 624 edit" at bounding box center [784, 397] width 1267 height 61
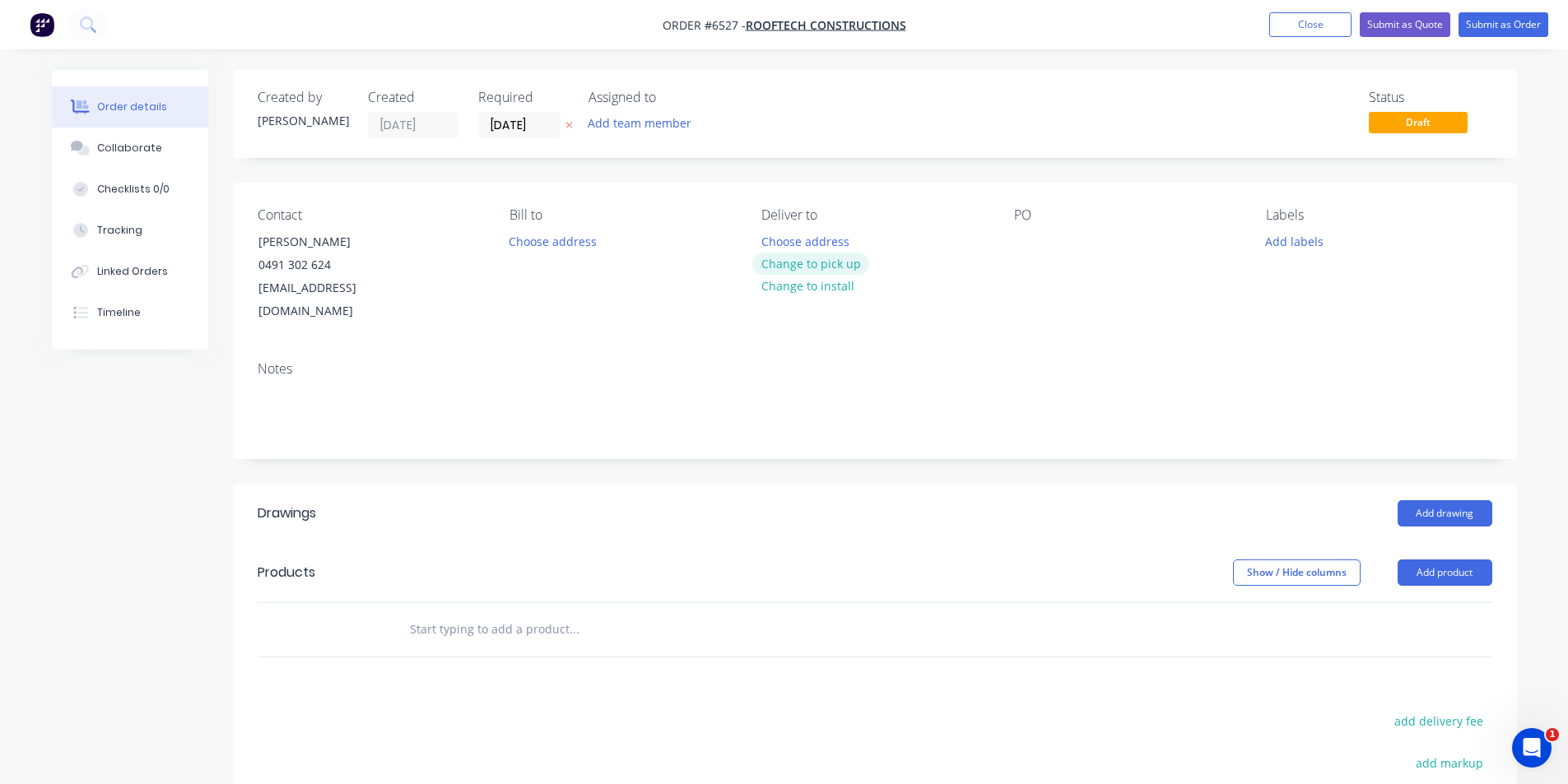
click at [832, 266] on button "Change to pick up" at bounding box center [811, 264] width 117 height 22
click at [1032, 226] on div "PO" at bounding box center [1127, 265] width 225 height 116
click at [1027, 244] on div at bounding box center [1027, 242] width 26 height 24
click at [1458, 504] on header "Drawings Add drawing" at bounding box center [874, 514] width 1284 height 60
click at [1462, 500] on button "Add drawing" at bounding box center [1445, 513] width 95 height 26
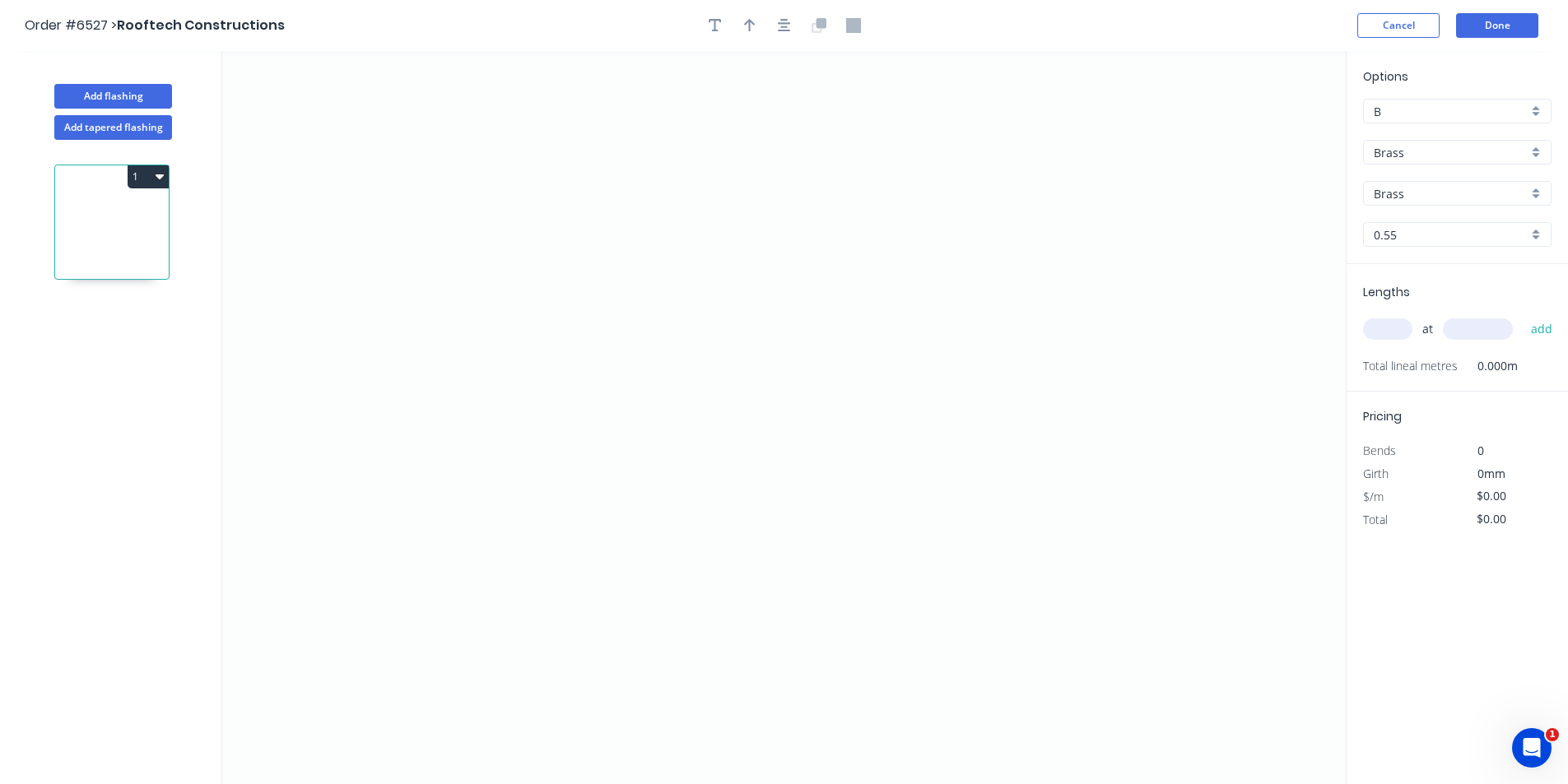
click at [1440, 144] on input "Brass" at bounding box center [1450, 153] width 154 height 18
click at [1441, 212] on div "Colorbond" at bounding box center [1457, 212] width 187 height 29
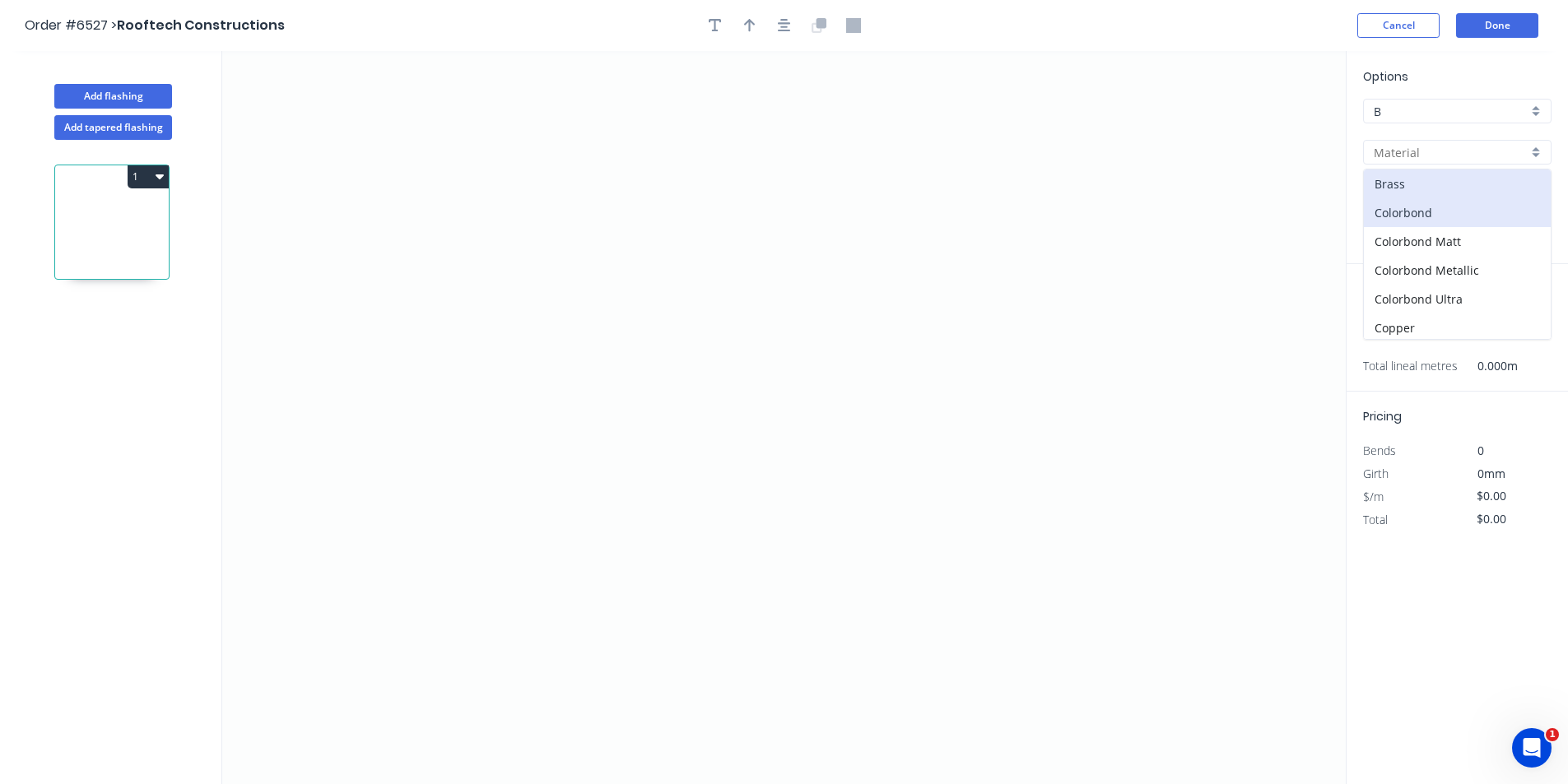
type input "Colorbond"
type input "Basalt"
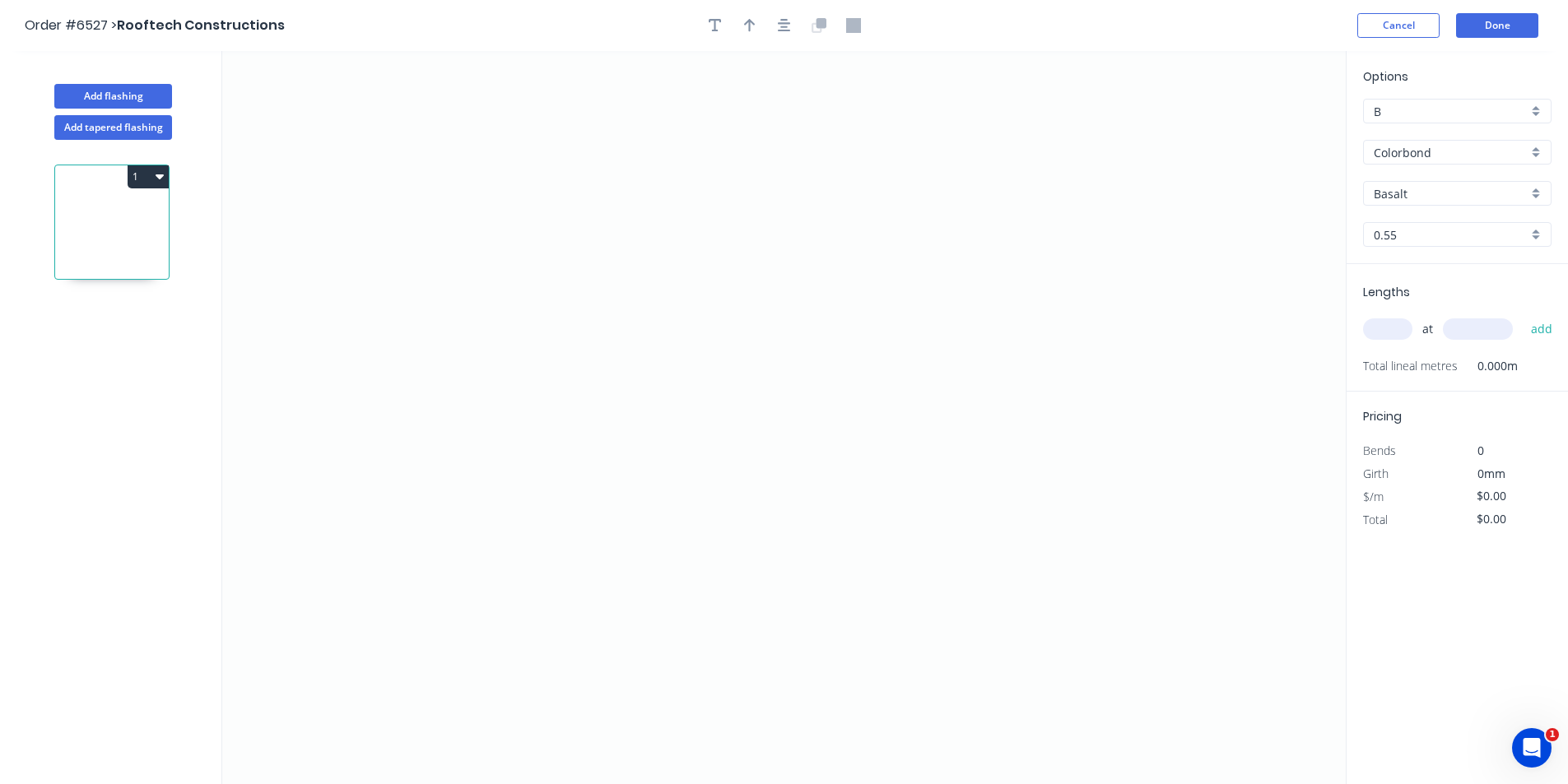
drag, startPoint x: 1439, startPoint y: 209, endPoint x: 1435, endPoint y: 194, distance: 15.5
click at [1437, 206] on div "Options B B Colorbond Colorbond Colorbond Matt Colorbond Metallic Colorbond Ult…" at bounding box center [1457, 165] width 222 height 196
click at [1435, 194] on input "Basalt" at bounding box center [1450, 194] width 154 height 18
click at [1430, 321] on div "Pale Eucalypt" at bounding box center [1457, 329] width 187 height 29
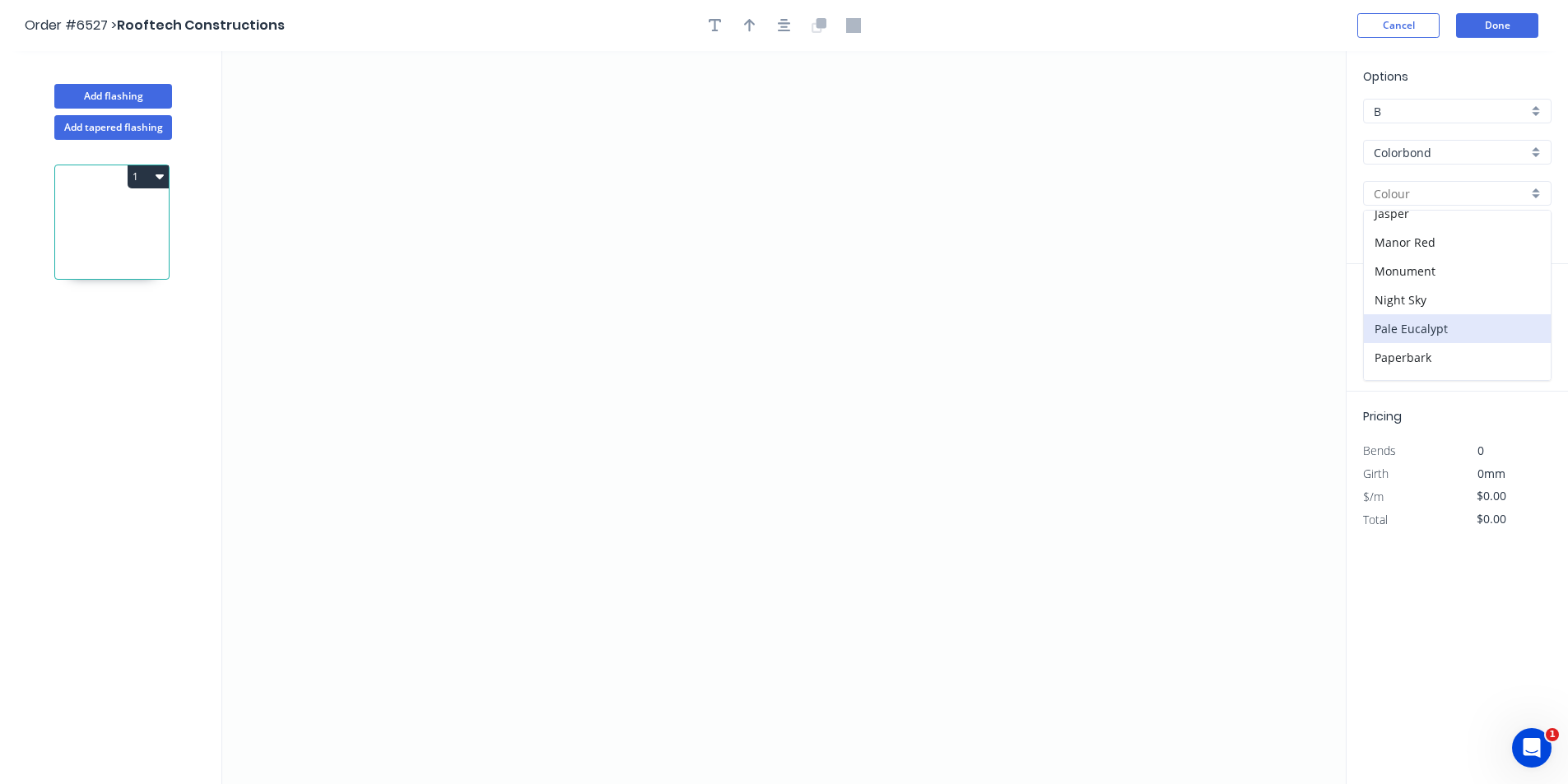
type input "Pale Eucalypt"
click at [479, 542] on icon "0" at bounding box center [784, 418] width 1124 height 734
click at [506, 504] on icon "0" at bounding box center [784, 418] width 1124 height 734
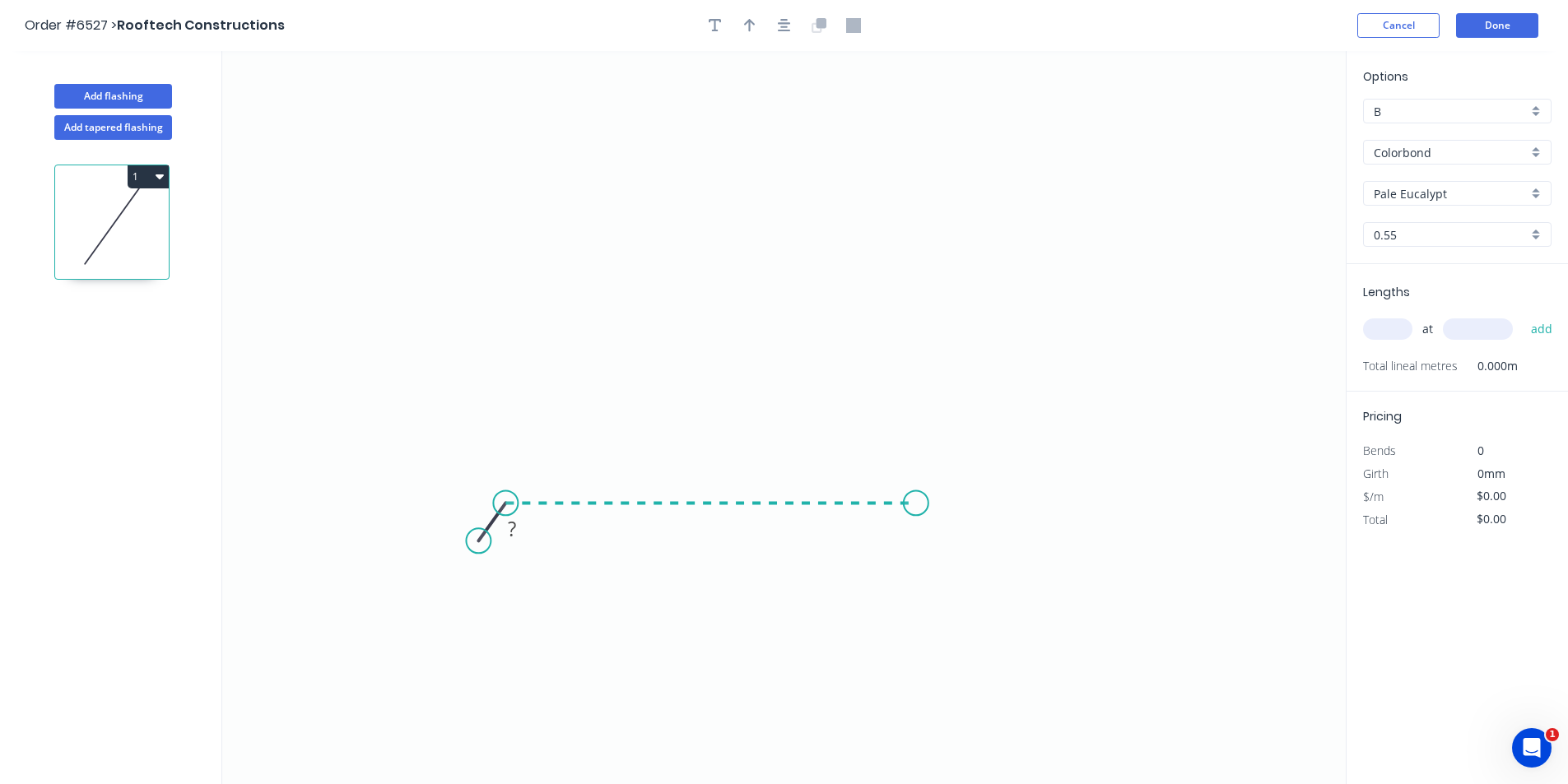
click at [916, 503] on icon "0 ?" at bounding box center [784, 418] width 1124 height 734
click at [950, 555] on icon "0 ? ? ? º" at bounding box center [784, 418] width 1124 height 734
click at [784, 30] on icon "button" at bounding box center [784, 25] width 13 height 15
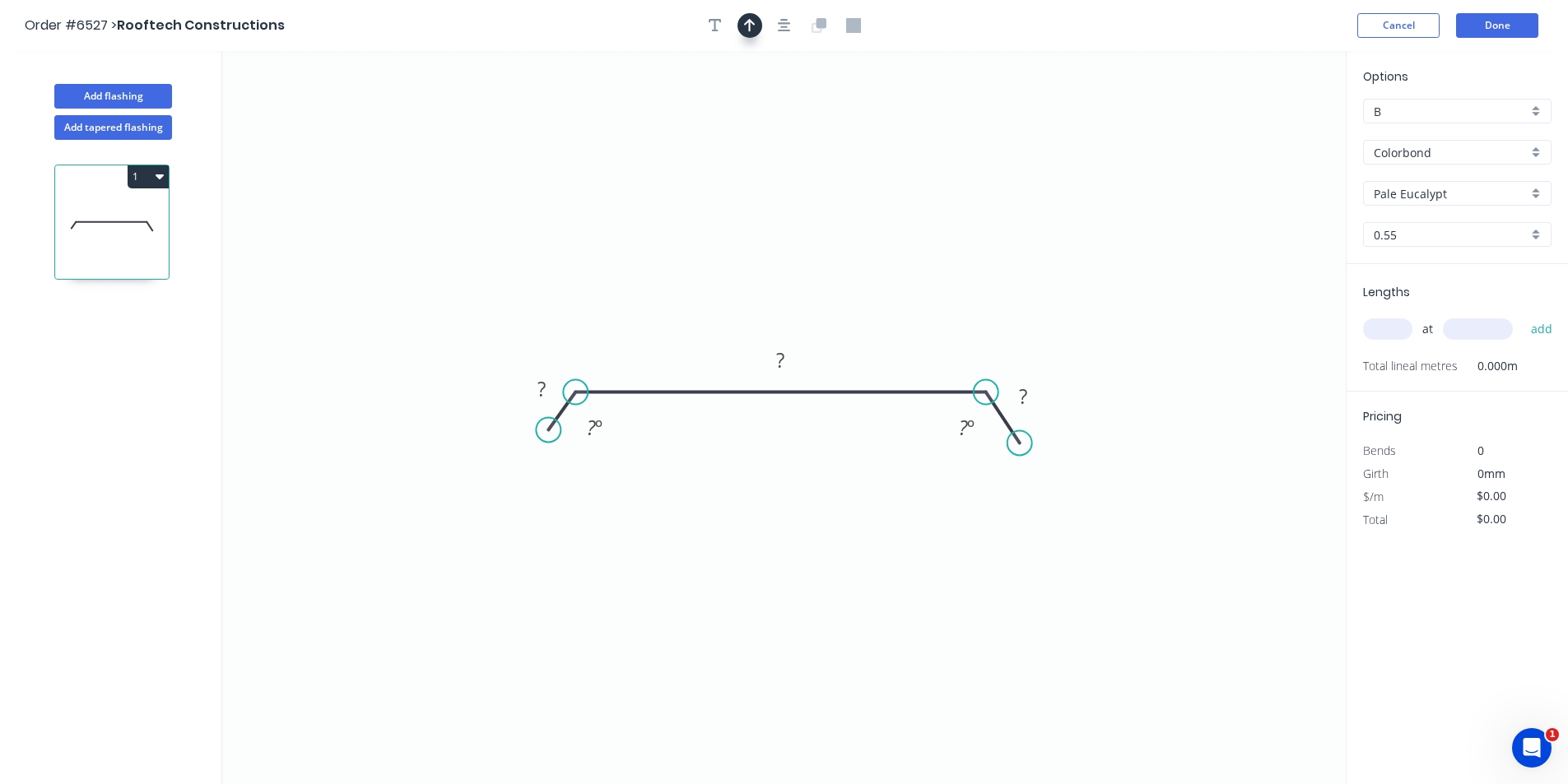
click at [749, 26] on icon "button" at bounding box center [750, 25] width 11 height 15
drag, startPoint x: 1264, startPoint y: 133, endPoint x: 670, endPoint y: 316, distance: 621.6
click at [670, 316] on icon at bounding box center [671, 297] width 15 height 53
click at [550, 384] on rect at bounding box center [541, 390] width 33 height 23
type input "$40.55"
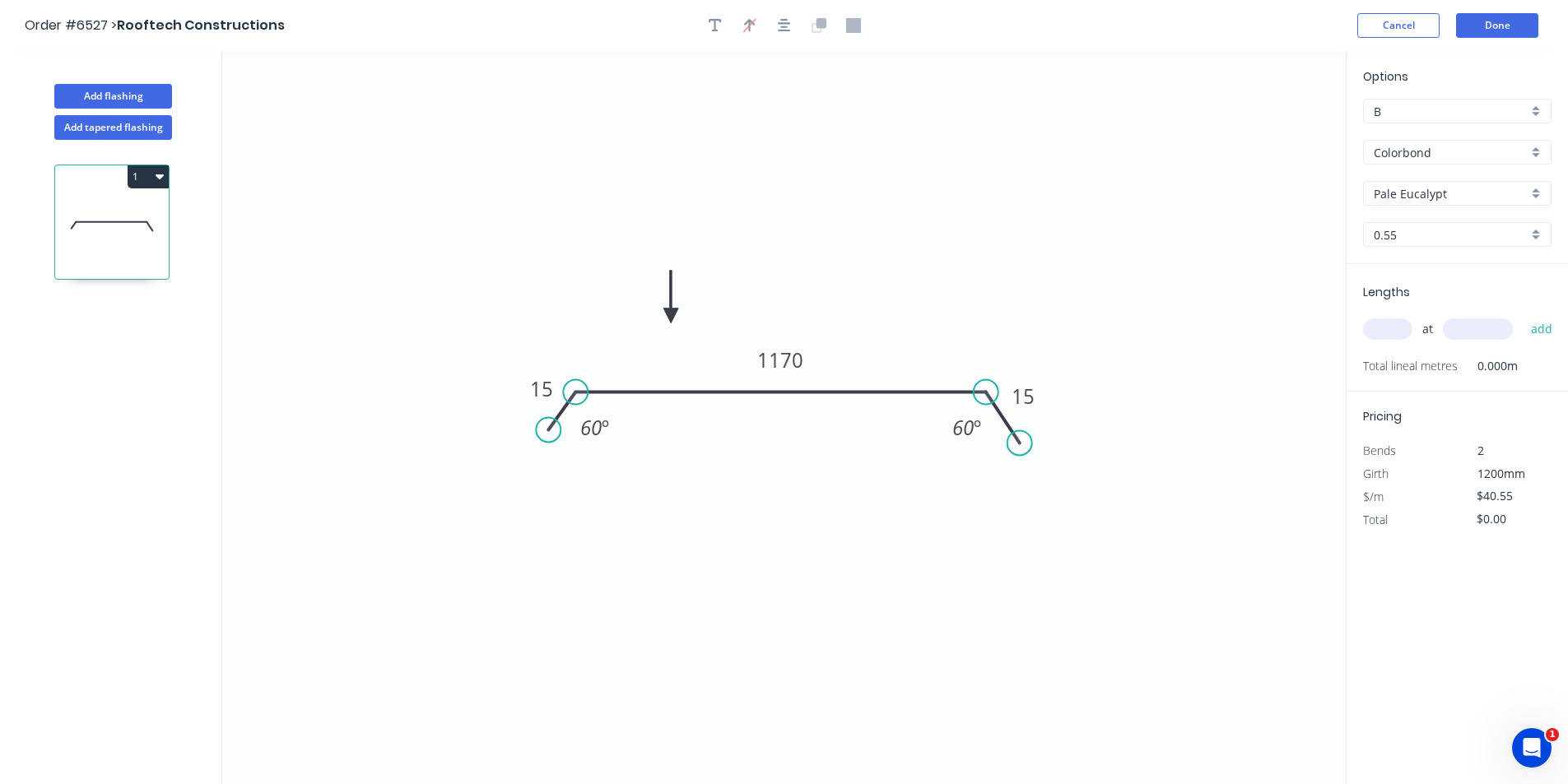
click at [1426, 327] on span "at" at bounding box center [1427, 329] width 10 height 23
click at [1395, 331] on input "text" at bounding box center [1387, 329] width 49 height 21
type input "2"
type input "3000"
click at [1522, 316] on button "add" at bounding box center [1542, 330] width 39 height 28
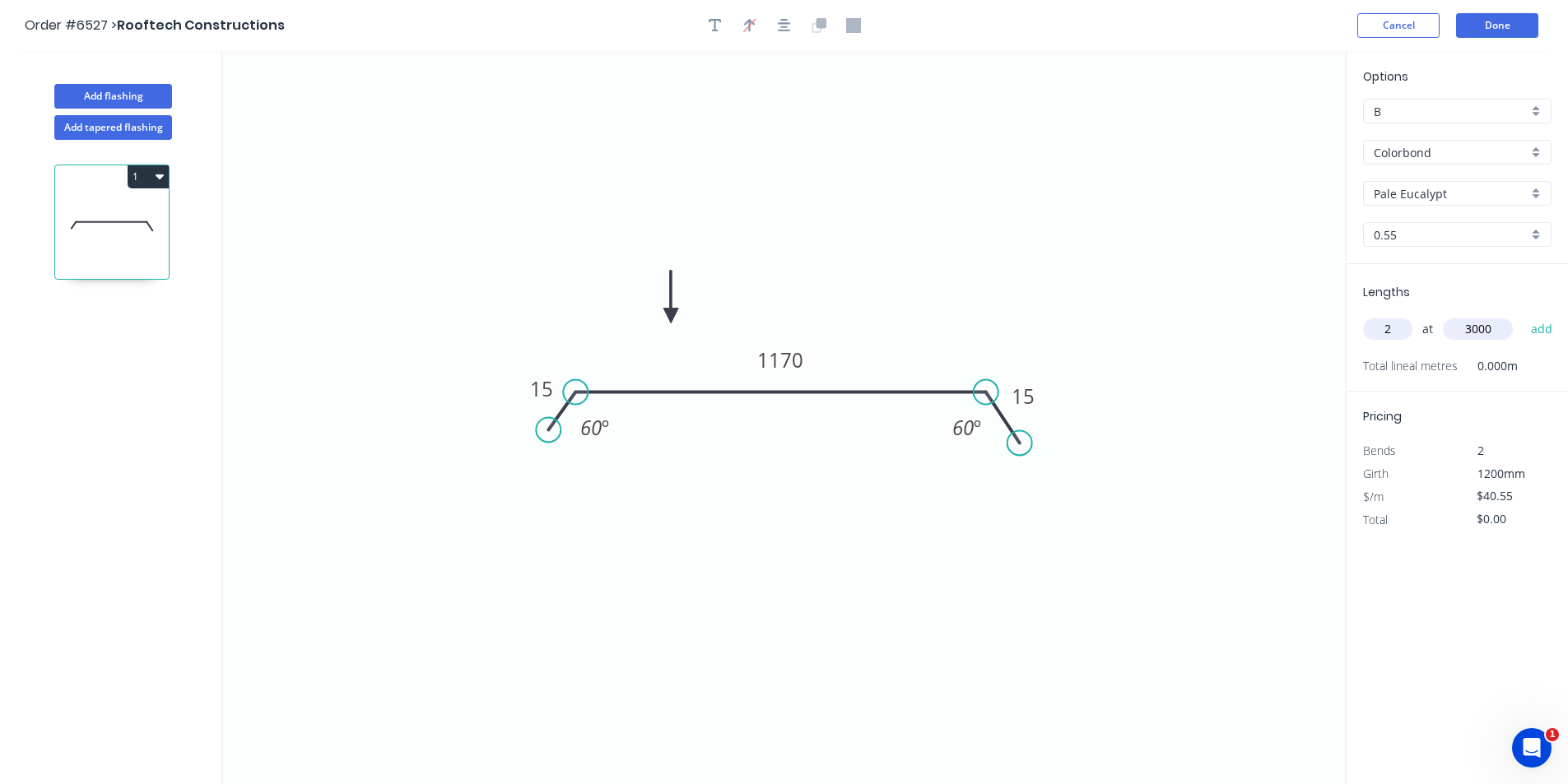
type input "$243.30"
click at [1520, 18] on button "Done" at bounding box center [1497, 25] width 82 height 25
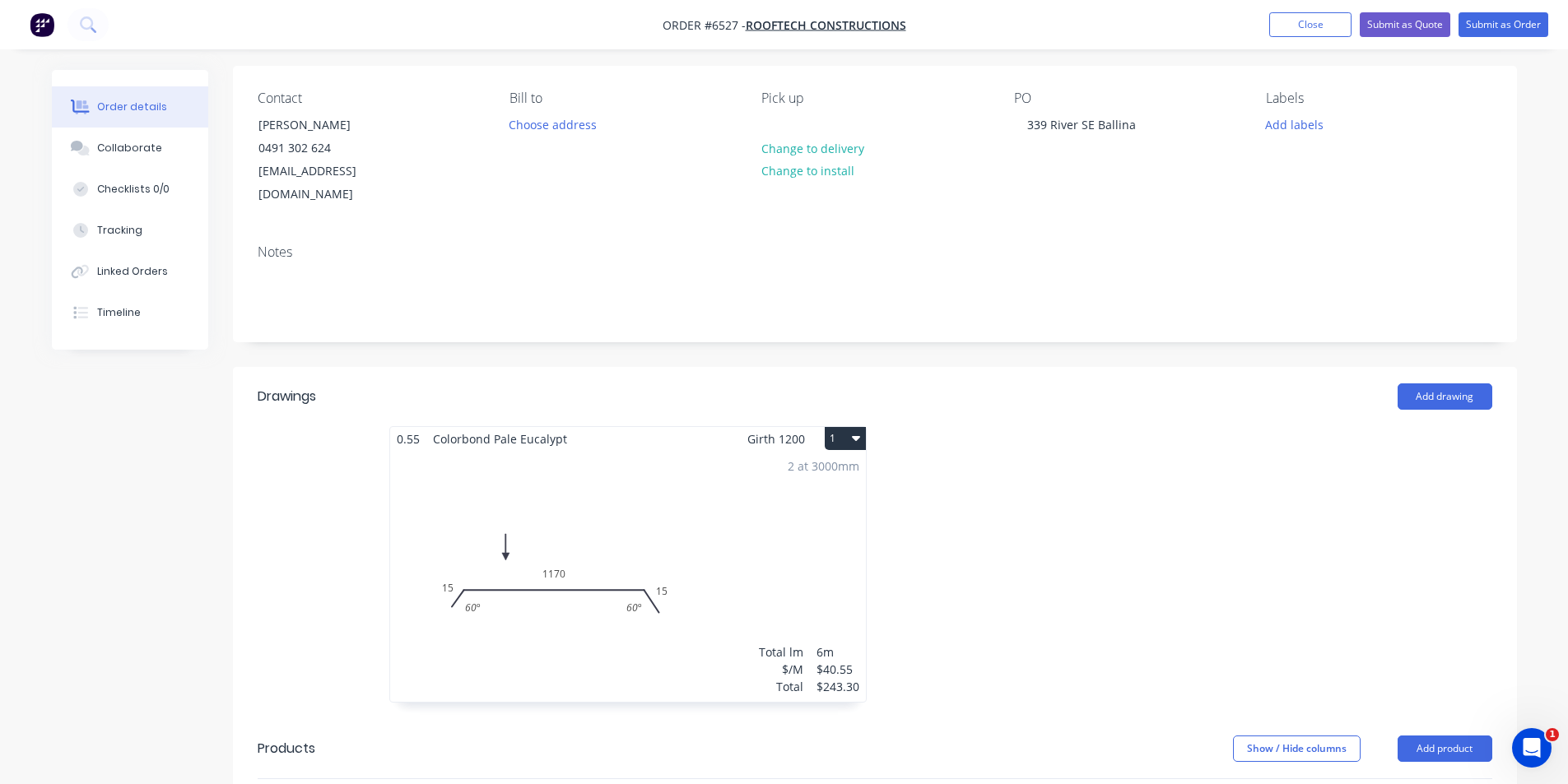
scroll to position [69, 0]
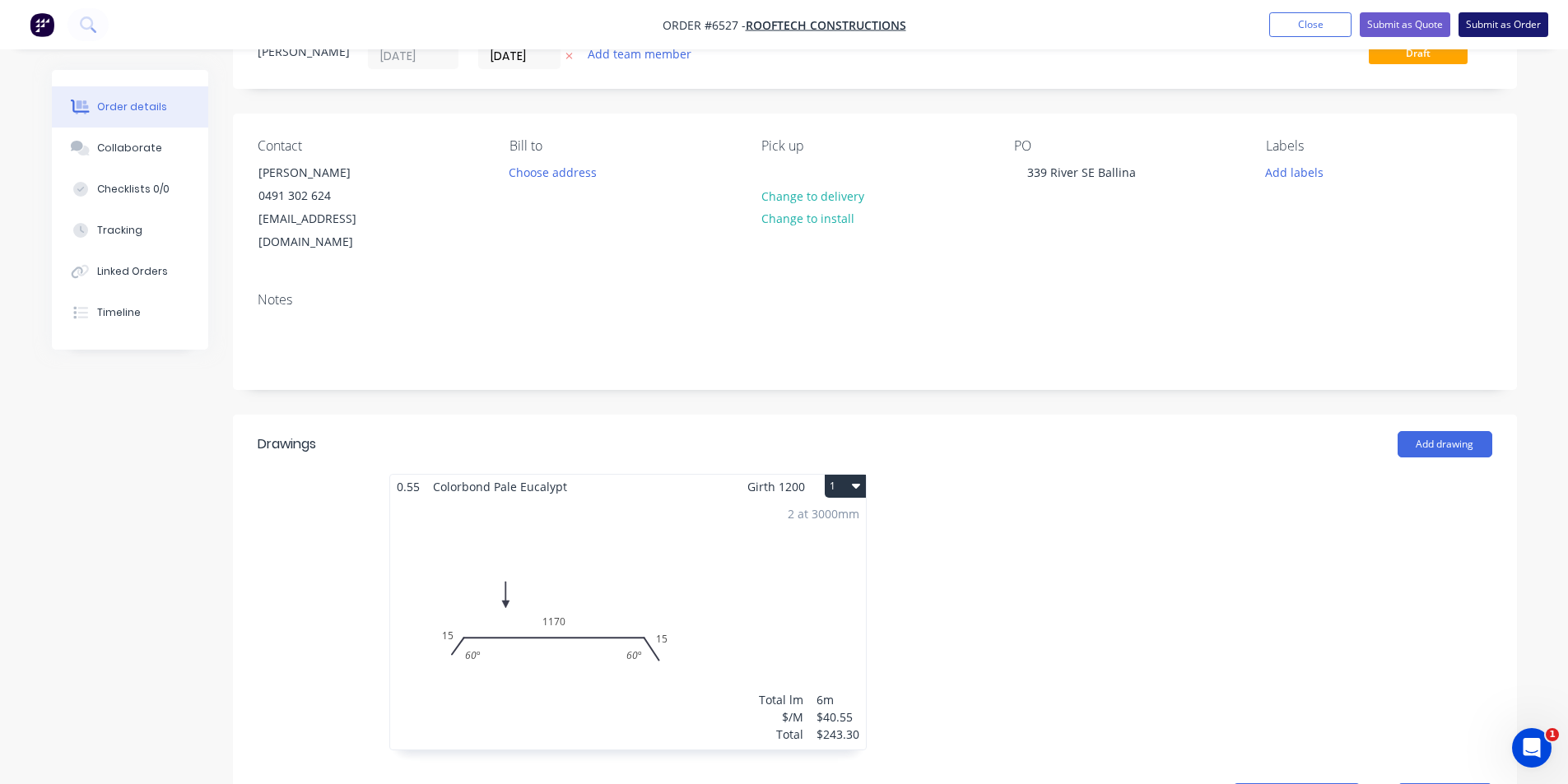
click at [1501, 24] on button "Submit as Order" at bounding box center [1504, 24] width 89 height 25
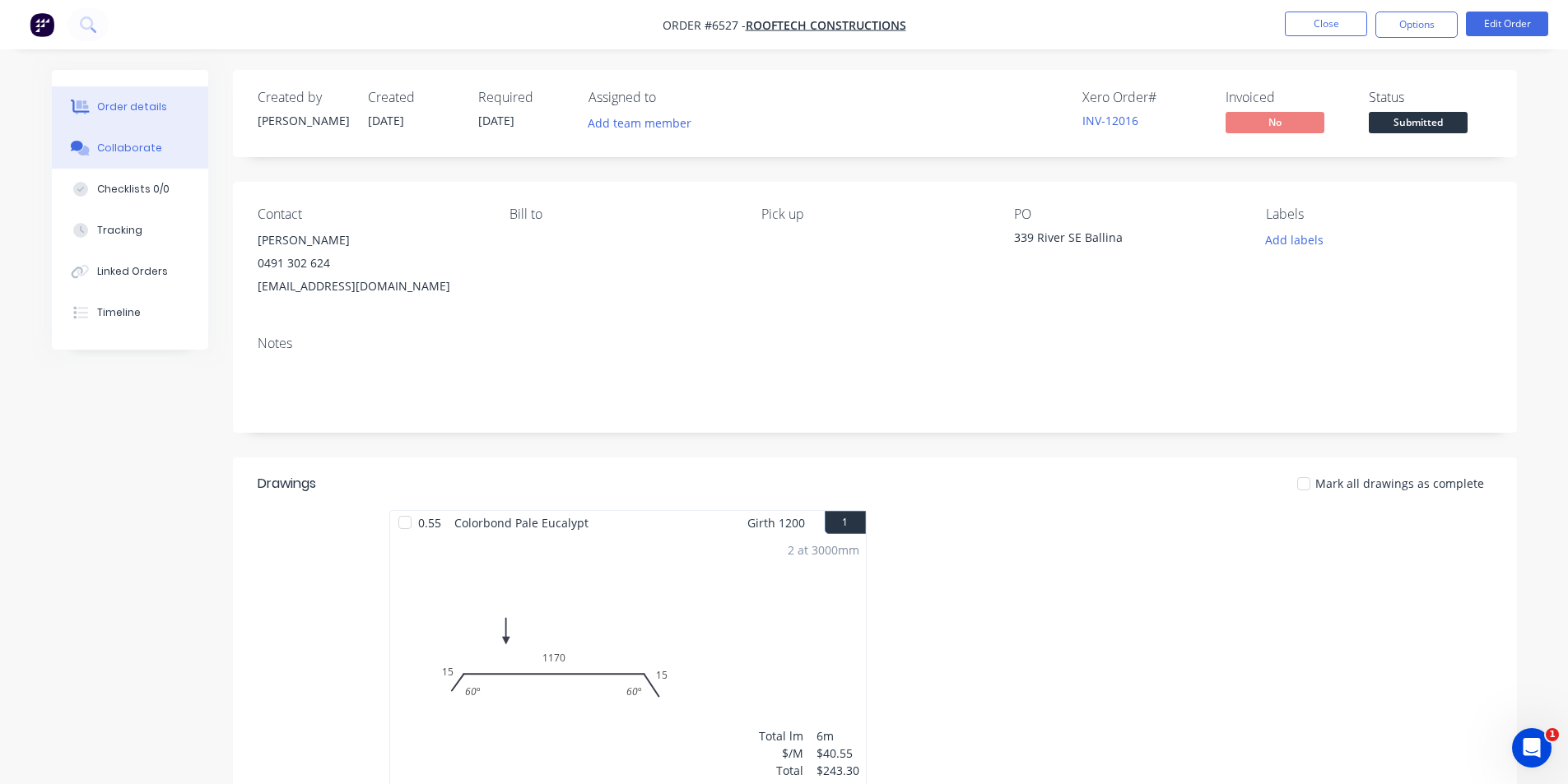
drag, startPoint x: 124, startPoint y: 142, endPoint x: 1233, endPoint y: 695, distance: 1239.2
click at [124, 142] on div "Collaborate" at bounding box center [129, 148] width 65 height 15
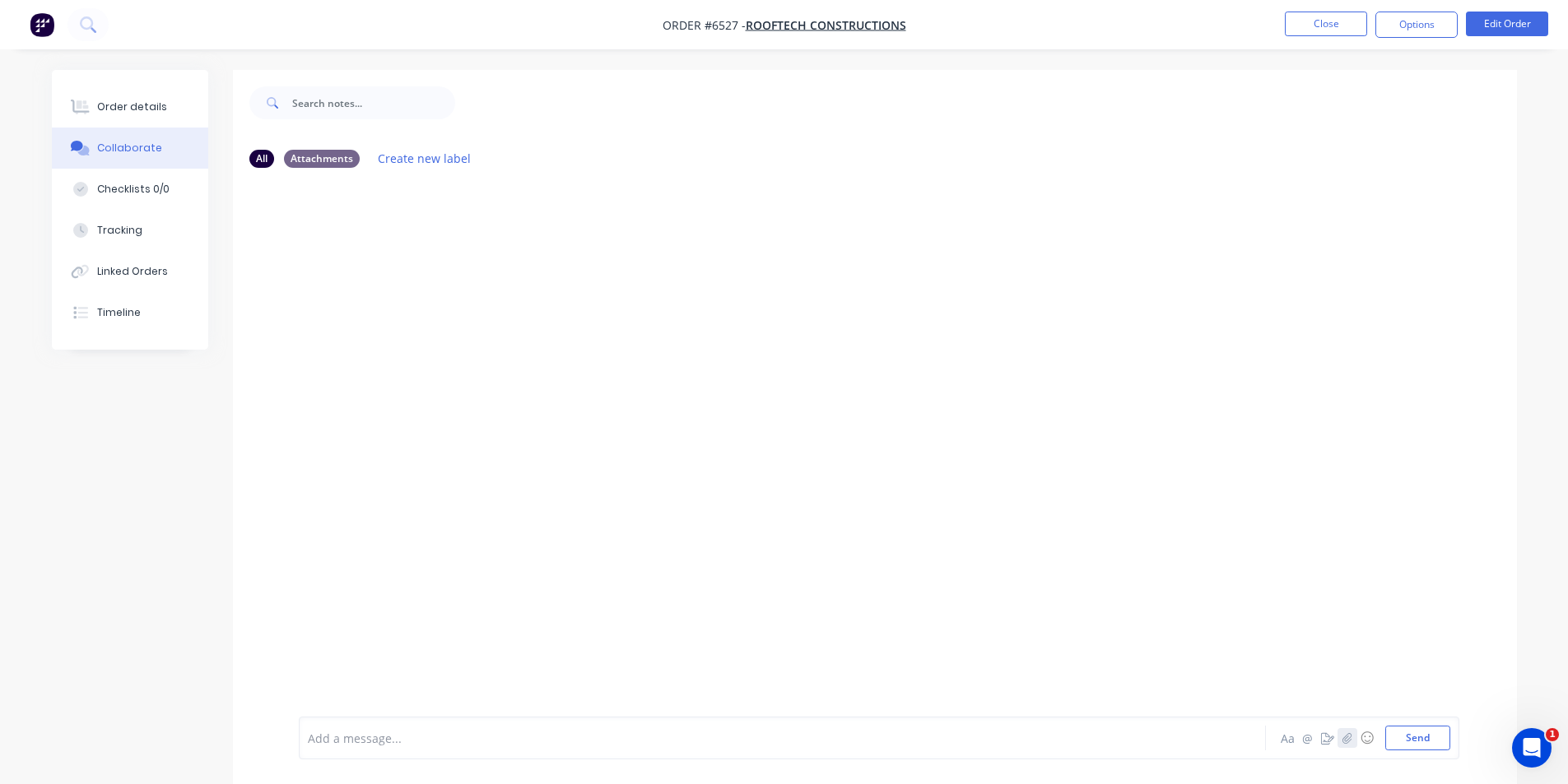
click at [1556, 772] on div at bounding box center [1556, 772] width 0 height 0
click at [1349, 738] on icon "button" at bounding box center [1347, 737] width 9 height 10
click at [1414, 732] on button "Send" at bounding box center [1418, 738] width 65 height 25
click at [100, 112] on div "Order details" at bounding box center [131, 107] width 70 height 15
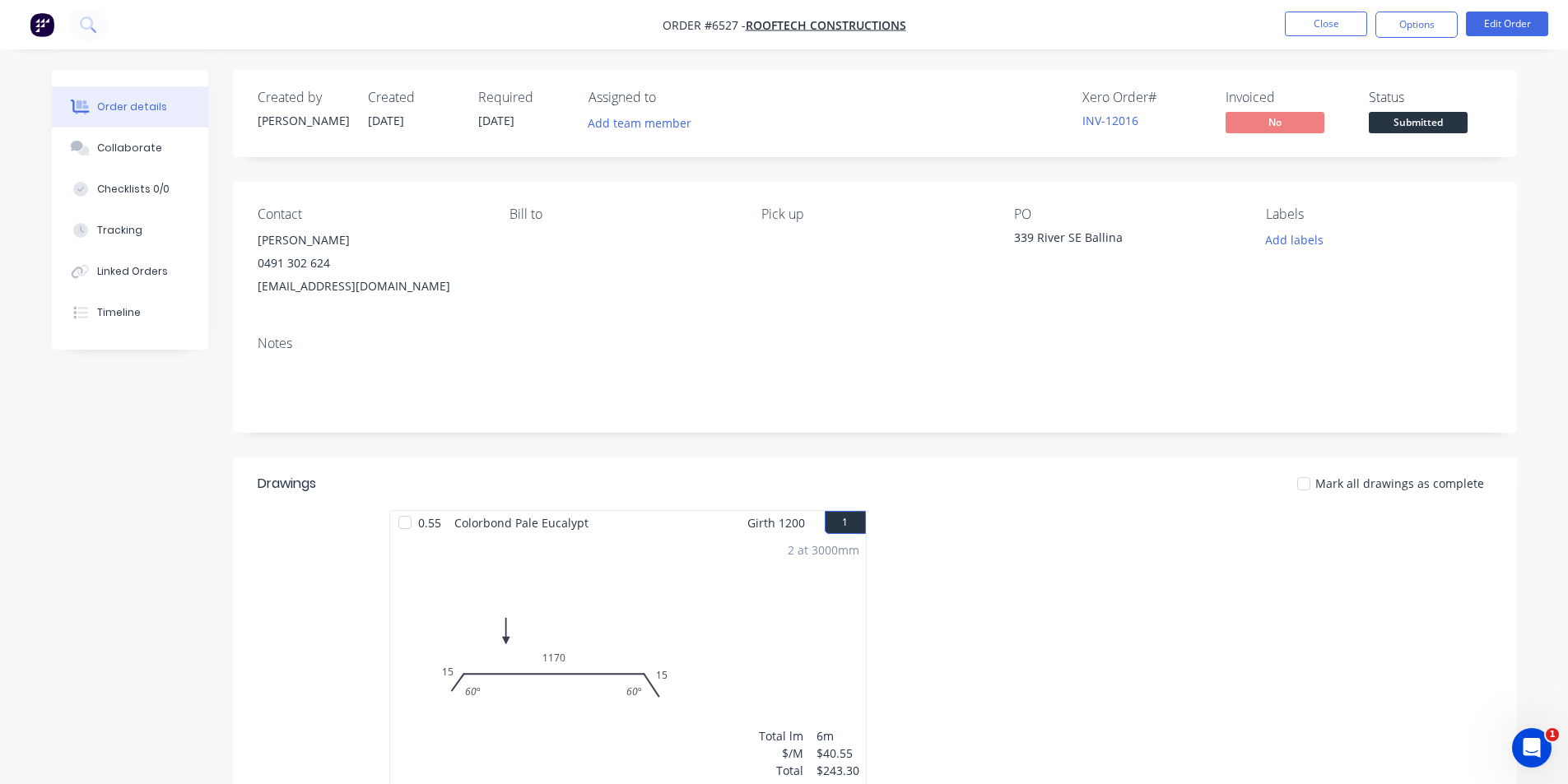
click at [1452, 127] on span "Submitted" at bounding box center [1418, 122] width 99 height 20
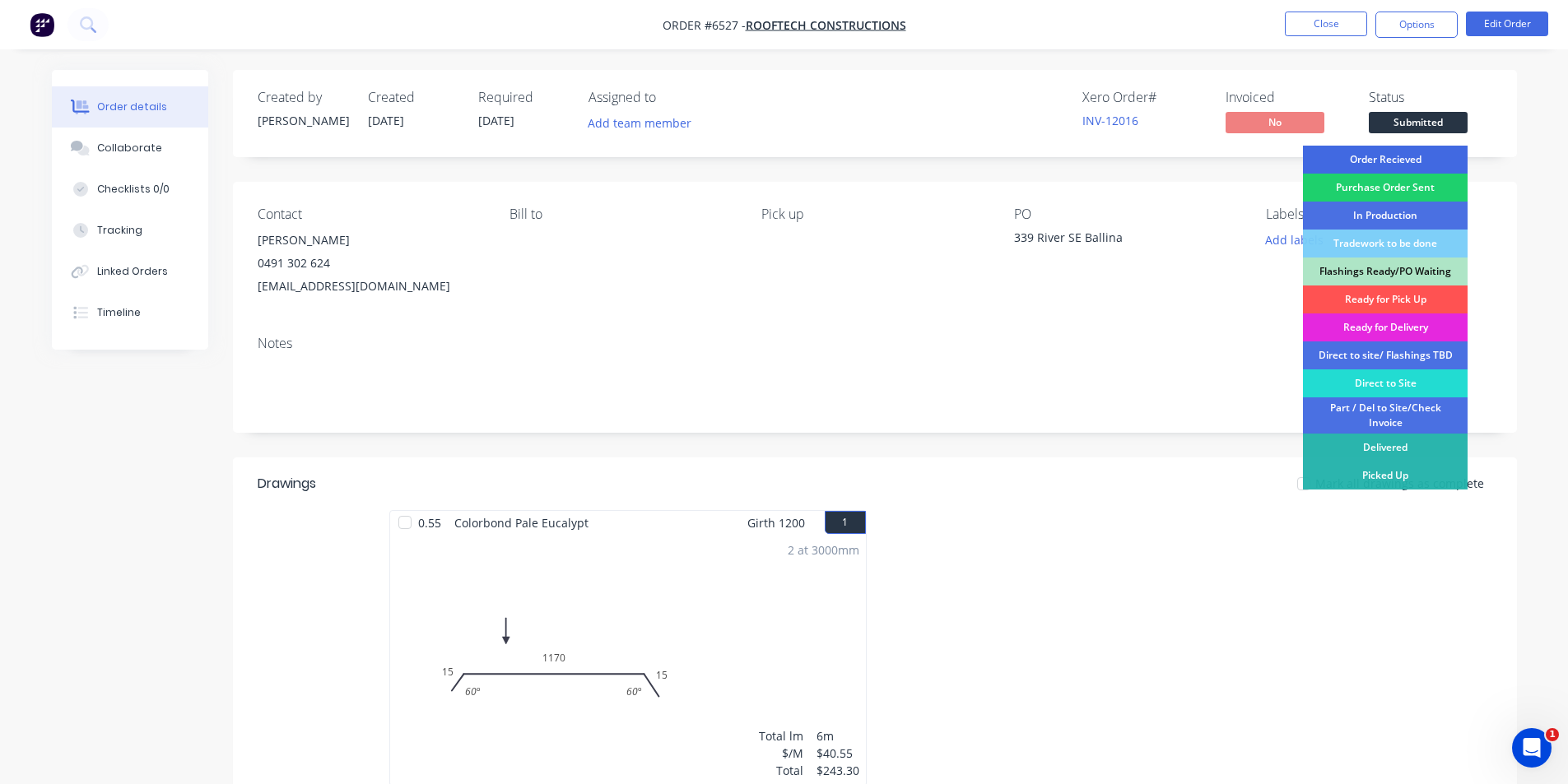
click at [1452, 153] on div "Order Recieved" at bounding box center [1385, 159] width 165 height 28
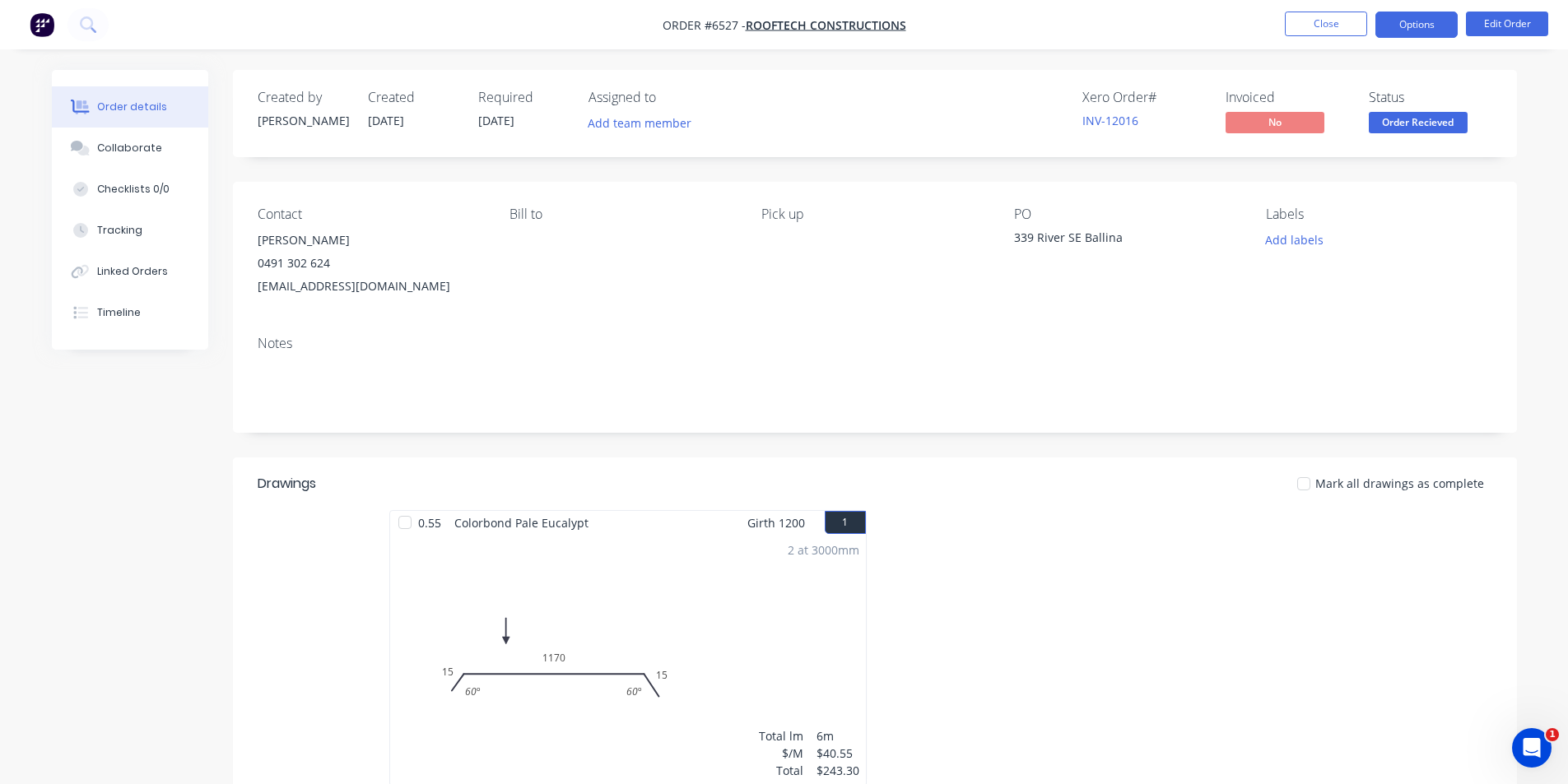
click at [1430, 34] on button "Options" at bounding box center [1416, 24] width 82 height 26
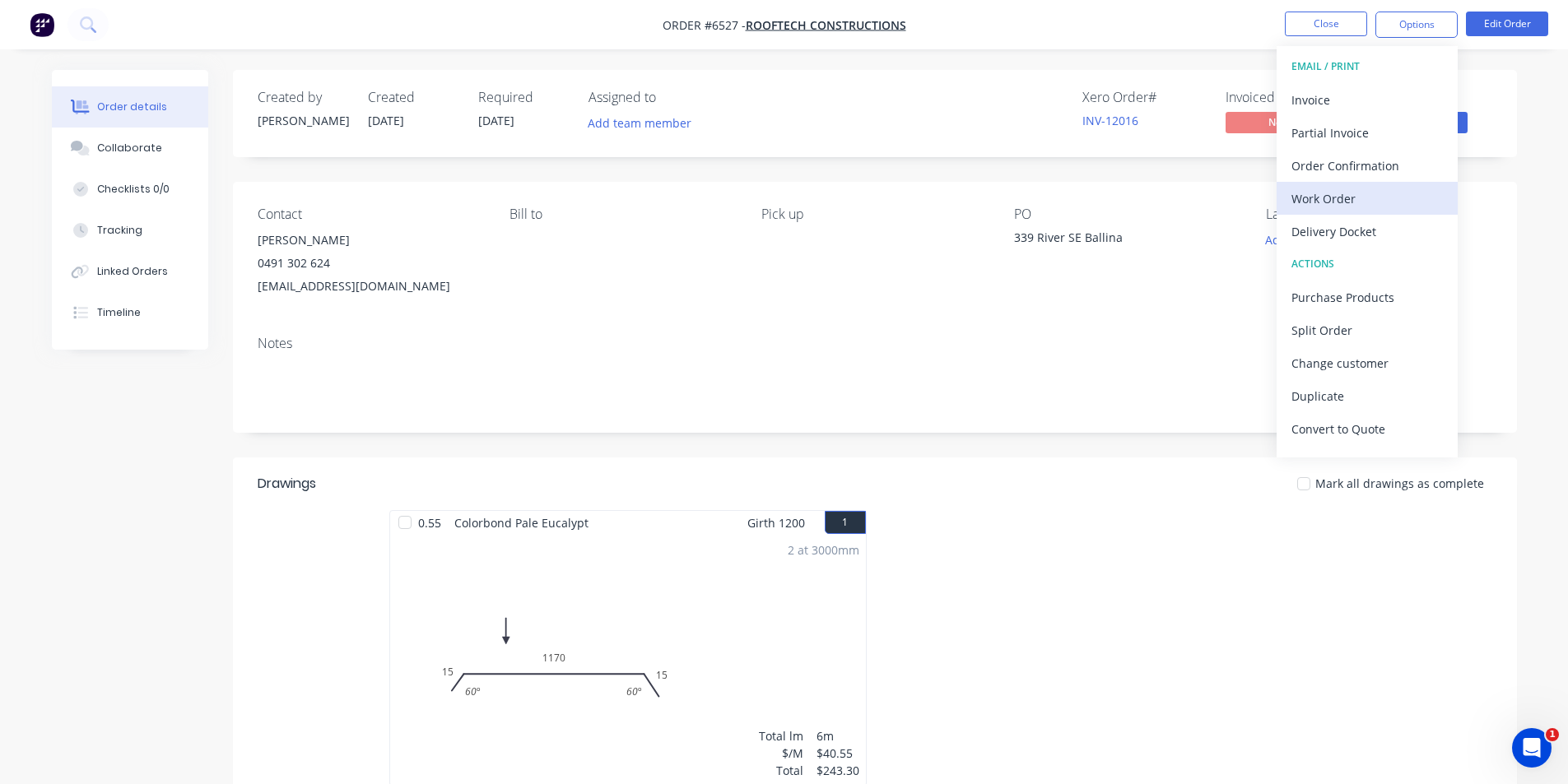
click at [1395, 201] on div "Work Order" at bounding box center [1367, 199] width 152 height 24
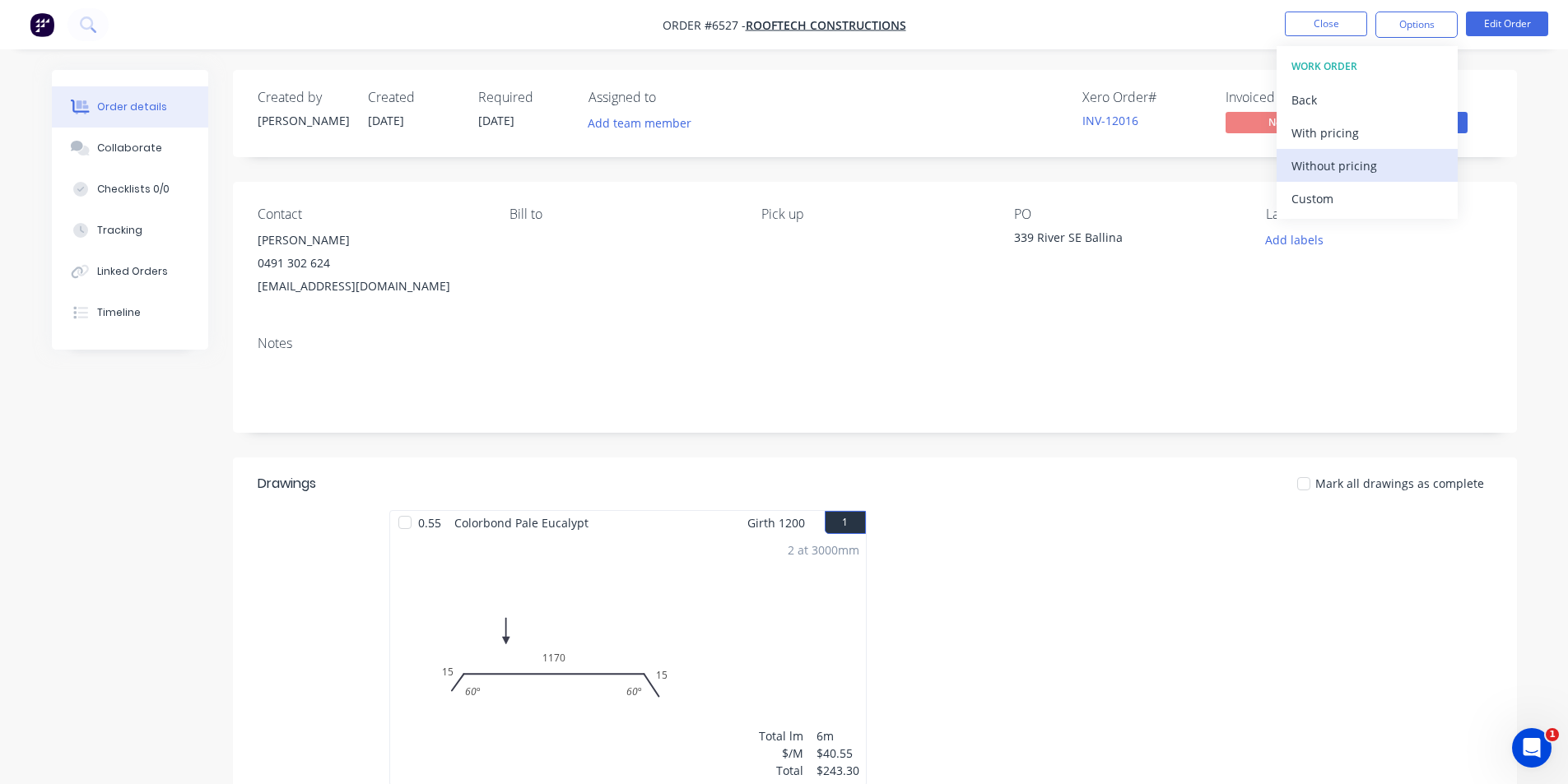
click at [1395, 159] on div "Without pricing" at bounding box center [1367, 166] width 152 height 24
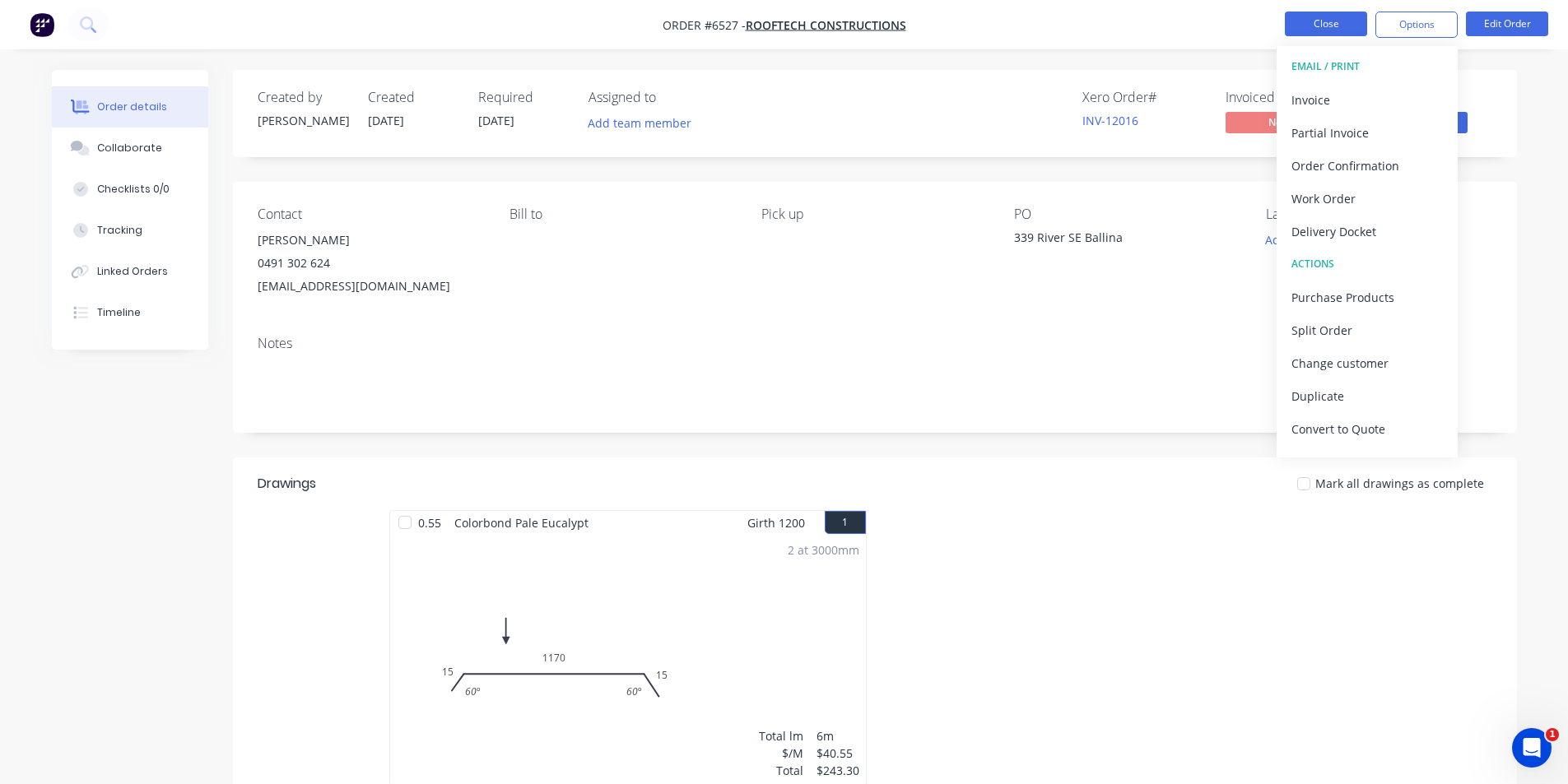
click at [1328, 24] on button "Close" at bounding box center [1326, 23] width 82 height 25
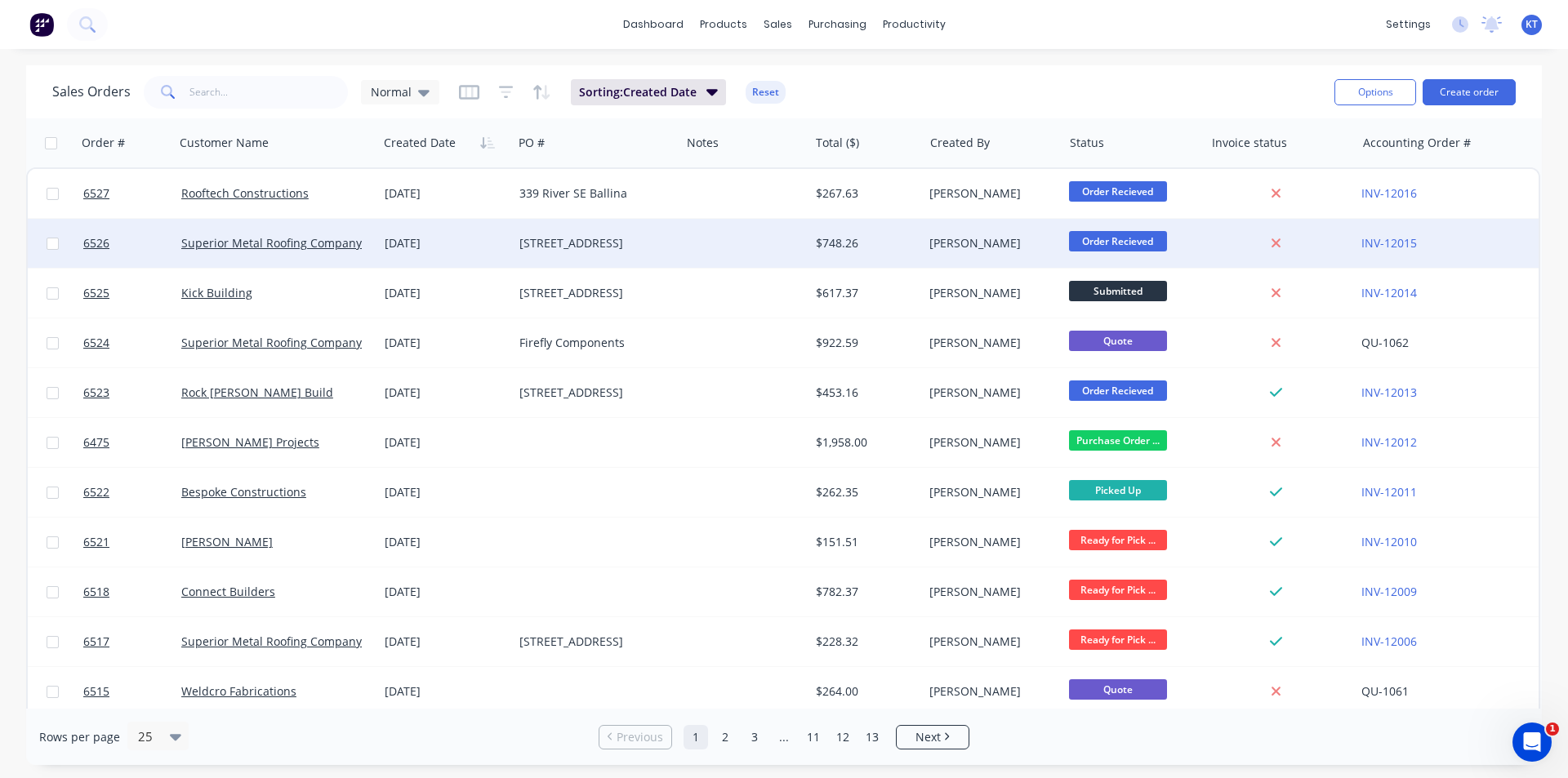
click at [546, 234] on div "[STREET_ADDRESS]" at bounding box center [596, 243] width 167 height 49
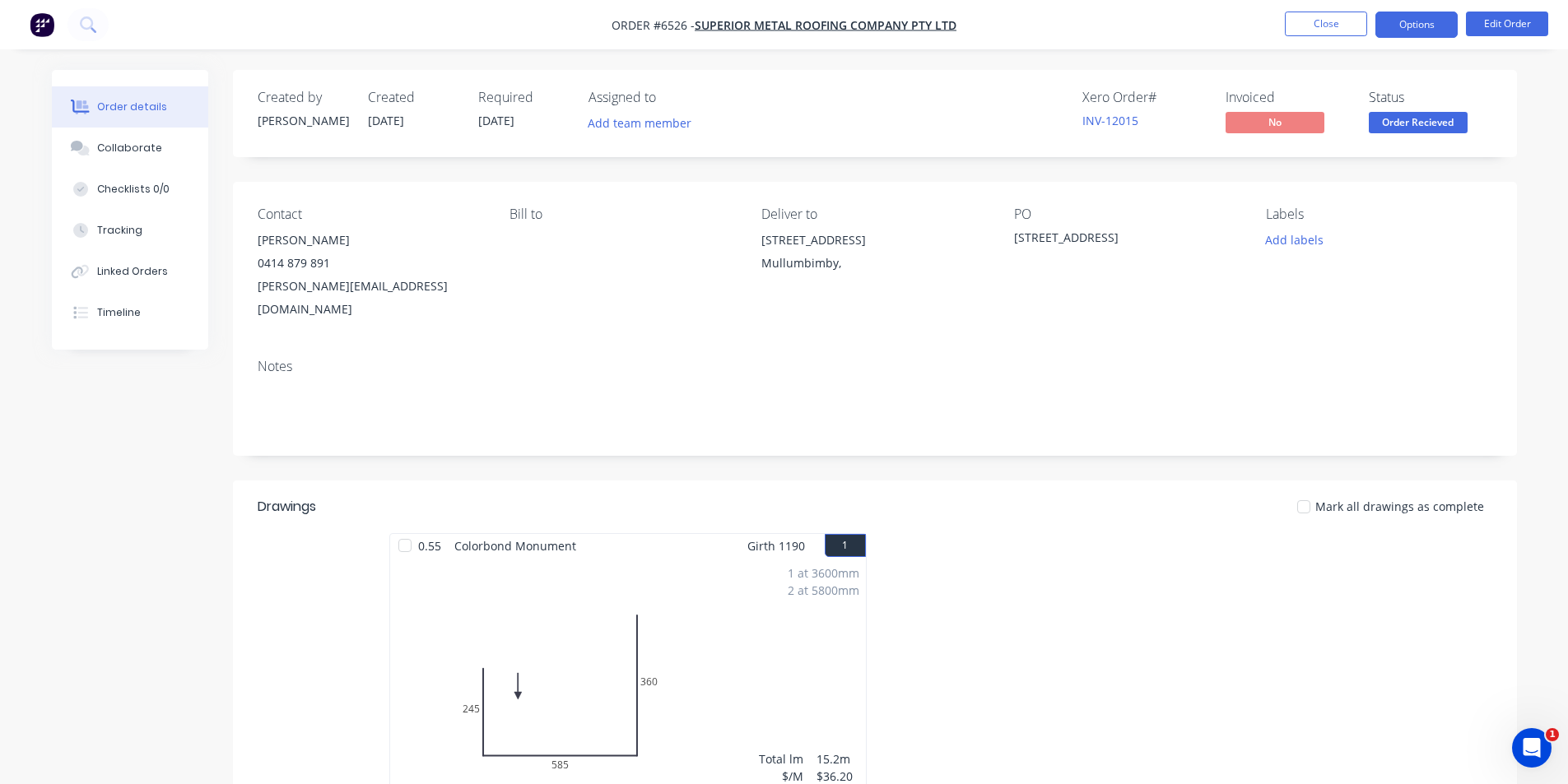
click at [1440, 34] on button "Options" at bounding box center [1416, 24] width 82 height 26
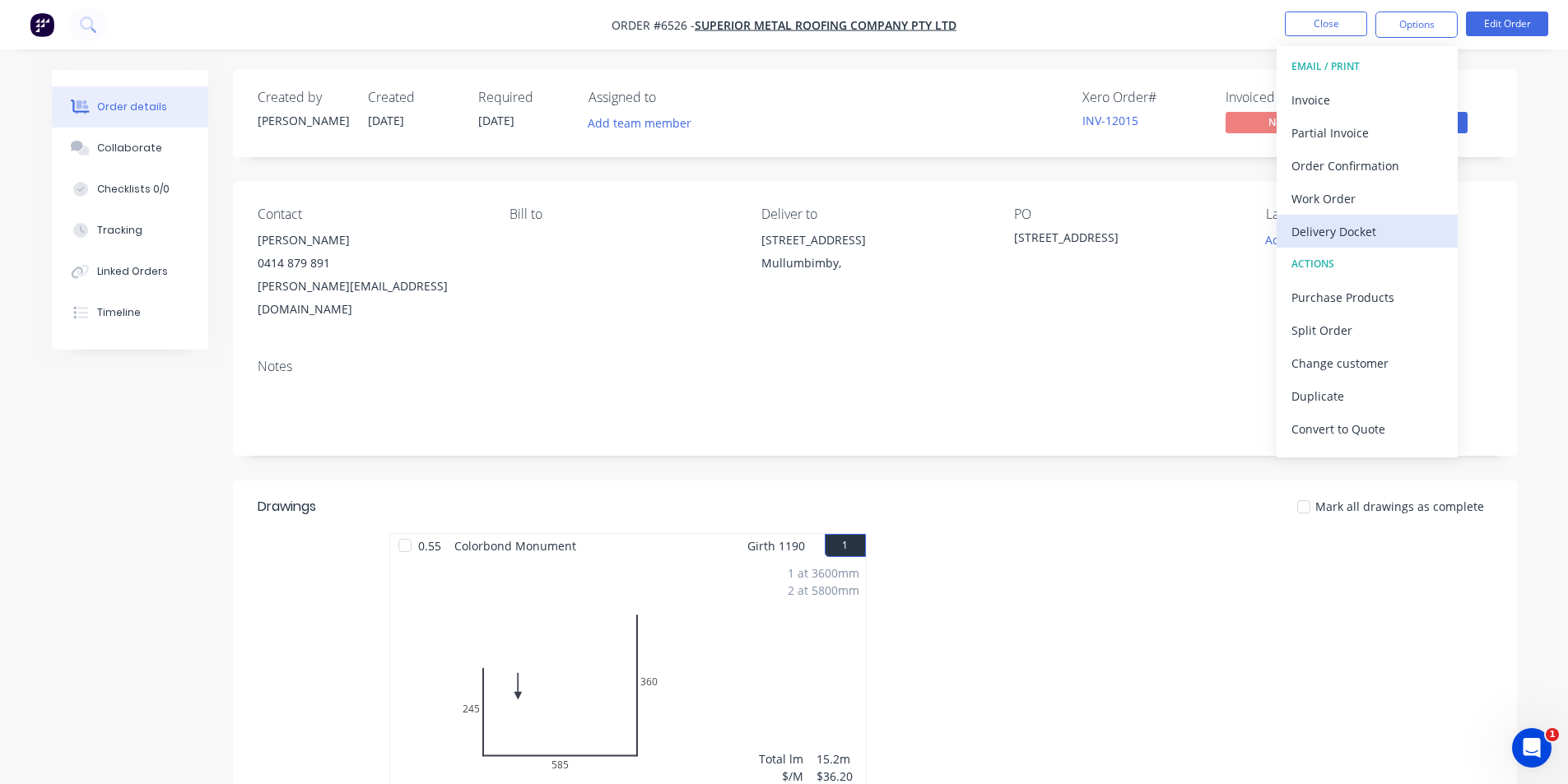
click at [1387, 237] on div "Delivery Docket" at bounding box center [1367, 232] width 152 height 24
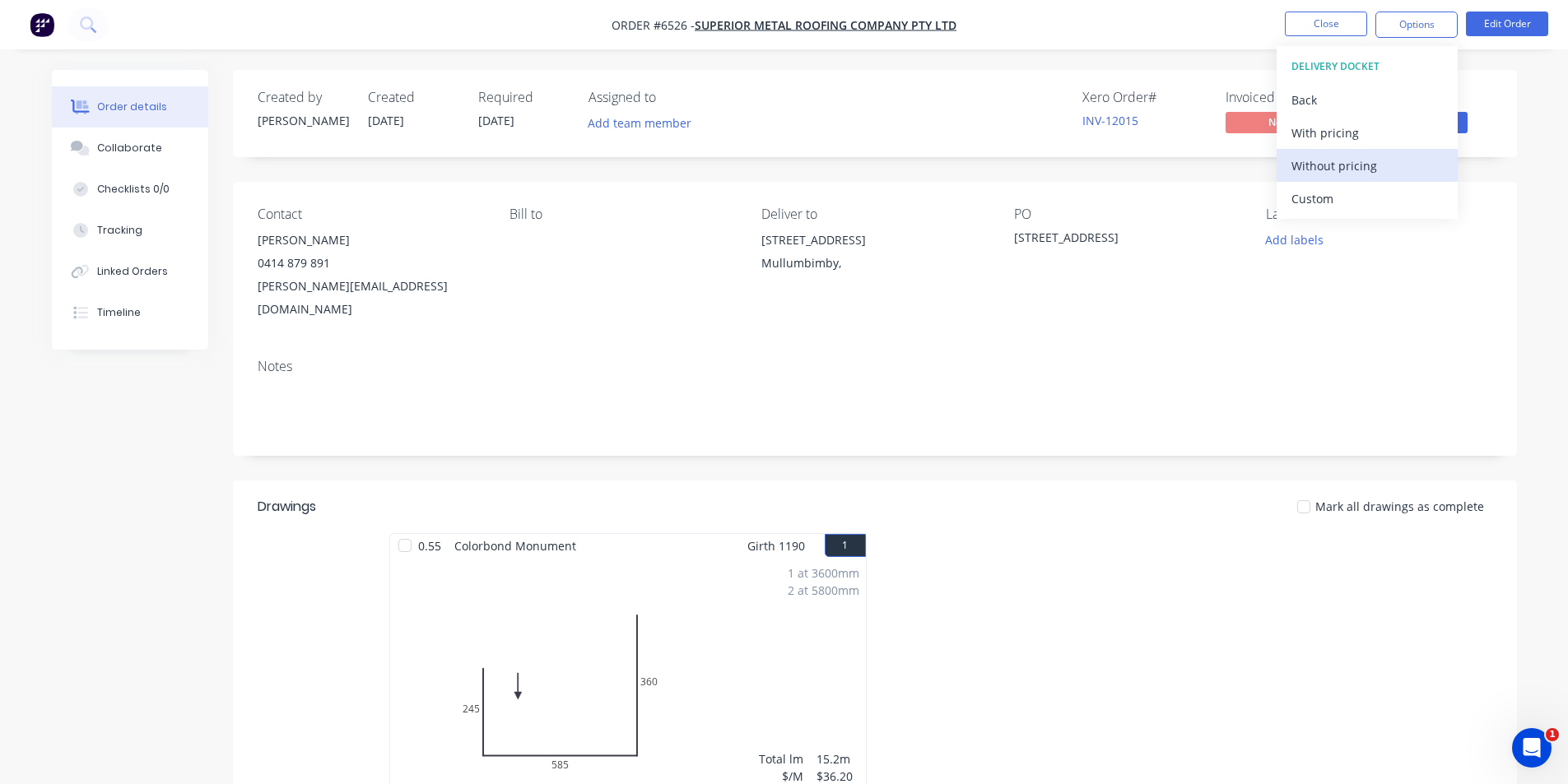
click at [1392, 167] on div "Without pricing" at bounding box center [1367, 166] width 152 height 24
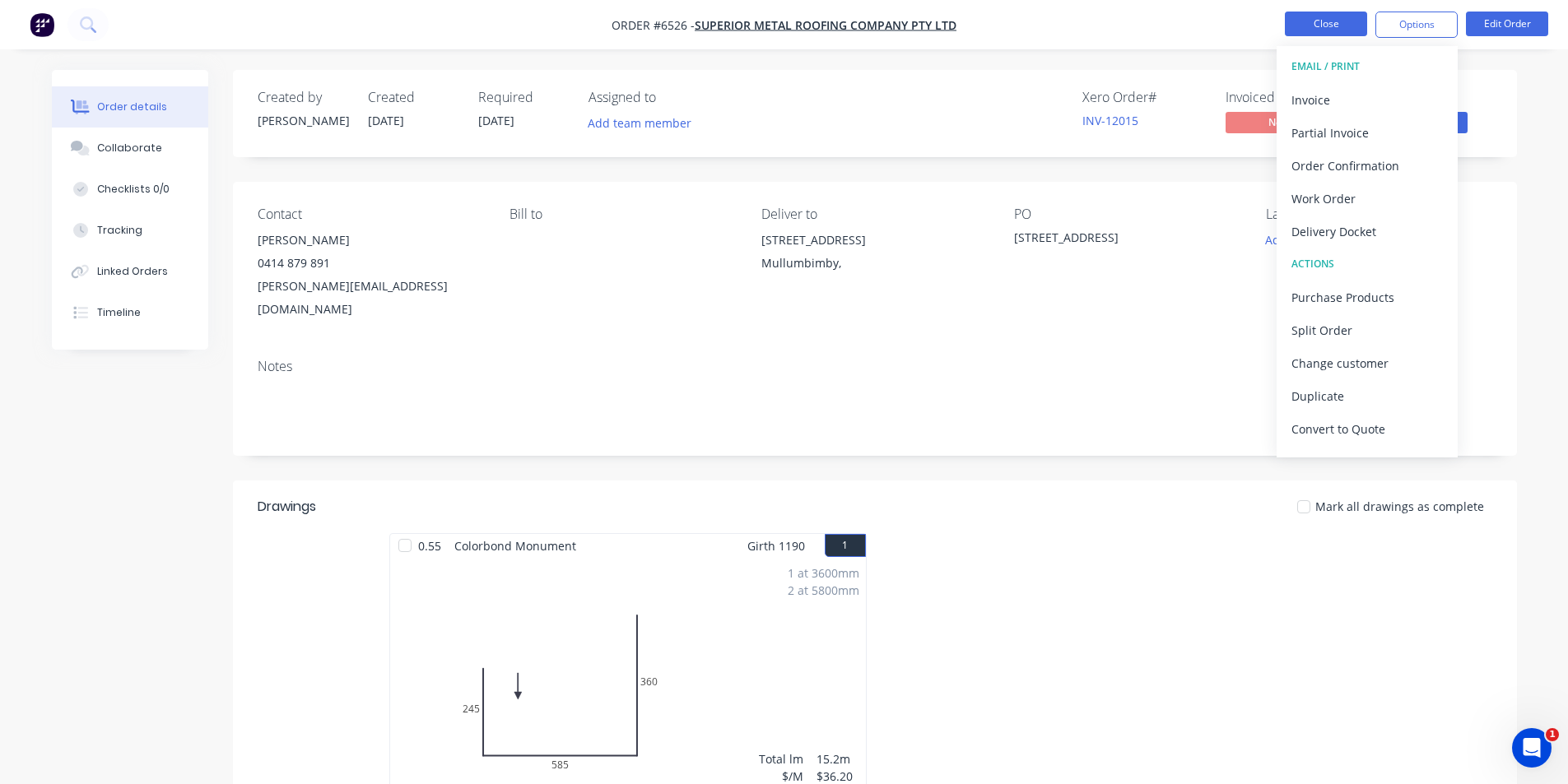
click at [1329, 33] on button "Close" at bounding box center [1326, 23] width 82 height 25
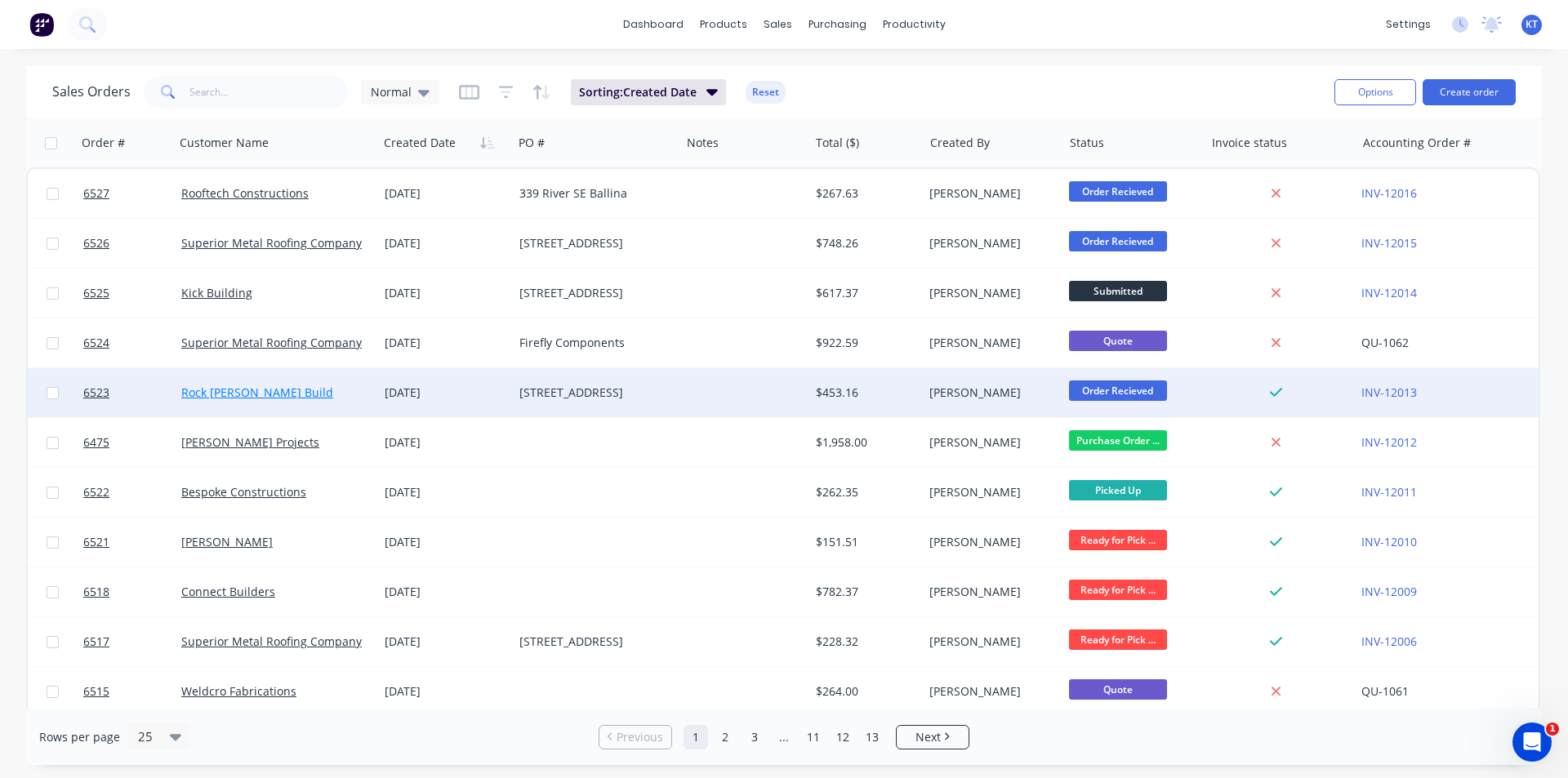
click at [261, 397] on link "Rock [PERSON_NAME] Build" at bounding box center [257, 392] width 152 height 16
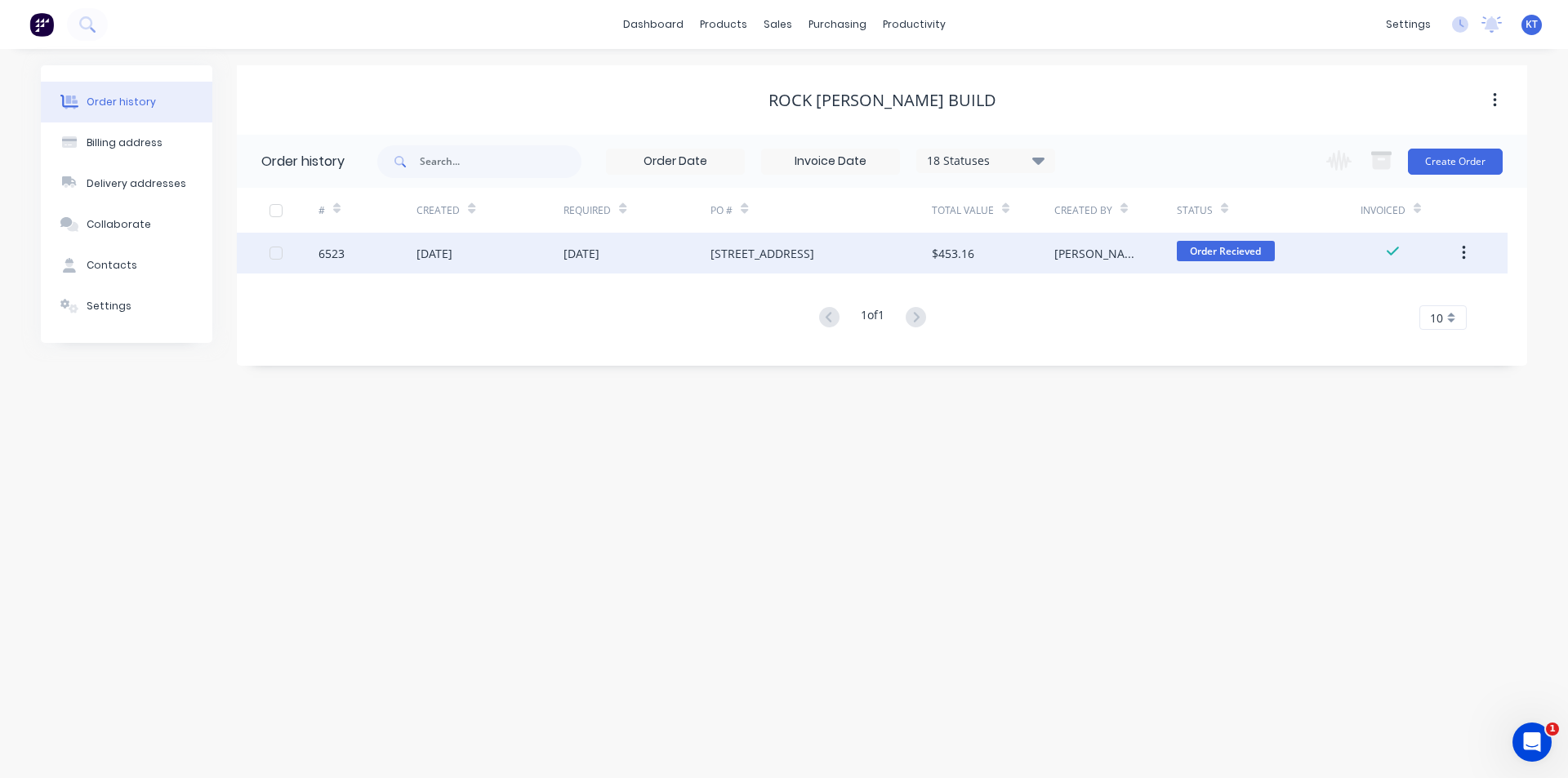
click at [766, 261] on div "[STREET_ADDRESS]" at bounding box center [762, 253] width 103 height 18
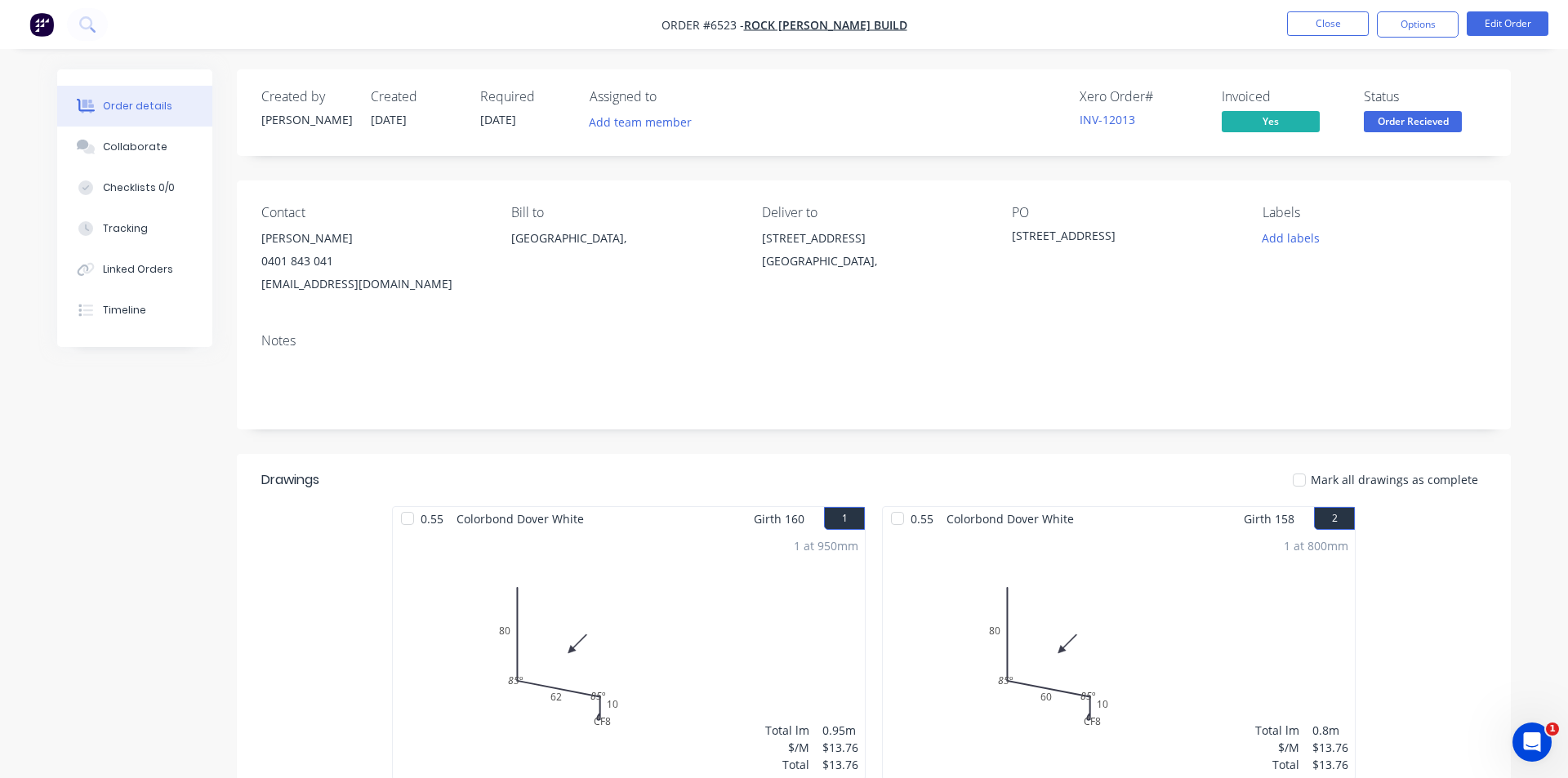
click at [1436, 31] on button "Options" at bounding box center [1417, 24] width 81 height 26
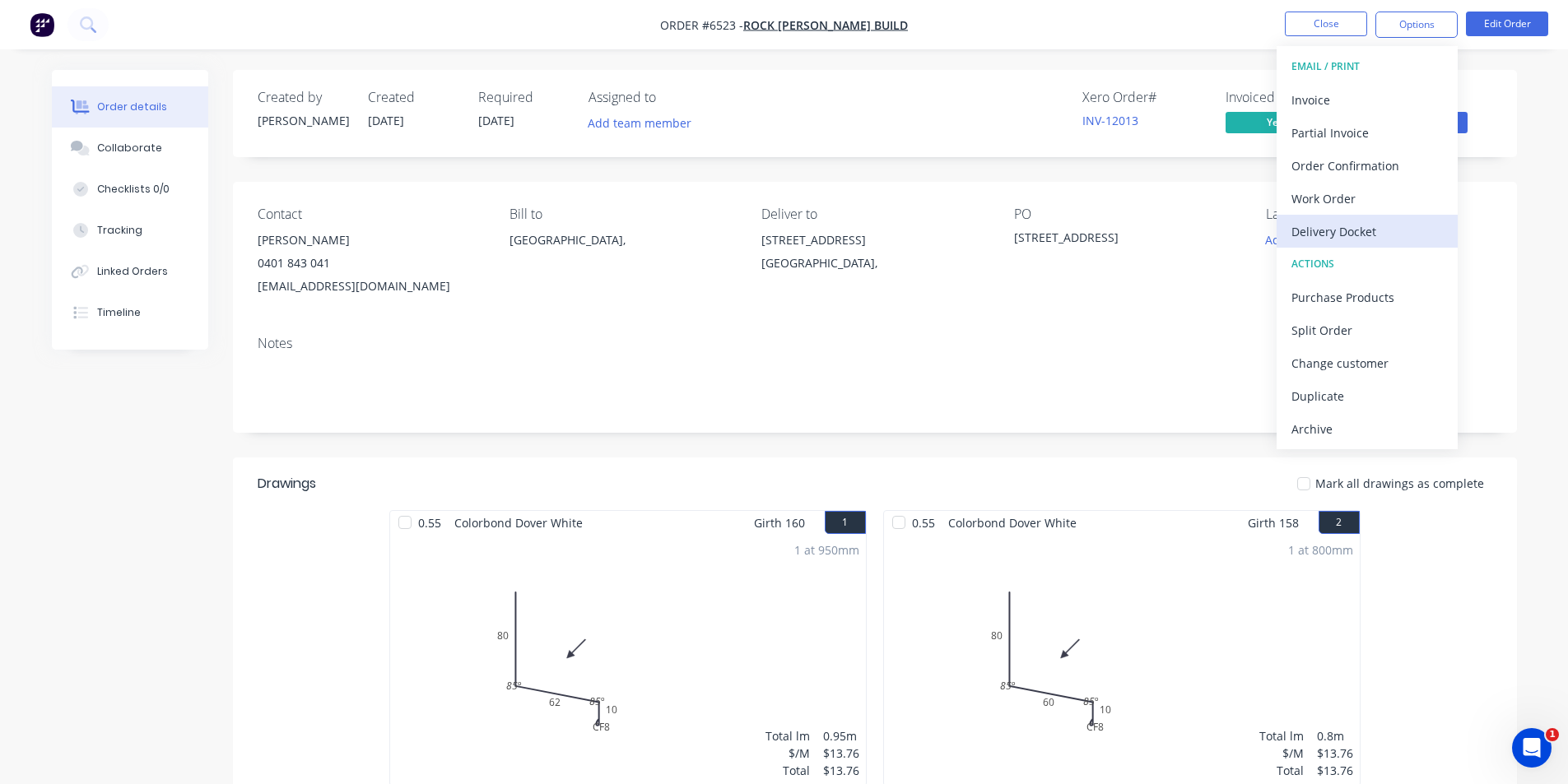
click at [1368, 239] on div "Delivery Docket" at bounding box center [1367, 232] width 152 height 24
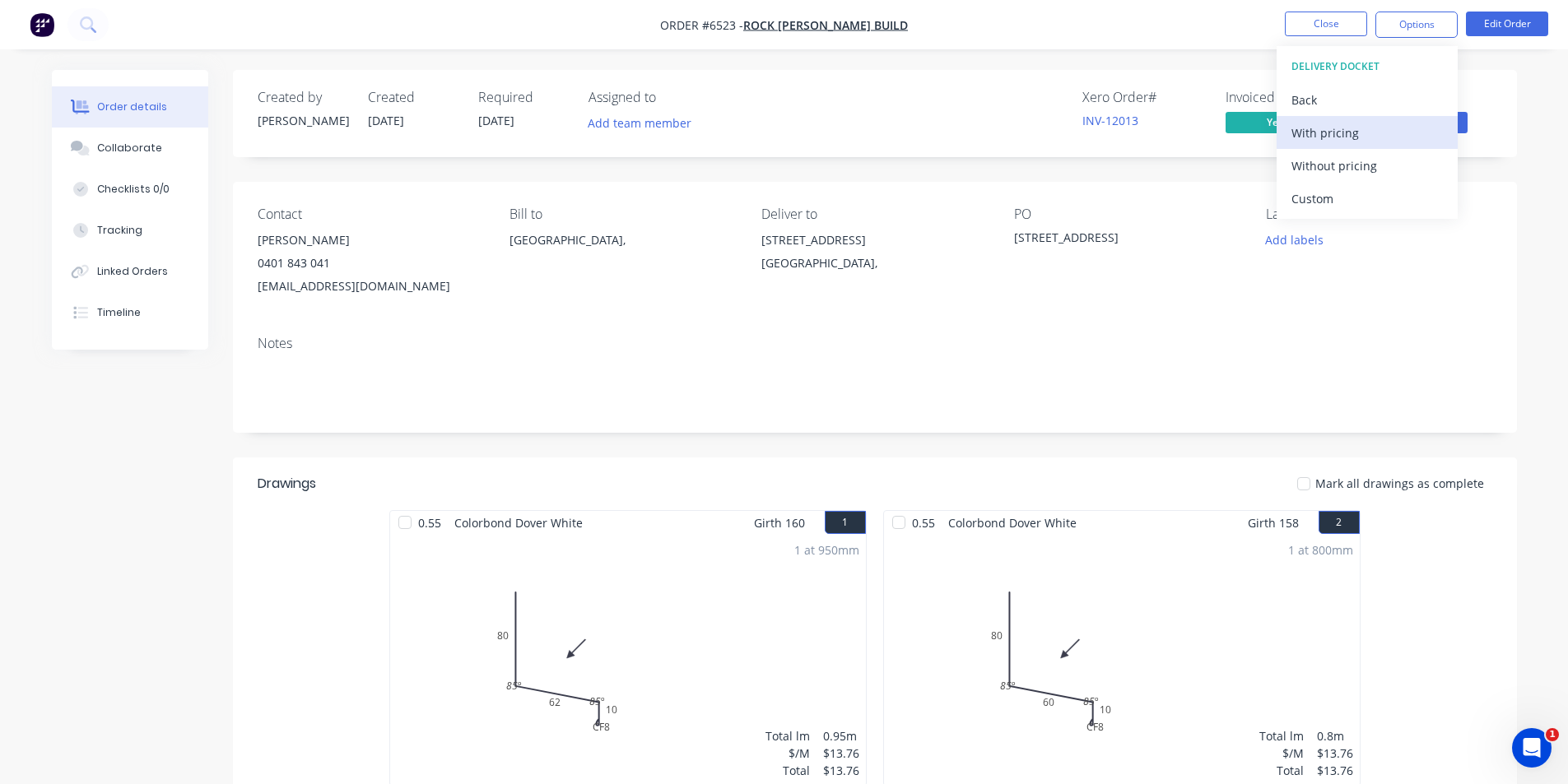
drag, startPoint x: 1367, startPoint y: 172, endPoint x: 1388, endPoint y: 148, distance: 31.9
click at [1367, 172] on div "Without pricing" at bounding box center [1367, 166] width 152 height 24
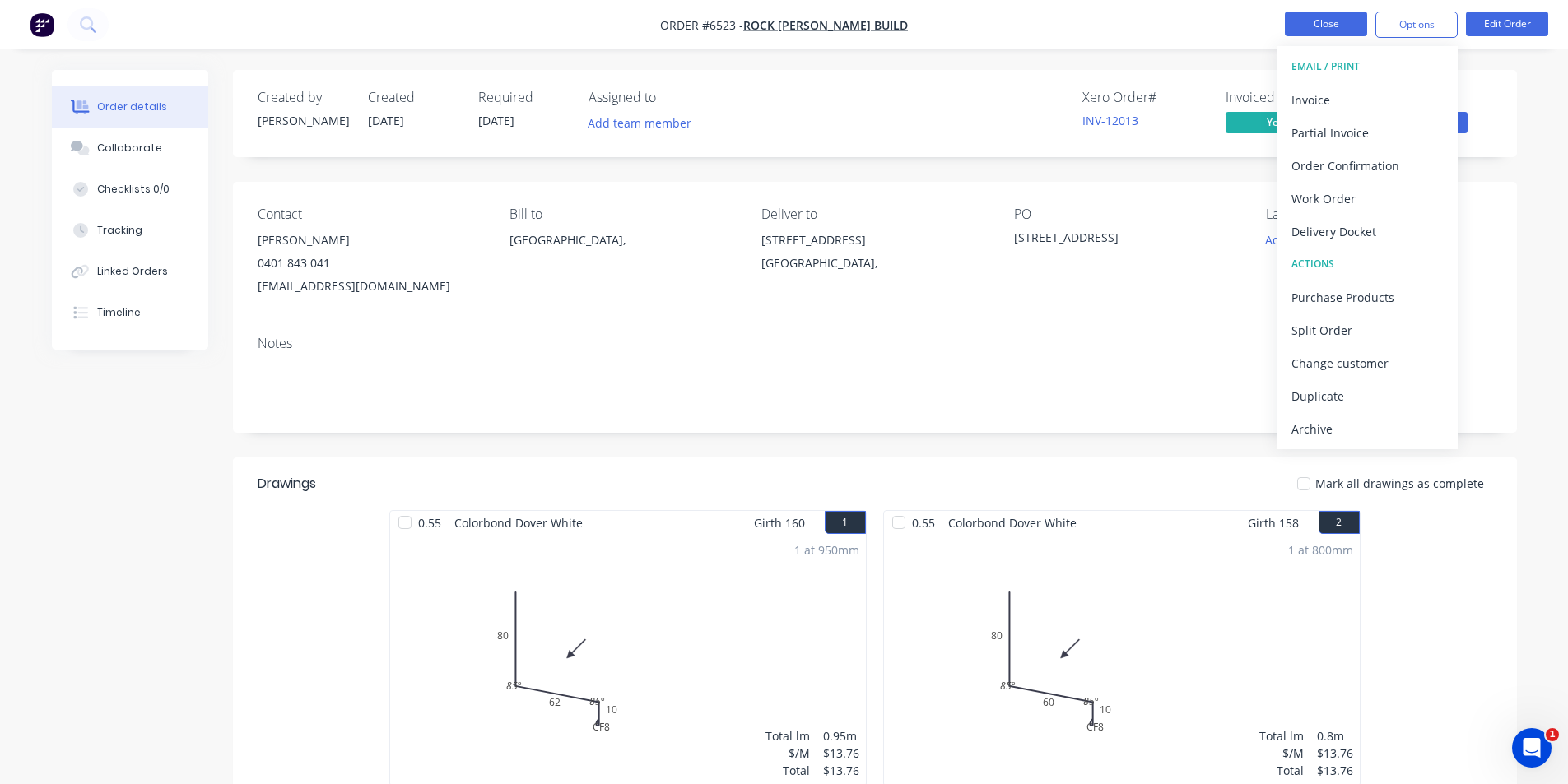
click at [1321, 27] on button "Close" at bounding box center [1326, 23] width 82 height 25
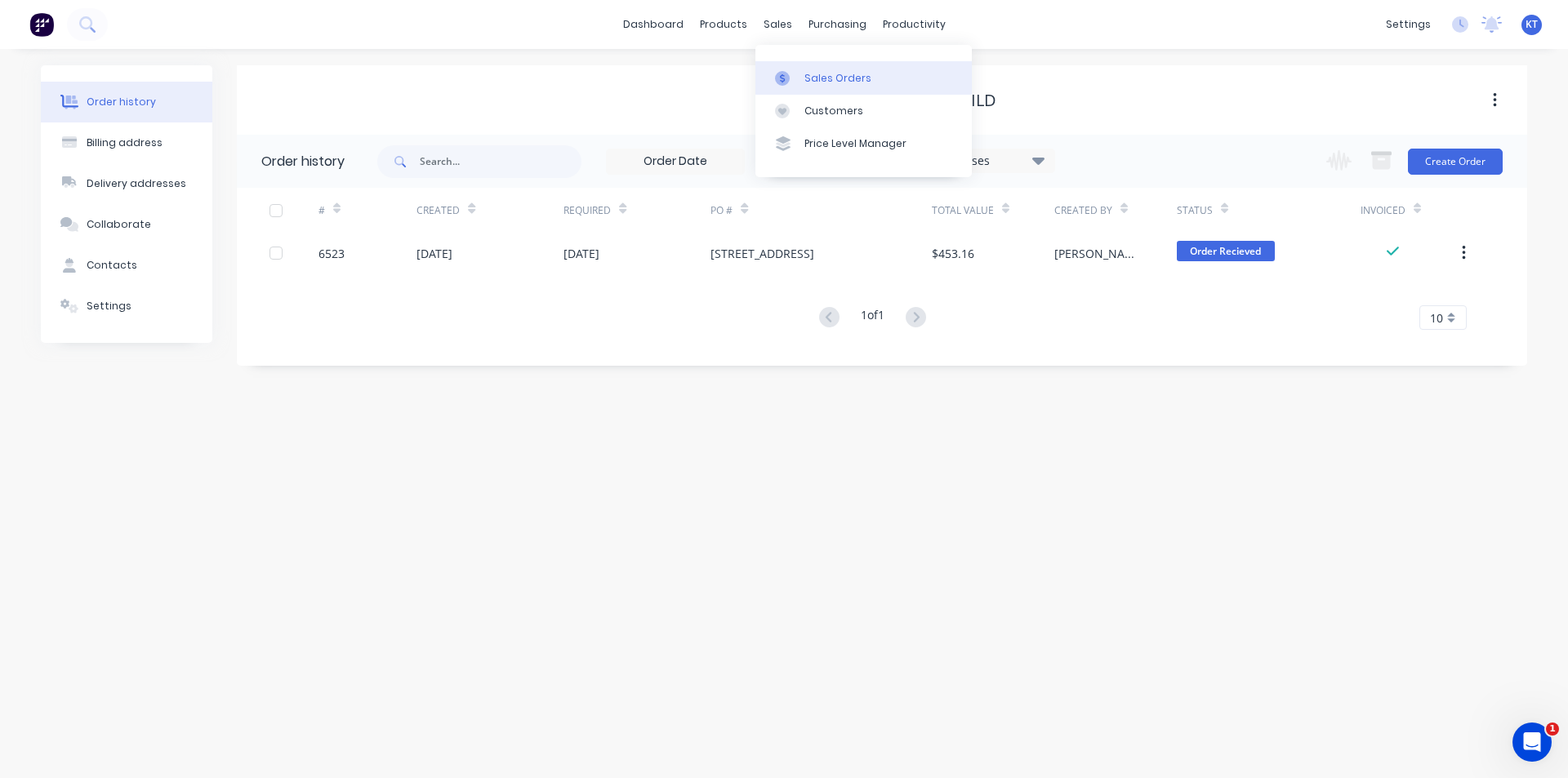
click at [831, 67] on link "Sales Orders" at bounding box center [864, 77] width 216 height 32
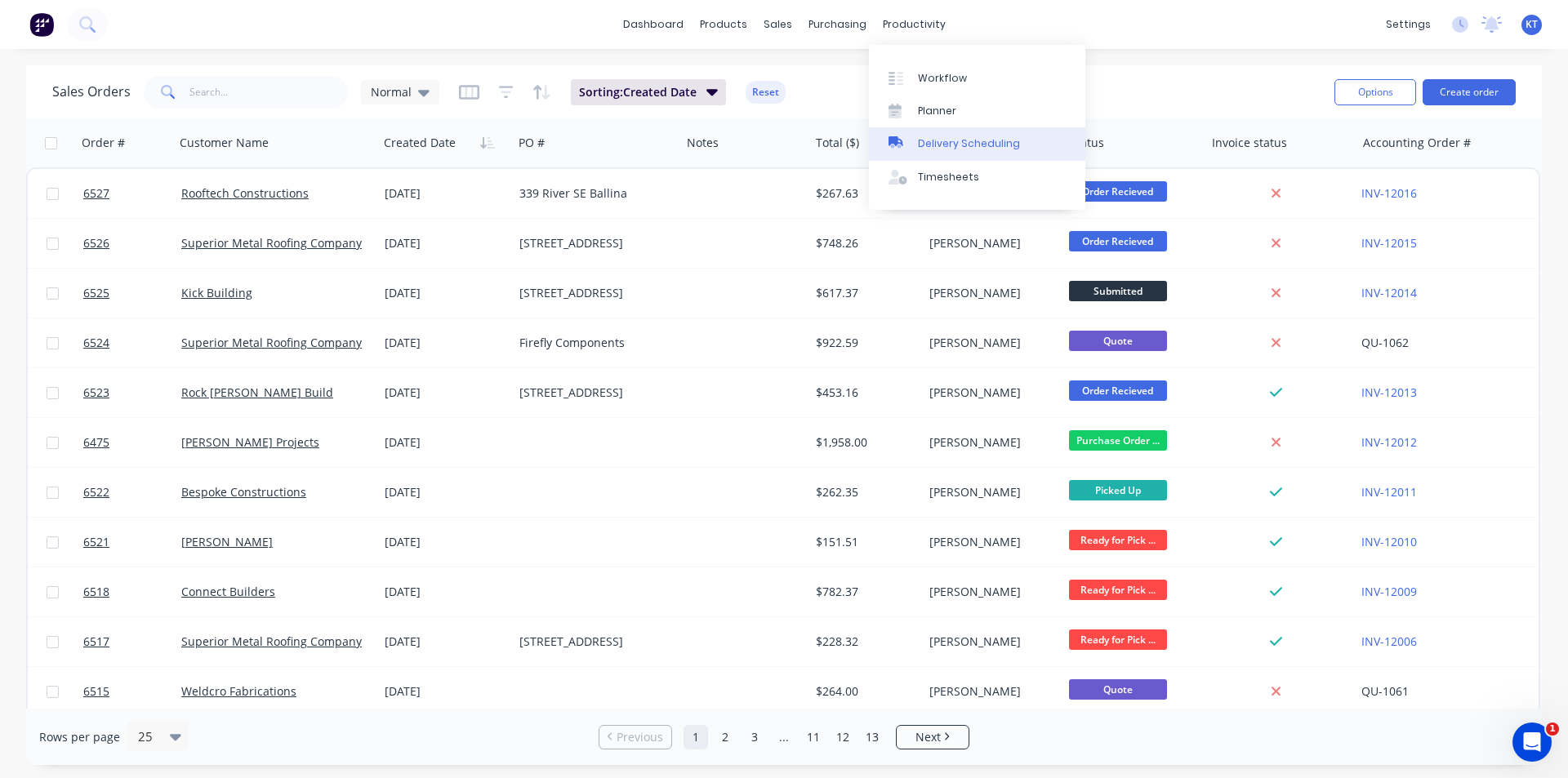
click at [947, 154] on link "Delivery Scheduling" at bounding box center [978, 143] width 216 height 32
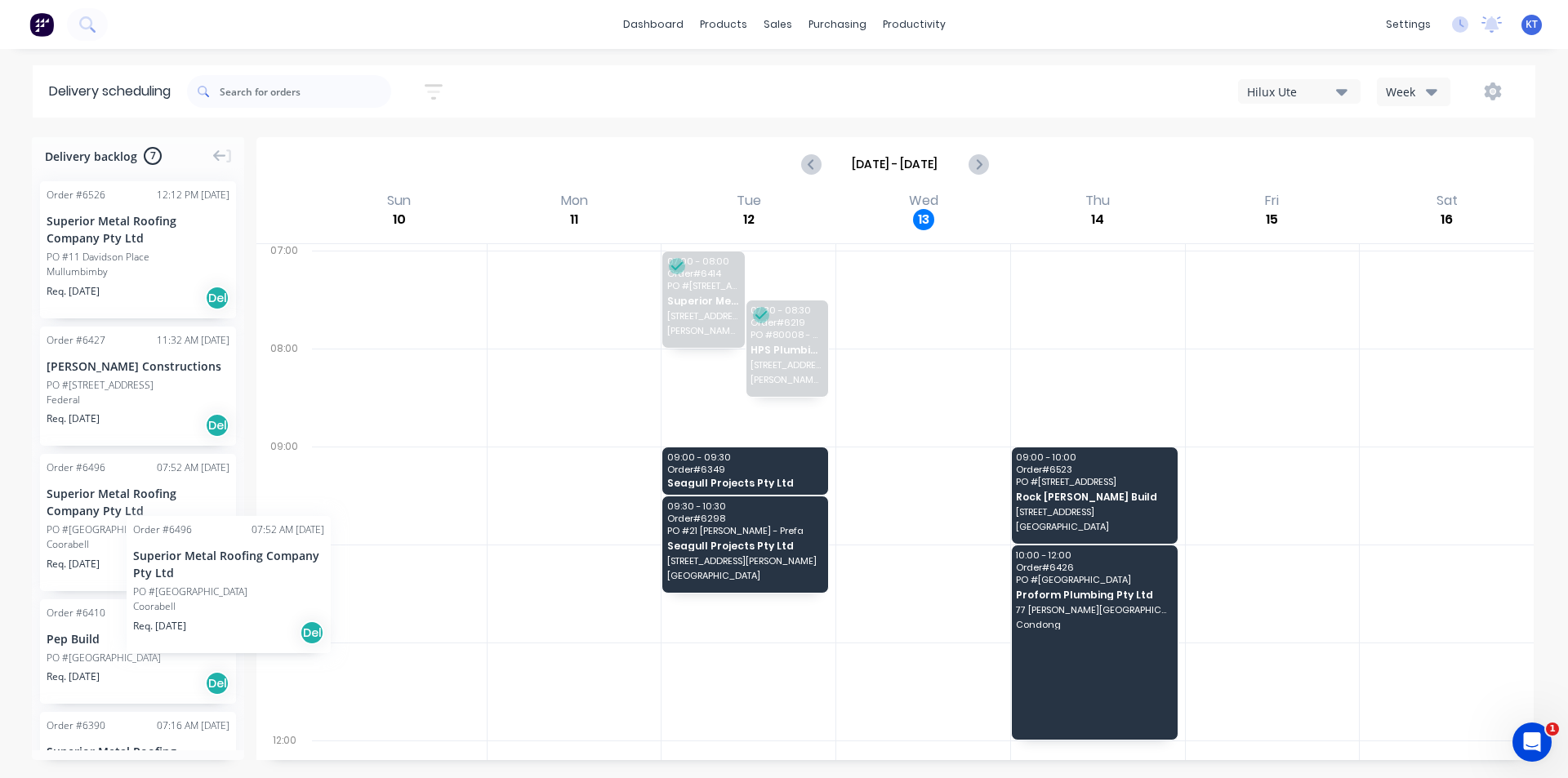
drag, startPoint x: 108, startPoint y: 532, endPoint x: 123, endPoint y: 503, distance: 32.6
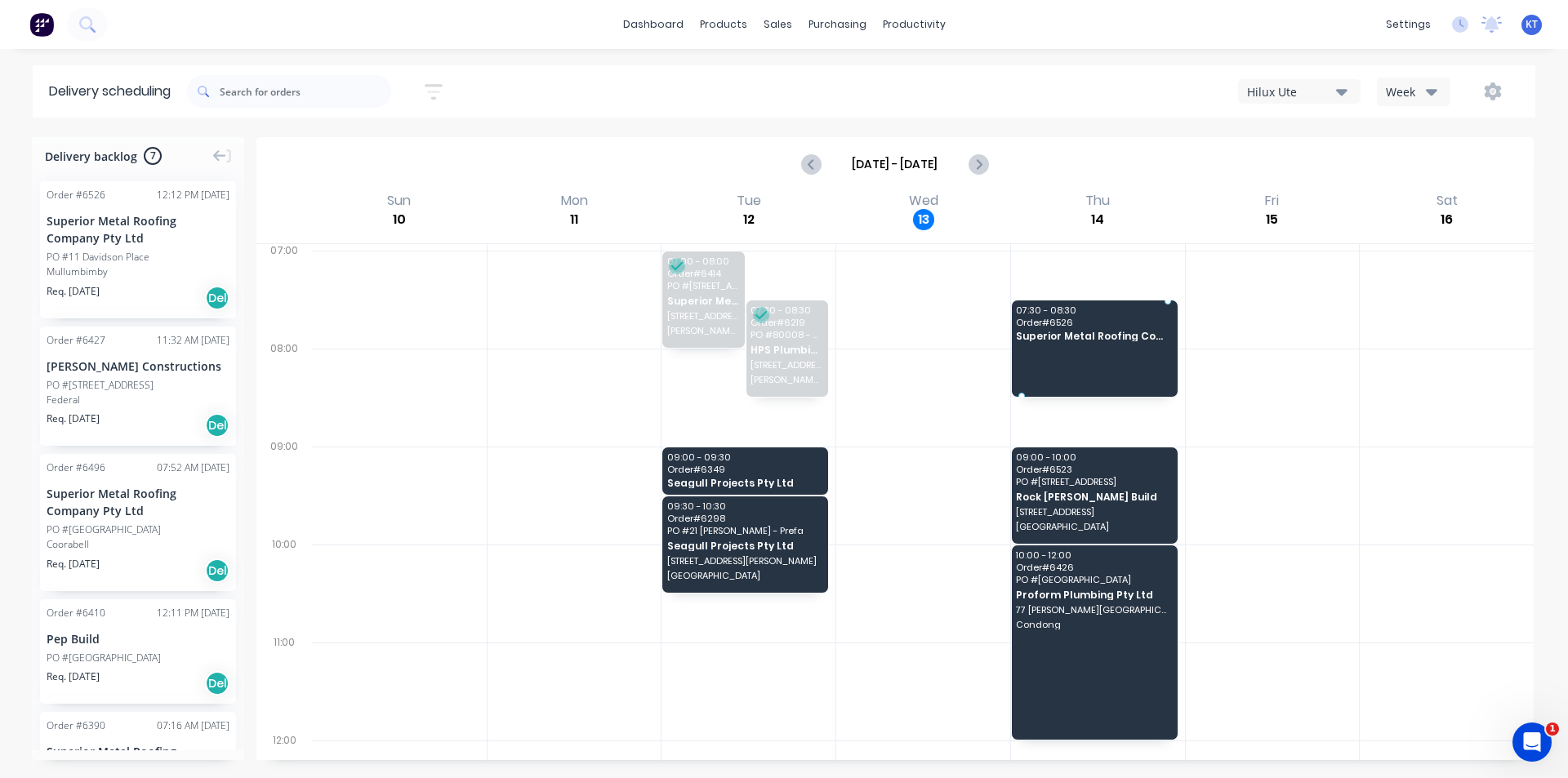
drag, startPoint x: 142, startPoint y: 261, endPoint x: 1067, endPoint y: 340, distance: 928.4
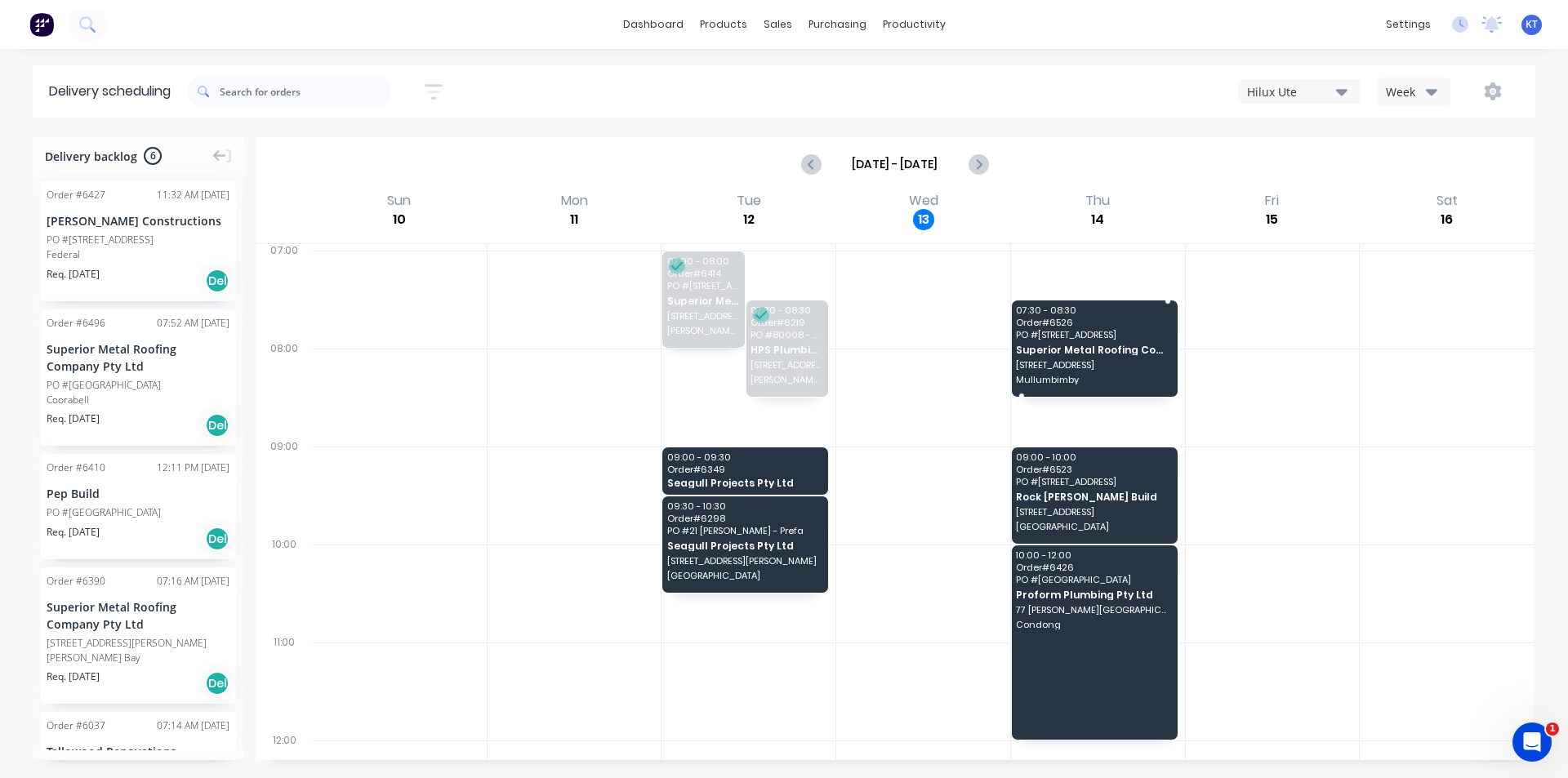
click at [1072, 325] on span "Order # 6526" at bounding box center [1094, 322] width 155 height 10
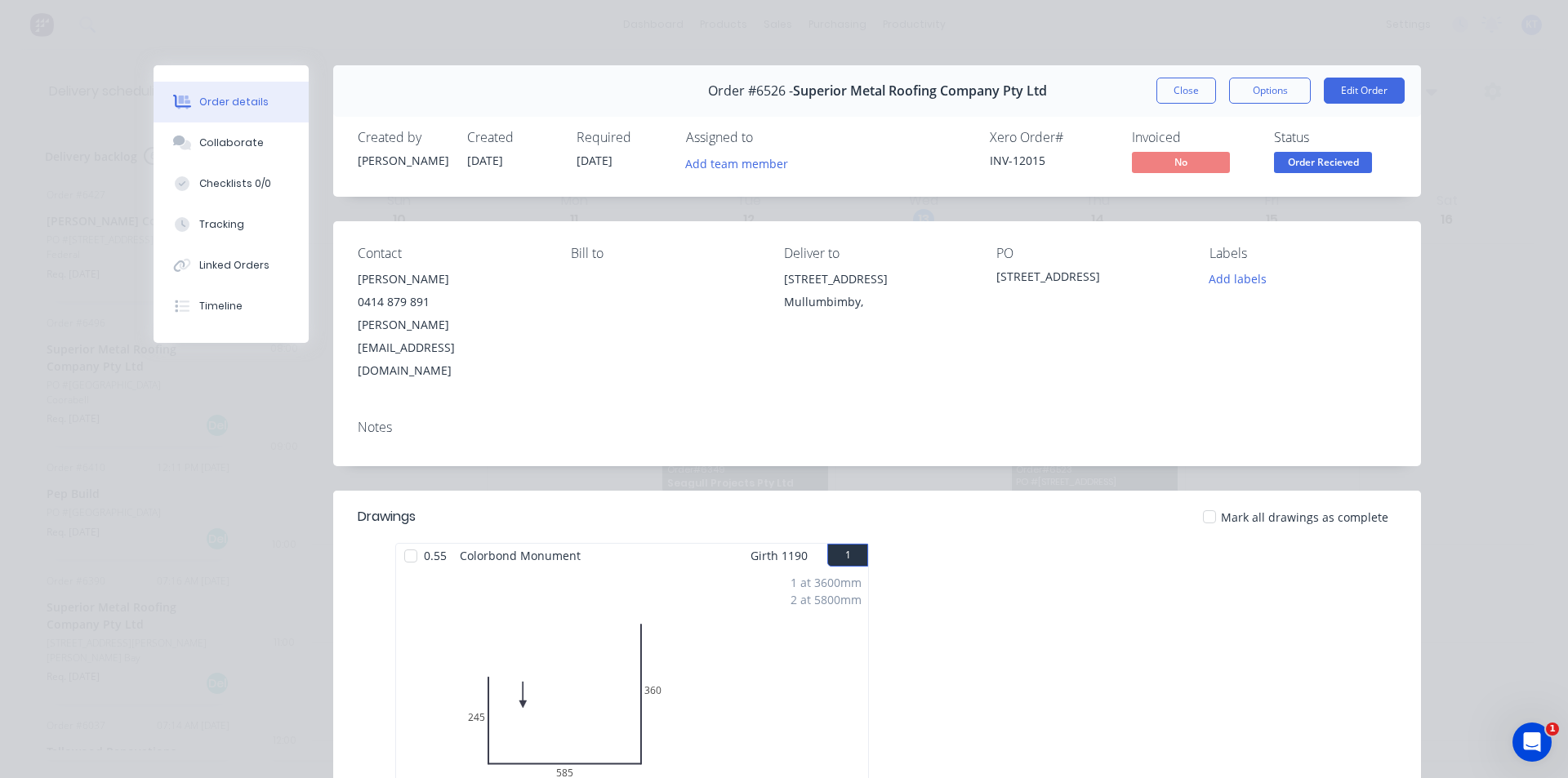
click at [1147, 80] on div "Order #6526 - Superior Metal Roofing Company Pty Ltd Close Options Edit Order" at bounding box center [878, 91] width 1088 height 52
click at [1165, 92] on button "Close" at bounding box center [1186, 91] width 60 height 26
